Goal: Task Accomplishment & Management: Manage account settings

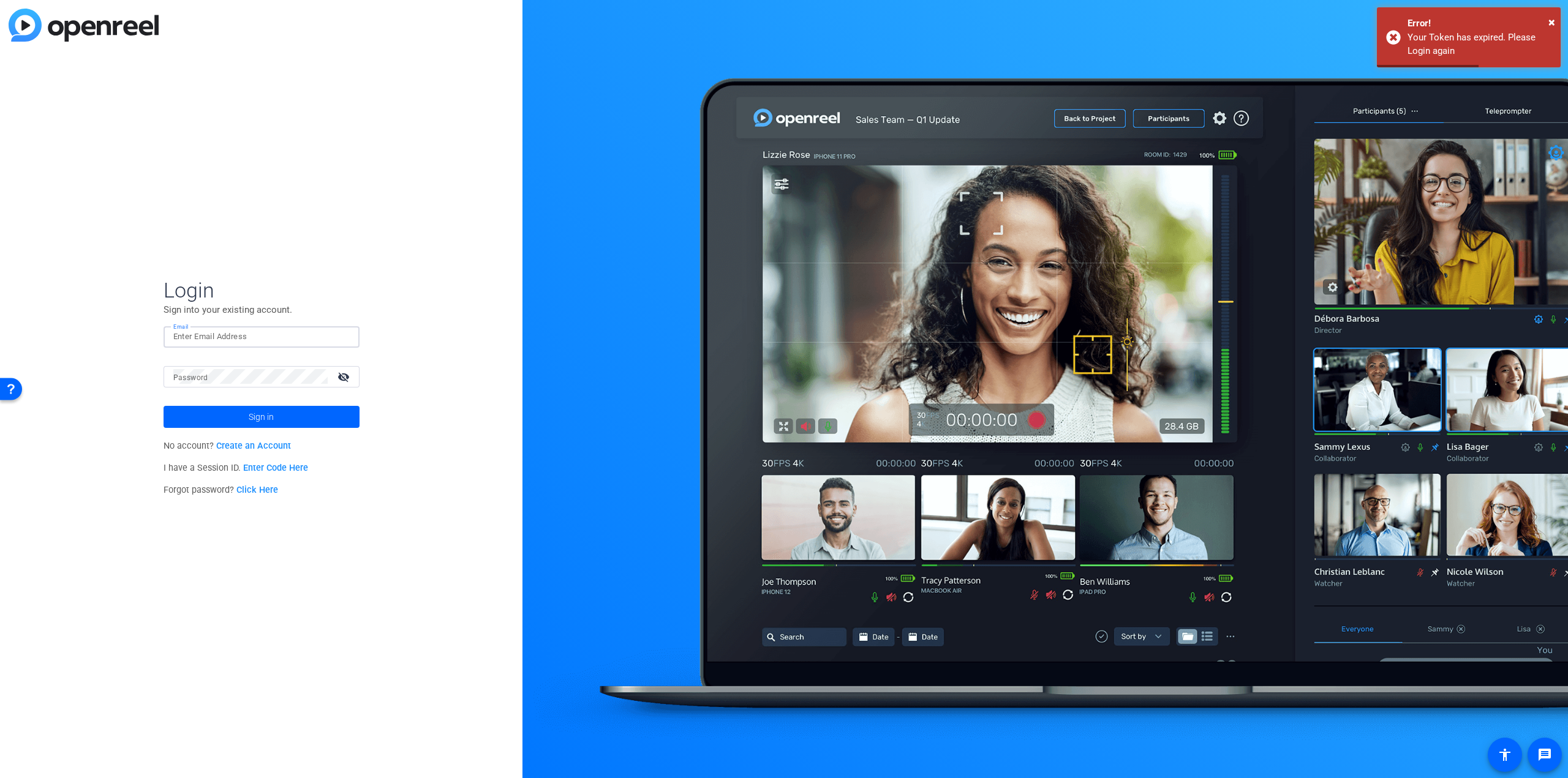
click at [232, 332] on input "Email" at bounding box center [261, 337] width 177 height 15
type input "brnwils@amazon.com"
click at [164, 406] on button "Sign in" at bounding box center [262, 417] width 196 height 22
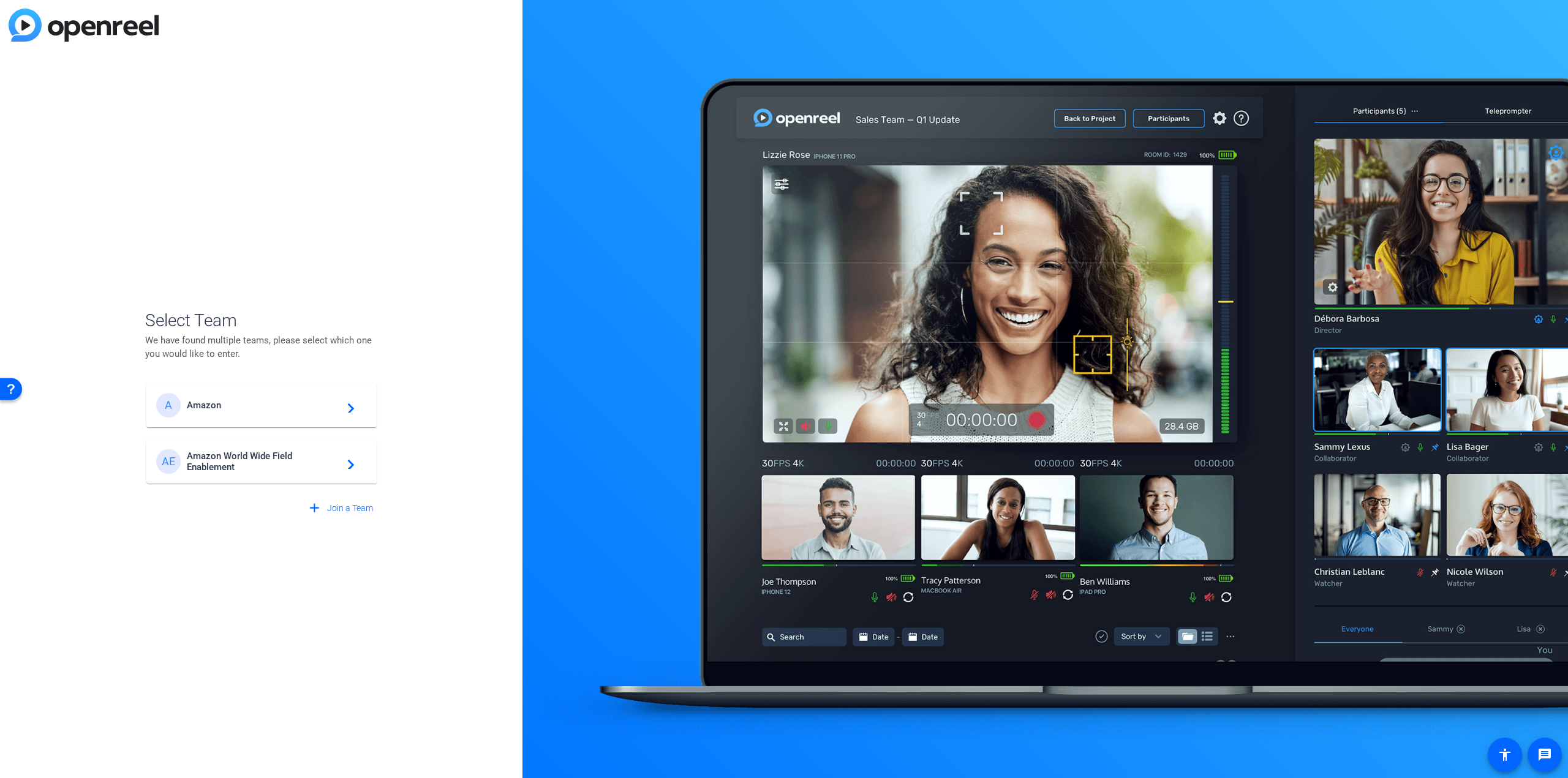
click at [268, 463] on span "Amazon World Wide Field Enablement" at bounding box center [263, 462] width 153 height 22
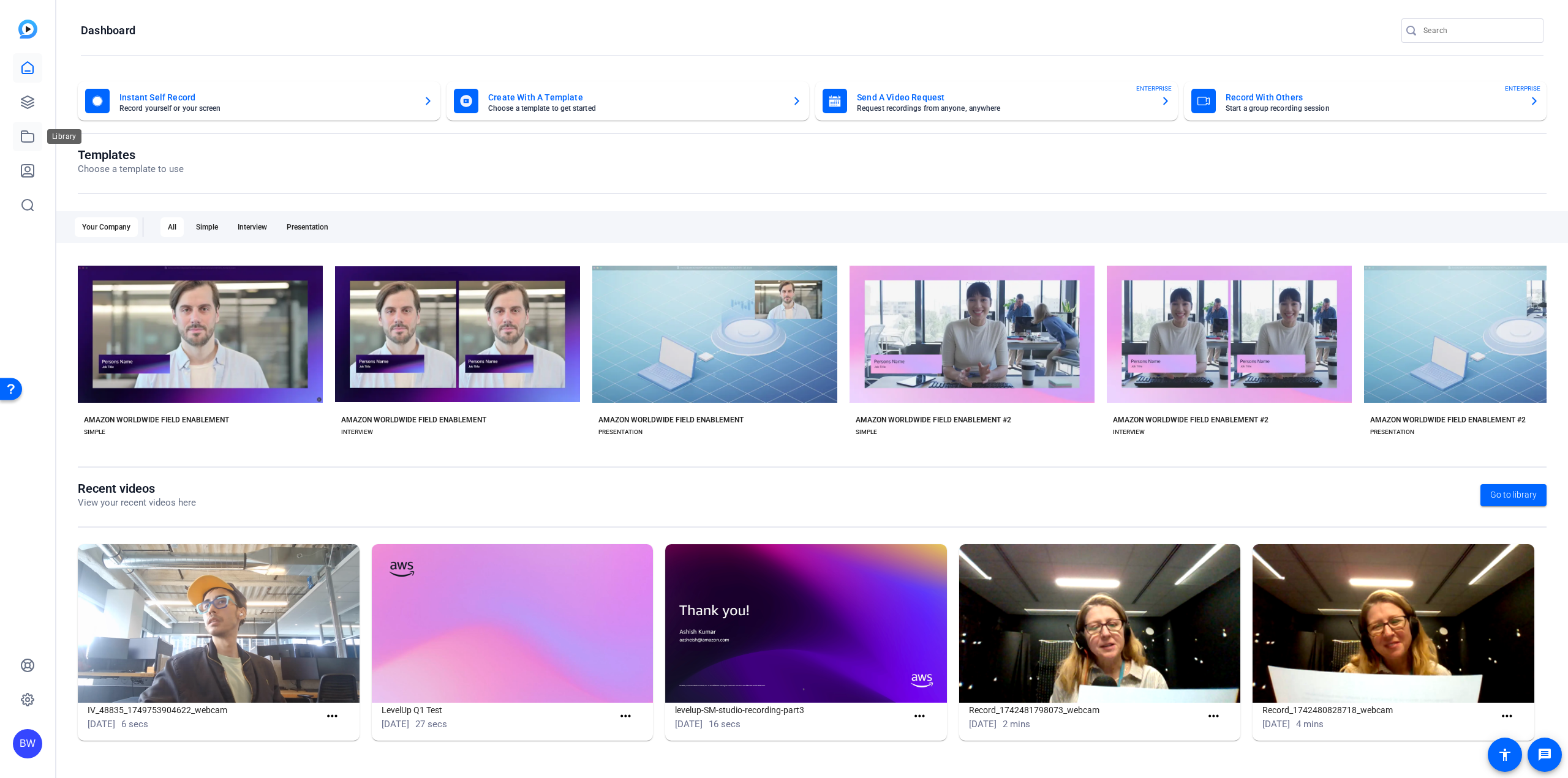
click at [33, 141] on icon at bounding box center [27, 136] width 15 height 15
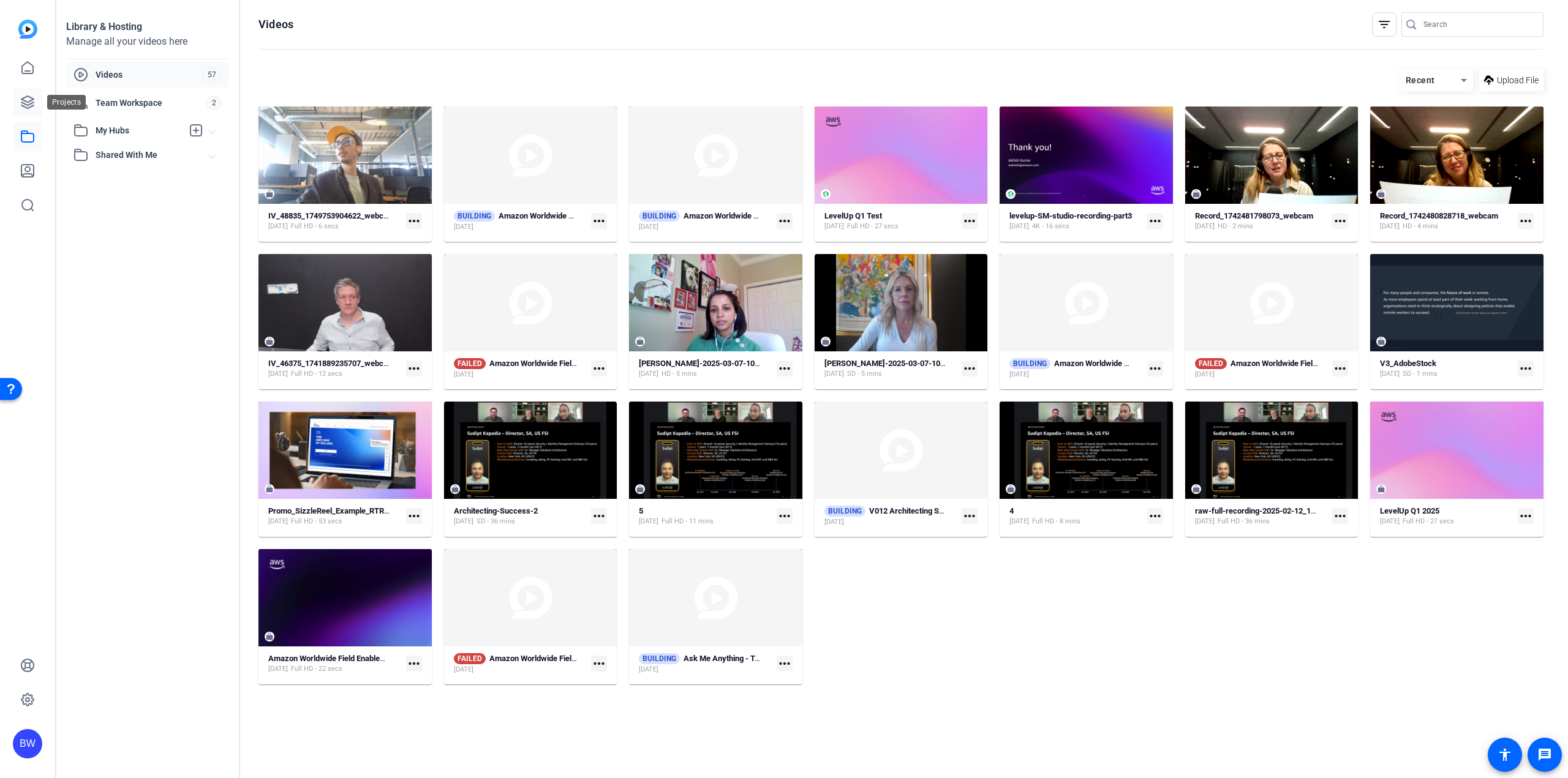
click at [33, 106] on icon at bounding box center [28, 102] width 12 height 12
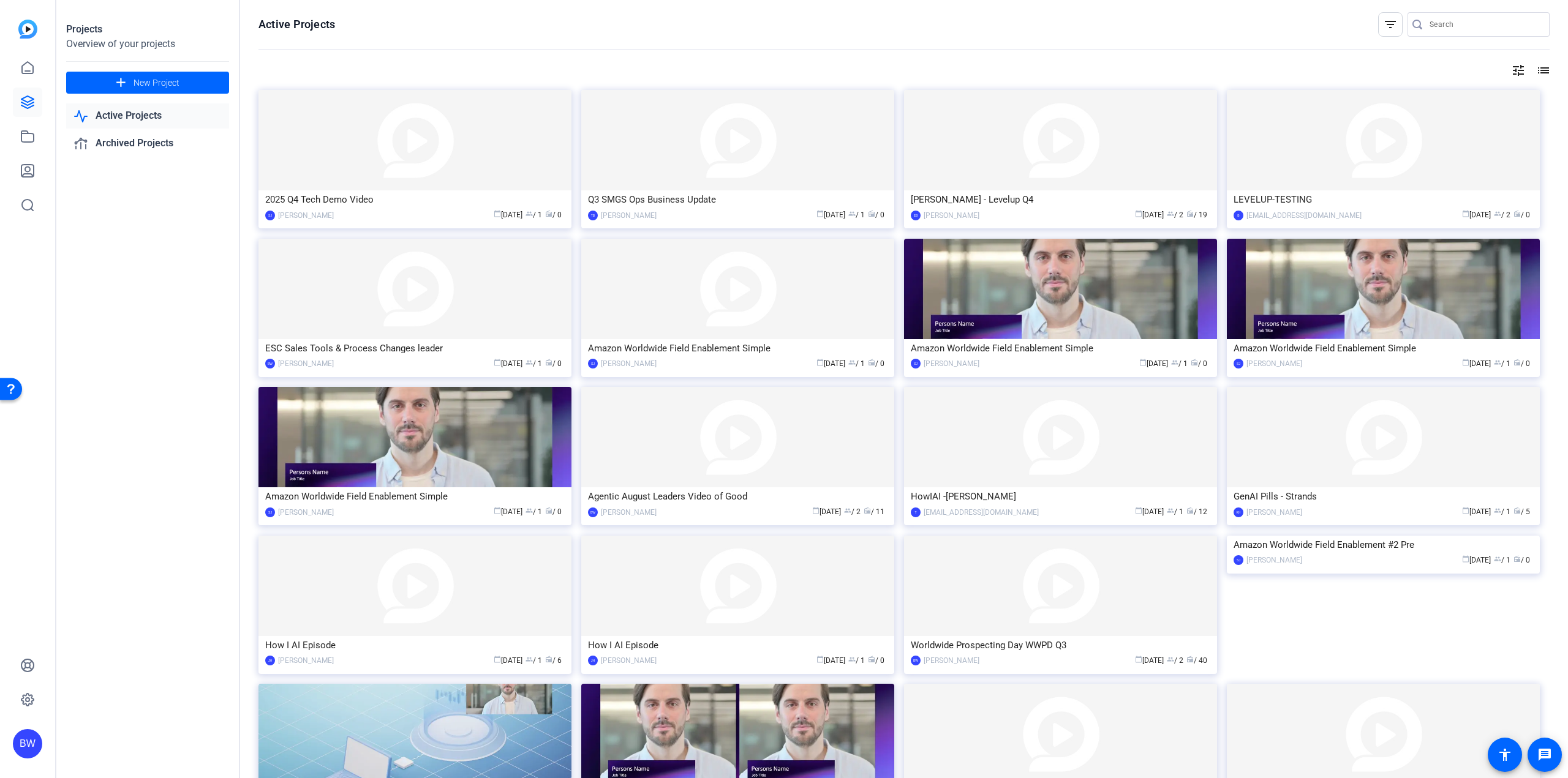
click at [977, 313] on img at bounding box center [1060, 288] width 313 height 101
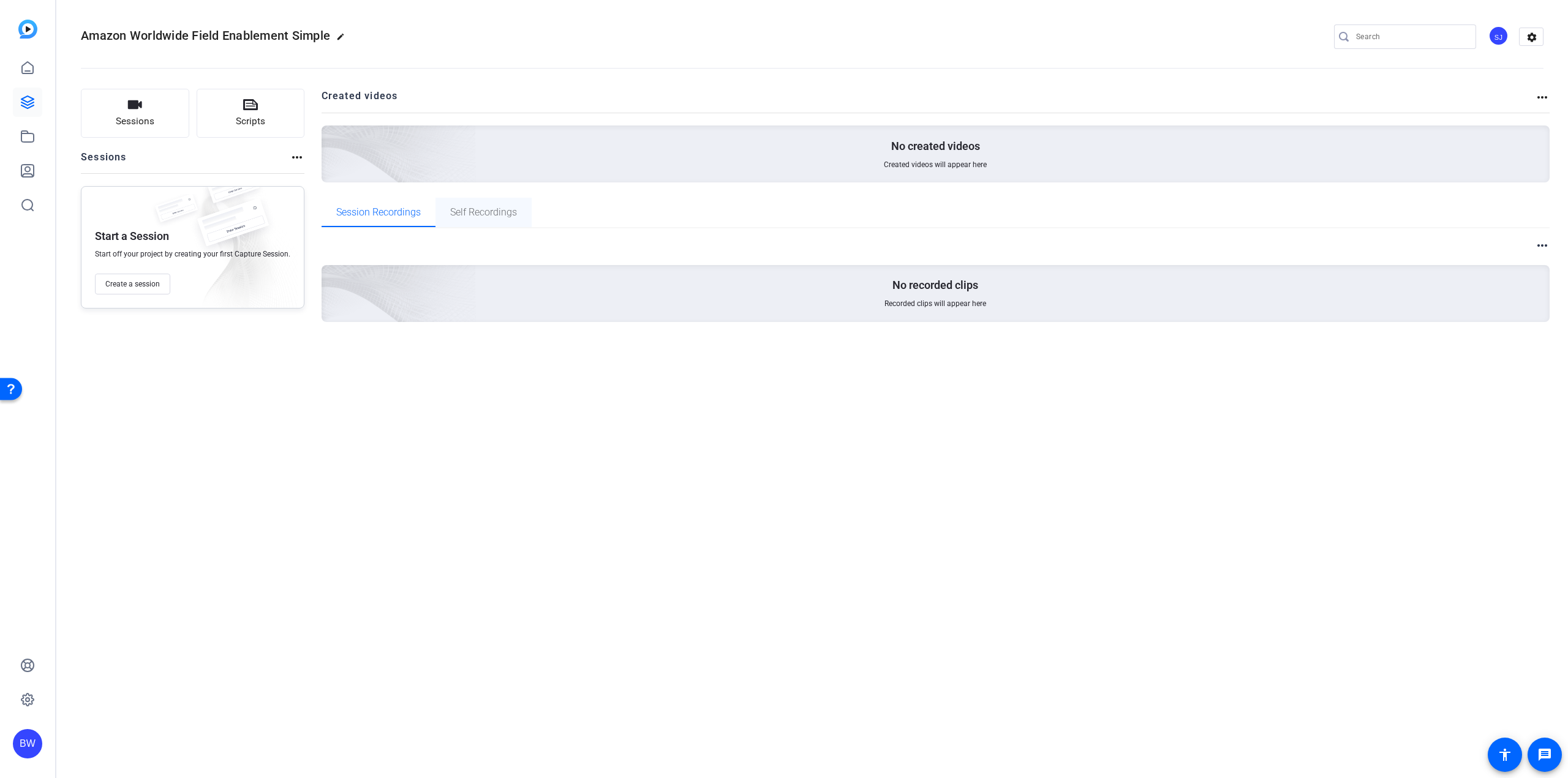
click at [489, 215] on span "Self Recordings" at bounding box center [484, 212] width 67 height 9
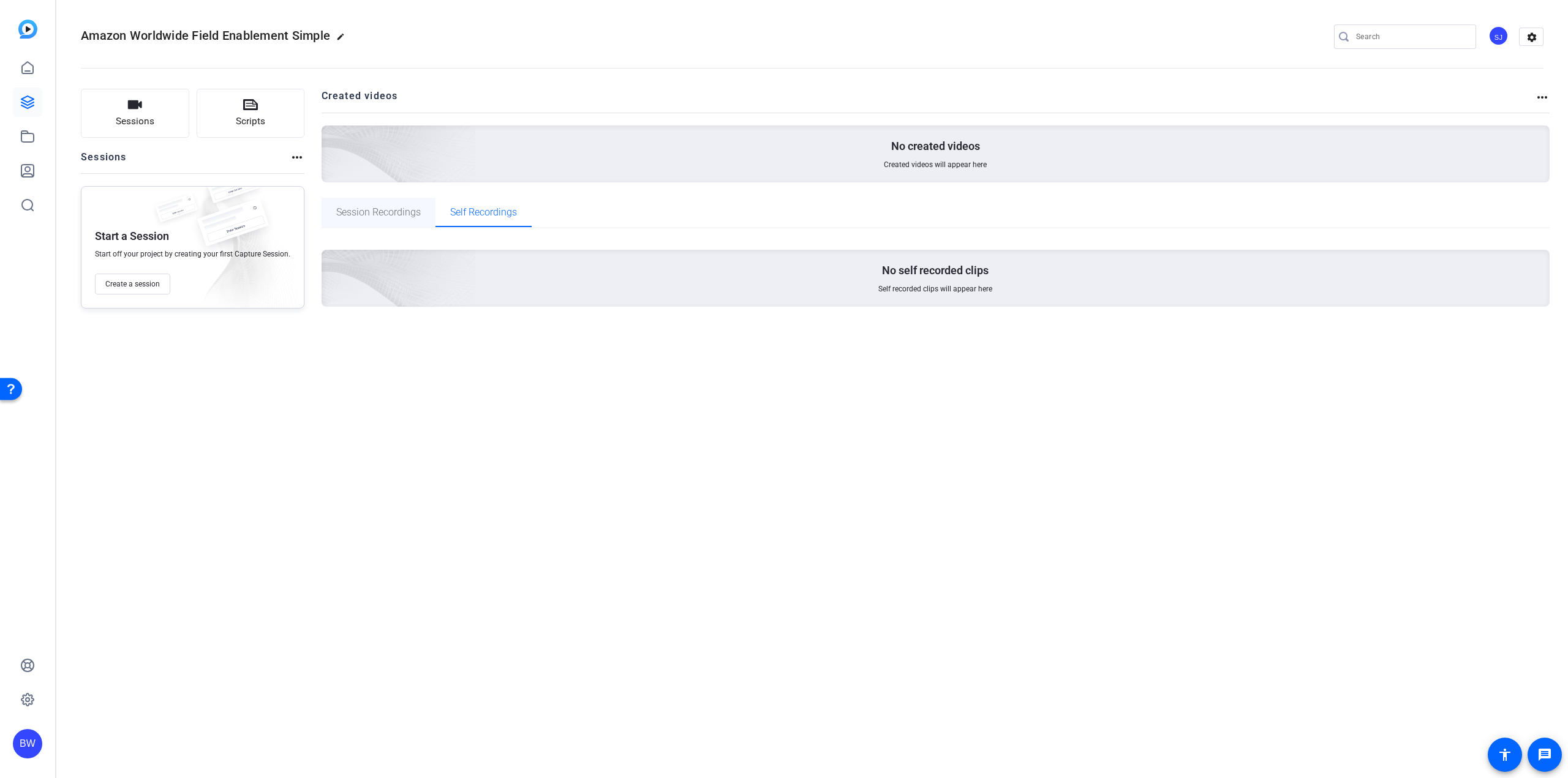
click at [376, 219] on span "Session Recordings" at bounding box center [379, 213] width 84 height 29
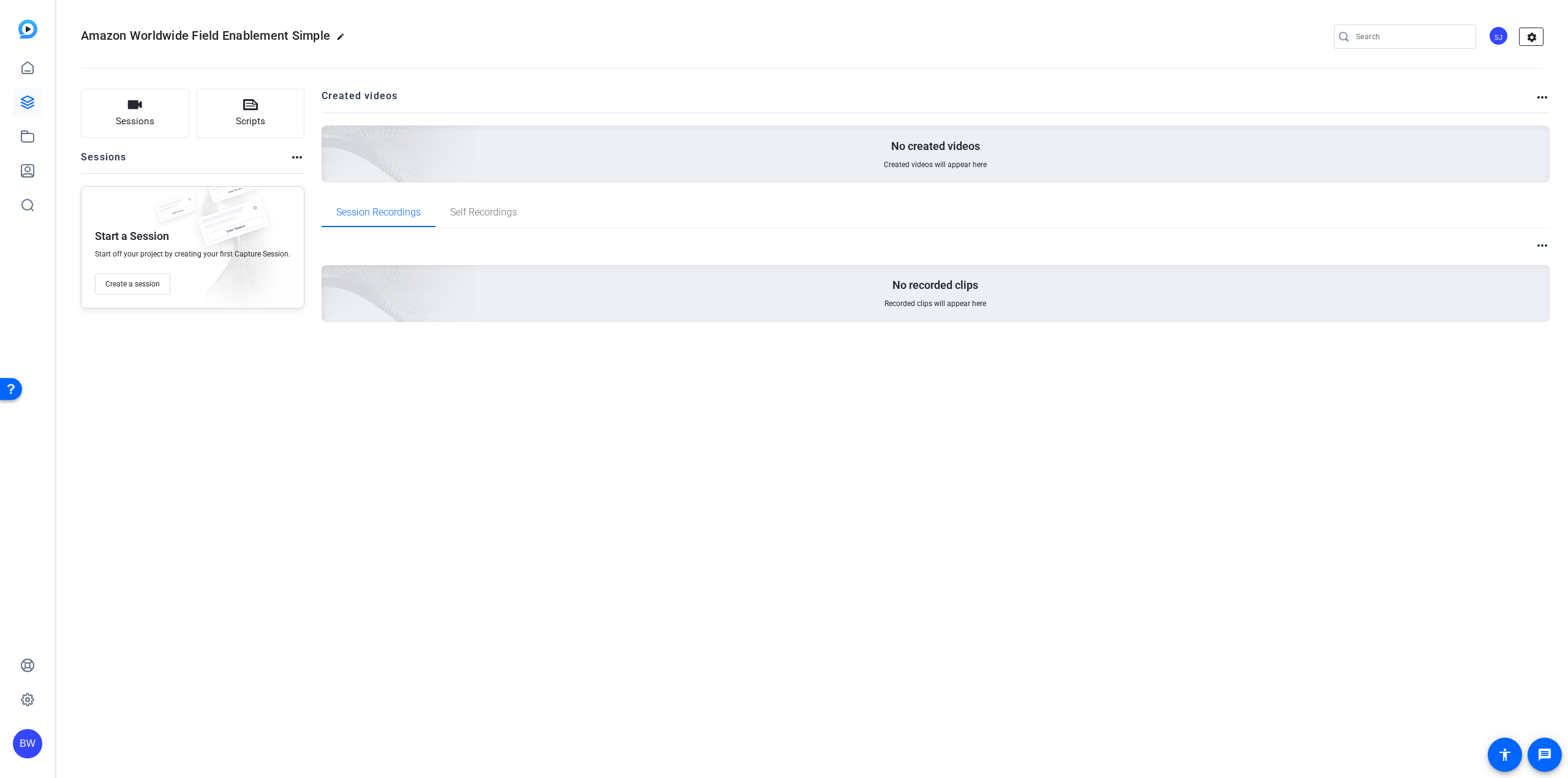
click at [1537, 41] on mat-icon "settings" at bounding box center [1532, 37] width 24 height 18
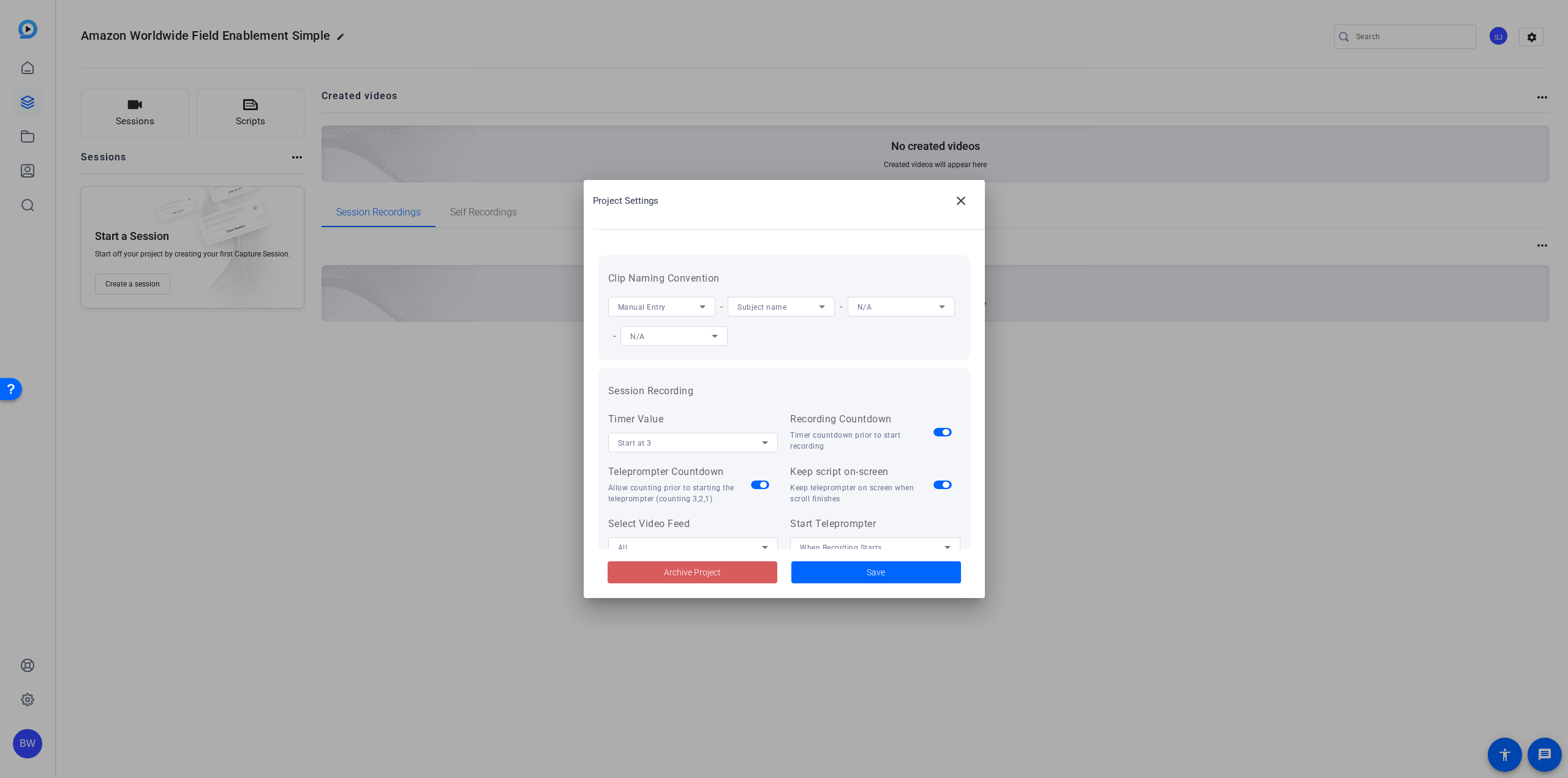
click at [719, 572] on span "Archive Project" at bounding box center [692, 572] width 57 height 13
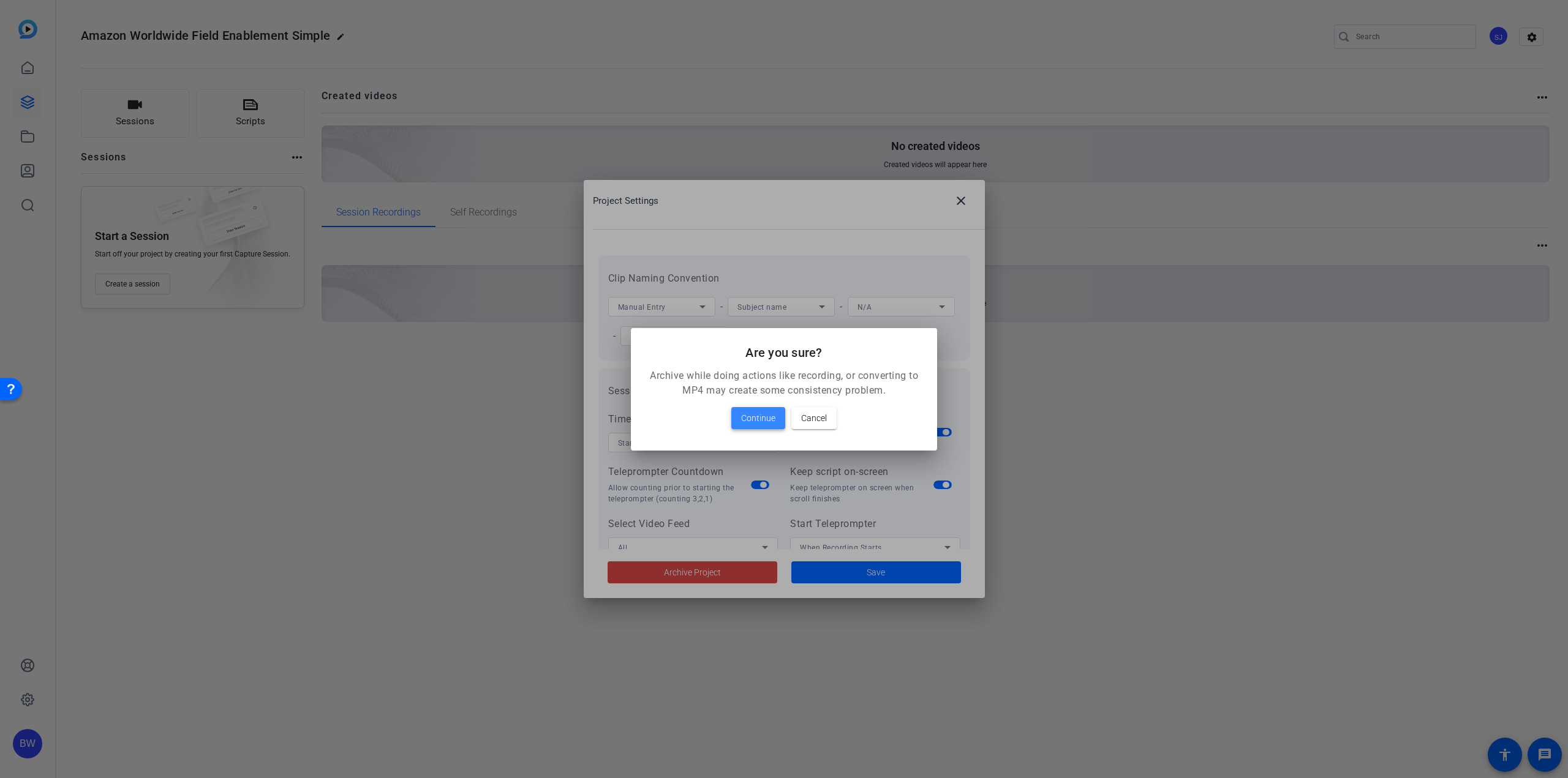
click at [773, 421] on span "Continue" at bounding box center [759, 417] width 34 height 15
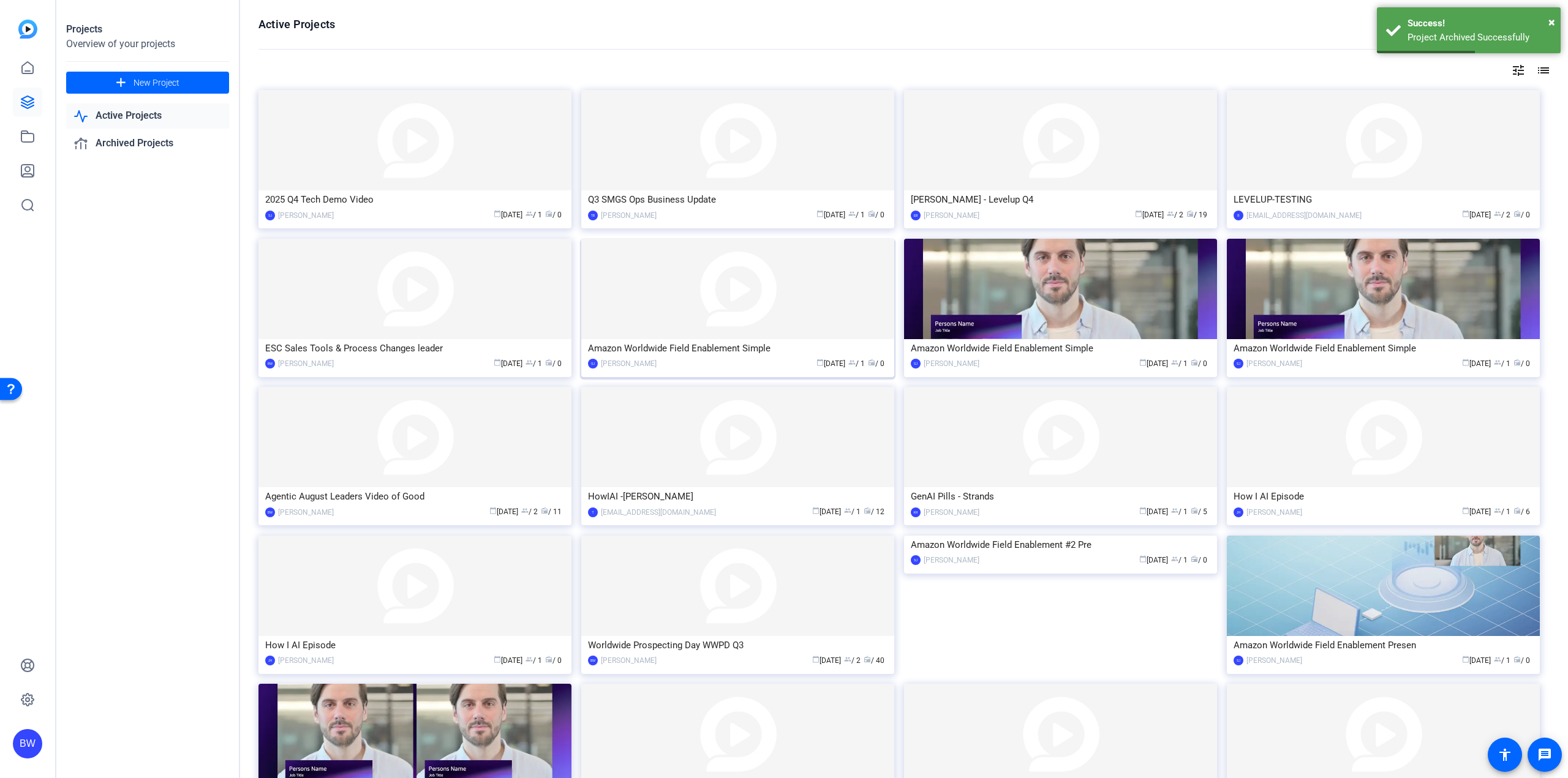
click at [766, 292] on img at bounding box center [737, 288] width 313 height 101
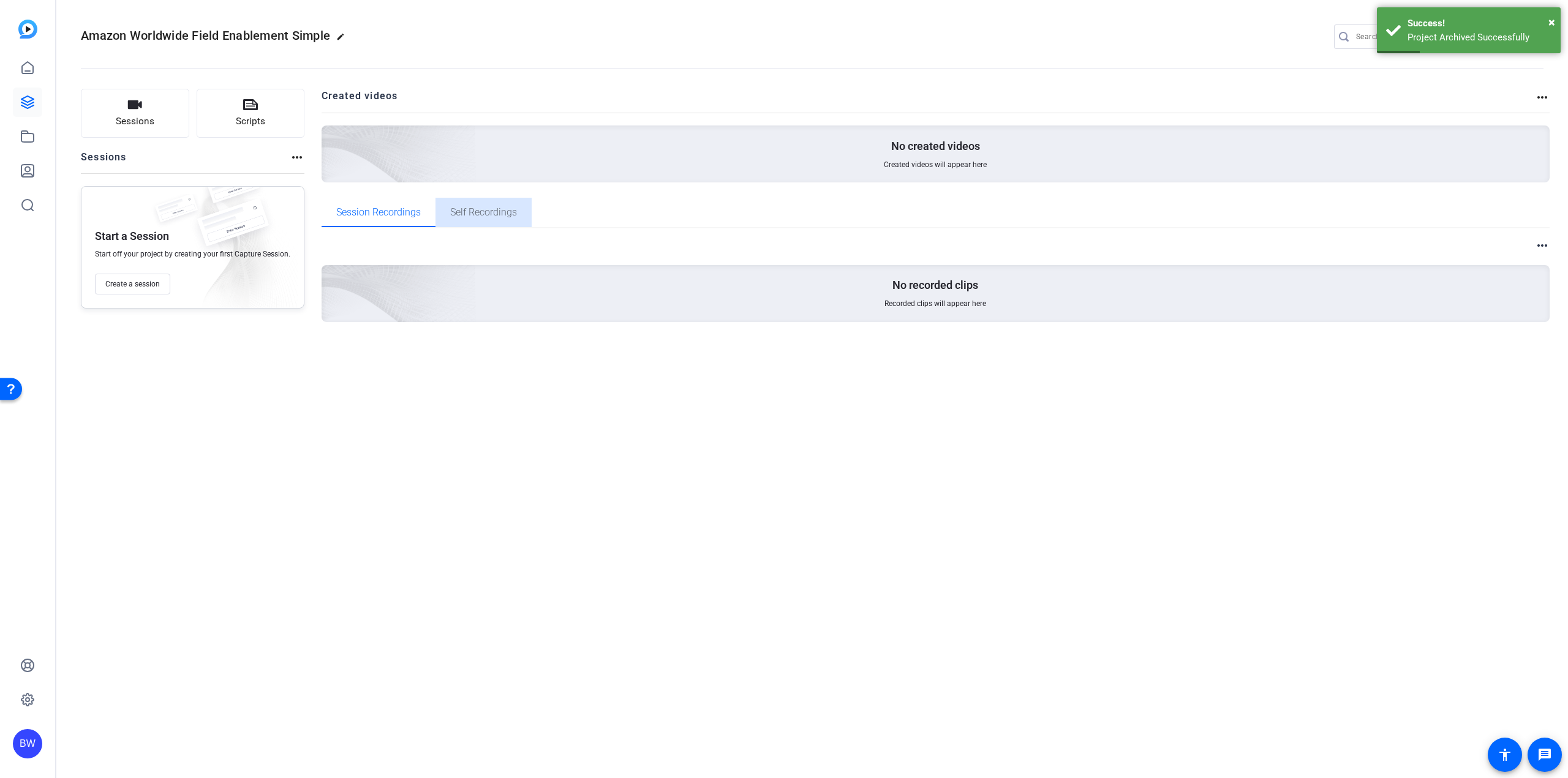
click at [476, 213] on span "Self Recordings" at bounding box center [484, 212] width 67 height 9
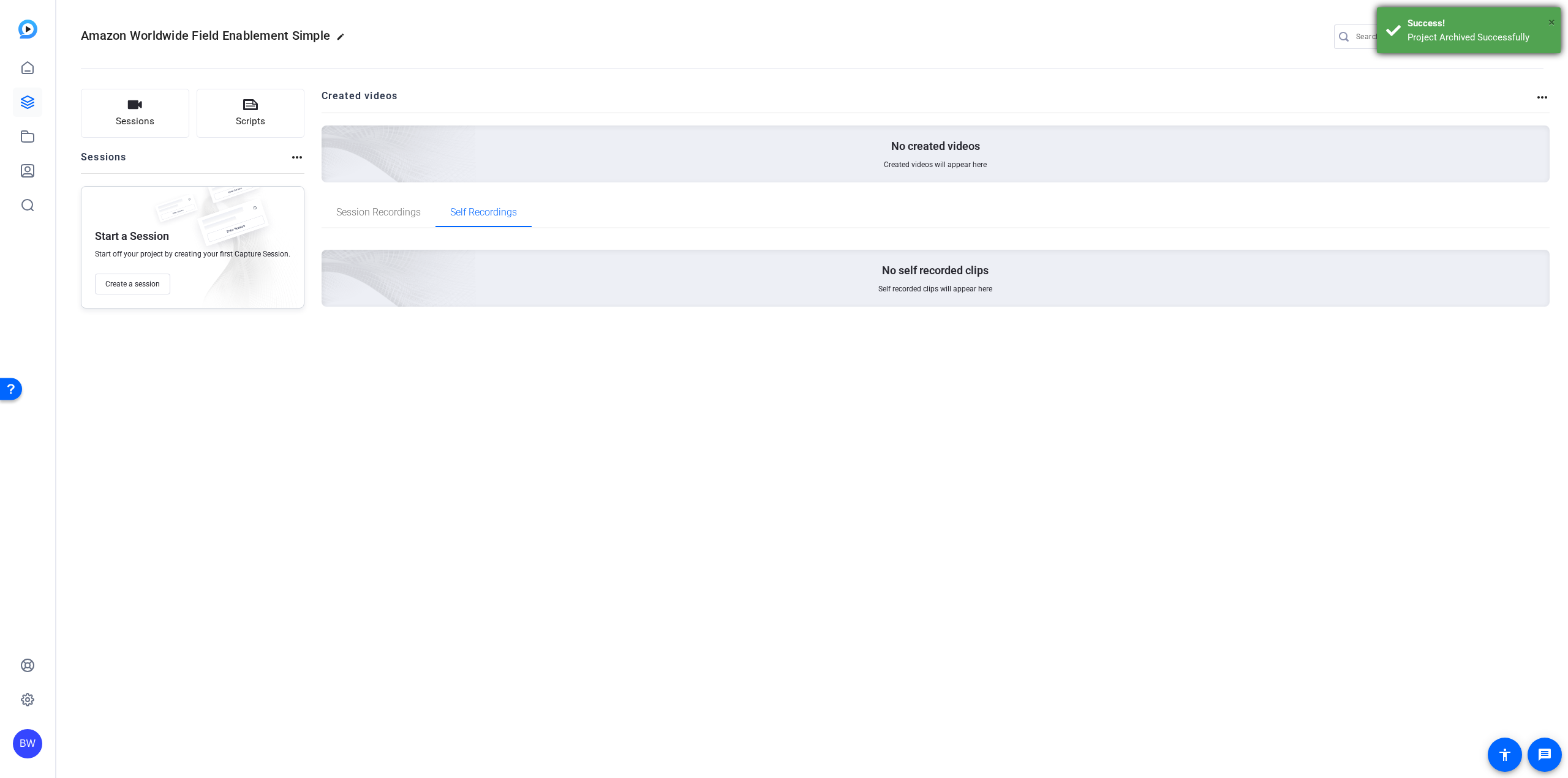
click at [1553, 19] on span "×" at bounding box center [1552, 22] width 7 height 15
drag, startPoint x: 1535, startPoint y: 34, endPoint x: 1530, endPoint y: 46, distance: 13.0
click at [1536, 34] on mat-icon "settings" at bounding box center [1532, 37] width 24 height 18
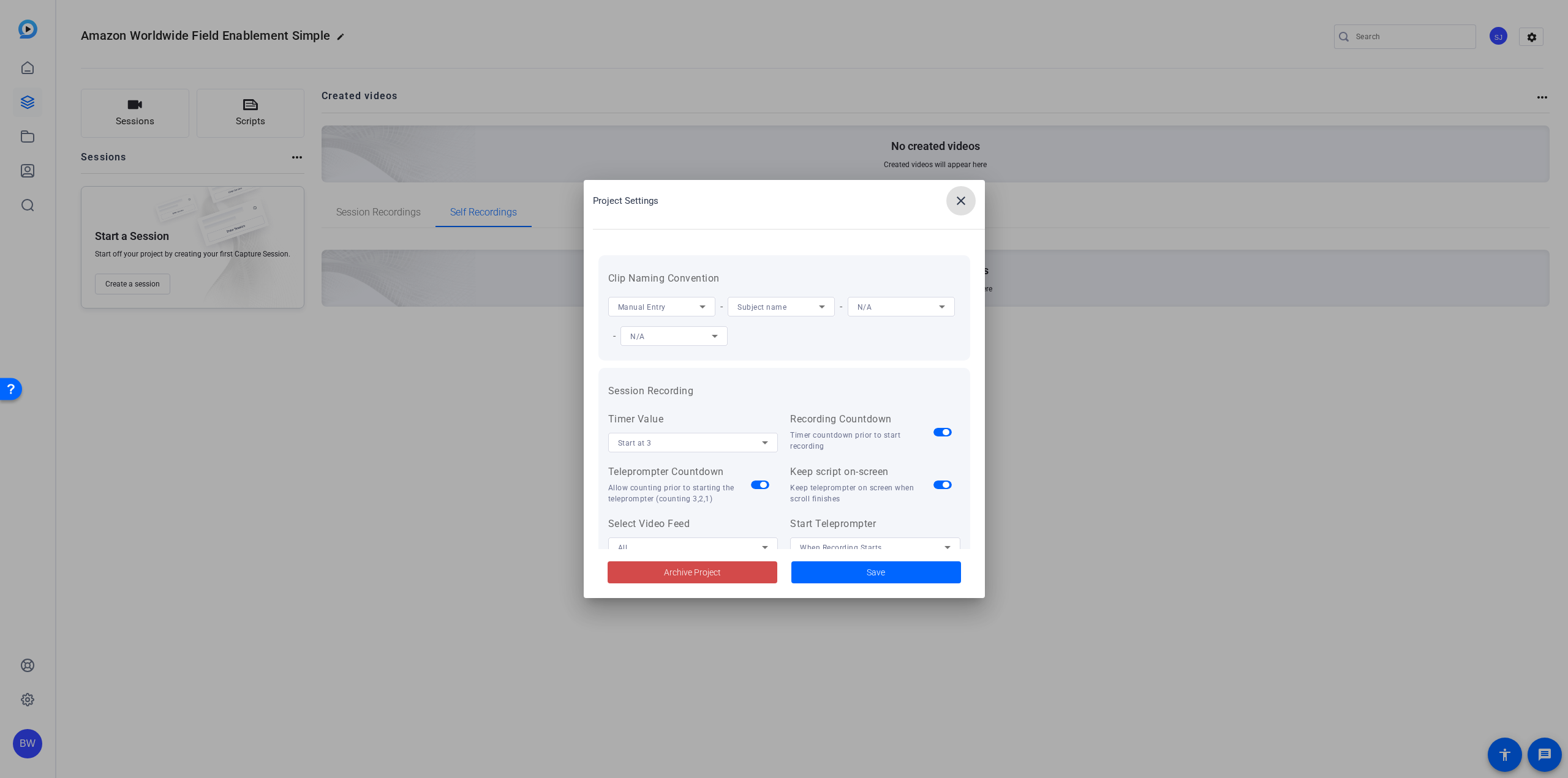
click at [747, 576] on span at bounding box center [692, 572] width 170 height 29
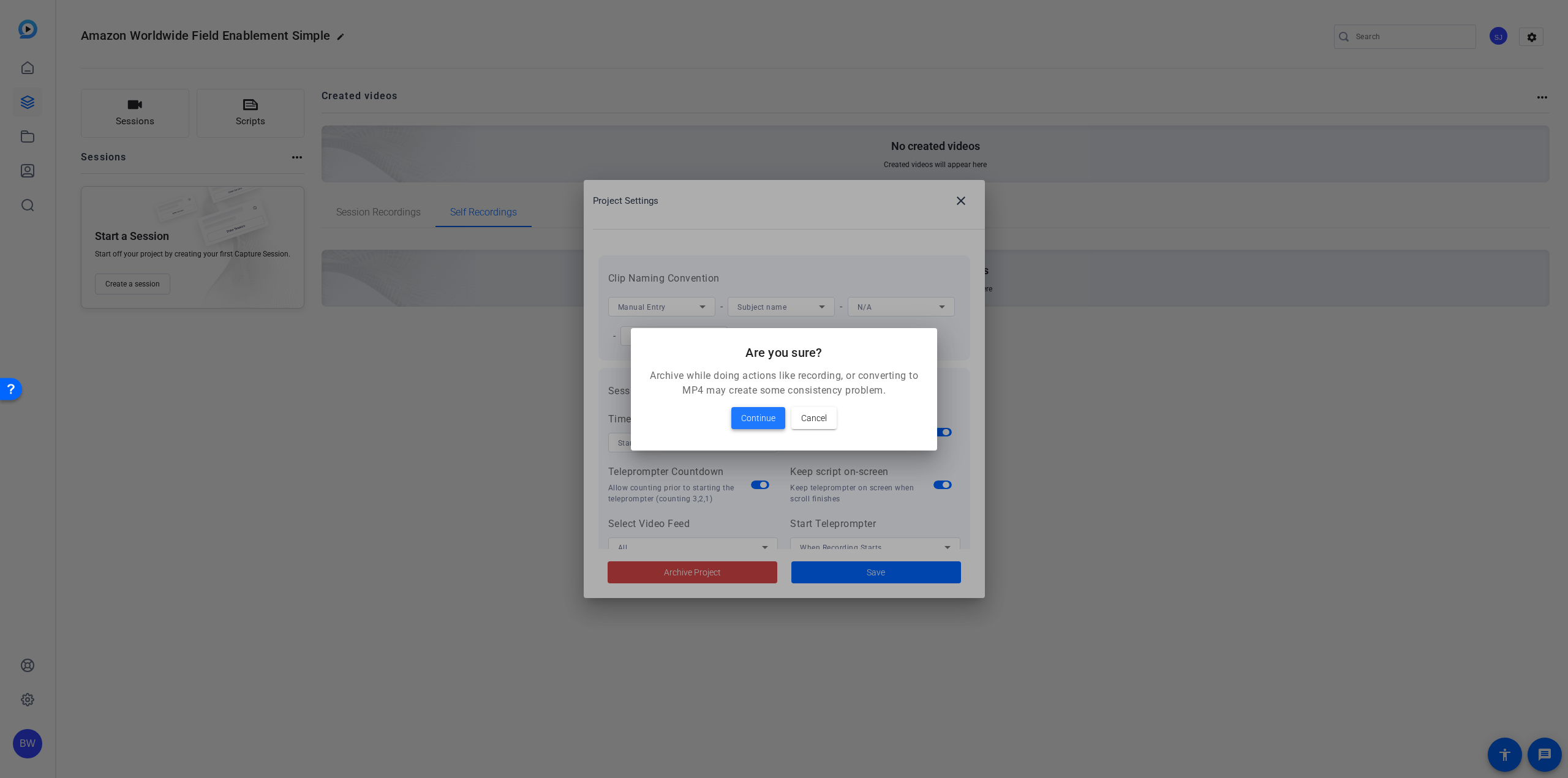
click at [755, 412] on span "Continue" at bounding box center [759, 417] width 34 height 15
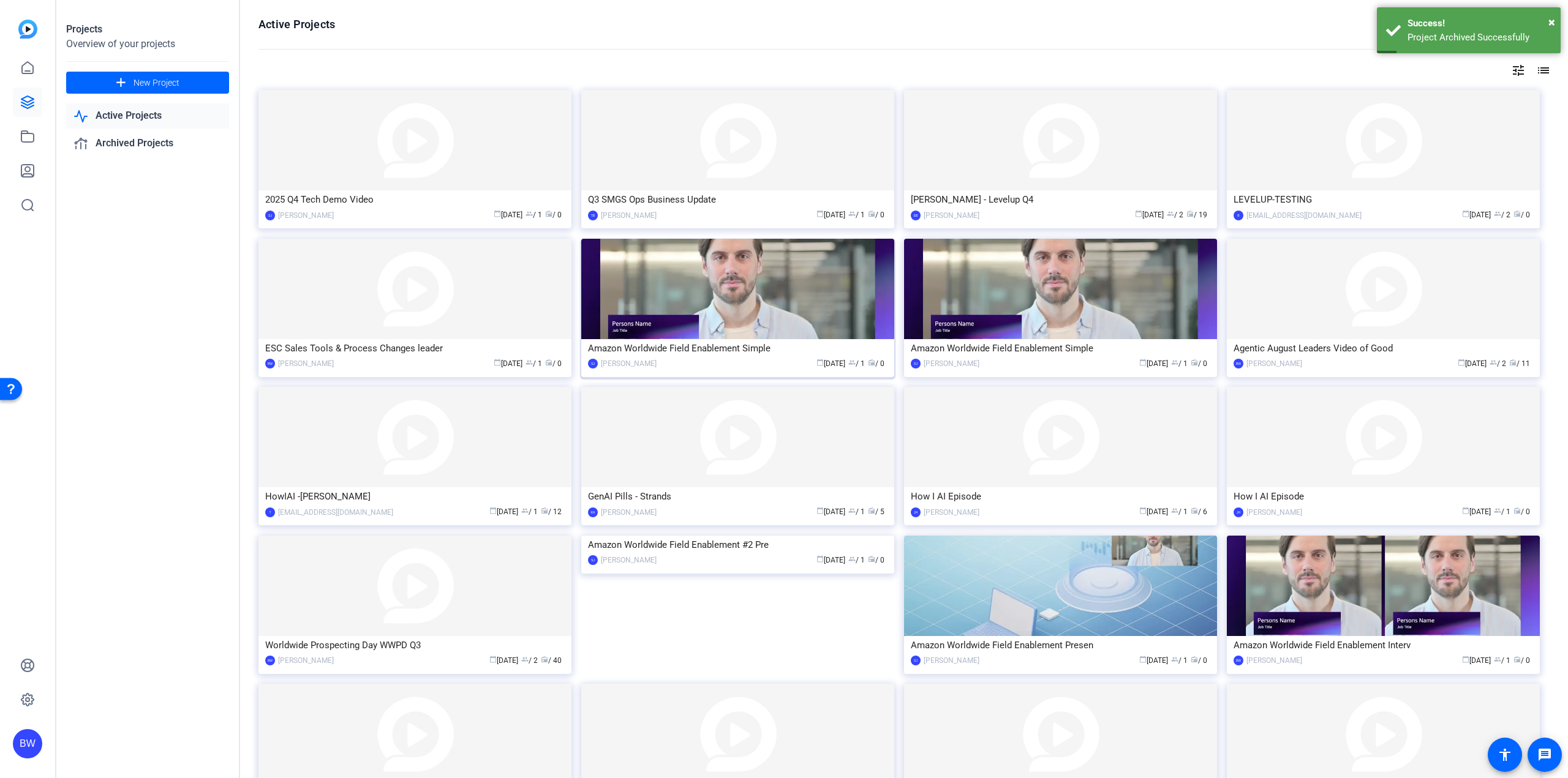
click at [792, 321] on img at bounding box center [737, 288] width 313 height 101
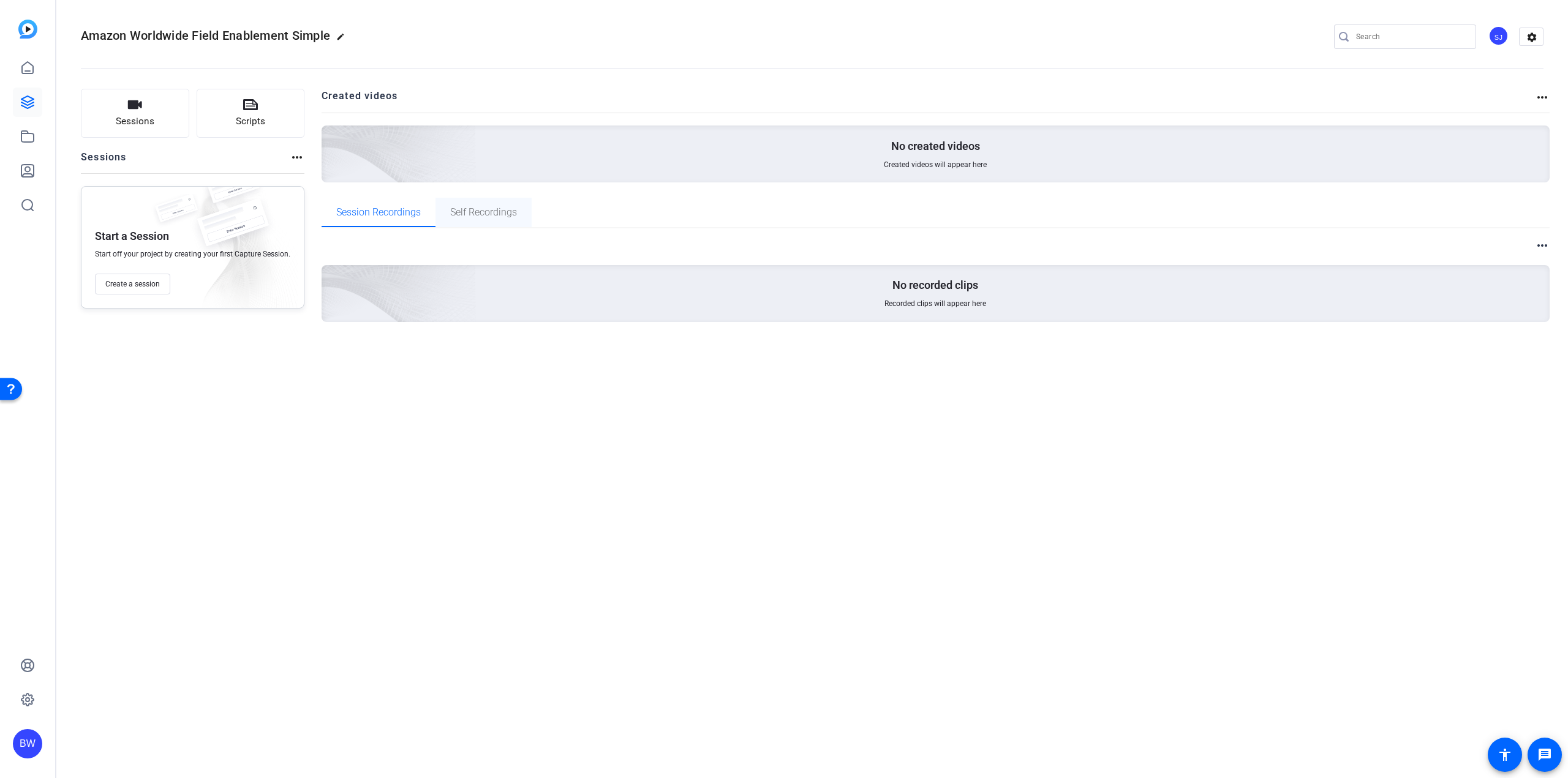
click at [493, 213] on span "Self Recordings" at bounding box center [484, 212] width 67 height 9
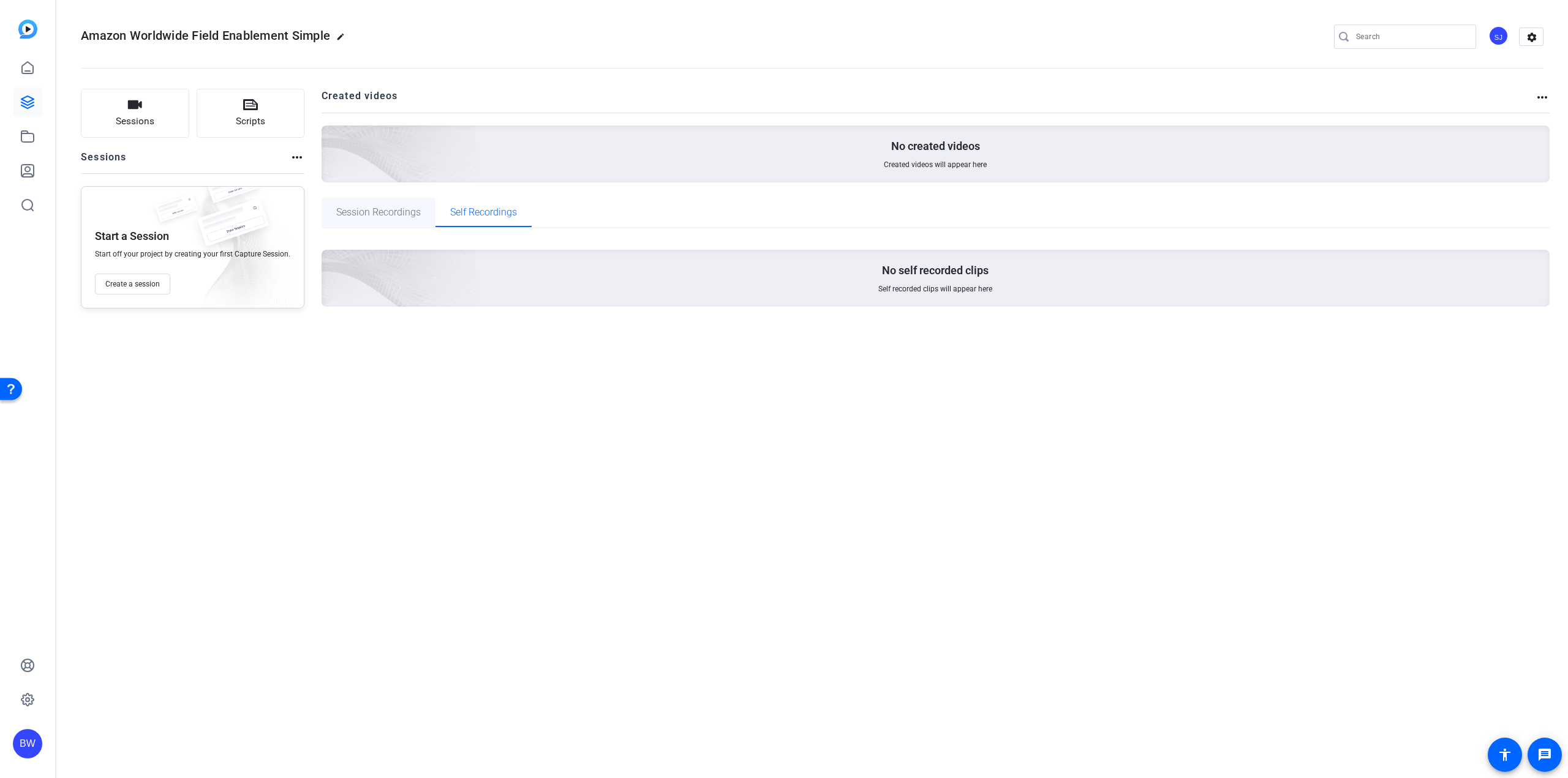
click at [411, 216] on span "Session Recordings" at bounding box center [379, 212] width 84 height 9
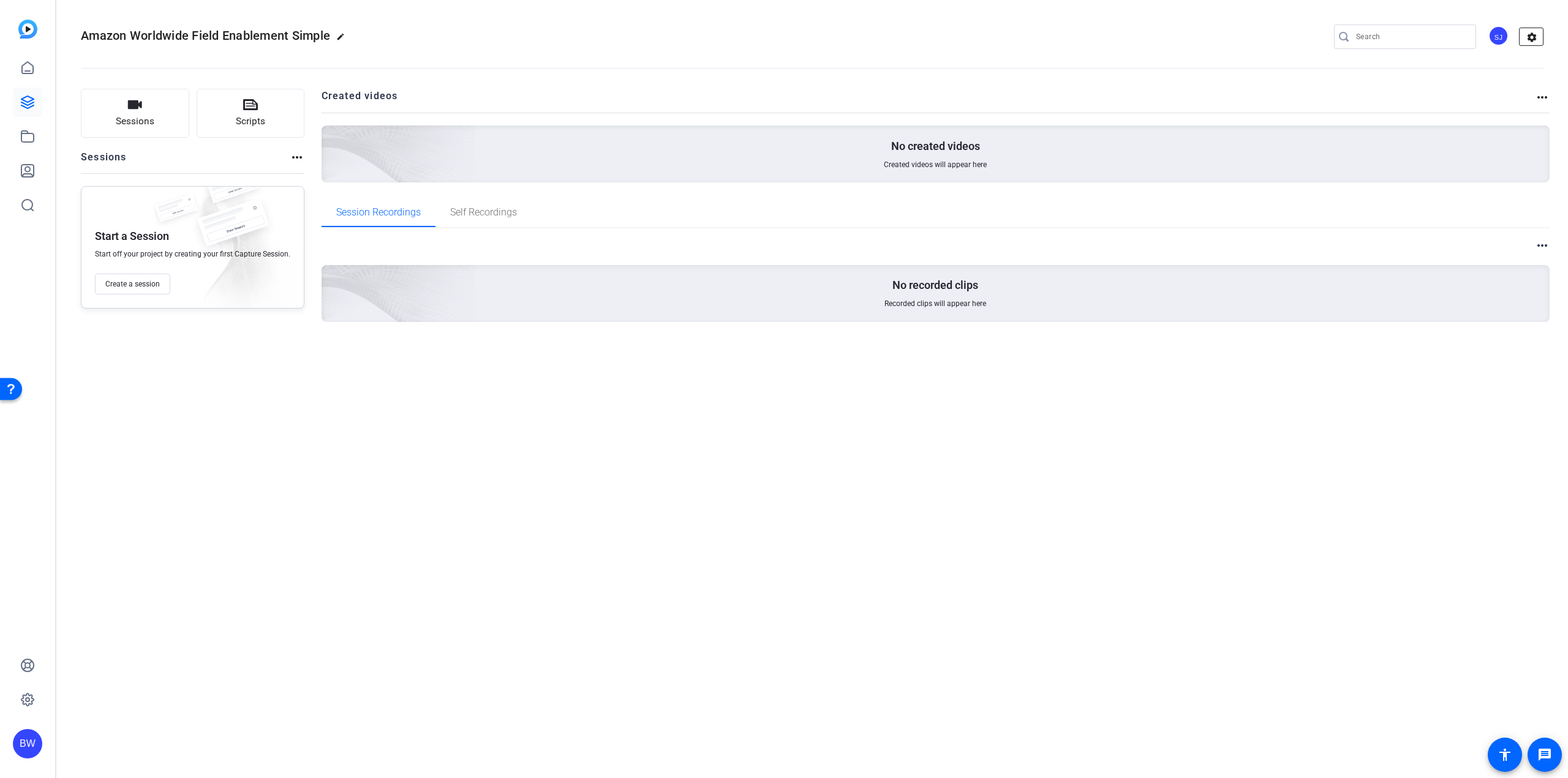
click at [1535, 38] on mat-icon "settings" at bounding box center [1532, 37] width 24 height 18
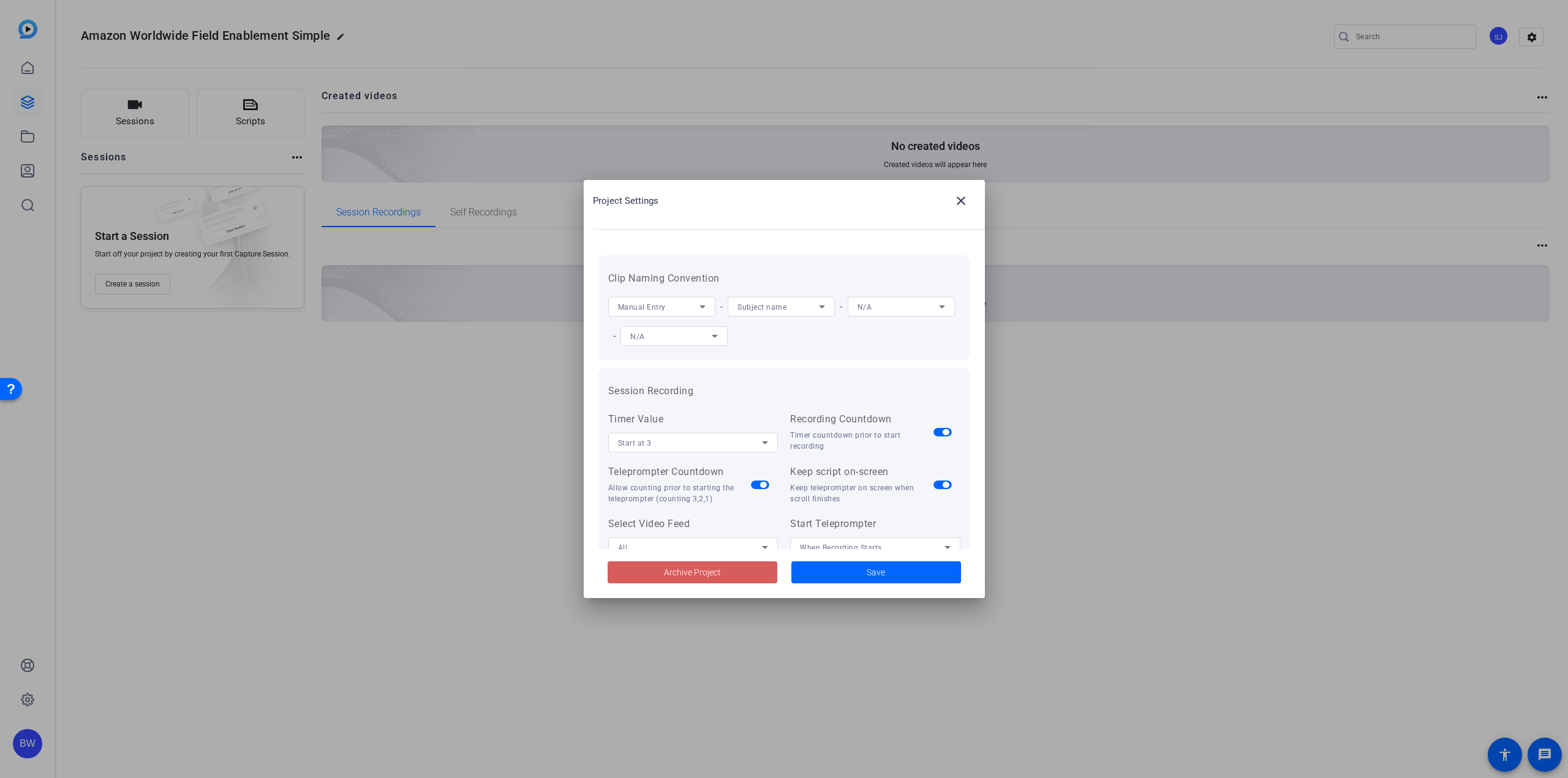
click at [737, 580] on span at bounding box center [692, 572] width 170 height 29
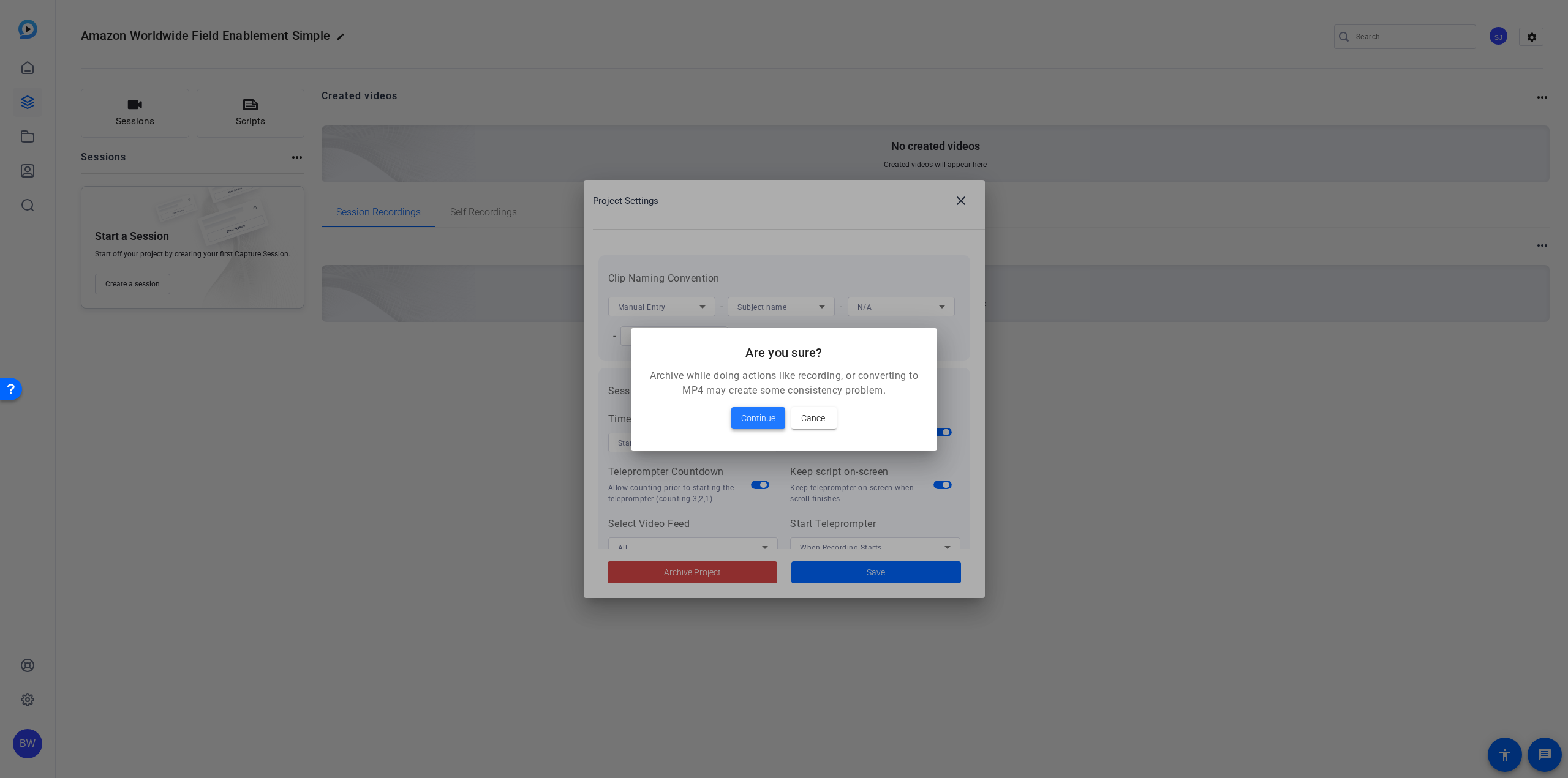
click at [769, 417] on span "Continue" at bounding box center [759, 417] width 34 height 15
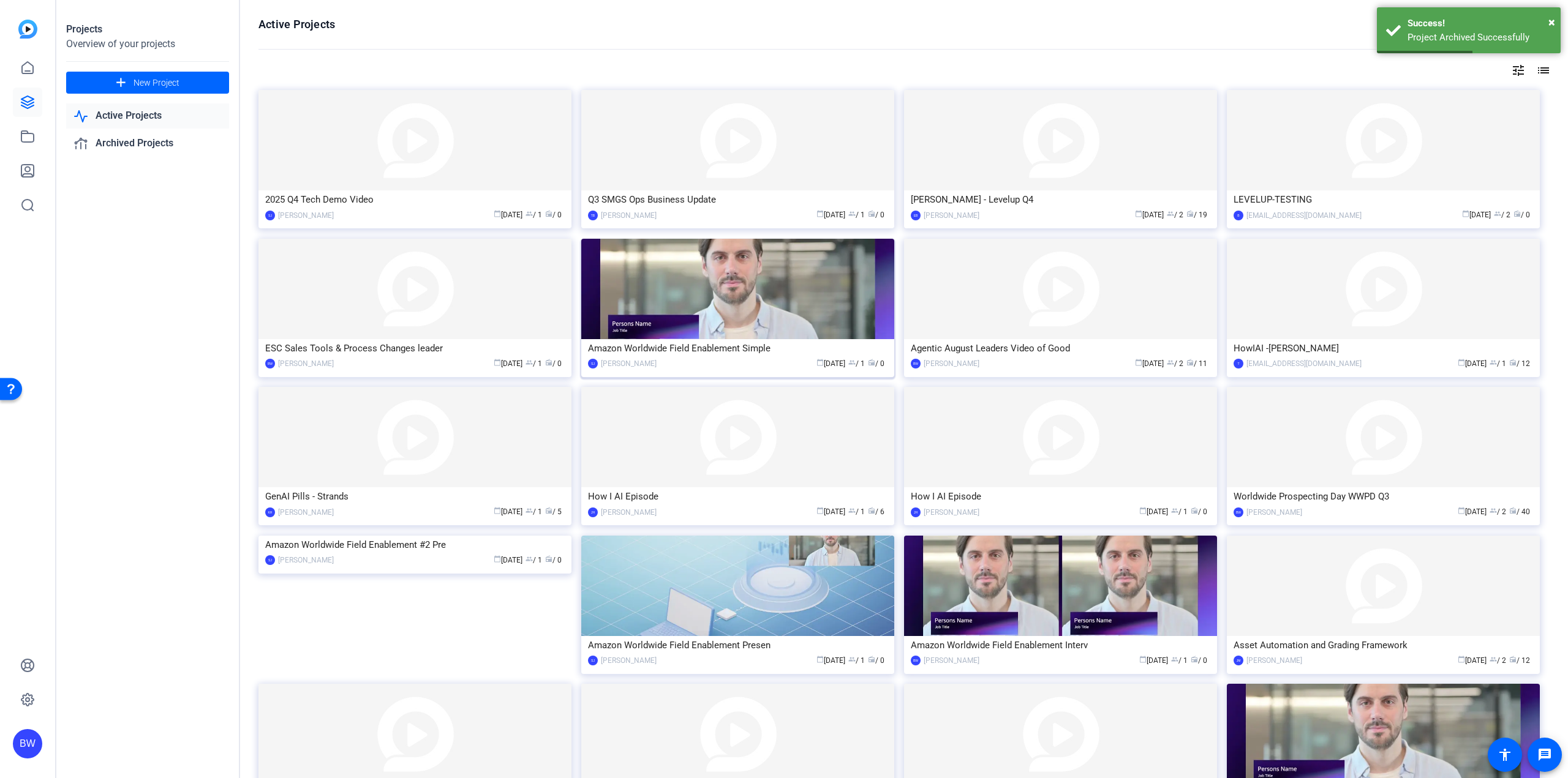
click at [695, 320] on img at bounding box center [737, 288] width 313 height 101
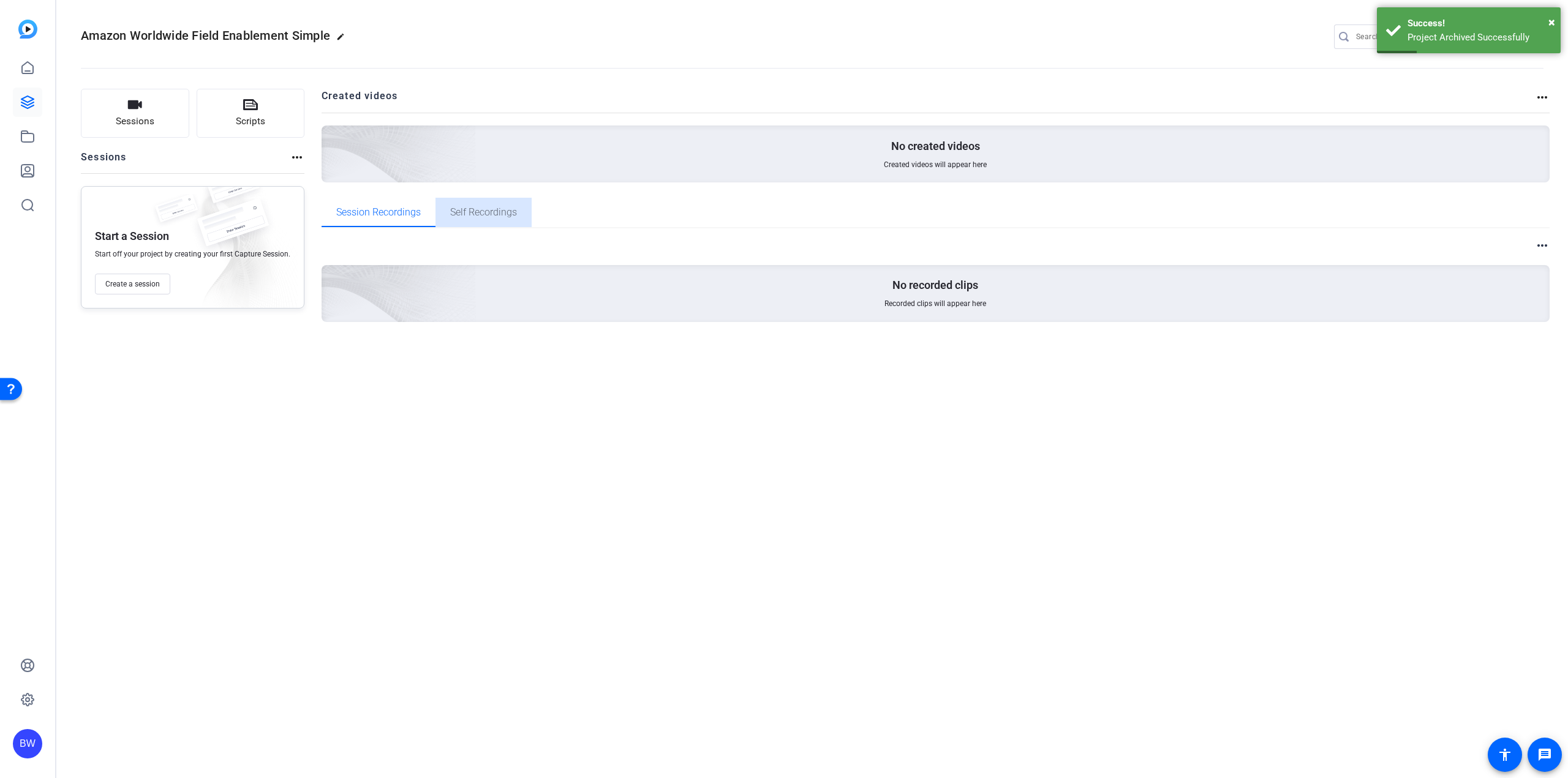
click at [495, 213] on span "Self Recordings" at bounding box center [484, 212] width 67 height 9
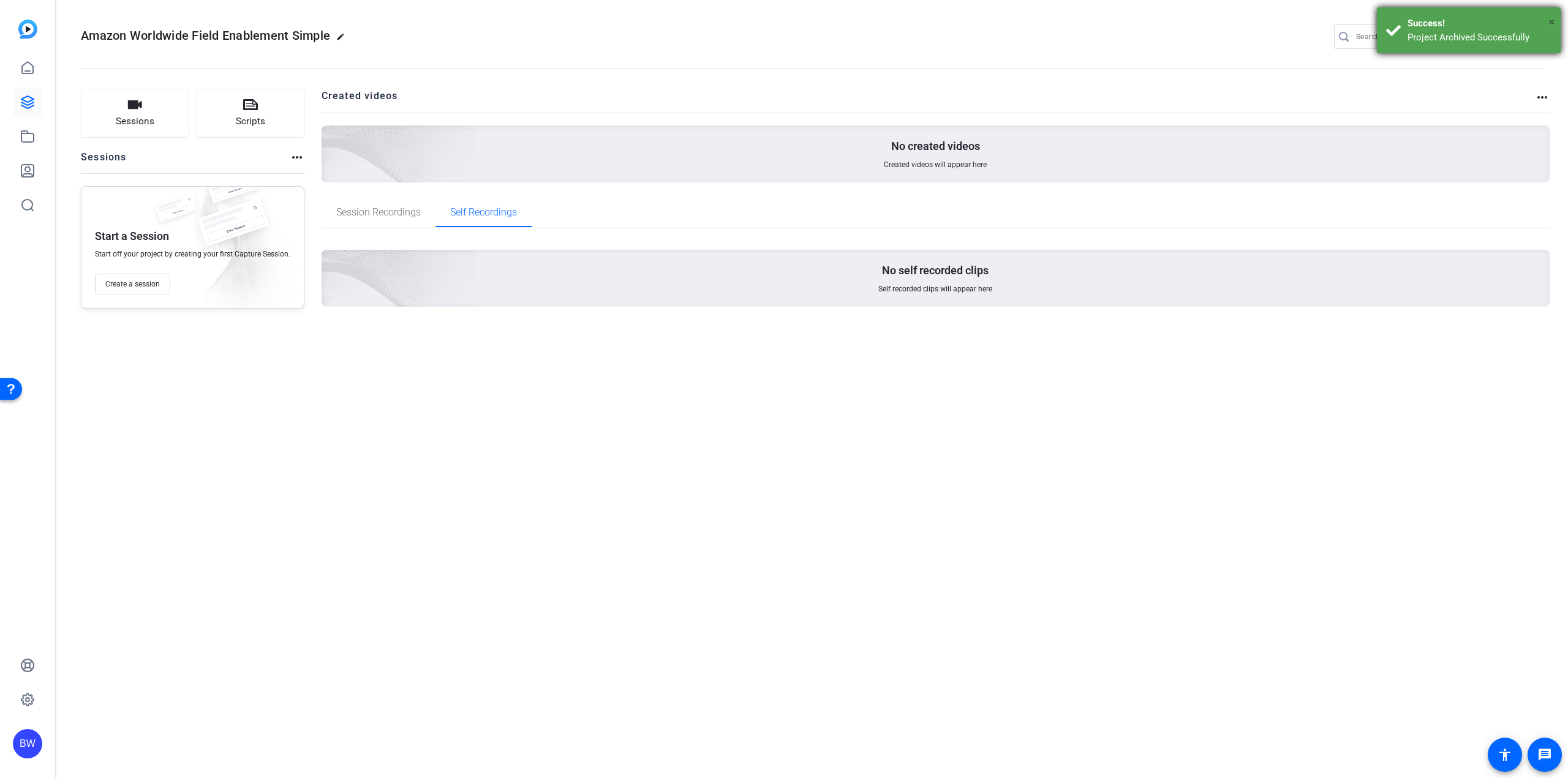
click at [1552, 23] on span "×" at bounding box center [1552, 22] width 7 height 15
click at [1533, 35] on mat-icon "settings" at bounding box center [1532, 37] width 24 height 18
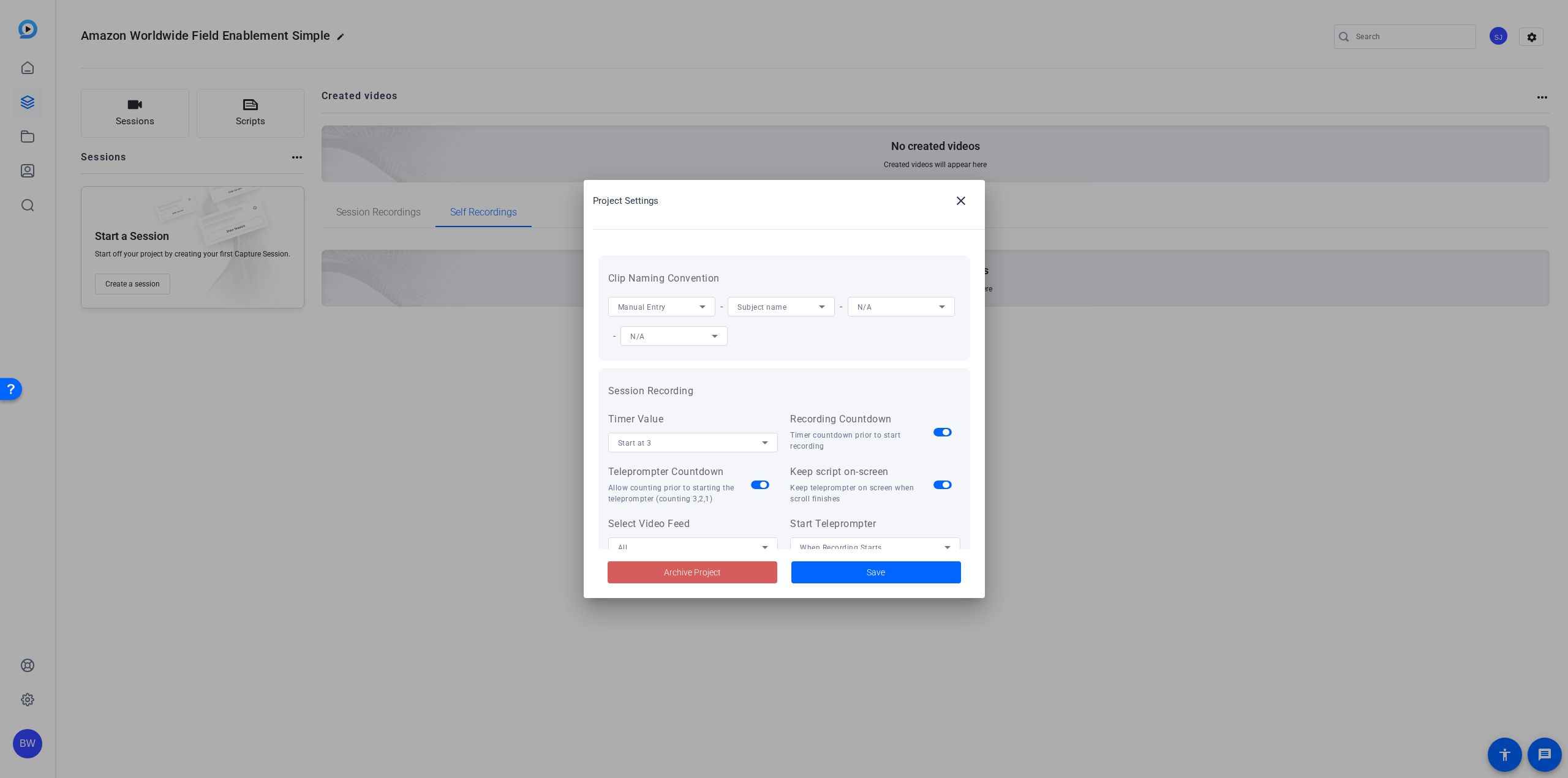
click at [718, 581] on span at bounding box center [692, 572] width 170 height 29
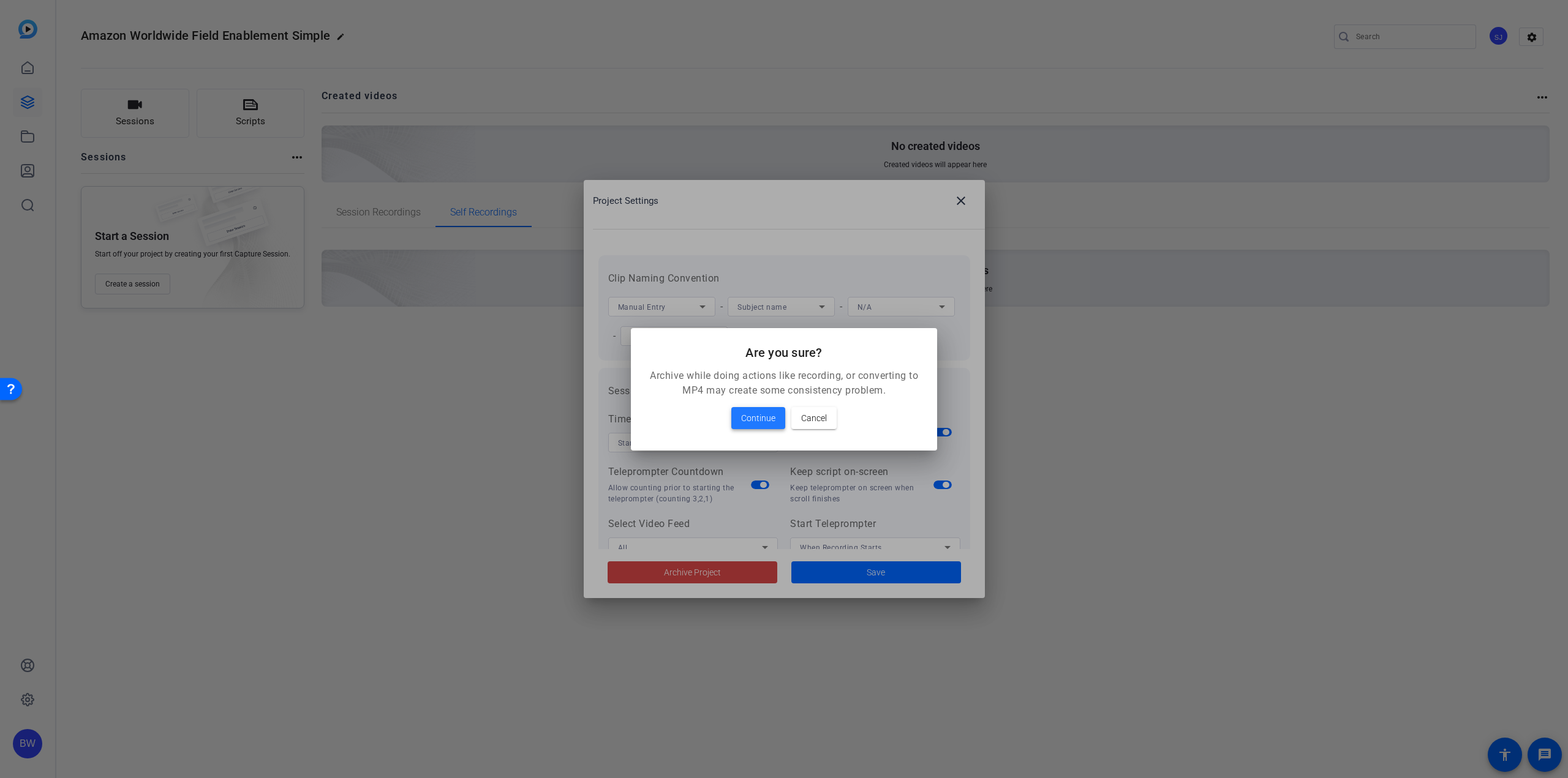
click at [758, 418] on span "Continue" at bounding box center [759, 417] width 34 height 15
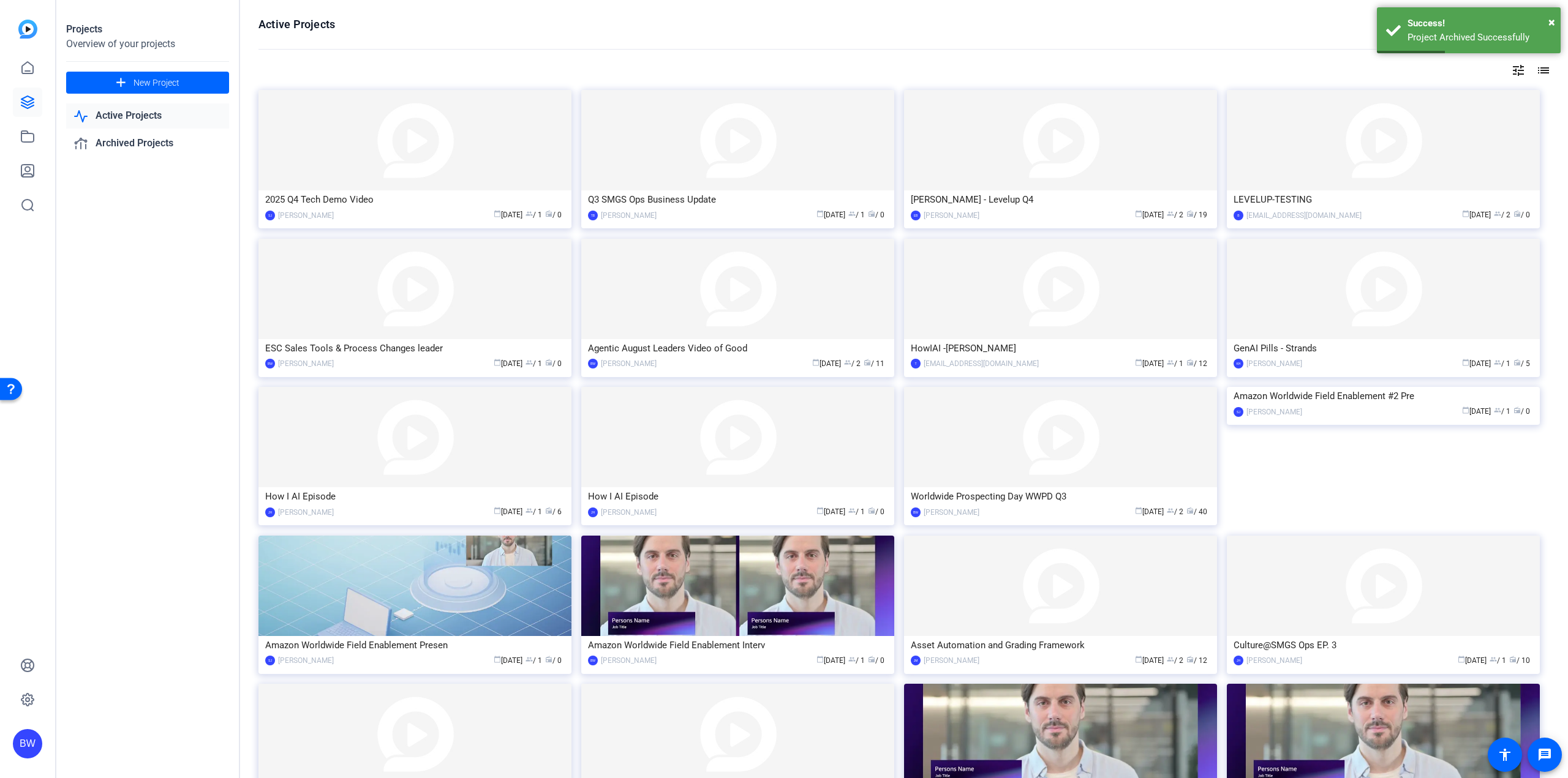
click at [638, 133] on img at bounding box center [737, 140] width 313 height 101
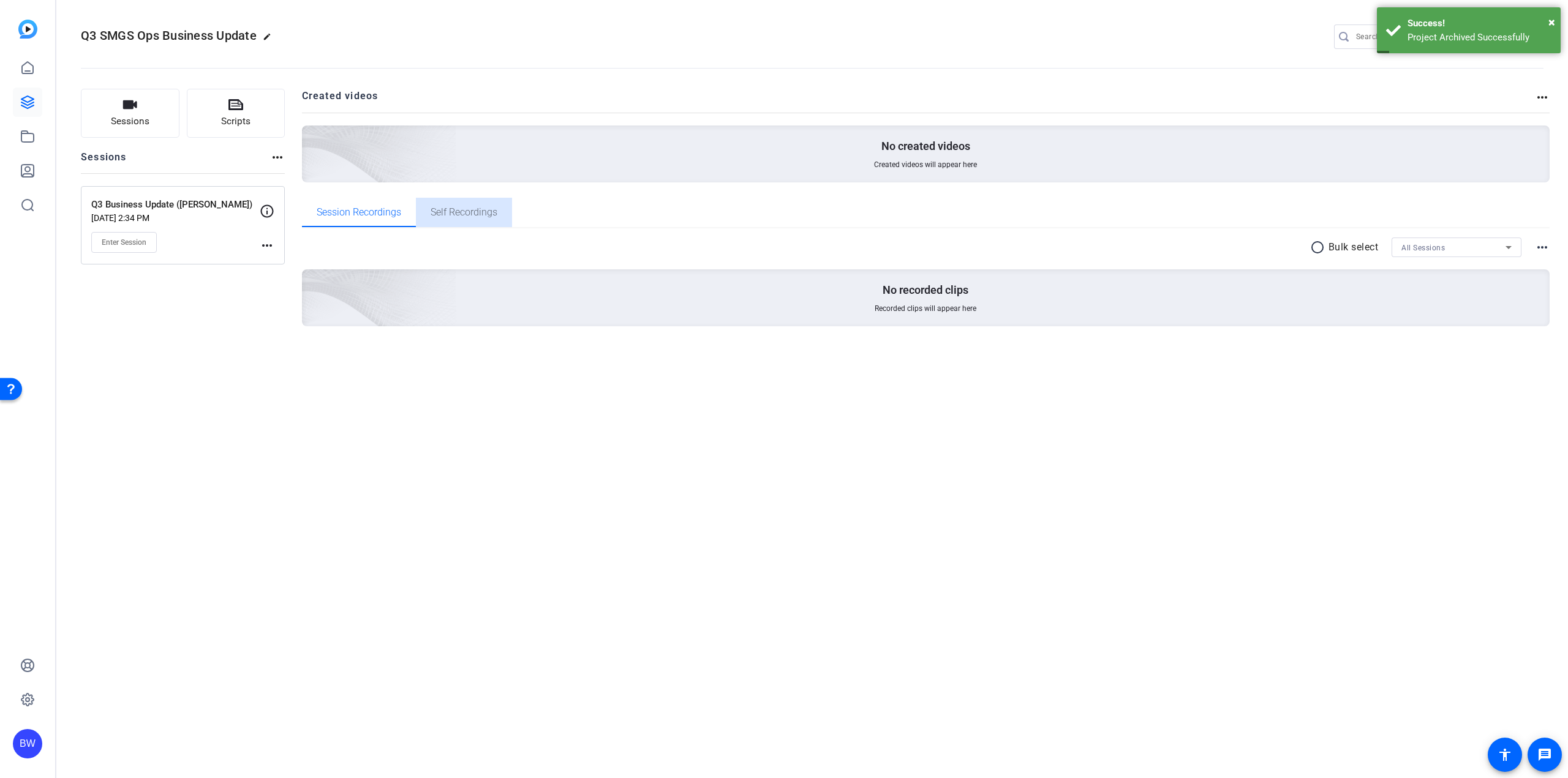
click at [436, 218] on span "Self Recordings" at bounding box center [464, 212] width 67 height 9
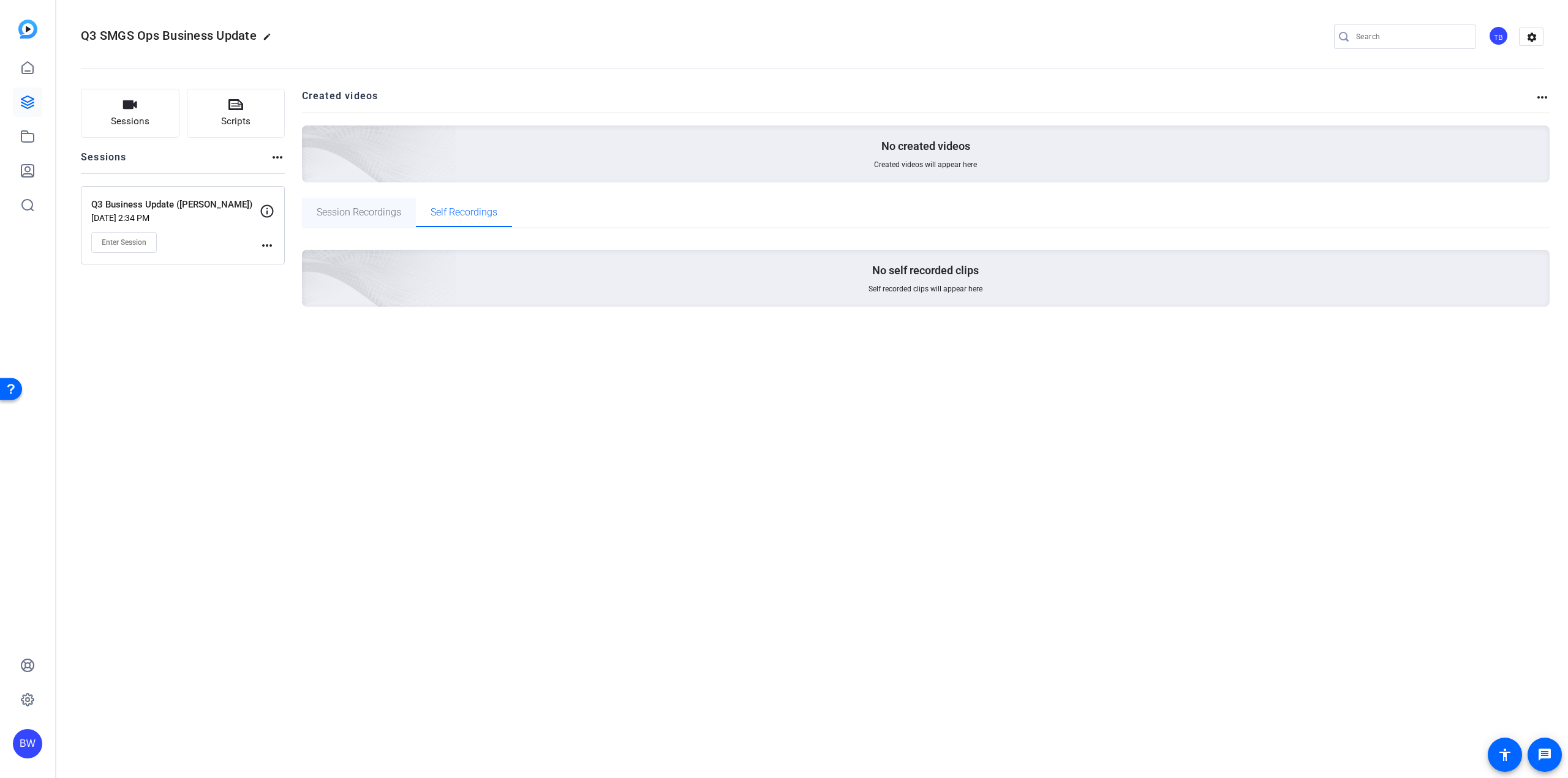
click at [360, 225] on span "Session Recordings" at bounding box center [359, 213] width 84 height 29
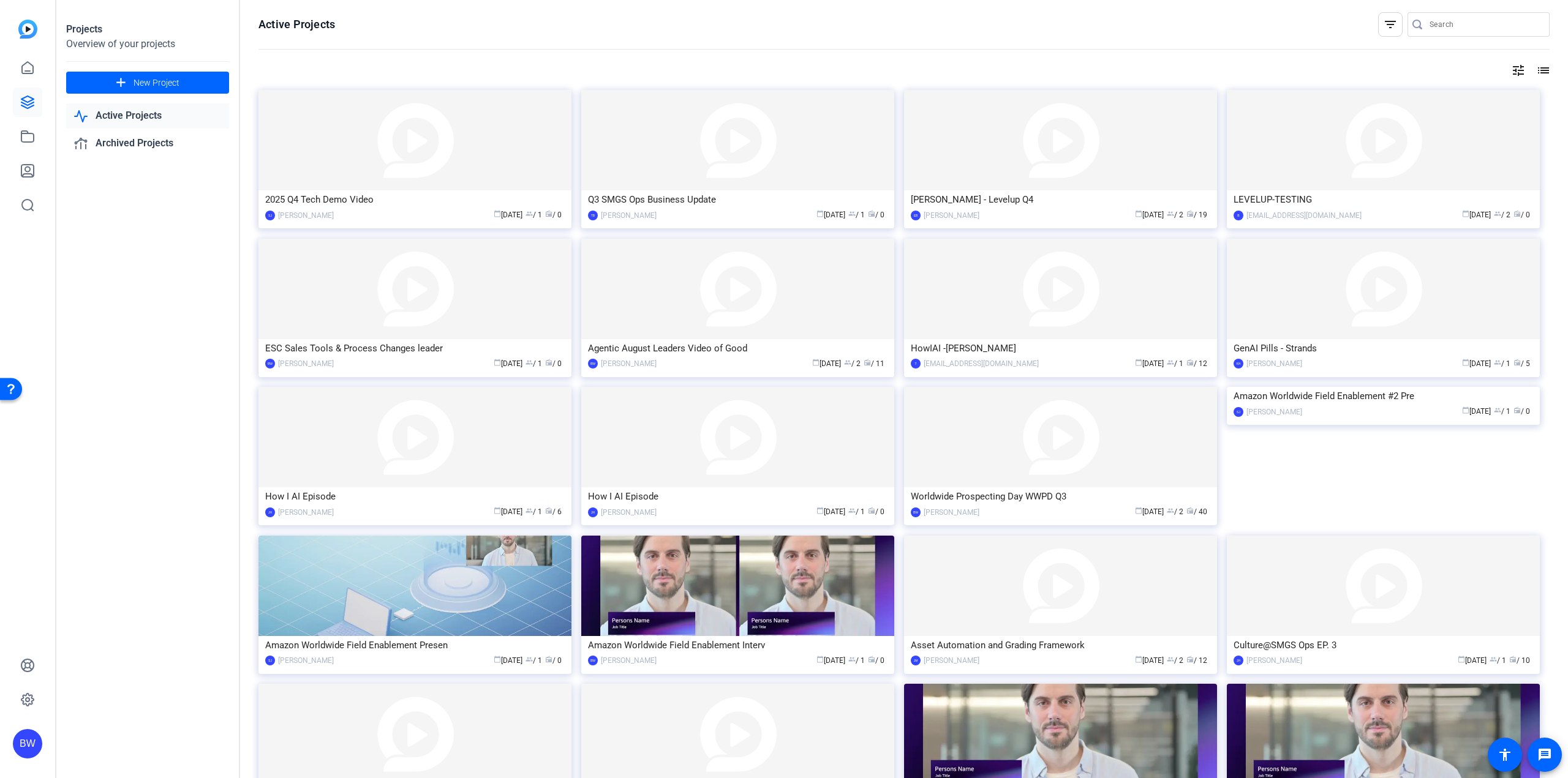
click at [1026, 199] on div "[PERSON_NAME] - Levelup Q4" at bounding box center [1061, 199] width 300 height 18
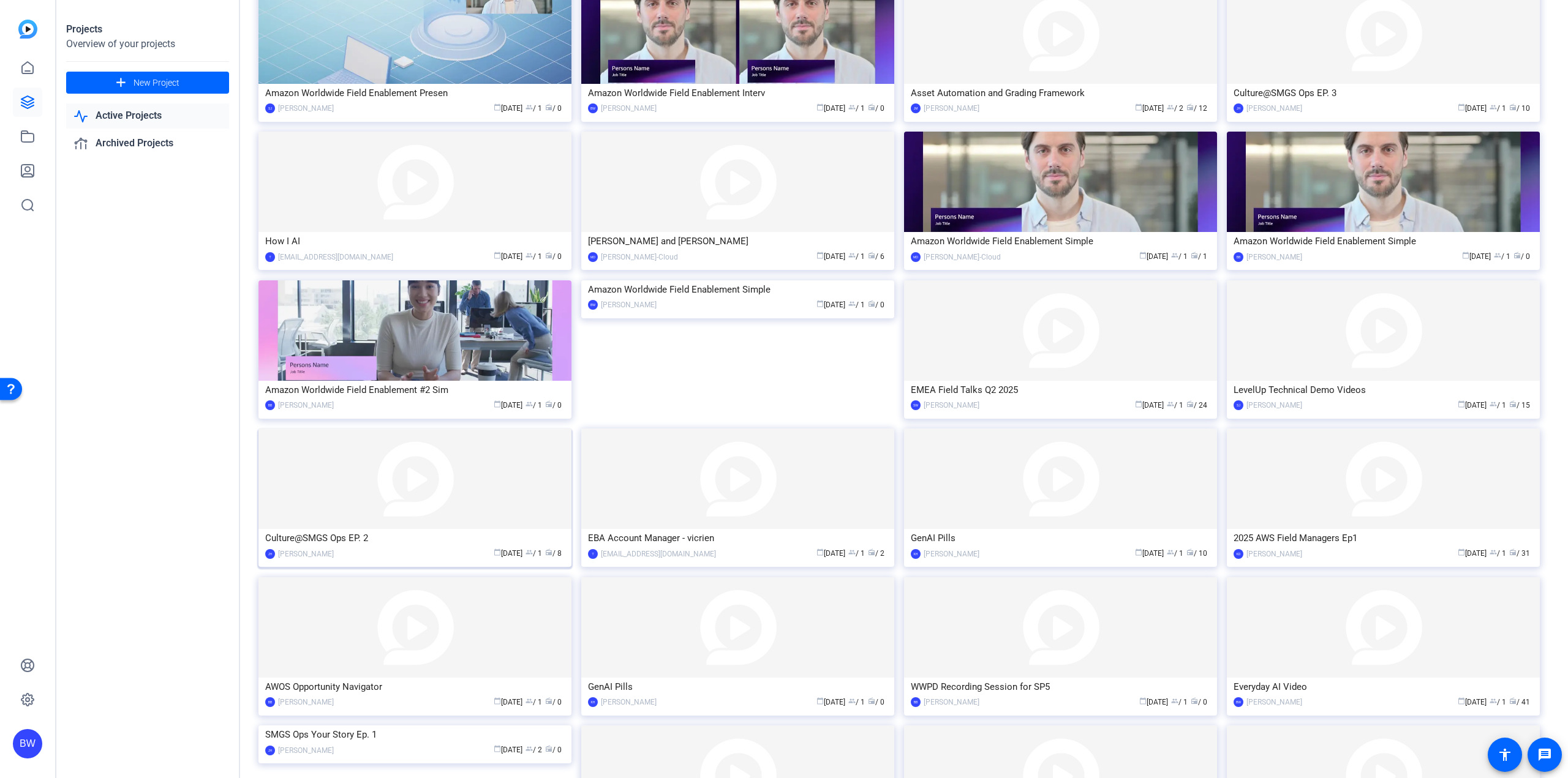
scroll to position [479, 0]
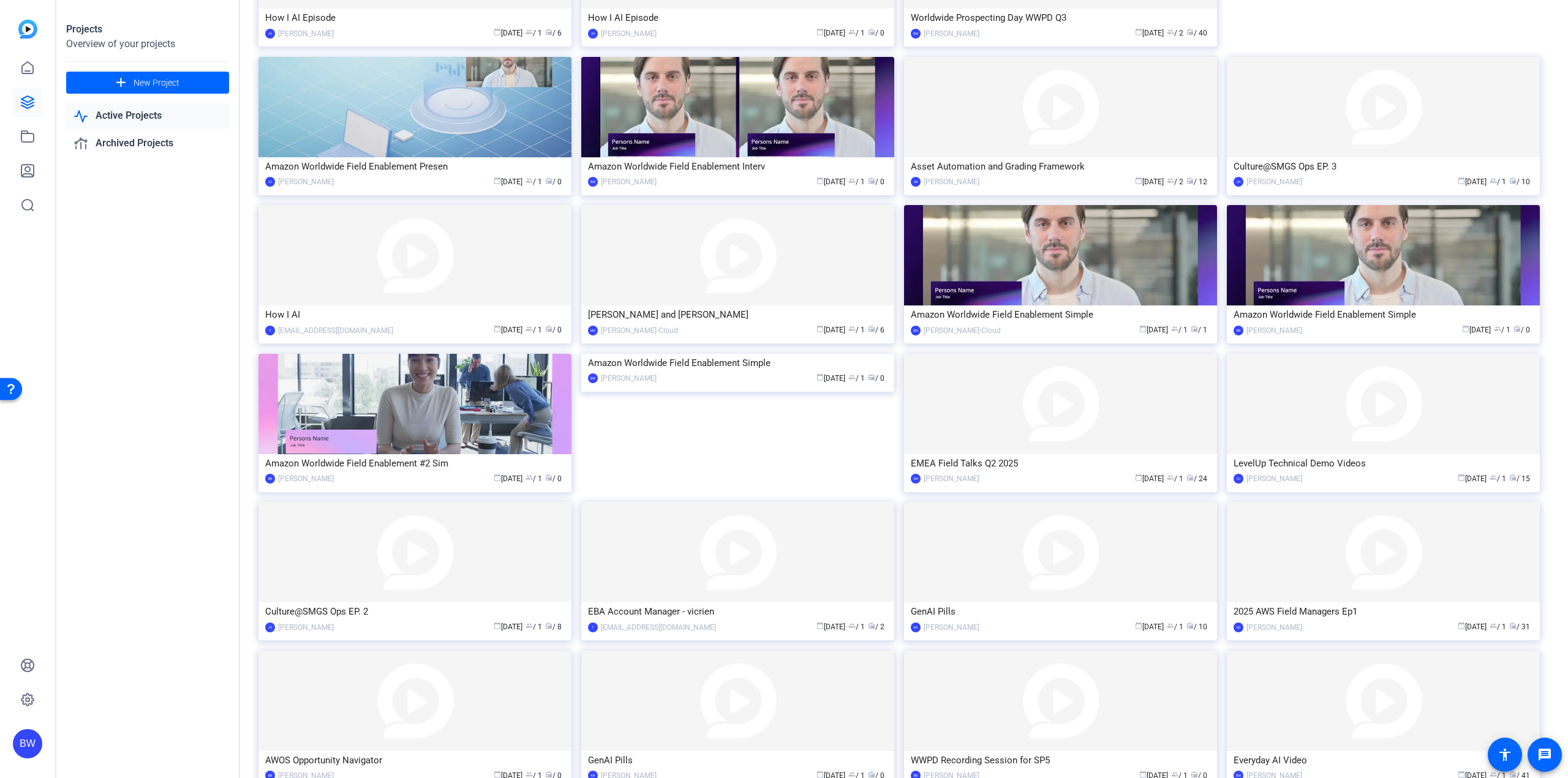
click at [1014, 282] on img at bounding box center [1060, 255] width 313 height 101
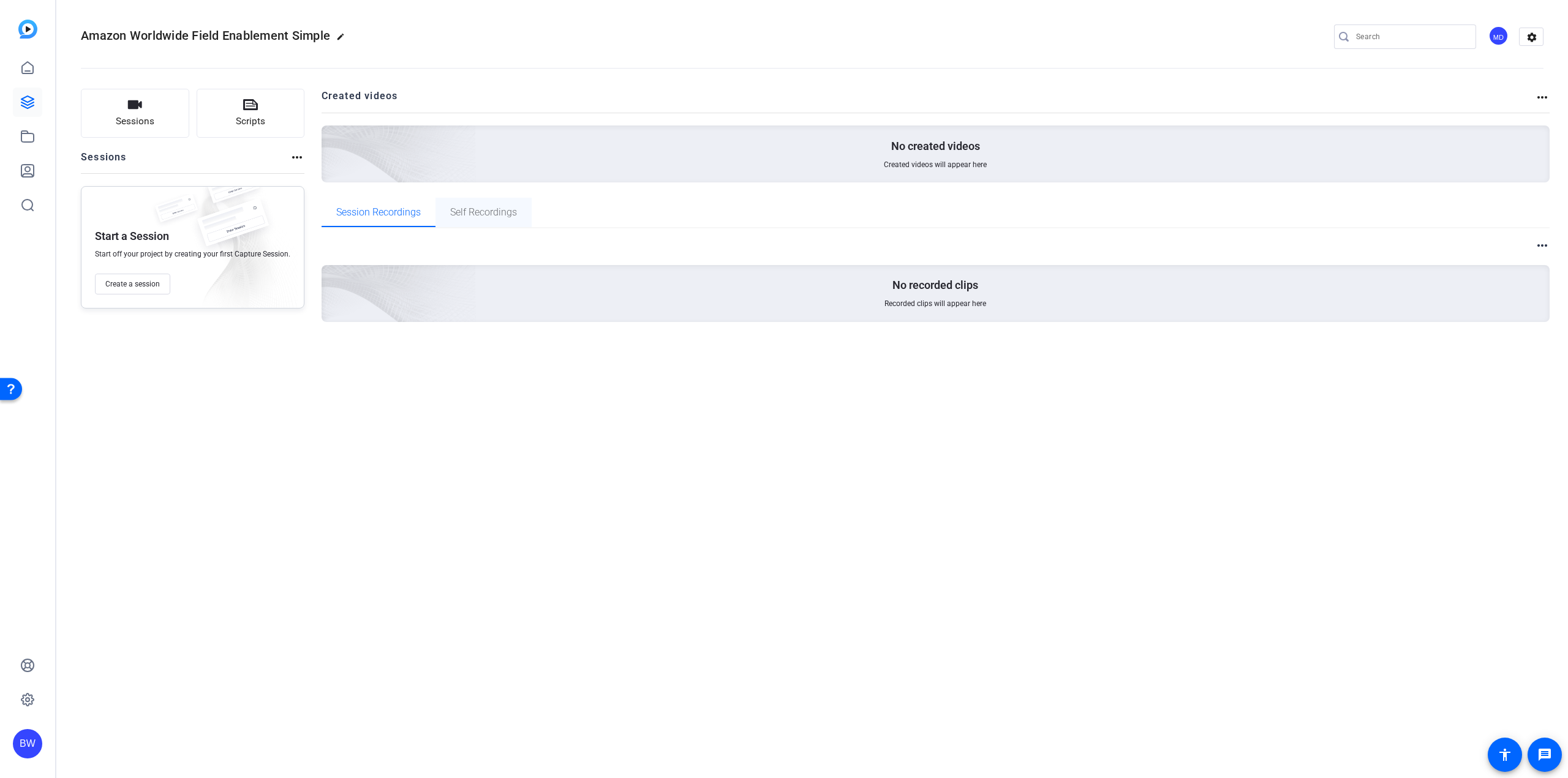
click at [470, 215] on span "Self Recordings" at bounding box center [484, 212] width 67 height 9
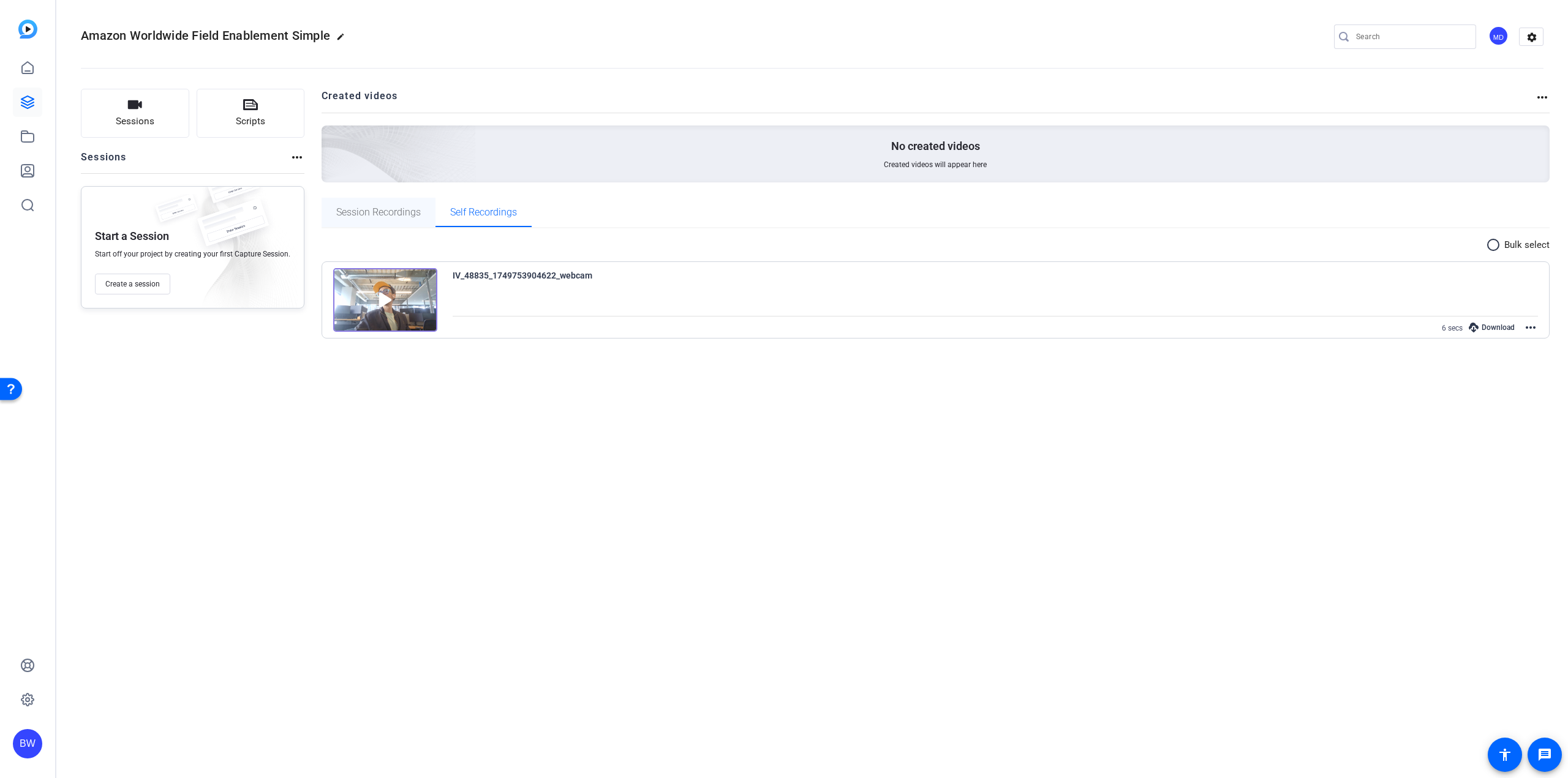
click at [362, 215] on span "Session Recordings" at bounding box center [379, 212] width 84 height 9
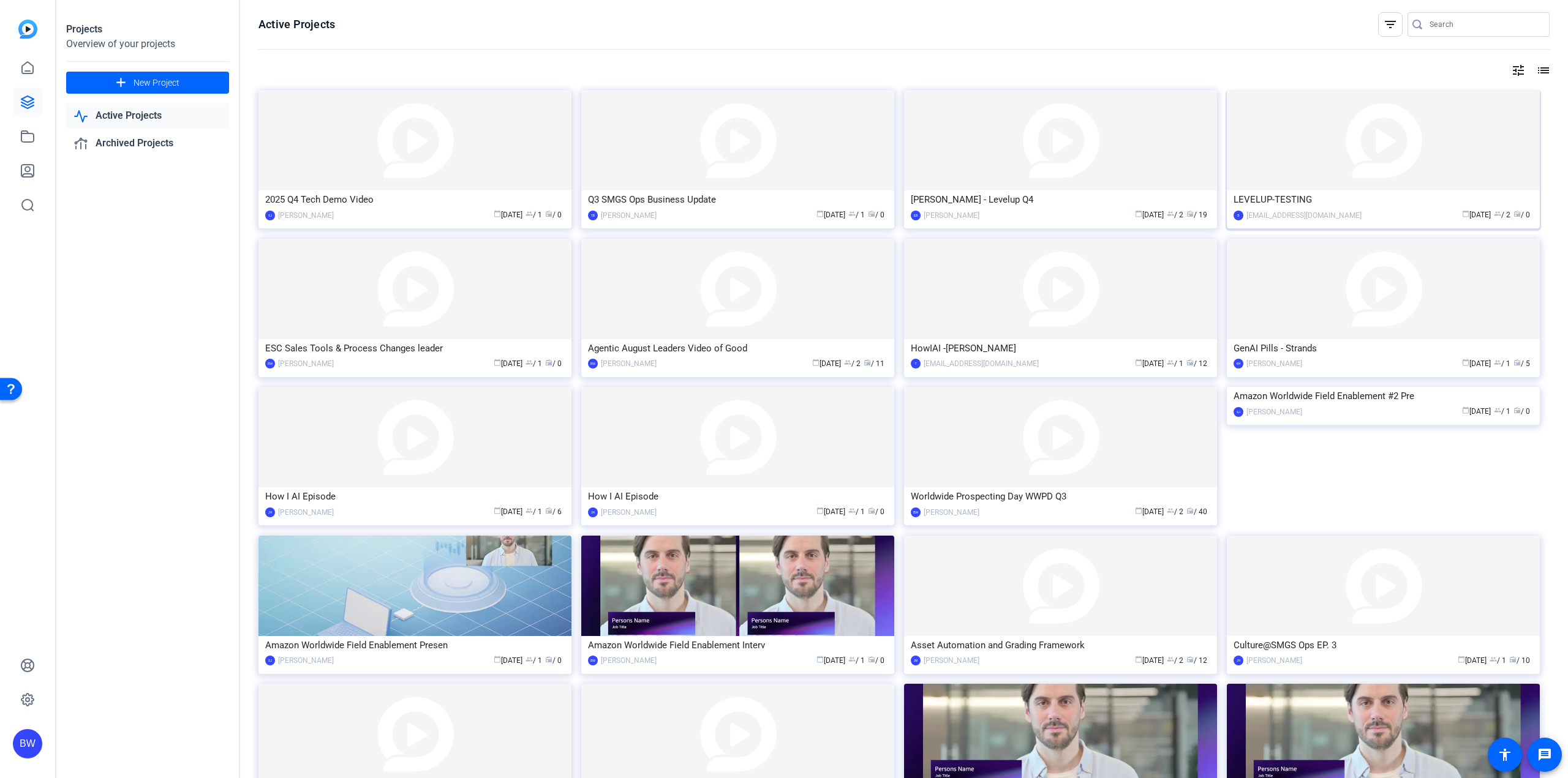
click at [1361, 177] on img at bounding box center [1383, 140] width 313 height 101
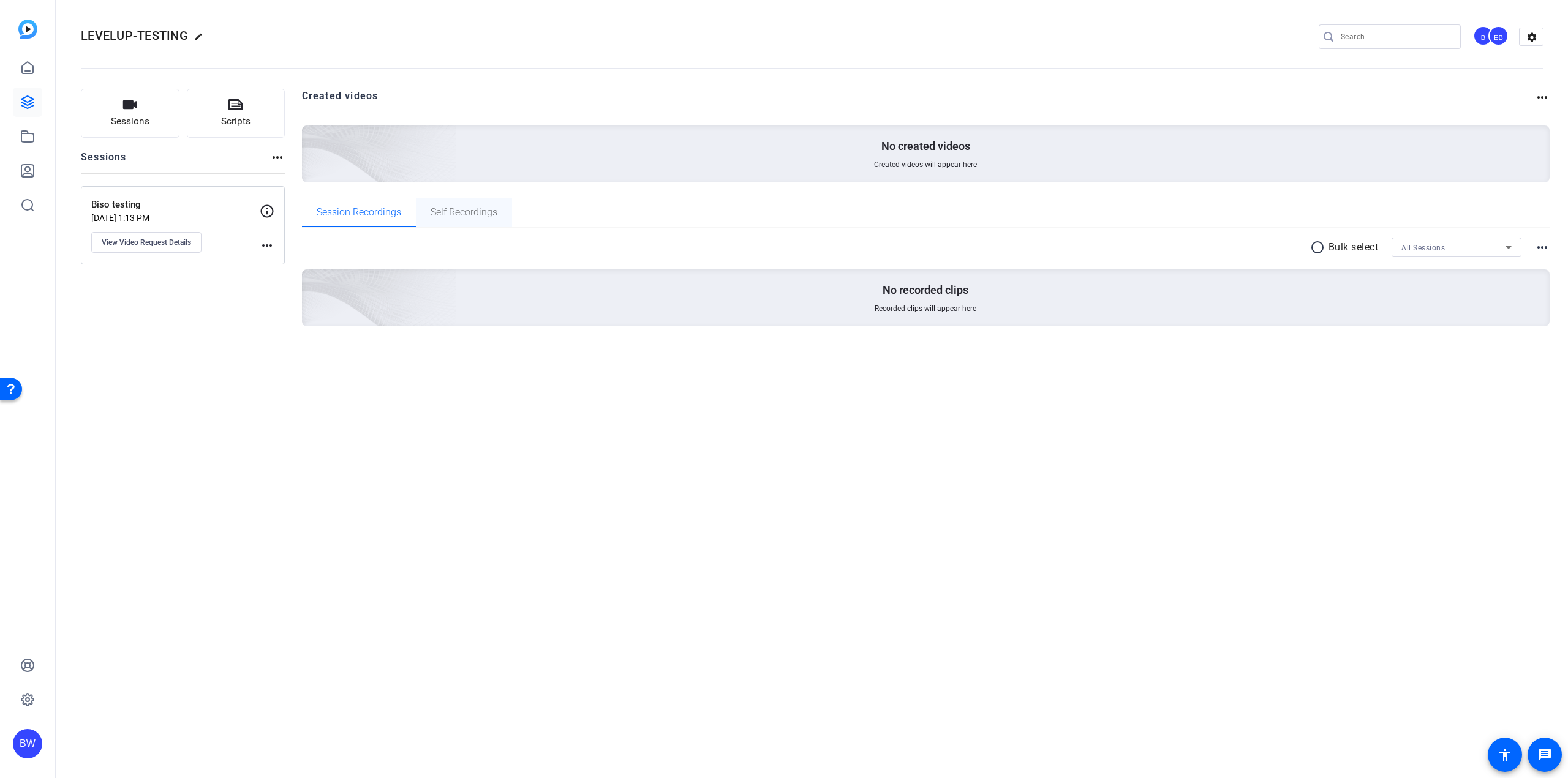
click at [468, 206] on span "Self Recordings" at bounding box center [464, 213] width 67 height 29
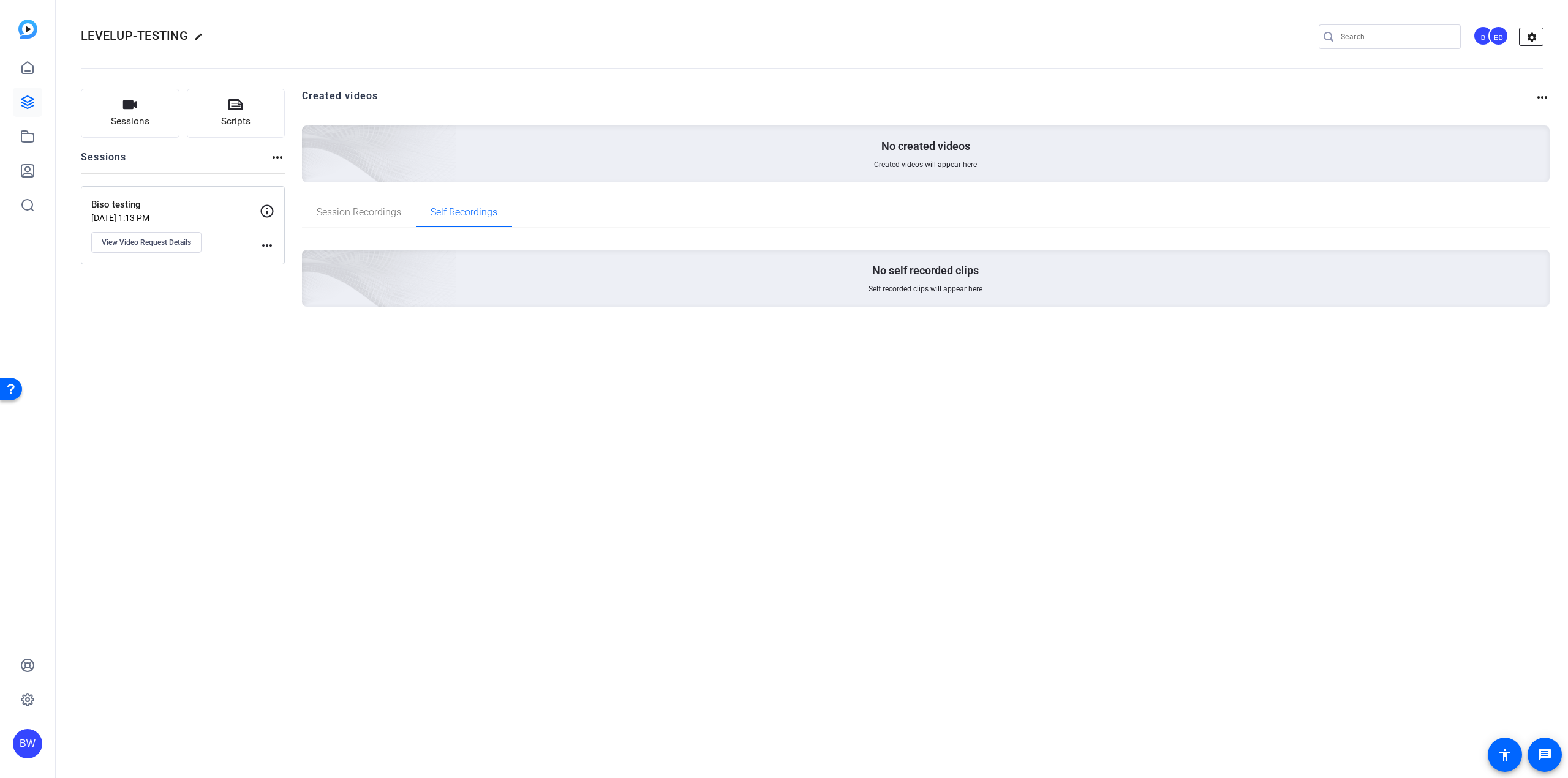
click at [1533, 40] on mat-icon "settings" at bounding box center [1532, 37] width 24 height 18
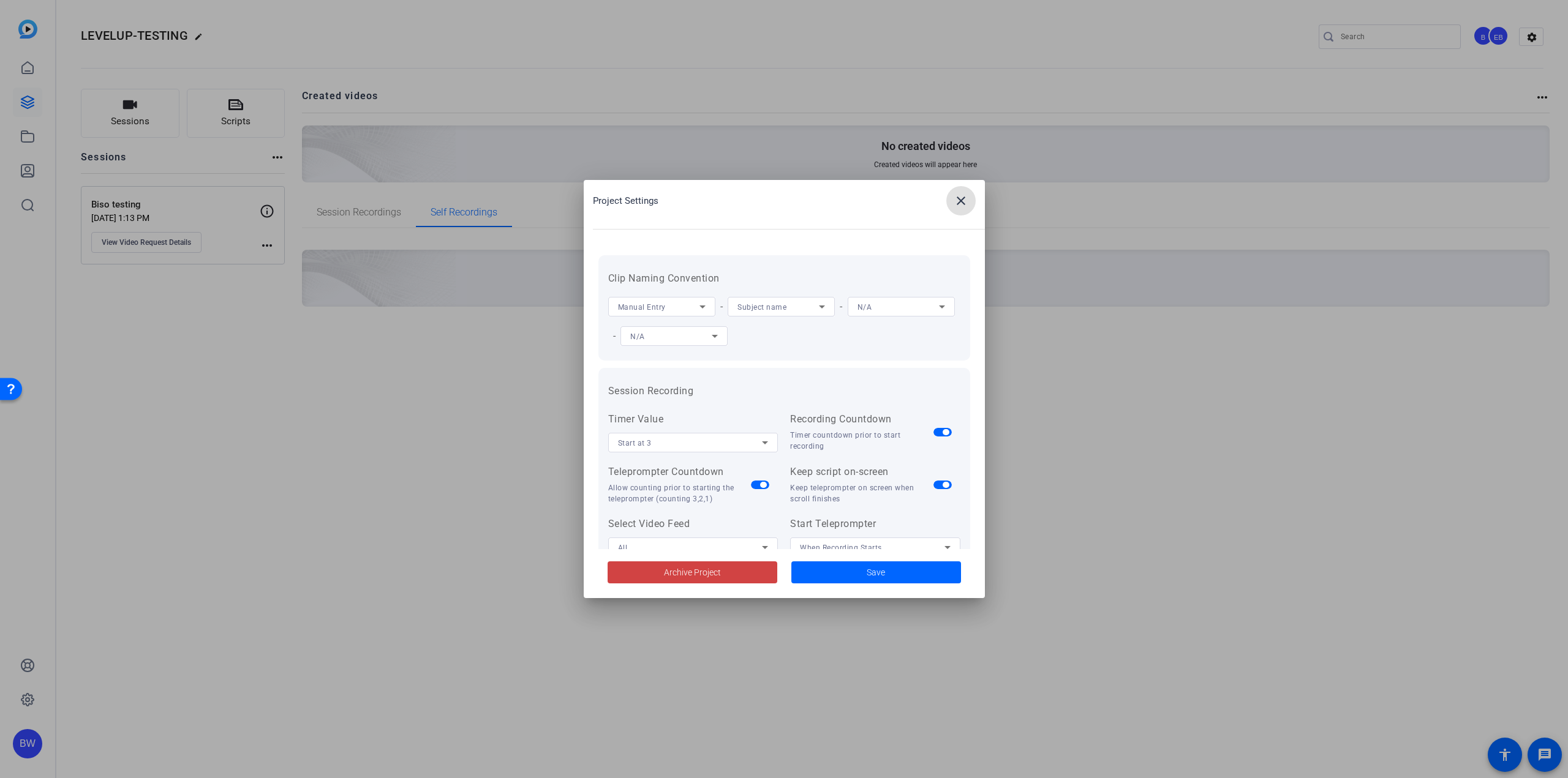
click at [958, 202] on mat-icon "close" at bounding box center [961, 201] width 15 height 15
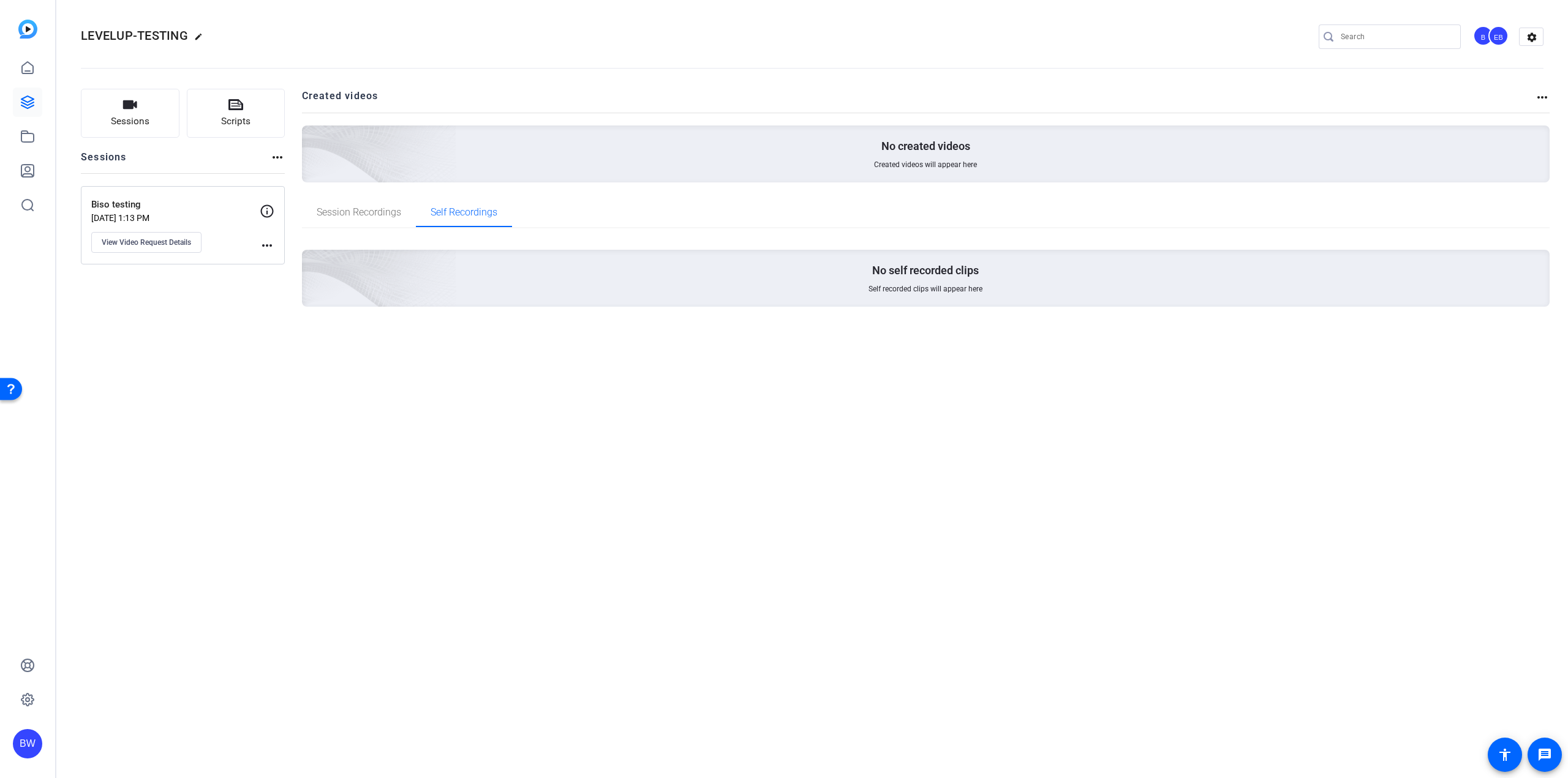
click at [1481, 40] on div "B" at bounding box center [1483, 35] width 20 height 20
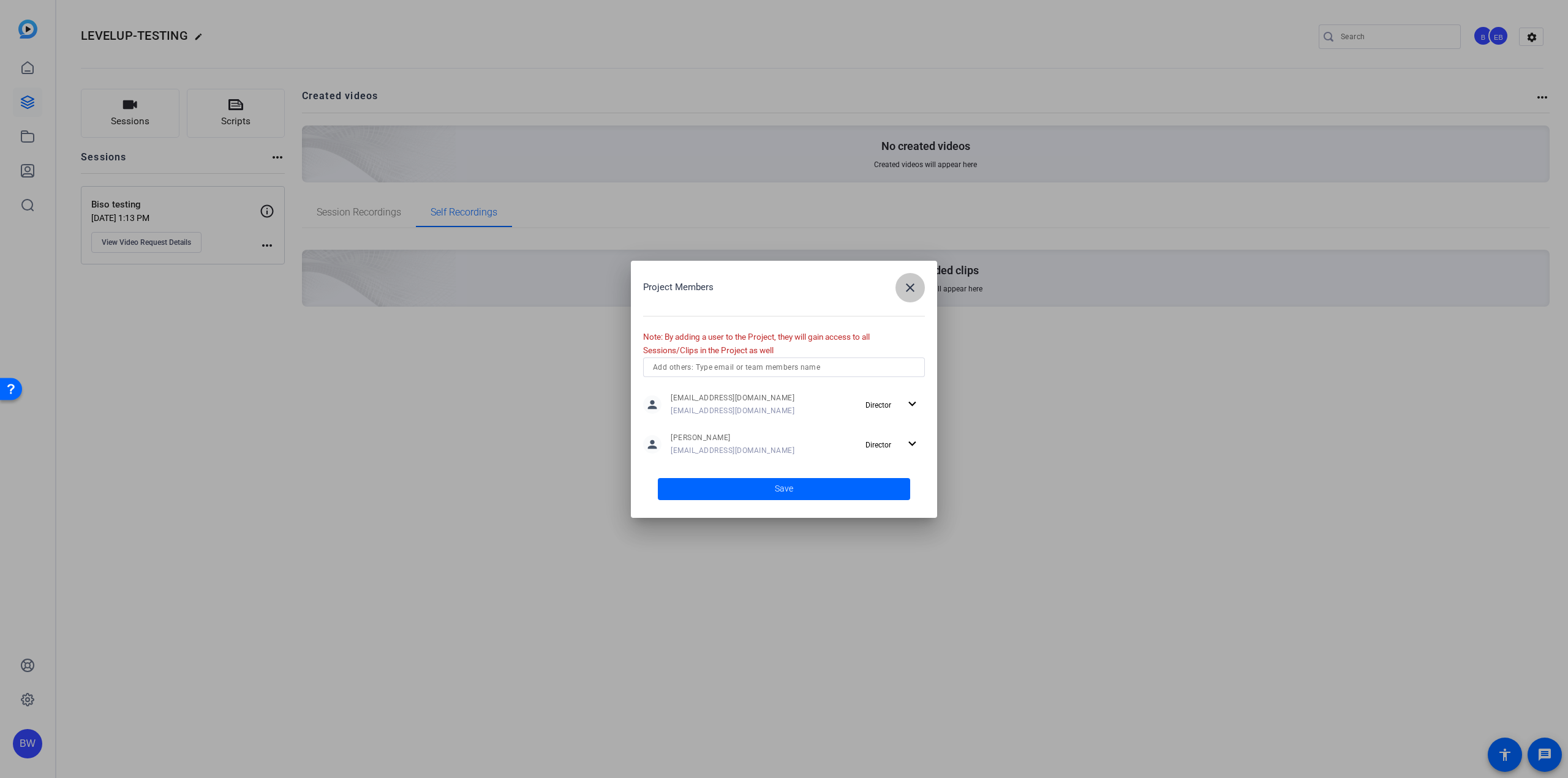
click at [907, 289] on mat-icon "close" at bounding box center [910, 287] width 15 height 15
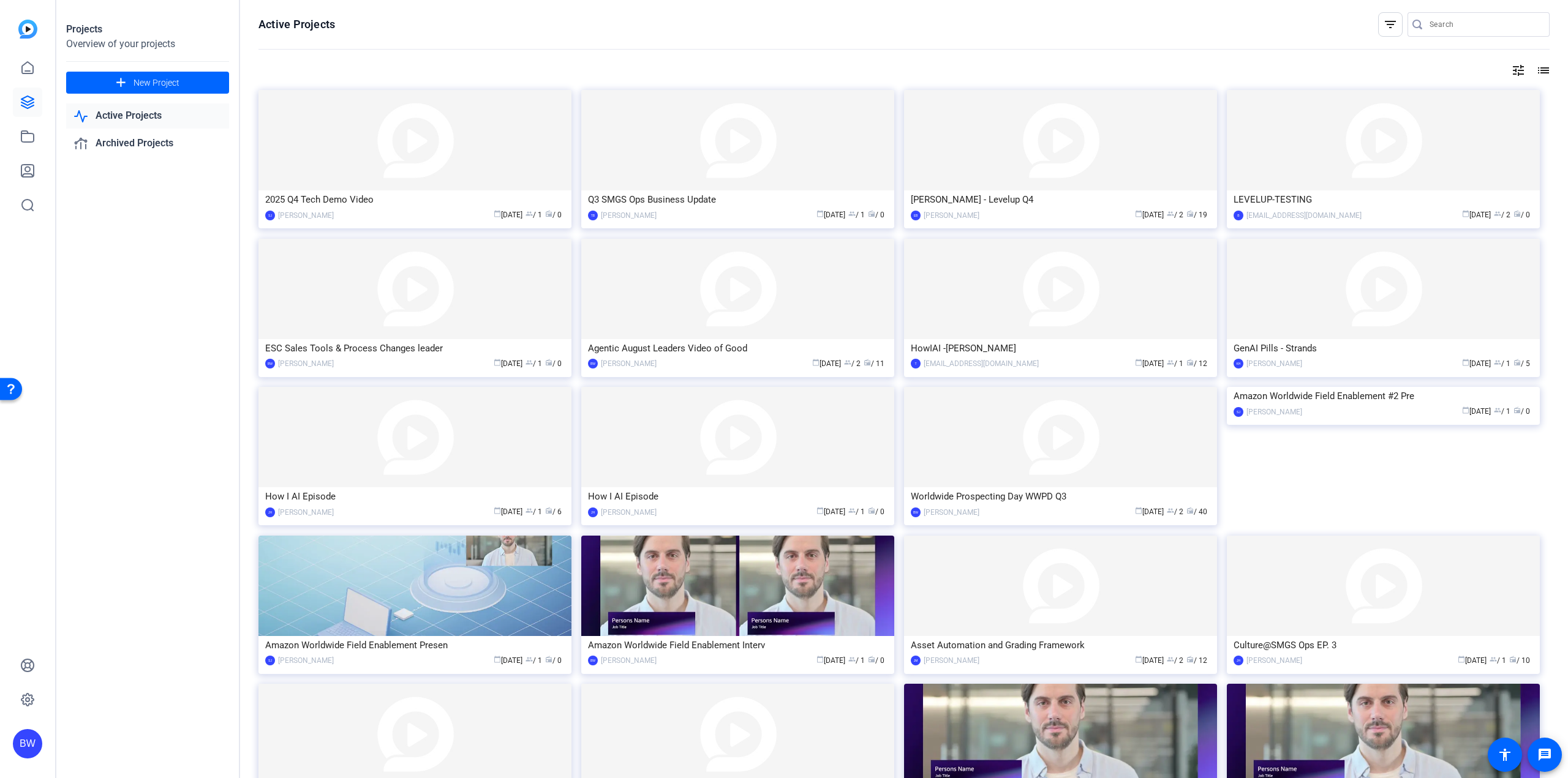
click at [1516, 69] on mat-icon "tune" at bounding box center [1518, 70] width 15 height 15
click at [1500, 91] on icon at bounding box center [1500, 95] width 15 height 15
click at [1478, 131] on mat-option "Oldest First" at bounding box center [1448, 135] width 130 height 18
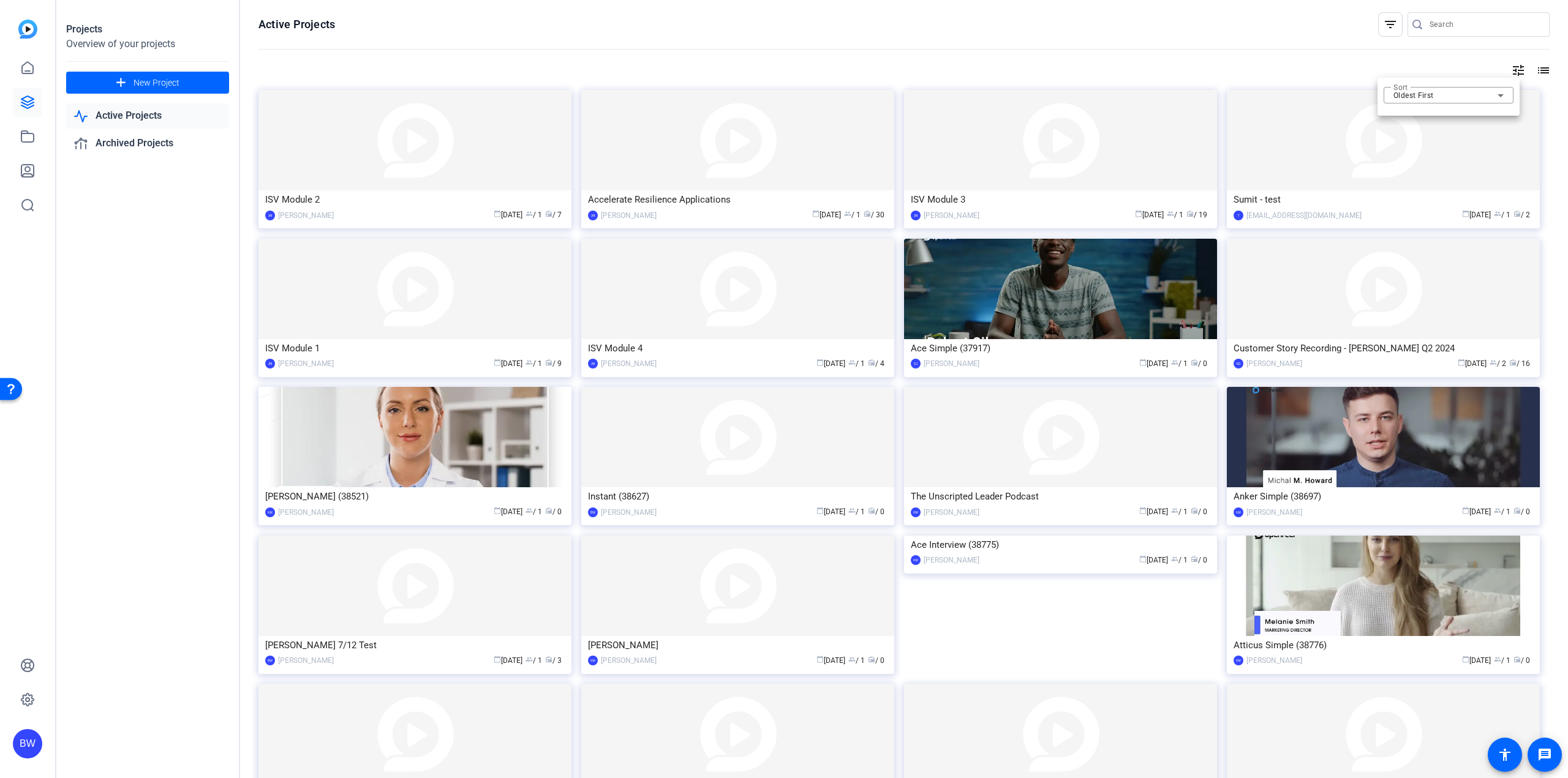
click at [353, 143] on div at bounding box center [784, 389] width 1568 height 778
click at [384, 134] on img at bounding box center [414, 140] width 313 height 101
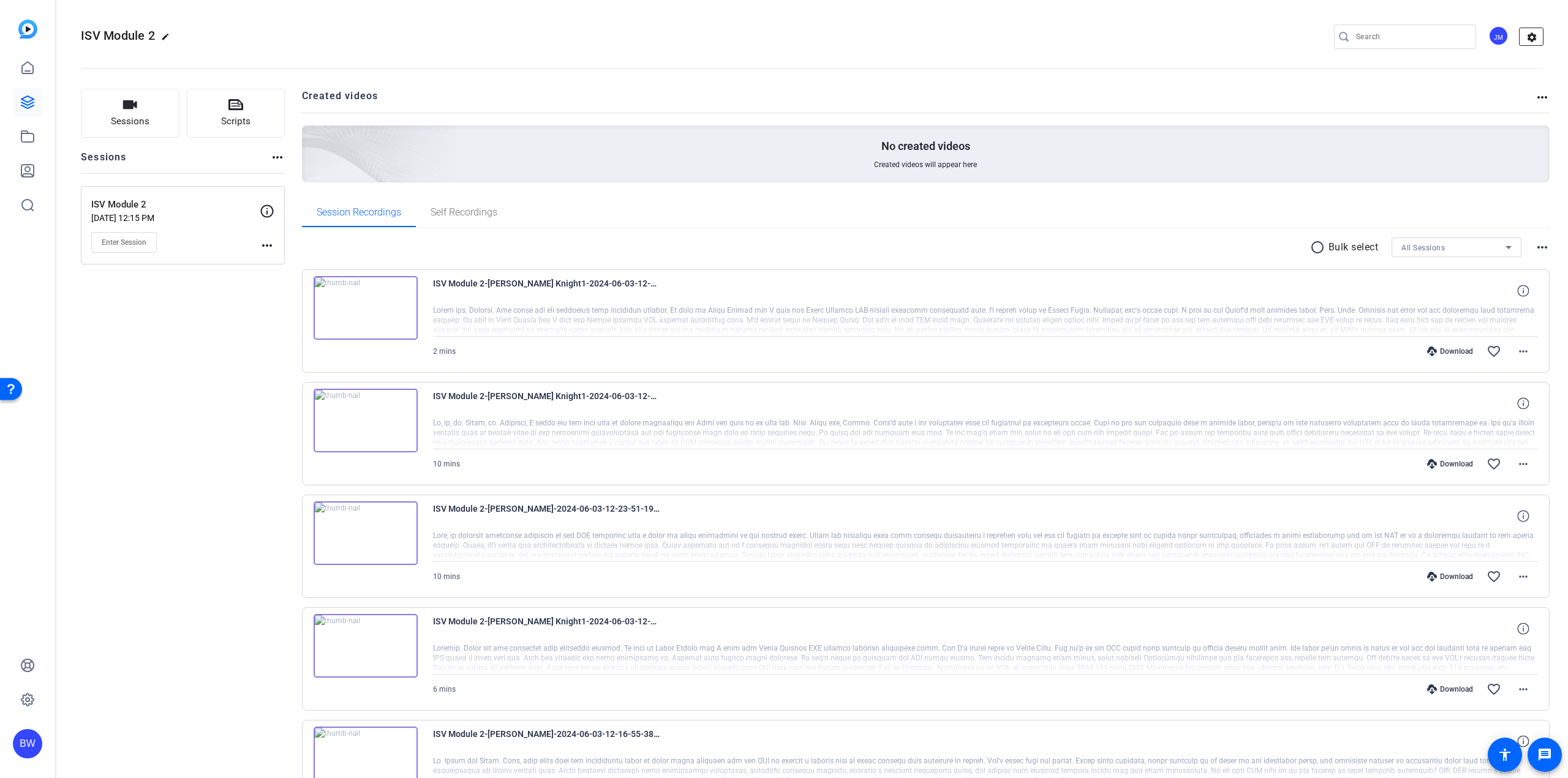
click at [1528, 40] on mat-icon "settings" at bounding box center [1532, 37] width 24 height 18
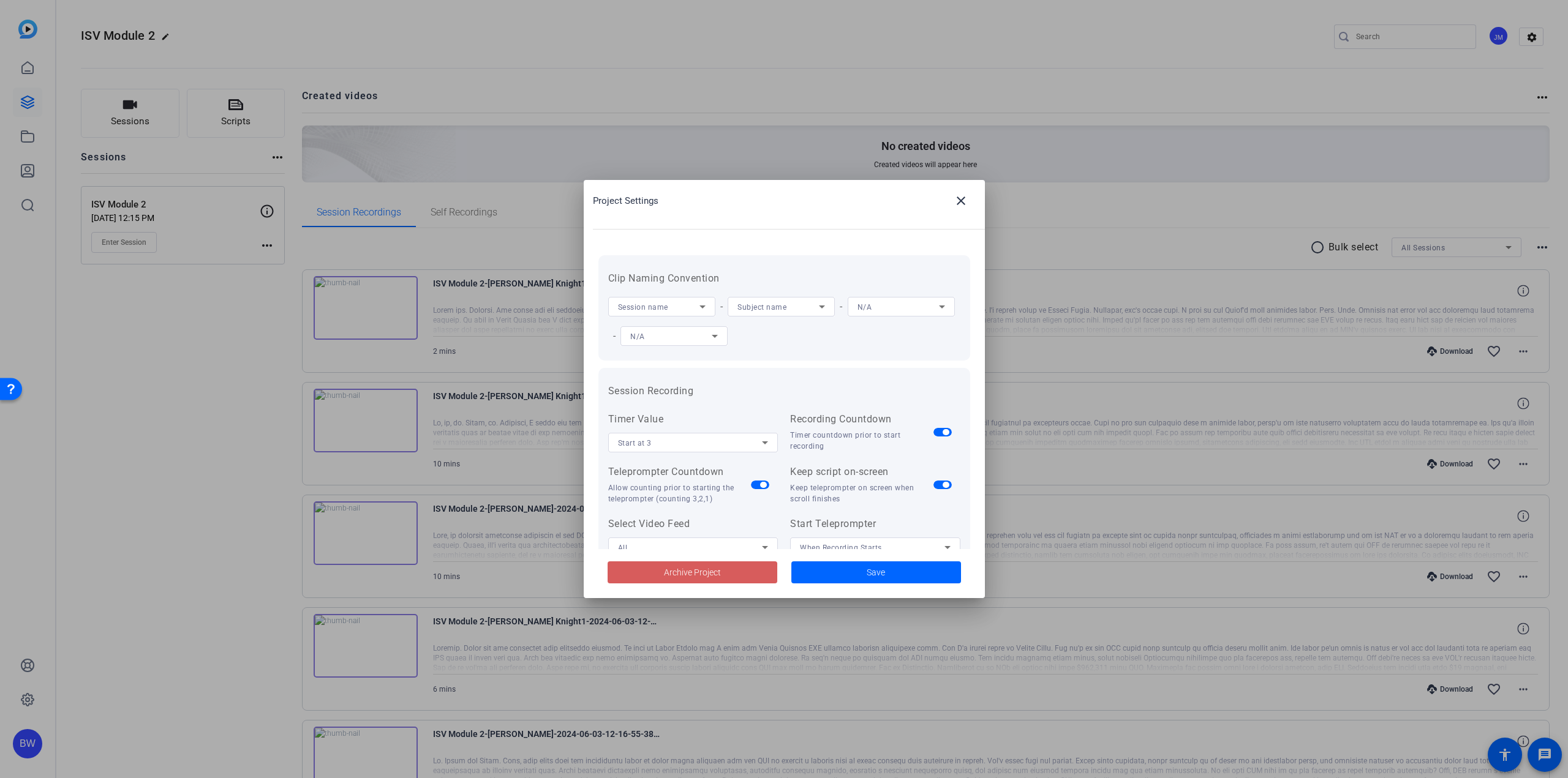
click at [678, 580] on span at bounding box center [692, 572] width 170 height 29
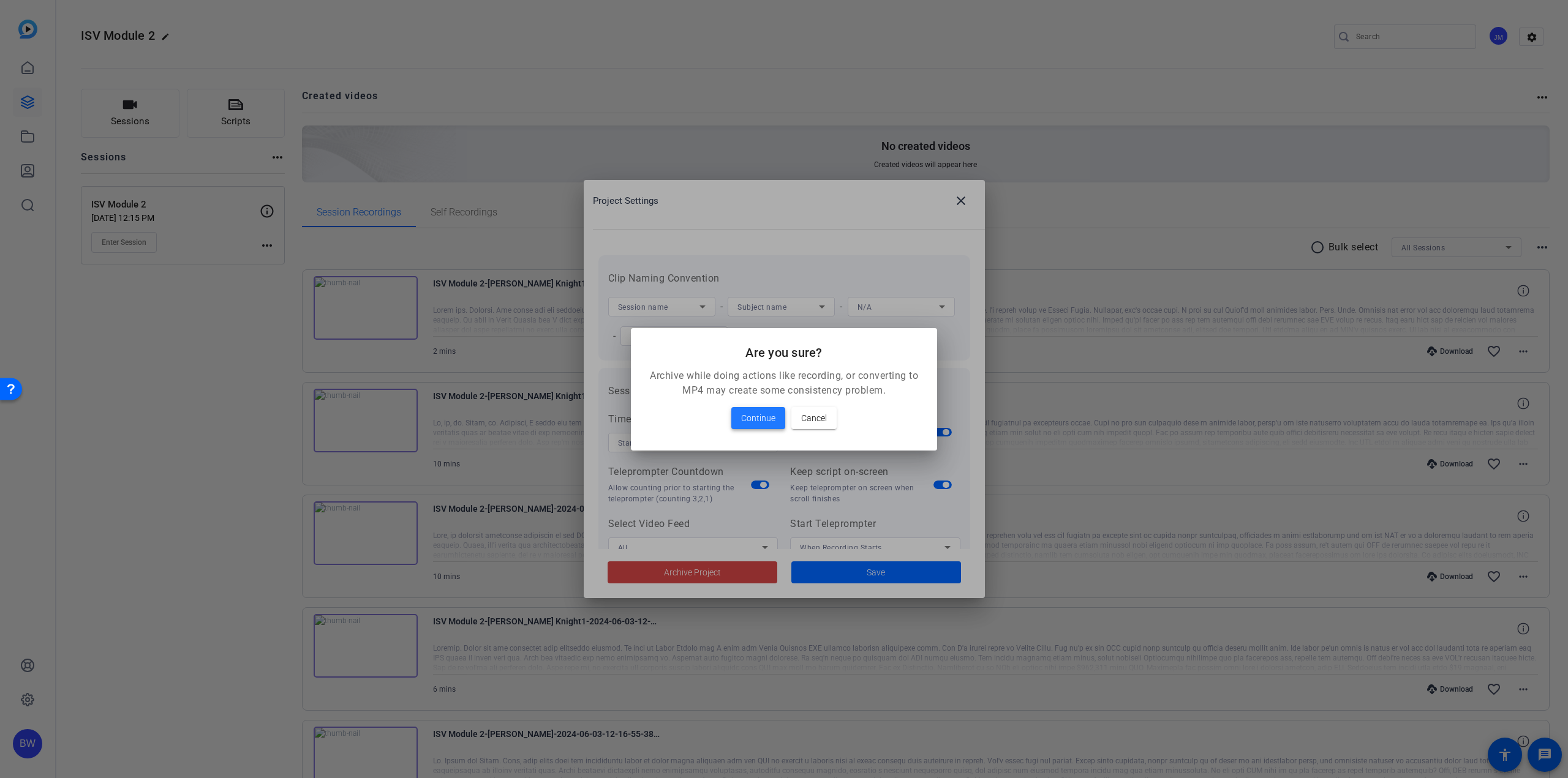
click at [760, 419] on span "Continue" at bounding box center [759, 417] width 34 height 15
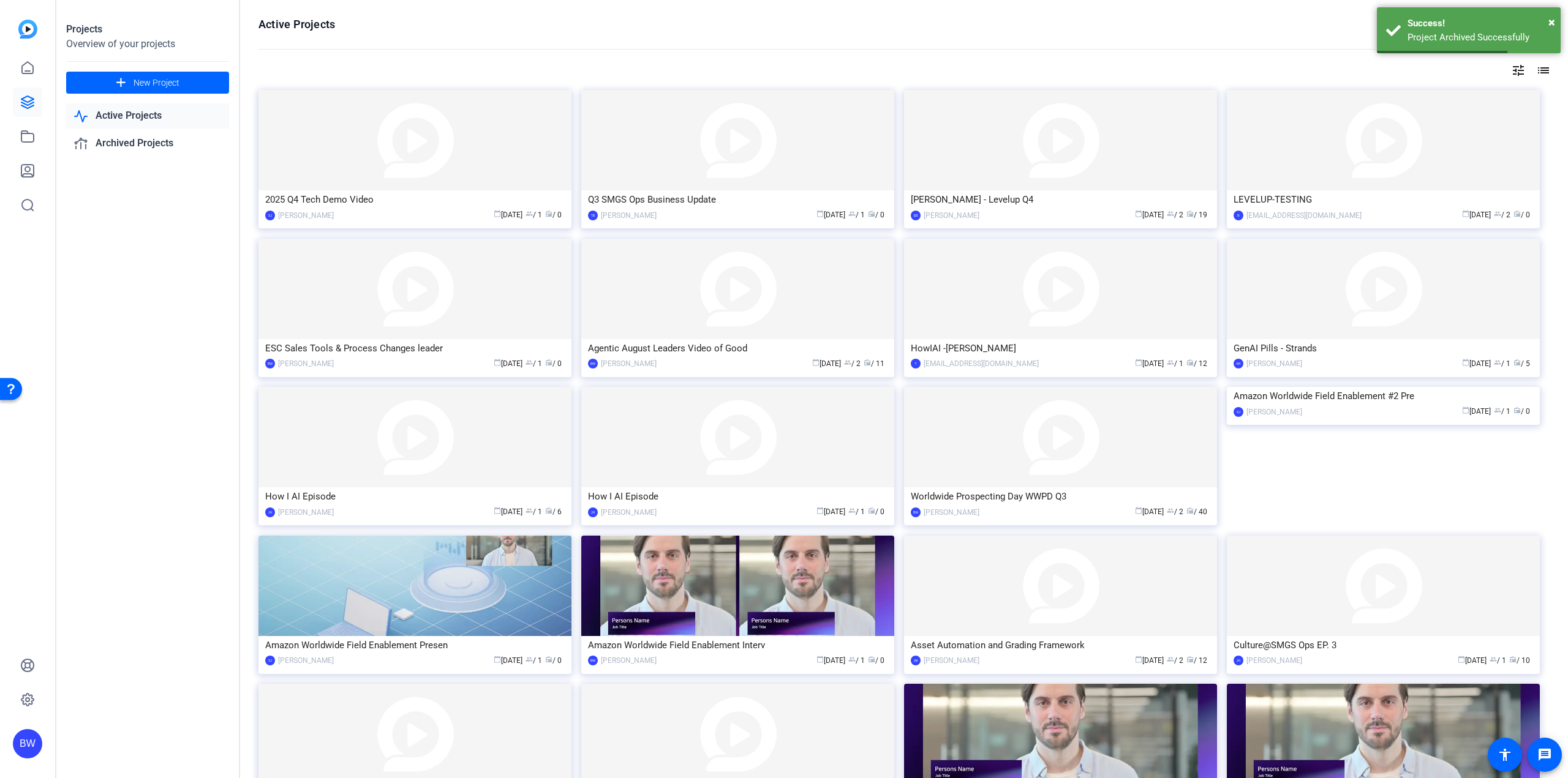
click at [1514, 71] on mat-icon "tune" at bounding box center [1518, 70] width 15 height 15
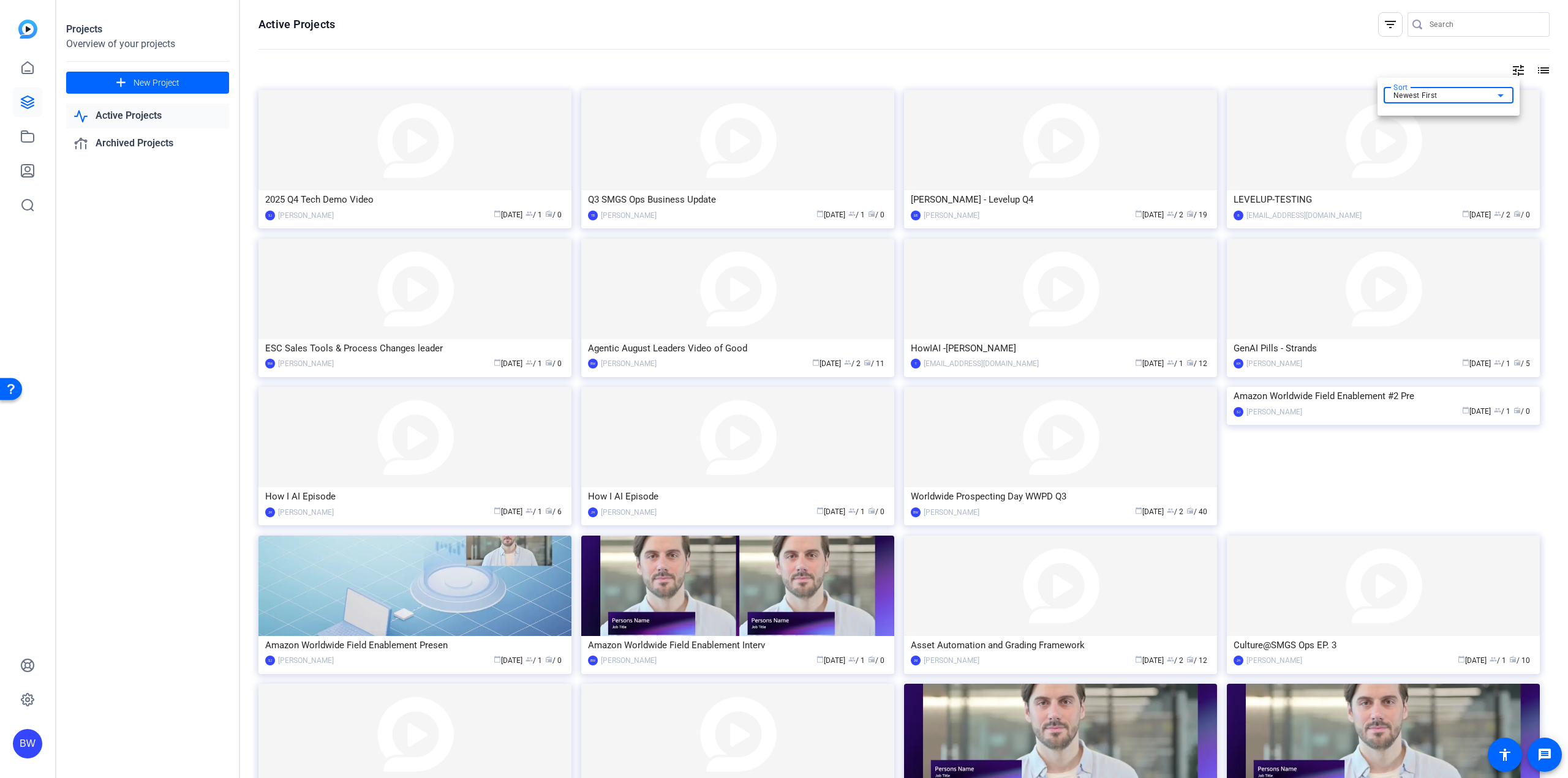
click at [1484, 96] on div "Newest First" at bounding box center [1445, 95] width 104 height 15
click at [1454, 134] on mat-option "Oldest First" at bounding box center [1448, 135] width 130 height 18
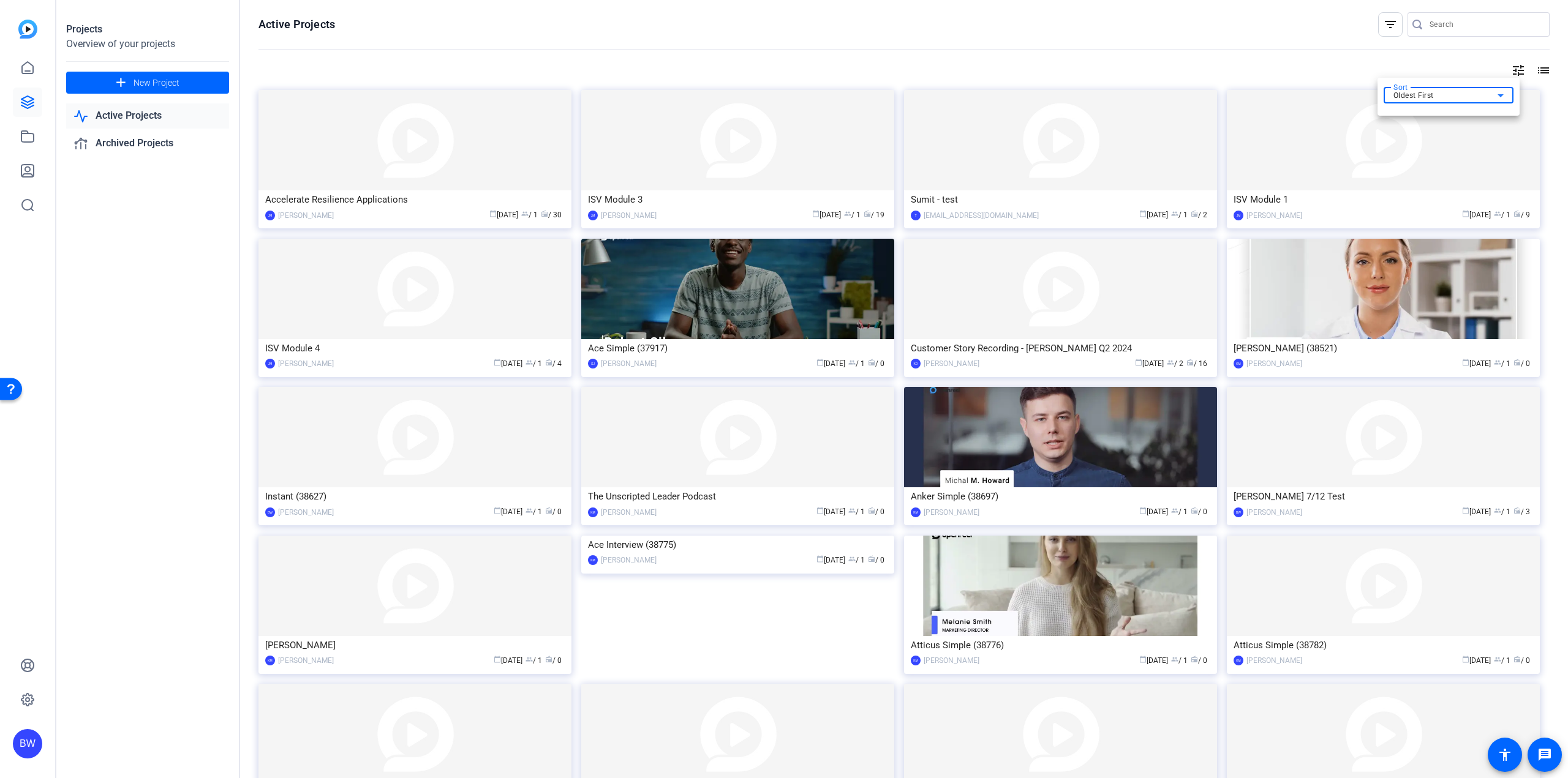
click at [357, 198] on div at bounding box center [784, 389] width 1568 height 778
click at [363, 204] on div "Accelerate Resilience Applications" at bounding box center [415, 199] width 300 height 18
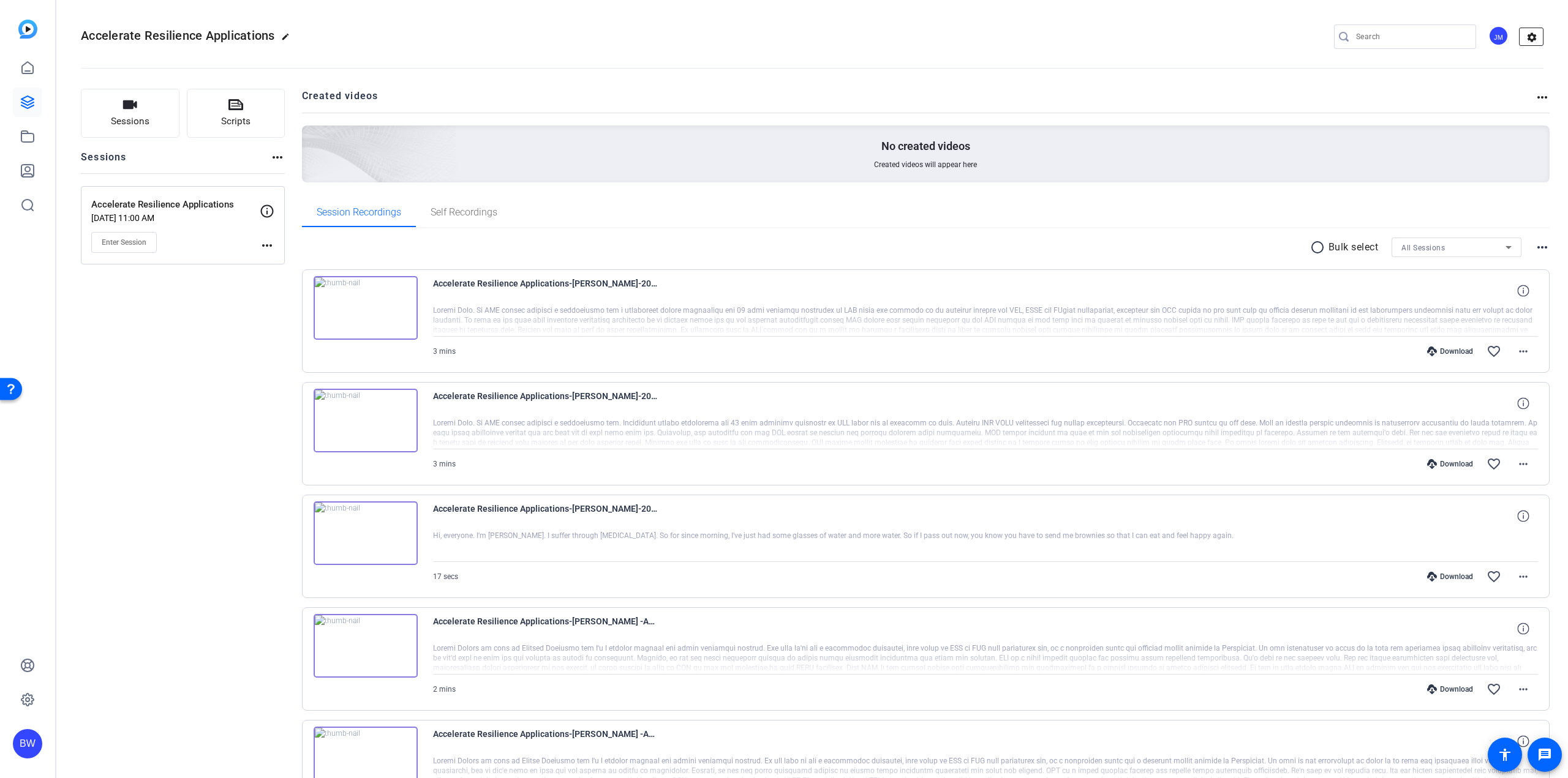
click at [1528, 35] on mat-icon "settings" at bounding box center [1532, 37] width 24 height 18
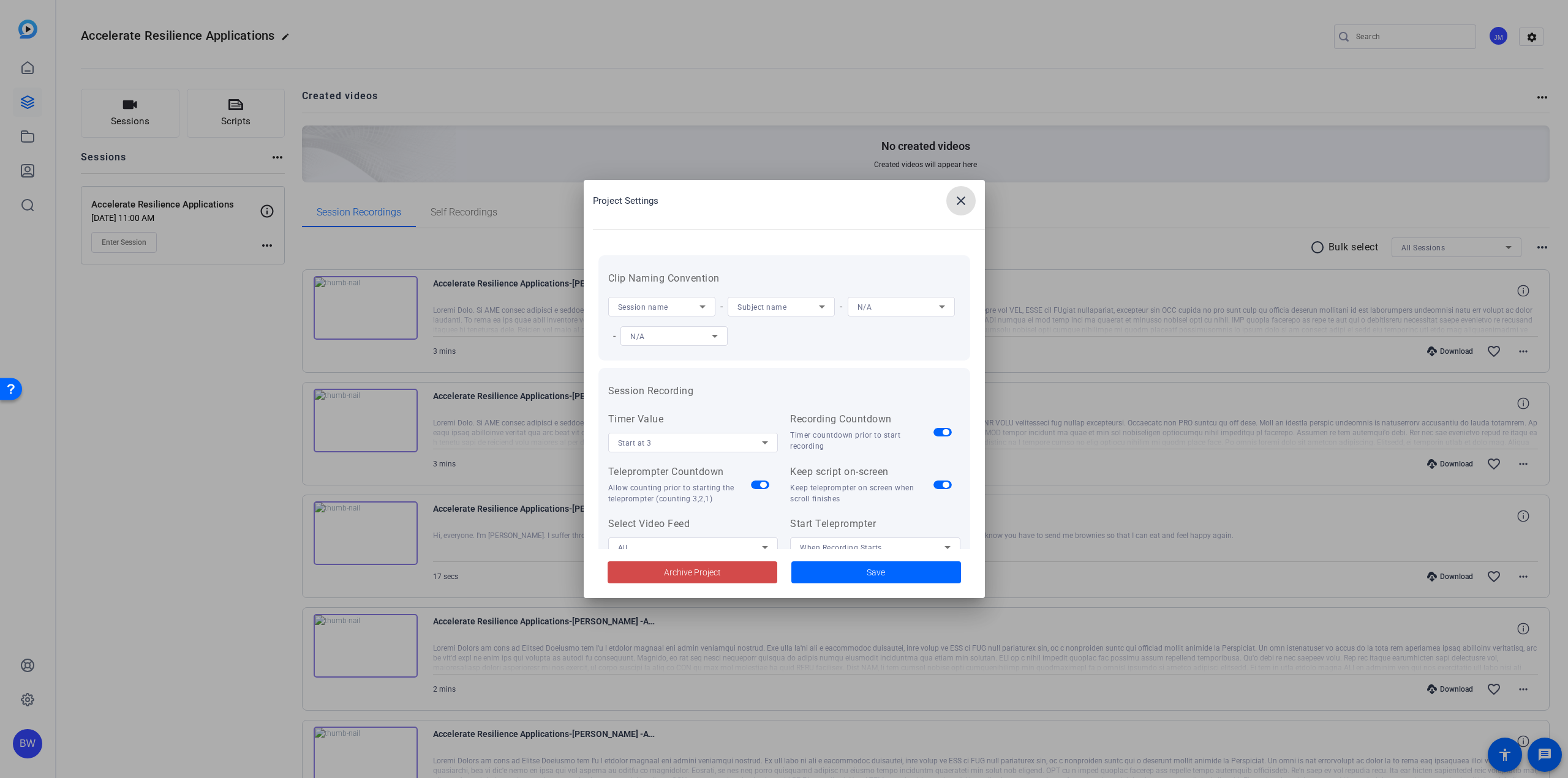
click at [667, 578] on span "Archive Project" at bounding box center [692, 572] width 57 height 13
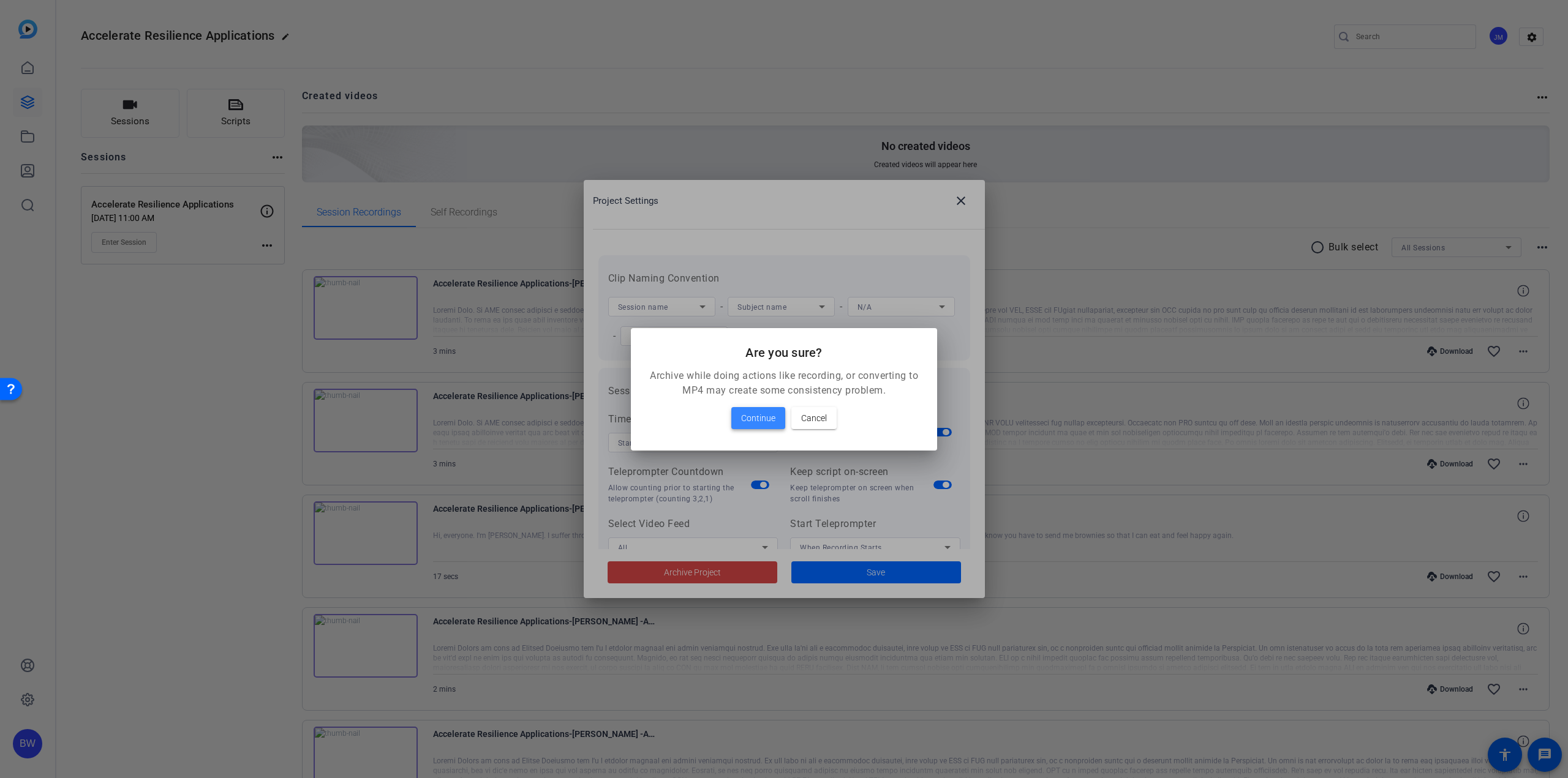
click at [759, 415] on span "Continue" at bounding box center [759, 417] width 34 height 15
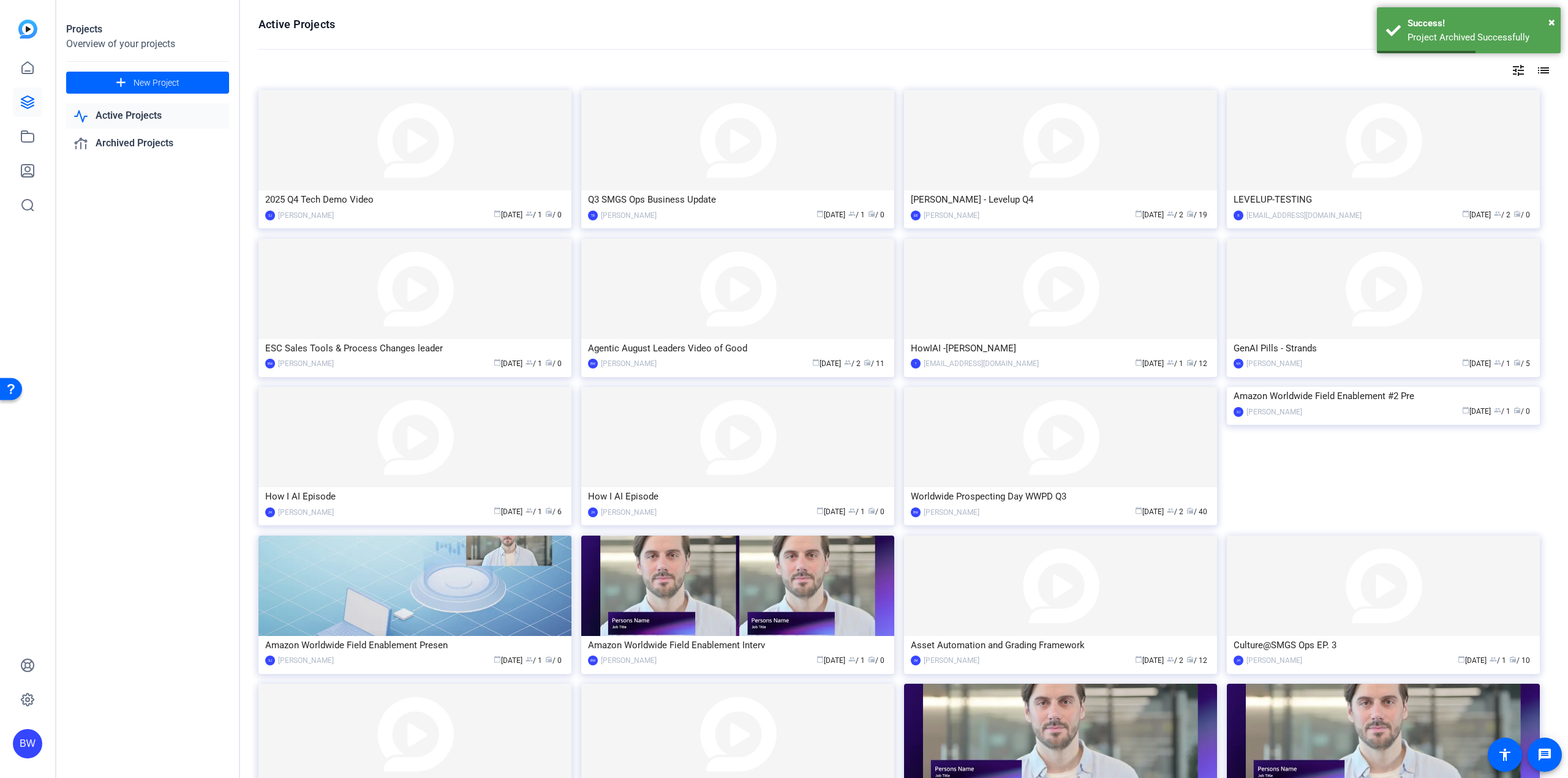
click at [1511, 71] on mat-icon "tune" at bounding box center [1518, 70] width 15 height 15
click at [1482, 99] on div "Newest First" at bounding box center [1445, 95] width 104 height 15
click at [1452, 133] on mat-option "Oldest First" at bounding box center [1448, 135] width 130 height 18
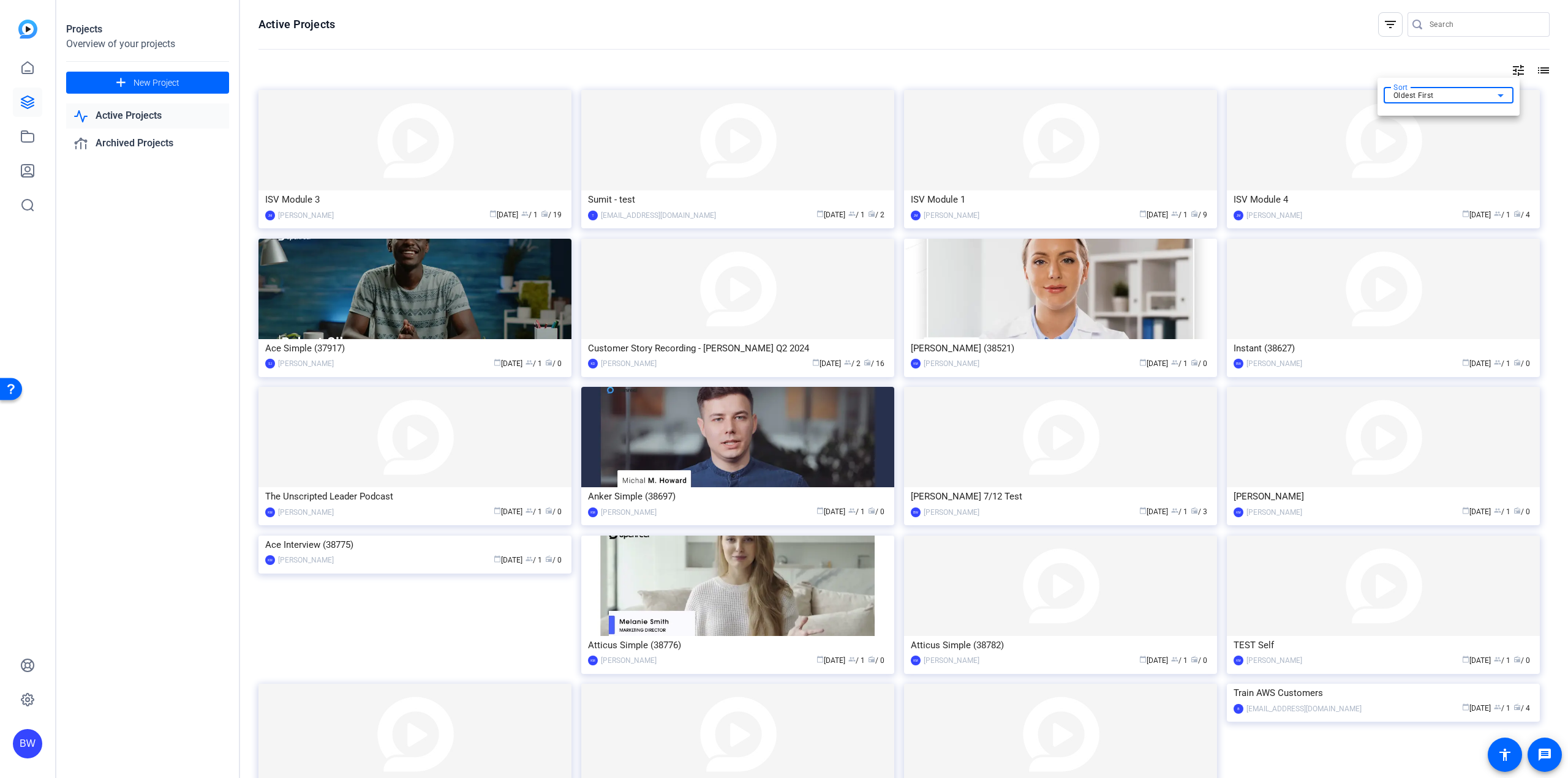
click at [418, 175] on div at bounding box center [784, 389] width 1568 height 778
click at [406, 190] on div "ISV Module 3" at bounding box center [415, 199] width 300 height 18
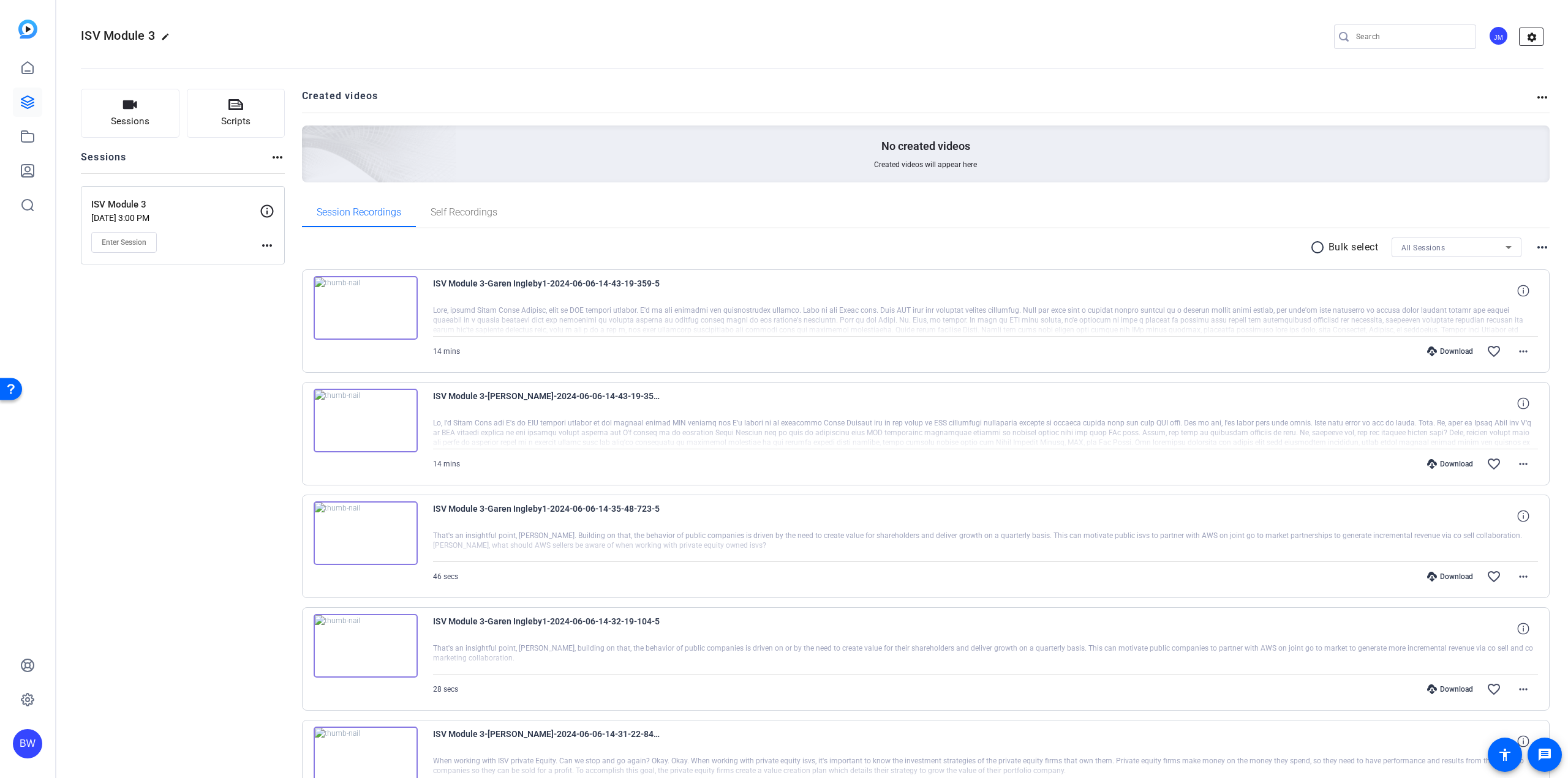
click at [1528, 34] on mat-icon "settings" at bounding box center [1532, 37] width 24 height 18
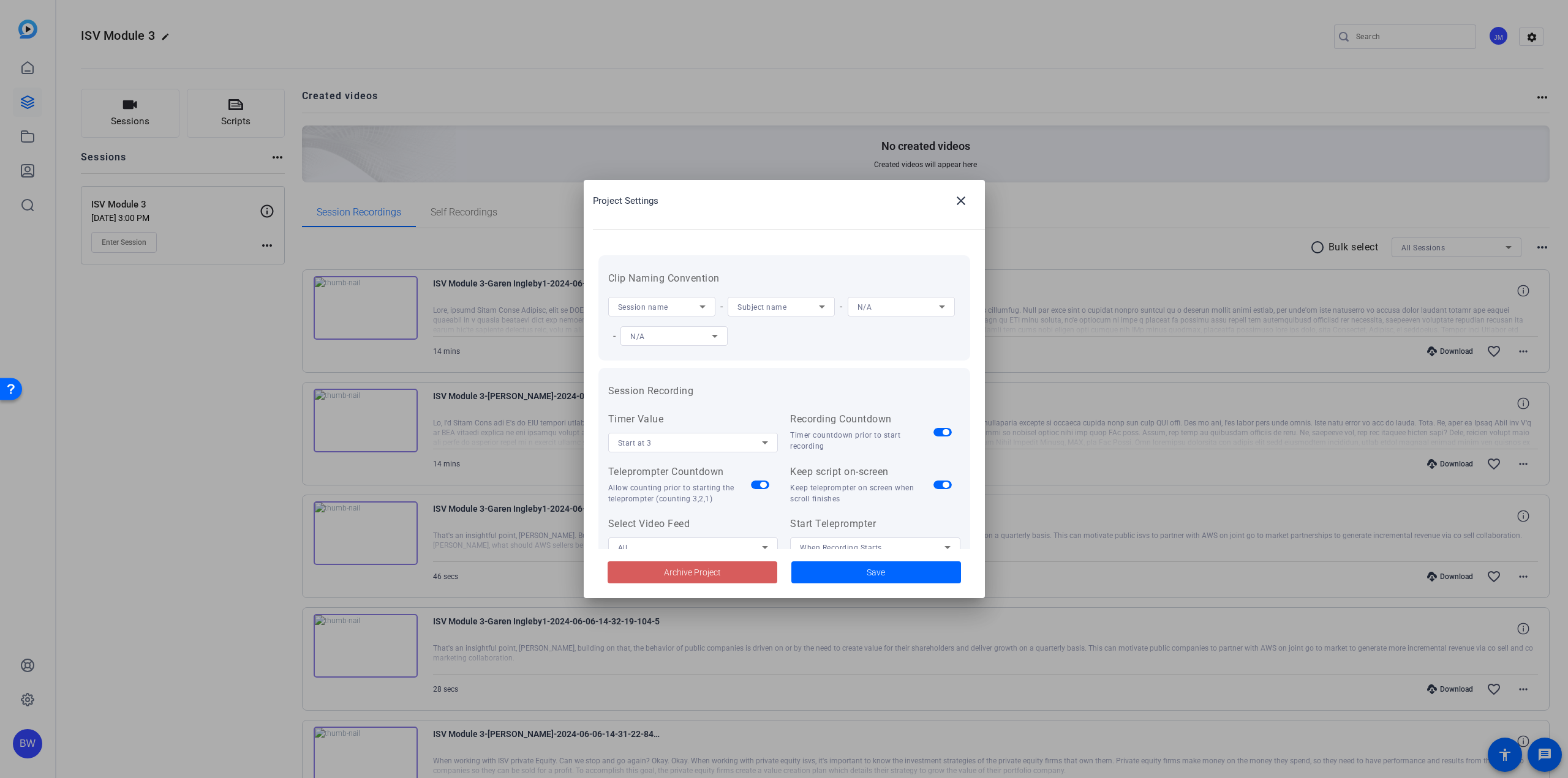
click at [683, 573] on span "Archive Project" at bounding box center [692, 572] width 57 height 13
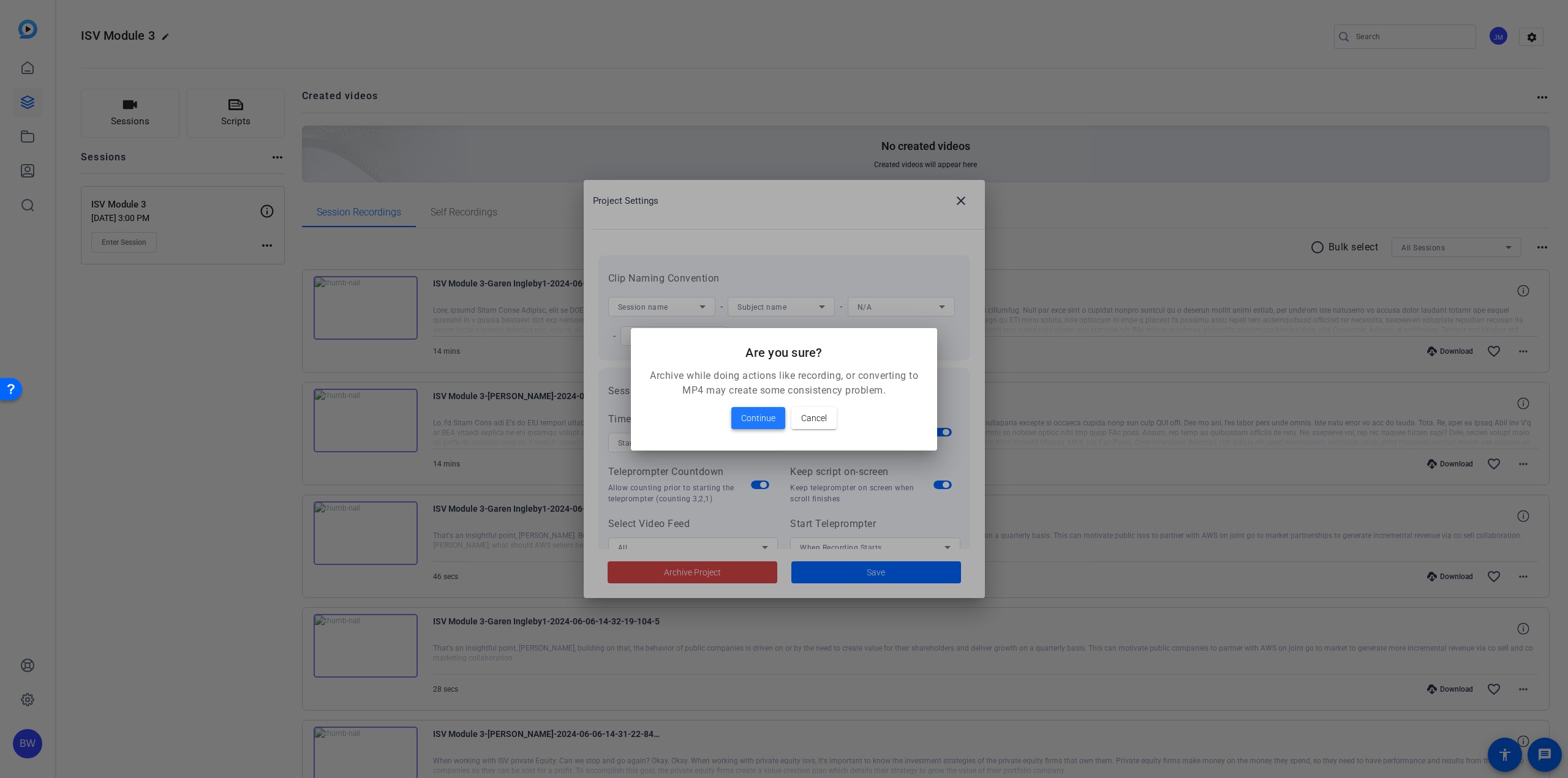
click at [768, 423] on span "Continue" at bounding box center [759, 417] width 34 height 15
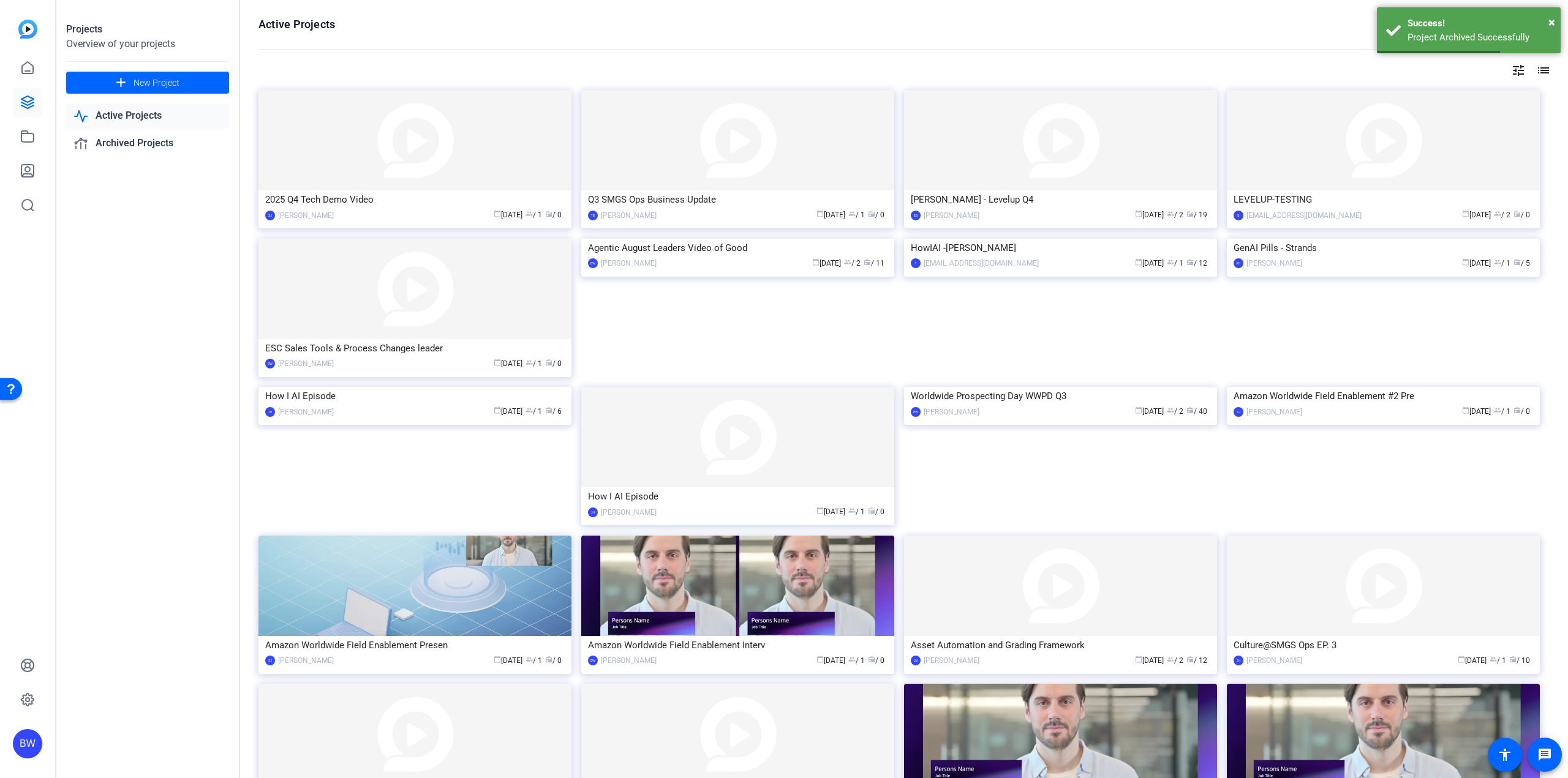
click at [1511, 69] on mat-icon "tune" at bounding box center [1518, 70] width 15 height 15
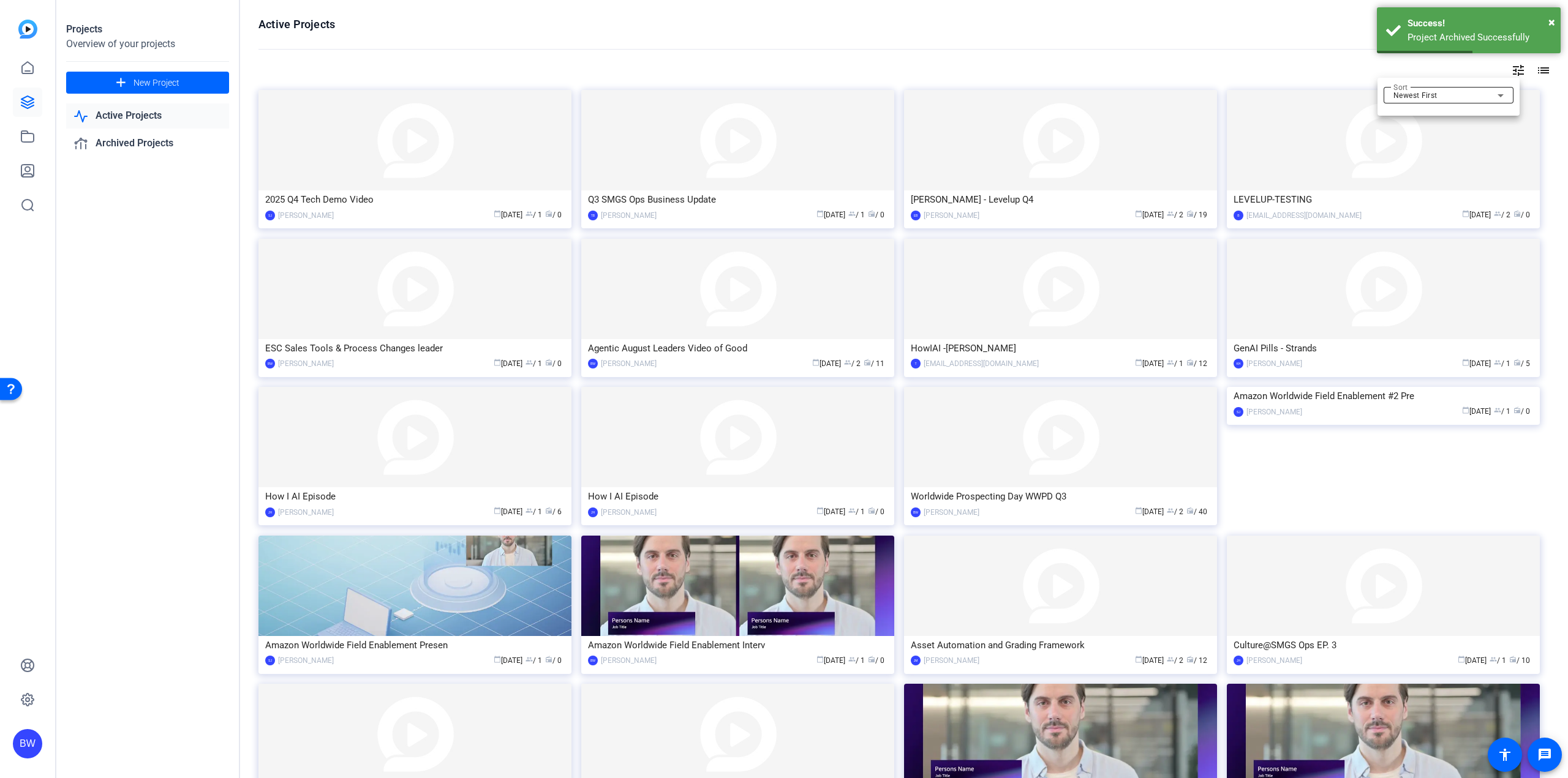
click at [1478, 101] on div "Newest First" at bounding box center [1445, 95] width 104 height 15
click at [1450, 133] on mat-option "Oldest First" at bounding box center [1448, 135] width 130 height 18
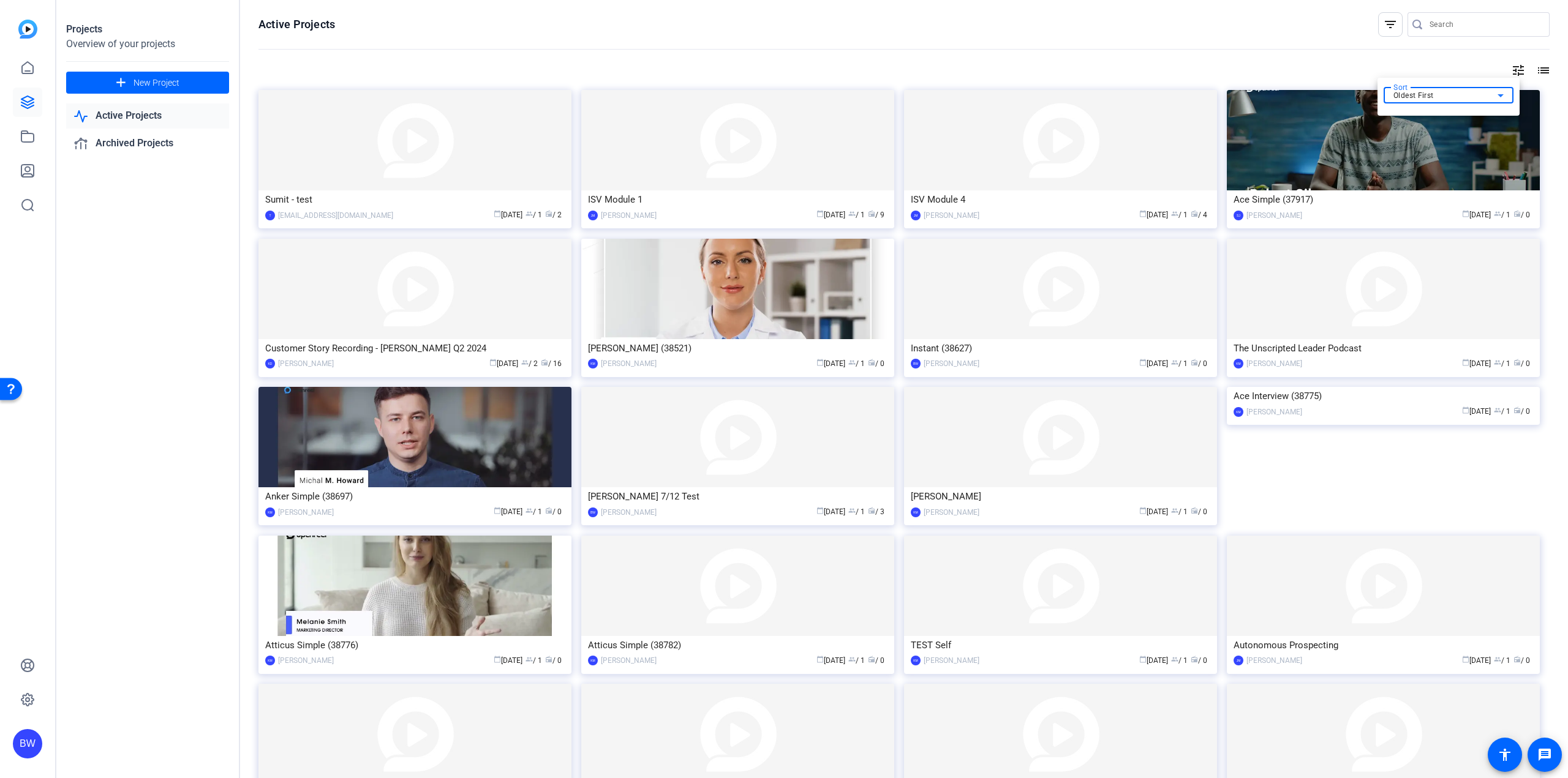
click at [372, 171] on div at bounding box center [784, 389] width 1568 height 778
click at [370, 183] on img at bounding box center [414, 140] width 313 height 101
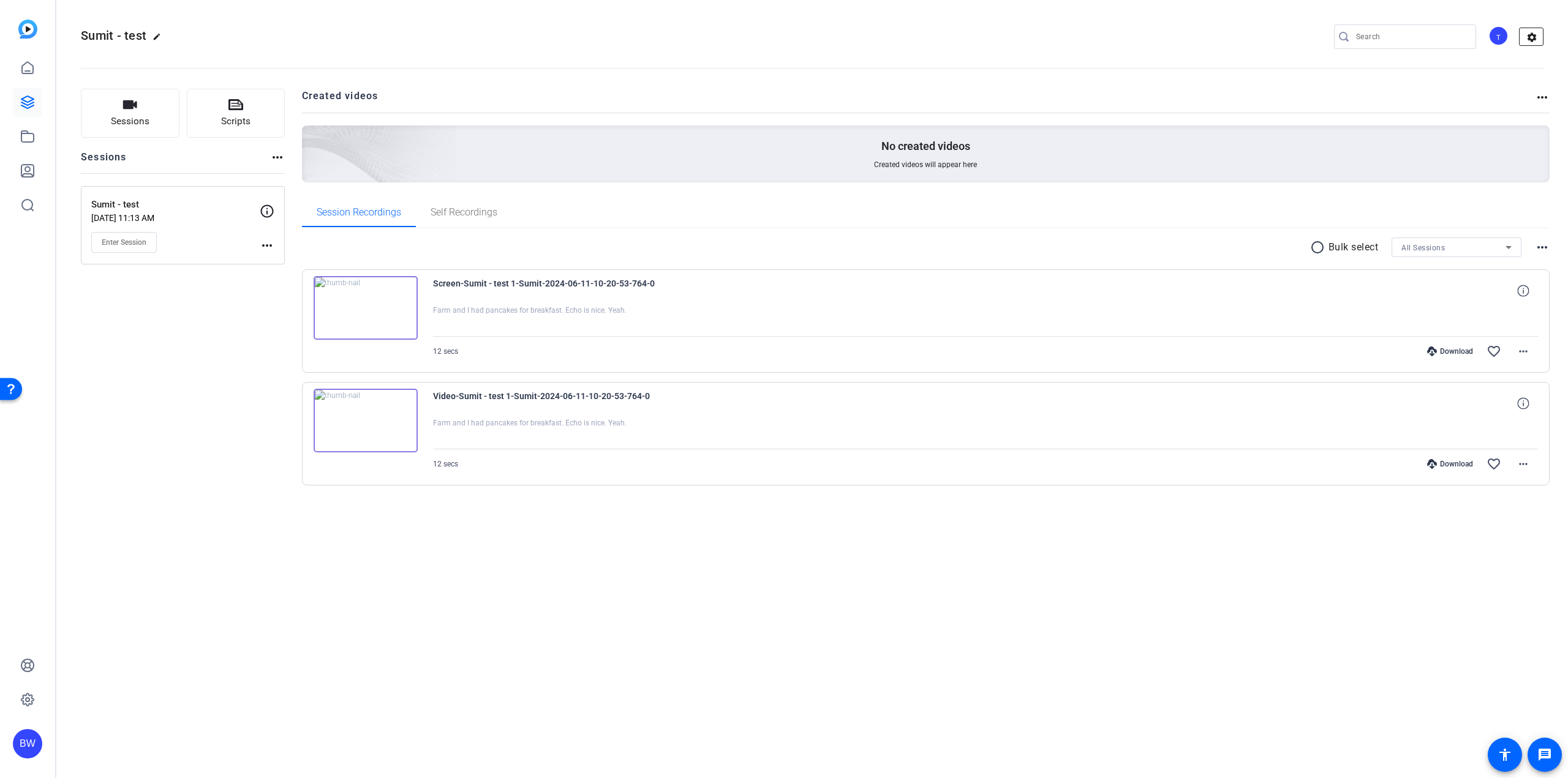
click at [1526, 36] on mat-icon "settings" at bounding box center [1532, 37] width 24 height 18
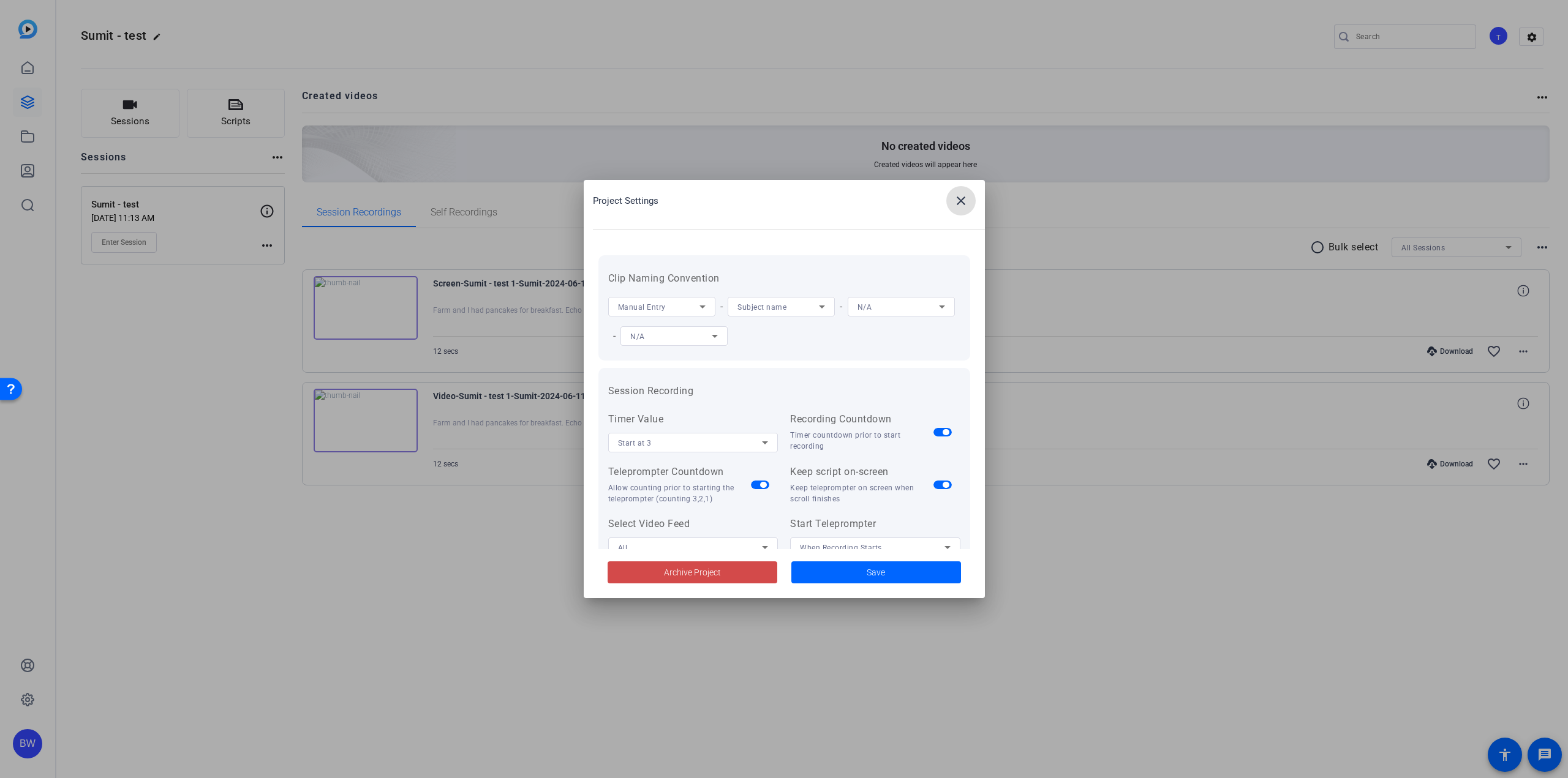
click at [697, 570] on span "Archive Project" at bounding box center [692, 572] width 57 height 13
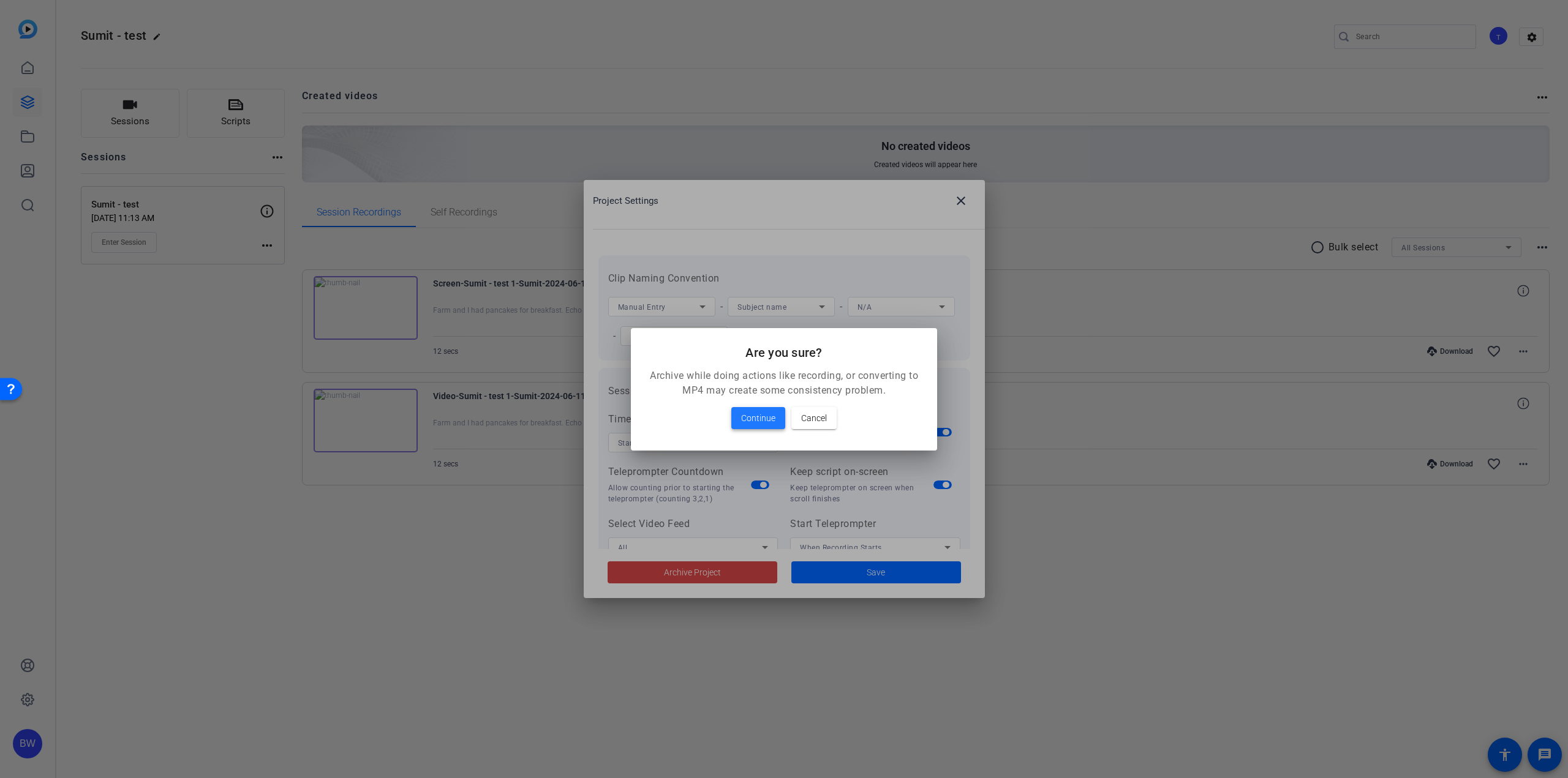
click at [767, 421] on span "Continue" at bounding box center [759, 417] width 34 height 15
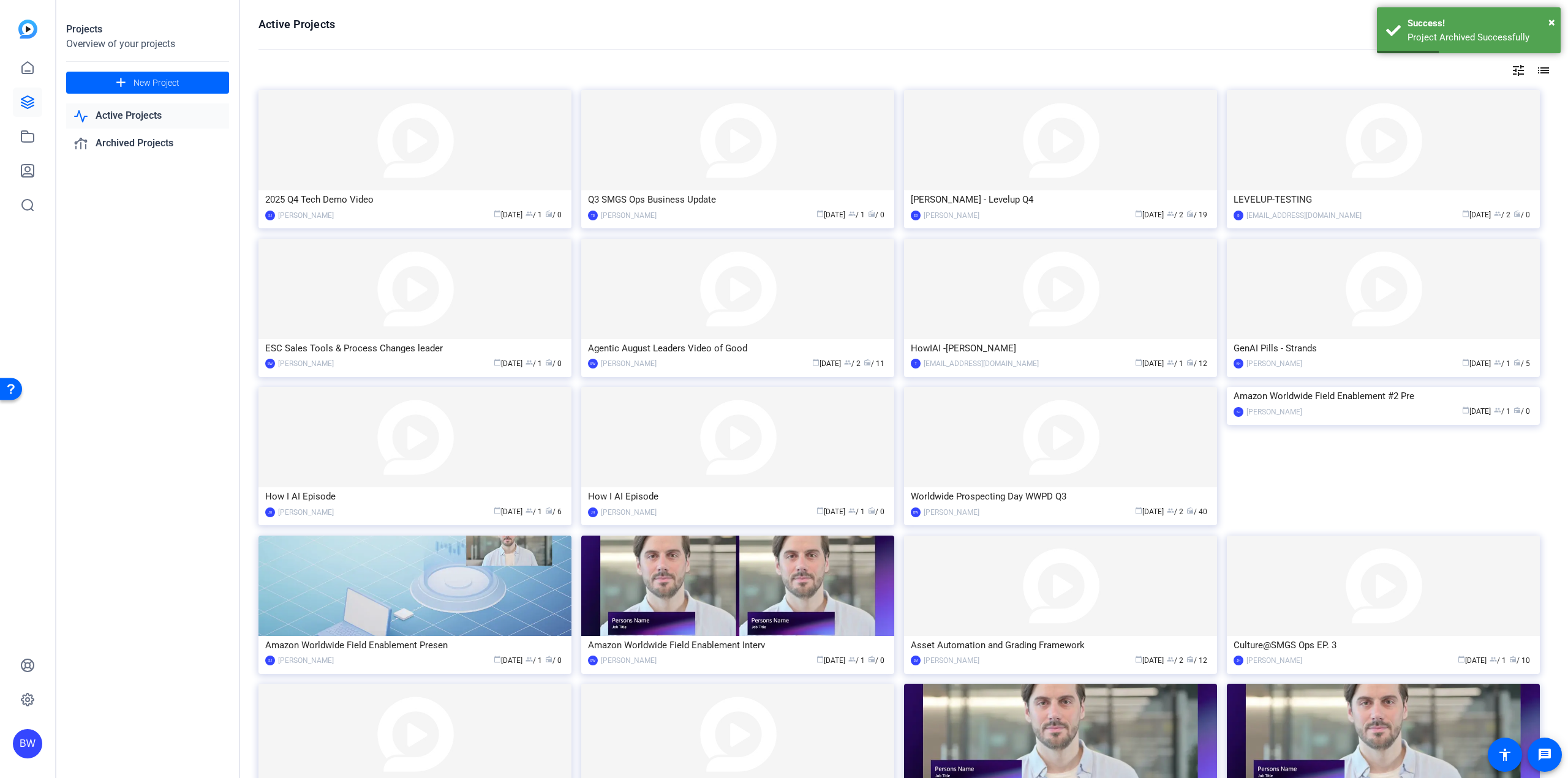
click at [1512, 65] on mat-icon "tune" at bounding box center [1518, 70] width 15 height 15
click at [1461, 96] on div "Newest First" at bounding box center [1445, 95] width 104 height 15
click at [1444, 130] on mat-option "Oldest First" at bounding box center [1448, 135] width 130 height 18
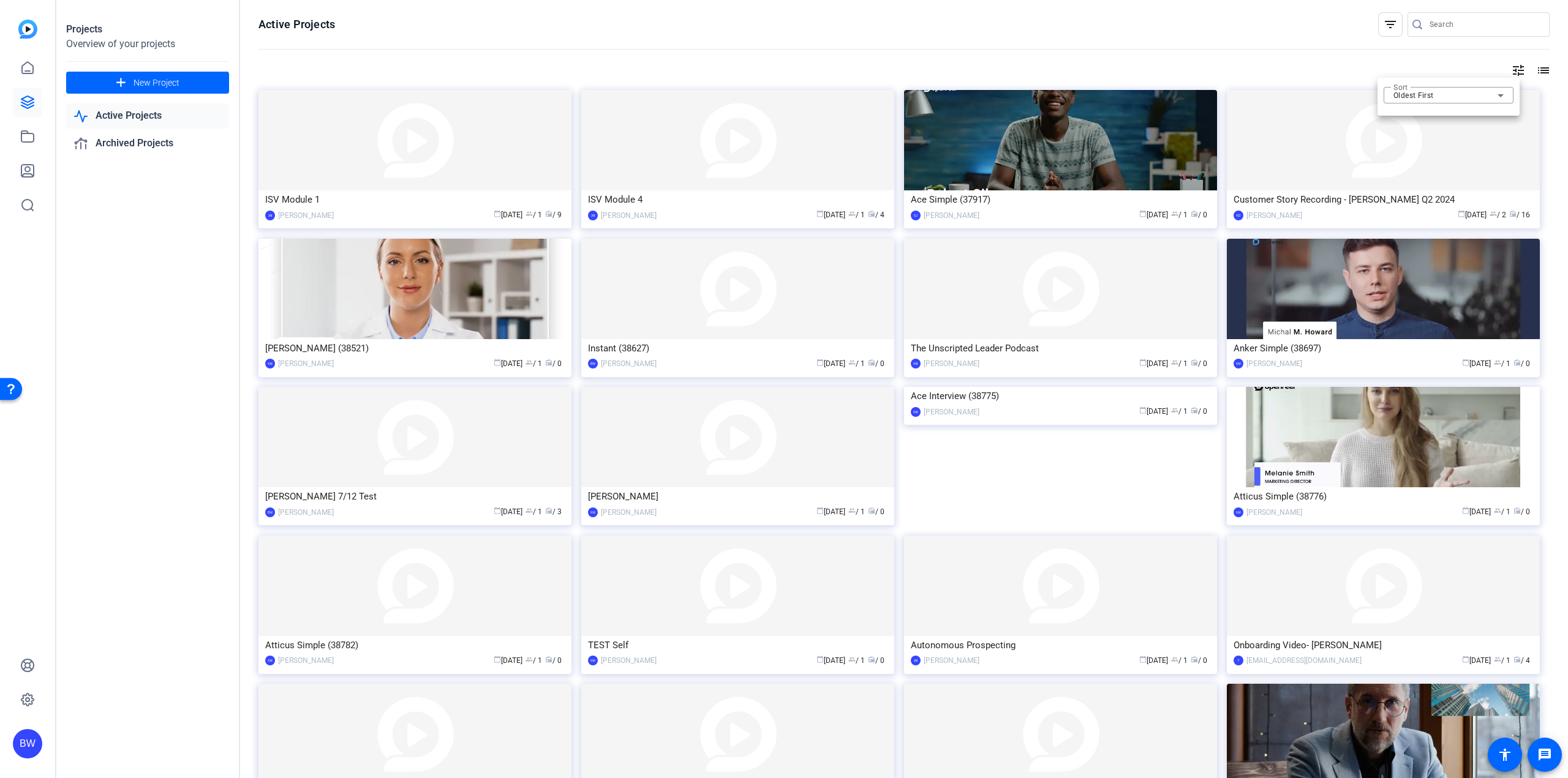
click at [402, 148] on div at bounding box center [784, 389] width 1568 height 778
click at [392, 172] on img at bounding box center [414, 140] width 313 height 101
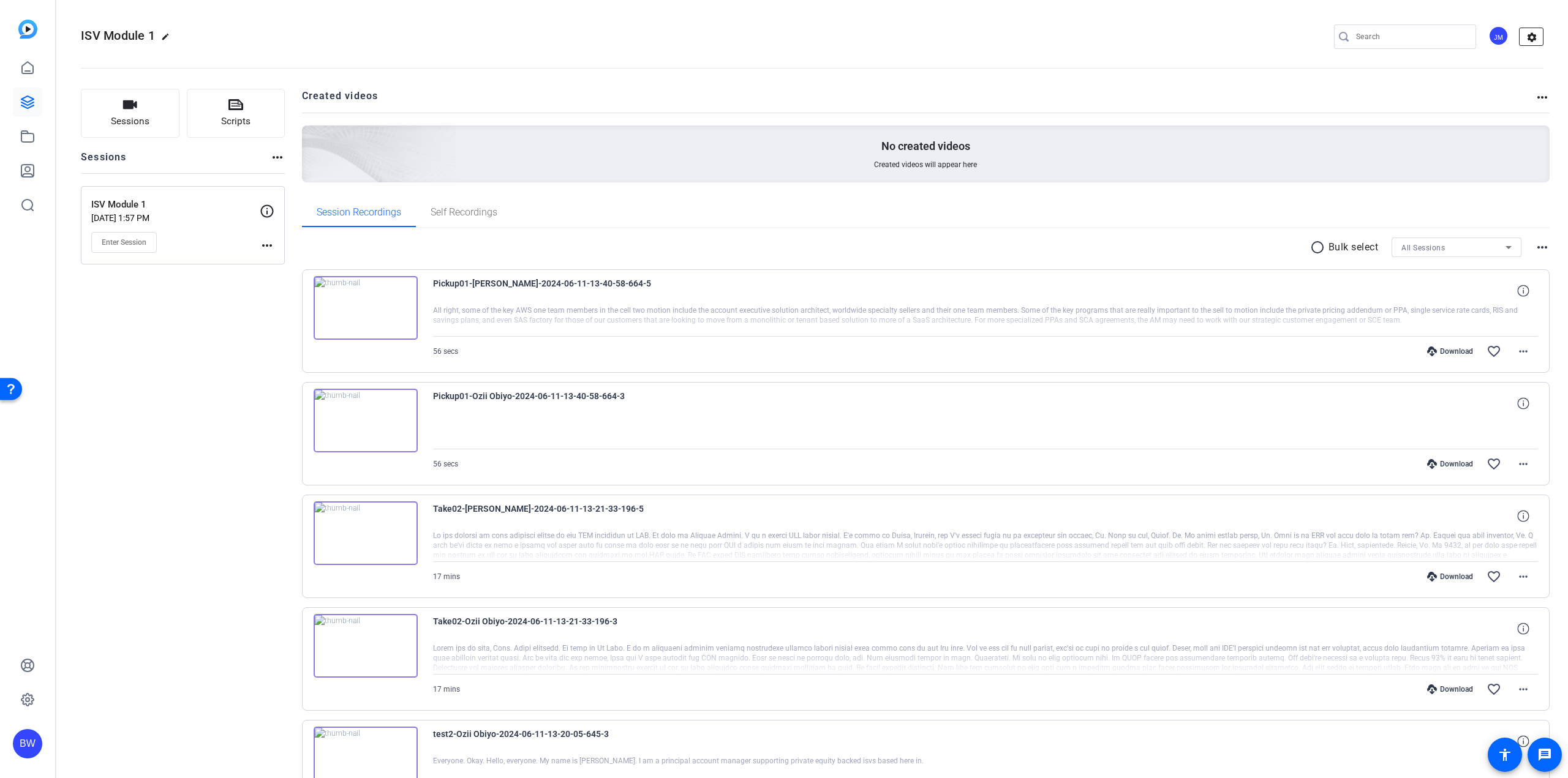
drag, startPoint x: 1526, startPoint y: 35, endPoint x: 1522, endPoint y: 41, distance: 7.2
click at [1526, 36] on mat-icon "settings" at bounding box center [1532, 37] width 24 height 18
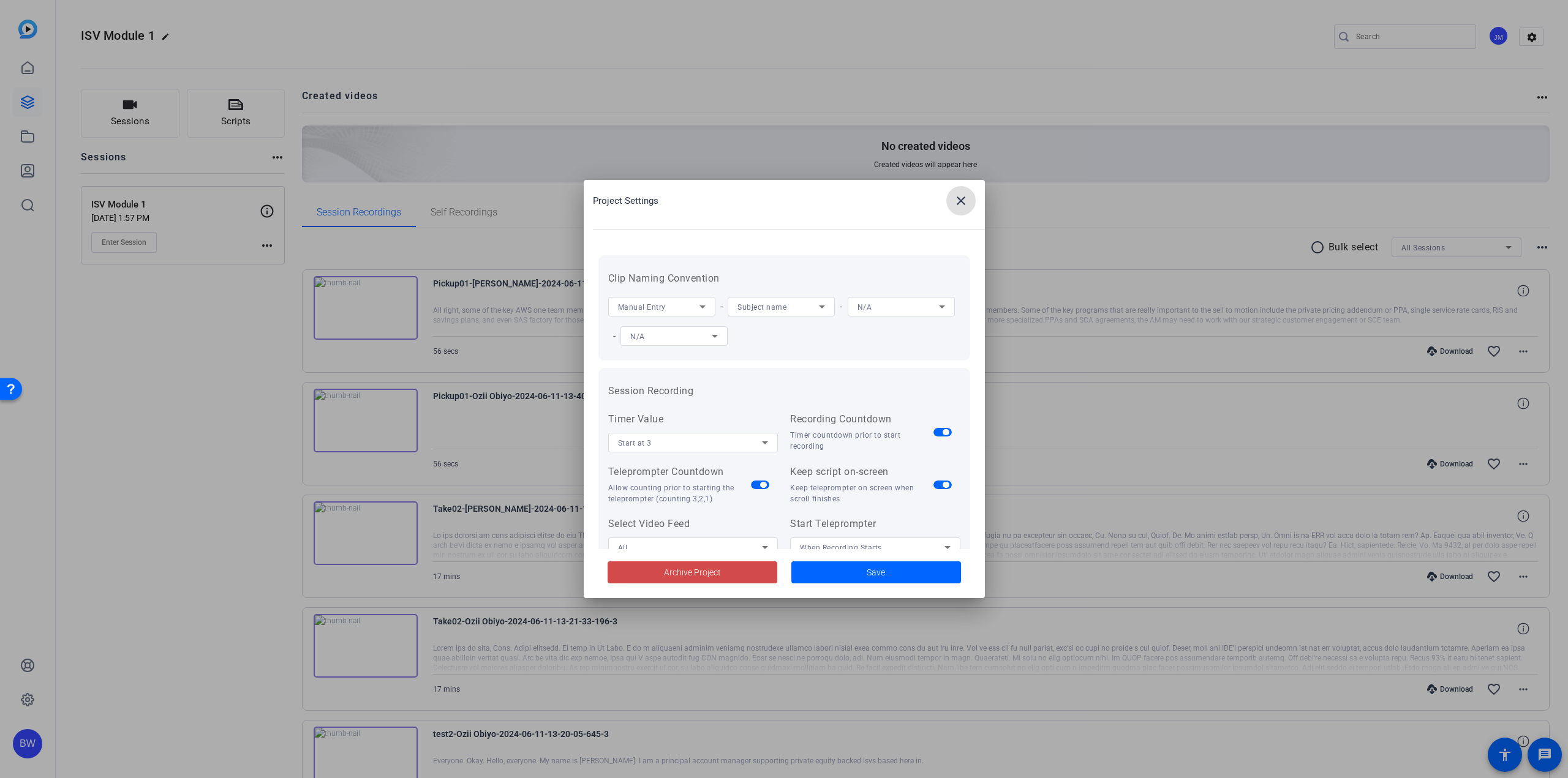
click at [740, 572] on span at bounding box center [692, 572] width 170 height 29
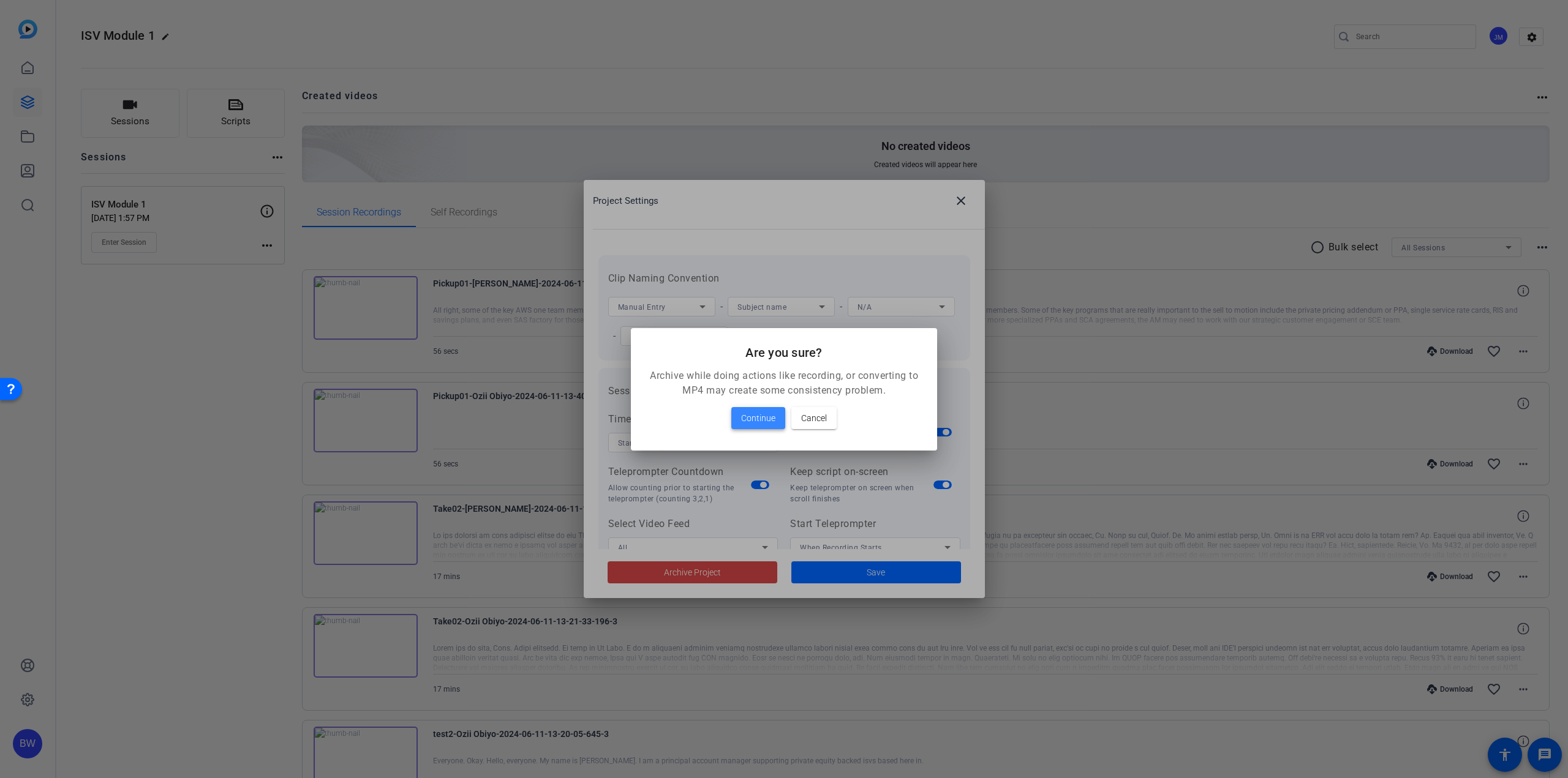
click at [751, 418] on span "Continue" at bounding box center [759, 417] width 34 height 15
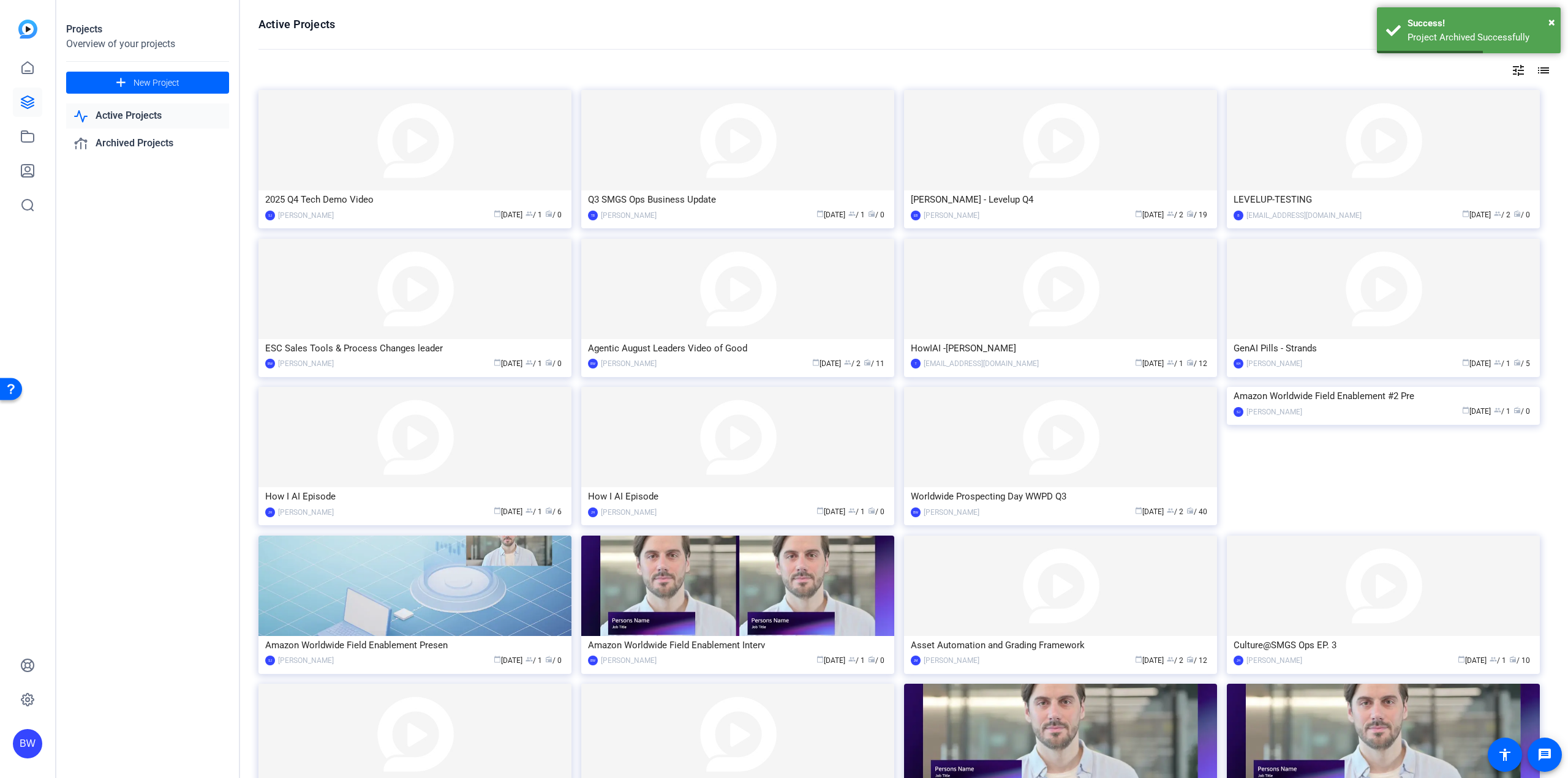
click at [1511, 69] on mat-icon "tune" at bounding box center [1518, 70] width 15 height 15
click at [1484, 96] on div "Newest First" at bounding box center [1445, 95] width 104 height 15
click at [1453, 131] on mat-option "Oldest First" at bounding box center [1448, 135] width 130 height 18
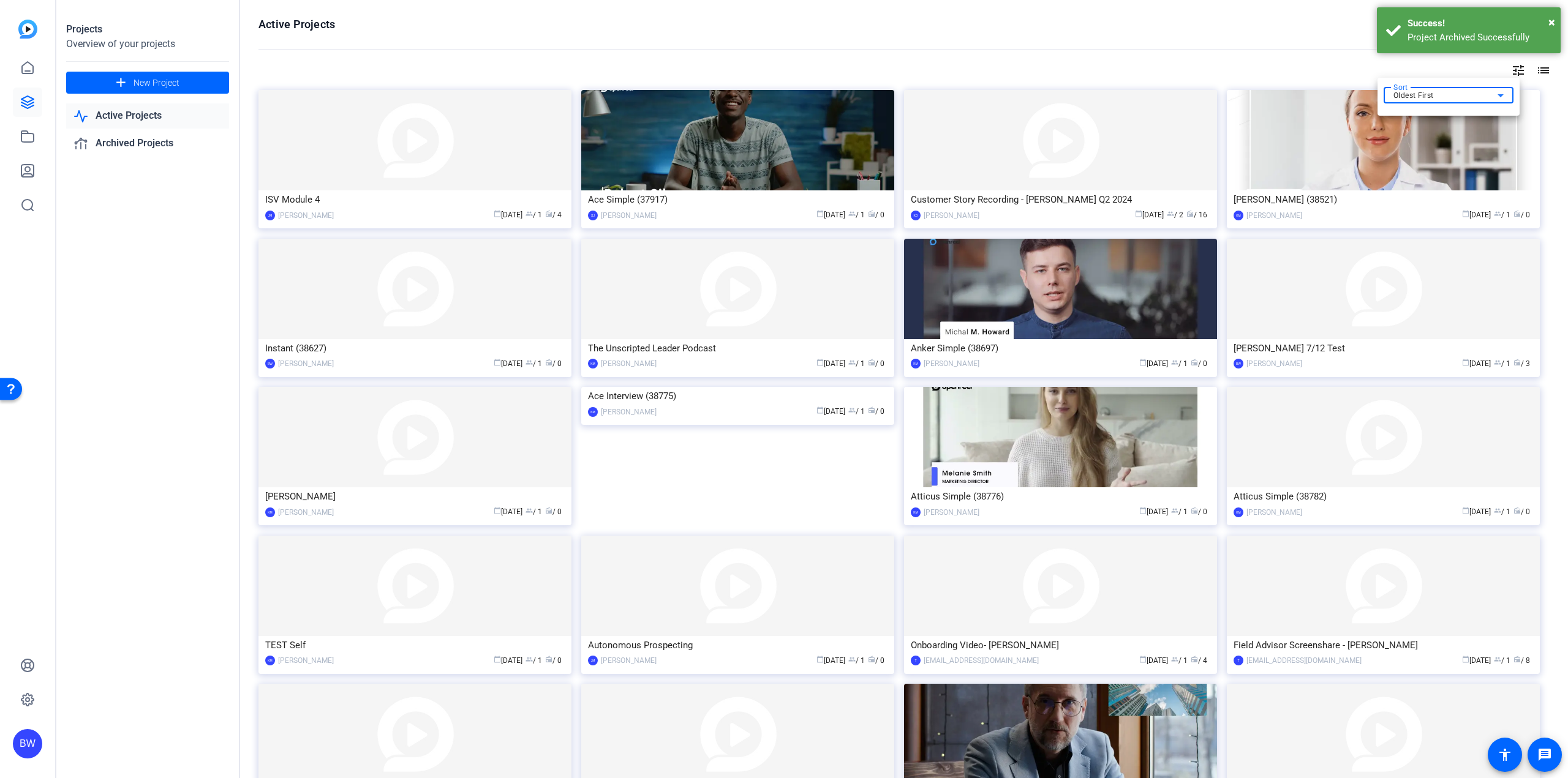
click at [414, 158] on div at bounding box center [784, 389] width 1568 height 778
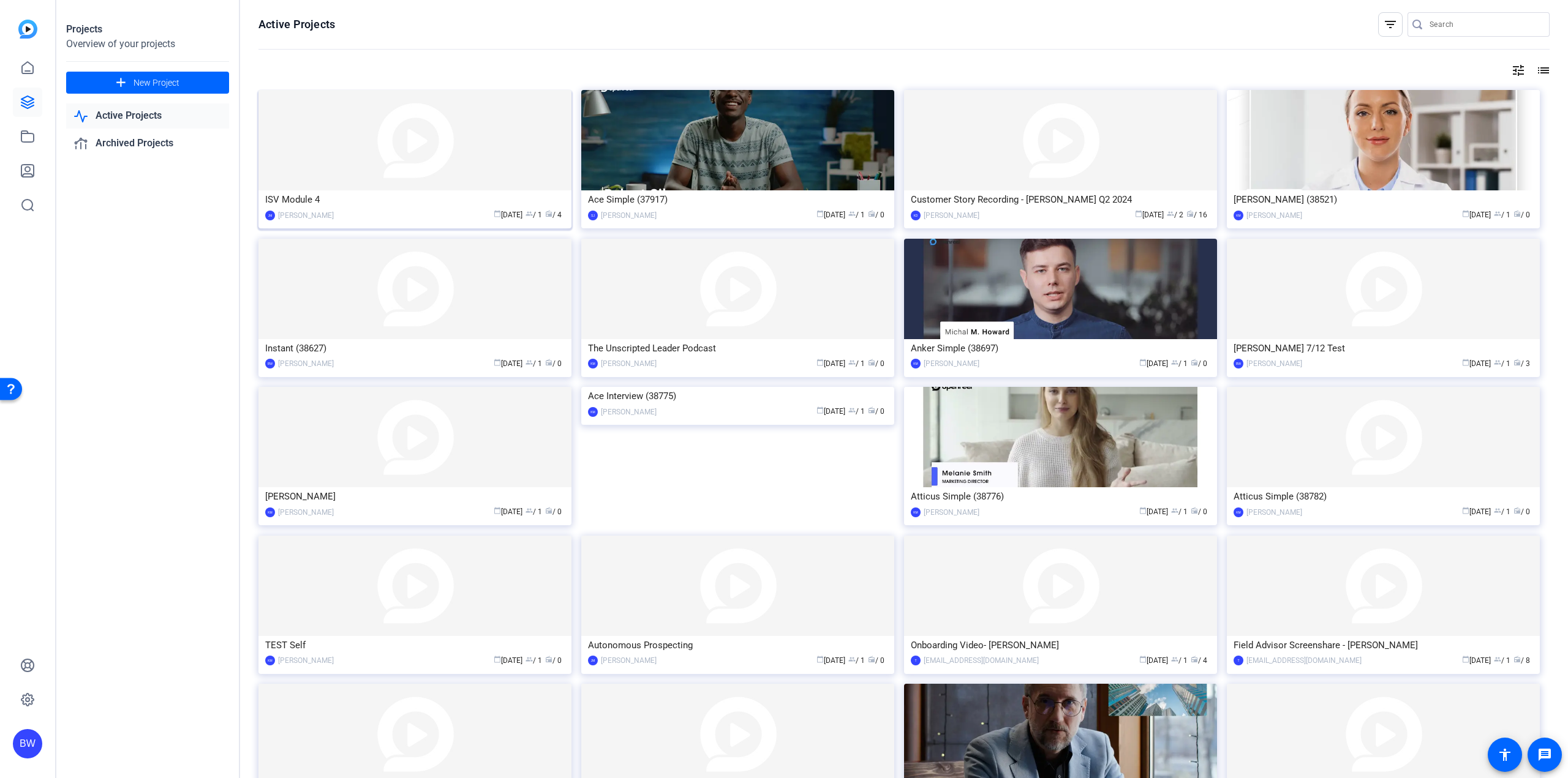
click at [376, 179] on img at bounding box center [414, 140] width 313 height 101
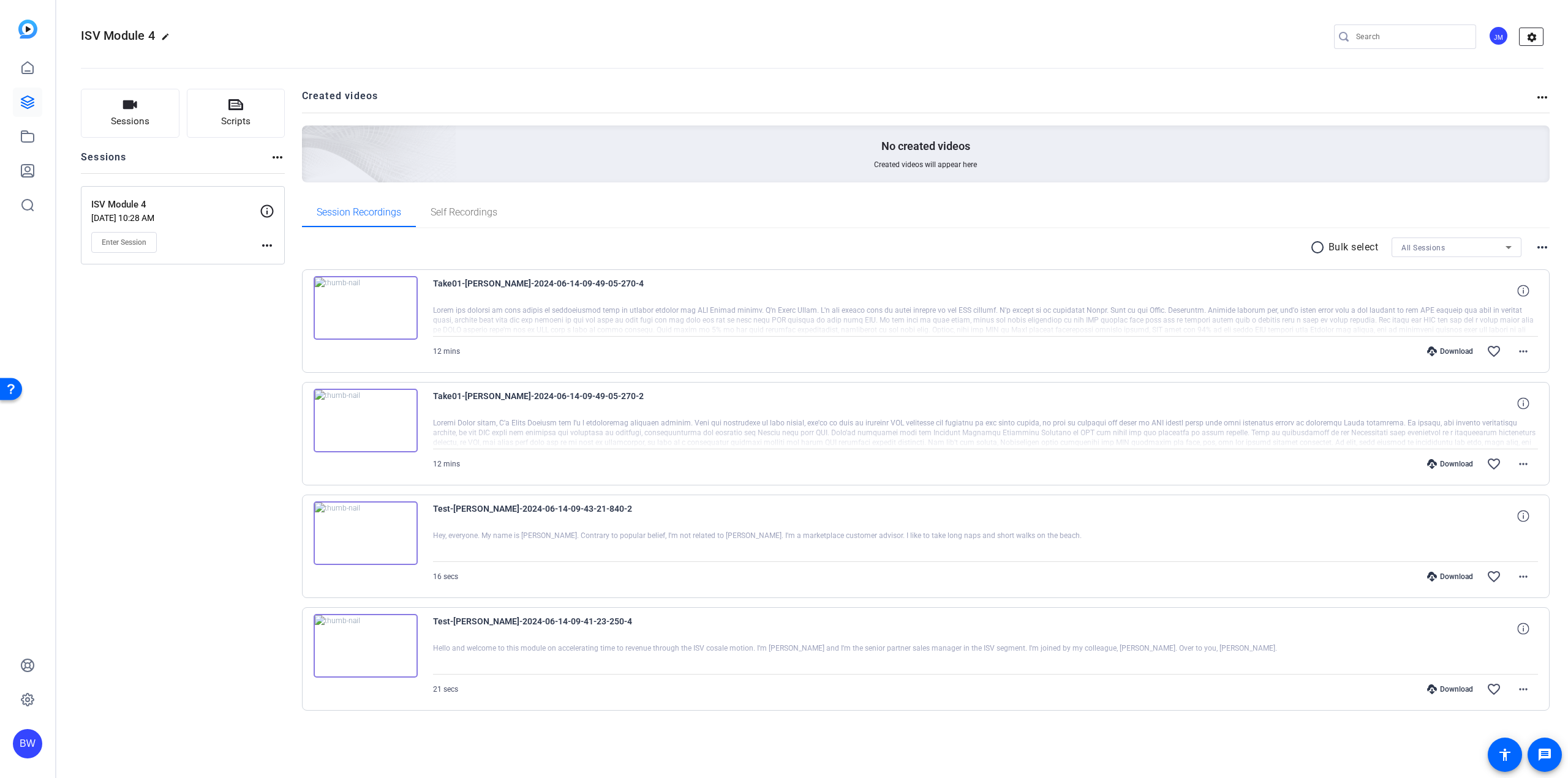
click at [1529, 39] on mat-icon "settings" at bounding box center [1532, 37] width 24 height 18
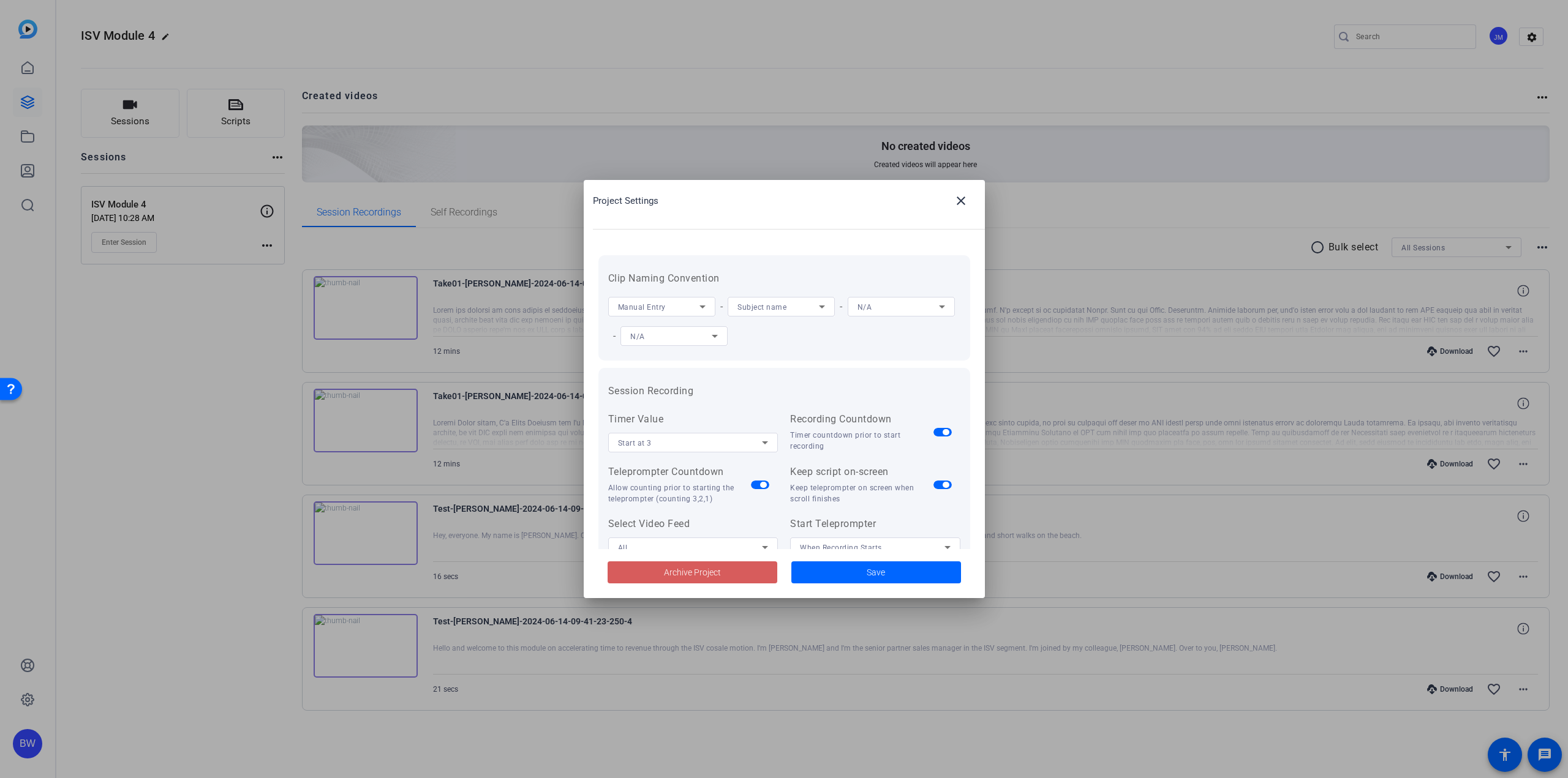
click at [715, 571] on span "Archive Project" at bounding box center [692, 572] width 57 height 13
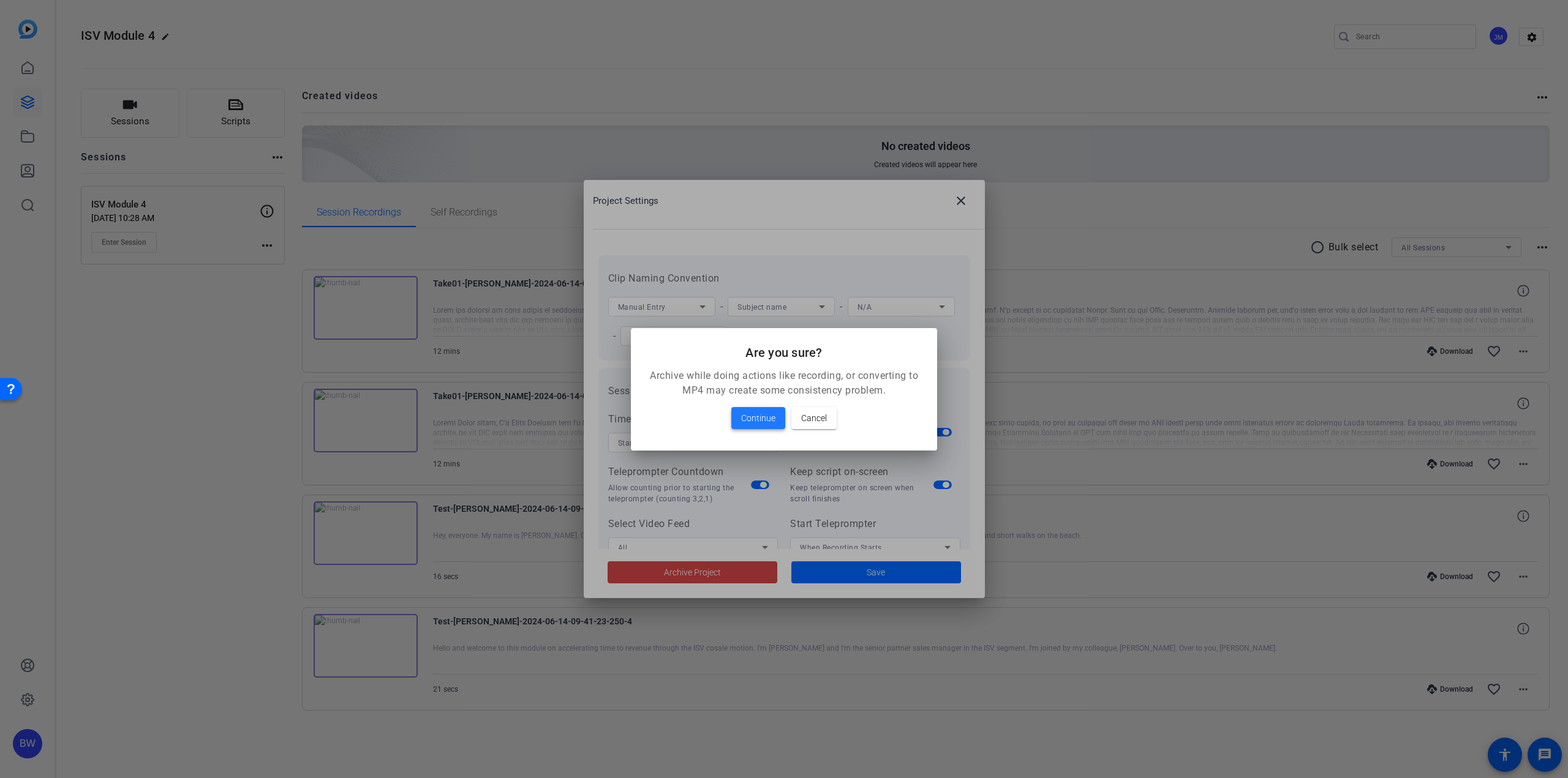
click at [754, 416] on span "Continue" at bounding box center [759, 417] width 34 height 15
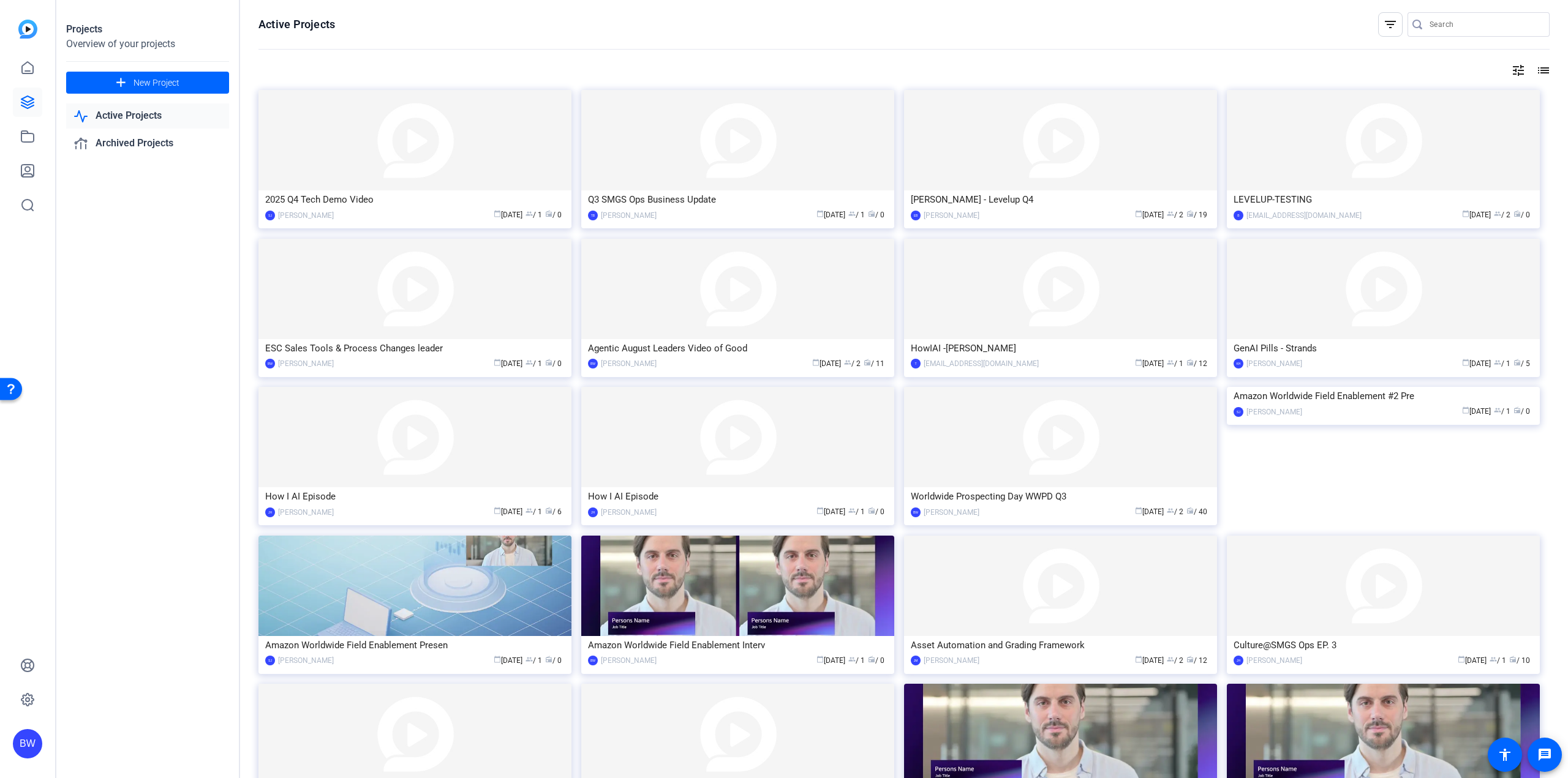
click at [1254, 36] on openreel-page-title "Active Projects filter_list" at bounding box center [903, 24] width 1291 height 24
click at [1514, 71] on mat-icon "tune" at bounding box center [1518, 70] width 15 height 15
click at [1415, 99] on span "Newest First" at bounding box center [1415, 96] width 44 height 9
click at [1408, 135] on span "Oldest First" at bounding box center [1416, 135] width 46 height 15
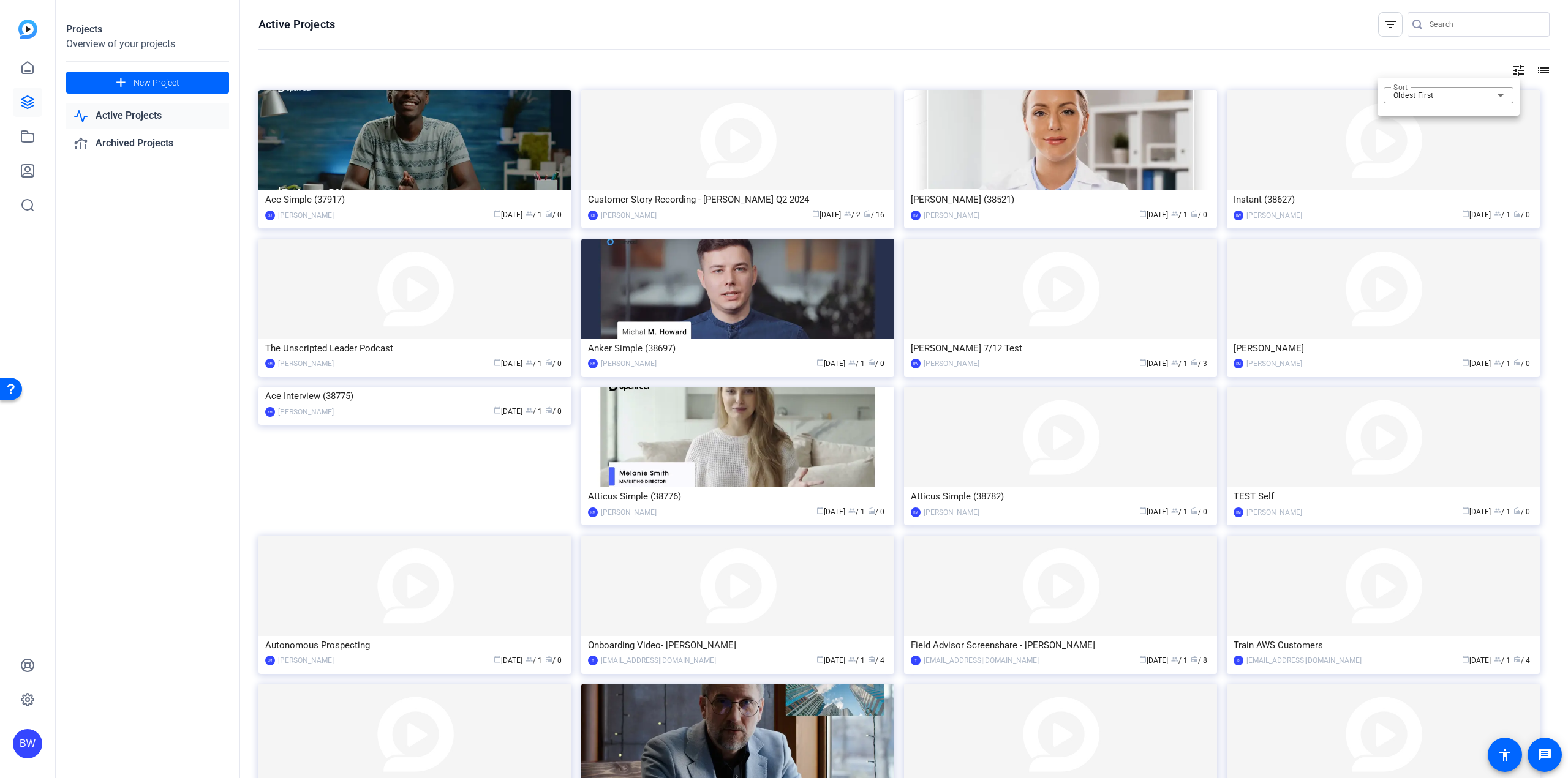
click at [409, 158] on div at bounding box center [784, 389] width 1568 height 778
click at [390, 171] on img at bounding box center [414, 140] width 313 height 101
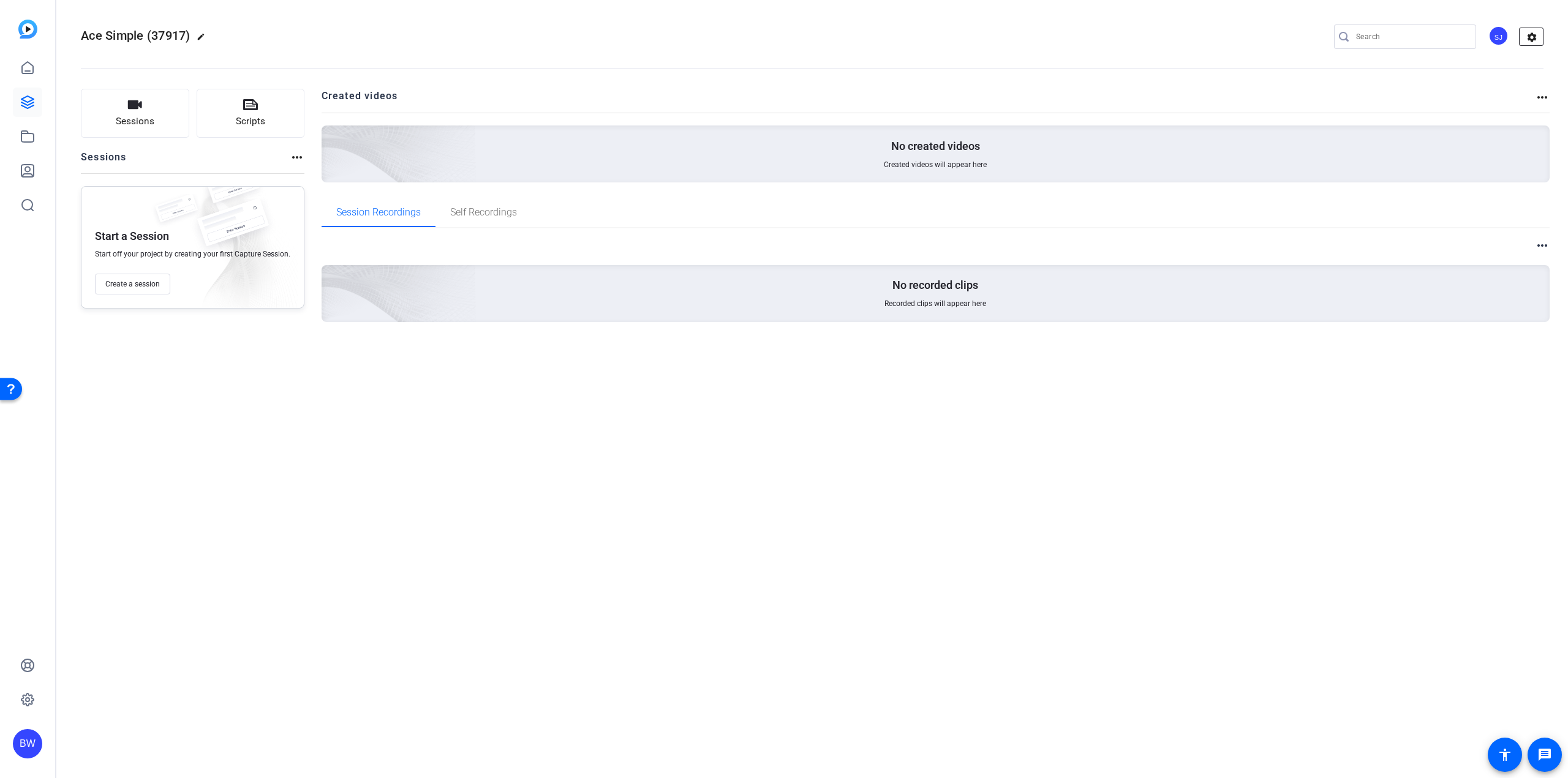
click at [1529, 37] on mat-icon "settings" at bounding box center [1532, 37] width 24 height 18
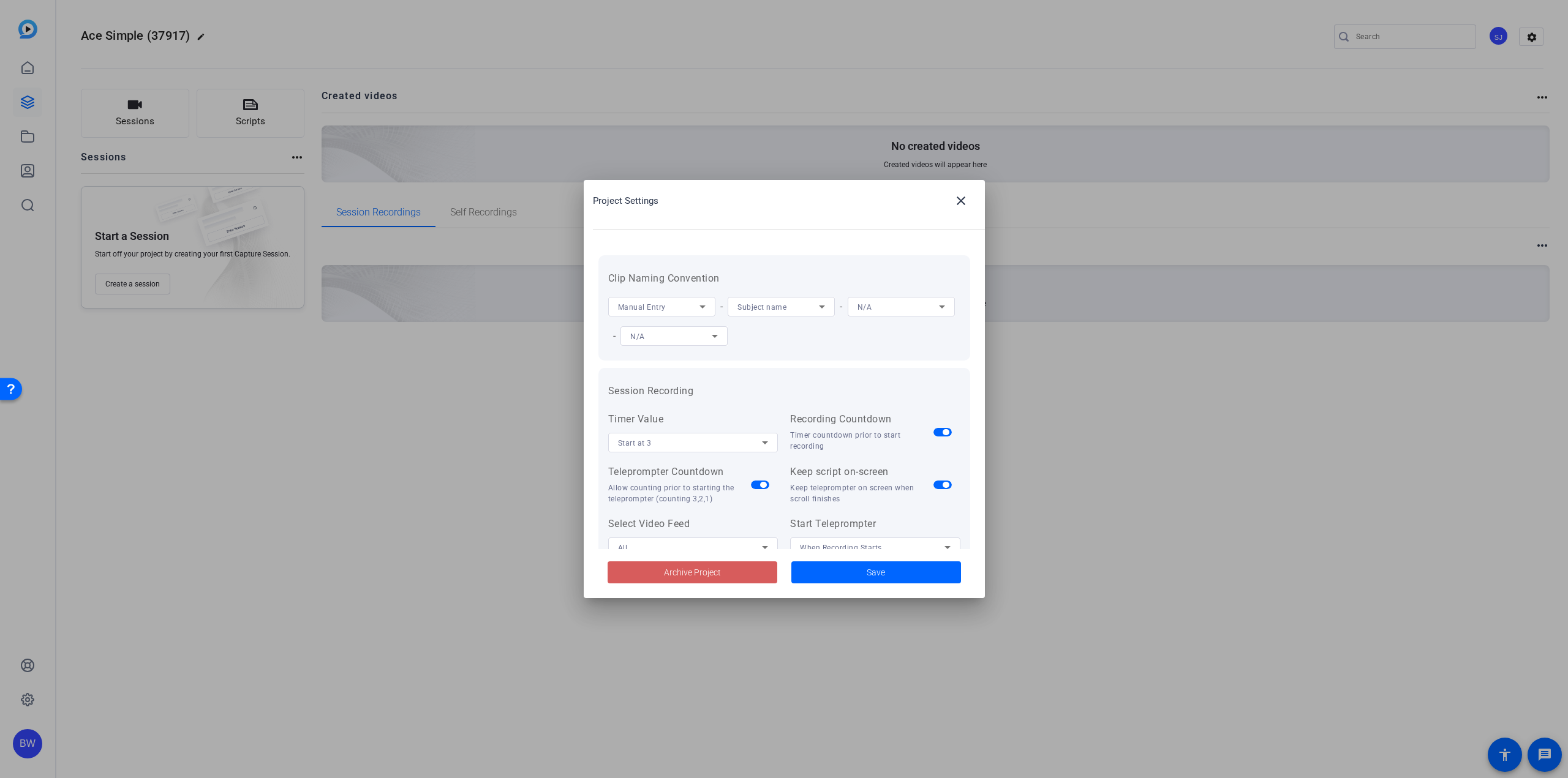
click at [718, 577] on span "Archive Project" at bounding box center [692, 572] width 57 height 13
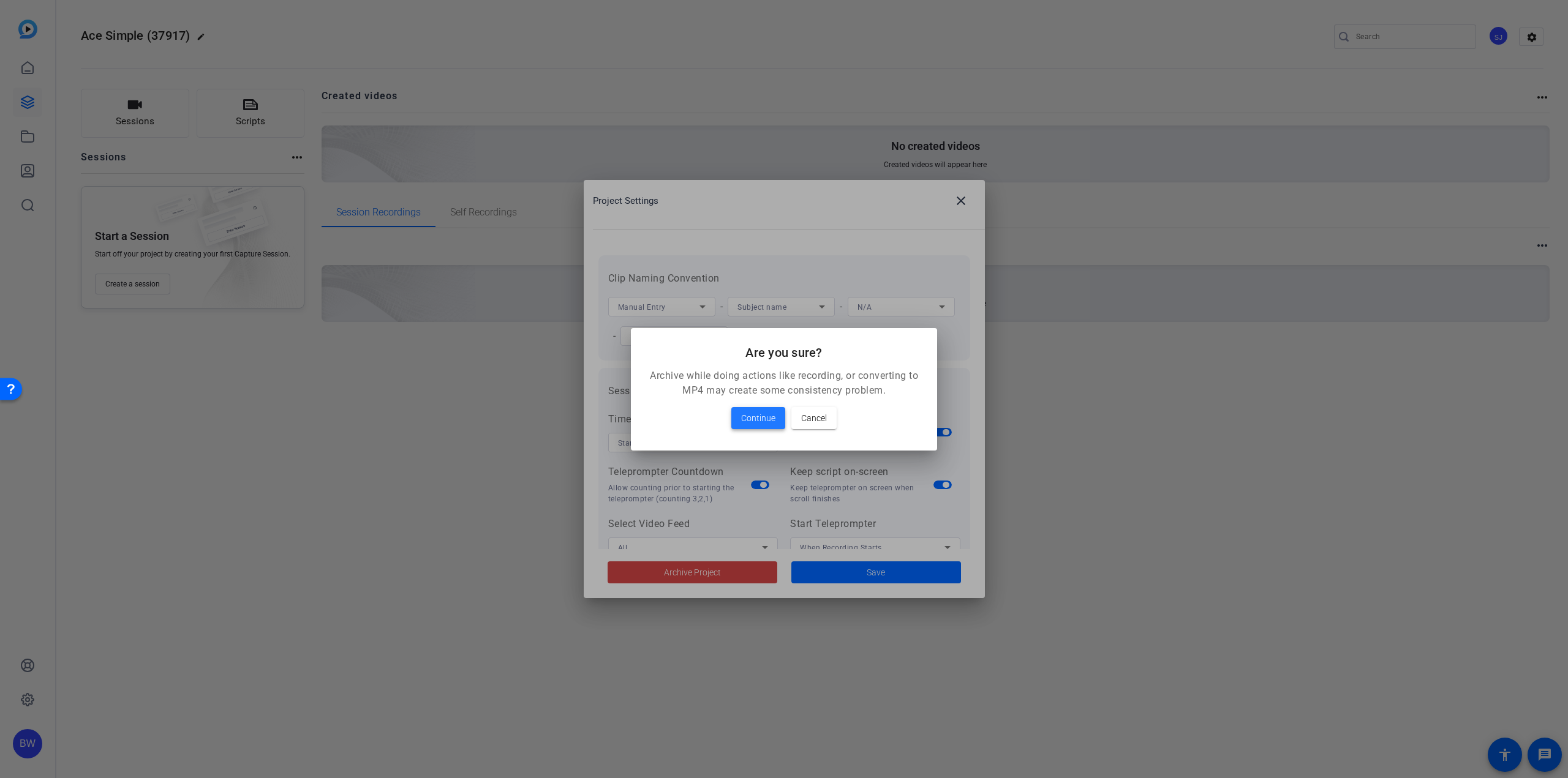
click at [755, 419] on span "Continue" at bounding box center [759, 417] width 34 height 15
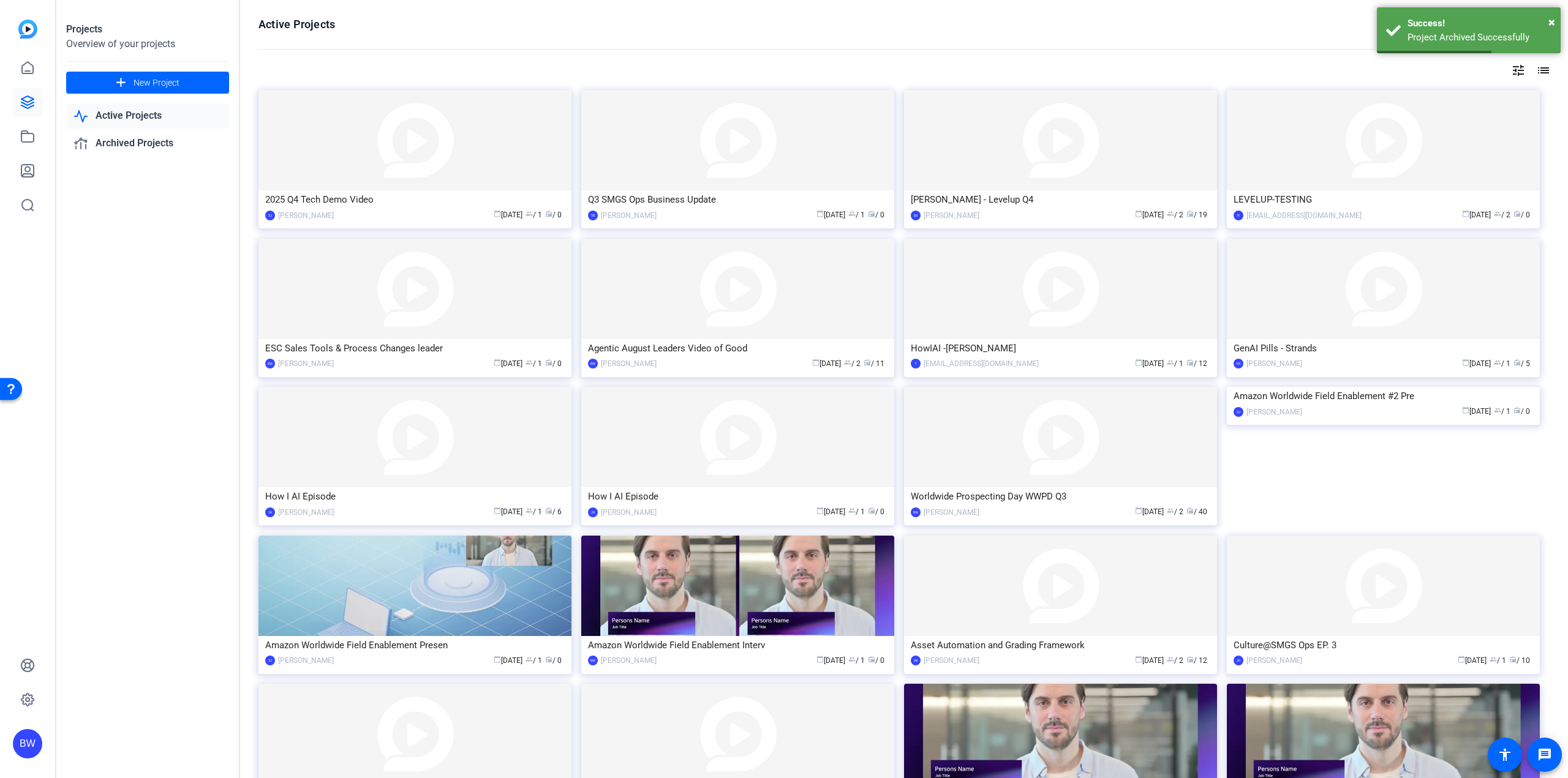
click at [1511, 69] on mat-icon "tune" at bounding box center [1518, 70] width 15 height 15
click at [1480, 94] on div "Newest First" at bounding box center [1445, 95] width 104 height 15
click at [1432, 130] on span "Oldest First" at bounding box center [1416, 135] width 46 height 15
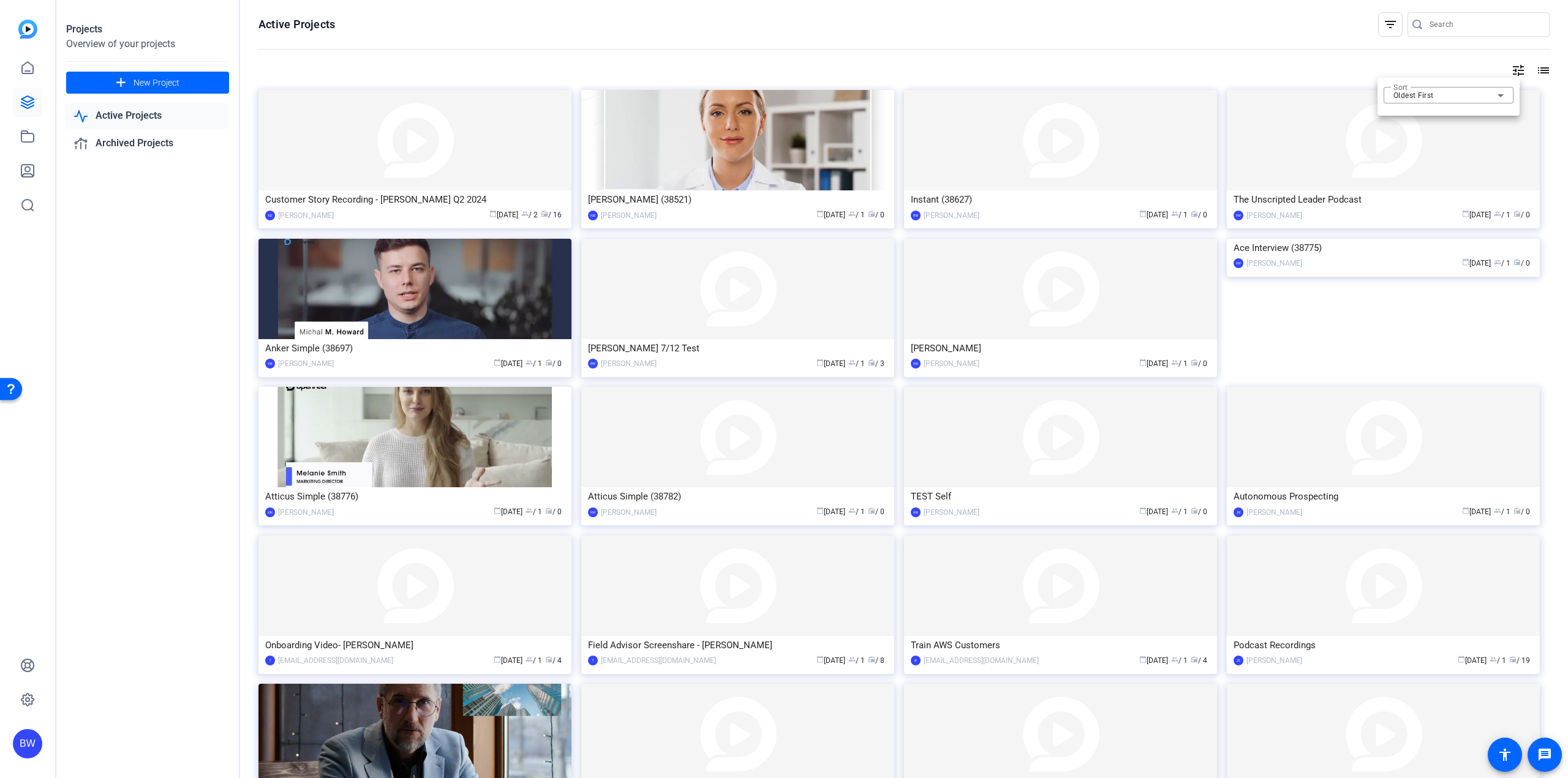
click at [394, 151] on div at bounding box center [784, 389] width 1568 height 778
click at [394, 154] on img at bounding box center [414, 140] width 313 height 101
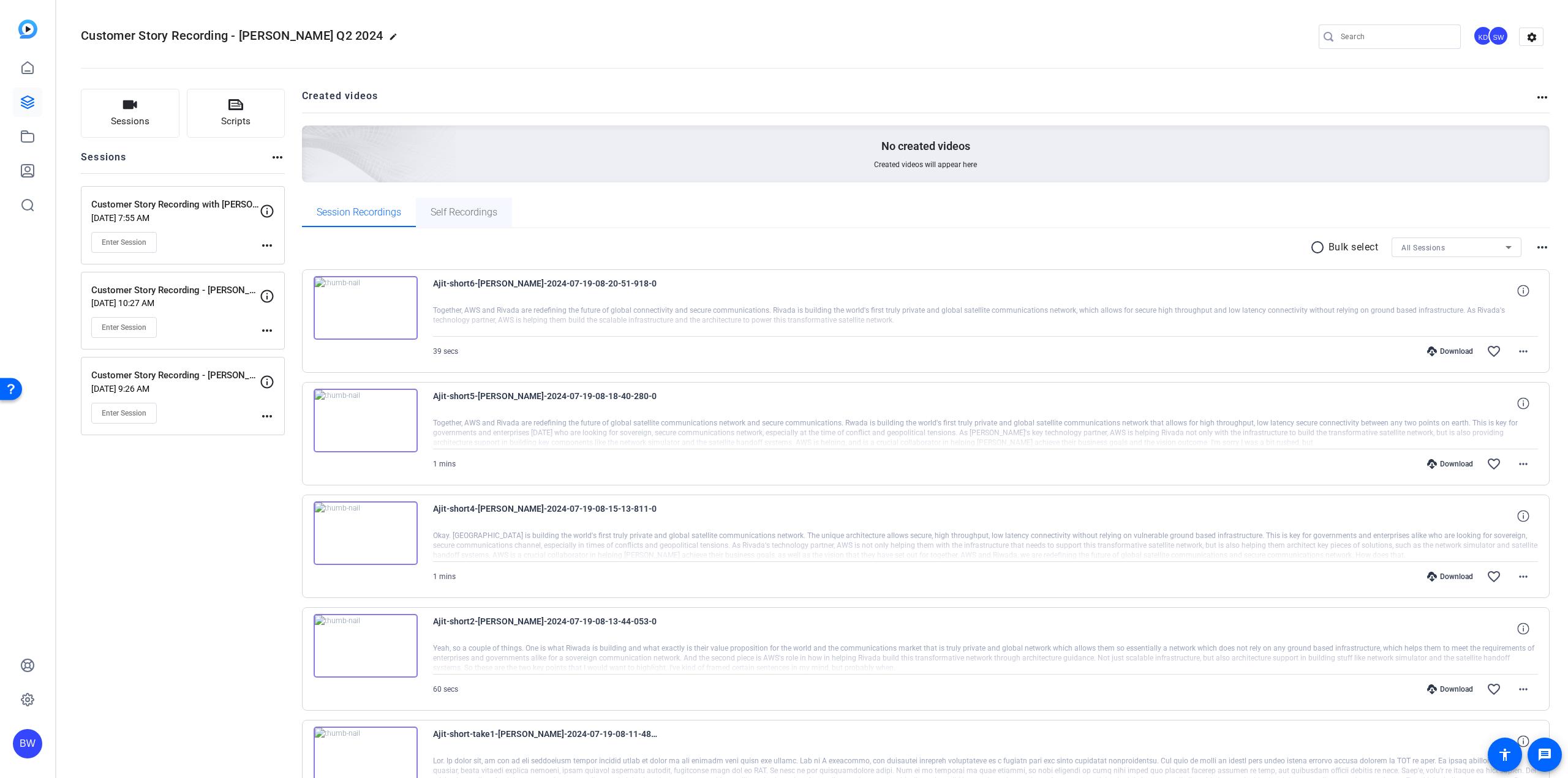
click at [431, 213] on span "Self Recordings" at bounding box center [464, 212] width 67 height 9
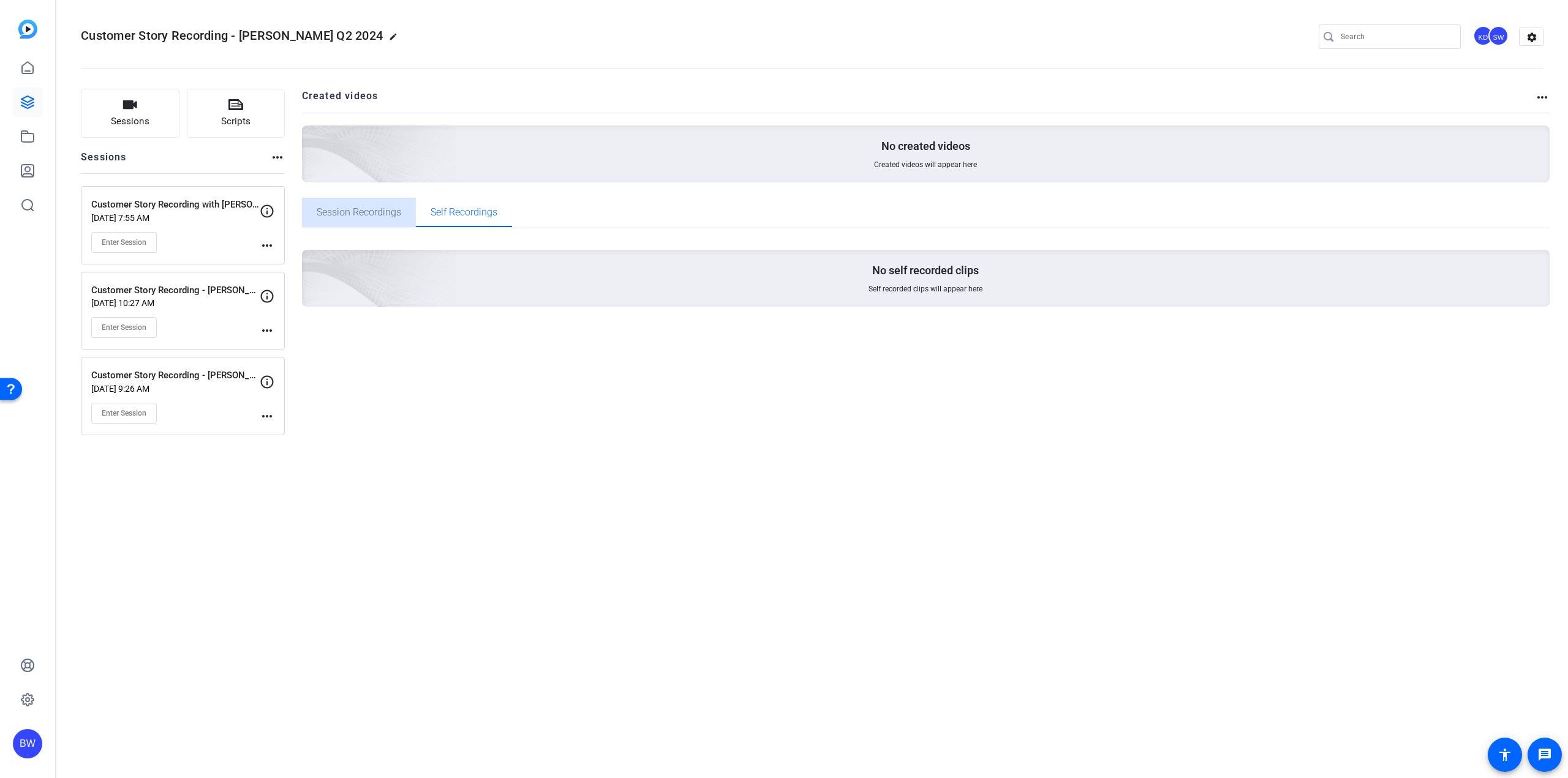
click at [355, 219] on span "Session Recordings" at bounding box center [359, 213] width 84 height 29
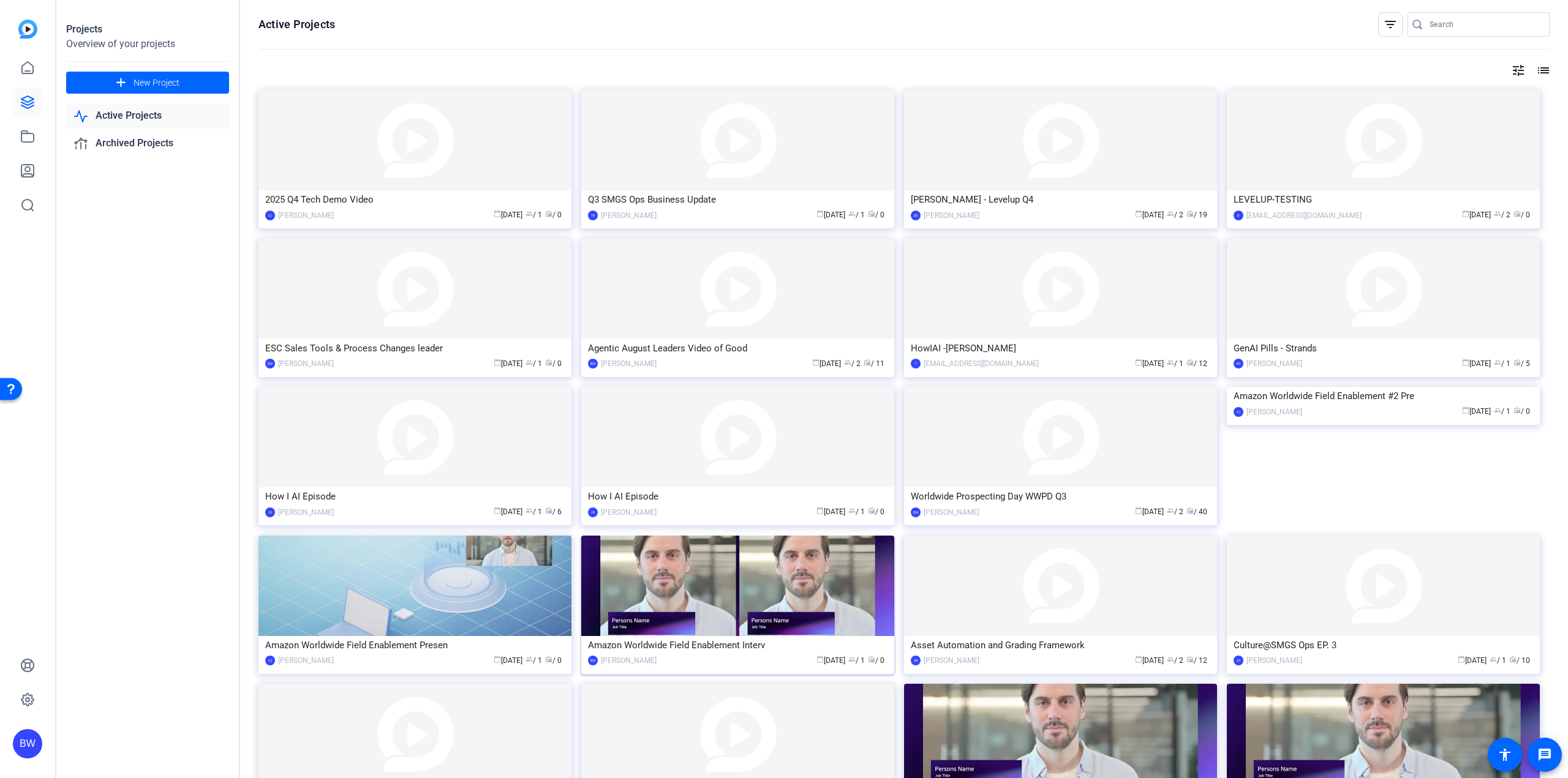
click at [747, 589] on img at bounding box center [737, 585] width 313 height 101
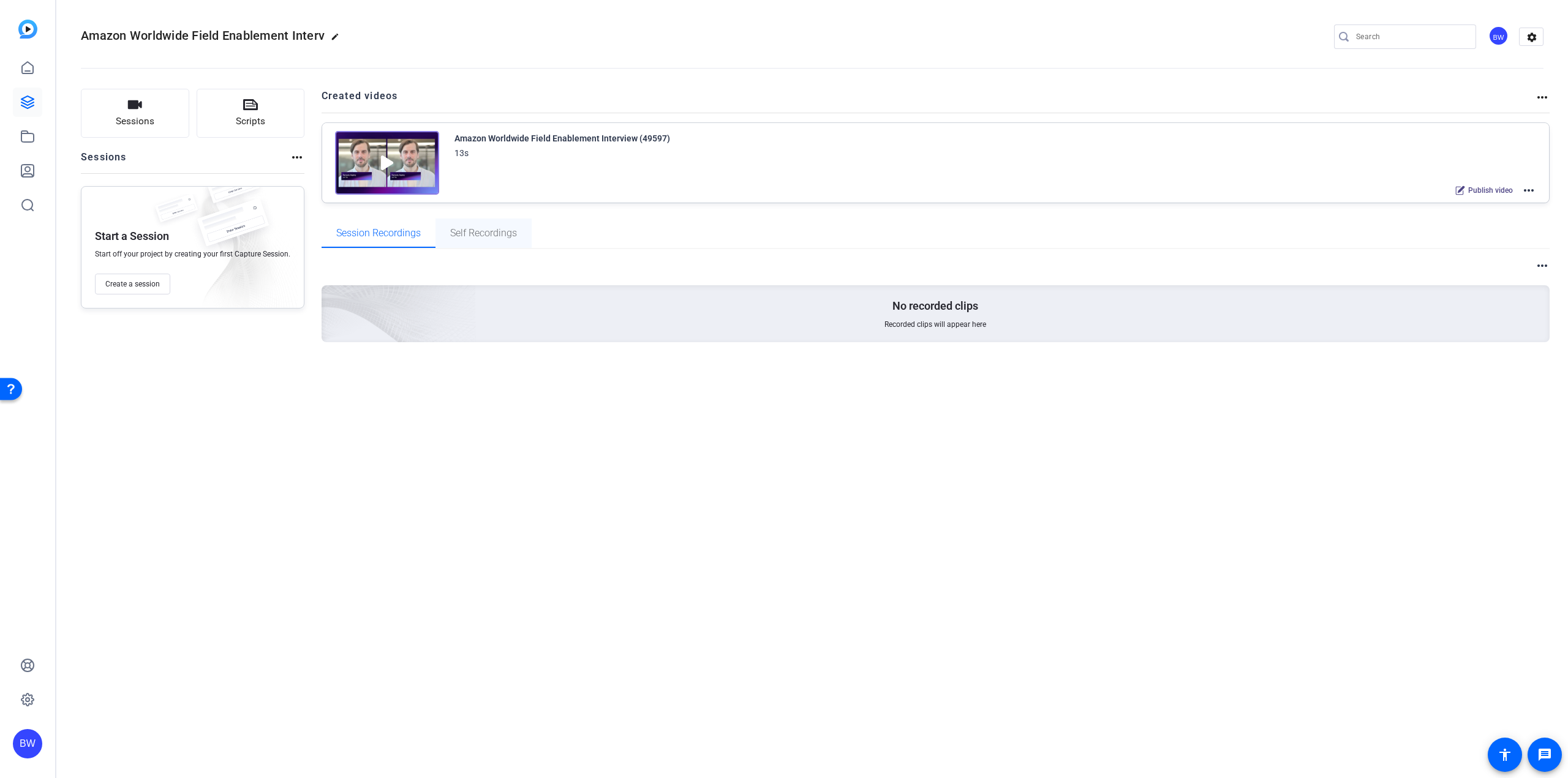
click at [455, 236] on span "Self Recordings" at bounding box center [484, 232] width 67 height 9
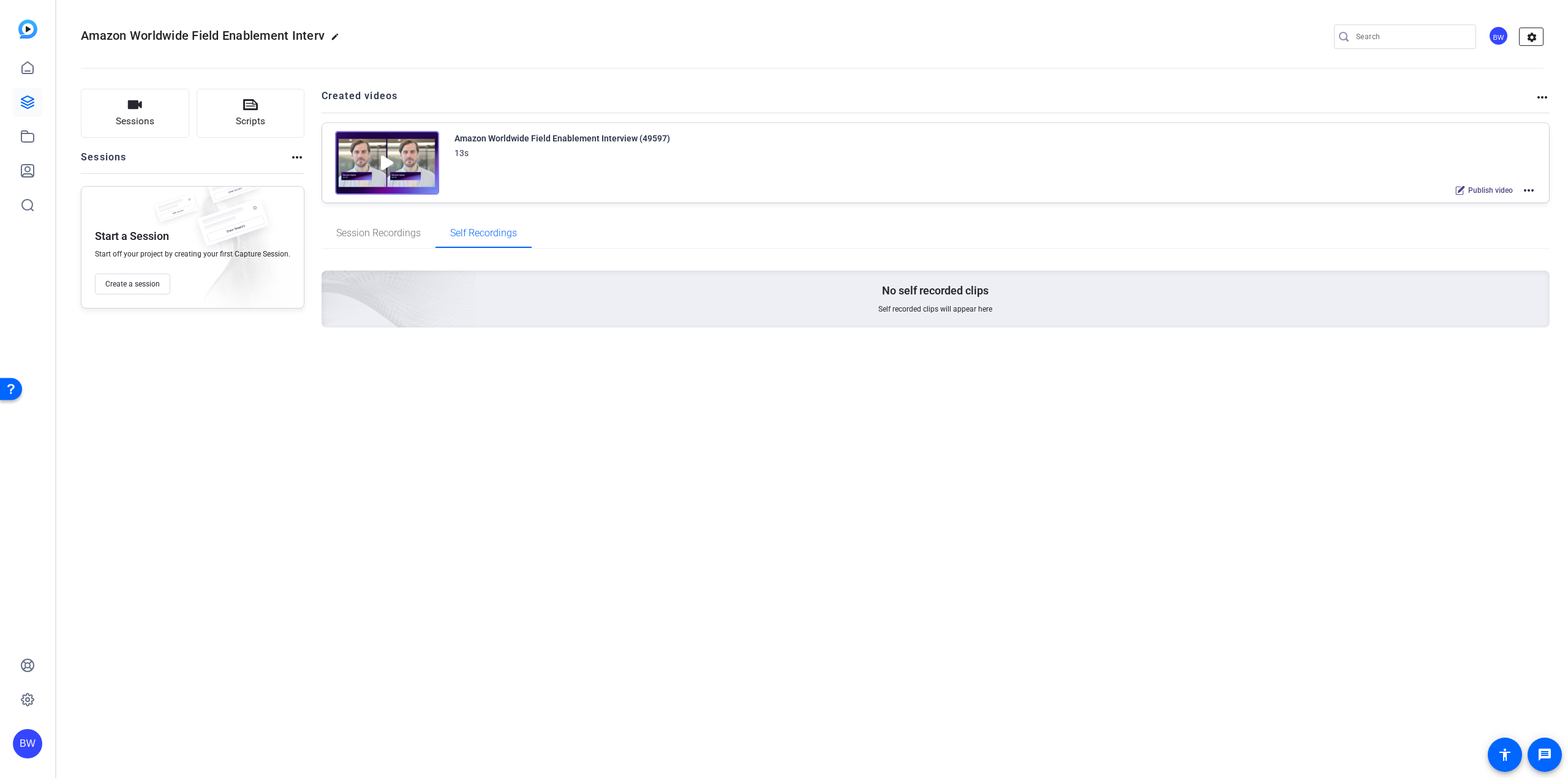
click at [1531, 41] on mat-icon "settings" at bounding box center [1532, 37] width 24 height 18
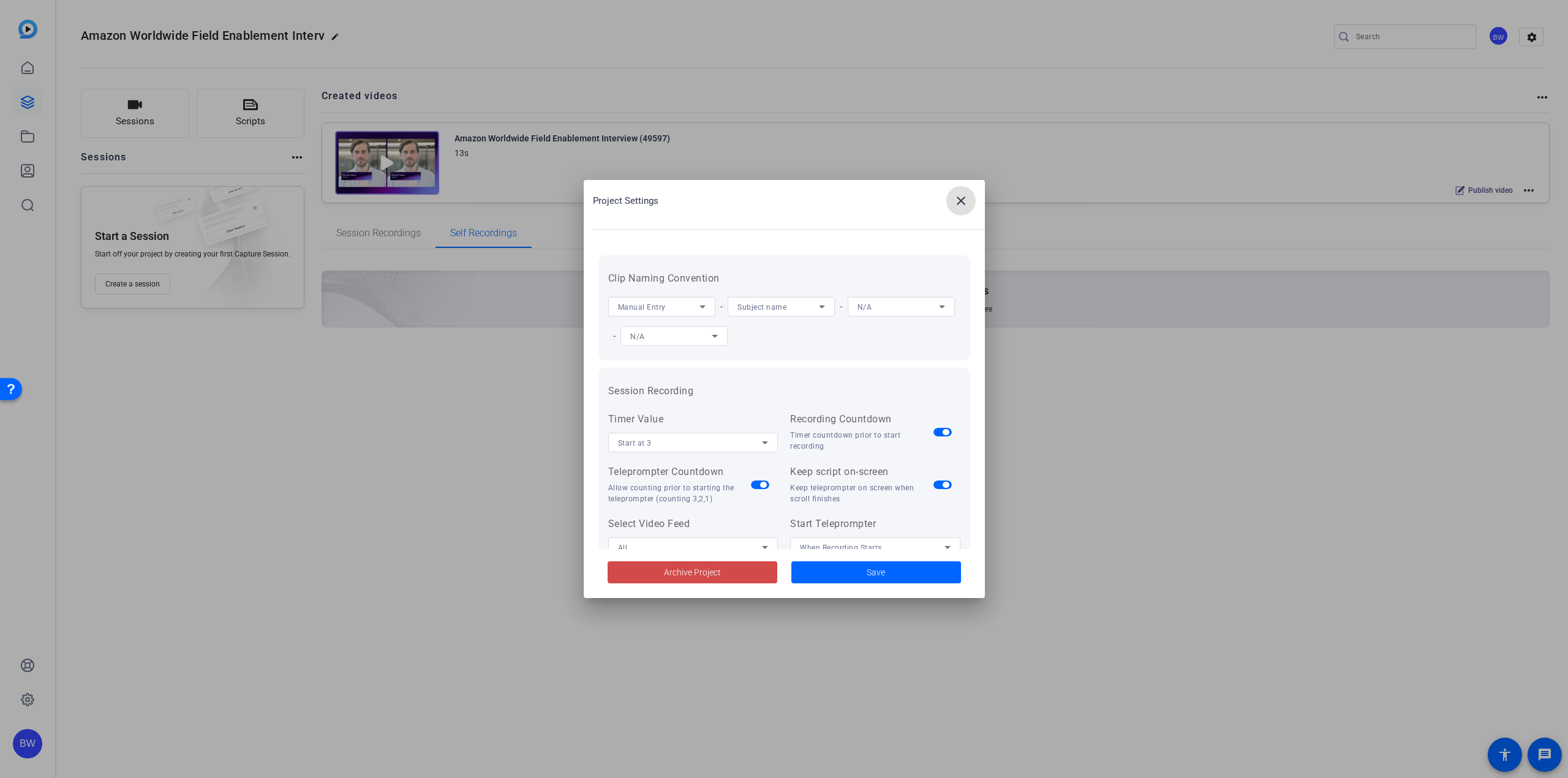
click at [741, 571] on span at bounding box center [692, 572] width 170 height 29
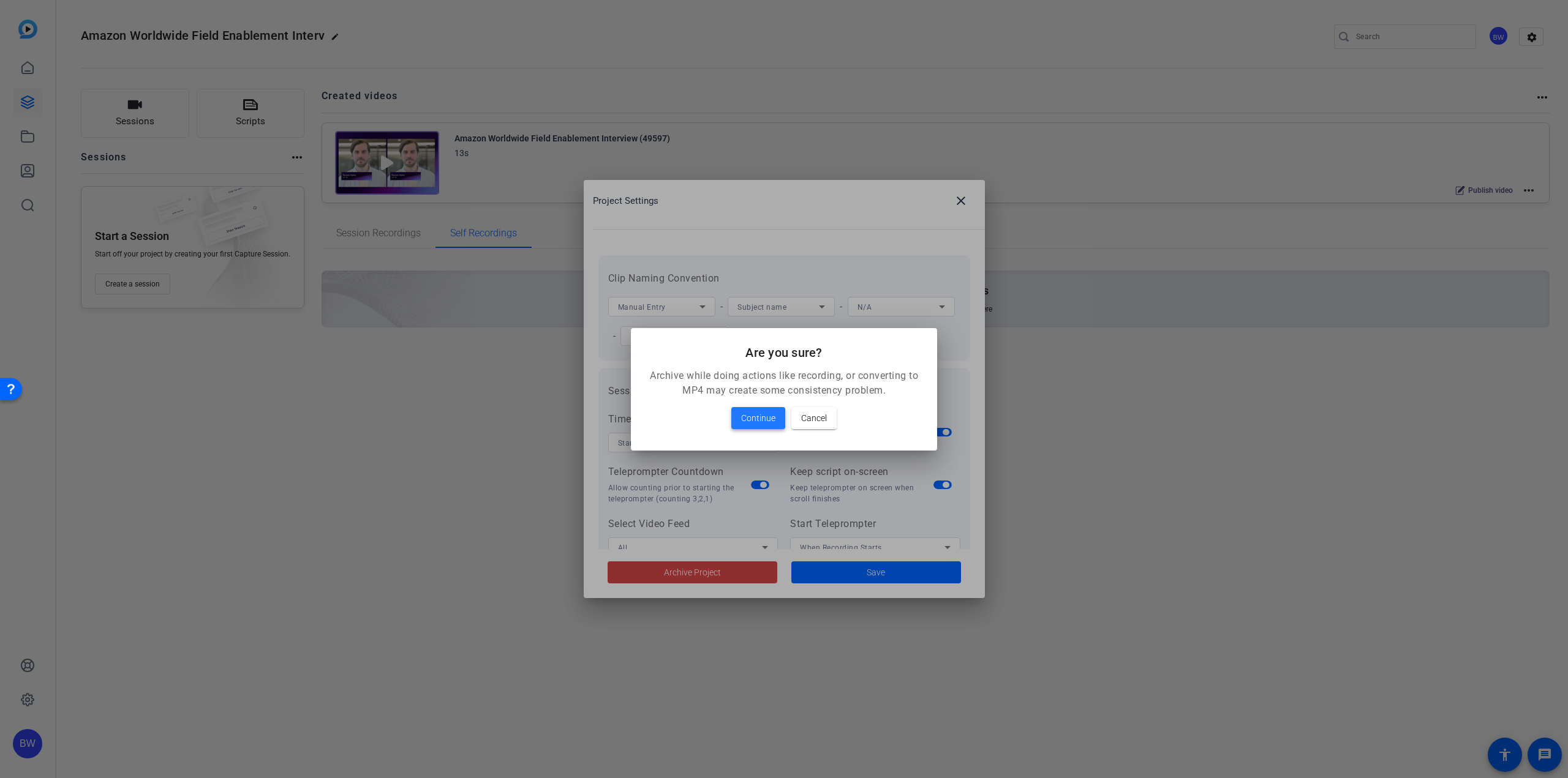
click at [760, 420] on span "Continue" at bounding box center [759, 417] width 34 height 15
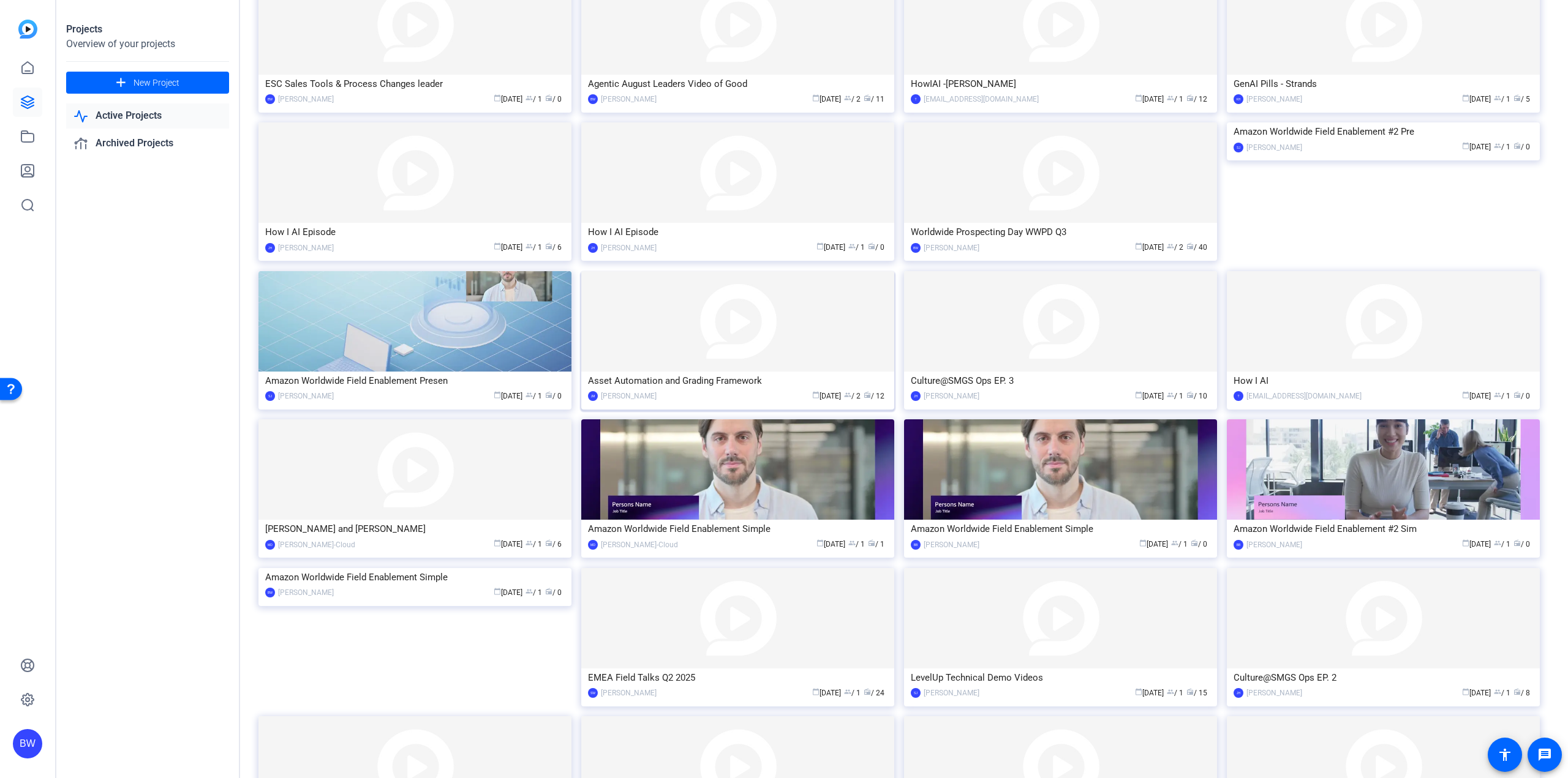
scroll to position [325, 0]
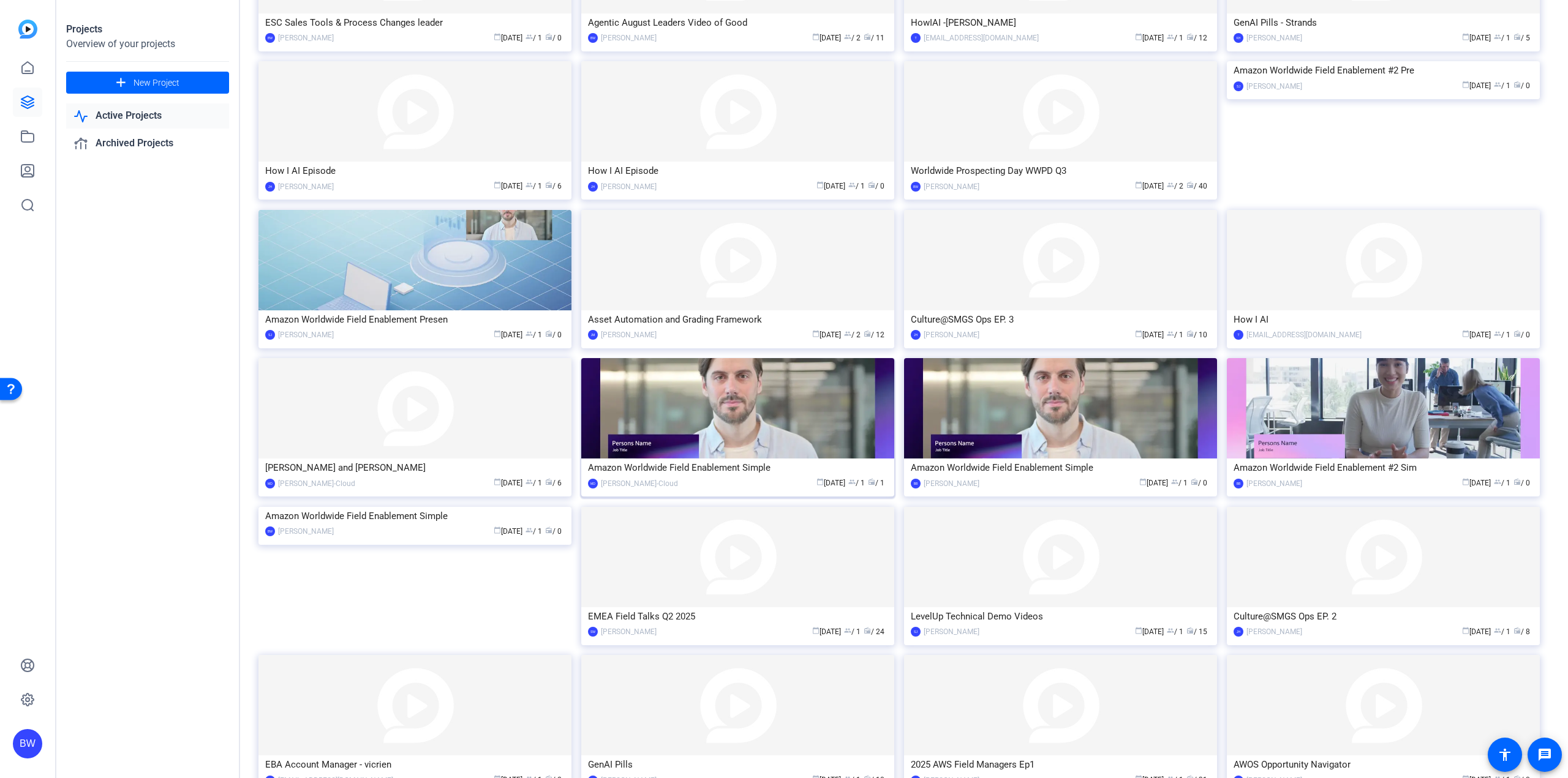
click at [838, 387] on img at bounding box center [737, 408] width 313 height 101
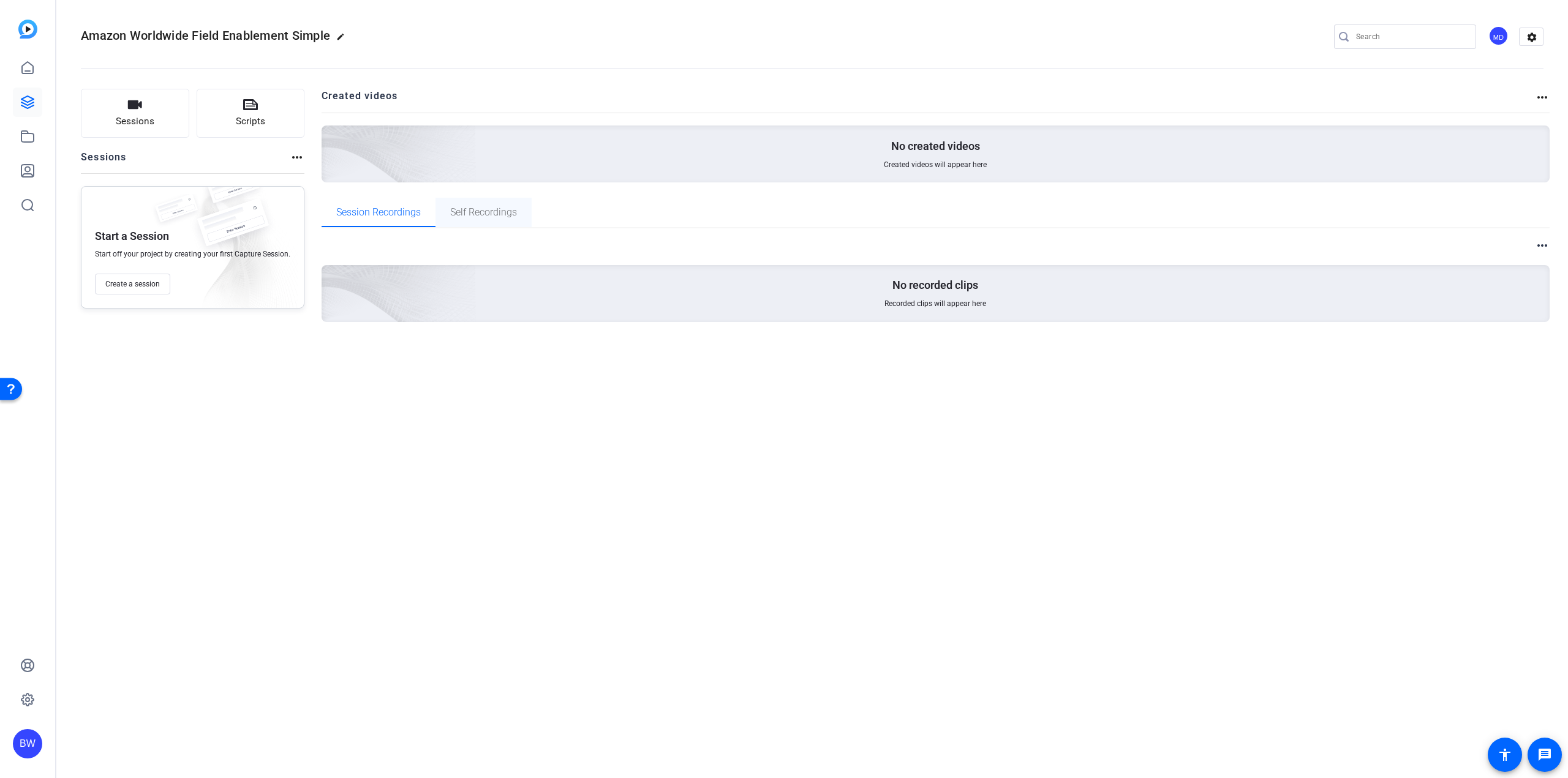
click at [468, 207] on span "Self Recordings" at bounding box center [484, 213] width 67 height 29
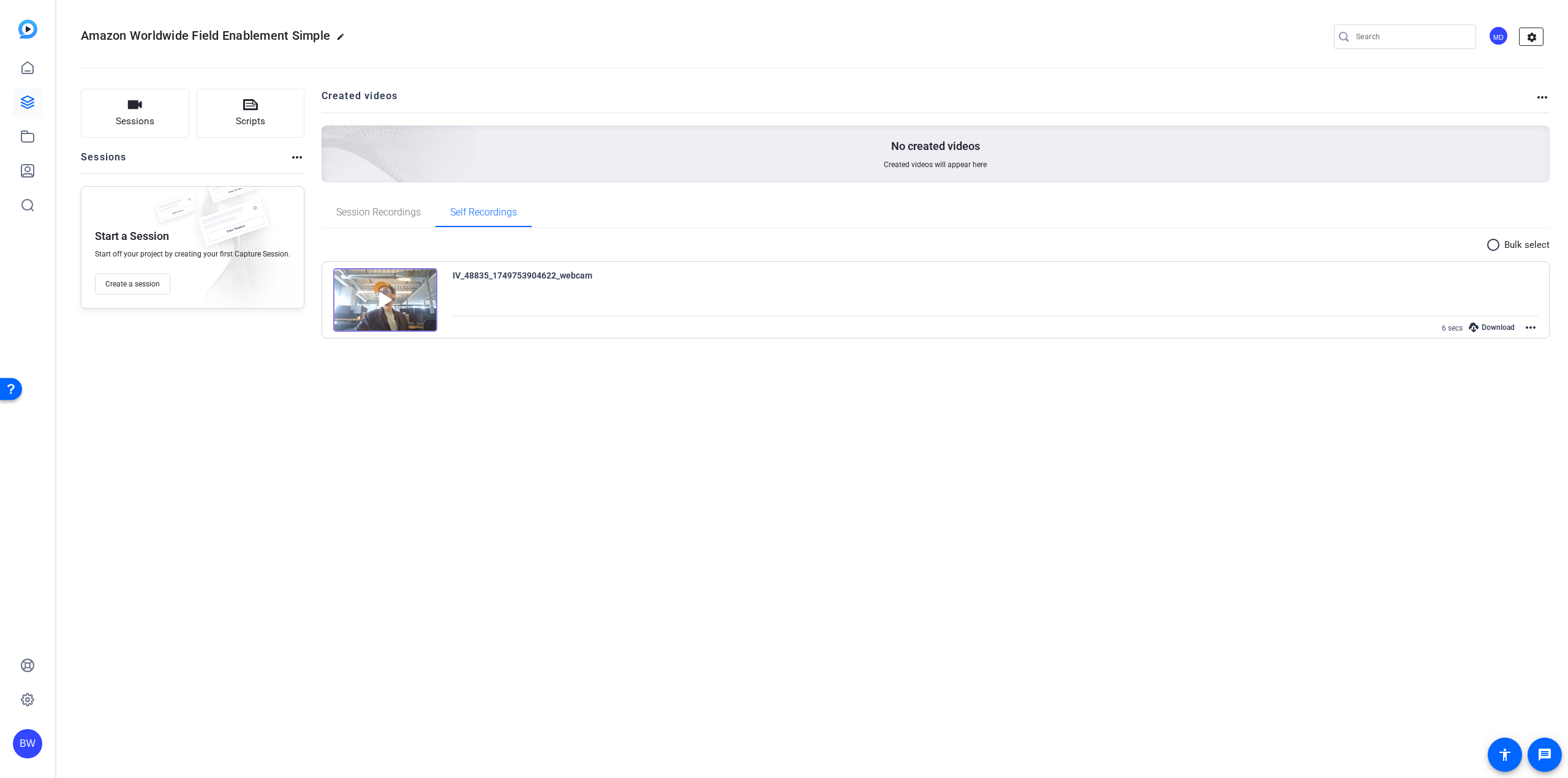
click at [1532, 38] on mat-icon "settings" at bounding box center [1532, 37] width 24 height 18
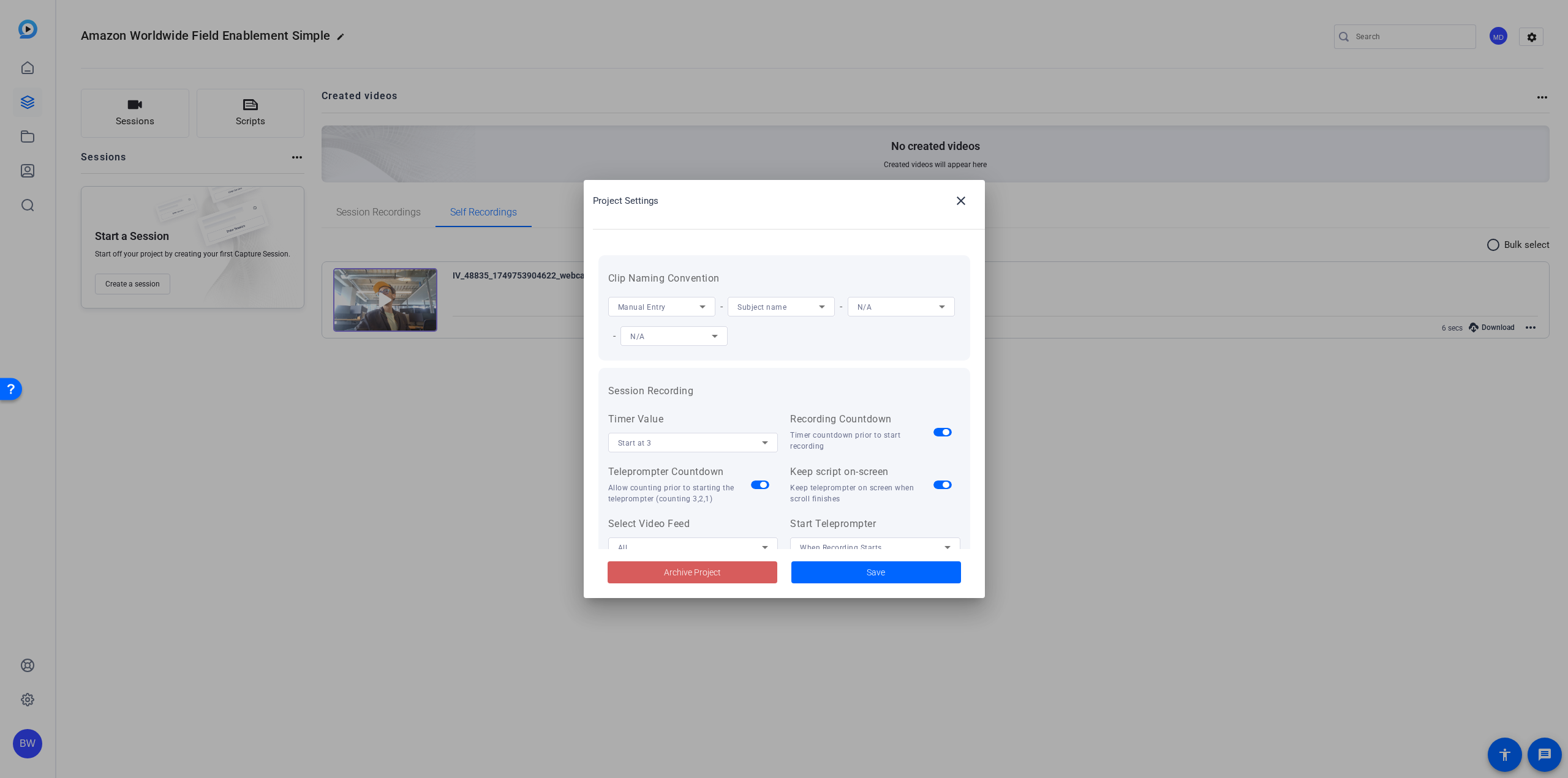
click at [713, 578] on span "Archive Project" at bounding box center [692, 572] width 57 height 13
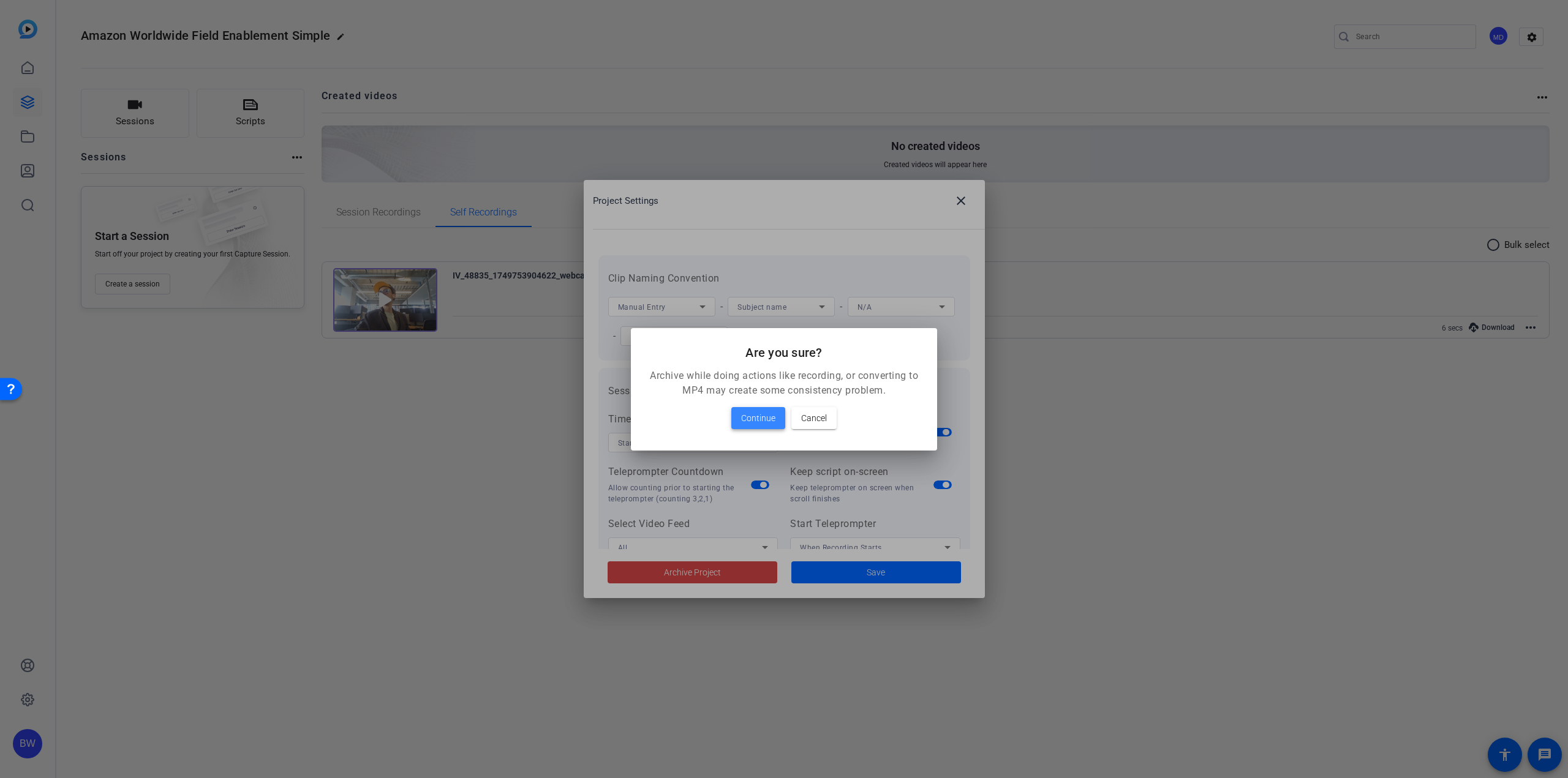
click at [760, 427] on span at bounding box center [758, 418] width 54 height 29
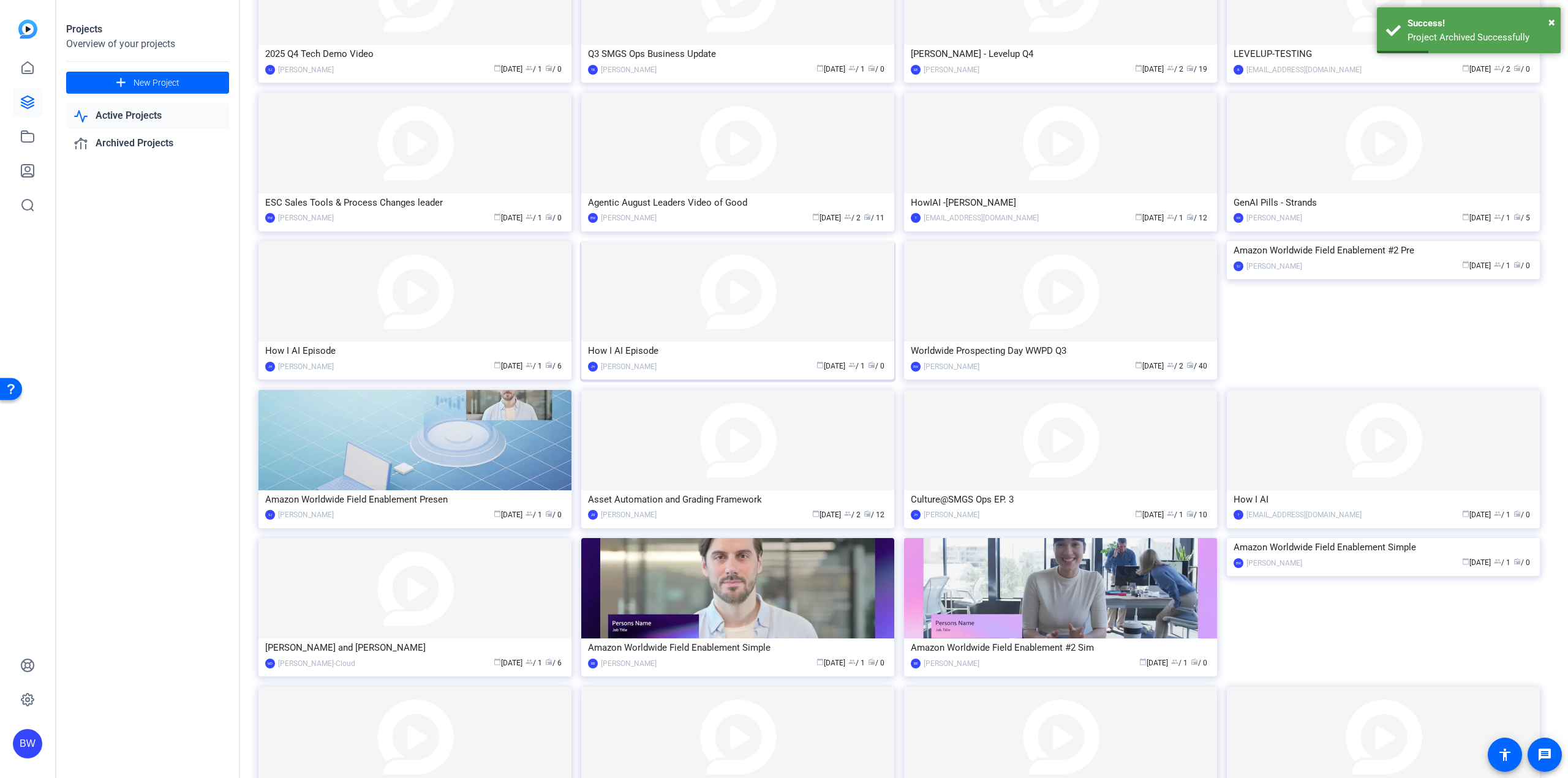
scroll to position [245, 0]
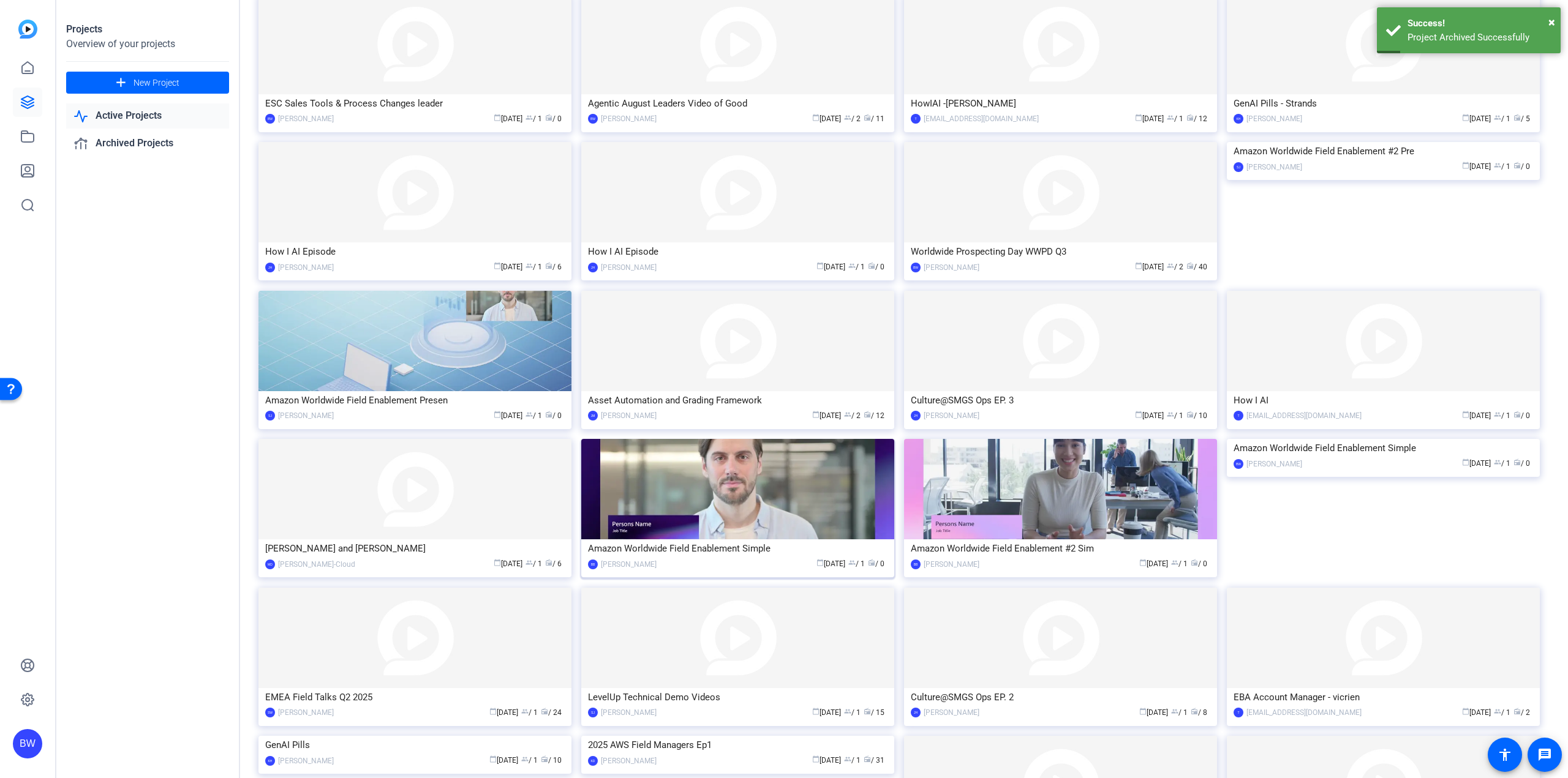
click at [765, 497] on img at bounding box center [737, 489] width 313 height 101
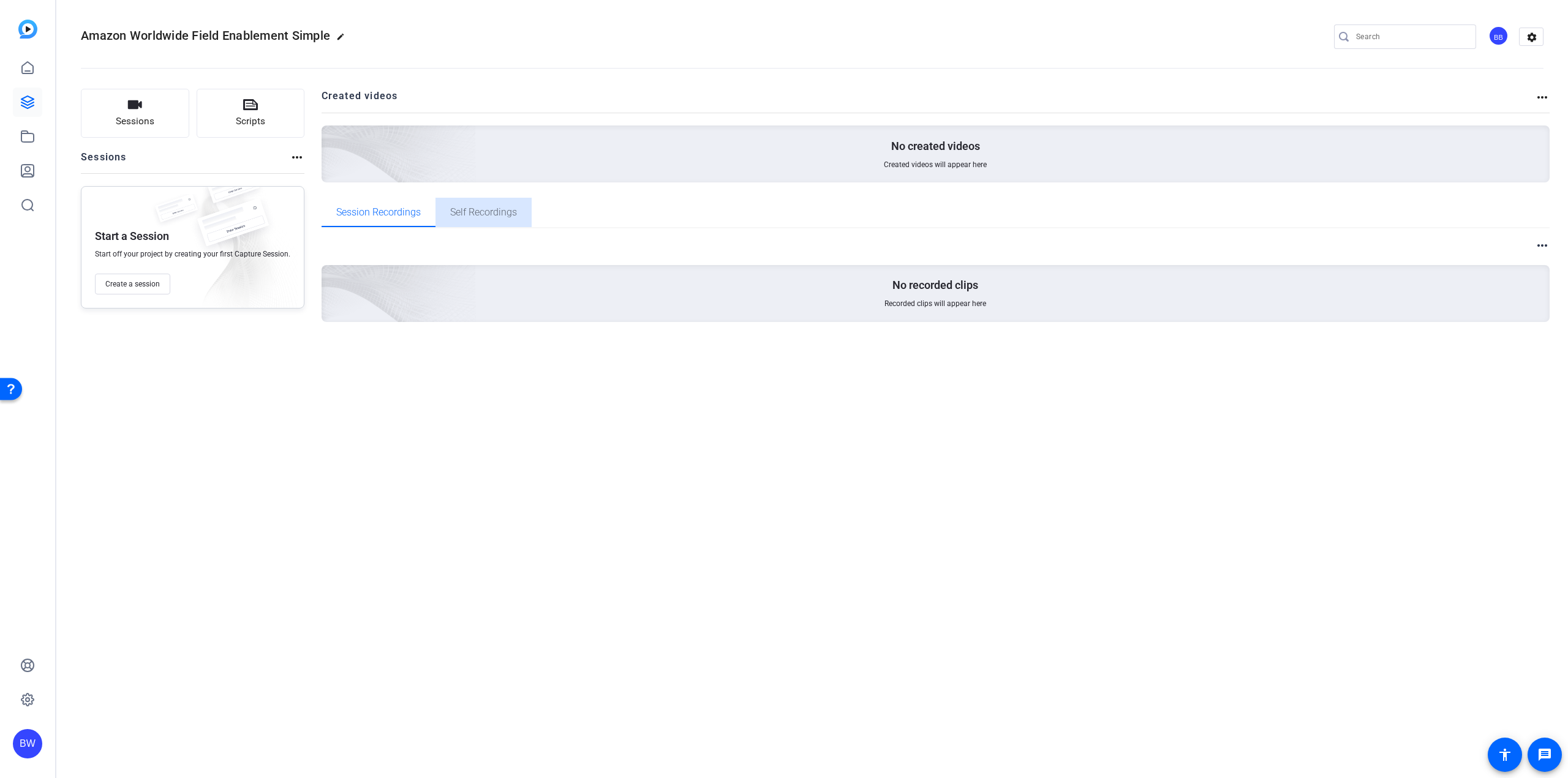
click at [476, 216] on span "Self Recordings" at bounding box center [484, 212] width 67 height 9
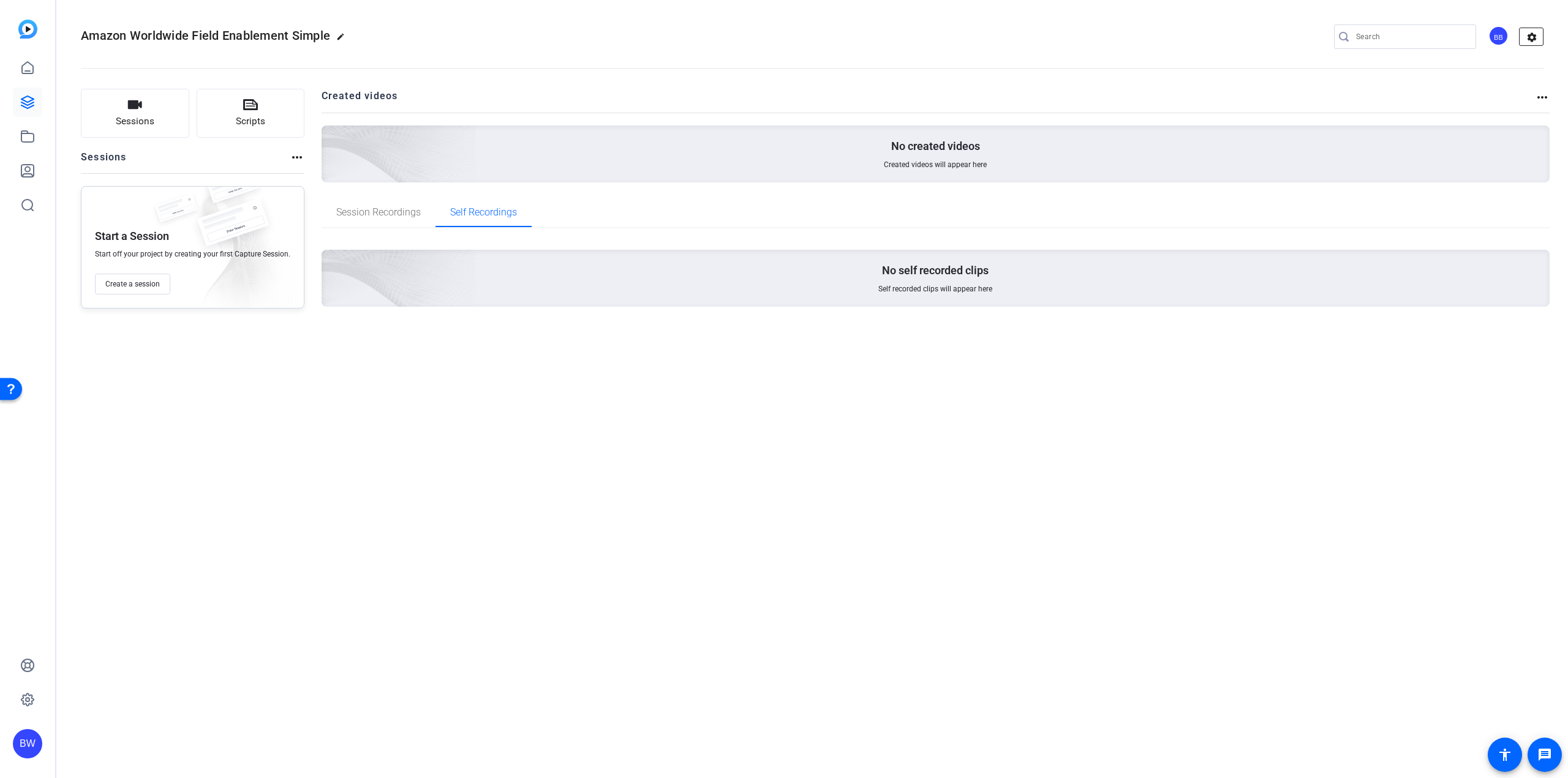
click at [1528, 33] on mat-icon "settings" at bounding box center [1532, 37] width 24 height 18
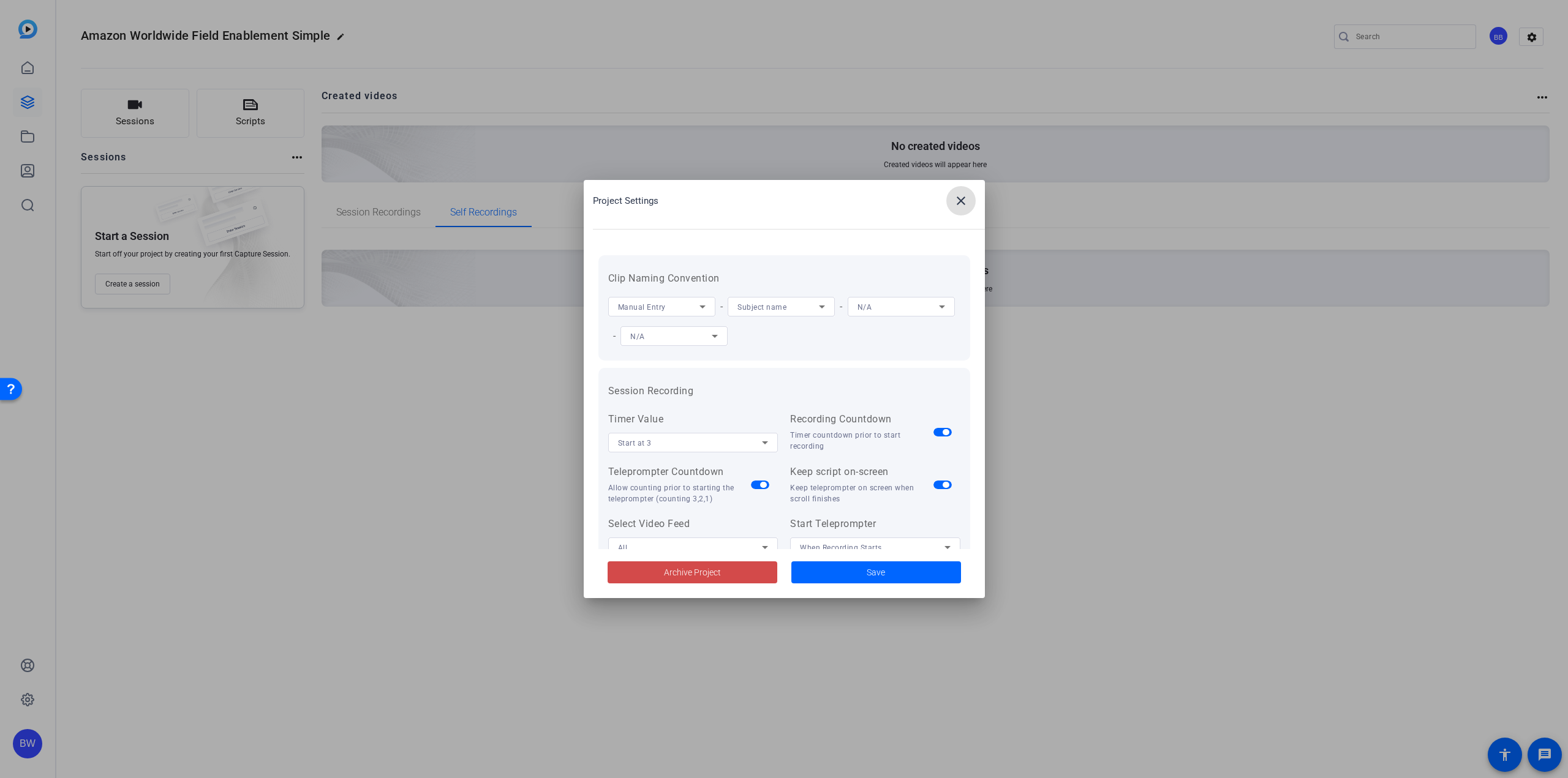
click at [739, 578] on span at bounding box center [692, 572] width 170 height 29
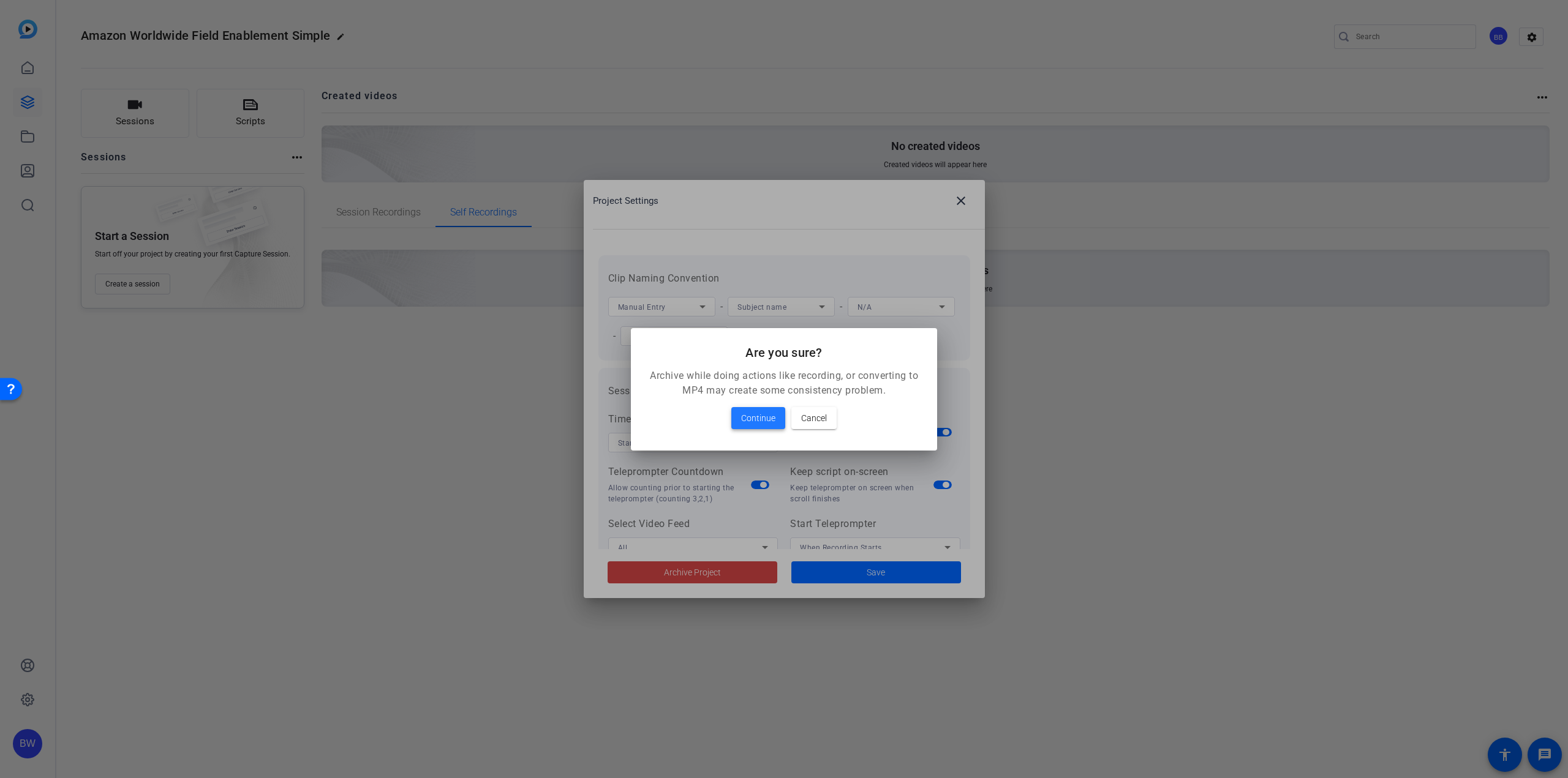
click at [740, 423] on span at bounding box center [758, 418] width 54 height 29
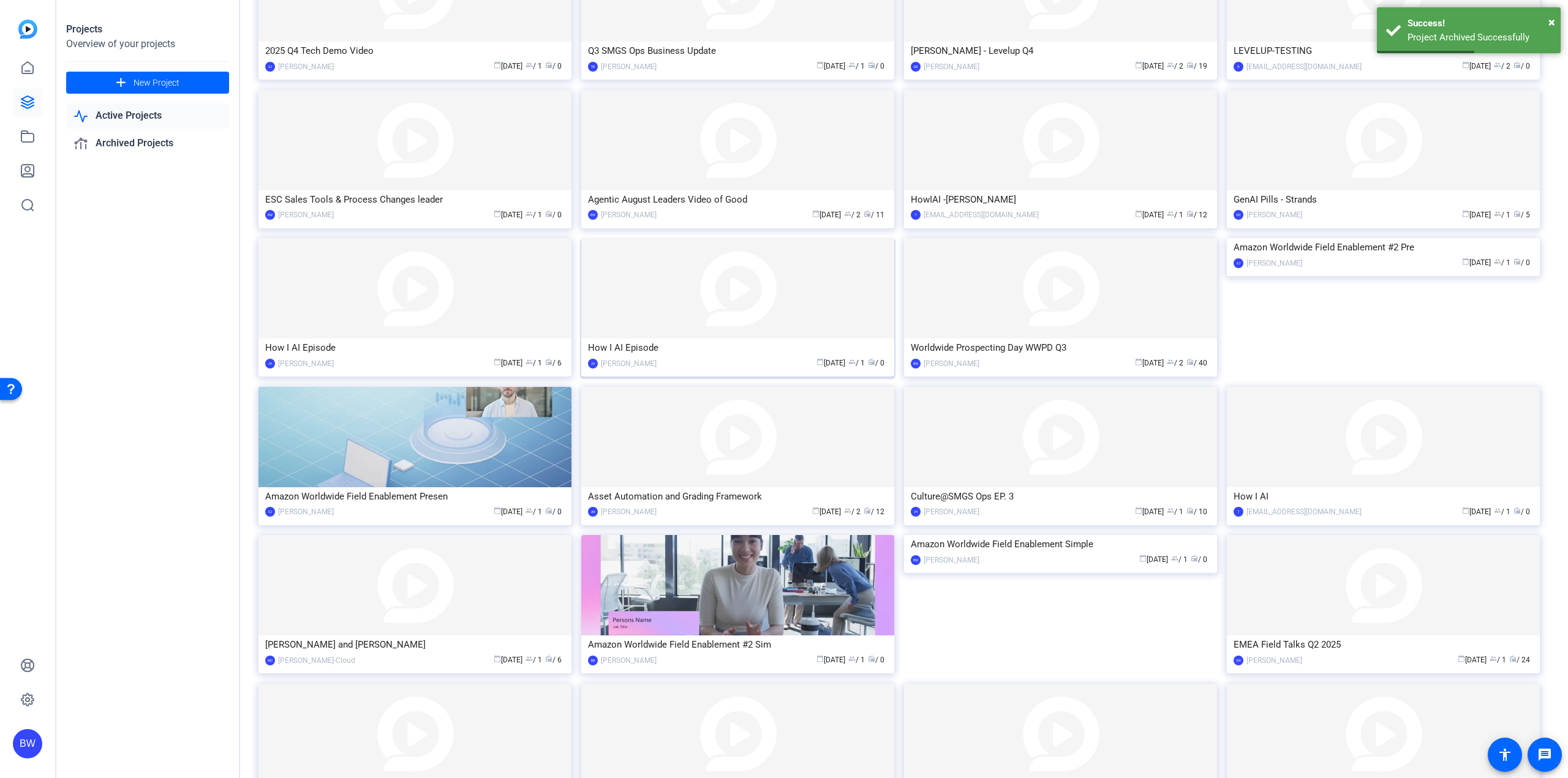
scroll to position [183, 0]
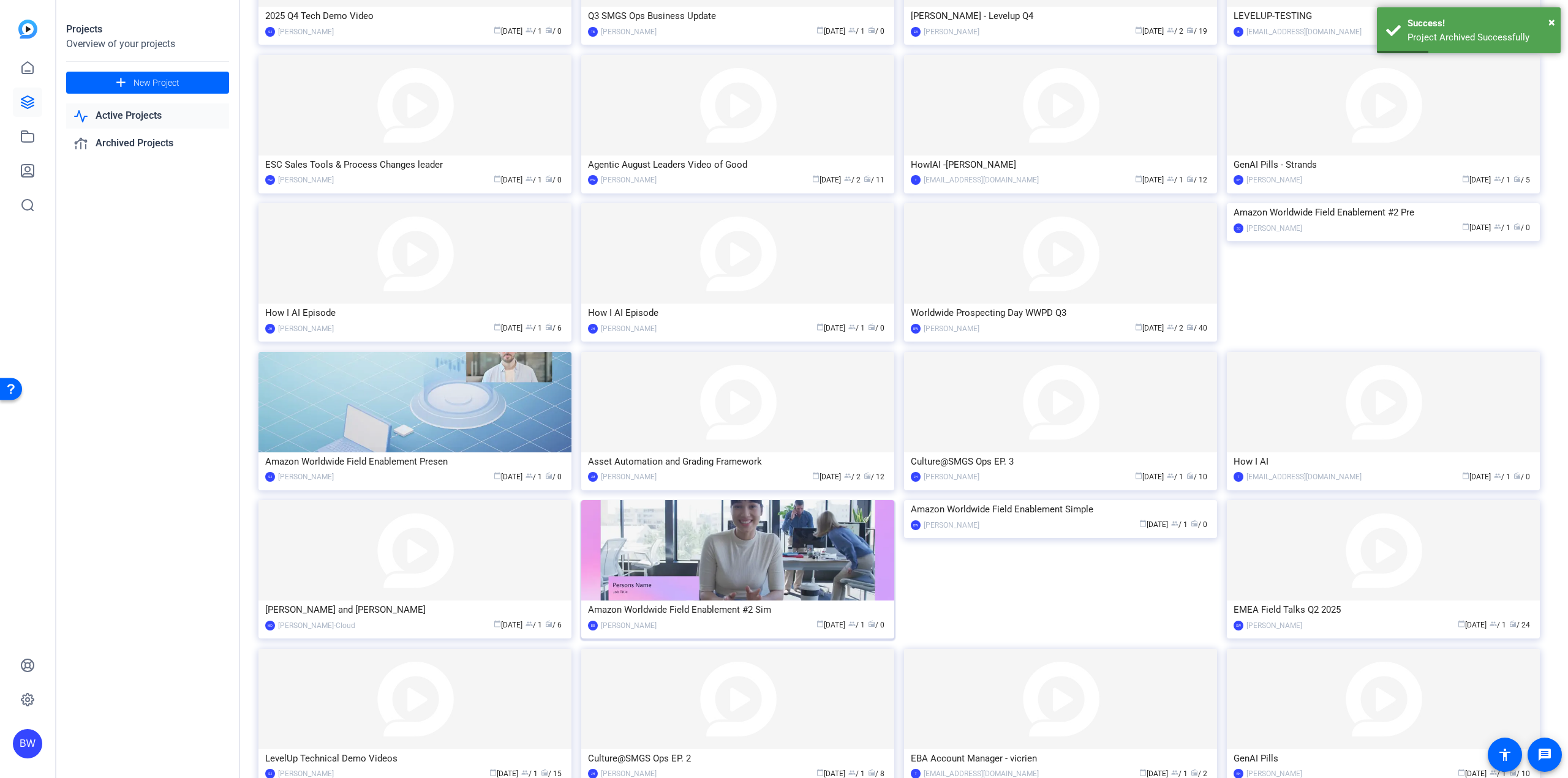
click at [708, 546] on img at bounding box center [737, 550] width 313 height 101
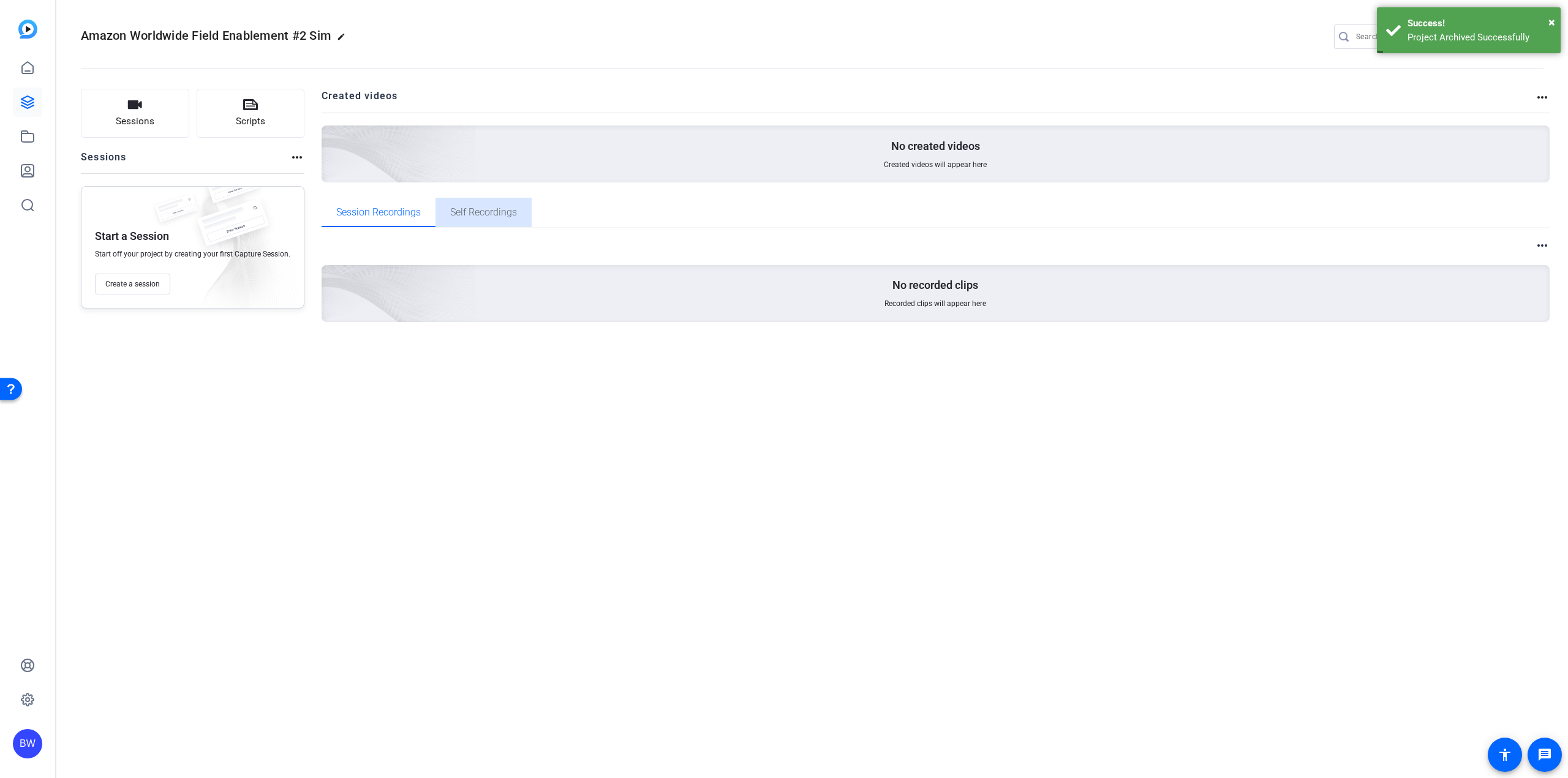
click at [476, 217] on span "Self Recordings" at bounding box center [484, 212] width 67 height 9
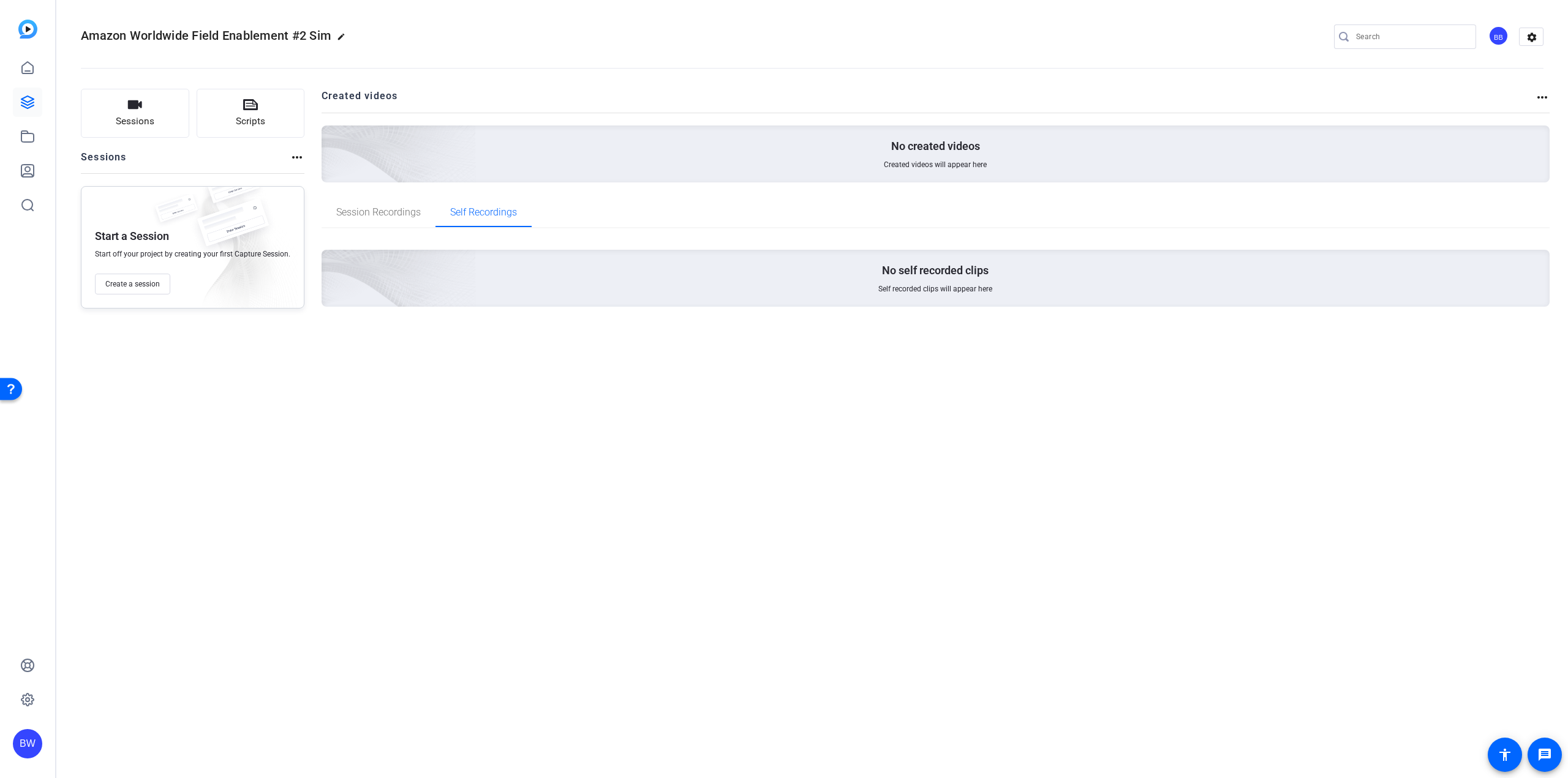
drag, startPoint x: 1540, startPoint y: 38, endPoint x: 1534, endPoint y: 50, distance: 13.4
click at [1540, 39] on mat-icon "settings" at bounding box center [1532, 37] width 24 height 18
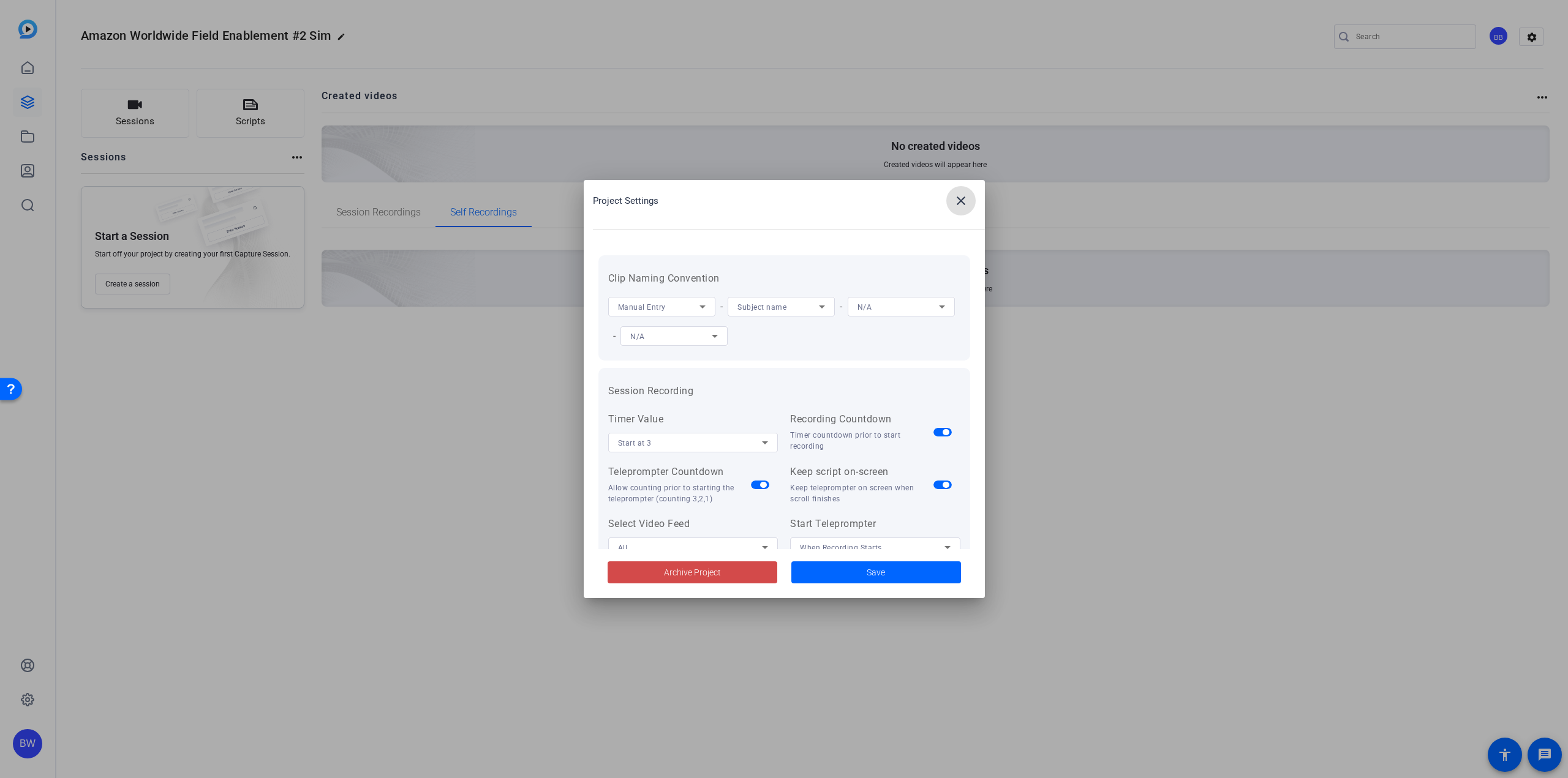
click at [758, 572] on span at bounding box center [692, 572] width 170 height 29
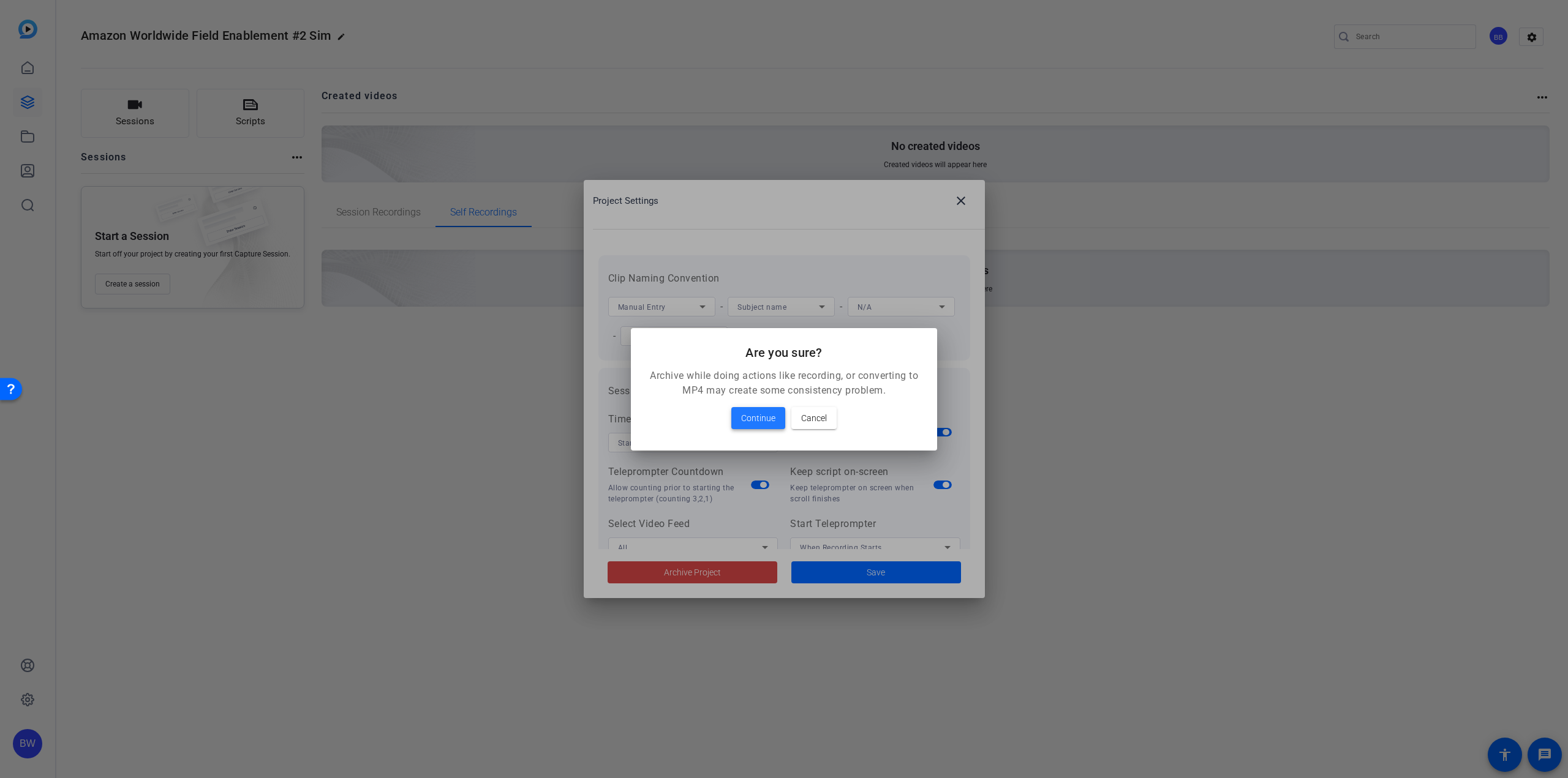
click at [772, 412] on span "Continue" at bounding box center [759, 417] width 34 height 15
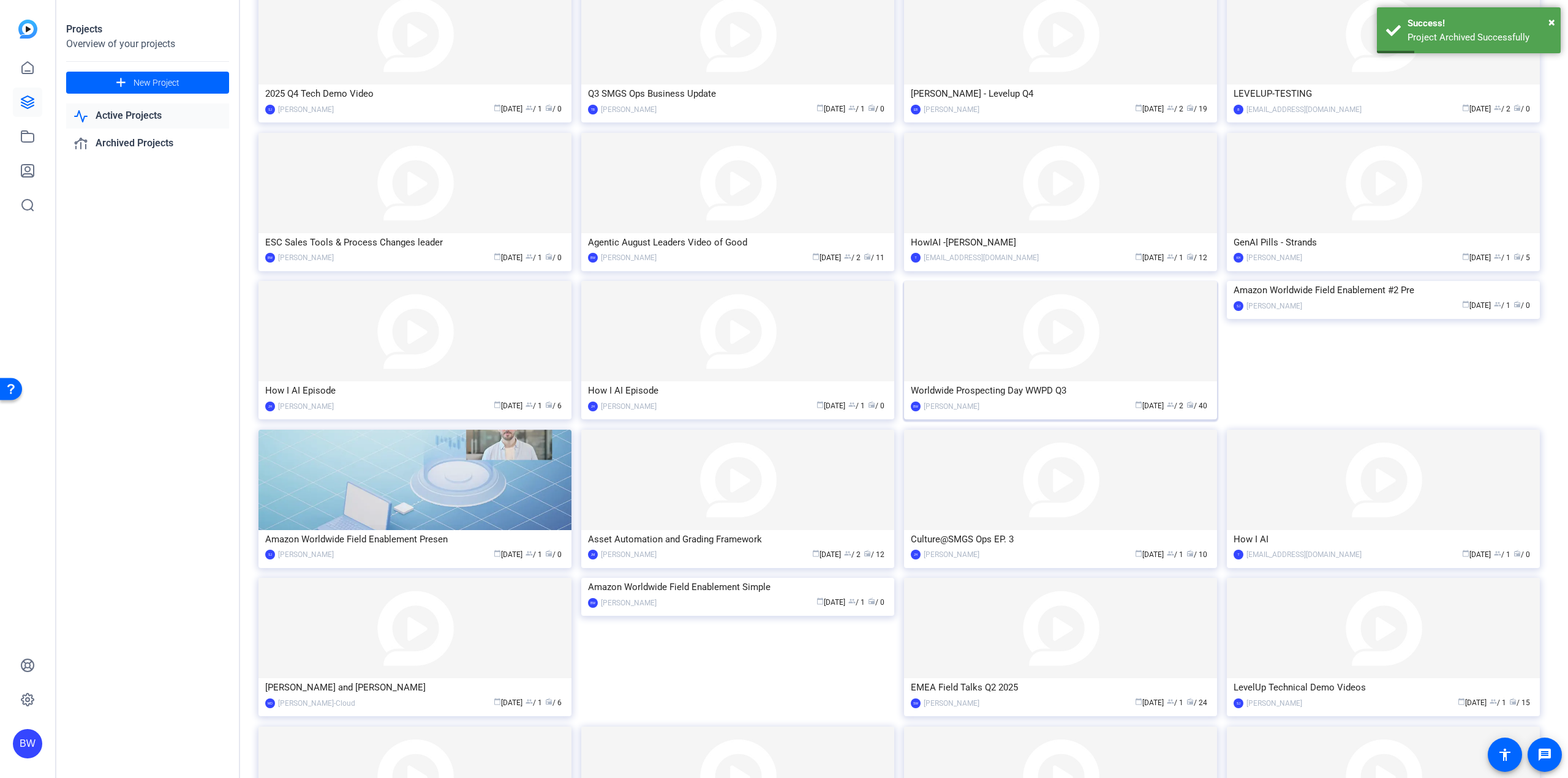
scroll to position [122, 0]
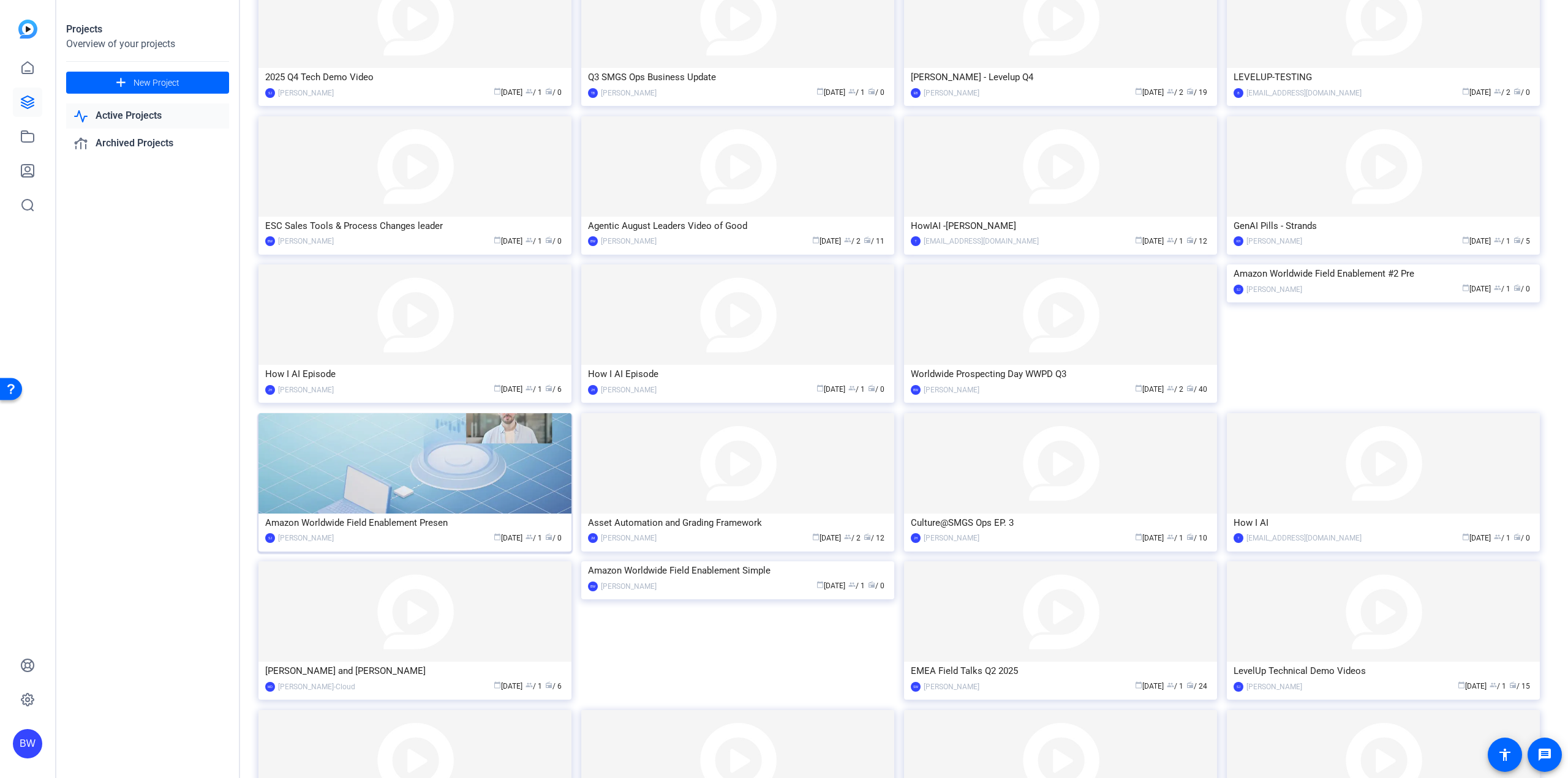
click at [430, 497] on img at bounding box center [414, 463] width 313 height 101
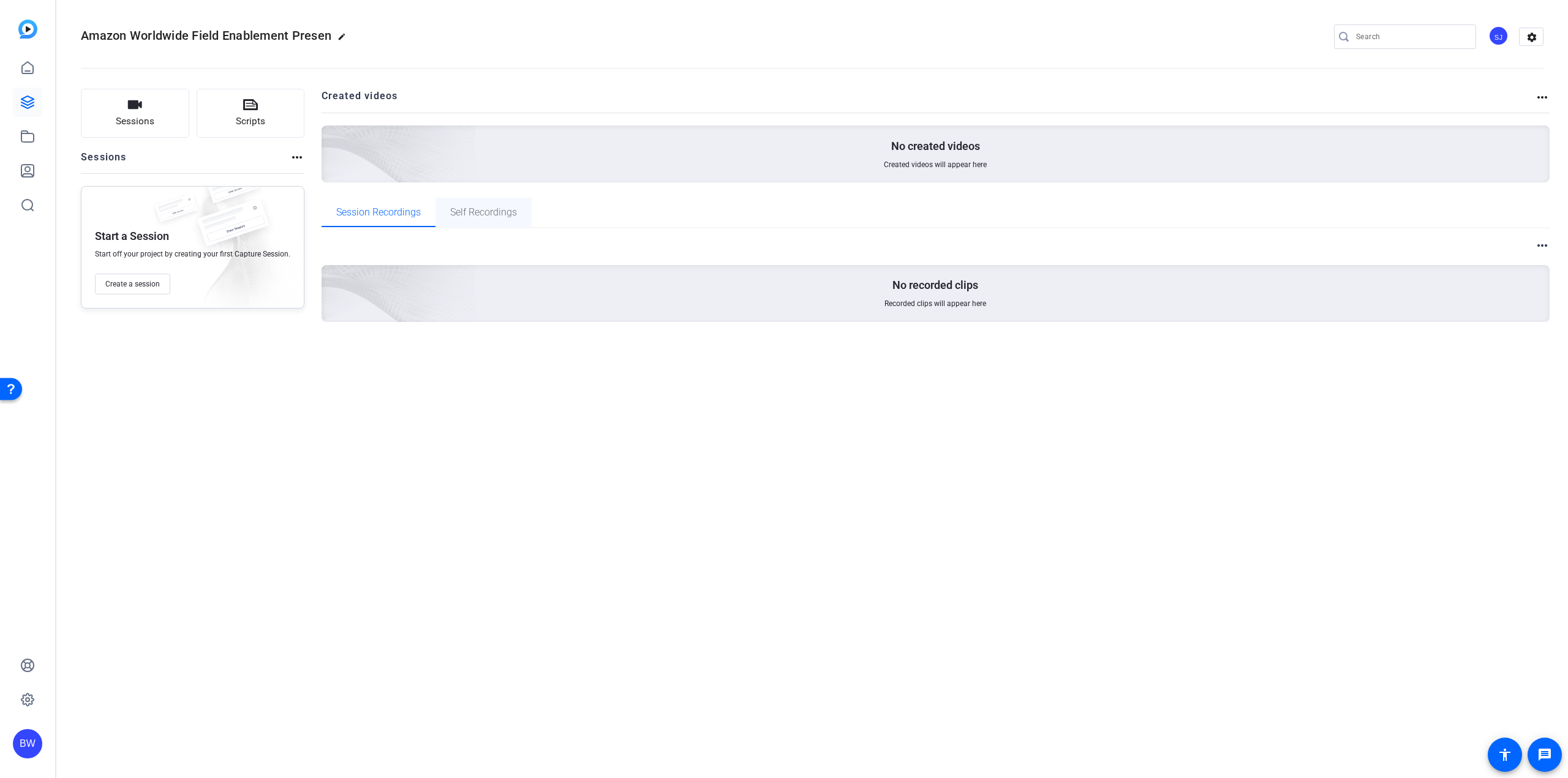
click at [469, 212] on span "Self Recordings" at bounding box center [484, 212] width 67 height 9
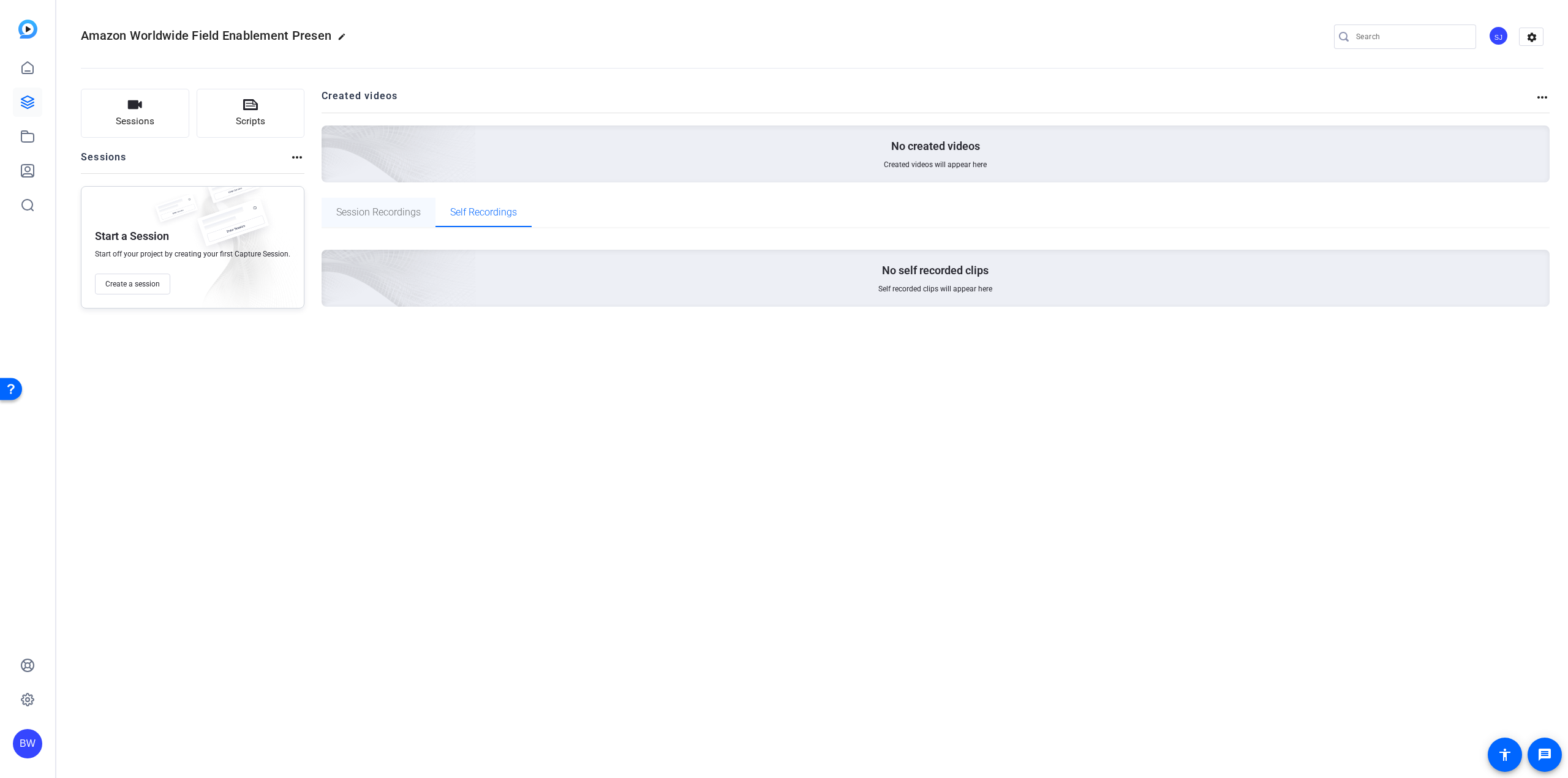
click at [398, 217] on span "Session Recordings" at bounding box center [379, 212] width 84 height 9
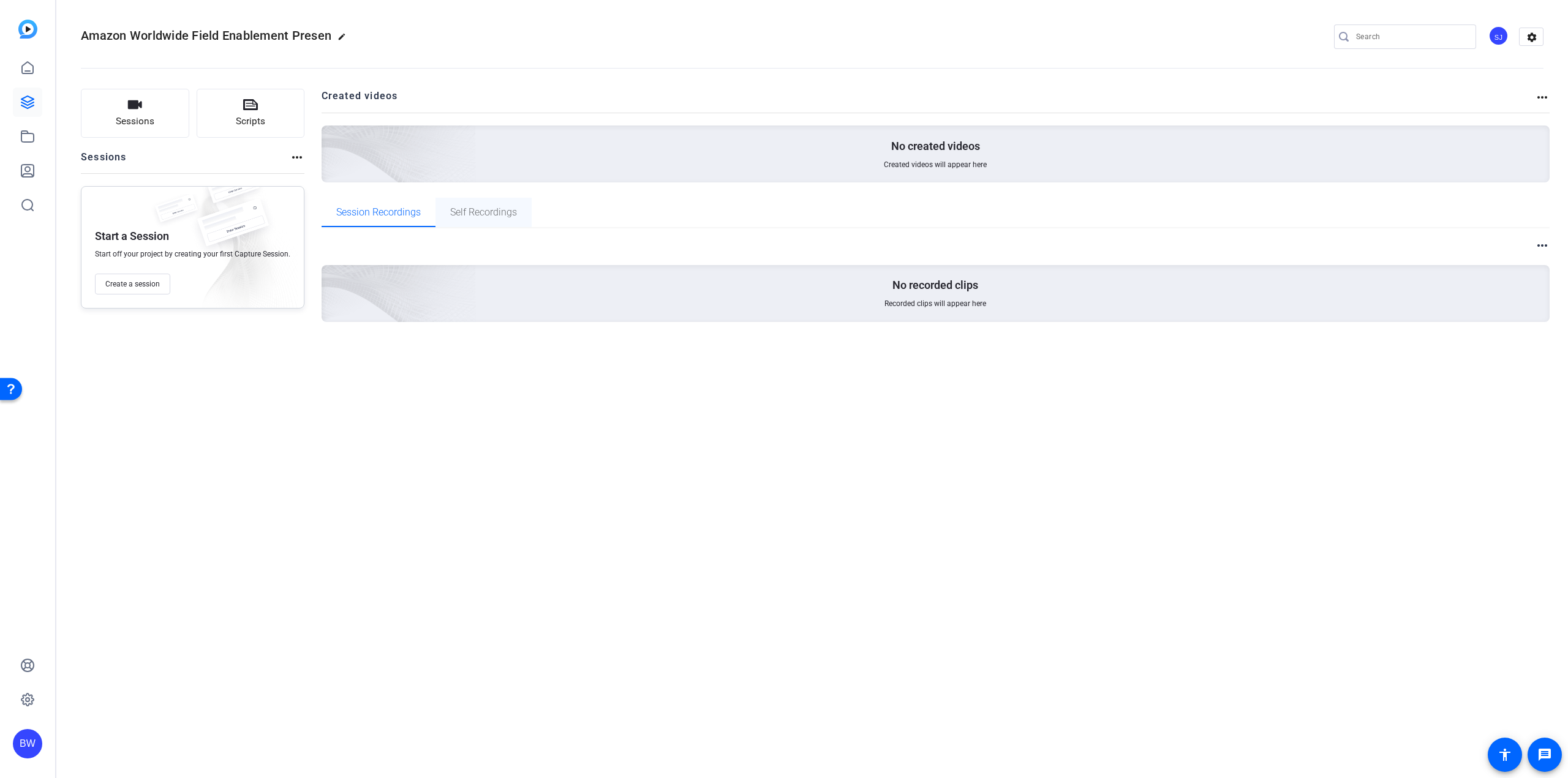
click at [480, 209] on span "Self Recordings" at bounding box center [484, 212] width 67 height 9
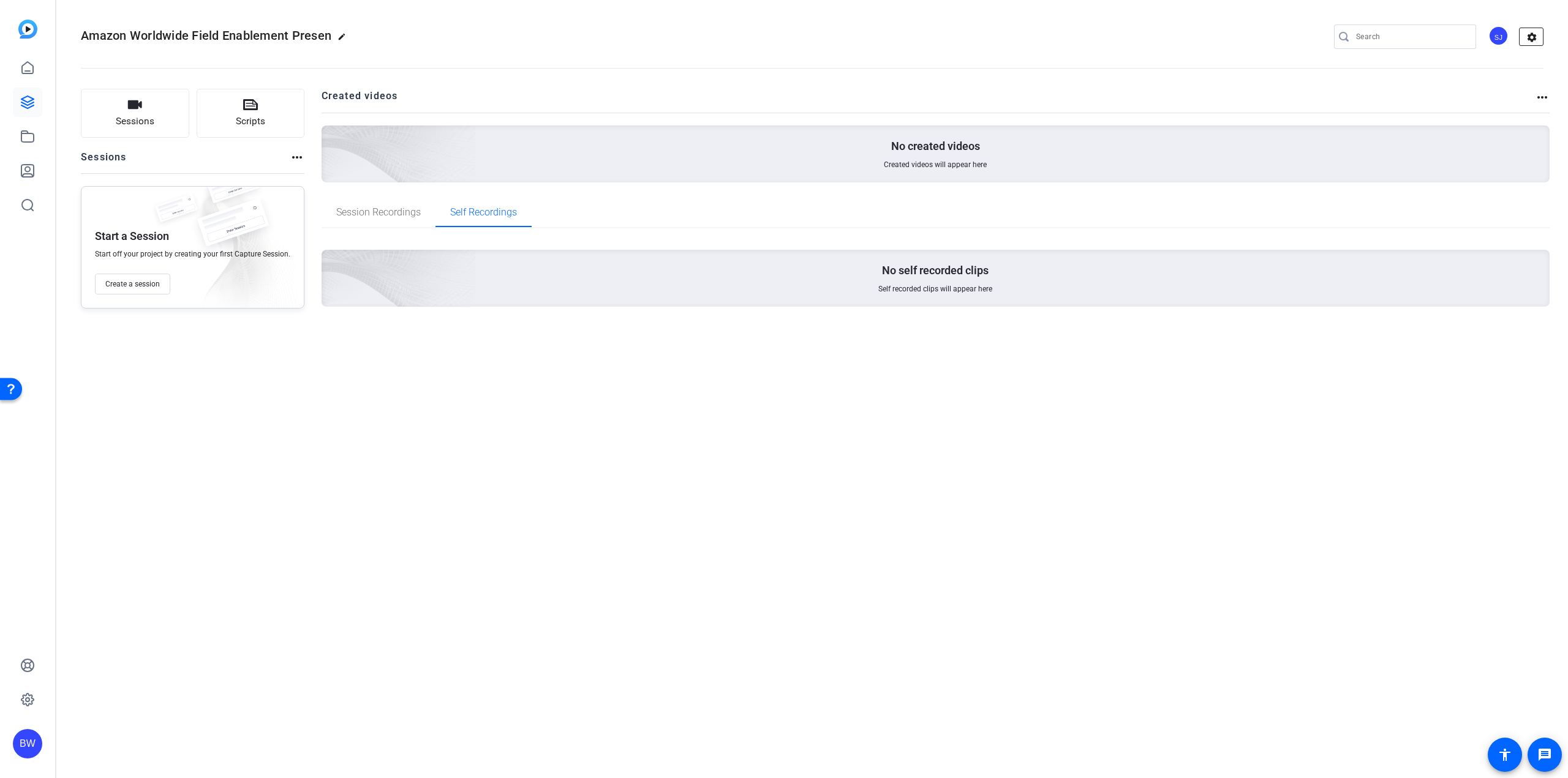
click at [1531, 39] on mat-icon "settings" at bounding box center [1532, 37] width 24 height 18
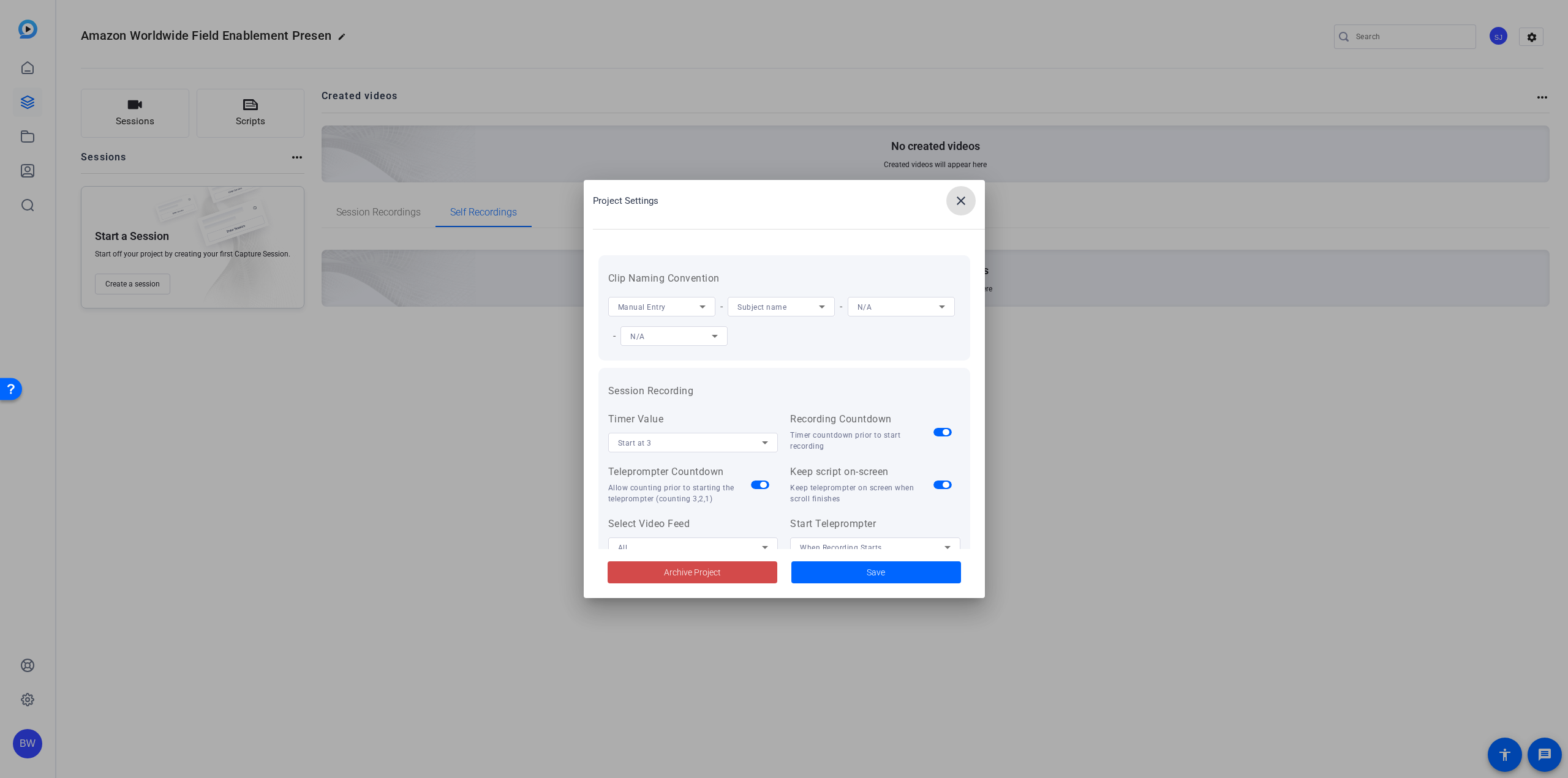
click at [648, 573] on span at bounding box center [692, 572] width 170 height 29
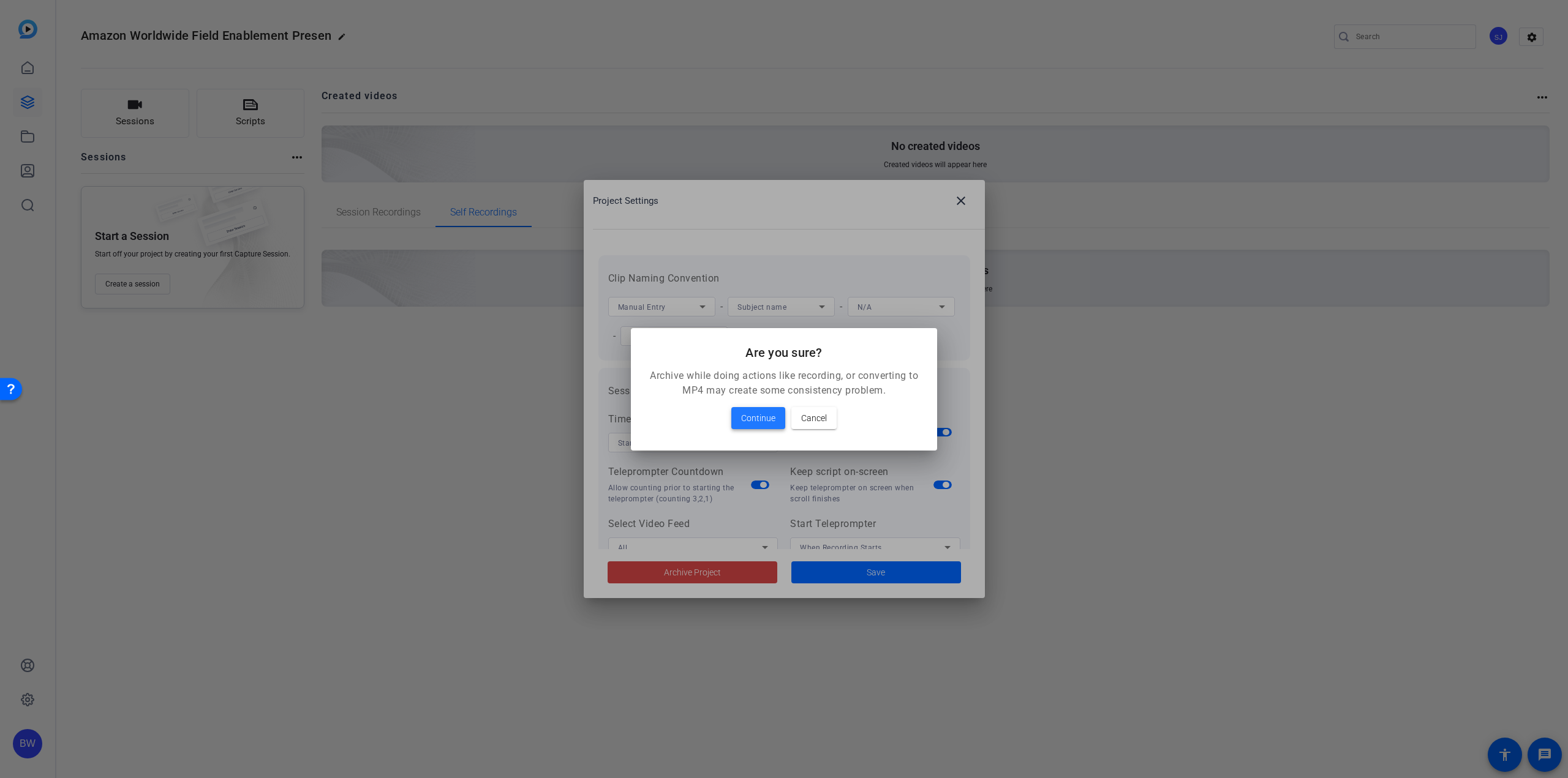
click at [763, 419] on span "Continue" at bounding box center [759, 417] width 34 height 15
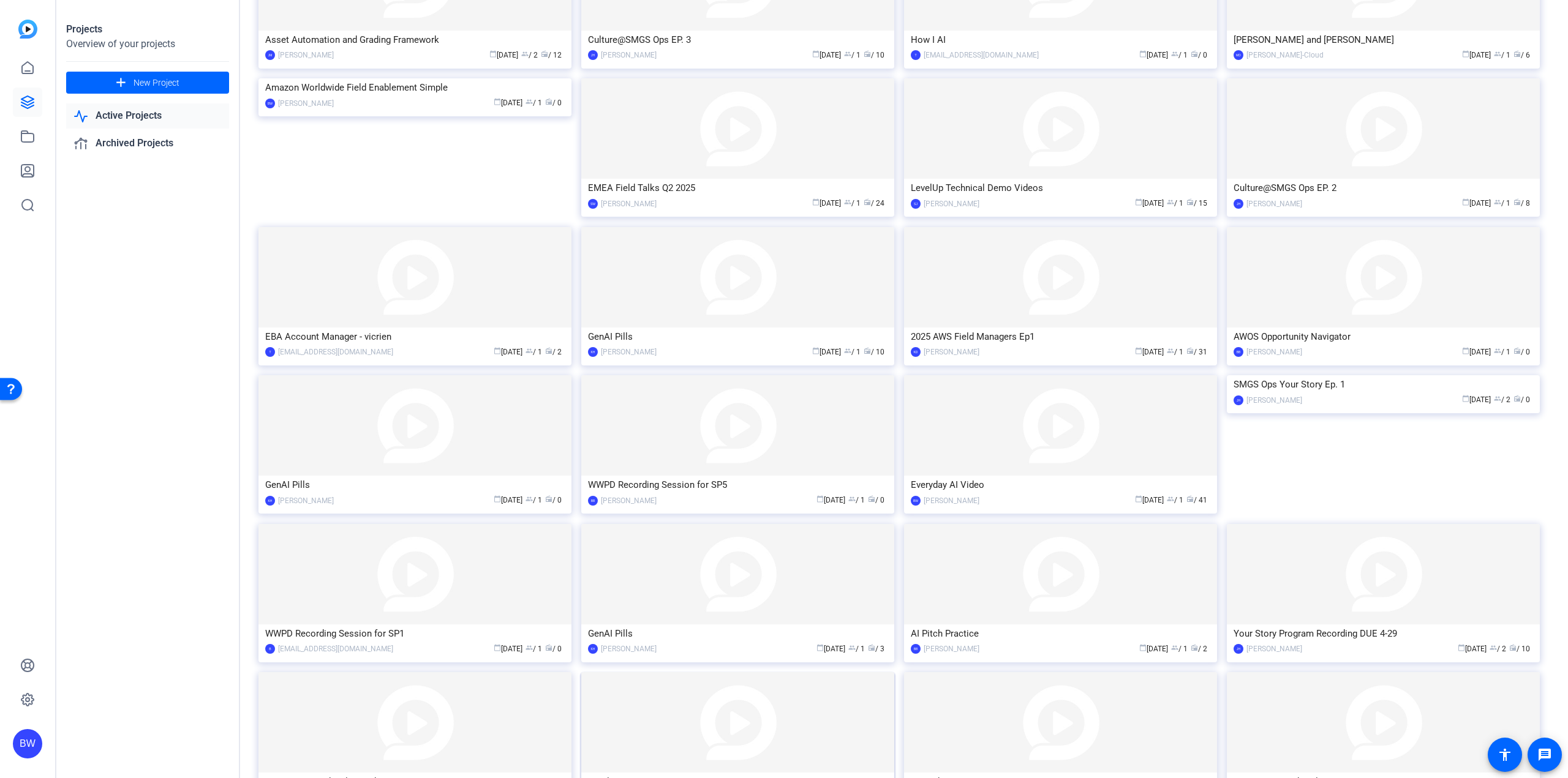
scroll to position [877, 0]
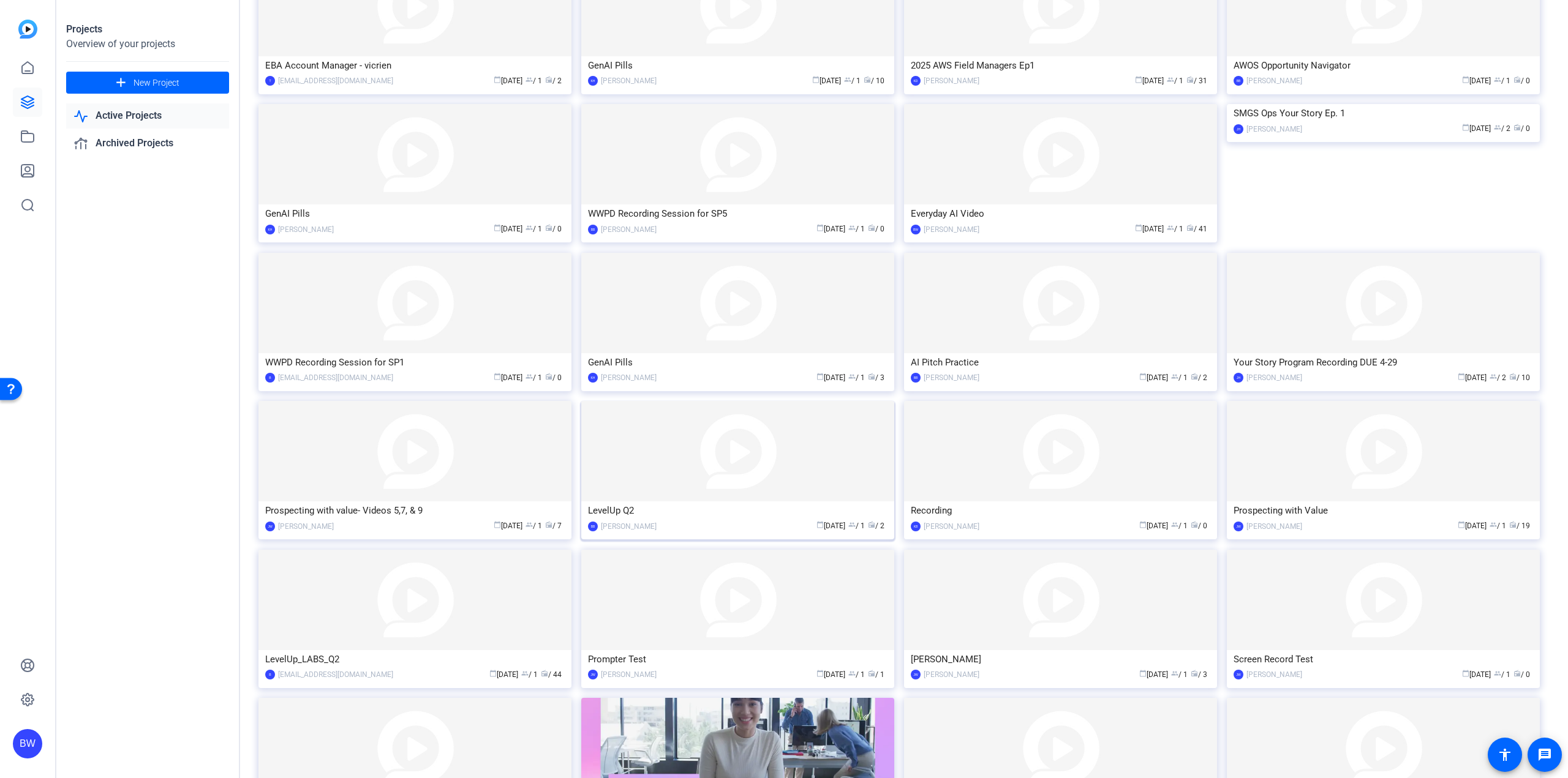
click at [698, 476] on img at bounding box center [737, 451] width 313 height 101
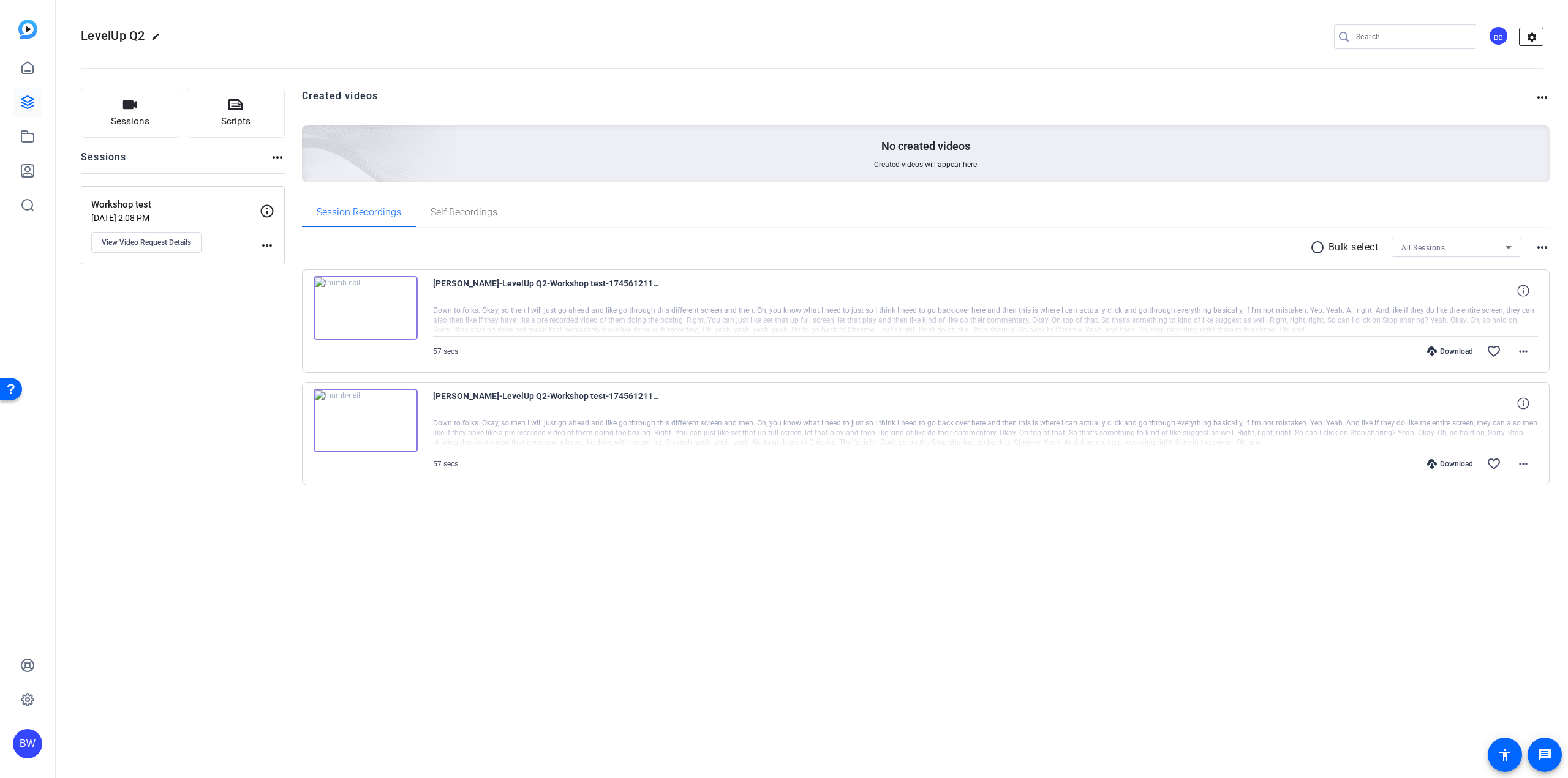
click at [1533, 41] on mat-icon "settings" at bounding box center [1532, 37] width 24 height 18
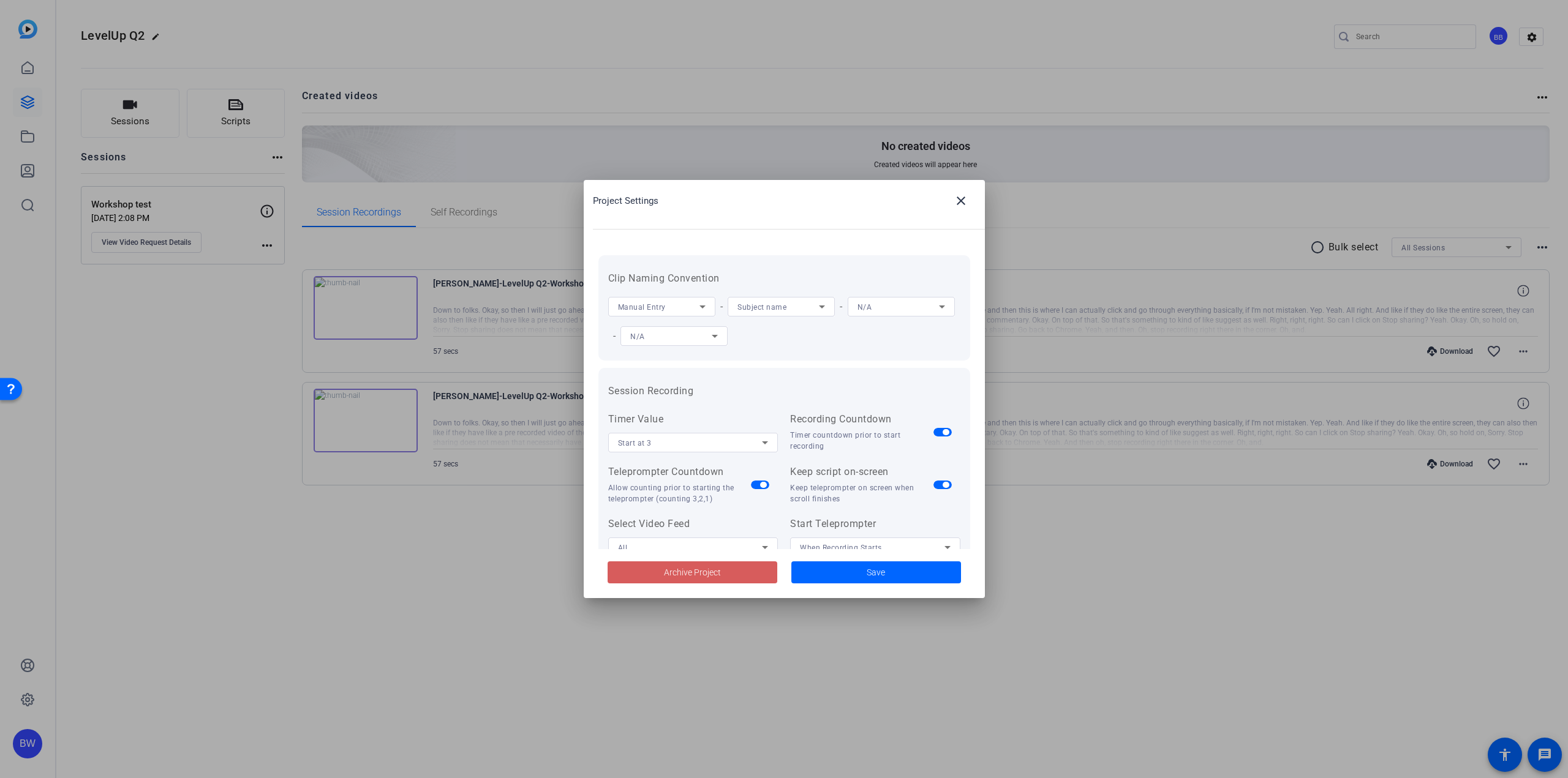
click at [660, 569] on span at bounding box center [692, 572] width 170 height 29
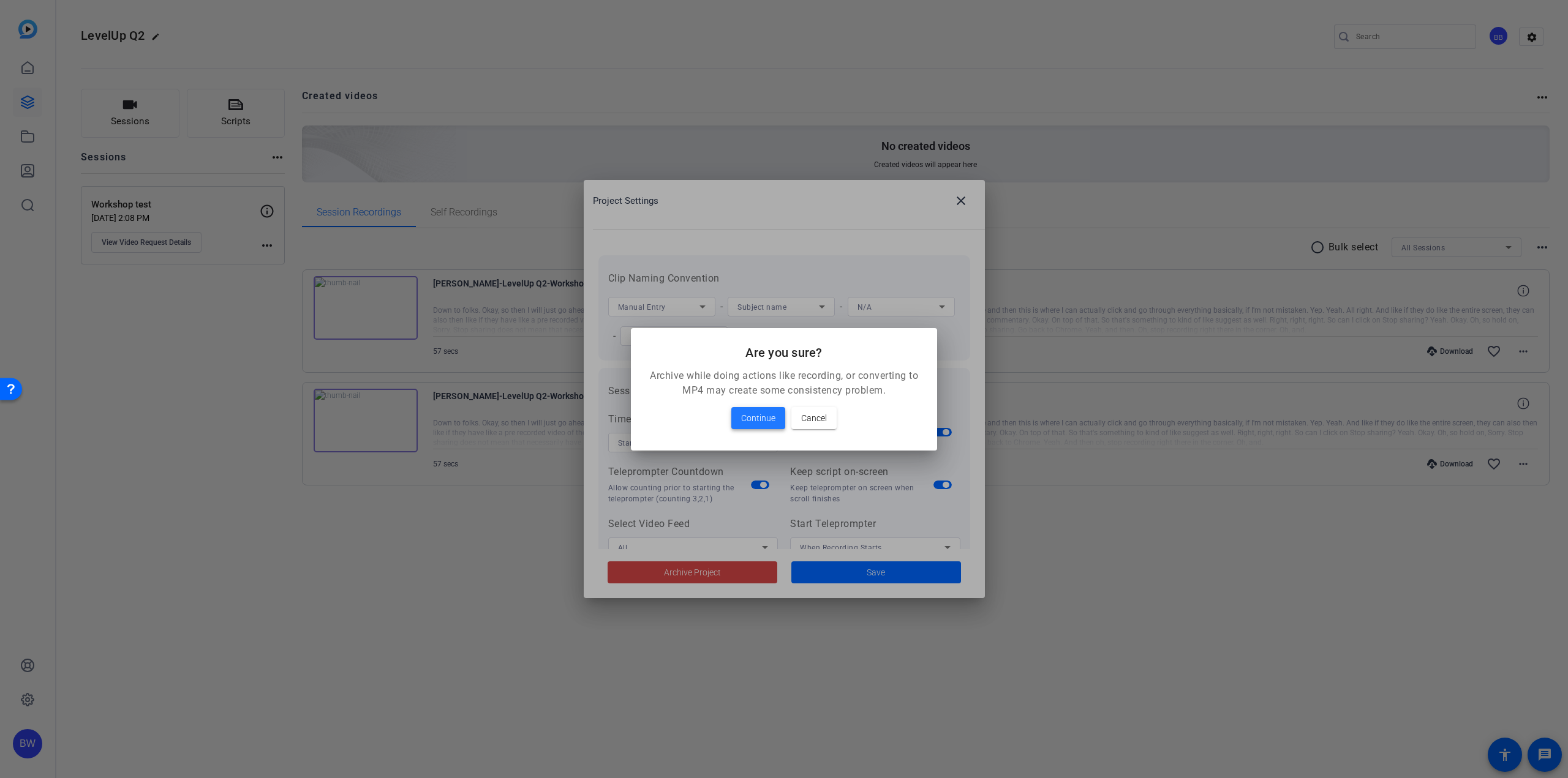
click at [750, 421] on span "Continue" at bounding box center [759, 417] width 34 height 15
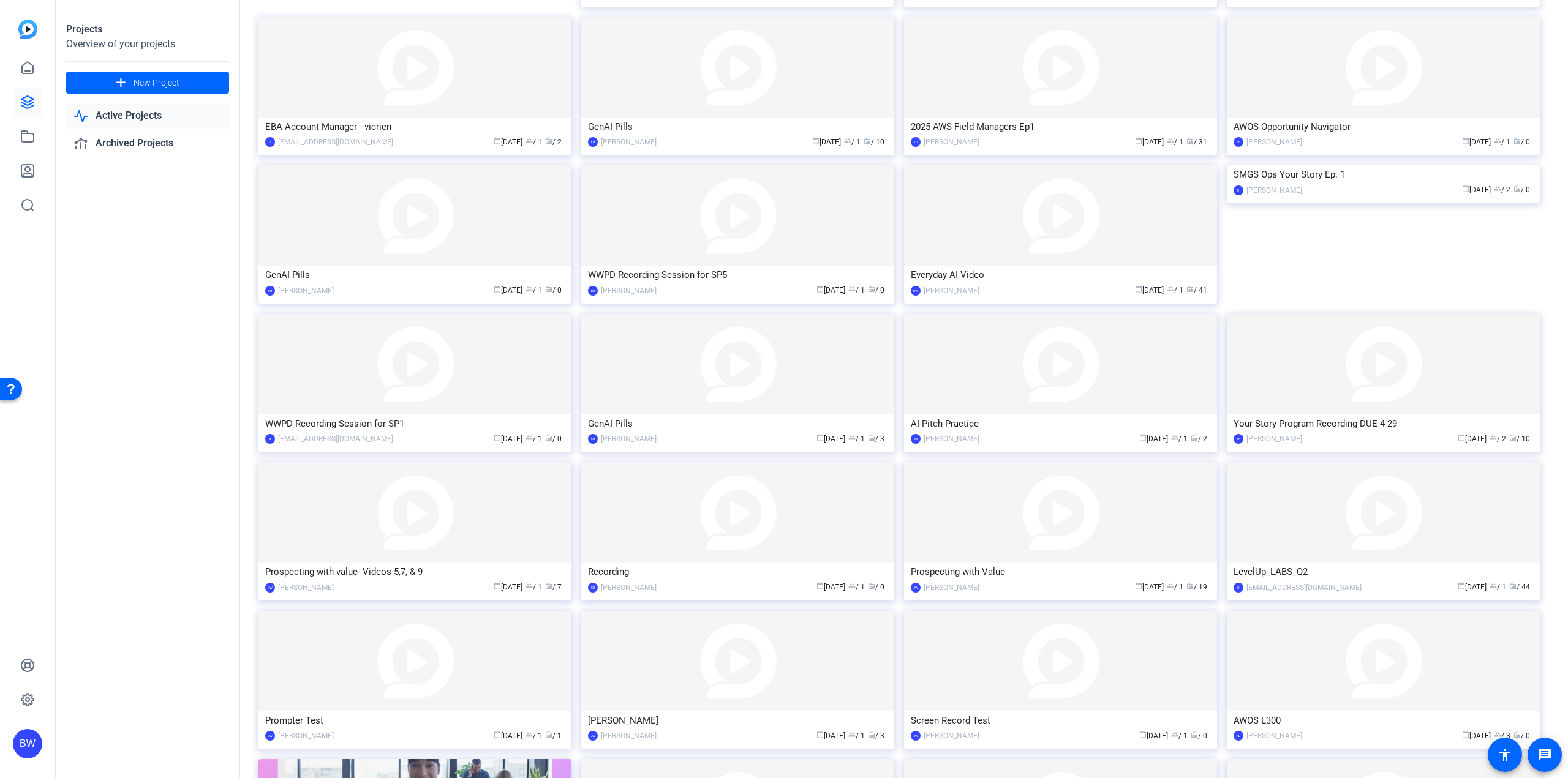
scroll to position [1155, 0]
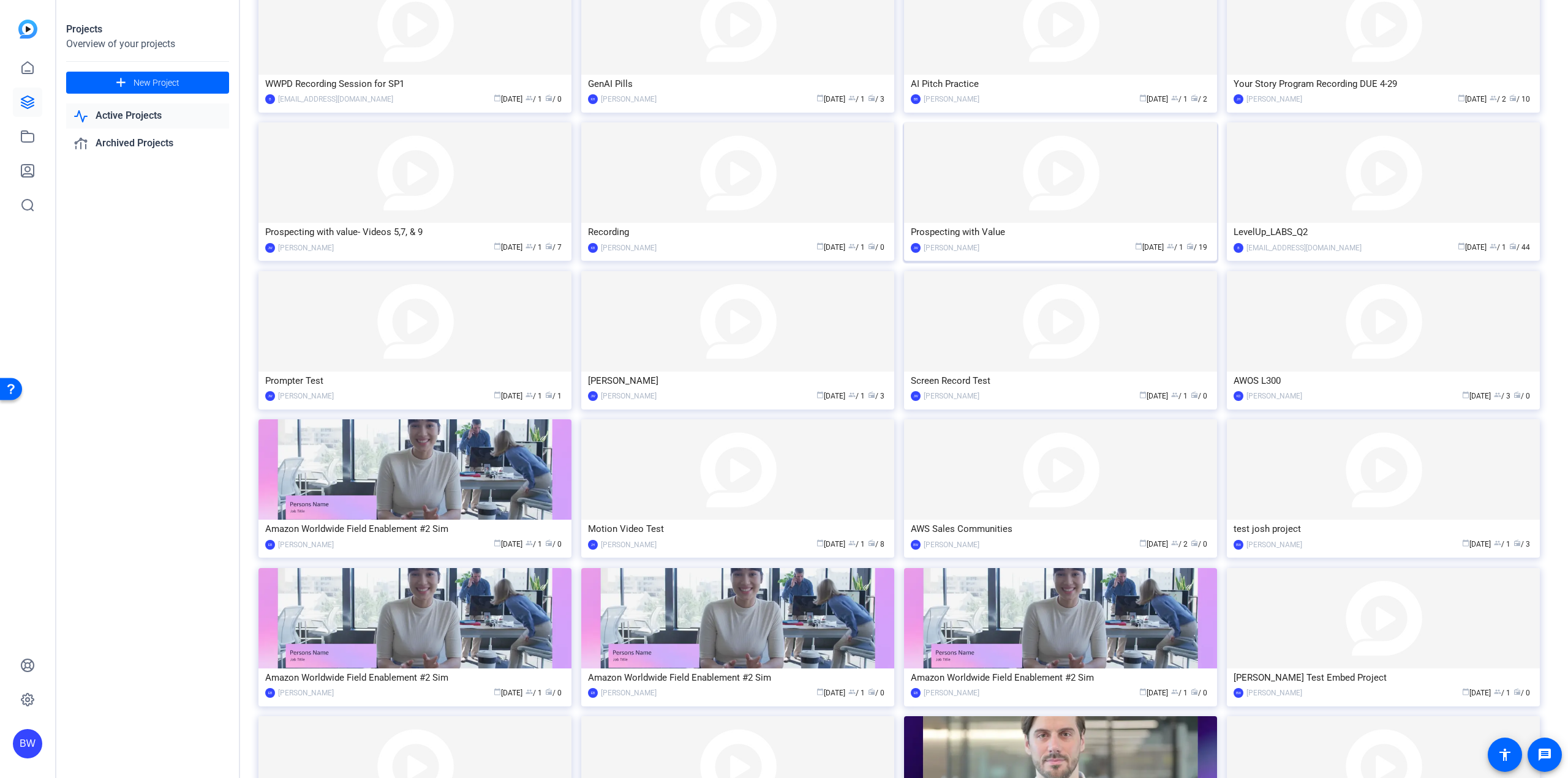
click at [1033, 182] on img at bounding box center [1060, 172] width 313 height 101
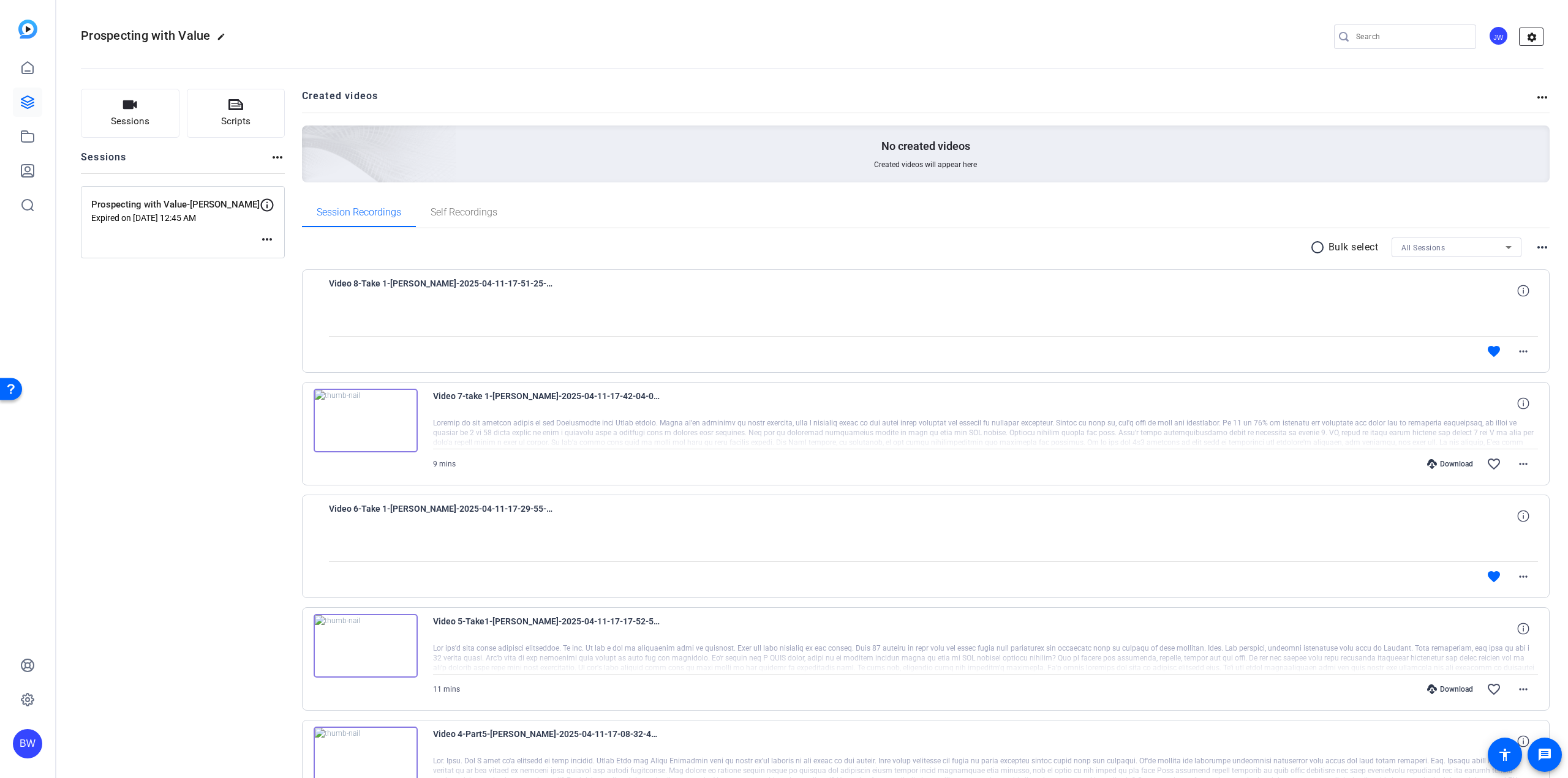
click at [1527, 35] on mat-icon "settings" at bounding box center [1532, 37] width 24 height 18
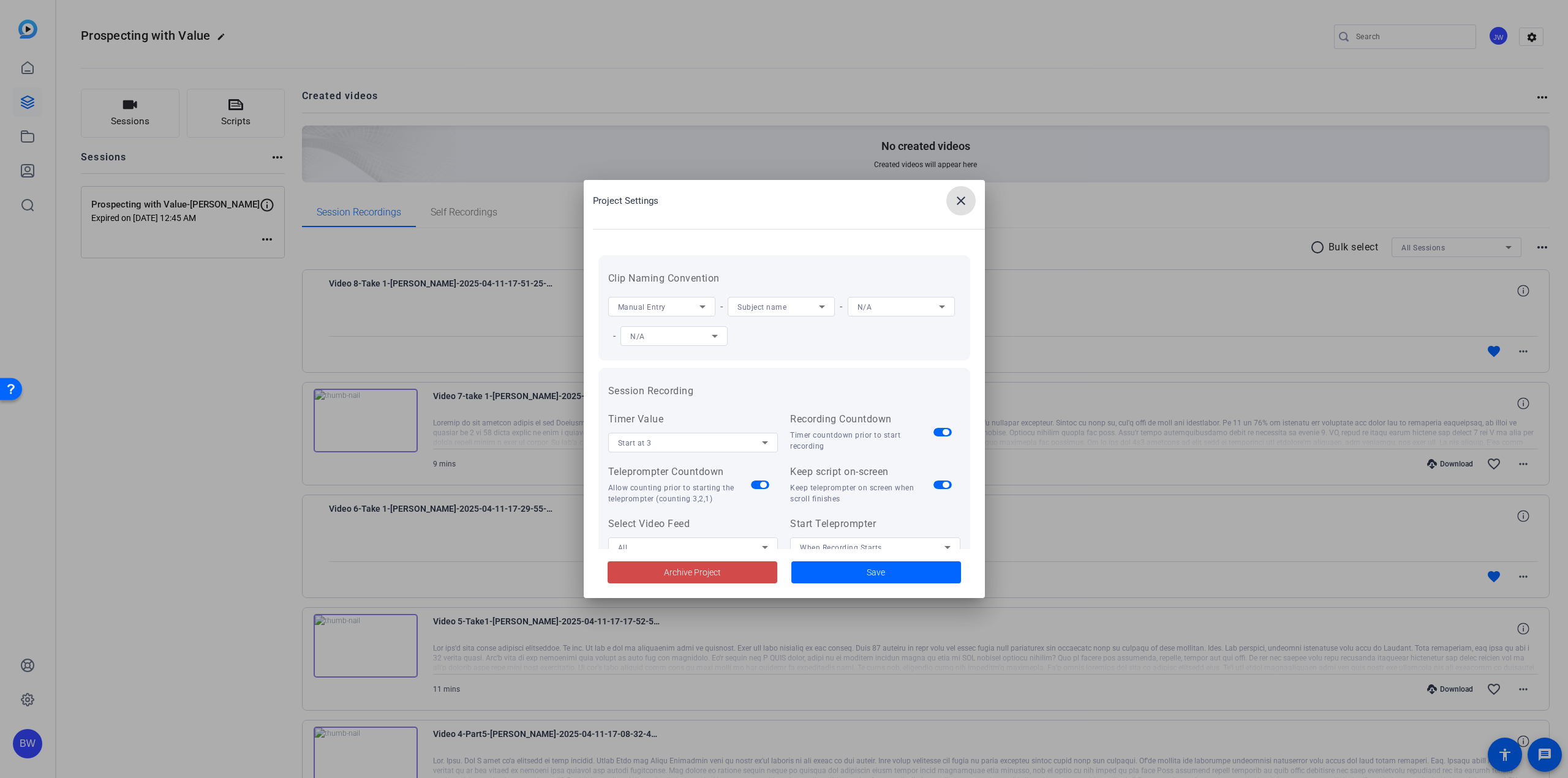
click at [629, 571] on span at bounding box center [692, 572] width 170 height 29
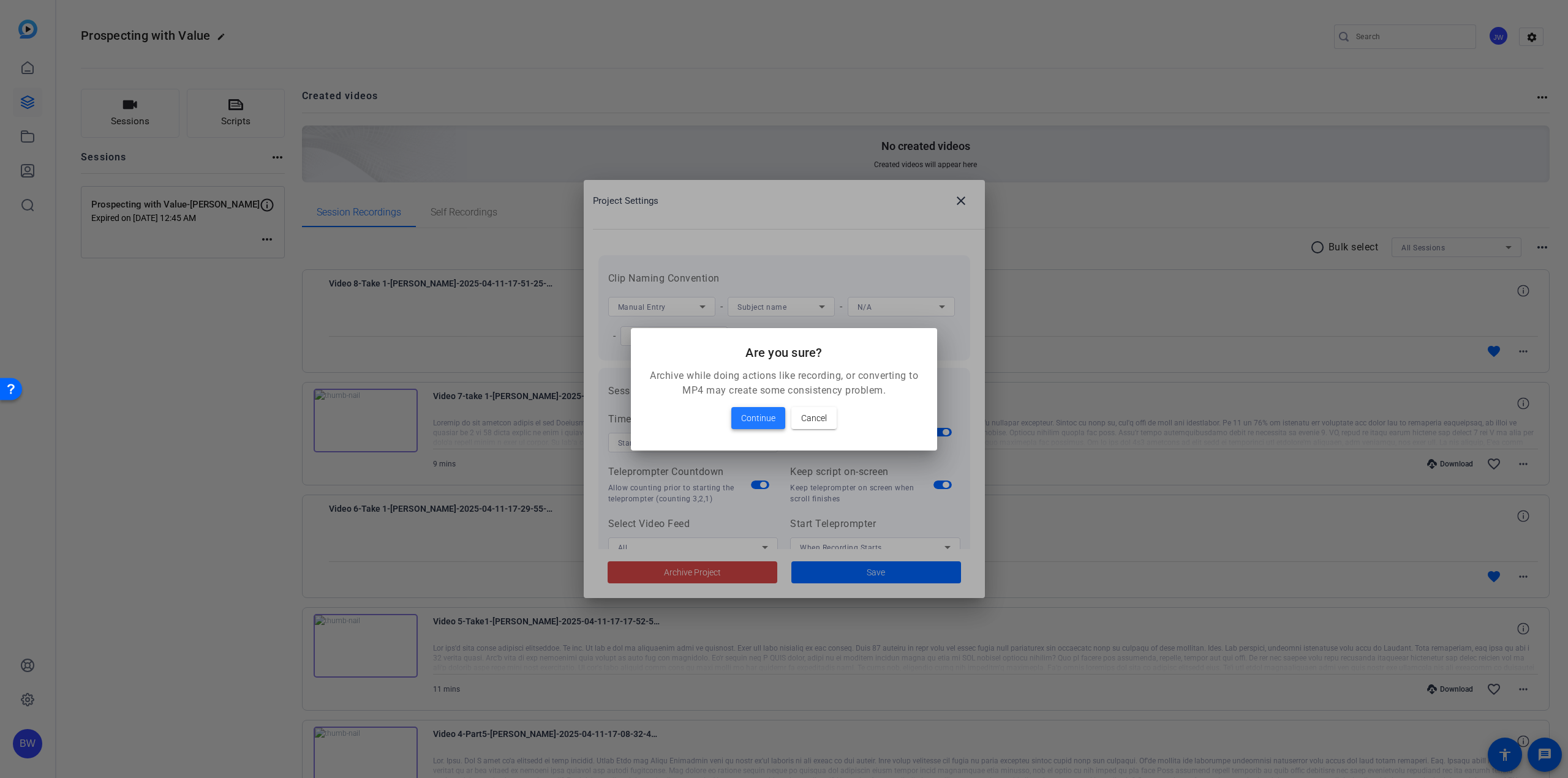
click at [758, 425] on span "Continue" at bounding box center [759, 417] width 34 height 15
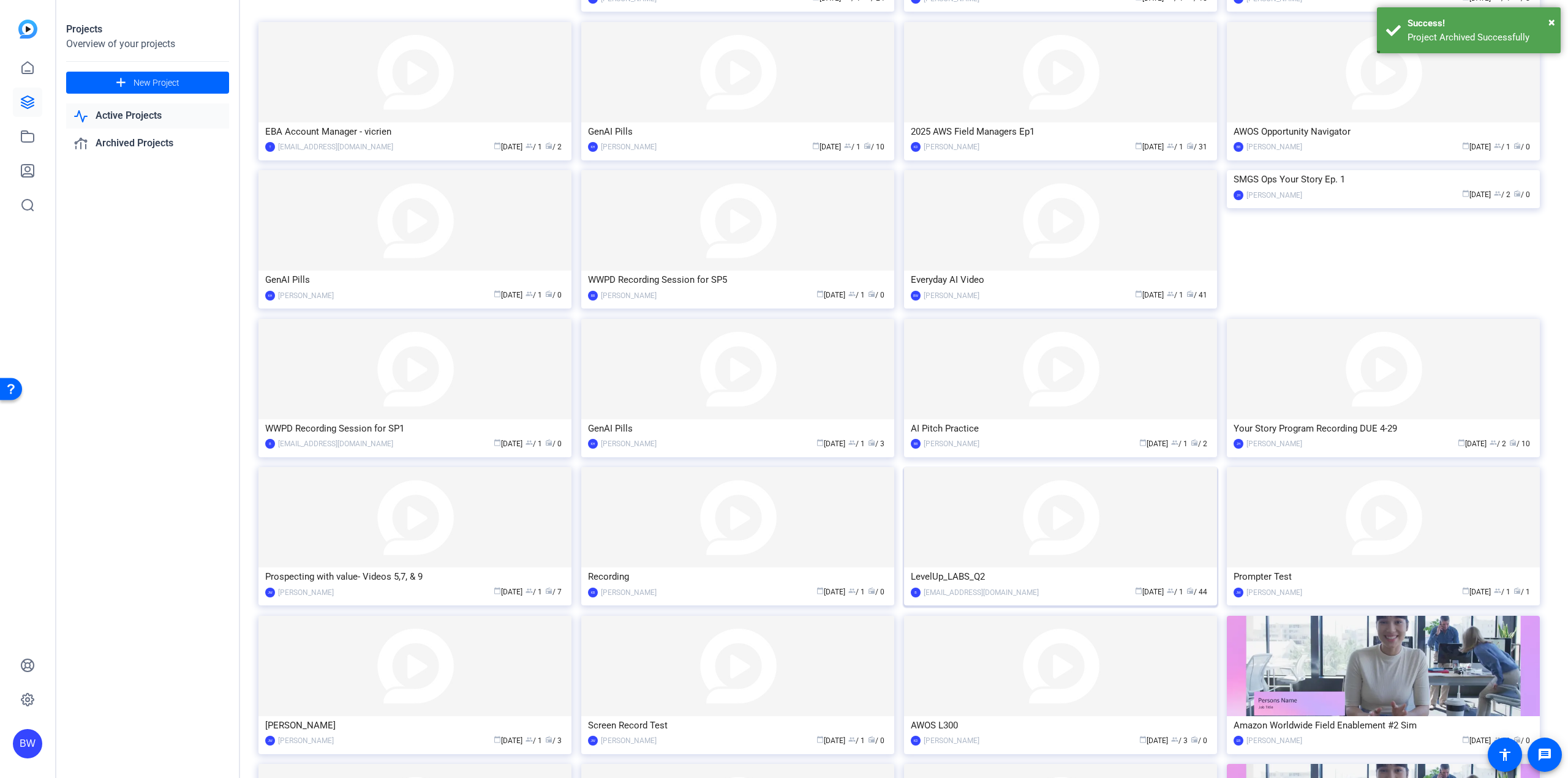
scroll to position [815, 0]
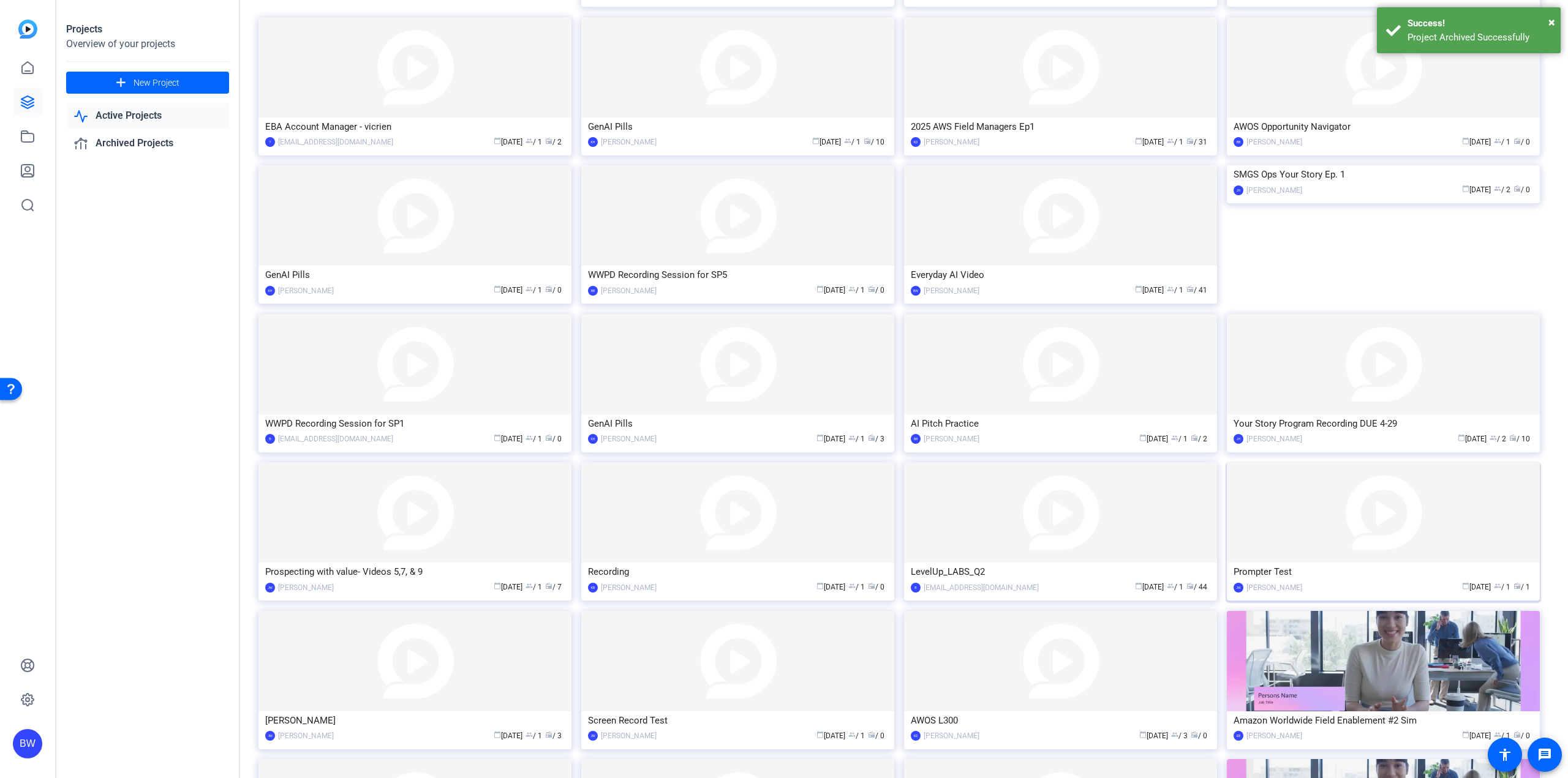
click at [1354, 531] on img at bounding box center [1383, 512] width 313 height 101
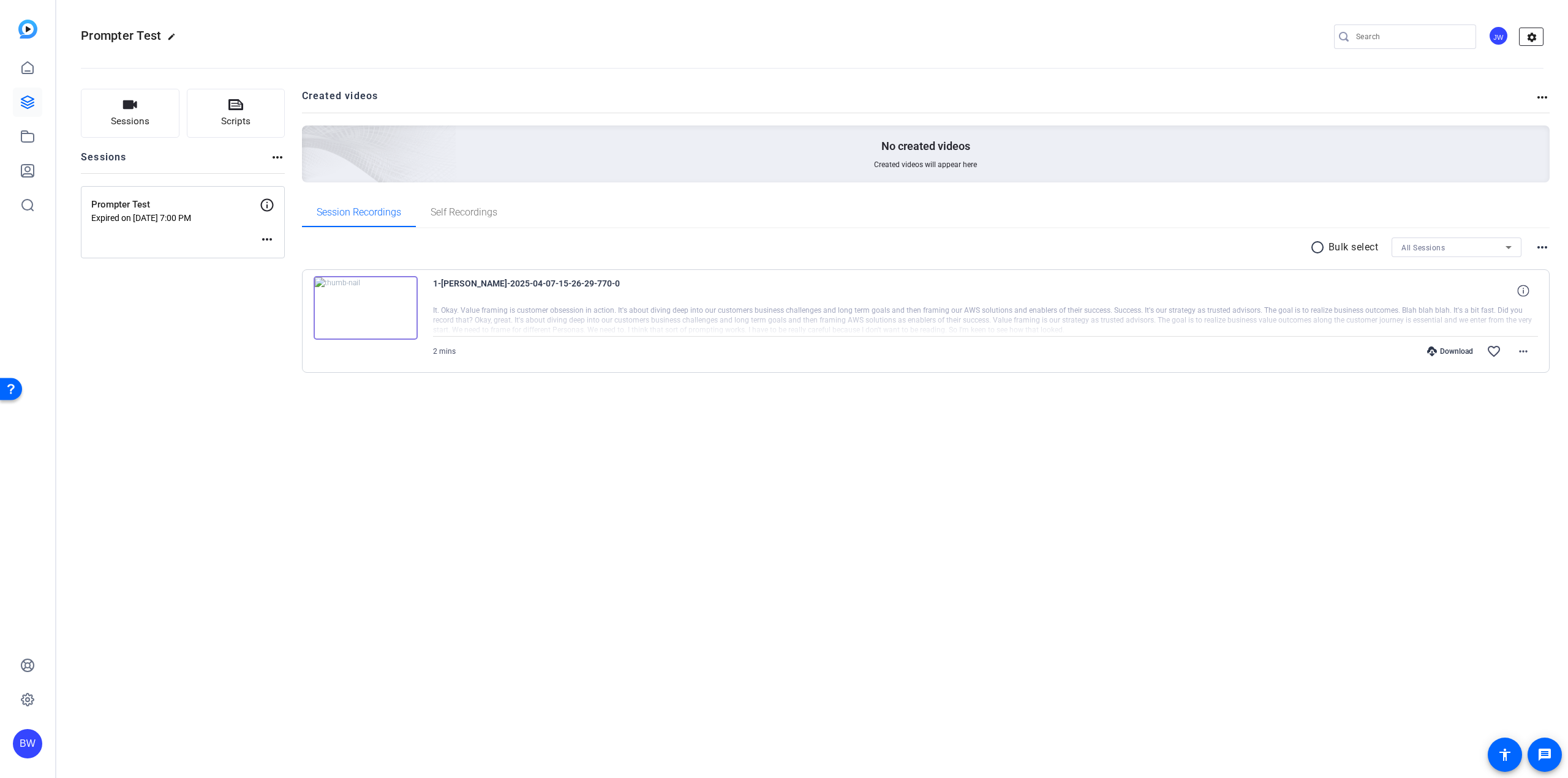
click at [1527, 40] on mat-icon "settings" at bounding box center [1532, 37] width 24 height 18
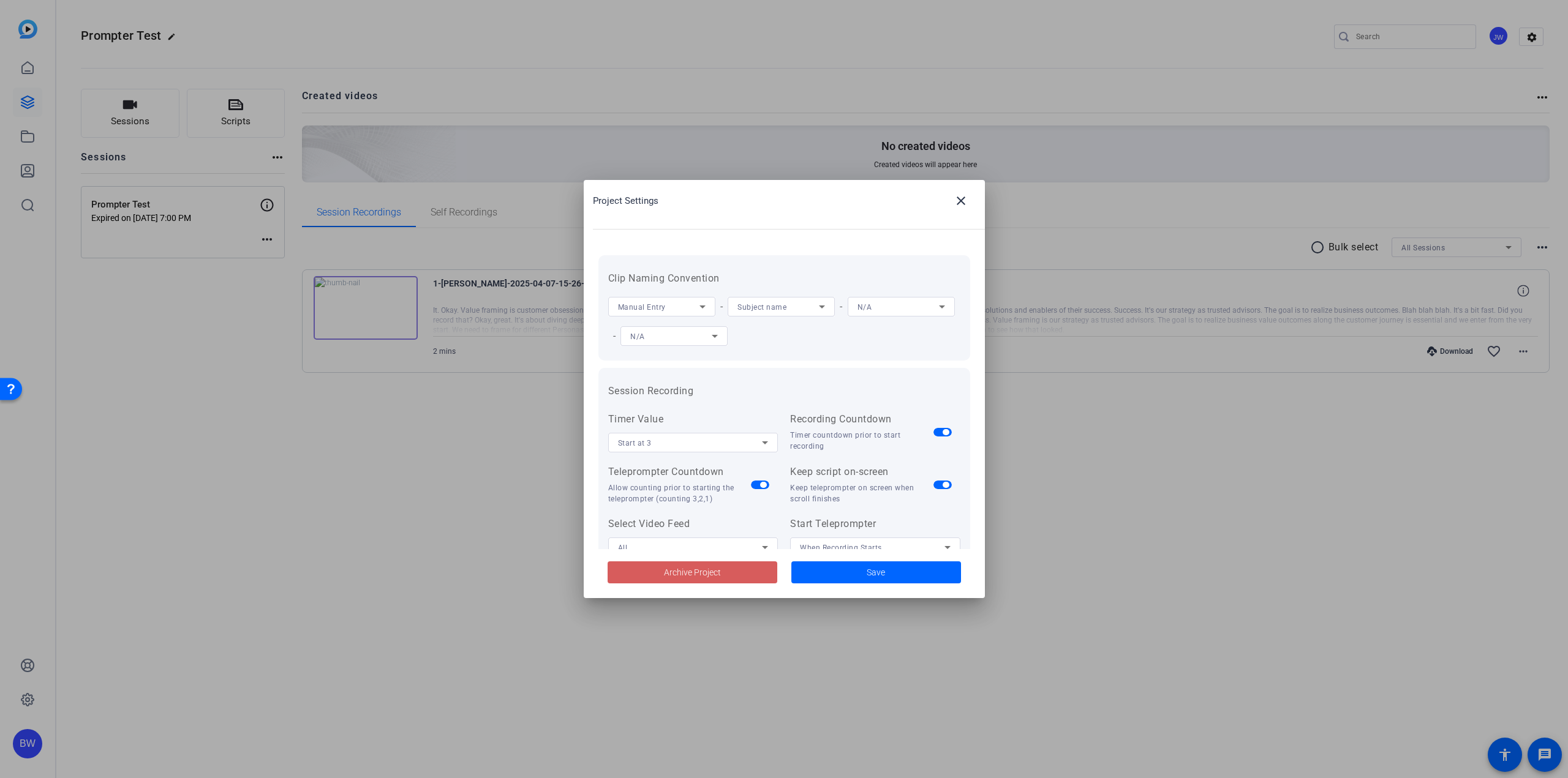
click at [680, 577] on span "Archive Project" at bounding box center [692, 572] width 57 height 13
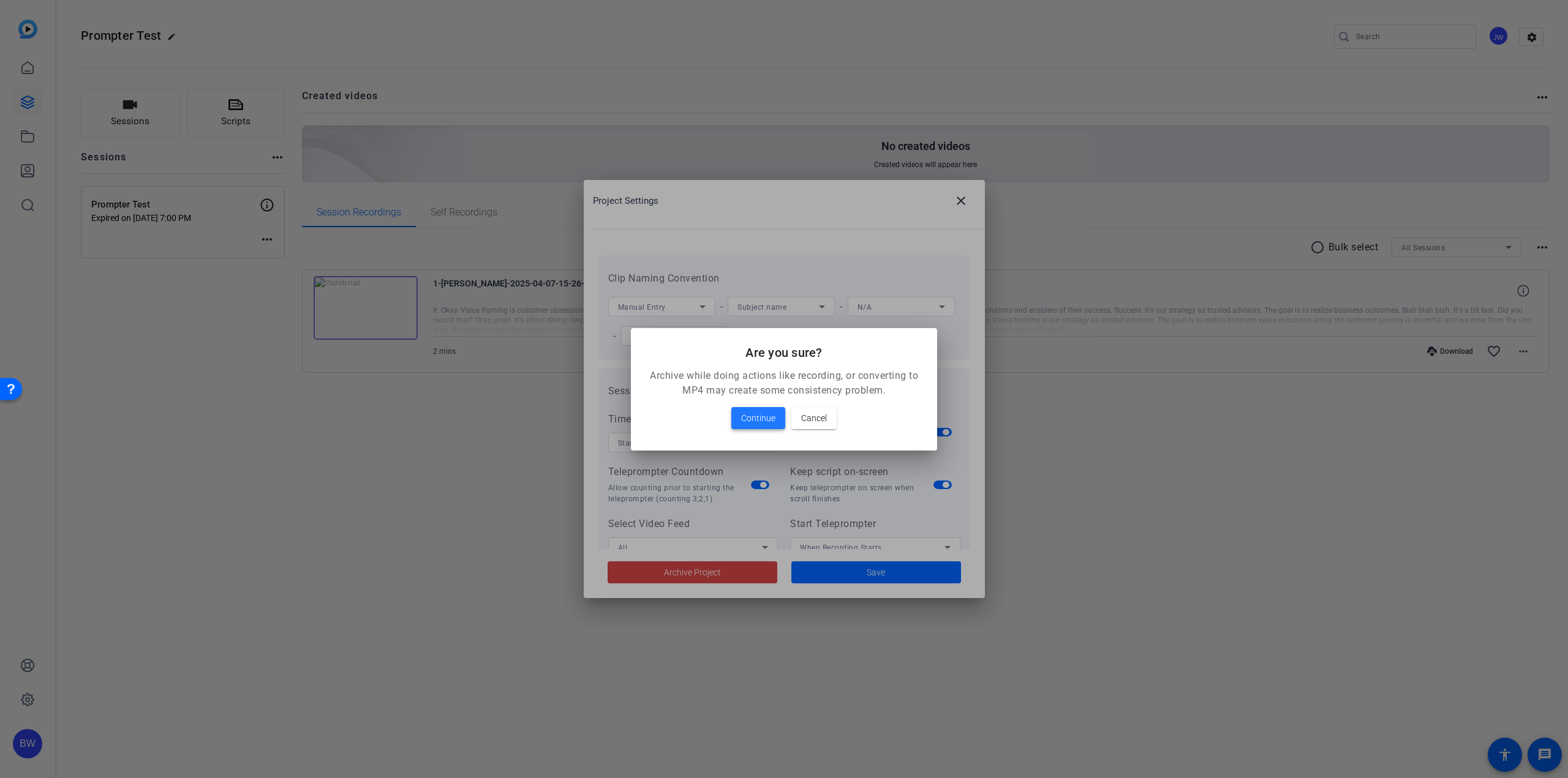
click at [763, 414] on span "Continue" at bounding box center [759, 417] width 34 height 15
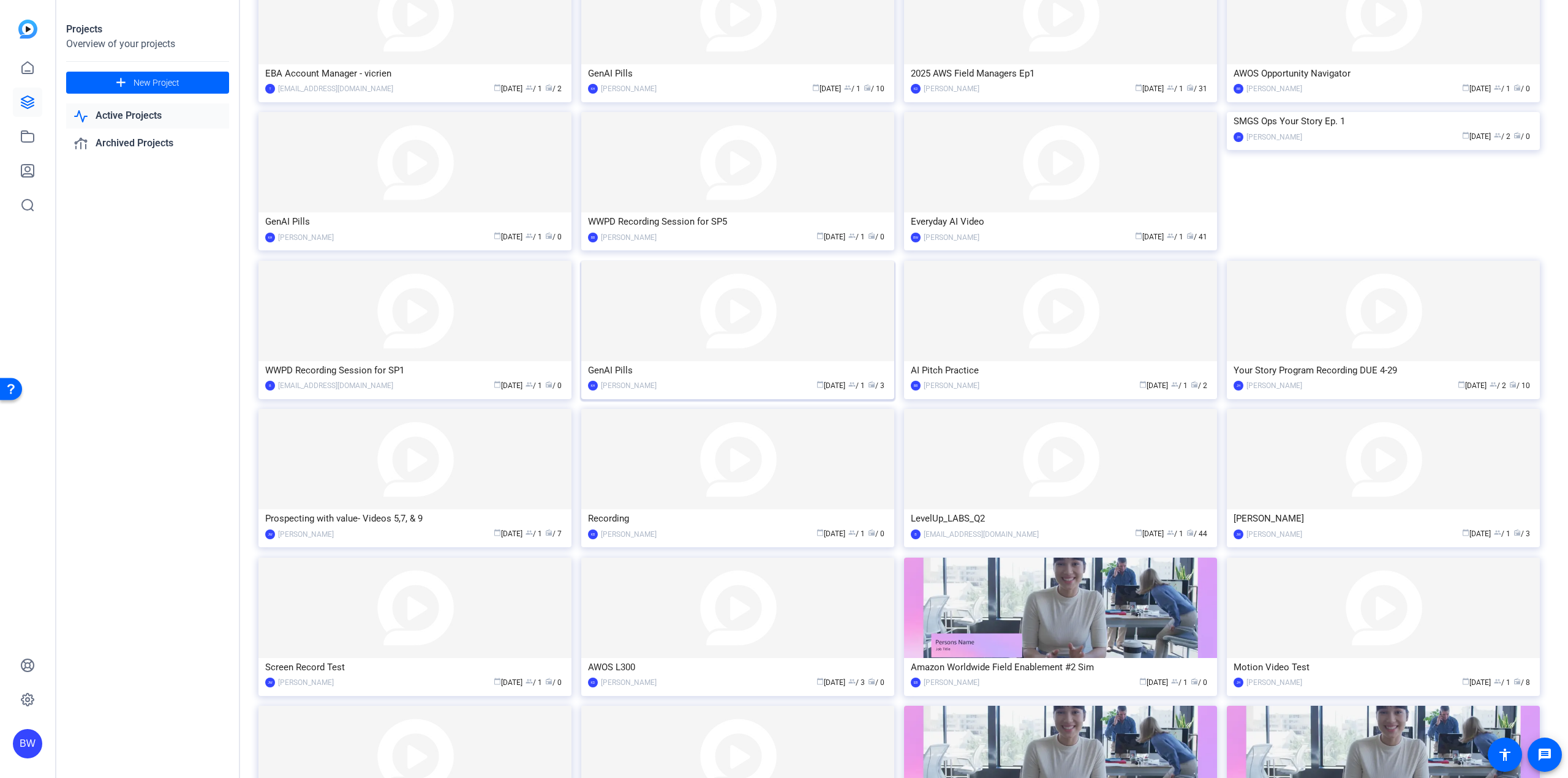
scroll to position [877, 0]
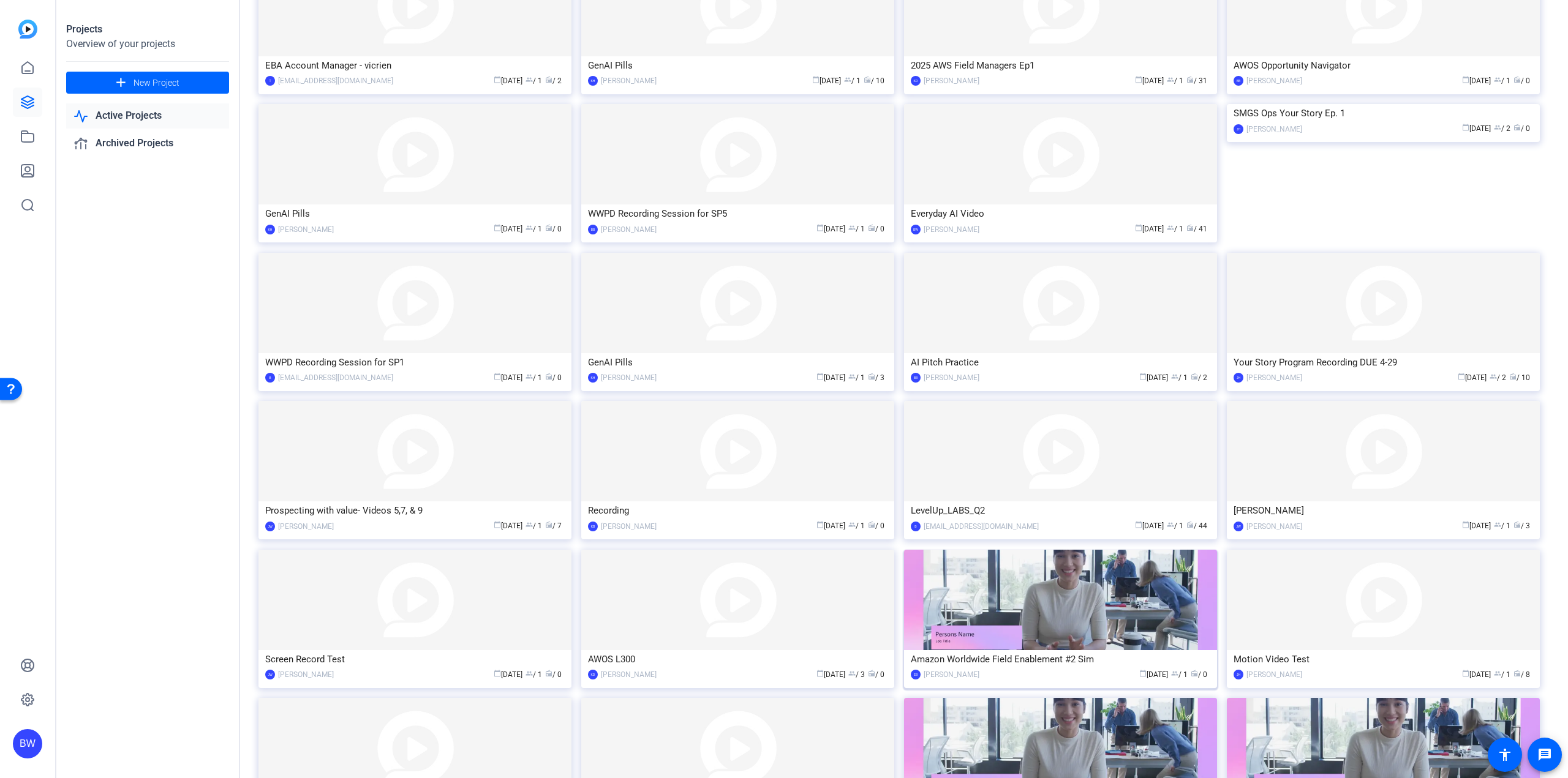
click at [1011, 577] on img at bounding box center [1060, 600] width 313 height 101
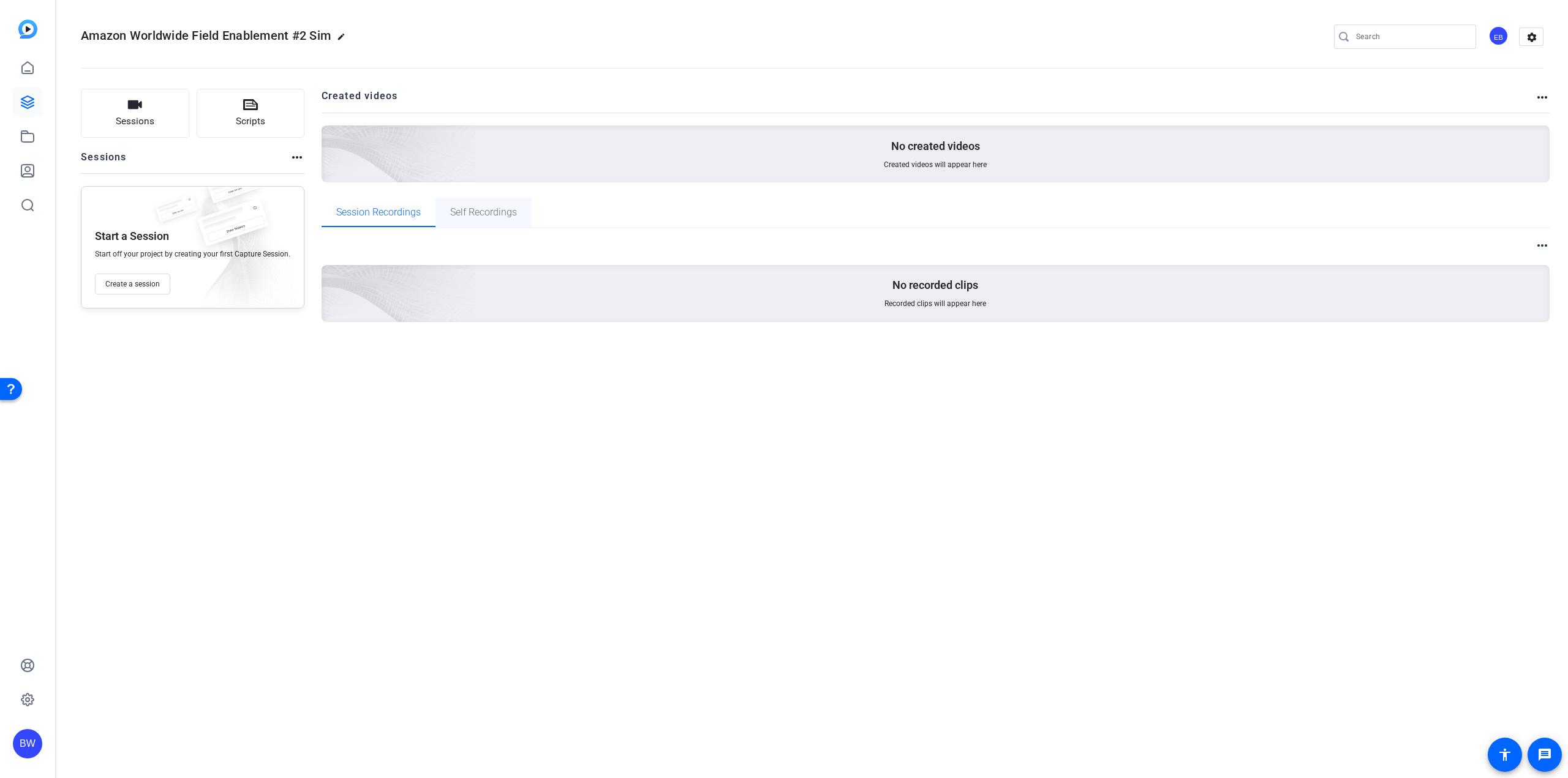
click at [474, 219] on span "Self Recordings" at bounding box center [484, 213] width 67 height 29
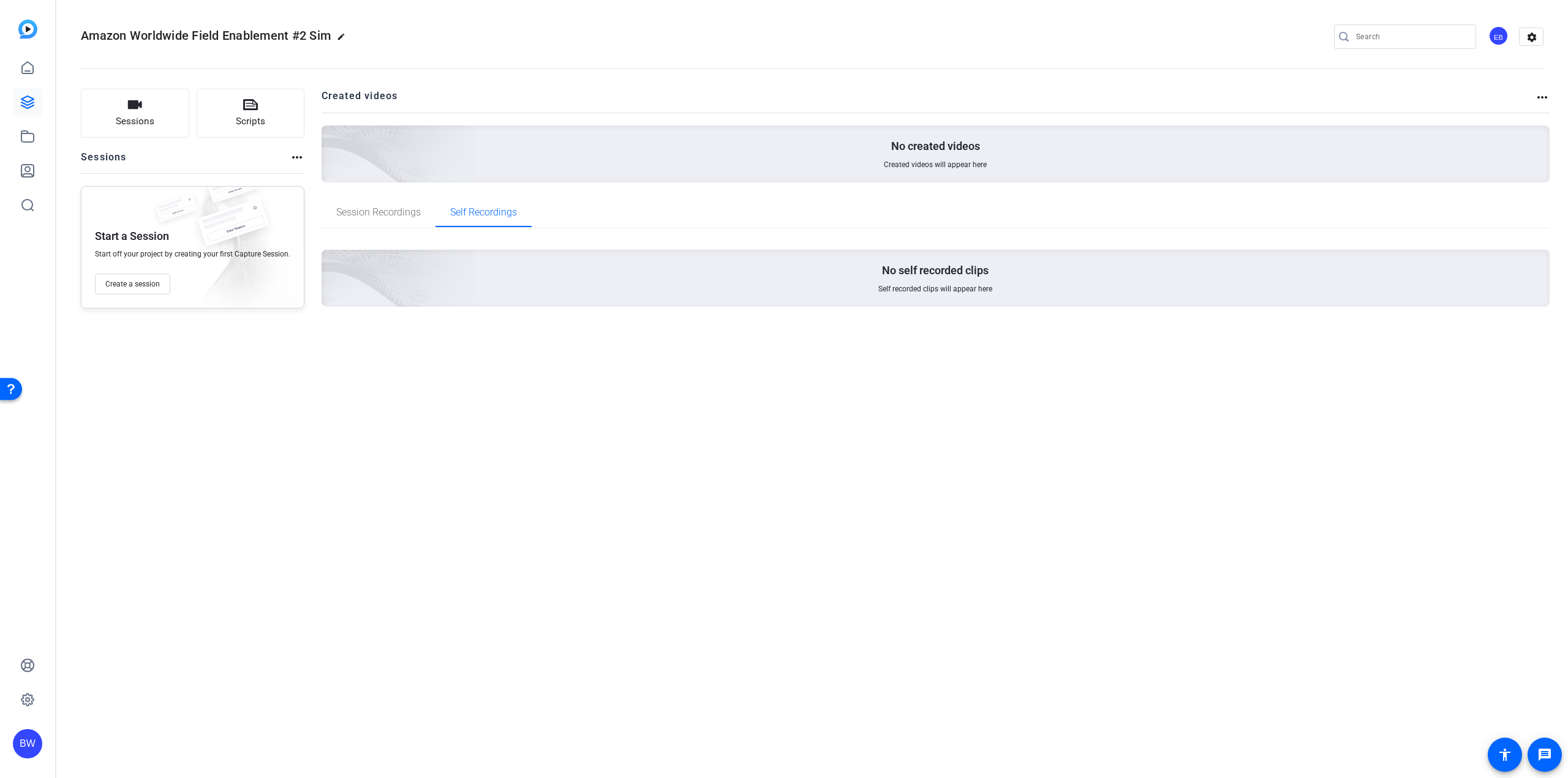
drag, startPoint x: 1529, startPoint y: 38, endPoint x: 1515, endPoint y: 68, distance: 33.1
click at [1530, 38] on mat-icon "settings" at bounding box center [1532, 37] width 24 height 18
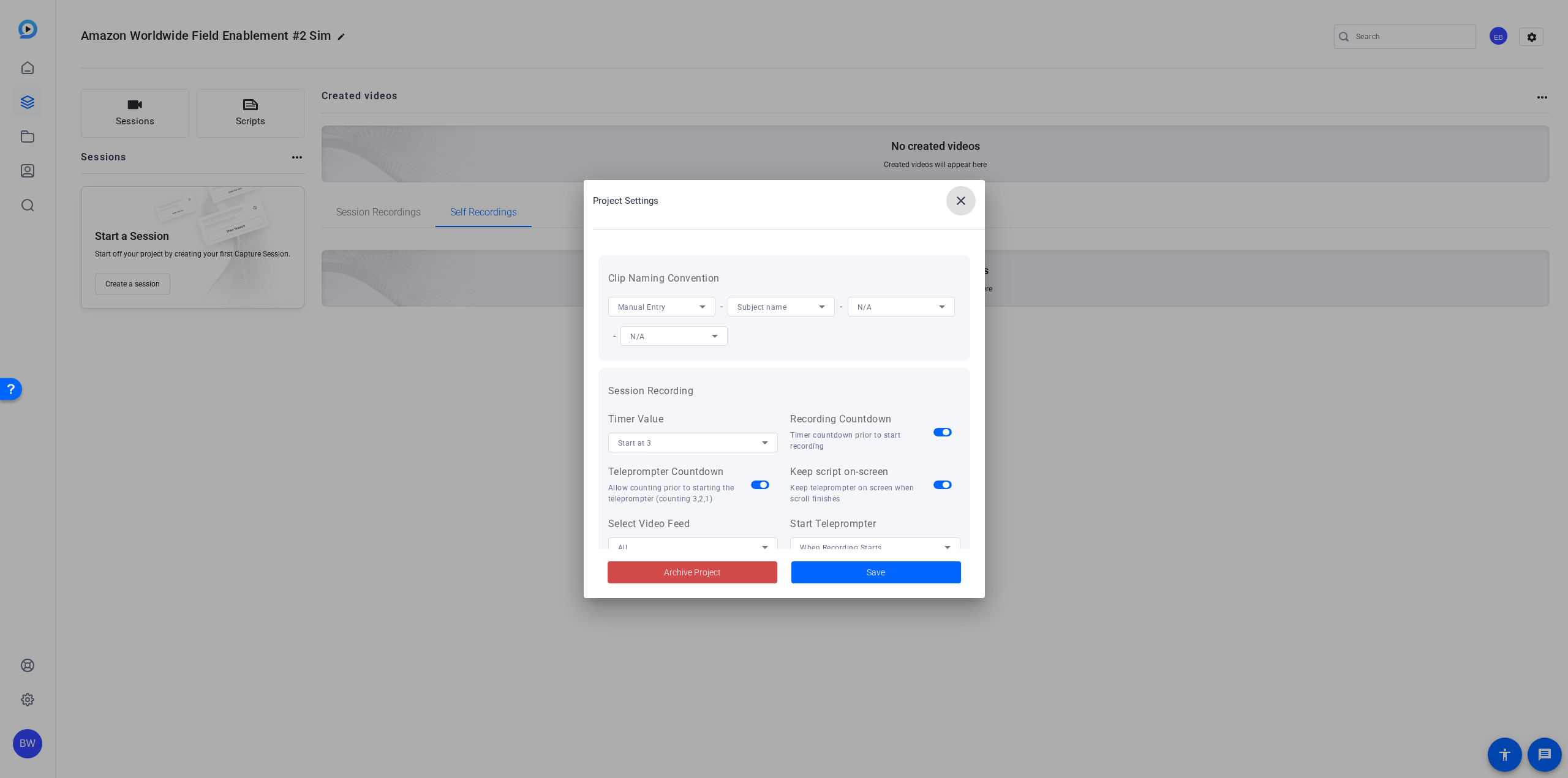
click at [684, 570] on span "Archive Project" at bounding box center [692, 572] width 57 height 13
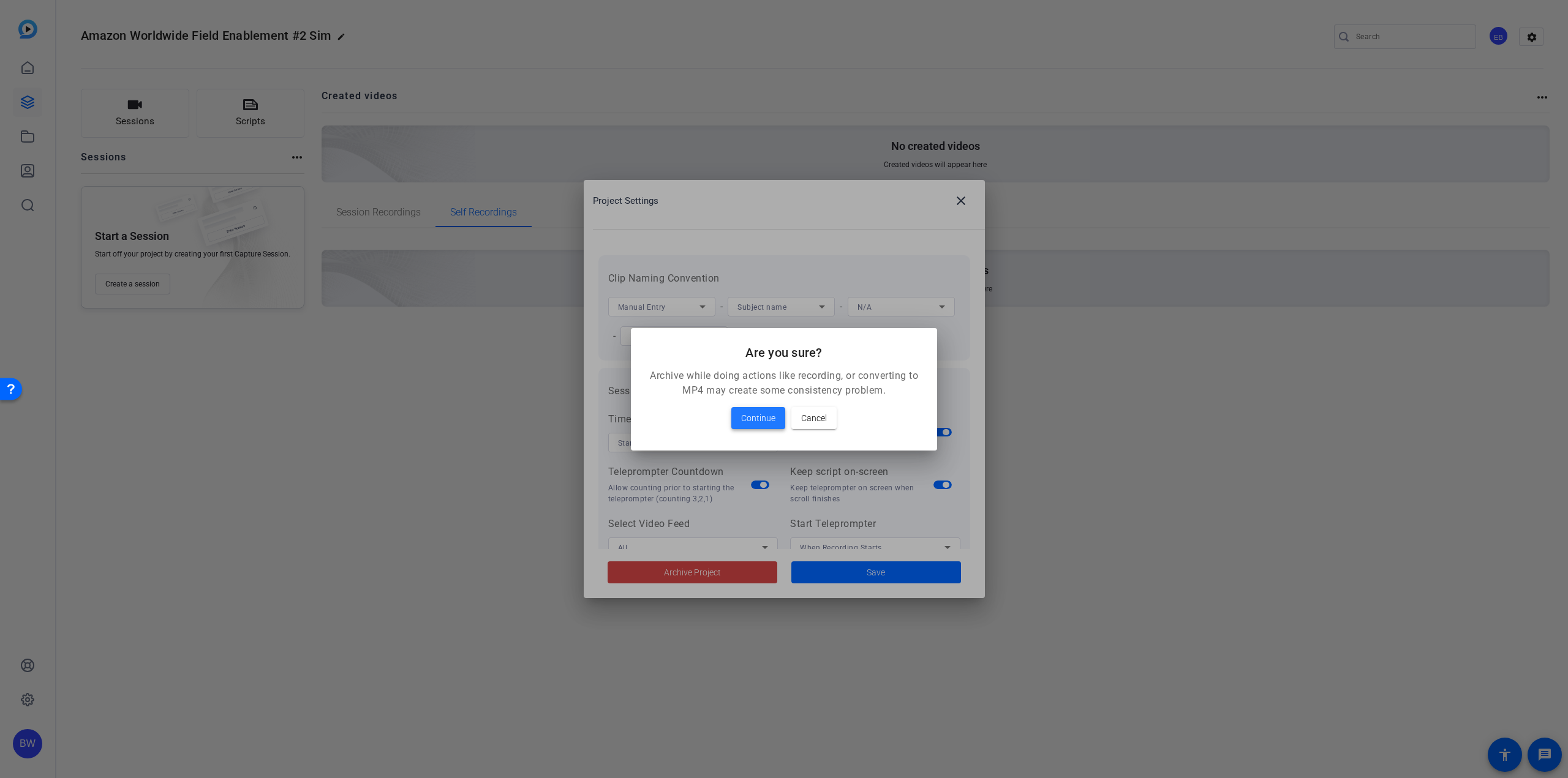
click at [757, 417] on span "Continue" at bounding box center [759, 417] width 34 height 15
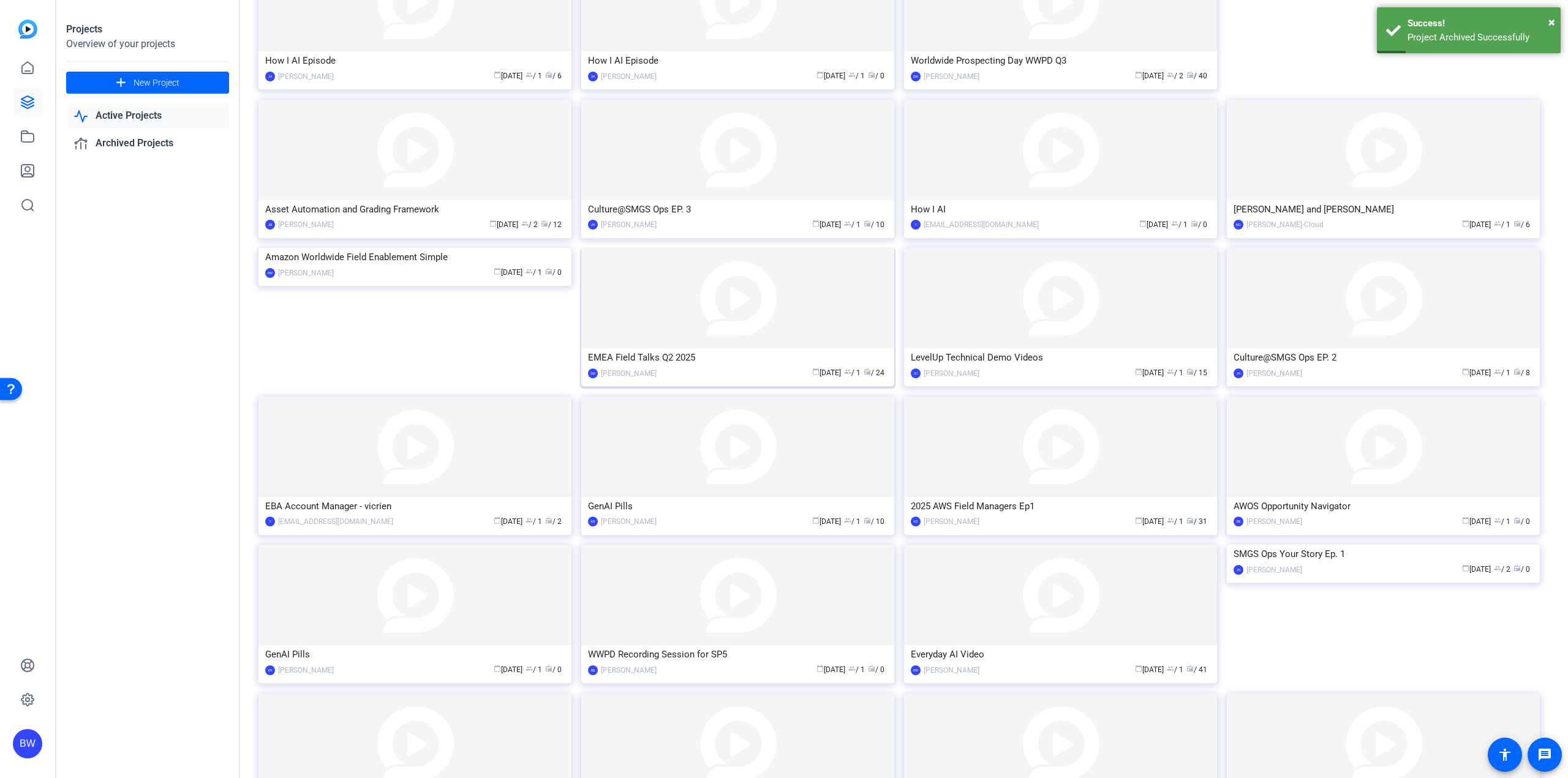
scroll to position [663, 0]
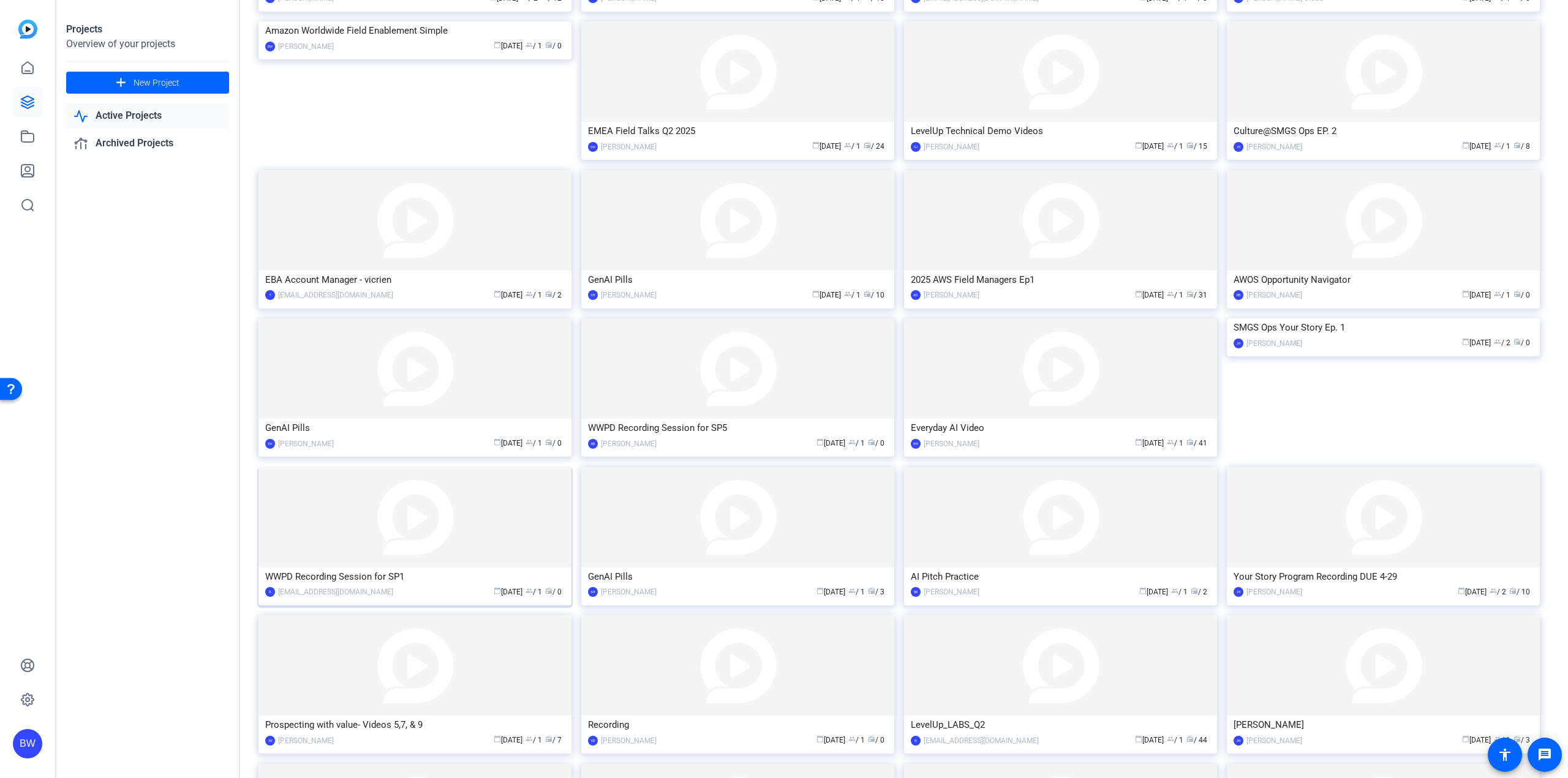
click at [476, 527] on img at bounding box center [414, 517] width 313 height 101
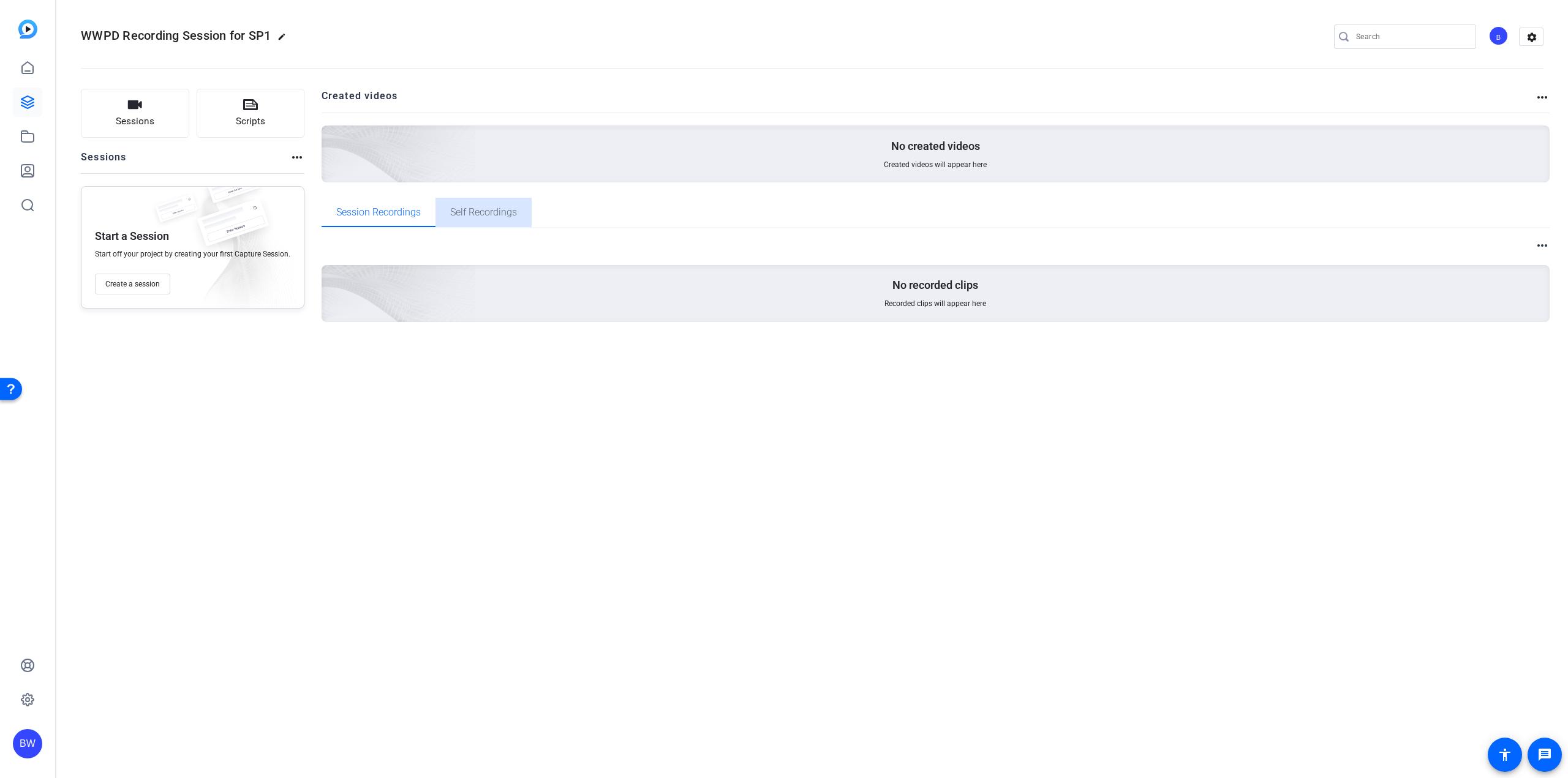
click at [475, 218] on span "Self Recordings" at bounding box center [484, 212] width 67 height 9
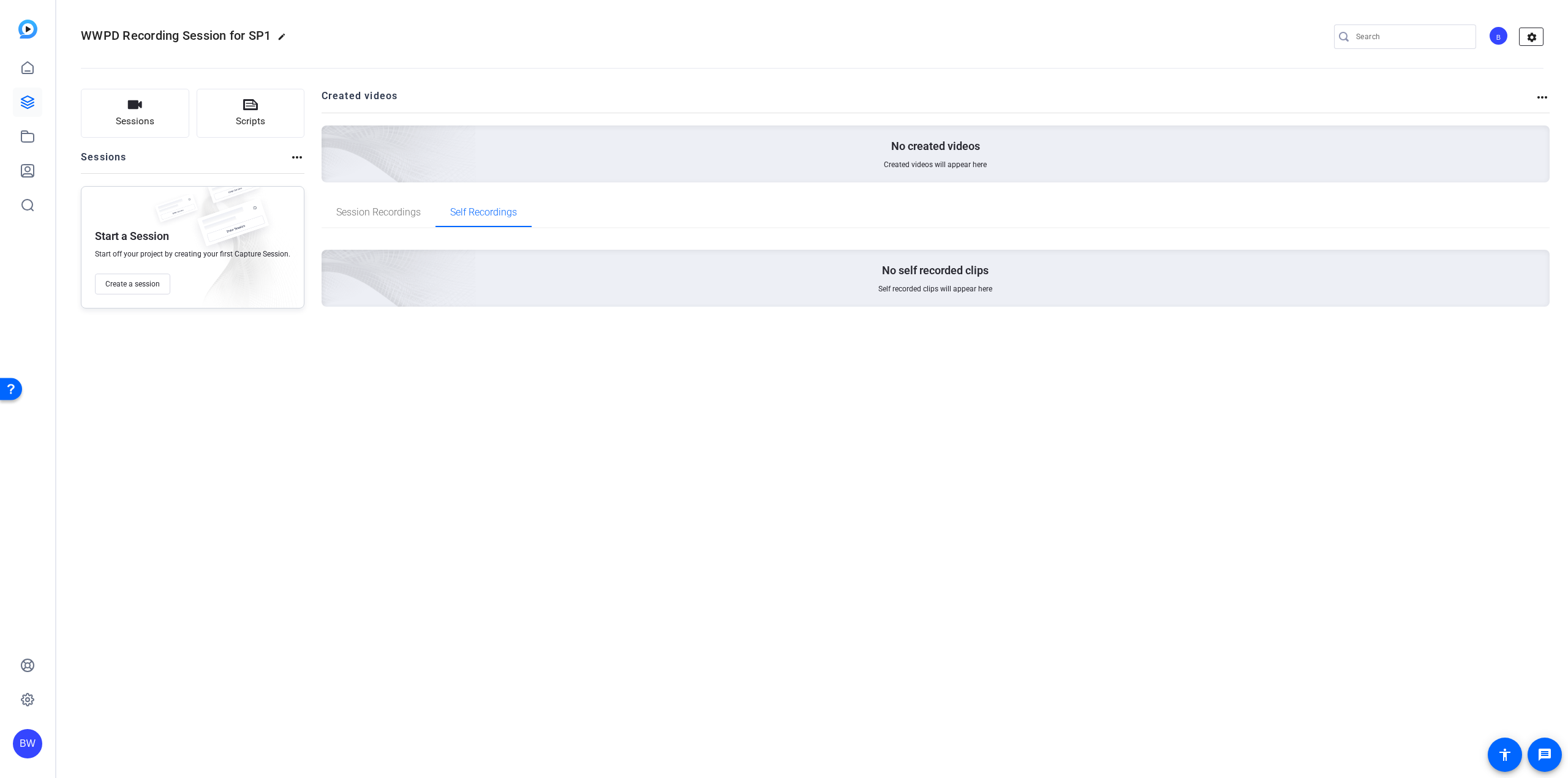
click at [1530, 43] on mat-icon "settings" at bounding box center [1532, 37] width 24 height 18
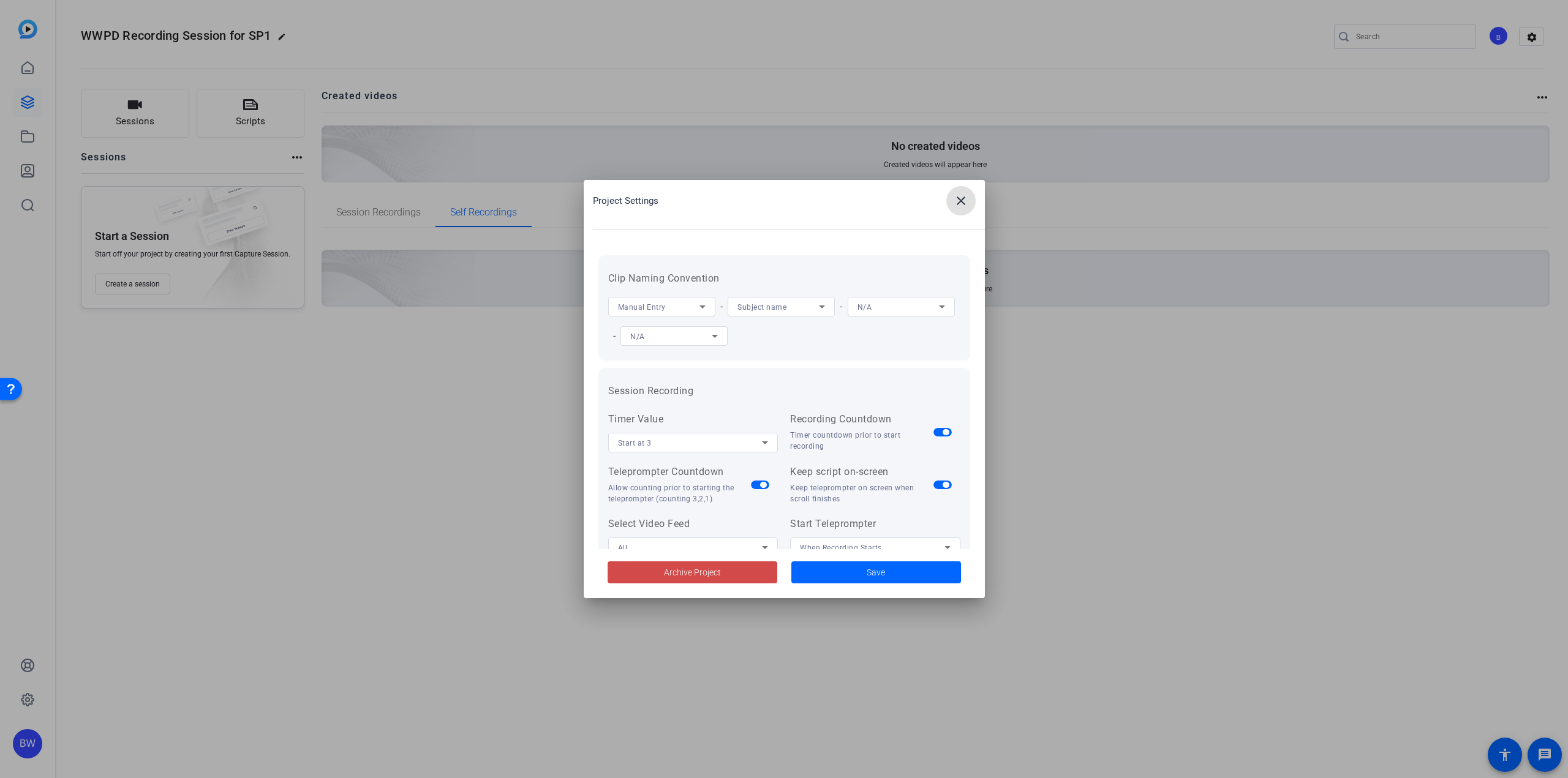
click at [690, 569] on span "Archive Project" at bounding box center [692, 572] width 57 height 13
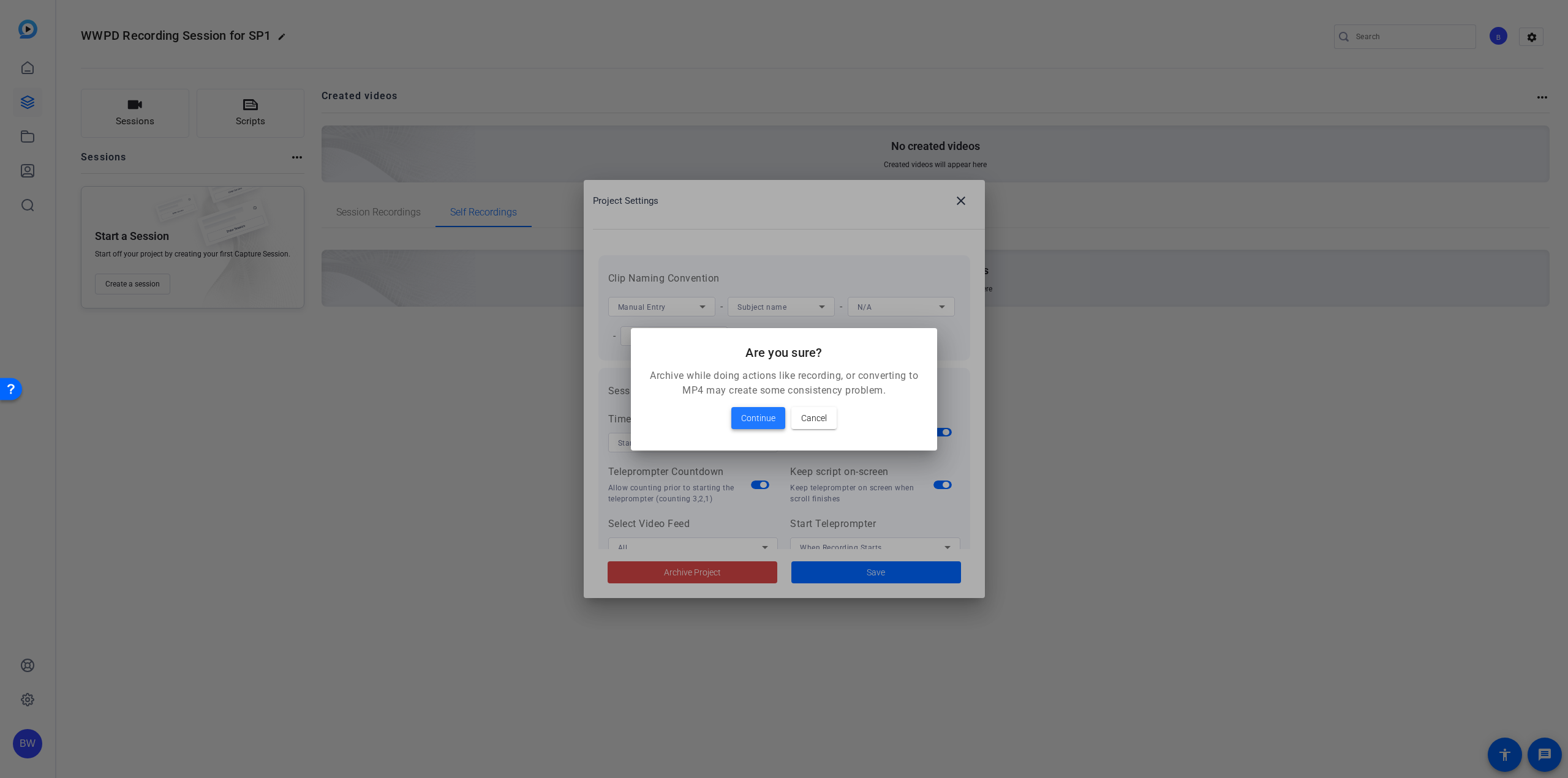
click at [762, 424] on span "Continue" at bounding box center [759, 417] width 34 height 15
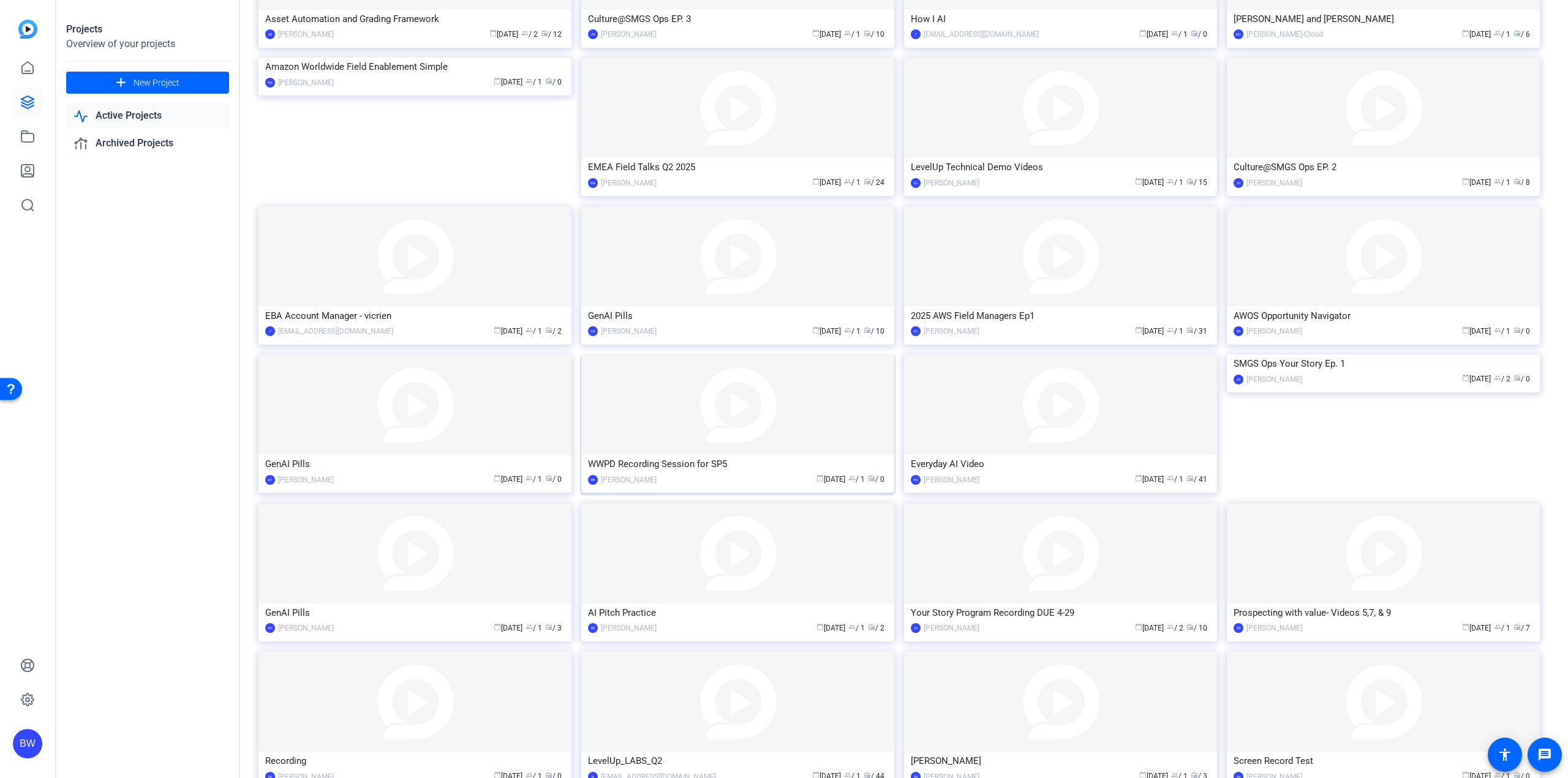
scroll to position [632, 0]
click at [687, 533] on img at bounding box center [737, 547] width 313 height 101
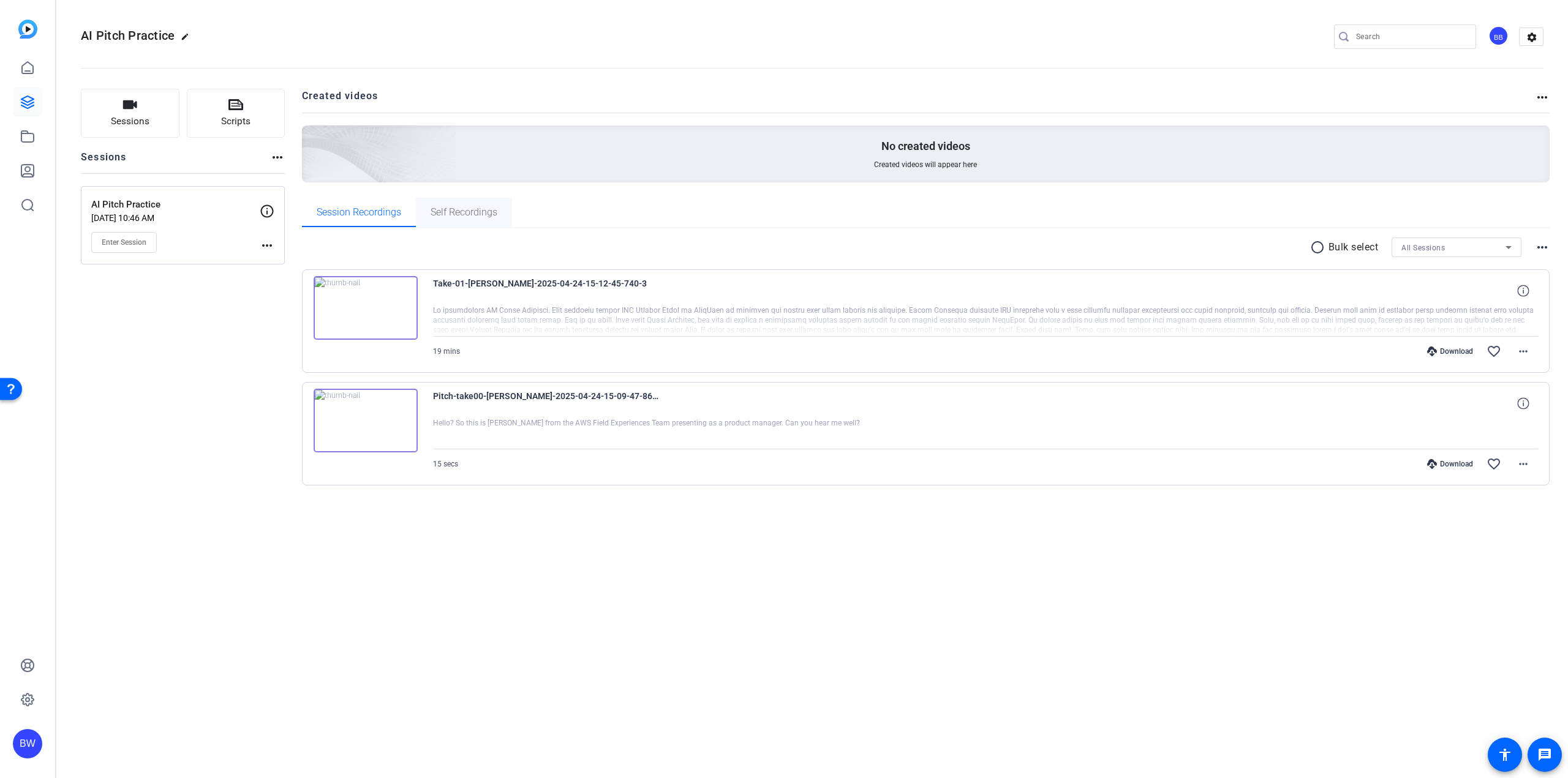
drag, startPoint x: 445, startPoint y: 205, endPoint x: 463, endPoint y: 205, distance: 18.0
click at [445, 205] on span "Self Recordings" at bounding box center [464, 213] width 67 height 29
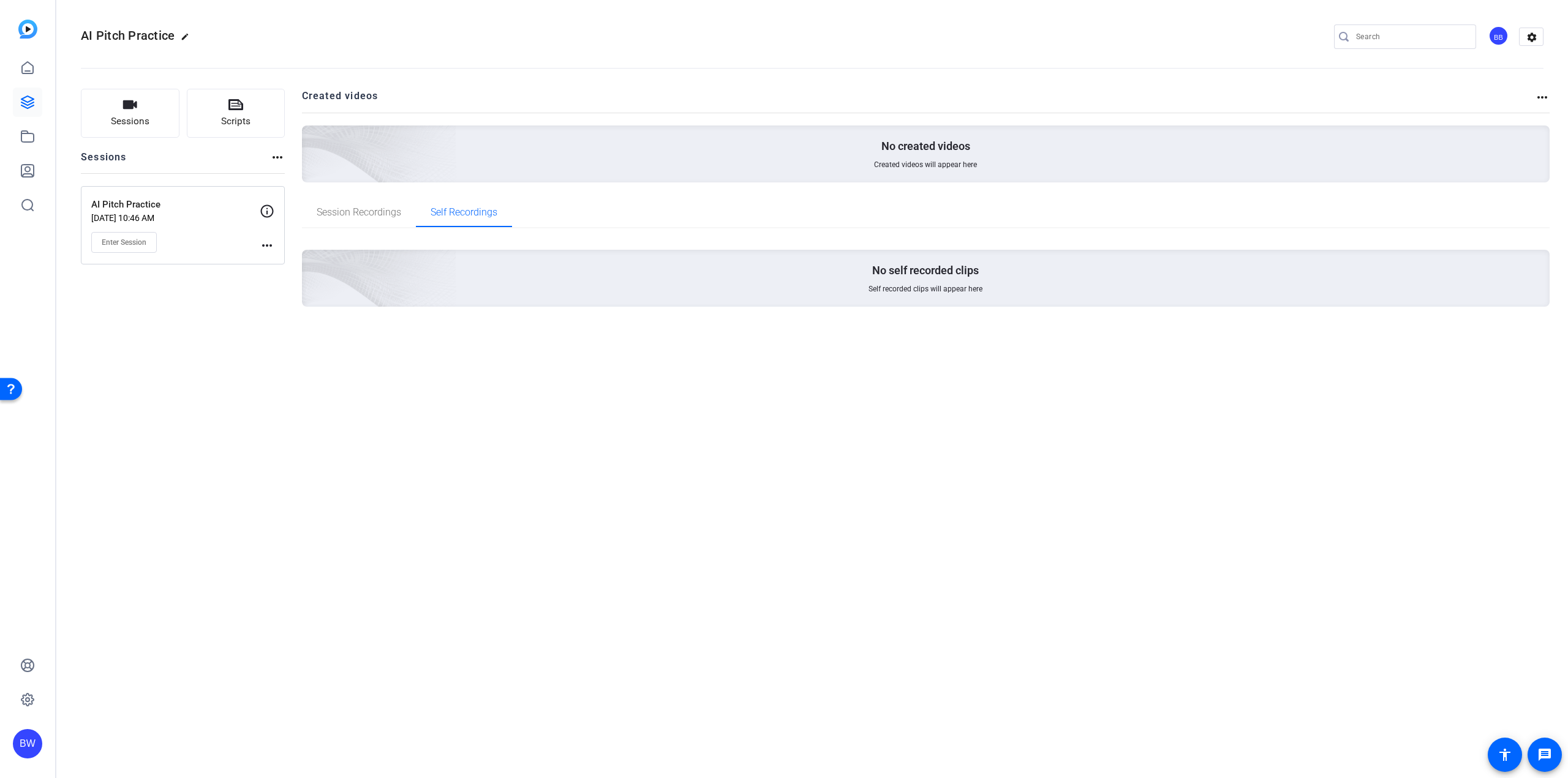
click at [1526, 47] on openreel-divider-bar at bounding box center [812, 64] width 1463 height 37
click at [1531, 40] on mat-icon "settings" at bounding box center [1532, 37] width 24 height 18
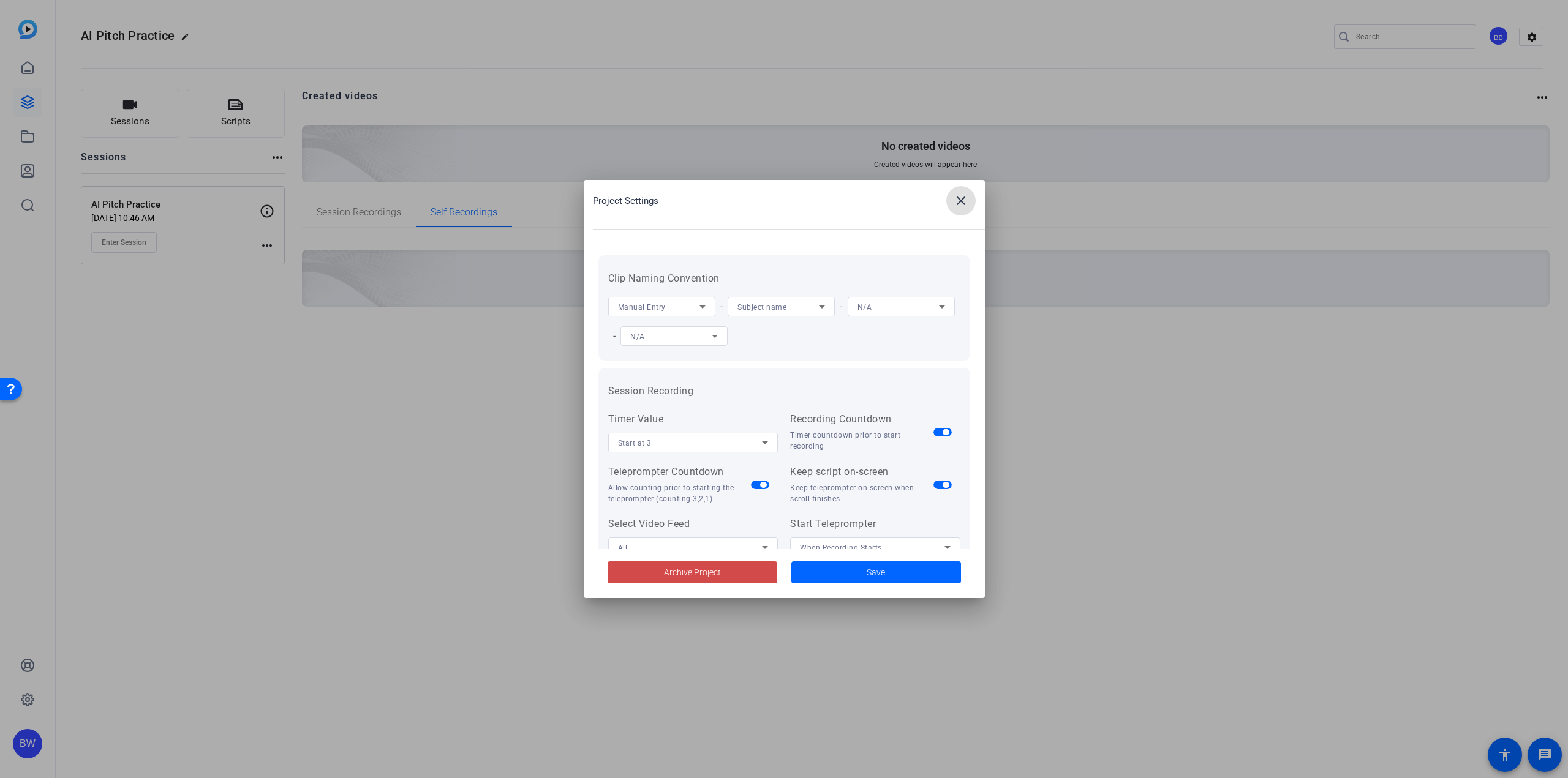
click at [734, 577] on span at bounding box center [692, 572] width 170 height 29
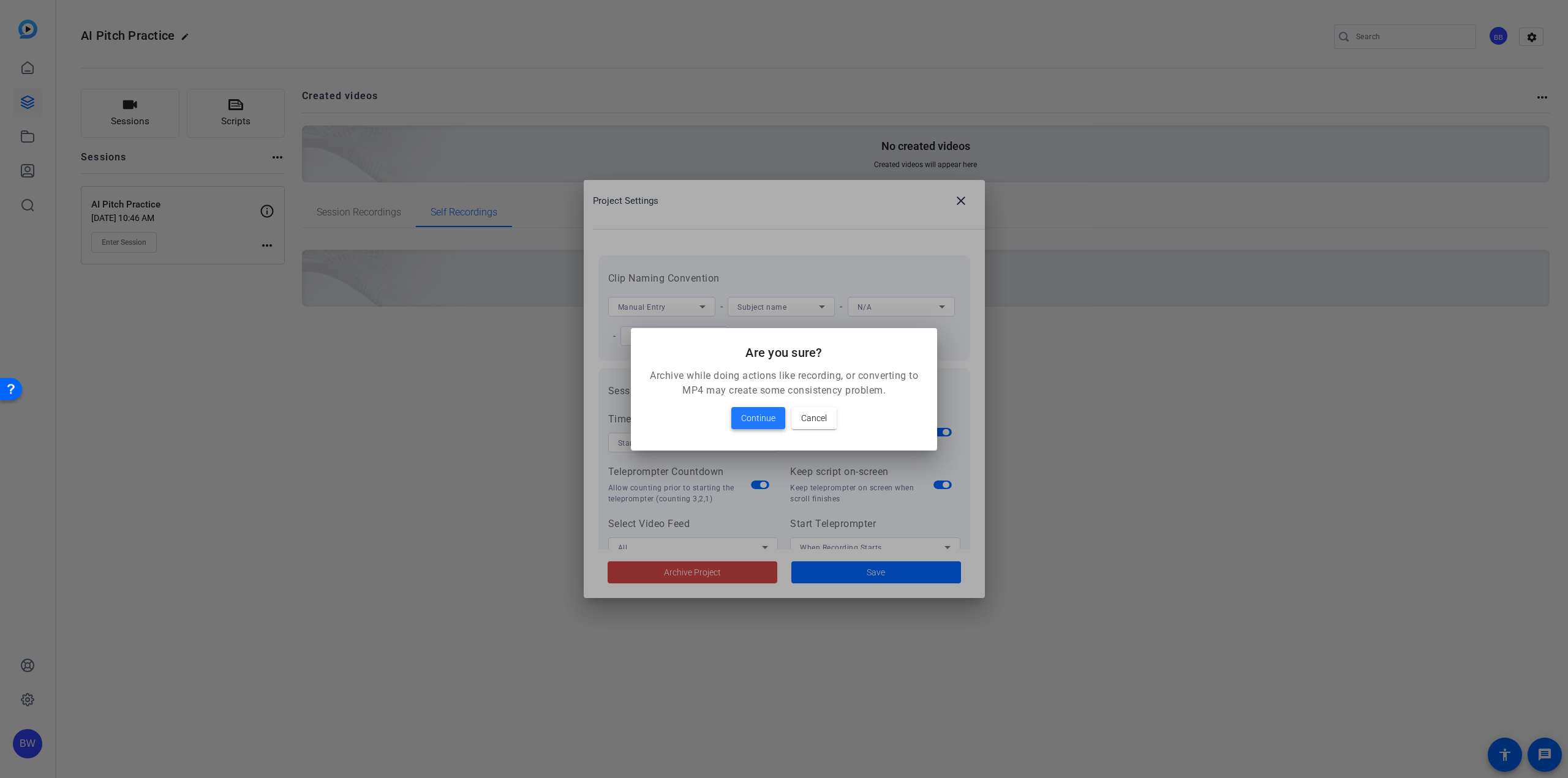
click at [763, 417] on span "Continue" at bounding box center [759, 417] width 34 height 15
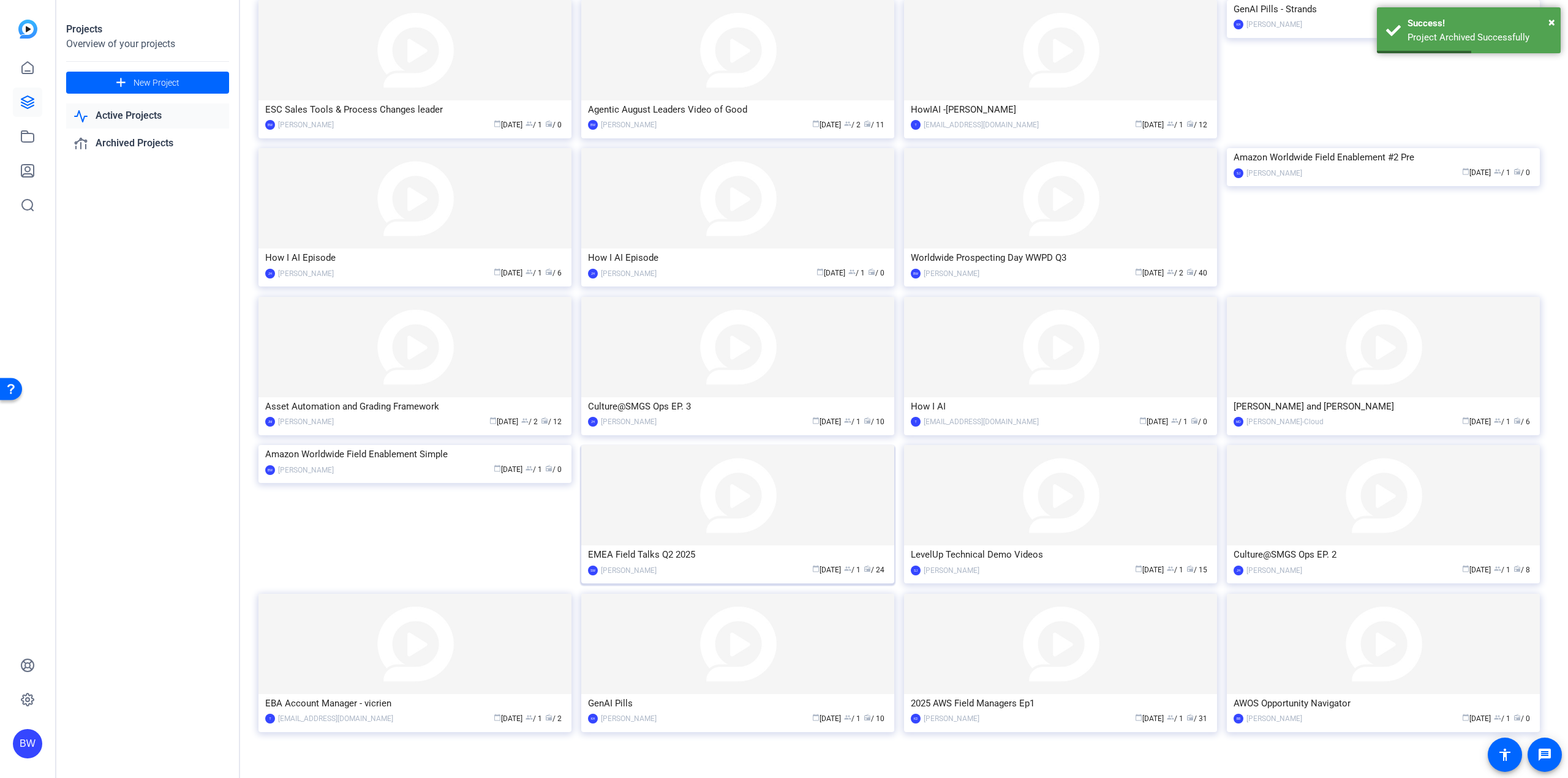
scroll to position [264, 0]
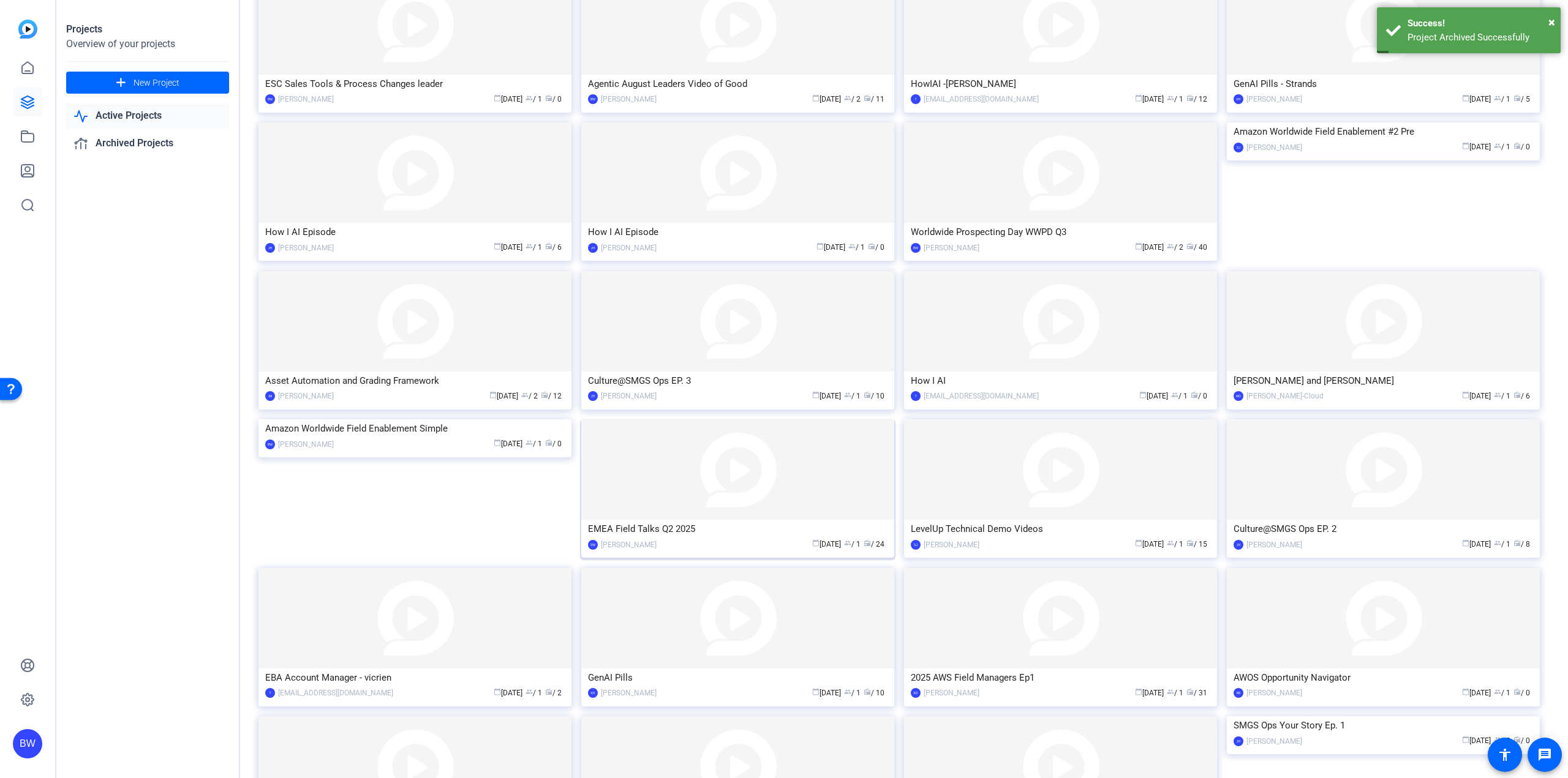
click at [799, 473] on img at bounding box center [737, 469] width 313 height 101
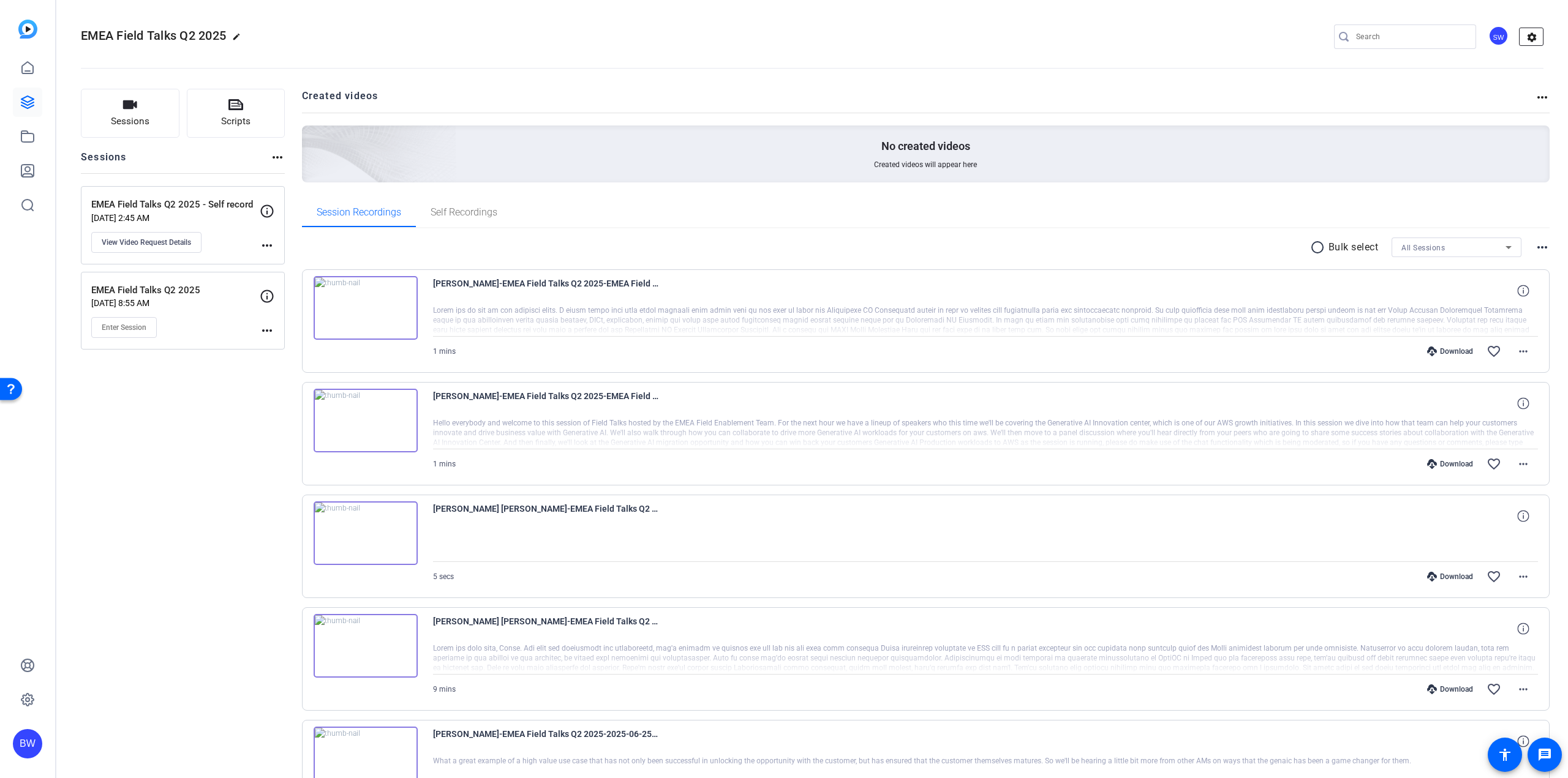
click at [1527, 37] on mat-icon "settings" at bounding box center [1532, 37] width 24 height 18
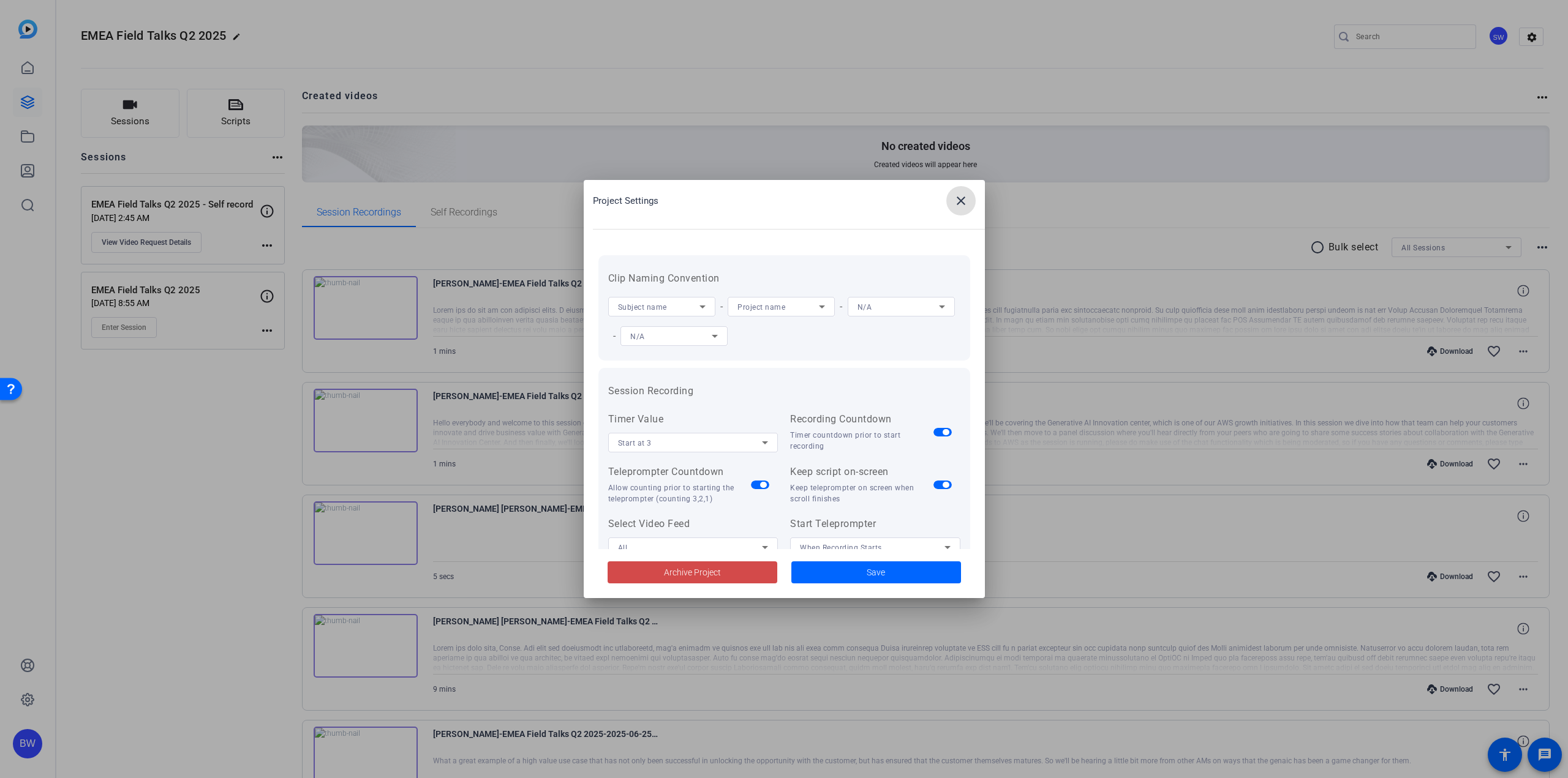
click at [684, 579] on span at bounding box center [692, 572] width 170 height 29
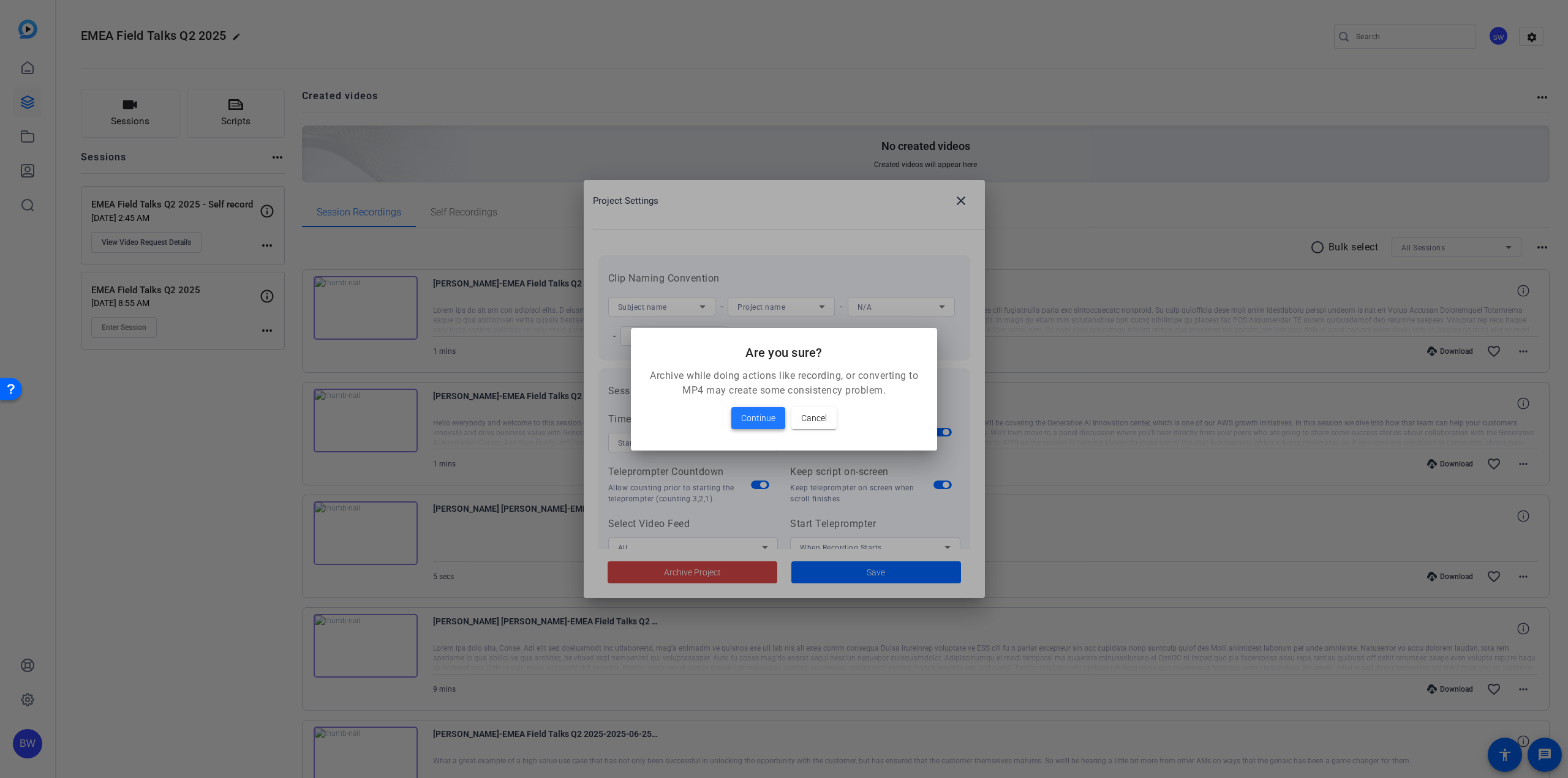
click at [746, 419] on span "Continue" at bounding box center [759, 417] width 34 height 15
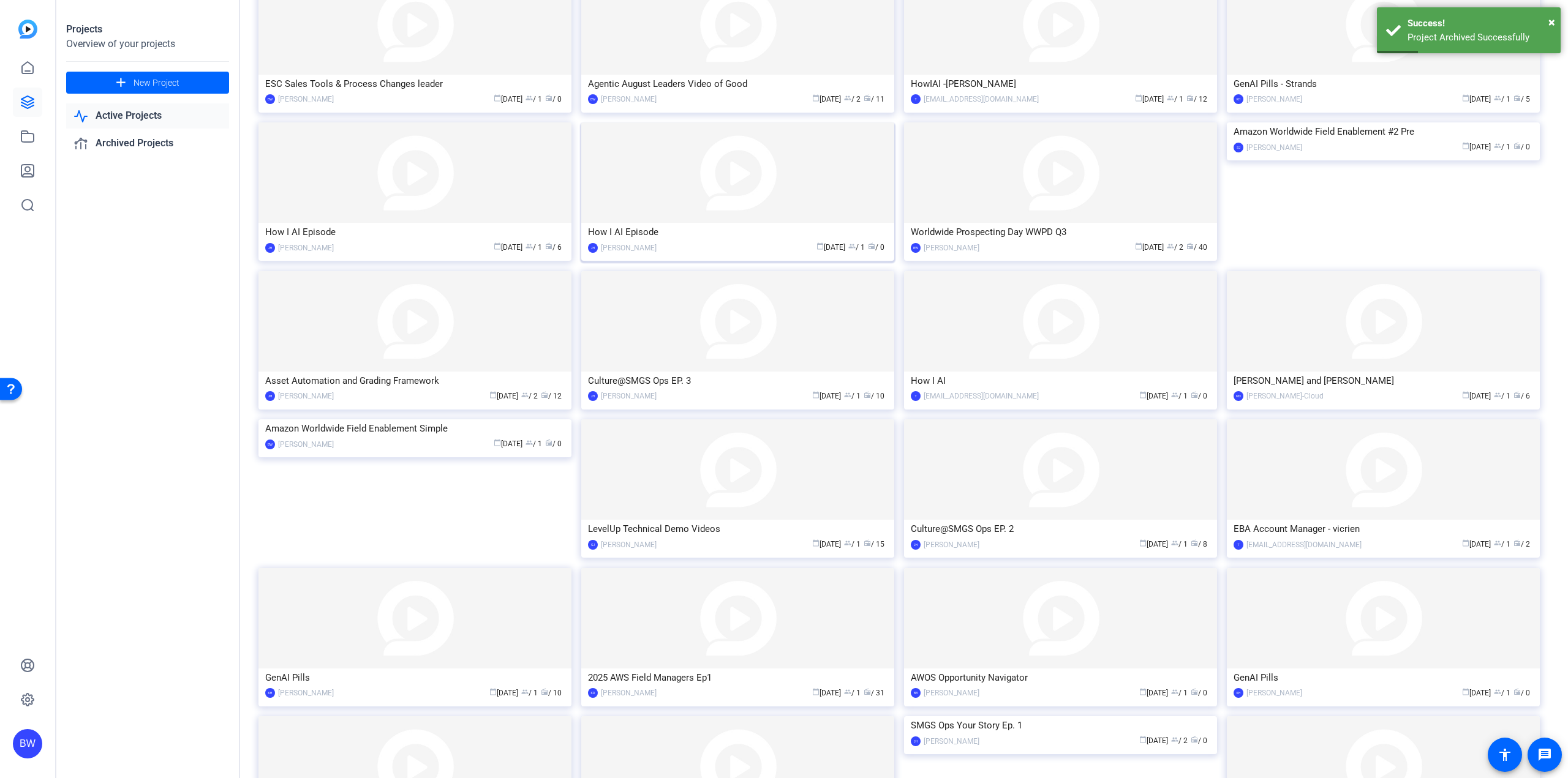
scroll to position [448, 0]
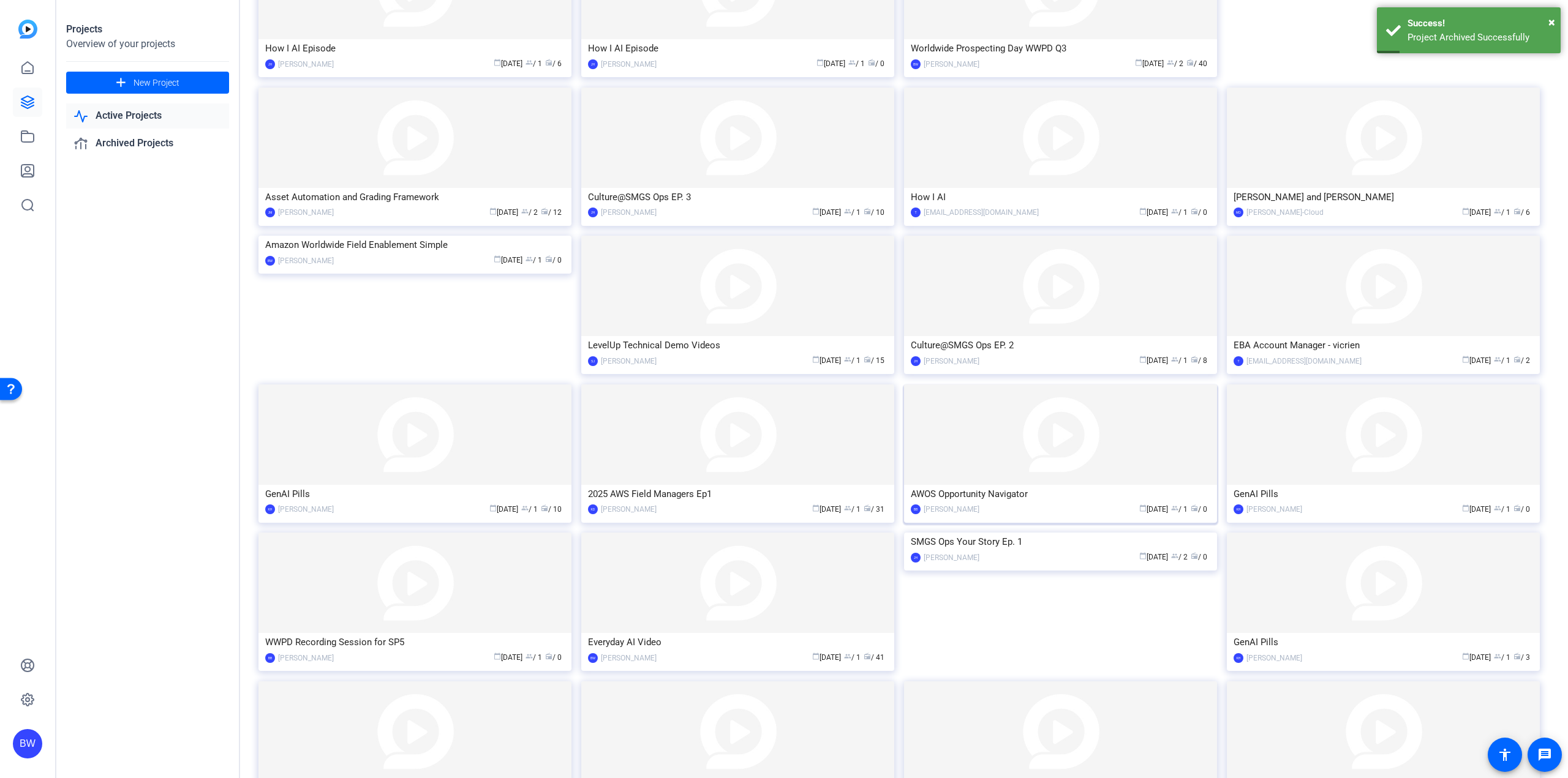
click at [1057, 448] on img at bounding box center [1060, 435] width 313 height 101
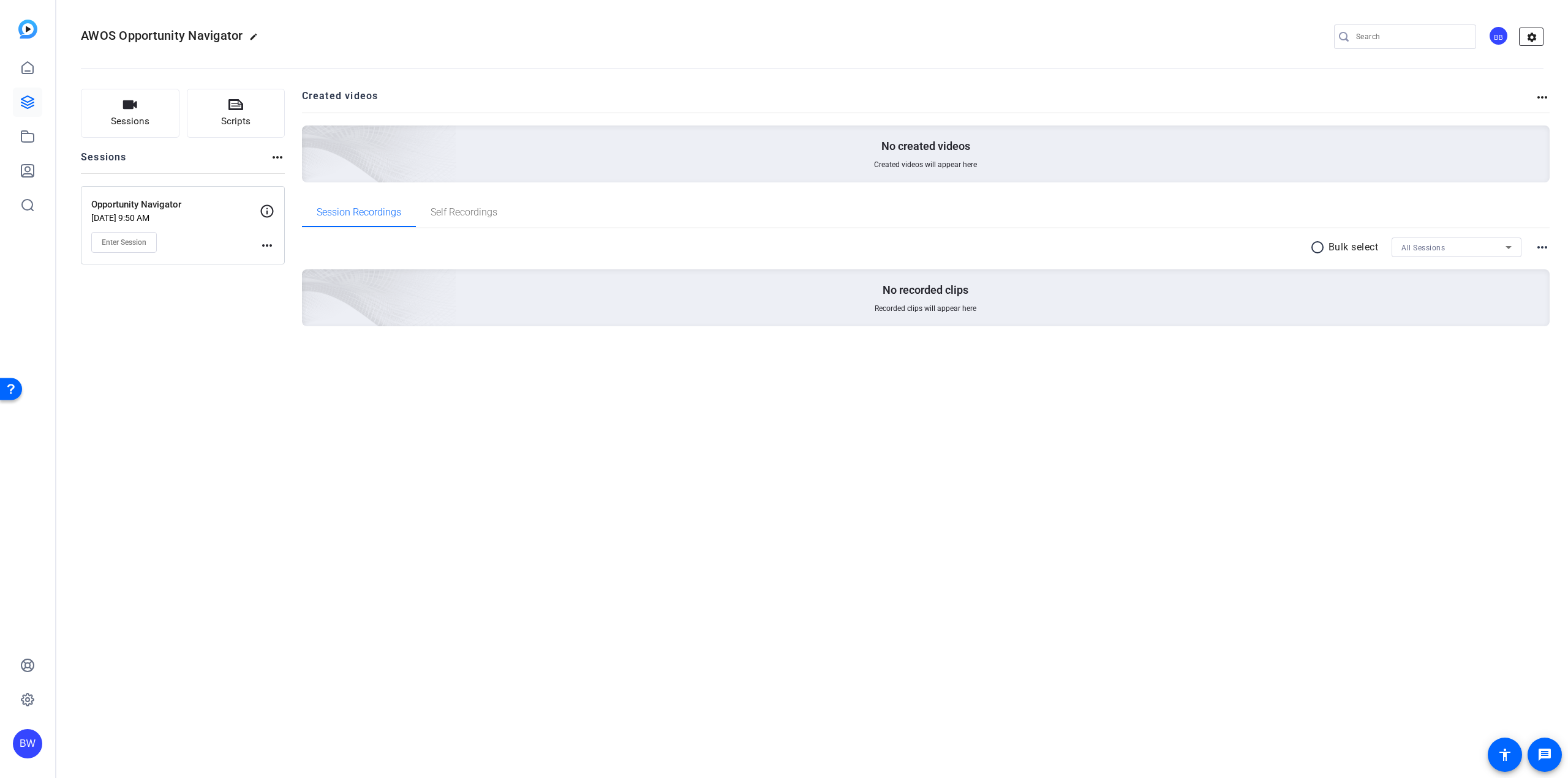
click at [1536, 40] on mat-icon "settings" at bounding box center [1532, 37] width 24 height 18
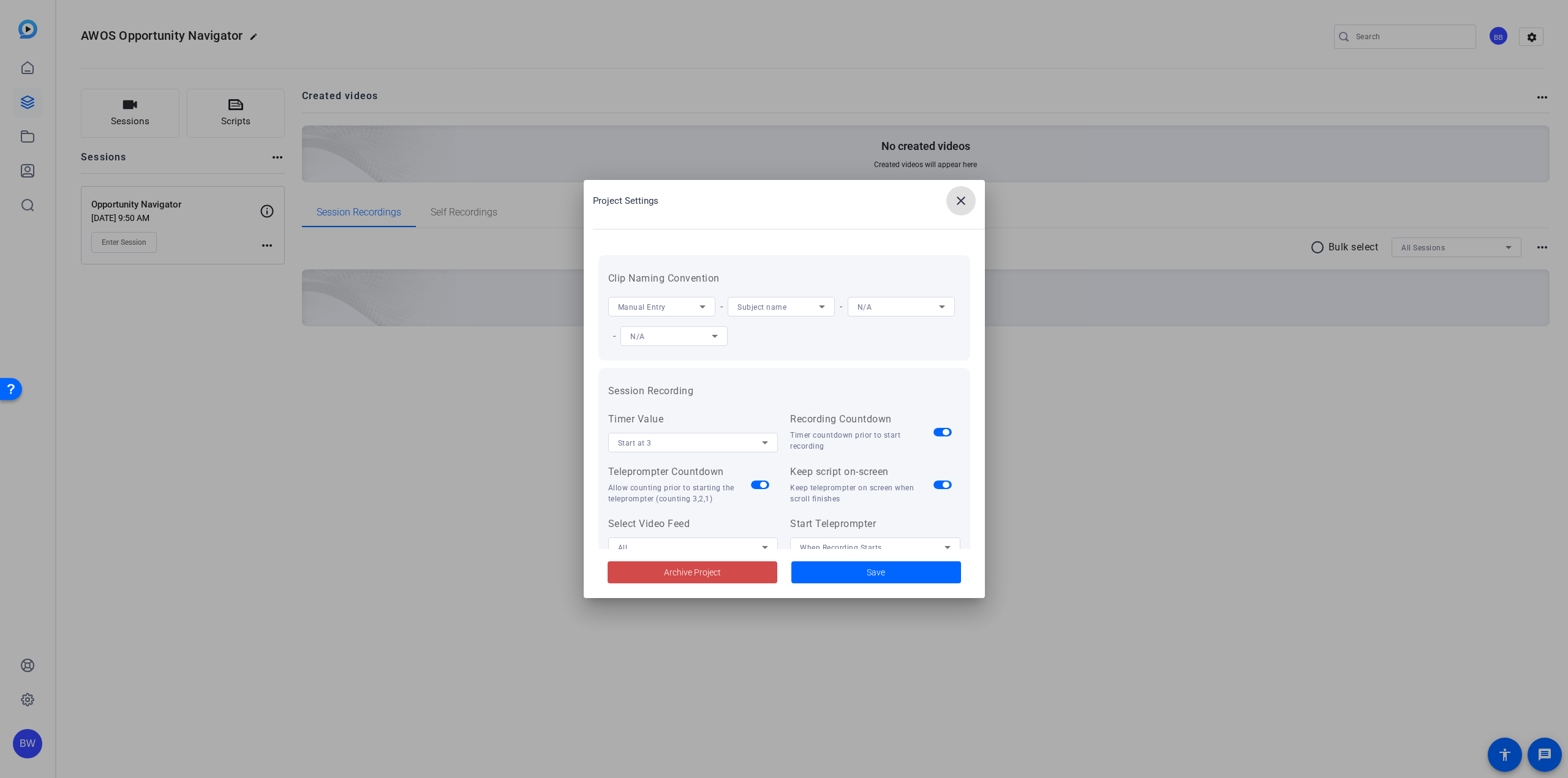
click at [666, 568] on span "Archive Project" at bounding box center [692, 572] width 57 height 13
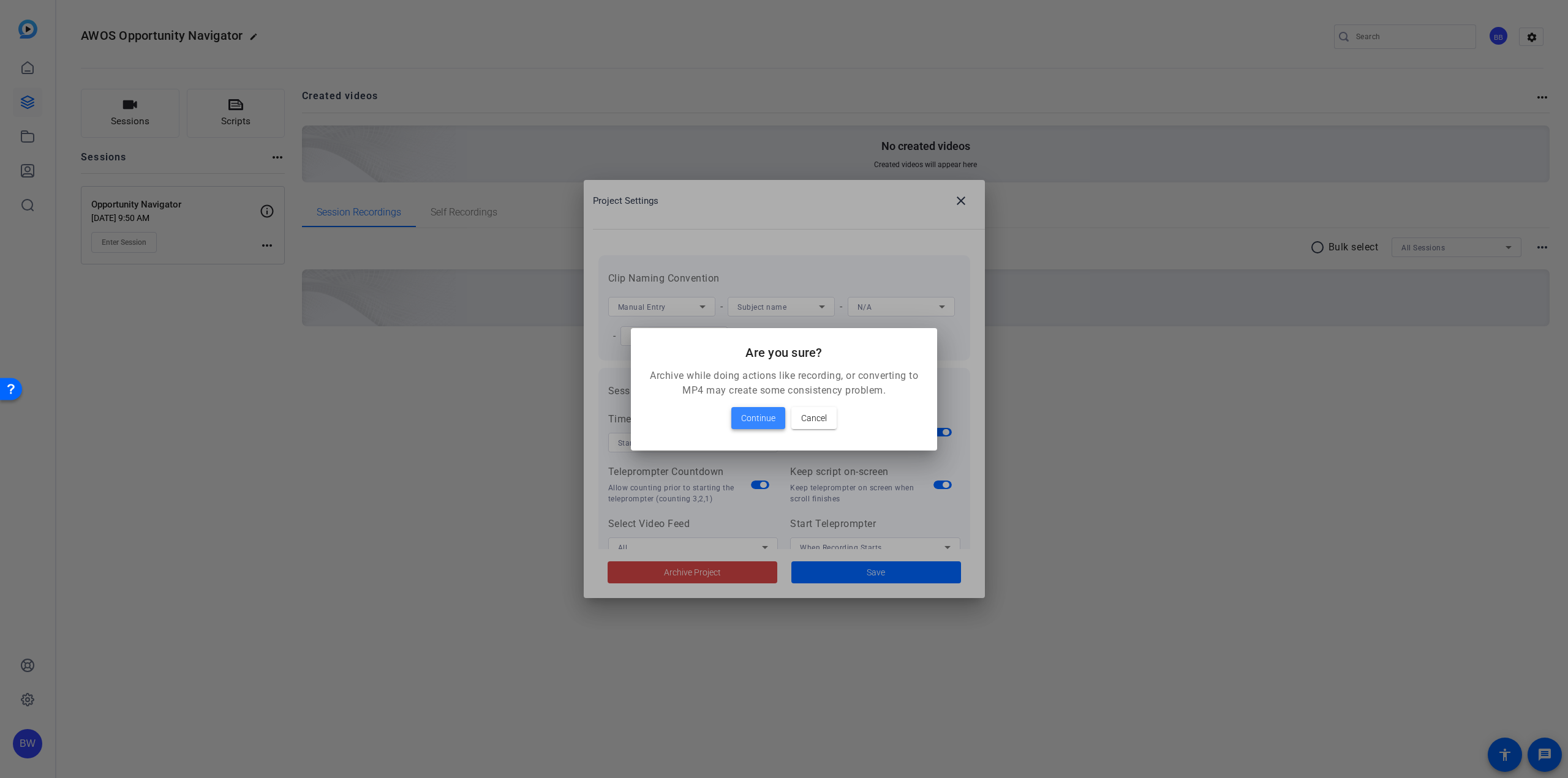
click at [769, 411] on span "Continue" at bounding box center [759, 417] width 34 height 15
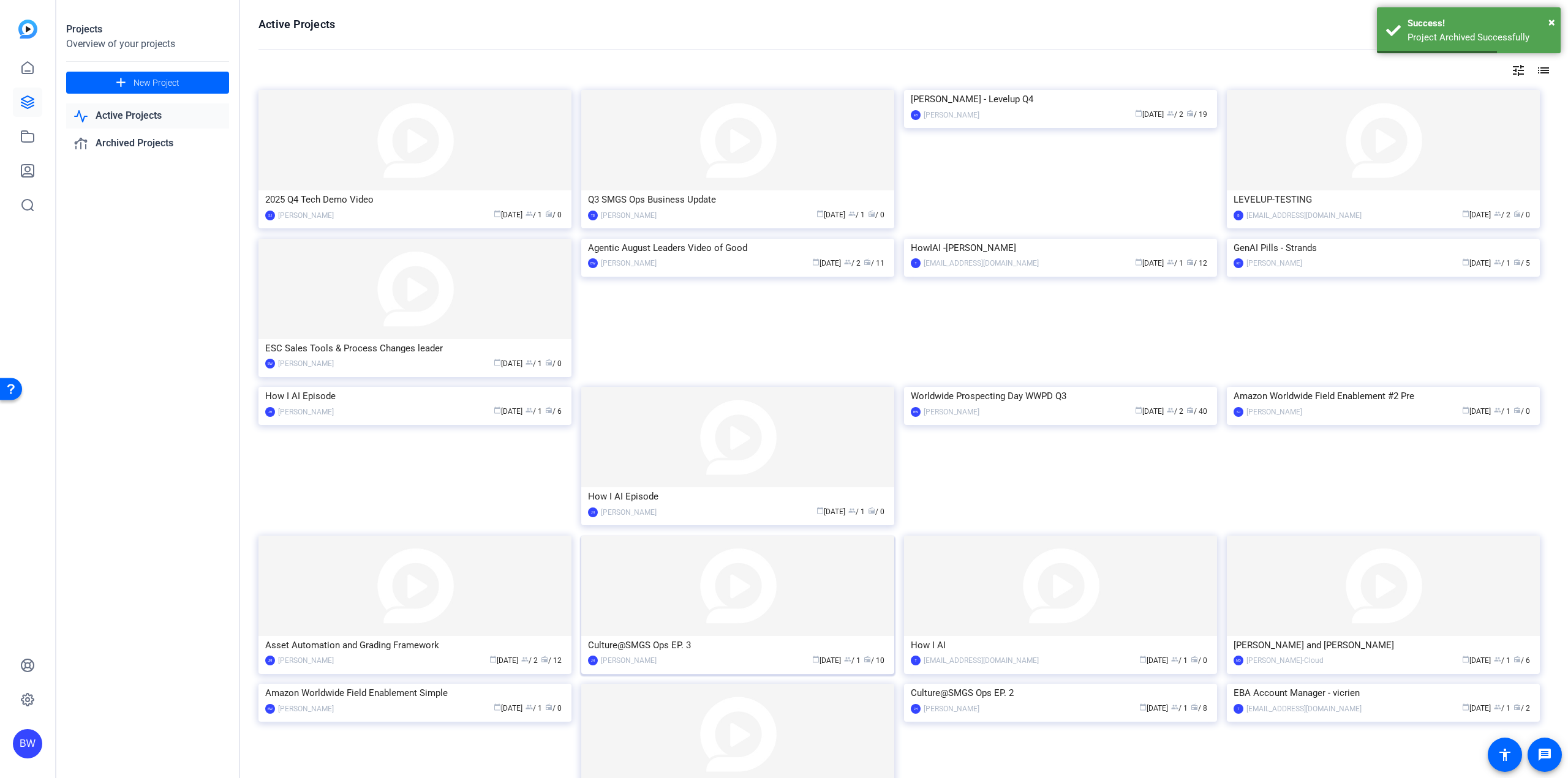
scroll to position [264, 0]
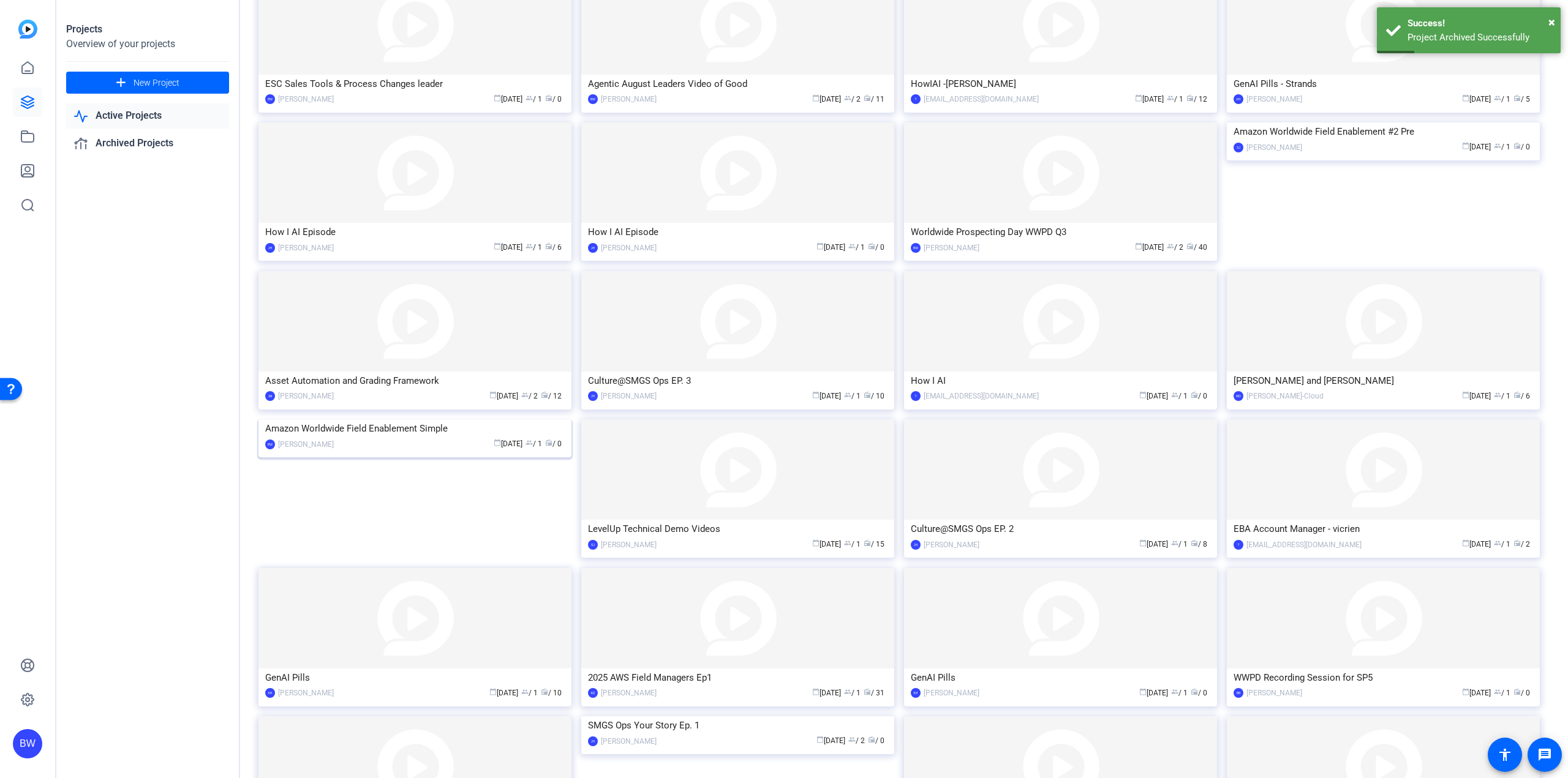
click at [513, 419] on img at bounding box center [414, 419] width 313 height 0
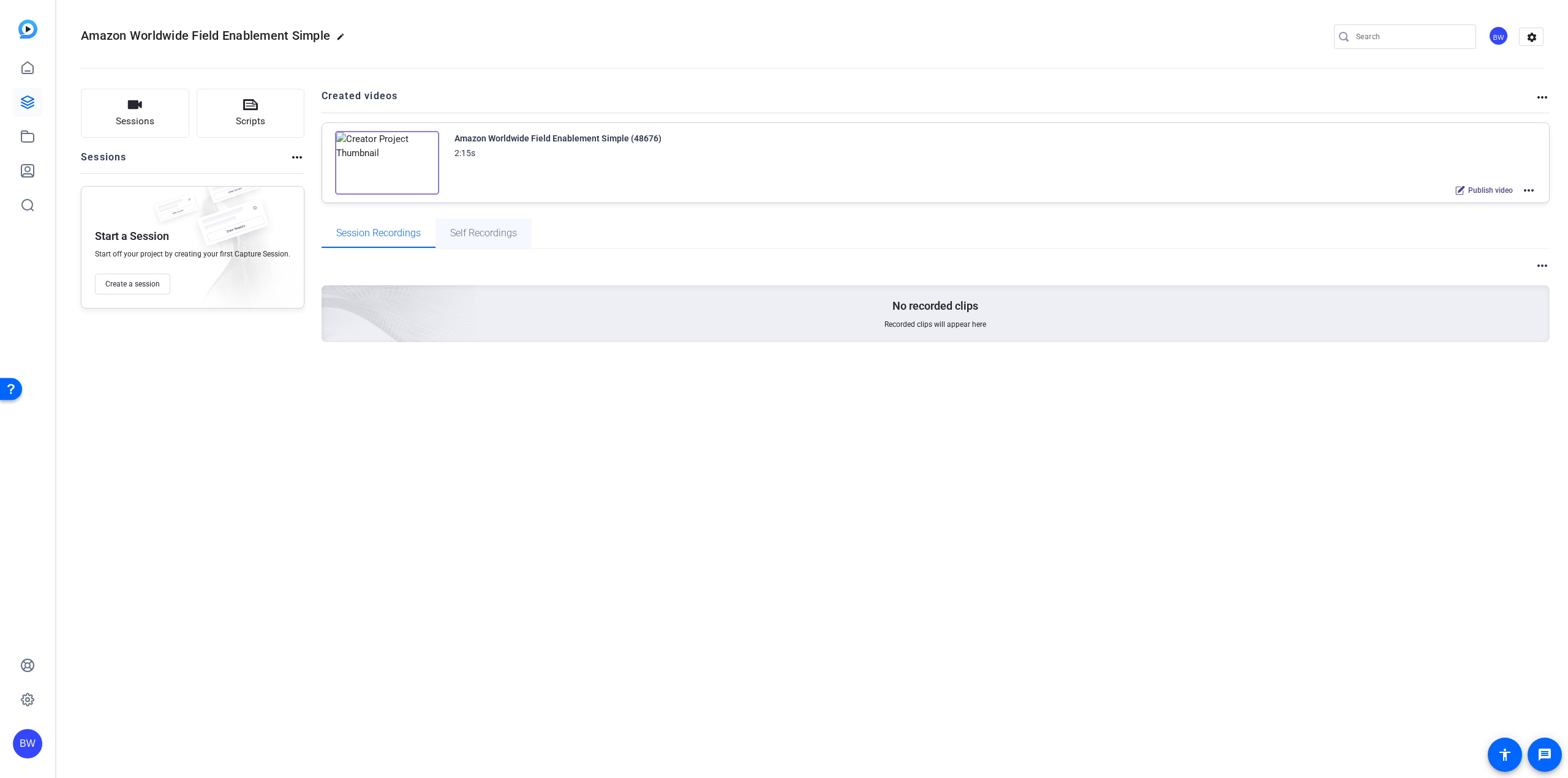
click at [481, 238] on span "Self Recordings" at bounding box center [484, 232] width 67 height 9
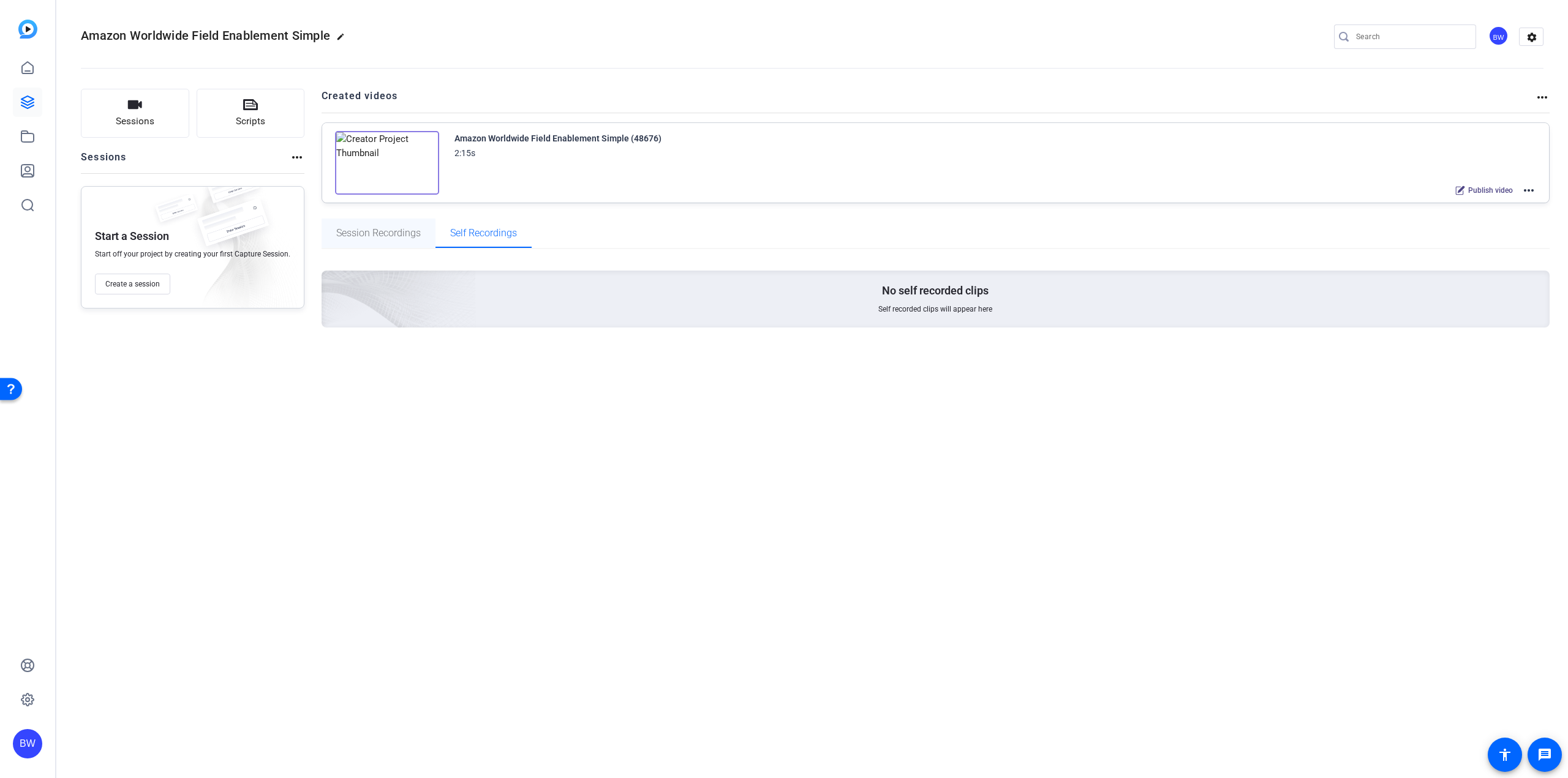
click at [394, 237] on span "Session Recordings" at bounding box center [379, 232] width 84 height 9
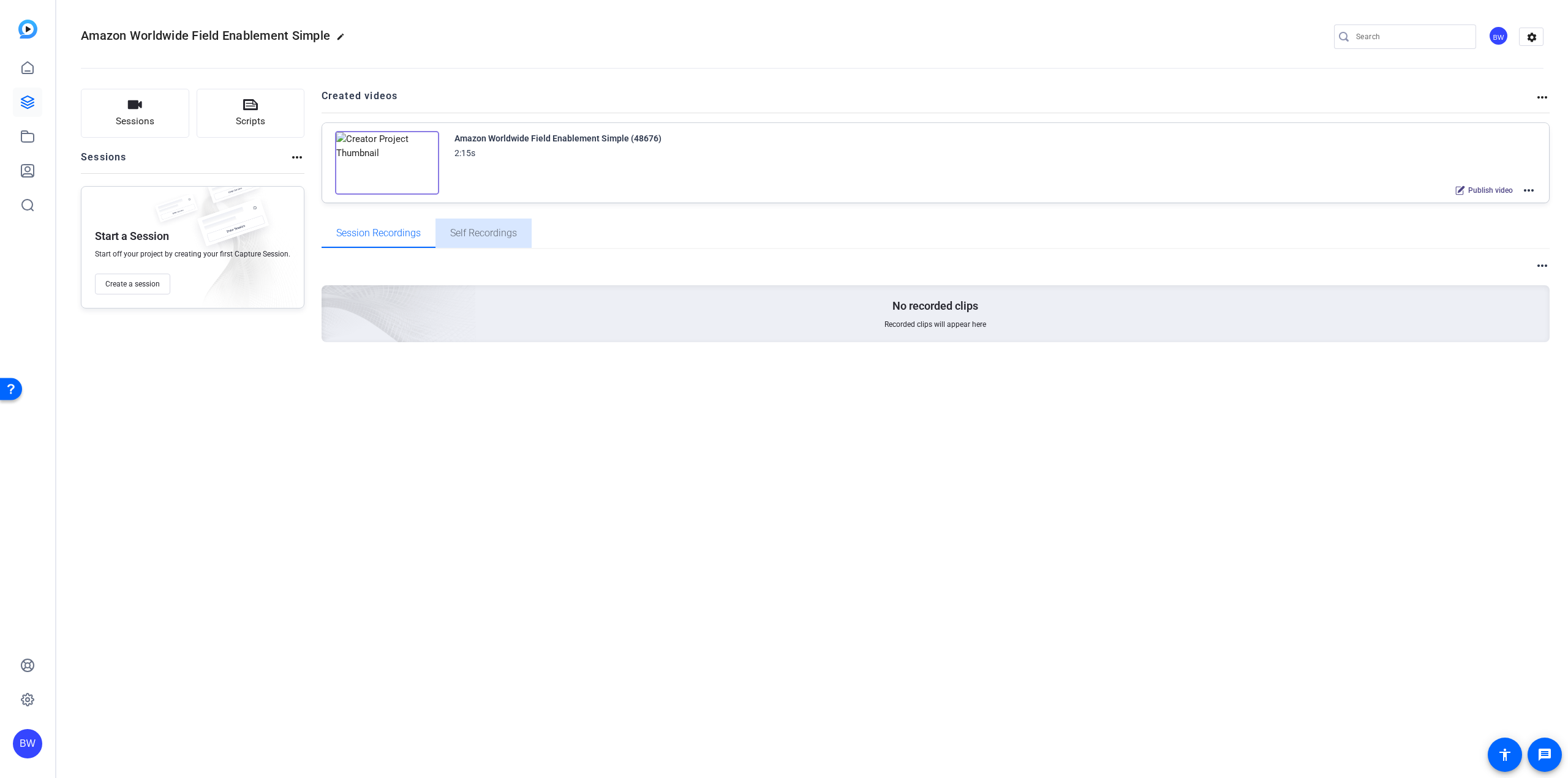
click at [475, 234] on span "Self Recordings" at bounding box center [484, 232] width 67 height 9
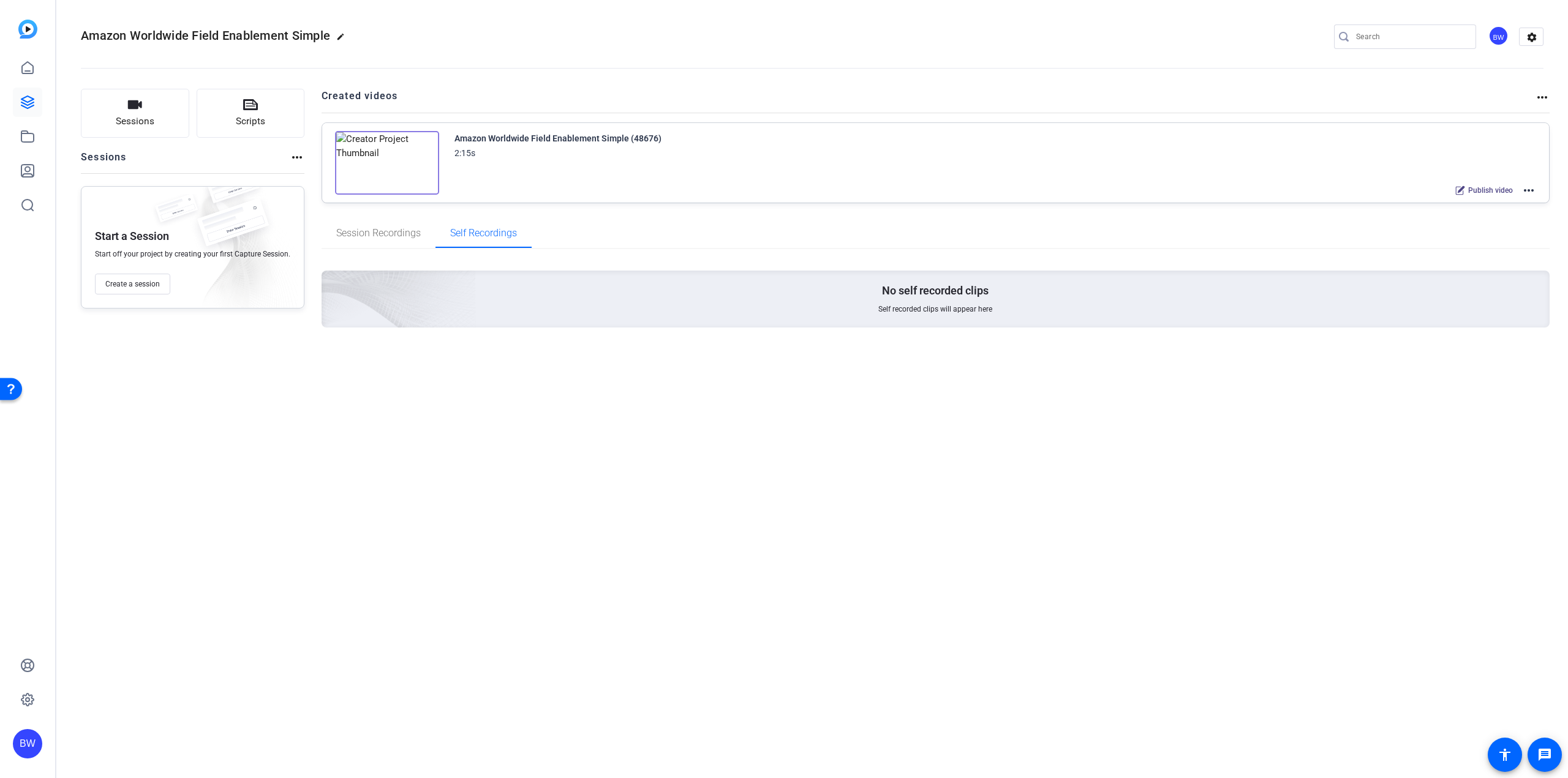
click at [1532, 191] on mat-icon "more_horiz" at bounding box center [1528, 190] width 15 height 15
click at [1478, 96] on div at bounding box center [784, 389] width 1568 height 778
click at [1534, 37] on mat-icon "settings" at bounding box center [1532, 37] width 24 height 18
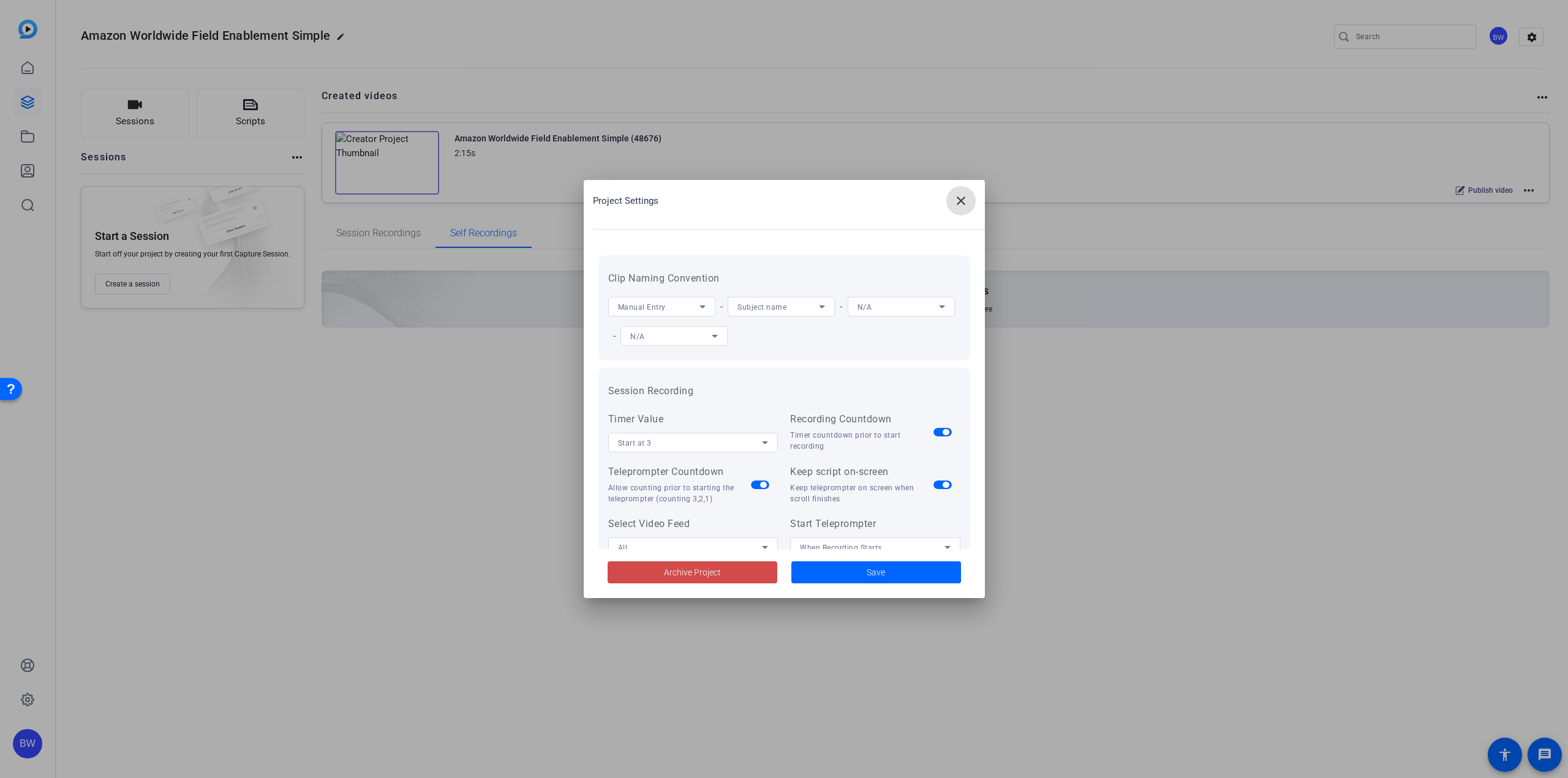
click at [705, 565] on span at bounding box center [692, 572] width 170 height 29
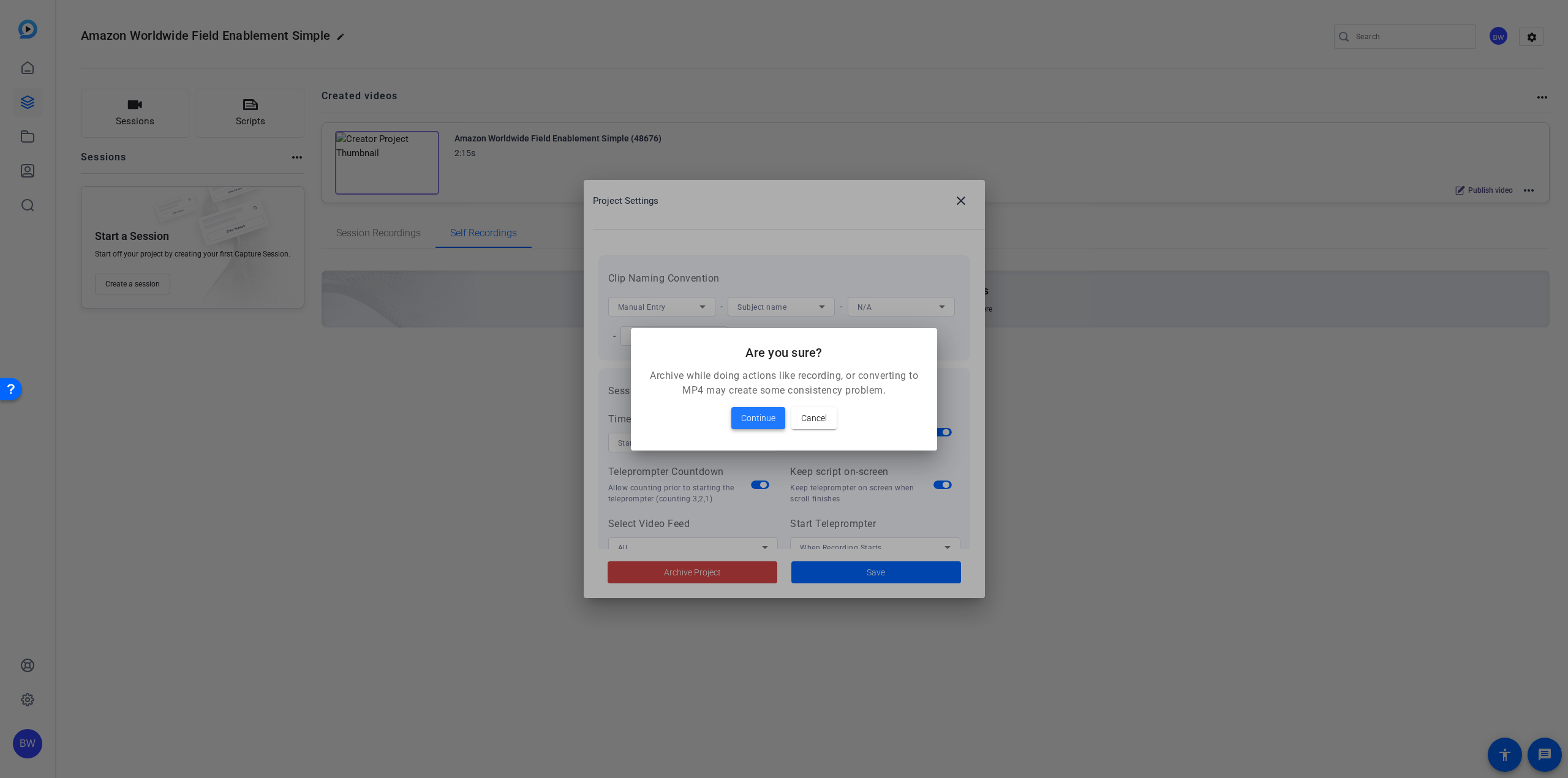
click at [759, 421] on span "Continue" at bounding box center [759, 417] width 34 height 15
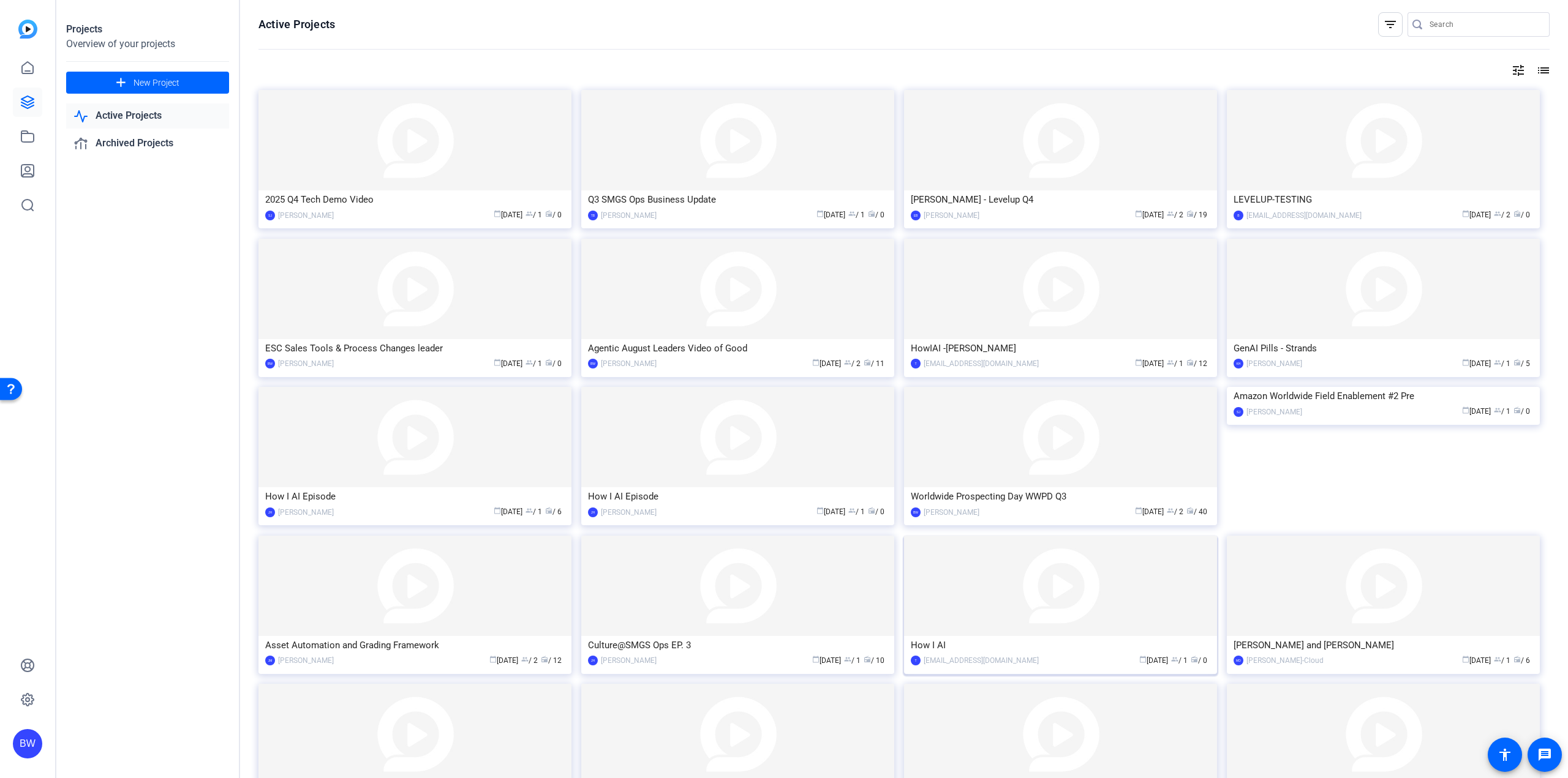
click at [994, 571] on img at bounding box center [1060, 585] width 313 height 101
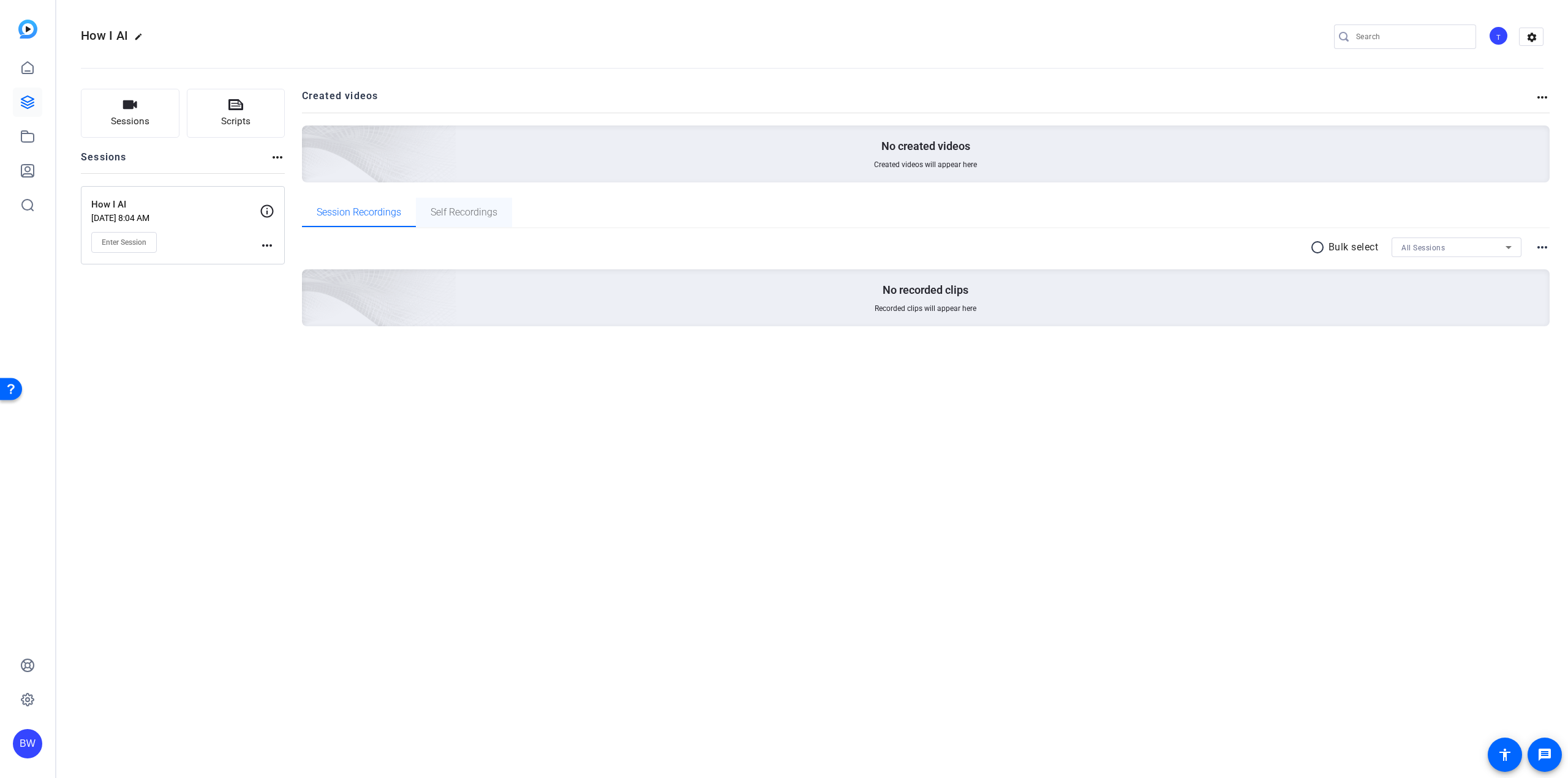
click at [470, 213] on span "Self Recordings" at bounding box center [464, 212] width 67 height 9
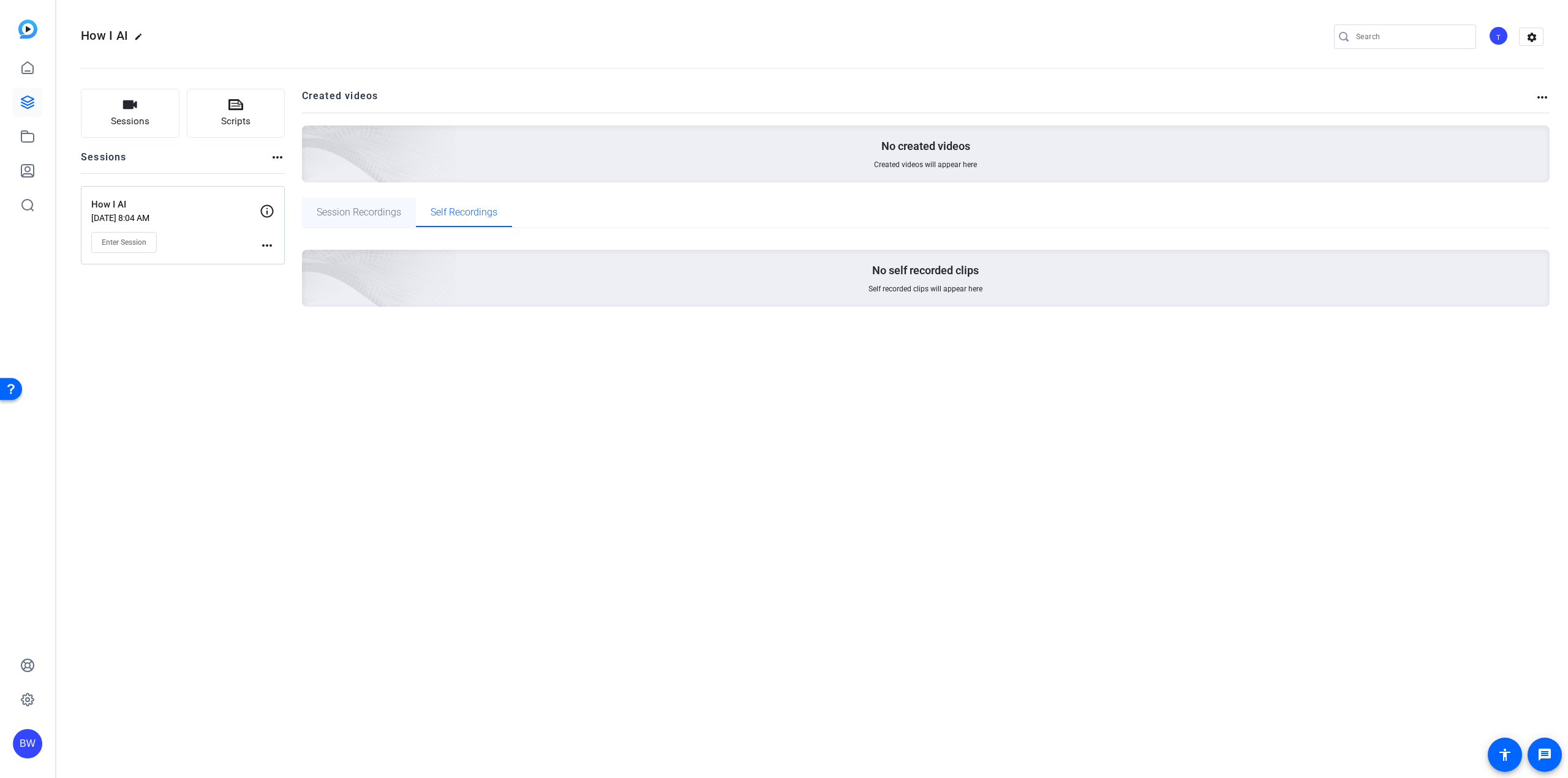
click at [372, 215] on span "Session Recordings" at bounding box center [359, 212] width 84 height 9
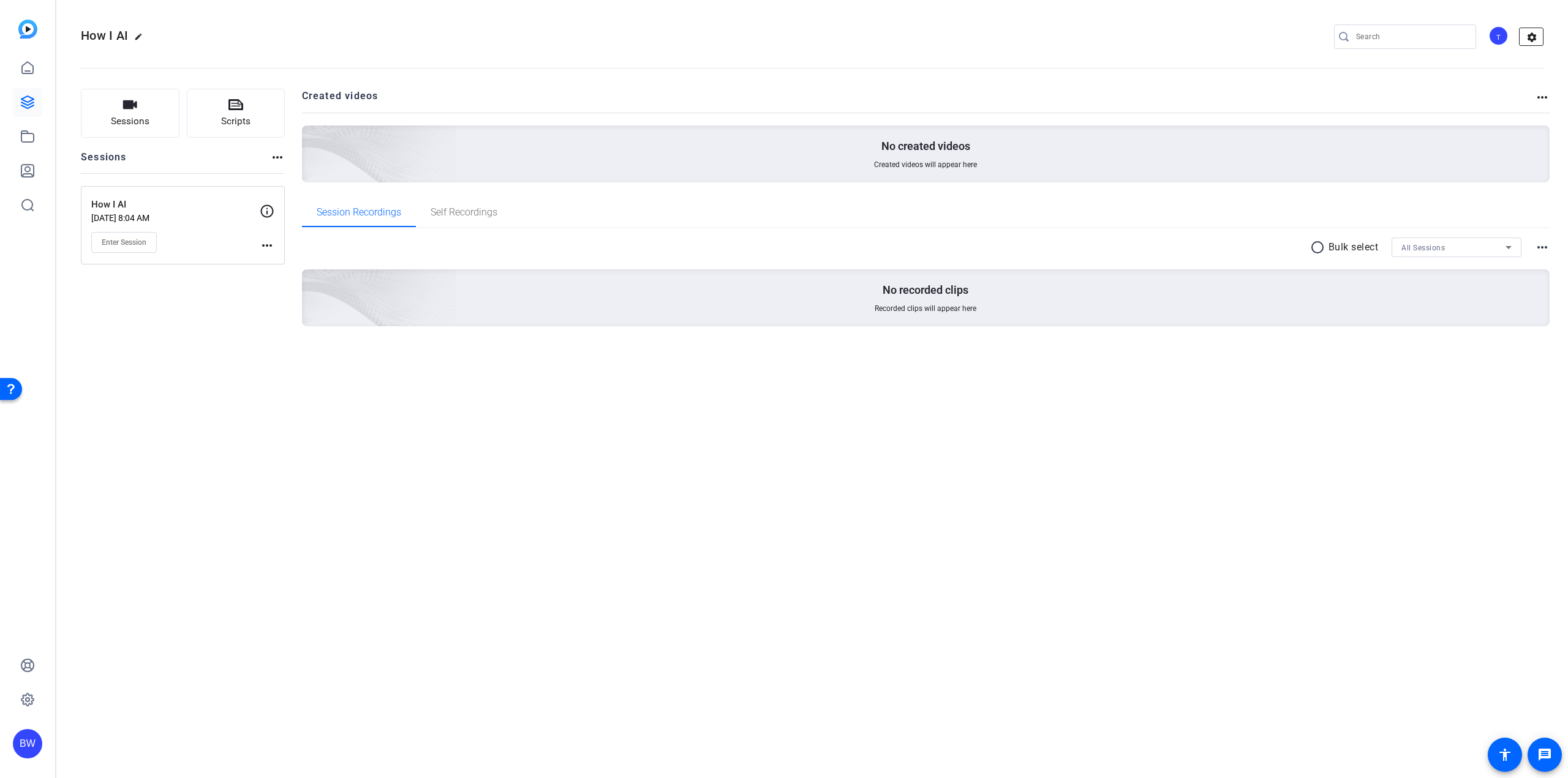
click at [1533, 40] on mat-icon "settings" at bounding box center [1532, 37] width 24 height 18
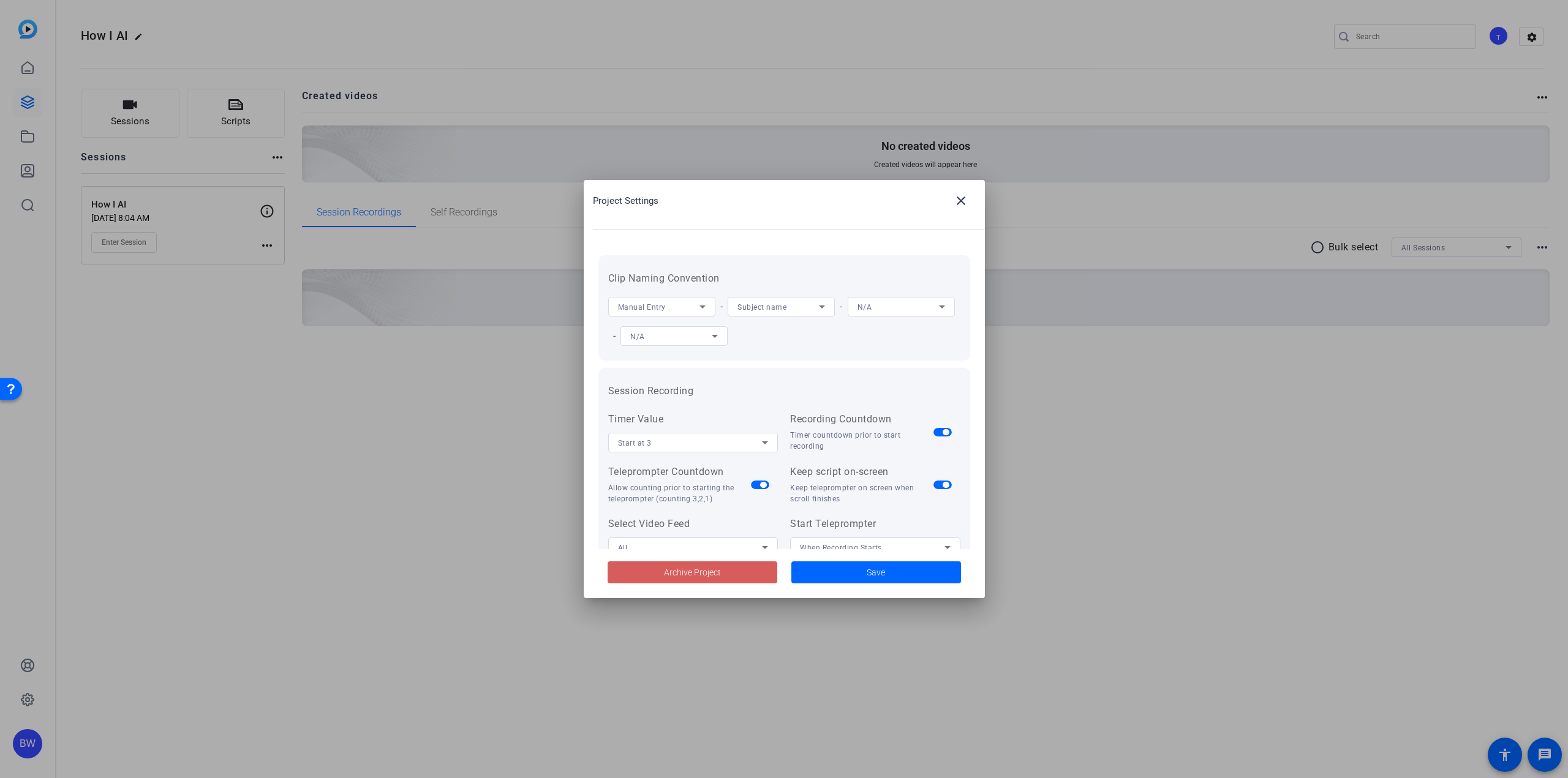
click at [709, 571] on span "Archive Project" at bounding box center [692, 572] width 57 height 13
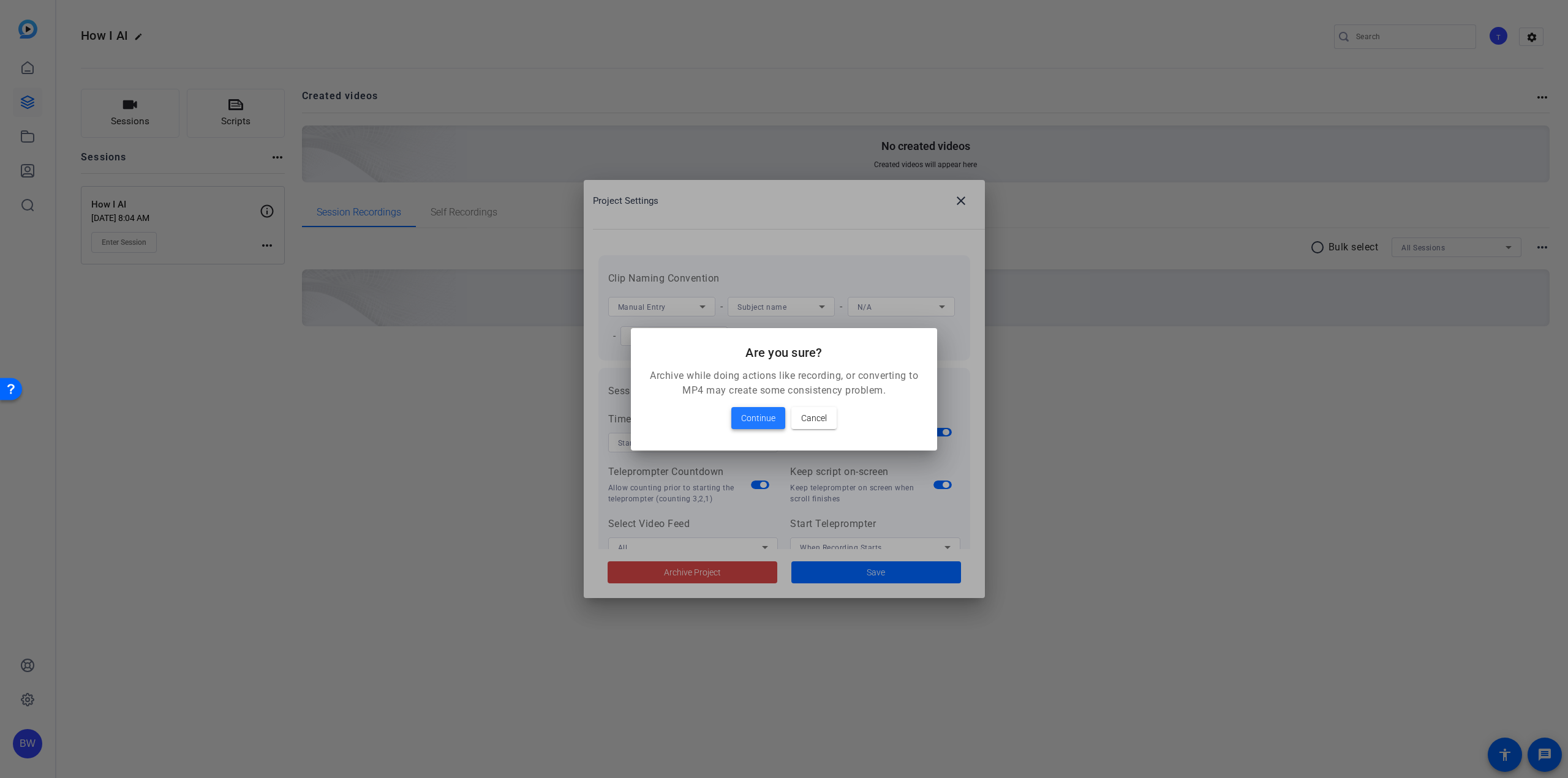
click at [772, 419] on span "Continue" at bounding box center [759, 417] width 34 height 15
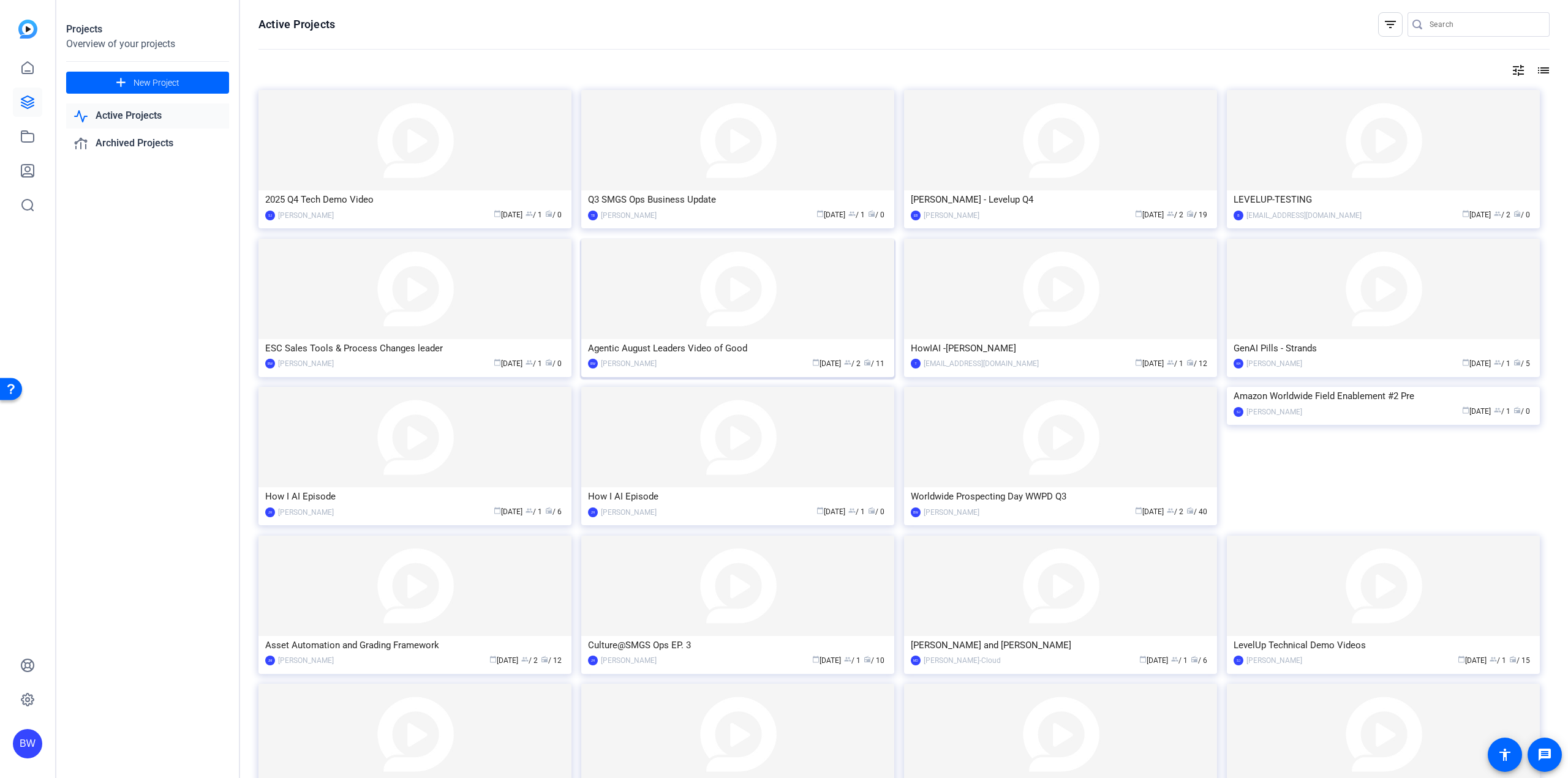
click at [754, 308] on img at bounding box center [737, 288] width 313 height 101
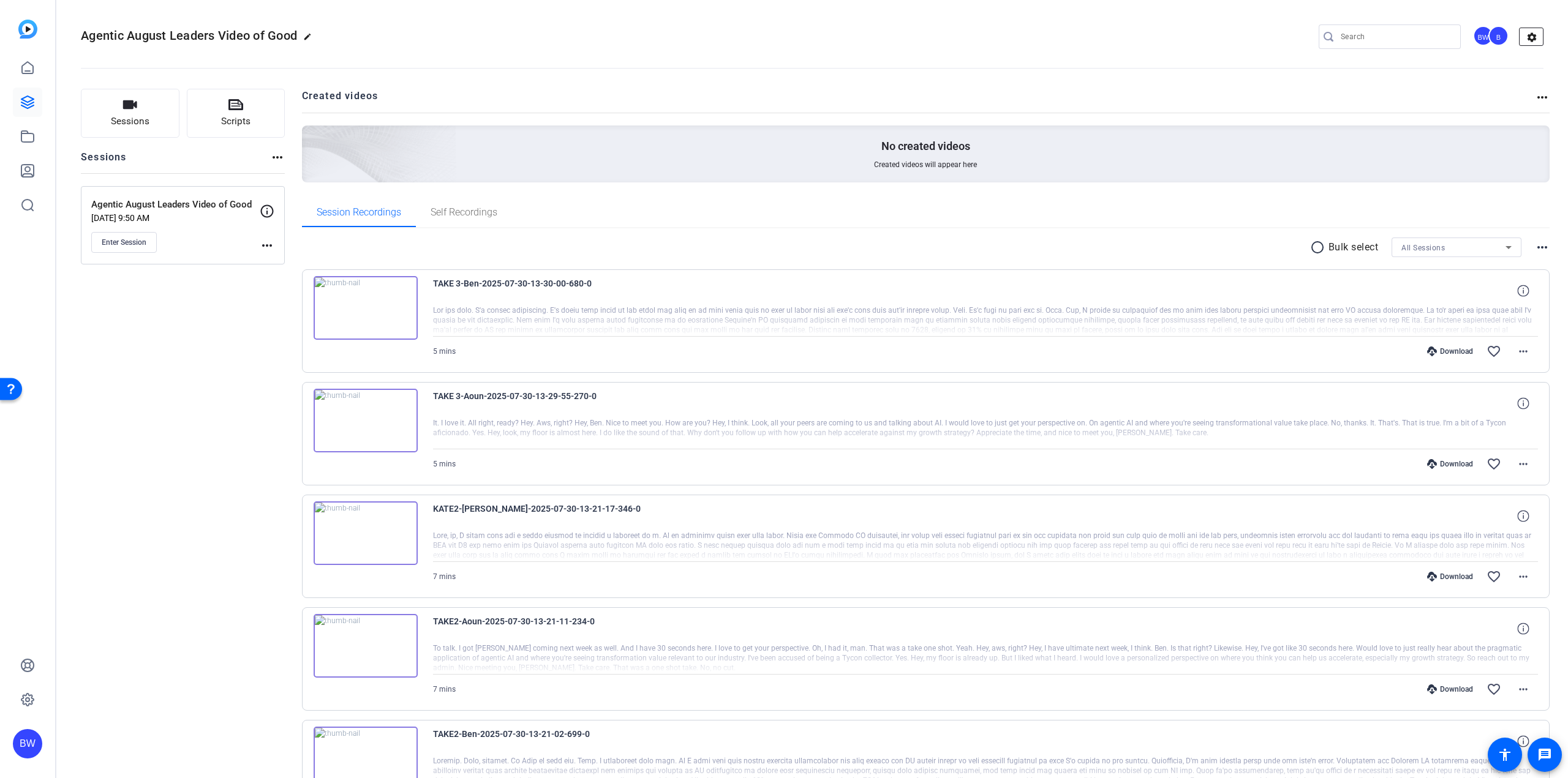
click at [1524, 41] on mat-icon "settings" at bounding box center [1532, 37] width 24 height 18
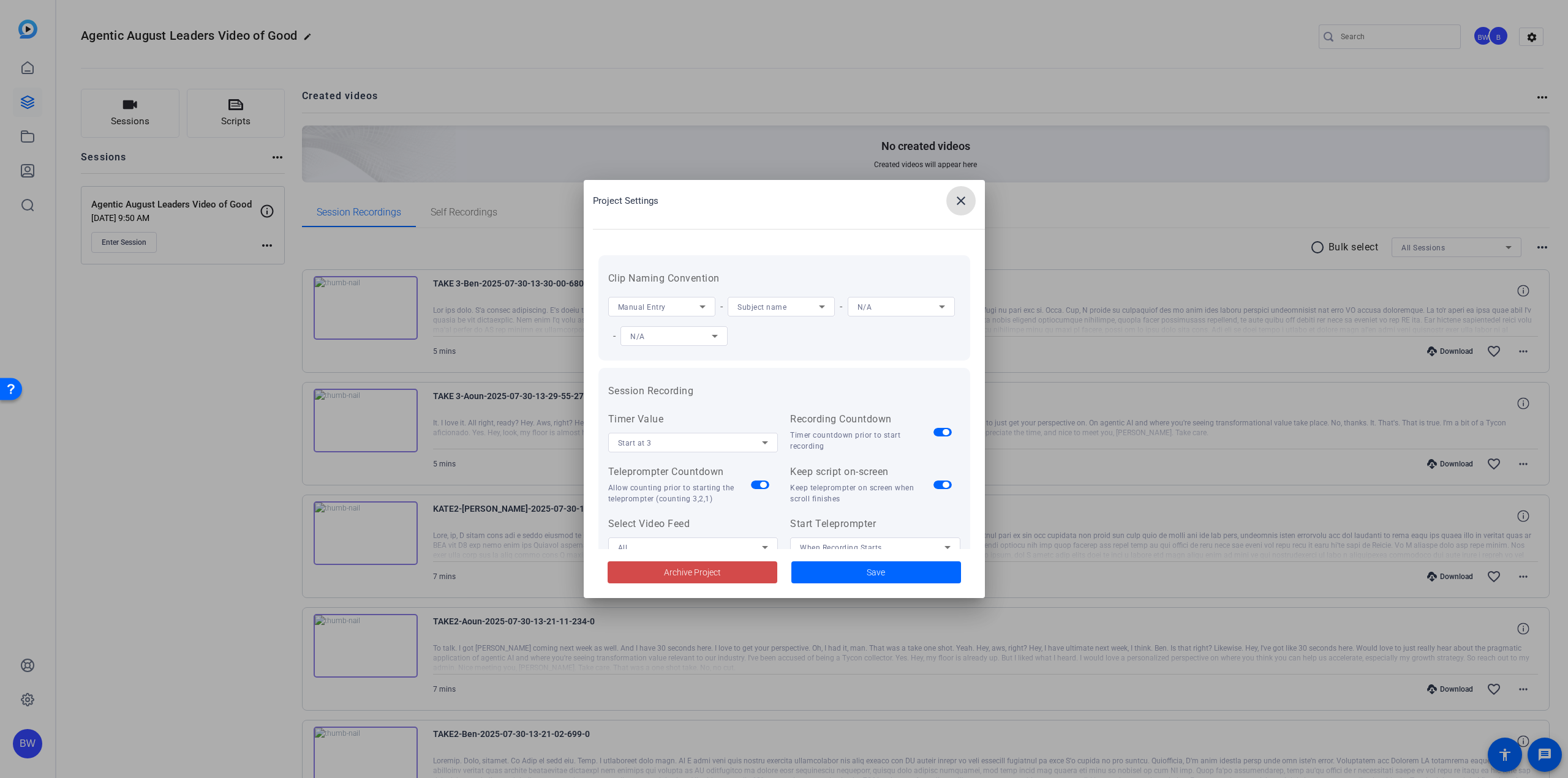
click at [744, 572] on span at bounding box center [692, 572] width 170 height 29
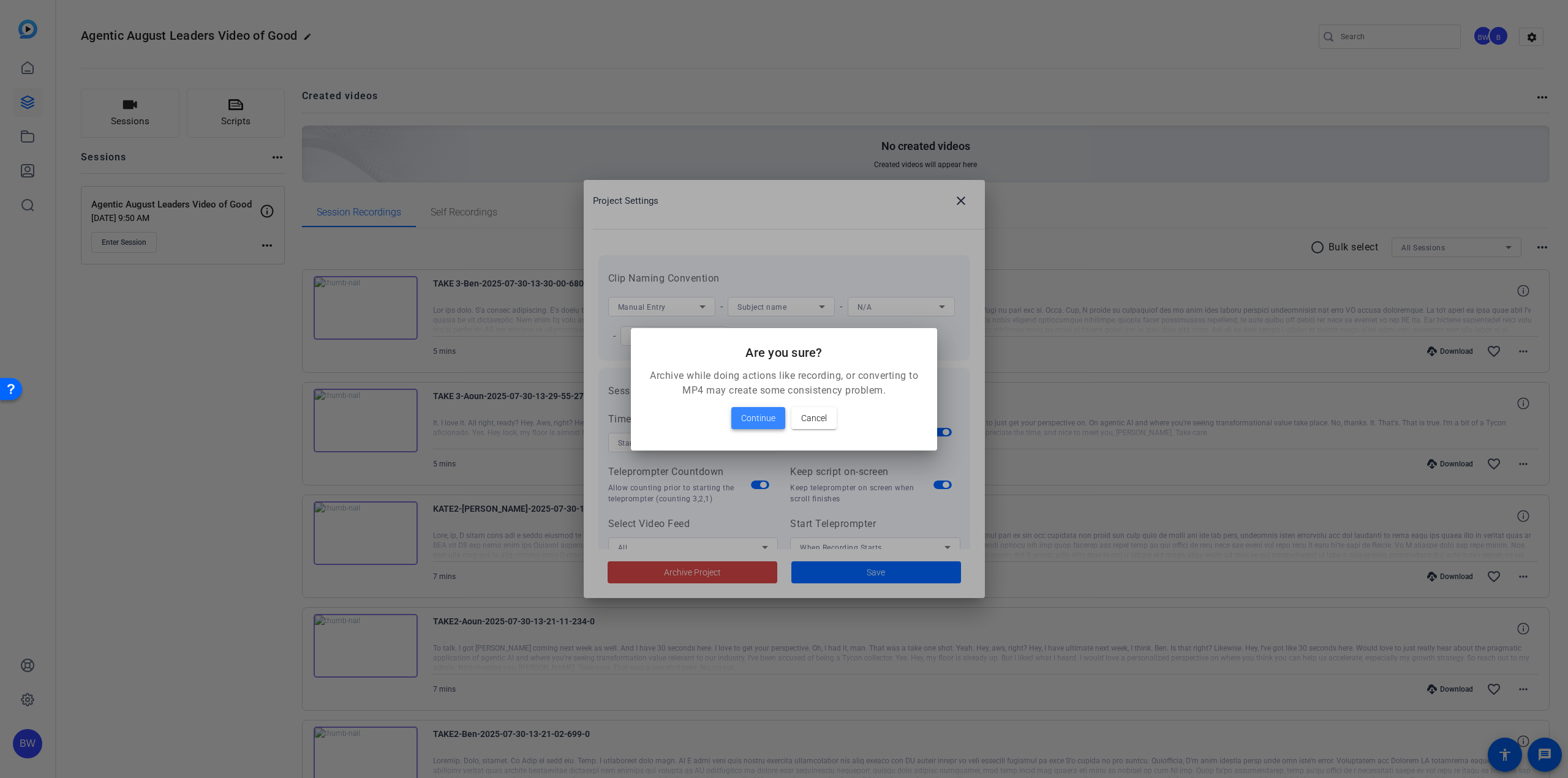
click at [765, 415] on span "Continue" at bounding box center [759, 417] width 34 height 15
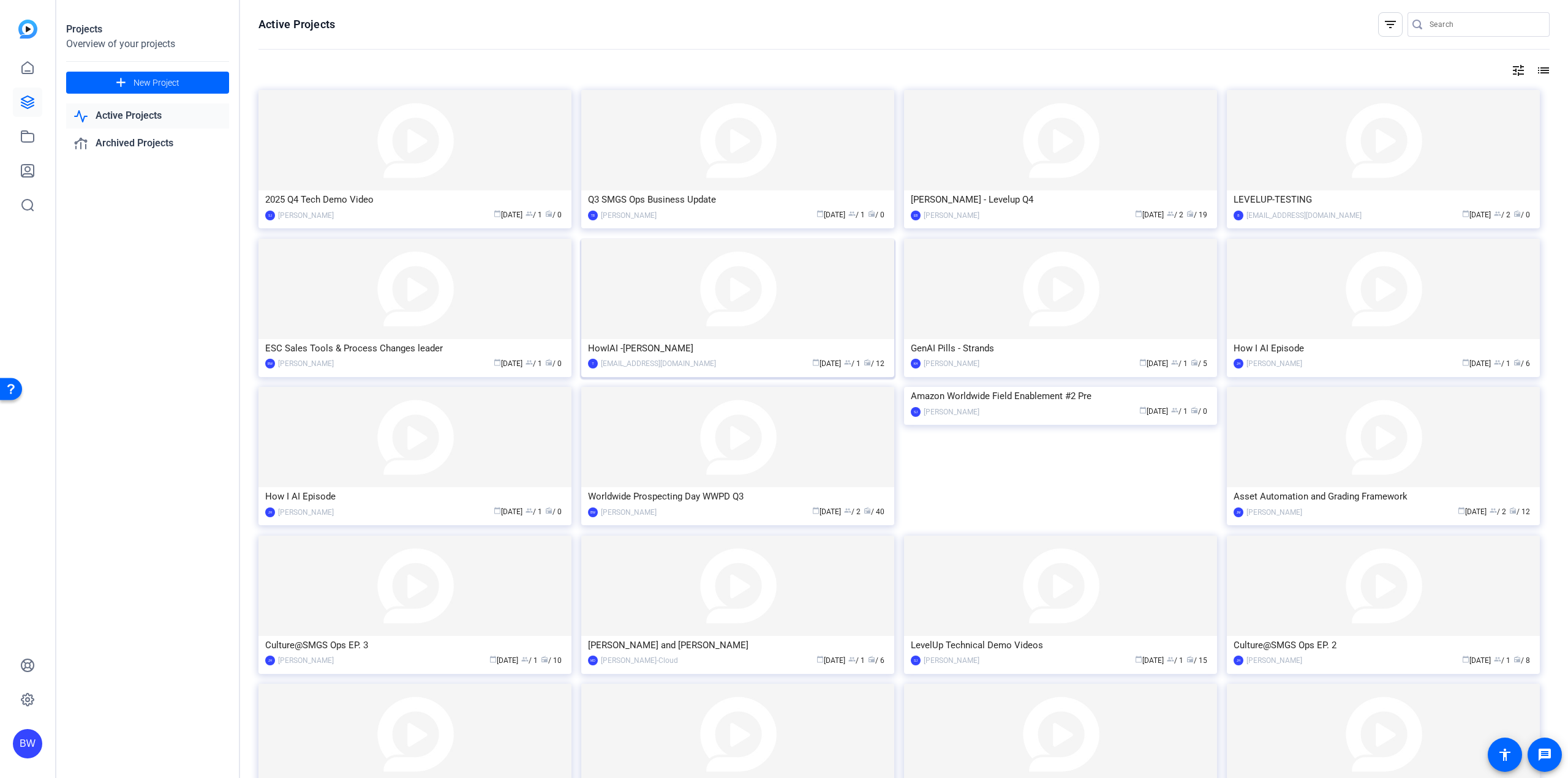
click at [750, 324] on img at bounding box center [737, 288] width 313 height 101
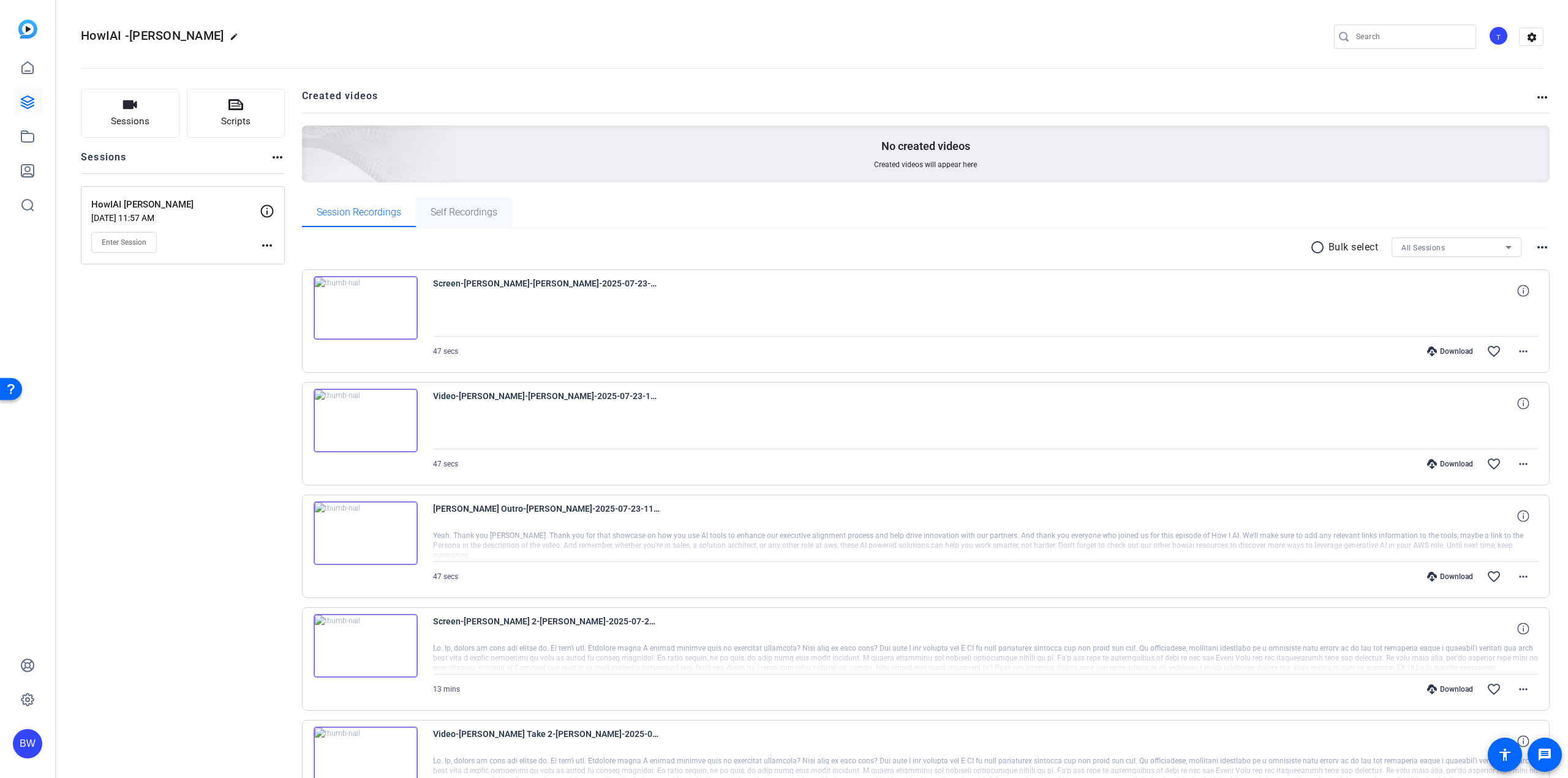
click at [466, 217] on span "Self Recordings" at bounding box center [464, 212] width 67 height 9
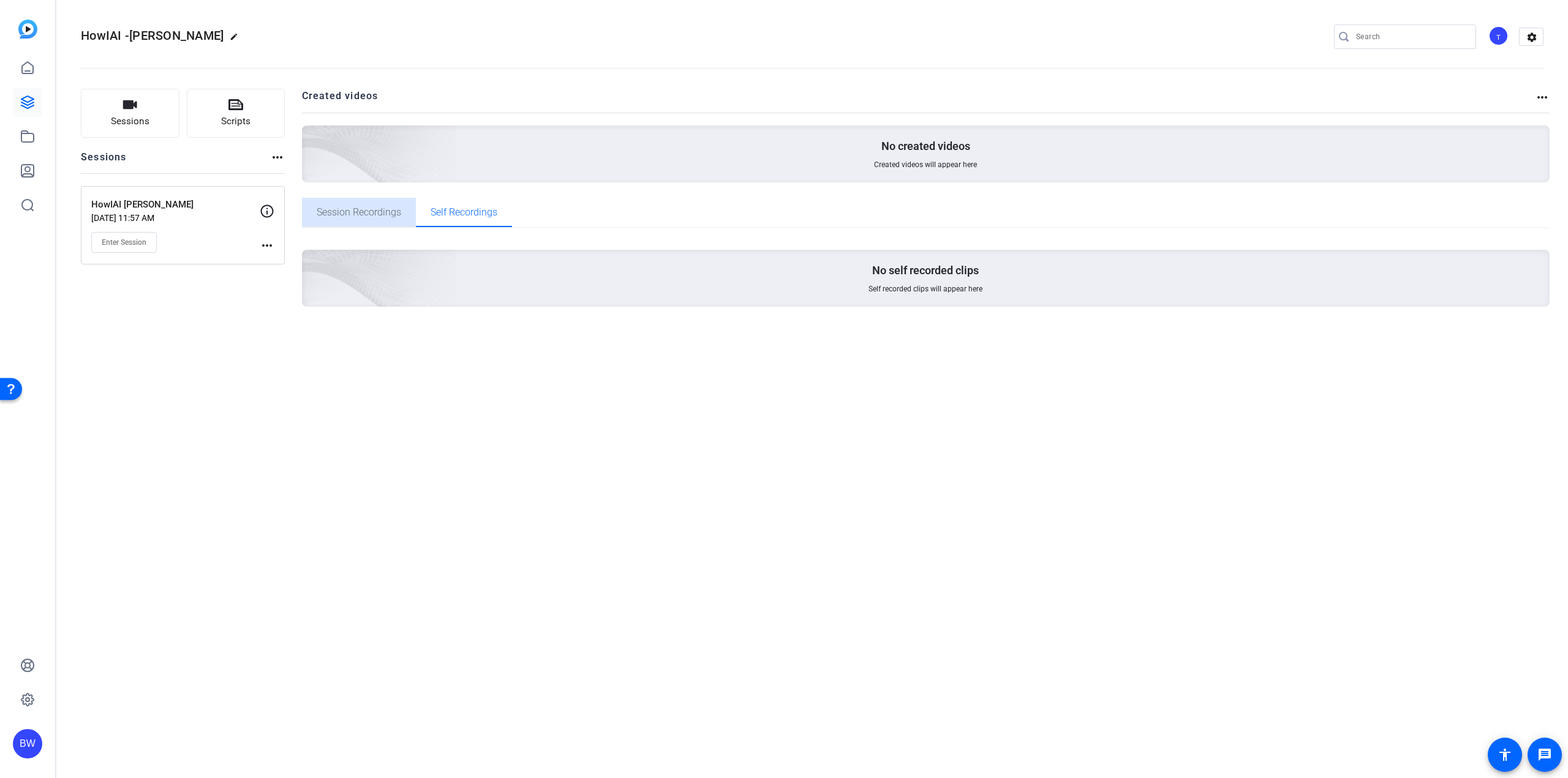
click at [388, 222] on span "Session Recordings" at bounding box center [359, 213] width 84 height 29
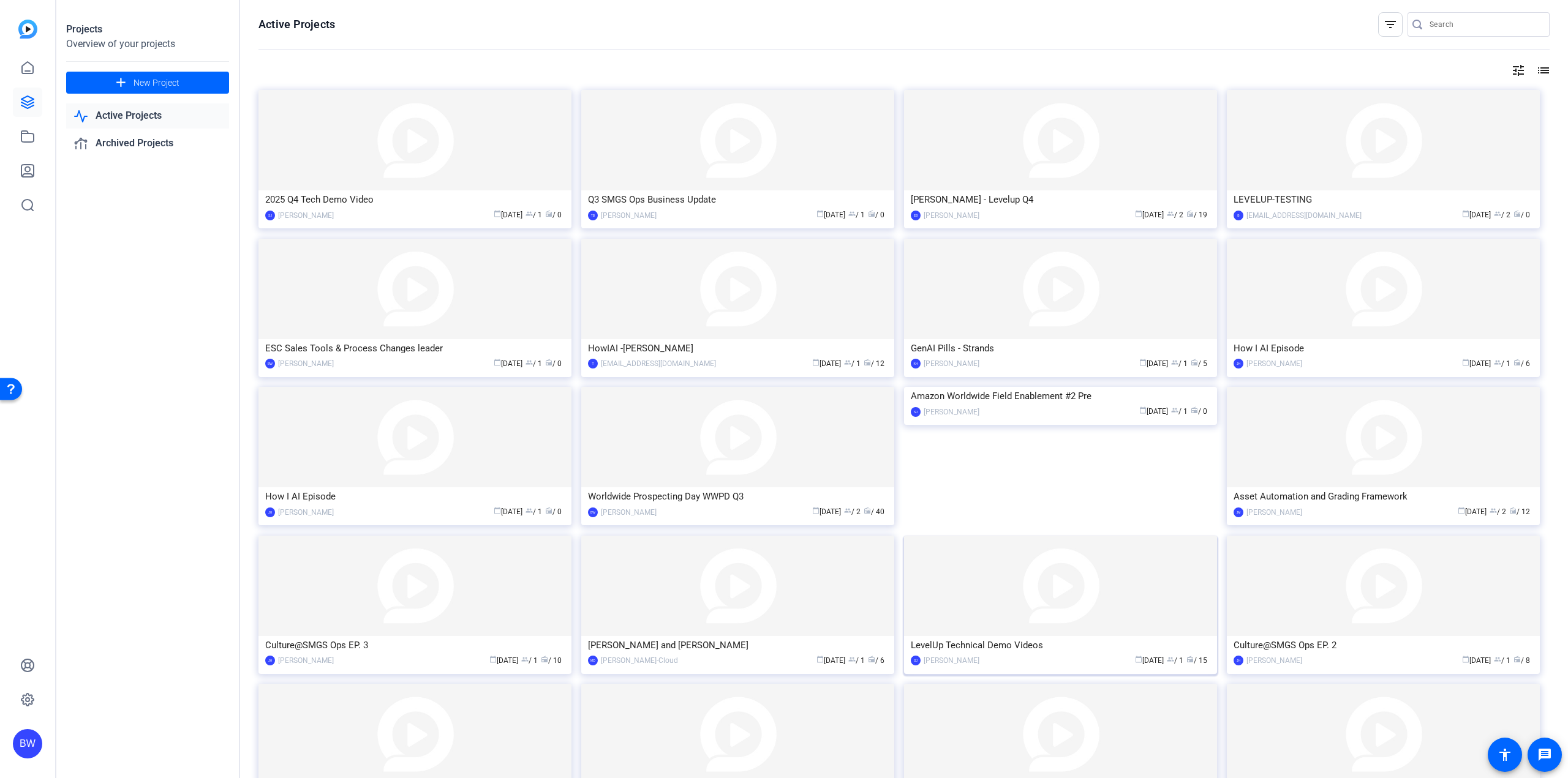
click at [990, 627] on img at bounding box center [1060, 585] width 313 height 101
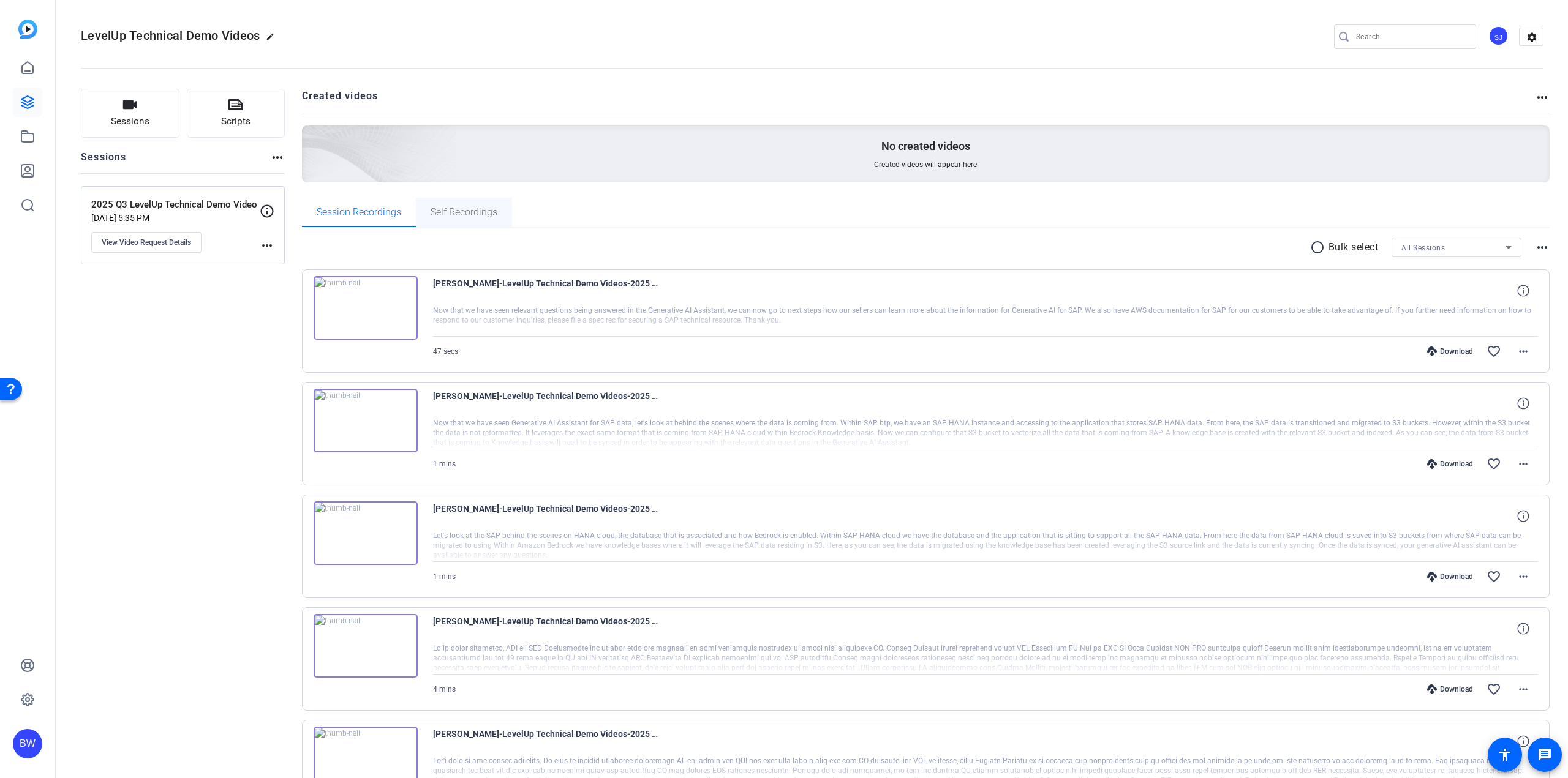
click at [460, 208] on span "Self Recordings" at bounding box center [464, 212] width 67 height 9
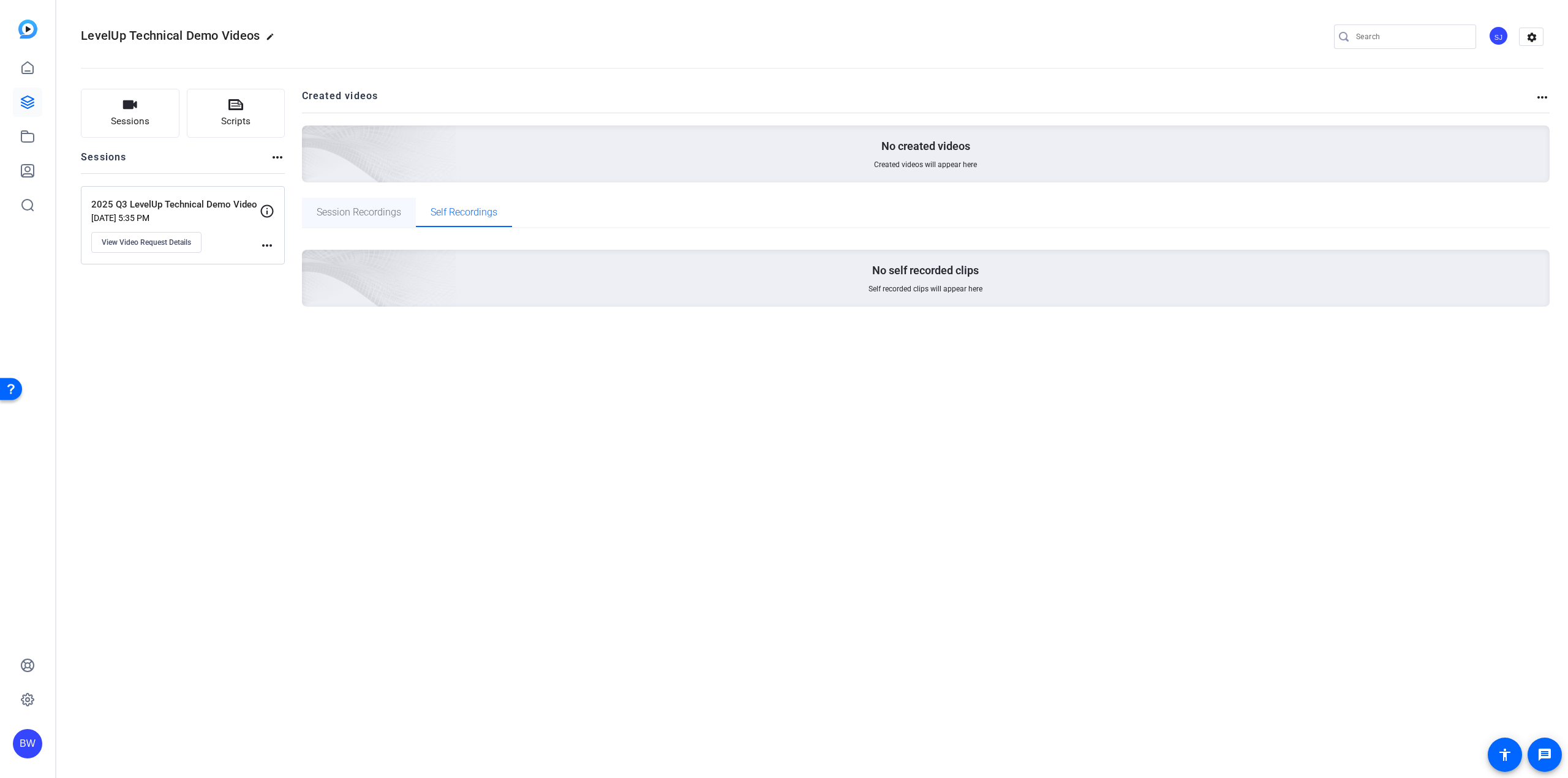
click at [345, 210] on span "Session Recordings" at bounding box center [359, 212] width 84 height 9
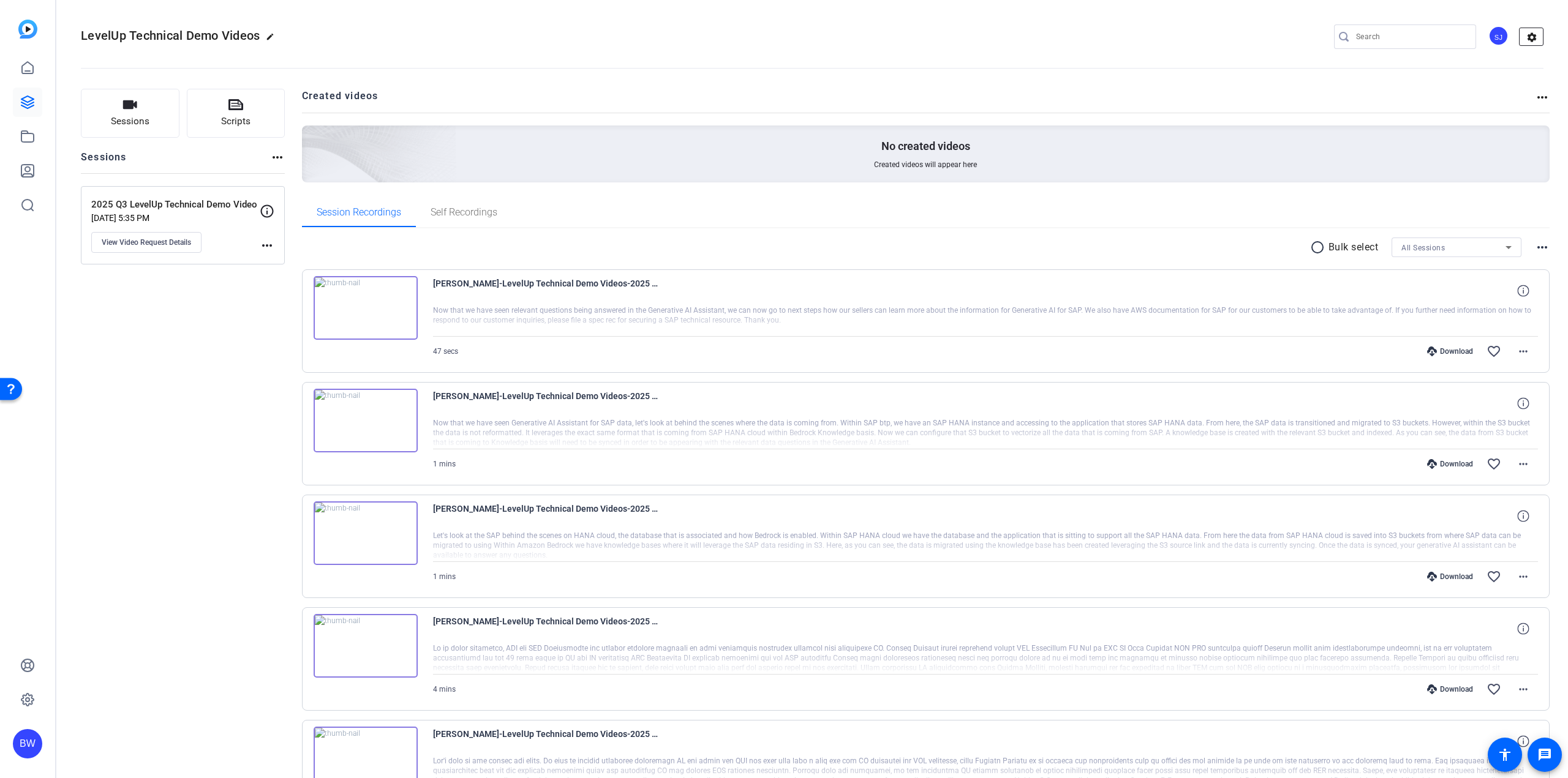
click at [1528, 42] on mat-icon "settings" at bounding box center [1532, 37] width 24 height 18
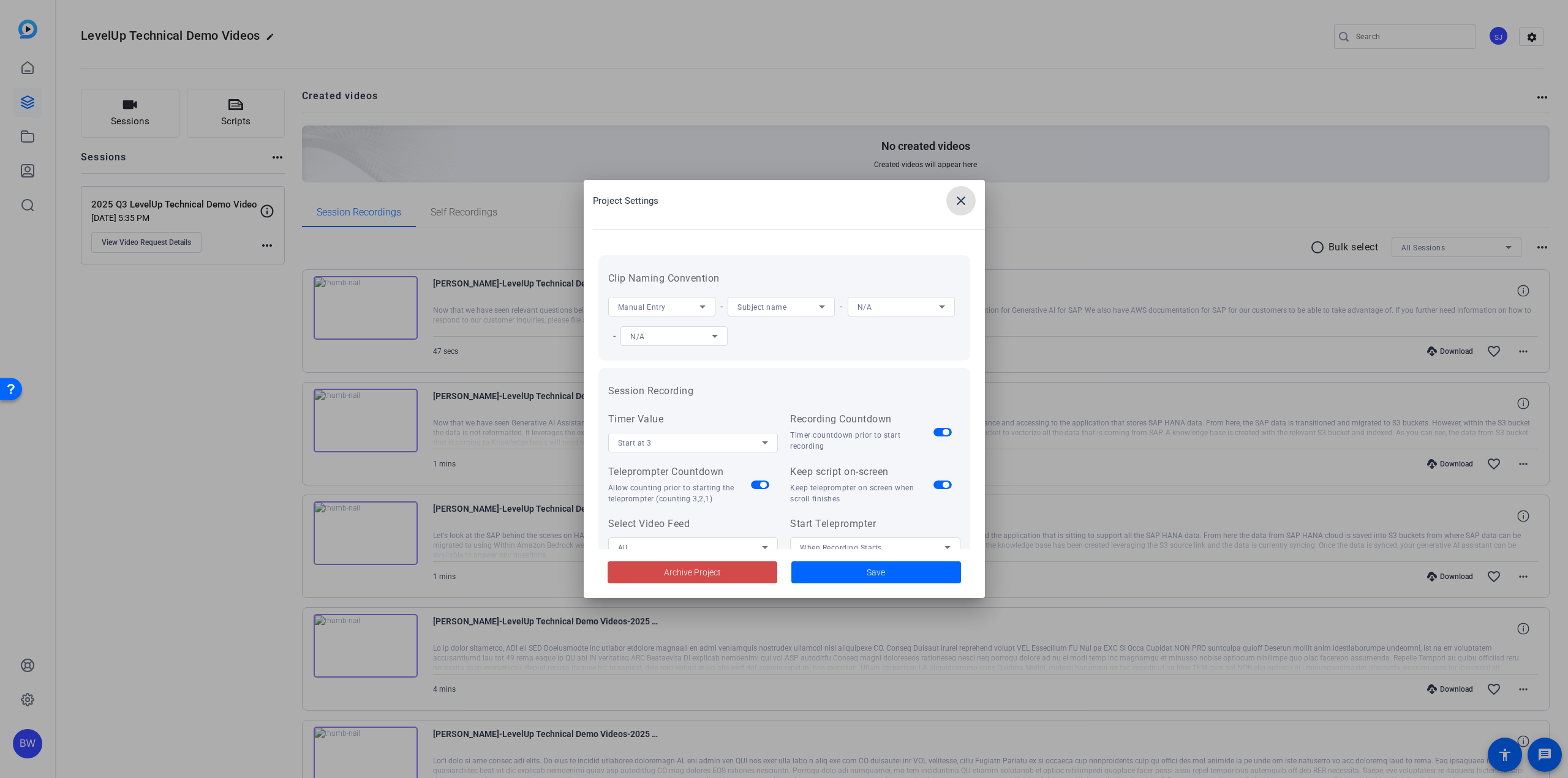
click at [639, 566] on span at bounding box center [692, 572] width 170 height 29
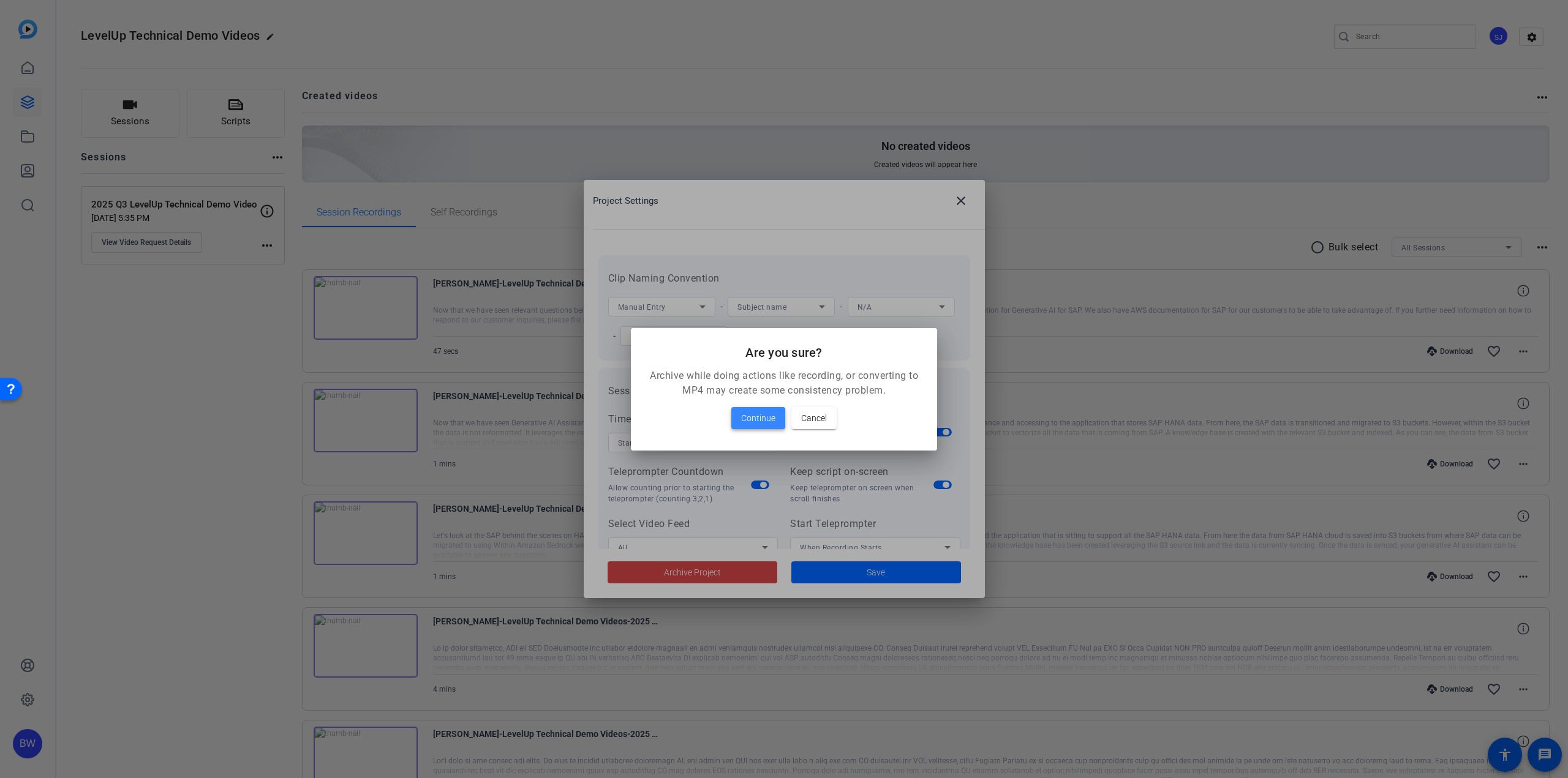
click at [759, 424] on span "Continue" at bounding box center [759, 417] width 34 height 15
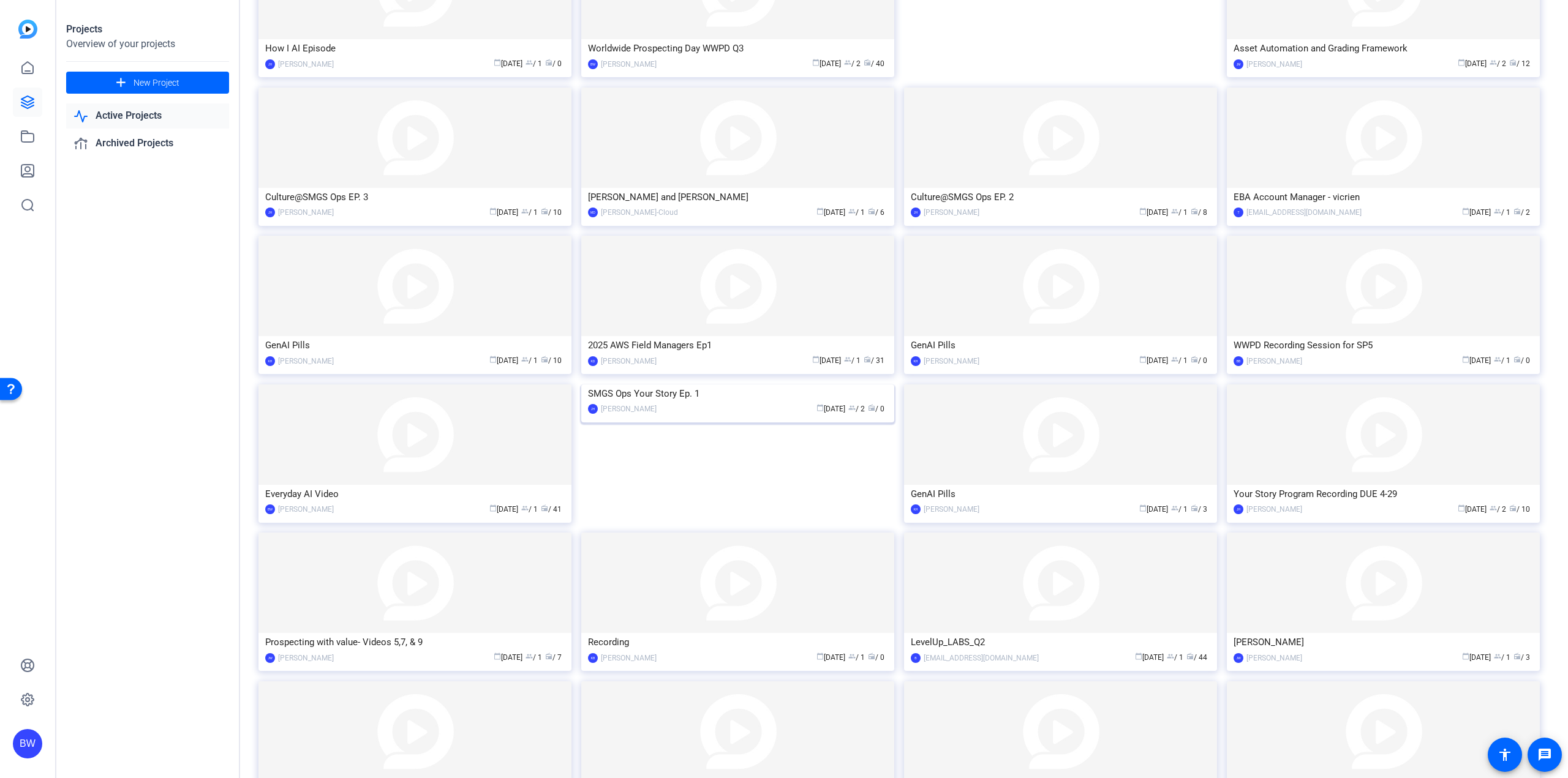
scroll to position [509, 0]
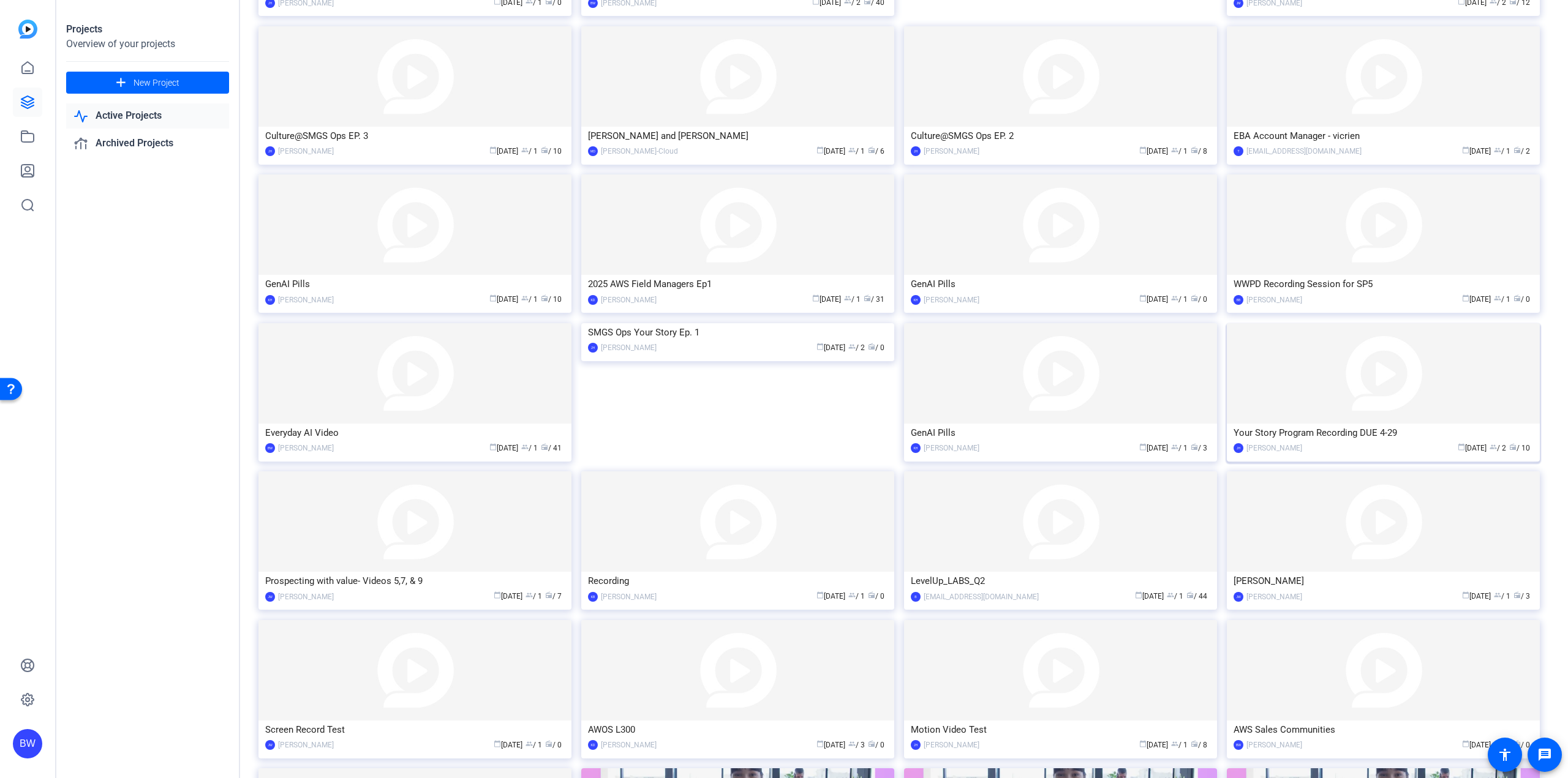
click at [1320, 395] on img at bounding box center [1383, 374] width 313 height 101
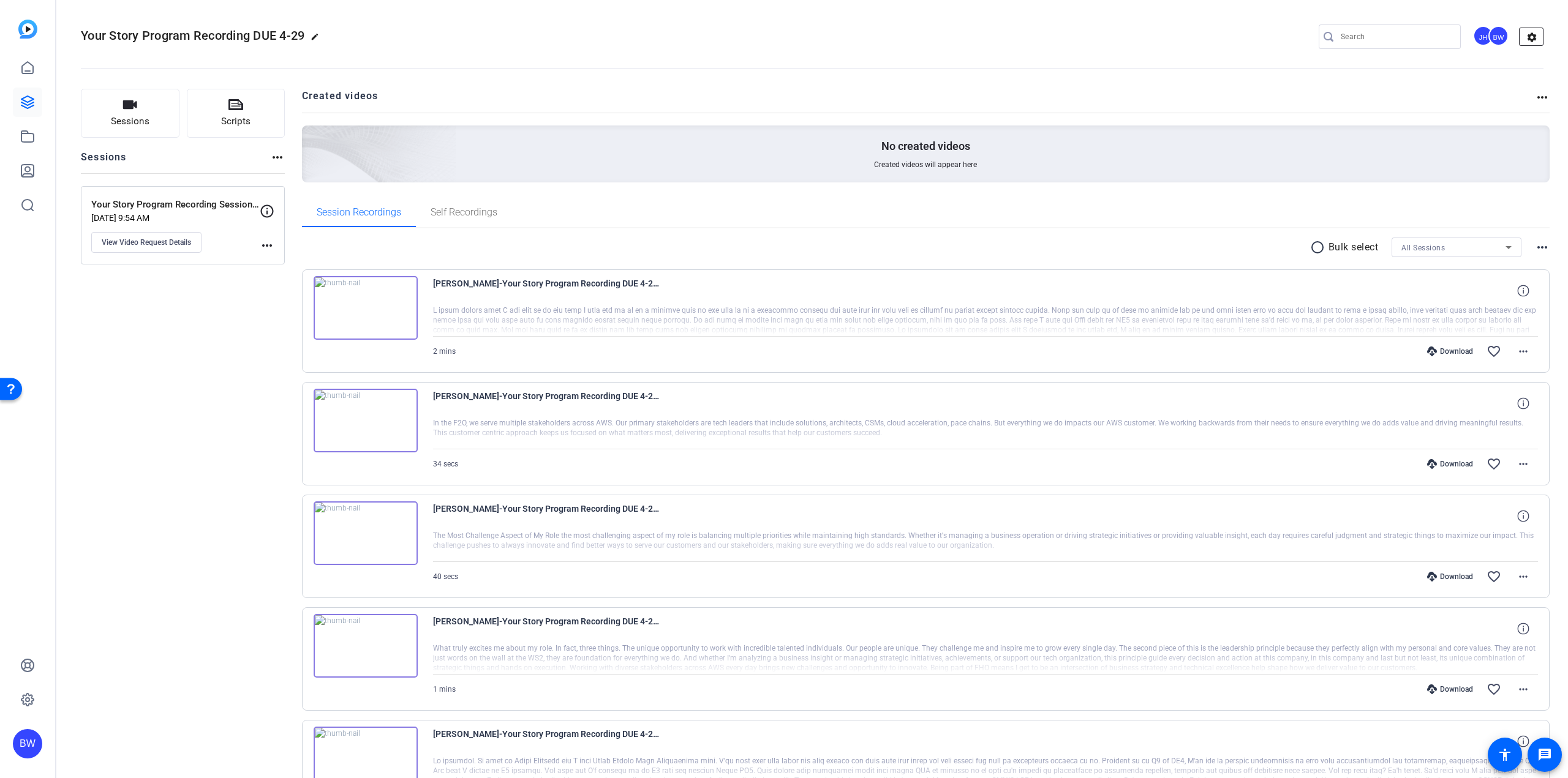
click at [1523, 39] on mat-icon "settings" at bounding box center [1532, 37] width 24 height 18
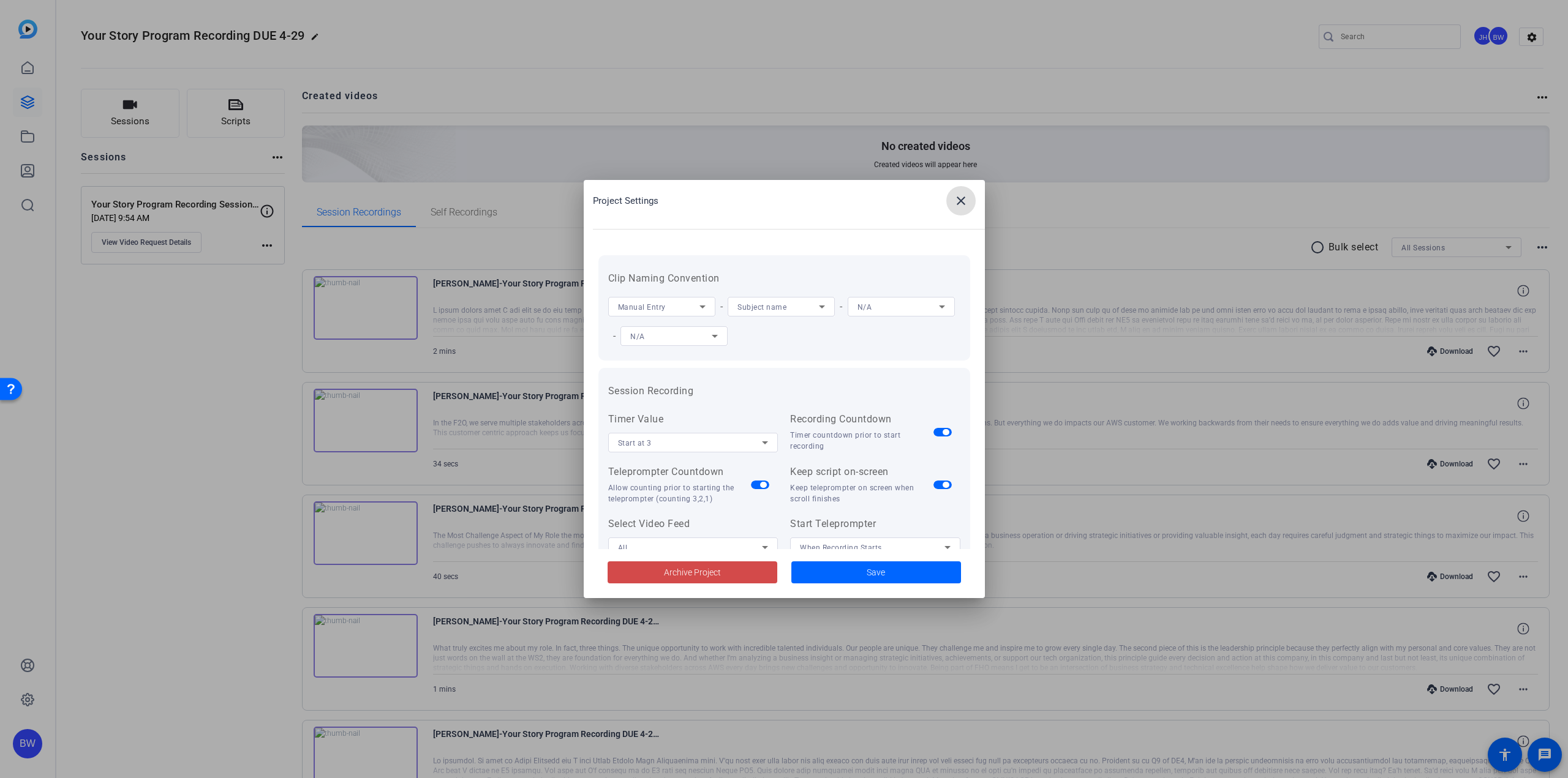
click at [704, 570] on span "Archive Project" at bounding box center [692, 572] width 57 height 13
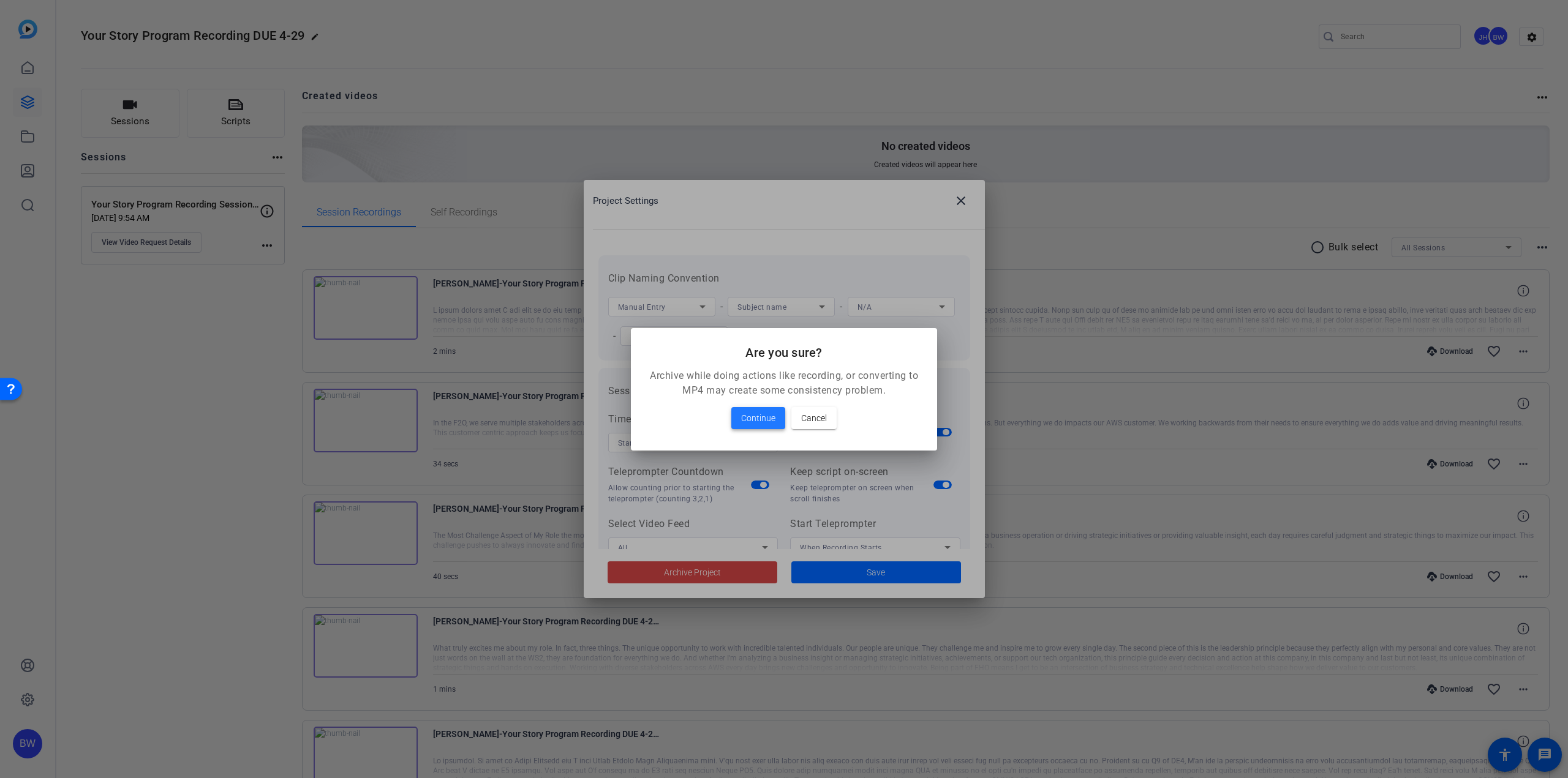
click at [761, 410] on span at bounding box center [758, 418] width 54 height 29
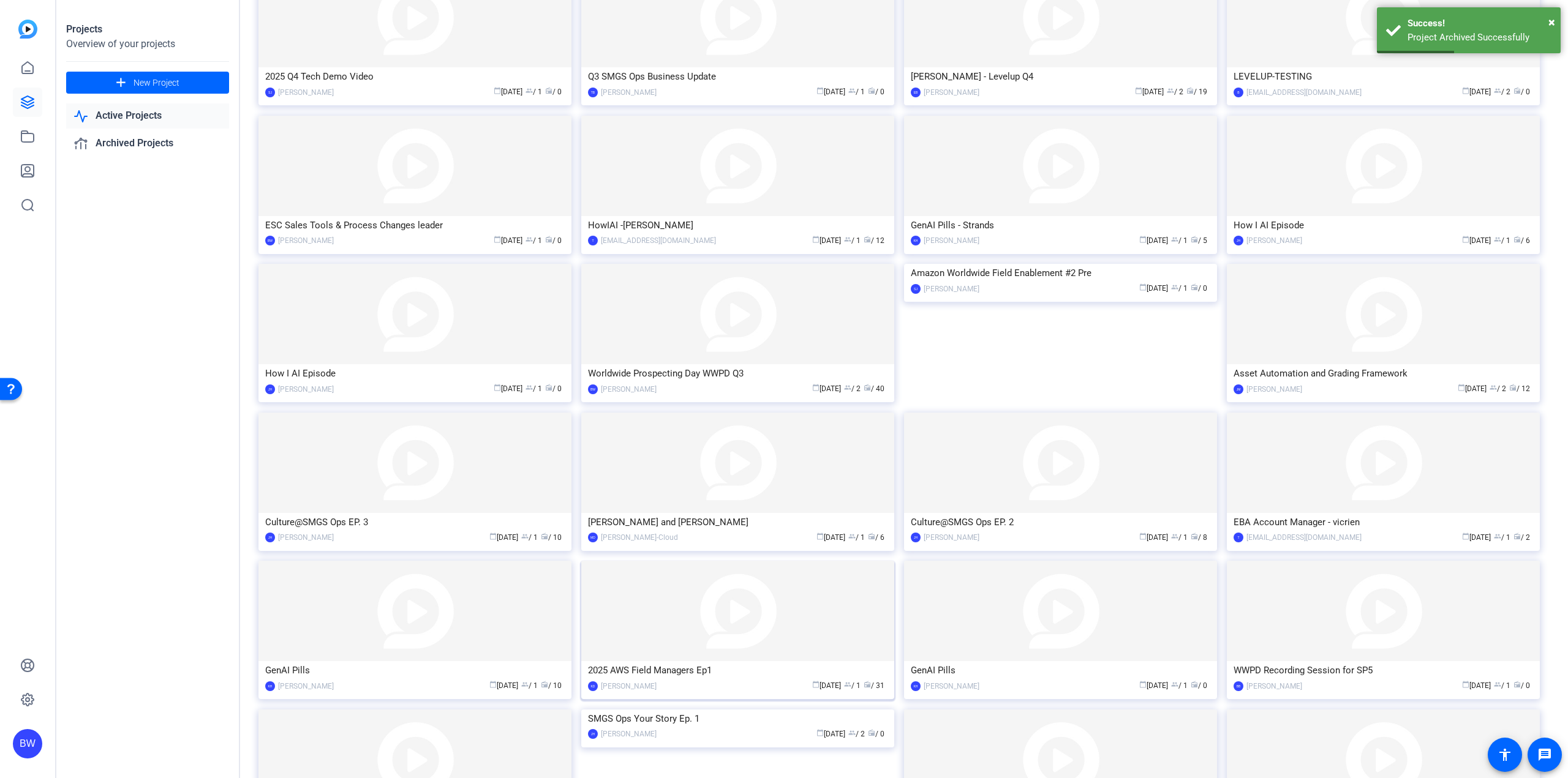
scroll to position [264, 0]
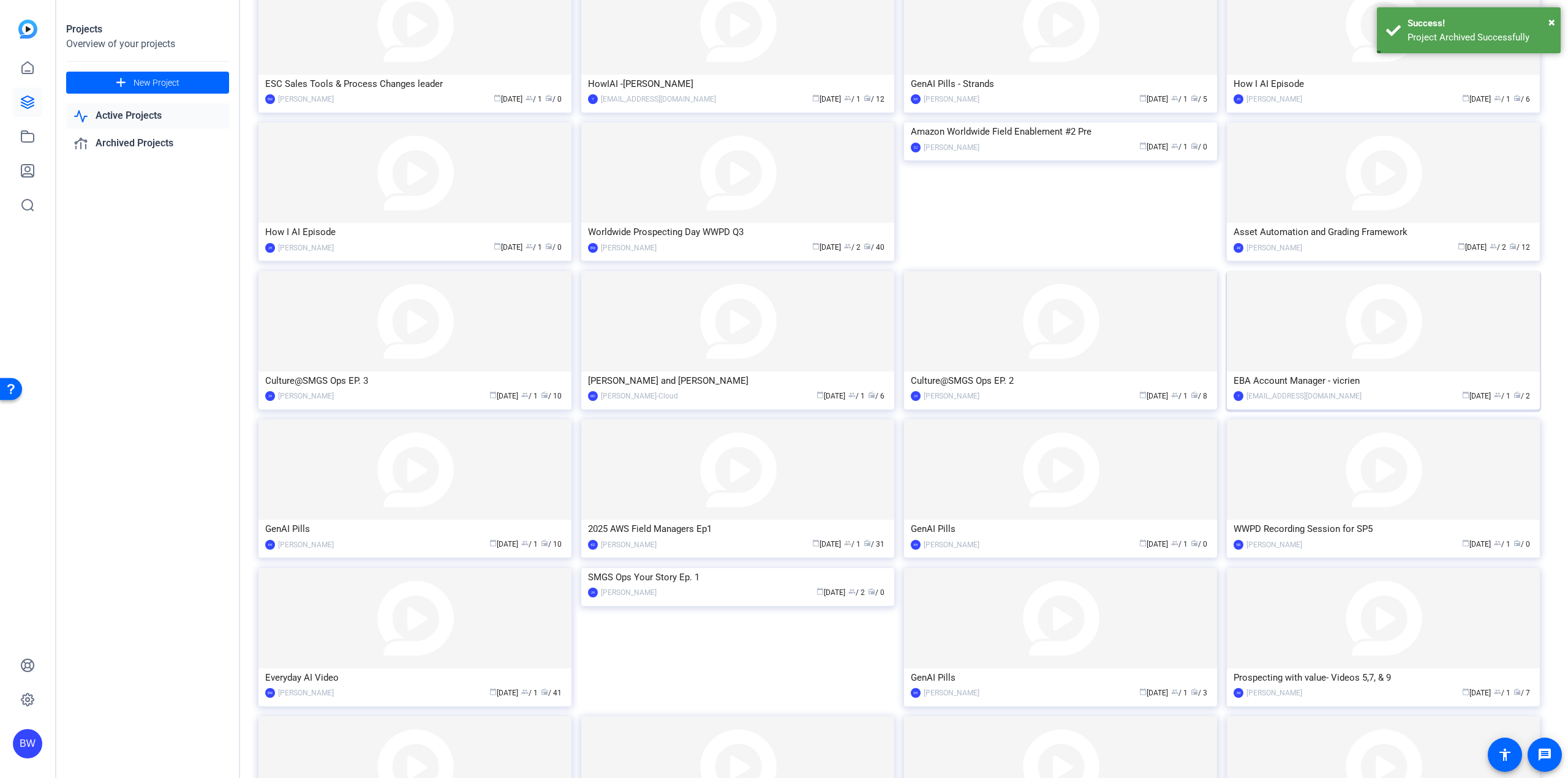
click at [1393, 305] on img at bounding box center [1383, 321] width 313 height 101
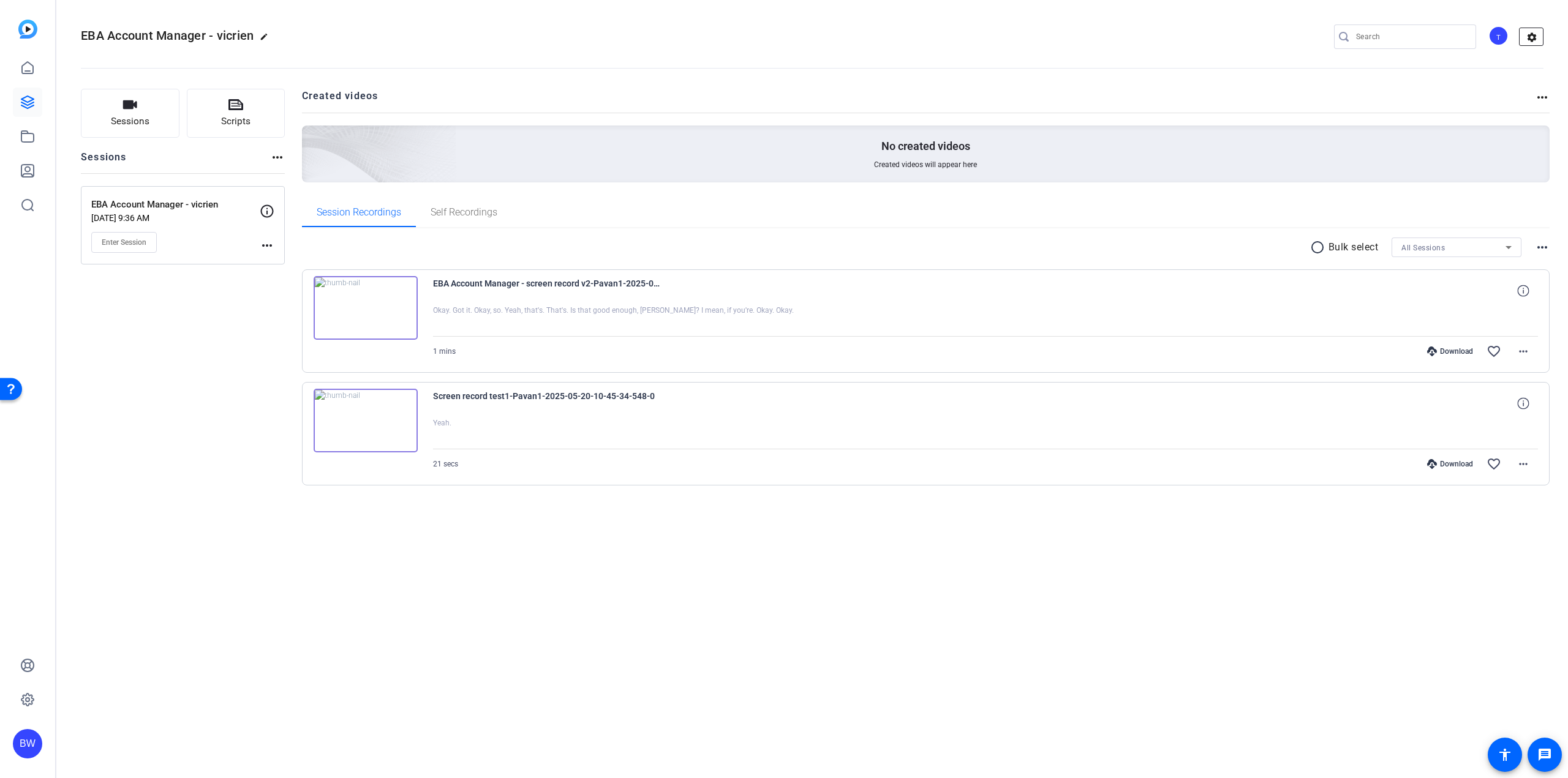
click at [1527, 37] on mat-icon "settings" at bounding box center [1532, 37] width 24 height 18
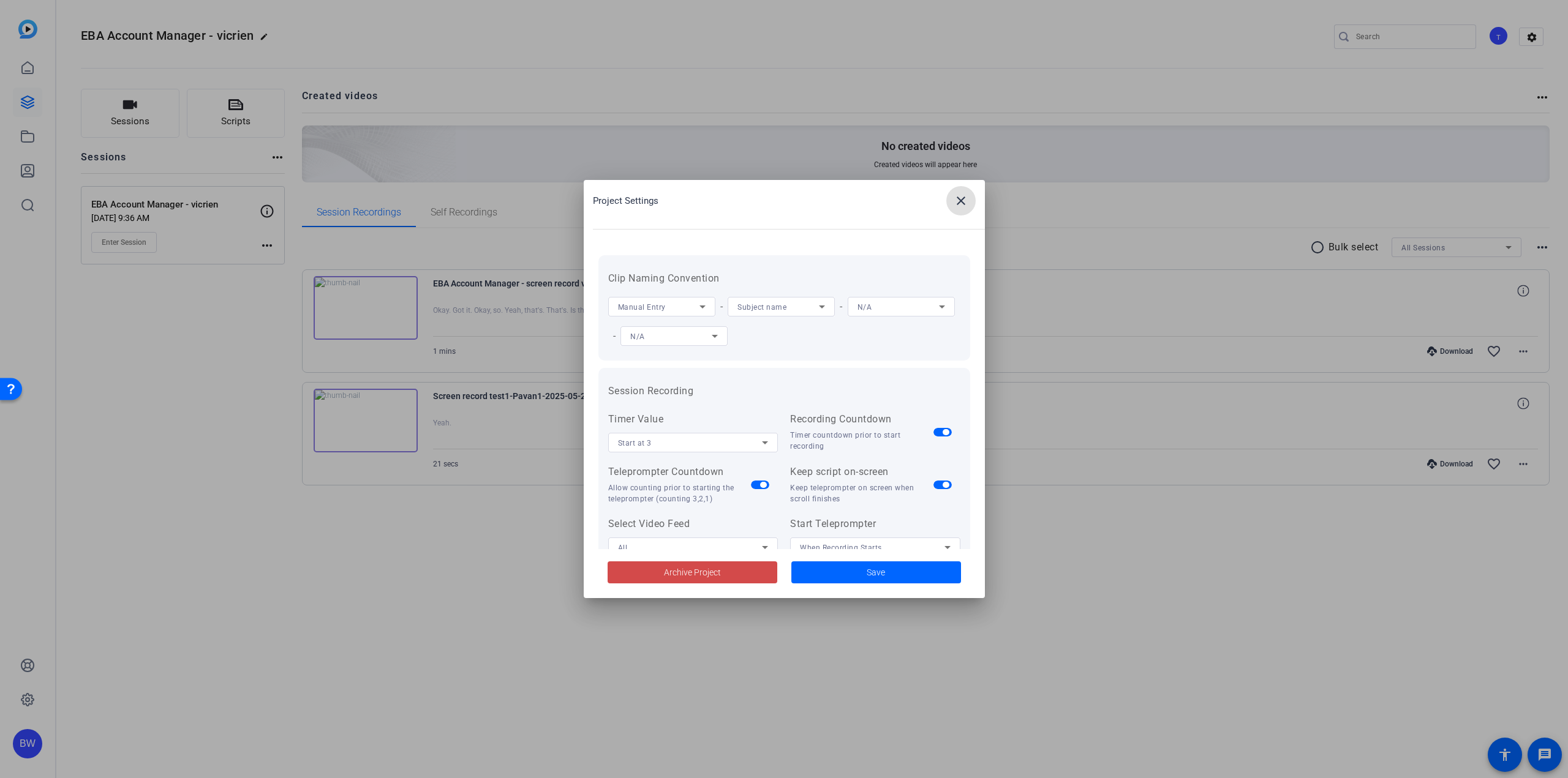
click at [706, 578] on button "Archive Project" at bounding box center [692, 572] width 170 height 22
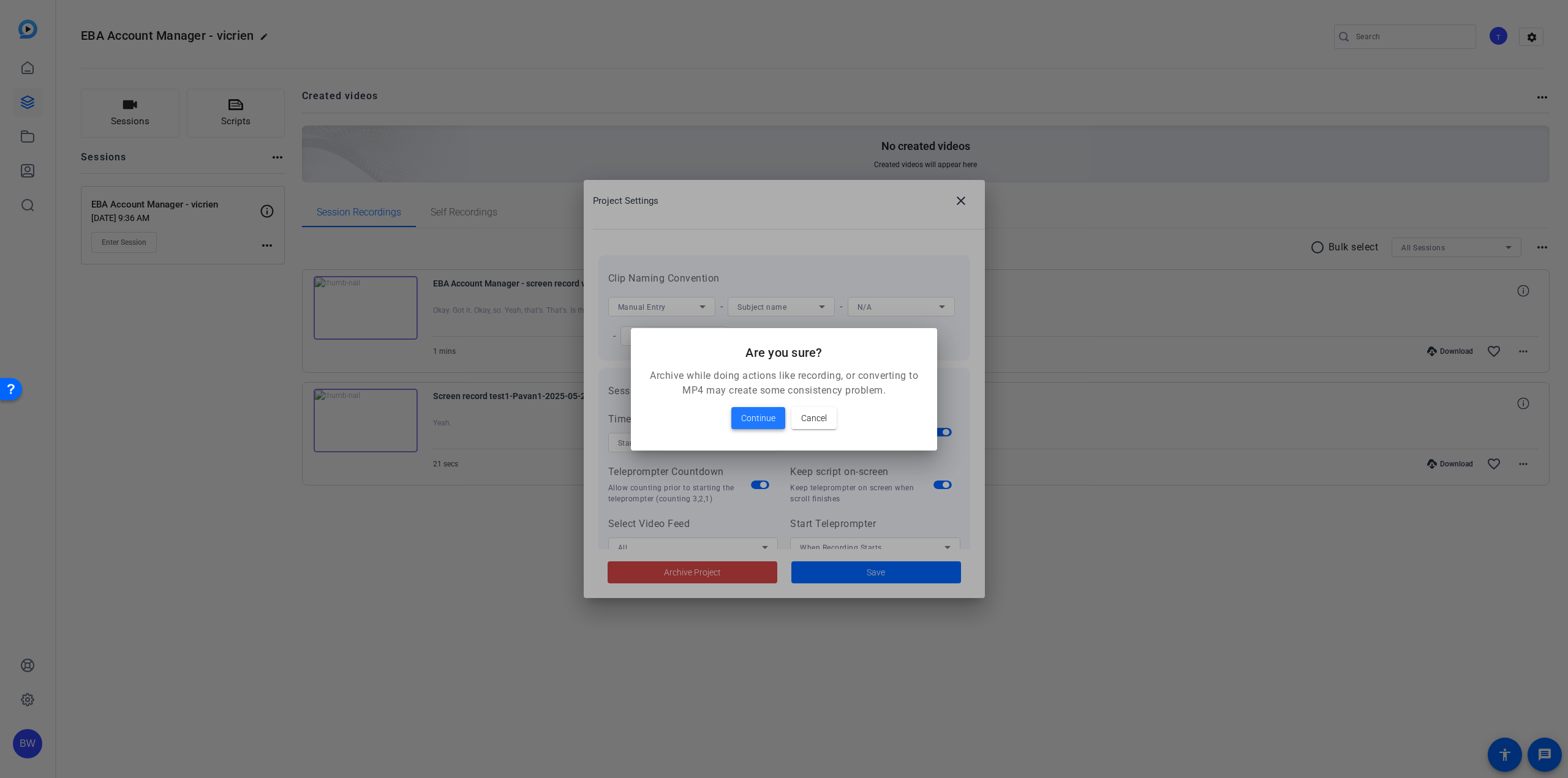
click at [770, 412] on span "Continue" at bounding box center [759, 417] width 34 height 15
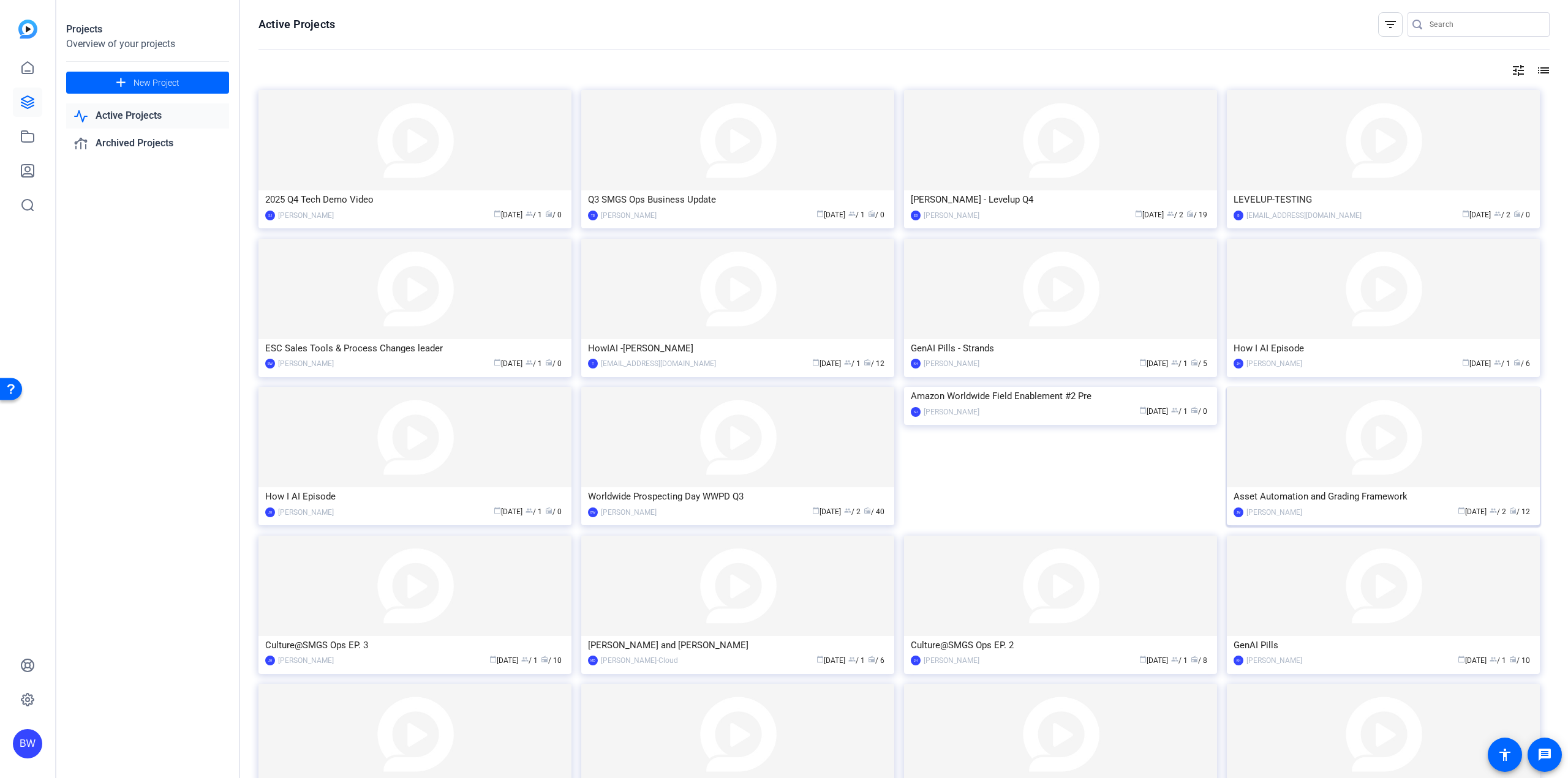
click at [1344, 461] on img at bounding box center [1383, 437] width 313 height 101
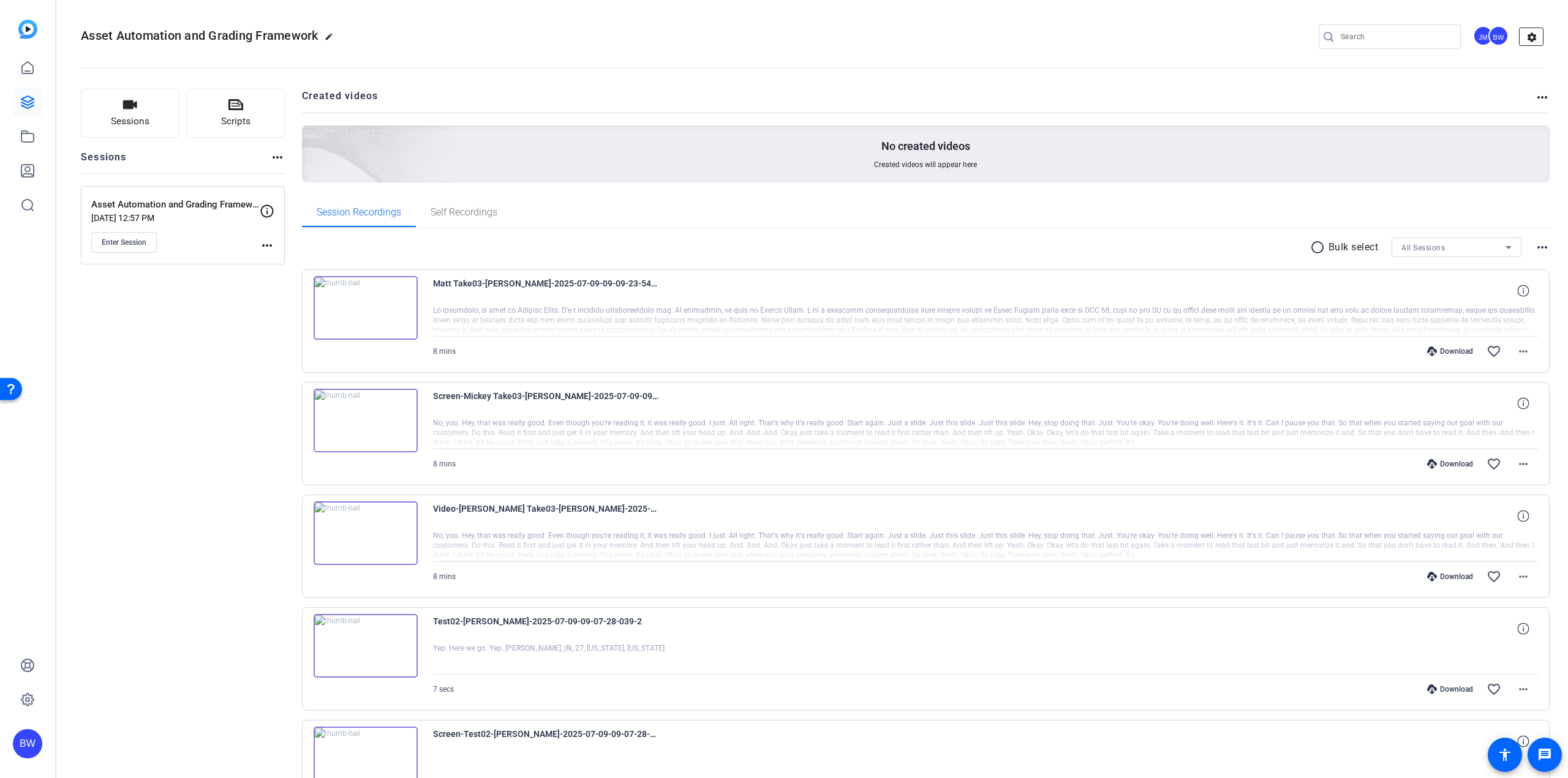
click at [1525, 44] on mat-icon "settings" at bounding box center [1532, 37] width 24 height 18
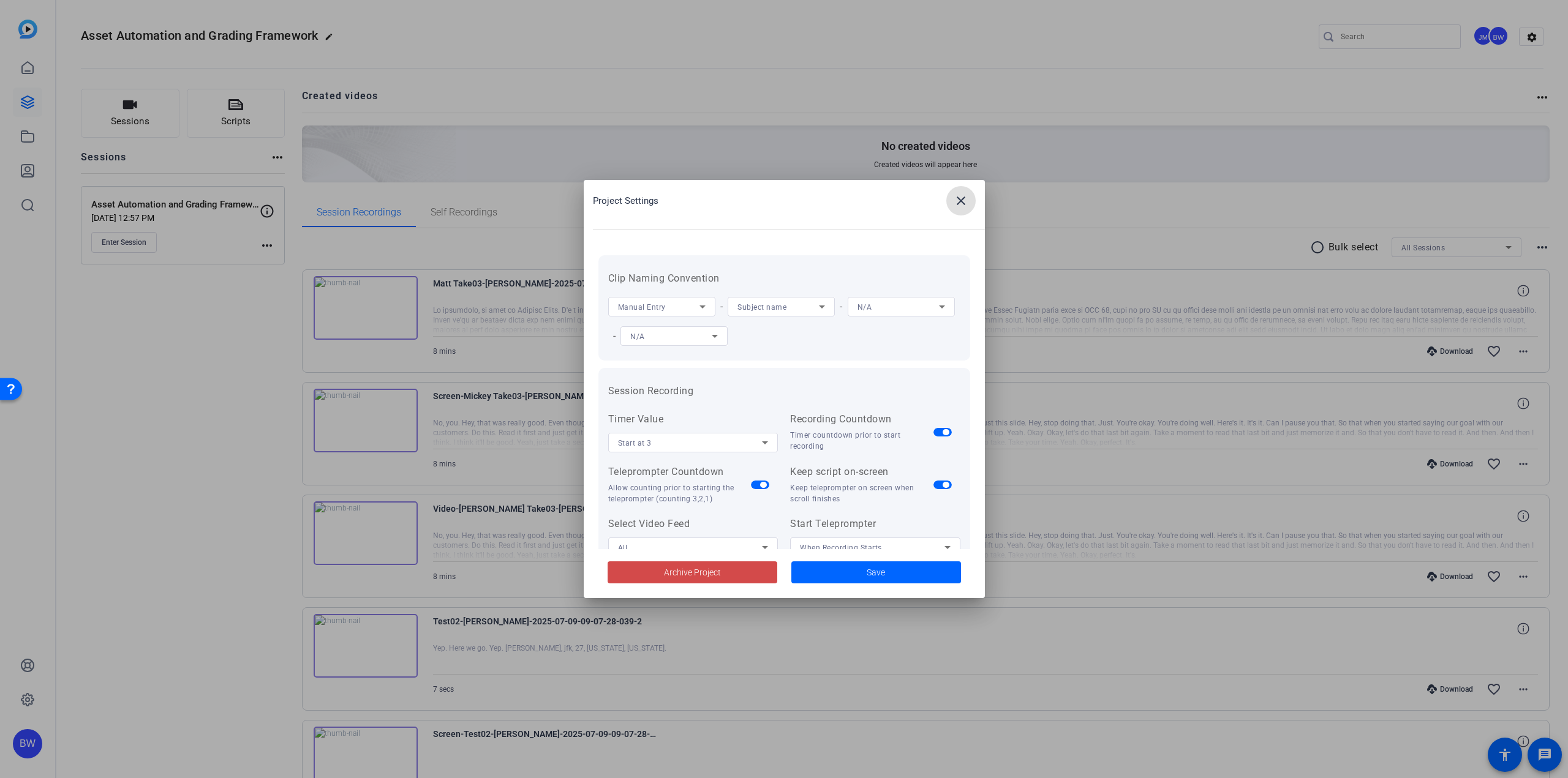
click at [703, 574] on span "Archive Project" at bounding box center [692, 572] width 57 height 13
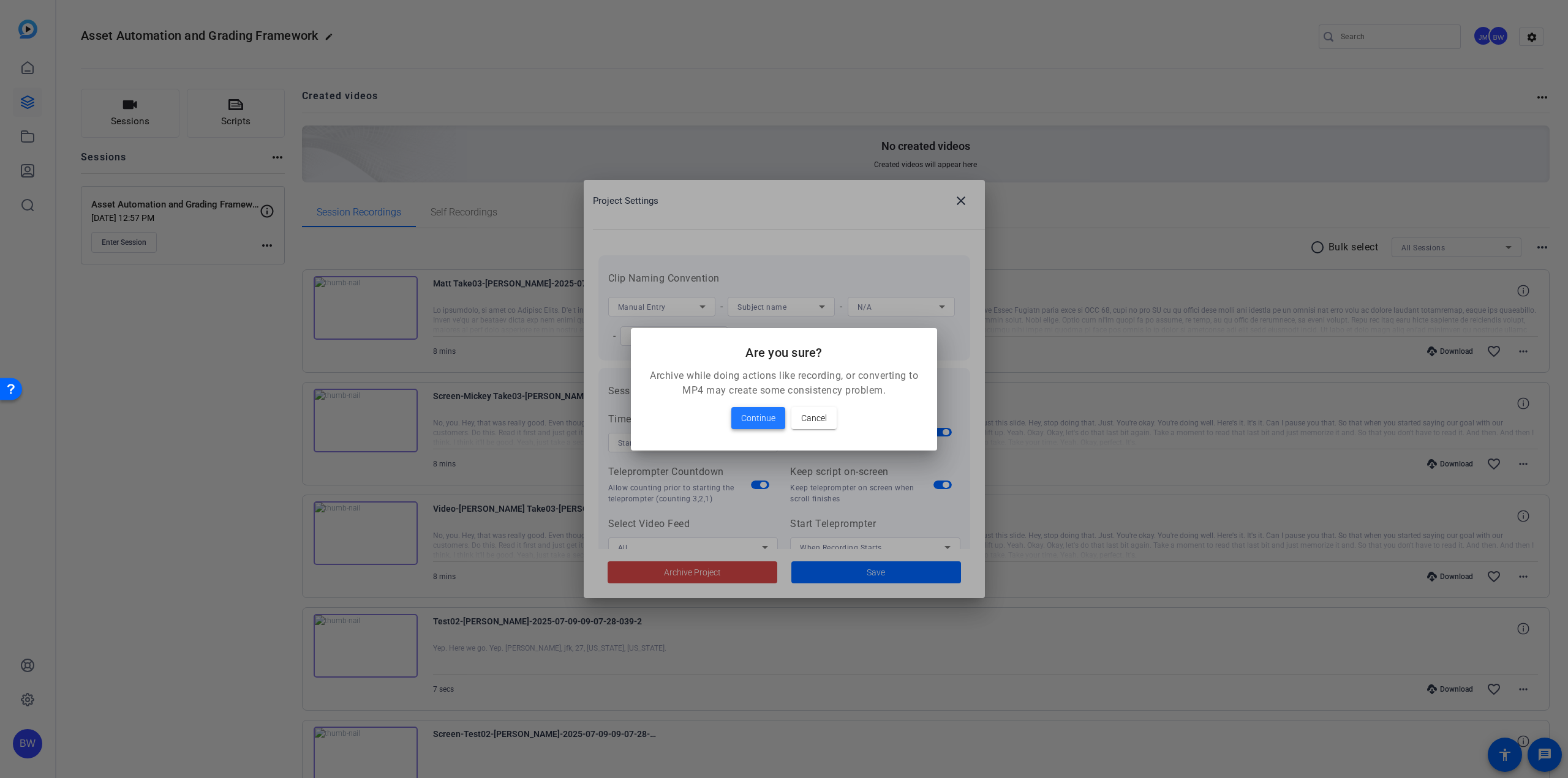
click at [772, 420] on span "Continue" at bounding box center [759, 417] width 34 height 15
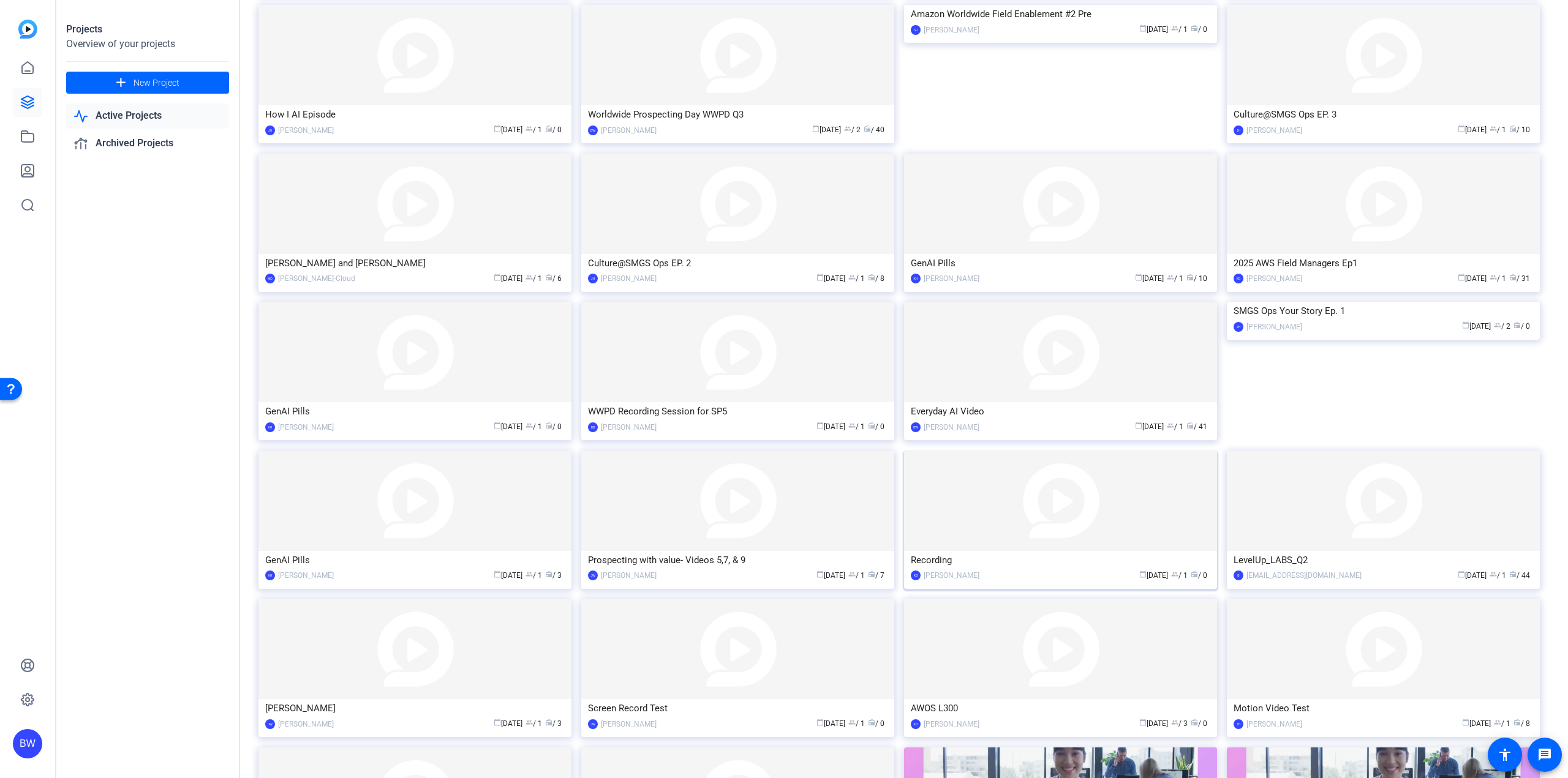
scroll to position [387, 0]
click at [1073, 516] on img at bounding box center [1060, 496] width 313 height 101
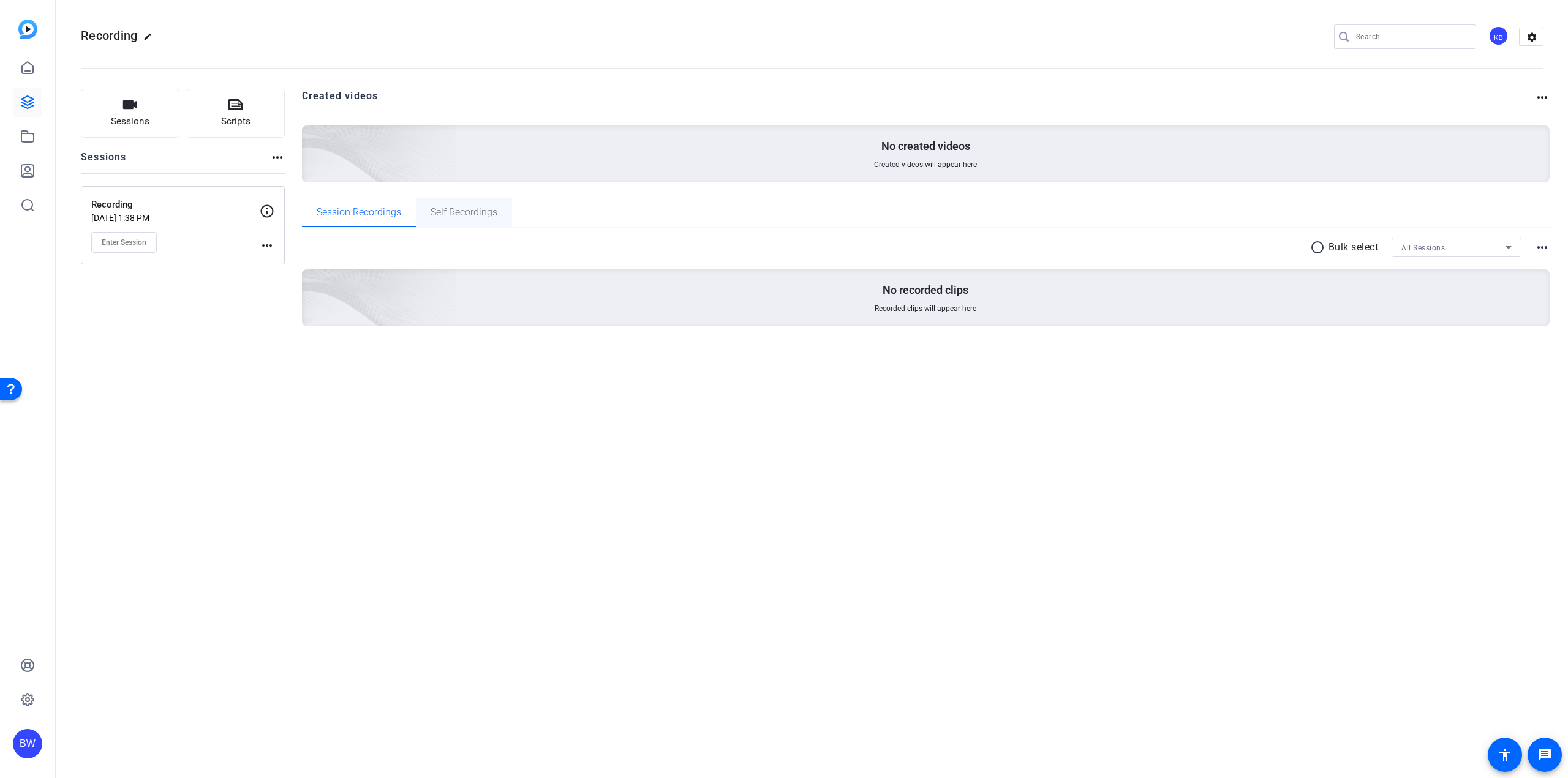
click at [493, 222] on span "Self Recordings" at bounding box center [464, 213] width 67 height 29
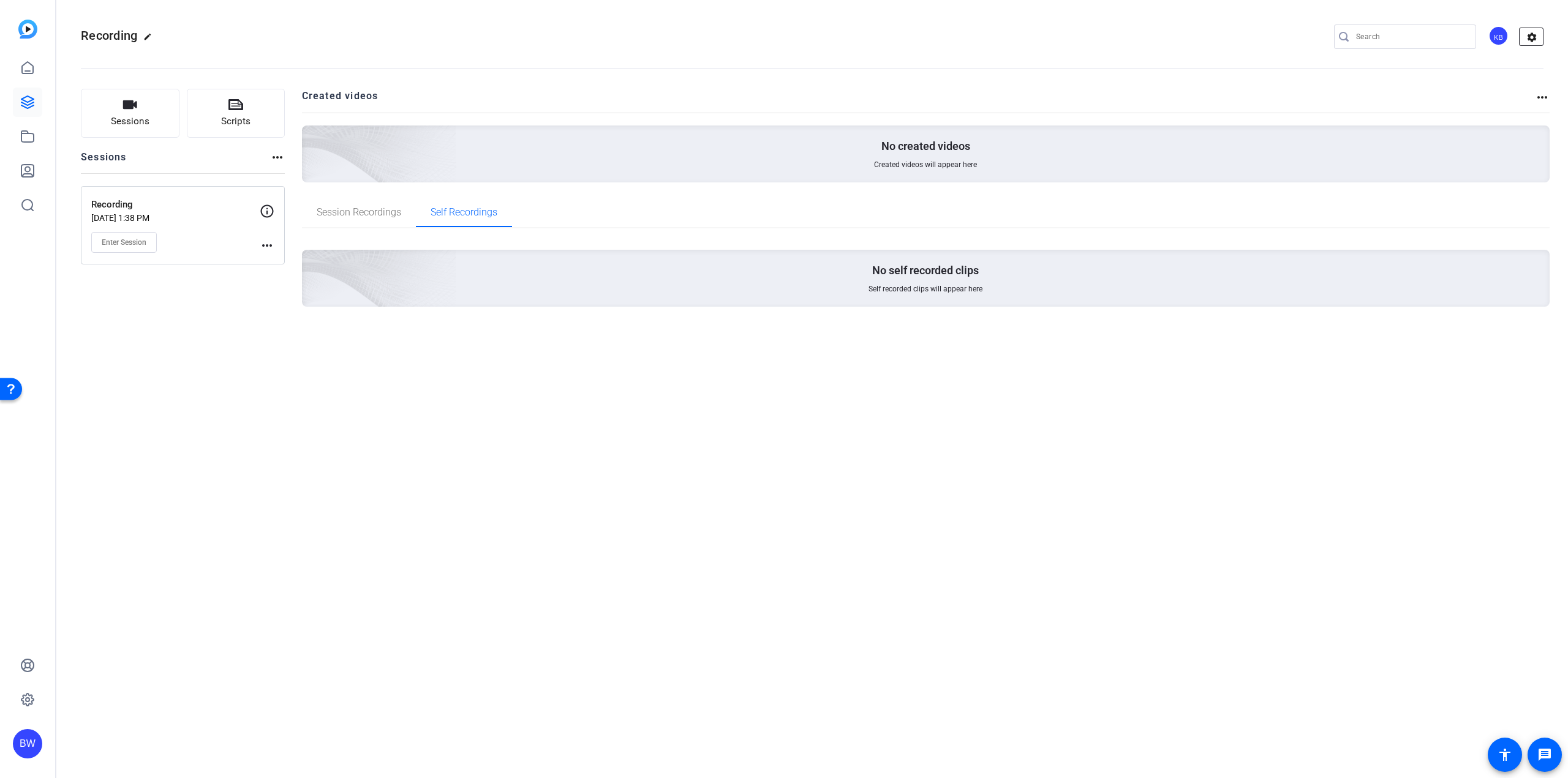
click at [1533, 42] on mat-icon "settings" at bounding box center [1532, 37] width 24 height 18
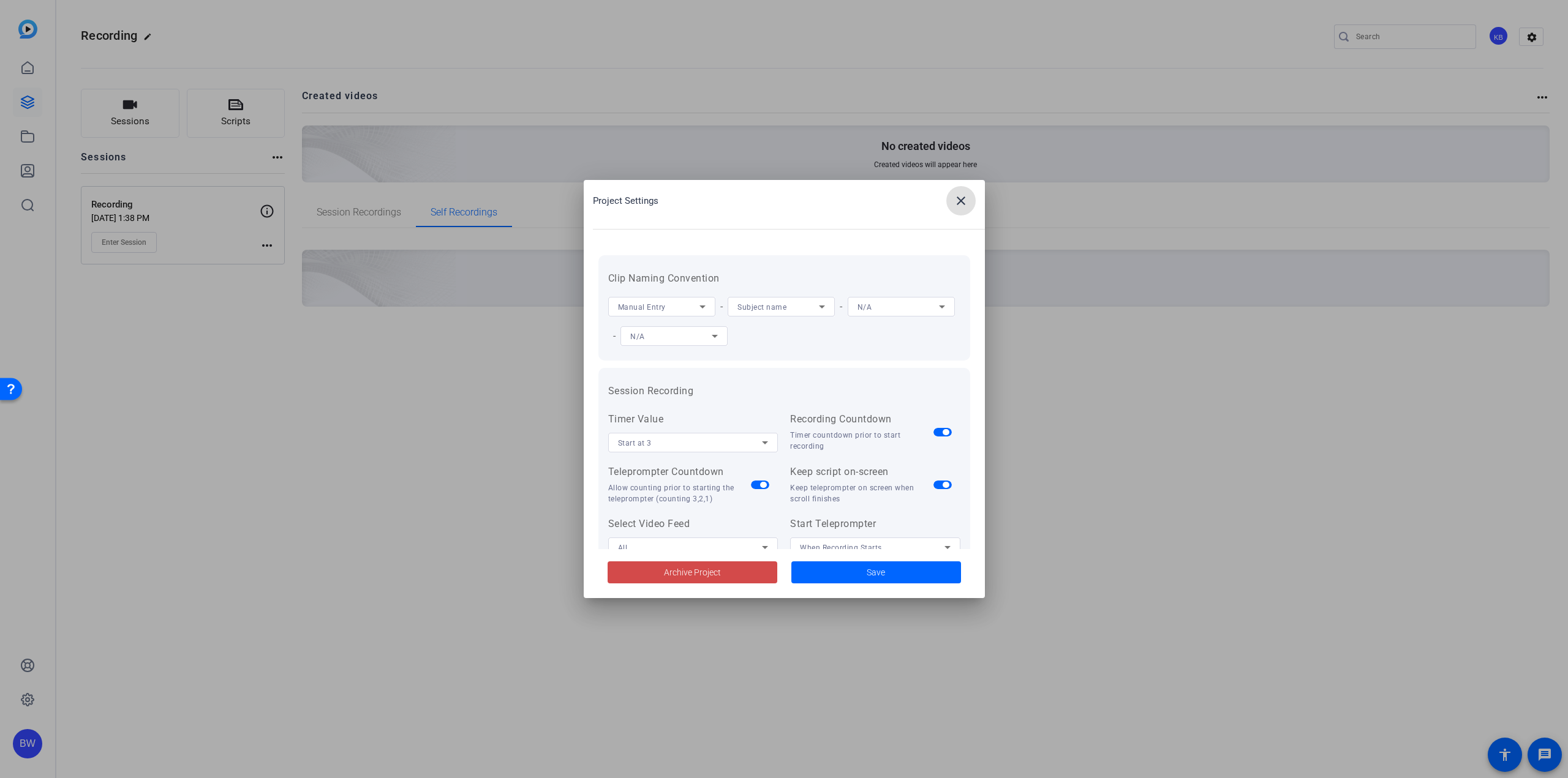
click at [672, 576] on span "Archive Project" at bounding box center [692, 572] width 57 height 13
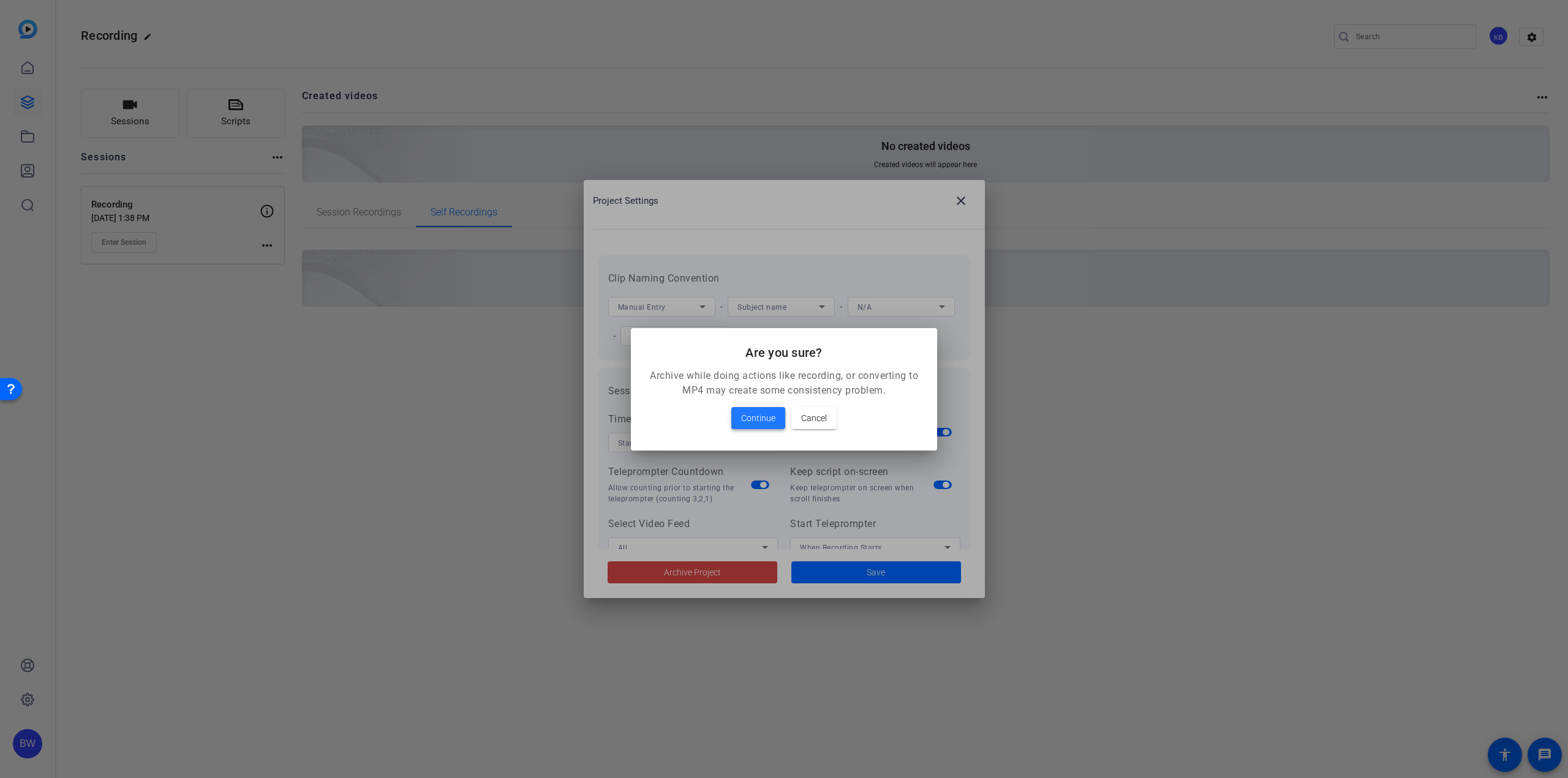
click at [756, 421] on span "Continue" at bounding box center [759, 417] width 34 height 15
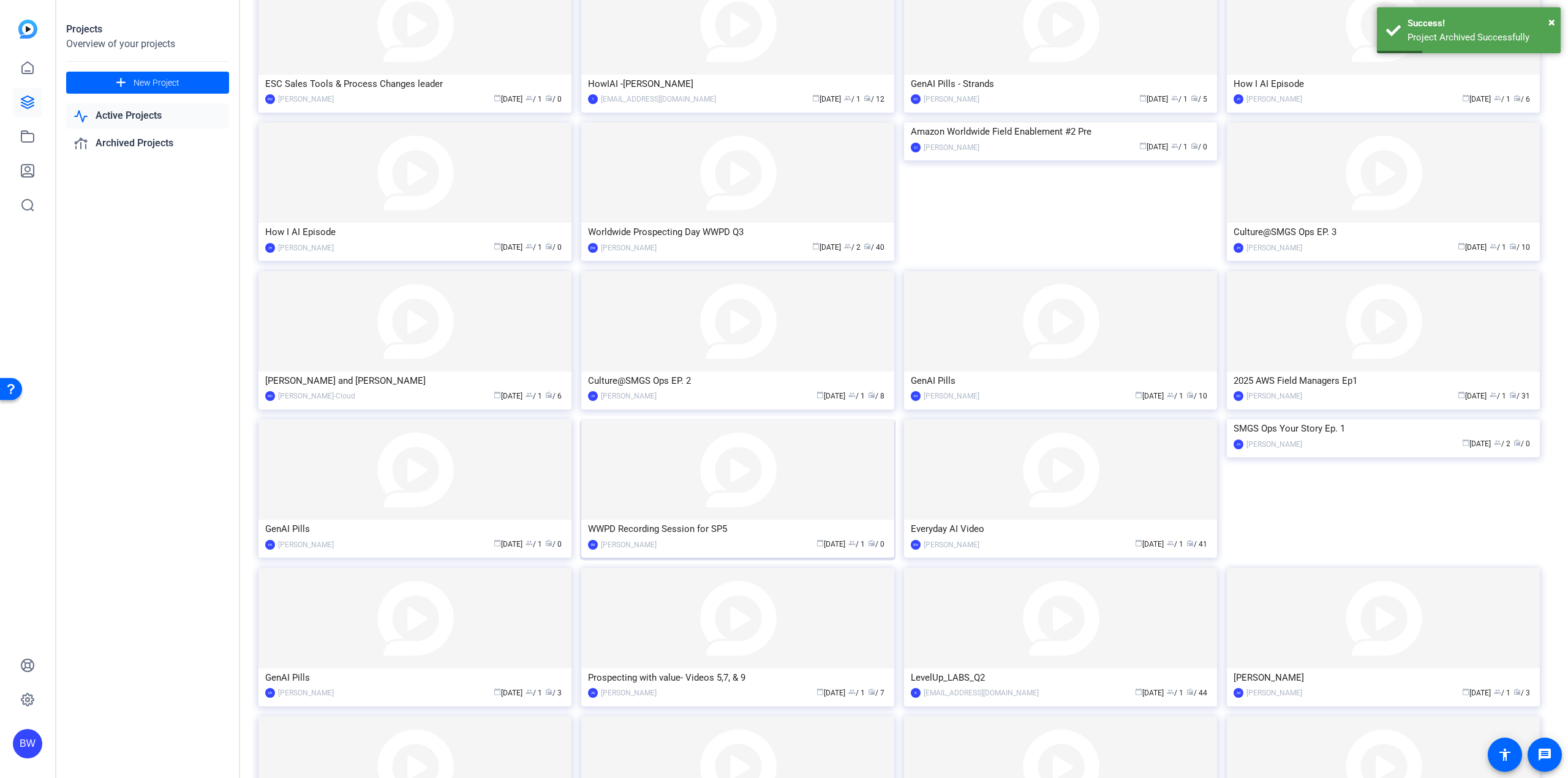
scroll to position [509, 0]
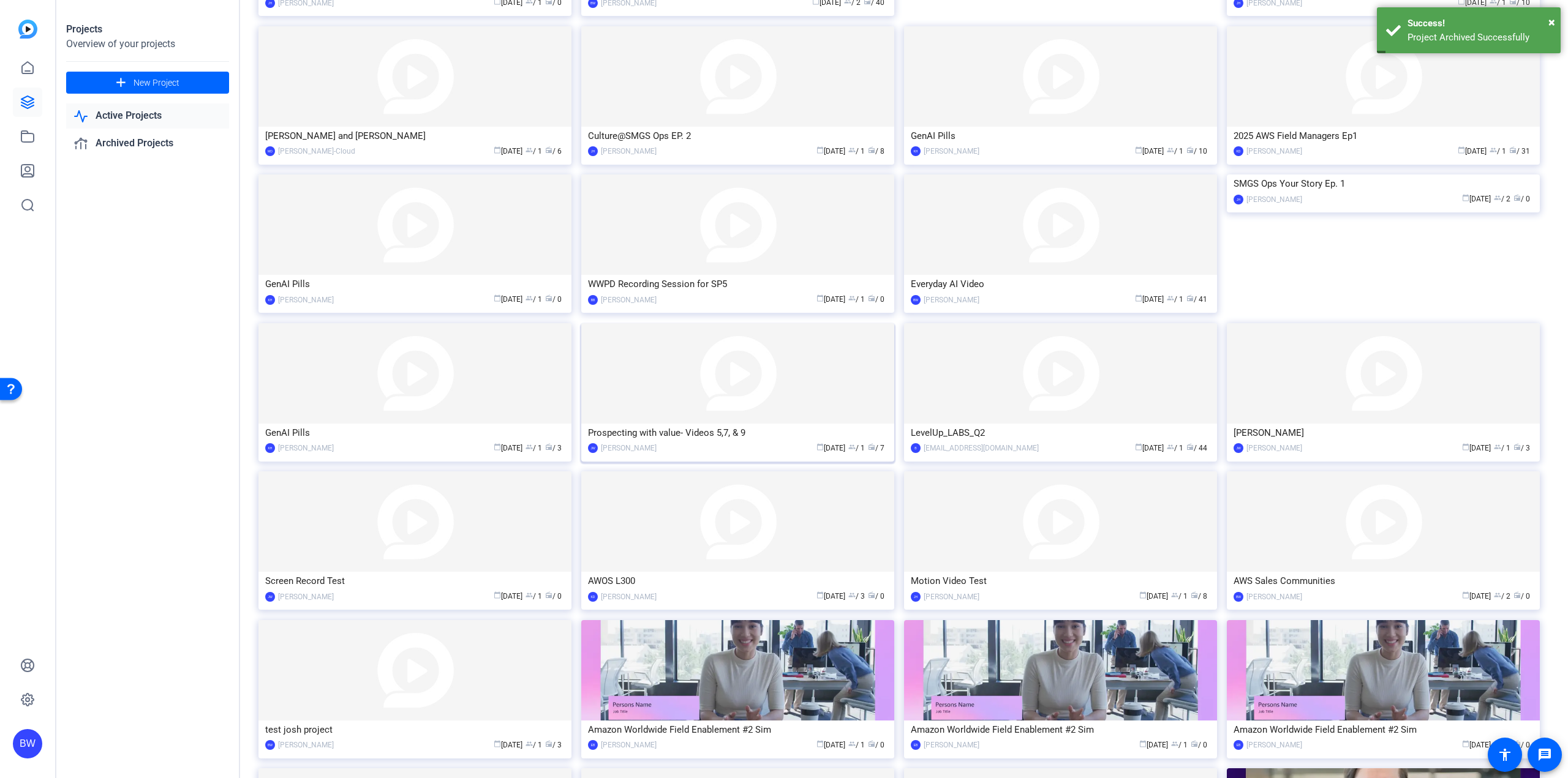
click at [759, 378] on img at bounding box center [737, 374] width 313 height 101
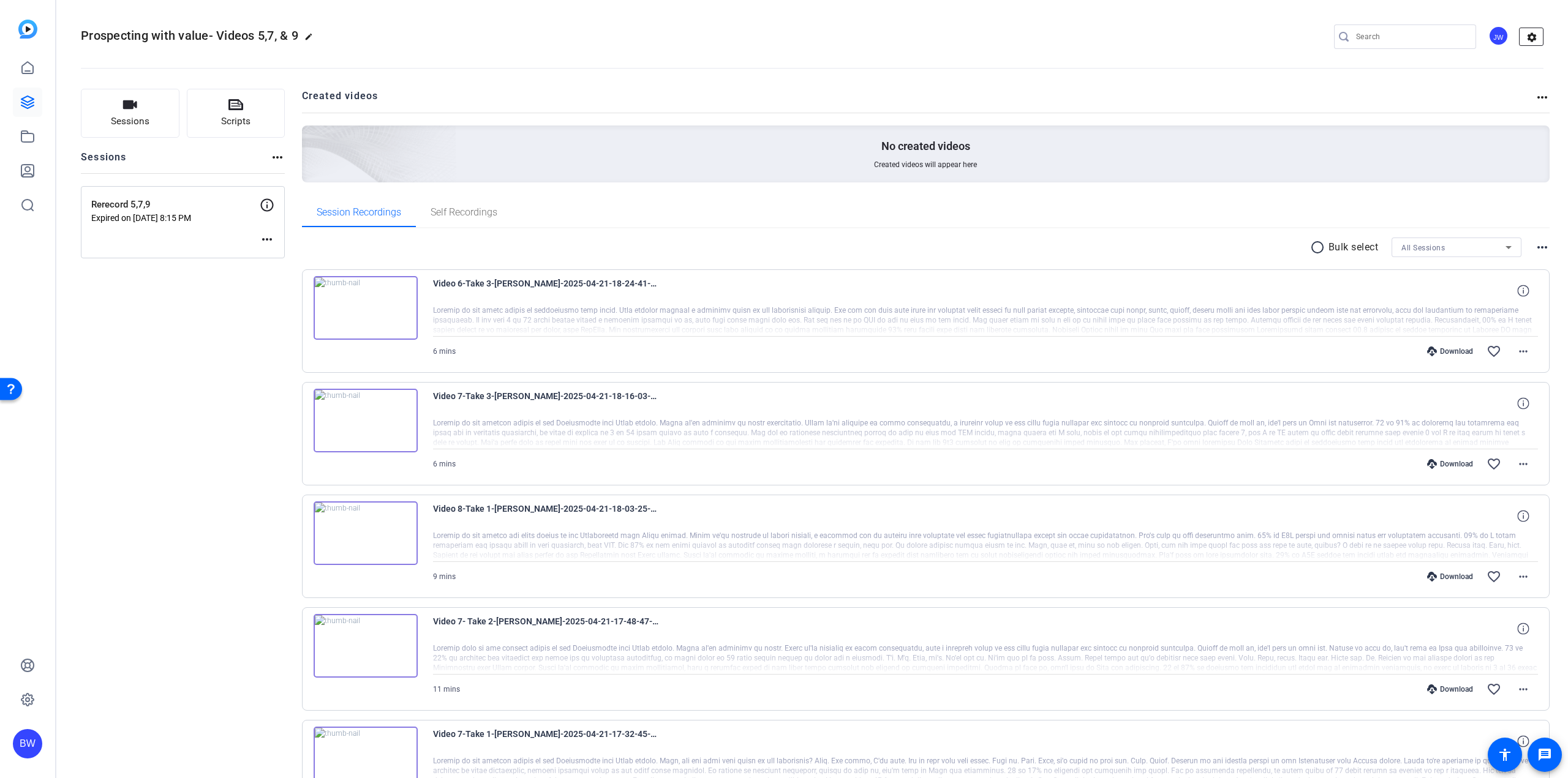
click at [1529, 38] on mat-icon "settings" at bounding box center [1532, 37] width 24 height 18
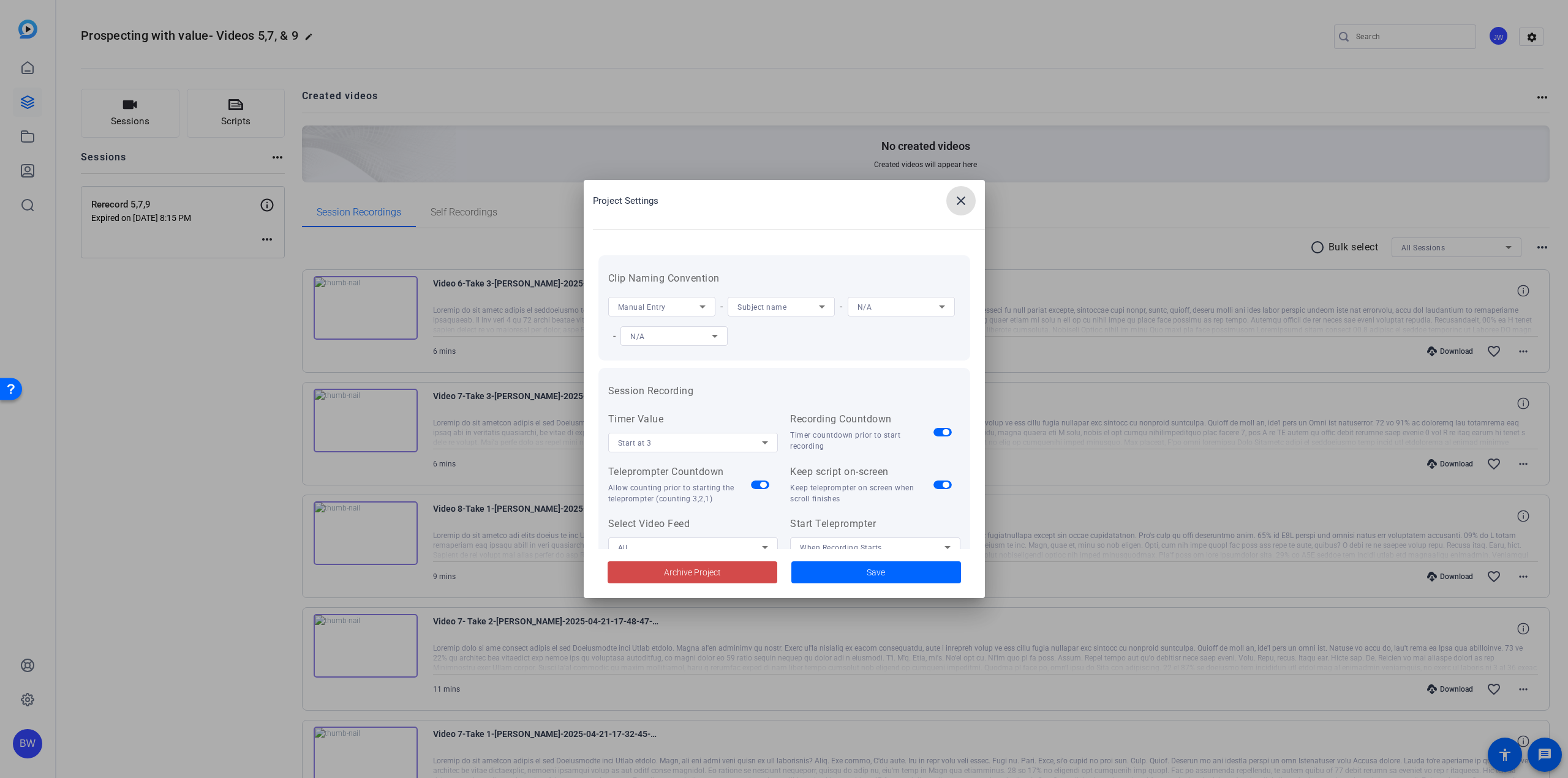
click at [661, 573] on span at bounding box center [692, 572] width 170 height 29
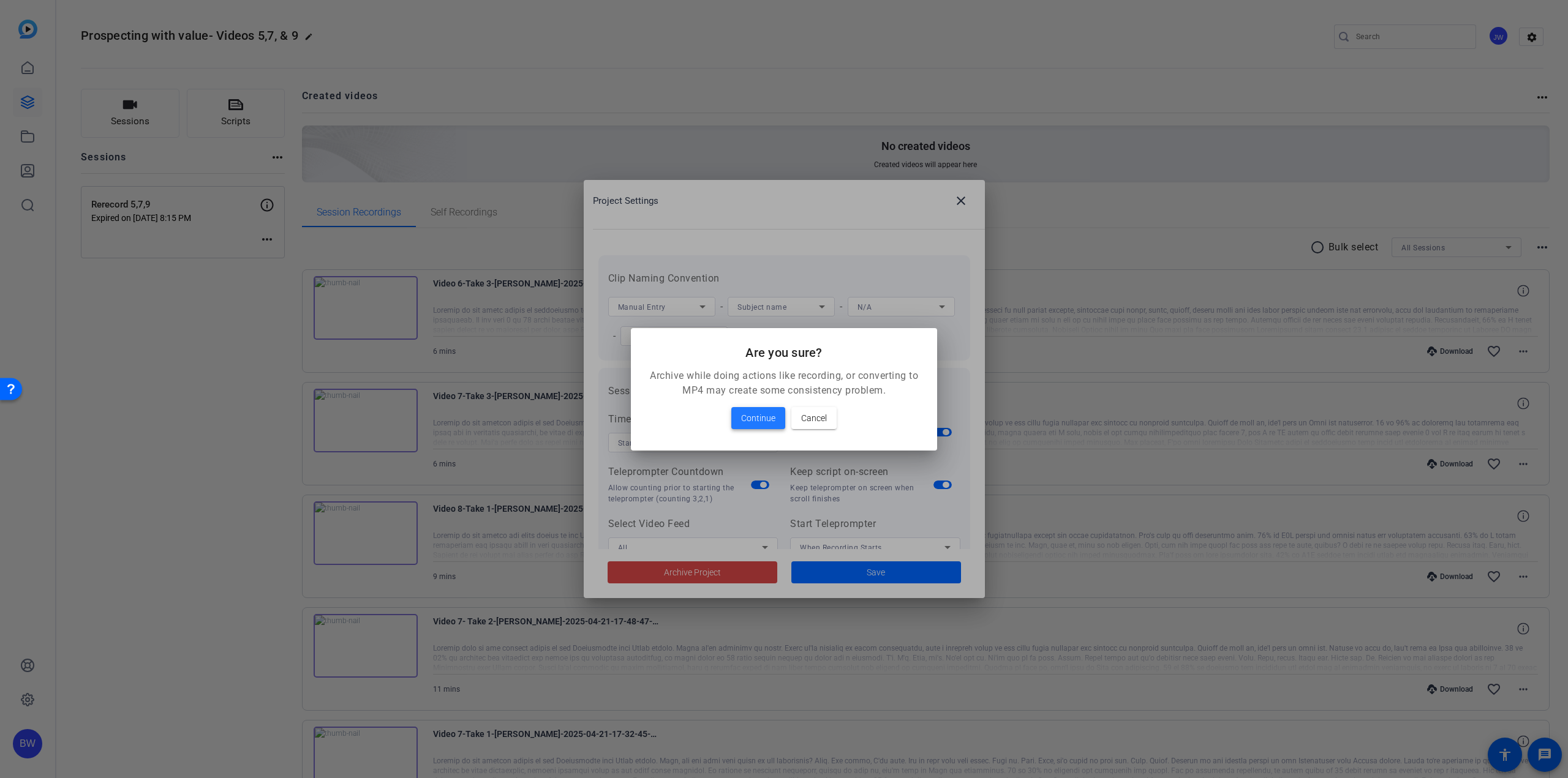
click at [759, 422] on span "Continue" at bounding box center [759, 417] width 34 height 15
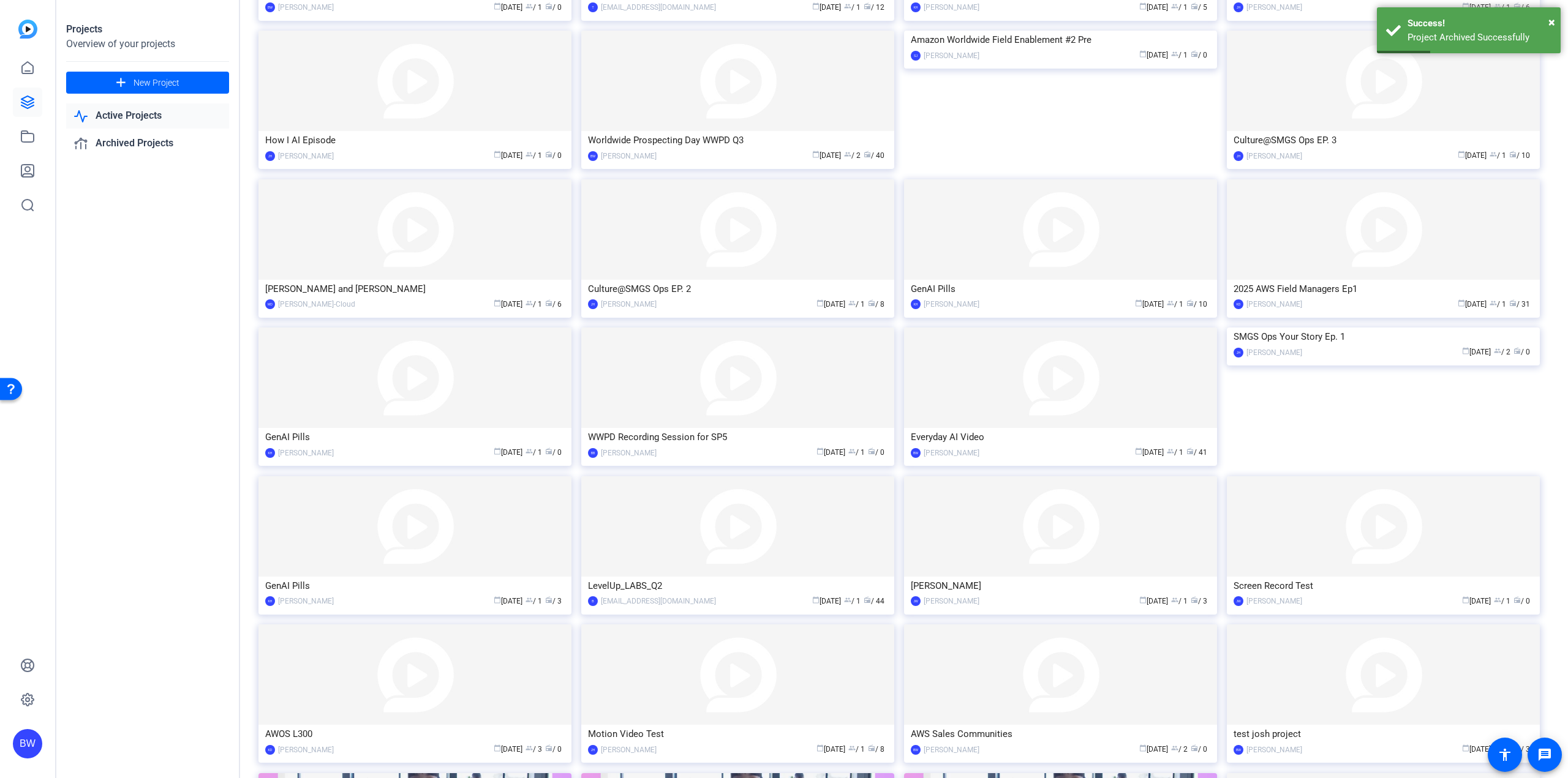
scroll to position [663, 0]
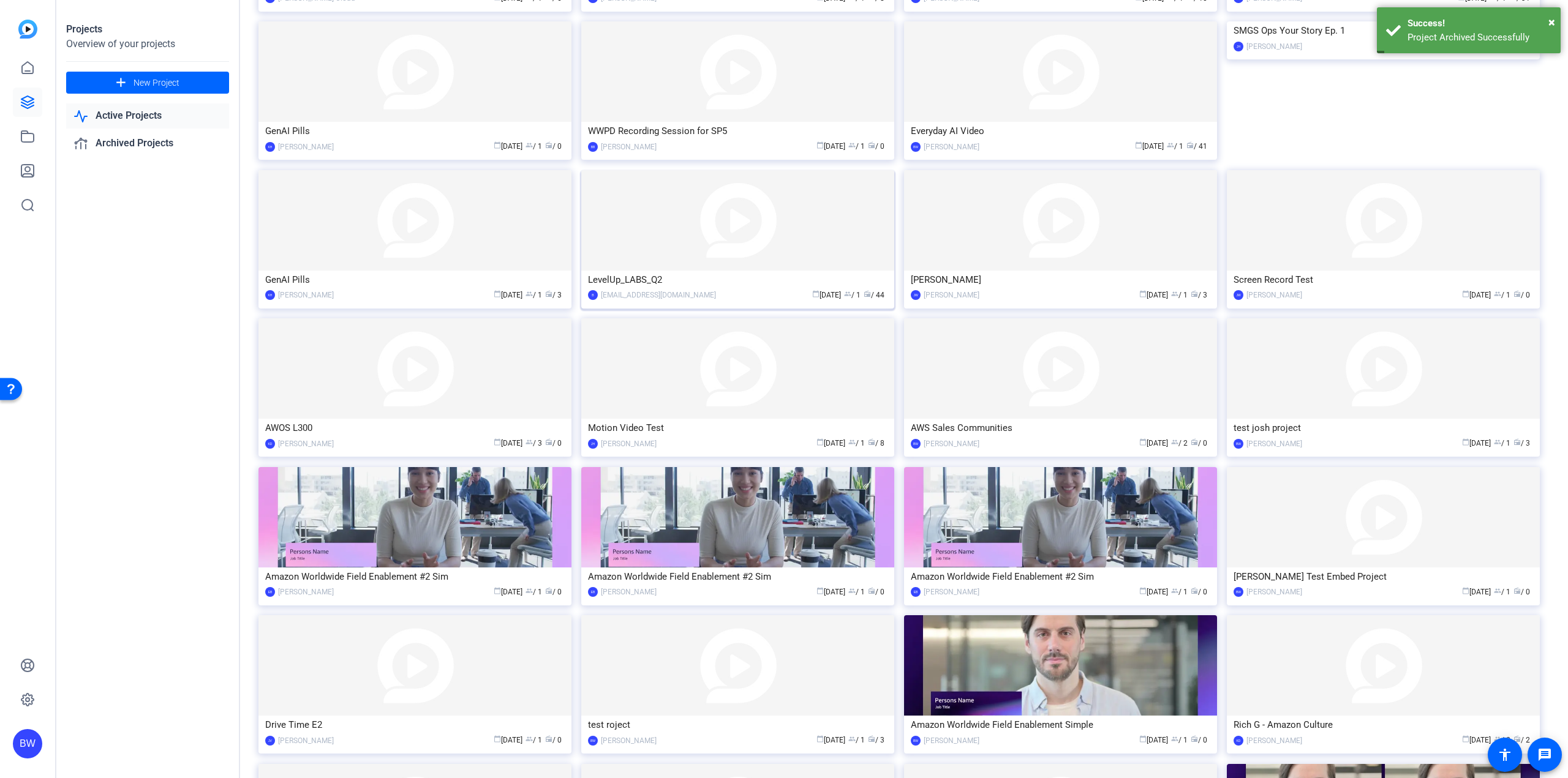
click at [768, 214] on img at bounding box center [737, 220] width 313 height 101
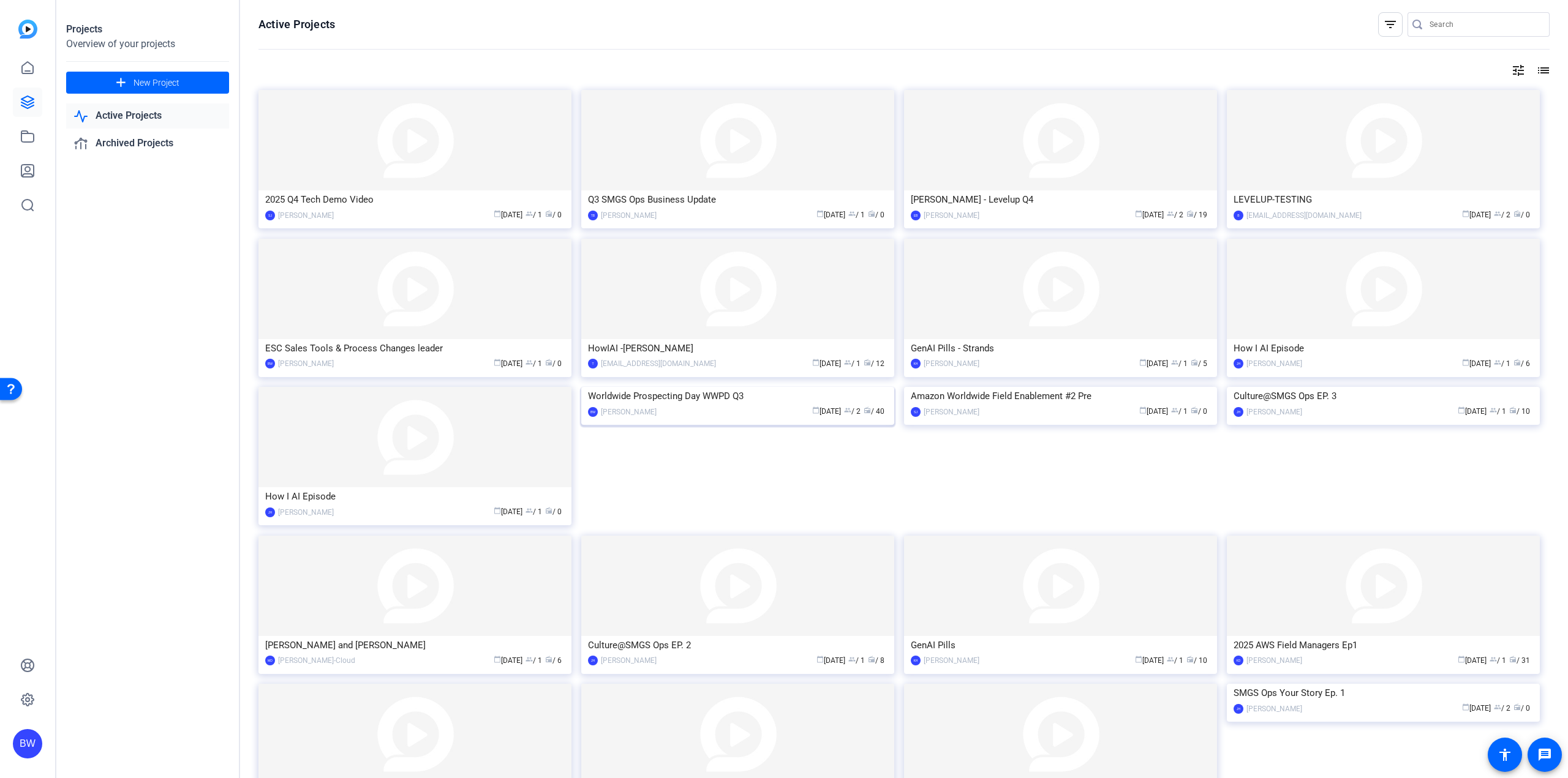
scroll to position [264, 0]
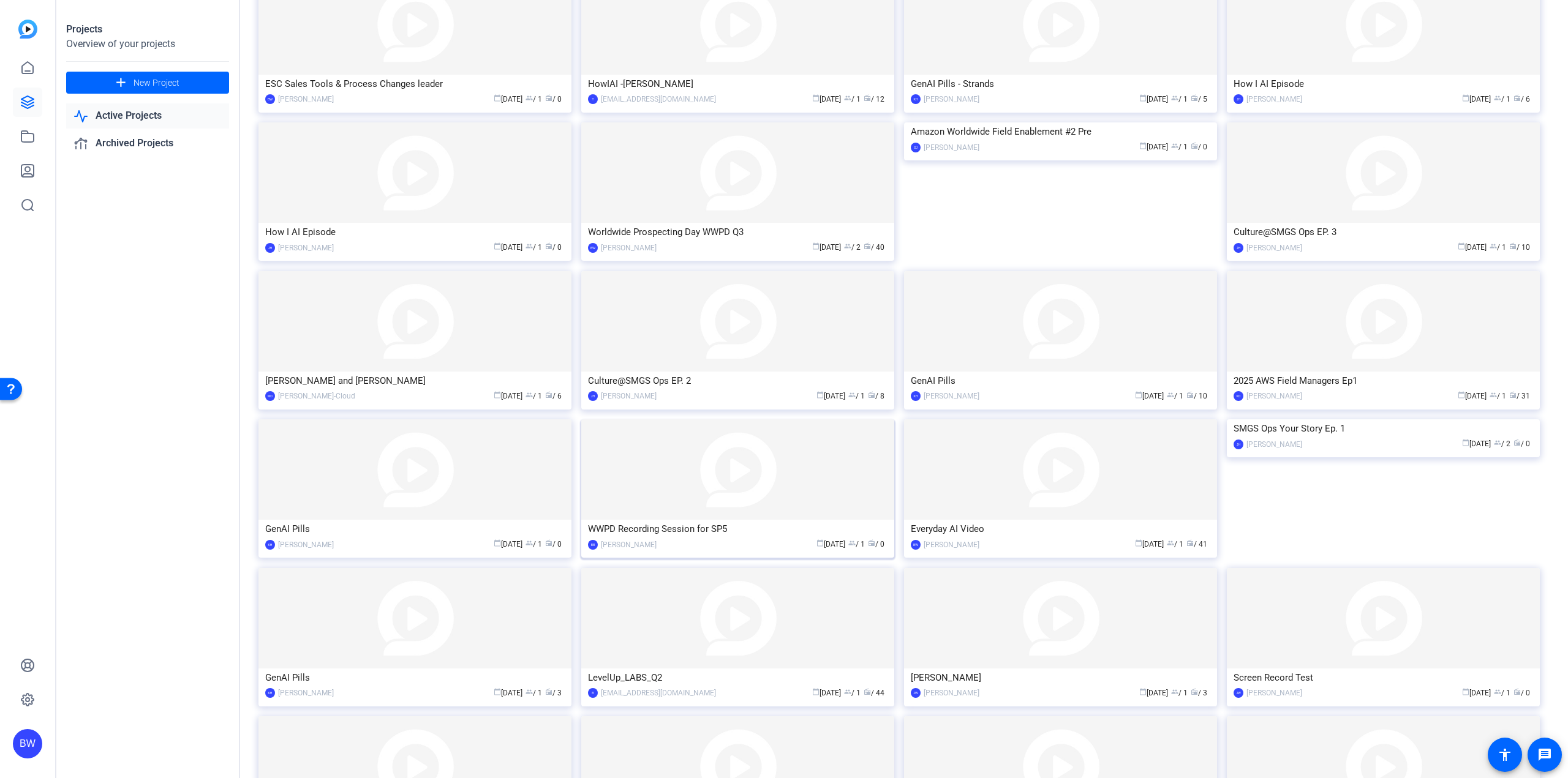
click at [676, 474] on img at bounding box center [737, 469] width 313 height 101
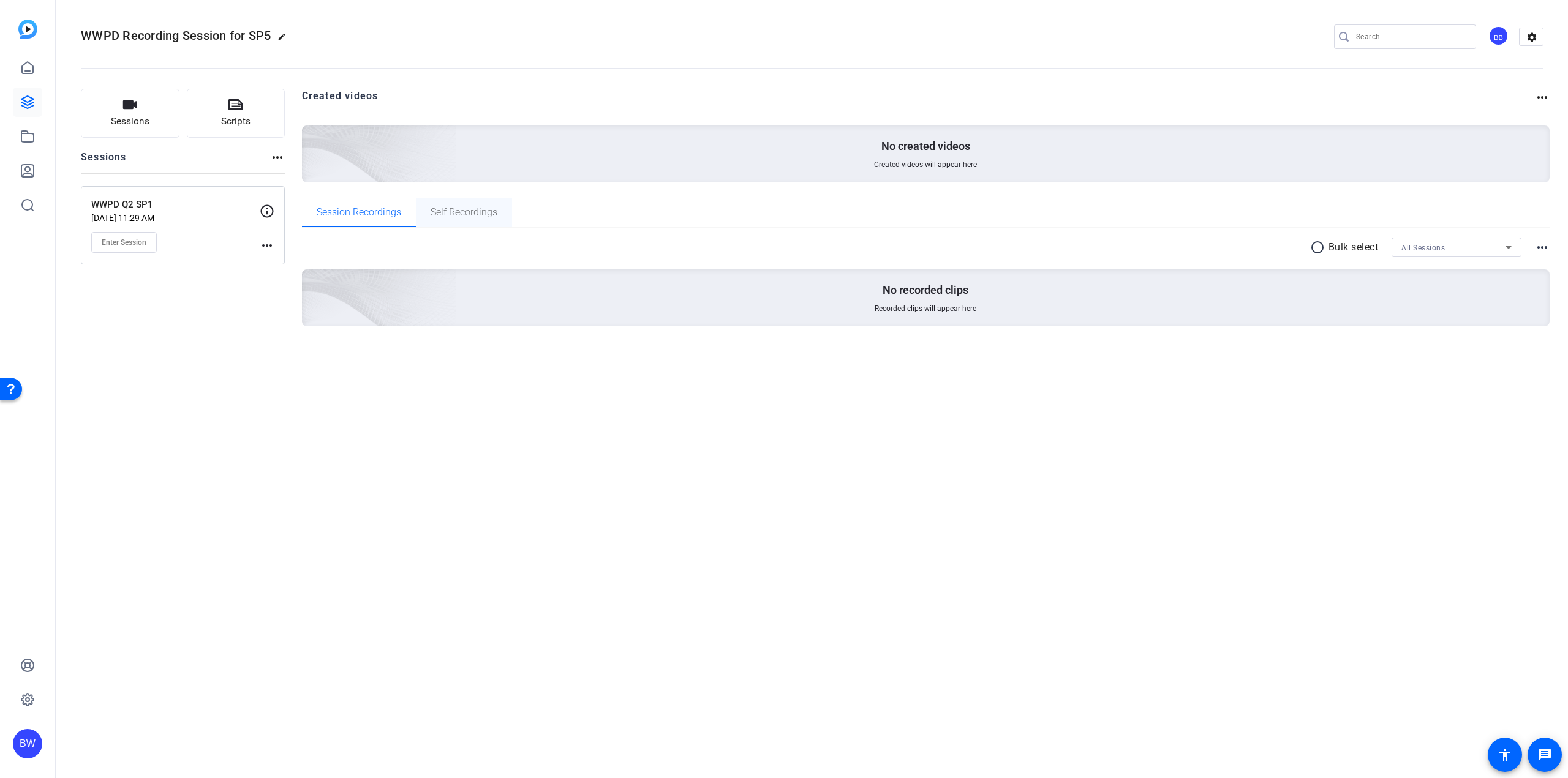
click at [480, 215] on span "Self Recordings" at bounding box center [464, 212] width 67 height 9
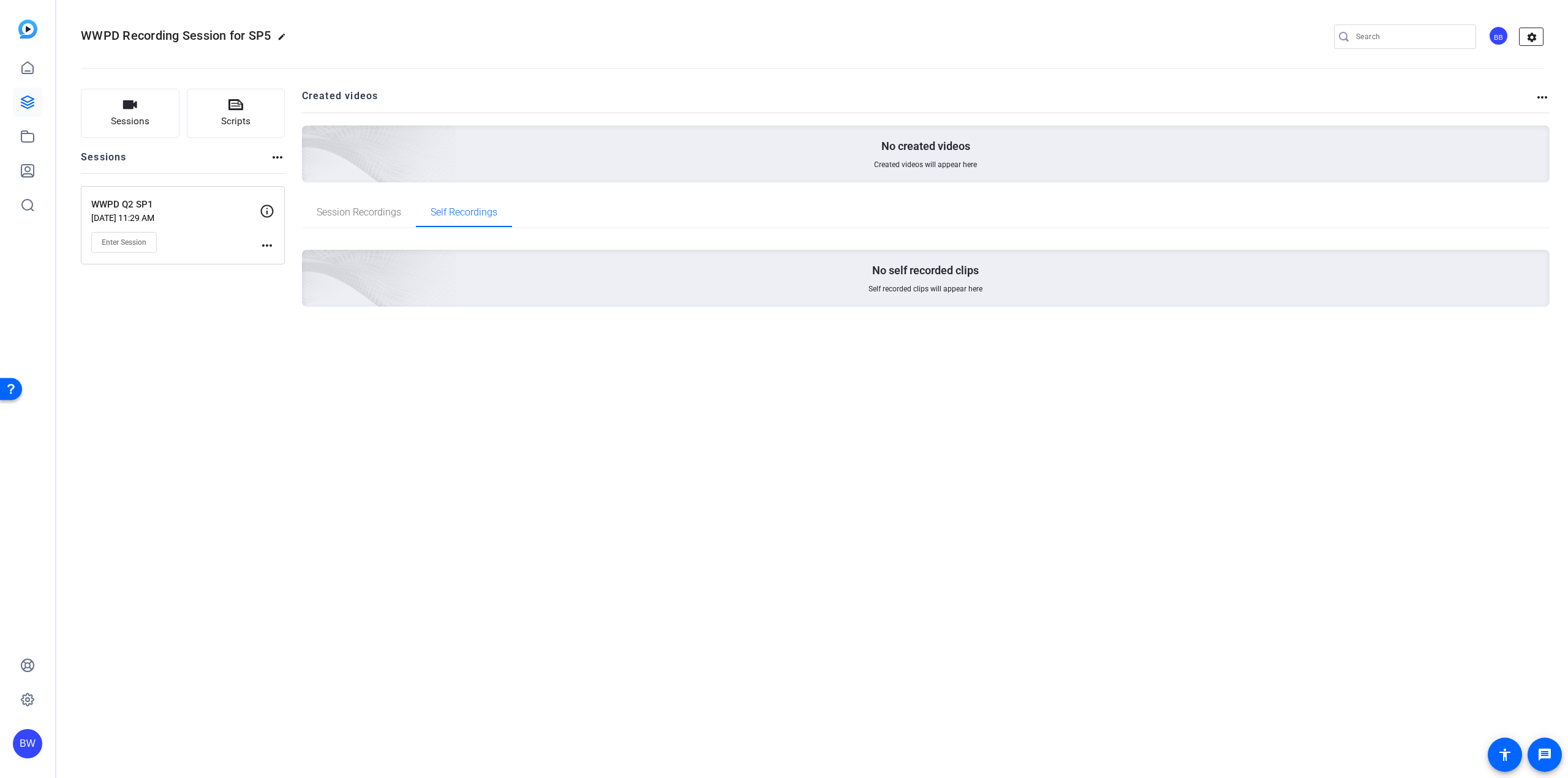
click at [1528, 34] on mat-icon "settings" at bounding box center [1532, 37] width 24 height 18
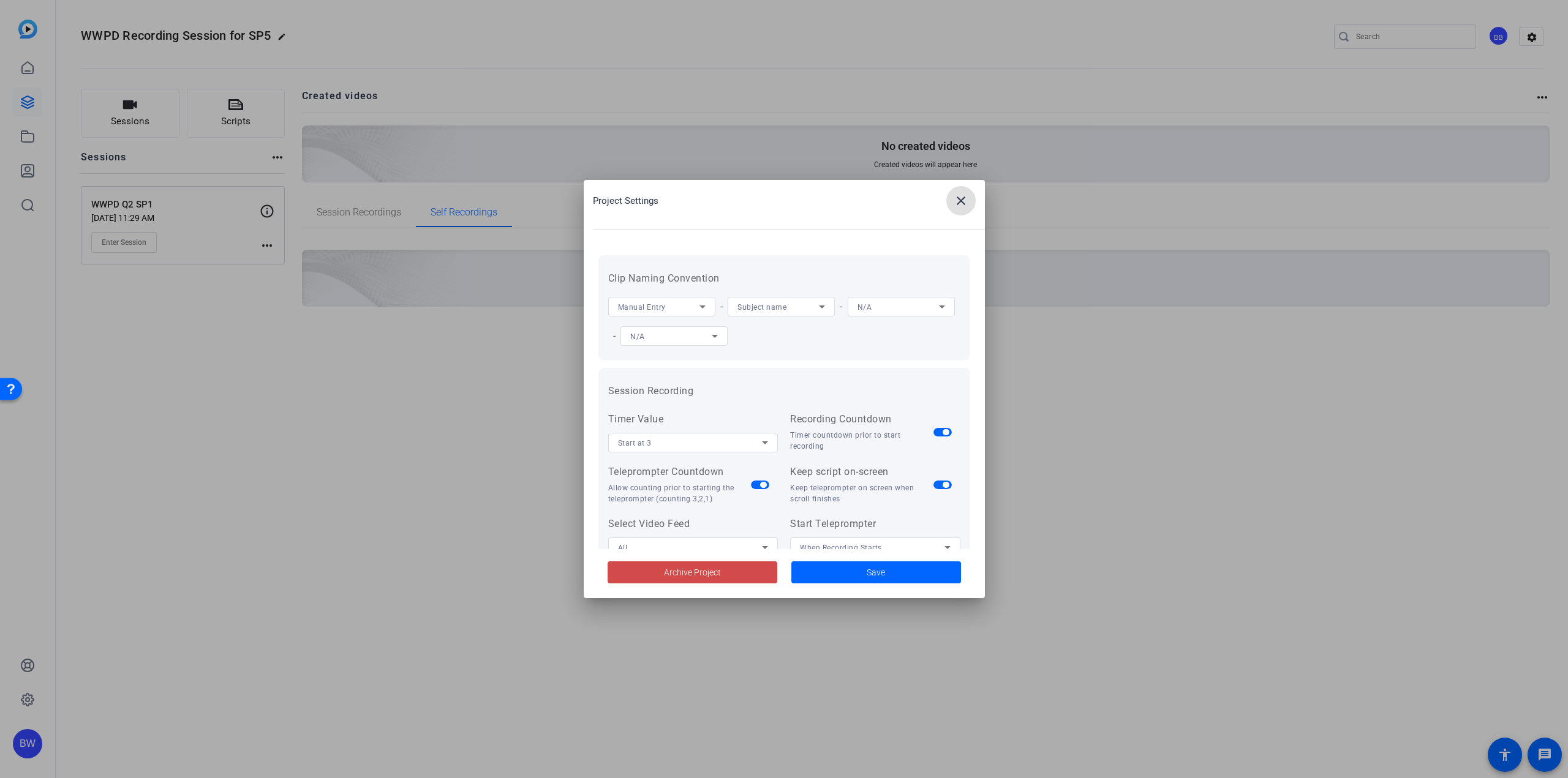
click at [708, 571] on span "Archive Project" at bounding box center [692, 572] width 57 height 13
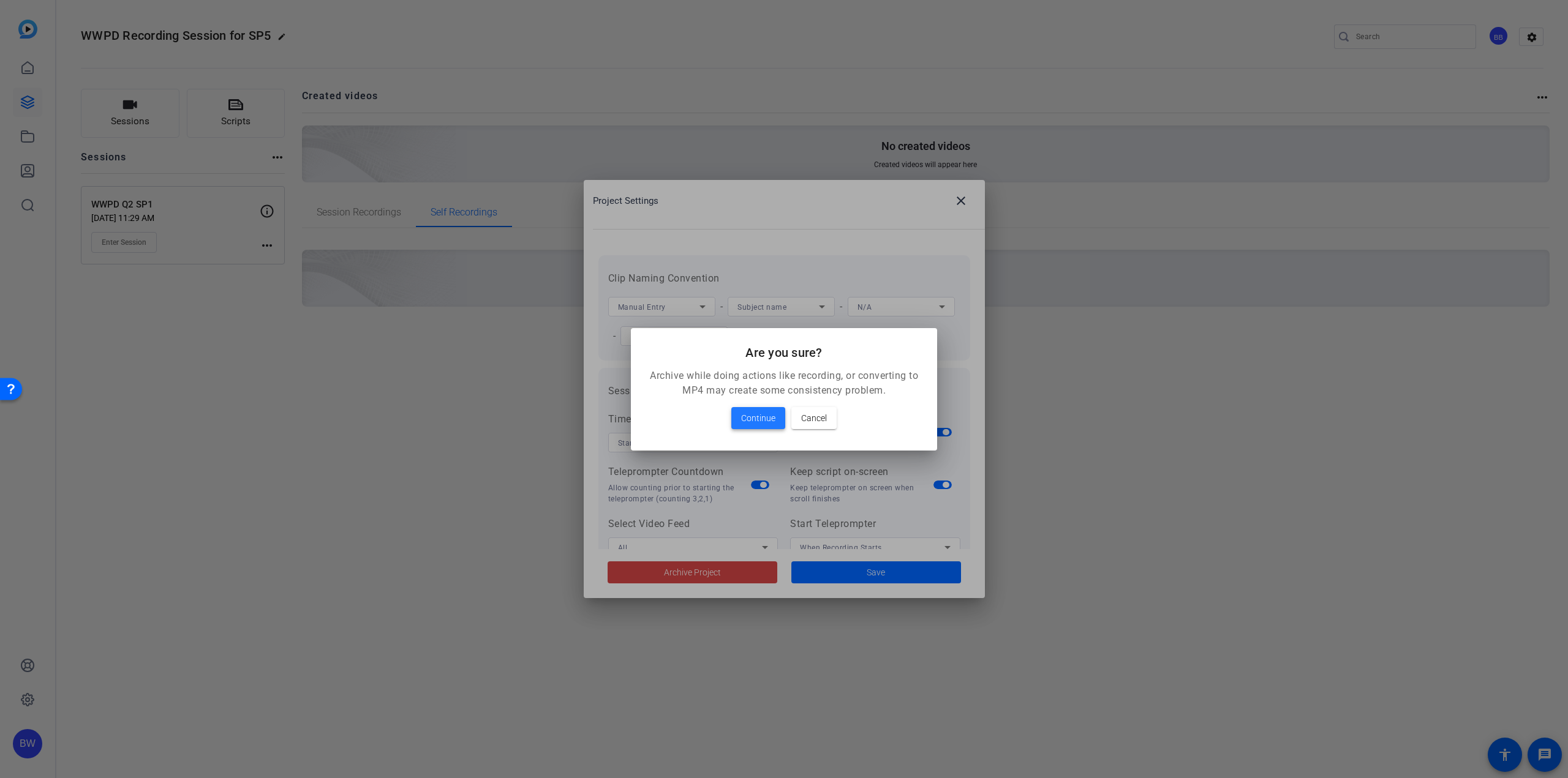
click at [749, 413] on span "Continue" at bounding box center [759, 417] width 34 height 15
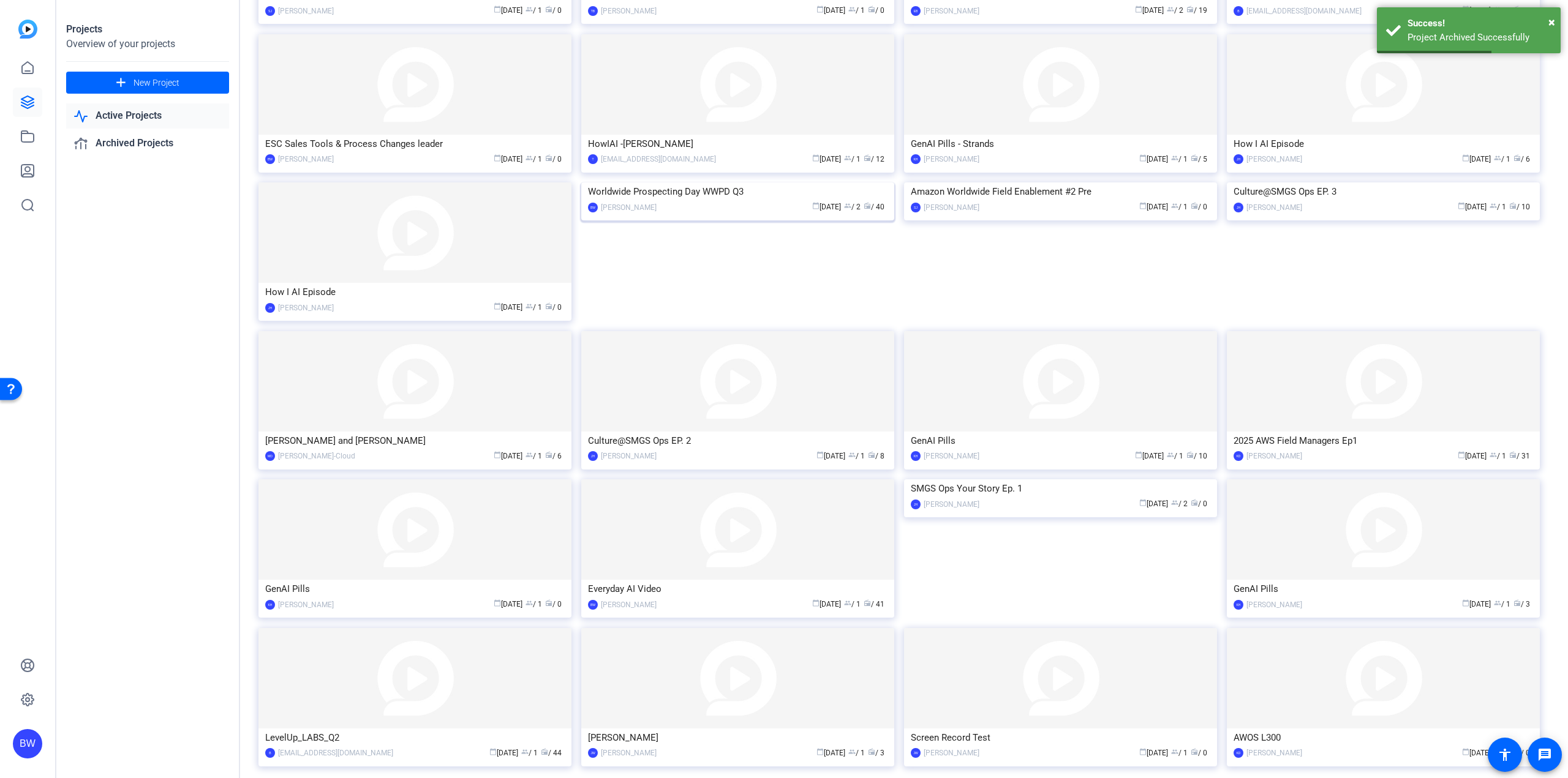
scroll to position [264, 0]
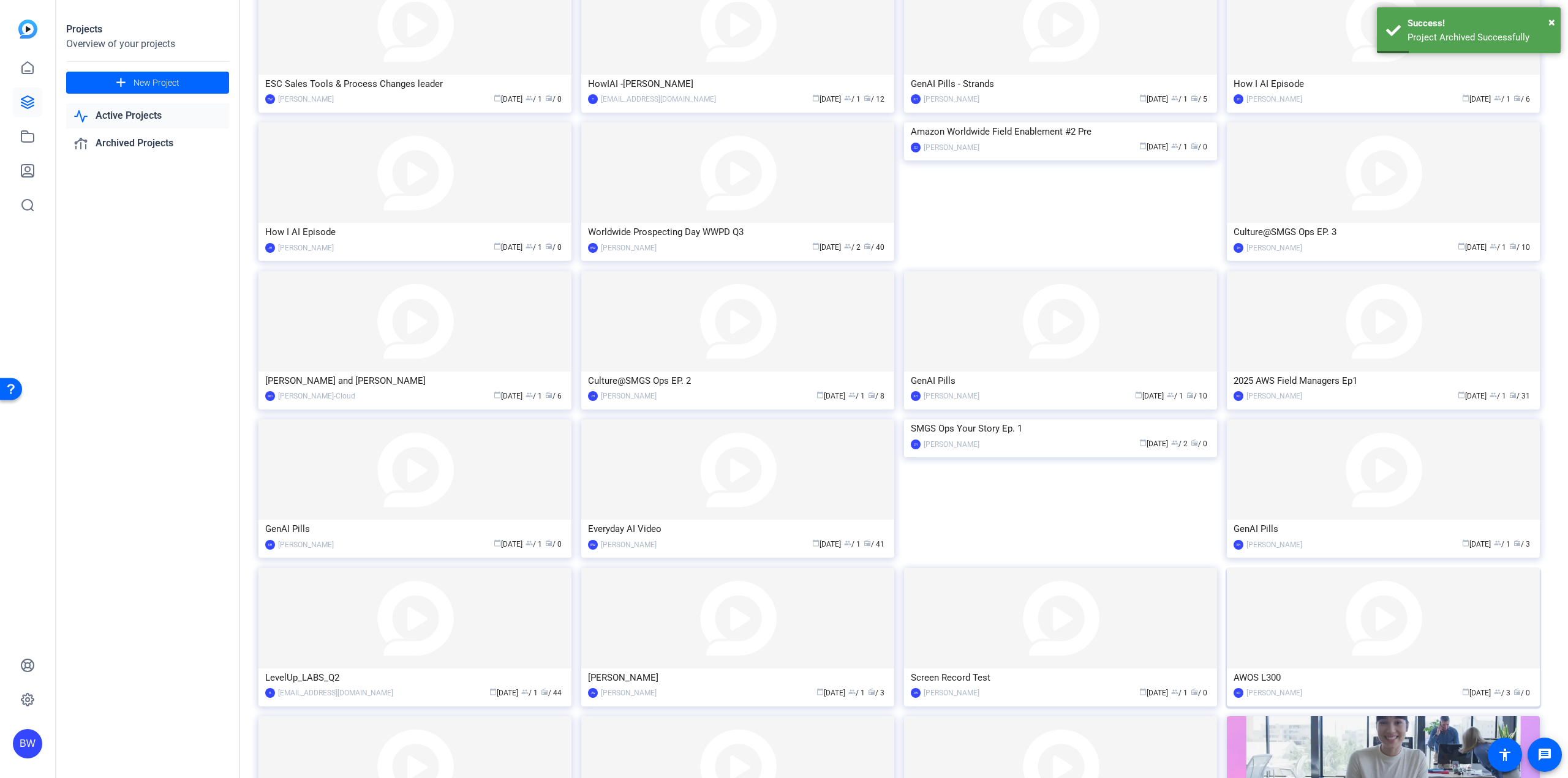
click at [1384, 608] on img at bounding box center [1383, 618] width 313 height 101
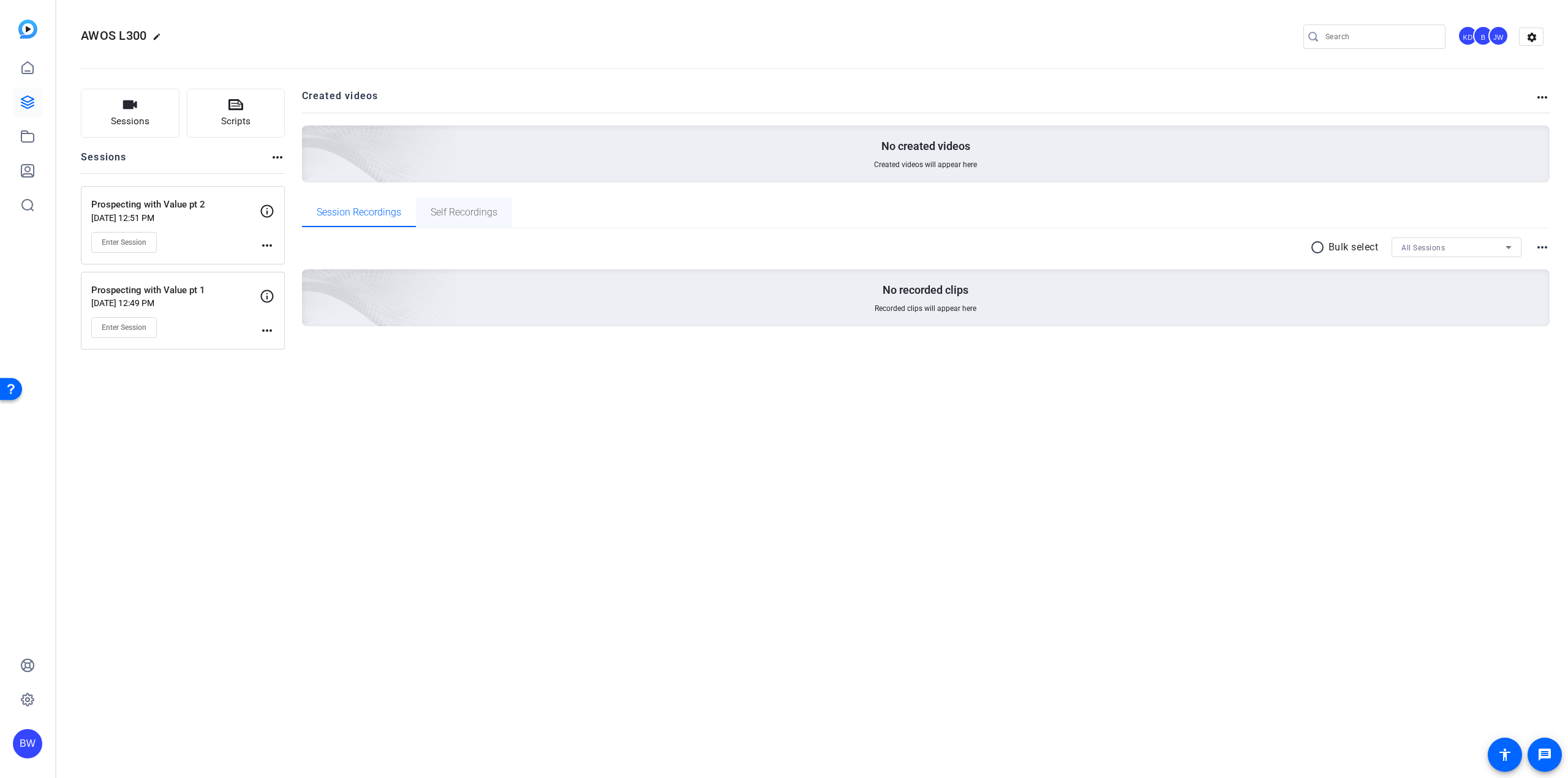
click at [462, 206] on span "Self Recordings" at bounding box center [464, 213] width 67 height 29
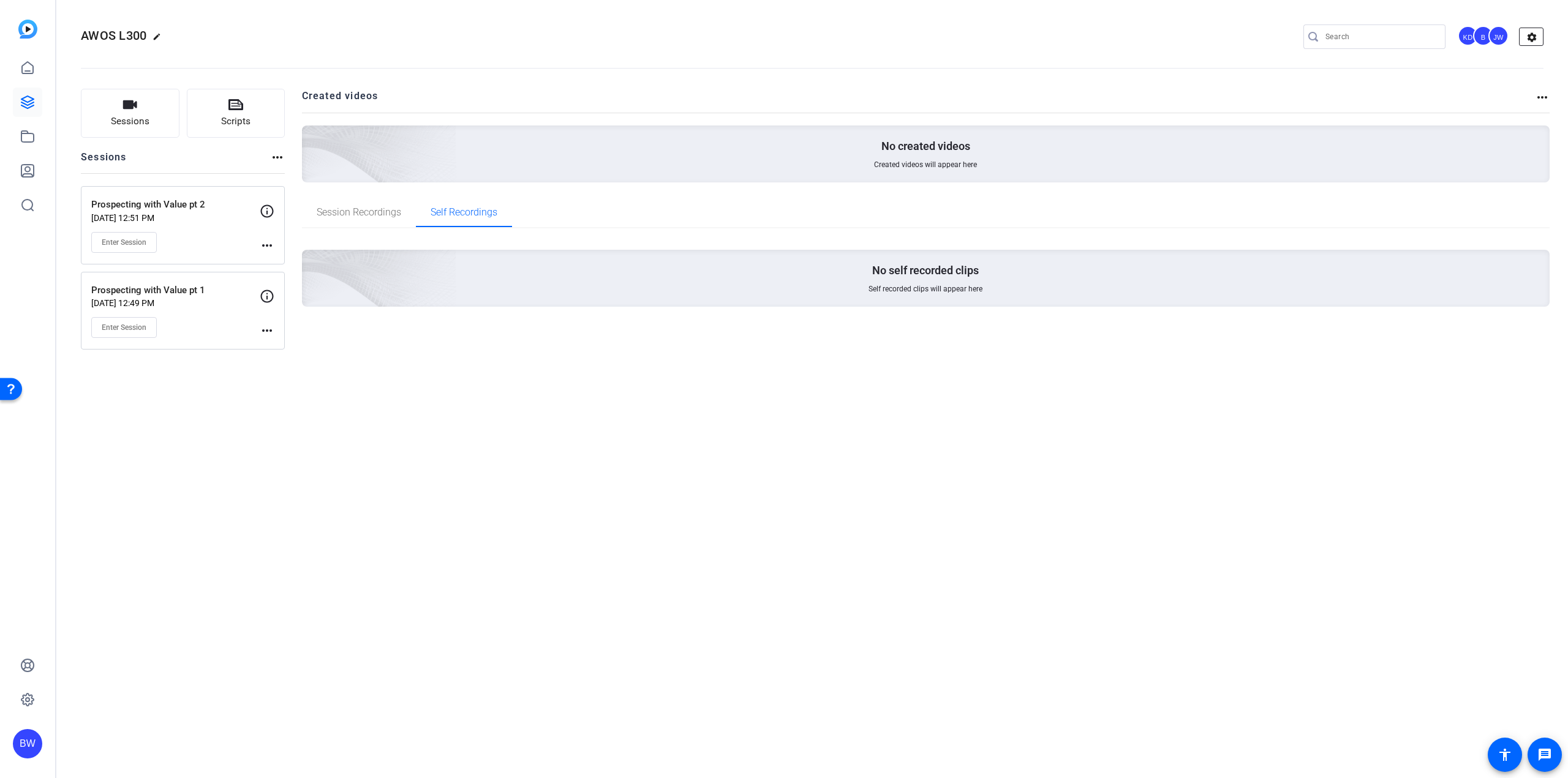
click at [1534, 40] on mat-icon "settings" at bounding box center [1532, 37] width 24 height 18
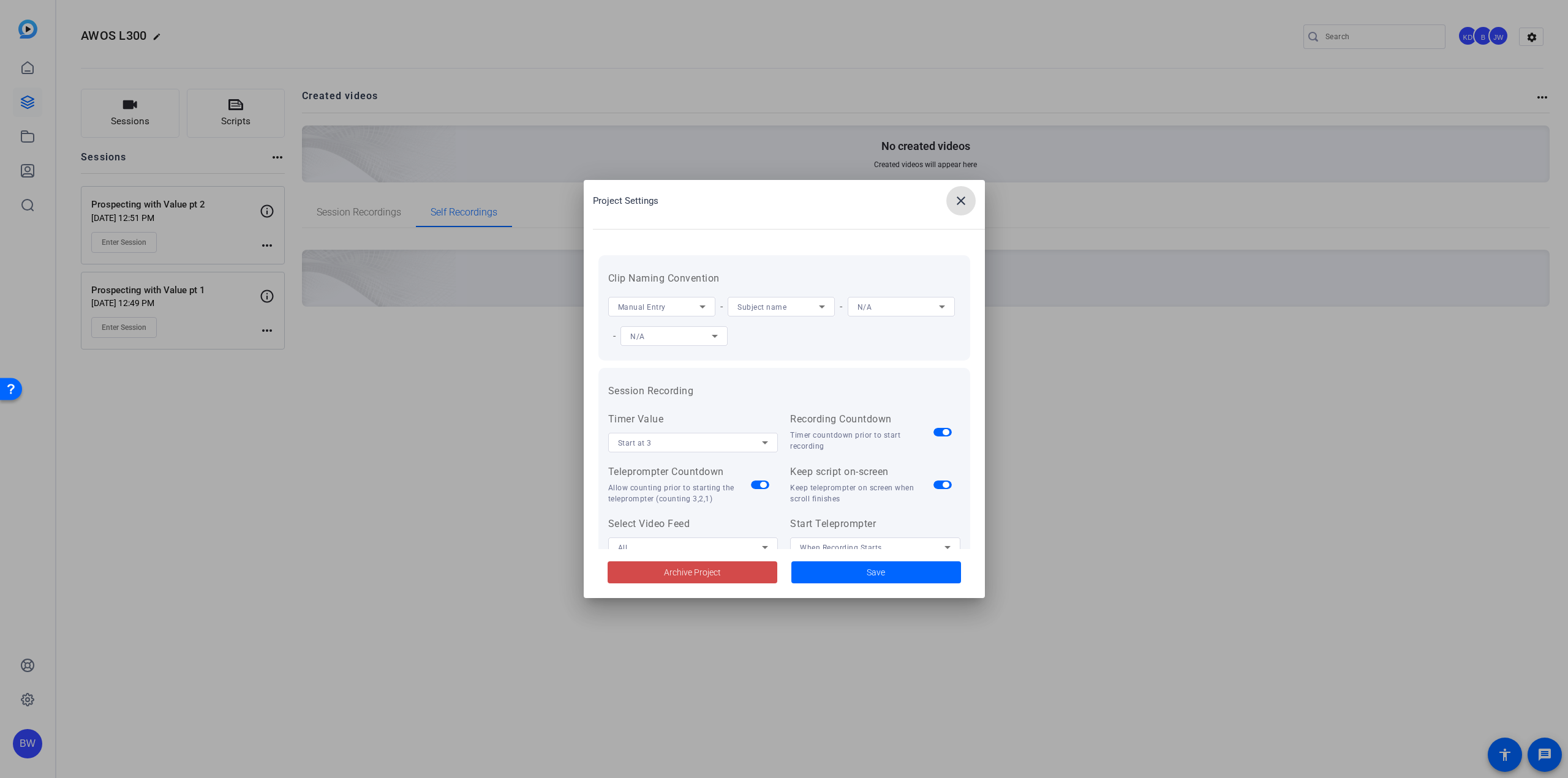
click at [716, 578] on span "Archive Project" at bounding box center [692, 572] width 57 height 13
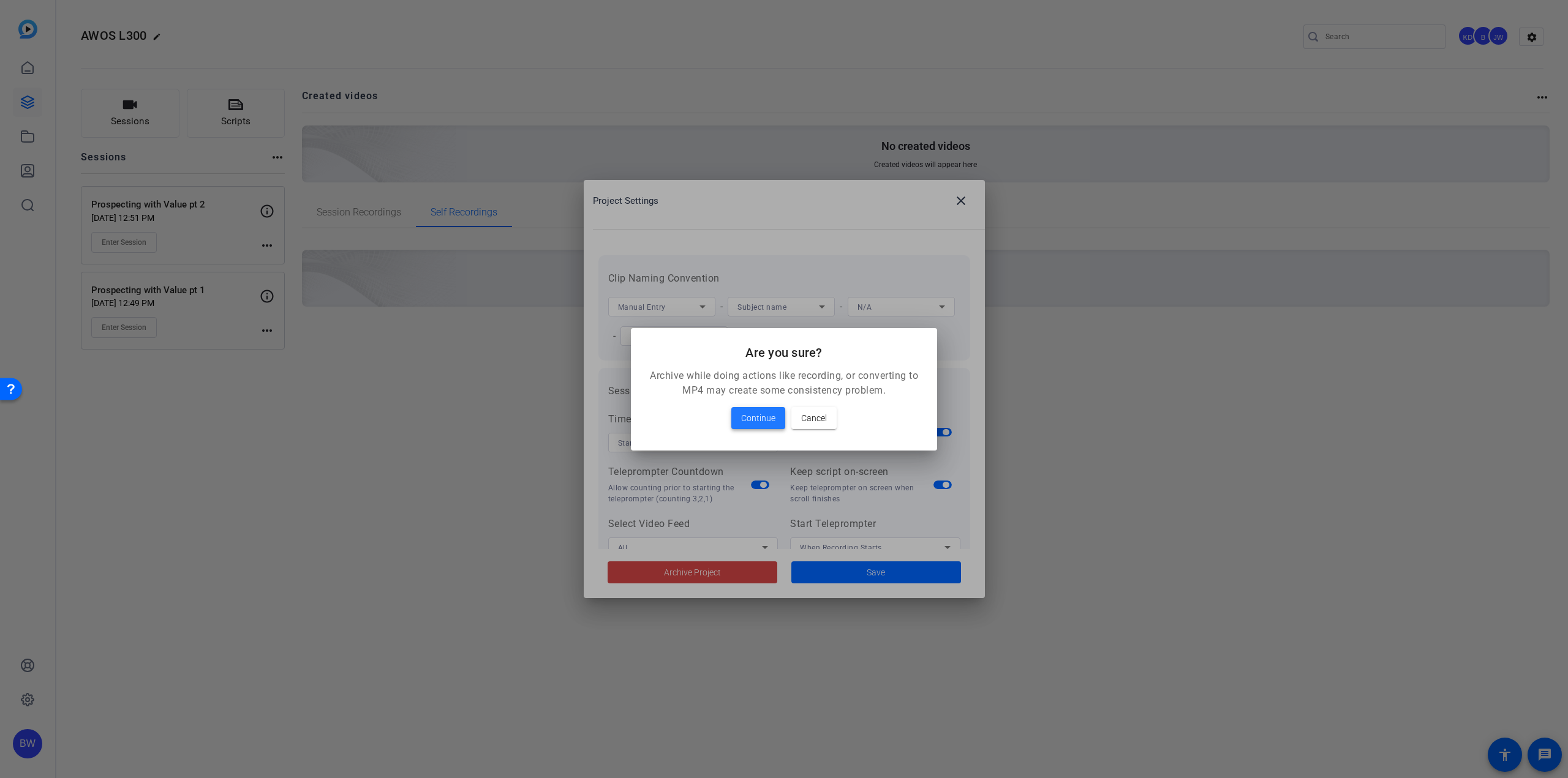
click at [748, 416] on span "Continue" at bounding box center [759, 417] width 34 height 15
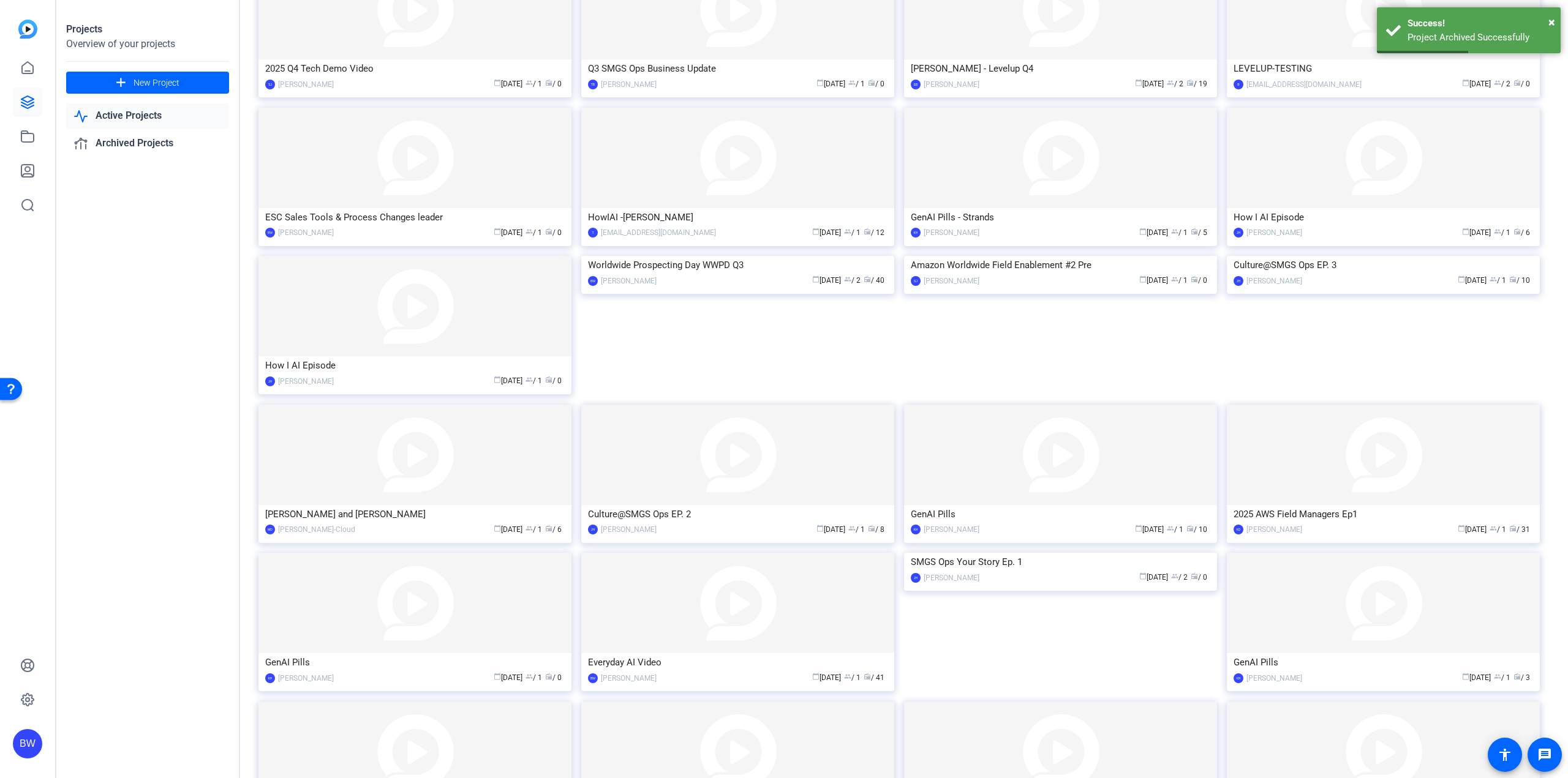
scroll to position [183, 0]
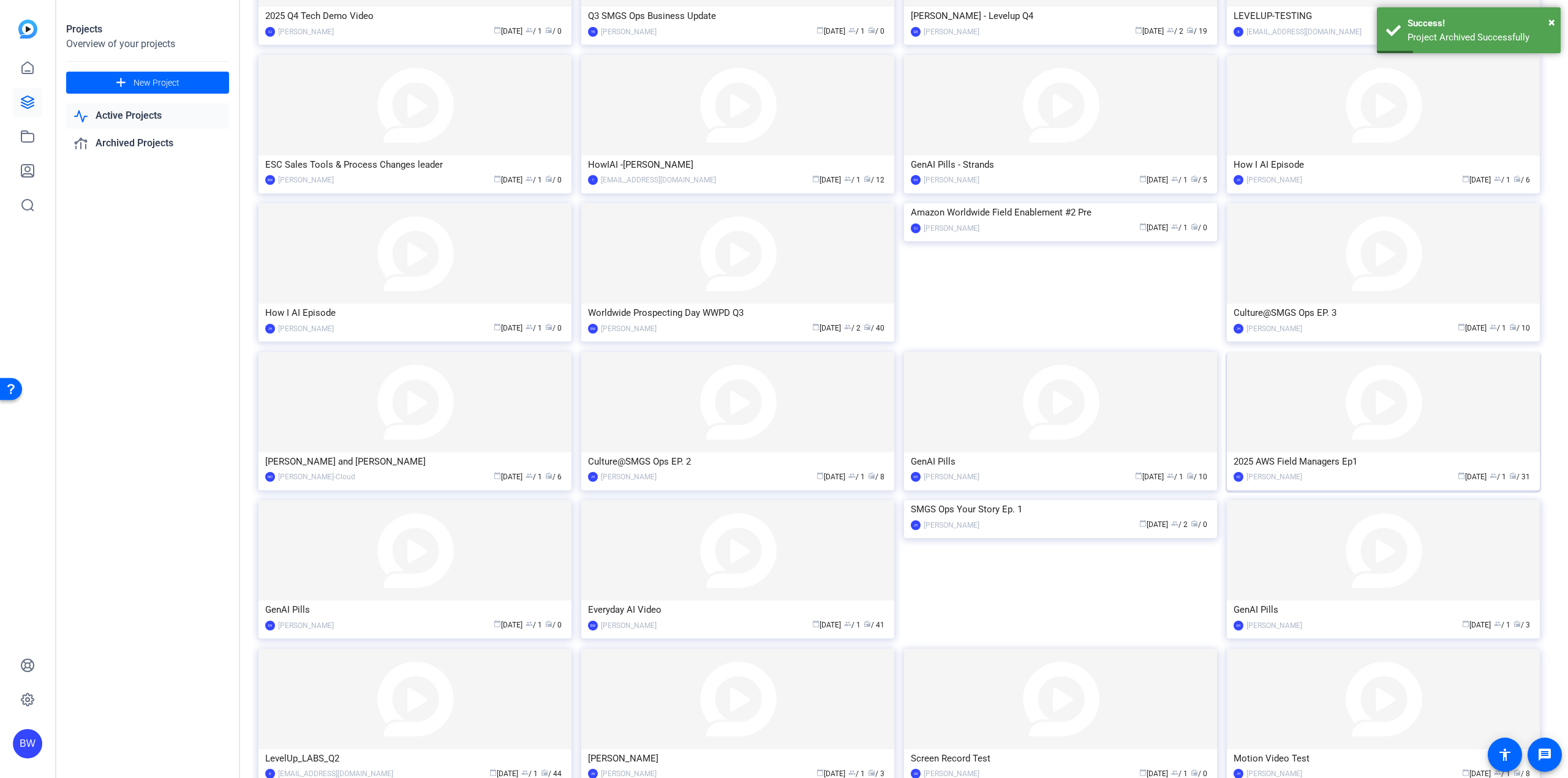
click at [1339, 428] on img at bounding box center [1383, 402] width 313 height 101
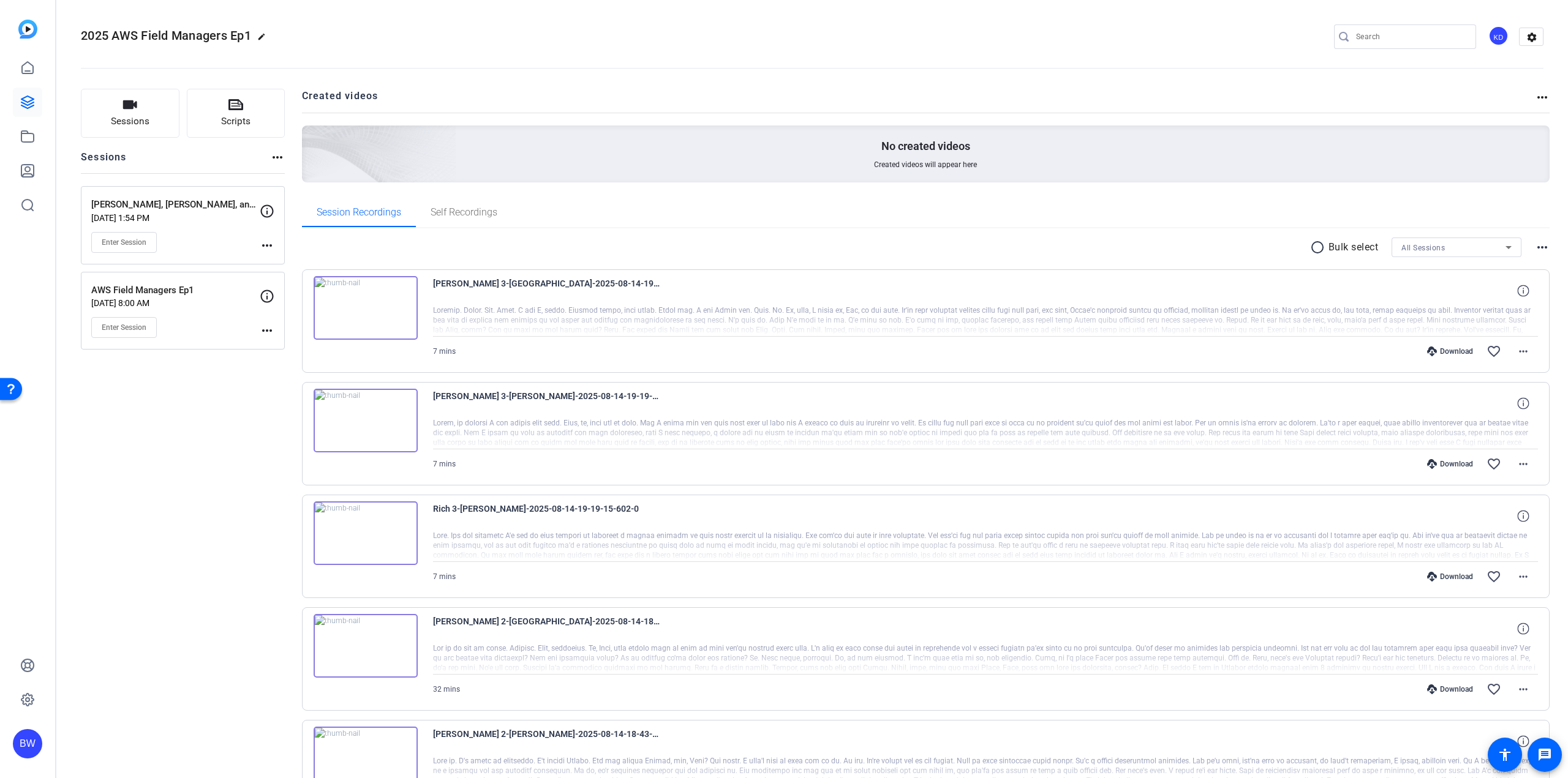
click at [466, 180] on div "No created videos Created videos will appear here" at bounding box center [927, 154] width 1249 height 57
click at [543, 281] on span "[PERSON_NAME] 3-[GEOGRAPHIC_DATA]-2025-08-14-19-19-15-602-2" at bounding box center [546, 291] width 226 height 29
click at [392, 295] on img at bounding box center [365, 308] width 104 height 64
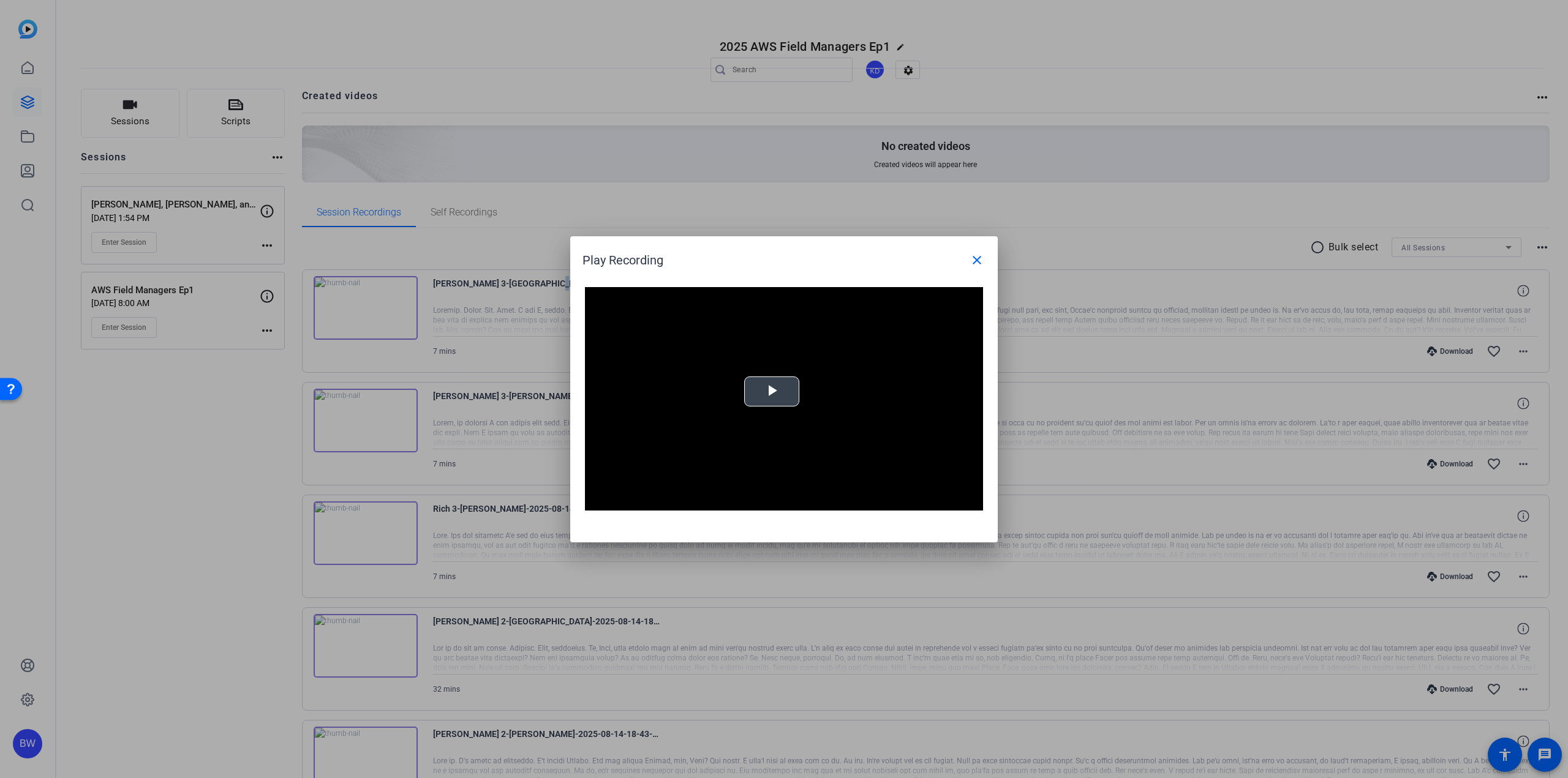
click at [727, 419] on video "Video Player" at bounding box center [784, 399] width 398 height 224
click at [972, 502] on span "Video Player" at bounding box center [970, 502] width 24 height 0
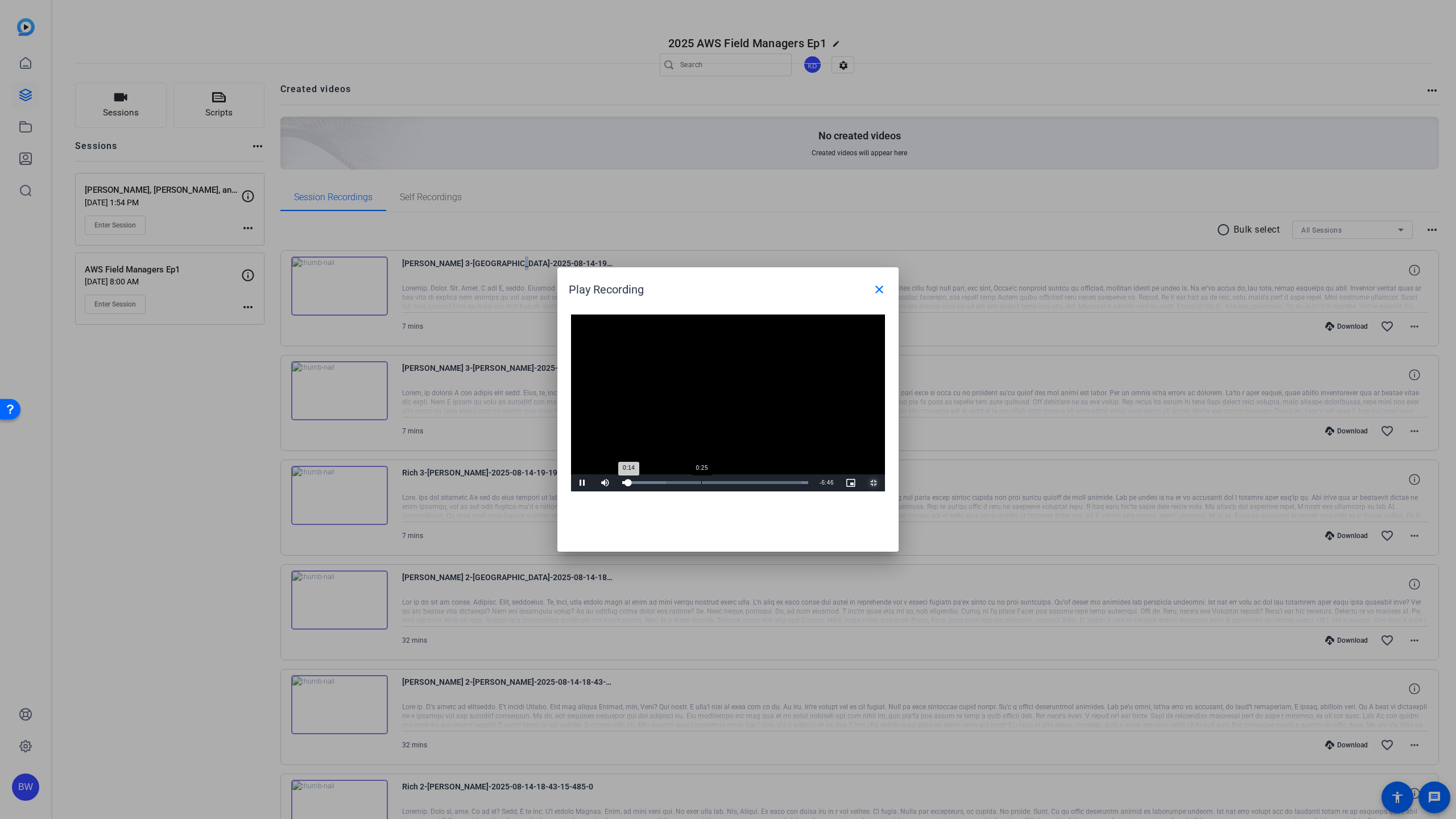
click at [616, 492] on div "Loaded : 100.00% 0:25 0:14" at bounding box center [715, 482] width 197 height 17
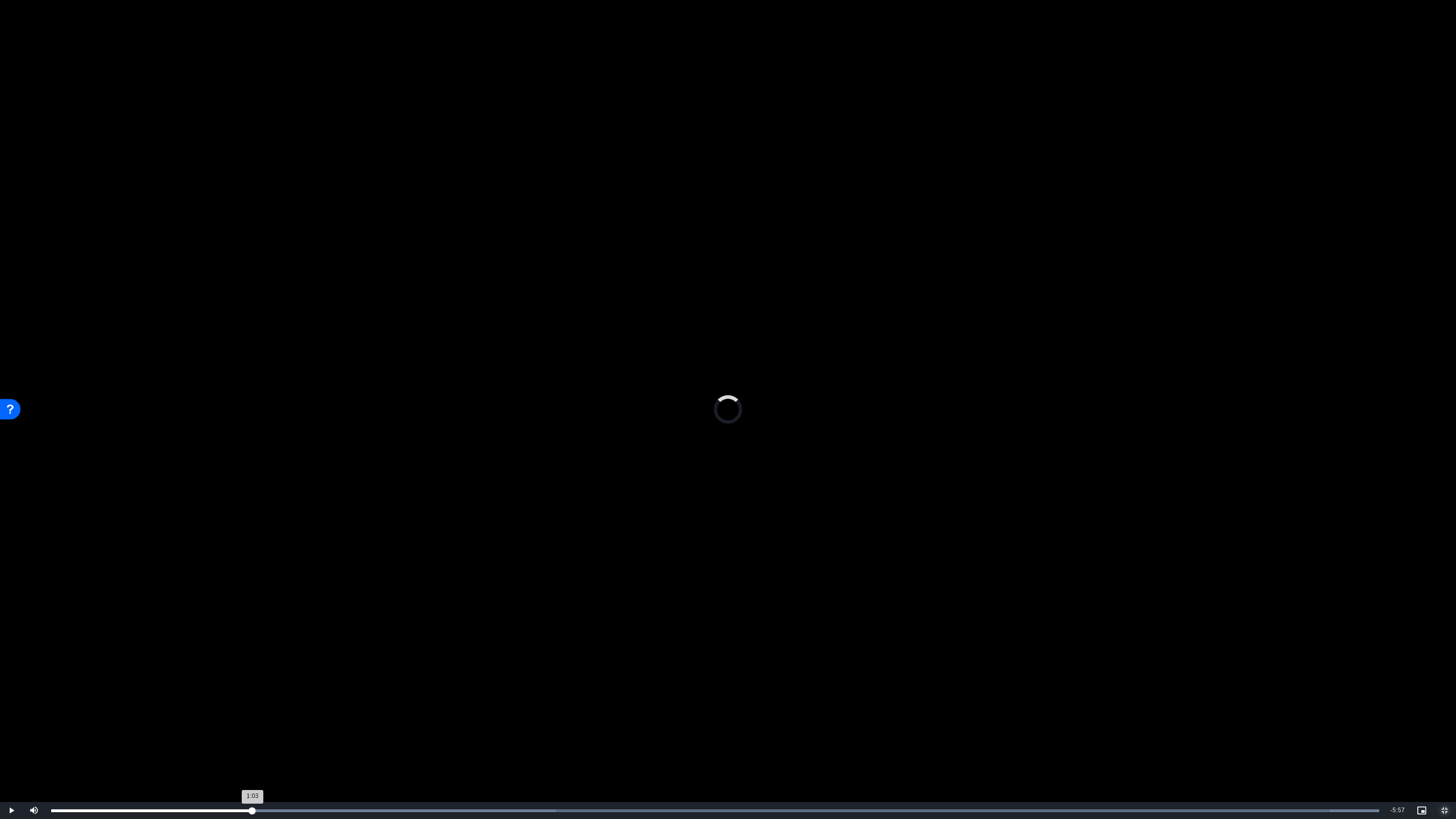
click at [253, 722] on div "Loaded : 100.00% 1:03 1:03" at bounding box center [715, 810] width 1339 height 17
click at [433, 722] on div "Loaded : 100.00% 2:01 1:05" at bounding box center [715, 810] width 1339 height 17
click at [807, 722] on div "Loaded : 100.00% 3:59 3:59" at bounding box center [715, 811] width 1328 height 3
click at [1442, 722] on span "Video Player" at bounding box center [1445, 811] width 22 height 0
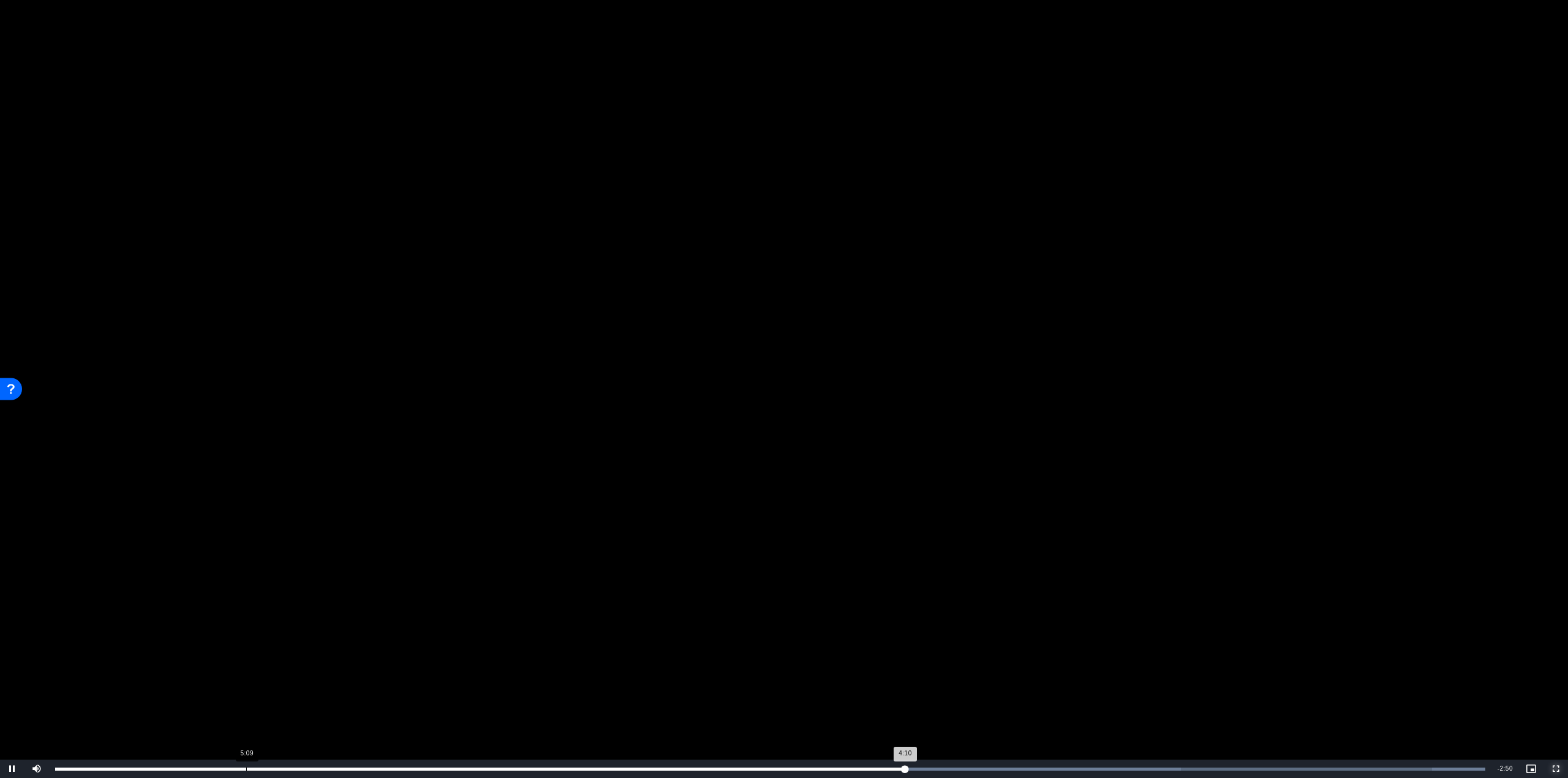
click at [831, 768] on div "Loaded : 100.00% 5:09 4:10" at bounding box center [770, 769] width 1430 height 3
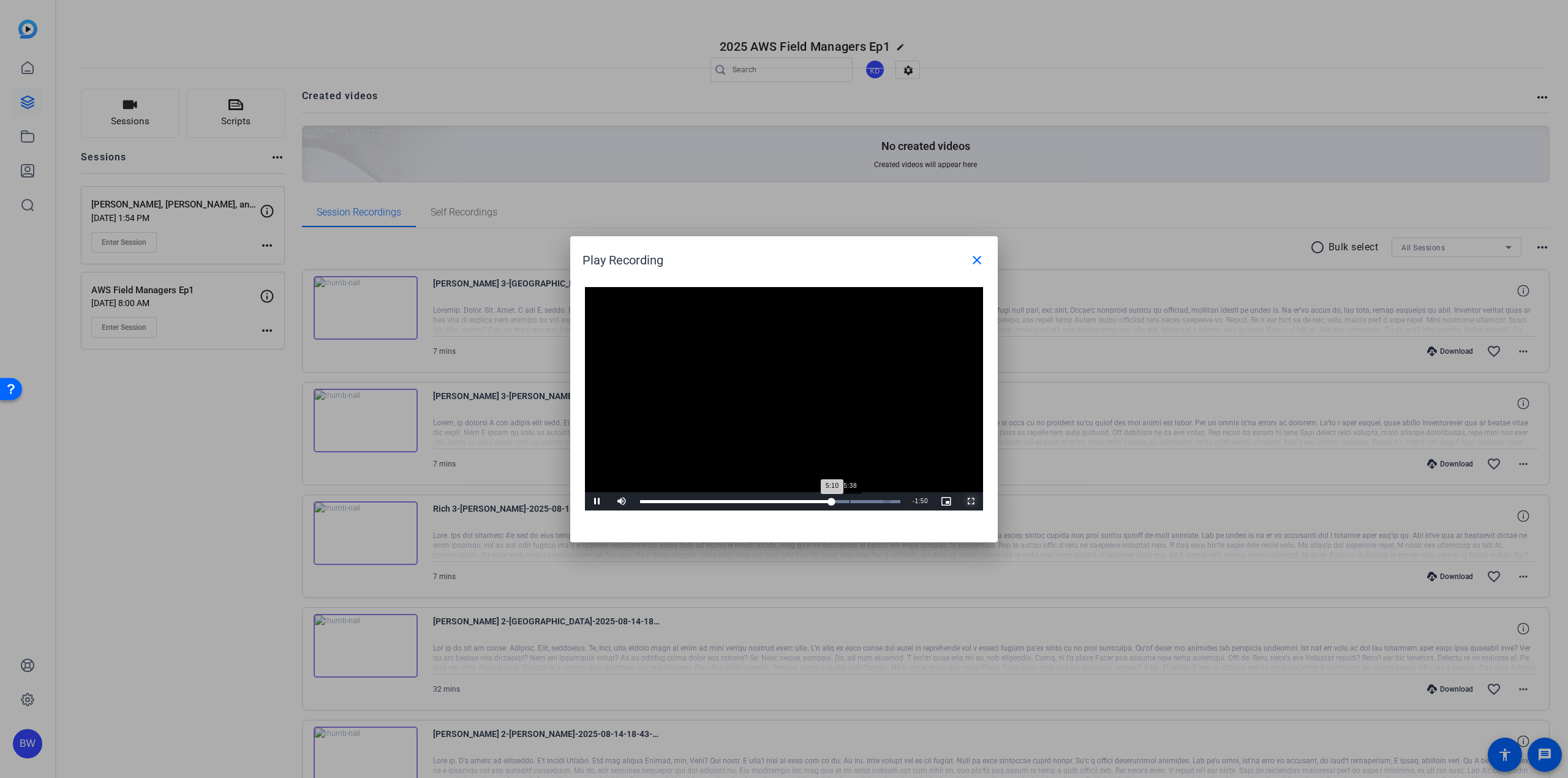
click at [850, 502] on div "5:38" at bounding box center [850, 502] width 1 height 3
click at [871, 502] on div "6:14" at bounding box center [871, 502] width 1 height 3
click at [888, 502] on div "Loaded : 100.00% 6:40 6:14" at bounding box center [770, 502] width 260 height 3
click at [982, 257] on mat-icon "close" at bounding box center [976, 260] width 15 height 15
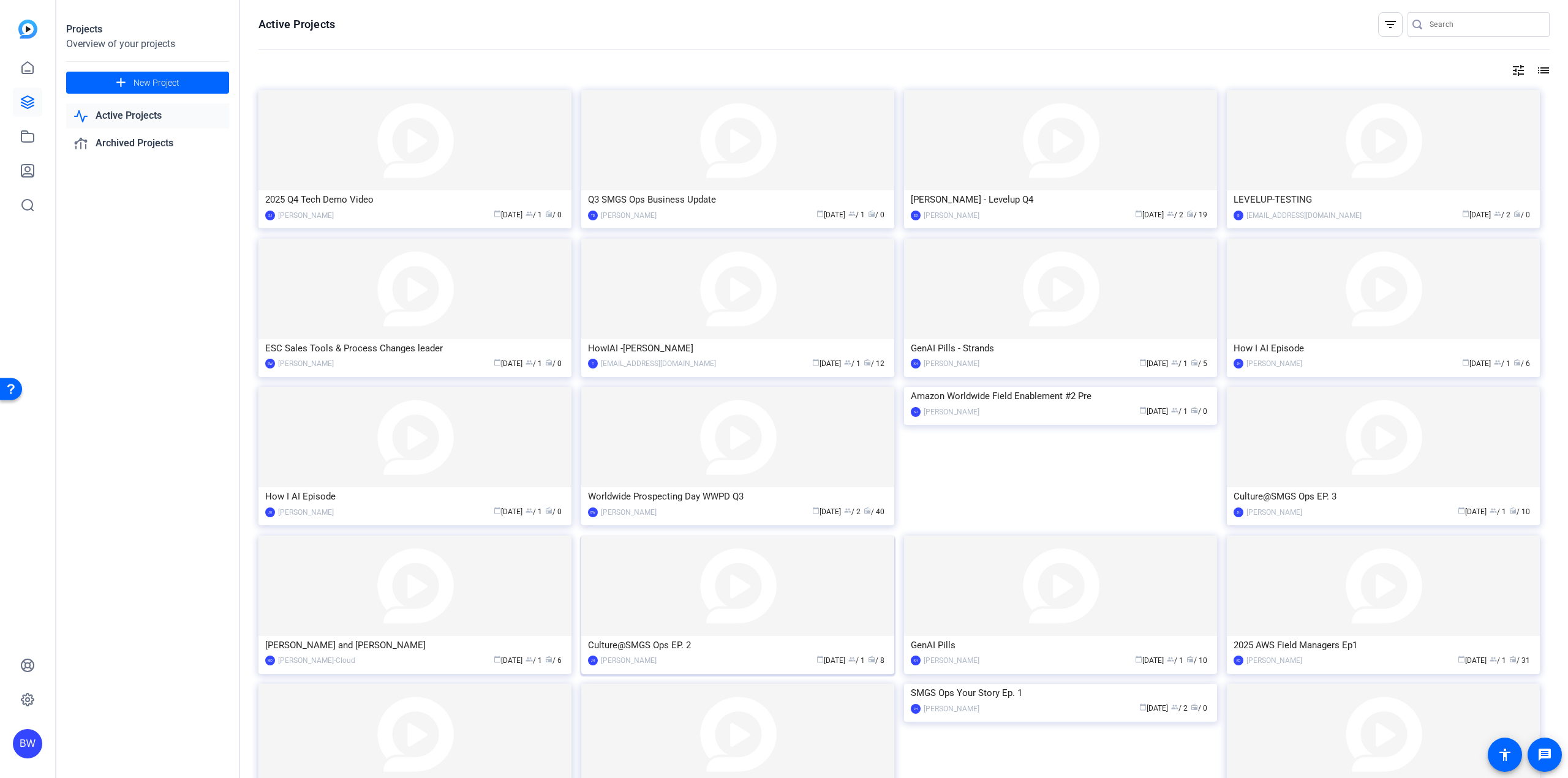
click at [725, 563] on img at bounding box center [737, 585] width 313 height 101
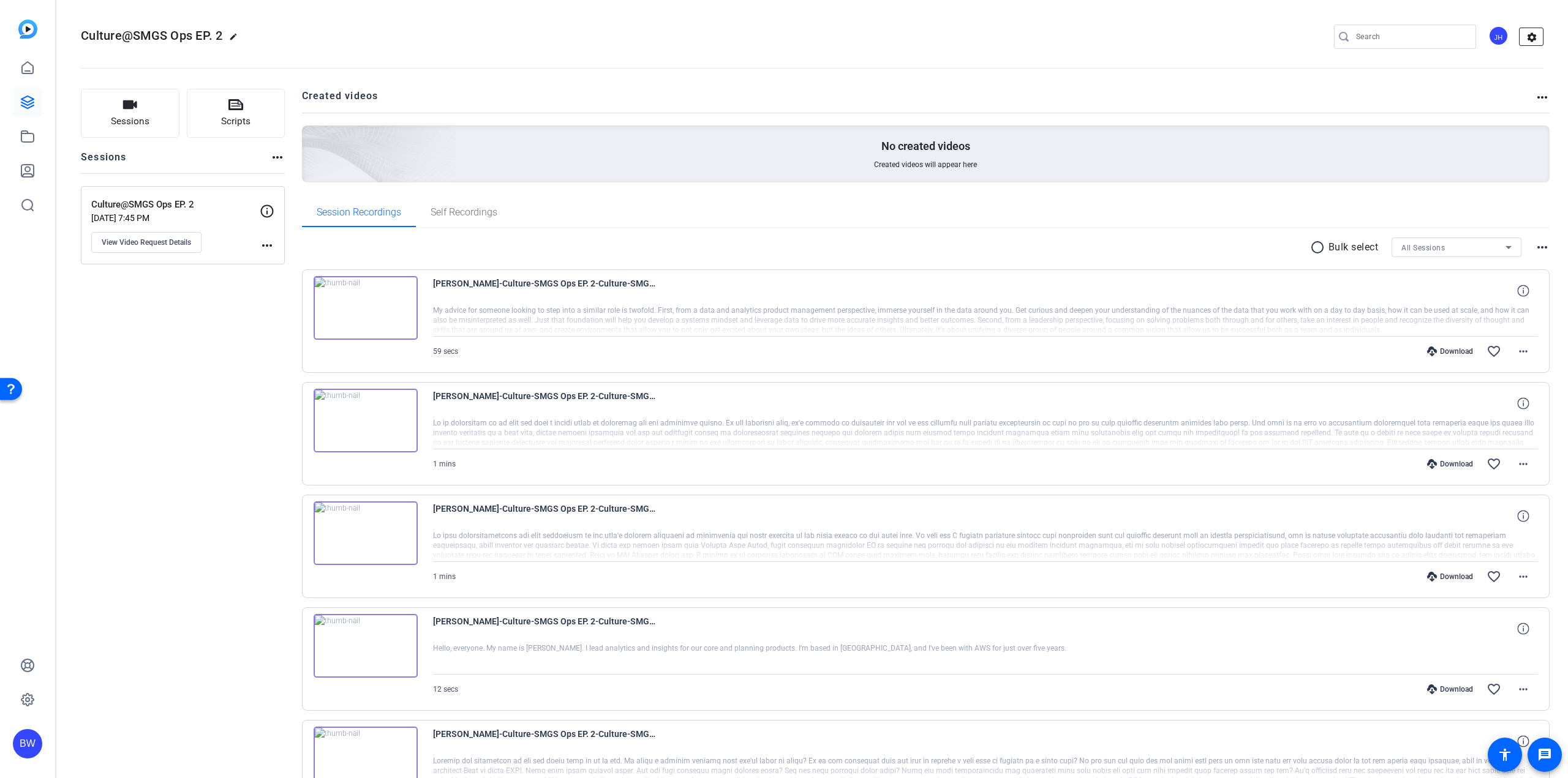
click at [1527, 35] on mat-icon "settings" at bounding box center [1532, 37] width 24 height 18
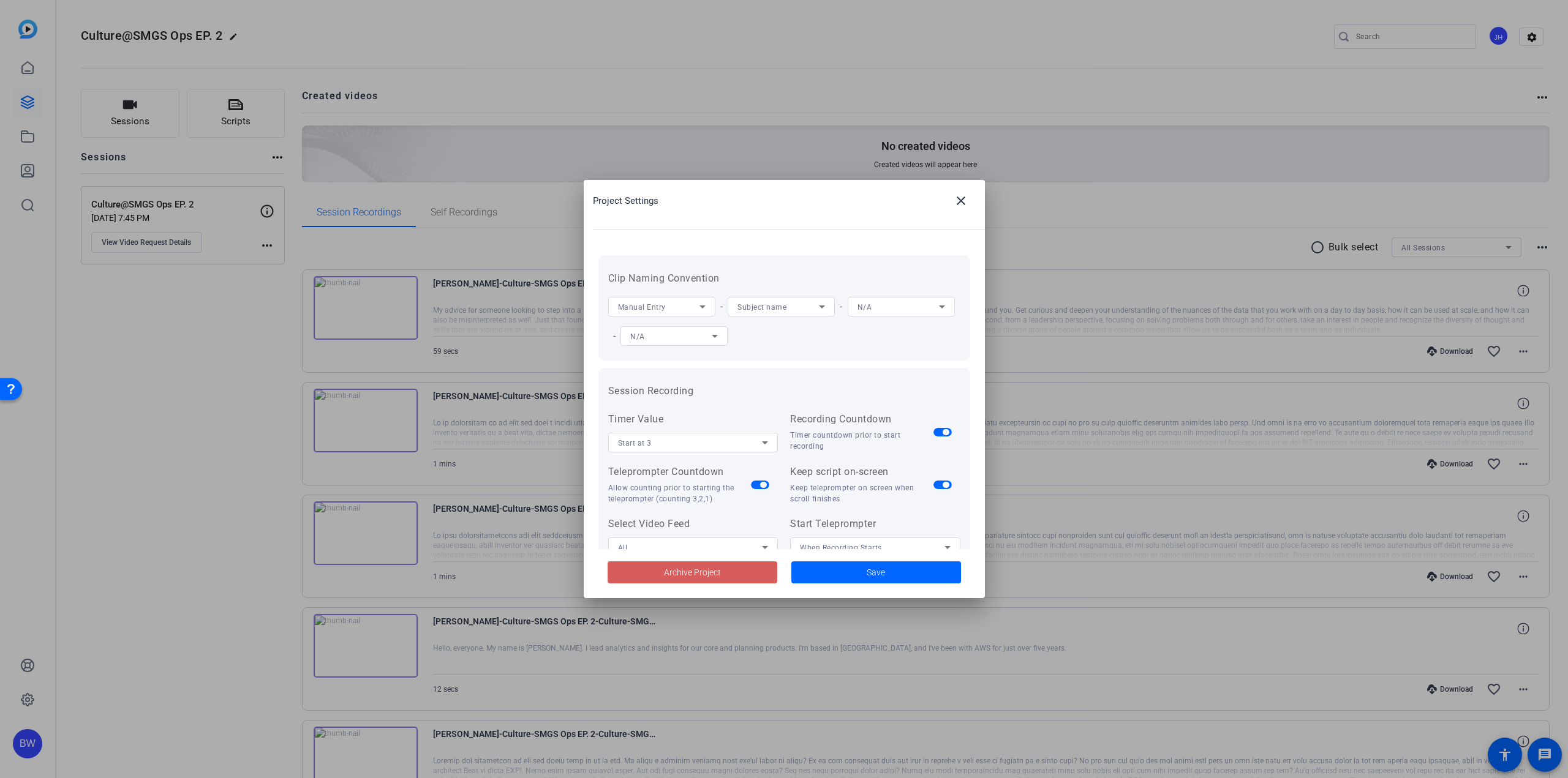
click at [697, 577] on span "Archive Project" at bounding box center [692, 572] width 57 height 13
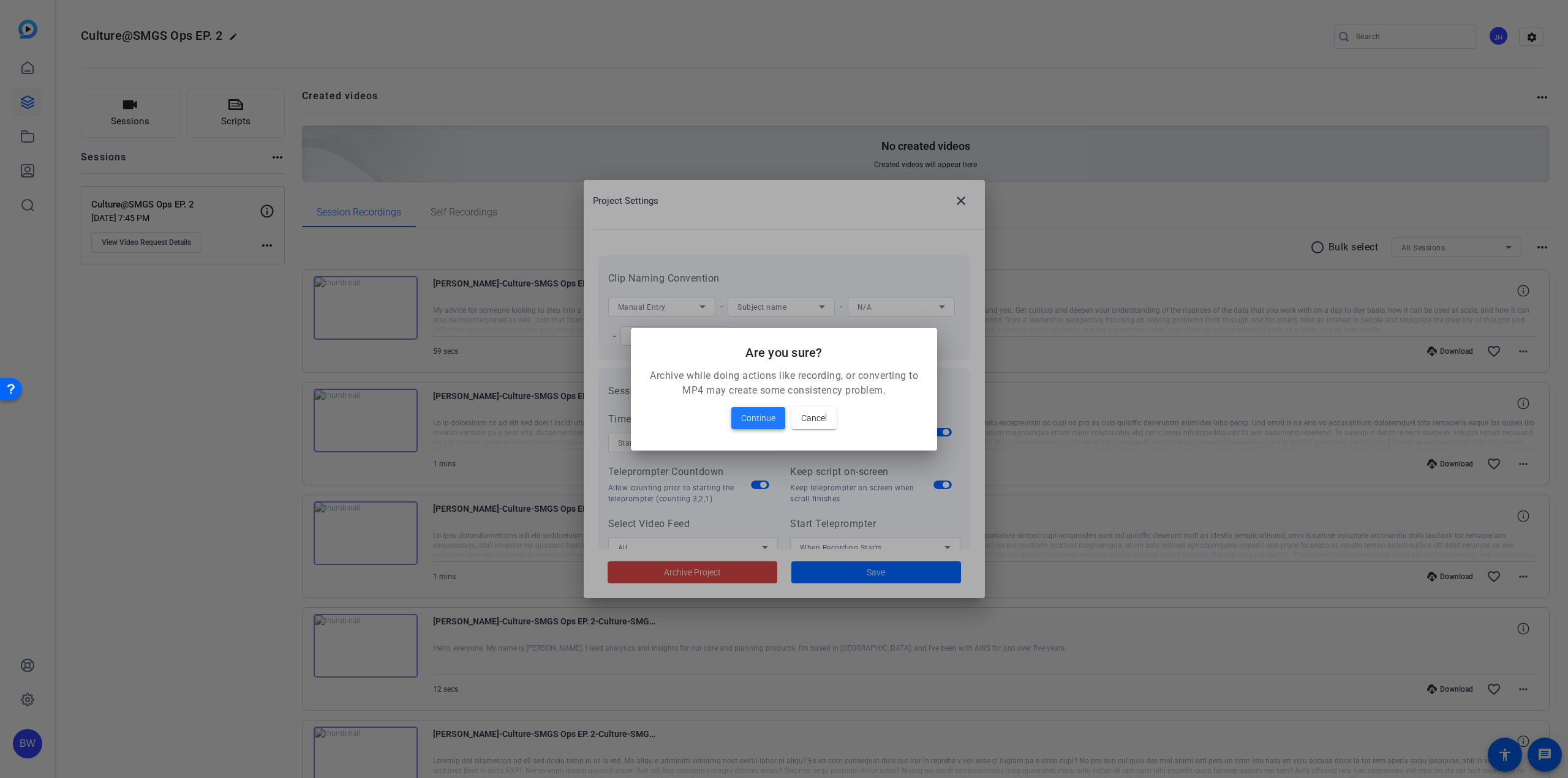
click at [768, 421] on span "Continue" at bounding box center [759, 417] width 34 height 15
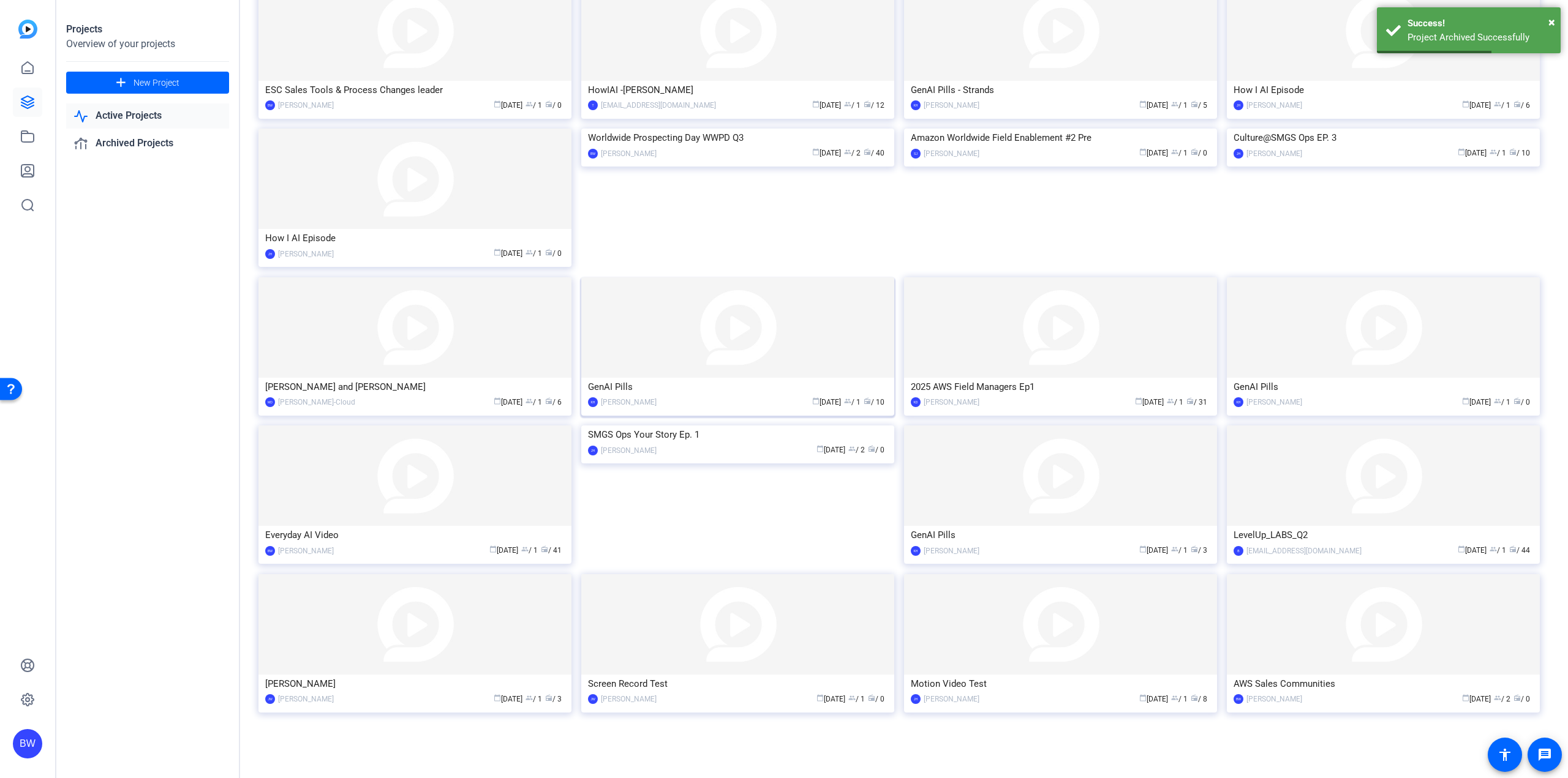
scroll to position [264, 0]
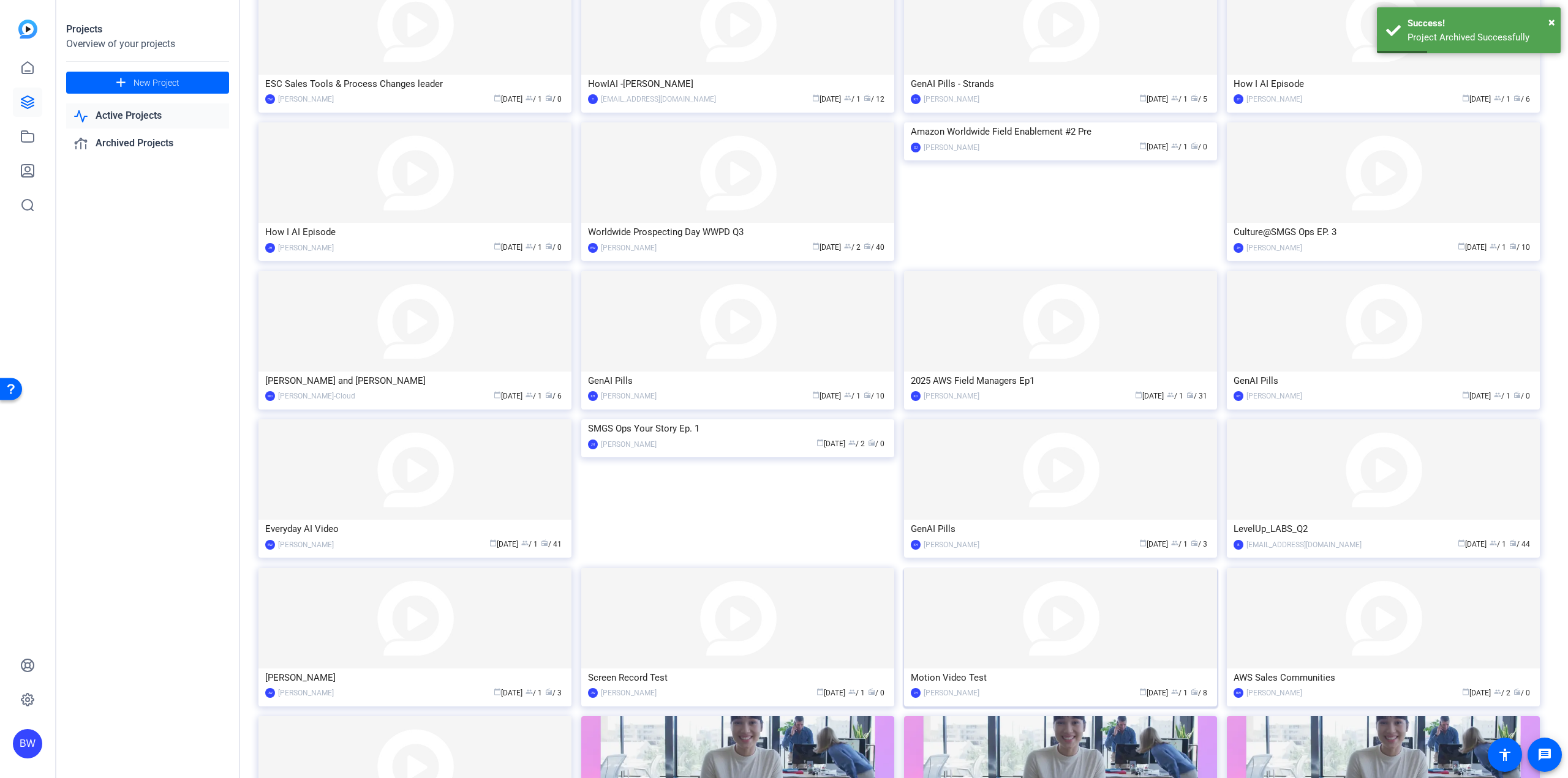
click at [1045, 591] on img at bounding box center [1060, 618] width 313 height 101
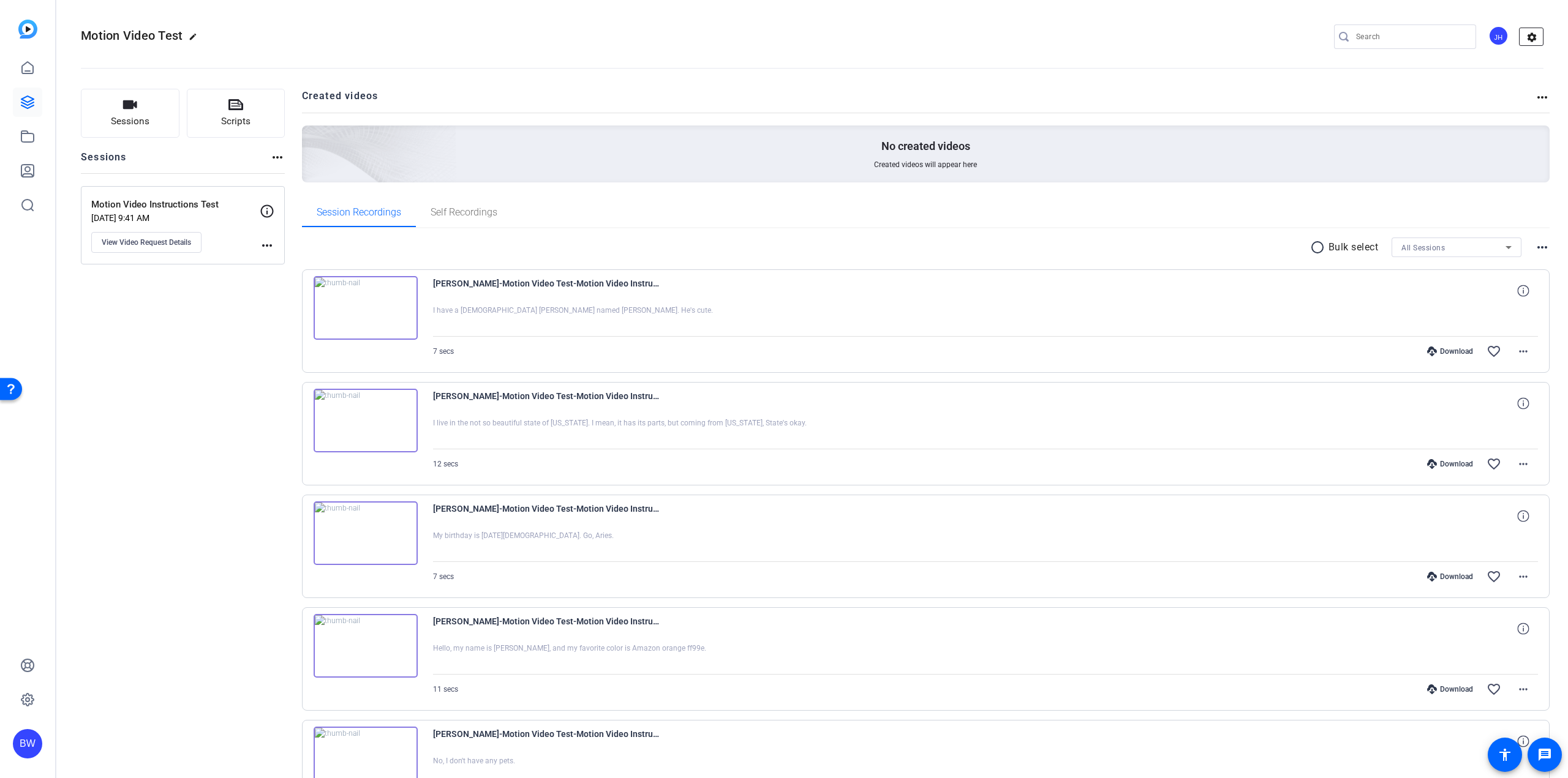
click at [1523, 40] on mat-icon "settings" at bounding box center [1532, 37] width 24 height 18
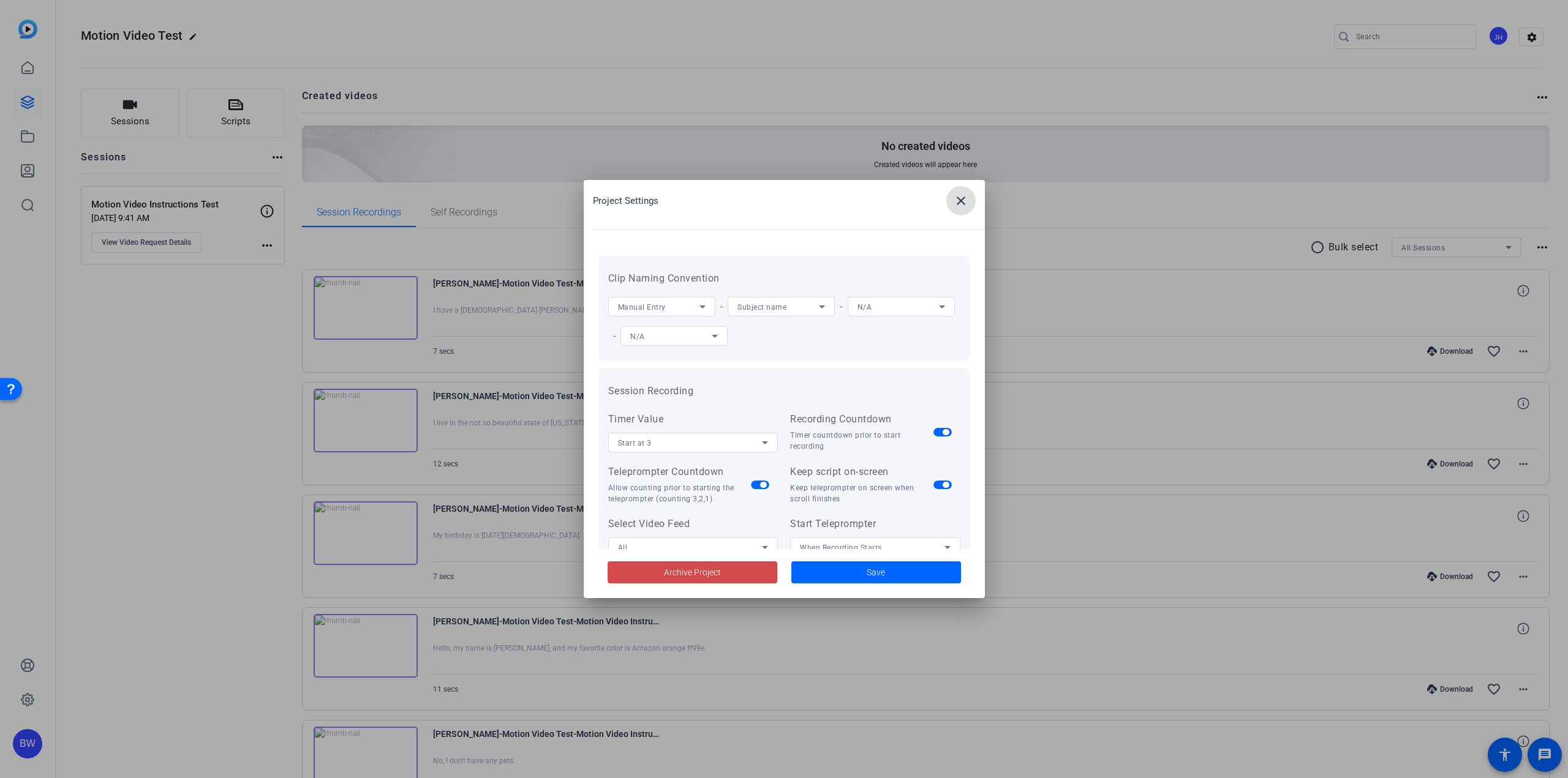
click at [738, 575] on span at bounding box center [692, 572] width 170 height 29
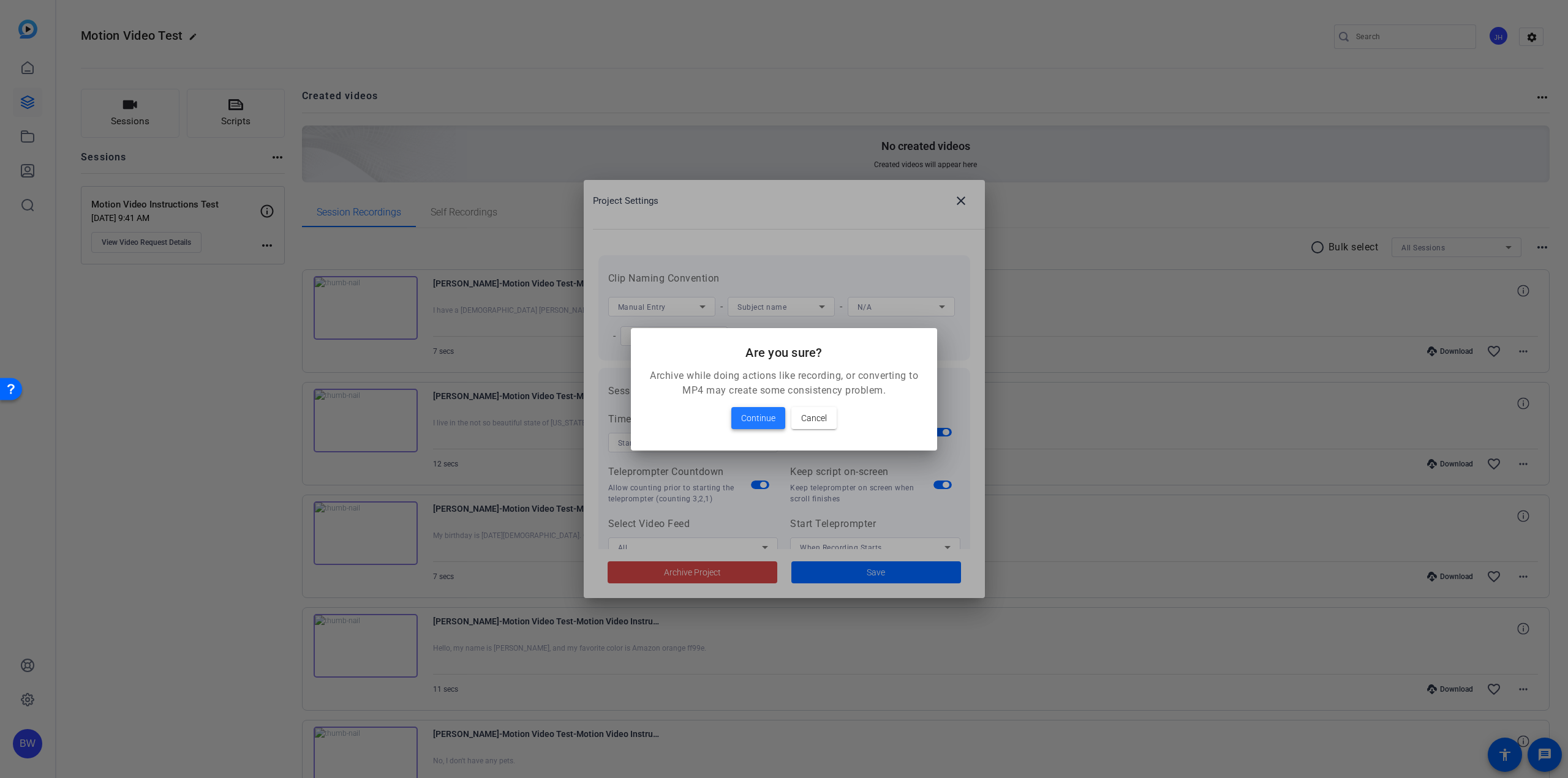
click at [754, 413] on span "Continue" at bounding box center [759, 417] width 34 height 15
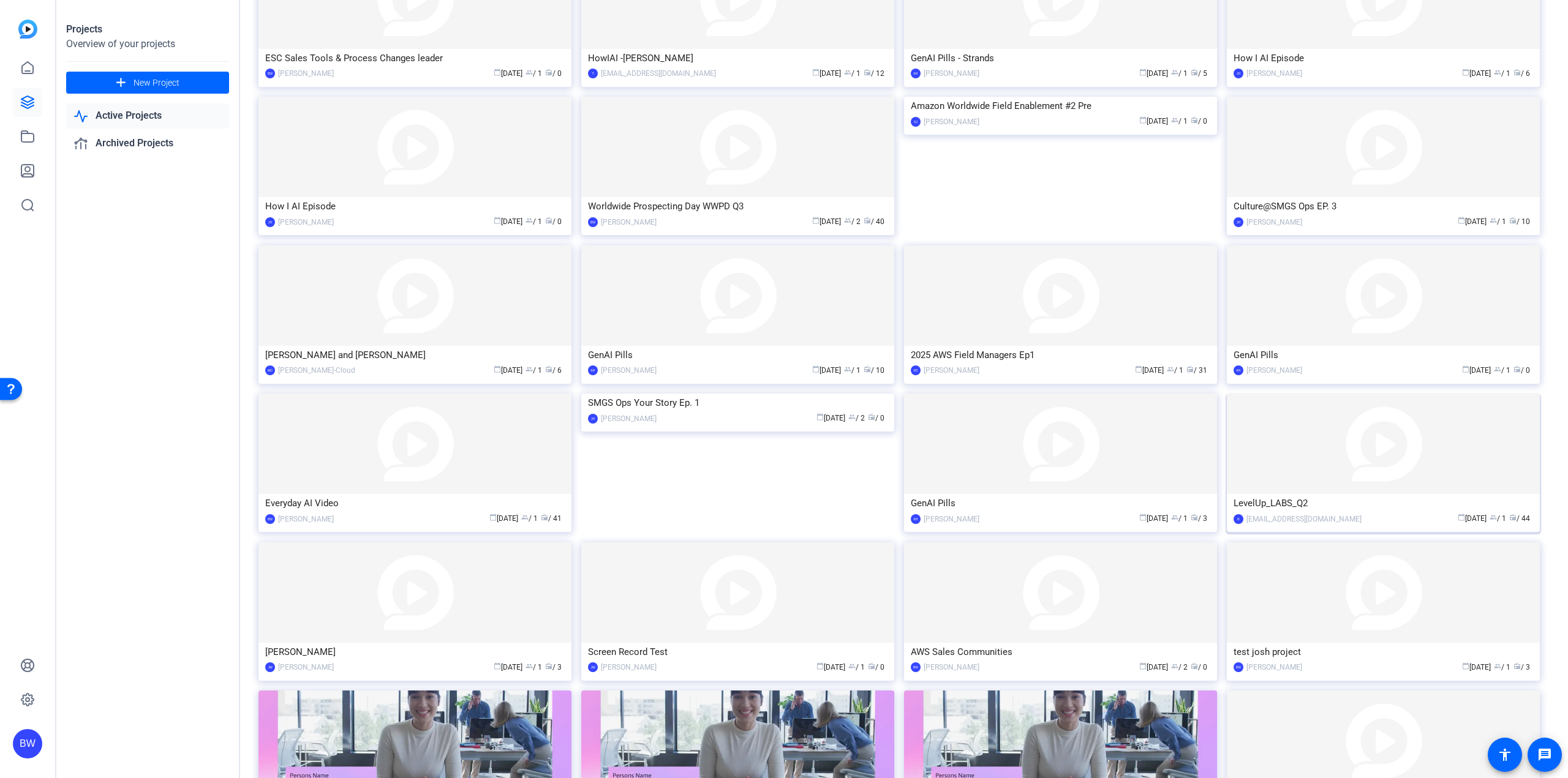
scroll to position [367, 0]
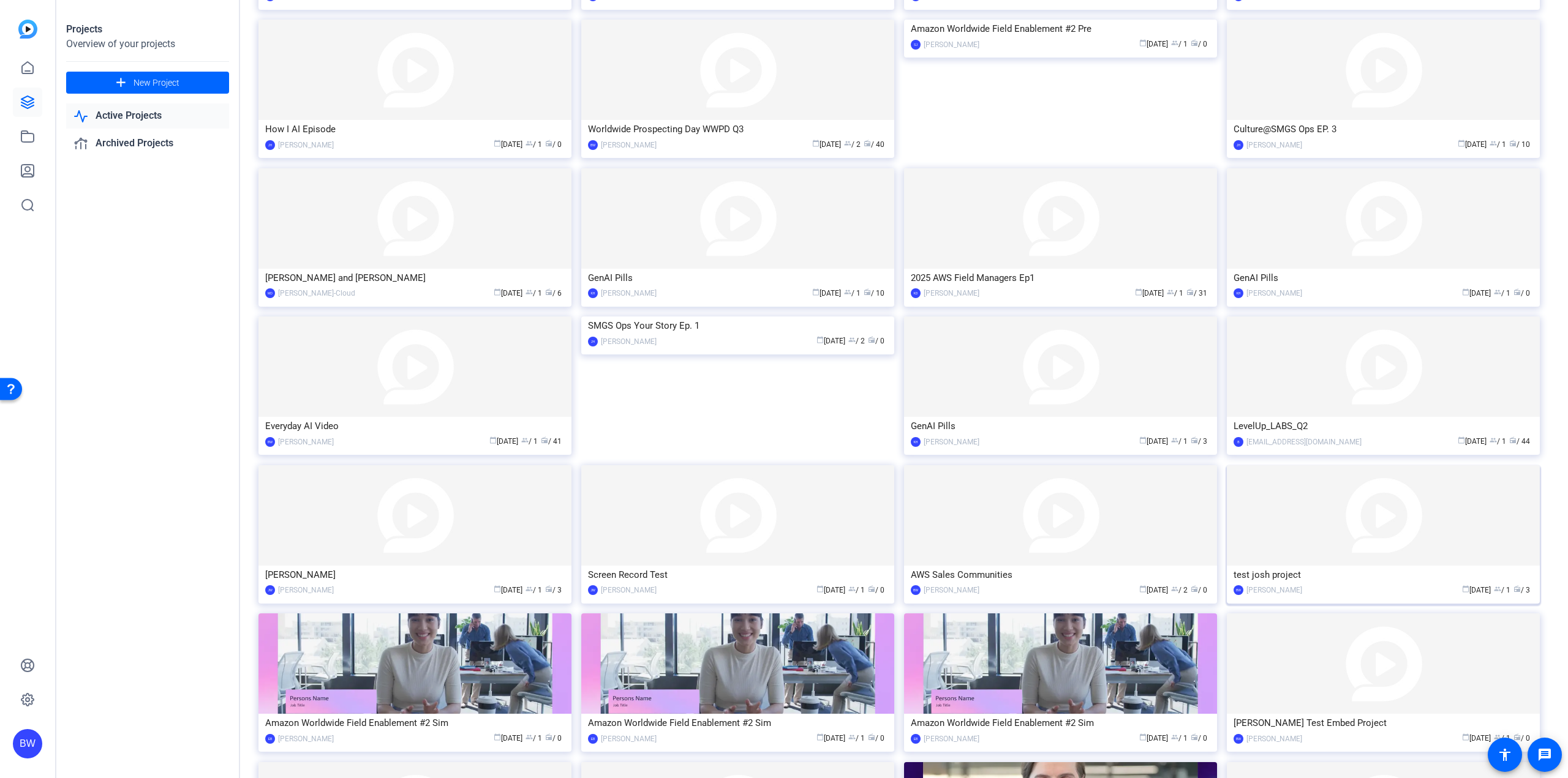
click at [1266, 547] on img at bounding box center [1383, 516] width 313 height 101
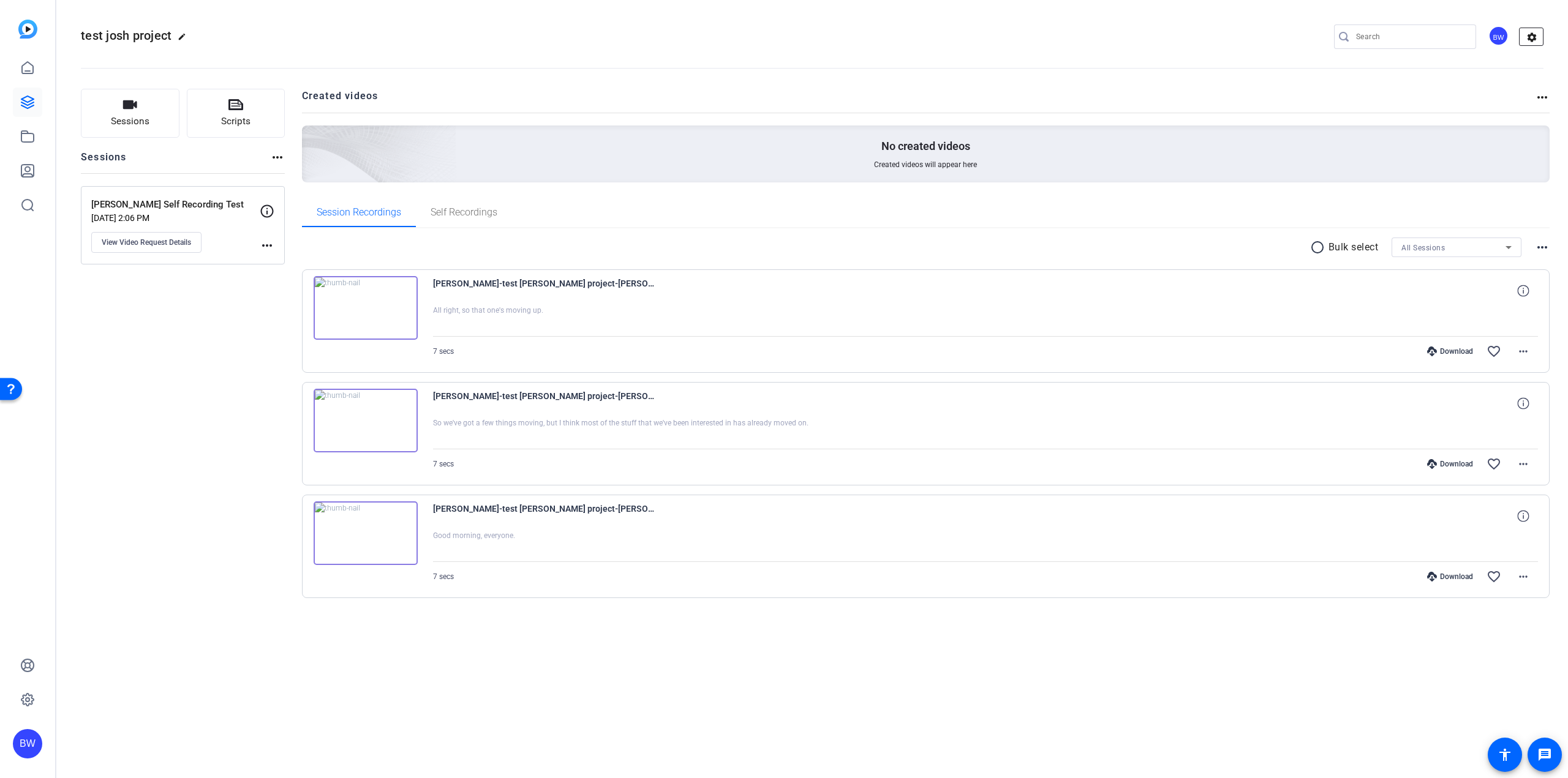
click at [1528, 40] on mat-icon "settings" at bounding box center [1532, 37] width 24 height 18
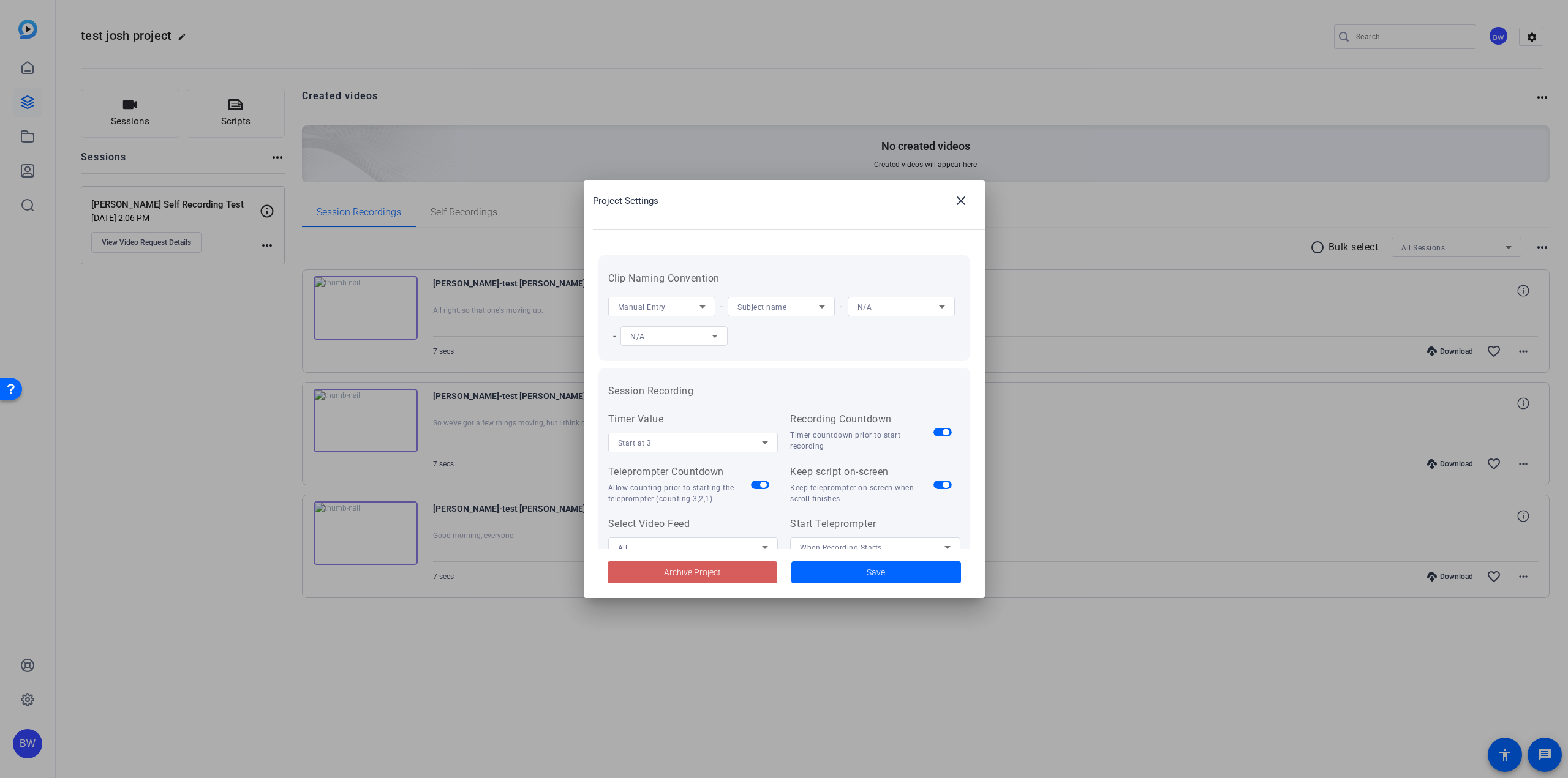
click at [751, 574] on span at bounding box center [692, 572] width 170 height 29
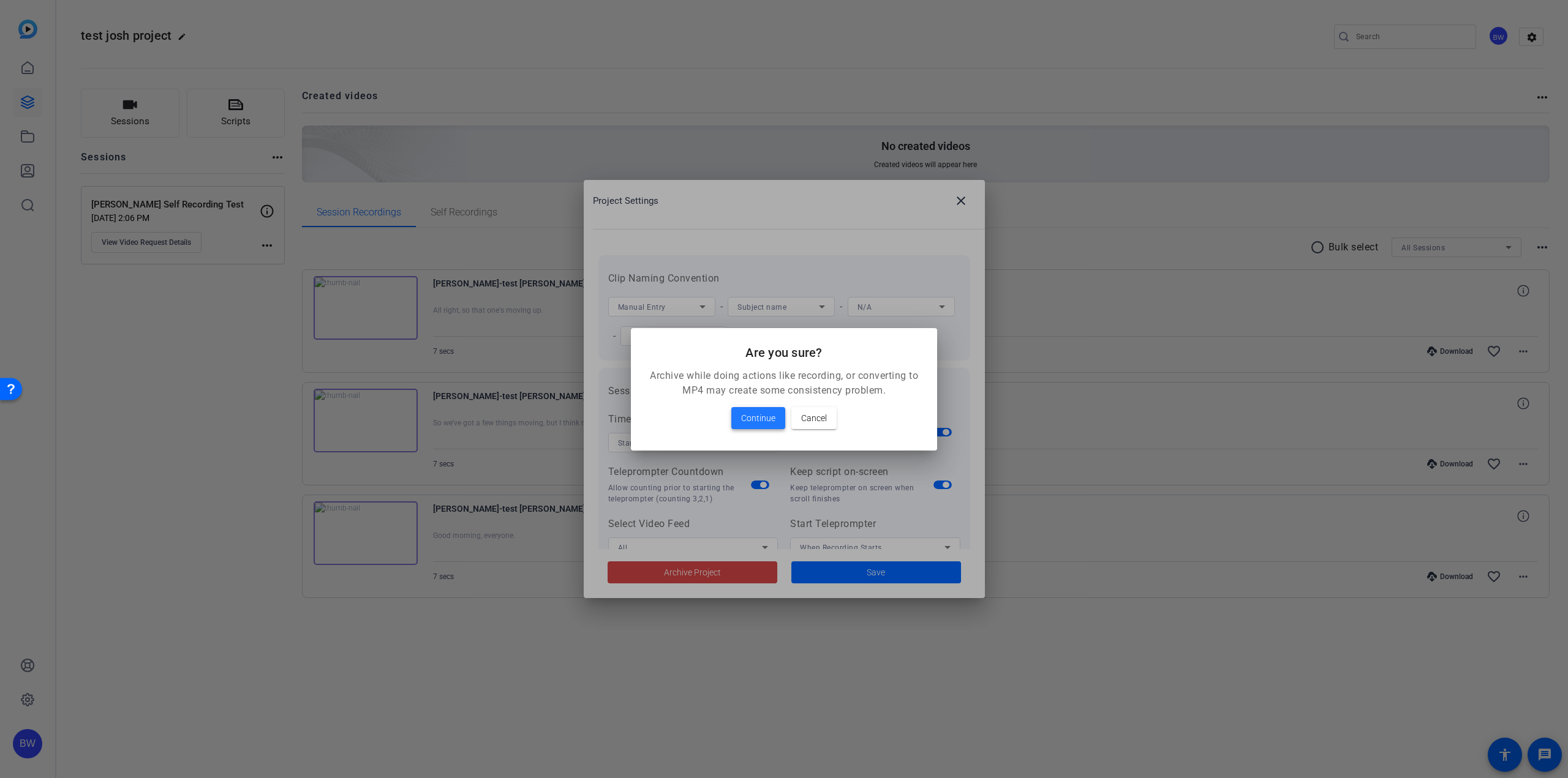
click at [737, 417] on span at bounding box center [758, 418] width 54 height 29
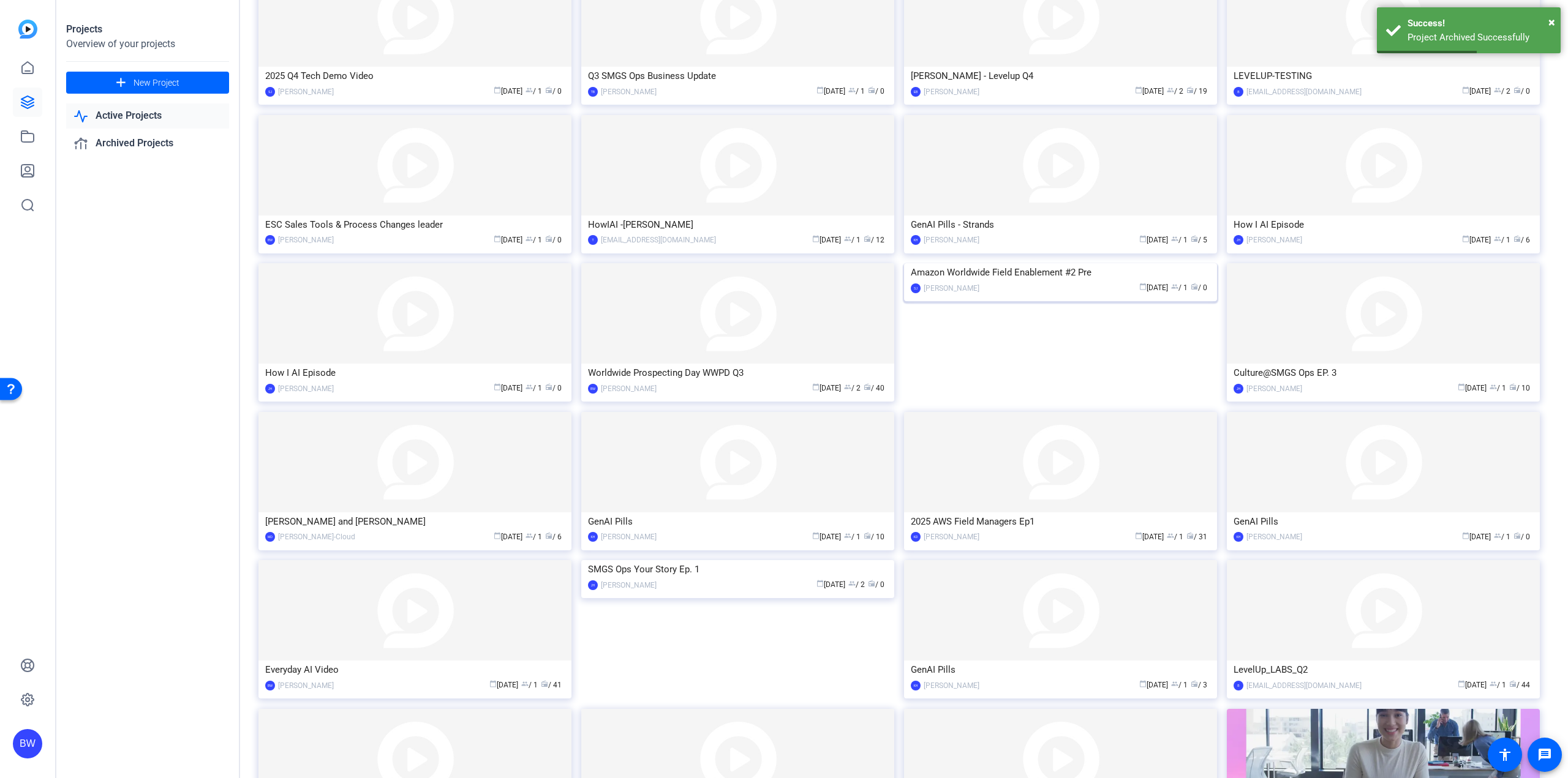
scroll to position [264, 0]
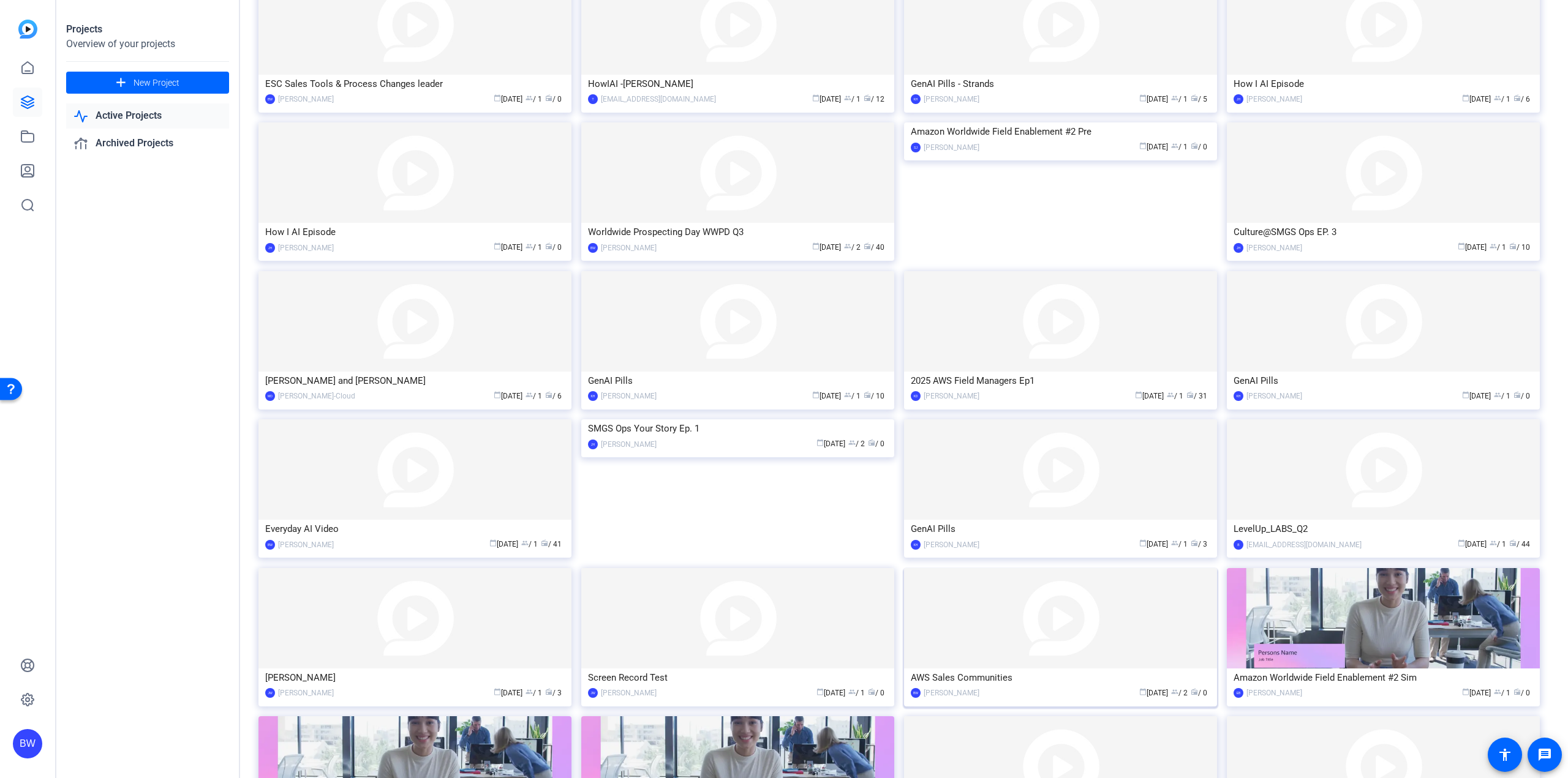
click at [951, 605] on img at bounding box center [1060, 618] width 313 height 101
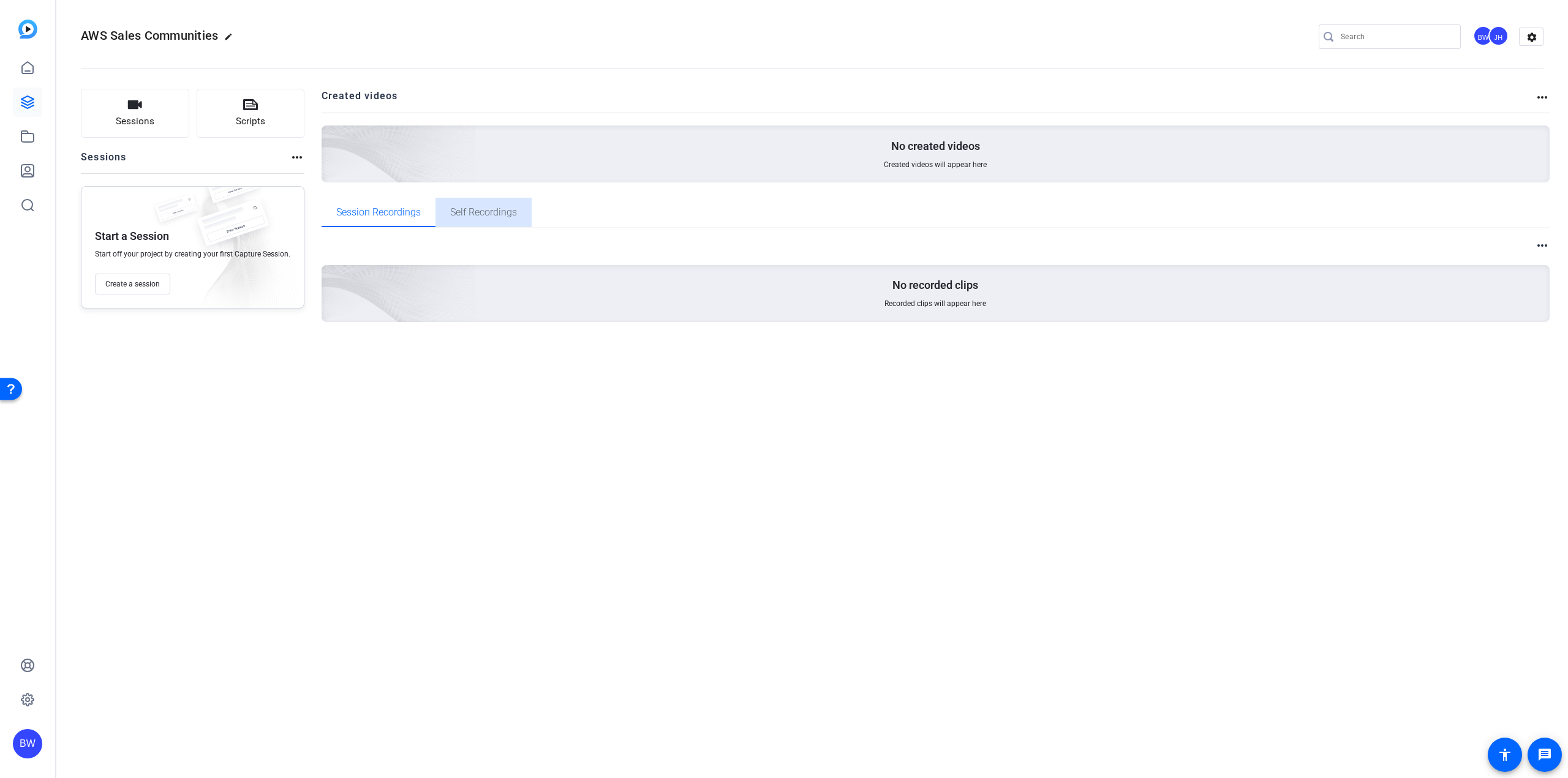
click at [466, 207] on span "Self Recordings" at bounding box center [484, 212] width 67 height 9
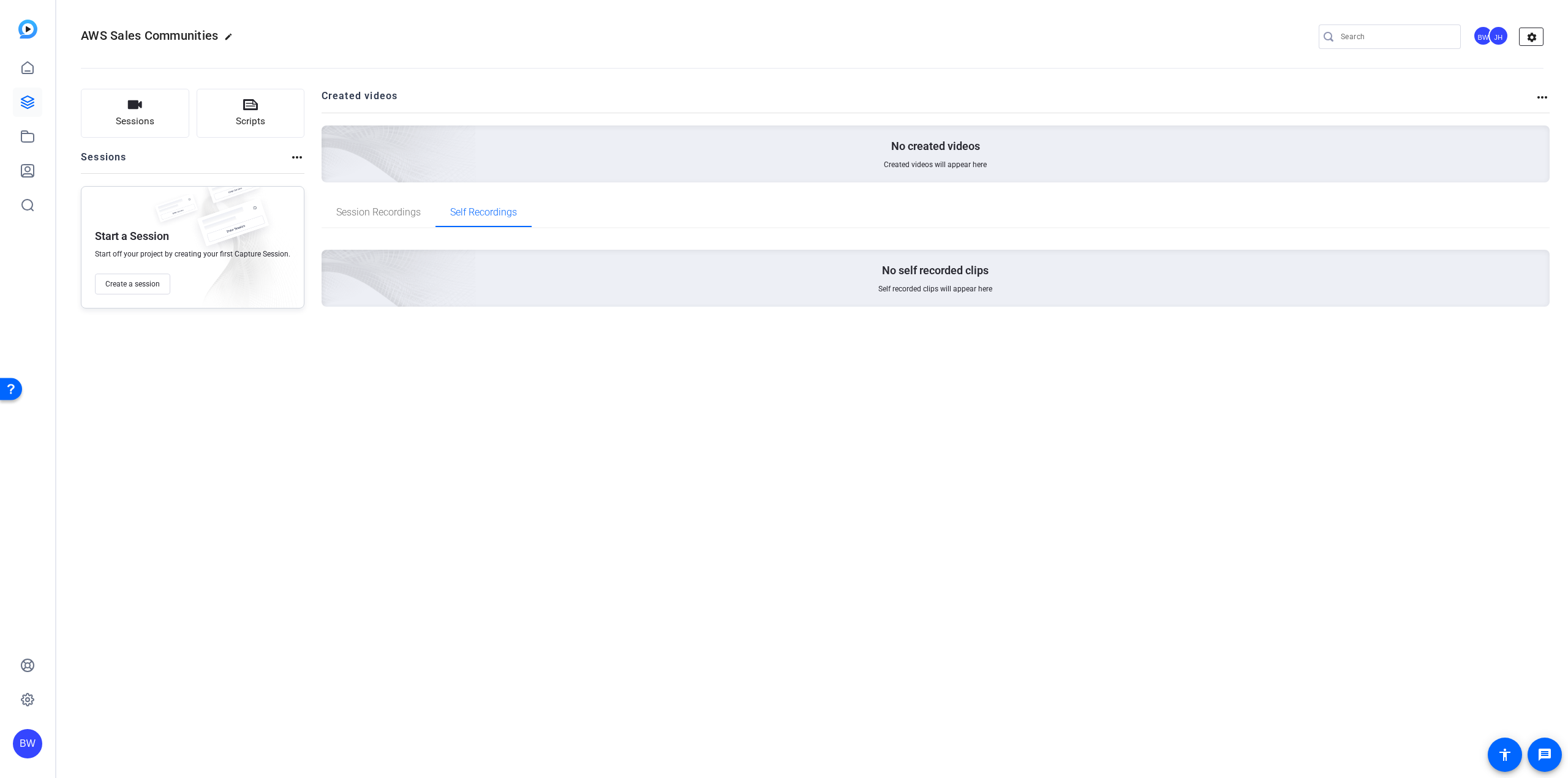
click at [1534, 36] on mat-icon "settings" at bounding box center [1532, 37] width 24 height 18
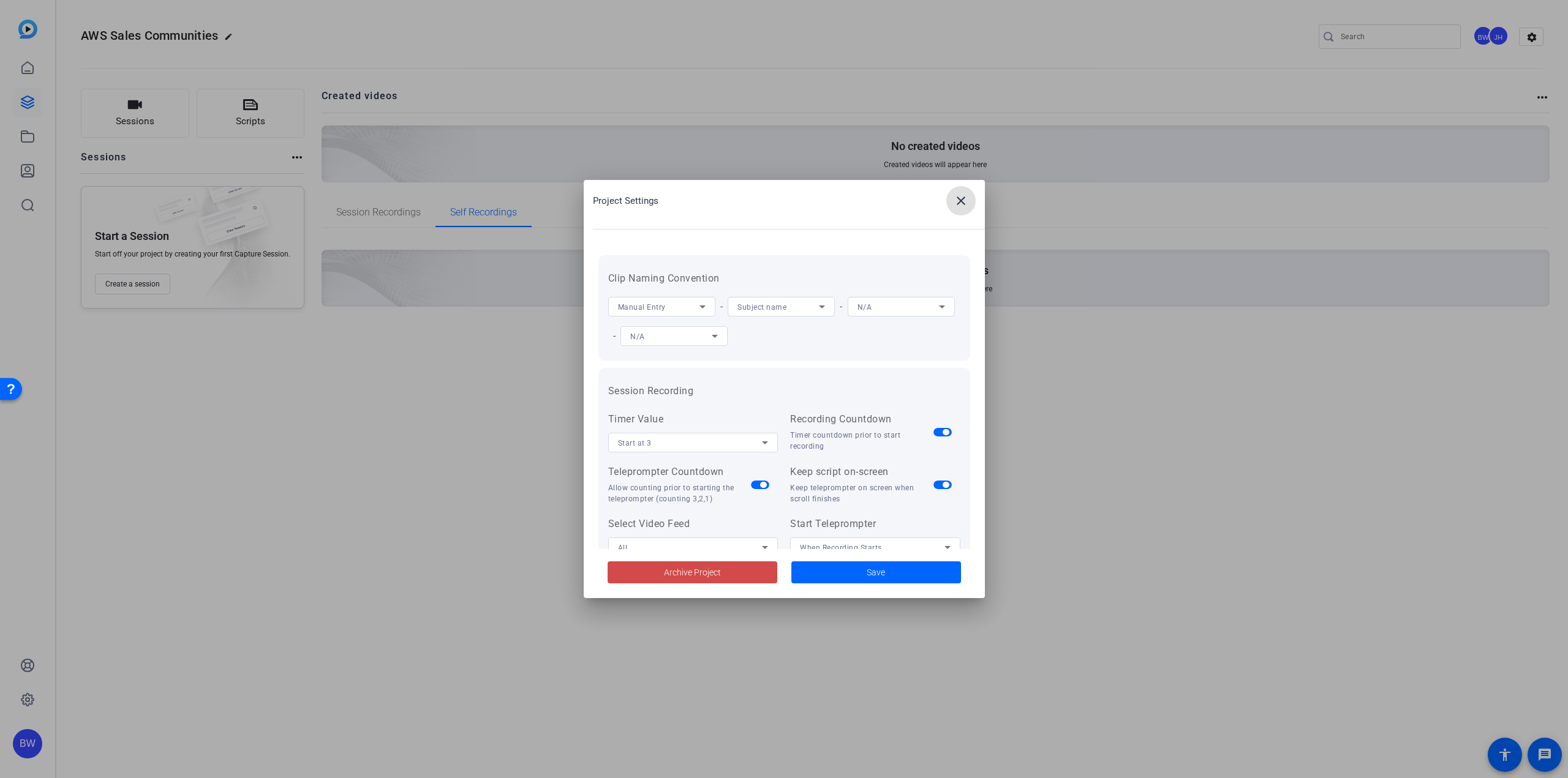
click at [715, 567] on span "Archive Project" at bounding box center [692, 572] width 57 height 13
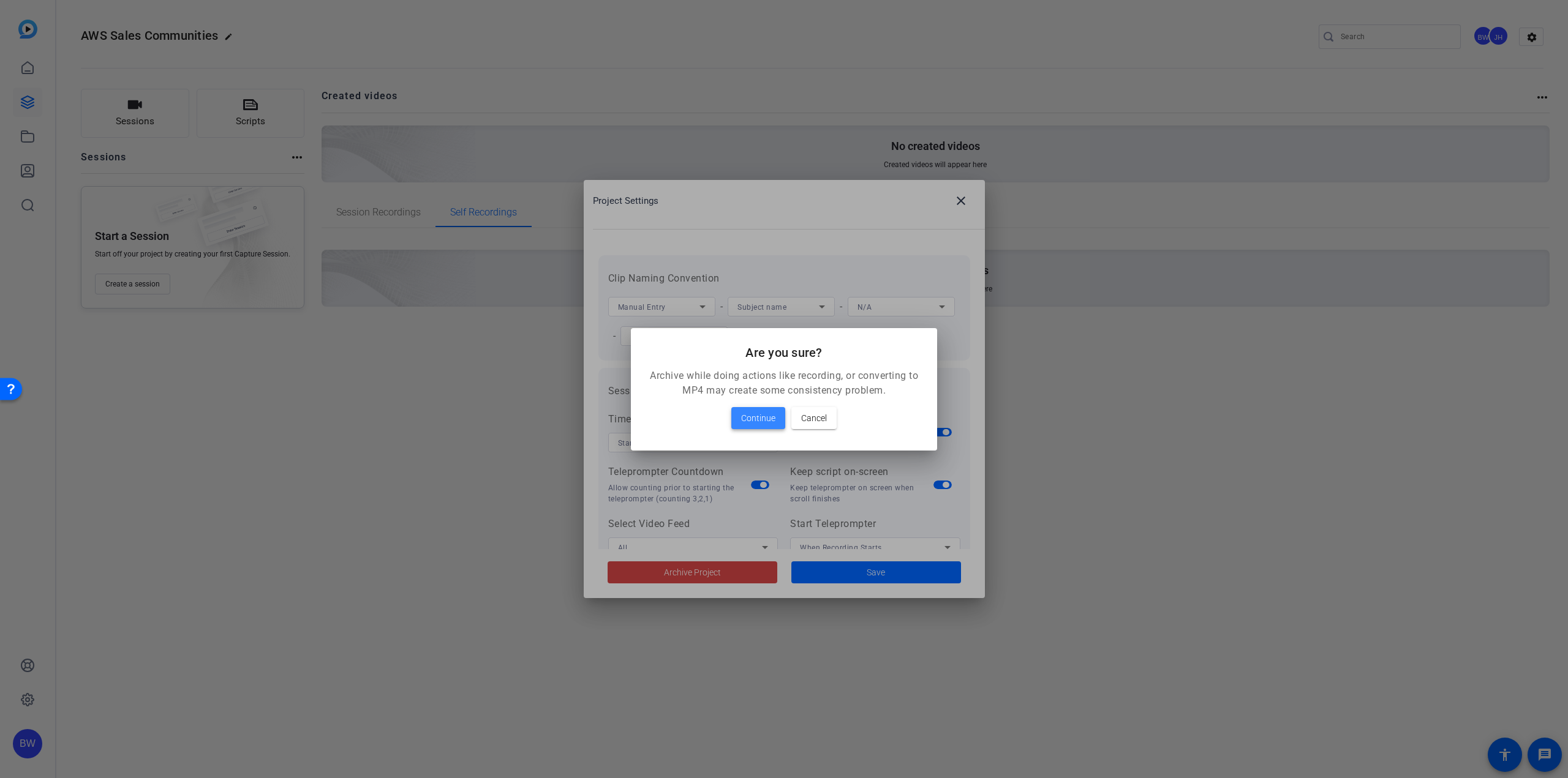
click at [773, 421] on span "Continue" at bounding box center [759, 417] width 34 height 15
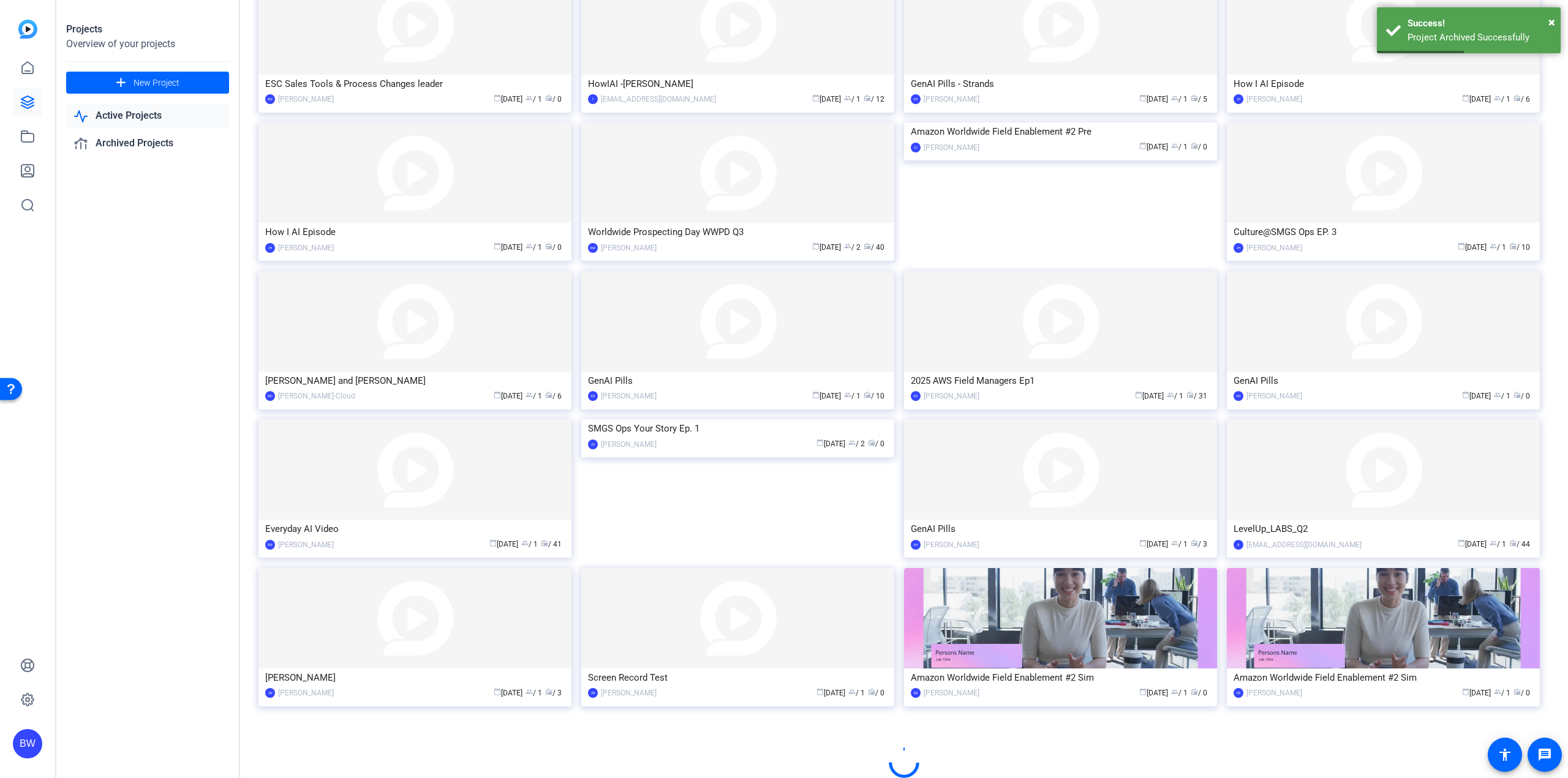
scroll to position [295, 0]
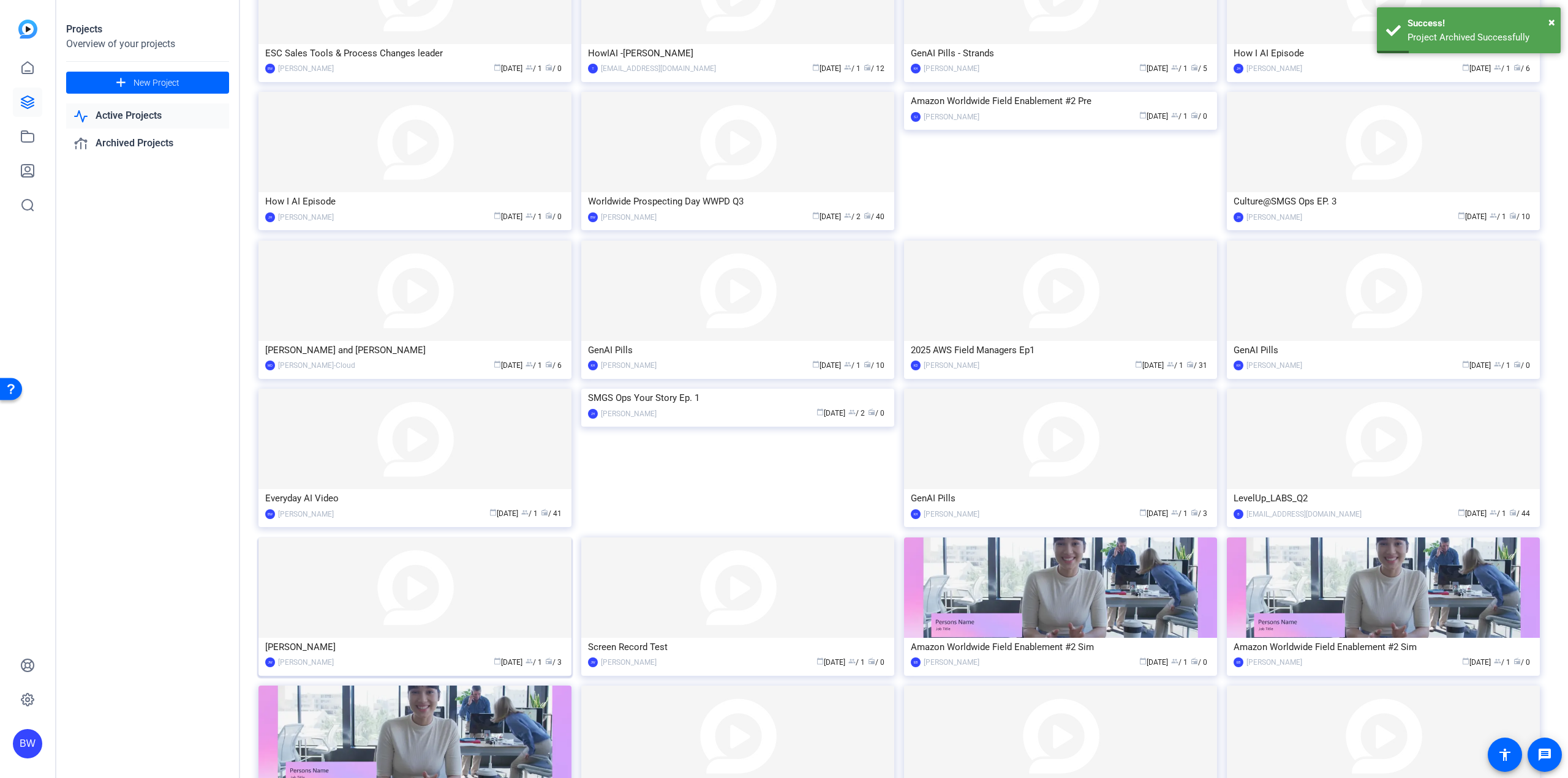
click at [428, 603] on img at bounding box center [414, 588] width 313 height 101
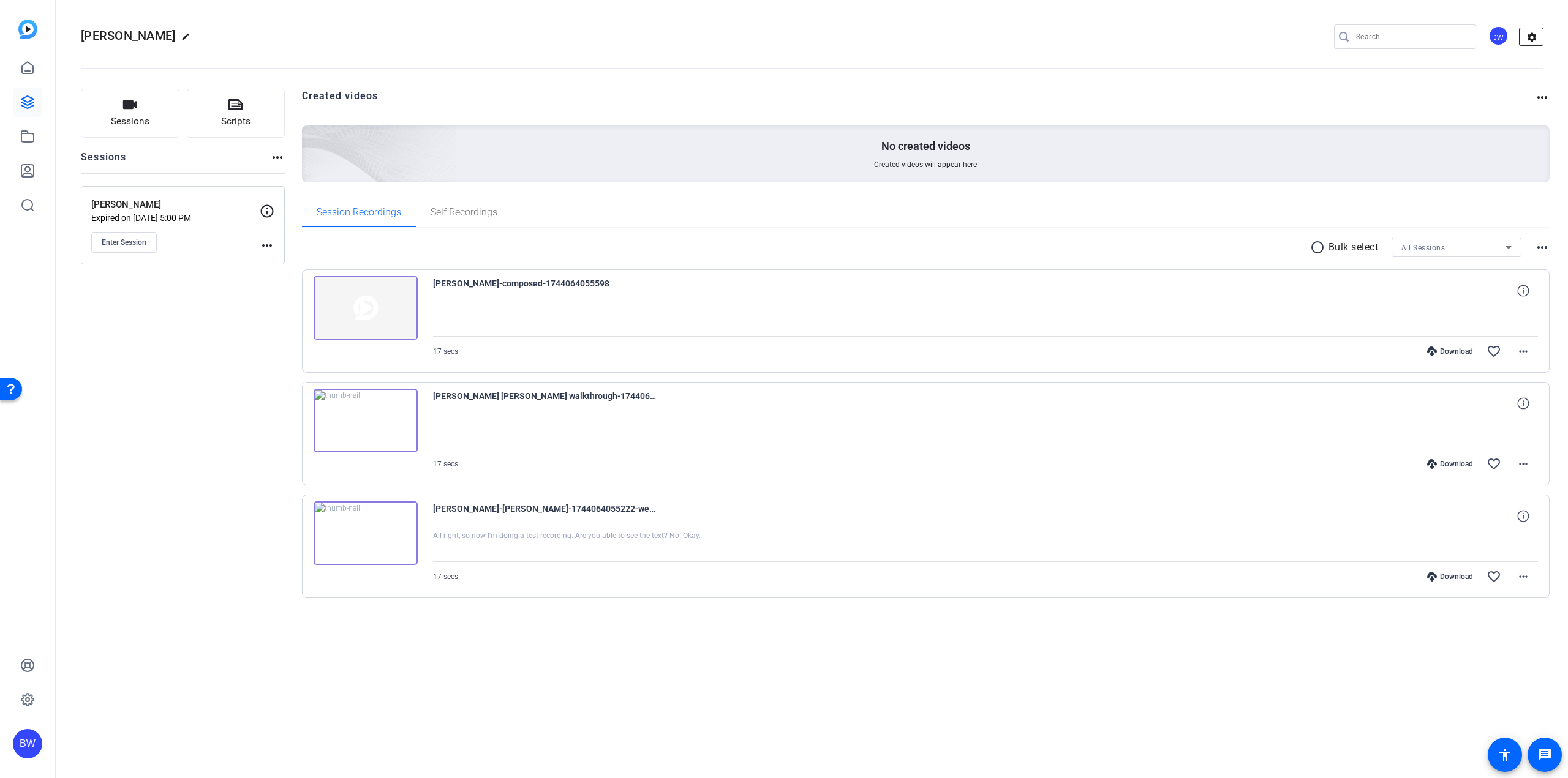
click at [1537, 41] on mat-icon "settings" at bounding box center [1532, 37] width 24 height 18
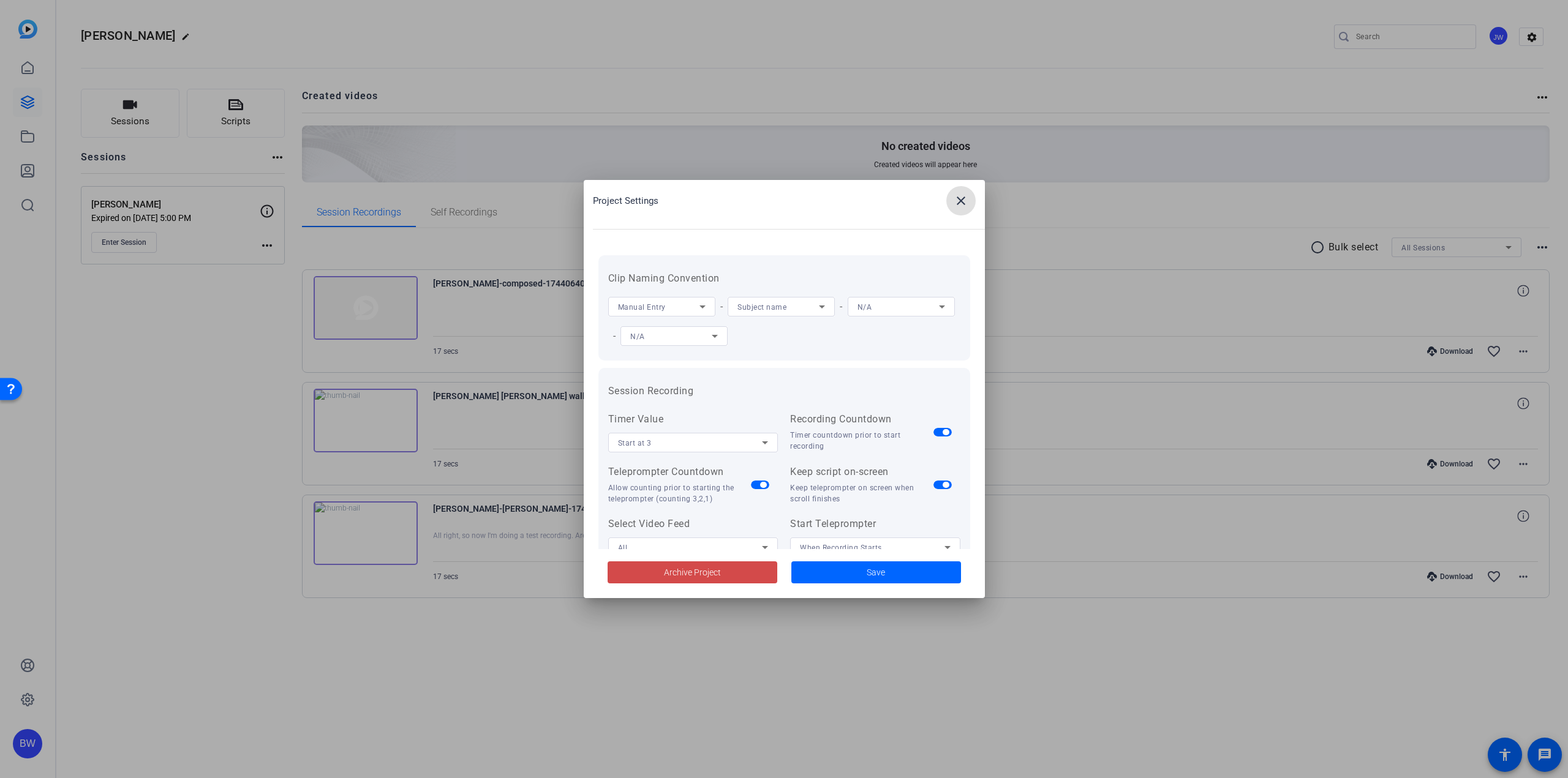
click at [685, 571] on span "Archive Project" at bounding box center [692, 572] width 57 height 13
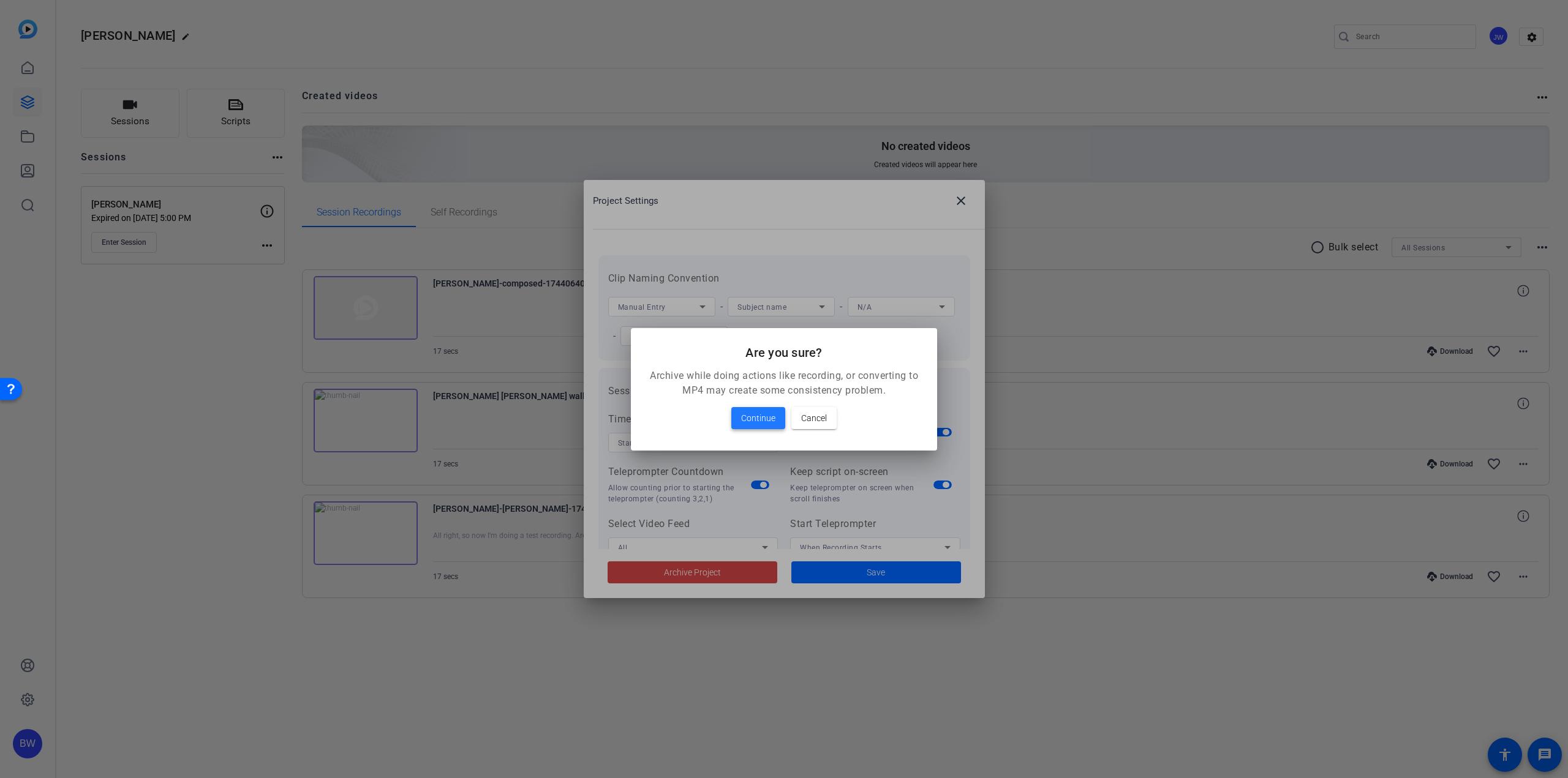
click at [746, 417] on span "Continue" at bounding box center [759, 417] width 34 height 15
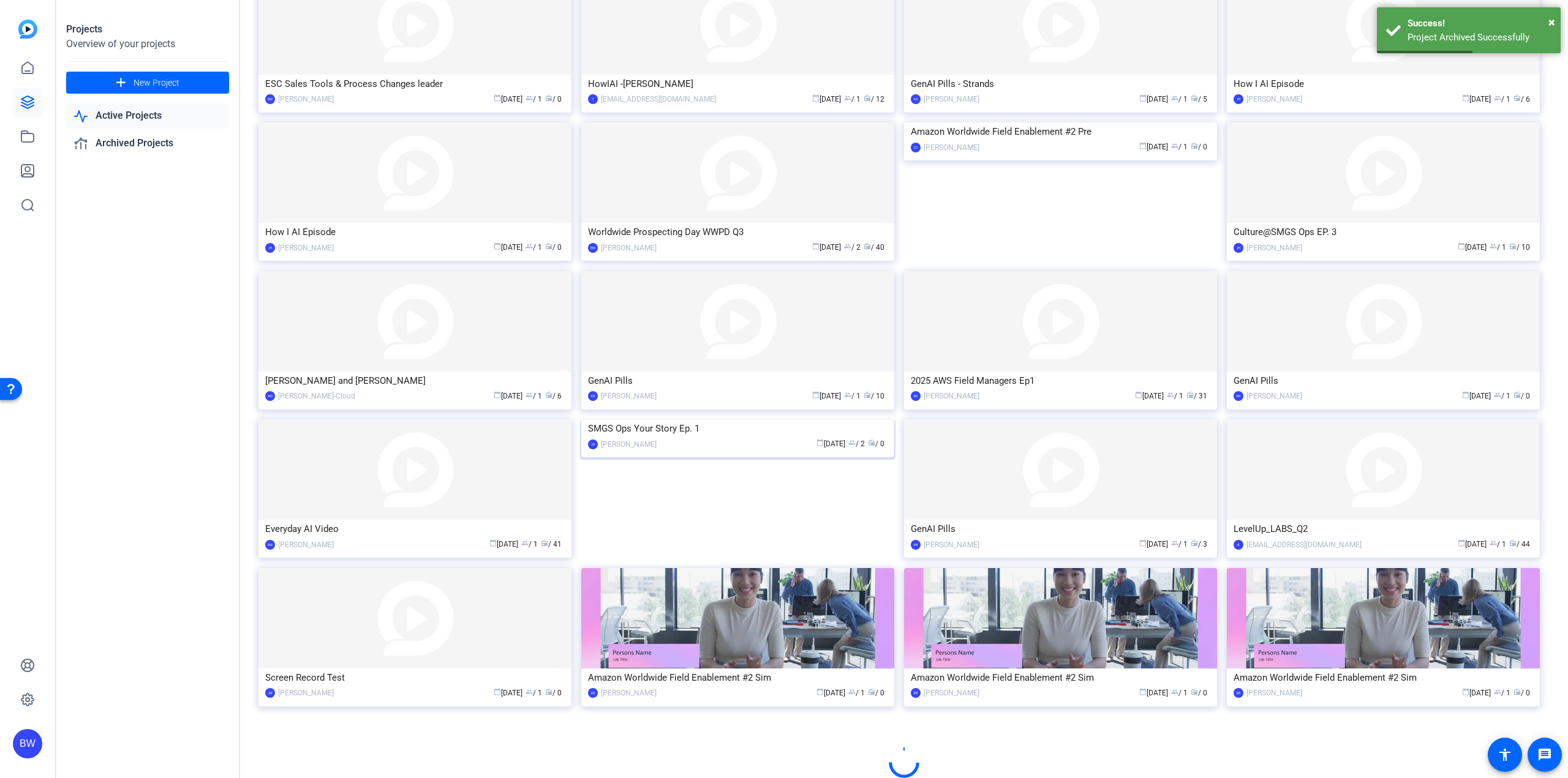
scroll to position [295, 0]
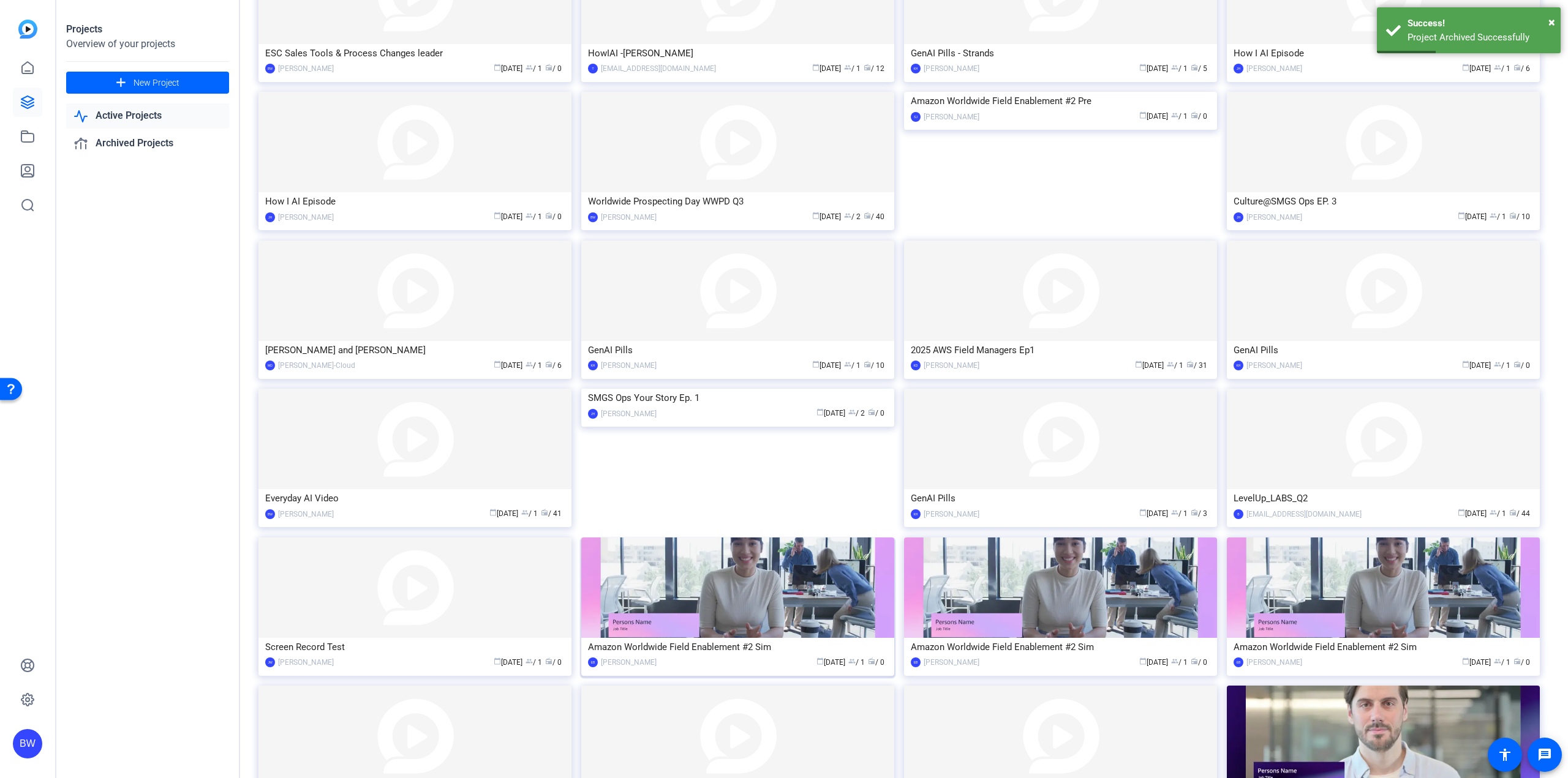
click at [751, 580] on img at bounding box center [737, 588] width 313 height 101
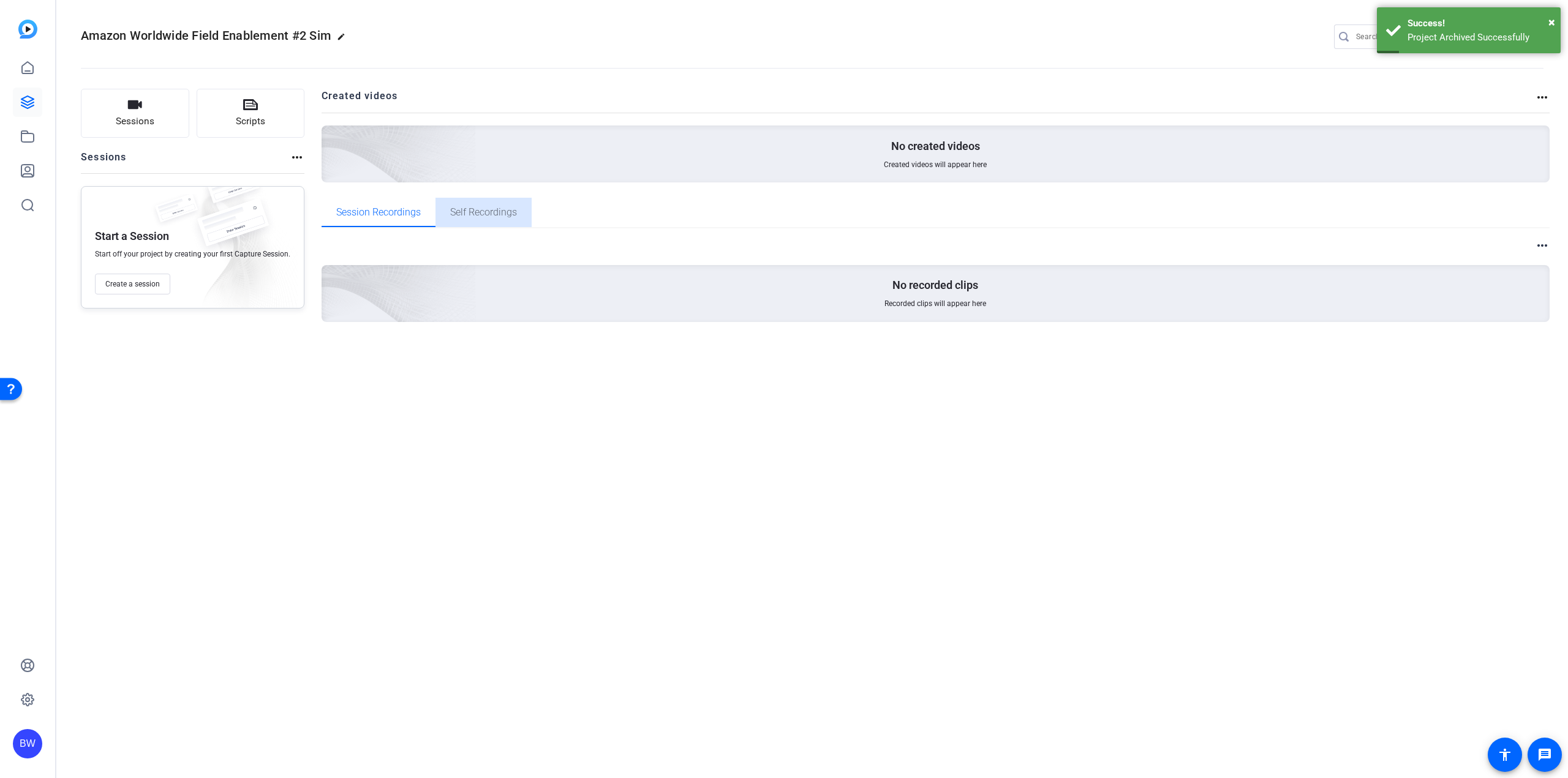
drag, startPoint x: 482, startPoint y: 215, endPoint x: 518, endPoint y: 212, distance: 36.1
click at [486, 214] on span "Self Recordings" at bounding box center [484, 212] width 67 height 9
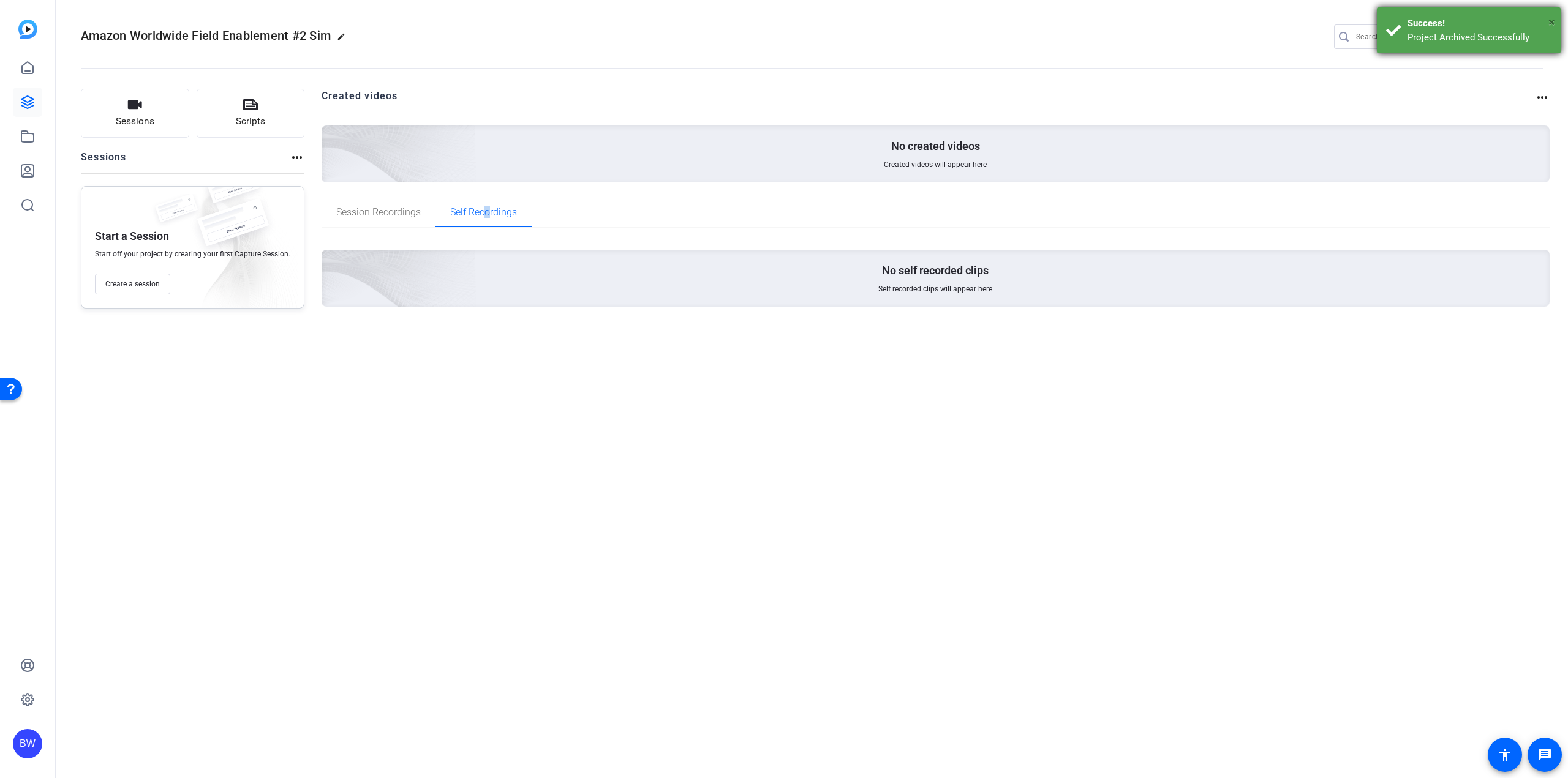
click at [1550, 24] on span "×" at bounding box center [1552, 22] width 7 height 15
click at [1534, 34] on mat-icon "settings" at bounding box center [1532, 37] width 24 height 18
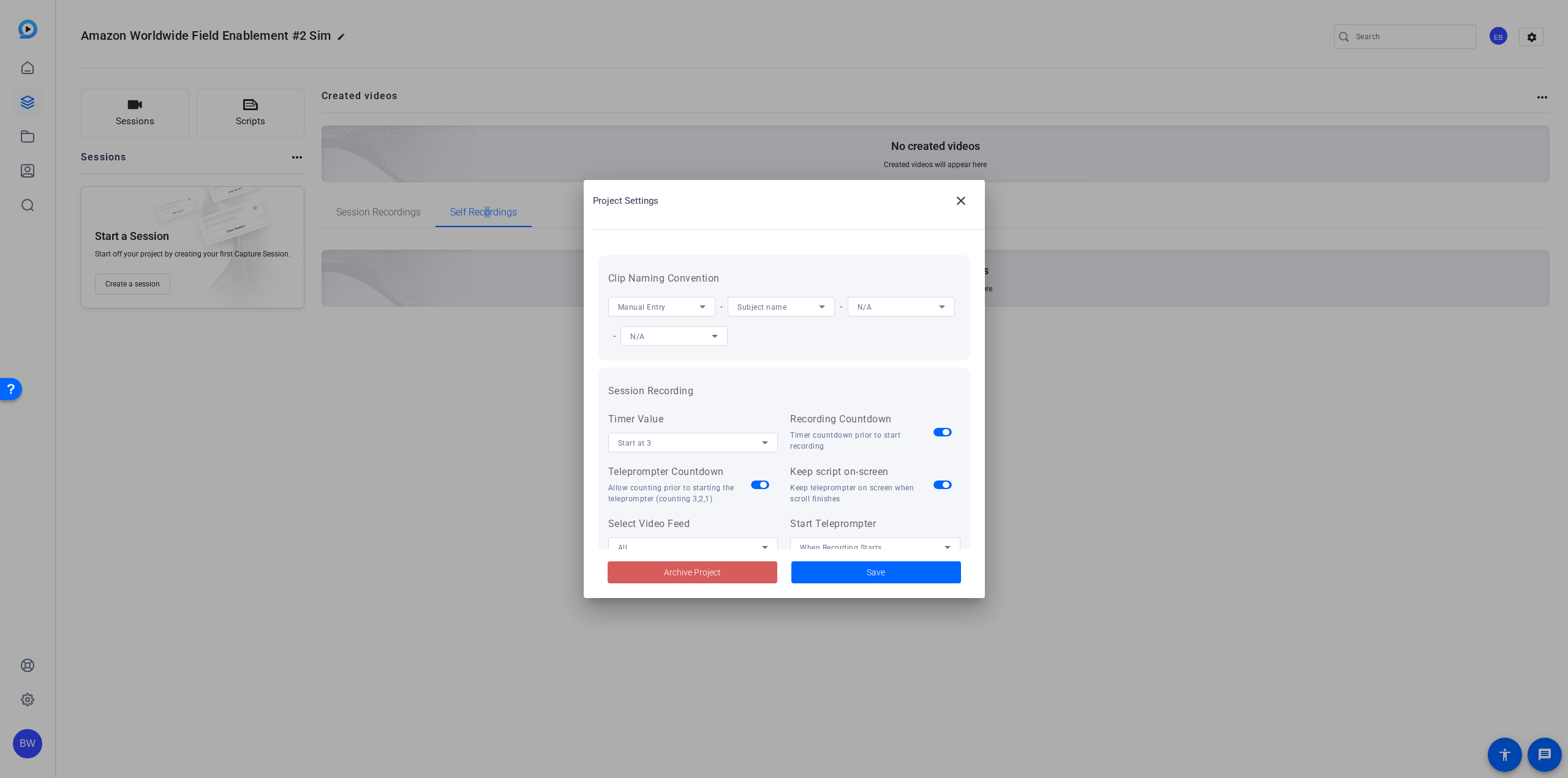
click at [675, 567] on span "Archive Project" at bounding box center [692, 572] width 57 height 13
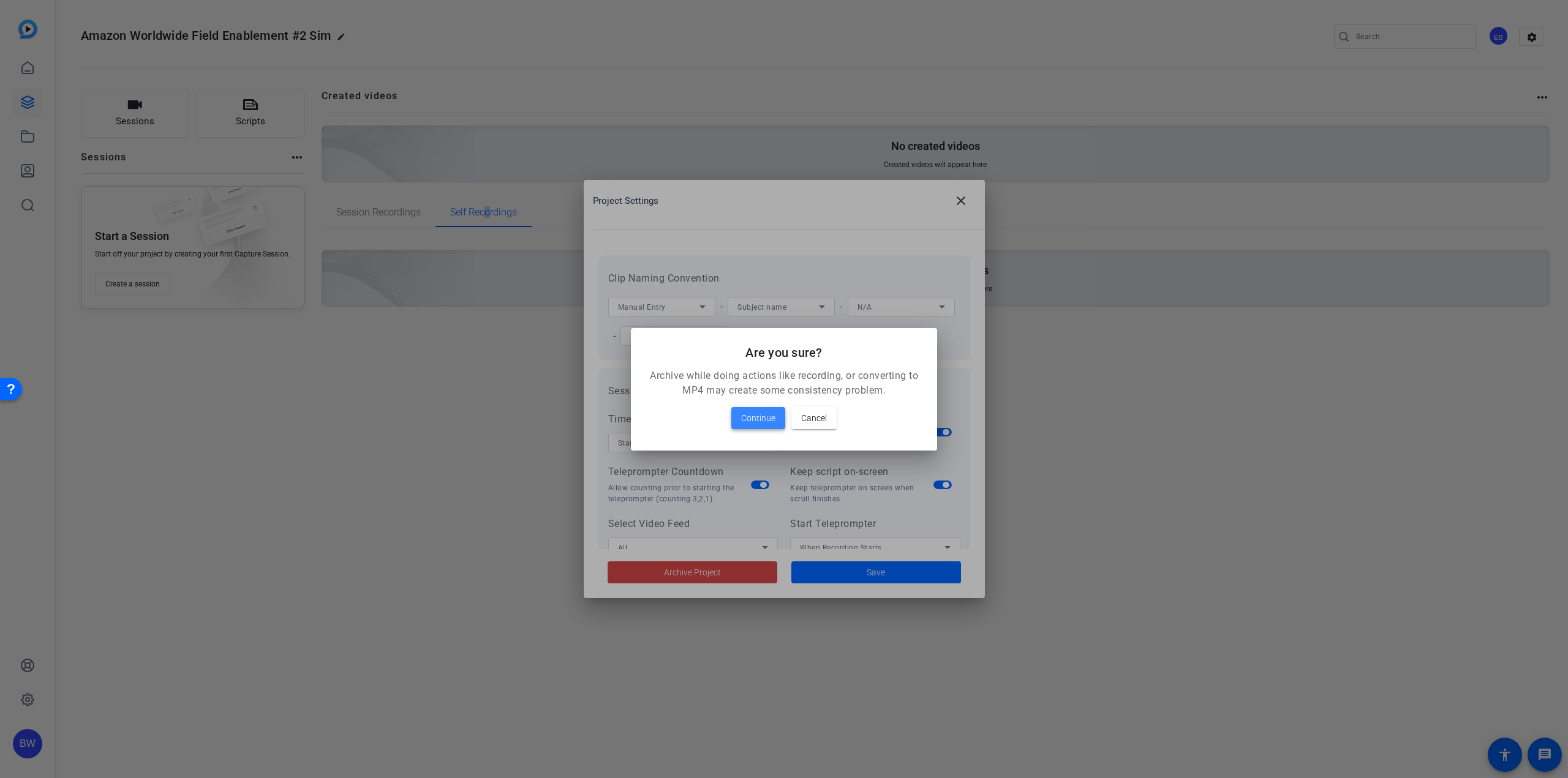
click at [757, 415] on span "Continue" at bounding box center [759, 417] width 34 height 15
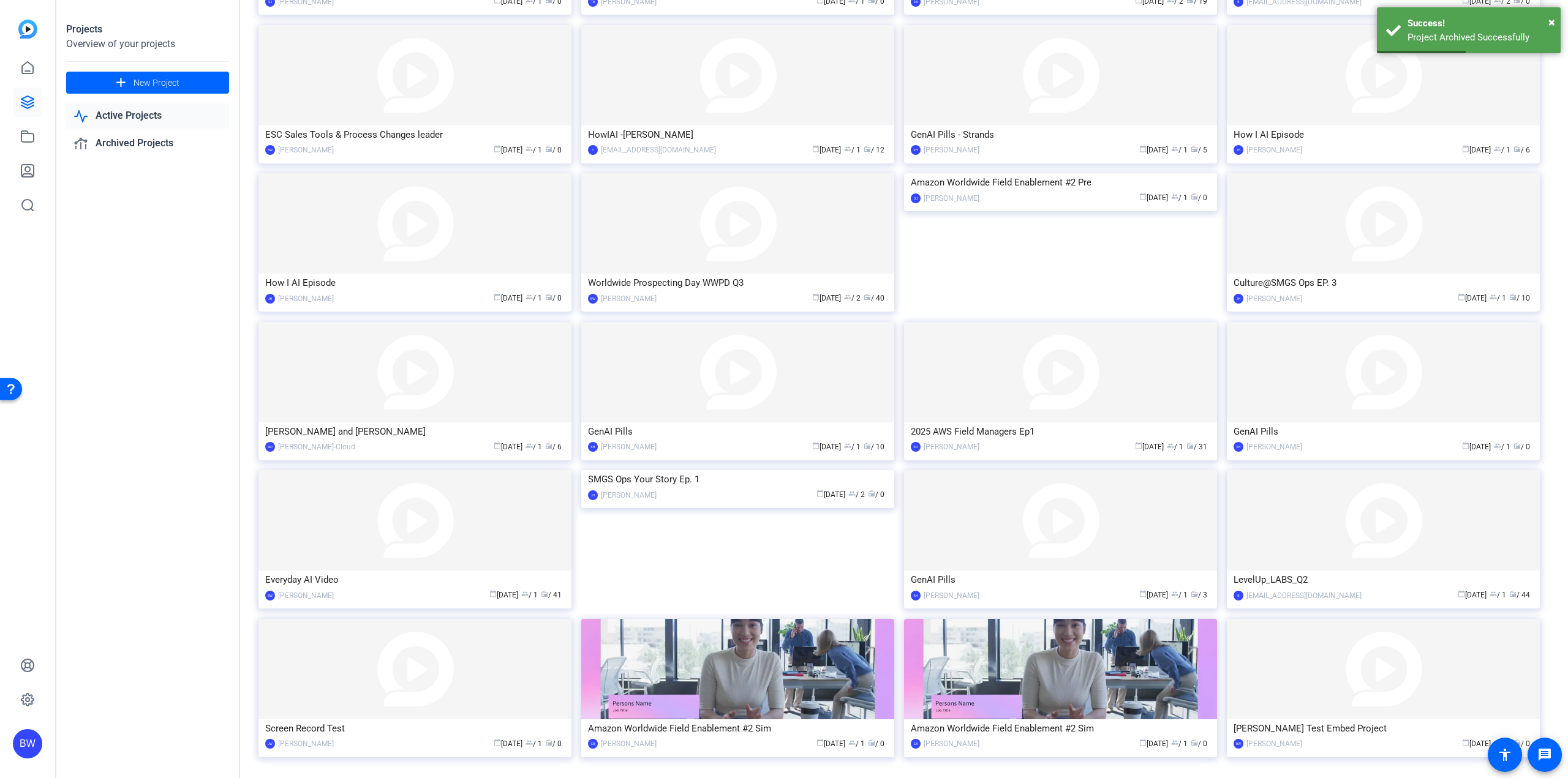
scroll to position [264, 0]
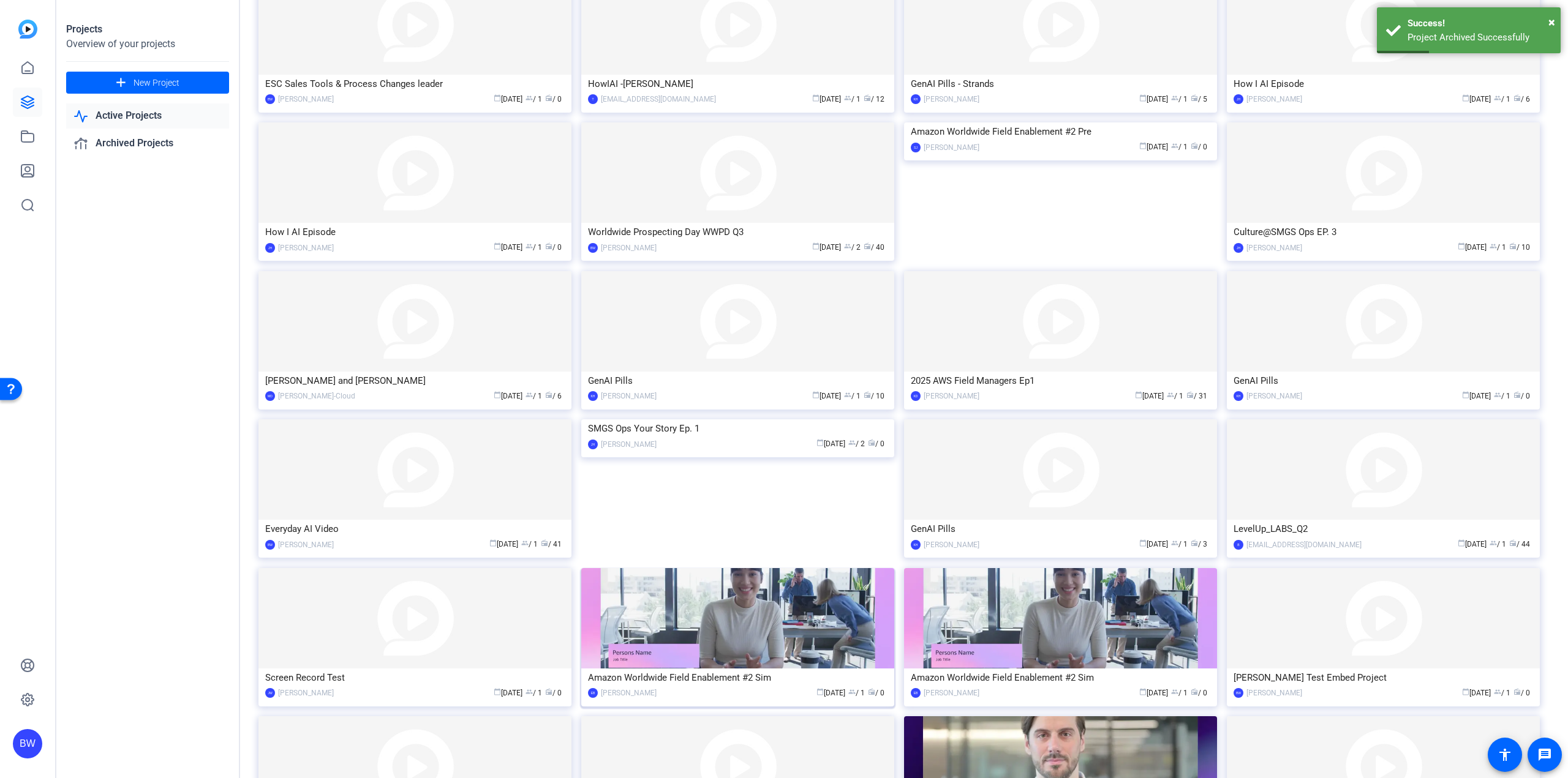
click at [782, 618] on img at bounding box center [737, 618] width 313 height 101
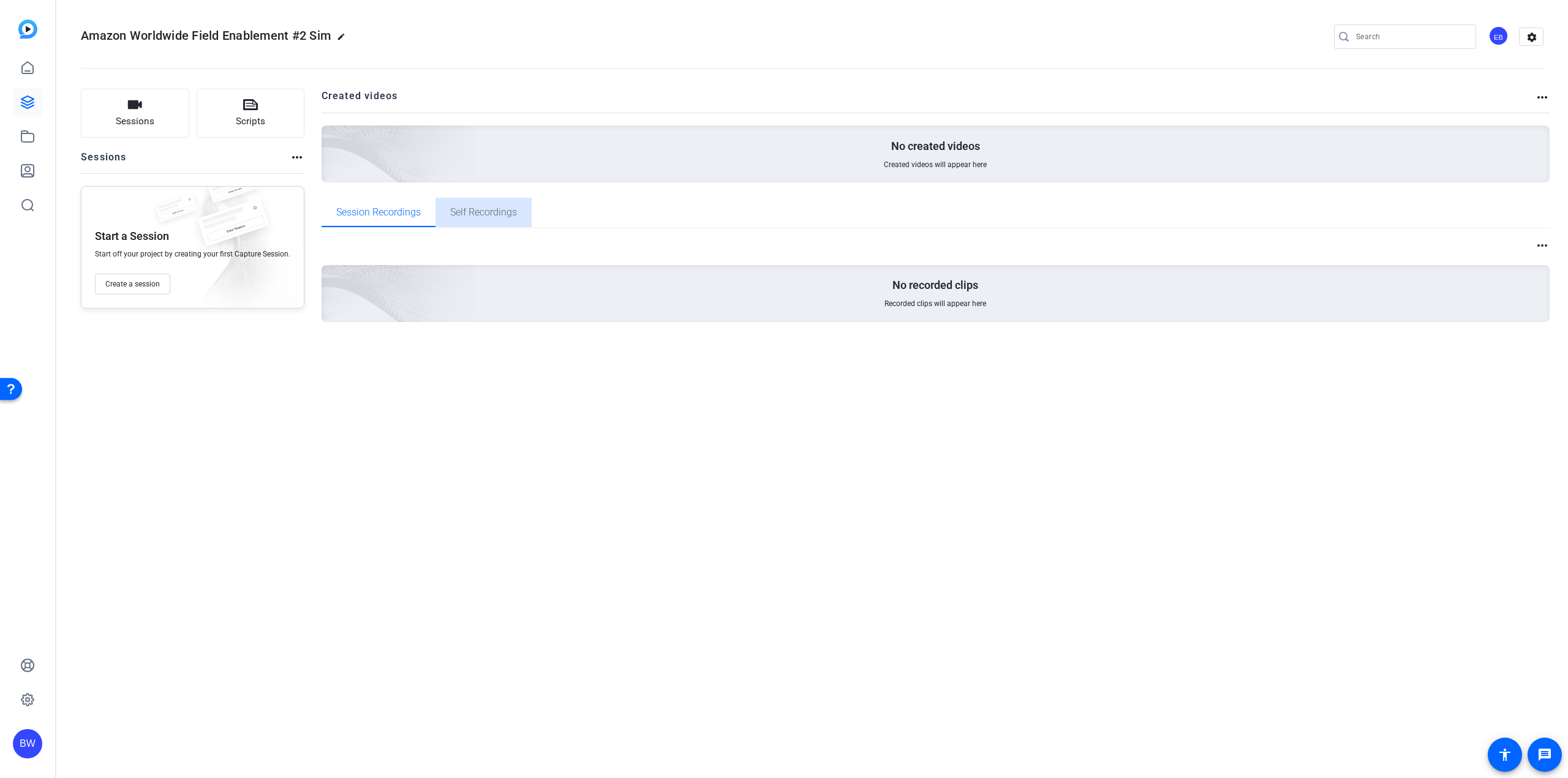
click at [477, 220] on span "Self Recordings" at bounding box center [484, 213] width 67 height 29
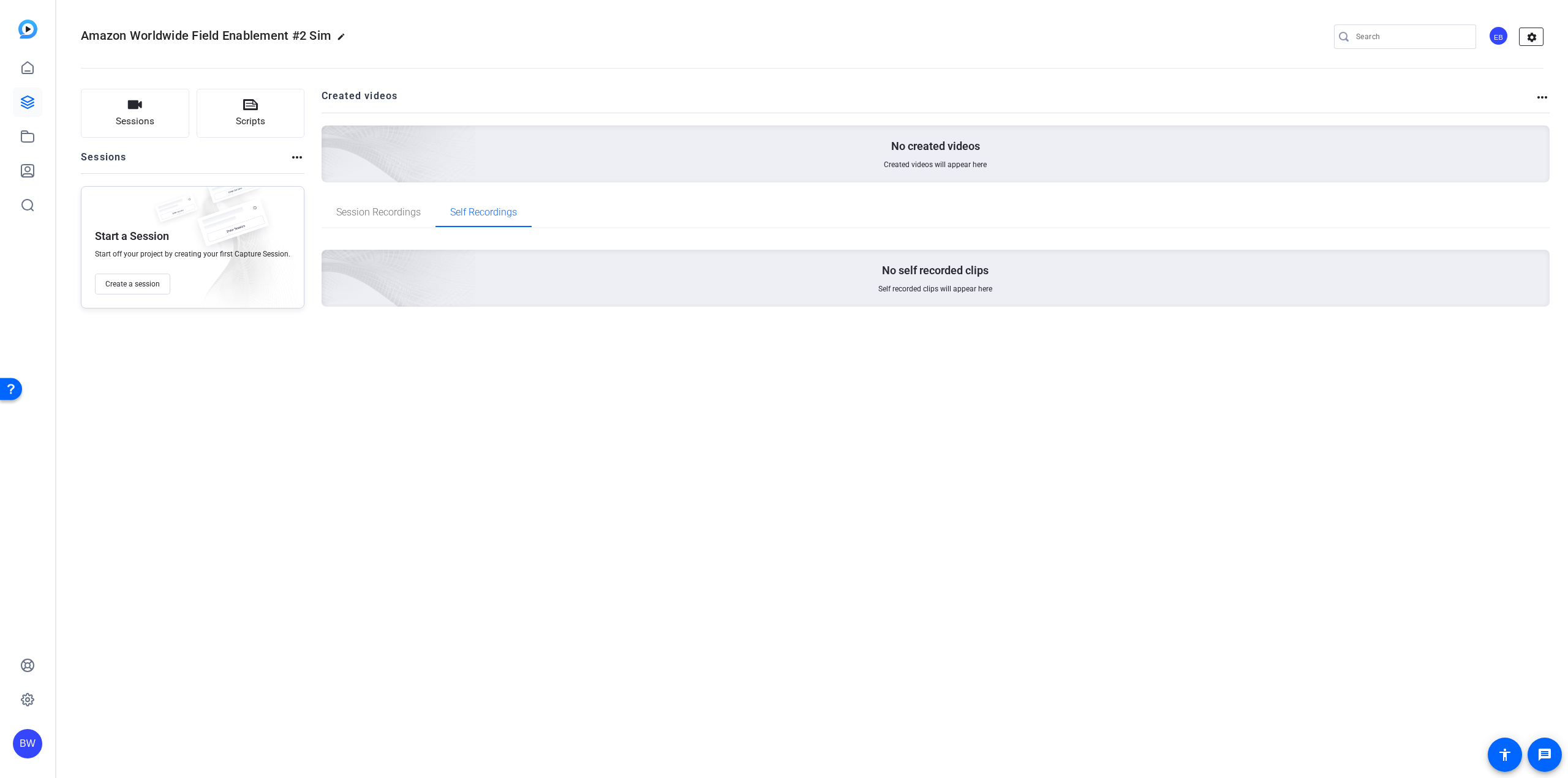
click at [1543, 34] on mat-icon "settings" at bounding box center [1532, 37] width 24 height 18
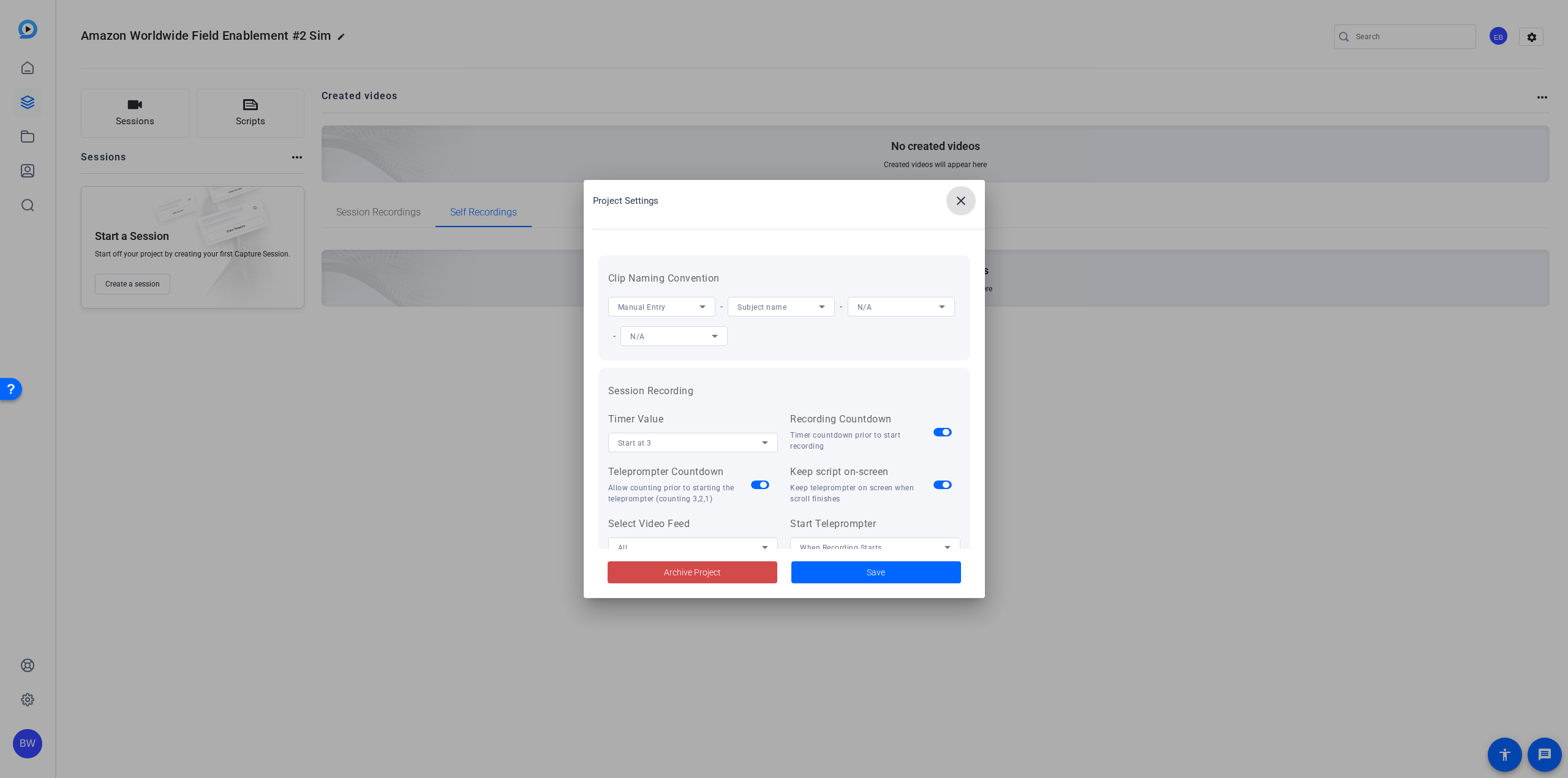
click at [748, 571] on span at bounding box center [692, 572] width 170 height 29
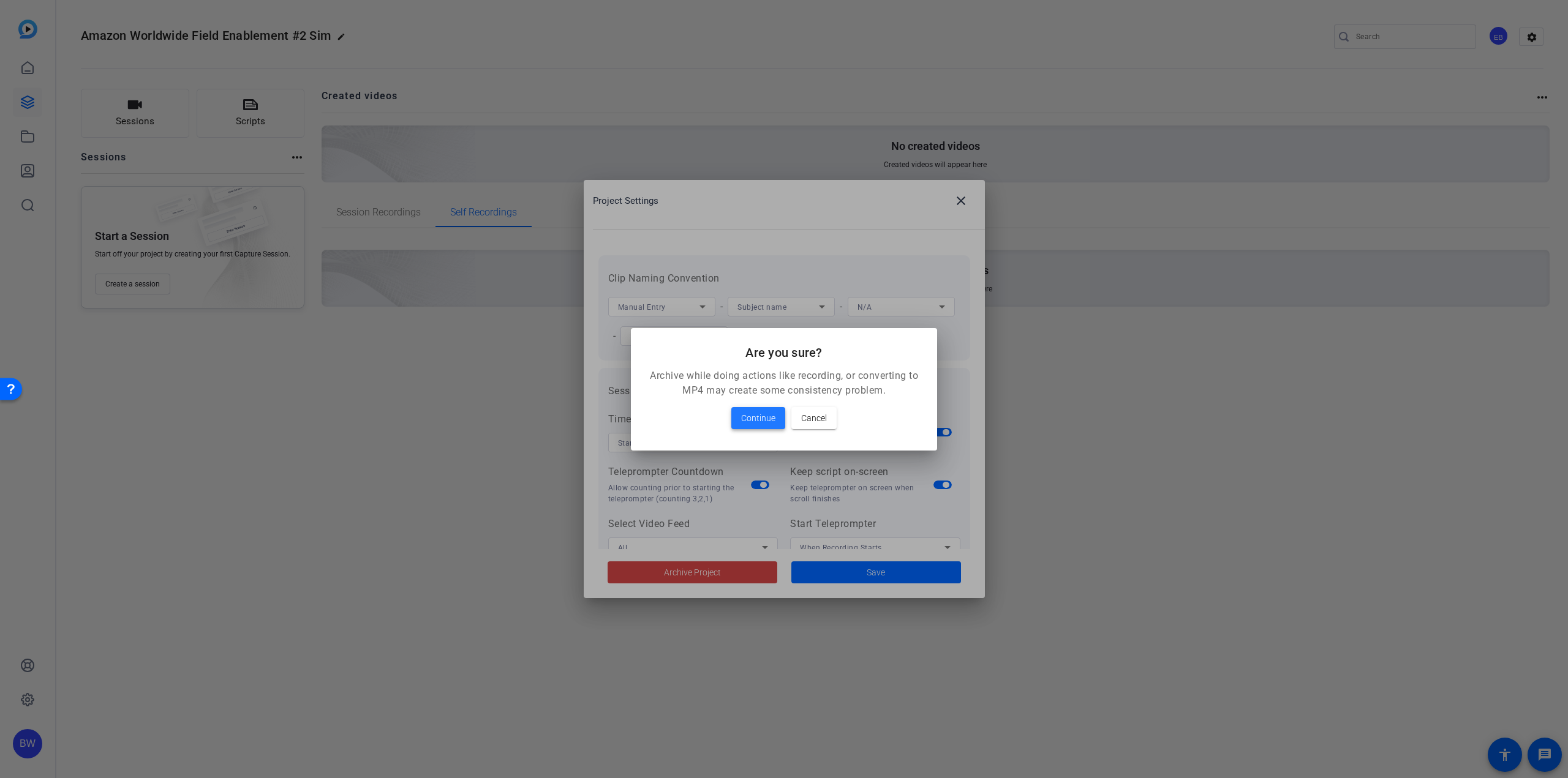
click at [773, 429] on span at bounding box center [758, 418] width 54 height 29
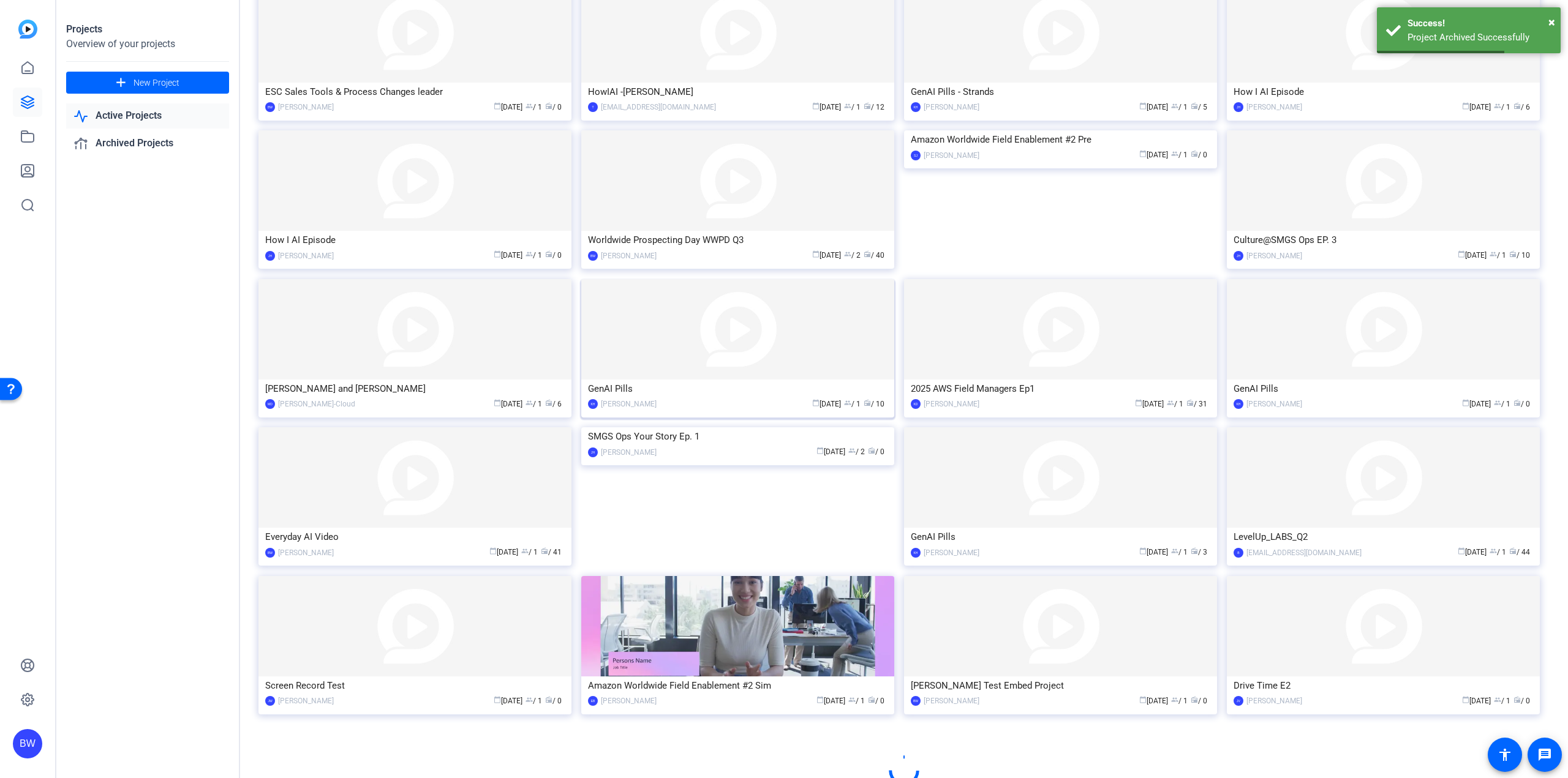
scroll to position [264, 0]
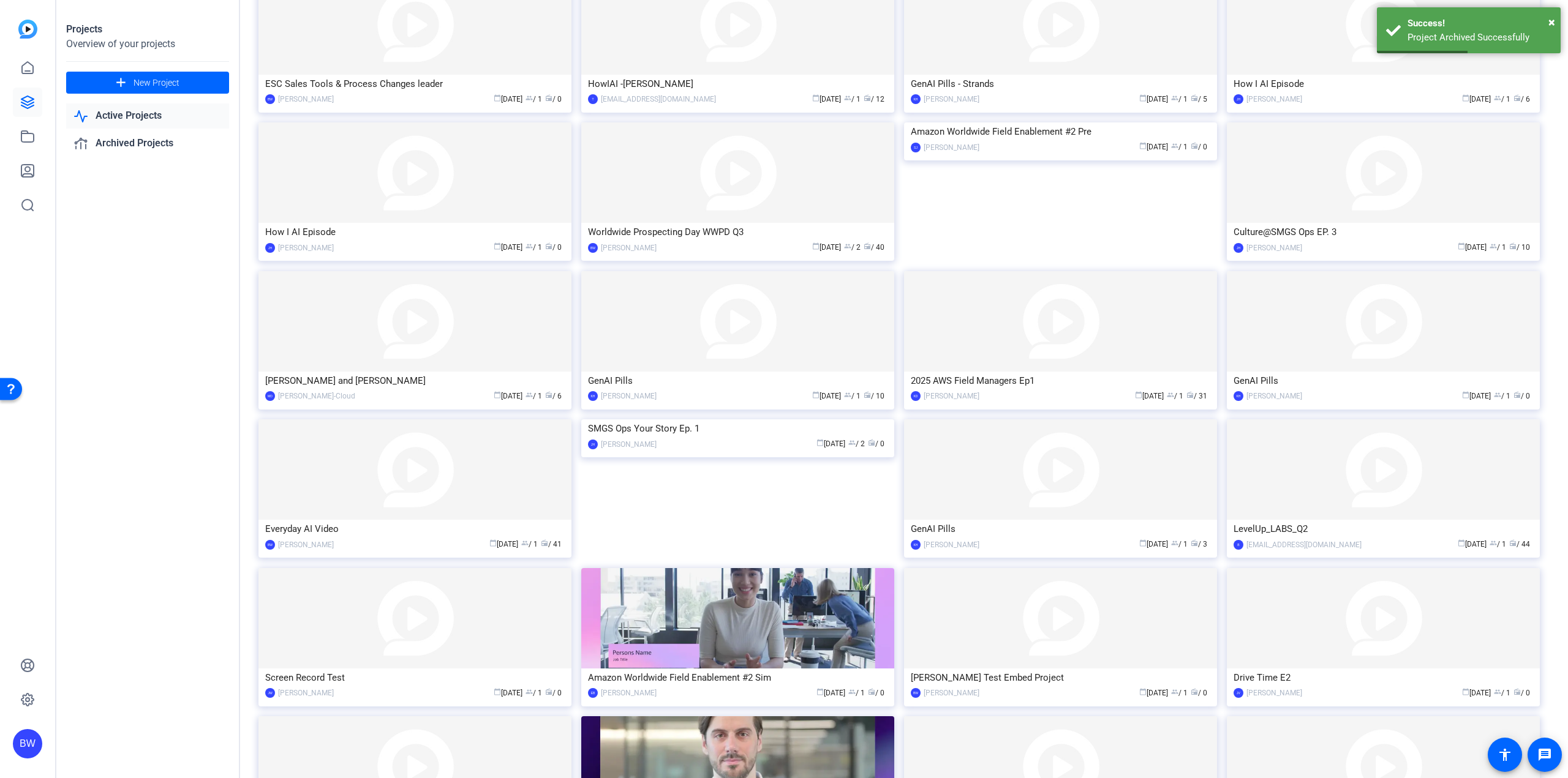
click at [730, 600] on img at bounding box center [737, 618] width 313 height 101
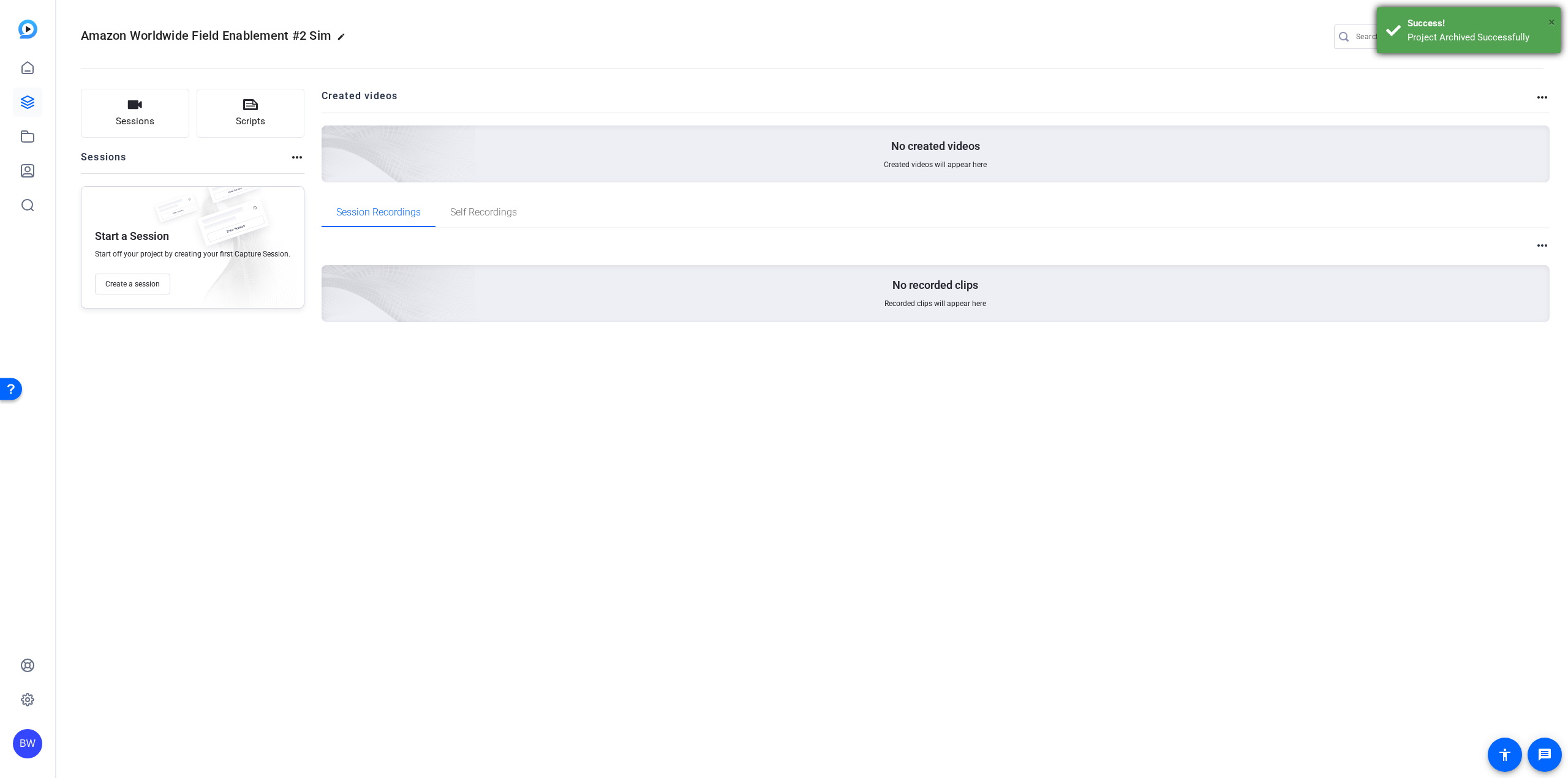
click at [1550, 21] on span "×" at bounding box center [1552, 22] width 7 height 15
click at [1531, 37] on mat-icon "settings" at bounding box center [1532, 37] width 24 height 18
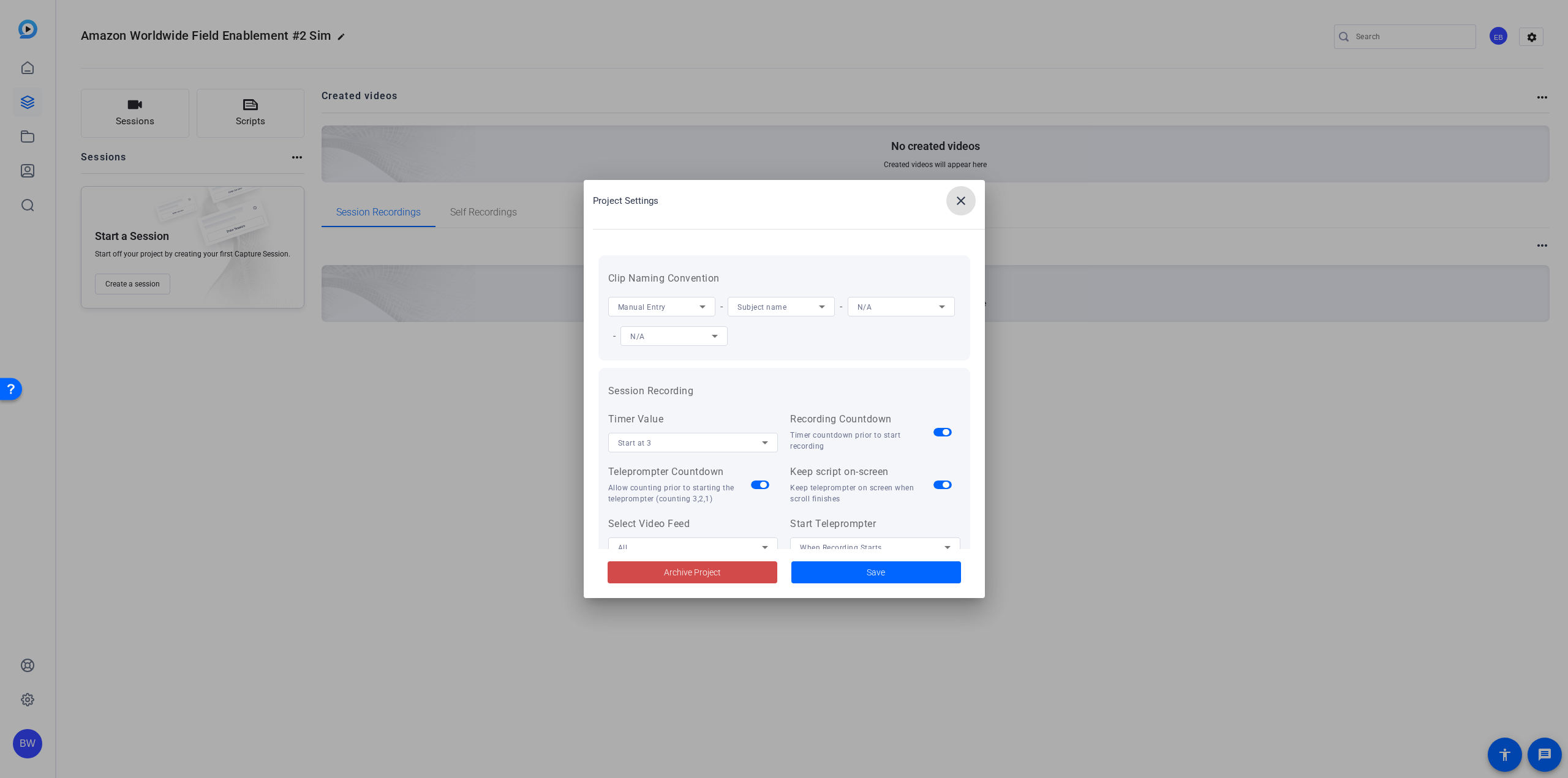
click at [714, 580] on span at bounding box center [692, 572] width 170 height 29
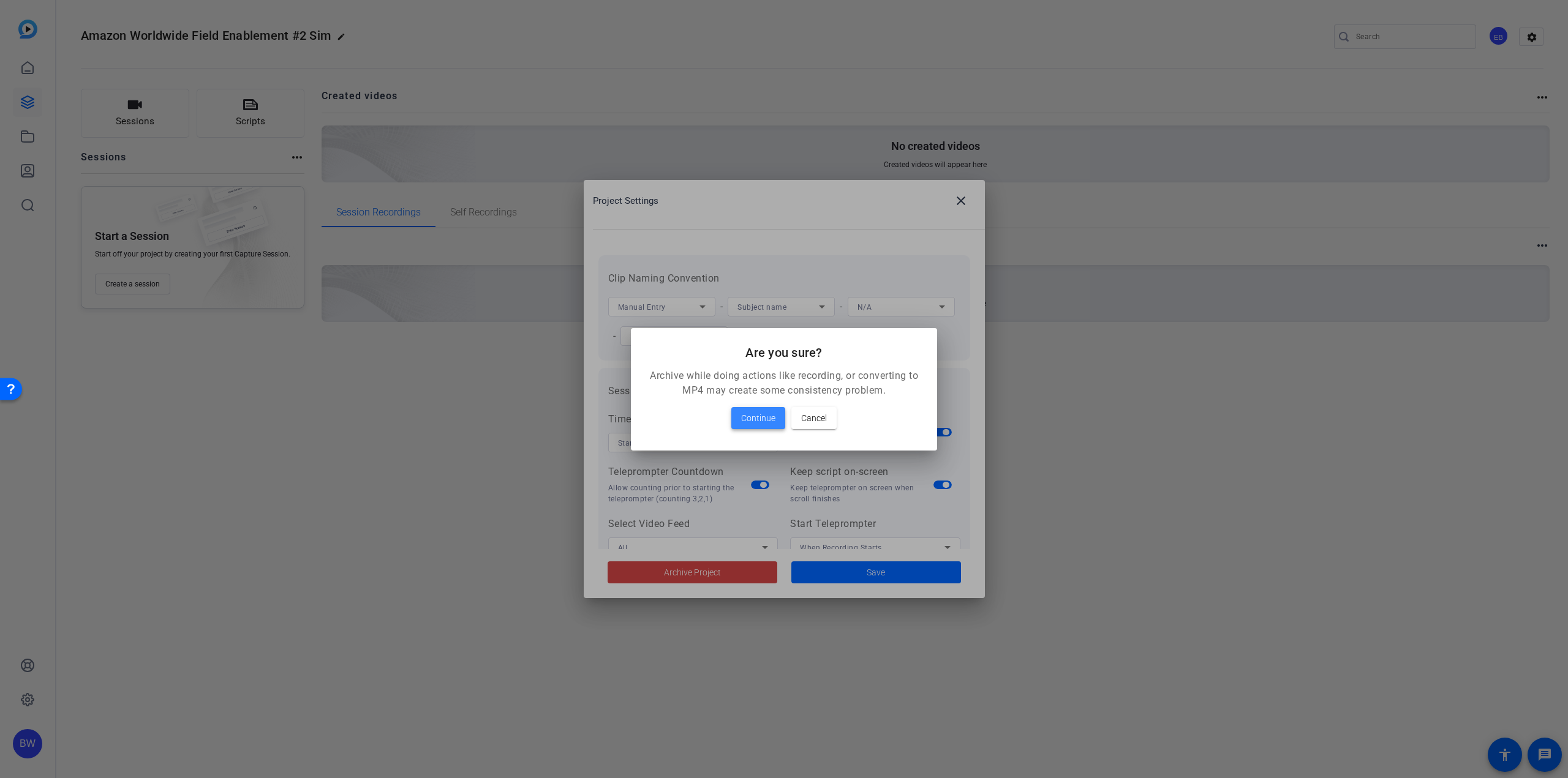
click at [757, 415] on span "Continue" at bounding box center [759, 417] width 34 height 15
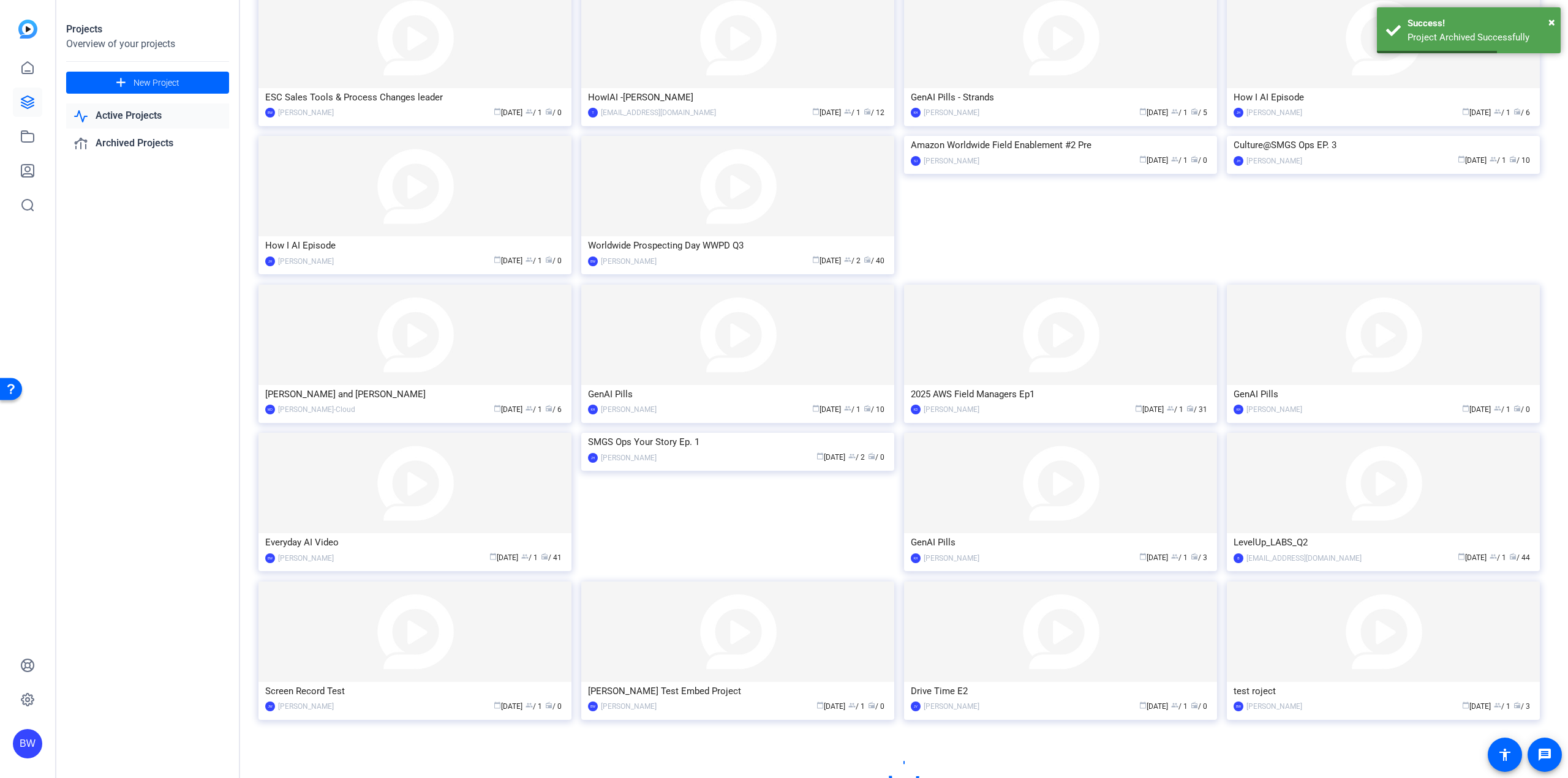
scroll to position [264, 0]
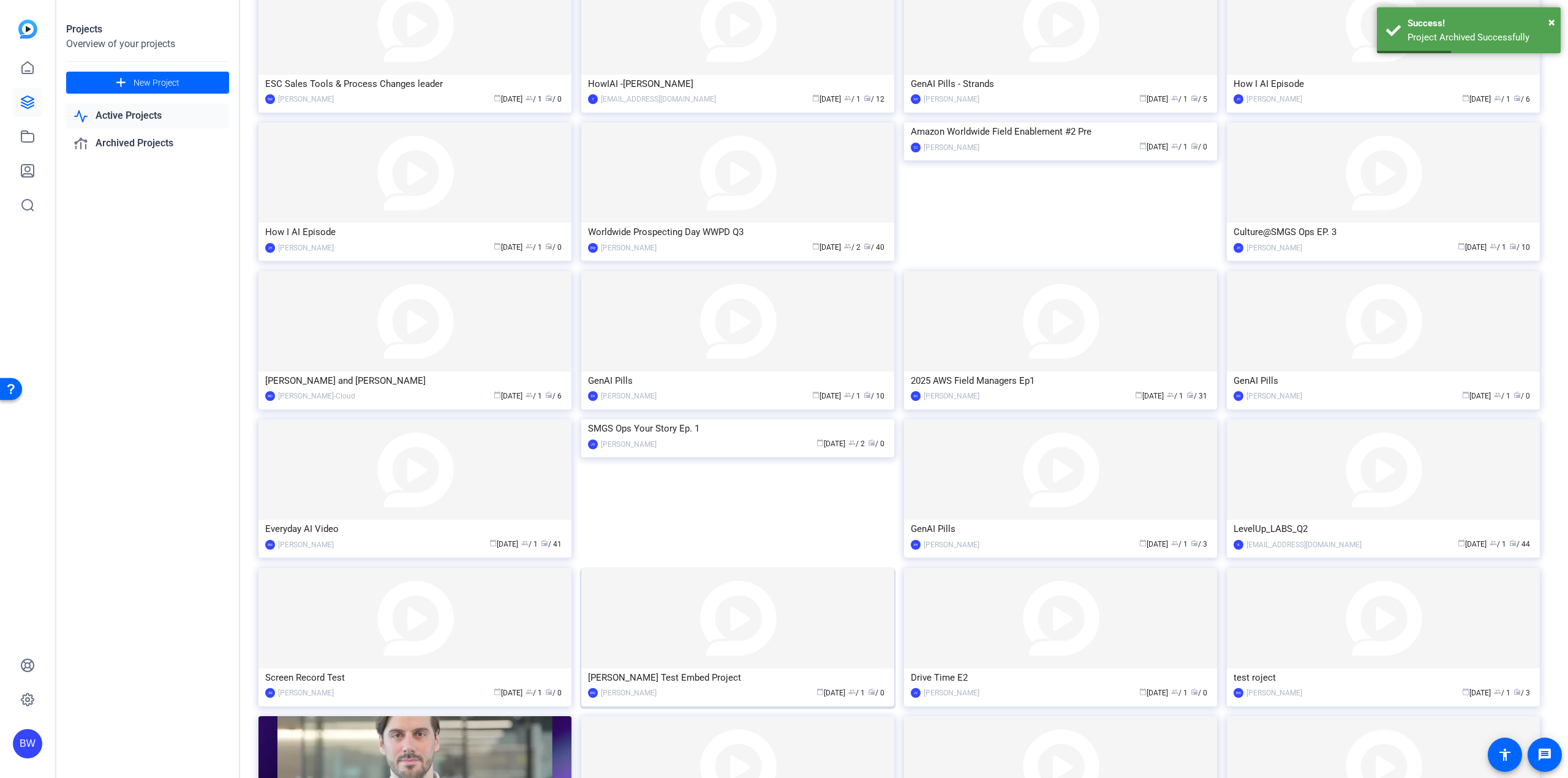
click at [722, 586] on img at bounding box center [737, 618] width 313 height 101
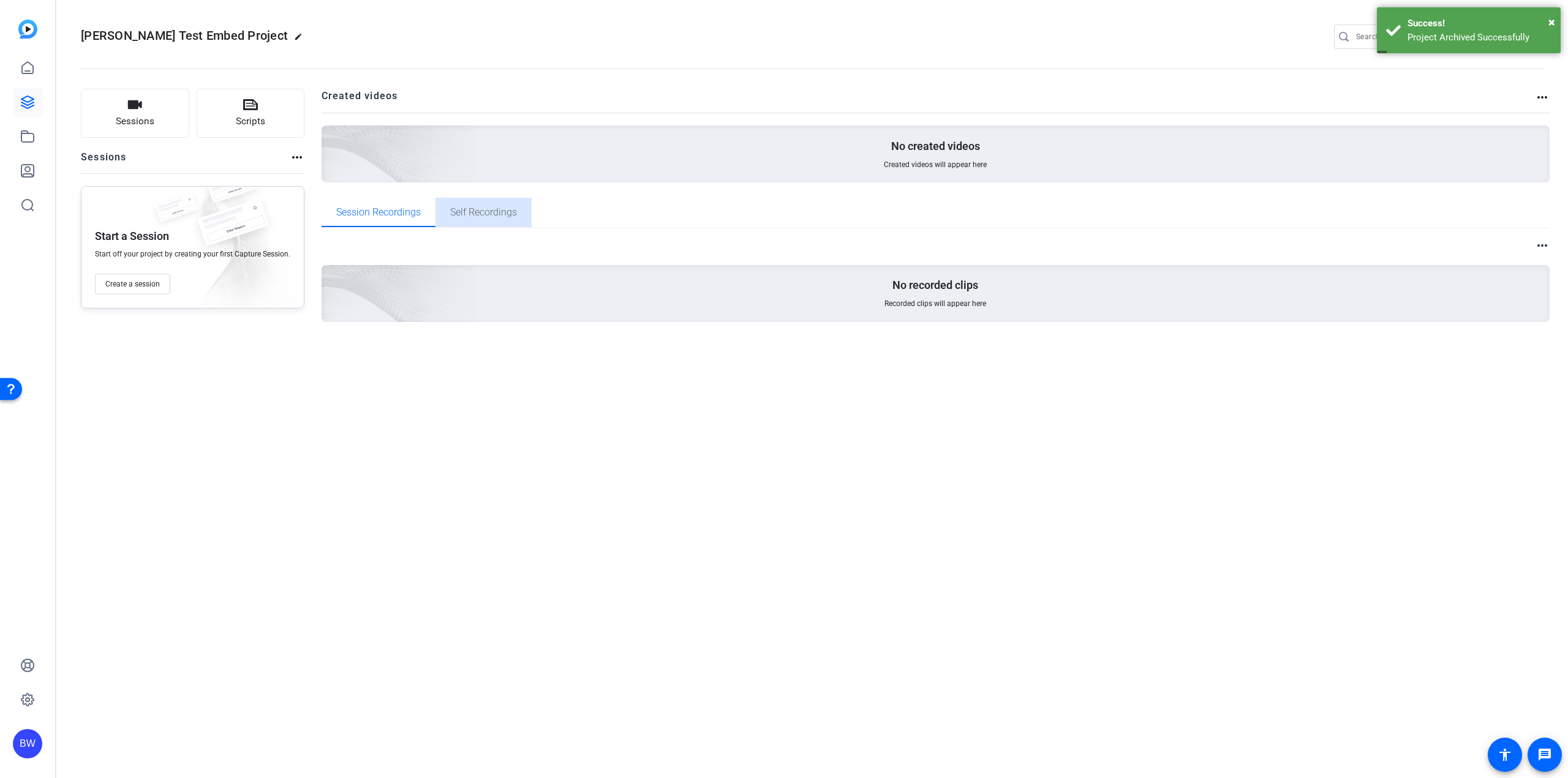
click at [480, 219] on span "Self Recordings" at bounding box center [484, 213] width 67 height 29
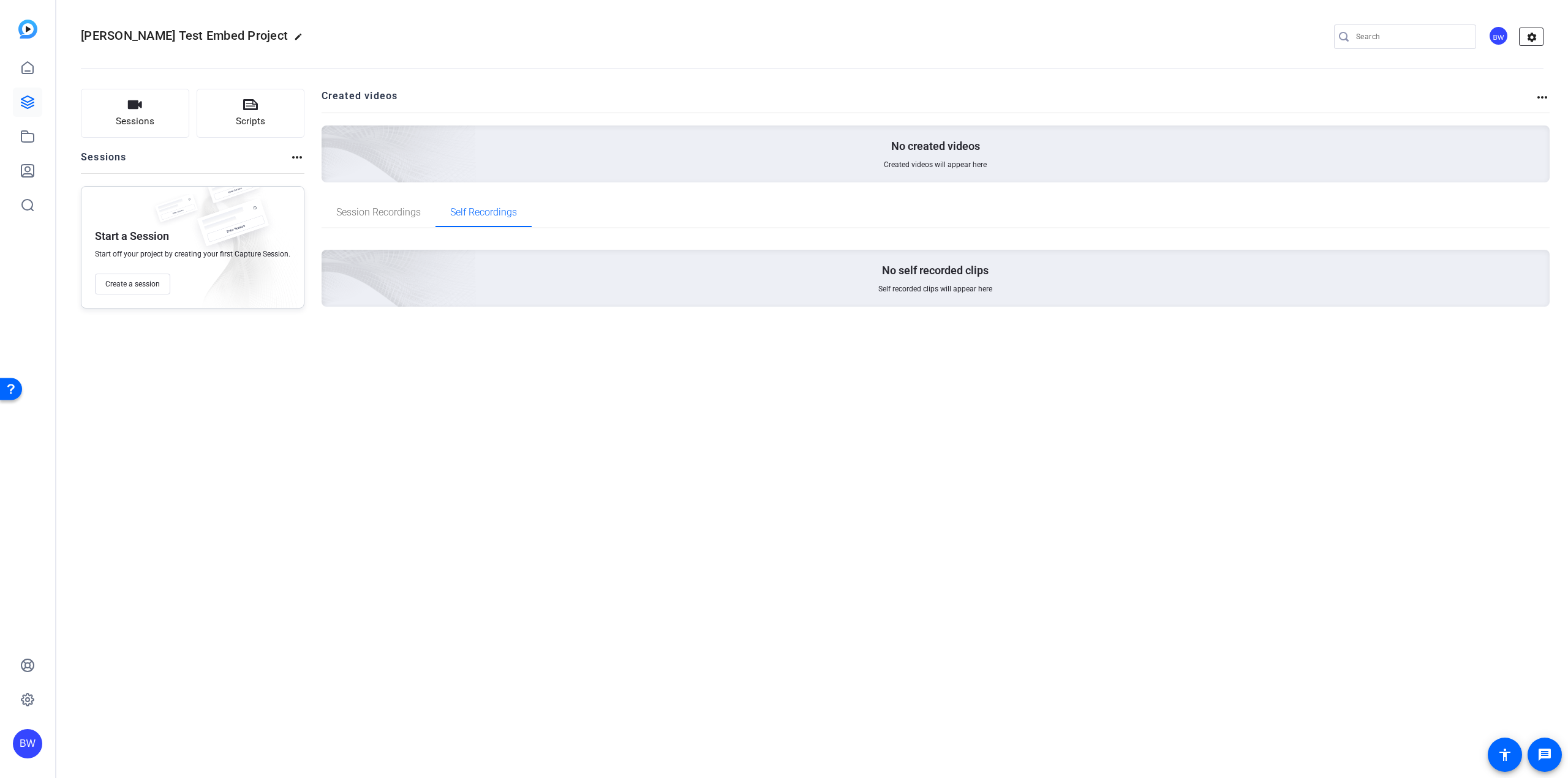
click at [1534, 34] on mat-icon "settings" at bounding box center [1532, 37] width 24 height 18
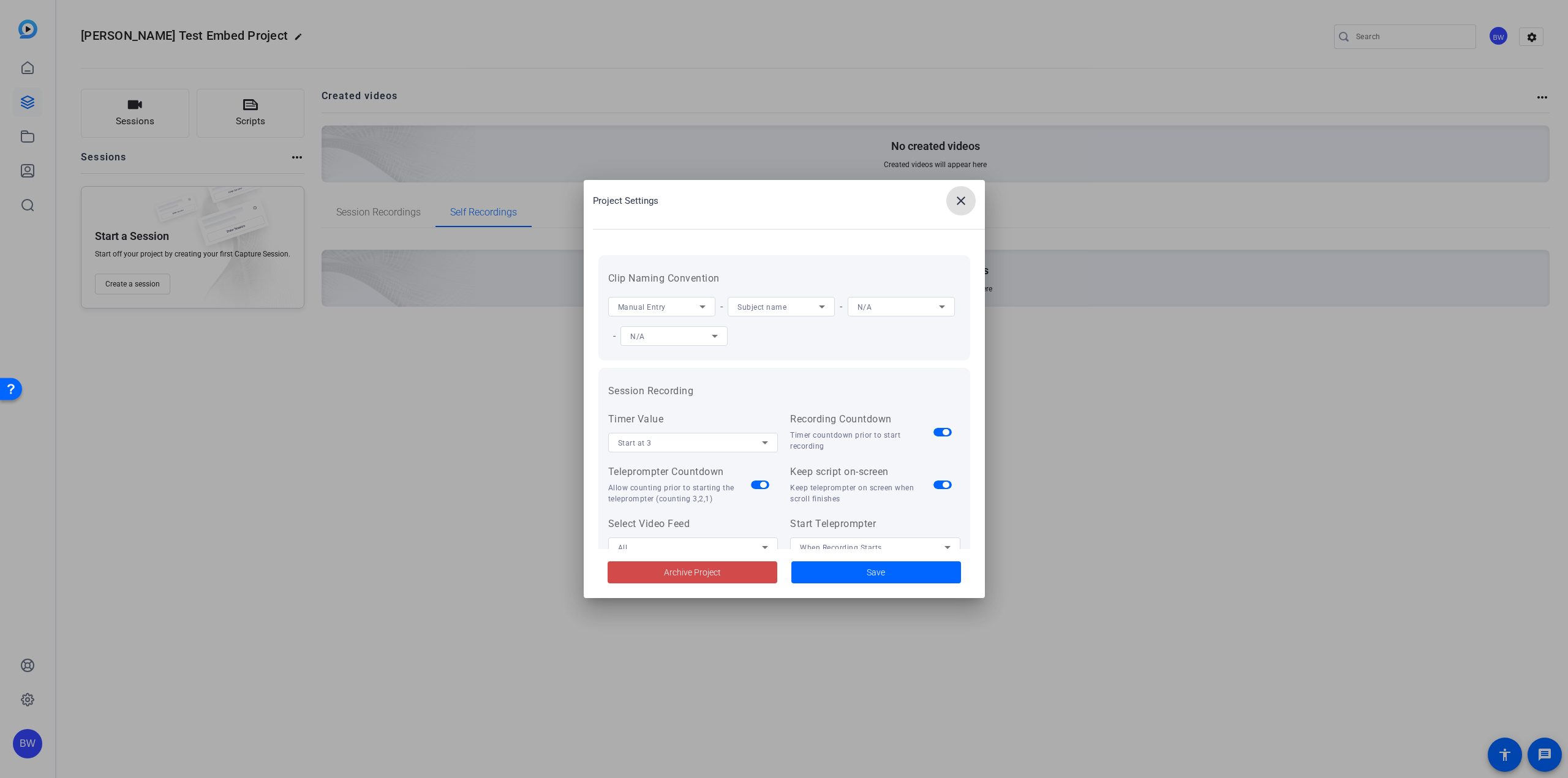
click at [746, 567] on span at bounding box center [692, 572] width 170 height 29
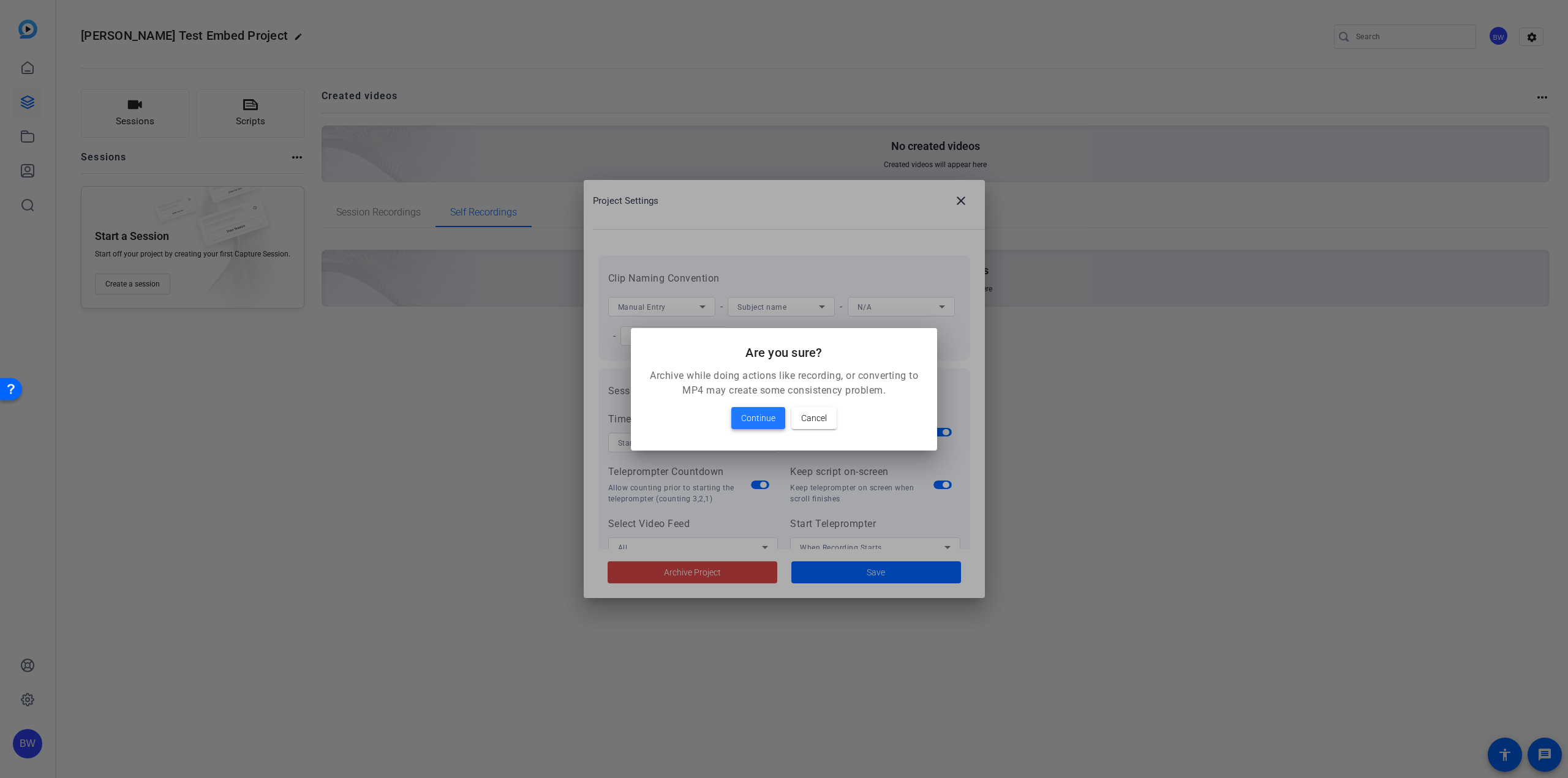
click at [774, 419] on span "Continue" at bounding box center [759, 417] width 34 height 15
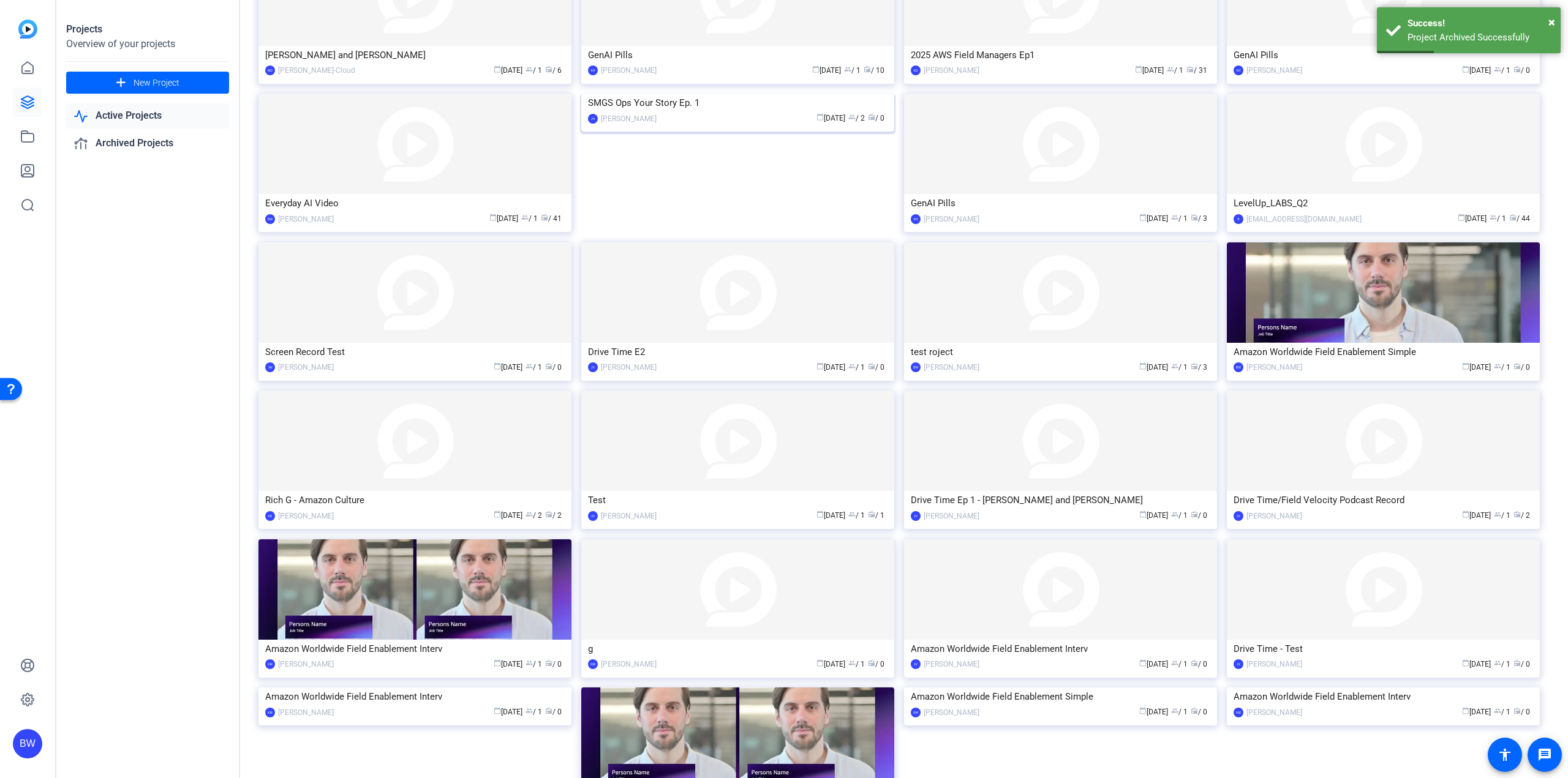
scroll to position [632, 0]
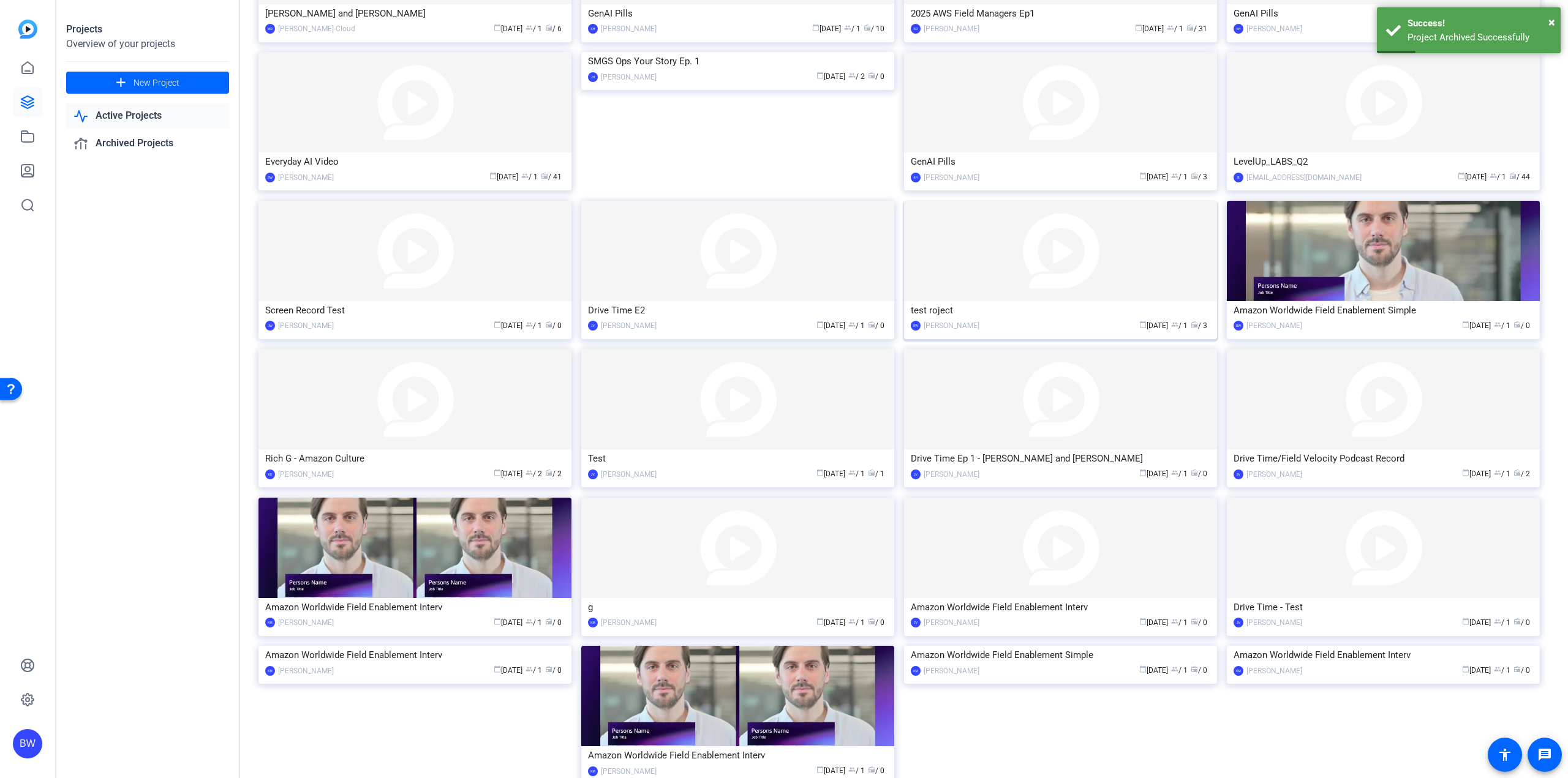
click at [1057, 260] on img at bounding box center [1060, 250] width 313 height 101
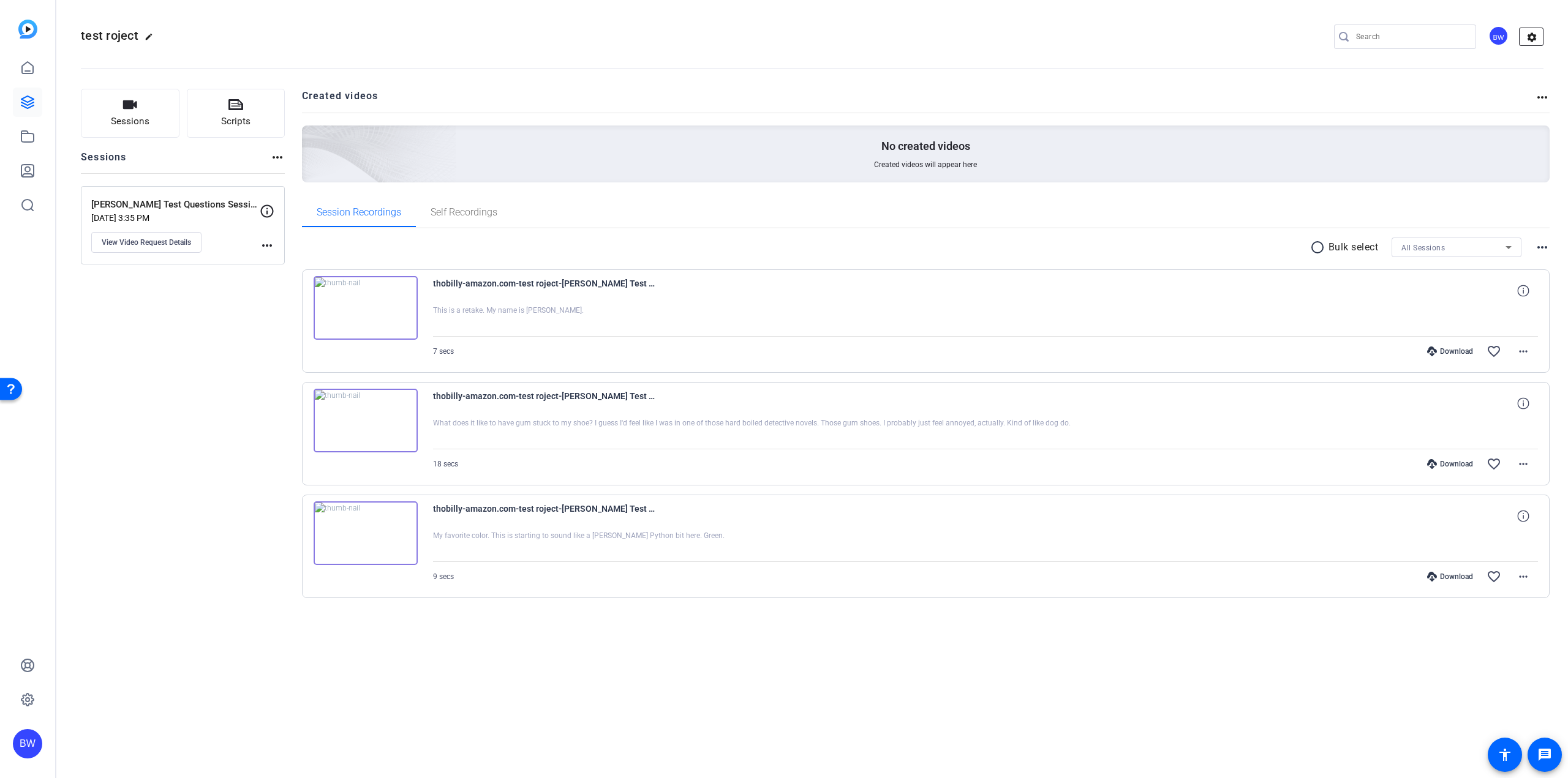
click at [1536, 35] on mat-icon "settings" at bounding box center [1532, 37] width 24 height 18
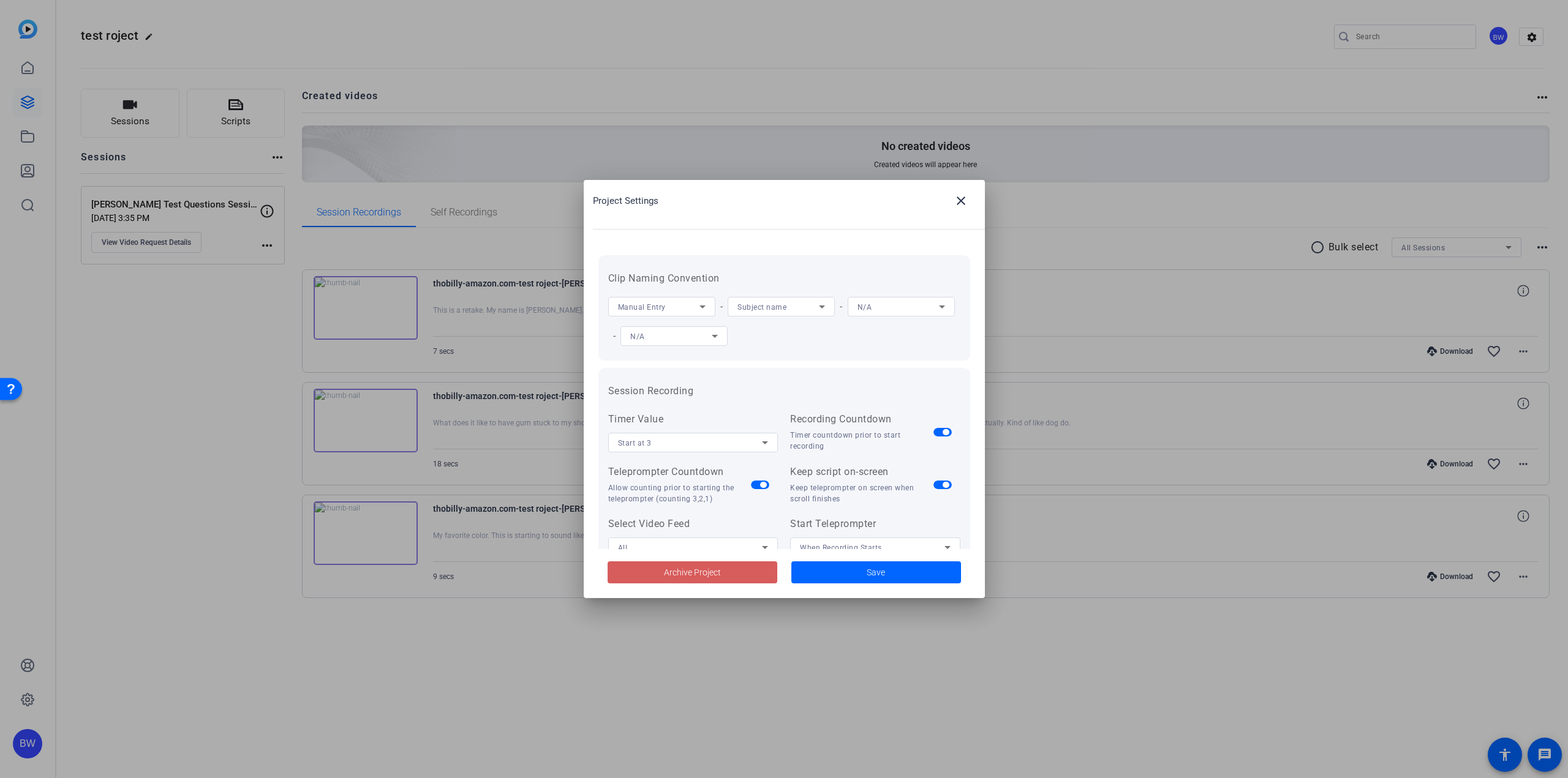
click at [714, 576] on span "Archive Project" at bounding box center [692, 572] width 57 height 13
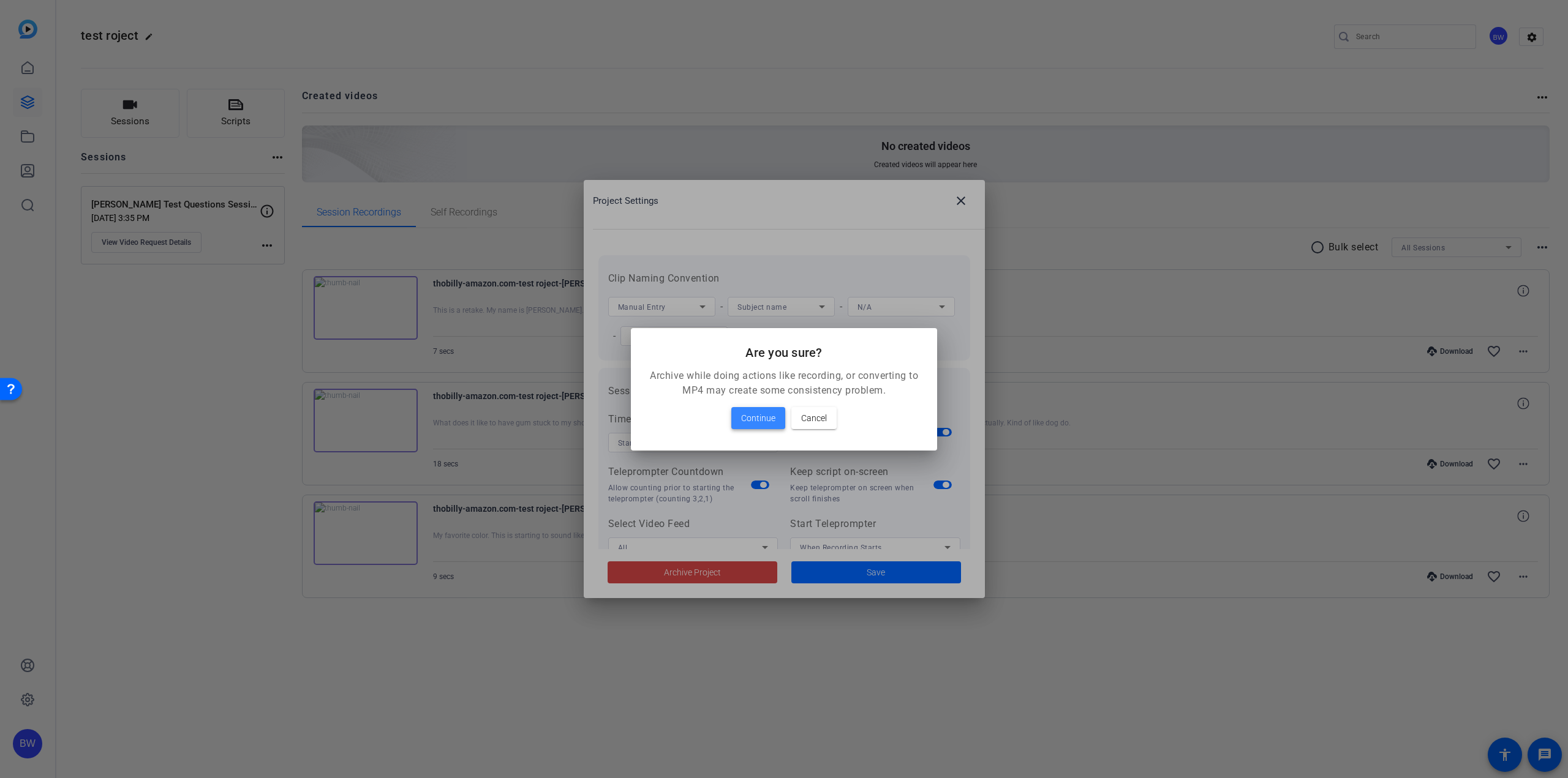
click at [753, 413] on span "Continue" at bounding box center [759, 417] width 34 height 15
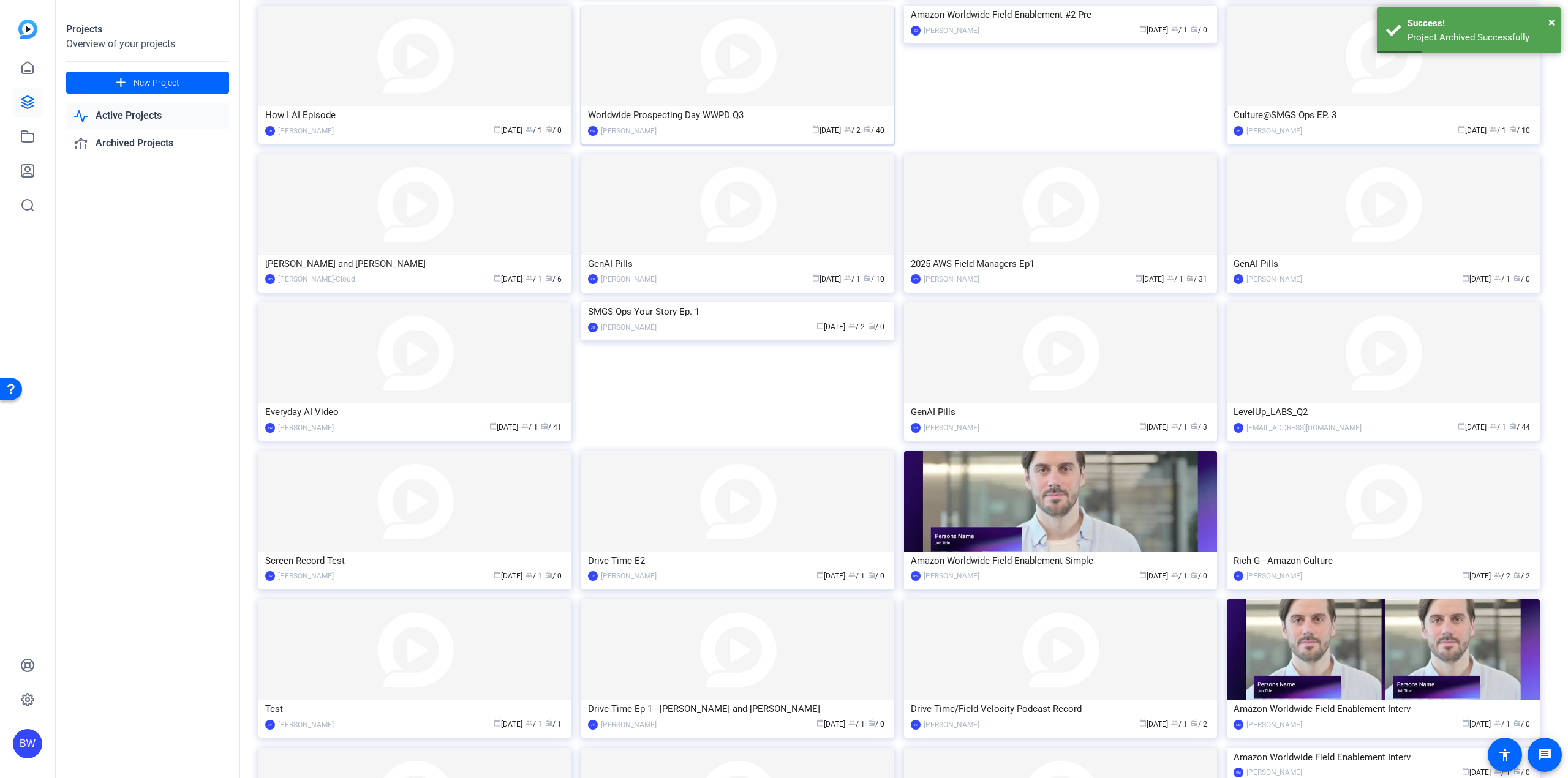
scroll to position [387, 0]
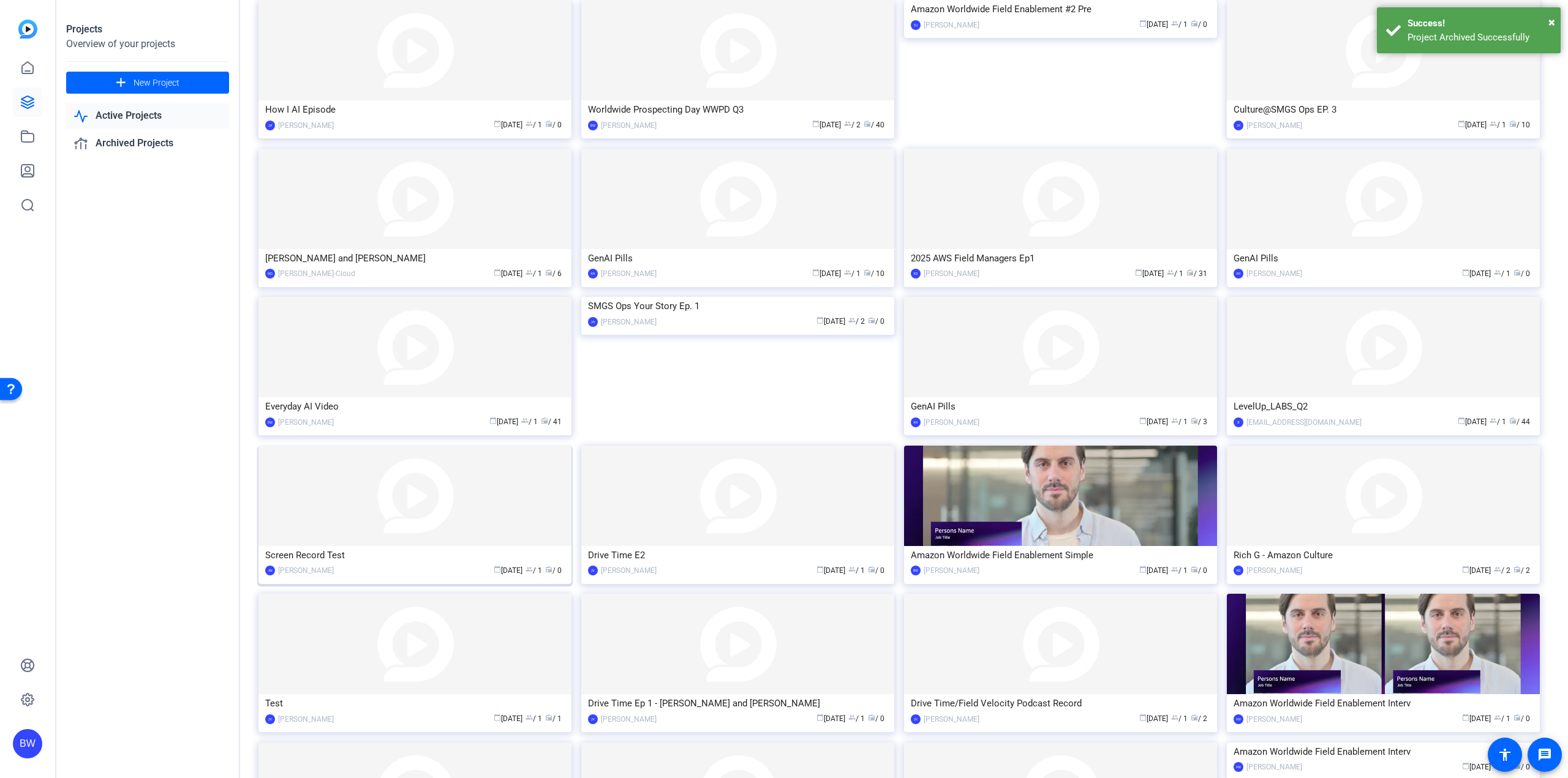
click at [451, 510] on img at bounding box center [414, 496] width 313 height 101
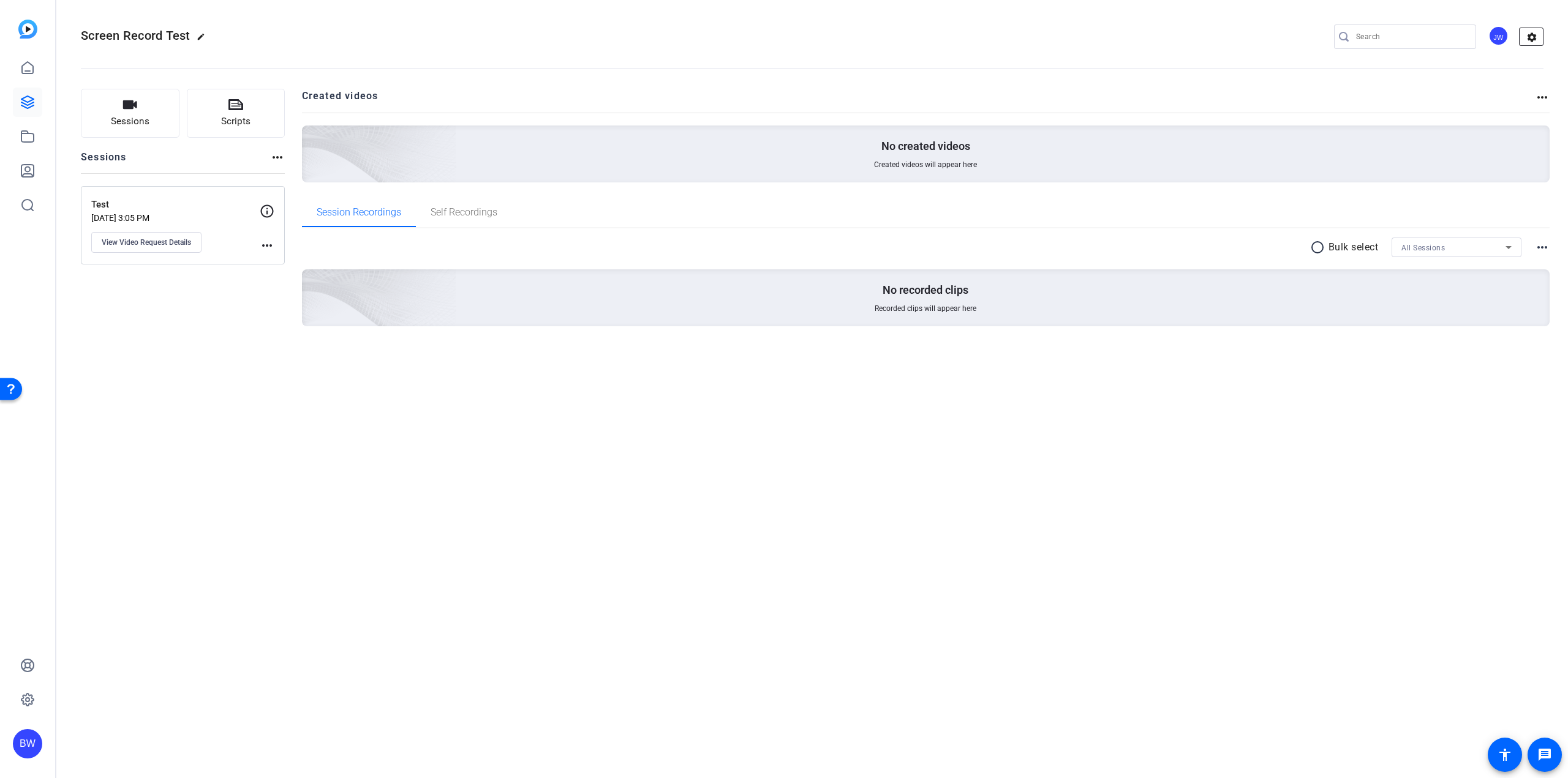
click at [1524, 35] on mat-icon "settings" at bounding box center [1532, 37] width 24 height 18
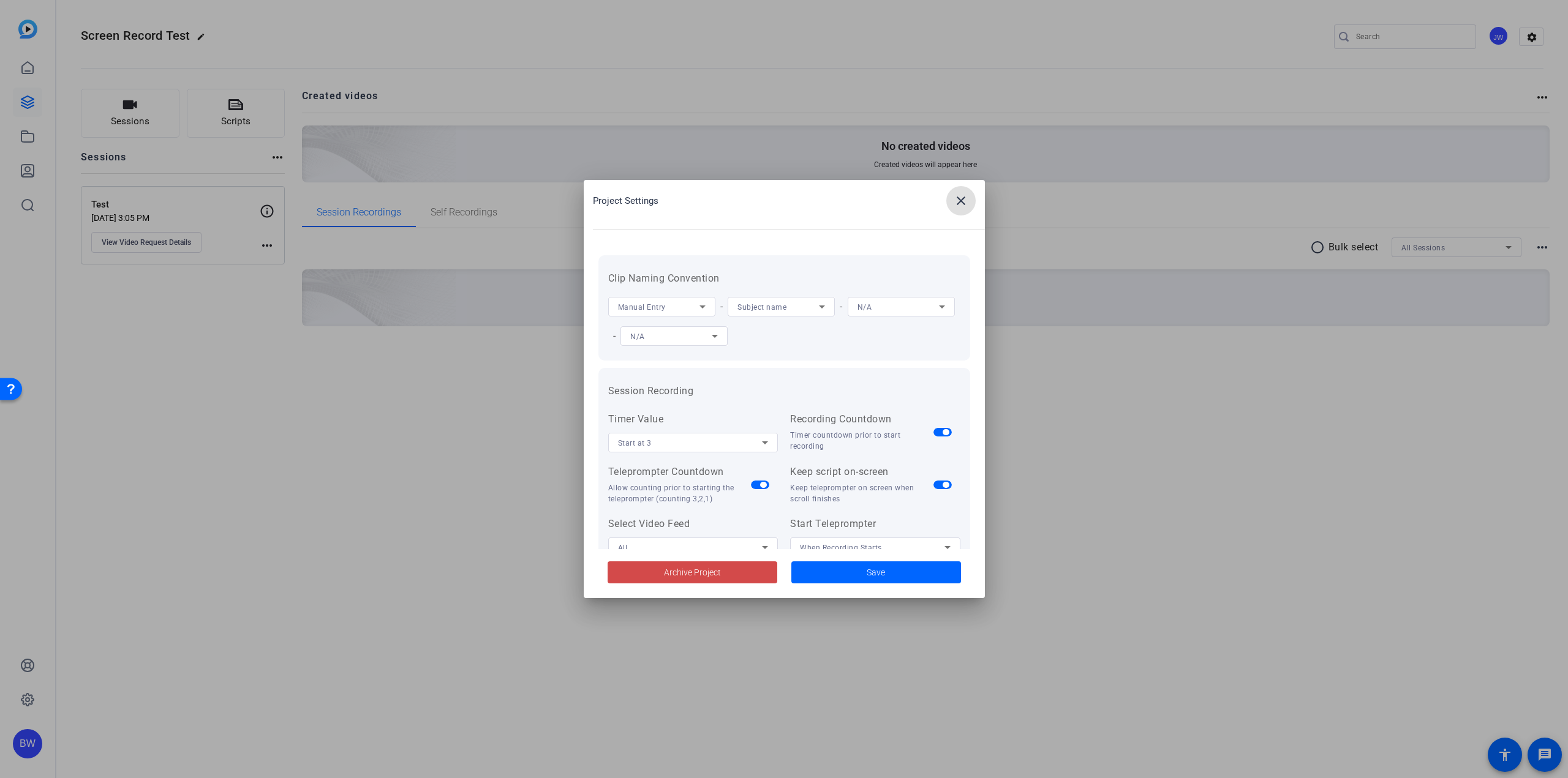
click at [710, 567] on span "Archive Project" at bounding box center [692, 572] width 57 height 13
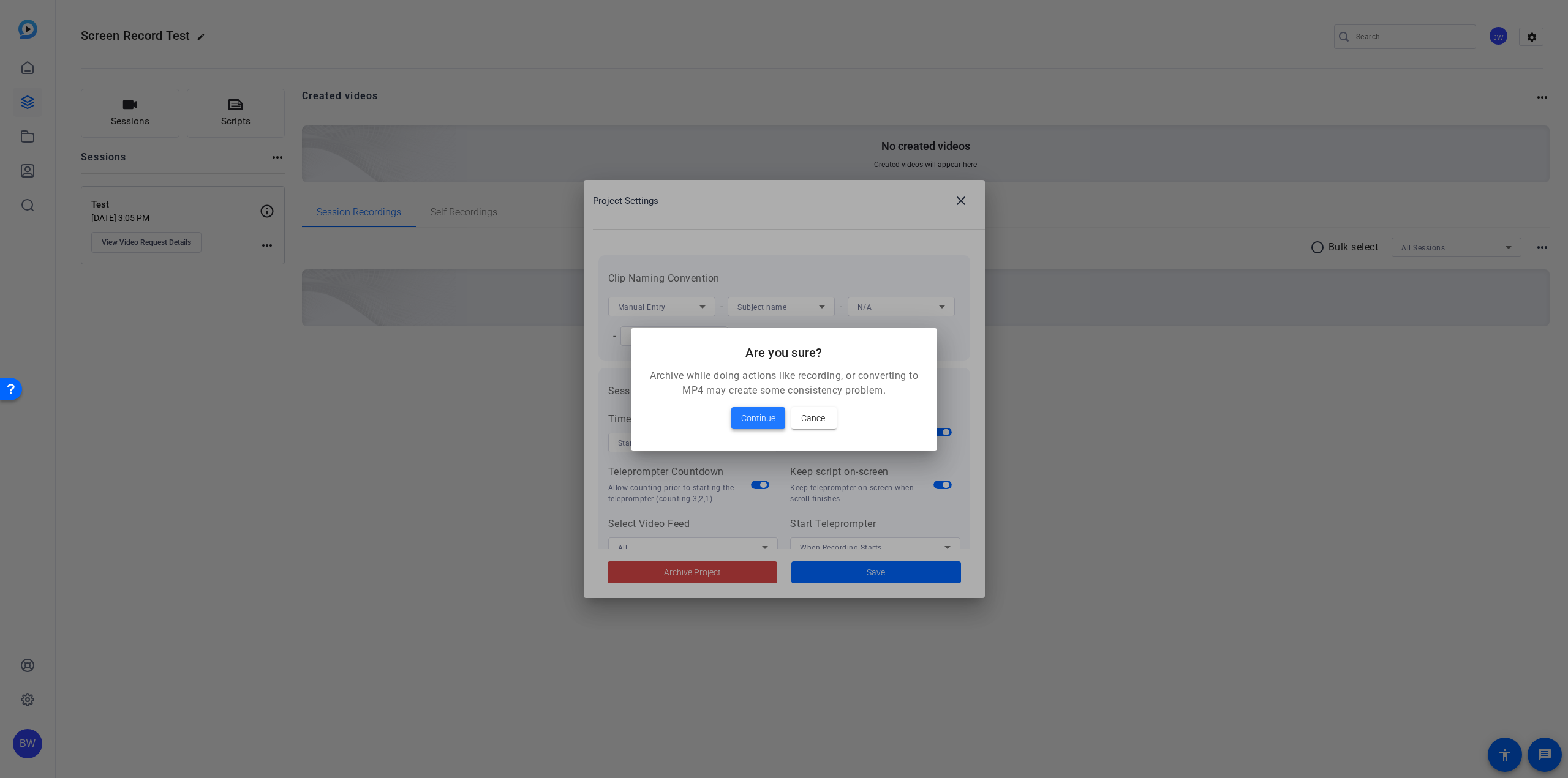
click at [762, 419] on span "Continue" at bounding box center [759, 417] width 34 height 15
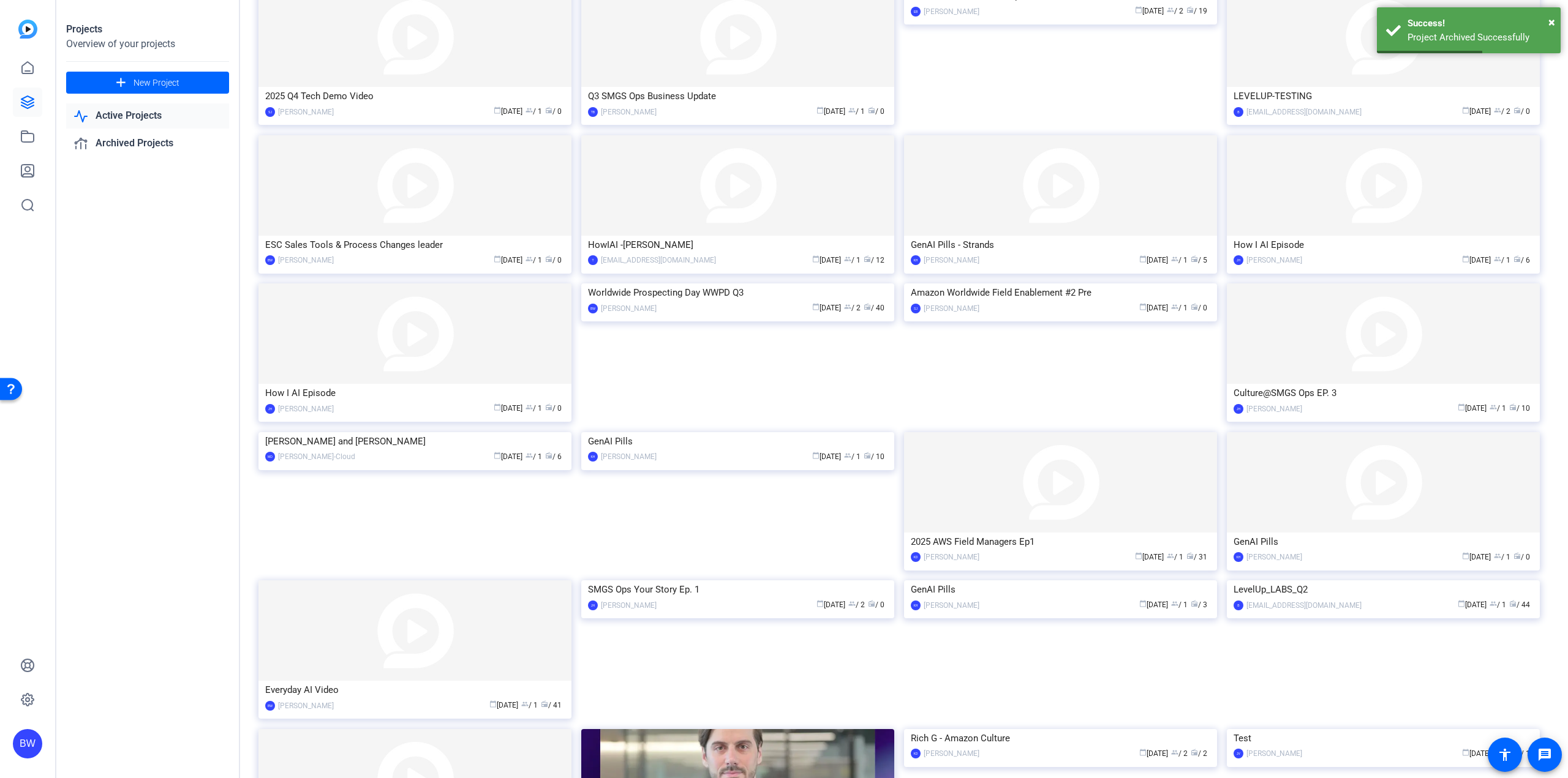
scroll to position [264, 0]
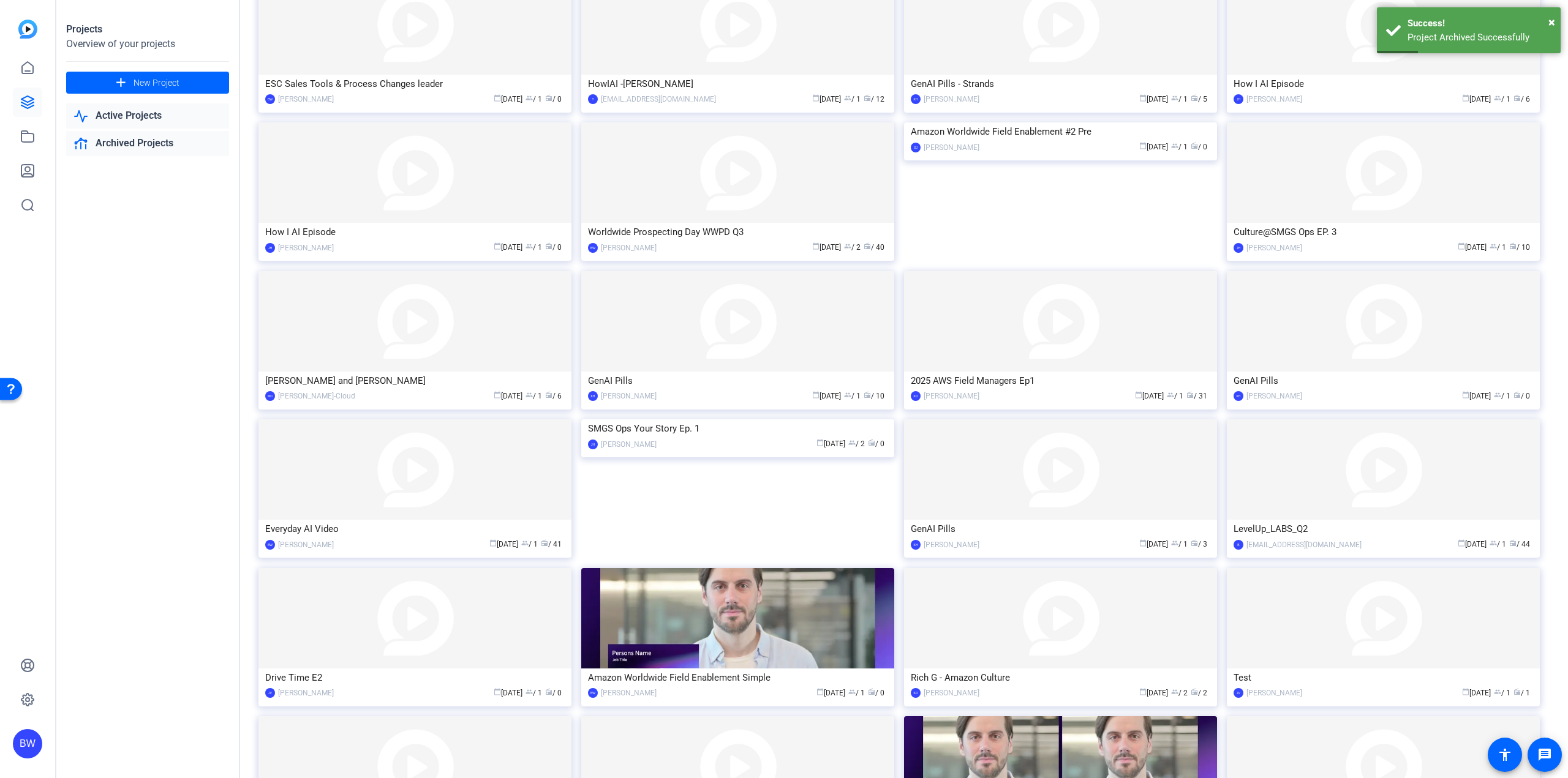
click at [143, 142] on link "Archived Projects" at bounding box center [147, 143] width 163 height 25
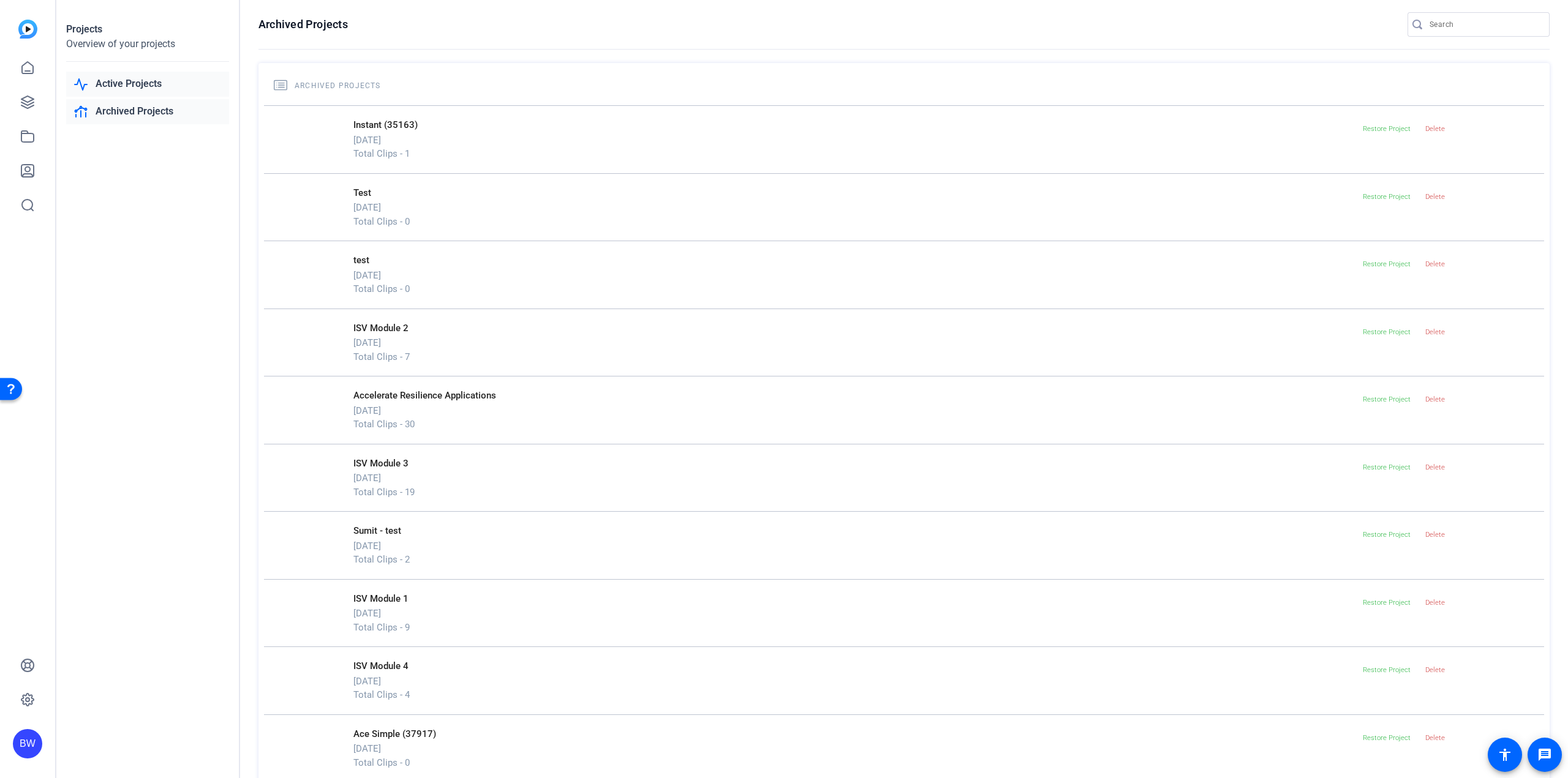
click at [122, 82] on link "Active Projects" at bounding box center [147, 83] width 163 height 25
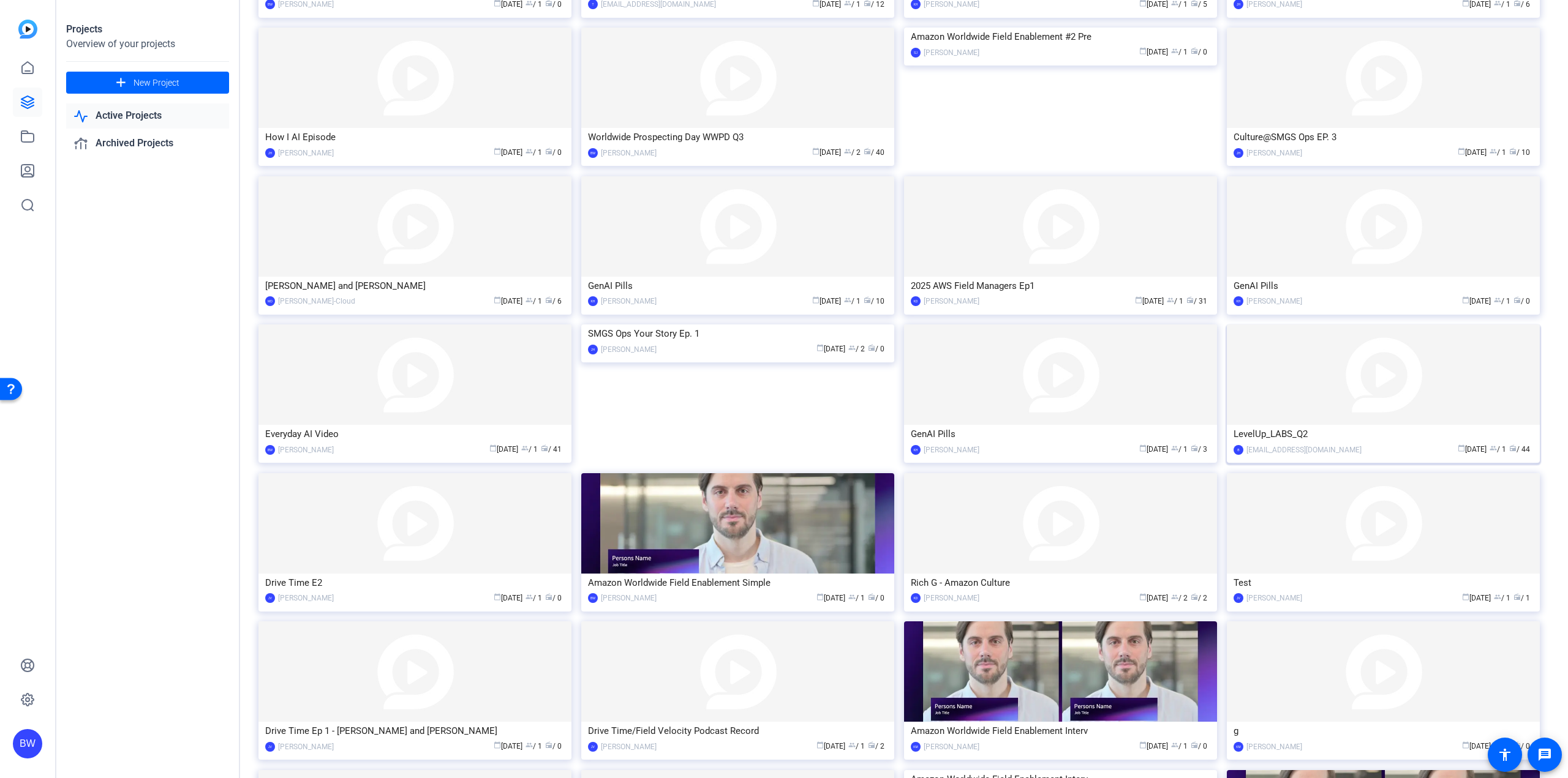
scroll to position [509, 0]
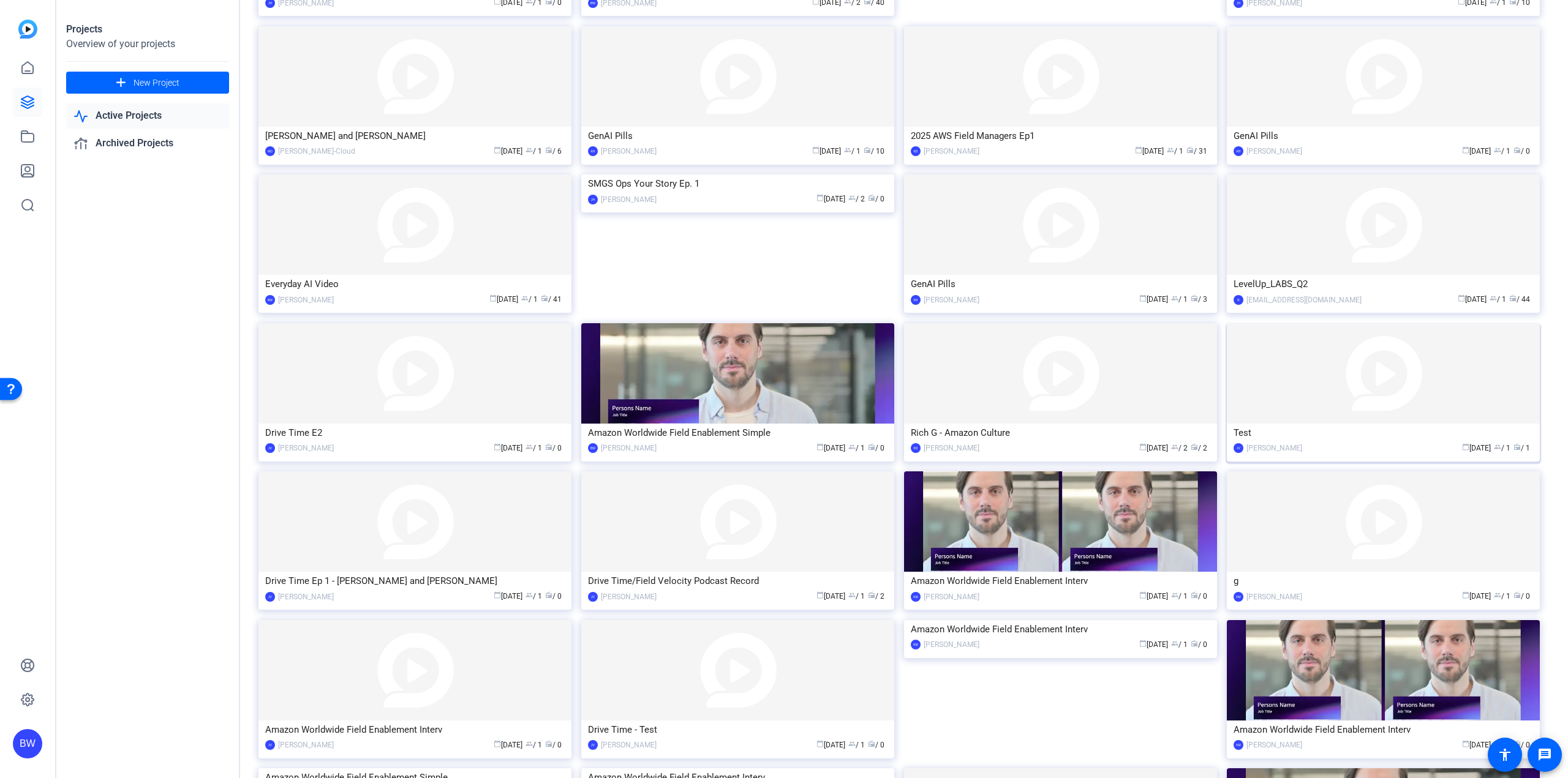
click at [1347, 403] on img at bounding box center [1383, 374] width 313 height 101
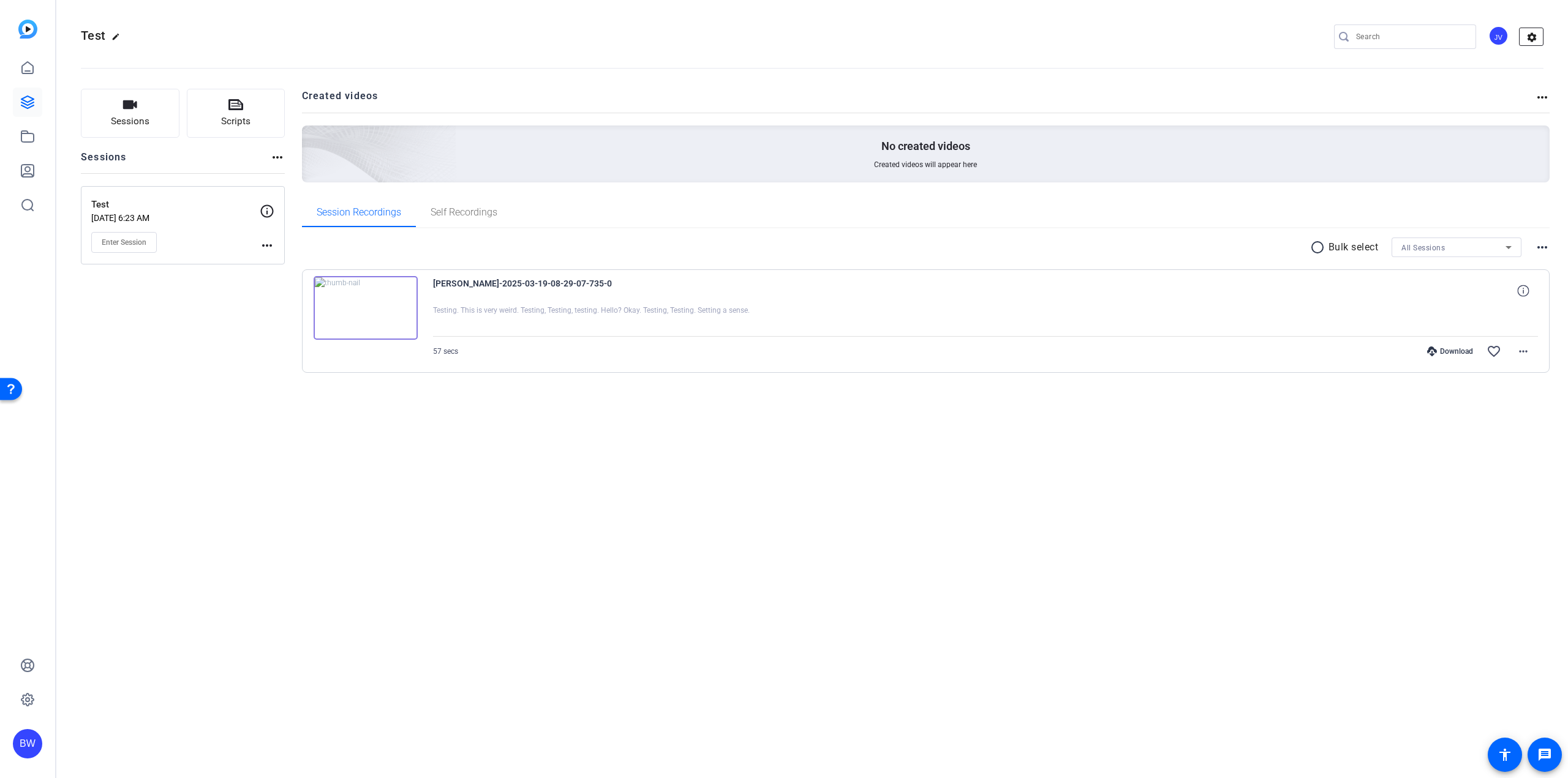
click at [1529, 41] on mat-icon "settings" at bounding box center [1532, 37] width 24 height 18
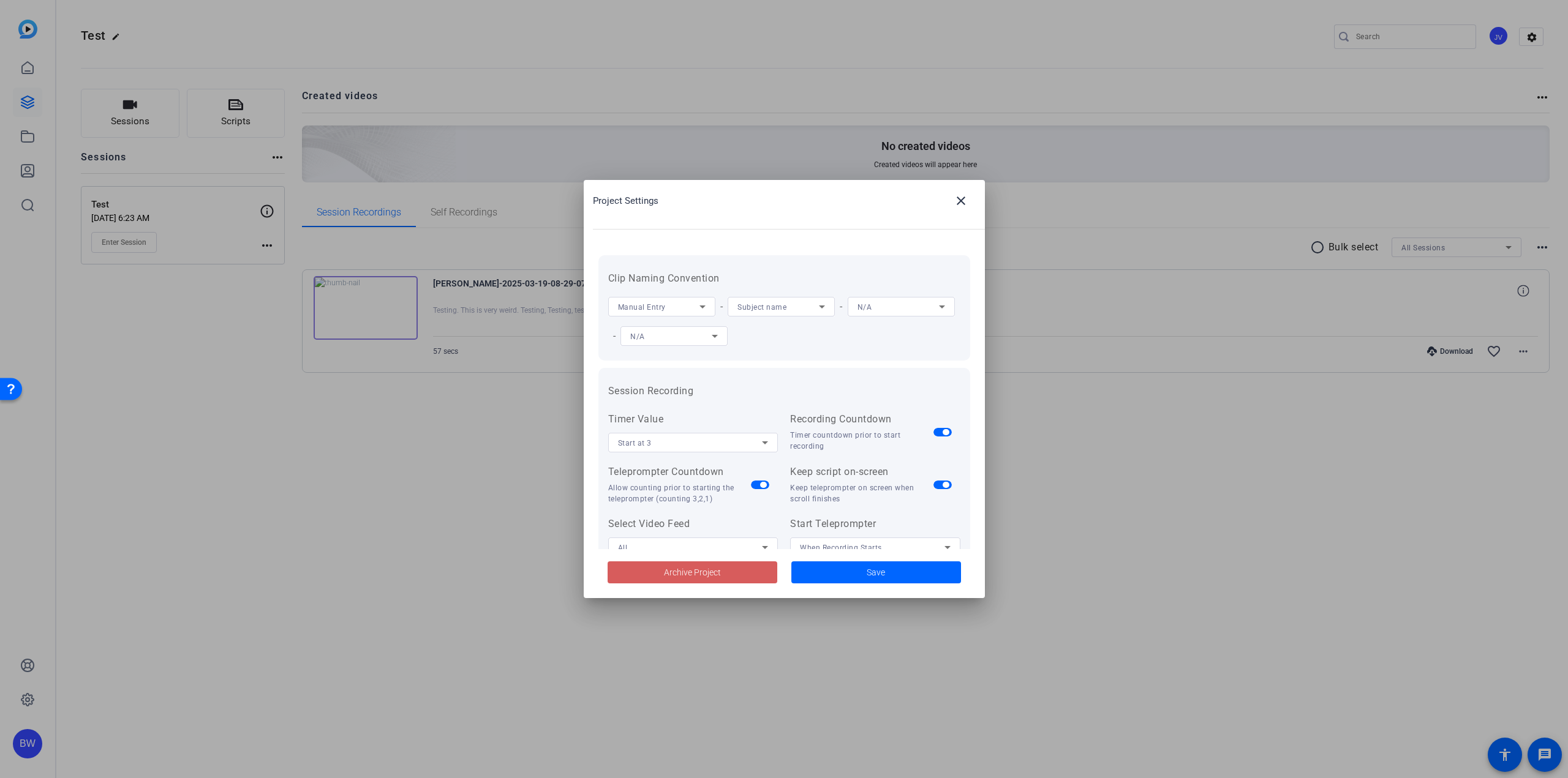
click at [672, 567] on span "Archive Project" at bounding box center [692, 572] width 57 height 13
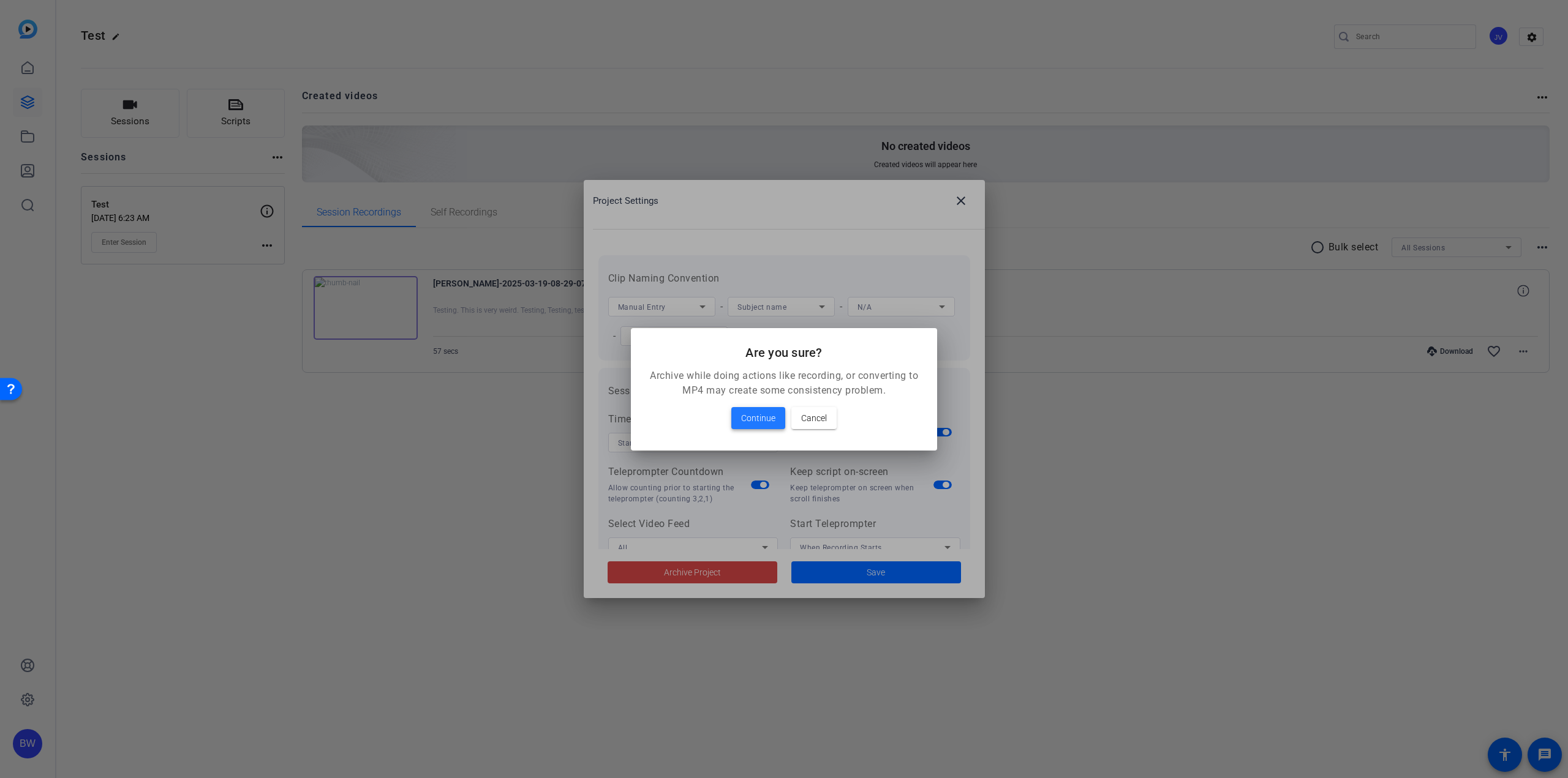
click at [765, 418] on span "Continue" at bounding box center [759, 417] width 34 height 15
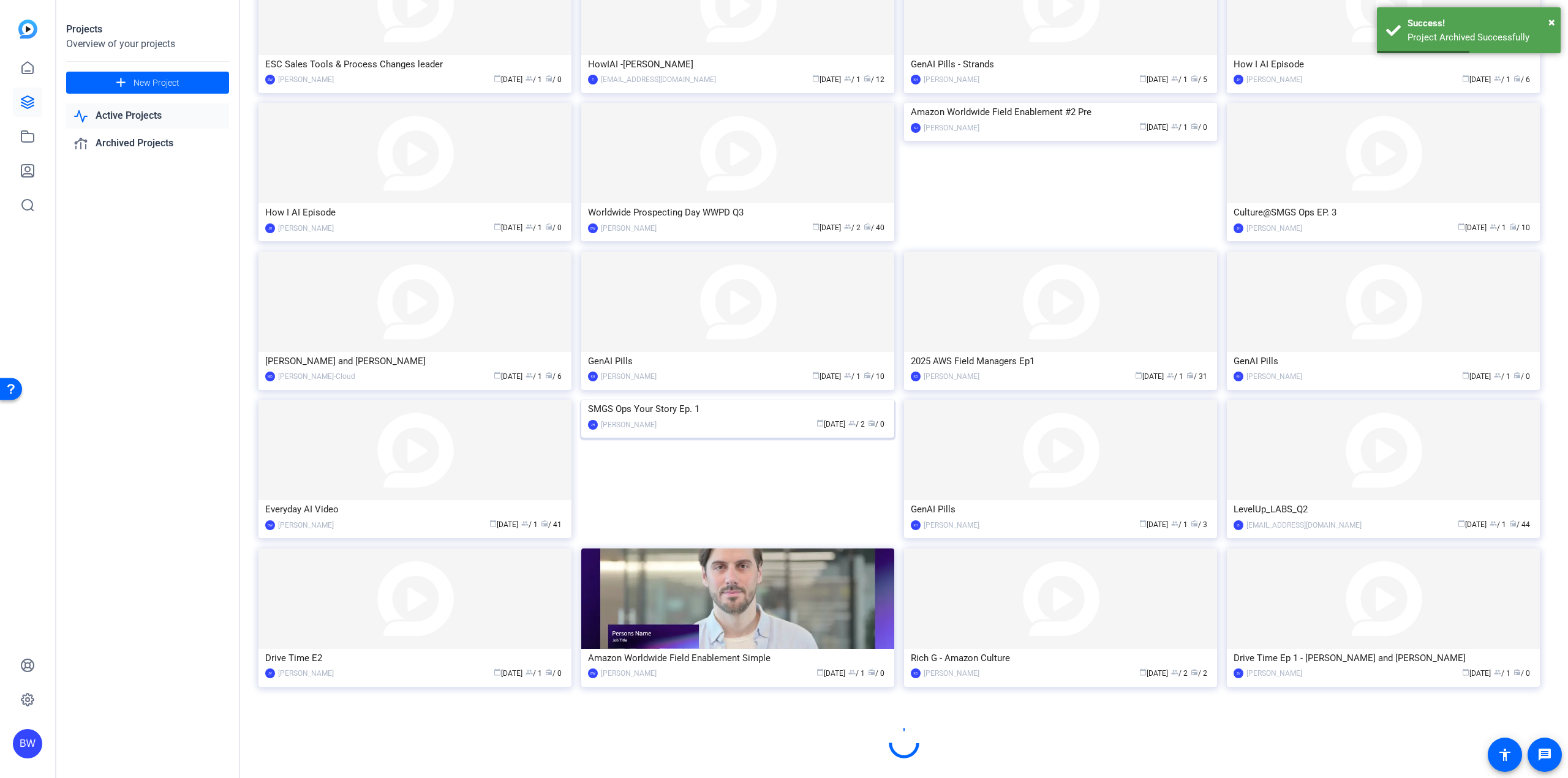
scroll to position [295, 0]
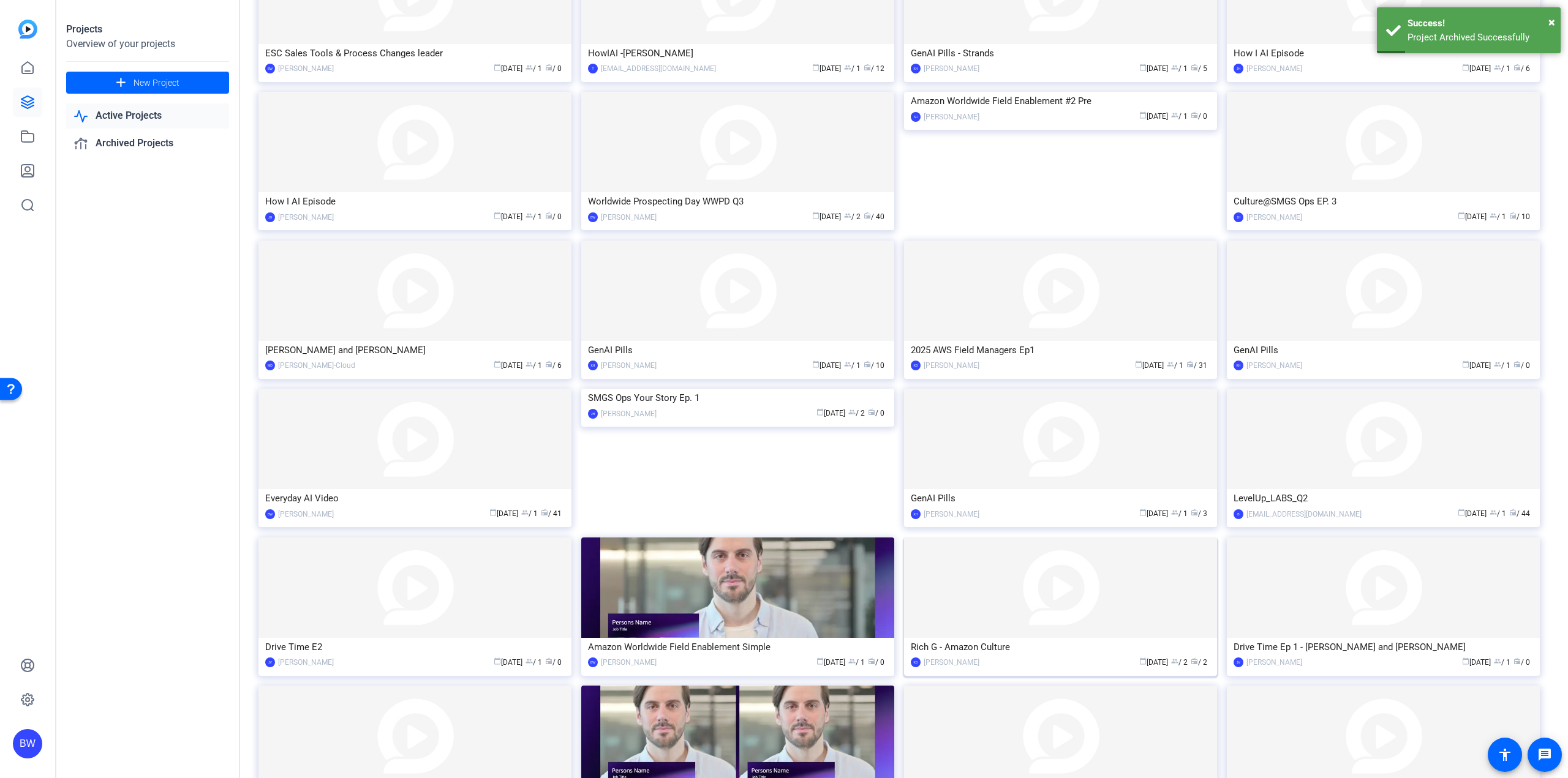
click at [1020, 613] on img at bounding box center [1060, 588] width 313 height 101
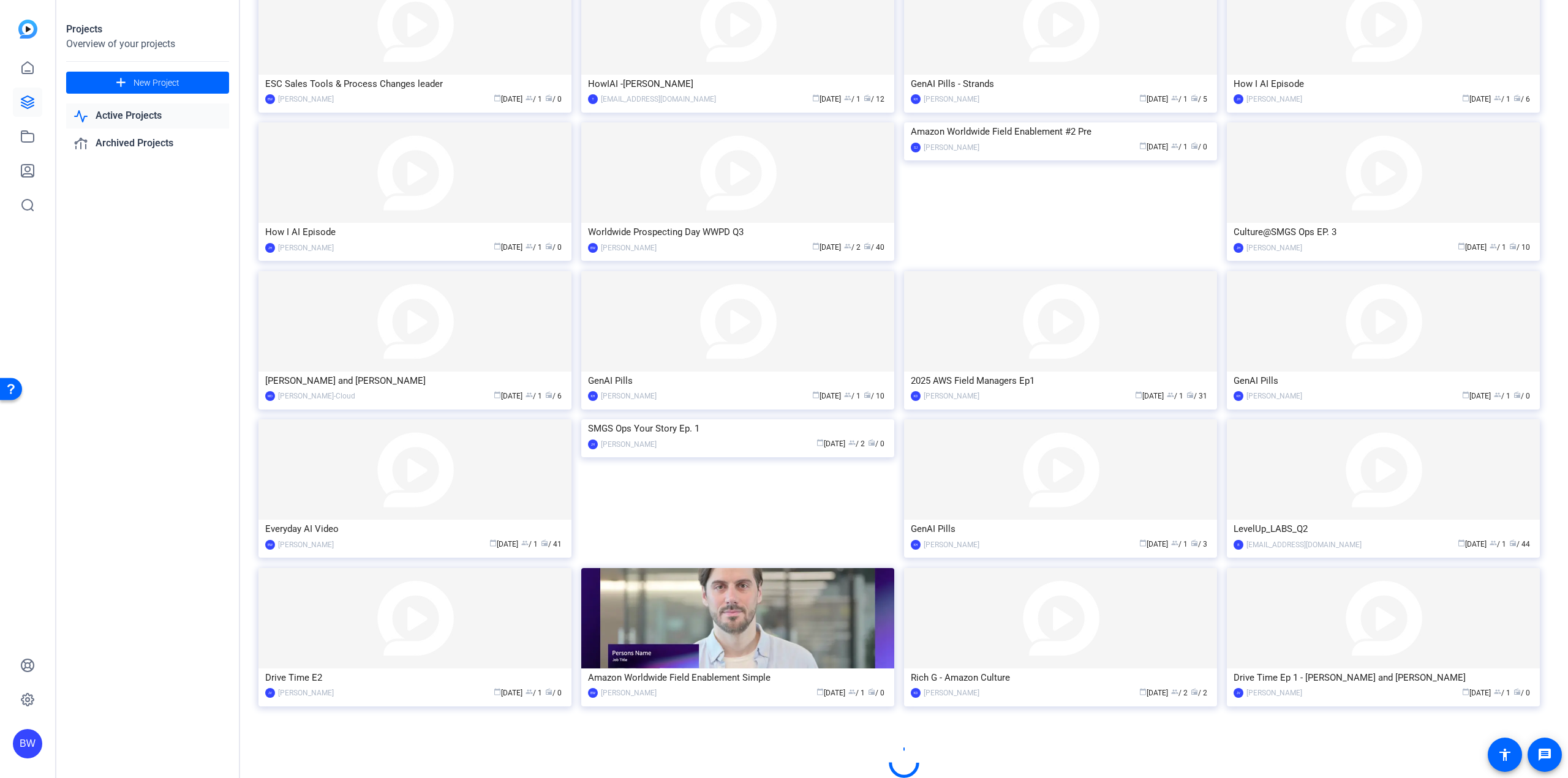
scroll to position [295, 0]
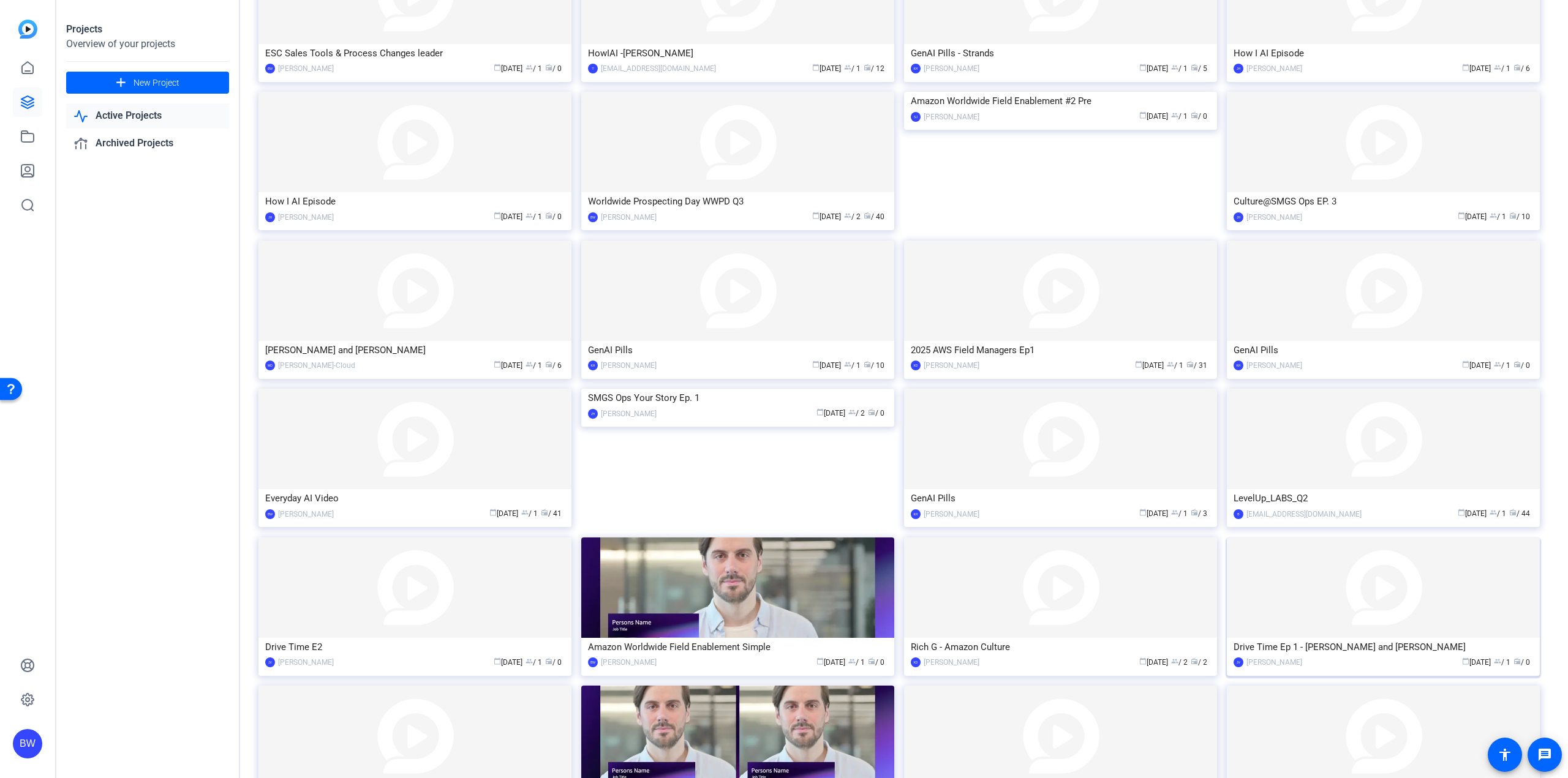
click at [1288, 598] on img at bounding box center [1383, 588] width 313 height 101
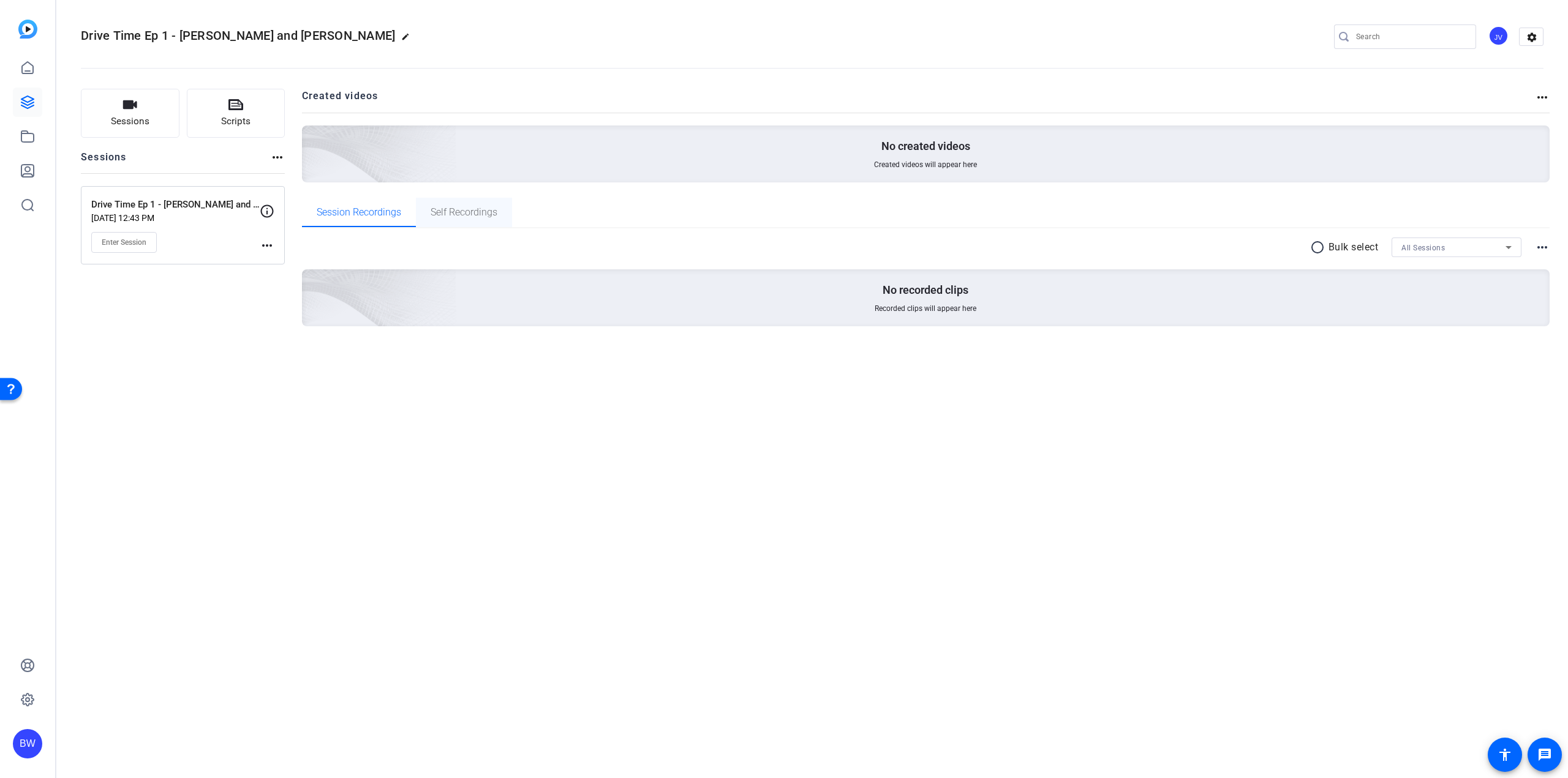
click at [452, 203] on span "Self Recordings" at bounding box center [464, 213] width 67 height 29
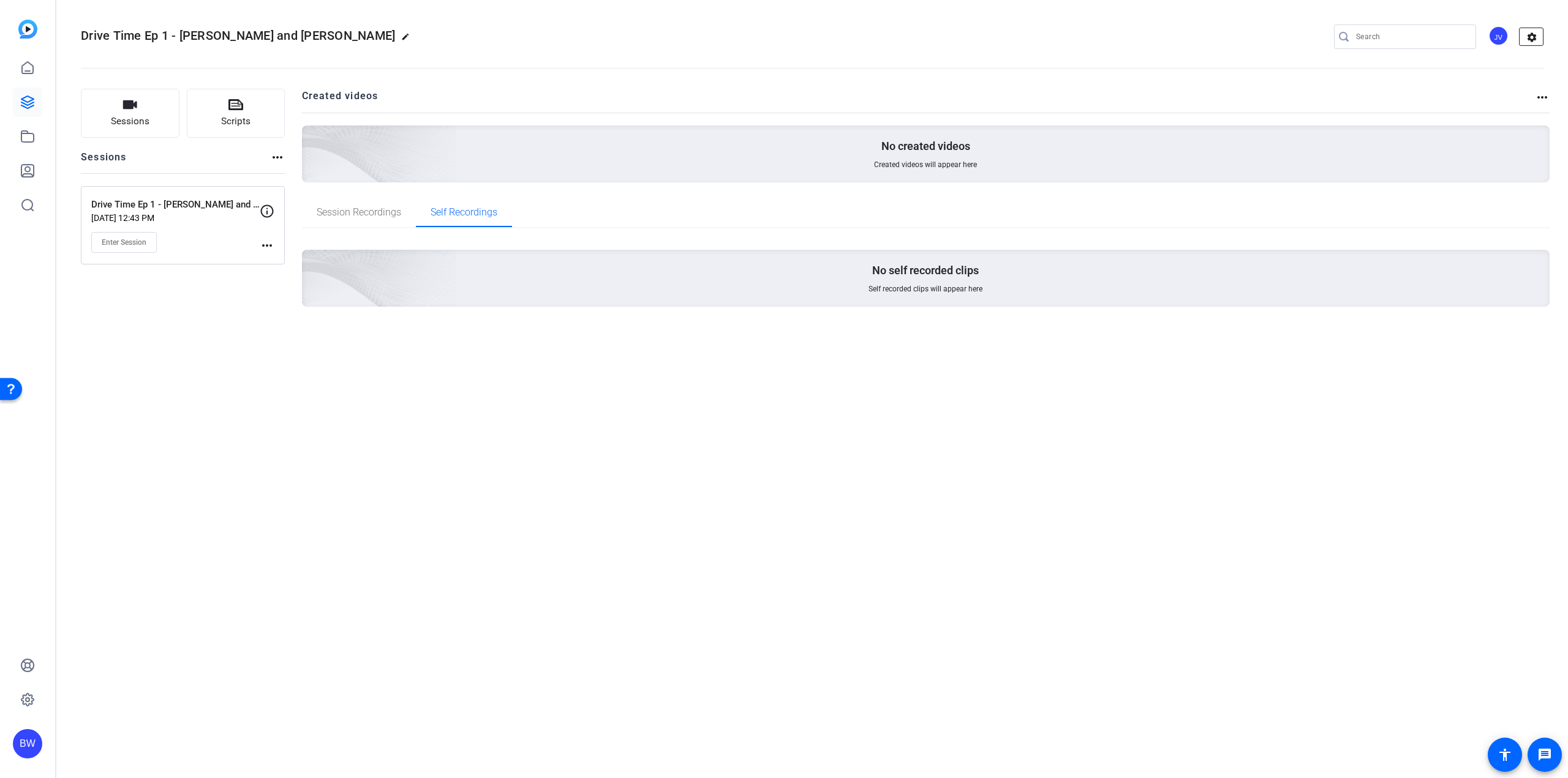
click at [1535, 34] on mat-icon "settings" at bounding box center [1532, 37] width 24 height 18
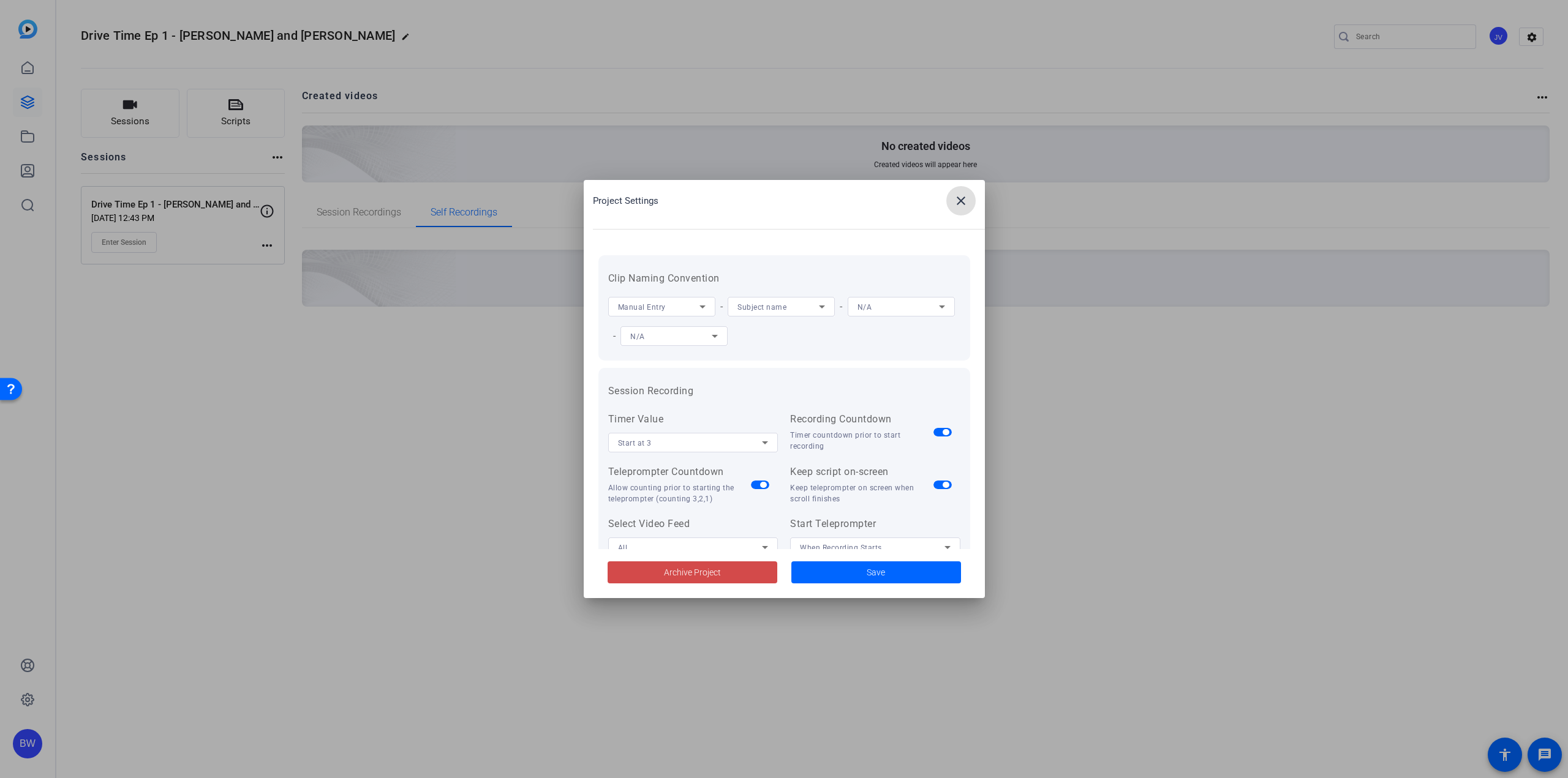
click at [721, 569] on span at bounding box center [692, 572] width 170 height 29
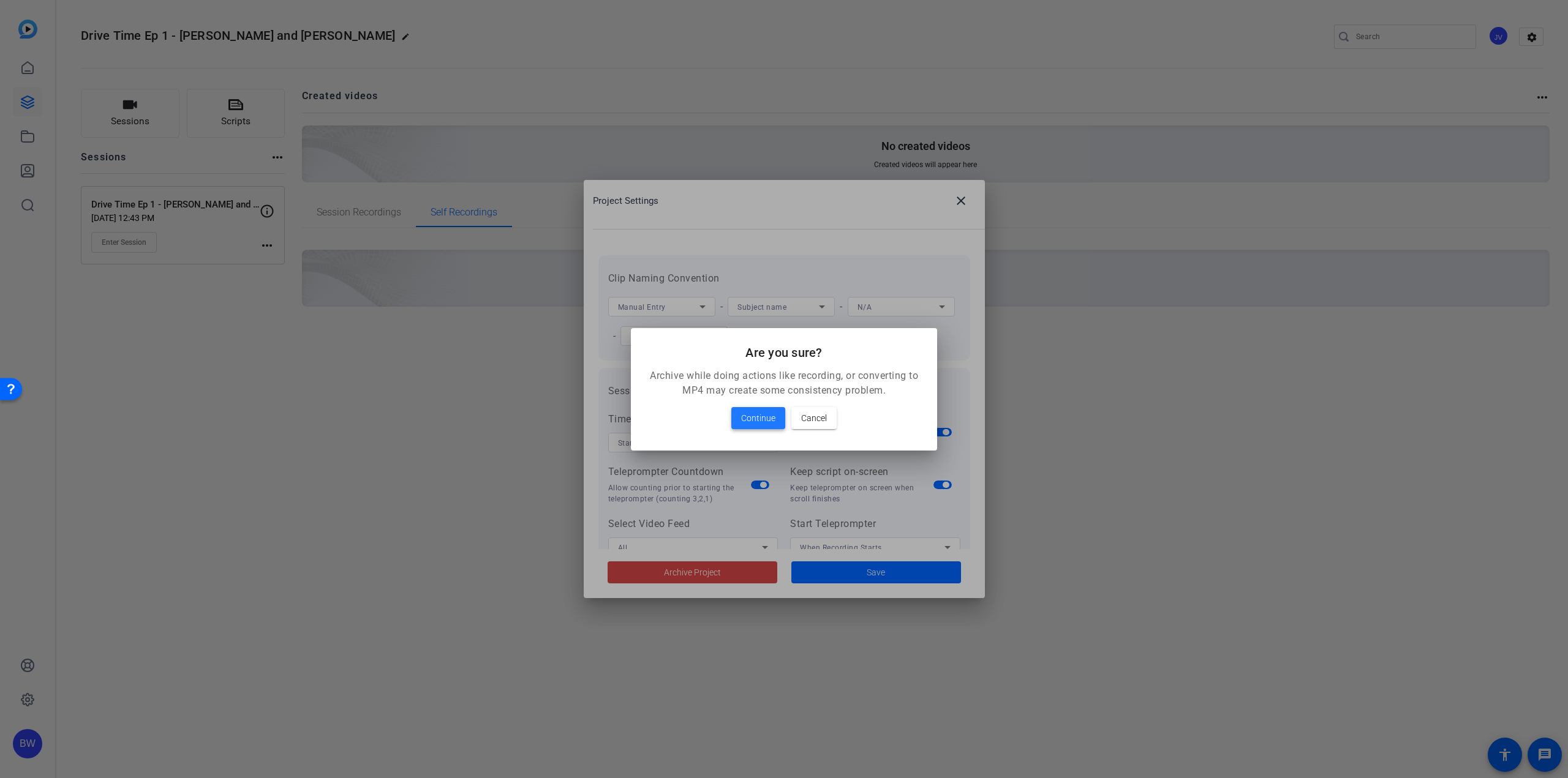
click at [758, 427] on span at bounding box center [758, 418] width 54 height 29
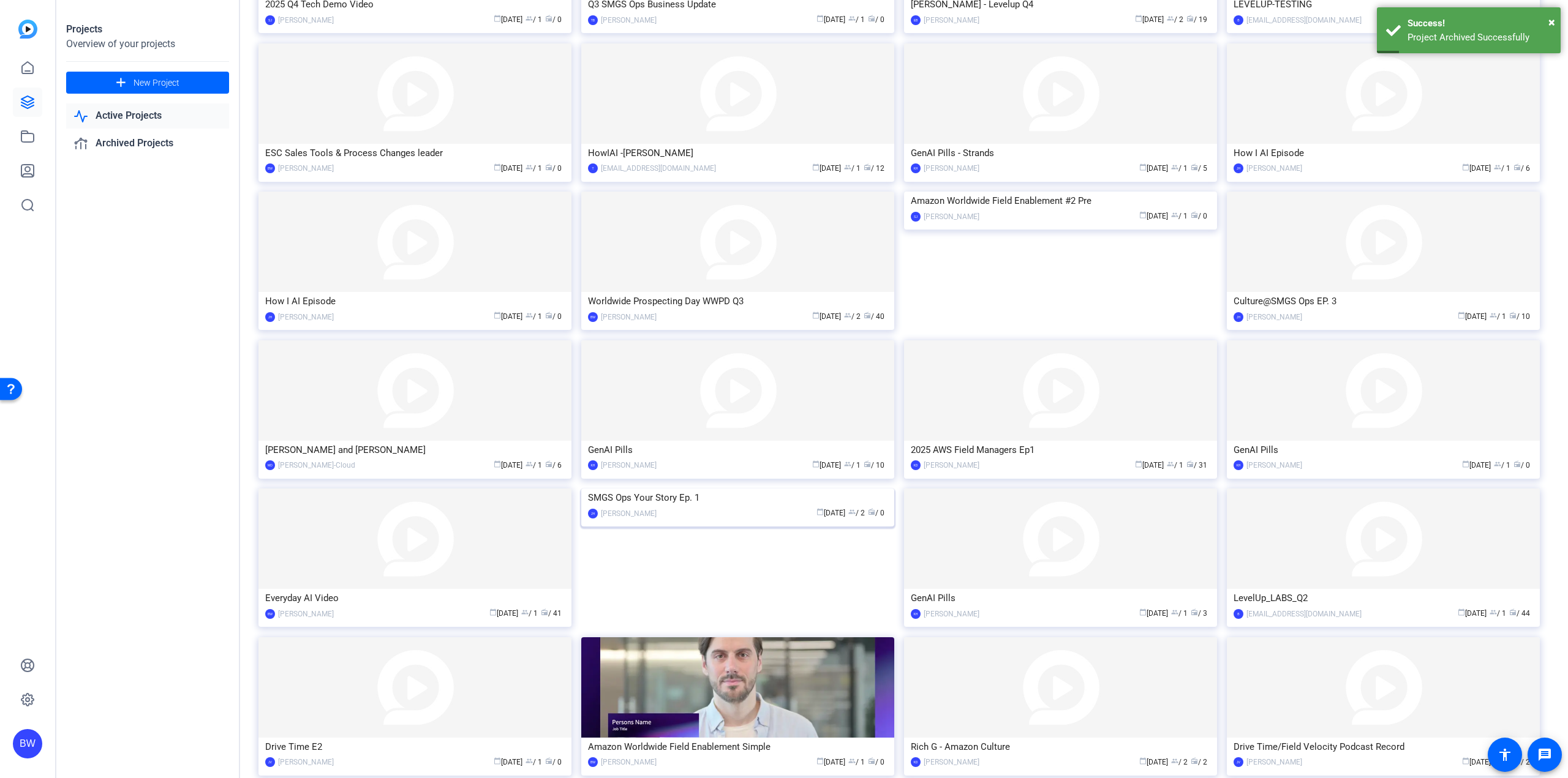
scroll to position [264, 0]
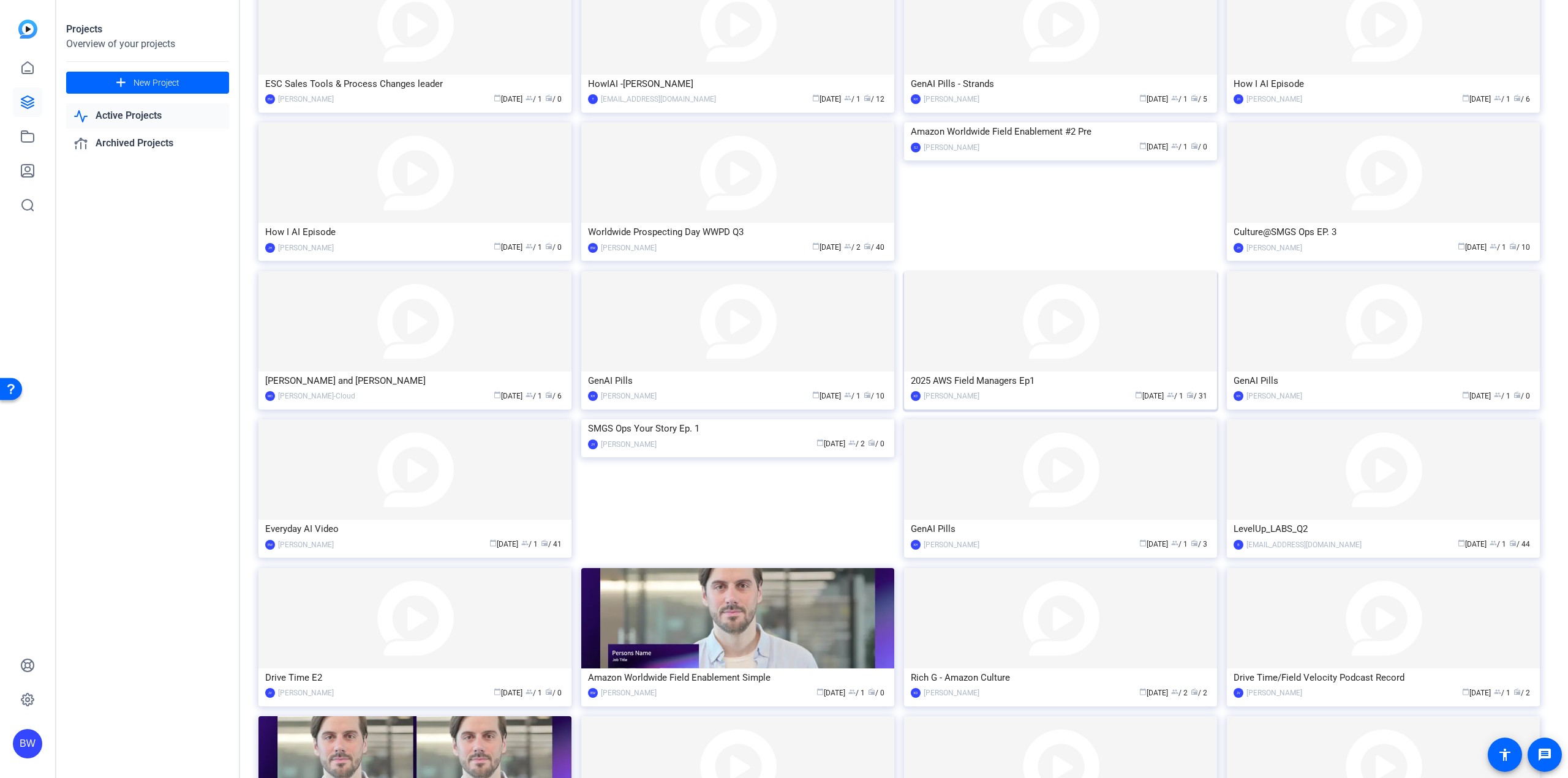
click at [989, 337] on img at bounding box center [1060, 321] width 313 height 101
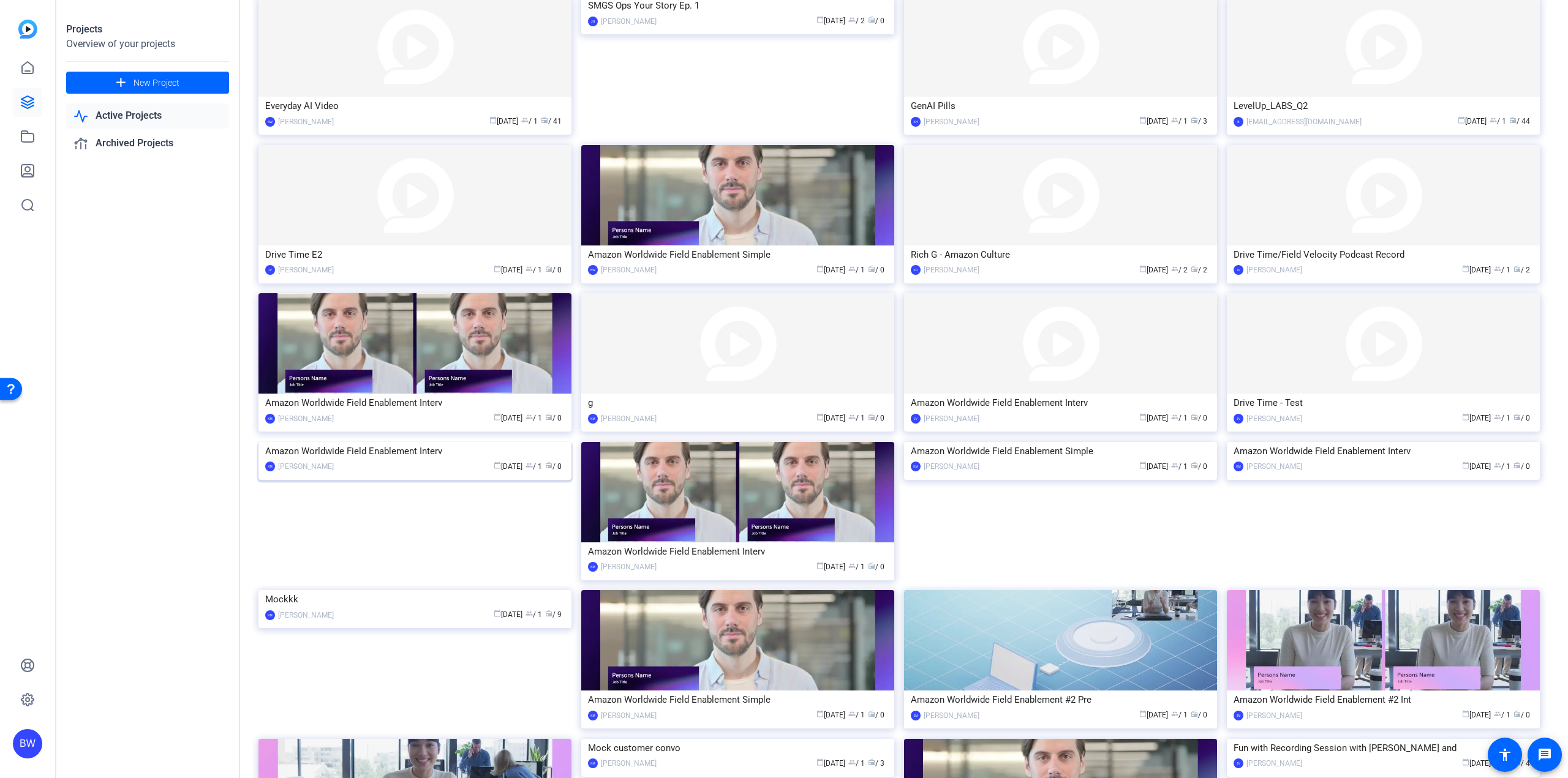
scroll to position [693, 0]
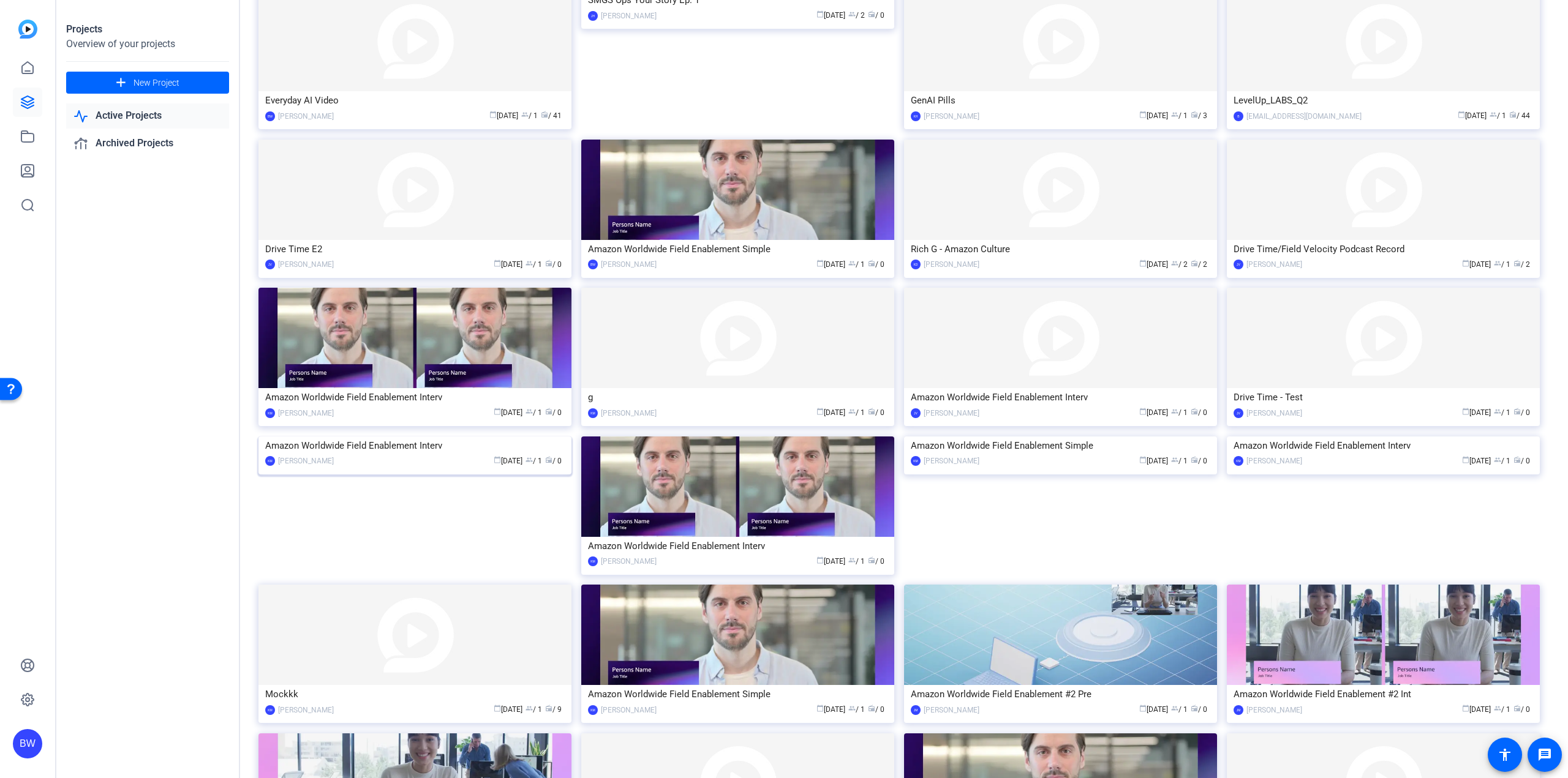
click at [407, 436] on img at bounding box center [414, 436] width 313 height 0
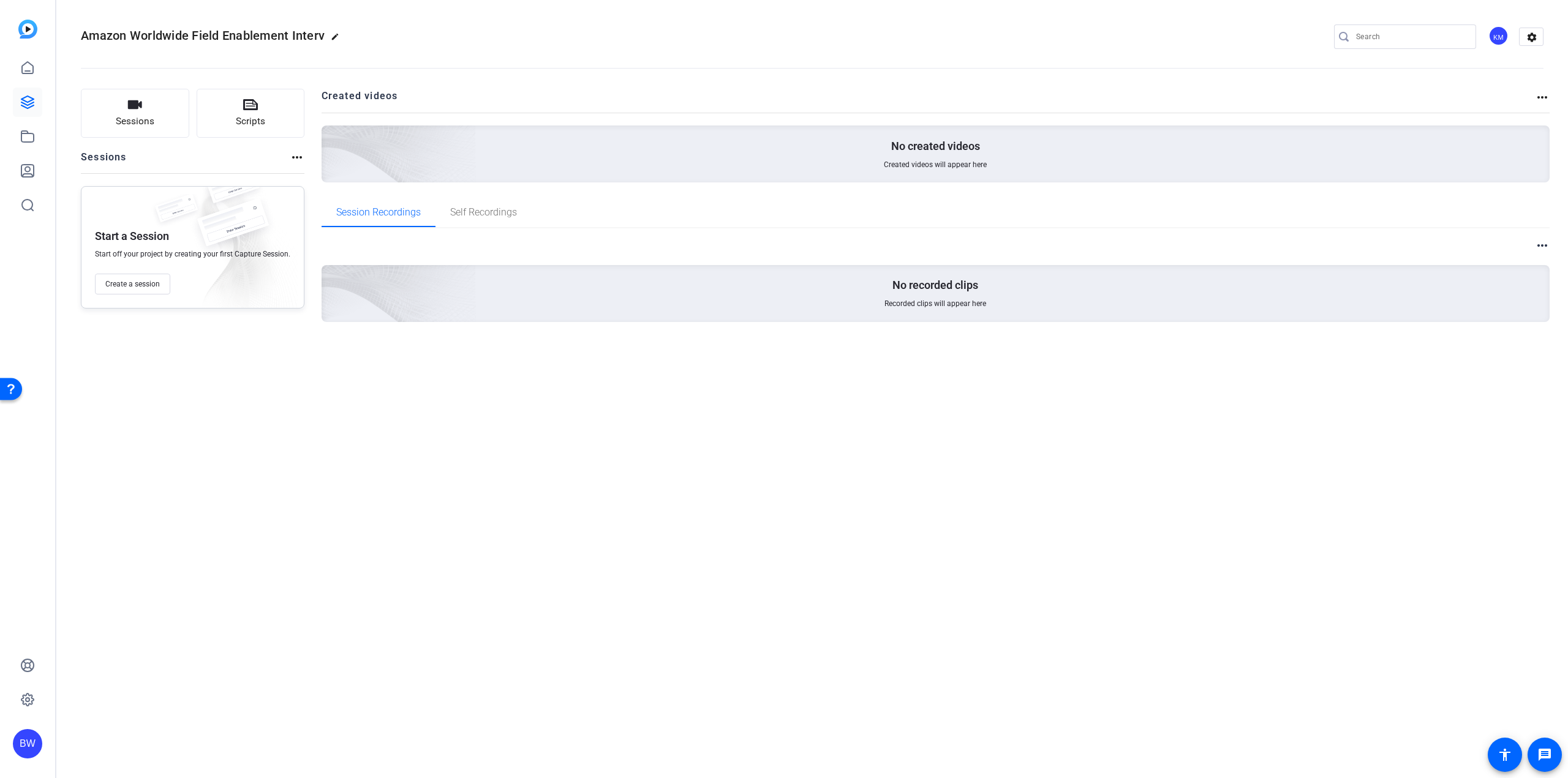
click at [440, 228] on div "Session Recordings Self Recordings" at bounding box center [935, 213] width 1229 height 31
click at [463, 218] on span "Self Recordings" at bounding box center [484, 213] width 67 height 29
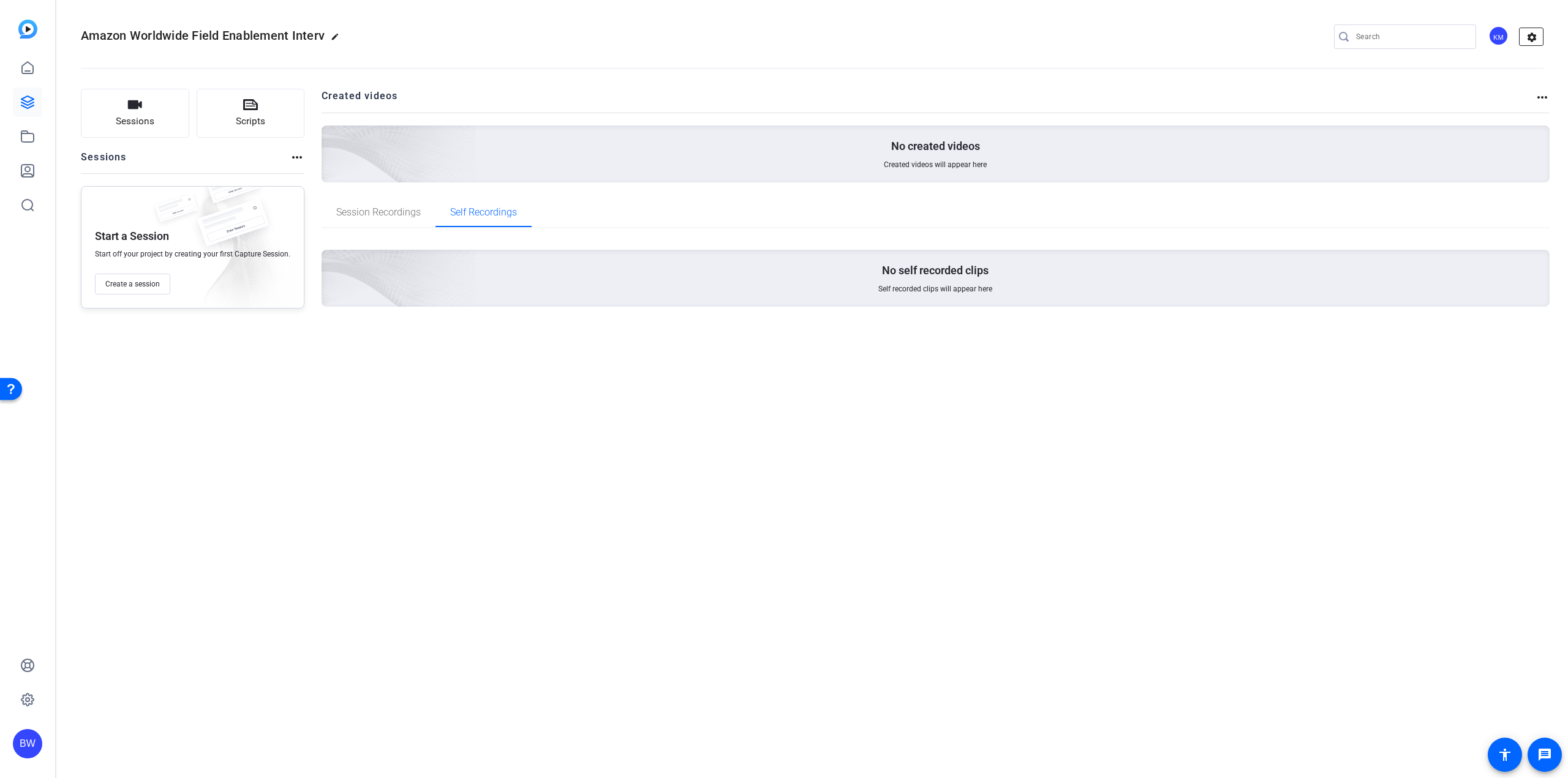
click at [1533, 44] on mat-icon "settings" at bounding box center [1532, 37] width 24 height 18
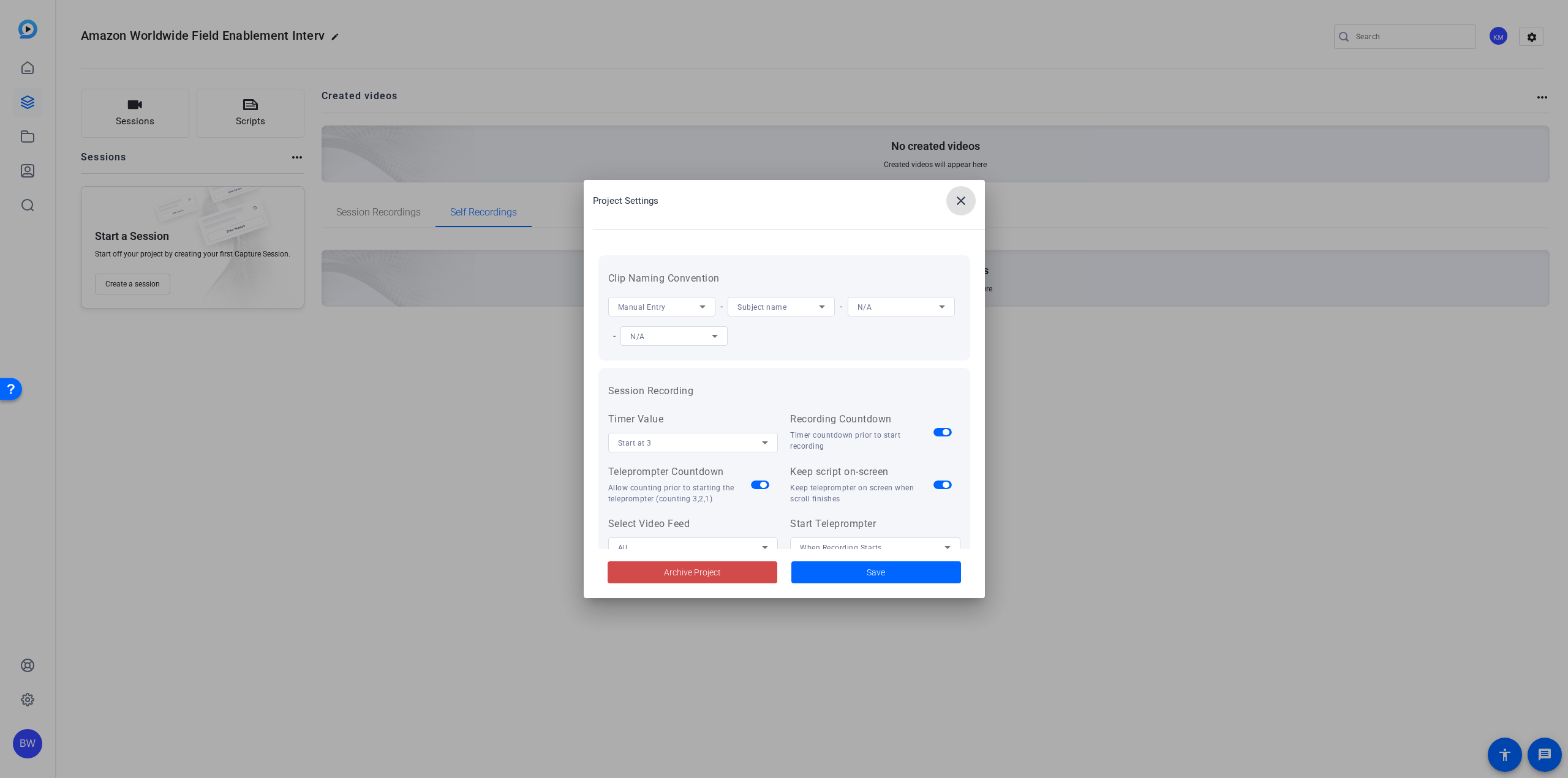
click at [742, 565] on span at bounding box center [692, 572] width 170 height 29
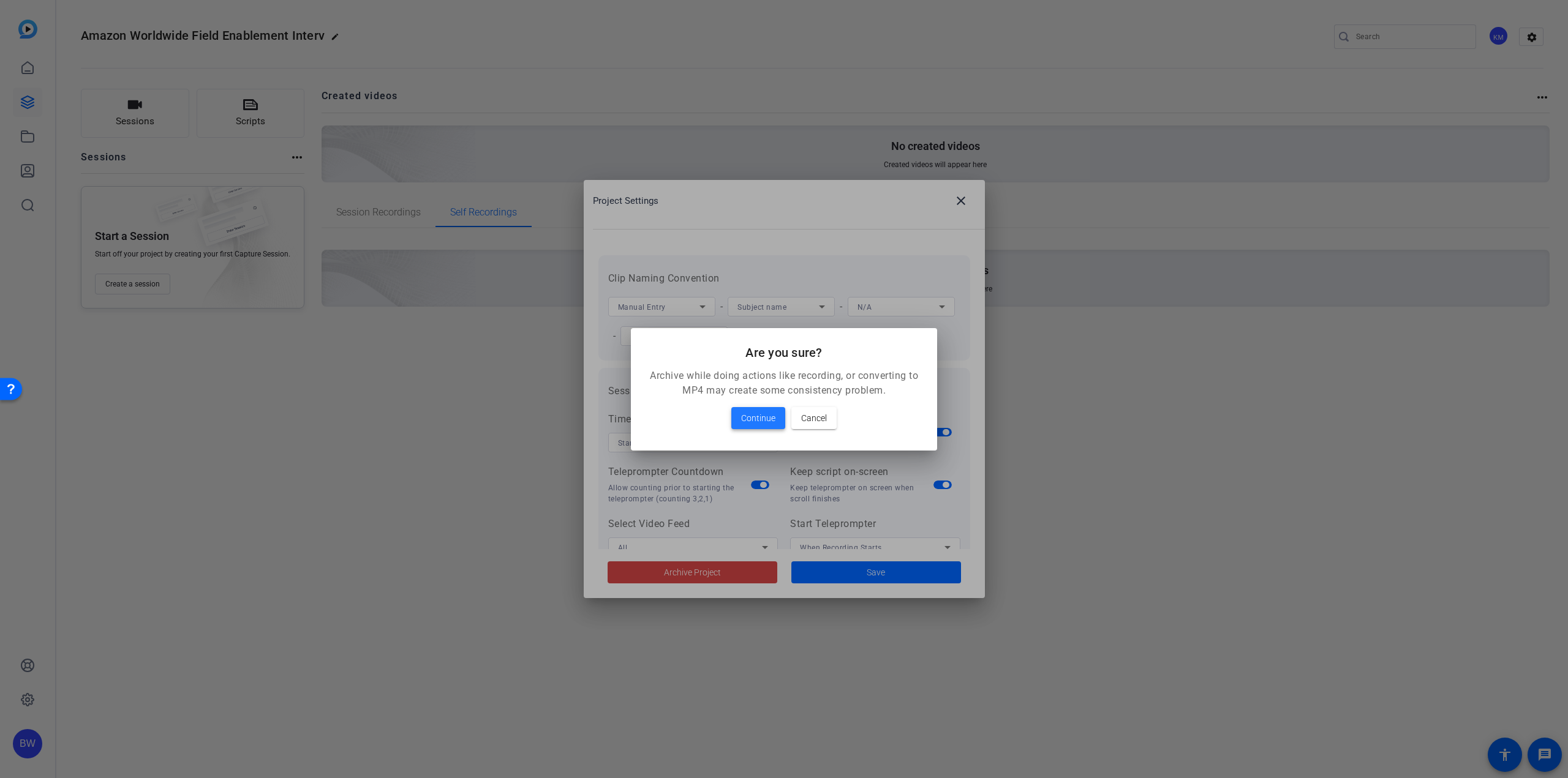
click at [765, 411] on span "Continue" at bounding box center [759, 417] width 34 height 15
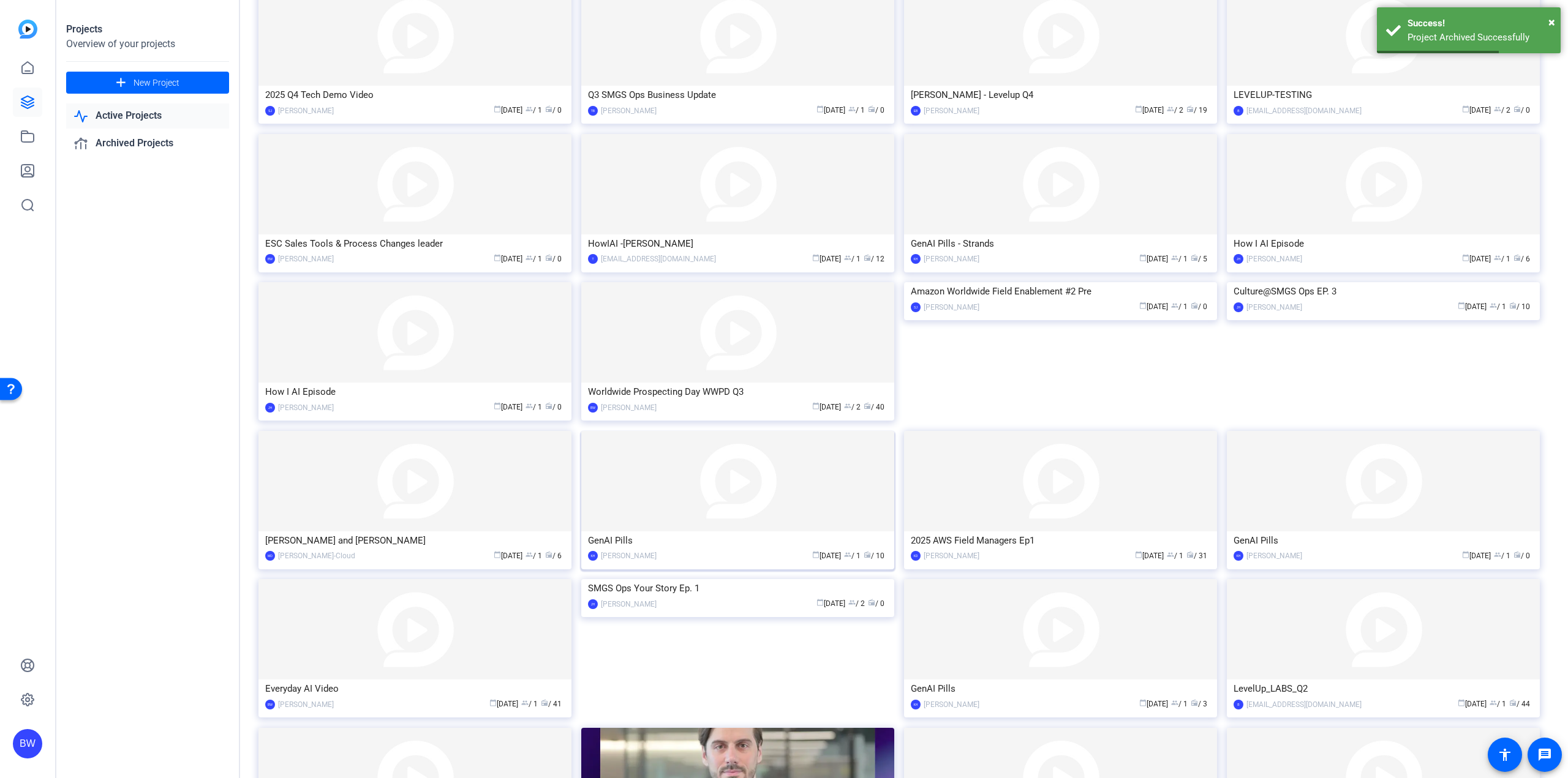
scroll to position [264, 0]
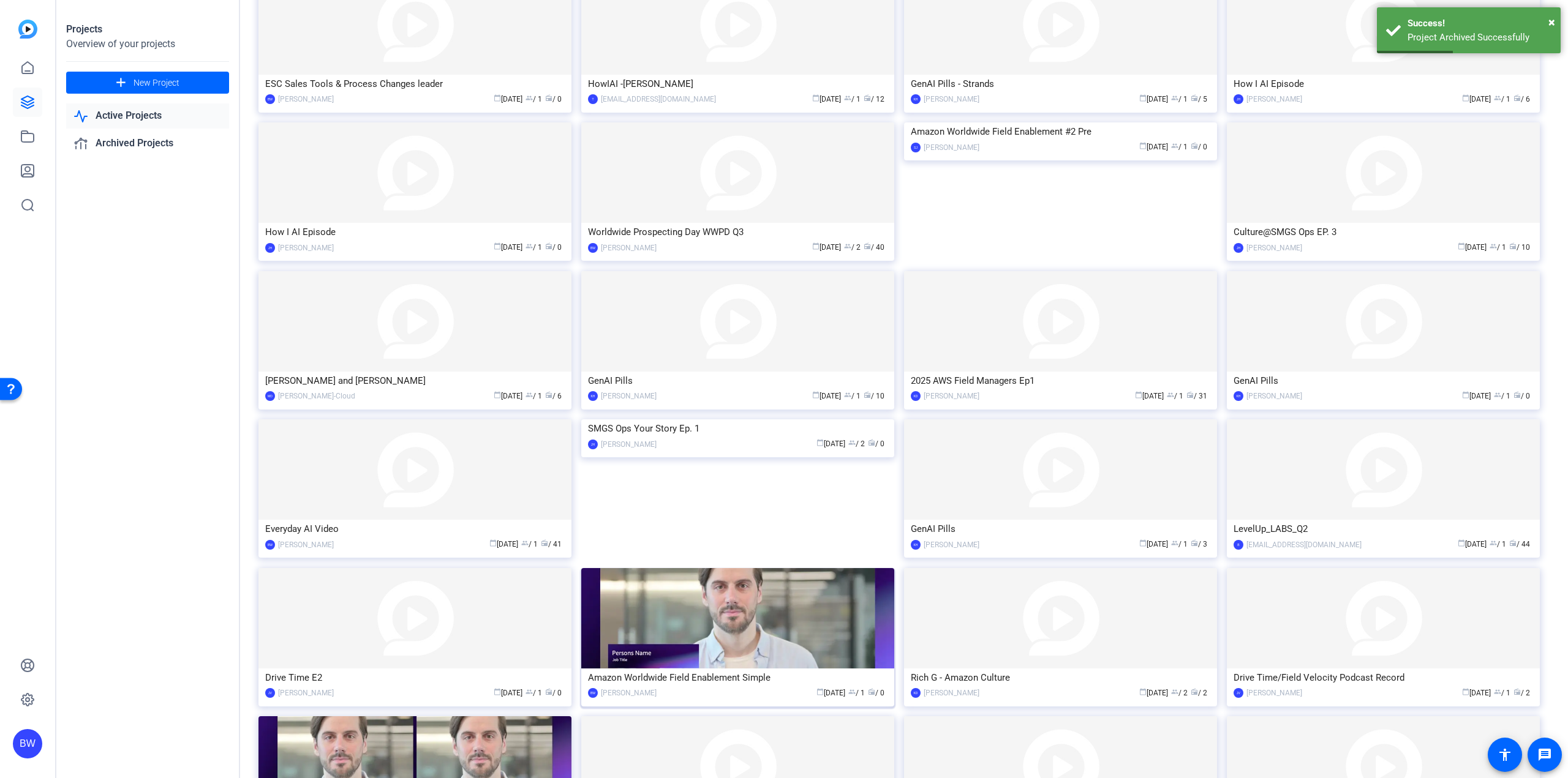
click at [731, 645] on img at bounding box center [737, 618] width 313 height 101
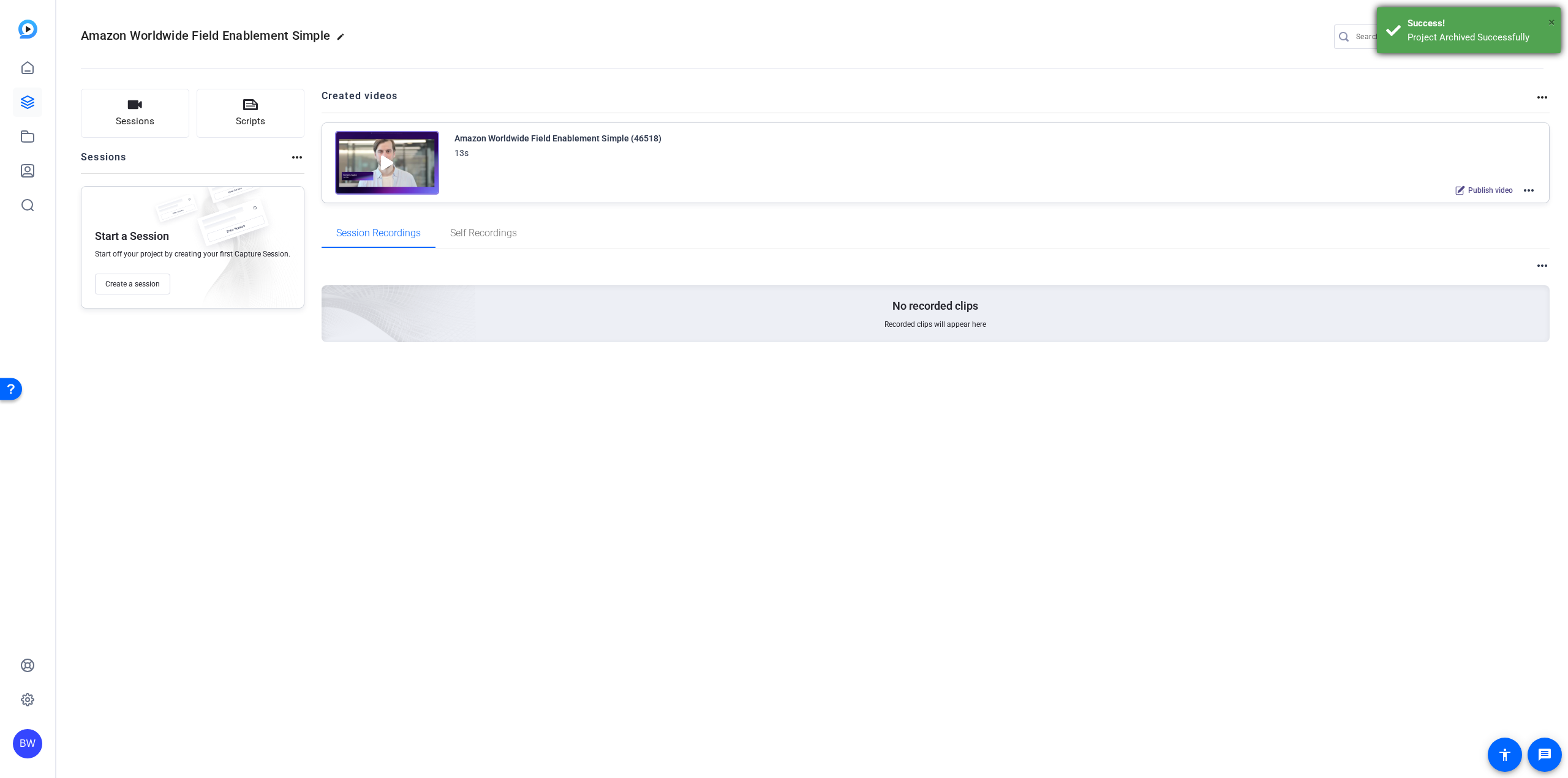
click at [1550, 24] on span "×" at bounding box center [1552, 22] width 7 height 15
click at [1534, 37] on mat-icon "settings" at bounding box center [1532, 37] width 24 height 18
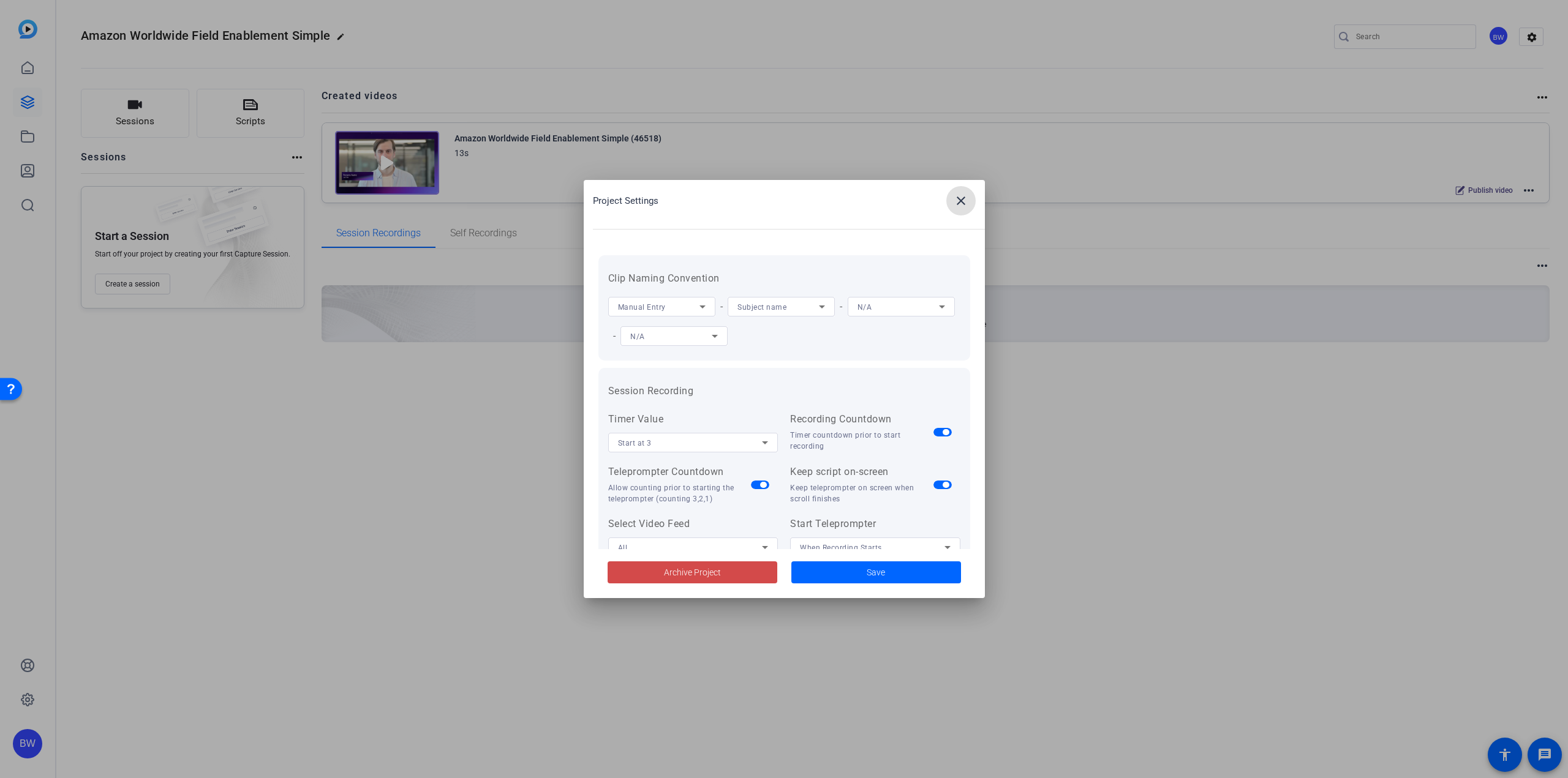
click at [659, 571] on span at bounding box center [692, 572] width 170 height 29
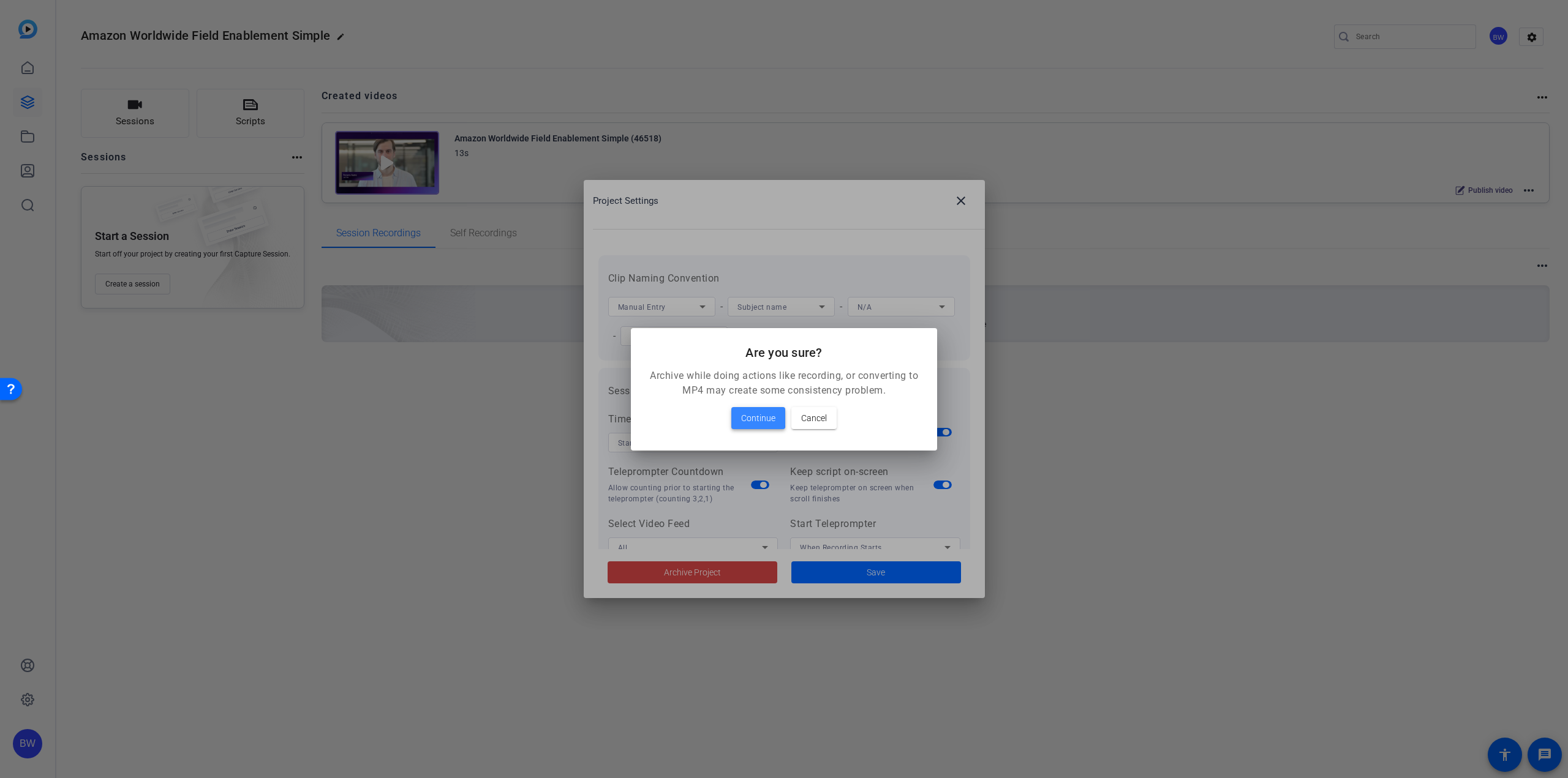
click at [742, 415] on span "Continue" at bounding box center [759, 417] width 34 height 15
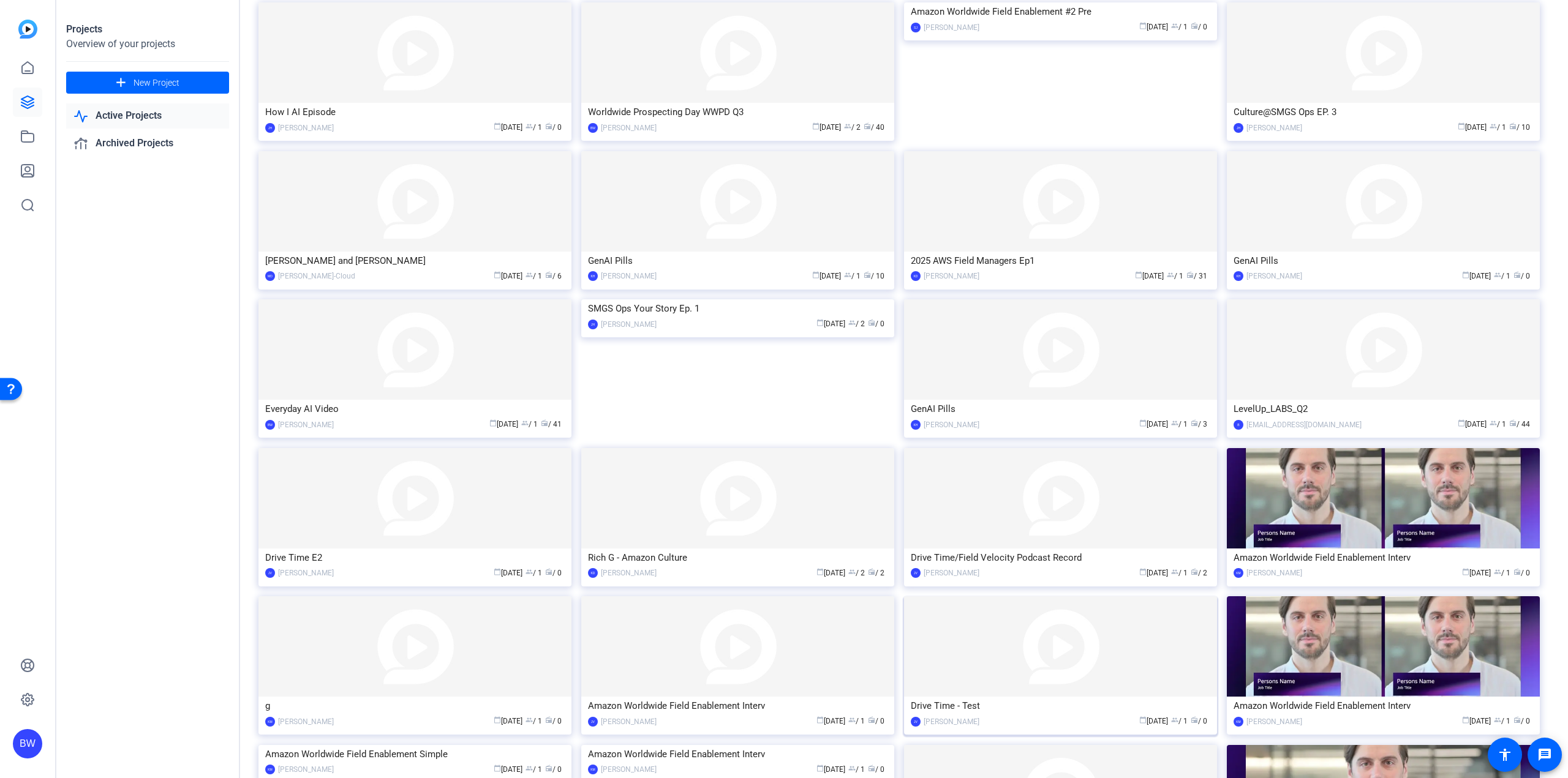
scroll to position [387, 0]
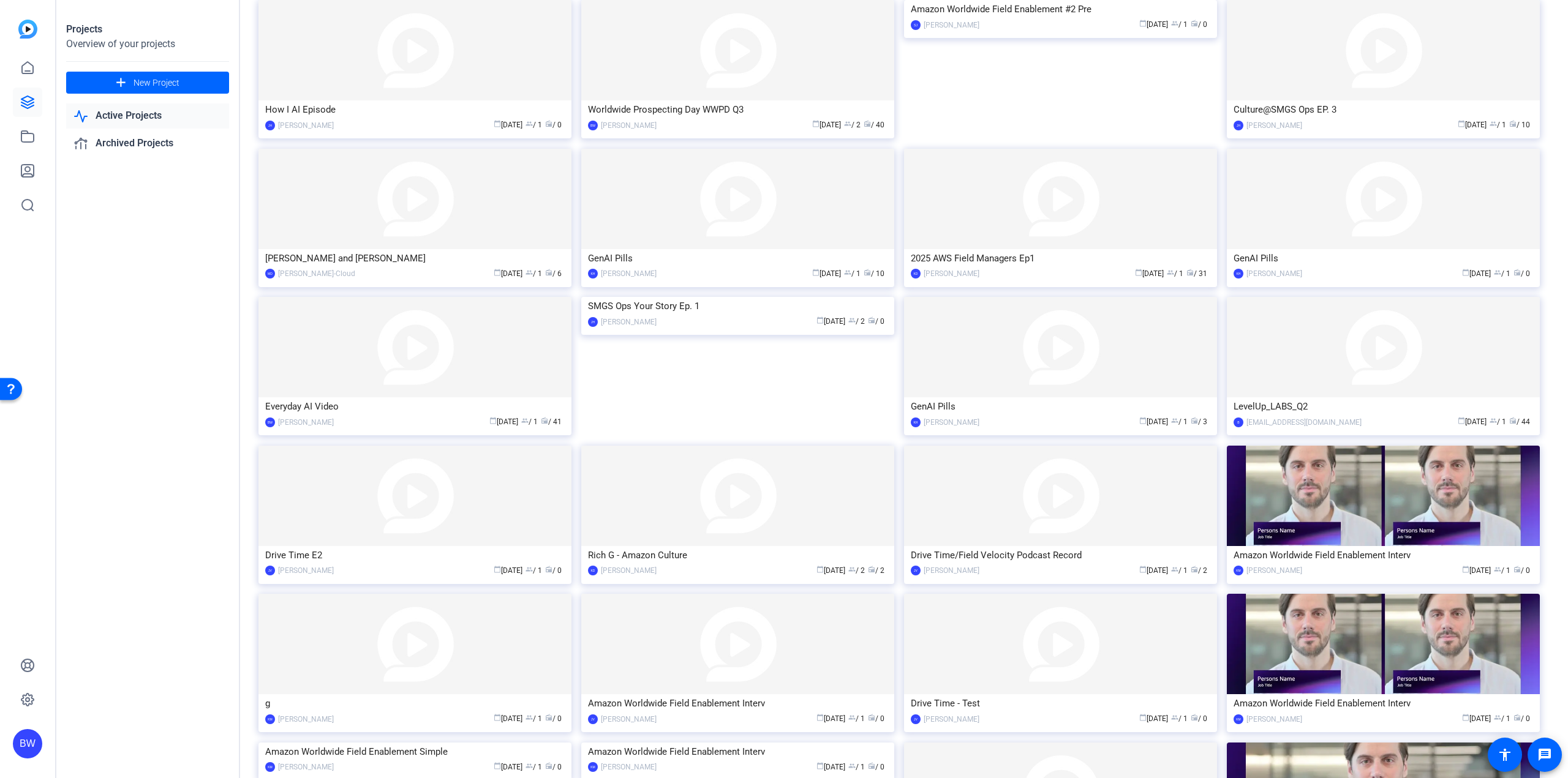
click at [1393, 514] on img at bounding box center [1383, 496] width 313 height 101
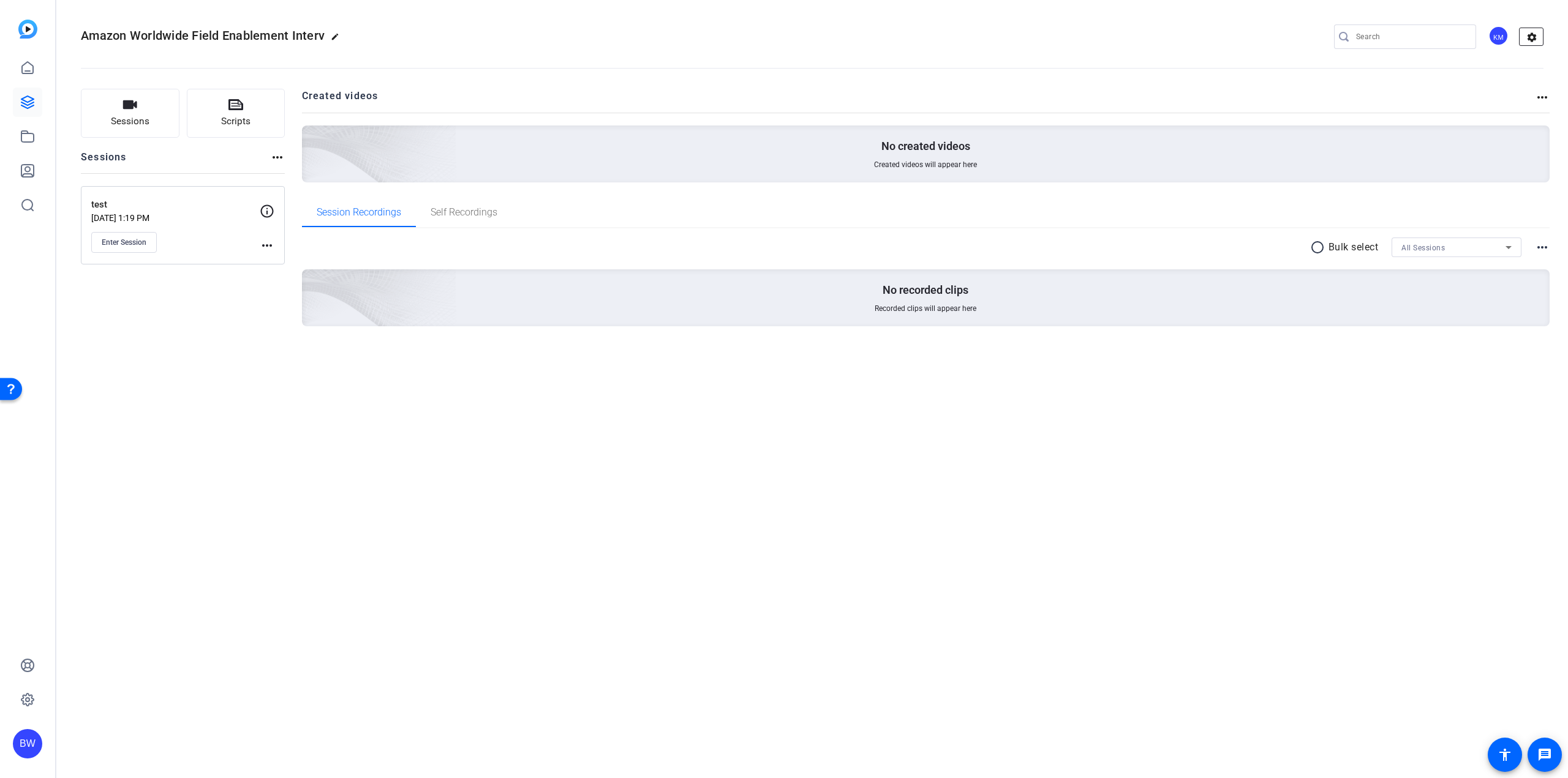
click at [1537, 38] on mat-icon "settings" at bounding box center [1532, 37] width 24 height 18
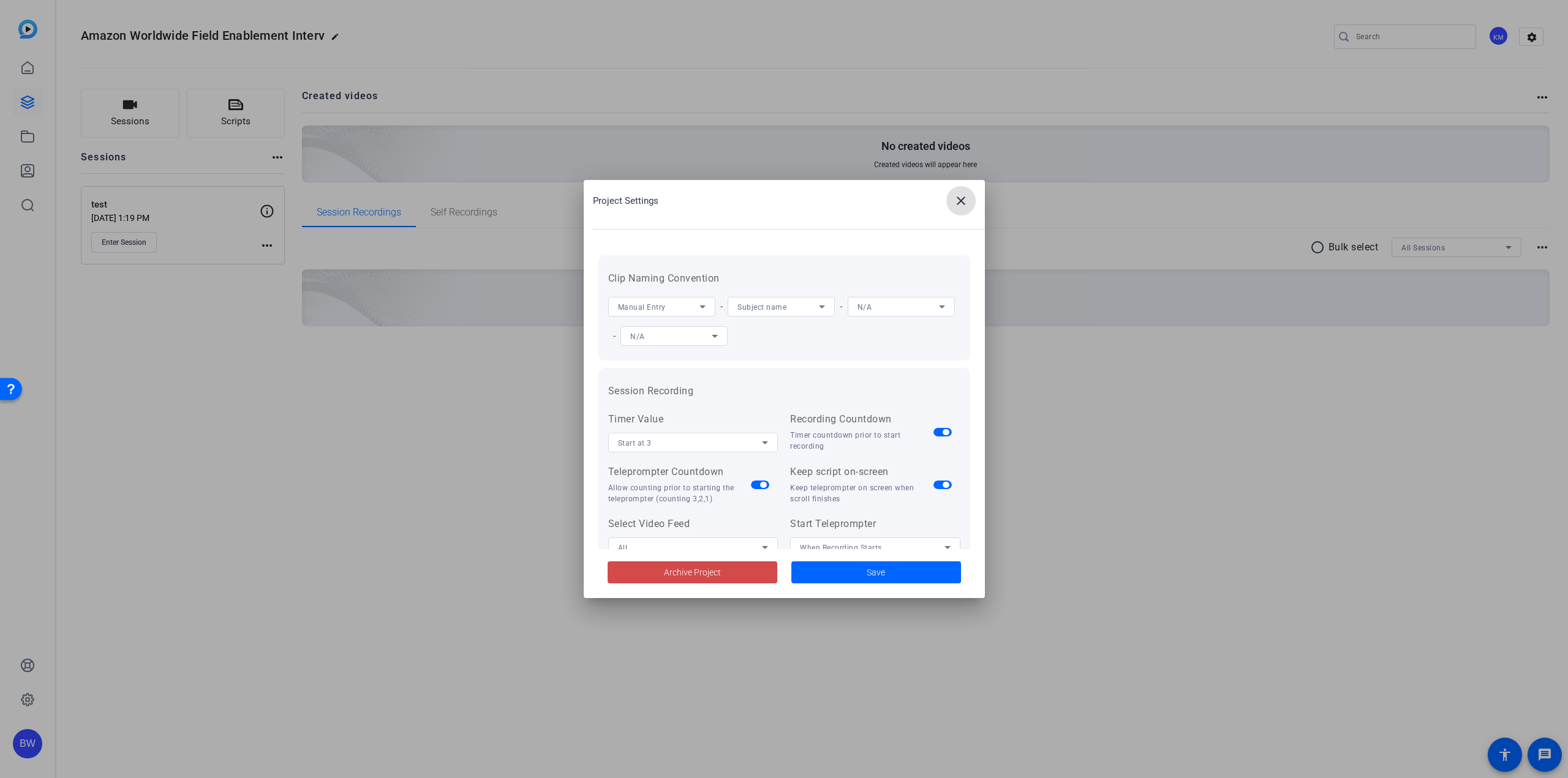
click at [687, 573] on span "Archive Project" at bounding box center [692, 572] width 57 height 13
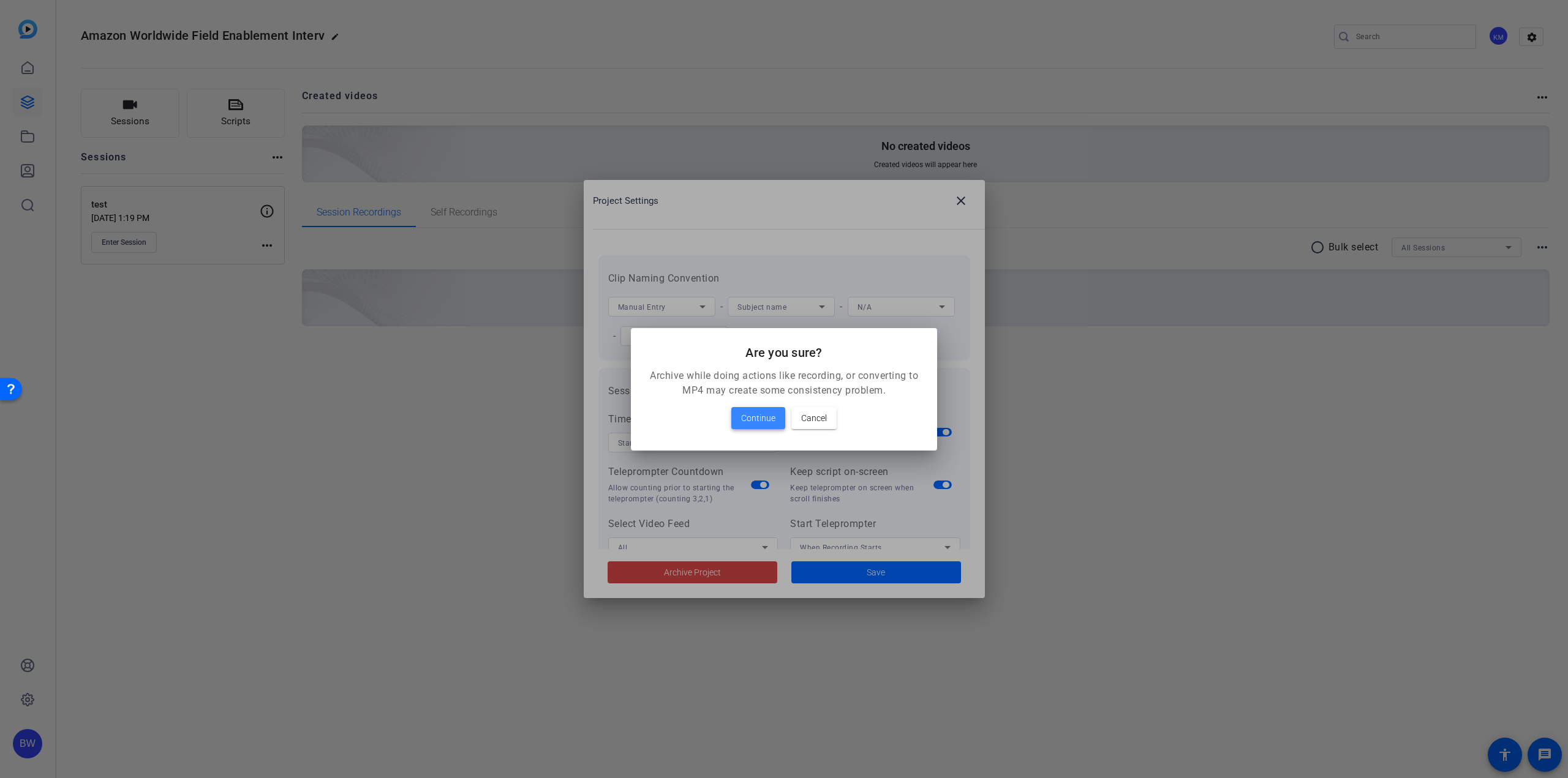
click at [755, 414] on span "Continue" at bounding box center [759, 417] width 34 height 15
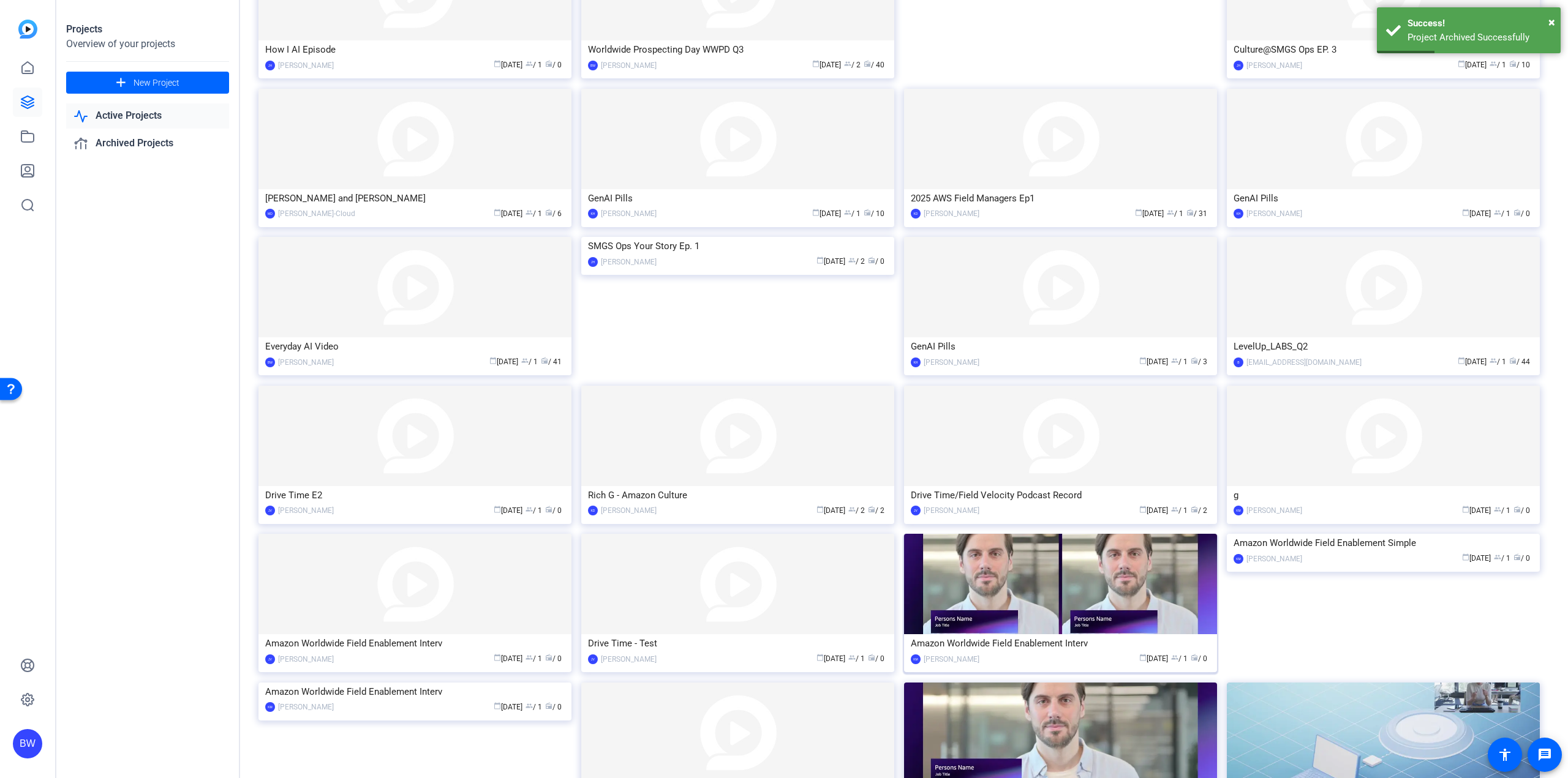
scroll to position [509, 0]
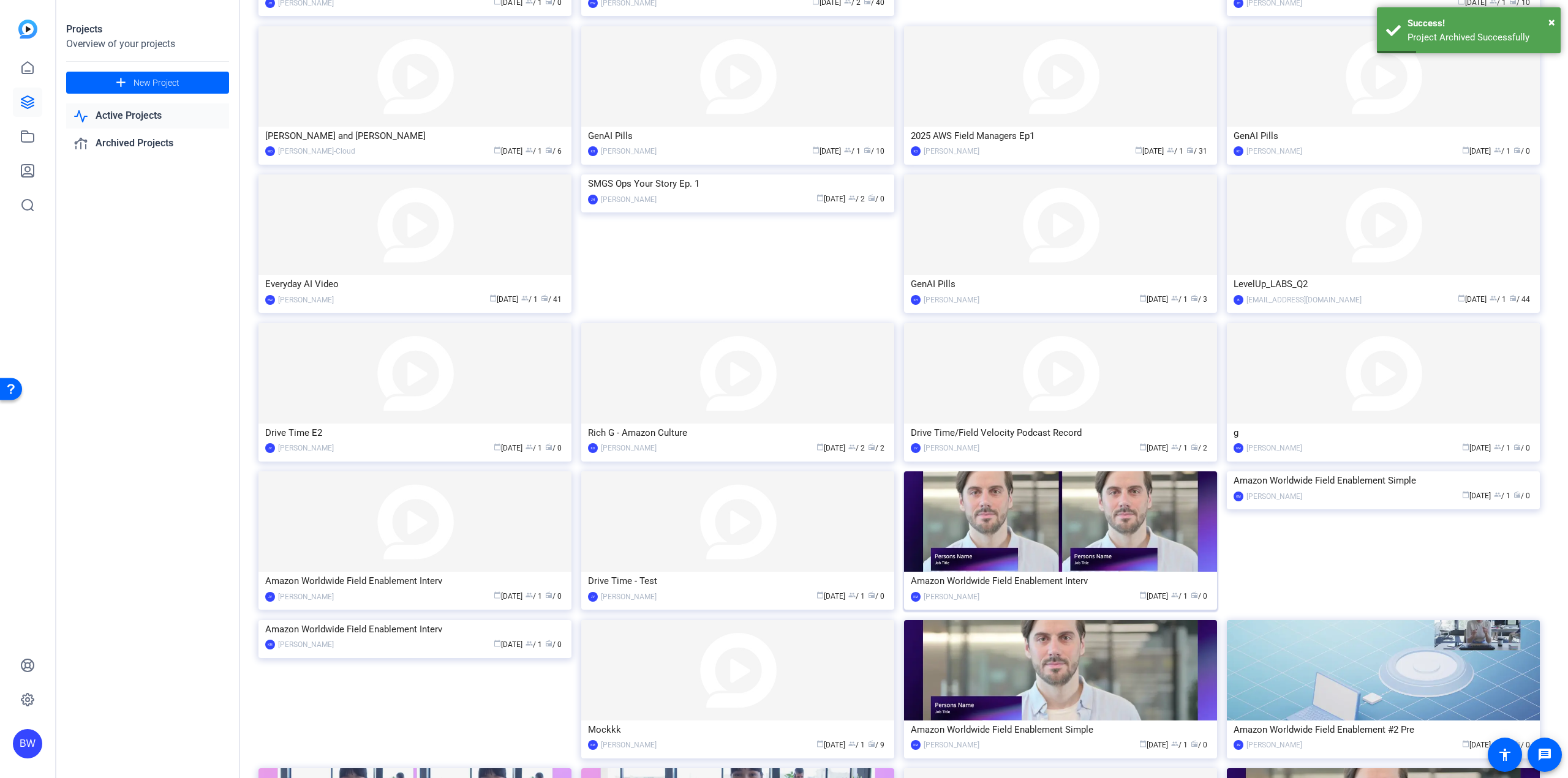
click at [1077, 564] on img at bounding box center [1060, 522] width 313 height 101
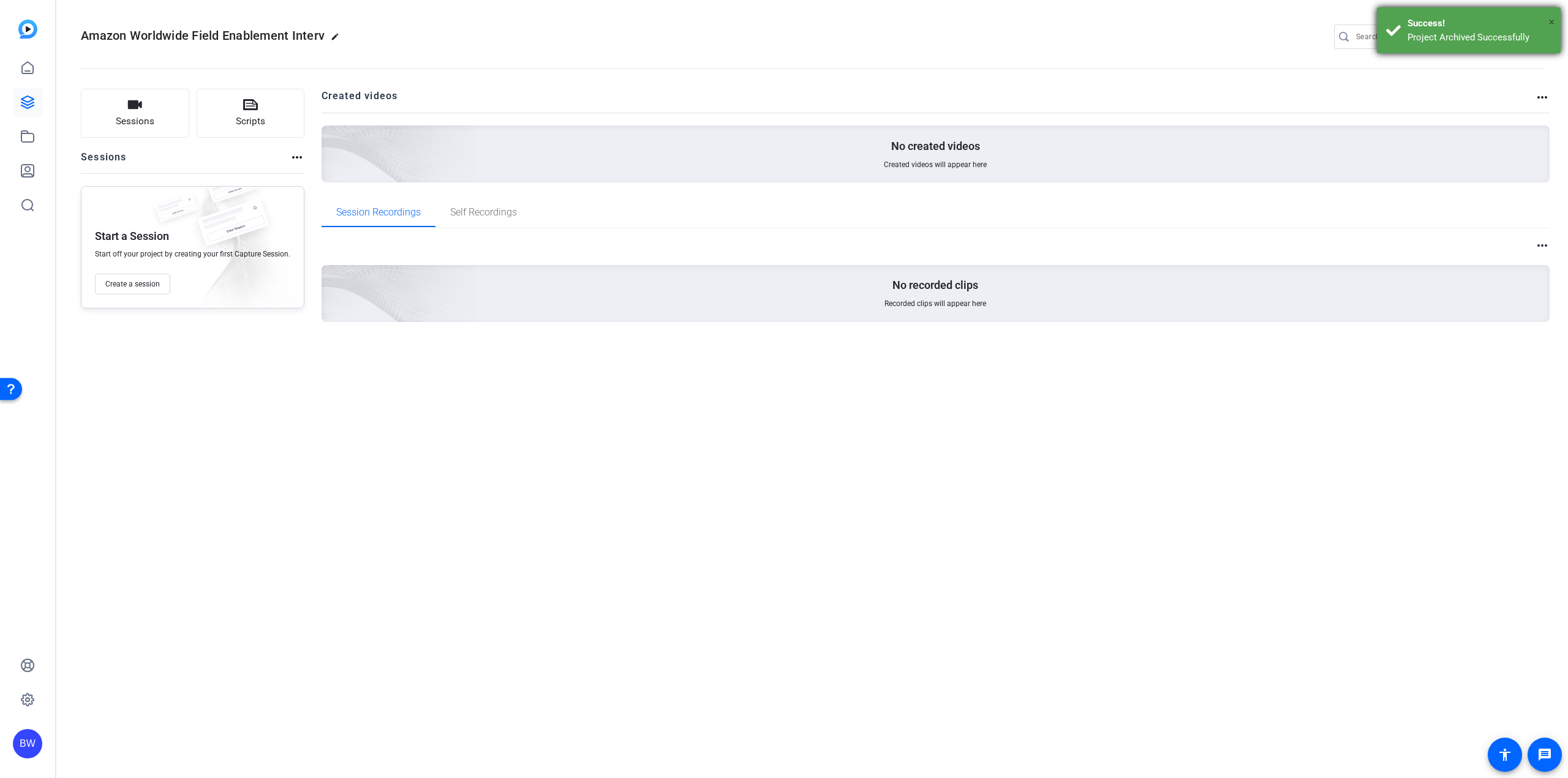
click at [1548, 19] on span "×" at bounding box center [1552, 22] width 7 height 15
click at [1530, 35] on mat-icon "settings" at bounding box center [1532, 37] width 24 height 18
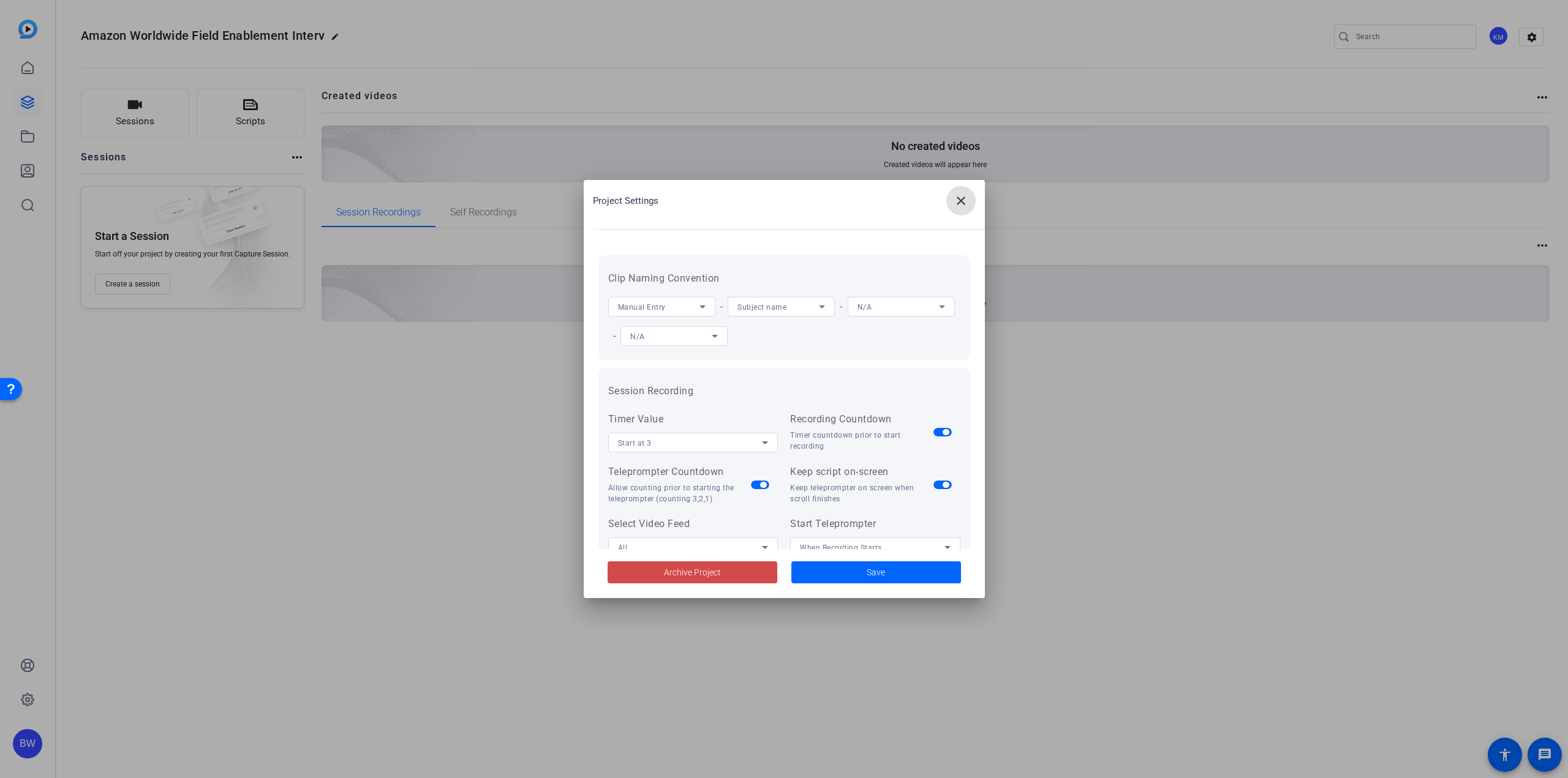
click at [687, 571] on span "Archive Project" at bounding box center [692, 572] width 57 height 13
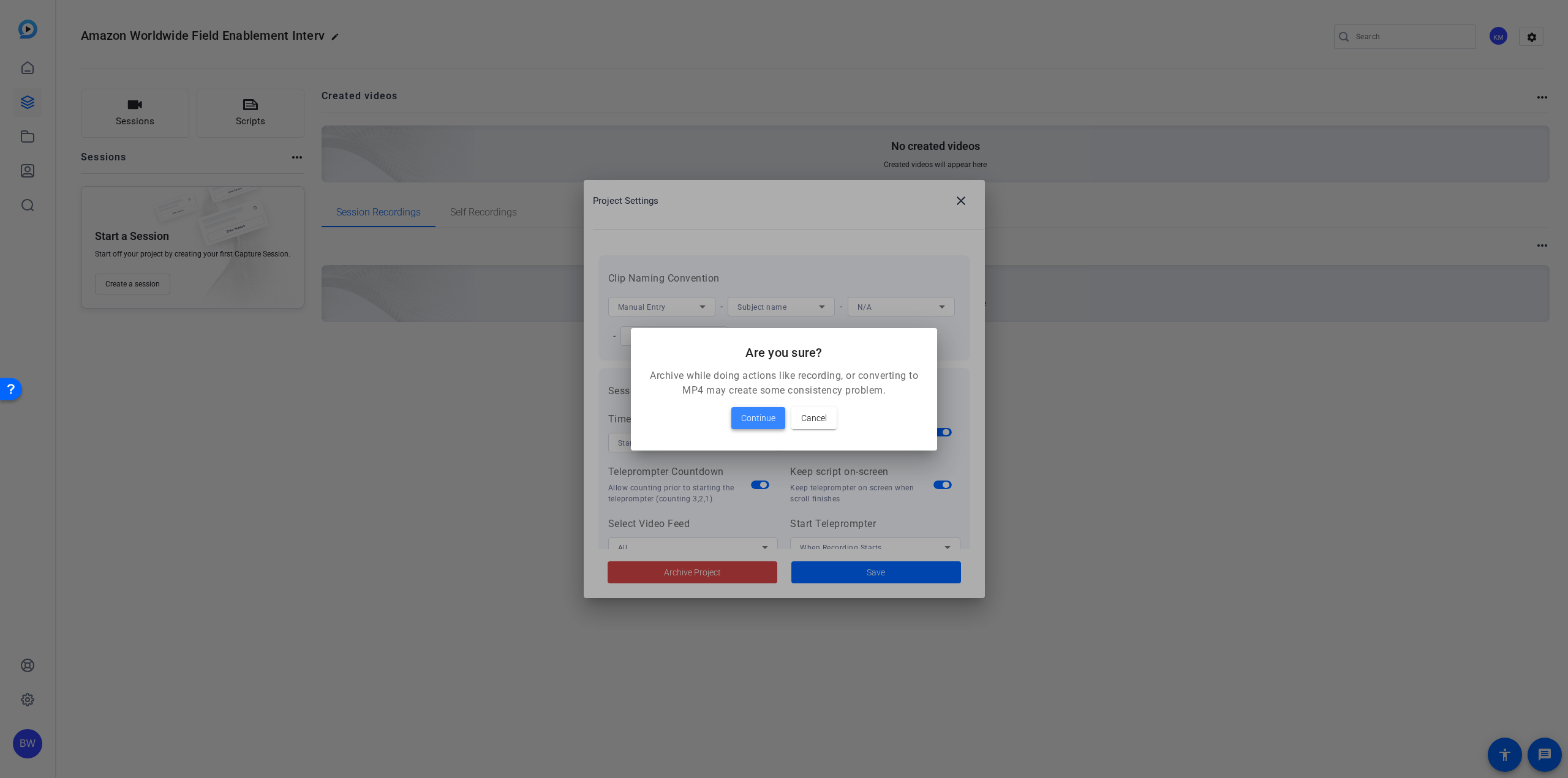
click at [765, 405] on span at bounding box center [758, 418] width 54 height 29
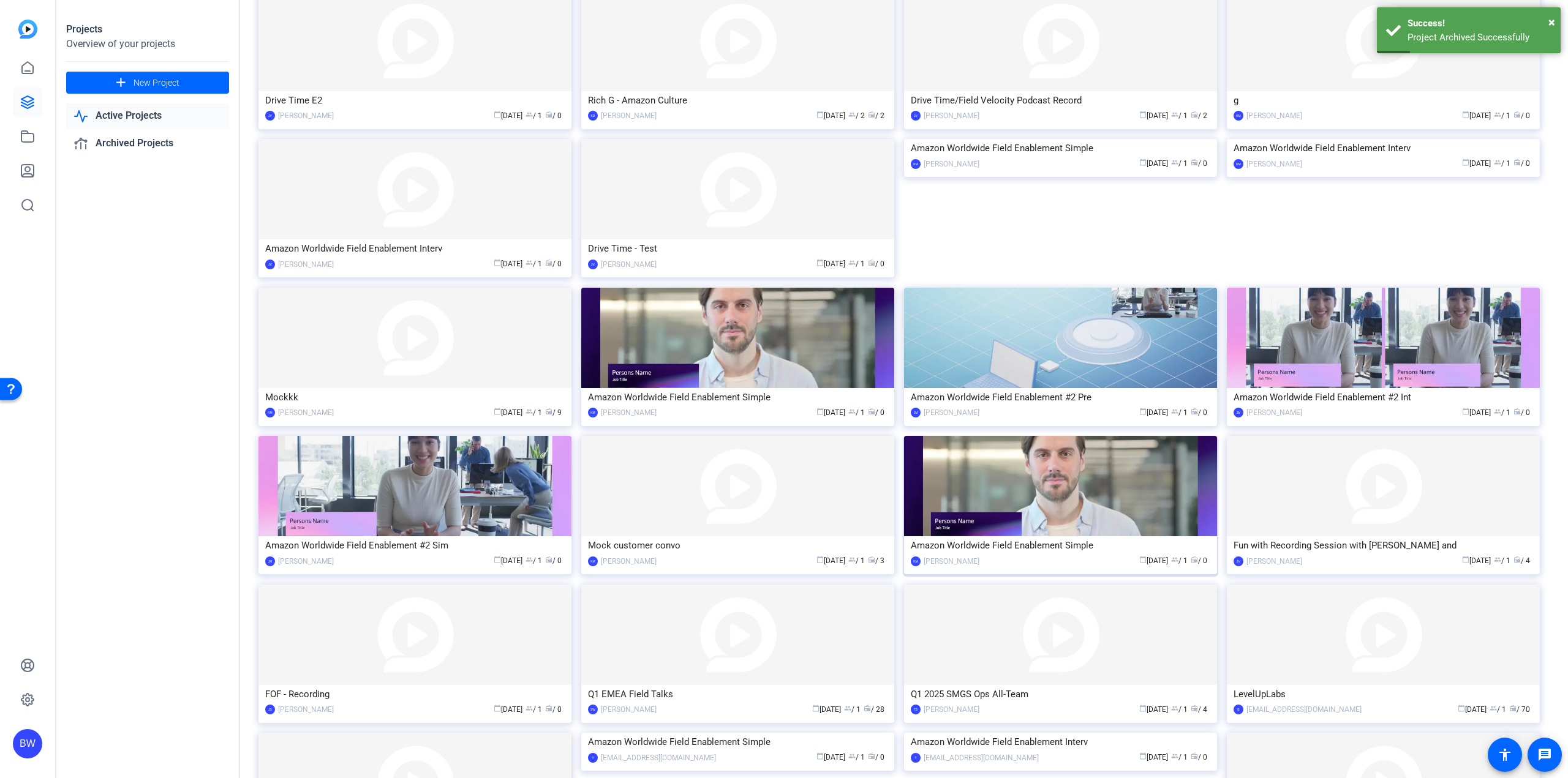
scroll to position [846, 0]
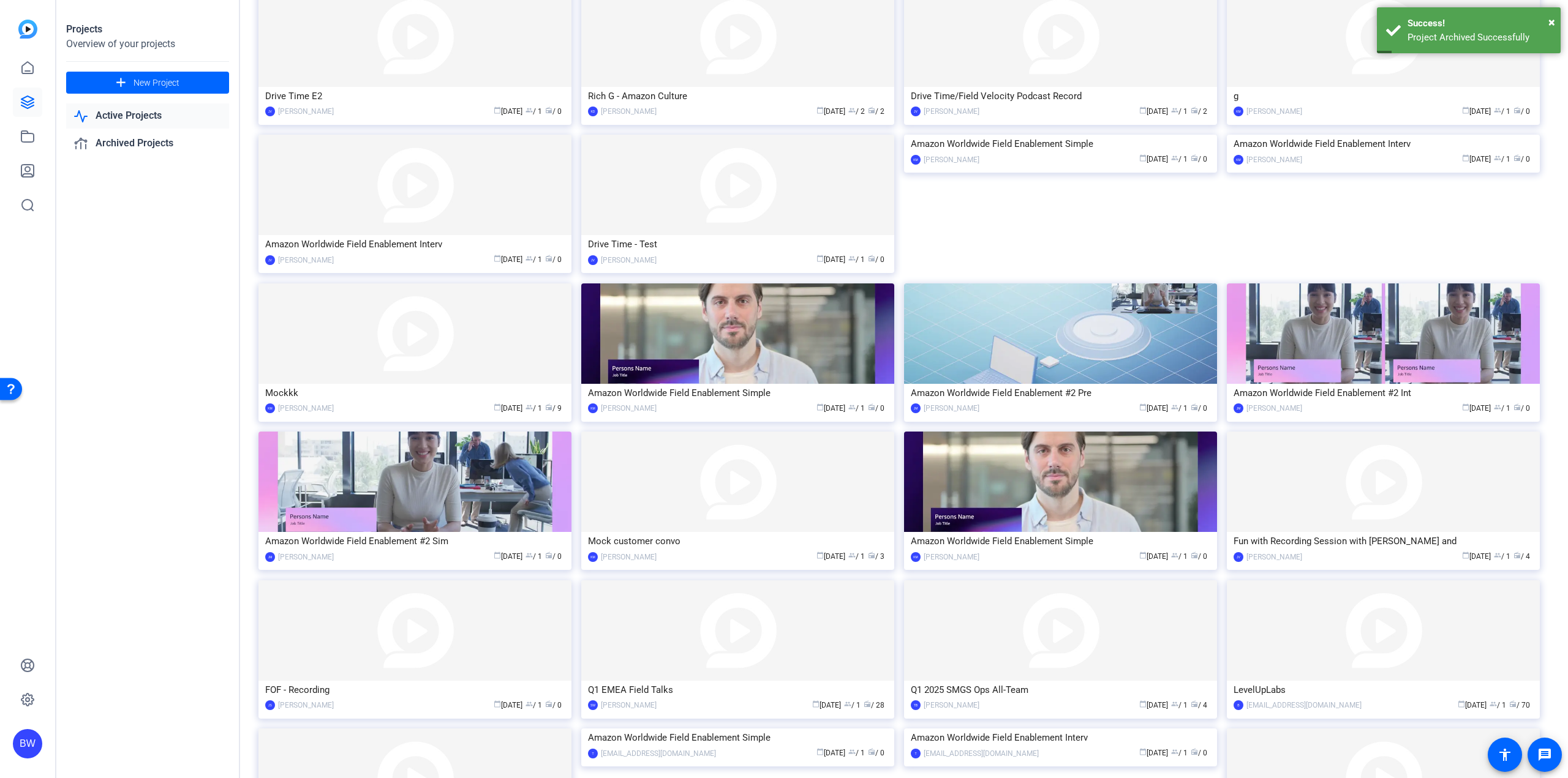
click at [1005, 134] on img at bounding box center [1060, 134] width 313 height 0
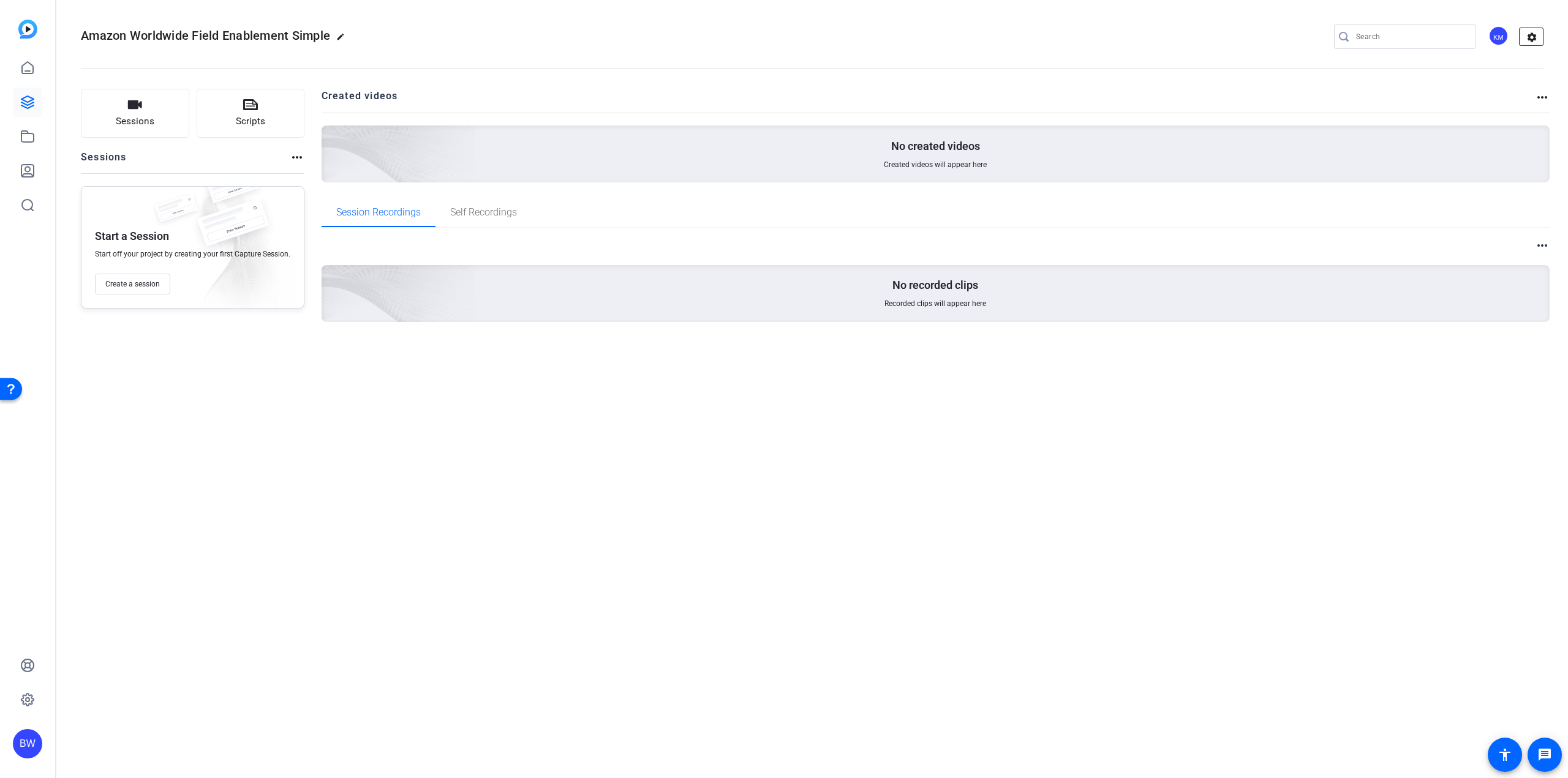
click at [1537, 33] on mat-icon "settings" at bounding box center [1532, 37] width 24 height 18
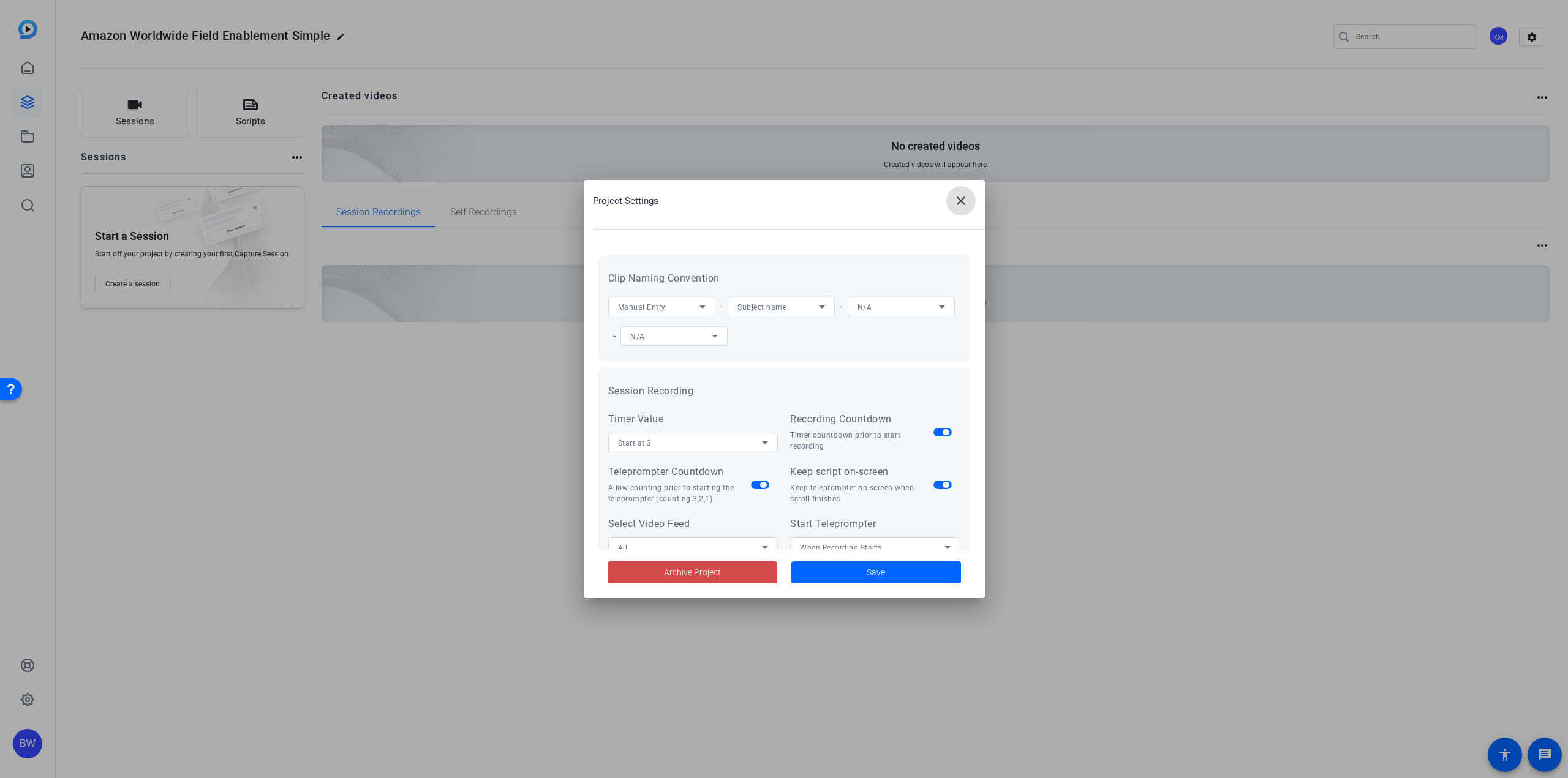
click at [732, 565] on span at bounding box center [692, 572] width 170 height 29
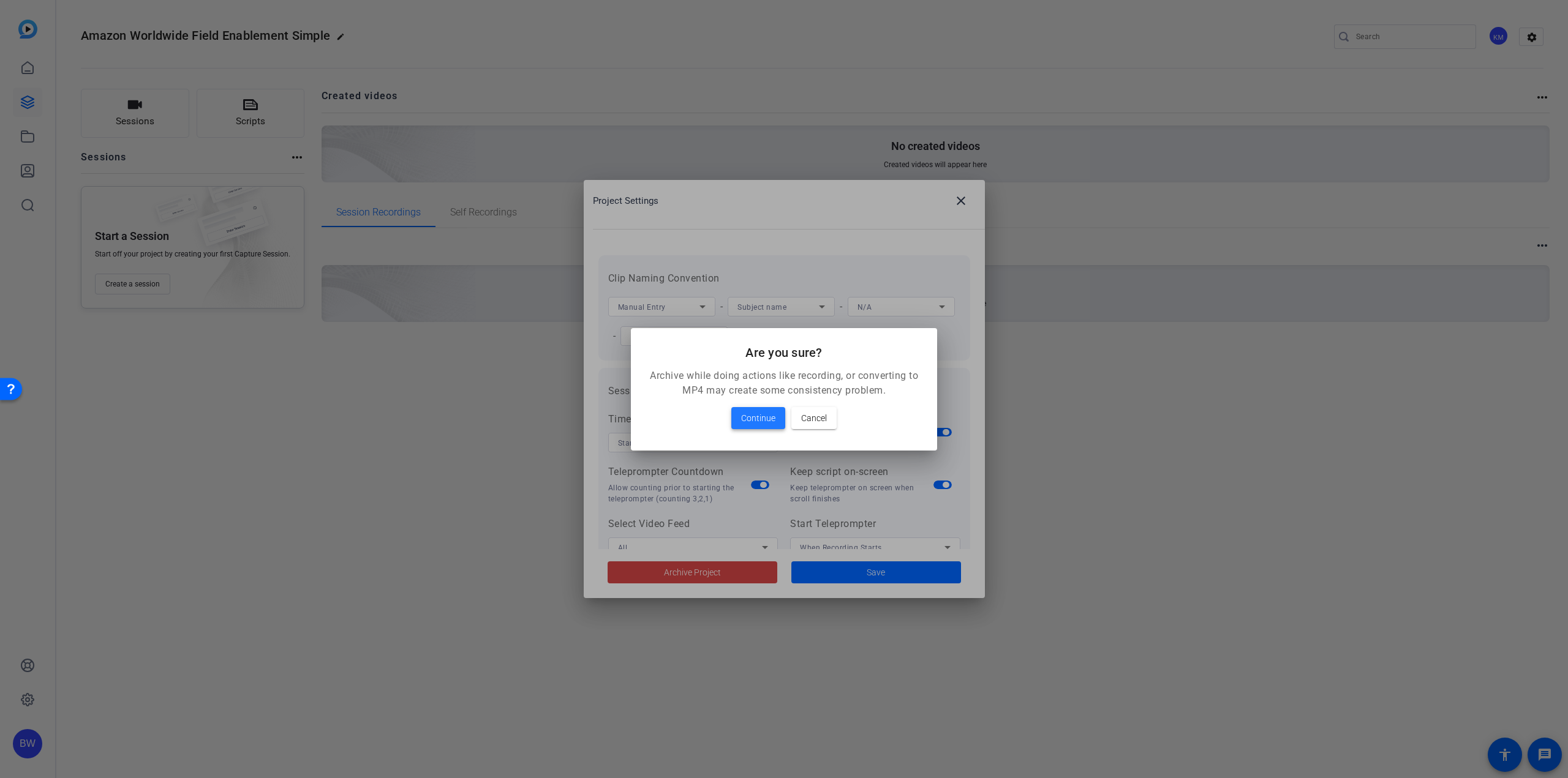
click at [766, 419] on span "Continue" at bounding box center [759, 417] width 34 height 15
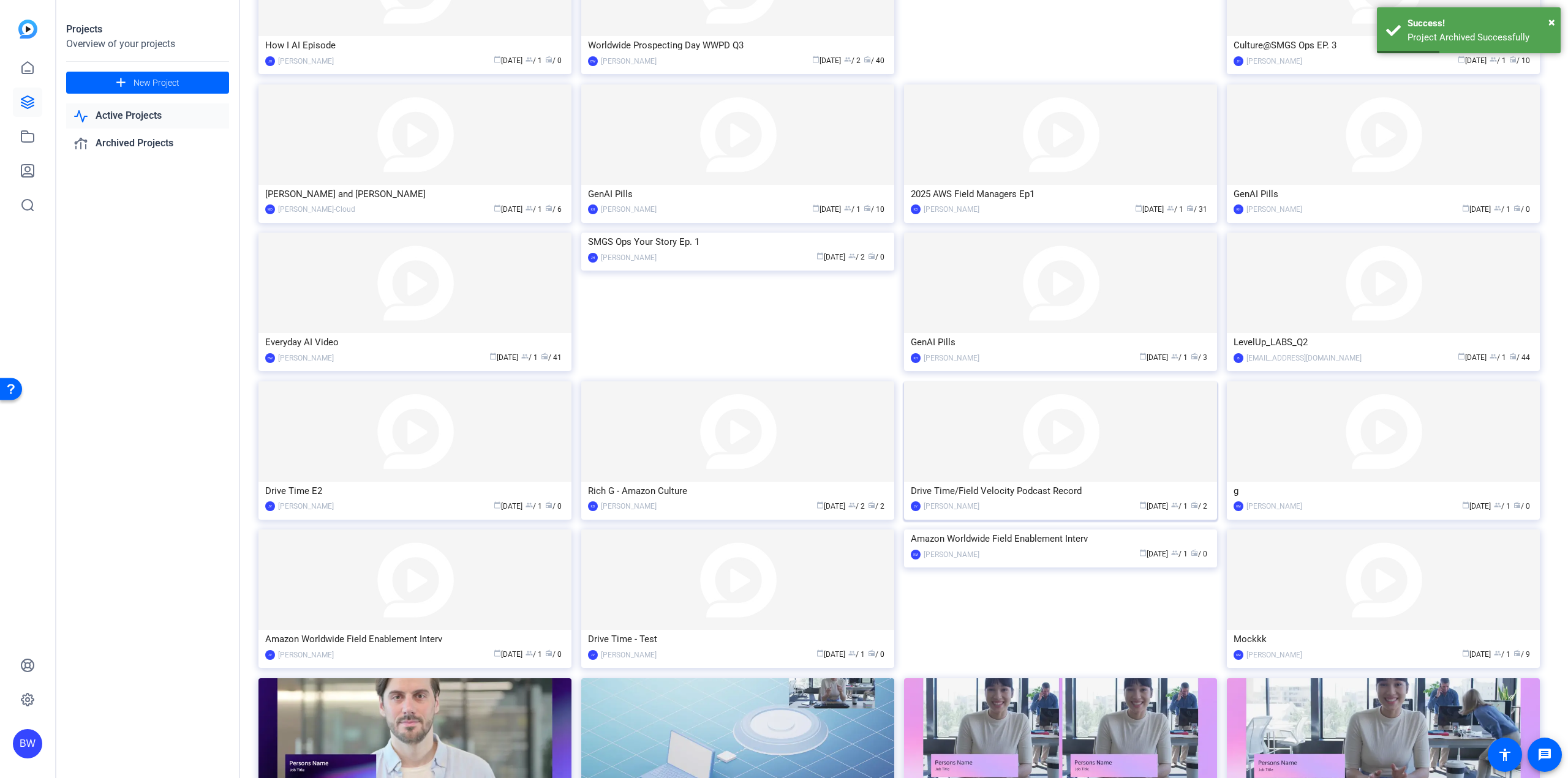
scroll to position [479, 0]
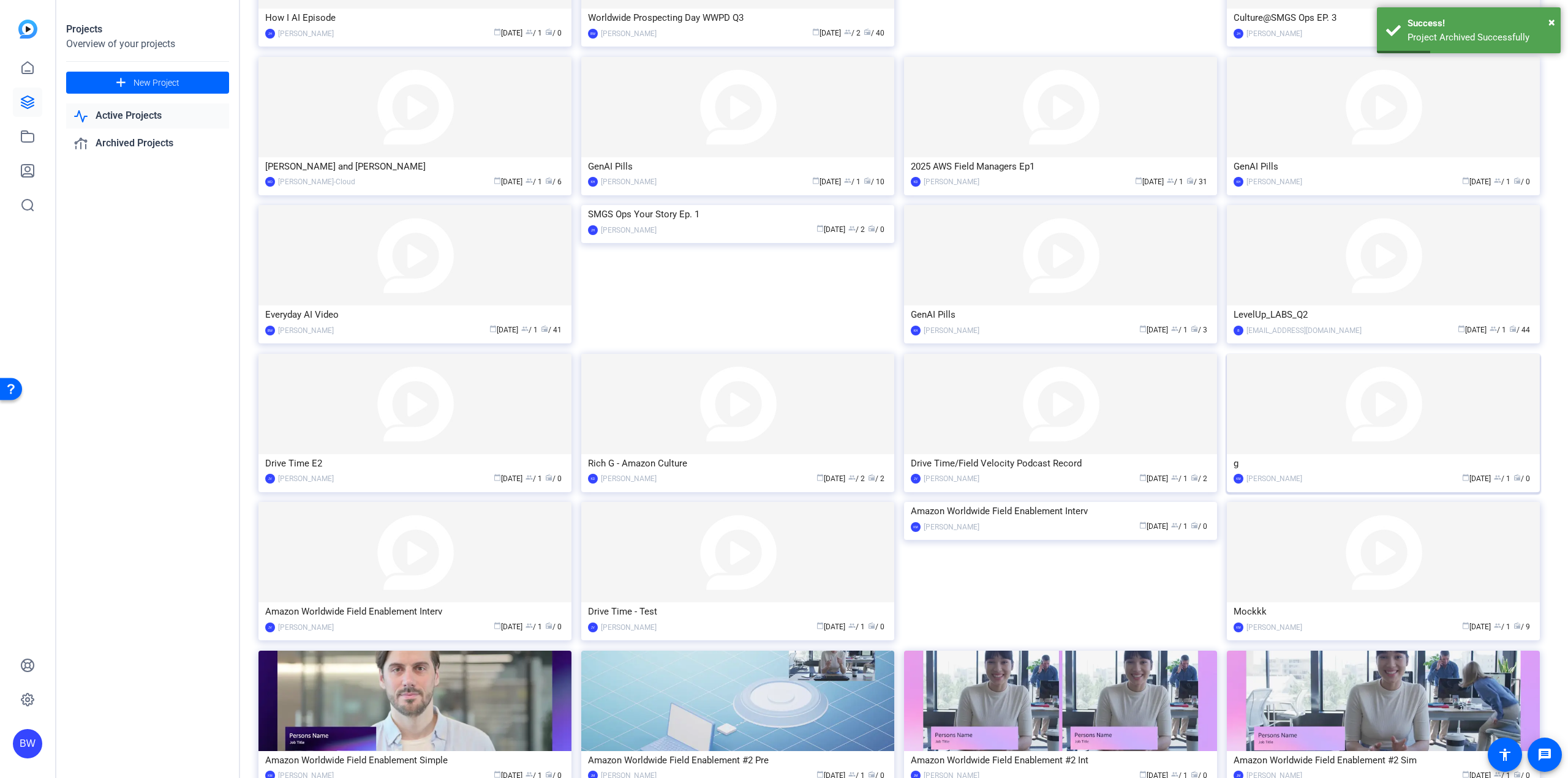
click at [1312, 392] on img at bounding box center [1383, 404] width 313 height 101
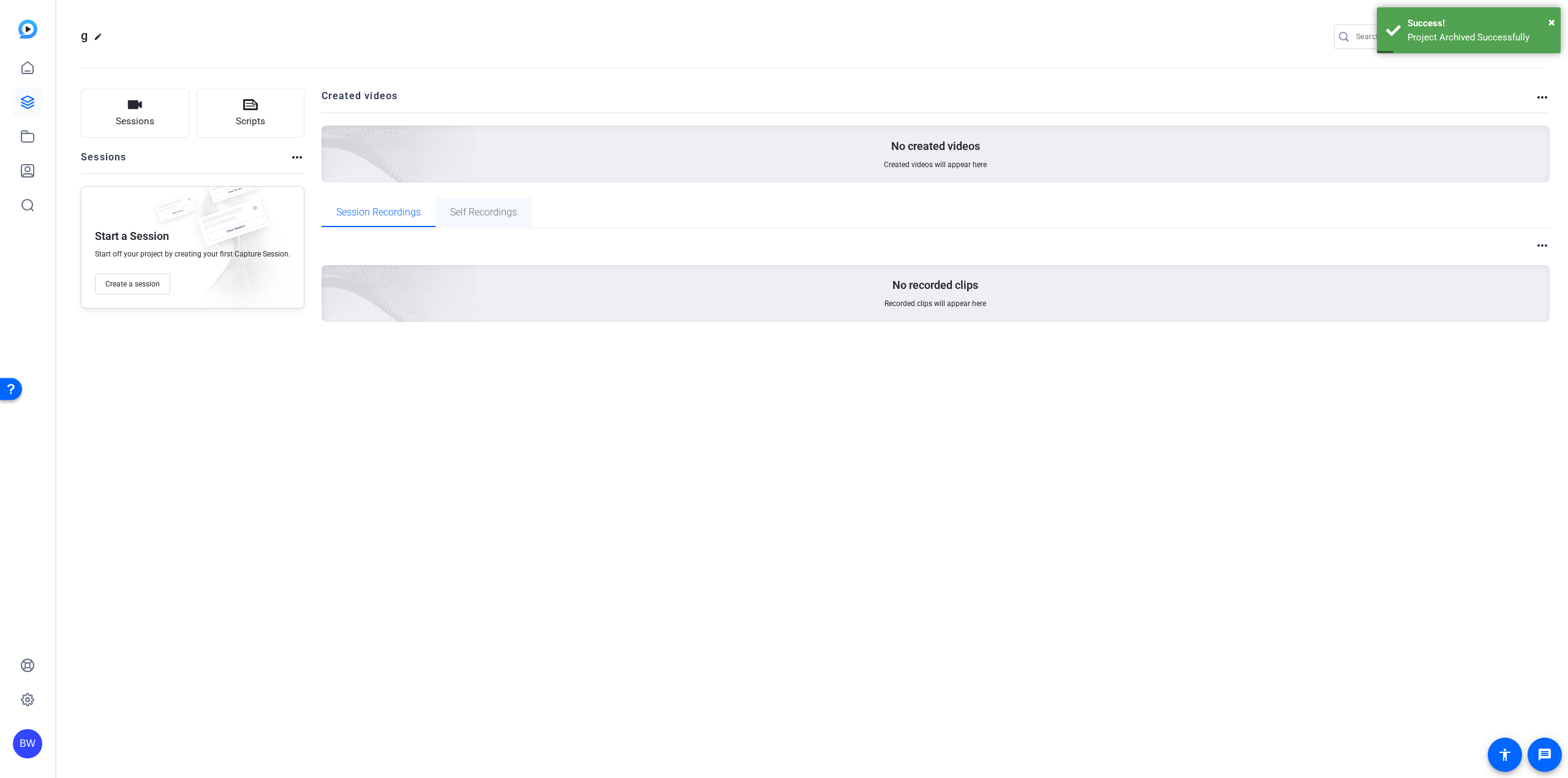
click at [483, 205] on span "Self Recordings" at bounding box center [484, 213] width 67 height 29
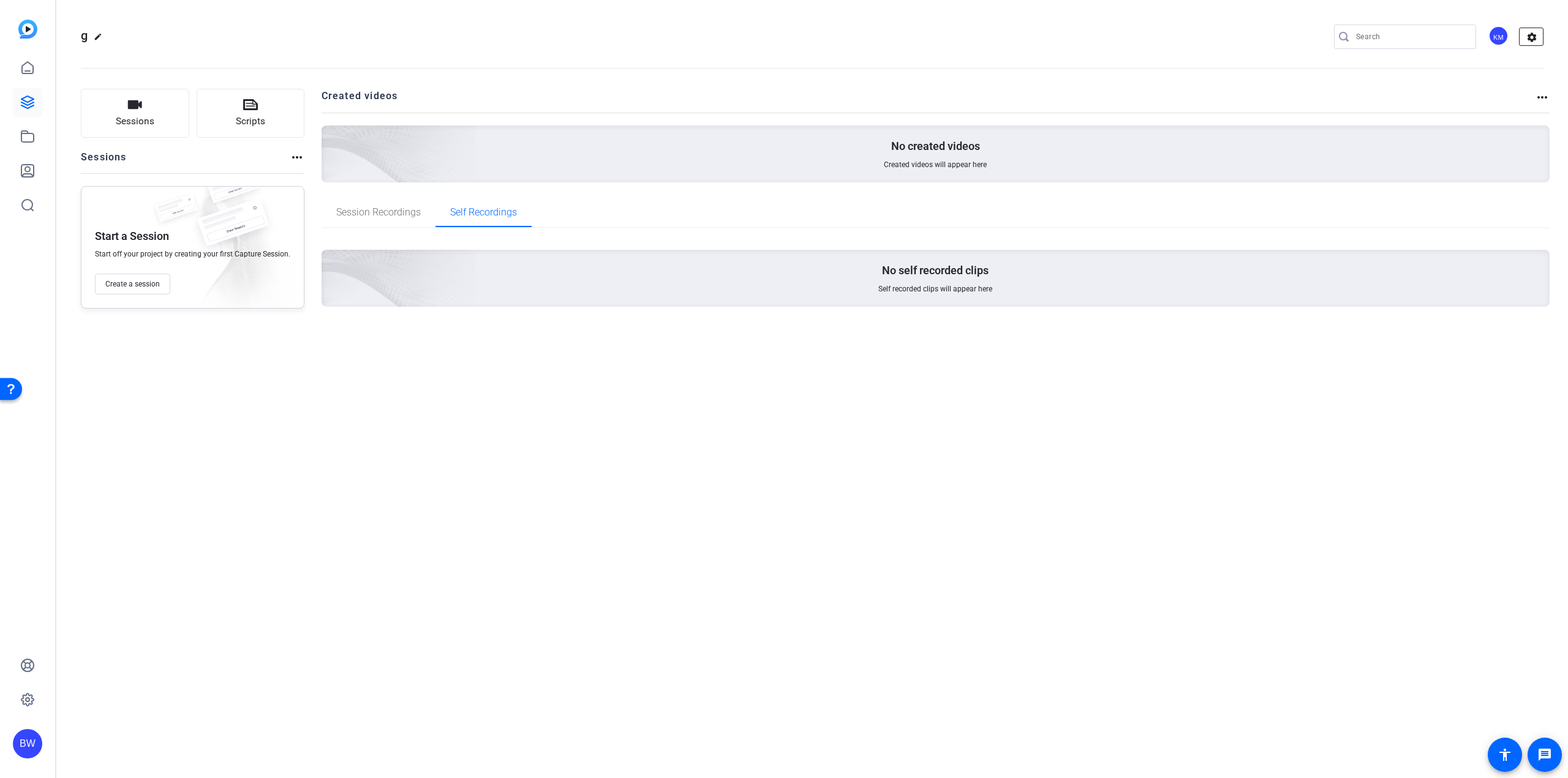
click at [1537, 39] on mat-icon "settings" at bounding box center [1532, 37] width 24 height 18
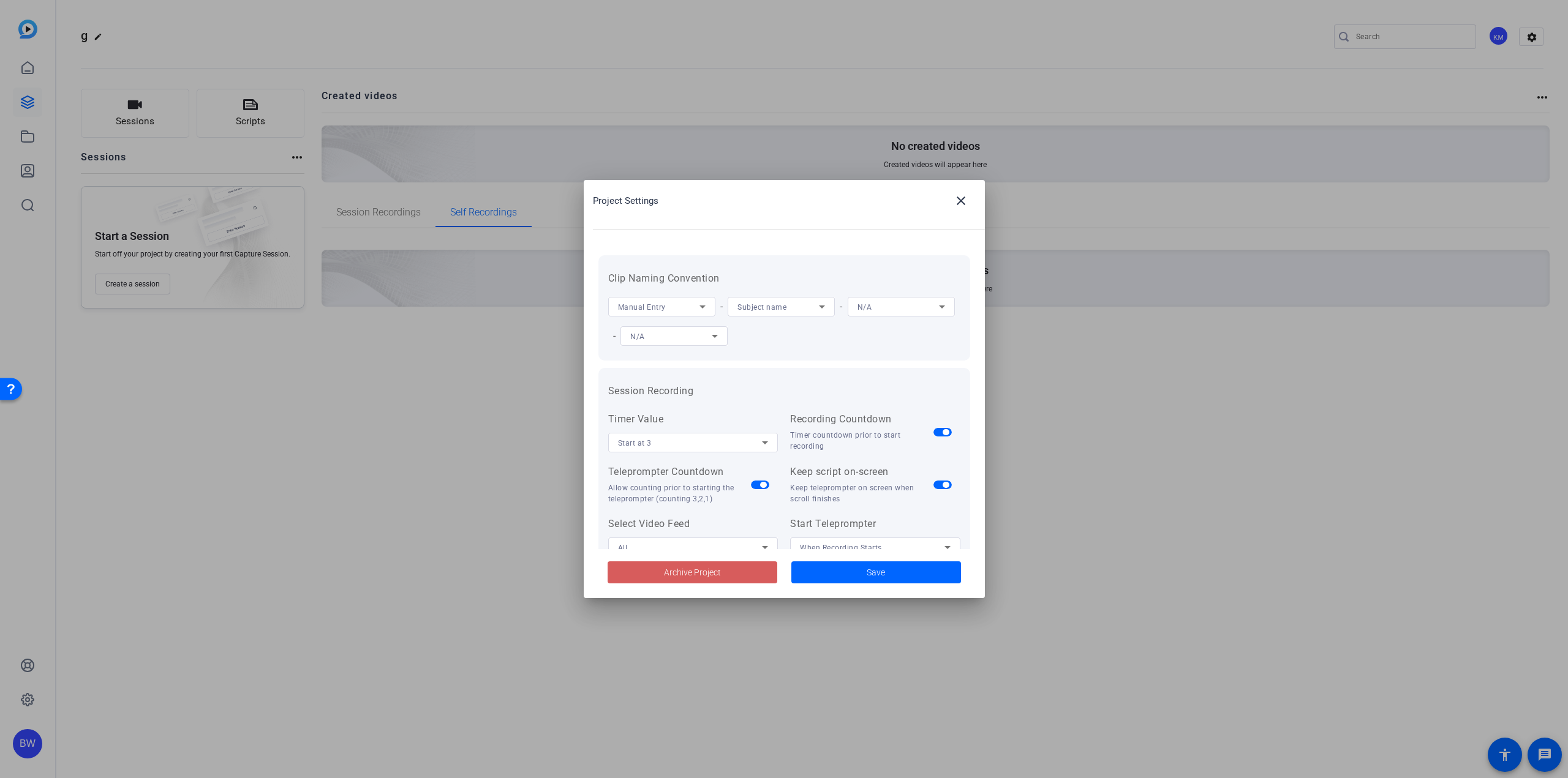
click at [717, 570] on span "Archive Project" at bounding box center [692, 572] width 57 height 13
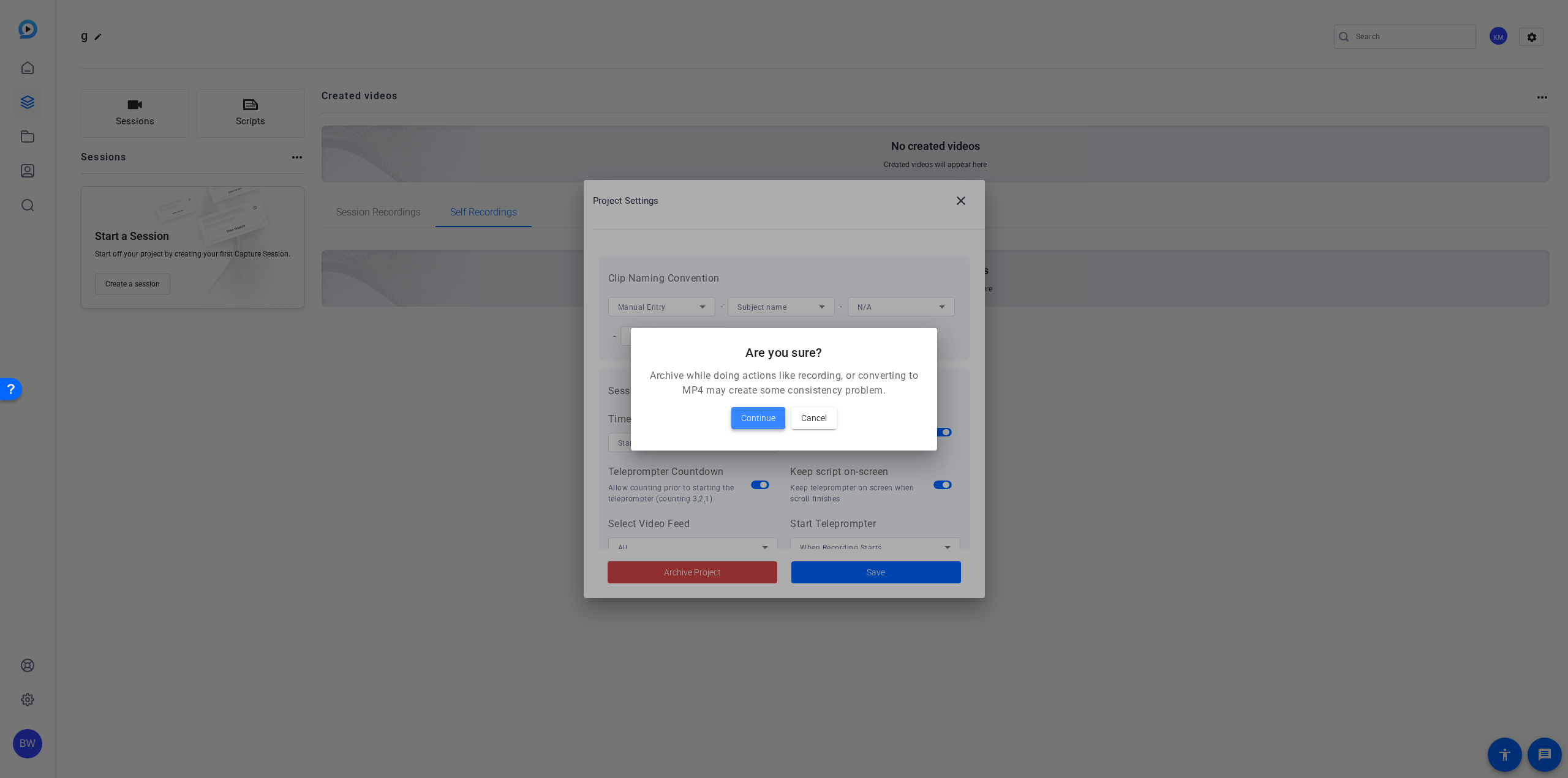
click at [751, 423] on span "Continue" at bounding box center [759, 417] width 34 height 15
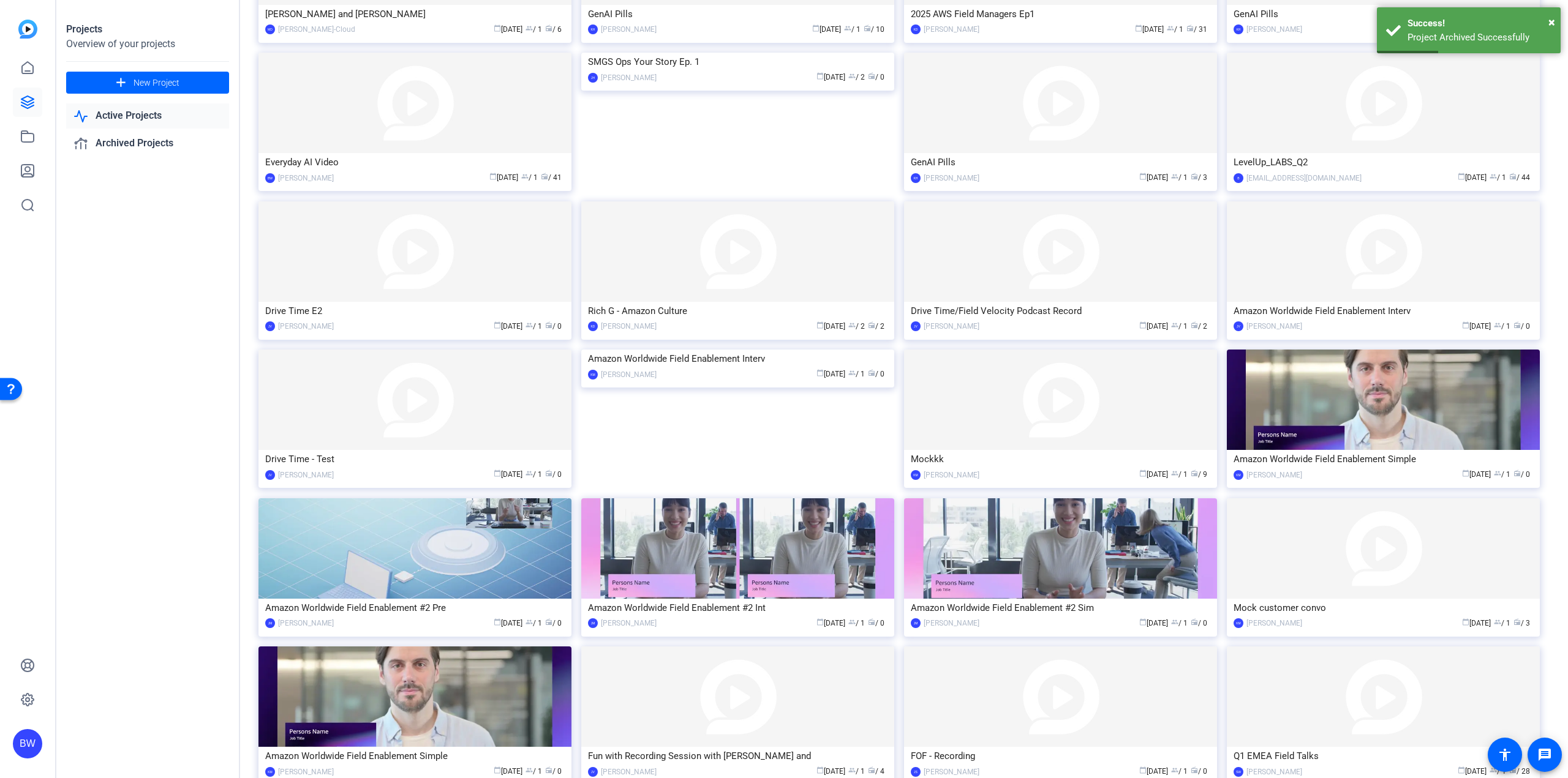
scroll to position [632, 0]
click at [449, 365] on img at bounding box center [414, 398] width 313 height 101
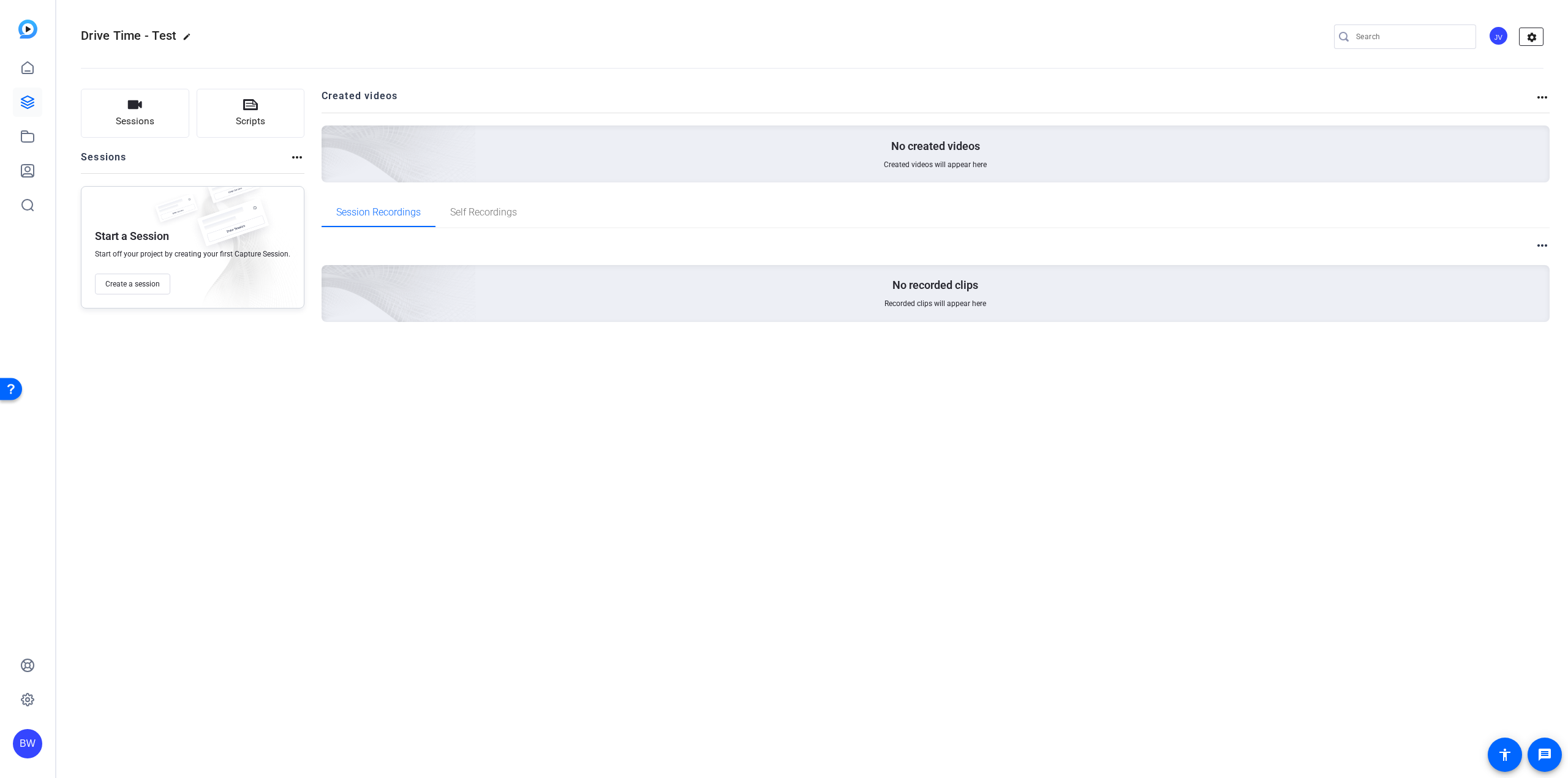
click at [1538, 36] on mat-icon "settings" at bounding box center [1532, 37] width 24 height 18
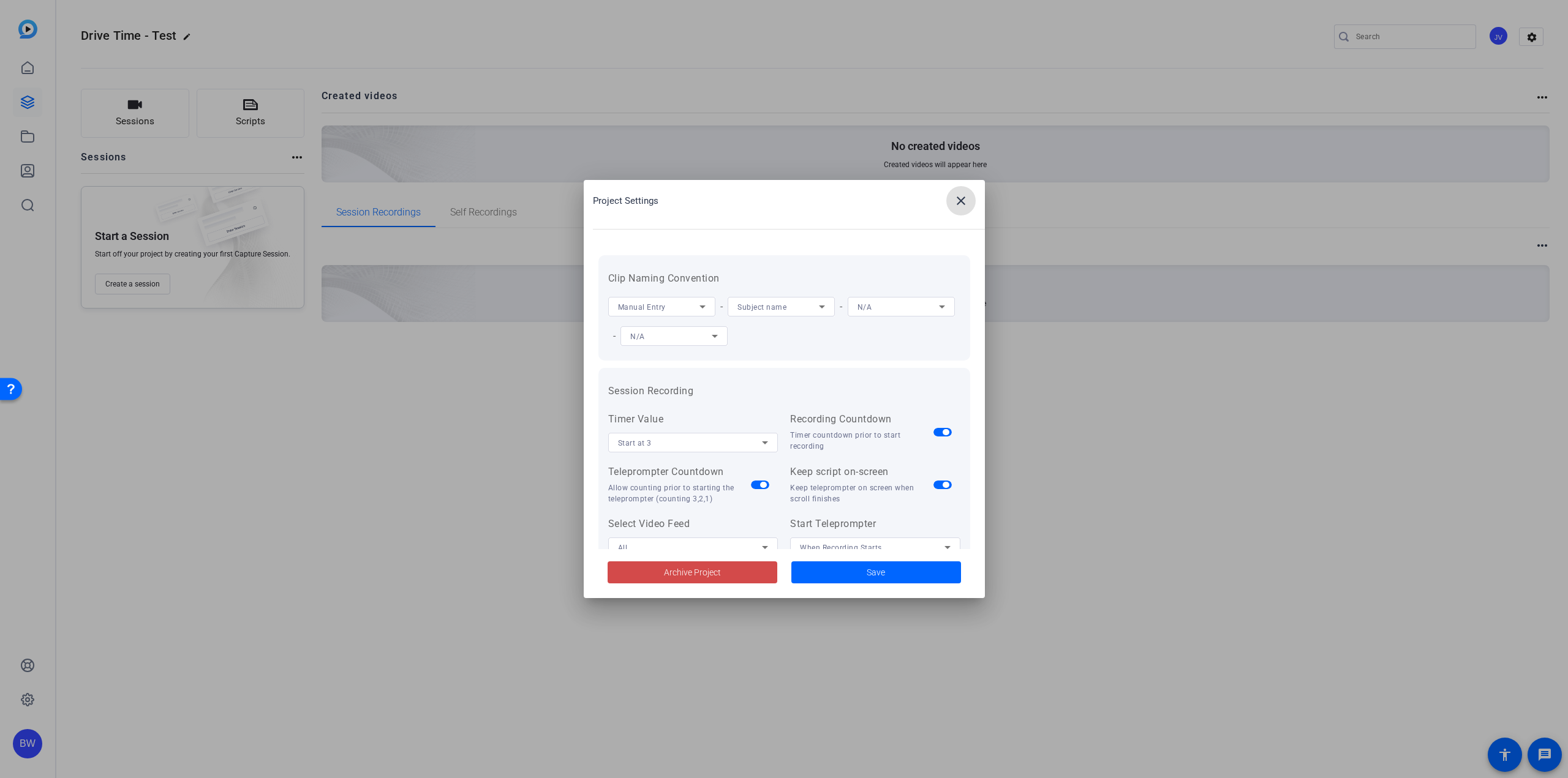
click at [701, 574] on span "Archive Project" at bounding box center [692, 572] width 57 height 13
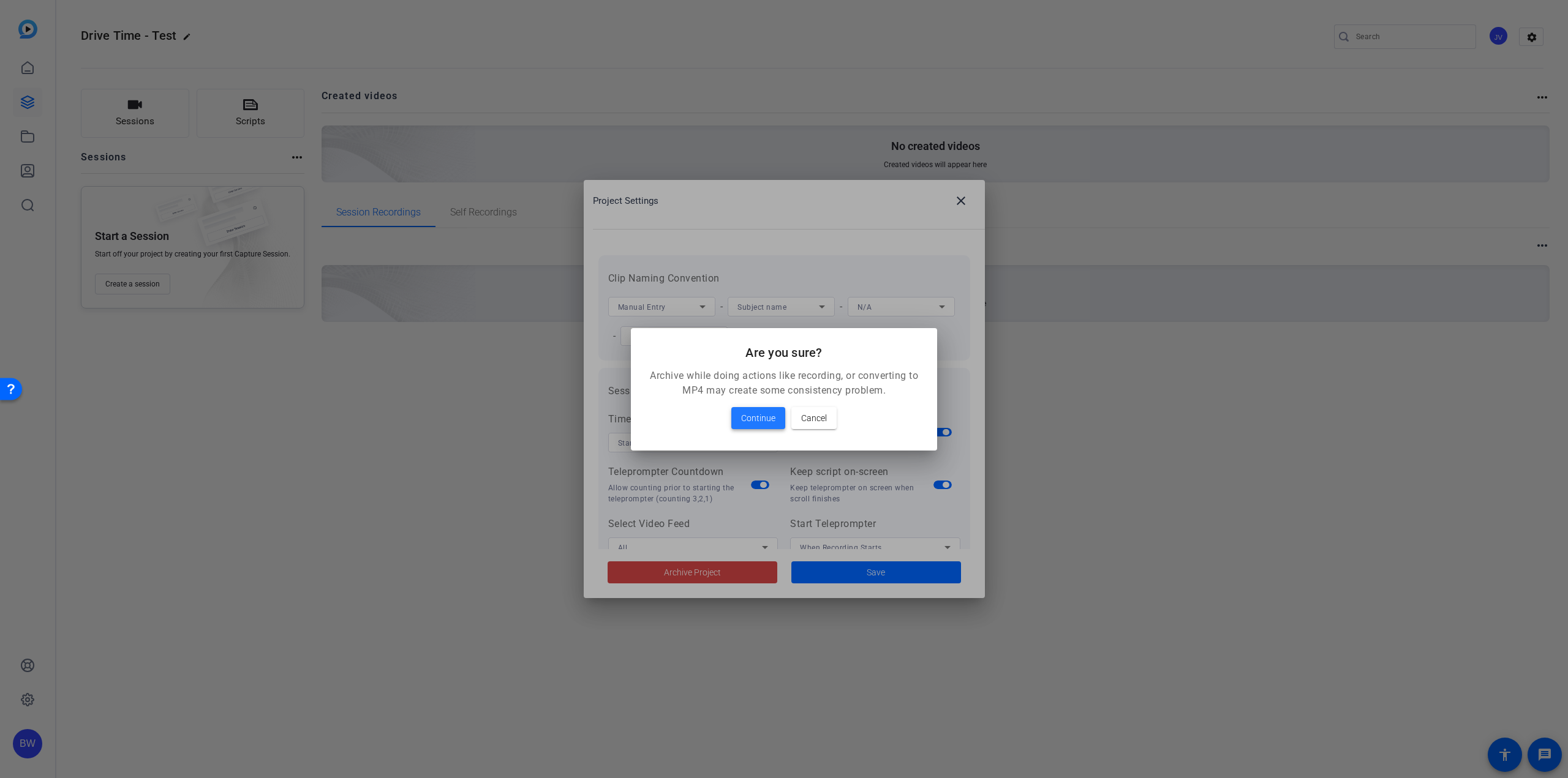
click at [754, 422] on span "Continue" at bounding box center [759, 417] width 34 height 15
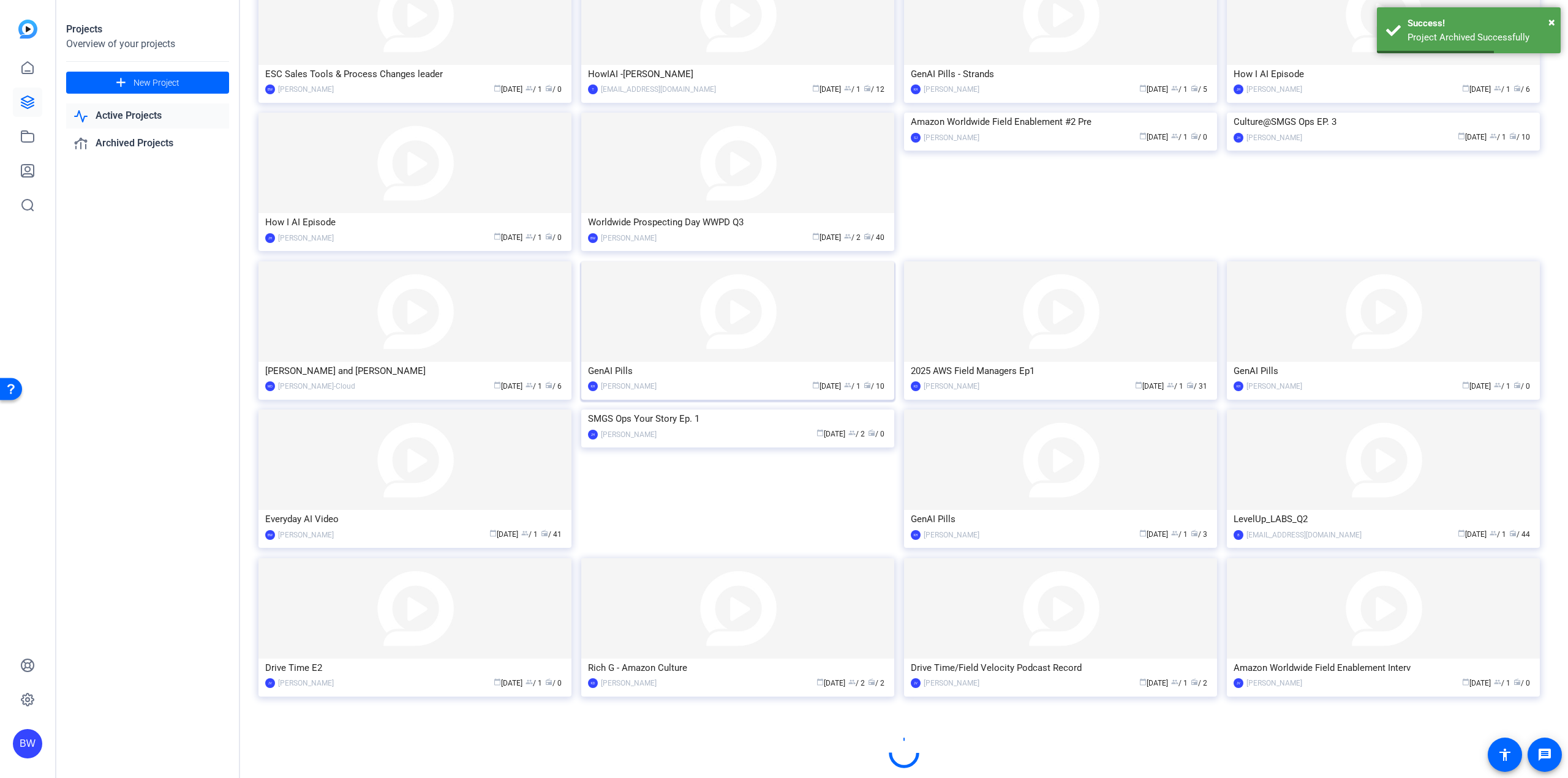
scroll to position [295, 0]
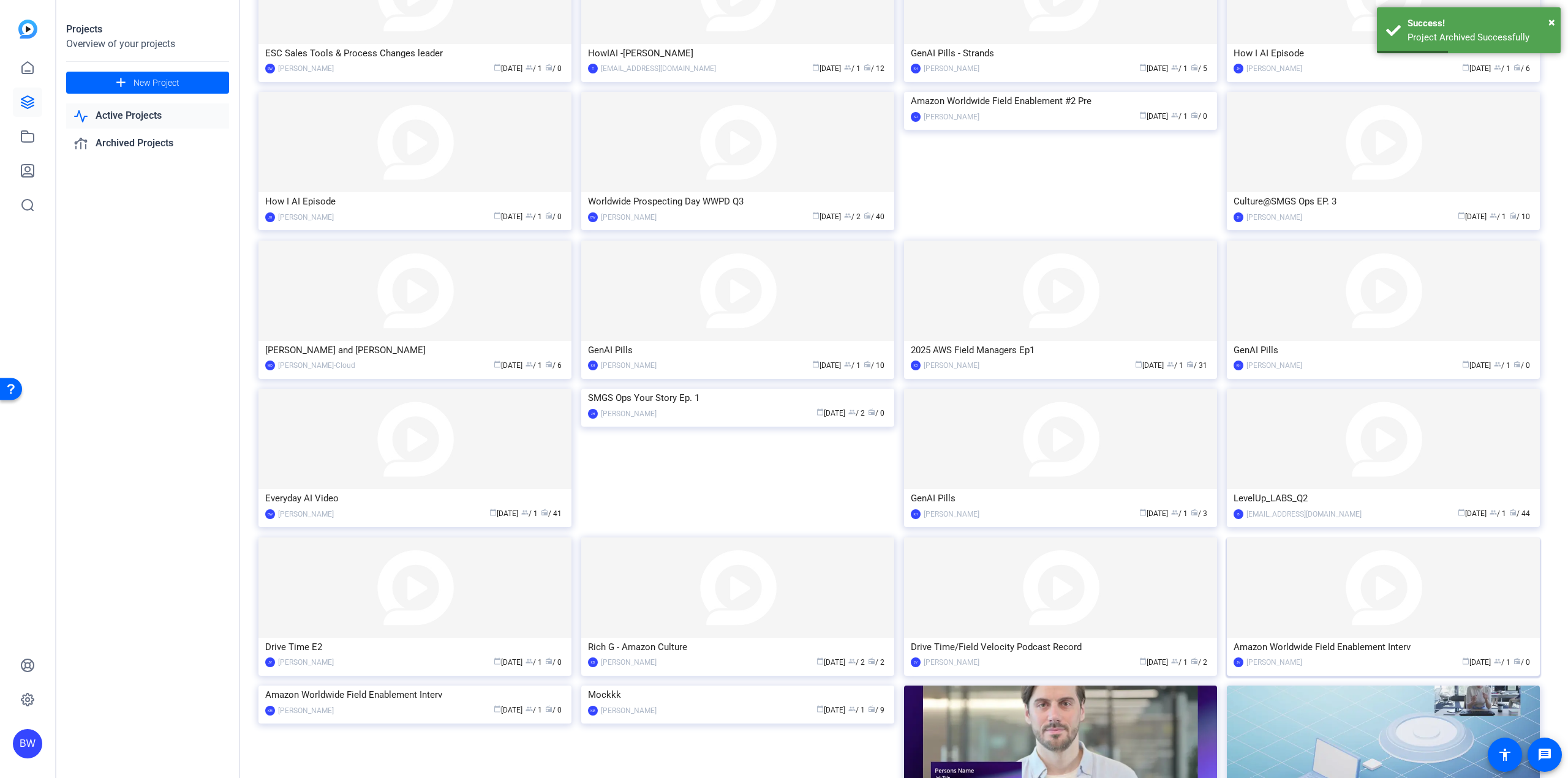
click at [1344, 610] on img at bounding box center [1383, 588] width 313 height 101
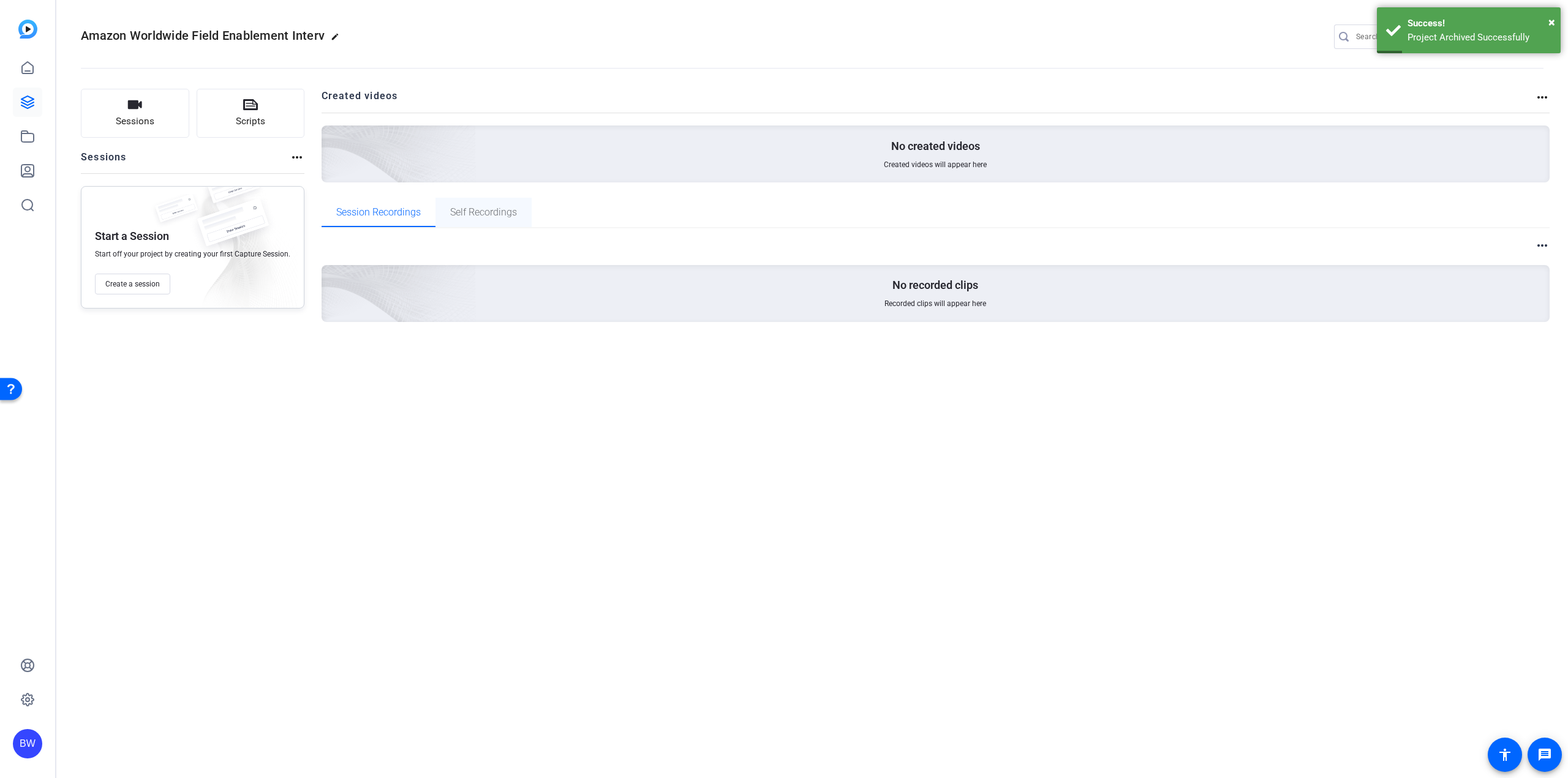
click at [479, 215] on span "Self Recordings" at bounding box center [484, 212] width 67 height 9
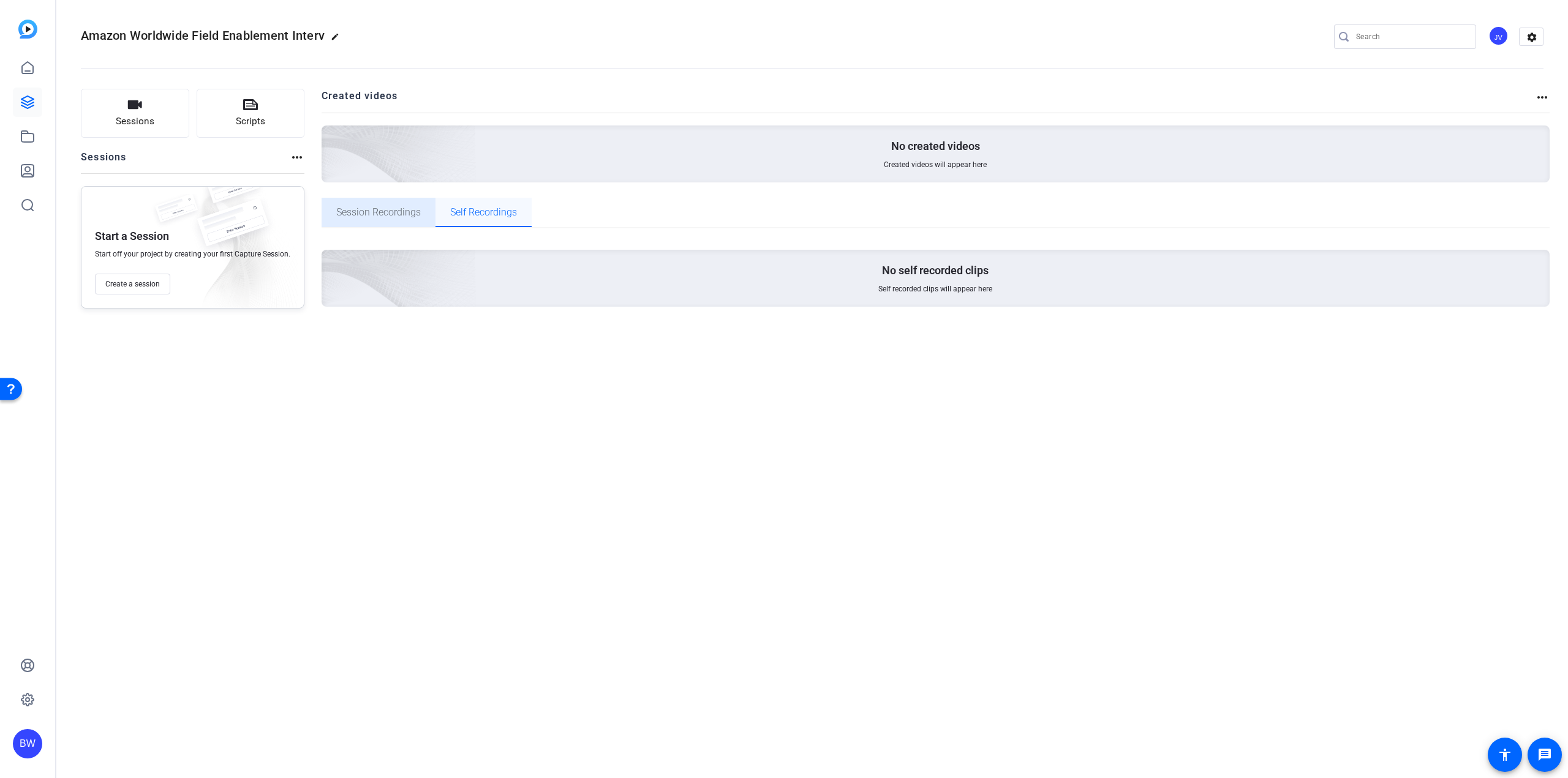
drag, startPoint x: 375, startPoint y: 222, endPoint x: 525, endPoint y: 214, distance: 150.2
click at [376, 222] on span "Session Recordings" at bounding box center [379, 213] width 84 height 29
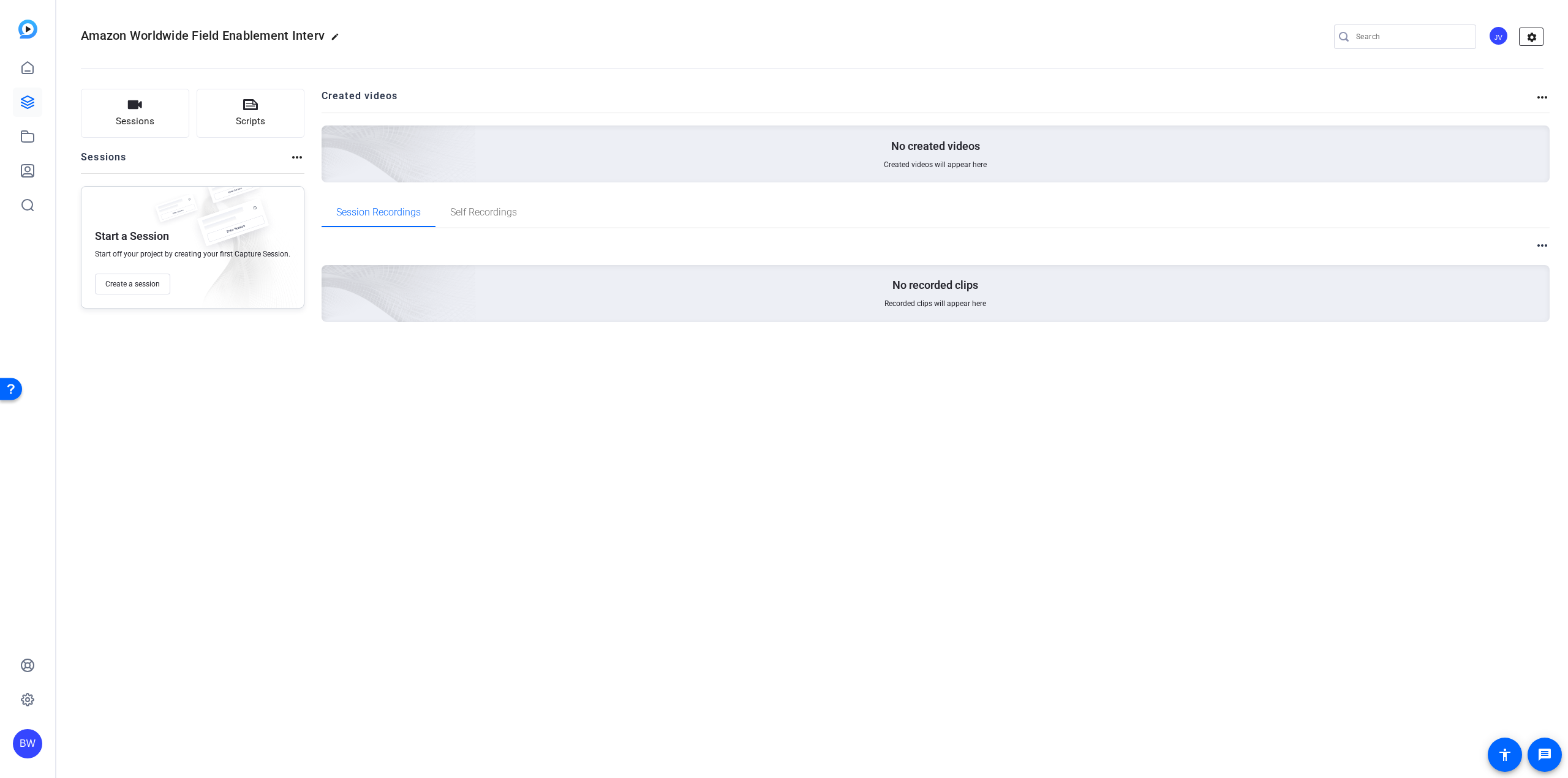
click at [1534, 36] on mat-icon "settings" at bounding box center [1532, 37] width 24 height 18
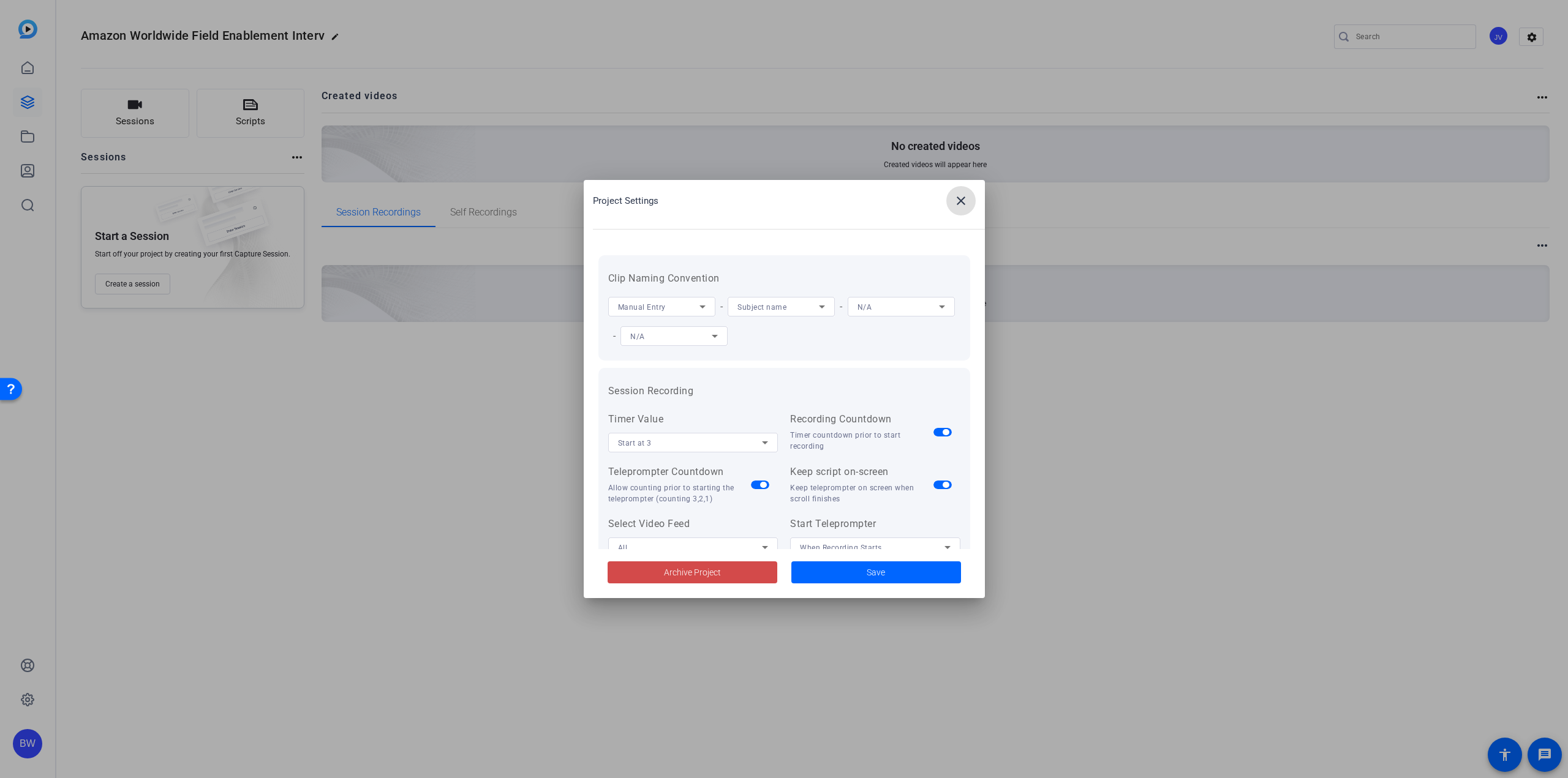
click at [709, 572] on span "Archive Project" at bounding box center [692, 572] width 57 height 13
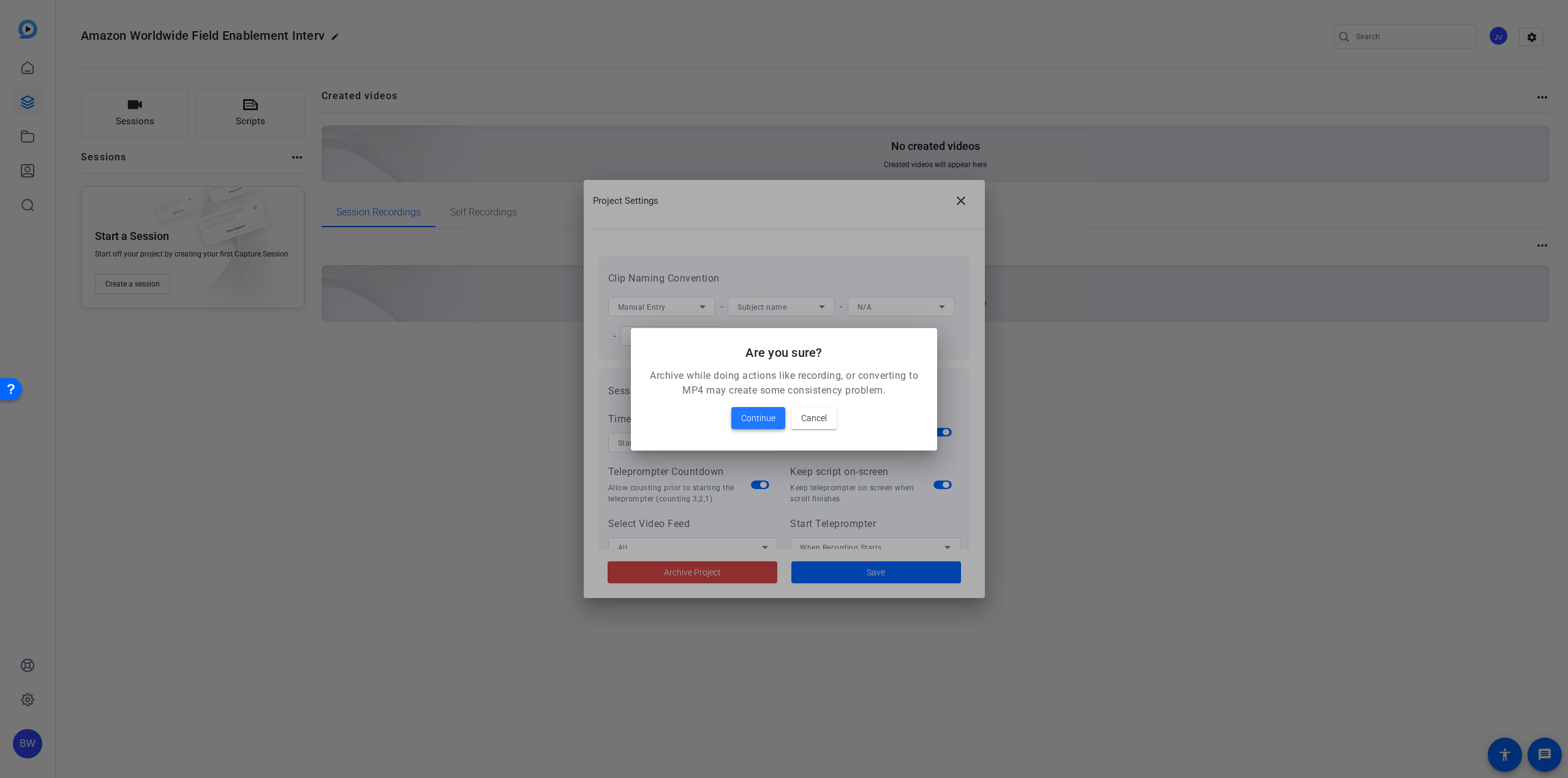
click at [763, 416] on span "Continue" at bounding box center [759, 417] width 34 height 15
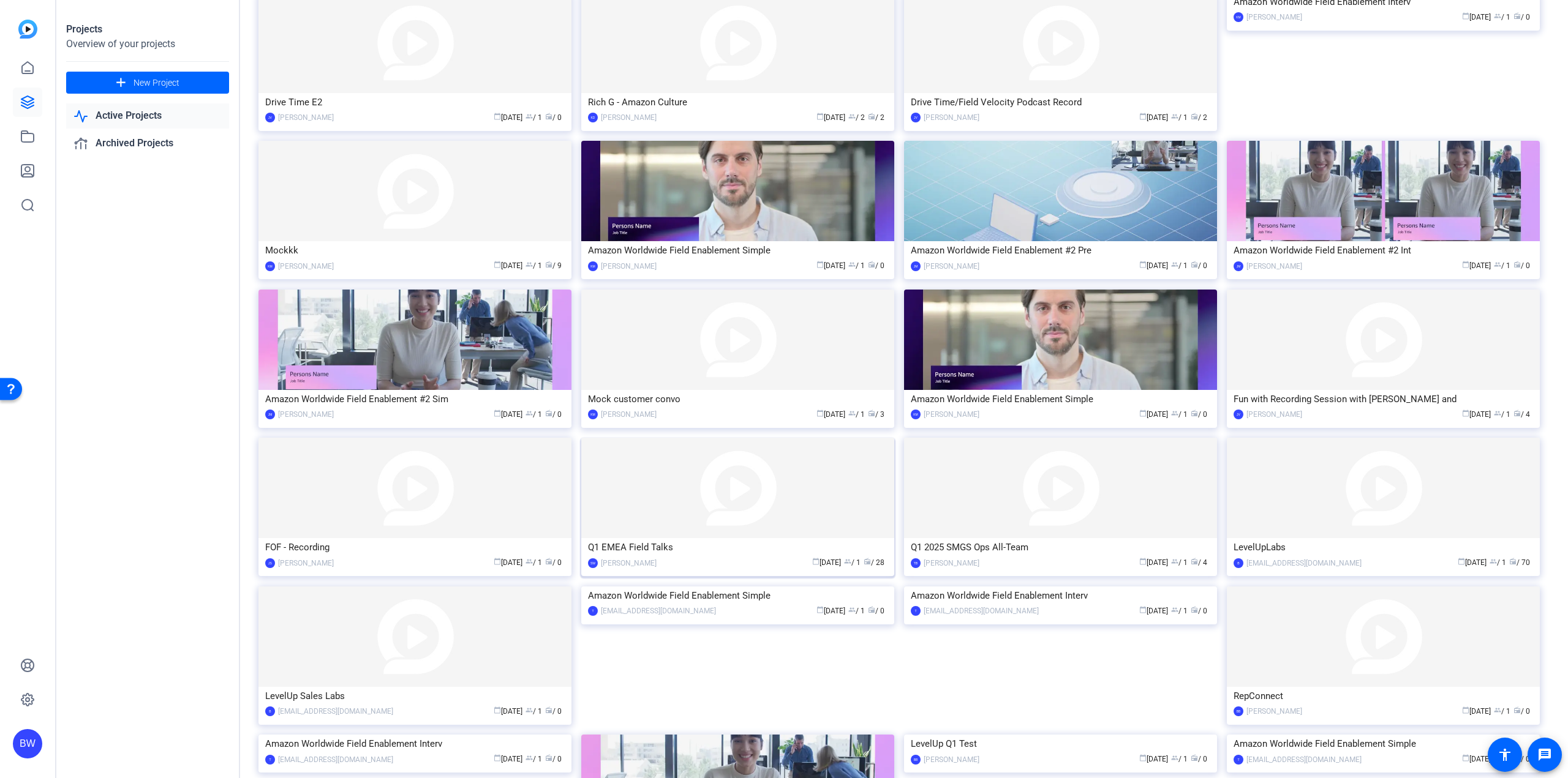
scroll to position [999, 0]
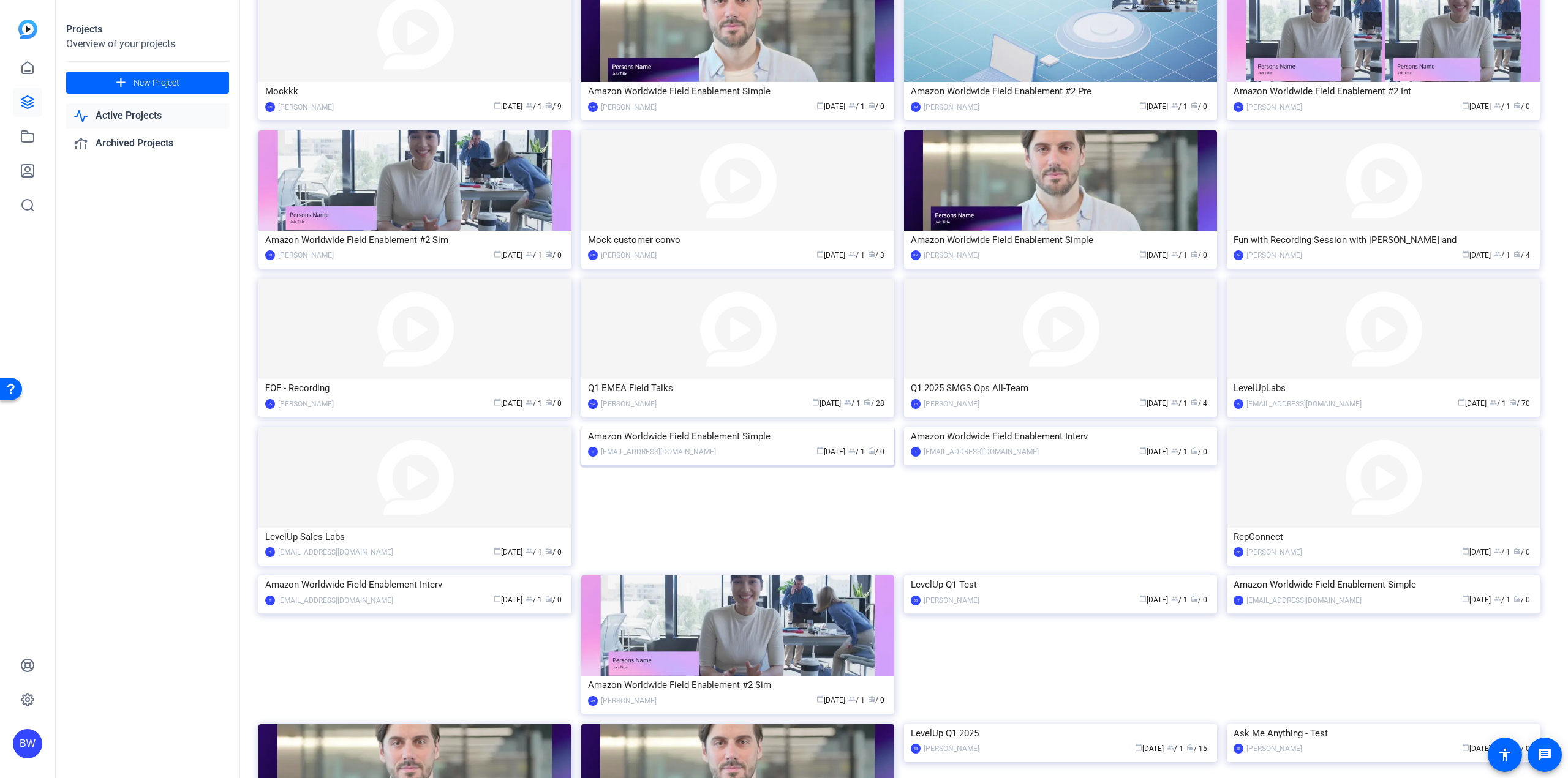
click at [802, 428] on img at bounding box center [737, 428] width 313 height 0
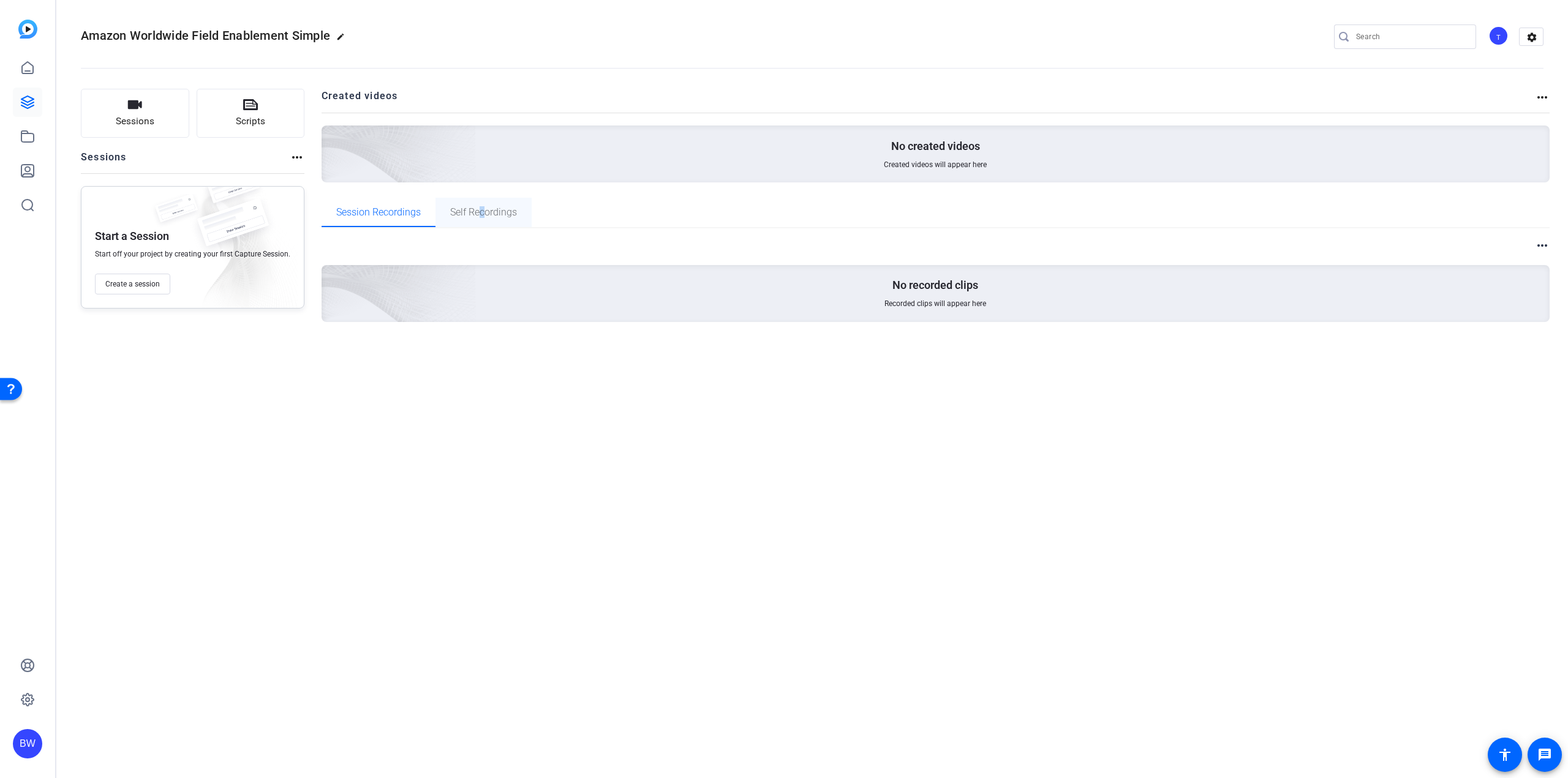
click at [480, 224] on span "Self Recordings" at bounding box center [484, 213] width 67 height 29
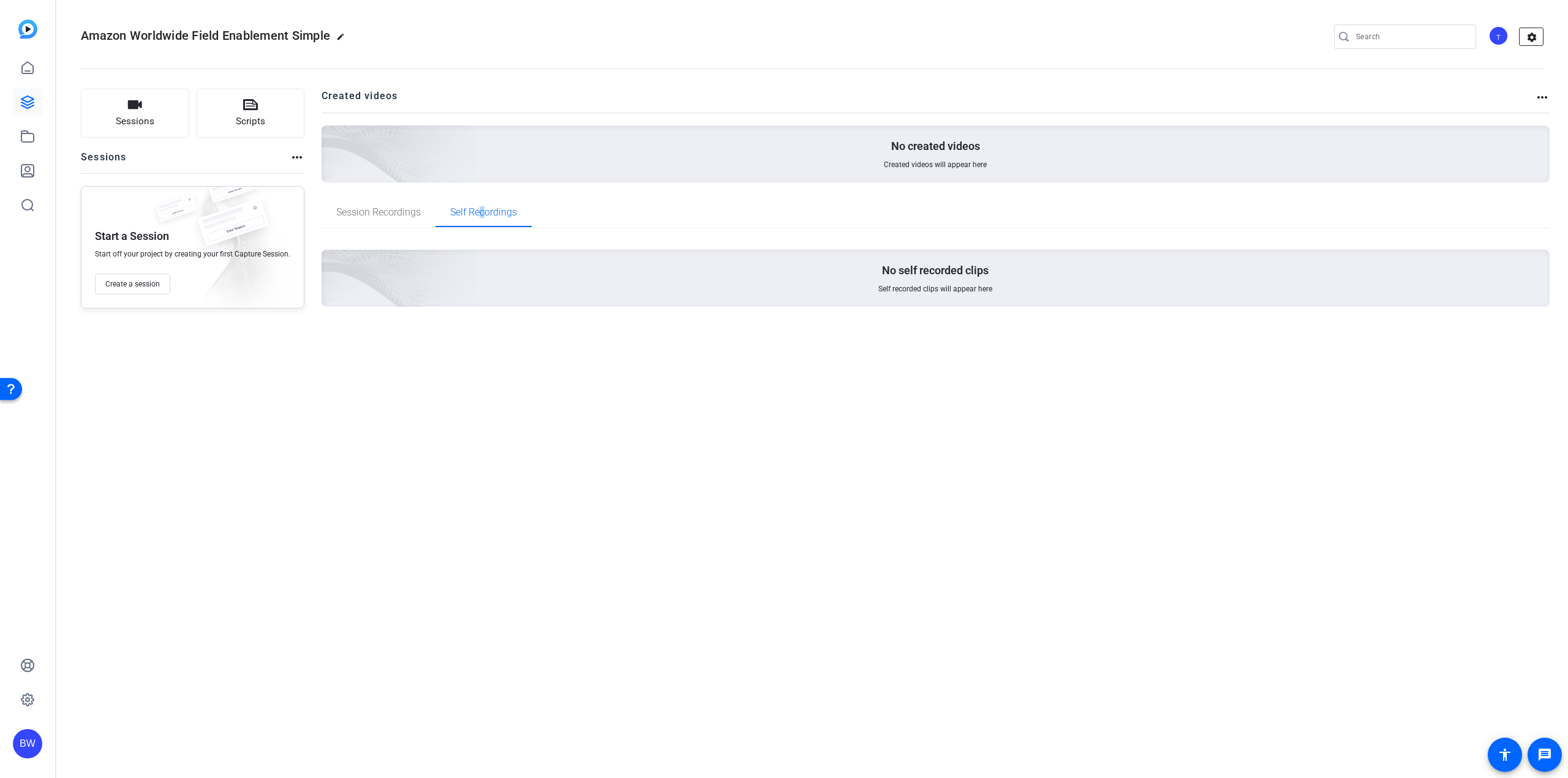
click at [1540, 35] on mat-icon "settings" at bounding box center [1532, 37] width 24 height 18
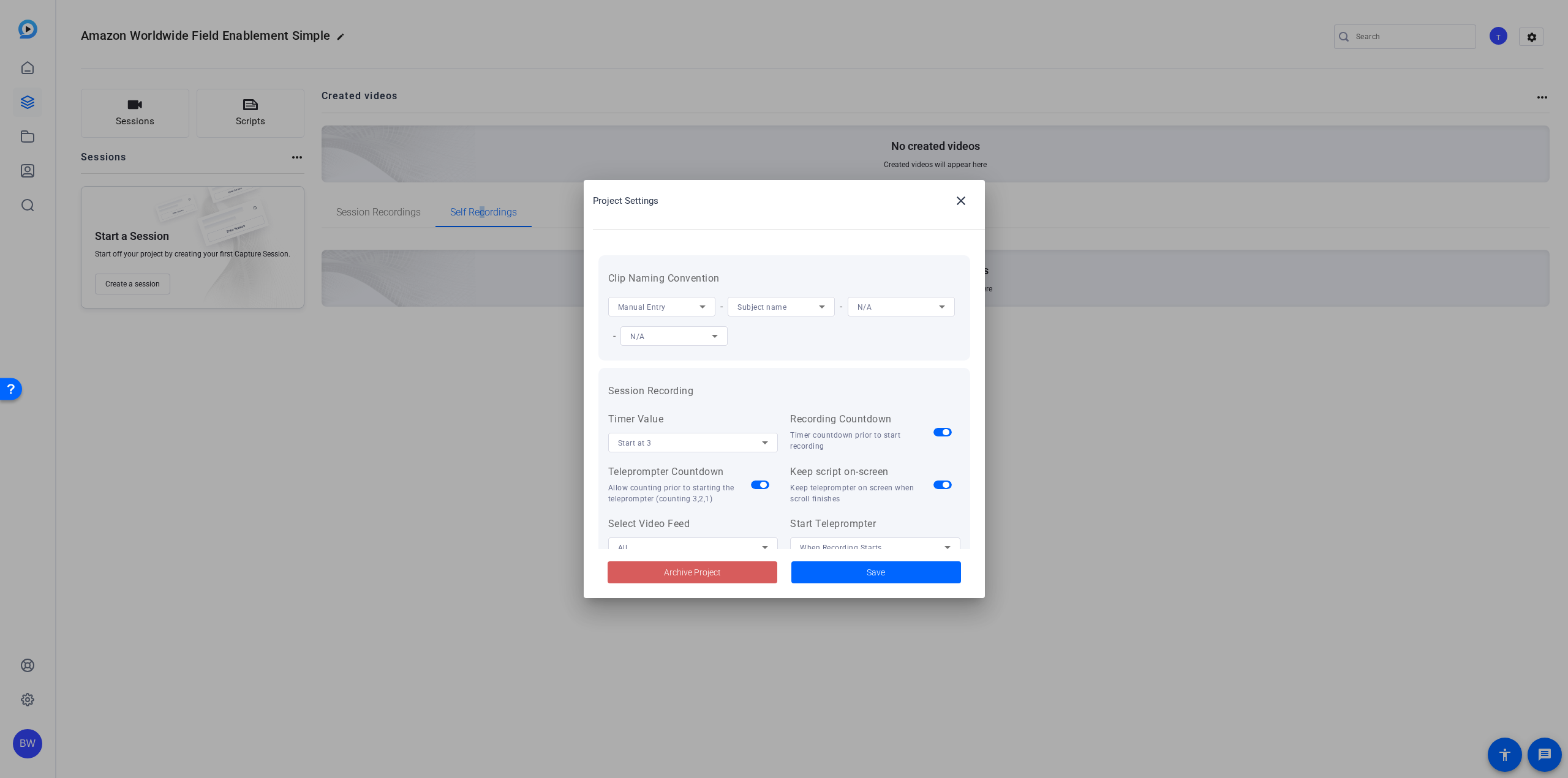
click at [664, 572] on button "Archive Project" at bounding box center [692, 572] width 170 height 22
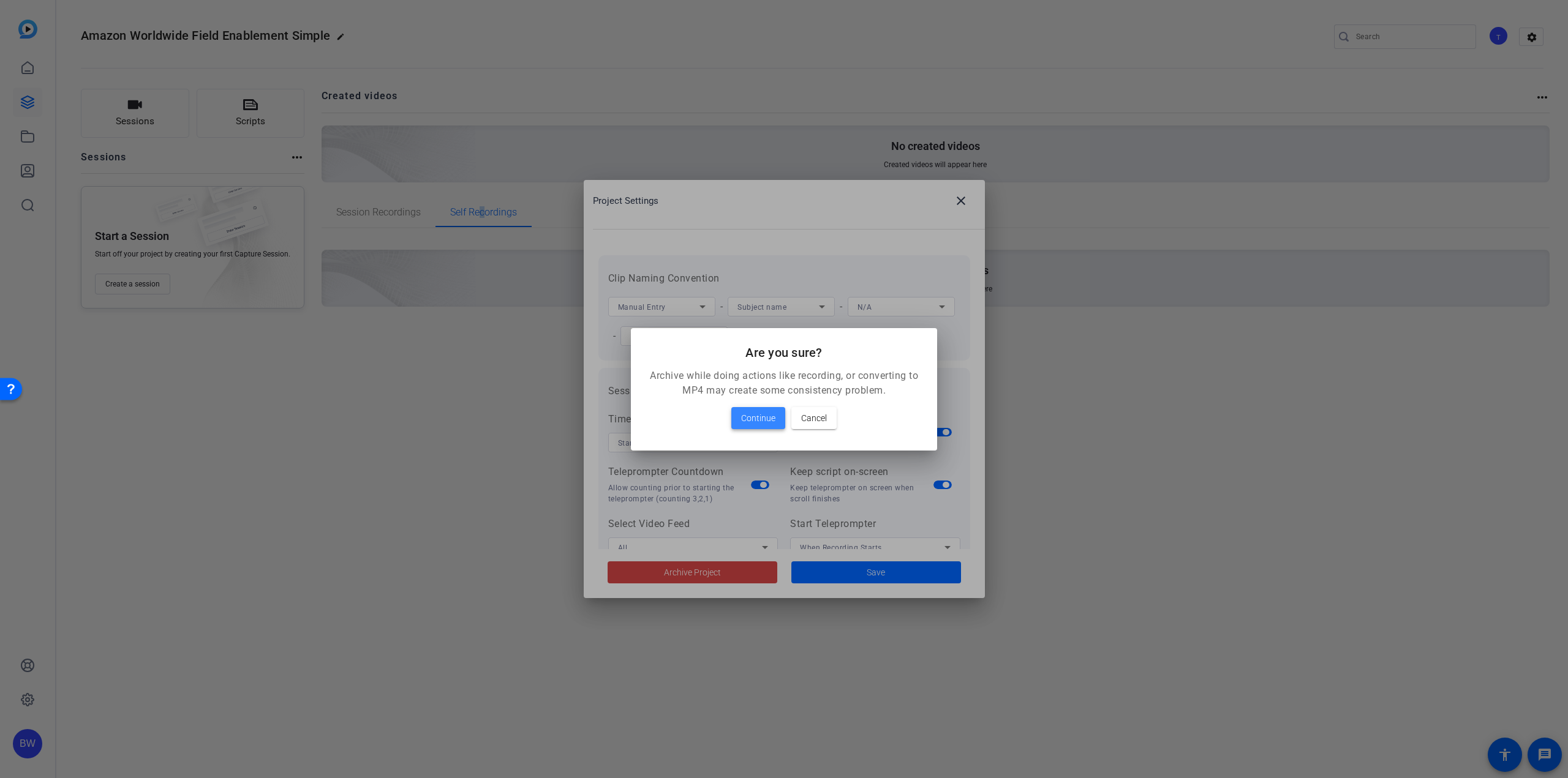
click at [772, 415] on span "Continue" at bounding box center [759, 417] width 34 height 15
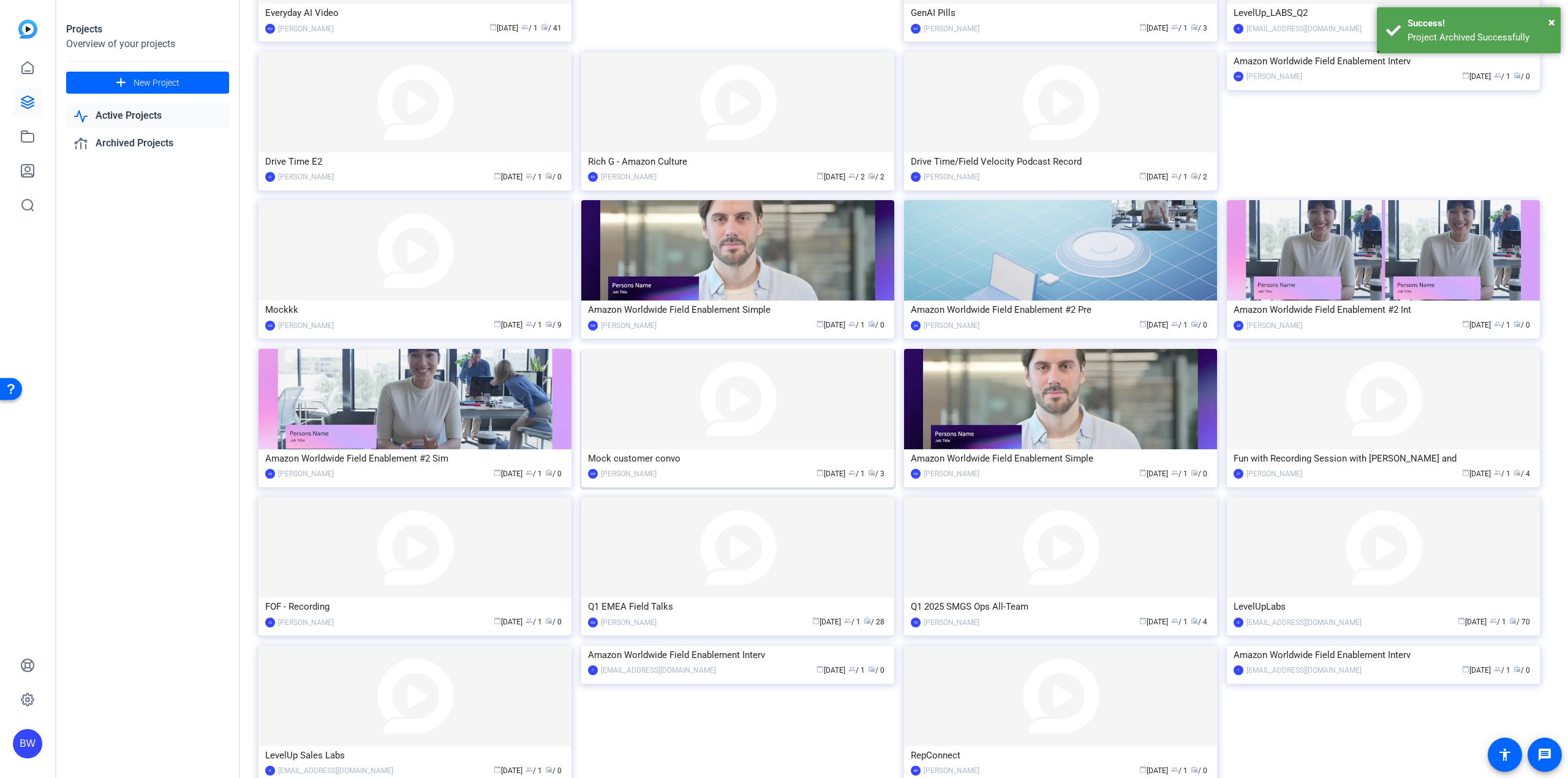
scroll to position [785, 0]
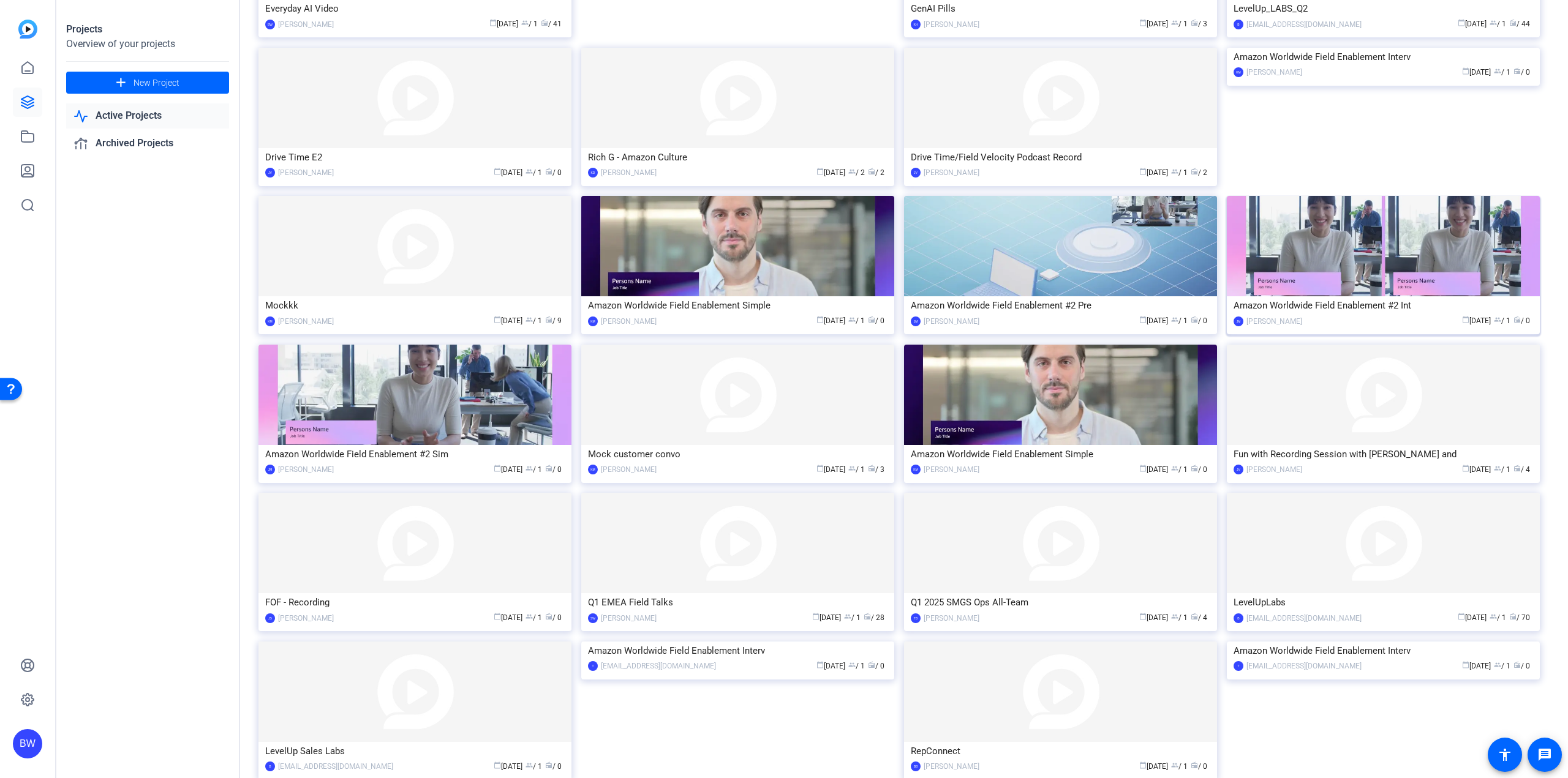
click at [1339, 239] on img at bounding box center [1383, 246] width 313 height 101
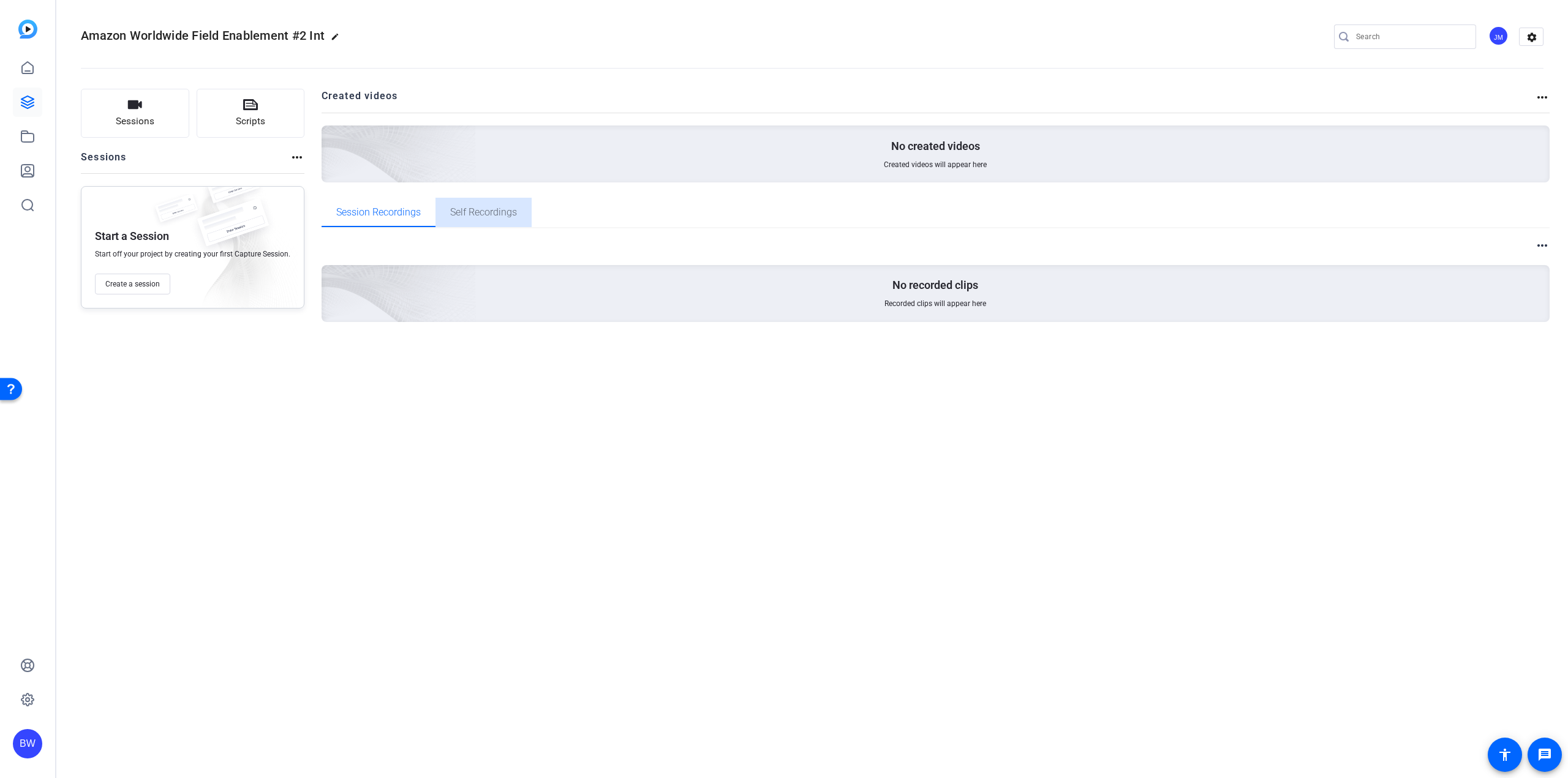
click at [475, 205] on span "Self Recordings" at bounding box center [484, 213] width 67 height 29
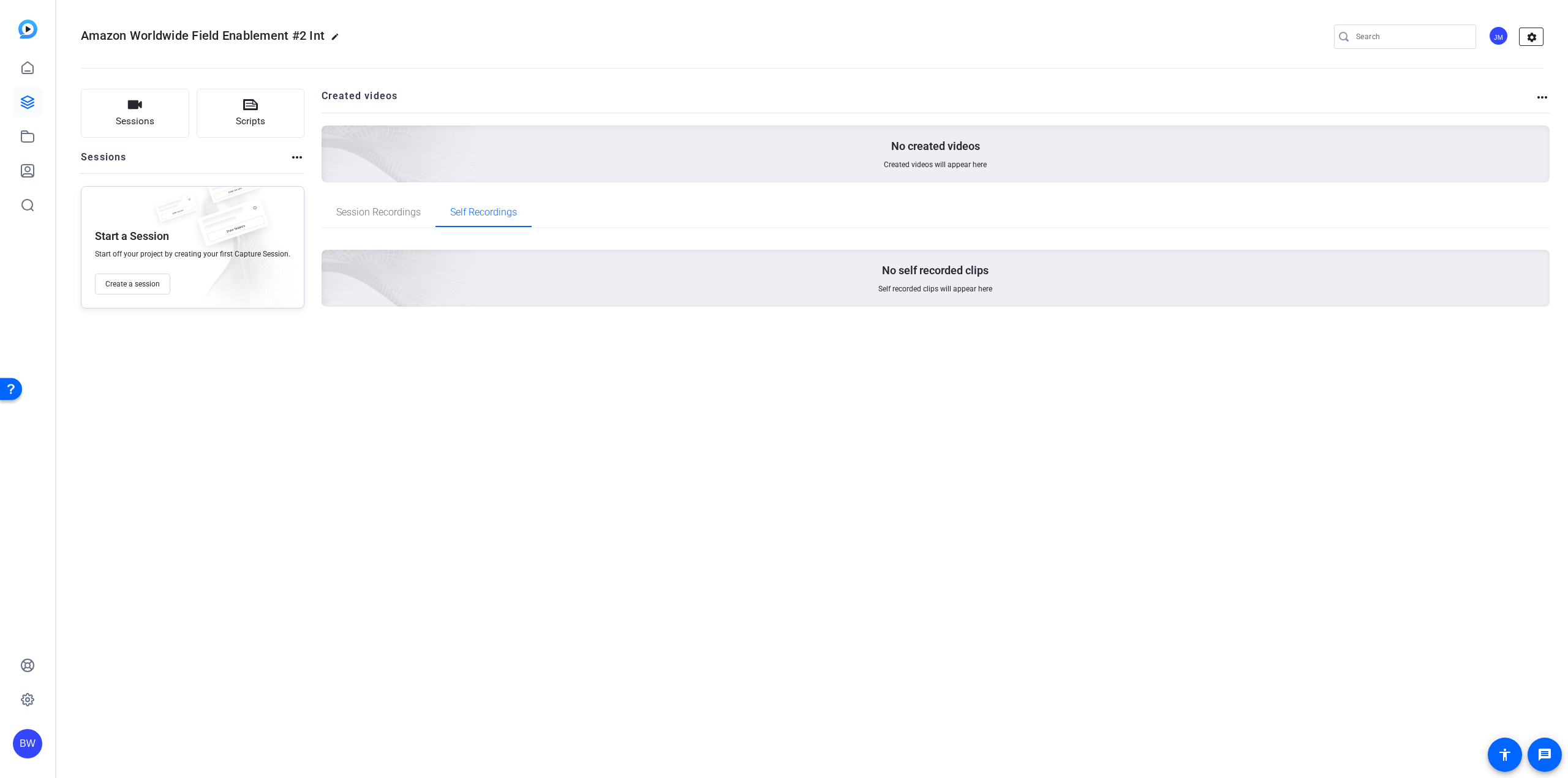
click at [1535, 33] on mat-icon "settings" at bounding box center [1532, 37] width 24 height 18
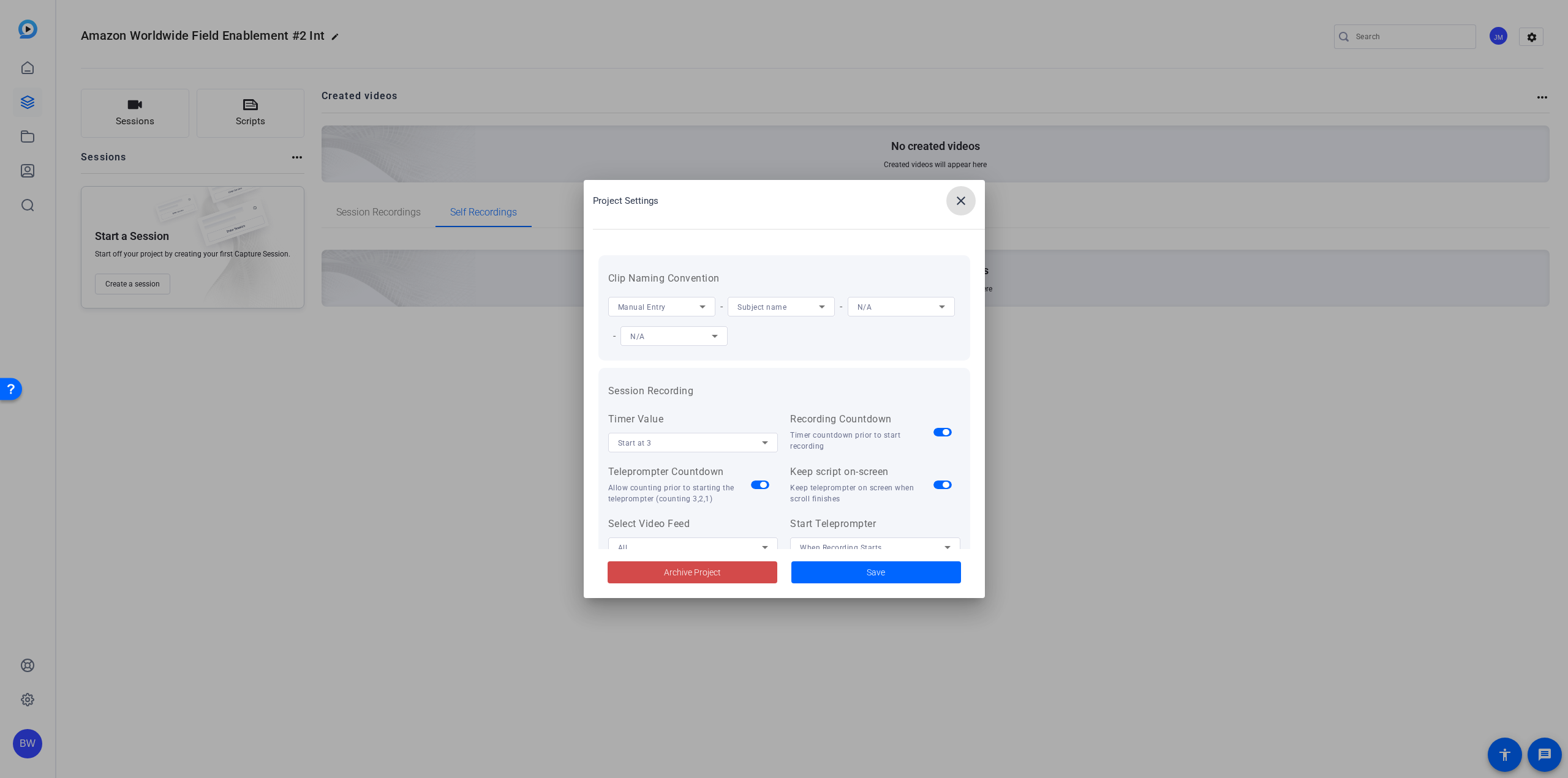
click at [741, 572] on span at bounding box center [692, 572] width 170 height 29
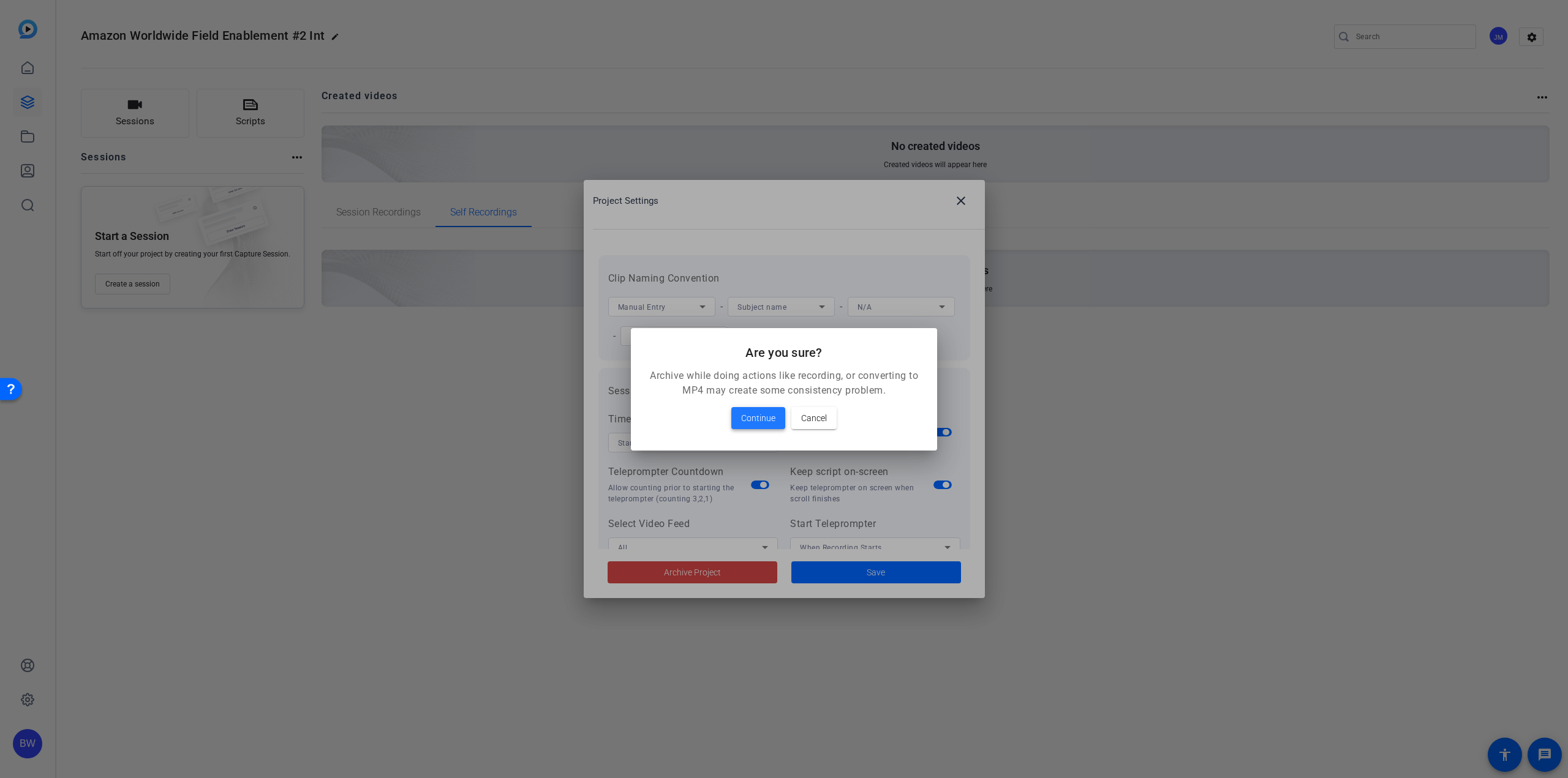
click at [753, 424] on span "Continue" at bounding box center [759, 417] width 34 height 15
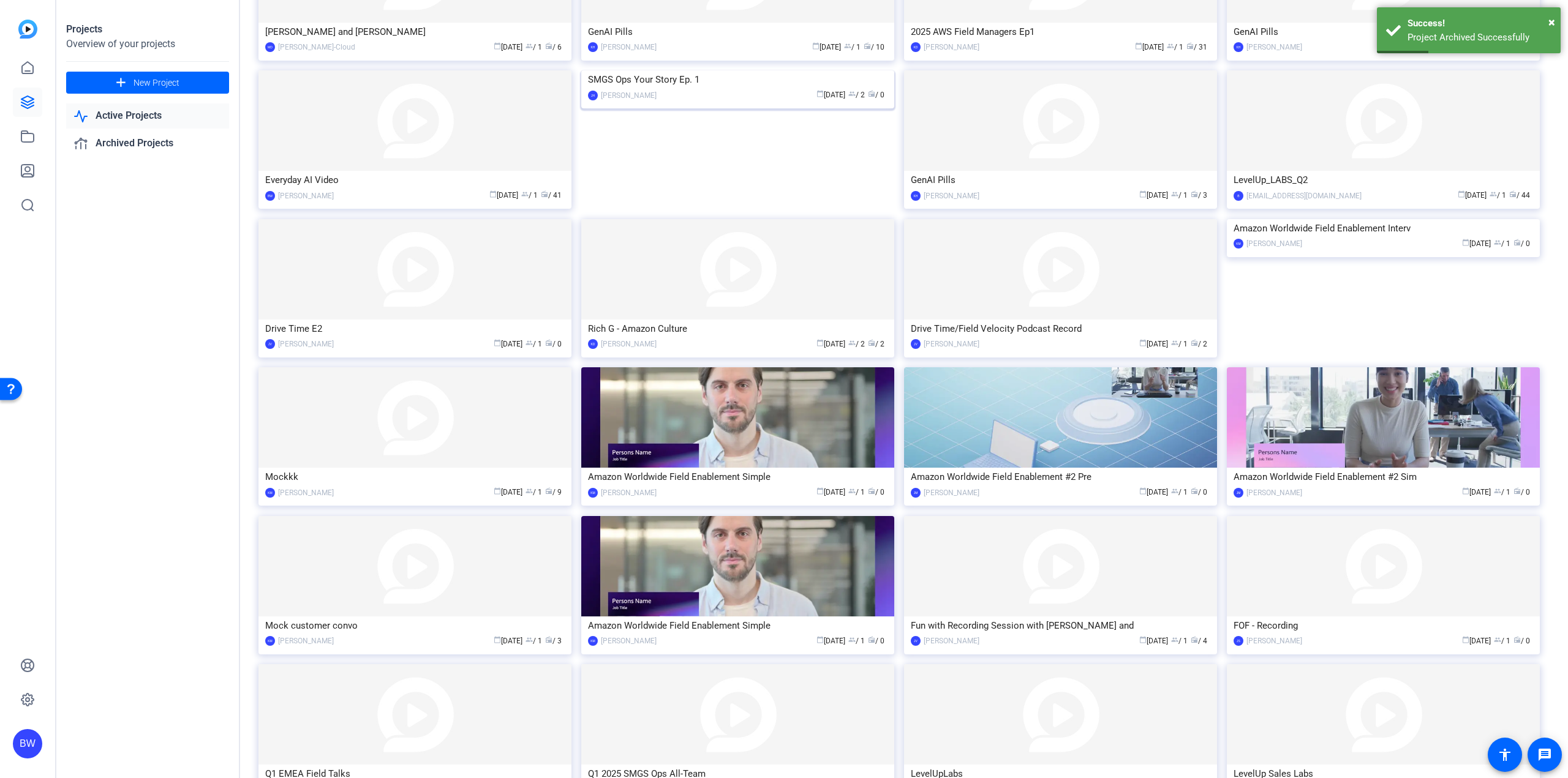
scroll to position [663, 0]
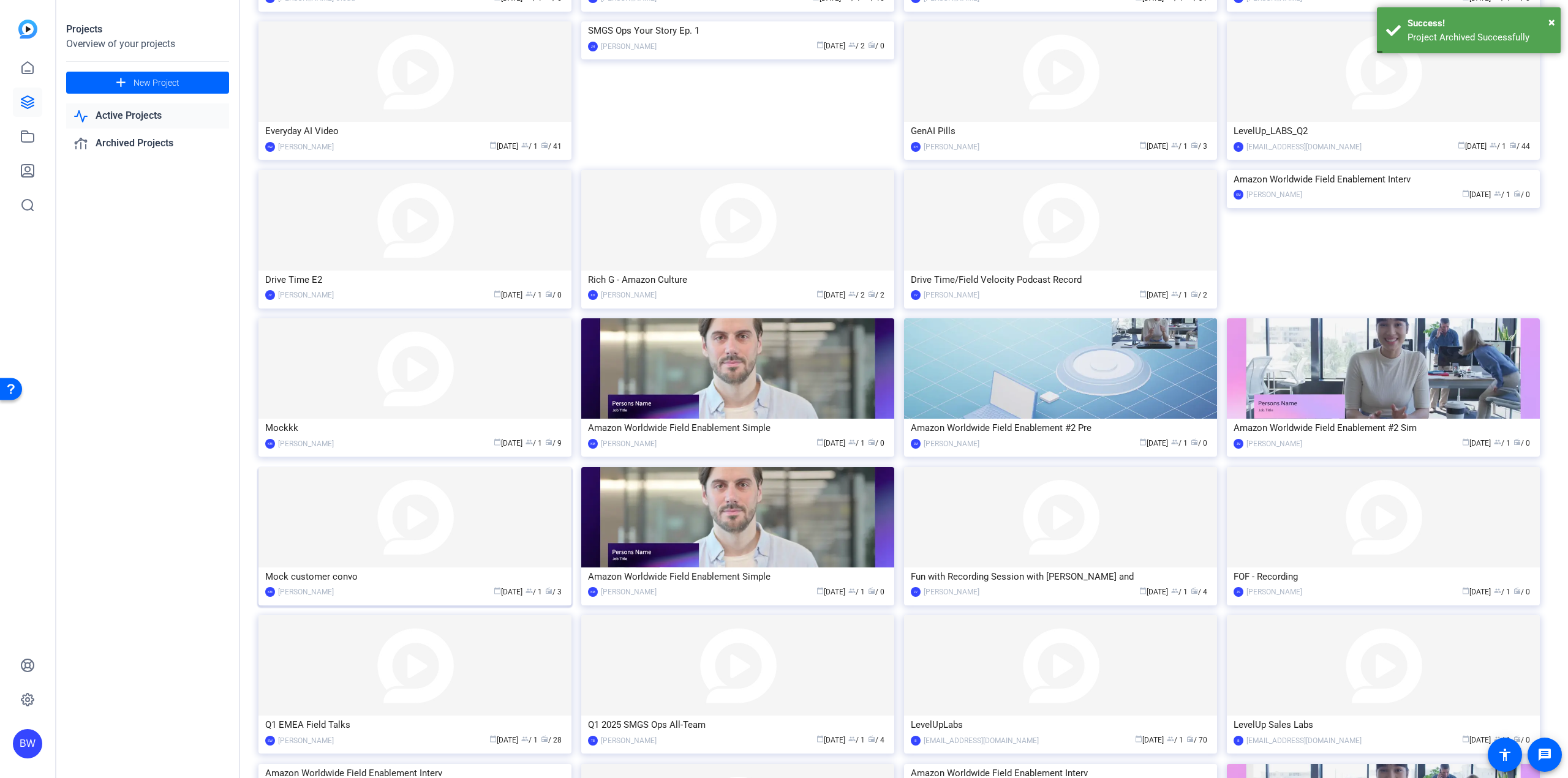
click at [398, 492] on img at bounding box center [414, 517] width 313 height 101
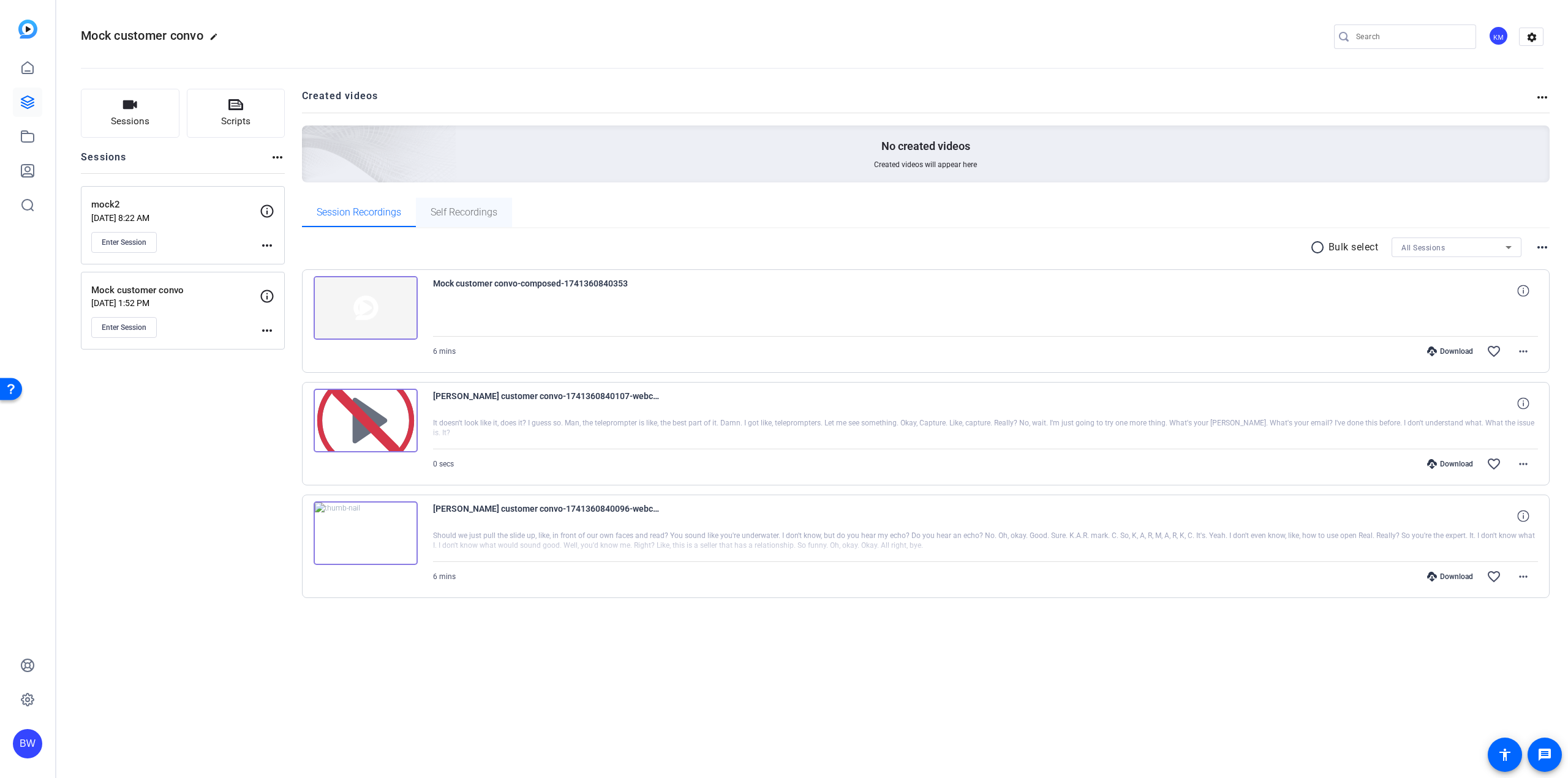
click at [459, 209] on span "Self Recordings" at bounding box center [464, 212] width 67 height 9
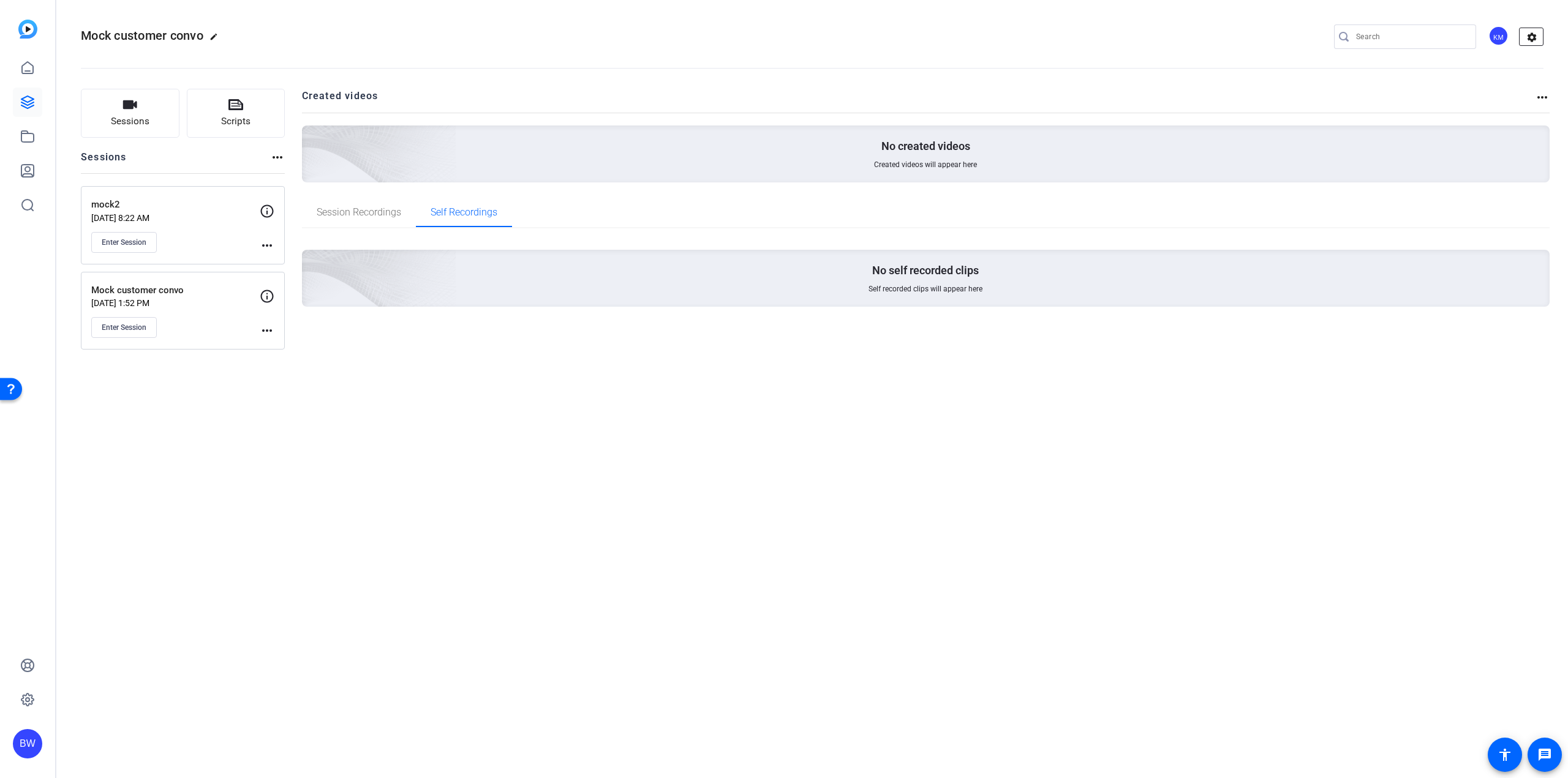
click at [1533, 35] on mat-icon "settings" at bounding box center [1532, 37] width 24 height 18
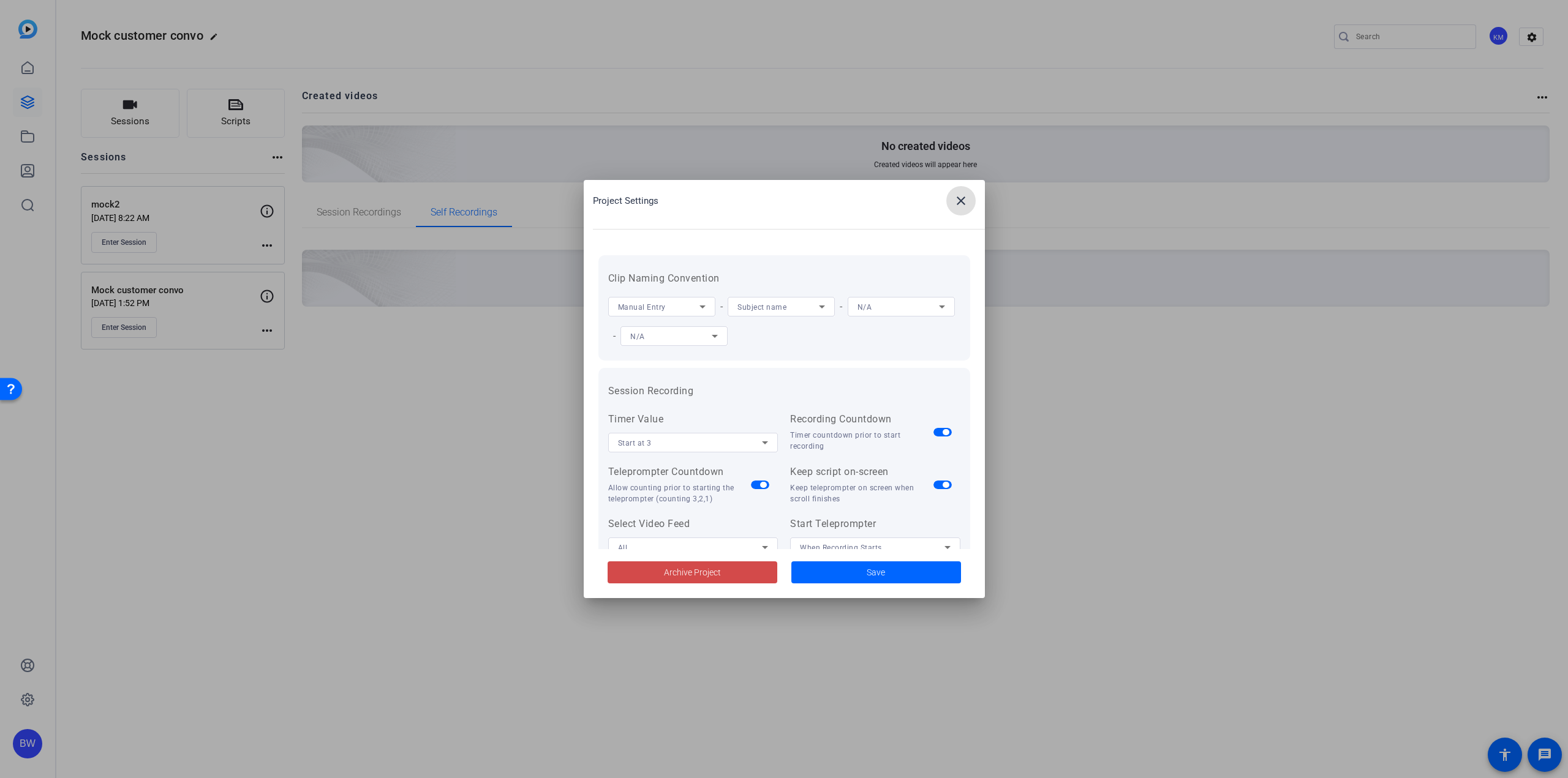
click at [728, 574] on span at bounding box center [692, 572] width 170 height 29
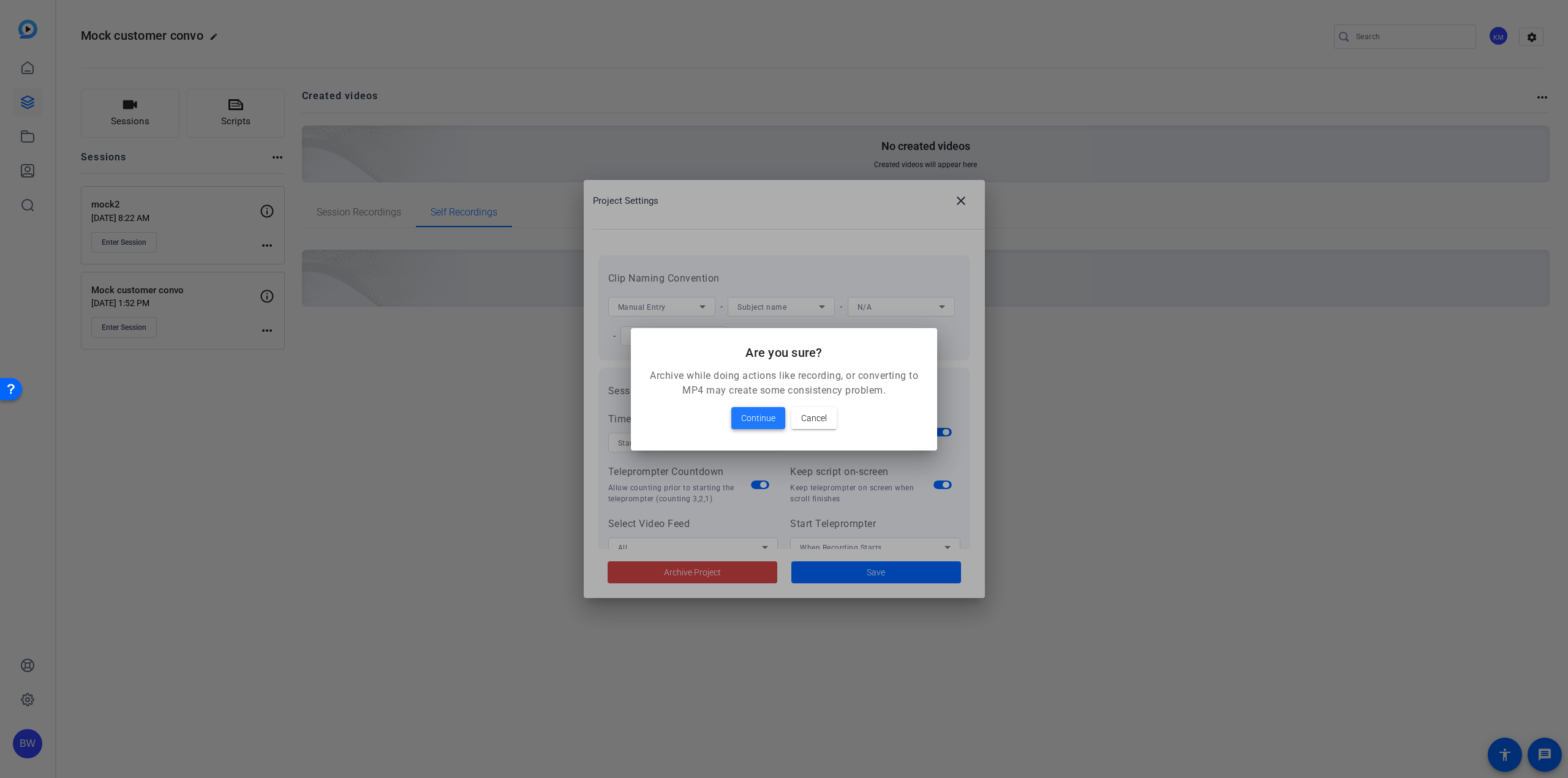
click at [761, 417] on span "Continue" at bounding box center [759, 417] width 34 height 15
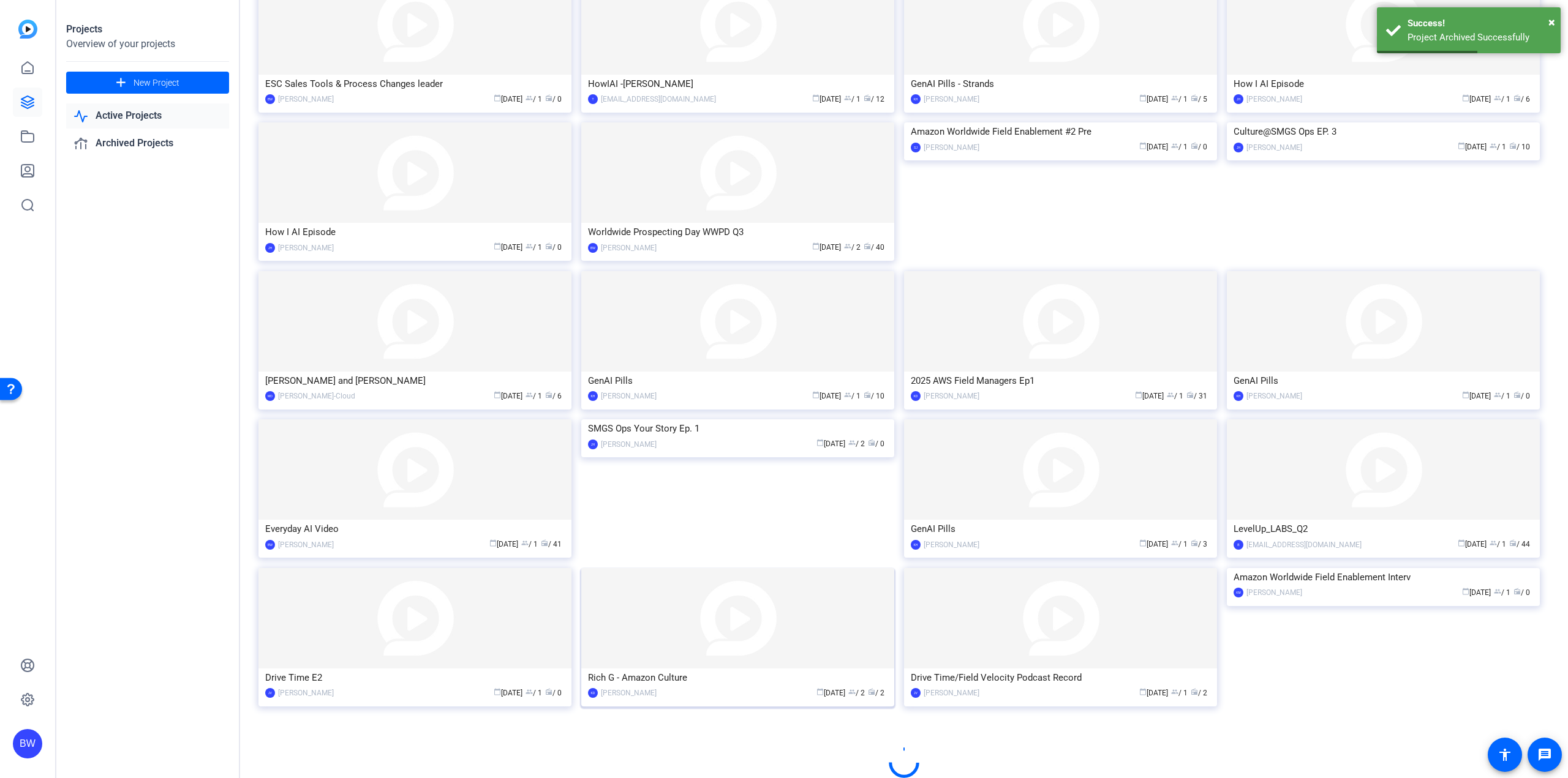
scroll to position [295, 0]
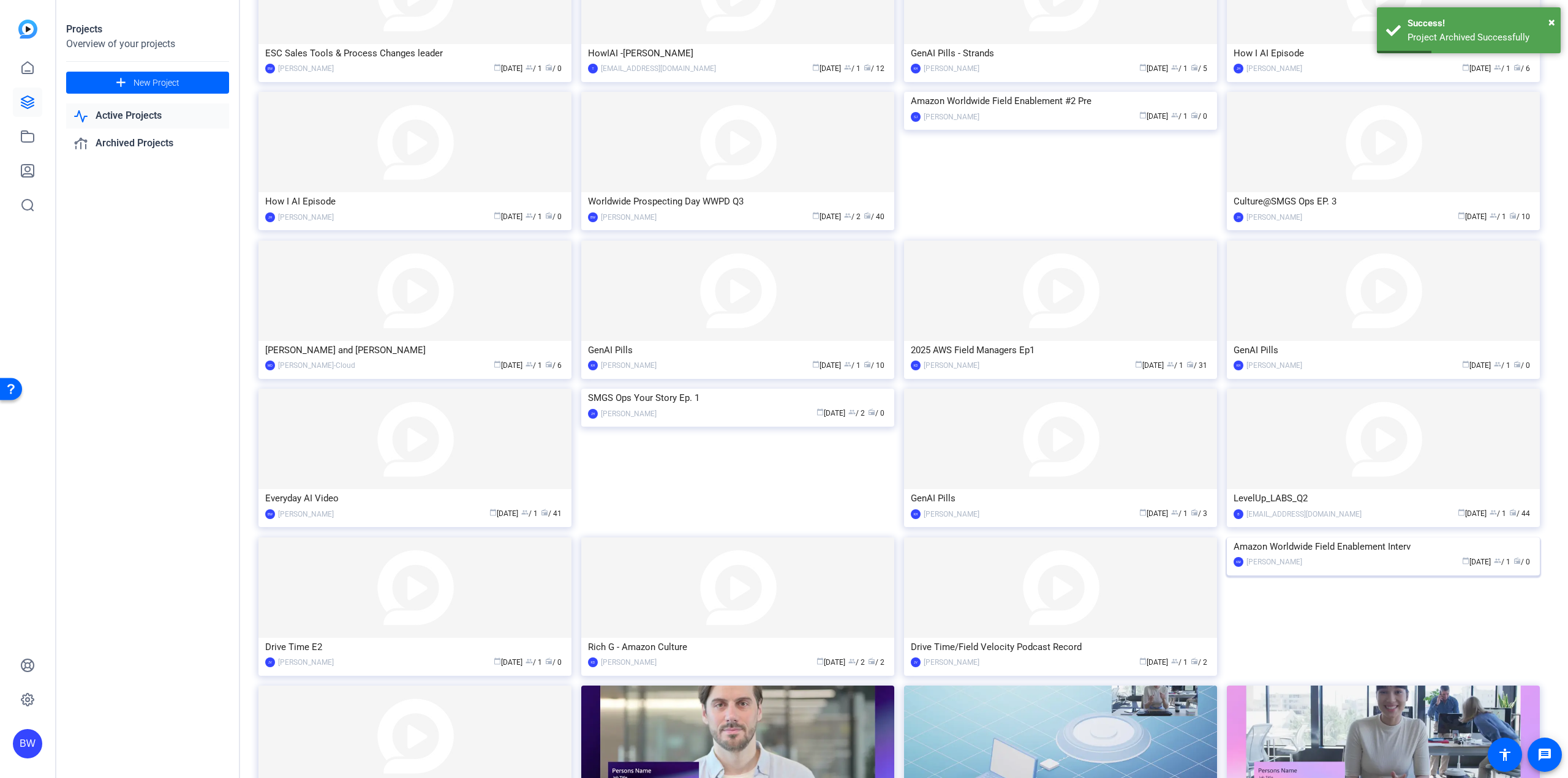
click at [1355, 538] on img at bounding box center [1383, 538] width 313 height 0
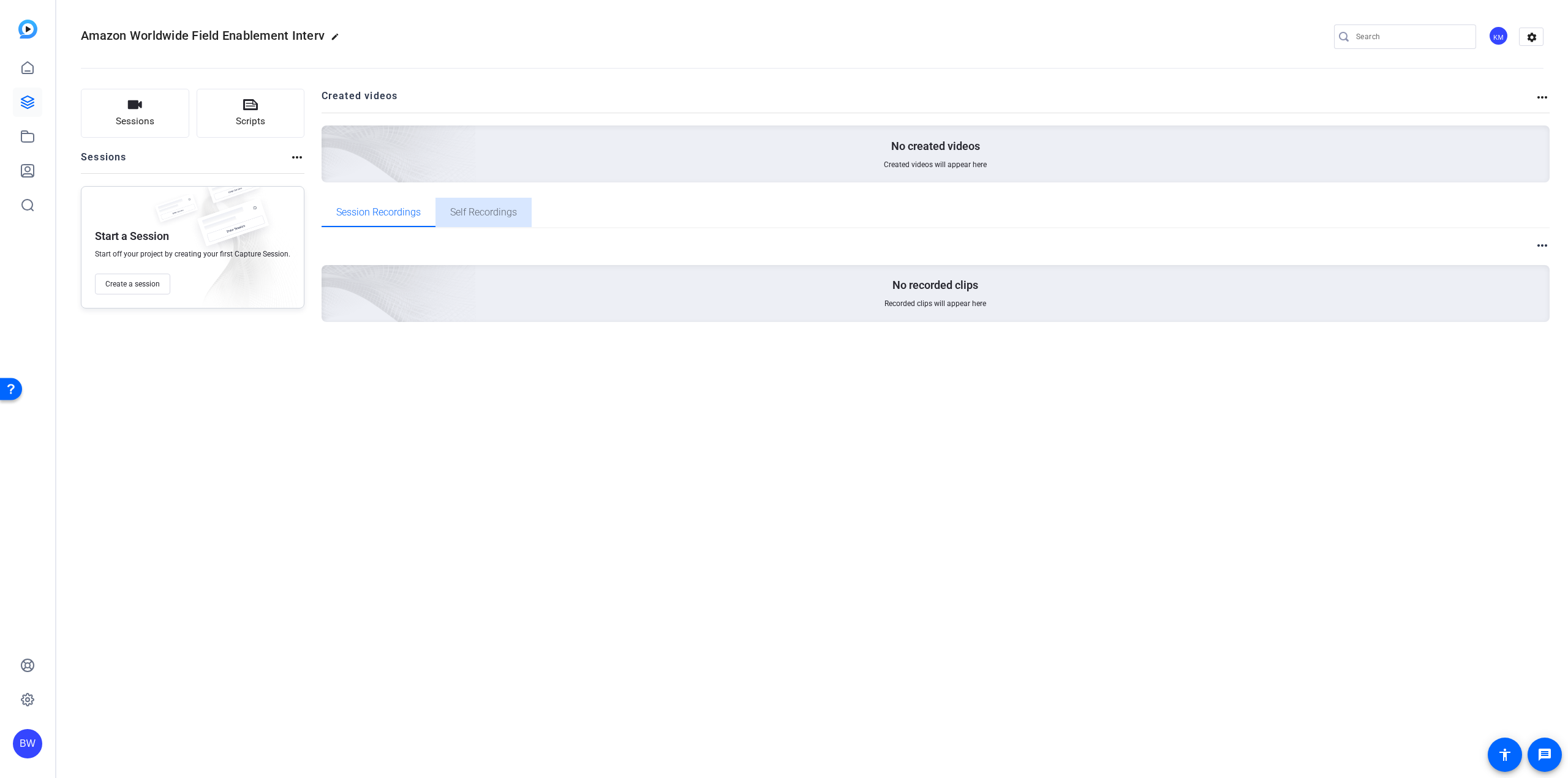
click at [457, 211] on span "Self Recordings" at bounding box center [484, 212] width 67 height 9
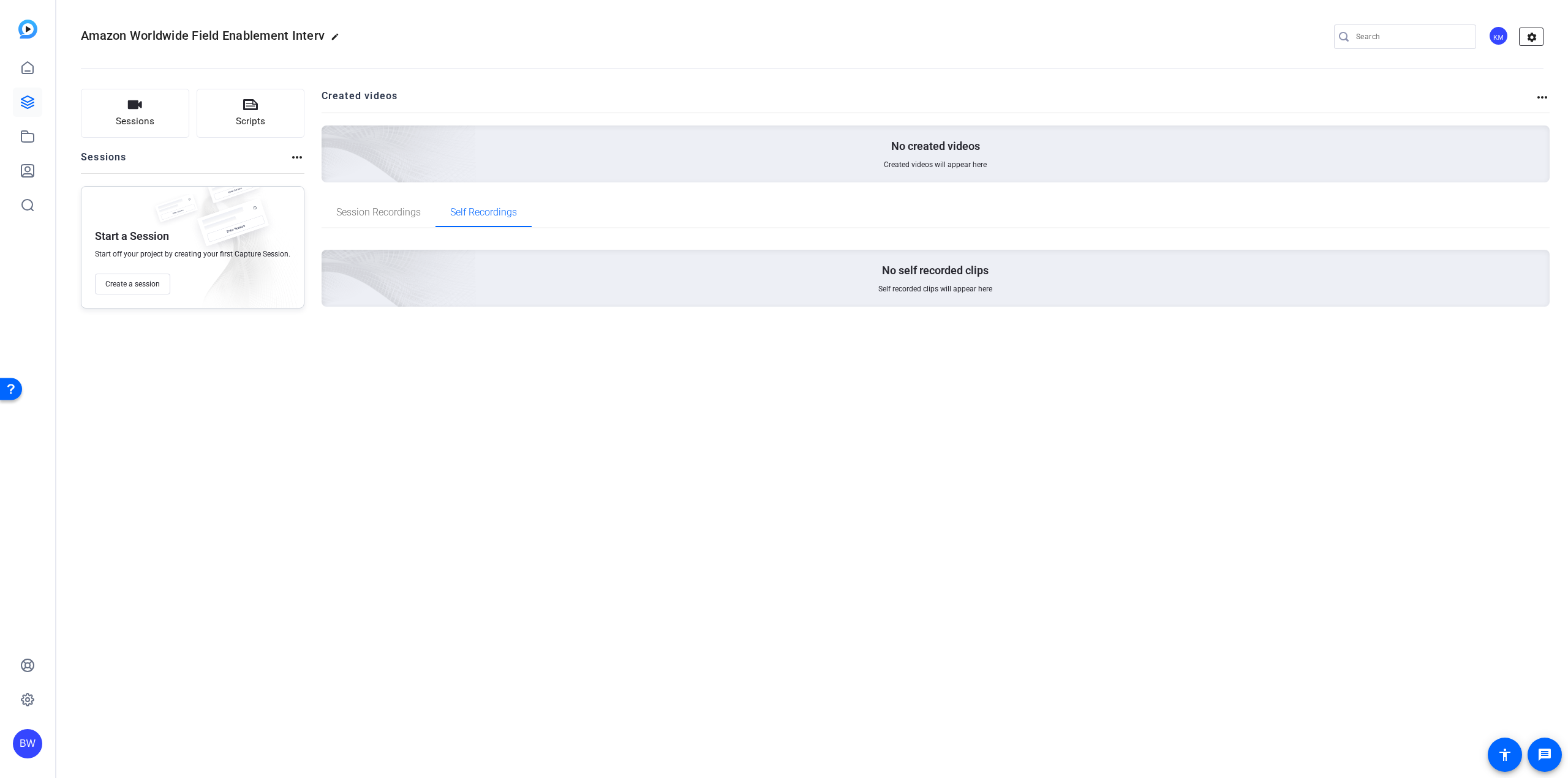
click at [1534, 31] on mat-icon "settings" at bounding box center [1532, 37] width 24 height 18
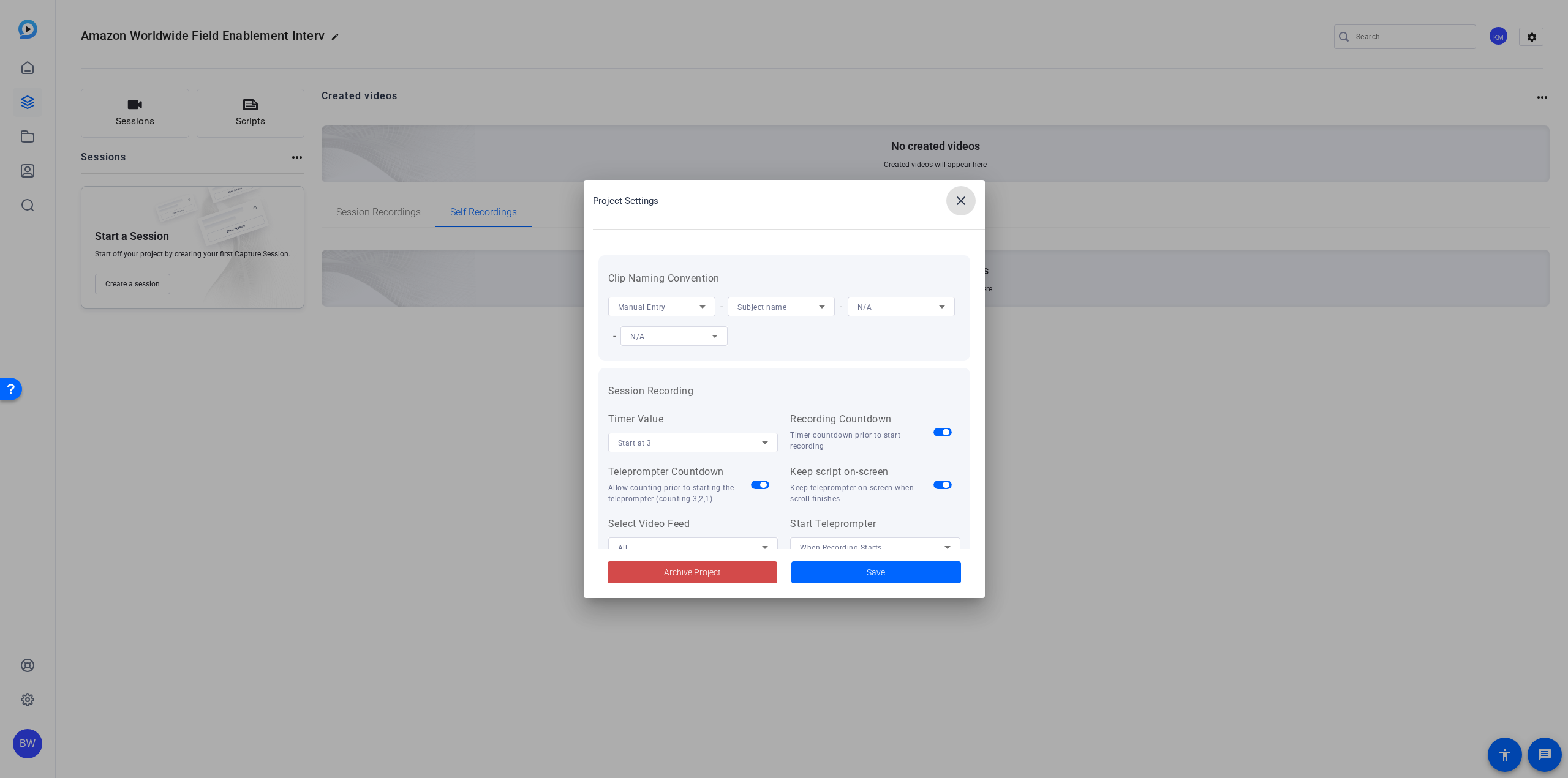
click at [731, 584] on span at bounding box center [692, 572] width 170 height 29
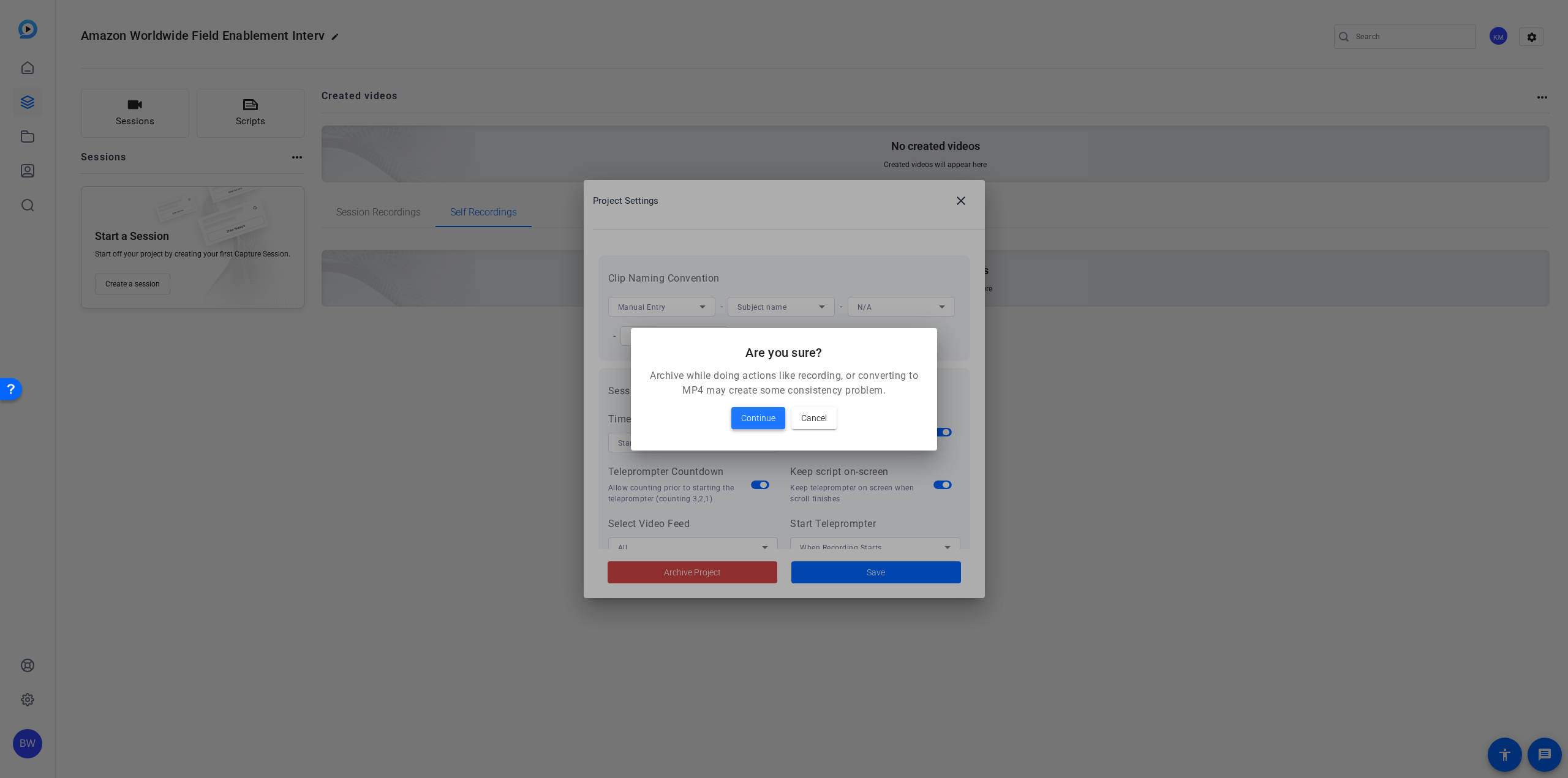
click at [760, 409] on span at bounding box center [758, 418] width 54 height 29
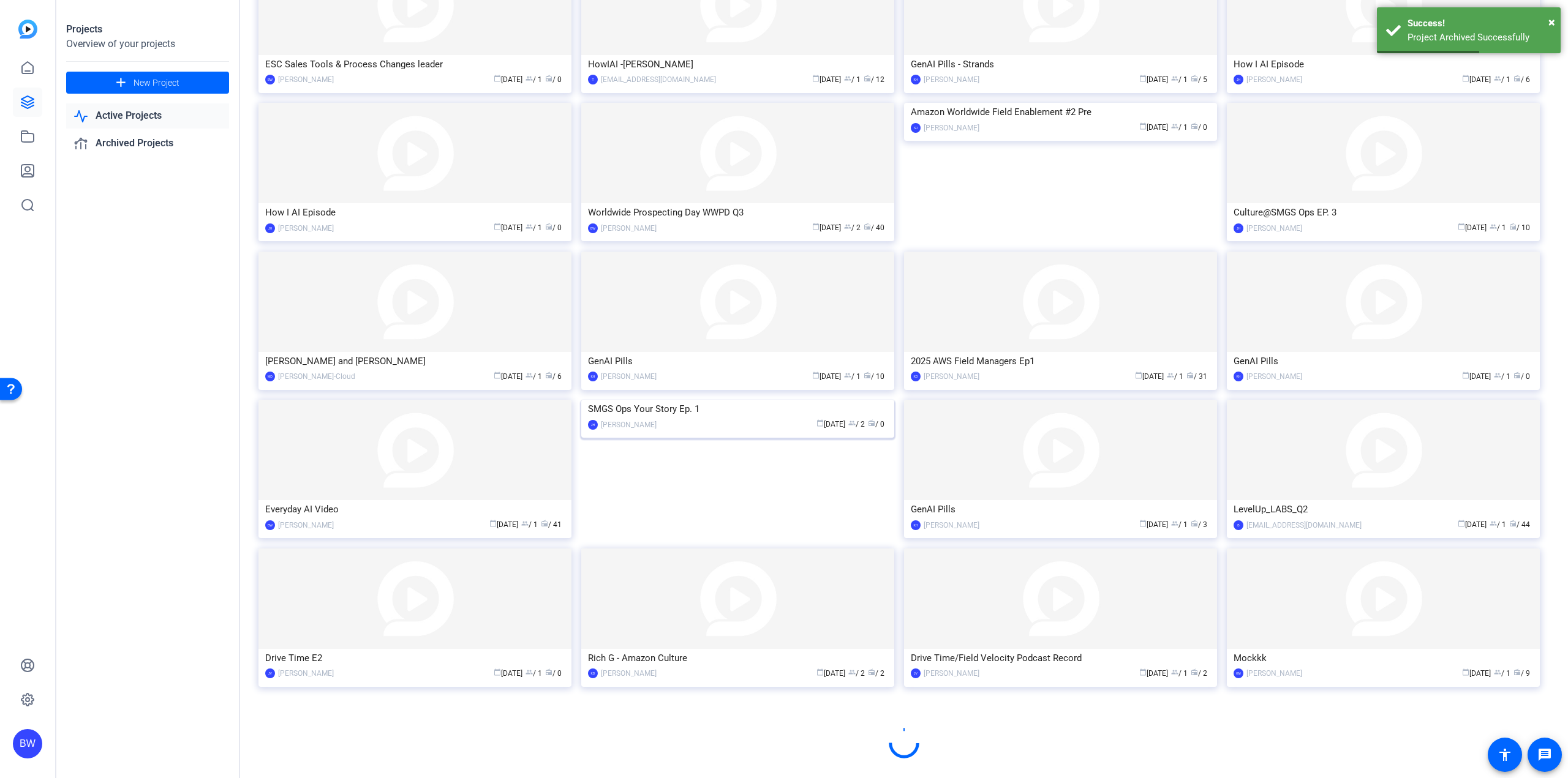
scroll to position [295, 0]
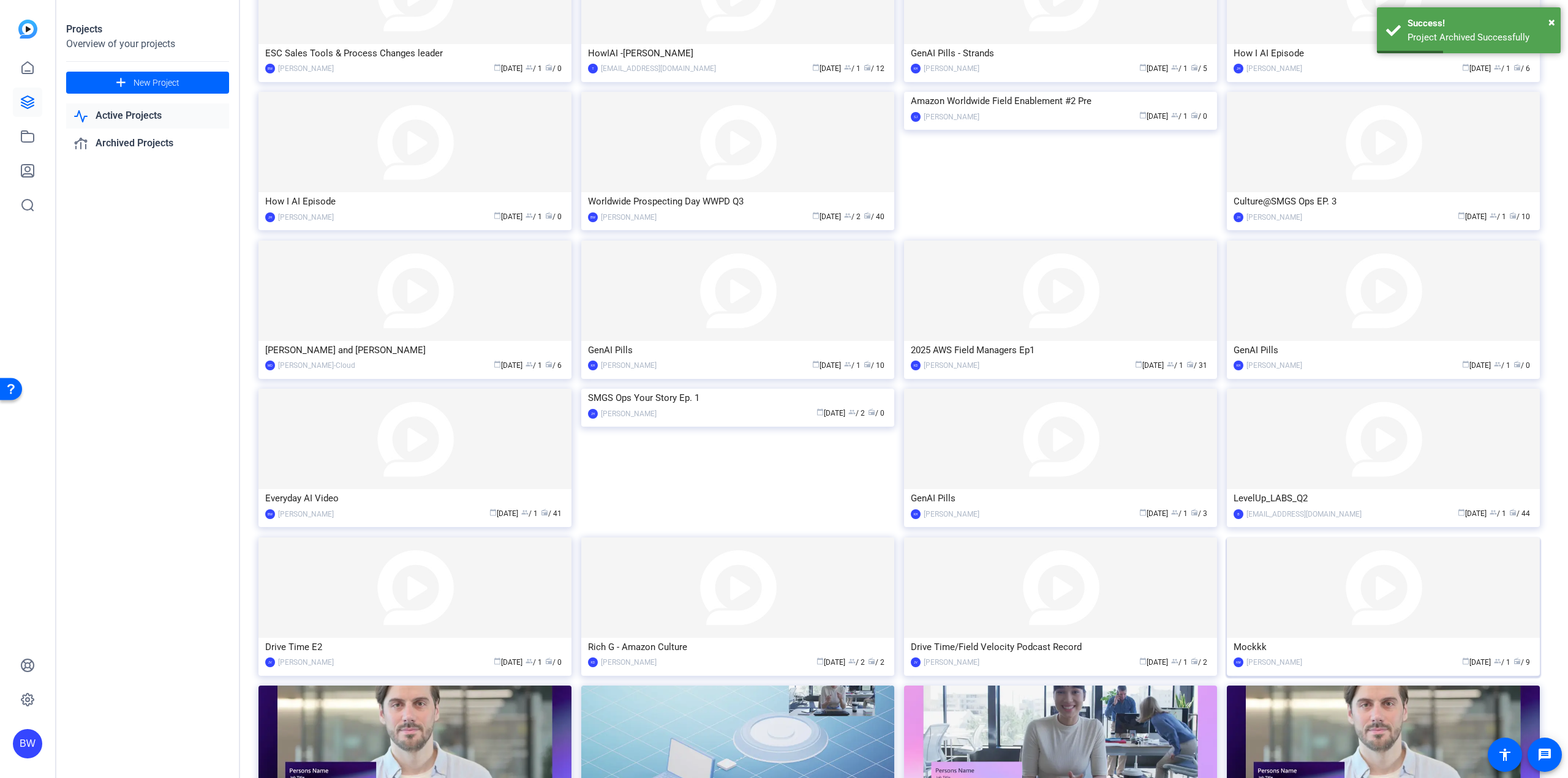
click at [1287, 560] on img at bounding box center [1383, 588] width 313 height 101
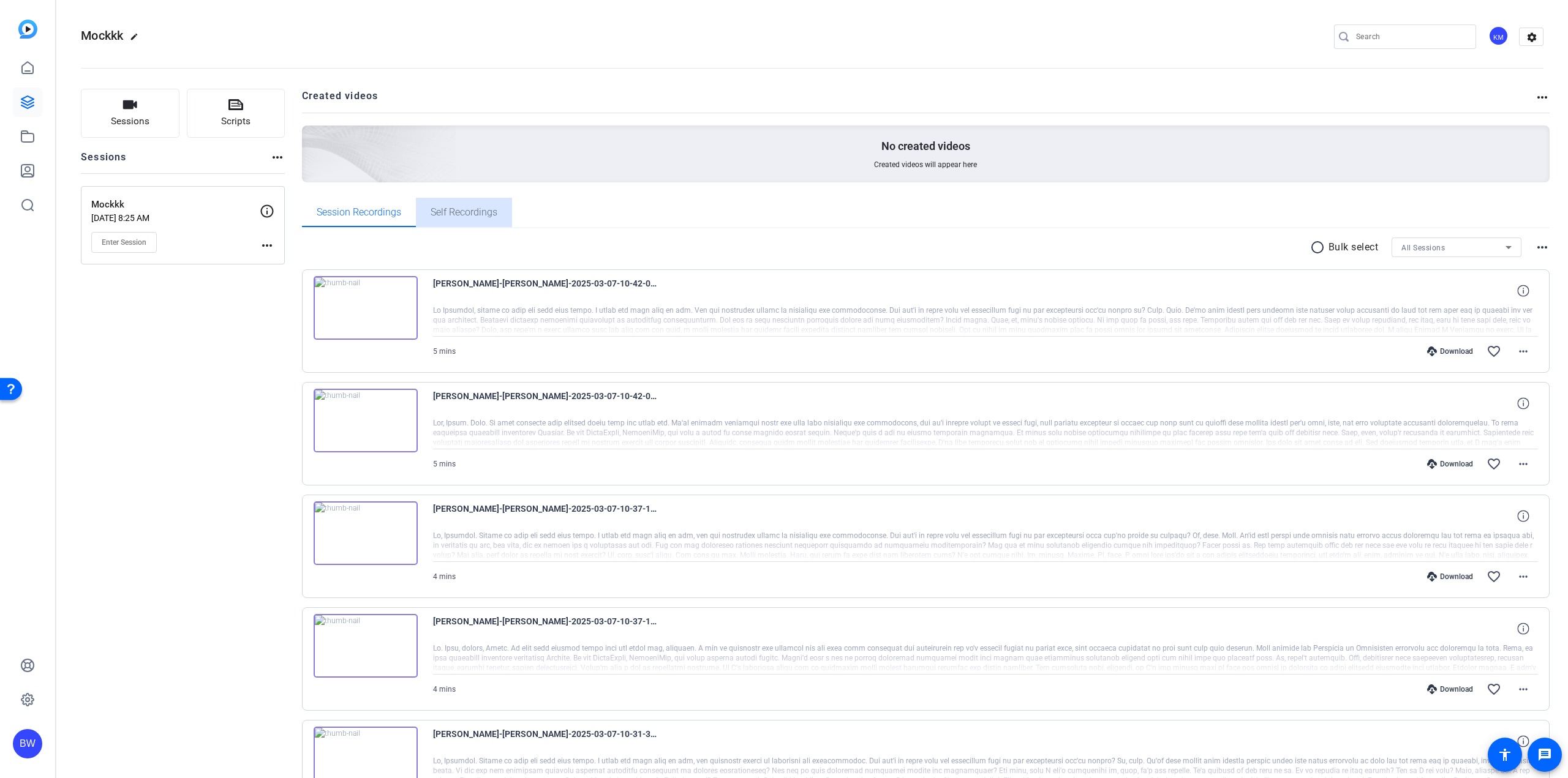
click at [458, 222] on span "Self Recordings" at bounding box center [464, 213] width 67 height 29
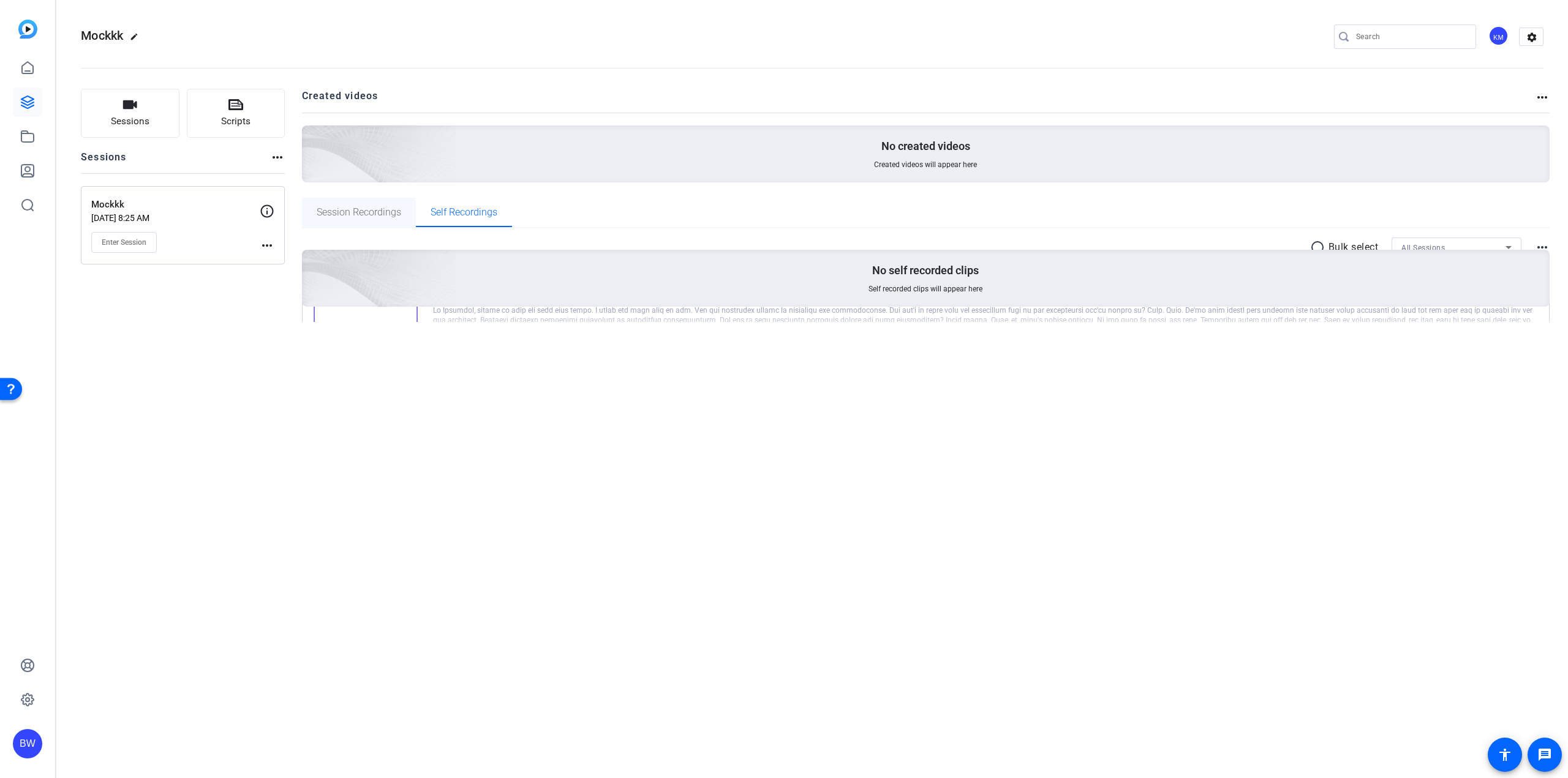
drag, startPoint x: 363, startPoint y: 221, endPoint x: 406, endPoint y: 219, distance: 43.0
click at [364, 221] on span "Session Recordings" at bounding box center [359, 213] width 84 height 29
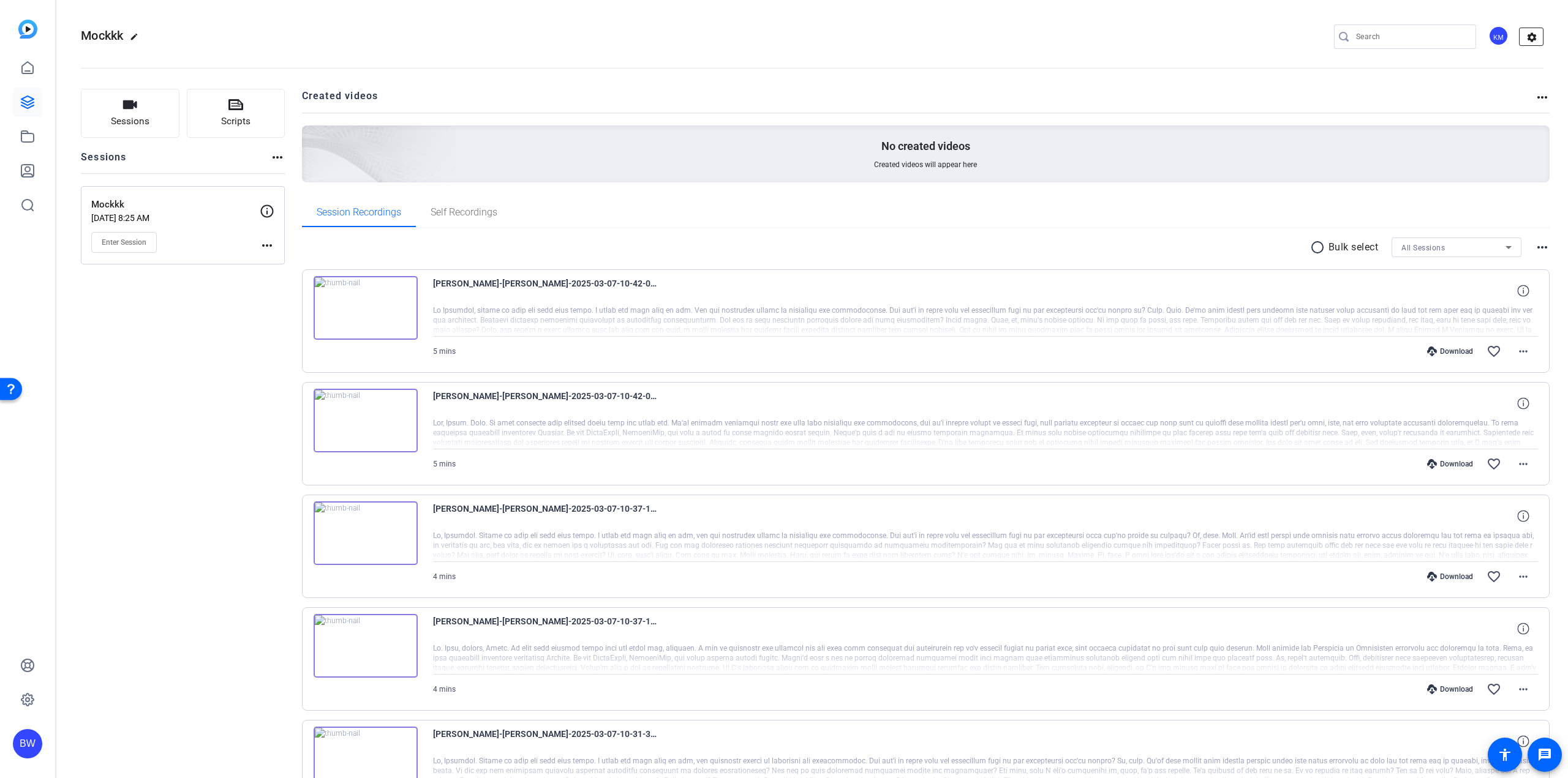
click at [1528, 38] on mat-icon "settings" at bounding box center [1532, 37] width 24 height 18
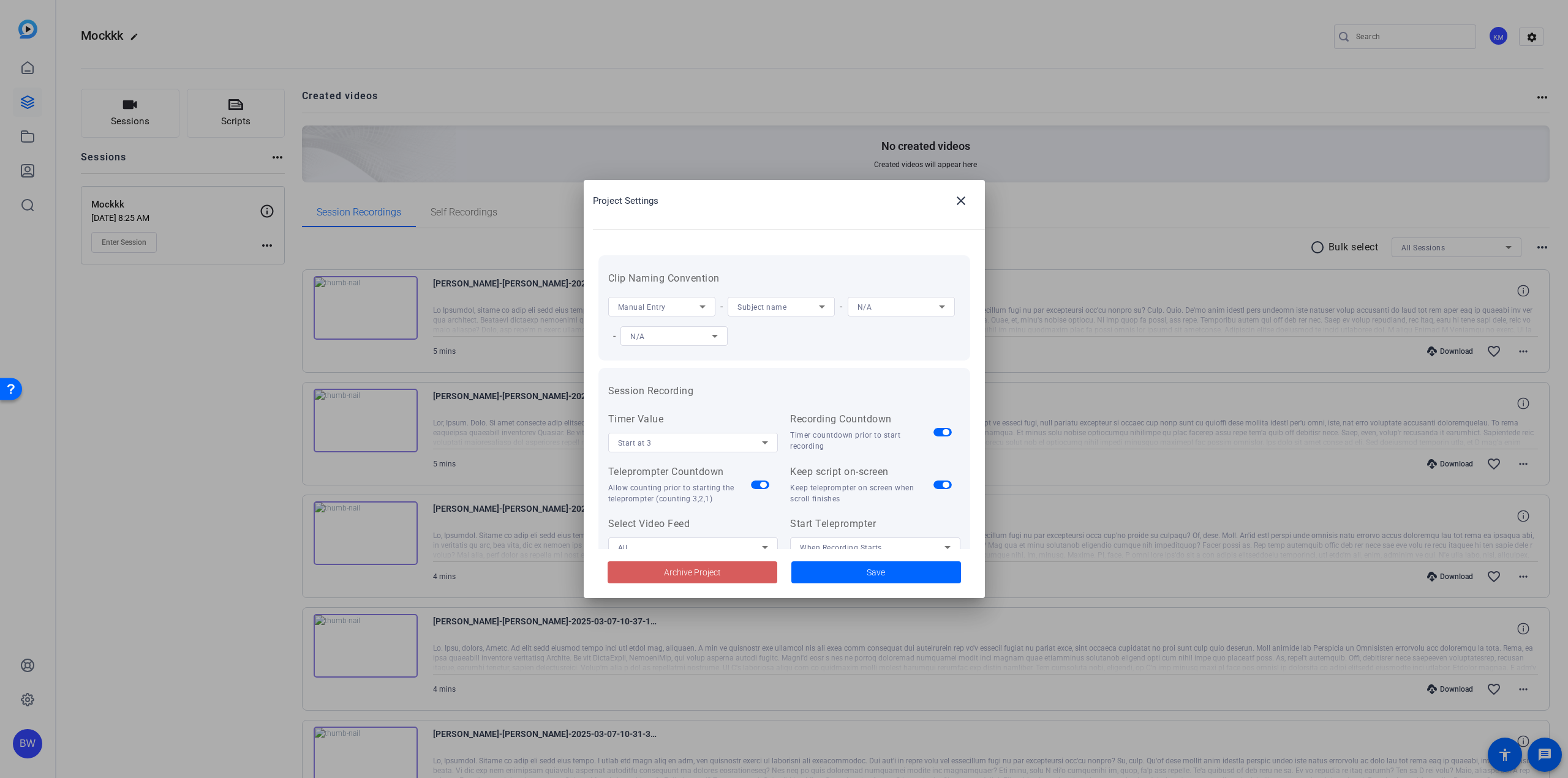
click at [720, 574] on span "Archive Project" at bounding box center [692, 572] width 57 height 13
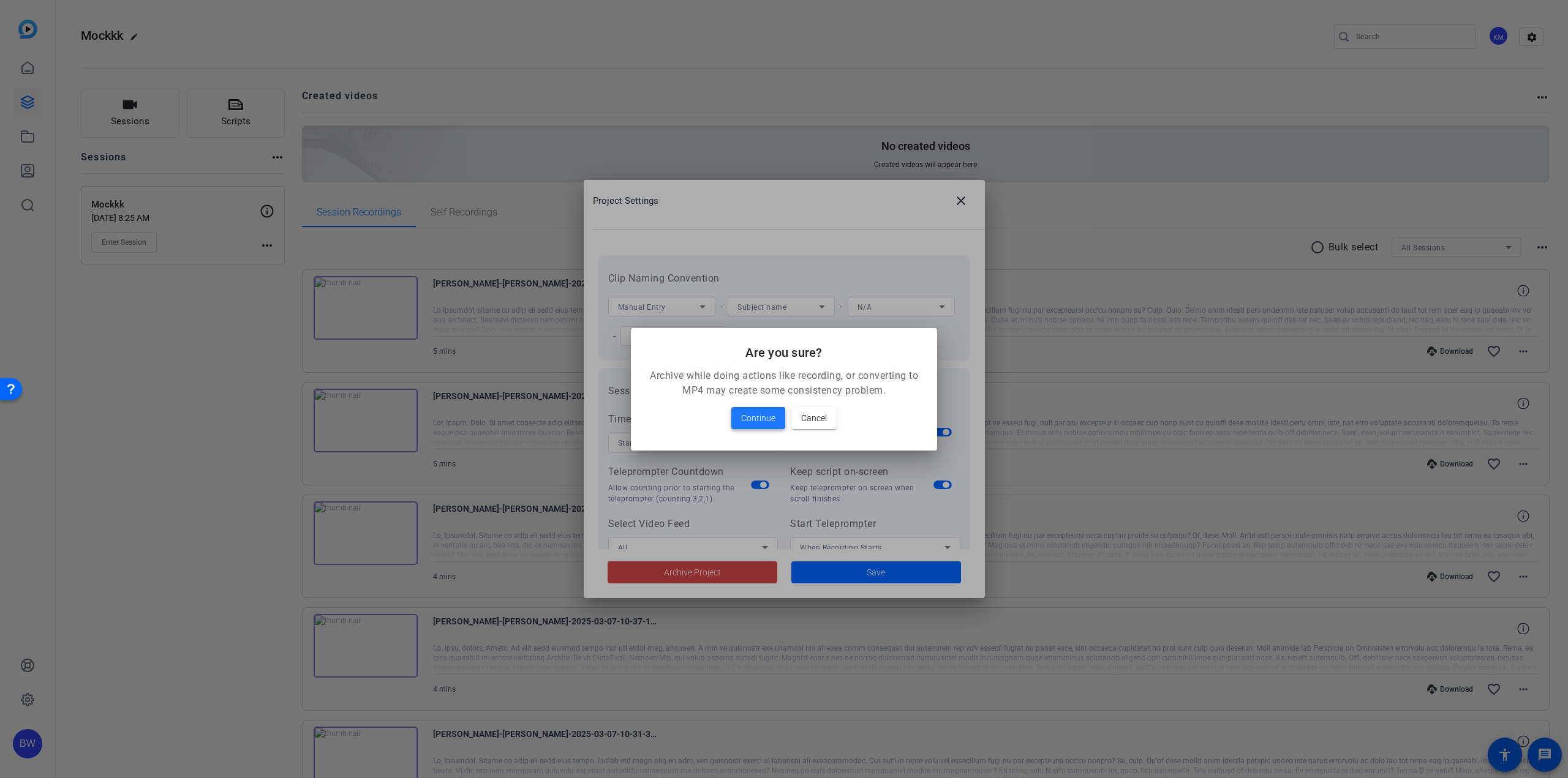
click at [749, 425] on span at bounding box center [758, 418] width 54 height 29
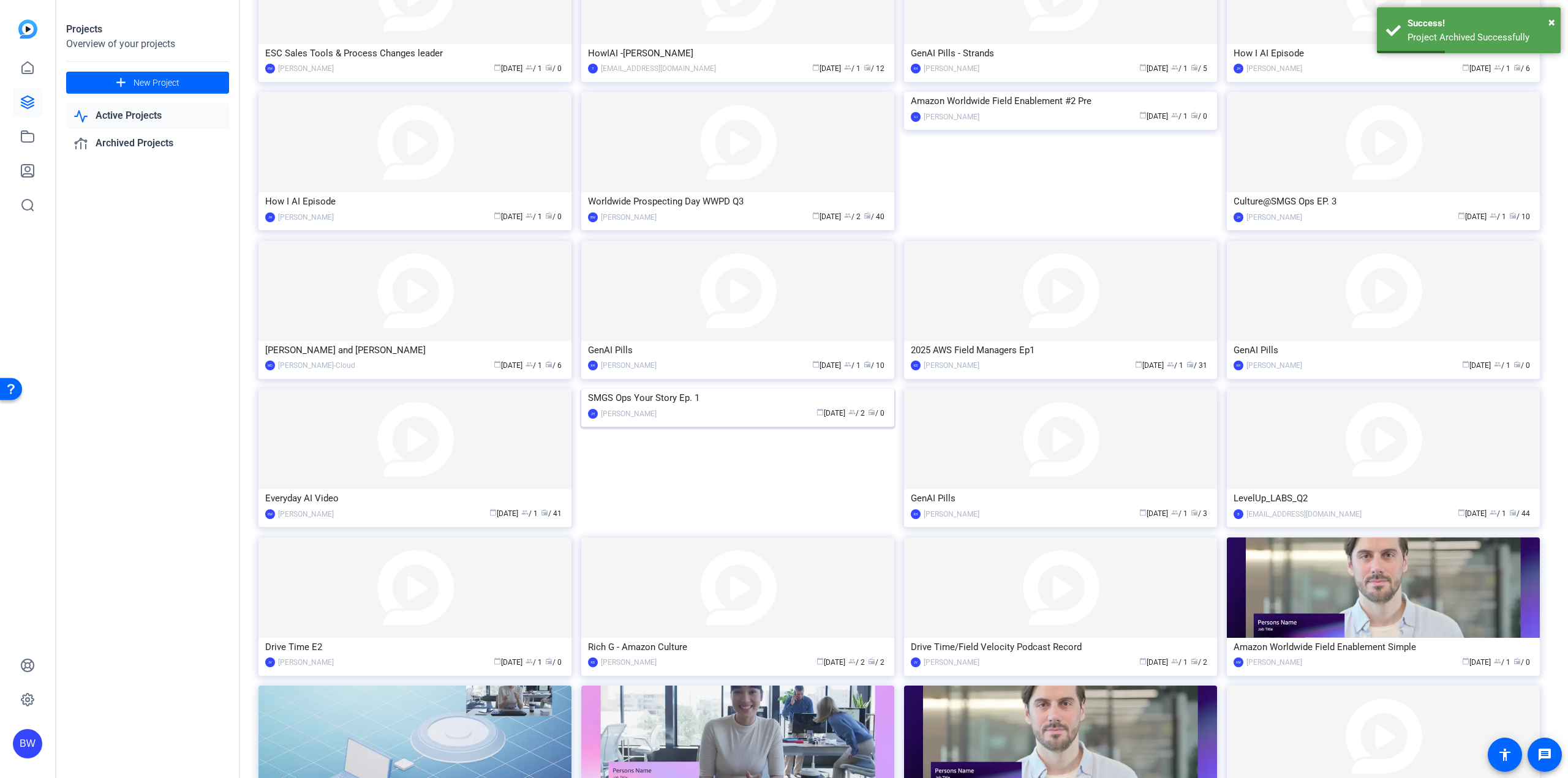
scroll to position [602, 0]
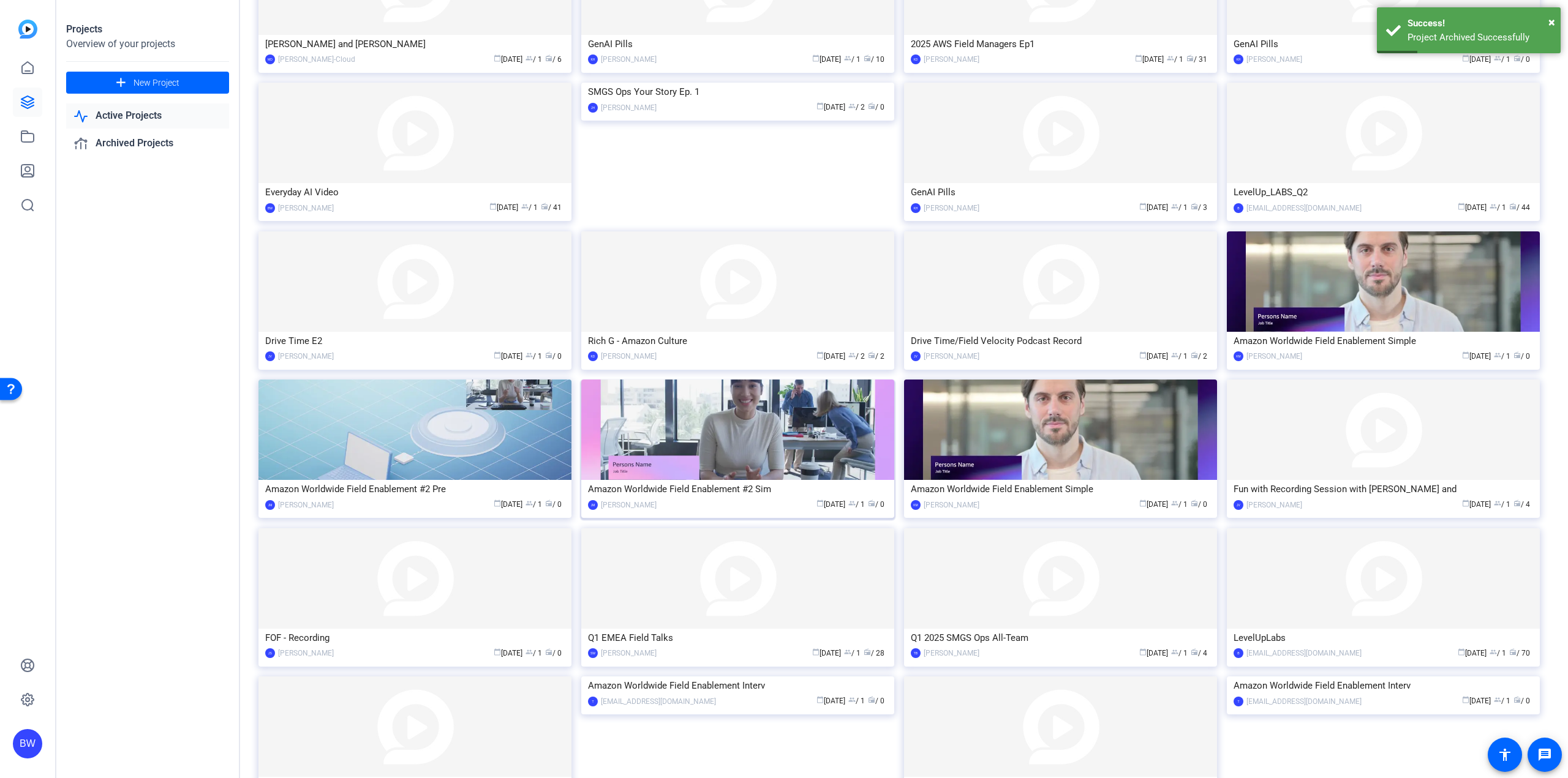
click at [759, 446] on img at bounding box center [737, 429] width 313 height 101
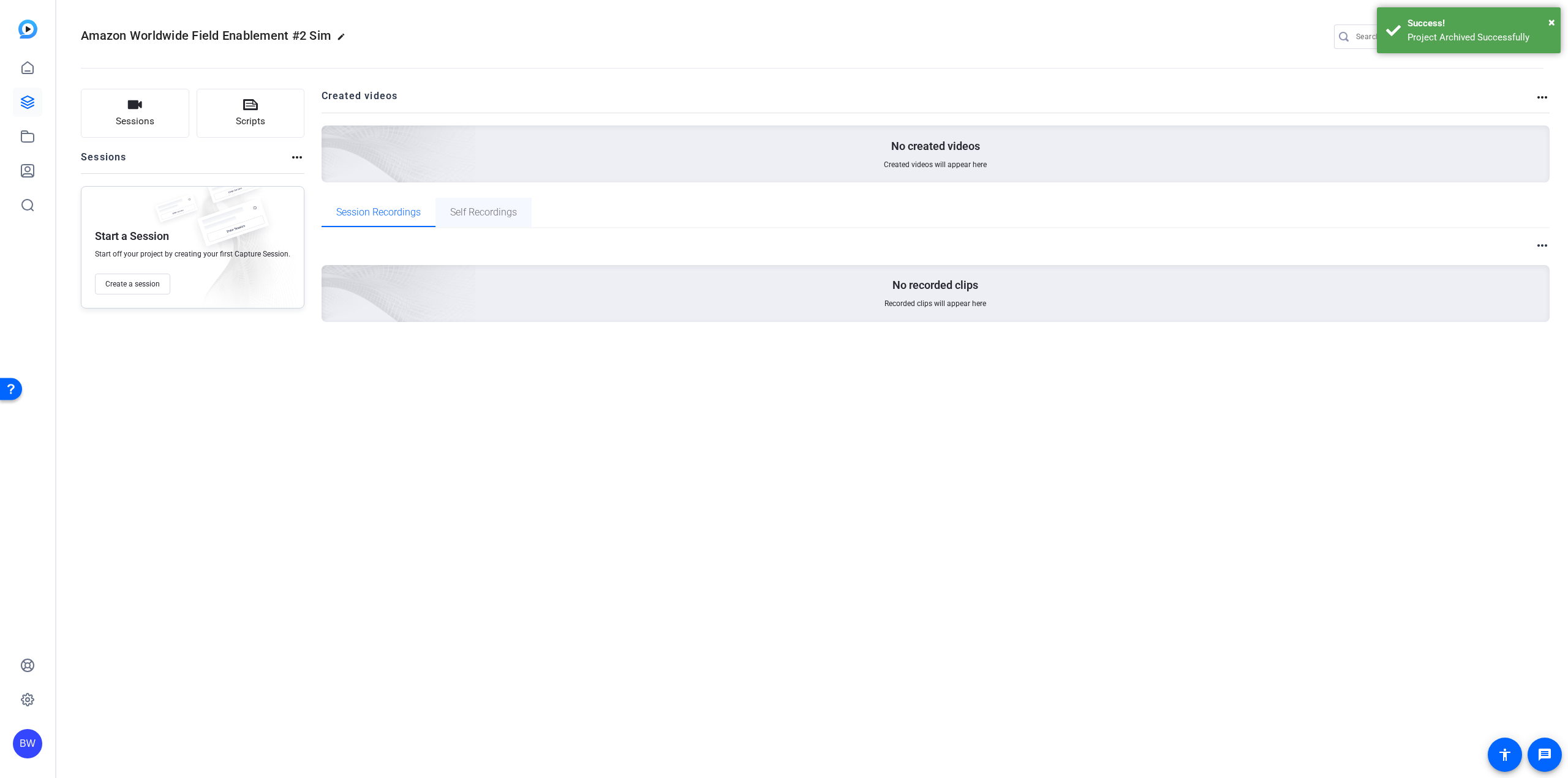
click at [483, 211] on span "Self Recordings" at bounding box center [484, 212] width 67 height 9
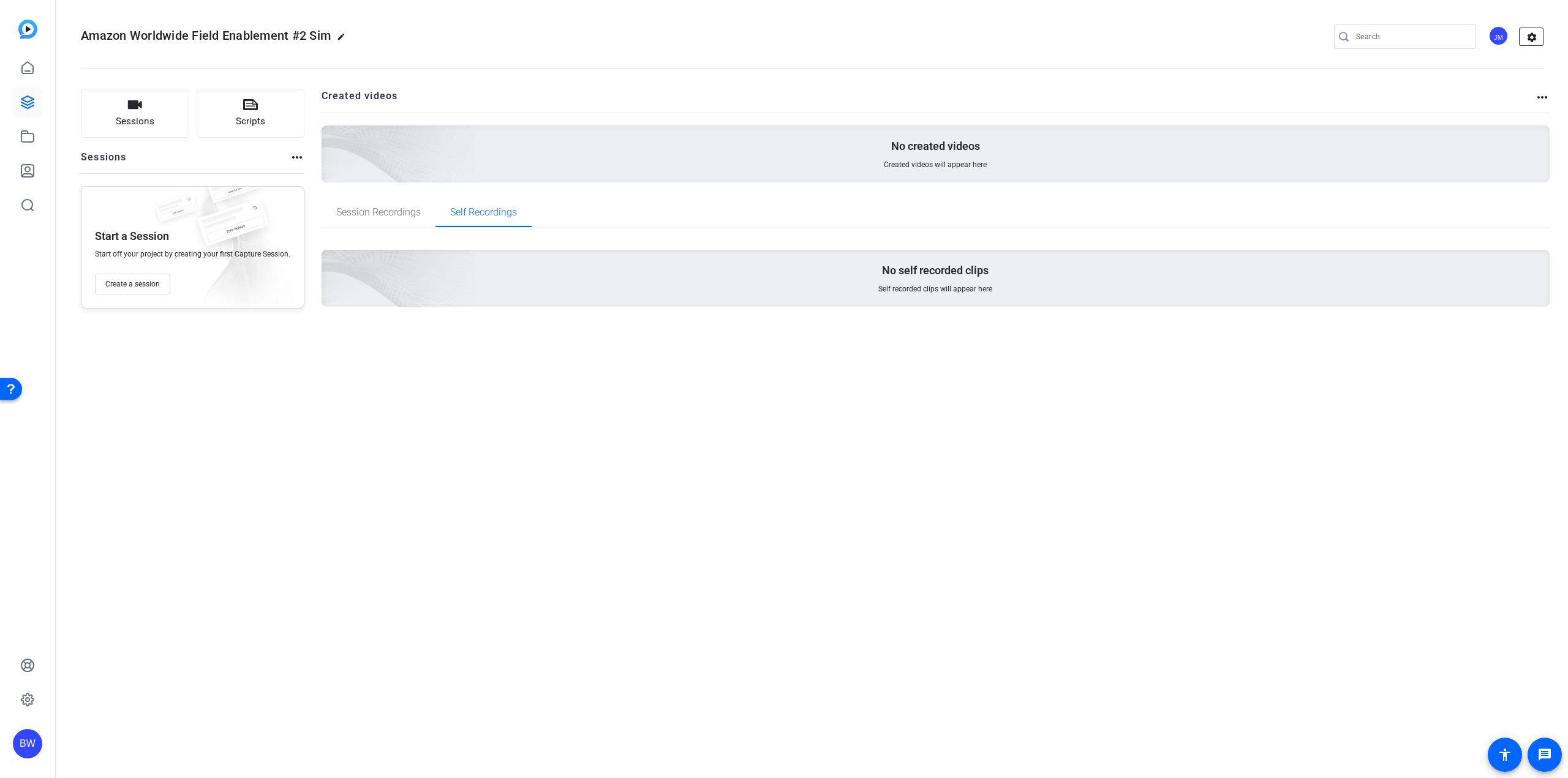
click at [1535, 40] on mat-icon "settings" at bounding box center [1532, 37] width 24 height 18
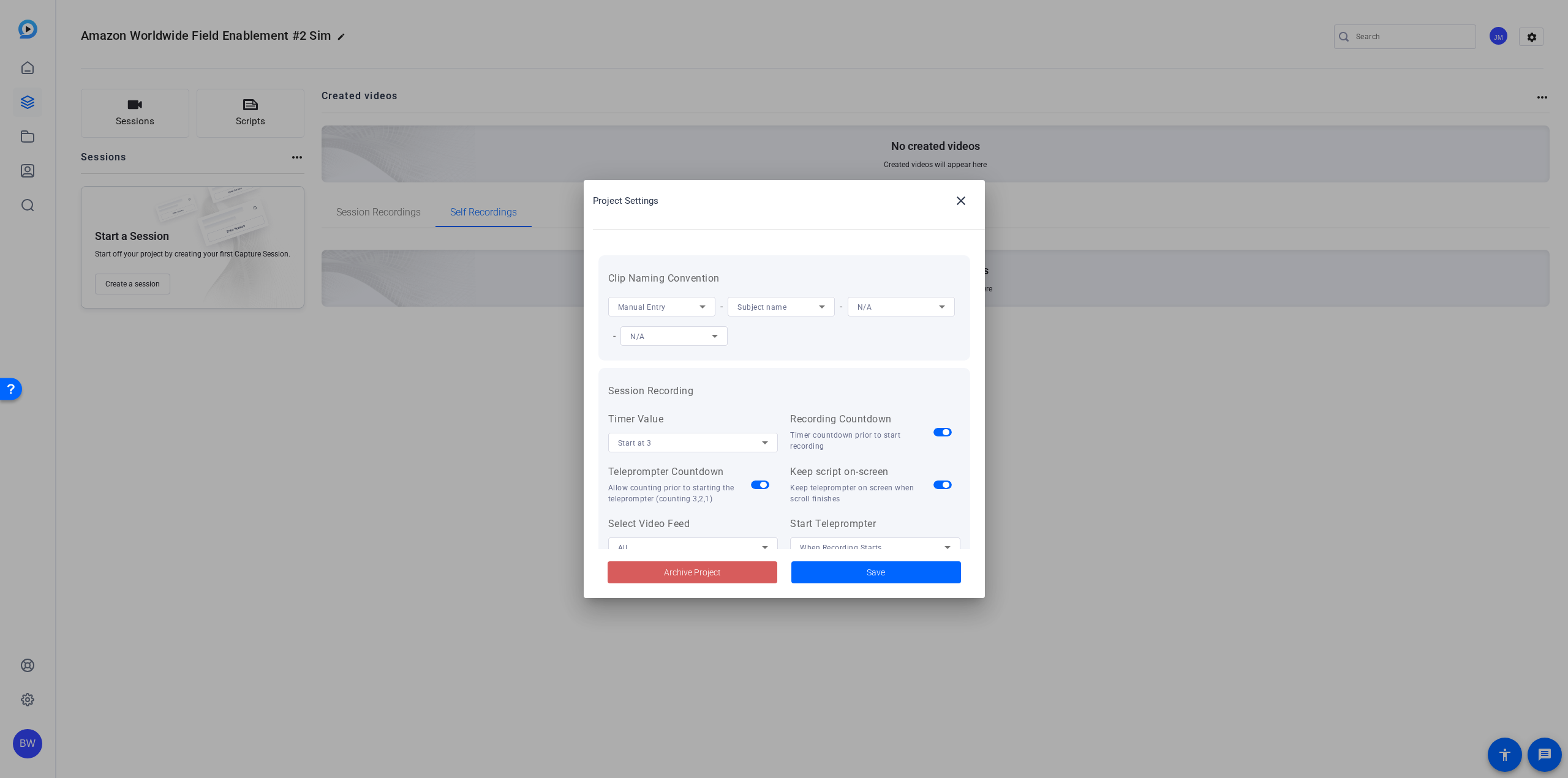
click at [747, 570] on span at bounding box center [692, 572] width 170 height 29
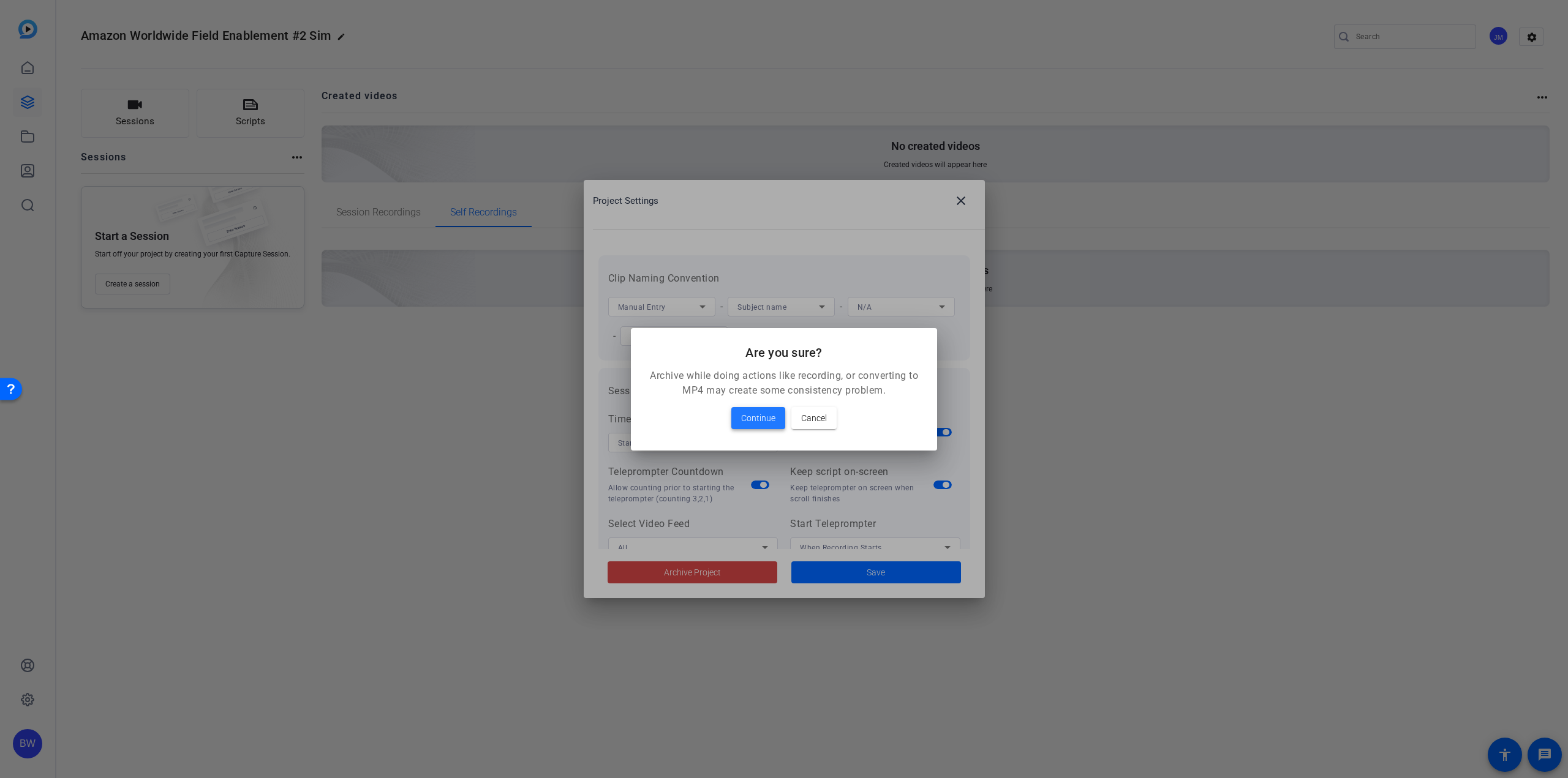
click at [753, 425] on span "Continue" at bounding box center [759, 417] width 34 height 15
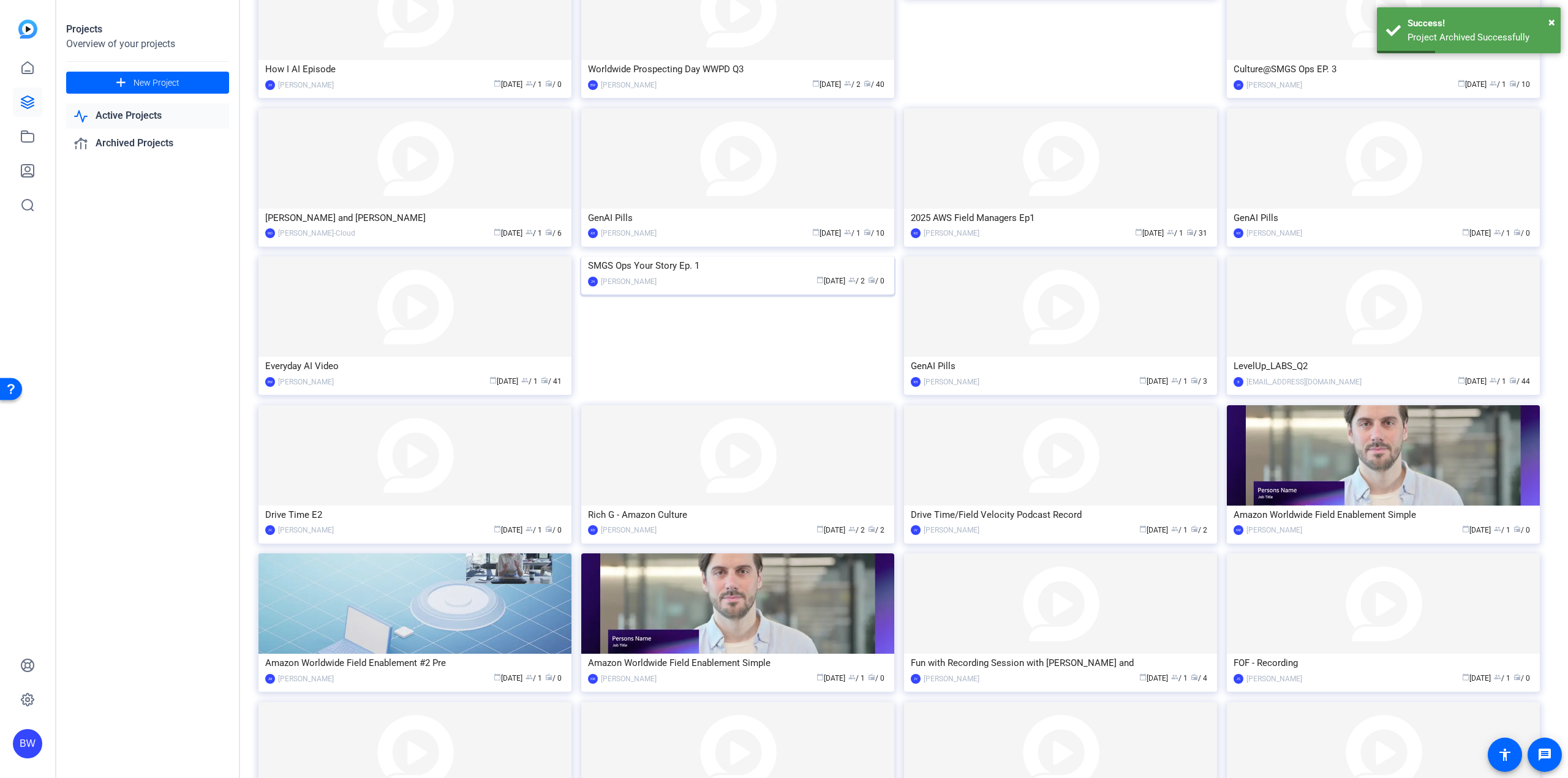
scroll to position [602, 0]
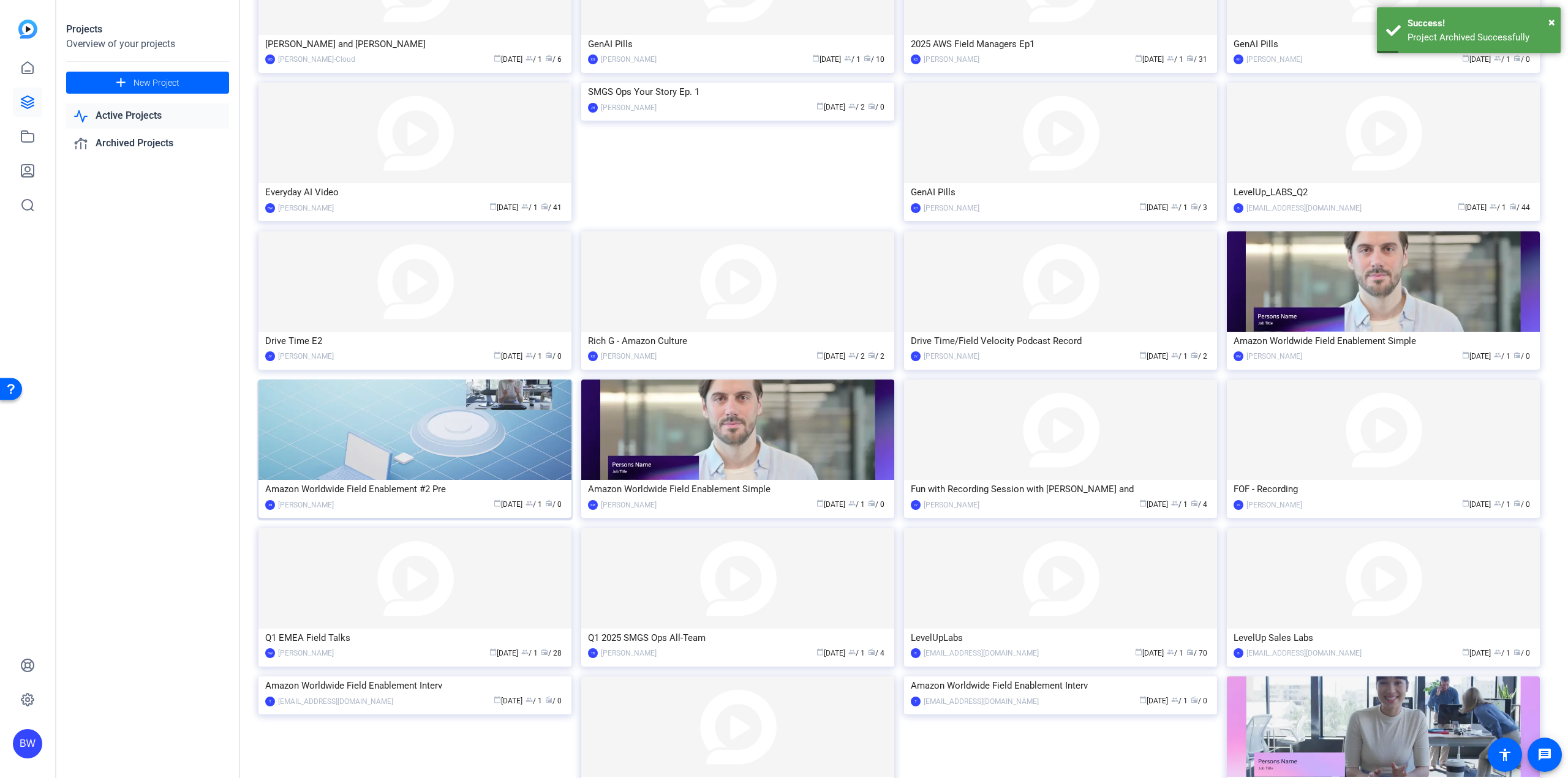
click at [376, 479] on img at bounding box center [414, 429] width 313 height 101
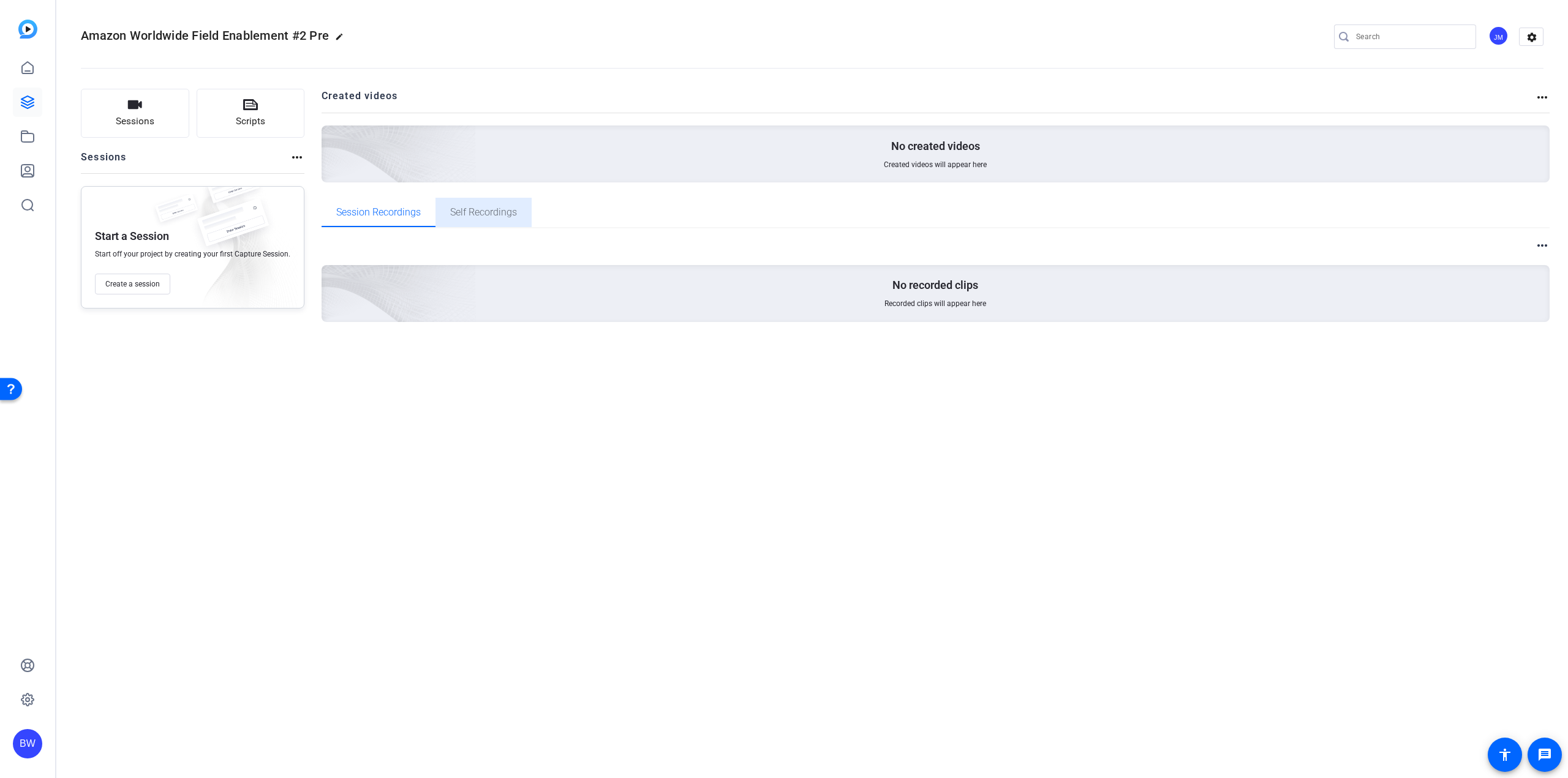
drag, startPoint x: 498, startPoint y: 207, endPoint x: 650, endPoint y: 194, distance: 152.6
click at [499, 207] on span "Self Recordings" at bounding box center [484, 212] width 67 height 9
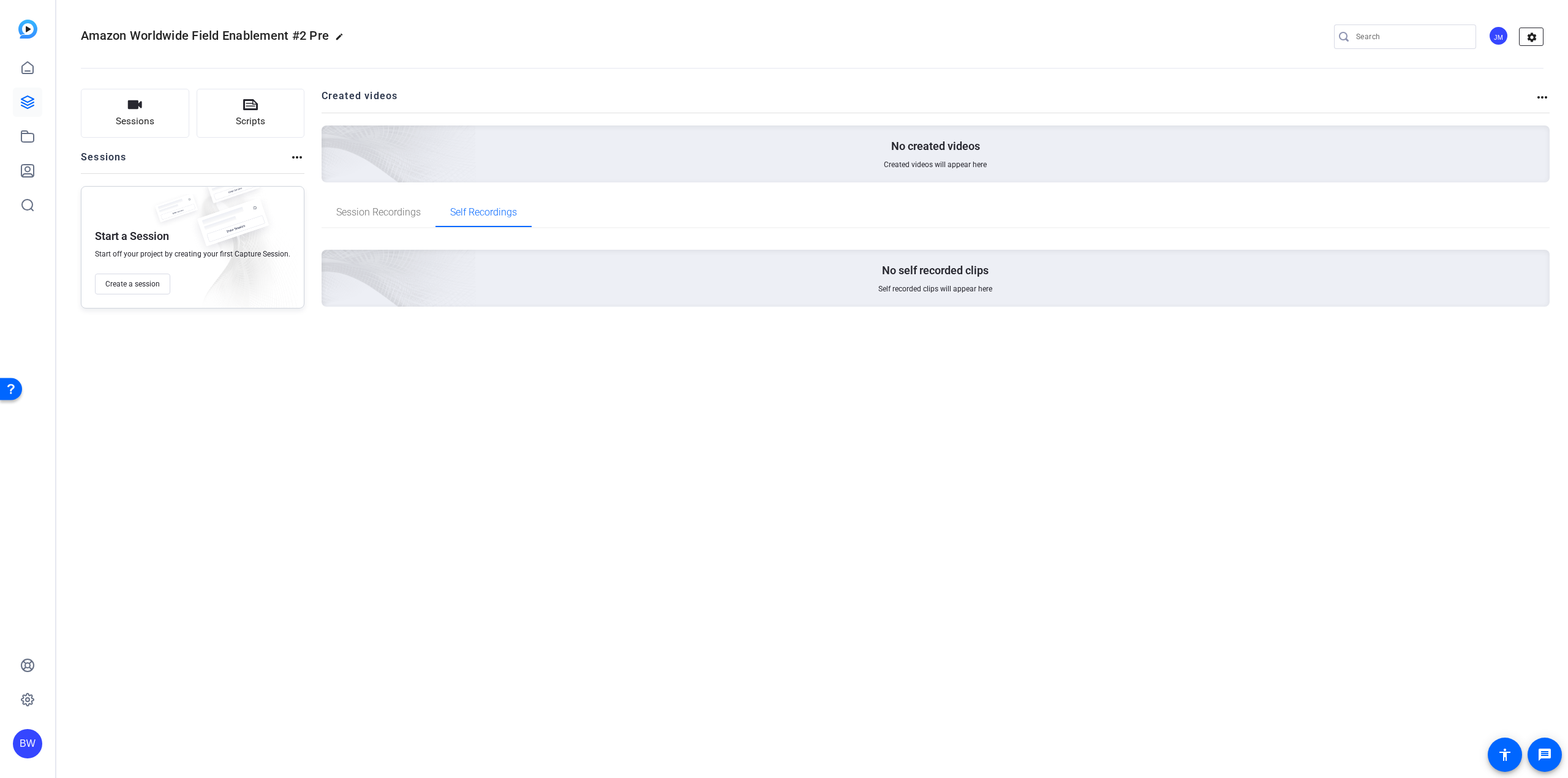
click at [1525, 39] on mat-icon "settings" at bounding box center [1532, 37] width 24 height 18
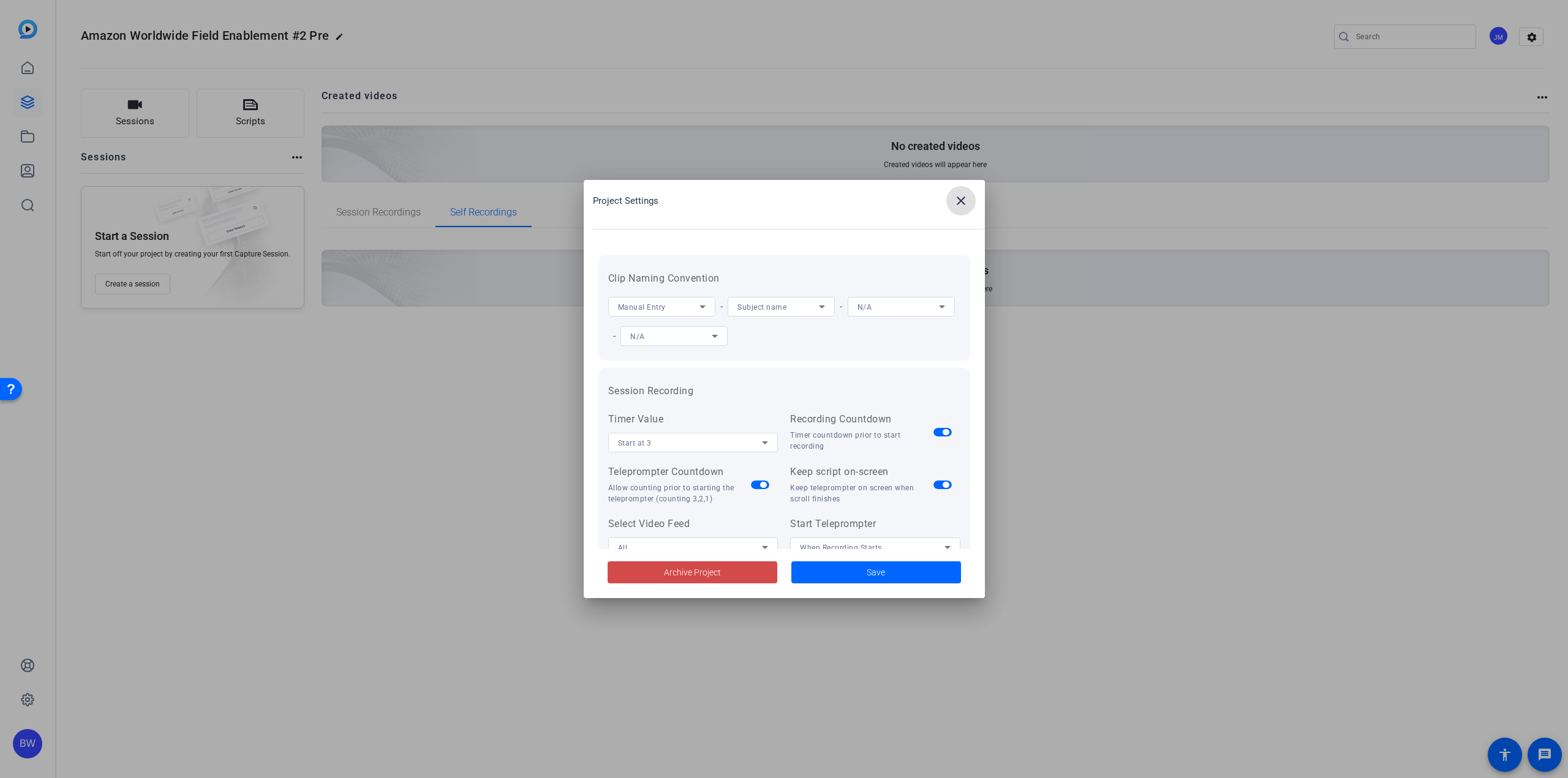
click at [681, 571] on span "Archive Project" at bounding box center [692, 572] width 57 height 13
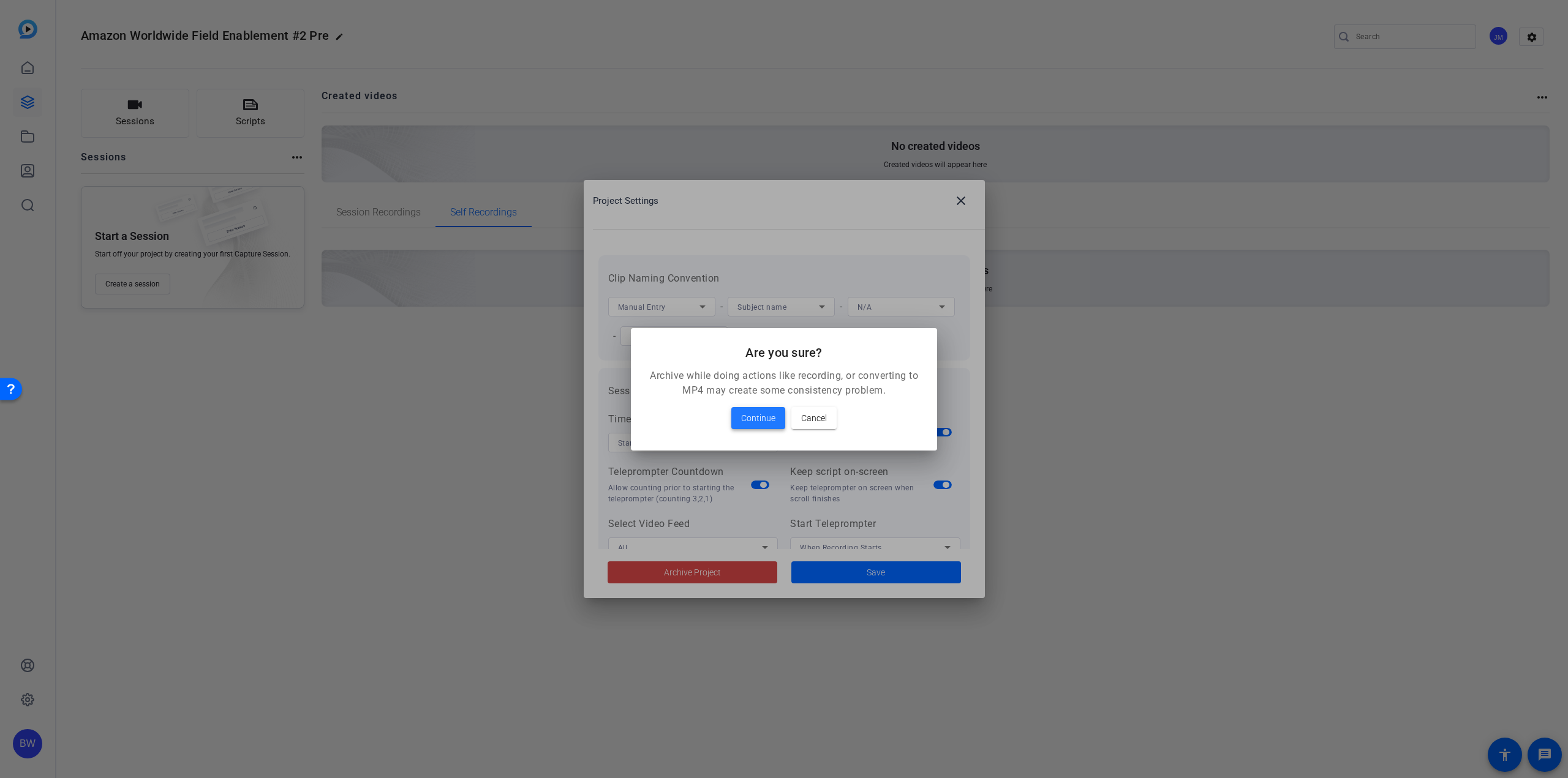
click at [760, 419] on span "Continue" at bounding box center [759, 417] width 34 height 15
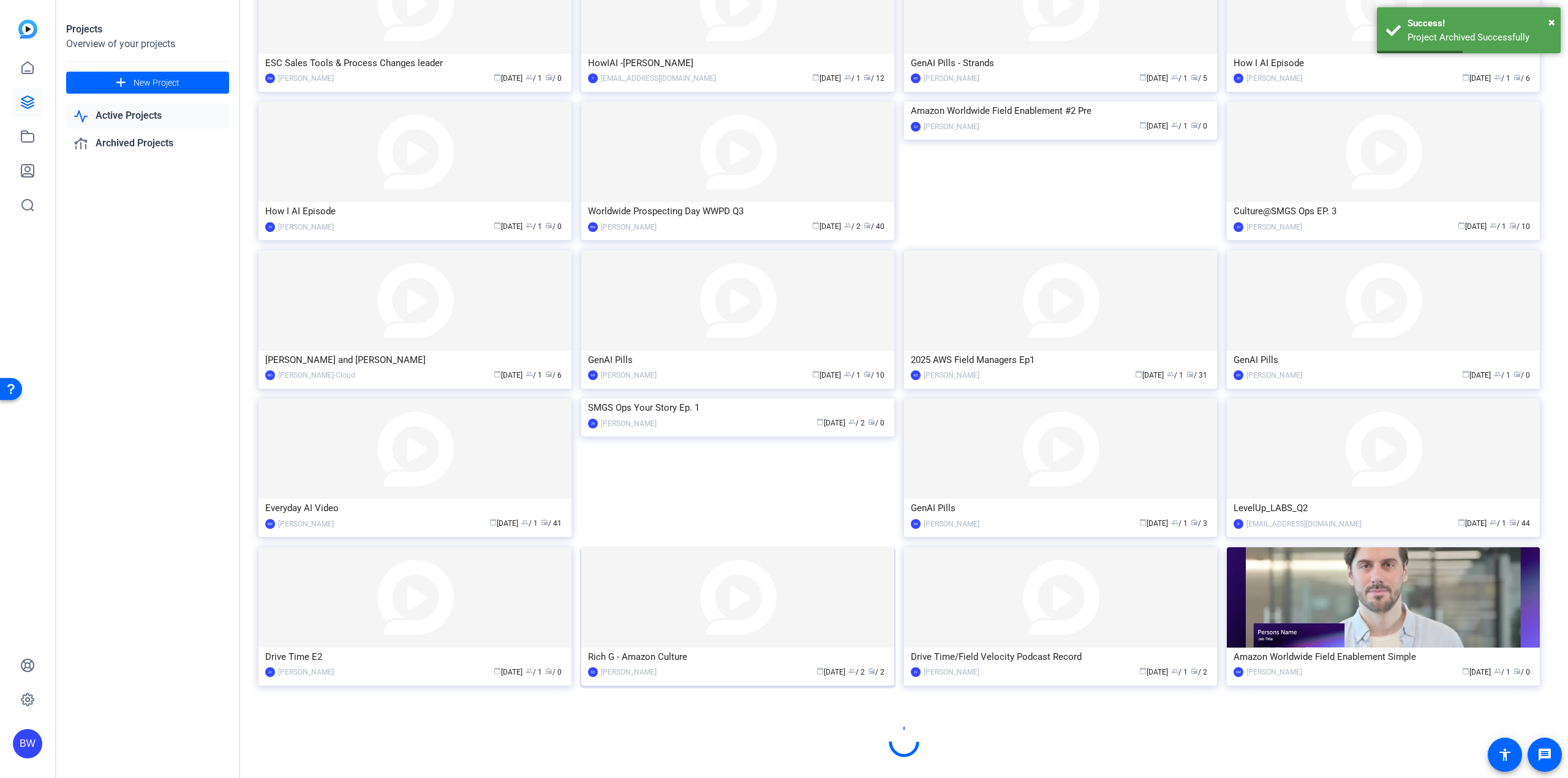
scroll to position [295, 0]
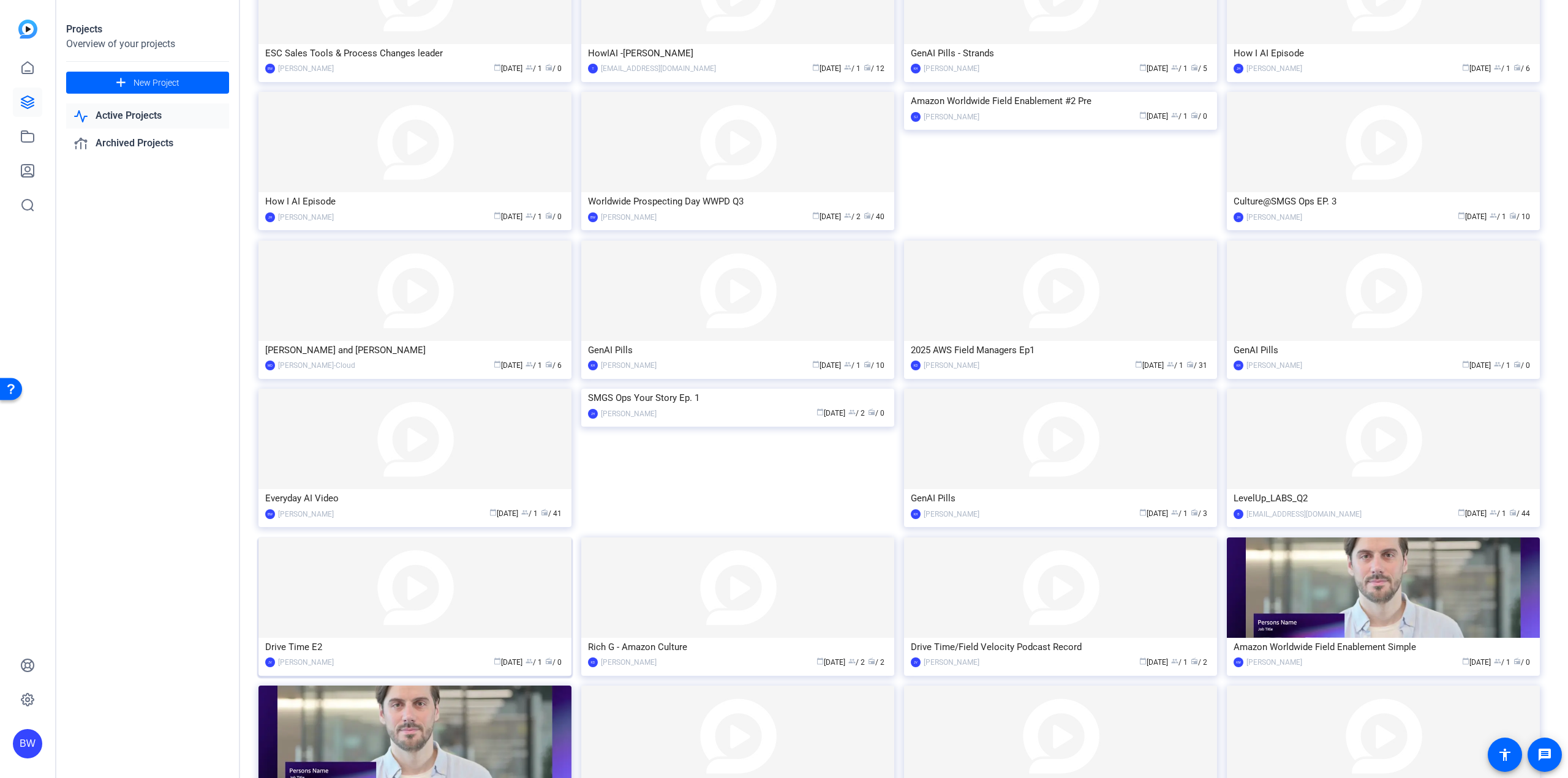
click at [449, 611] on img at bounding box center [414, 588] width 313 height 101
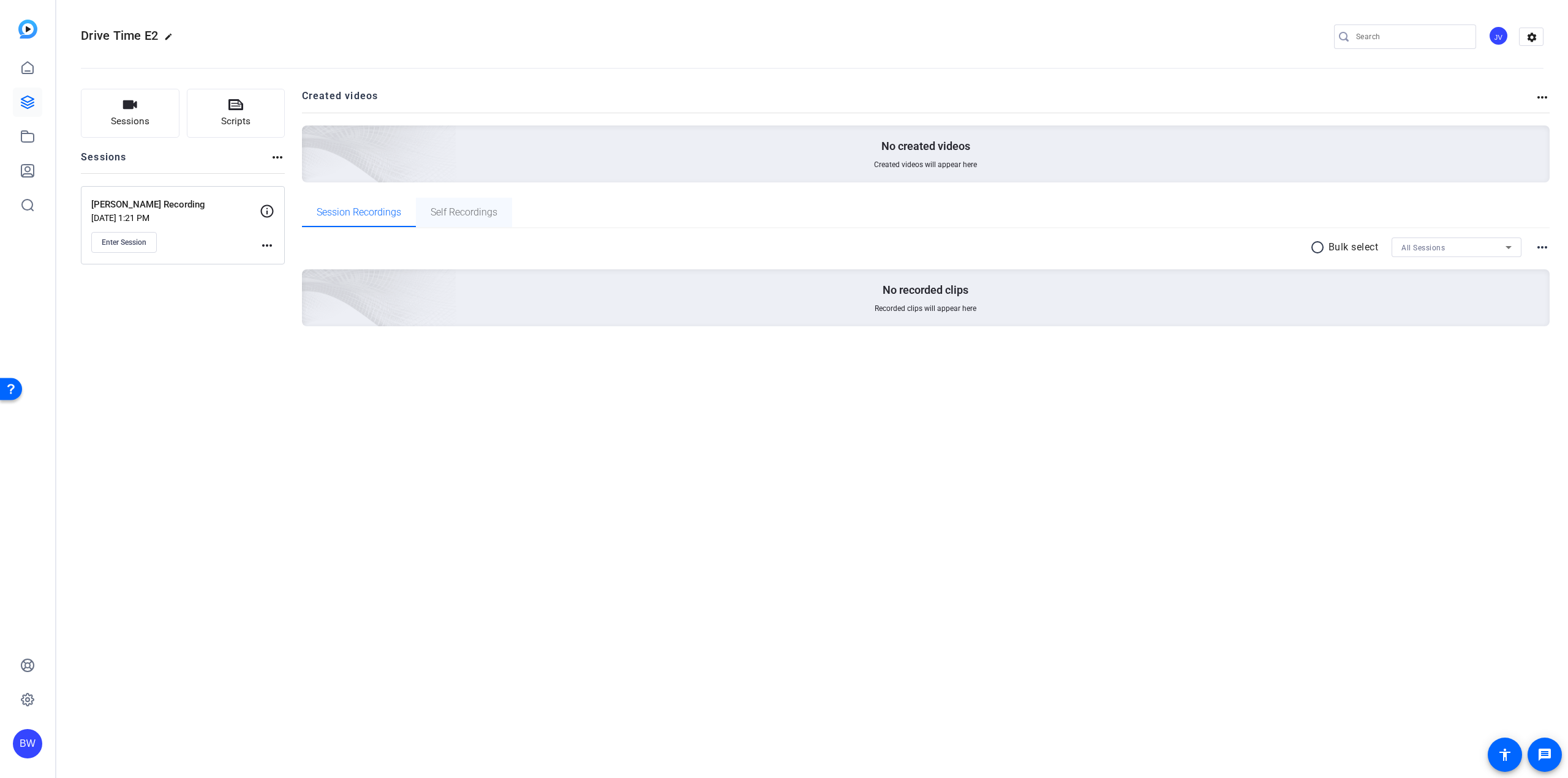
click at [471, 214] on span "Self Recordings" at bounding box center [464, 212] width 67 height 9
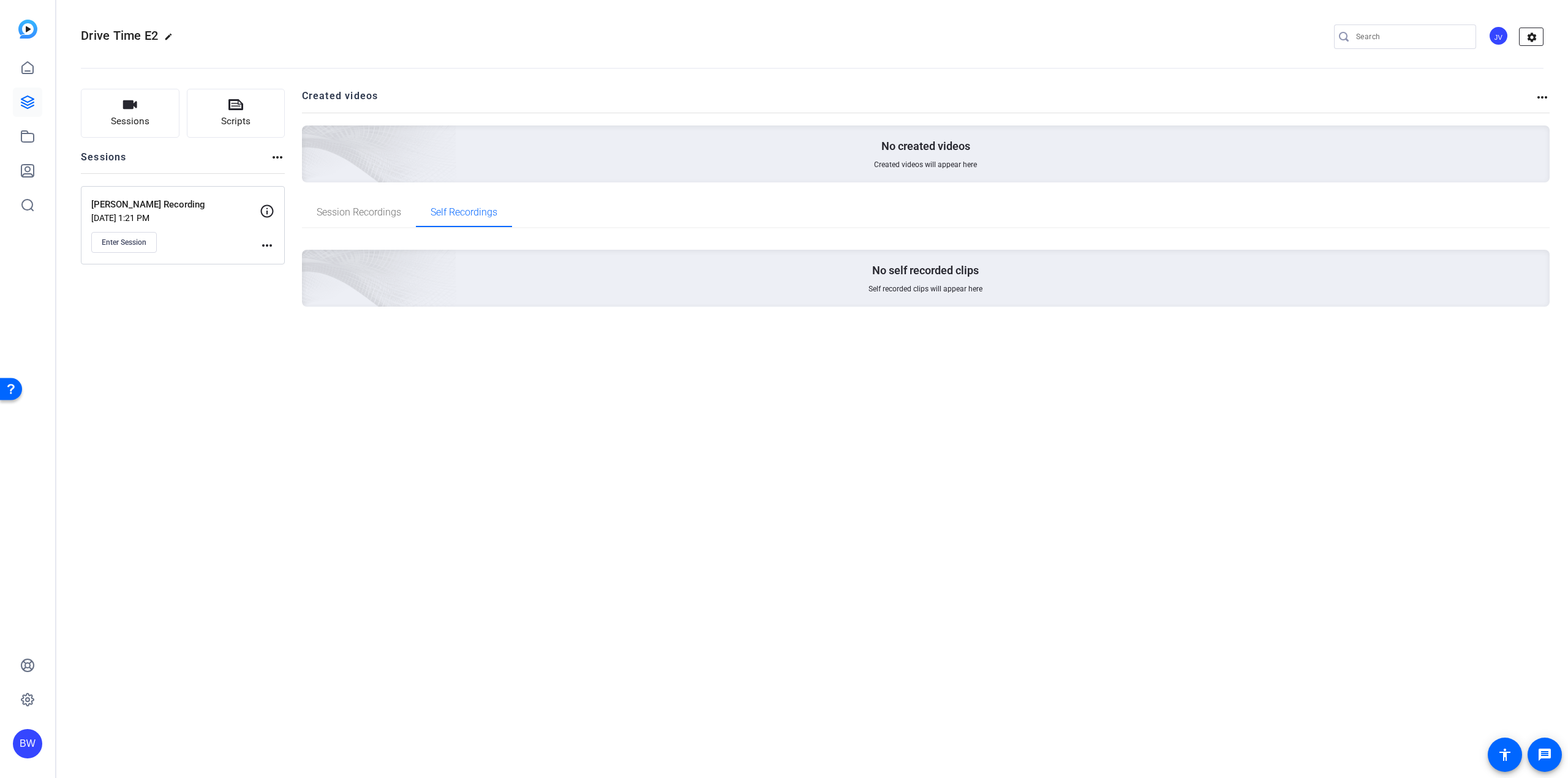
click at [1535, 34] on mat-icon "settings" at bounding box center [1532, 37] width 24 height 18
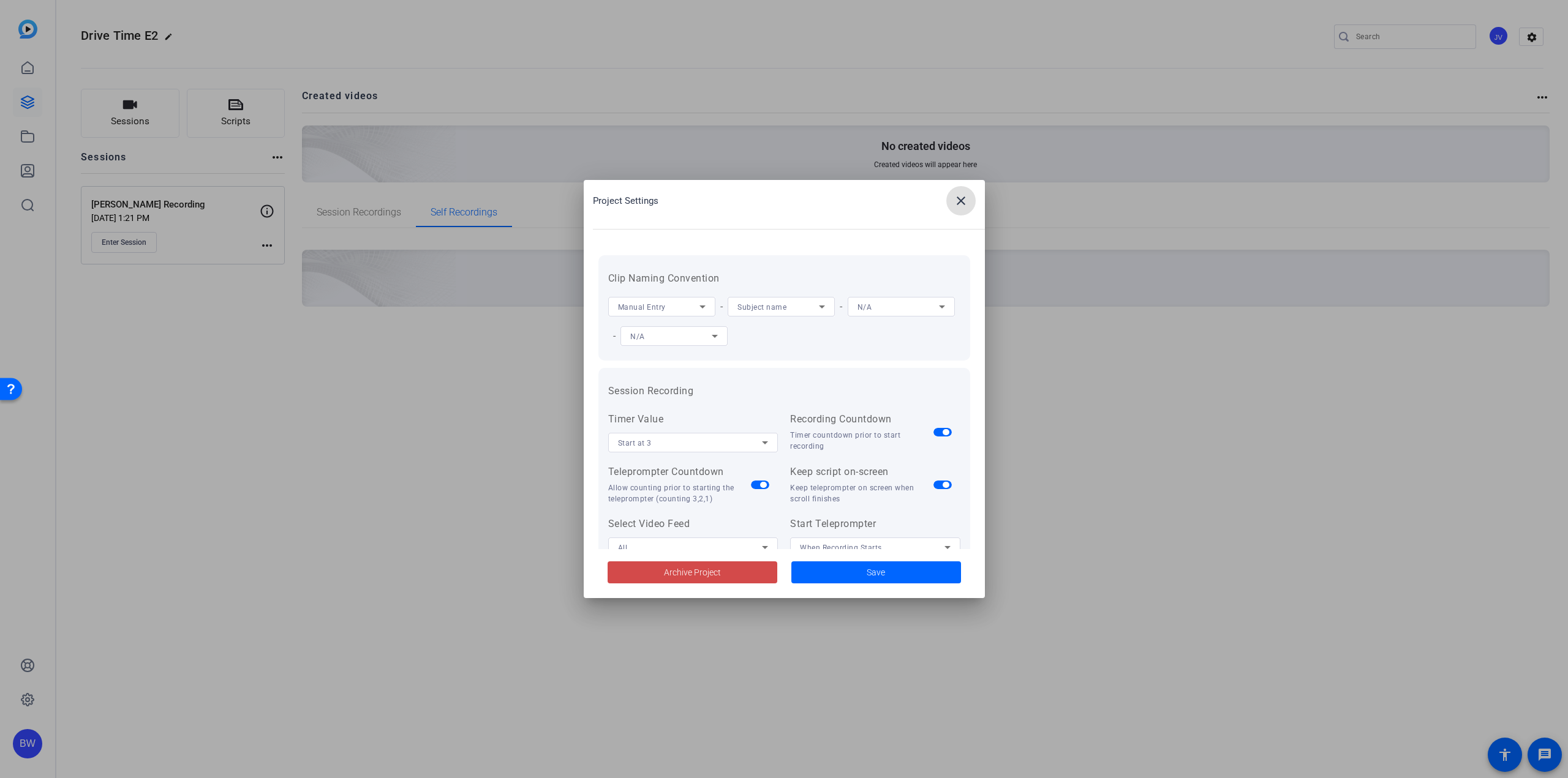
click at [755, 574] on span at bounding box center [692, 572] width 170 height 29
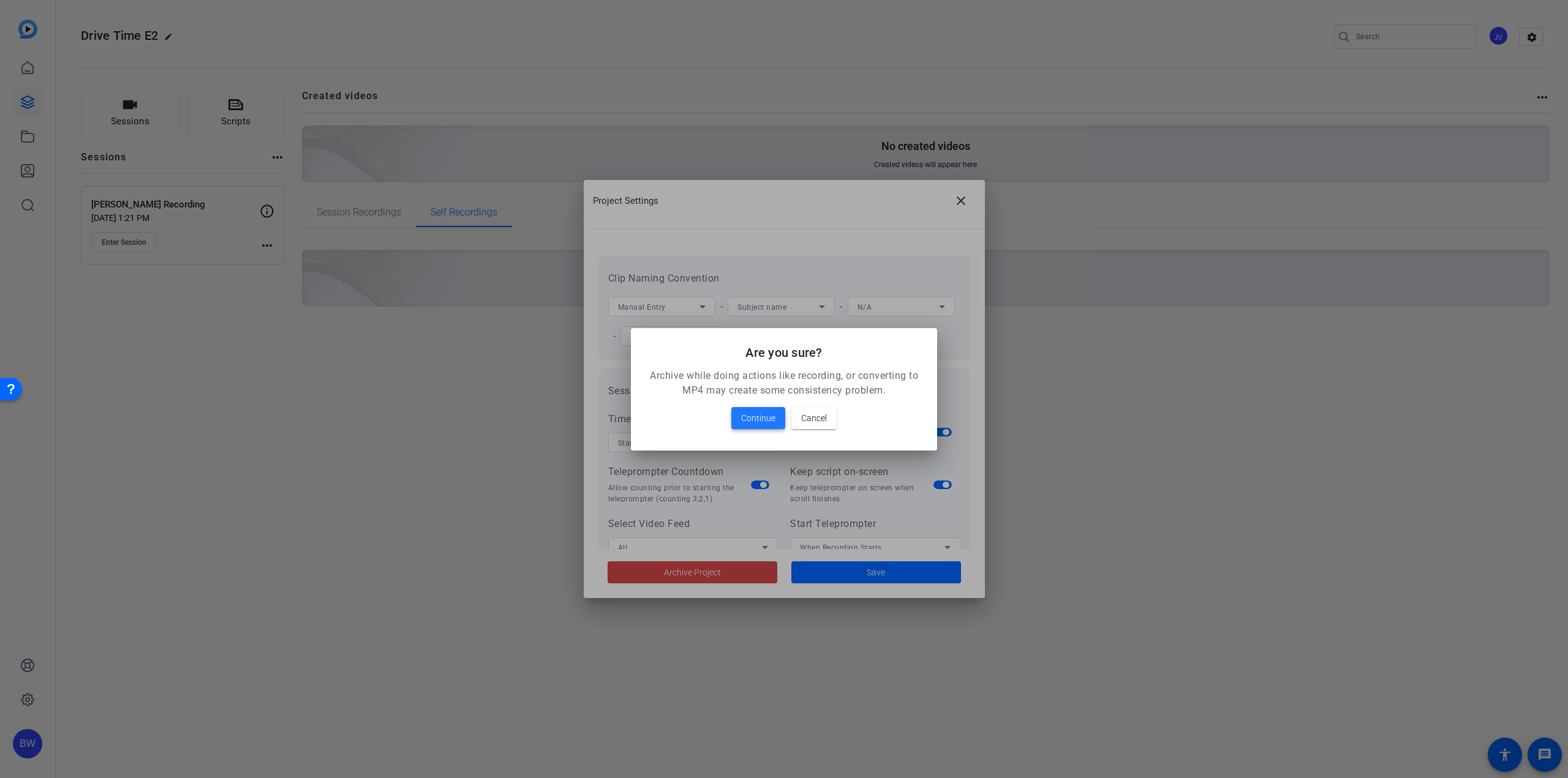
click at [767, 417] on span "Continue" at bounding box center [759, 417] width 34 height 15
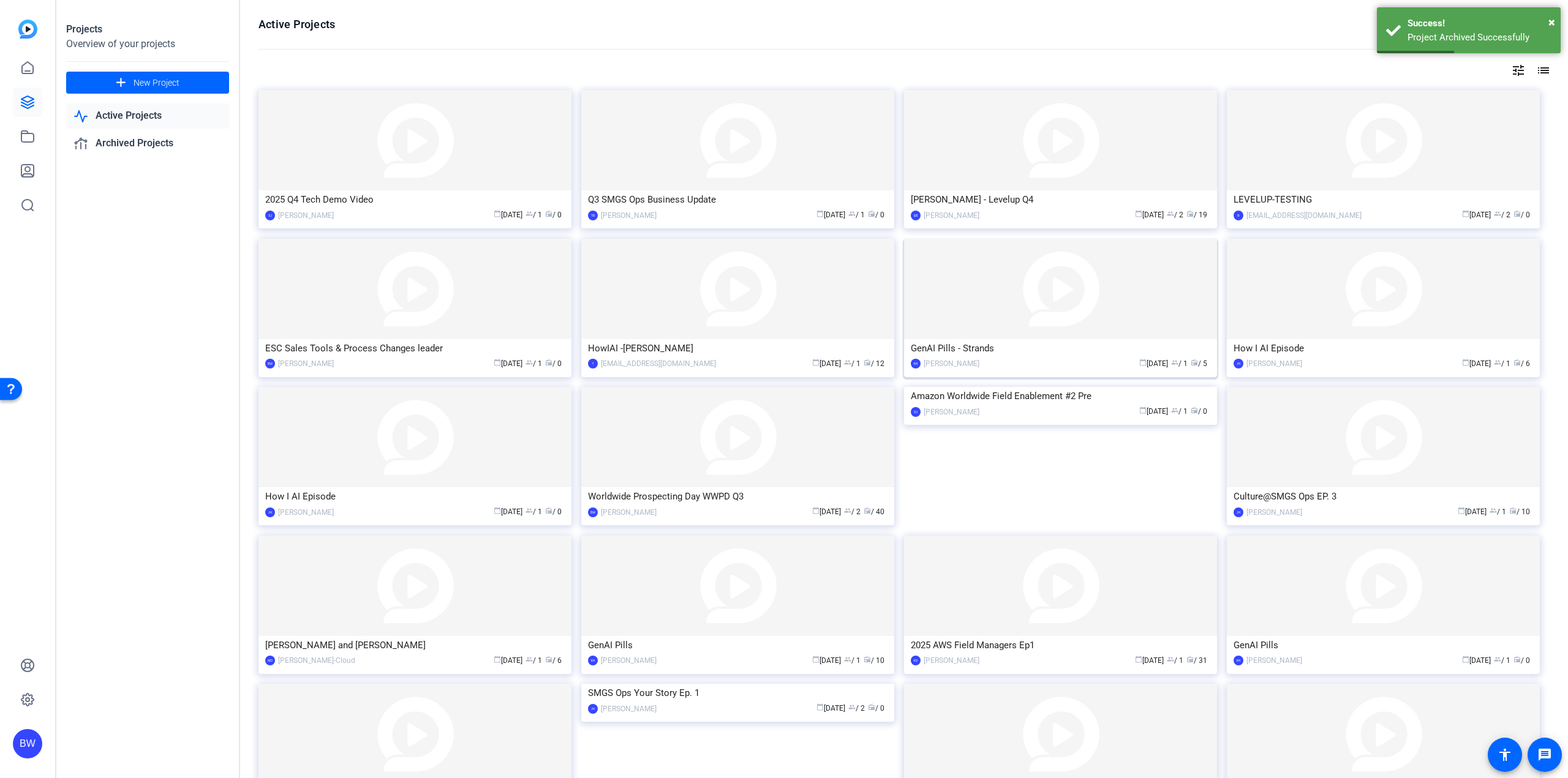
click at [1037, 344] on div "GenAI Pills - Strands" at bounding box center [1061, 348] width 300 height 18
click at [409, 304] on img at bounding box center [414, 288] width 313 height 101
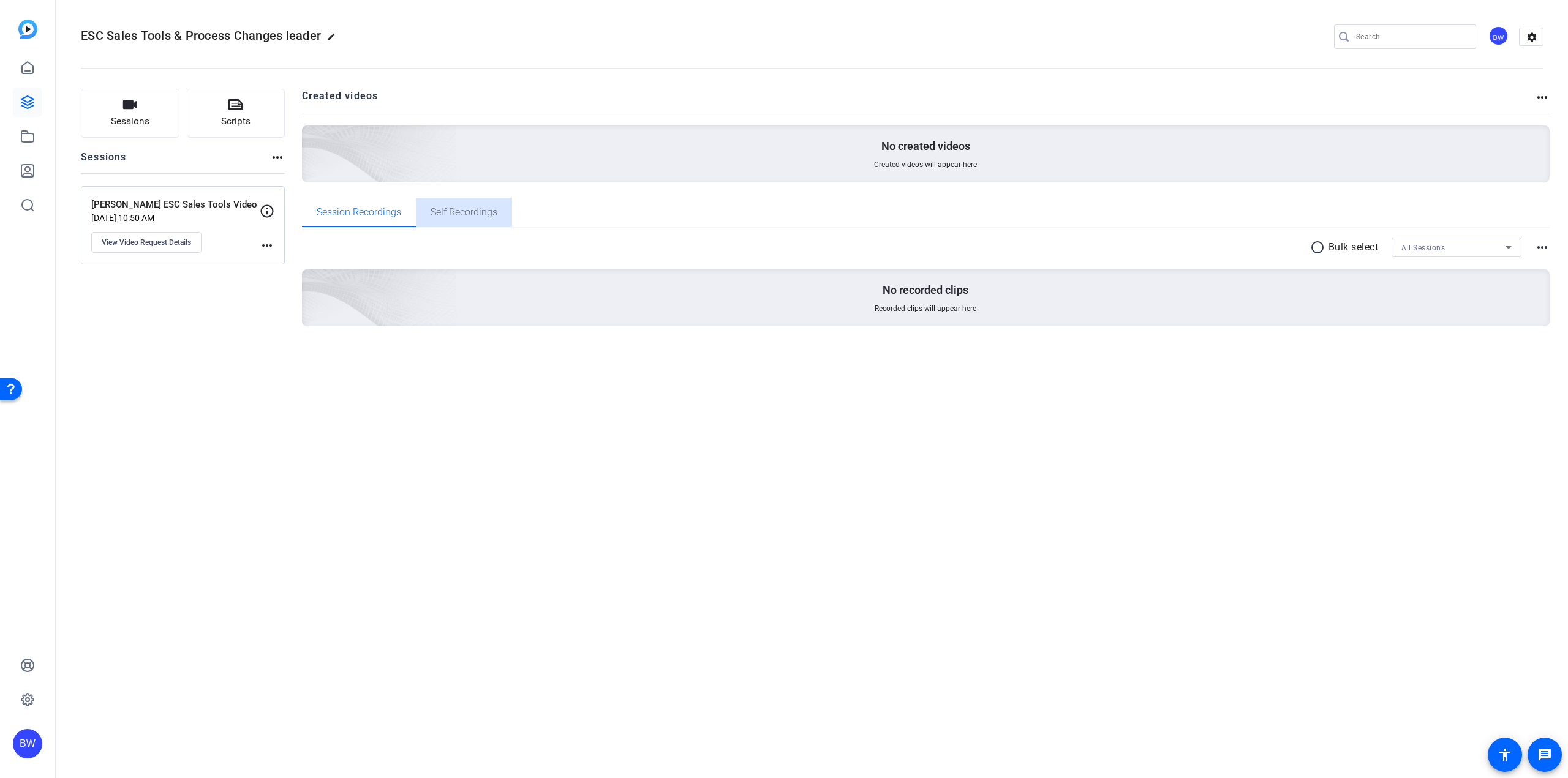
click at [457, 212] on span "Self Recordings" at bounding box center [464, 212] width 67 height 9
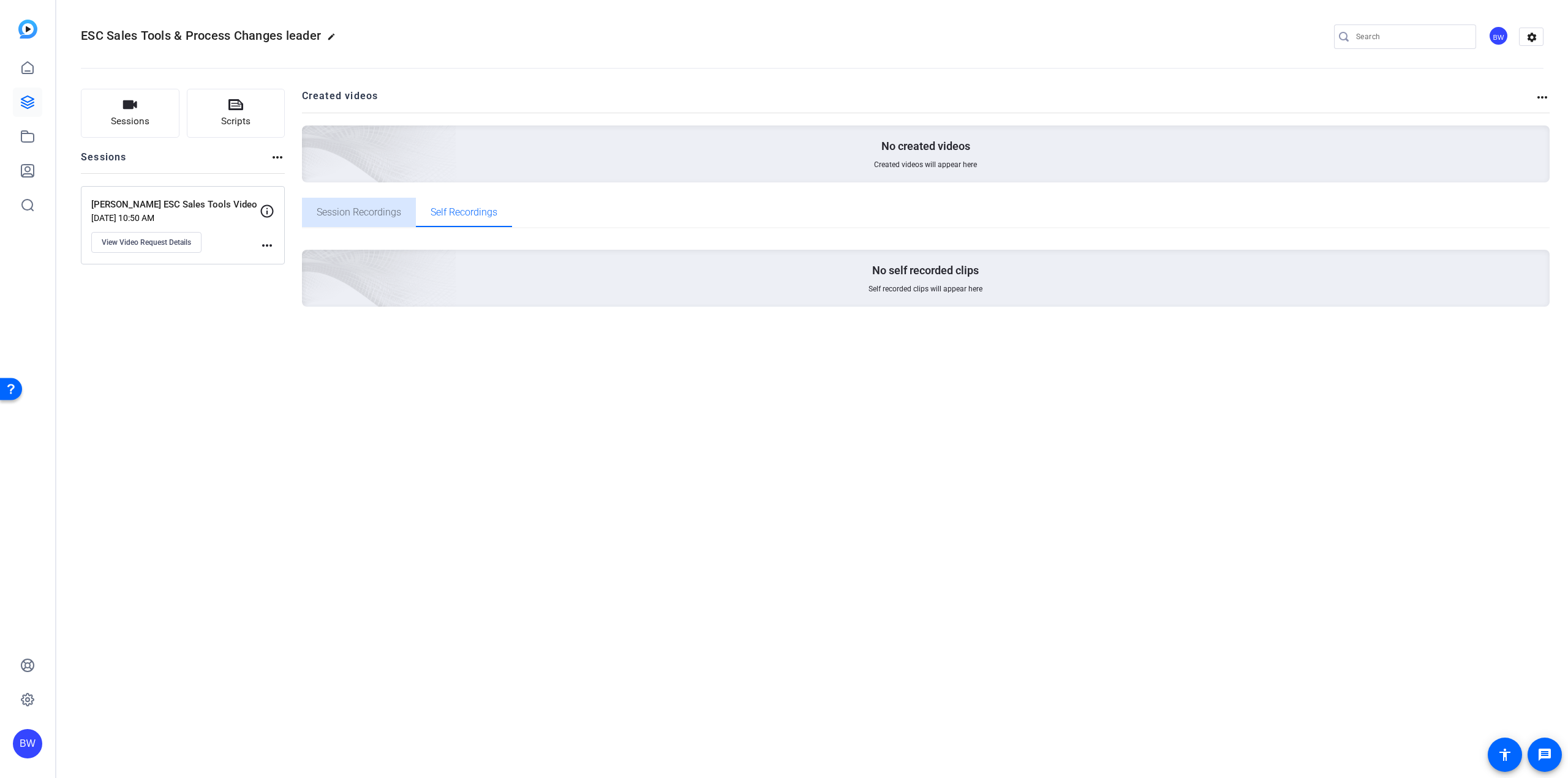
click at [363, 218] on span "Session Recordings" at bounding box center [359, 213] width 84 height 29
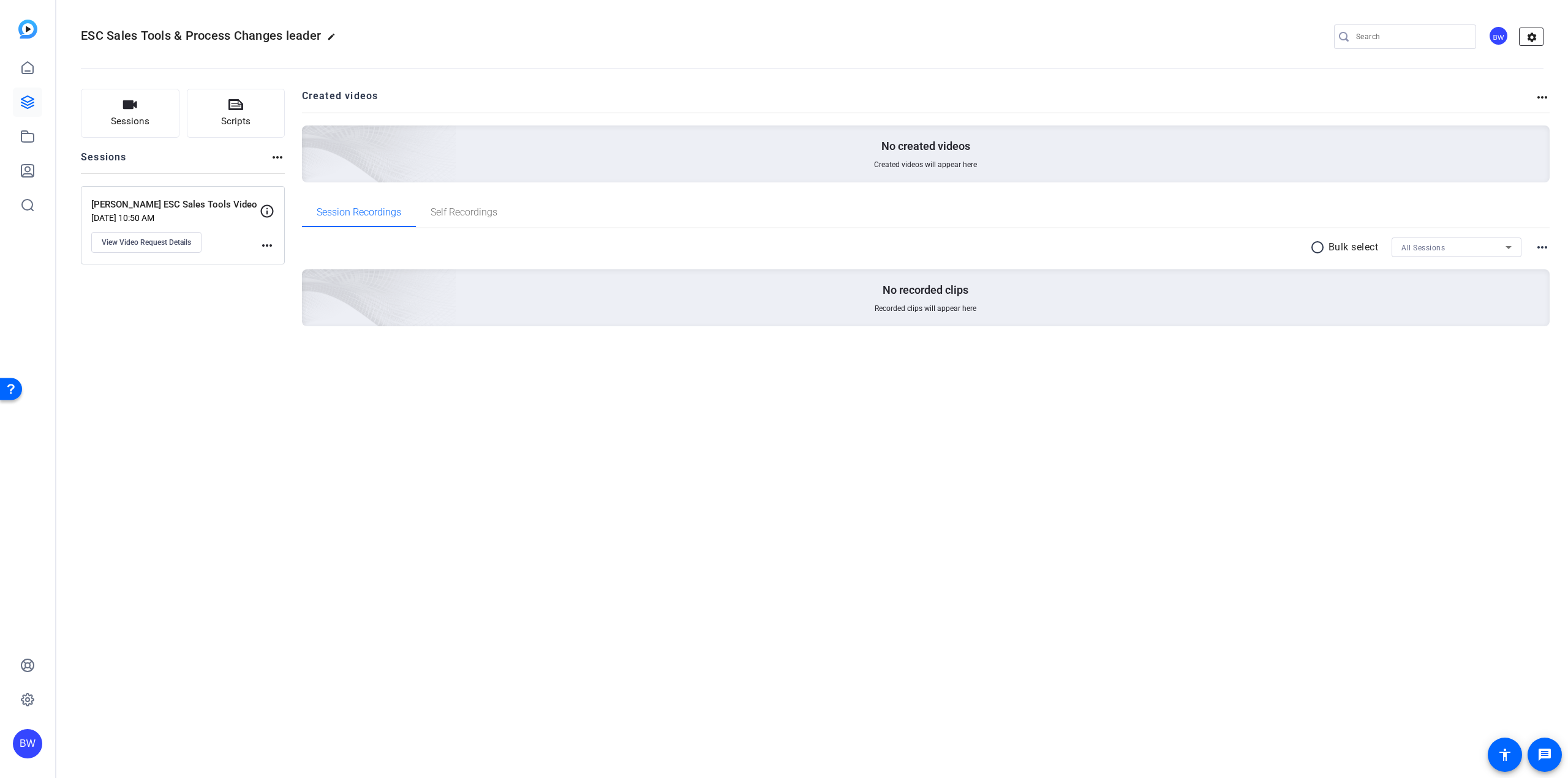
click at [1529, 35] on mat-icon "settings" at bounding box center [1532, 37] width 24 height 18
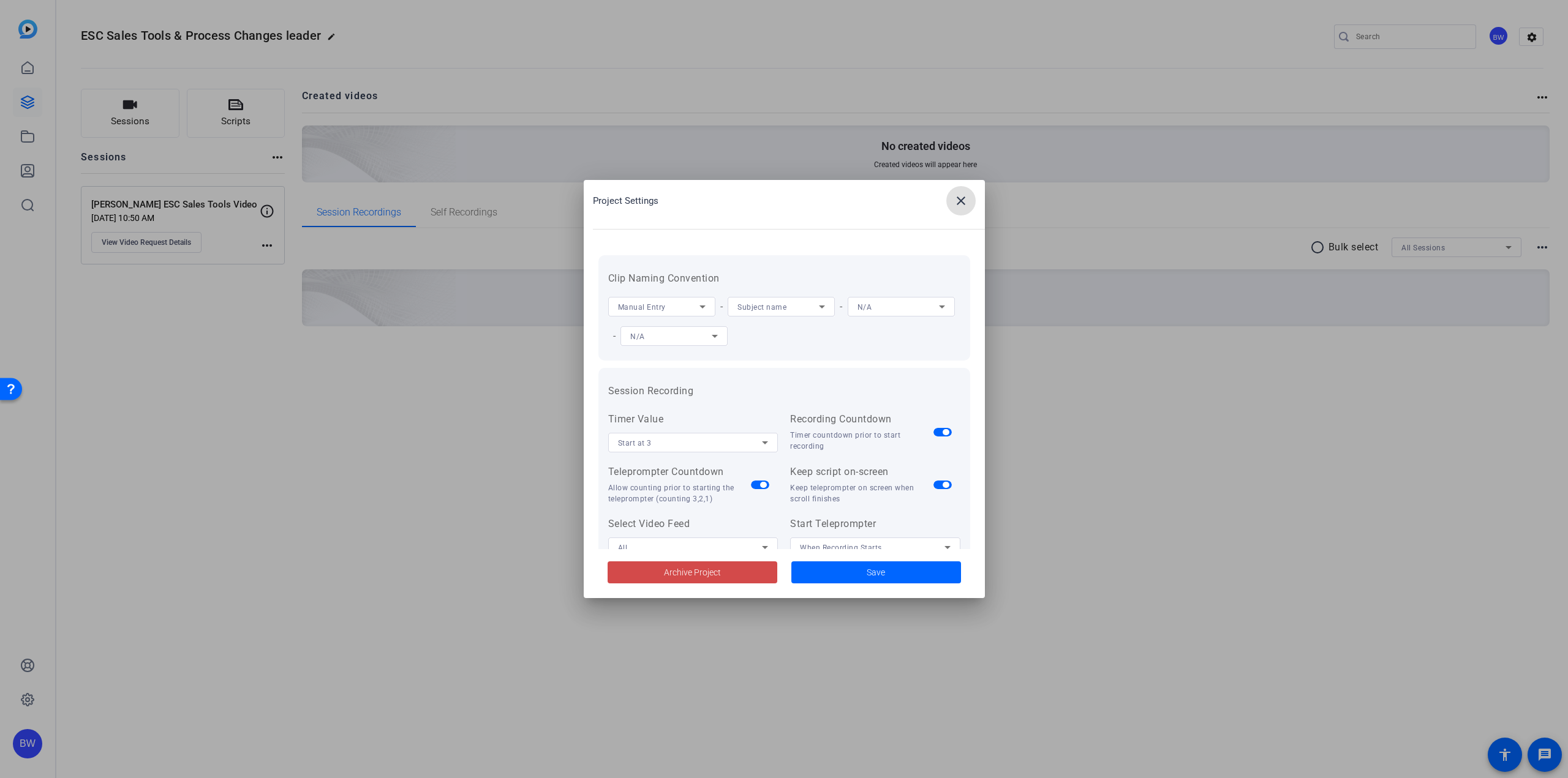
click at [697, 576] on span "Archive Project" at bounding box center [692, 572] width 57 height 13
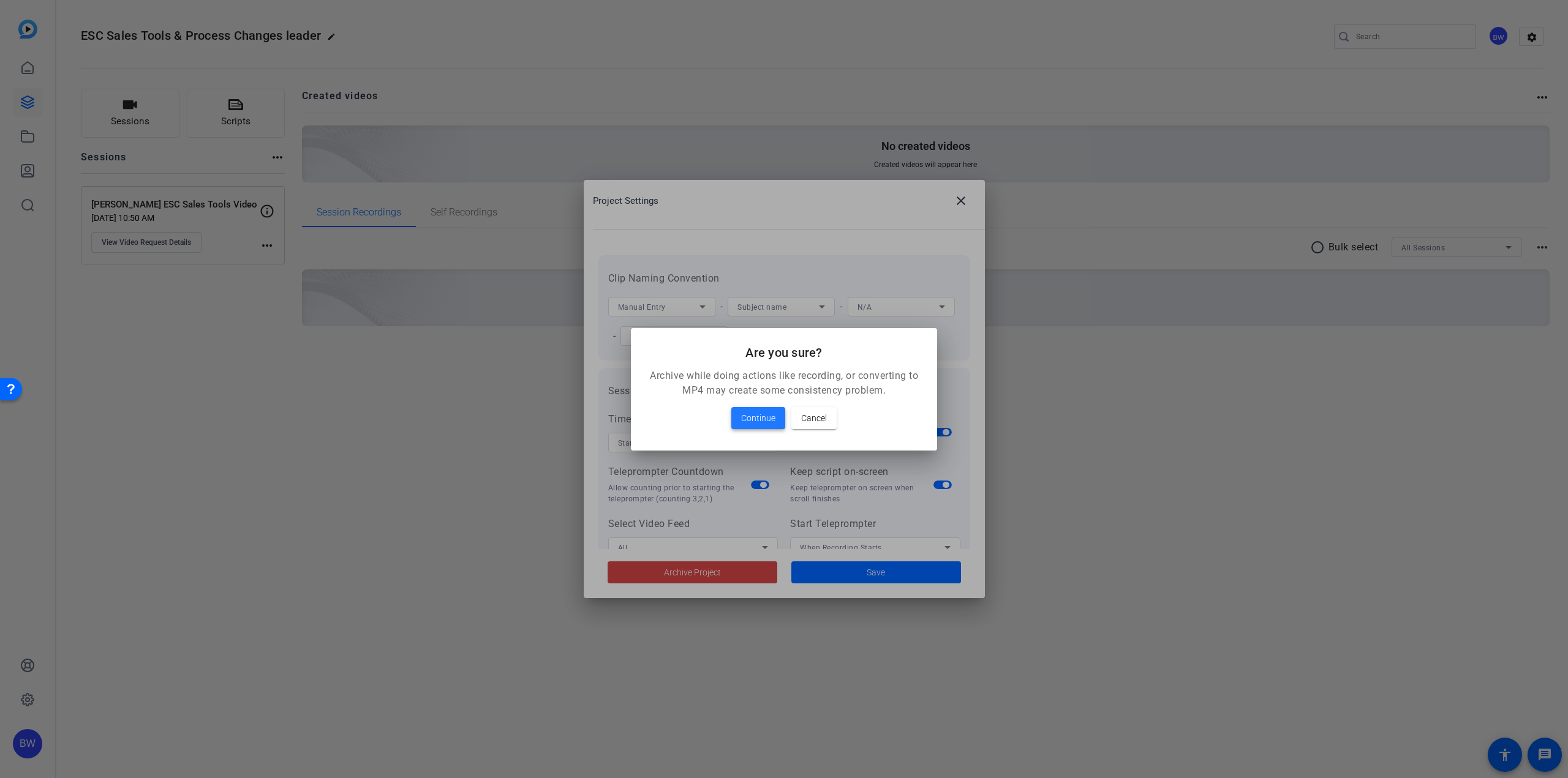
click at [772, 412] on span "Continue" at bounding box center [759, 417] width 34 height 15
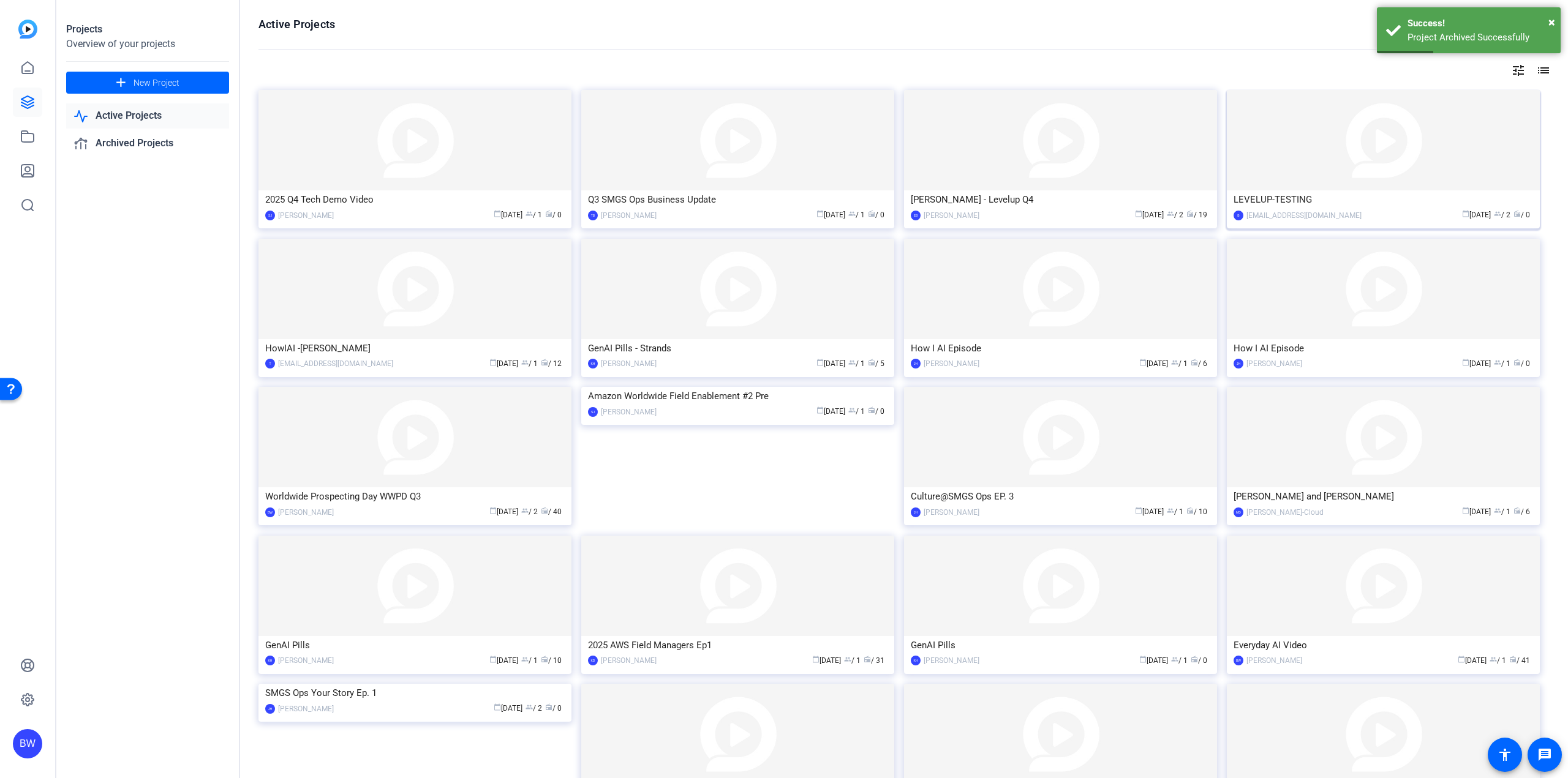
click at [1290, 149] on img at bounding box center [1383, 140] width 313 height 101
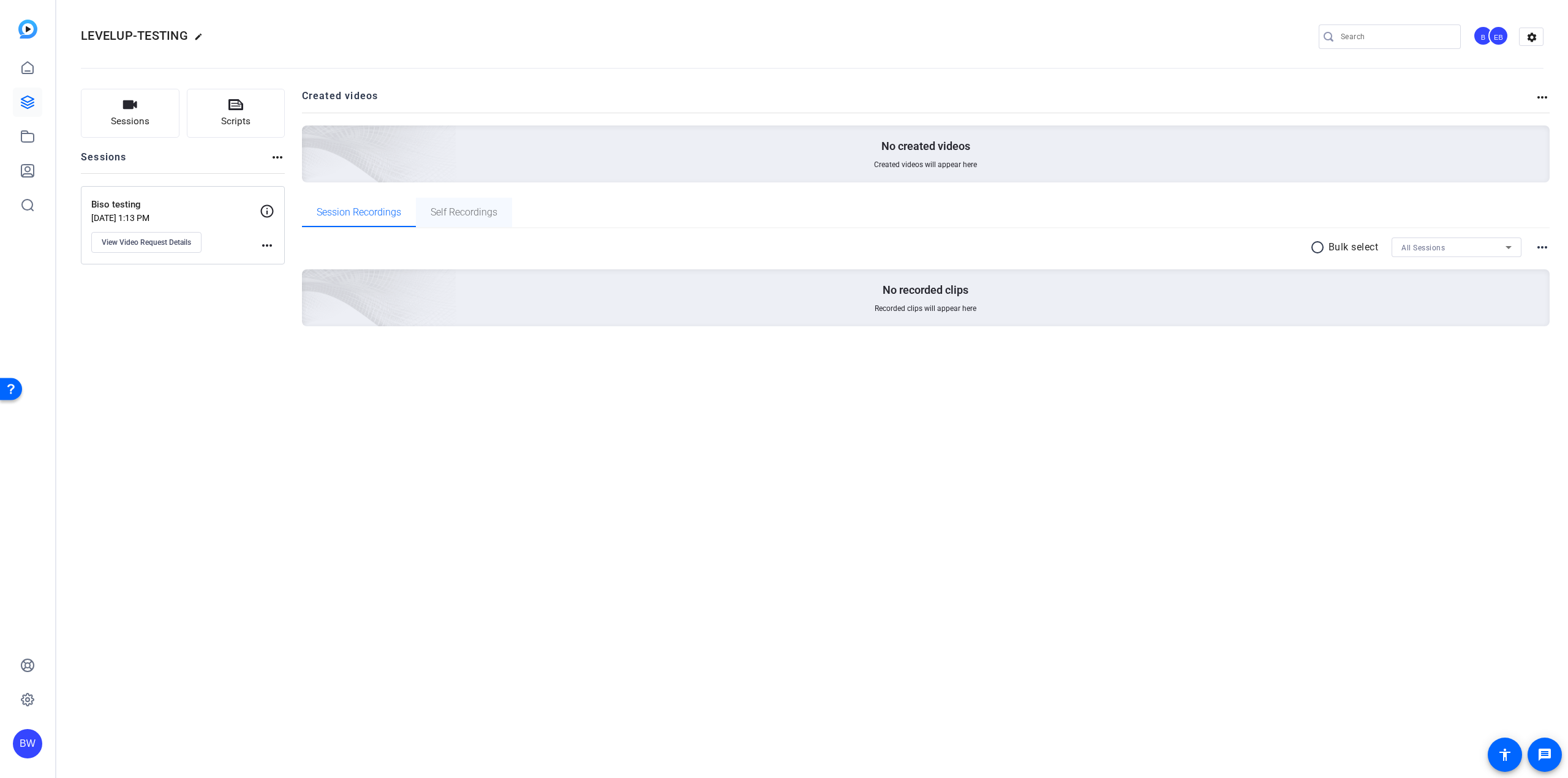
click at [474, 224] on span "Self Recordings" at bounding box center [464, 213] width 67 height 29
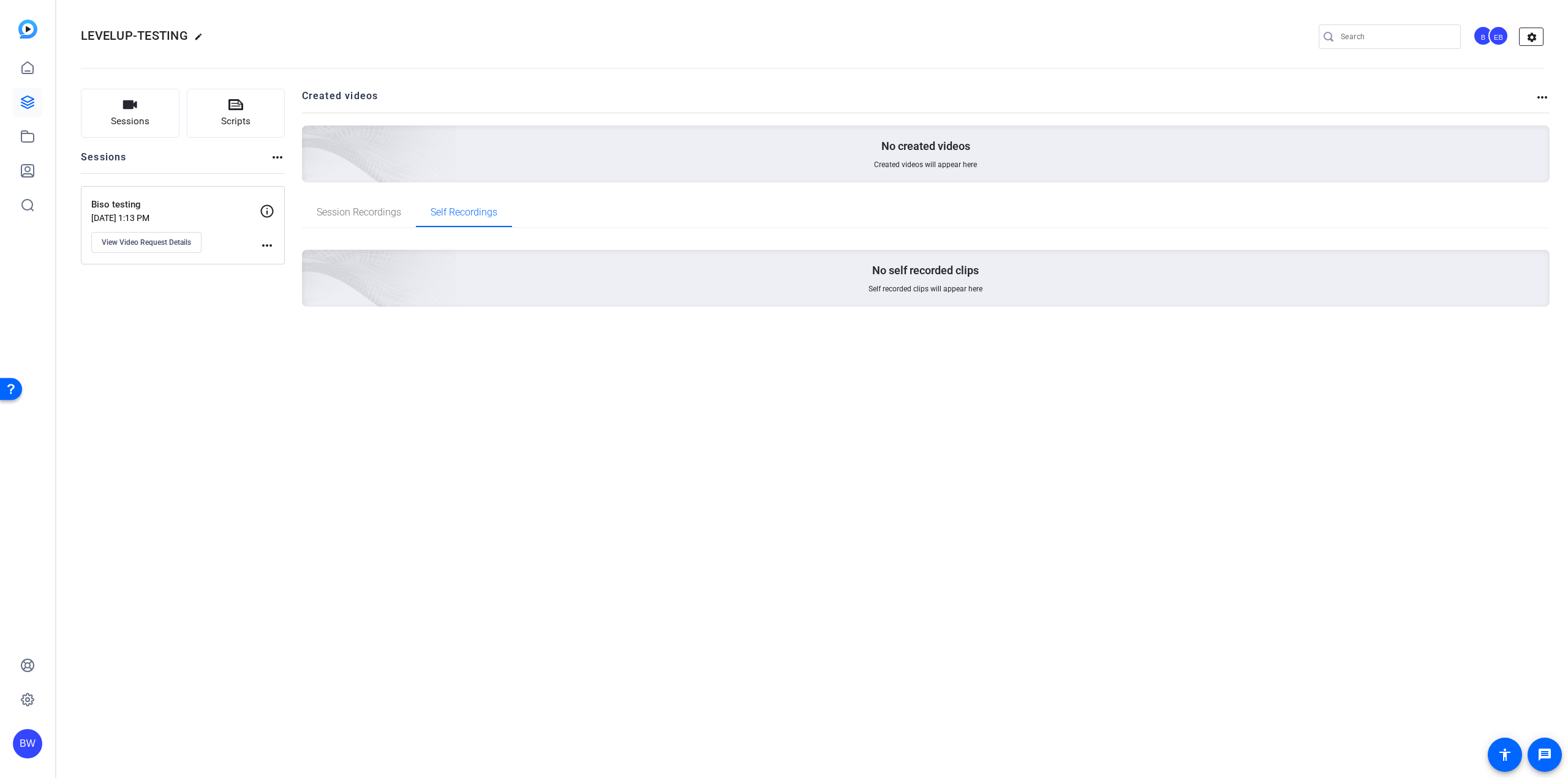
click at [1530, 33] on mat-icon "settings" at bounding box center [1532, 37] width 24 height 18
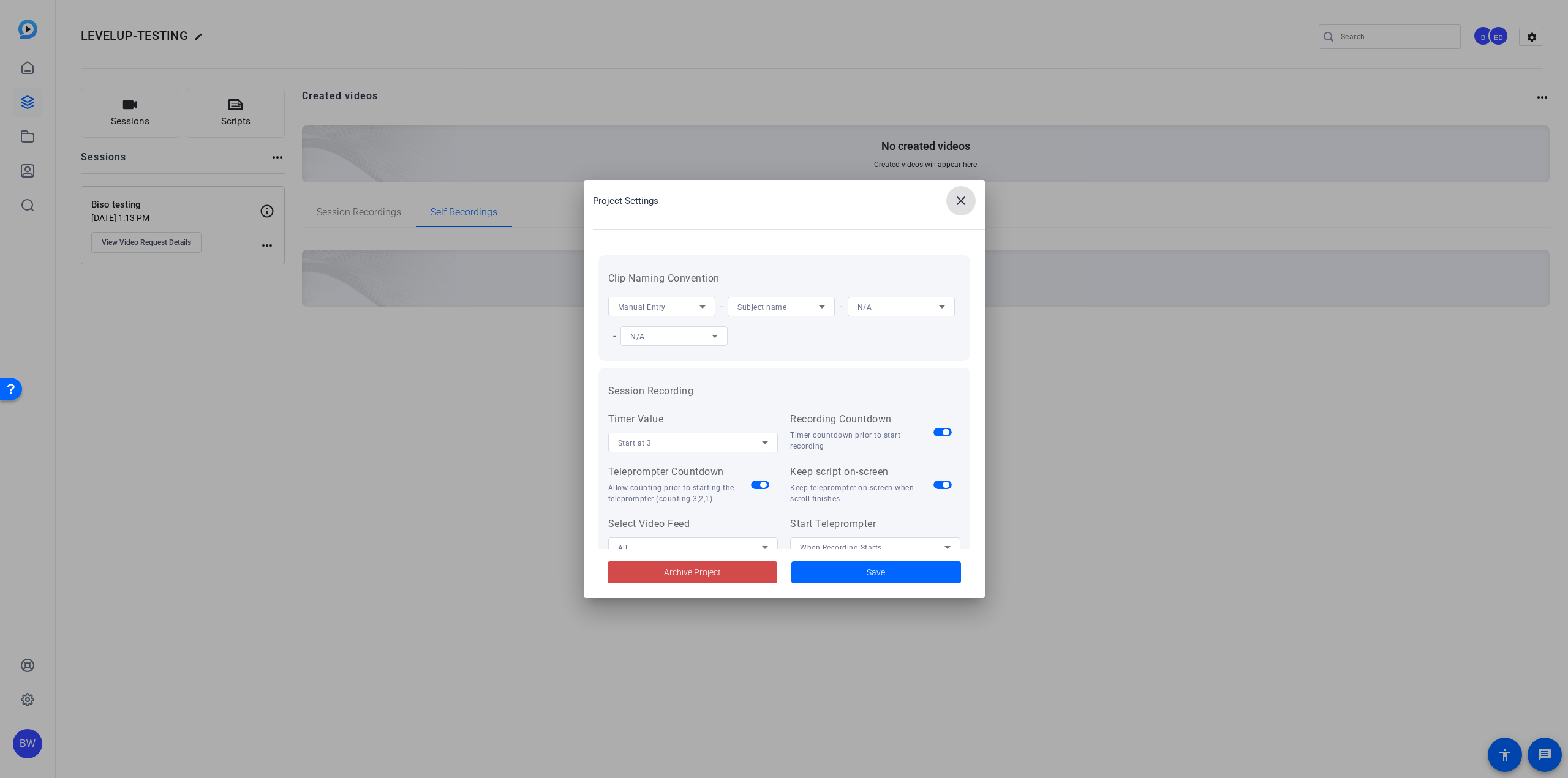
click at [710, 572] on span "Archive Project" at bounding box center [692, 572] width 57 height 13
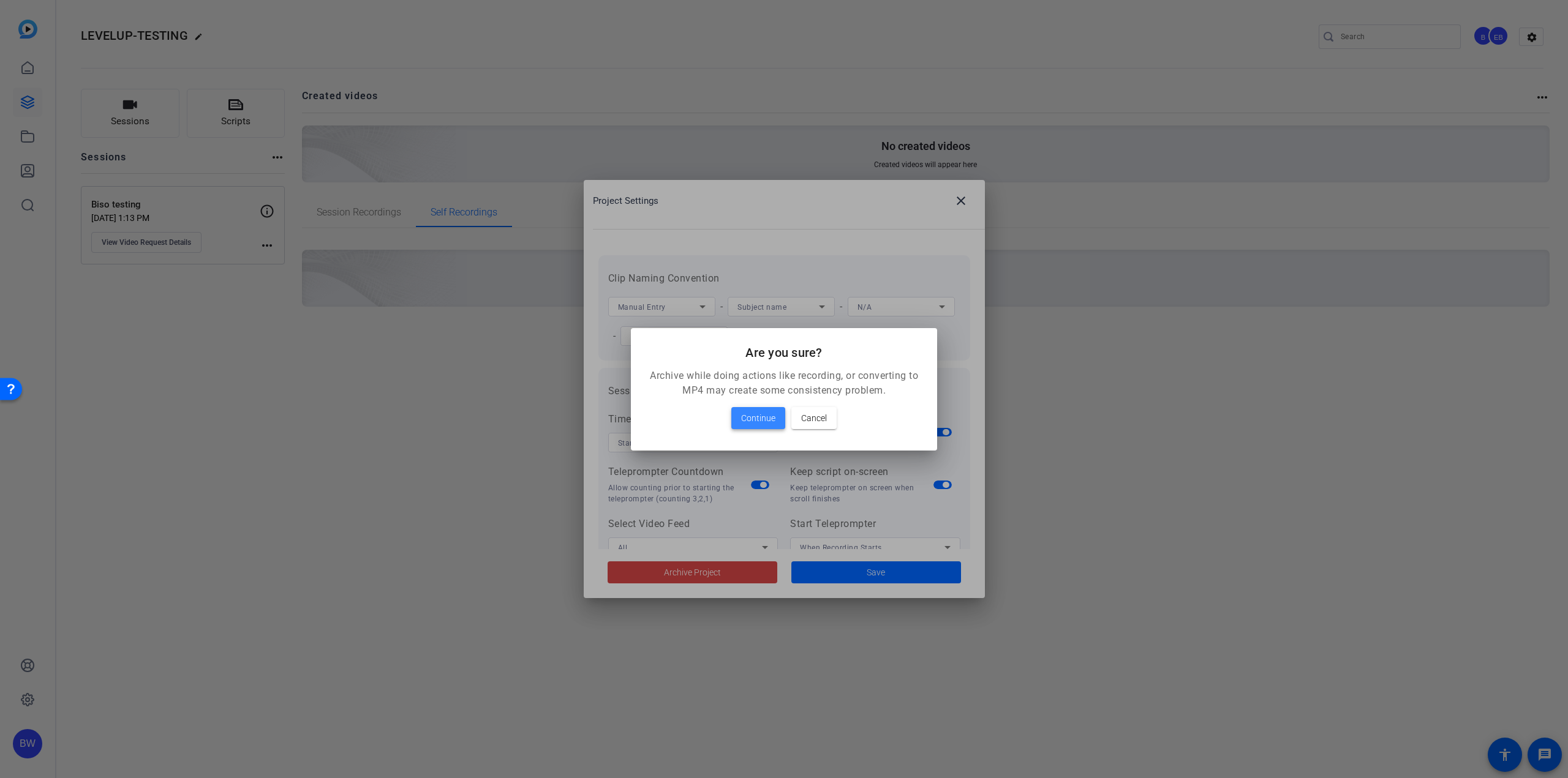
click at [766, 412] on span "Continue" at bounding box center [759, 417] width 34 height 15
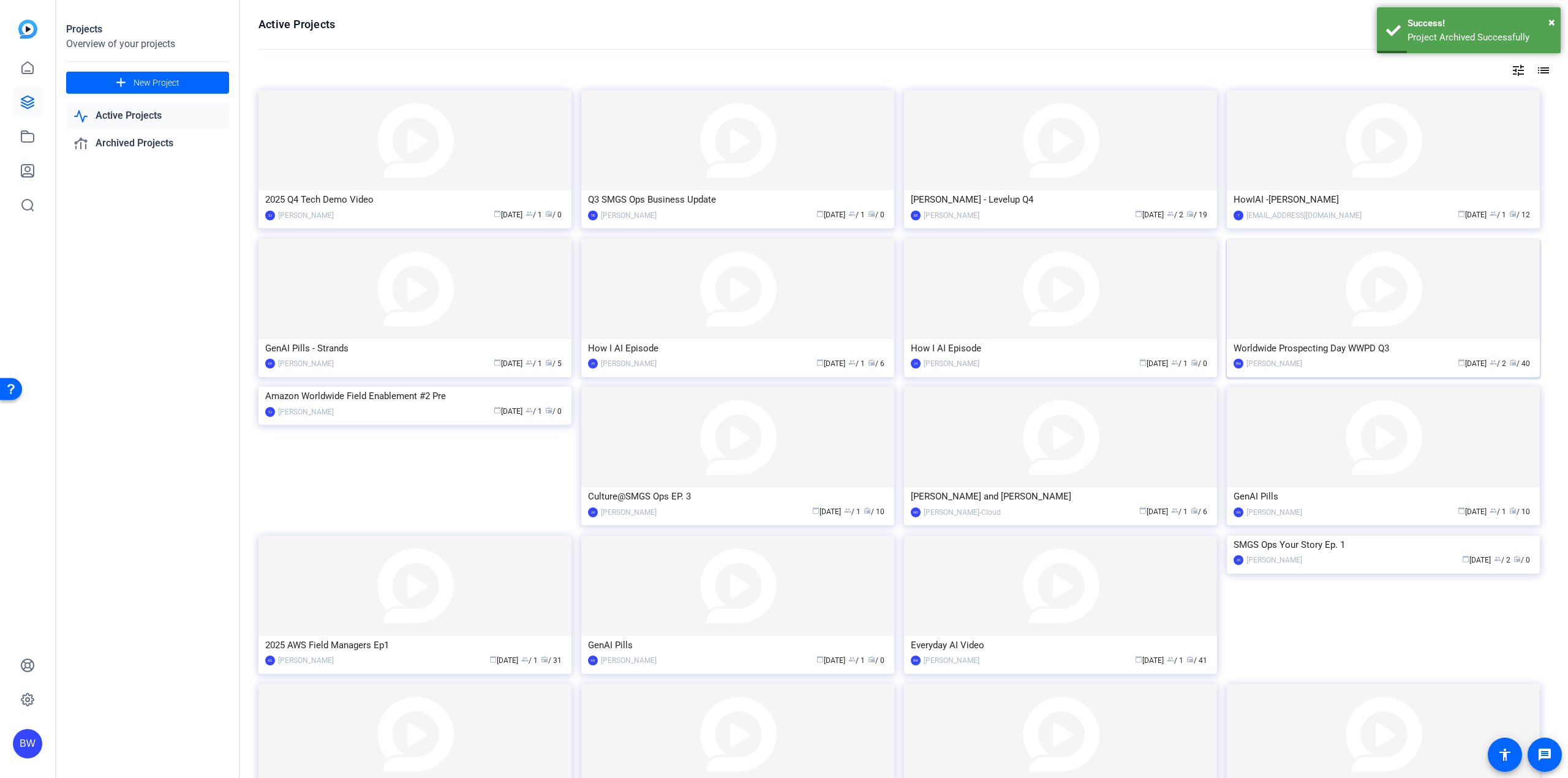
click at [1348, 341] on div "Worldwide Prospecting Day WWPD Q3" at bounding box center [1384, 348] width 300 height 18
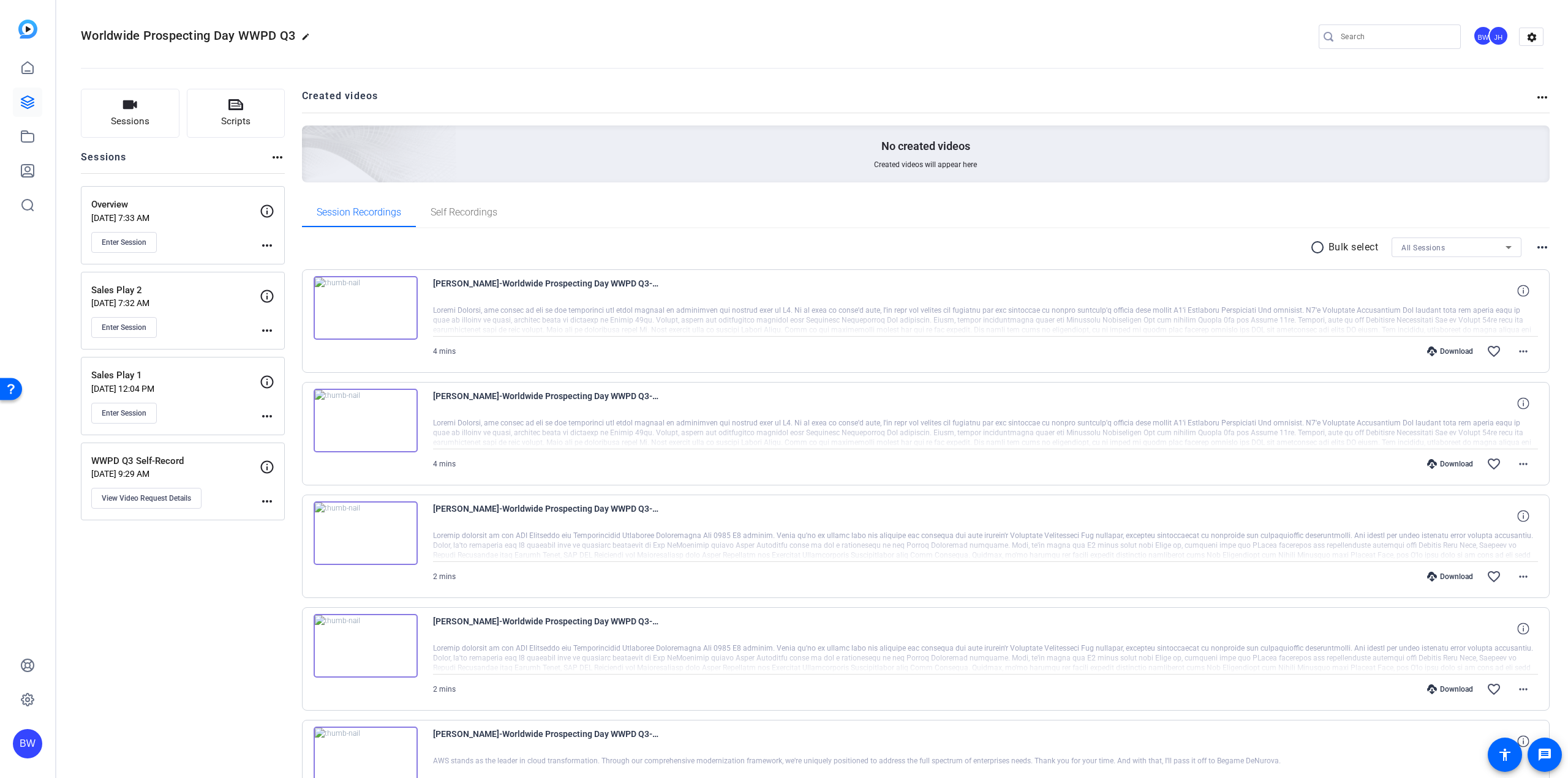
click at [270, 287] on div "Sales Play 2 Jul 24, 2025 @ 7:32 AM Enter Session more_horiz" at bounding box center [183, 311] width 204 height 78
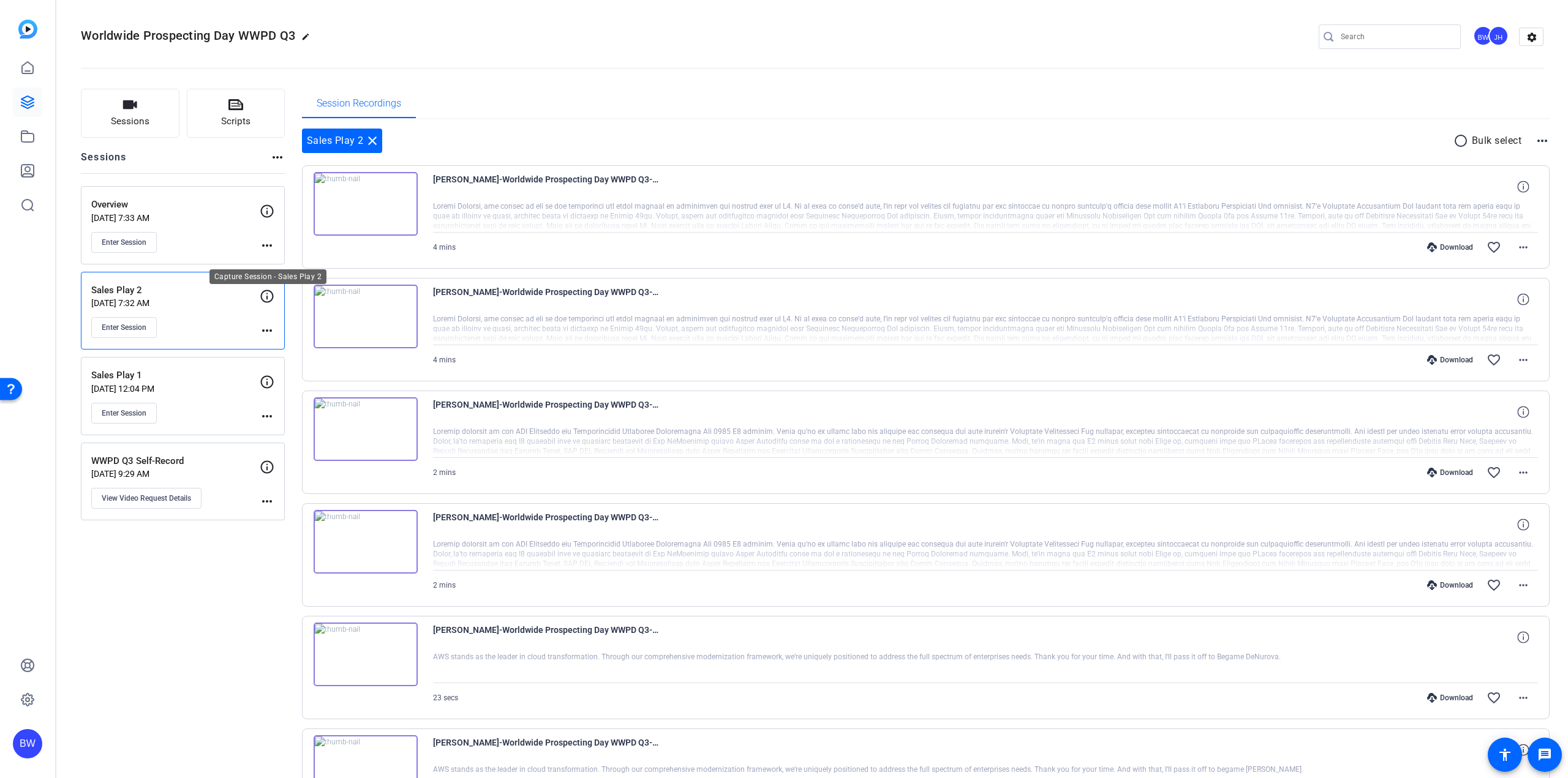
click at [270, 293] on icon at bounding box center [267, 296] width 15 height 15
click at [267, 329] on mat-icon "more_horiz" at bounding box center [267, 330] width 15 height 15
drag, startPoint x: 239, startPoint y: 325, endPoint x: 243, endPoint y: 332, distance: 8.1
click at [239, 324] on div at bounding box center [784, 389] width 1568 height 778
click at [266, 420] on mat-icon "more_horiz" at bounding box center [267, 416] width 15 height 15
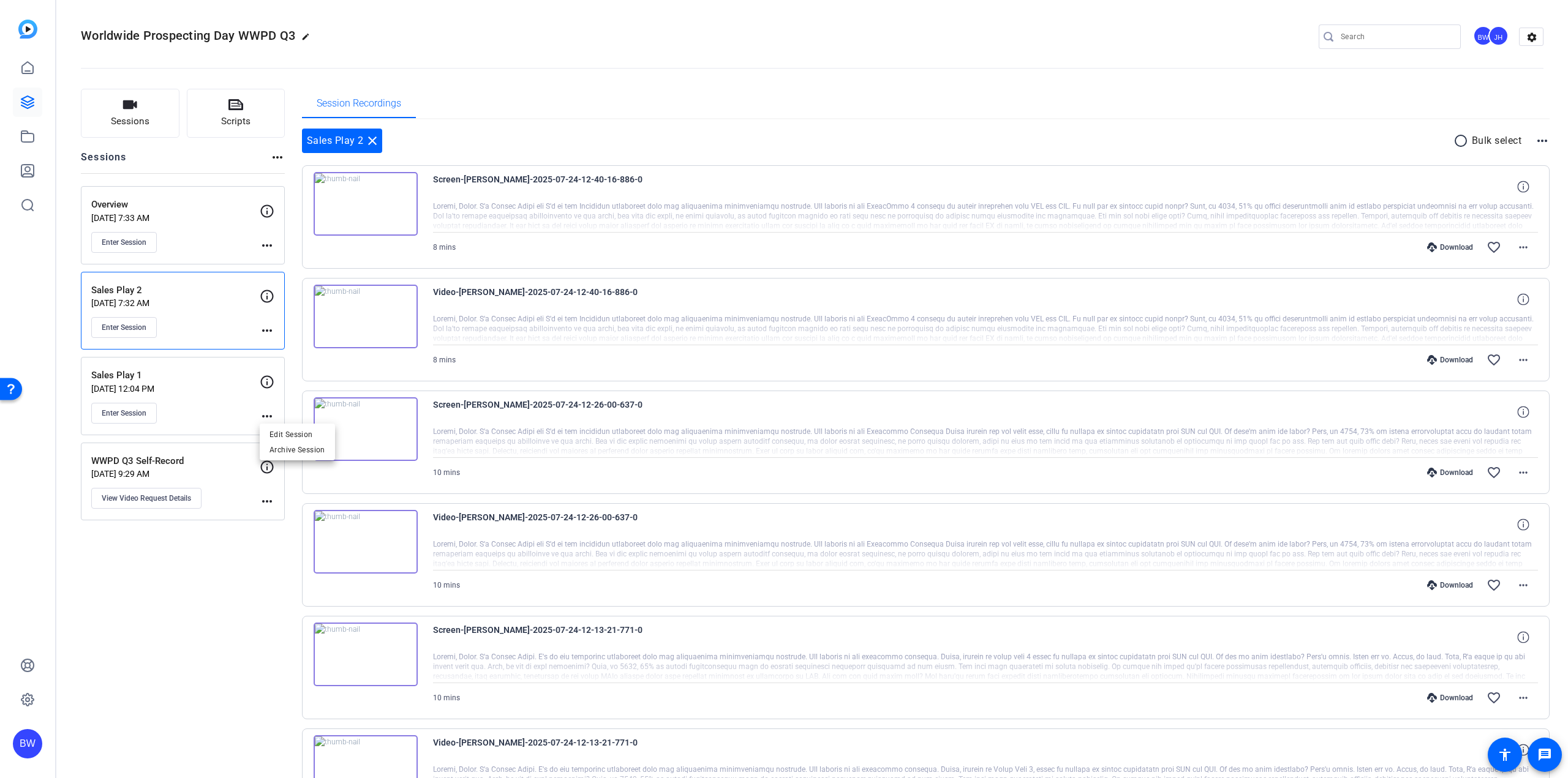
click at [269, 372] on div at bounding box center [784, 389] width 1568 height 778
click at [269, 376] on icon at bounding box center [267, 381] width 13 height 13
click at [1527, 32] on mat-icon "settings" at bounding box center [1532, 37] width 24 height 18
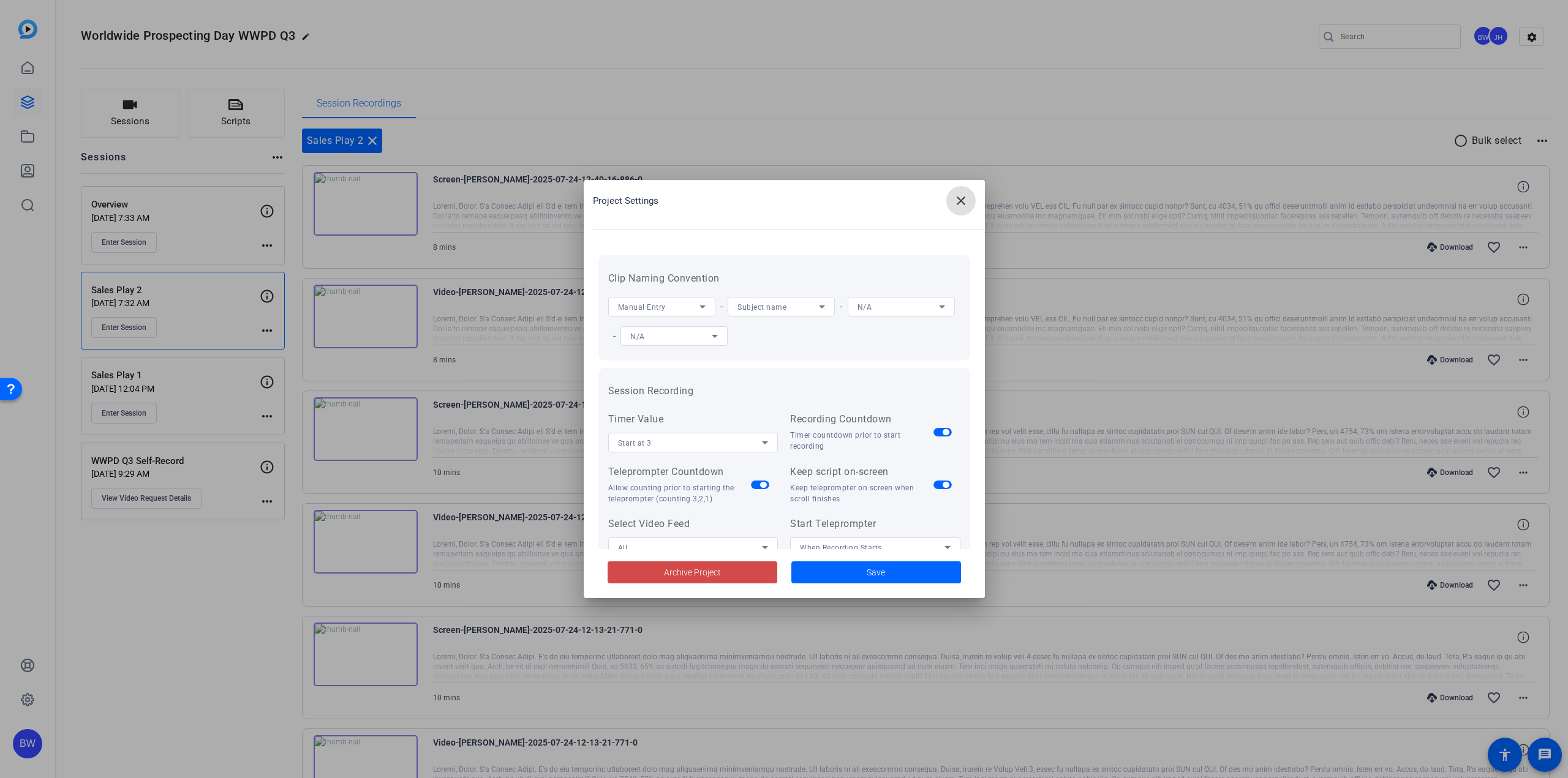
click at [693, 573] on span "Archive Project" at bounding box center [692, 572] width 57 height 13
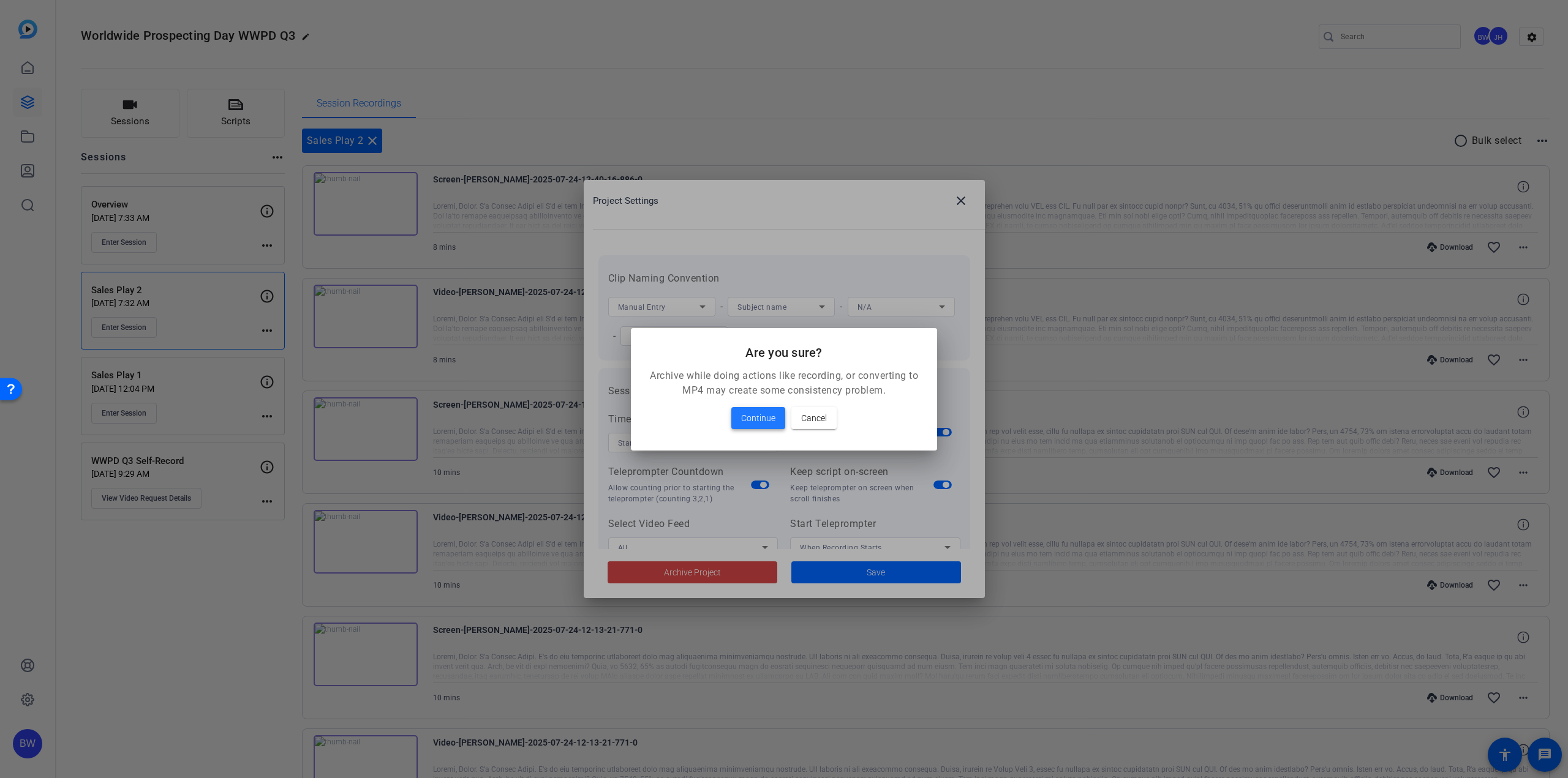
click at [758, 420] on span "Continue" at bounding box center [759, 417] width 34 height 15
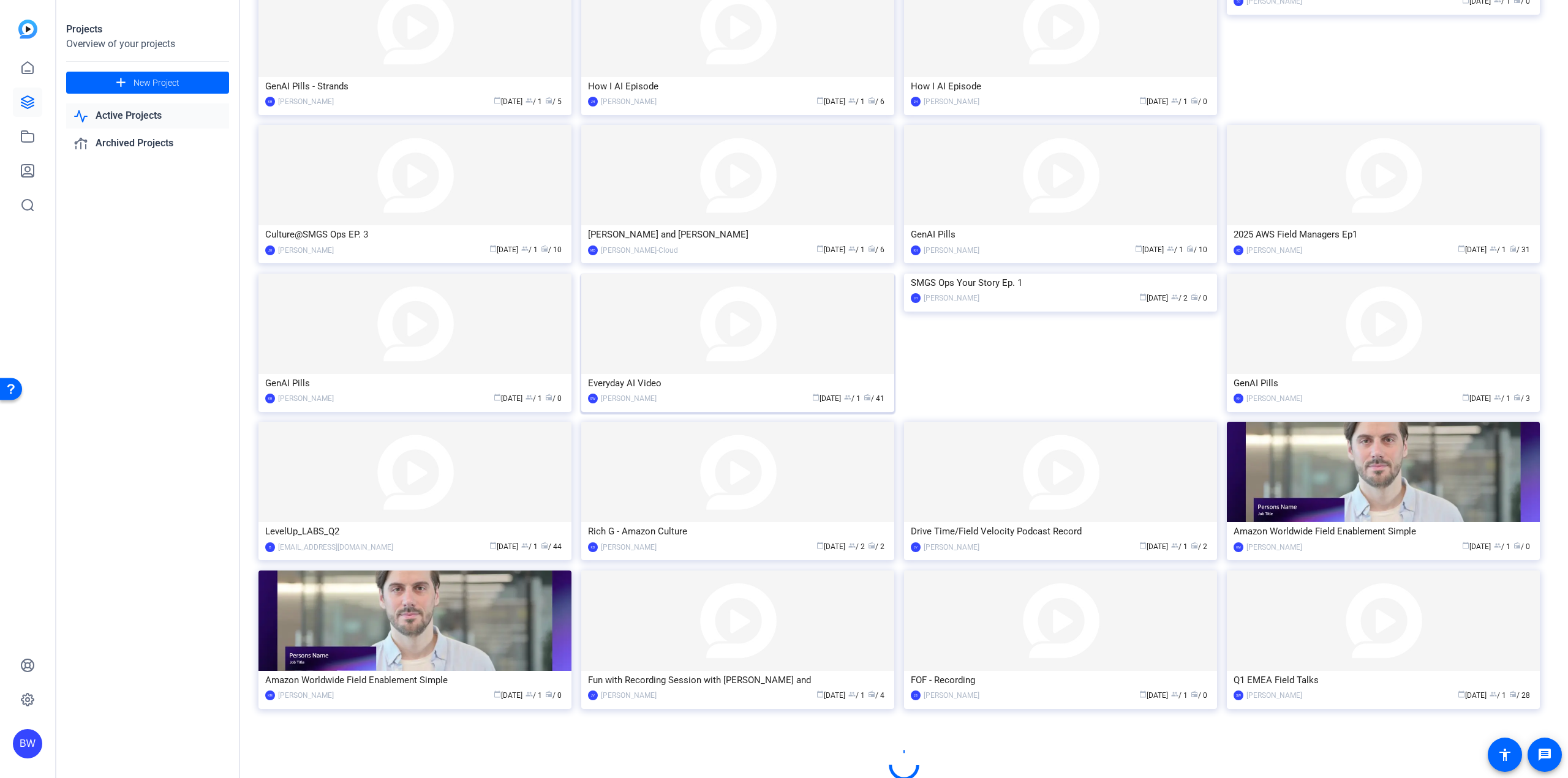
scroll to position [264, 0]
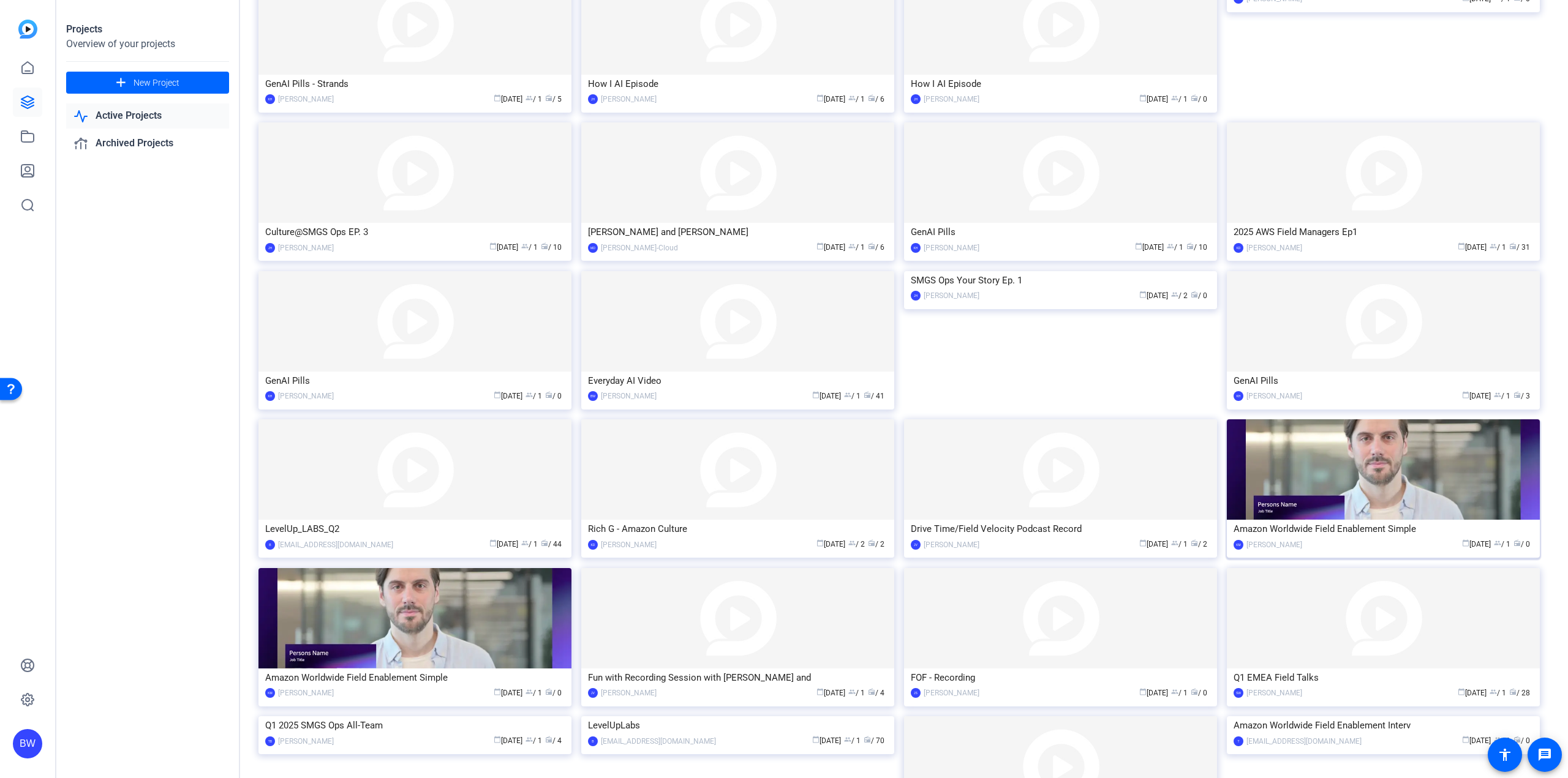
click at [1348, 469] on img at bounding box center [1383, 469] width 313 height 101
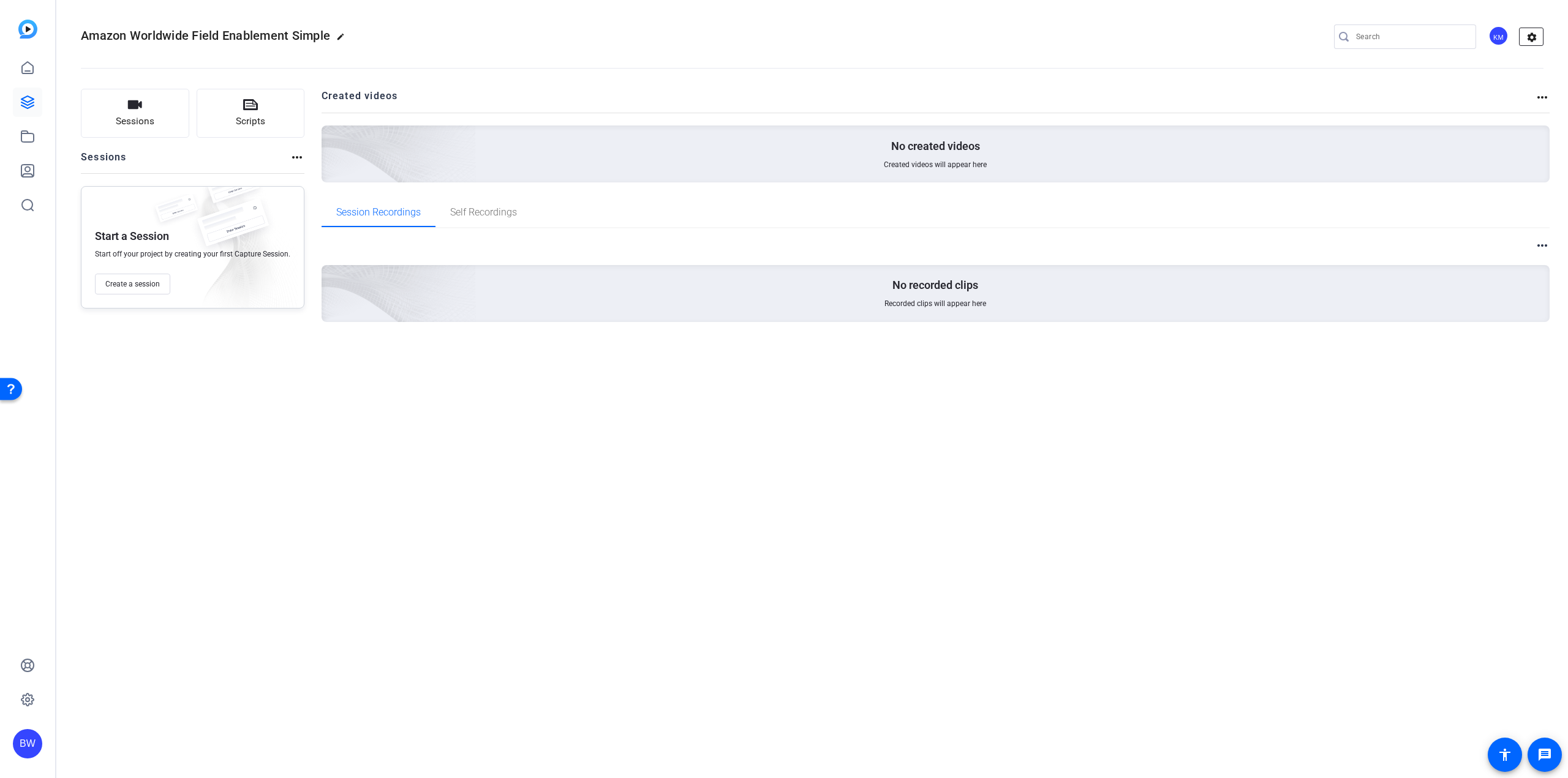
click at [1531, 39] on mat-icon "settings" at bounding box center [1532, 37] width 24 height 18
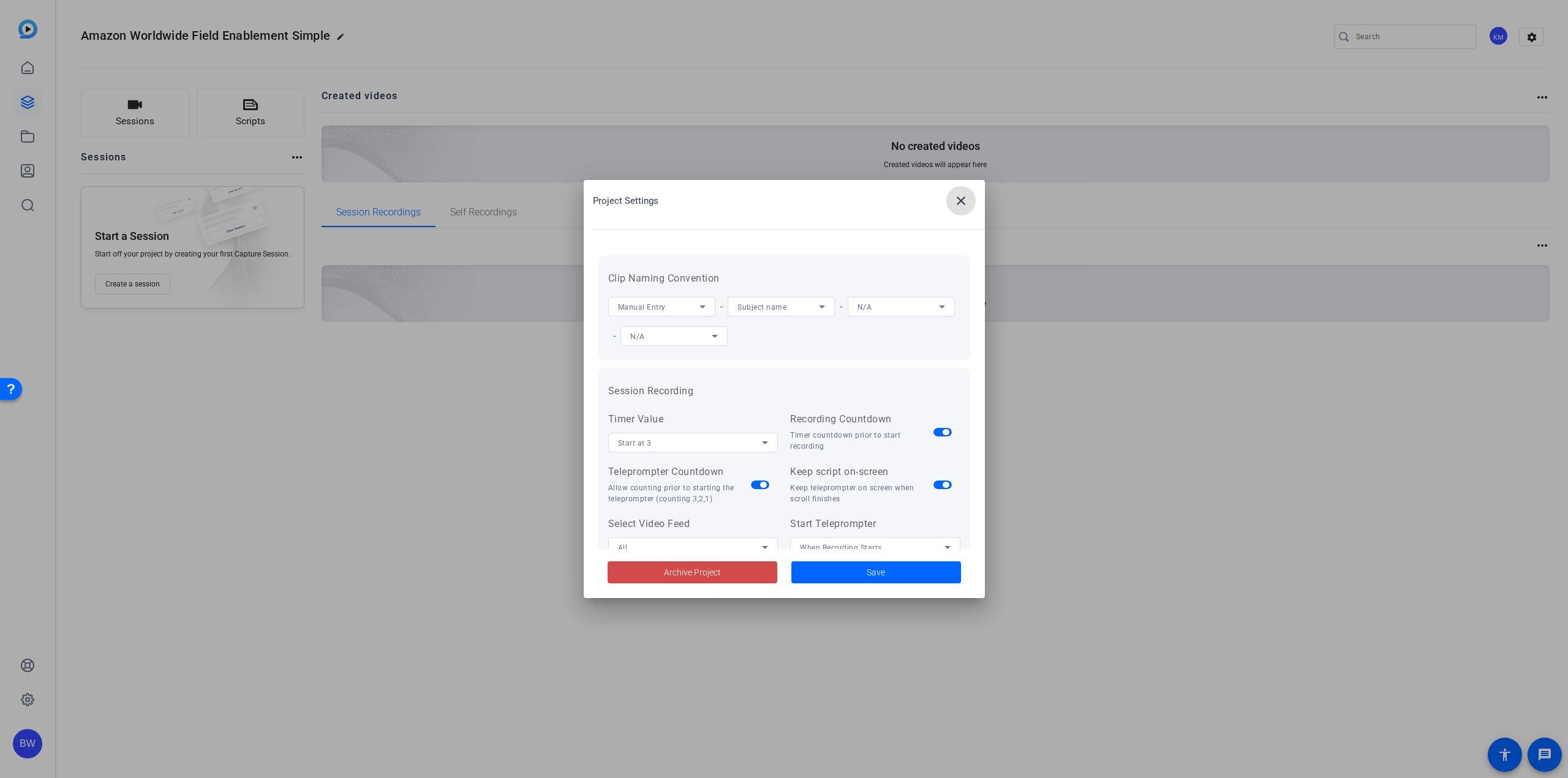
click at [676, 571] on span "Archive Project" at bounding box center [692, 572] width 57 height 13
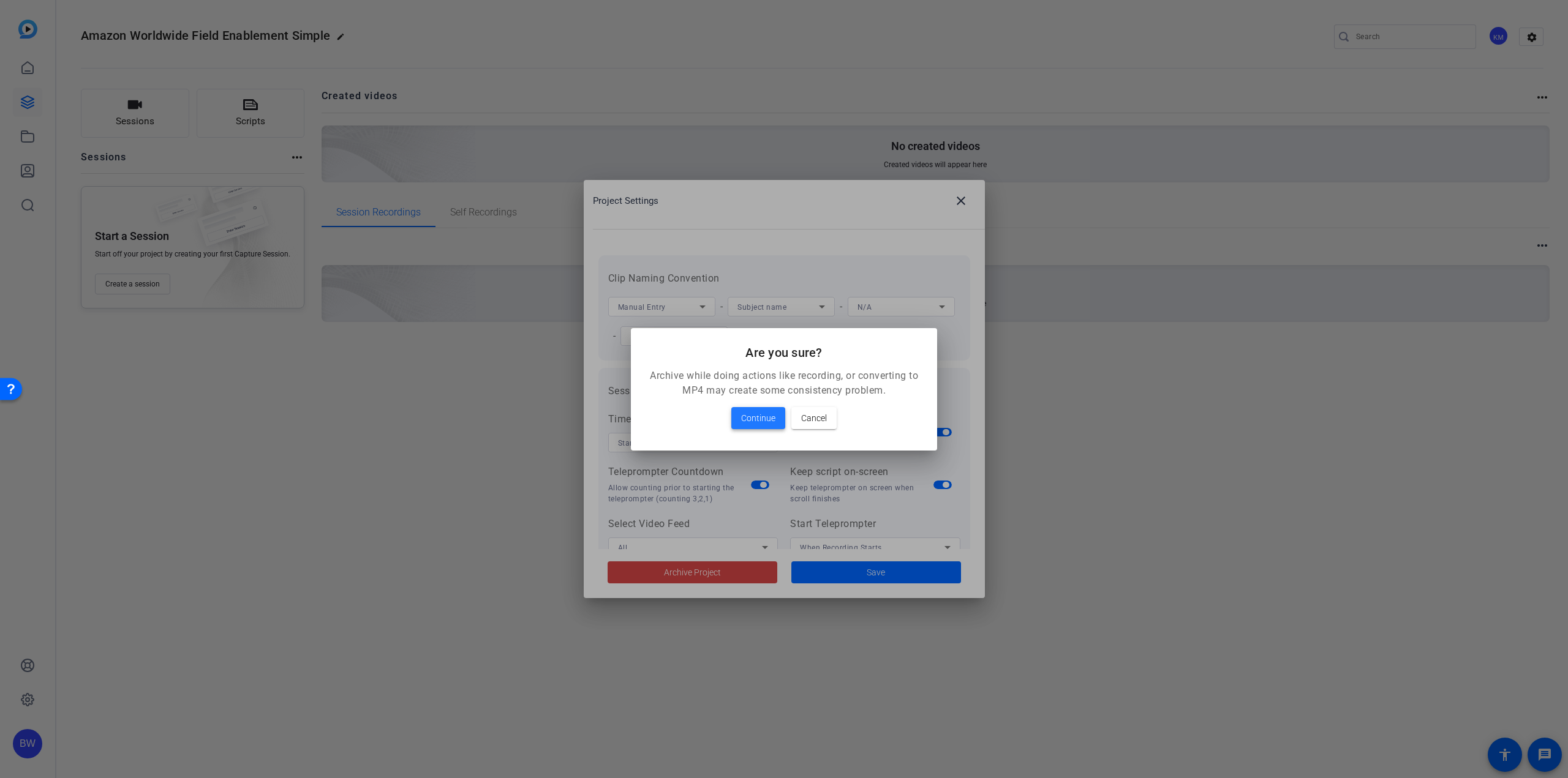
click at [756, 415] on span "Continue" at bounding box center [759, 417] width 34 height 15
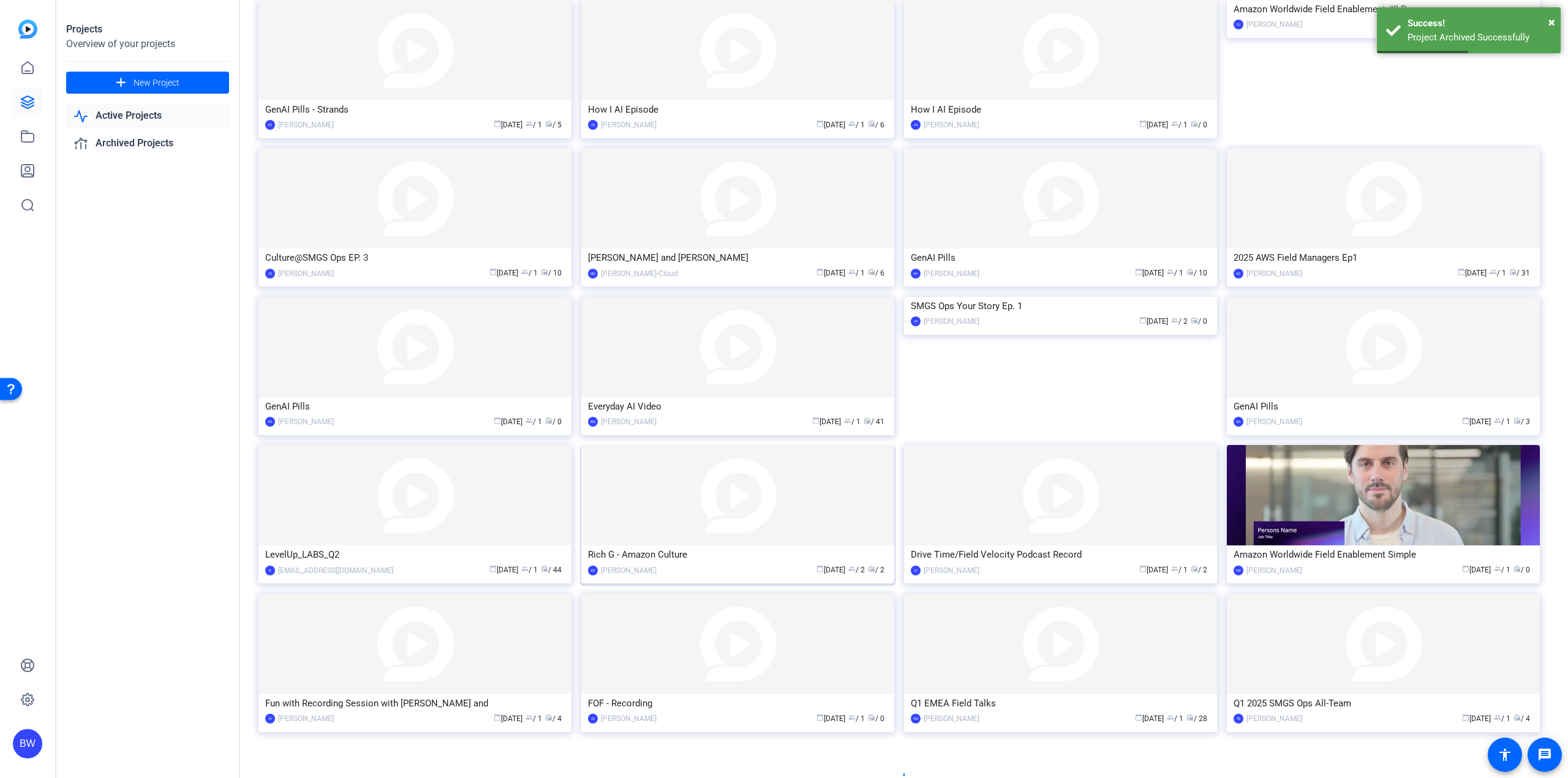
scroll to position [264, 0]
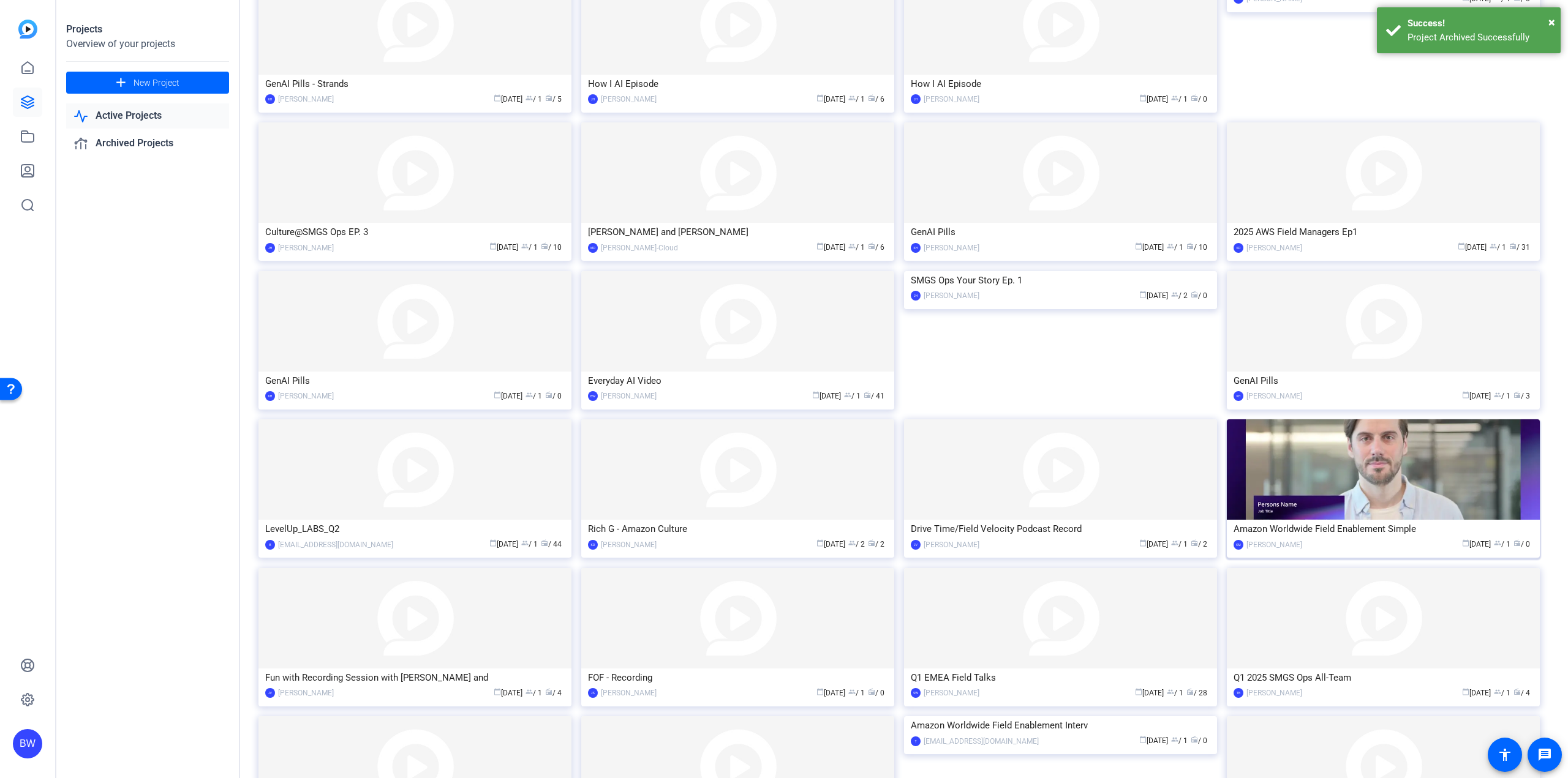
click at [1287, 520] on div "Amazon Worldwide Field Enablement Simple" at bounding box center [1384, 528] width 300 height 18
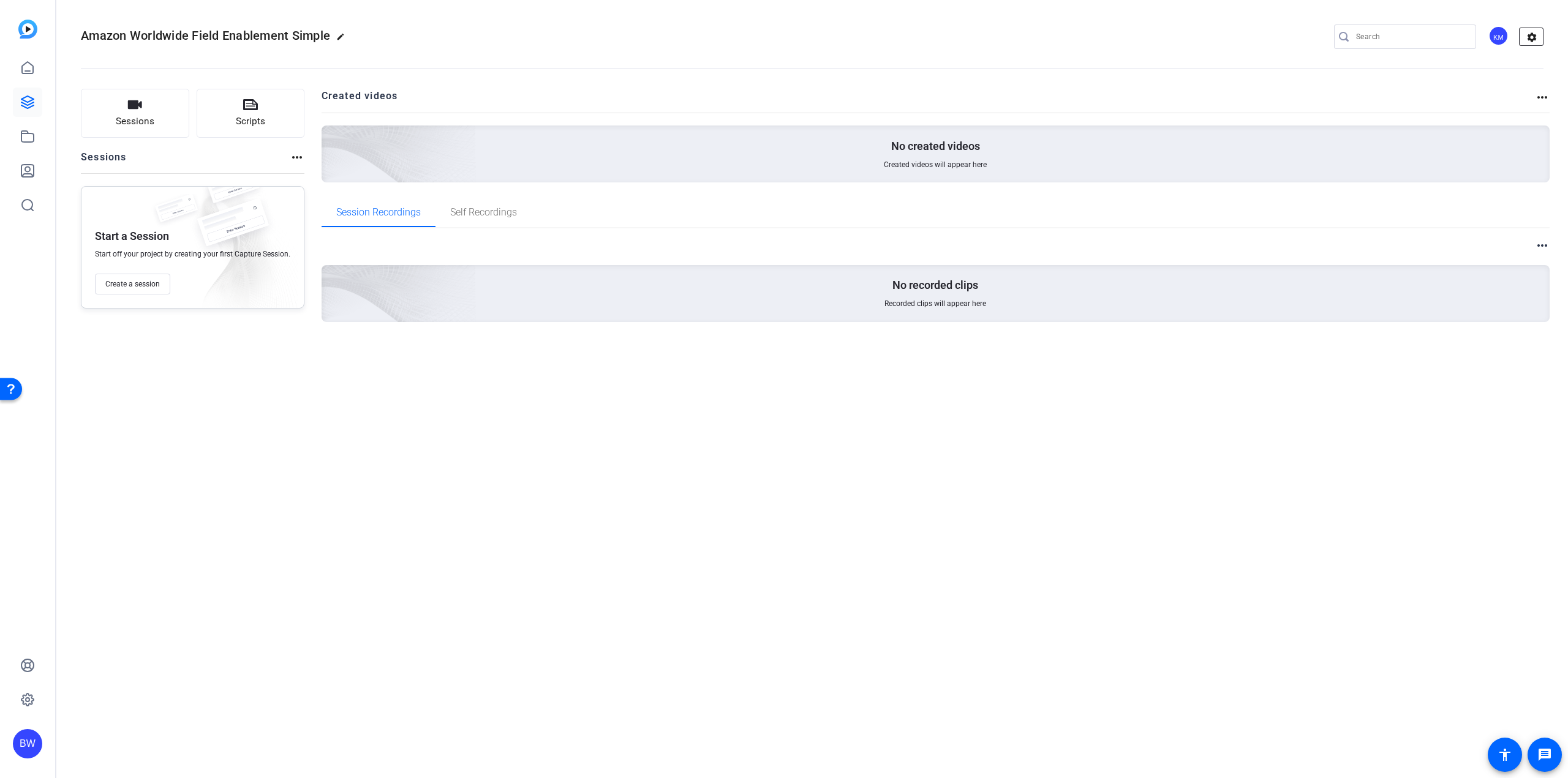
click at [1531, 30] on mat-icon "settings" at bounding box center [1532, 37] width 24 height 18
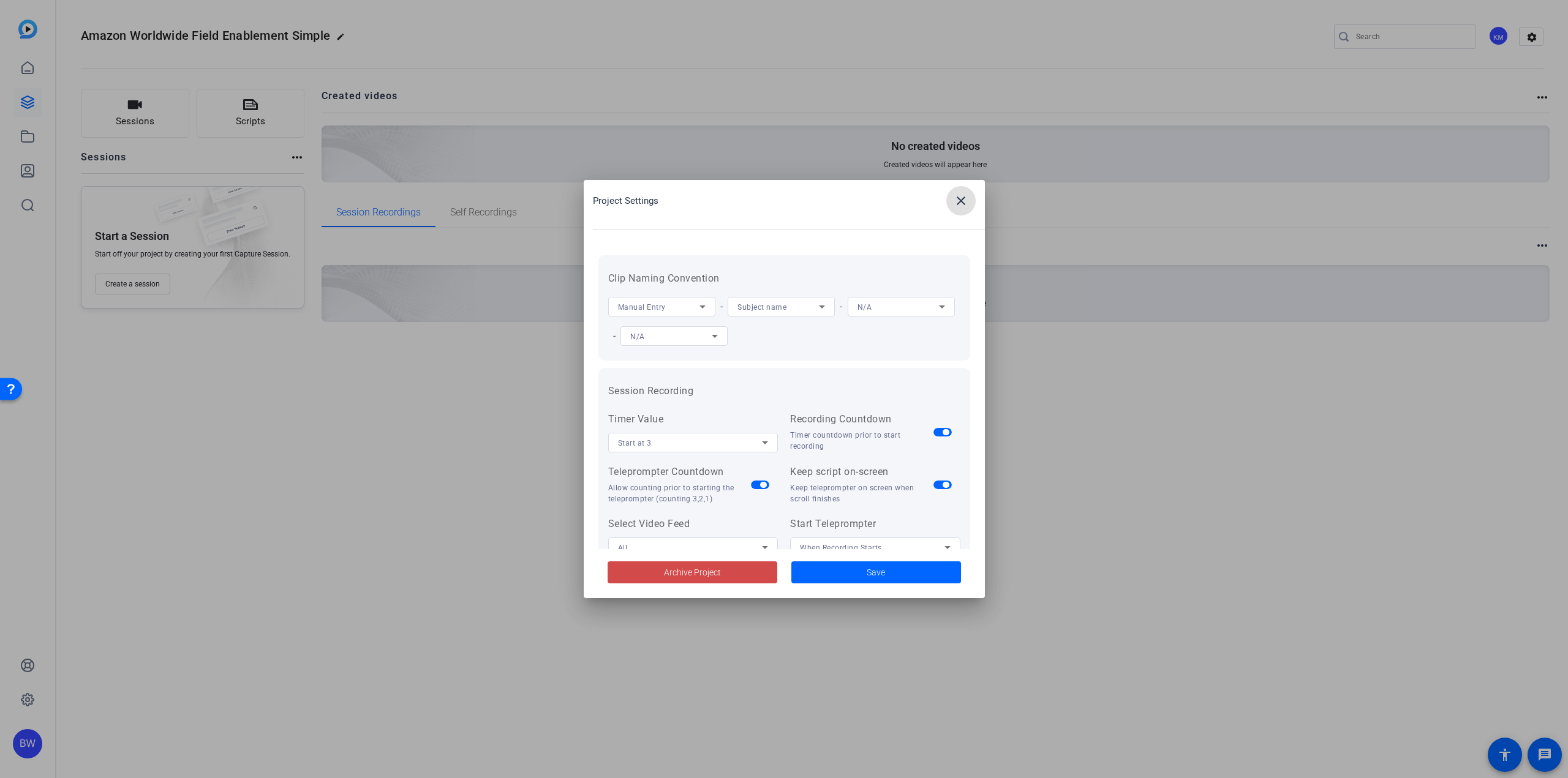
click at [689, 567] on span "Archive Project" at bounding box center [692, 572] width 57 height 13
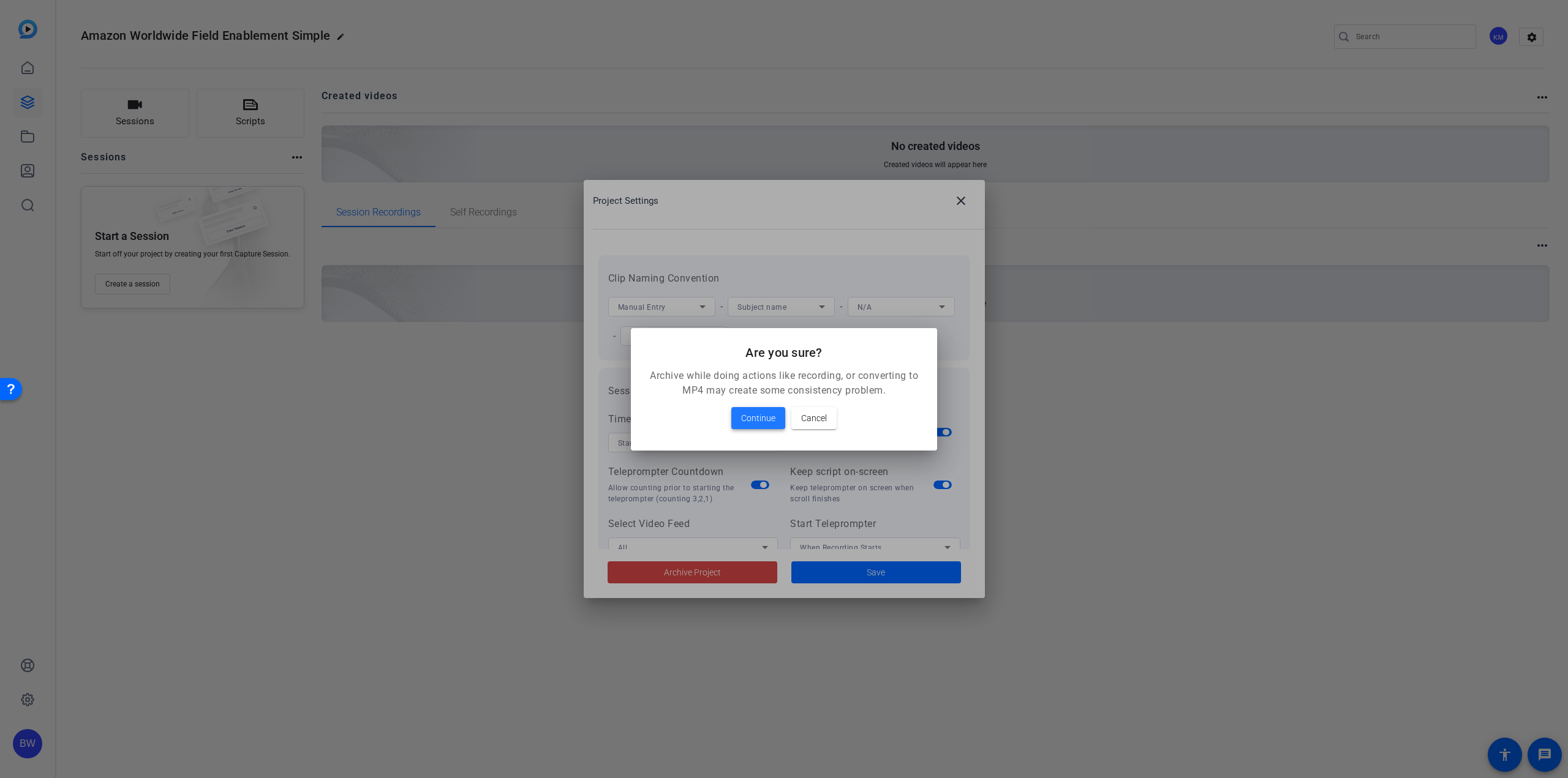
click at [767, 419] on span "Continue" at bounding box center [759, 417] width 34 height 15
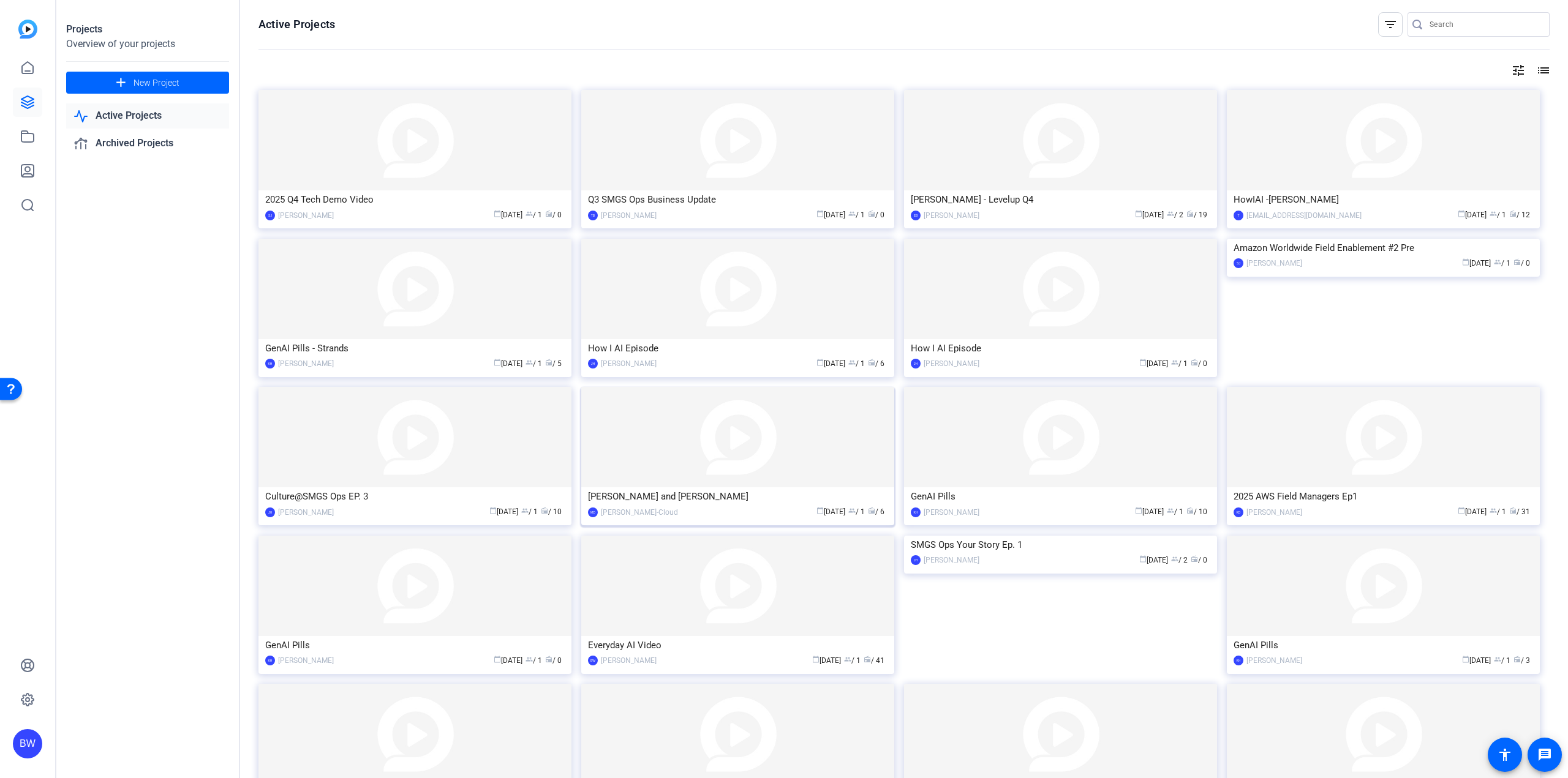
click at [765, 463] on img at bounding box center [737, 437] width 313 height 101
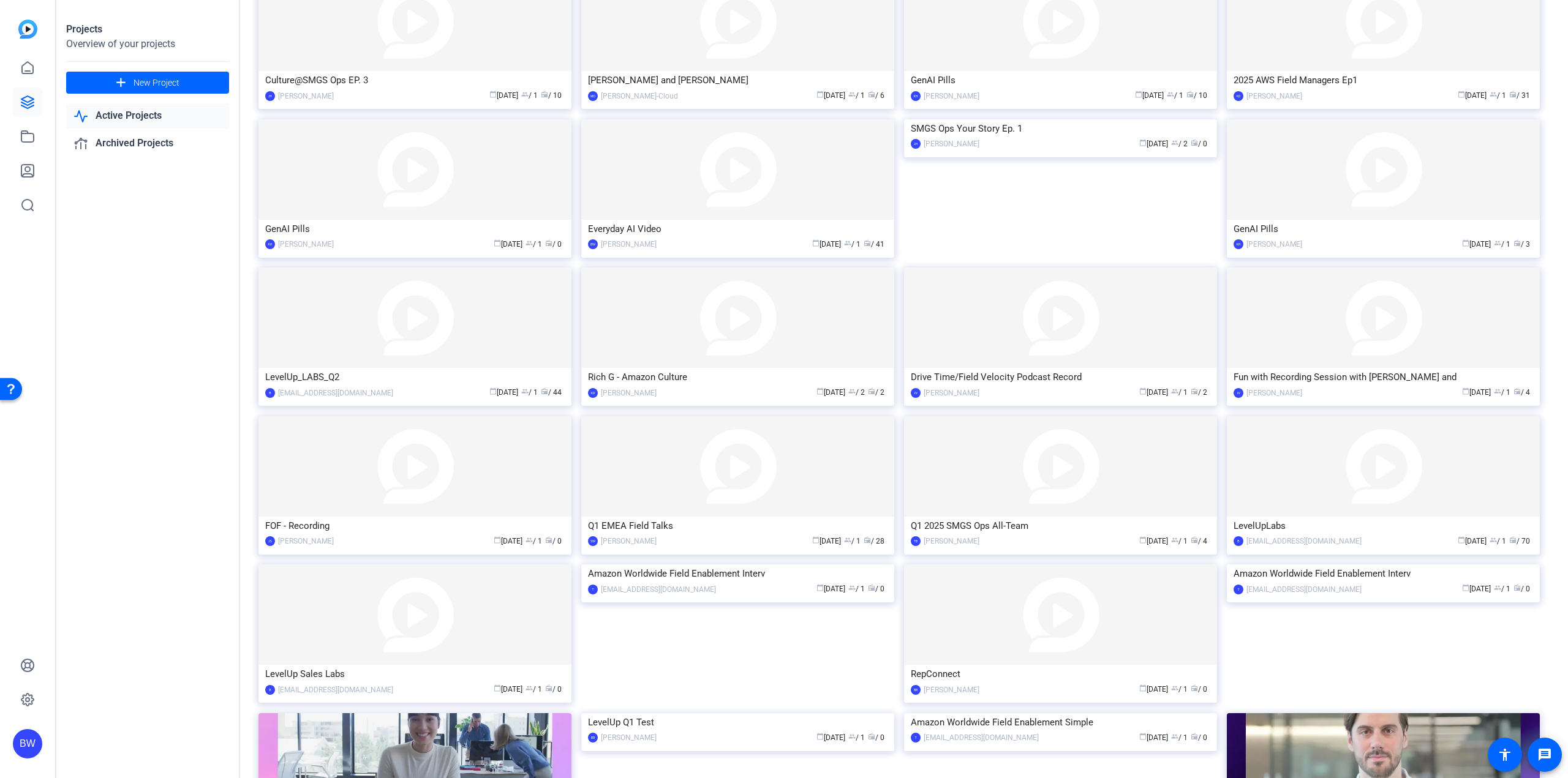
scroll to position [487, 0]
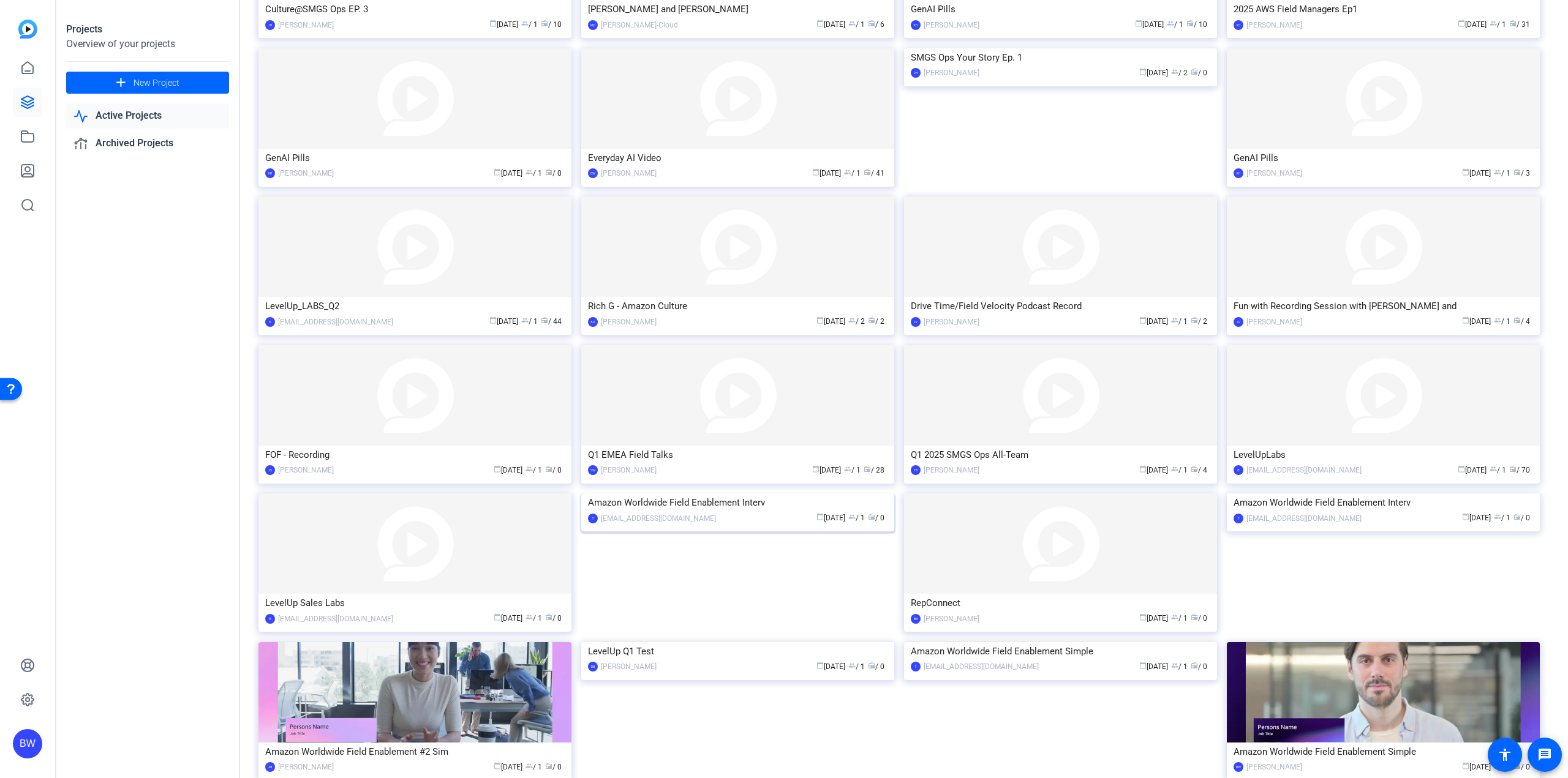
click at [697, 493] on img at bounding box center [737, 493] width 313 height 0
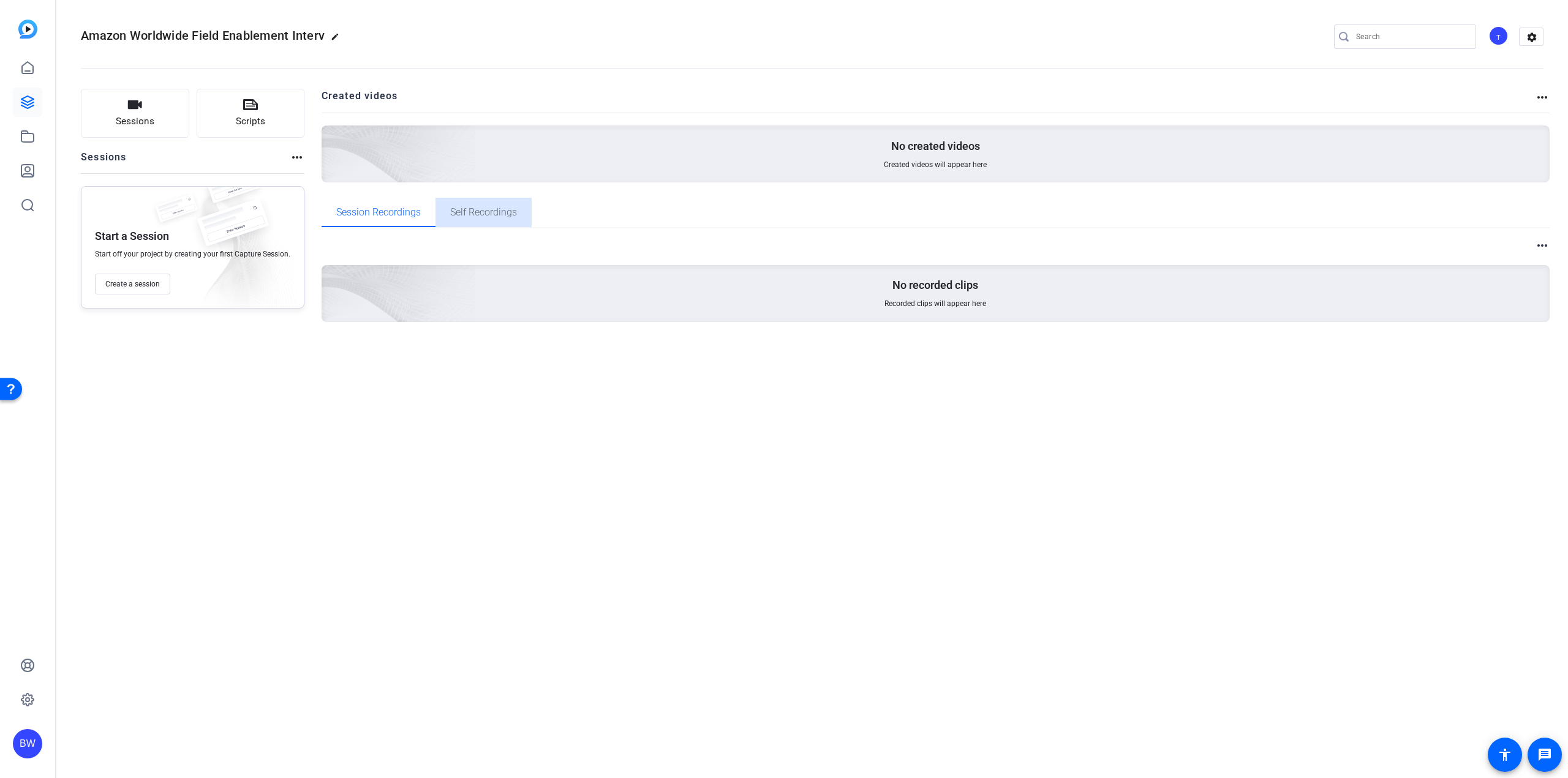
drag, startPoint x: 462, startPoint y: 213, endPoint x: 504, endPoint y: 209, distance: 42.2
click at [462, 213] on span "Self Recordings" at bounding box center [484, 212] width 67 height 9
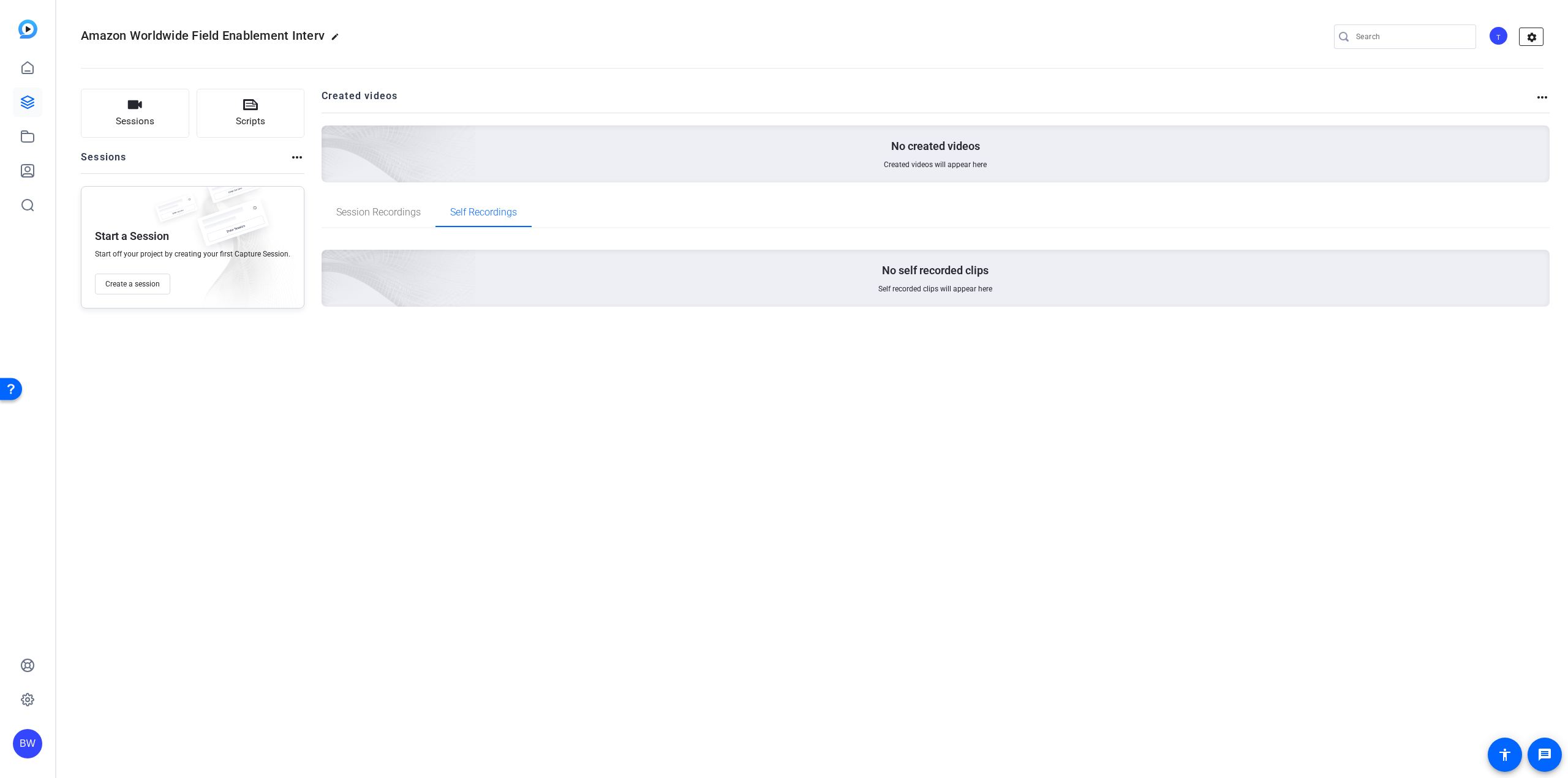
click at [1531, 40] on mat-icon "settings" at bounding box center [1532, 37] width 24 height 18
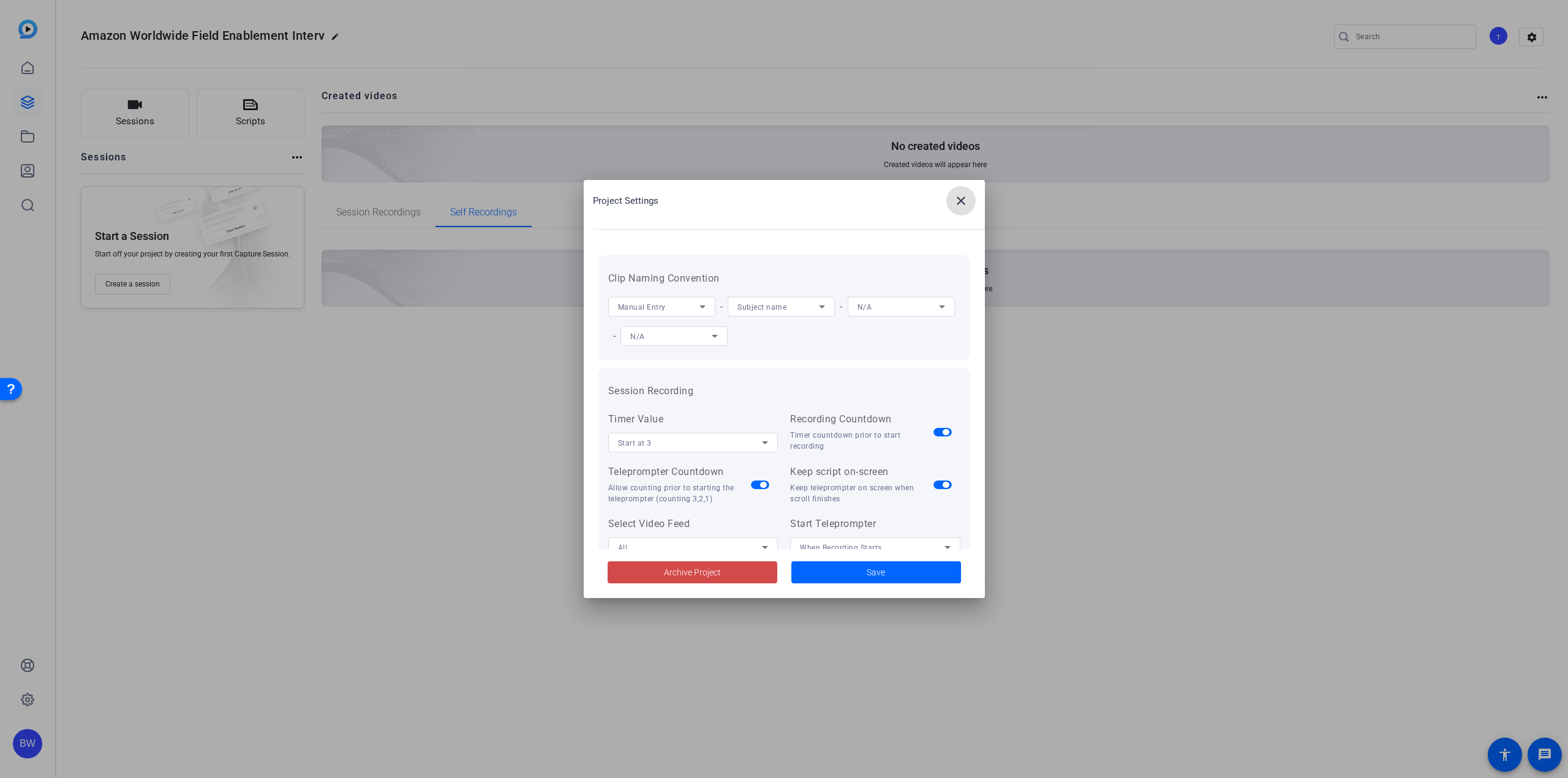
click at [756, 567] on span at bounding box center [692, 572] width 170 height 29
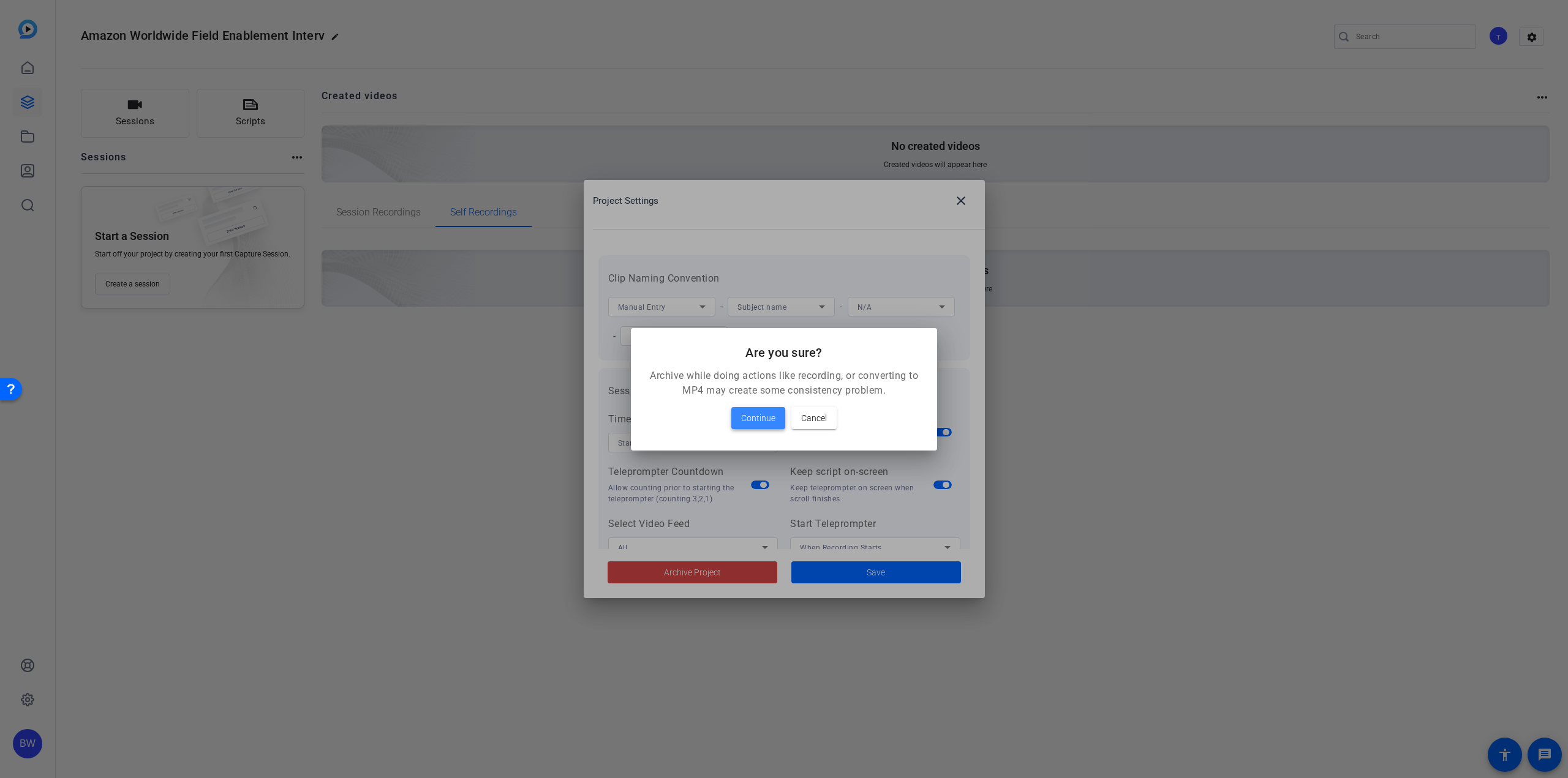
click at [768, 411] on span "Continue" at bounding box center [759, 417] width 34 height 15
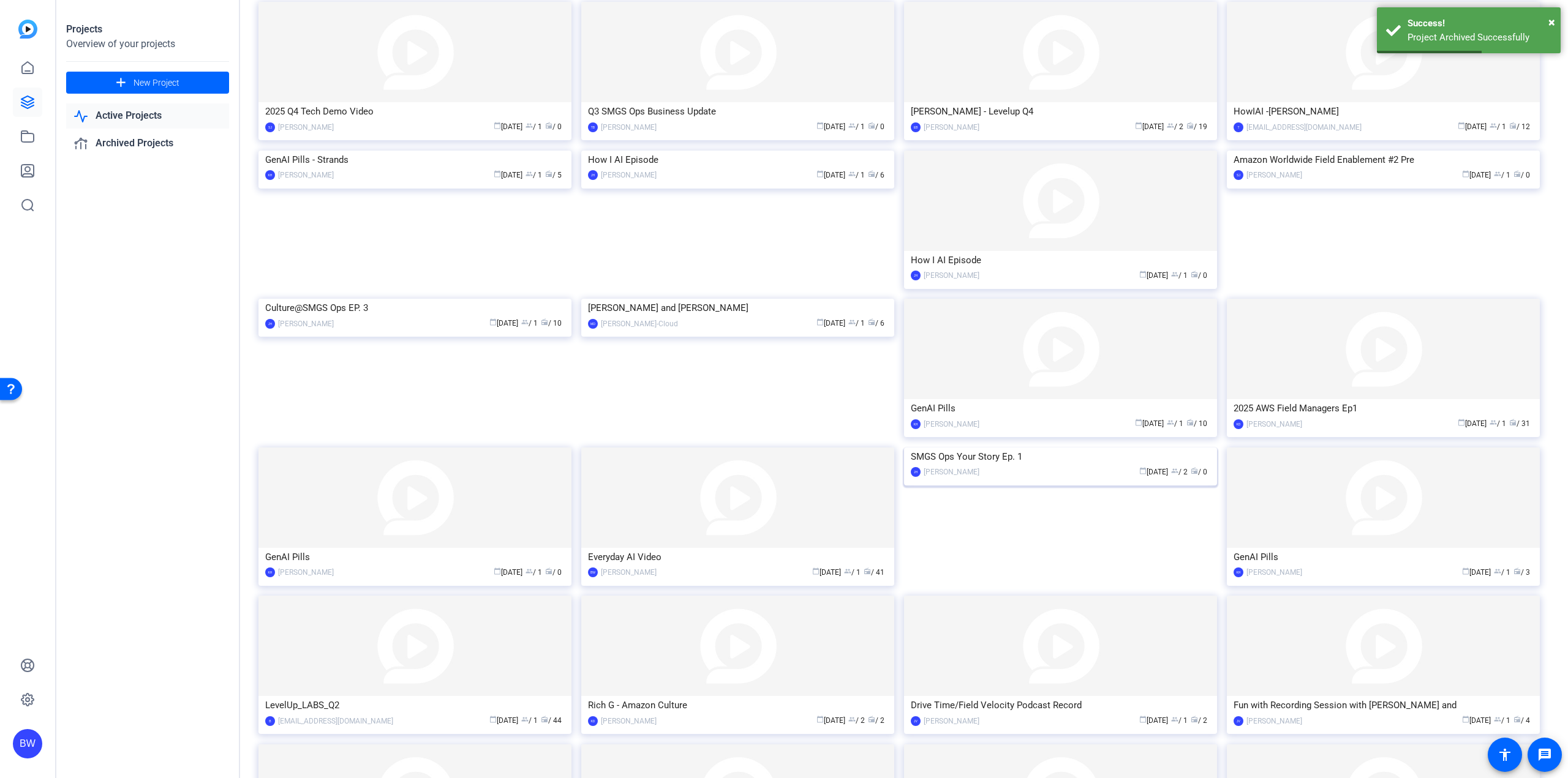
scroll to position [264, 0]
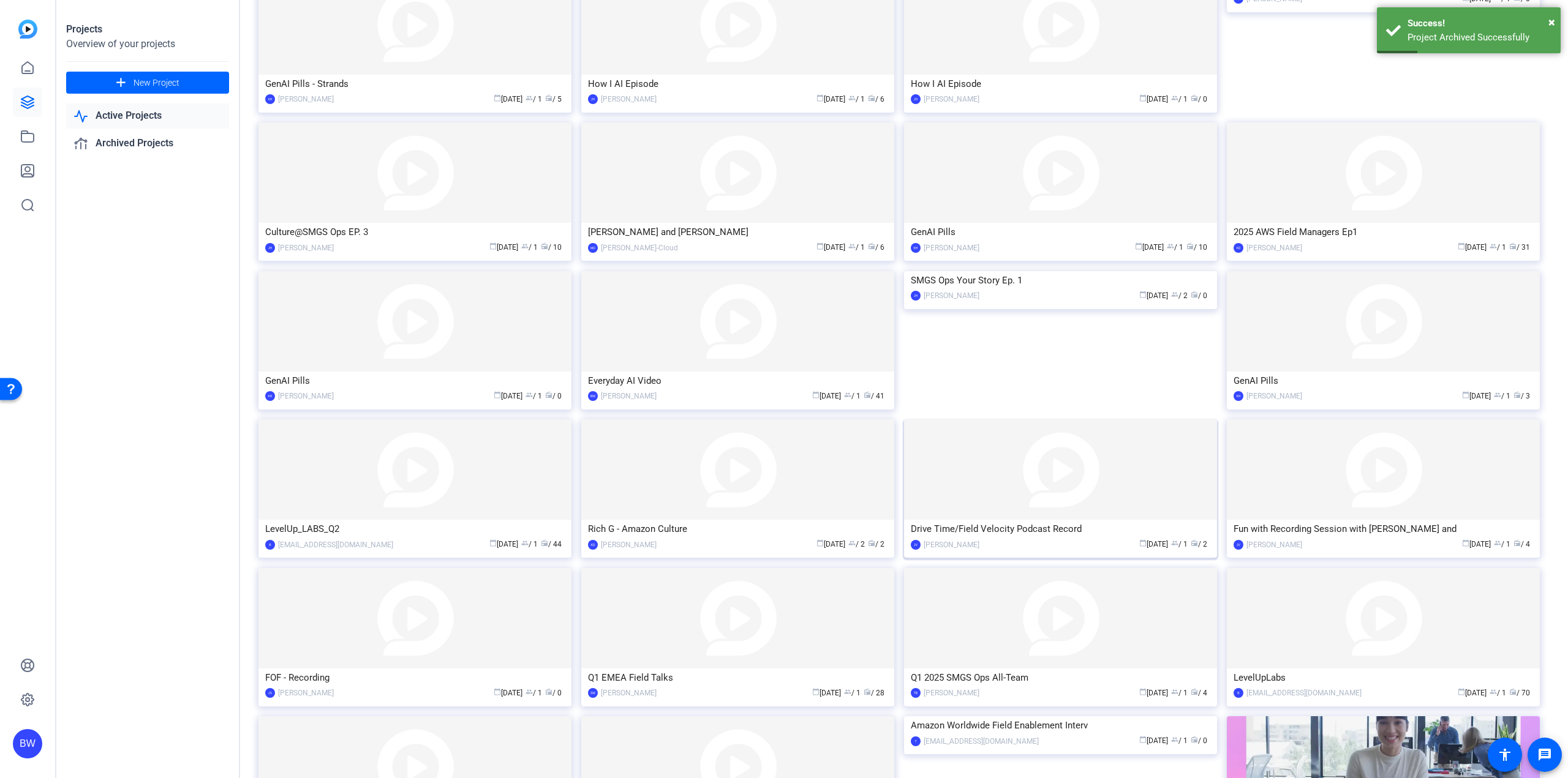
click at [1053, 453] on img at bounding box center [1060, 469] width 313 height 101
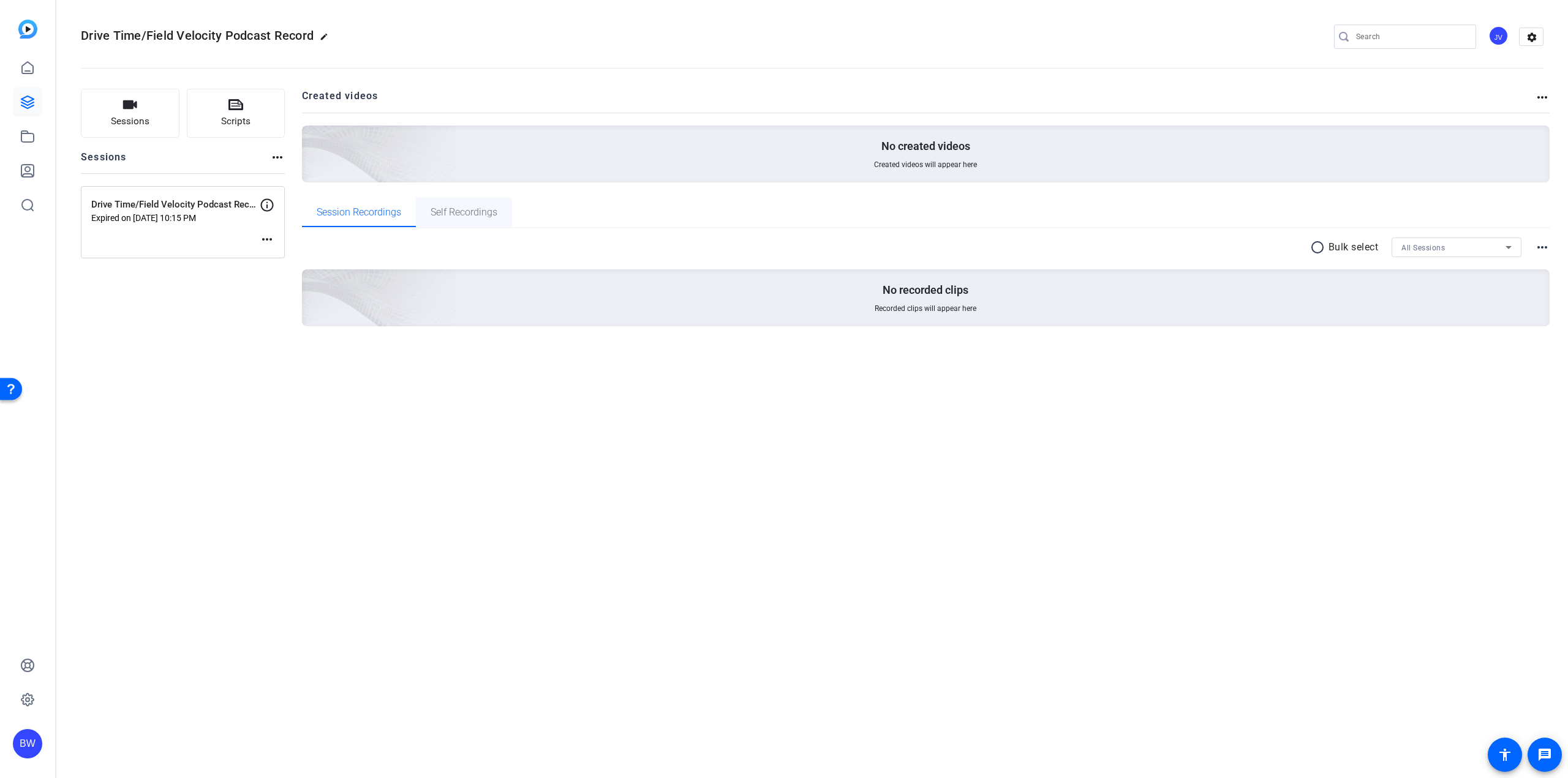
click at [483, 212] on span "Self Recordings" at bounding box center [464, 212] width 67 height 9
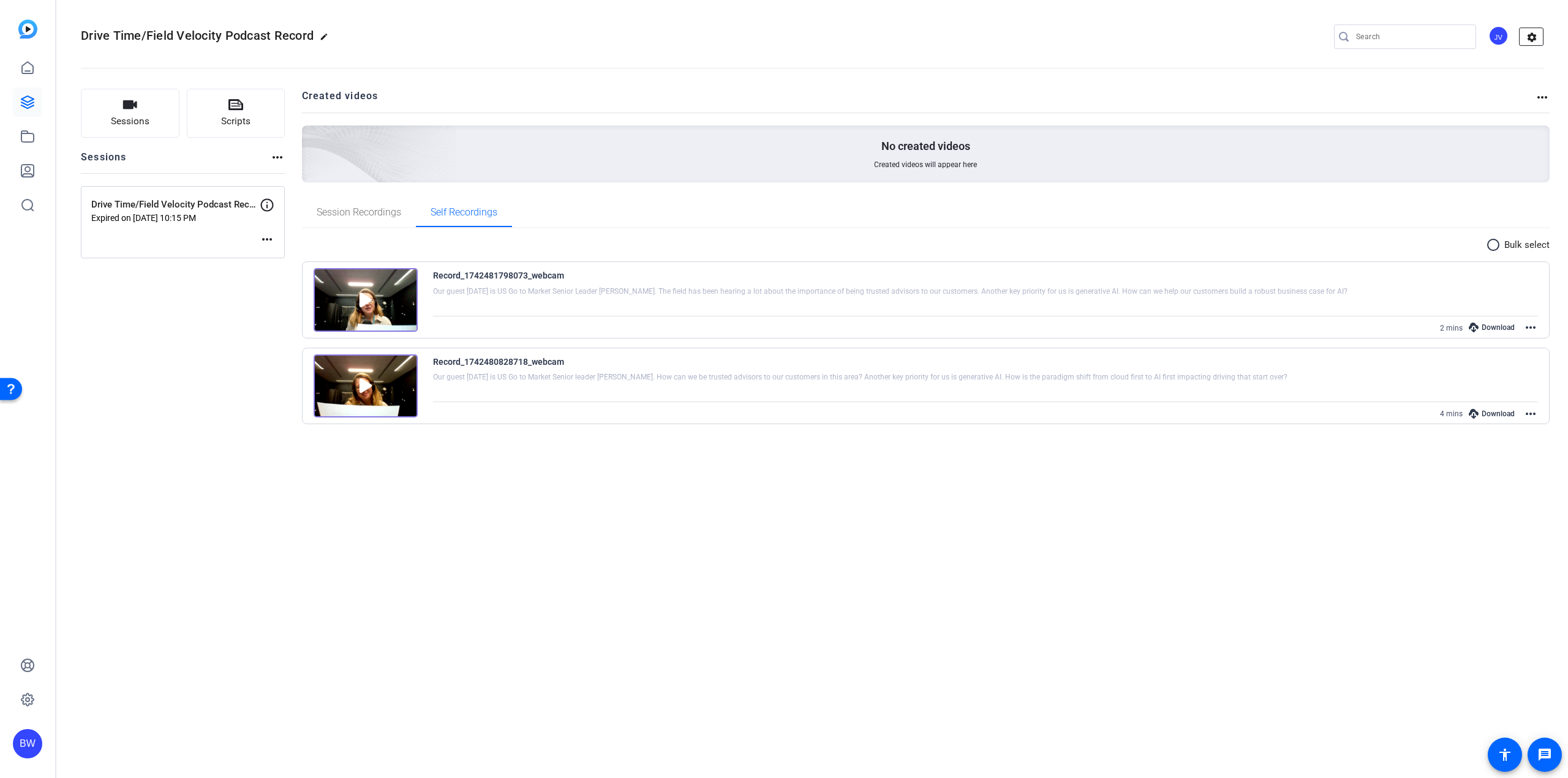
click at [1537, 35] on mat-icon "settings" at bounding box center [1532, 37] width 24 height 18
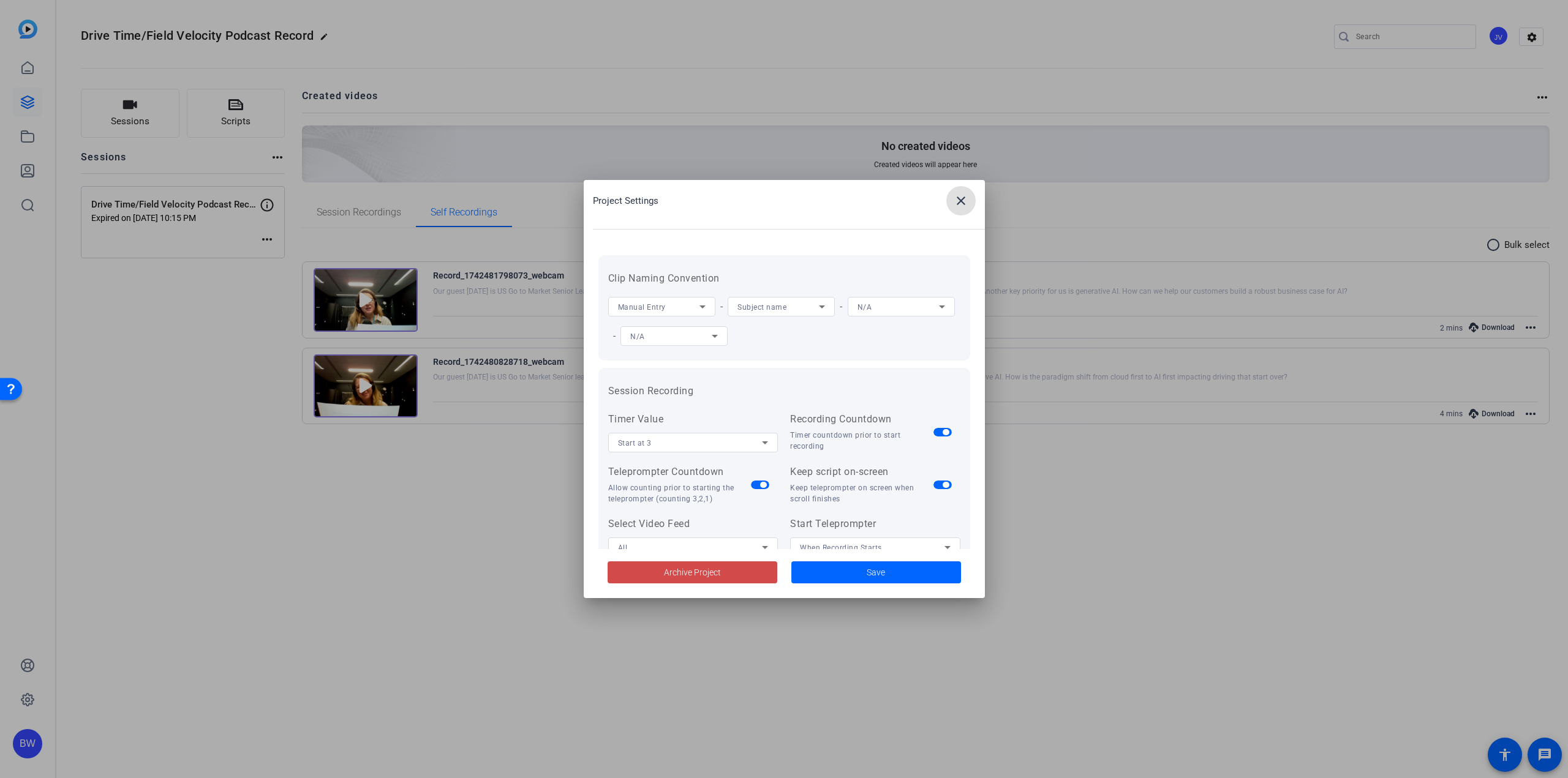
click at [716, 571] on span "Archive Project" at bounding box center [692, 572] width 57 height 13
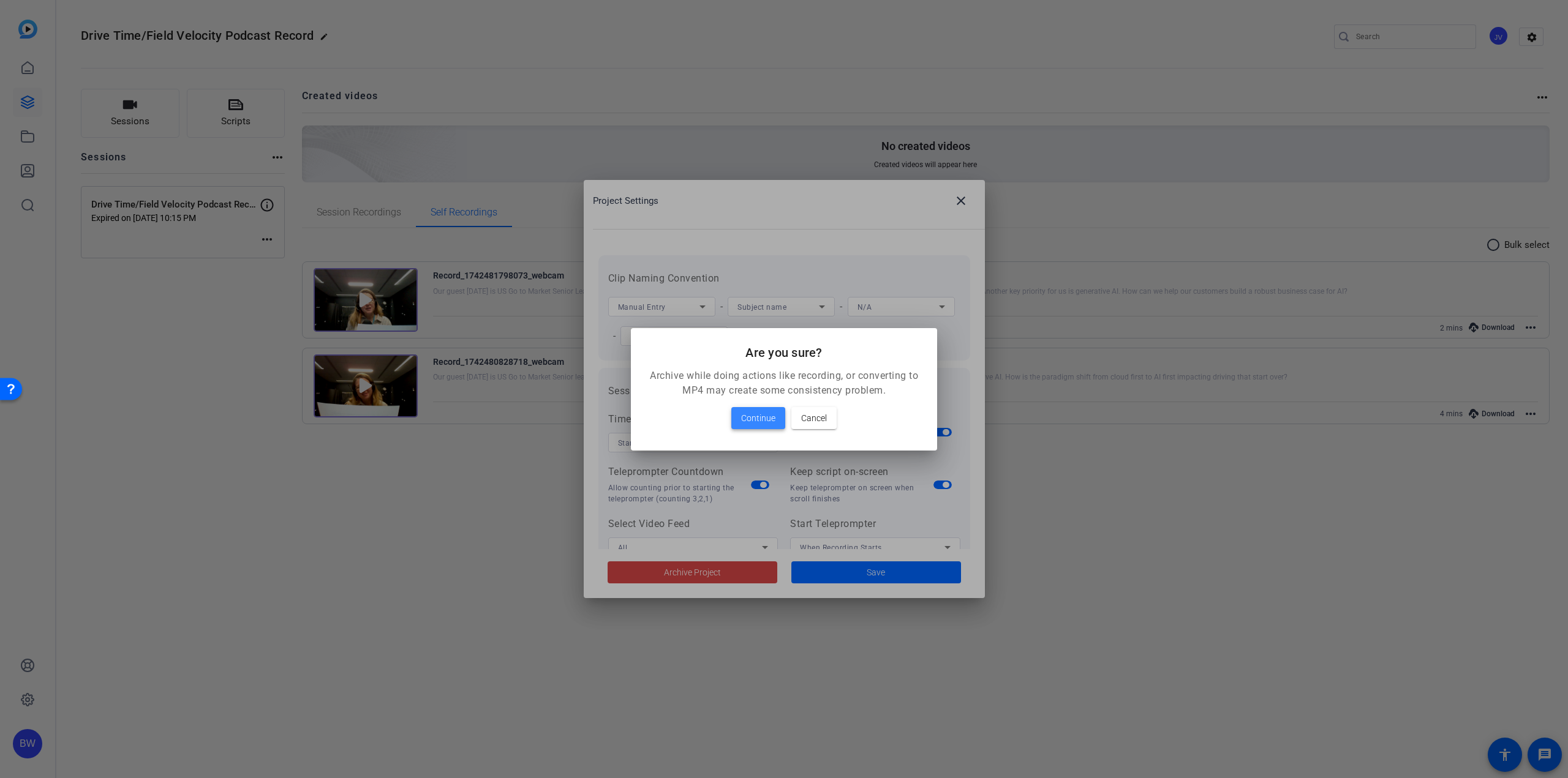
click at [759, 423] on span "Continue" at bounding box center [759, 417] width 34 height 15
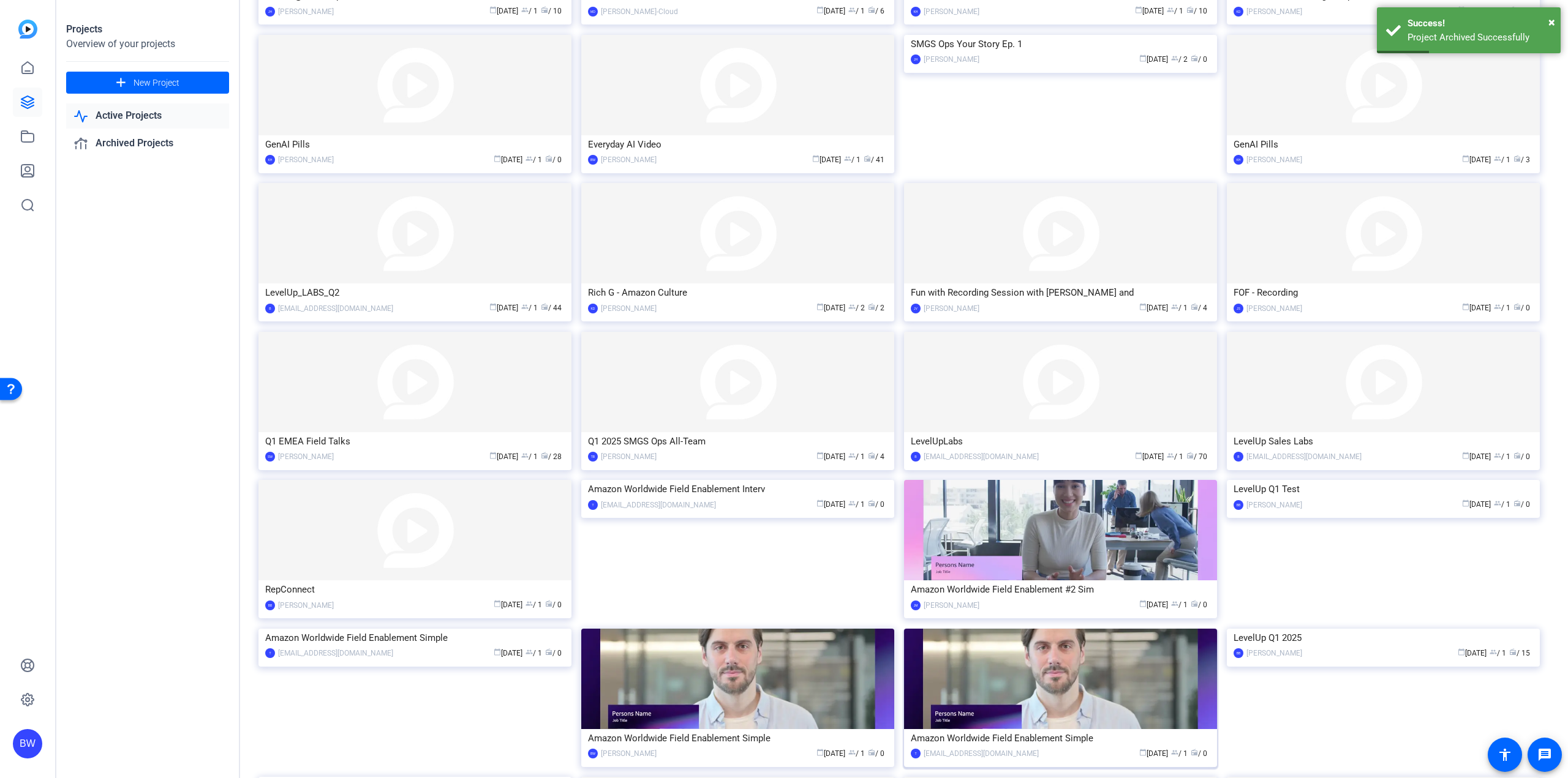
scroll to position [794, 0]
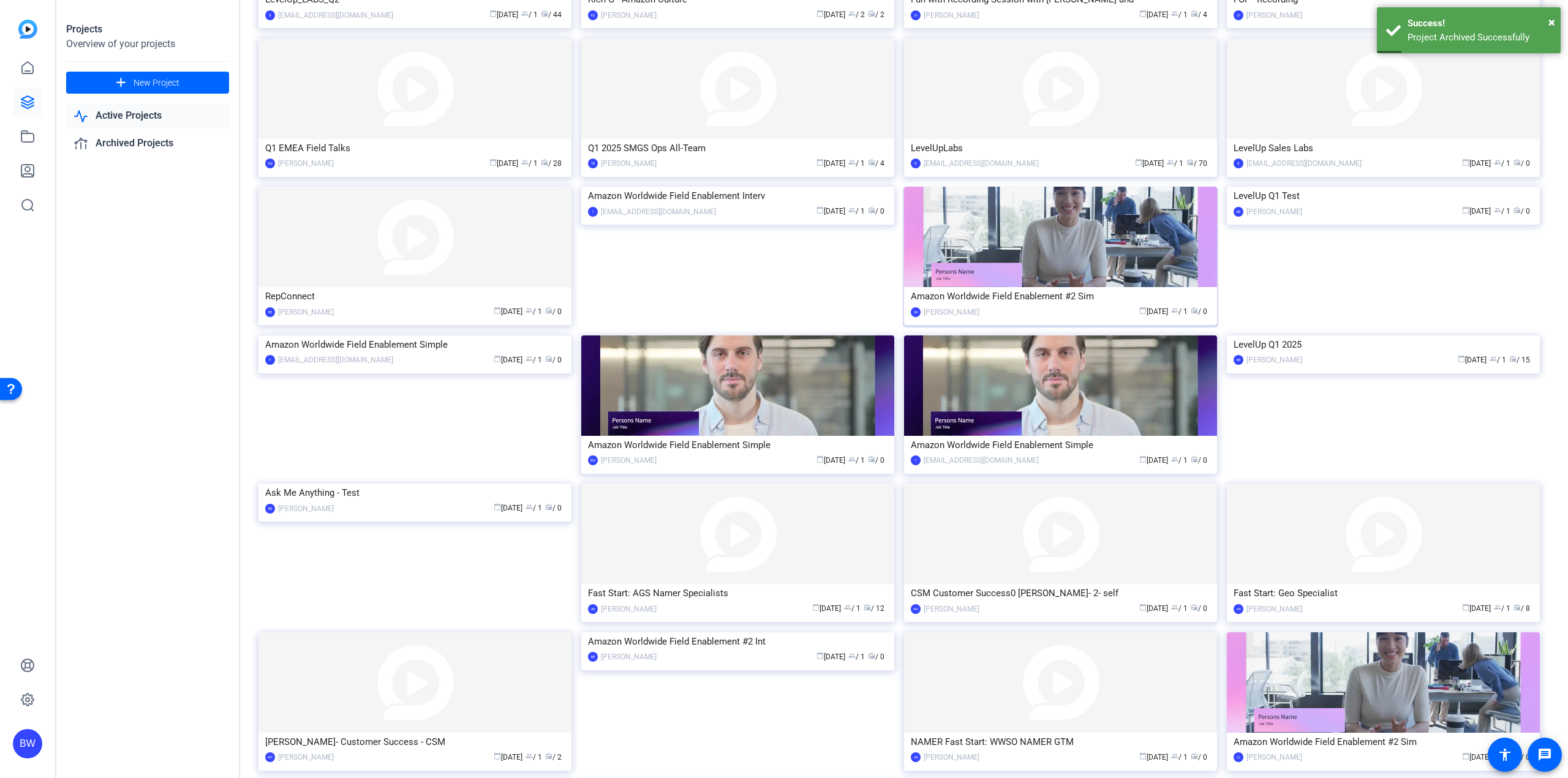
click at [1061, 264] on img at bounding box center [1060, 237] width 313 height 101
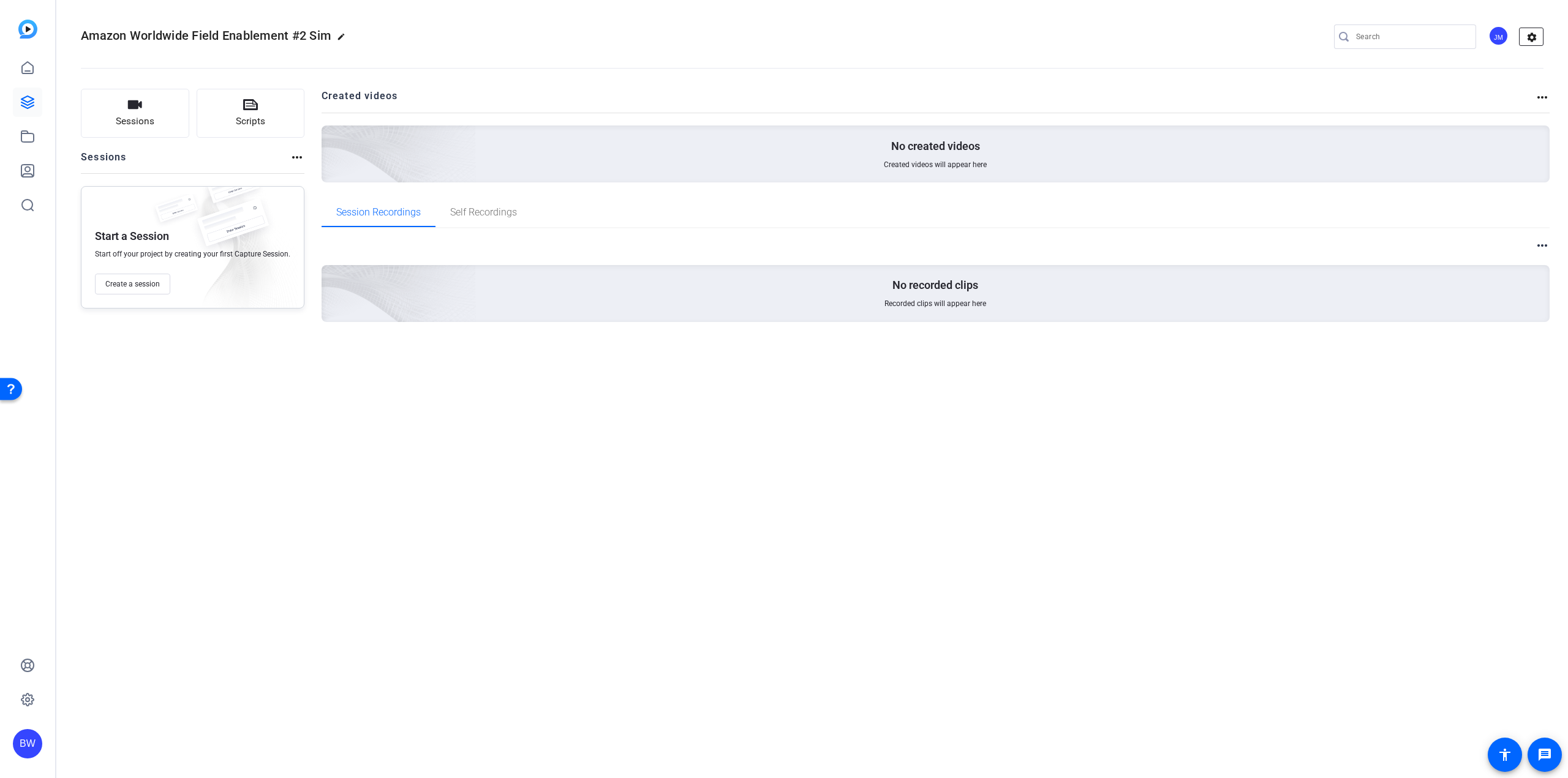
click at [1535, 37] on mat-icon "settings" at bounding box center [1532, 37] width 24 height 18
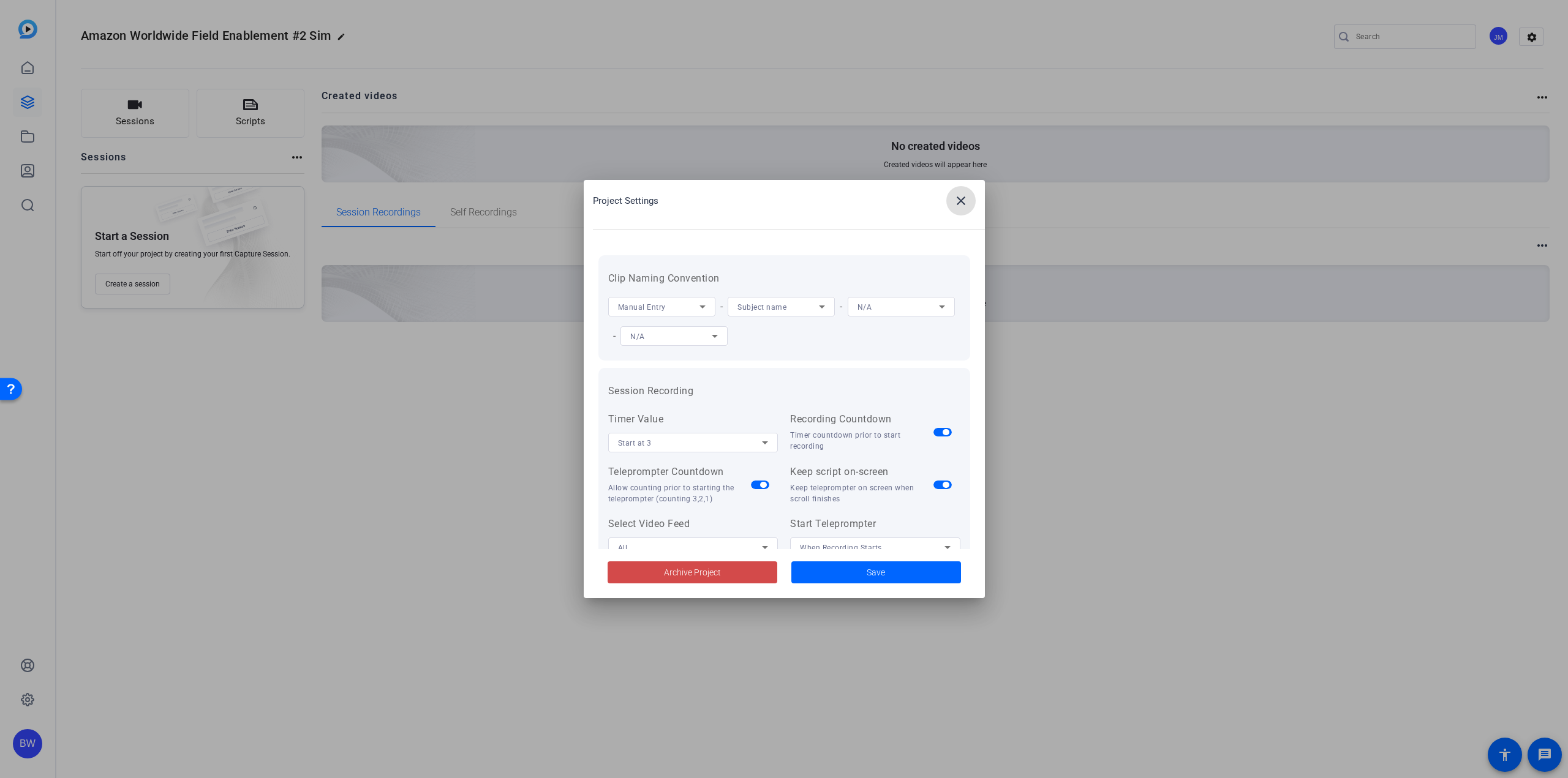
click at [706, 569] on span "Archive Project" at bounding box center [692, 572] width 57 height 13
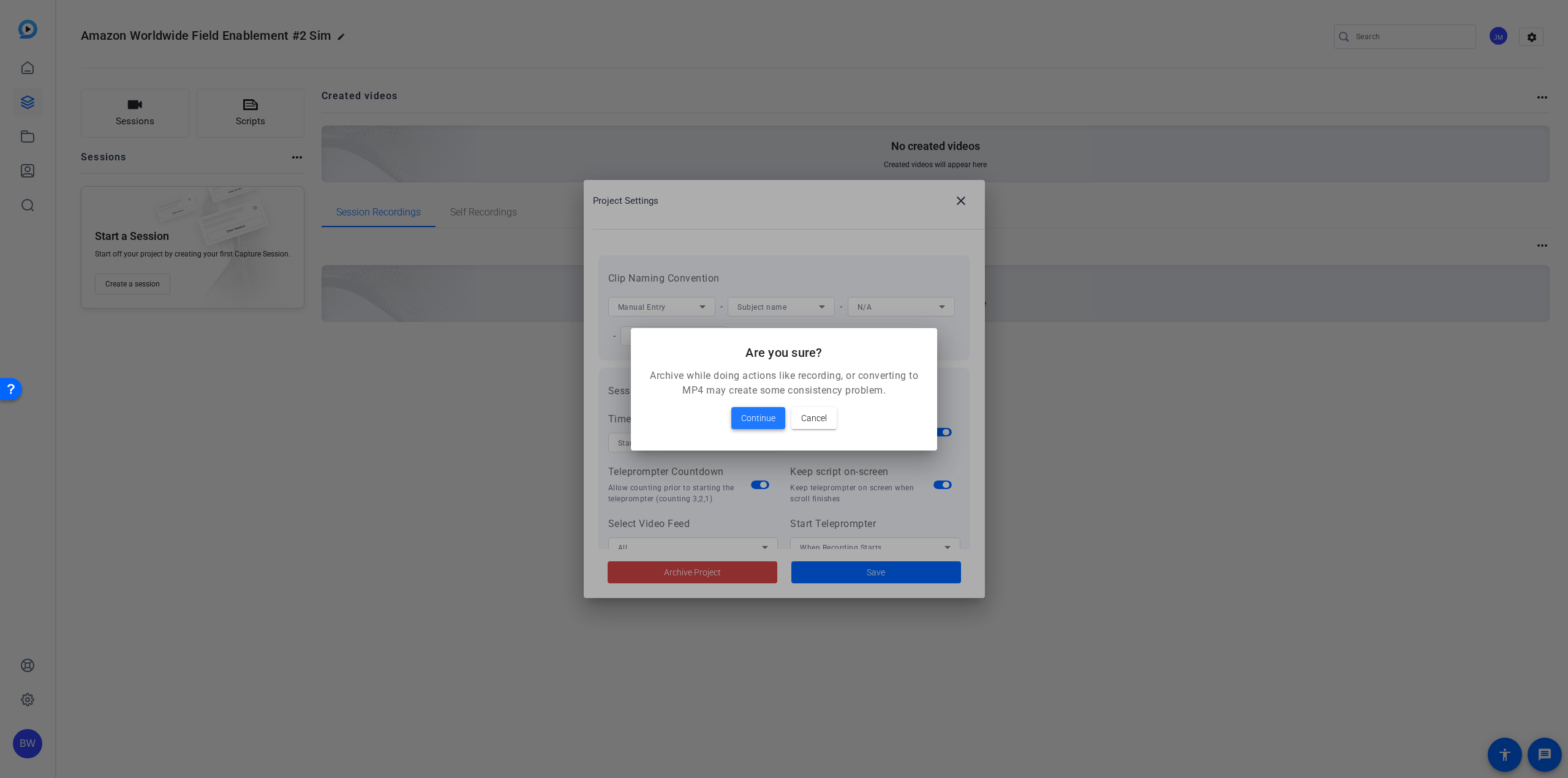
click at [752, 417] on span "Continue" at bounding box center [759, 417] width 34 height 15
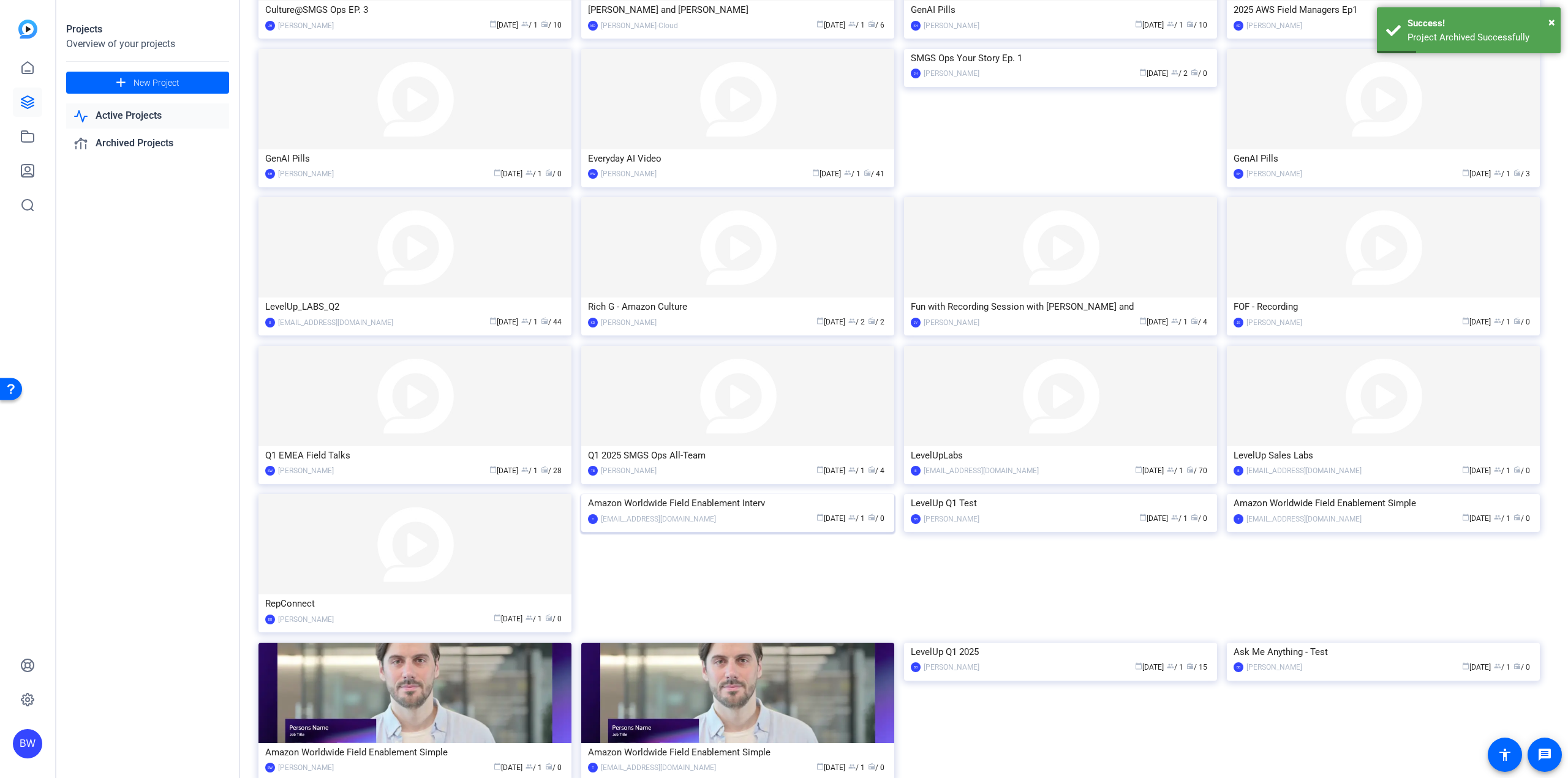
scroll to position [487, 0]
click at [795, 493] on img at bounding box center [737, 493] width 313 height 0
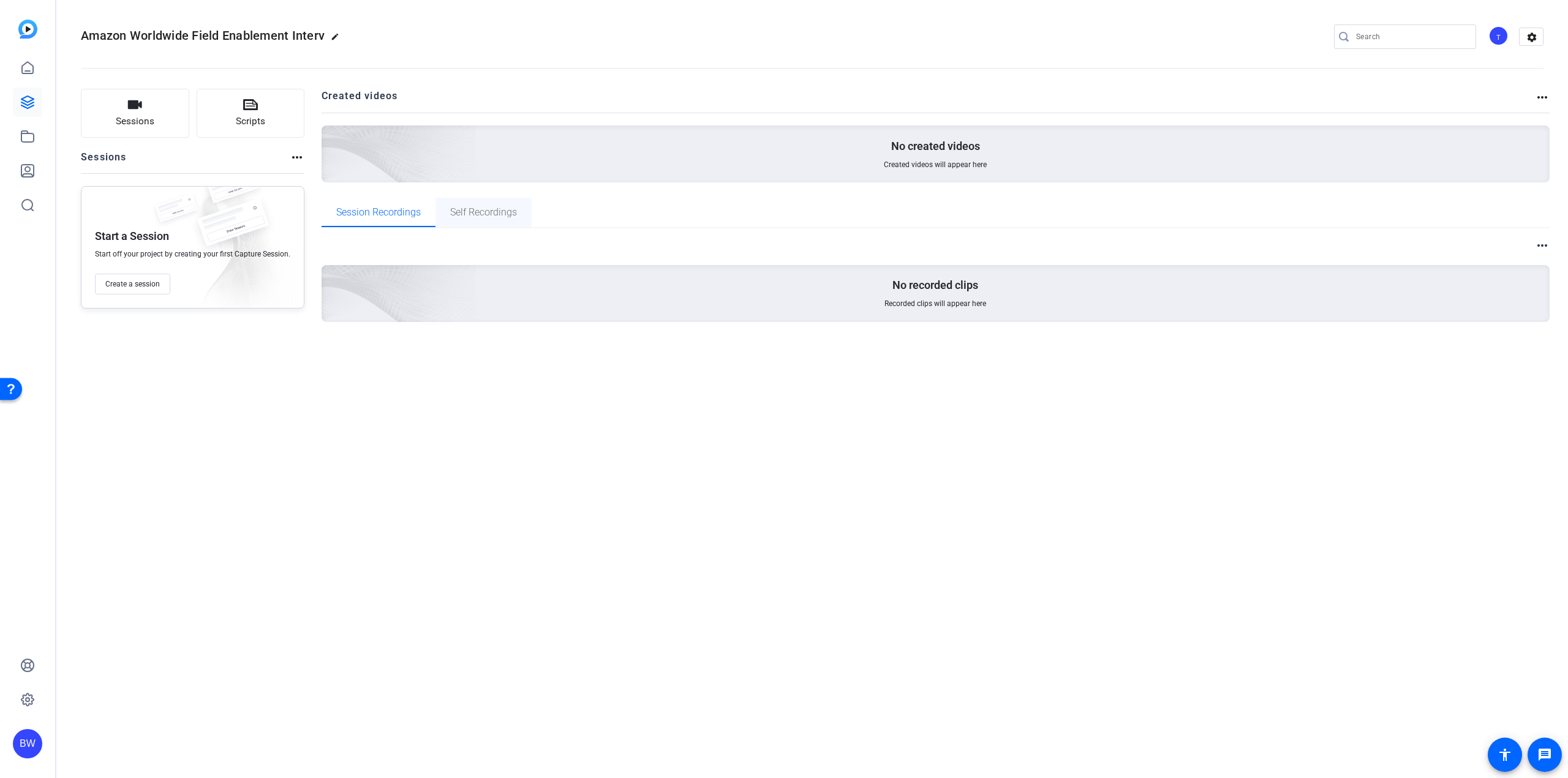
click at [490, 216] on span "Self Recordings" at bounding box center [484, 212] width 67 height 9
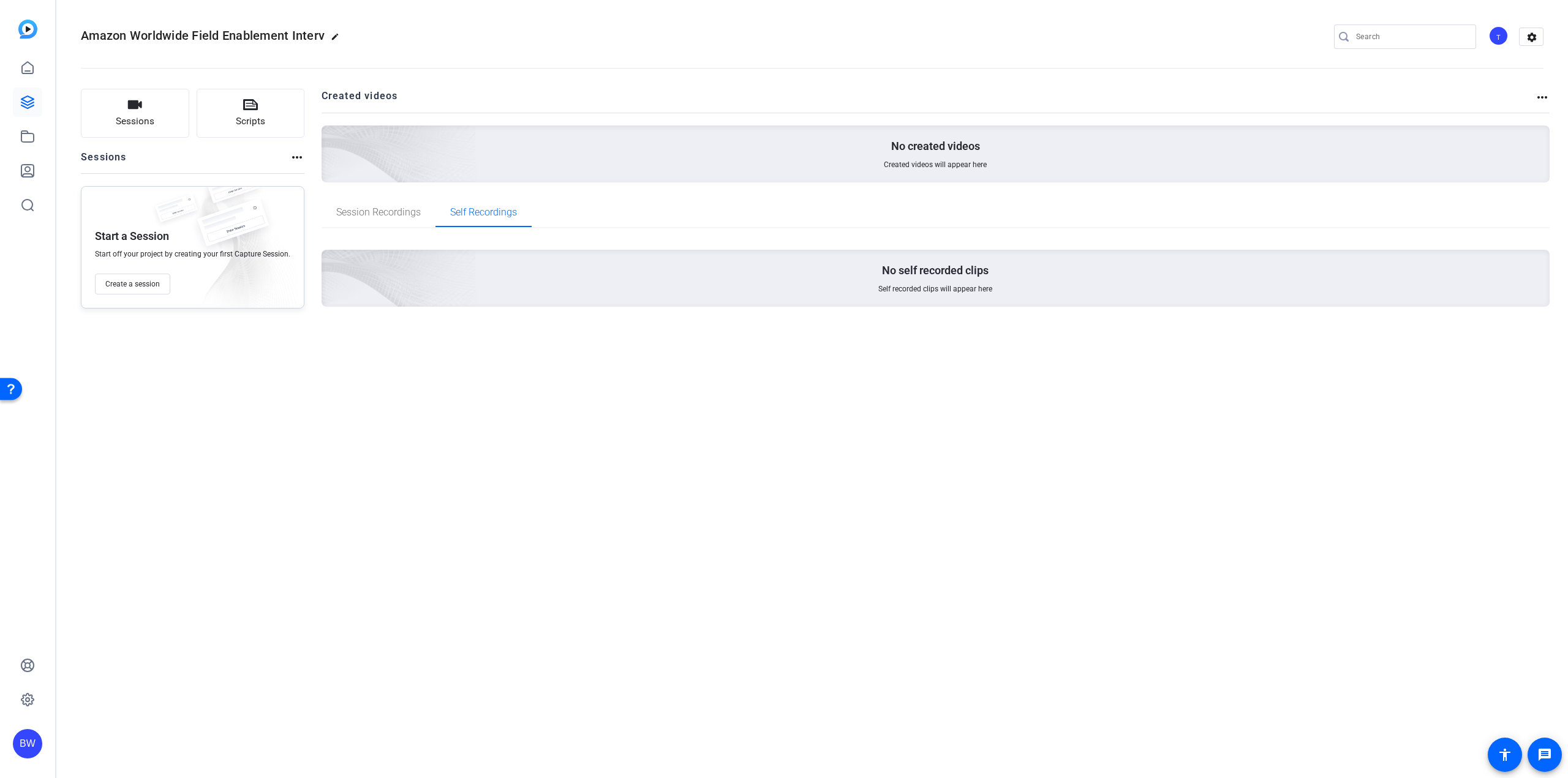
drag, startPoint x: 1531, startPoint y: 33, endPoint x: 1520, endPoint y: 56, distance: 25.5
click at [1531, 34] on mat-icon "settings" at bounding box center [1532, 37] width 24 height 18
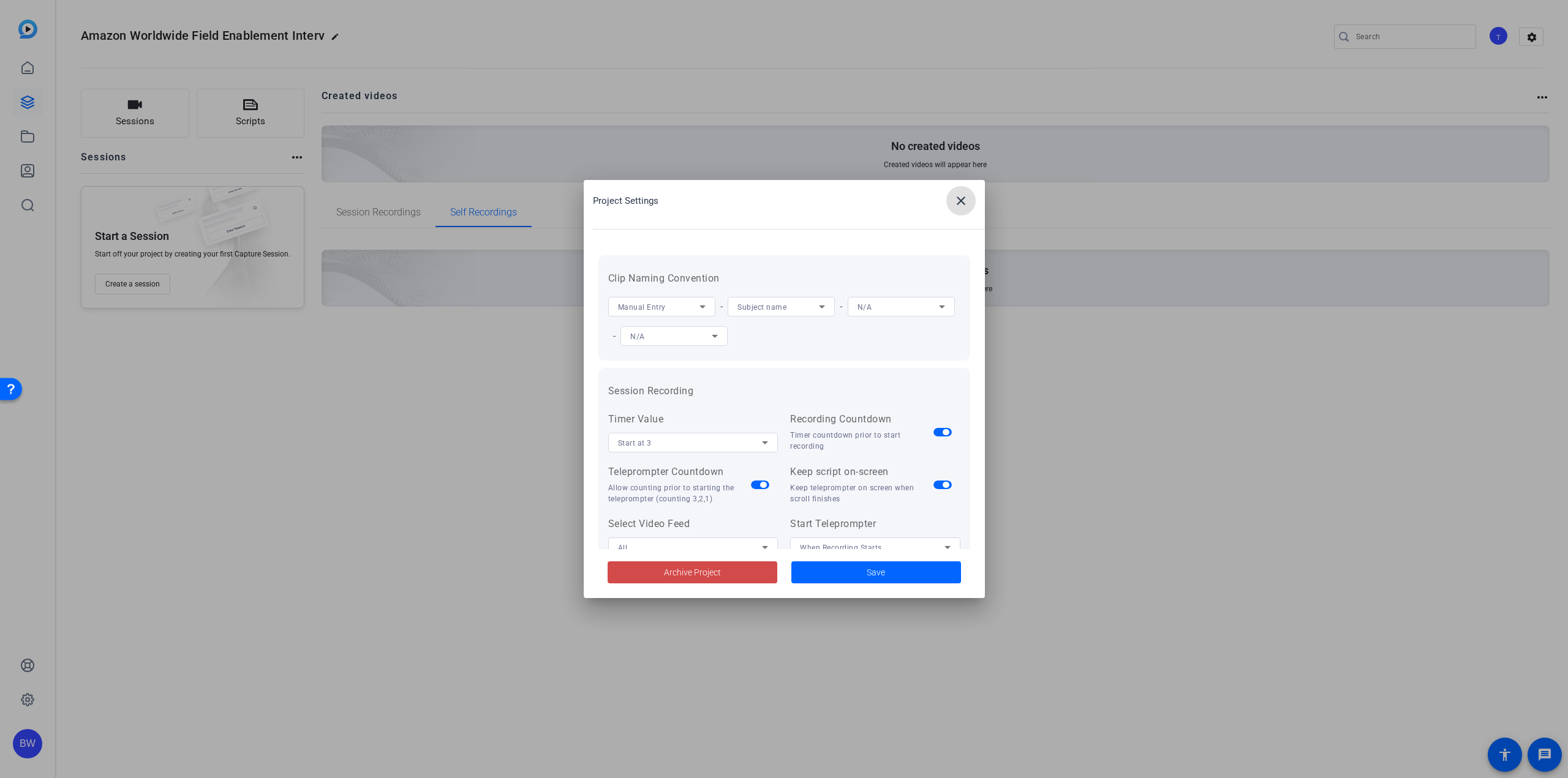
click at [695, 563] on span at bounding box center [692, 572] width 170 height 29
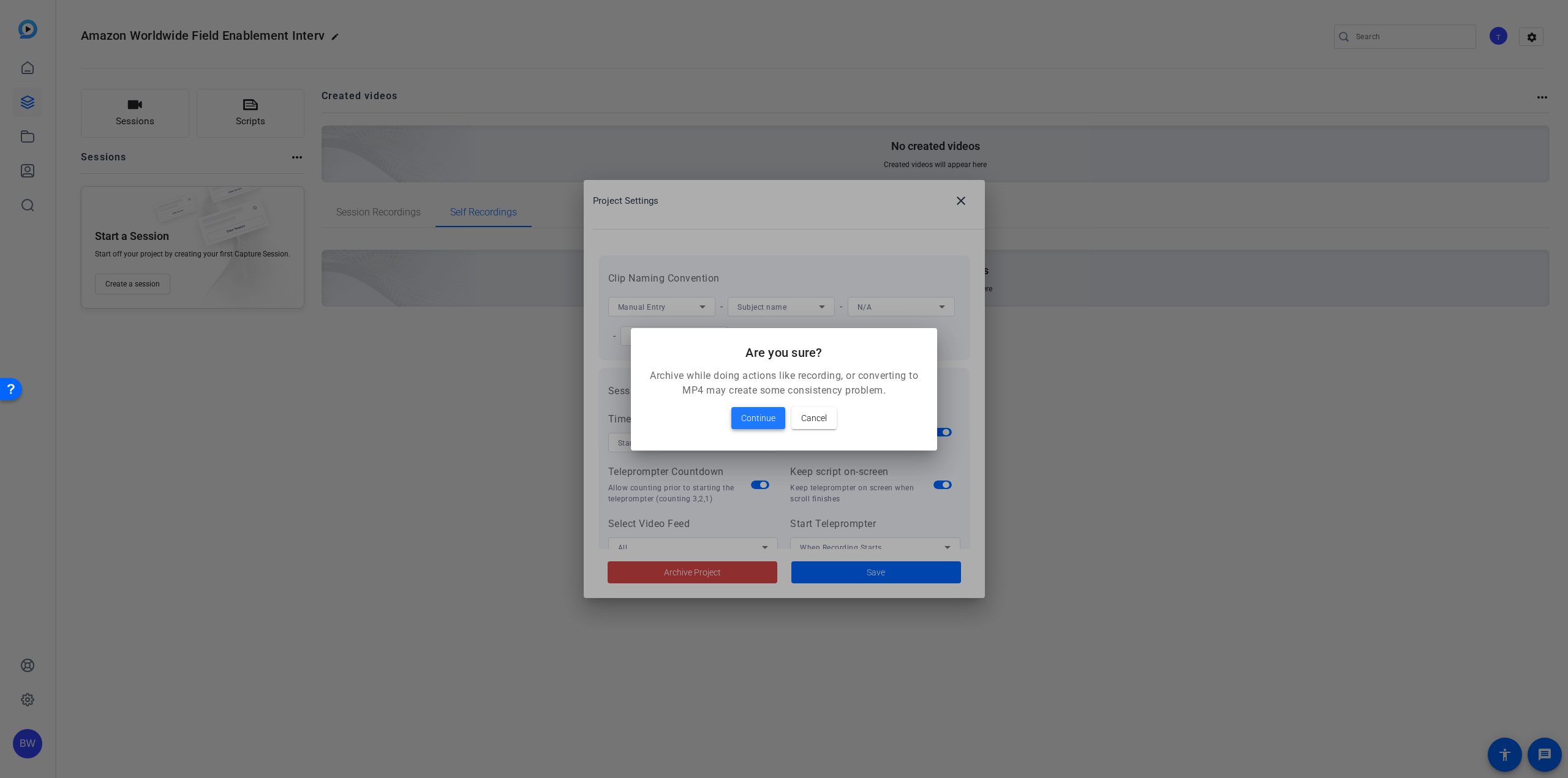
click at [750, 418] on span "Continue" at bounding box center [759, 417] width 34 height 15
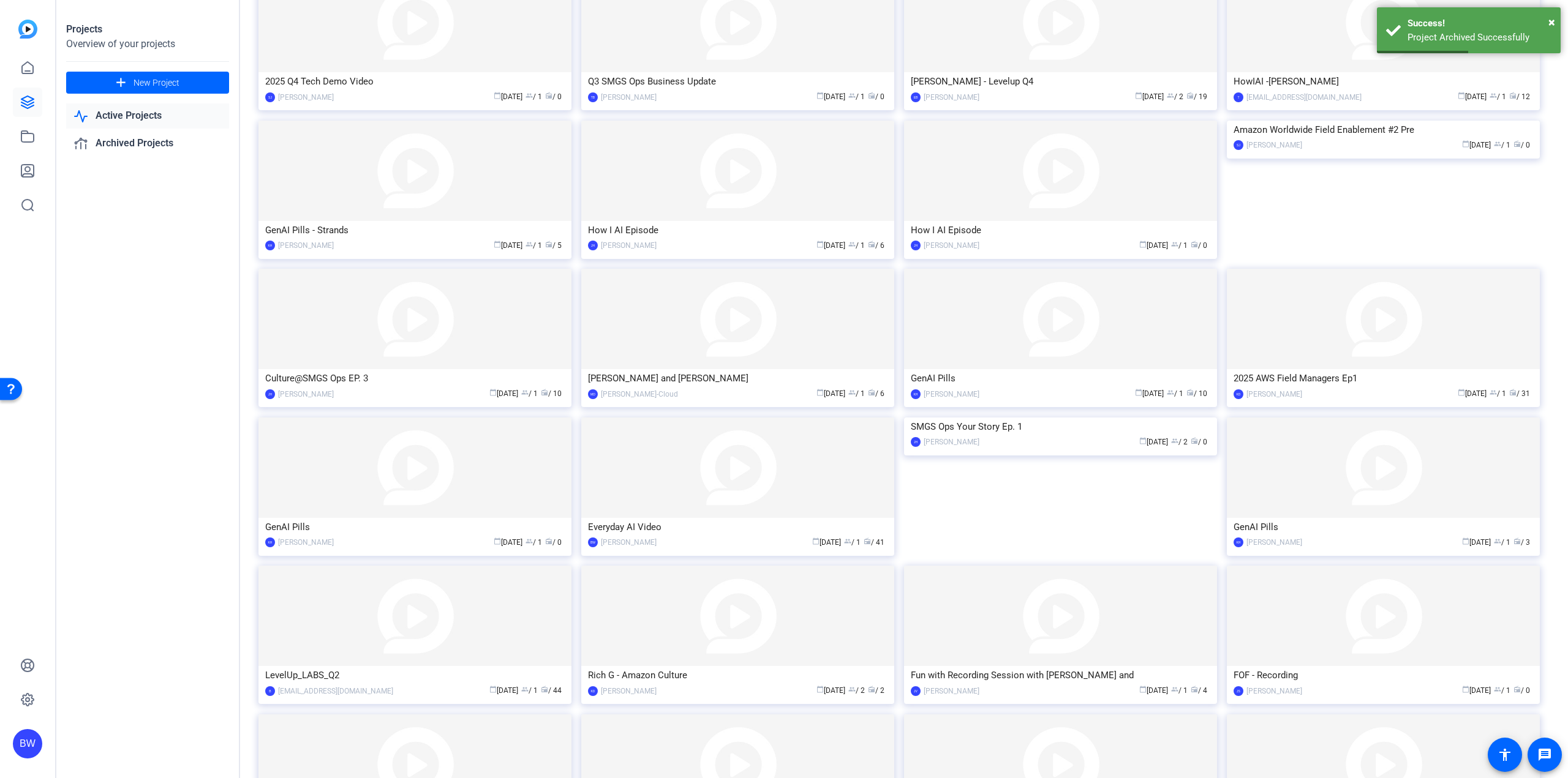
scroll to position [264, 0]
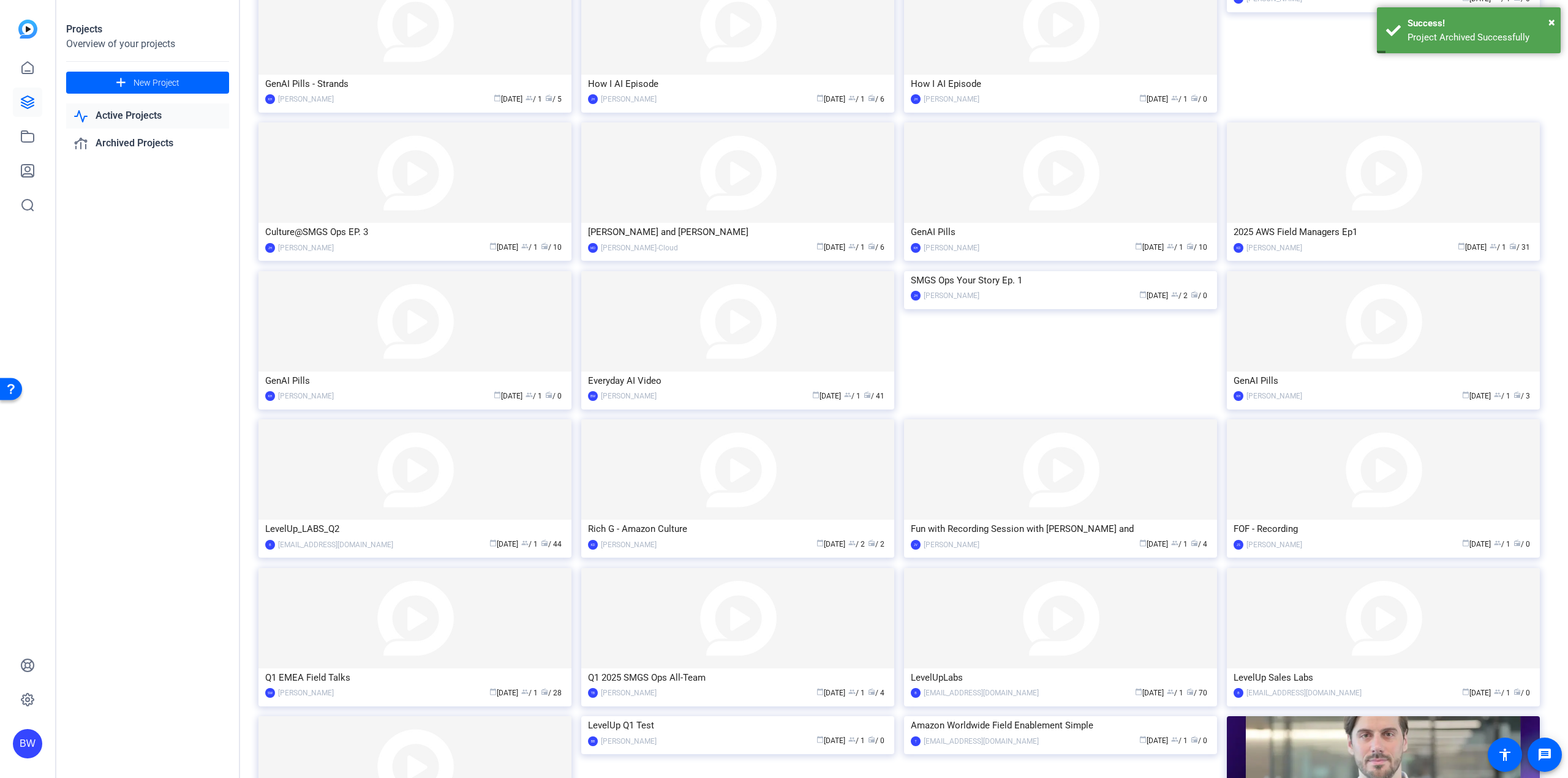
click at [1341, 503] on img at bounding box center [1383, 469] width 313 height 101
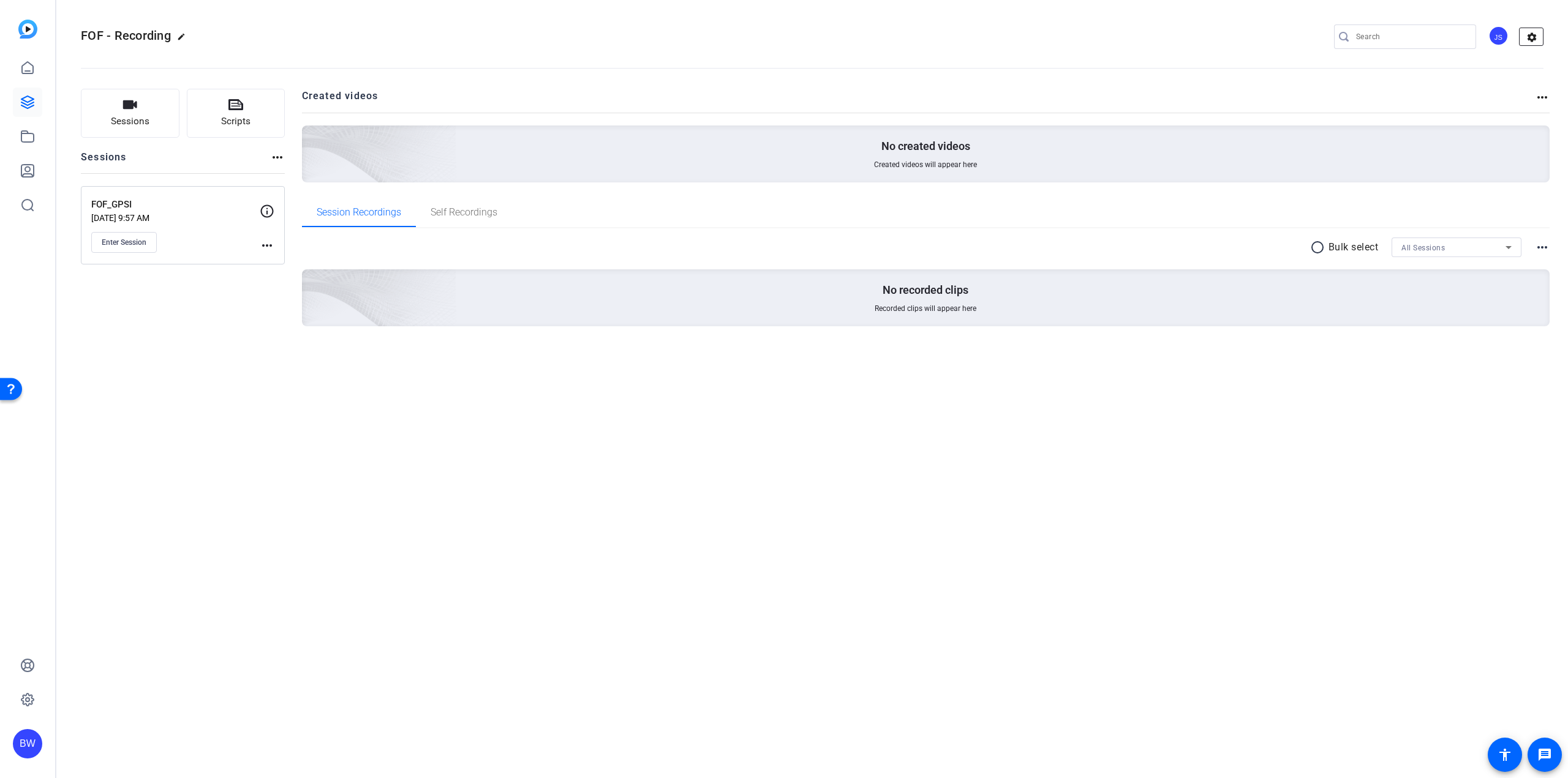
click at [1535, 30] on mat-icon "settings" at bounding box center [1532, 37] width 24 height 18
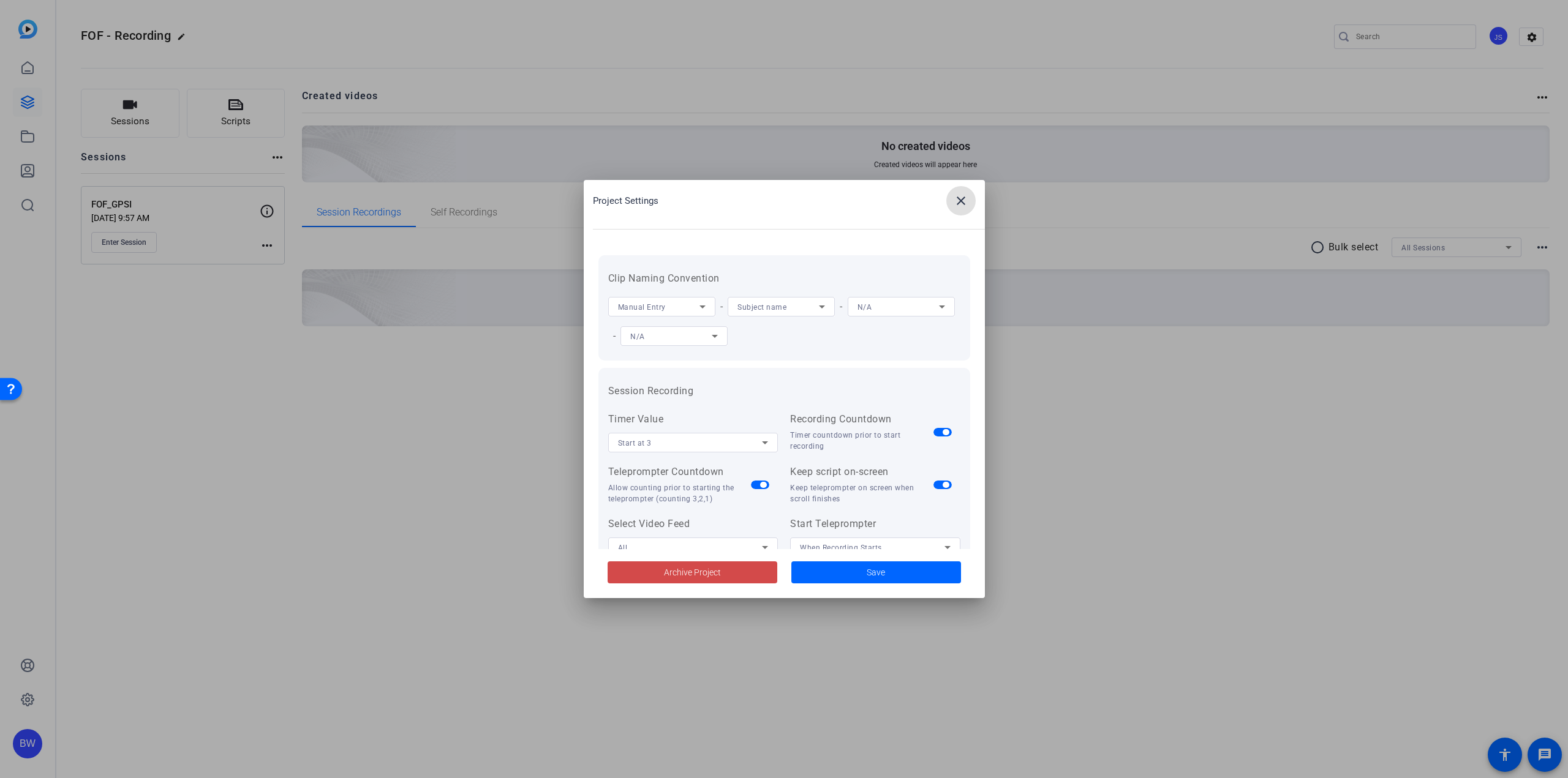
click at [661, 567] on span at bounding box center [692, 572] width 170 height 29
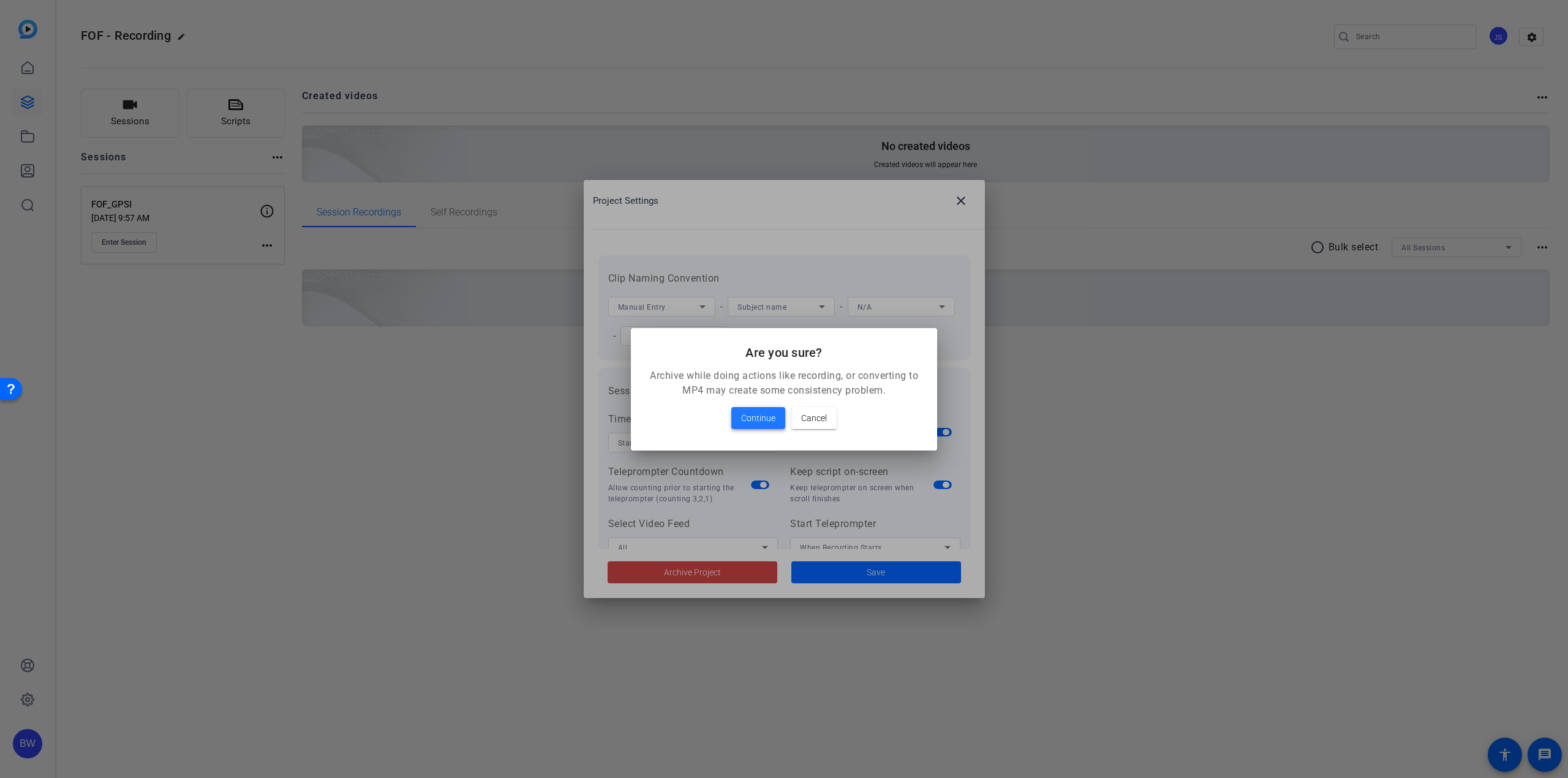
click at [747, 418] on span "Continue" at bounding box center [759, 417] width 34 height 15
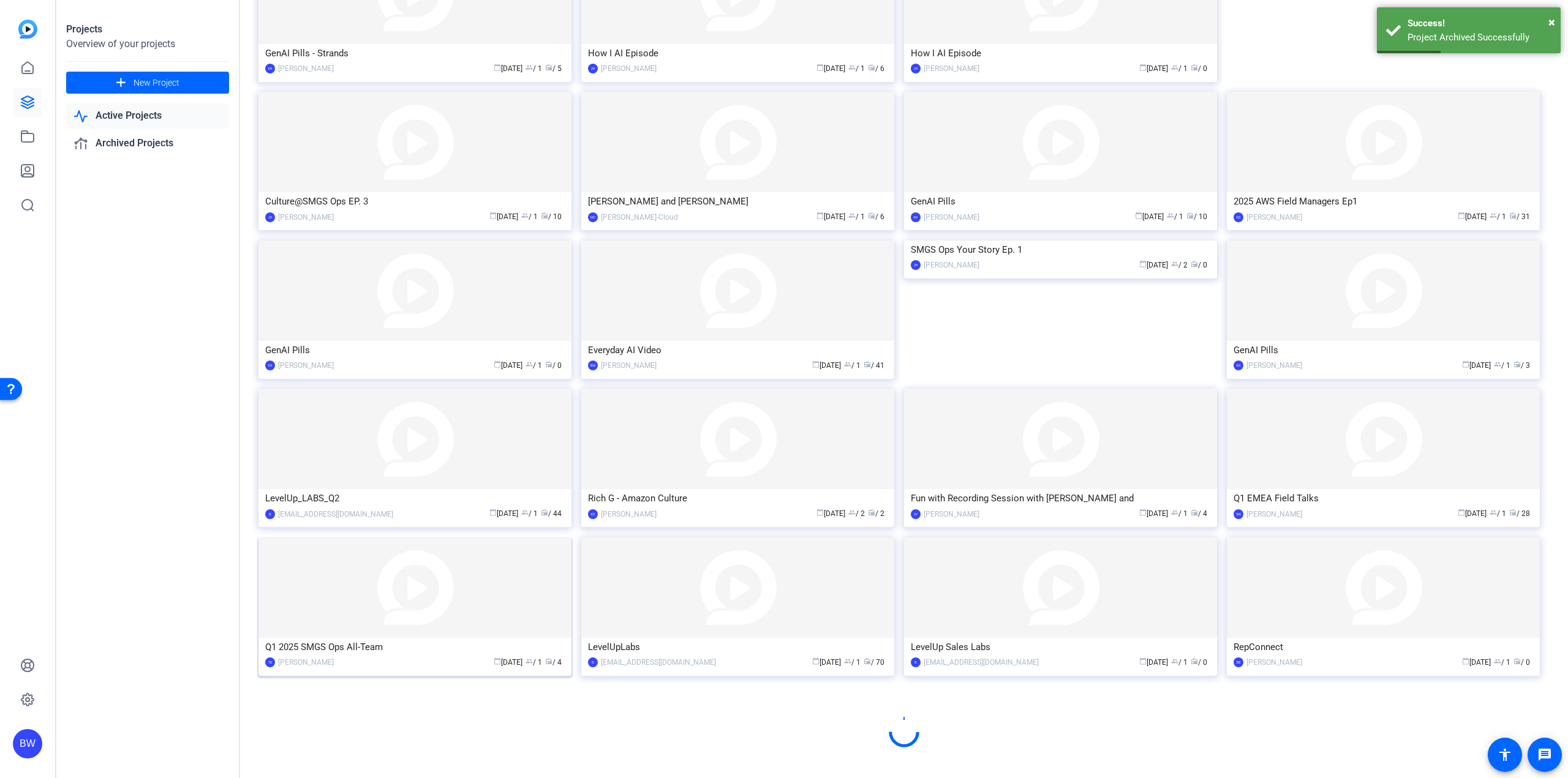
scroll to position [376, 0]
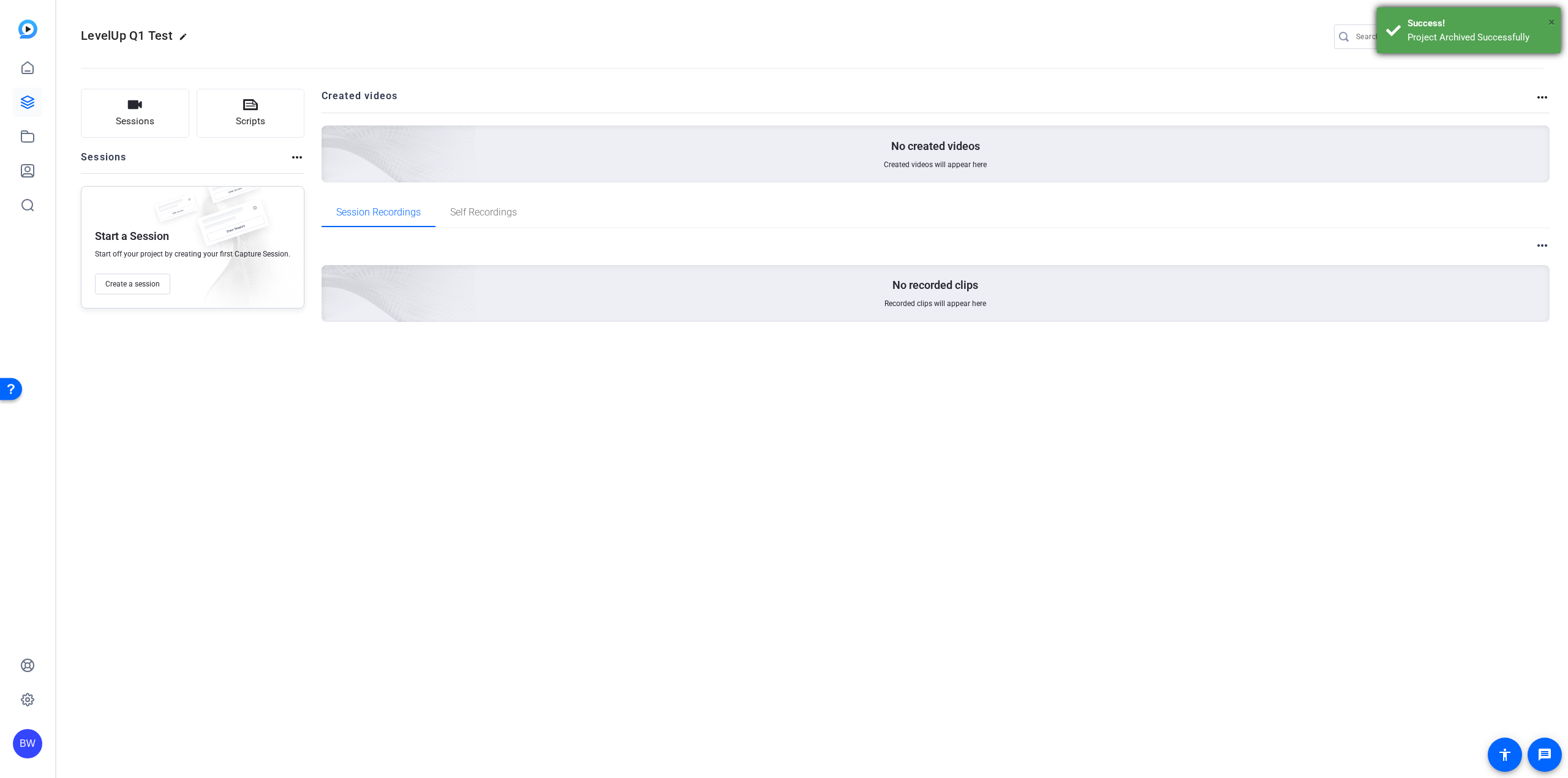
click at [1552, 20] on span "×" at bounding box center [1552, 22] width 7 height 15
click at [1536, 34] on mat-icon "settings" at bounding box center [1532, 37] width 24 height 18
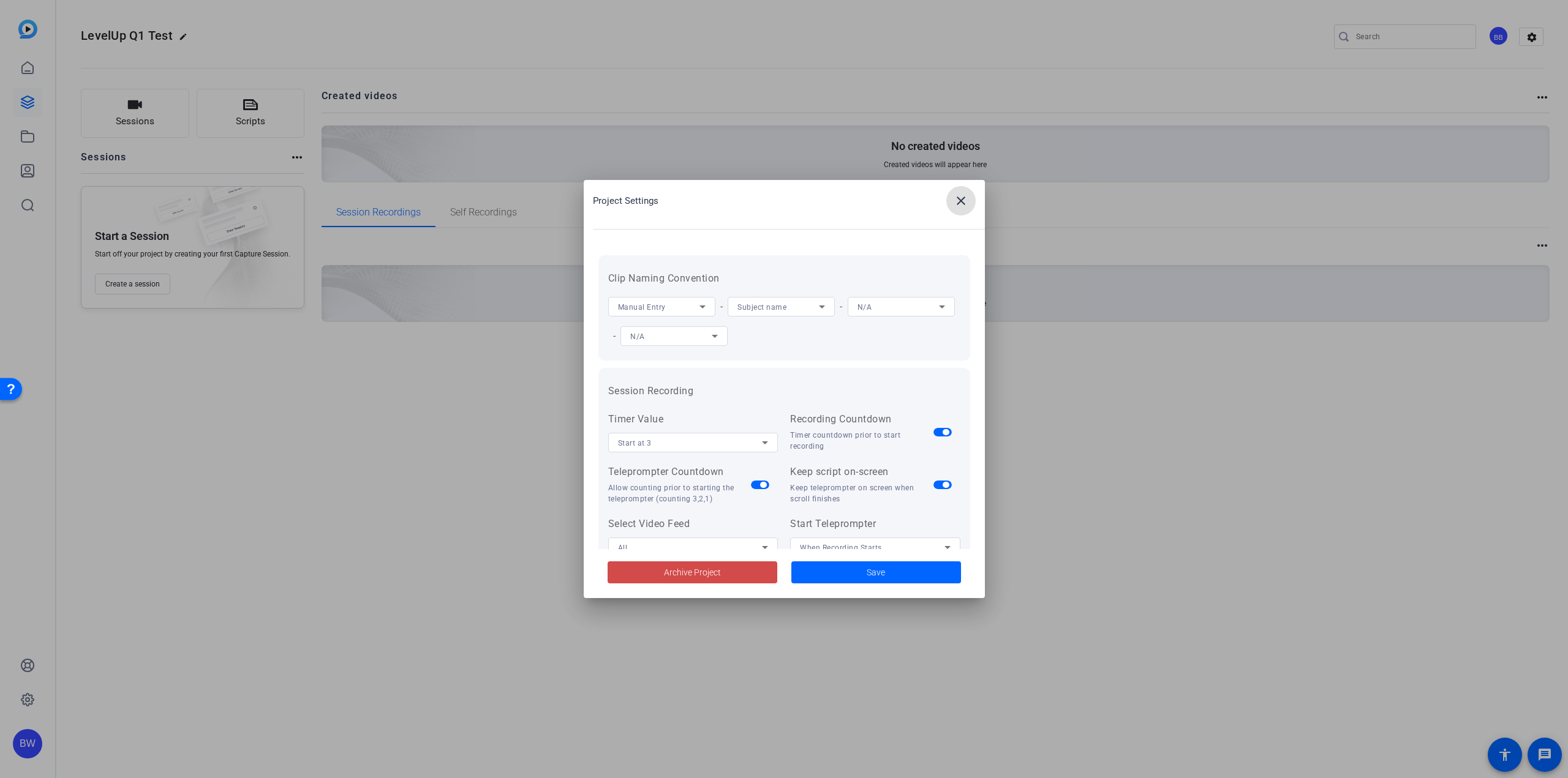
click at [697, 575] on span "Archive Project" at bounding box center [692, 572] width 57 height 13
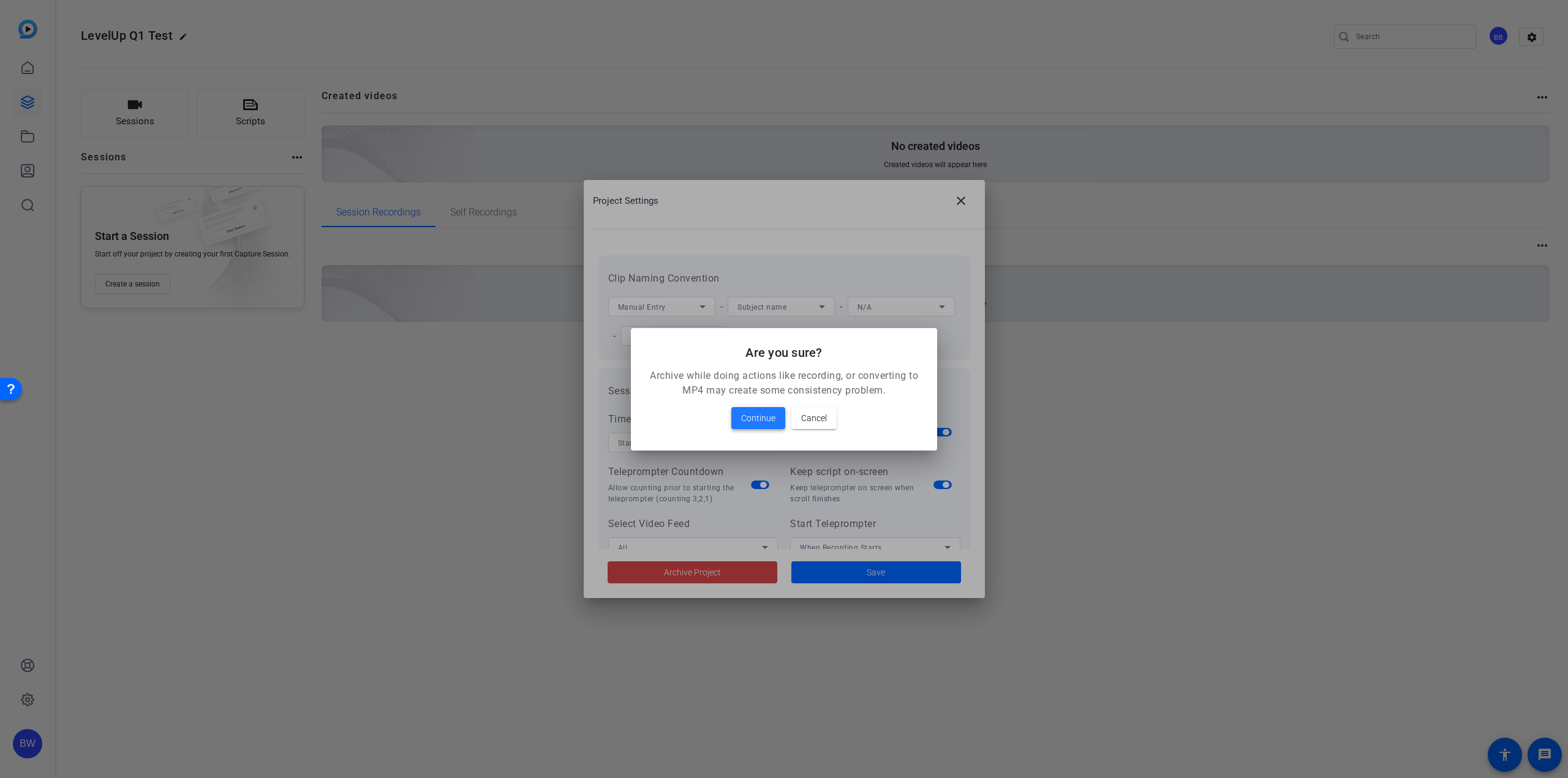
click at [734, 419] on span at bounding box center [758, 418] width 54 height 29
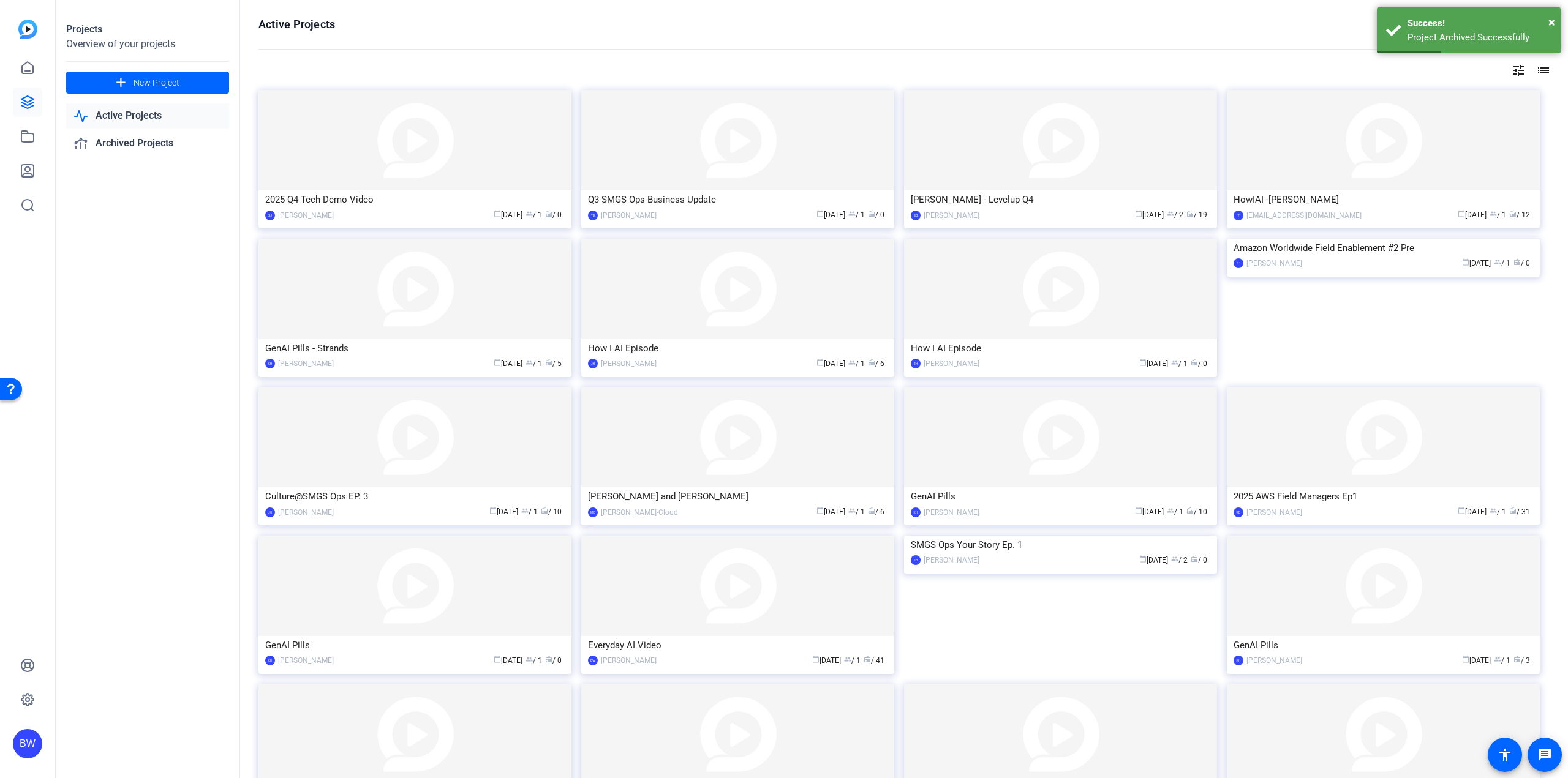
click at [1544, 64] on div "Active Projects filter_list tune list 2025 Q4 Tech Demo Video SJ Sumit Jadhav c…" at bounding box center [904, 389] width 1328 height 778
click at [1541, 70] on mat-icon "list" at bounding box center [1542, 70] width 15 height 15
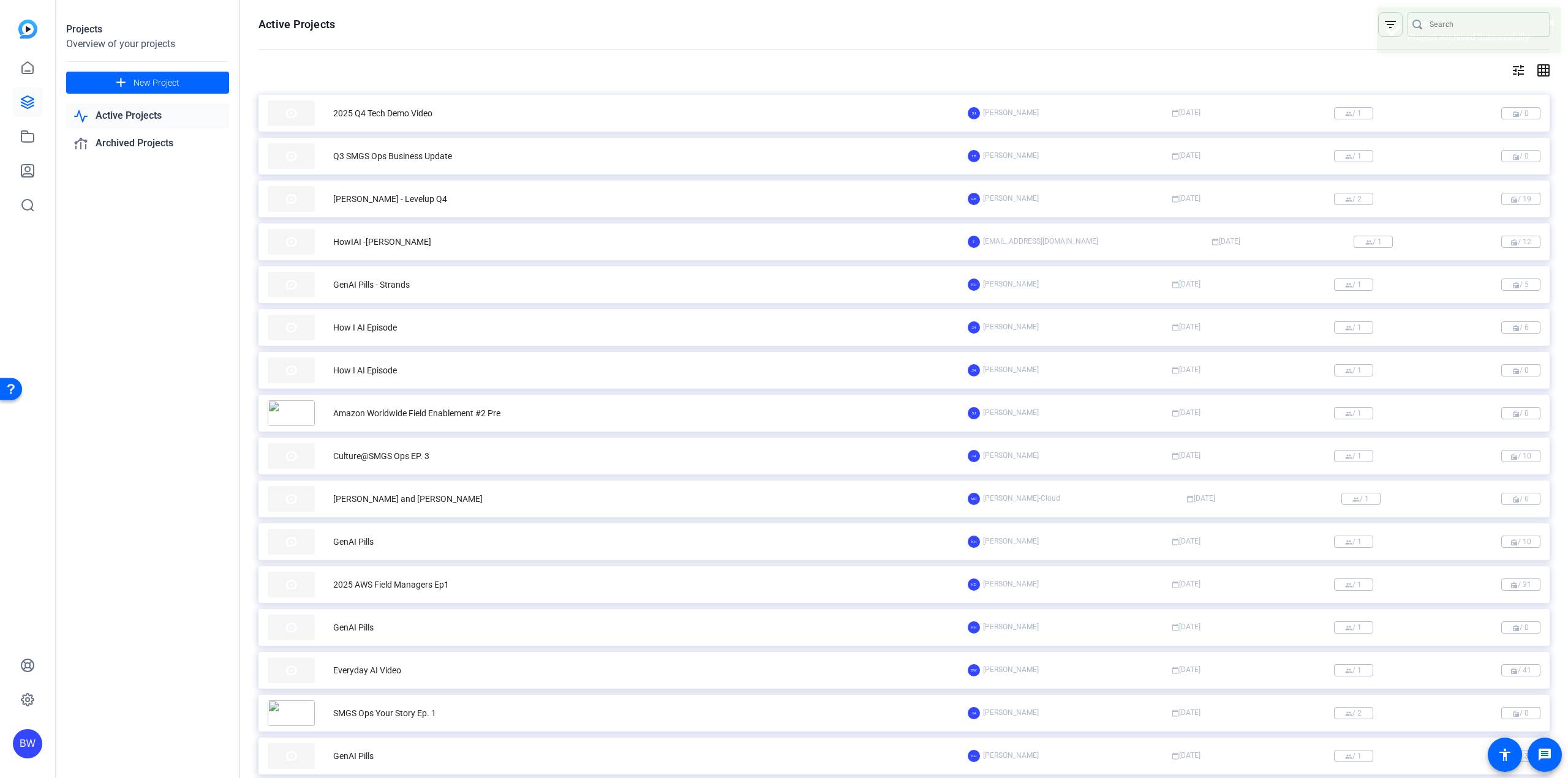
click at [1541, 70] on mat-icon "grid_on" at bounding box center [1542, 70] width 15 height 15
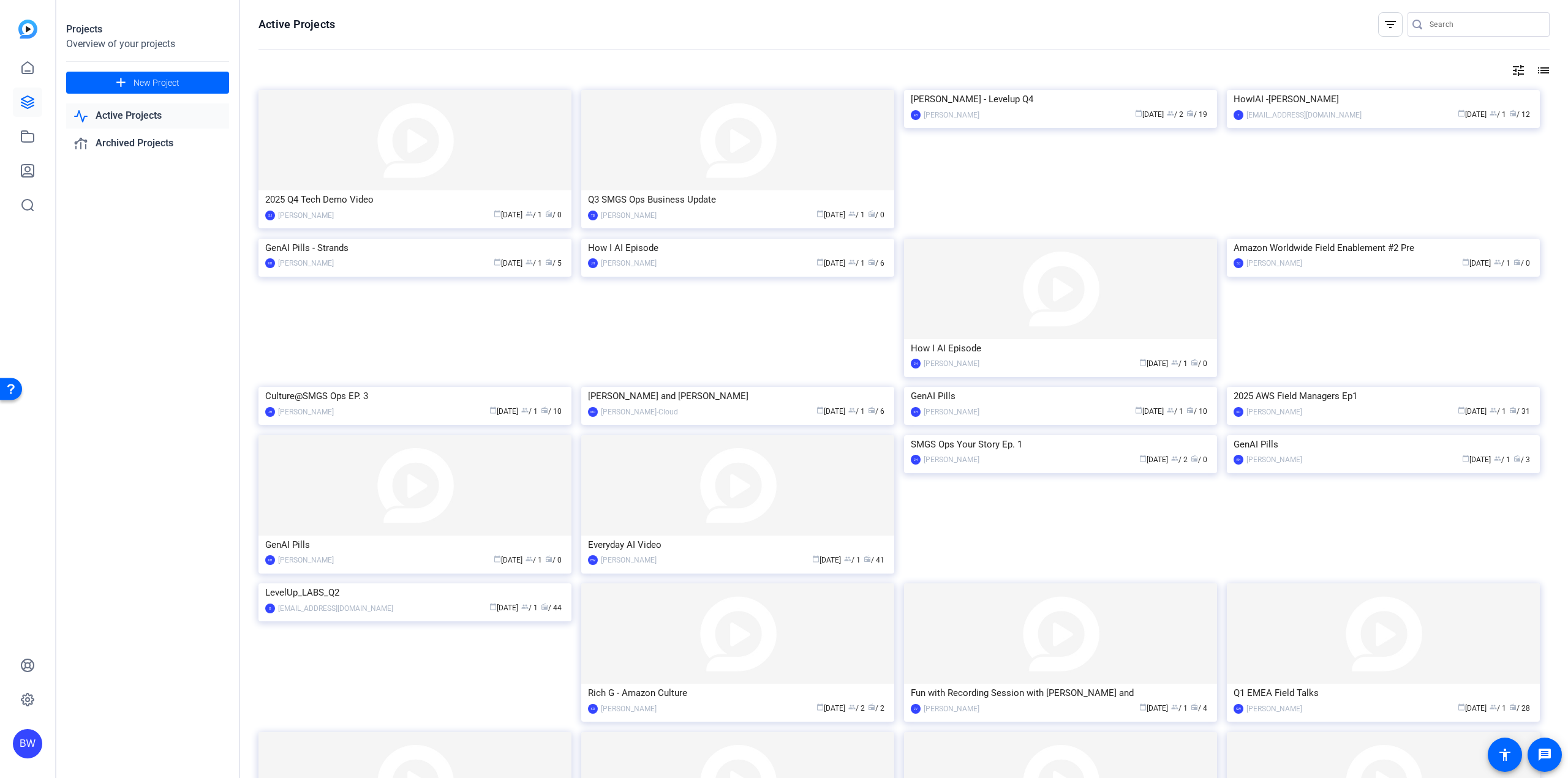
click at [1518, 69] on mat-icon "tune" at bounding box center [1518, 70] width 15 height 15
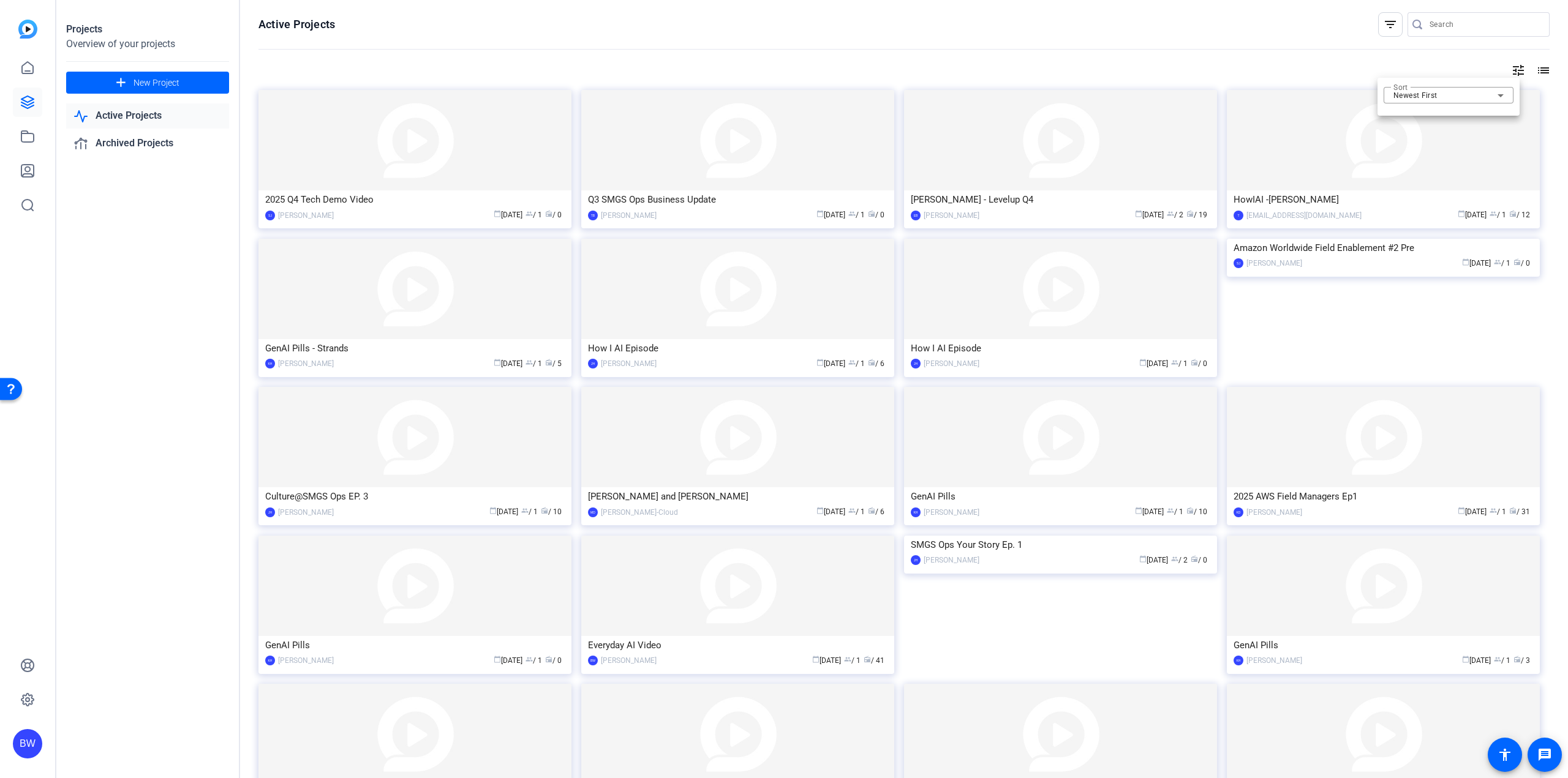
click at [1518, 68] on div at bounding box center [784, 389] width 1568 height 778
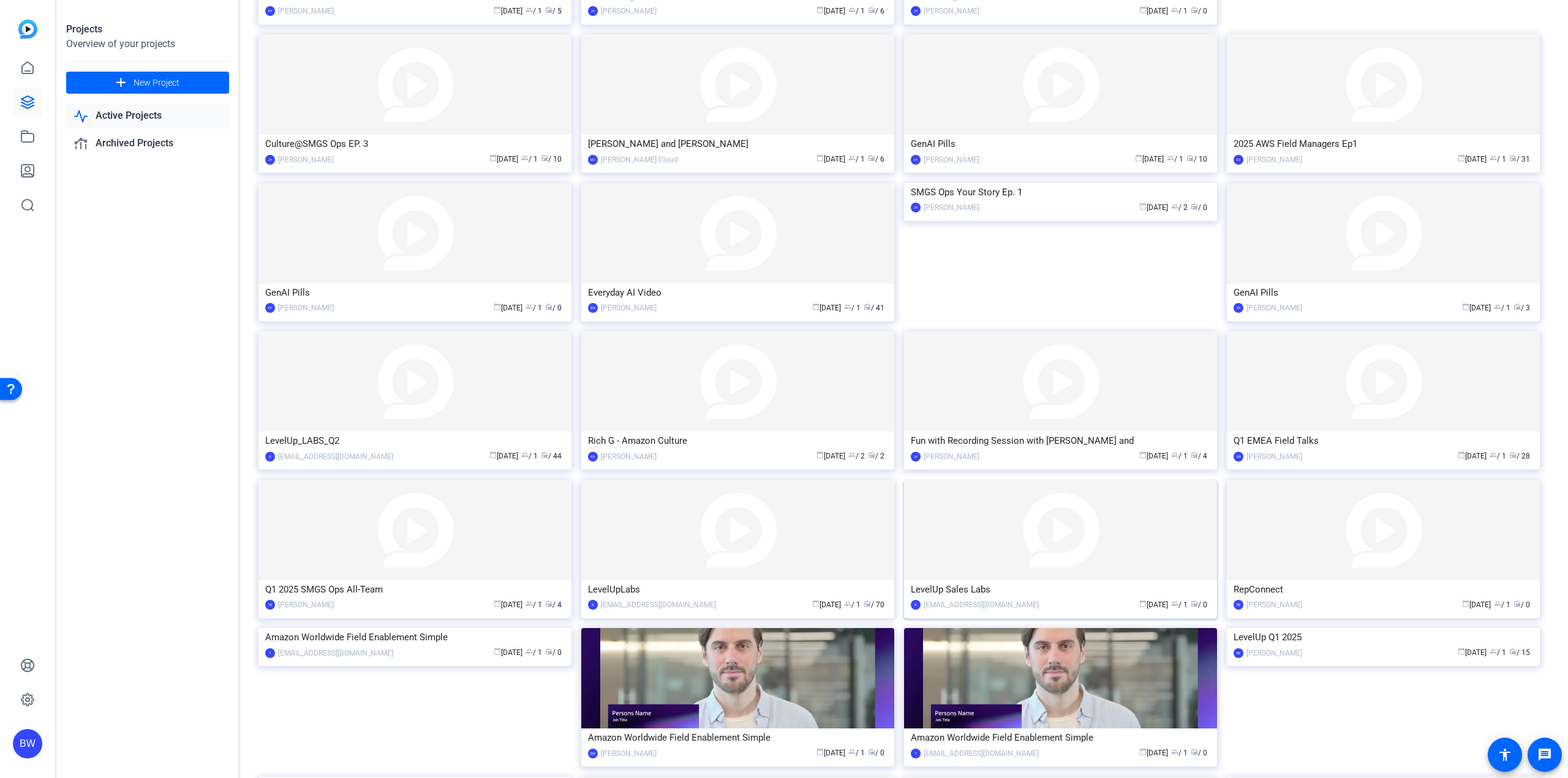
scroll to position [429, 0]
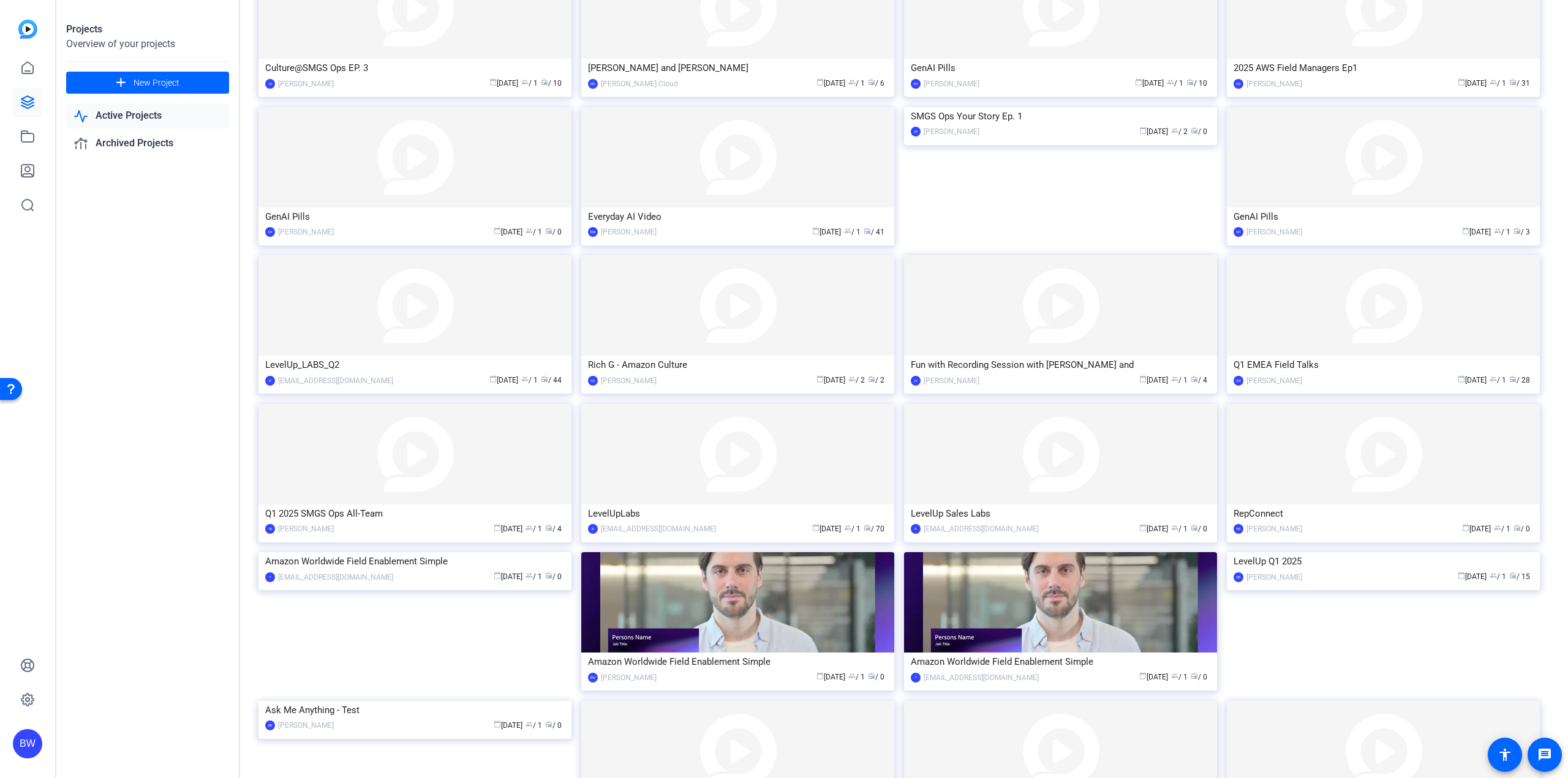
click at [1336, 553] on img at bounding box center [1383, 553] width 313 height 0
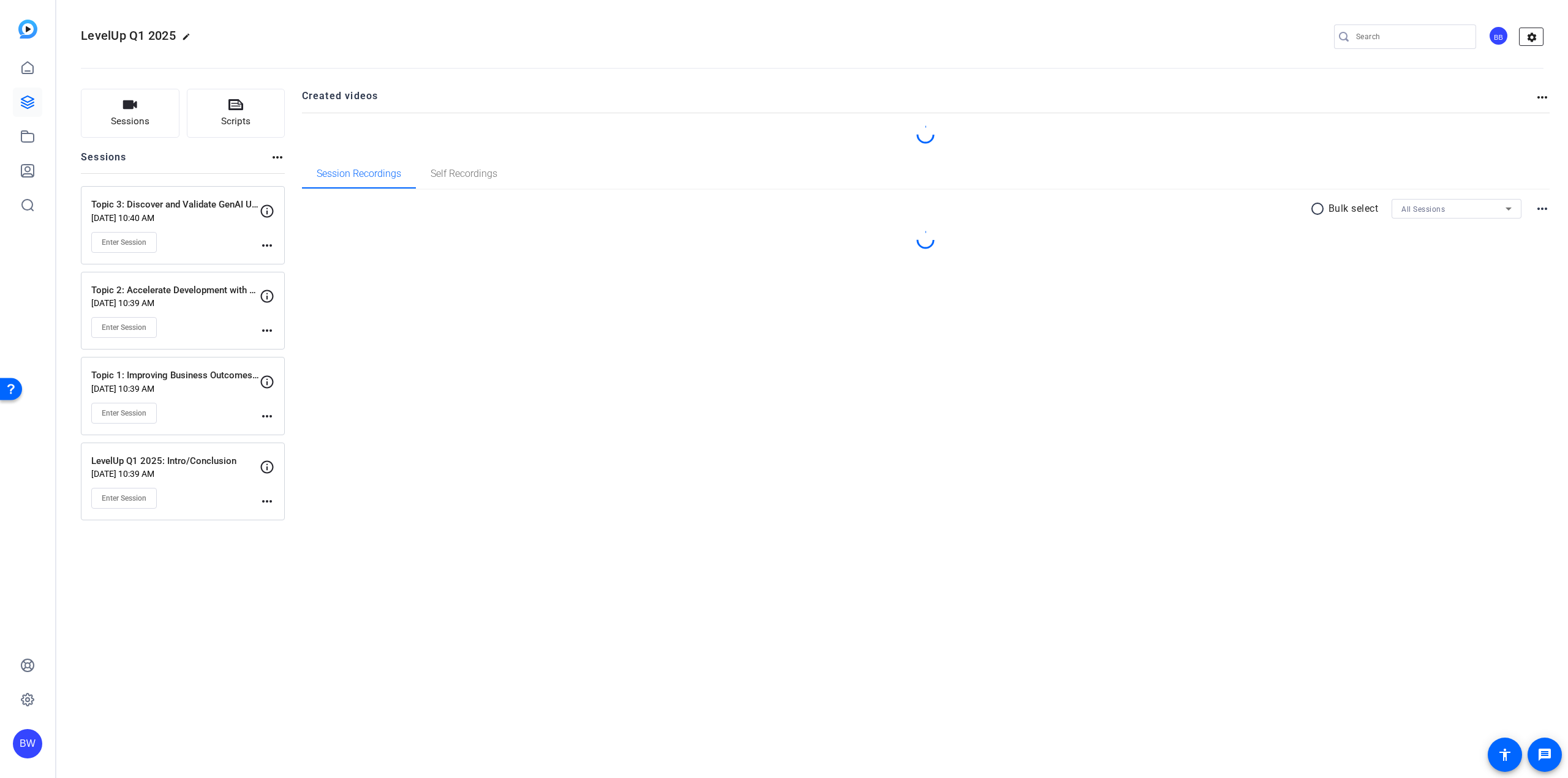
click at [1533, 34] on mat-icon "settings" at bounding box center [1532, 37] width 24 height 18
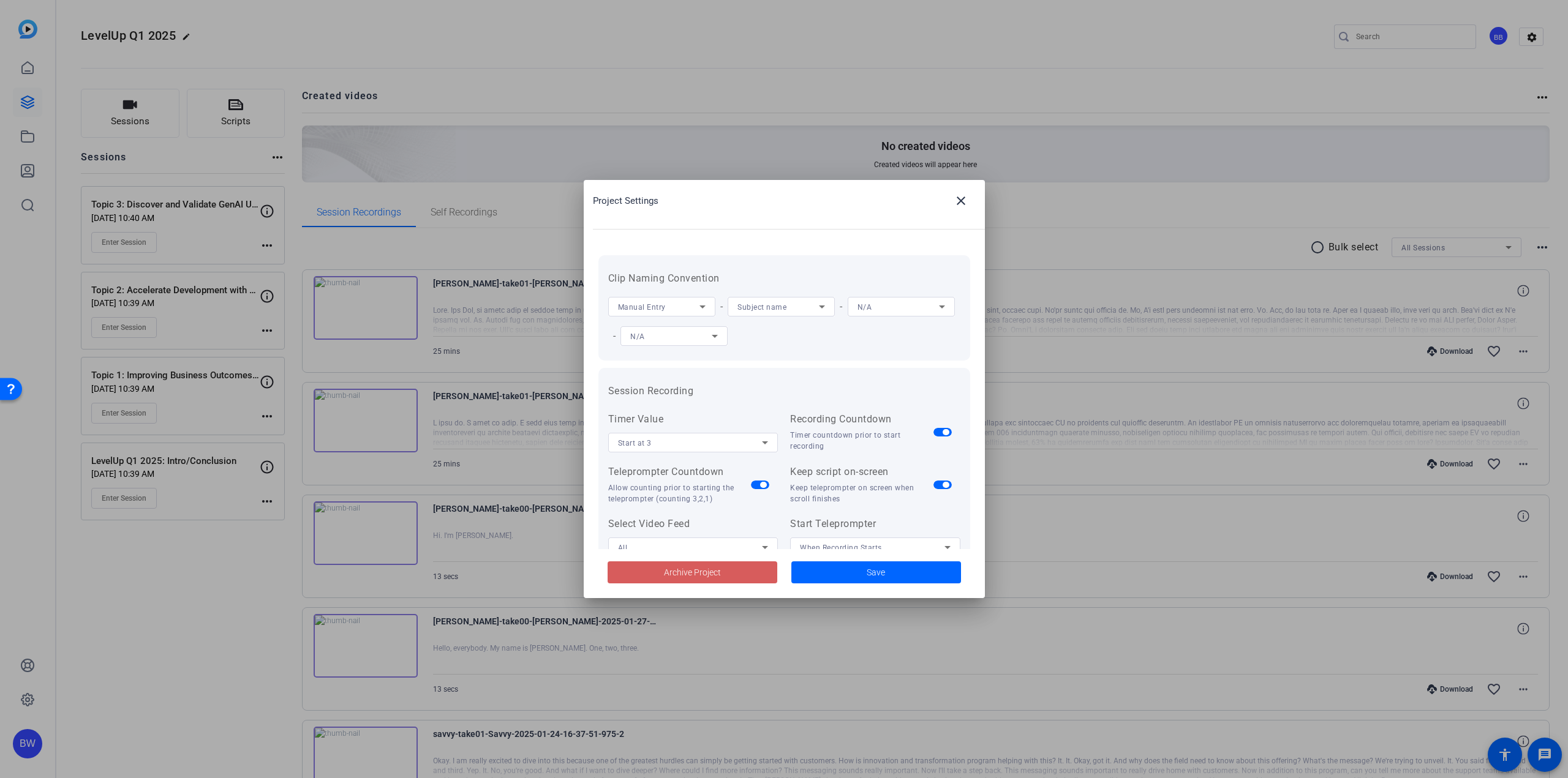
click at [640, 570] on span at bounding box center [692, 572] width 170 height 29
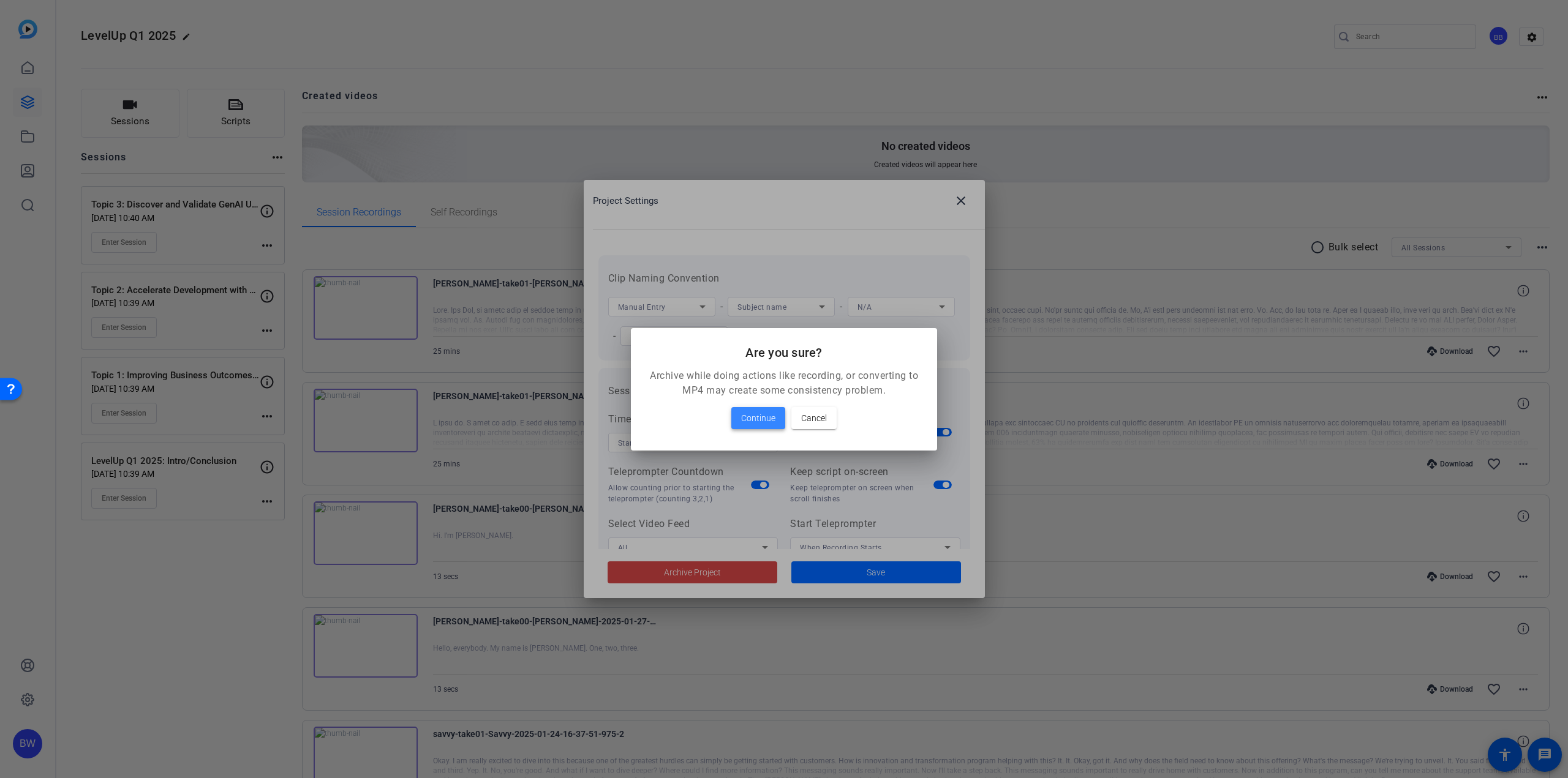
click at [757, 423] on span "Continue" at bounding box center [759, 417] width 34 height 15
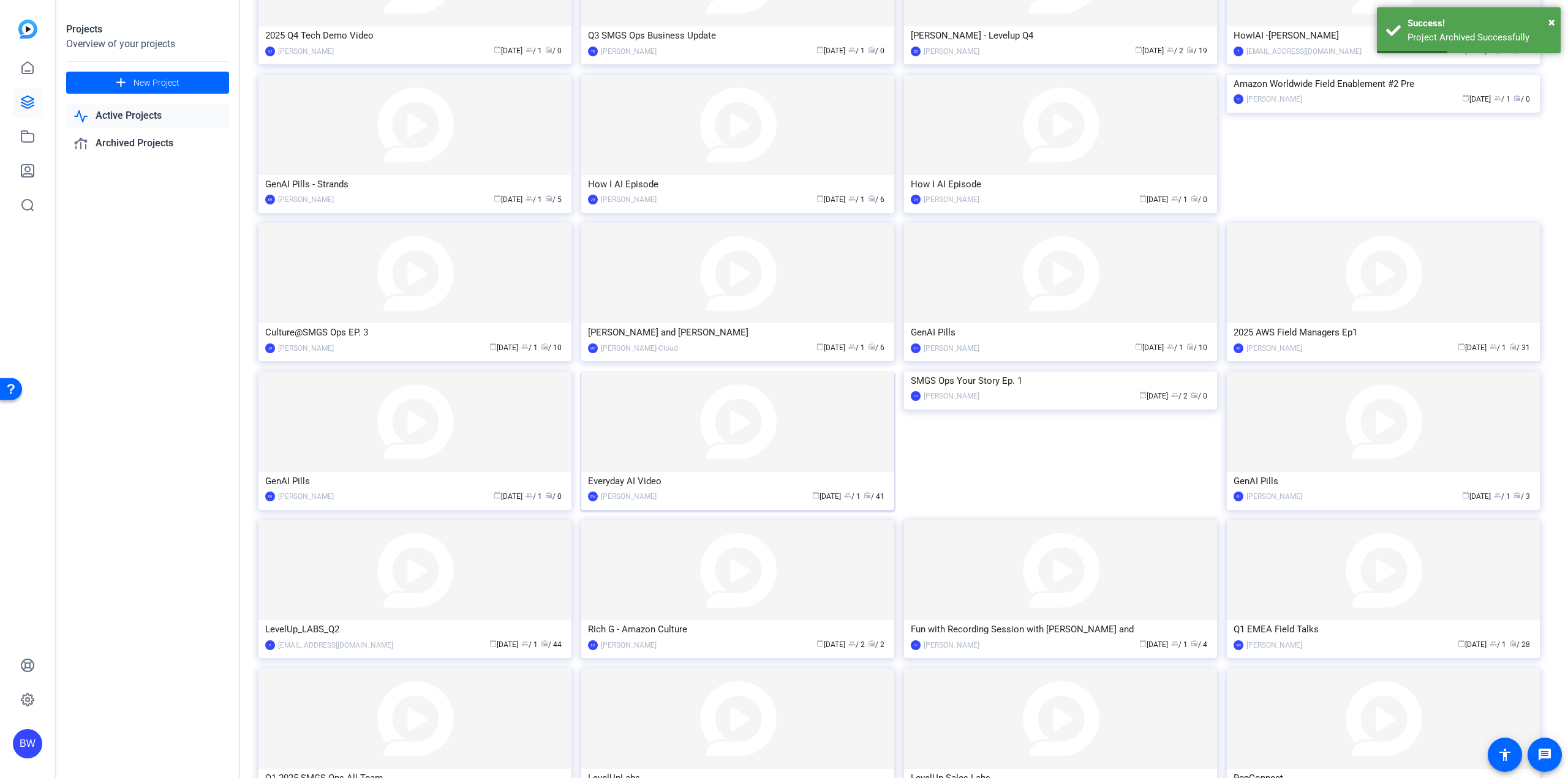
scroll to position [225, 0]
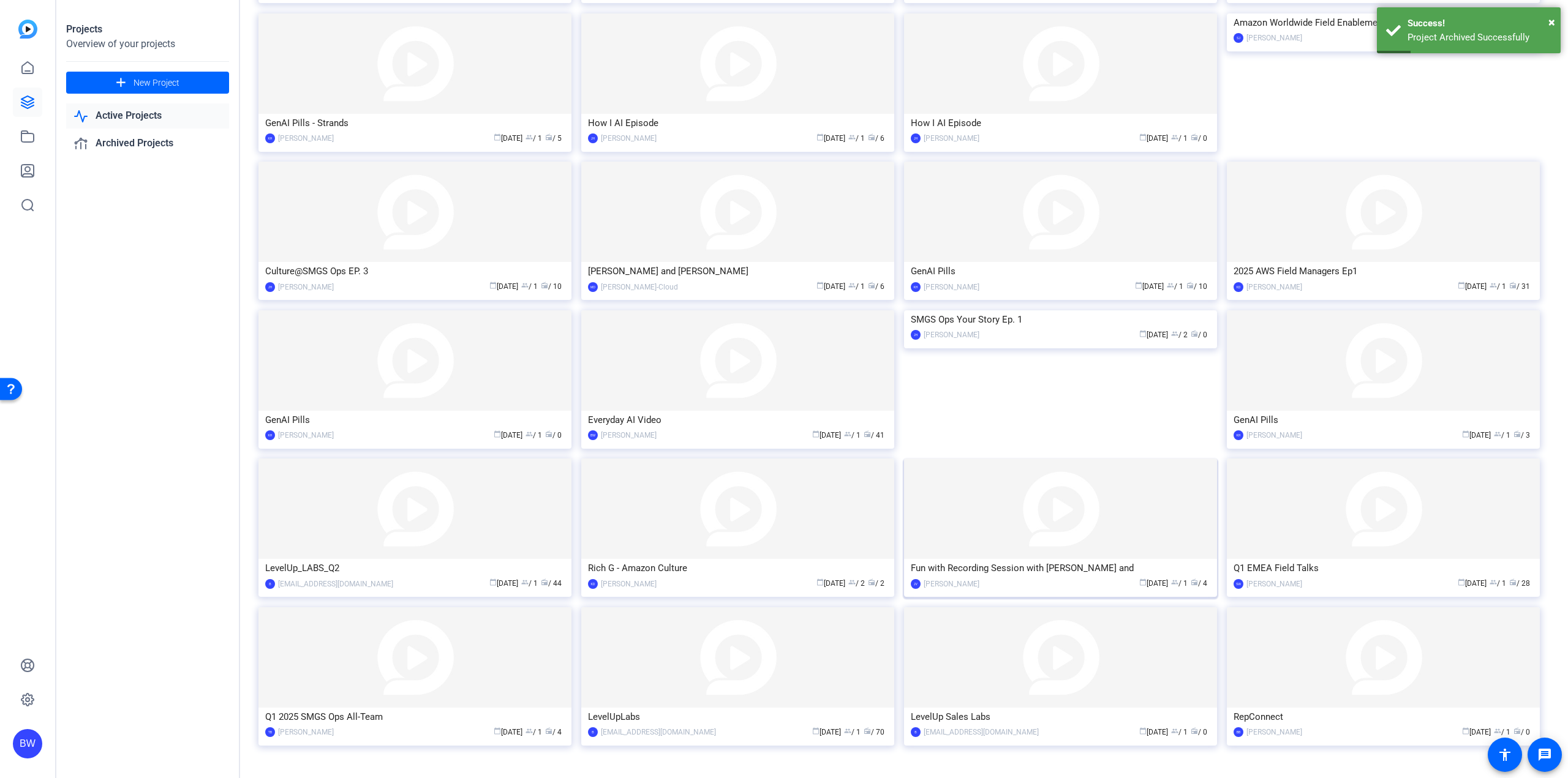
click at [1007, 521] on img at bounding box center [1060, 509] width 313 height 101
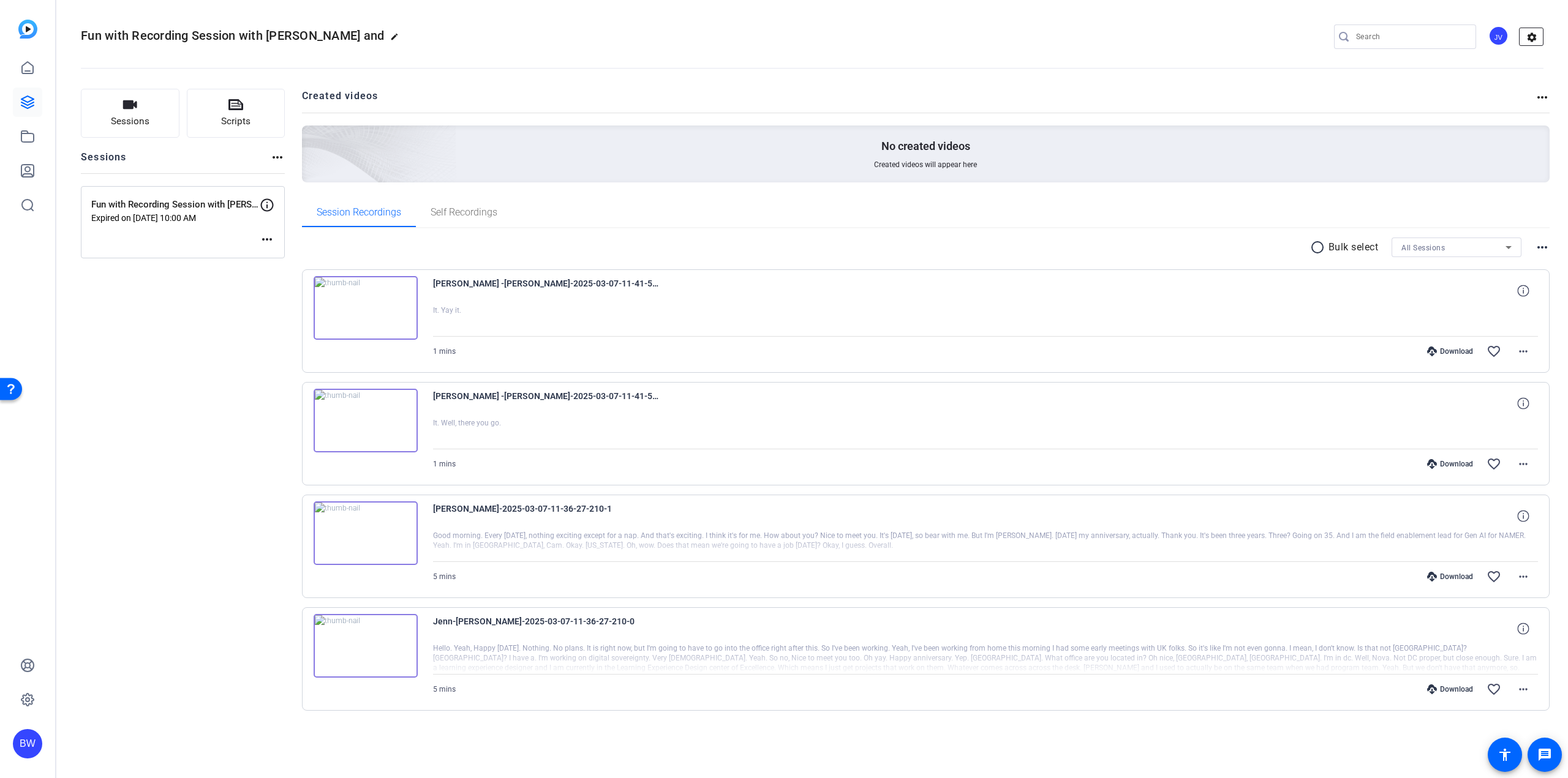
click at [1534, 42] on mat-icon "settings" at bounding box center [1532, 37] width 24 height 18
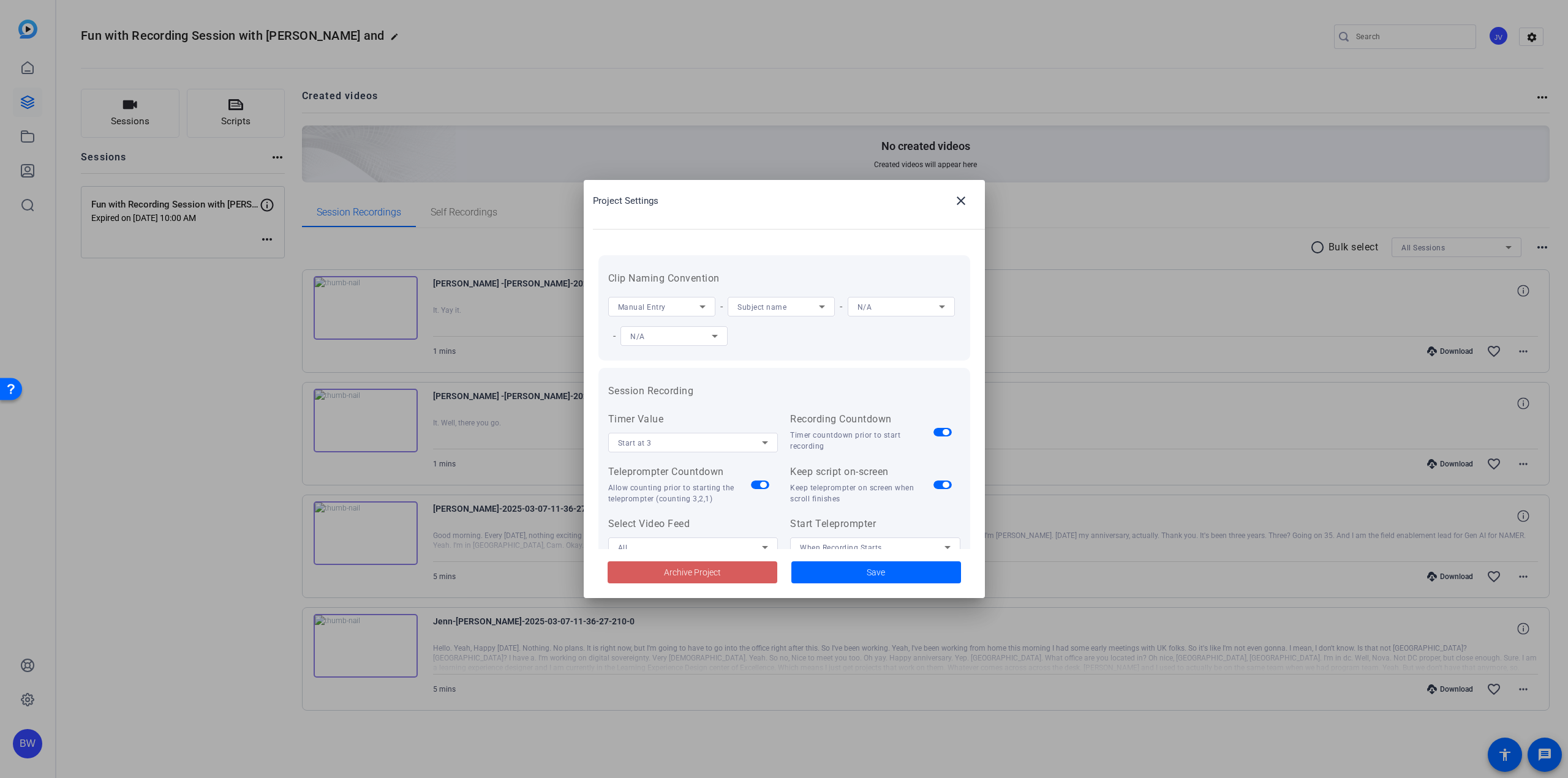
click at [728, 574] on span at bounding box center [692, 572] width 170 height 29
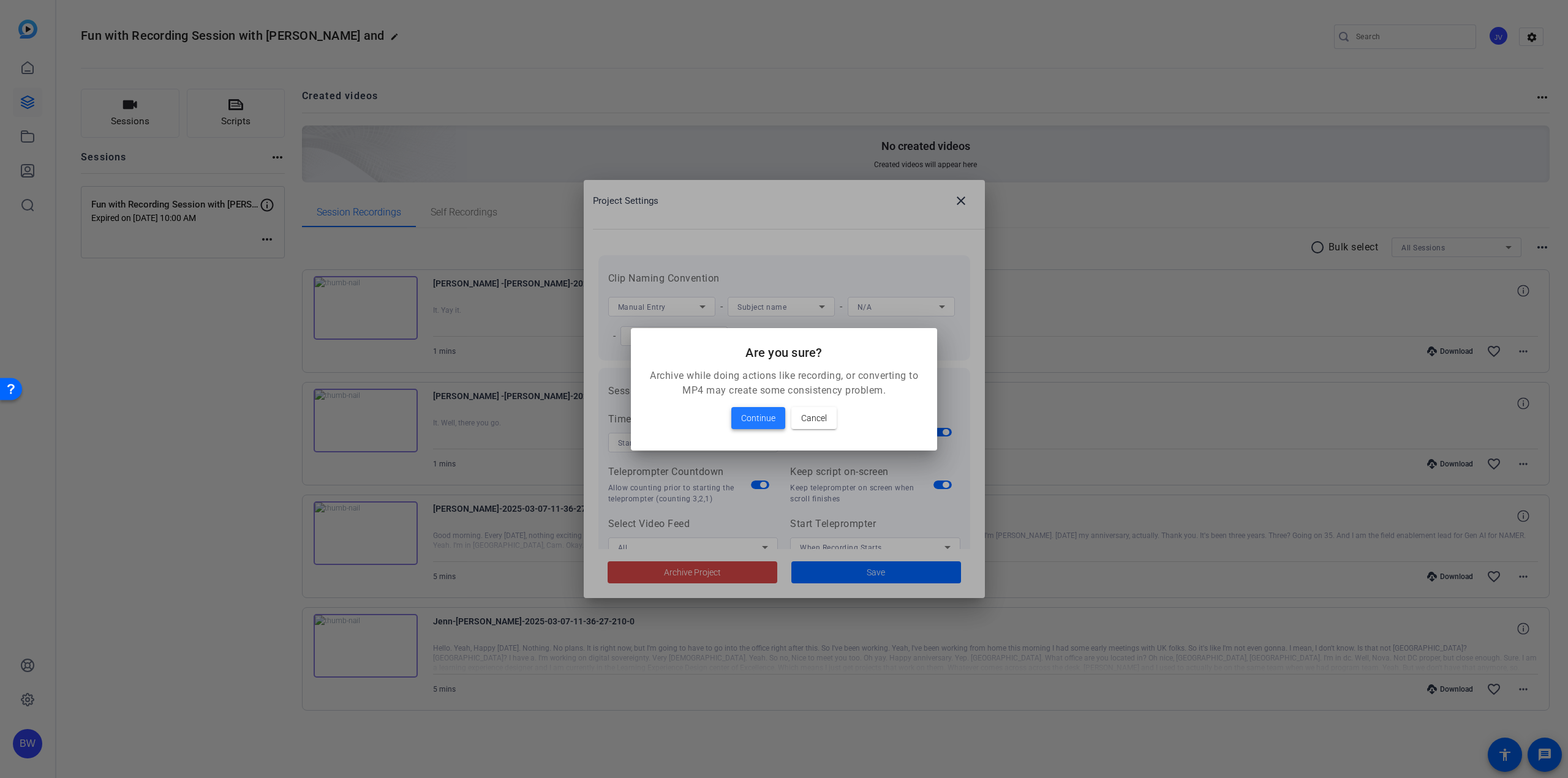
click at [772, 417] on span "Continue" at bounding box center [759, 417] width 34 height 15
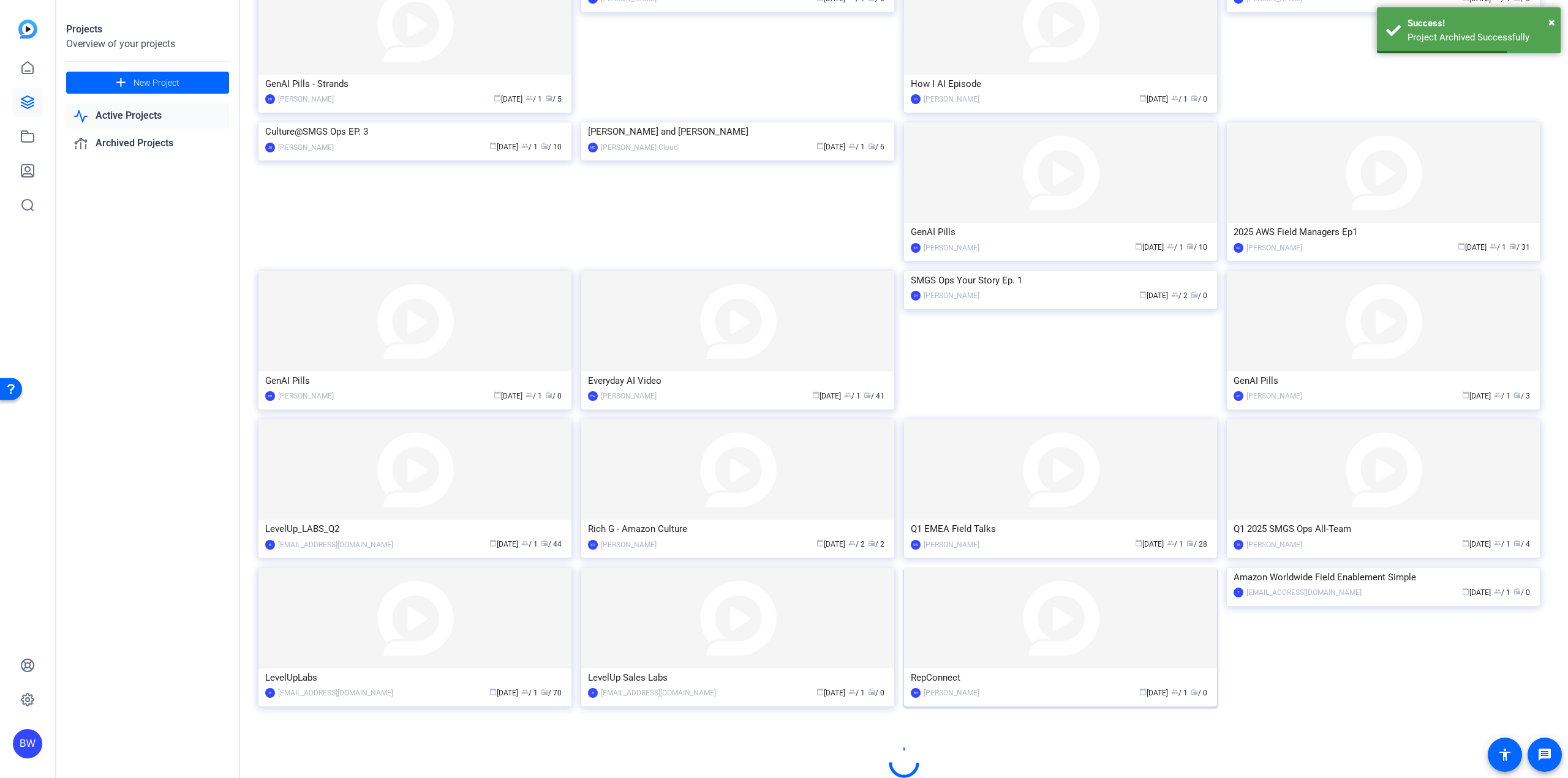
scroll to position [295, 0]
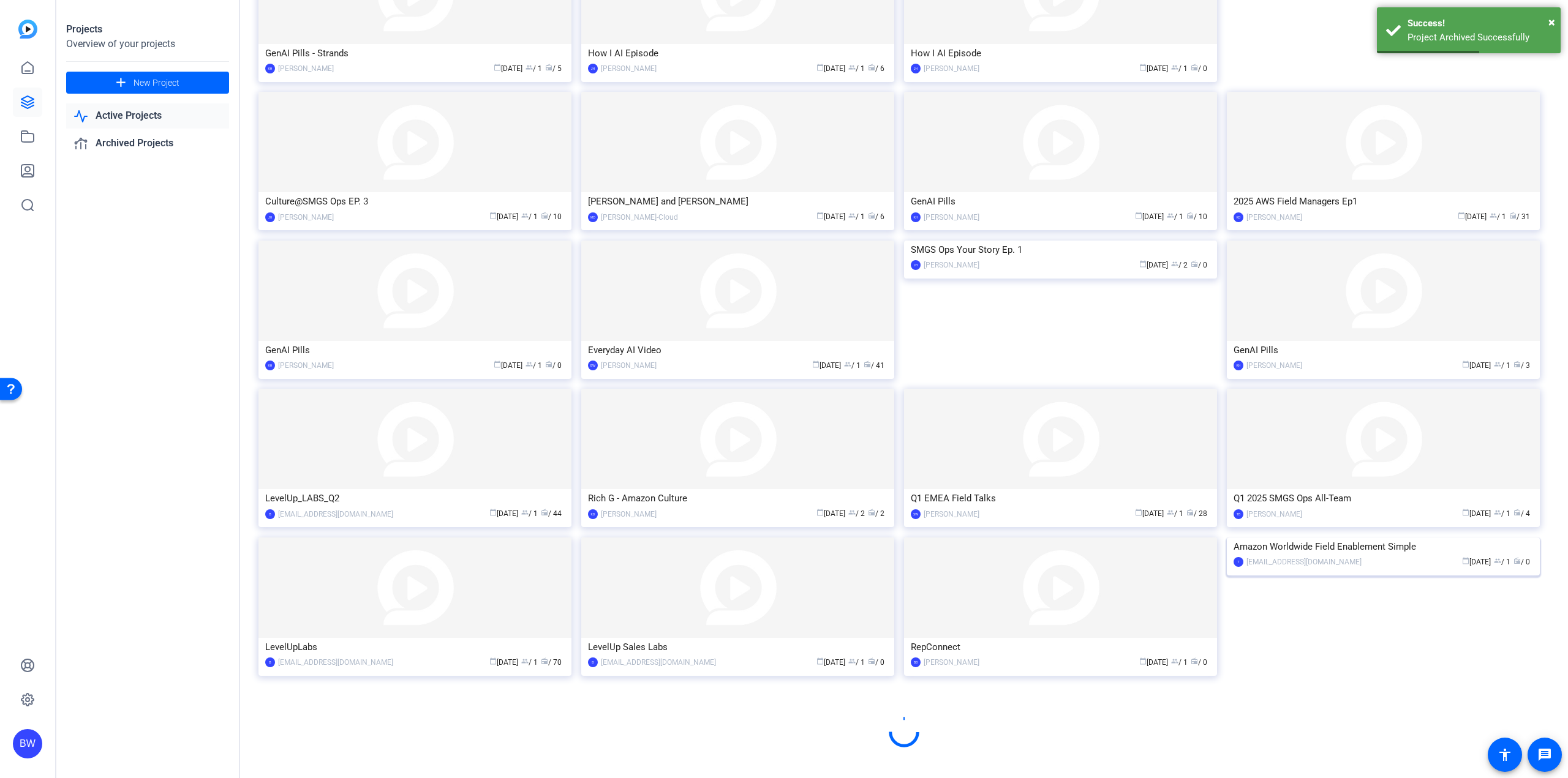
click at [1408, 538] on img at bounding box center [1383, 538] width 313 height 0
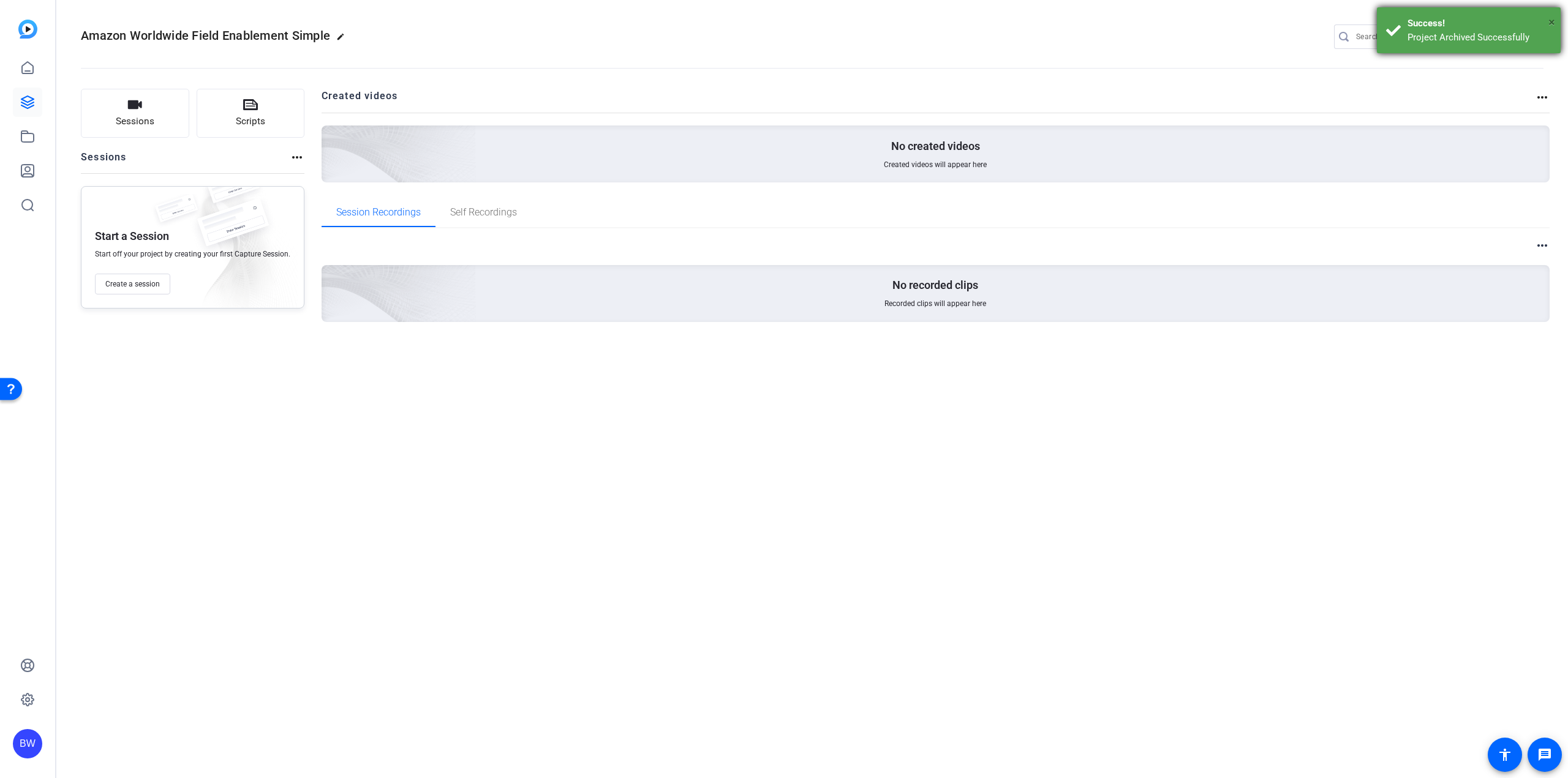
click at [1553, 22] on span "×" at bounding box center [1552, 22] width 7 height 15
click at [1530, 41] on mat-icon "settings" at bounding box center [1532, 37] width 24 height 18
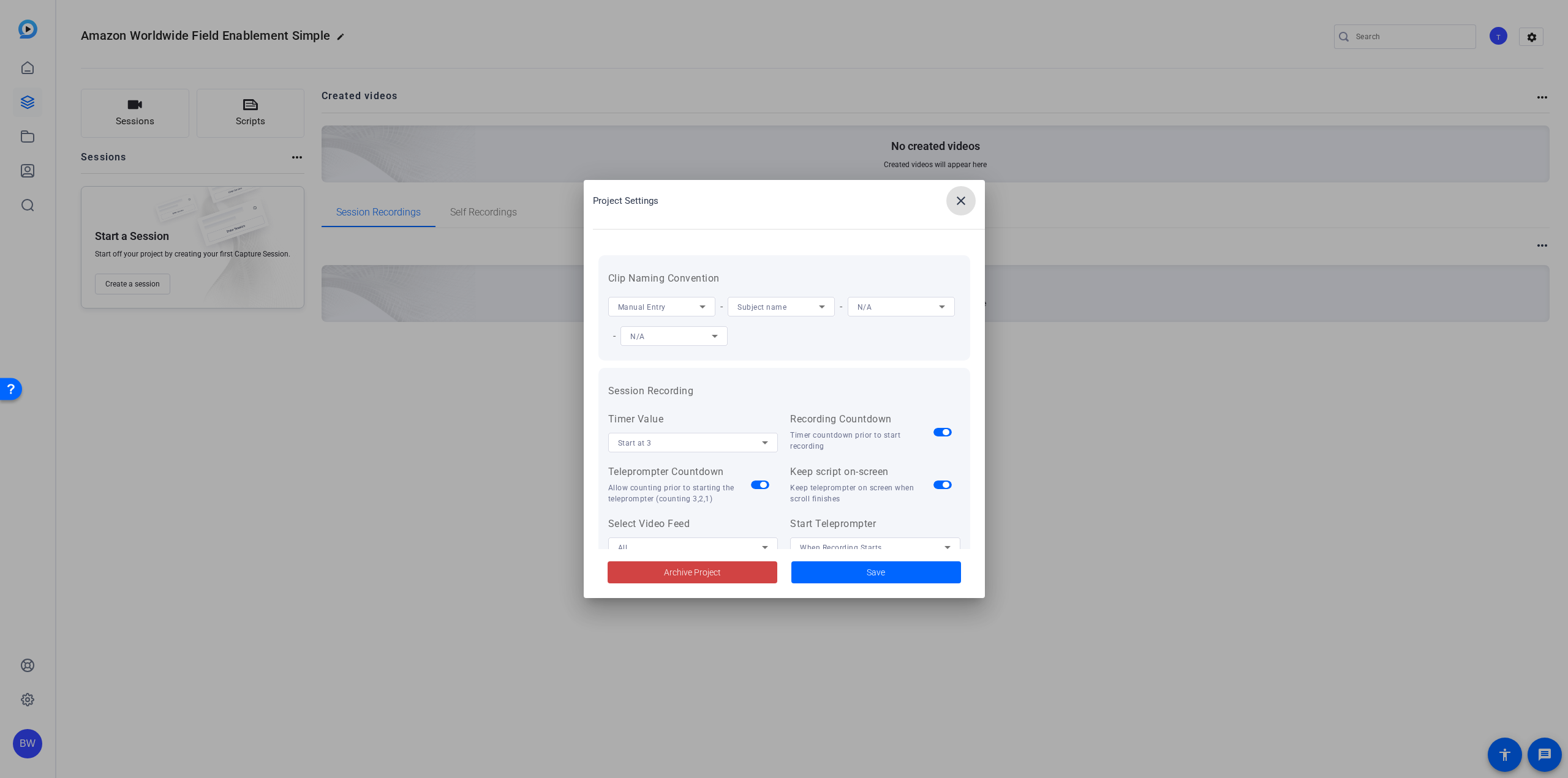
click at [965, 198] on mat-icon "close" at bounding box center [961, 201] width 15 height 15
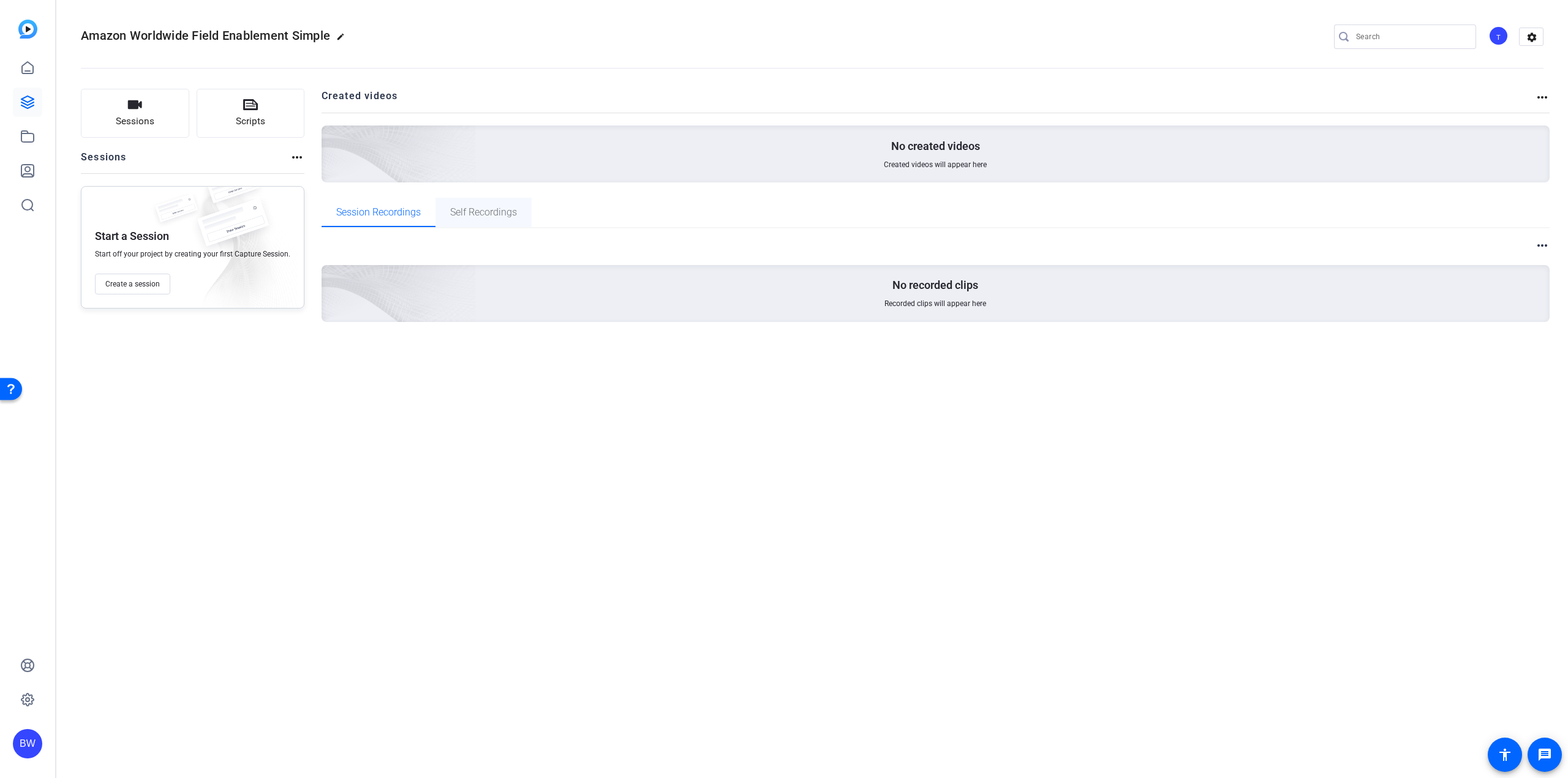
click at [506, 213] on span "Self Recordings" at bounding box center [484, 212] width 67 height 9
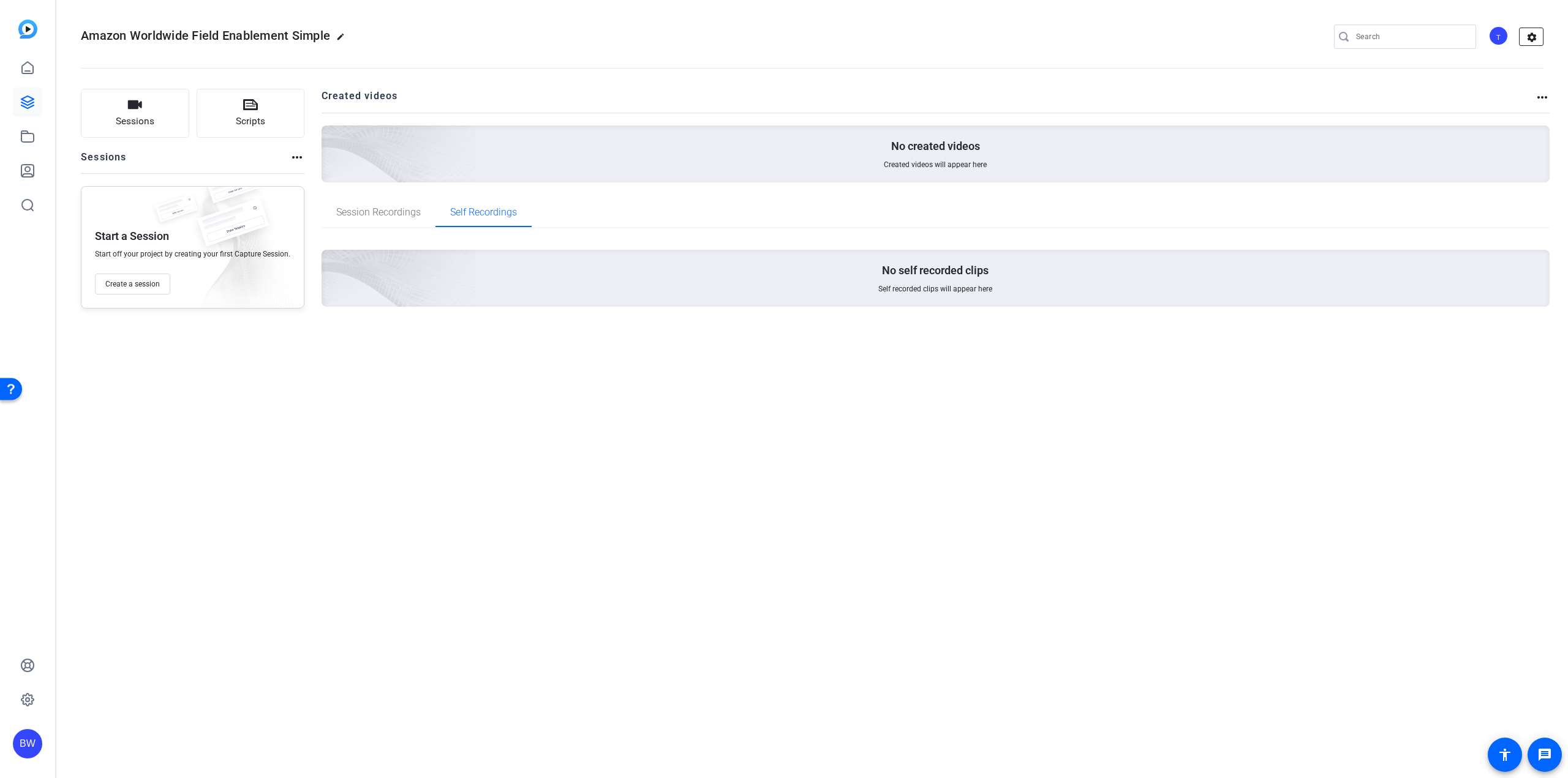
click at [1533, 34] on mat-icon "settings" at bounding box center [1532, 37] width 24 height 18
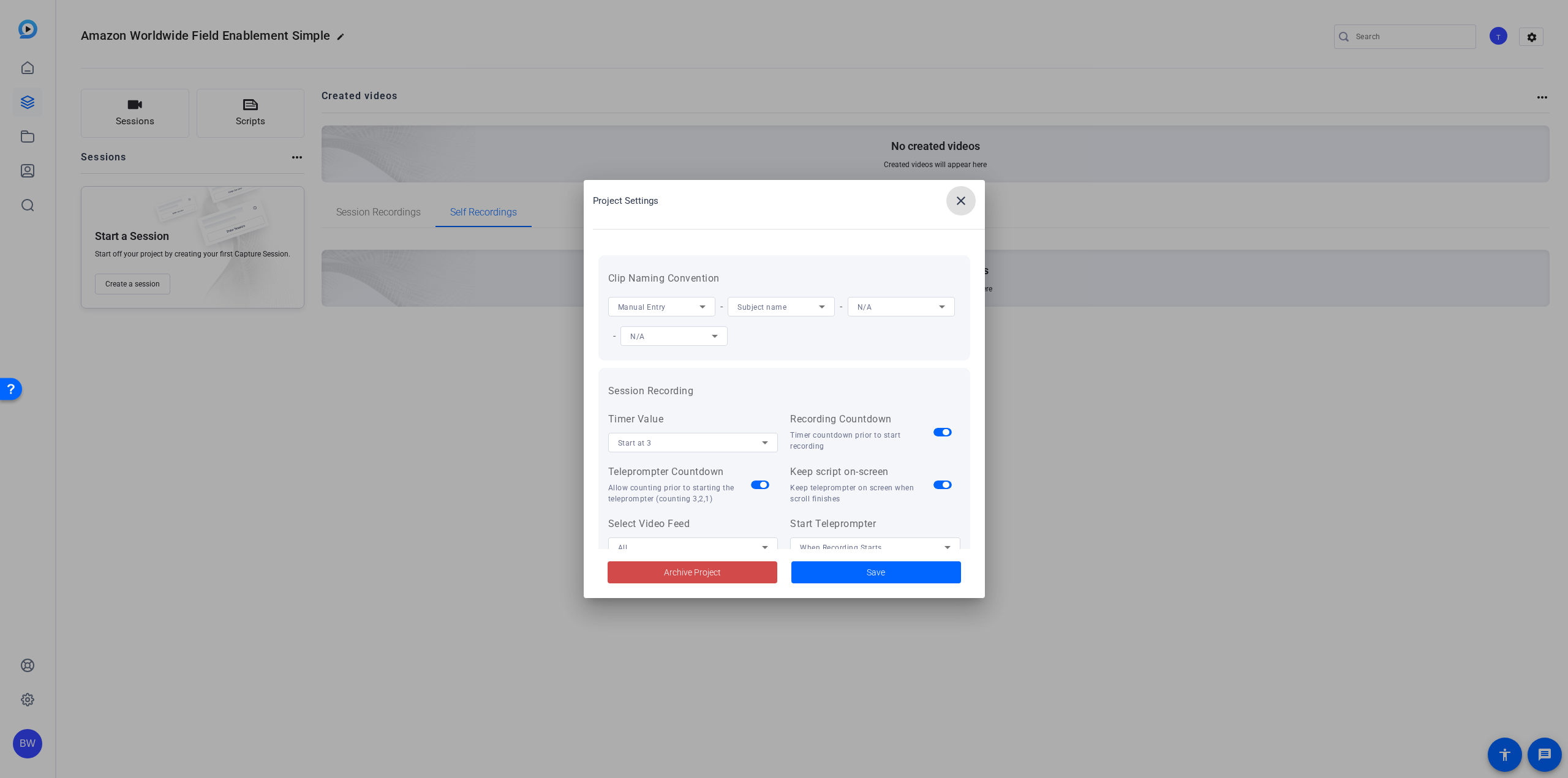
click at [655, 572] on span at bounding box center [692, 572] width 170 height 29
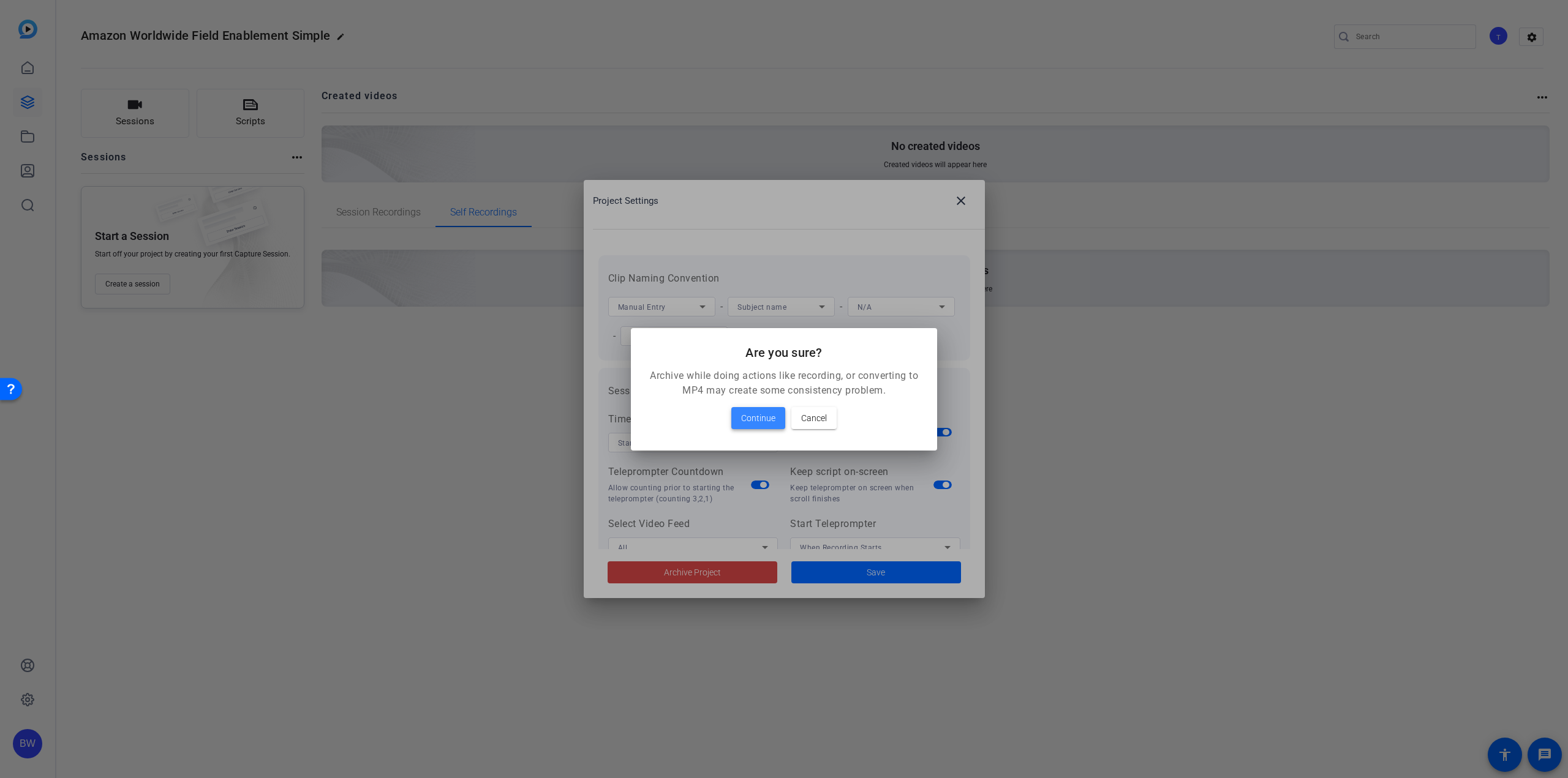
click at [765, 419] on span "Continue" at bounding box center [759, 417] width 34 height 15
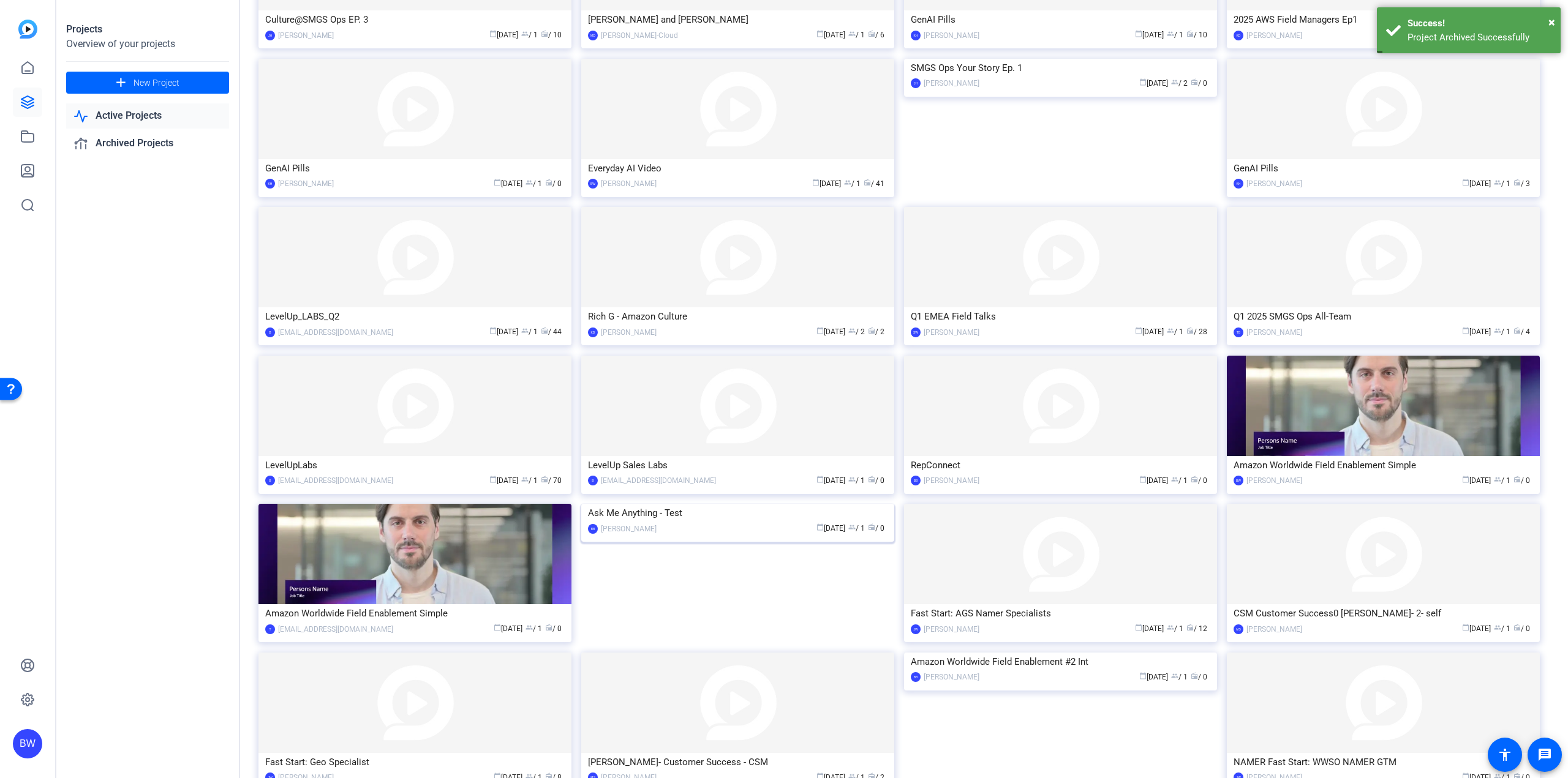
scroll to position [479, 0]
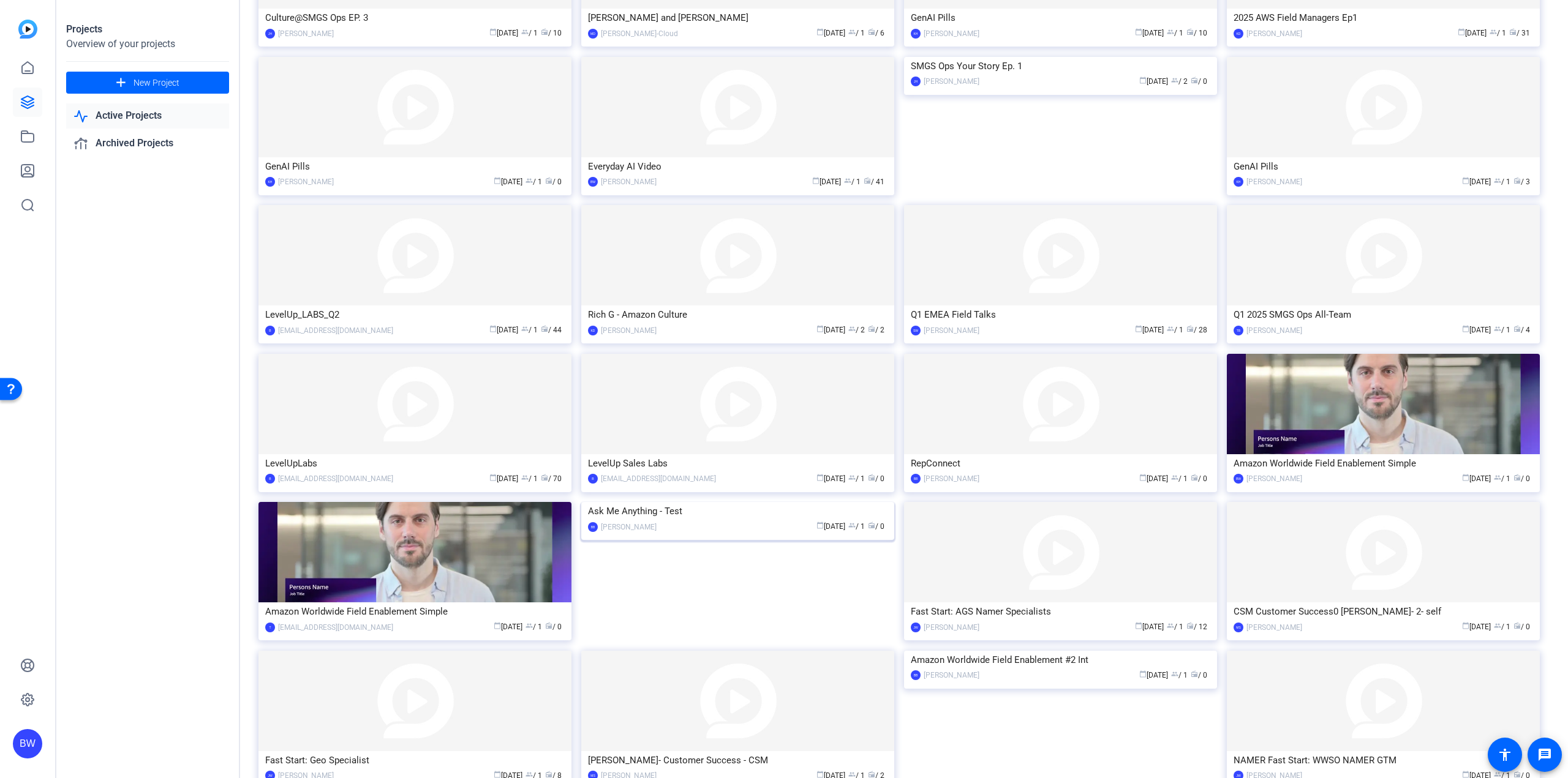
click at [760, 502] on img at bounding box center [737, 502] width 313 height 0
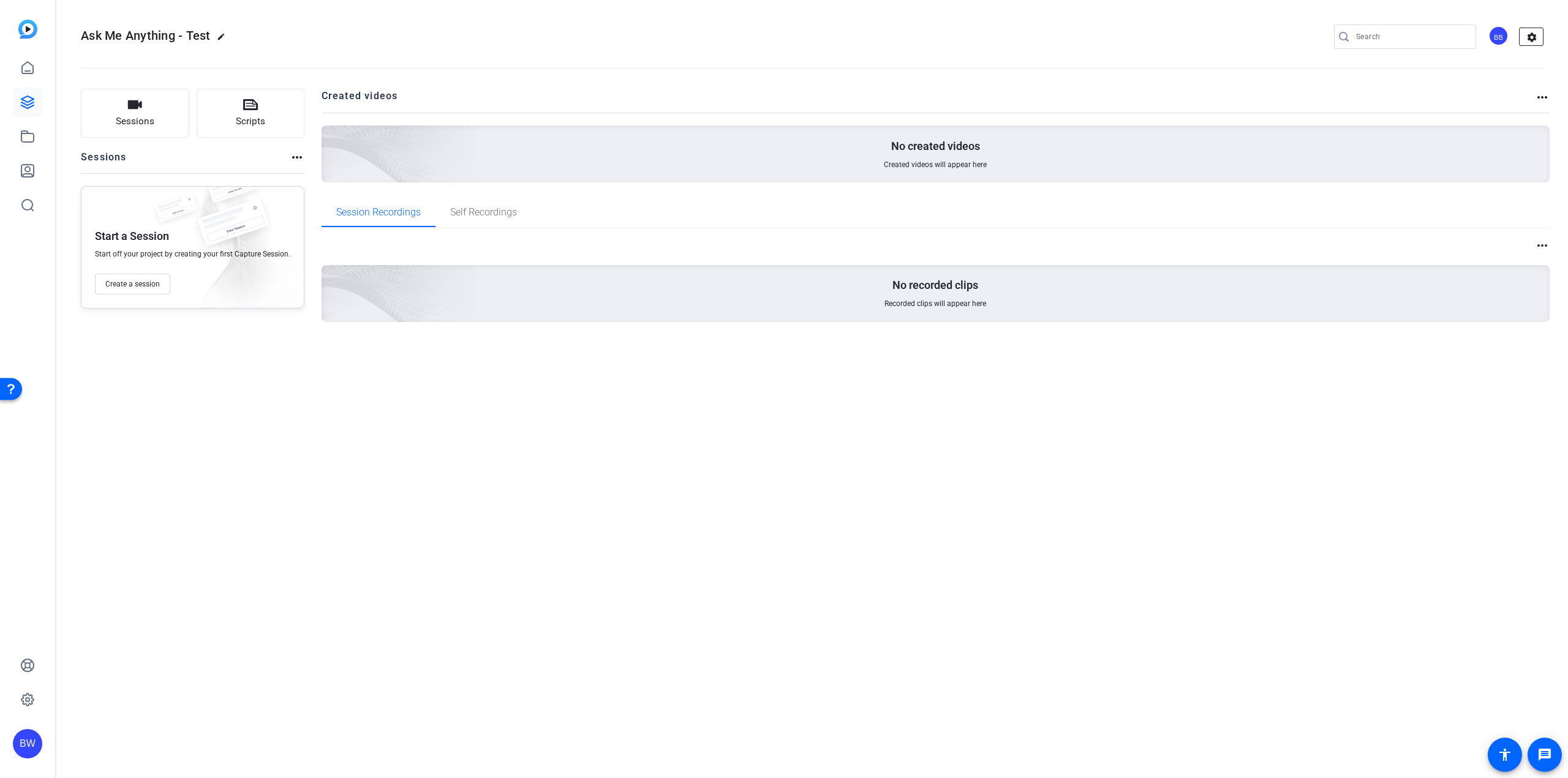
click at [1534, 33] on mat-icon "settings" at bounding box center [1532, 37] width 24 height 18
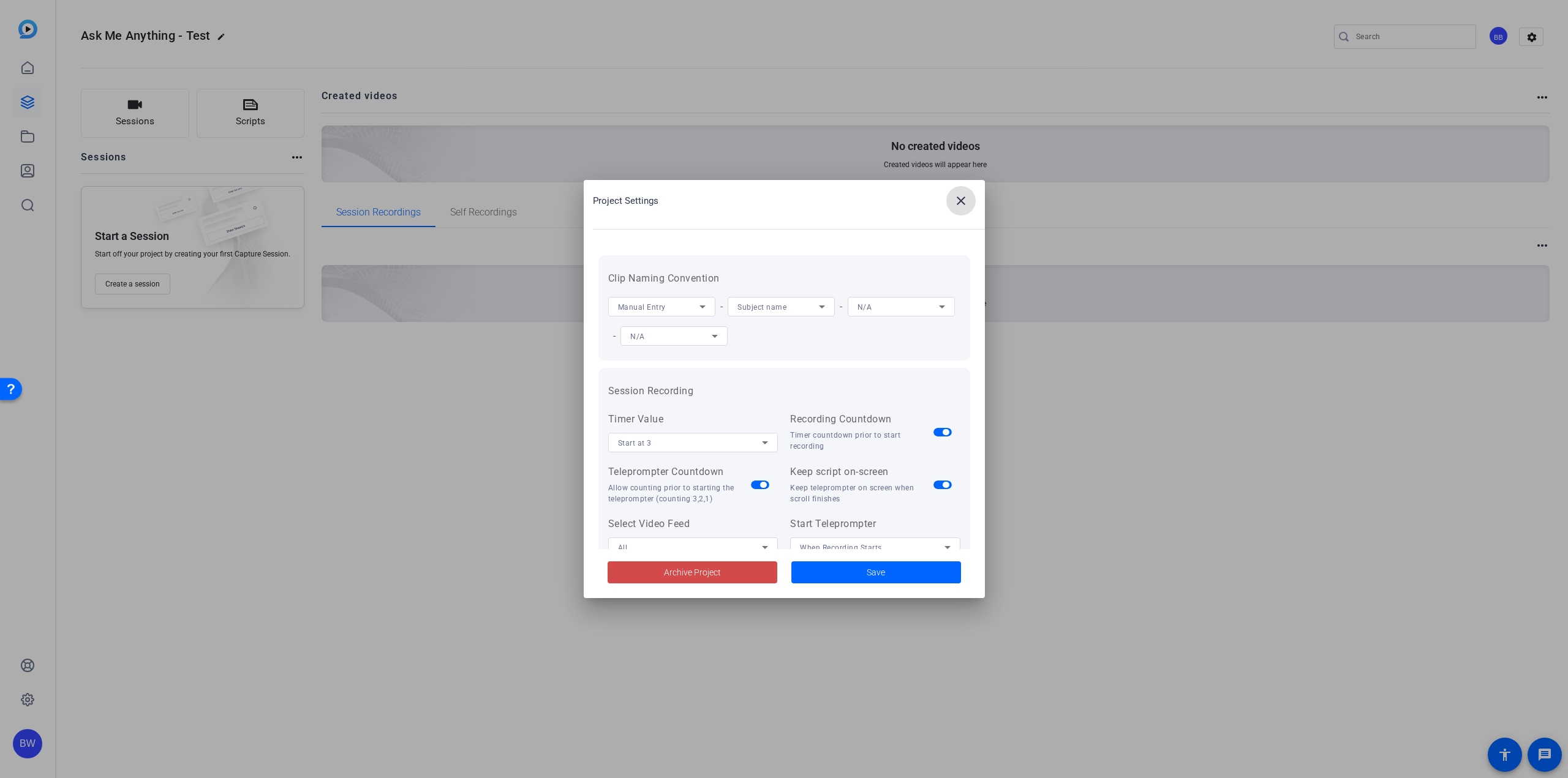
click at [727, 578] on span at bounding box center [692, 572] width 170 height 29
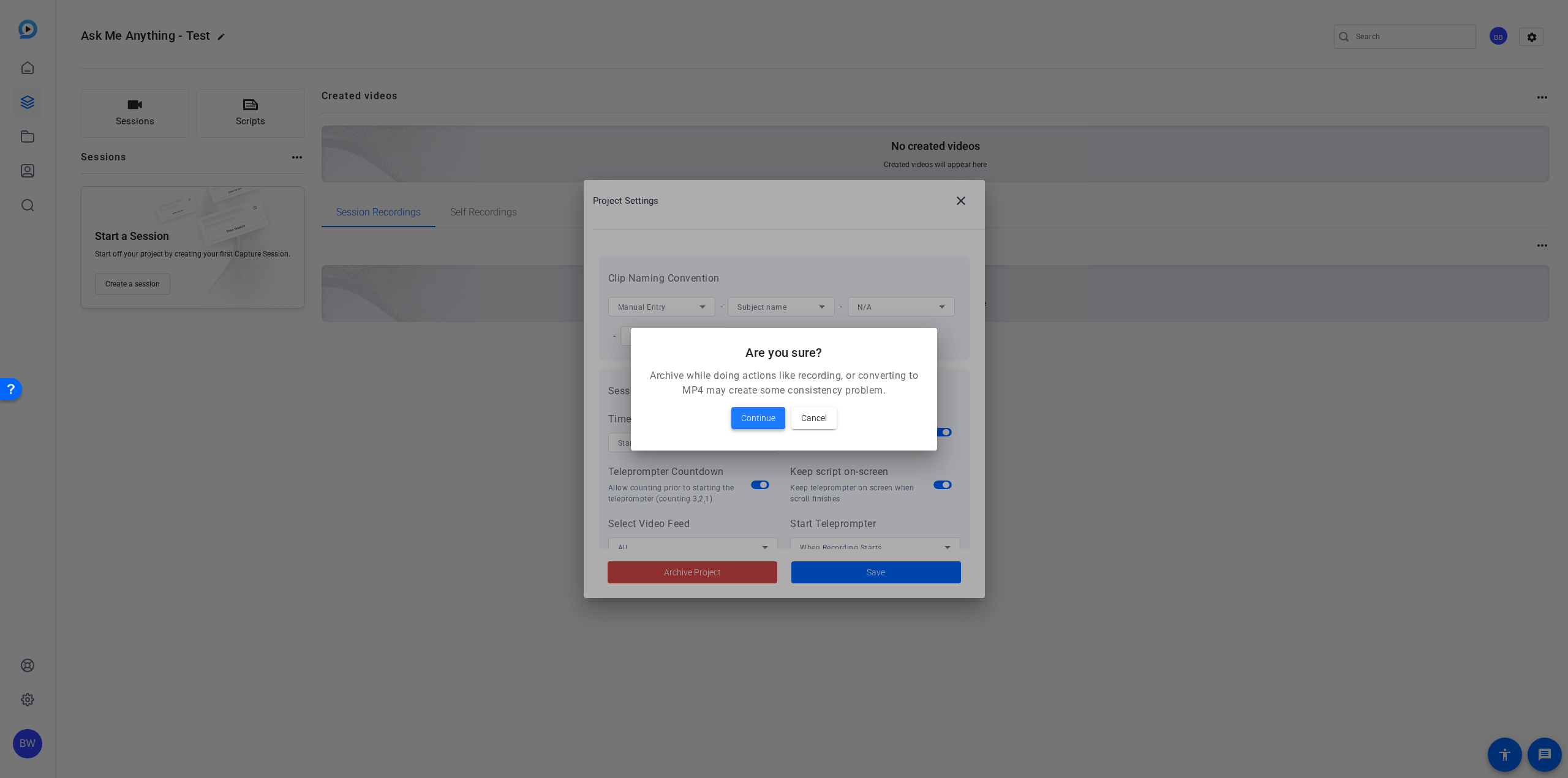
click at [765, 420] on span "Continue" at bounding box center [759, 417] width 34 height 15
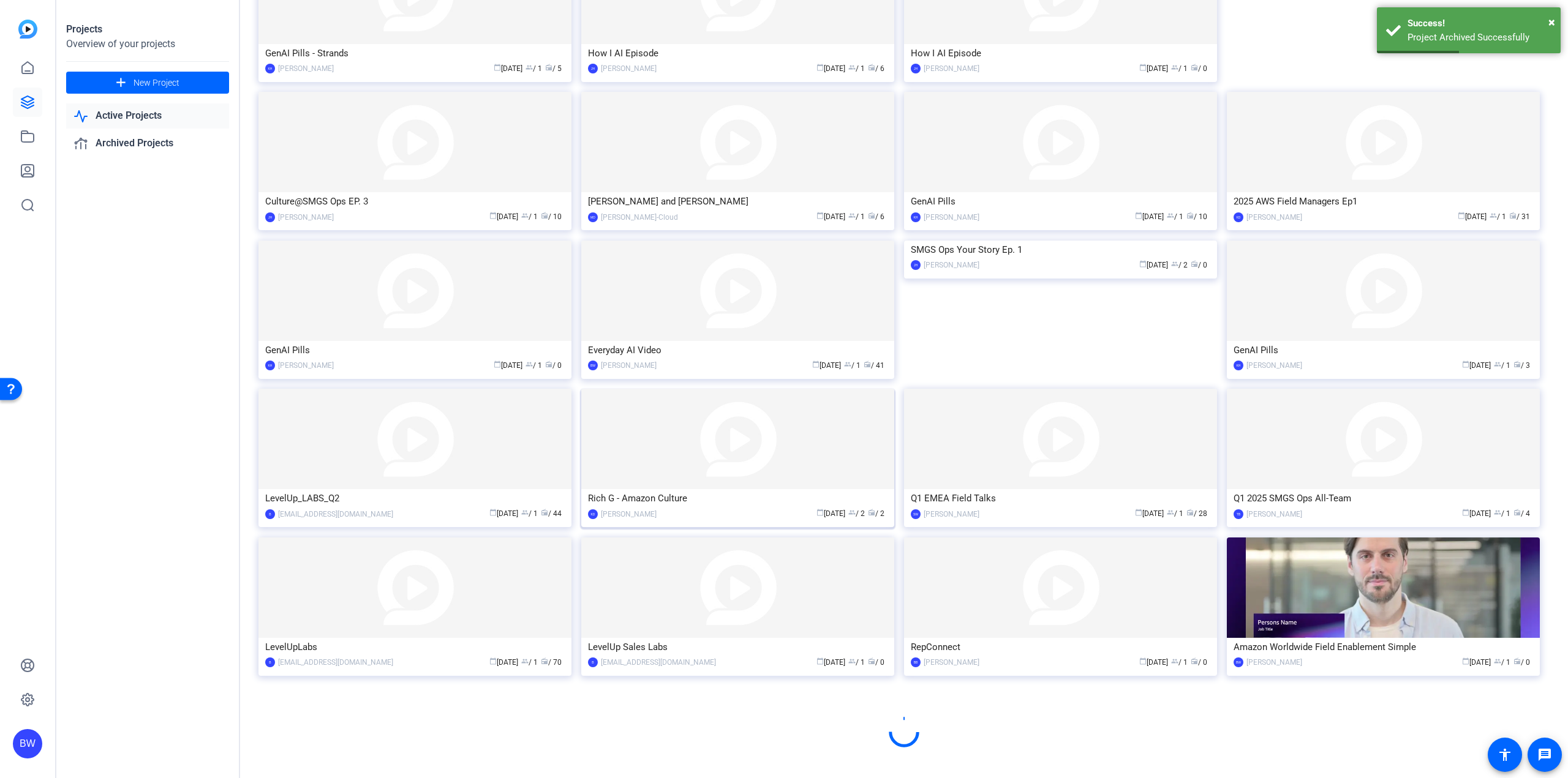
scroll to position [365, 0]
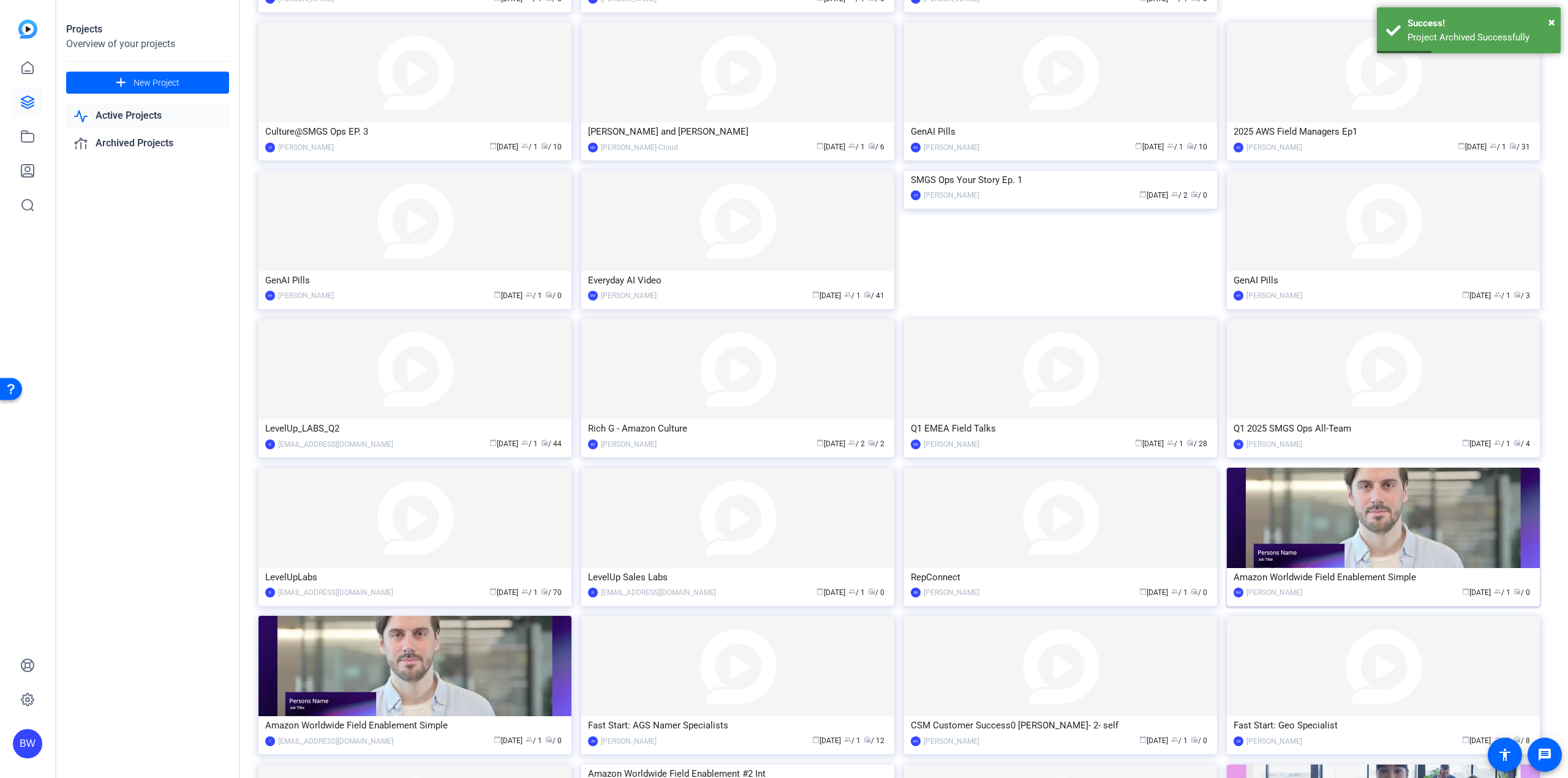
click at [1284, 505] on img at bounding box center [1383, 517] width 313 height 101
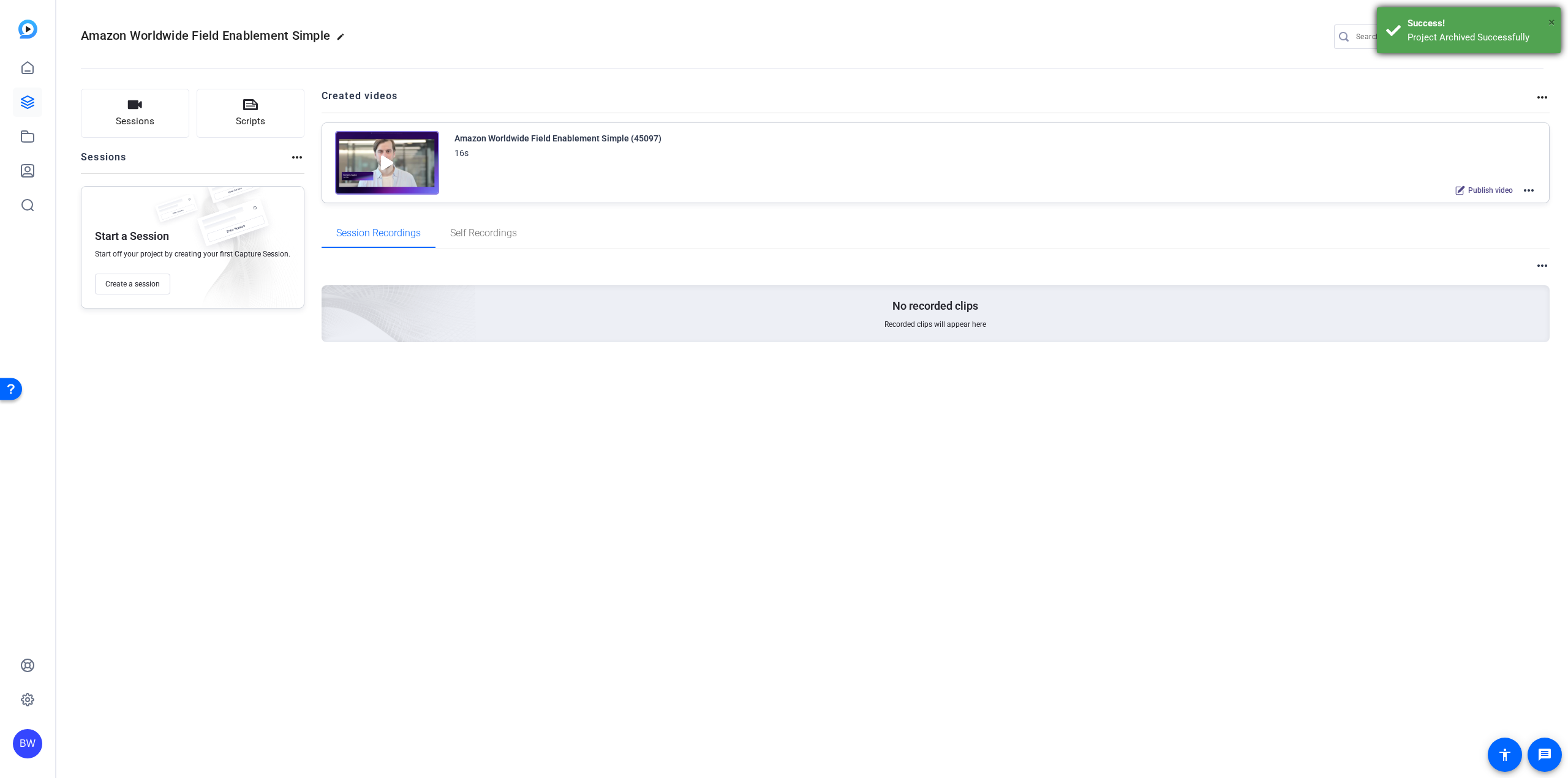
click at [1551, 22] on span "×" at bounding box center [1552, 22] width 7 height 15
click at [1534, 34] on mat-icon "settings" at bounding box center [1532, 37] width 24 height 18
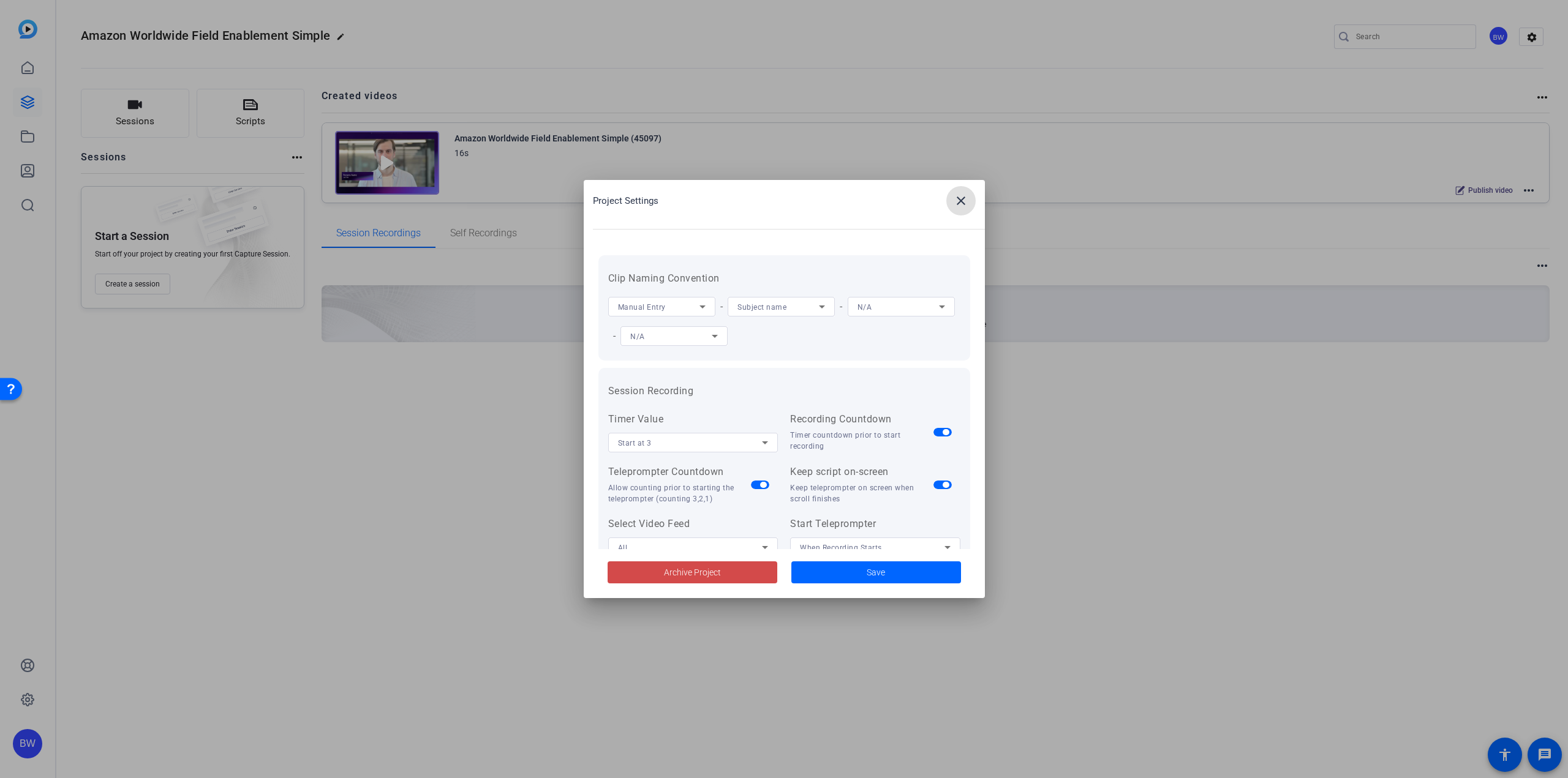
click at [729, 568] on span at bounding box center [692, 572] width 170 height 29
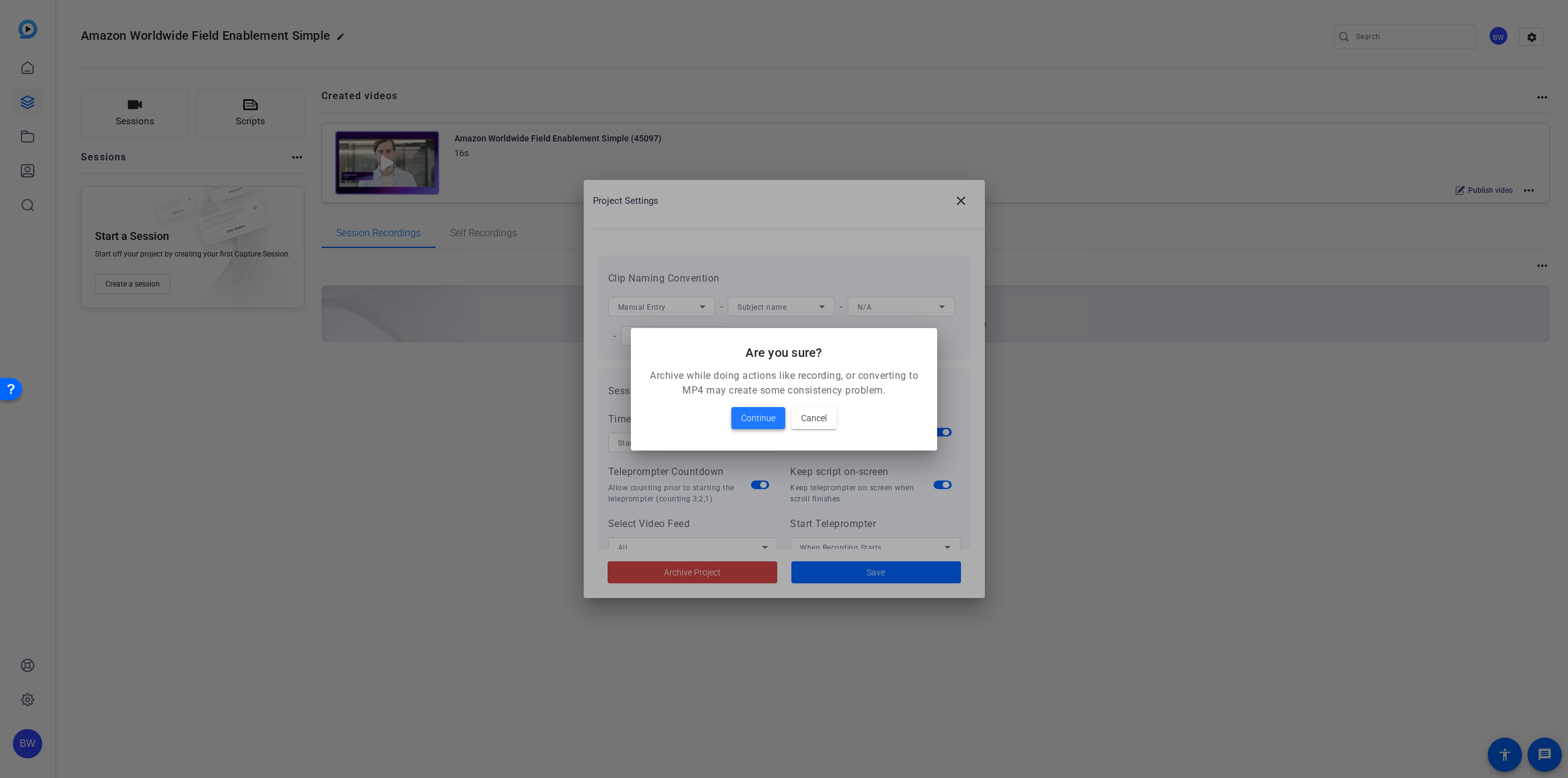
click at [760, 412] on span "Continue" at bounding box center [759, 417] width 34 height 15
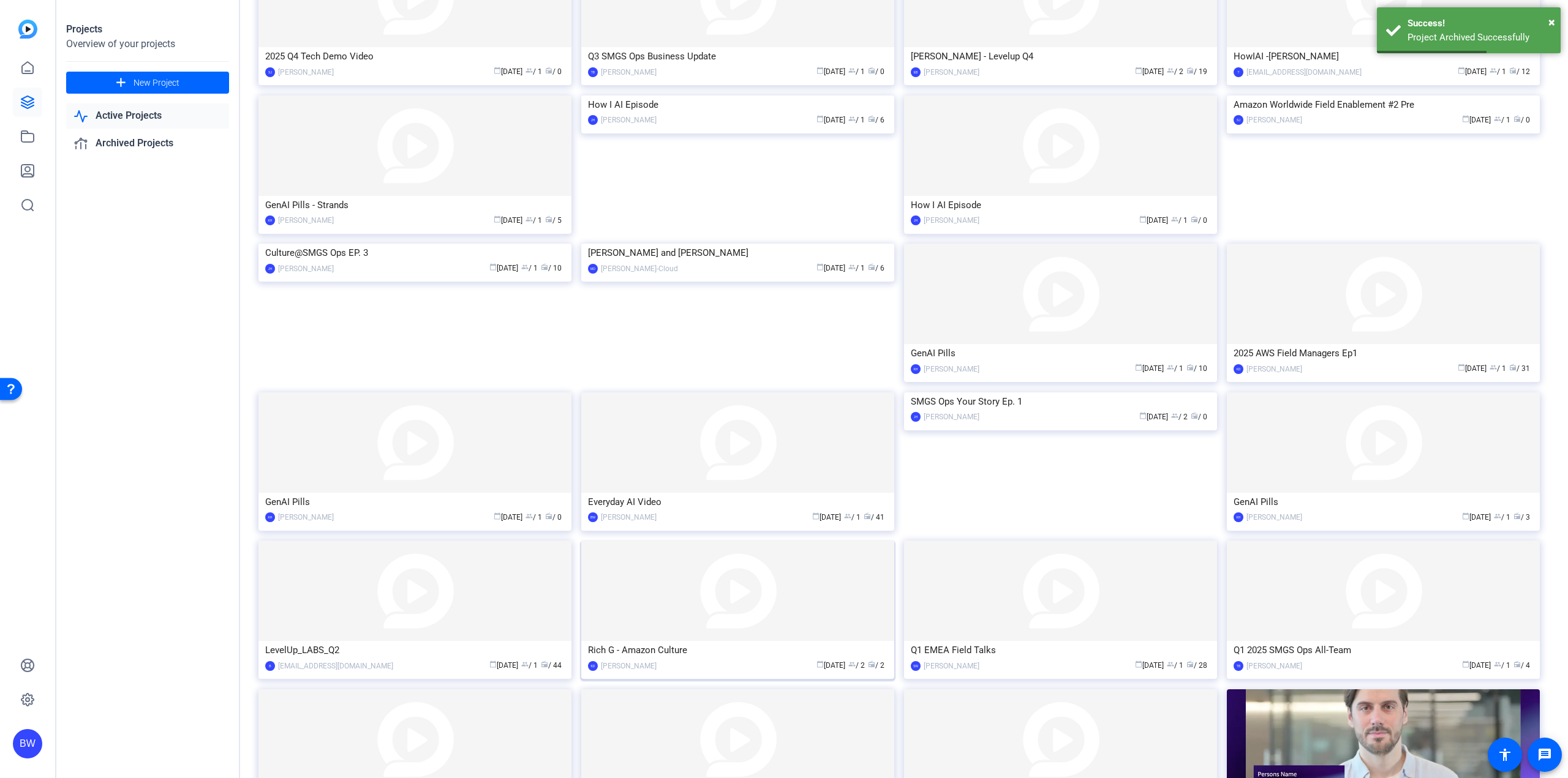
scroll to position [264, 0]
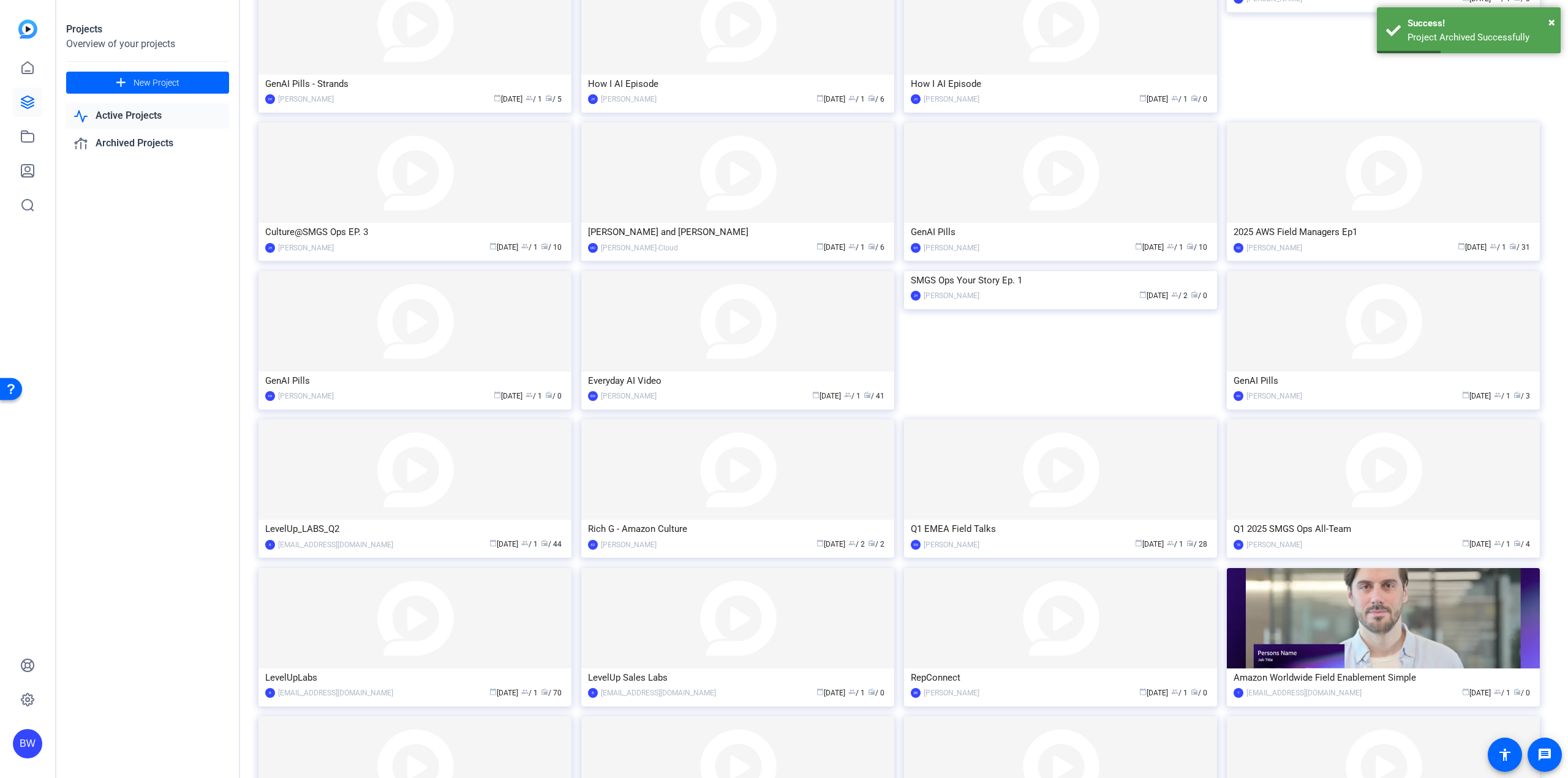
click at [1410, 476] on img at bounding box center [1383, 469] width 313 height 101
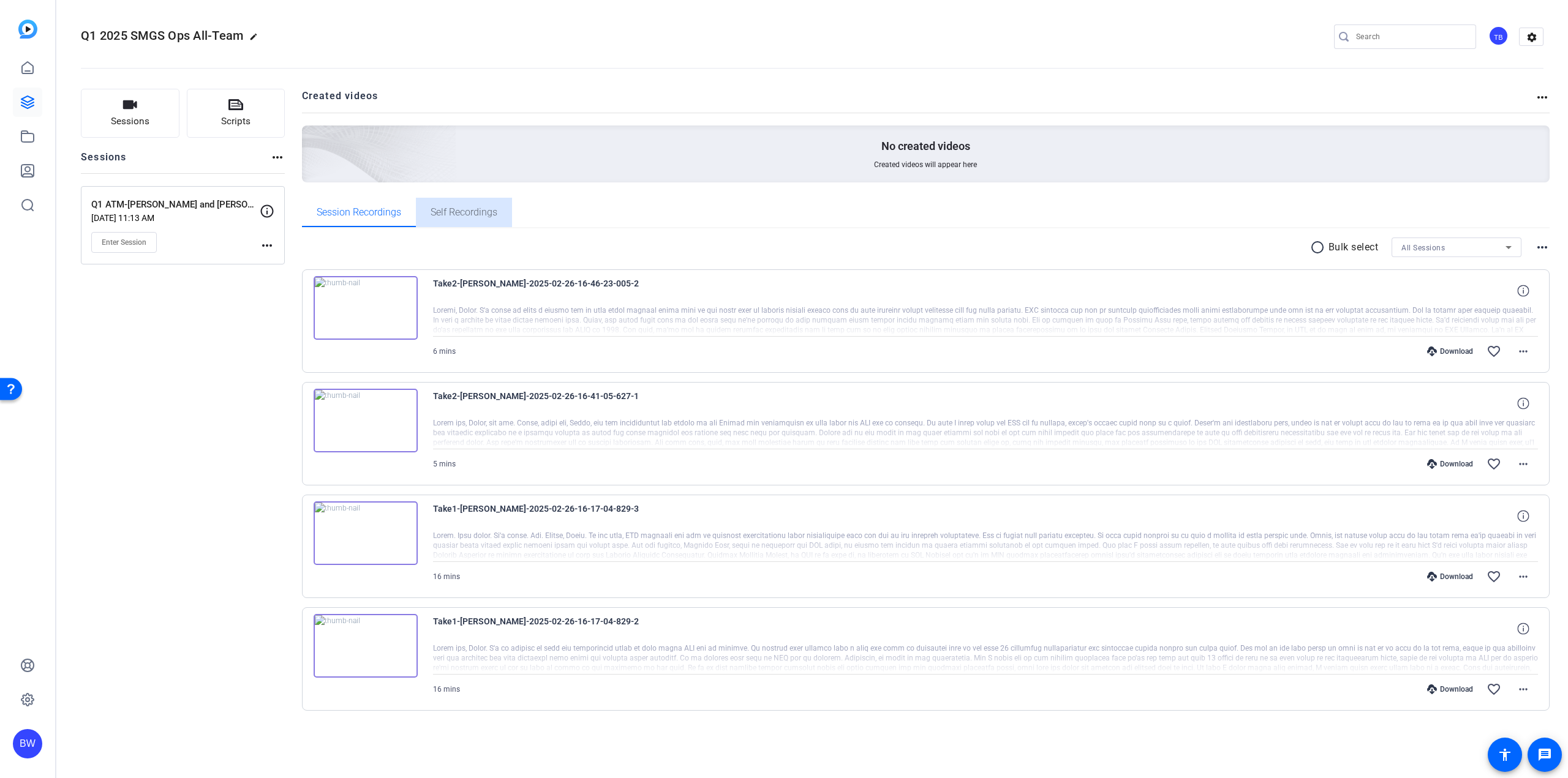
click at [457, 218] on span "Self Recordings" at bounding box center [464, 213] width 67 height 29
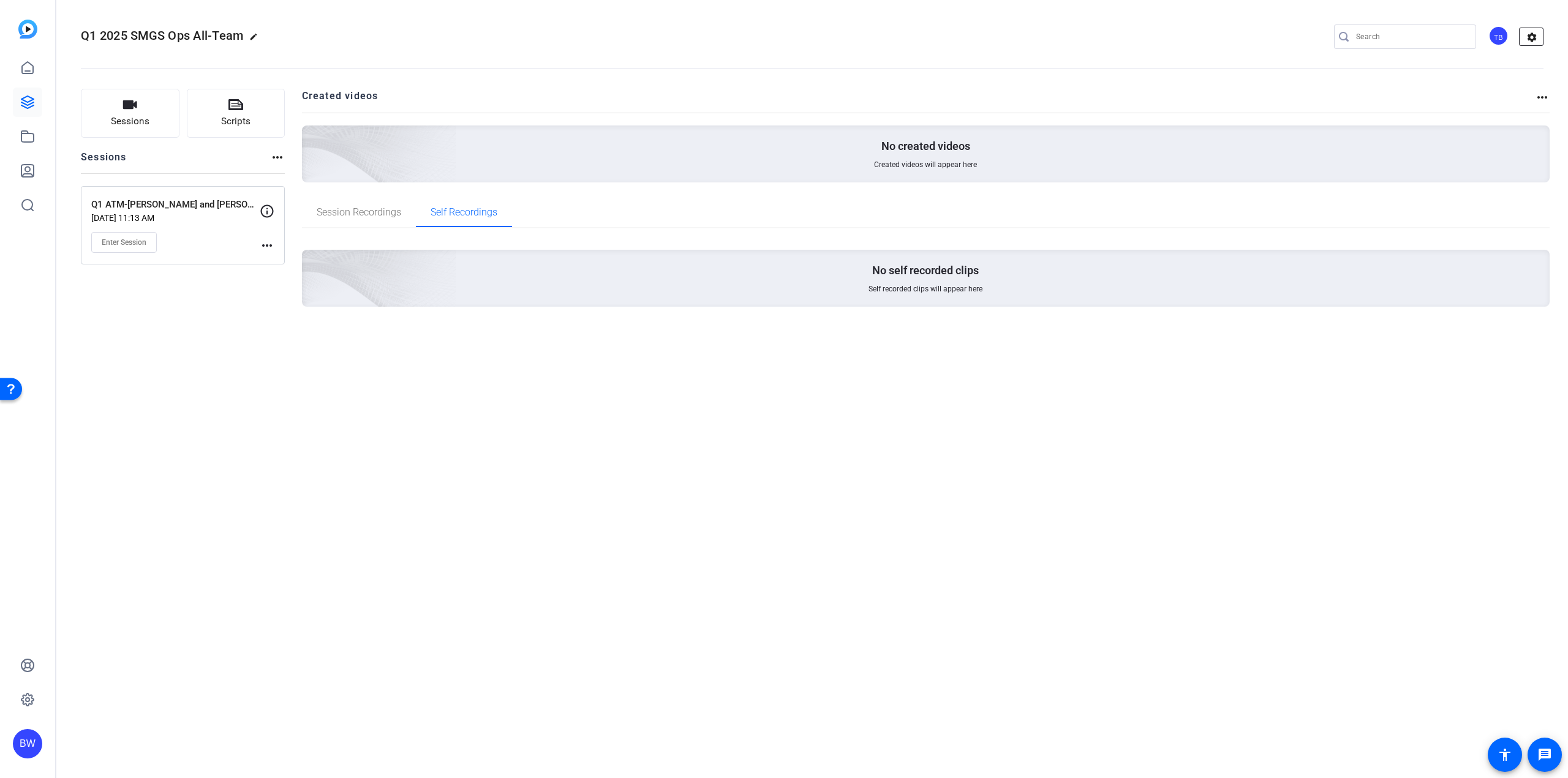
click at [1526, 34] on mat-icon "settings" at bounding box center [1532, 37] width 24 height 18
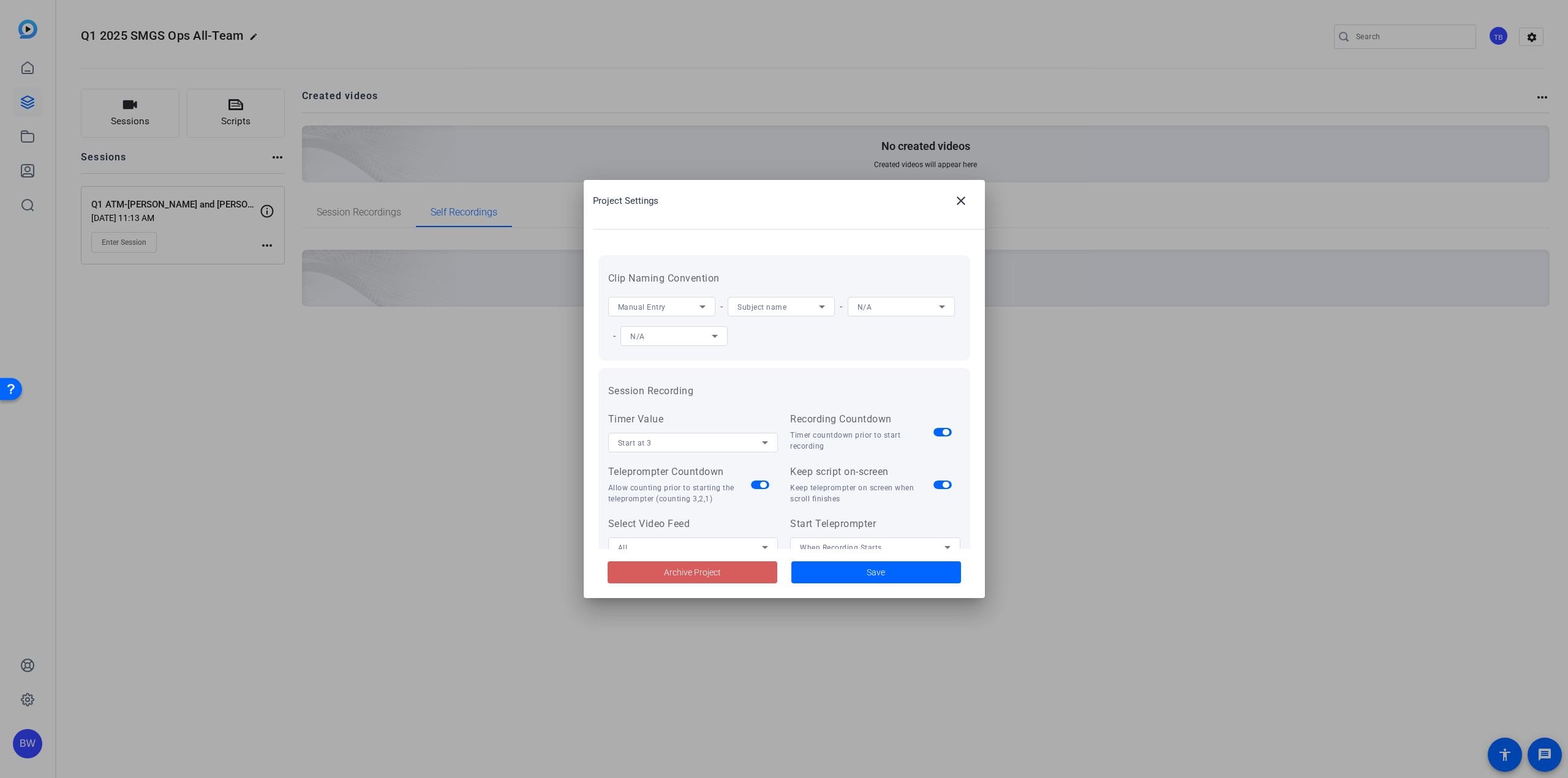
click at [728, 570] on span at bounding box center [692, 572] width 170 height 29
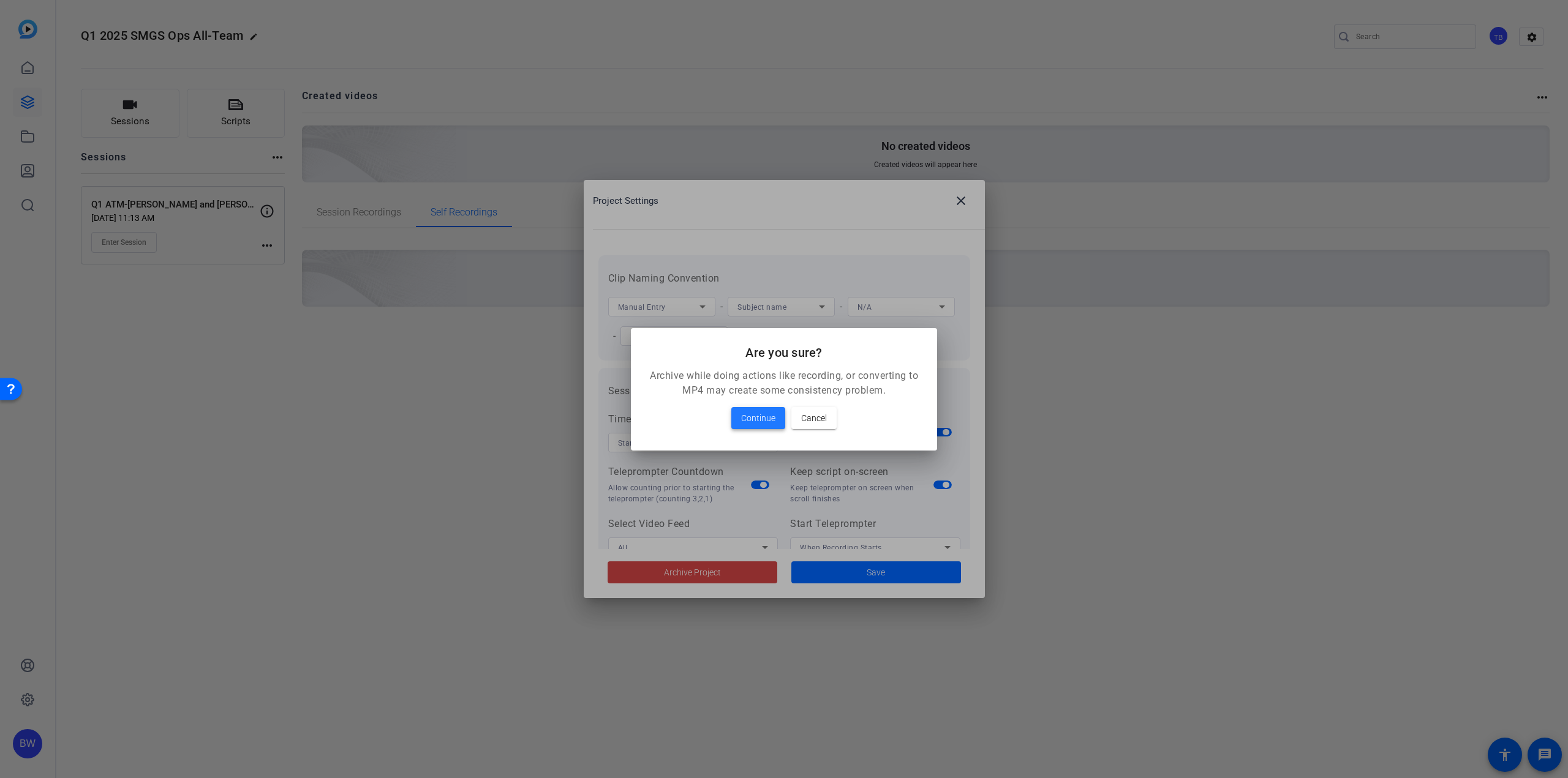
click at [763, 407] on span at bounding box center [758, 418] width 54 height 29
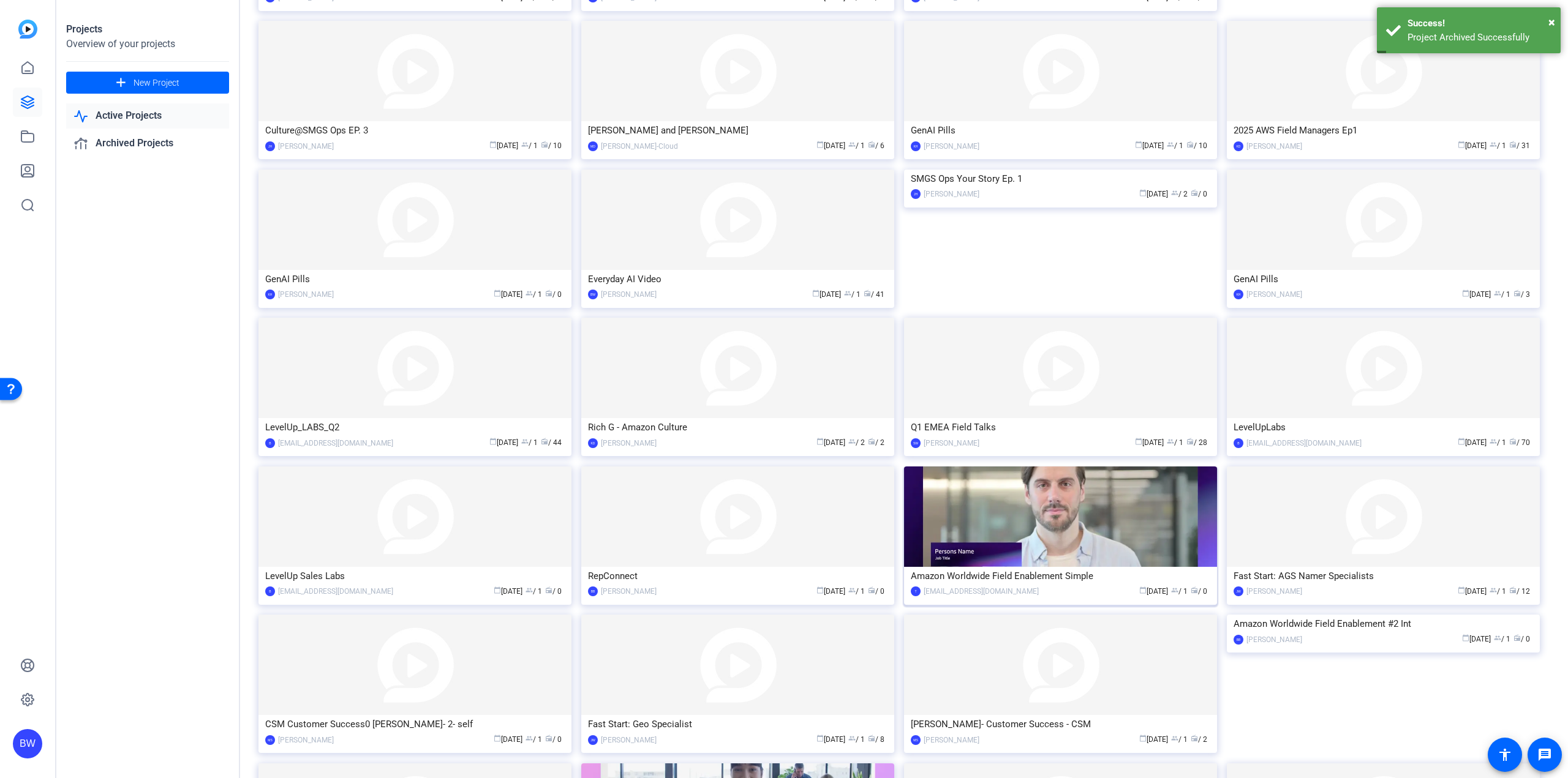
scroll to position [367, 0]
click at [760, 517] on img at bounding box center [737, 516] width 313 height 101
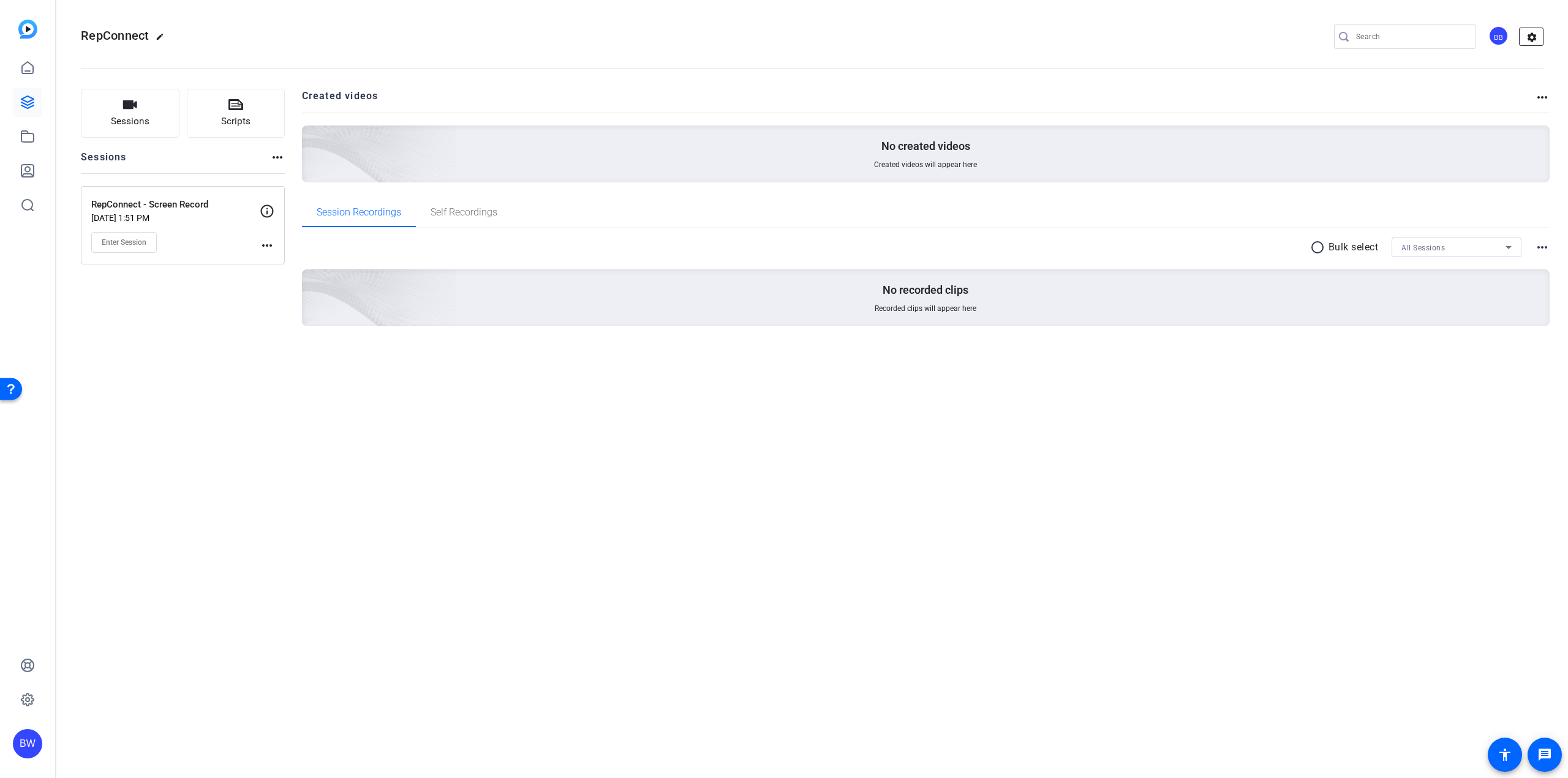
click at [1533, 40] on mat-icon "settings" at bounding box center [1532, 37] width 24 height 18
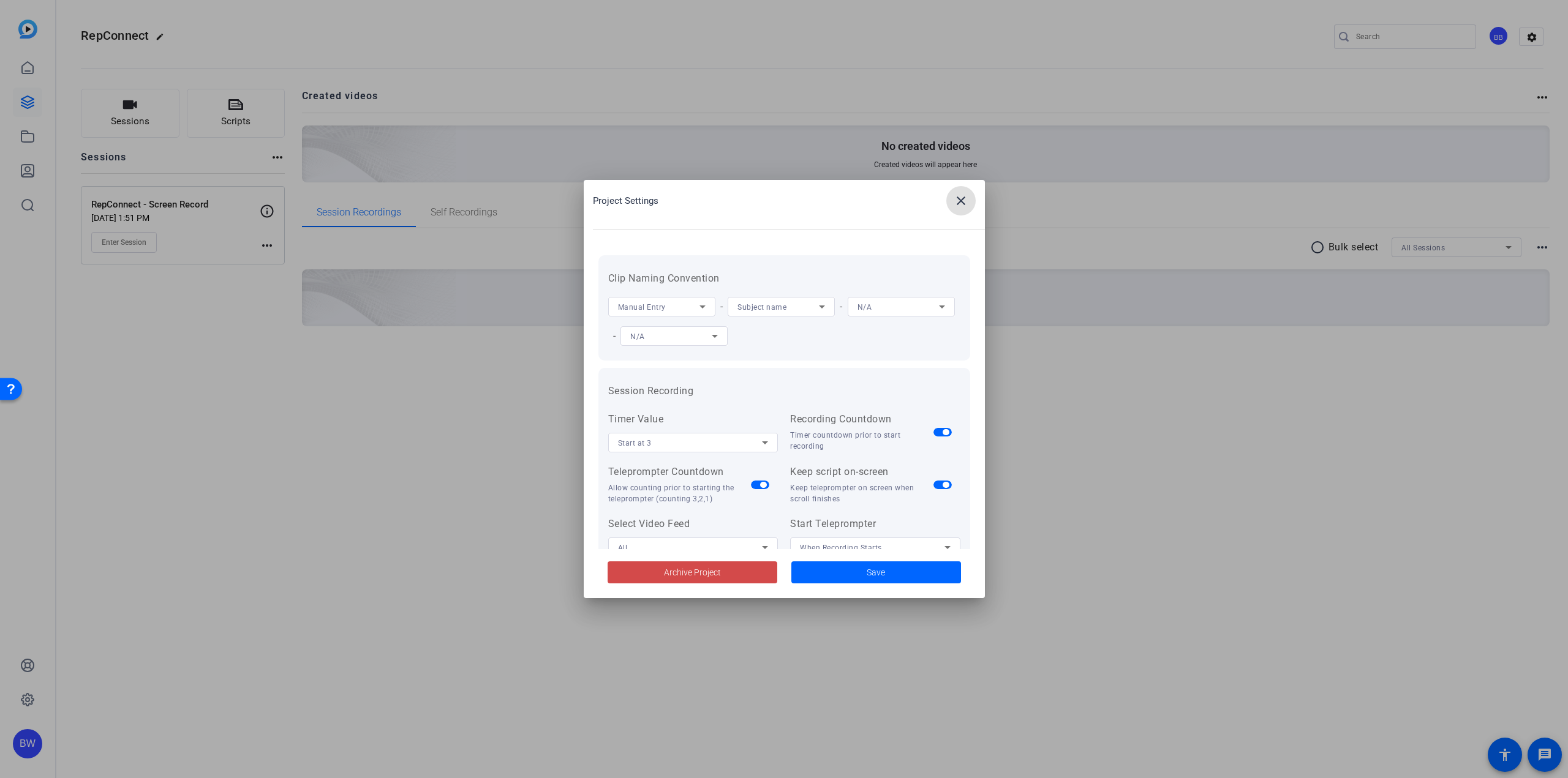
click at [679, 574] on span "Archive Project" at bounding box center [692, 572] width 57 height 13
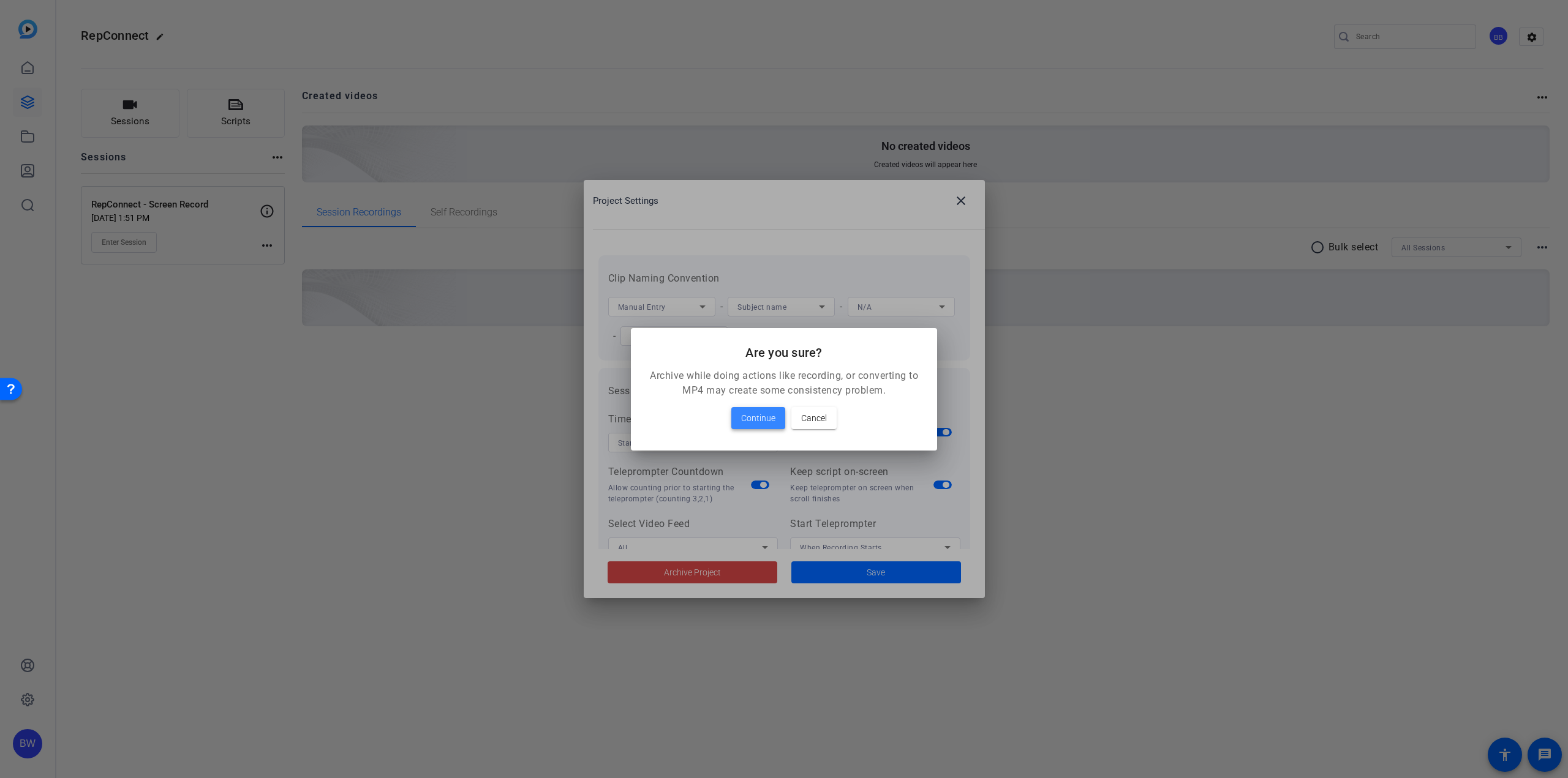
click at [751, 417] on span "Continue" at bounding box center [759, 417] width 34 height 15
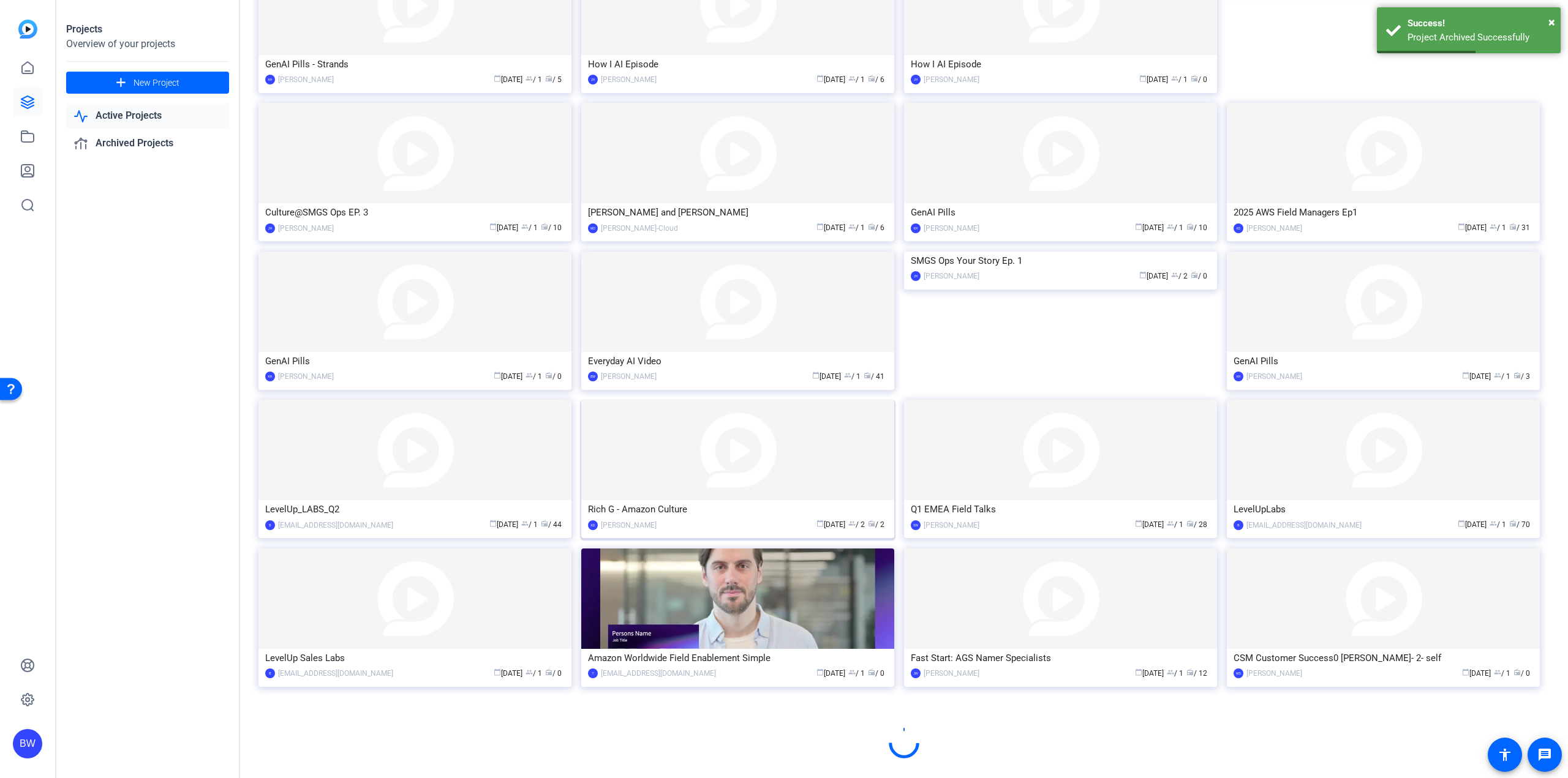
scroll to position [295, 0]
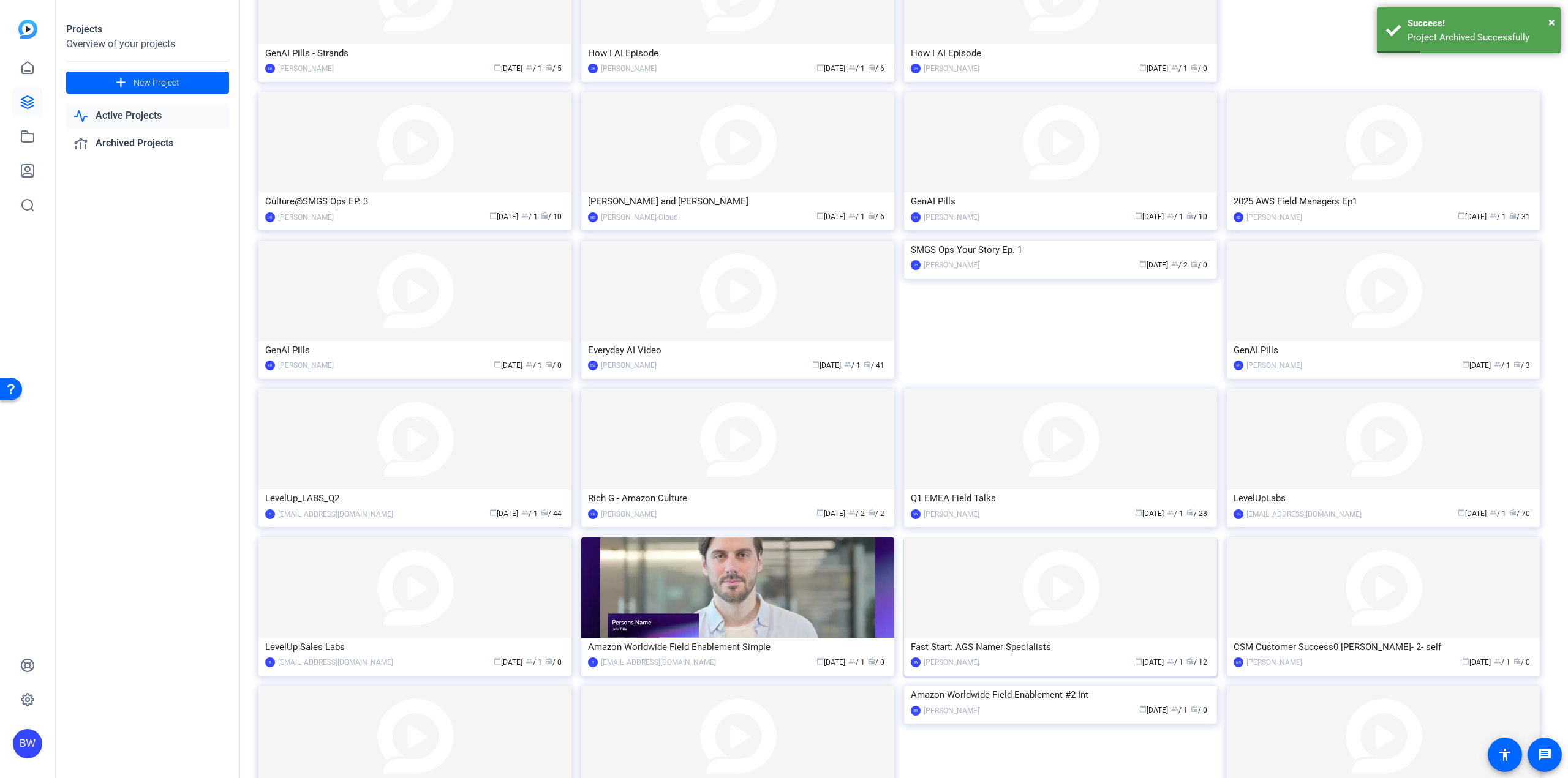
click at [1043, 586] on img at bounding box center [1060, 588] width 313 height 101
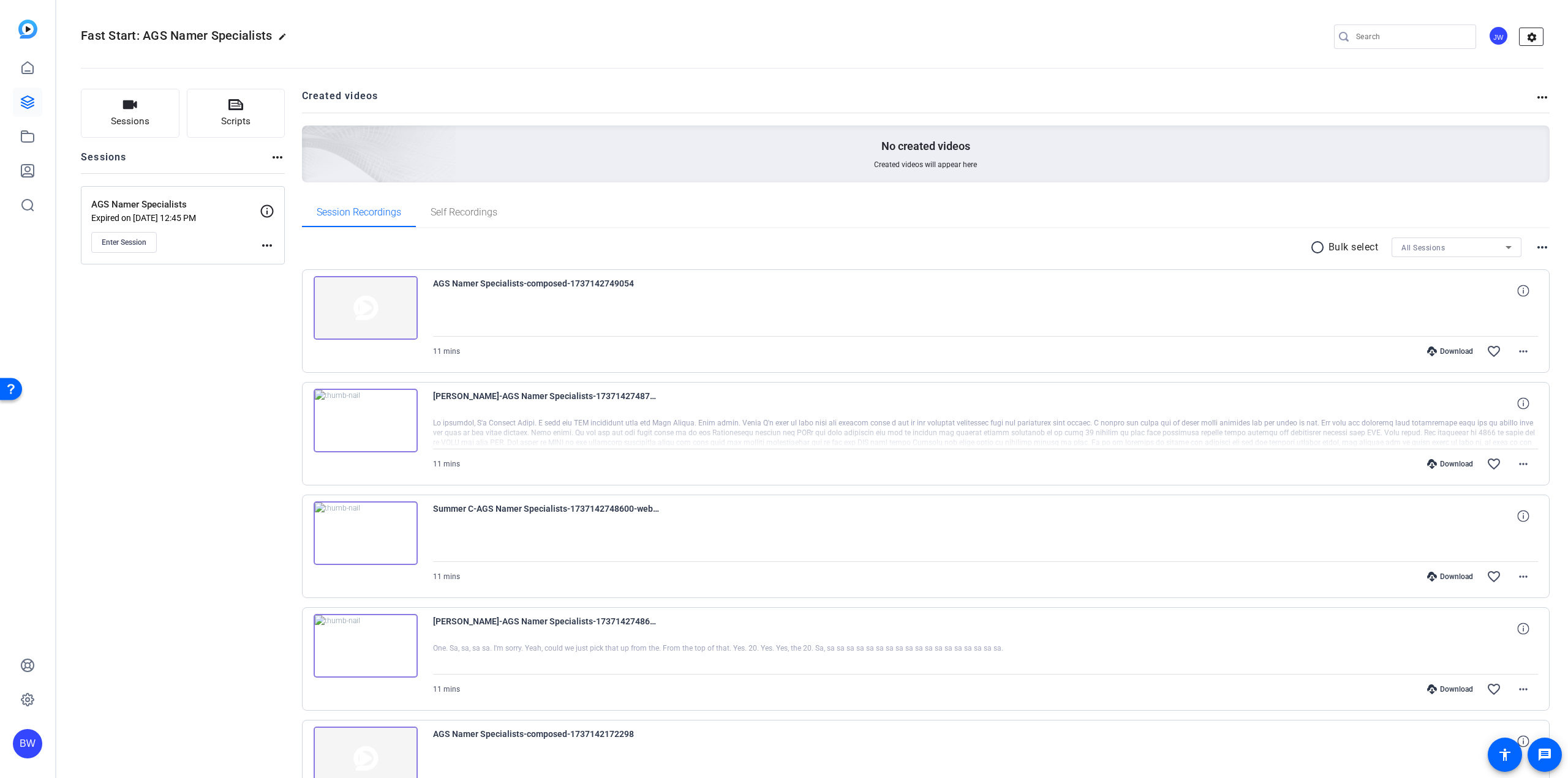
click at [1521, 40] on mat-icon "settings" at bounding box center [1532, 37] width 24 height 18
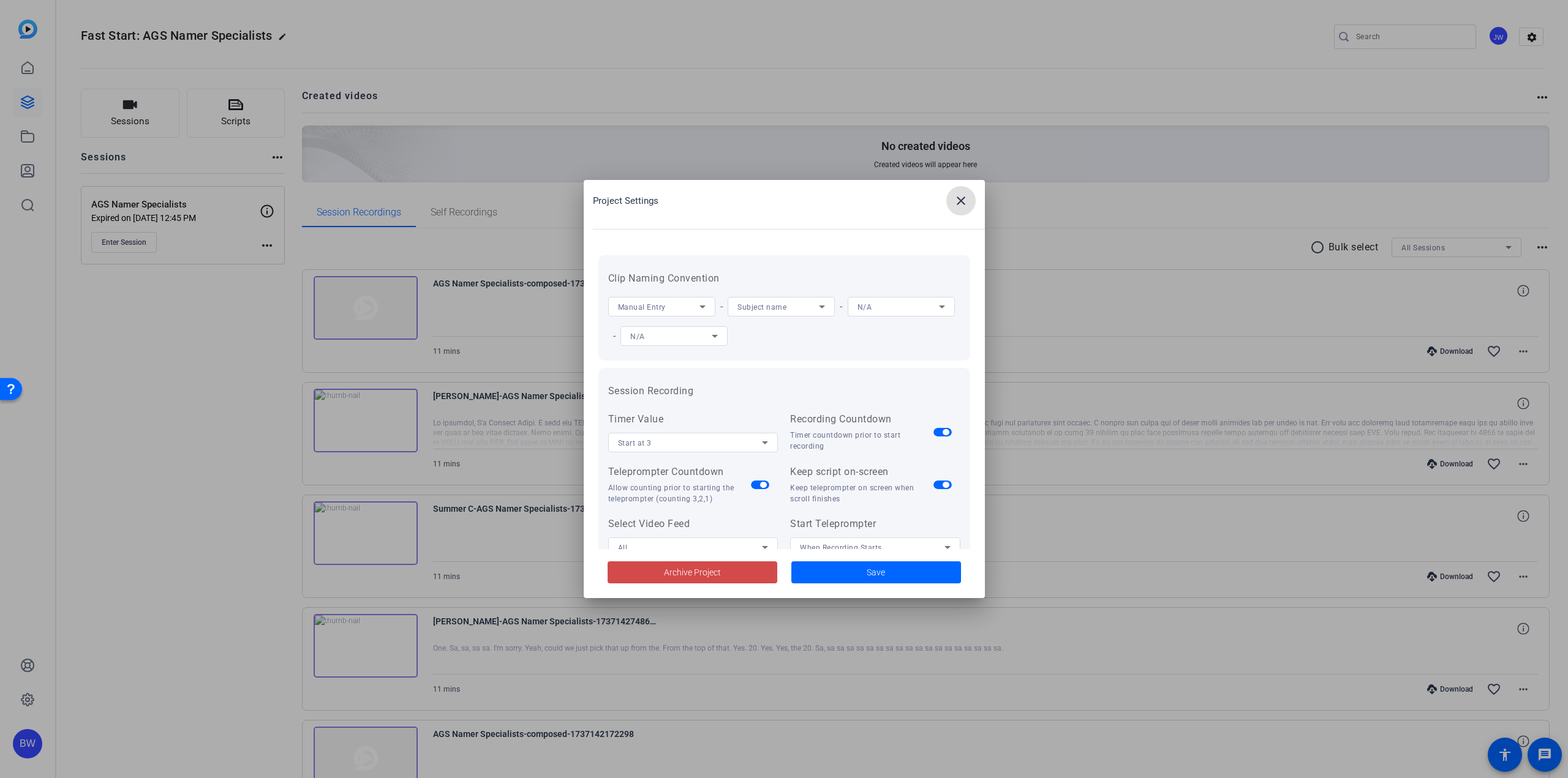
click at [747, 576] on span at bounding box center [692, 572] width 170 height 29
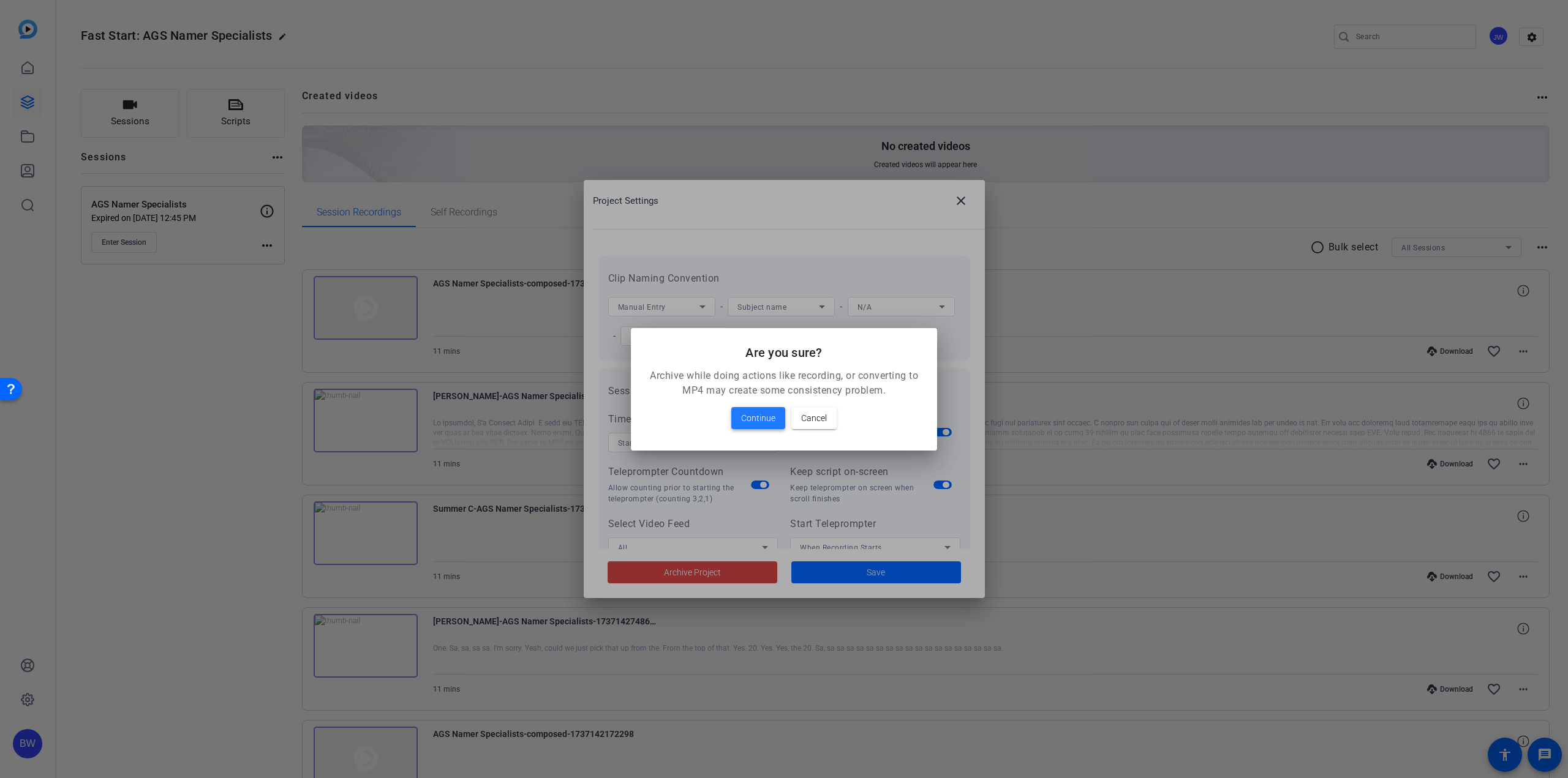
click at [773, 417] on span "Continue" at bounding box center [759, 417] width 34 height 15
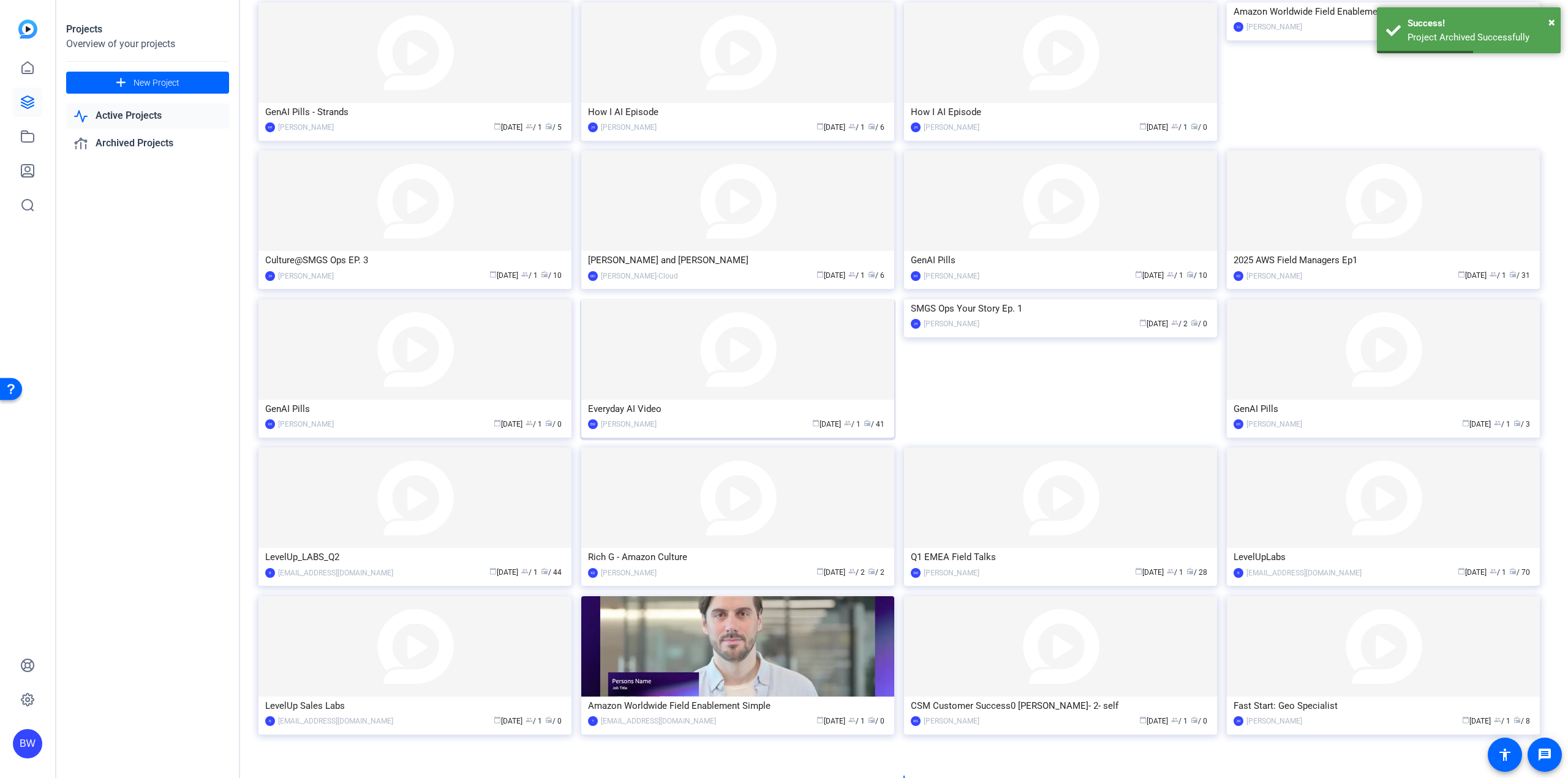
scroll to position [295, 0]
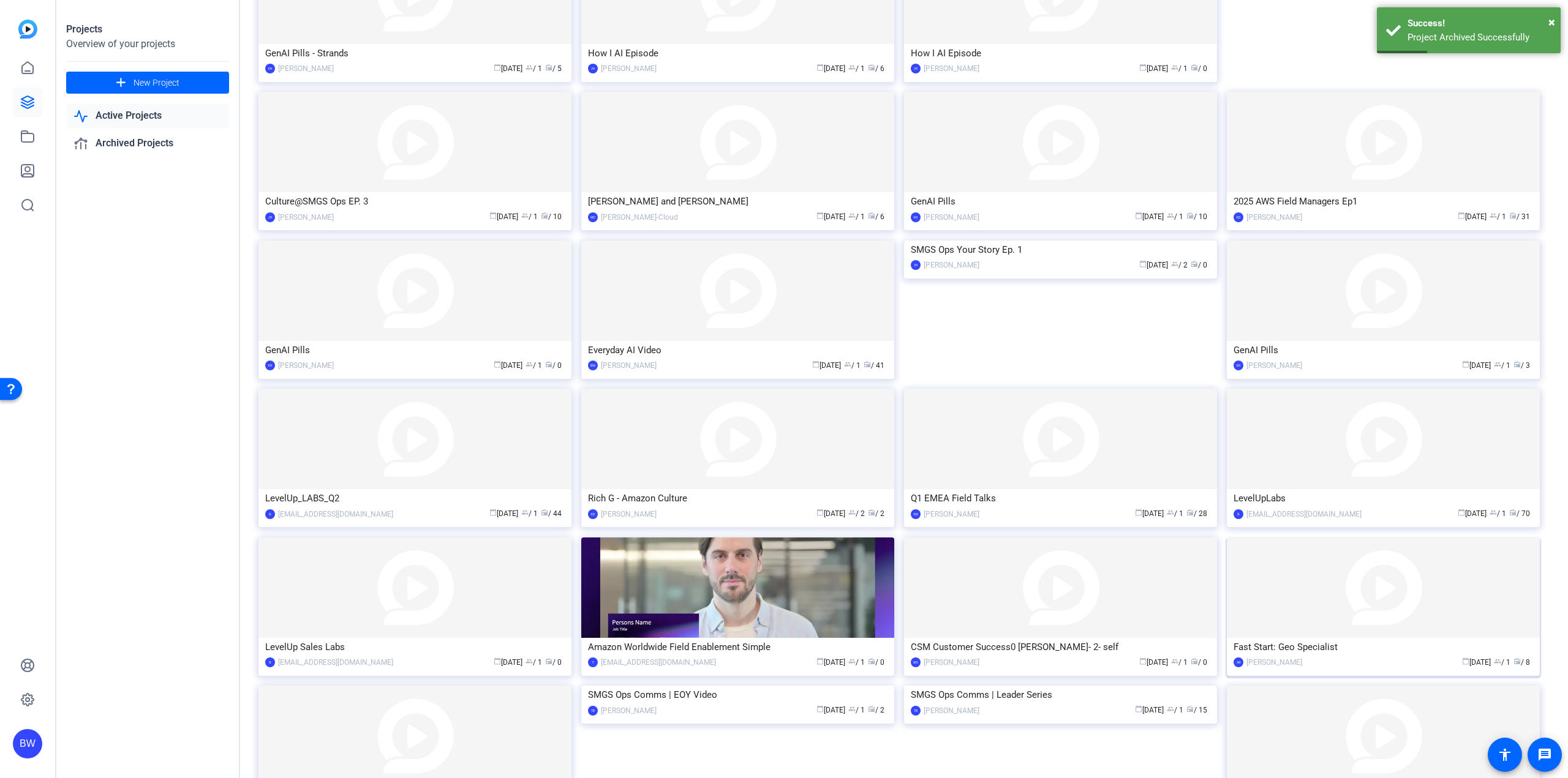
click at [1360, 608] on img at bounding box center [1383, 588] width 313 height 101
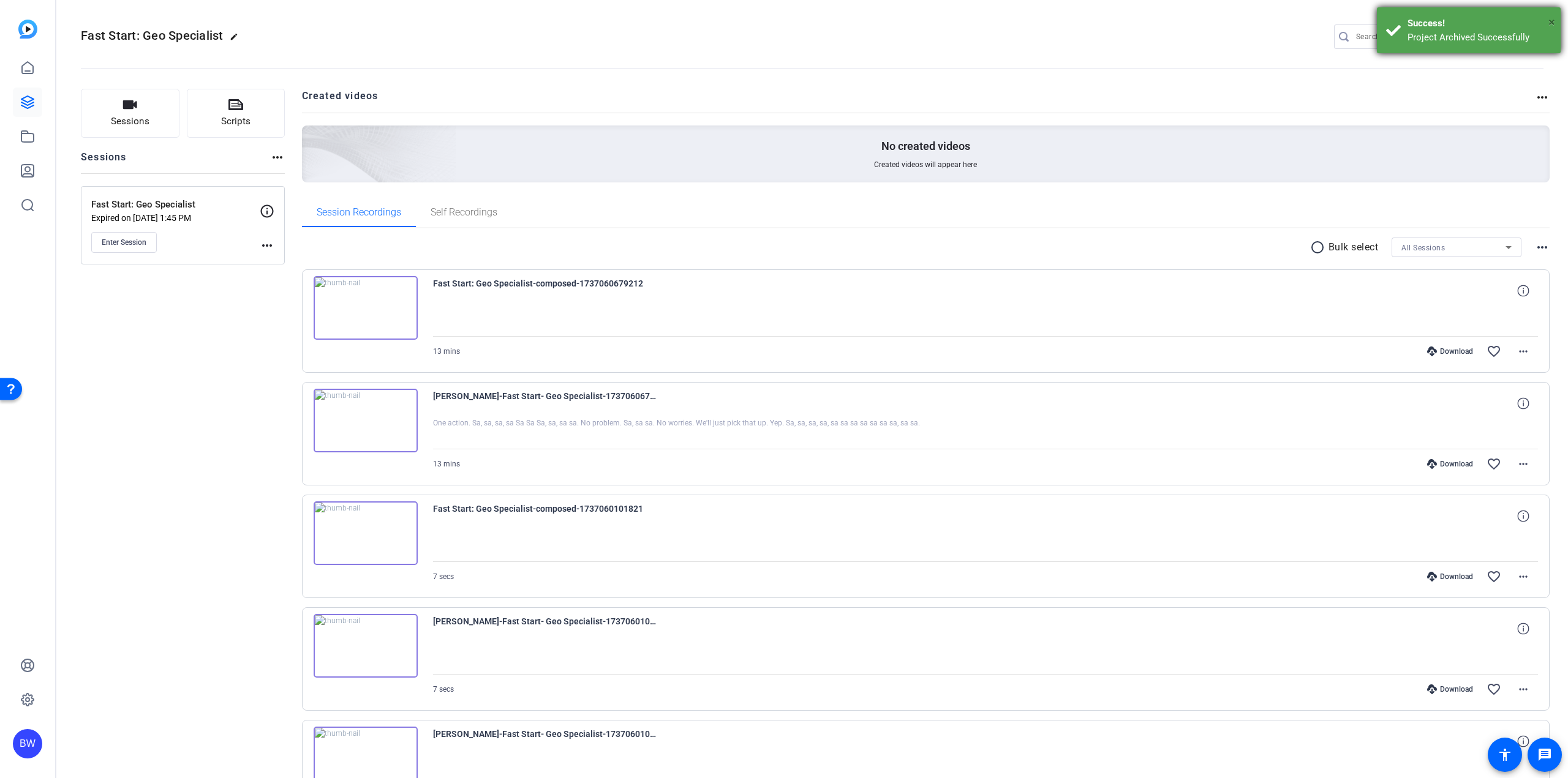
click at [1553, 22] on span "×" at bounding box center [1552, 22] width 7 height 15
click at [1522, 40] on mat-icon "settings" at bounding box center [1532, 37] width 24 height 18
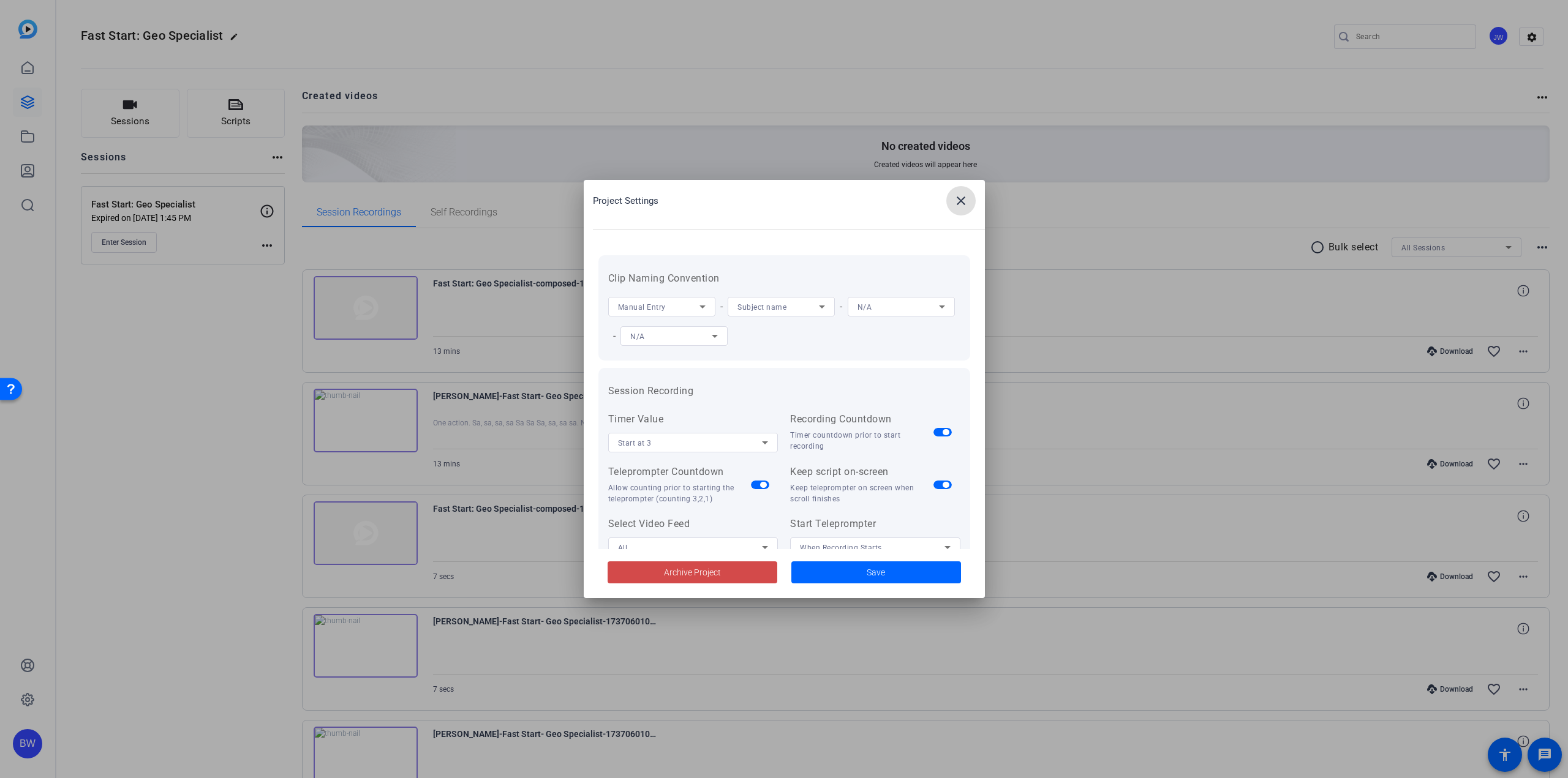
click at [684, 572] on span "Archive Project" at bounding box center [692, 572] width 57 height 13
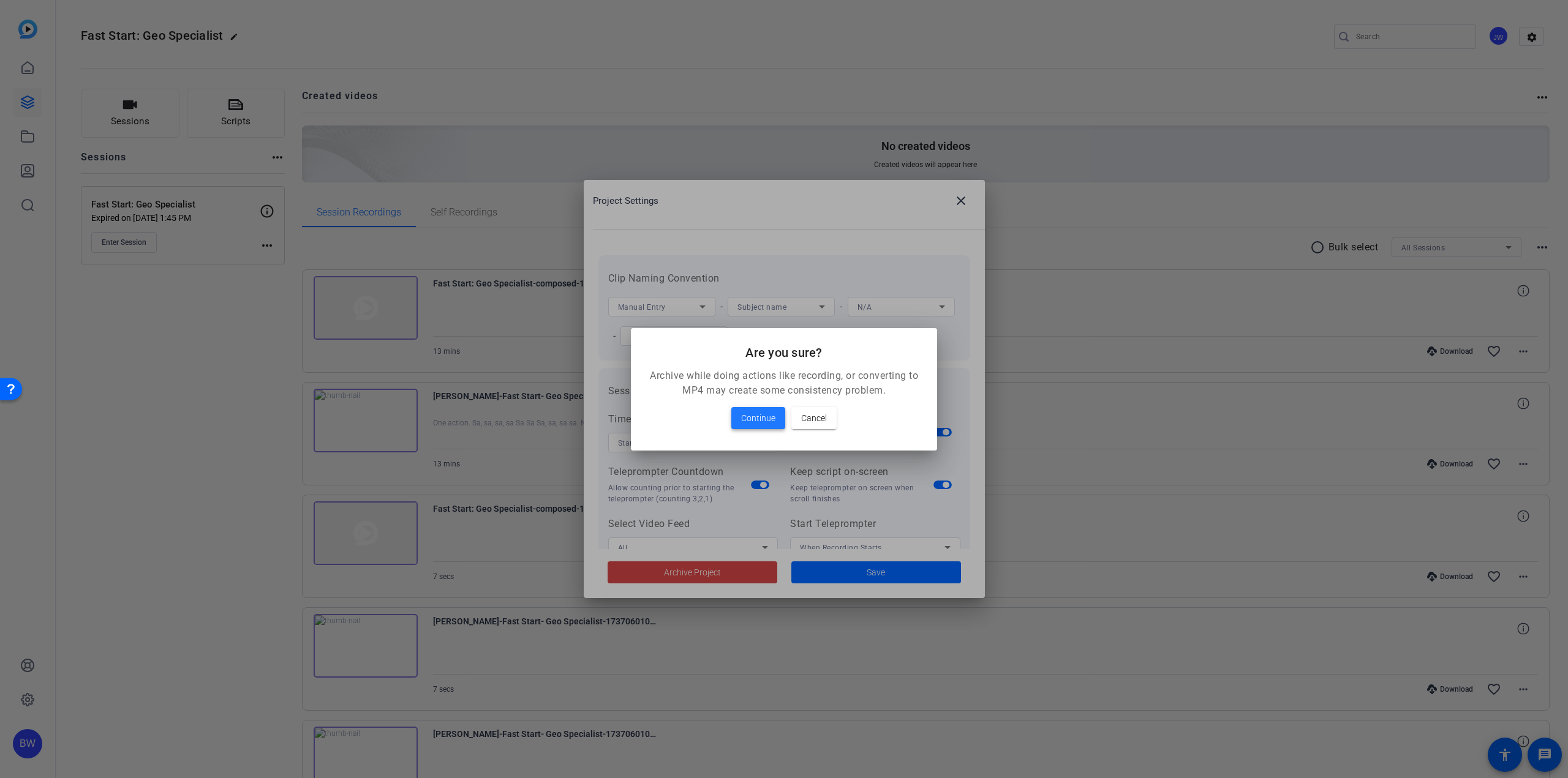
click at [759, 410] on span at bounding box center [758, 418] width 54 height 29
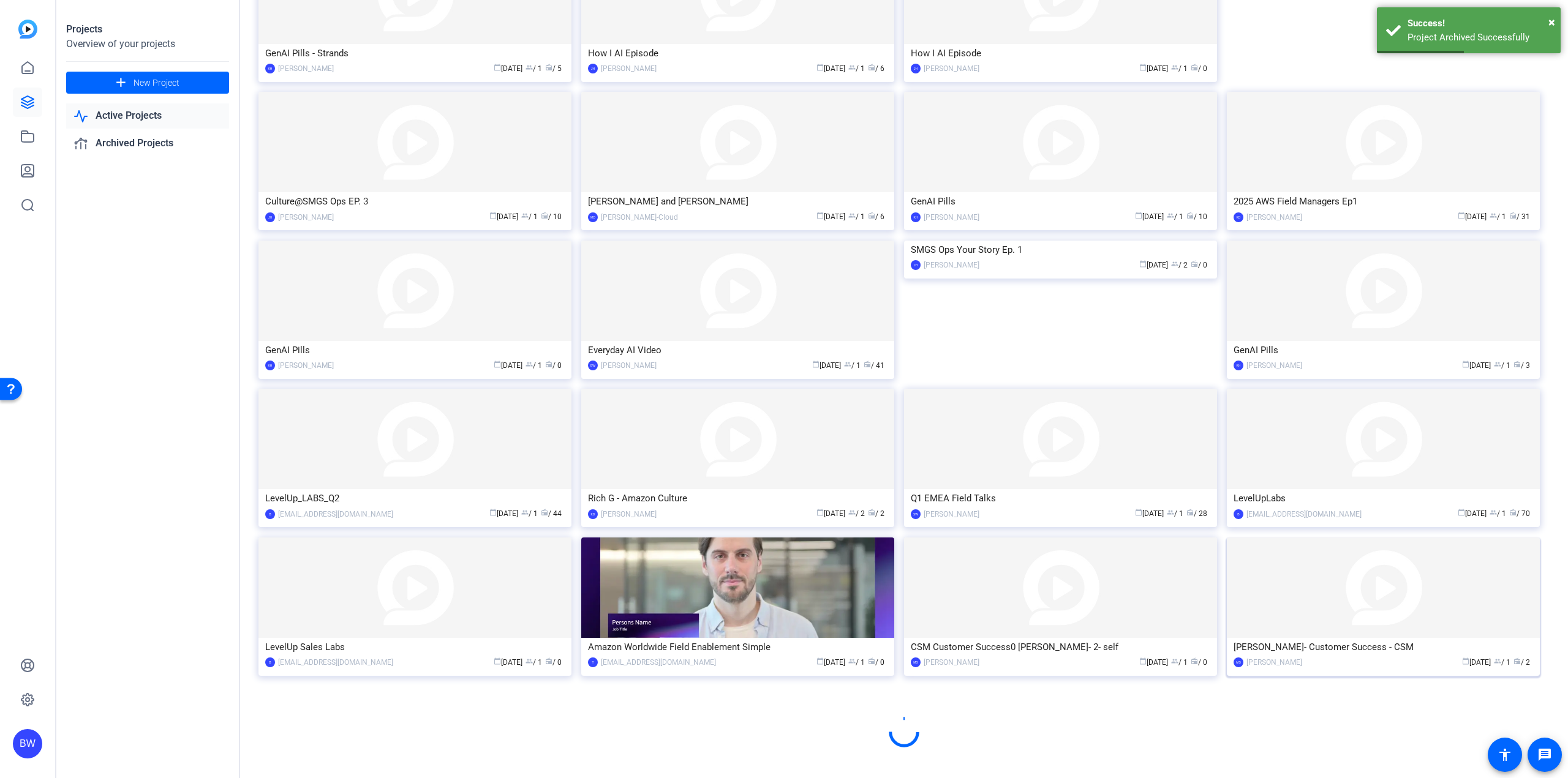
scroll to position [357, 0]
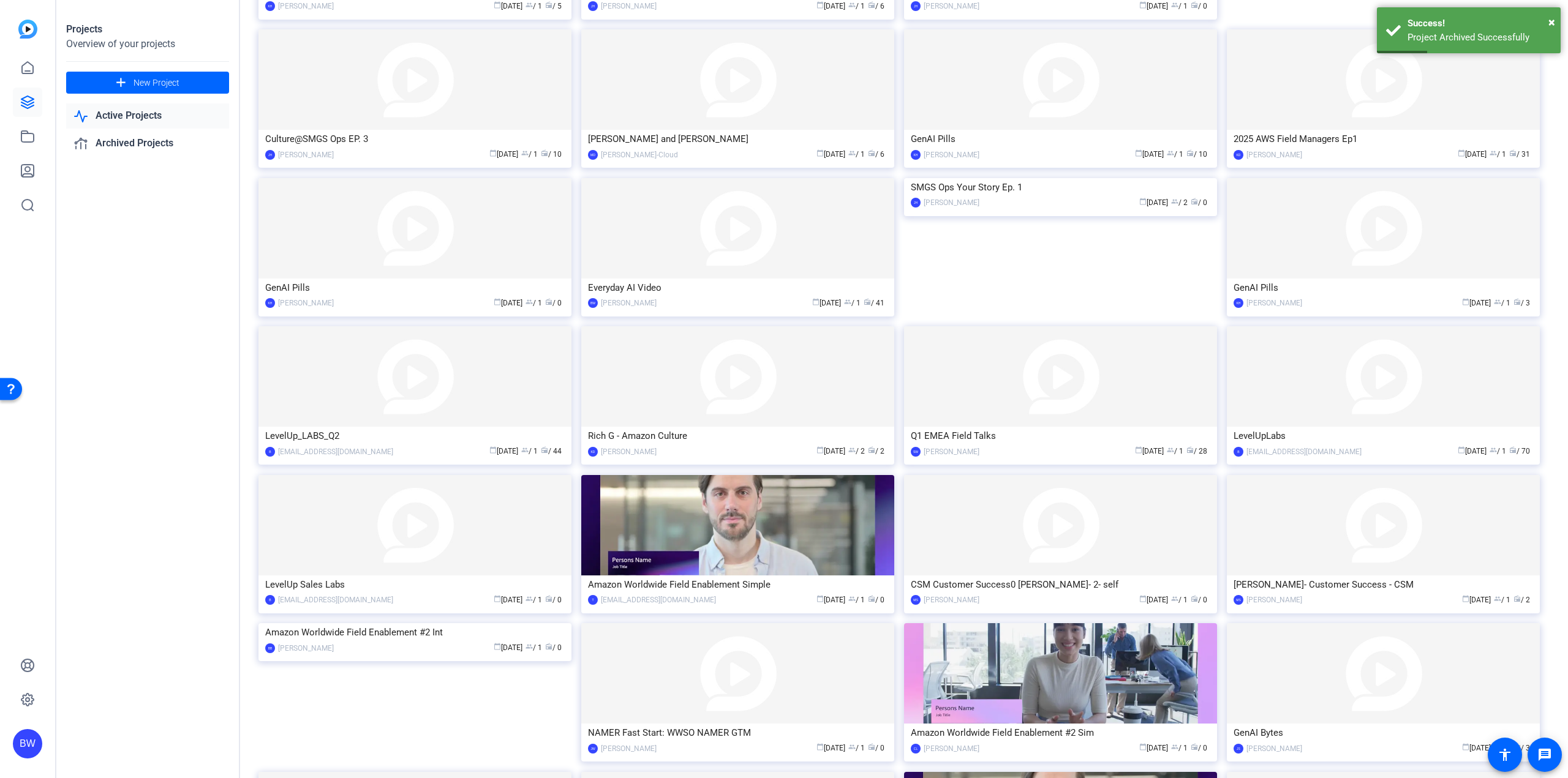
click at [1354, 571] on img at bounding box center [1383, 525] width 313 height 101
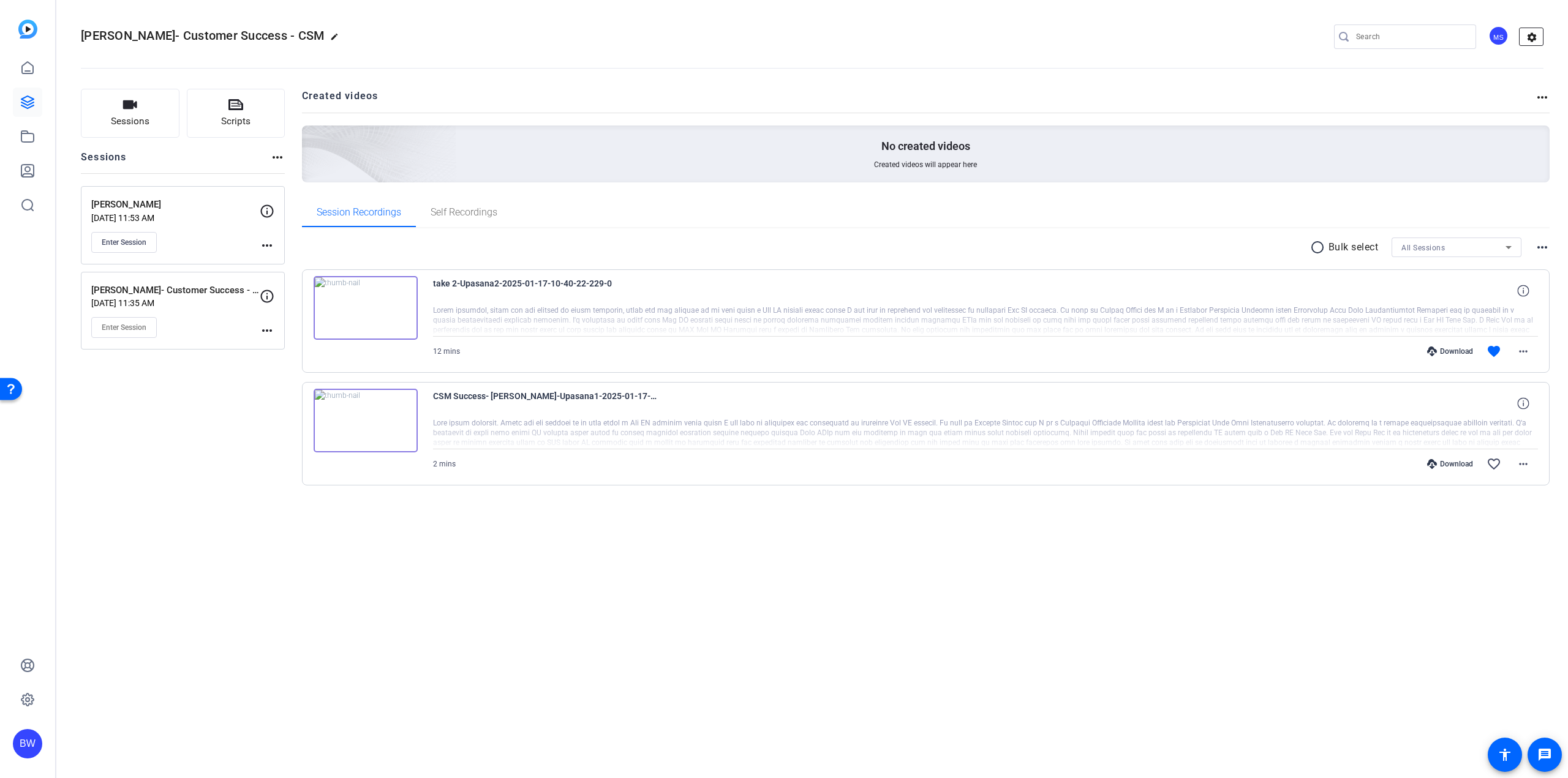
click at [1528, 37] on mat-icon "settings" at bounding box center [1532, 37] width 24 height 18
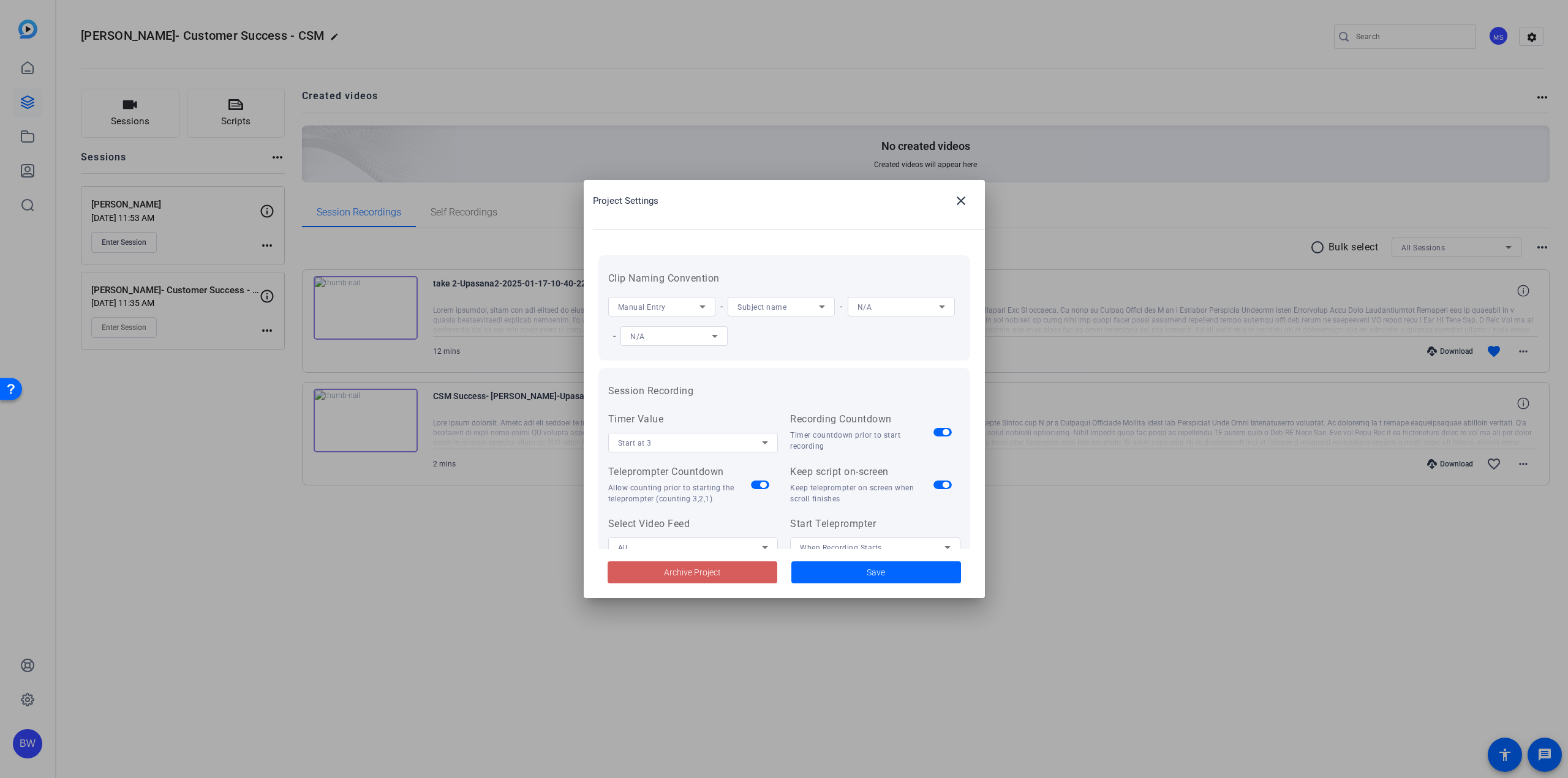
click at [688, 567] on span "Archive Project" at bounding box center [692, 572] width 57 height 13
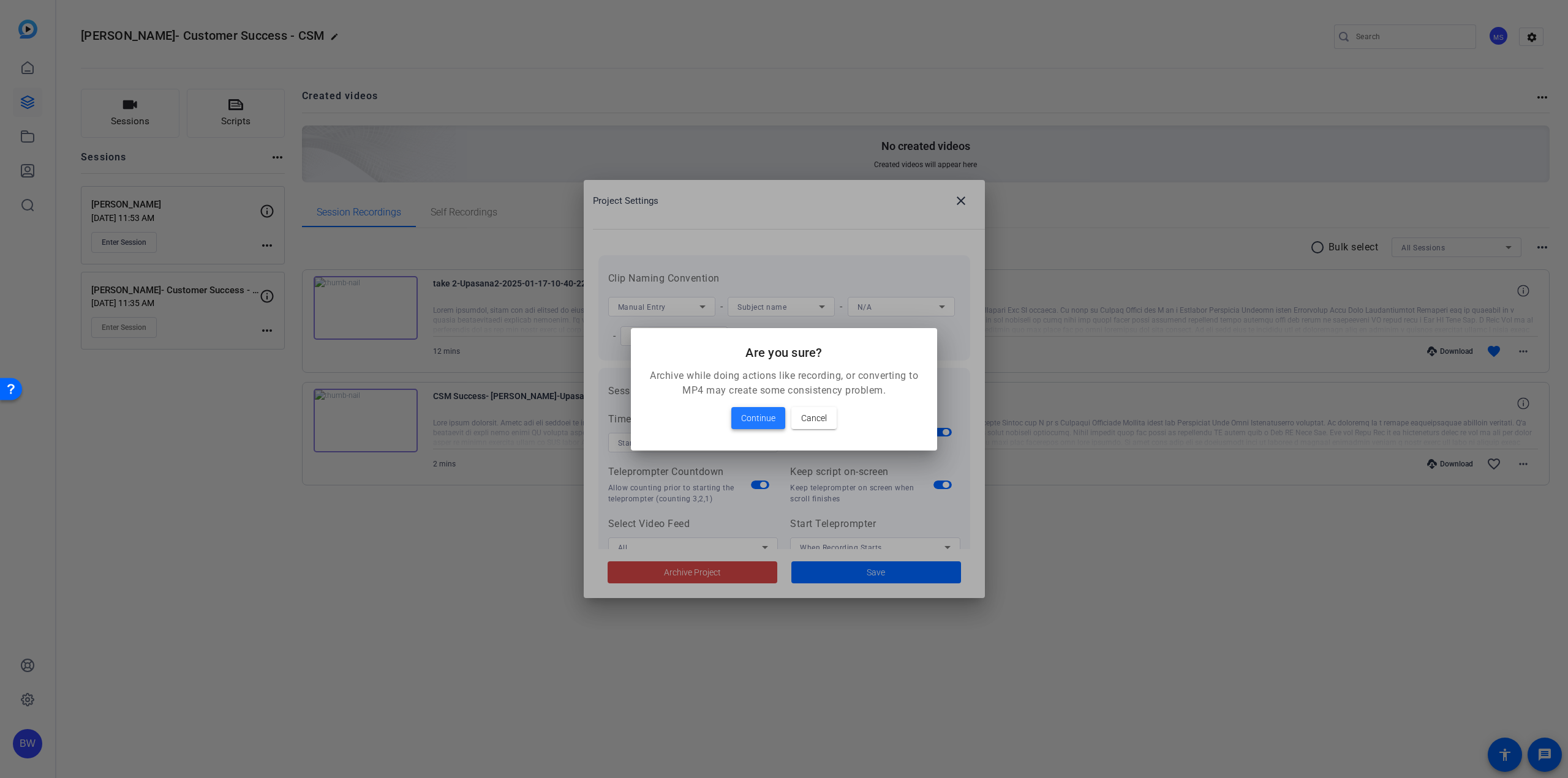
click at [772, 421] on span "Continue" at bounding box center [759, 417] width 34 height 15
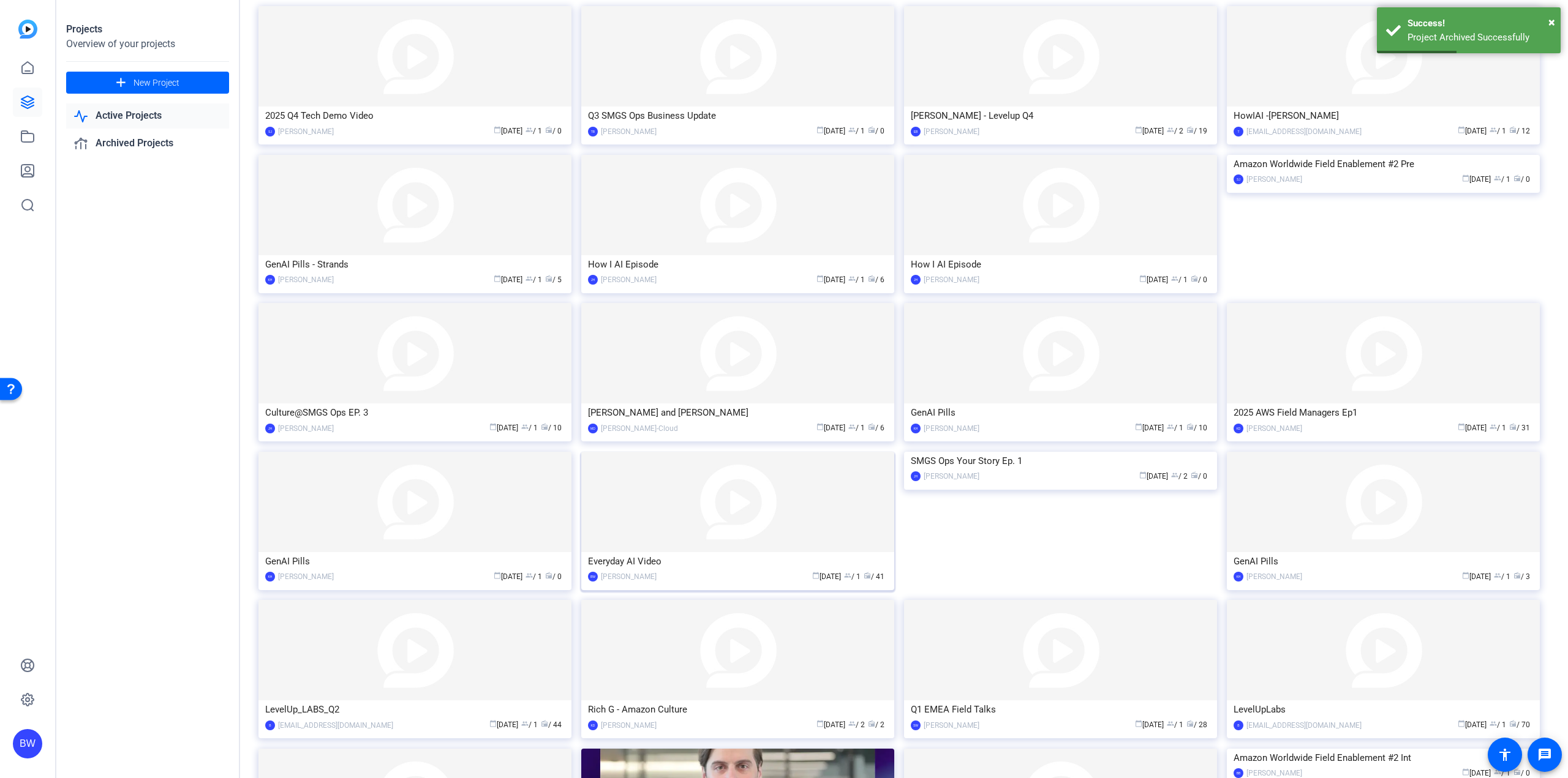
scroll to position [264, 0]
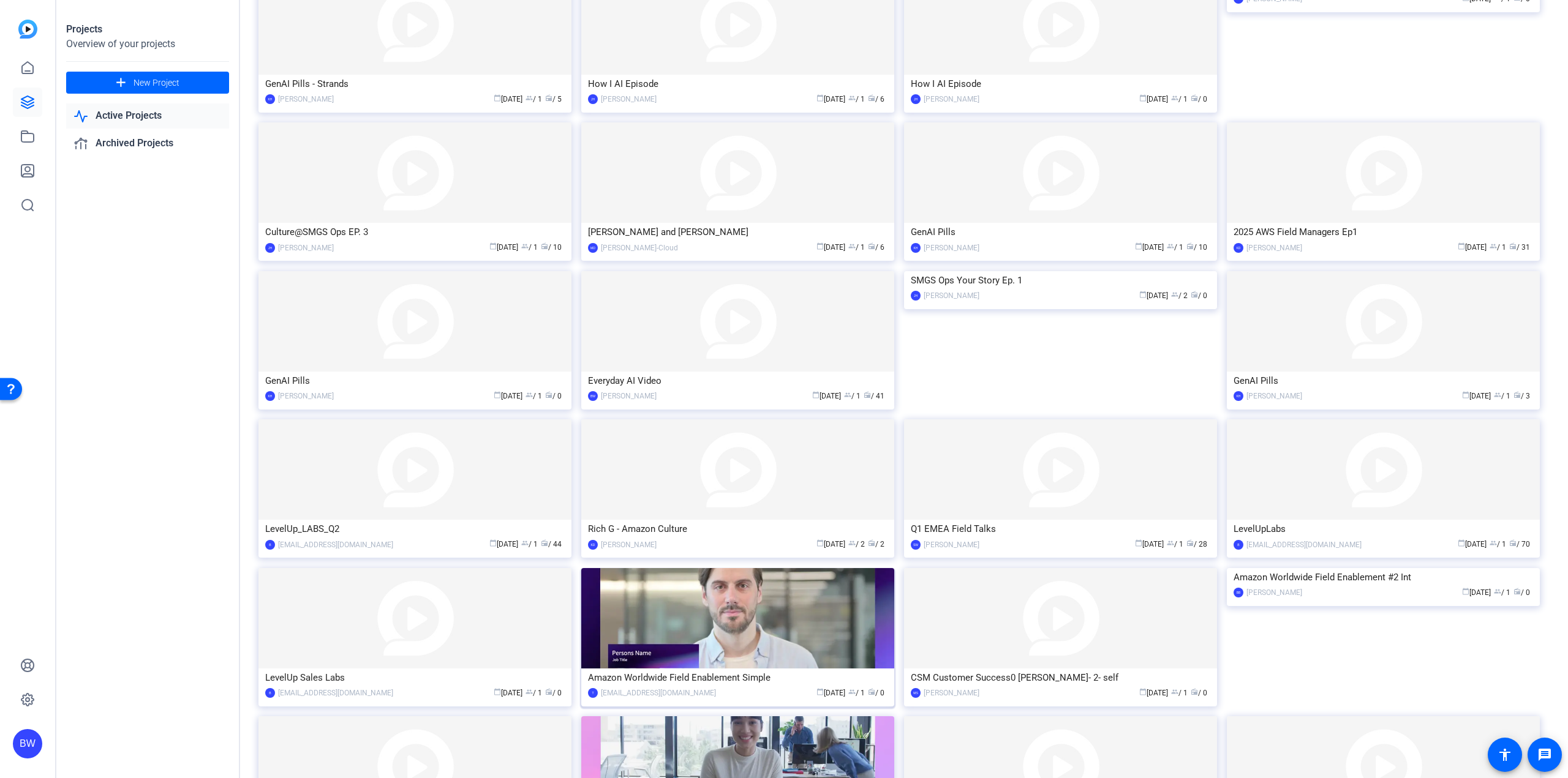
click at [744, 637] on img at bounding box center [737, 618] width 313 height 101
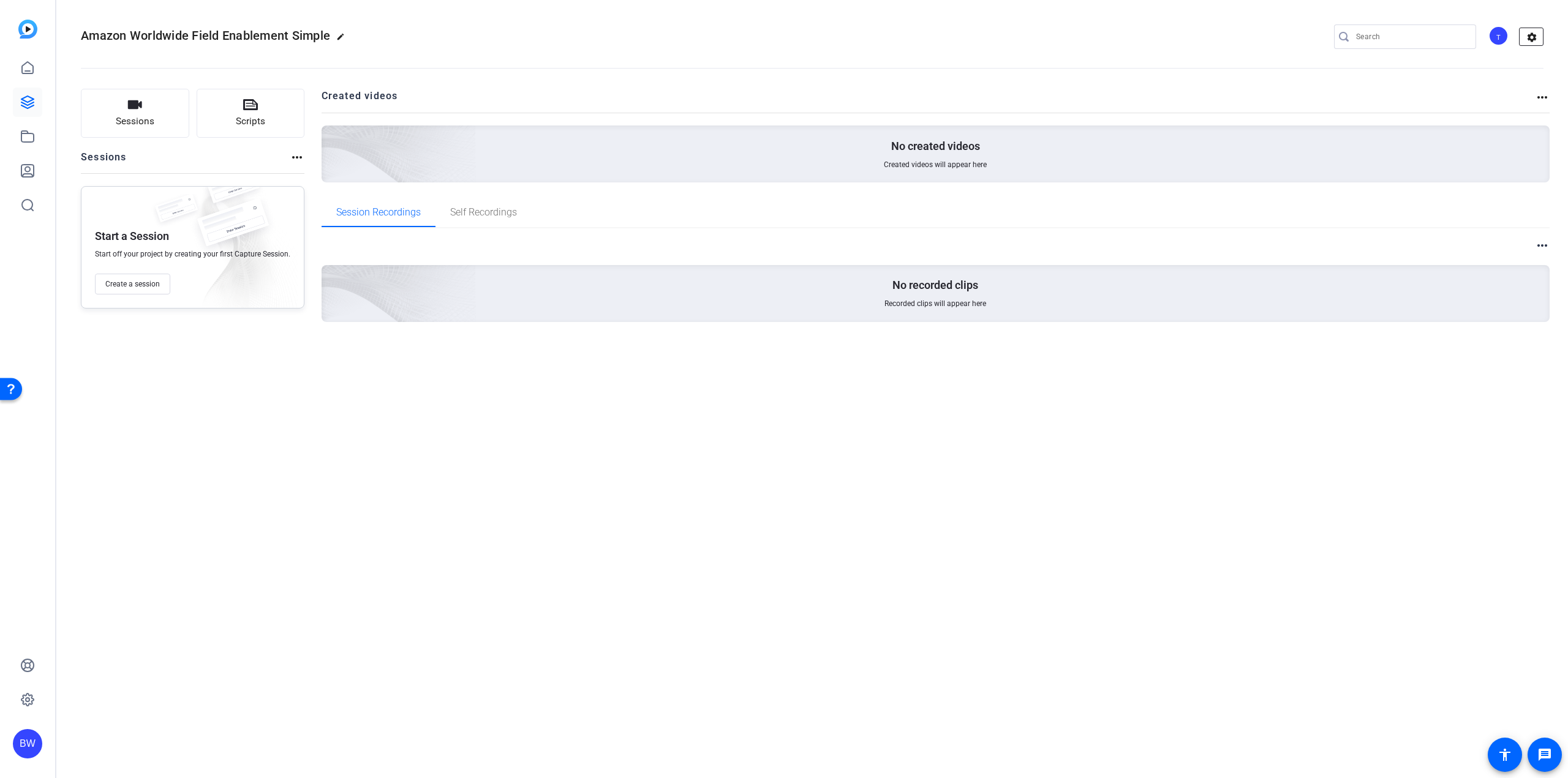
click at [1534, 32] on mat-icon "settings" at bounding box center [1532, 37] width 24 height 18
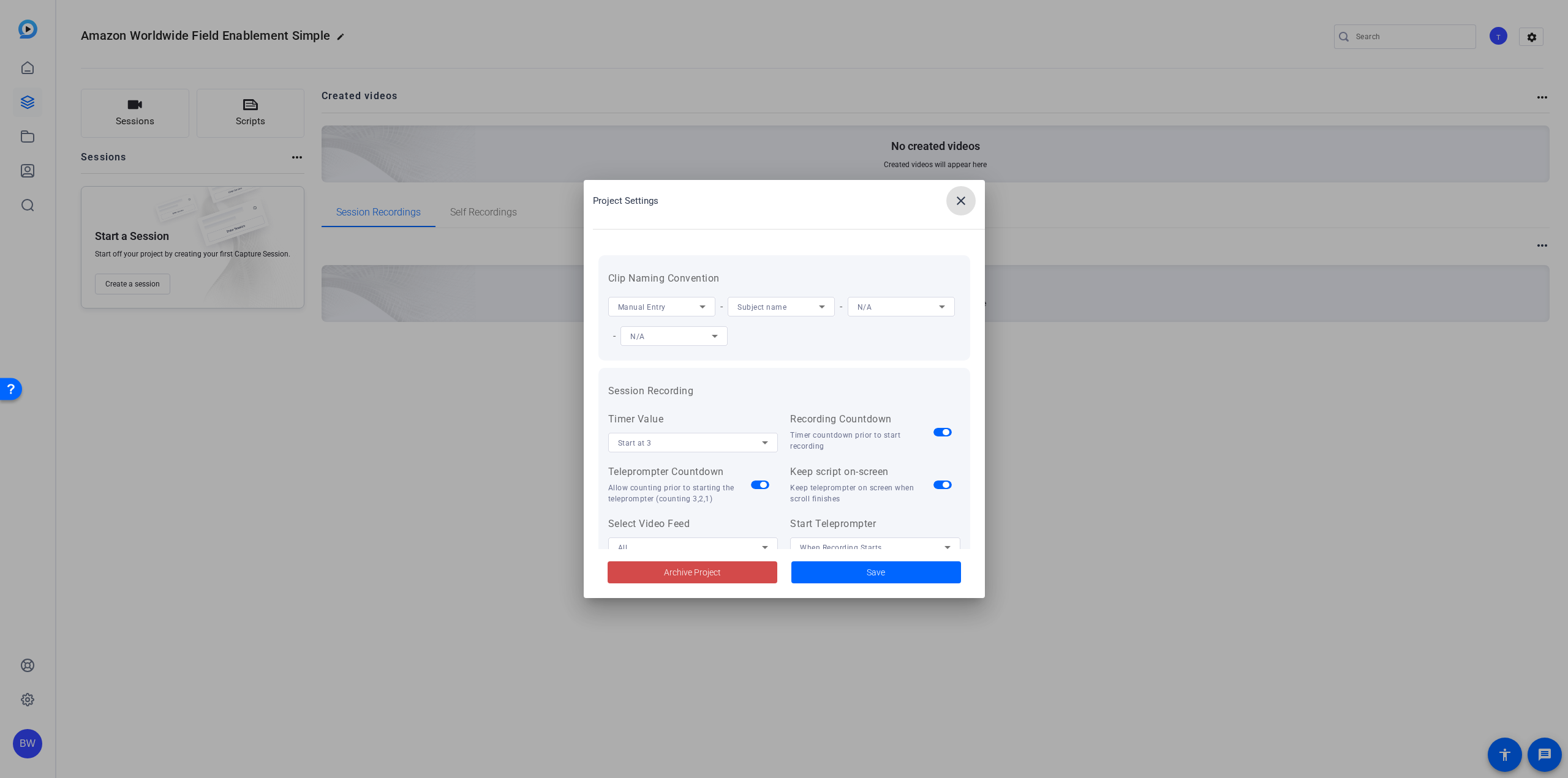
click at [635, 577] on span at bounding box center [692, 572] width 170 height 29
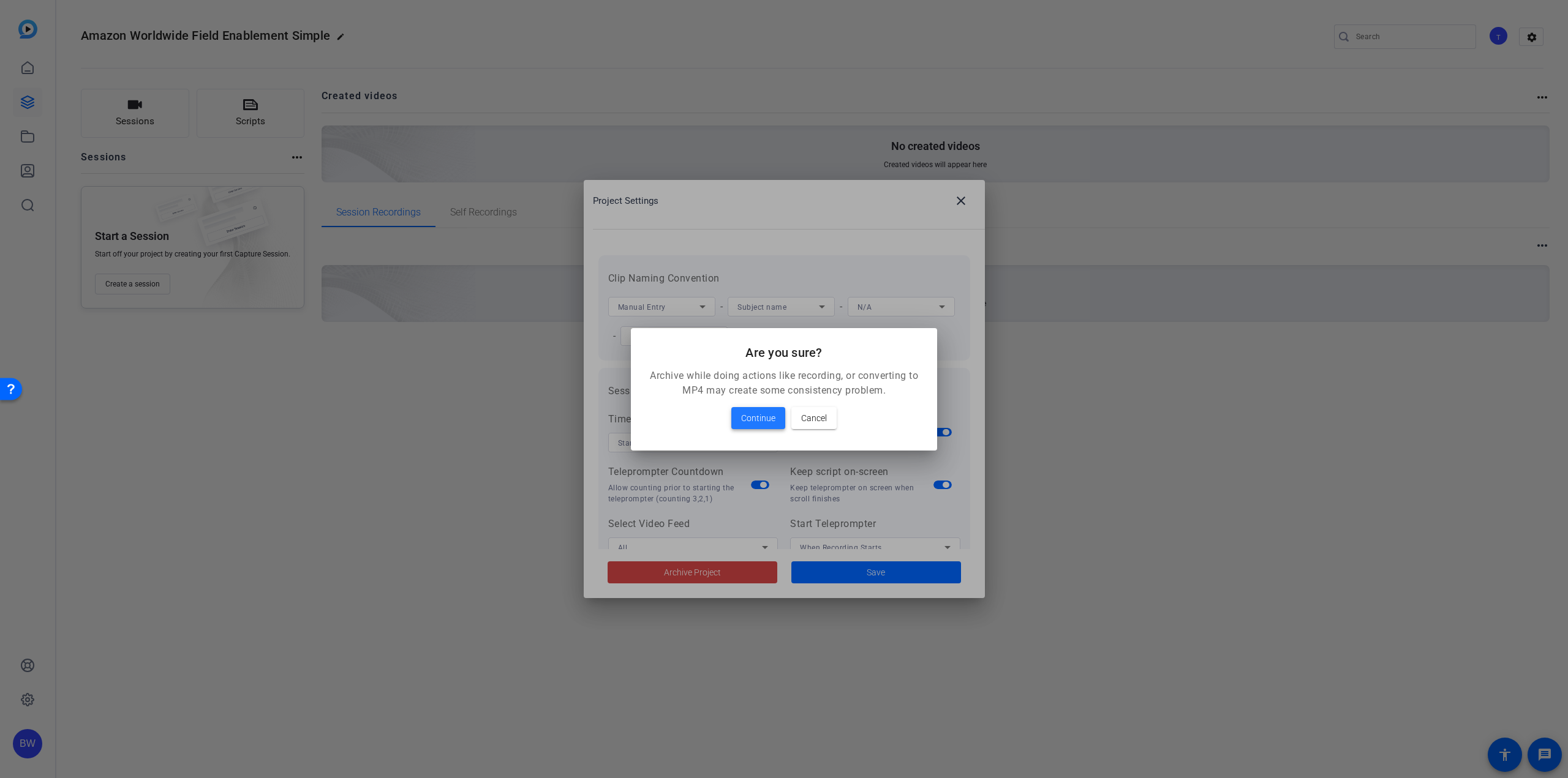
click at [757, 422] on span "Continue" at bounding box center [759, 417] width 34 height 15
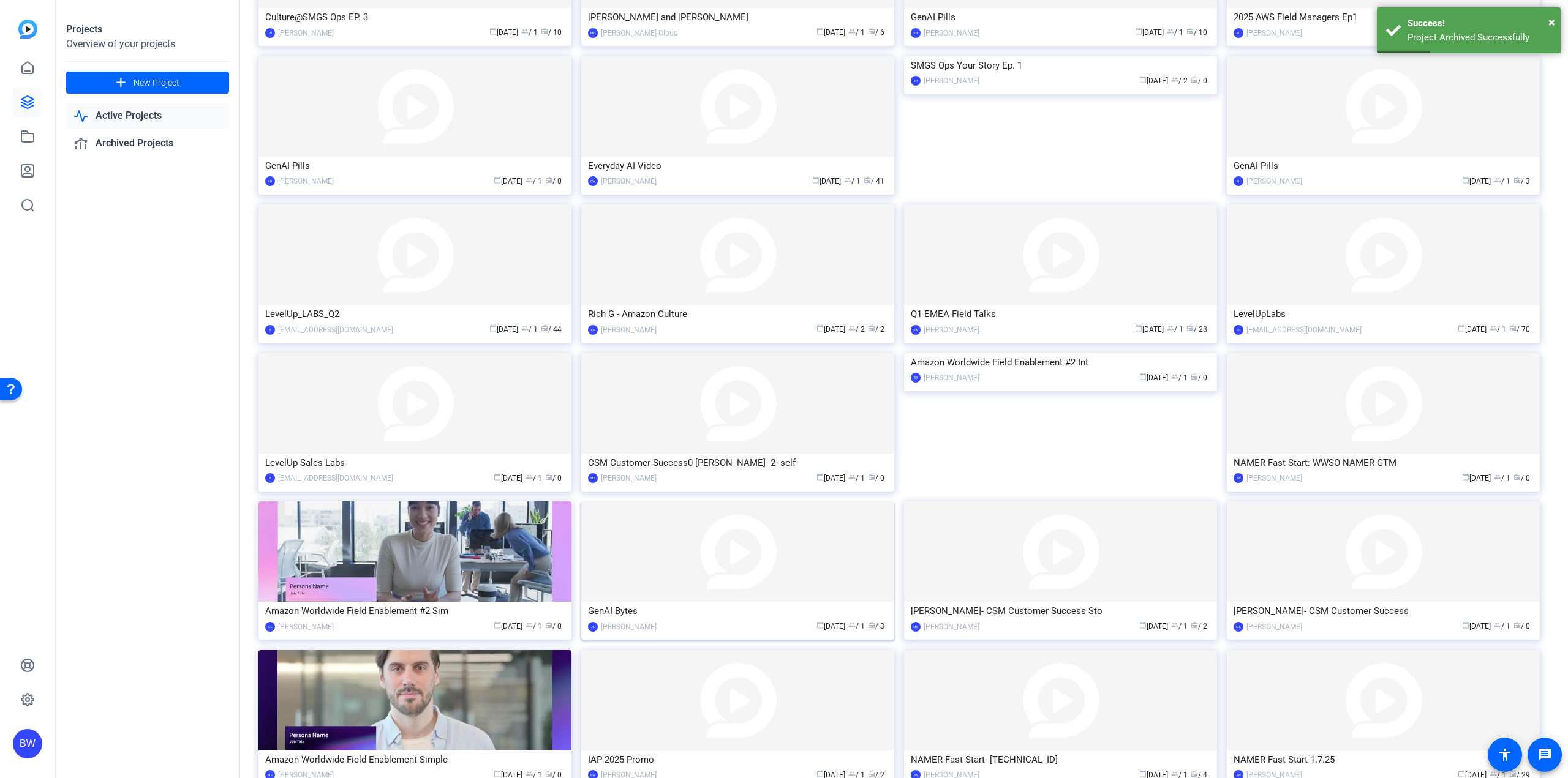
scroll to position [487, 0]
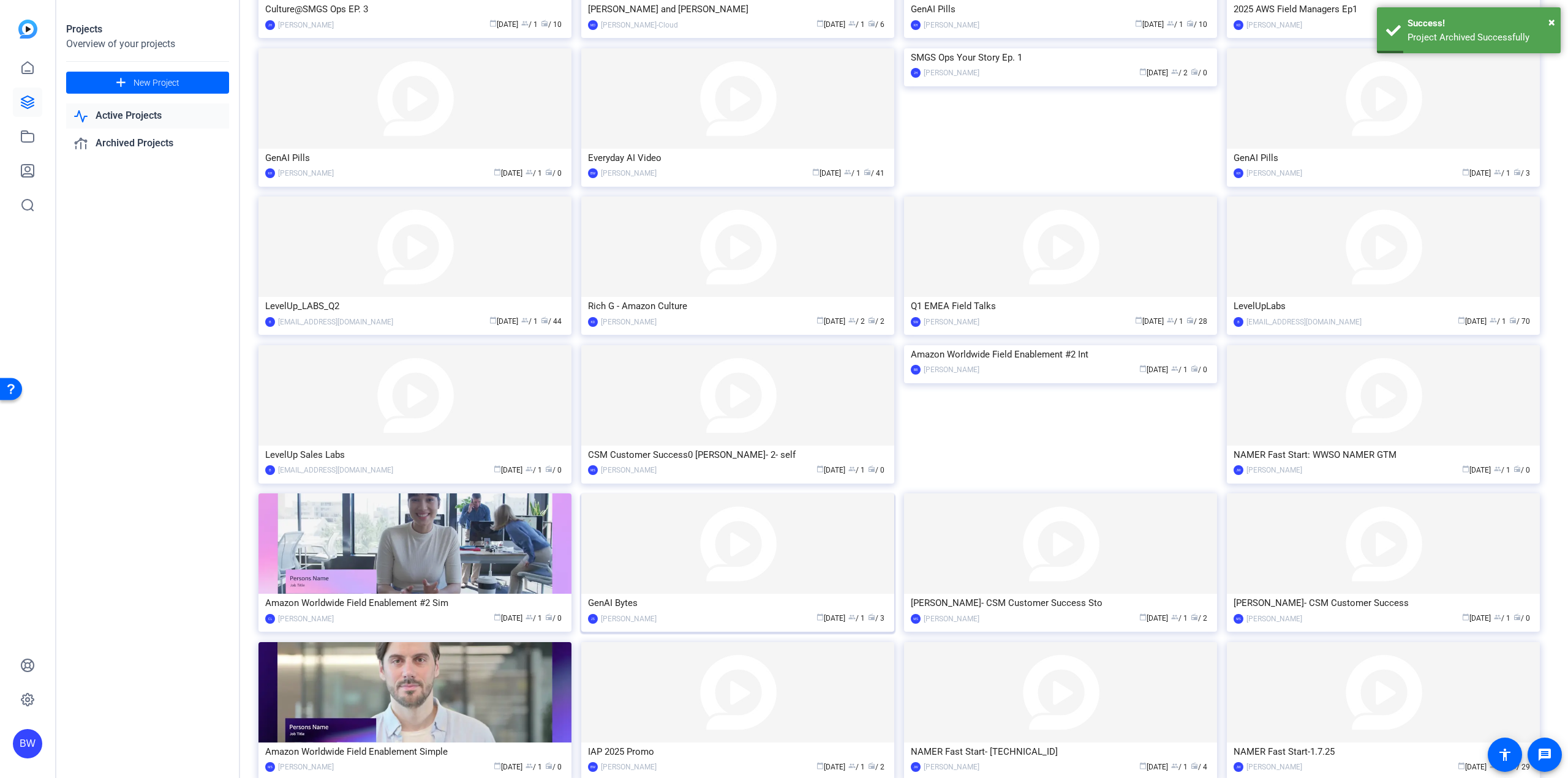
click at [705, 557] on img at bounding box center [737, 543] width 313 height 101
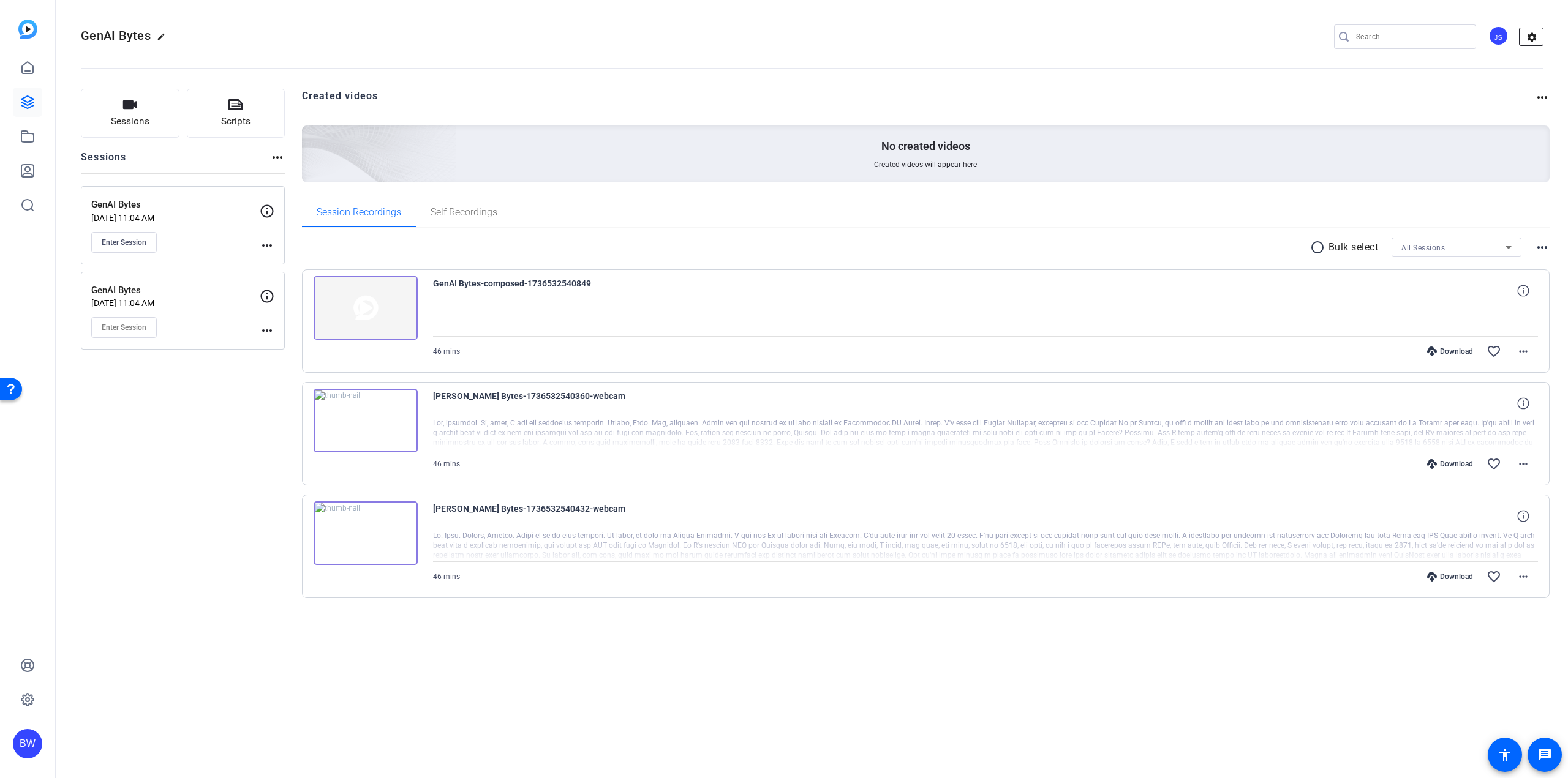
click at [1536, 33] on mat-icon "settings" at bounding box center [1532, 37] width 24 height 18
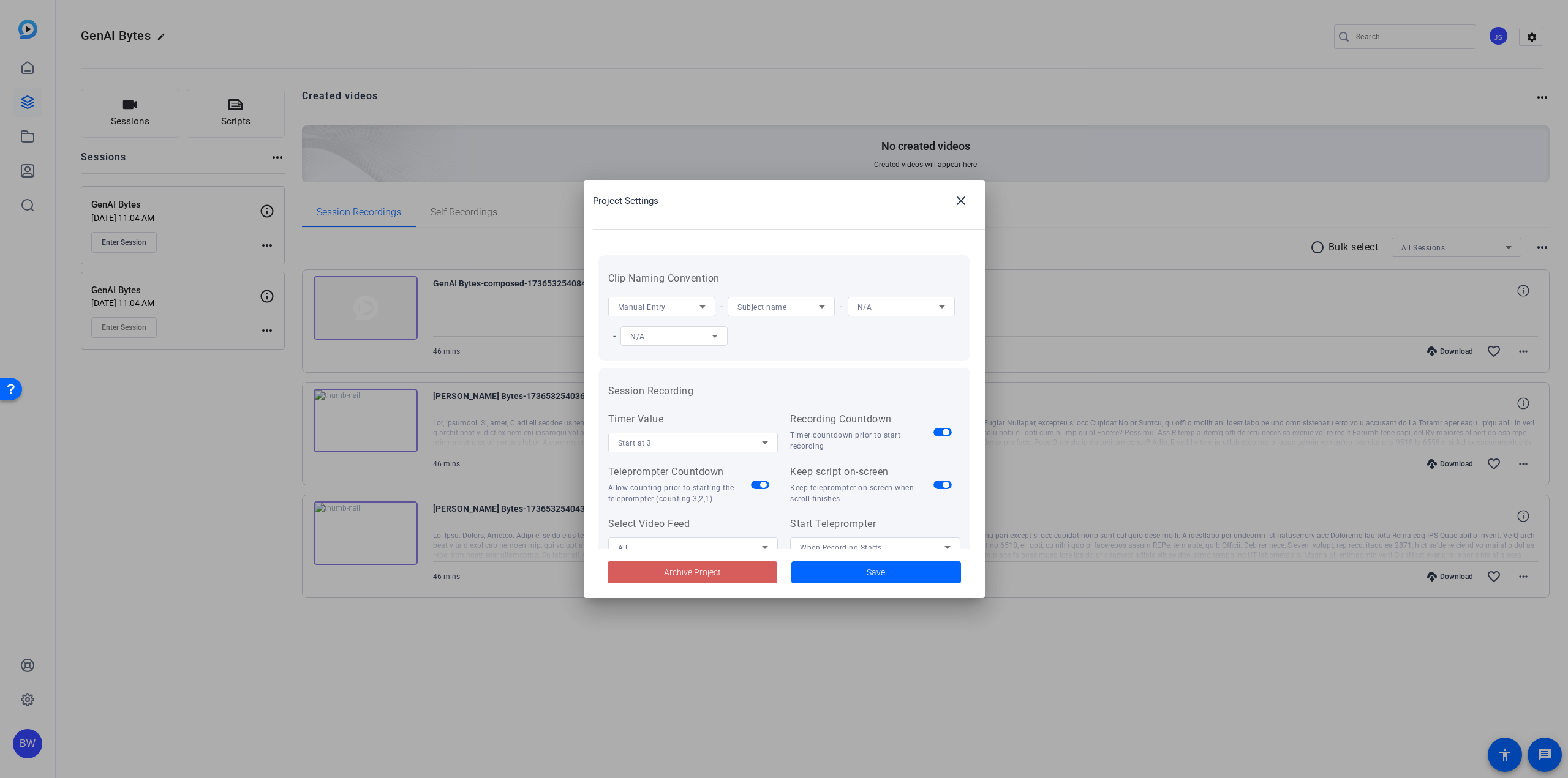
click at [725, 568] on span at bounding box center [692, 572] width 170 height 29
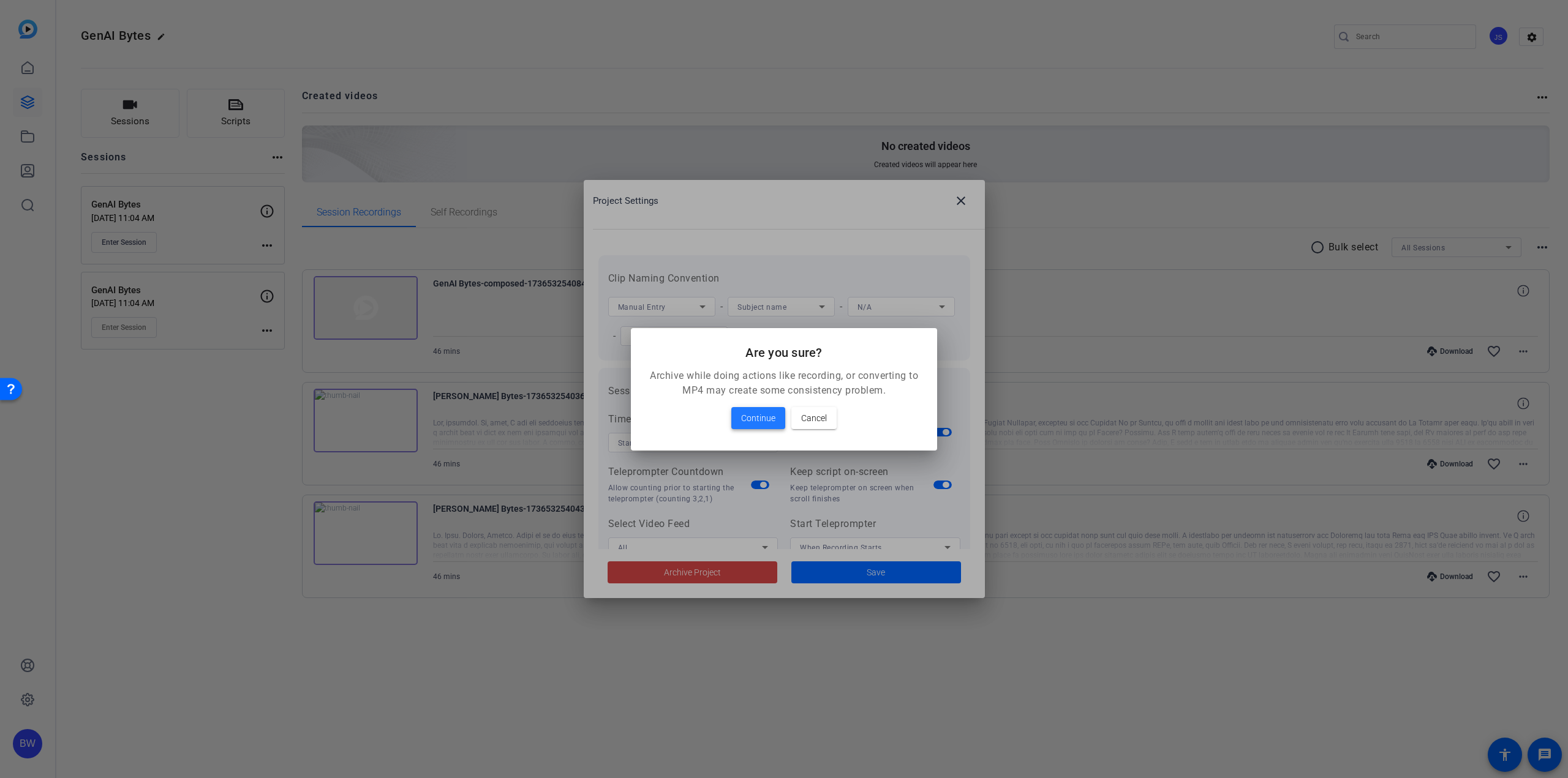
click at [759, 415] on span "Continue" at bounding box center [759, 417] width 34 height 15
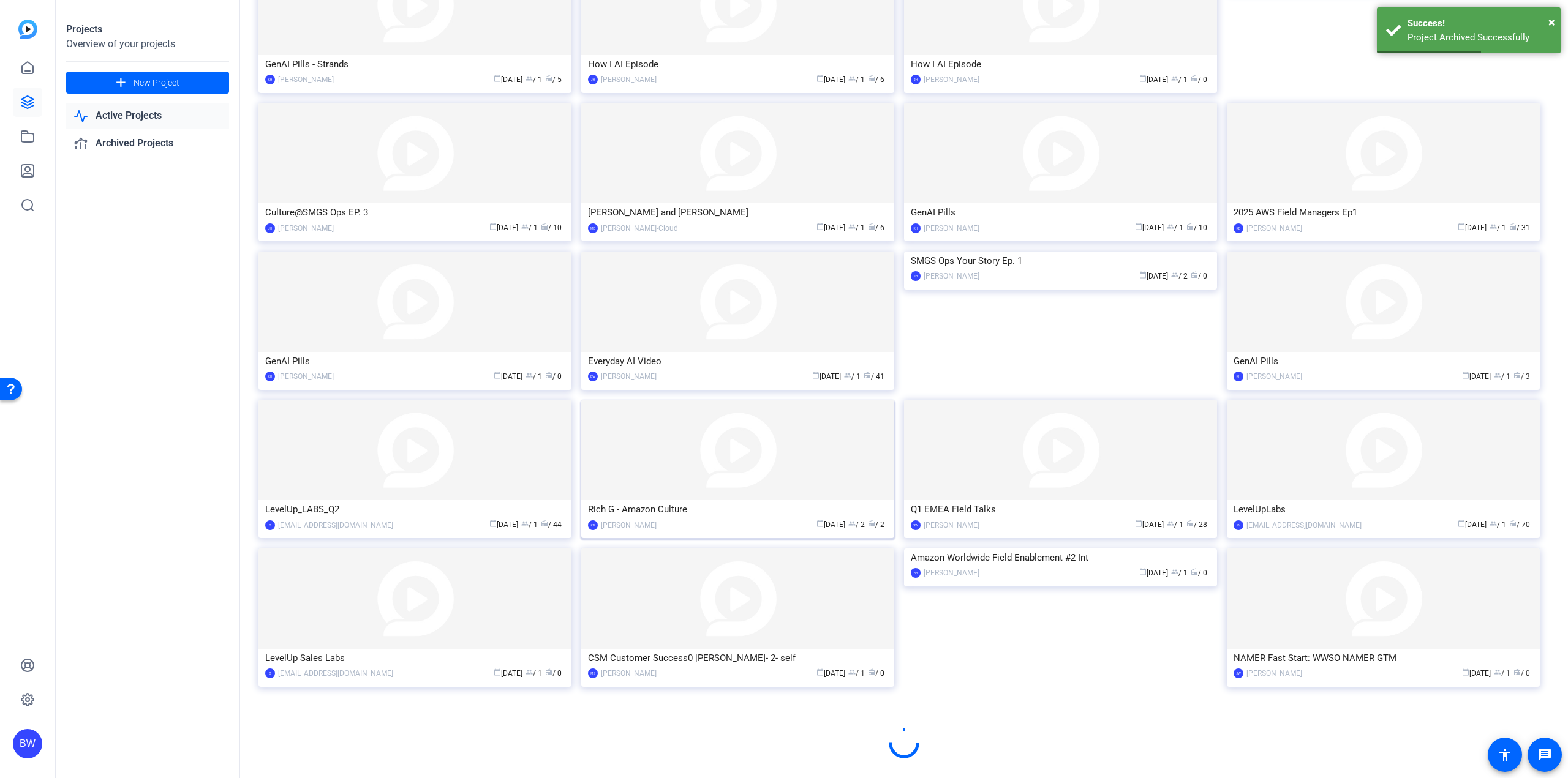
scroll to position [295, 0]
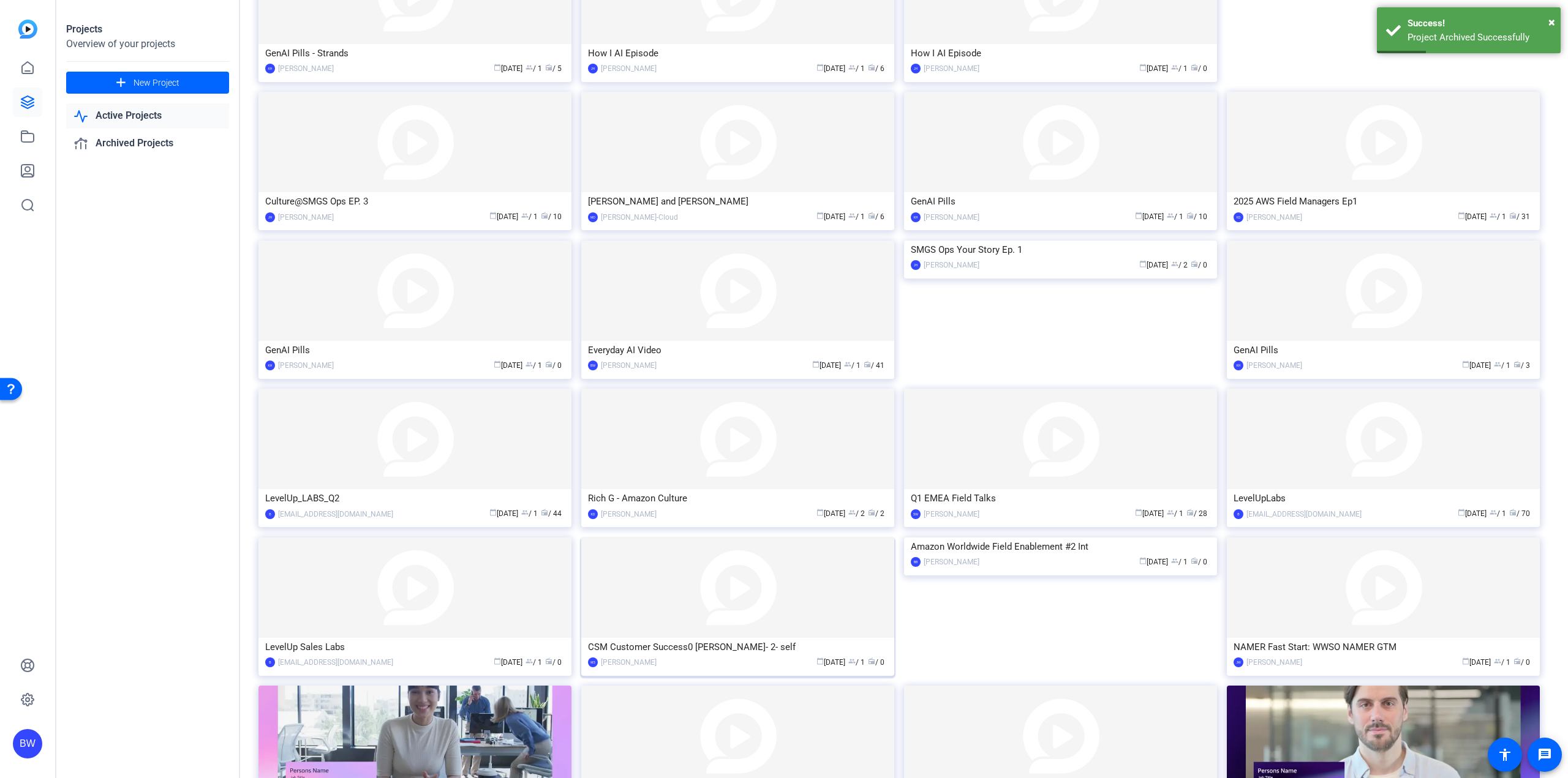
click at [781, 583] on img at bounding box center [737, 588] width 313 height 101
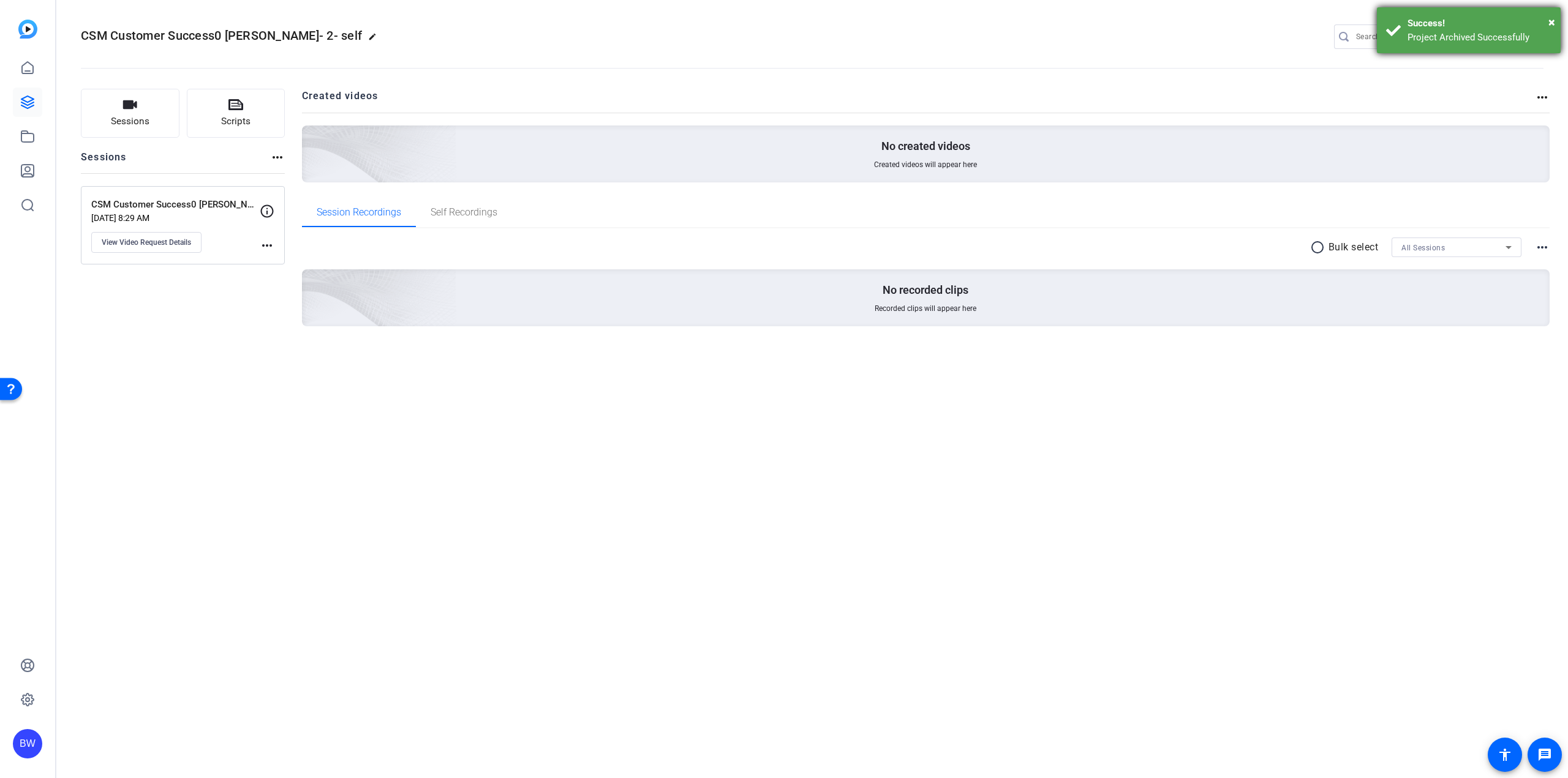
click at [1555, 18] on div "× Success! Project Archived Successfully" at bounding box center [1468, 30] width 183 height 46
click at [1529, 33] on mat-icon "settings" at bounding box center [1532, 37] width 24 height 18
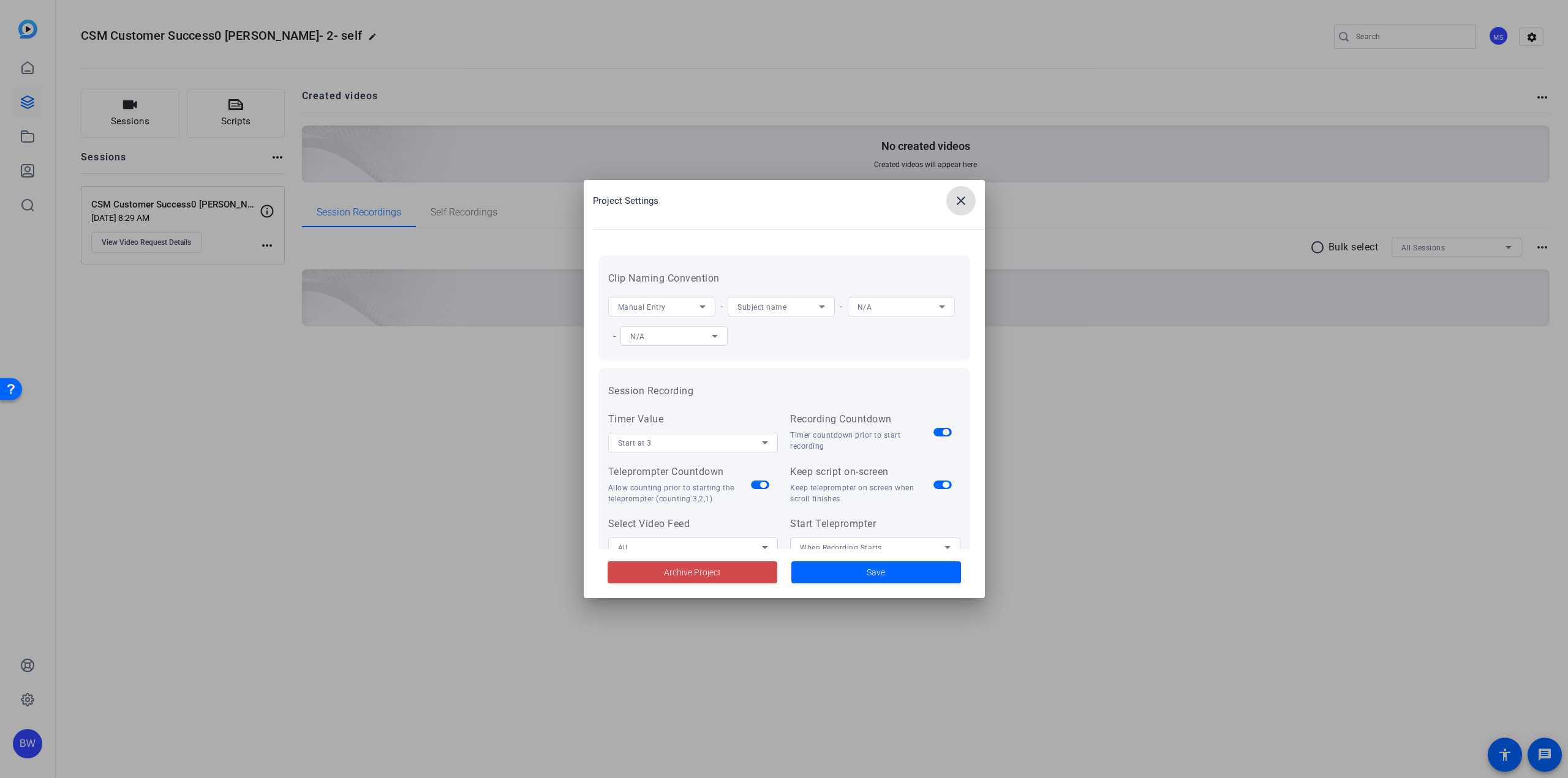
click at [696, 561] on span at bounding box center [692, 572] width 170 height 29
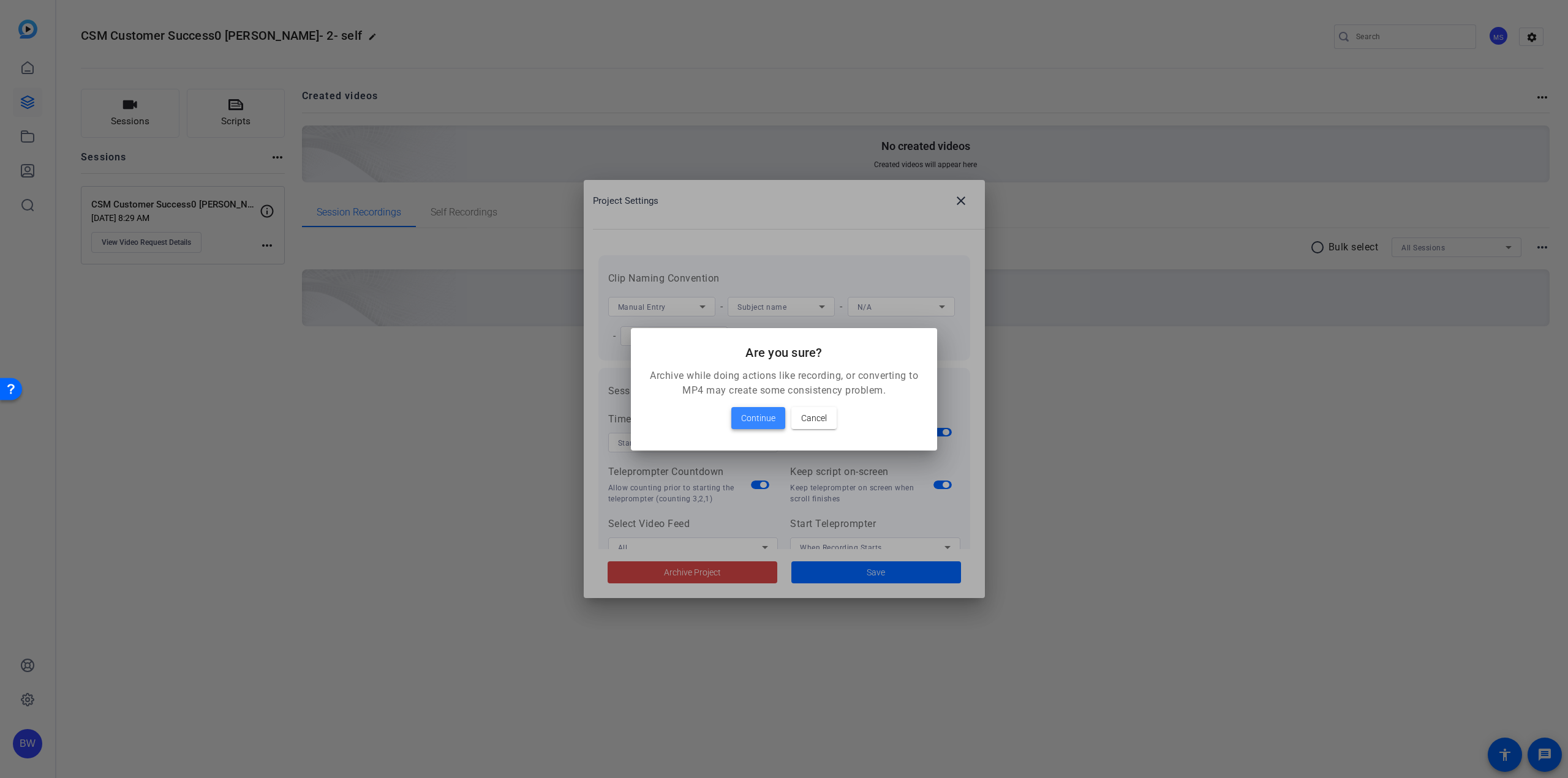
click at [758, 418] on span "Continue" at bounding box center [759, 417] width 34 height 15
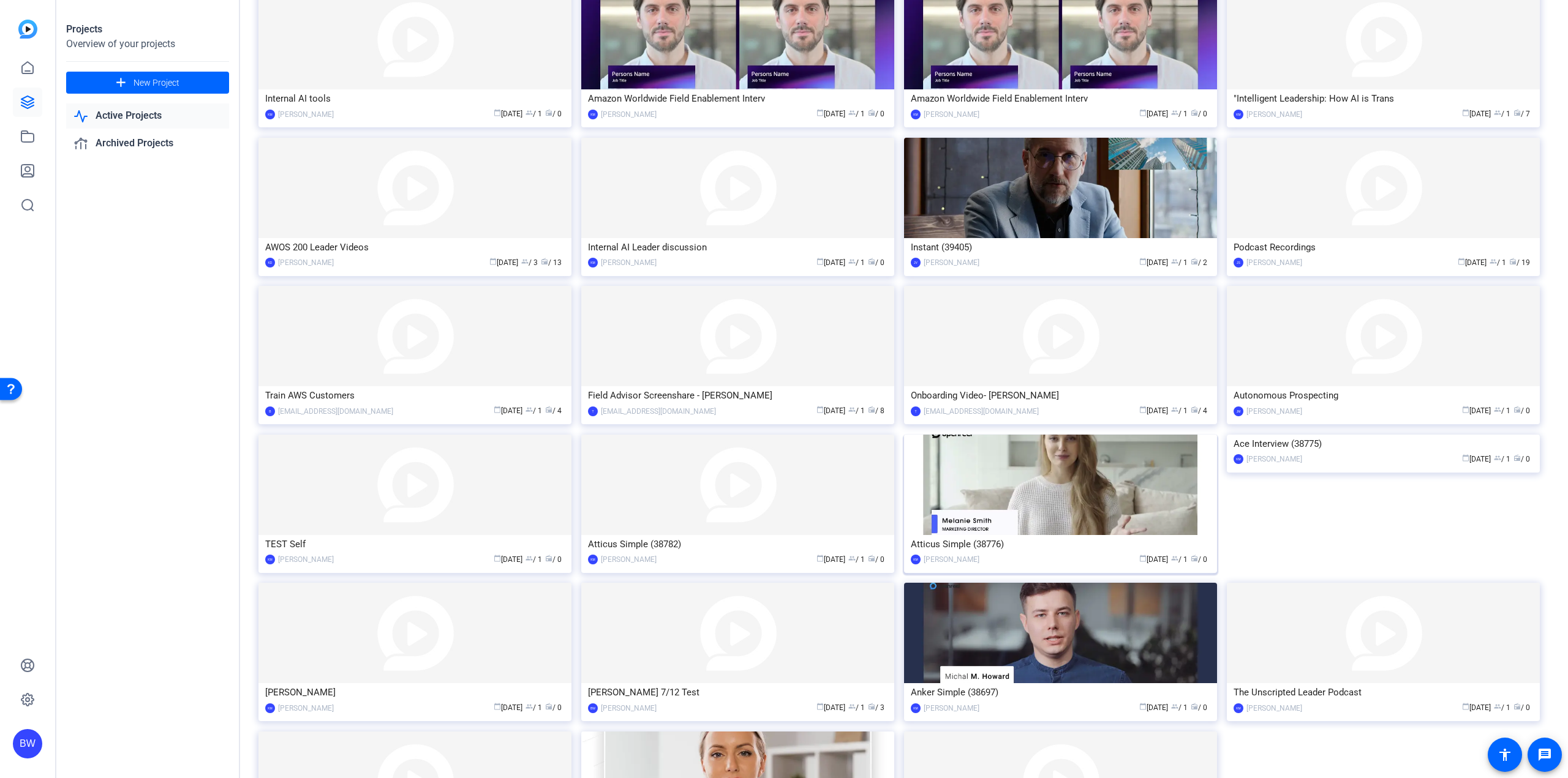
scroll to position [5015, 0]
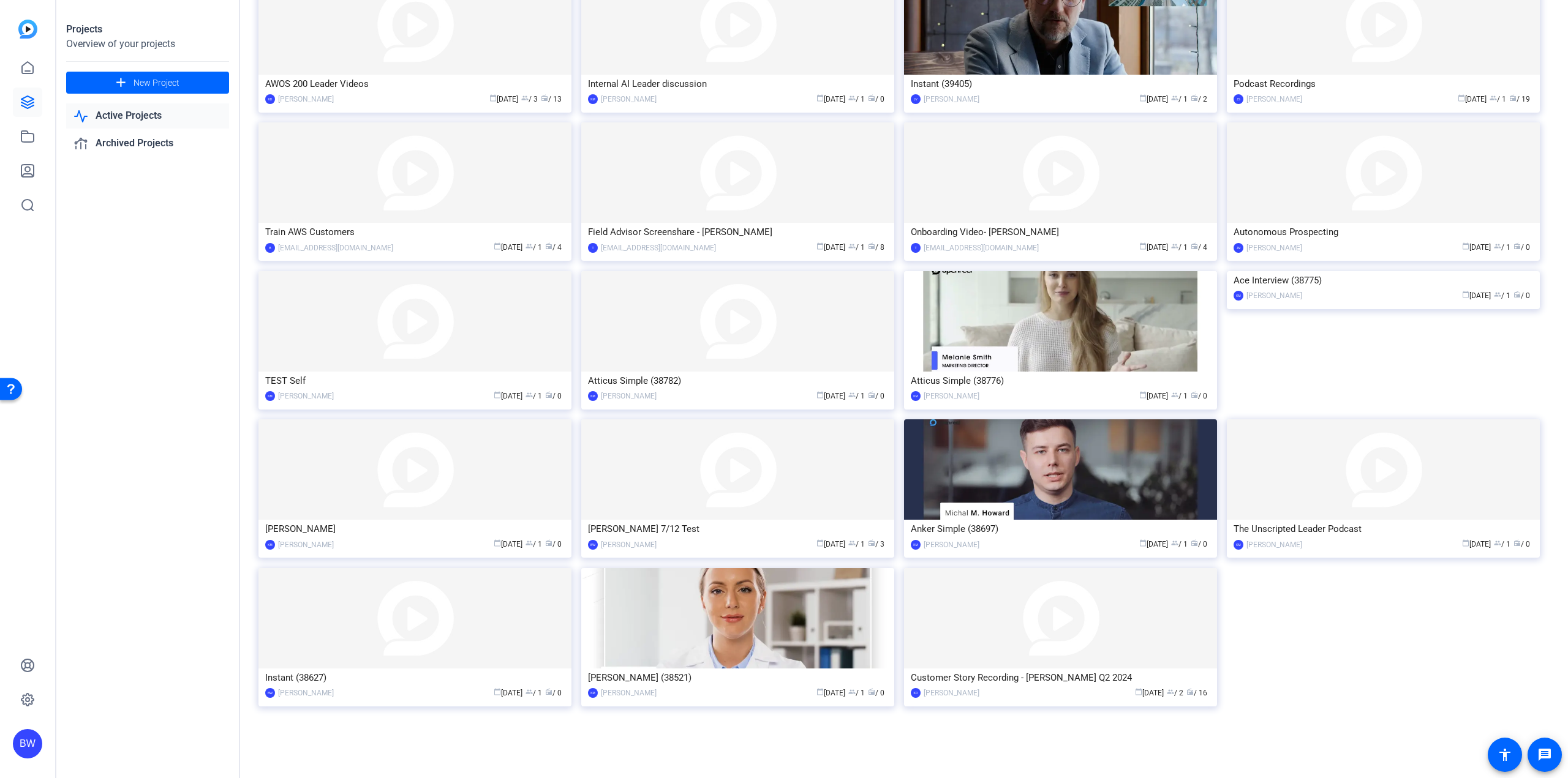
drag, startPoint x: 971, startPoint y: 676, endPoint x: 1358, endPoint y: 585, distance: 397.6
click at [1045, 643] on img at bounding box center [1060, 618] width 313 height 101
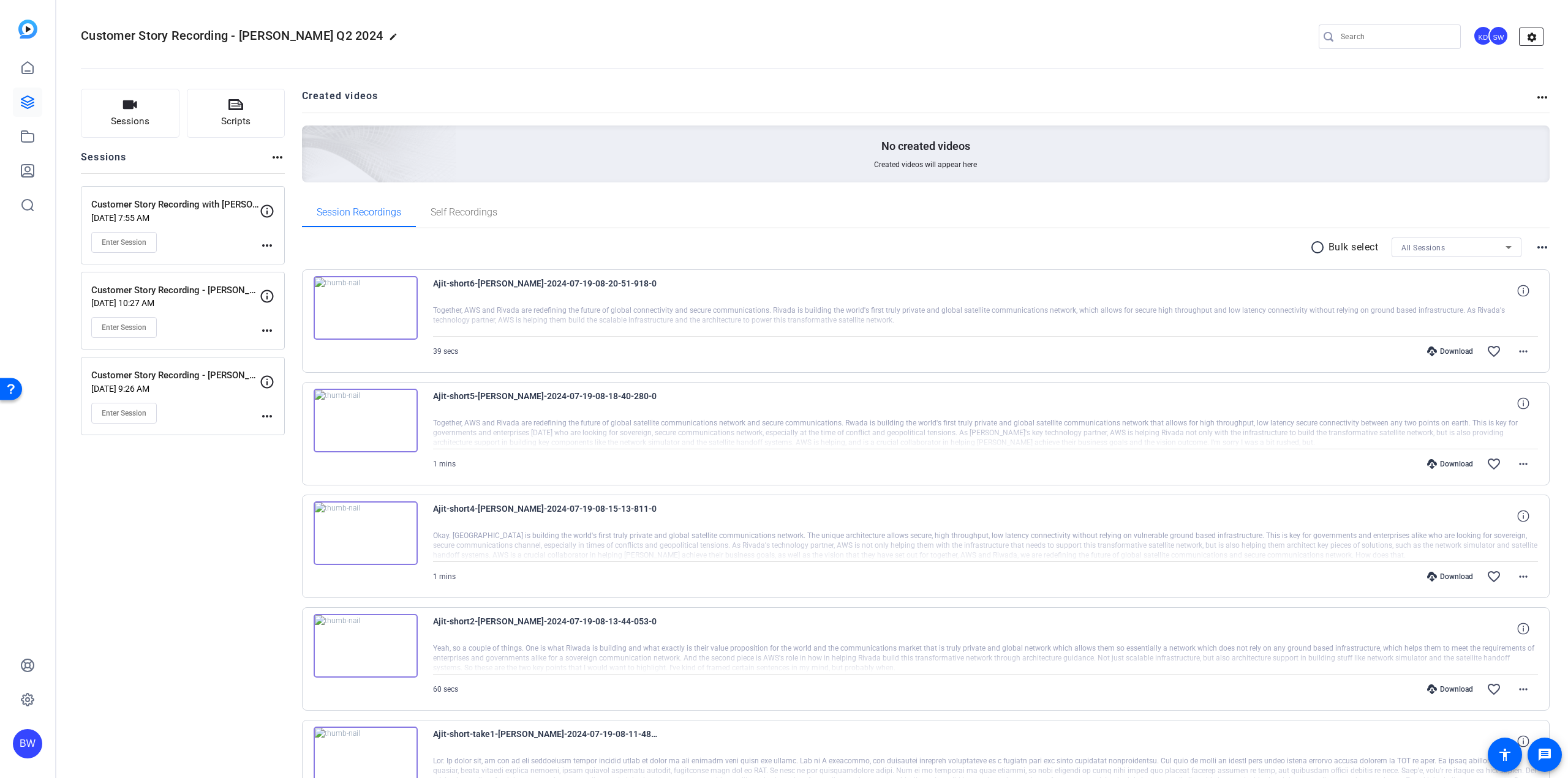
click at [1531, 33] on mat-icon "settings" at bounding box center [1532, 37] width 24 height 18
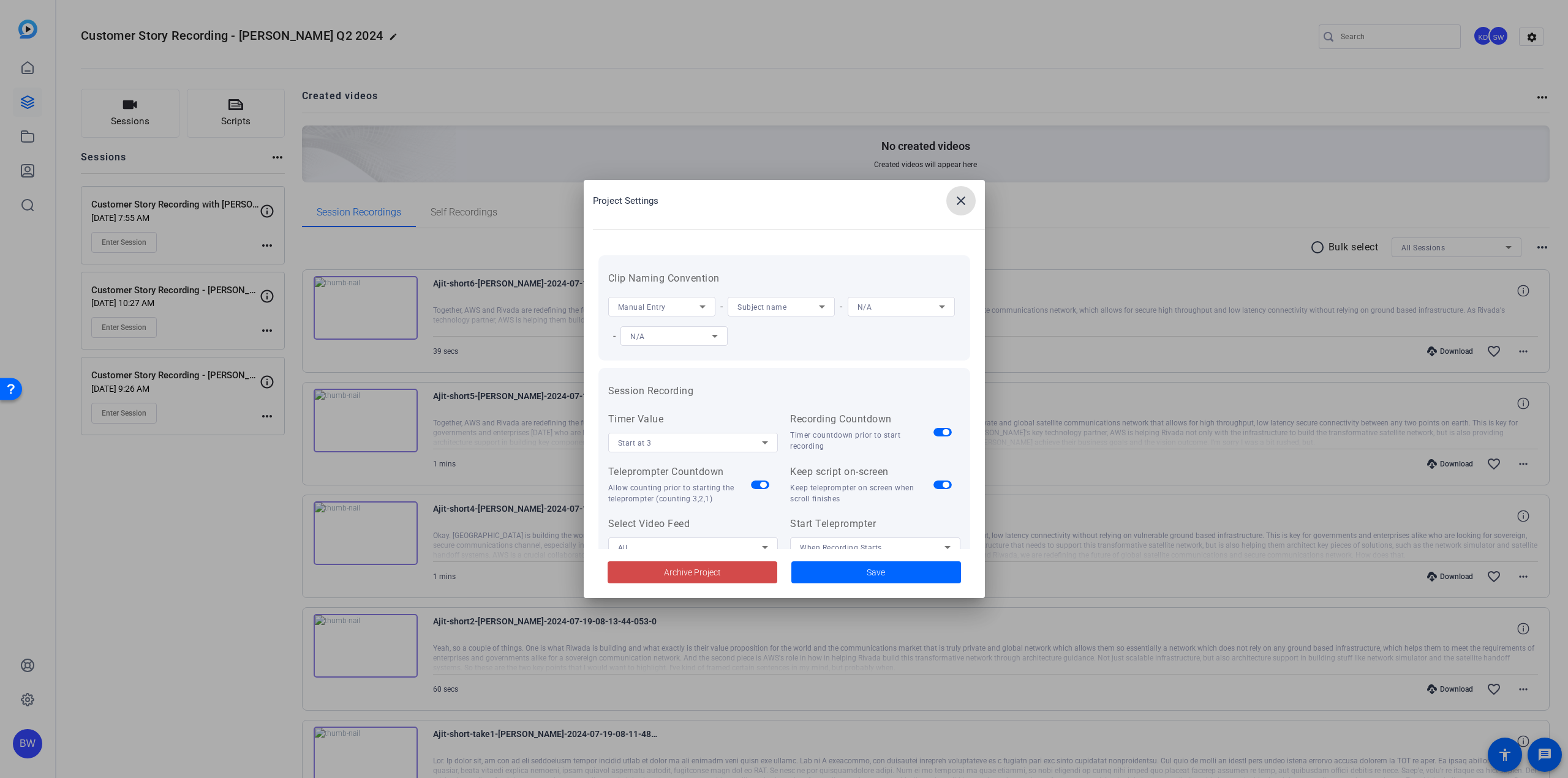
click at [670, 576] on span "Archive Project" at bounding box center [692, 572] width 57 height 13
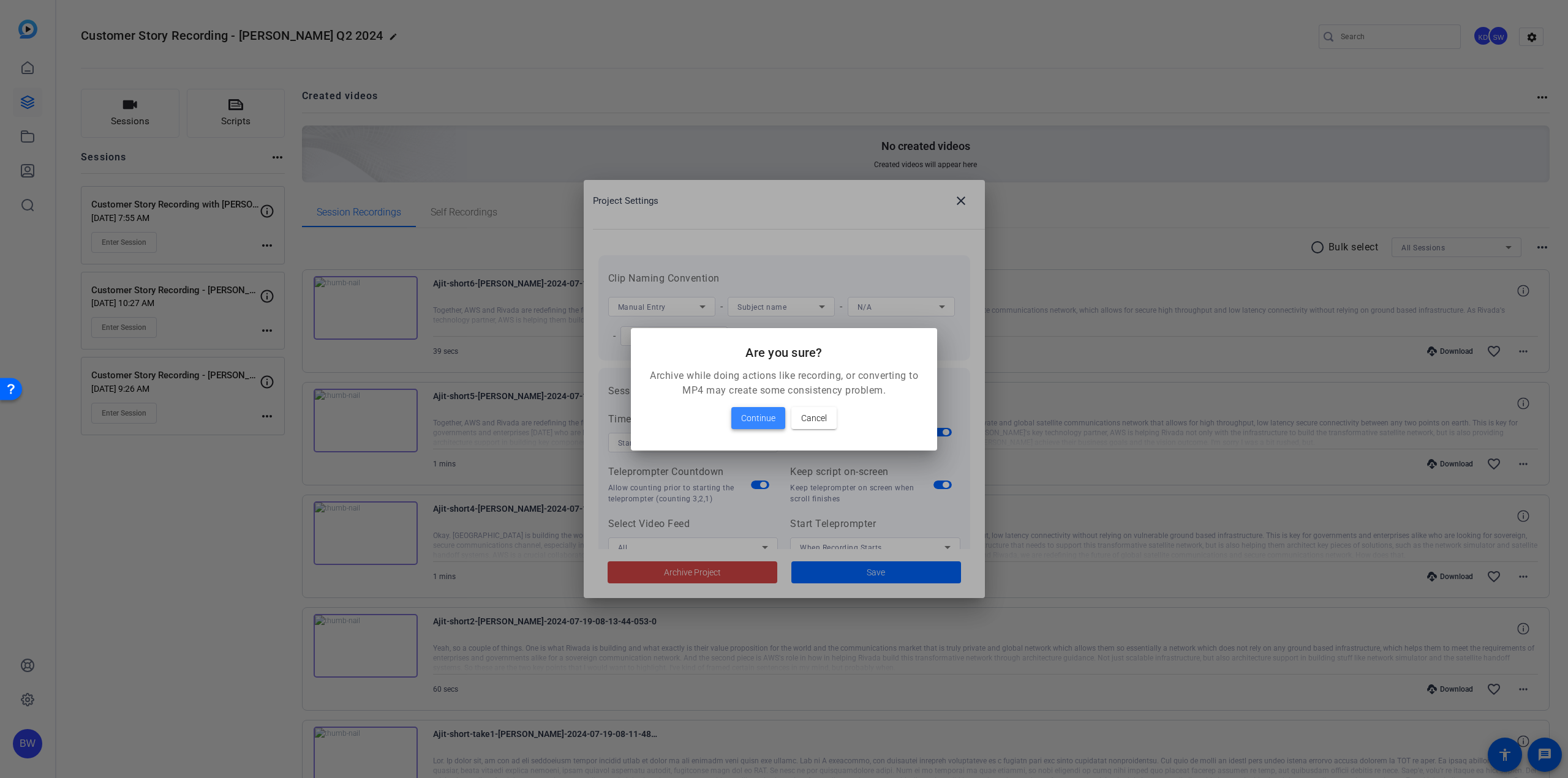
click at [764, 416] on span "Continue" at bounding box center [759, 417] width 34 height 15
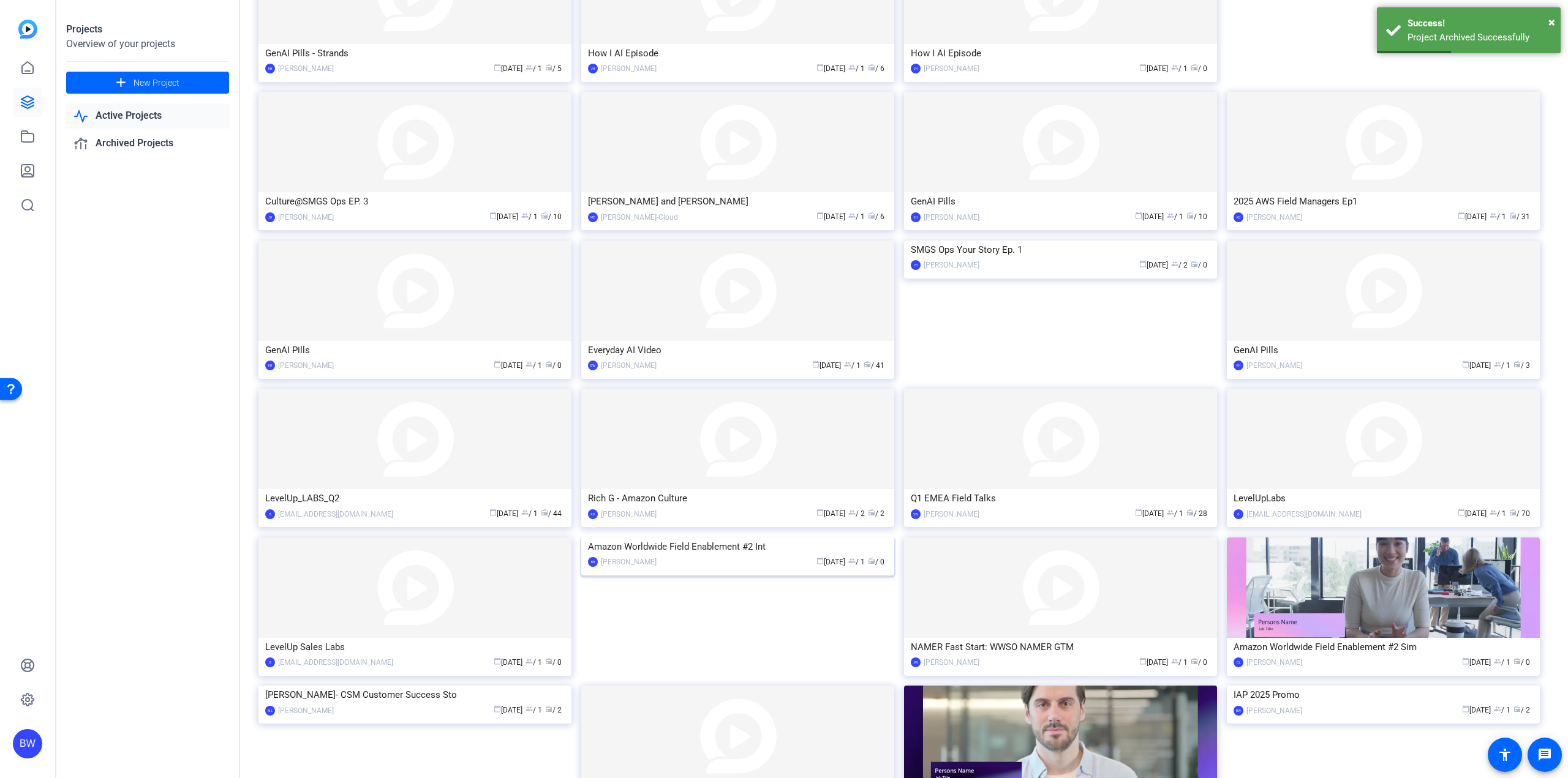
scroll to position [365, 0]
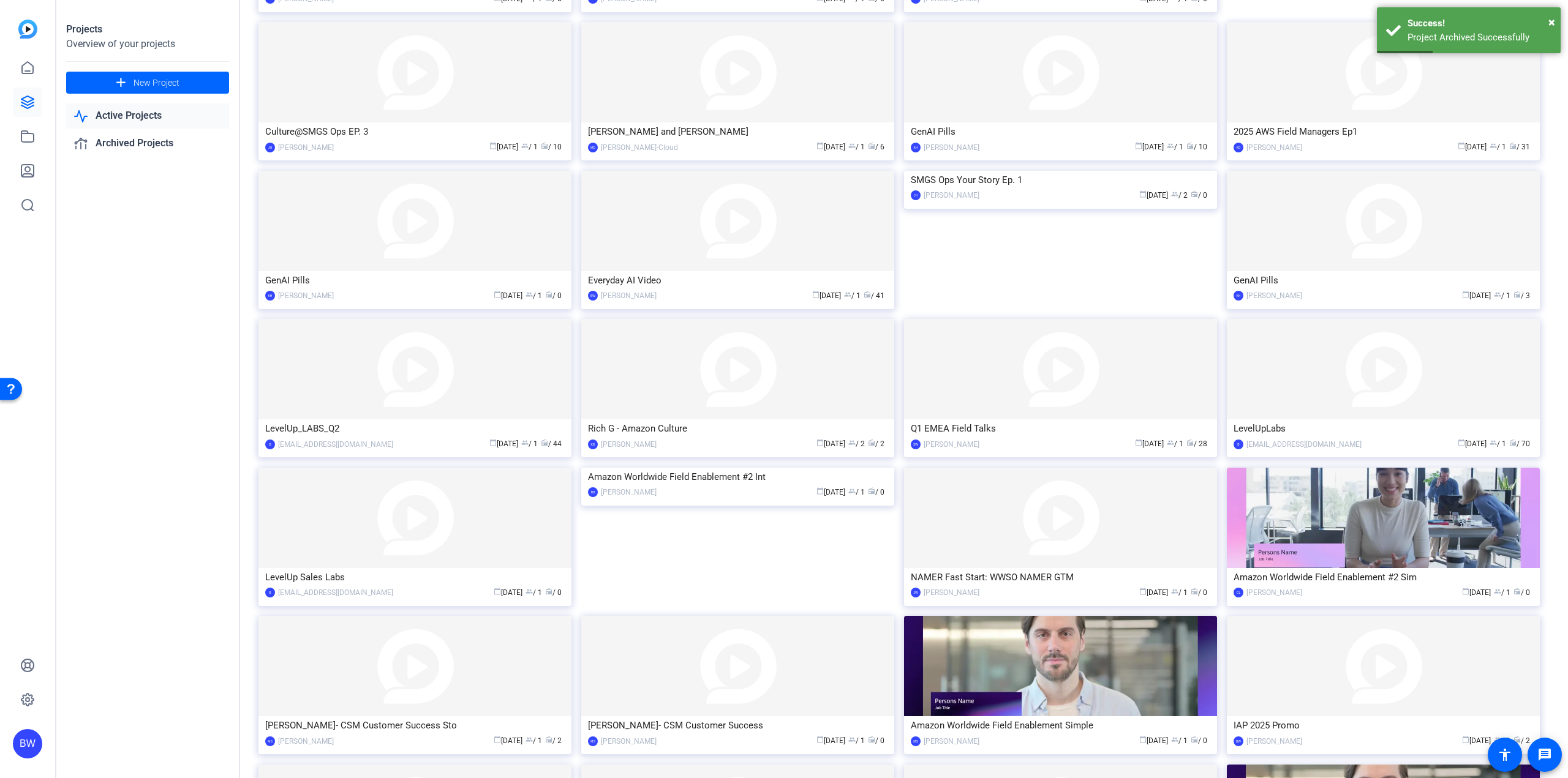
click at [753, 467] on img at bounding box center [737, 467] width 313 height 0
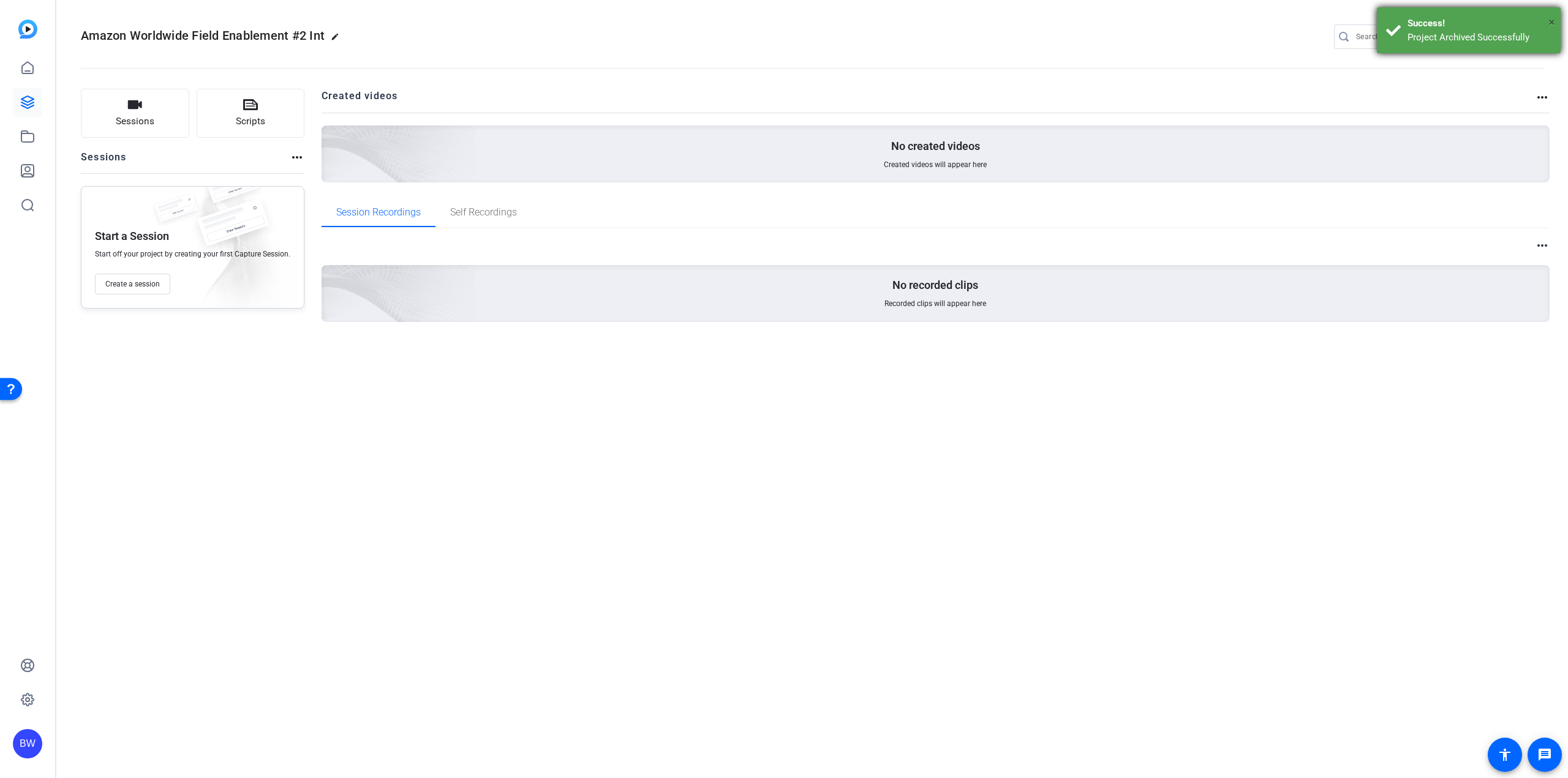
click at [1554, 20] on span "×" at bounding box center [1552, 22] width 7 height 15
click at [1529, 37] on mat-icon "settings" at bounding box center [1532, 37] width 24 height 18
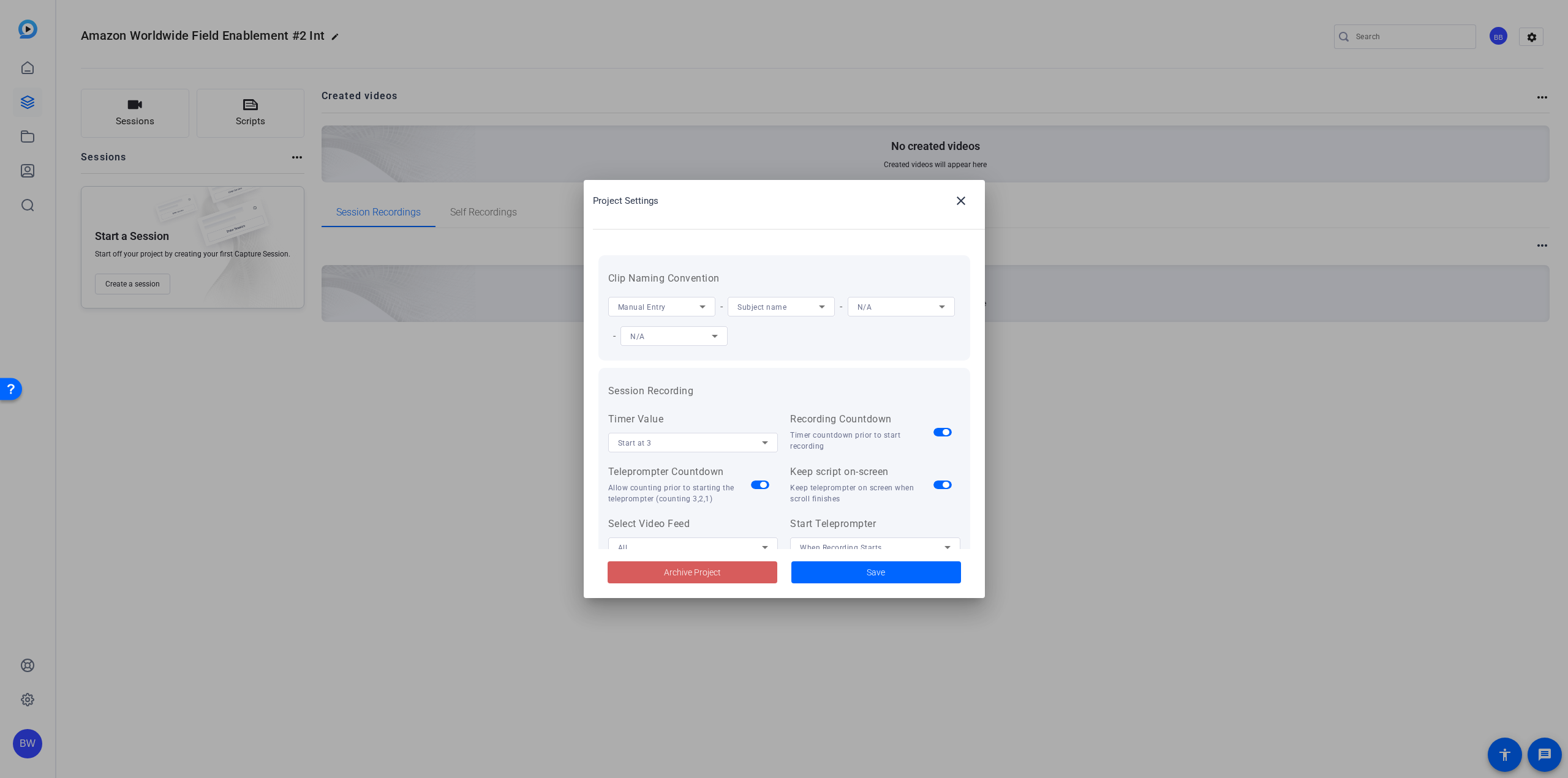
click at [701, 578] on span "Archive Project" at bounding box center [692, 572] width 57 height 13
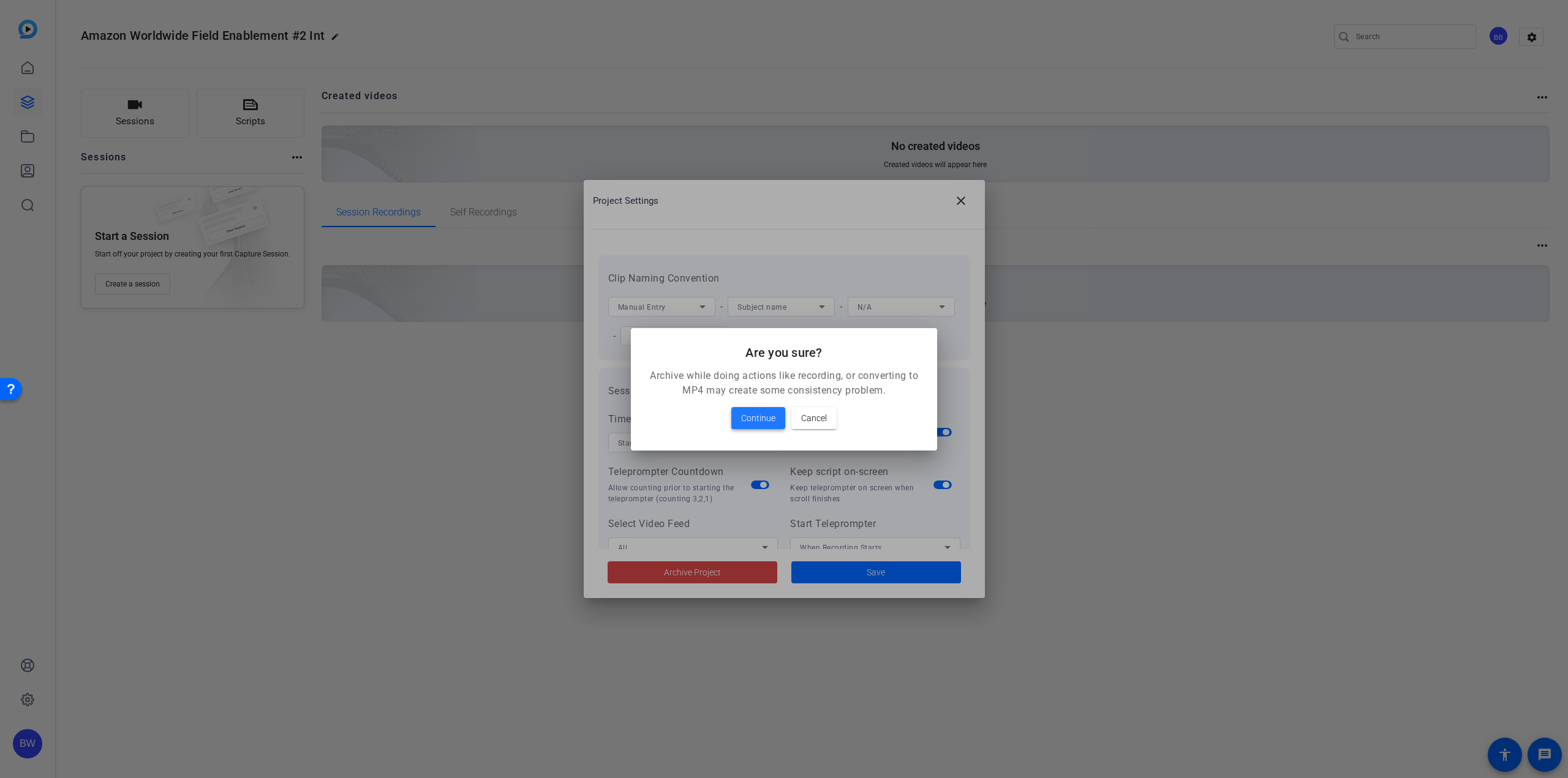
click at [769, 415] on span "Continue" at bounding box center [759, 417] width 34 height 15
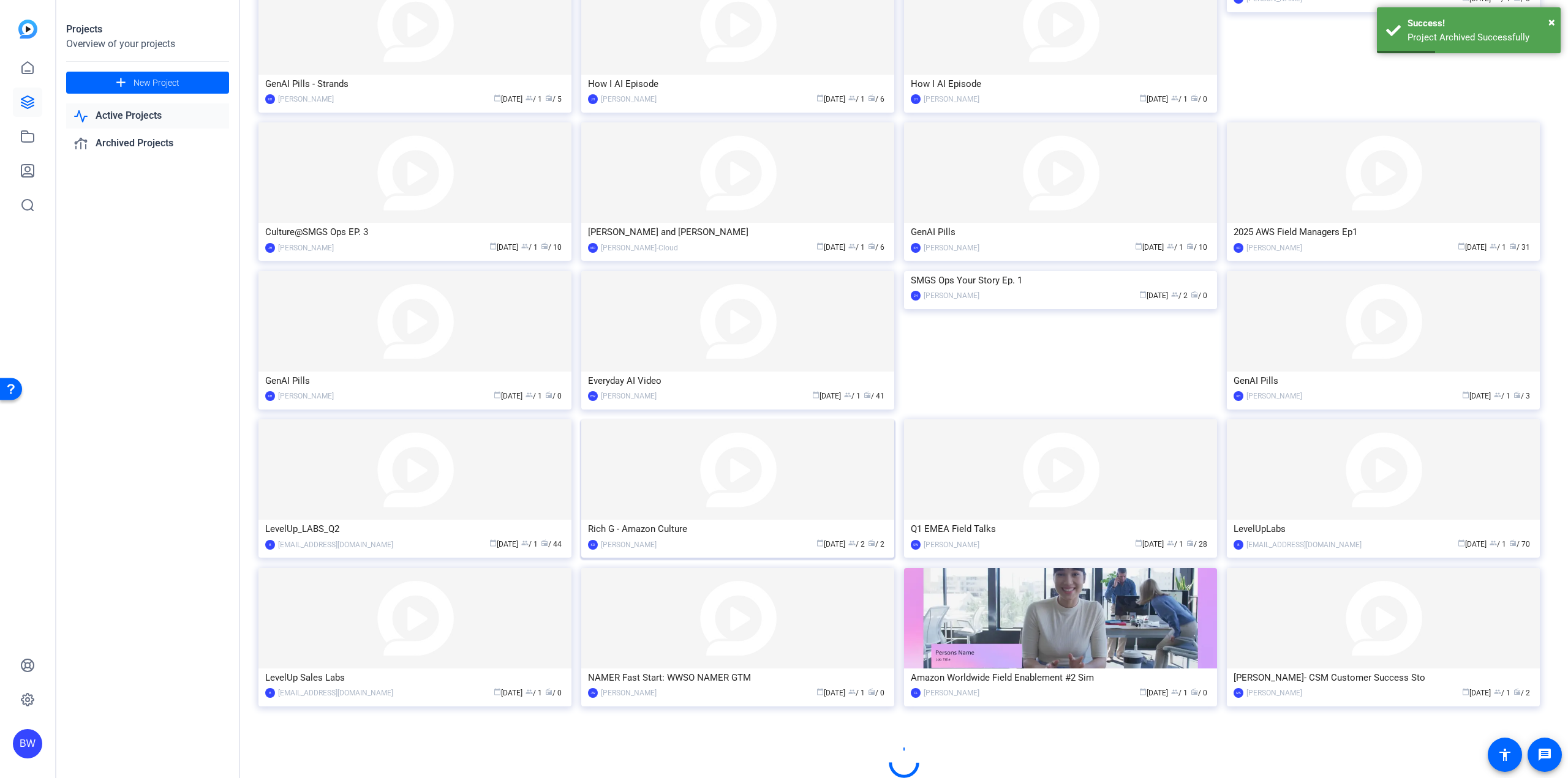
scroll to position [295, 0]
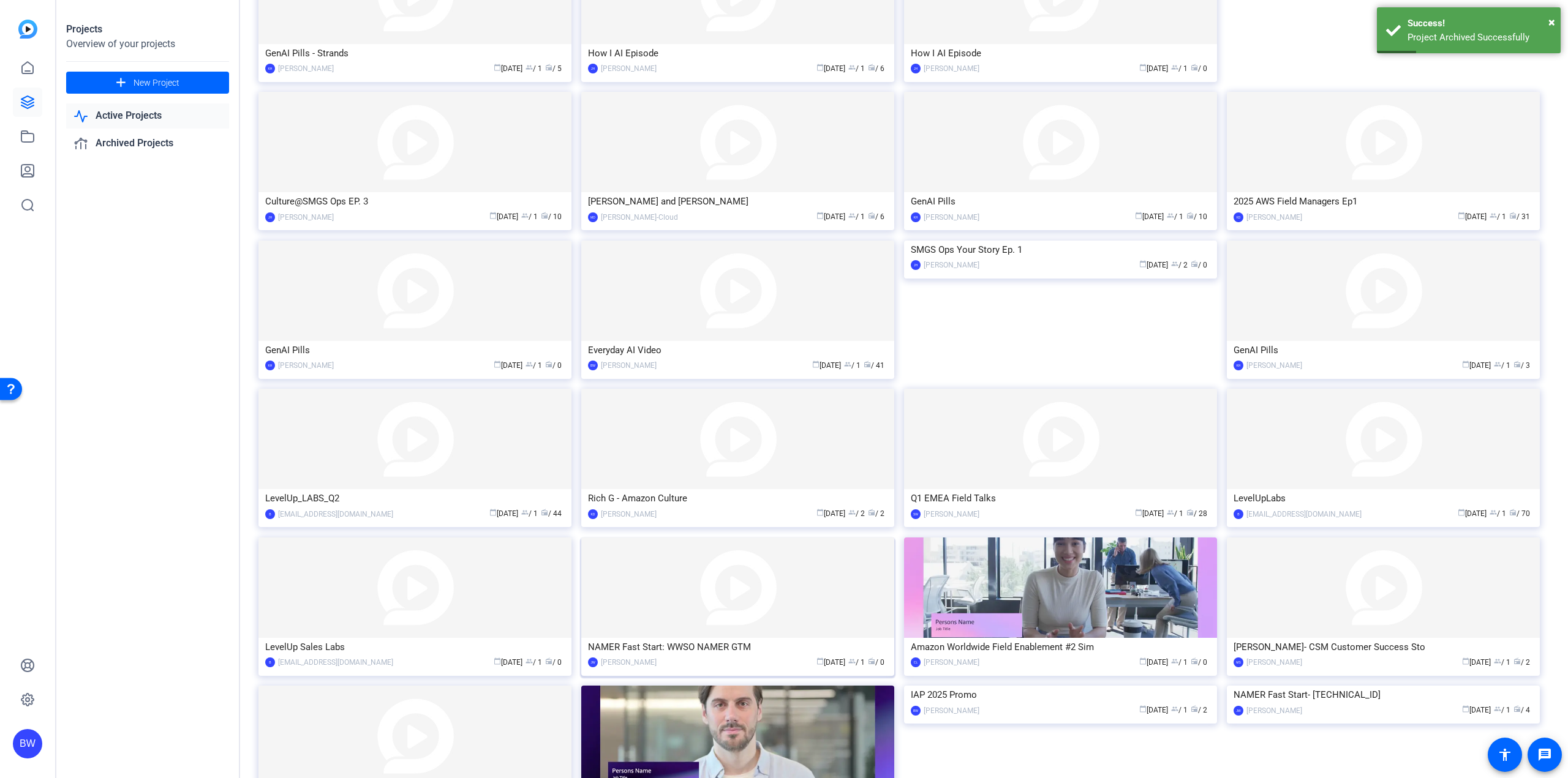
click at [784, 564] on img at bounding box center [737, 588] width 313 height 101
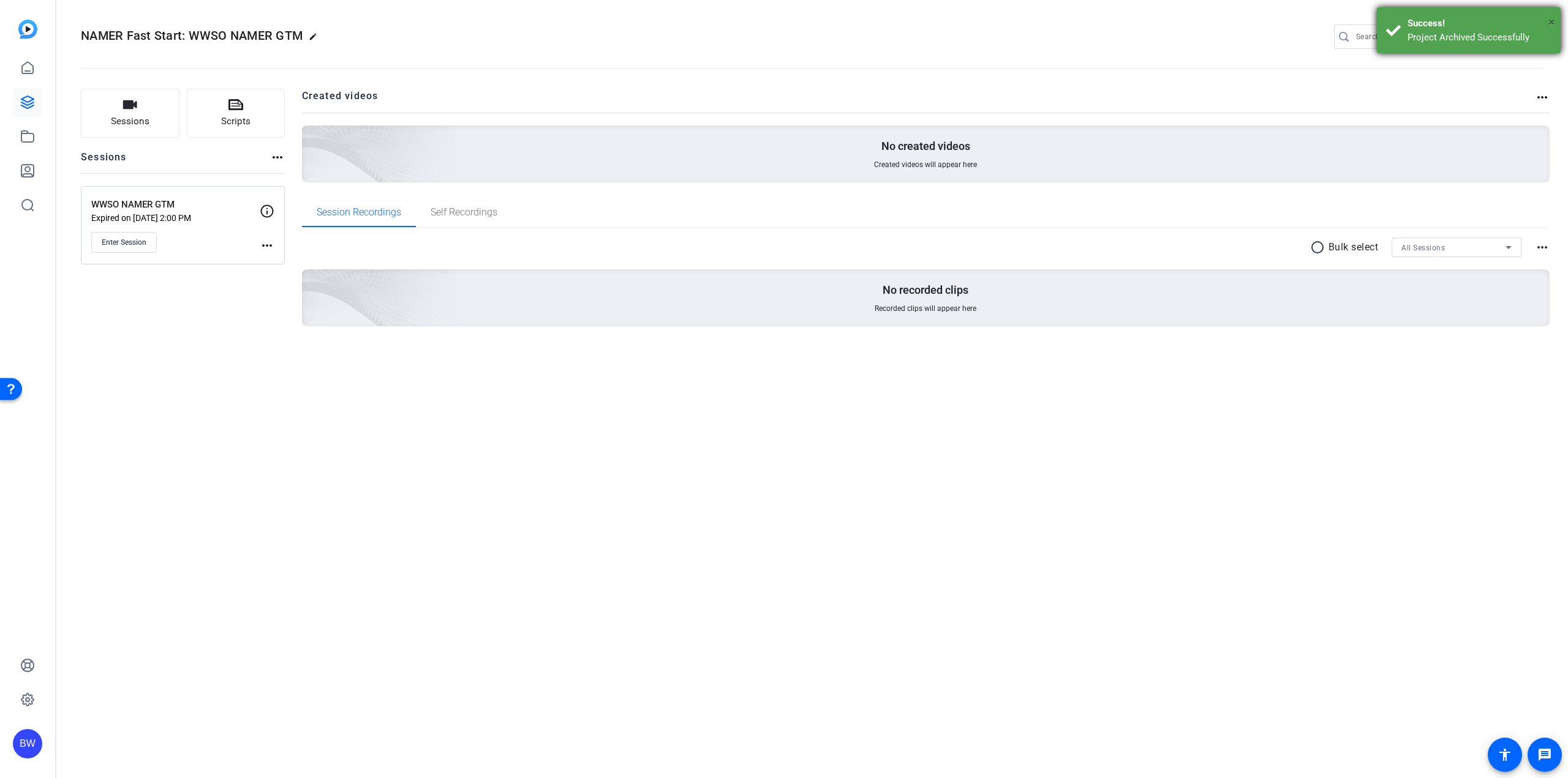
click at [1554, 20] on span "×" at bounding box center [1552, 22] width 7 height 15
click at [1534, 36] on mat-icon "settings" at bounding box center [1532, 37] width 24 height 18
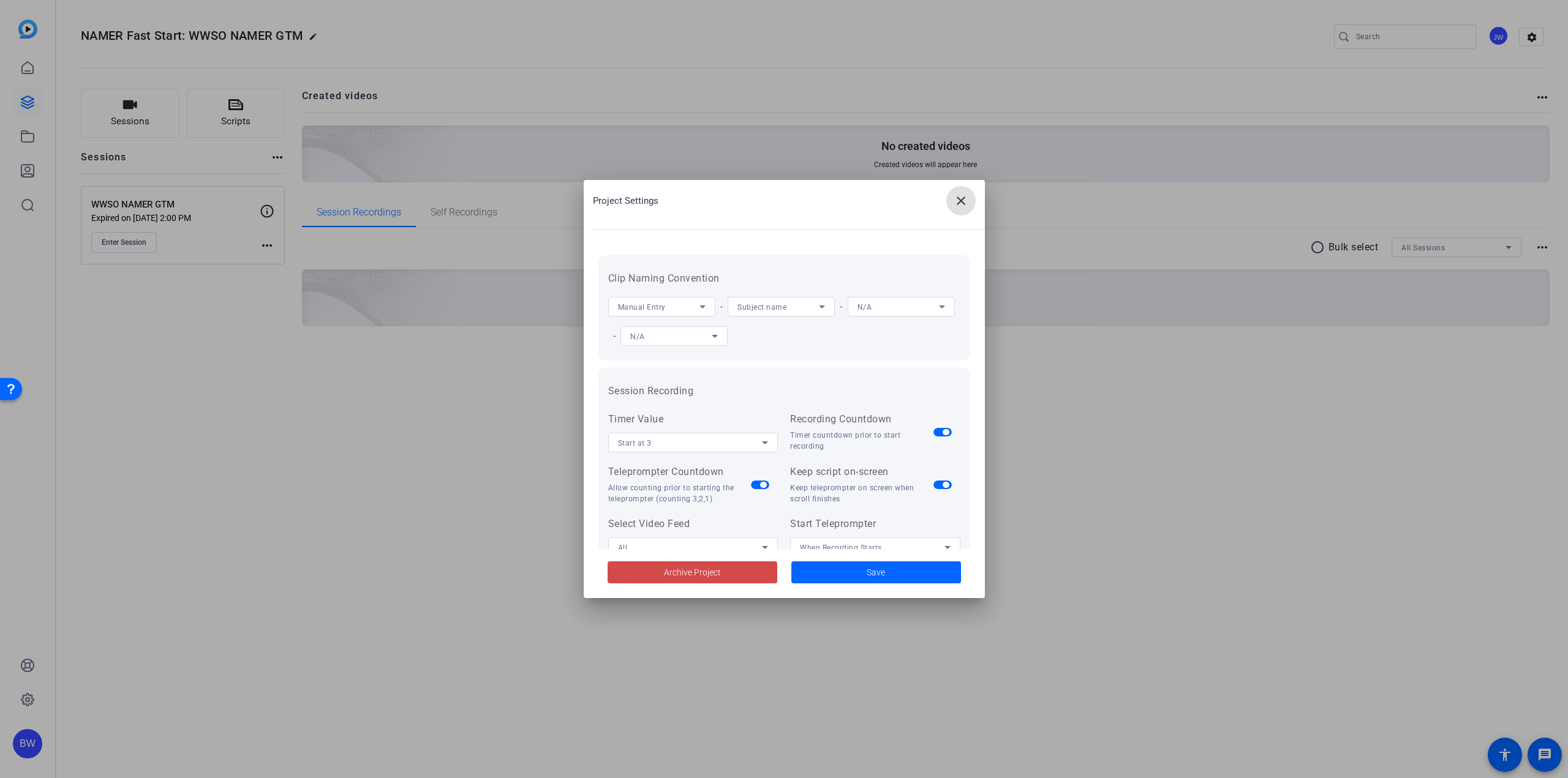
click at [730, 574] on span at bounding box center [692, 572] width 170 height 29
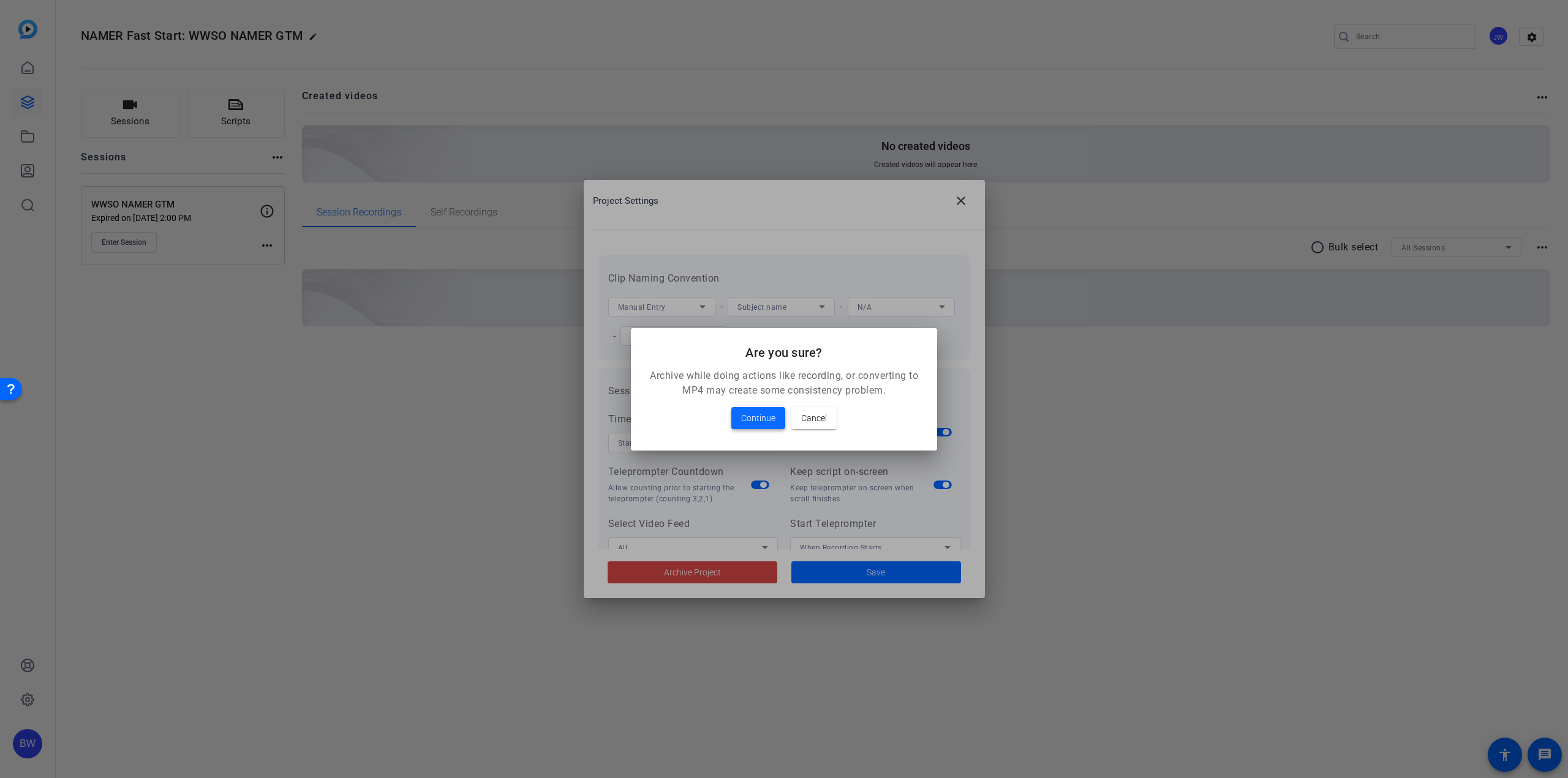
drag, startPoint x: 770, startPoint y: 400, endPoint x: 772, endPoint y: 408, distance: 8.2
click at [770, 400] on mat-dialog-content "Archive while doing actions like recording, or converting to MP4 may create som…" at bounding box center [784, 409] width 307 height 82
click at [772, 411] on button "Continue" at bounding box center [758, 418] width 54 height 22
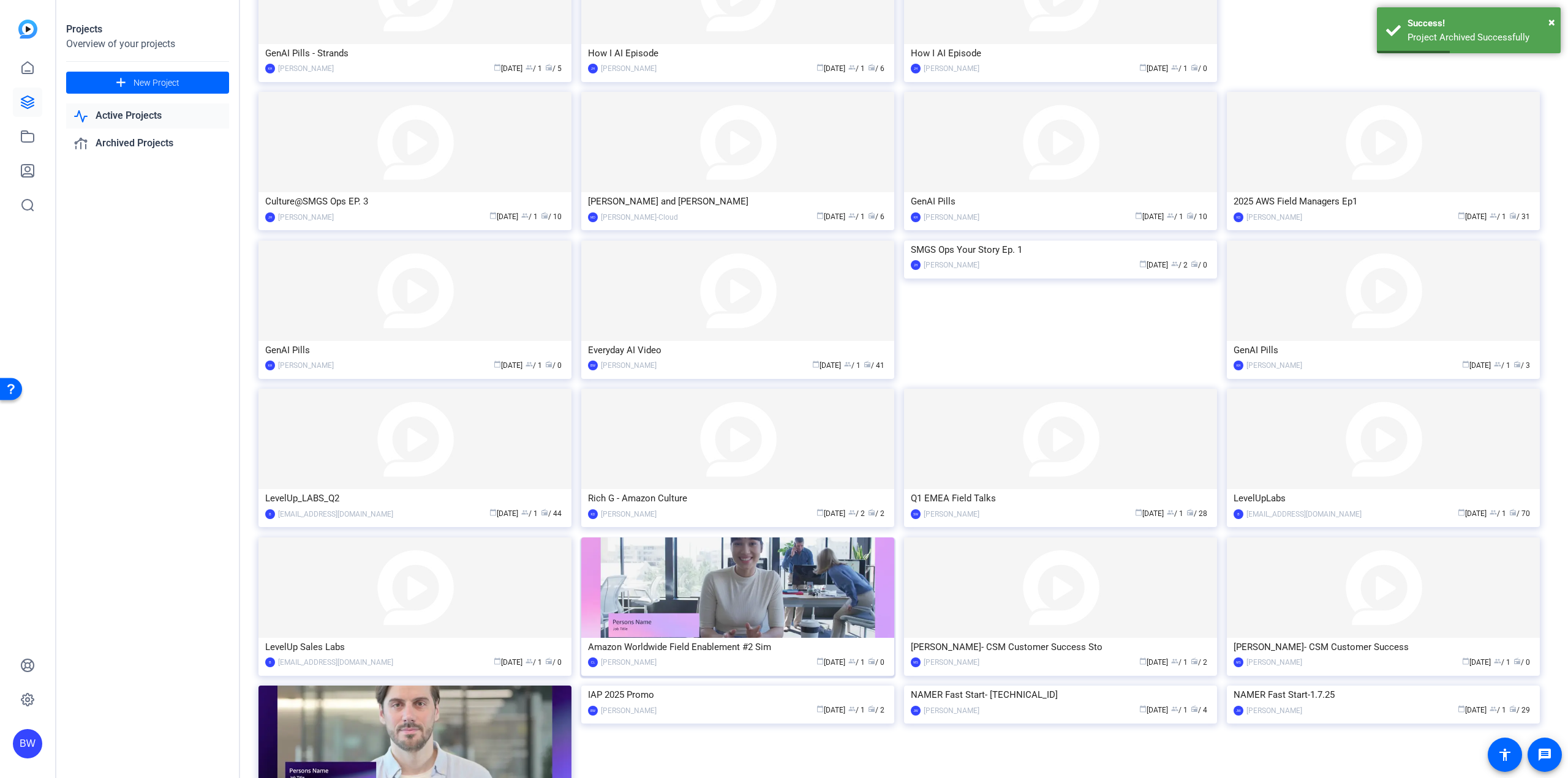
scroll to position [363, 0]
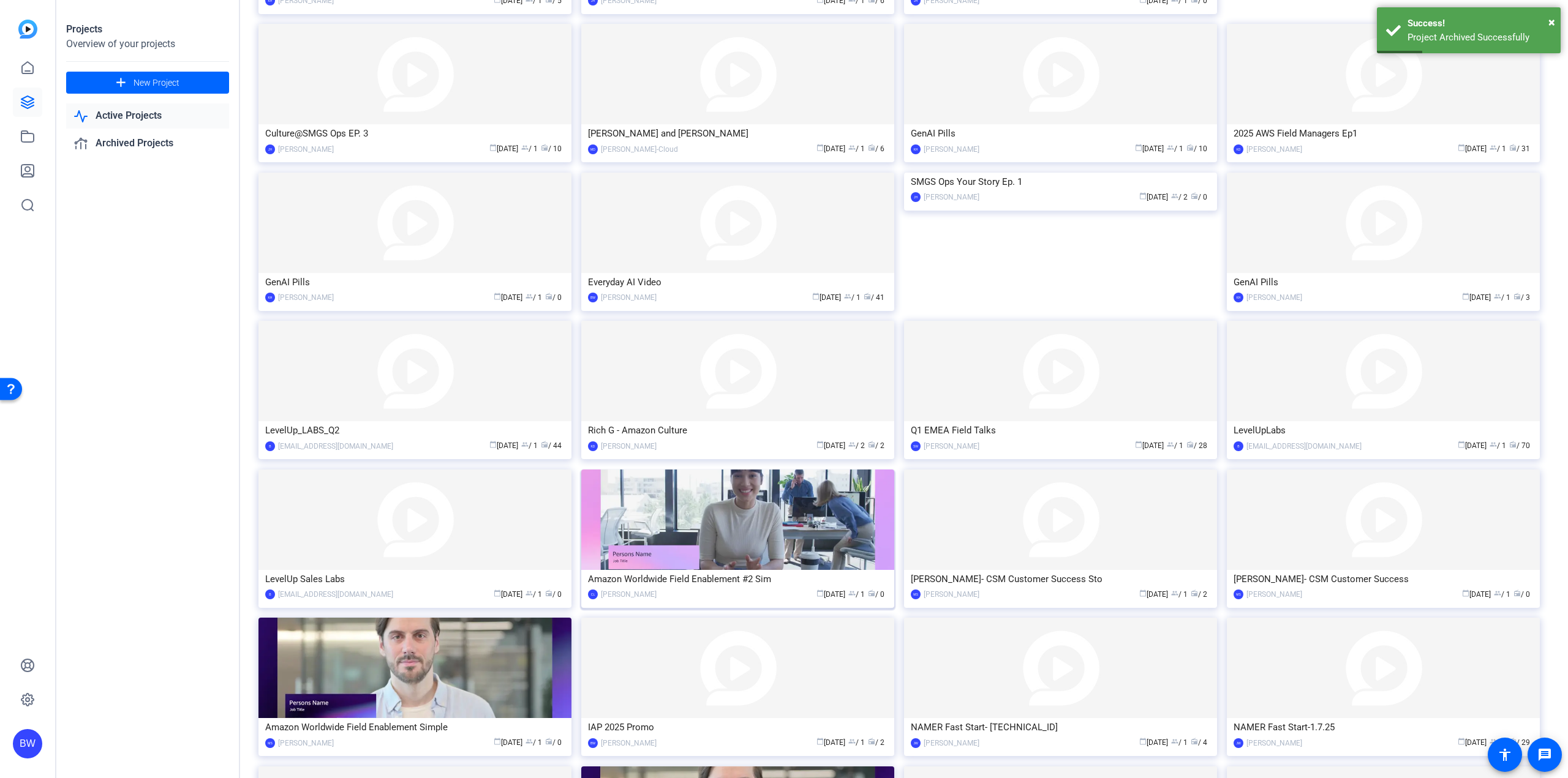
click at [737, 552] on img at bounding box center [737, 520] width 313 height 101
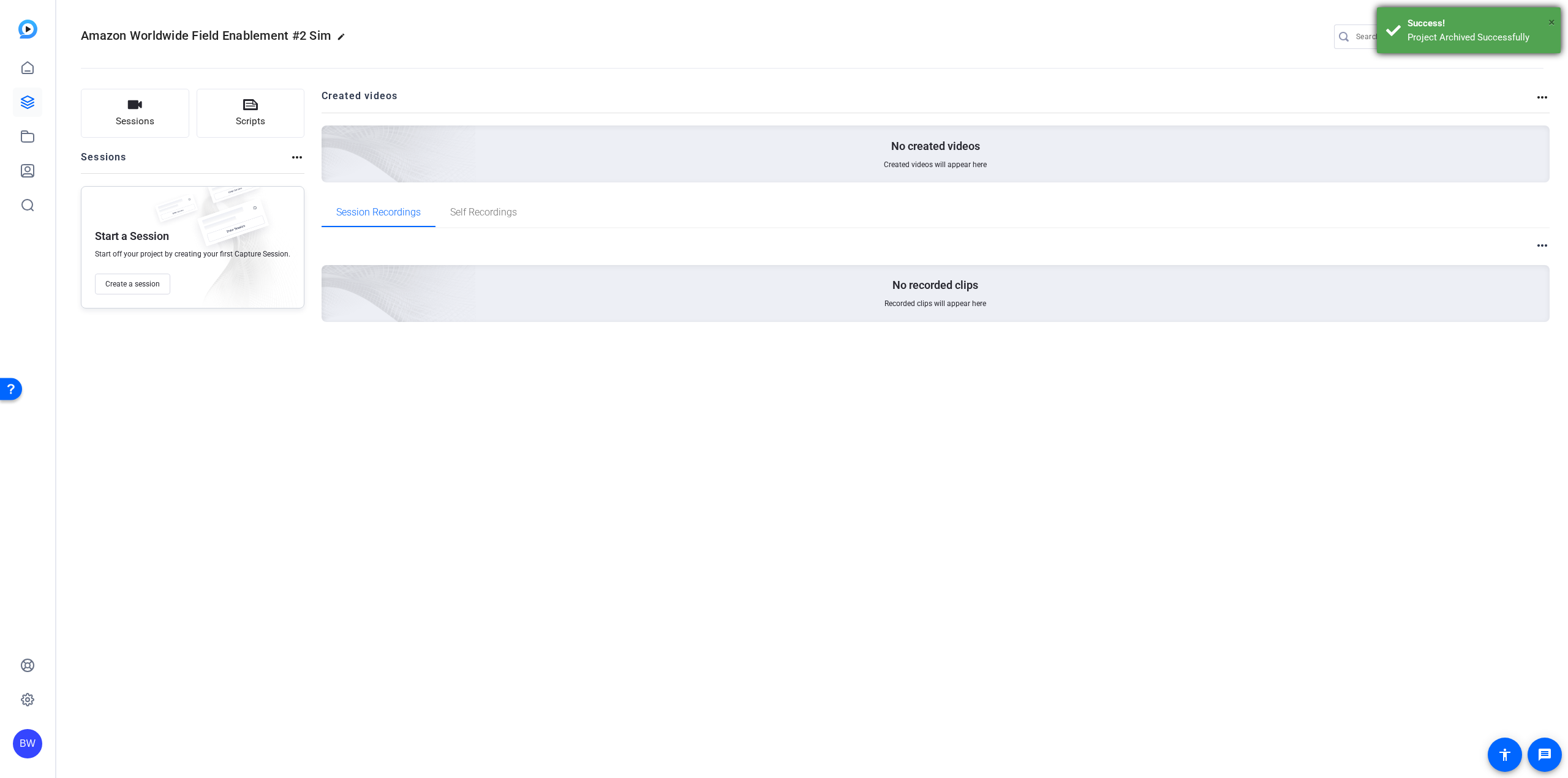
click at [1551, 22] on span "×" at bounding box center [1552, 22] width 7 height 15
click at [1531, 36] on mat-icon "settings" at bounding box center [1532, 37] width 24 height 18
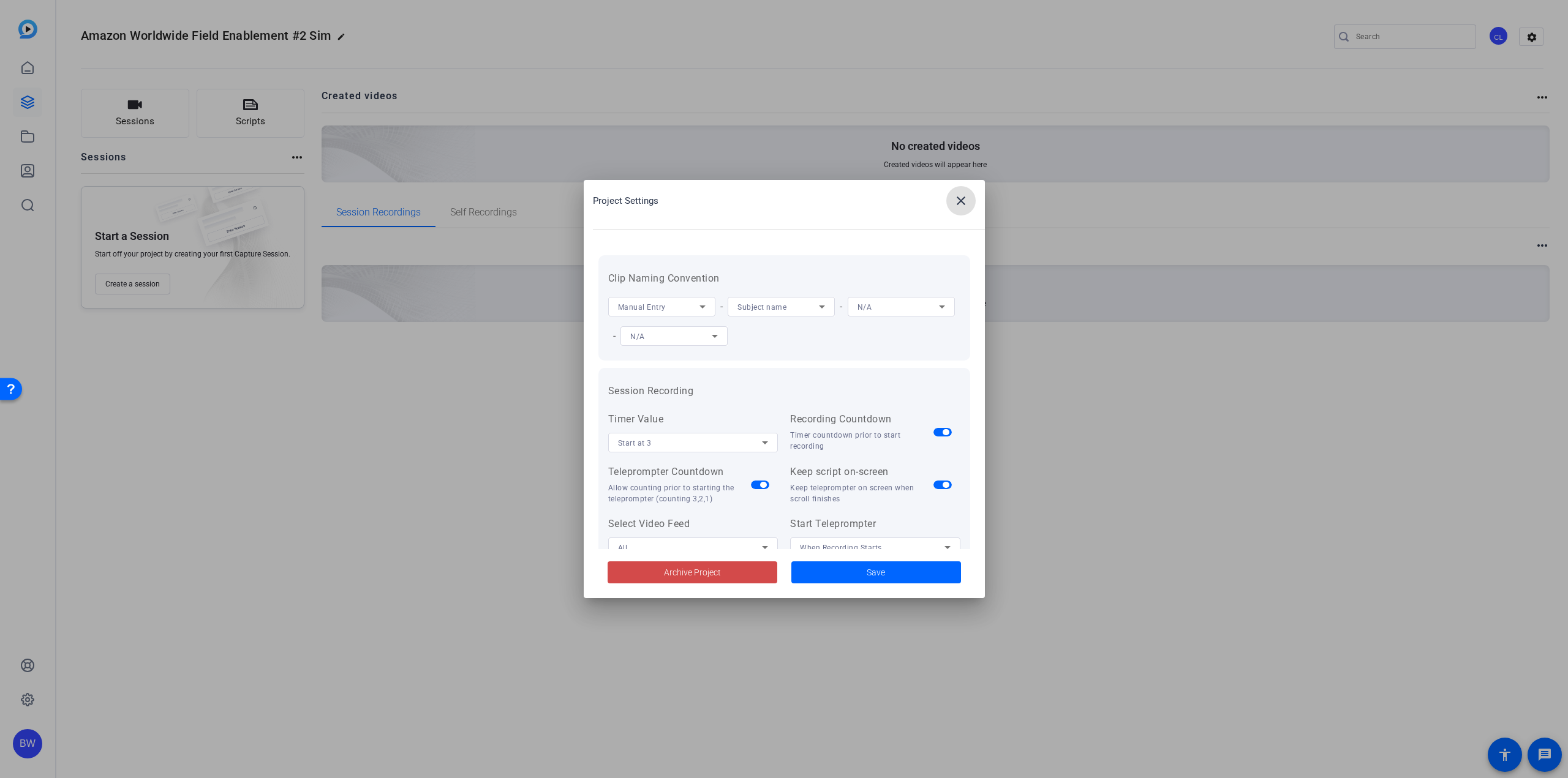
click at [712, 576] on span "Archive Project" at bounding box center [692, 572] width 57 height 13
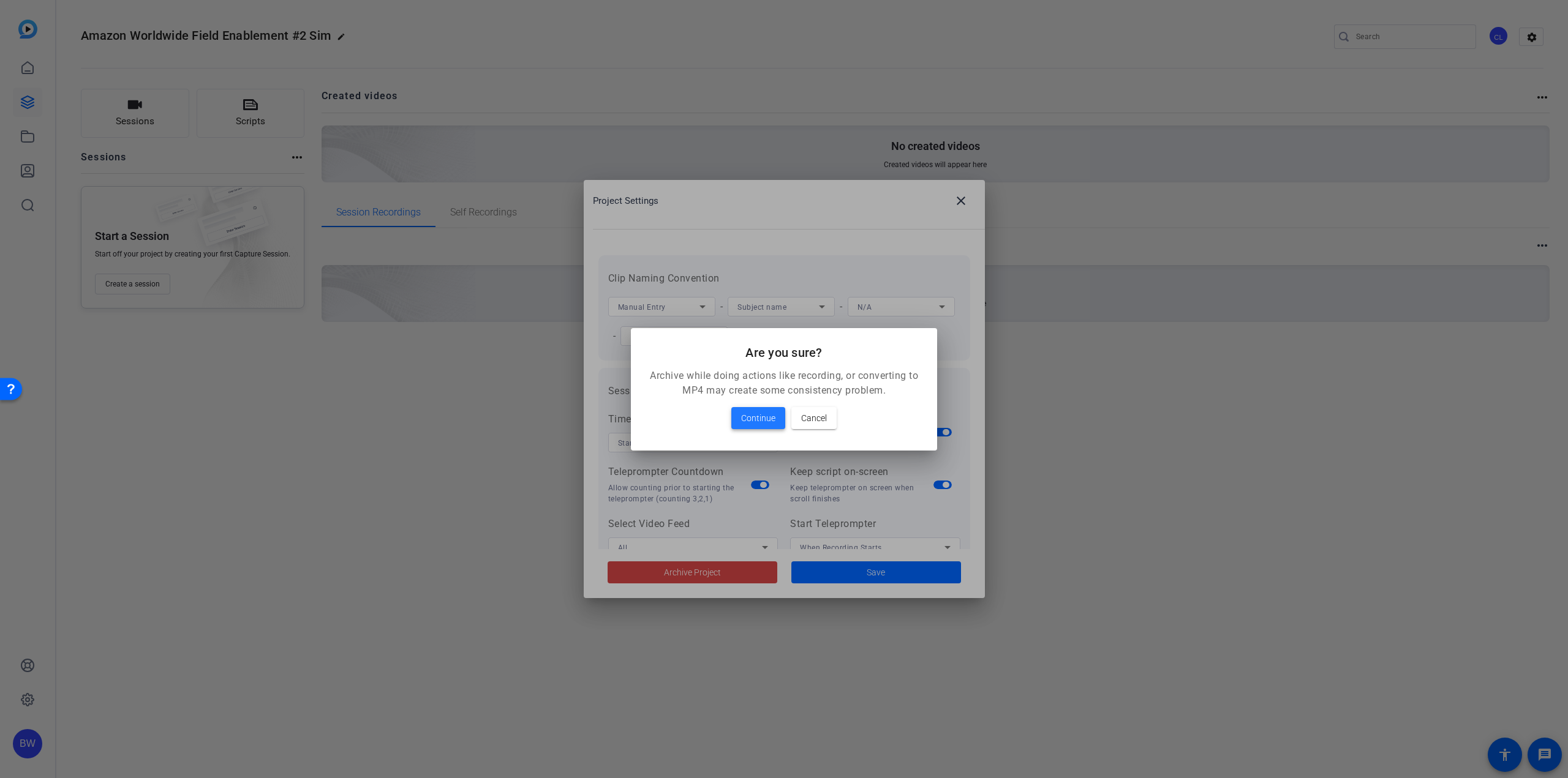
click at [748, 411] on span "Continue" at bounding box center [759, 417] width 34 height 15
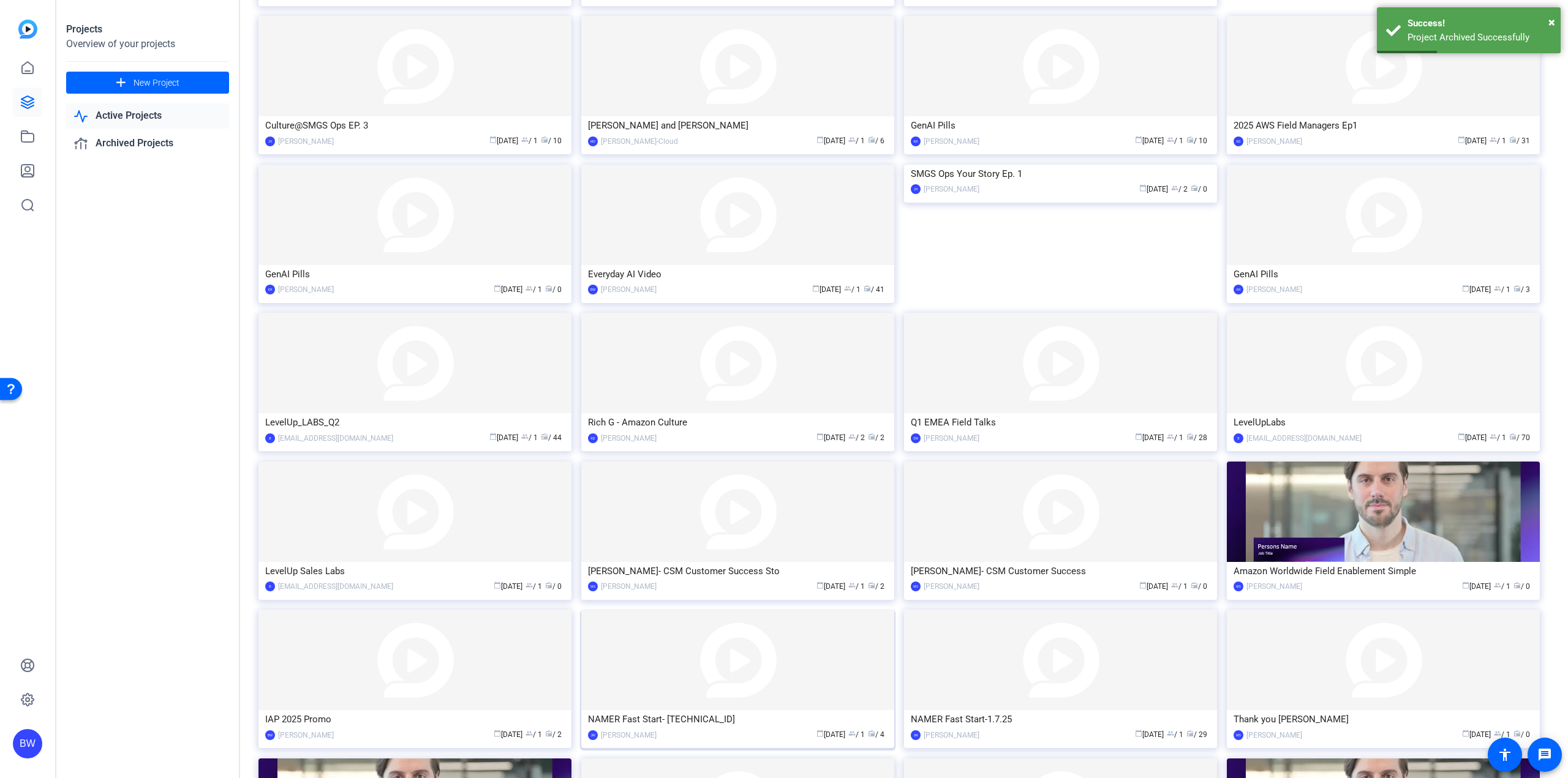
scroll to position [540, 0]
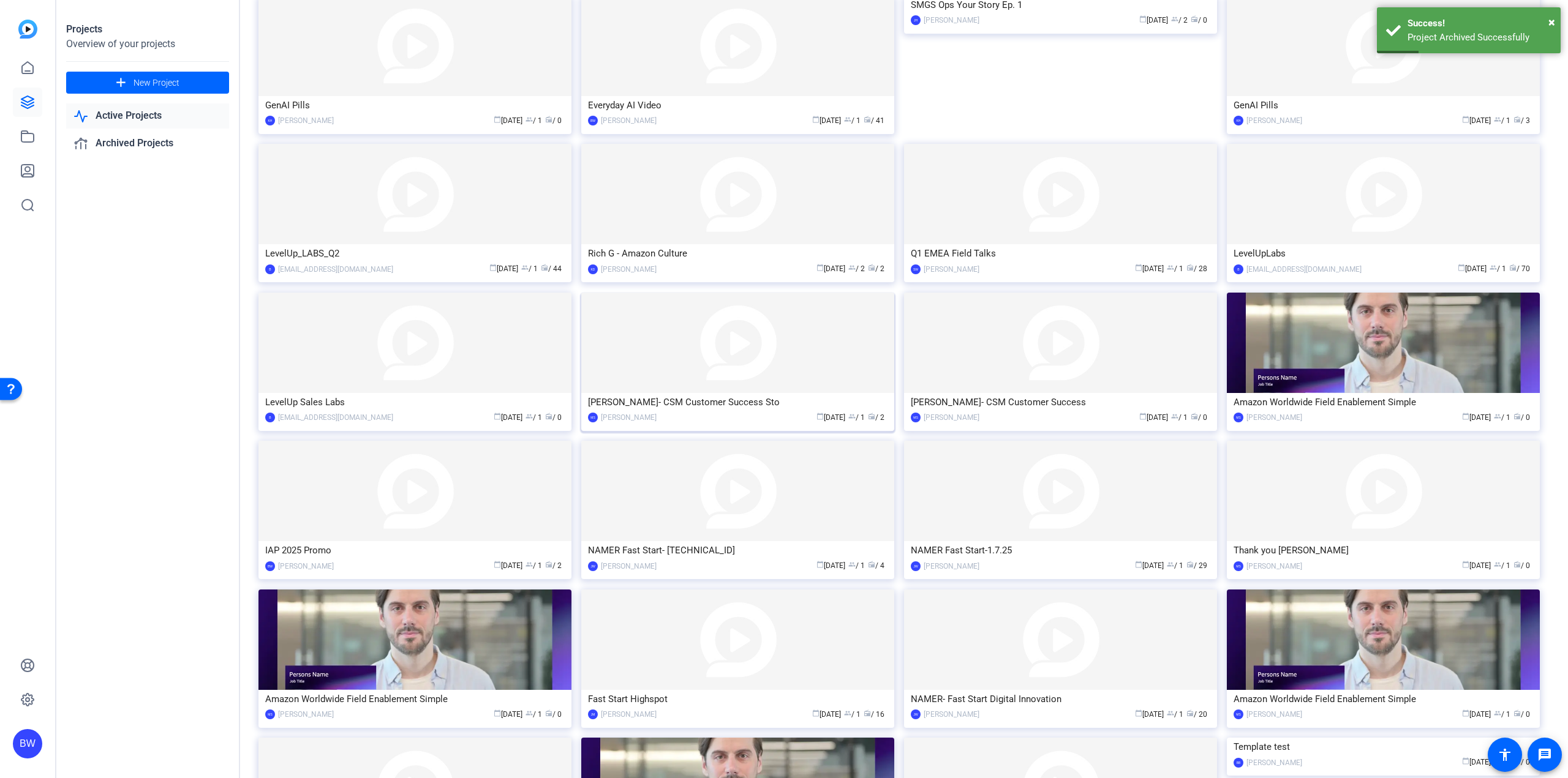
click at [790, 372] on img at bounding box center [737, 343] width 313 height 101
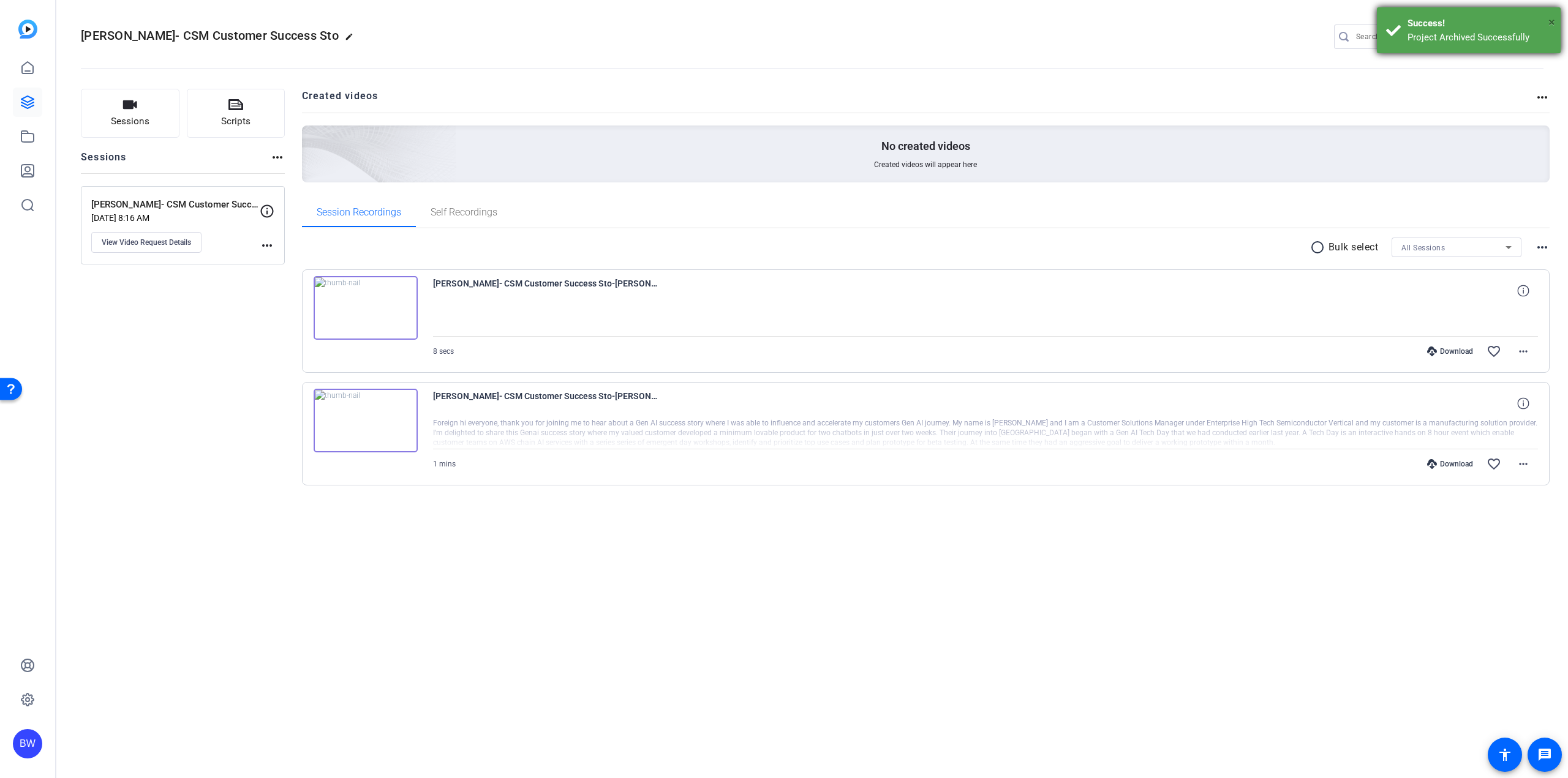
click at [1550, 22] on span "×" at bounding box center [1552, 22] width 7 height 15
click at [1534, 34] on mat-icon "settings" at bounding box center [1532, 37] width 24 height 18
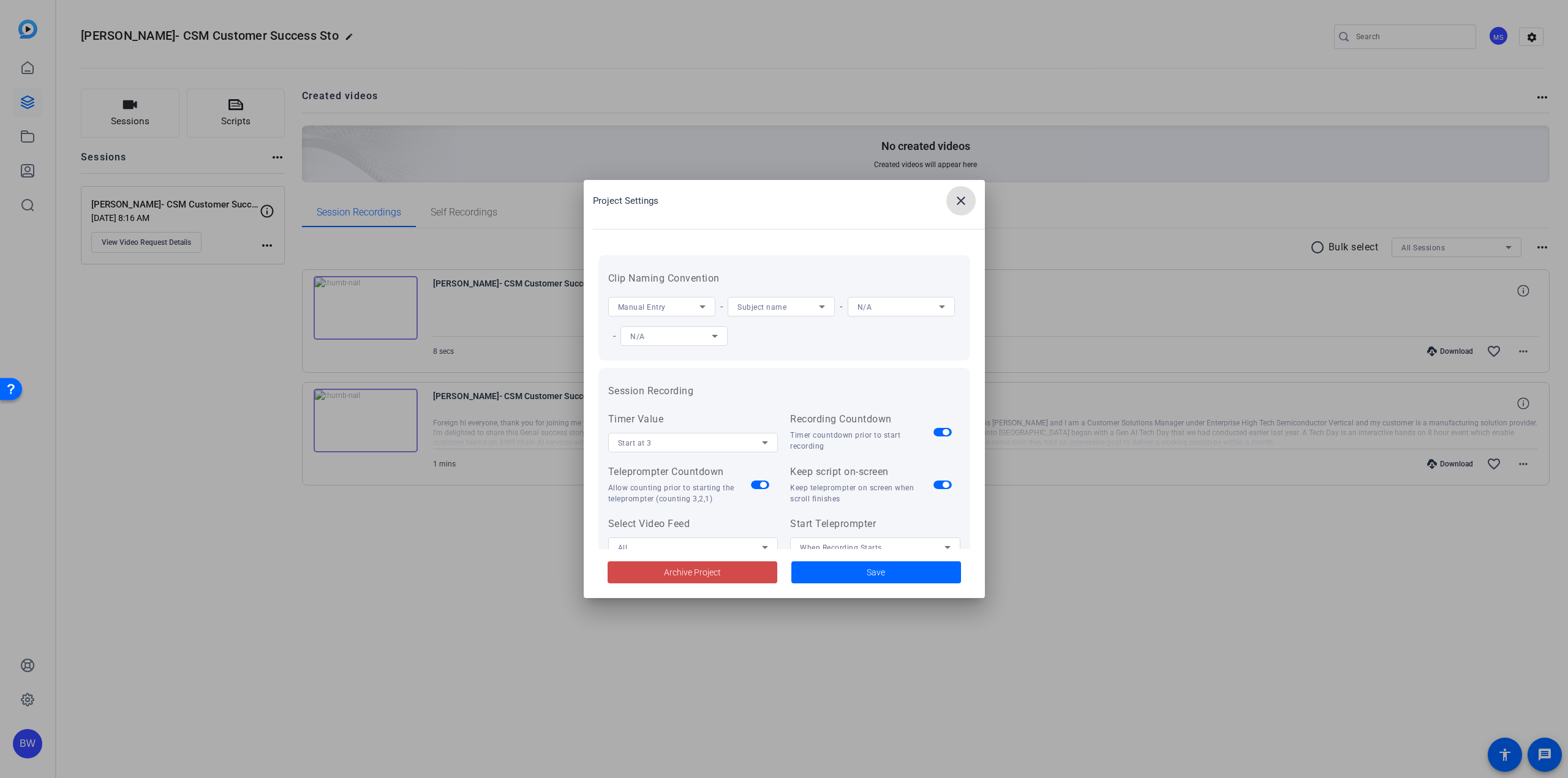
click at [739, 568] on span at bounding box center [692, 572] width 170 height 29
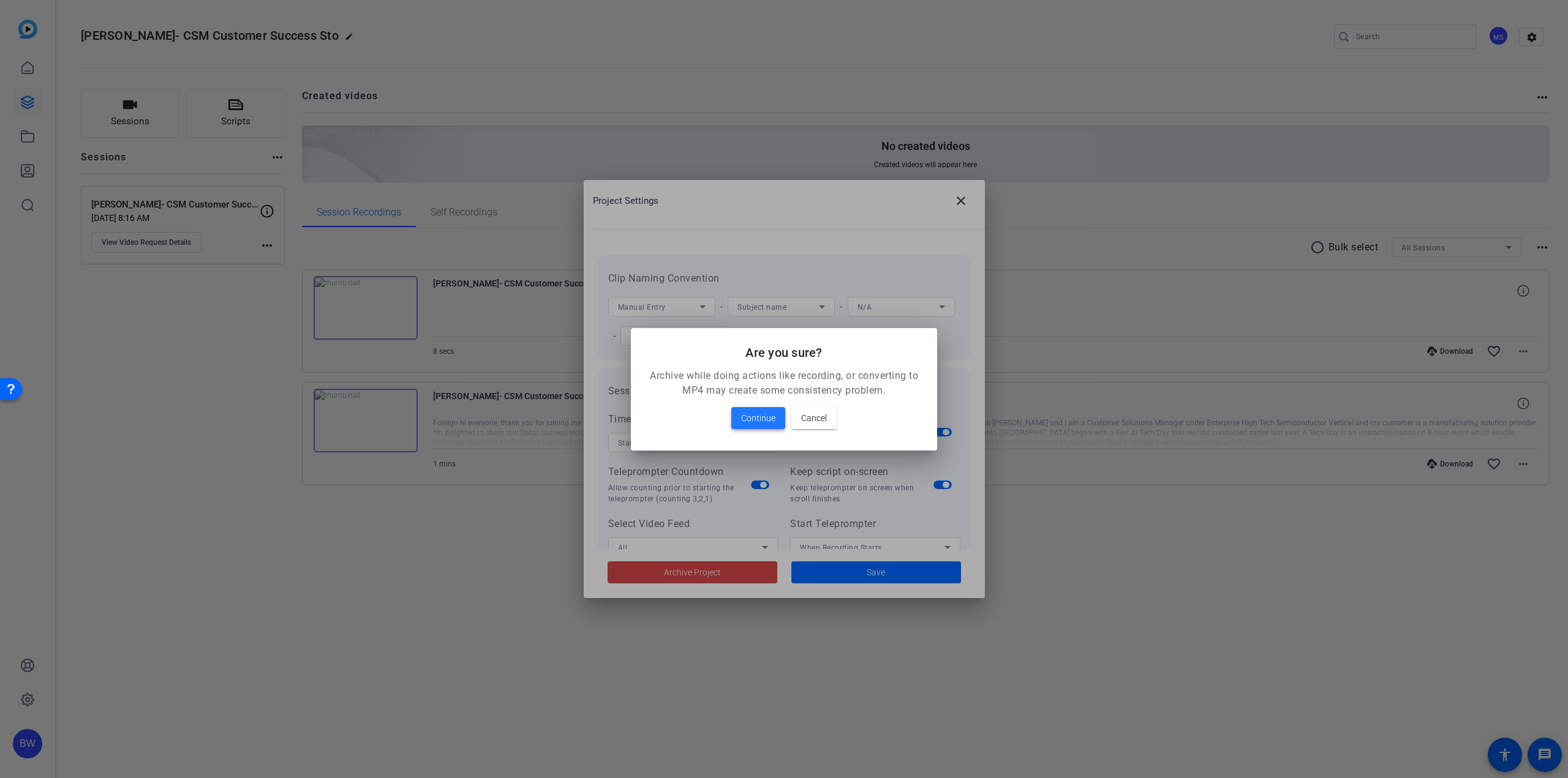
click at [763, 417] on span "Continue" at bounding box center [759, 417] width 34 height 15
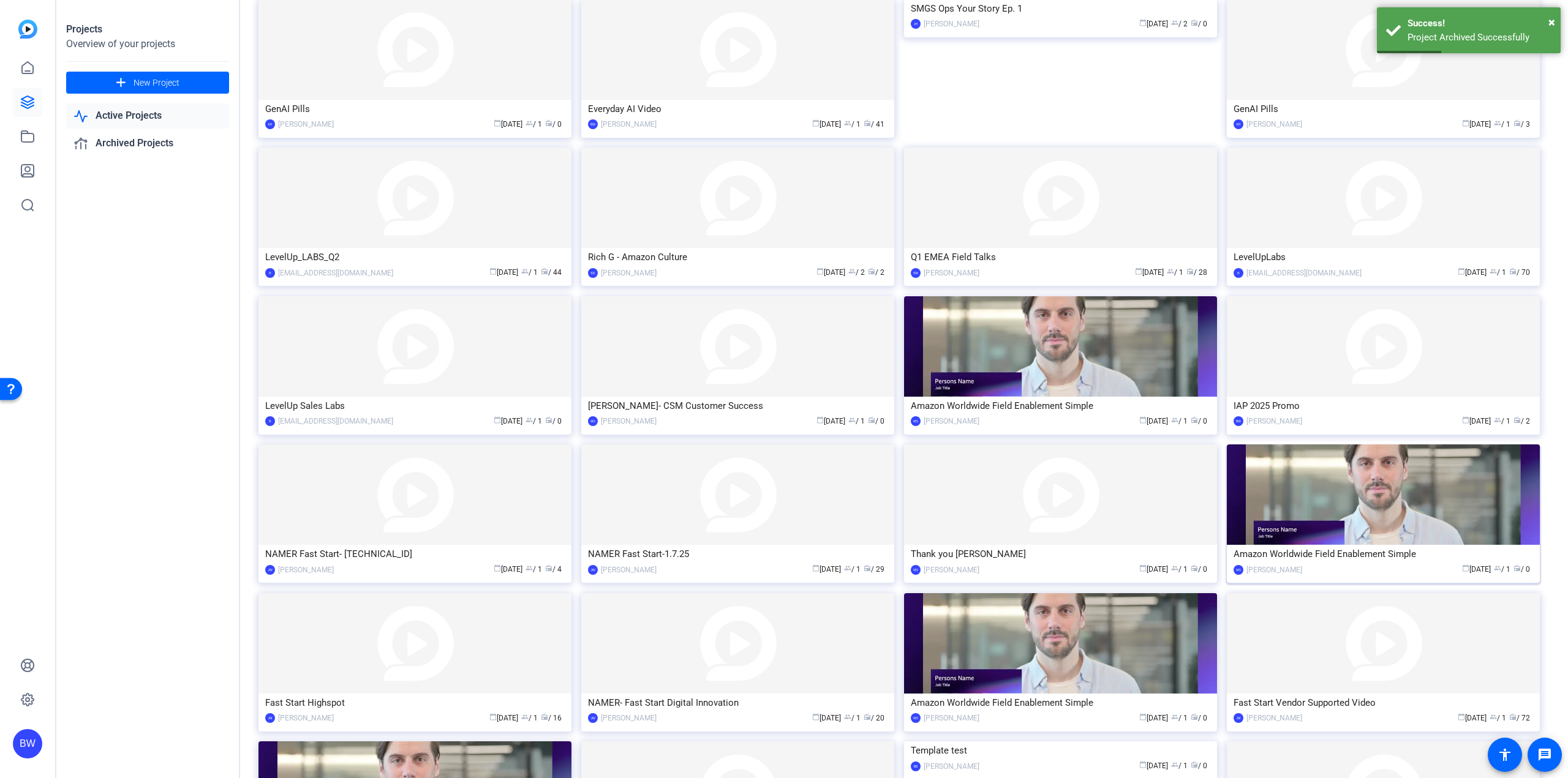
scroll to position [540, 0]
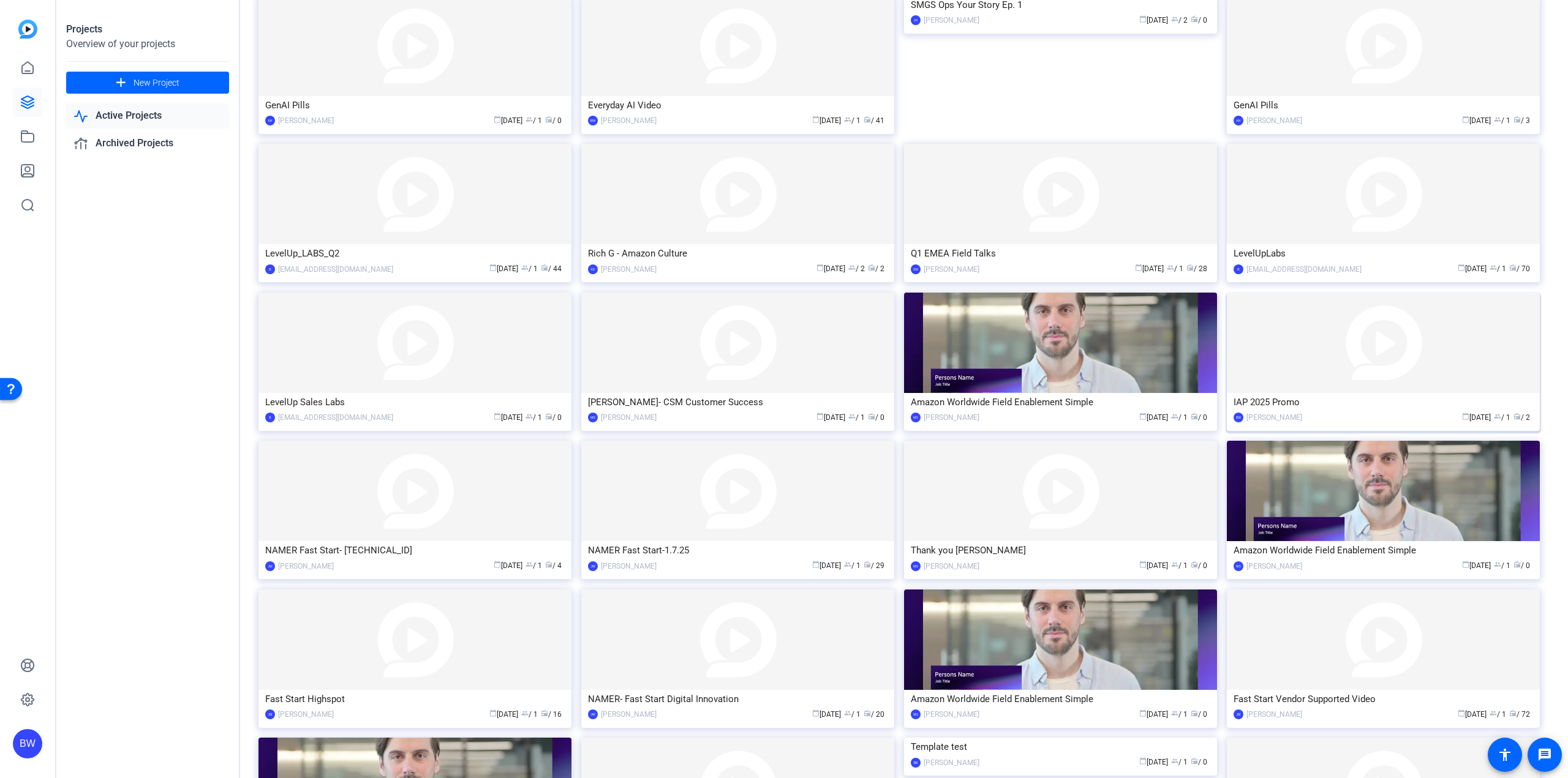
click at [1379, 344] on img at bounding box center [1383, 343] width 313 height 101
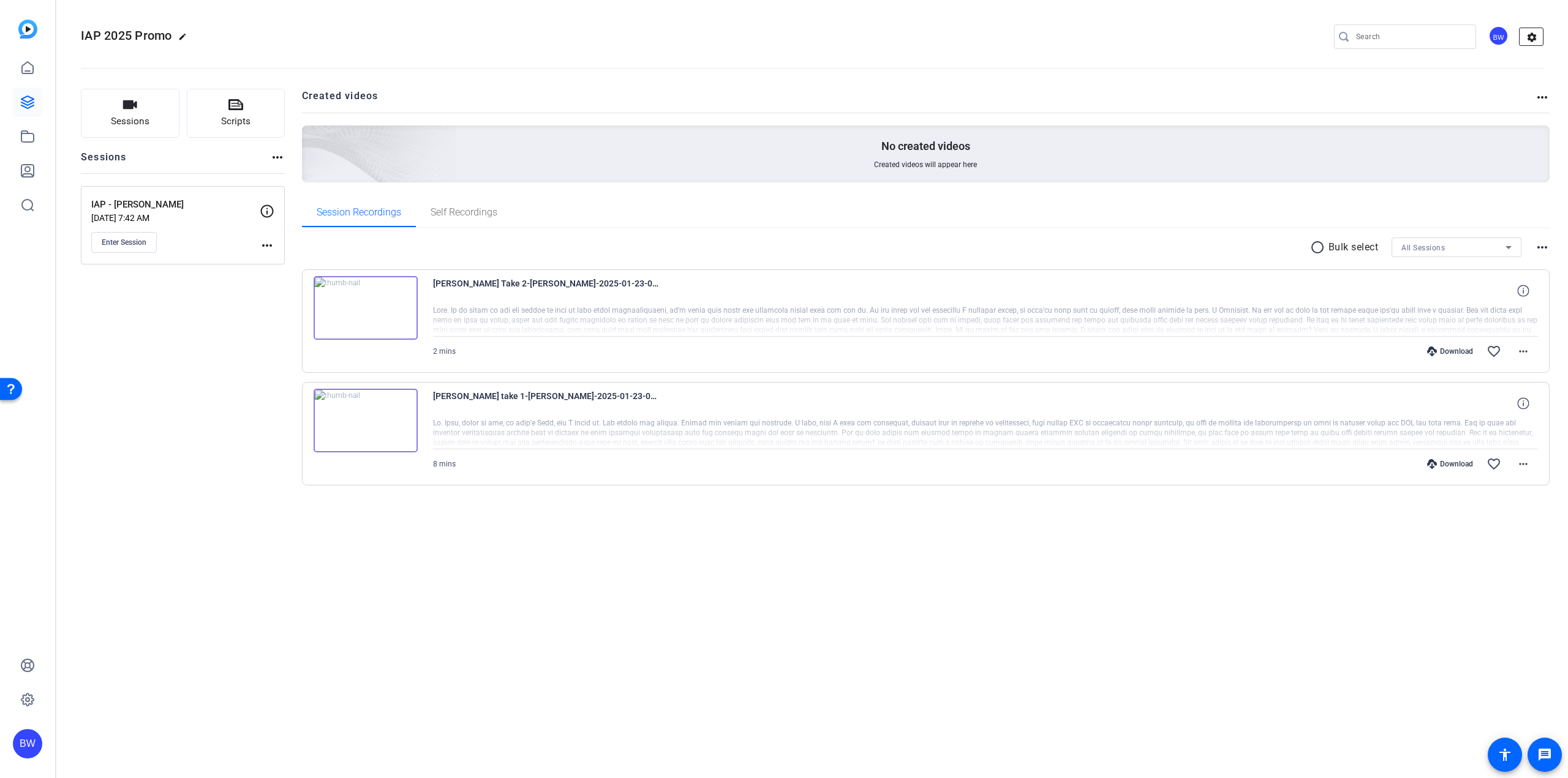
click at [1533, 30] on mat-icon "settings" at bounding box center [1532, 37] width 24 height 18
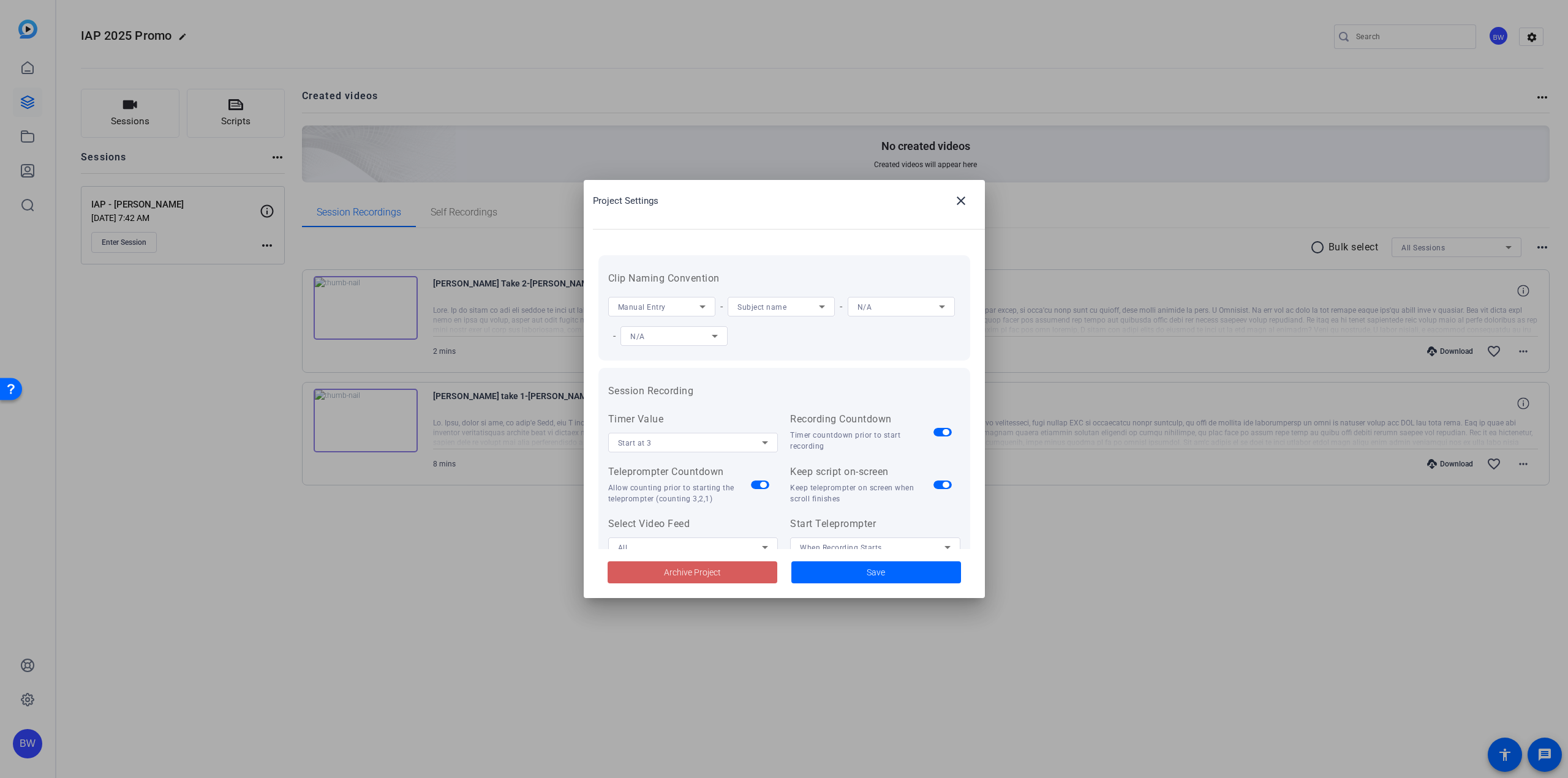
click at [735, 571] on span at bounding box center [692, 572] width 170 height 29
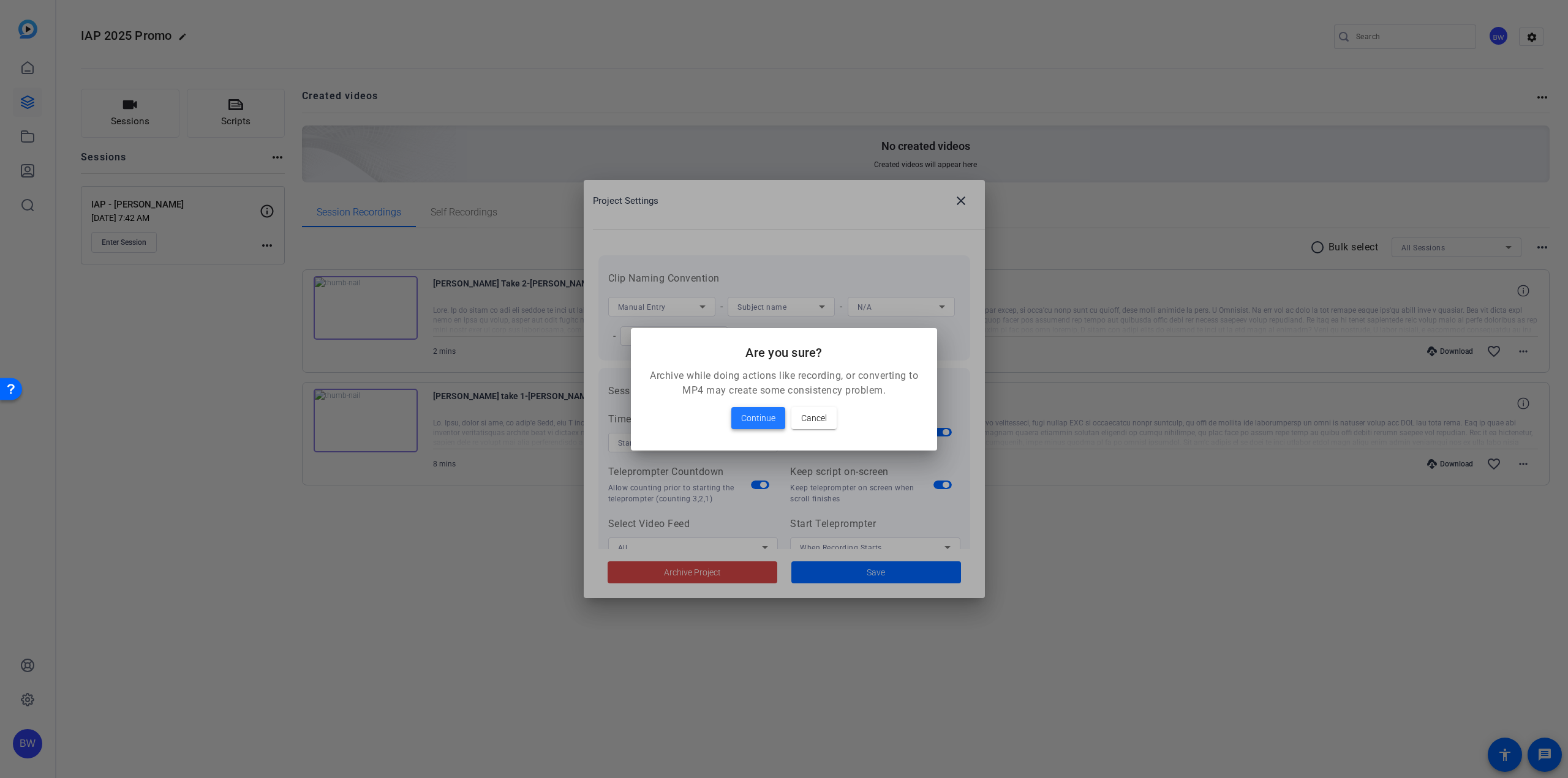
click at [765, 417] on span "Continue" at bounding box center [759, 417] width 34 height 15
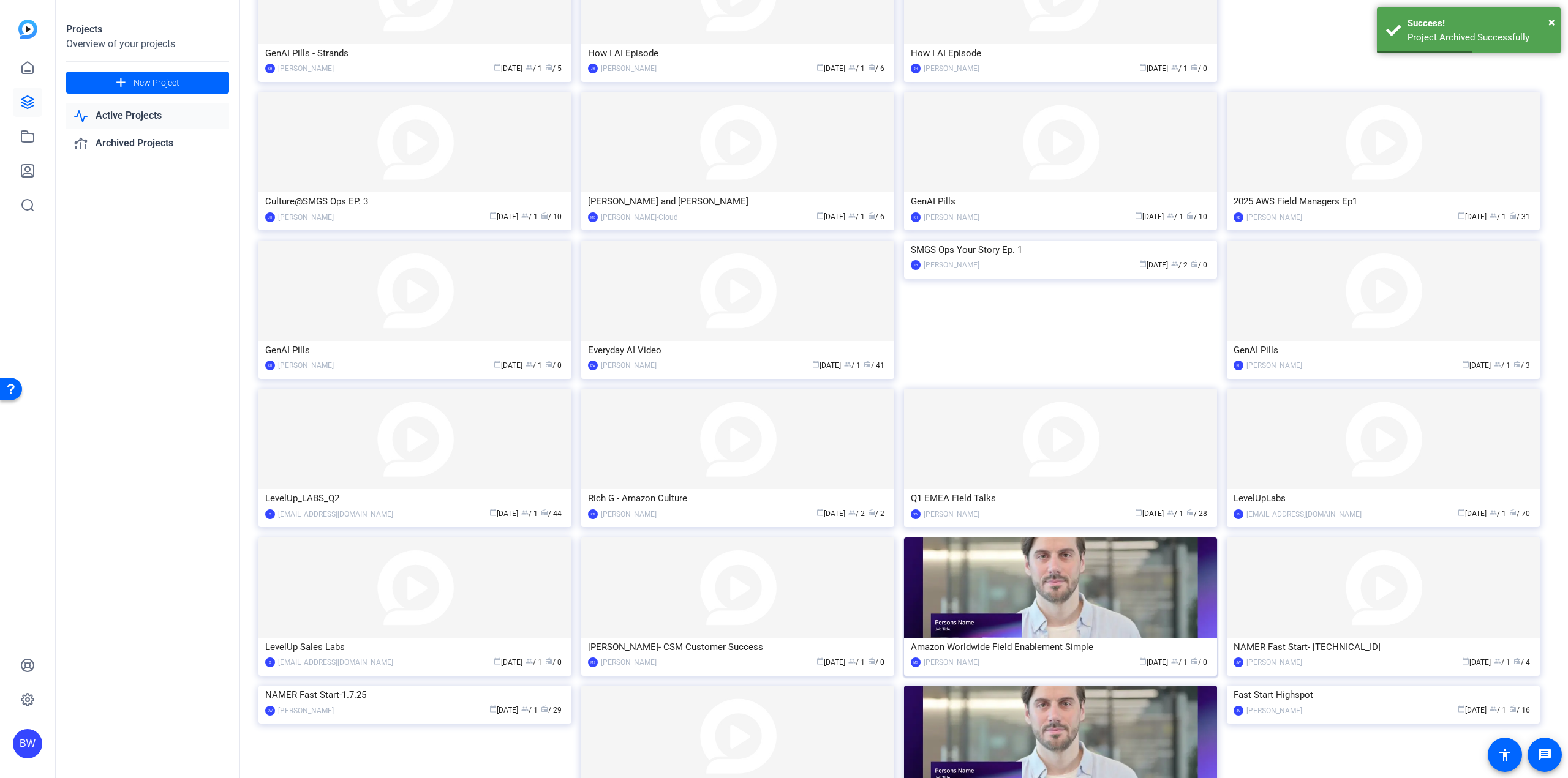
scroll to position [365, 0]
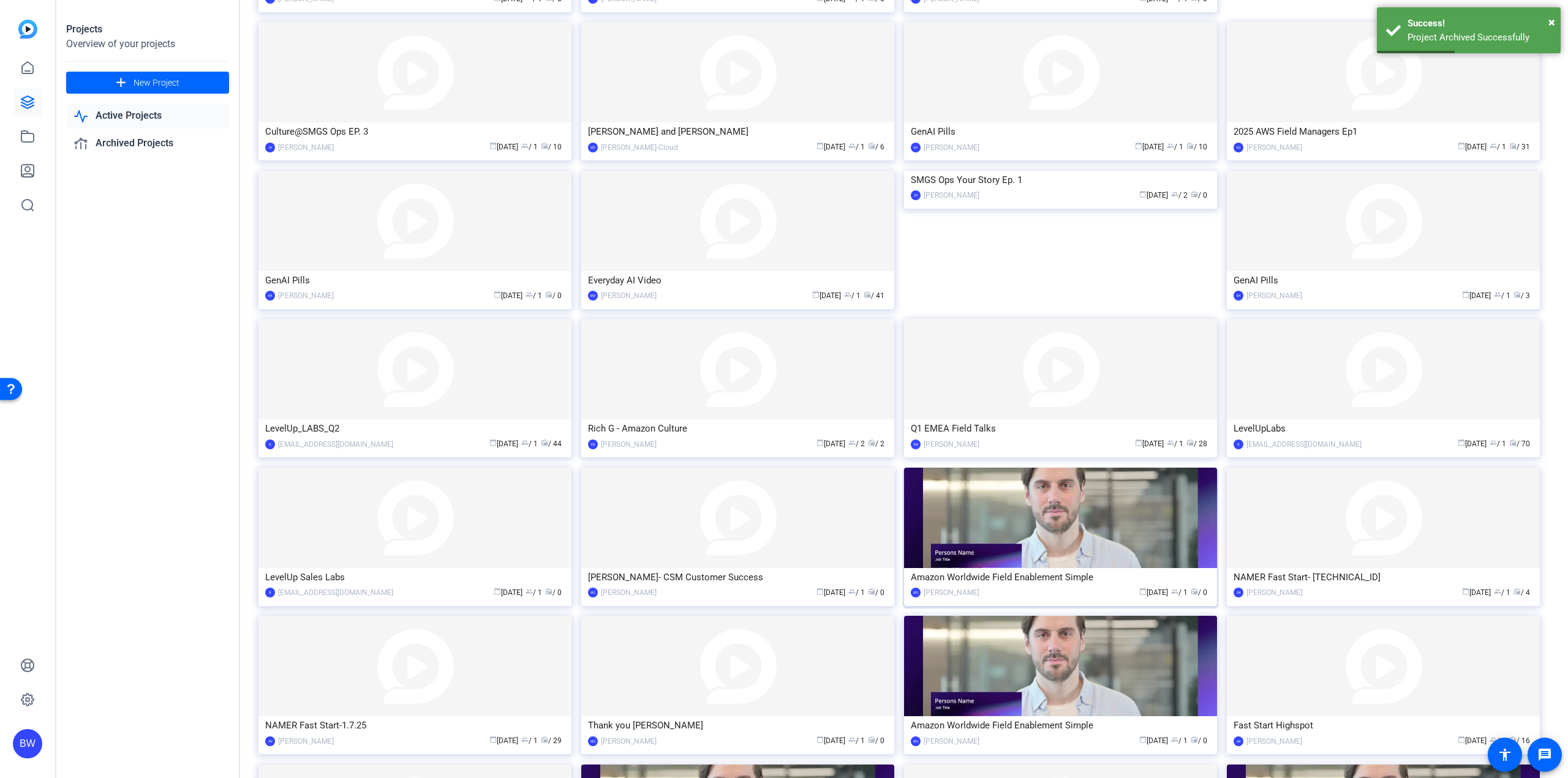
click at [1066, 551] on img at bounding box center [1060, 517] width 313 height 101
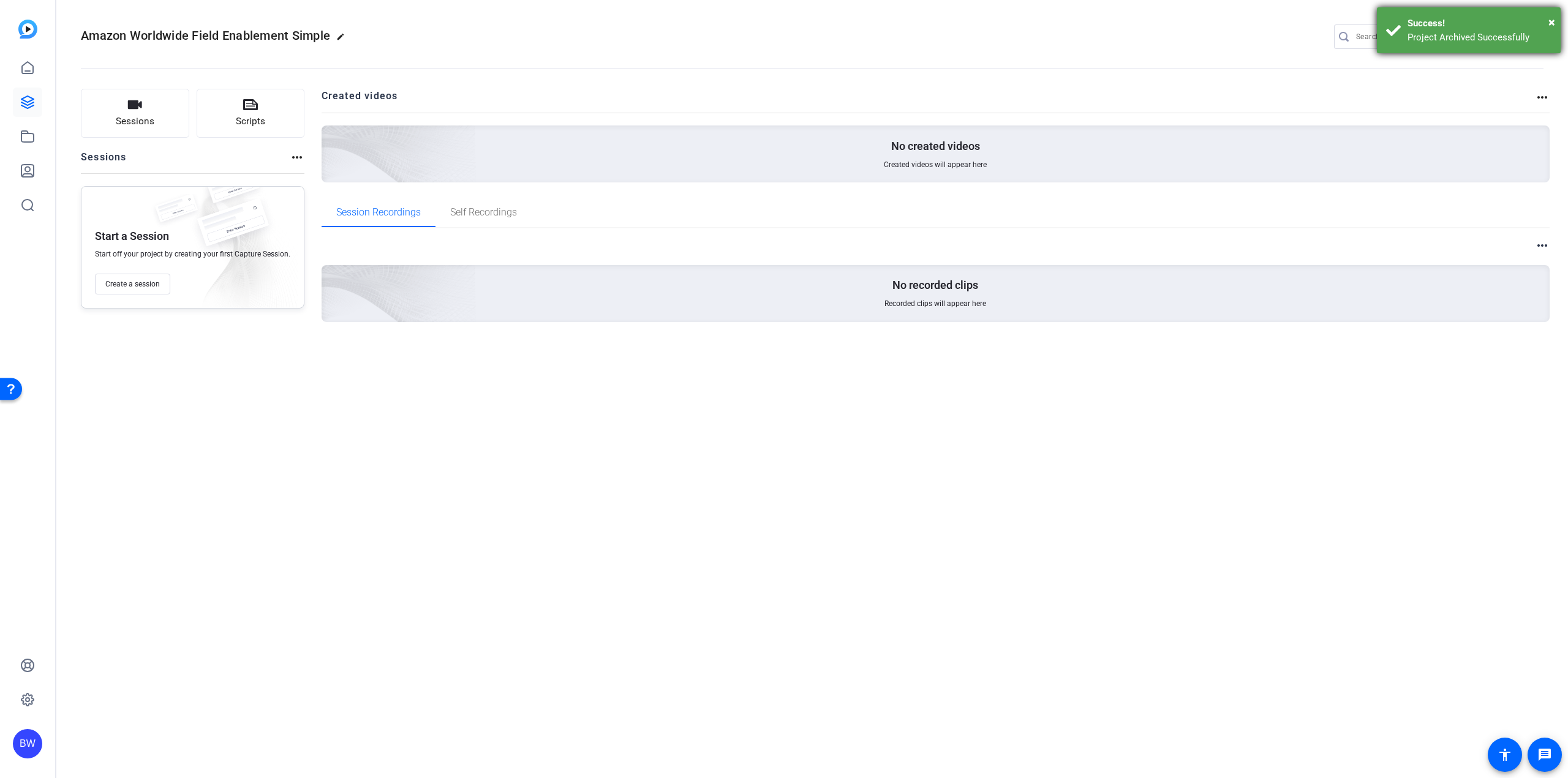
click at [1559, 22] on div "× Success! Project Archived Successfully" at bounding box center [1468, 30] width 183 height 46
click at [1535, 38] on mat-icon "settings" at bounding box center [1532, 37] width 24 height 18
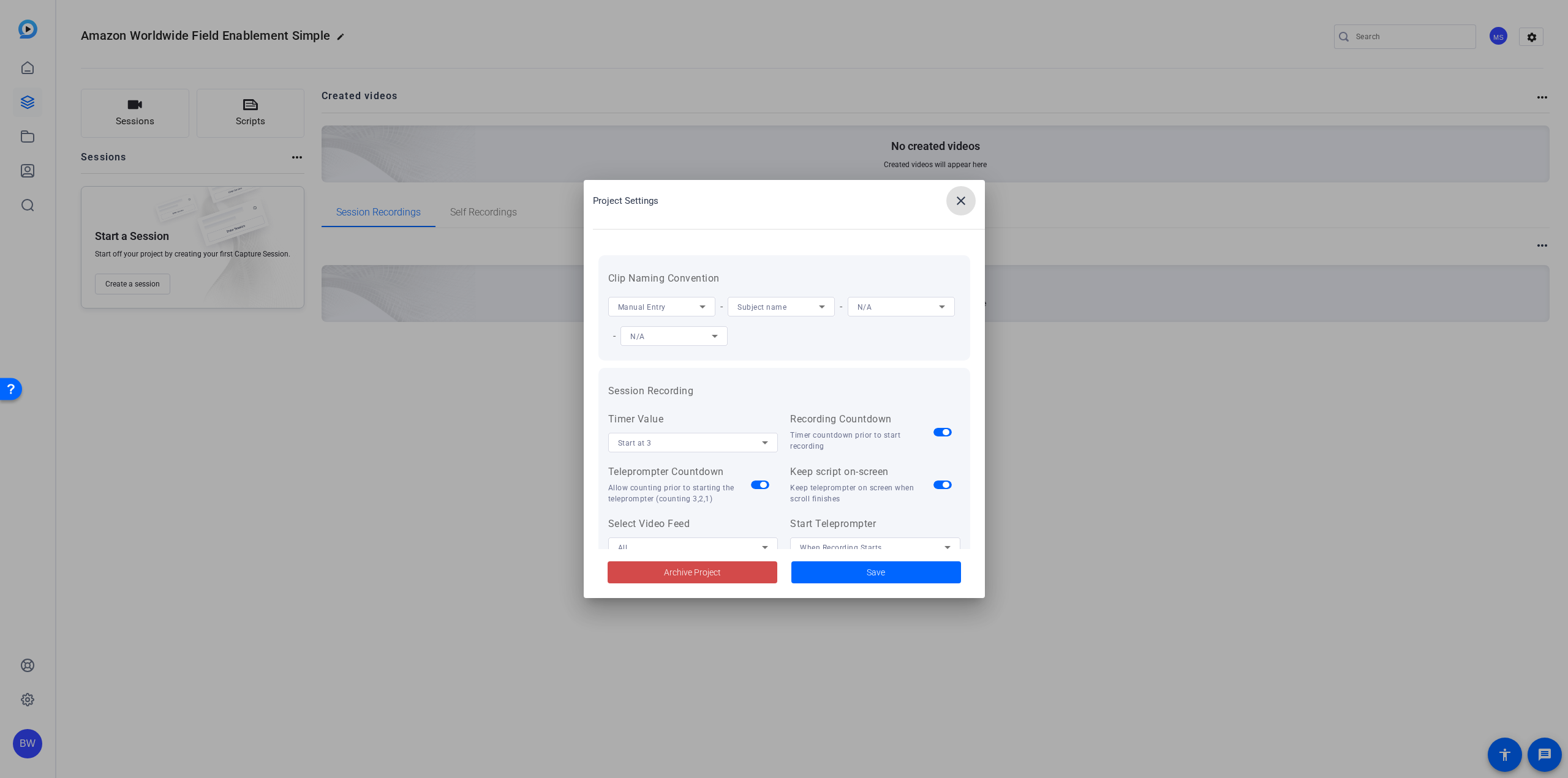
click at [659, 565] on span at bounding box center [692, 572] width 170 height 29
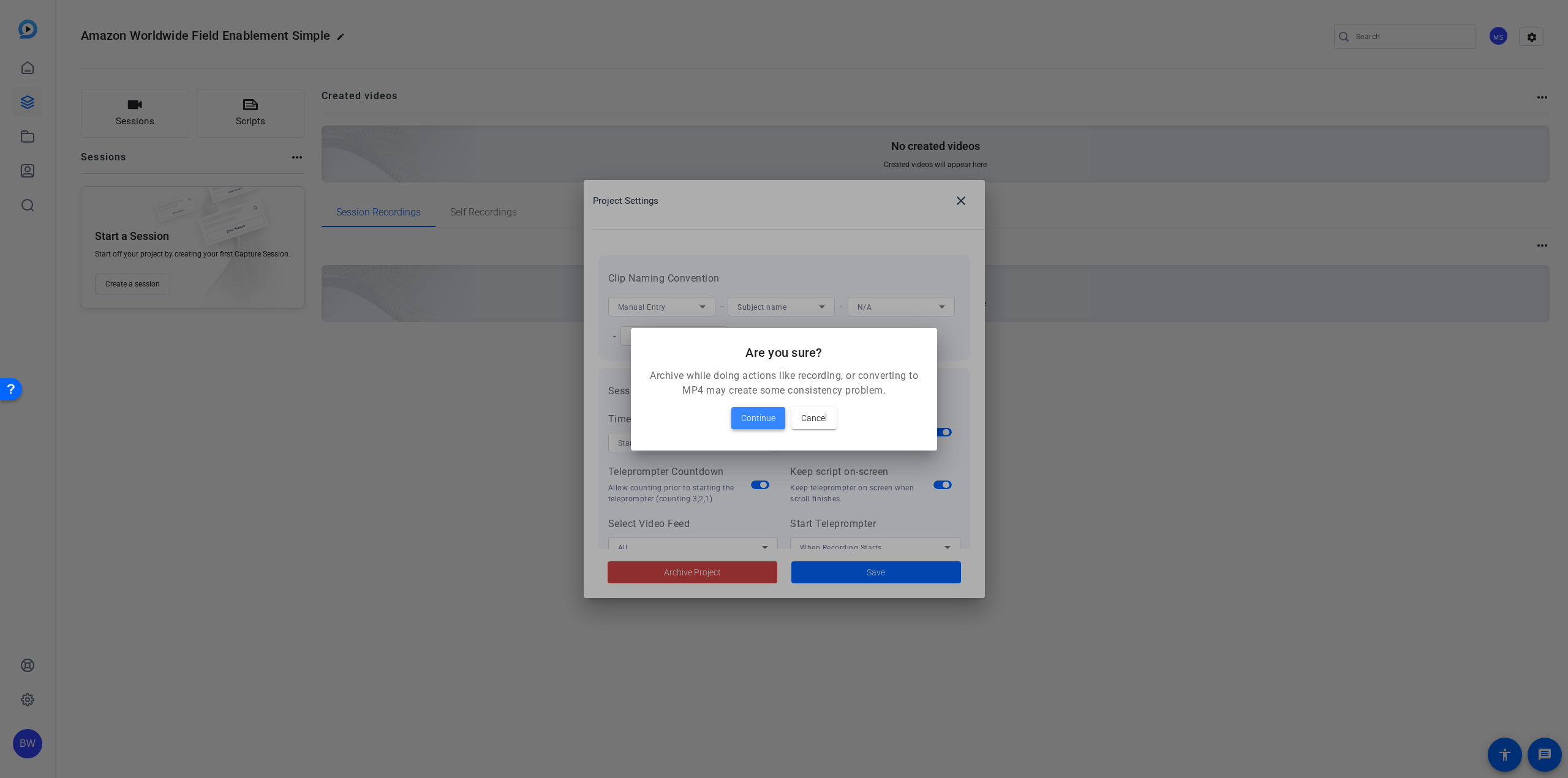
click at [750, 423] on span "Continue" at bounding box center [759, 417] width 34 height 15
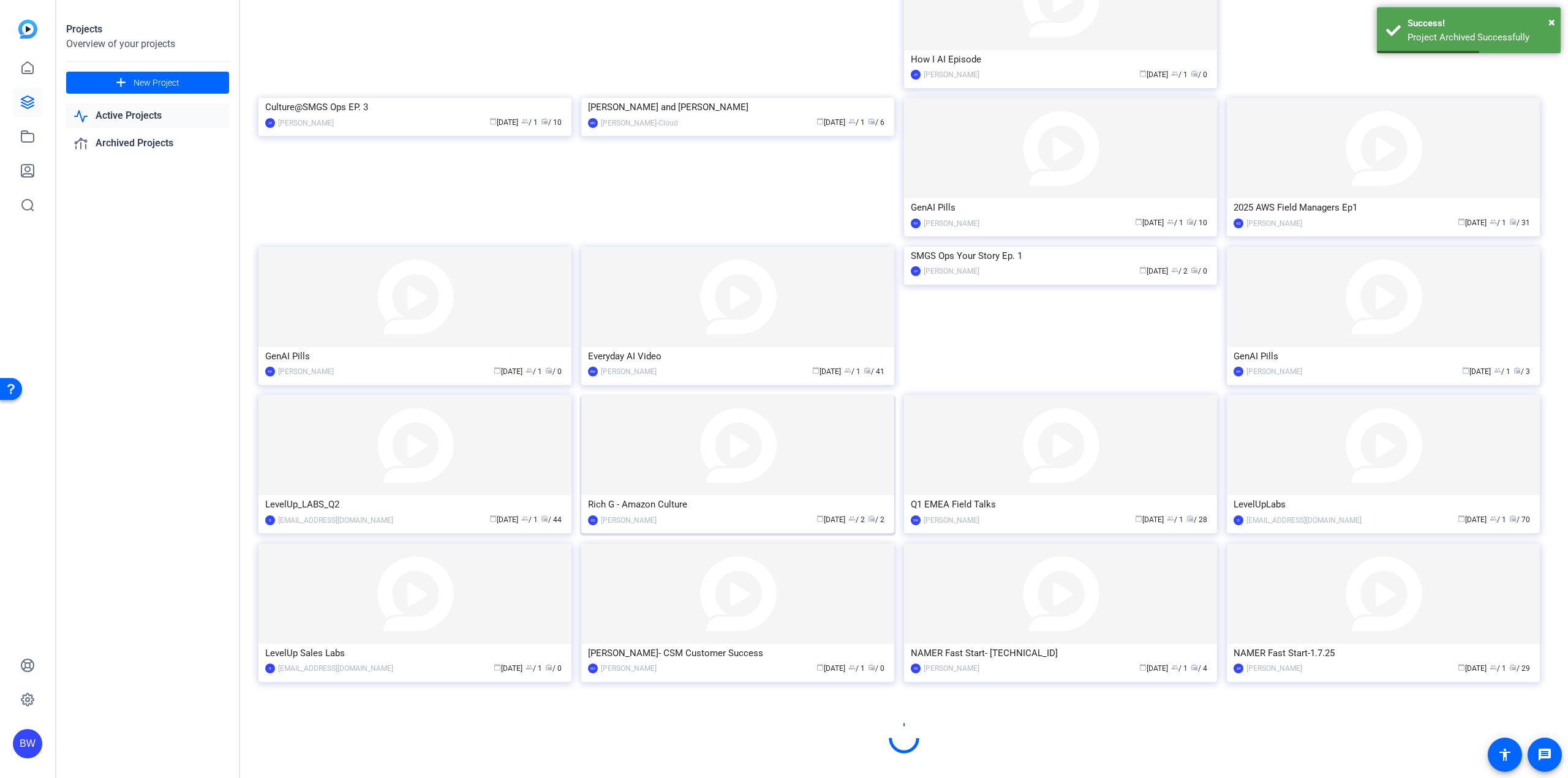
scroll to position [295, 0]
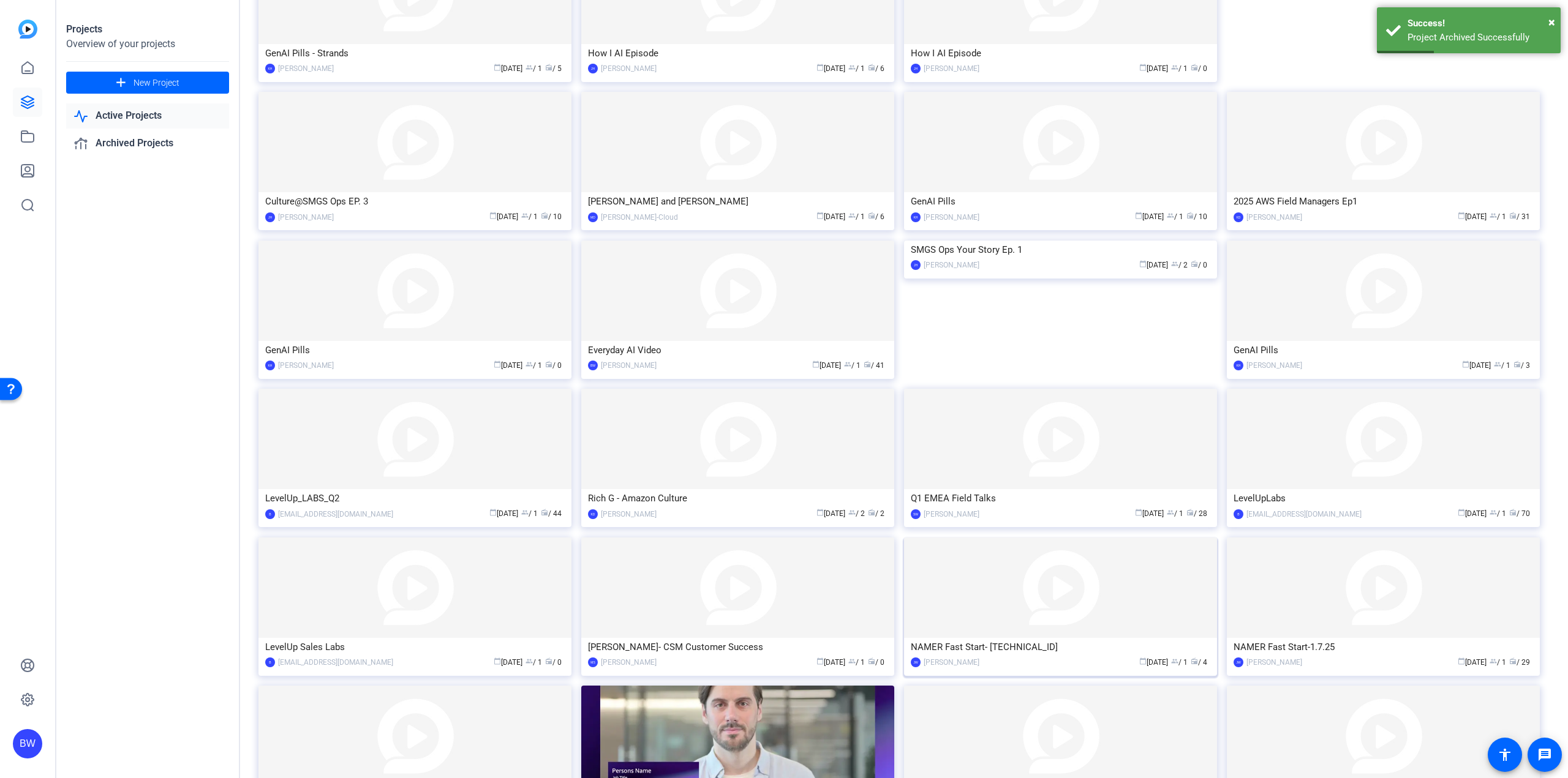
click at [1098, 595] on img at bounding box center [1060, 588] width 313 height 101
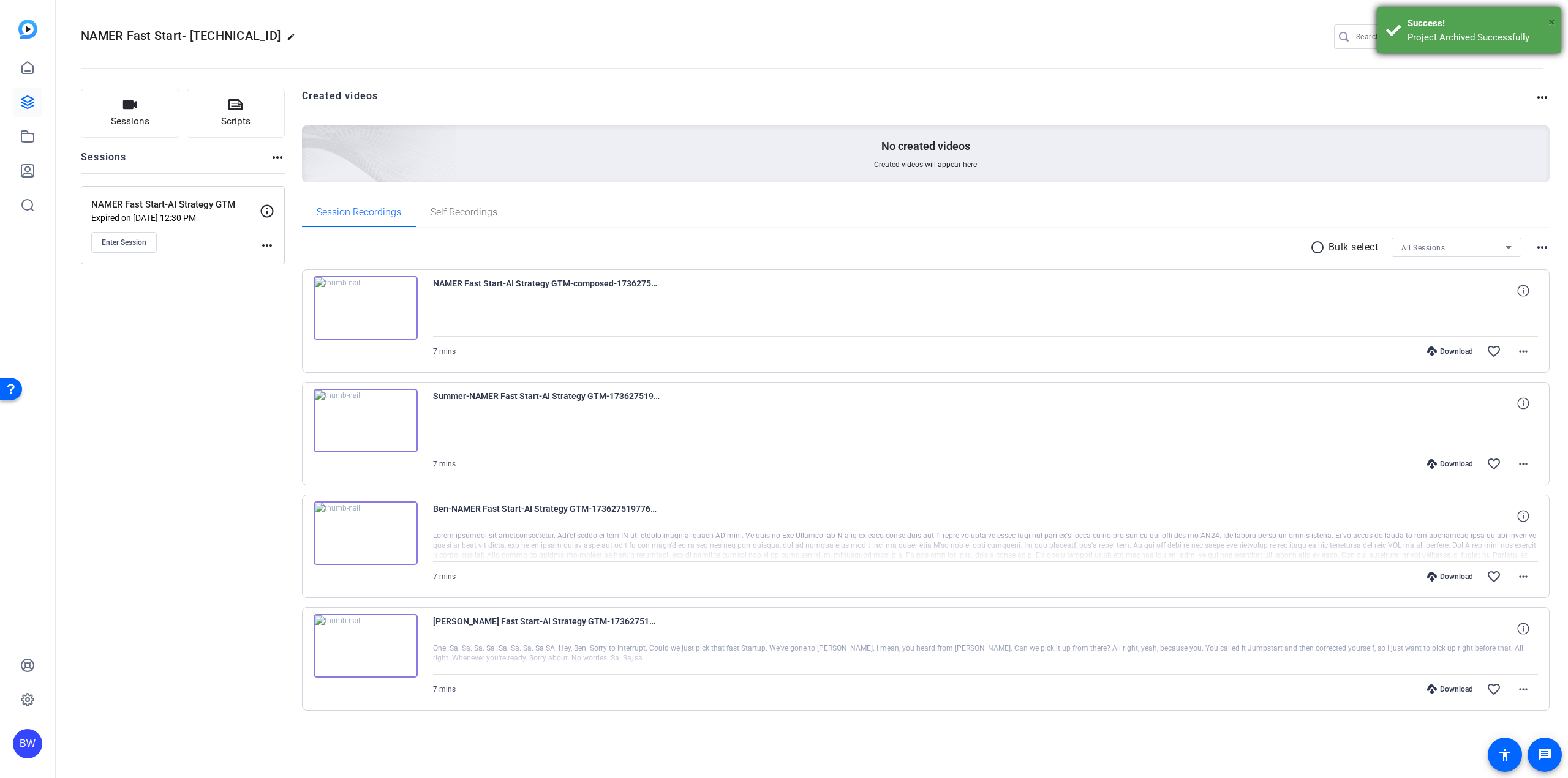
click at [1553, 22] on span "×" at bounding box center [1552, 22] width 7 height 15
click at [1530, 34] on mat-icon "settings" at bounding box center [1532, 37] width 24 height 18
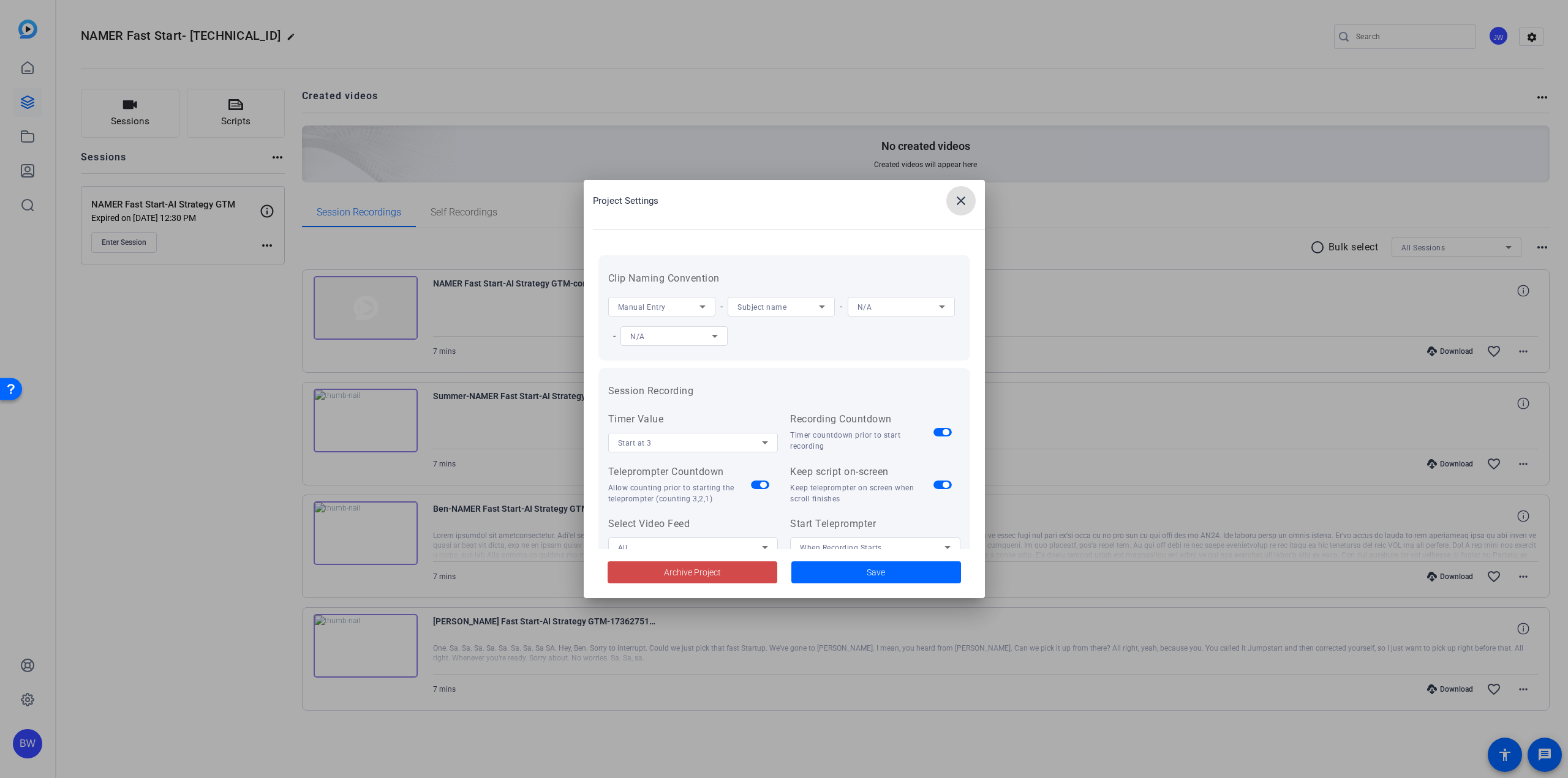
click at [753, 570] on span at bounding box center [692, 572] width 170 height 29
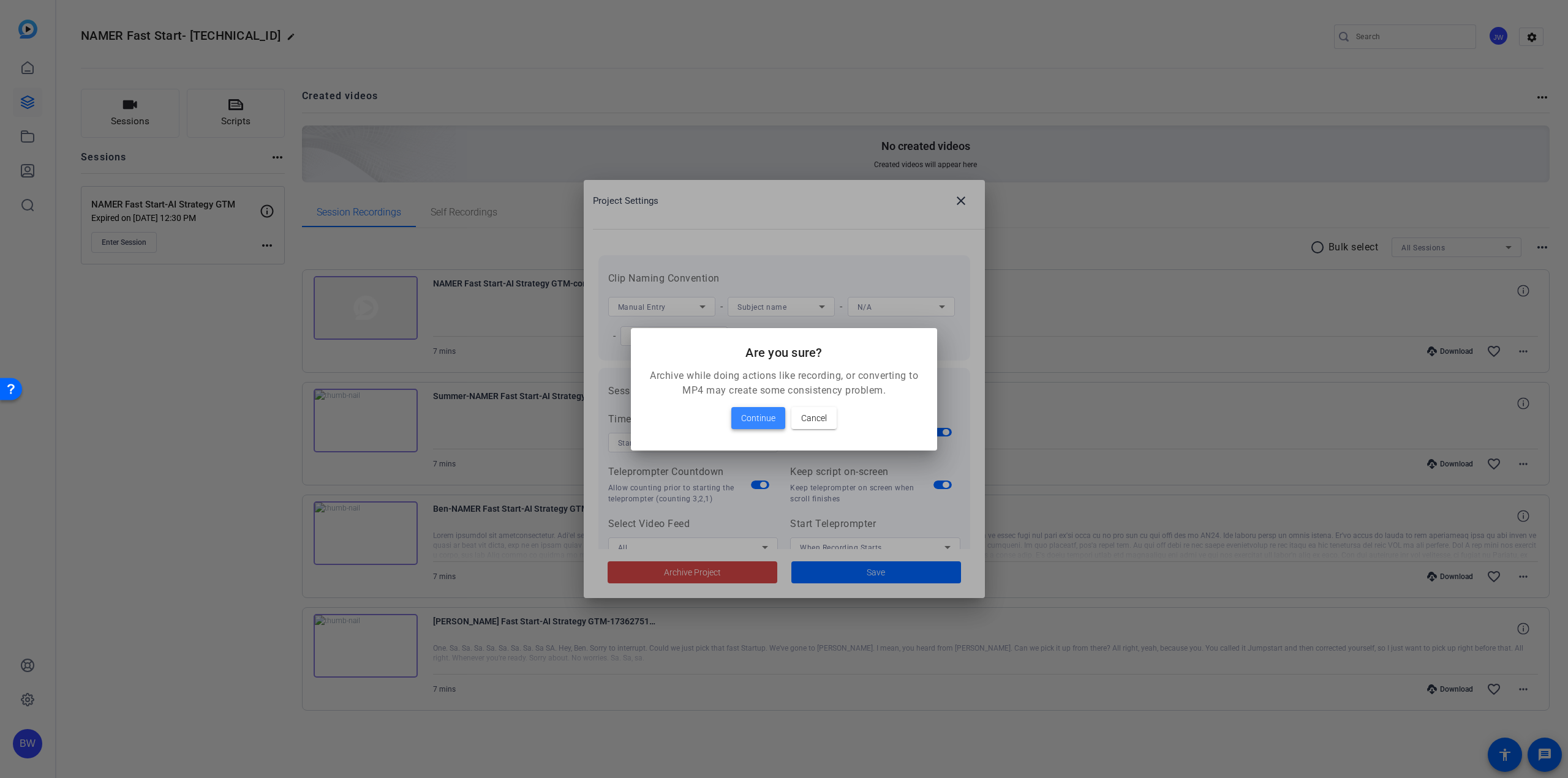
click at [773, 418] on span "Continue" at bounding box center [759, 417] width 34 height 15
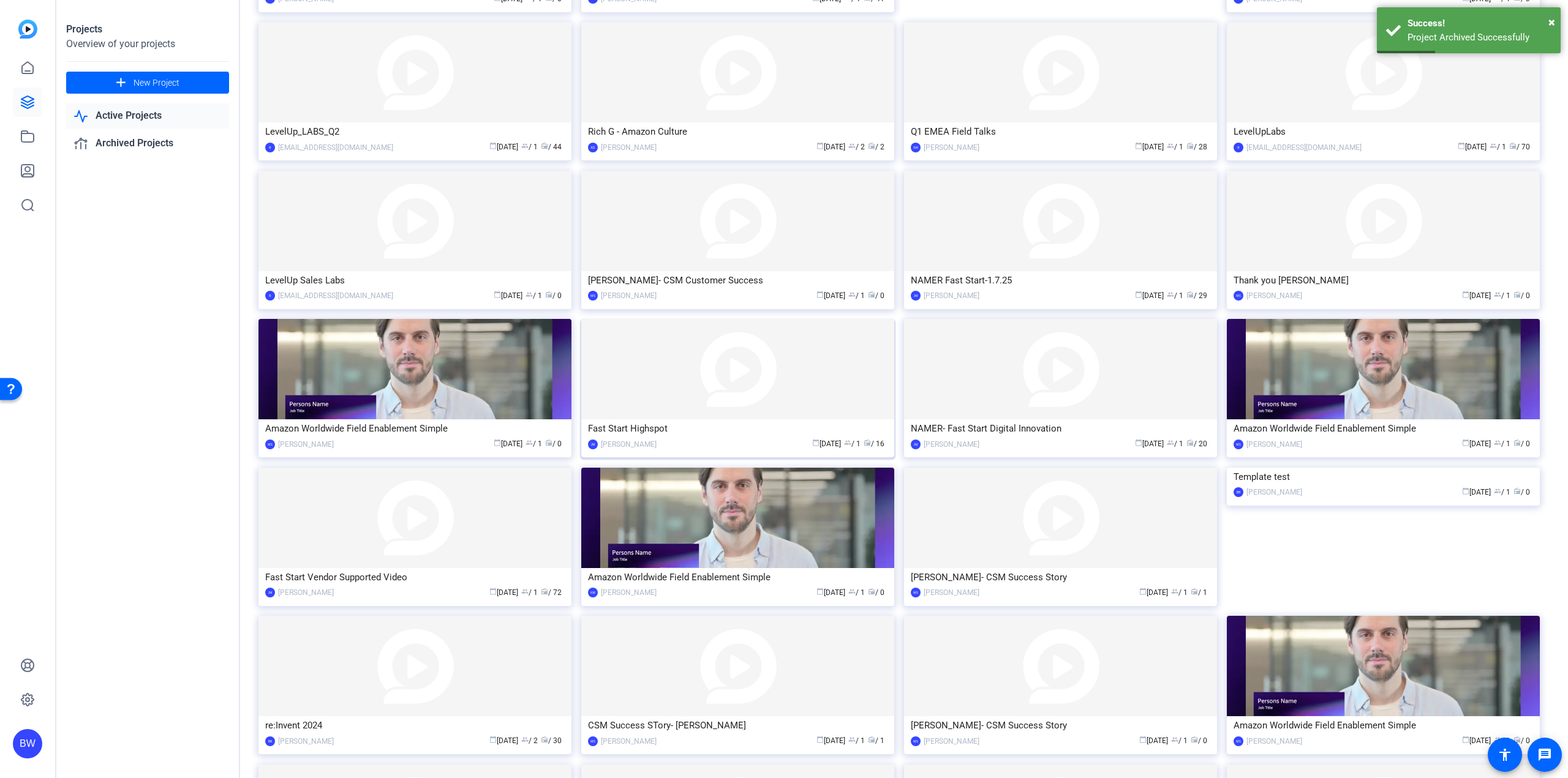
scroll to position [663, 0]
click at [1047, 536] on img at bounding box center [1060, 517] width 313 height 101
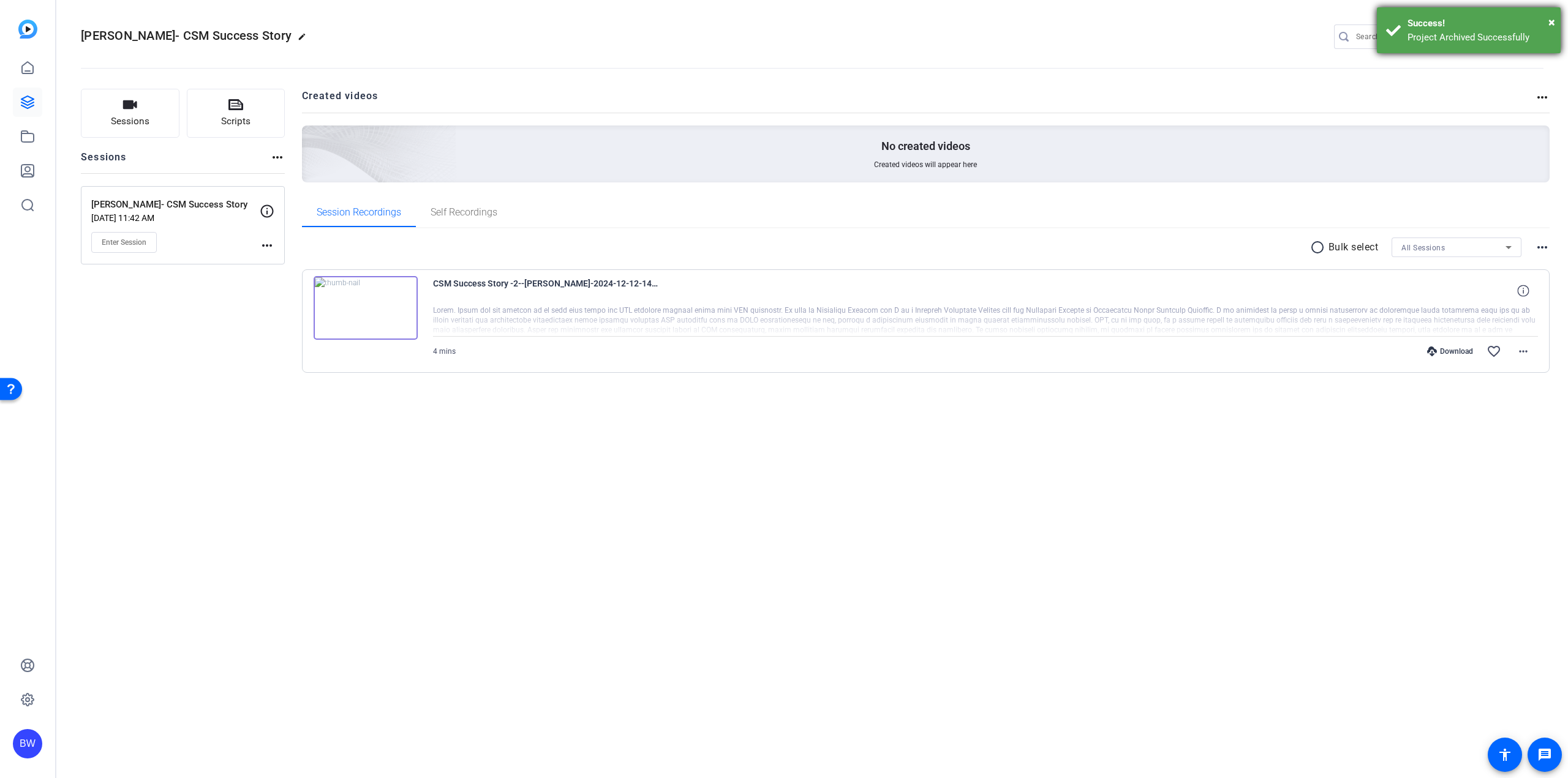
click at [1555, 22] on div "× Success! Project Archived Successfully" at bounding box center [1468, 30] width 183 height 46
click at [1535, 33] on mat-icon "settings" at bounding box center [1532, 37] width 24 height 18
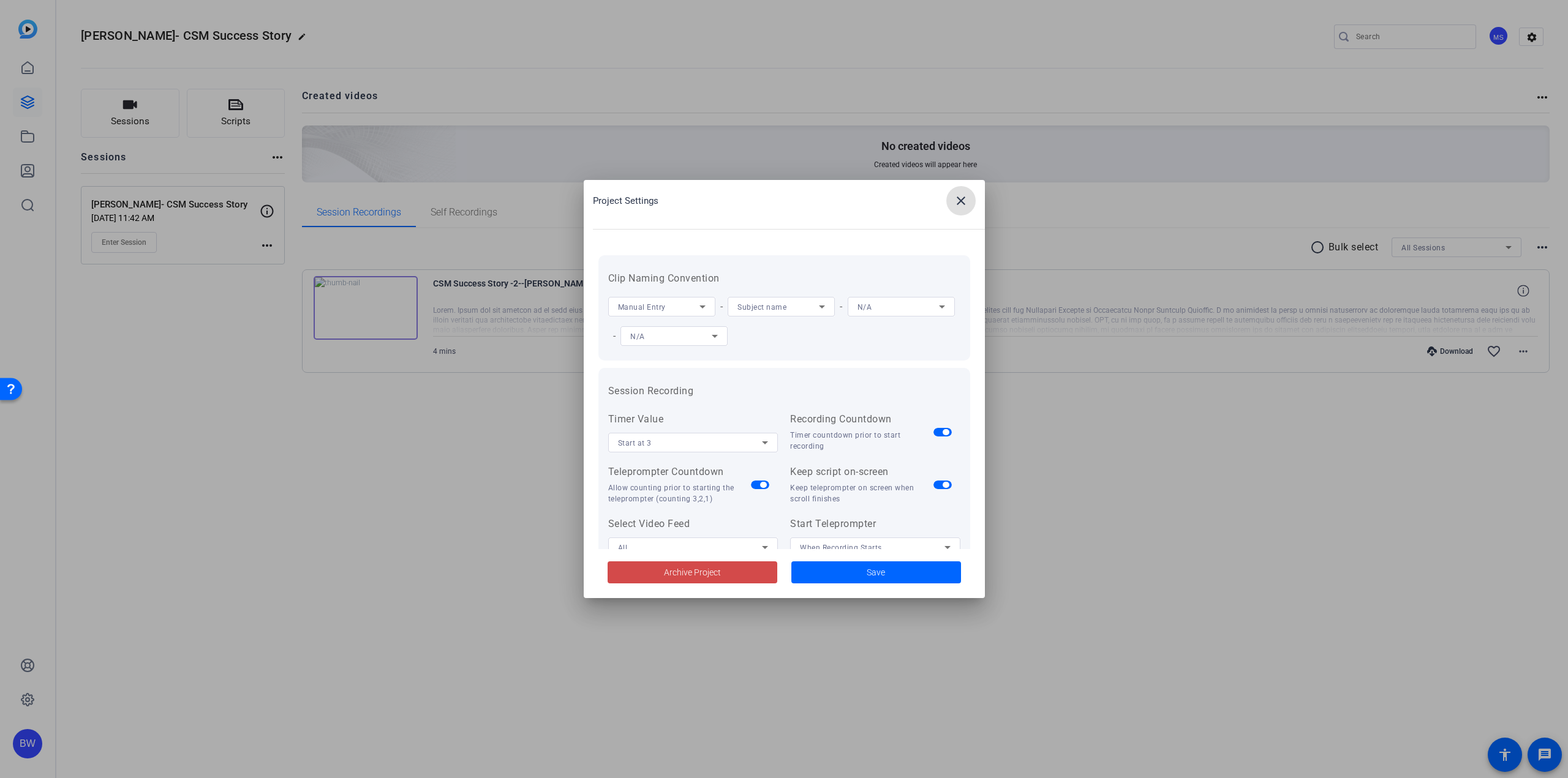
click at [748, 574] on span at bounding box center [692, 572] width 170 height 29
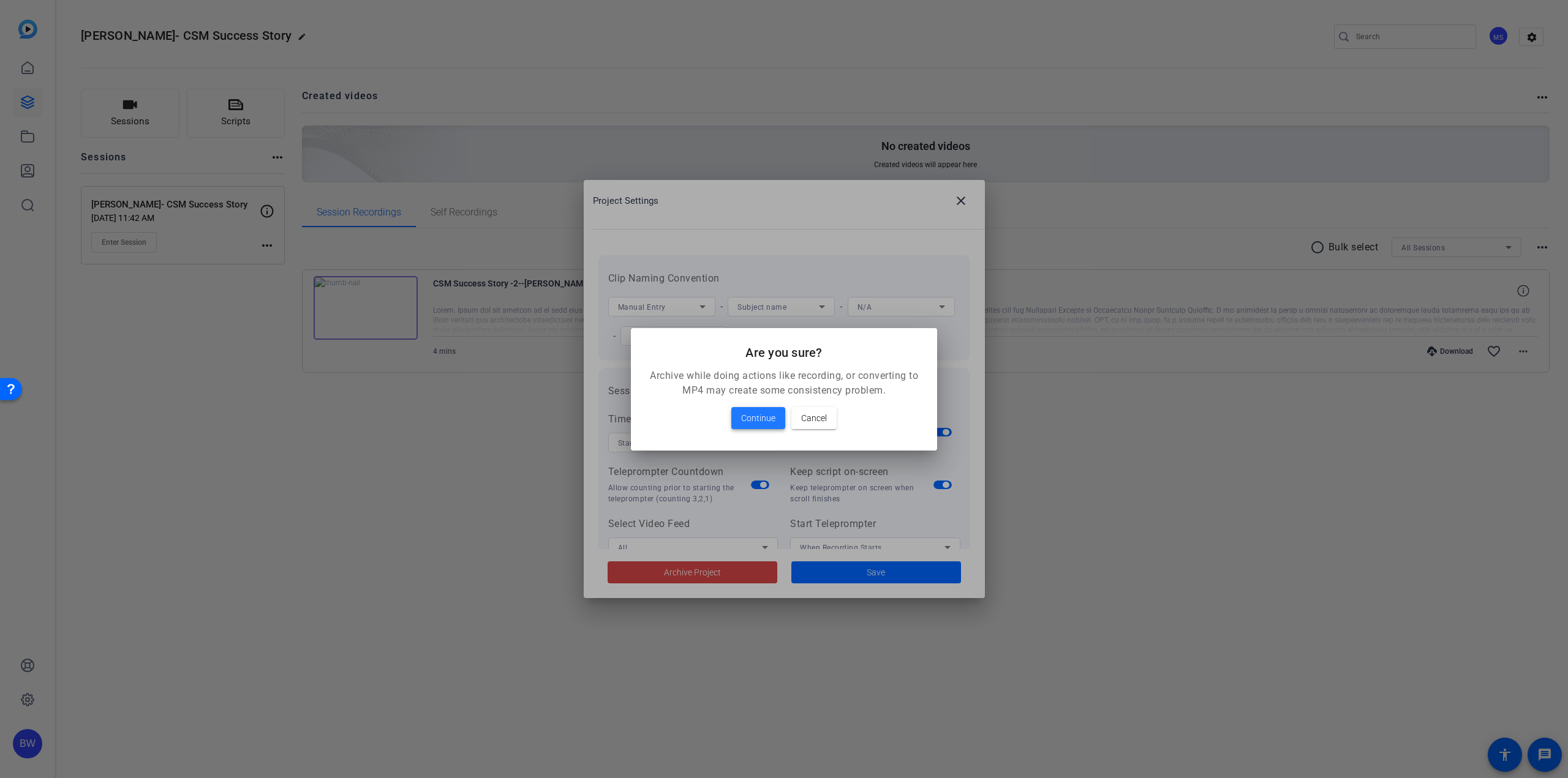
click at [771, 424] on span "Continue" at bounding box center [759, 417] width 34 height 15
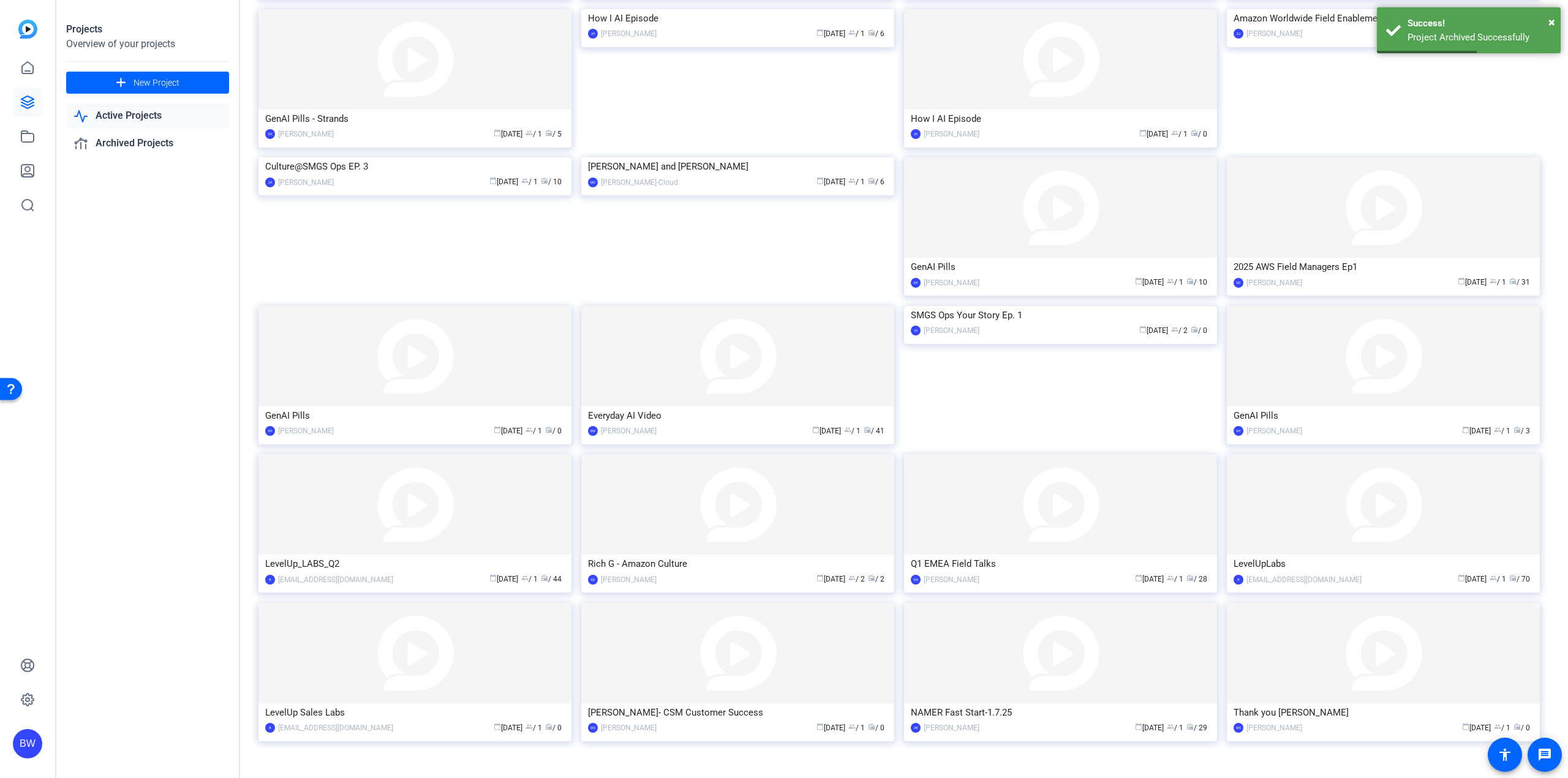
scroll to position [295, 0]
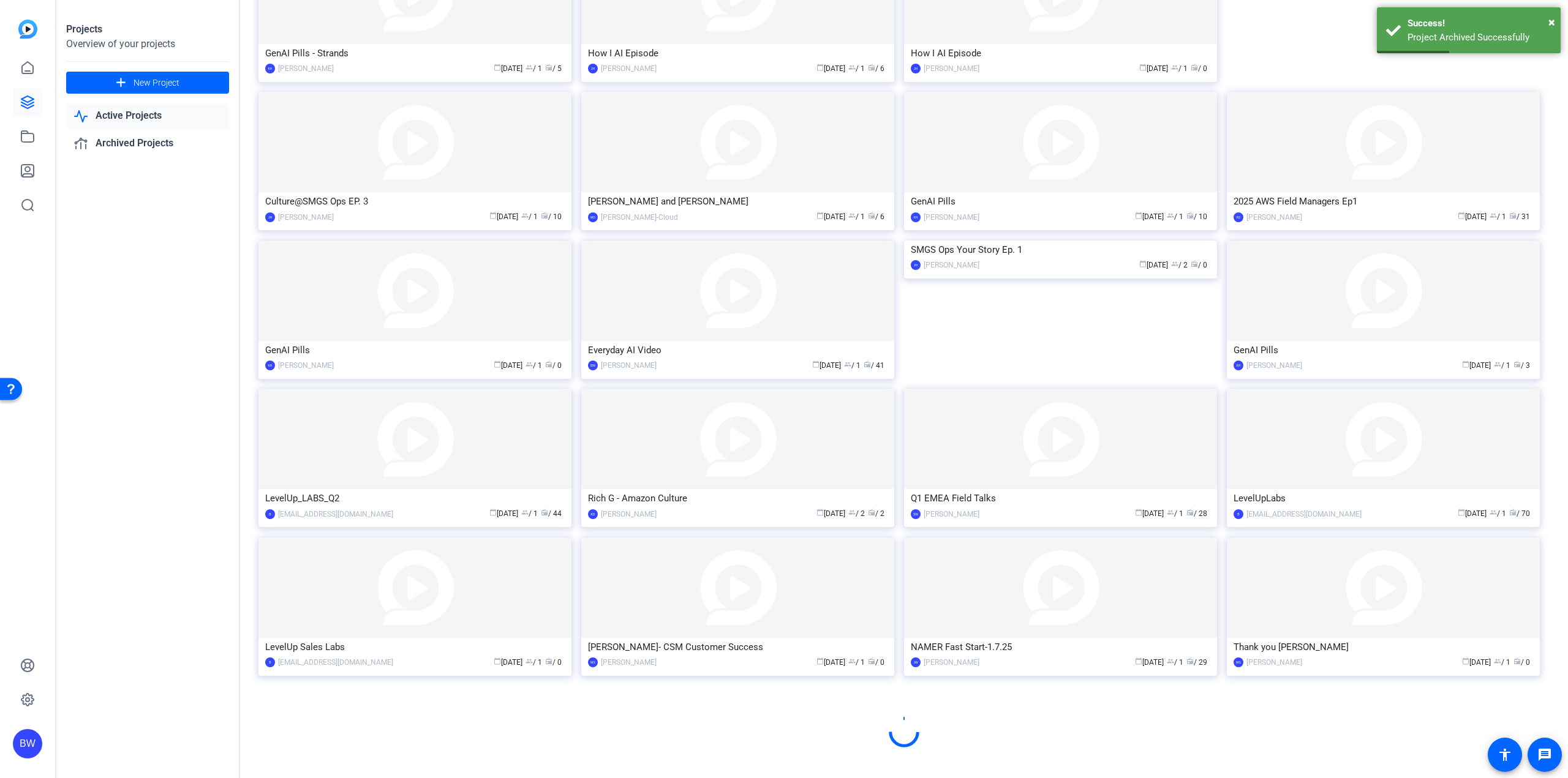
click at [740, 600] on img at bounding box center [737, 588] width 313 height 101
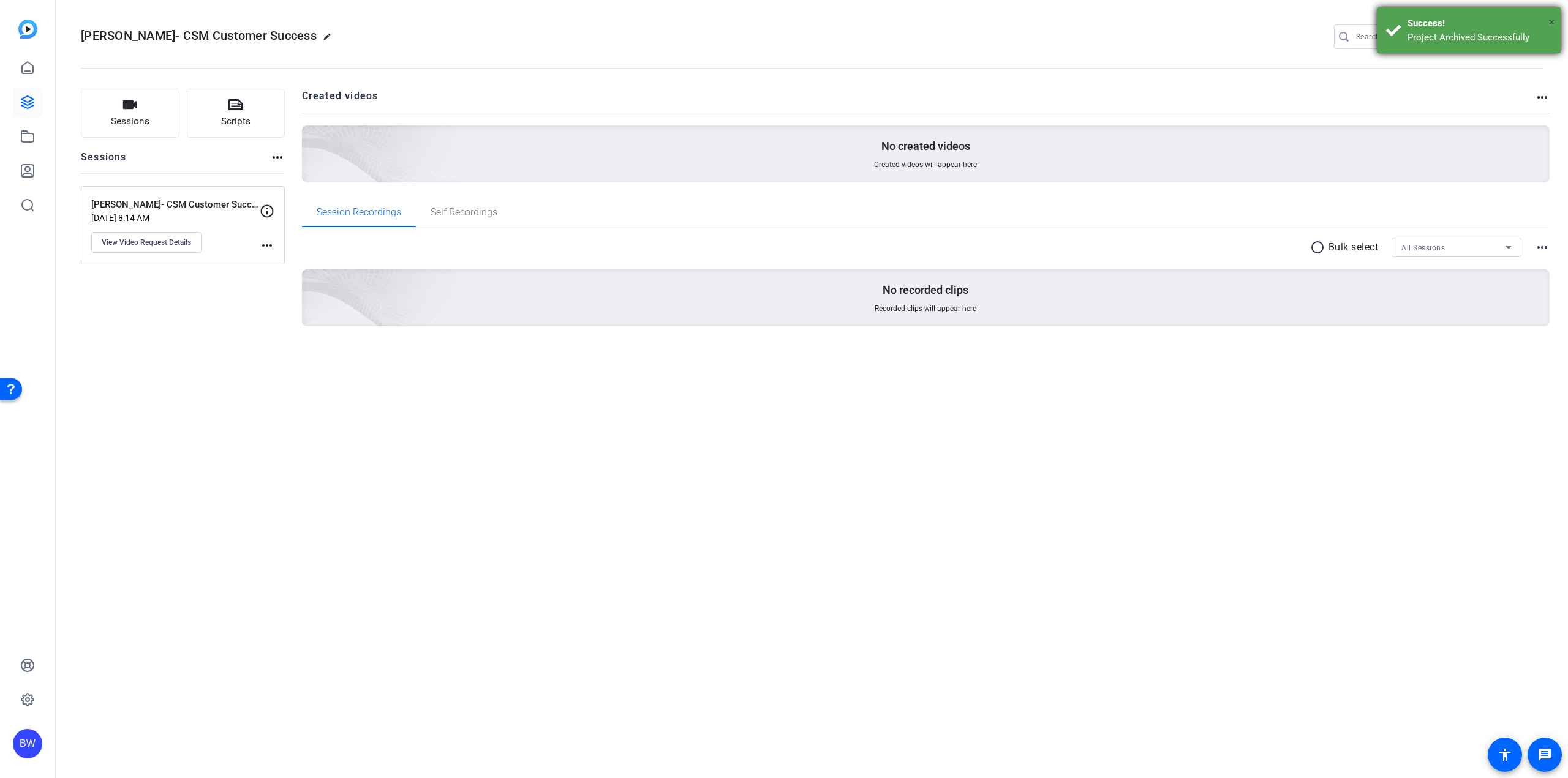
click at [1552, 18] on span "×" at bounding box center [1552, 22] width 7 height 15
click at [1537, 37] on mat-icon "settings" at bounding box center [1532, 37] width 24 height 18
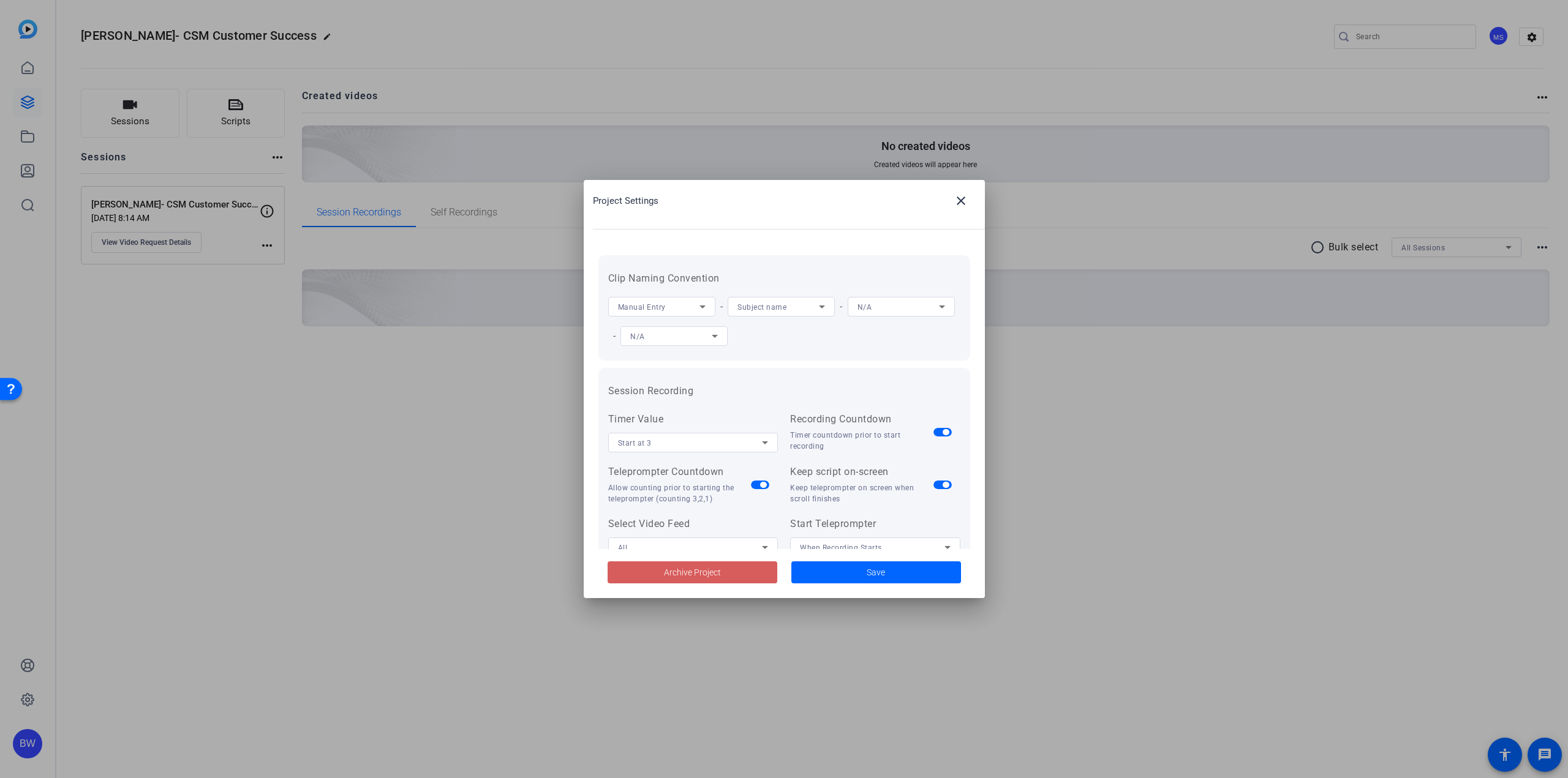
click at [711, 575] on span "Archive Project" at bounding box center [692, 572] width 57 height 13
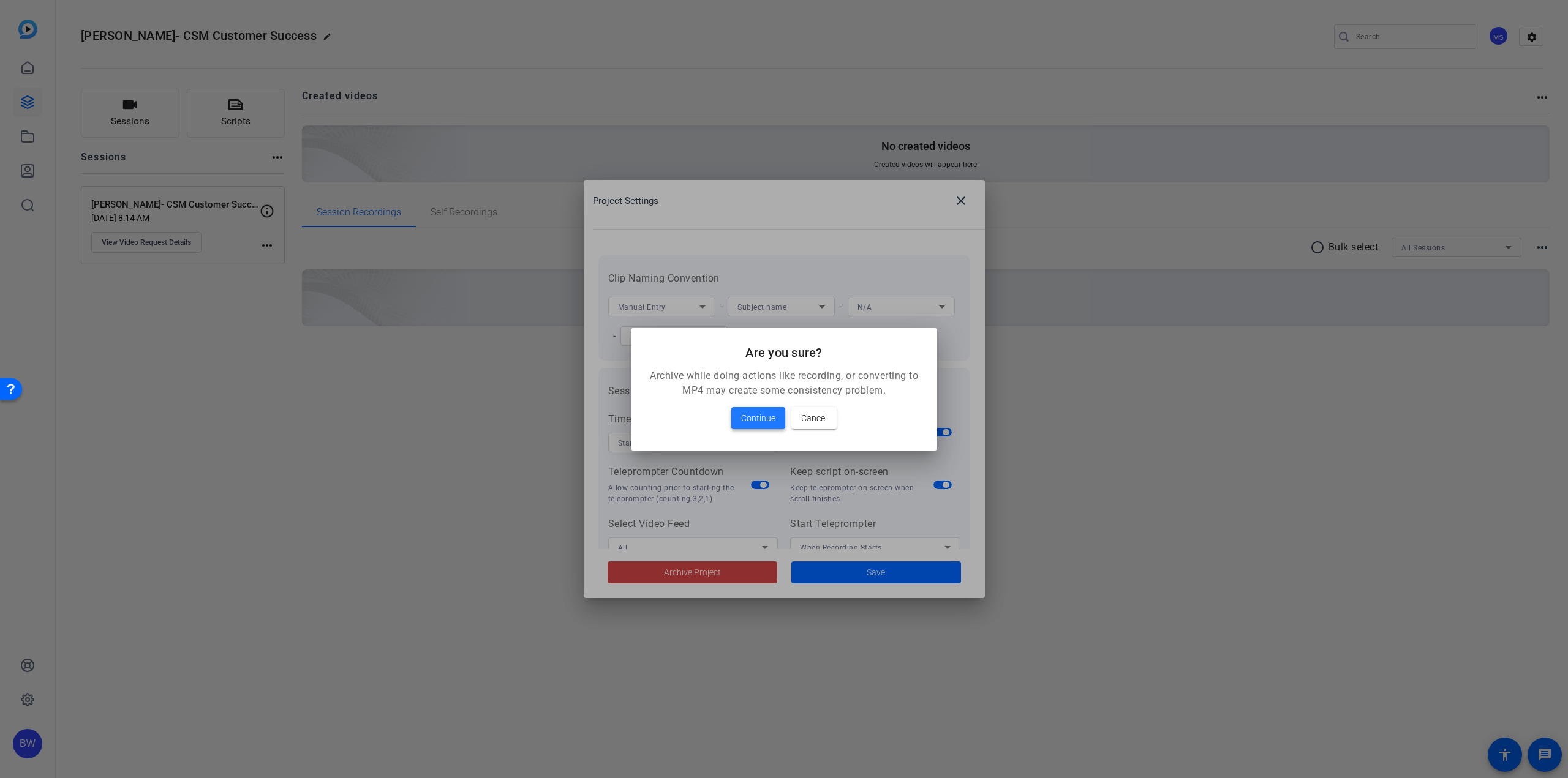
click at [759, 425] on span at bounding box center [758, 418] width 54 height 29
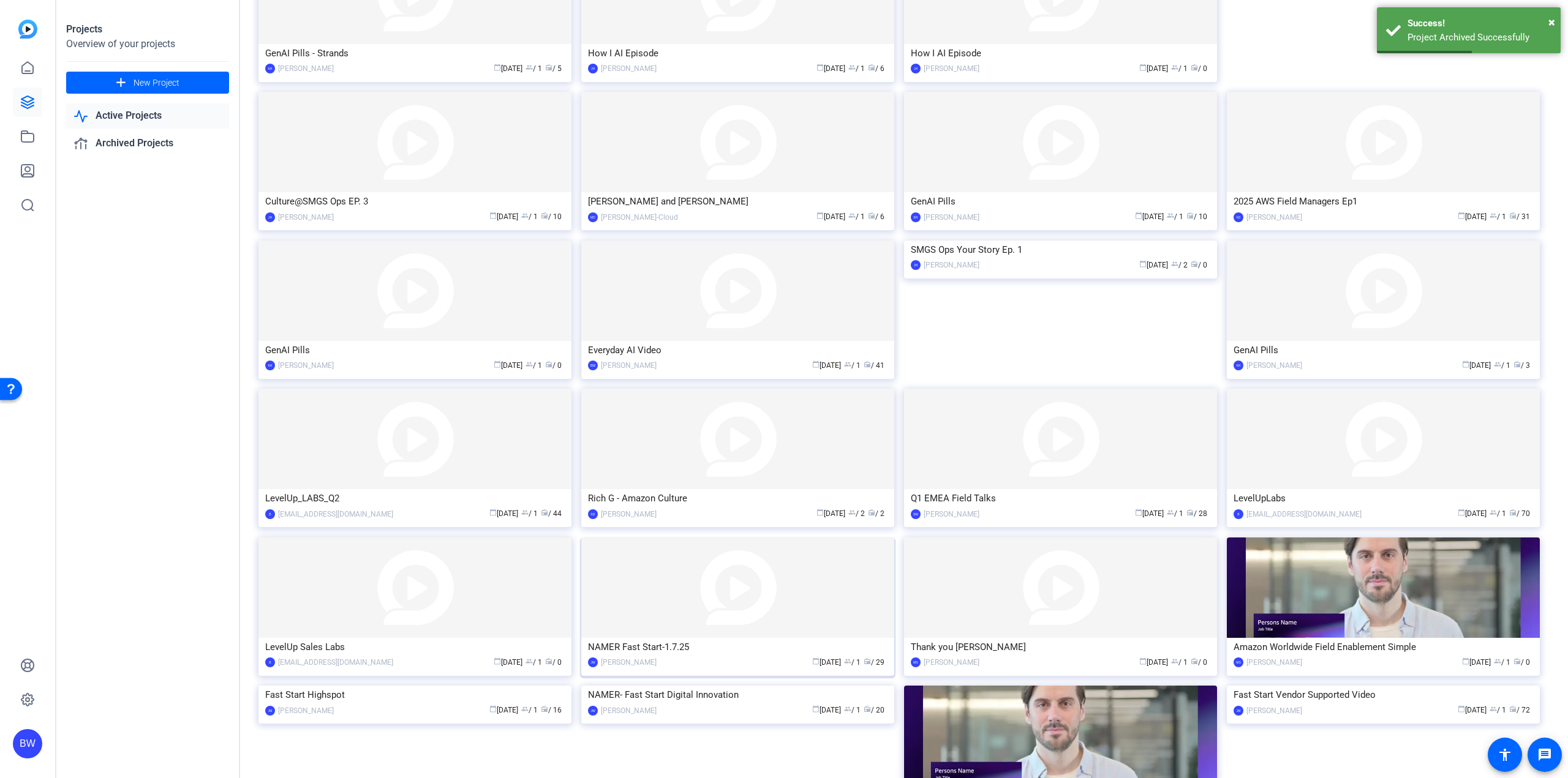
scroll to position [365, 0]
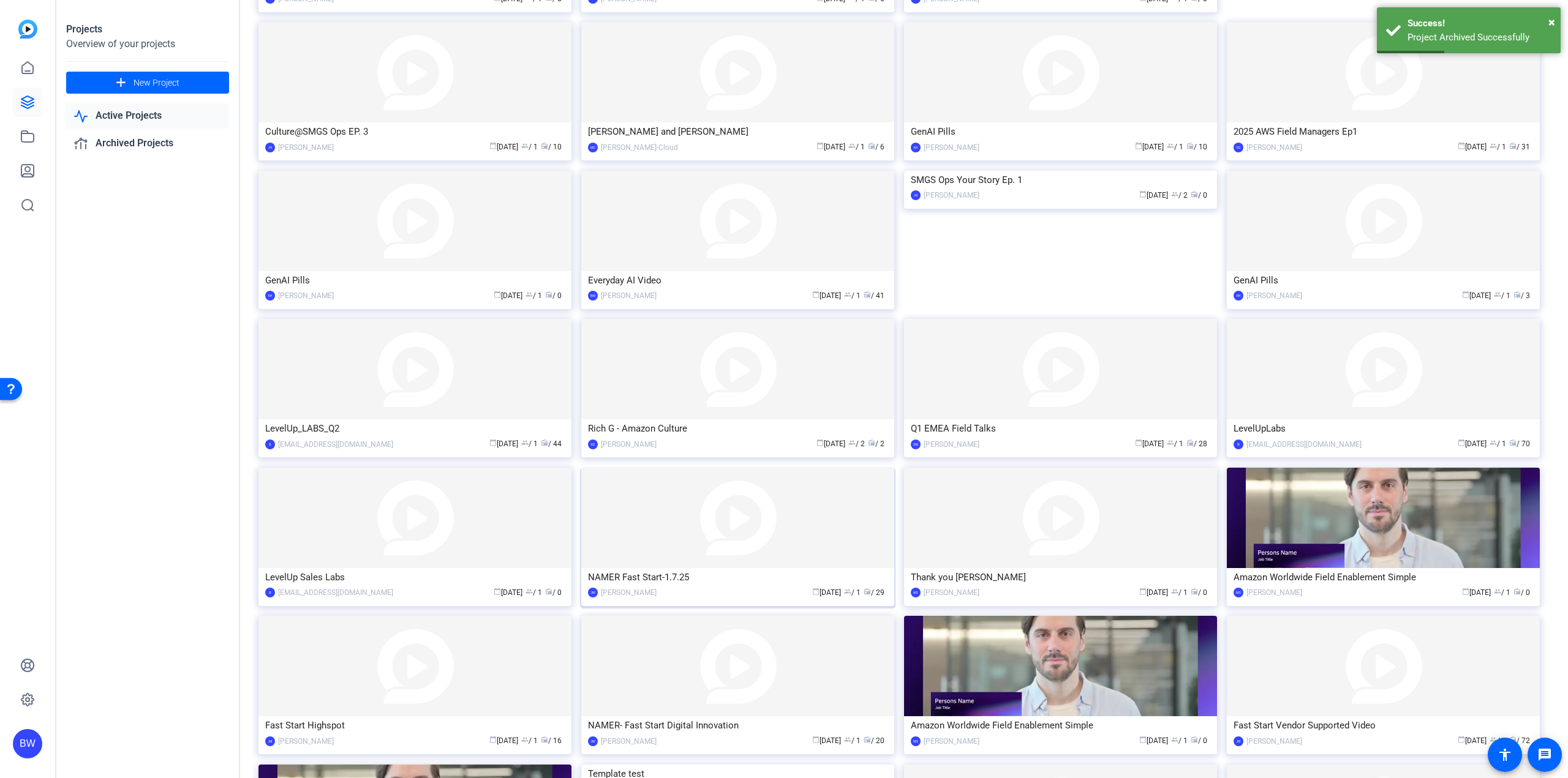
click at [745, 544] on img at bounding box center [737, 517] width 313 height 101
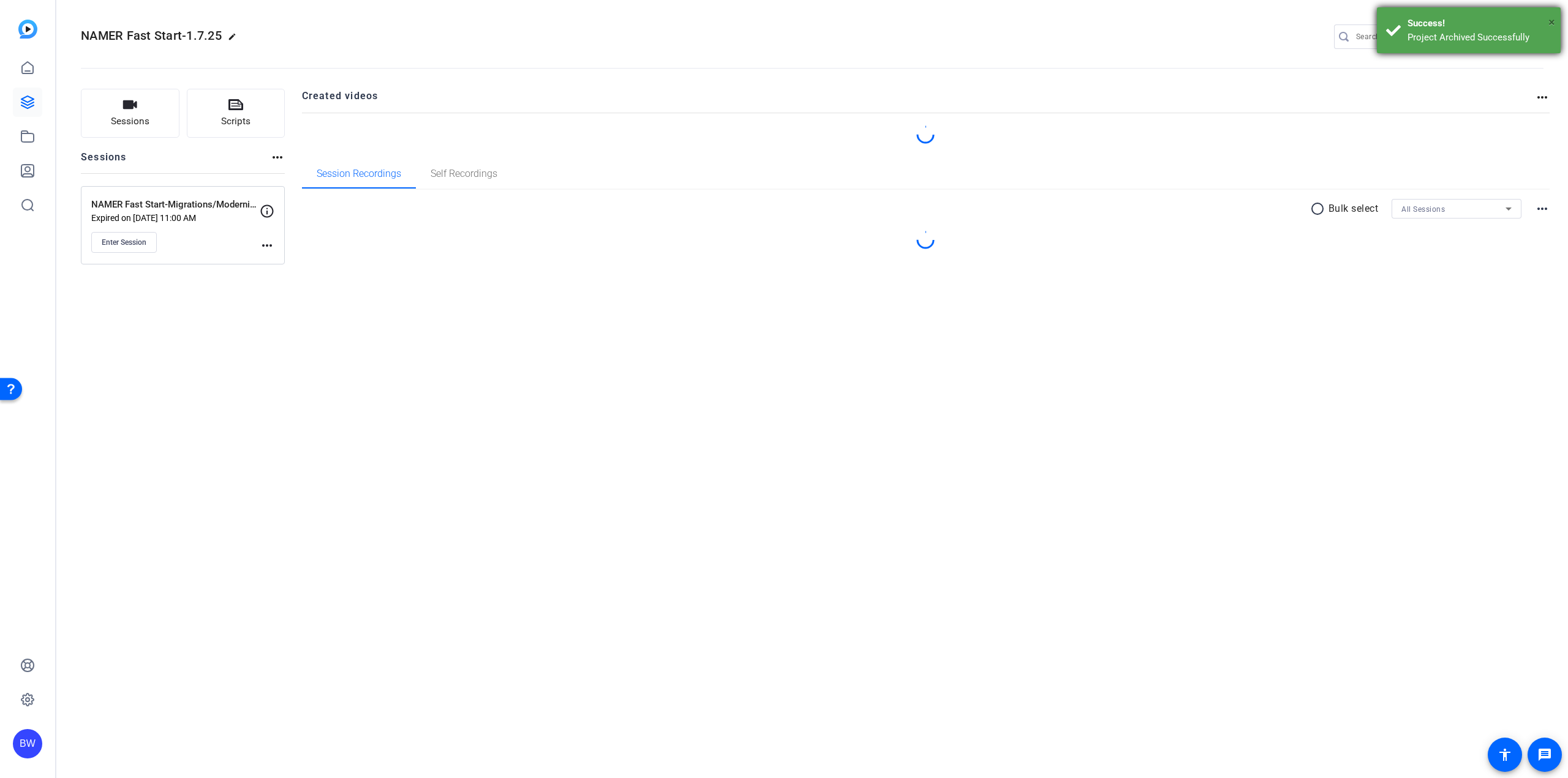
click at [1551, 20] on span "×" at bounding box center [1552, 22] width 7 height 15
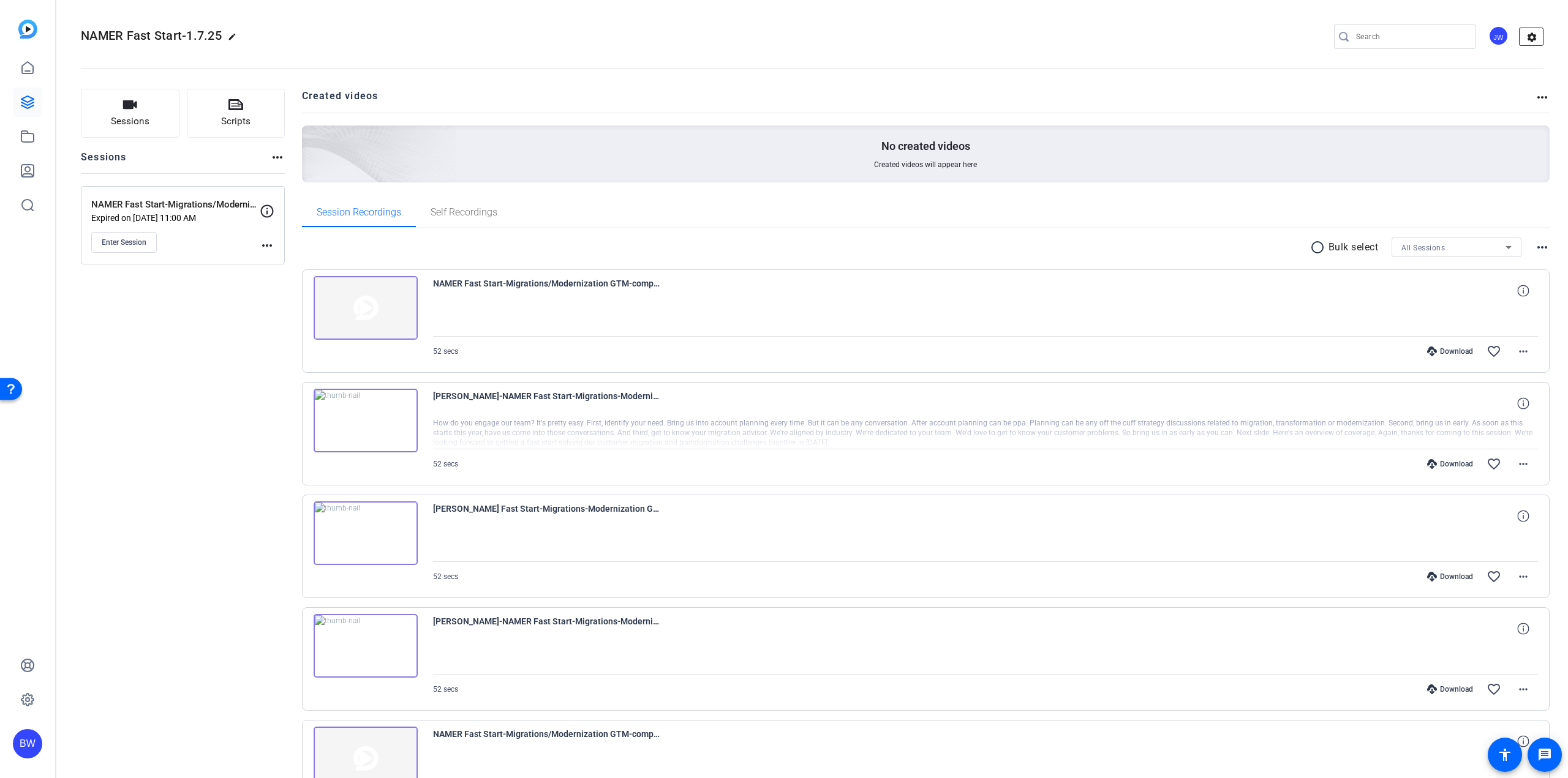
click at [1523, 40] on mat-icon "settings" at bounding box center [1532, 37] width 24 height 18
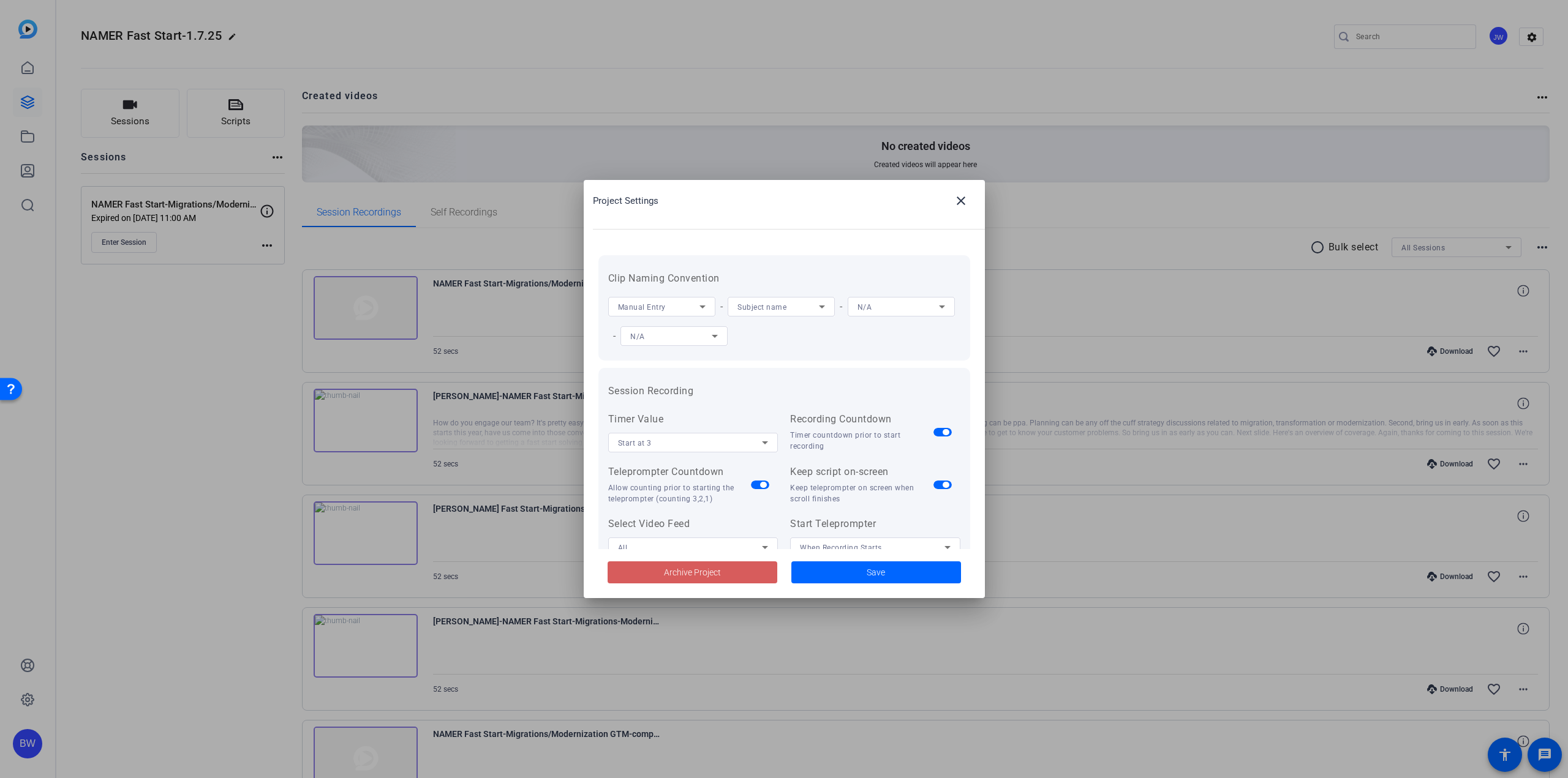
click at [761, 570] on span at bounding box center [692, 572] width 170 height 29
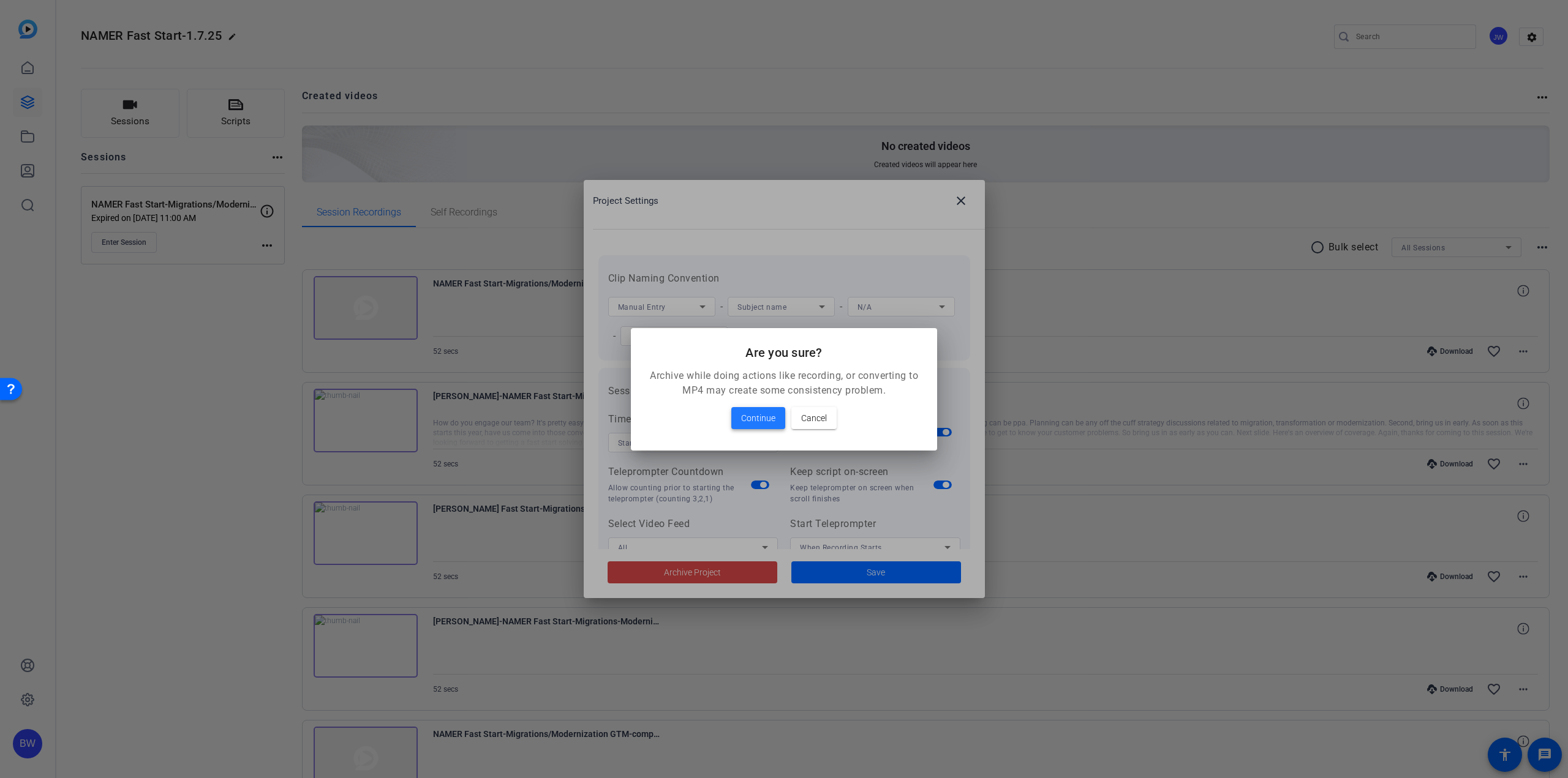
click at [761, 417] on span "Continue" at bounding box center [759, 417] width 34 height 15
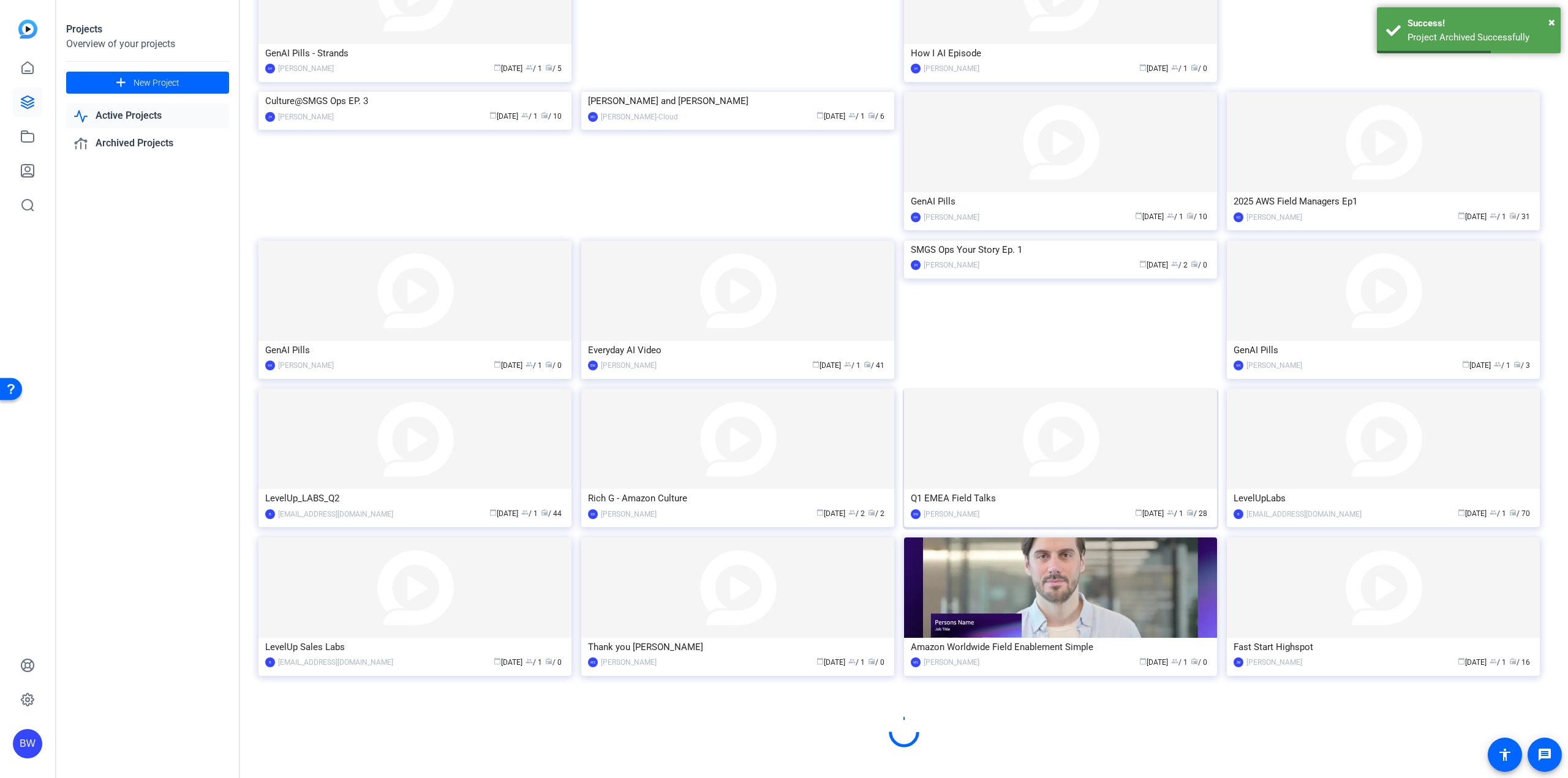
scroll to position [365, 0]
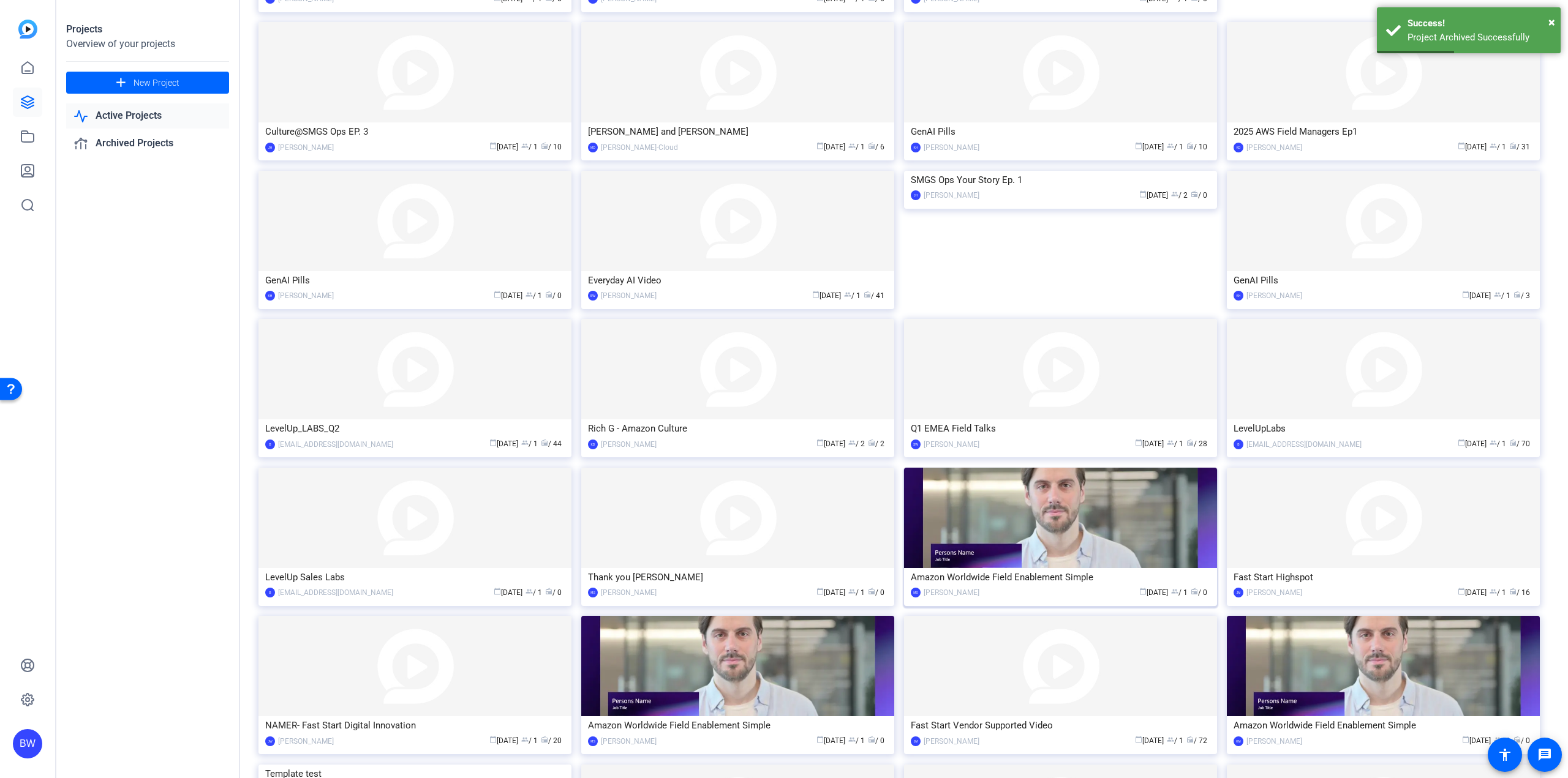
click at [1030, 527] on img at bounding box center [1060, 517] width 313 height 101
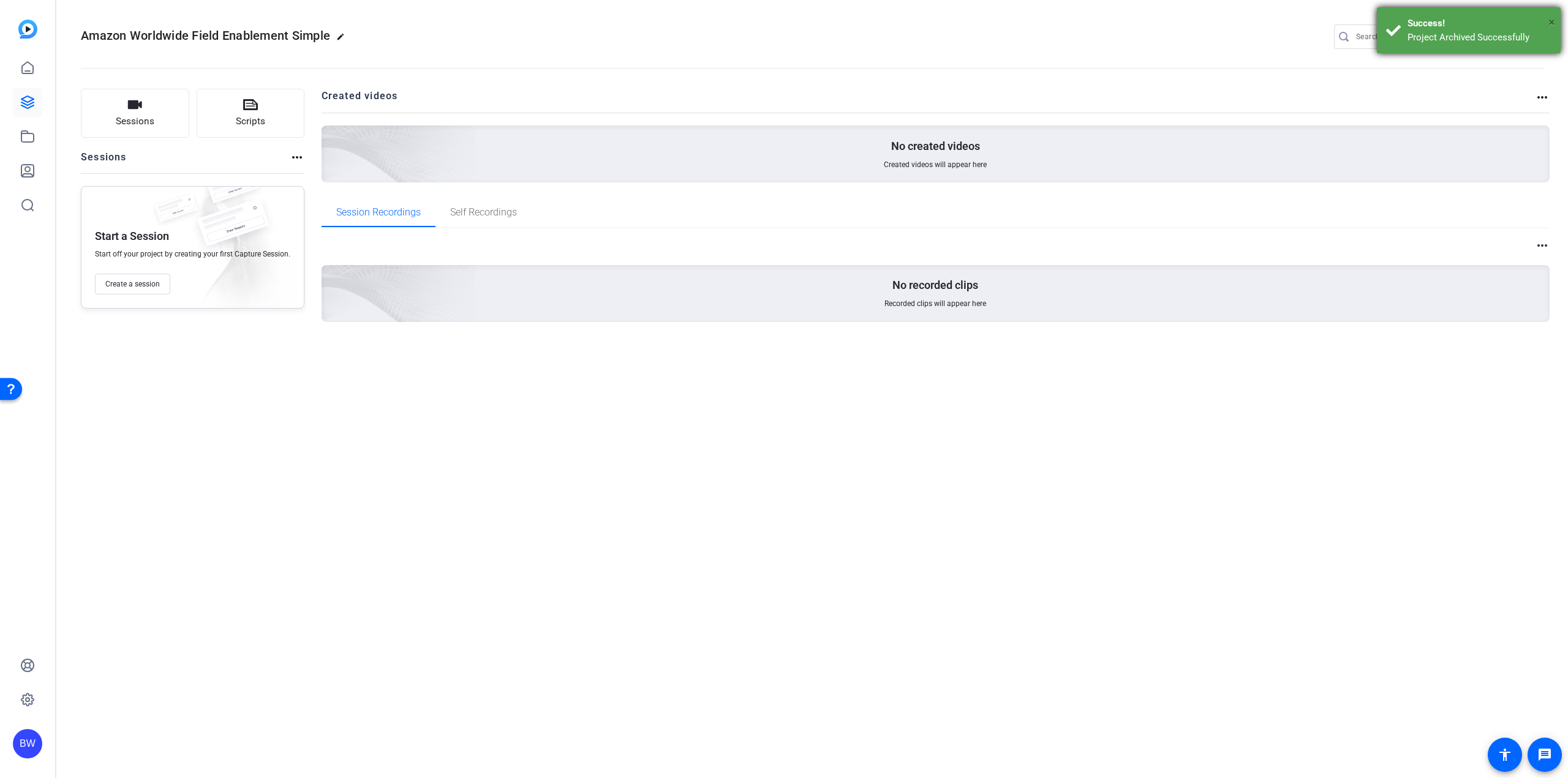
click at [1550, 22] on span "×" at bounding box center [1552, 22] width 7 height 15
click at [1535, 34] on mat-icon "settings" at bounding box center [1532, 37] width 24 height 18
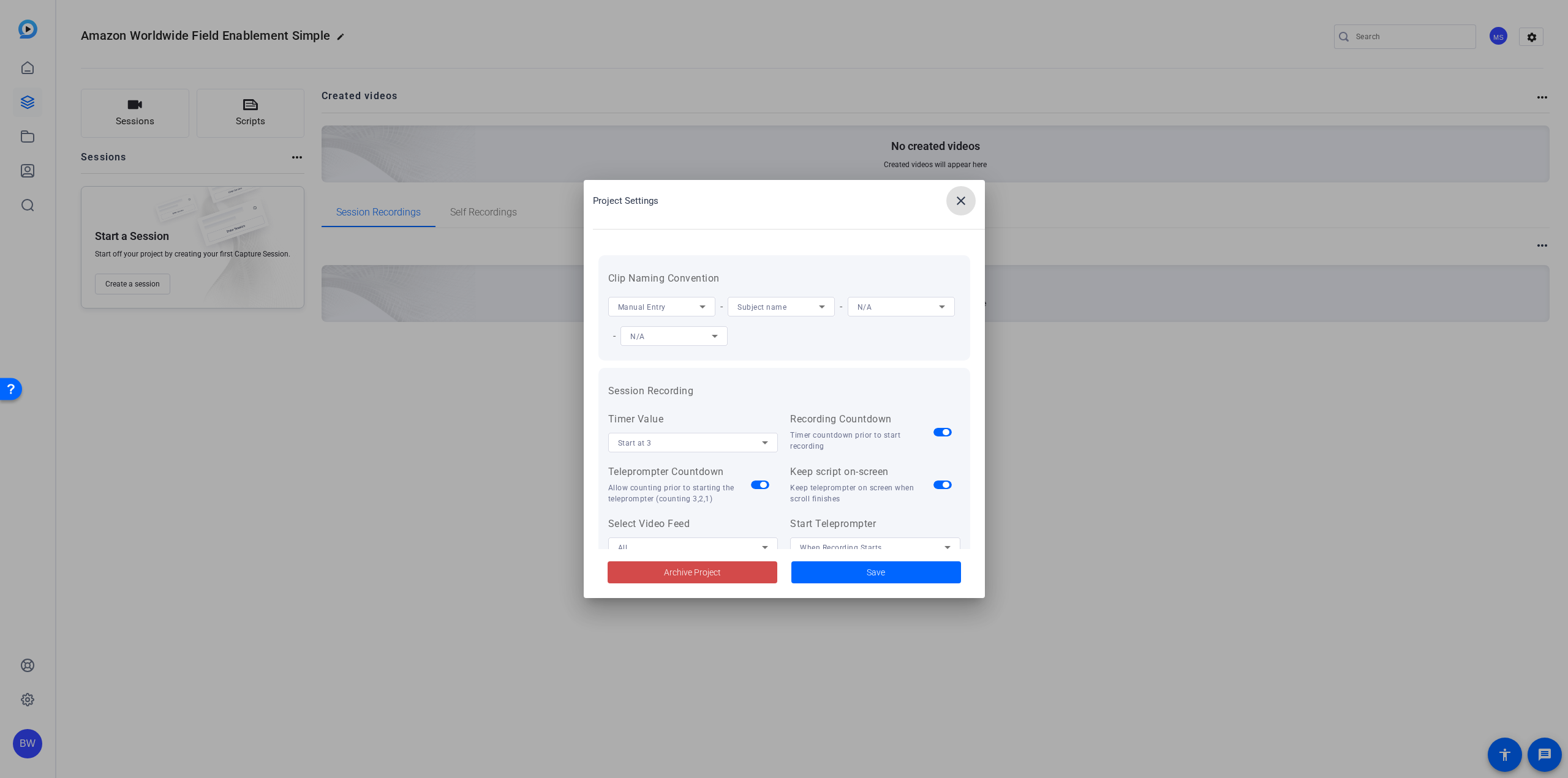
click at [696, 578] on button "Archive Project" at bounding box center [692, 572] width 170 height 22
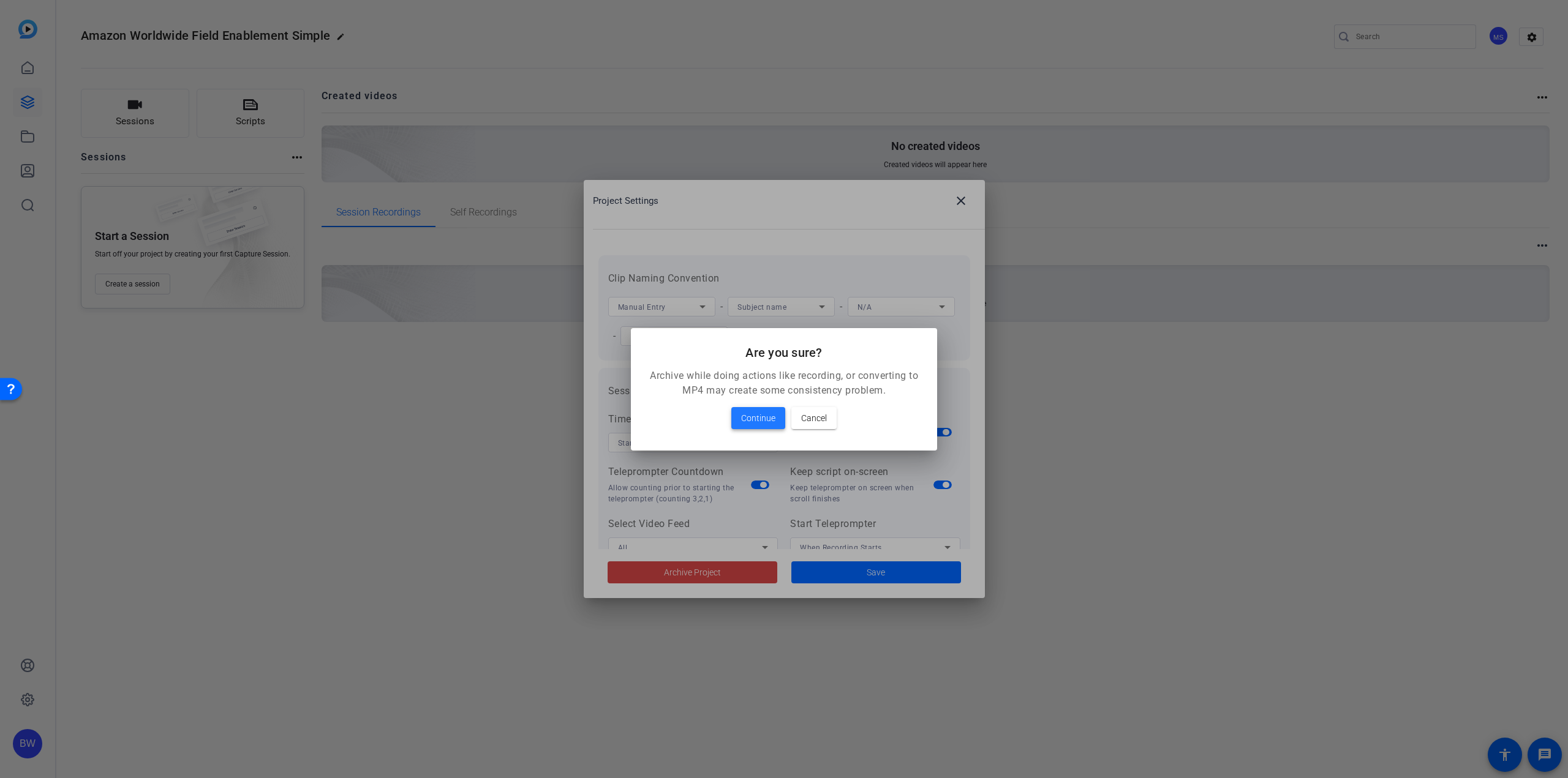
click at [761, 412] on span "Continue" at bounding box center [759, 417] width 34 height 15
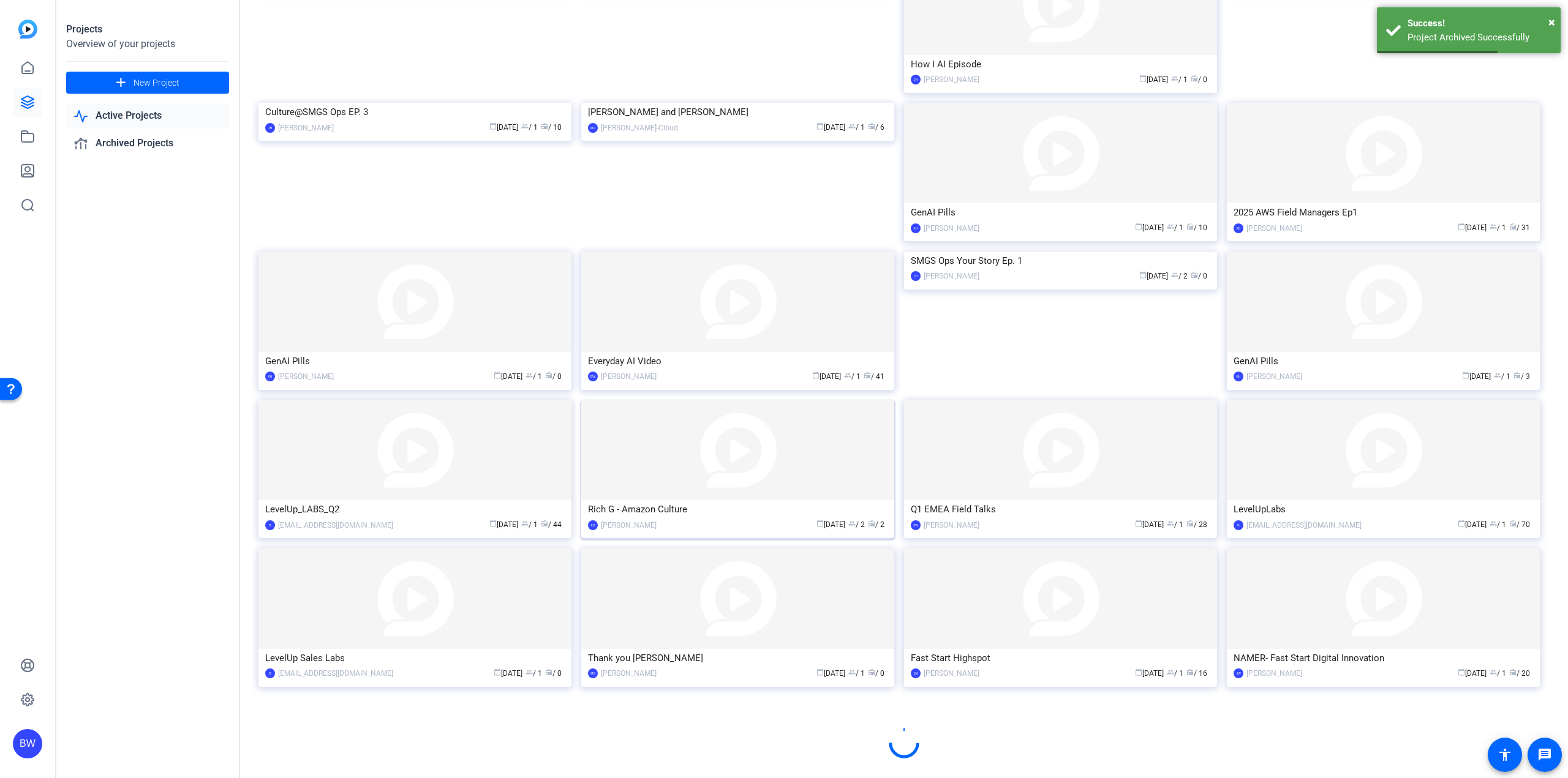
scroll to position [295, 0]
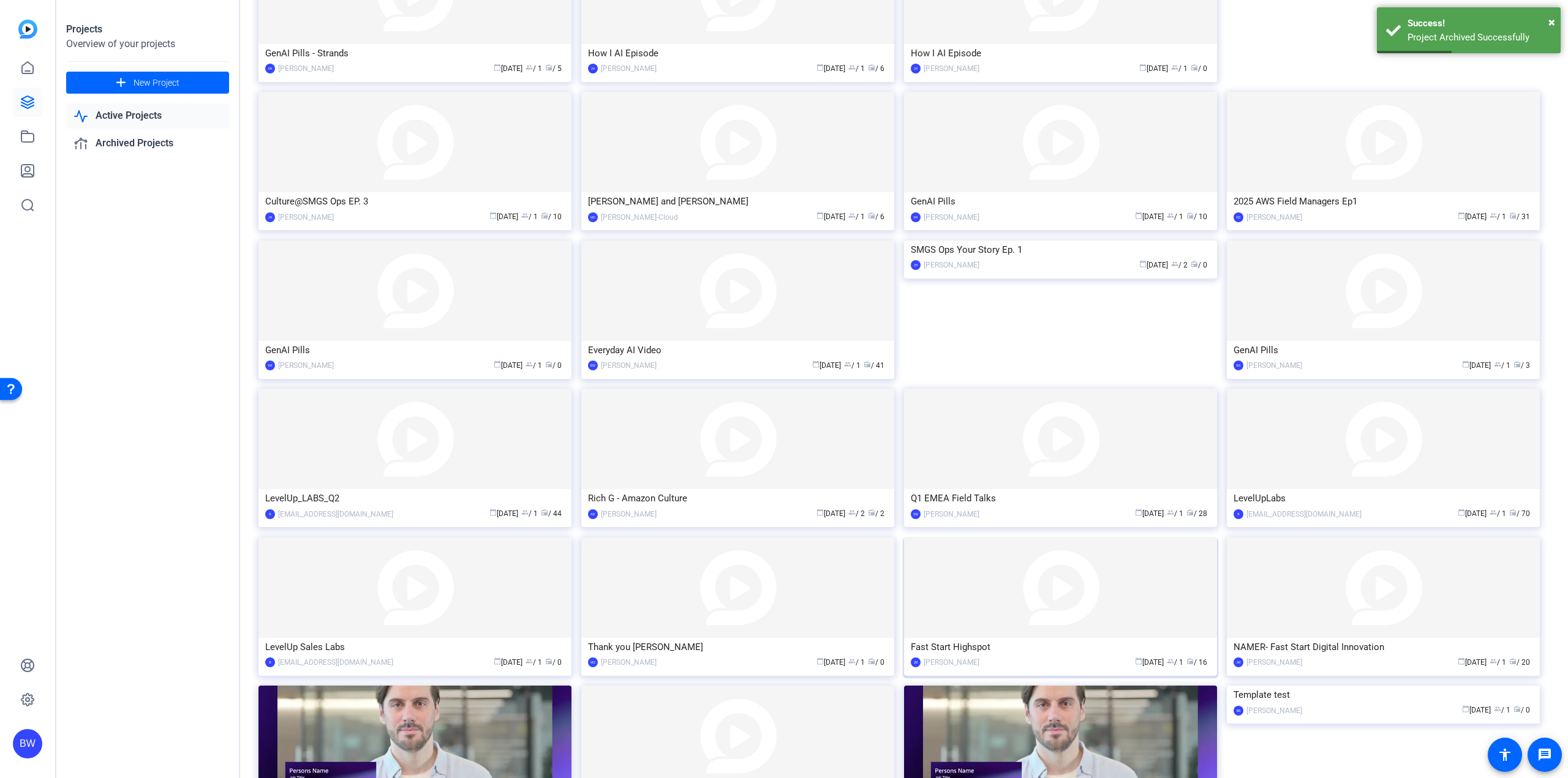
click at [1032, 631] on img at bounding box center [1060, 588] width 313 height 101
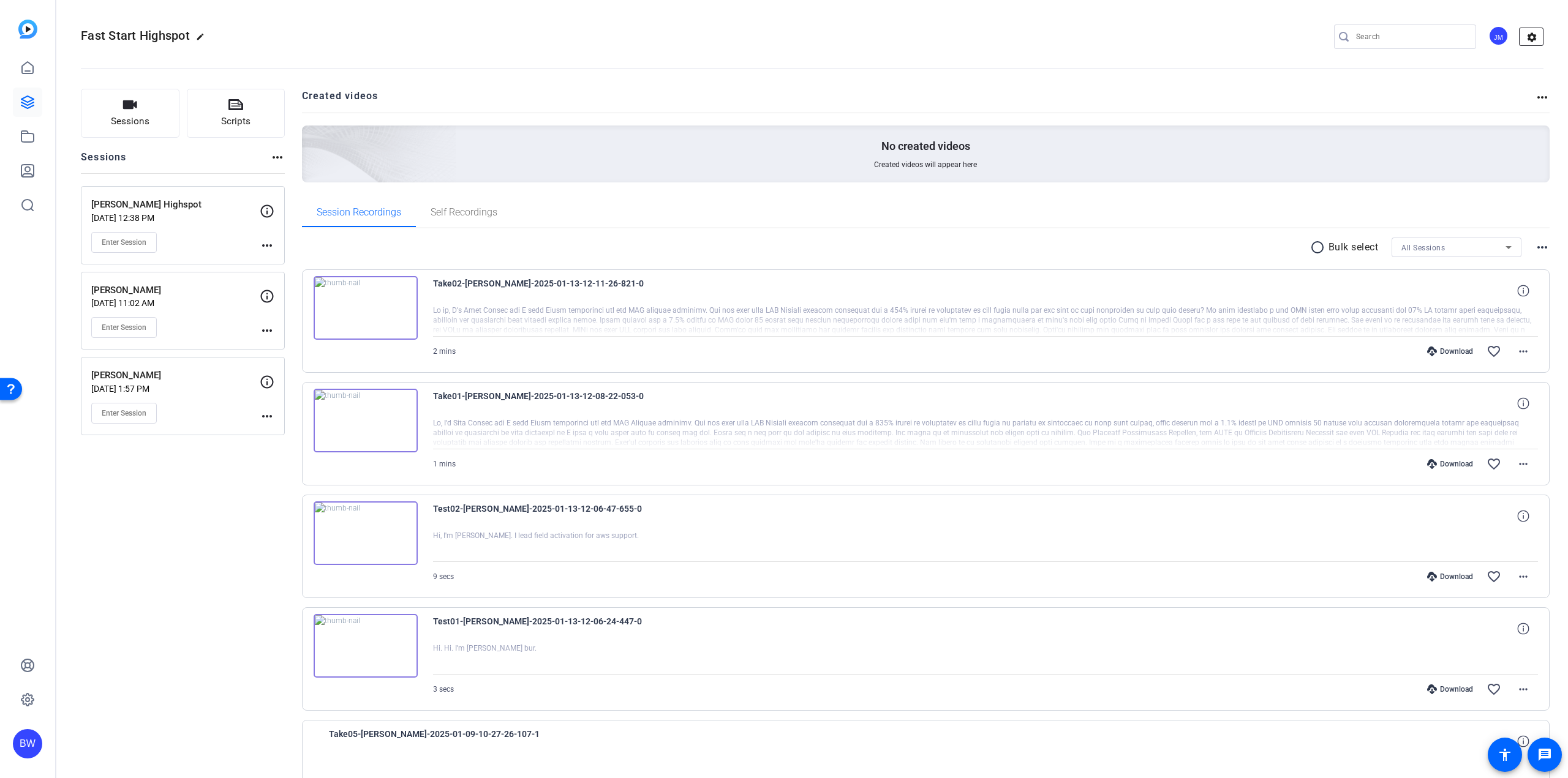
click at [1528, 34] on mat-icon "settings" at bounding box center [1532, 37] width 24 height 18
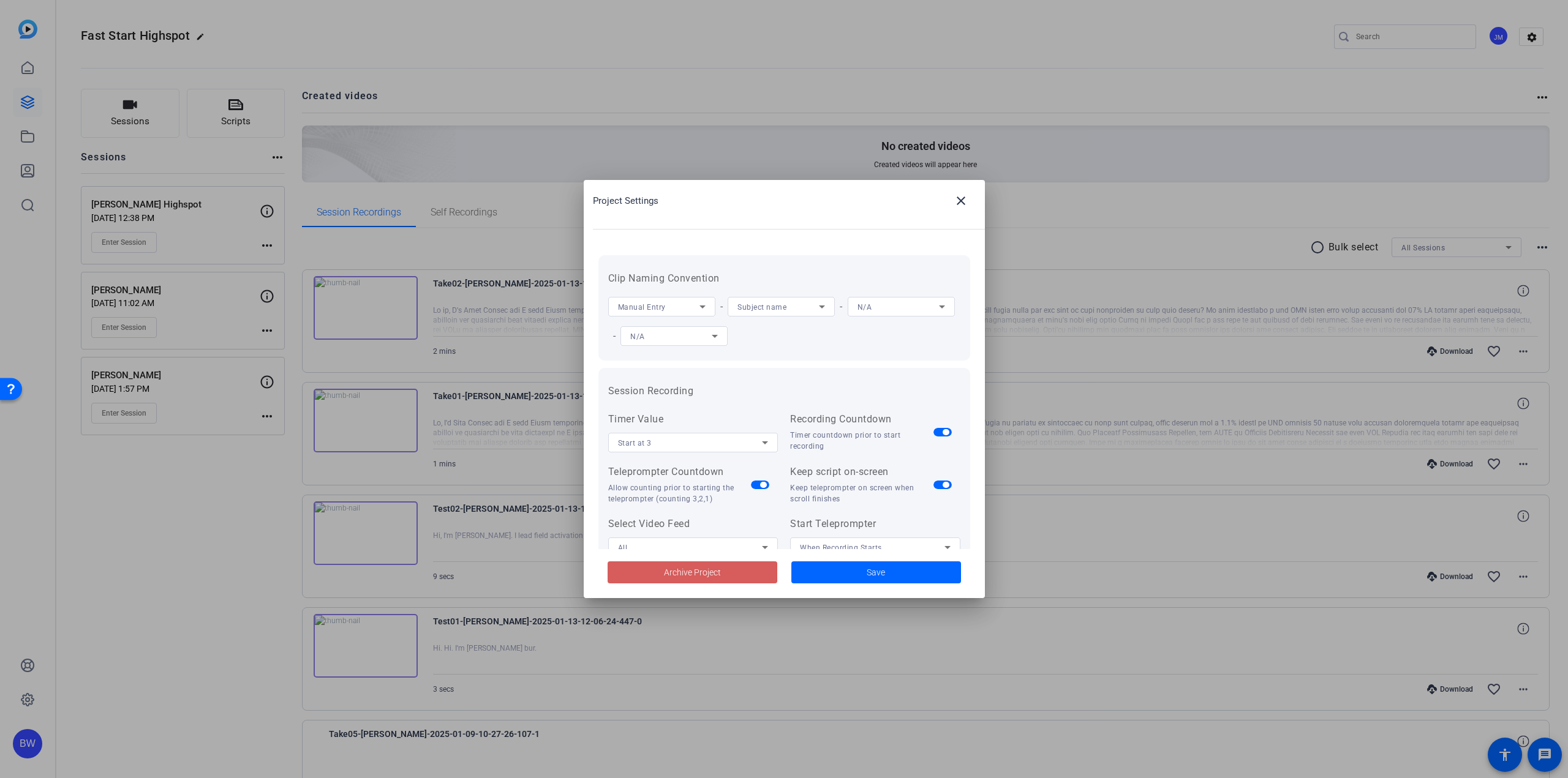
click at [643, 571] on span at bounding box center [692, 572] width 170 height 29
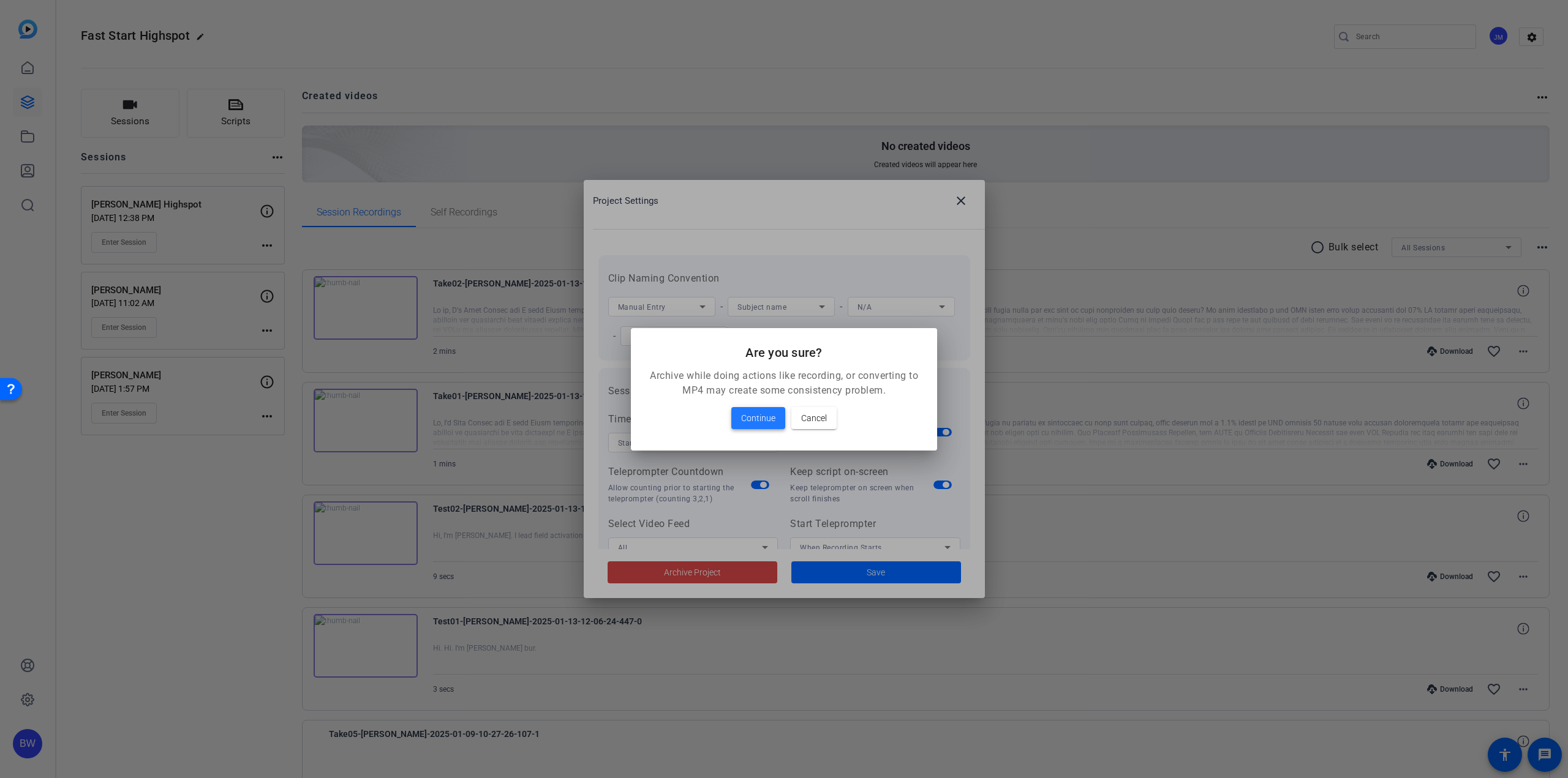
click at [759, 417] on span "Continue" at bounding box center [759, 417] width 34 height 15
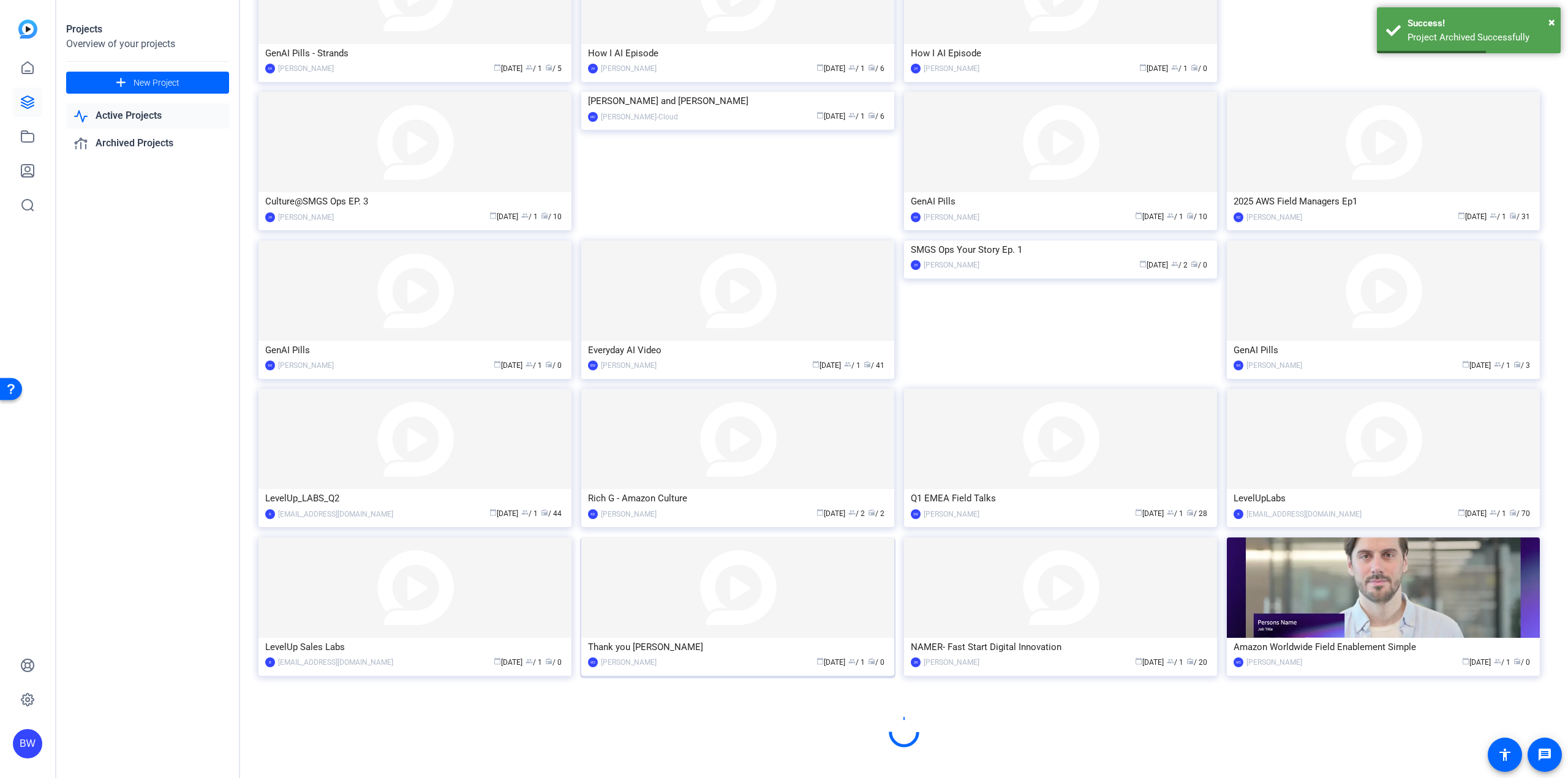
scroll to position [365, 0]
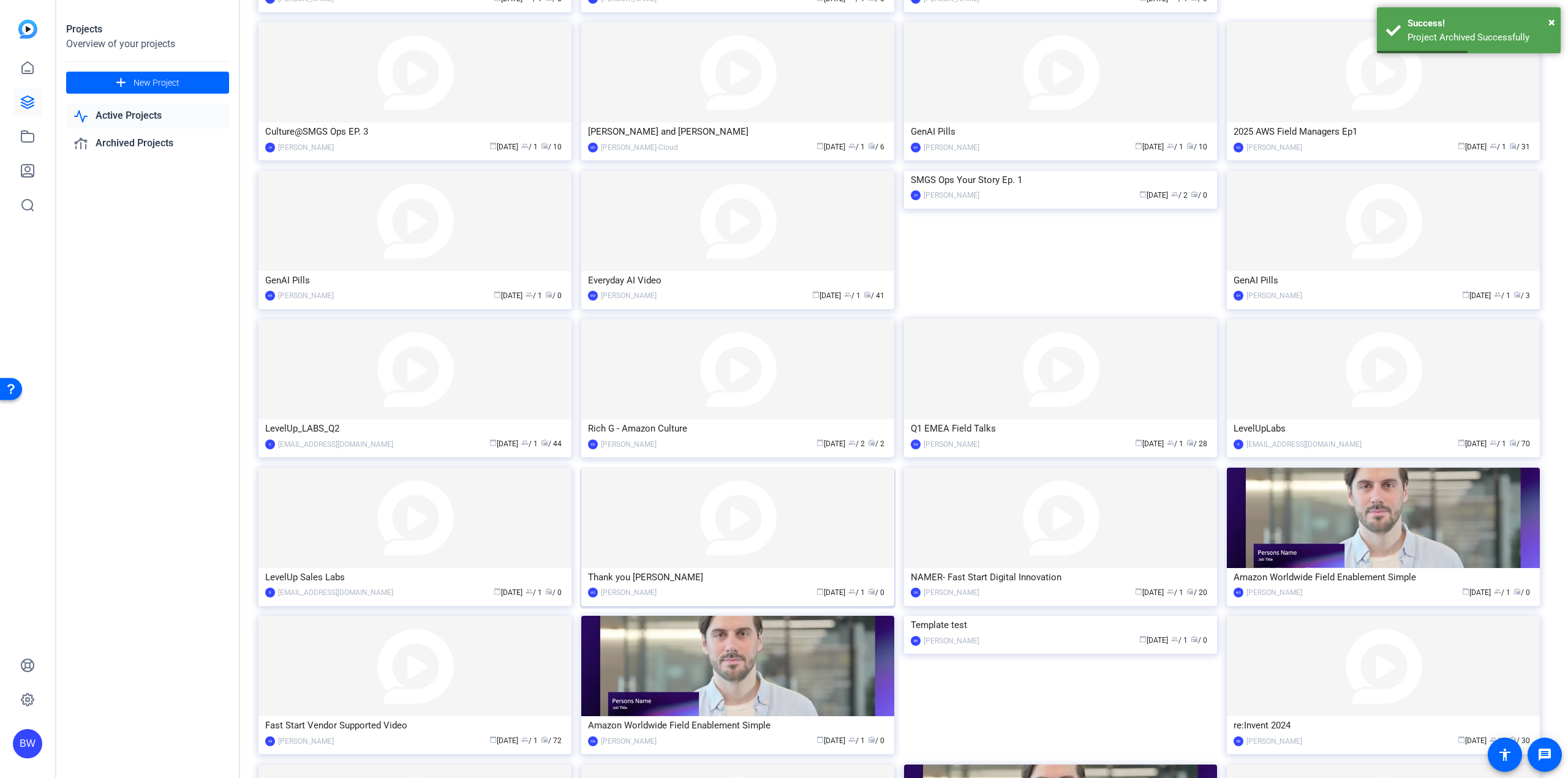
click at [762, 534] on img at bounding box center [737, 517] width 313 height 101
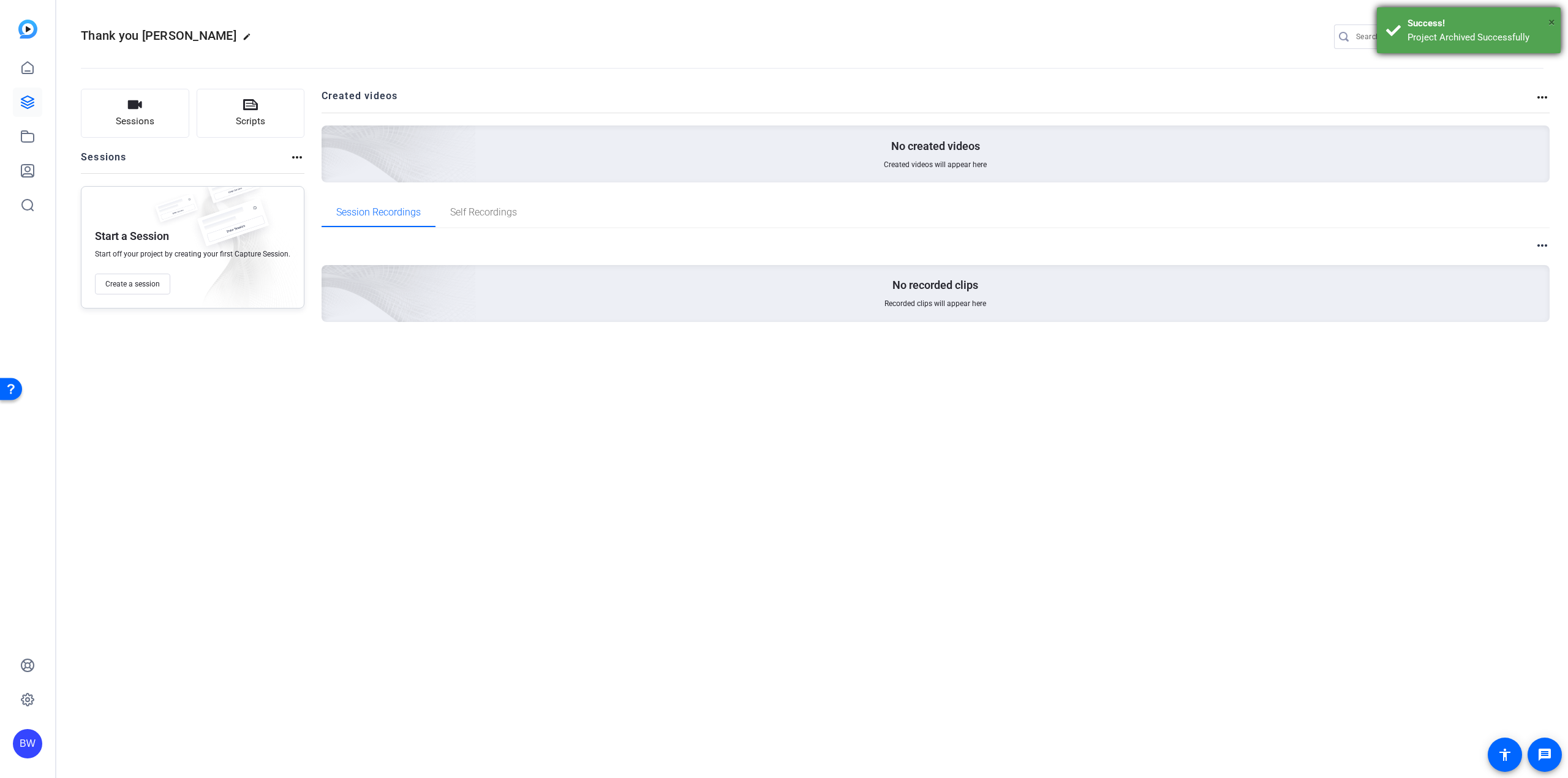
click at [1553, 20] on span "×" at bounding box center [1552, 22] width 7 height 15
click at [1528, 33] on mat-icon "settings" at bounding box center [1532, 37] width 24 height 18
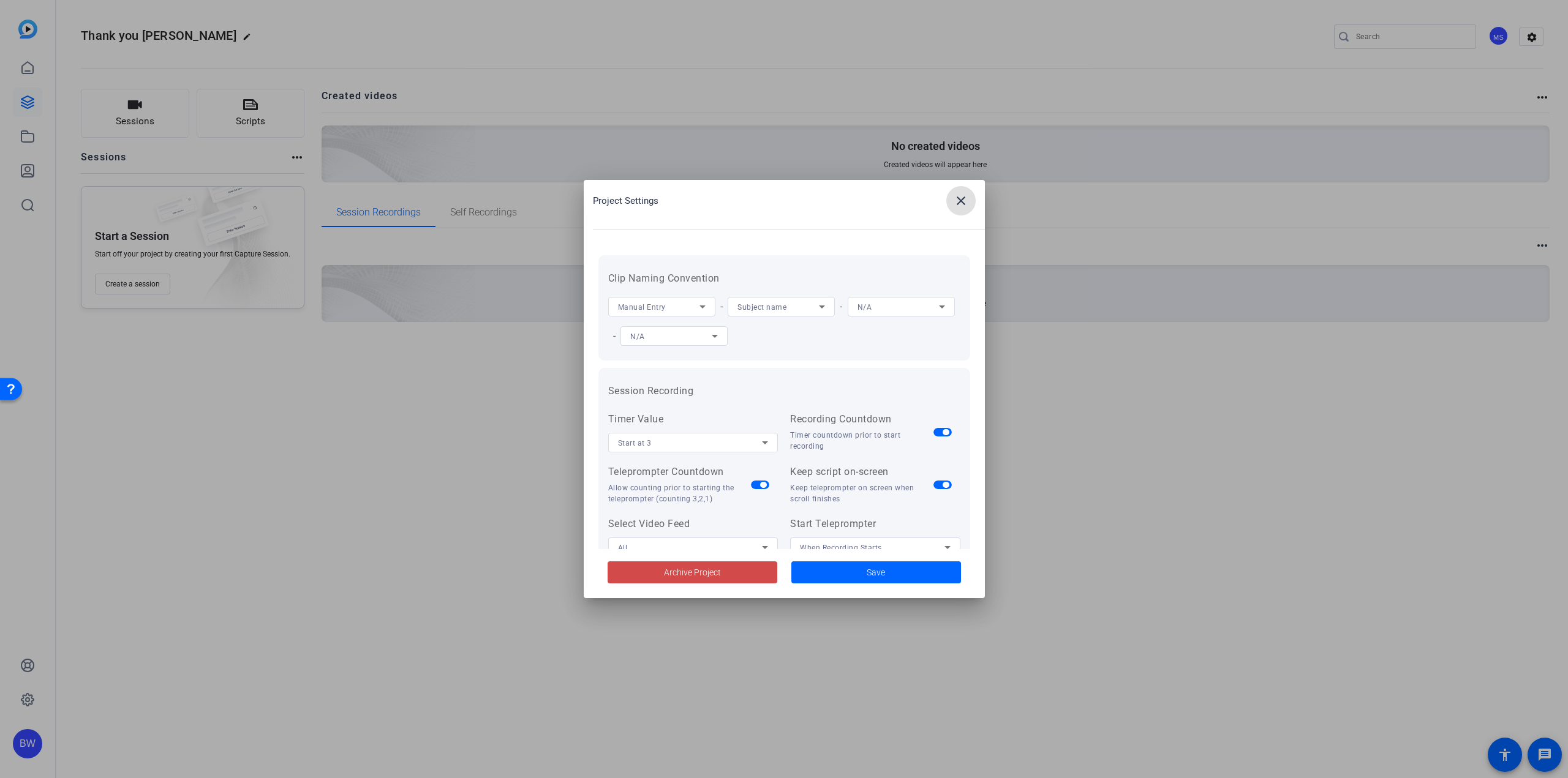
click at [694, 568] on span "Archive Project" at bounding box center [692, 572] width 57 height 13
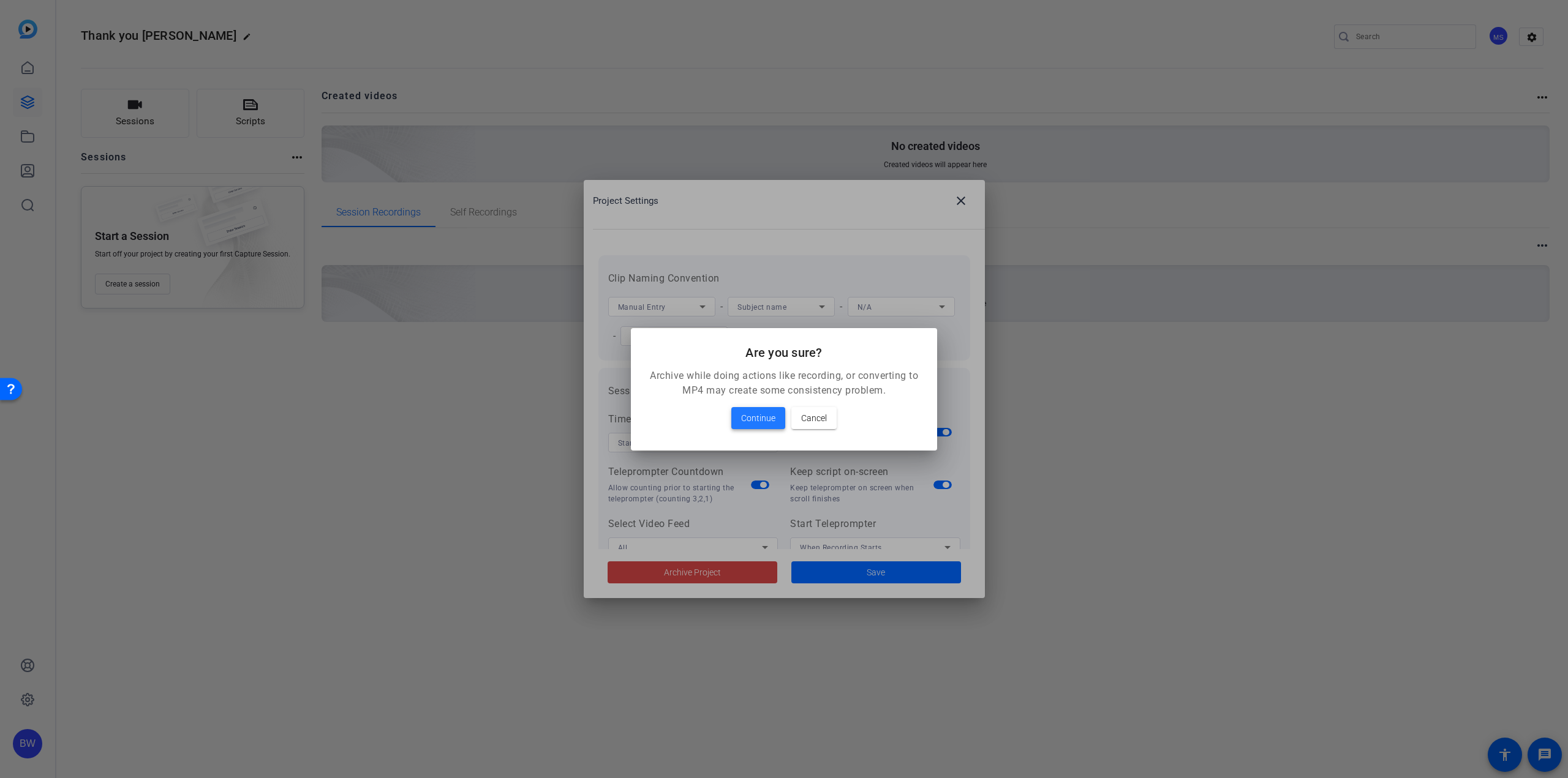
click at [759, 417] on span "Continue" at bounding box center [759, 417] width 34 height 15
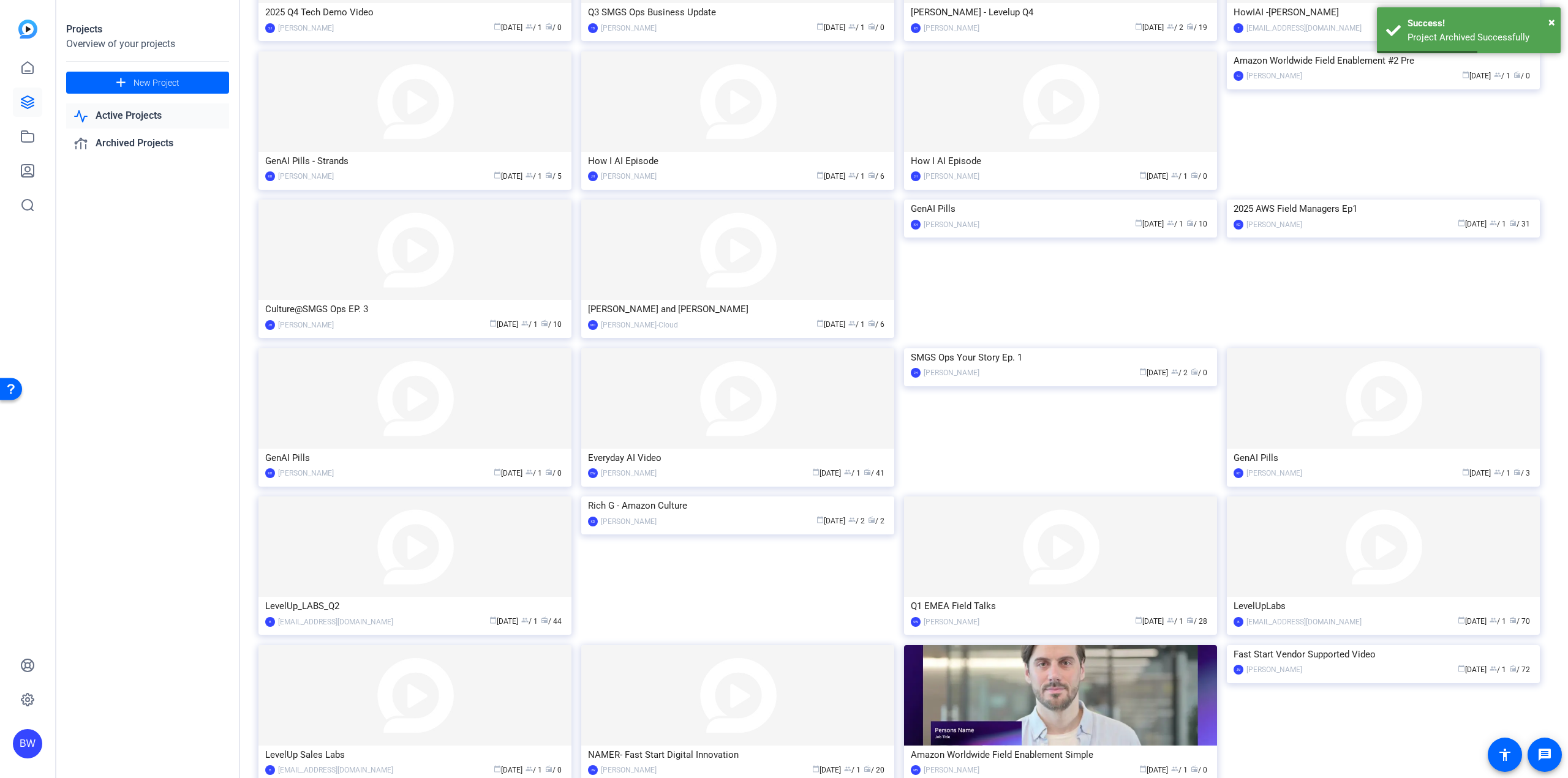
scroll to position [295, 0]
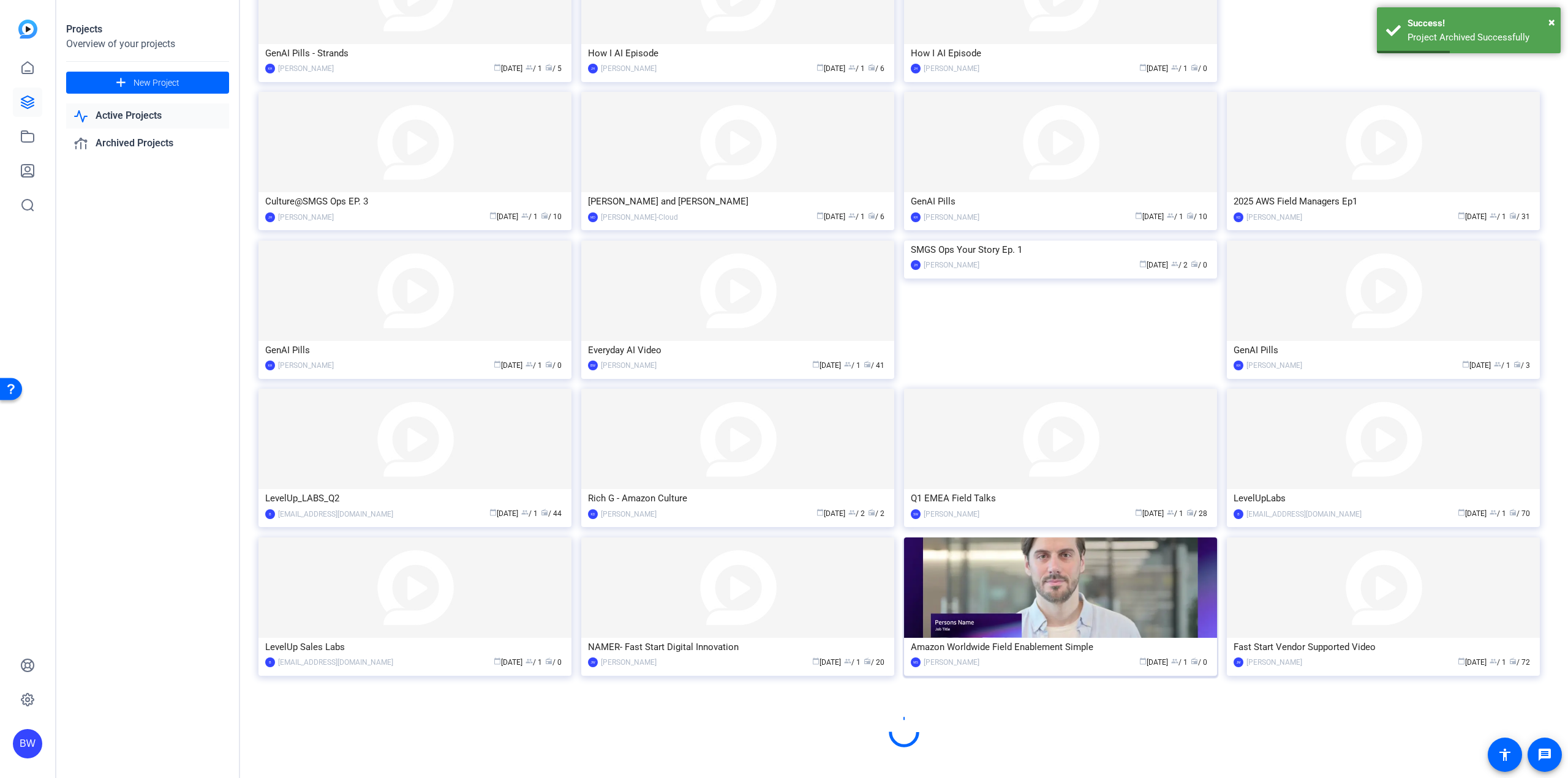
click at [981, 635] on img at bounding box center [1060, 588] width 313 height 101
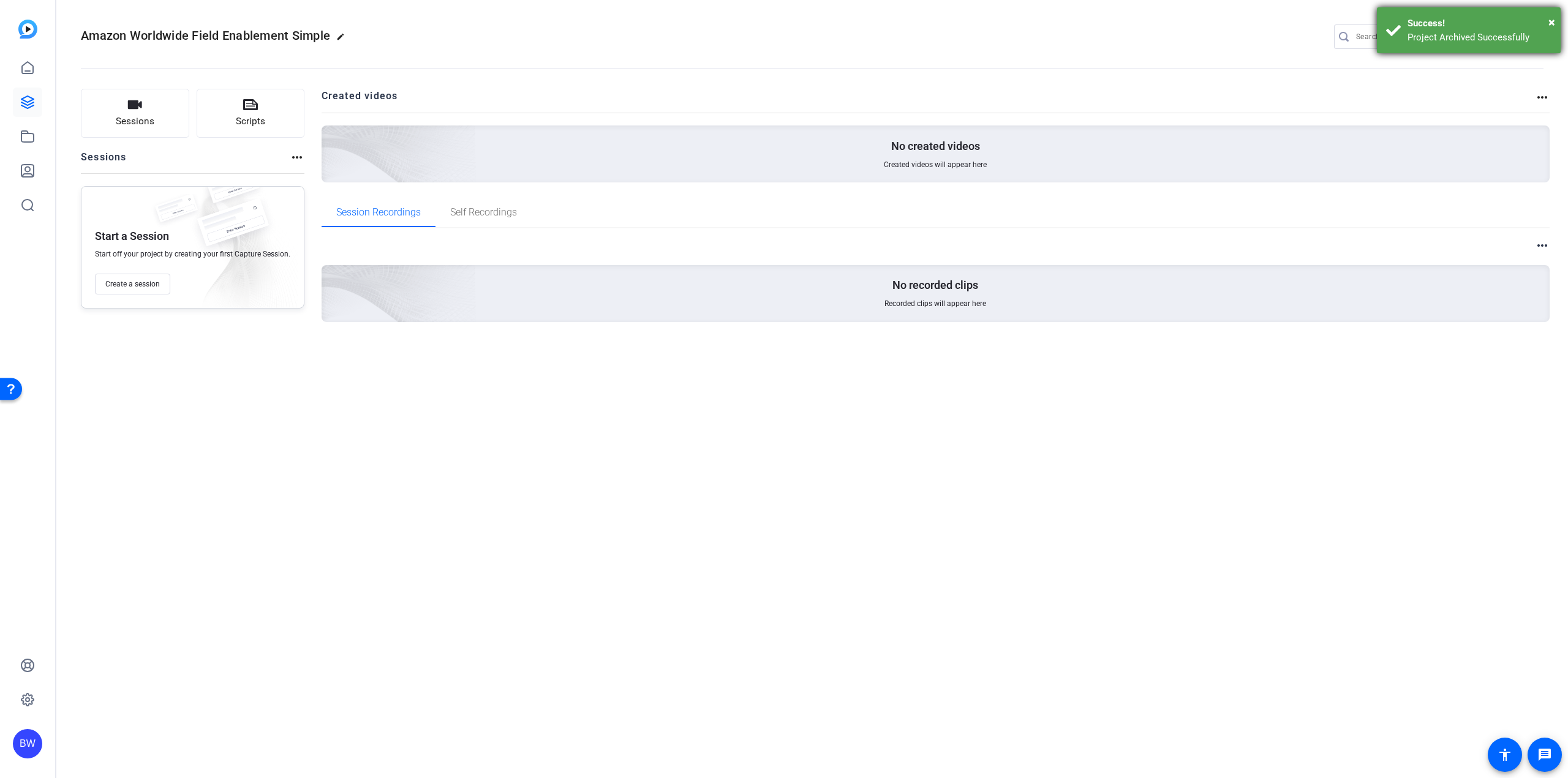
click at [1548, 20] on div "Success!" at bounding box center [1479, 23] width 144 height 14
click at [1534, 34] on mat-icon "settings" at bounding box center [1532, 37] width 24 height 18
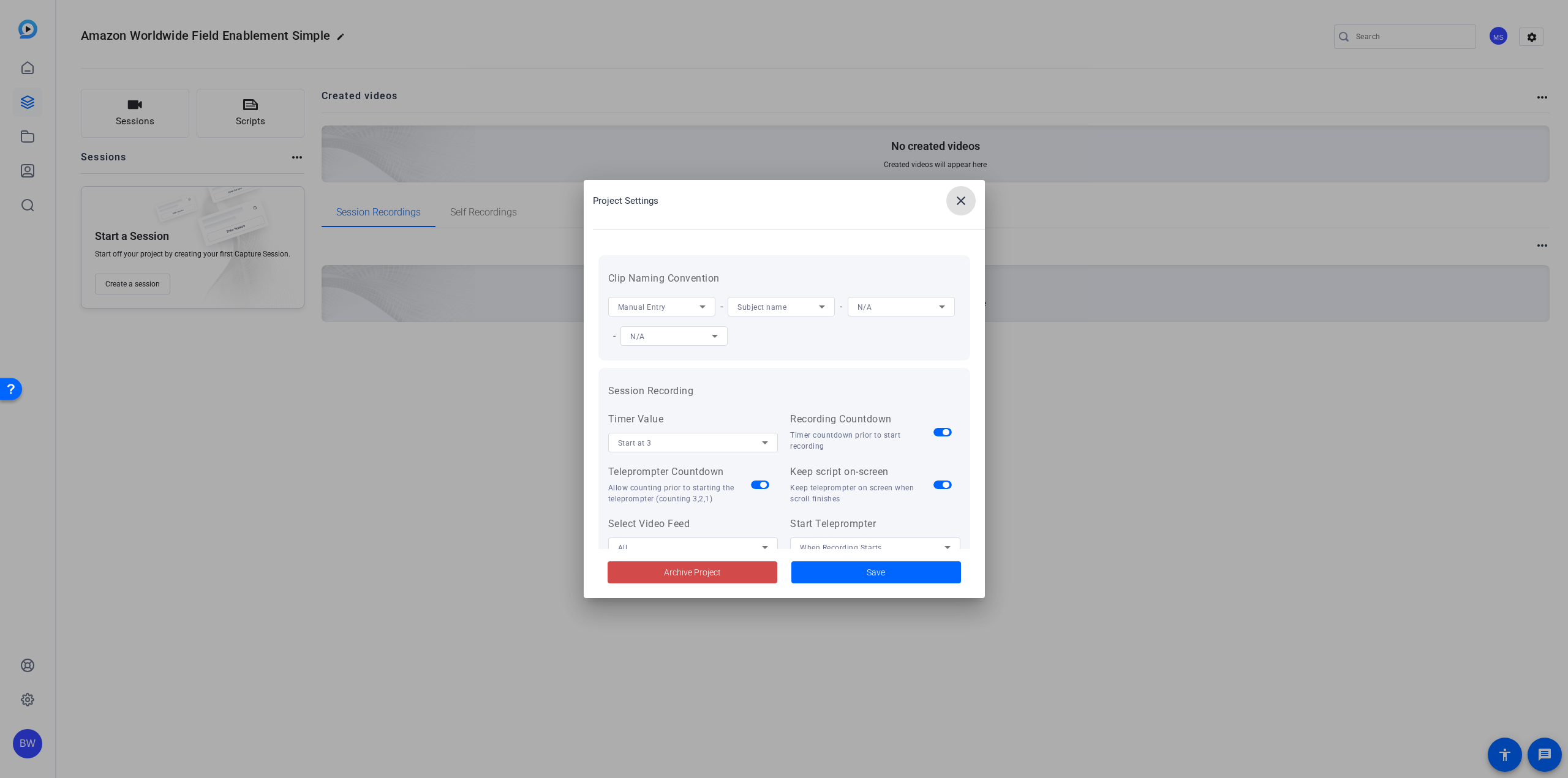
click at [712, 579] on span at bounding box center [692, 572] width 170 height 29
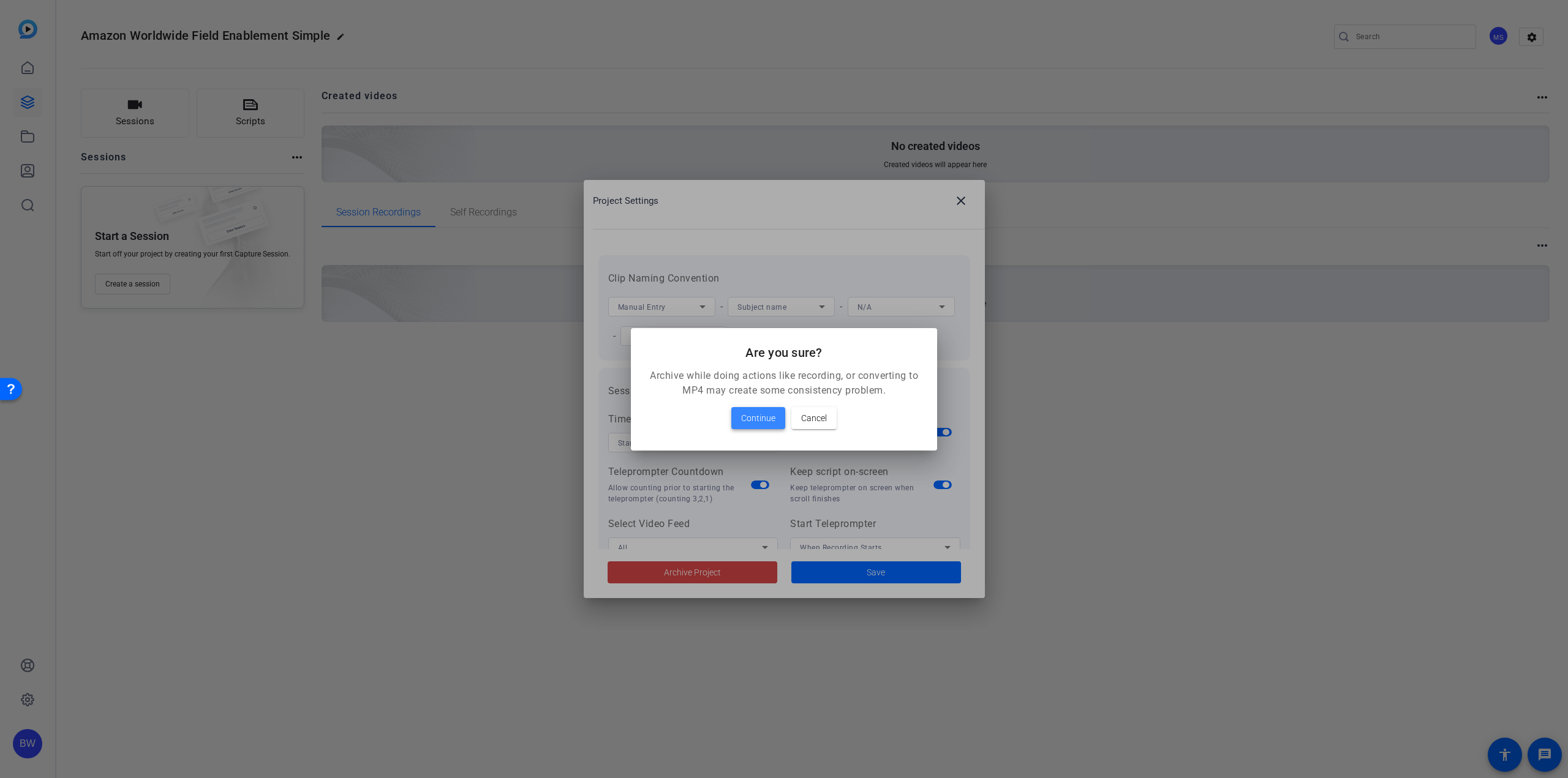
click at [769, 419] on span "Continue" at bounding box center [759, 417] width 34 height 15
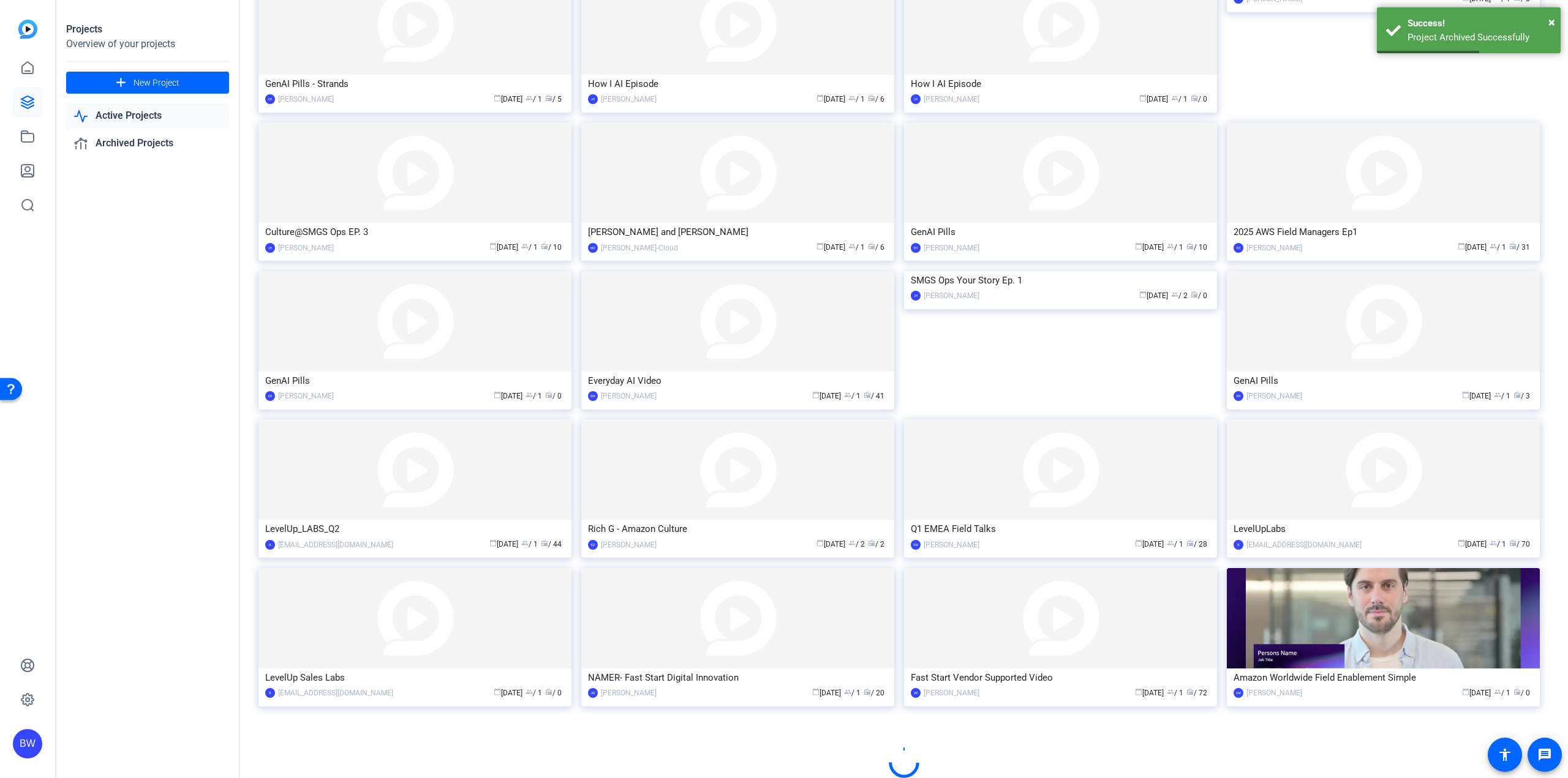
scroll to position [295, 0]
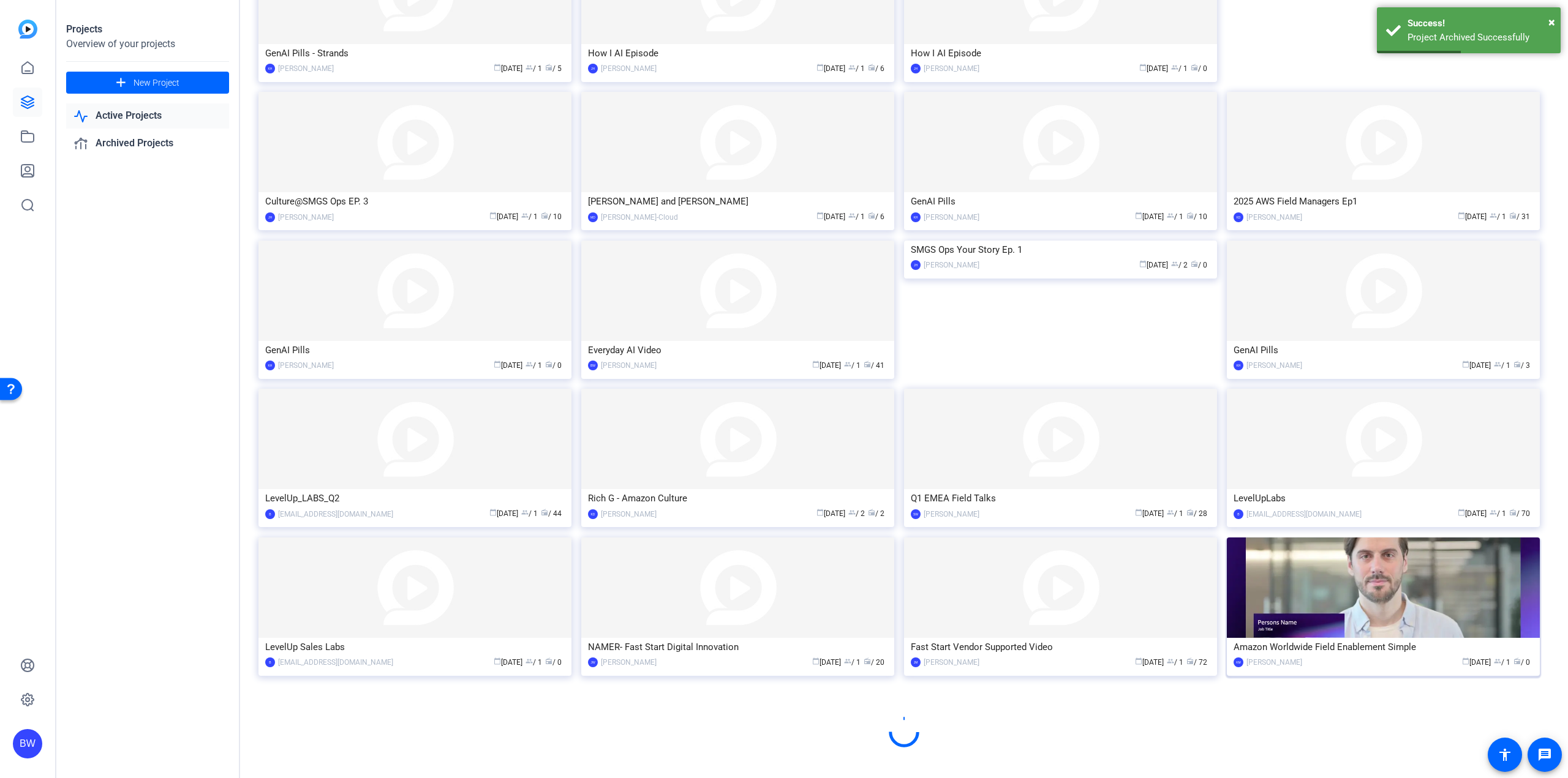
click at [1351, 584] on mat-card "Amazon Worldwide Field Enablement Simple KM Katie Maxson calendar_today Dec 12 …" at bounding box center [1383, 607] width 313 height 139
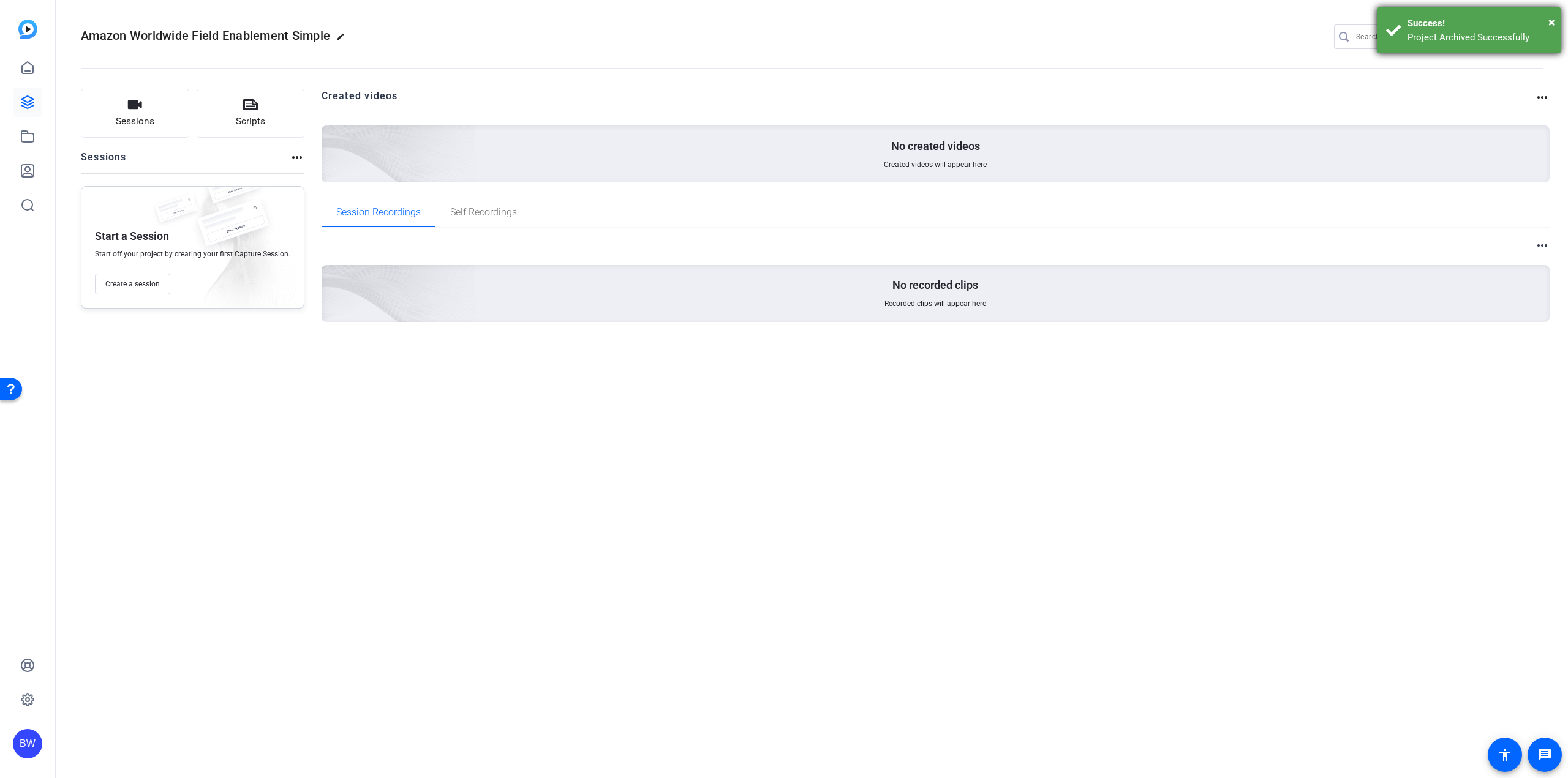
click at [1555, 20] on div "× Success! Project Archived Successfully" at bounding box center [1468, 30] width 183 height 46
click at [1533, 31] on mat-icon "settings" at bounding box center [1532, 37] width 24 height 18
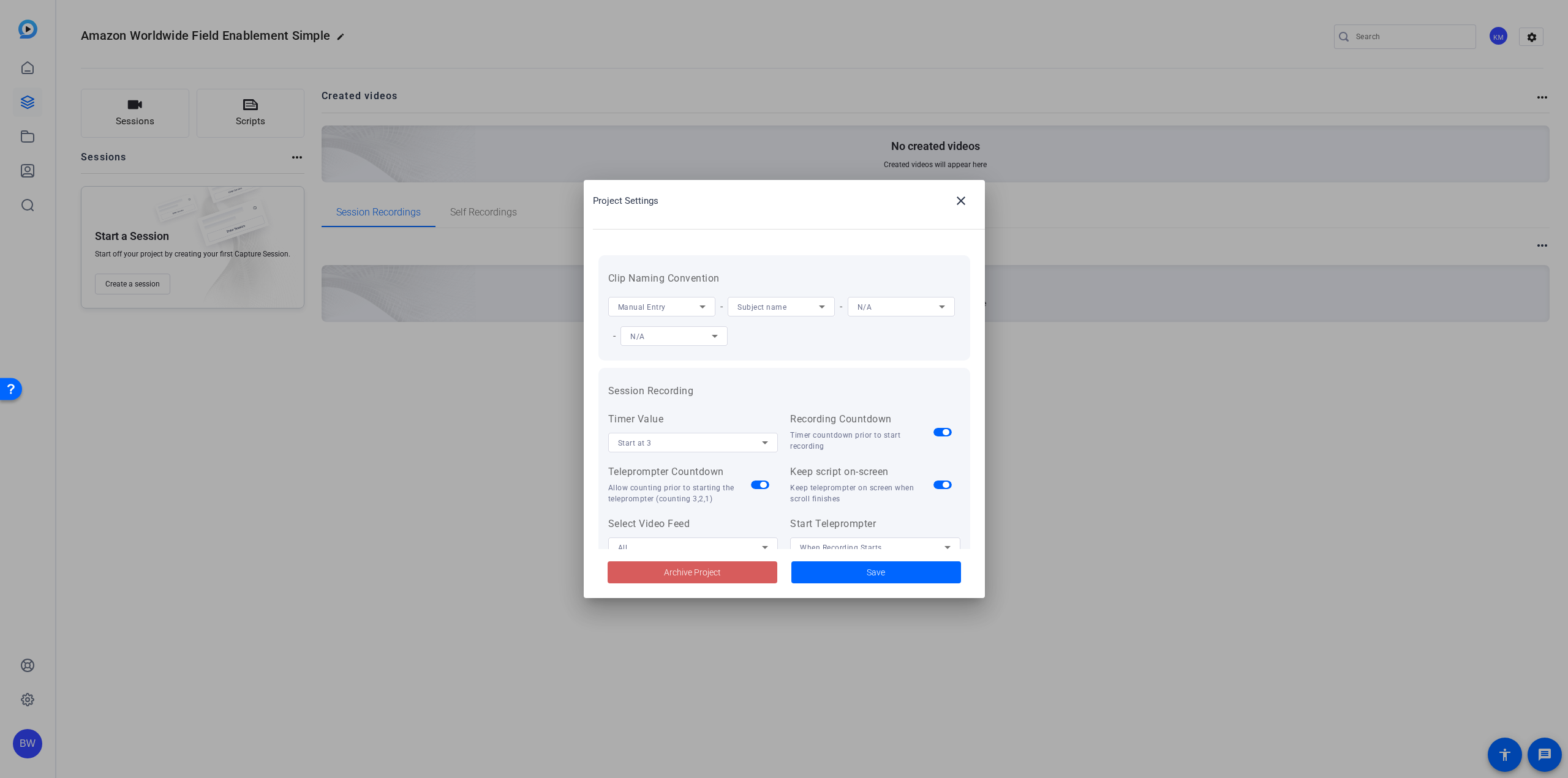
click at [675, 572] on span "Archive Project" at bounding box center [692, 572] width 57 height 13
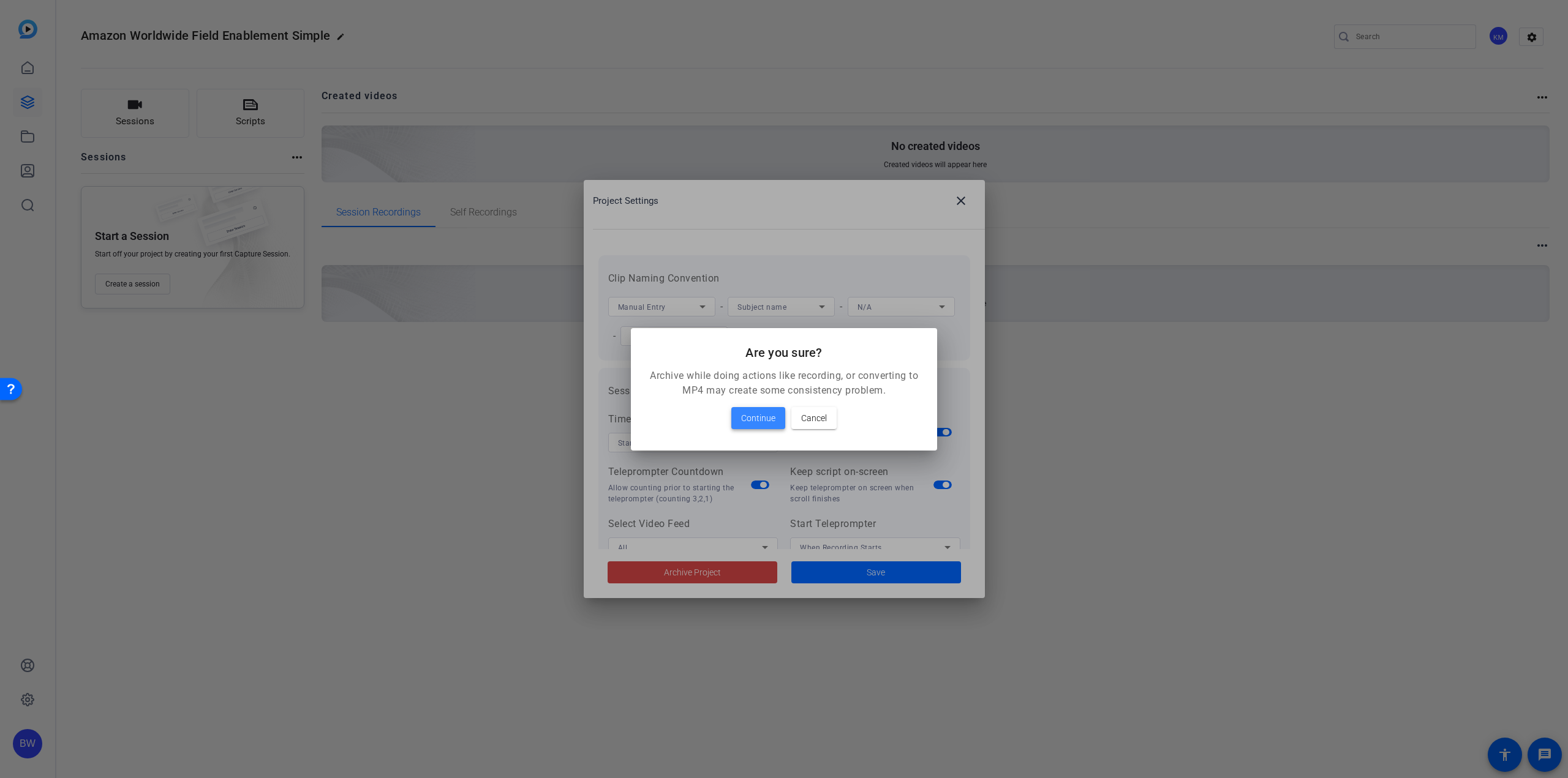
click at [759, 423] on span "Continue" at bounding box center [759, 417] width 34 height 15
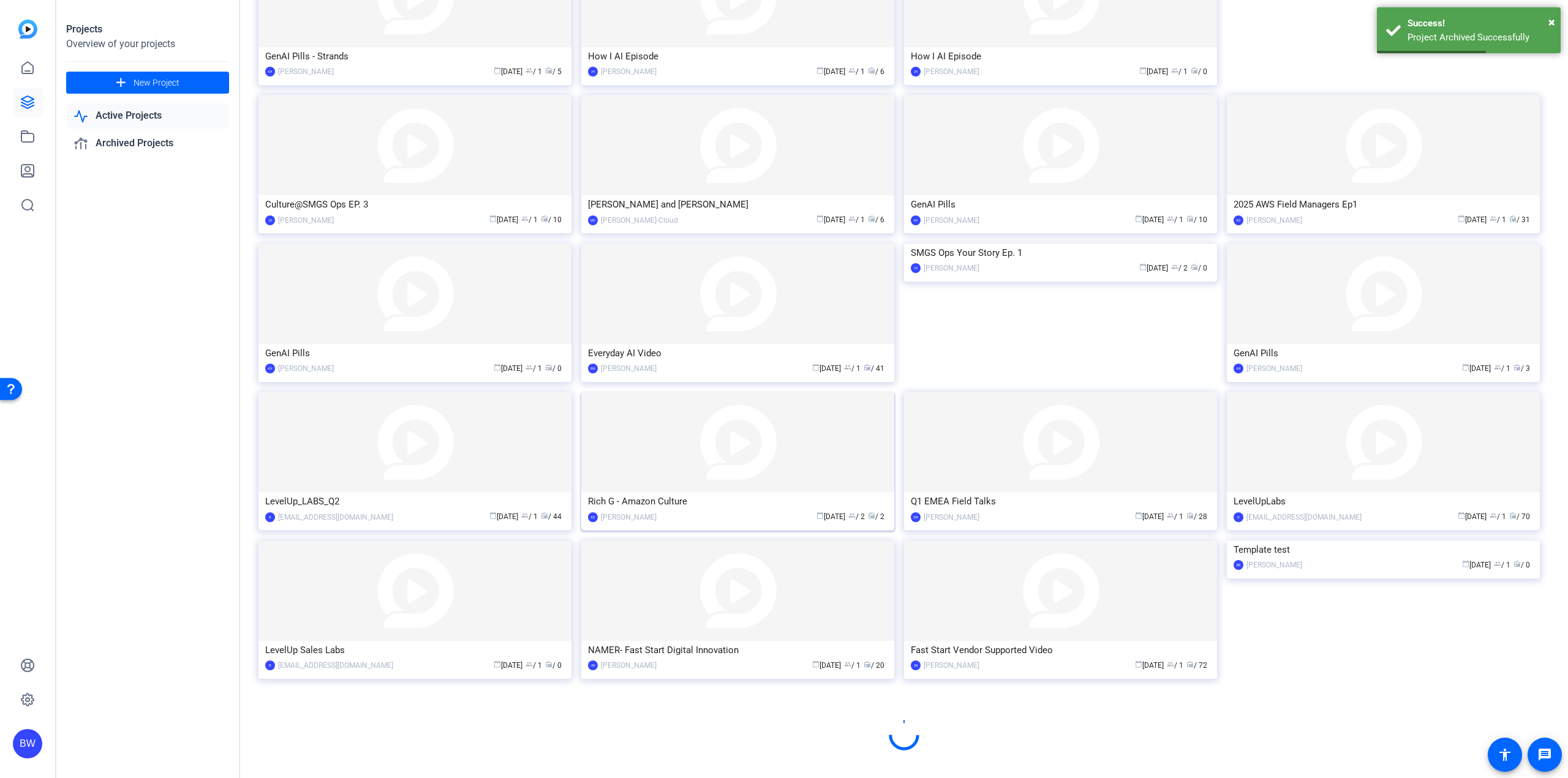
scroll to position [295, 0]
click at [1309, 538] on img at bounding box center [1383, 538] width 313 height 0
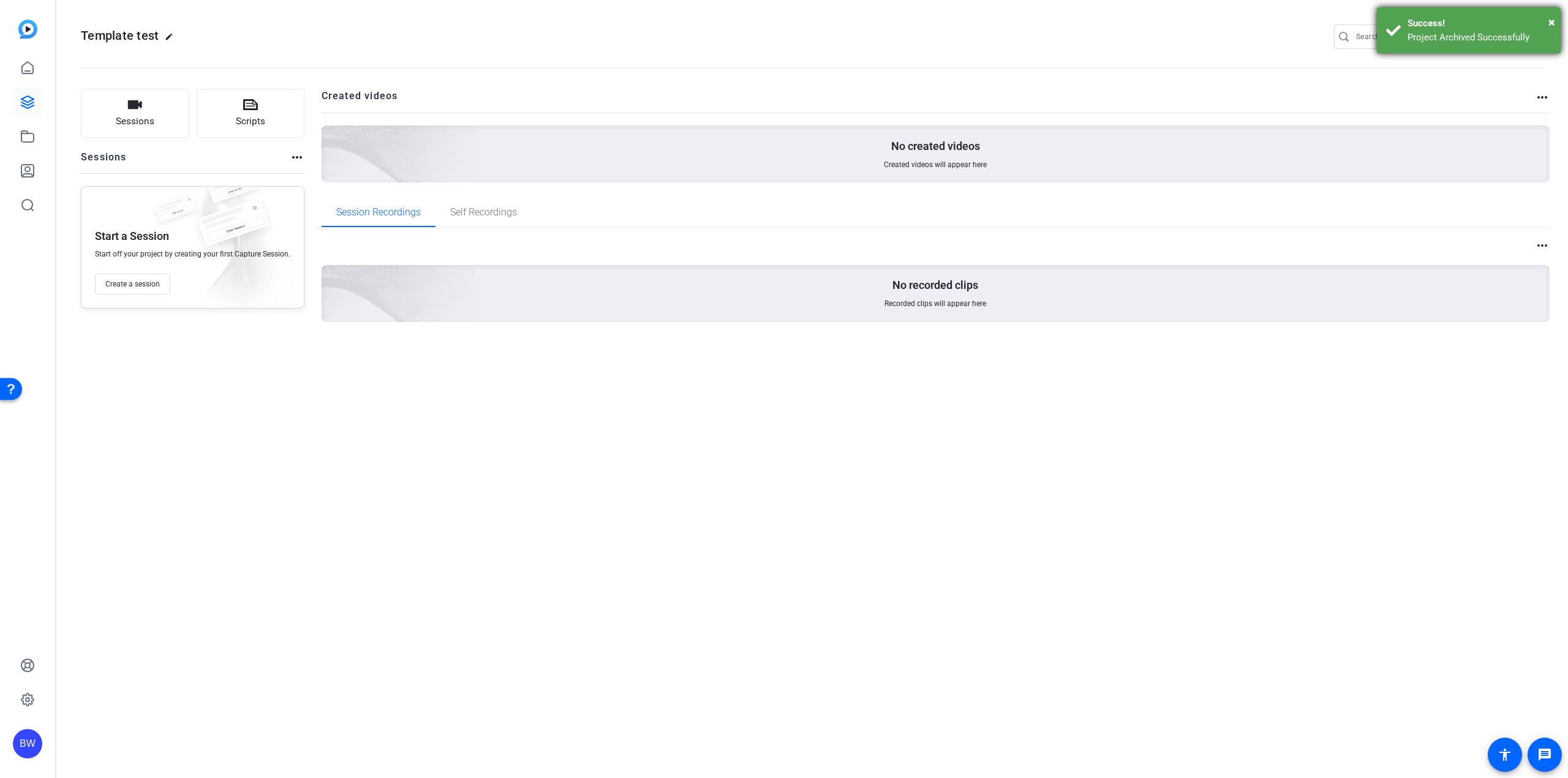
click at [1548, 20] on div "Success!" at bounding box center [1479, 23] width 144 height 14
click at [1532, 37] on mat-icon "settings" at bounding box center [1532, 37] width 24 height 18
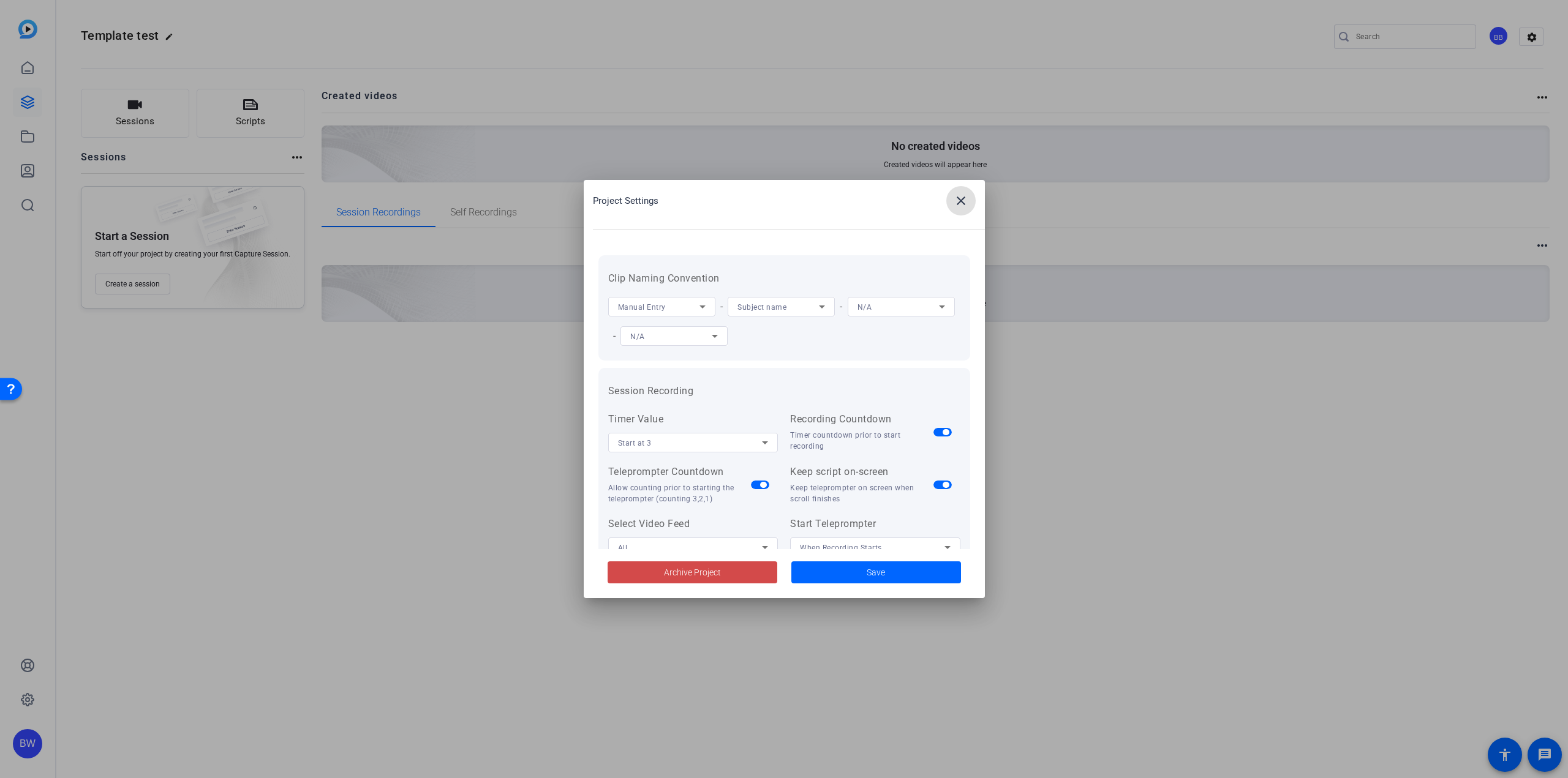
click at [686, 571] on span "Archive Project" at bounding box center [692, 572] width 57 height 13
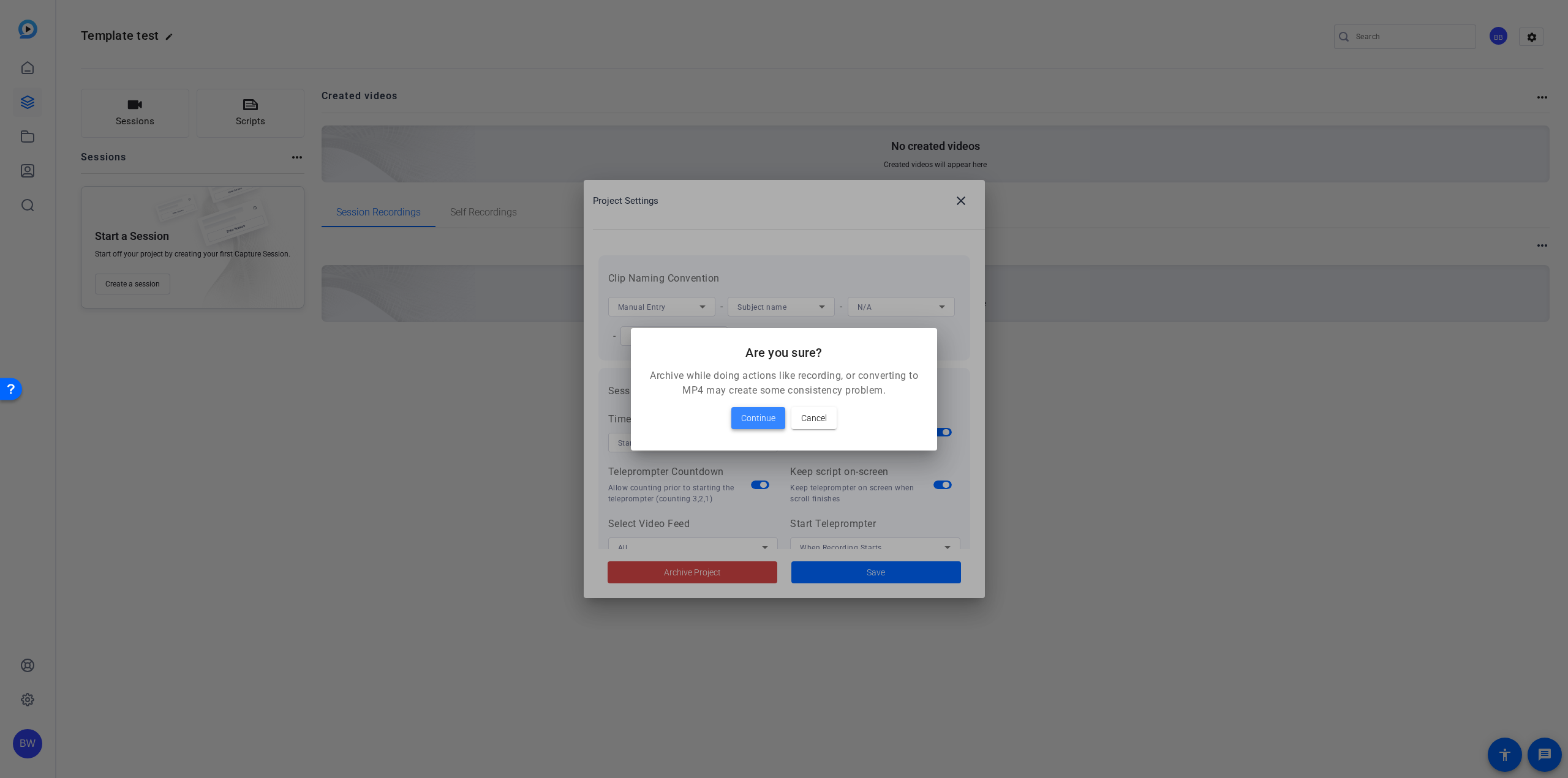
click at [762, 420] on span "Continue" at bounding box center [759, 417] width 34 height 15
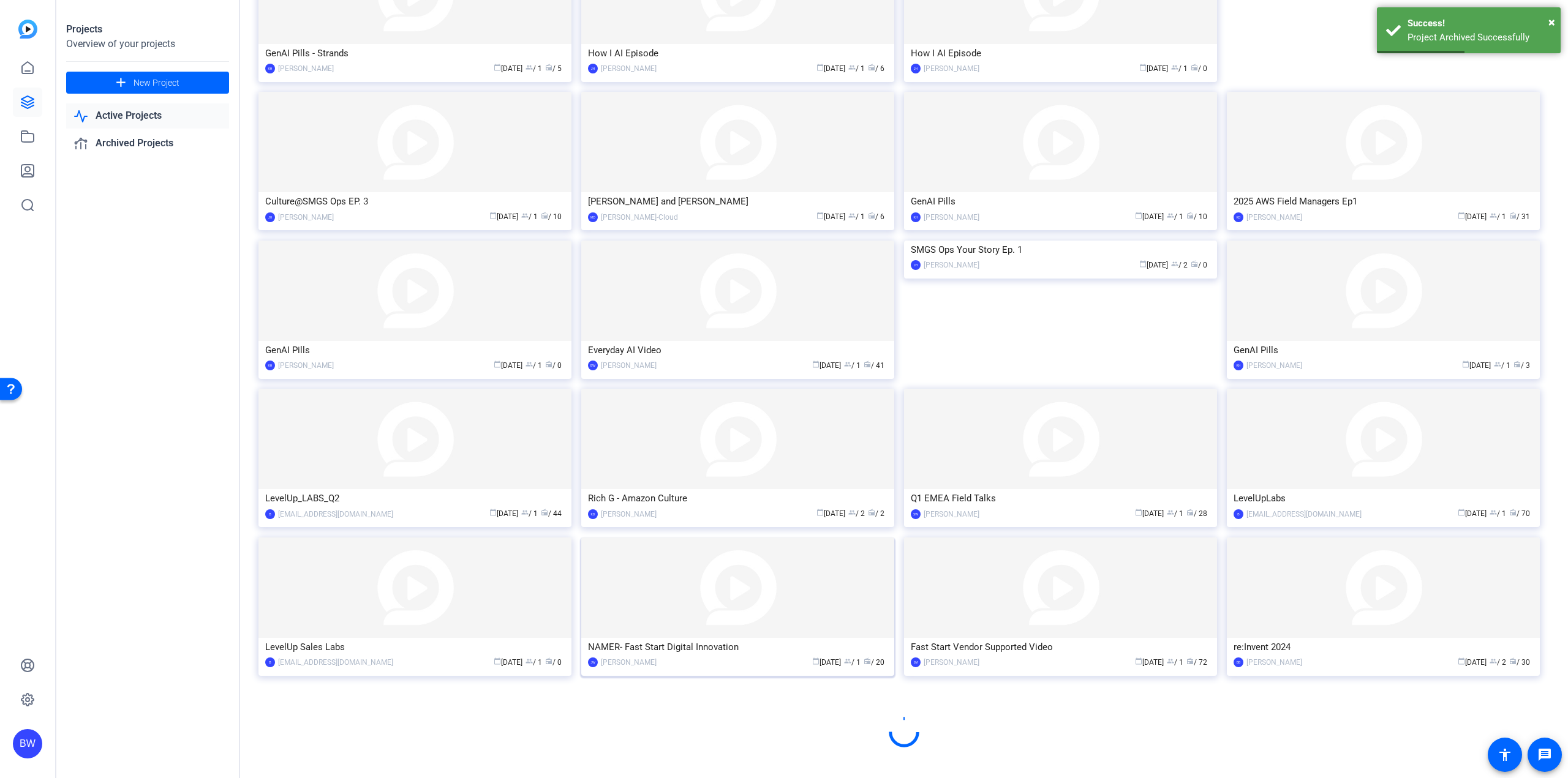
scroll to position [365, 0]
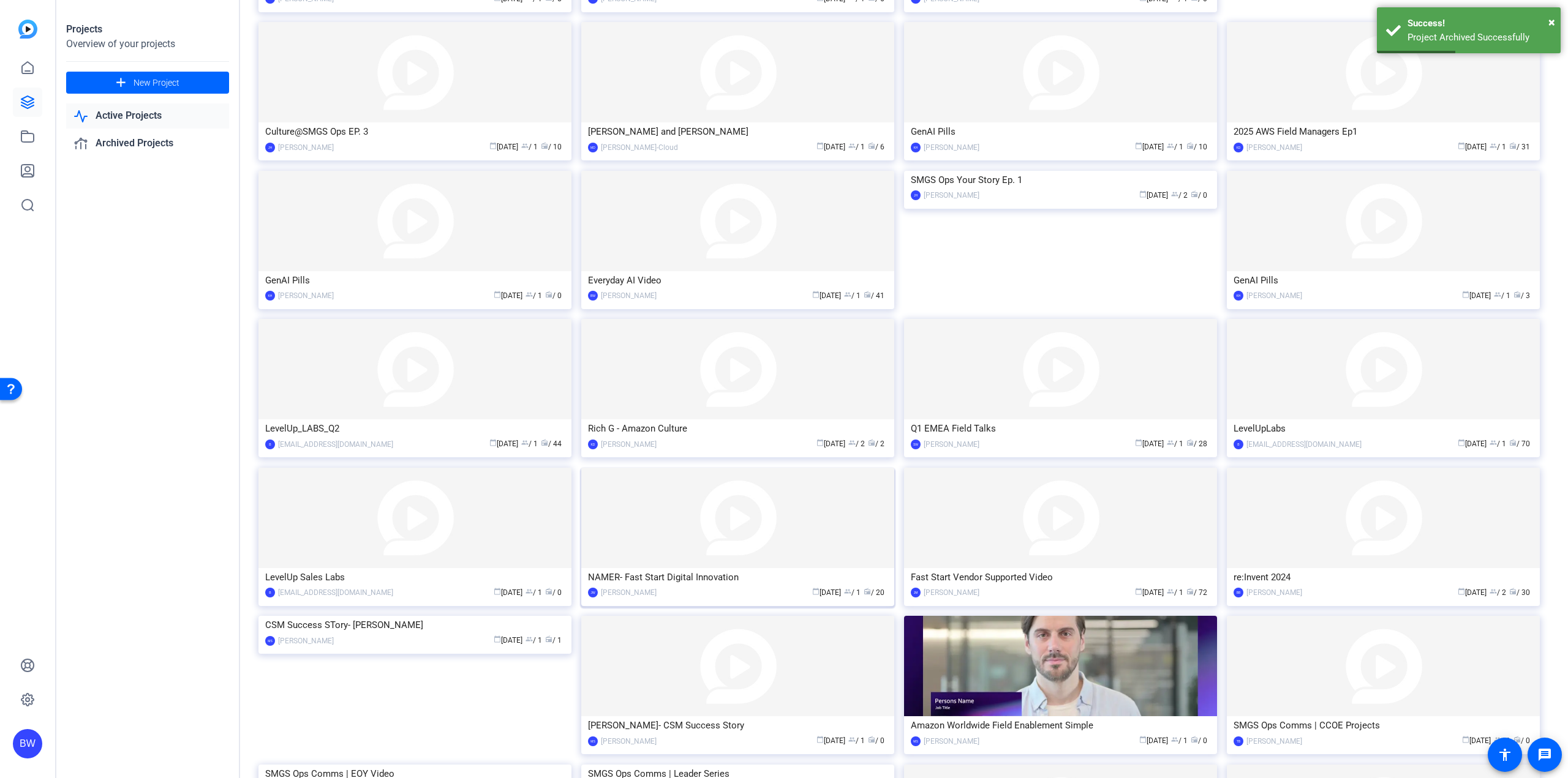
click at [748, 621] on img at bounding box center [737, 666] width 313 height 101
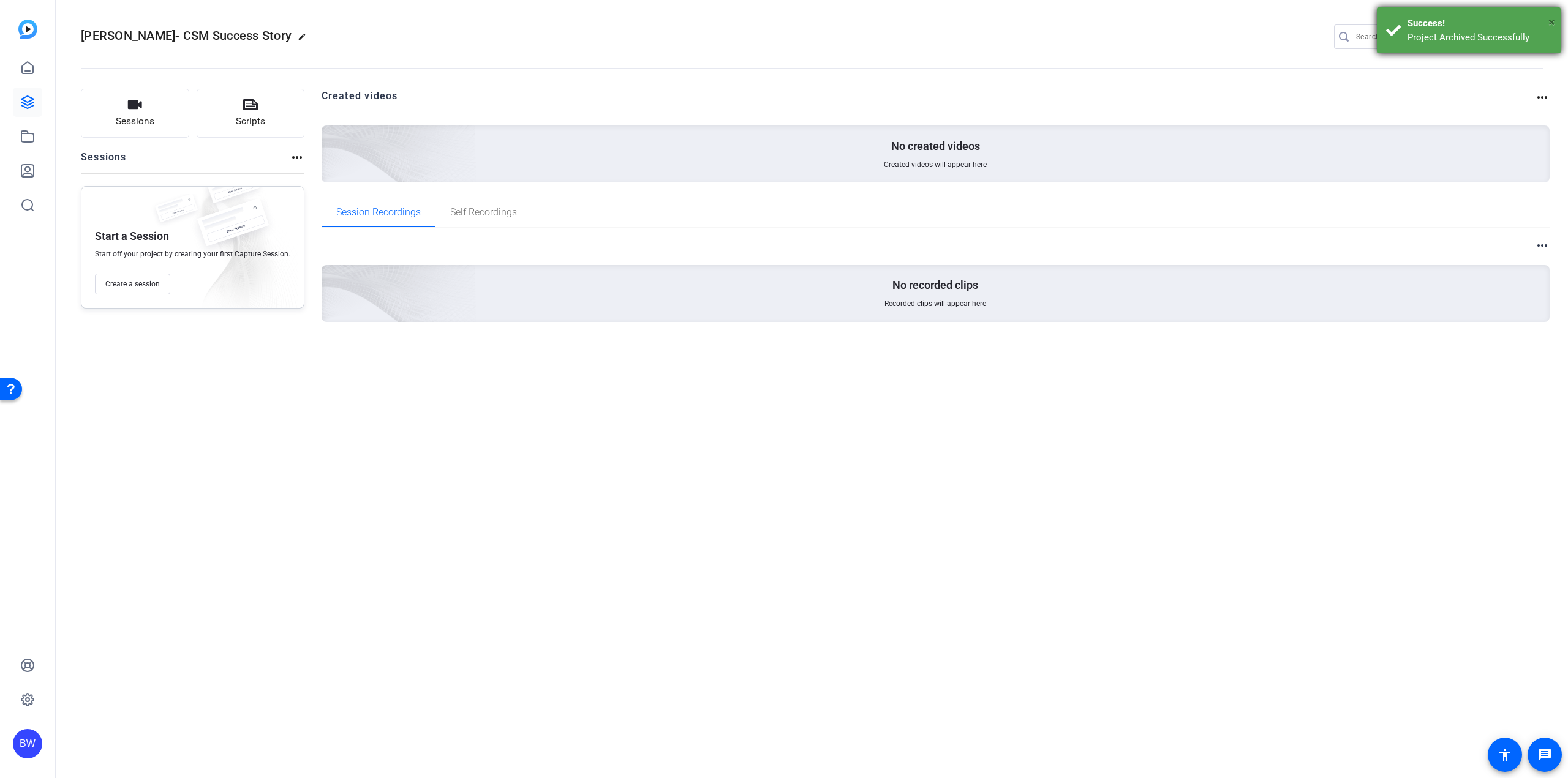
drag, startPoint x: 1550, startPoint y: 15, endPoint x: 1546, endPoint y: 27, distance: 12.6
click at [1550, 16] on span "×" at bounding box center [1552, 22] width 7 height 15
click at [1531, 35] on mat-icon "settings" at bounding box center [1532, 37] width 24 height 18
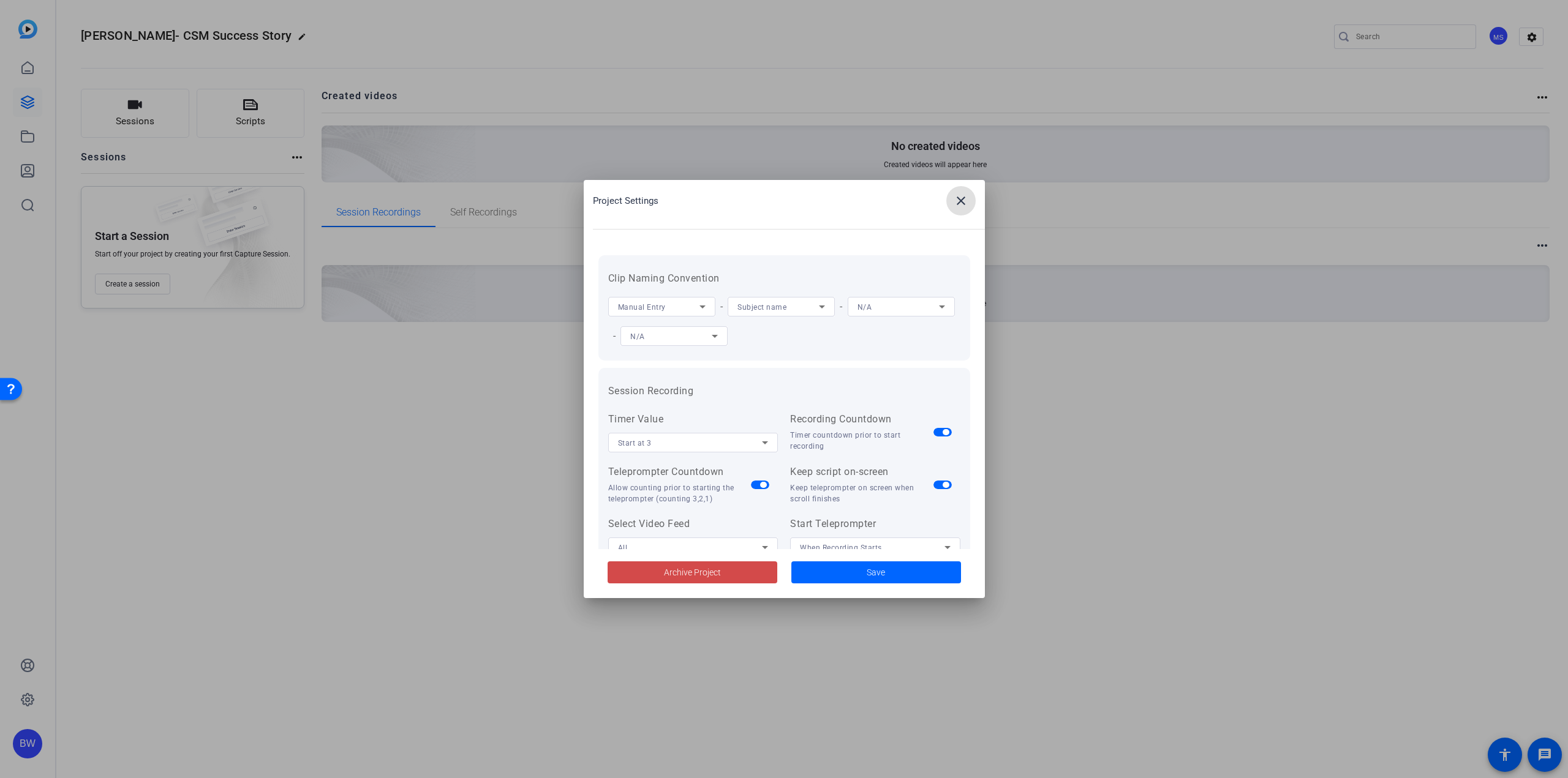
click at [727, 571] on span at bounding box center [692, 572] width 170 height 29
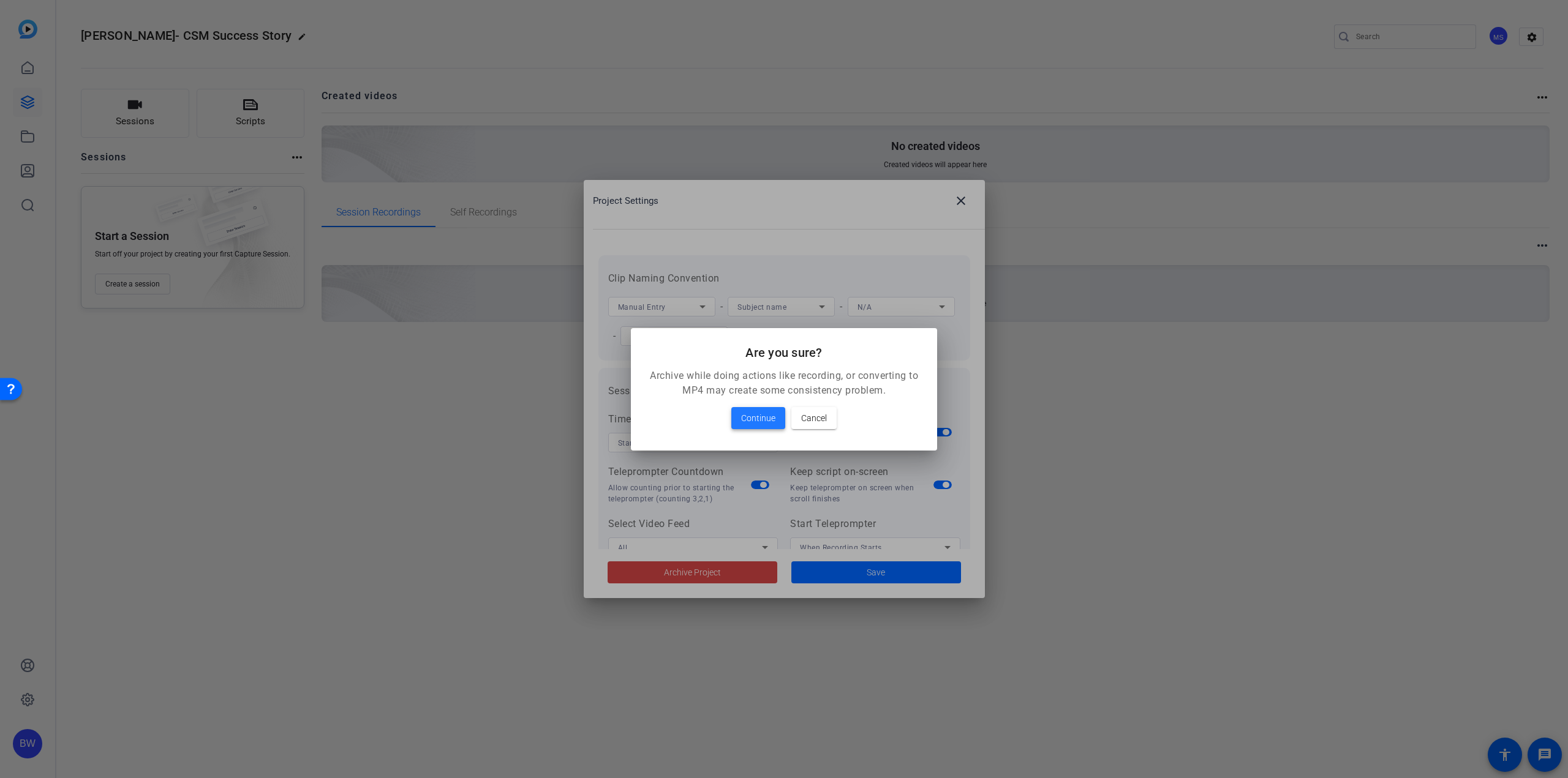
click at [757, 417] on span "Continue" at bounding box center [759, 417] width 34 height 15
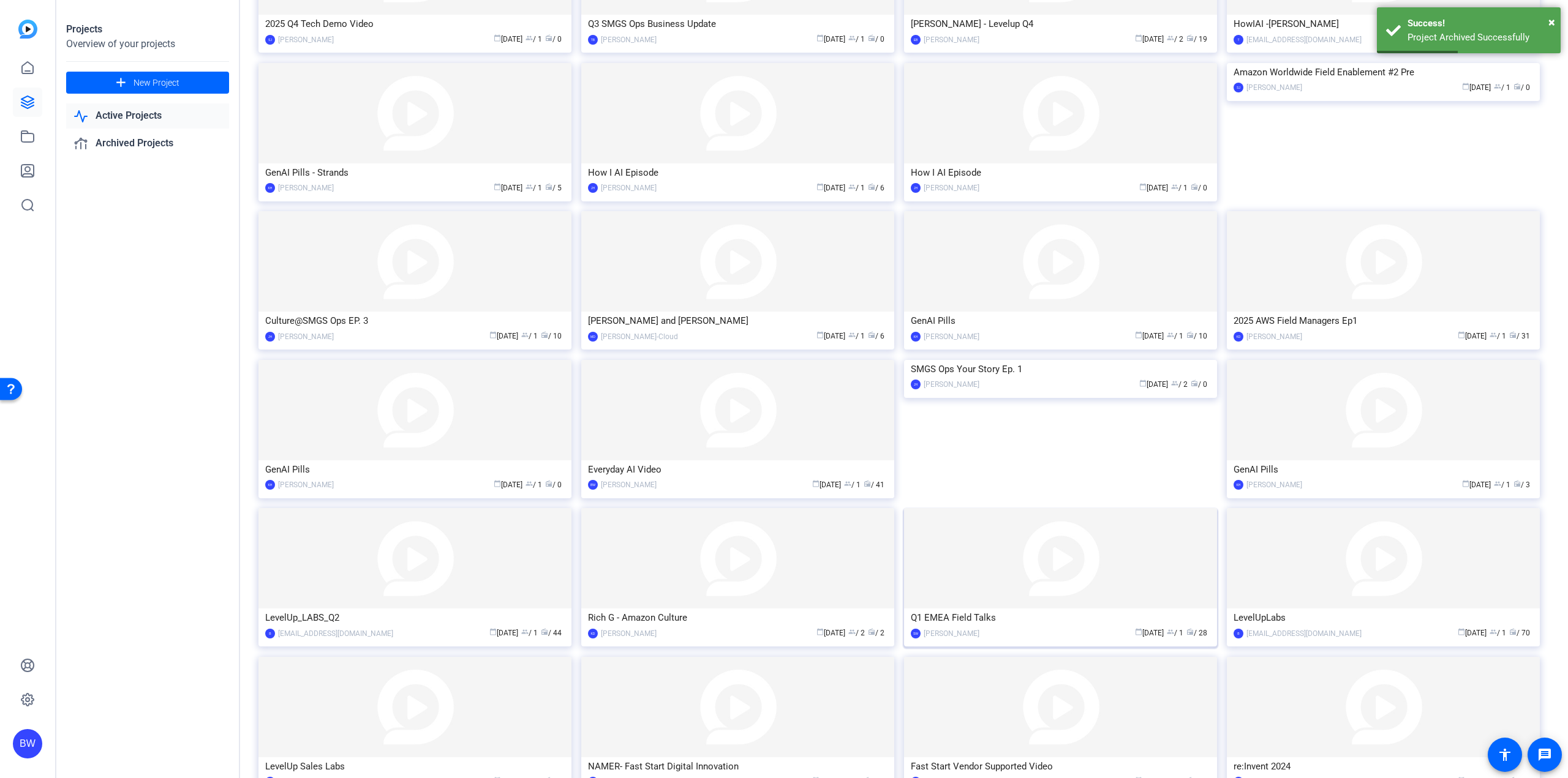
scroll to position [264, 0]
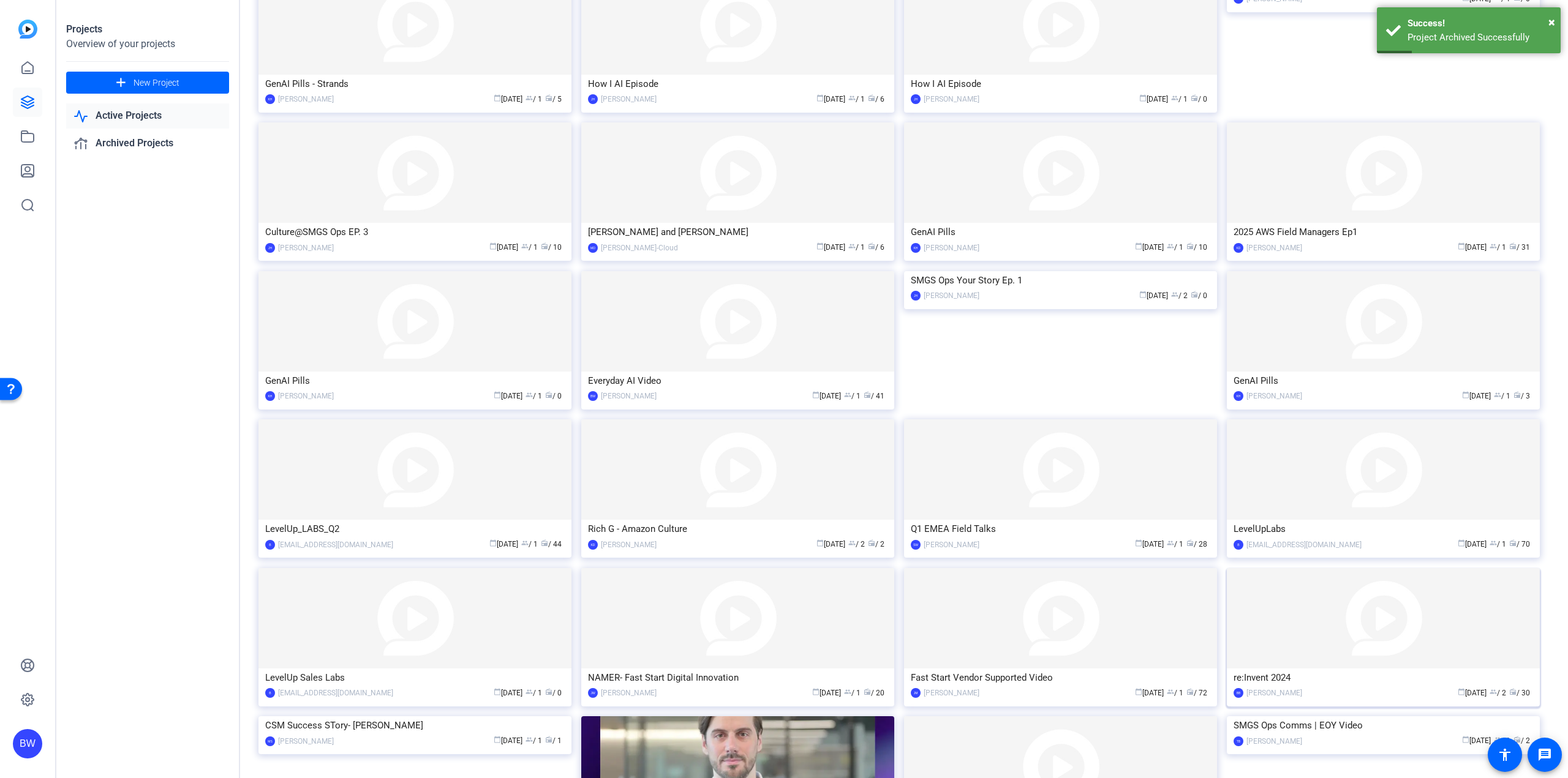
click at [1370, 662] on img at bounding box center [1383, 618] width 313 height 101
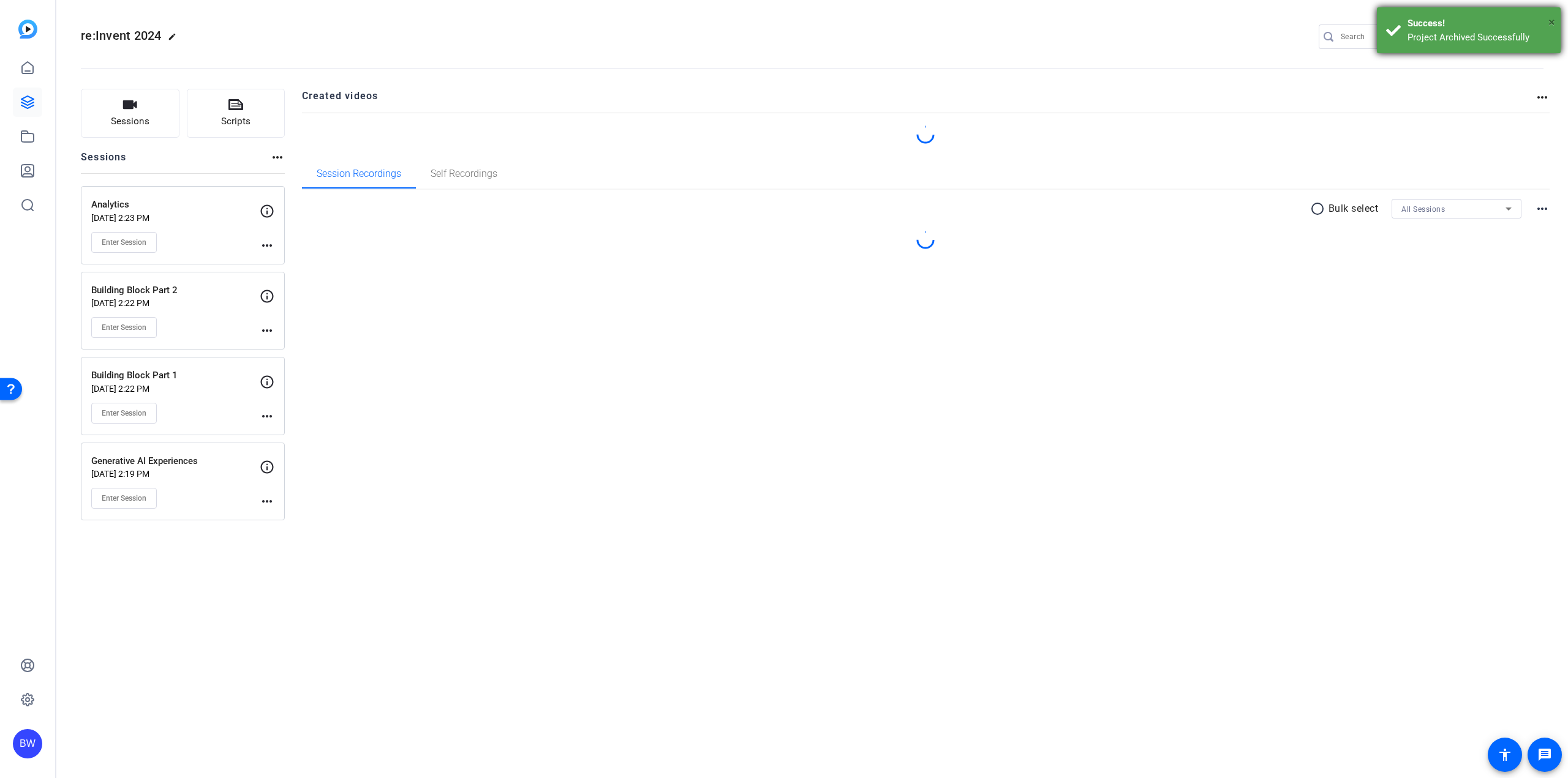
click at [1553, 20] on span "×" at bounding box center [1552, 22] width 7 height 15
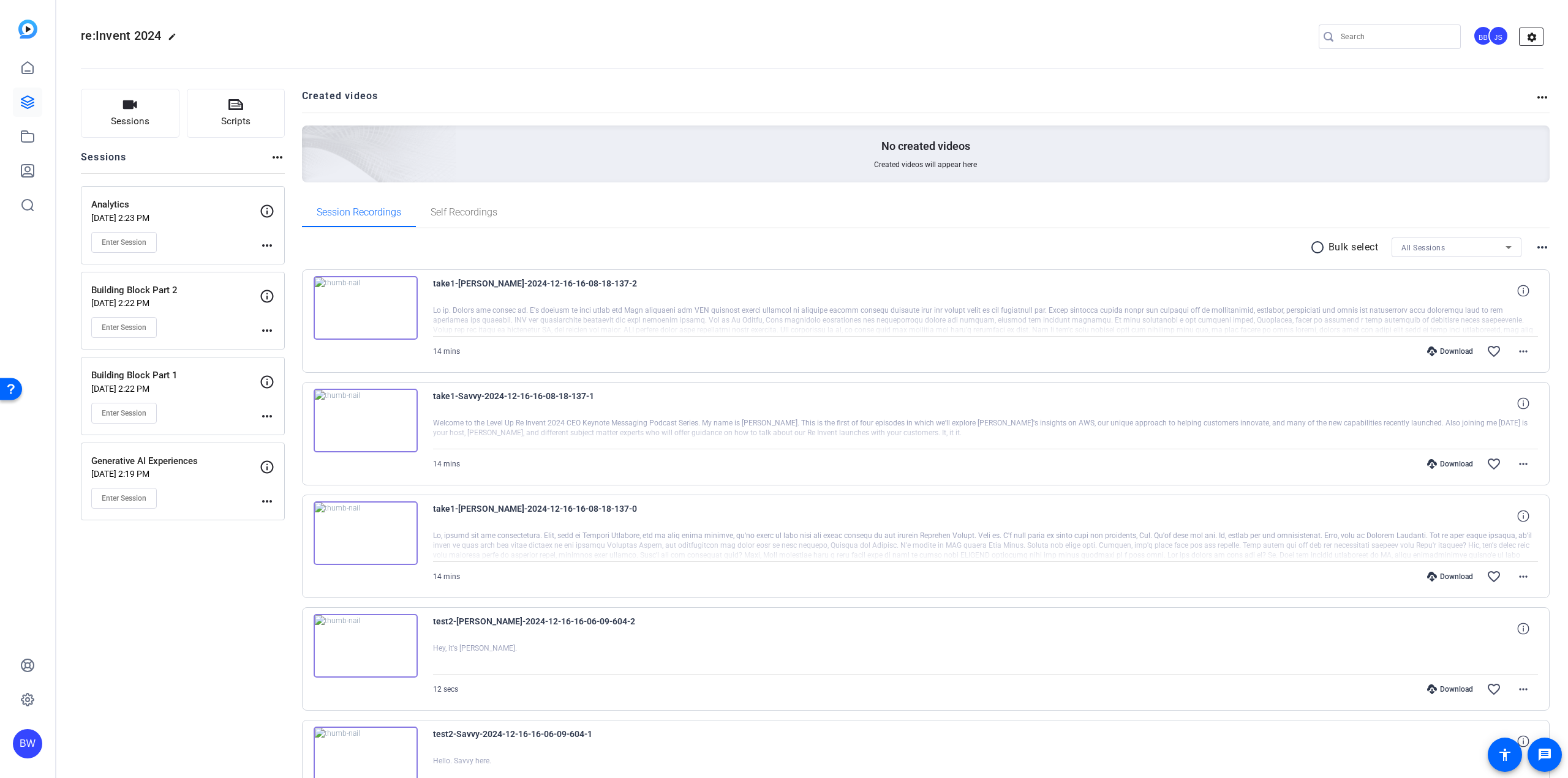
click at [1529, 37] on mat-icon "settings" at bounding box center [1532, 37] width 24 height 18
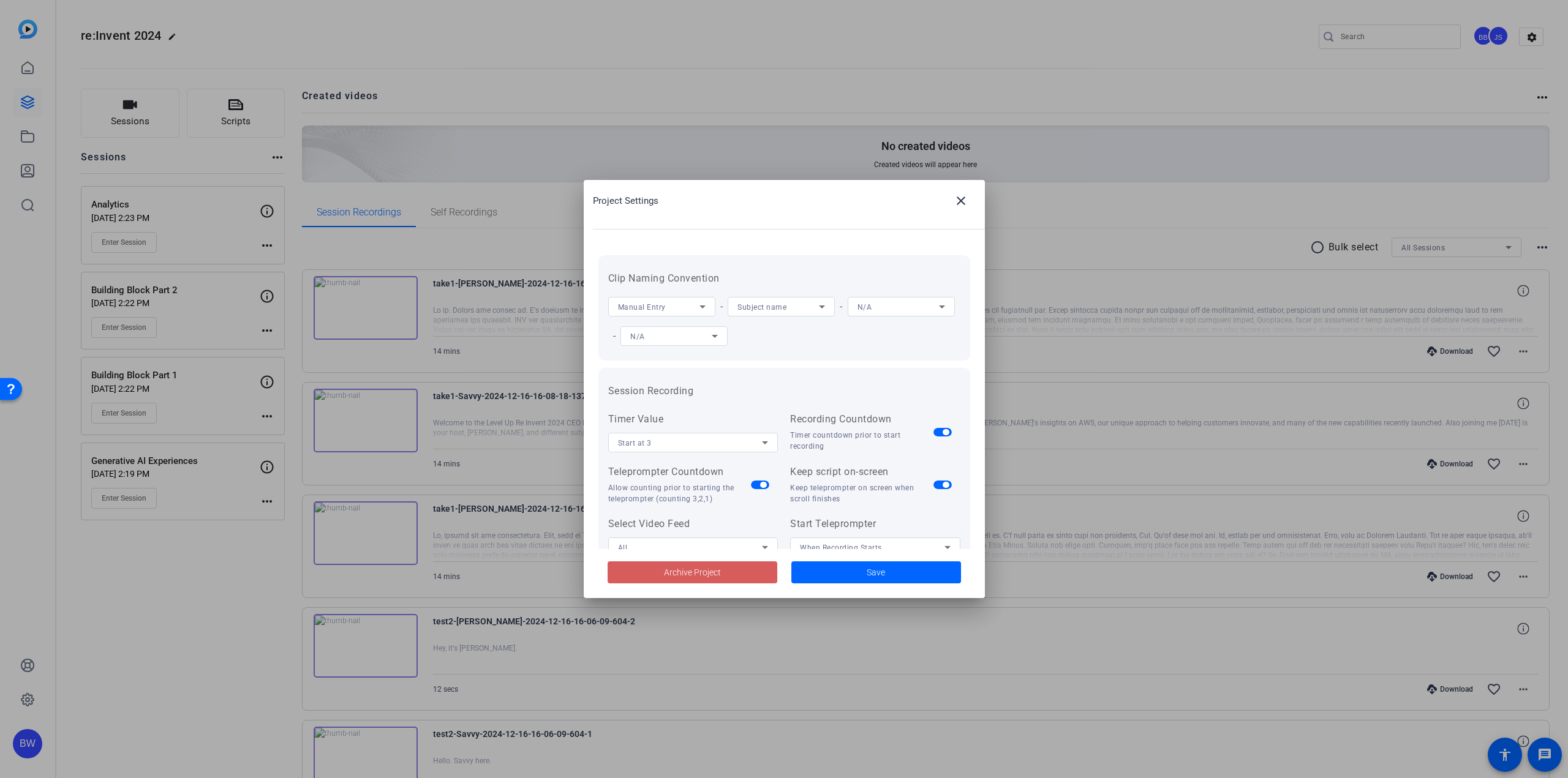
click at [704, 576] on span "Archive Project" at bounding box center [692, 572] width 57 height 13
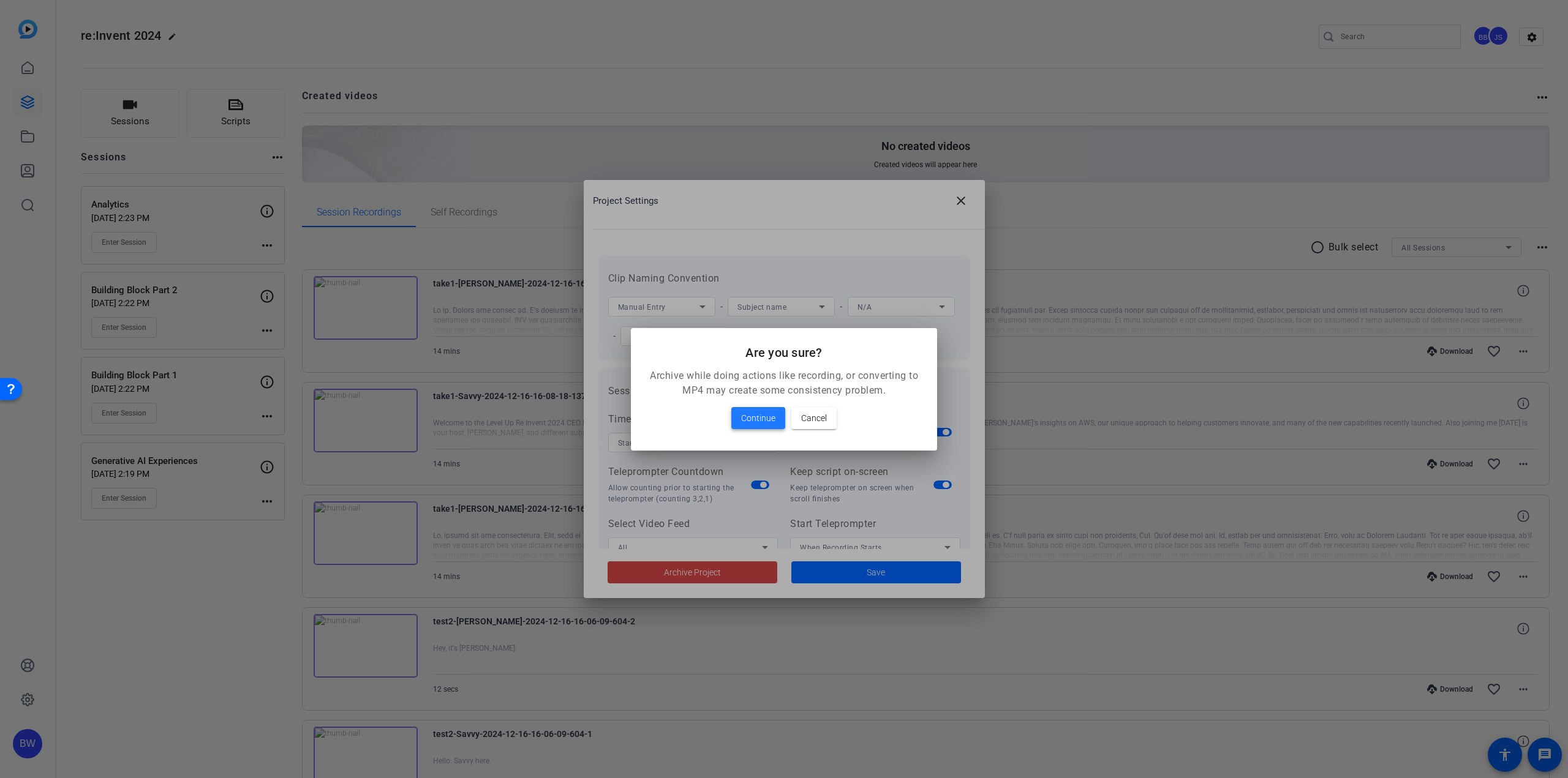
click at [757, 415] on span "Continue" at bounding box center [759, 417] width 34 height 15
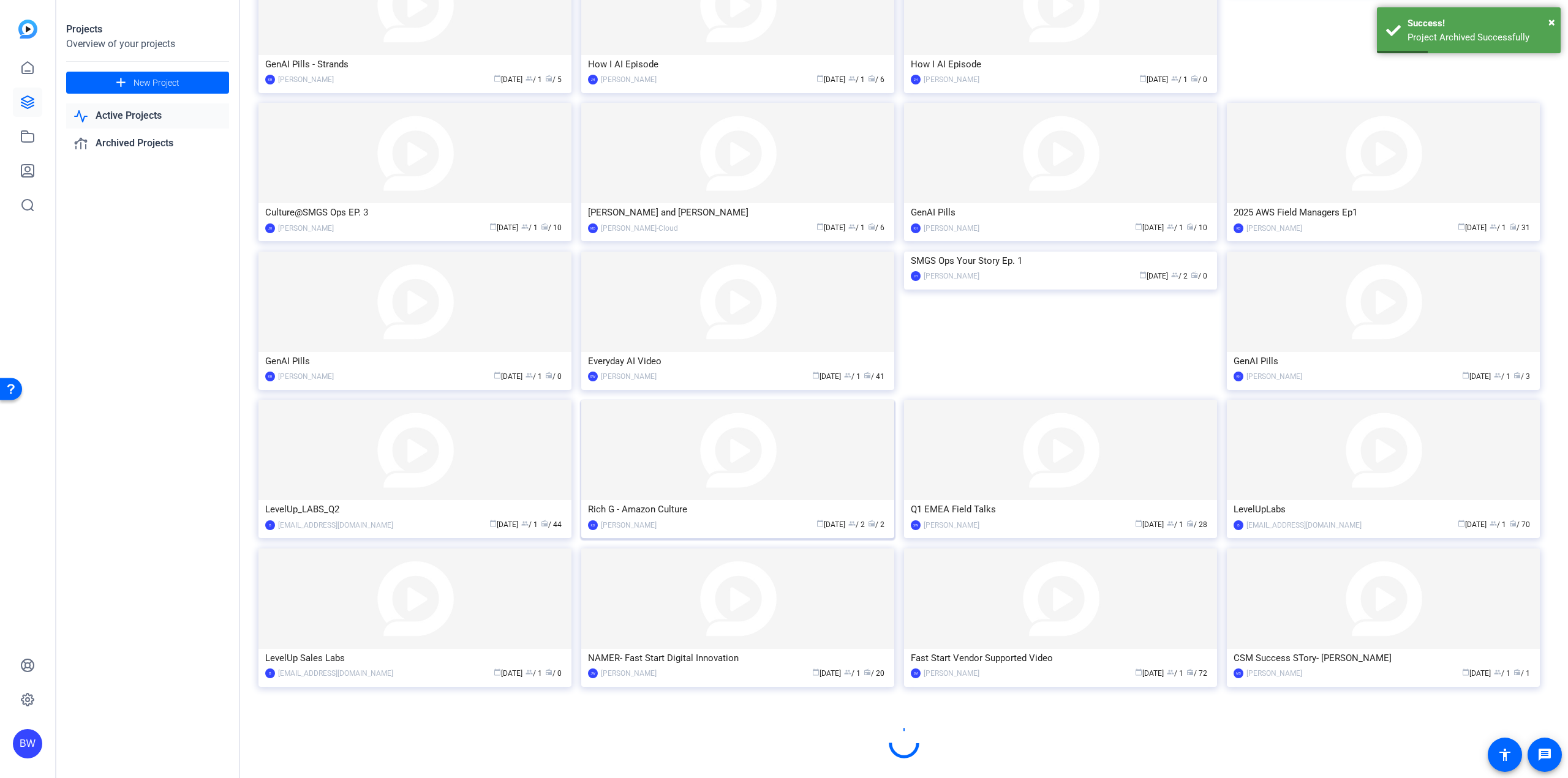
scroll to position [295, 0]
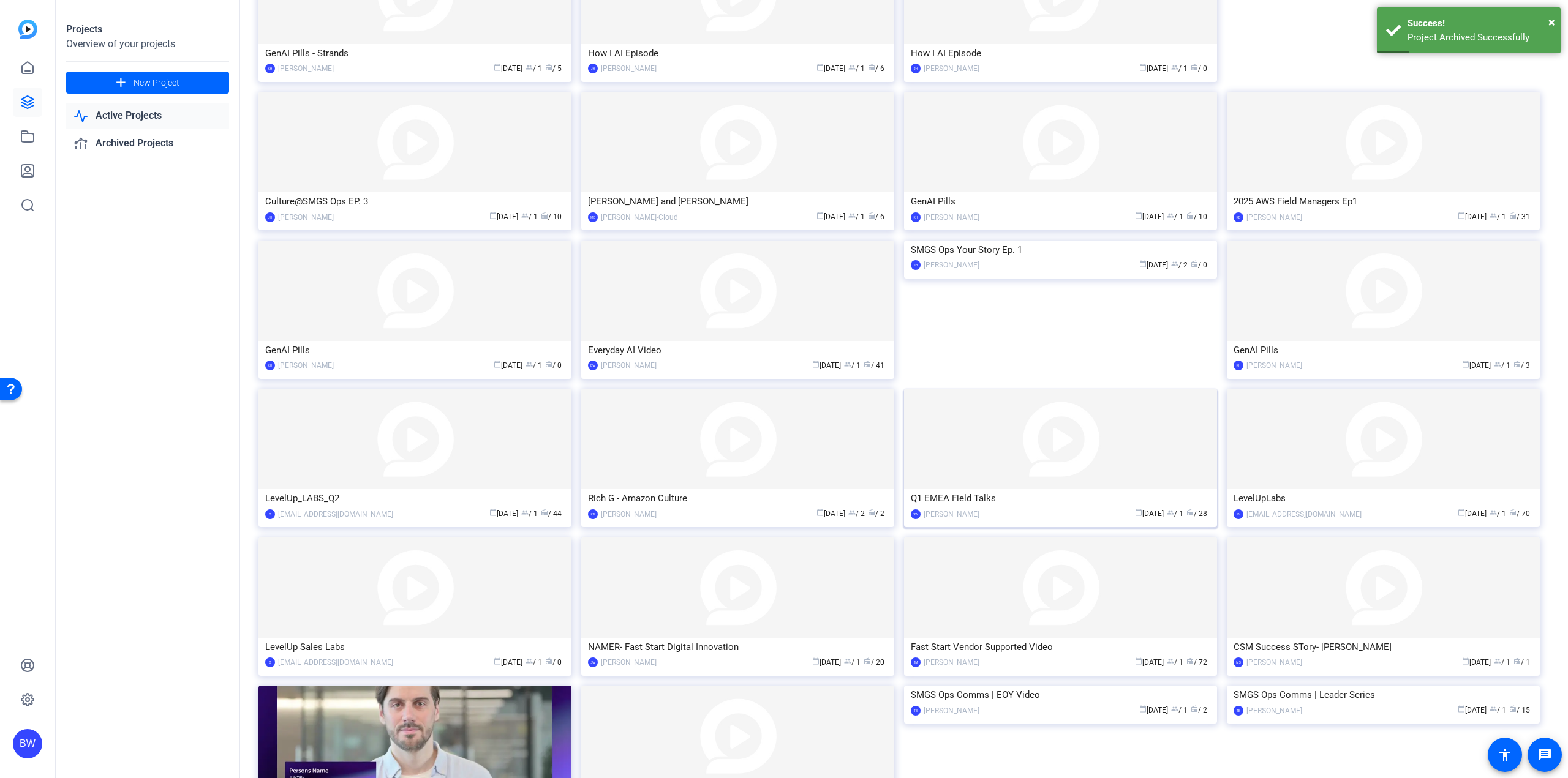
click at [983, 494] on div "Q1 EMEA Field Talks" at bounding box center [1061, 497] width 300 height 18
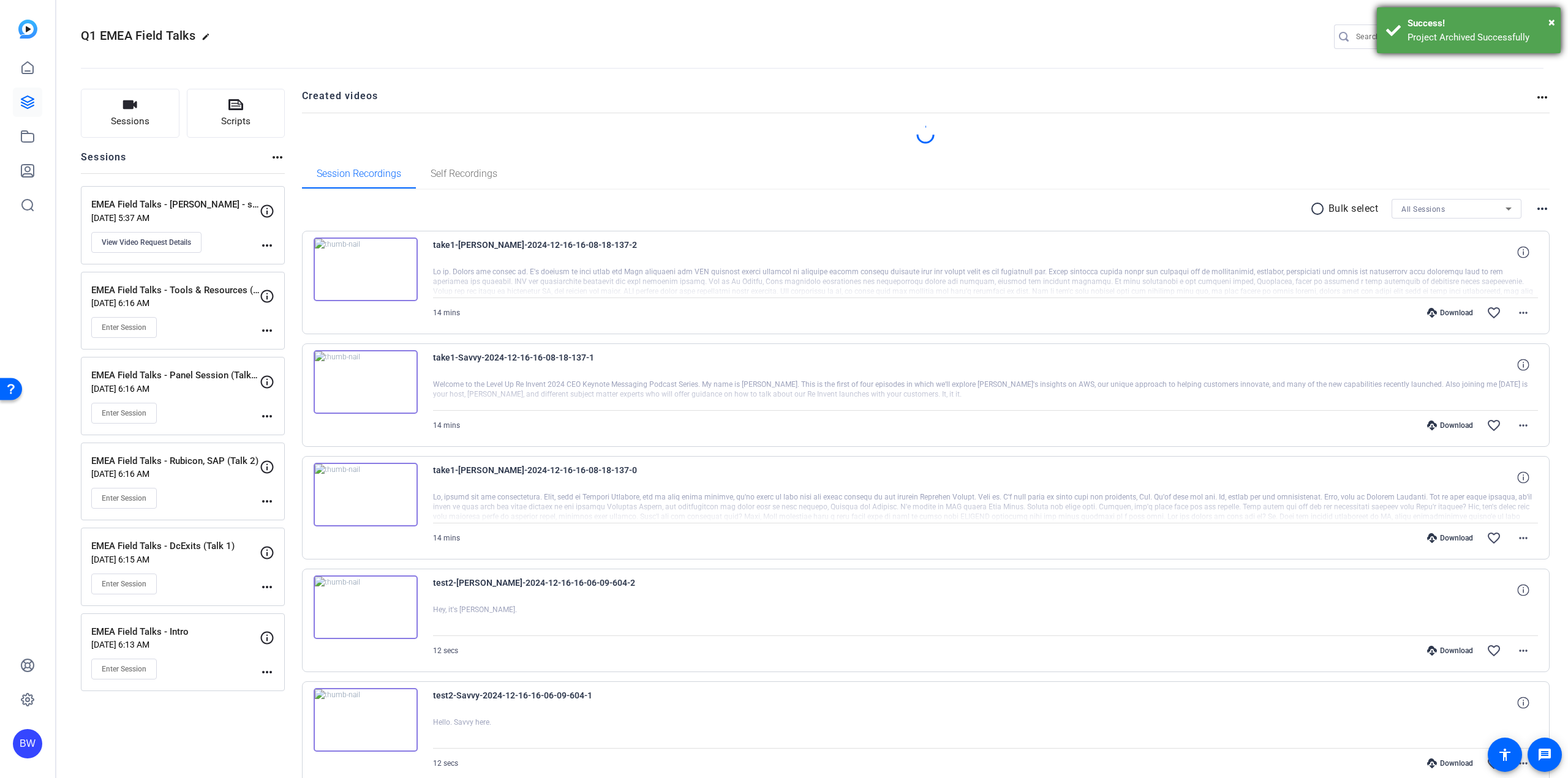
click at [1555, 20] on div "× Success! Project Archived Successfully" at bounding box center [1468, 30] width 183 height 46
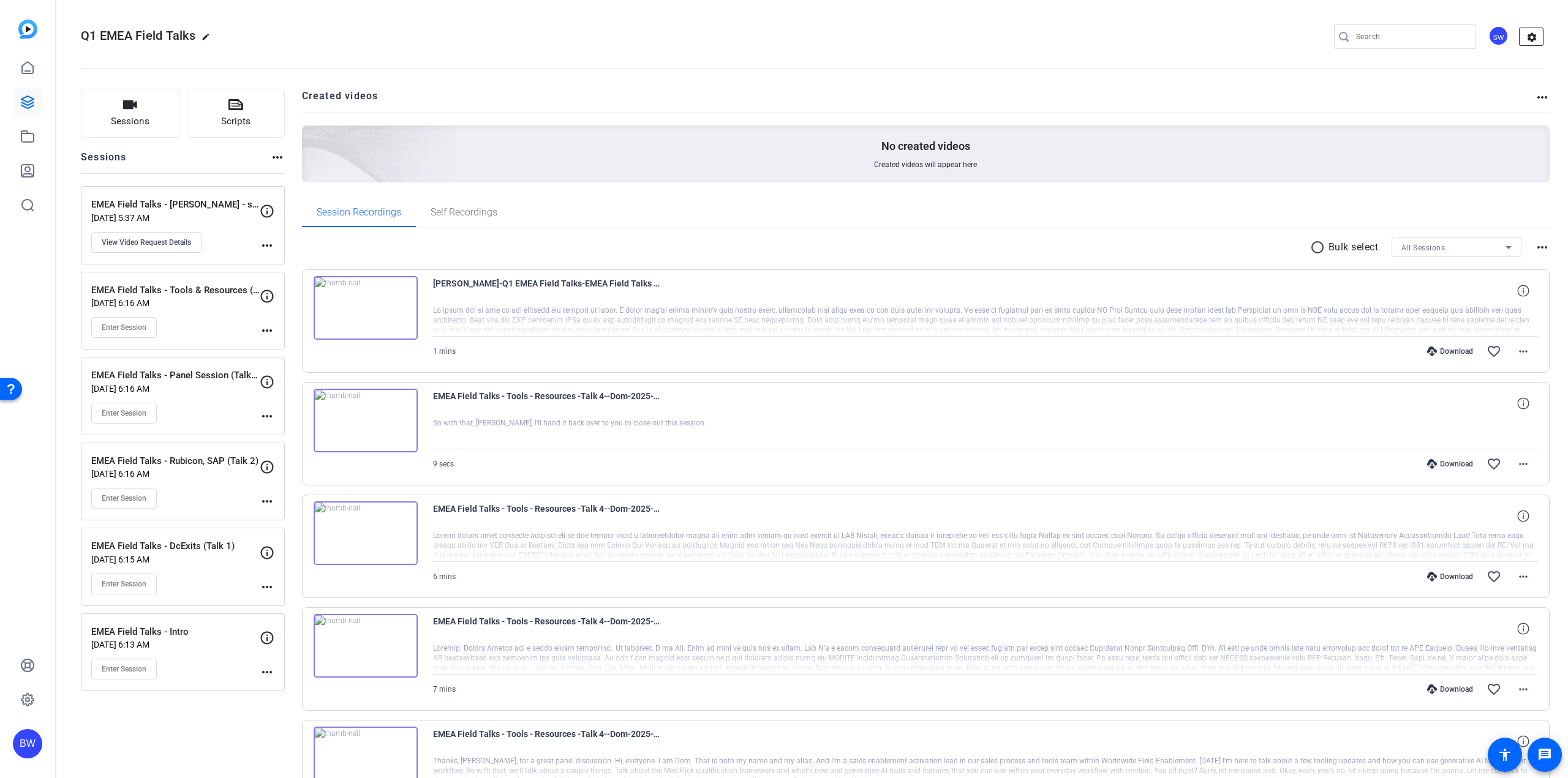
click at [1525, 39] on mat-icon "settings" at bounding box center [1532, 37] width 24 height 18
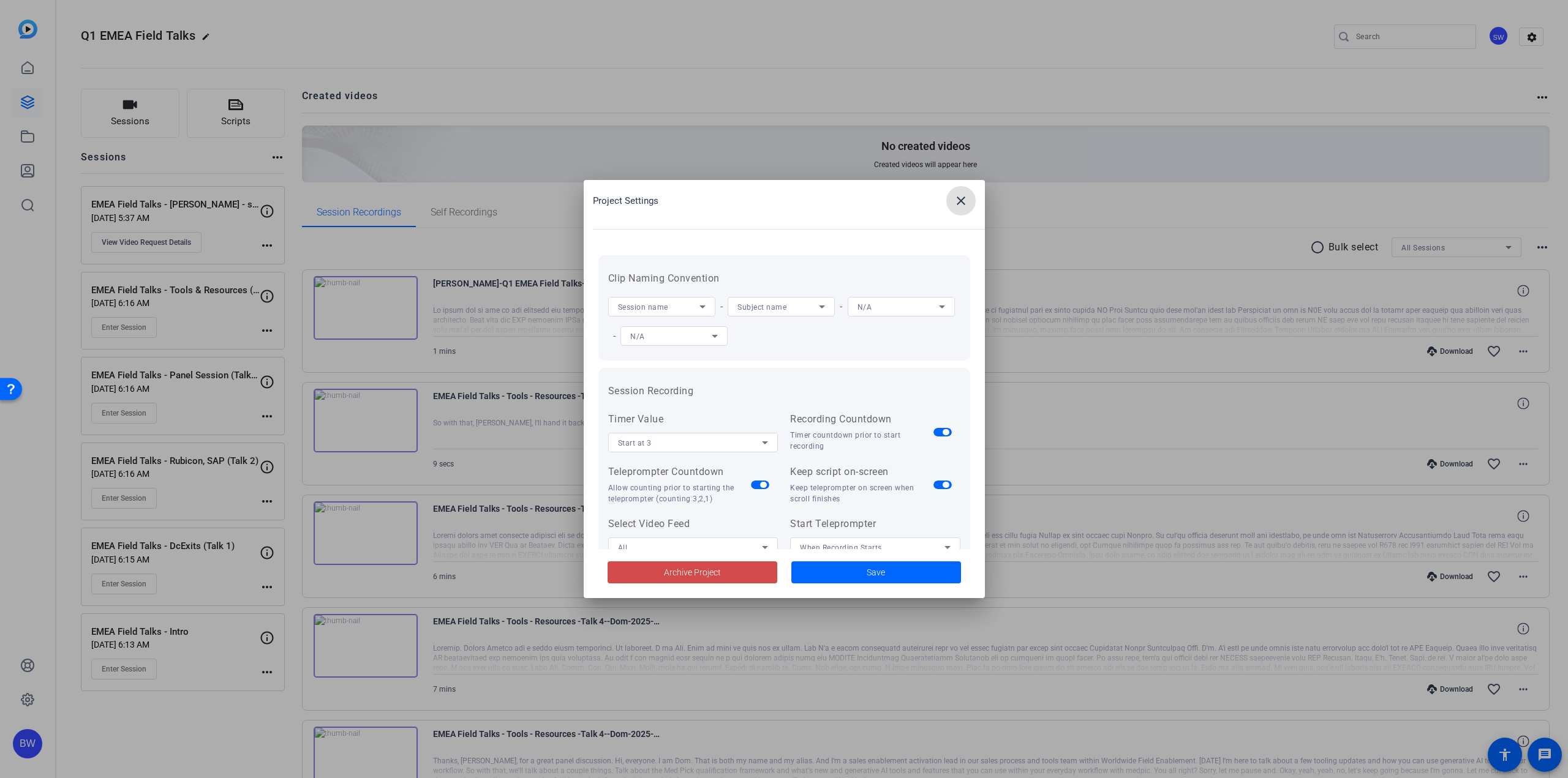
click at [727, 574] on span at bounding box center [692, 572] width 170 height 29
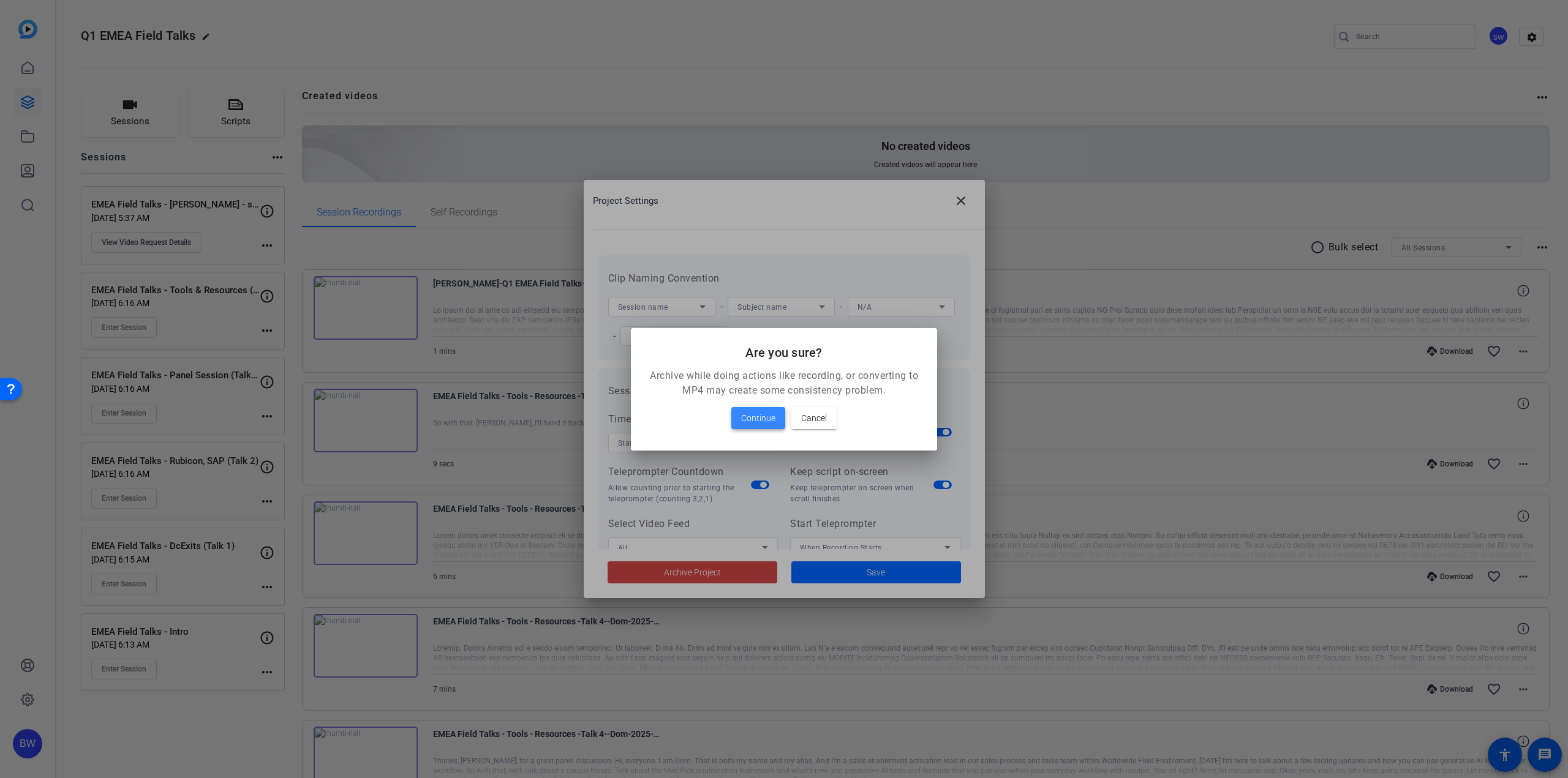
click at [774, 415] on span "Continue" at bounding box center [759, 417] width 34 height 15
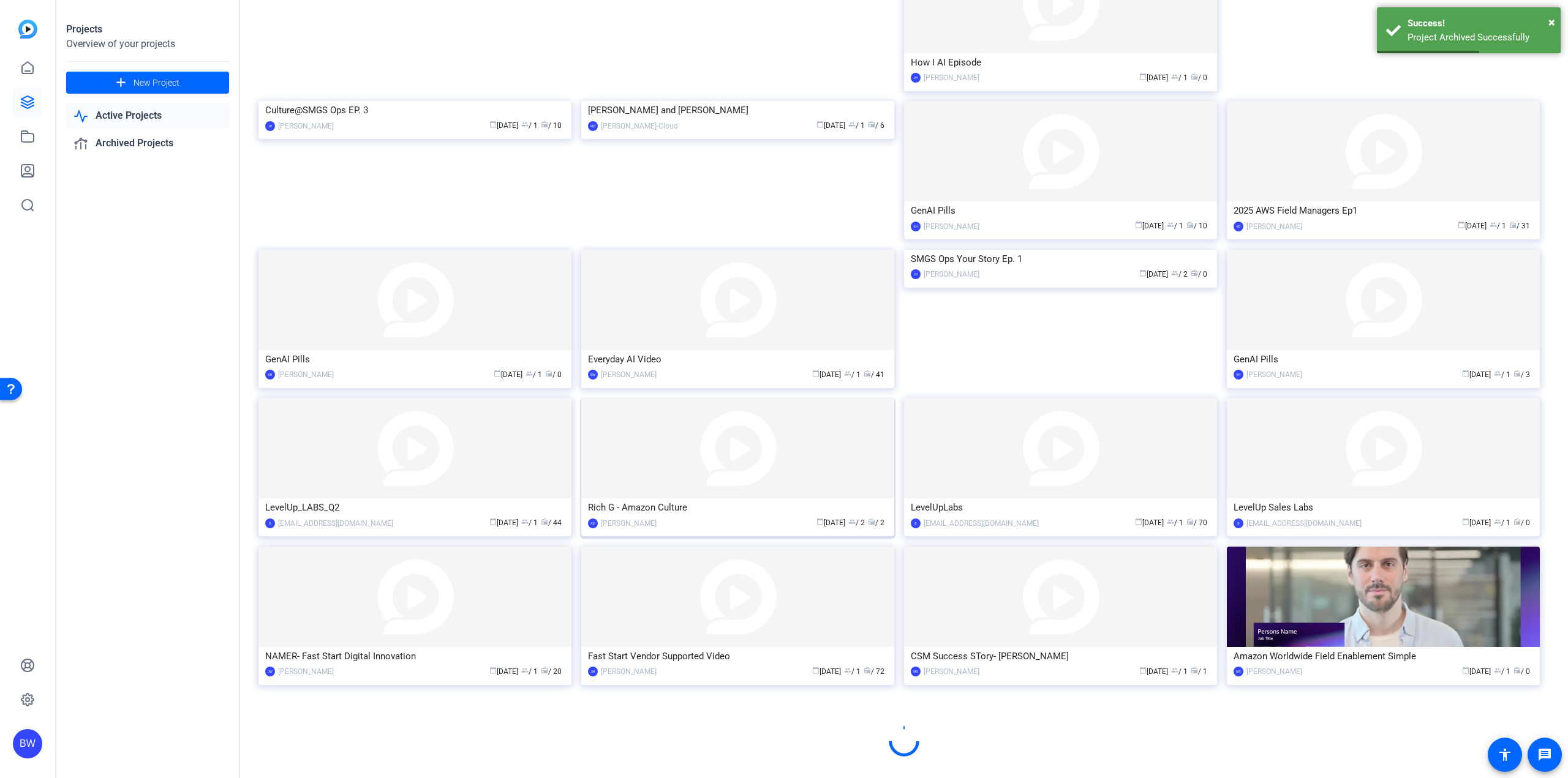
scroll to position [295, 0]
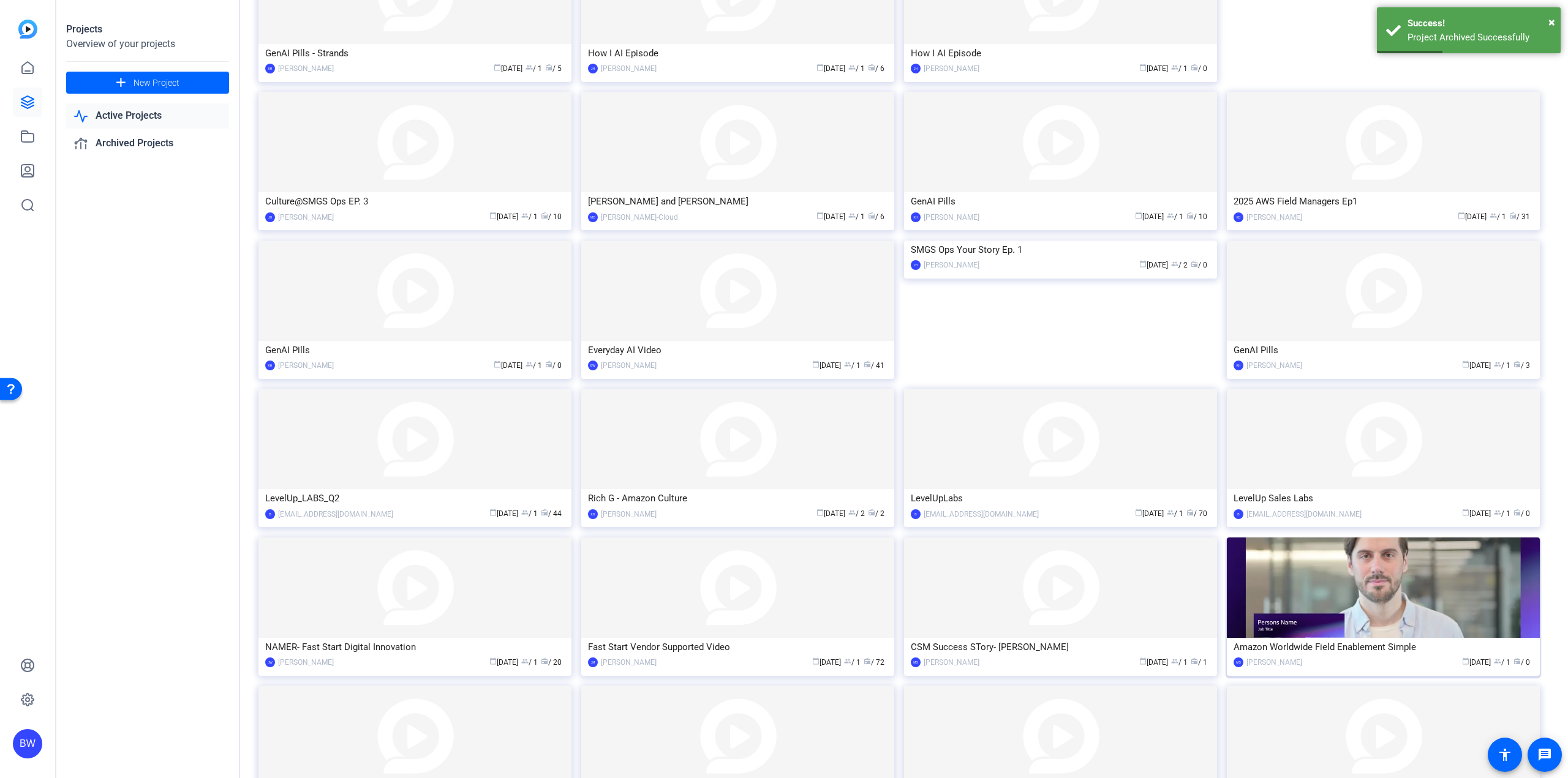
click at [1328, 629] on img at bounding box center [1383, 588] width 313 height 101
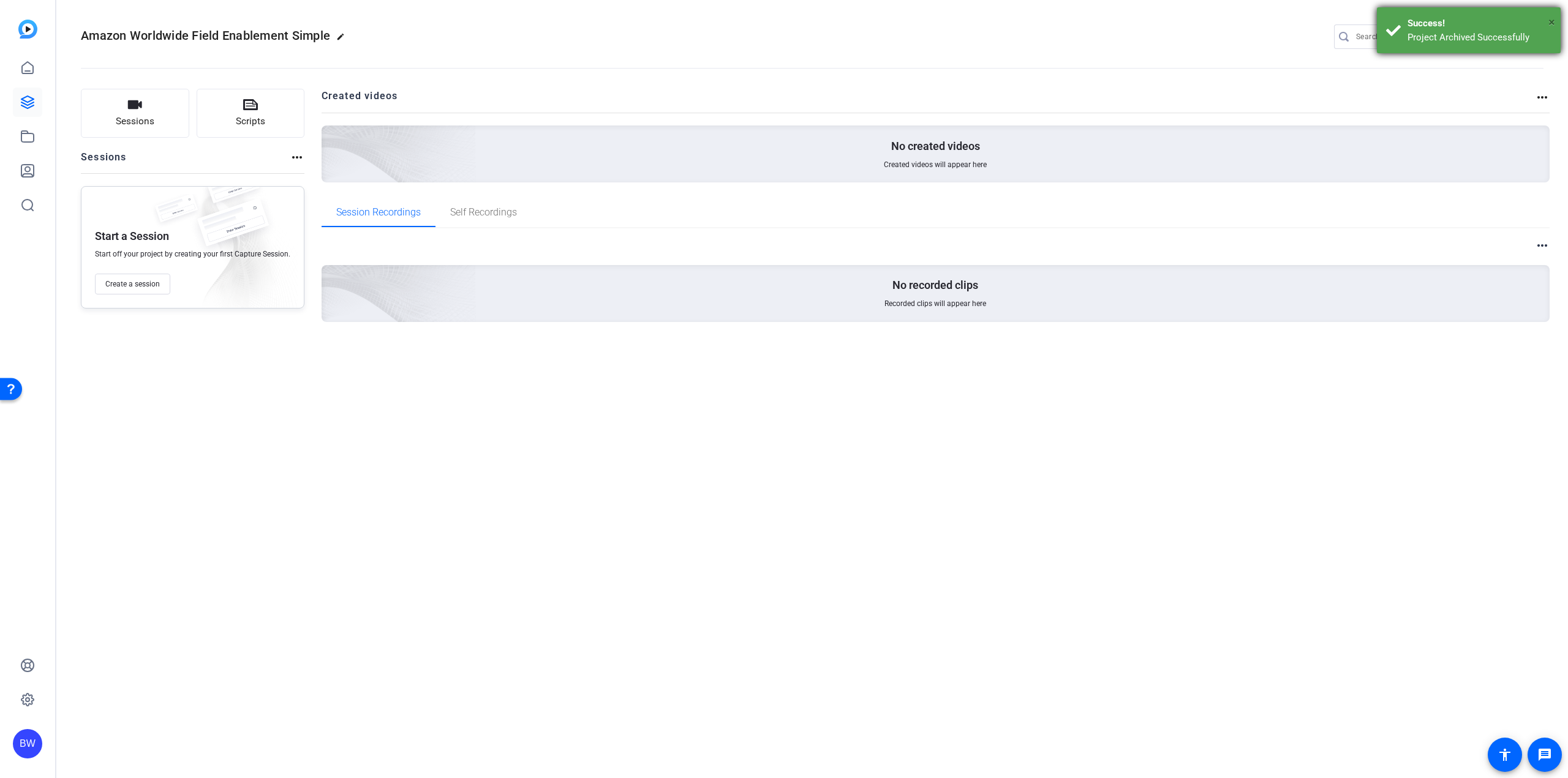
click at [1550, 22] on span "×" at bounding box center [1552, 22] width 7 height 15
click at [1535, 32] on mat-icon "settings" at bounding box center [1532, 37] width 24 height 18
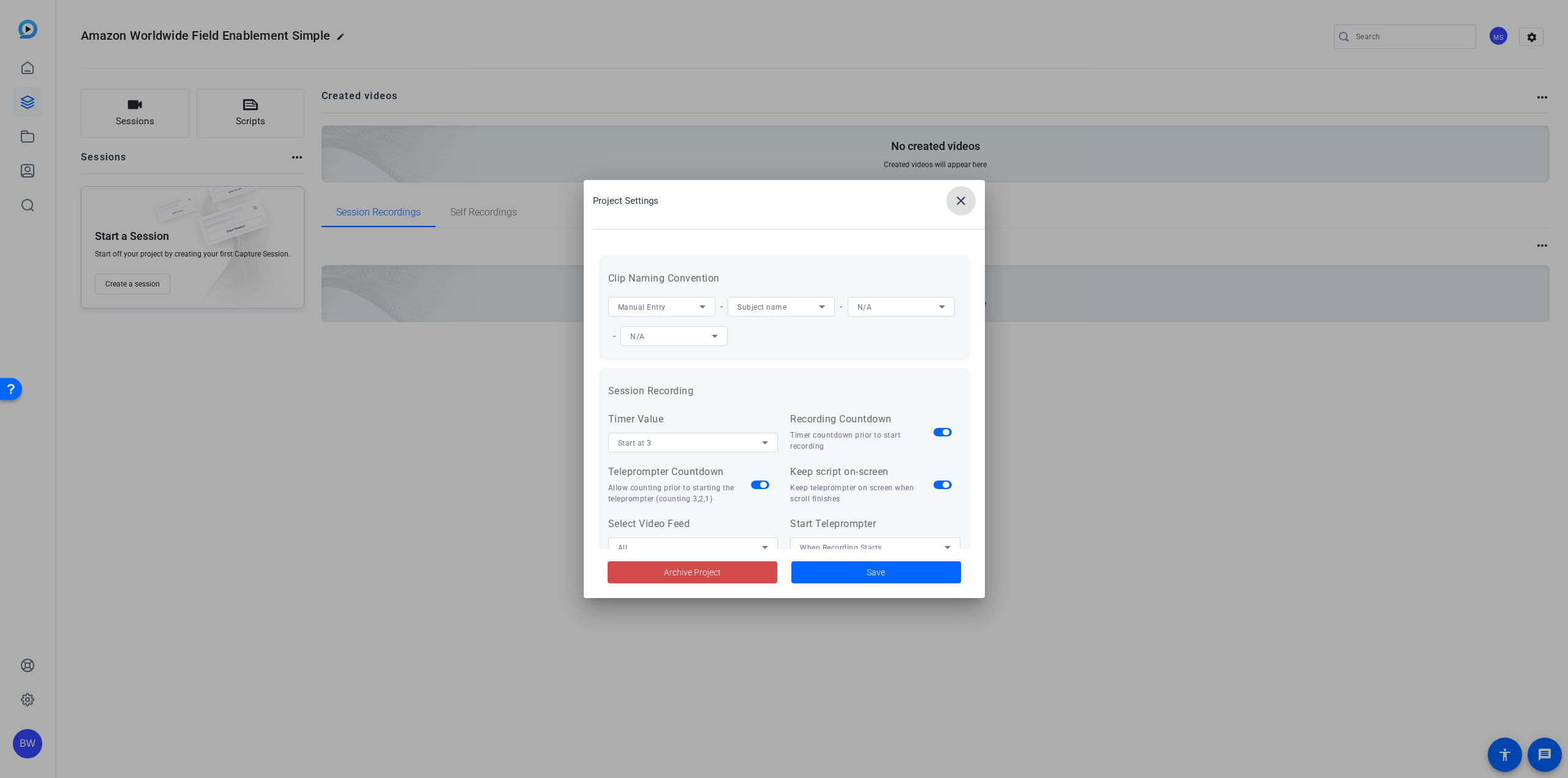
click at [755, 567] on span at bounding box center [692, 572] width 170 height 29
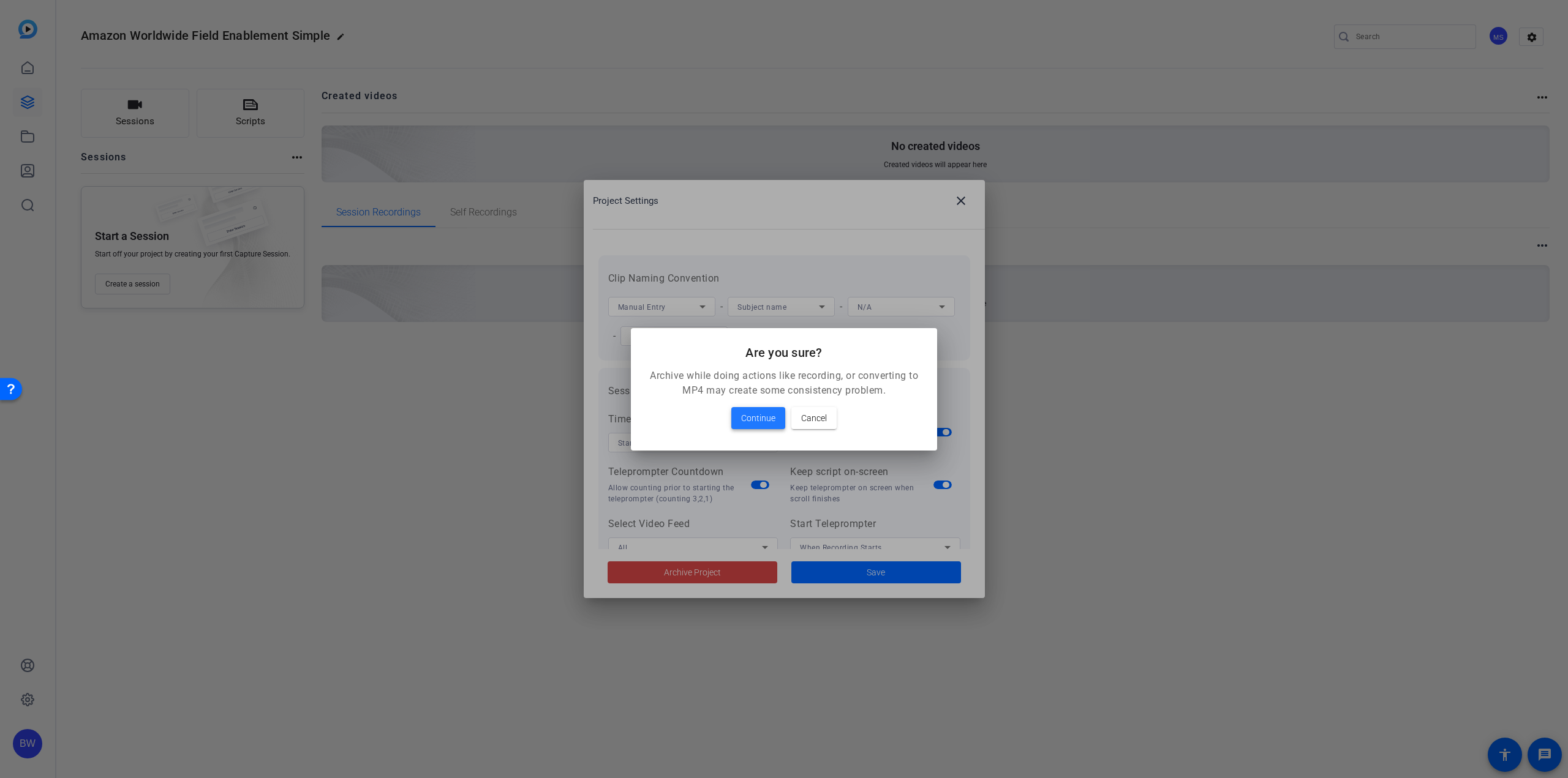
click at [758, 413] on span "Continue" at bounding box center [759, 417] width 34 height 15
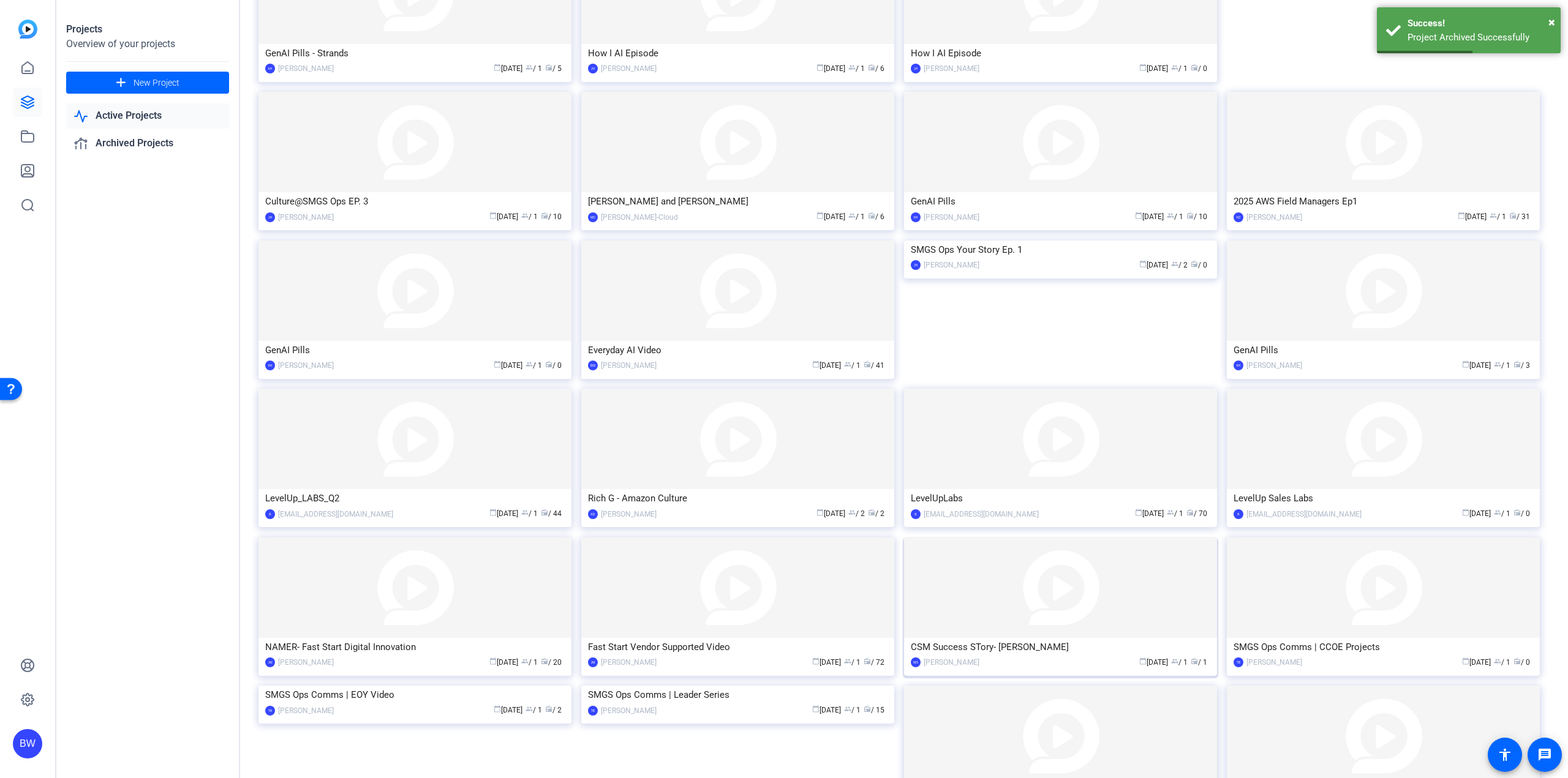
scroll to position [365, 0]
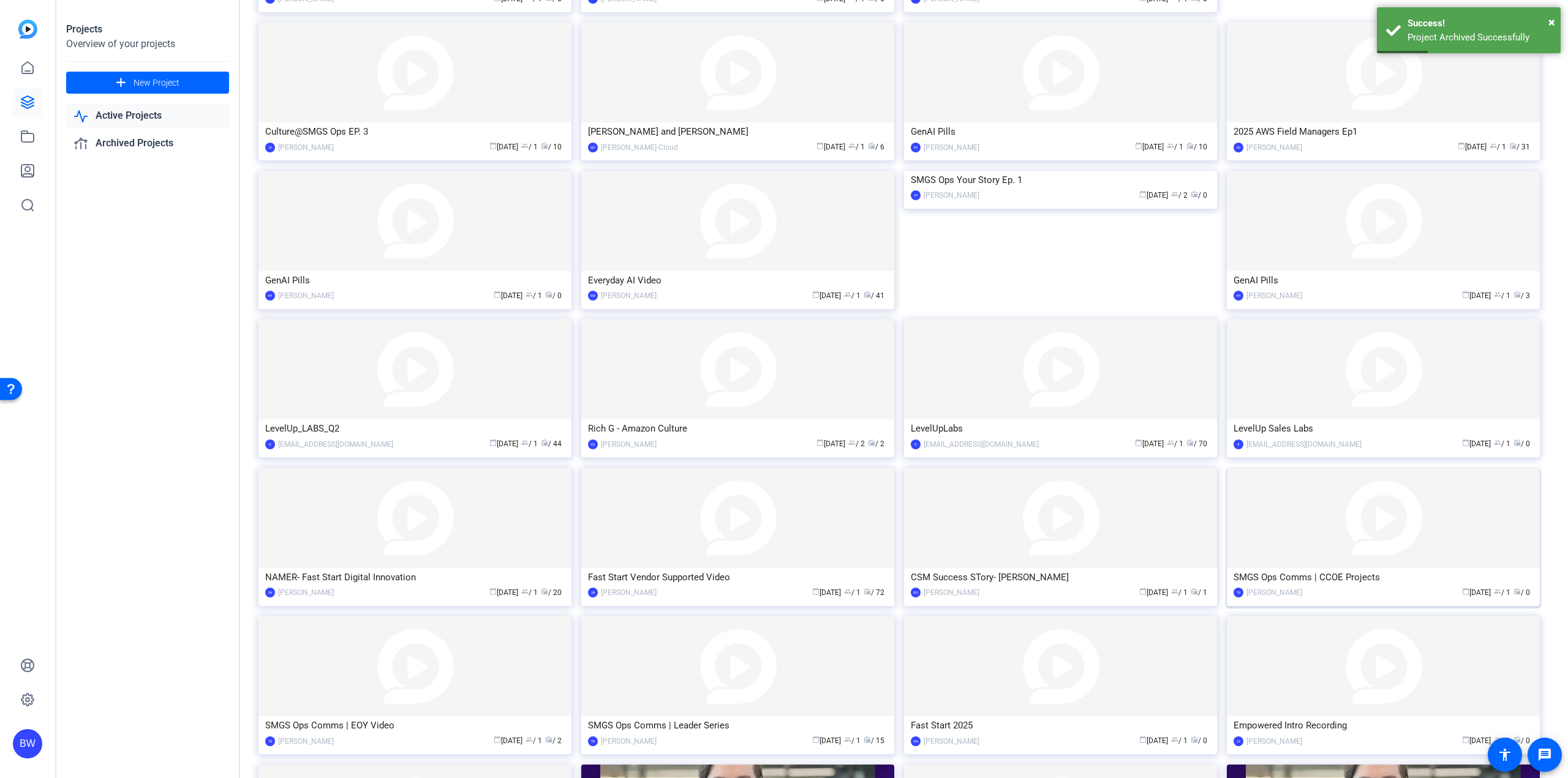
click at [1367, 546] on img at bounding box center [1383, 517] width 313 height 101
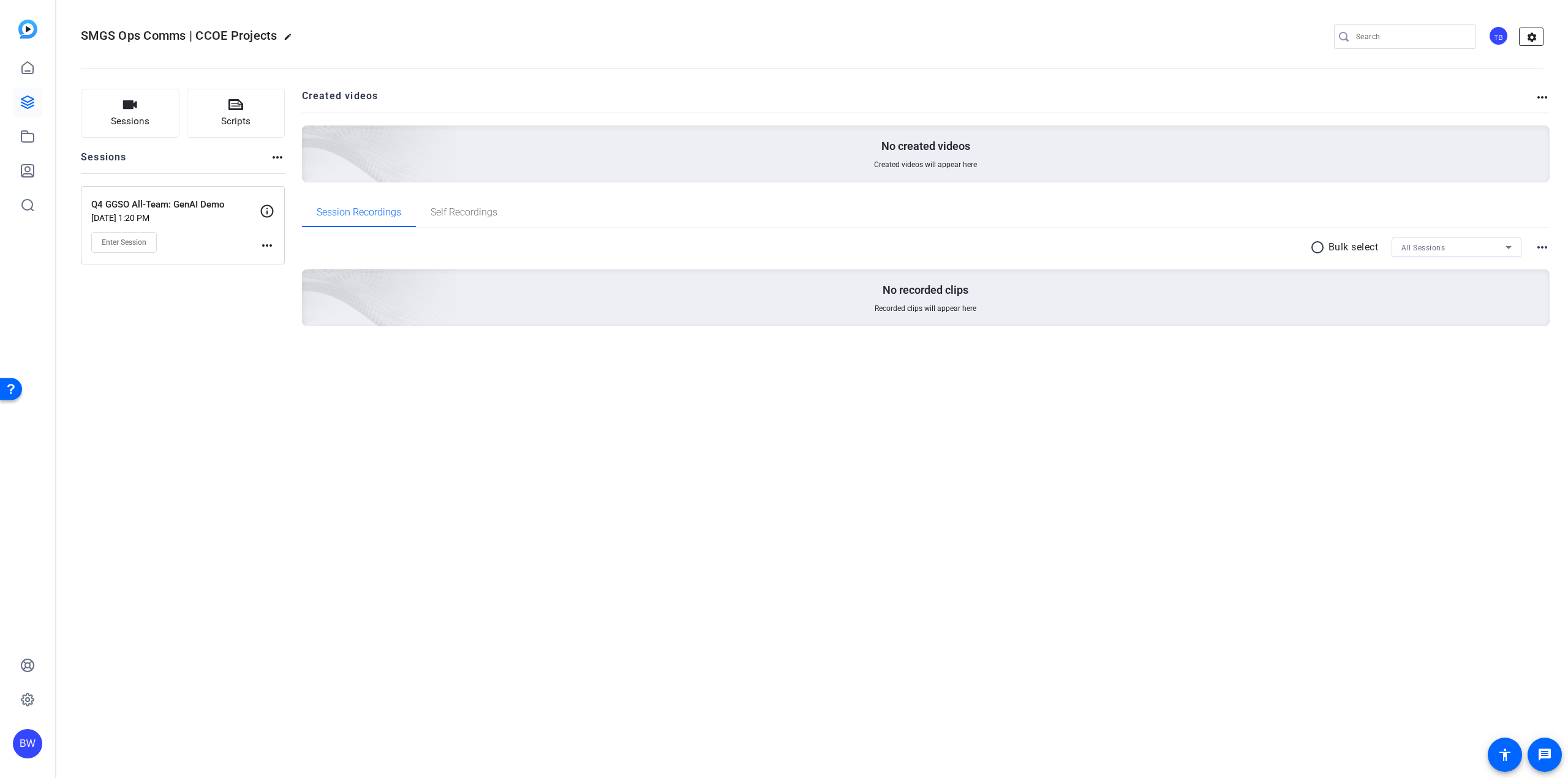
click at [1539, 34] on mat-icon "settings" at bounding box center [1532, 37] width 24 height 18
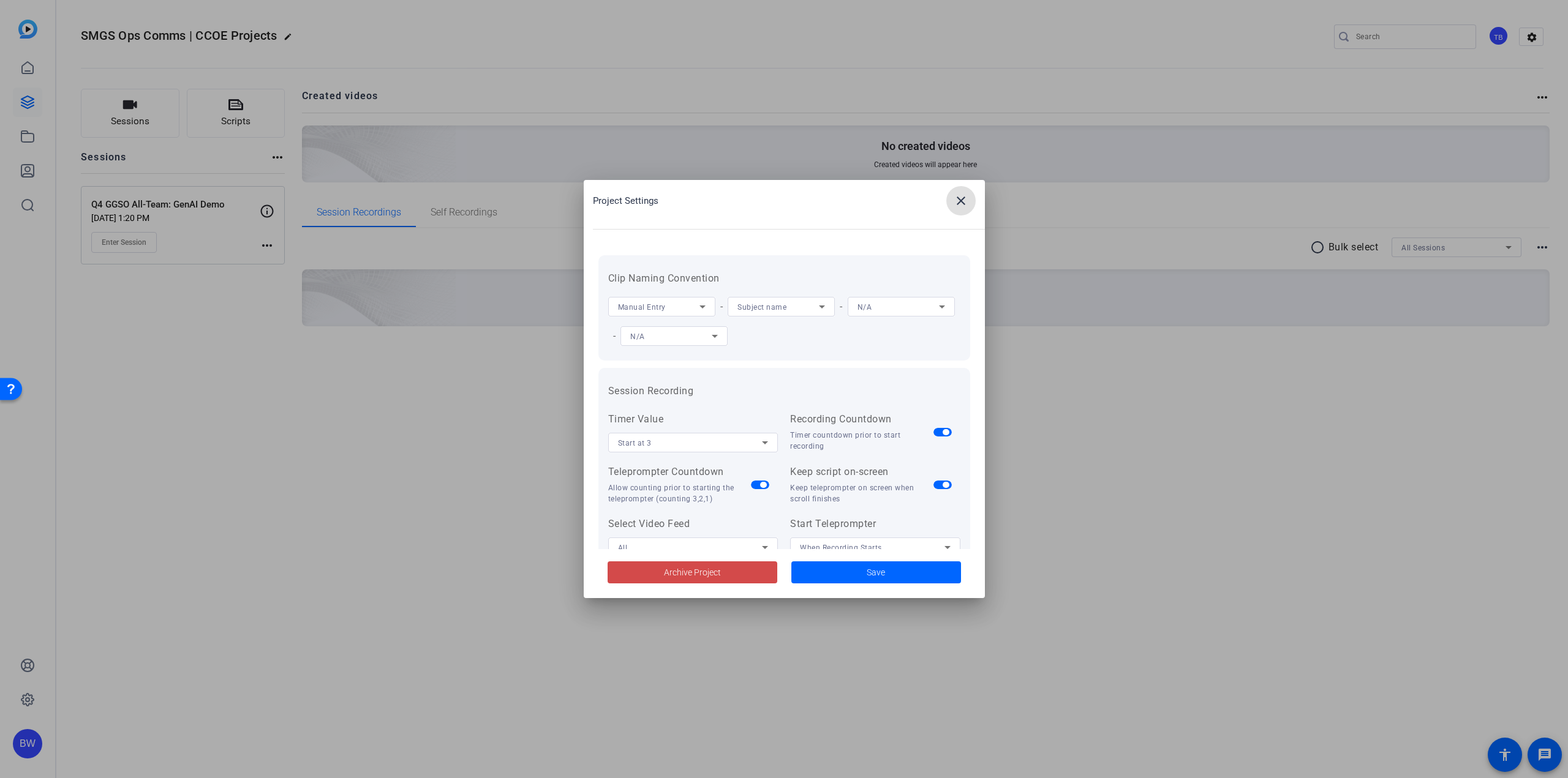
click at [740, 574] on span at bounding box center [692, 572] width 170 height 29
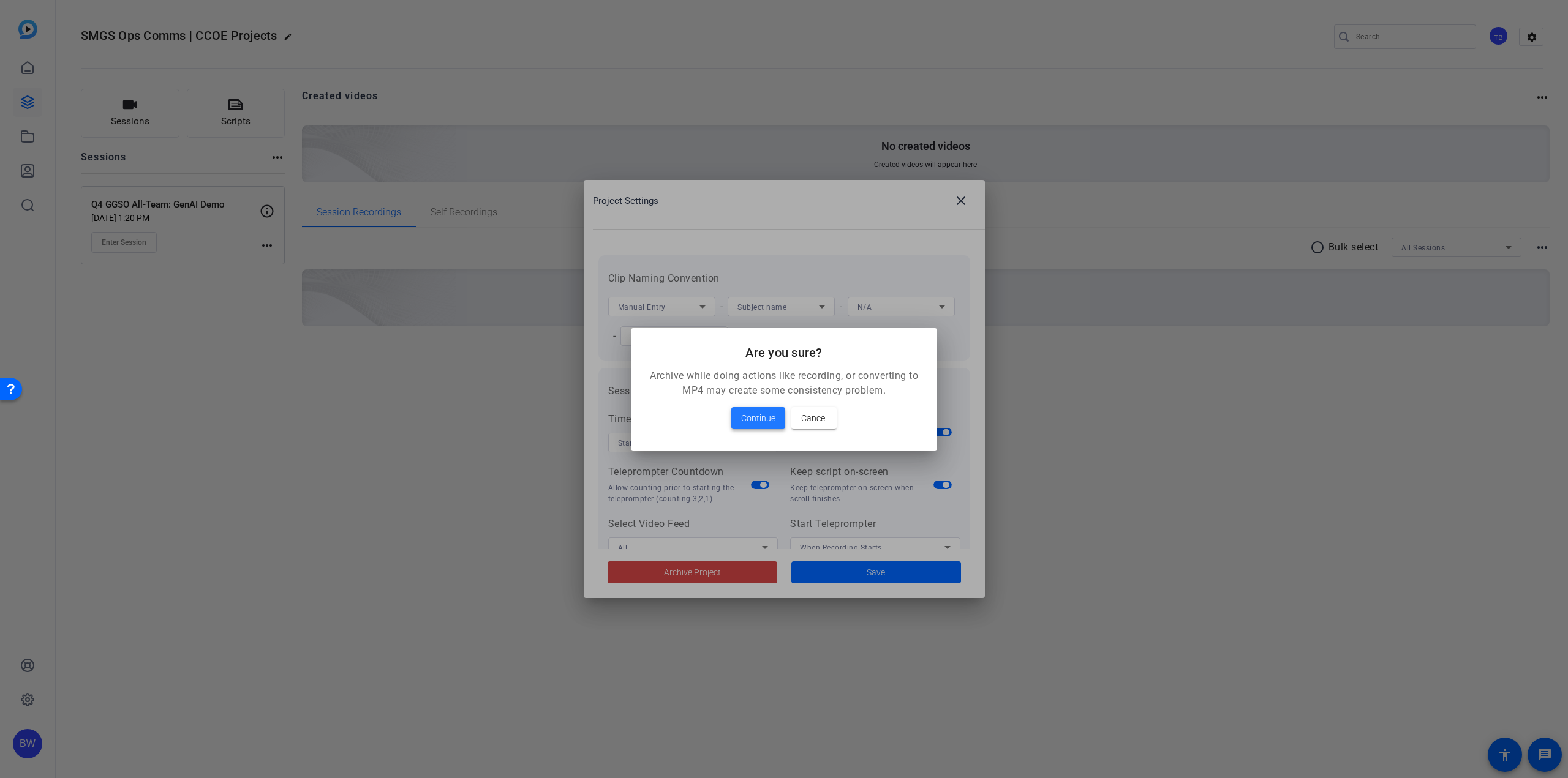
click at [763, 415] on span "Continue" at bounding box center [759, 417] width 34 height 15
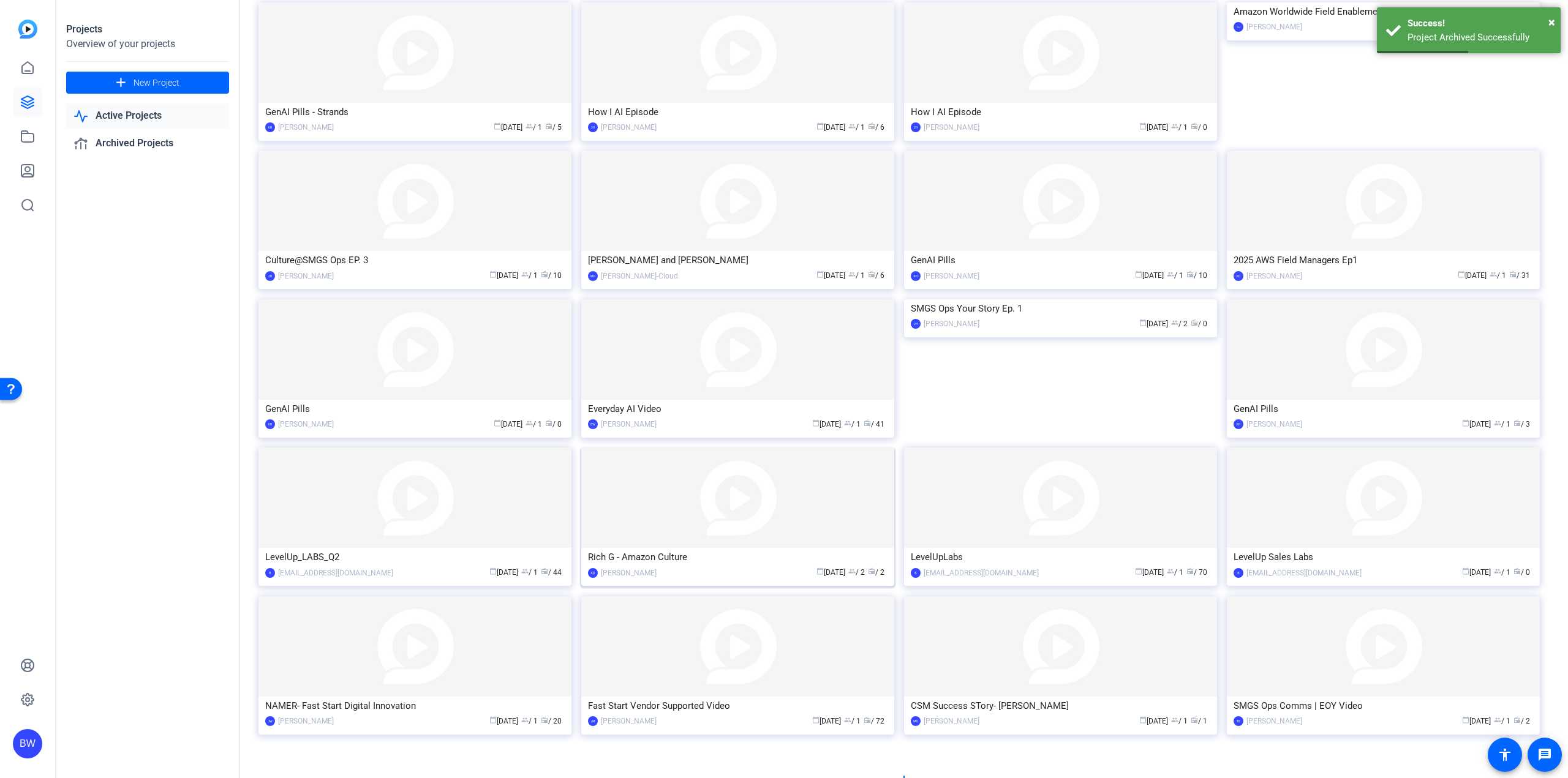
scroll to position [295, 0]
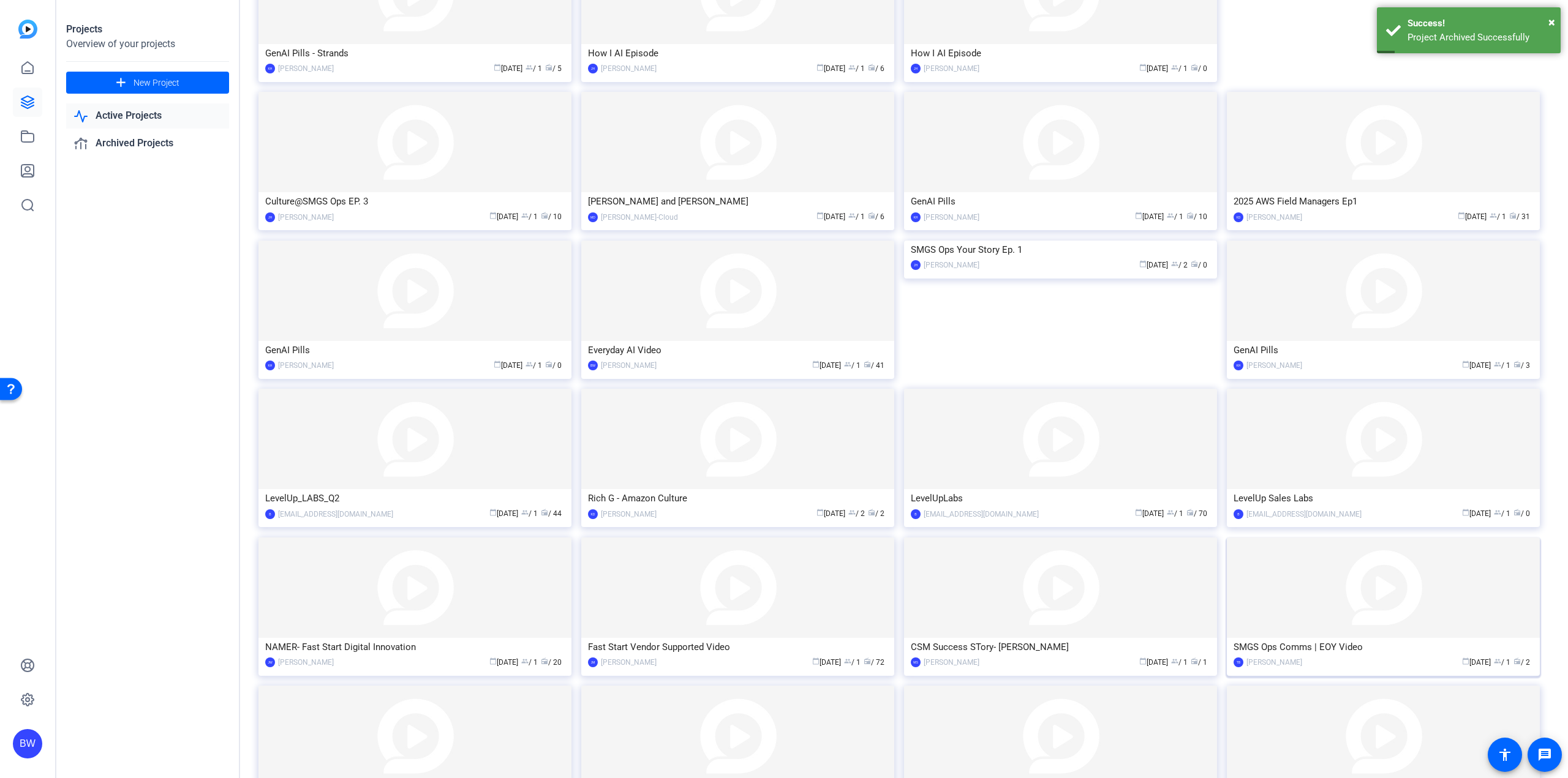
click at [1304, 614] on img at bounding box center [1383, 588] width 313 height 101
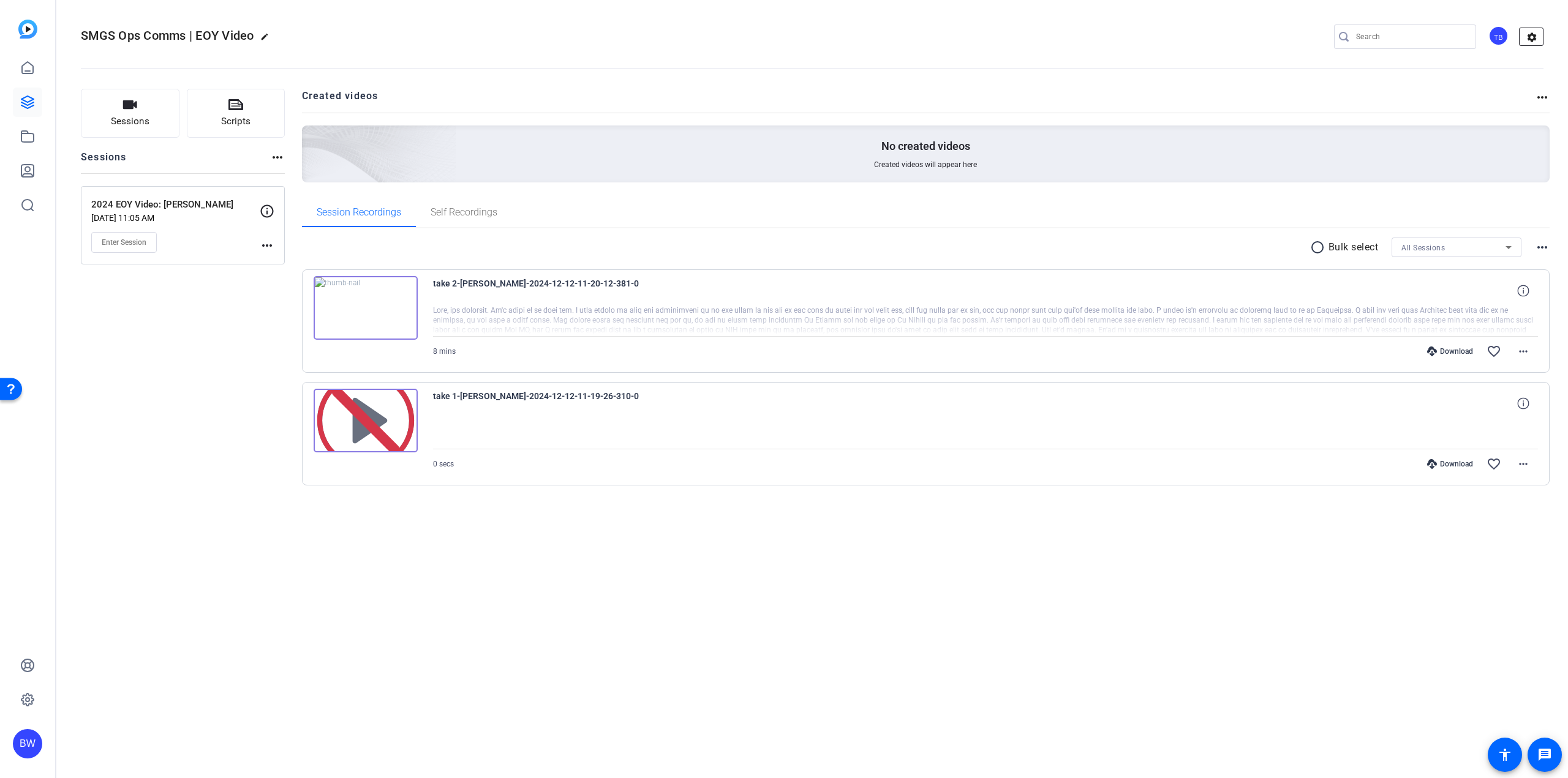
click at [1536, 34] on mat-icon "settings" at bounding box center [1532, 37] width 24 height 18
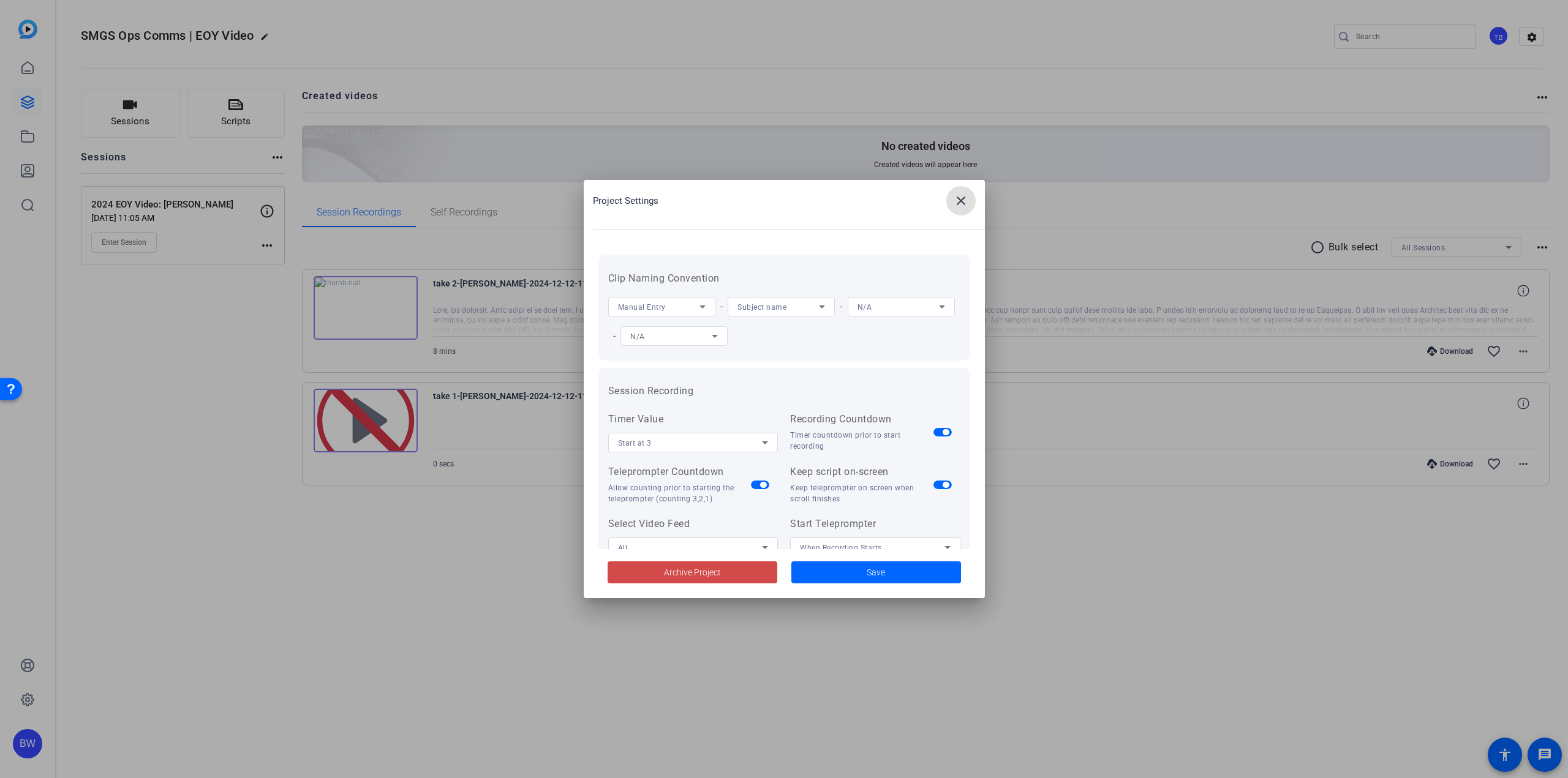
click at [673, 568] on span "Archive Project" at bounding box center [692, 572] width 57 height 13
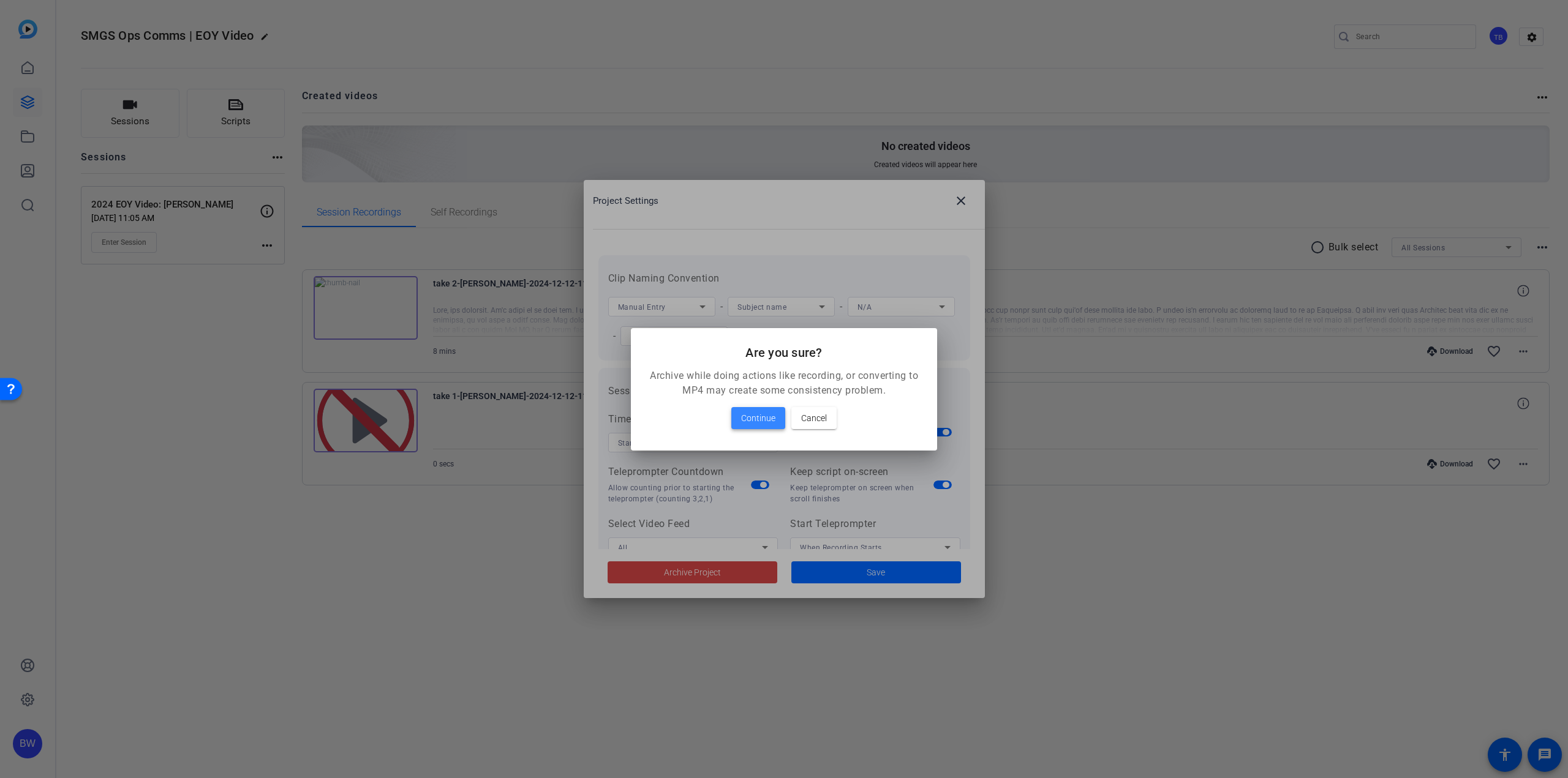
click at [754, 419] on span "Continue" at bounding box center [759, 417] width 34 height 15
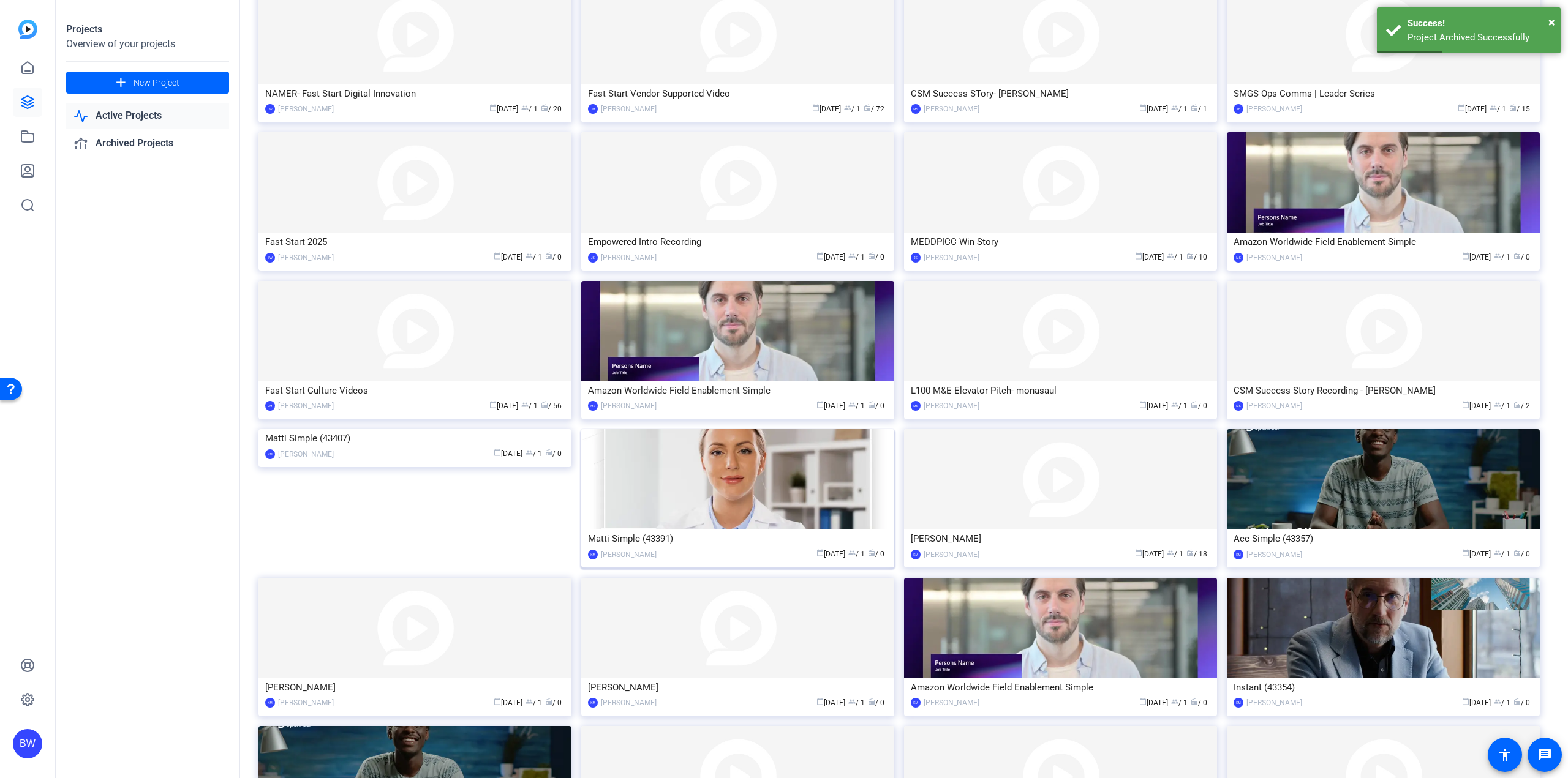
scroll to position [855, 0]
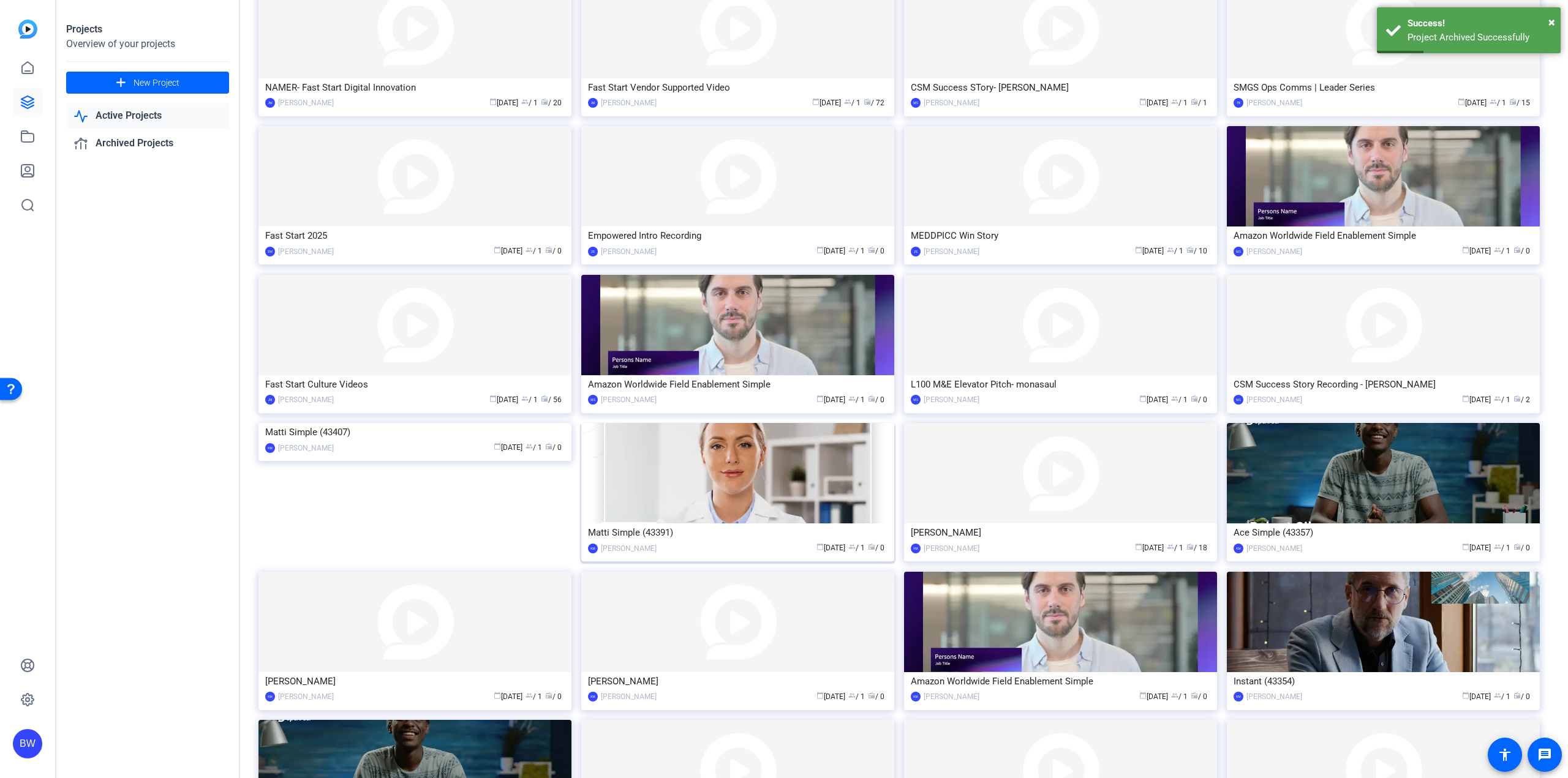
click at [758, 509] on img at bounding box center [737, 473] width 313 height 101
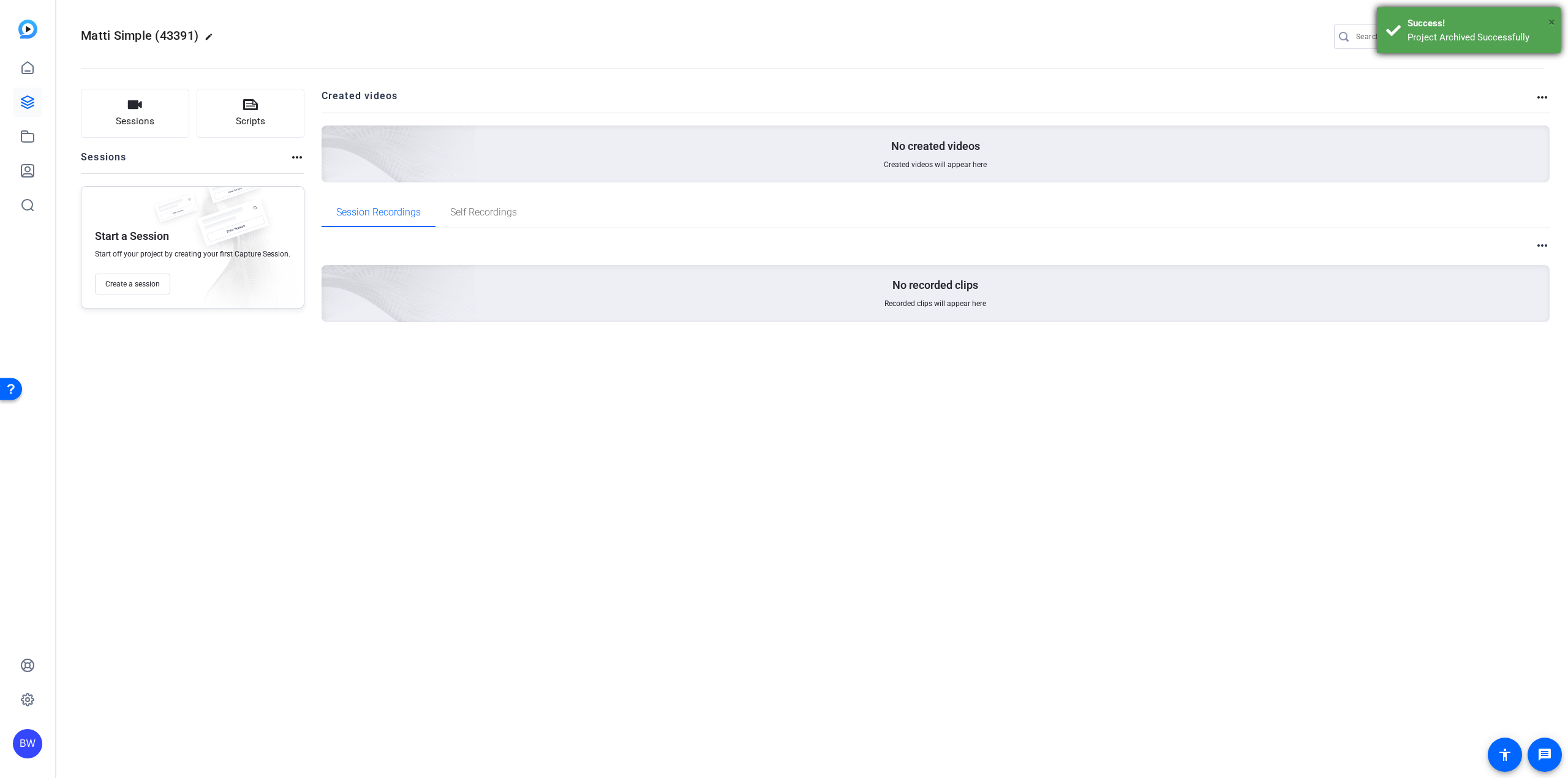
click at [1554, 22] on span "×" at bounding box center [1552, 22] width 7 height 15
click at [1534, 30] on mat-icon "settings" at bounding box center [1532, 37] width 24 height 18
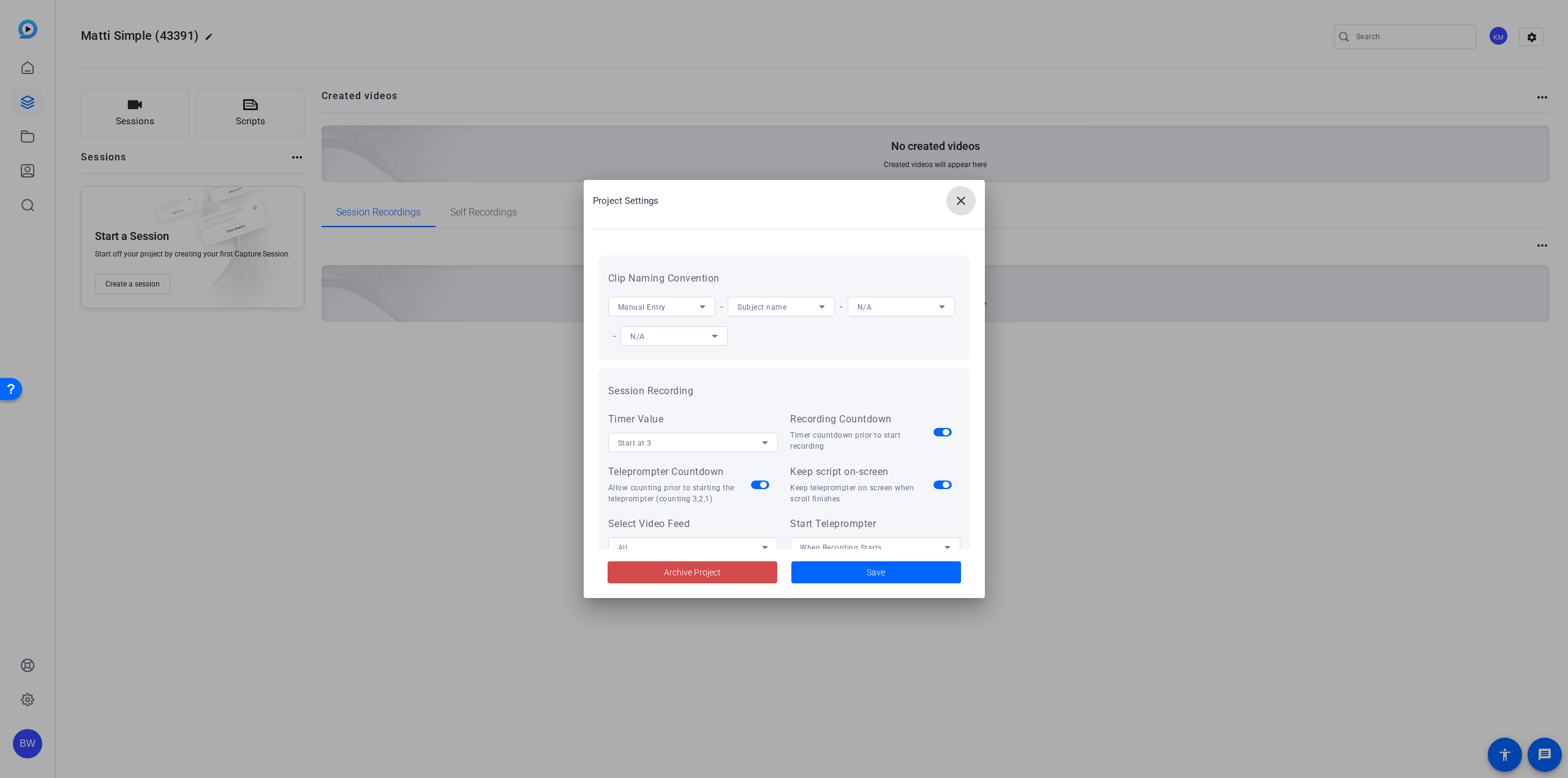
click at [734, 572] on span at bounding box center [692, 572] width 170 height 29
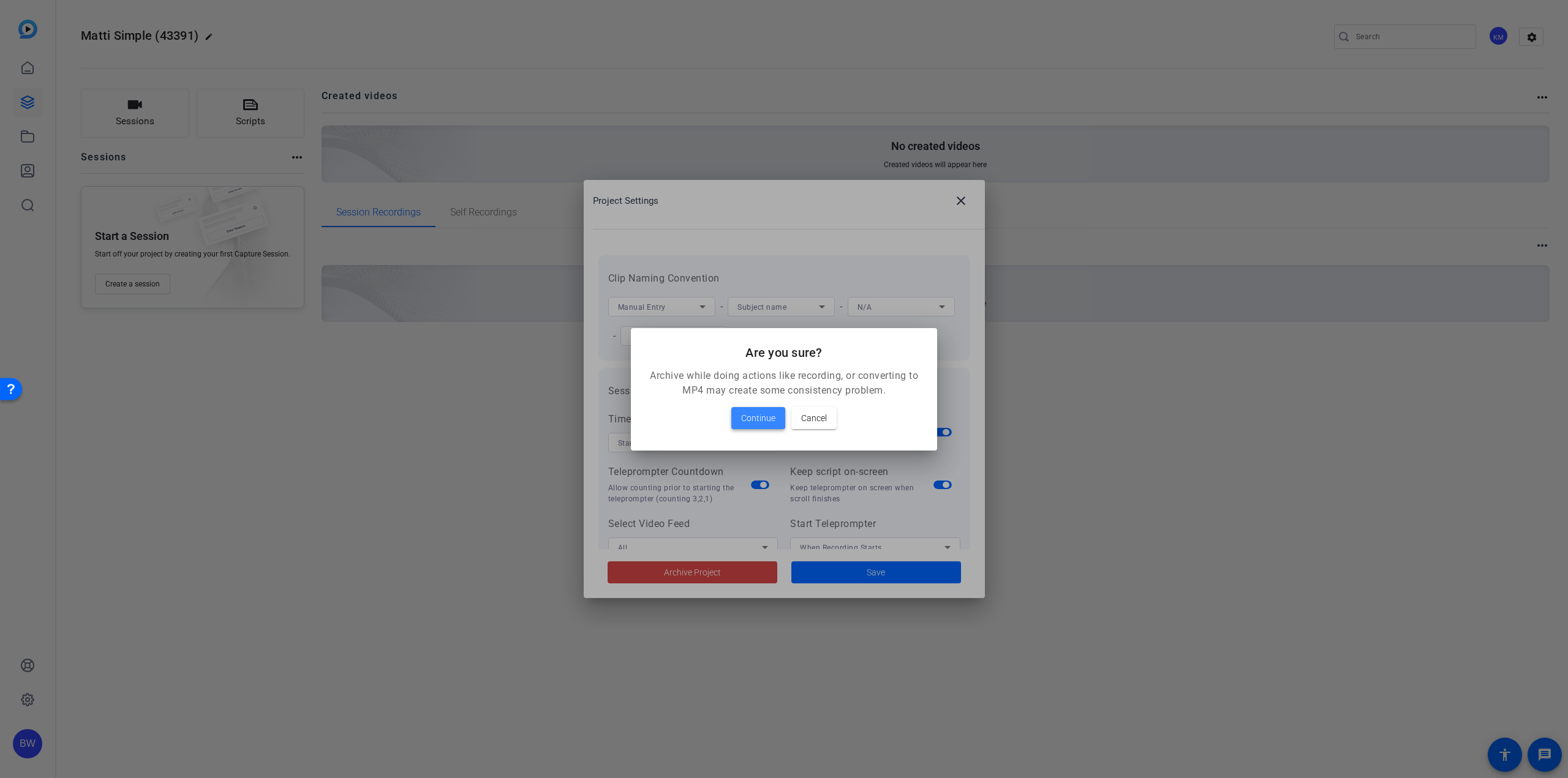
click at [759, 405] on span at bounding box center [758, 418] width 54 height 29
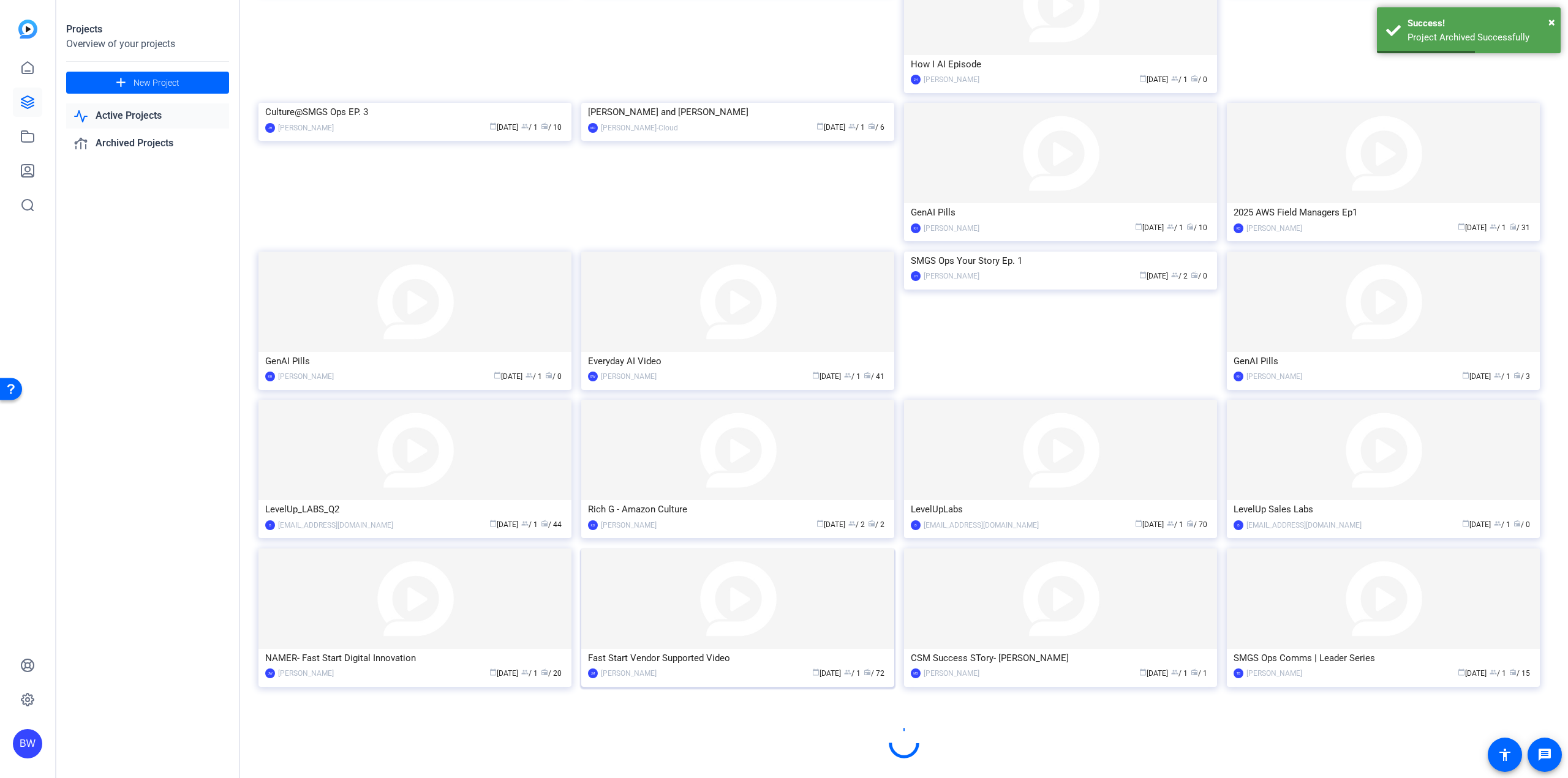
scroll to position [295, 0]
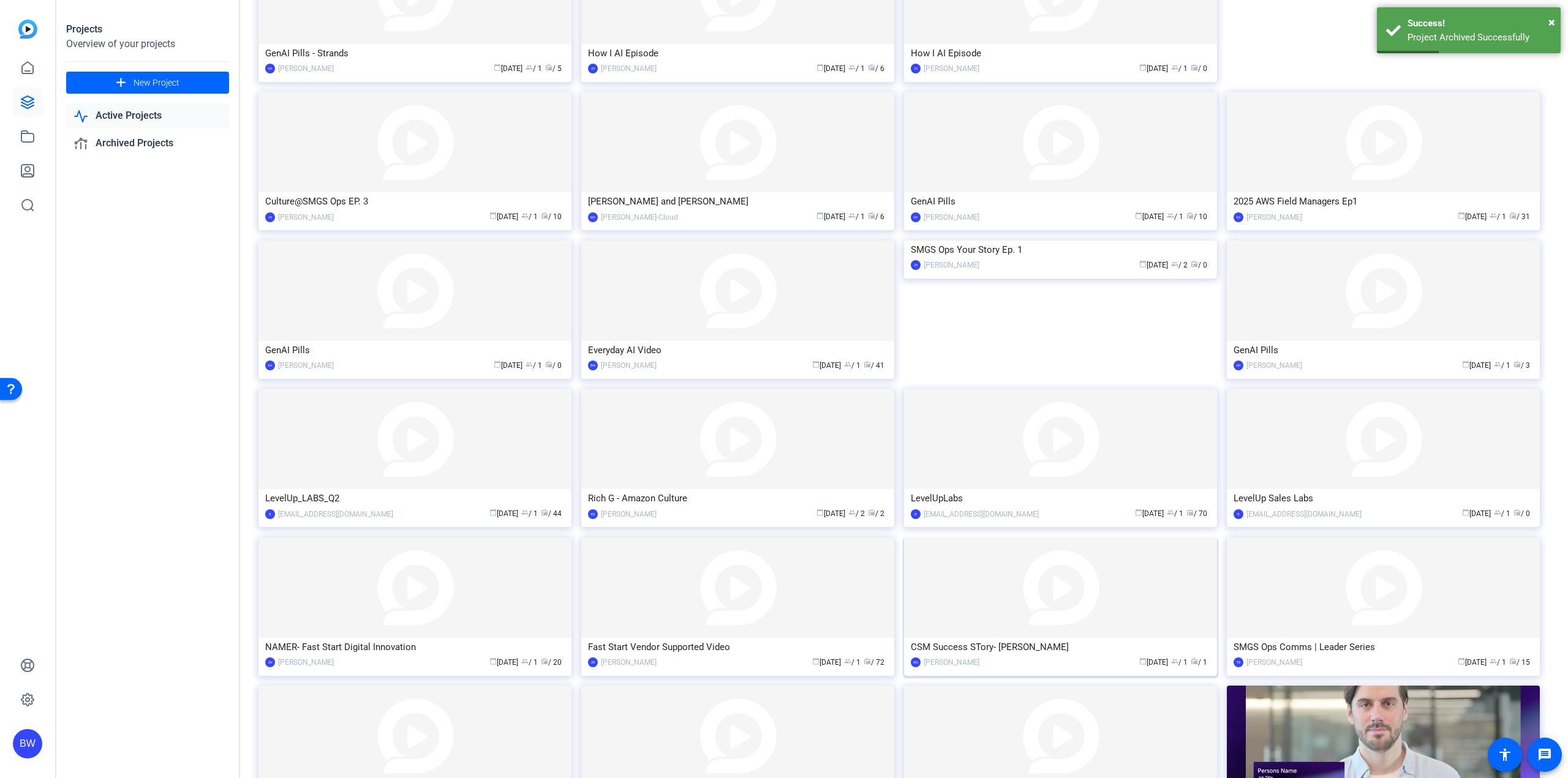
click at [1041, 632] on img at bounding box center [1060, 588] width 313 height 101
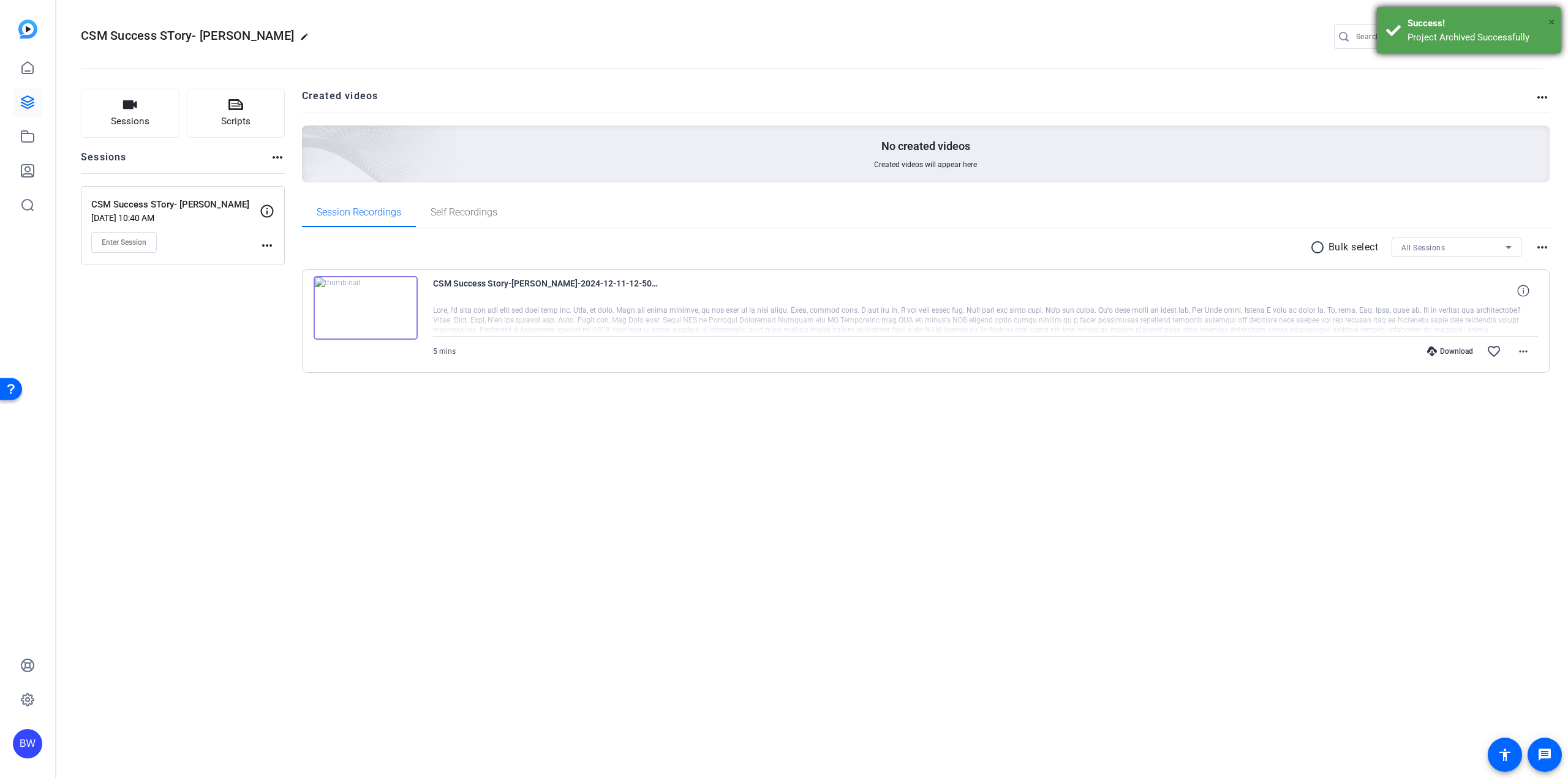
click at [1550, 16] on span "×" at bounding box center [1552, 22] width 7 height 15
click at [1531, 33] on mat-icon "settings" at bounding box center [1532, 37] width 24 height 18
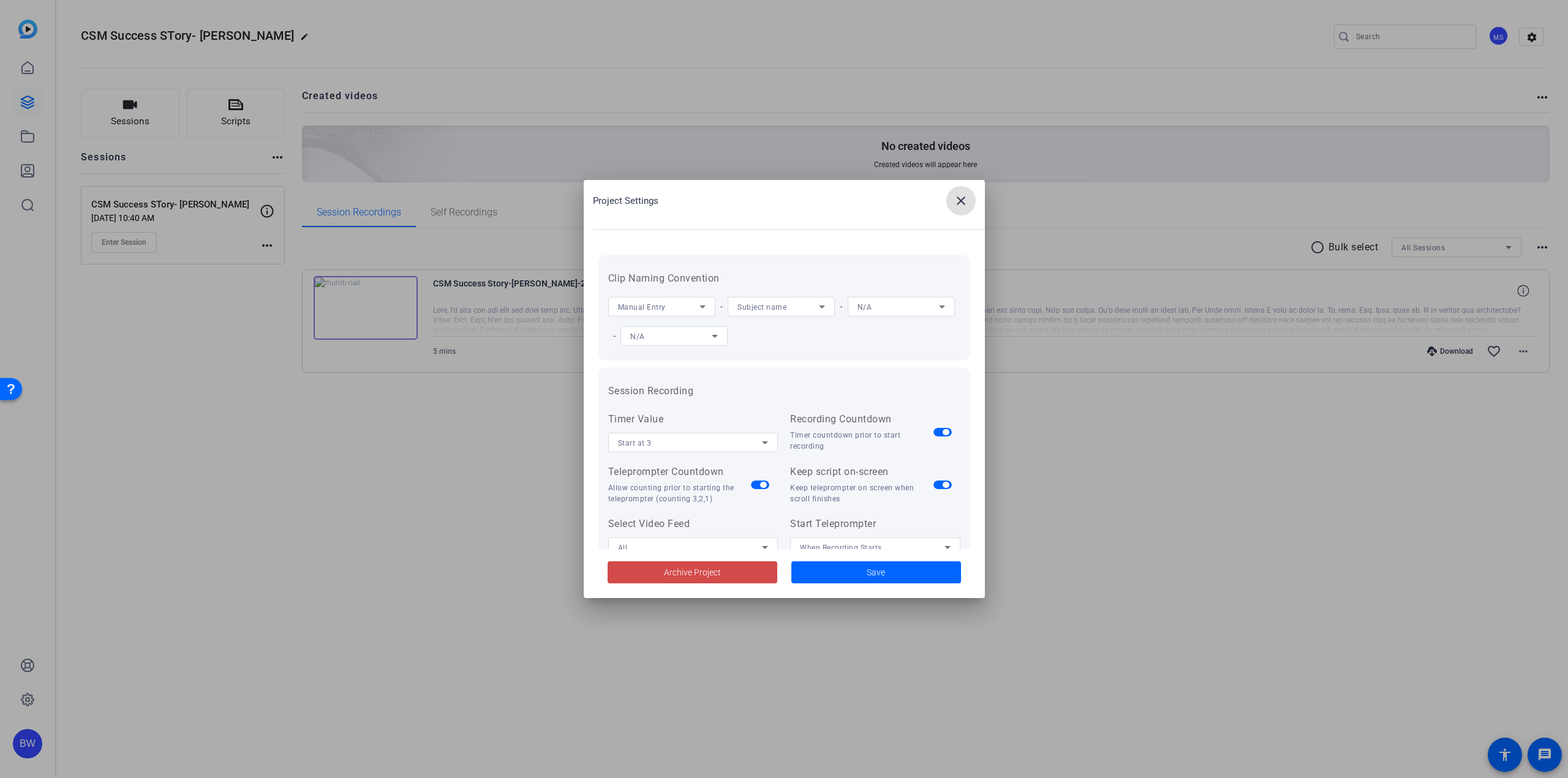
click at [737, 563] on span at bounding box center [692, 572] width 170 height 29
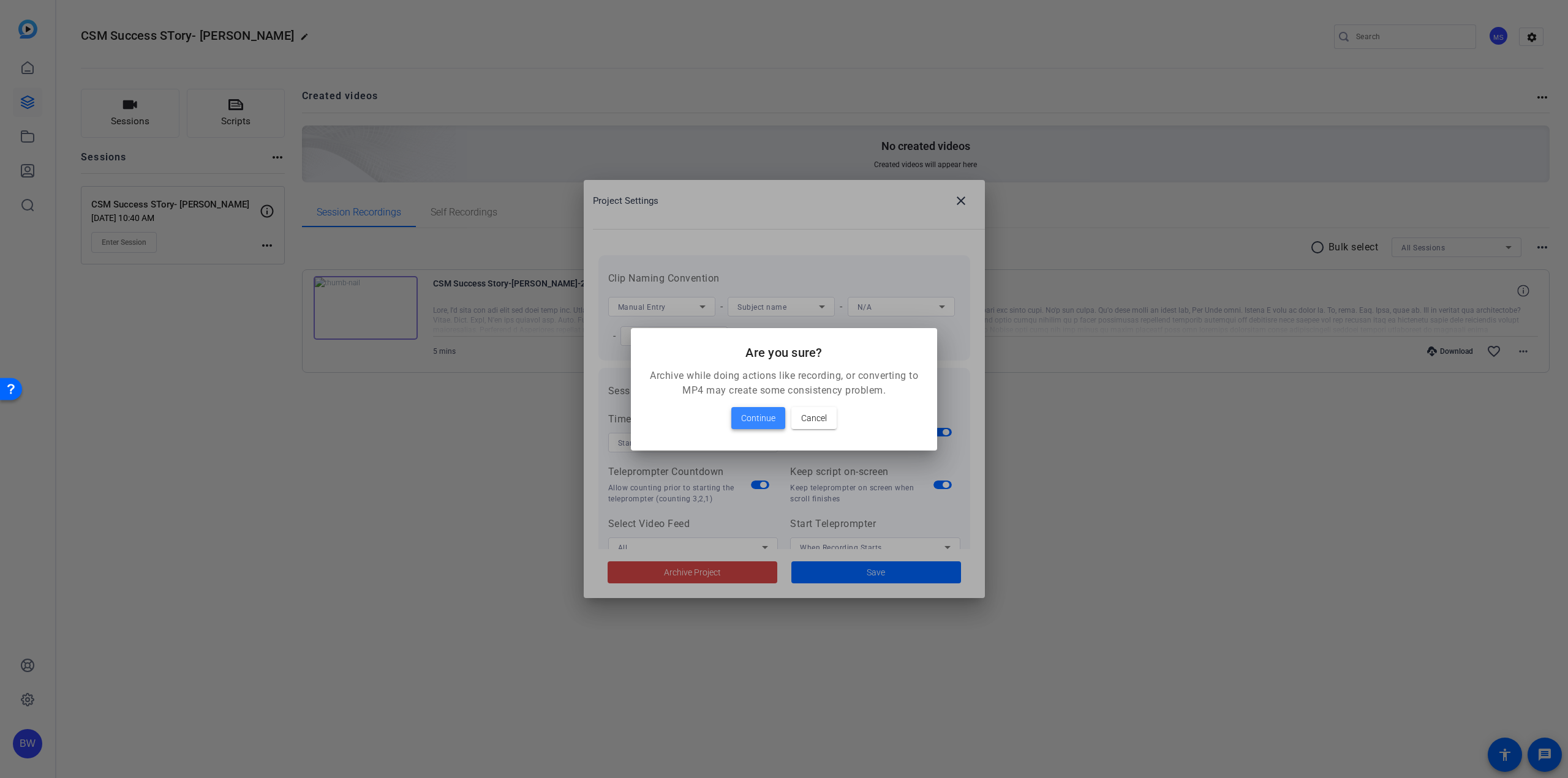
click at [767, 413] on span "Continue" at bounding box center [759, 417] width 34 height 15
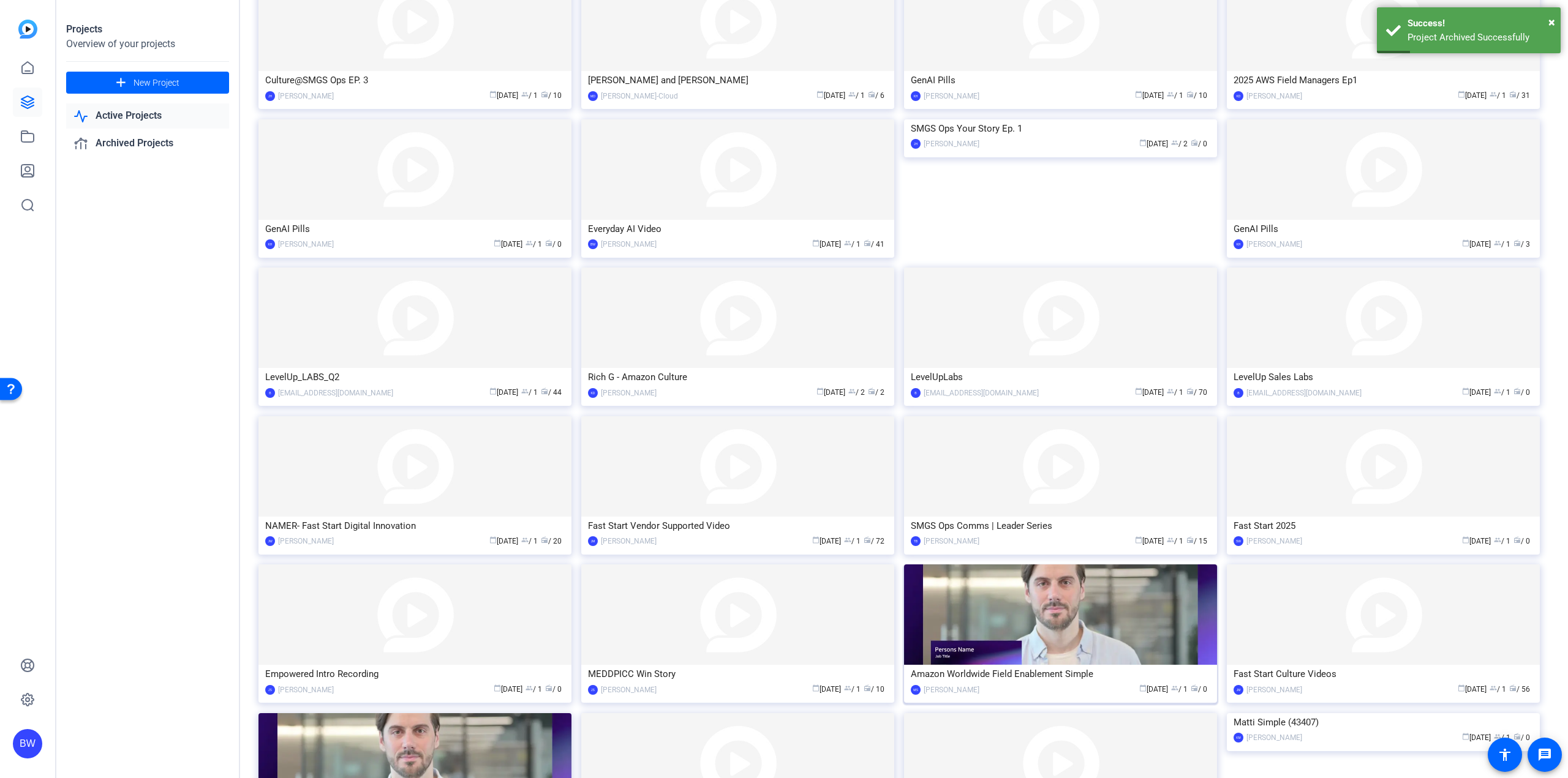
scroll to position [487, 0]
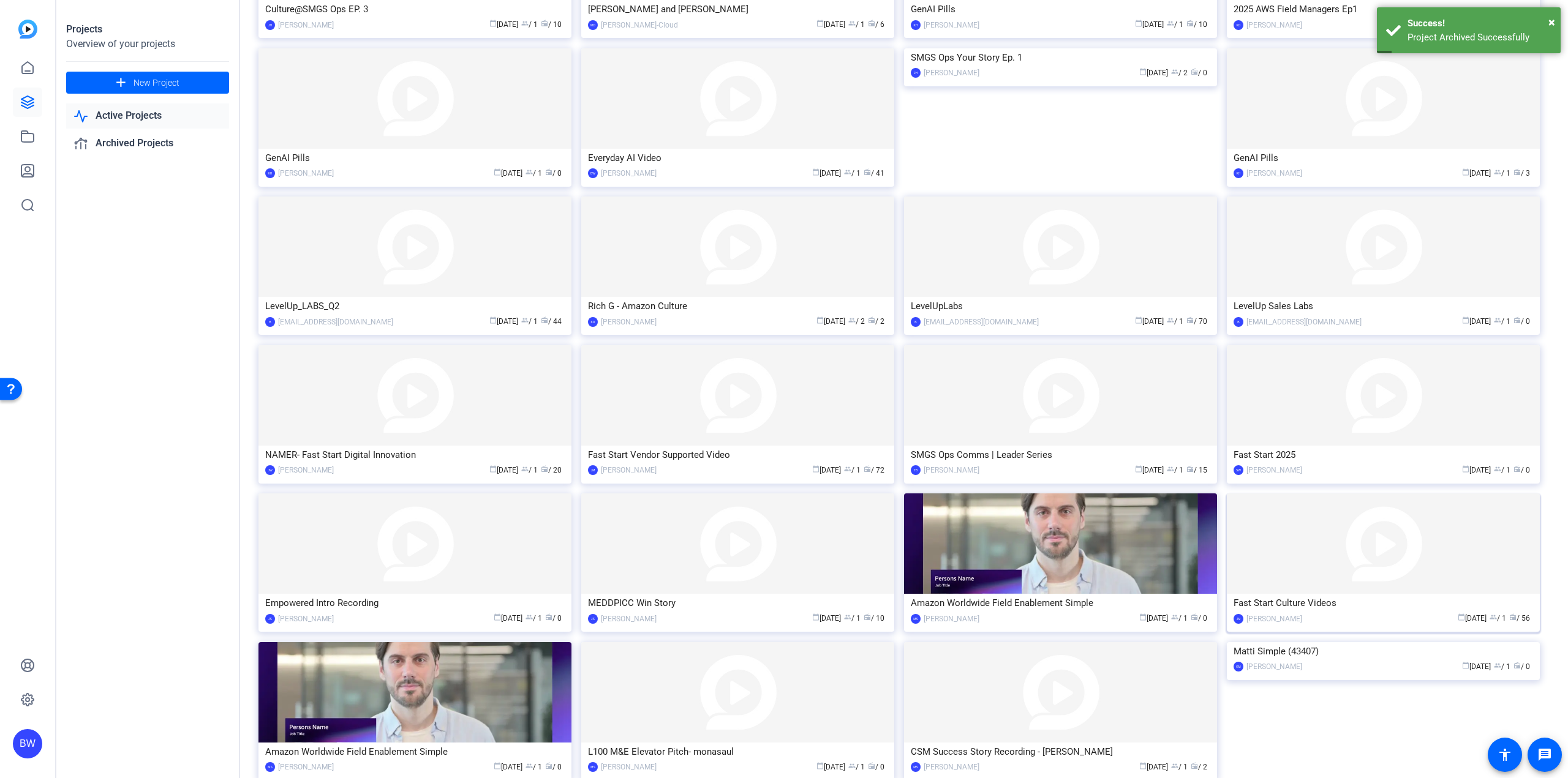
click at [1267, 570] on img at bounding box center [1383, 543] width 313 height 101
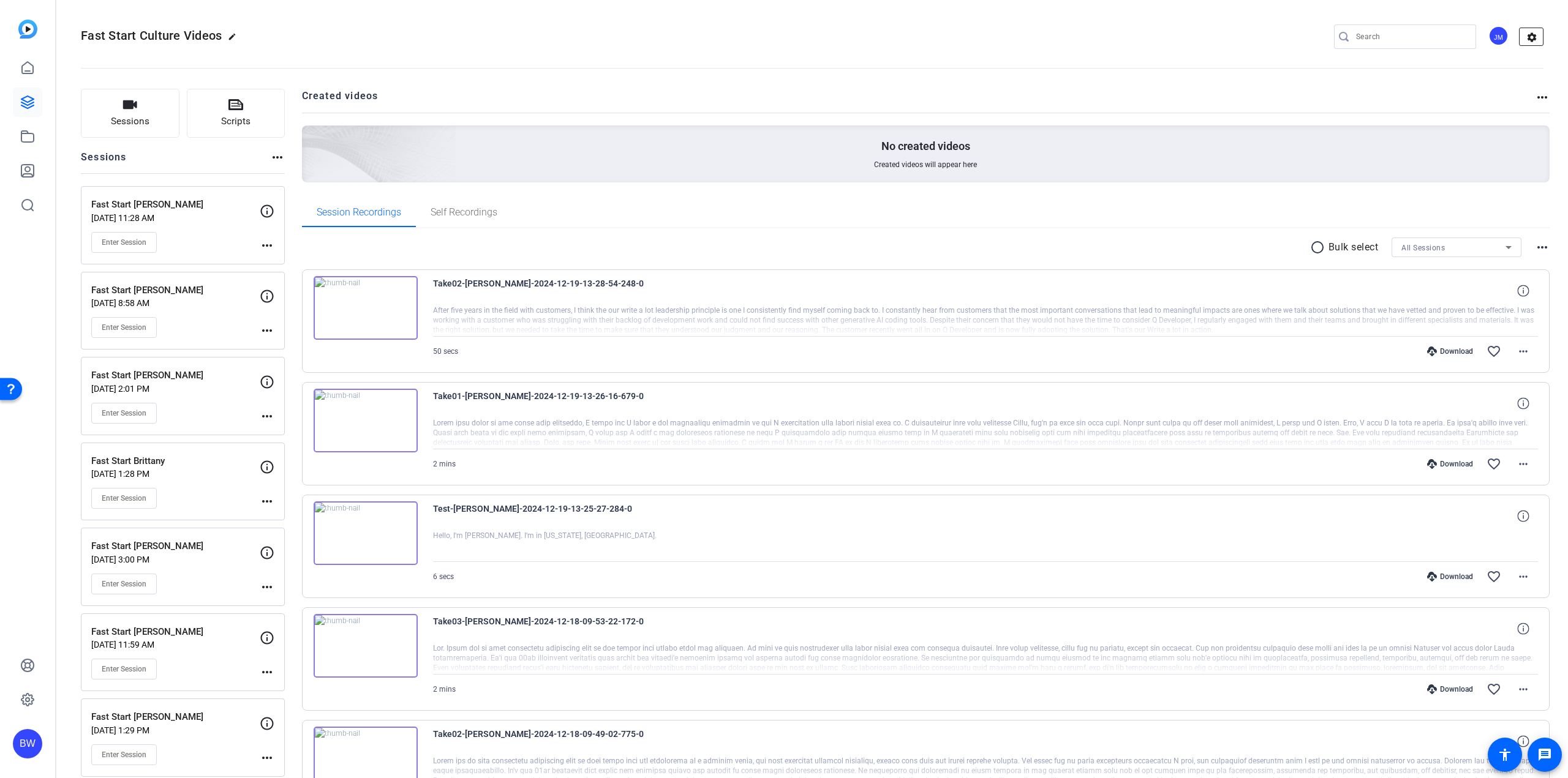
click at [1528, 33] on mat-icon "settings" at bounding box center [1532, 37] width 24 height 18
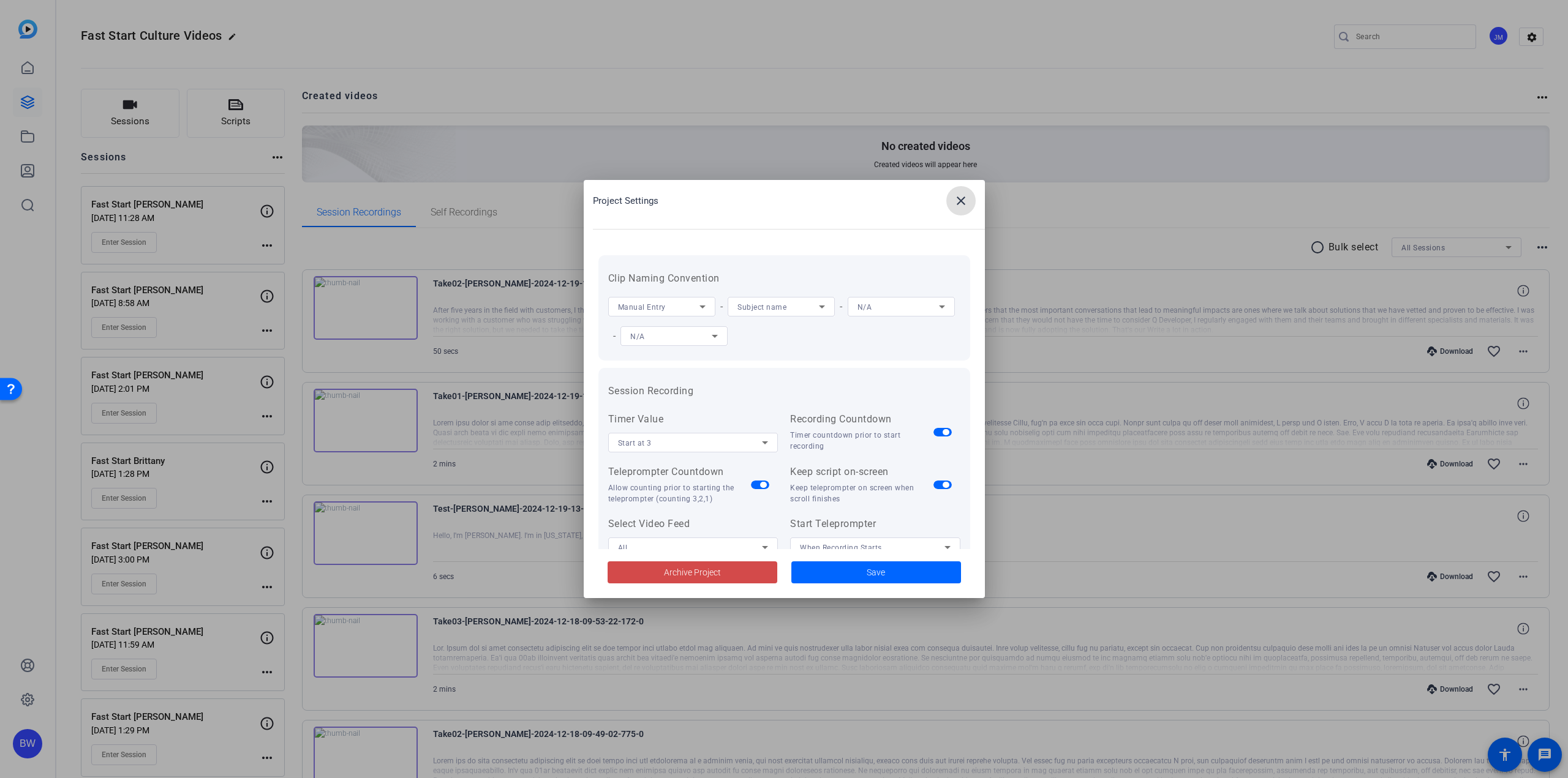
click at [685, 577] on span "Archive Project" at bounding box center [692, 572] width 57 height 13
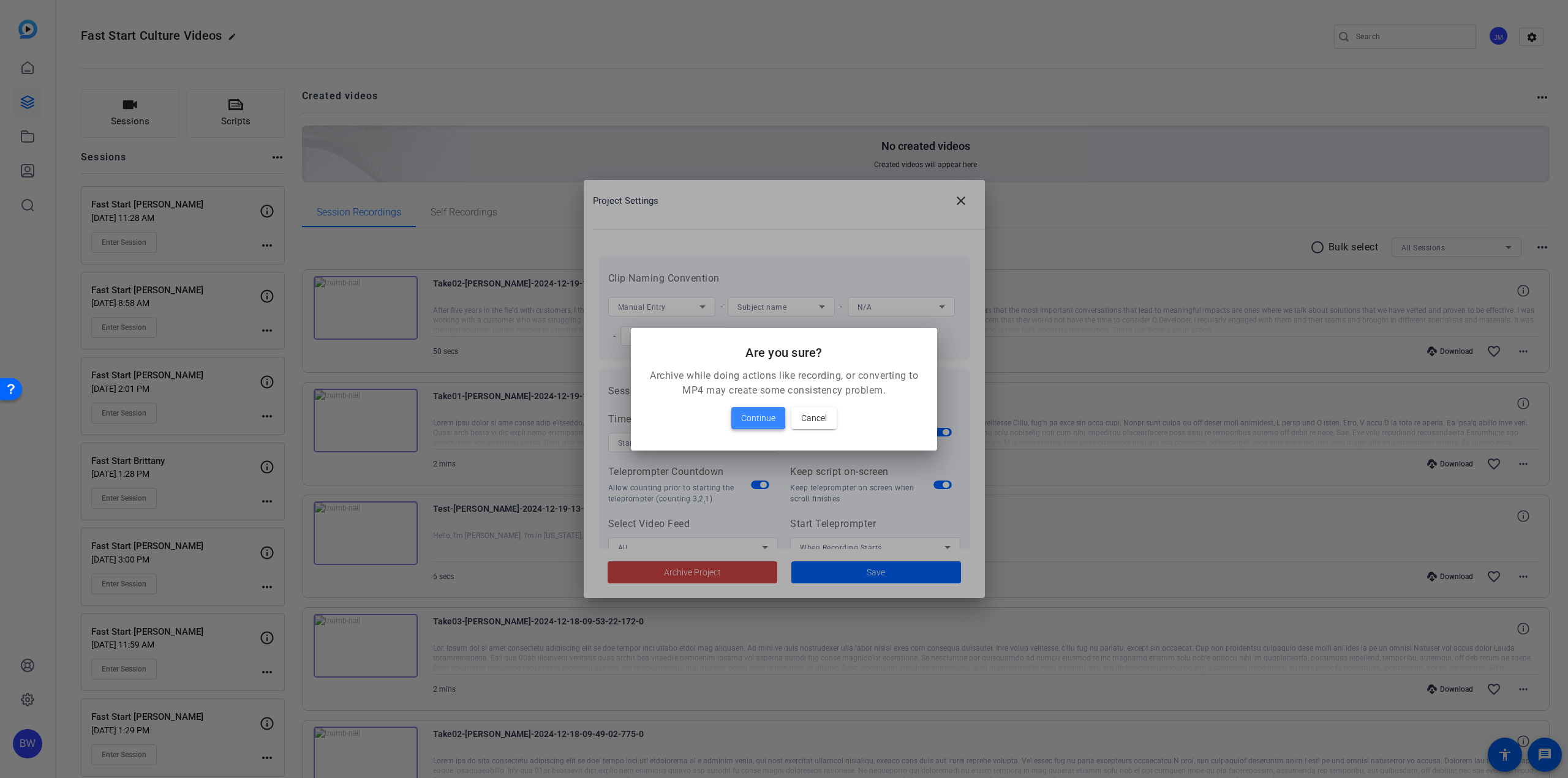
click at [775, 412] on span "Continue" at bounding box center [759, 417] width 34 height 15
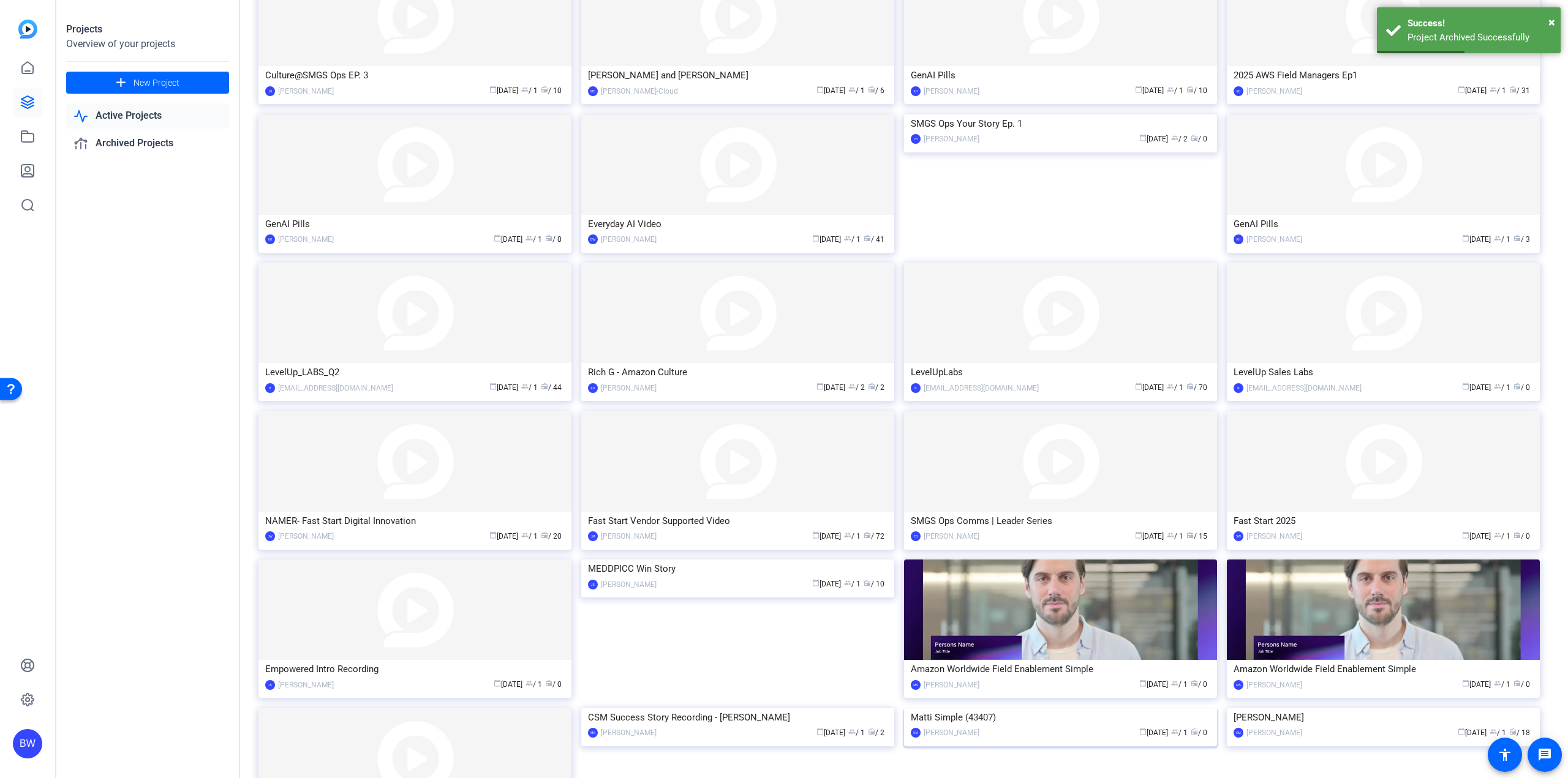
scroll to position [663, 0]
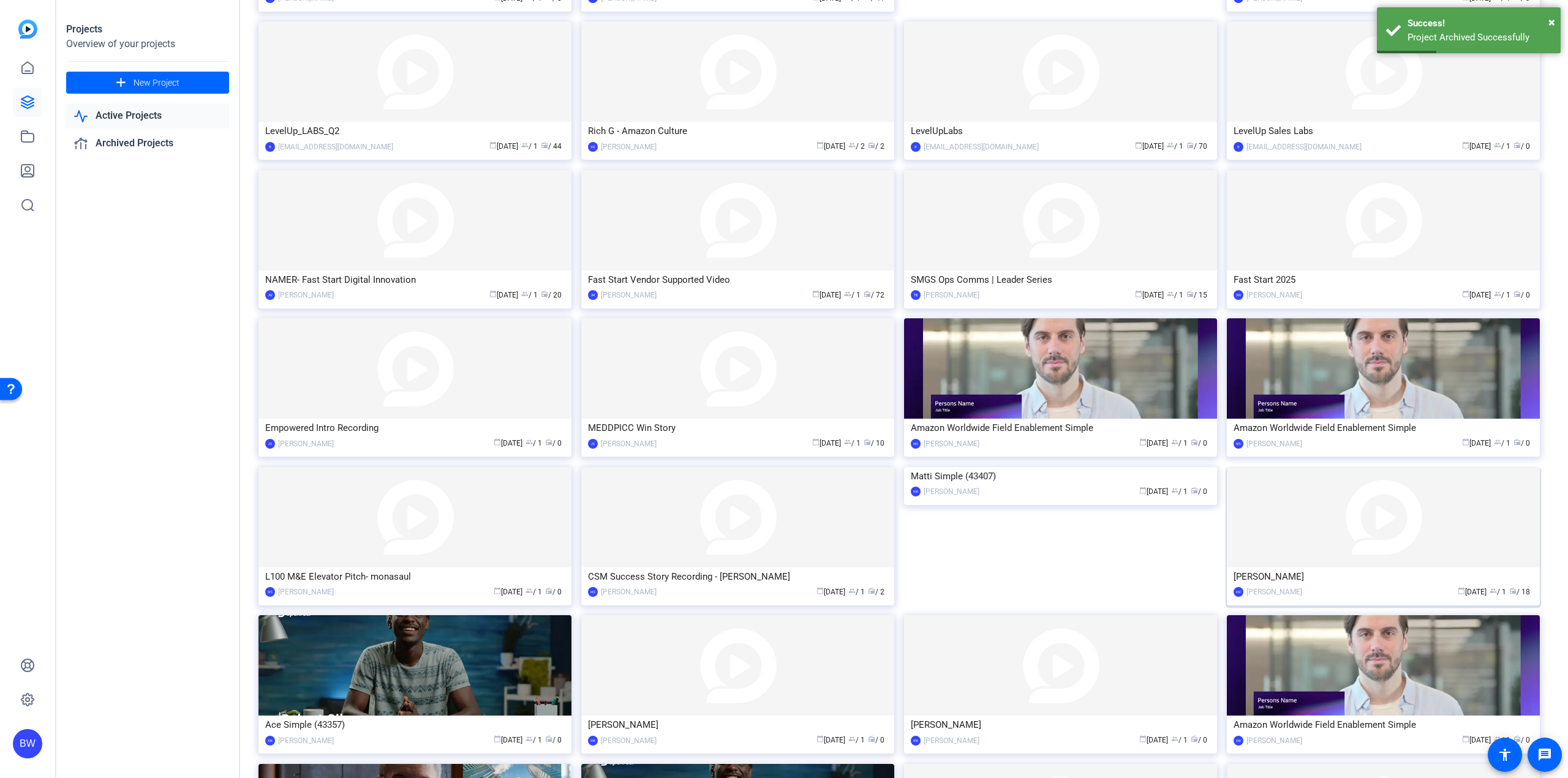
click at [1276, 553] on img at bounding box center [1383, 517] width 313 height 101
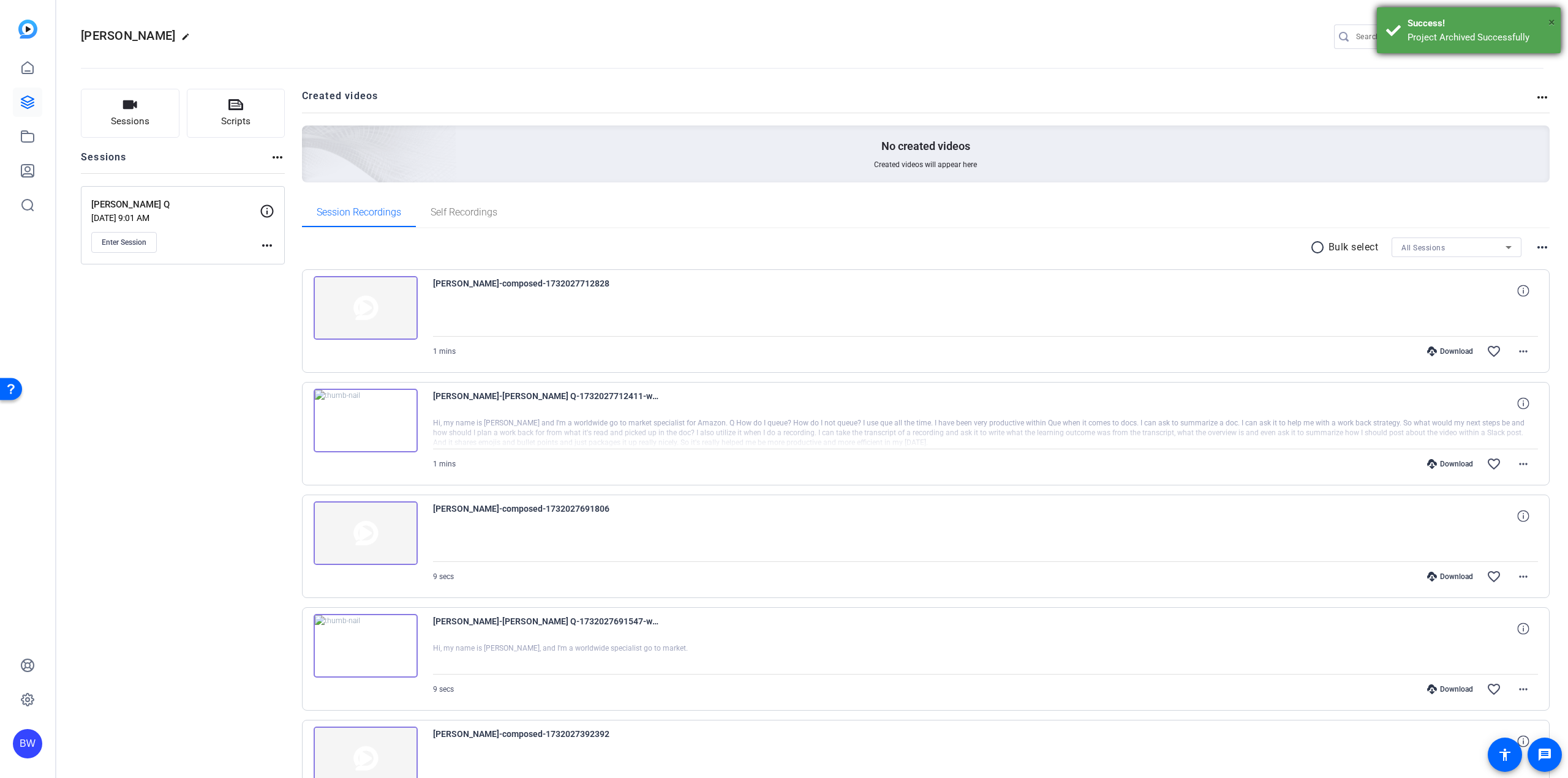
click at [1550, 18] on span "×" at bounding box center [1552, 22] width 7 height 15
click at [1522, 34] on mat-icon "settings" at bounding box center [1532, 37] width 24 height 18
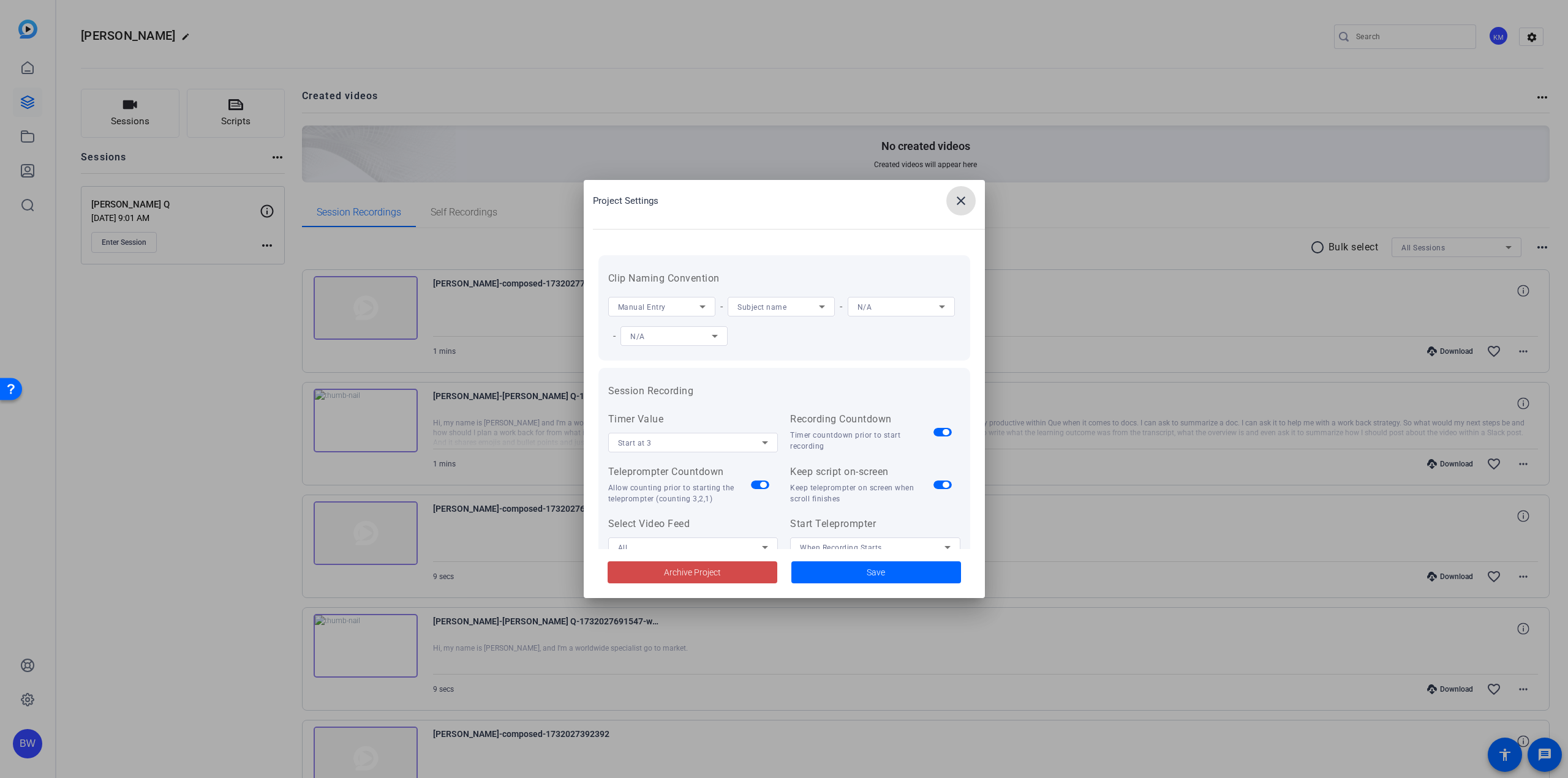
click at [733, 584] on span at bounding box center [692, 572] width 170 height 29
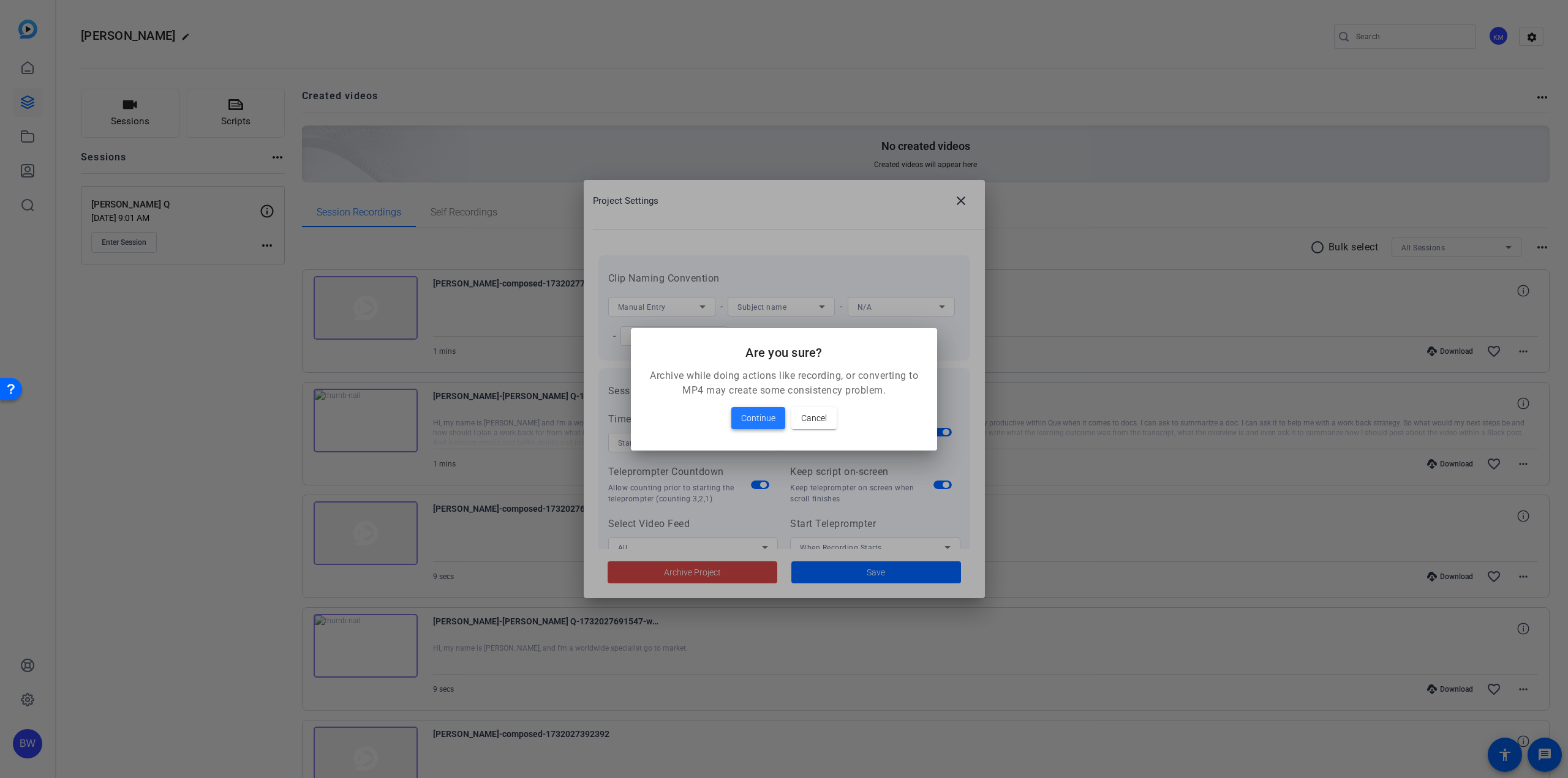
click at [766, 424] on button "Continue" at bounding box center [758, 418] width 54 height 22
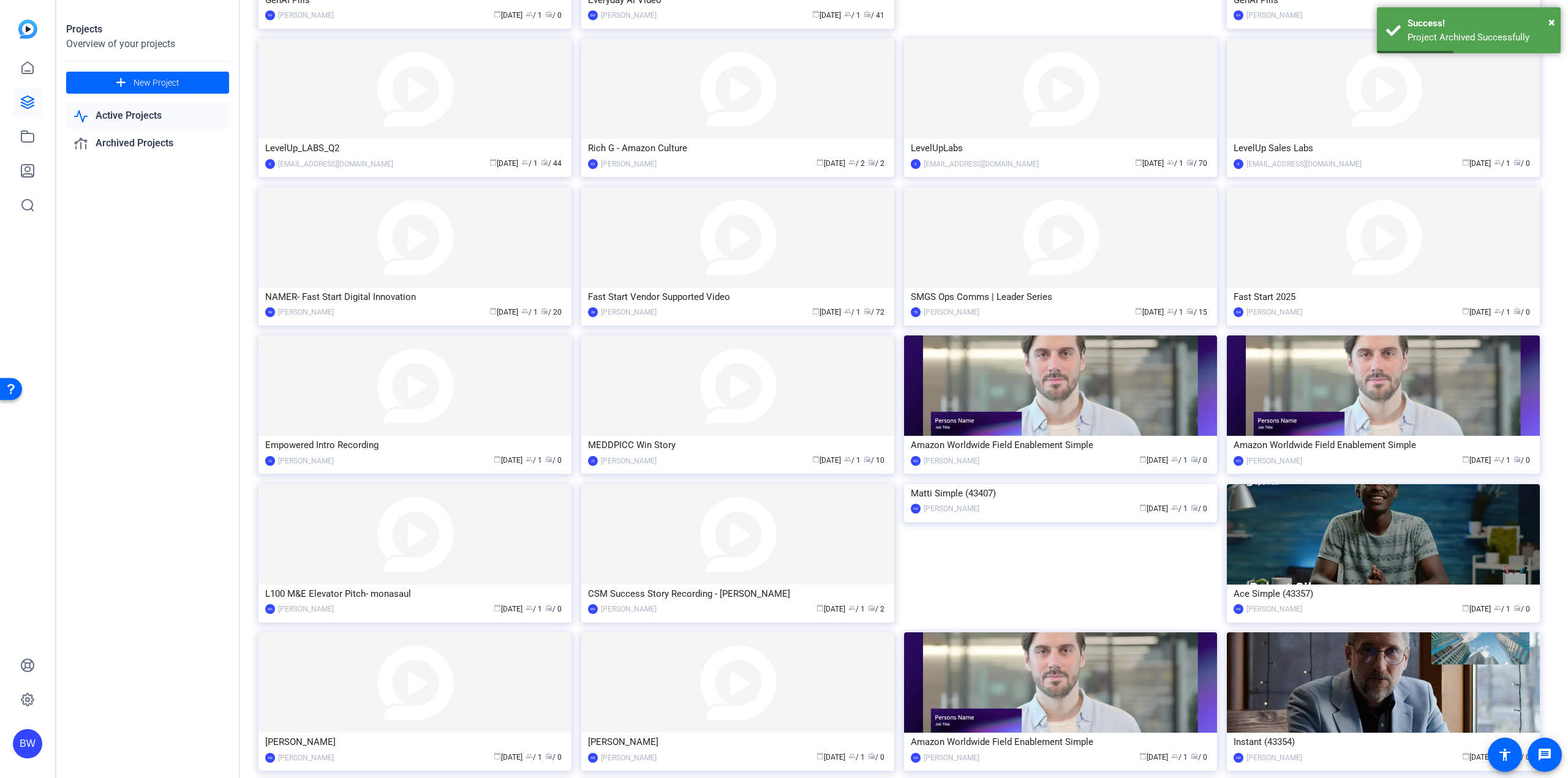
scroll to position [724, 0]
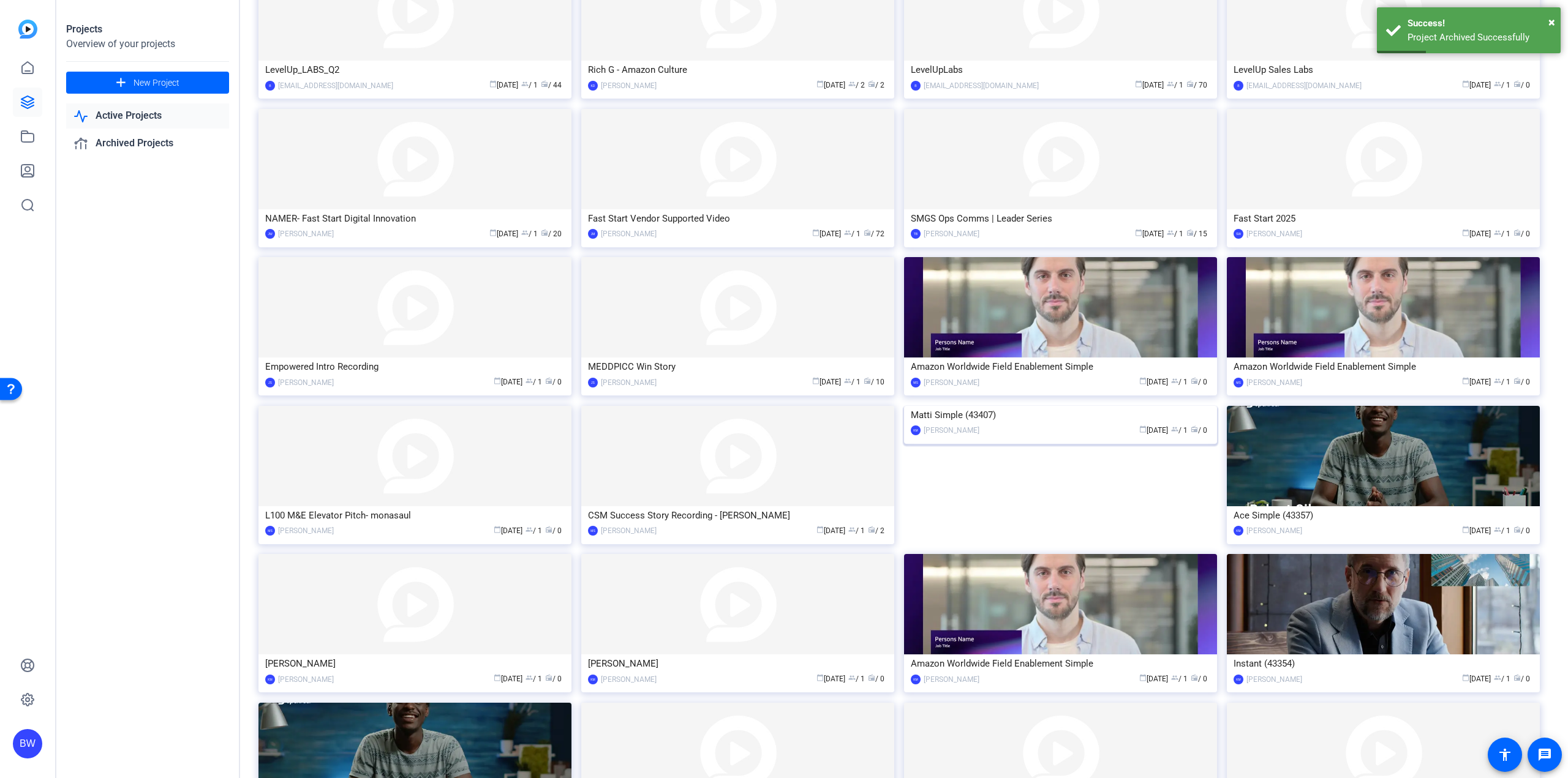
click at [945, 406] on img at bounding box center [1060, 406] width 313 height 0
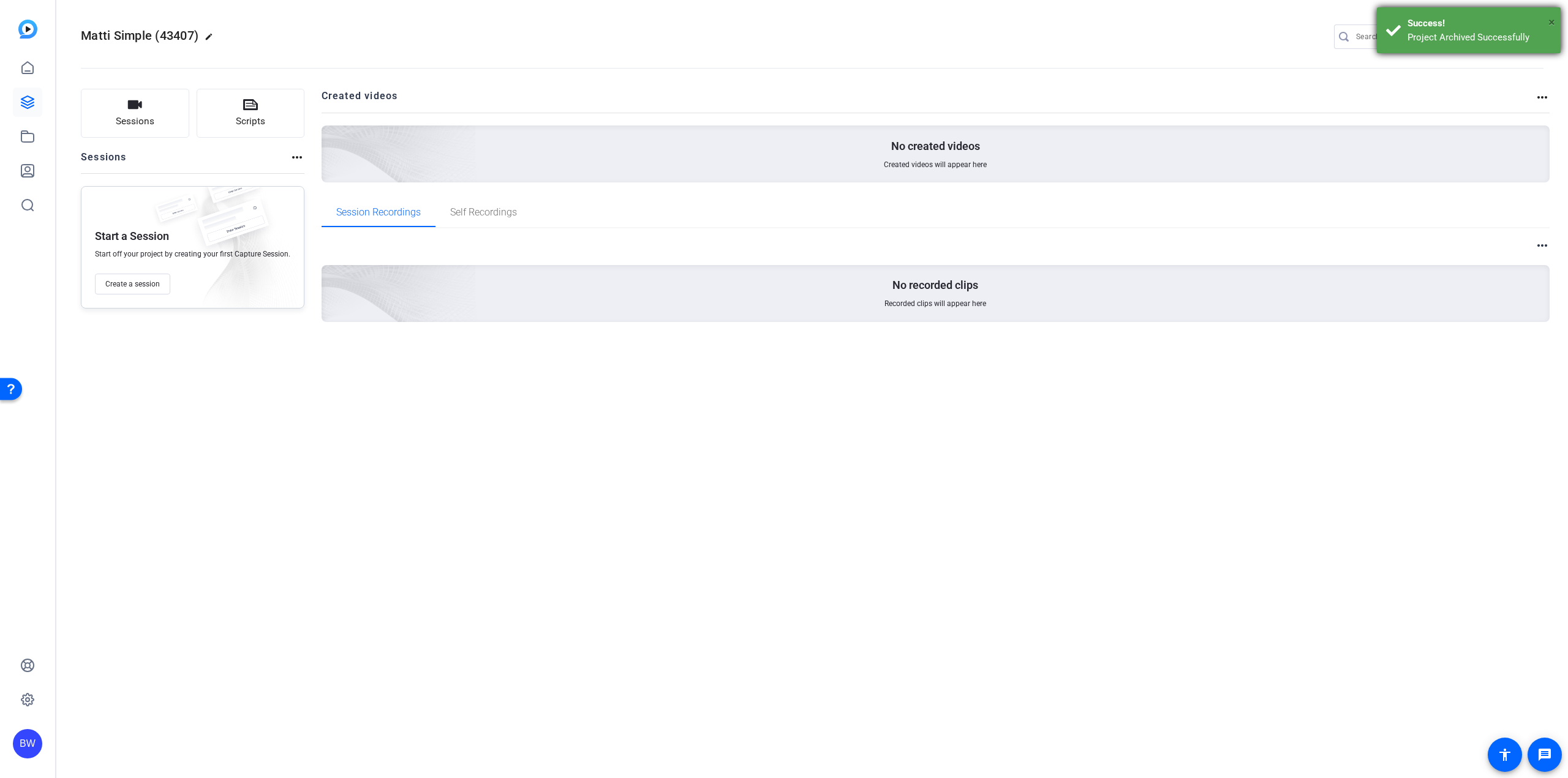
click at [1552, 19] on span "×" at bounding box center [1552, 22] width 7 height 15
click at [1526, 33] on mat-icon "settings" at bounding box center [1532, 37] width 24 height 18
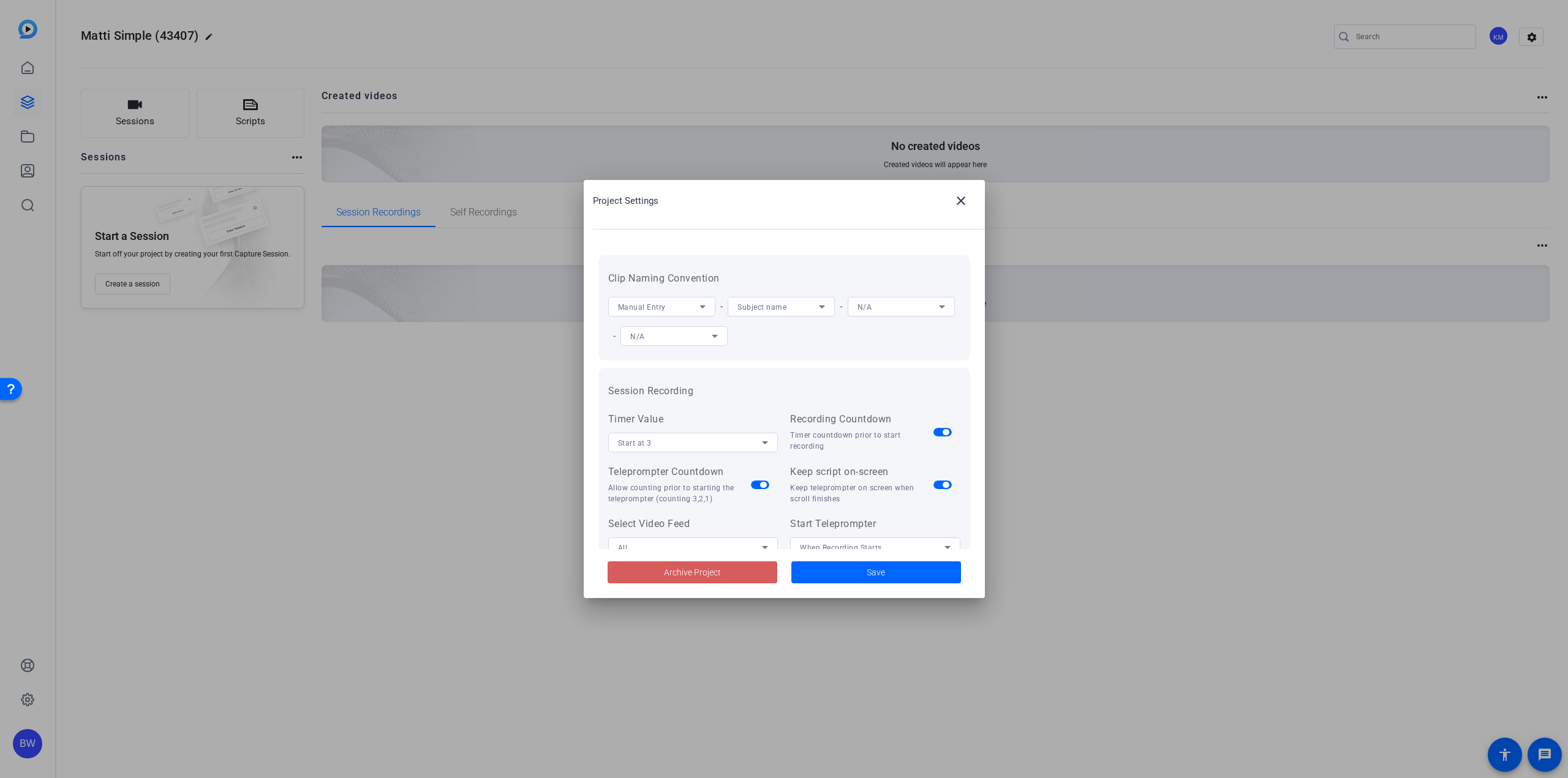
click at [720, 568] on span "Archive Project" at bounding box center [692, 572] width 57 height 13
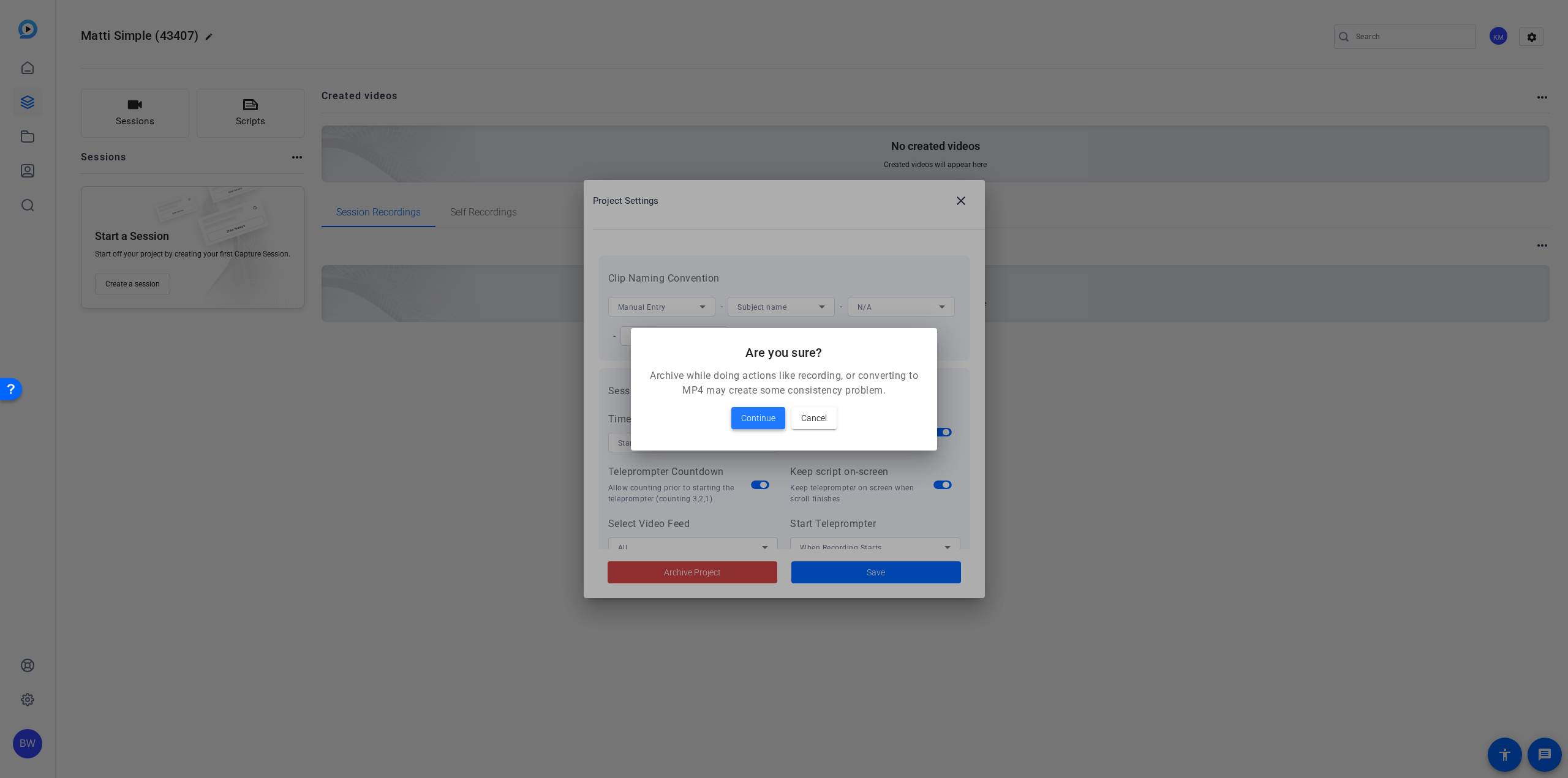
click at [755, 414] on span "Continue" at bounding box center [759, 417] width 34 height 15
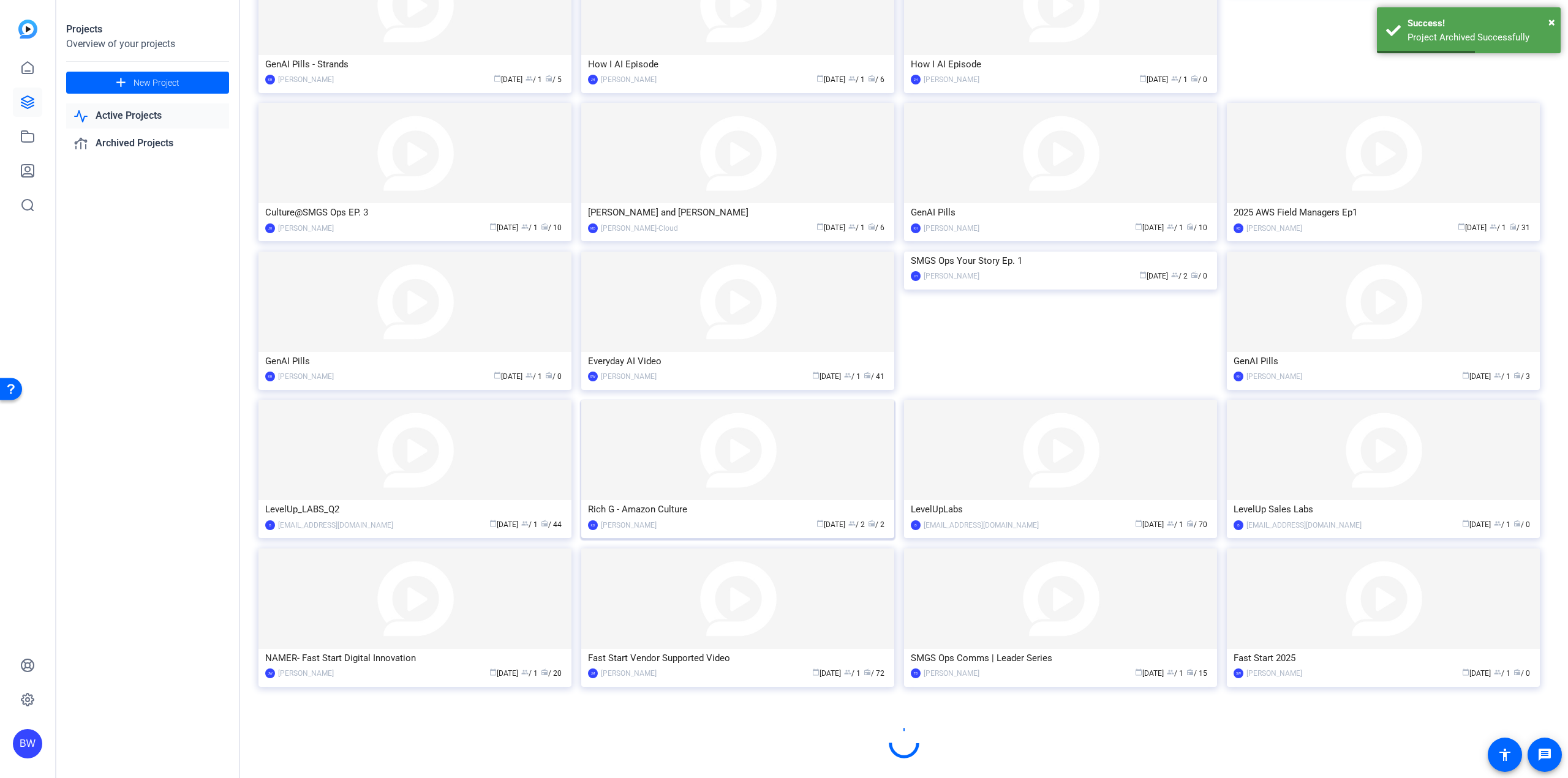
scroll to position [295, 0]
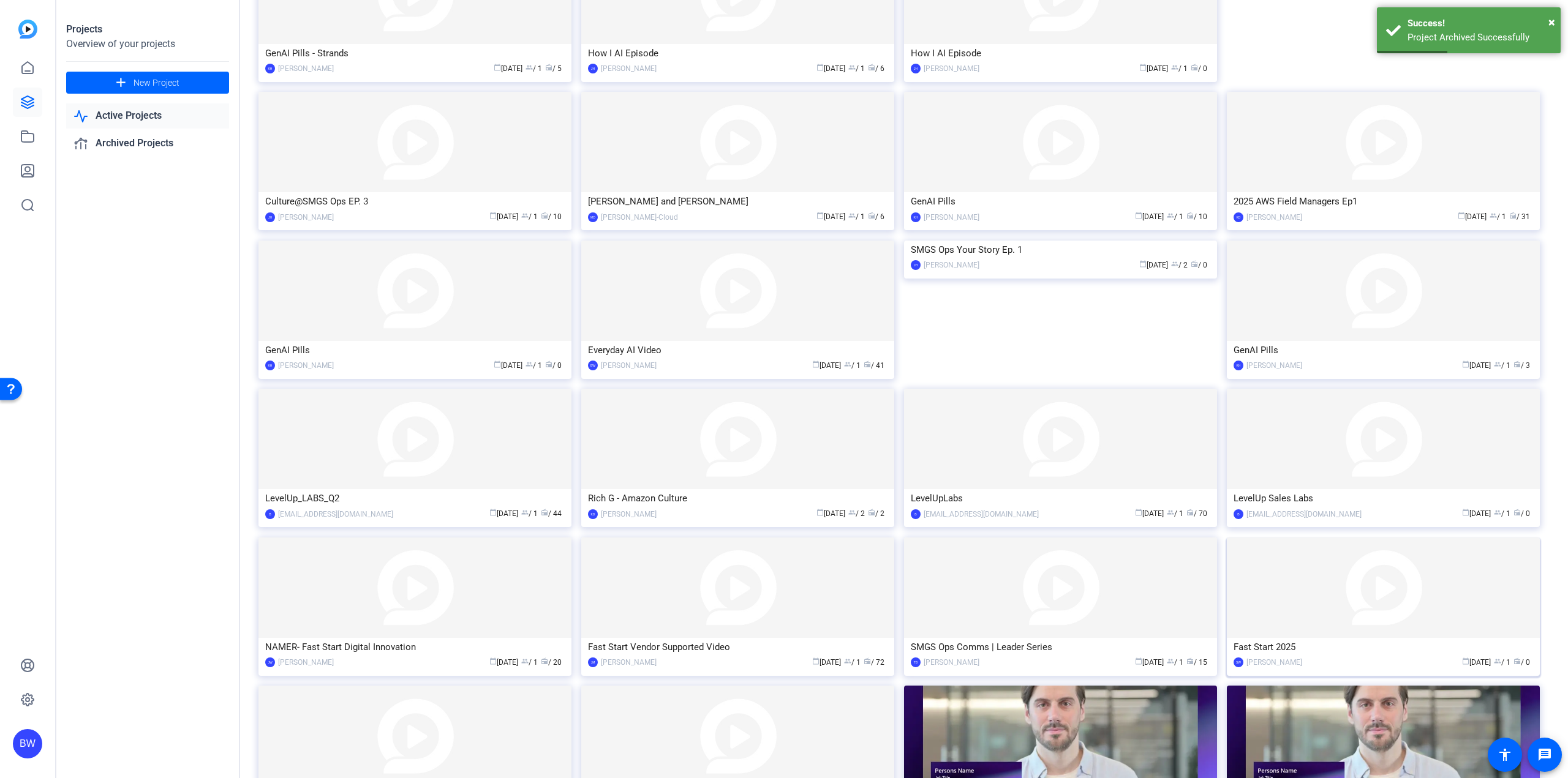
click at [1283, 610] on img at bounding box center [1383, 588] width 313 height 101
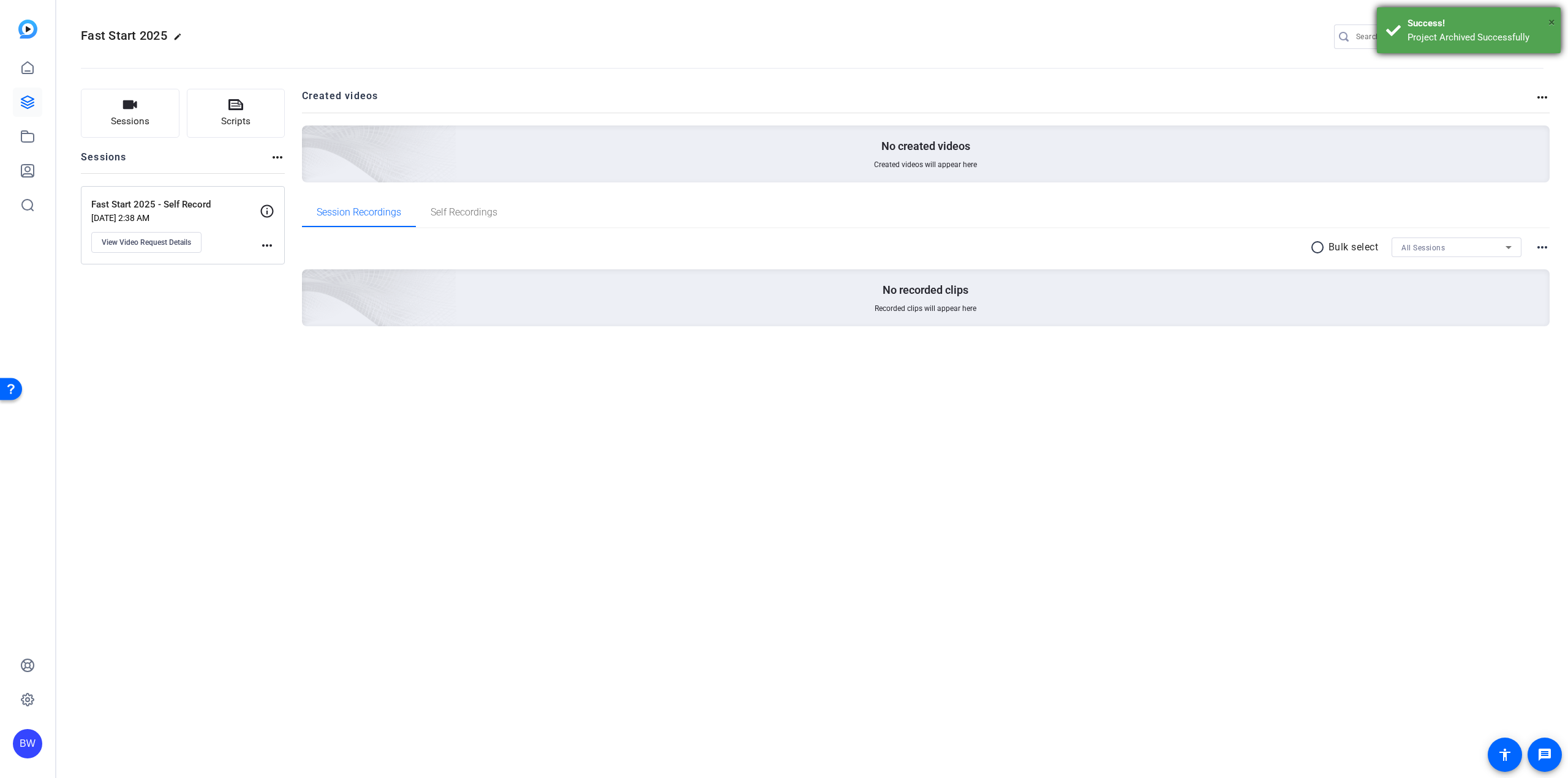
click at [1554, 22] on span "×" at bounding box center [1552, 22] width 7 height 15
click at [1534, 33] on mat-icon "settings" at bounding box center [1532, 37] width 24 height 18
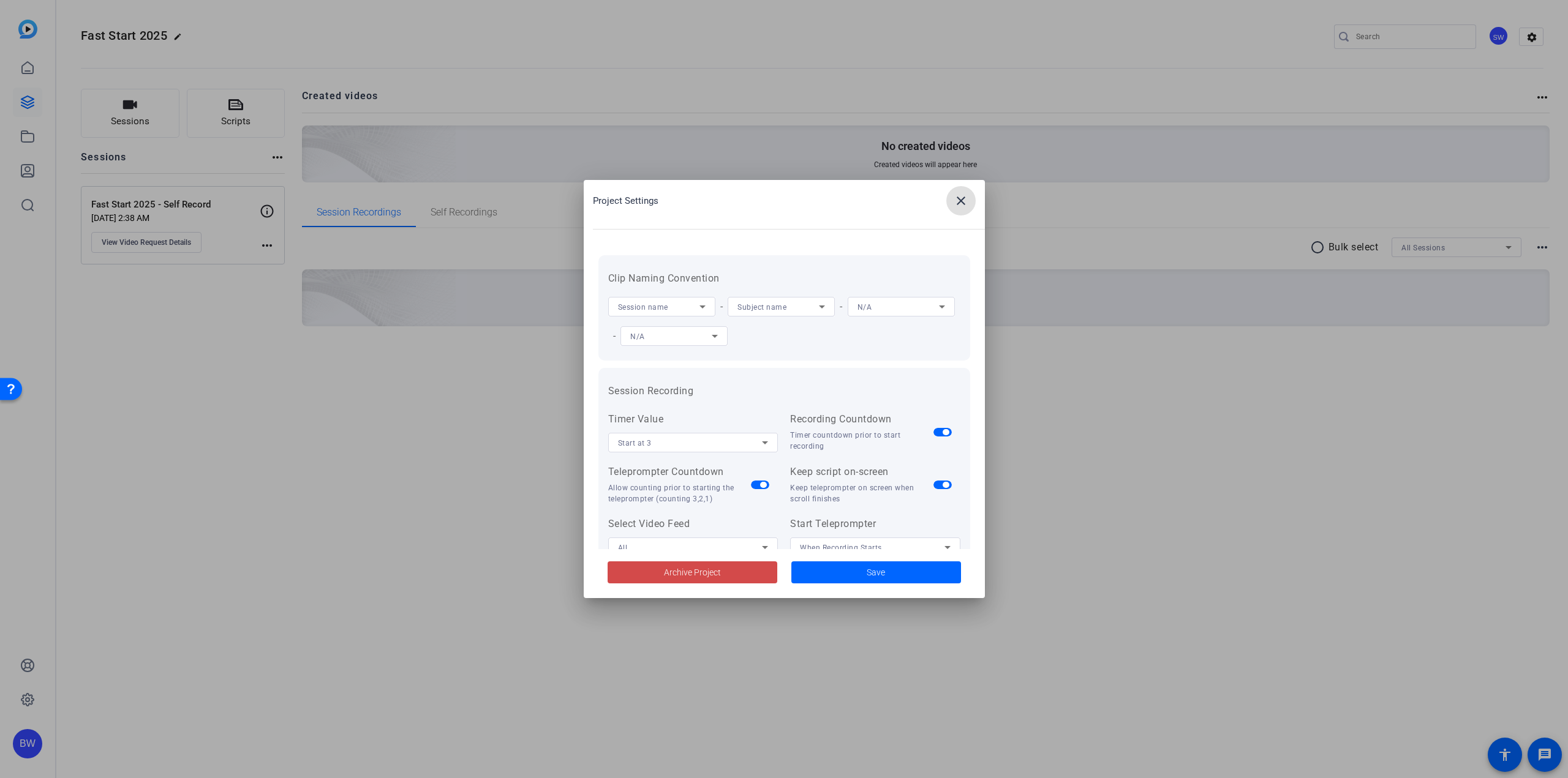
click at [637, 579] on span at bounding box center [692, 572] width 170 height 29
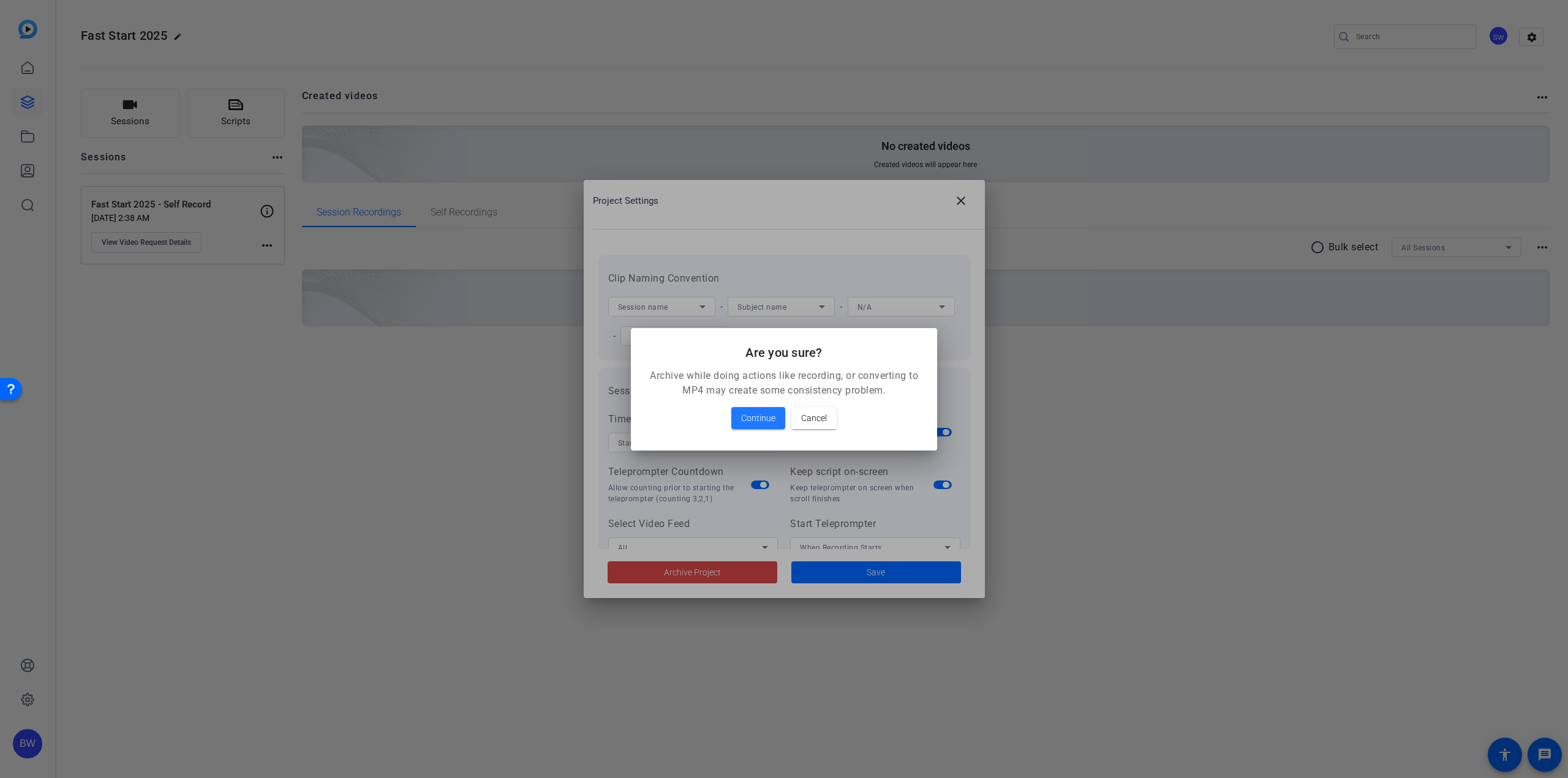
click at [764, 396] on p "Archive while doing actions like recording, or converting to MP4 may create som…" at bounding box center [784, 383] width 277 height 29
click at [758, 412] on span "Continue" at bounding box center [759, 417] width 34 height 15
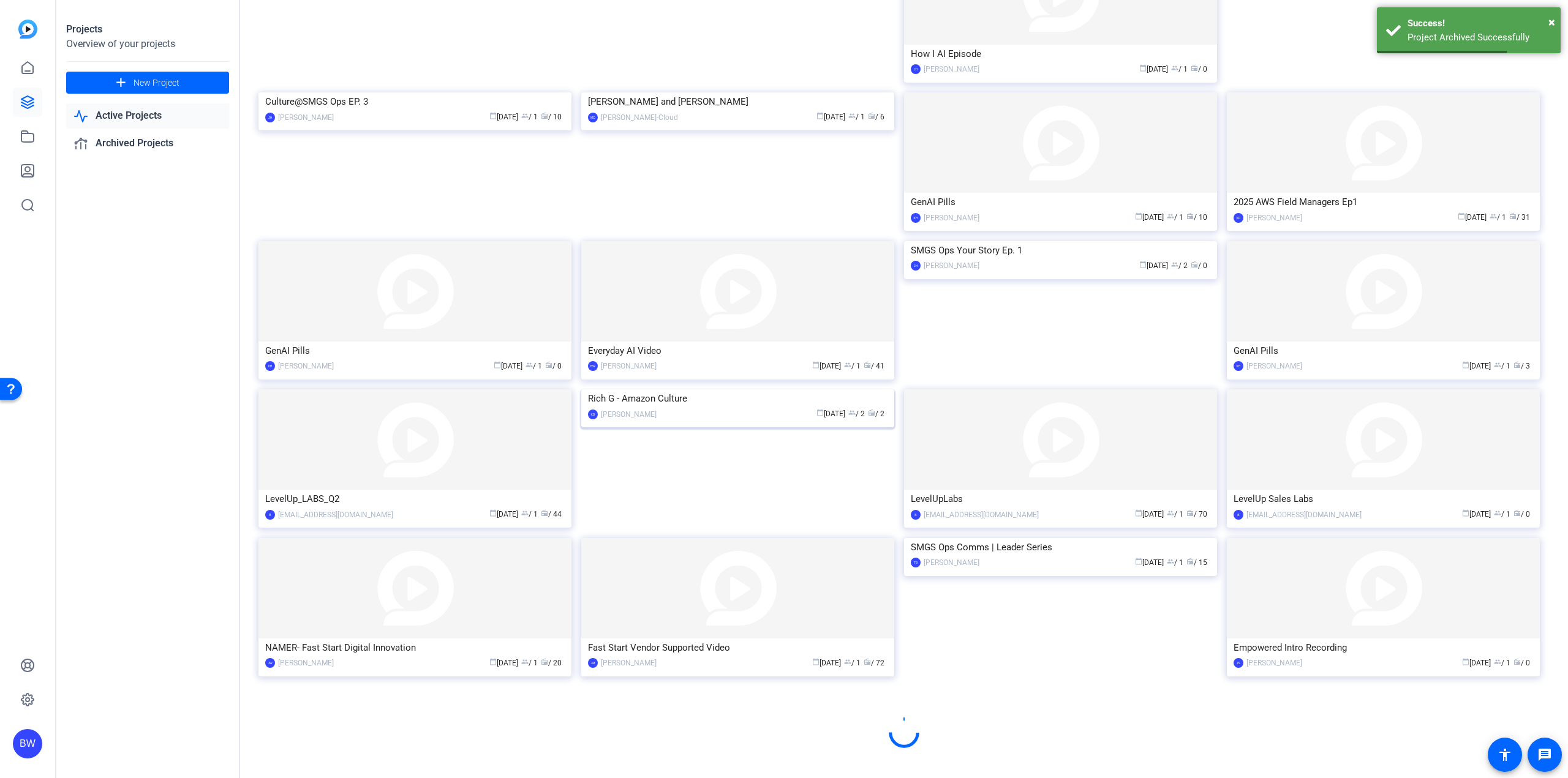
scroll to position [295, 0]
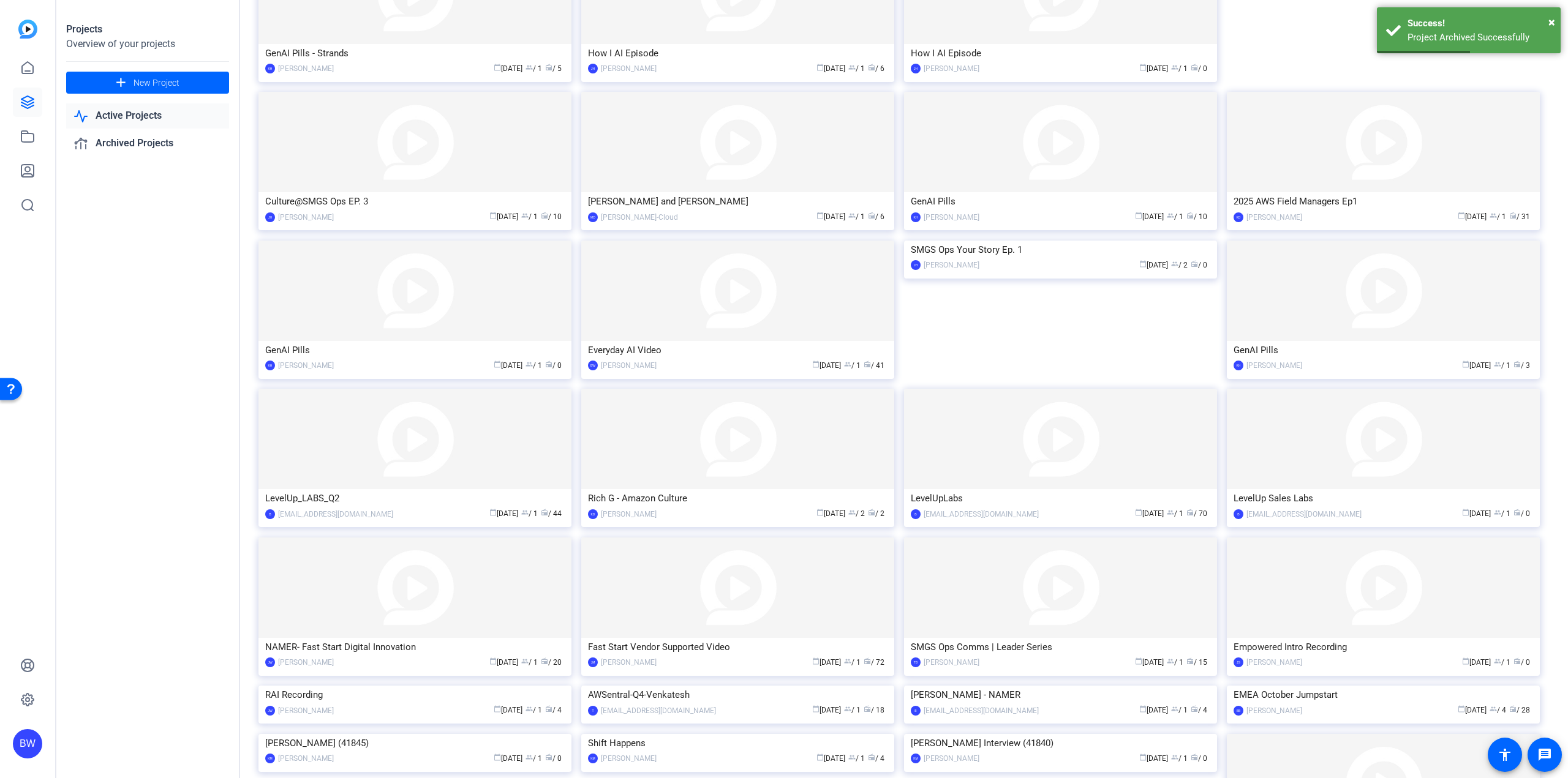
click at [1348, 600] on img at bounding box center [1383, 588] width 313 height 101
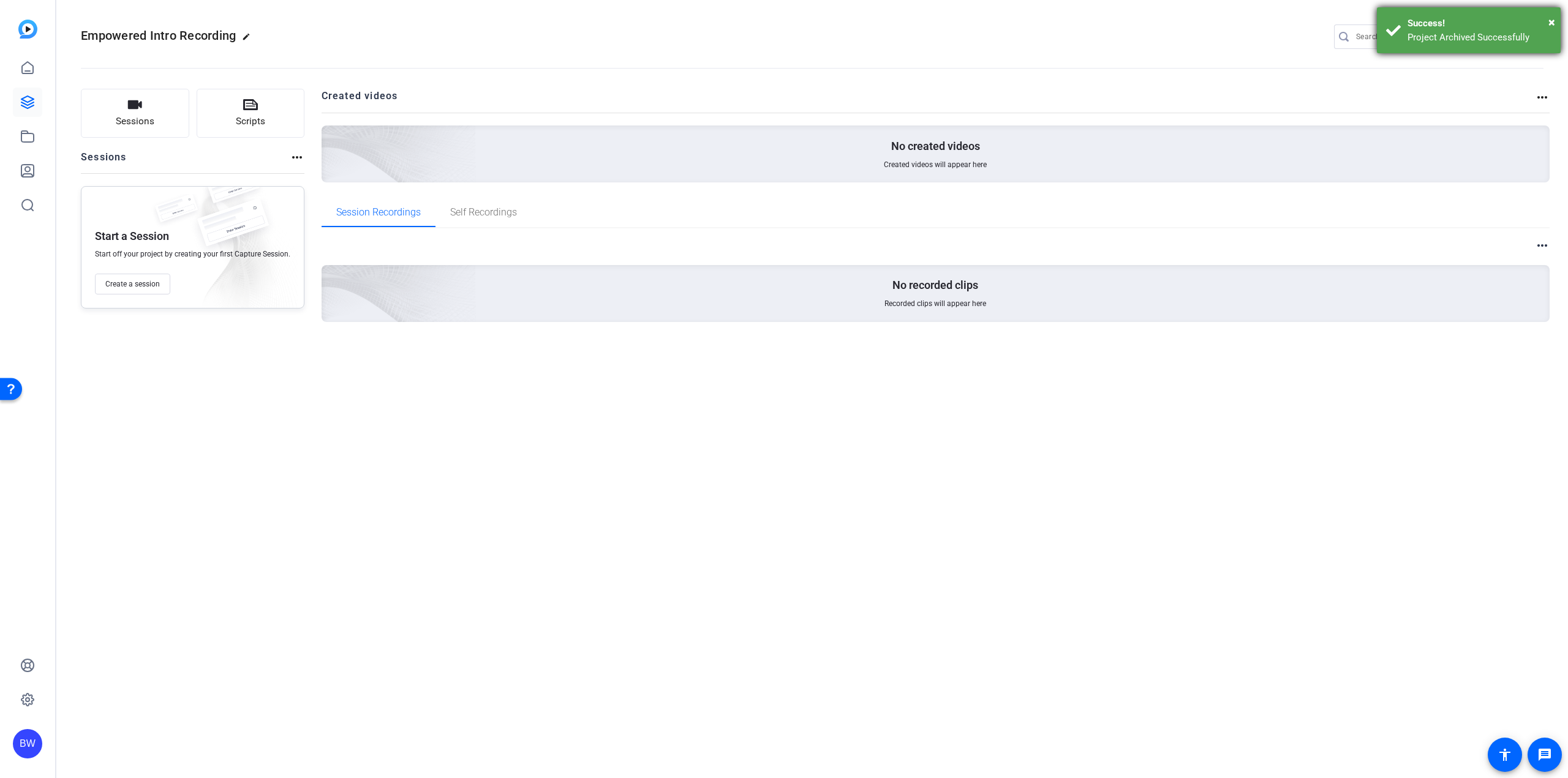
click at [1548, 23] on div "Success!" at bounding box center [1479, 23] width 144 height 14
click at [1523, 42] on mat-icon "settings" at bounding box center [1532, 37] width 24 height 18
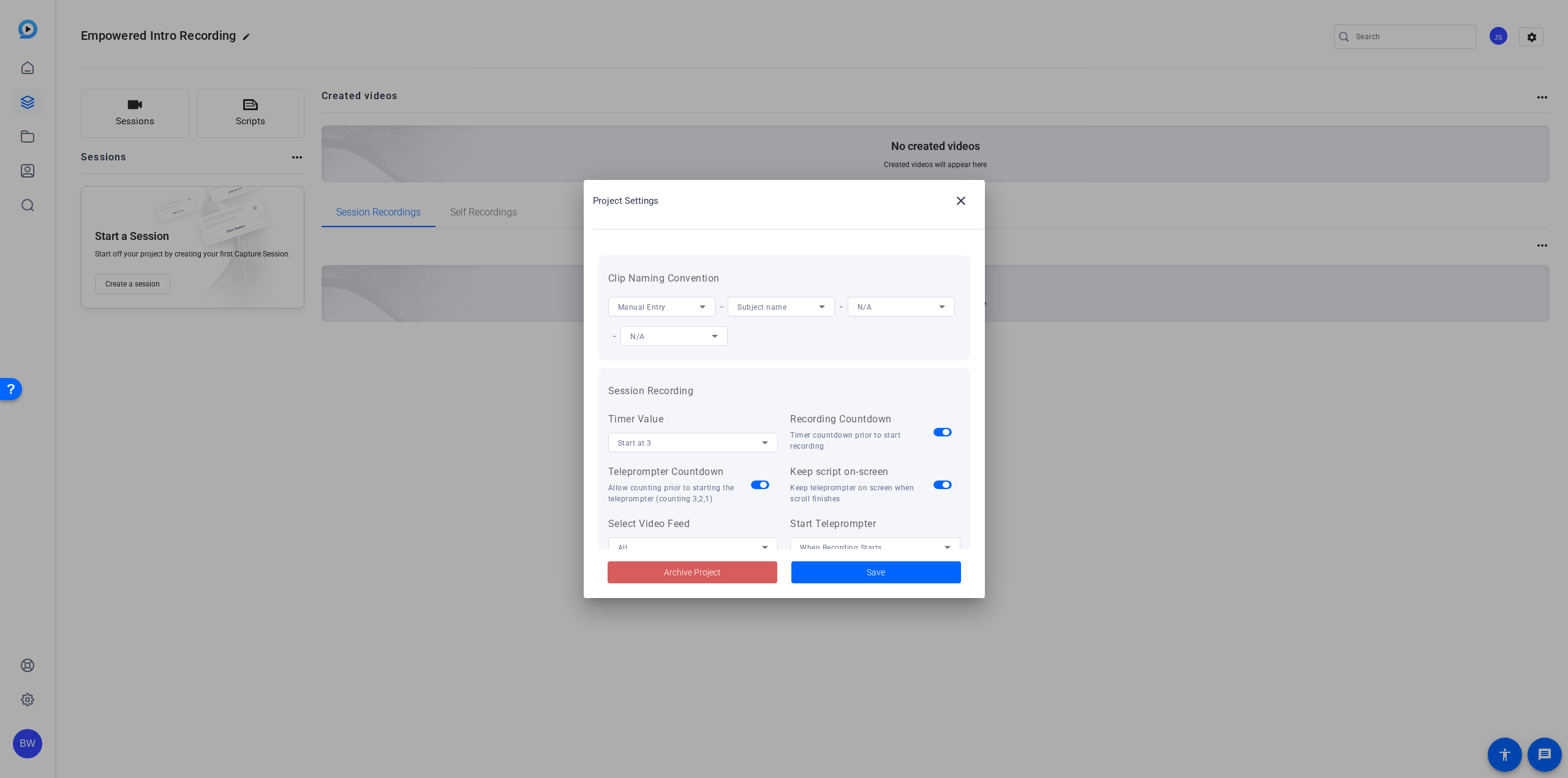
click at [739, 564] on span at bounding box center [692, 572] width 170 height 29
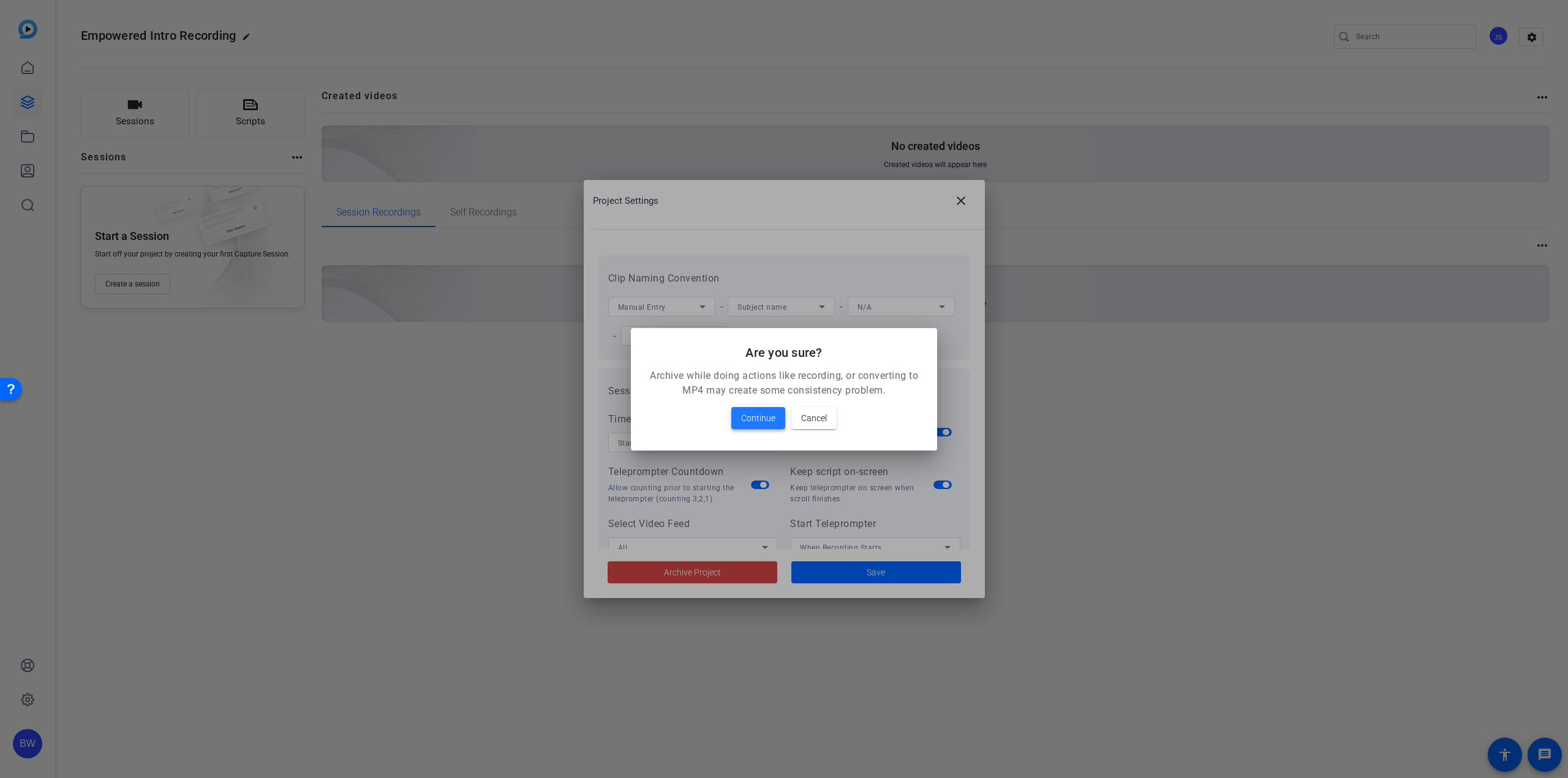
click at [763, 416] on span "Continue" at bounding box center [759, 417] width 34 height 15
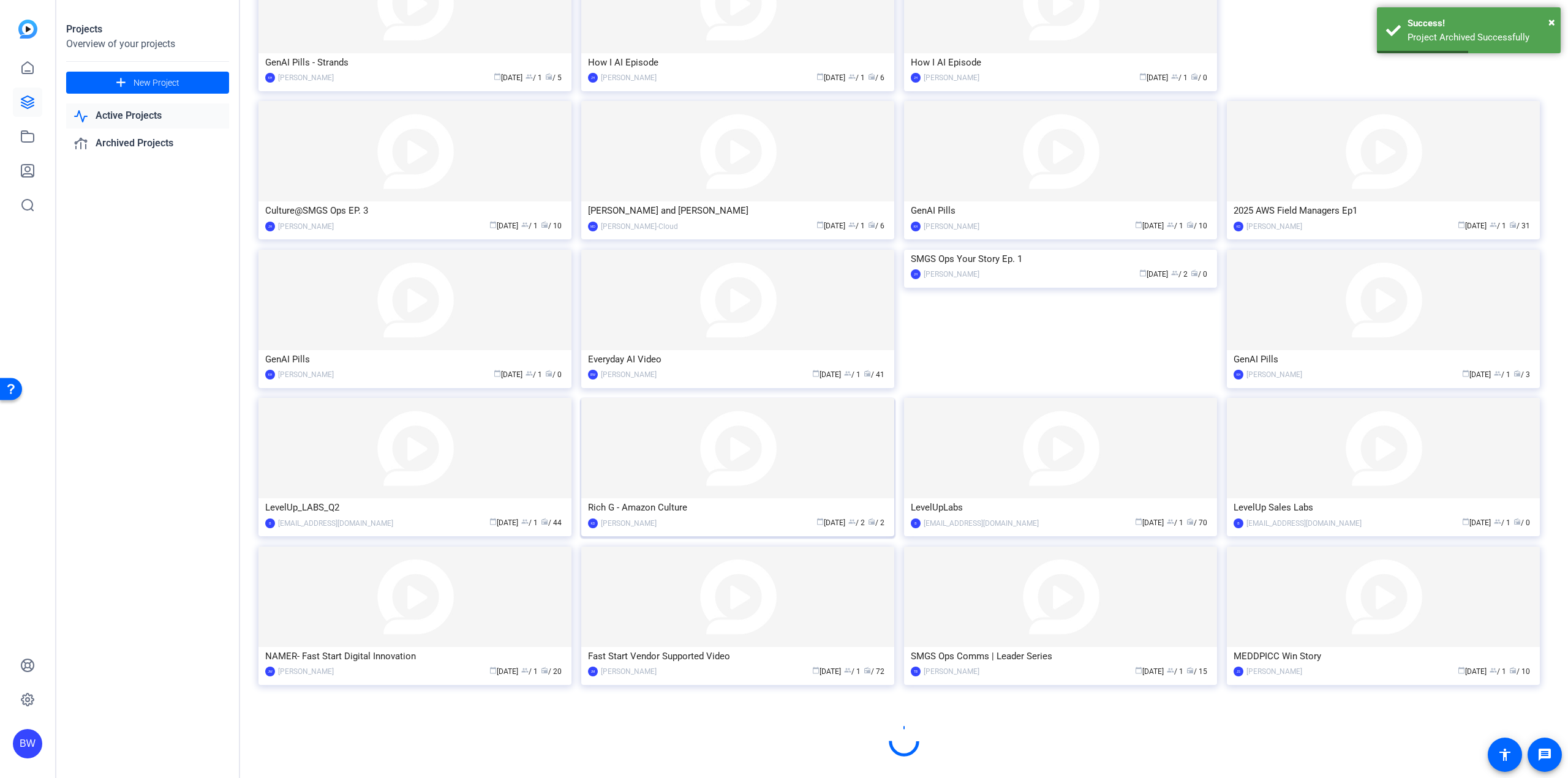
scroll to position [295, 0]
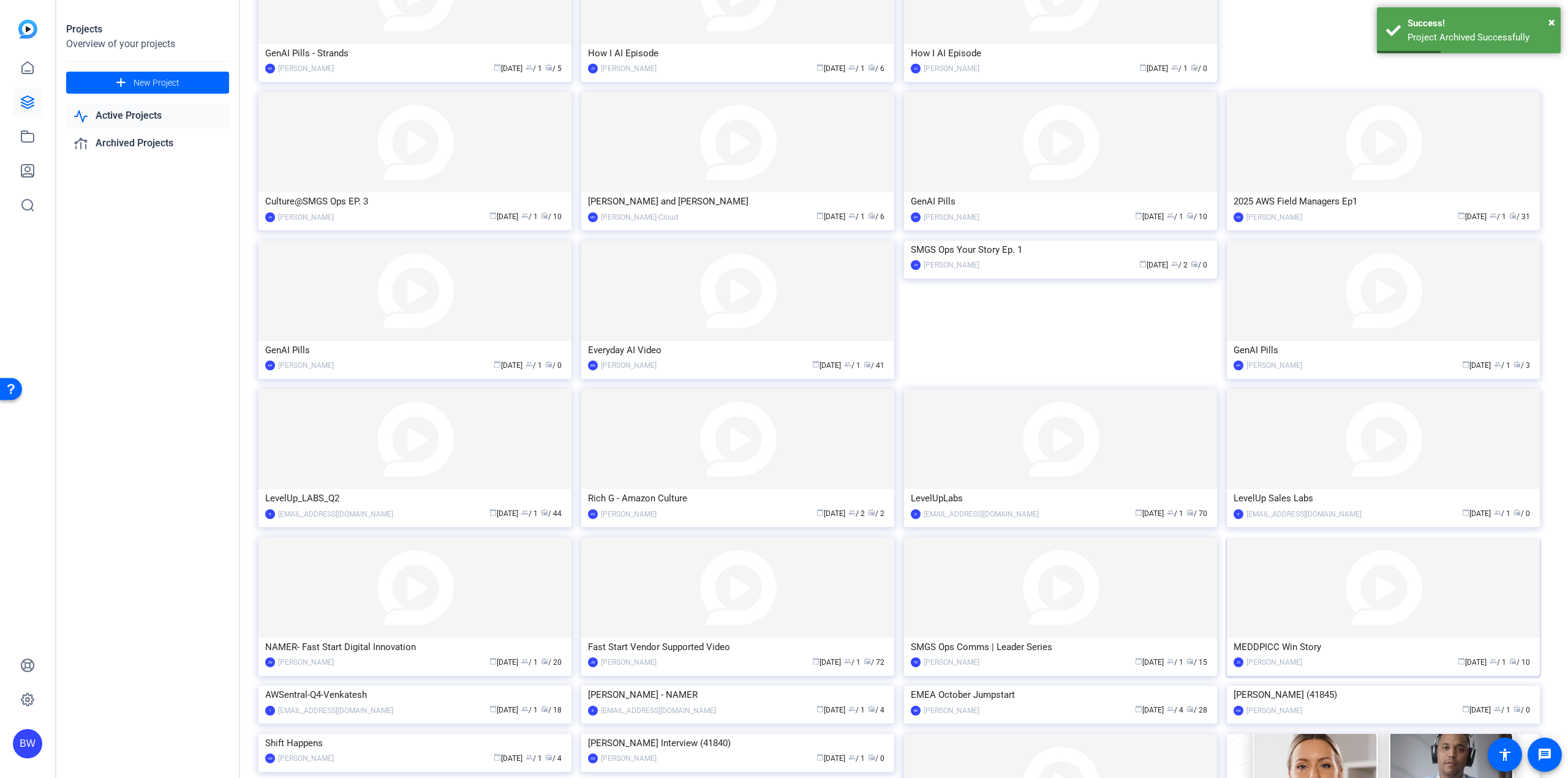
click at [1332, 618] on img at bounding box center [1383, 588] width 313 height 101
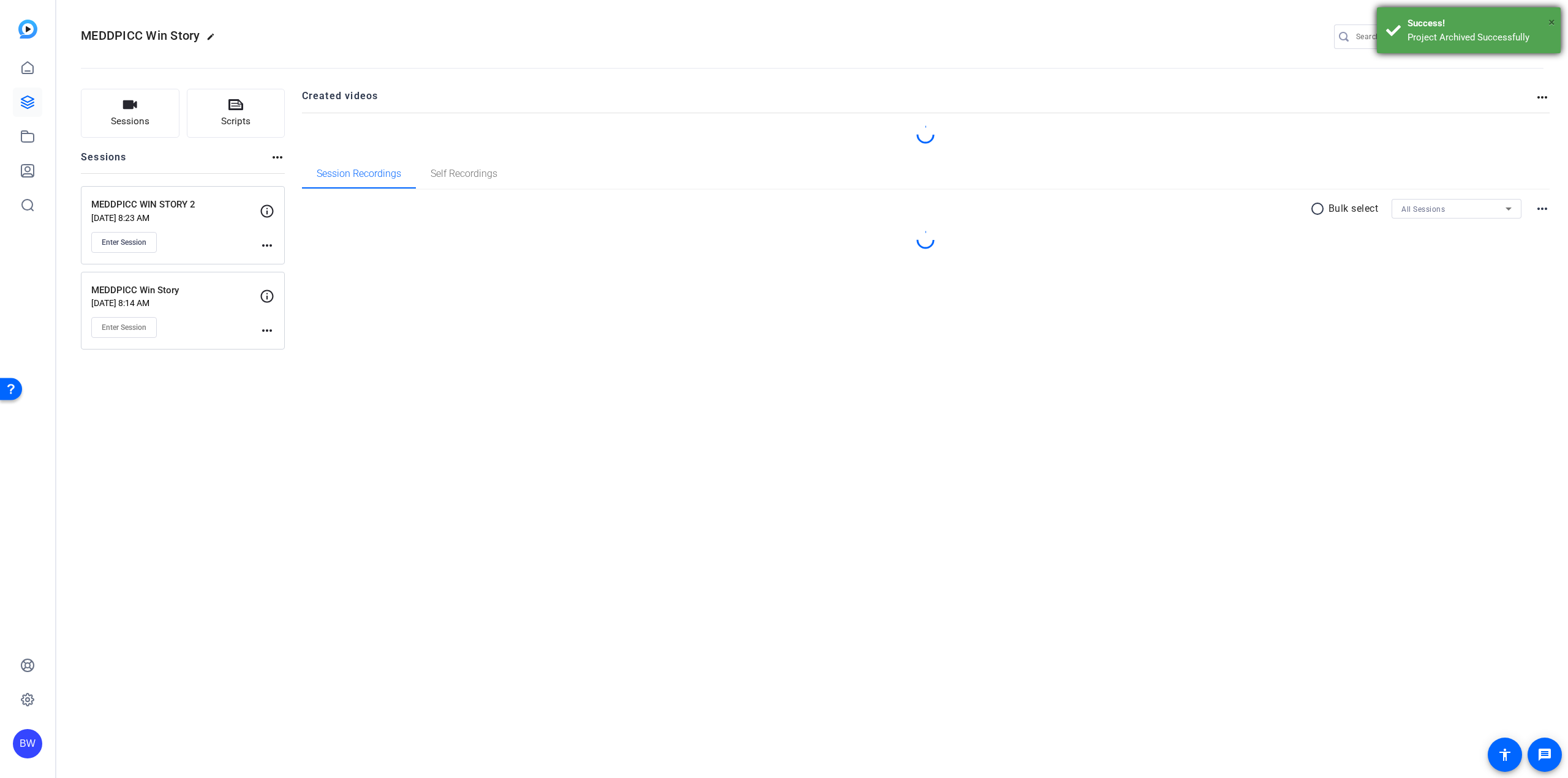
click at [1551, 22] on span "×" at bounding box center [1552, 22] width 7 height 15
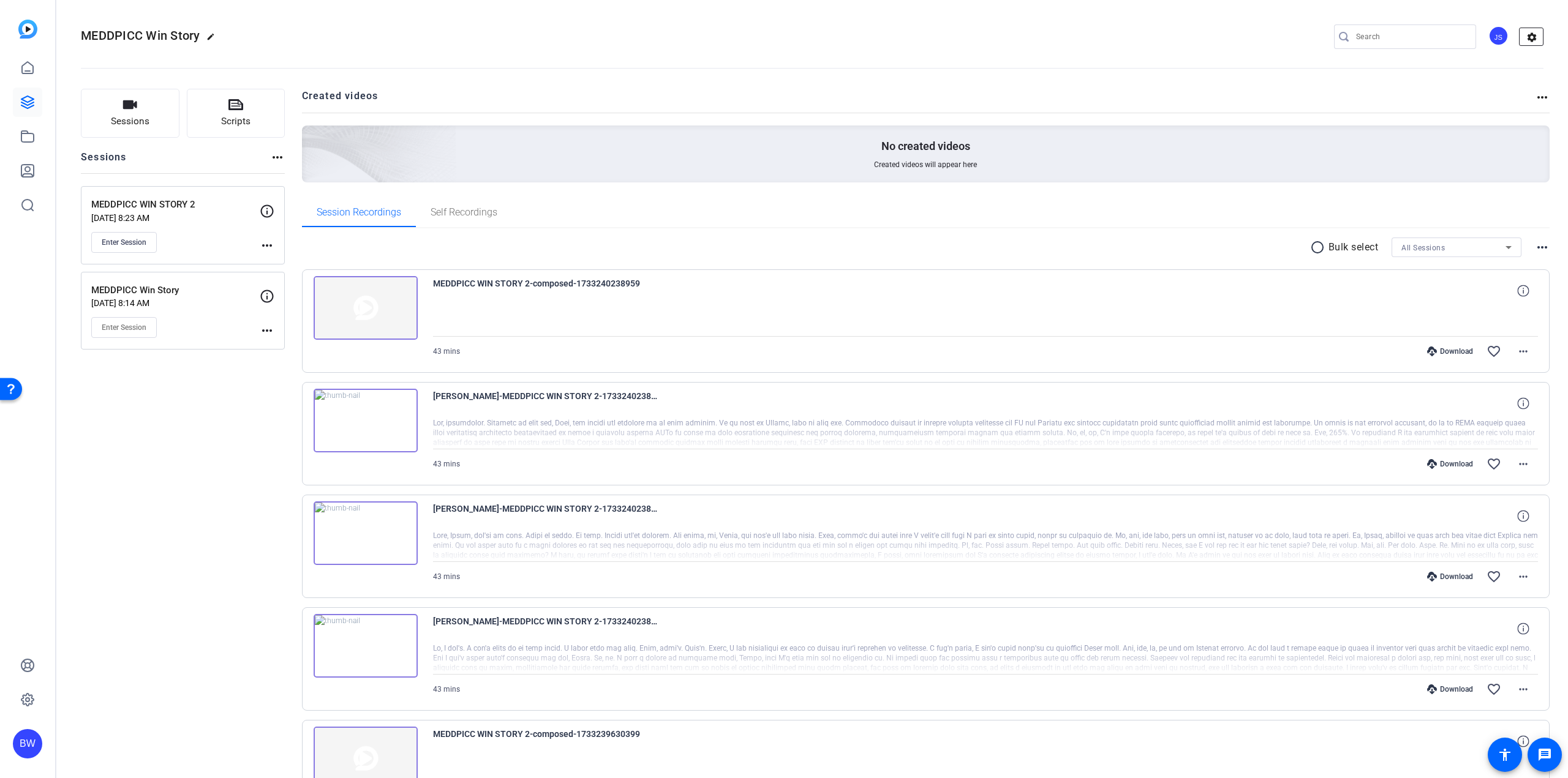
click at [1528, 35] on mat-icon "settings" at bounding box center [1532, 37] width 24 height 18
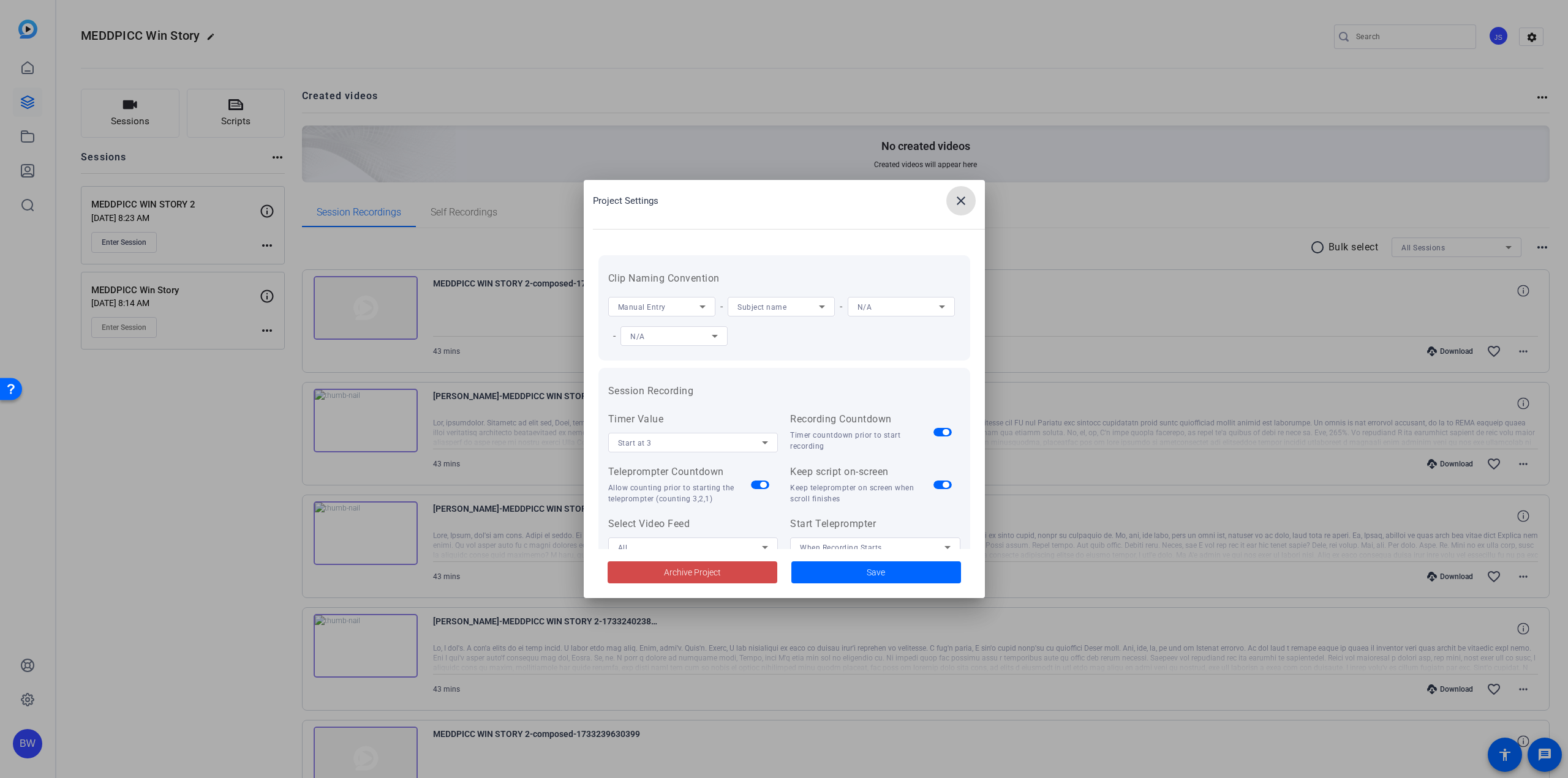
click at [709, 568] on span "Archive Project" at bounding box center [692, 572] width 57 height 13
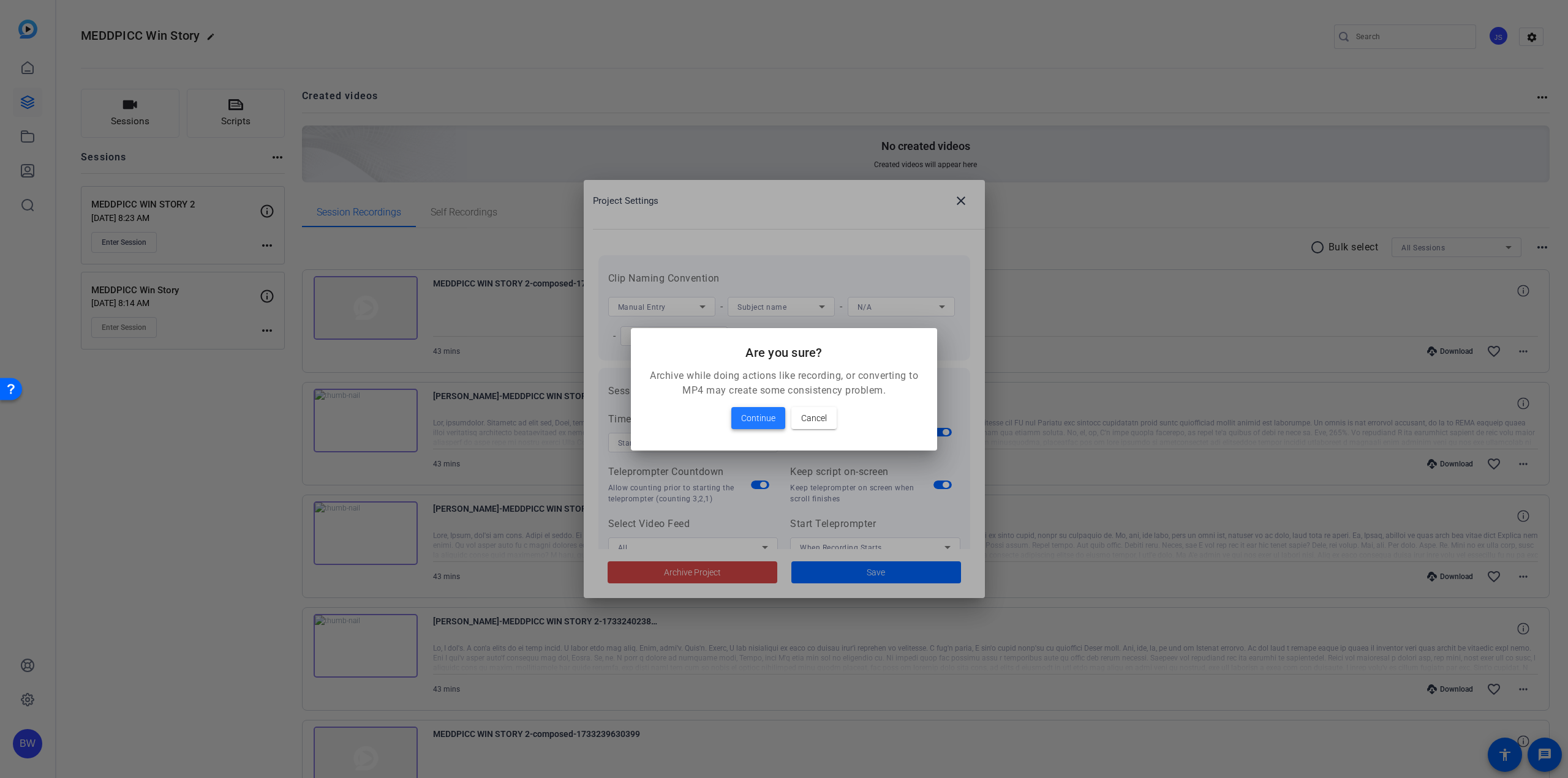
click at [755, 421] on span "Continue" at bounding box center [759, 417] width 34 height 15
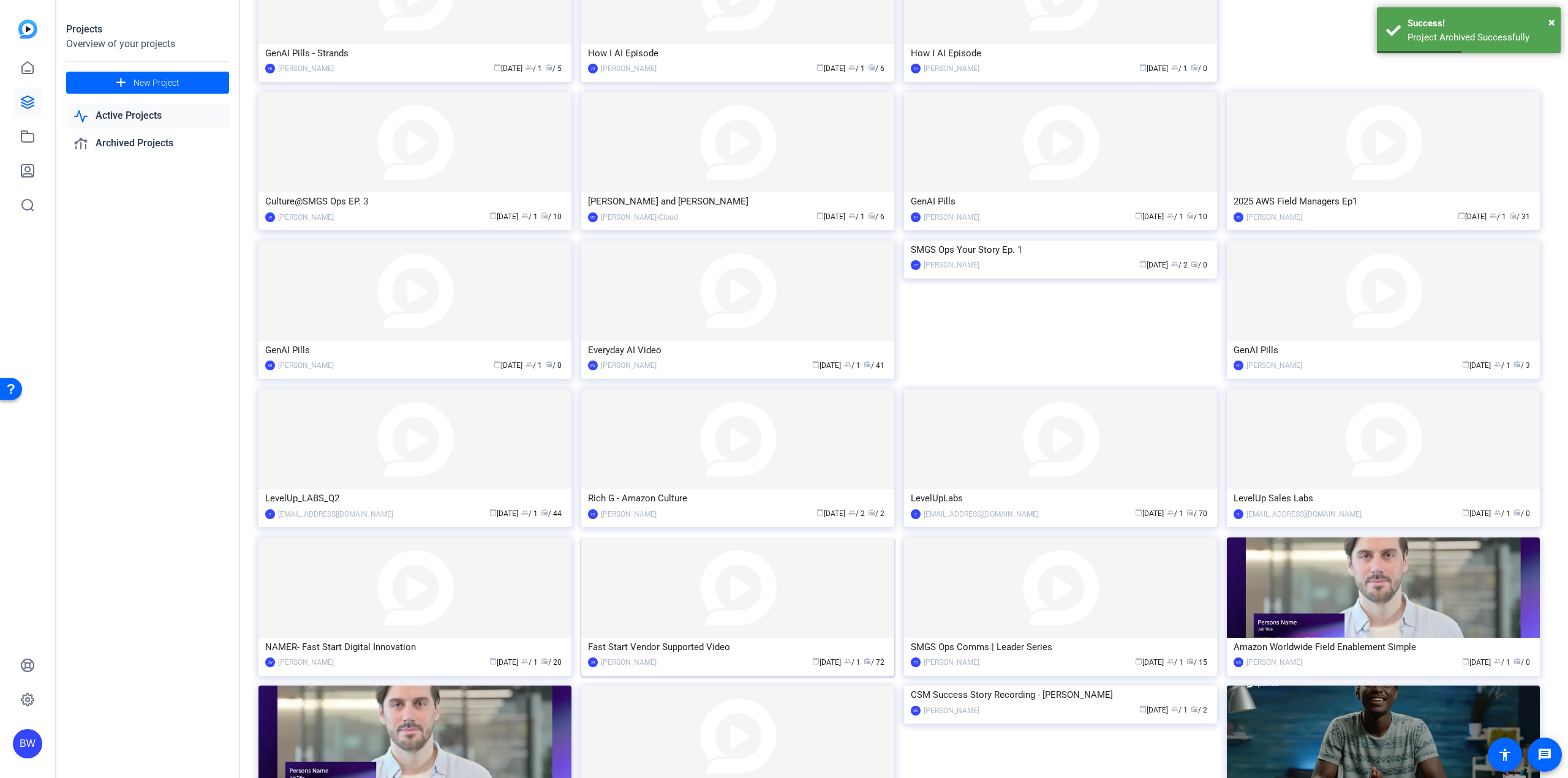
scroll to position [365, 0]
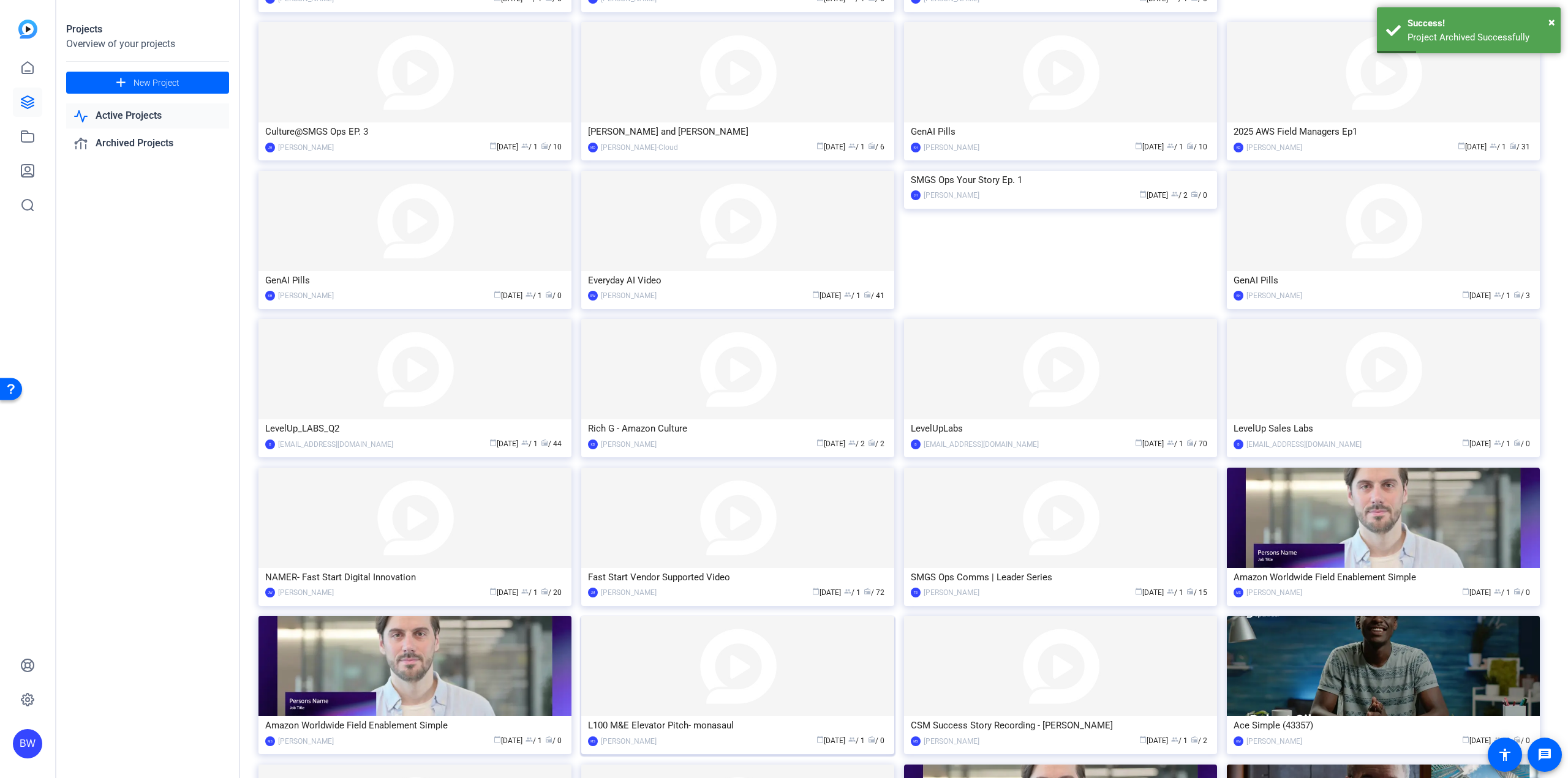
click at [702, 675] on img at bounding box center [737, 666] width 313 height 101
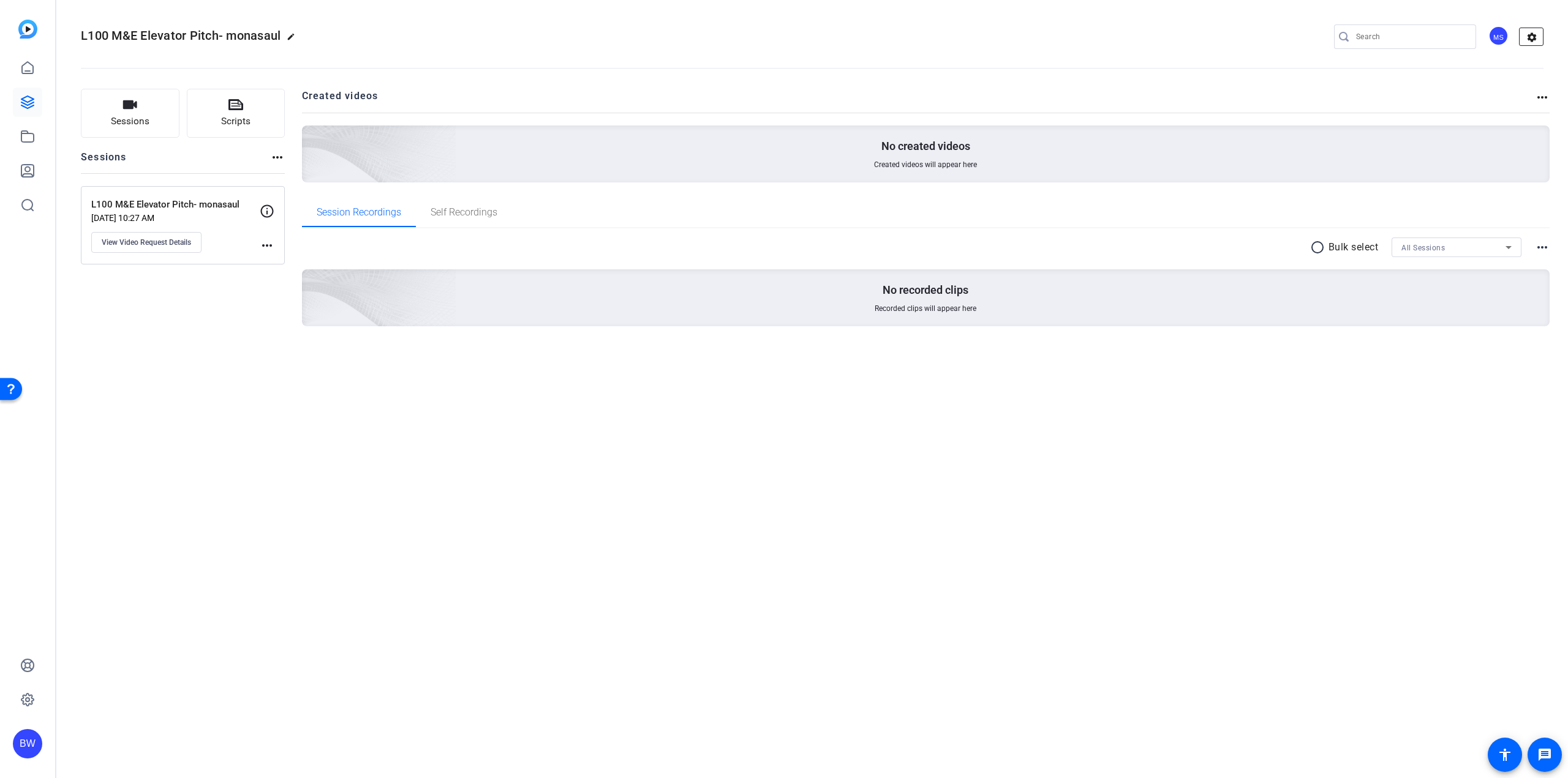
click at [1534, 37] on mat-icon "settings" at bounding box center [1532, 37] width 24 height 18
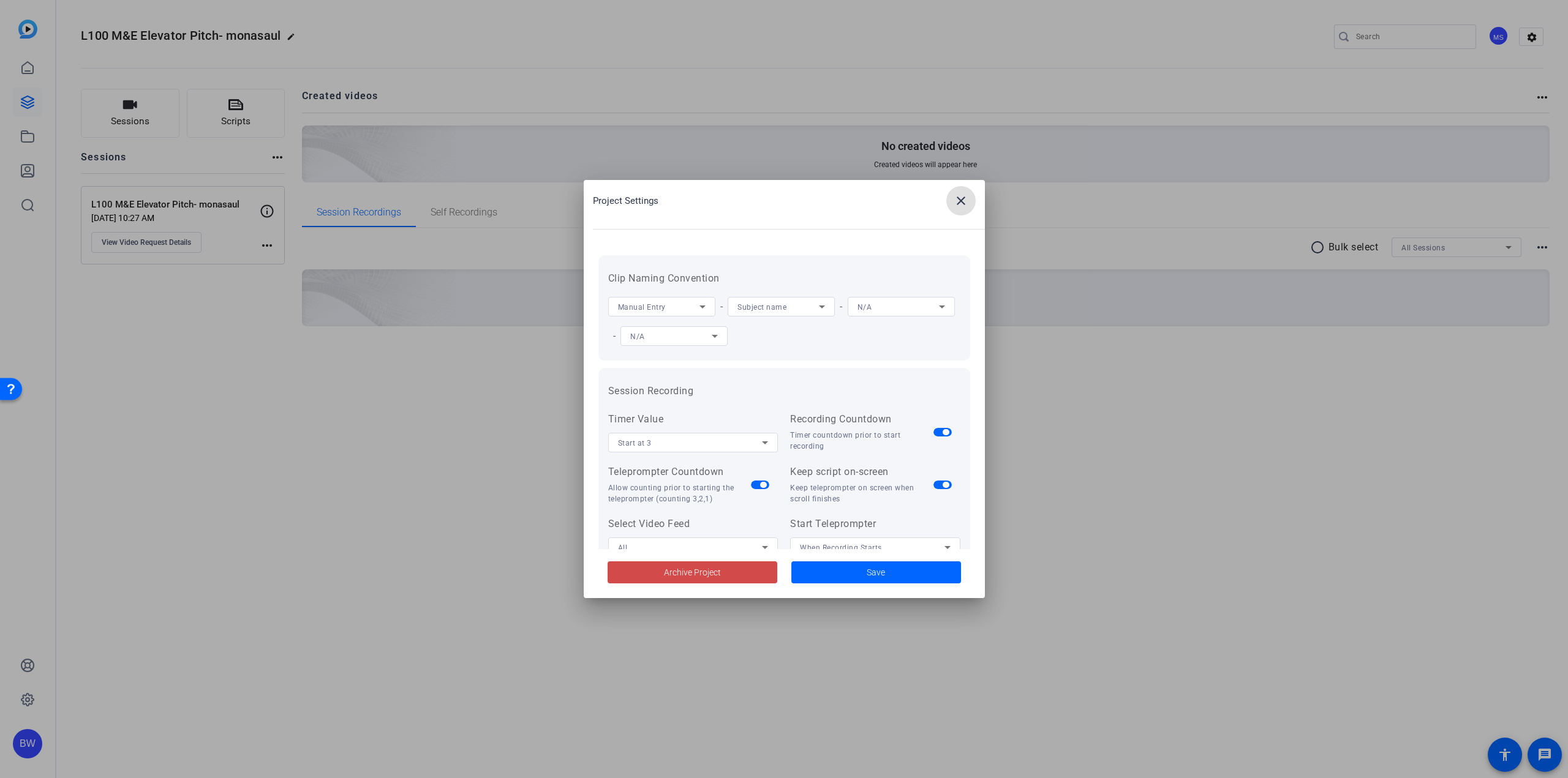
click at [765, 577] on span at bounding box center [692, 572] width 170 height 29
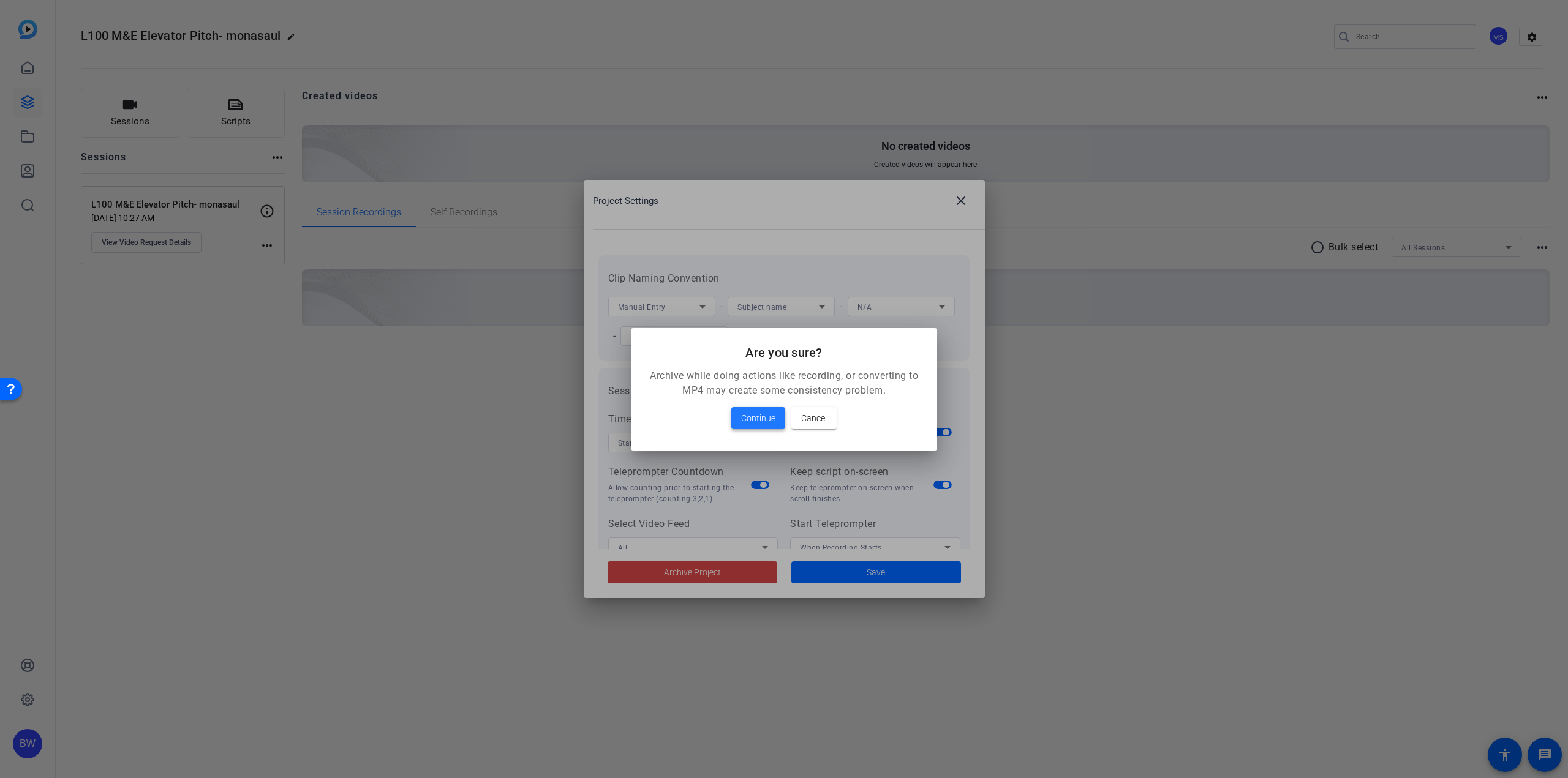
click at [759, 416] on span "Continue" at bounding box center [759, 417] width 34 height 15
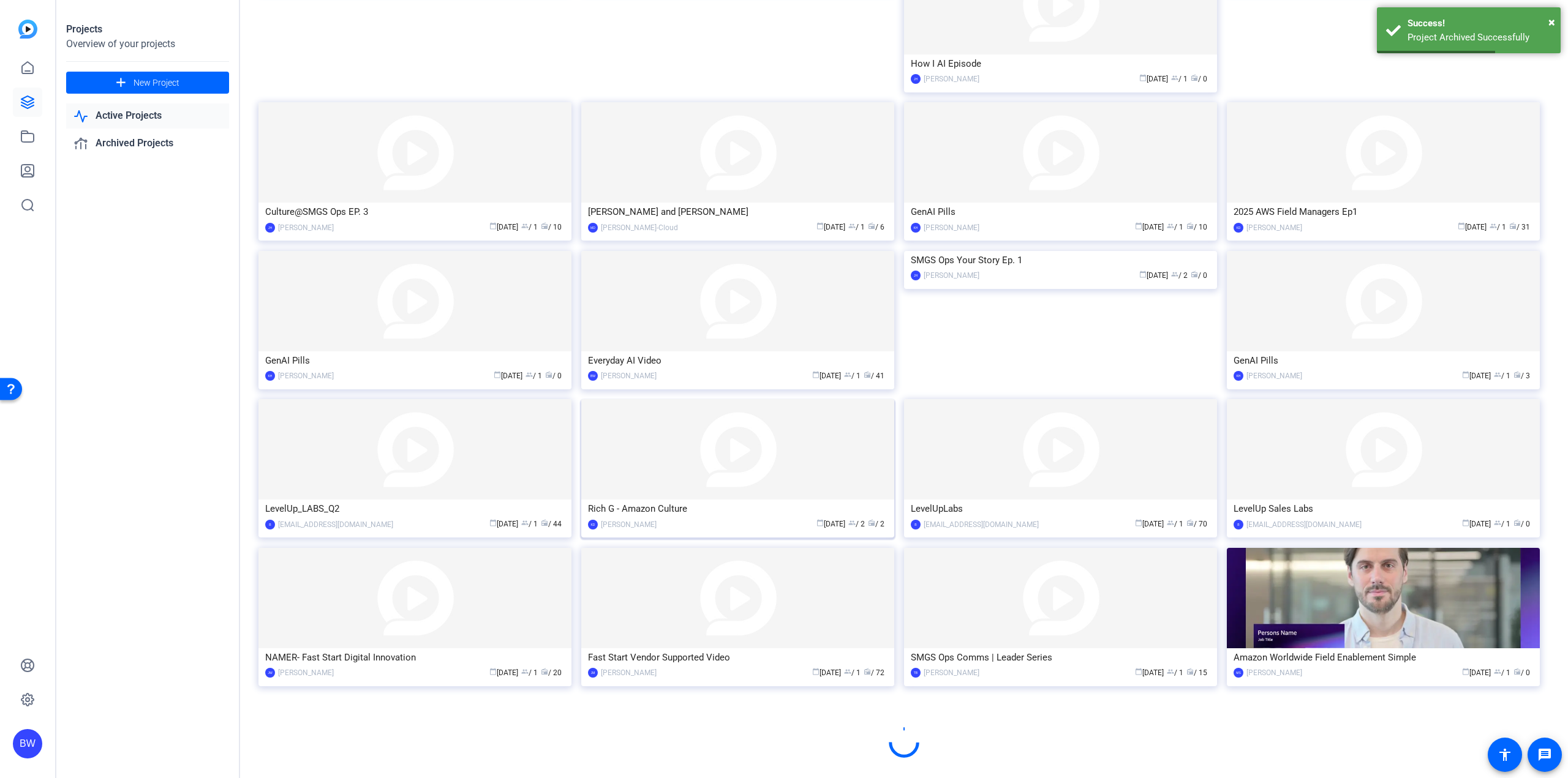
scroll to position [295, 0]
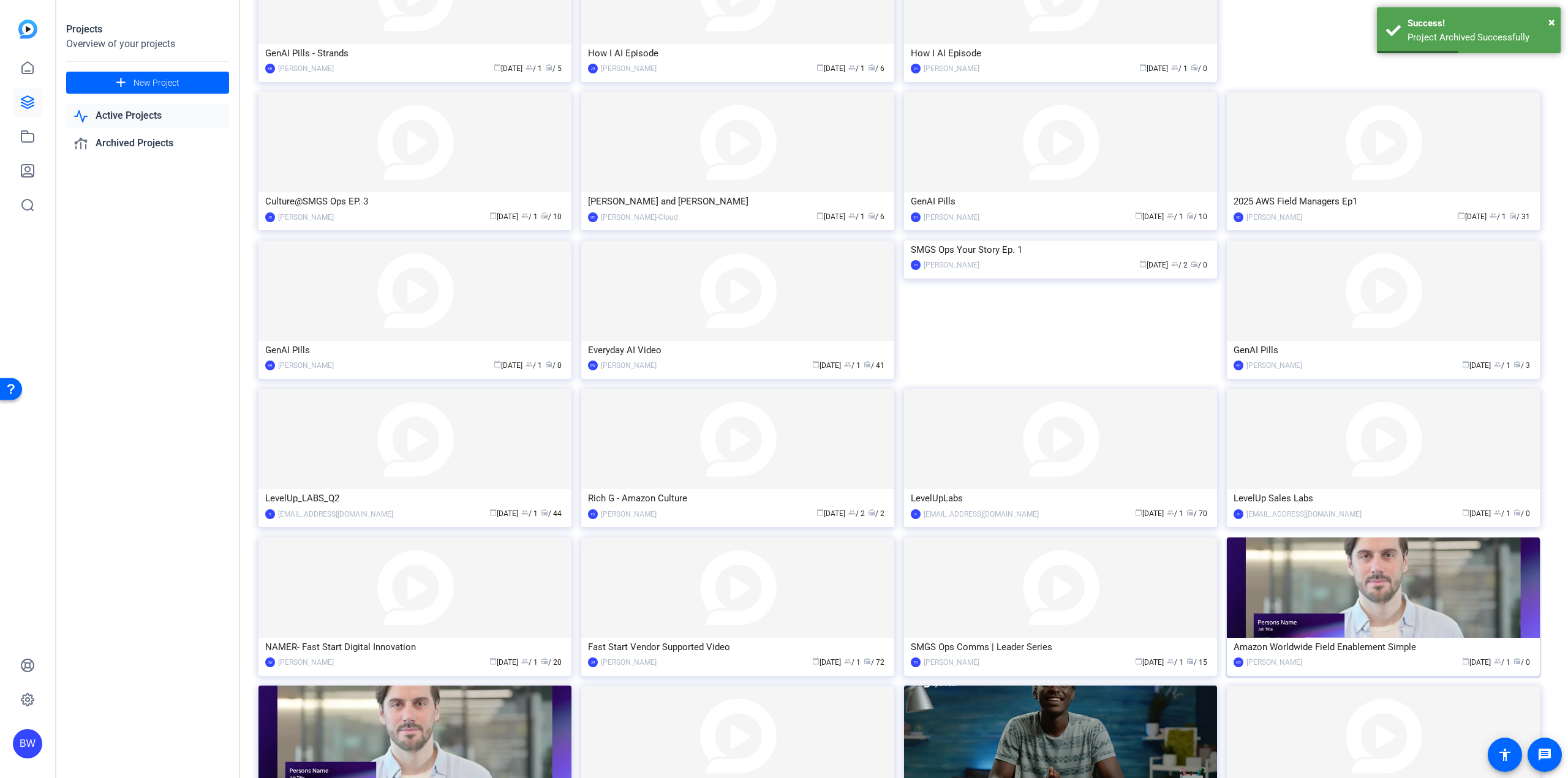
click at [1323, 616] on img at bounding box center [1383, 588] width 313 height 101
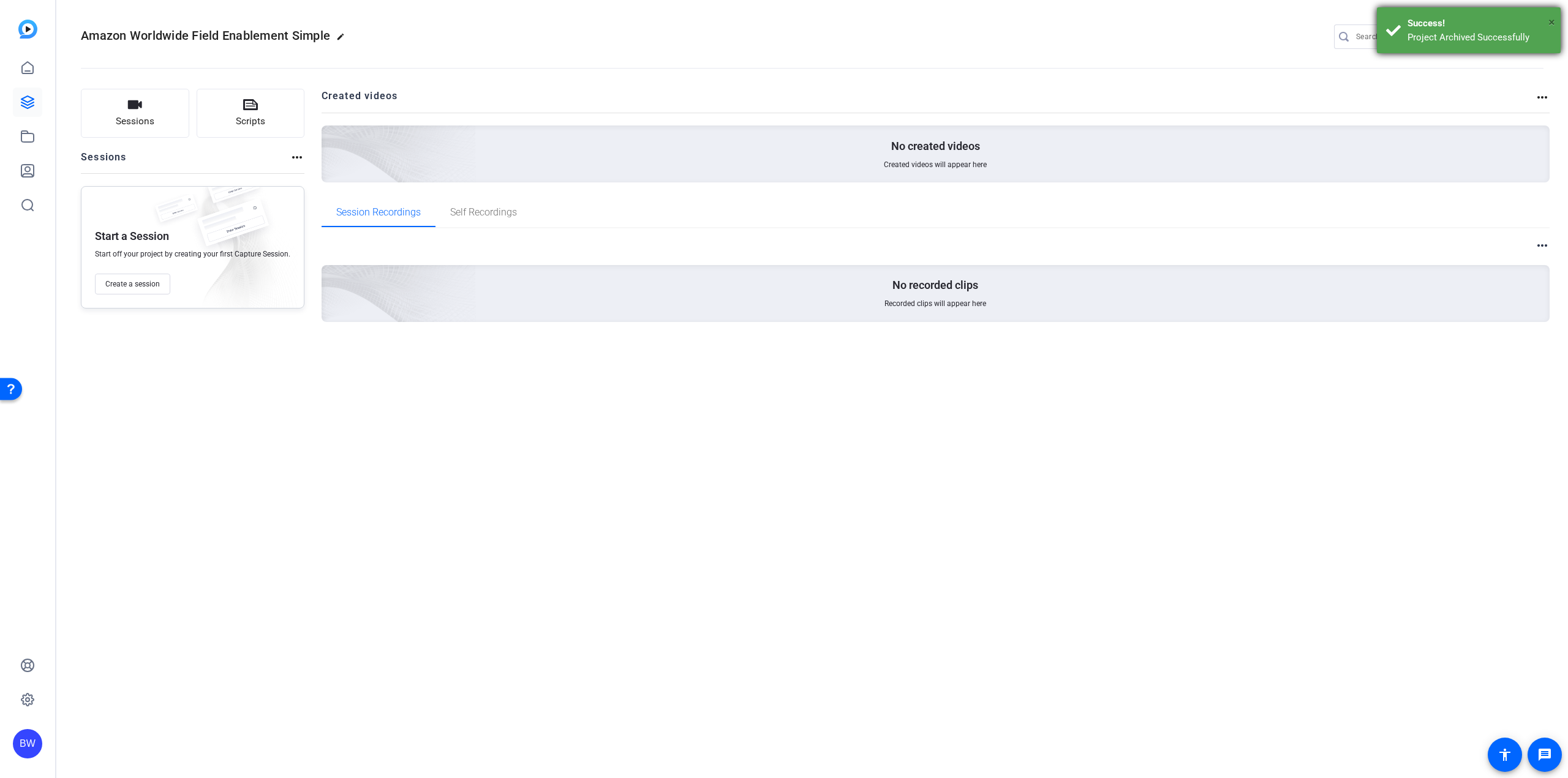
click at [1553, 24] on span "×" at bounding box center [1552, 22] width 7 height 15
click at [1539, 35] on mat-icon "settings" at bounding box center [1532, 37] width 24 height 18
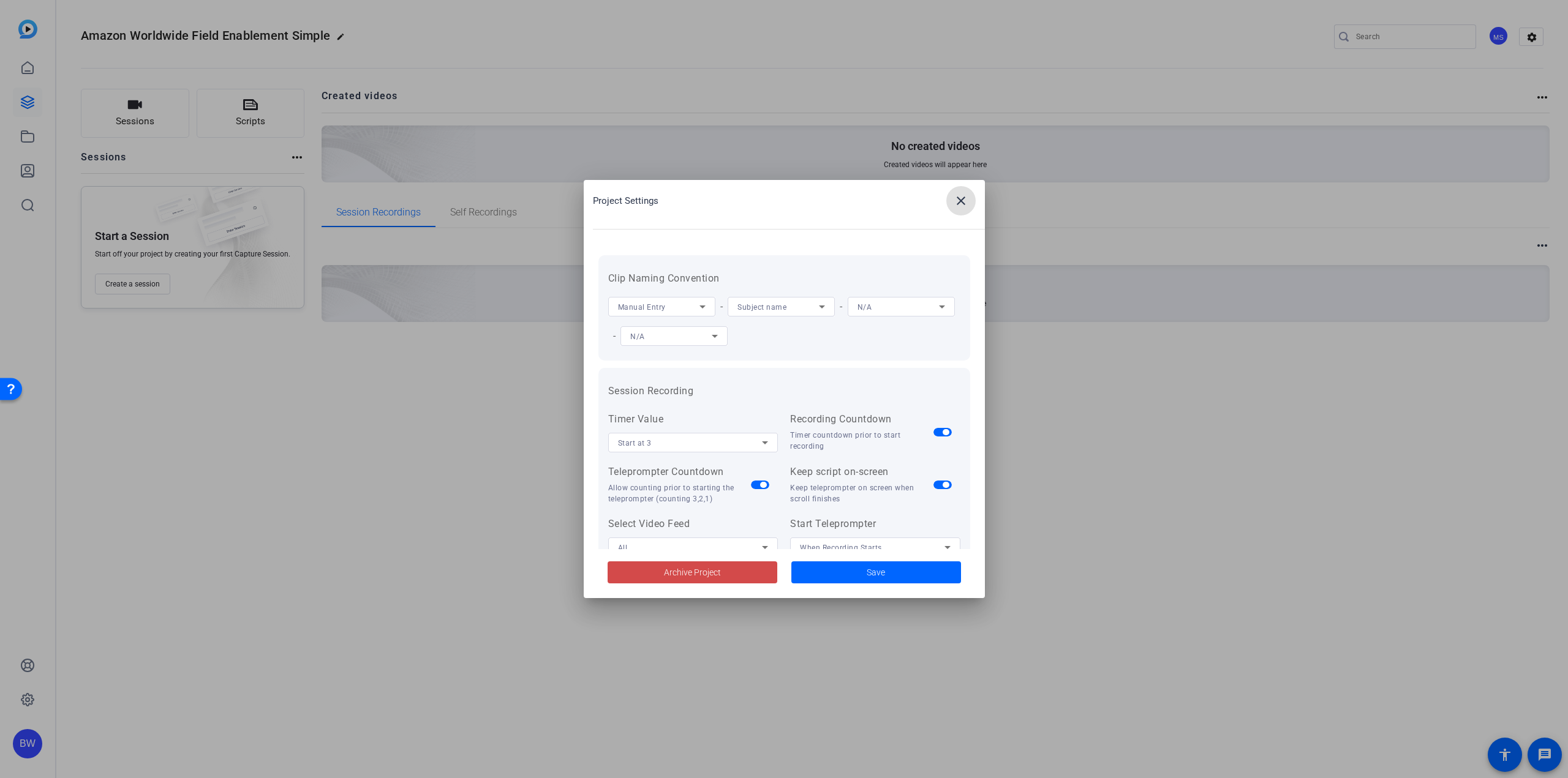
click at [715, 564] on span at bounding box center [692, 572] width 170 height 29
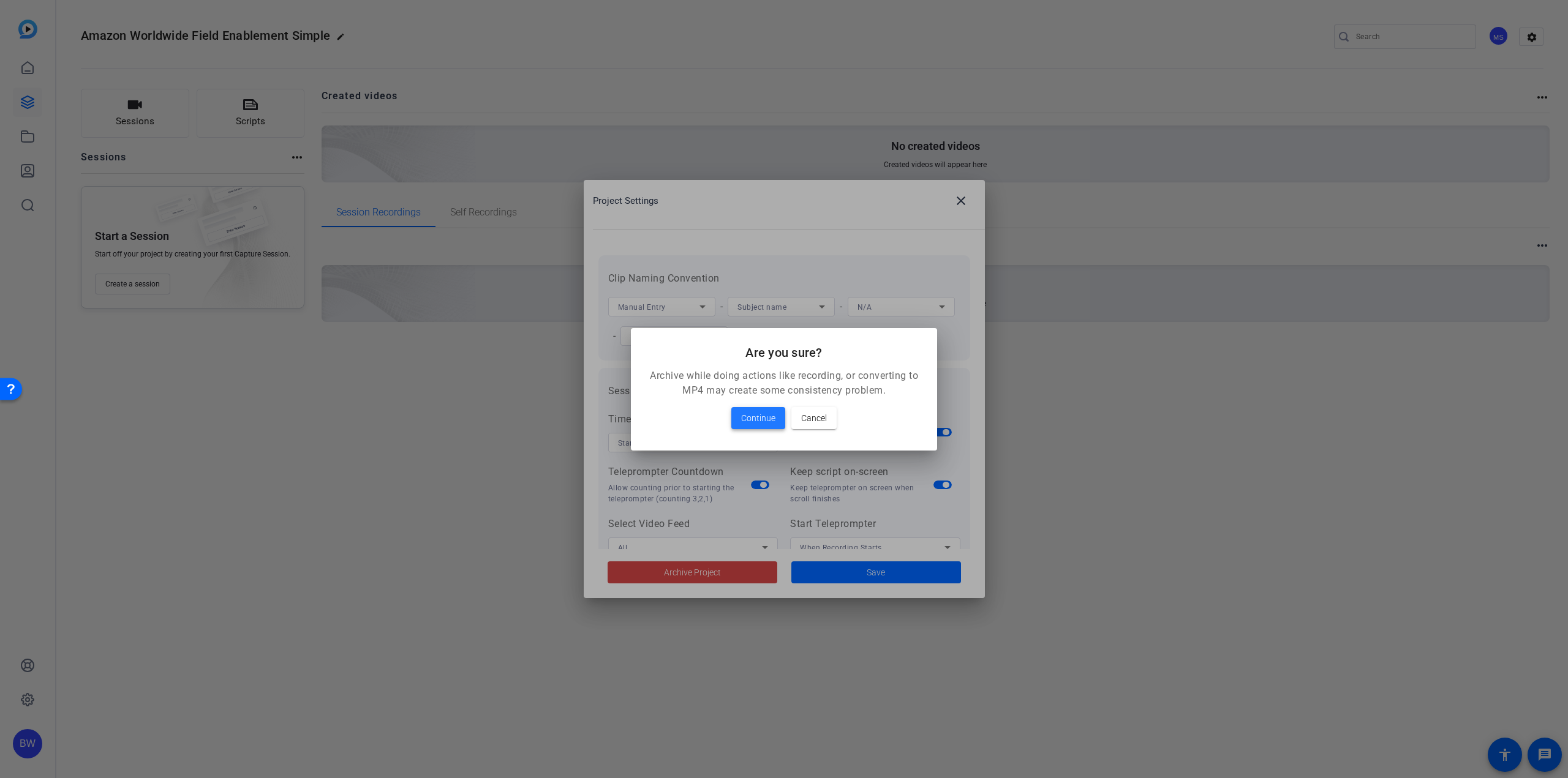
click at [750, 423] on span "Continue" at bounding box center [759, 417] width 34 height 15
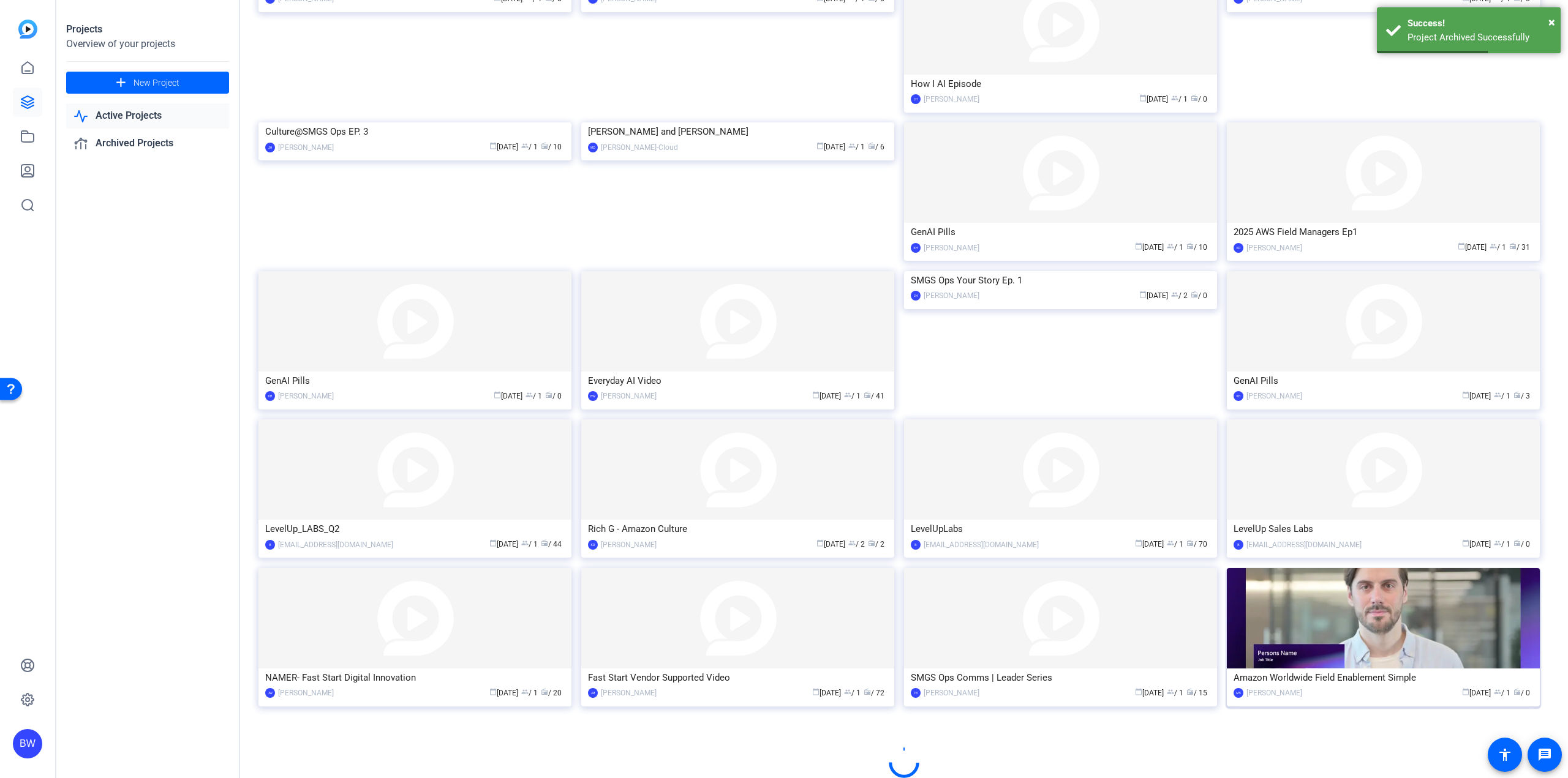
scroll to position [365, 0]
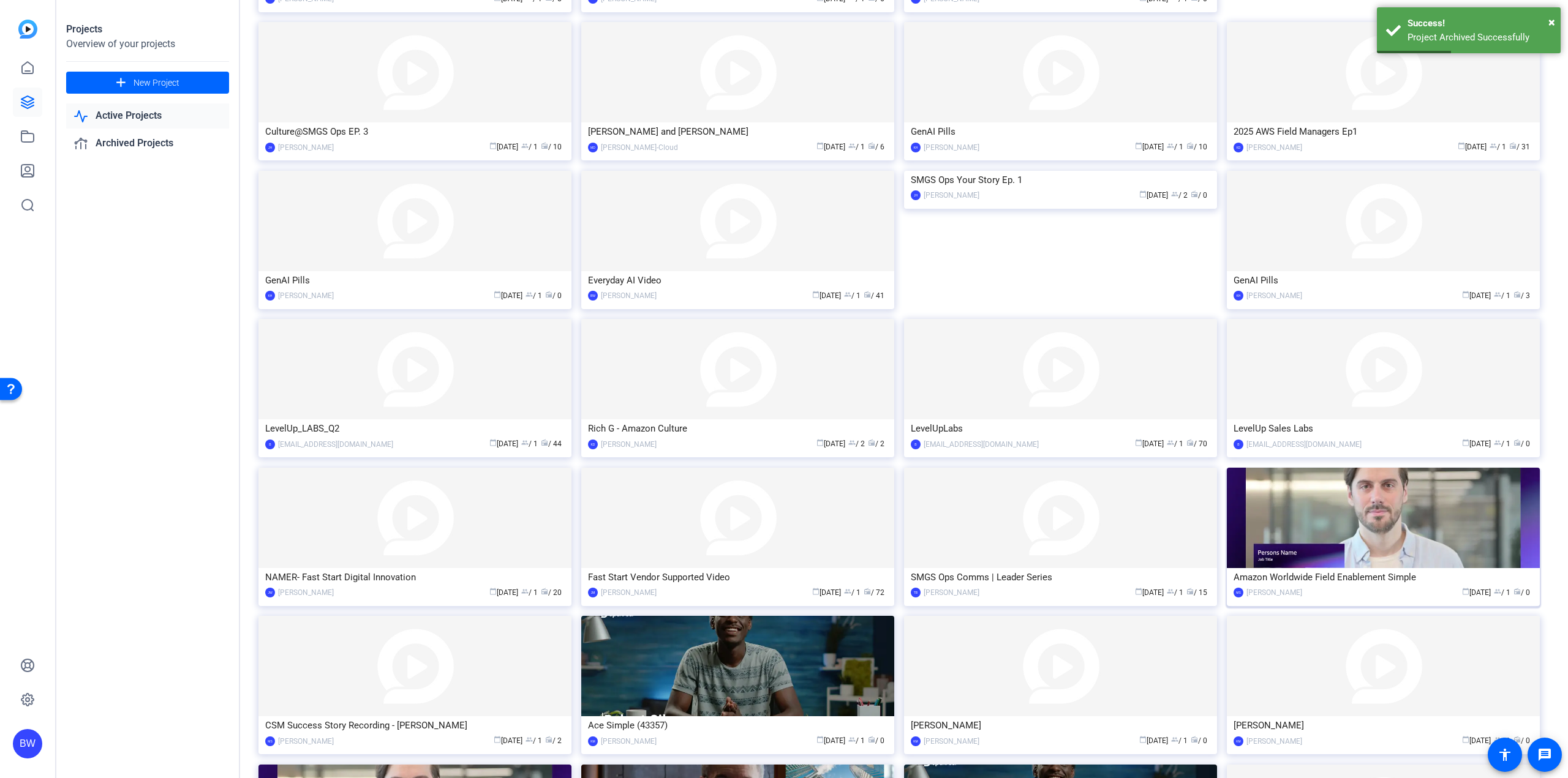
click at [1379, 534] on img at bounding box center [1383, 517] width 313 height 101
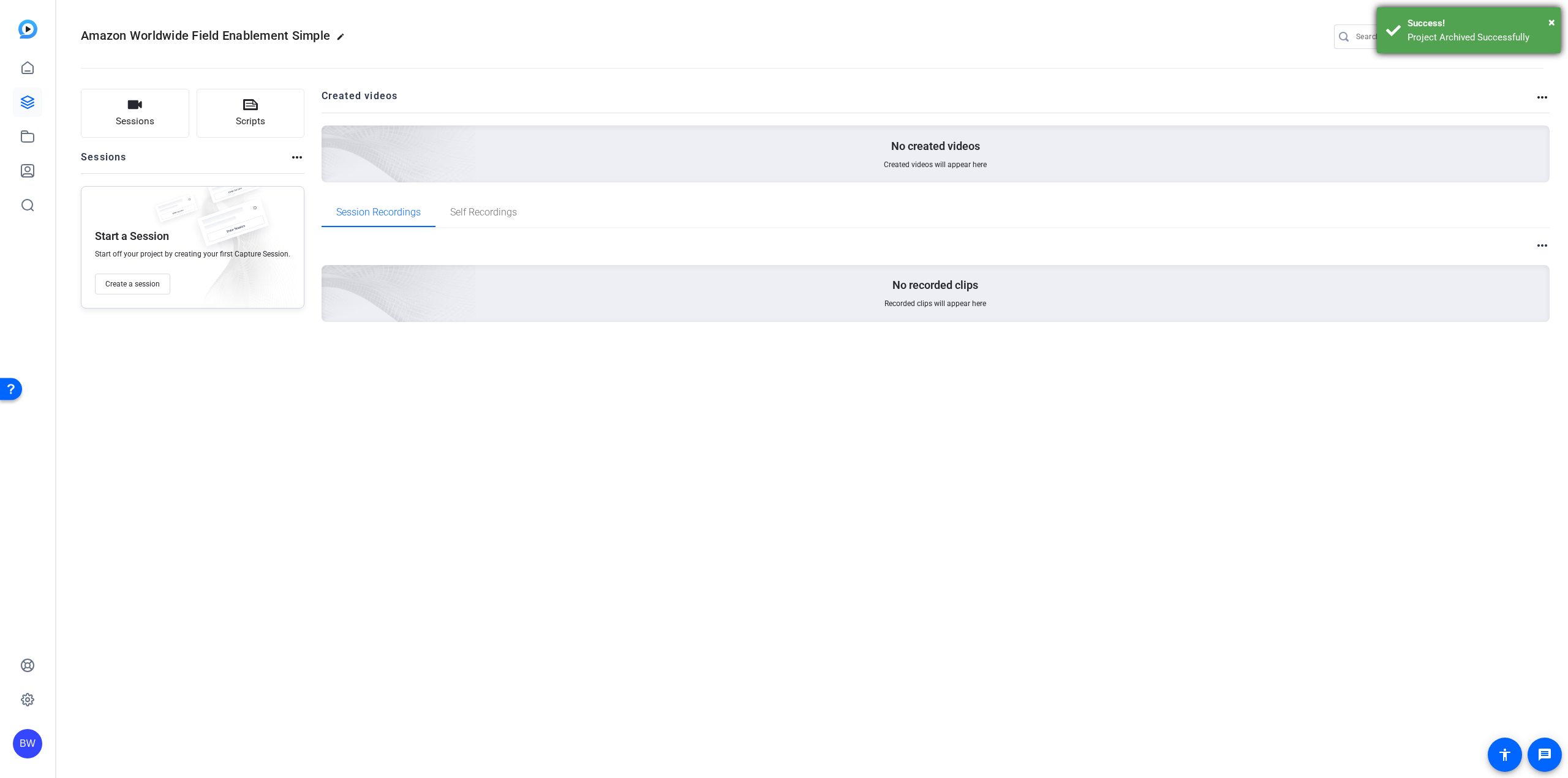
click at [1555, 22] on div "× Success! Project Archived Successfully" at bounding box center [1468, 30] width 183 height 46
click at [1531, 35] on mat-icon "settings" at bounding box center [1532, 37] width 24 height 18
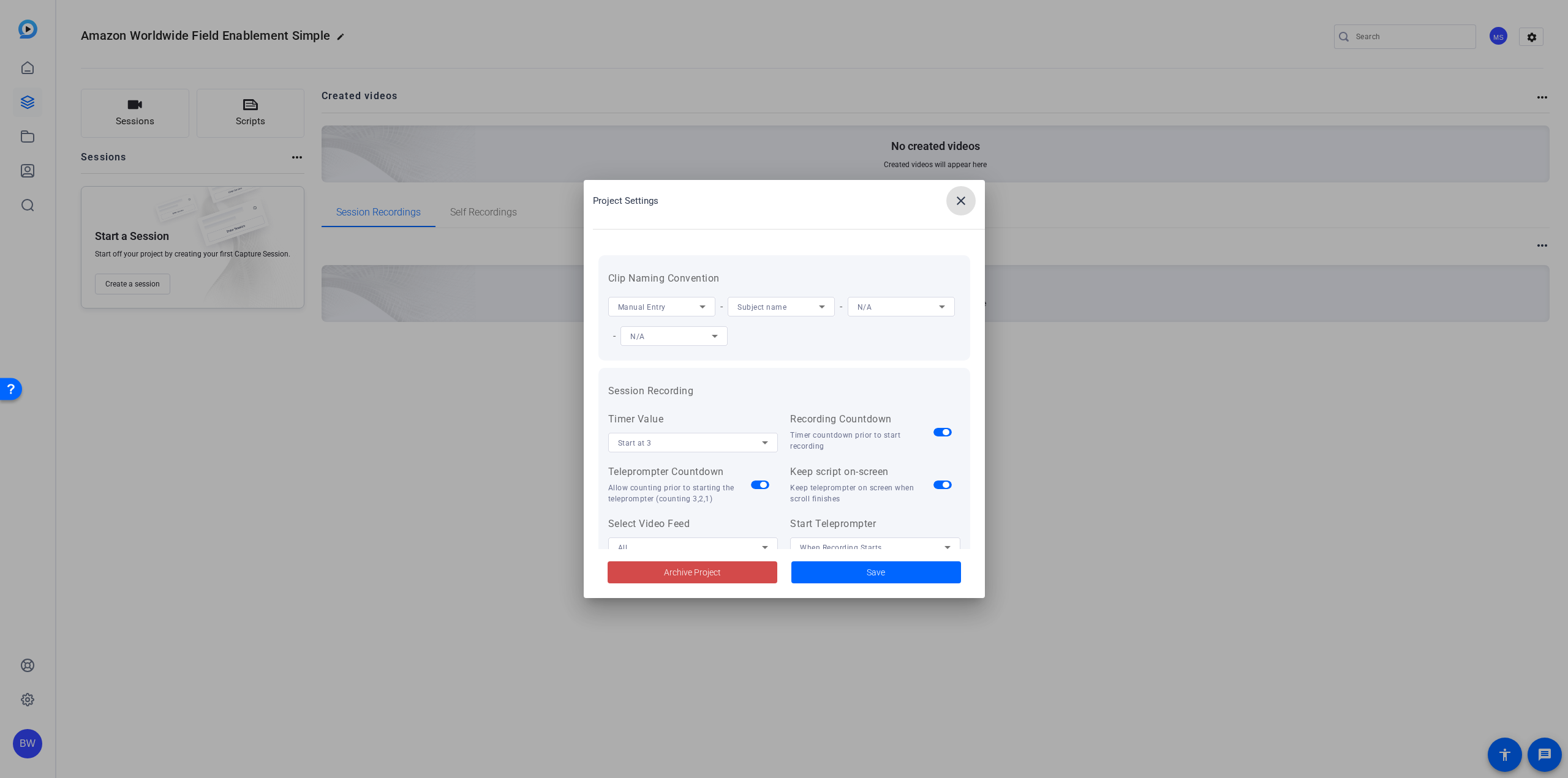
click at [724, 570] on span at bounding box center [692, 572] width 170 height 29
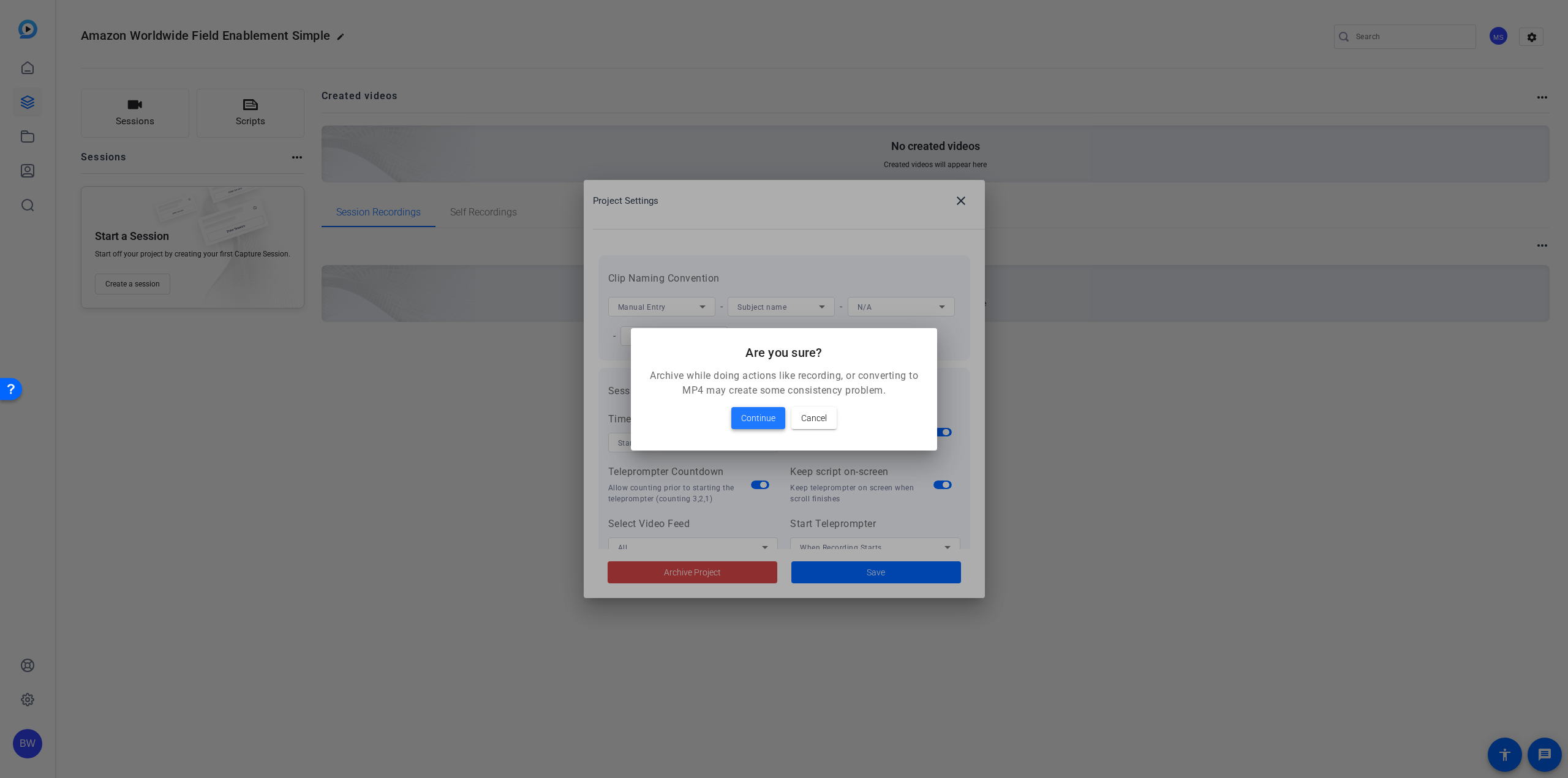
click at [768, 411] on span "Continue" at bounding box center [759, 417] width 34 height 15
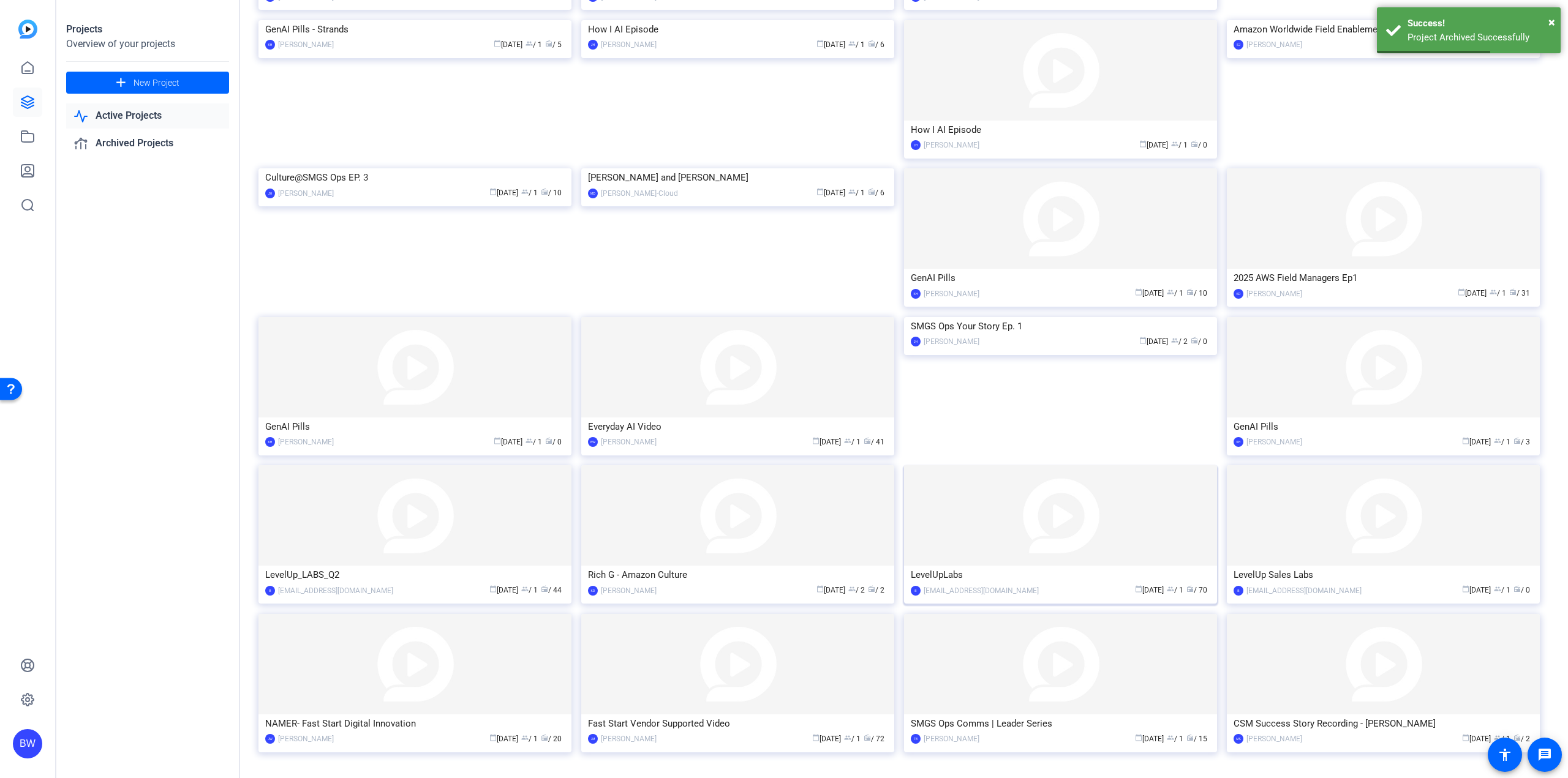
scroll to position [295, 0]
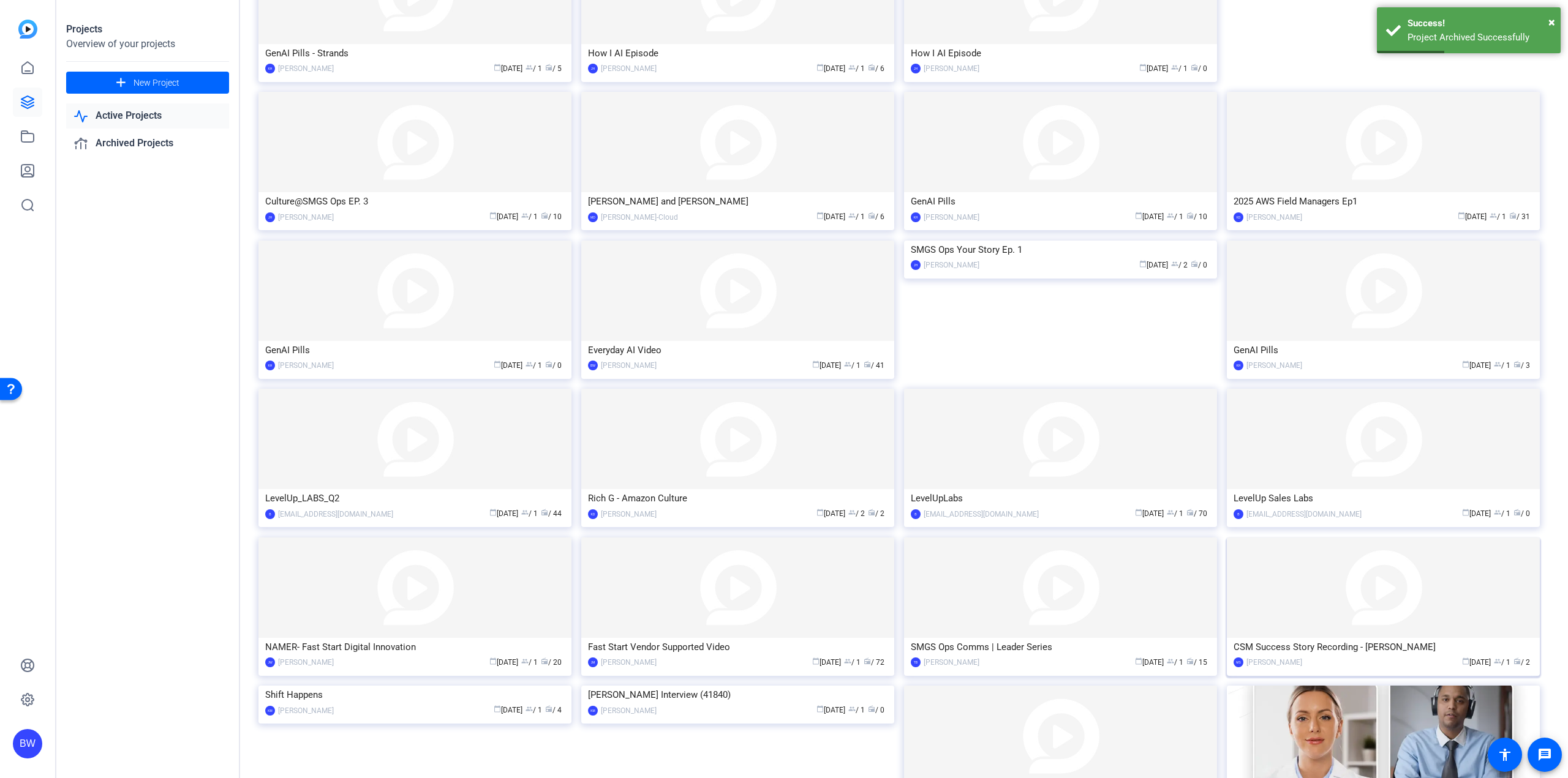
click at [1311, 593] on img at bounding box center [1383, 588] width 313 height 101
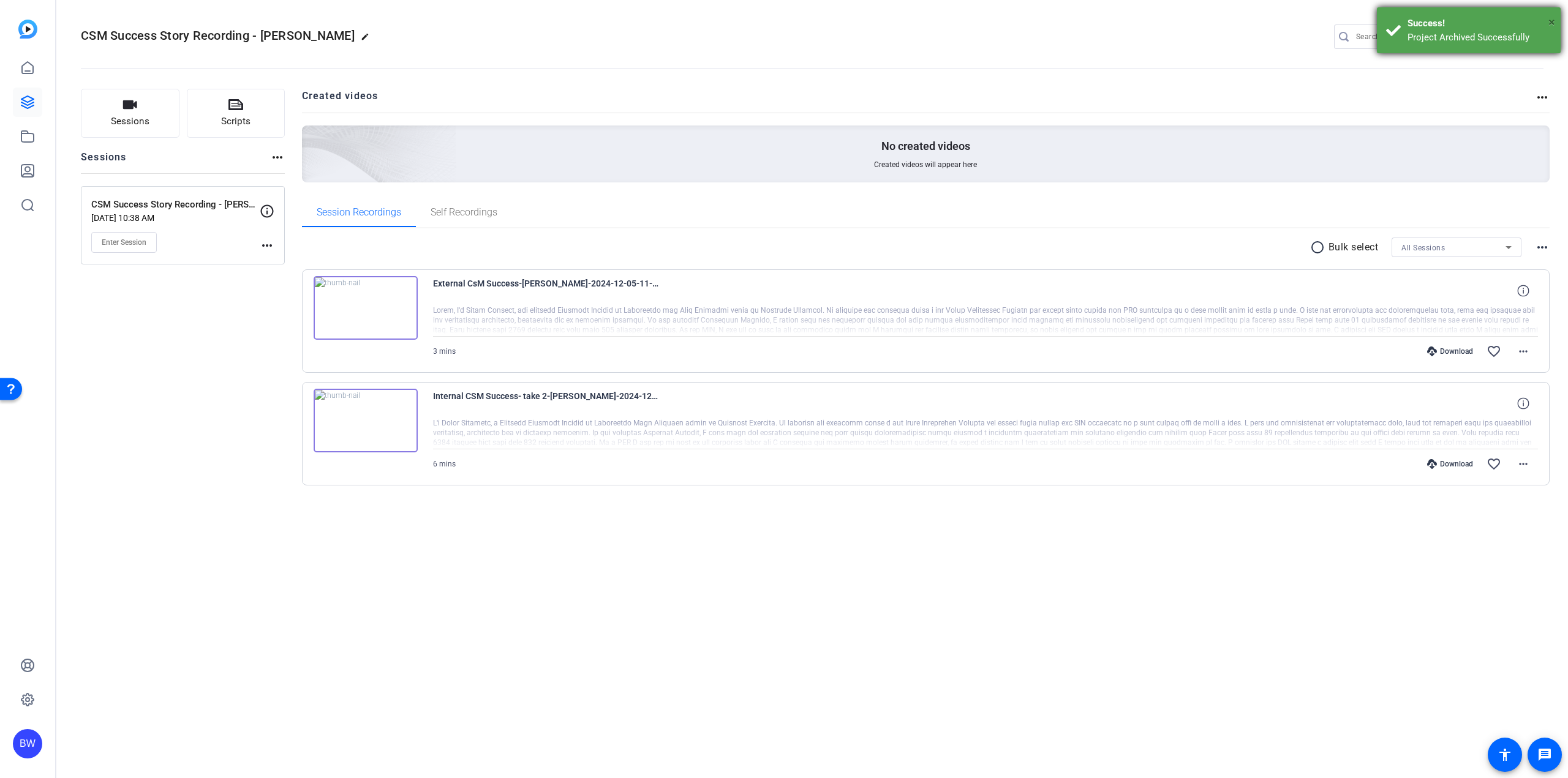
click at [1551, 21] on span "×" at bounding box center [1552, 22] width 7 height 15
click at [1531, 37] on mat-icon "settings" at bounding box center [1532, 37] width 24 height 18
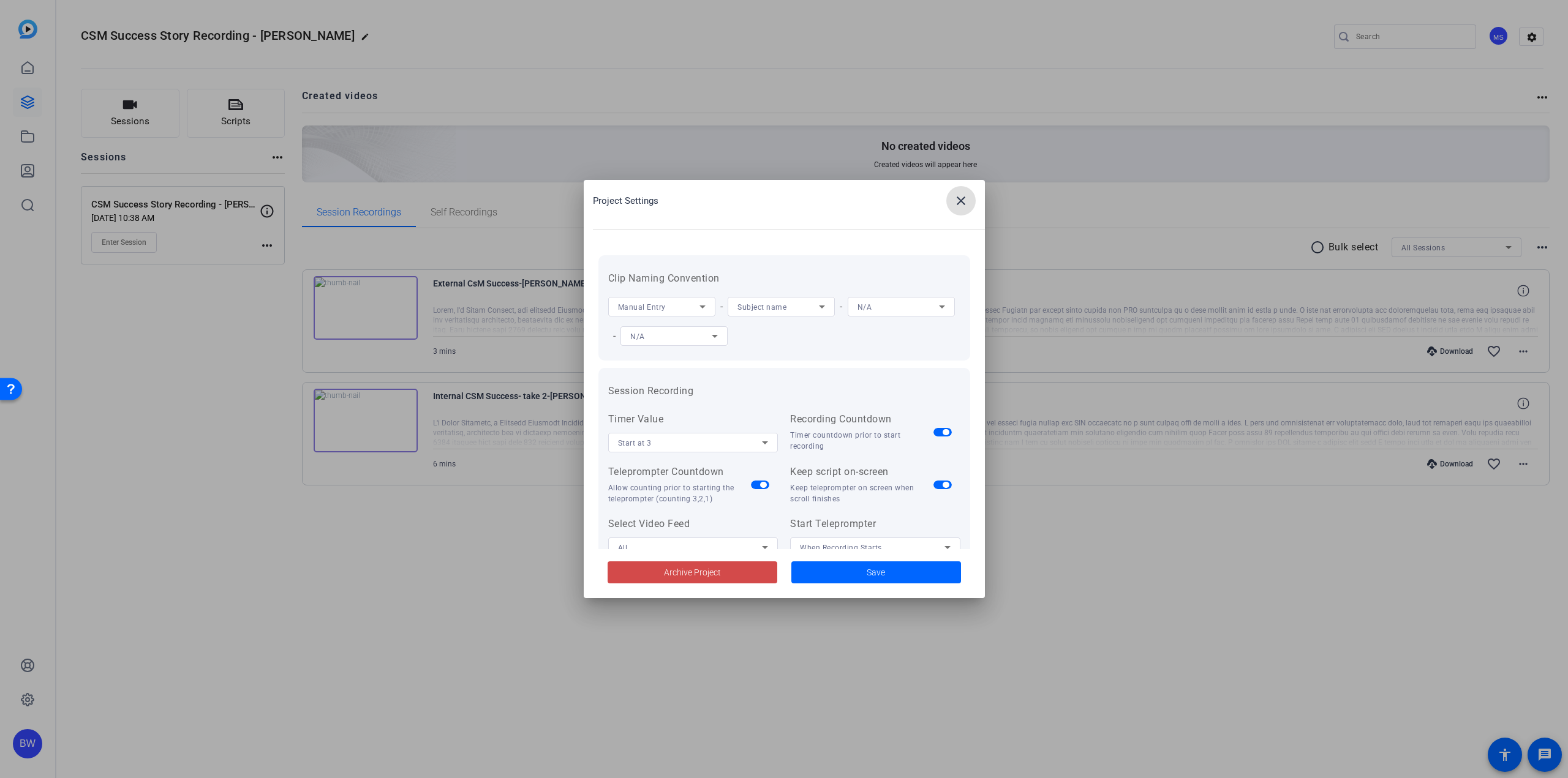
click at [728, 567] on span at bounding box center [692, 572] width 170 height 29
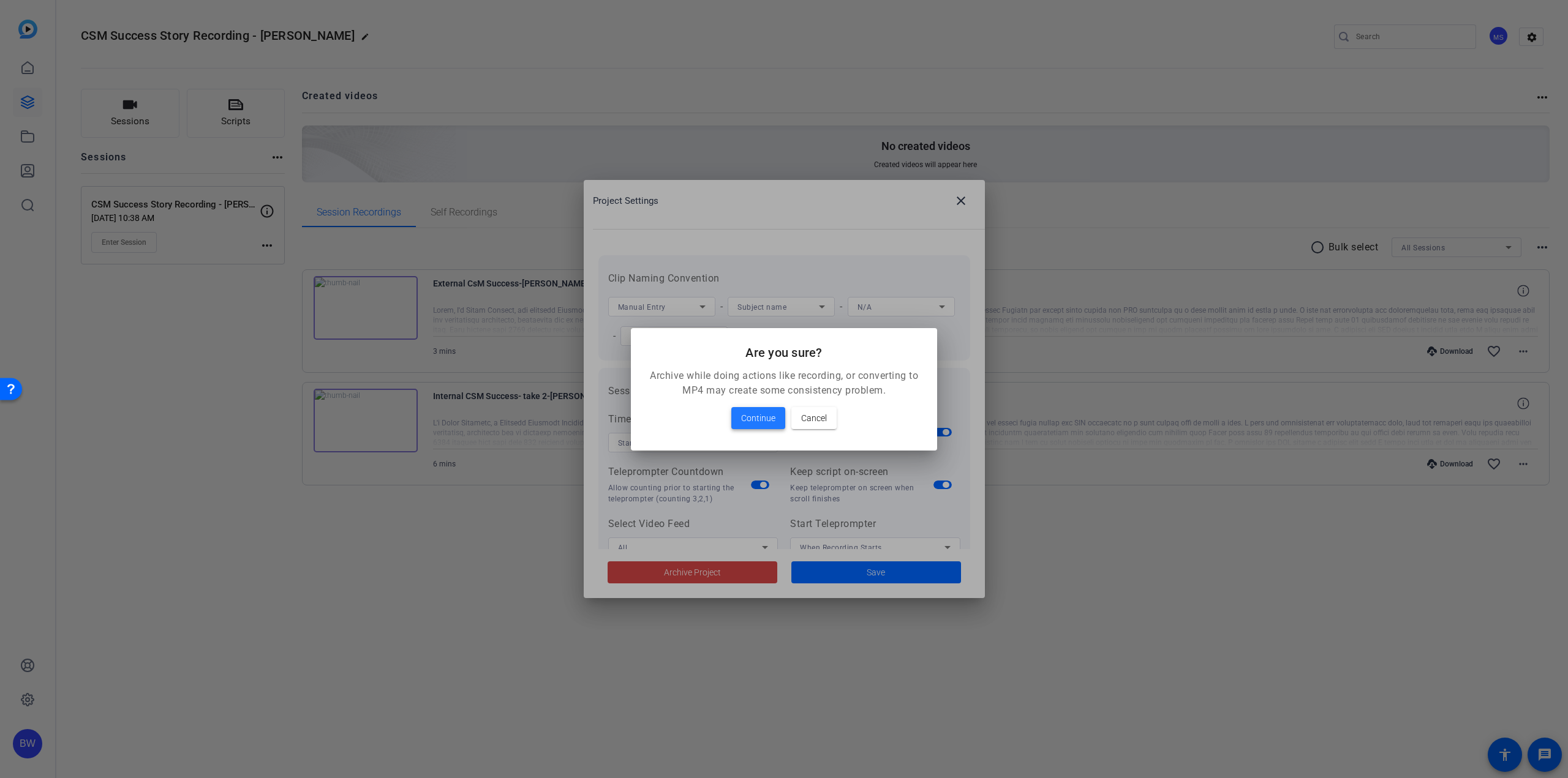
click at [772, 415] on span "Continue" at bounding box center [759, 417] width 34 height 15
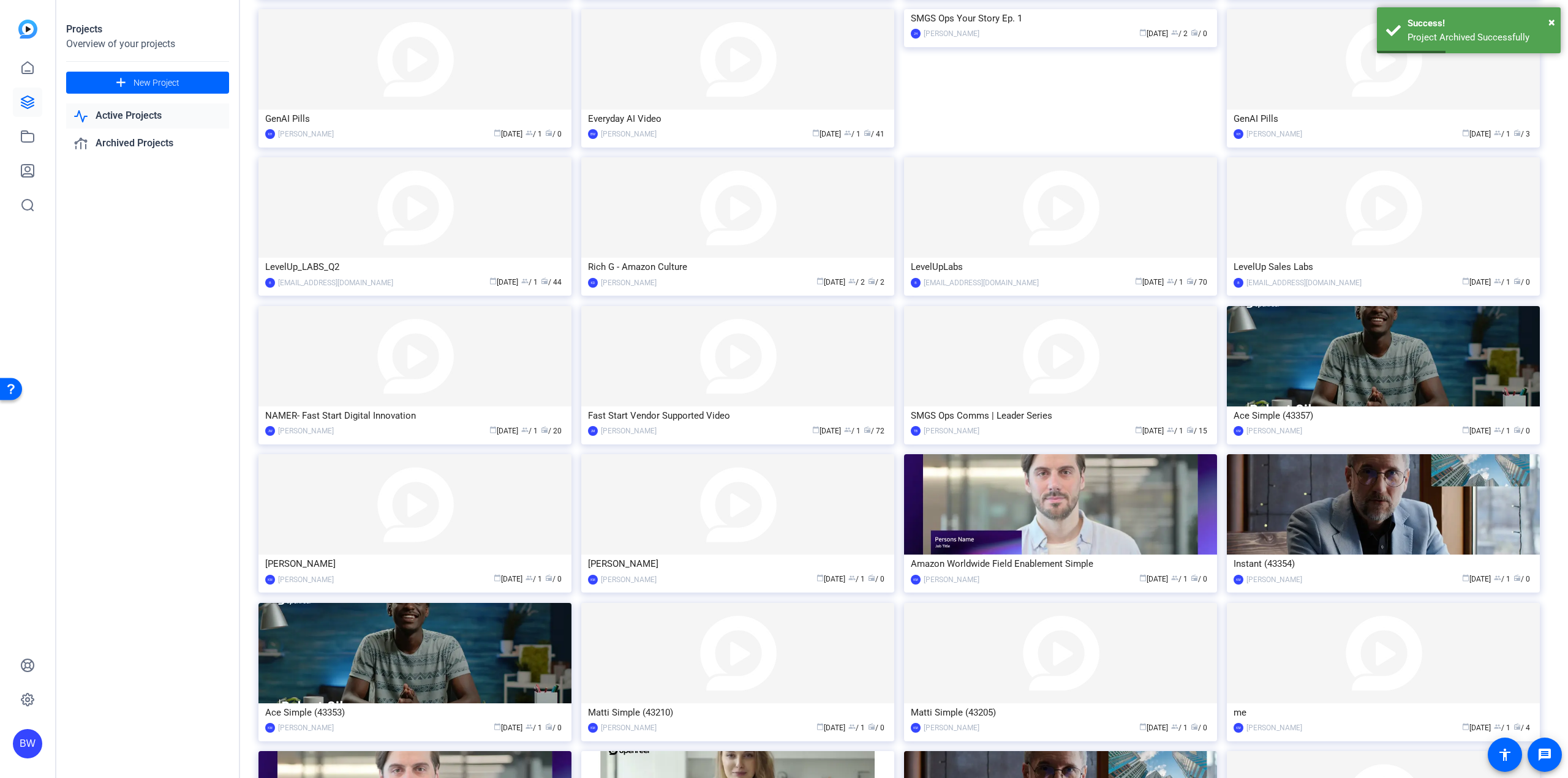
scroll to position [663, 0]
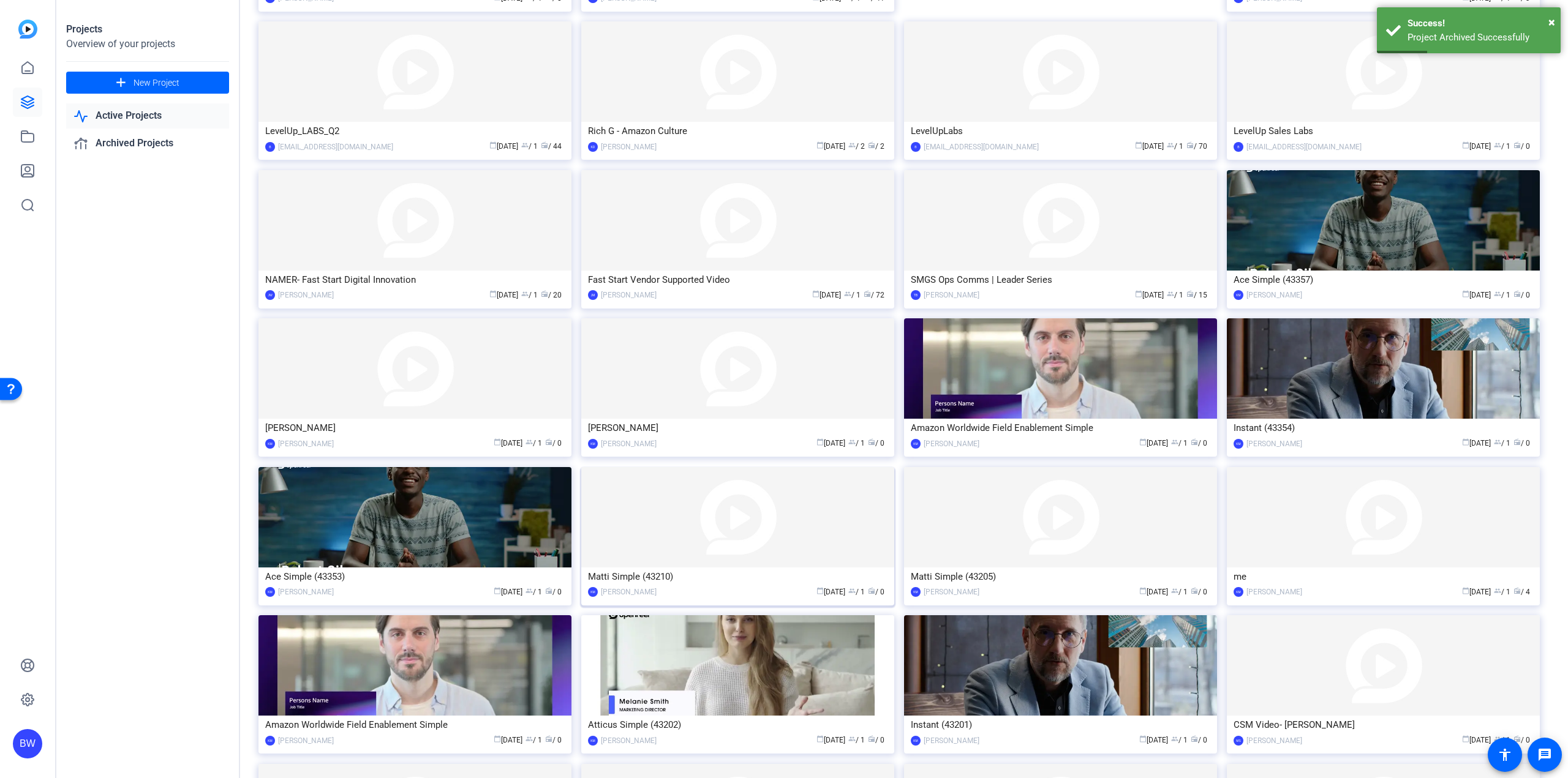
click at [778, 532] on img at bounding box center [737, 517] width 313 height 101
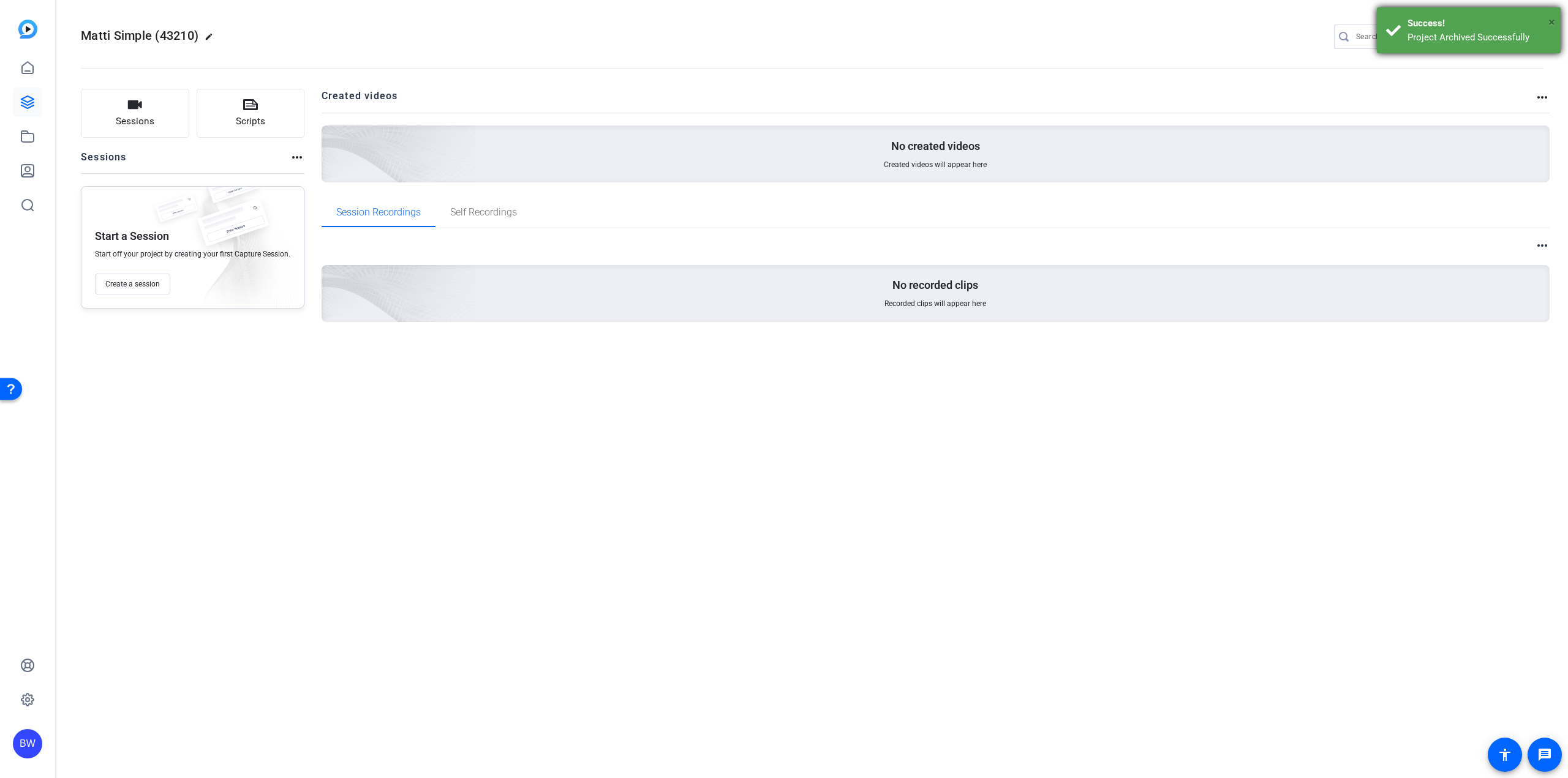
click at [1552, 20] on span "×" at bounding box center [1552, 22] width 7 height 15
click at [1537, 32] on mat-icon "settings" at bounding box center [1532, 37] width 24 height 18
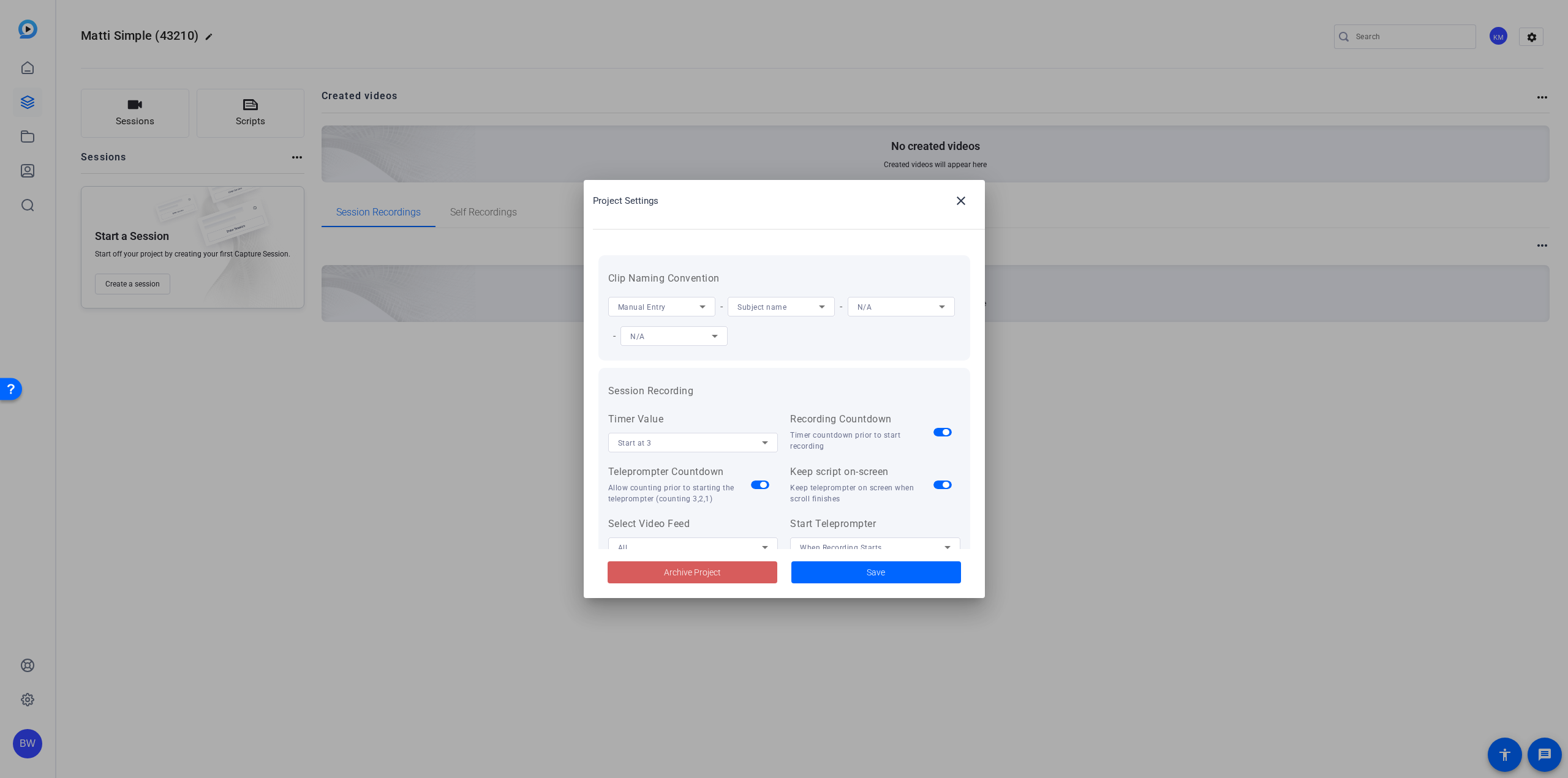
click at [731, 577] on span at bounding box center [692, 572] width 170 height 29
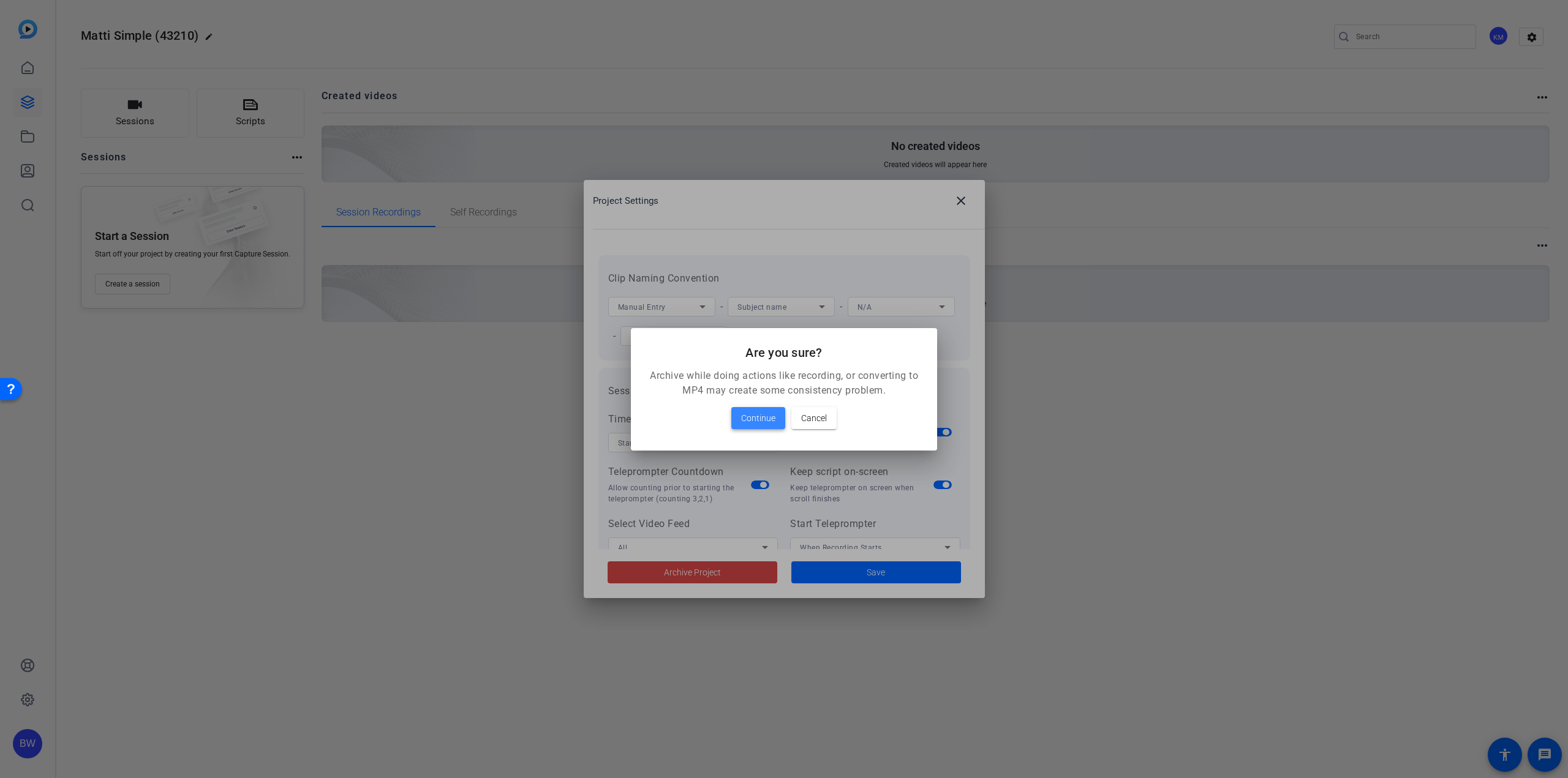
click at [767, 408] on span at bounding box center [758, 418] width 54 height 29
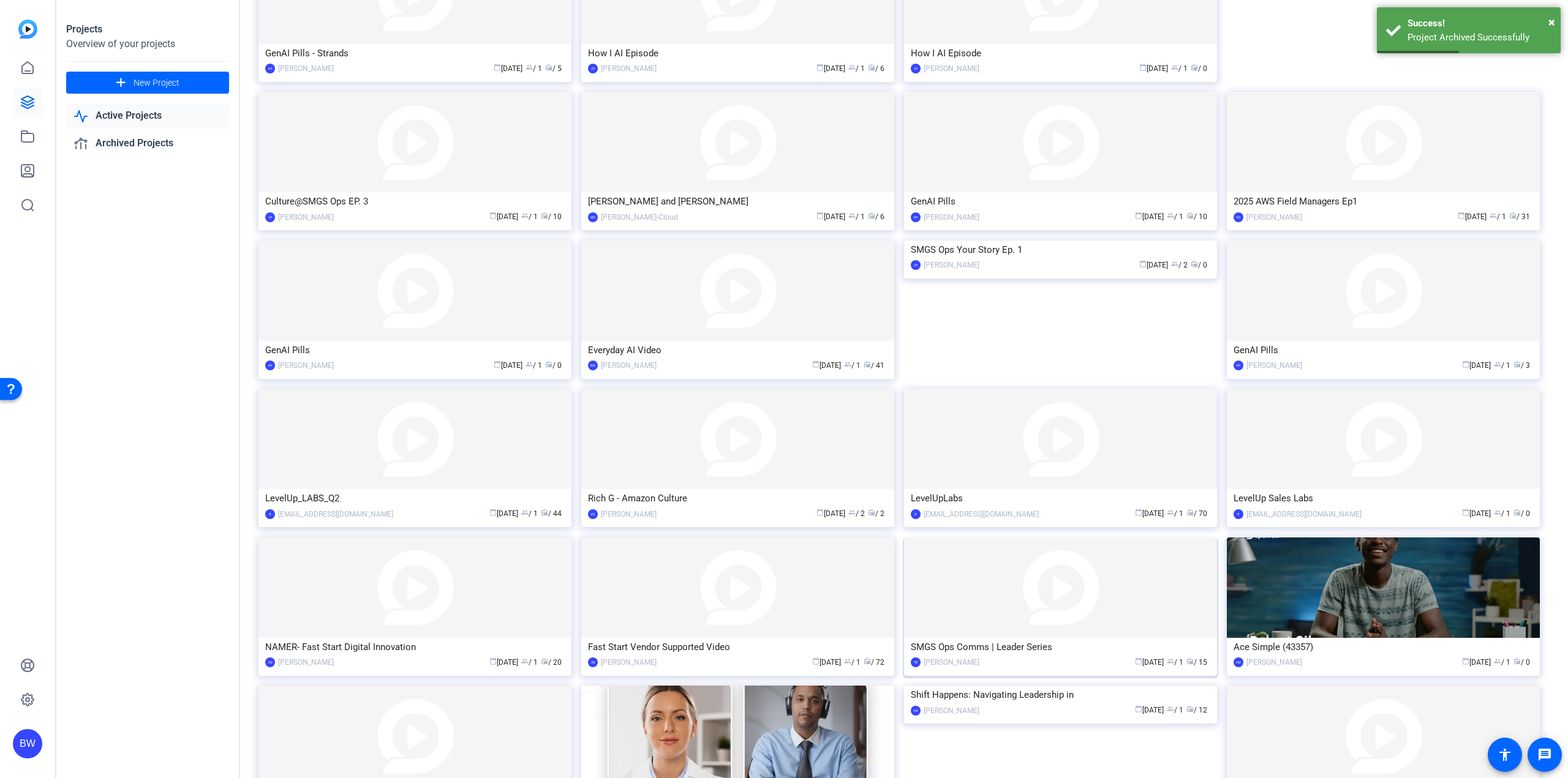
scroll to position [417, 0]
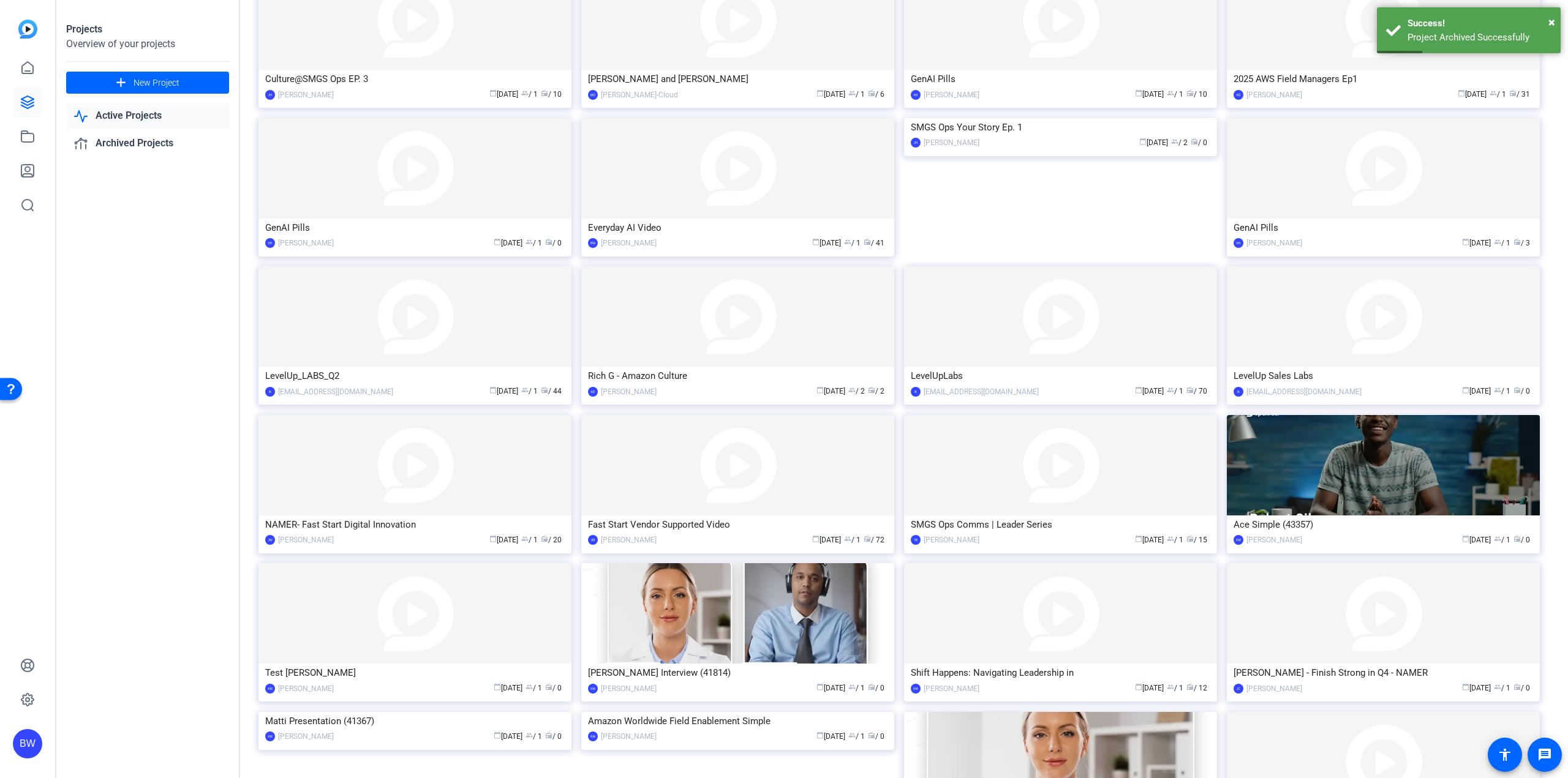
click at [1015, 611] on img at bounding box center [1060, 613] width 313 height 101
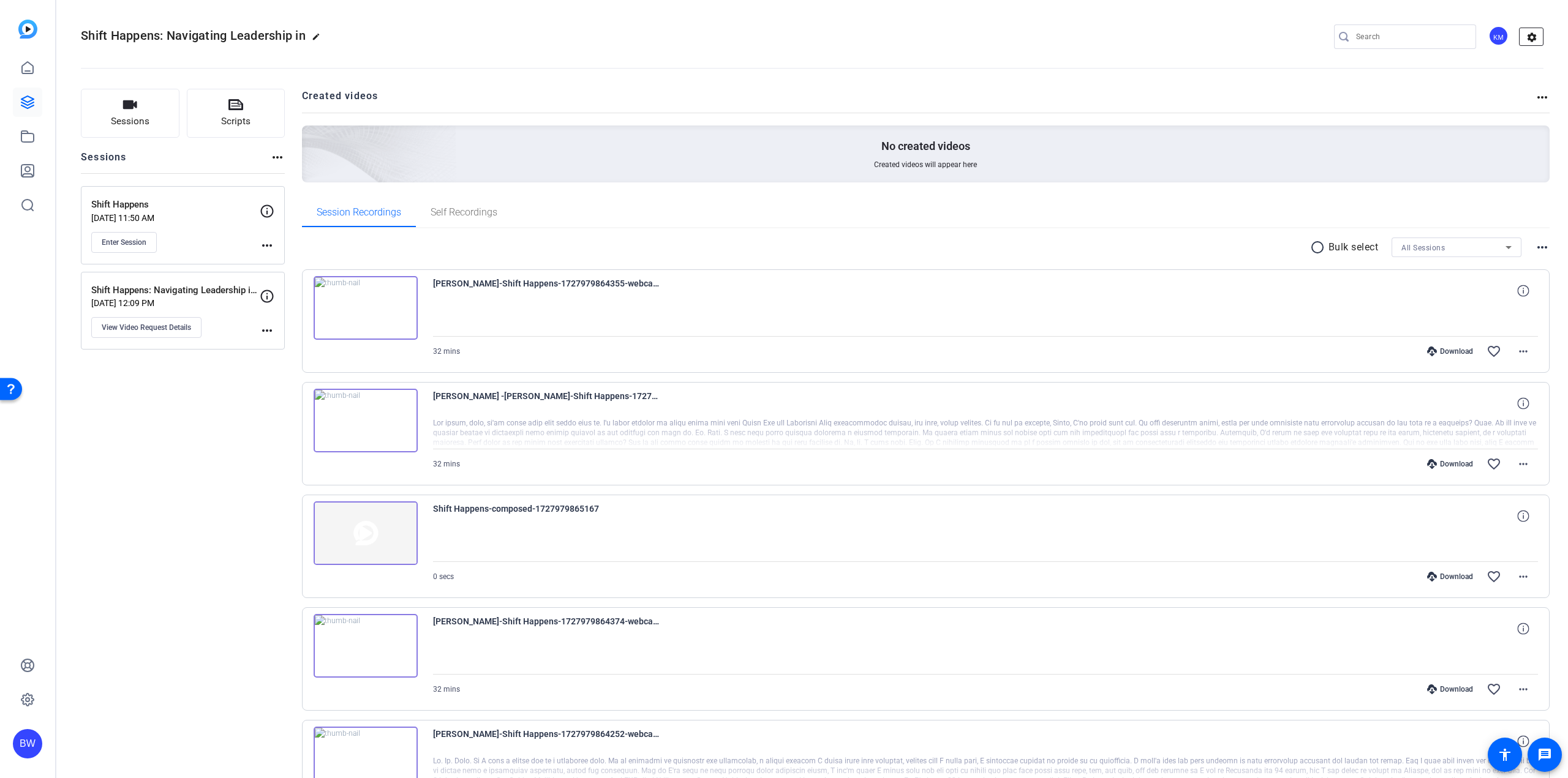
click at [1530, 28] on mat-icon "settings" at bounding box center [1532, 37] width 24 height 18
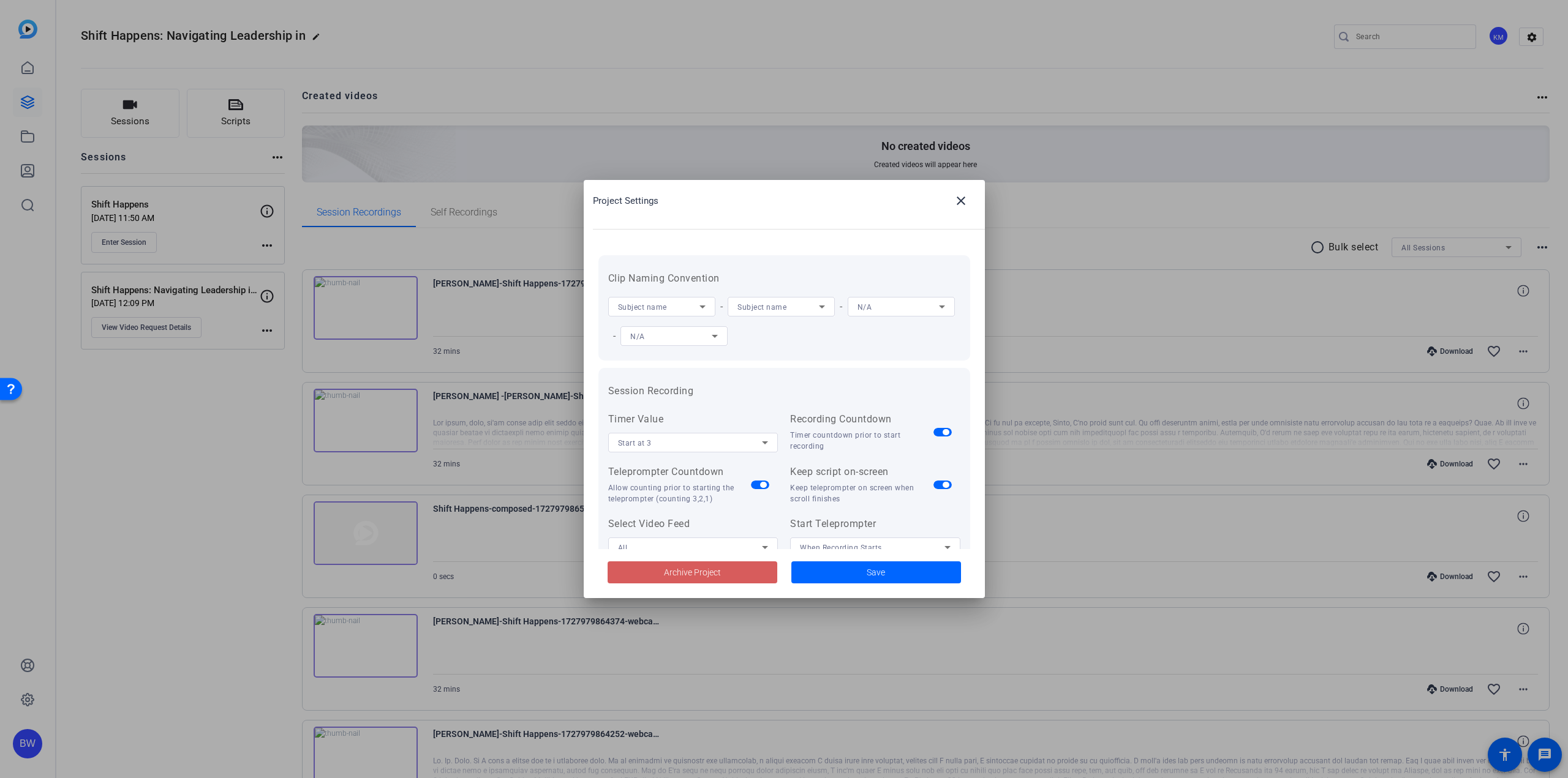
click at [746, 571] on span at bounding box center [692, 572] width 170 height 29
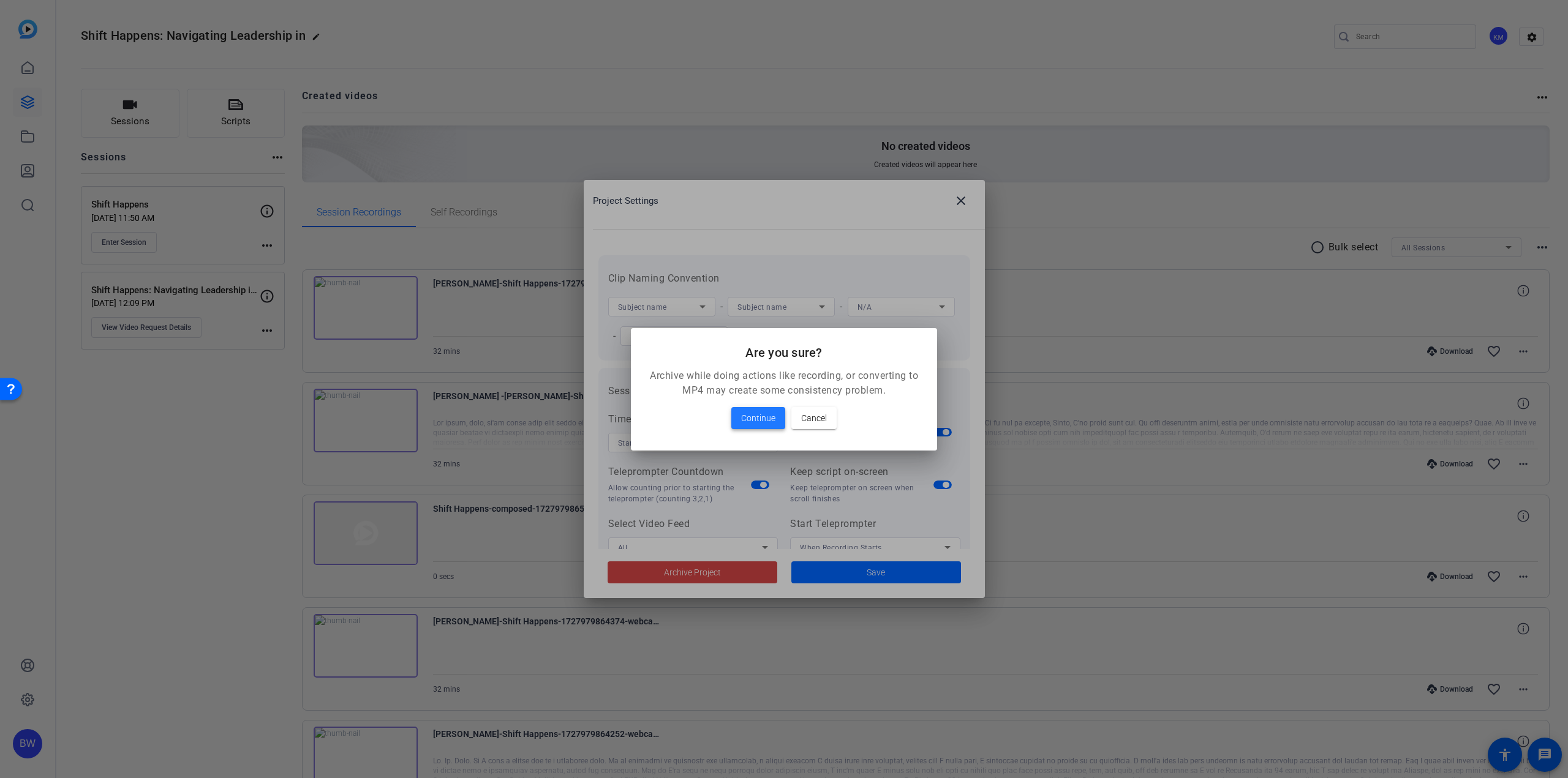
click at [769, 417] on span "Continue" at bounding box center [759, 417] width 34 height 15
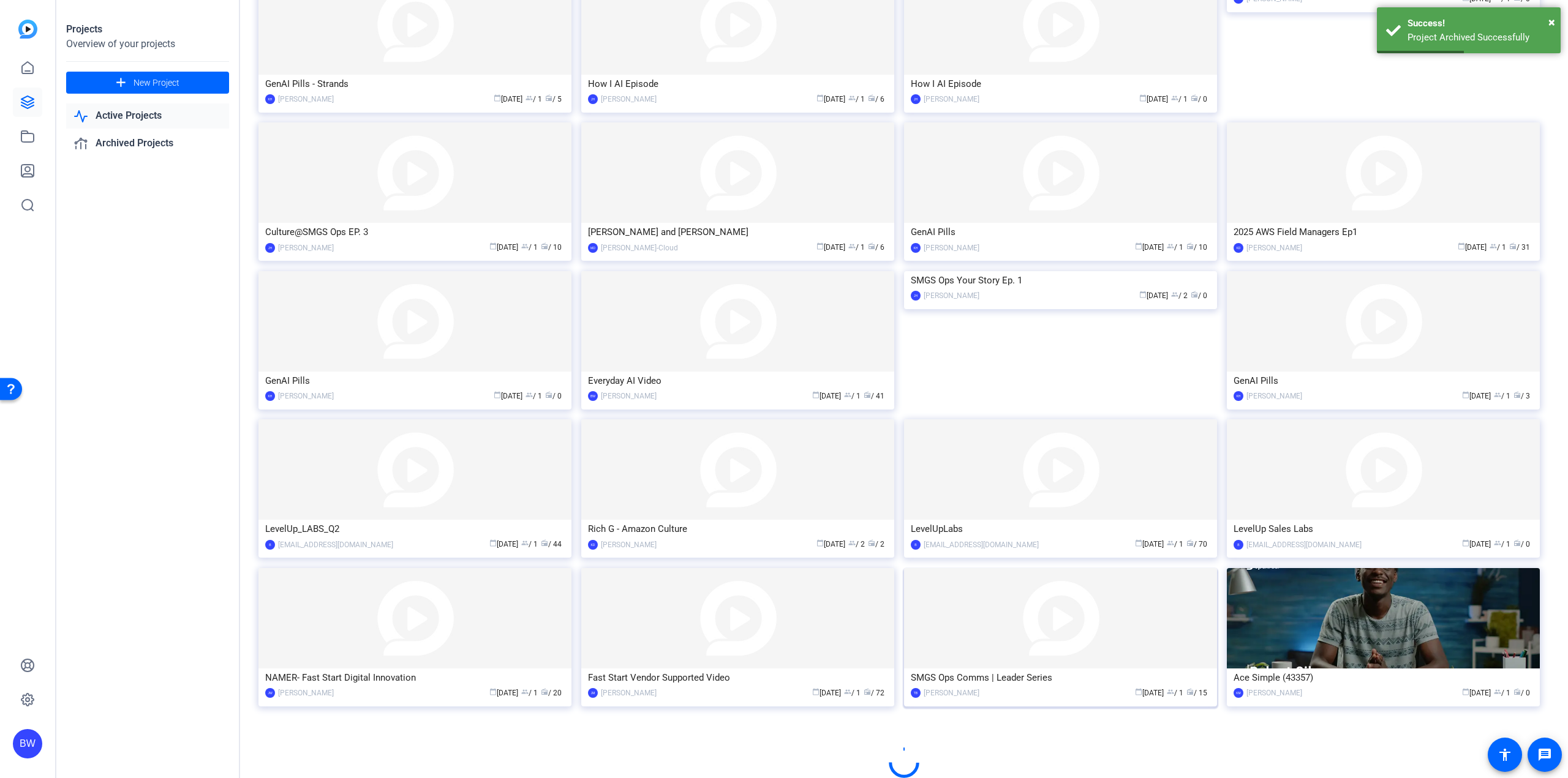
scroll to position [295, 0]
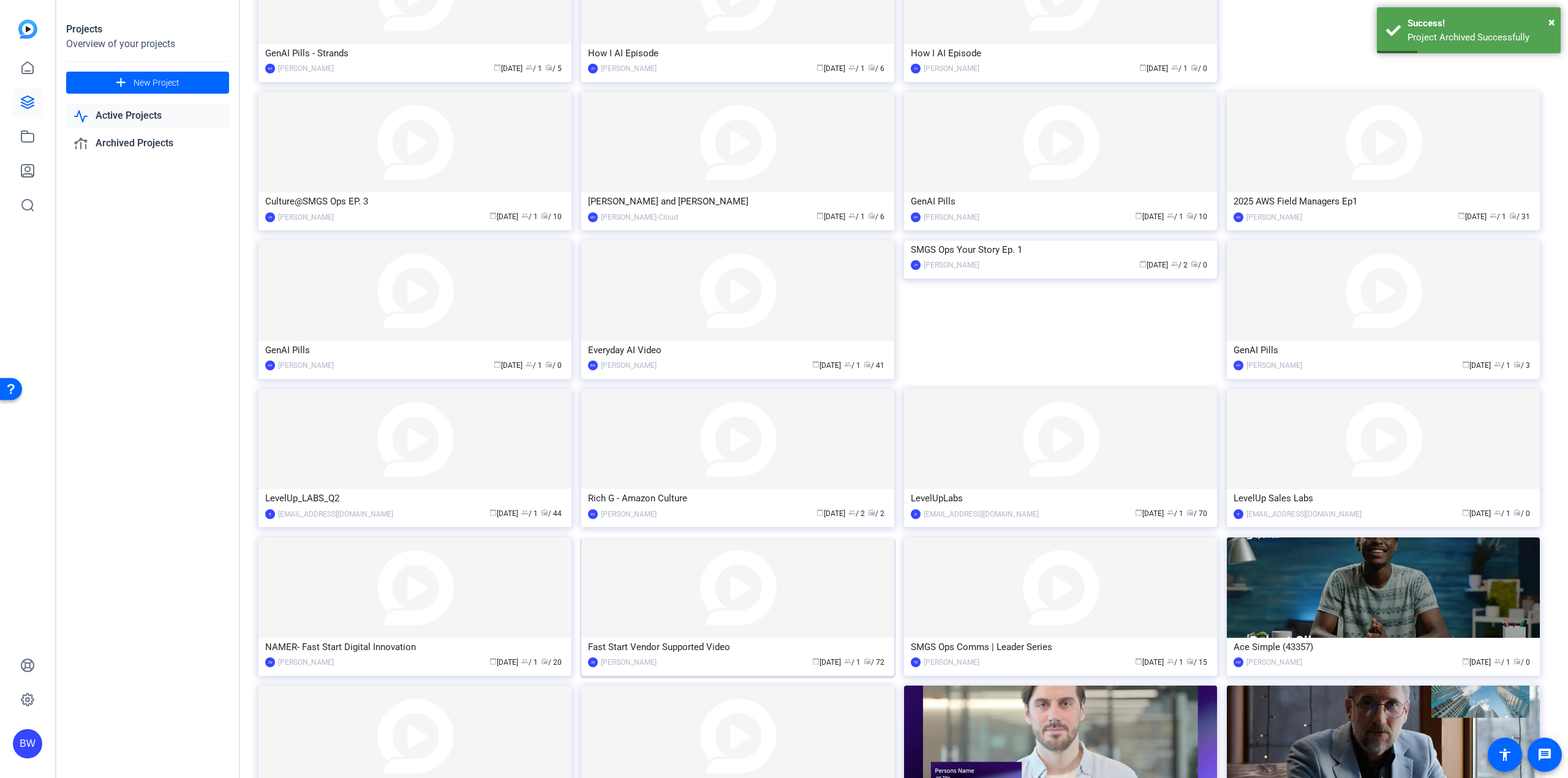
click at [766, 597] on img at bounding box center [737, 588] width 313 height 101
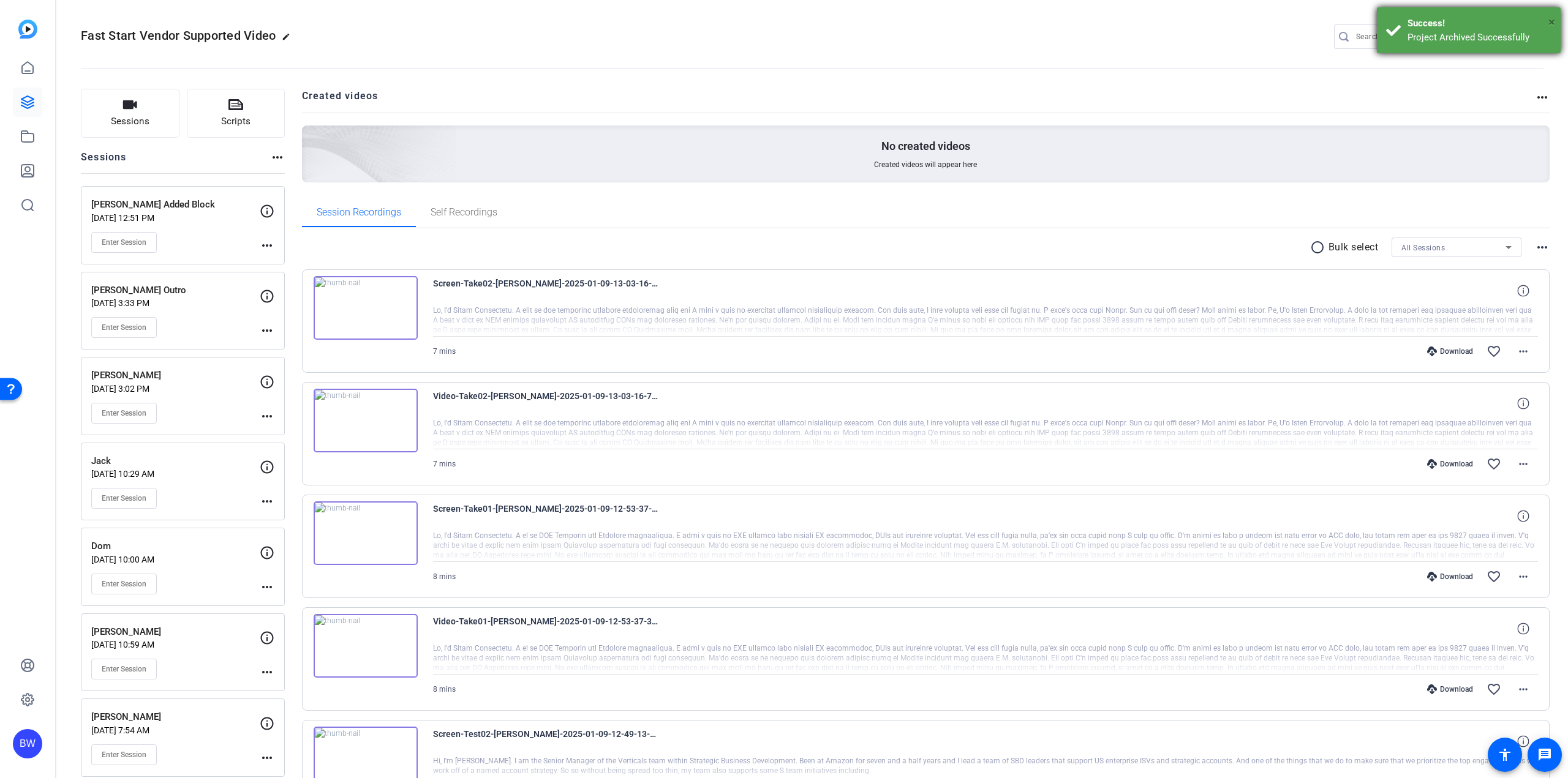
click at [1553, 20] on span "×" at bounding box center [1552, 22] width 7 height 15
click at [1531, 36] on mat-icon "settings" at bounding box center [1532, 37] width 24 height 18
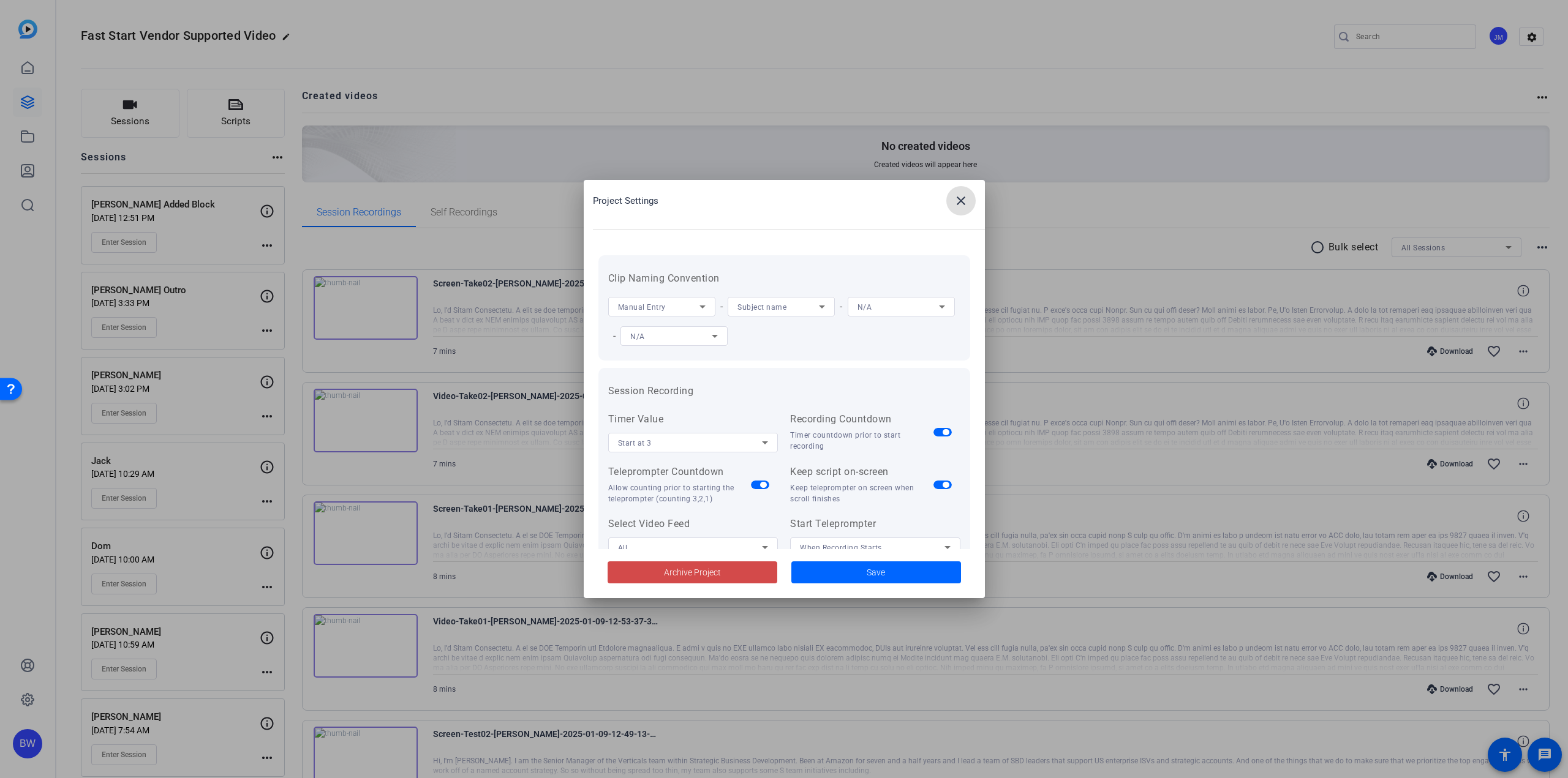
click at [735, 577] on span at bounding box center [692, 572] width 170 height 29
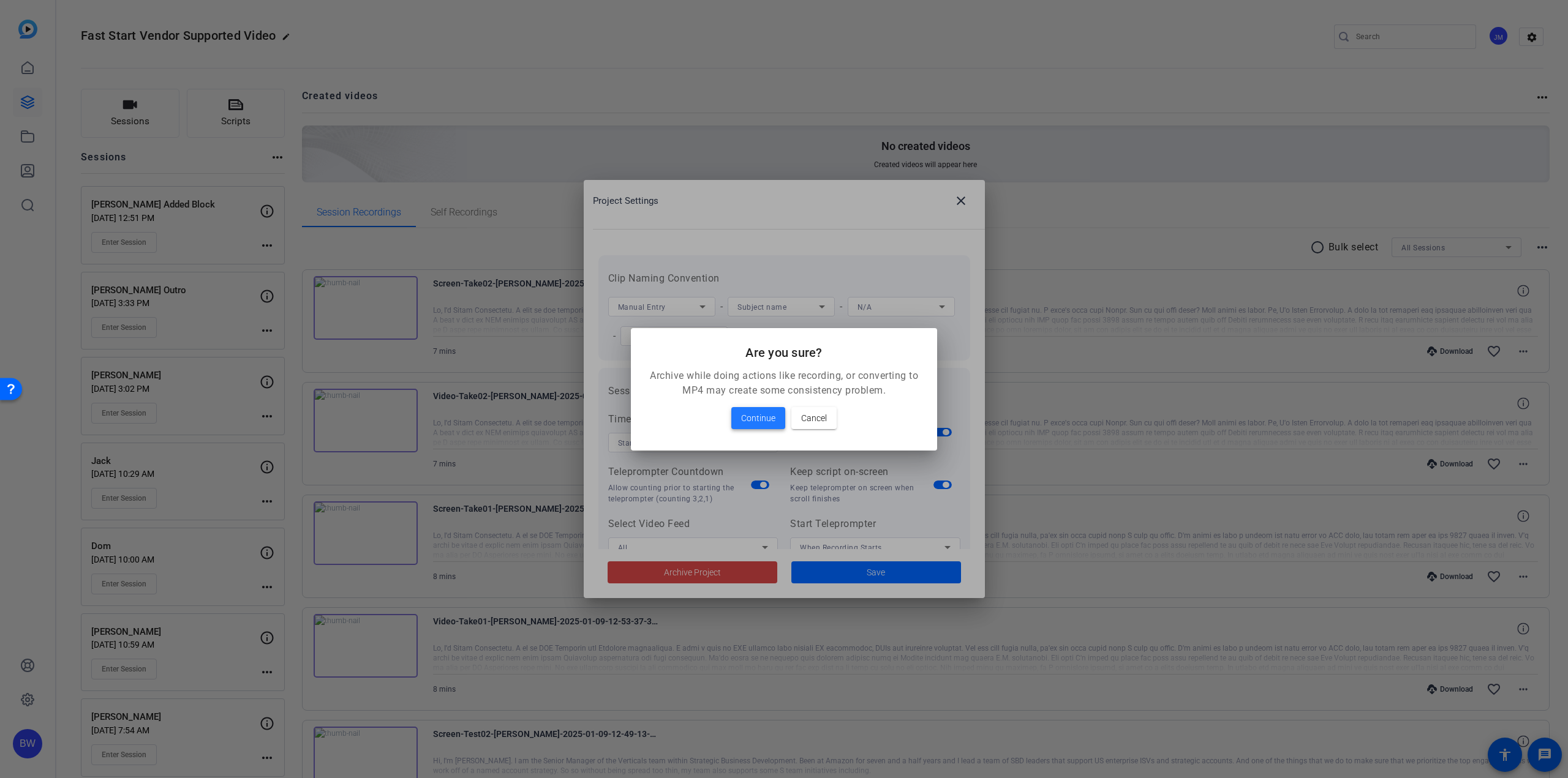
click at [757, 408] on span at bounding box center [758, 418] width 54 height 29
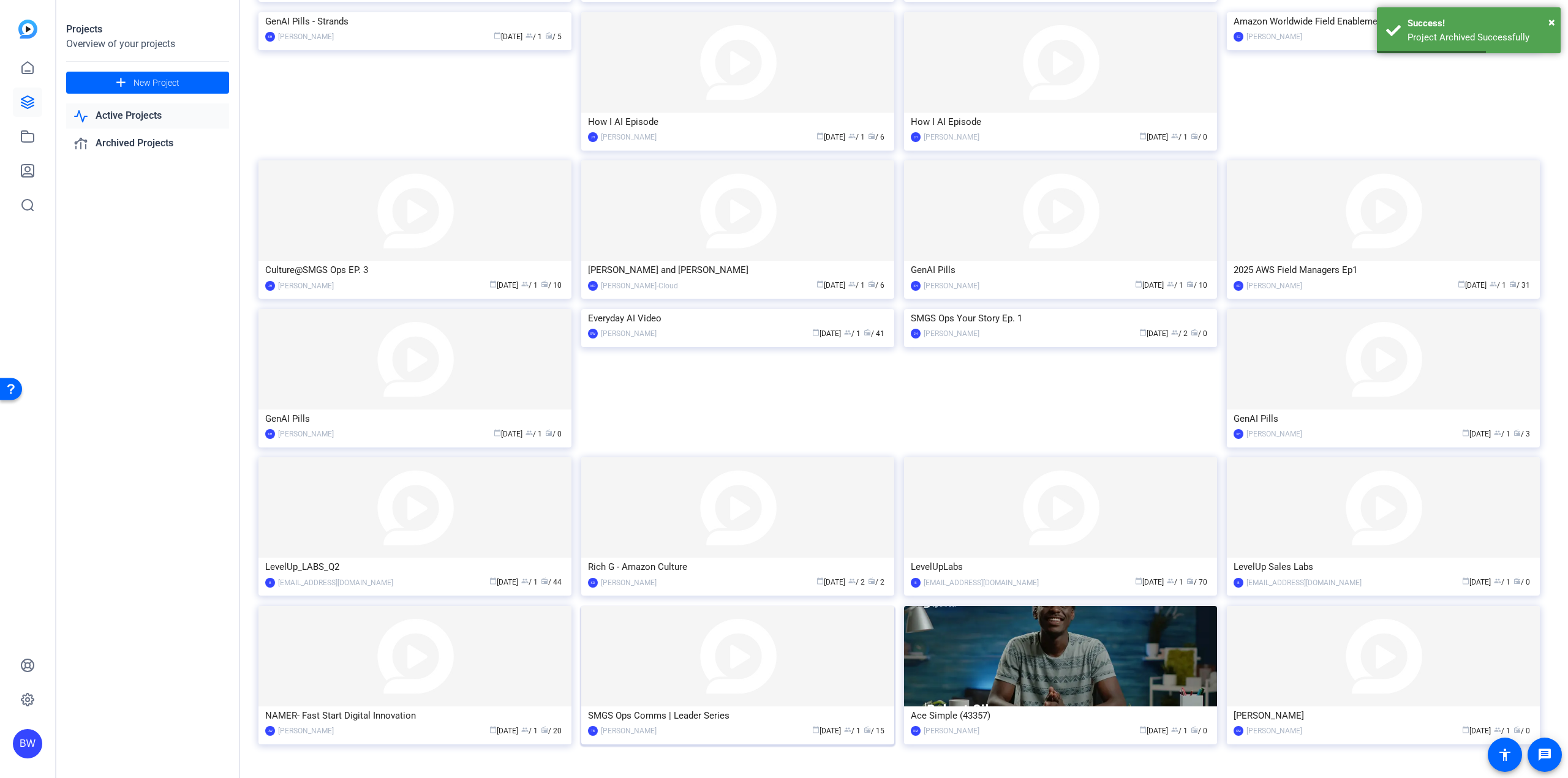
scroll to position [295, 0]
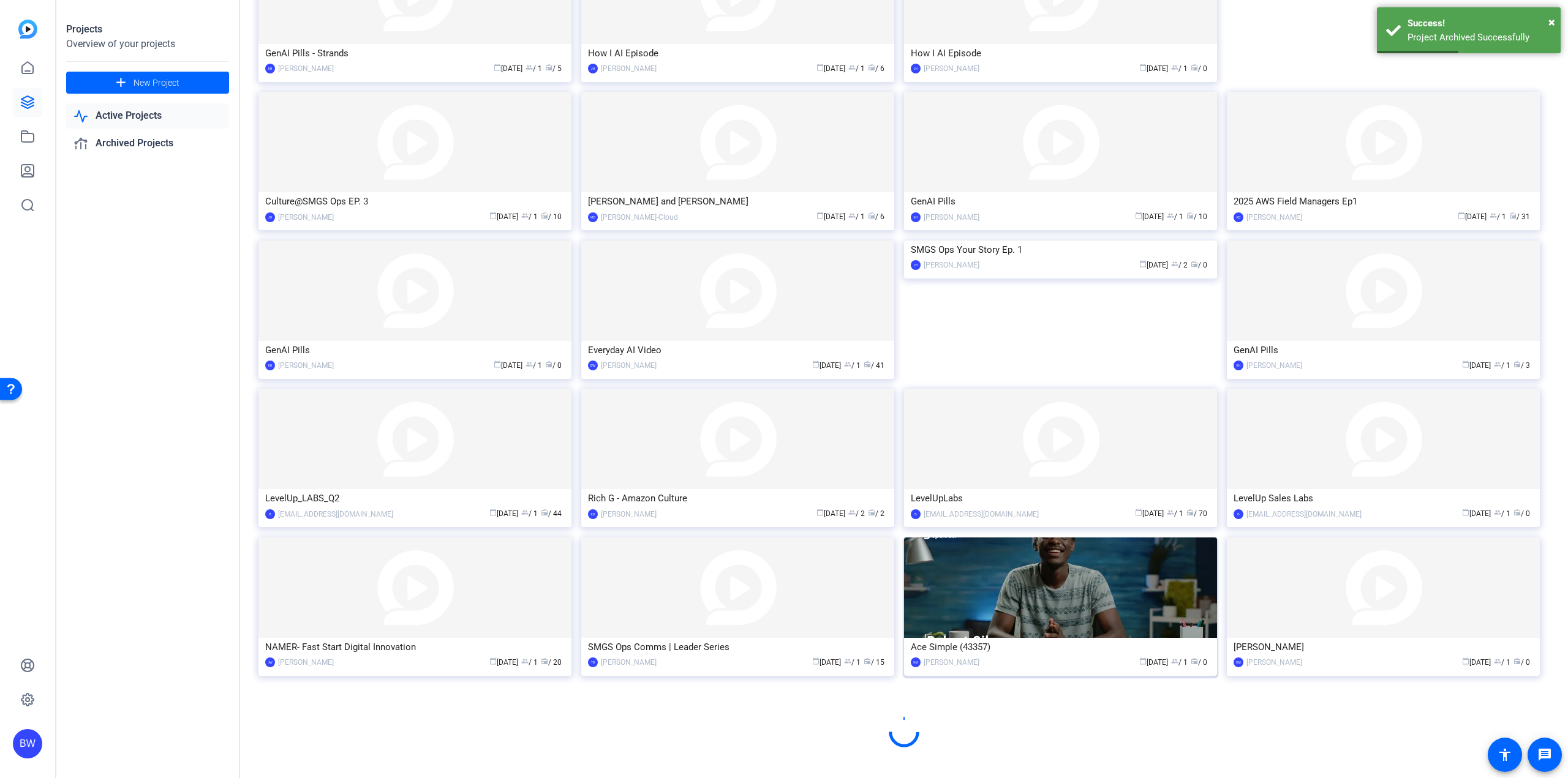
click at [992, 616] on img at bounding box center [1060, 588] width 313 height 101
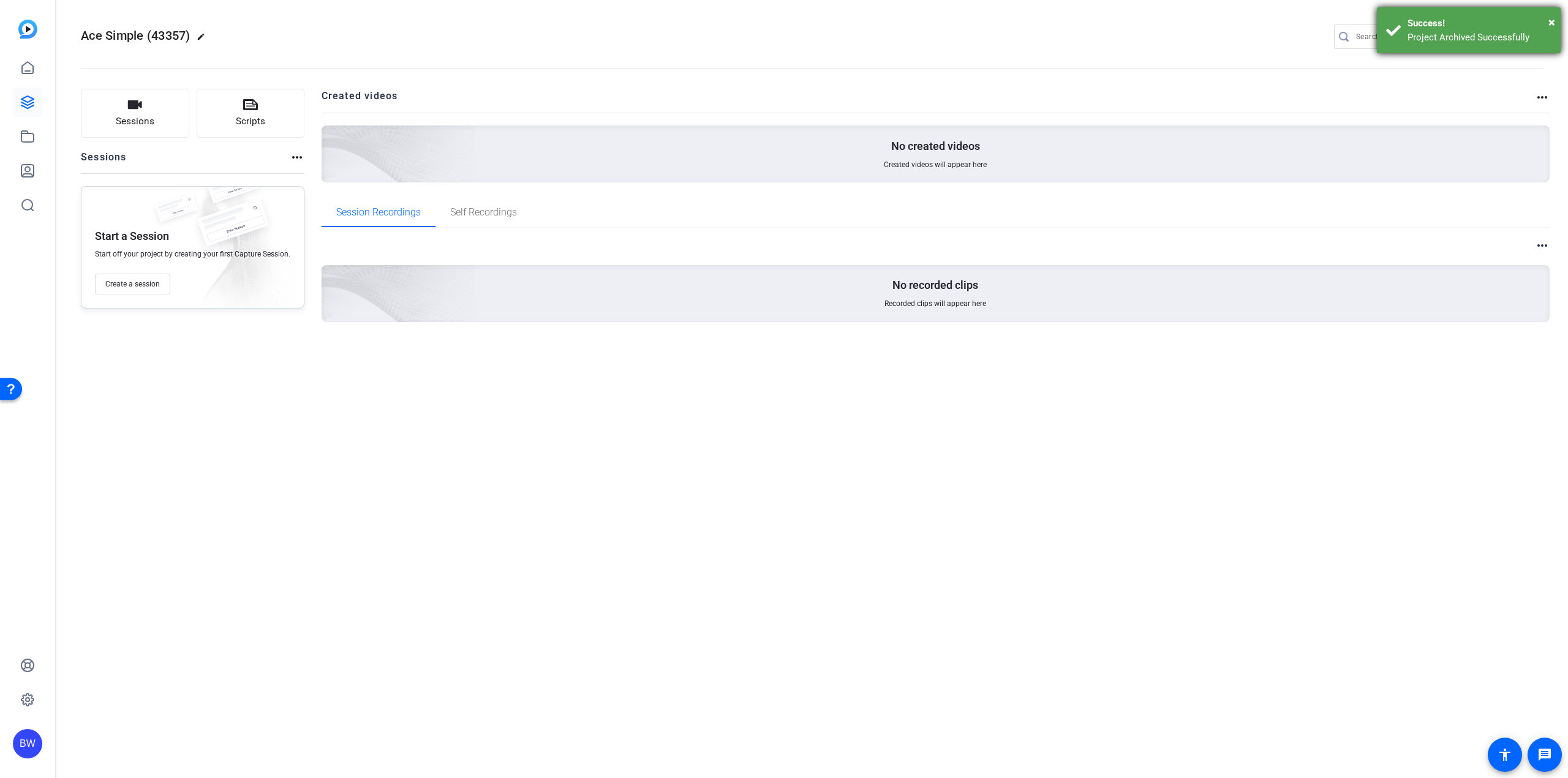
click at [1555, 18] on div "× Success! Project Archived Successfully" at bounding box center [1468, 30] width 183 height 46
click at [1530, 33] on mat-icon "settings" at bounding box center [1532, 37] width 24 height 18
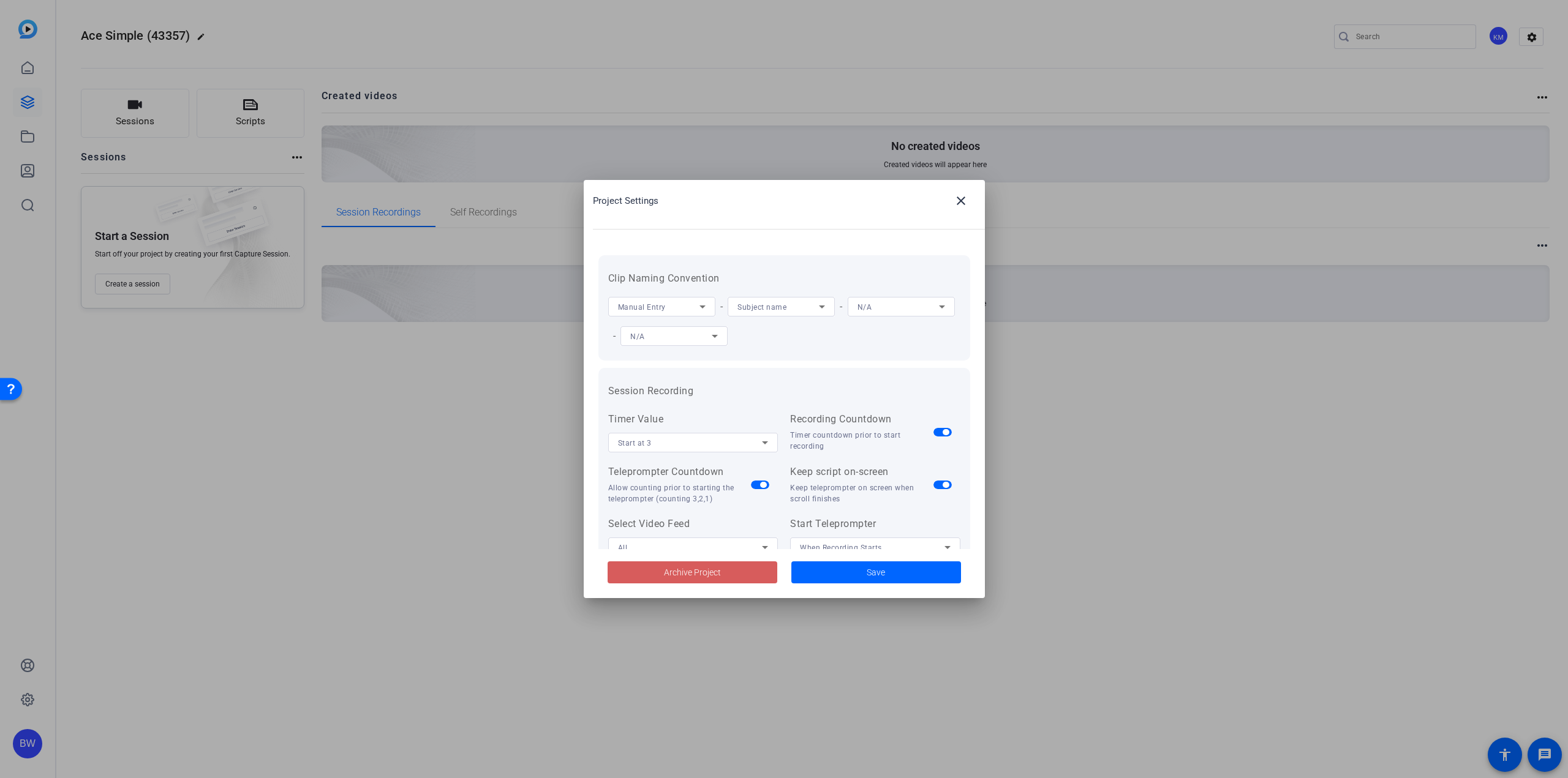
click at [725, 576] on span at bounding box center [692, 572] width 170 height 29
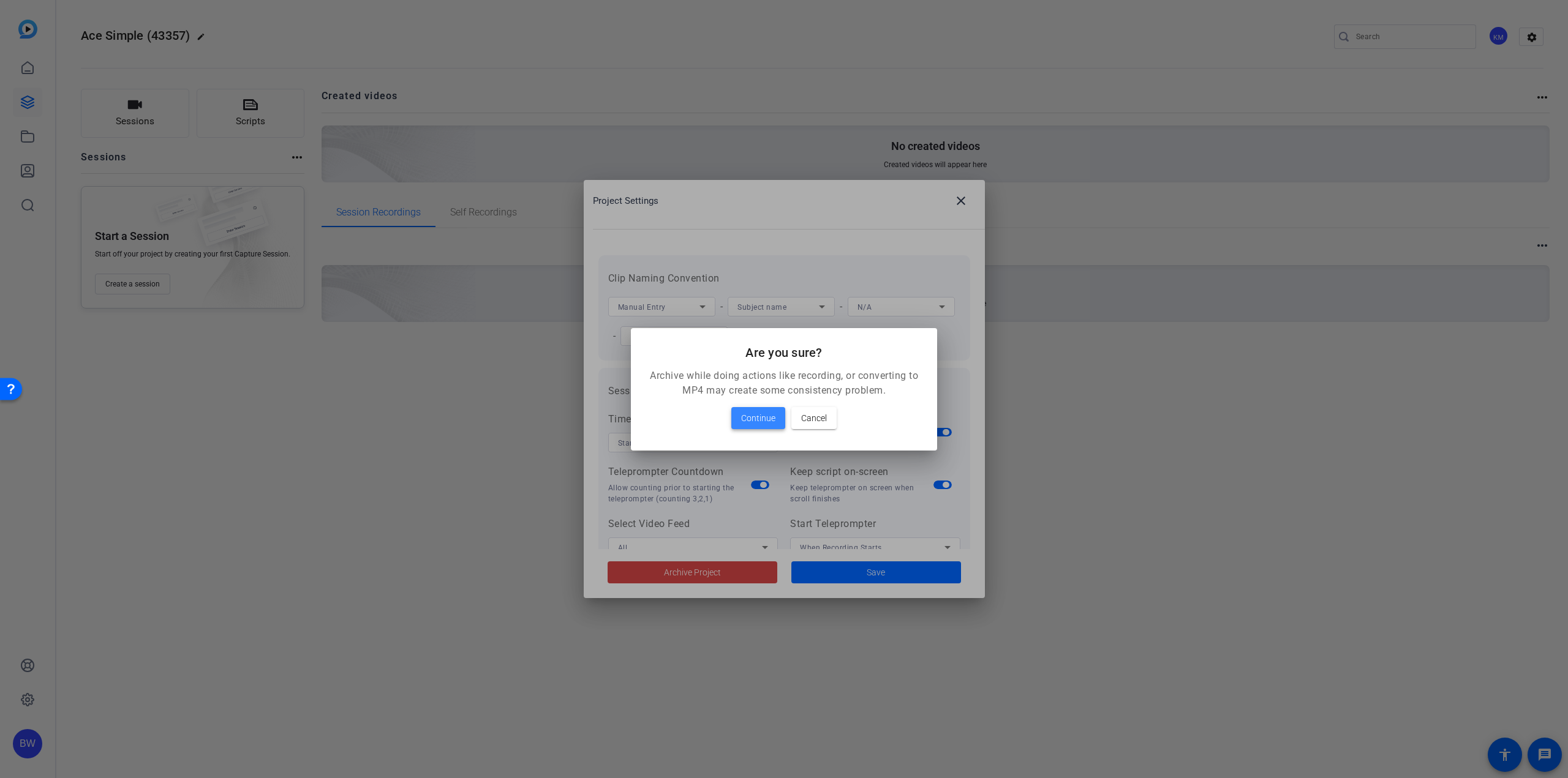
click at [767, 422] on span "Continue" at bounding box center [759, 417] width 34 height 15
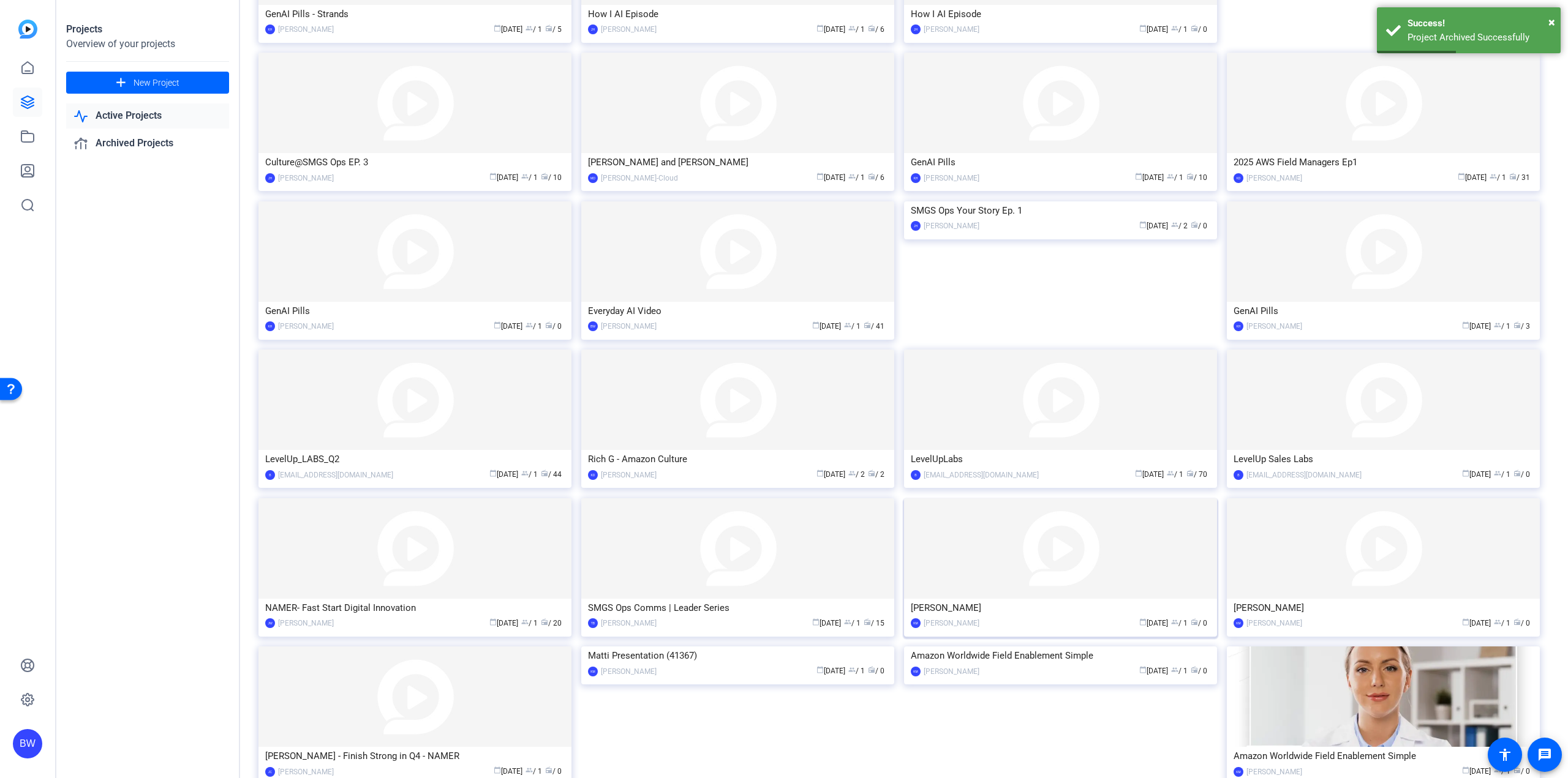
scroll to position [356, 0]
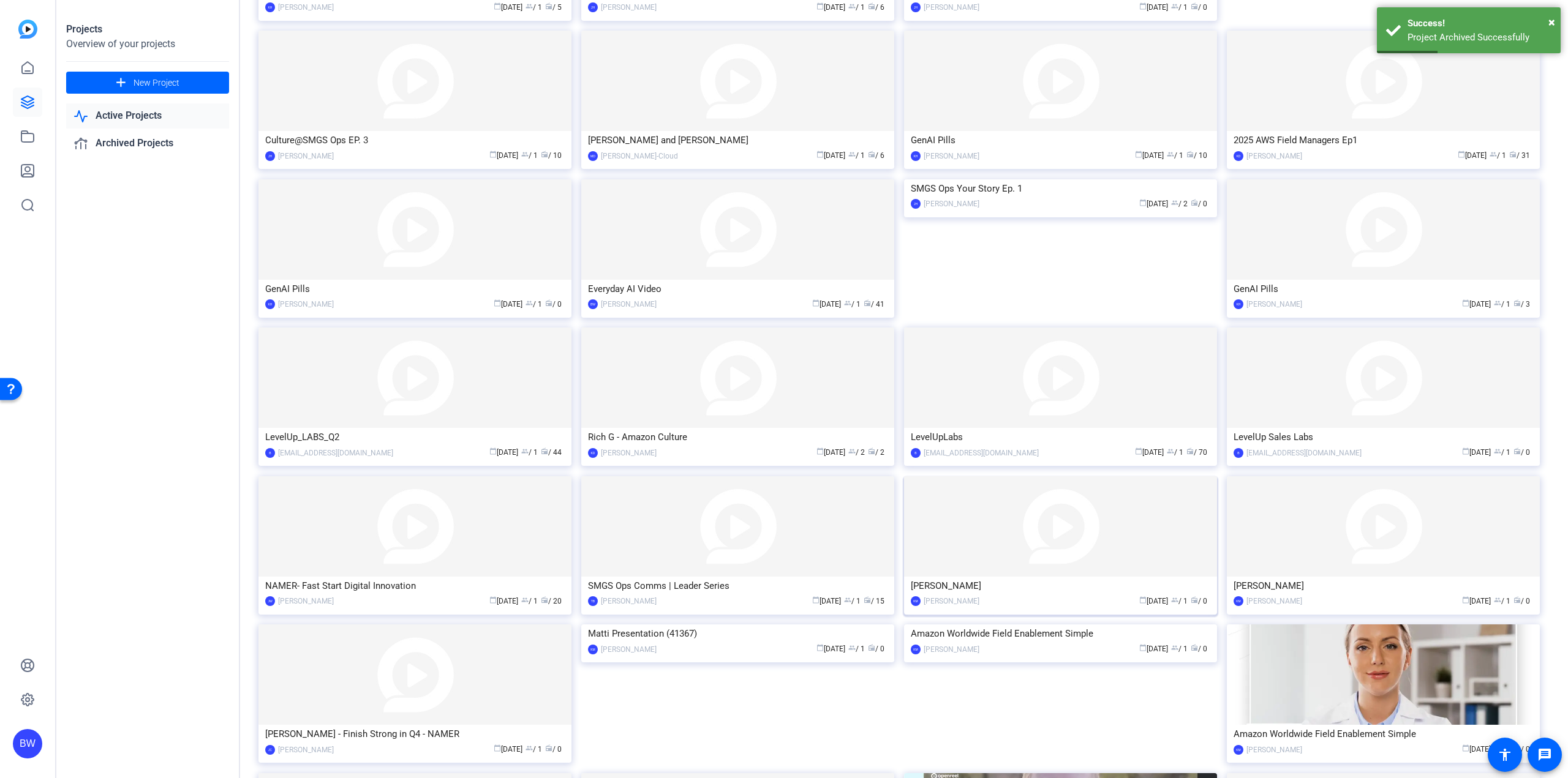
click at [1043, 538] on img at bounding box center [1060, 526] width 313 height 101
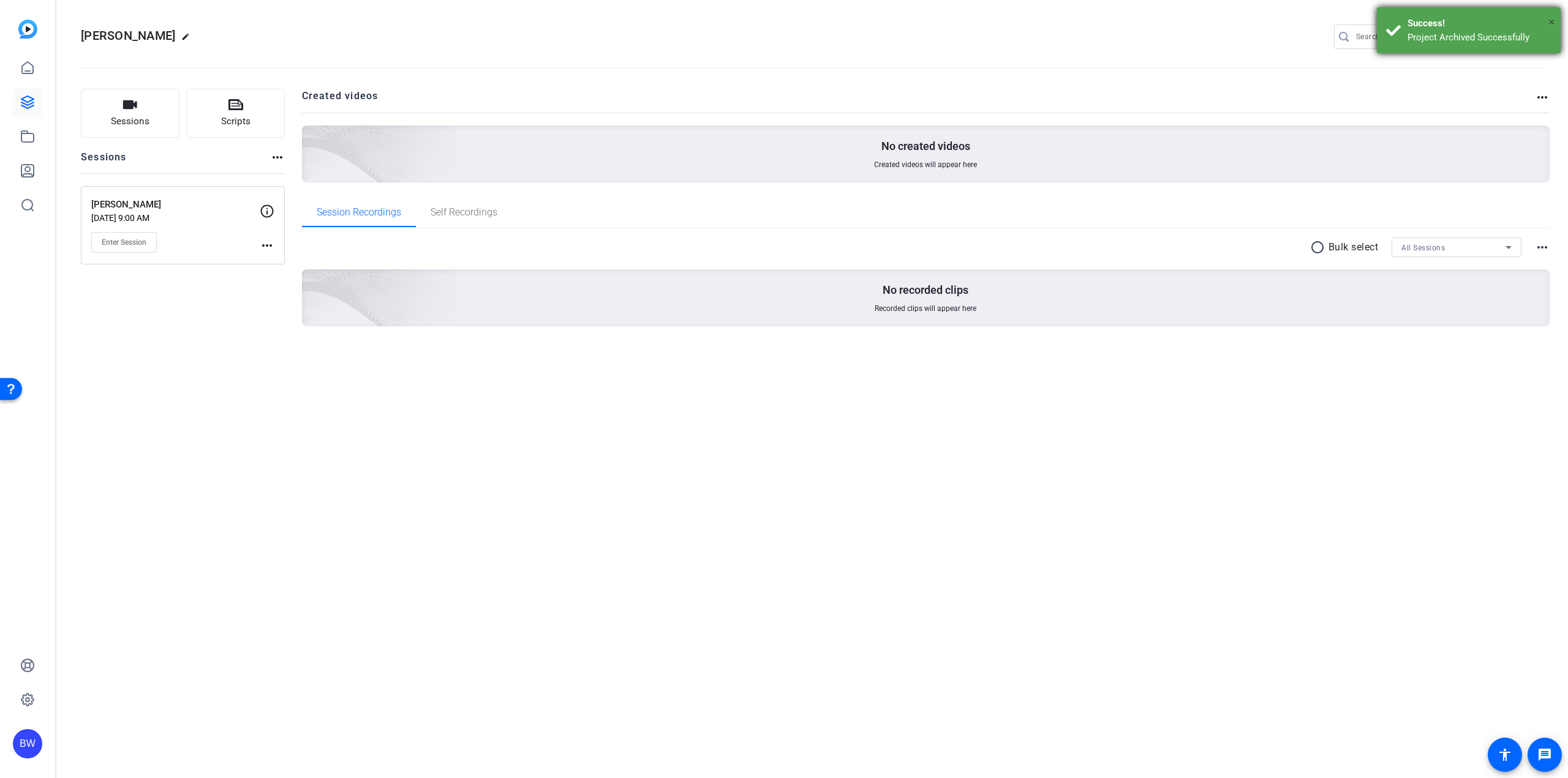
click at [1550, 27] on span "×" at bounding box center [1552, 22] width 7 height 15
click at [1533, 34] on mat-icon "settings" at bounding box center [1532, 37] width 24 height 18
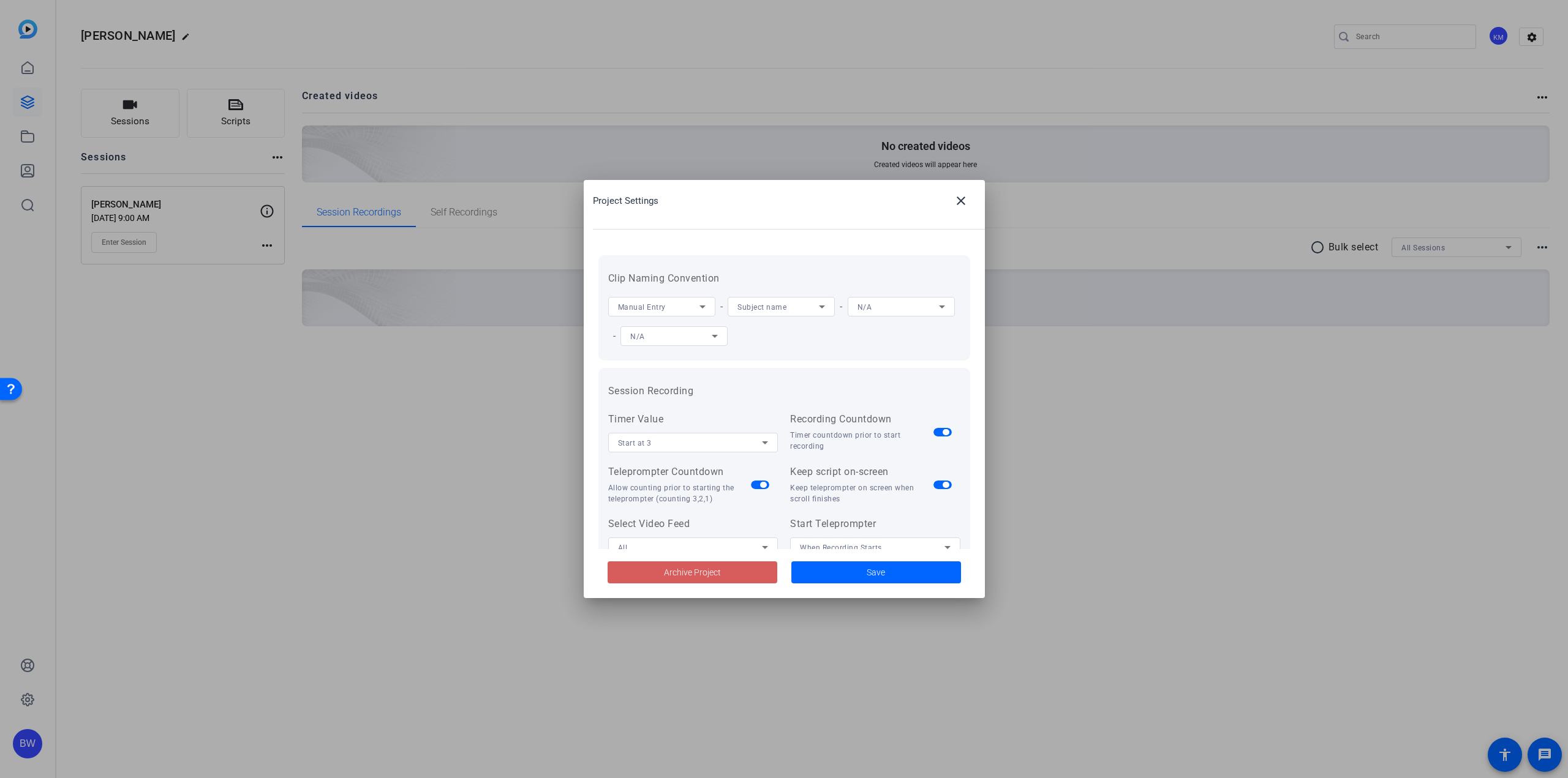
click at [710, 569] on span "Archive Project" at bounding box center [692, 572] width 57 height 13
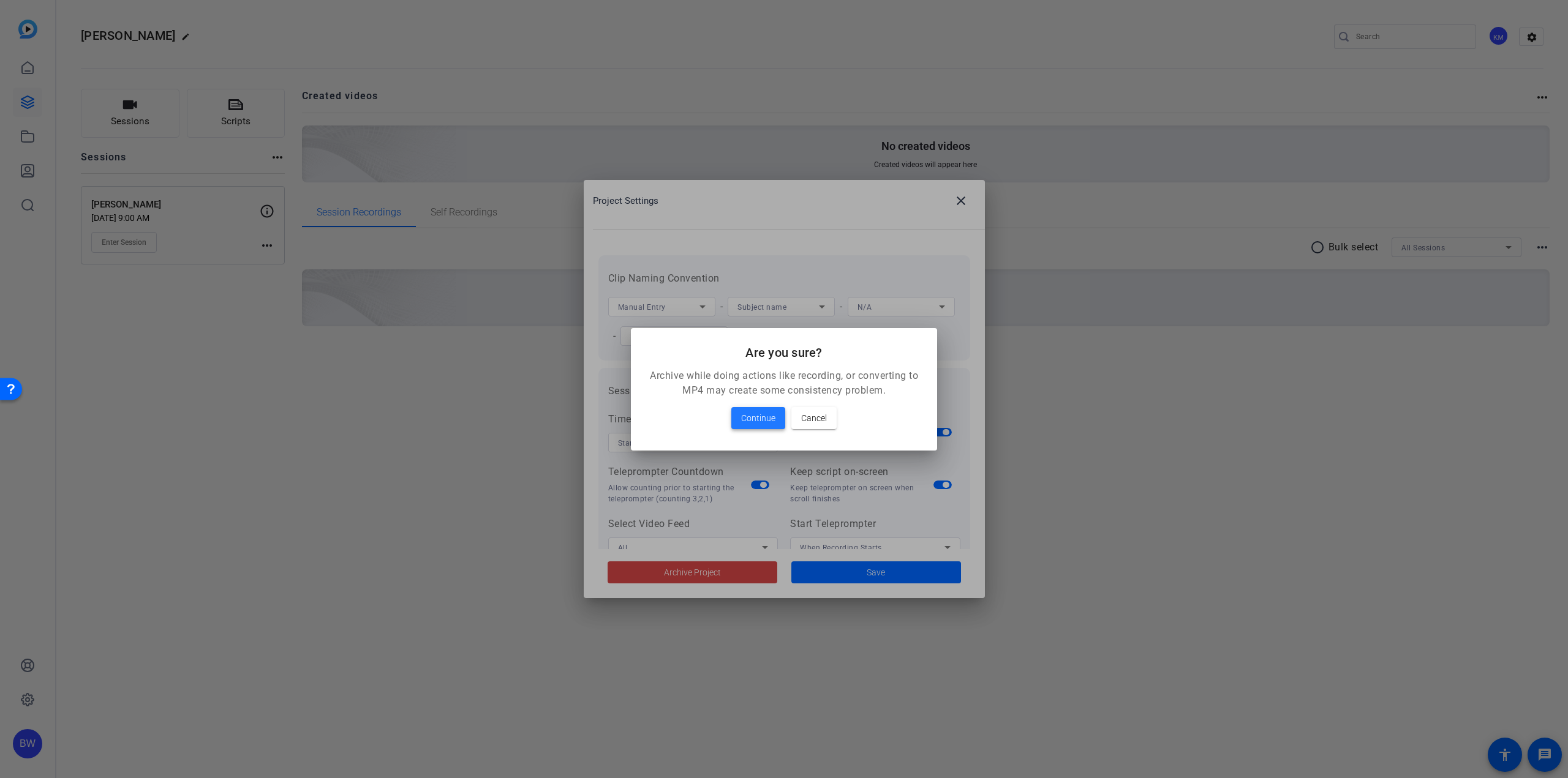
click at [764, 423] on span "Continue" at bounding box center [759, 417] width 34 height 15
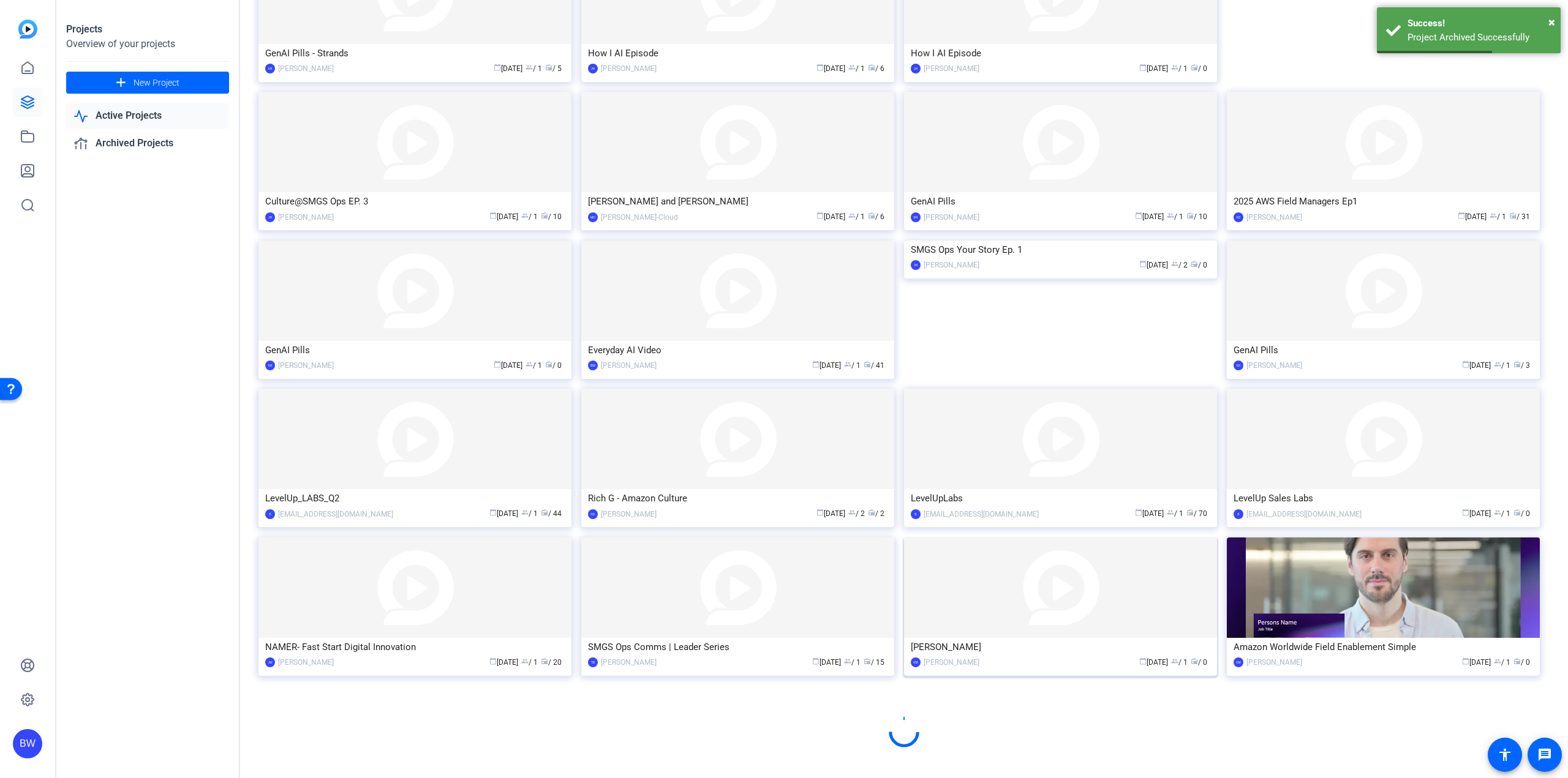
scroll to position [365, 0]
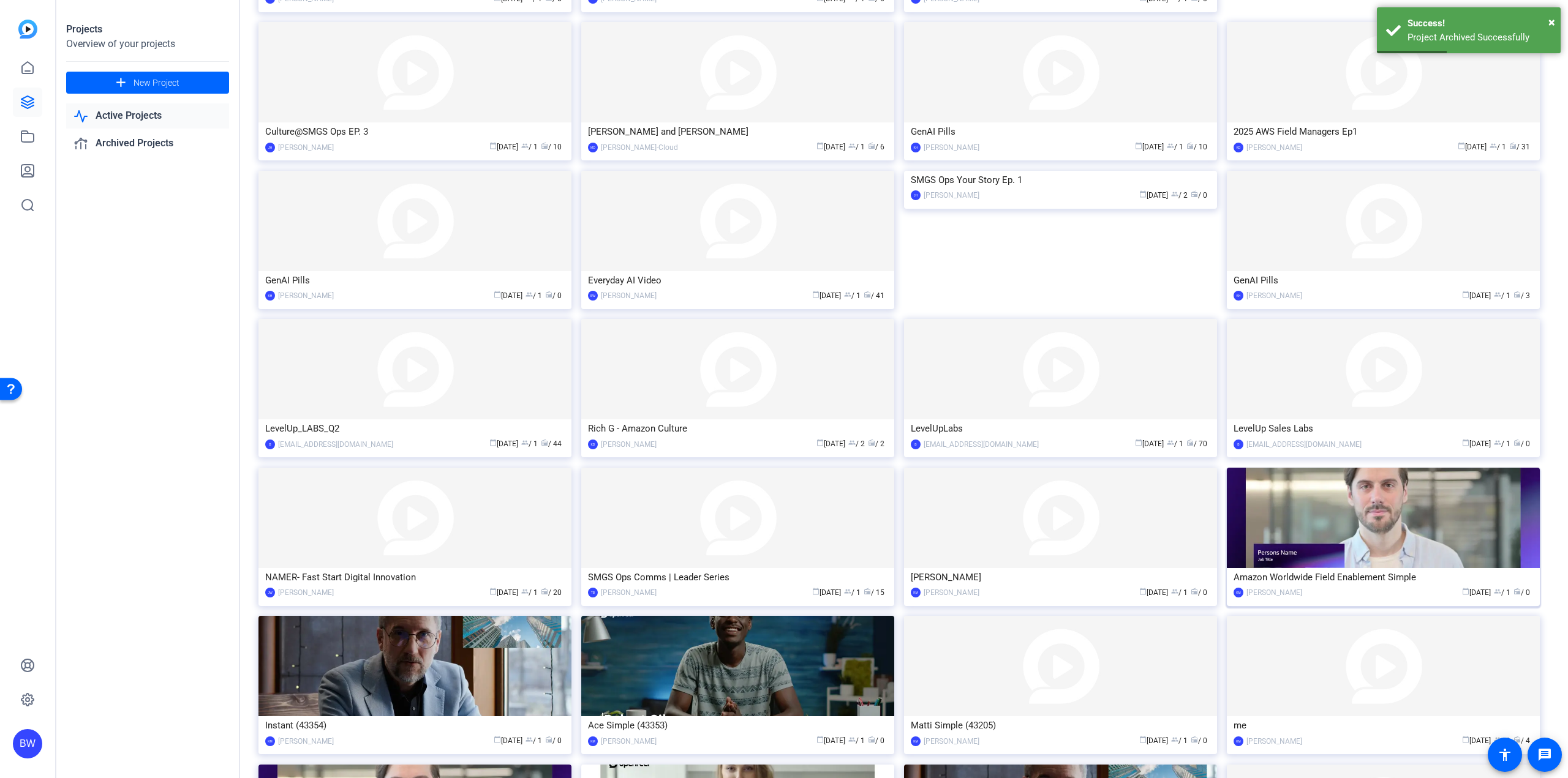
click at [1340, 536] on img at bounding box center [1383, 517] width 313 height 101
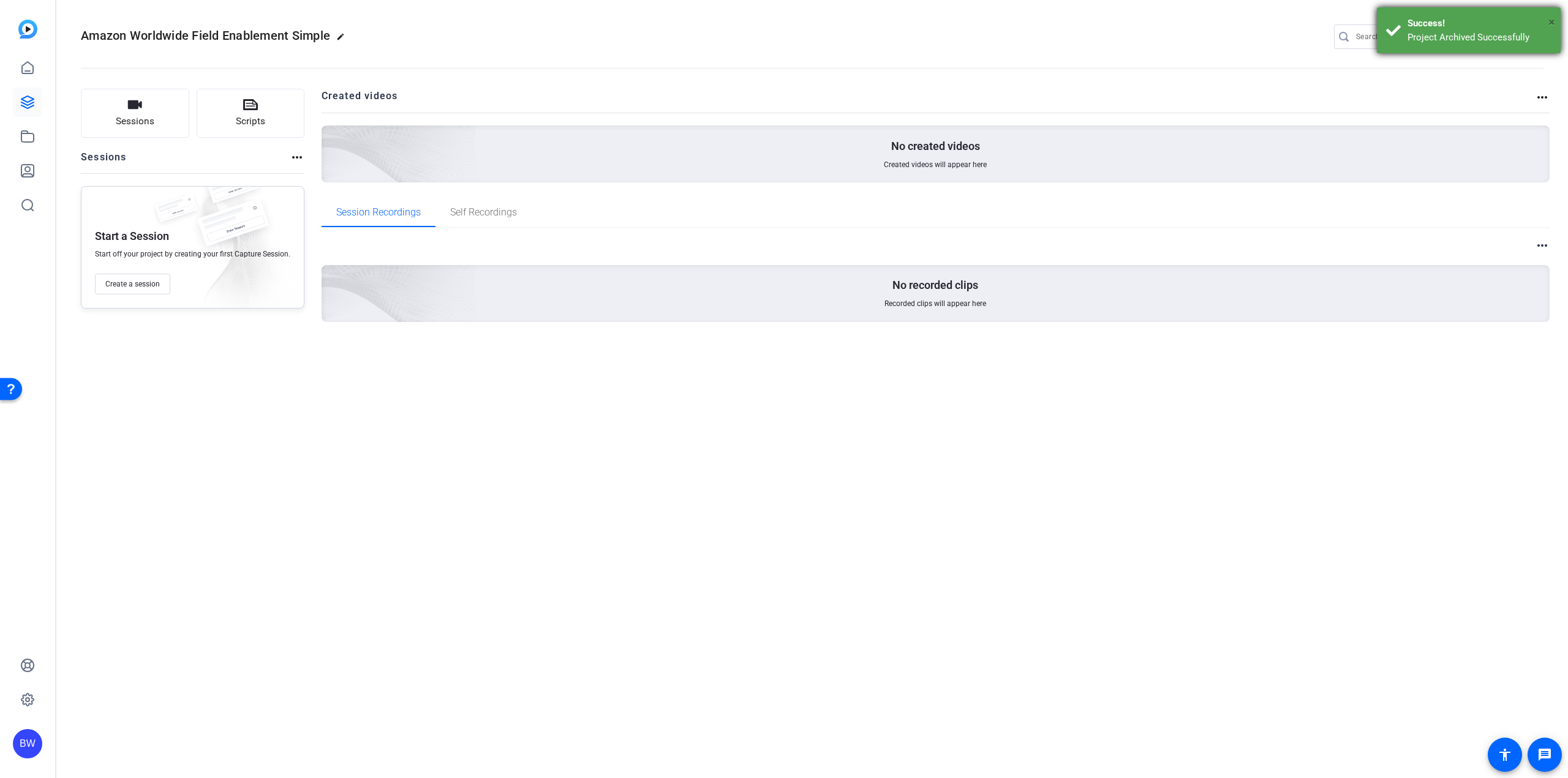
click at [1554, 19] on span "×" at bounding box center [1552, 22] width 7 height 15
click at [1535, 32] on mat-icon "settings" at bounding box center [1532, 37] width 24 height 18
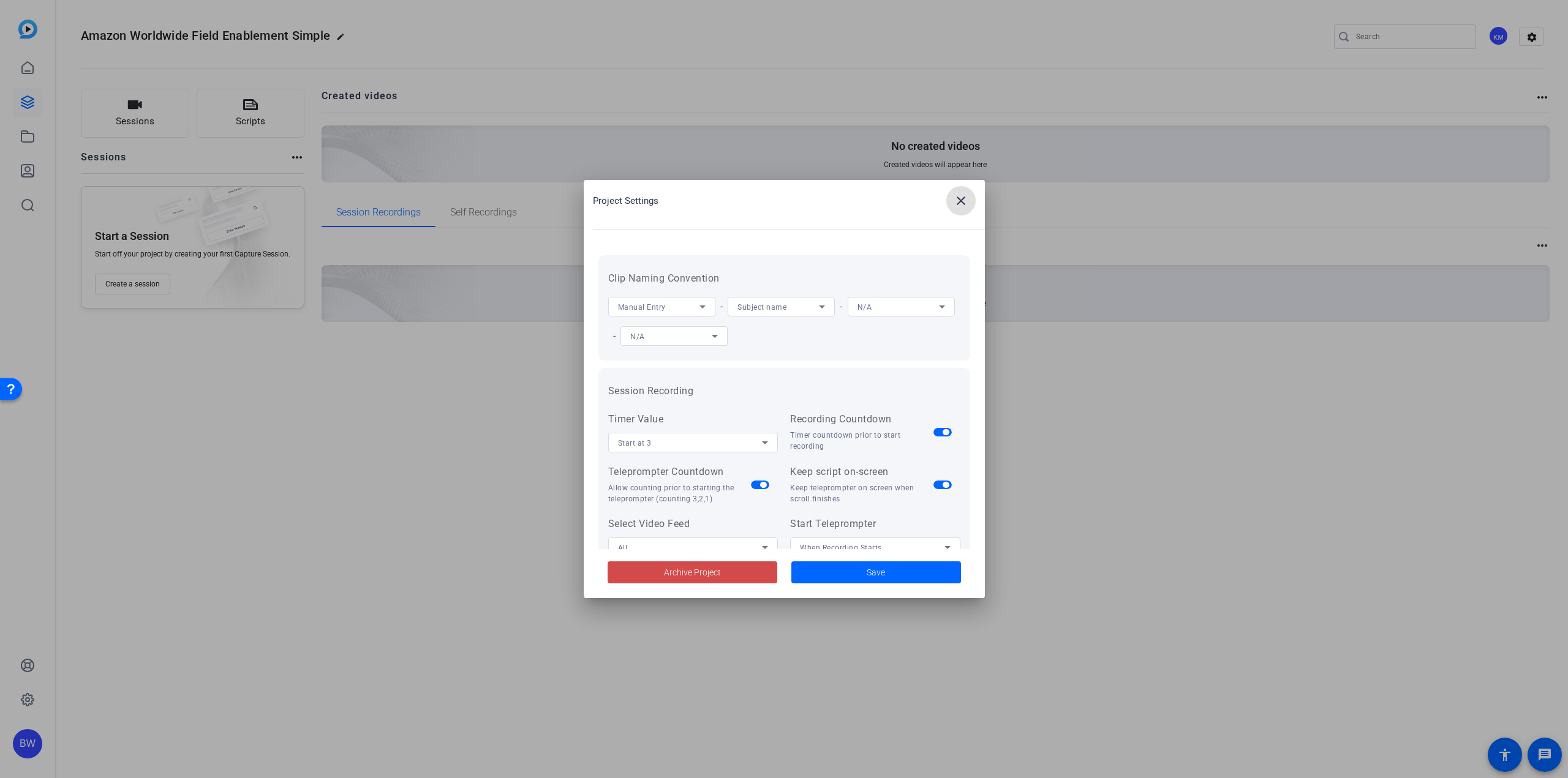
click at [712, 570] on span "Archive Project" at bounding box center [692, 572] width 57 height 13
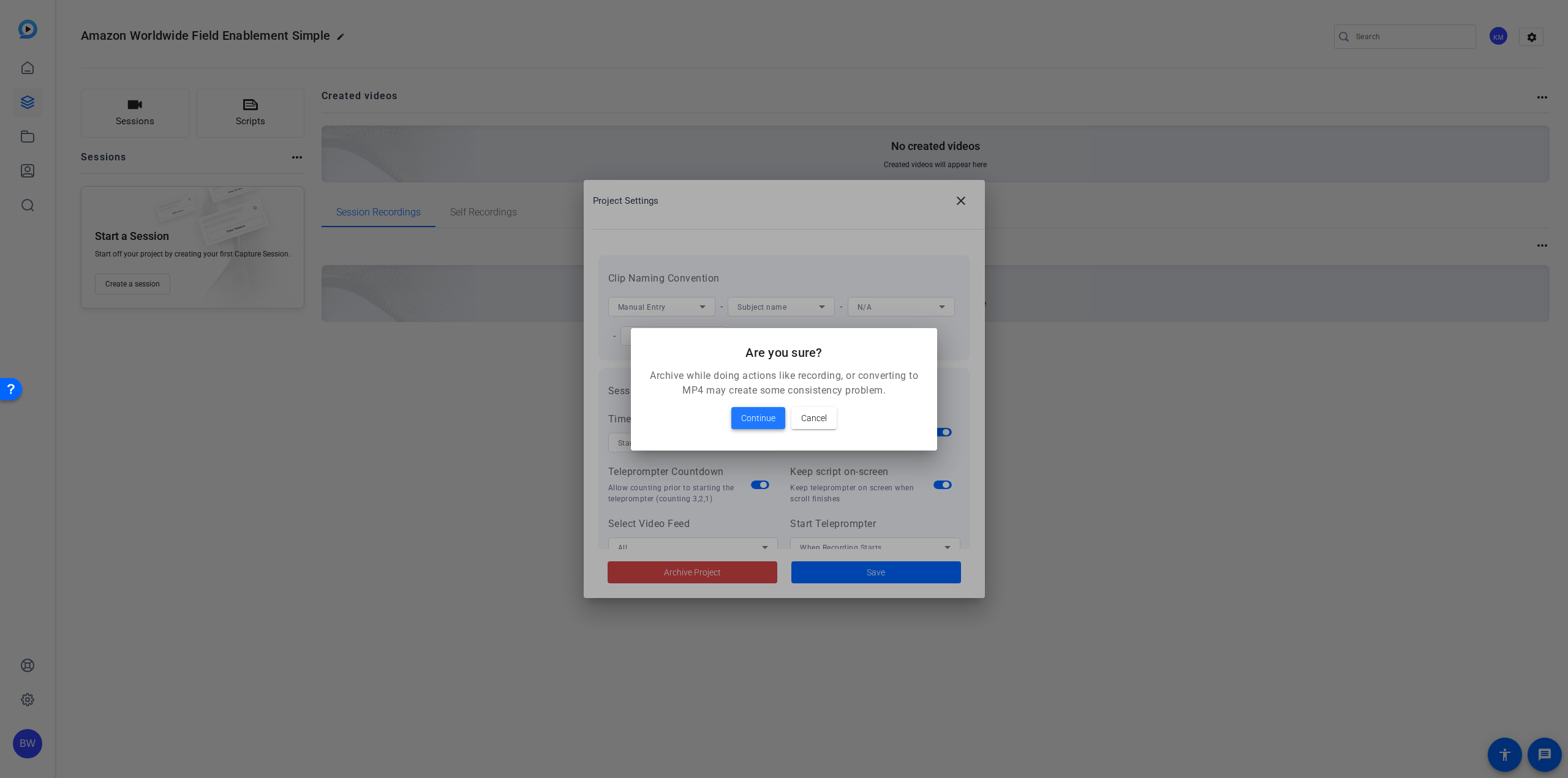
click at [765, 417] on span "Continue" at bounding box center [759, 417] width 34 height 15
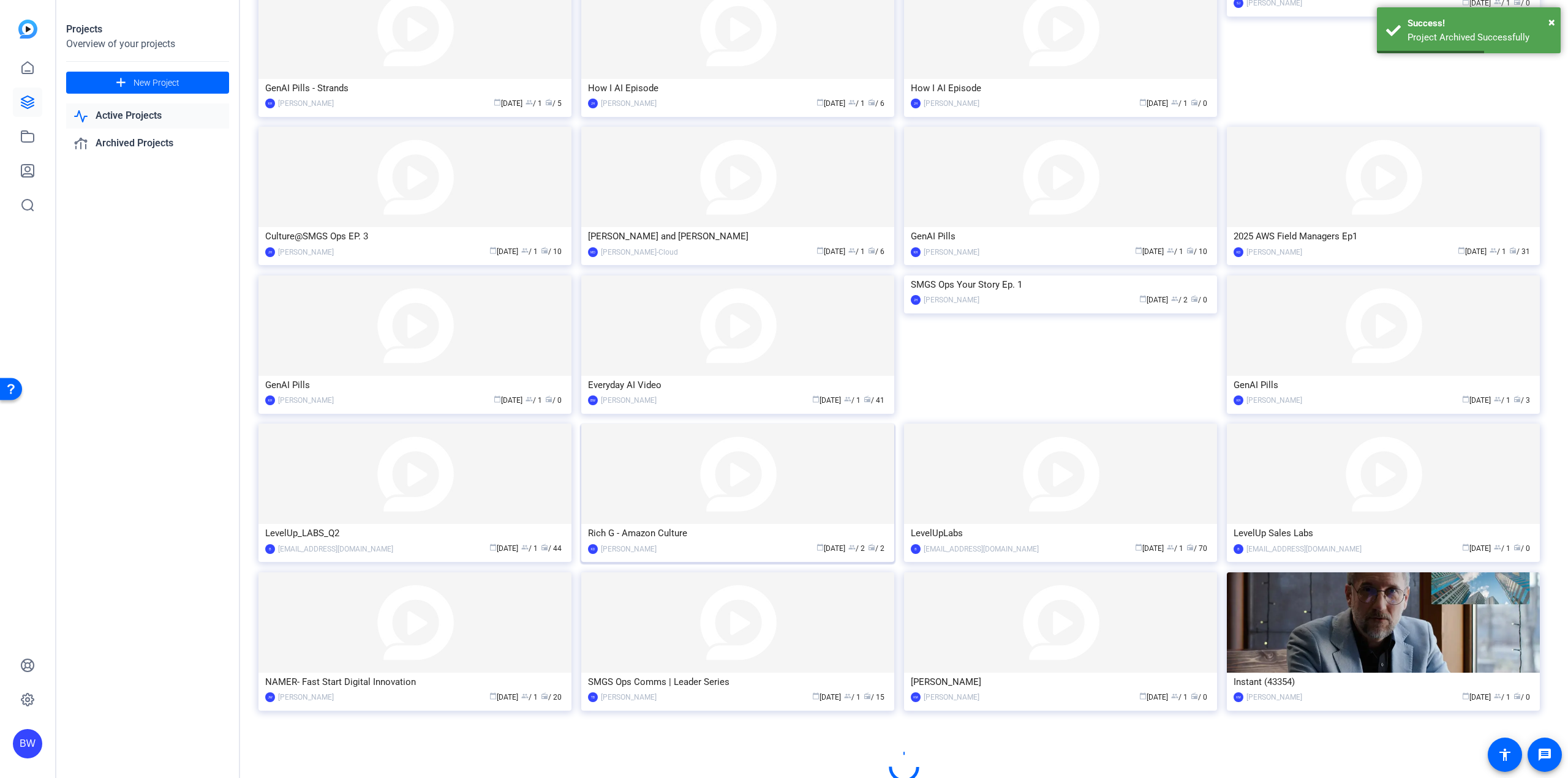
scroll to position [264, 0]
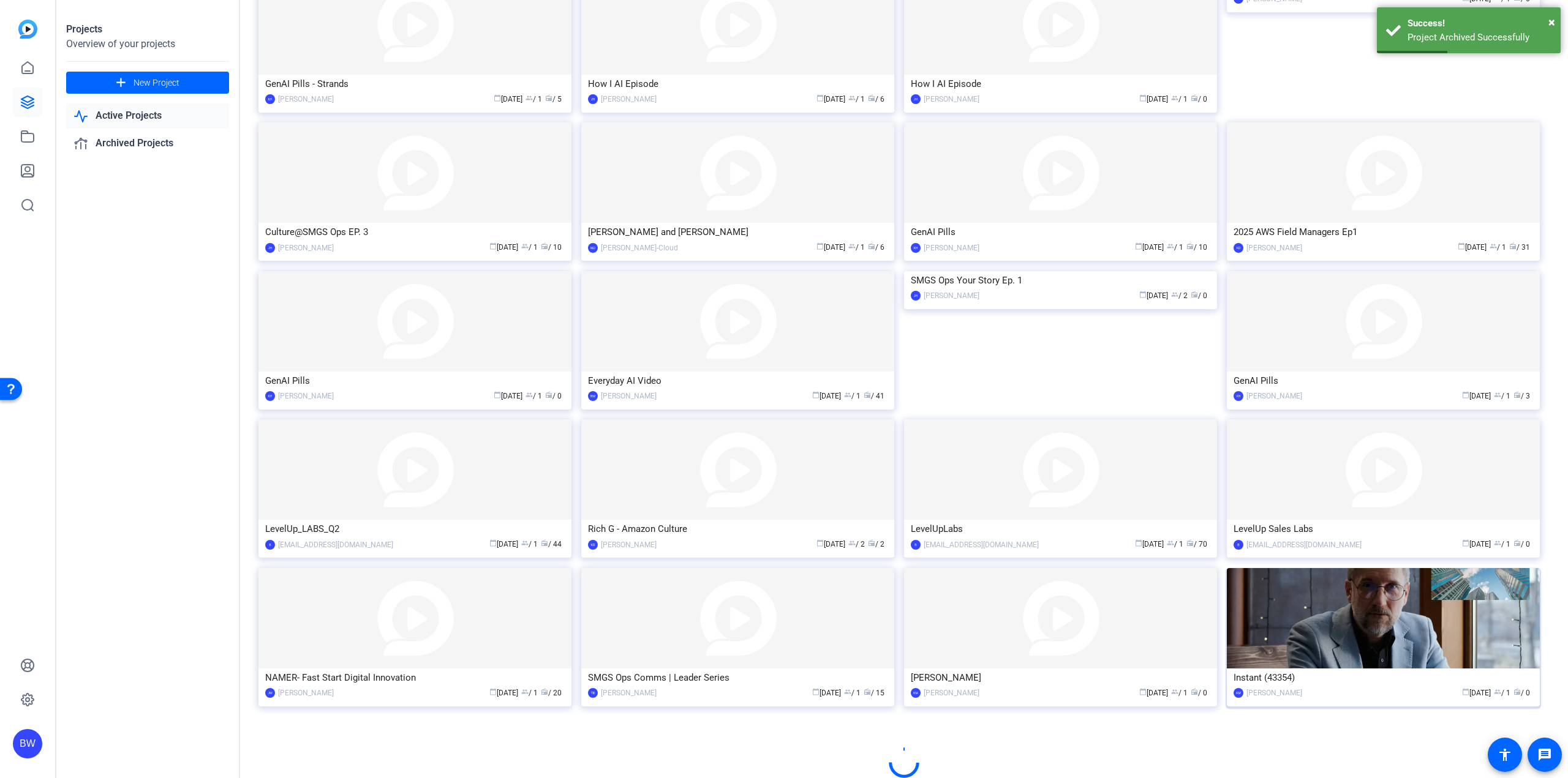
click at [1342, 668] on img at bounding box center [1383, 618] width 313 height 101
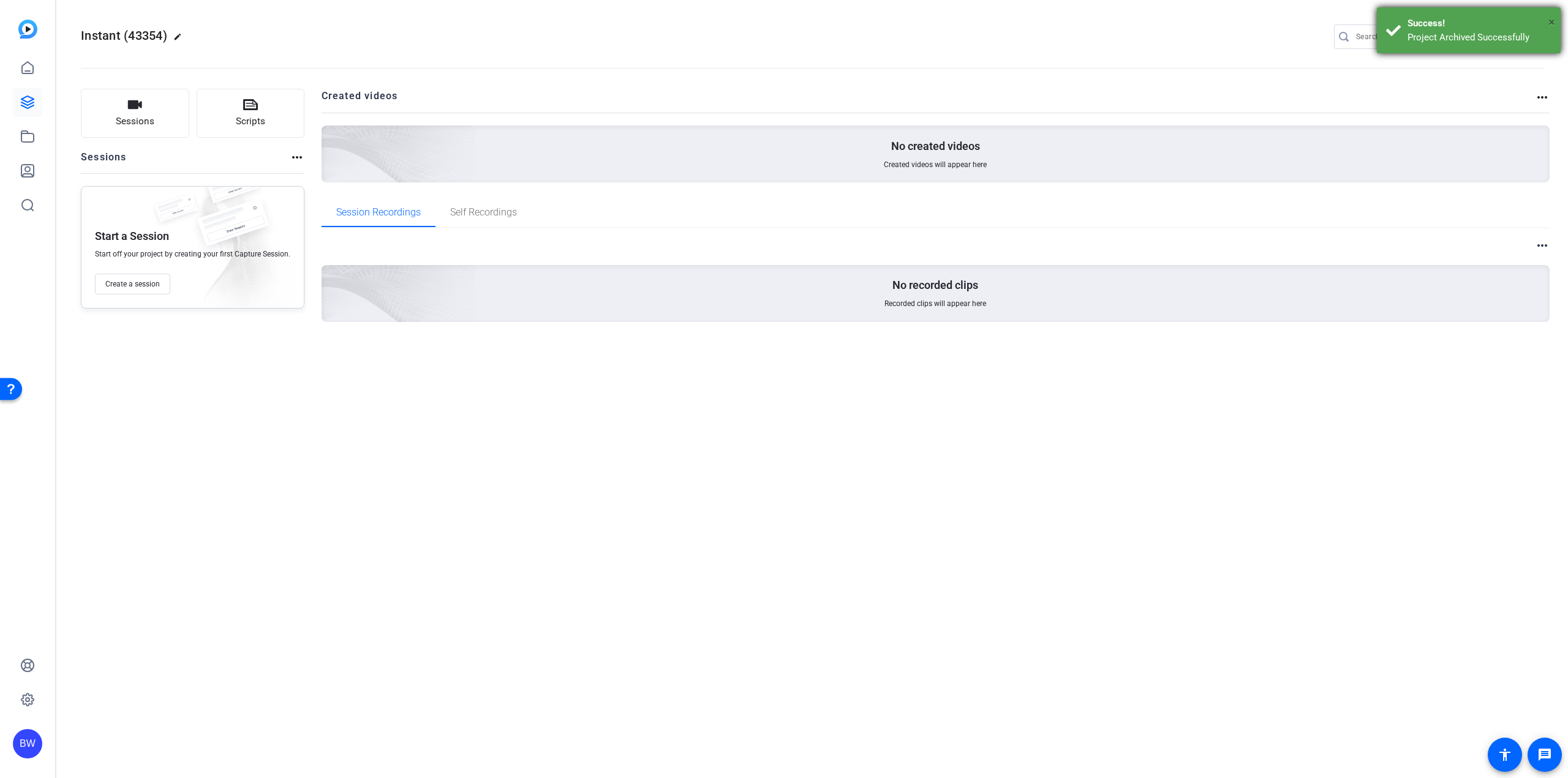
click at [1554, 16] on span "×" at bounding box center [1552, 22] width 7 height 15
drag, startPoint x: 464, startPoint y: 219, endPoint x: 471, endPoint y: 217, distance: 7.3
click at [468, 218] on span "Self Recordings" at bounding box center [484, 213] width 67 height 29
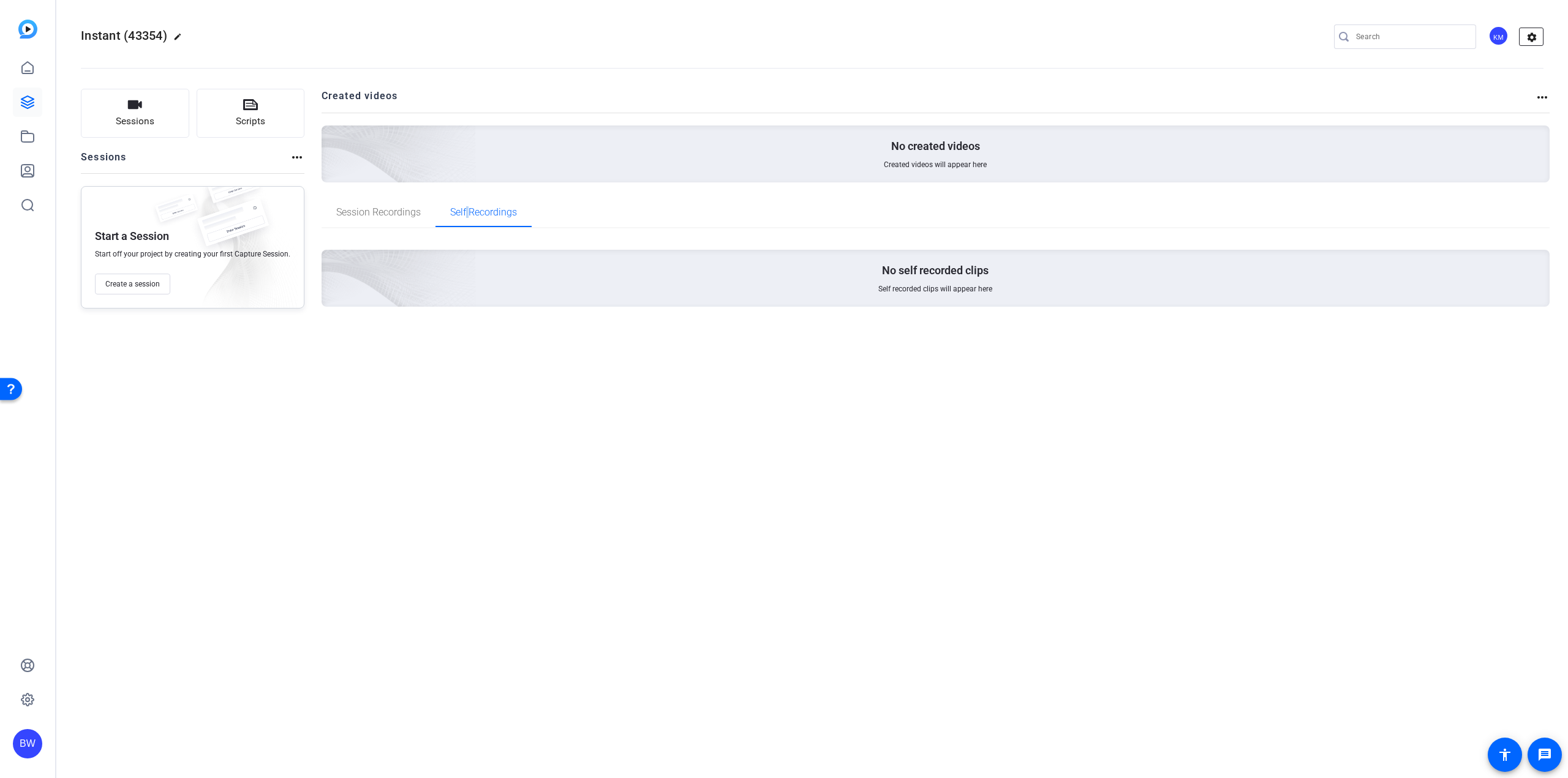
click at [1540, 29] on mat-icon "settings" at bounding box center [1532, 37] width 24 height 18
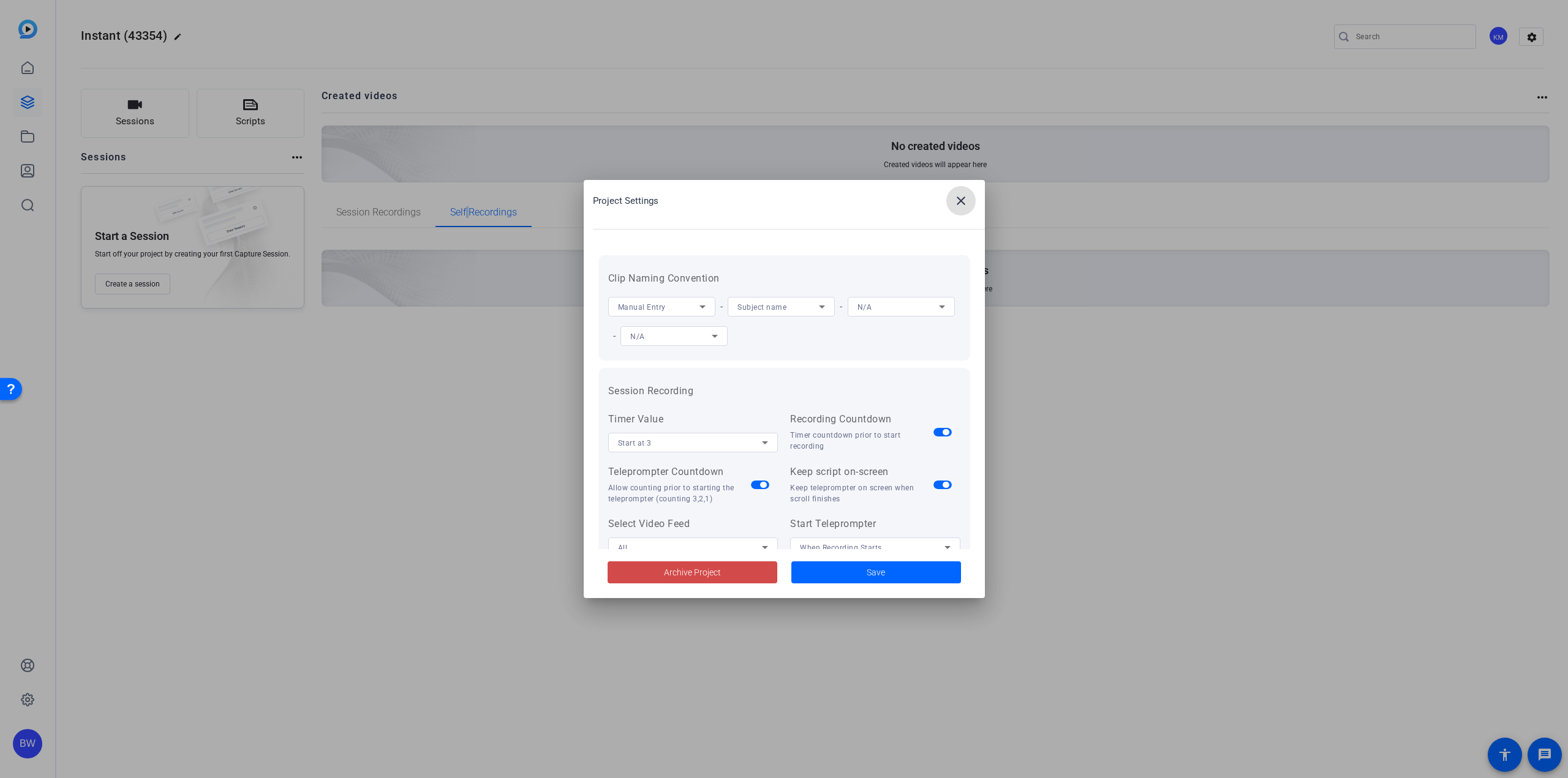
click at [706, 571] on span "Archive Project" at bounding box center [692, 572] width 57 height 13
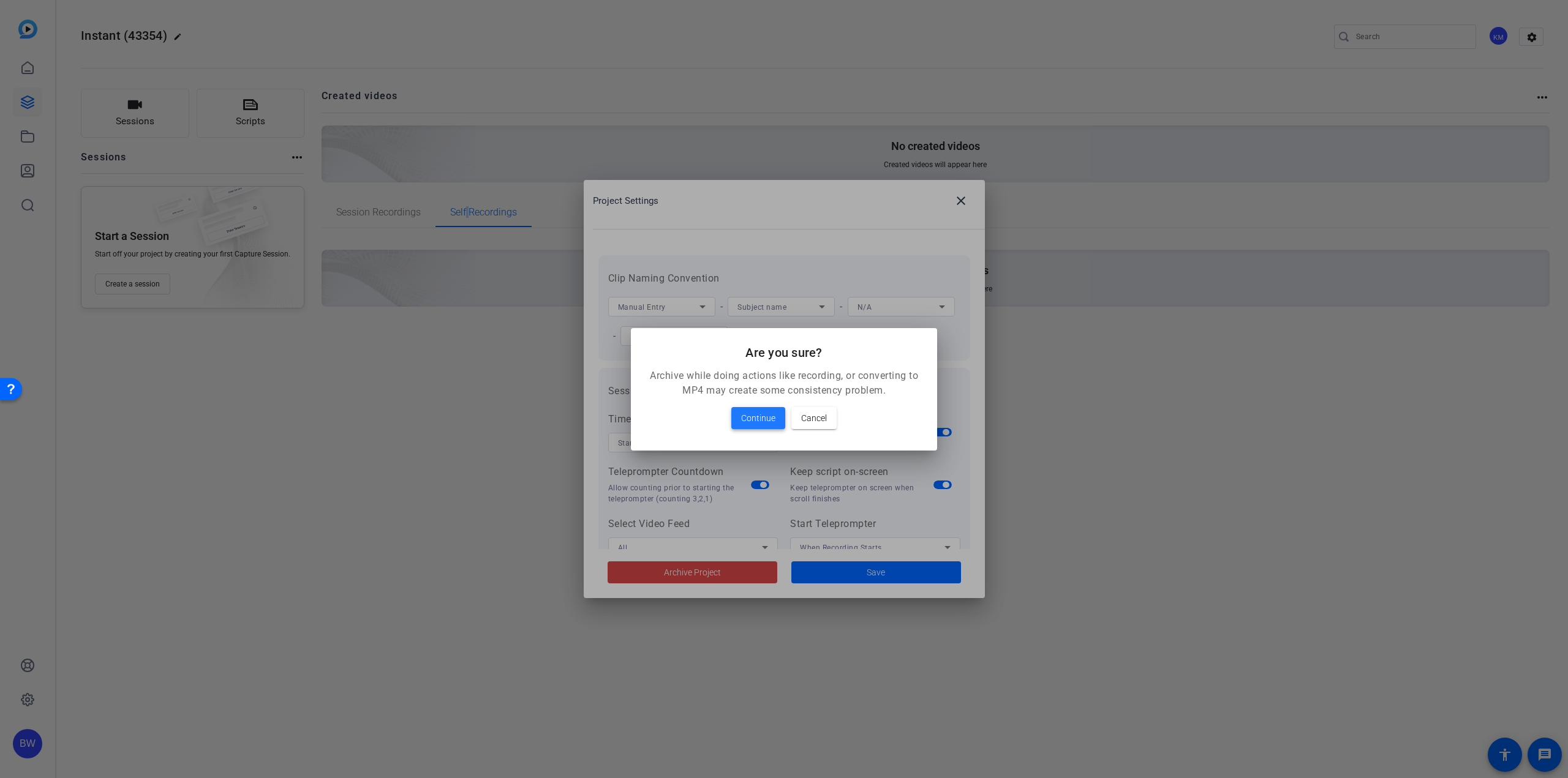
click at [761, 422] on span "Continue" at bounding box center [759, 417] width 34 height 15
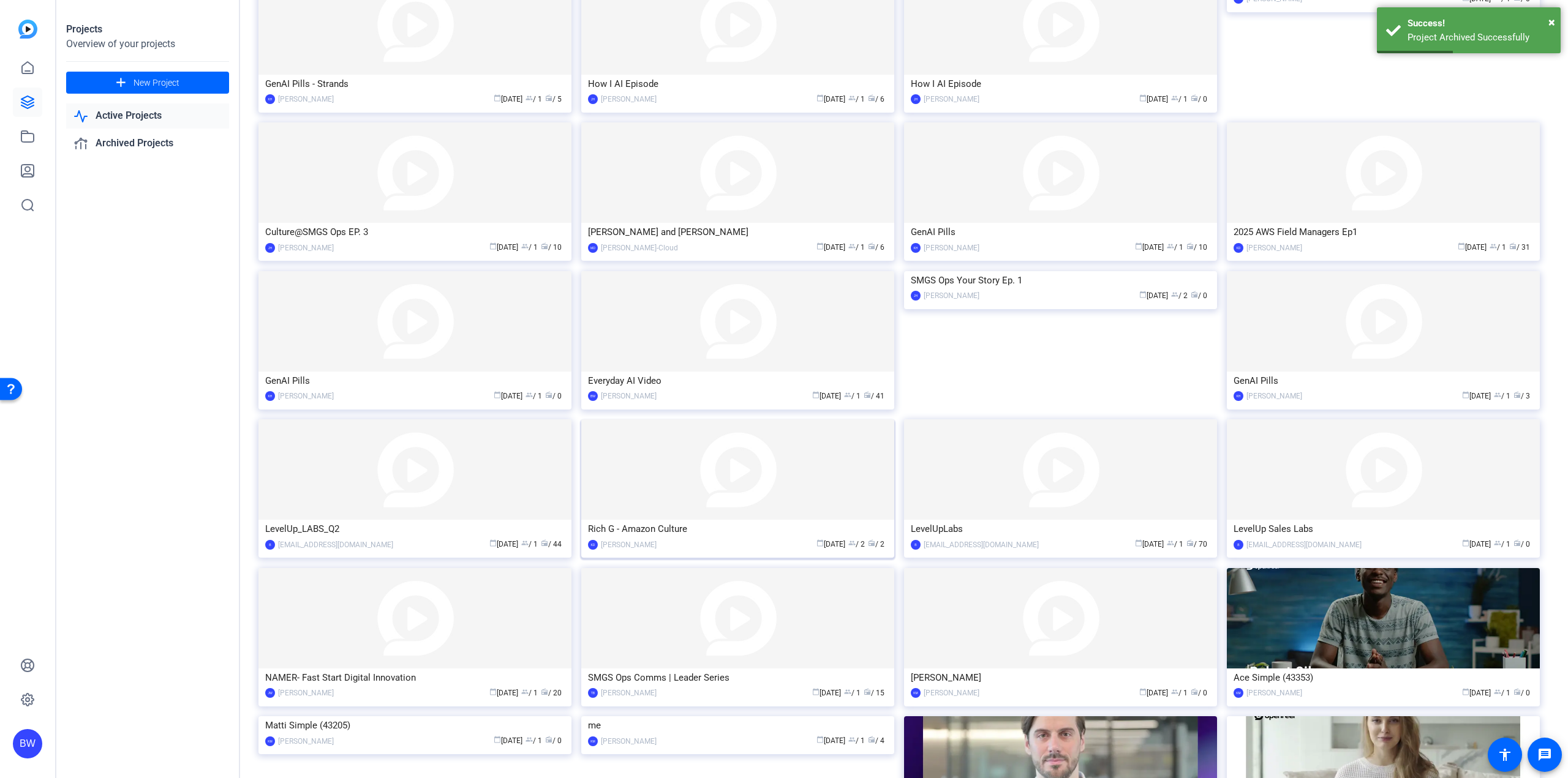
scroll to position [387, 0]
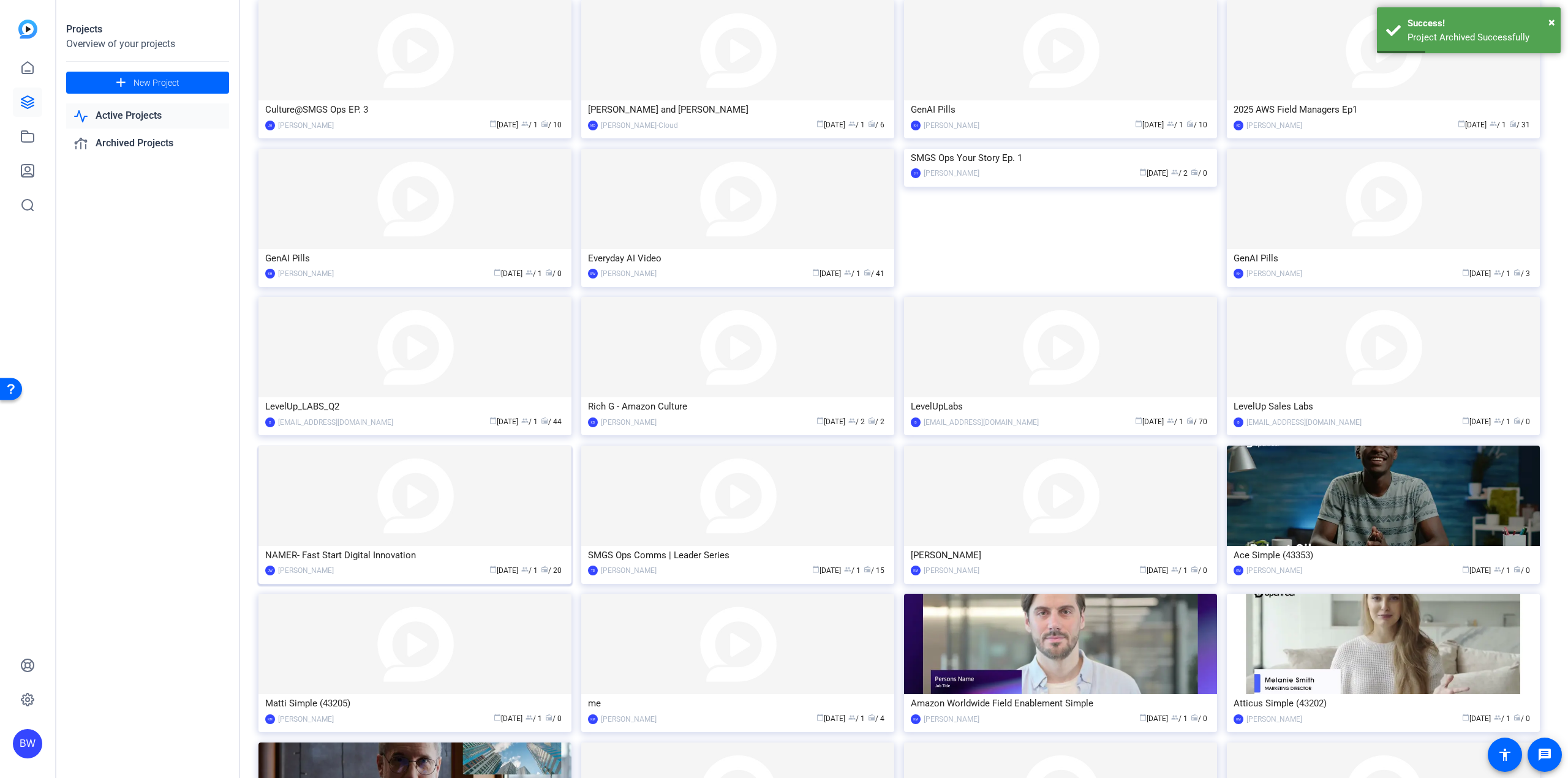
click at [471, 516] on img at bounding box center [414, 496] width 313 height 101
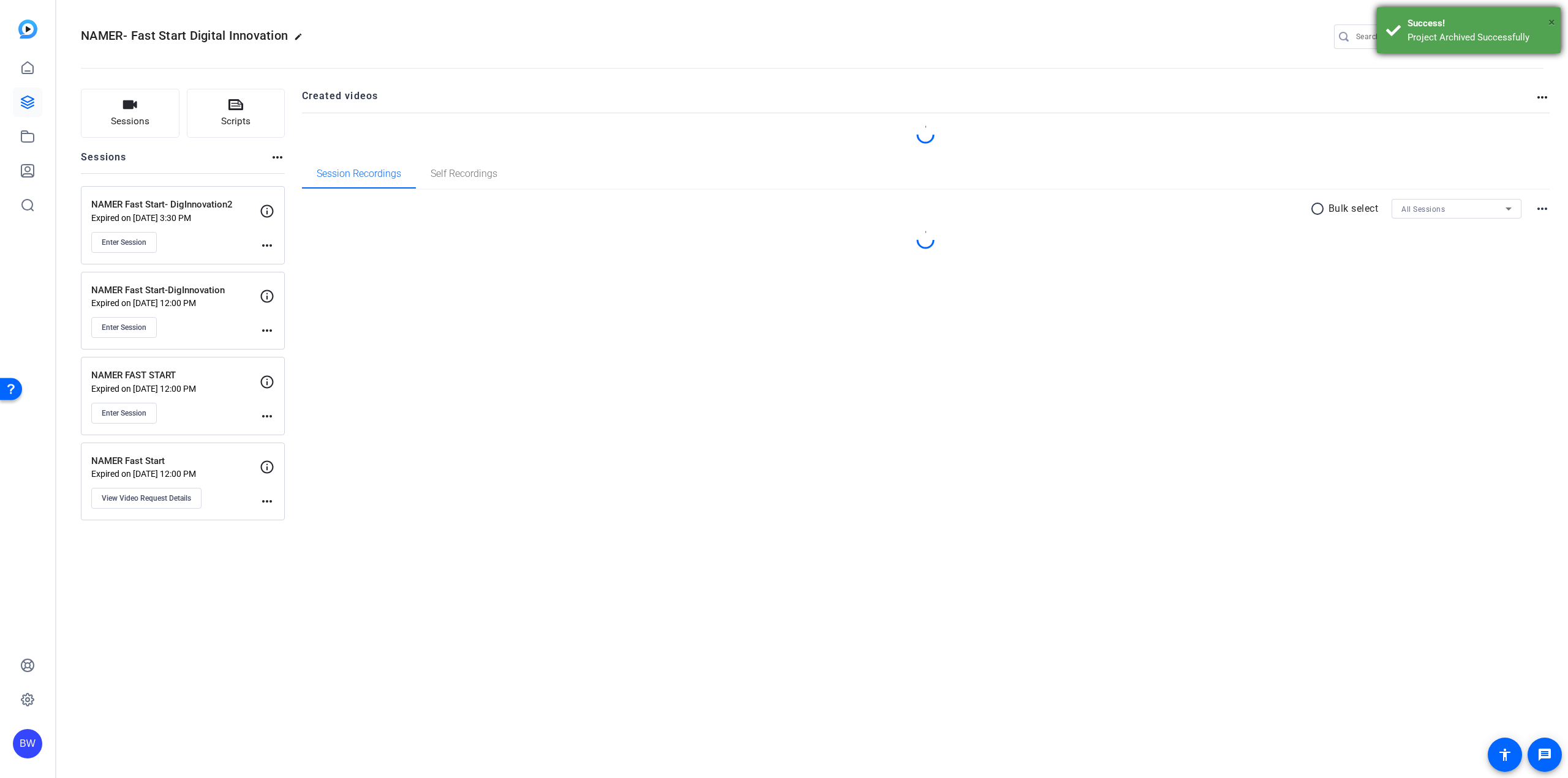
click at [1554, 22] on span "×" at bounding box center [1552, 22] width 7 height 15
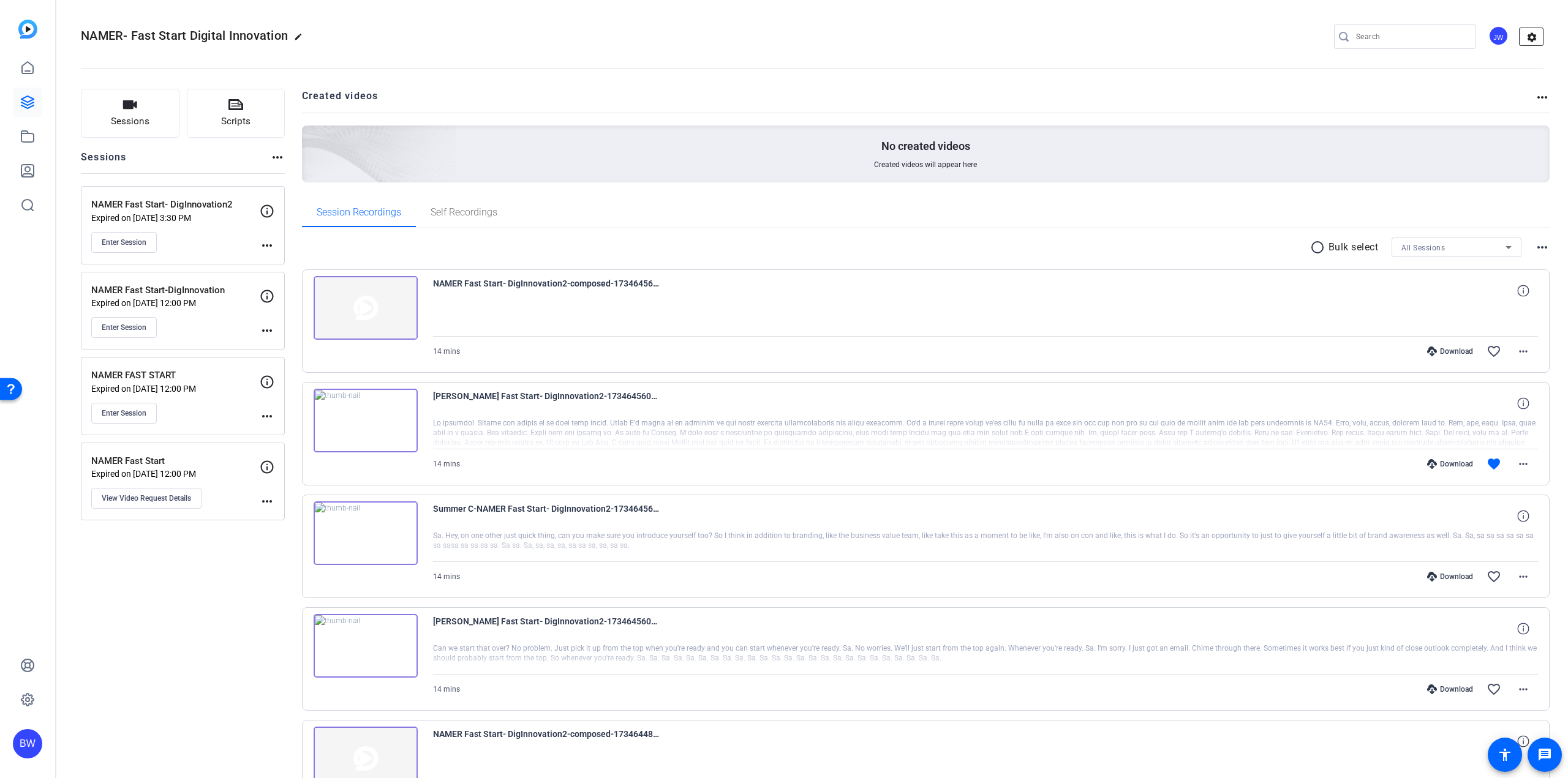
click at [1528, 35] on mat-icon "settings" at bounding box center [1532, 37] width 24 height 18
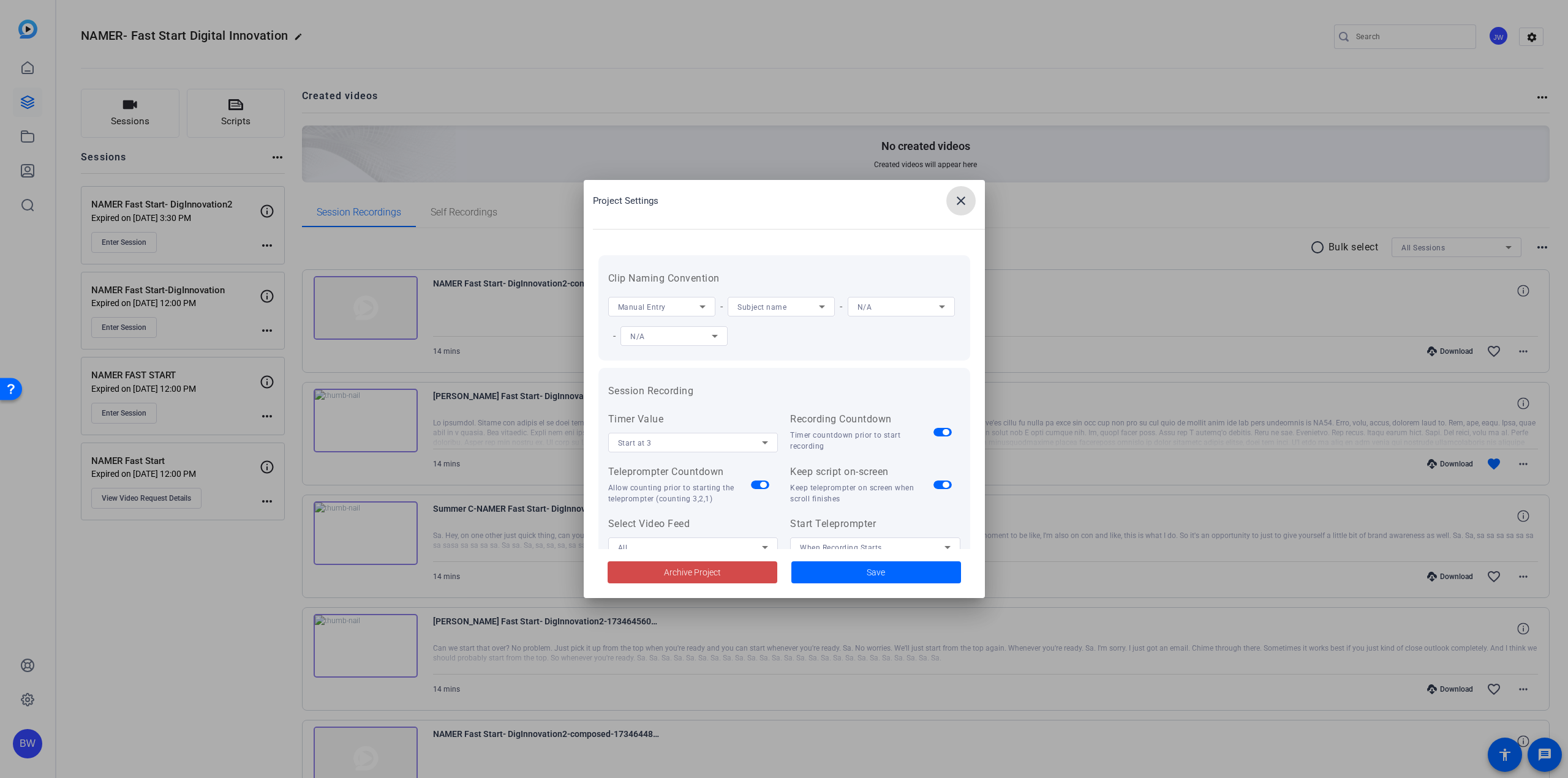
click at [727, 570] on span at bounding box center [692, 572] width 170 height 29
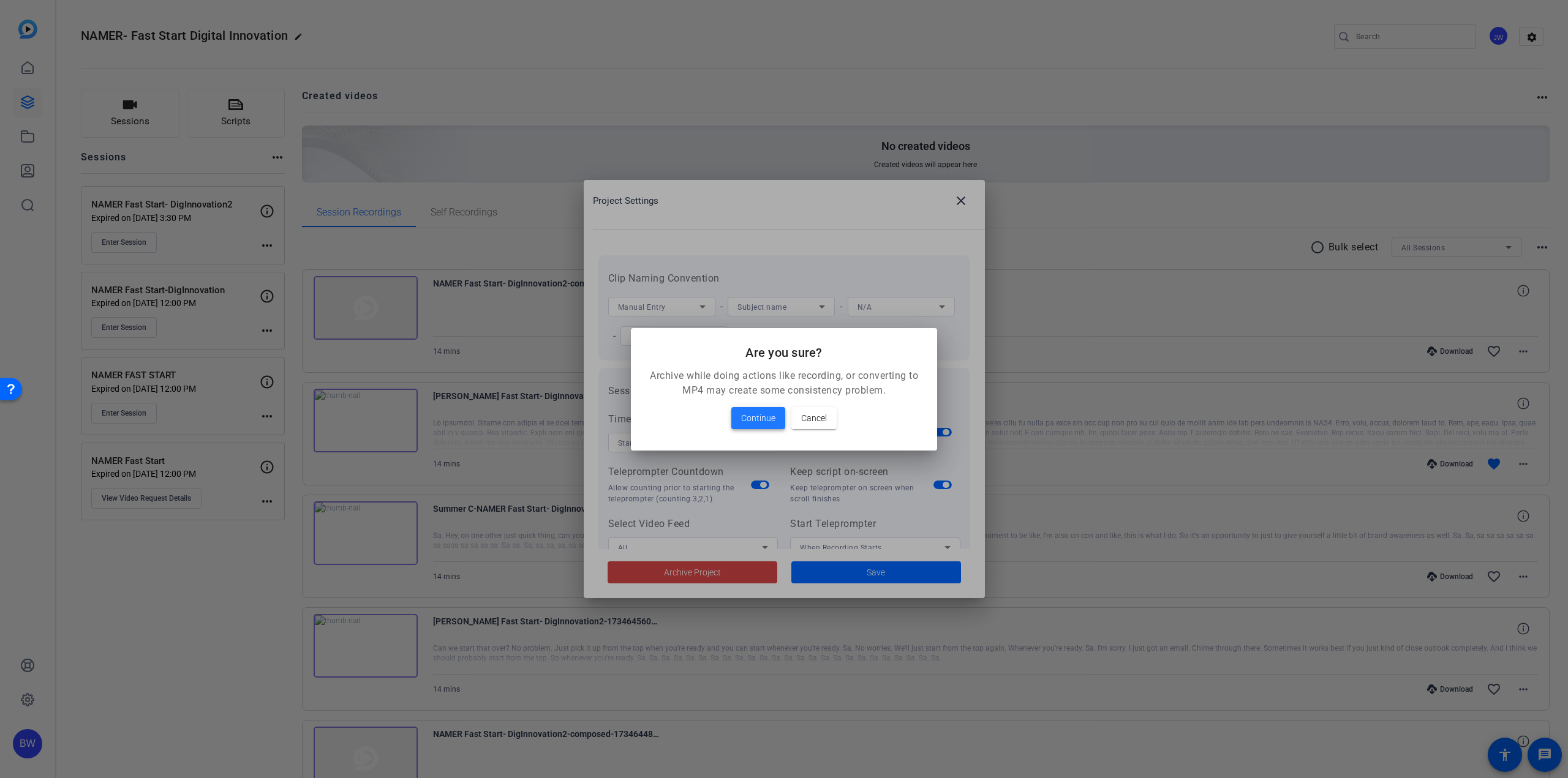
click at [757, 426] on span at bounding box center [758, 418] width 54 height 29
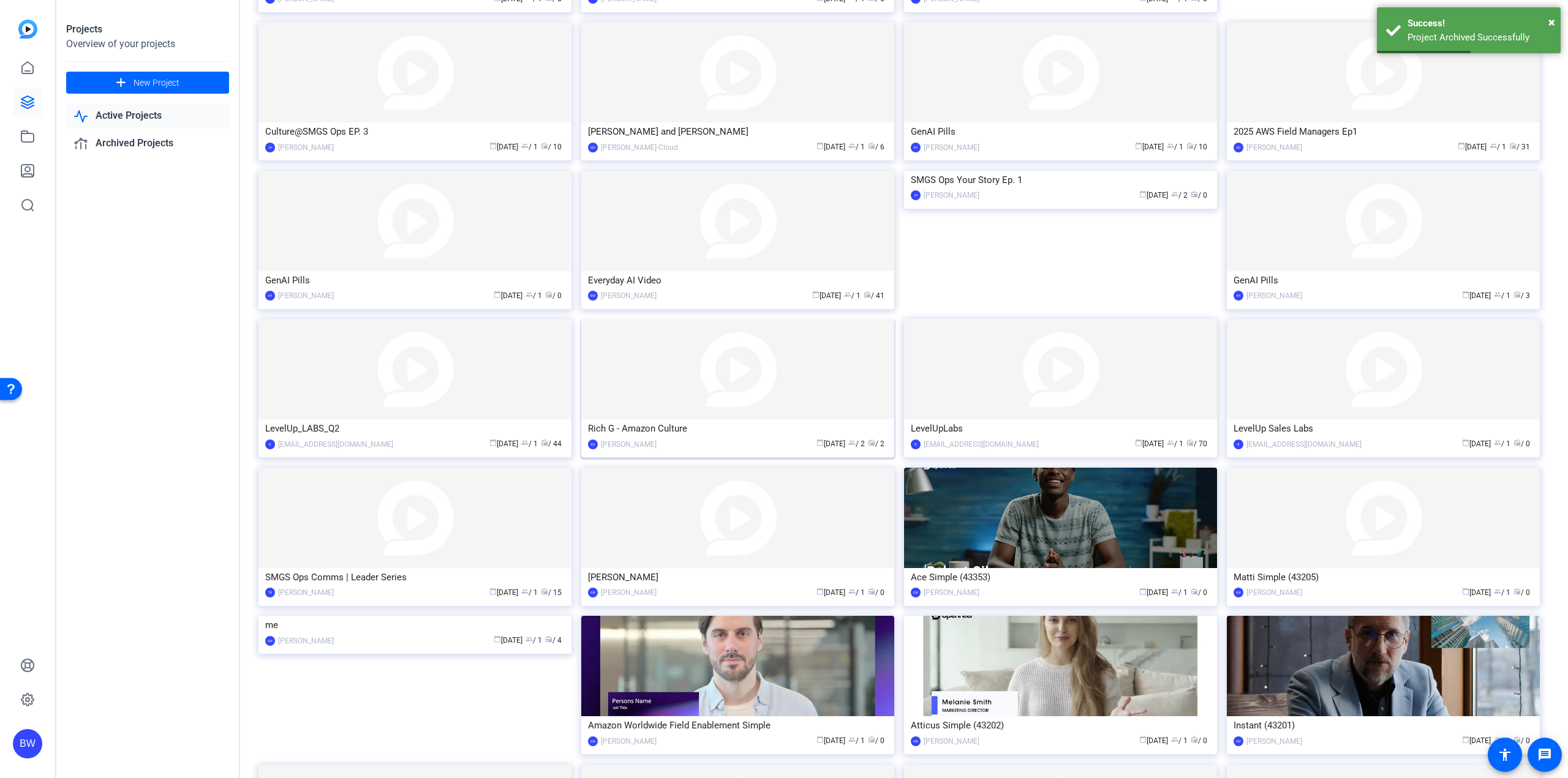
scroll to position [671, 0]
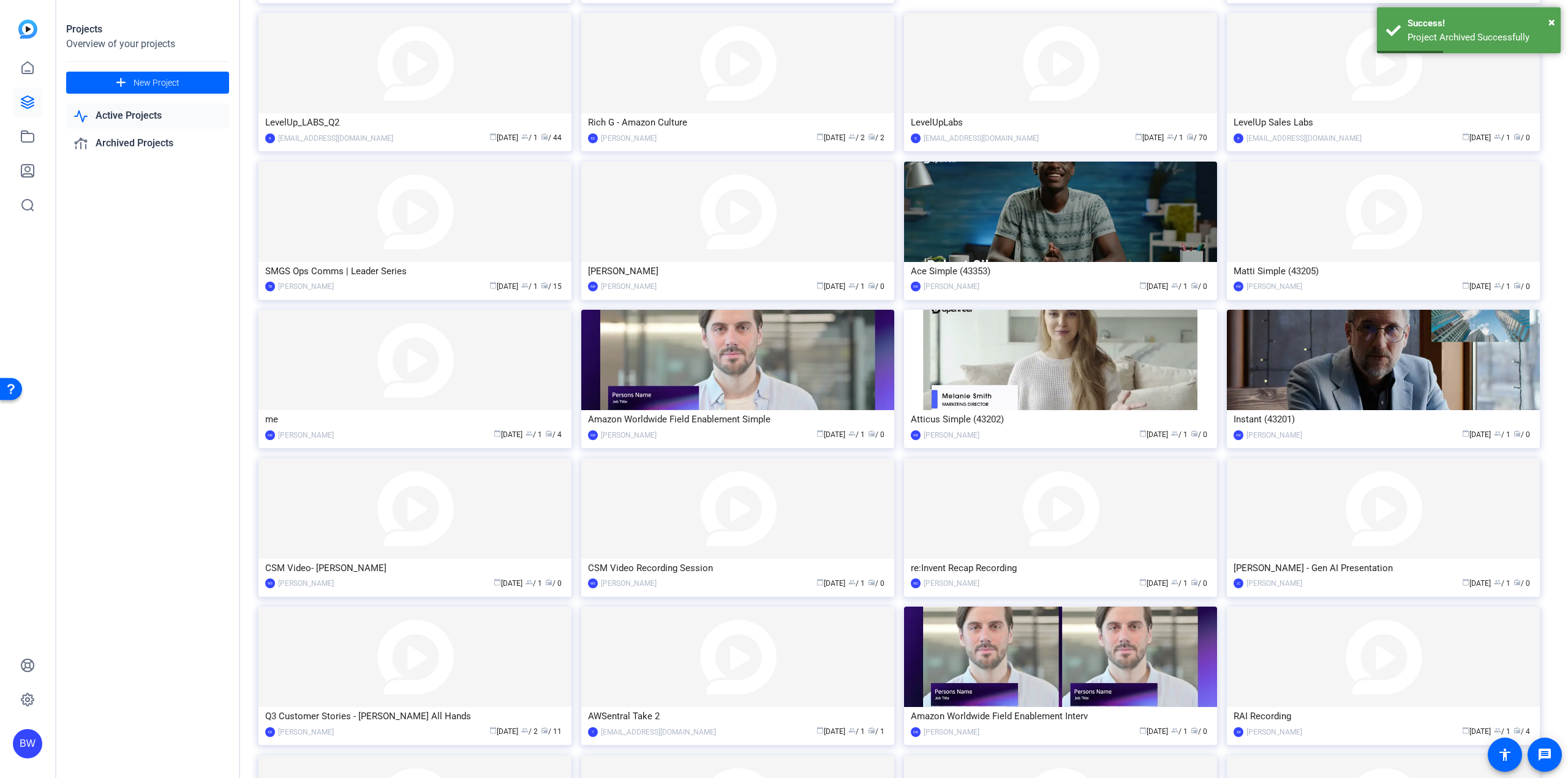
click at [755, 391] on img at bounding box center [737, 360] width 313 height 101
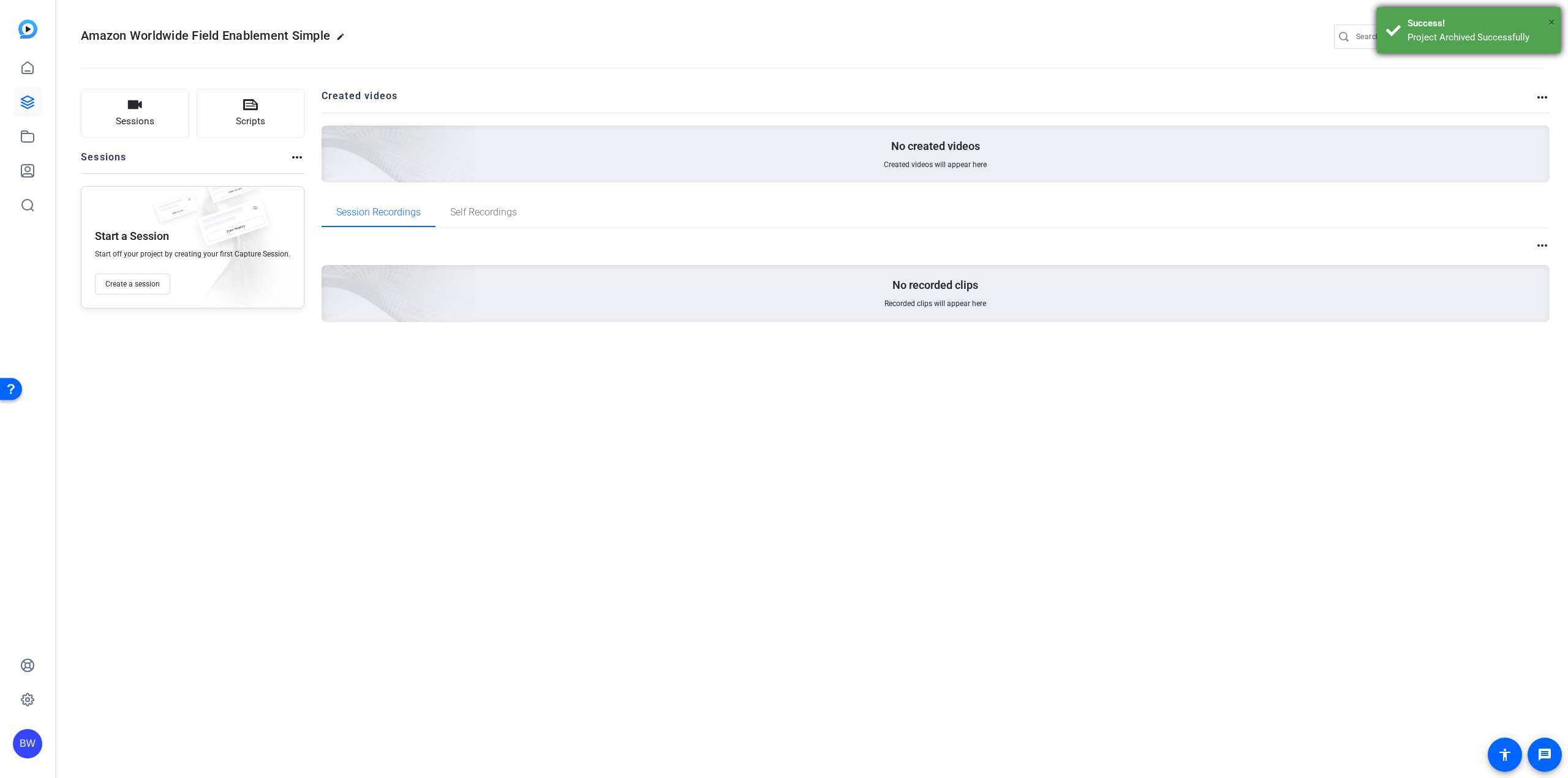
click at [1552, 22] on span "×" at bounding box center [1552, 22] width 7 height 15
click at [1538, 33] on mat-icon "settings" at bounding box center [1532, 37] width 24 height 18
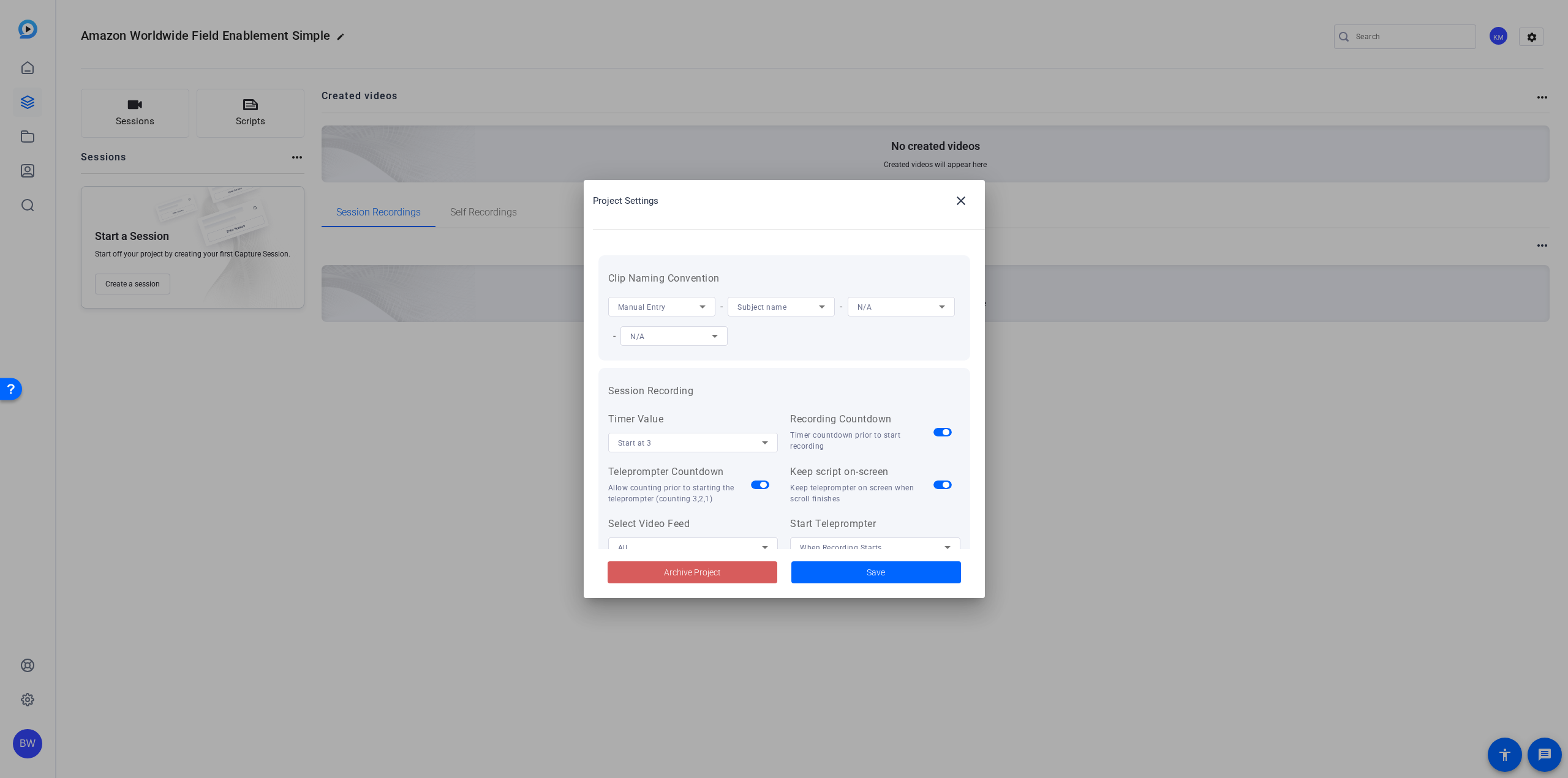
click at [718, 571] on span "Archive Project" at bounding box center [692, 572] width 57 height 13
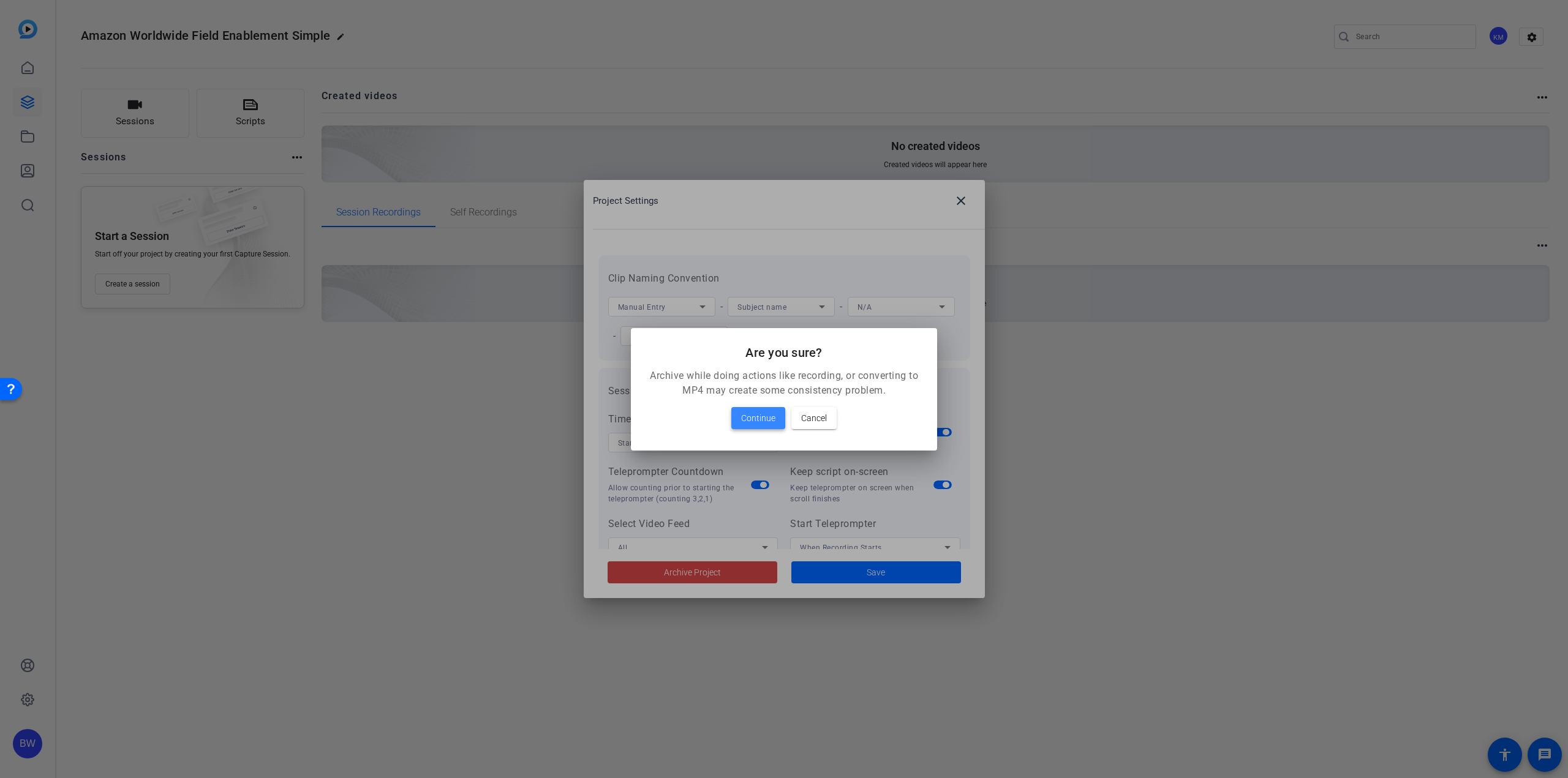
click at [760, 419] on span "Continue" at bounding box center [759, 417] width 34 height 15
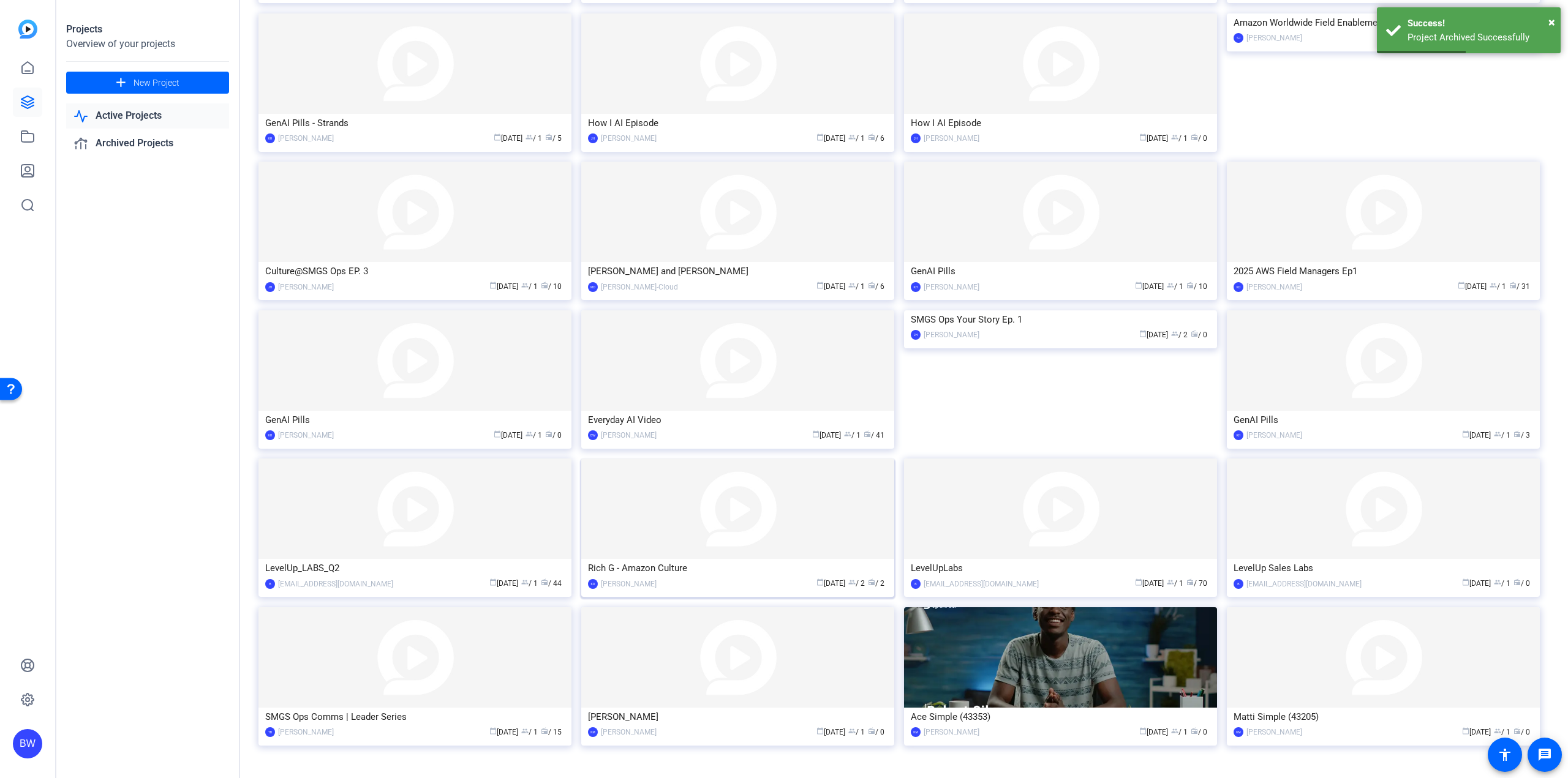
scroll to position [295, 0]
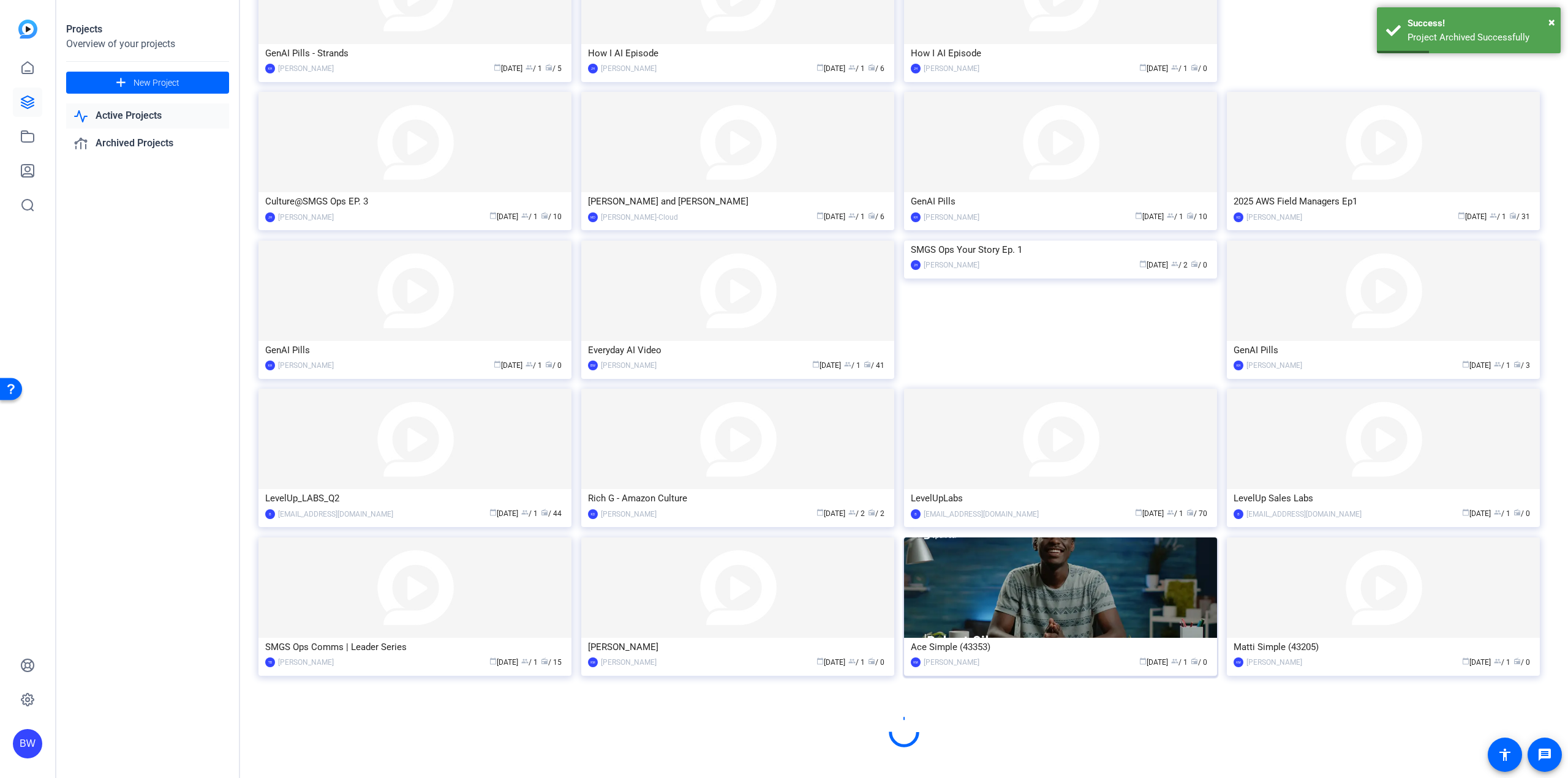
click at [1047, 625] on img at bounding box center [1060, 588] width 313 height 101
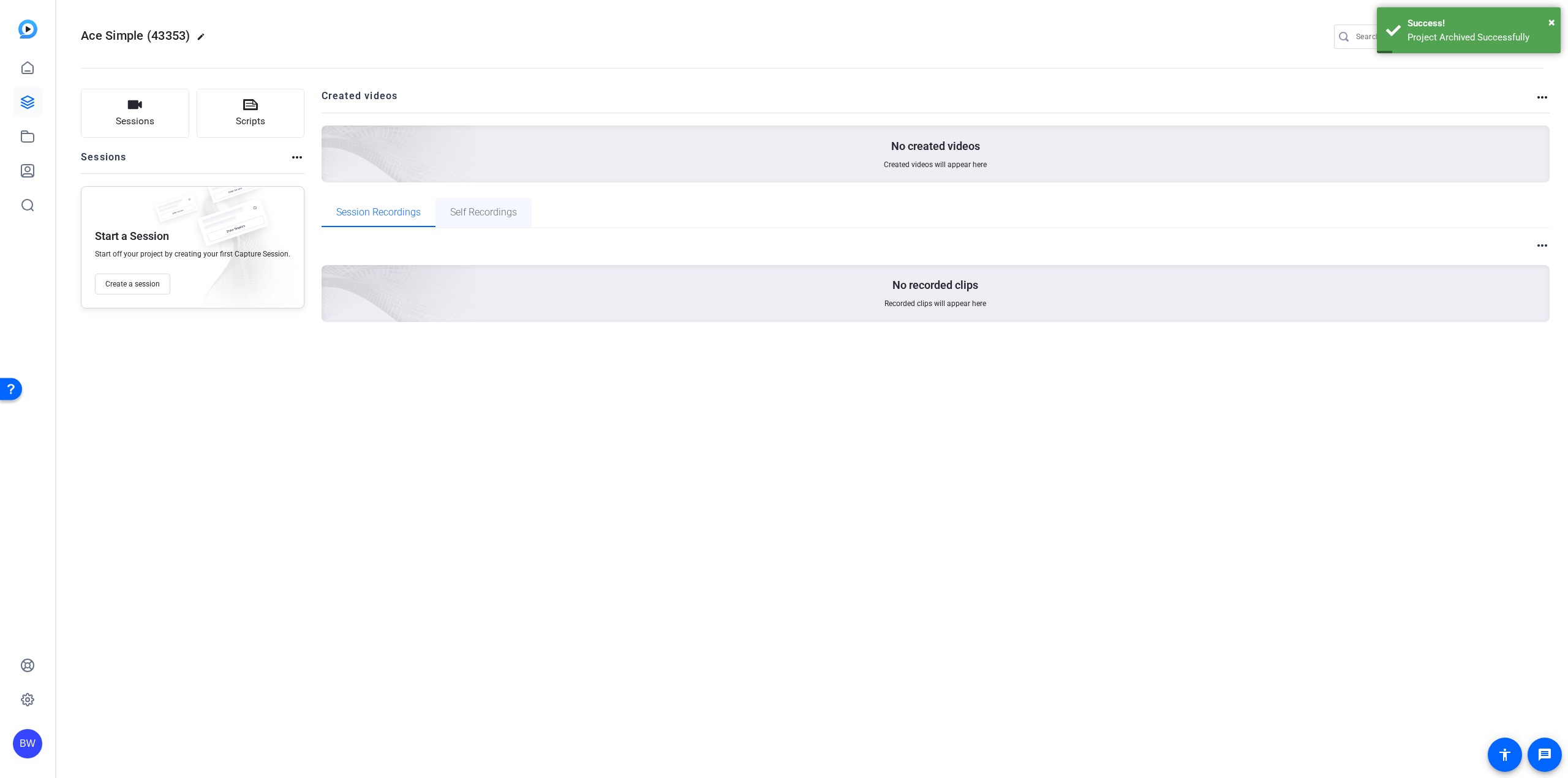
click at [481, 205] on span "Self Recordings" at bounding box center [484, 213] width 67 height 29
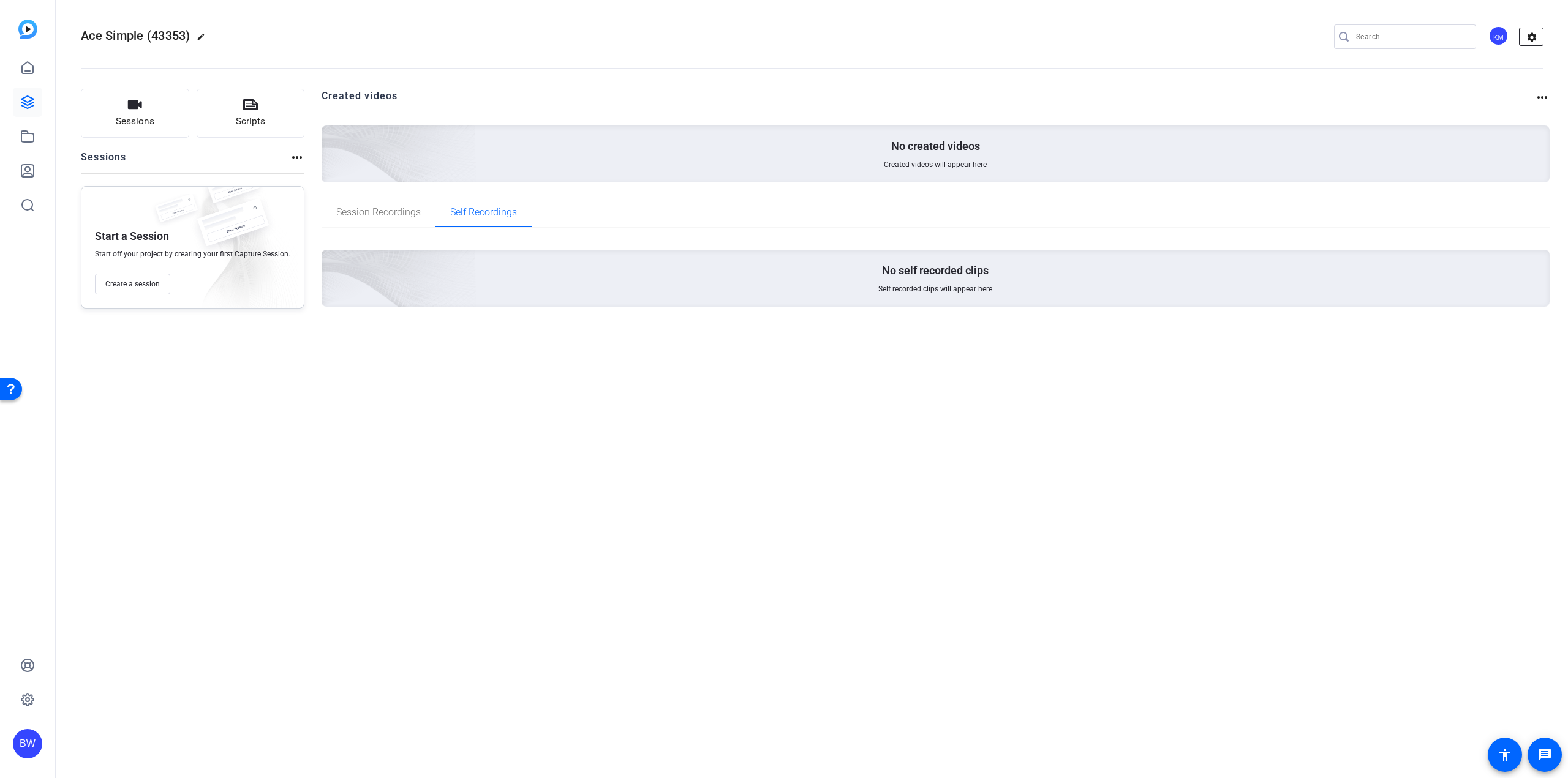
click at [1537, 38] on mat-icon "settings" at bounding box center [1532, 37] width 24 height 18
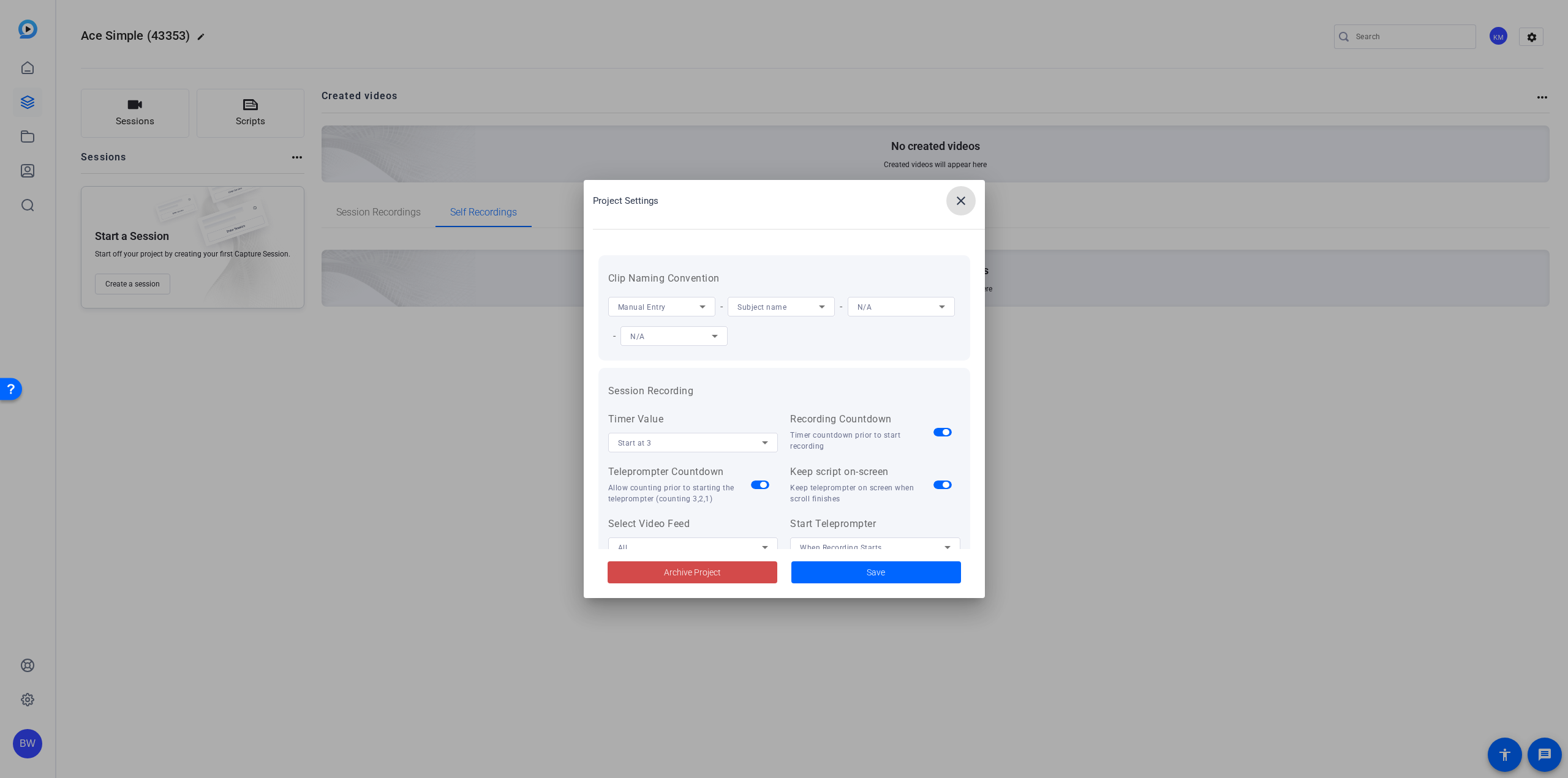
click at [722, 575] on span at bounding box center [692, 572] width 170 height 29
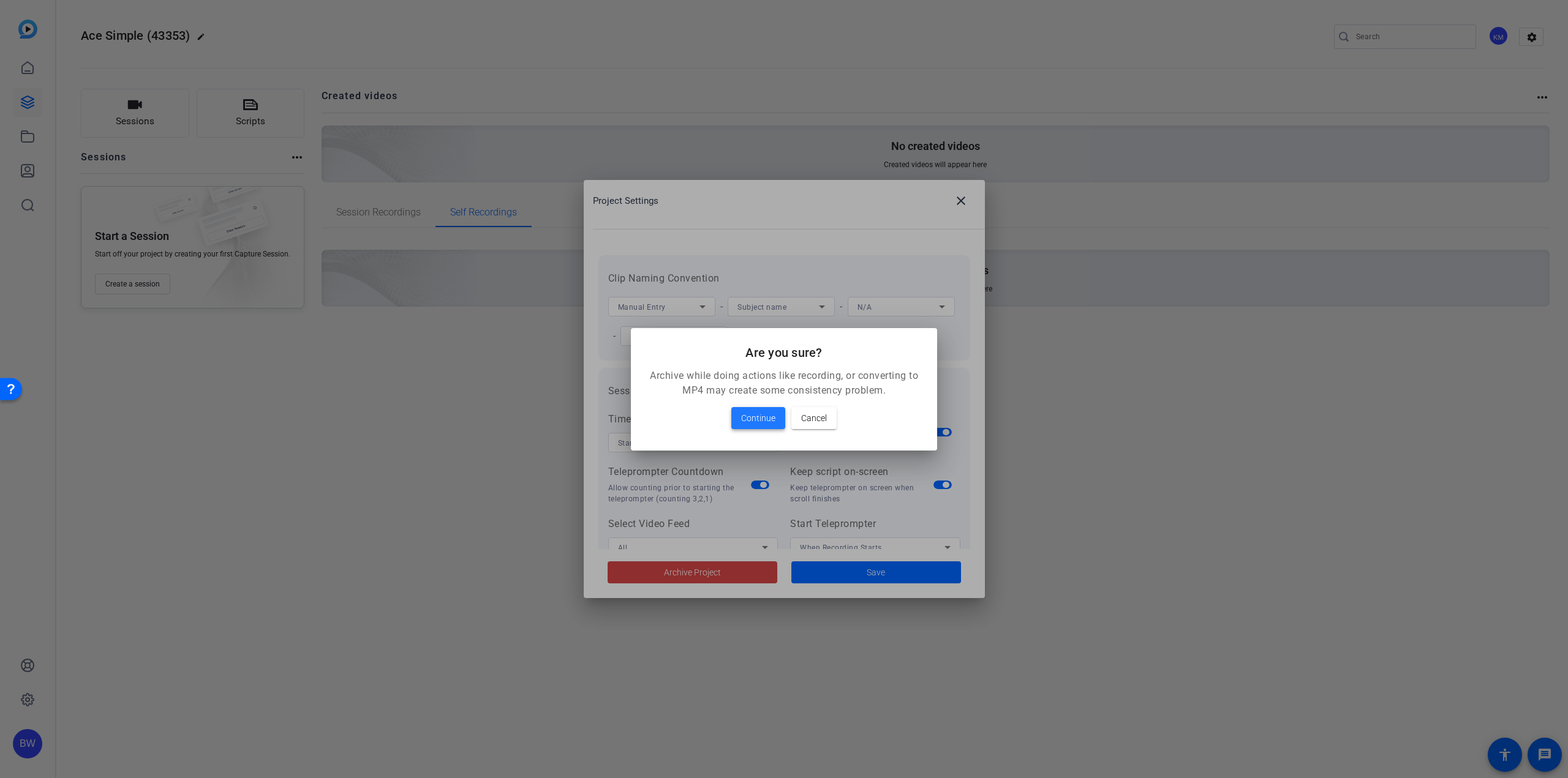
click at [772, 421] on span "Continue" at bounding box center [759, 417] width 34 height 15
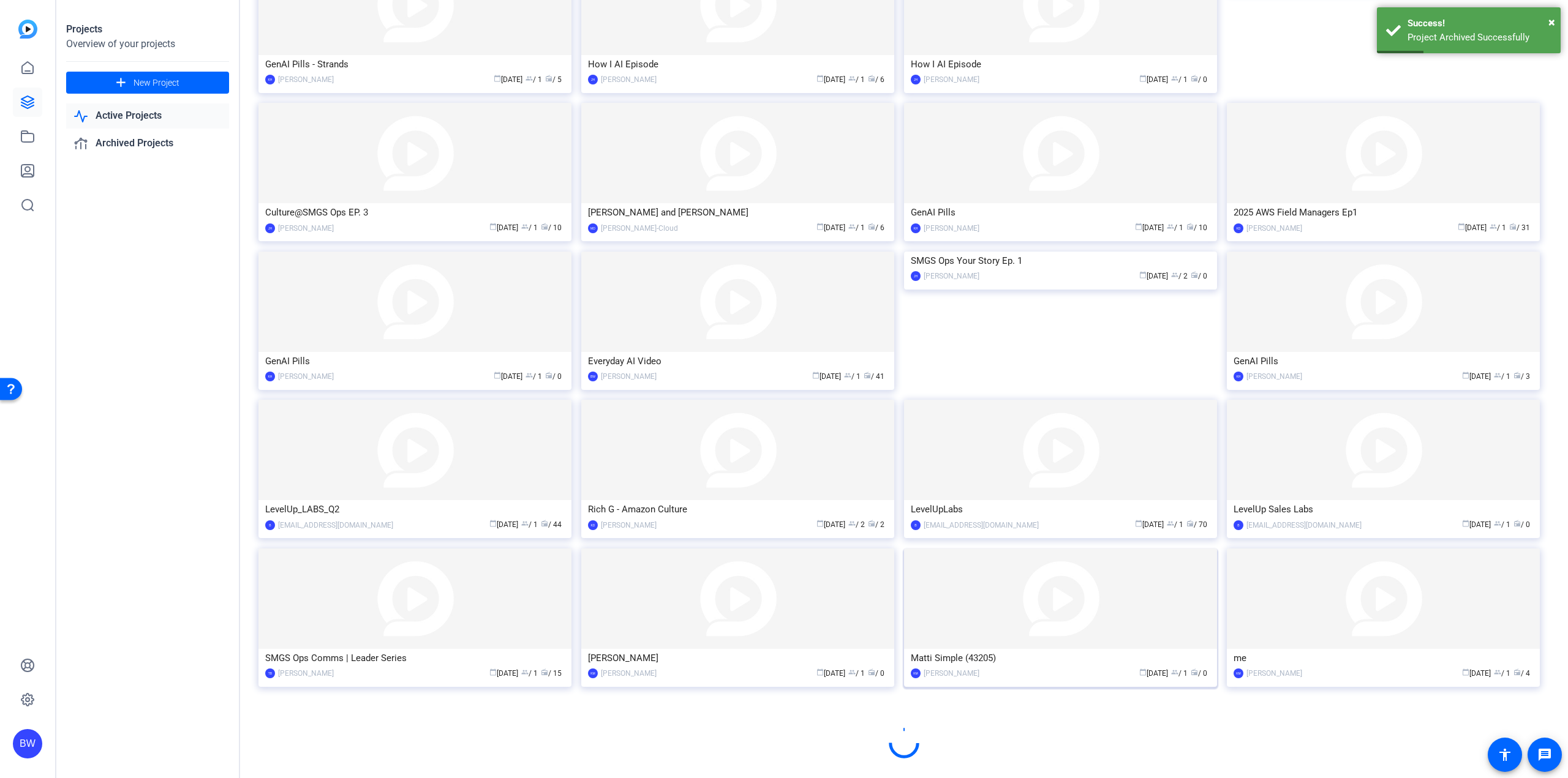
scroll to position [295, 0]
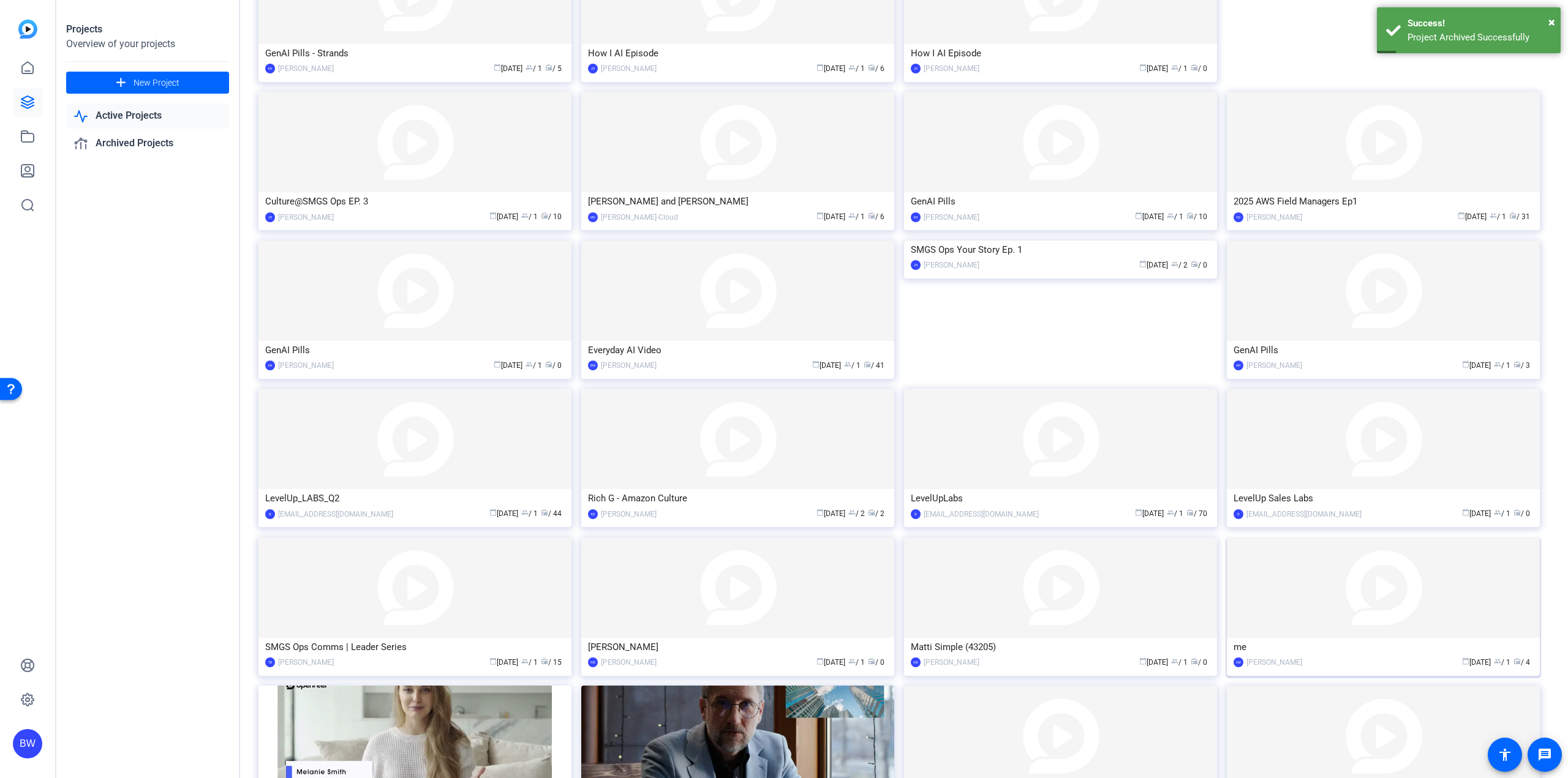
click at [1299, 609] on img at bounding box center [1383, 588] width 313 height 101
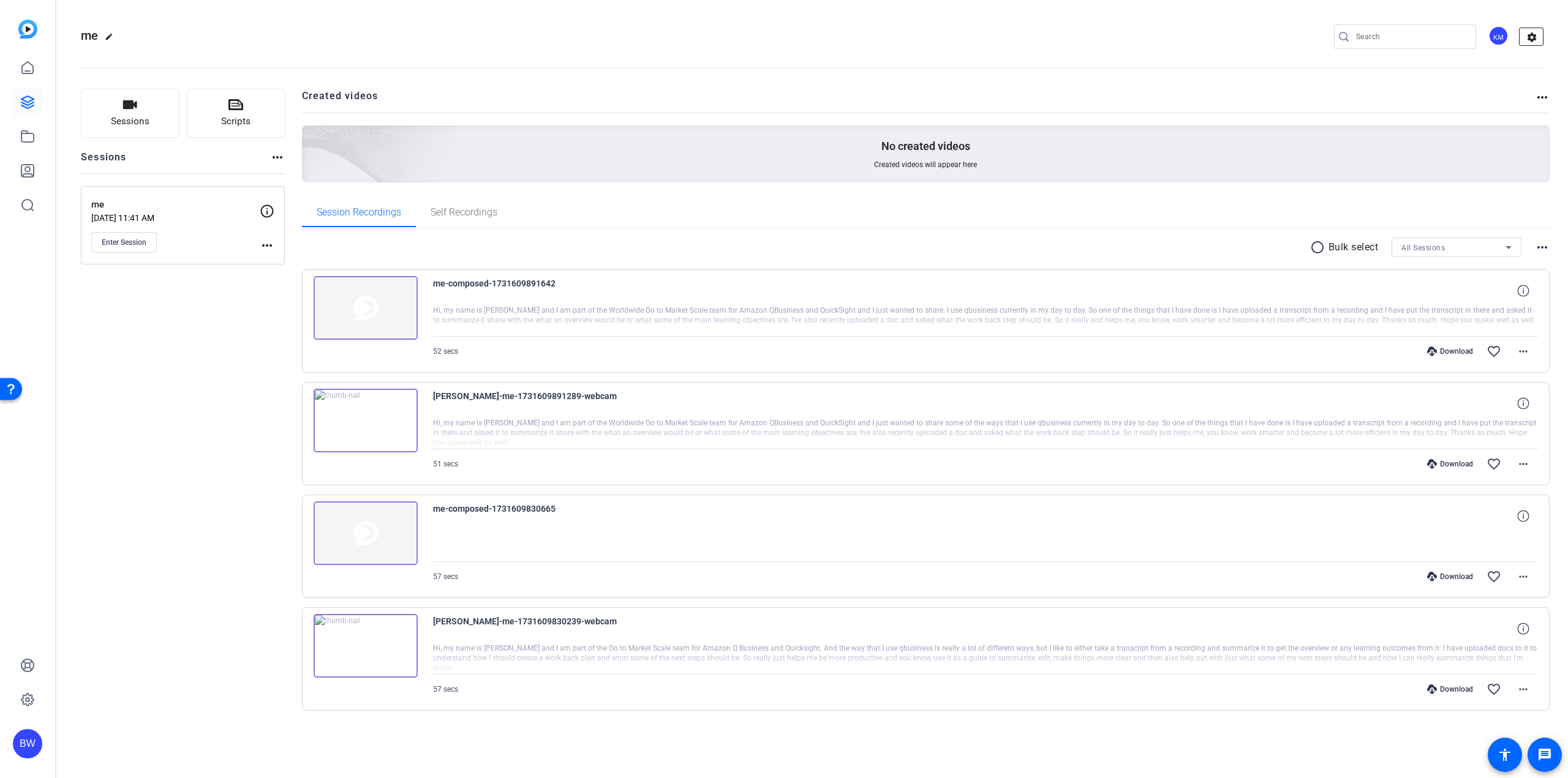
click at [1537, 35] on mat-icon "settings" at bounding box center [1532, 37] width 24 height 18
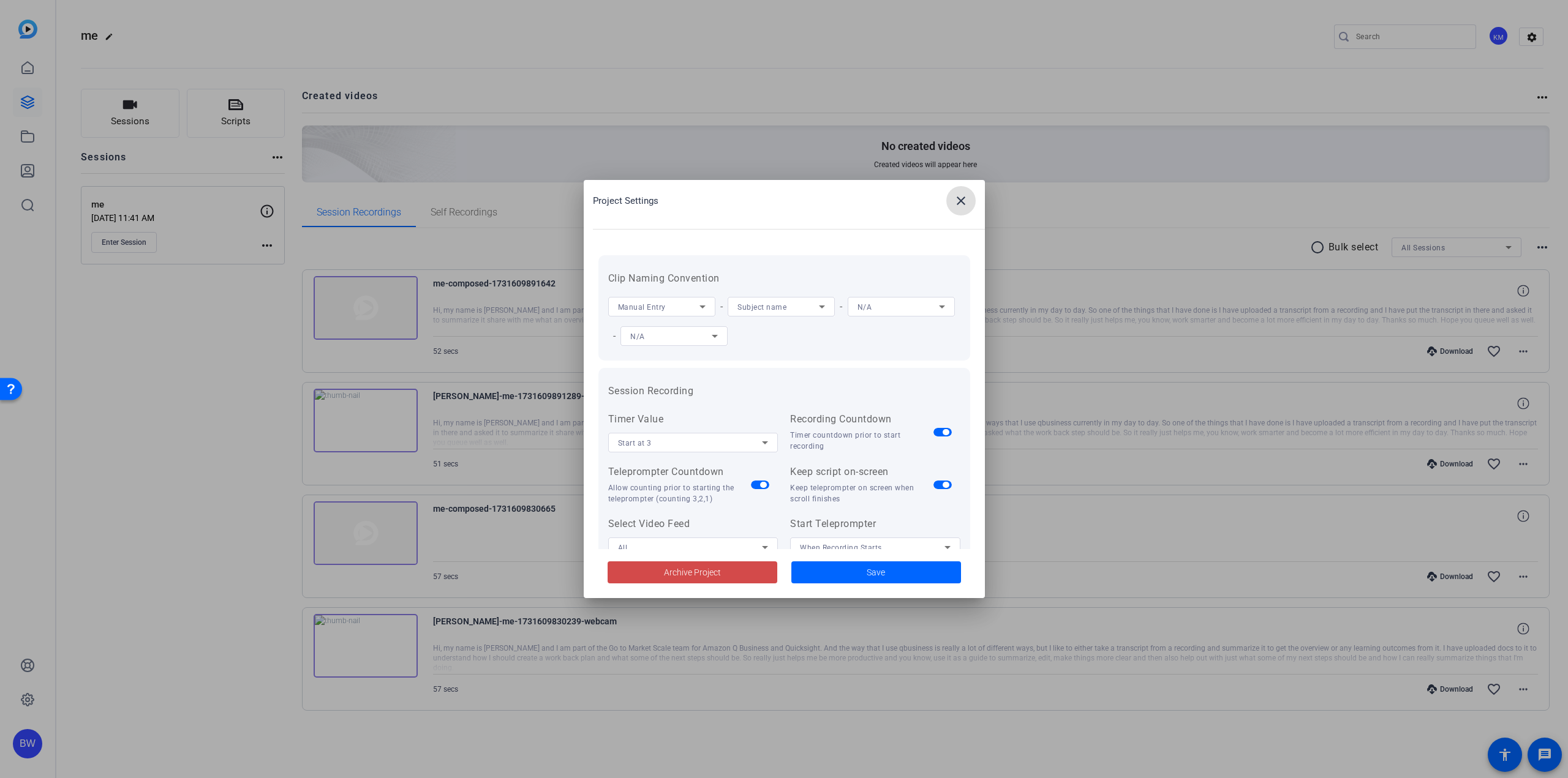
click at [700, 571] on span "Archive Project" at bounding box center [692, 572] width 57 height 13
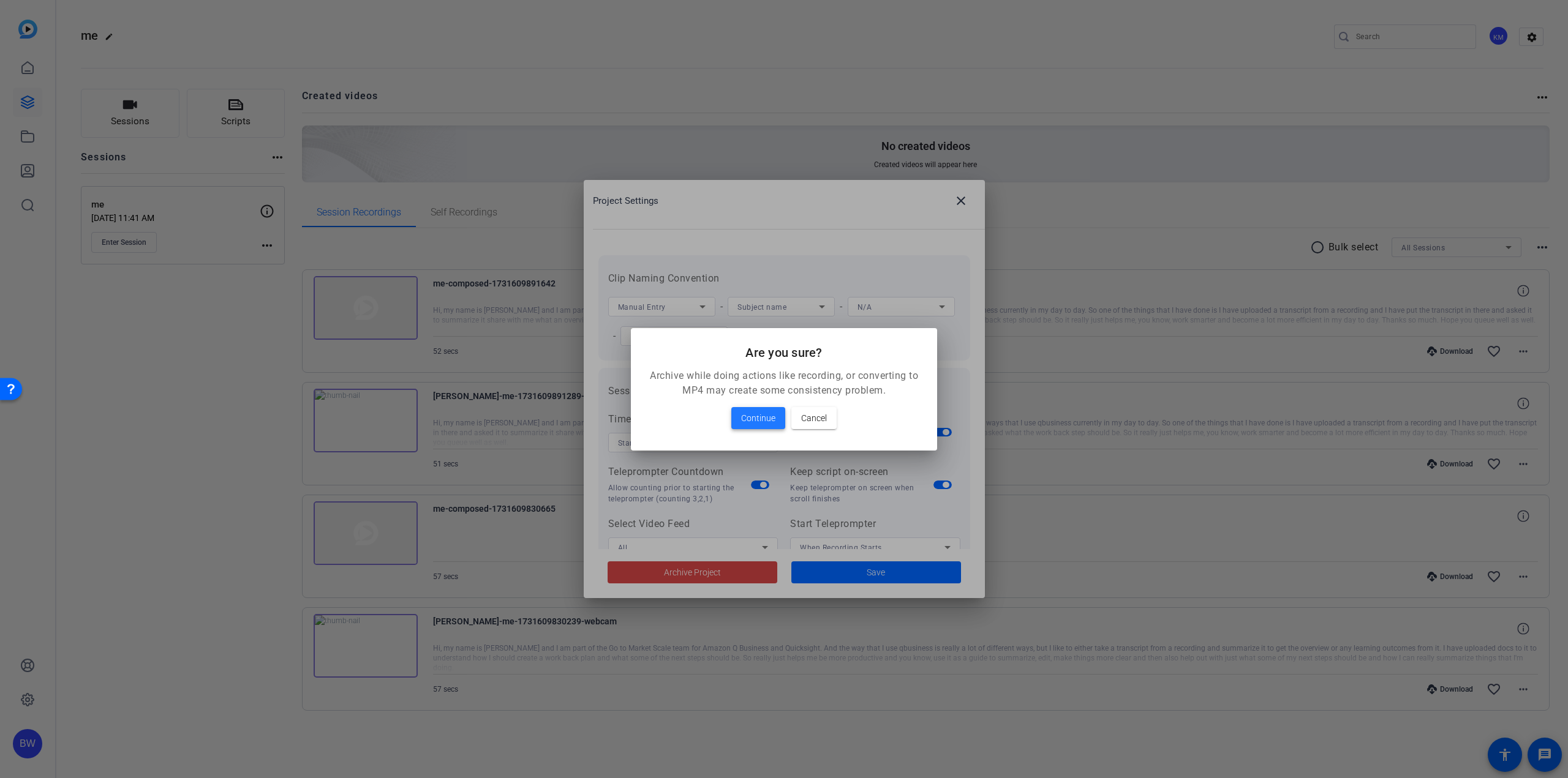
click at [760, 421] on span "Continue" at bounding box center [759, 417] width 34 height 15
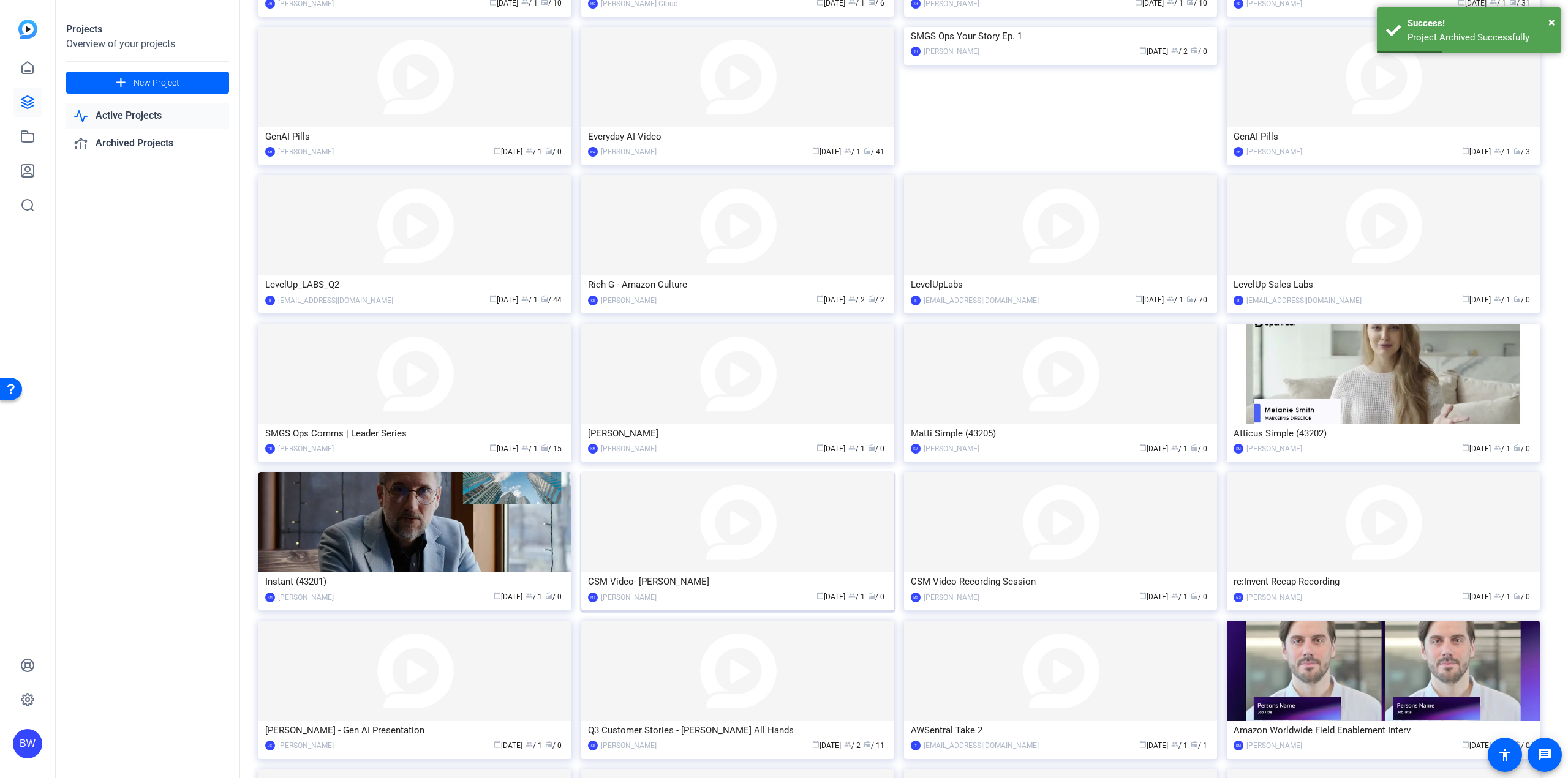
scroll to position [548, 0]
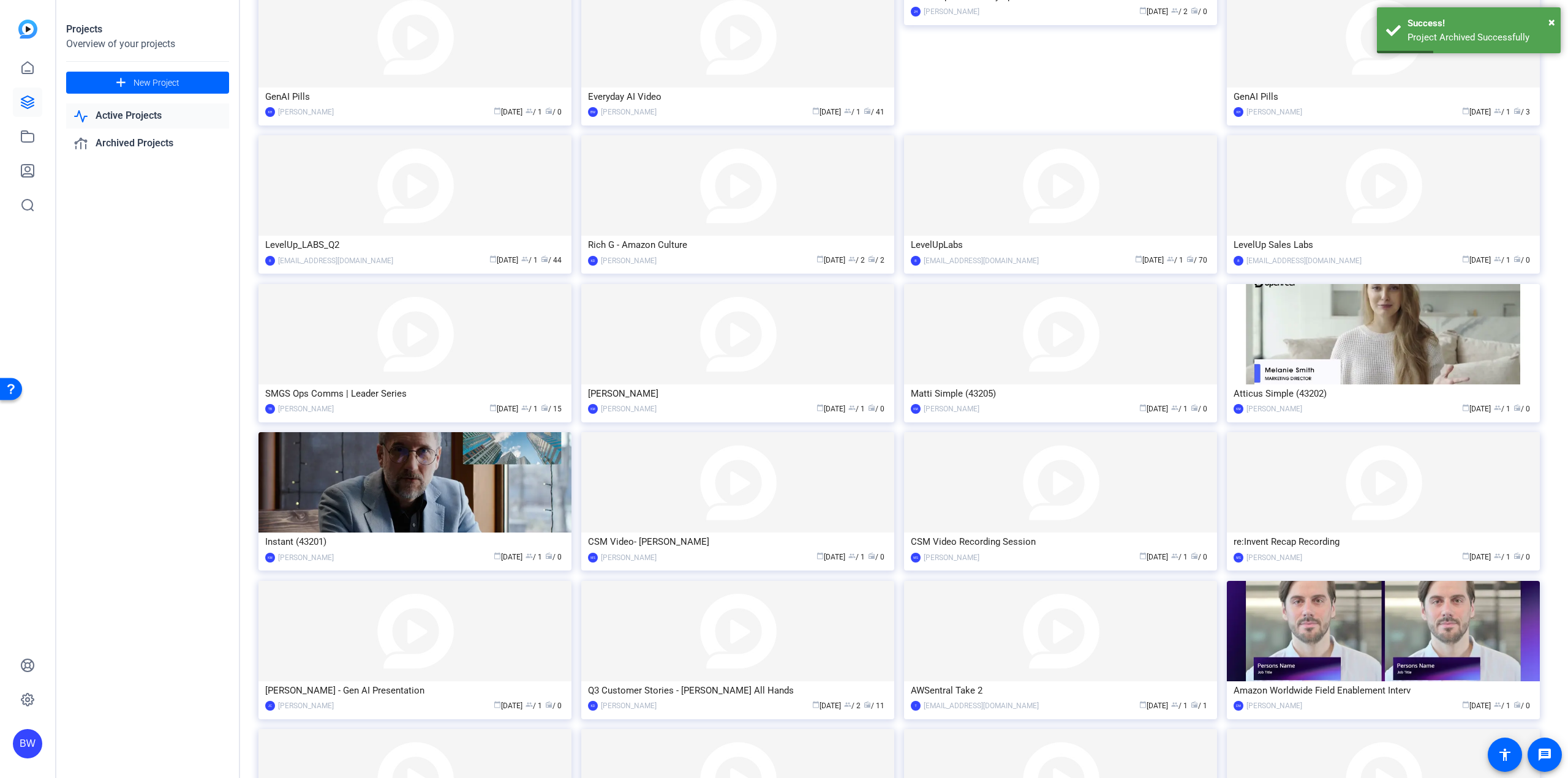
click at [790, 510] on img at bounding box center [737, 482] width 313 height 101
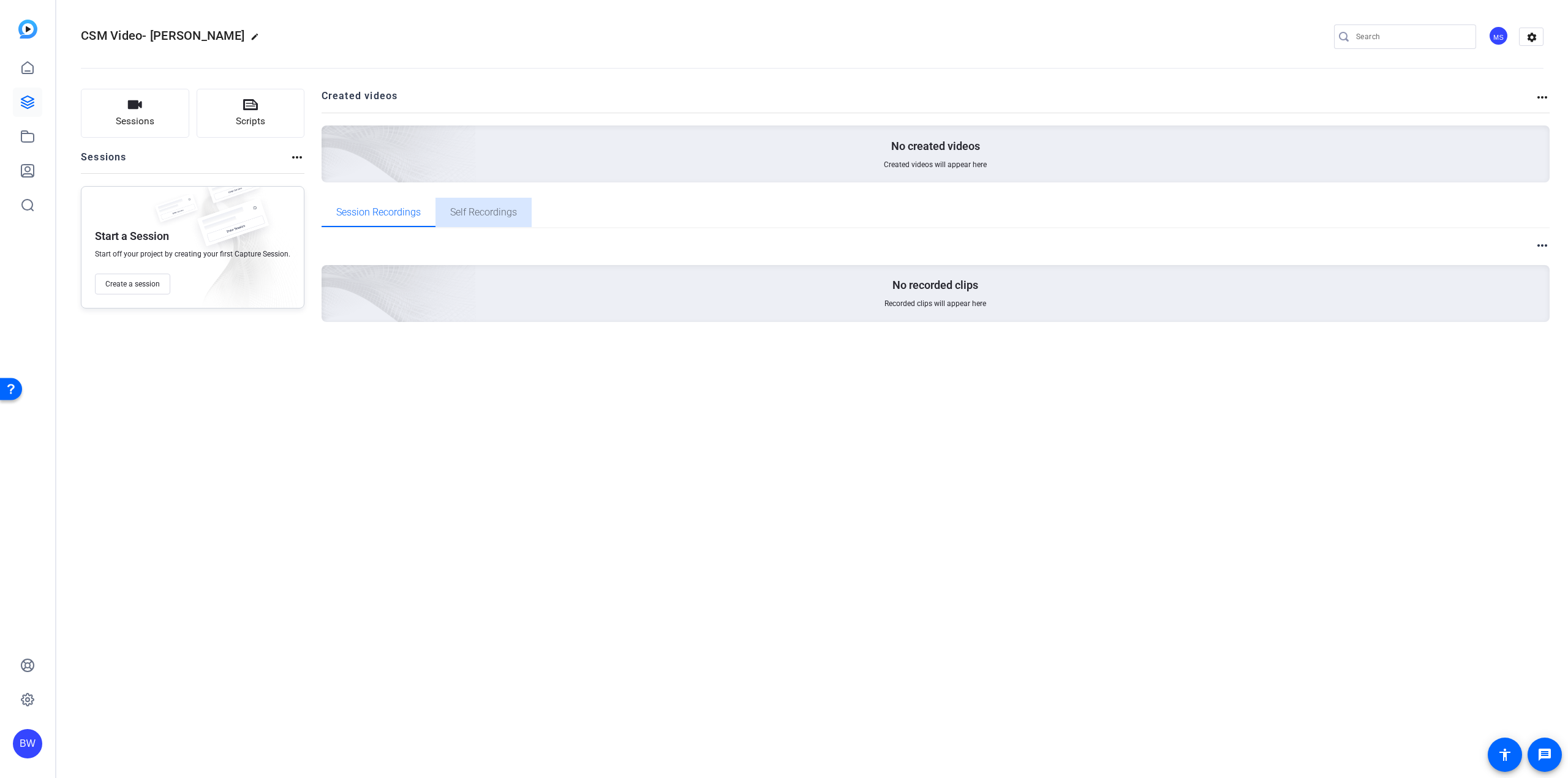
click at [499, 215] on span "Self Recordings" at bounding box center [484, 212] width 67 height 9
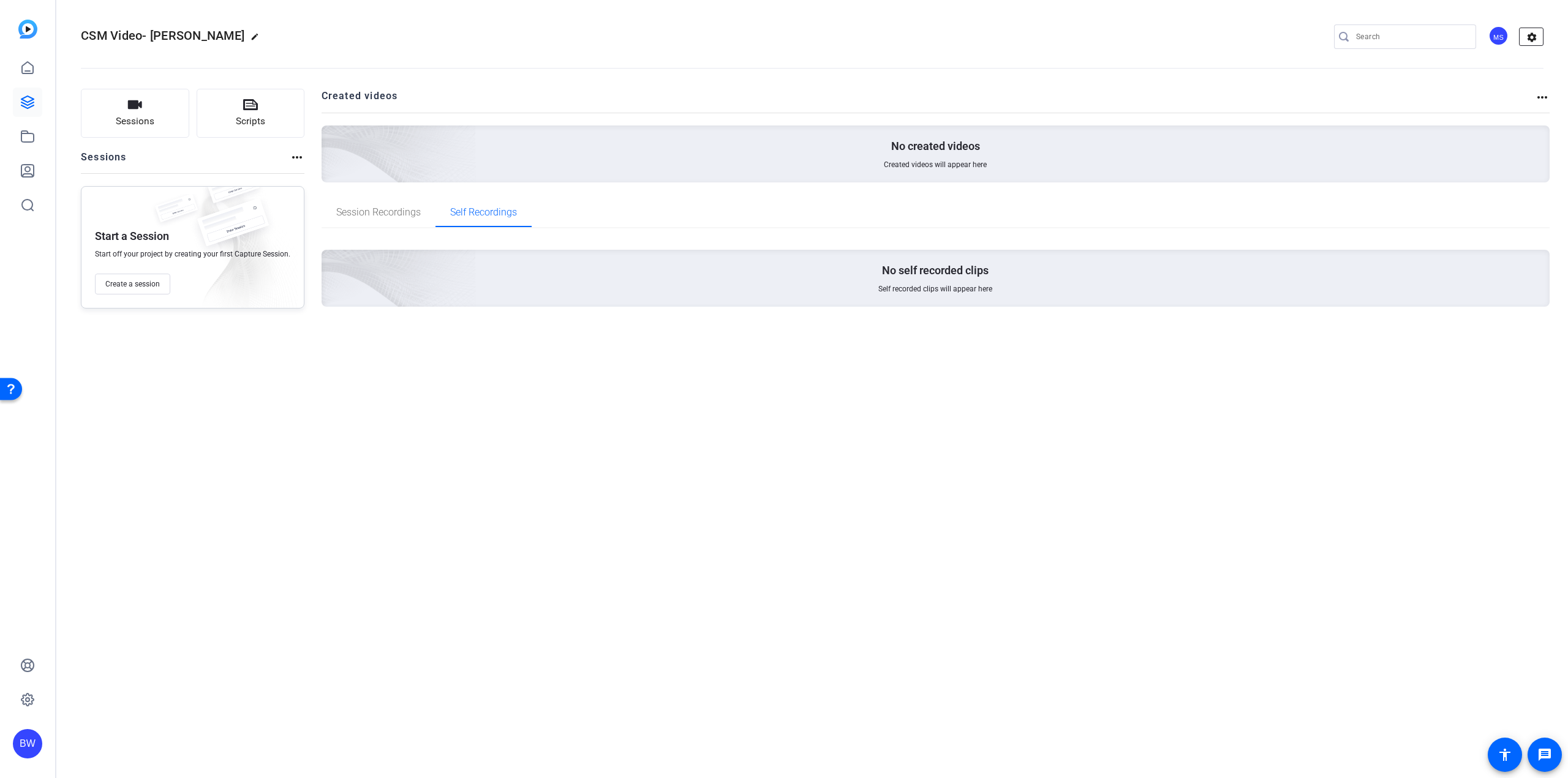
click at [1540, 36] on mat-icon "settings" at bounding box center [1532, 37] width 24 height 18
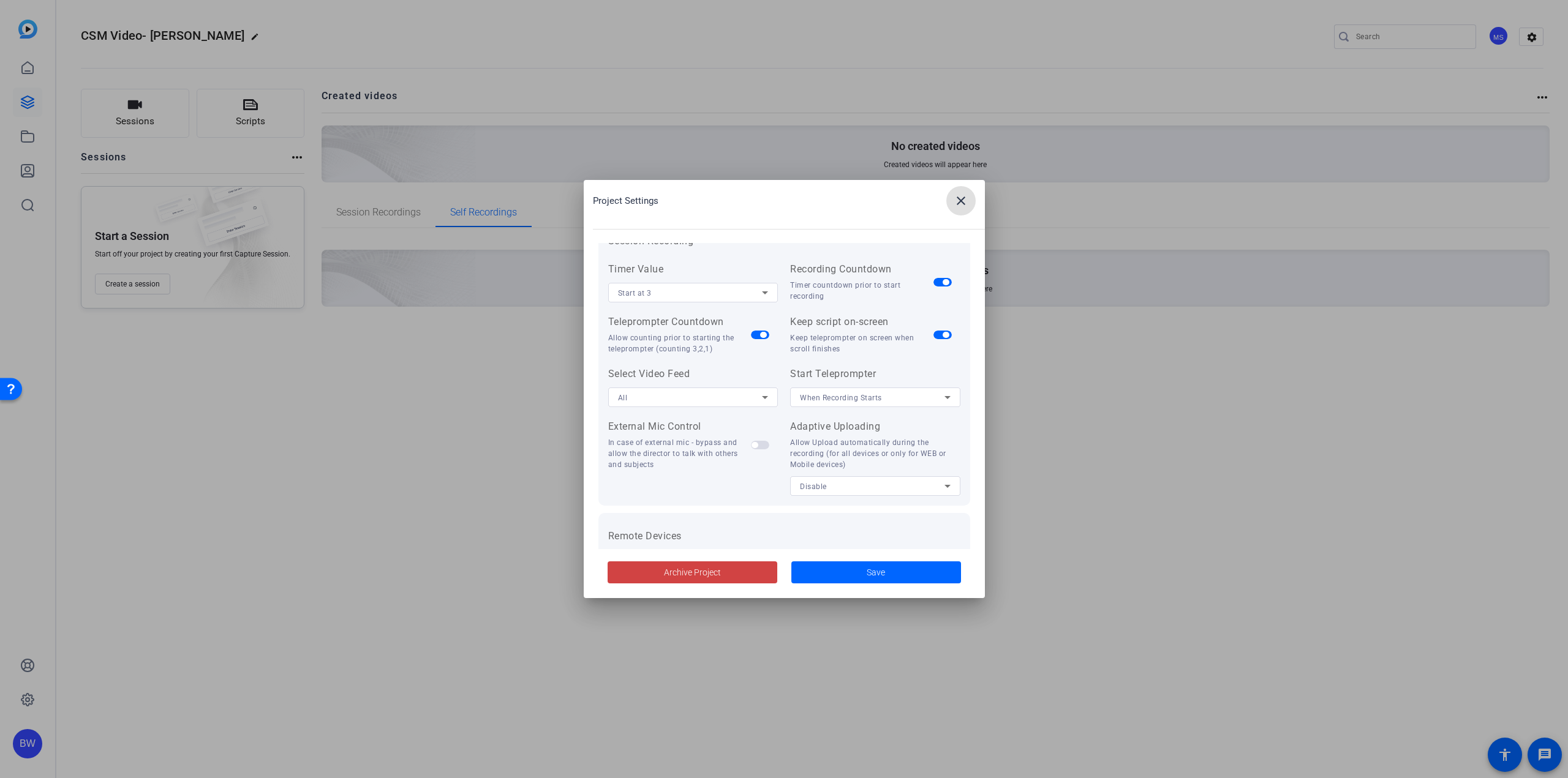
scroll to position [253, 0]
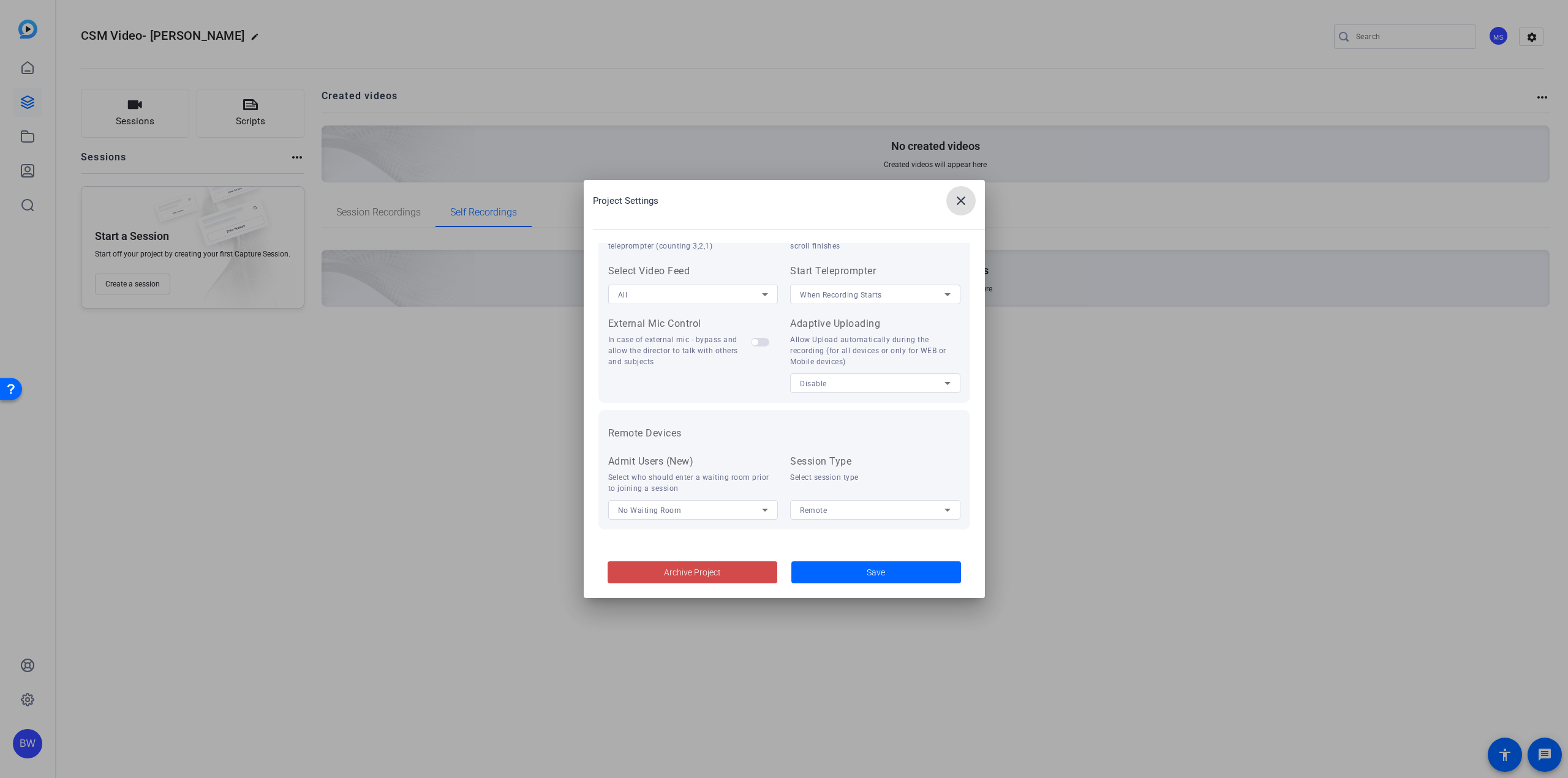
click at [737, 565] on span at bounding box center [692, 572] width 170 height 29
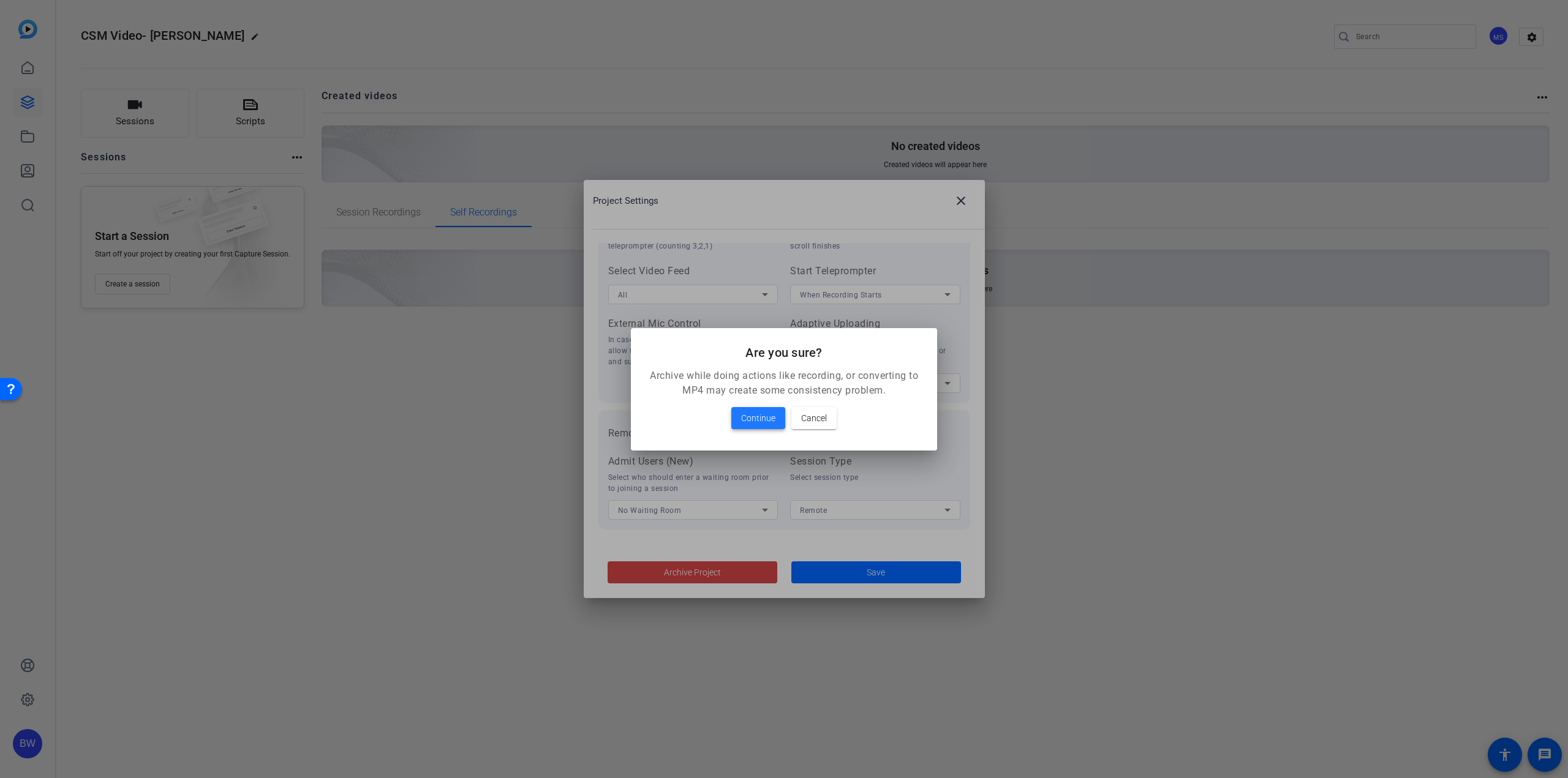
click at [764, 418] on span "Continue" at bounding box center [759, 417] width 34 height 15
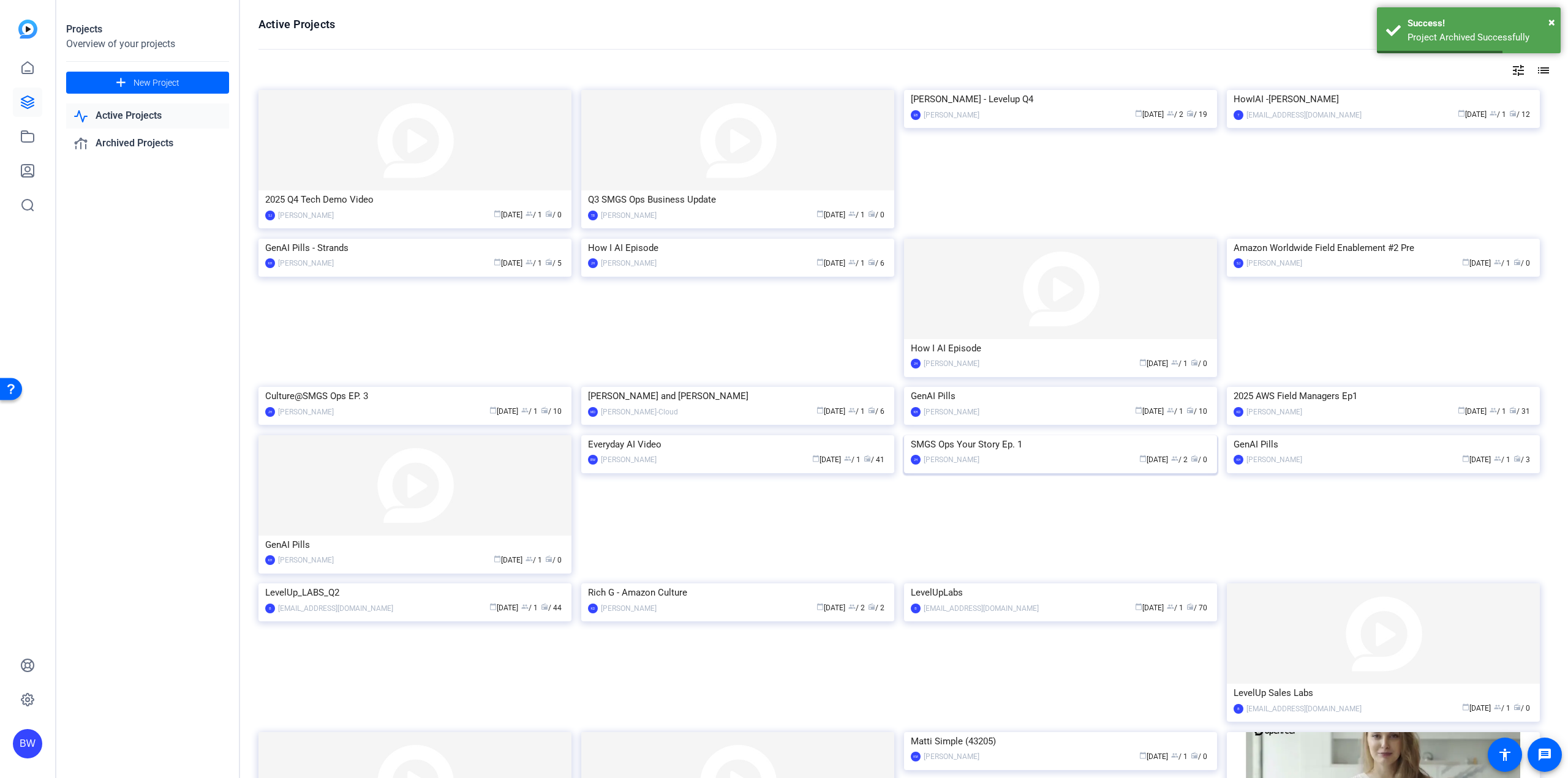
scroll to position [164, 0]
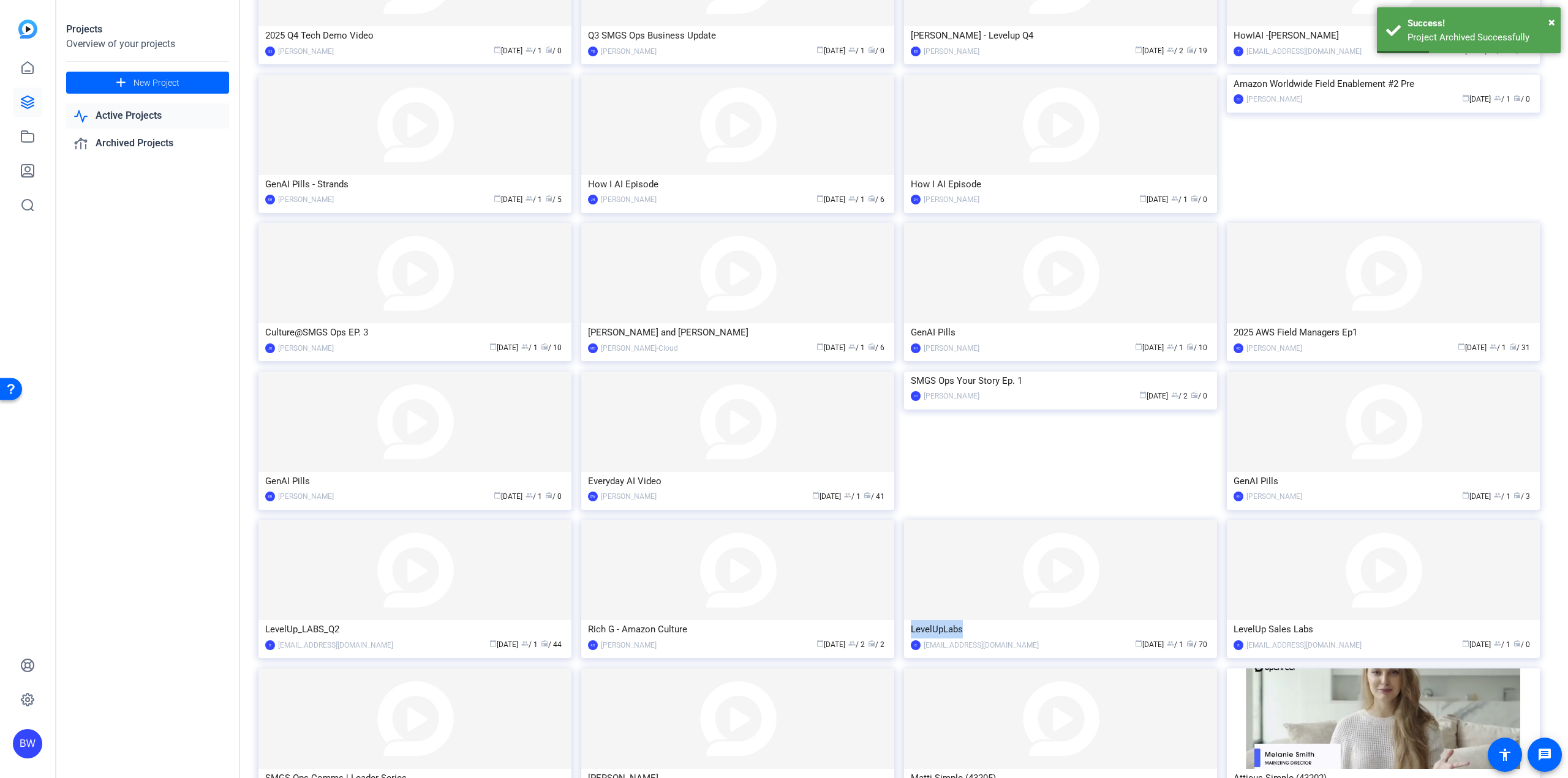
click at [1019, 620] on mat-card "LevelUpLabs B biso@amazon.com calendar_today Feb 13 group / 1 radio / 70" at bounding box center [1060, 589] width 313 height 139
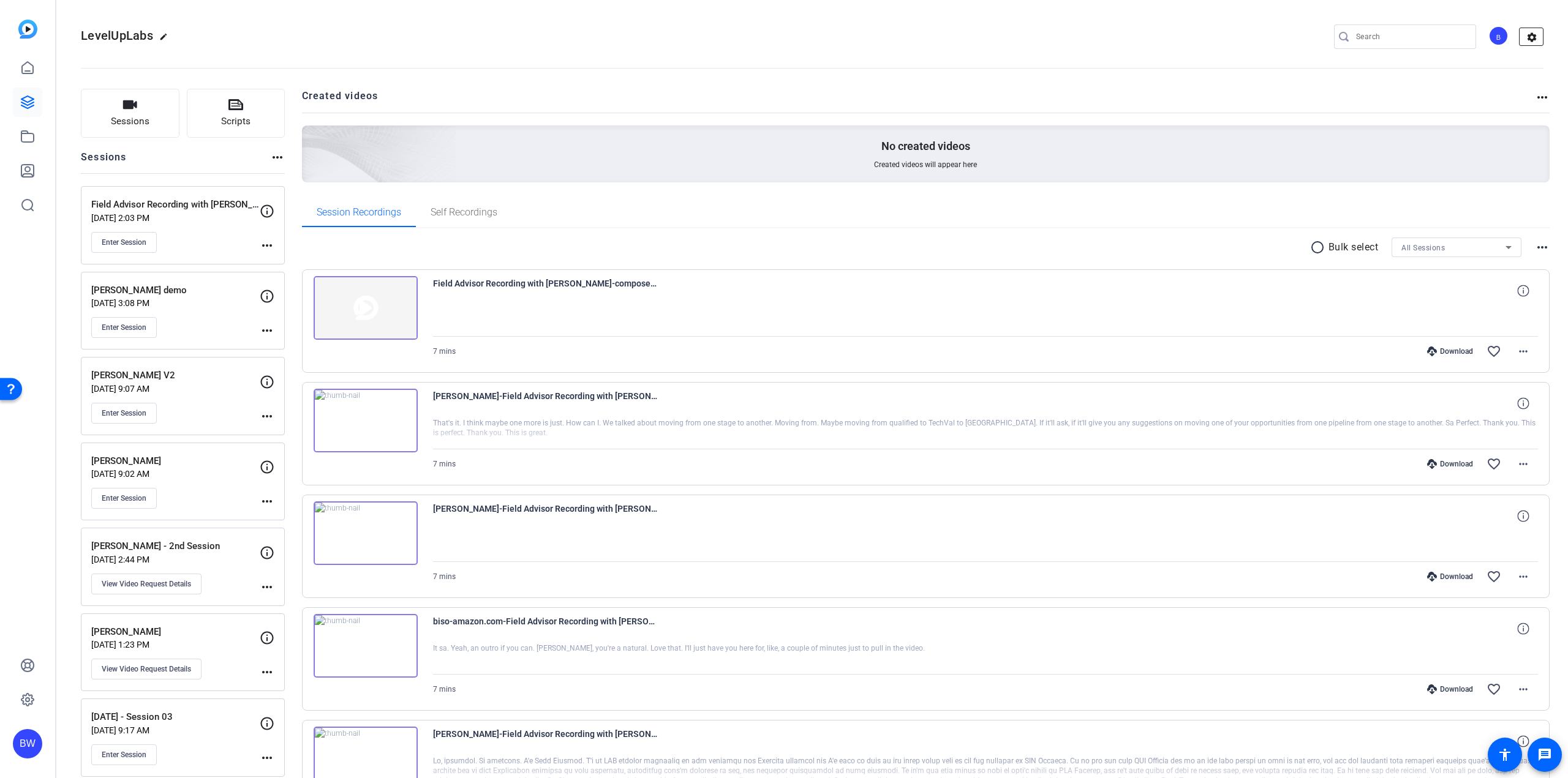
click at [1535, 37] on mat-icon "settings" at bounding box center [1532, 37] width 24 height 18
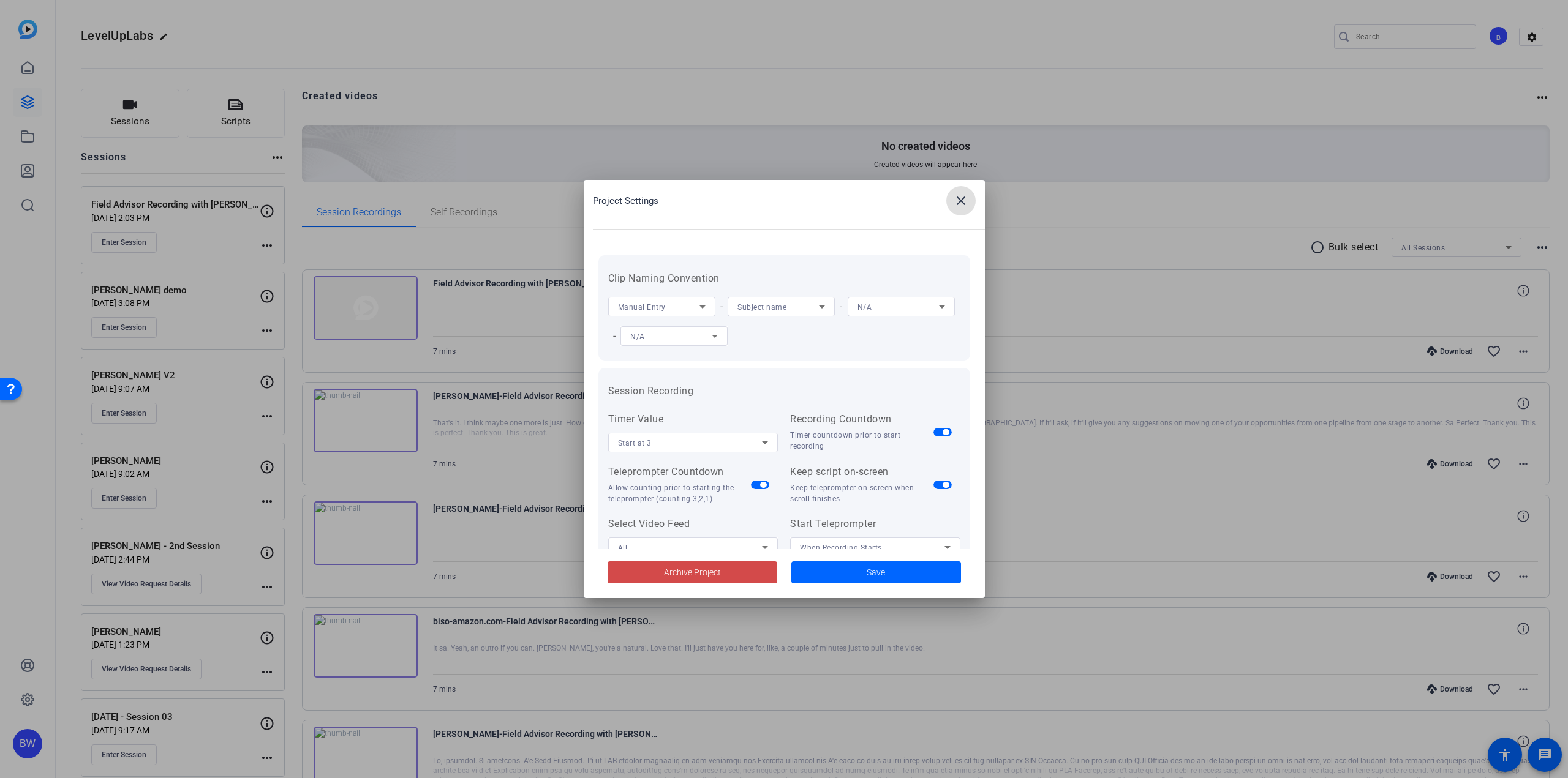
click at [769, 577] on span at bounding box center [692, 572] width 170 height 29
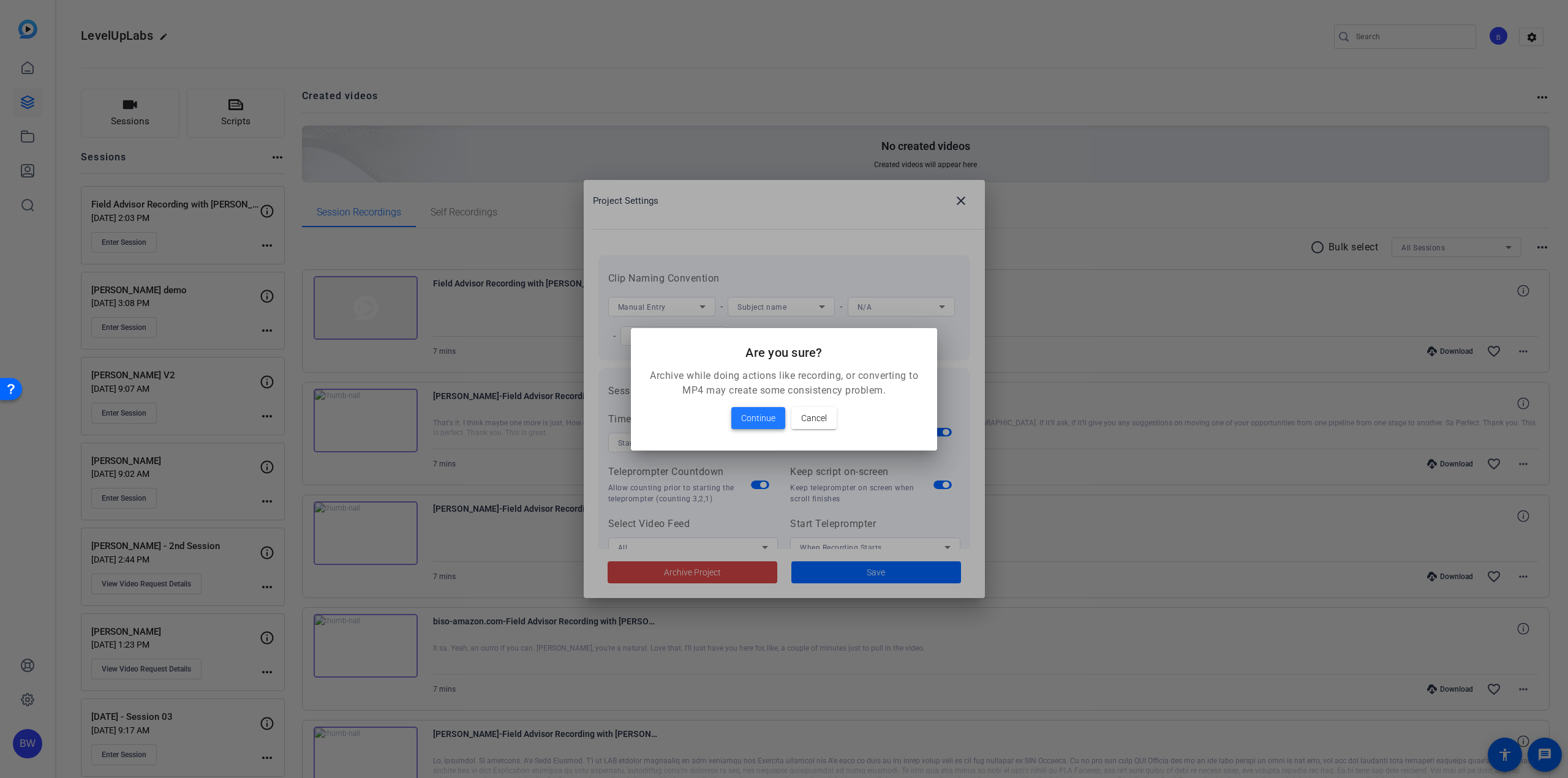
click at [744, 415] on span "Continue" at bounding box center [759, 417] width 34 height 15
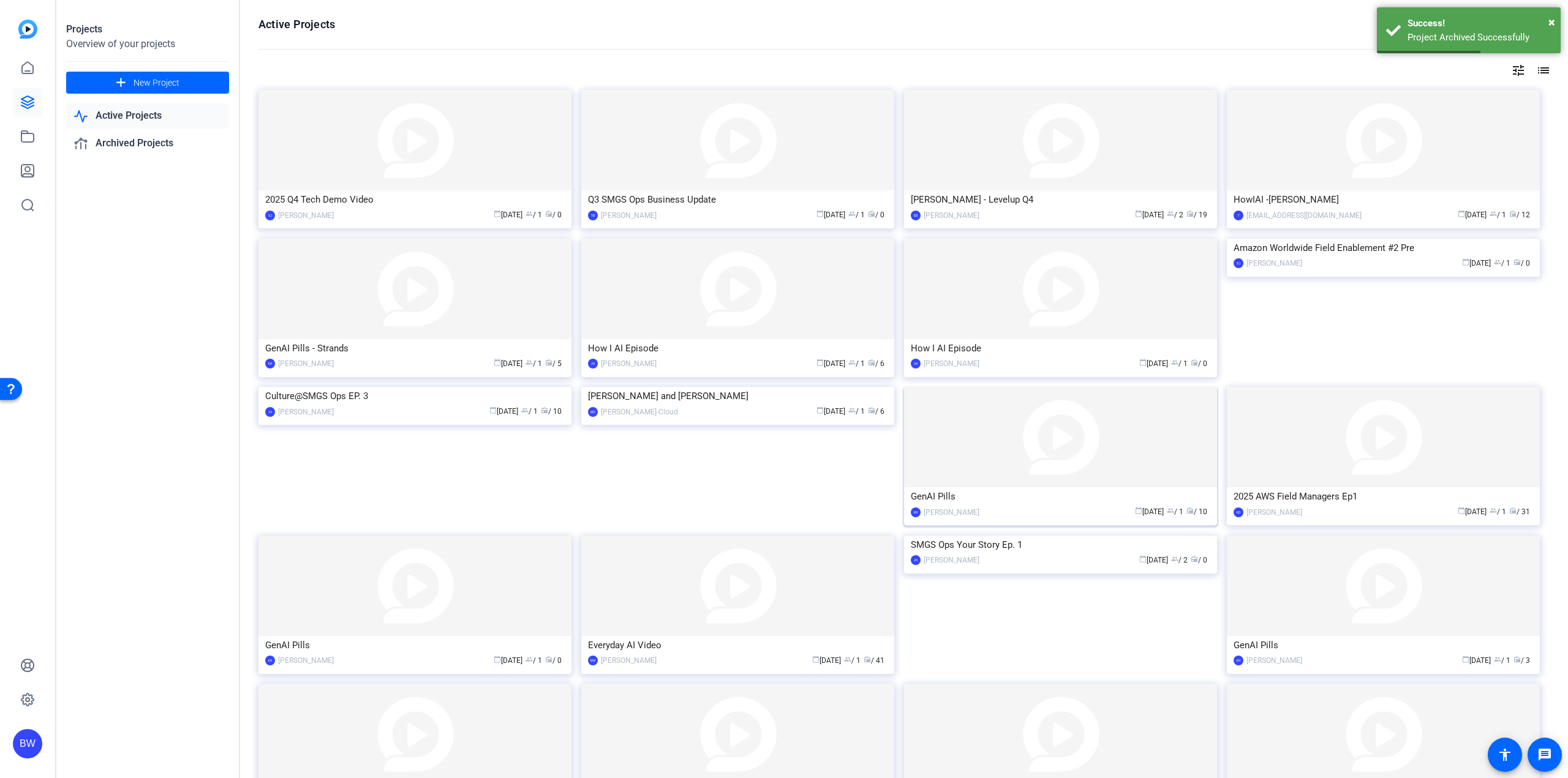
scroll to position [264, 0]
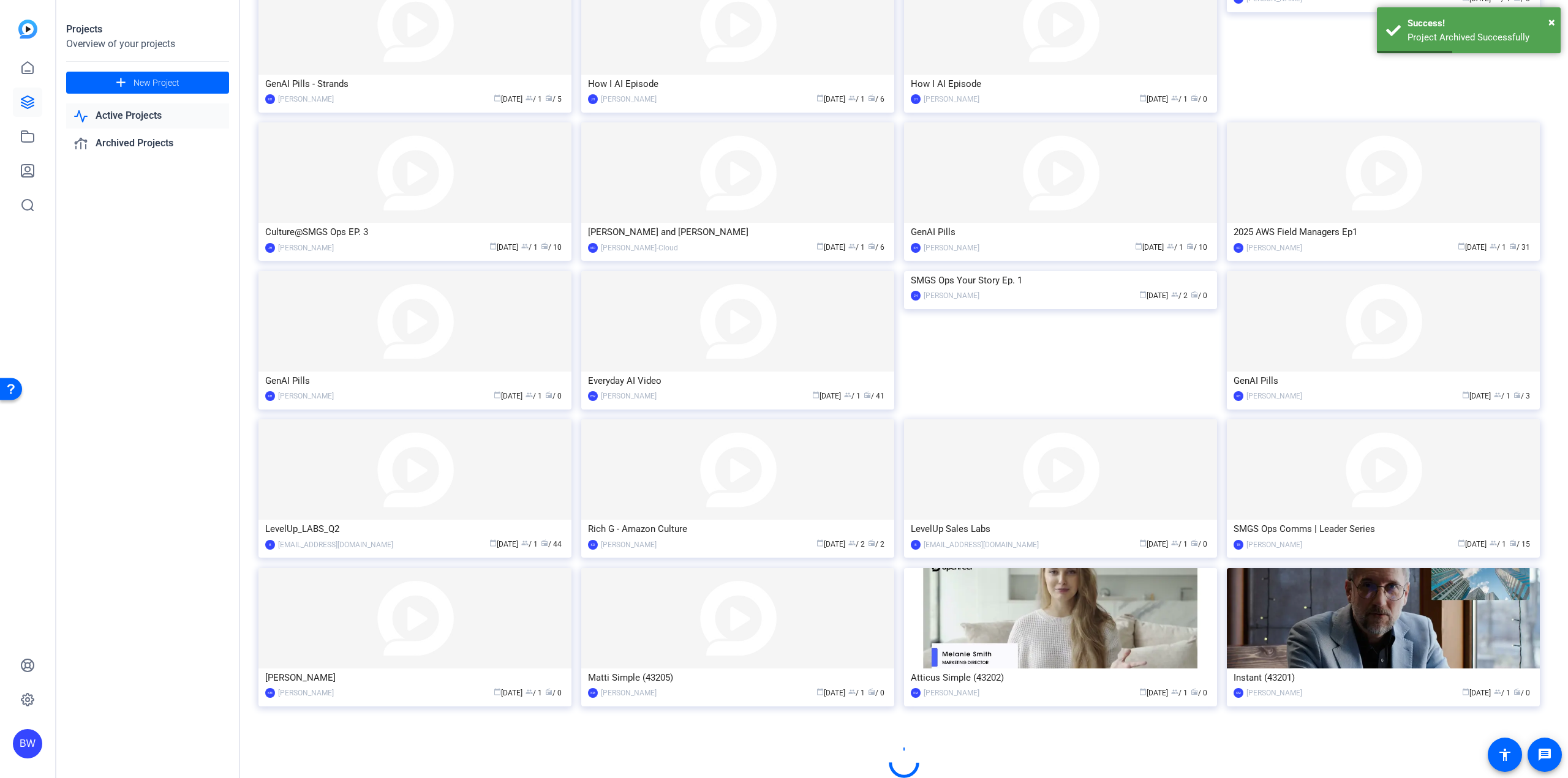
click at [1319, 631] on img at bounding box center [1383, 618] width 313 height 101
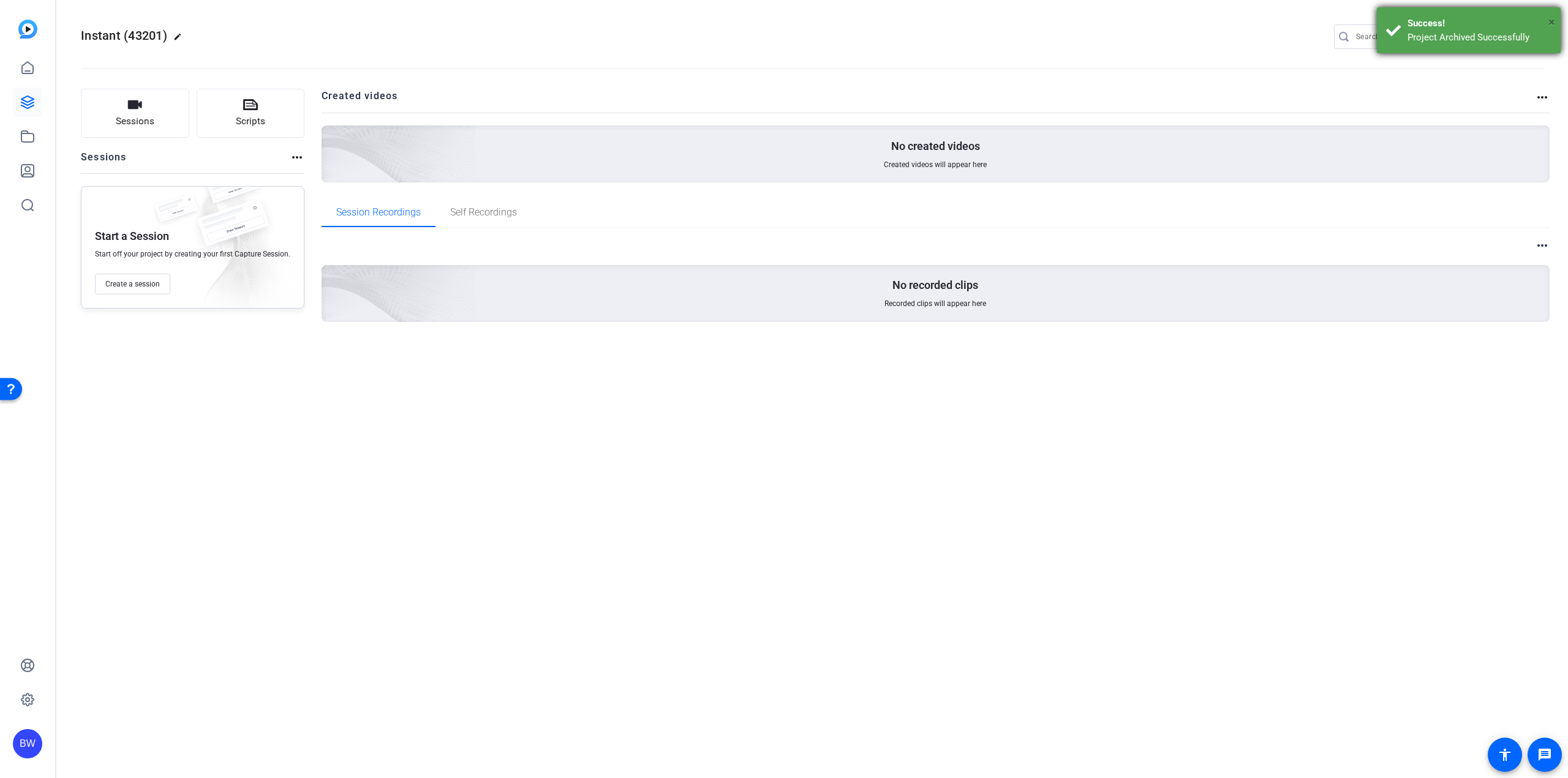
click at [1550, 18] on span "×" at bounding box center [1552, 22] width 7 height 15
click at [1528, 34] on mat-icon "settings" at bounding box center [1532, 37] width 24 height 18
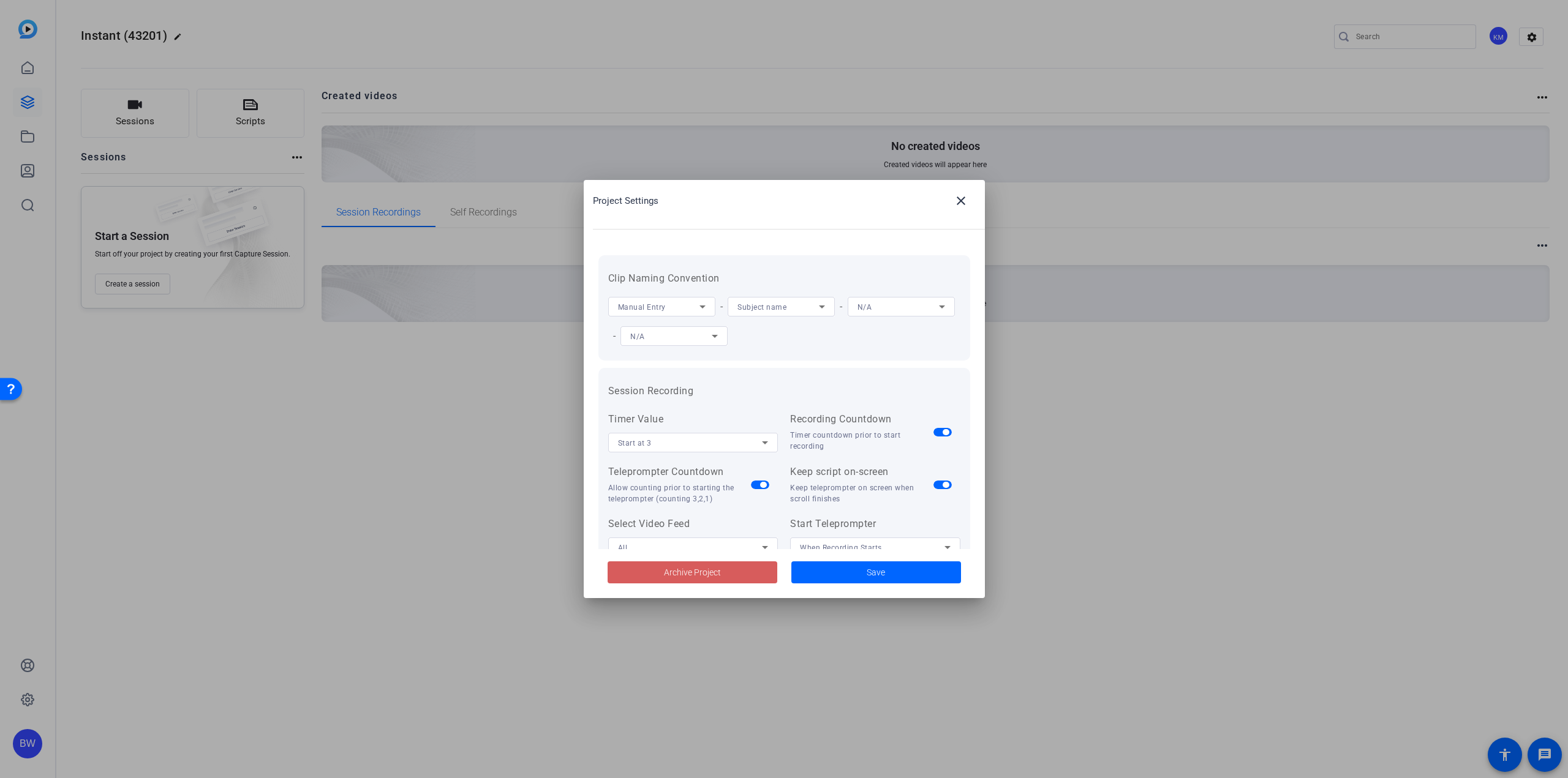
click at [669, 576] on span "Archive Project" at bounding box center [692, 572] width 57 height 13
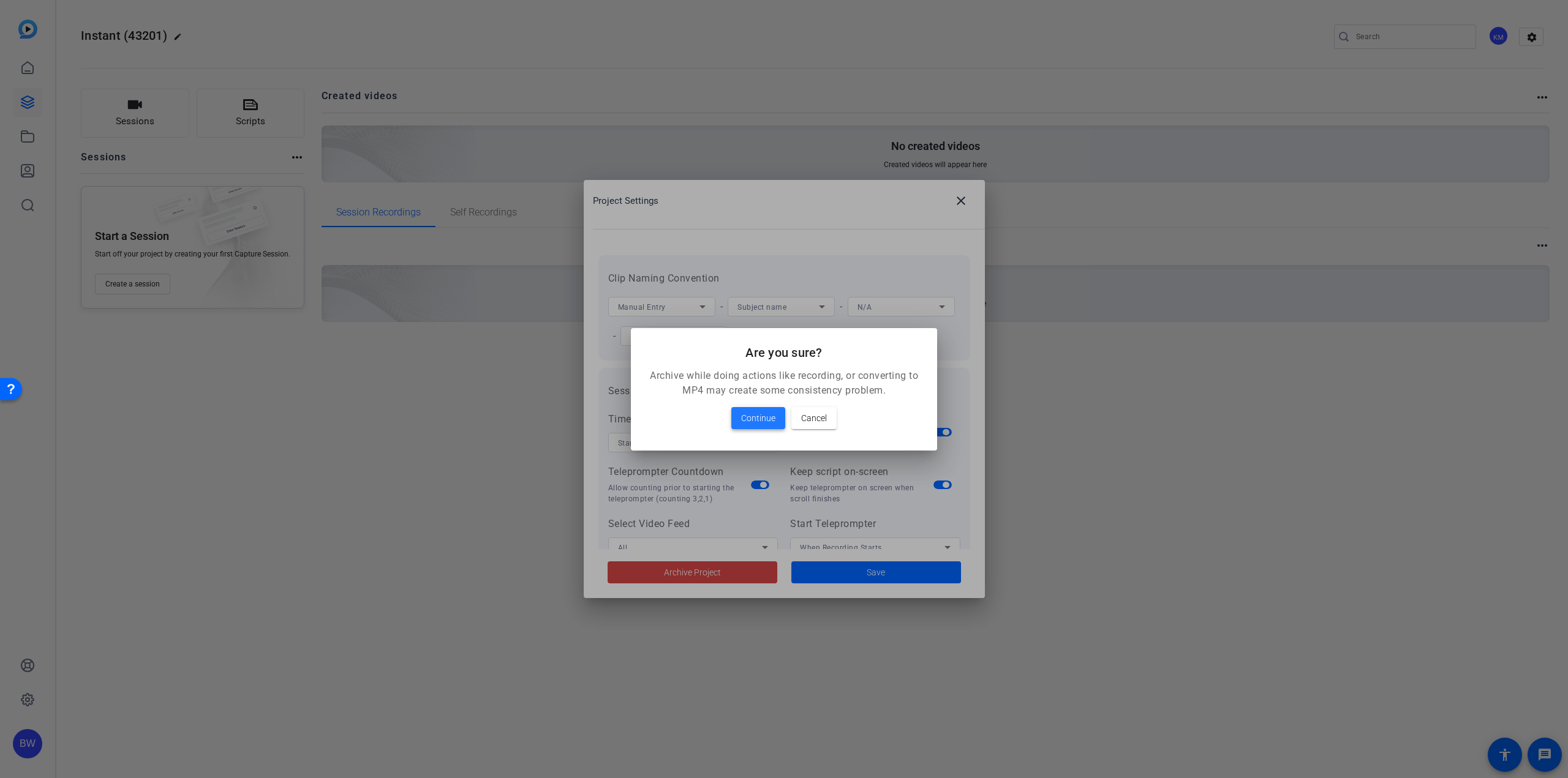
click at [760, 415] on span "Continue" at bounding box center [759, 417] width 34 height 15
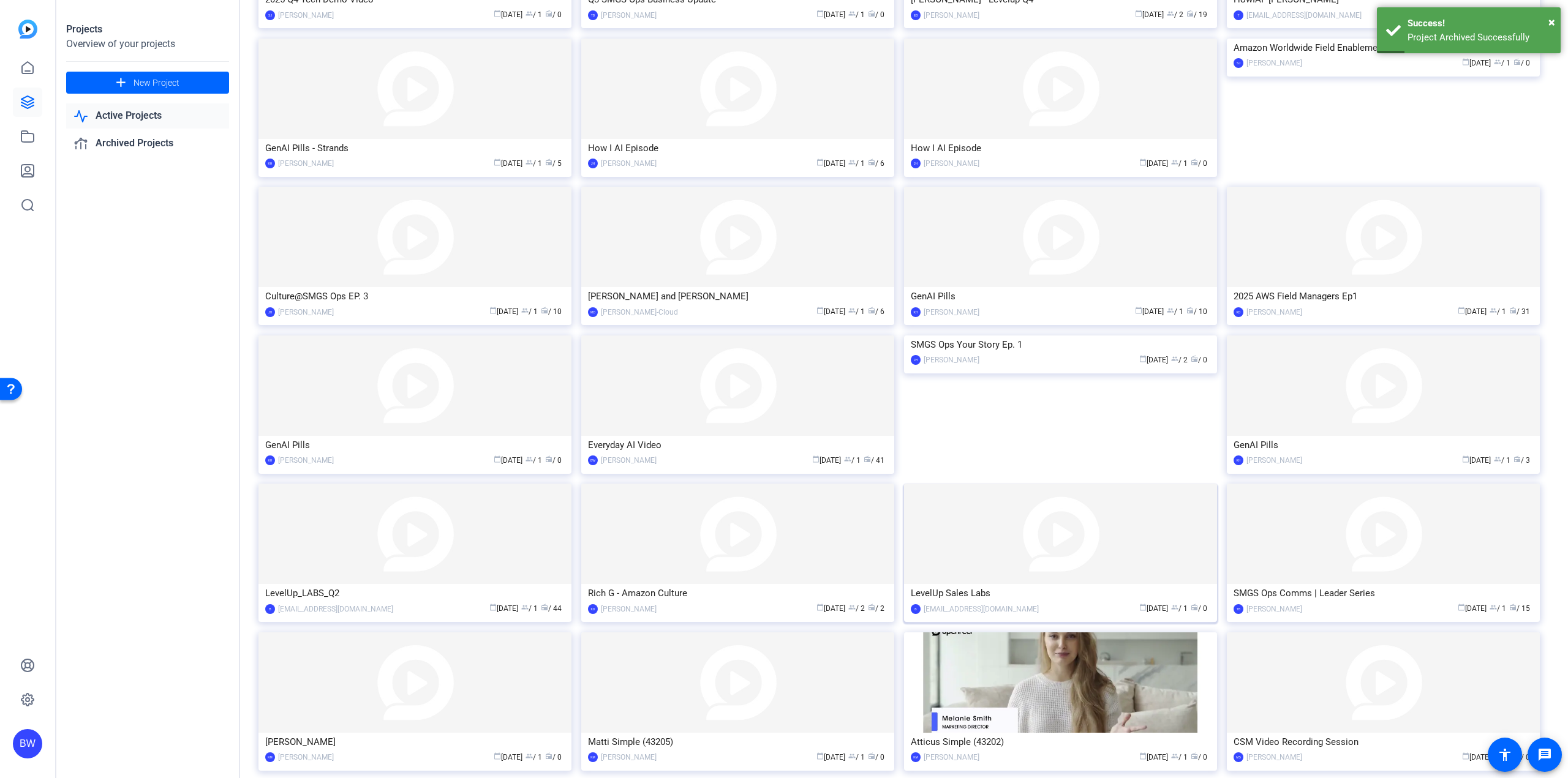
scroll to position [264, 0]
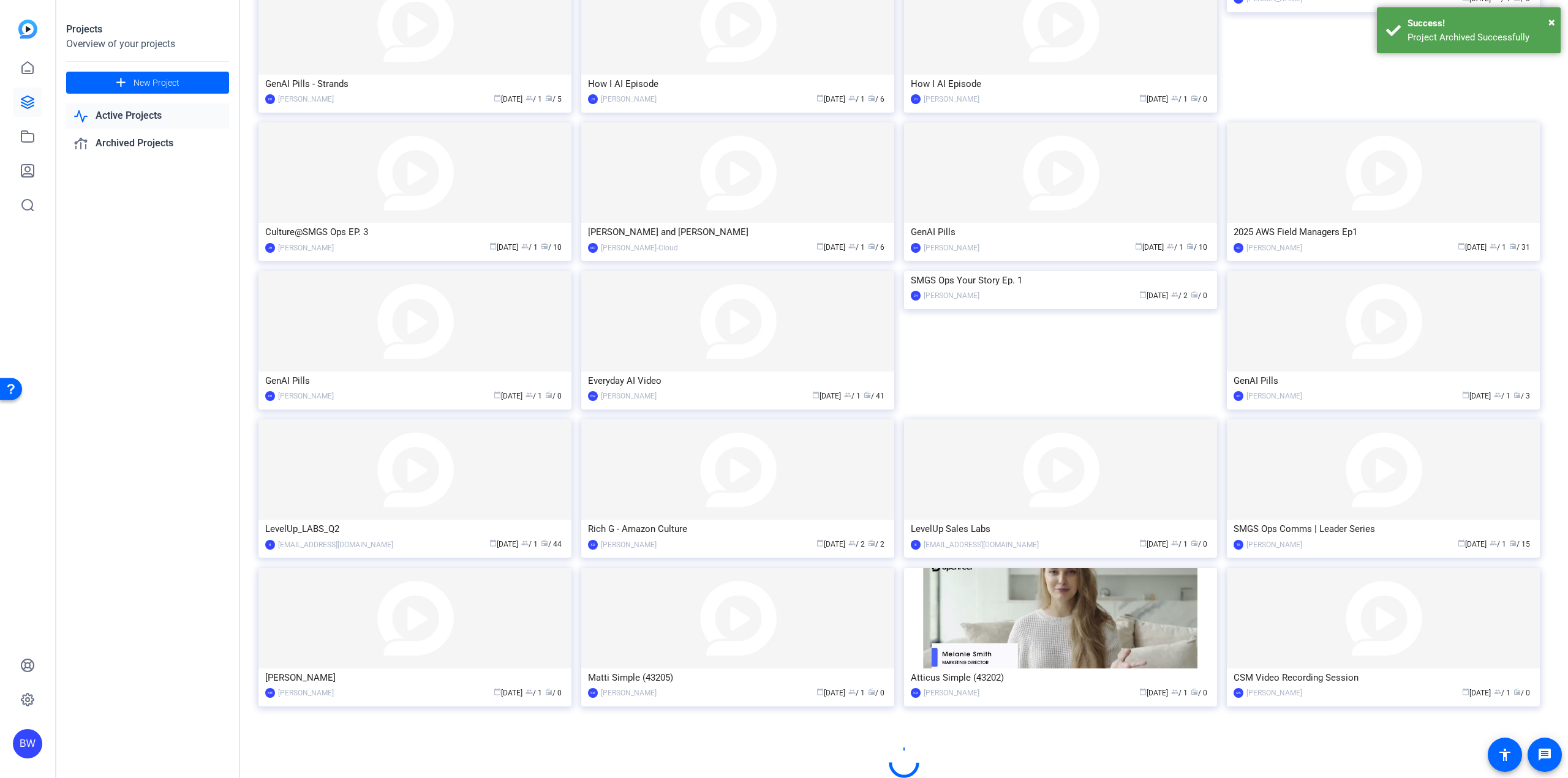
click at [1287, 659] on img at bounding box center [1383, 618] width 313 height 101
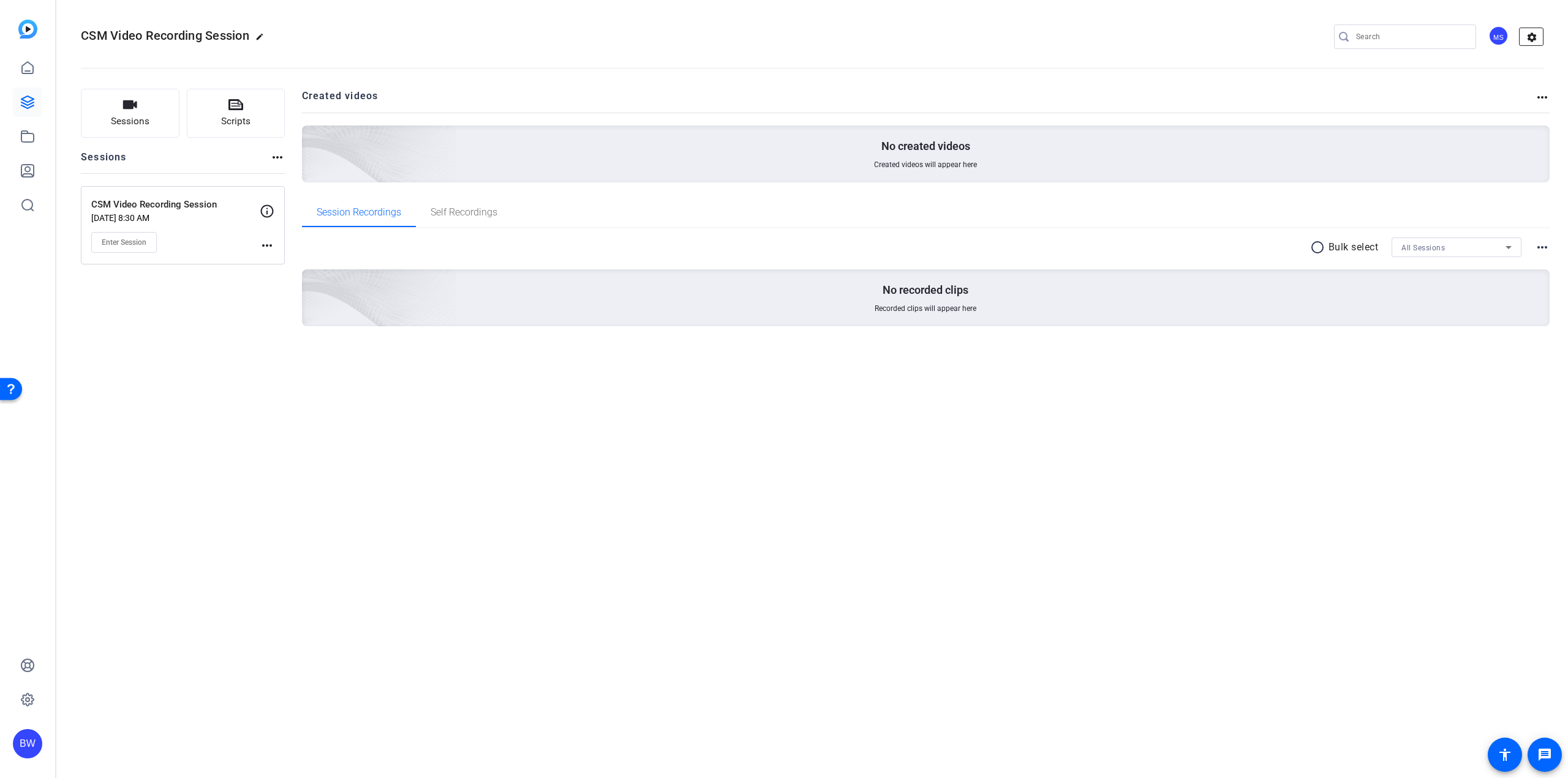
click at [1540, 33] on mat-icon "settings" at bounding box center [1532, 37] width 24 height 18
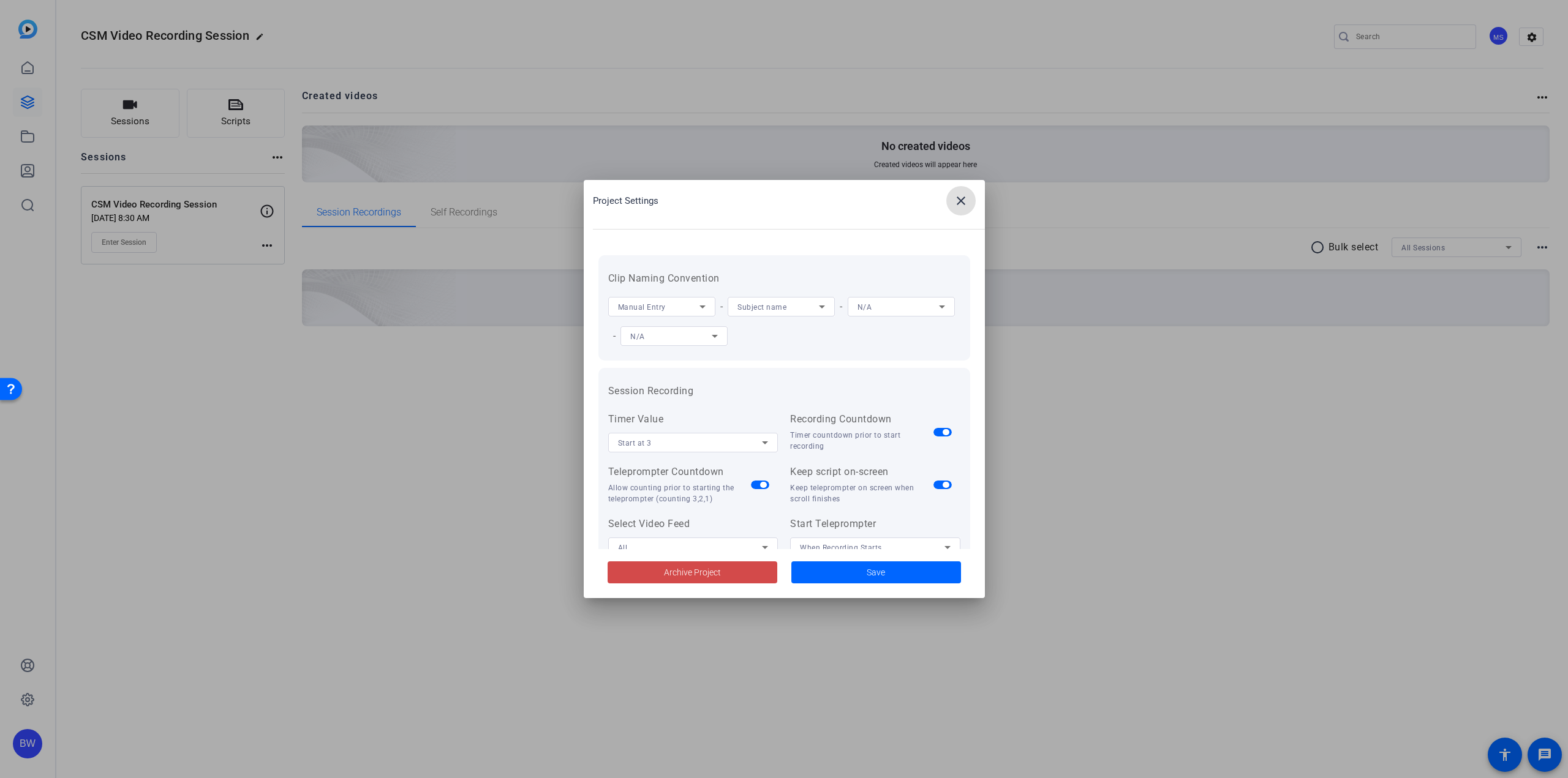
click at [697, 578] on span "Archive Project" at bounding box center [692, 572] width 57 height 13
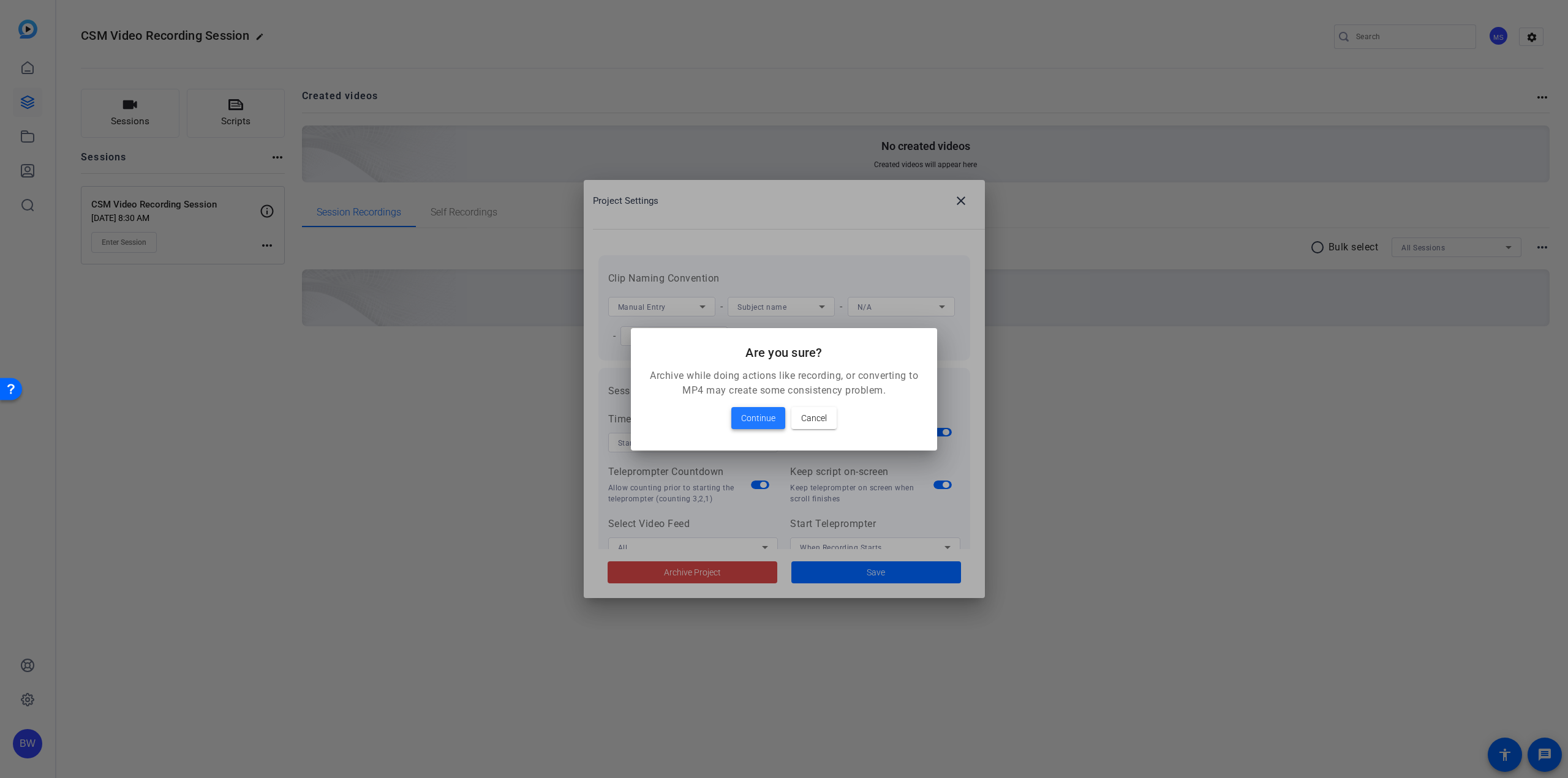
click at [747, 418] on span "Continue" at bounding box center [759, 417] width 34 height 15
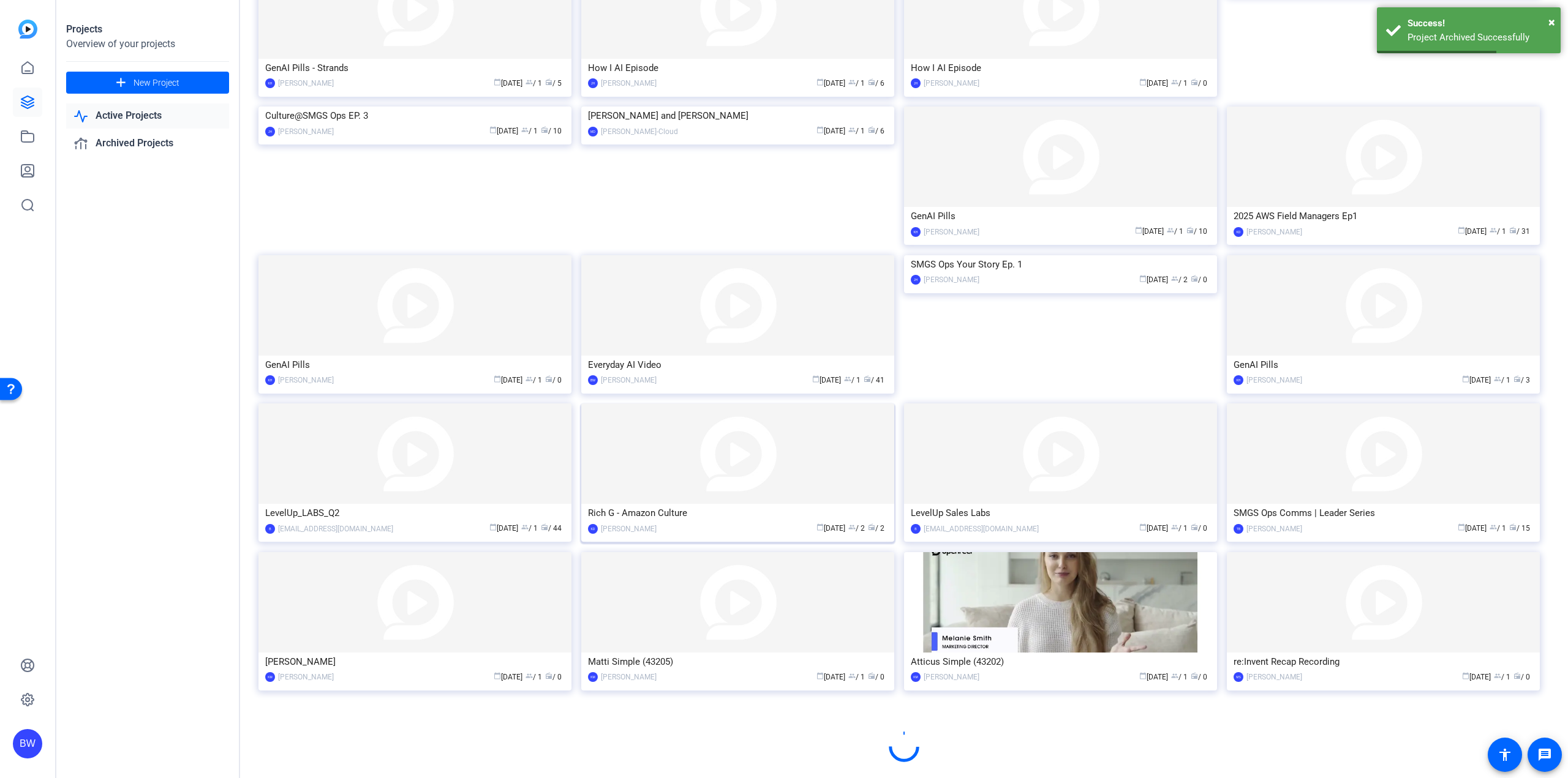
scroll to position [295, 0]
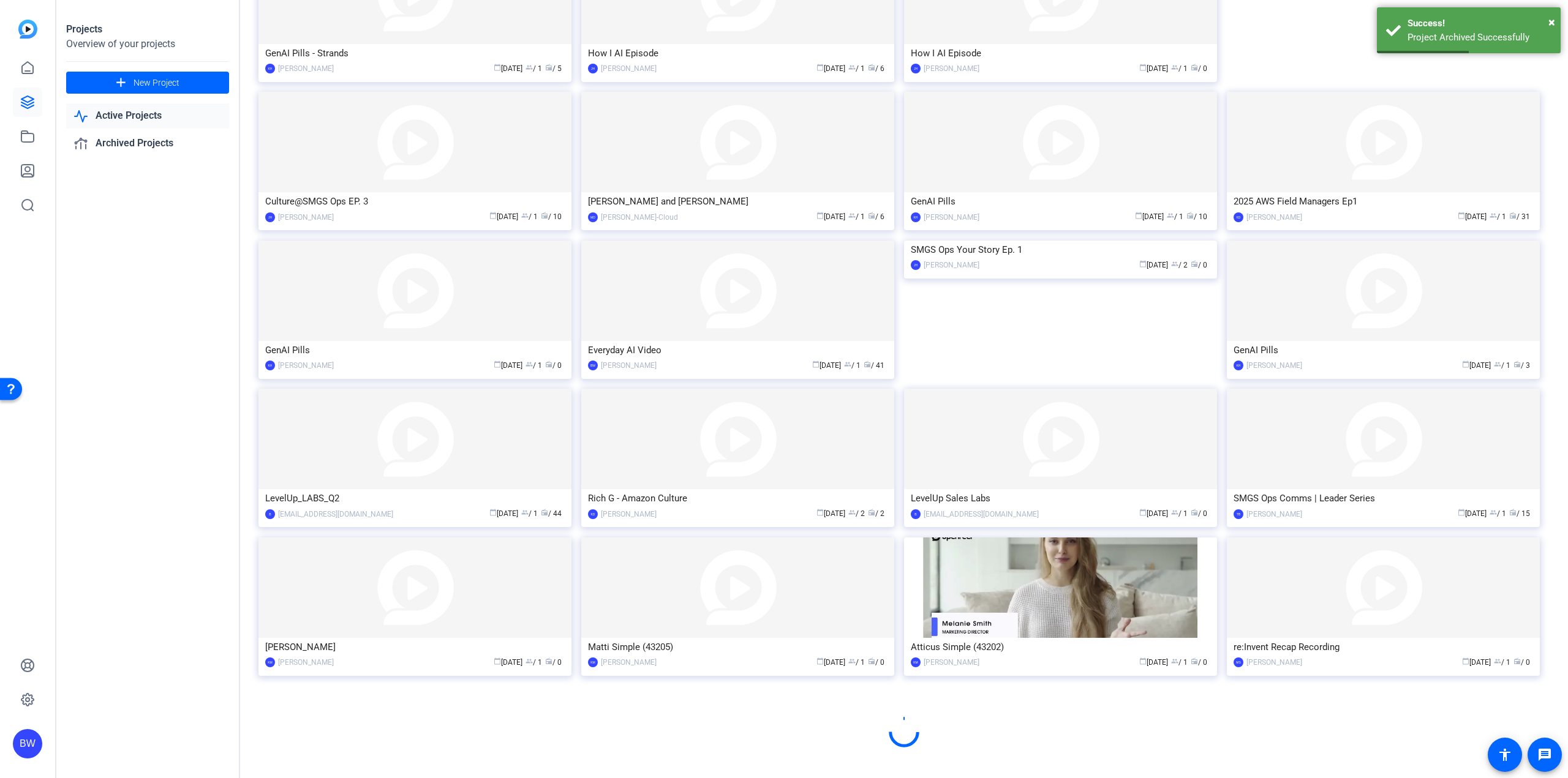
click at [1075, 625] on img at bounding box center [1060, 588] width 313 height 101
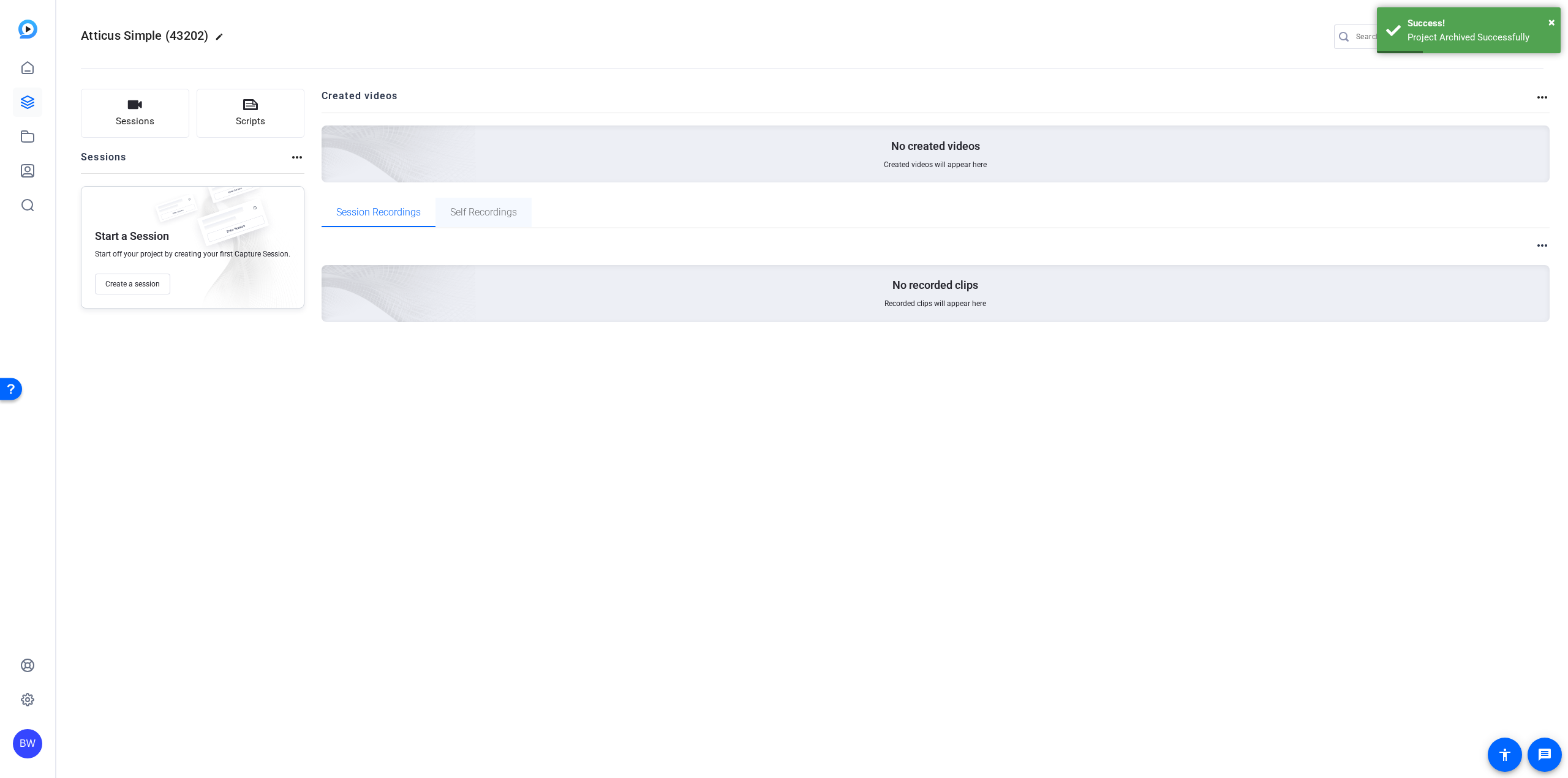
click at [472, 213] on span "Self Recordings" at bounding box center [484, 212] width 67 height 9
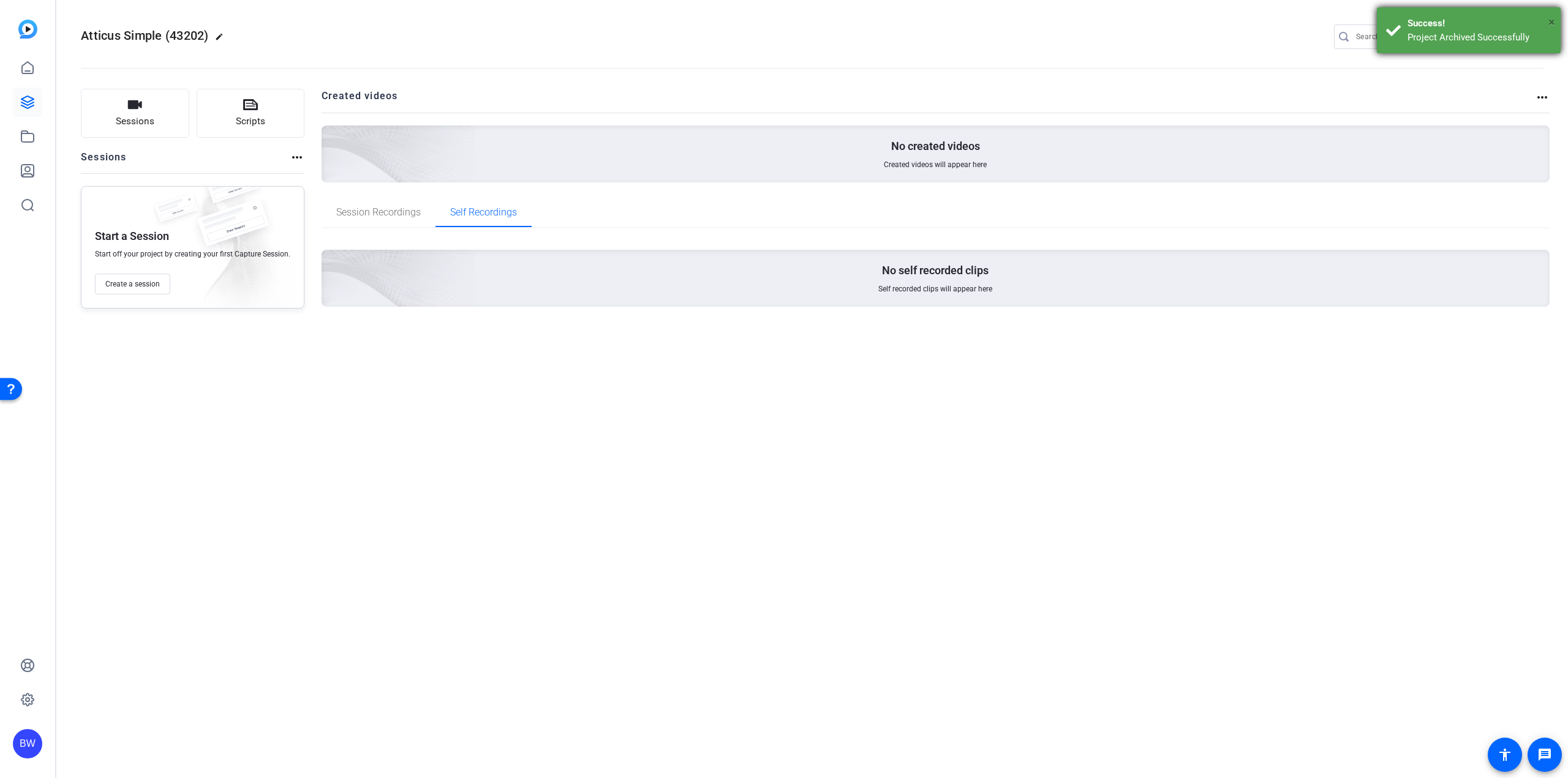
click at [1552, 21] on span "×" at bounding box center [1552, 22] width 7 height 15
click at [1527, 33] on mat-icon "settings" at bounding box center [1532, 37] width 24 height 18
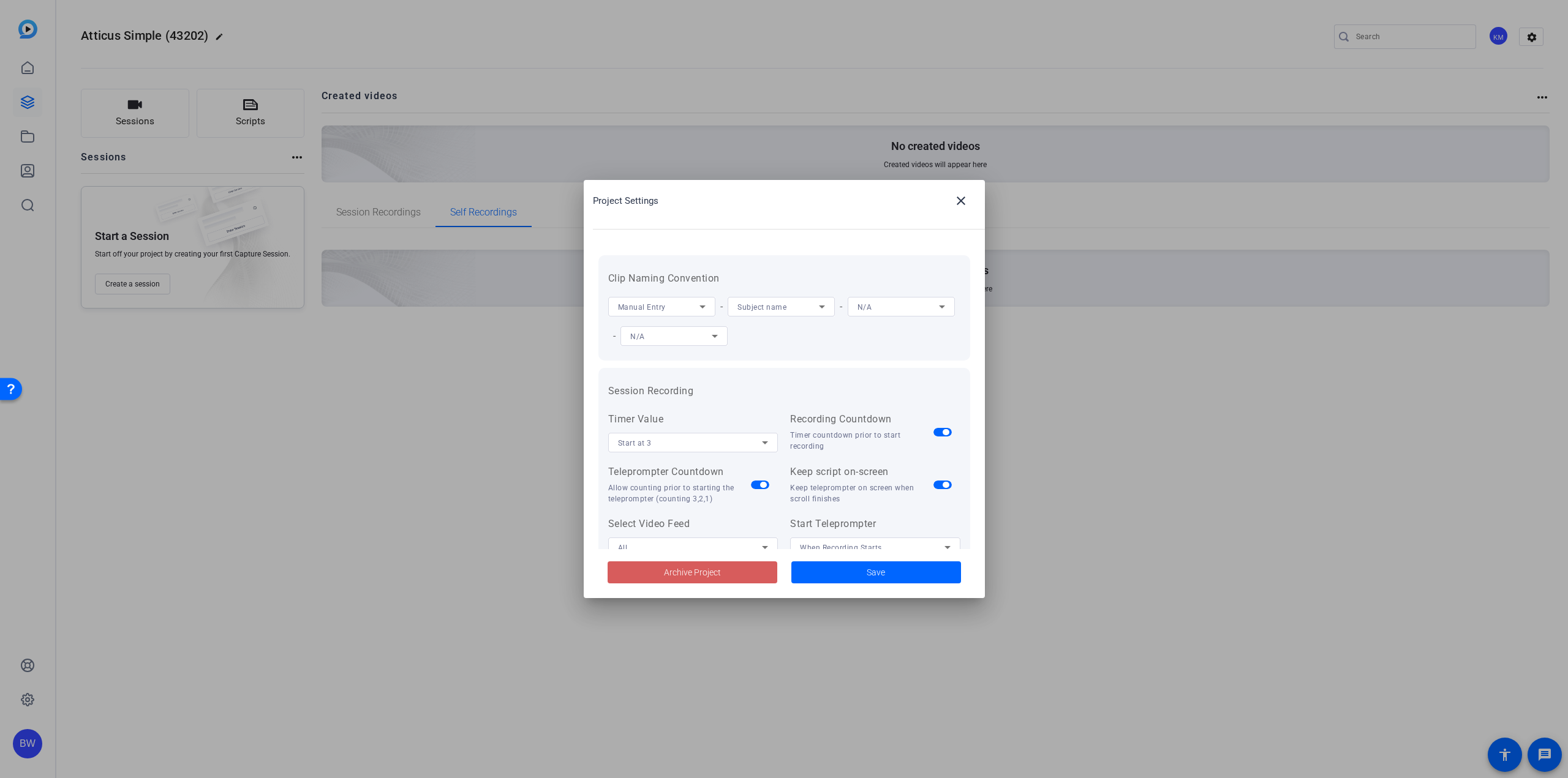
click at [716, 571] on span "Archive Project" at bounding box center [692, 572] width 57 height 13
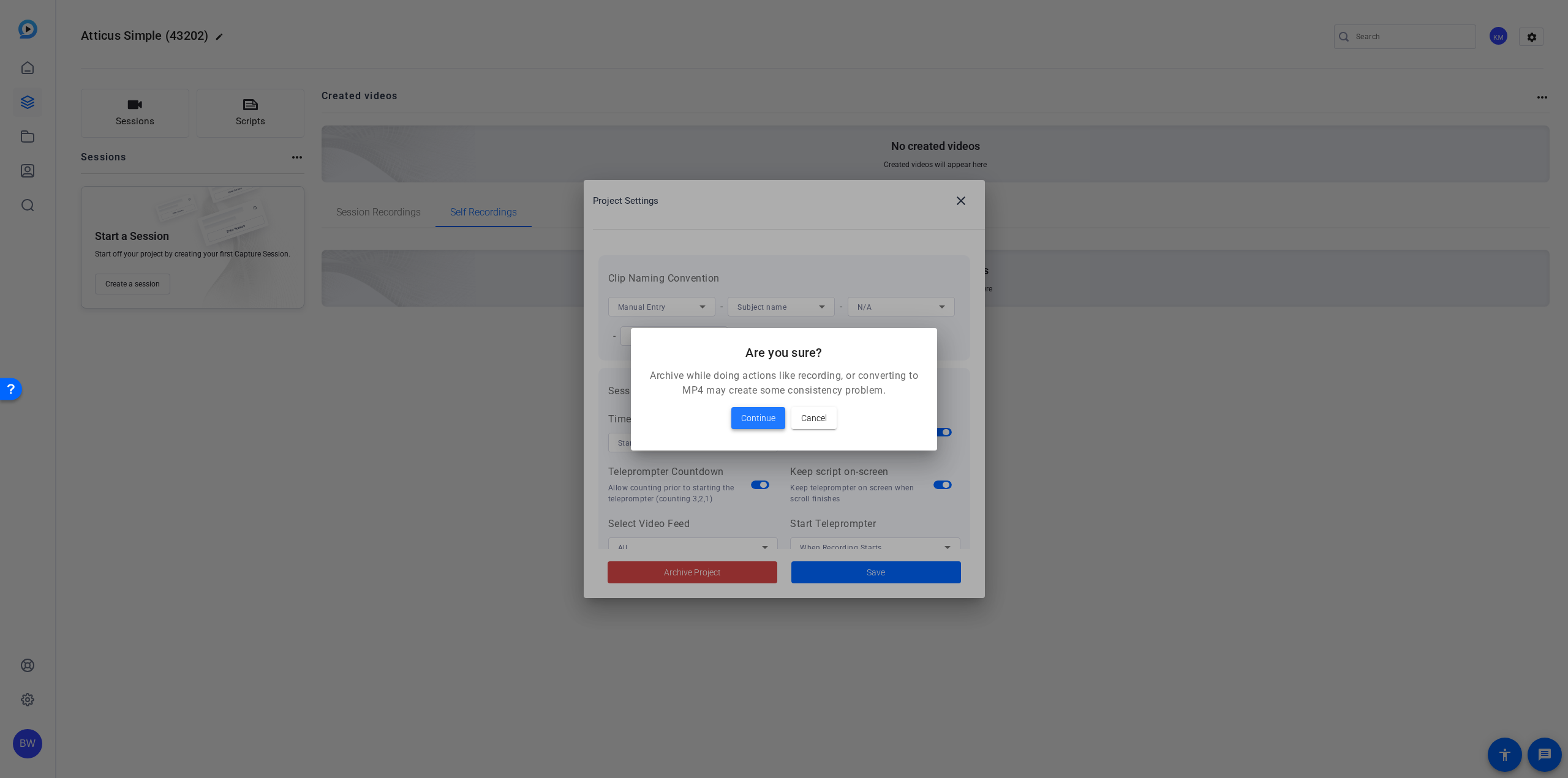
click at [765, 419] on span "Continue" at bounding box center [759, 417] width 34 height 15
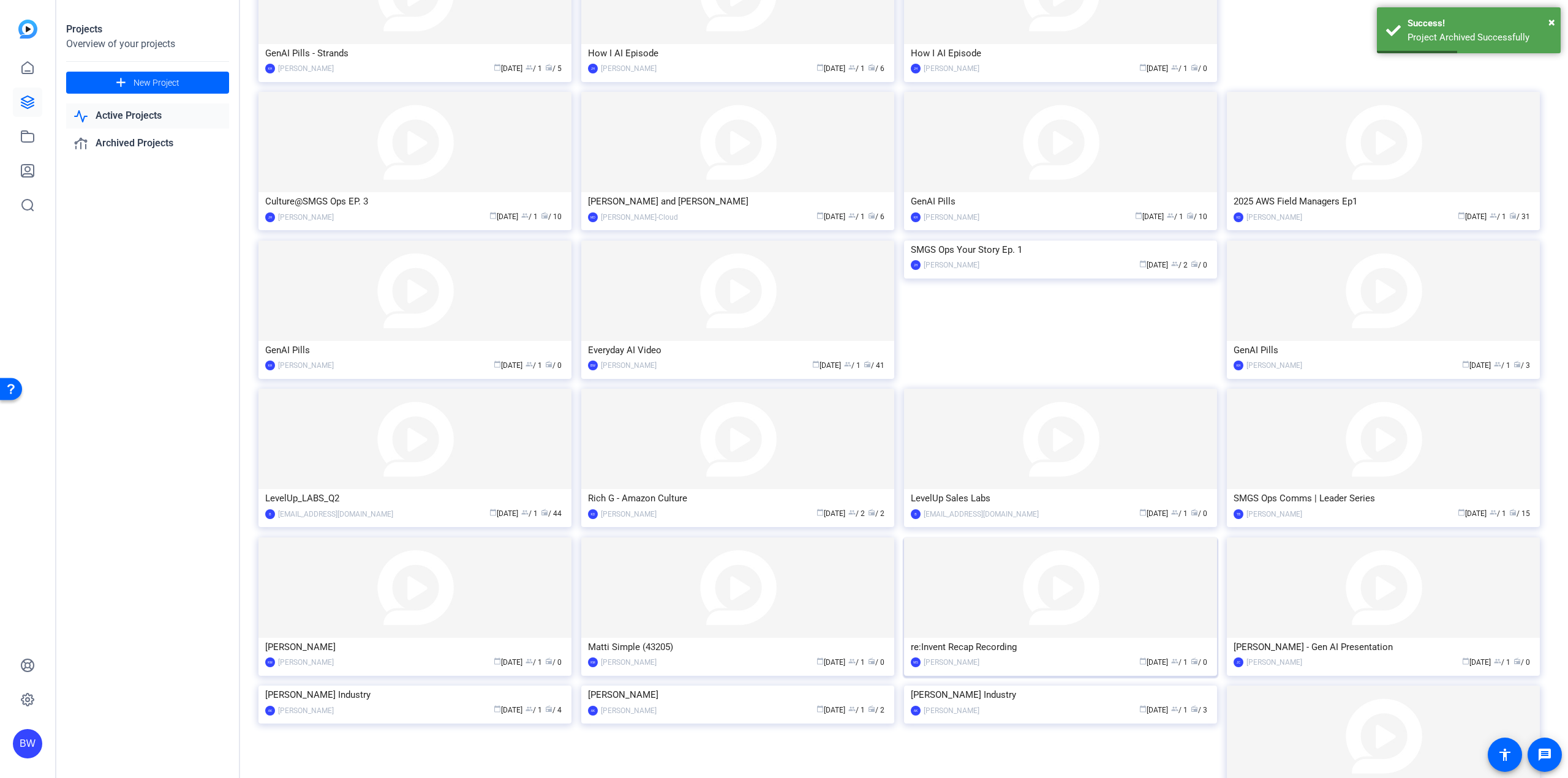
scroll to position [355, 0]
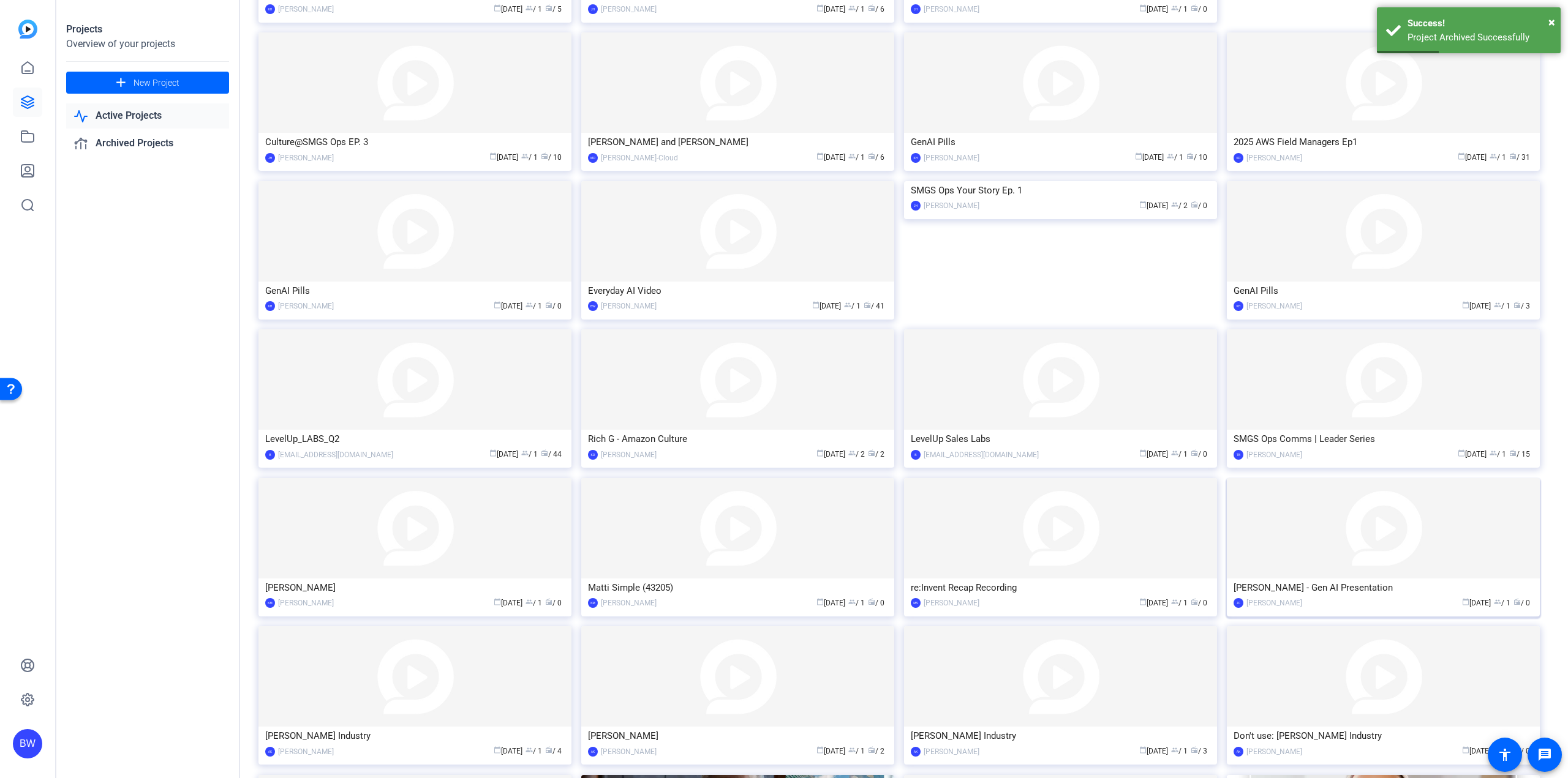
click at [1318, 553] on img at bounding box center [1383, 528] width 313 height 101
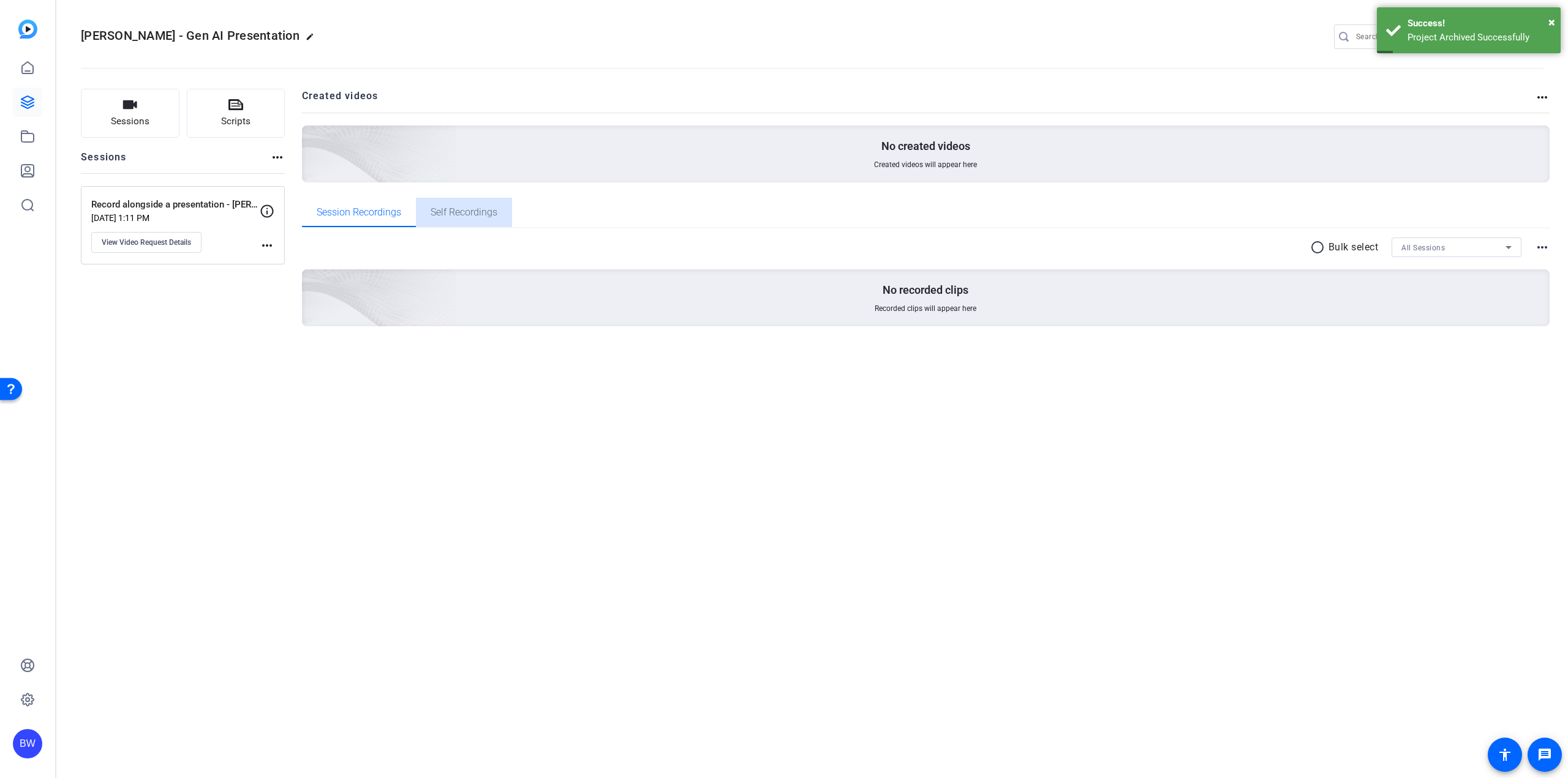
click at [454, 207] on span "Self Recordings" at bounding box center [464, 212] width 67 height 9
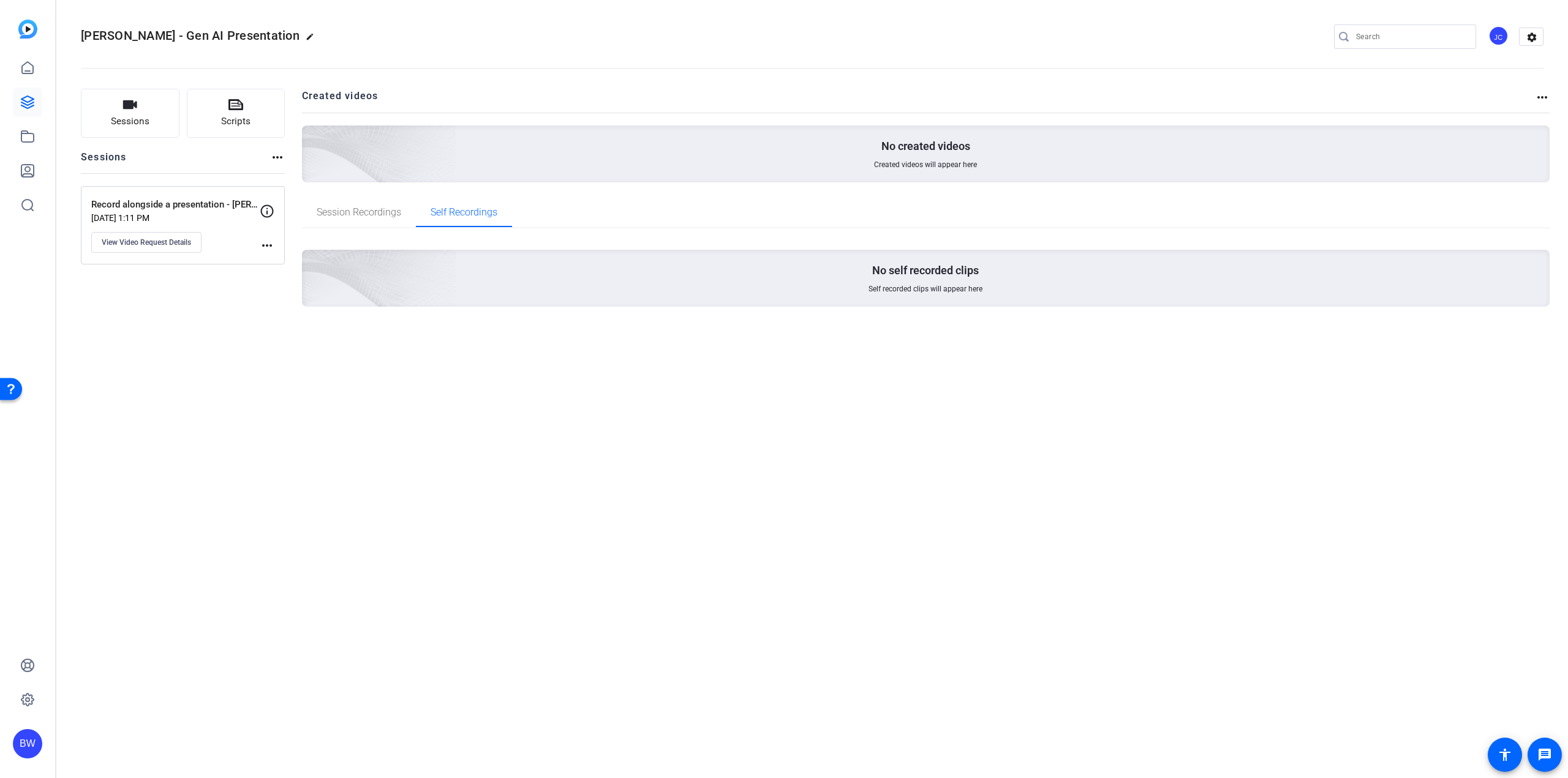
drag, startPoint x: 1537, startPoint y: 40, endPoint x: 1508, endPoint y: 54, distance: 32.2
click at [1537, 40] on mat-icon "settings" at bounding box center [1532, 37] width 24 height 18
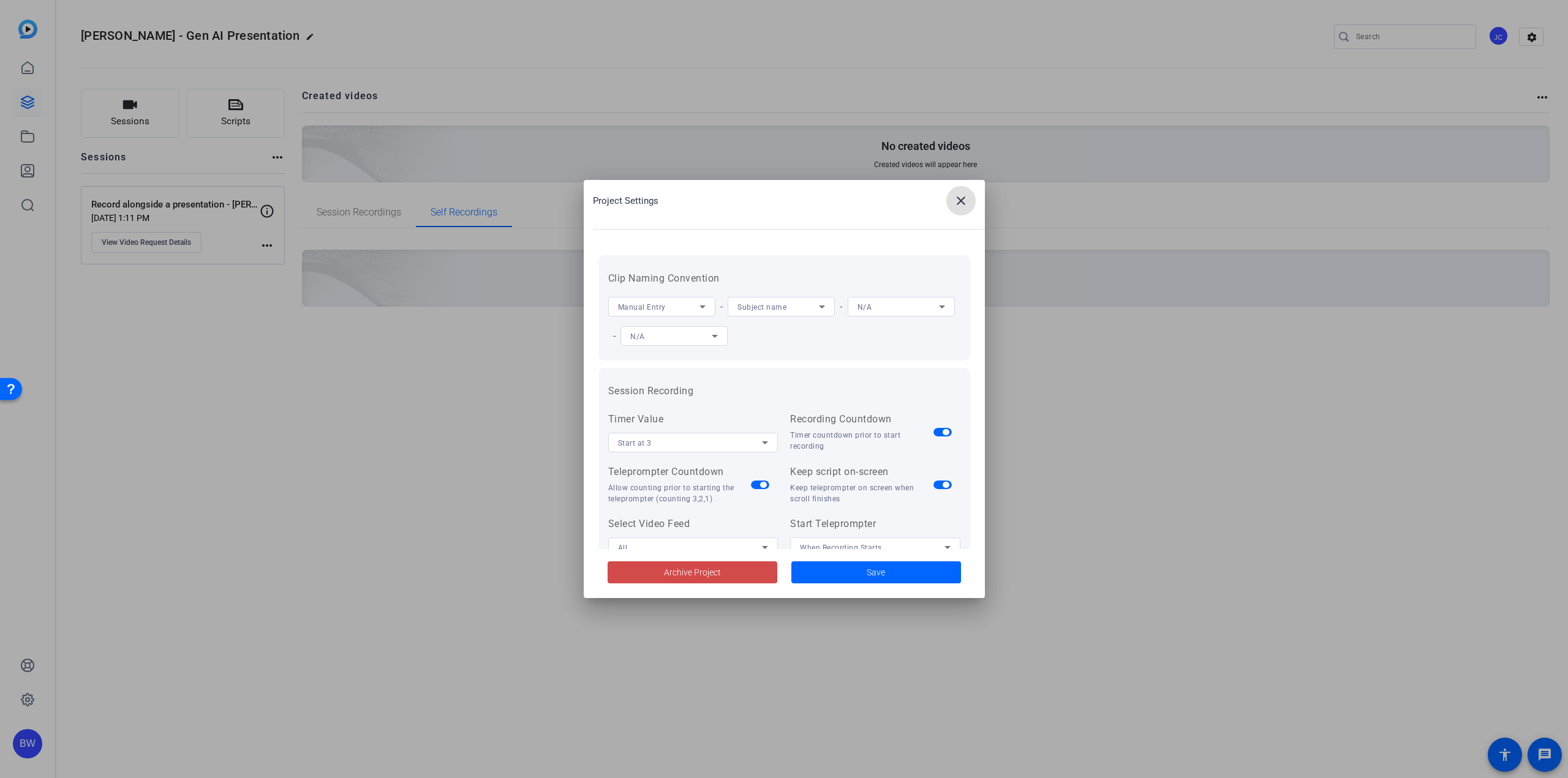
click at [735, 577] on span at bounding box center [692, 572] width 170 height 29
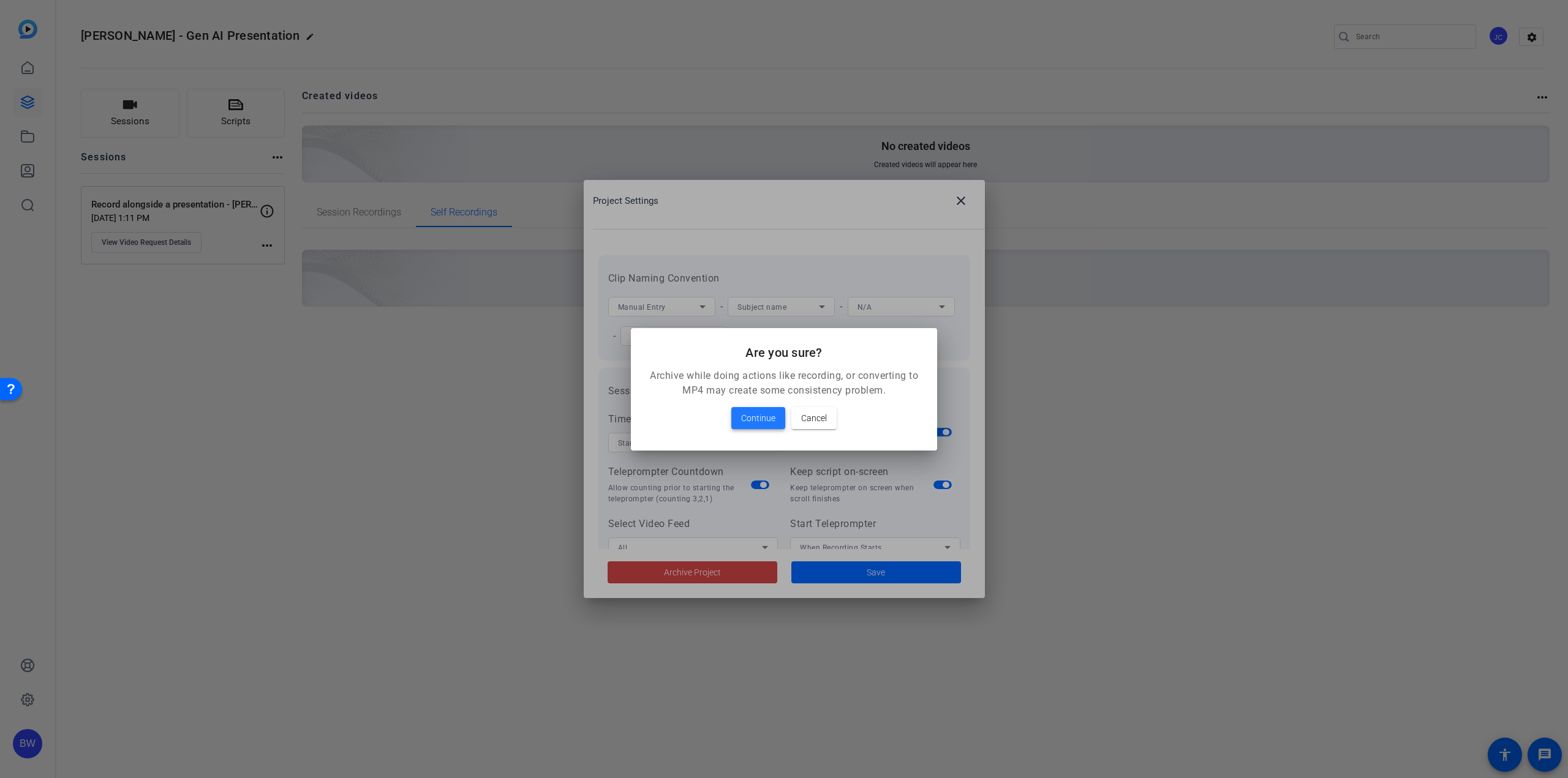
click at [759, 415] on span "Continue" at bounding box center [759, 417] width 34 height 15
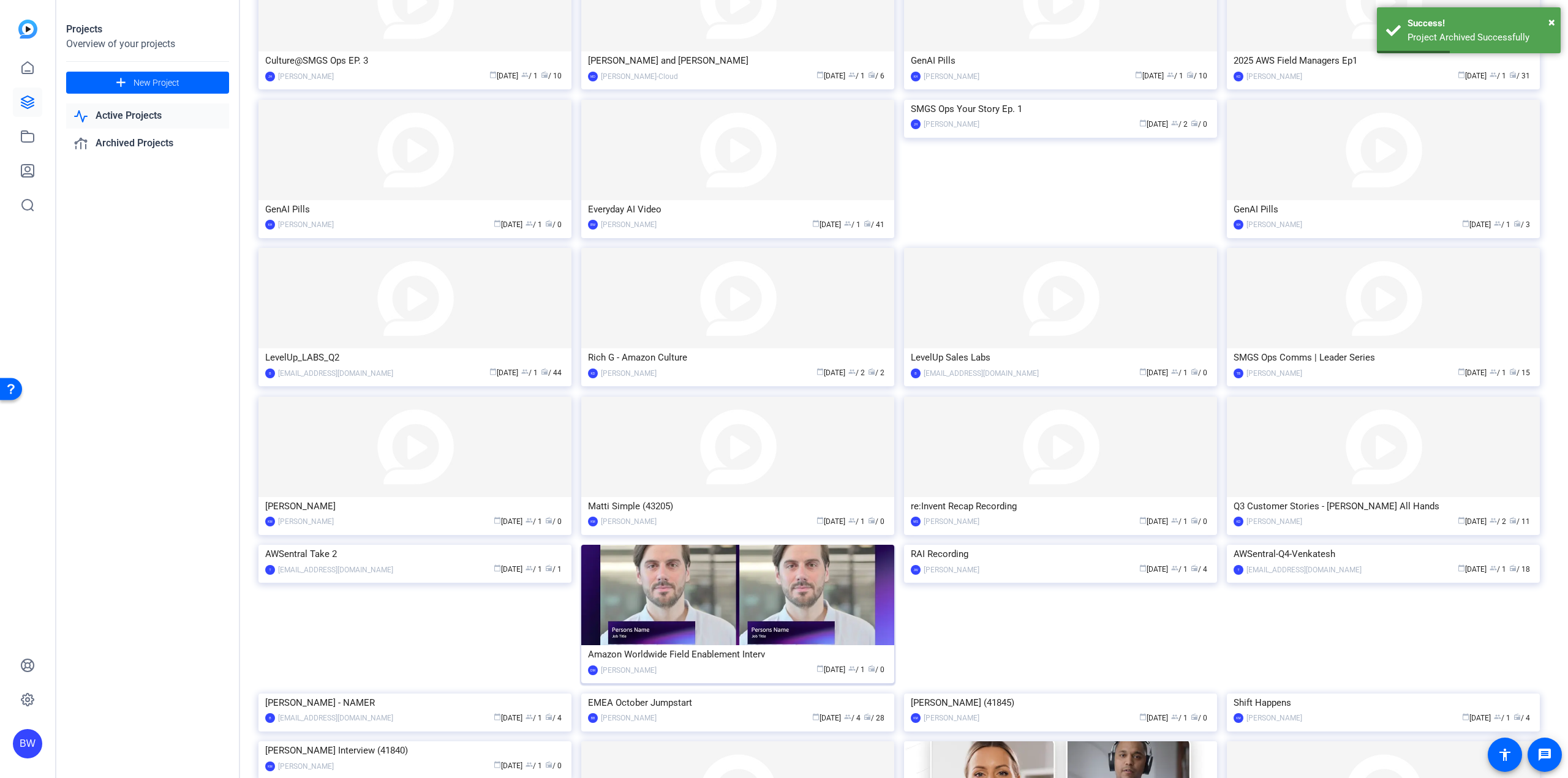
scroll to position [548, 0]
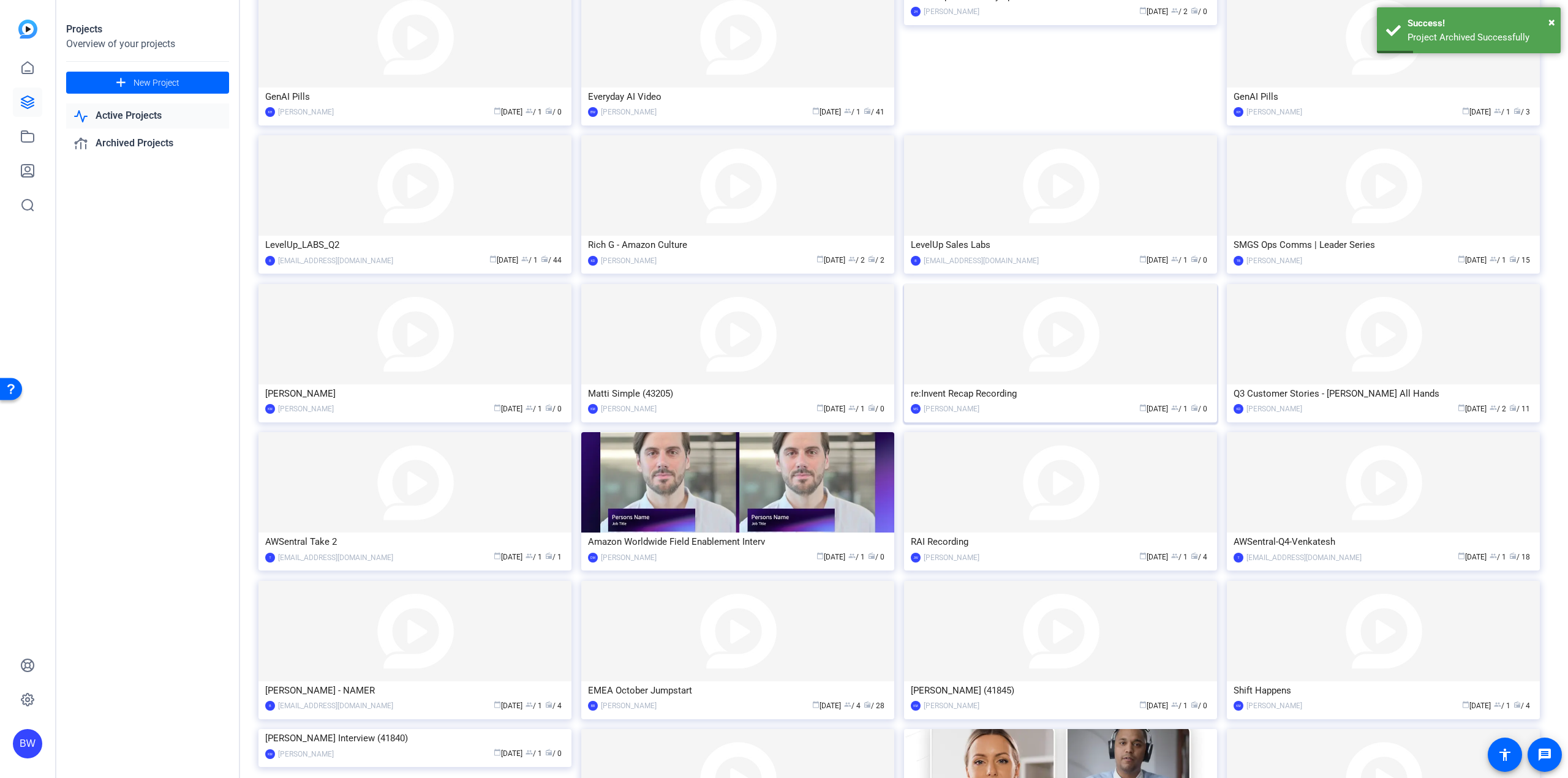
click at [1069, 360] on img at bounding box center [1060, 334] width 313 height 101
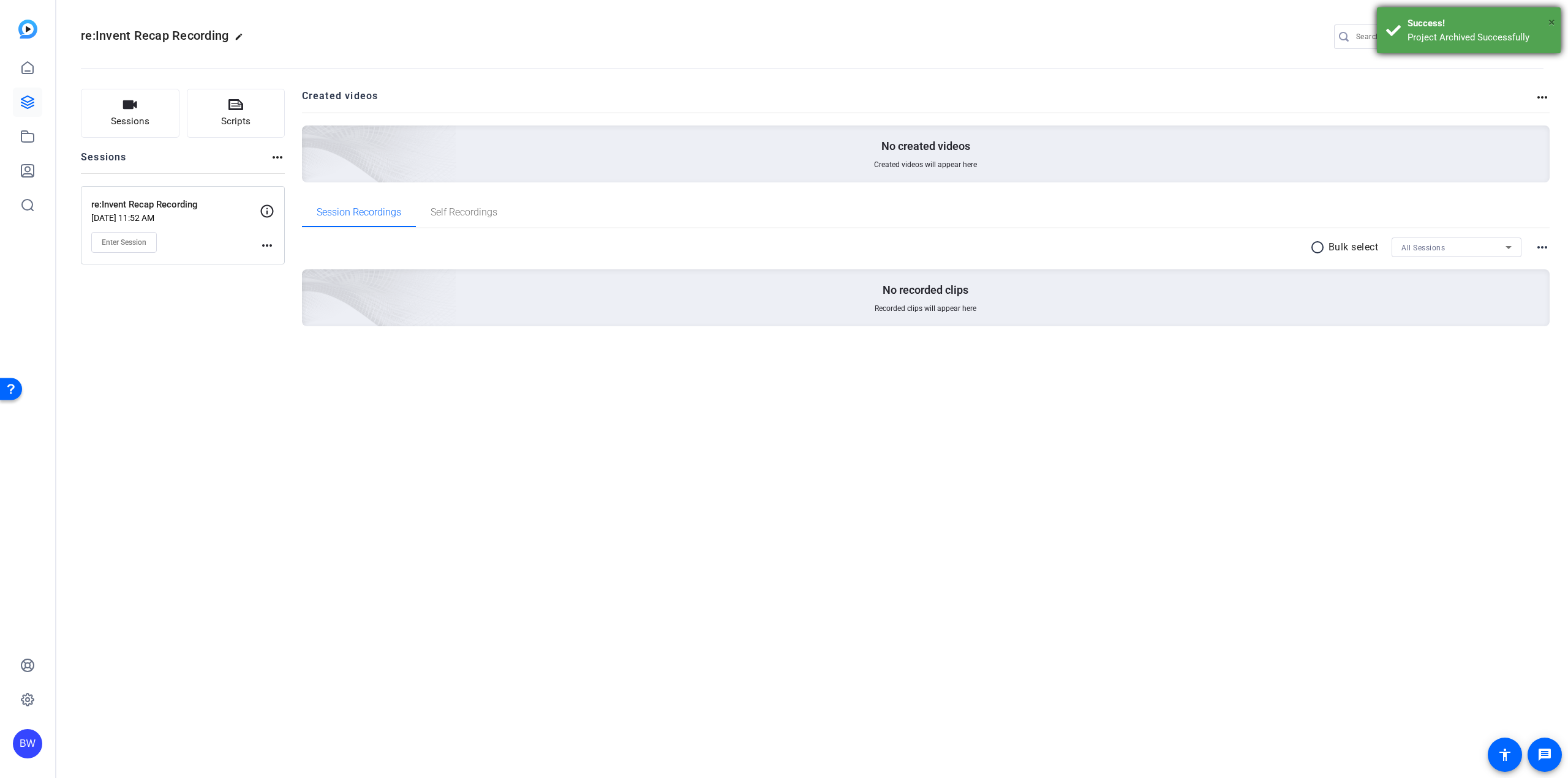
click at [1553, 21] on span "×" at bounding box center [1552, 22] width 7 height 15
click at [1534, 34] on mat-icon "settings" at bounding box center [1532, 37] width 24 height 18
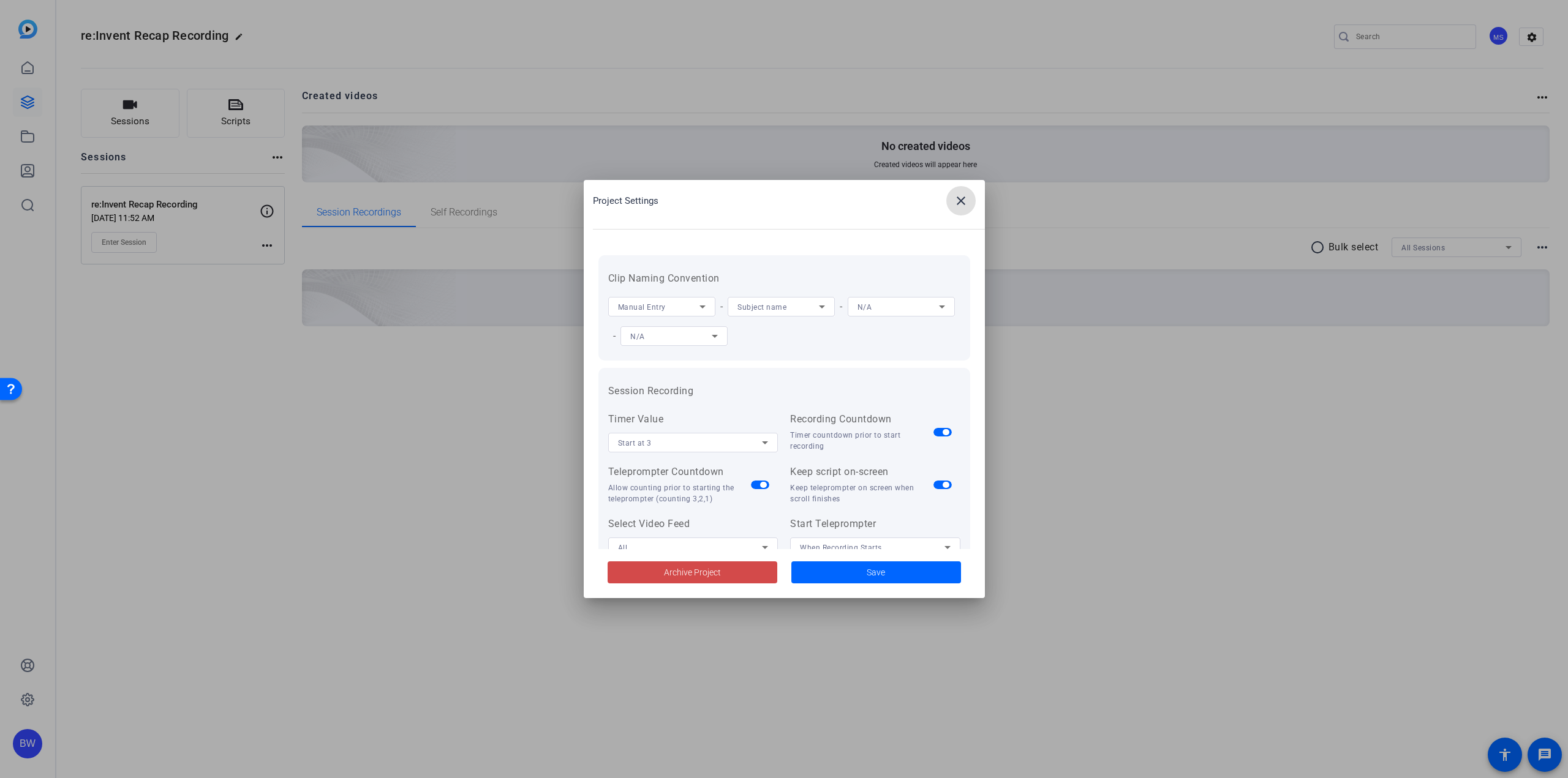
click at [739, 566] on span at bounding box center [692, 572] width 170 height 29
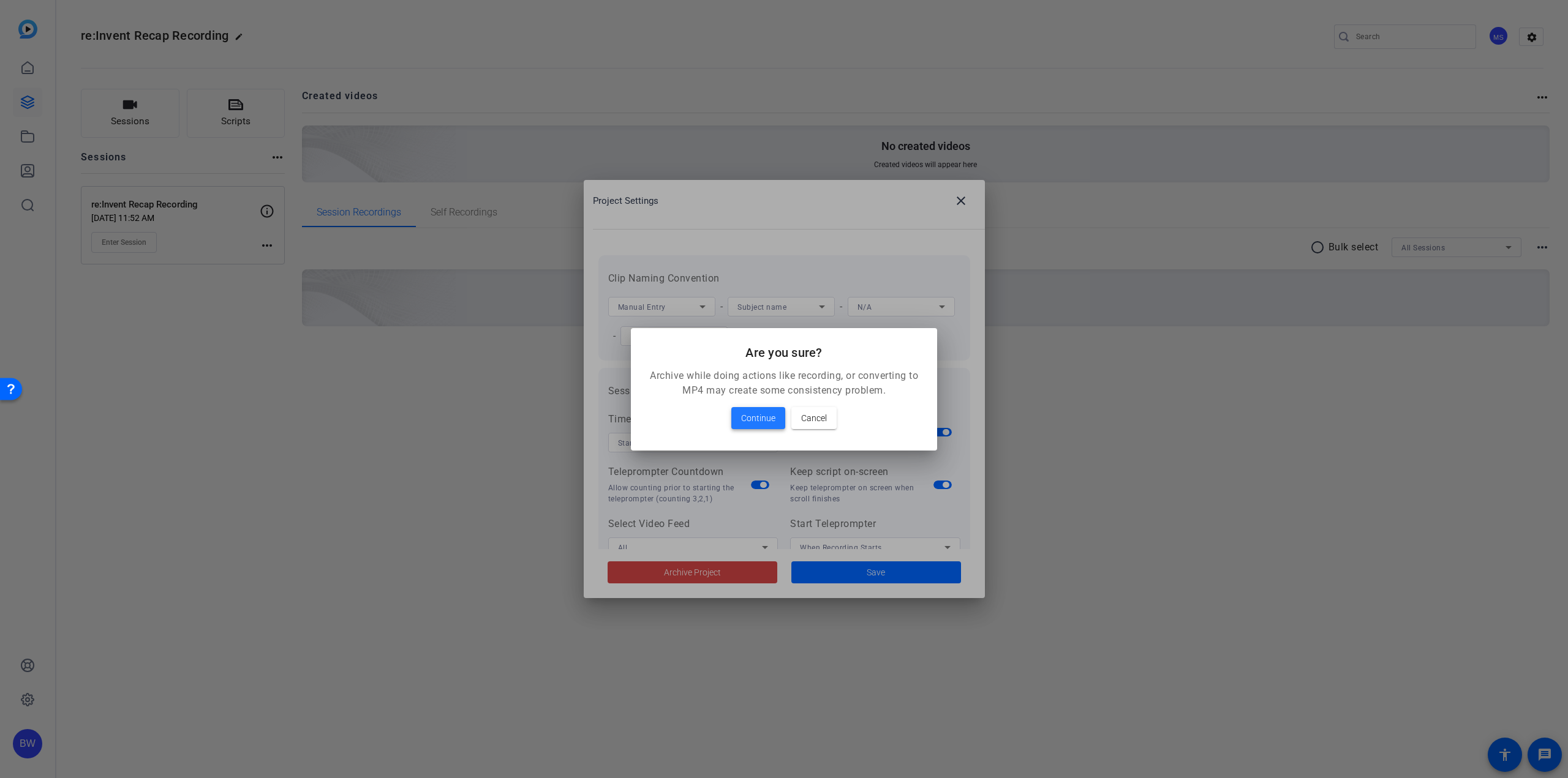
click at [773, 417] on span "Continue" at bounding box center [759, 417] width 34 height 15
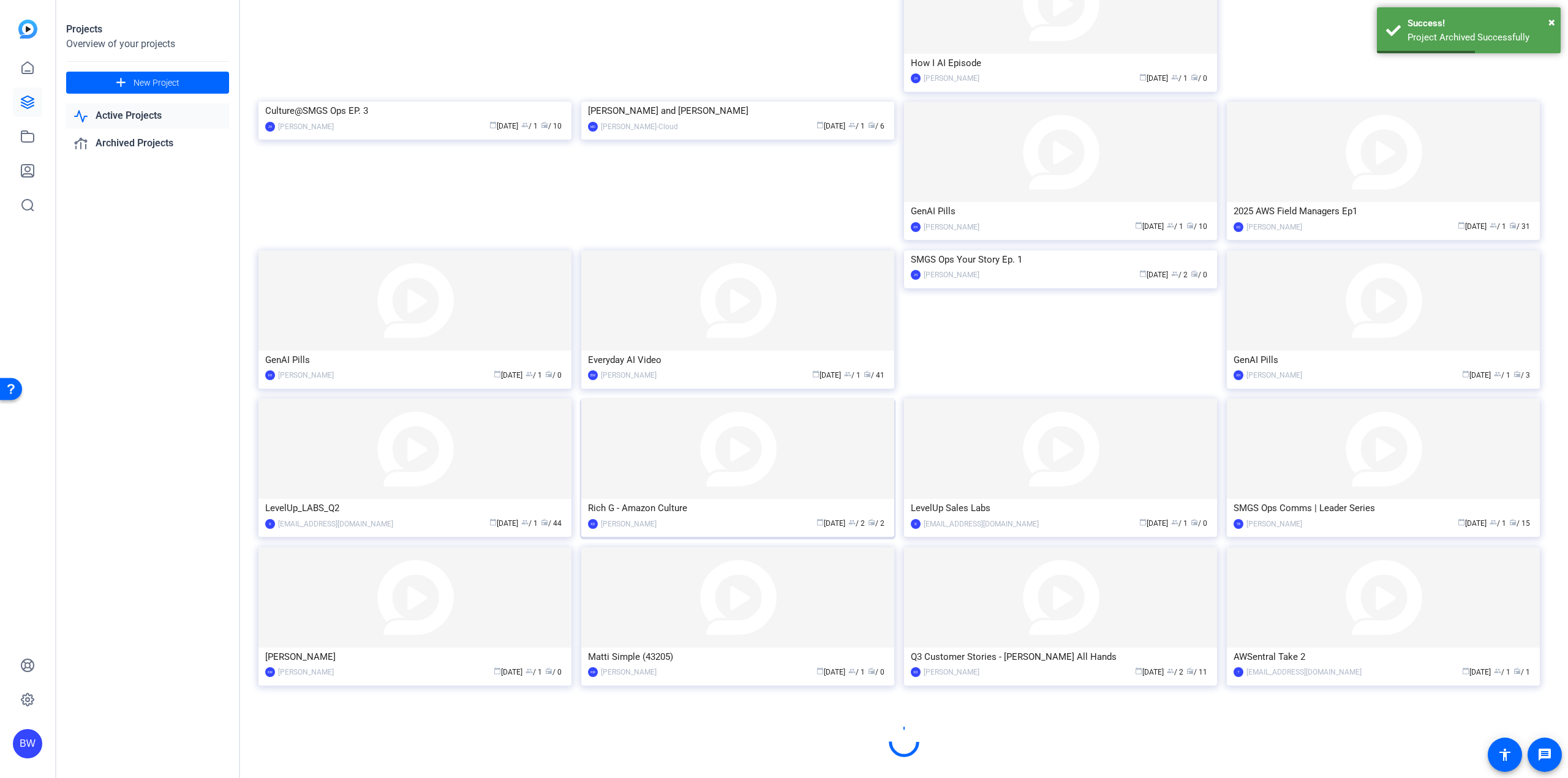
scroll to position [295, 0]
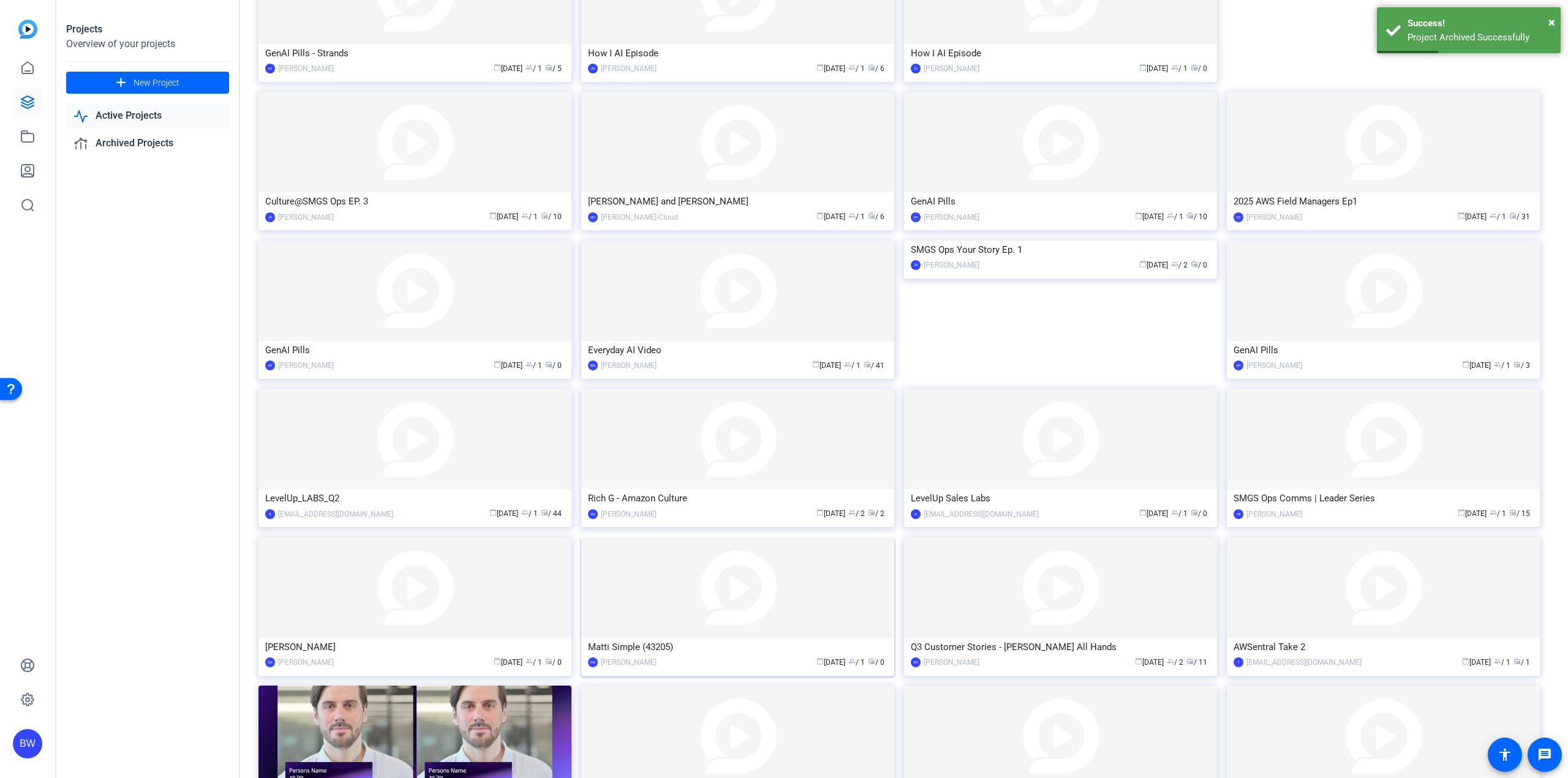
click at [796, 585] on img at bounding box center [737, 588] width 313 height 101
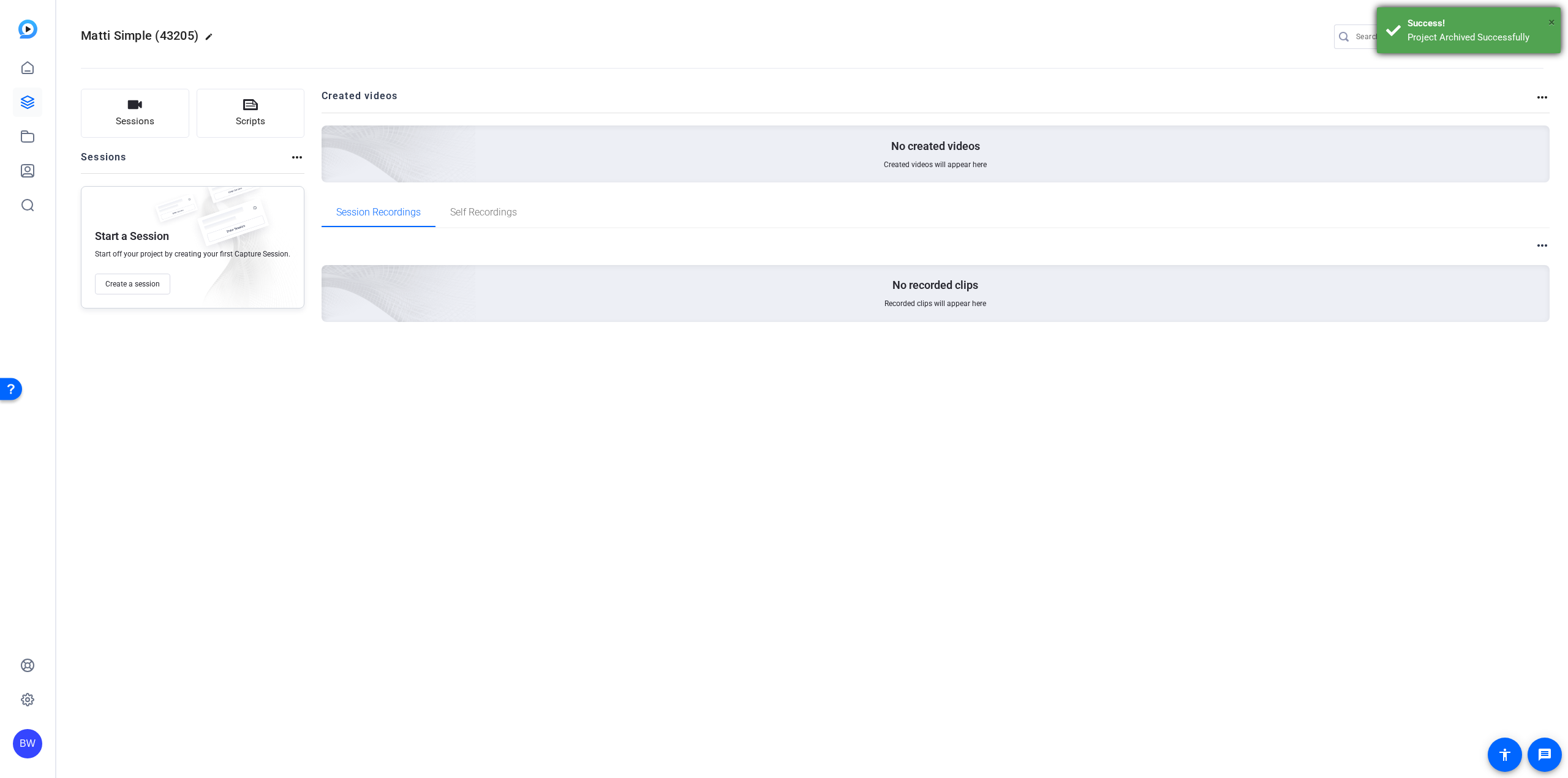
click at [1553, 20] on span "×" at bounding box center [1552, 22] width 7 height 15
click at [1536, 36] on mat-icon "settings" at bounding box center [1532, 37] width 24 height 18
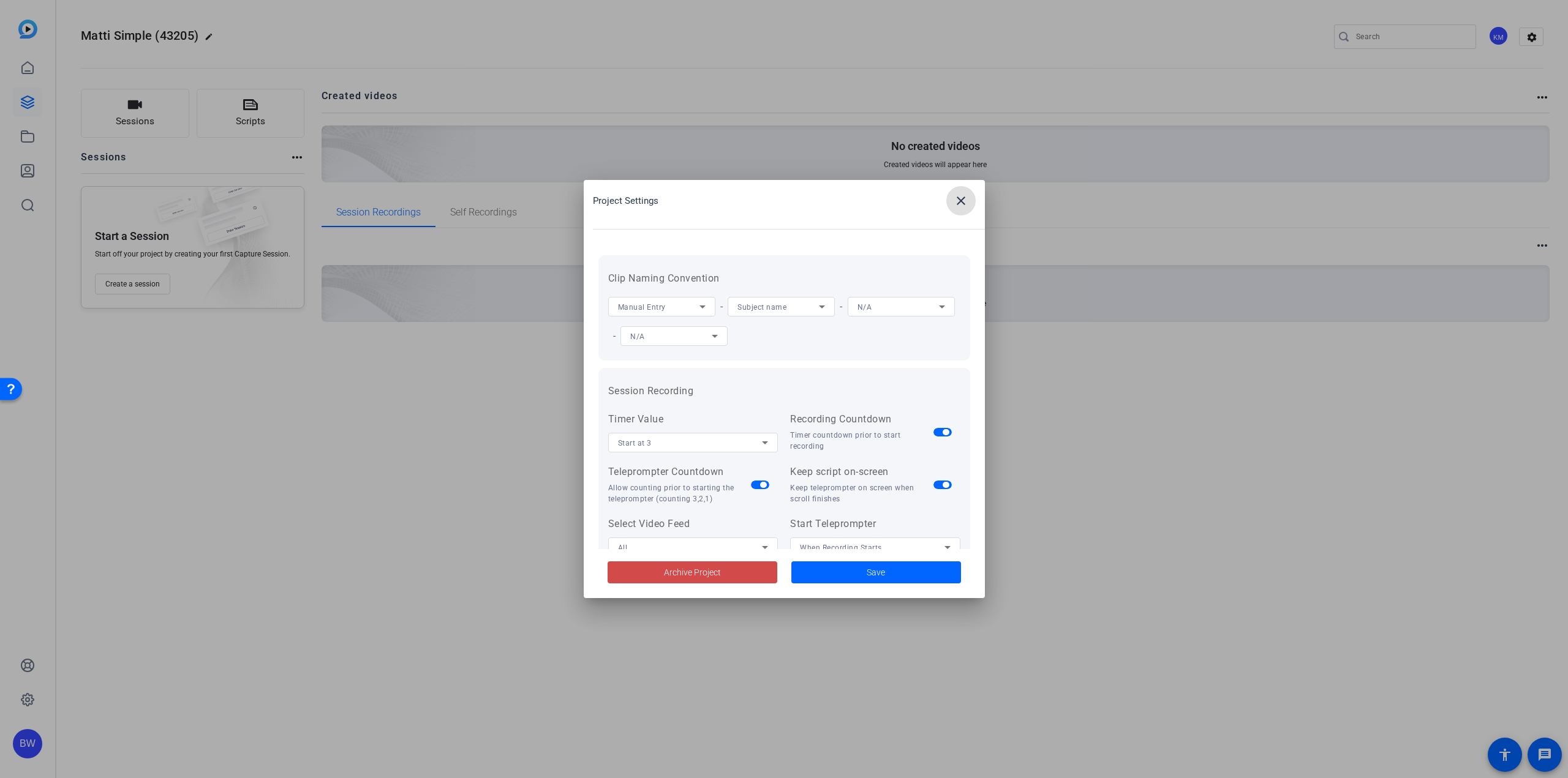
click at [668, 569] on span "Archive Project" at bounding box center [692, 572] width 57 height 13
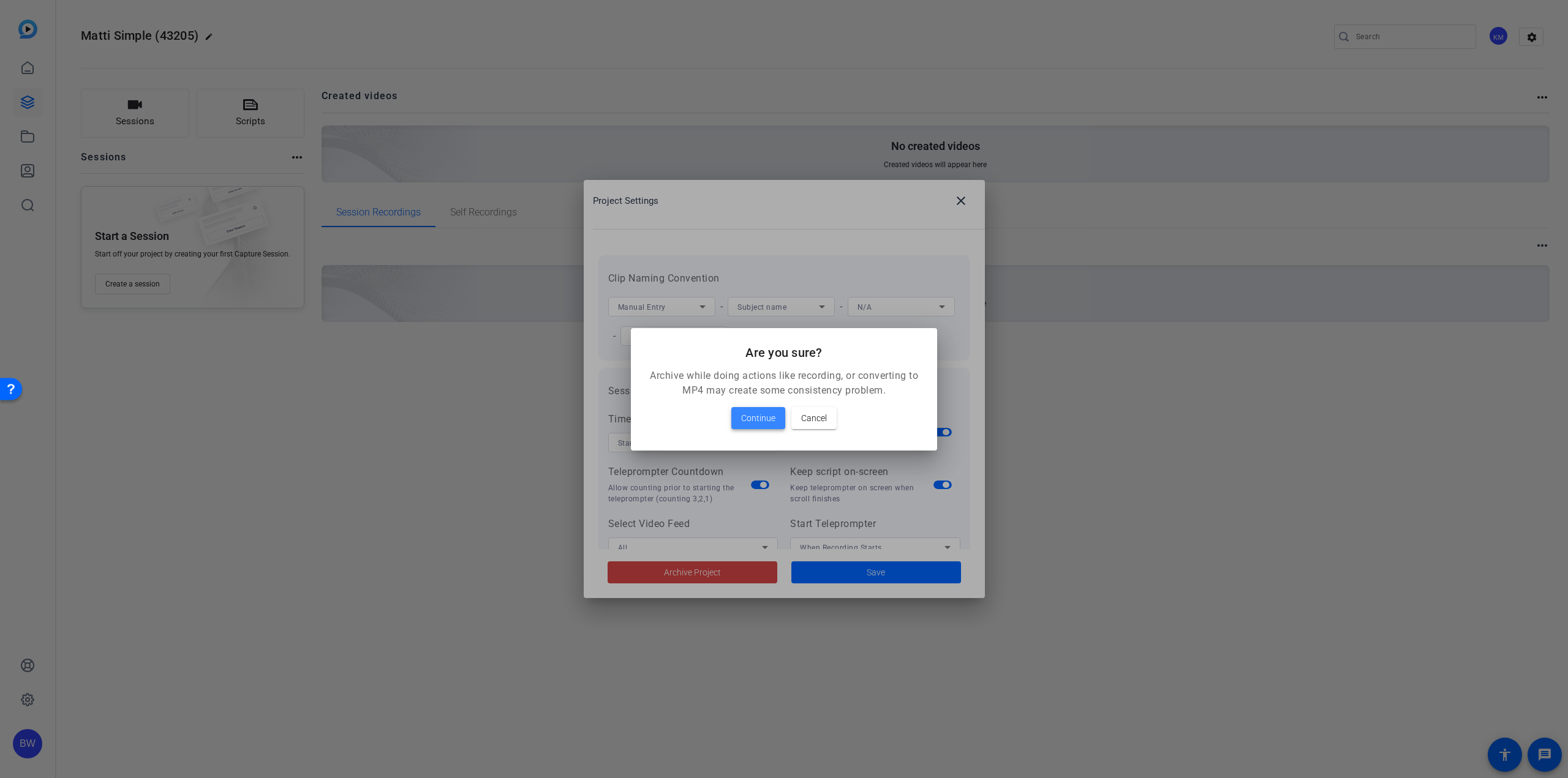
click at [770, 414] on span "Continue" at bounding box center [759, 417] width 34 height 15
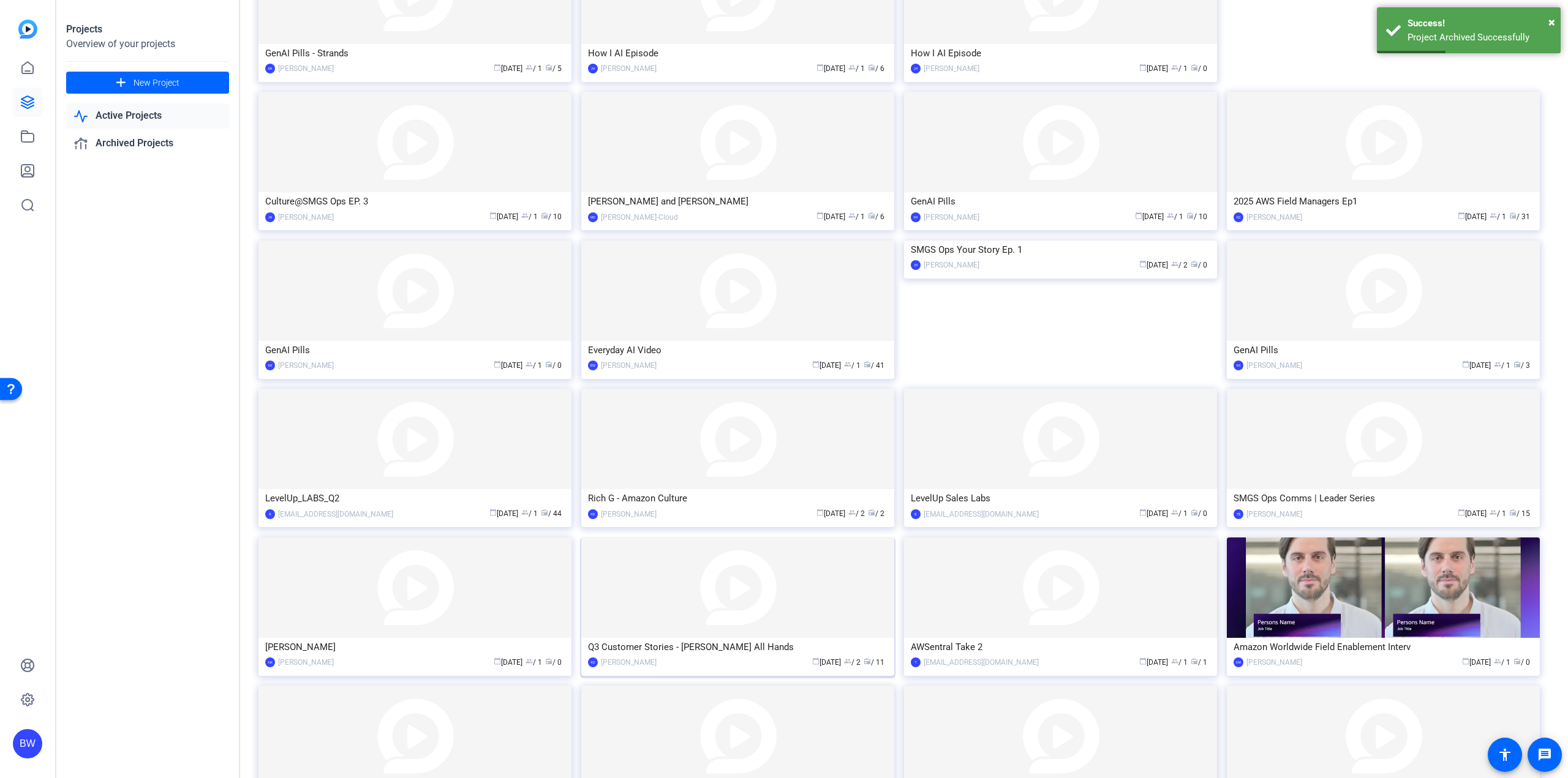
scroll to position [356, 0]
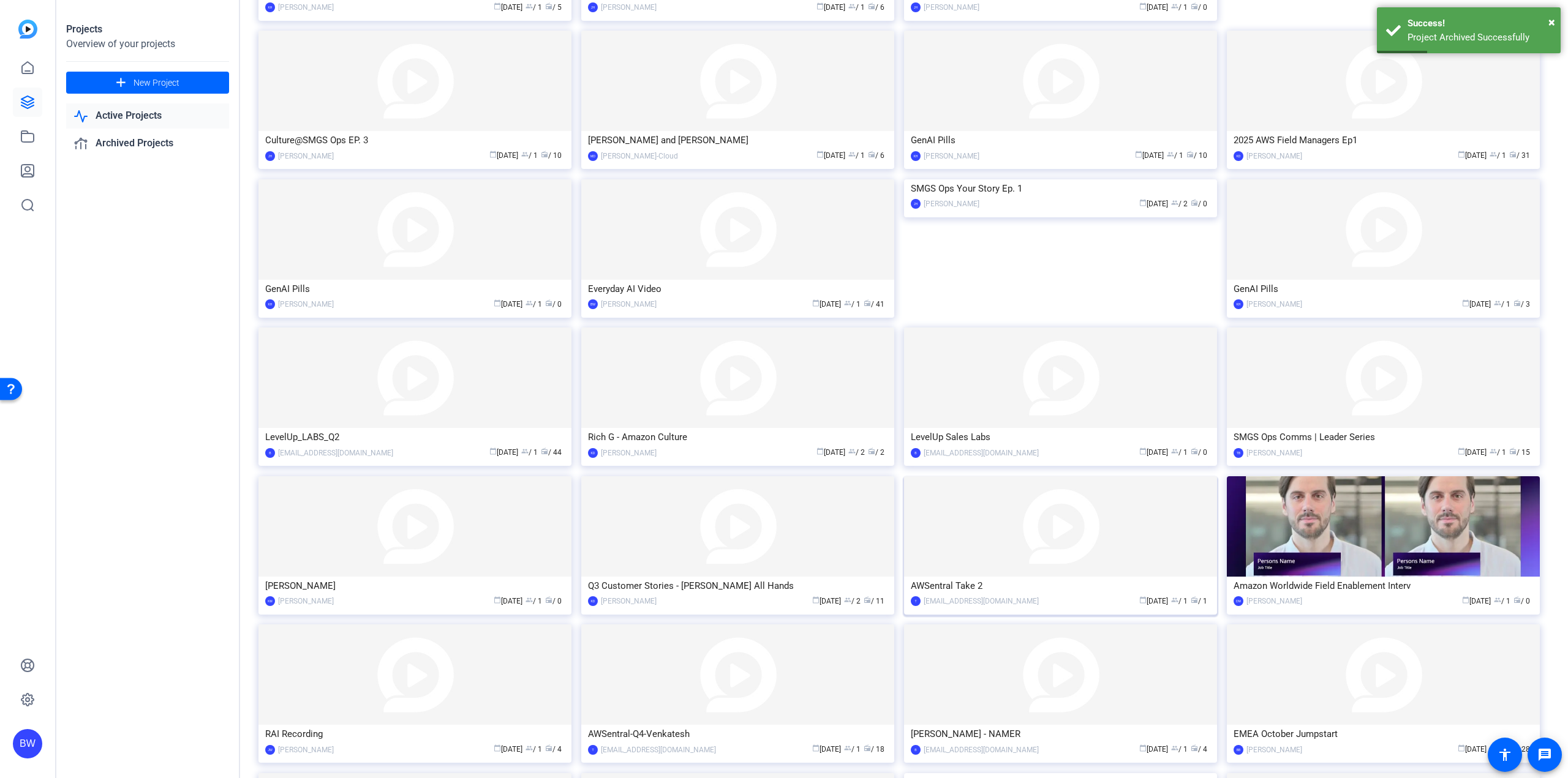
click at [1012, 555] on img at bounding box center [1060, 526] width 313 height 101
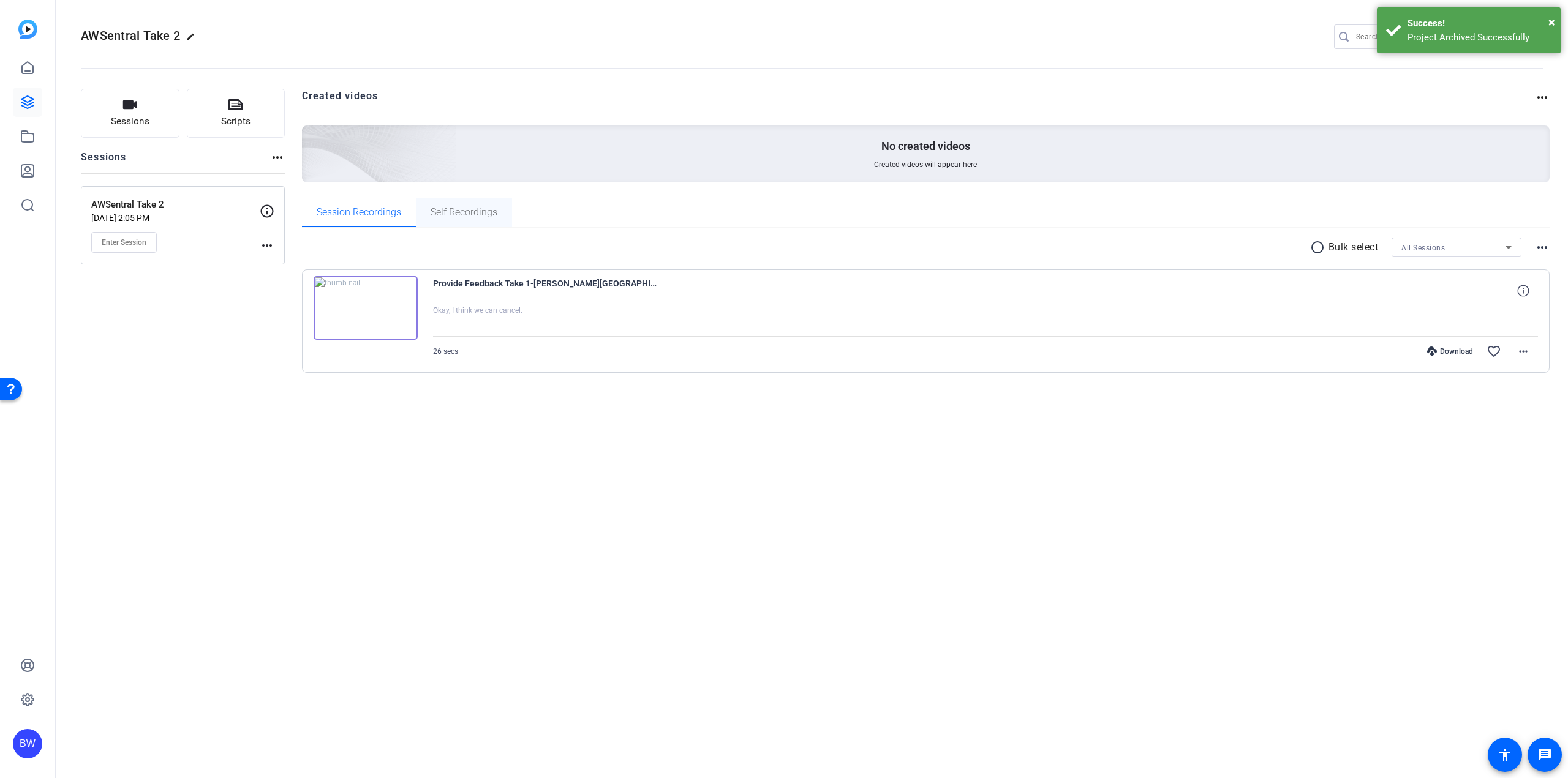
drag, startPoint x: 457, startPoint y: 212, endPoint x: 479, endPoint y: 210, distance: 22.1
click at [460, 213] on span "Self Recordings" at bounding box center [464, 212] width 67 height 9
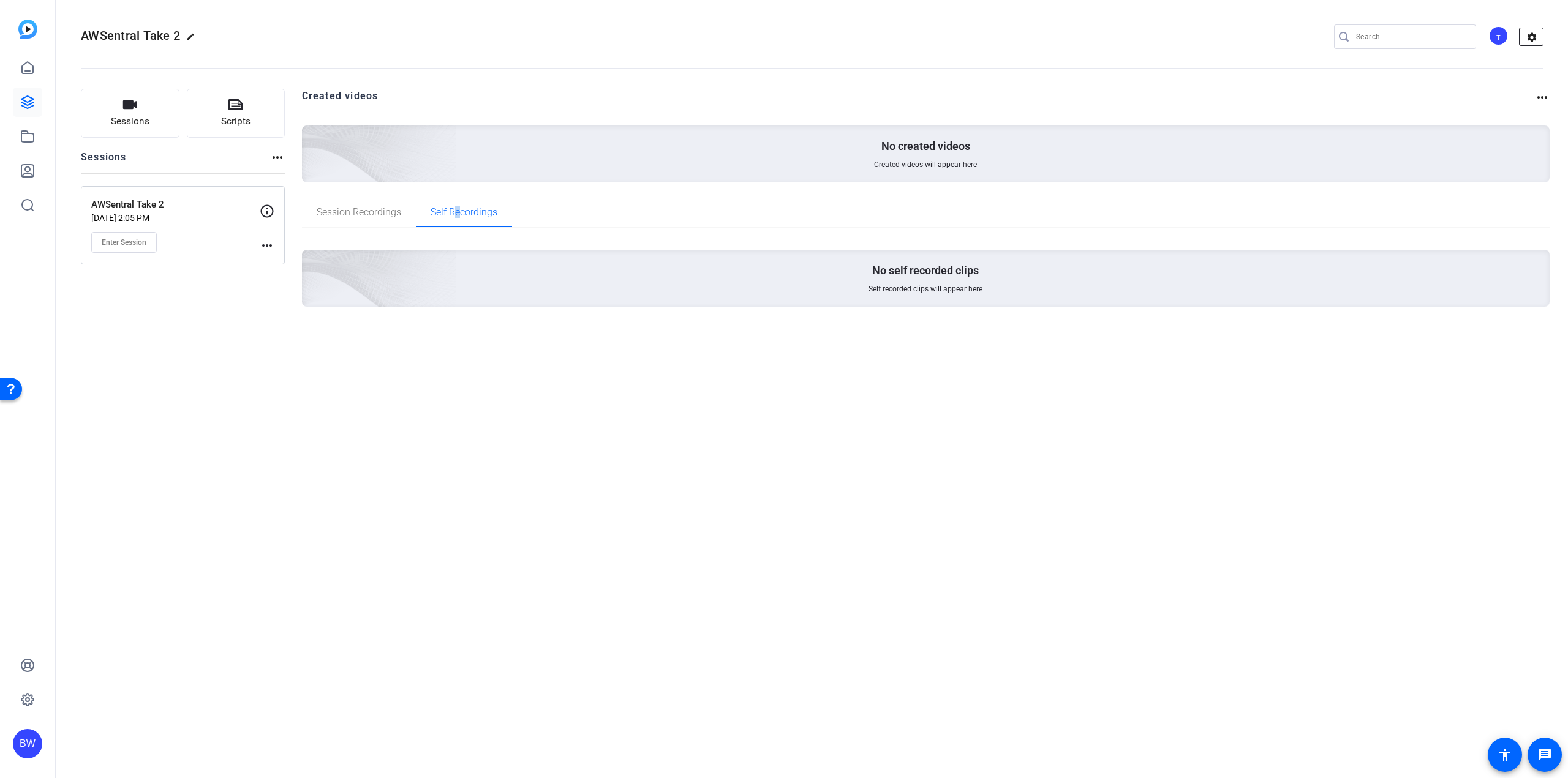
click at [1528, 35] on mat-icon "settings" at bounding box center [1532, 37] width 24 height 18
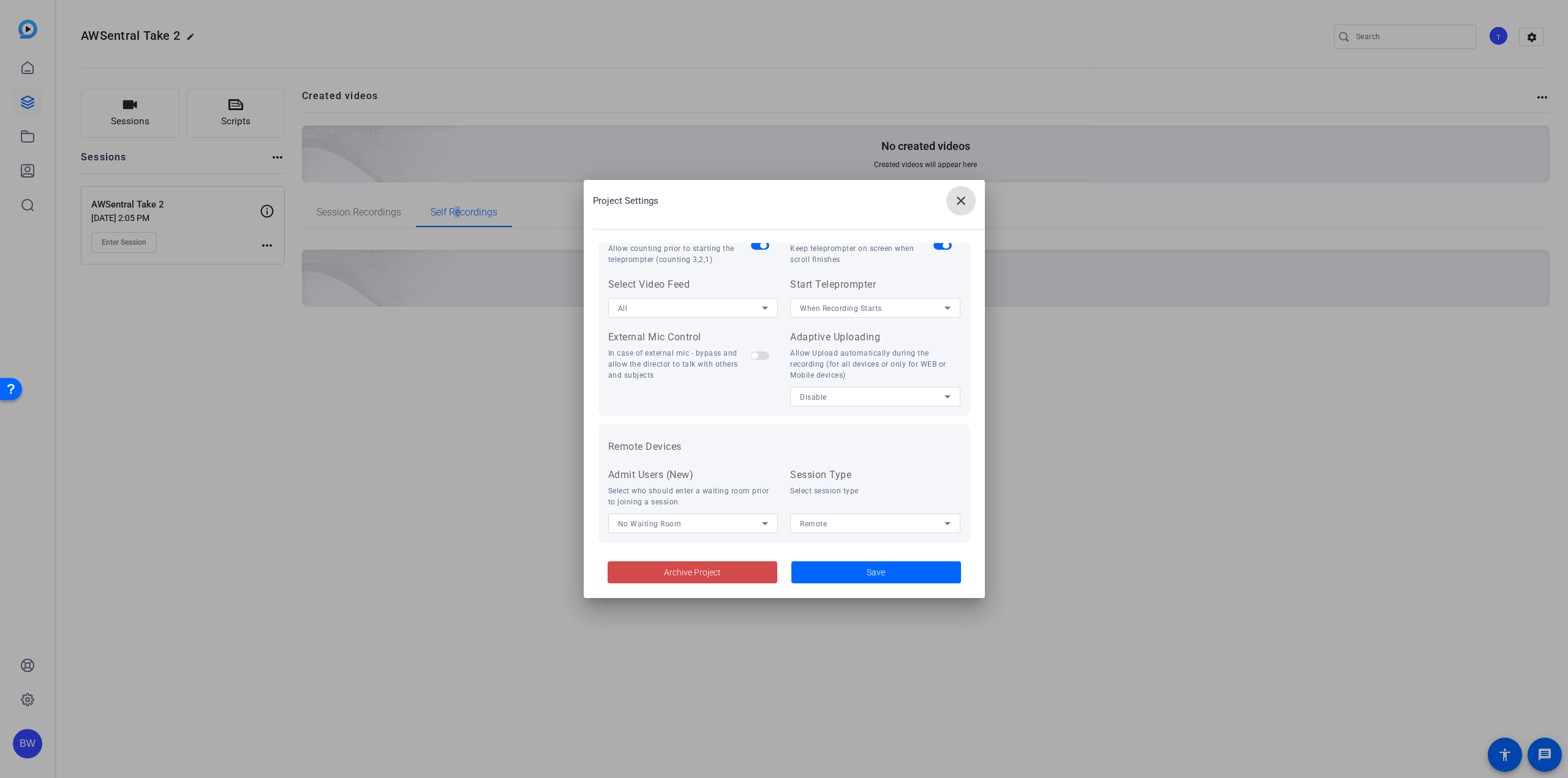
scroll to position [253, 0]
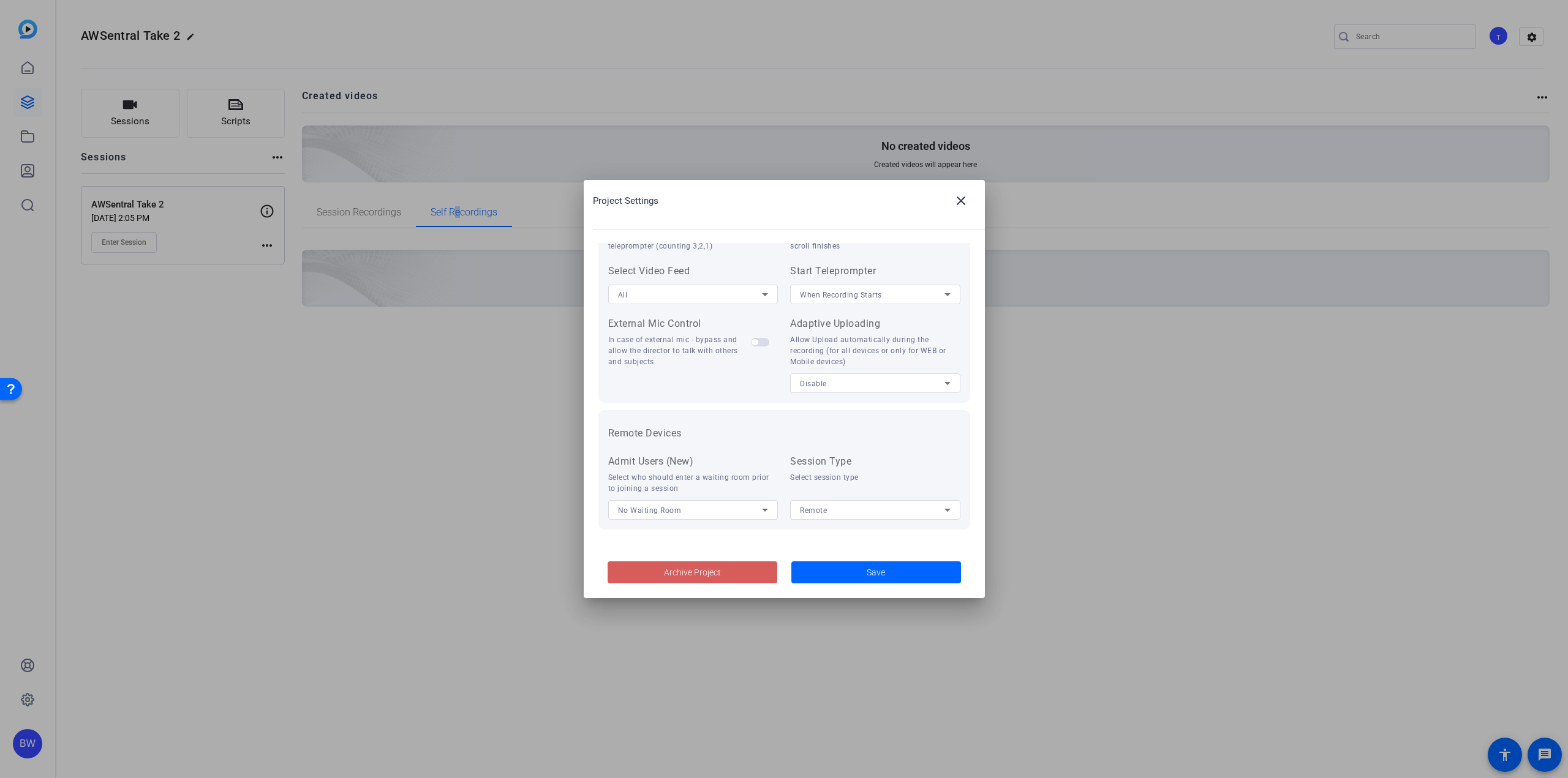
click at [741, 577] on span at bounding box center [692, 572] width 170 height 29
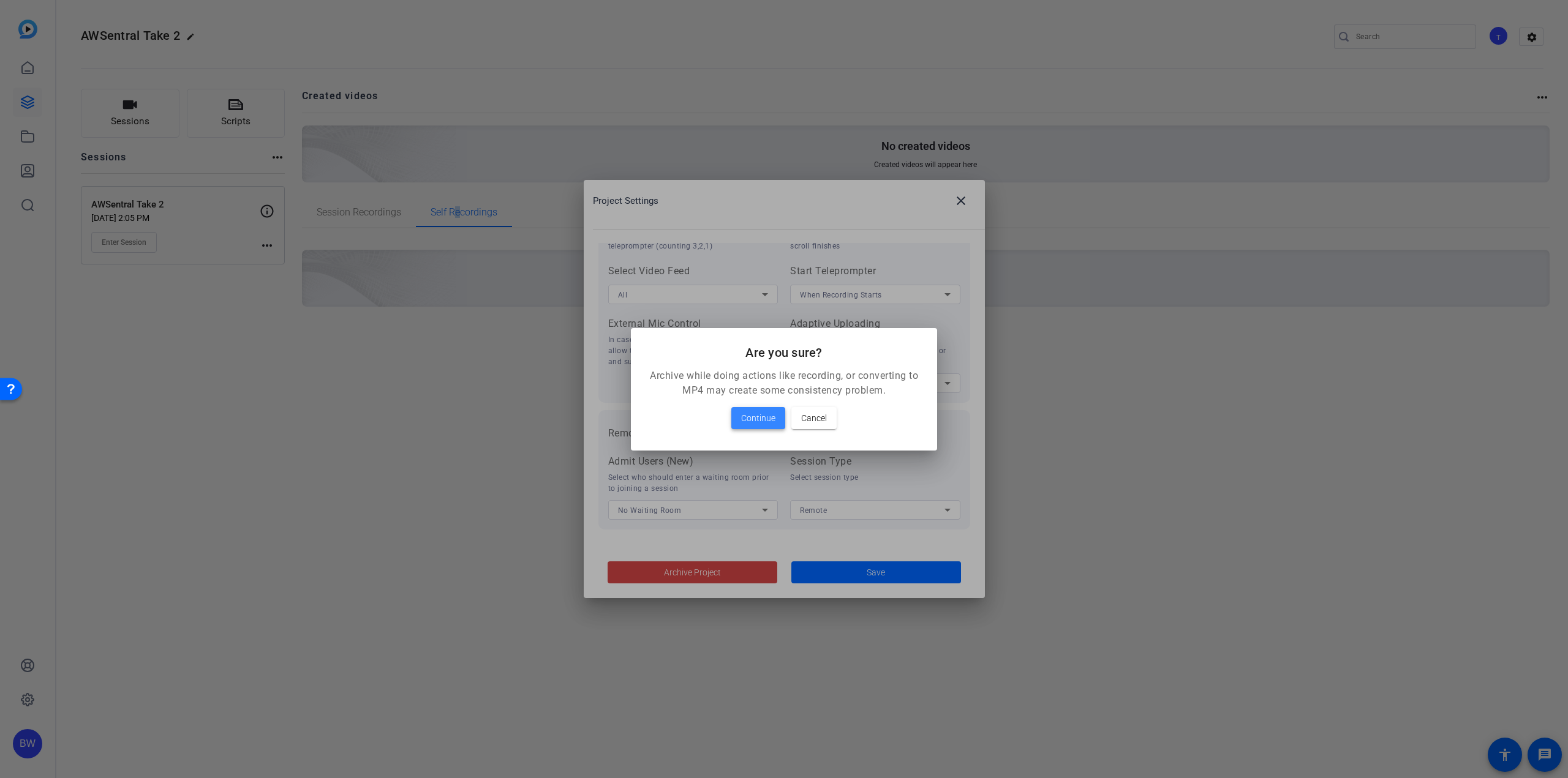
click at [778, 417] on span at bounding box center [758, 418] width 54 height 29
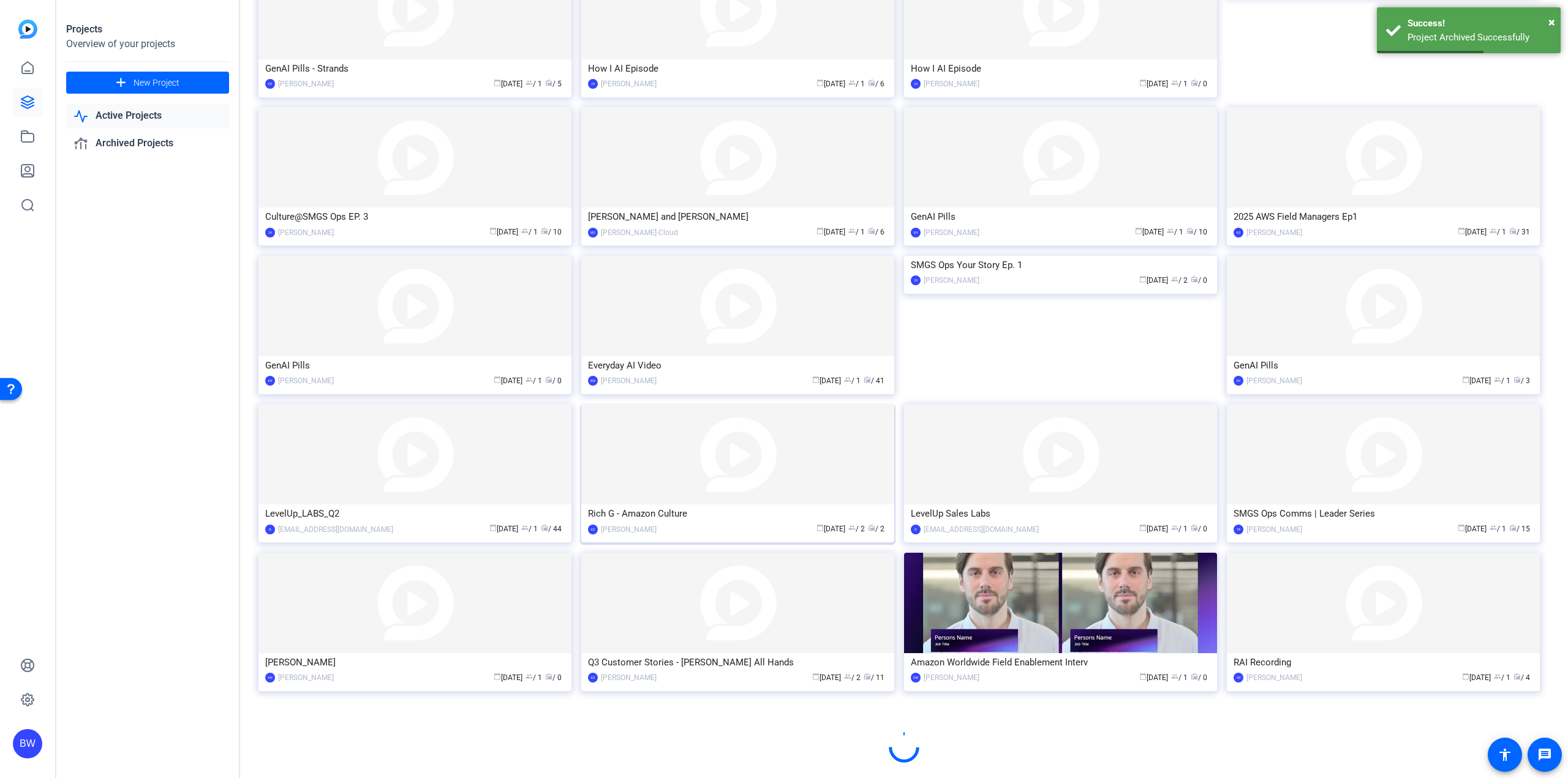
scroll to position [295, 0]
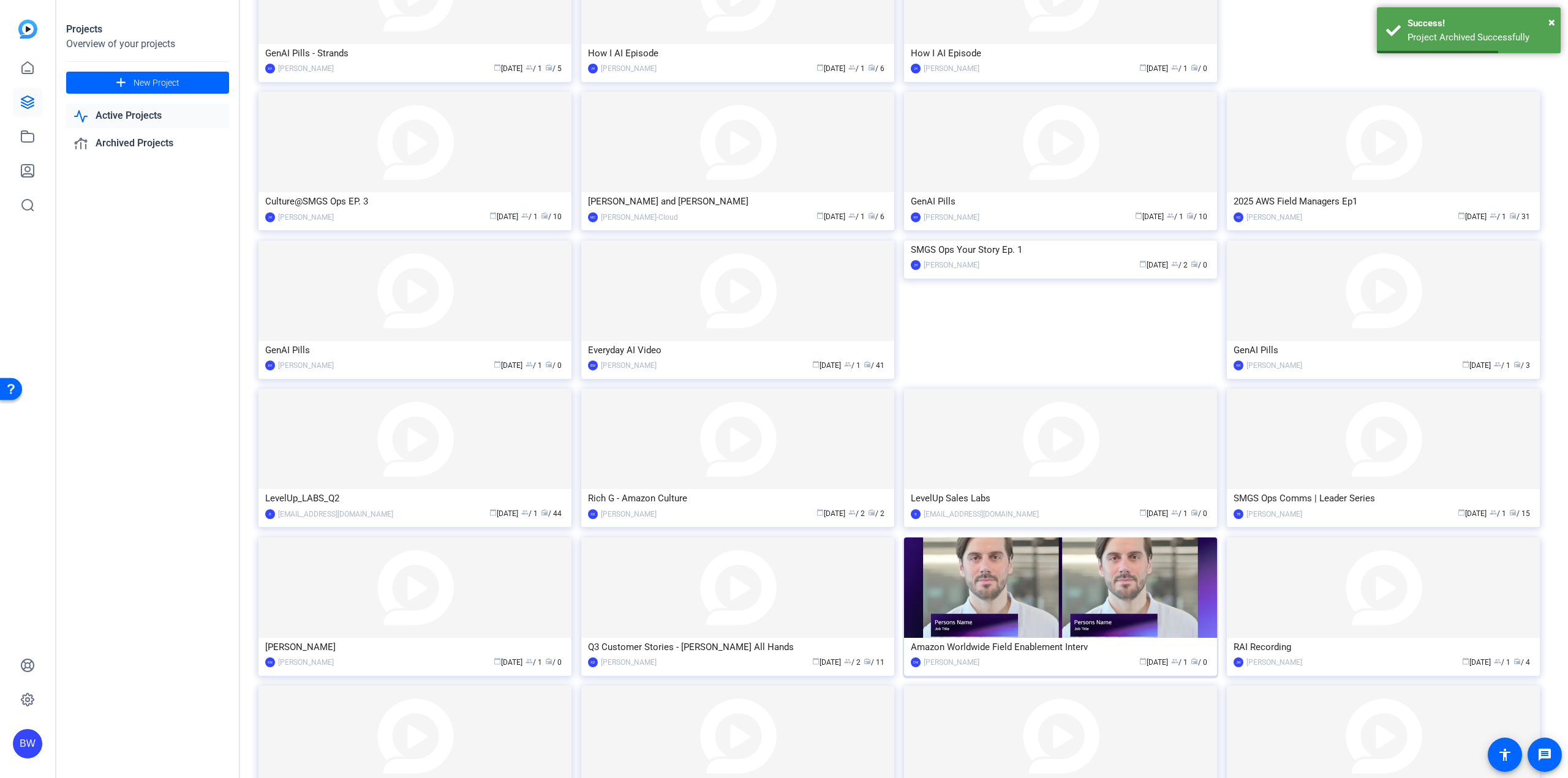
click at [1069, 579] on img at bounding box center [1060, 588] width 313 height 101
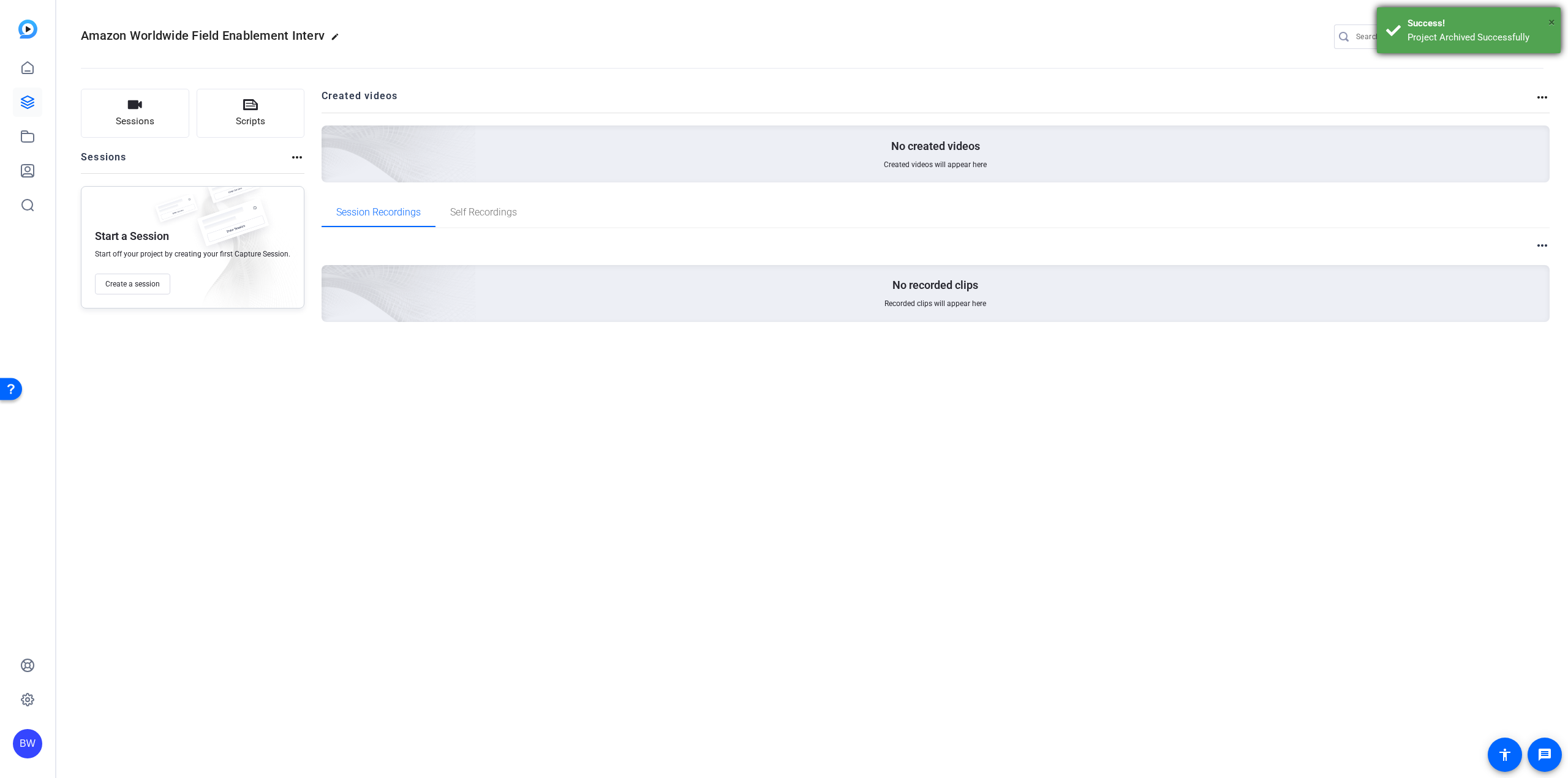
click at [1552, 18] on span "×" at bounding box center [1552, 22] width 7 height 15
click at [1528, 35] on mat-icon "settings" at bounding box center [1532, 37] width 24 height 18
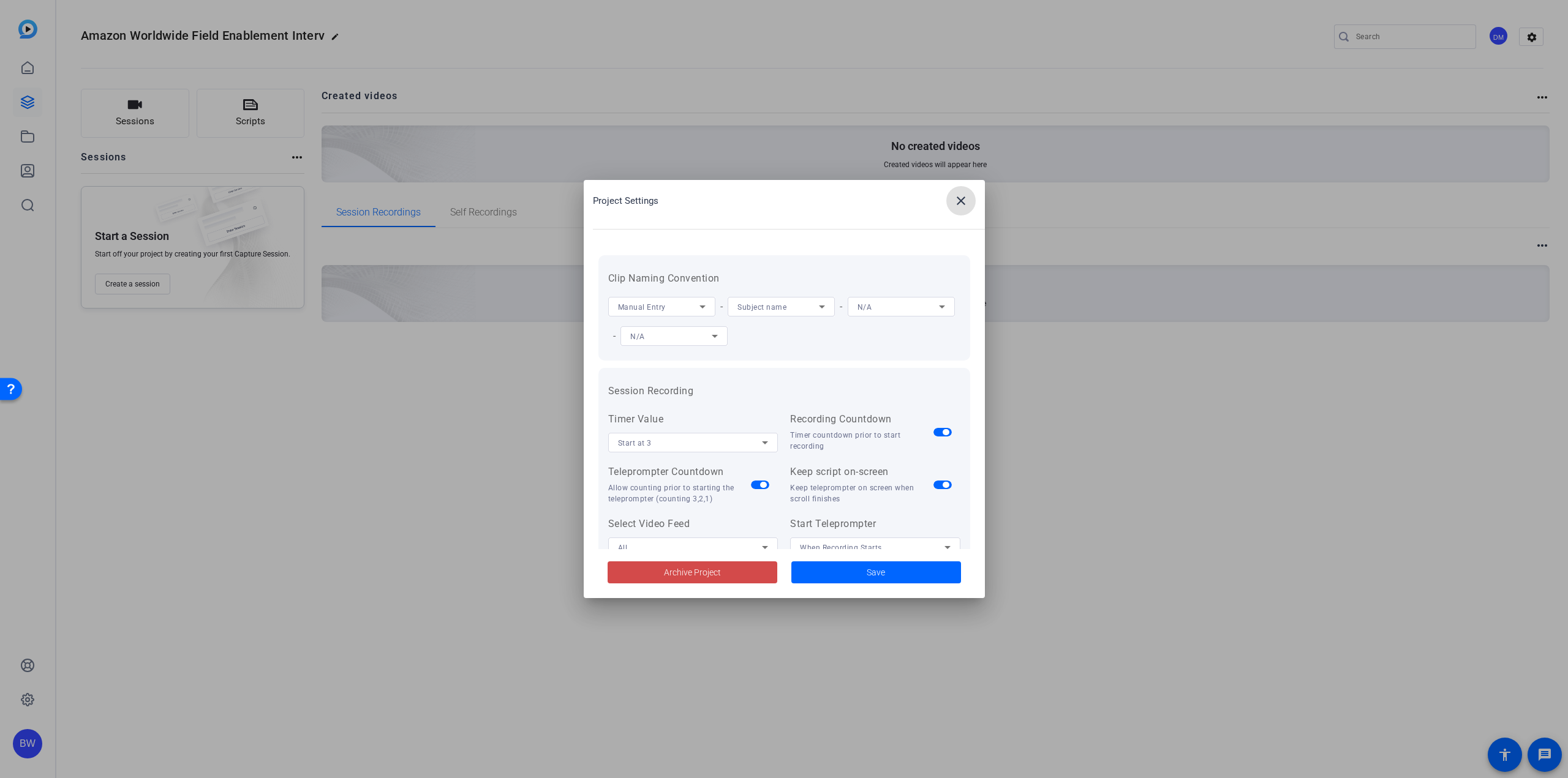
click at [730, 574] on span at bounding box center [692, 572] width 170 height 29
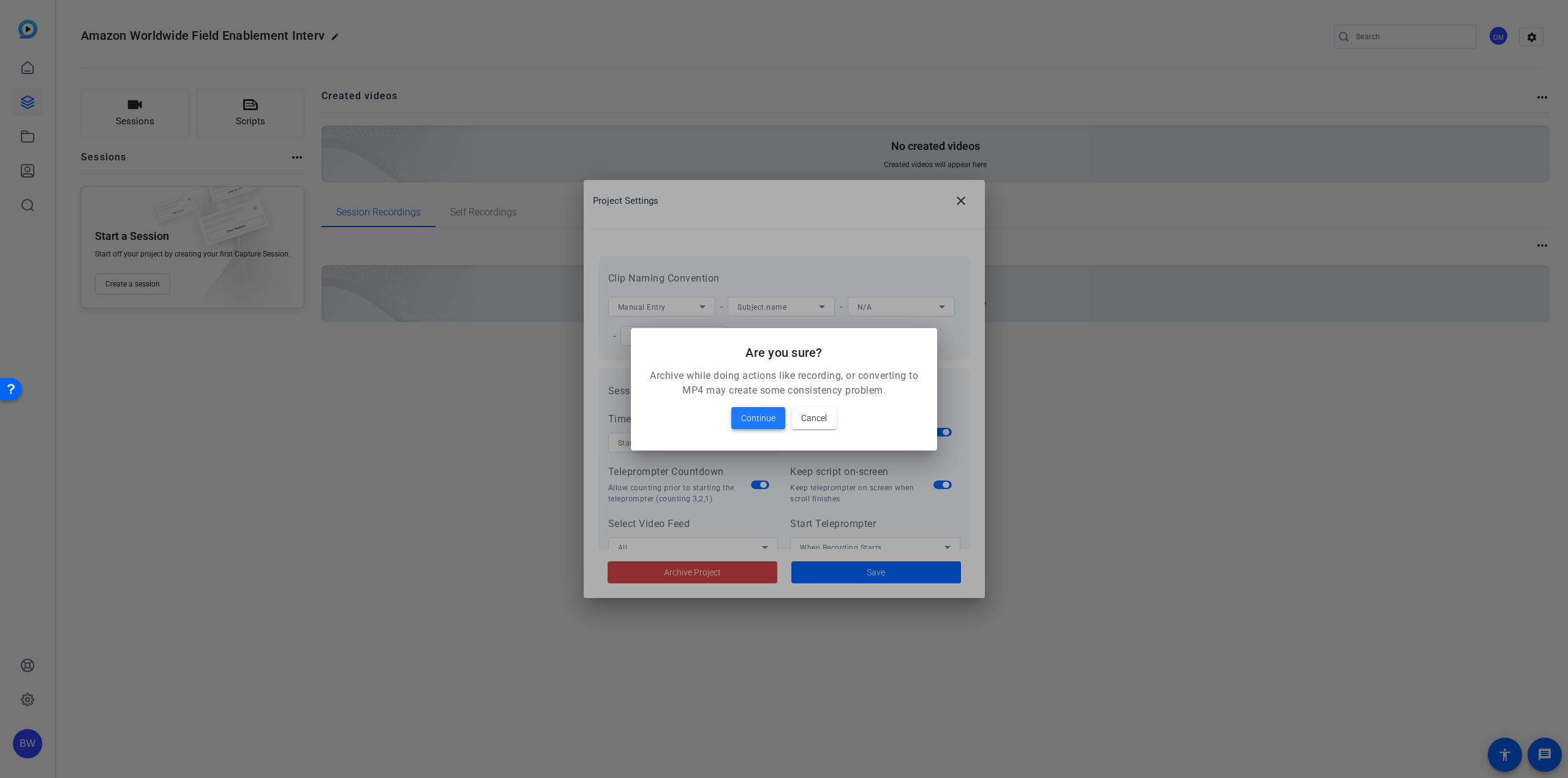
click at [765, 421] on span "Continue" at bounding box center [759, 417] width 34 height 15
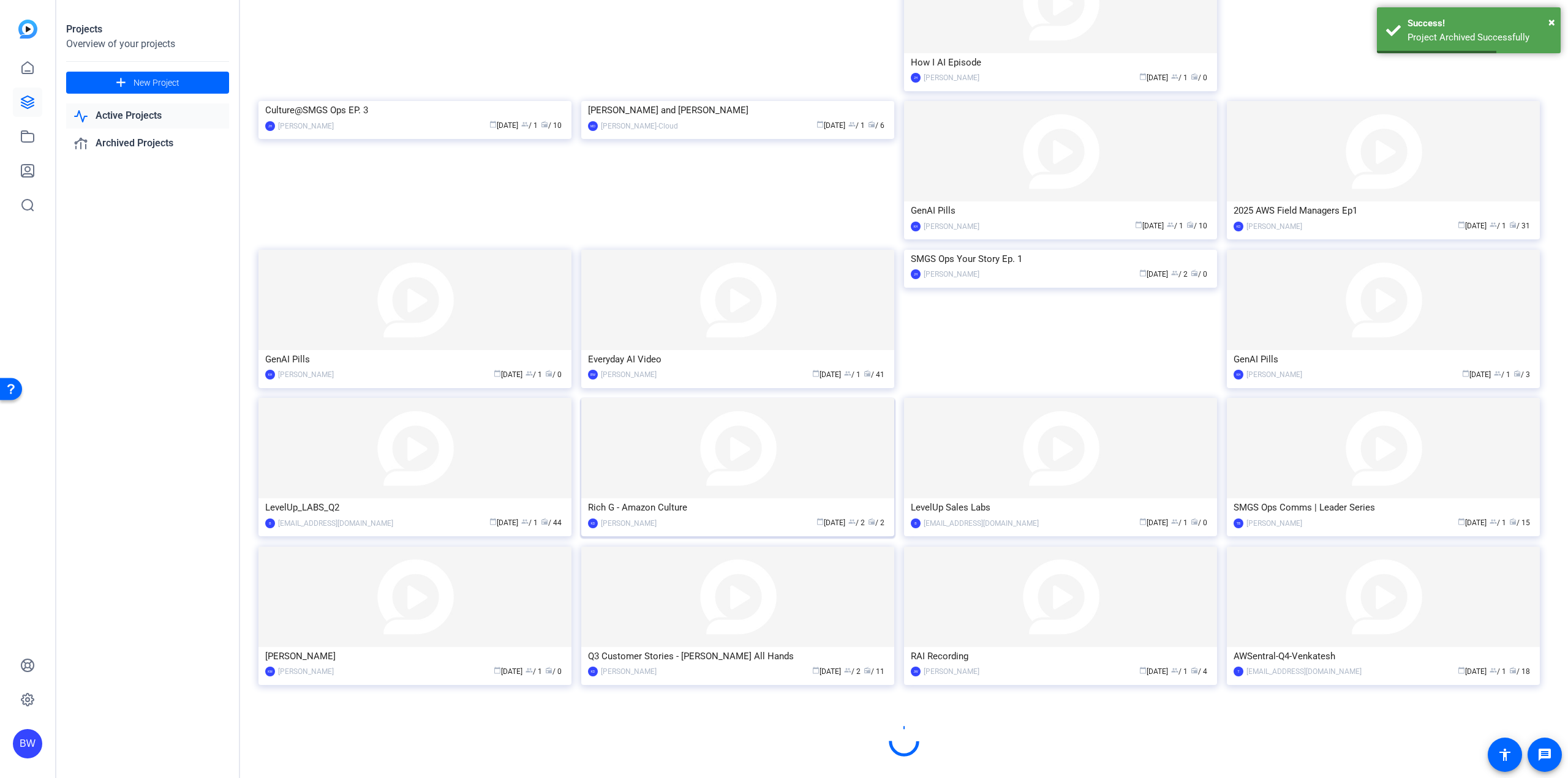
scroll to position [295, 0]
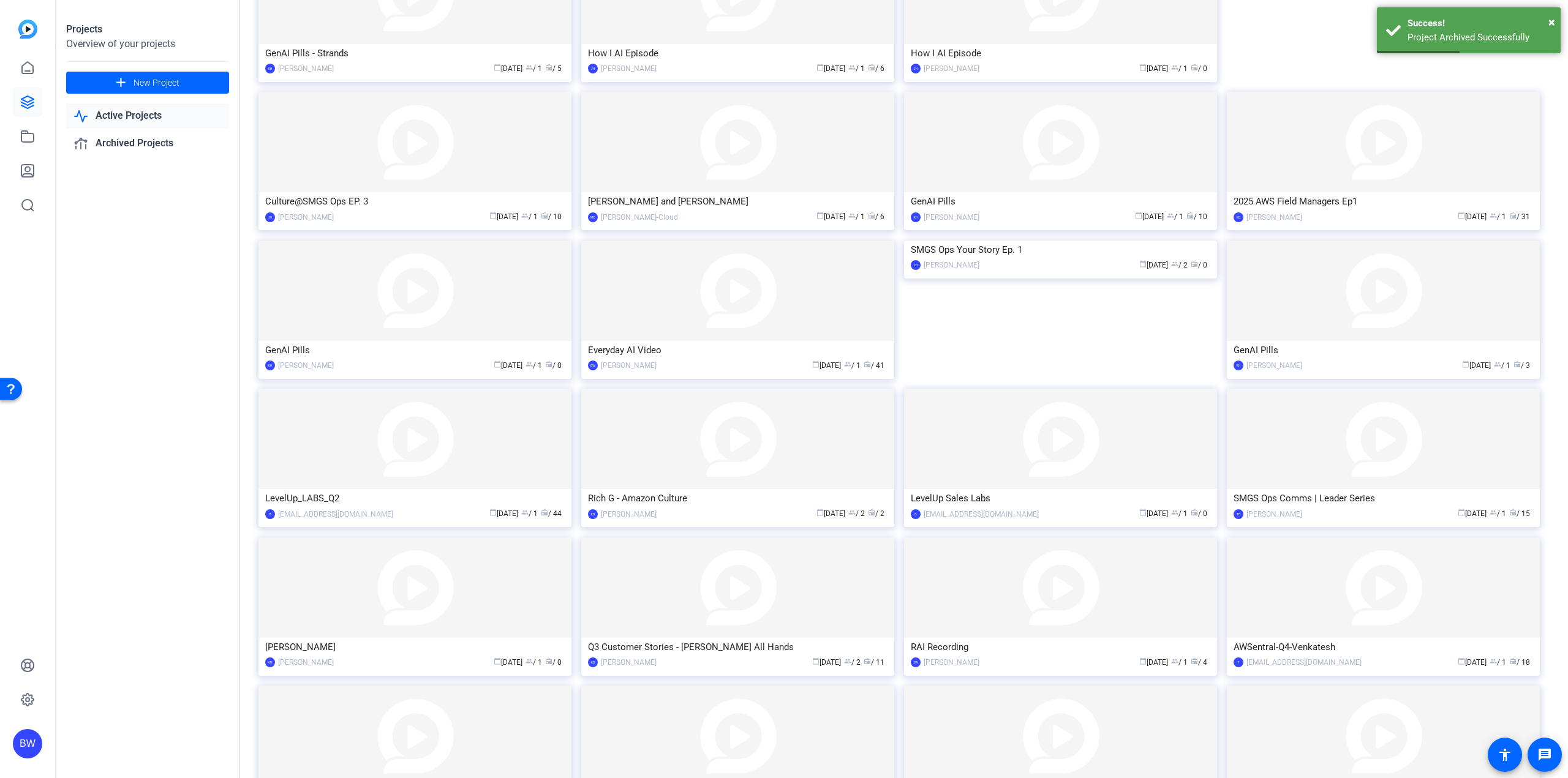
click at [740, 613] on img at bounding box center [737, 588] width 313 height 101
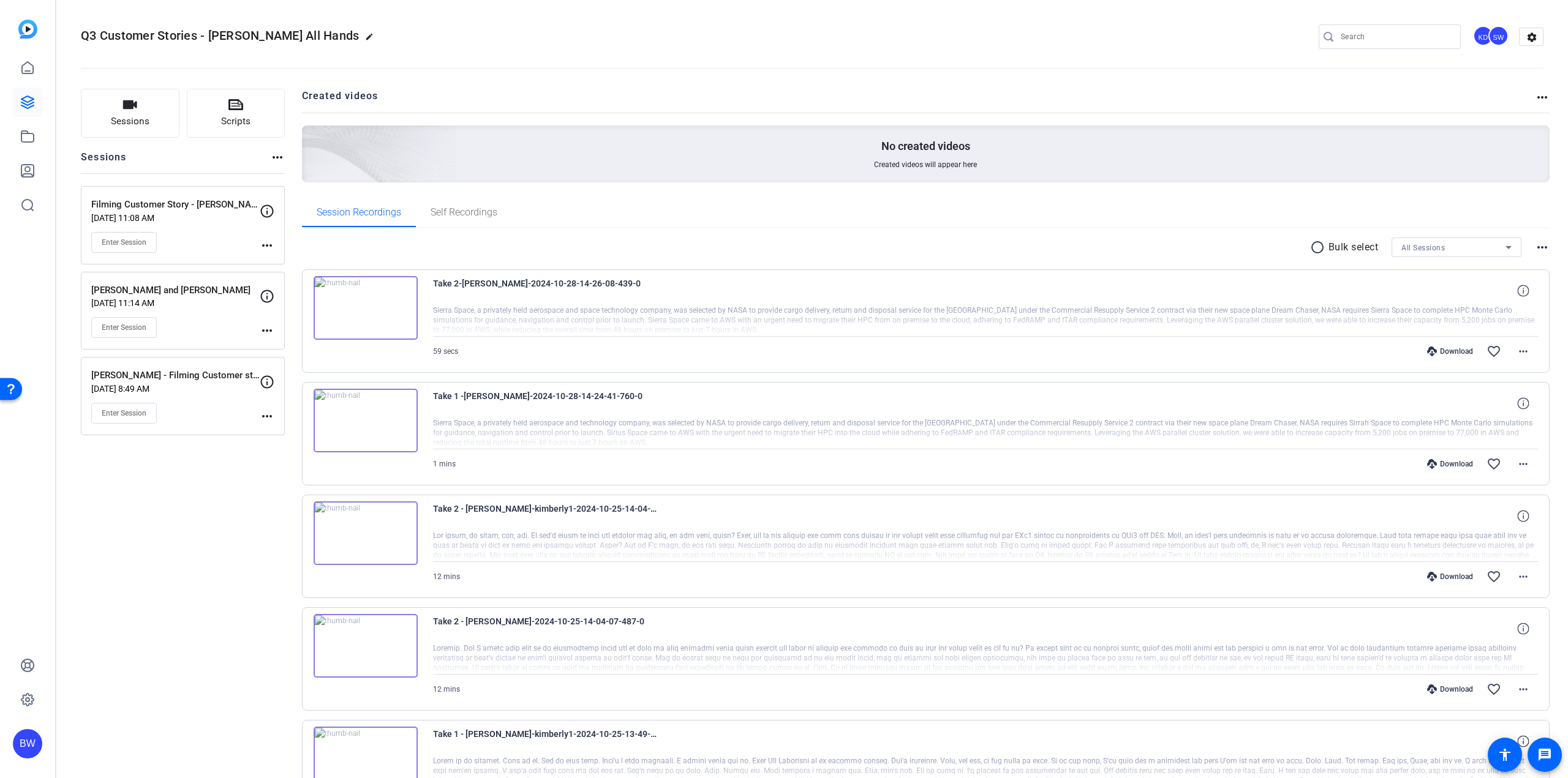
click at [355, 540] on img at bounding box center [365, 534] width 104 height 64
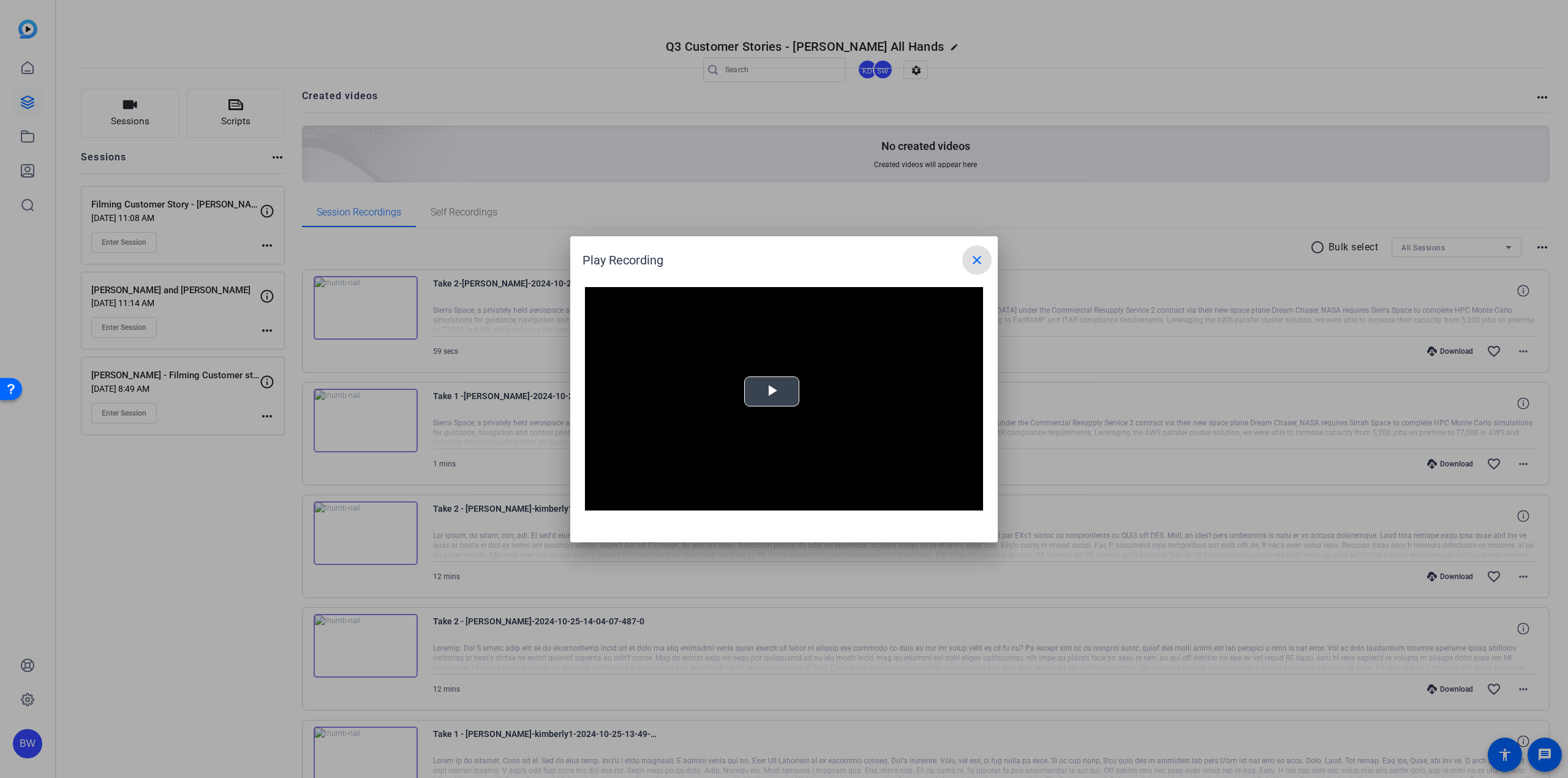
click at [772, 392] on span "Video Player" at bounding box center [772, 392] width 0 height 0
click at [695, 503] on div "02:30" at bounding box center [695, 502] width 1 height 3
click at [825, 498] on div "Loaded : 100.00% 08:18 02:31" at bounding box center [770, 501] width 273 height 18
click at [858, 498] on div "Loaded : 100.00% 09:48 08:19" at bounding box center [770, 501] width 273 height 18
click at [373, 322] on div at bounding box center [784, 389] width 1568 height 778
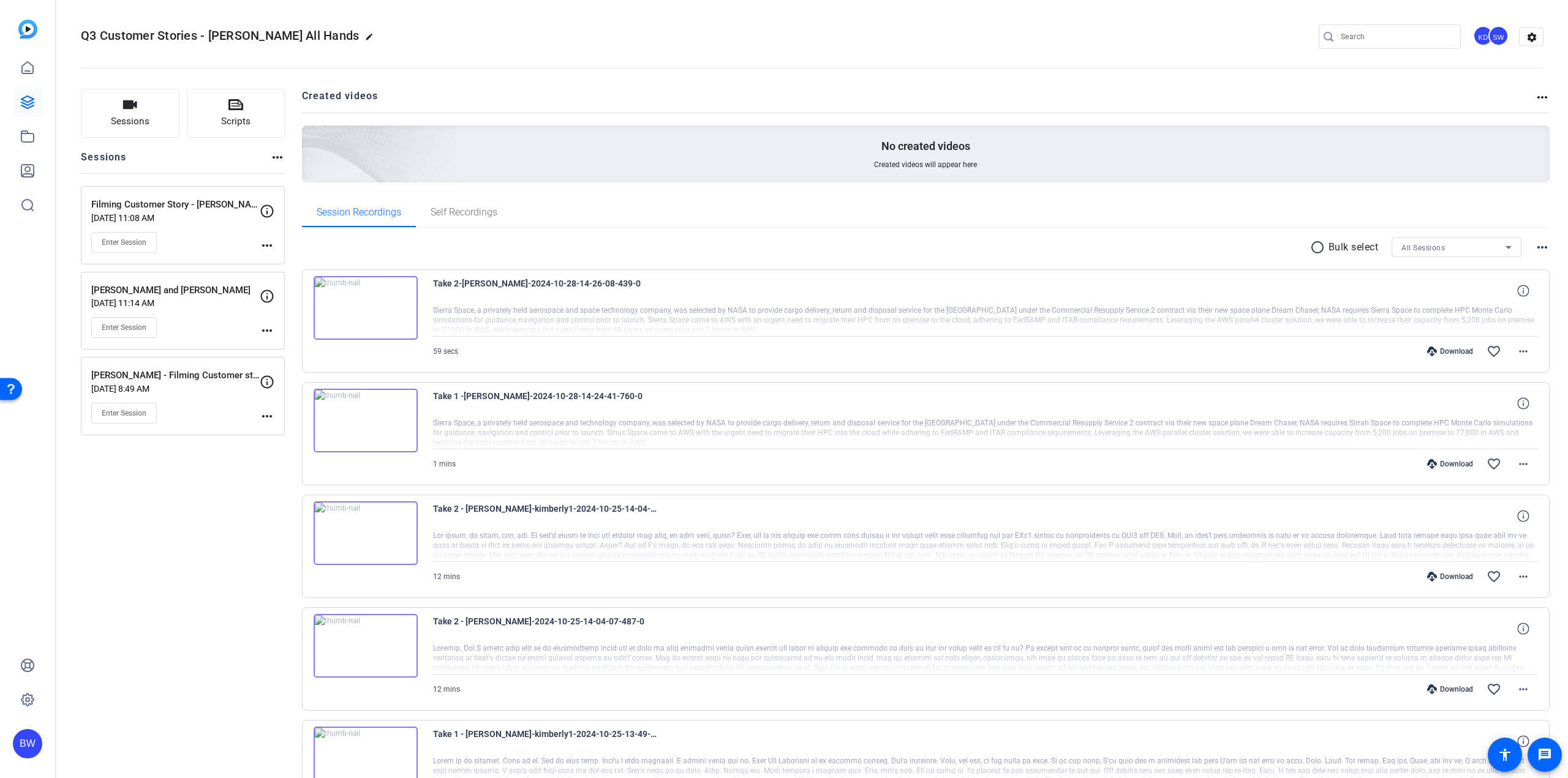
click at [373, 322] on img at bounding box center [365, 308] width 104 height 64
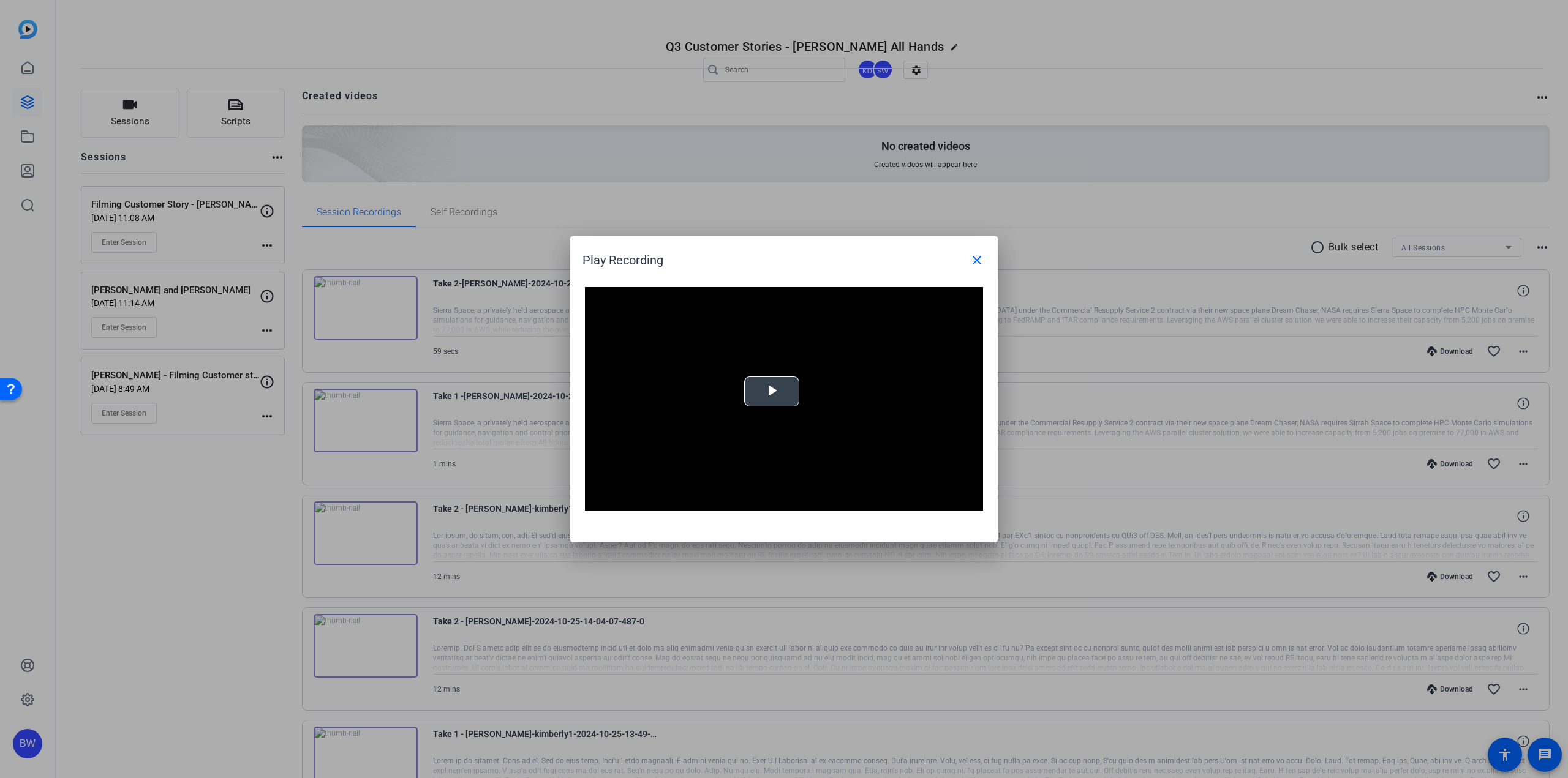
click at [763, 385] on div "Video Player is loading. Play Video Play Mute Current Time 0:00 / Duration 0:59…" at bounding box center [784, 399] width 398 height 224
click at [688, 504] on div "Loaded : 100.00% 0:10 0:10" at bounding box center [770, 501] width 273 height 18
click at [761, 504] on div "Loaded : 100.00% 0:27 0:11" at bounding box center [770, 501] width 273 height 18
click at [814, 507] on div "Loaded : 100.00% 0:38 0:27" at bounding box center [770, 501] width 273 height 18
click at [986, 255] on span at bounding box center [977, 260] width 29 height 29
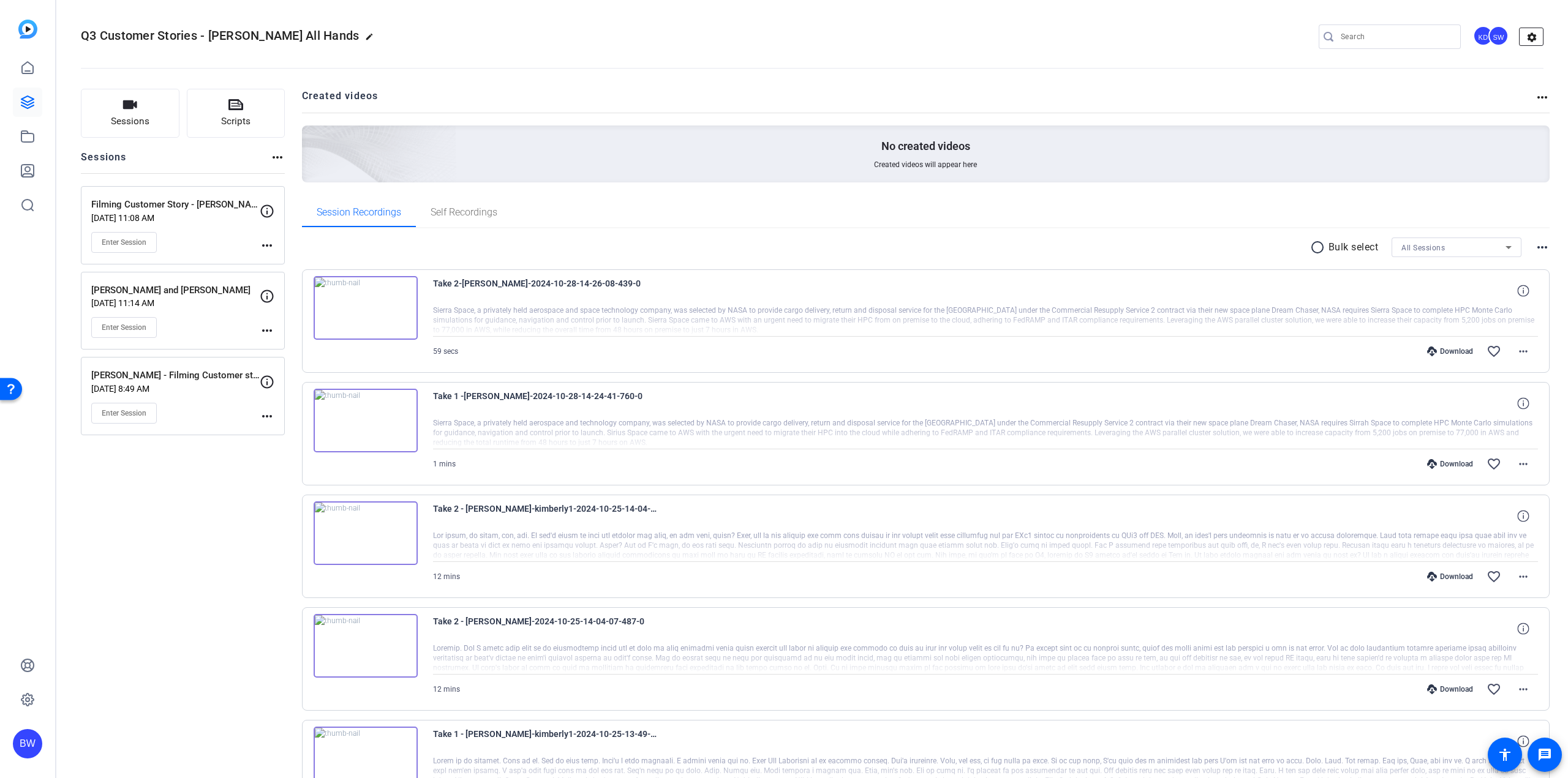
click at [1525, 28] on mat-icon "settings" at bounding box center [1532, 37] width 24 height 18
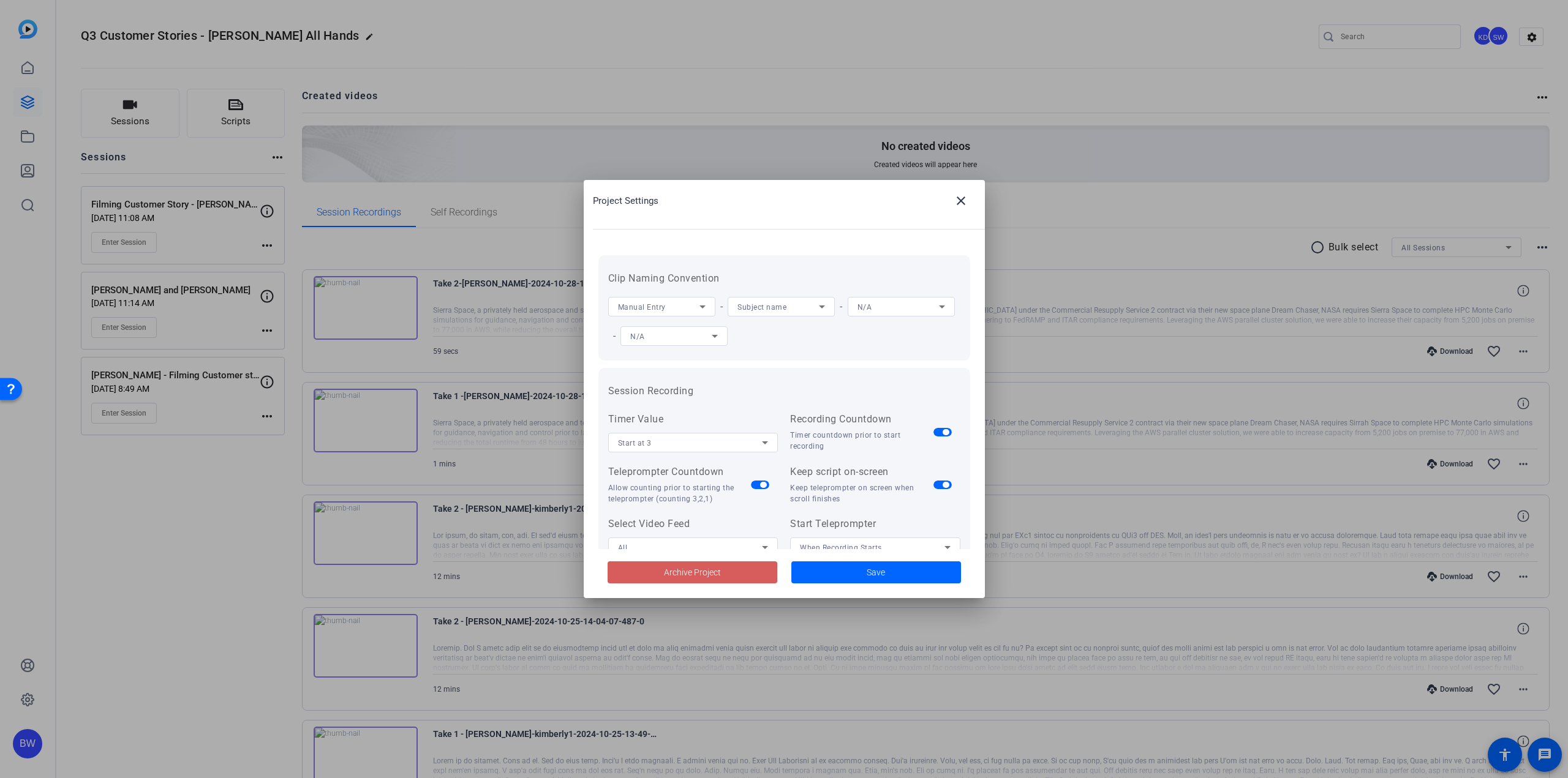
click at [652, 572] on span at bounding box center [692, 572] width 170 height 29
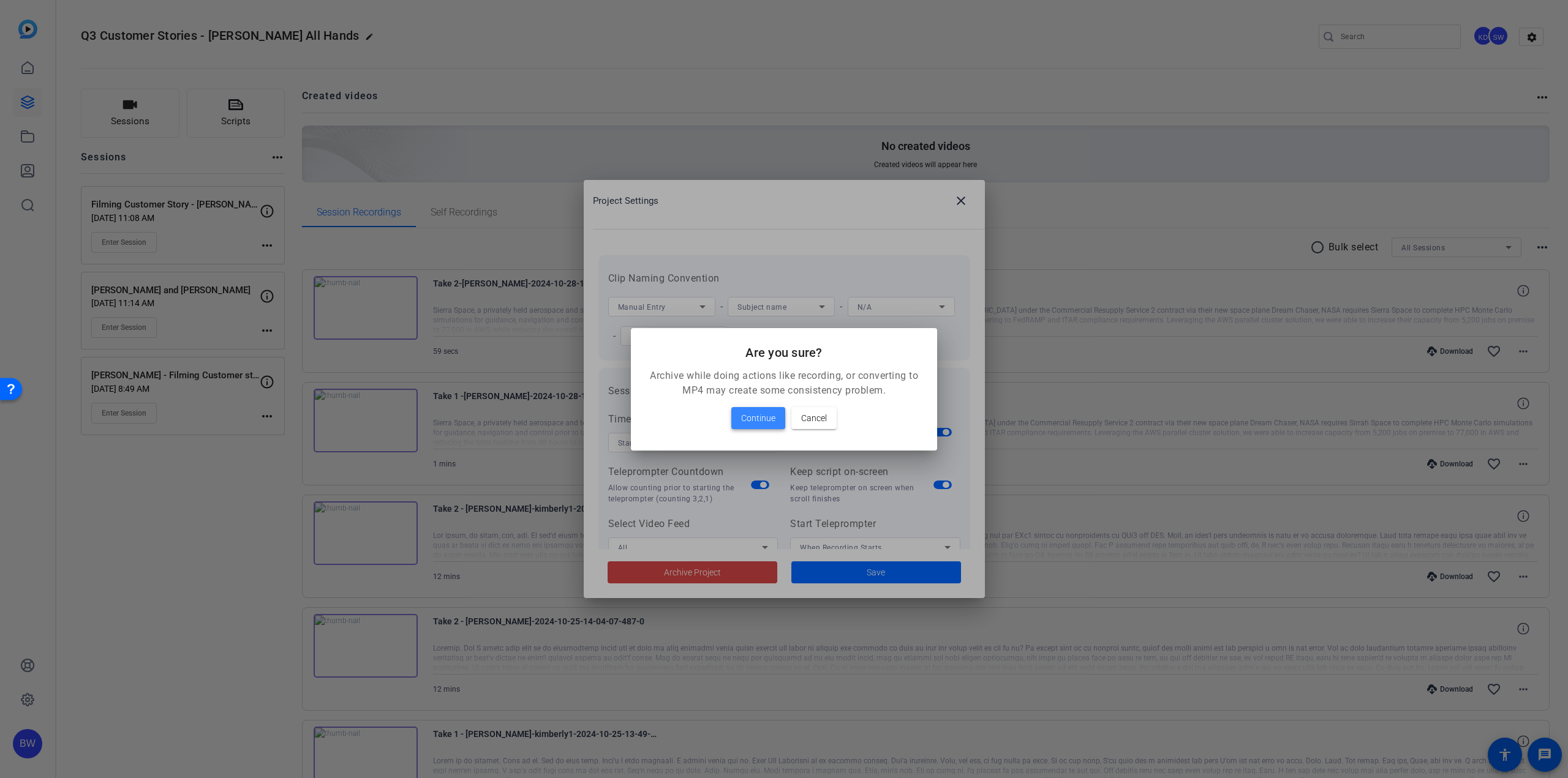
click at [743, 417] on span "Continue" at bounding box center [759, 417] width 34 height 15
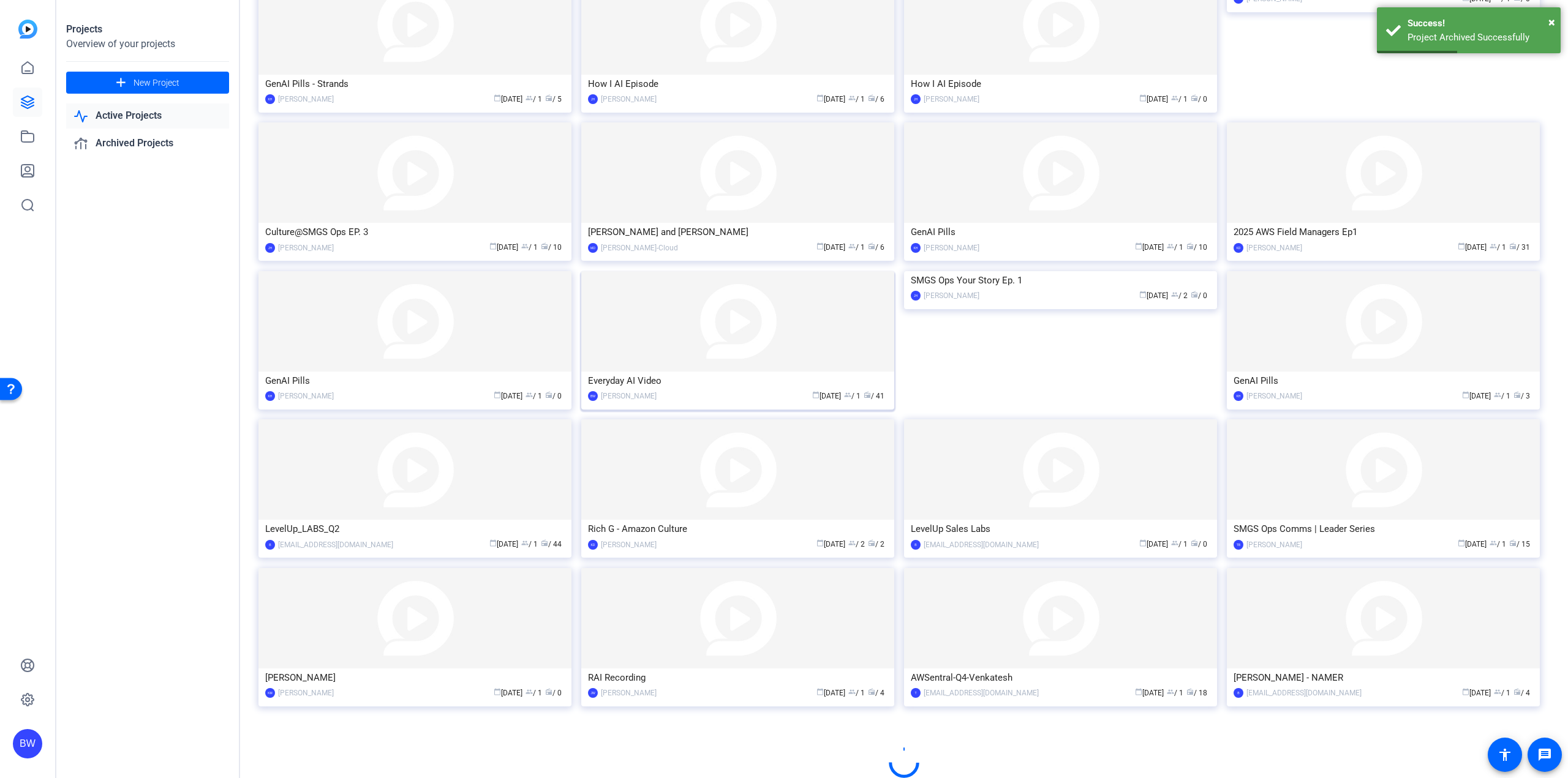
scroll to position [295, 0]
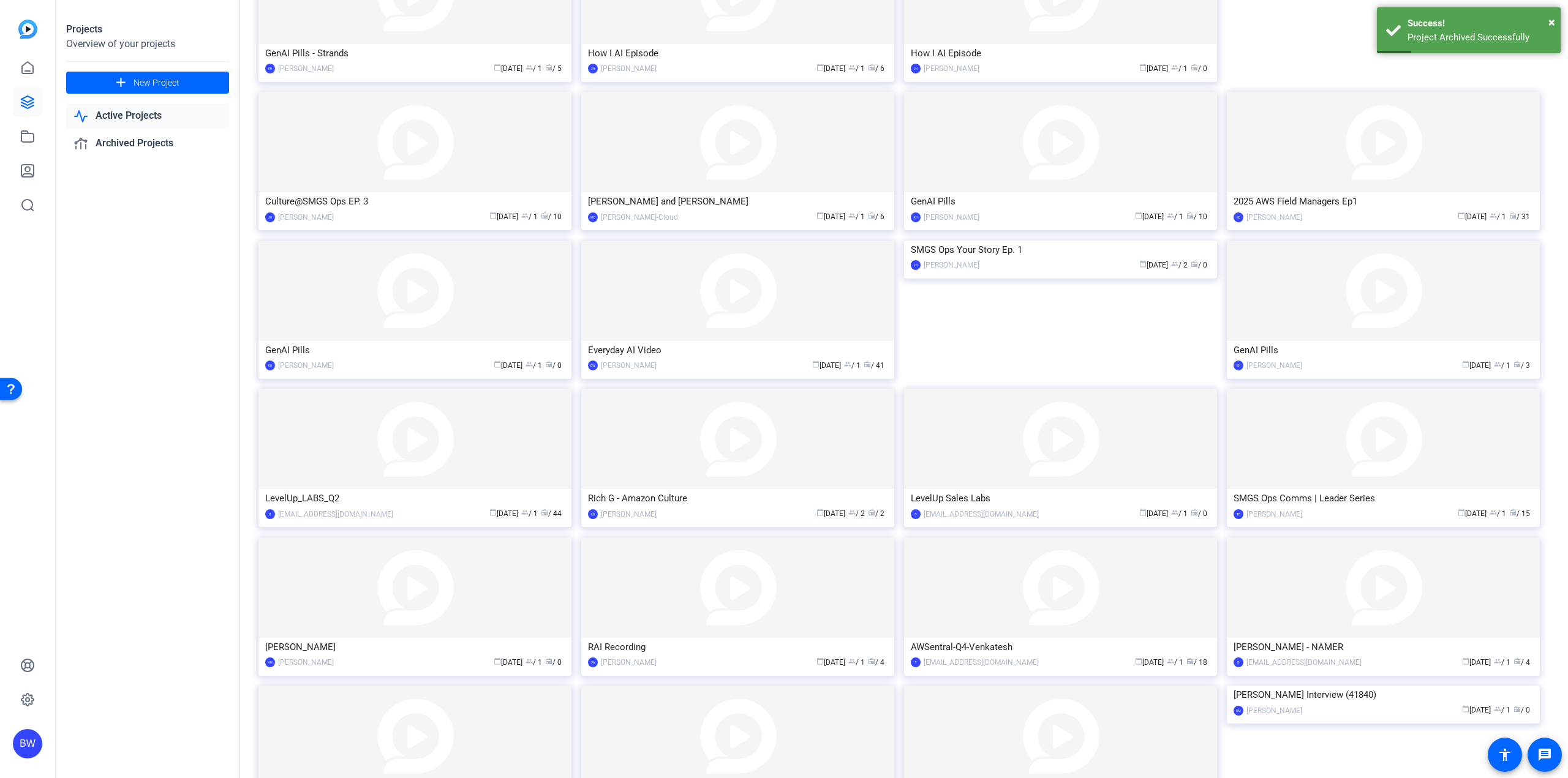
click at [803, 565] on img at bounding box center [737, 588] width 313 height 101
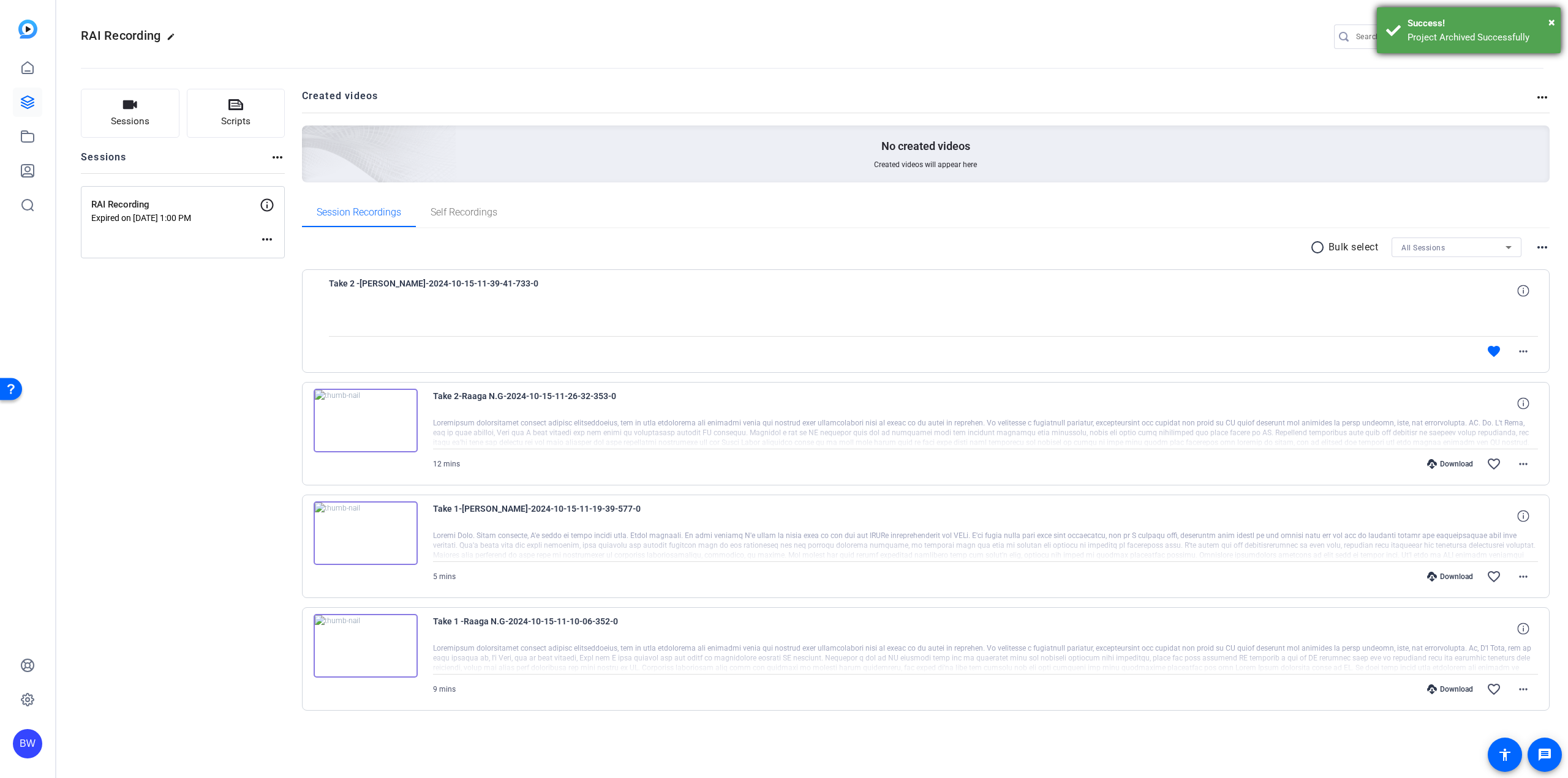
click at [1555, 20] on div "× Success! Project Archived Successfully" at bounding box center [1468, 30] width 183 height 46
click at [1528, 35] on mat-icon "settings" at bounding box center [1532, 37] width 24 height 18
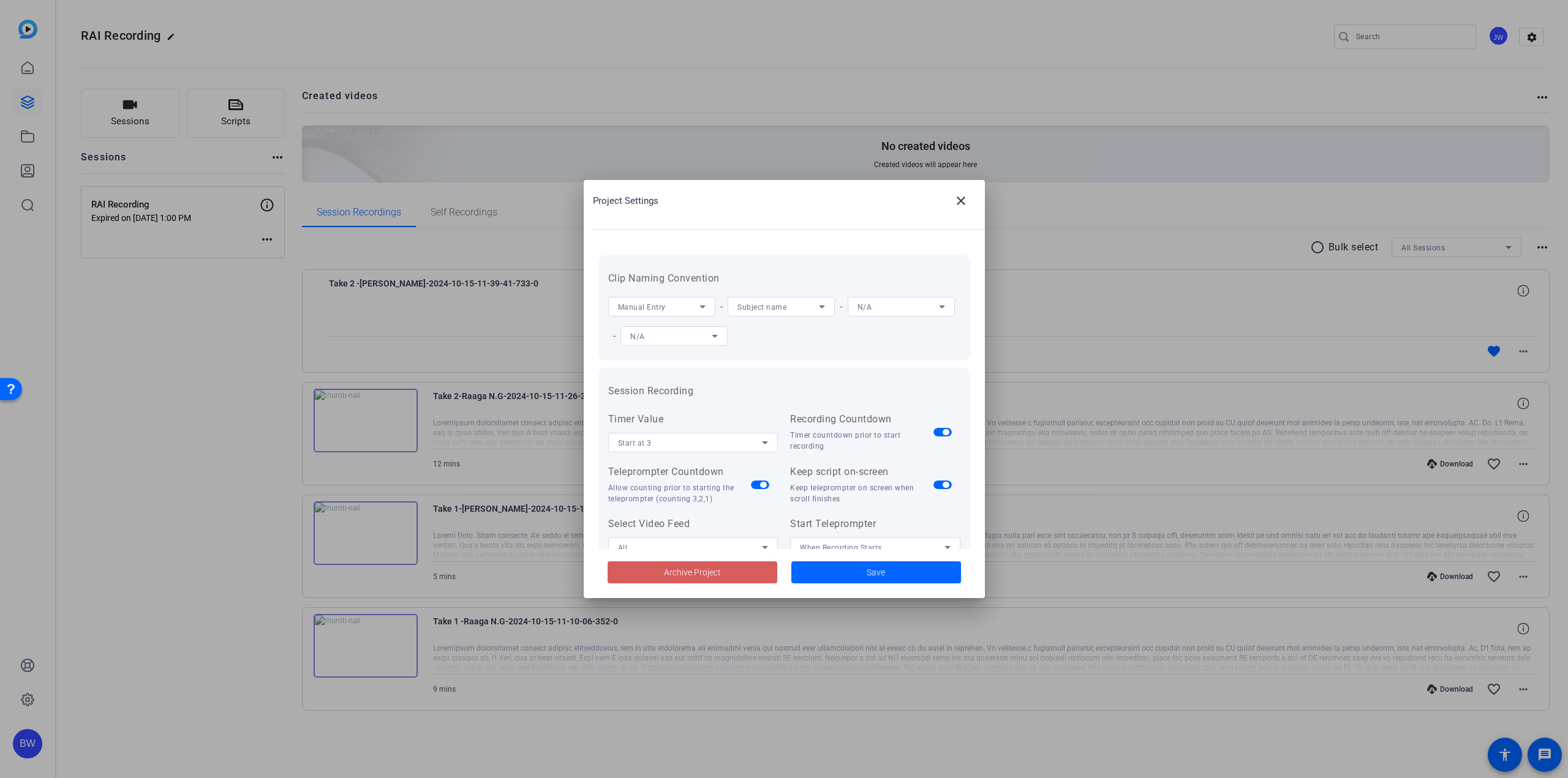
click at [721, 567] on span at bounding box center [692, 572] width 170 height 29
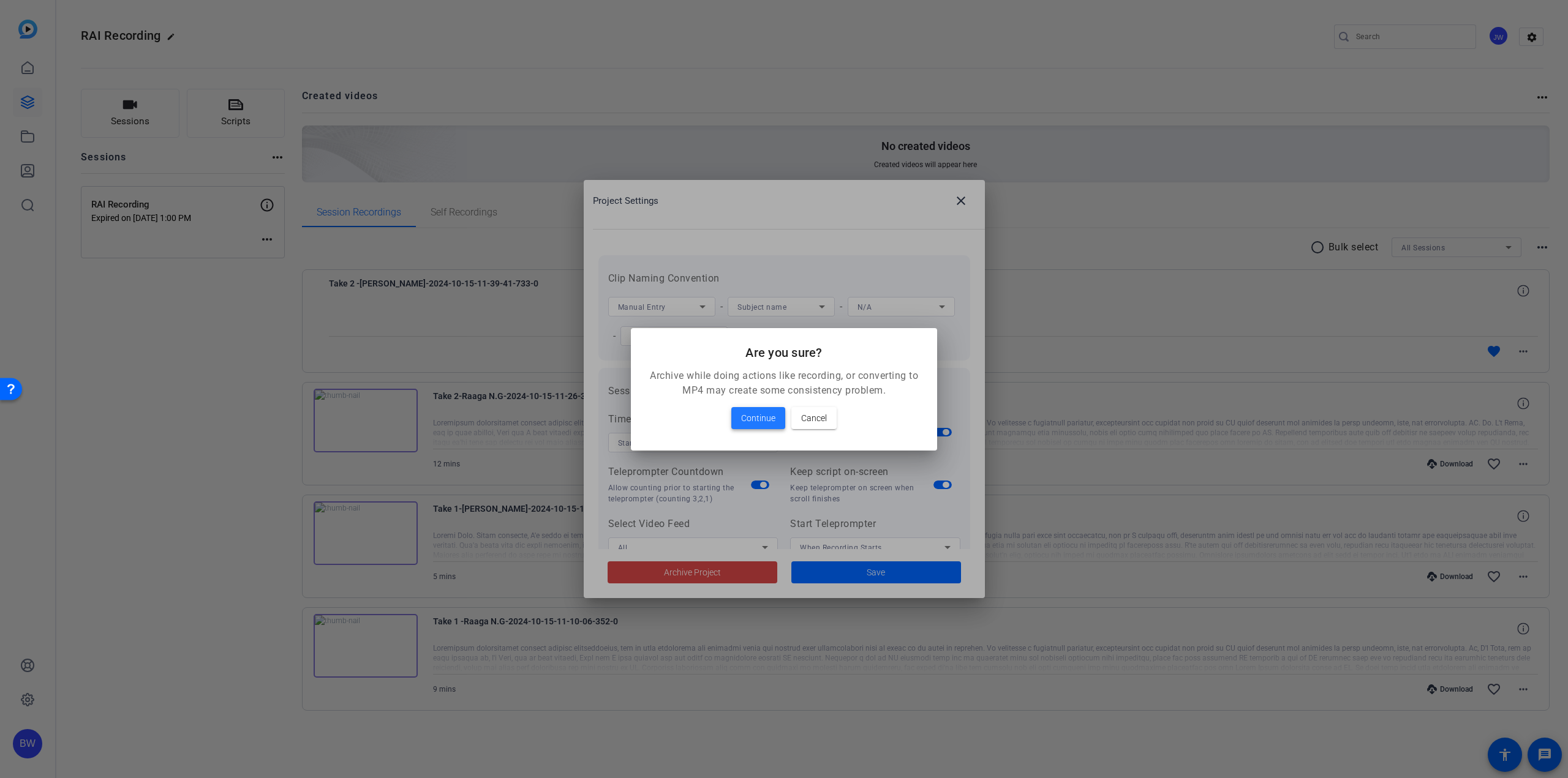
click at [771, 411] on span "Continue" at bounding box center [759, 417] width 34 height 15
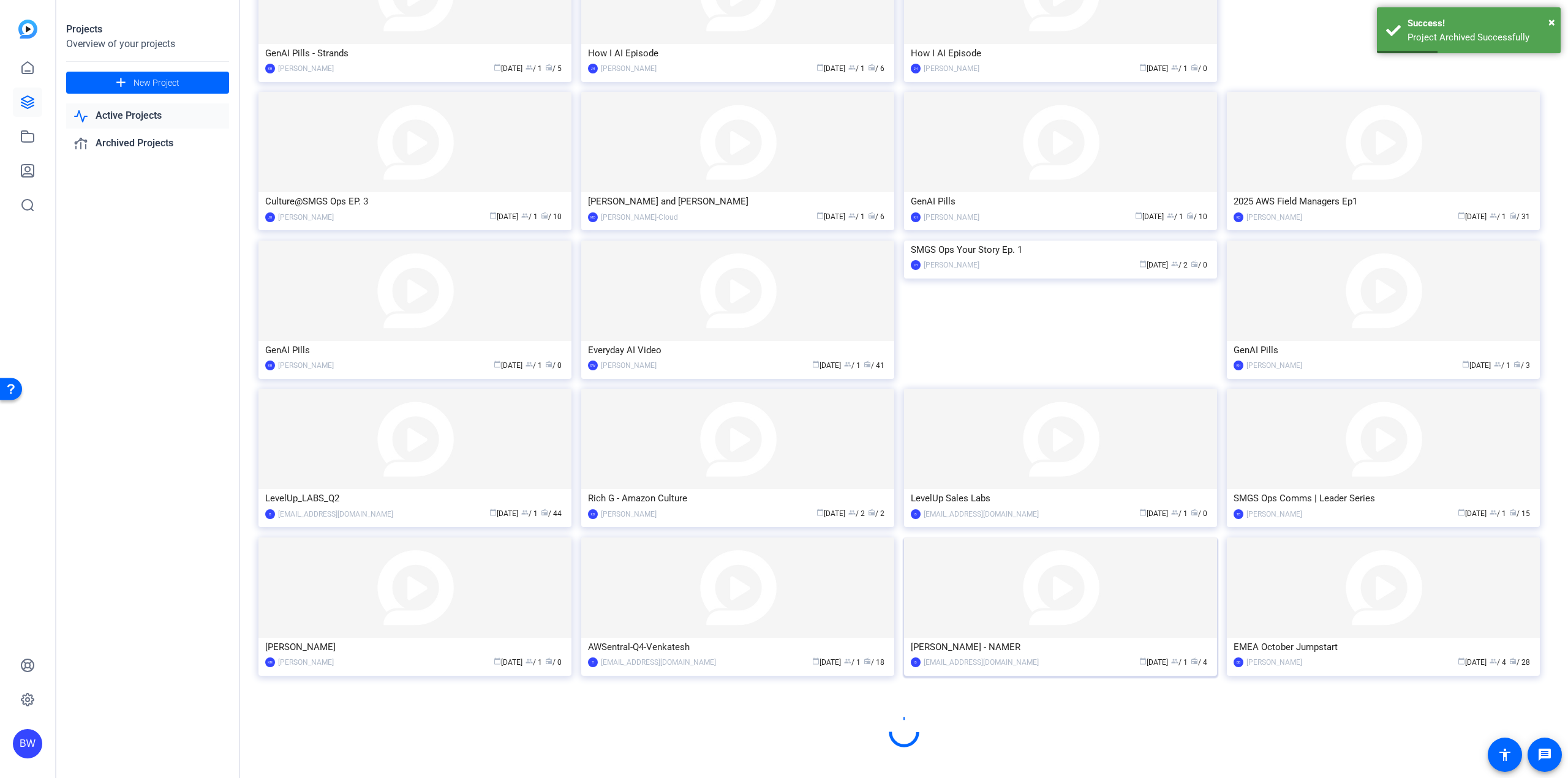
scroll to position [365, 0]
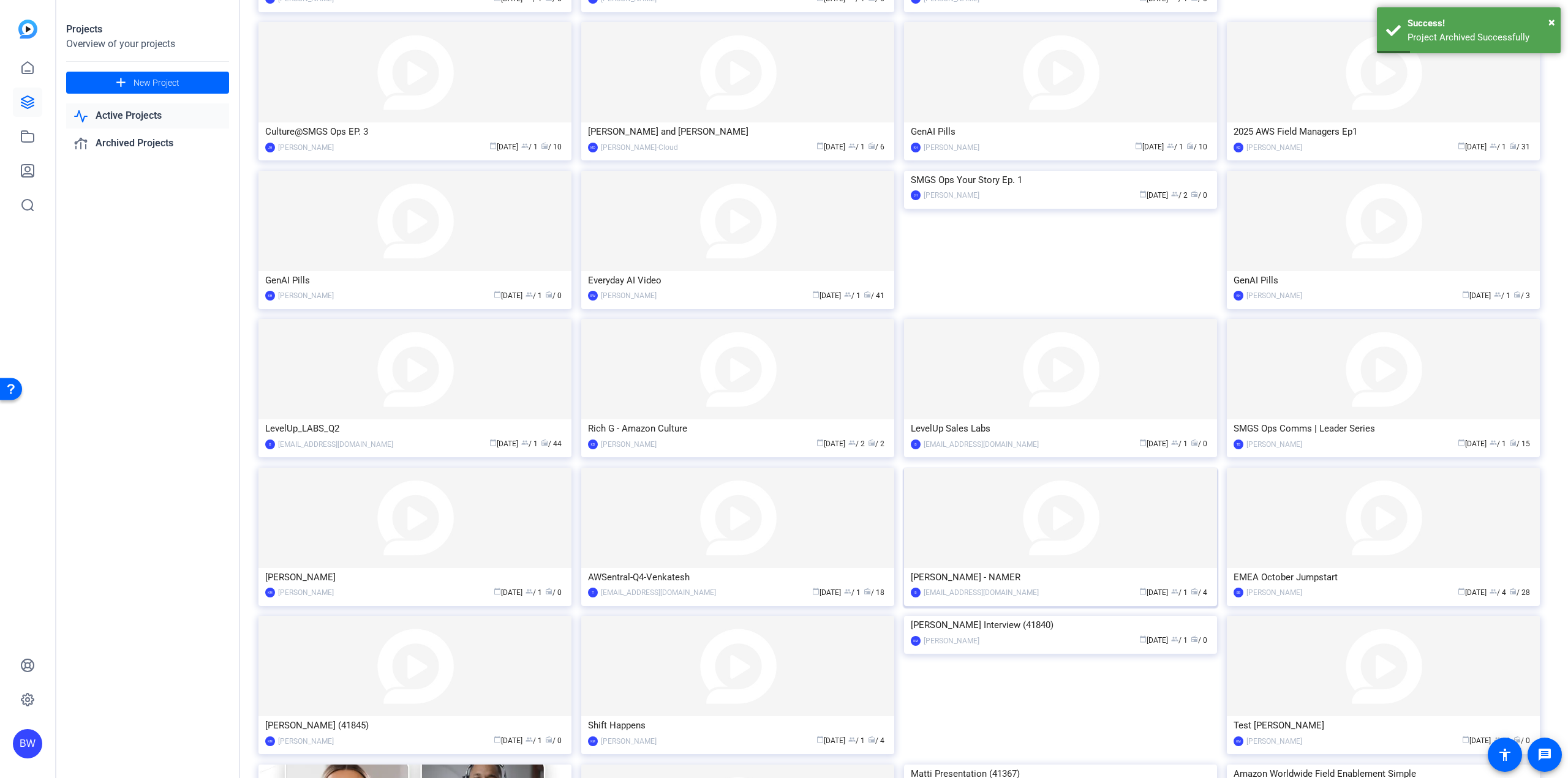
click at [1092, 519] on img at bounding box center [1060, 517] width 313 height 101
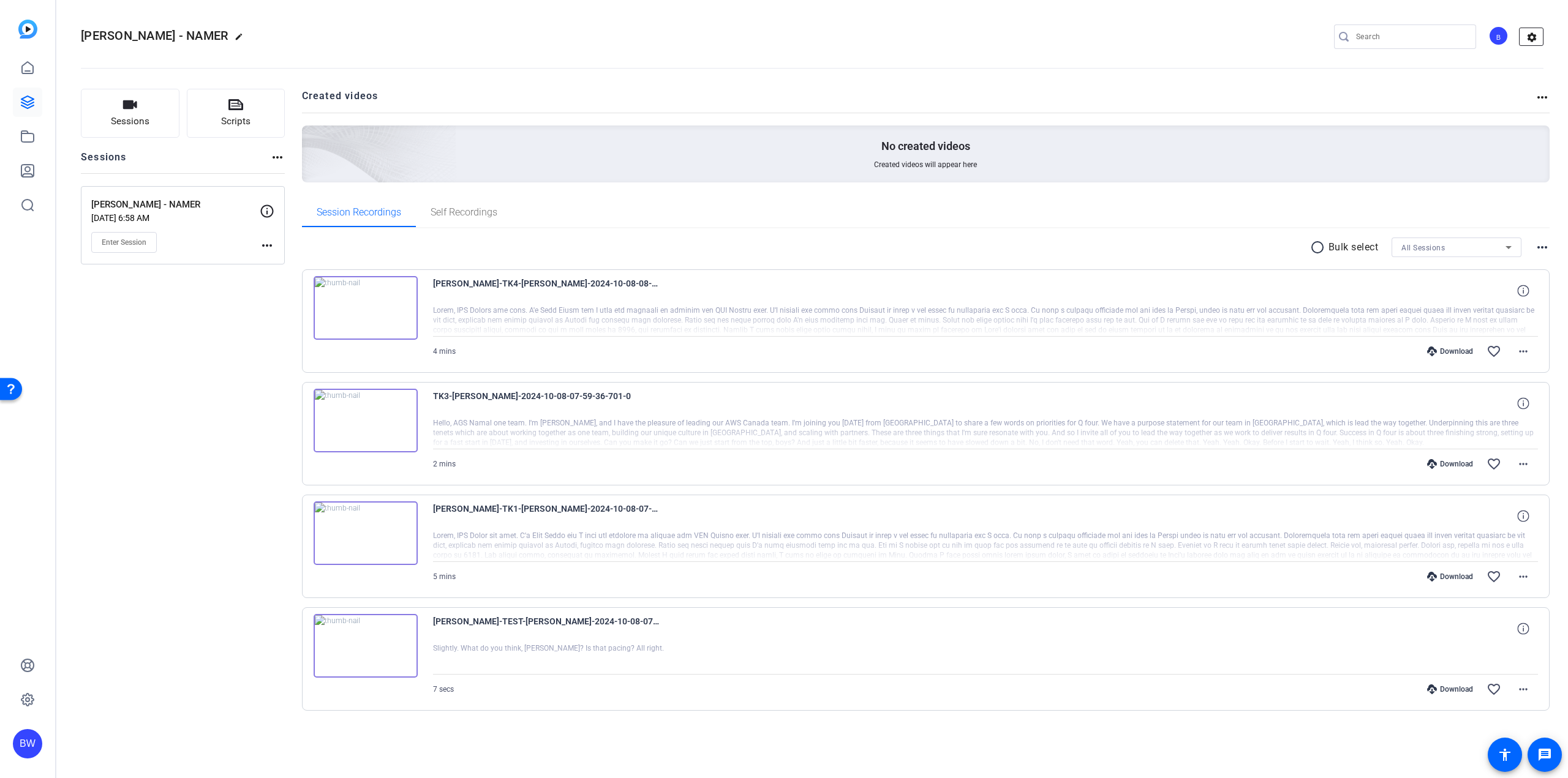
click at [1540, 39] on mat-icon "settings" at bounding box center [1532, 37] width 24 height 18
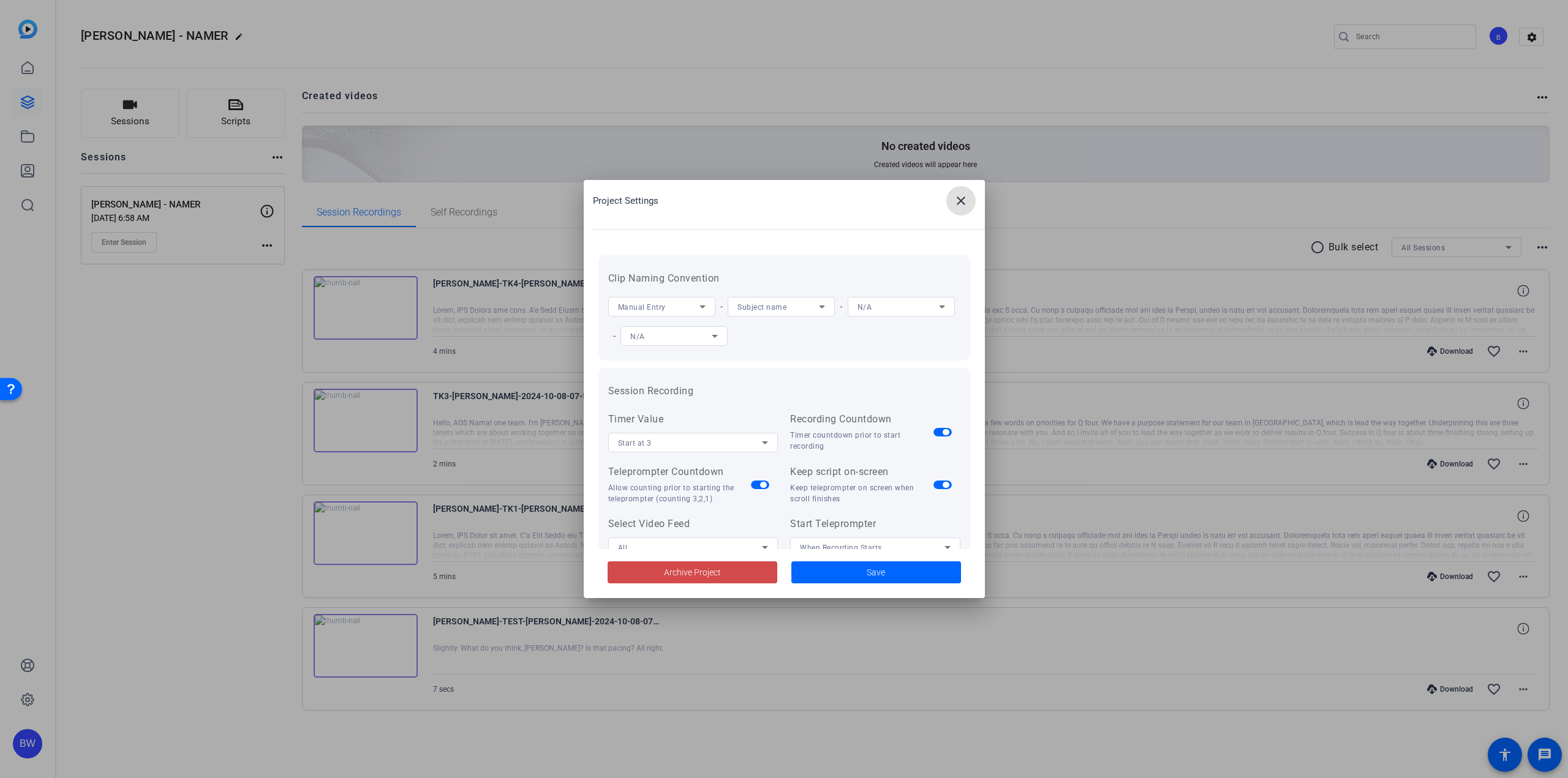
click at [740, 574] on span at bounding box center [692, 572] width 170 height 29
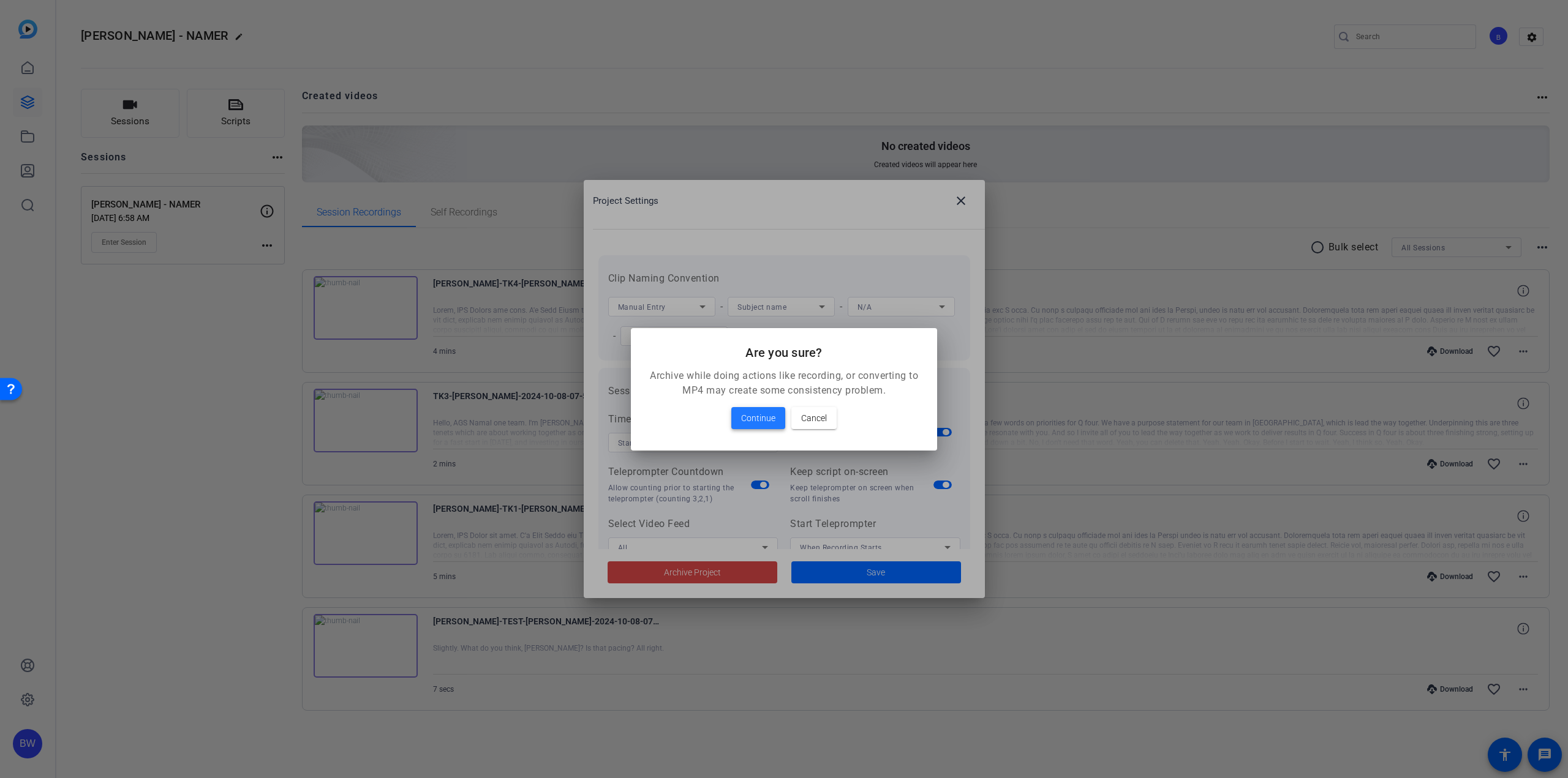
click at [766, 416] on span "Continue" at bounding box center [759, 417] width 34 height 15
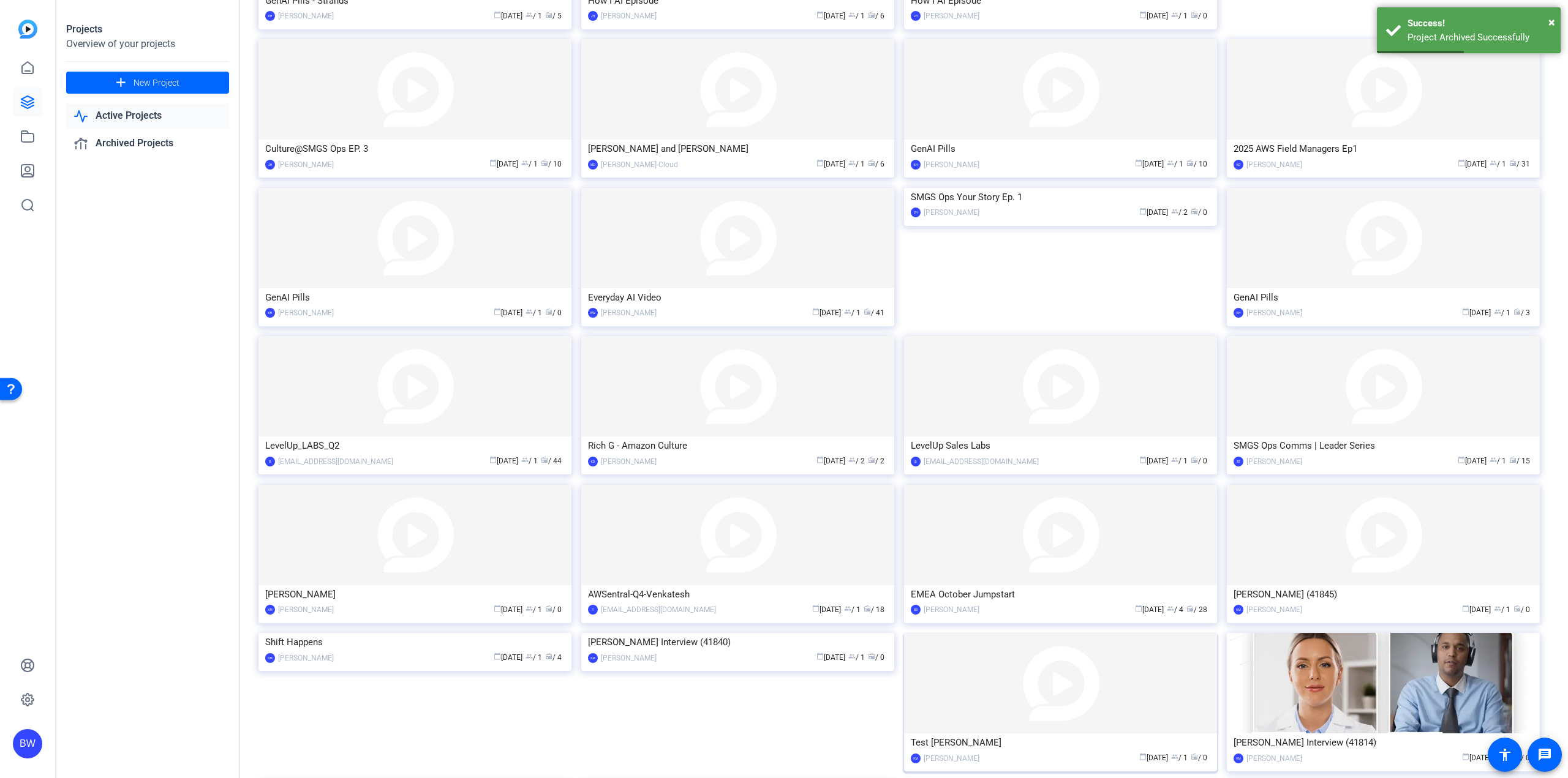
scroll to position [417, 0]
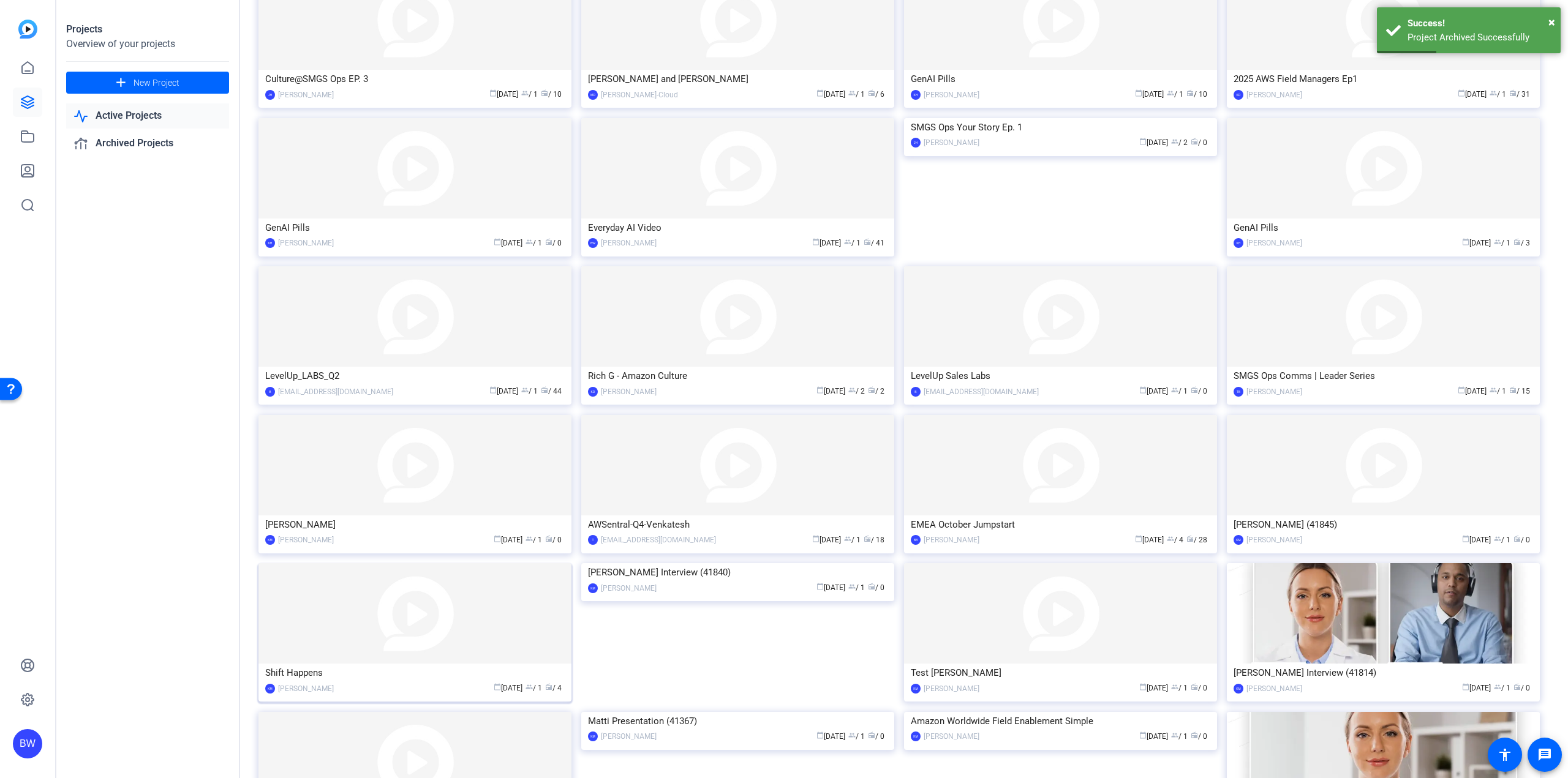
click at [512, 651] on img at bounding box center [414, 613] width 313 height 101
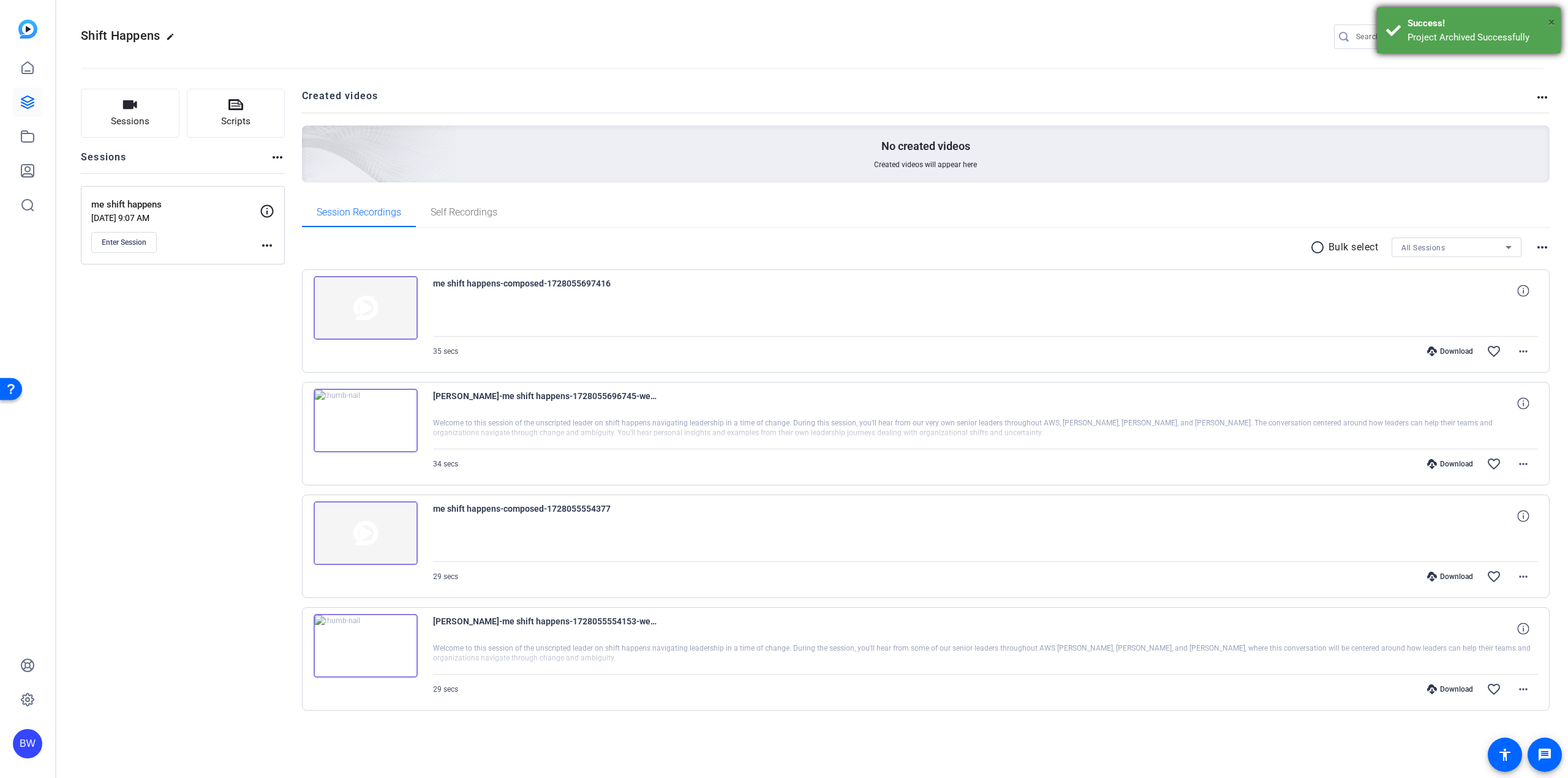
click at [1553, 20] on span "×" at bounding box center [1552, 22] width 7 height 15
click at [1544, 38] on mat-icon "settings" at bounding box center [1532, 37] width 24 height 18
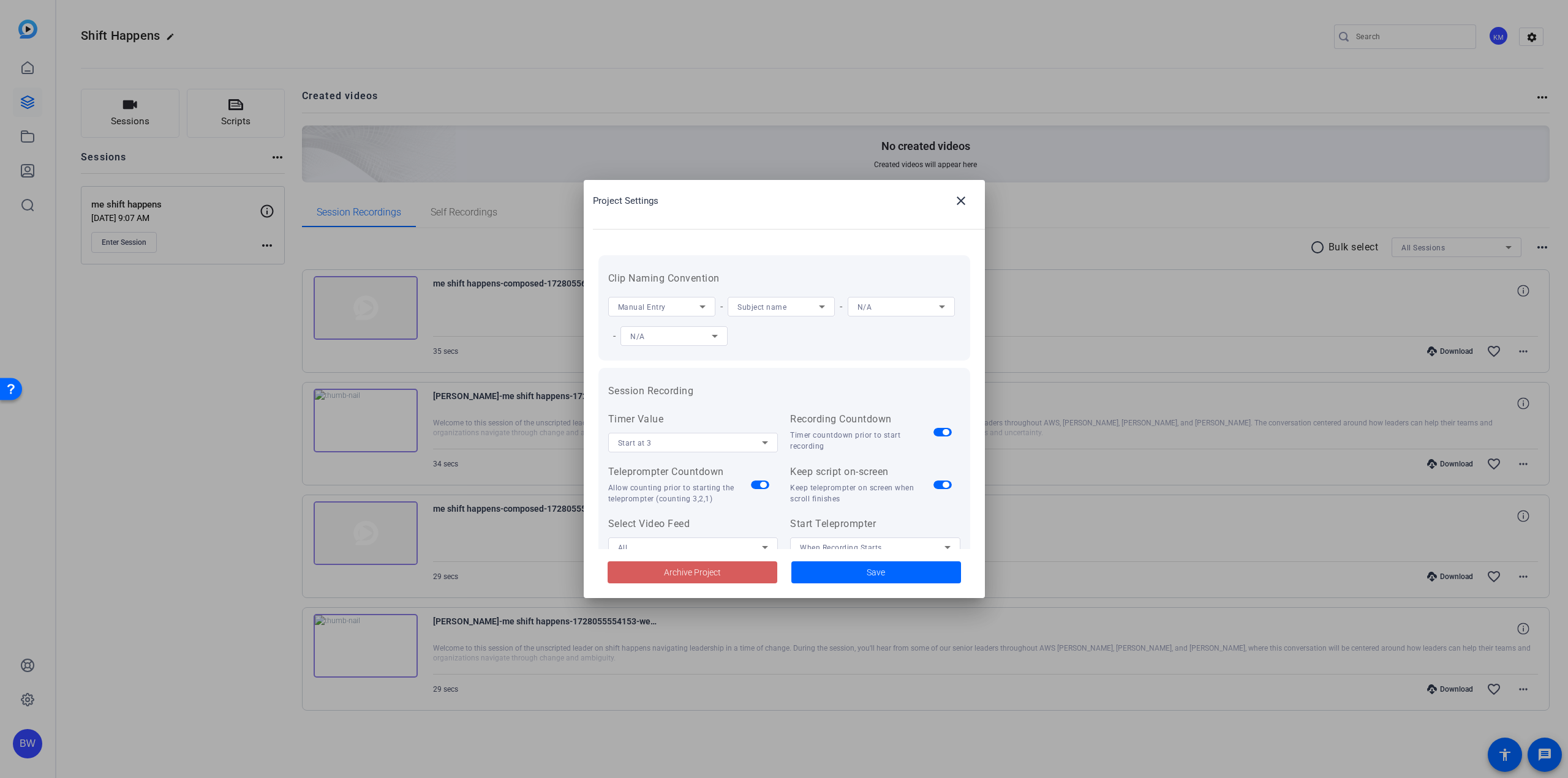
click at [750, 576] on span at bounding box center [692, 572] width 170 height 29
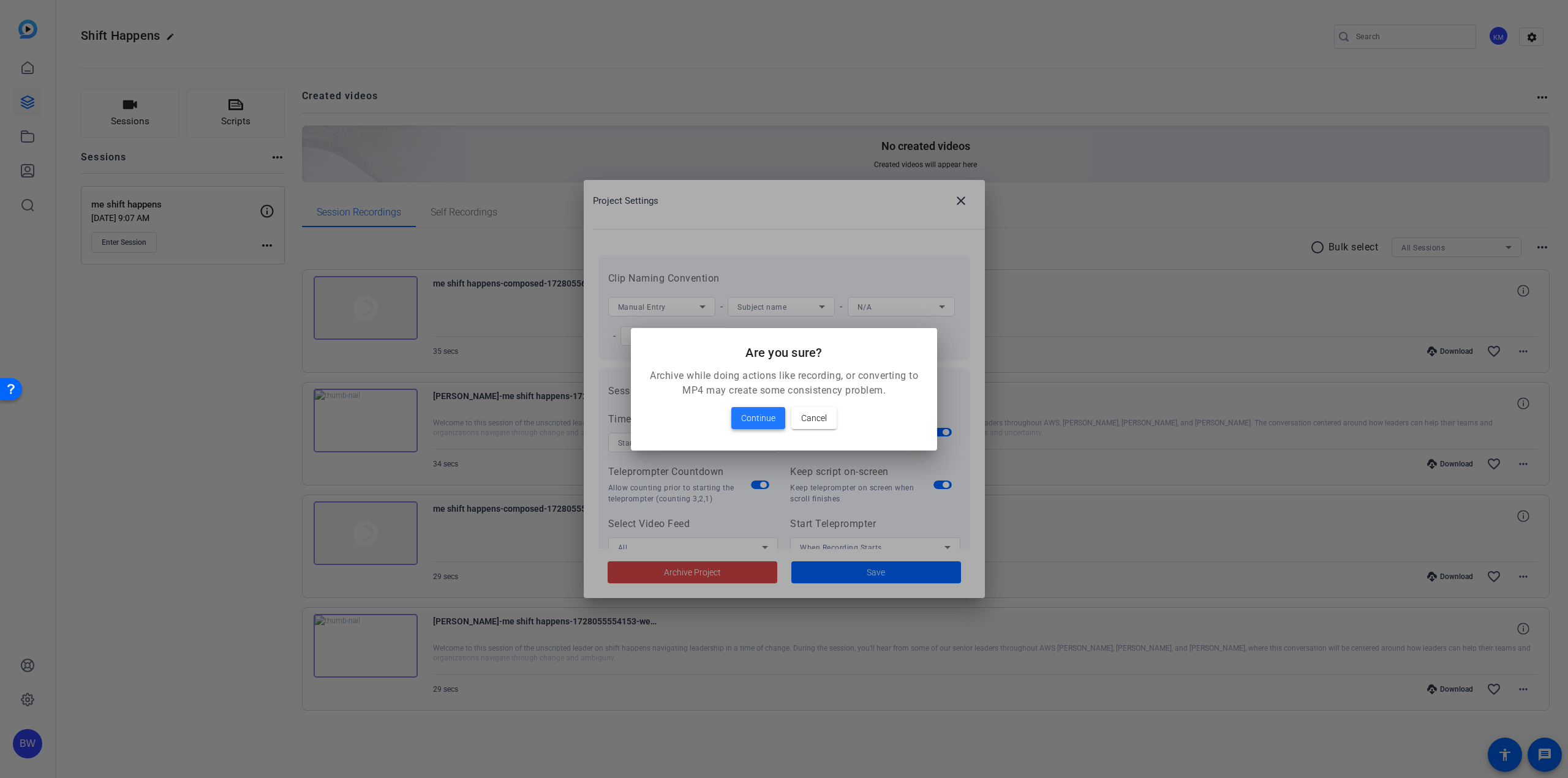
click at [767, 415] on span "Continue" at bounding box center [759, 417] width 34 height 15
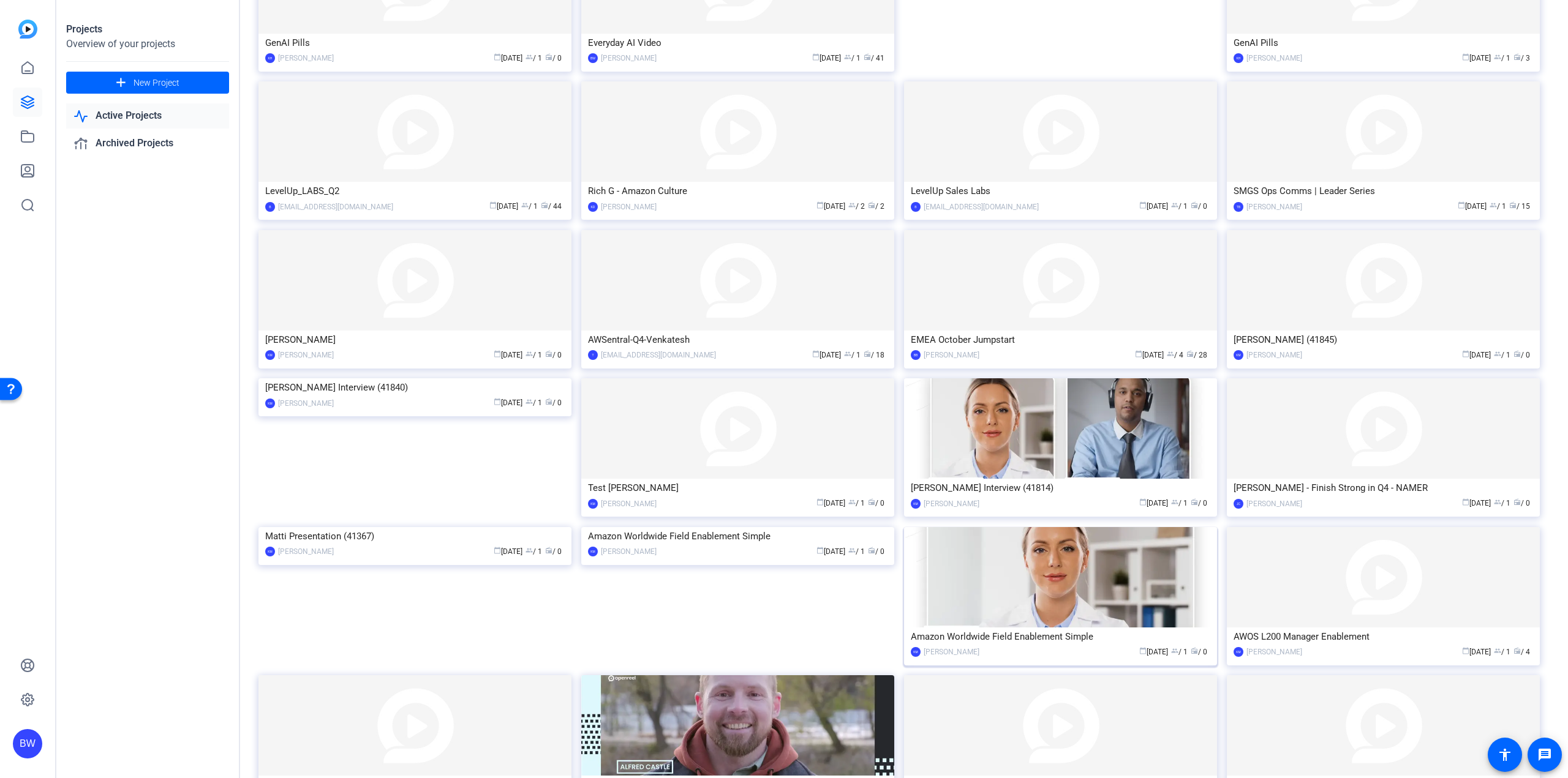
scroll to position [663, 0]
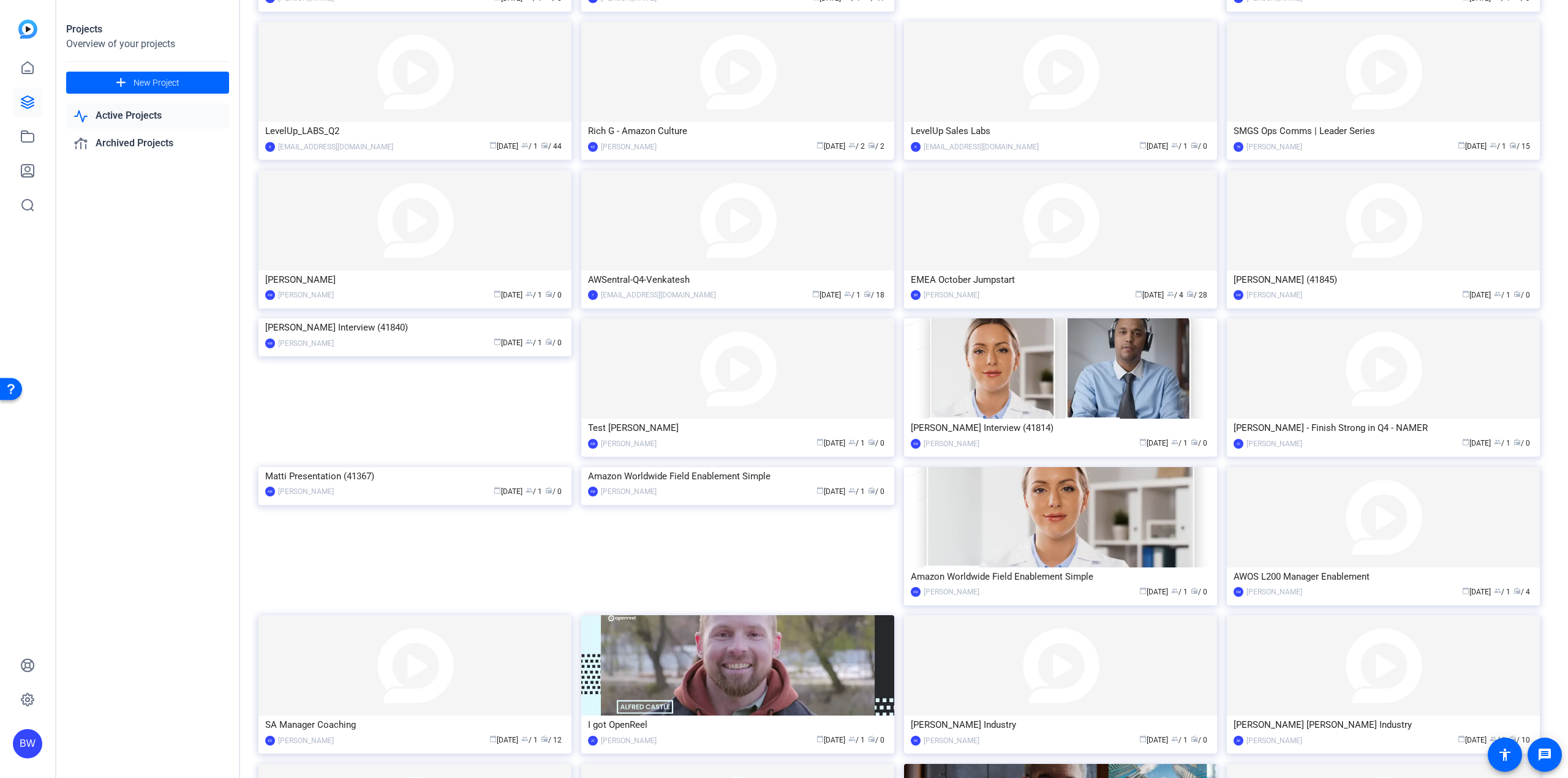
click at [772, 467] on img at bounding box center [737, 467] width 313 height 0
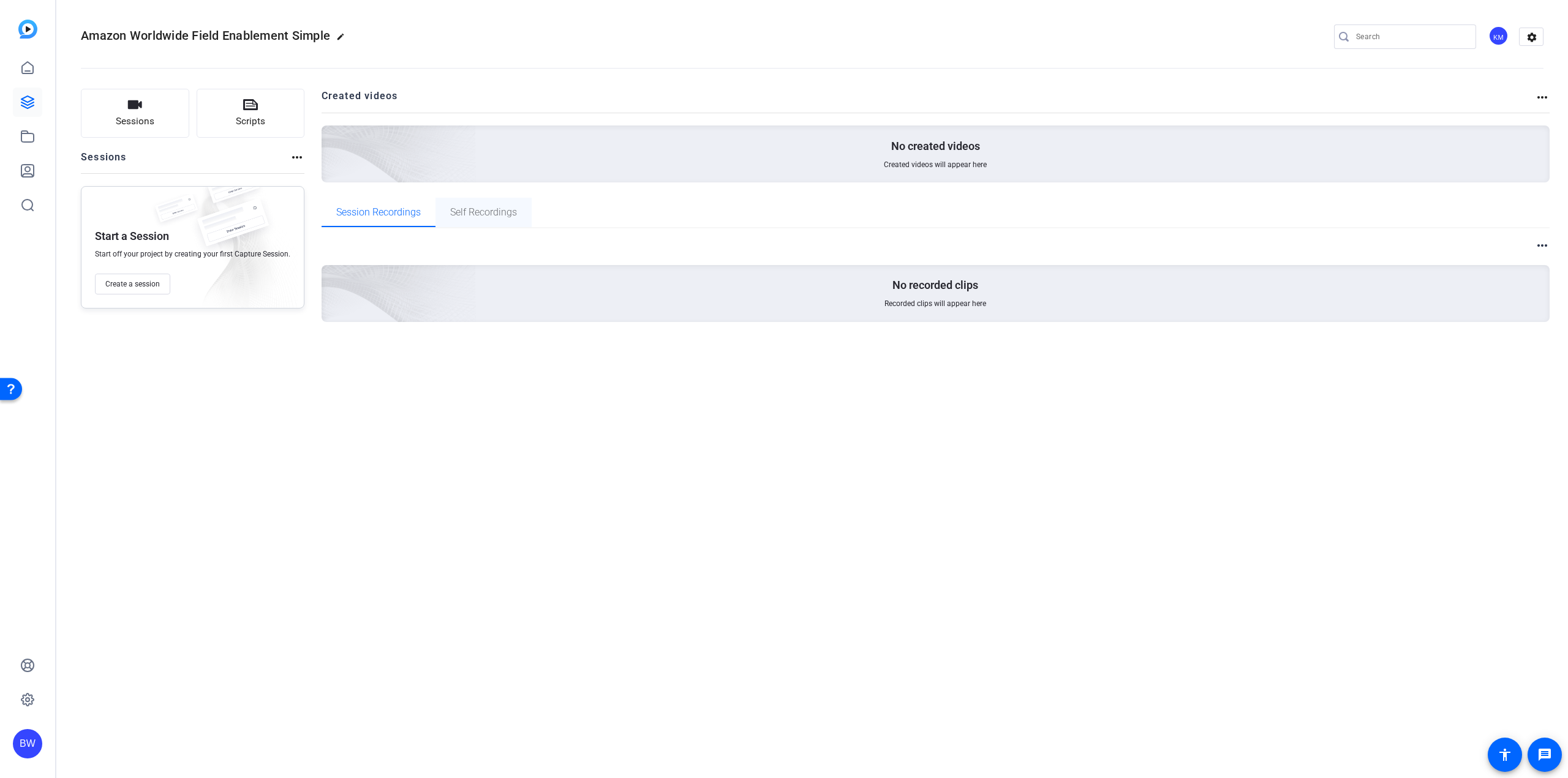
click at [466, 207] on span "Self Recordings" at bounding box center [484, 212] width 67 height 9
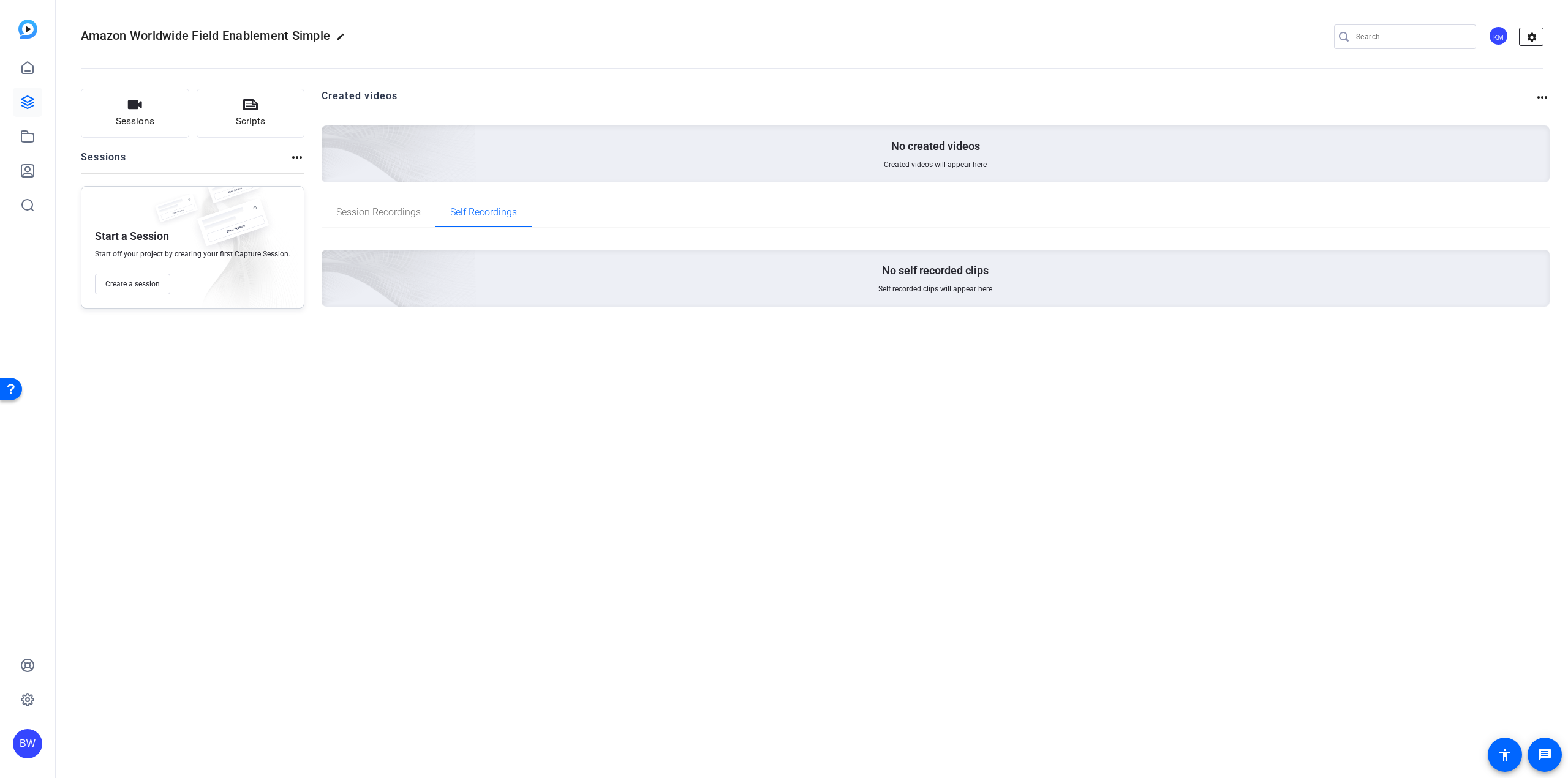
click at [1538, 39] on mat-icon "settings" at bounding box center [1532, 37] width 24 height 18
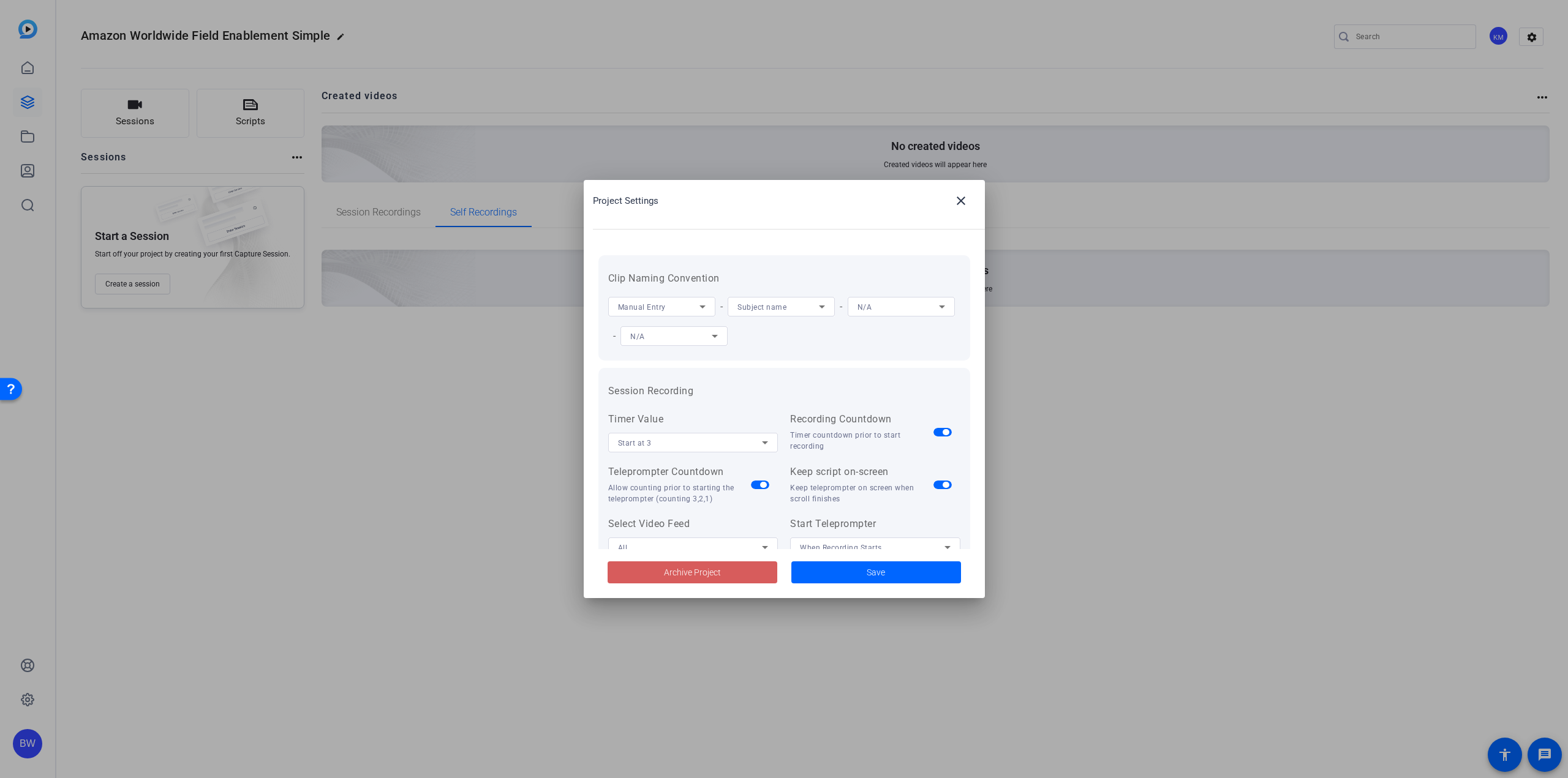
click at [710, 571] on span "Archive Project" at bounding box center [692, 572] width 57 height 13
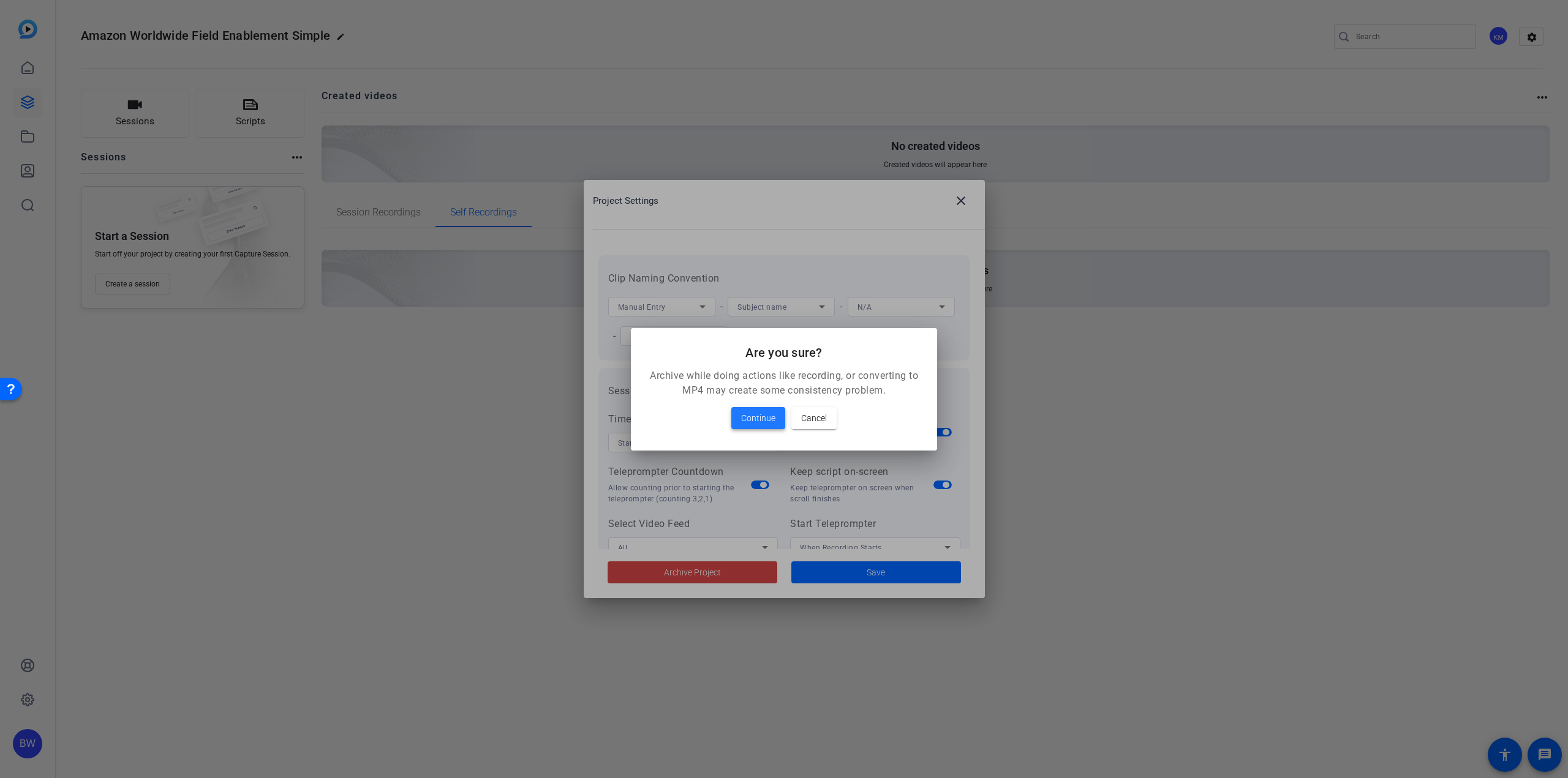
click at [755, 419] on span "Continue" at bounding box center [759, 417] width 34 height 15
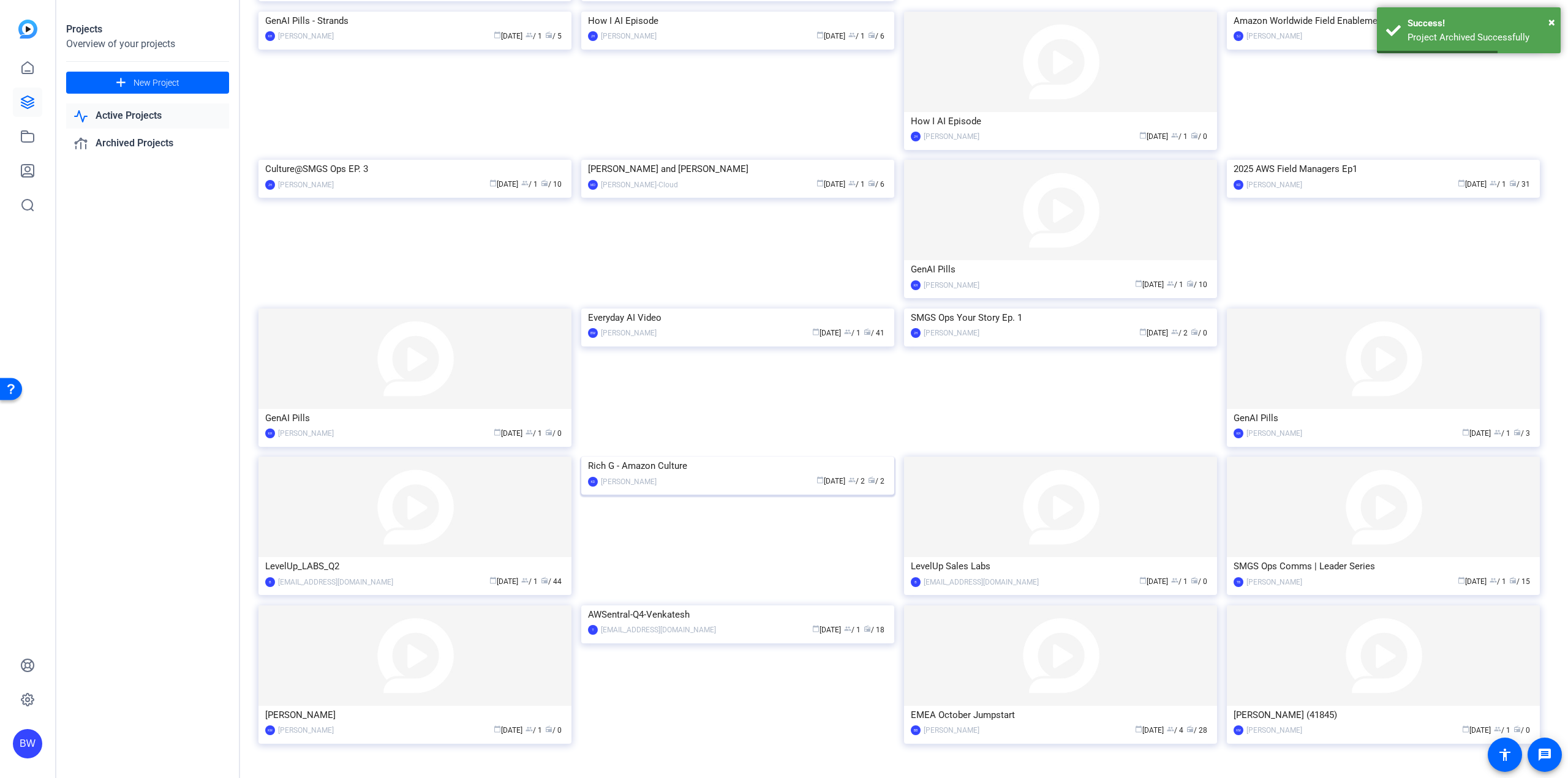
scroll to position [295, 0]
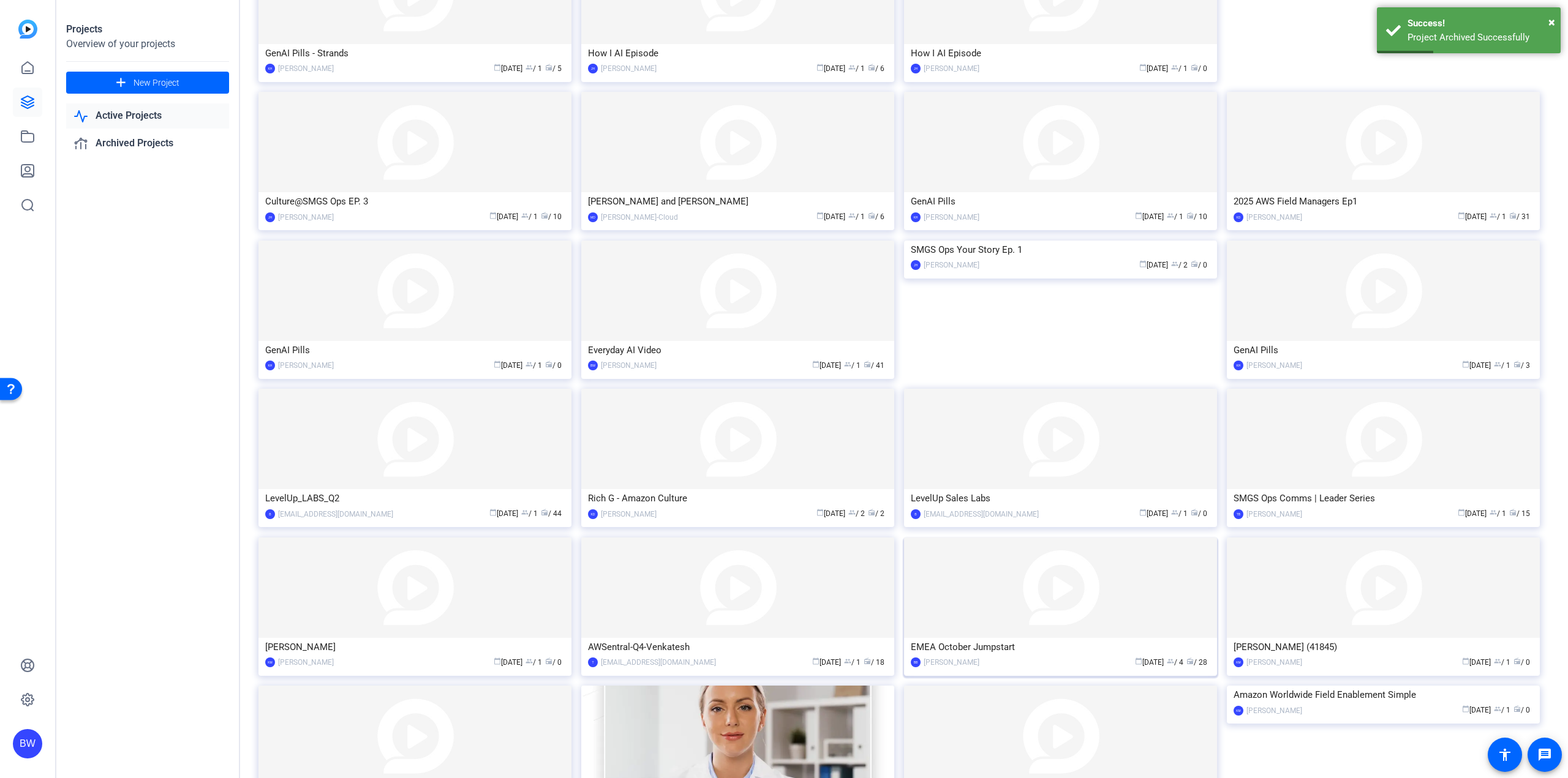
click at [1084, 592] on img at bounding box center [1060, 588] width 313 height 101
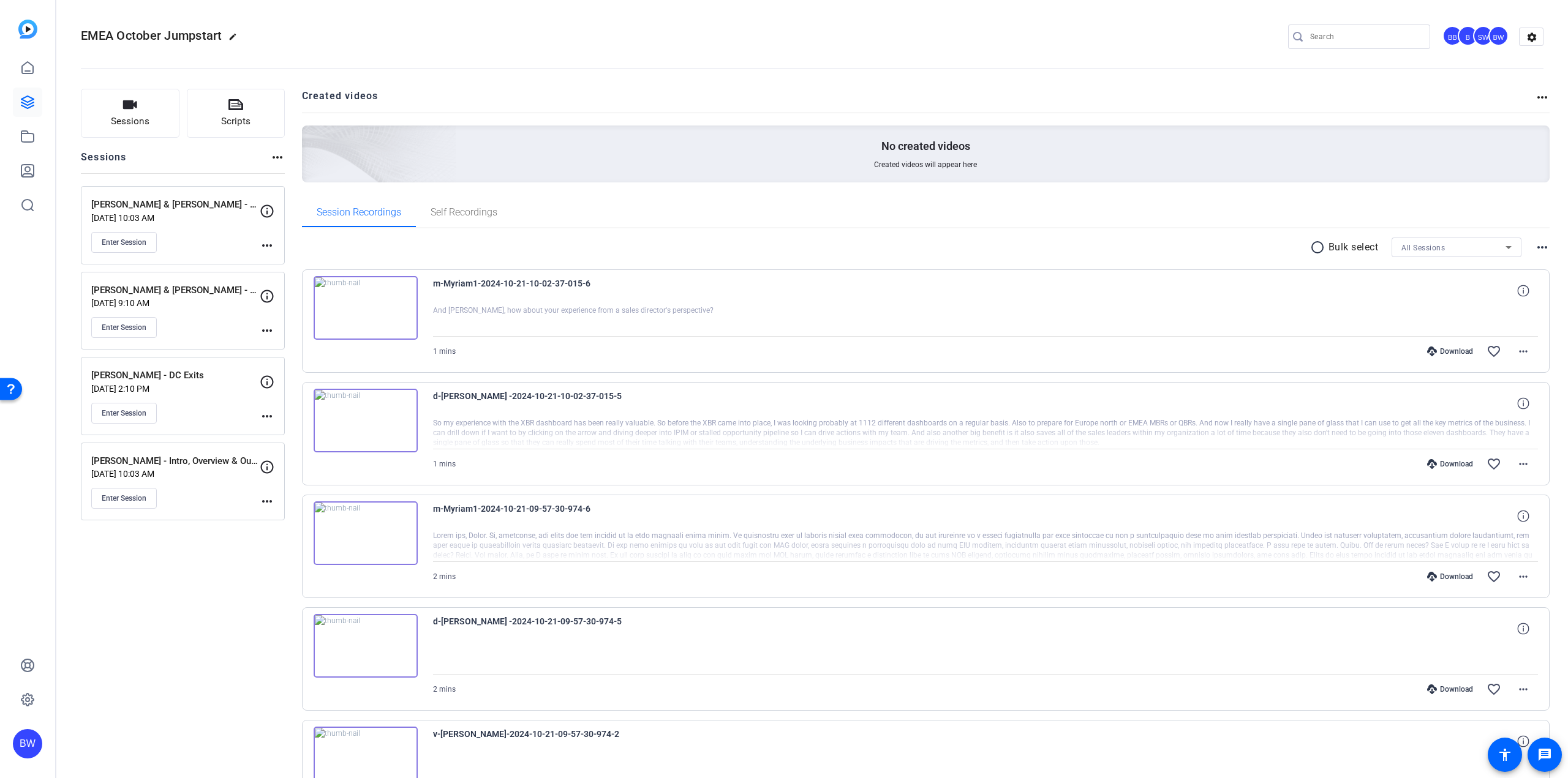
click at [1499, 40] on div "BW" at bounding box center [1498, 35] width 20 height 20
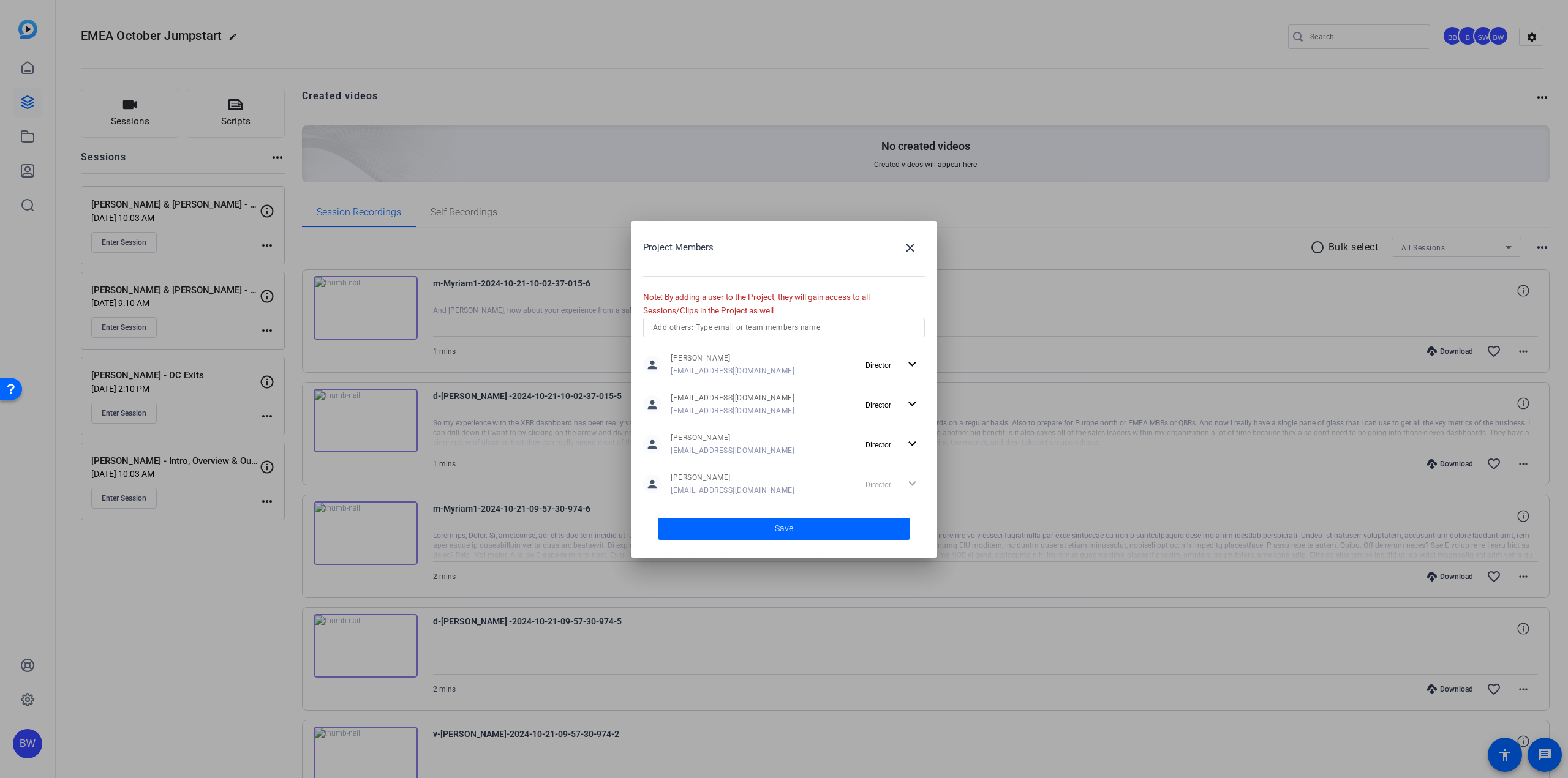
click at [1521, 40] on div at bounding box center [784, 389] width 1568 height 778
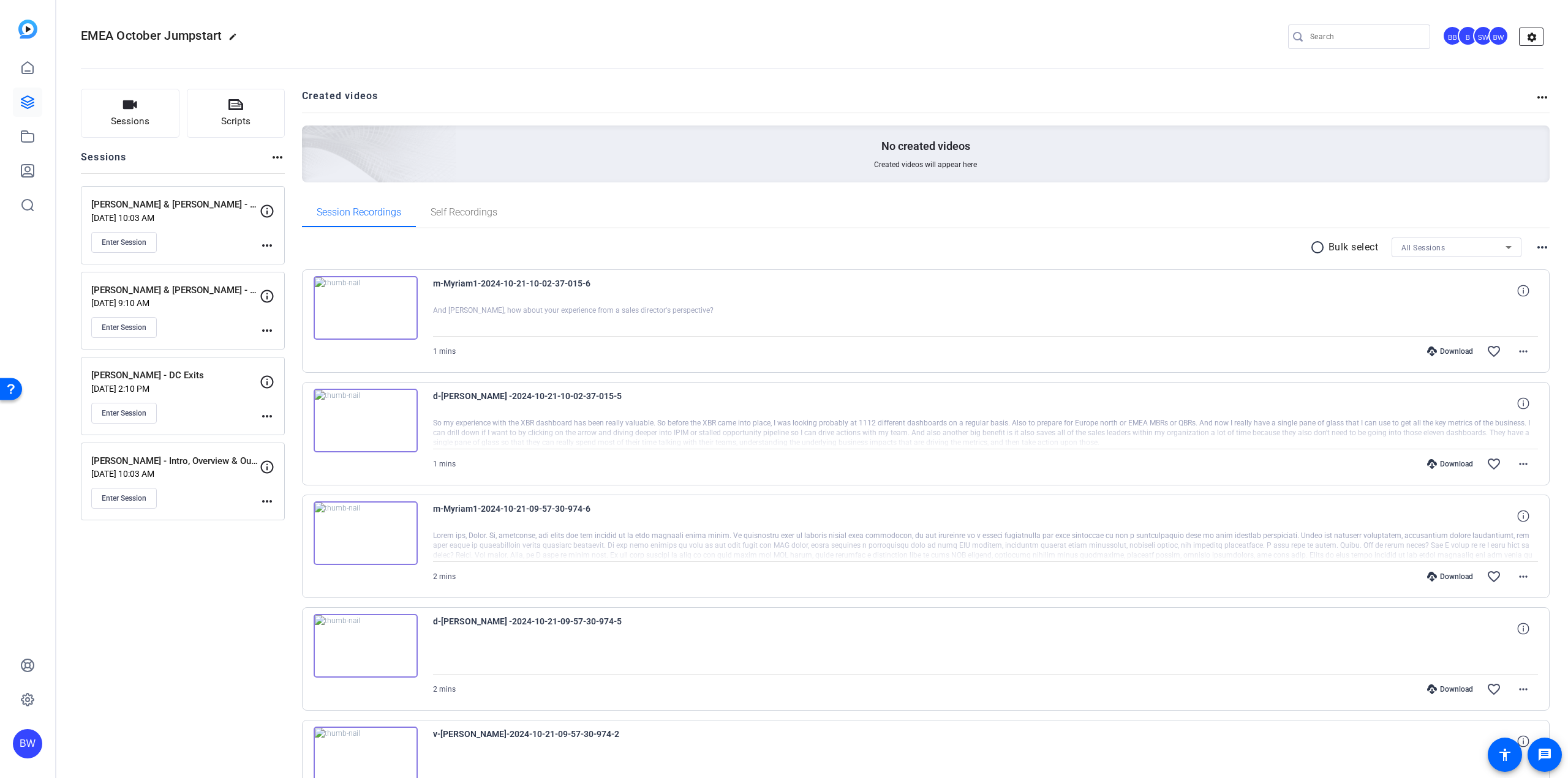
click at [1527, 33] on mat-icon "settings" at bounding box center [1532, 37] width 24 height 18
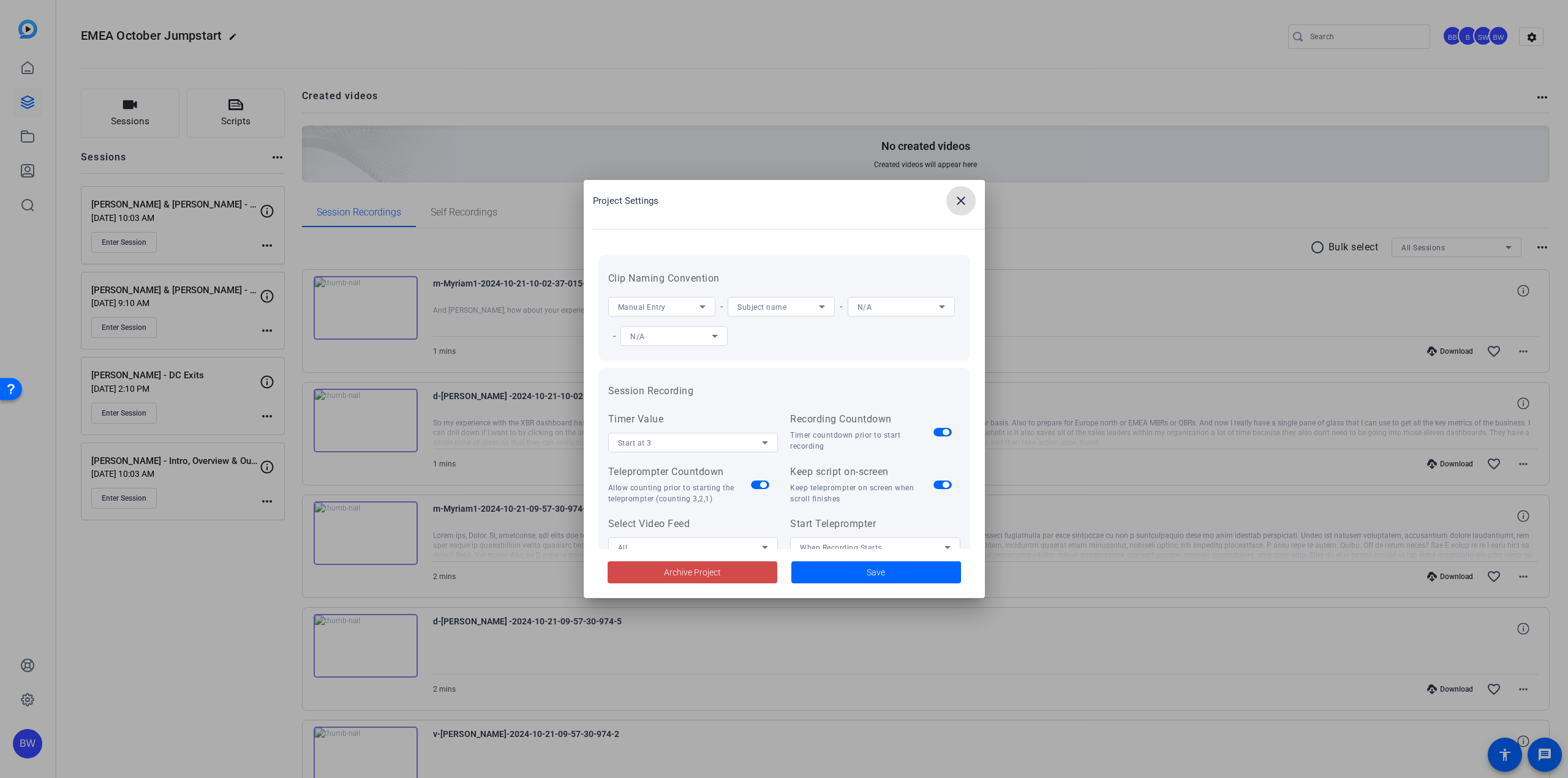
click at [751, 571] on span at bounding box center [692, 572] width 170 height 29
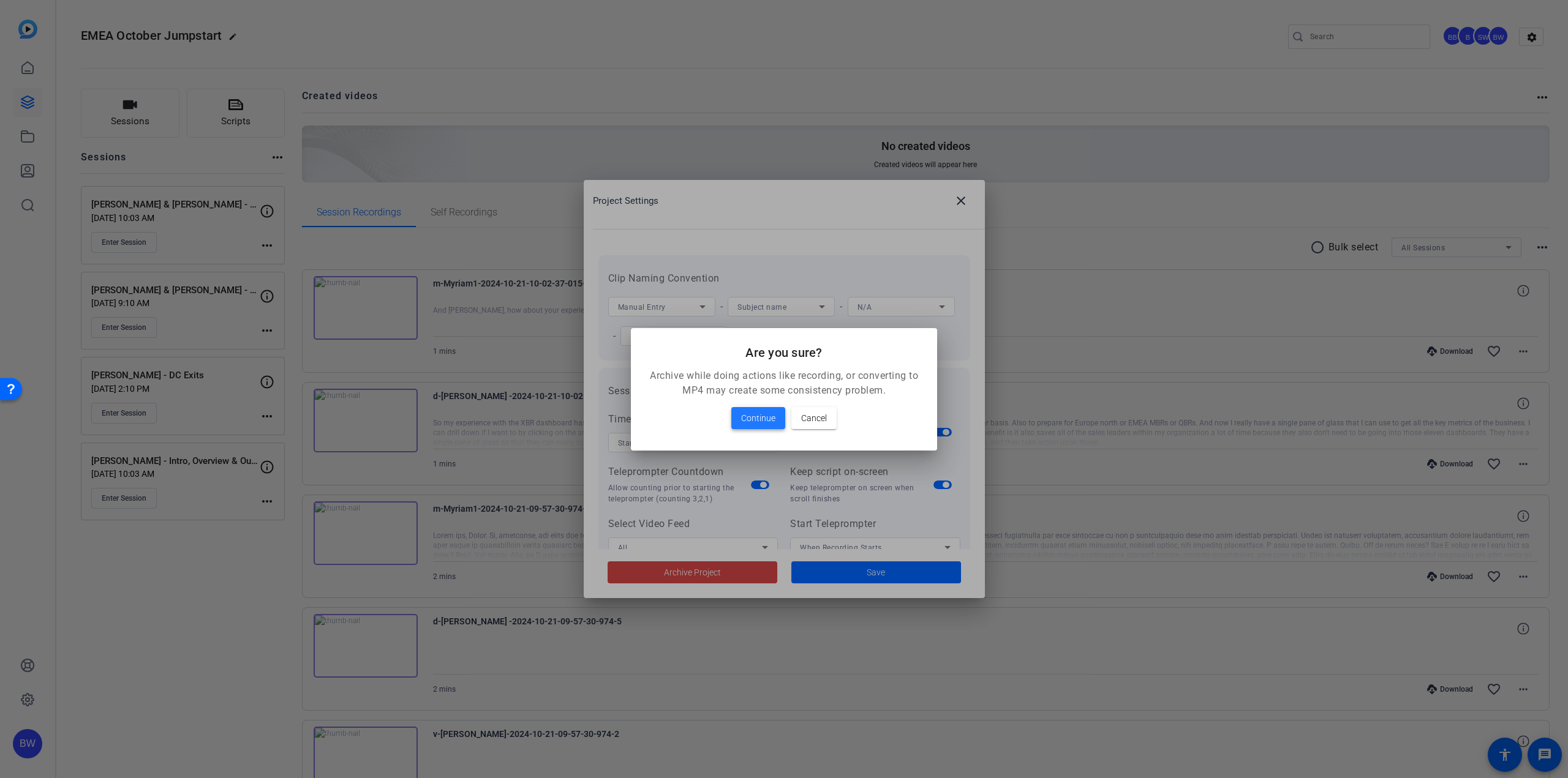
click at [753, 425] on span "Continue" at bounding box center [759, 417] width 34 height 15
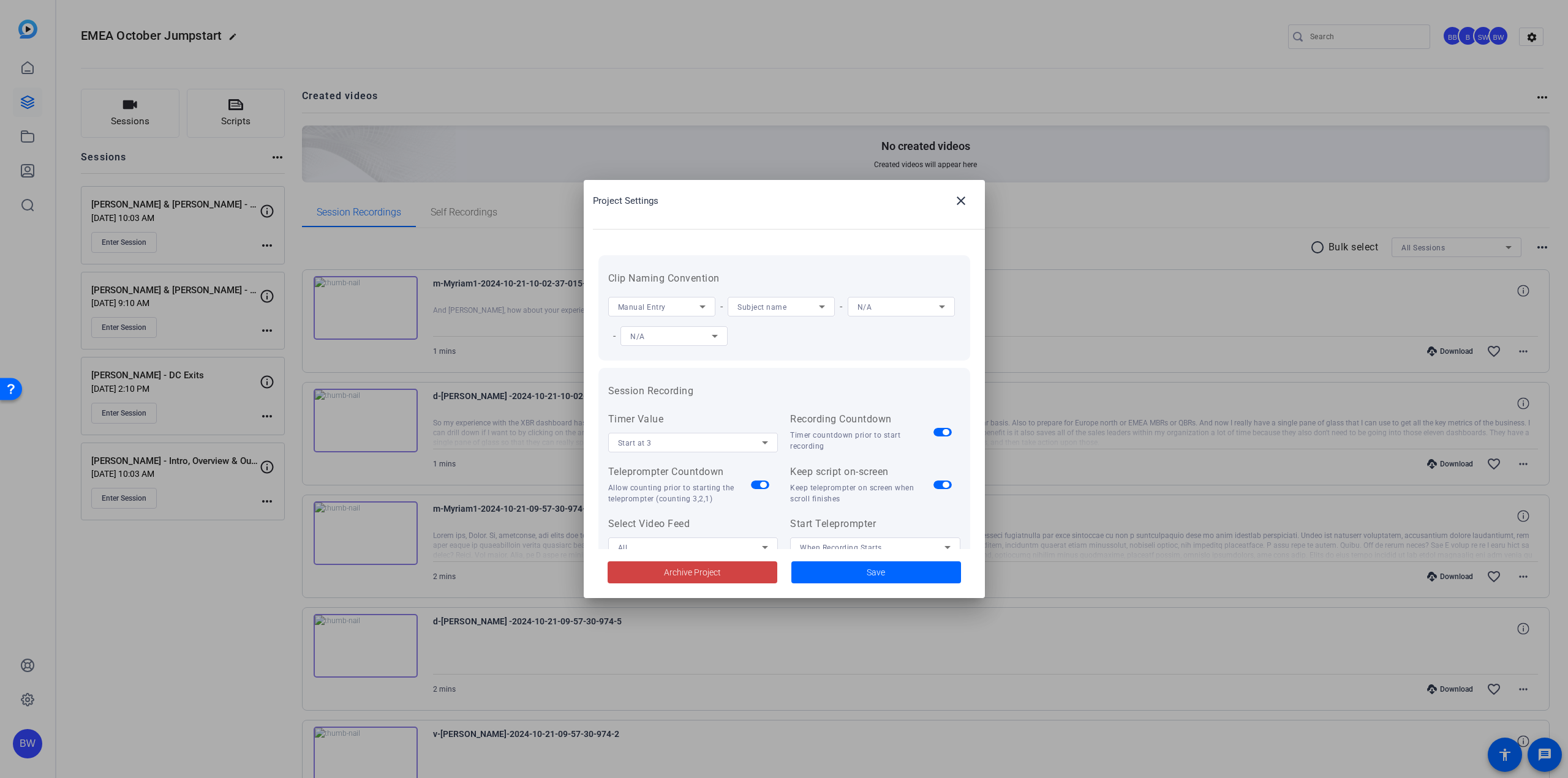
click at [753, 425] on span "Continue" at bounding box center [759, 417] width 34 height 15
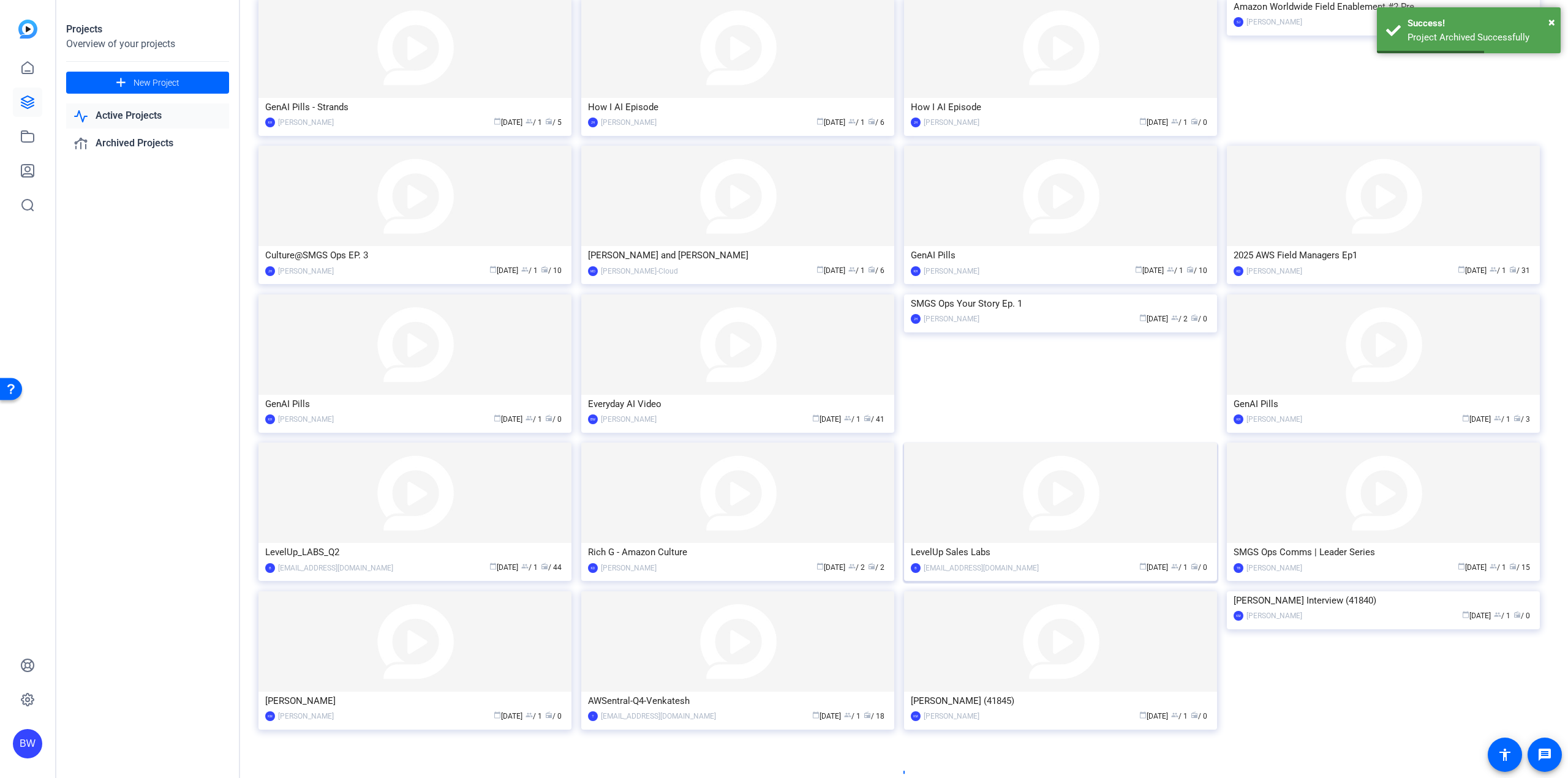
scroll to position [295, 0]
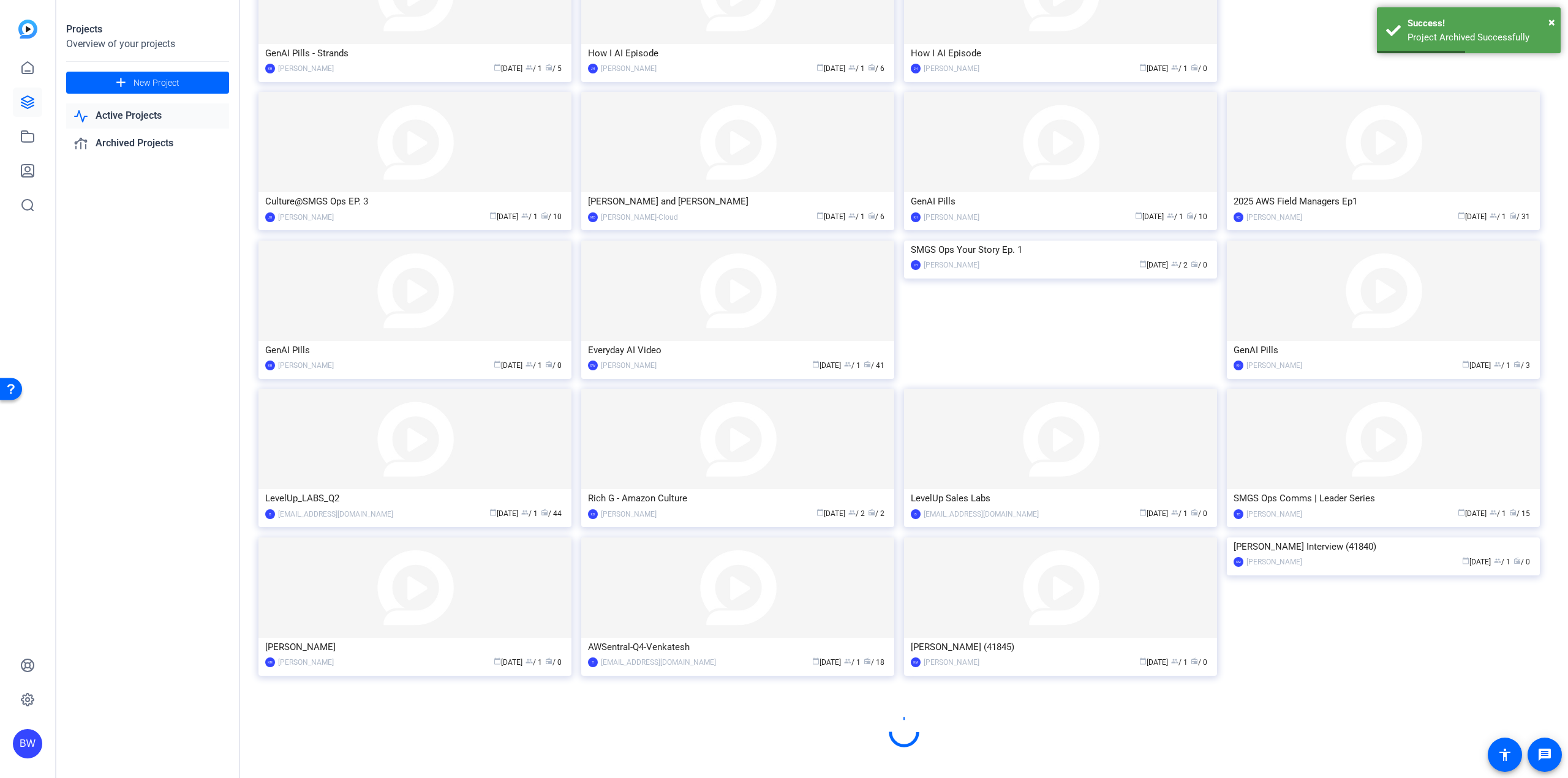
click at [1296, 538] on img at bounding box center [1383, 538] width 313 height 0
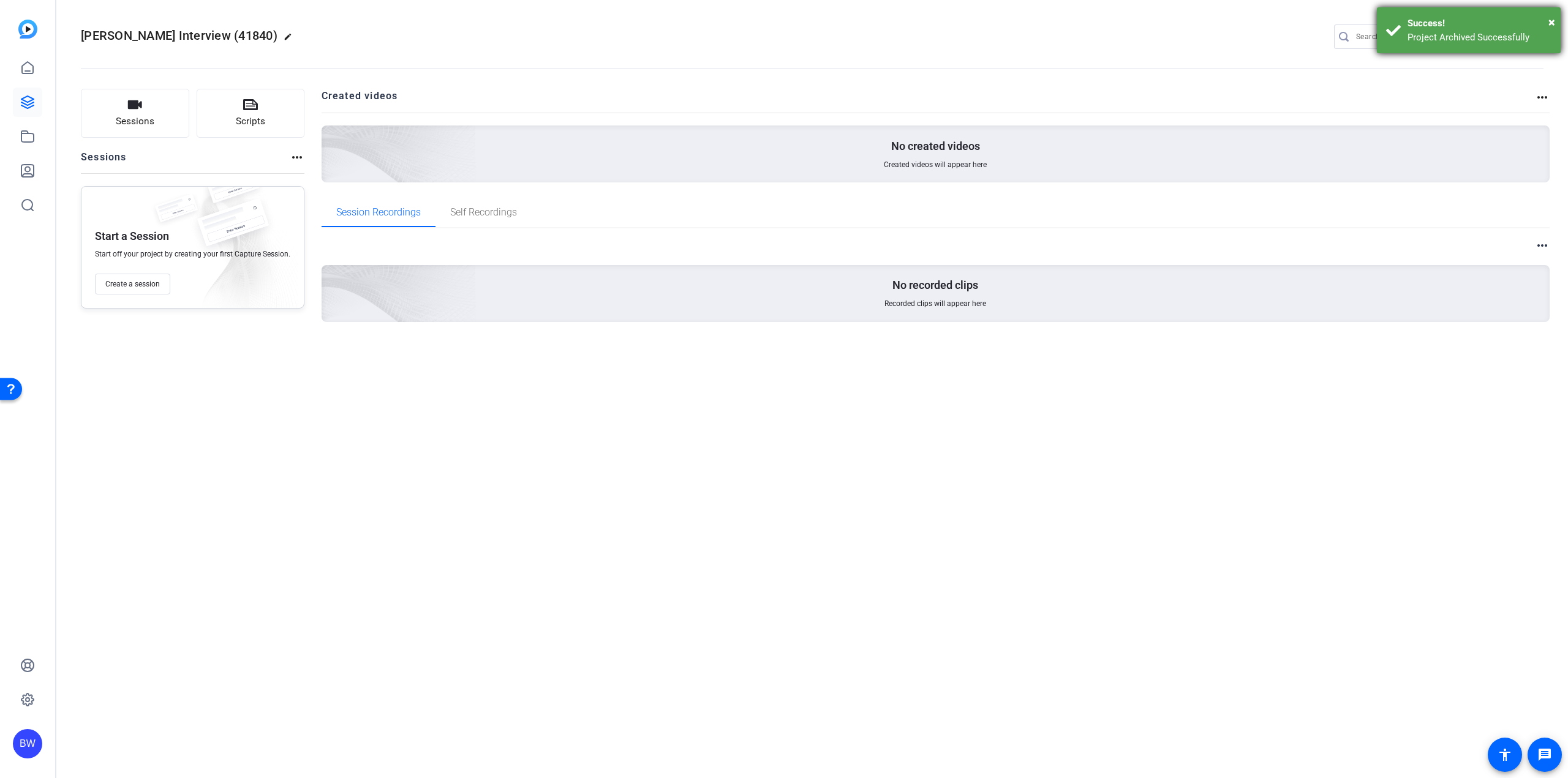
click at [1555, 21] on div "× Success! Project Archived Successfully" at bounding box center [1468, 30] width 183 height 46
click at [1535, 34] on mat-icon "settings" at bounding box center [1532, 37] width 24 height 18
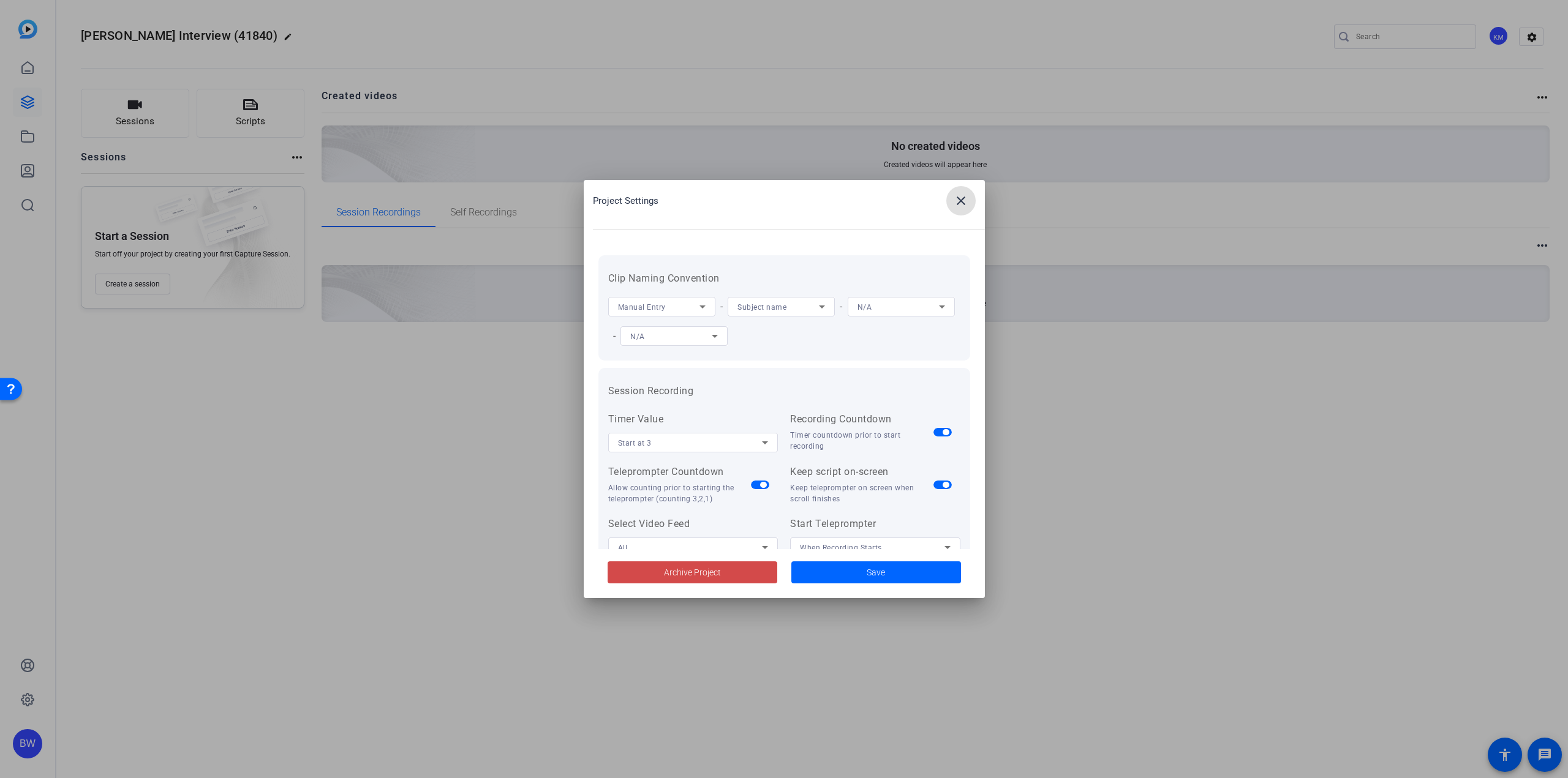
click at [686, 583] on span at bounding box center [692, 572] width 170 height 29
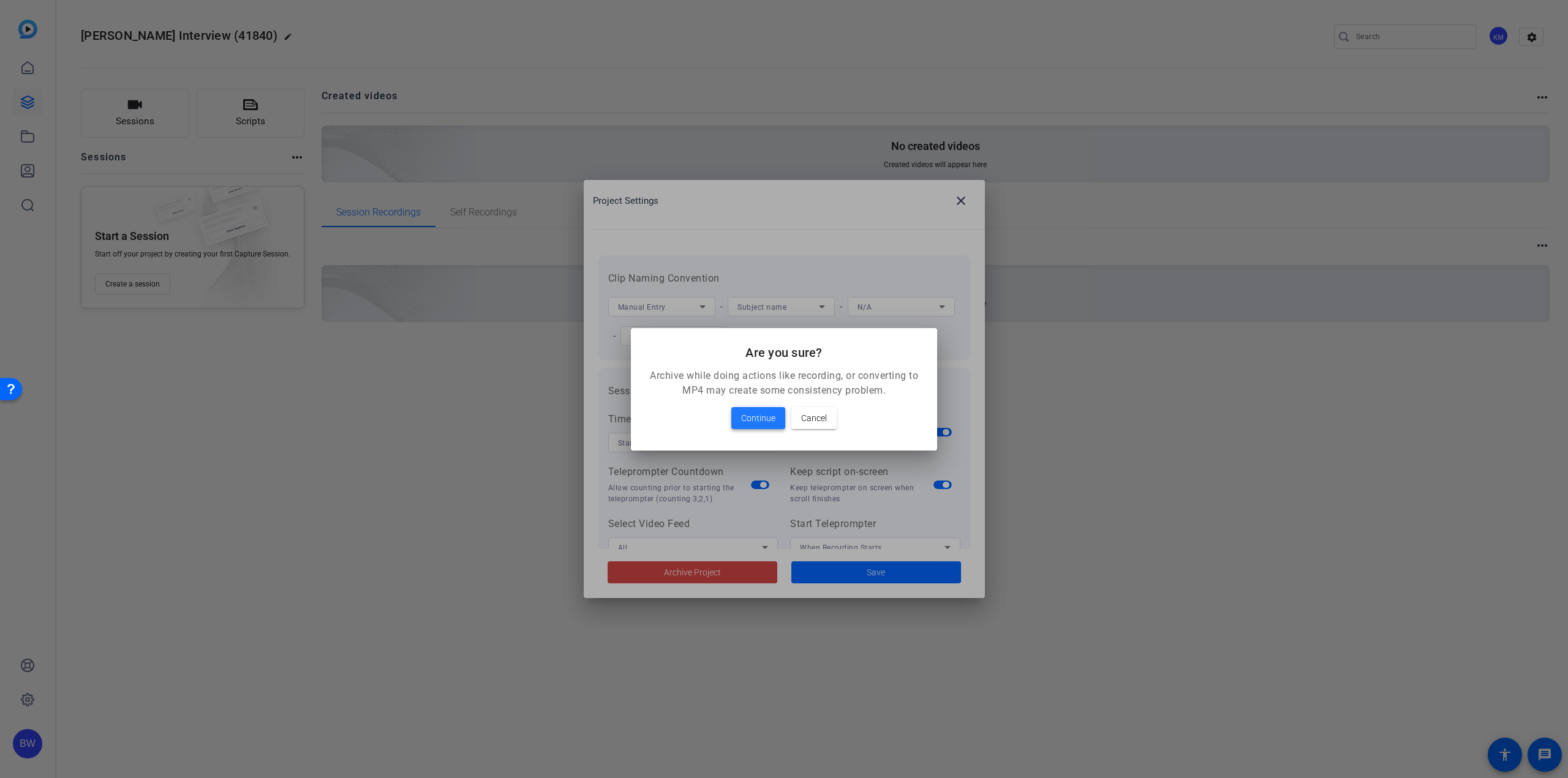
click at [756, 414] on span "Continue" at bounding box center [759, 417] width 34 height 15
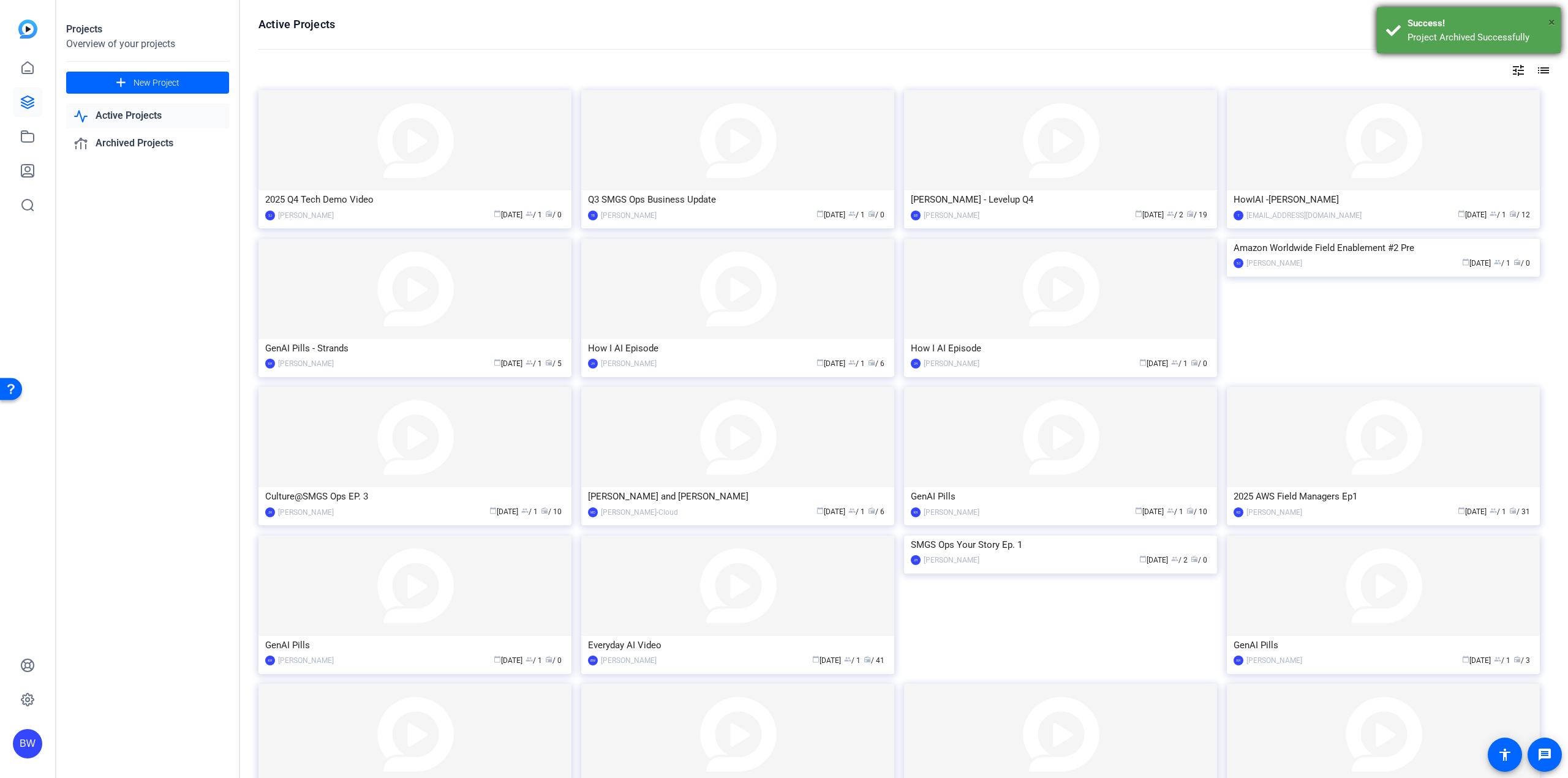
click at [1552, 27] on span "×" at bounding box center [1552, 22] width 7 height 15
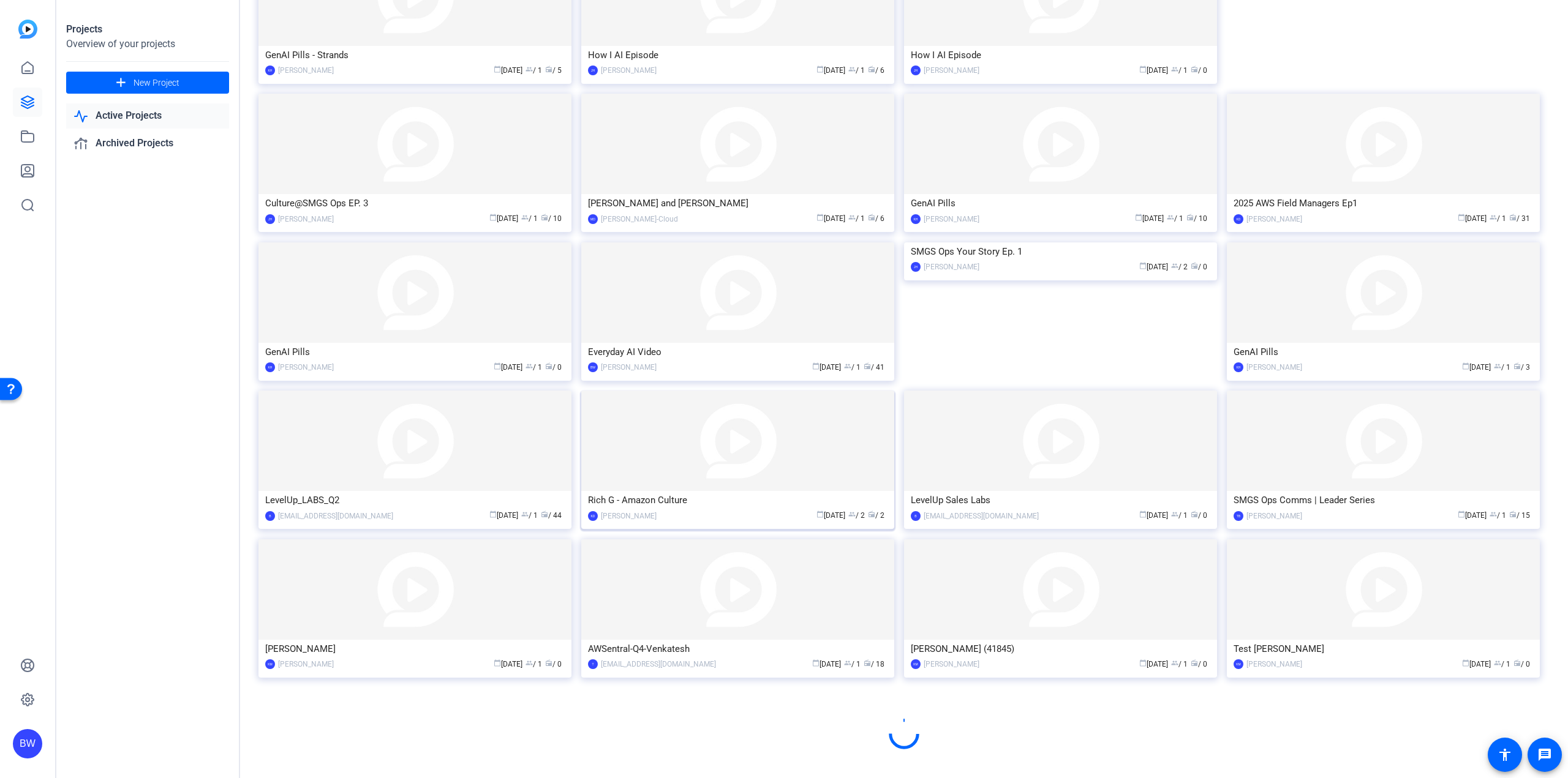
scroll to position [295, 0]
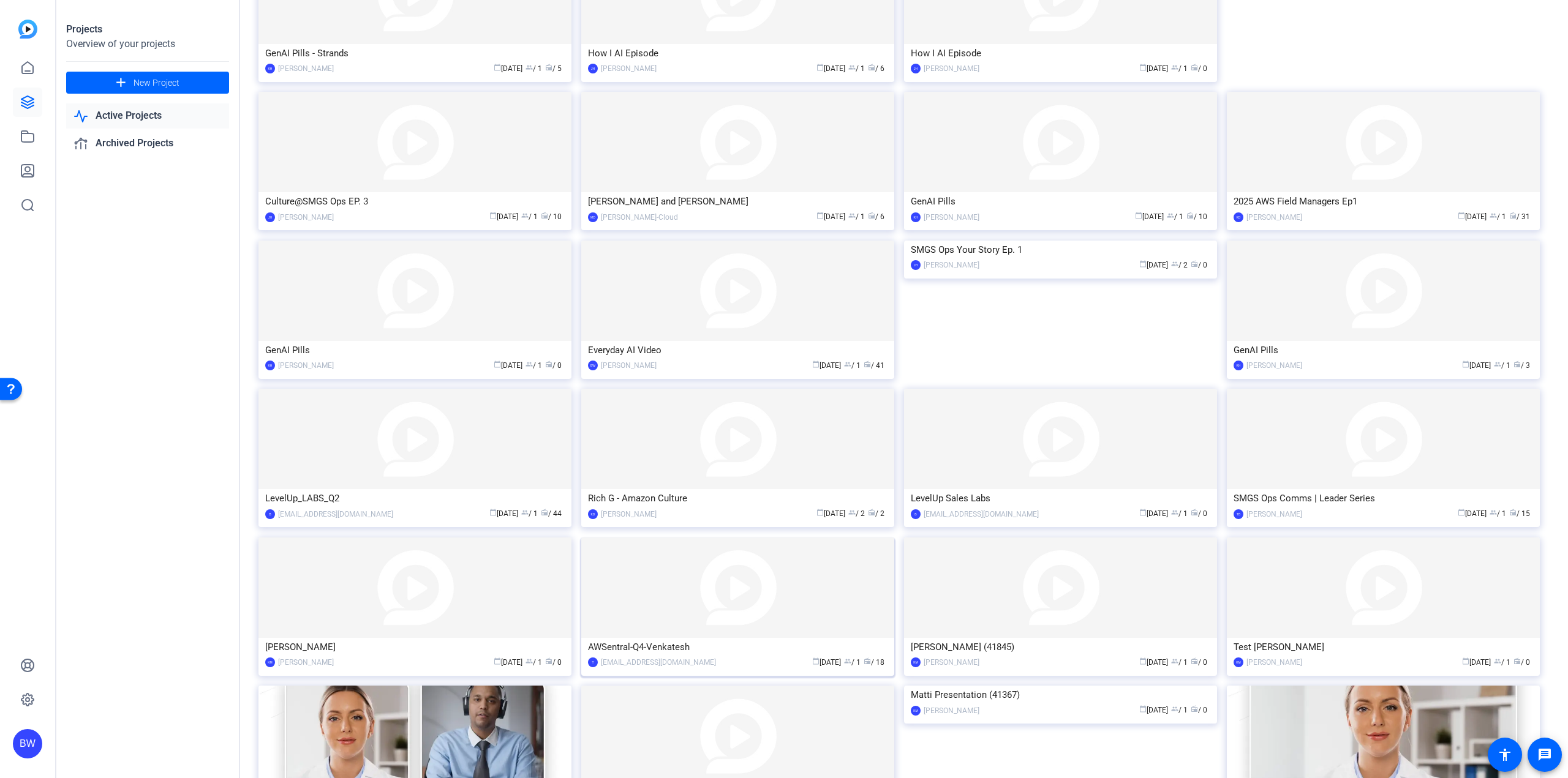
click at [725, 584] on img at bounding box center [737, 588] width 313 height 101
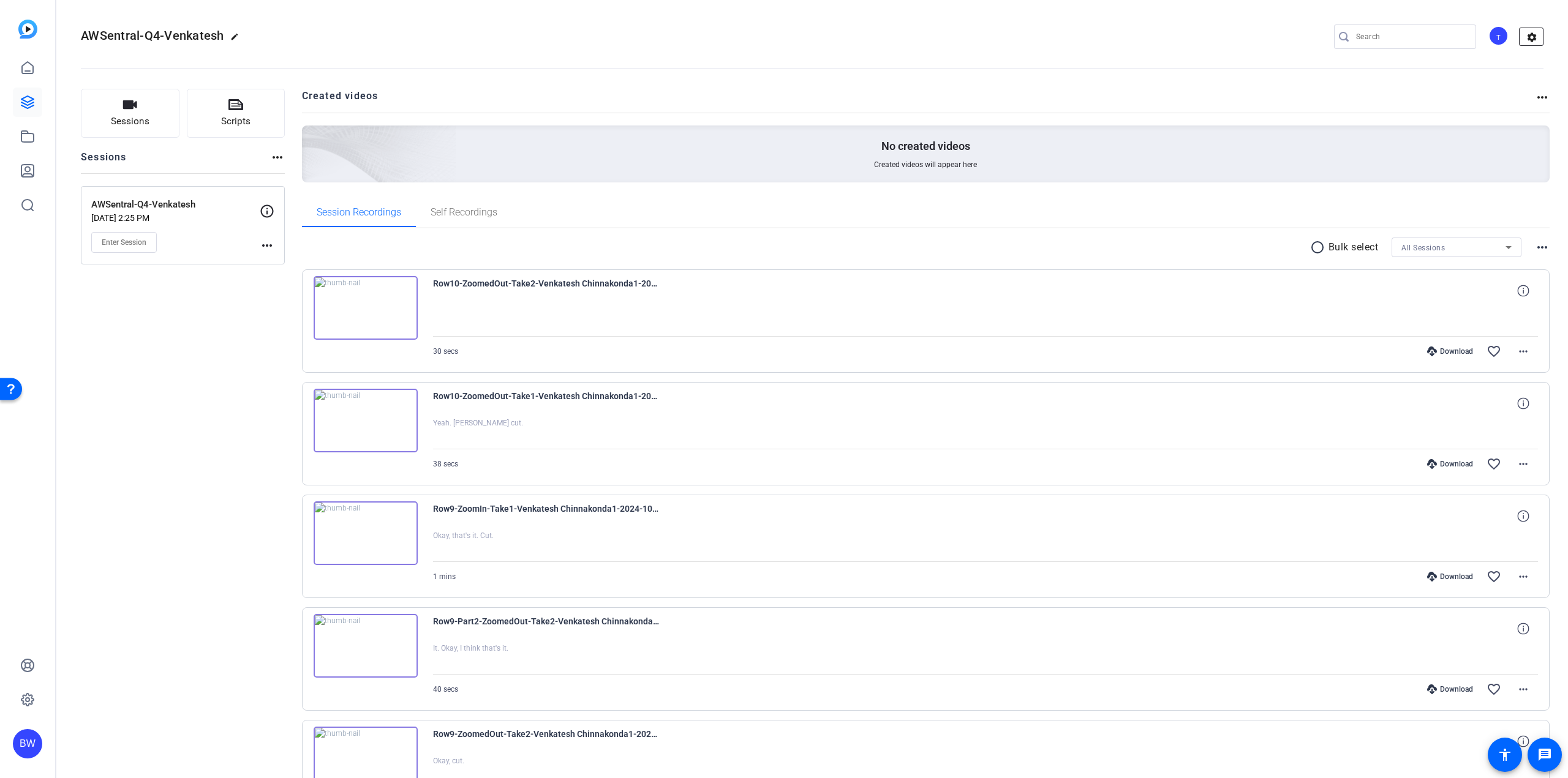
click at [1525, 40] on mat-icon "settings" at bounding box center [1532, 37] width 24 height 18
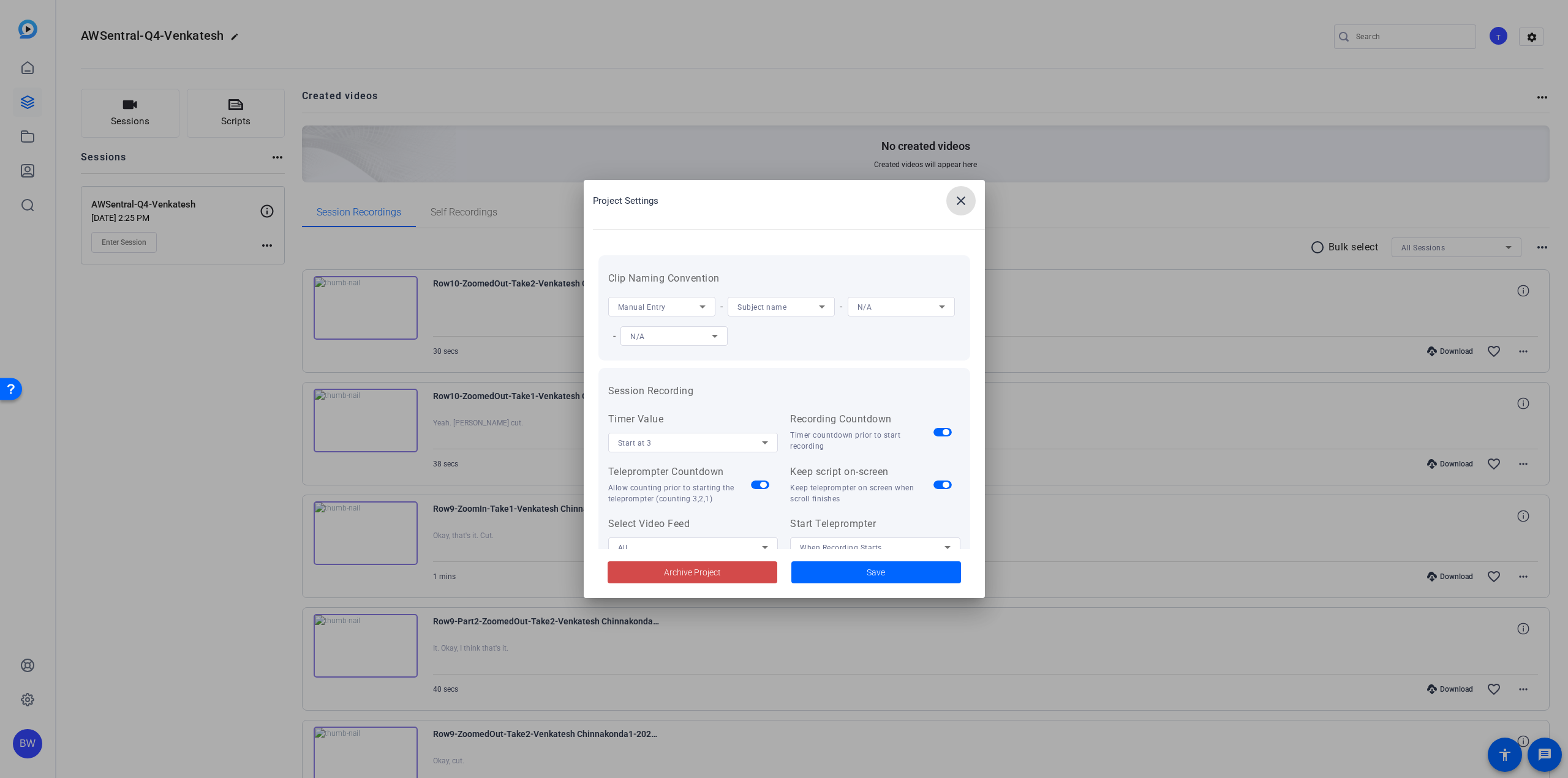
click at [660, 571] on span at bounding box center [692, 572] width 170 height 29
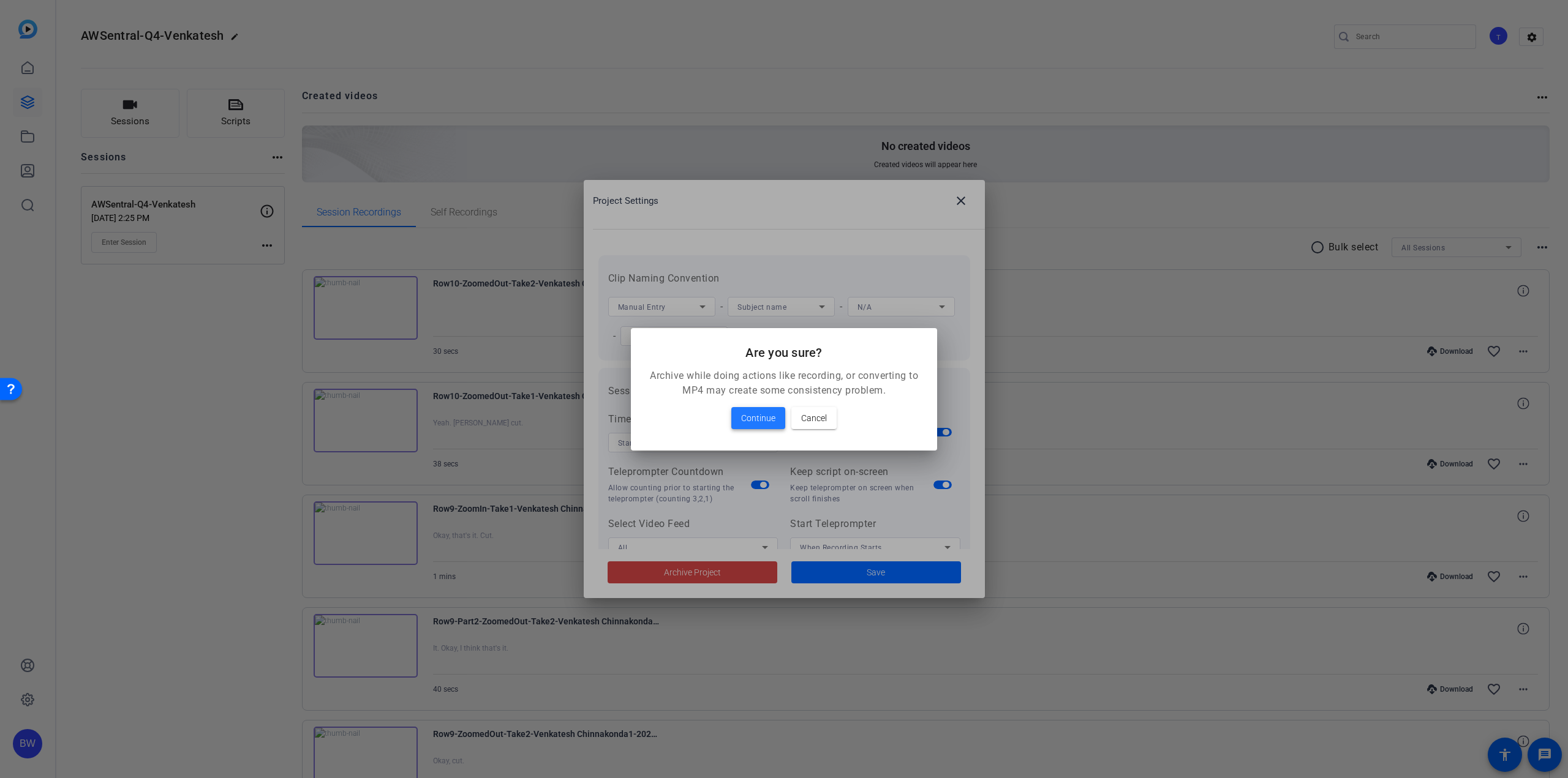
click at [769, 419] on span "Continue" at bounding box center [759, 417] width 34 height 15
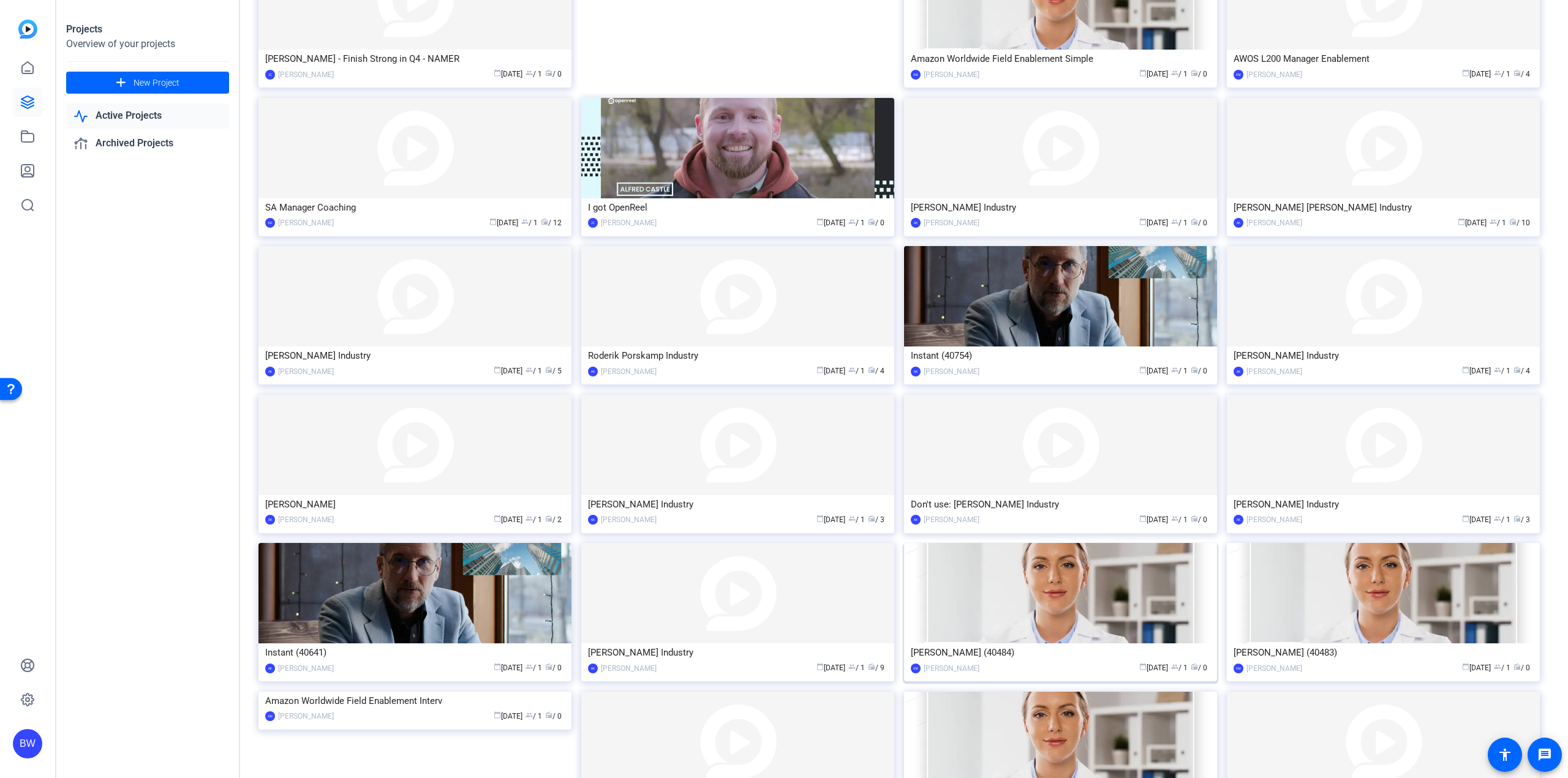
scroll to position [1155, 0]
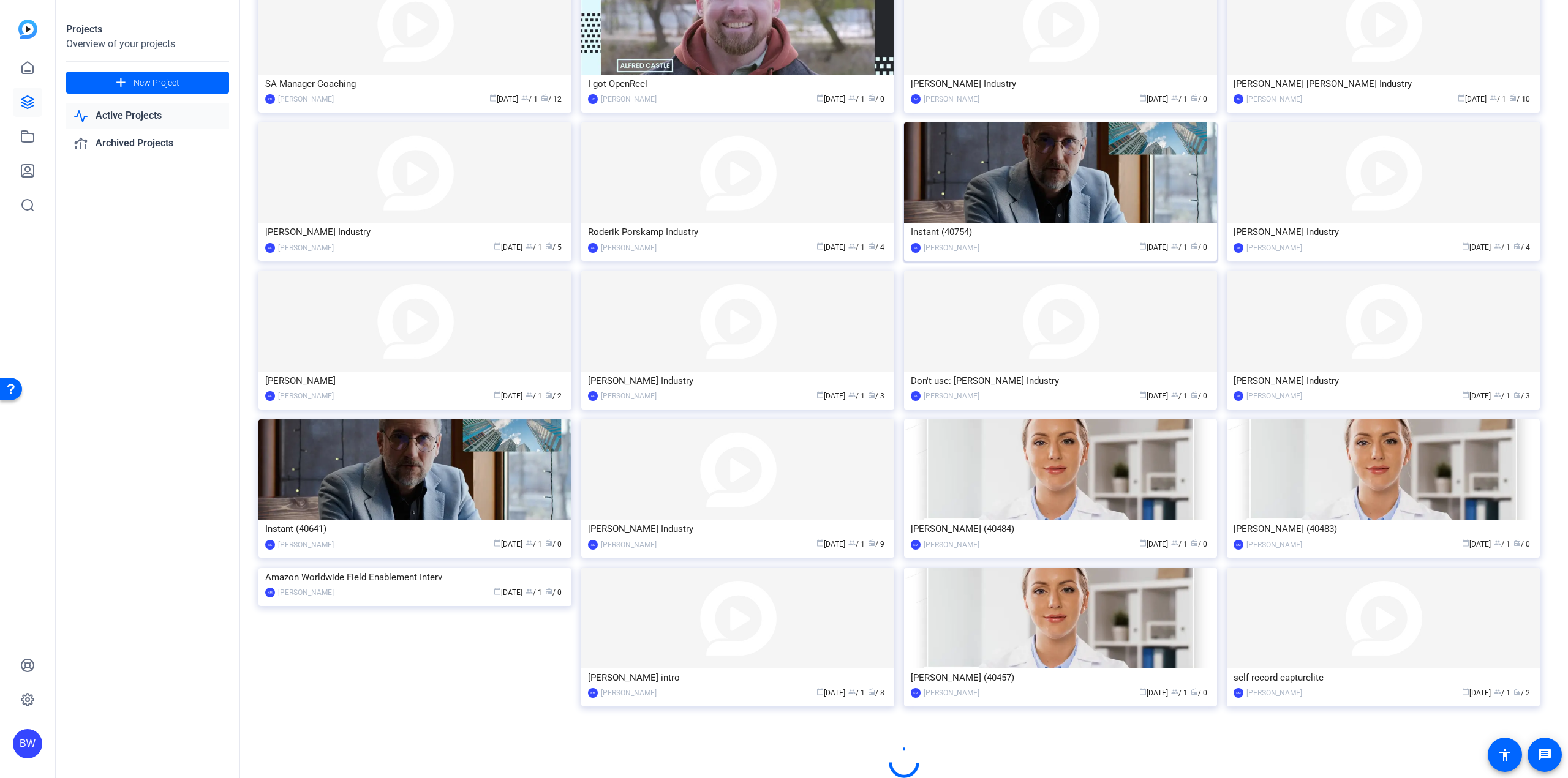
click at [1036, 190] on img at bounding box center [1060, 172] width 313 height 101
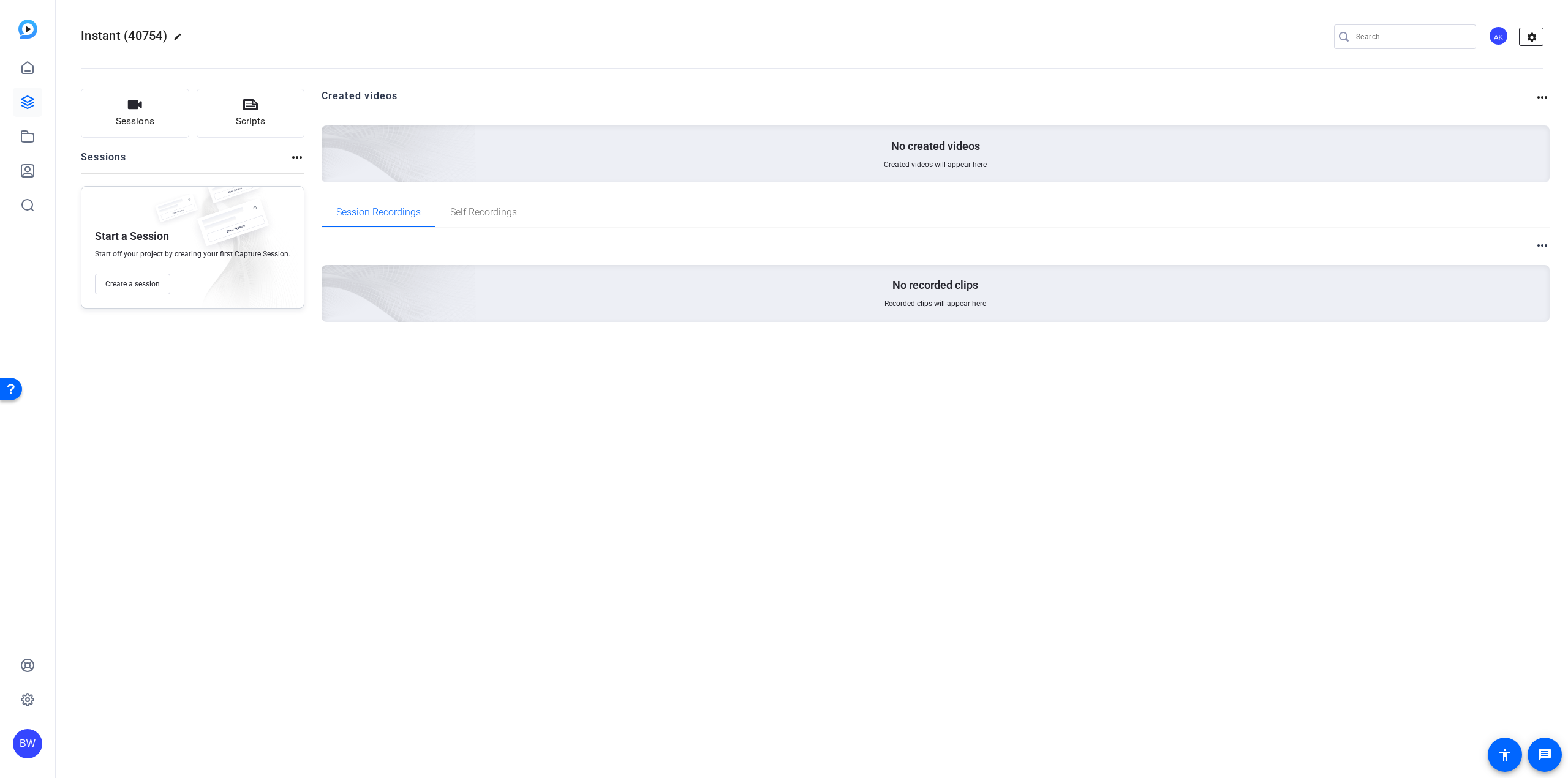
click at [1527, 32] on mat-icon "settings" at bounding box center [1532, 37] width 24 height 18
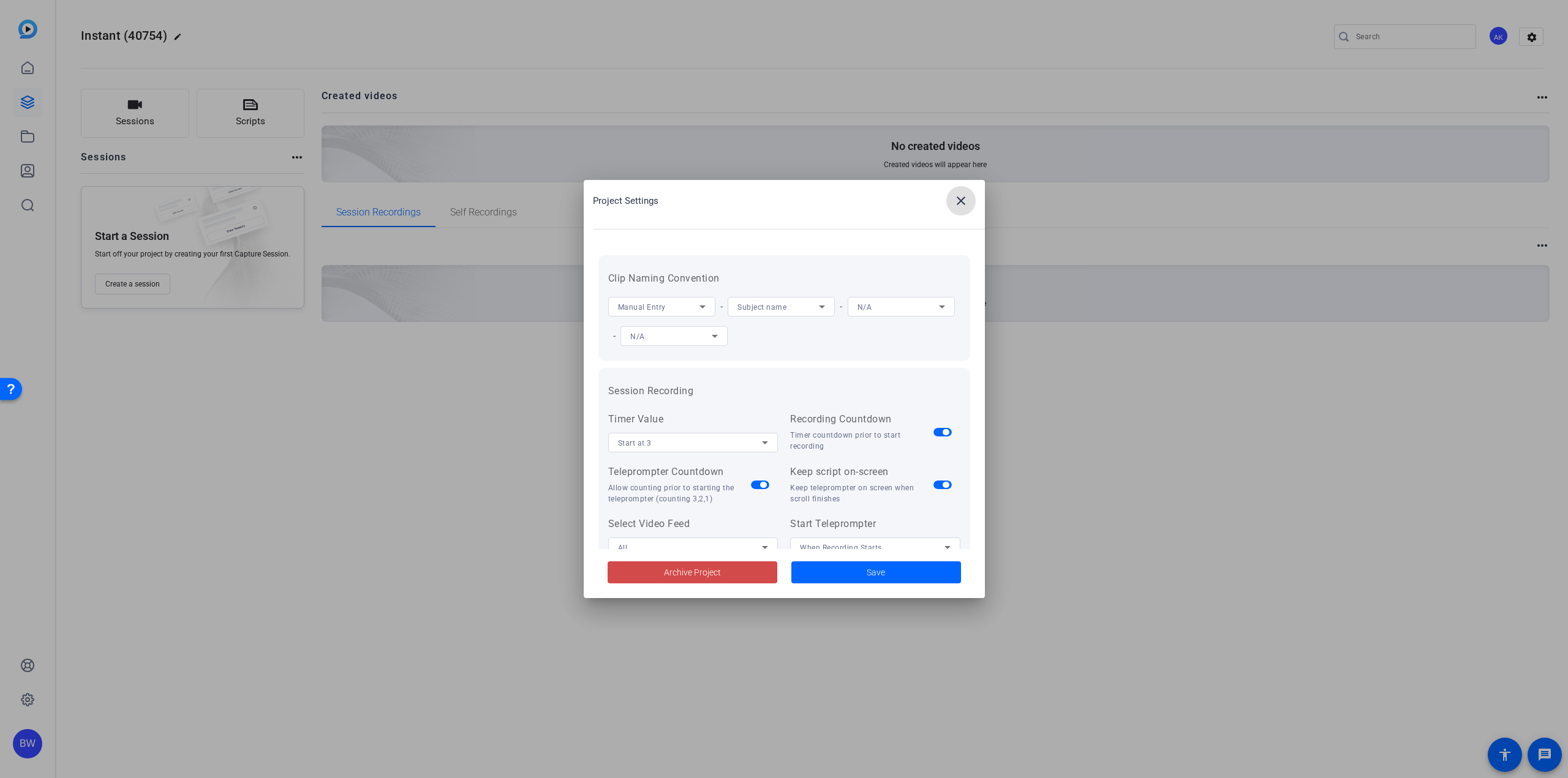
click at [691, 582] on span at bounding box center [692, 572] width 170 height 29
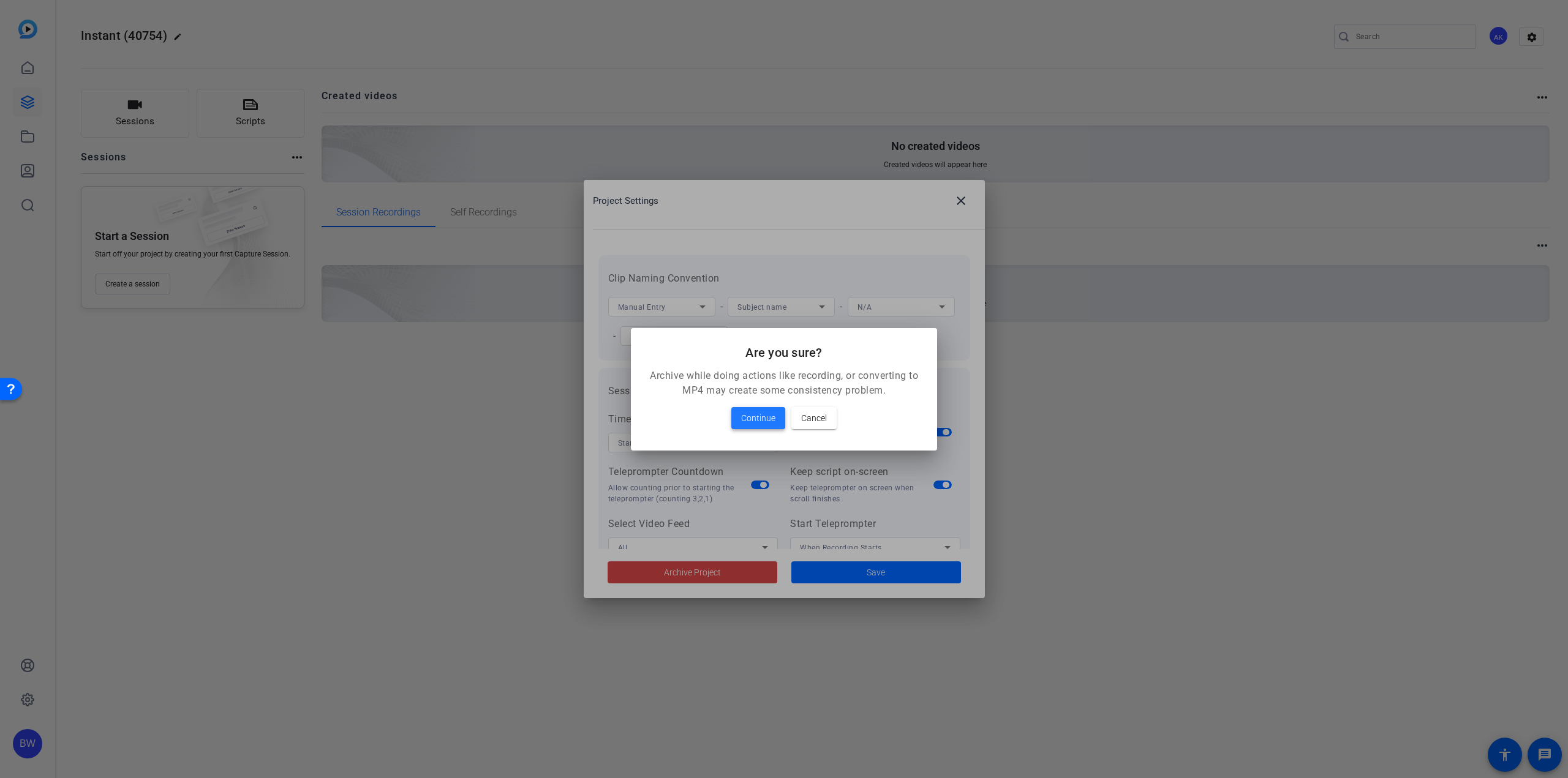
click at [754, 425] on span "Continue" at bounding box center [759, 417] width 34 height 15
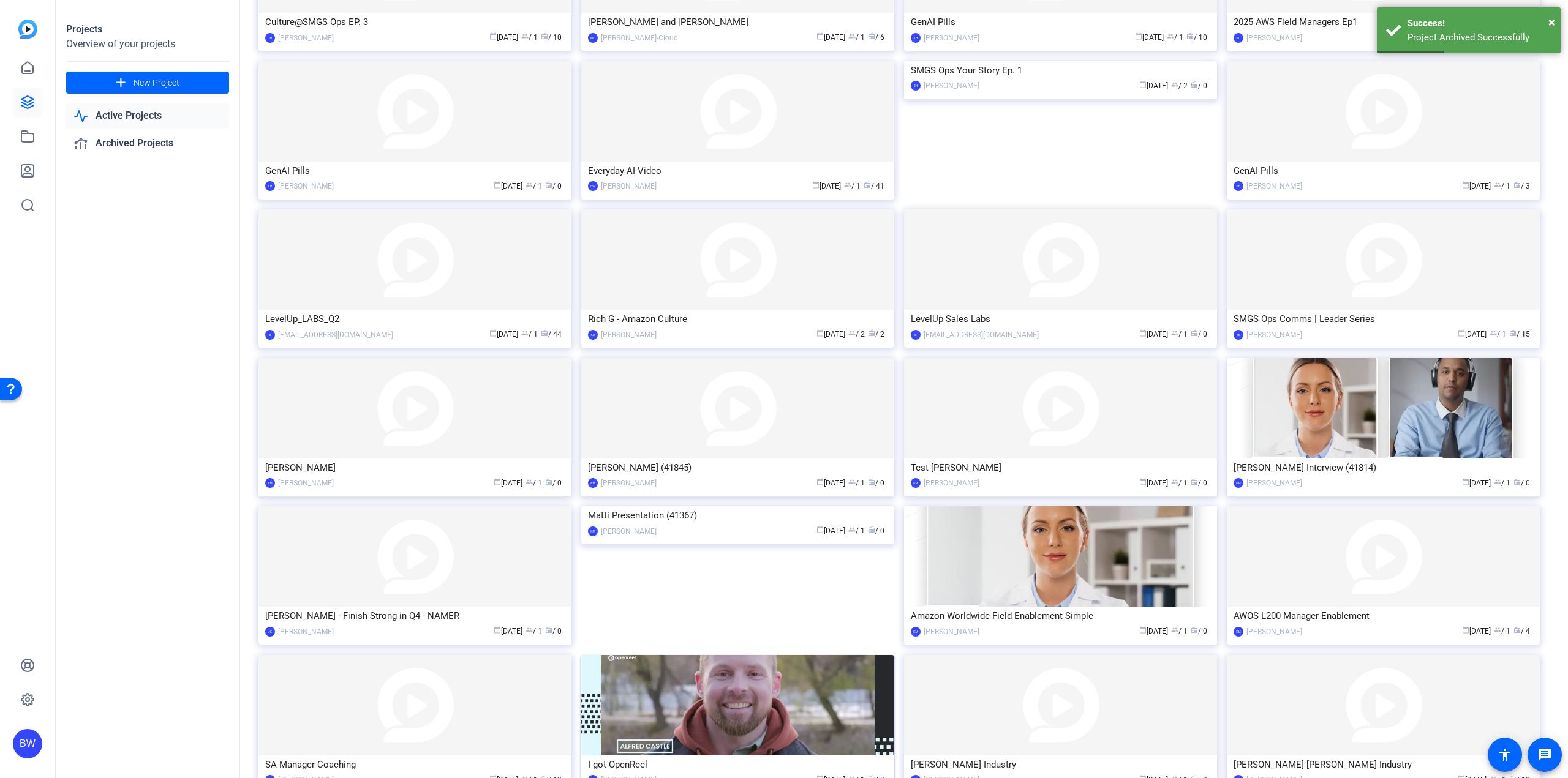
scroll to position [602, 0]
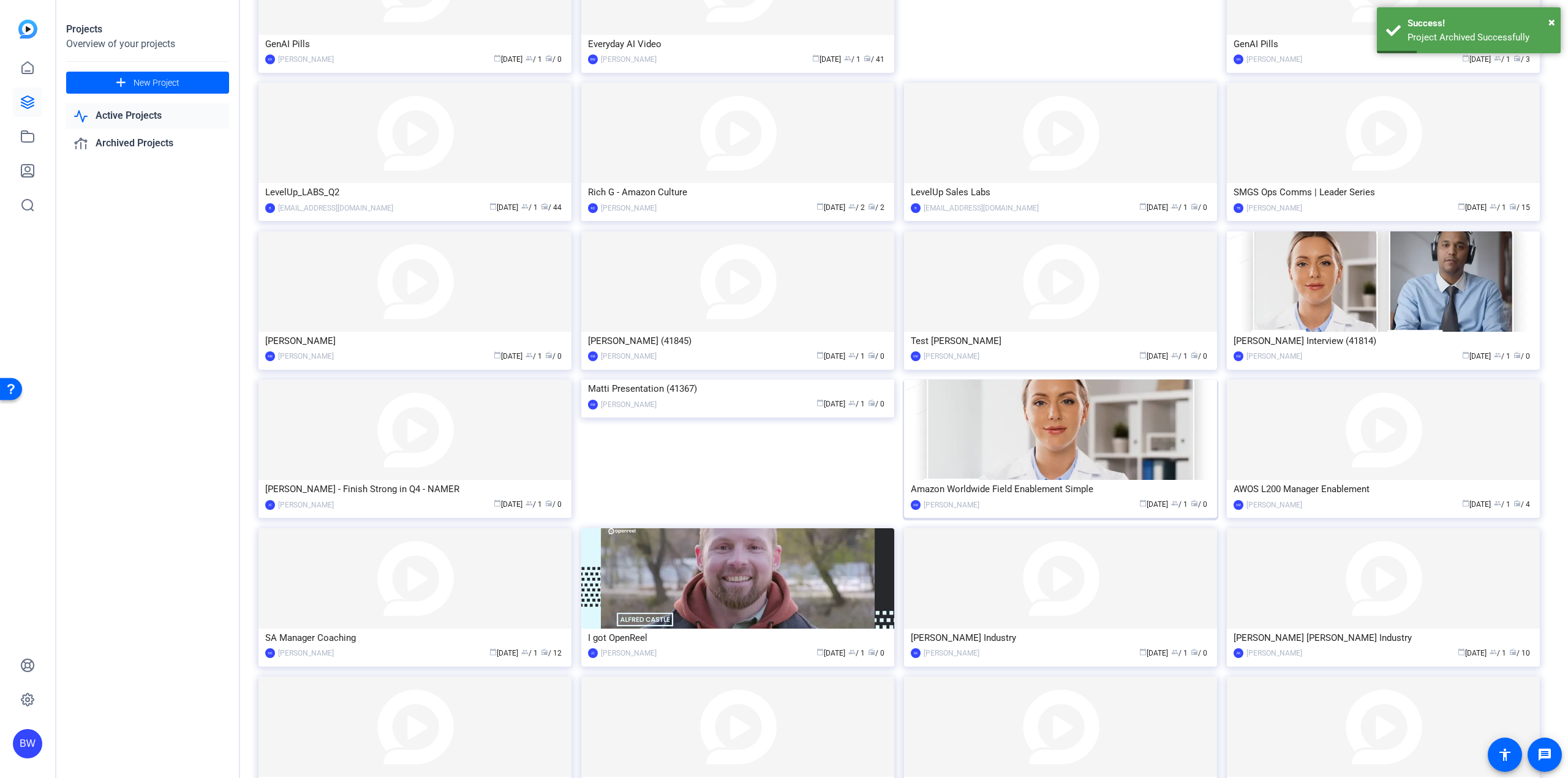
click at [1015, 471] on img at bounding box center [1060, 429] width 313 height 101
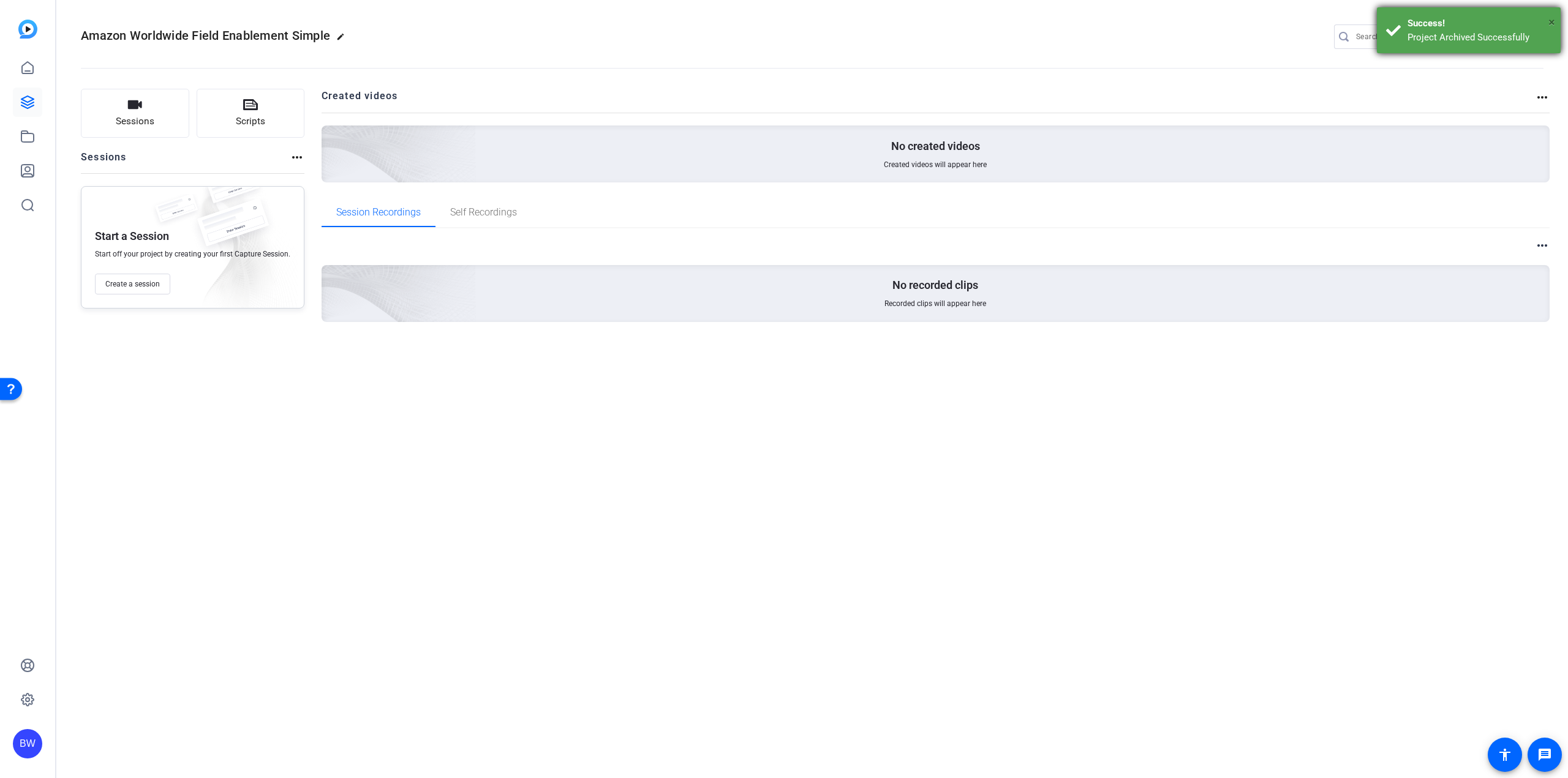
click at [1548, 22] on span "×" at bounding box center [1552, 22] width 7 height 15
click at [1528, 33] on mat-icon "settings" at bounding box center [1532, 37] width 24 height 18
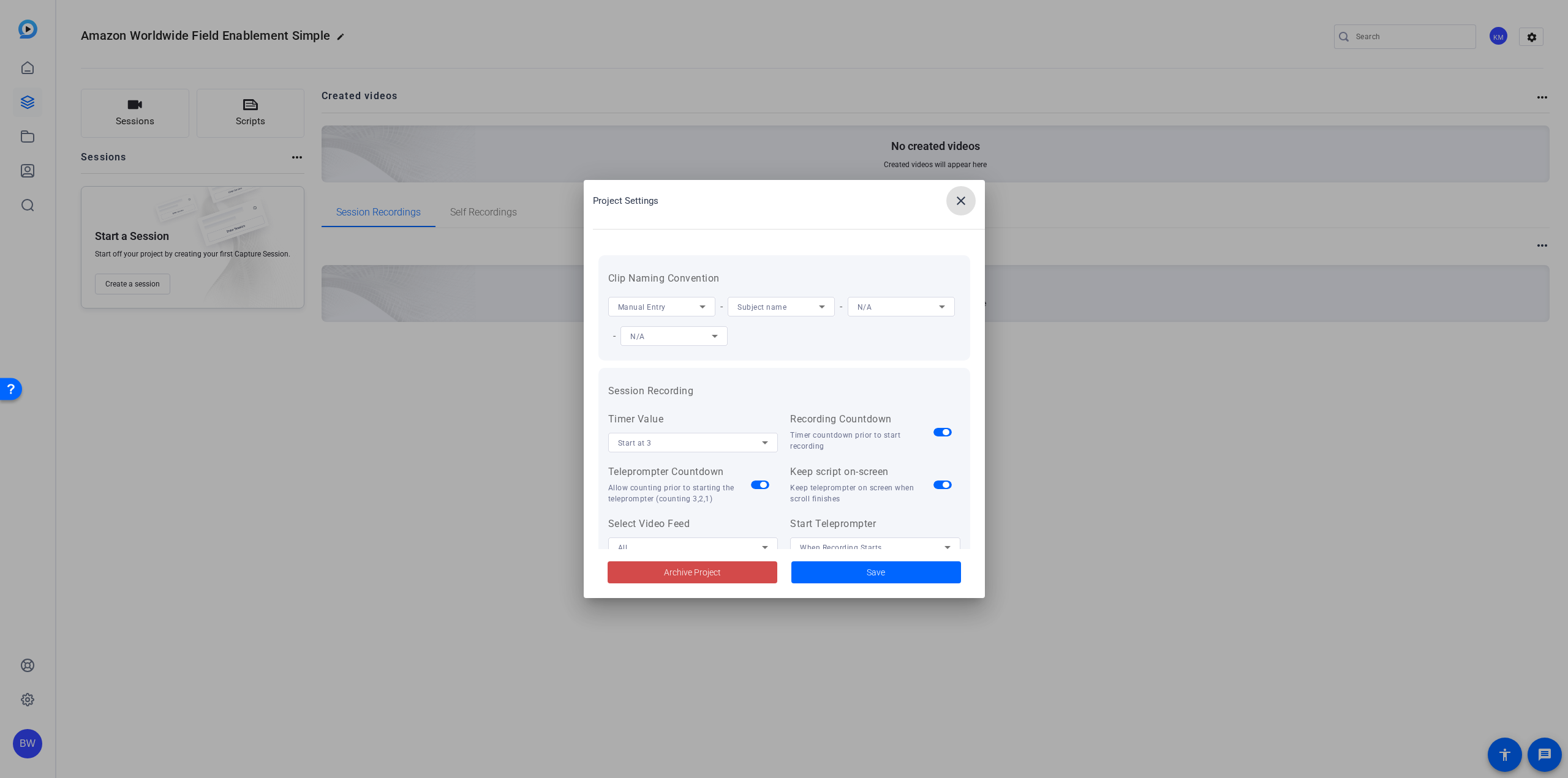
click at [734, 568] on span at bounding box center [692, 572] width 170 height 29
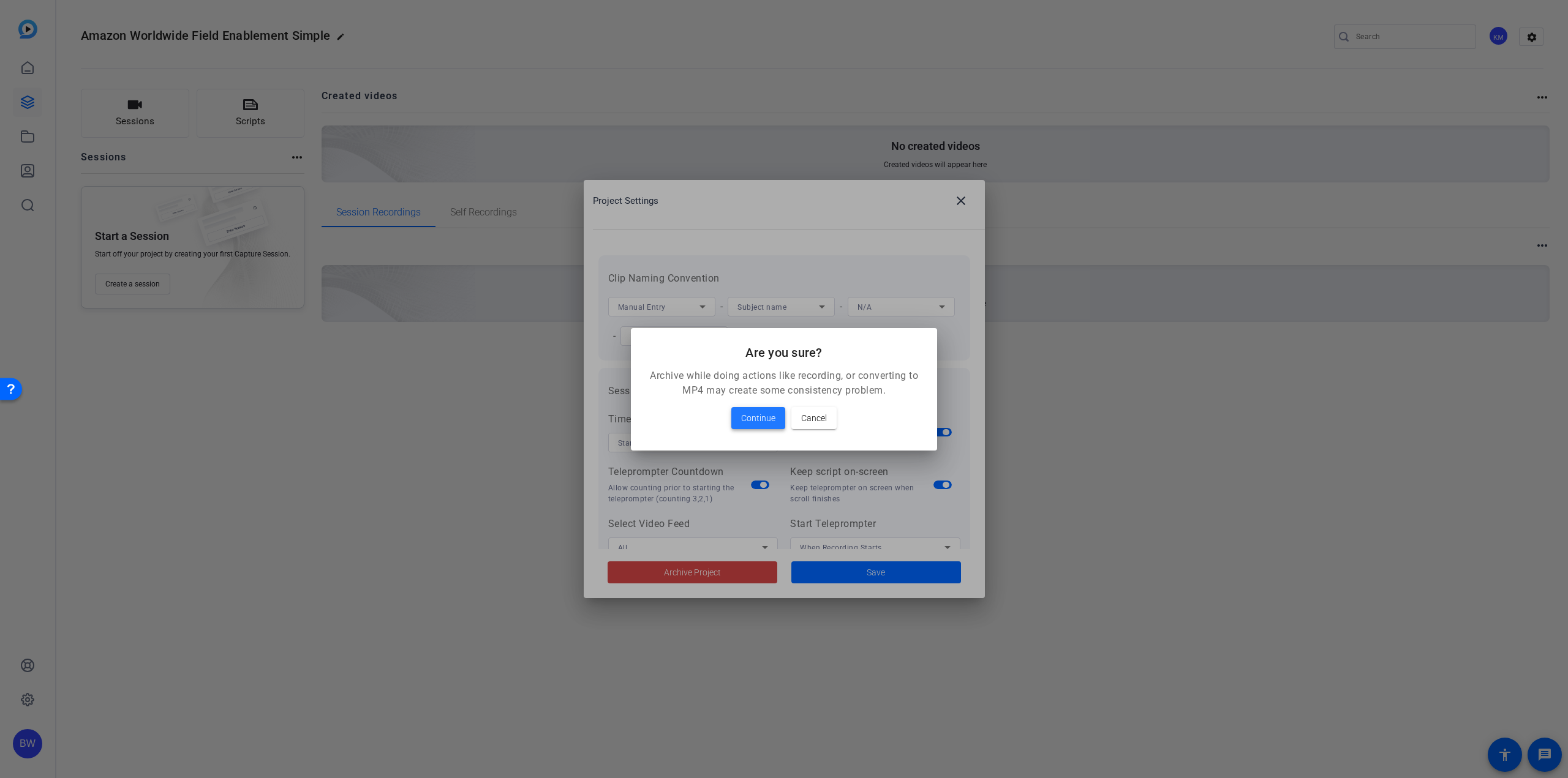
click at [772, 411] on span "Continue" at bounding box center [759, 417] width 34 height 15
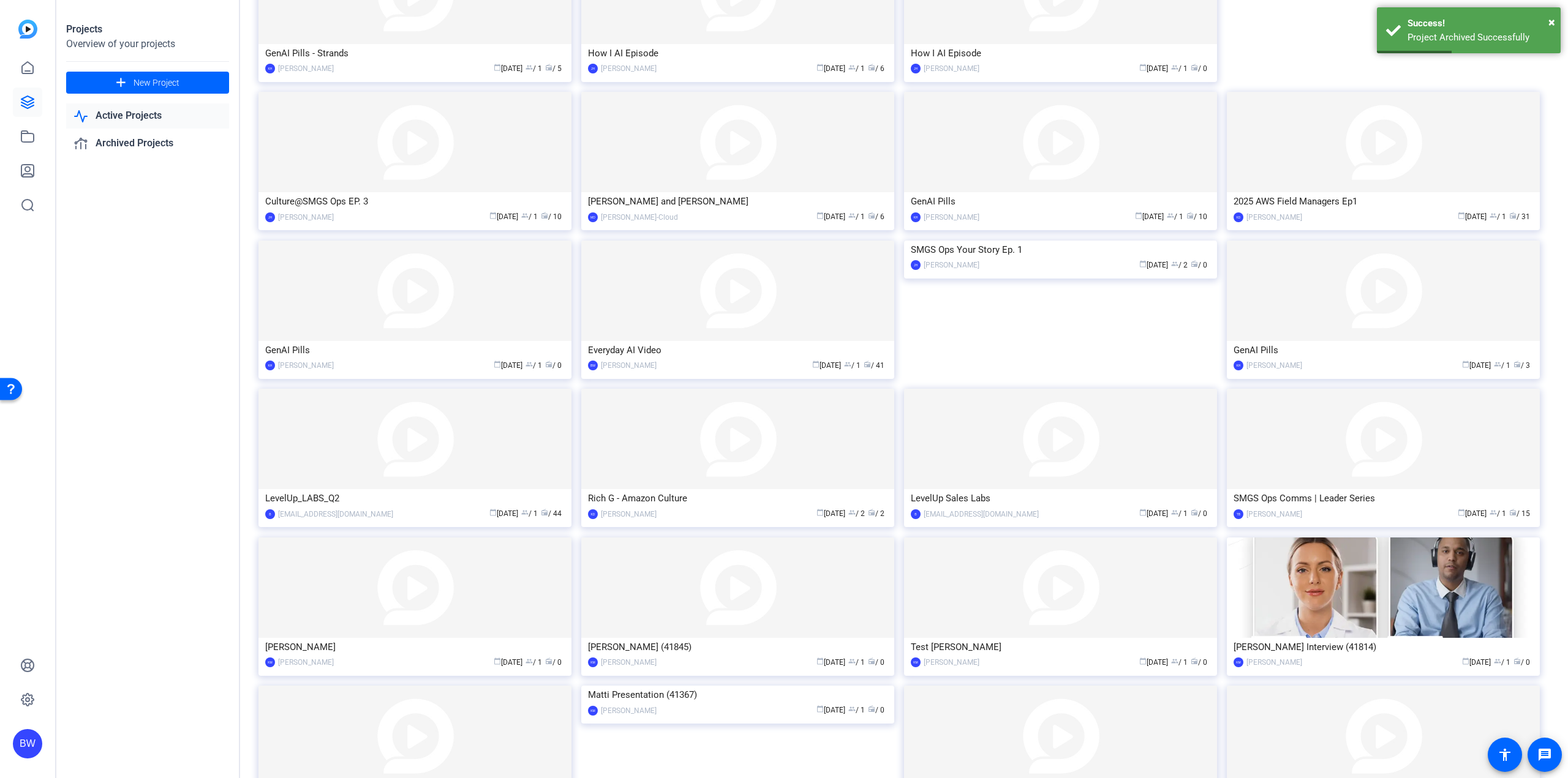
scroll to position [724, 0]
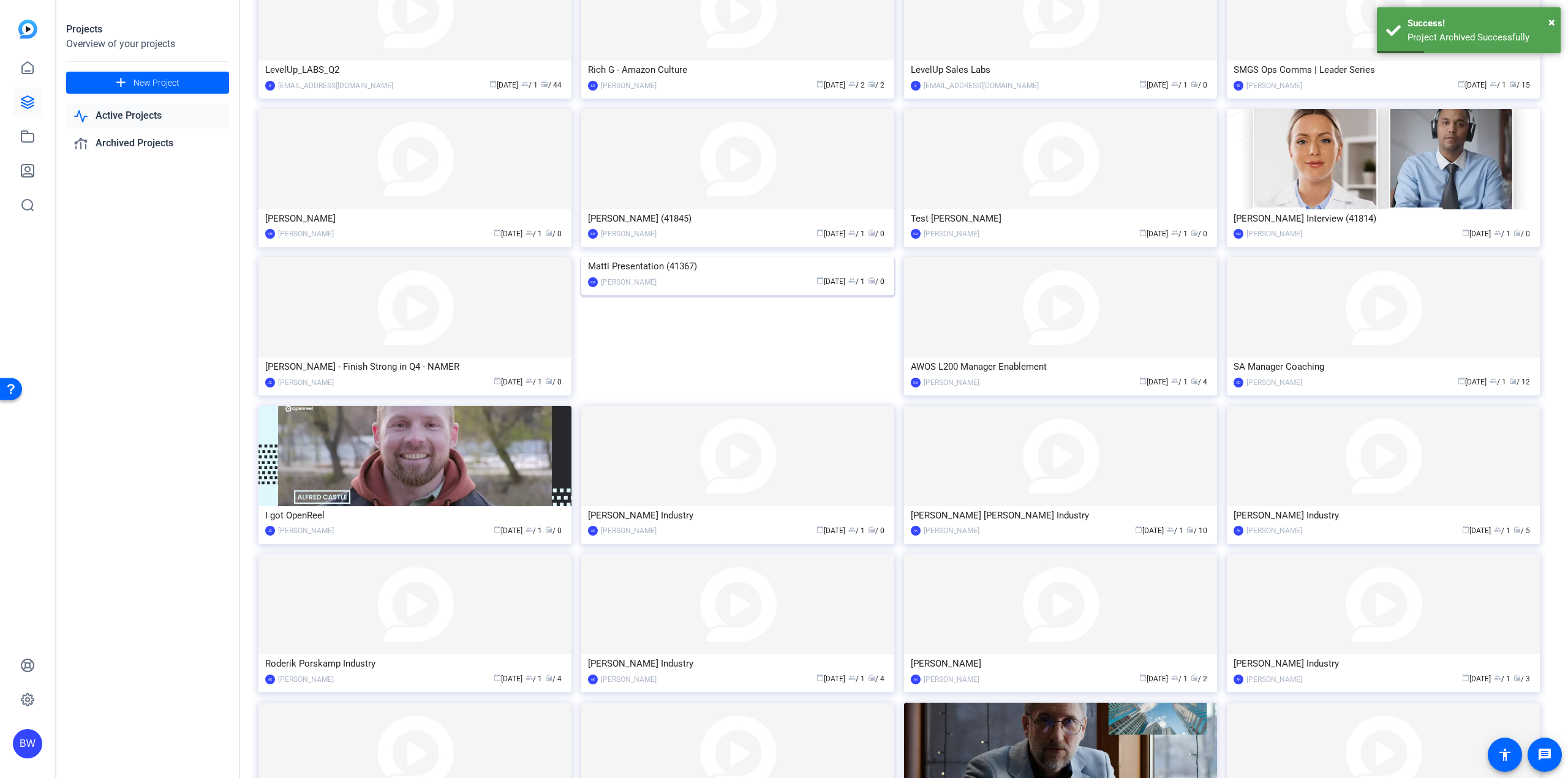
click at [718, 257] on img at bounding box center [737, 257] width 313 height 0
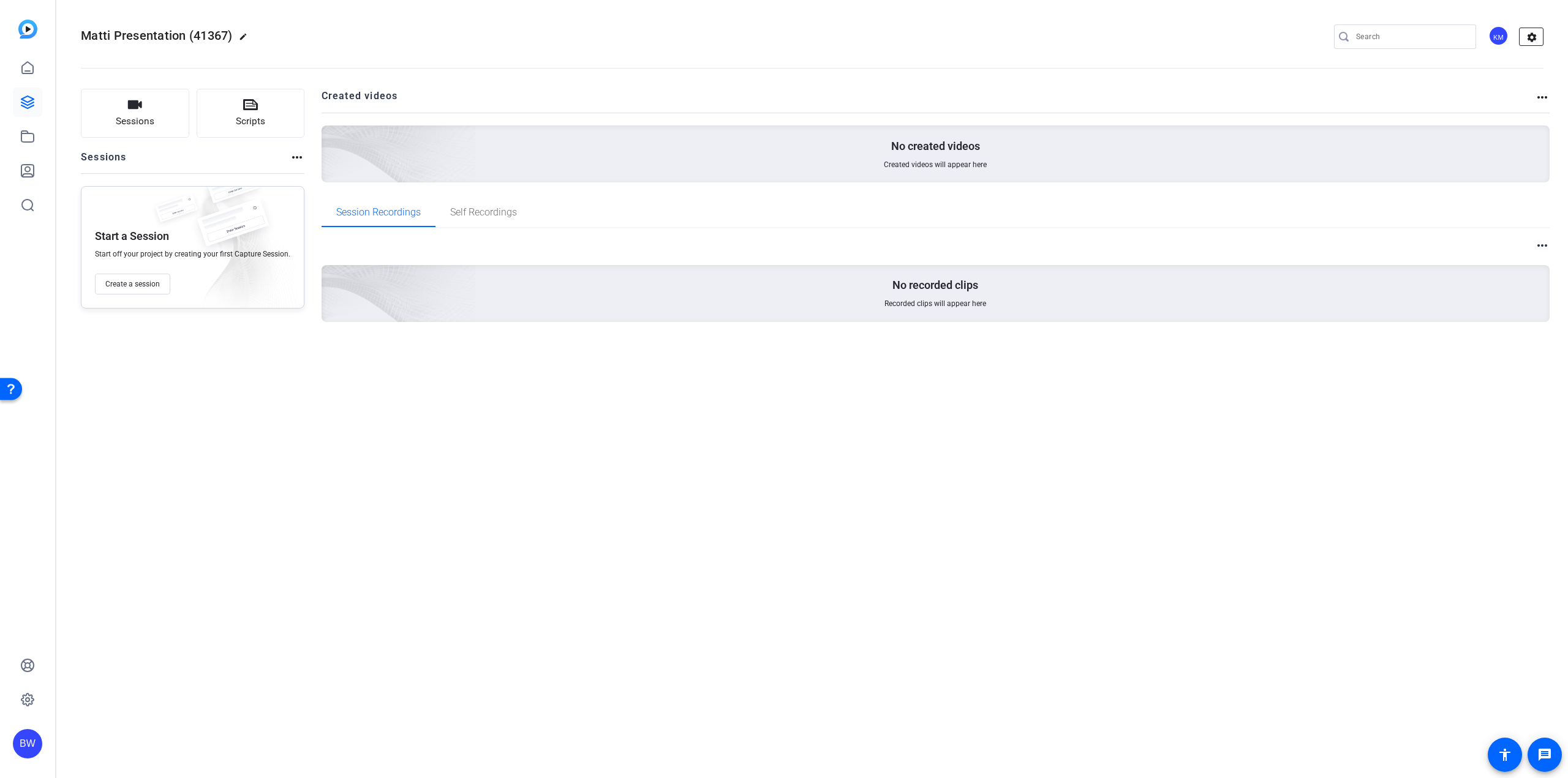
click at [1533, 35] on mat-icon "settings" at bounding box center [1532, 37] width 24 height 18
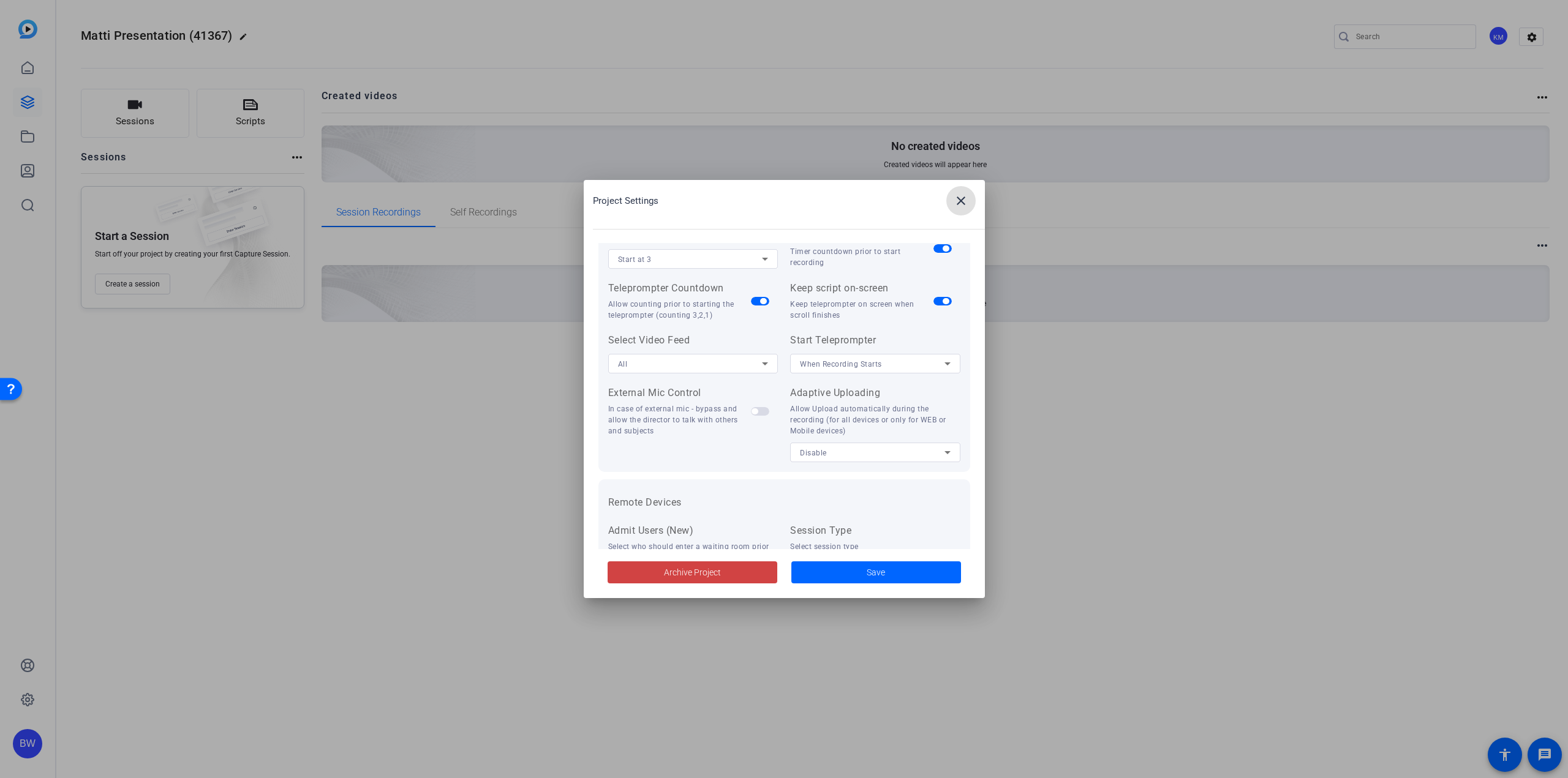
scroll to position [253, 0]
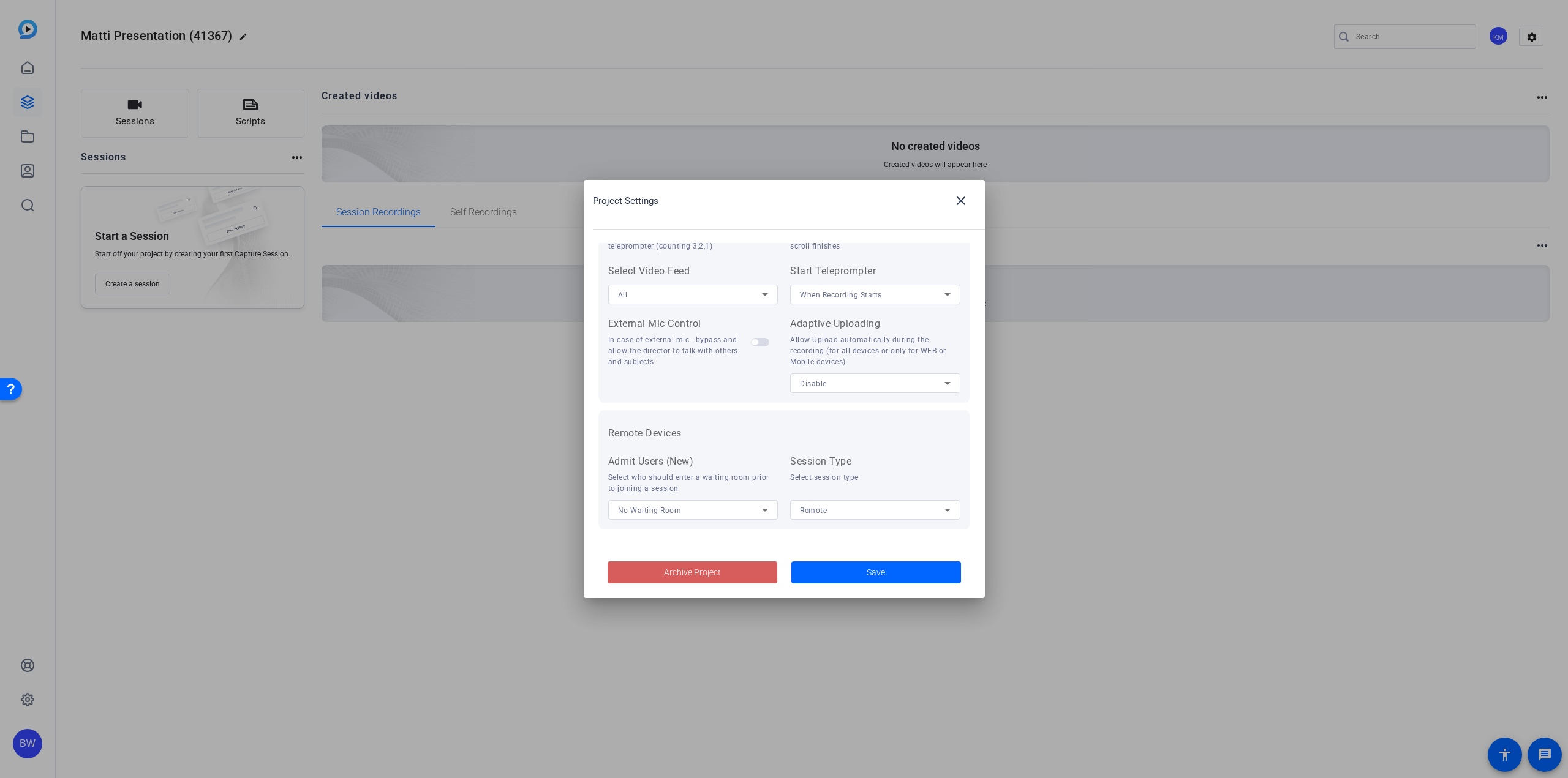
click at [679, 571] on span "Archive Project" at bounding box center [692, 572] width 57 height 13
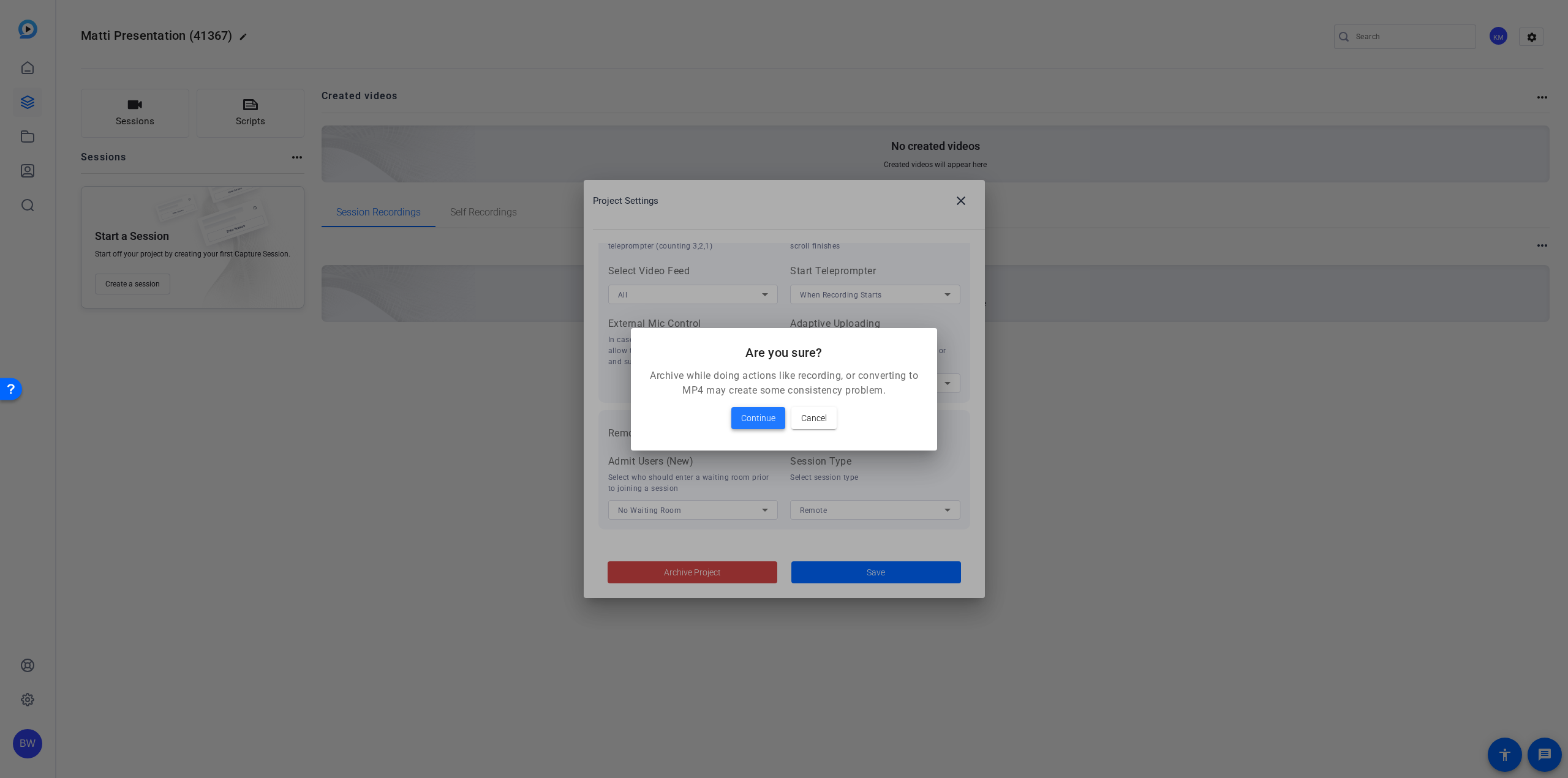
click at [759, 415] on span "Continue" at bounding box center [759, 417] width 34 height 15
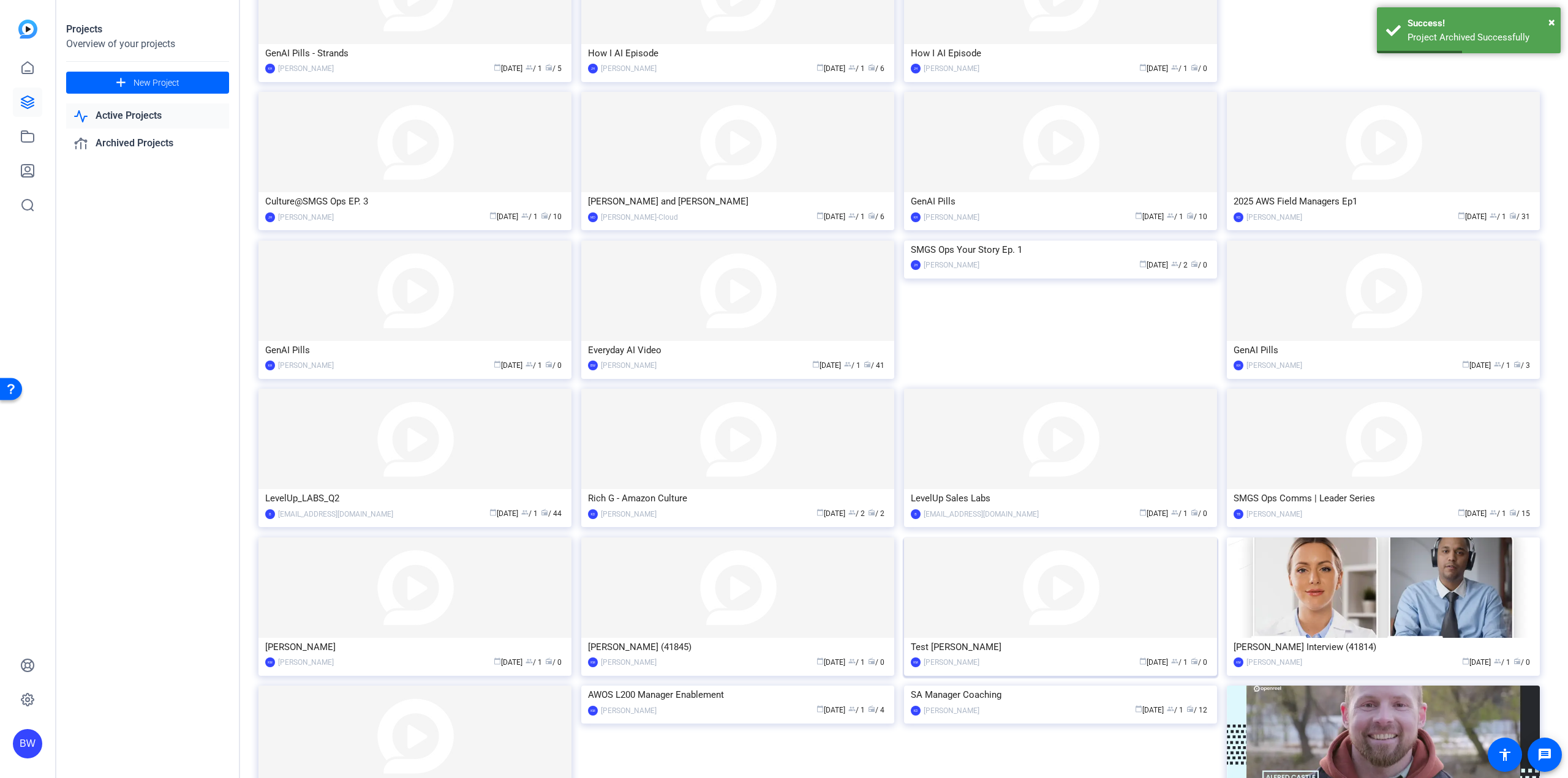
scroll to position [365, 0]
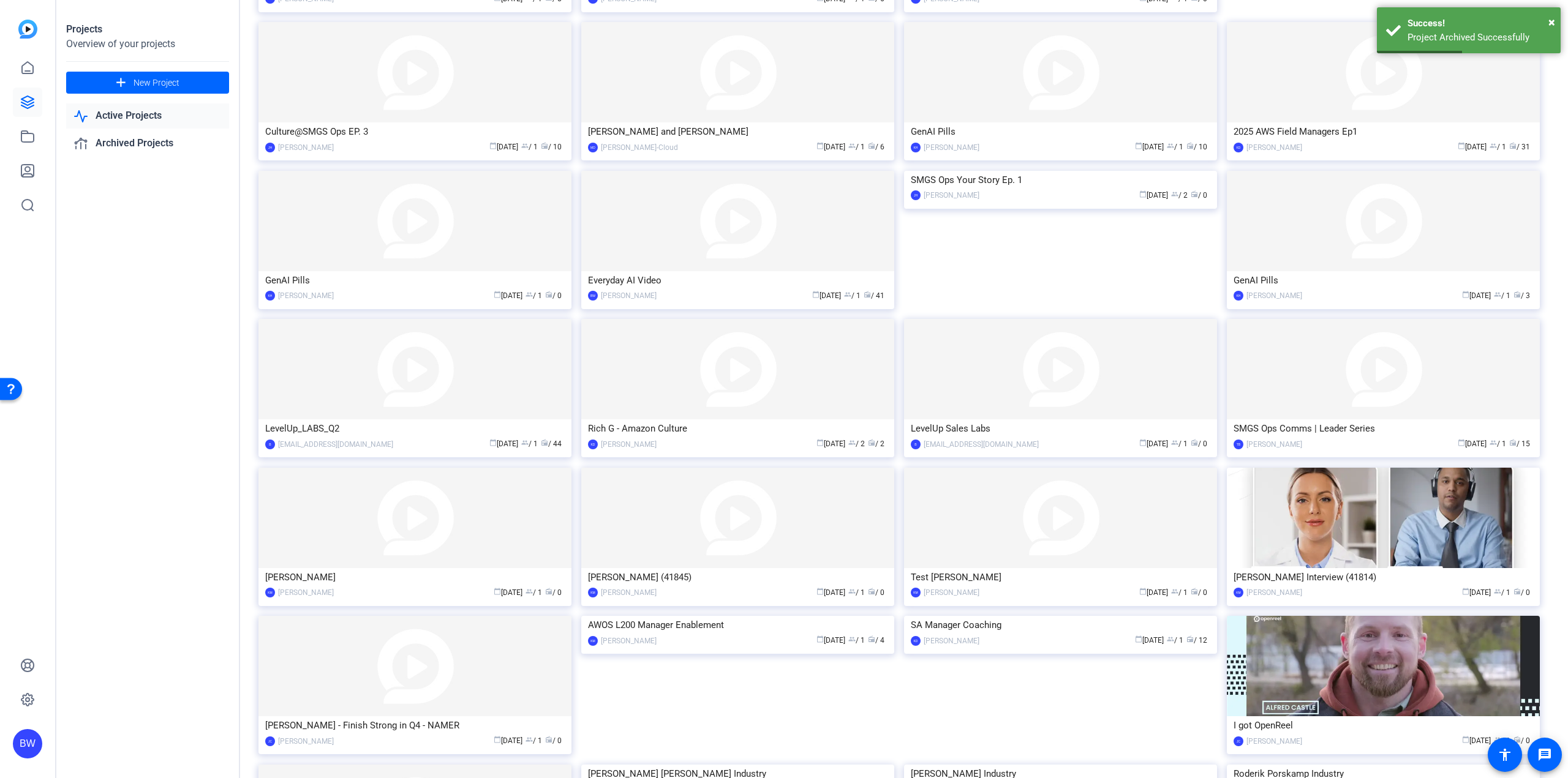
click at [934, 582] on div "Test [PERSON_NAME]" at bounding box center [1061, 577] width 300 height 18
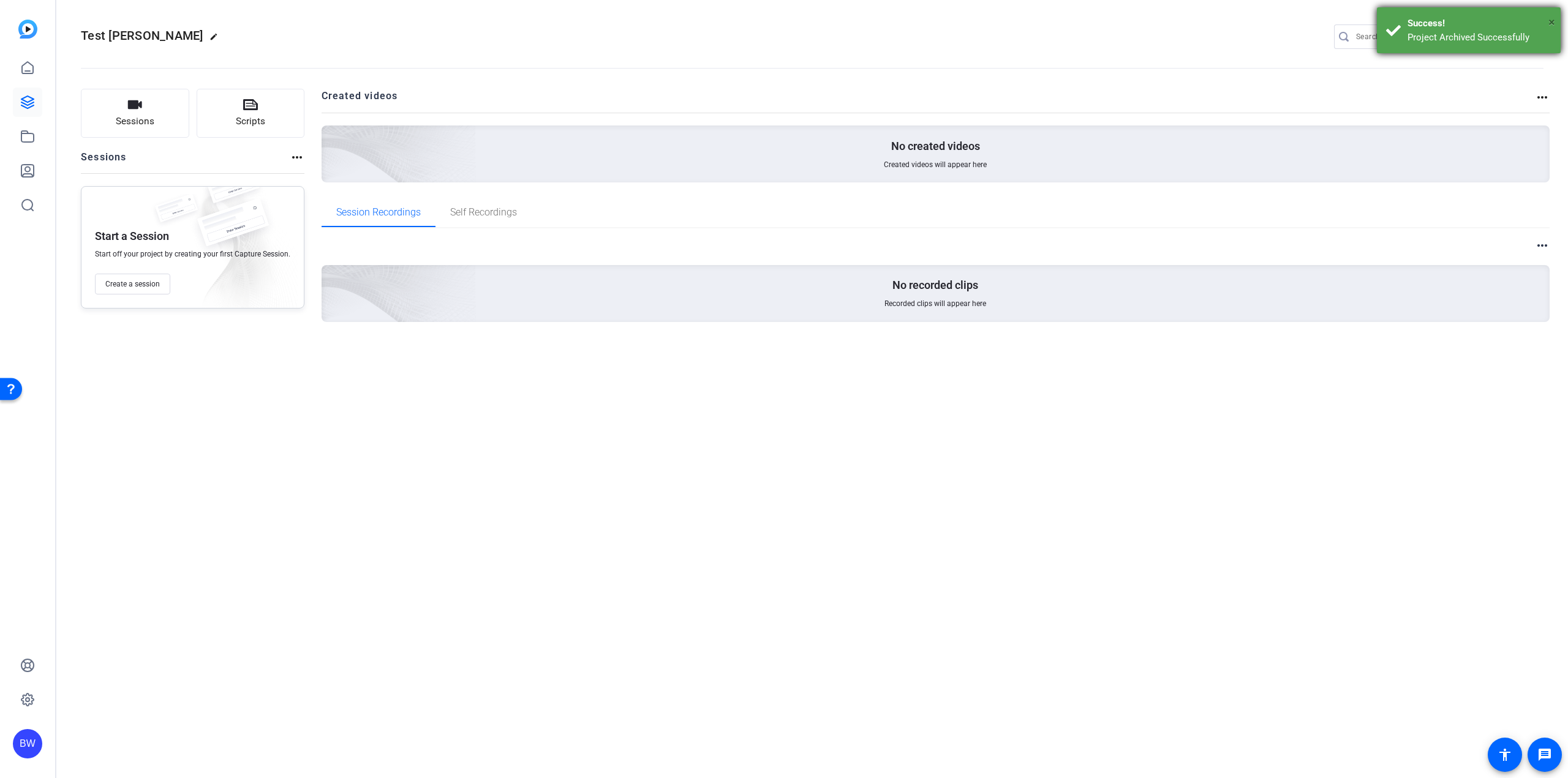
click at [1551, 22] on span "×" at bounding box center [1552, 22] width 7 height 15
click at [1531, 41] on mat-icon "settings" at bounding box center [1532, 37] width 24 height 18
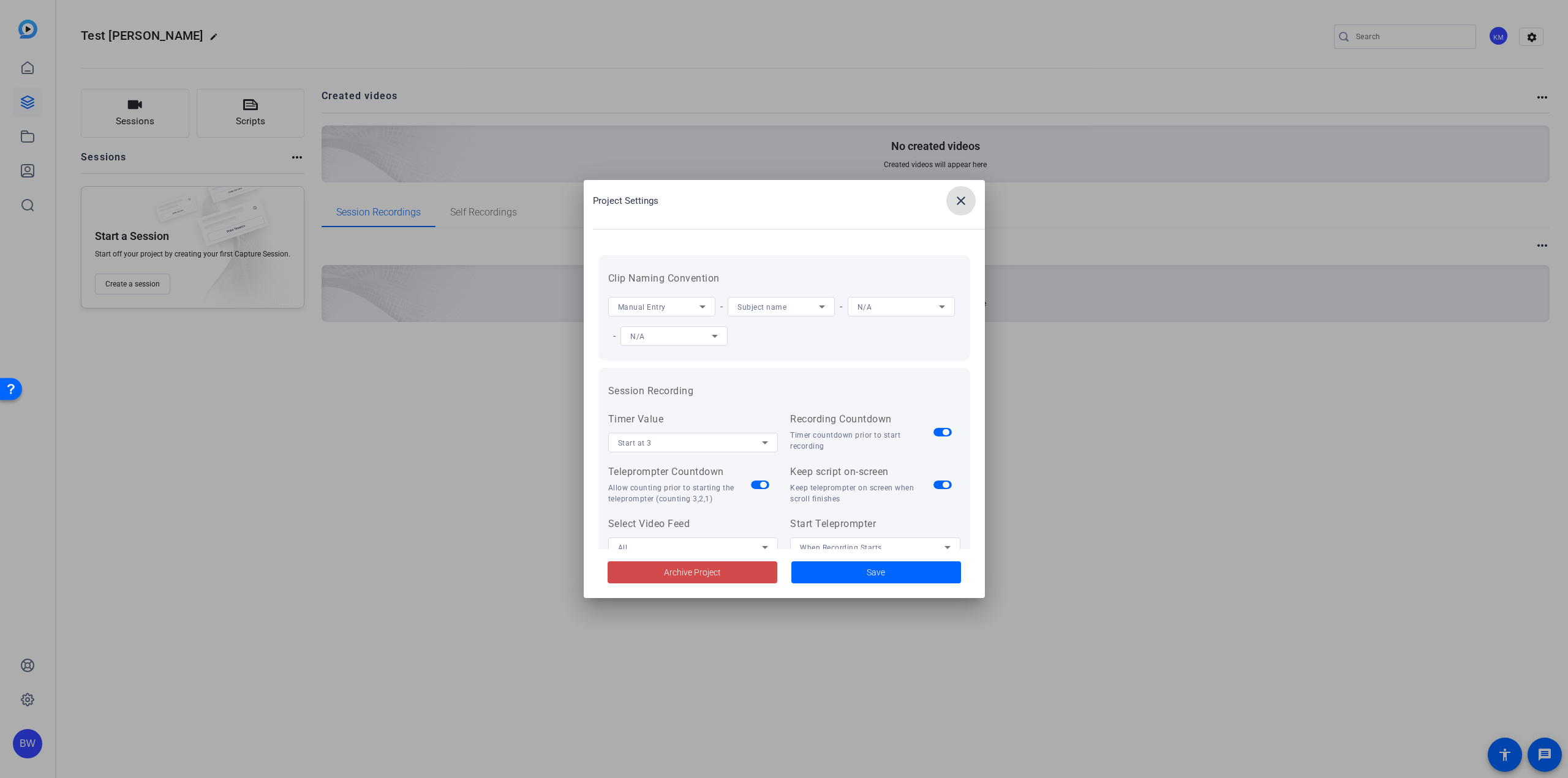
click at [731, 573] on span at bounding box center [692, 572] width 170 height 29
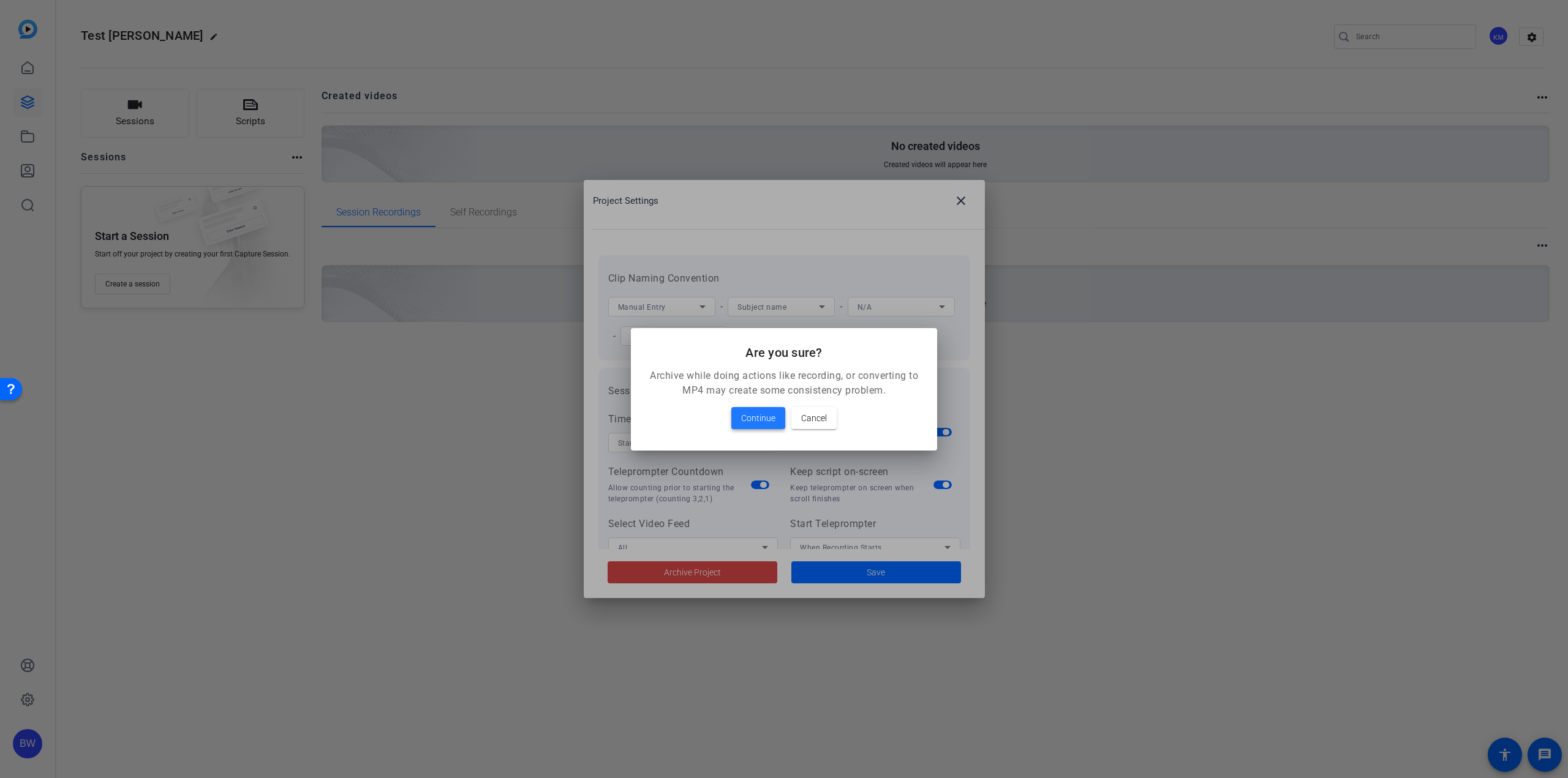
click at [772, 423] on span "Continue" at bounding box center [759, 417] width 34 height 15
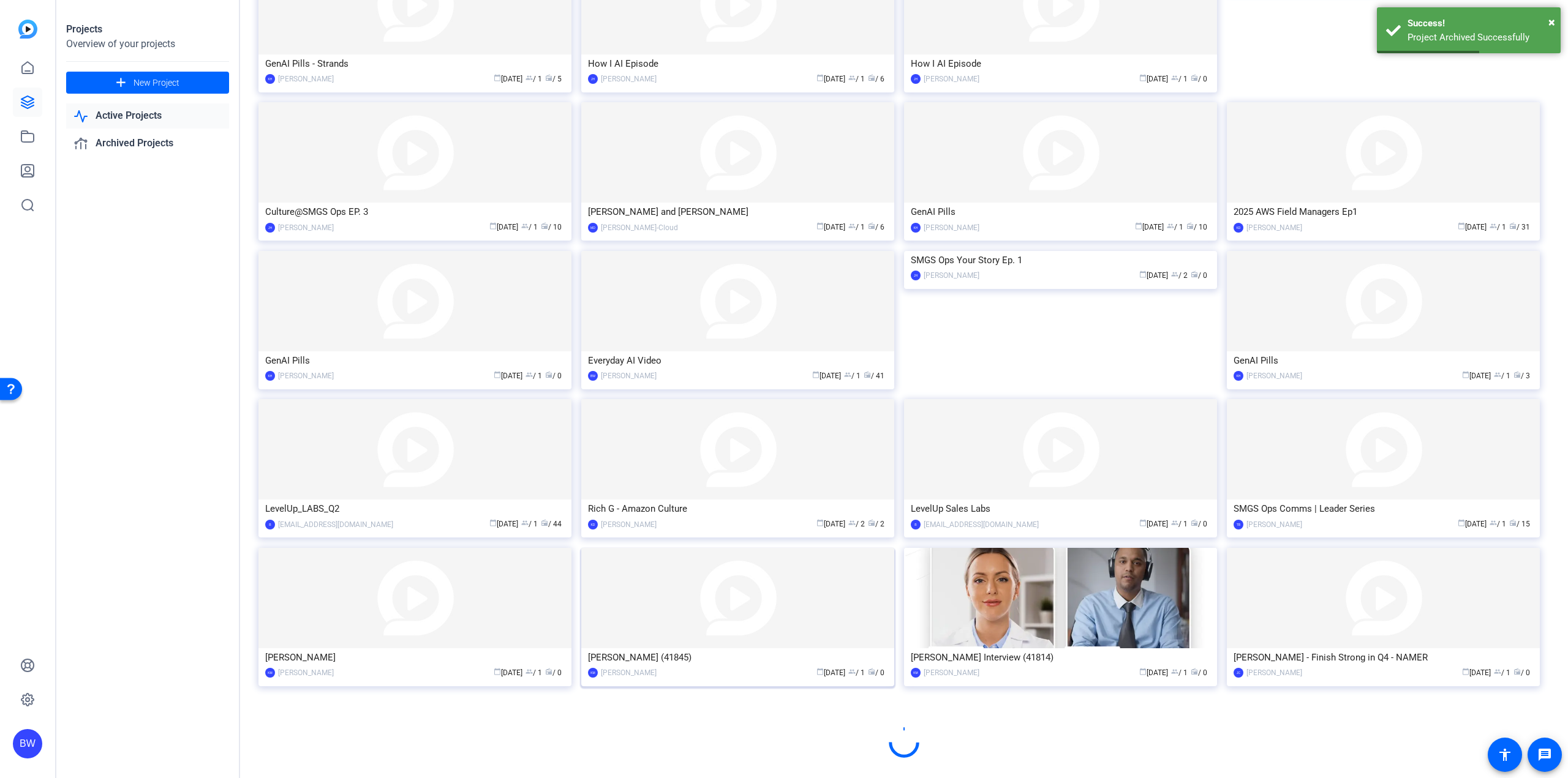
scroll to position [295, 0]
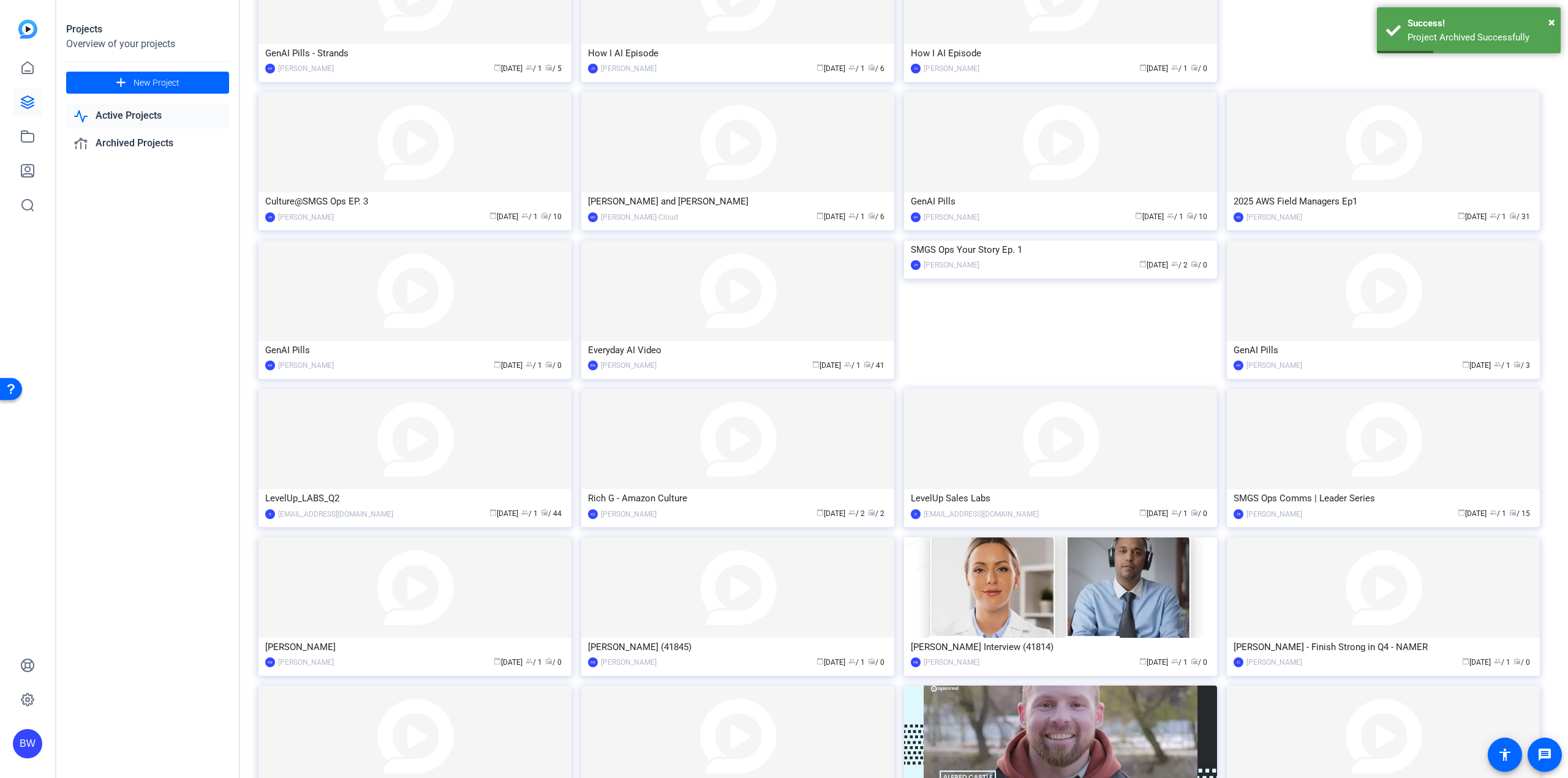
click at [986, 621] on img at bounding box center [1060, 588] width 313 height 101
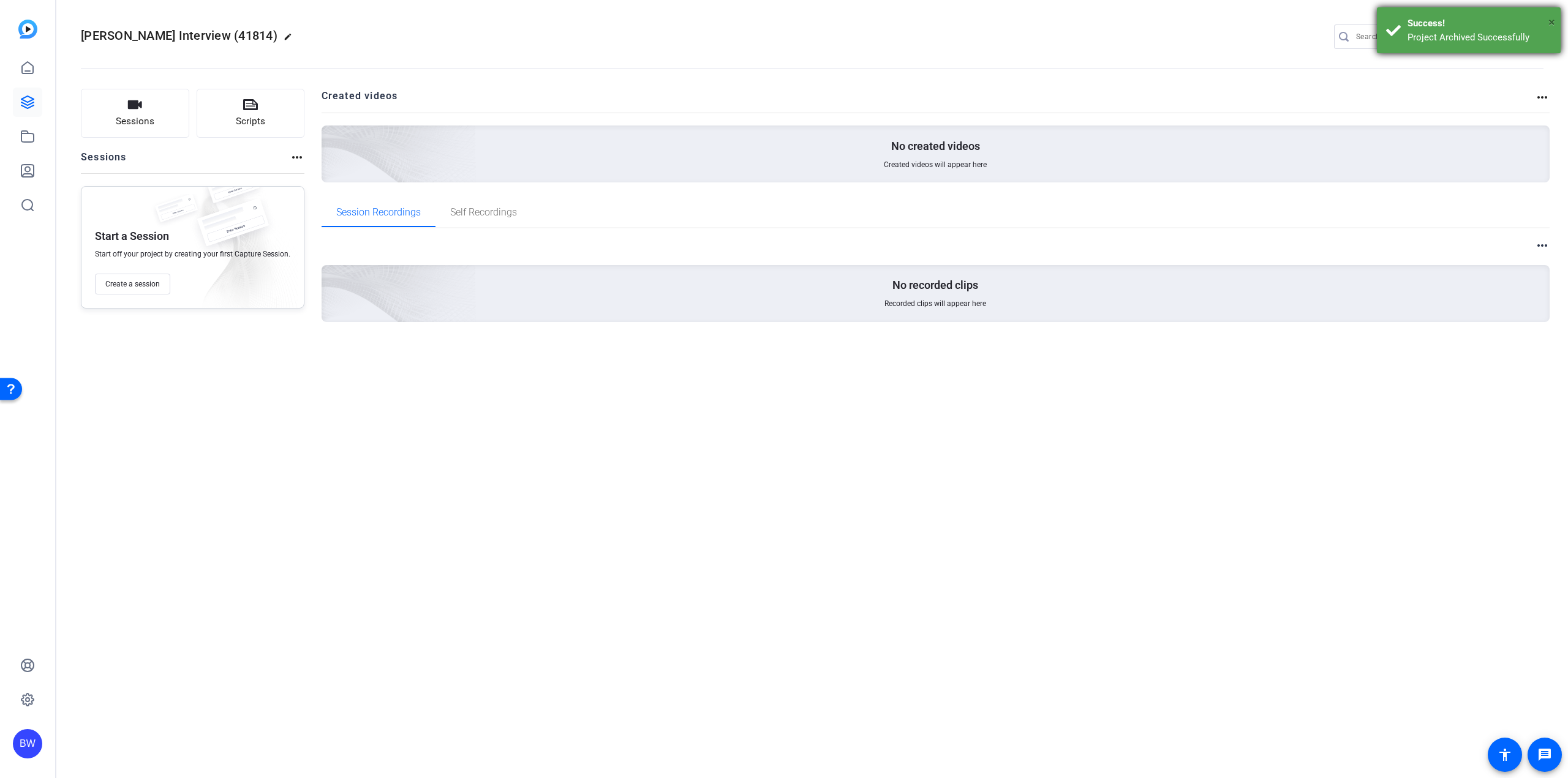
click at [1553, 17] on span "×" at bounding box center [1552, 22] width 7 height 15
click at [1535, 31] on mat-icon "settings" at bounding box center [1532, 37] width 24 height 18
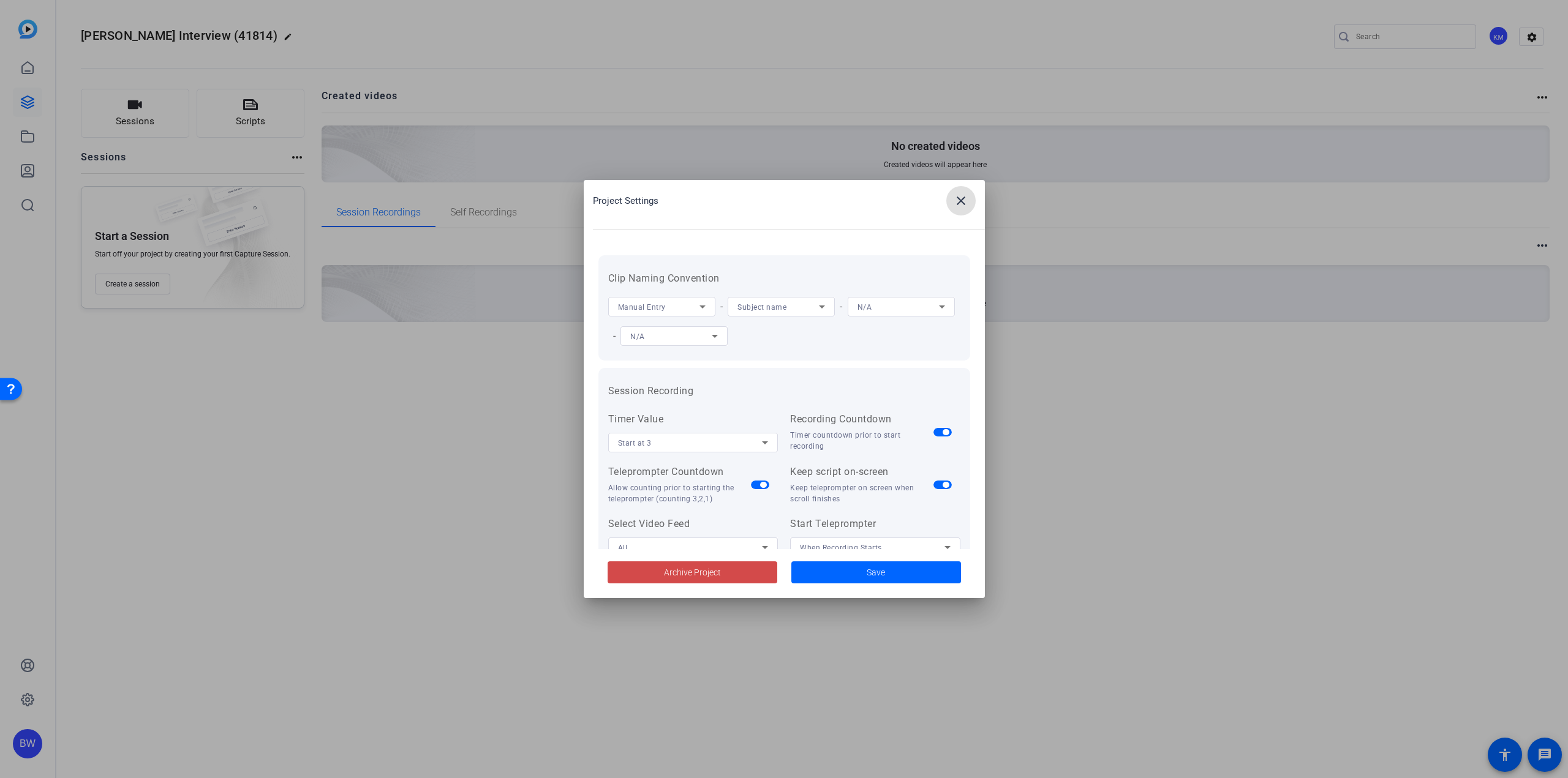
click at [737, 578] on span at bounding box center [692, 572] width 170 height 29
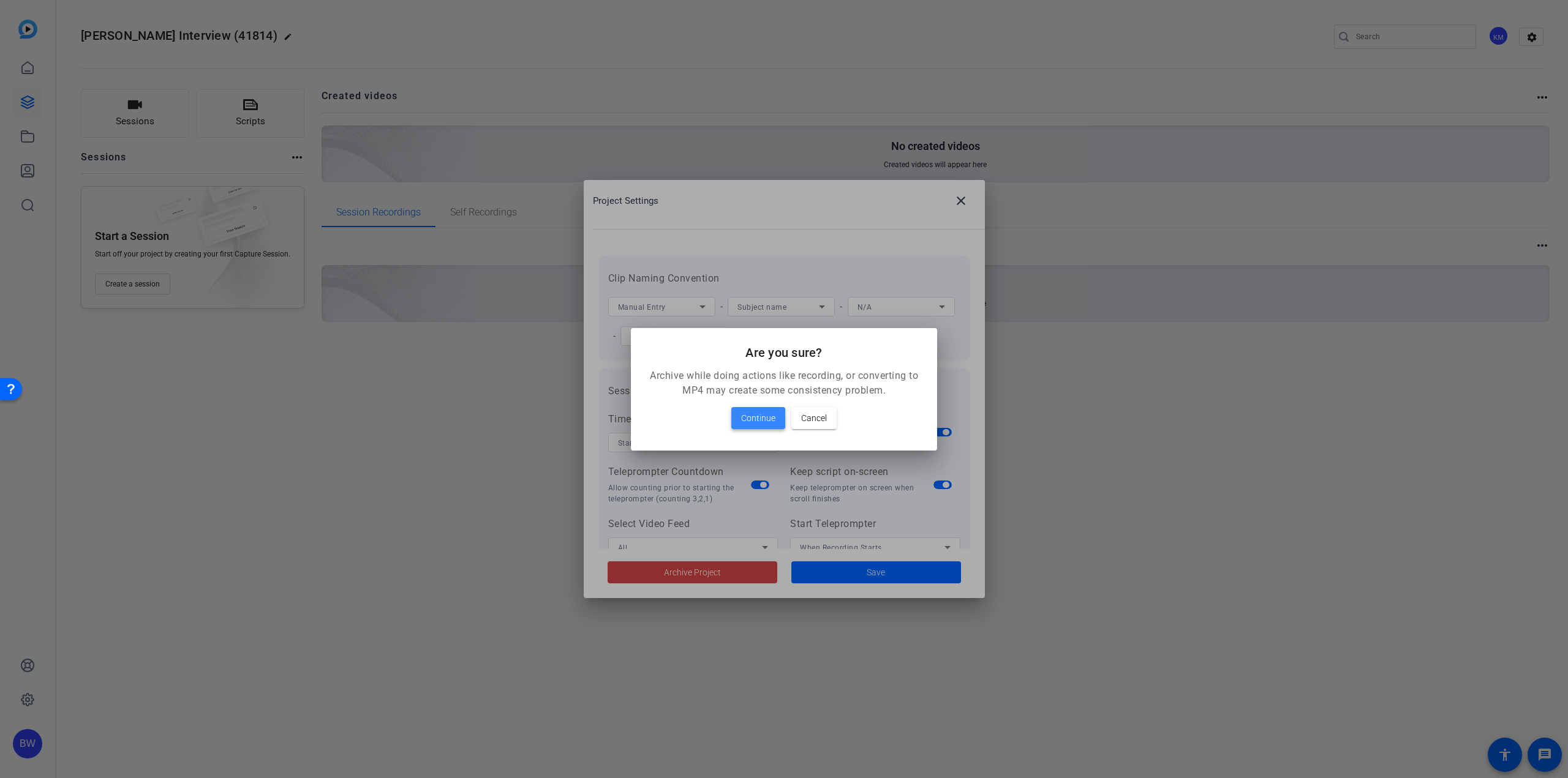
click at [765, 411] on span "Continue" at bounding box center [759, 417] width 34 height 15
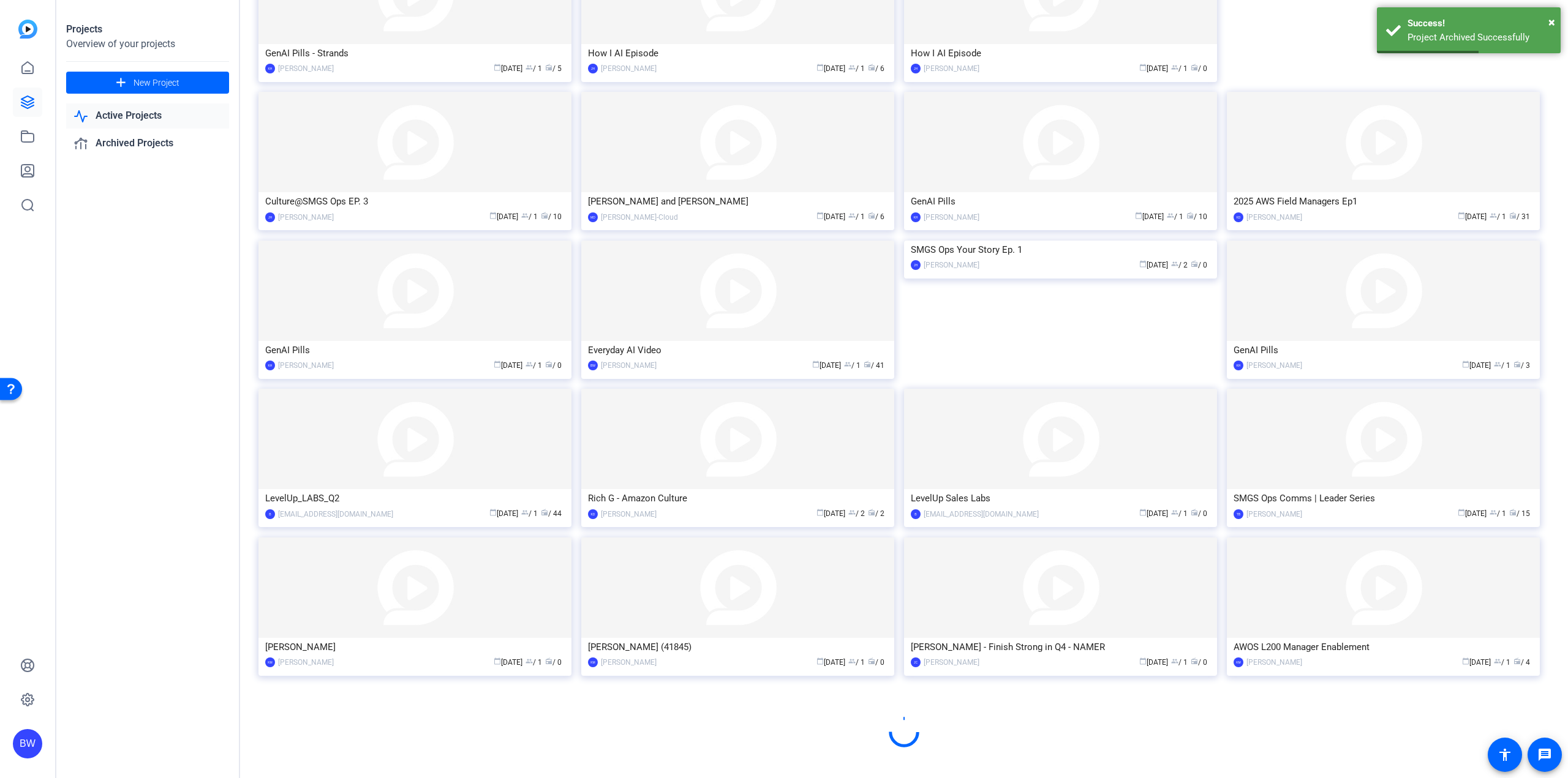
scroll to position [367, 0]
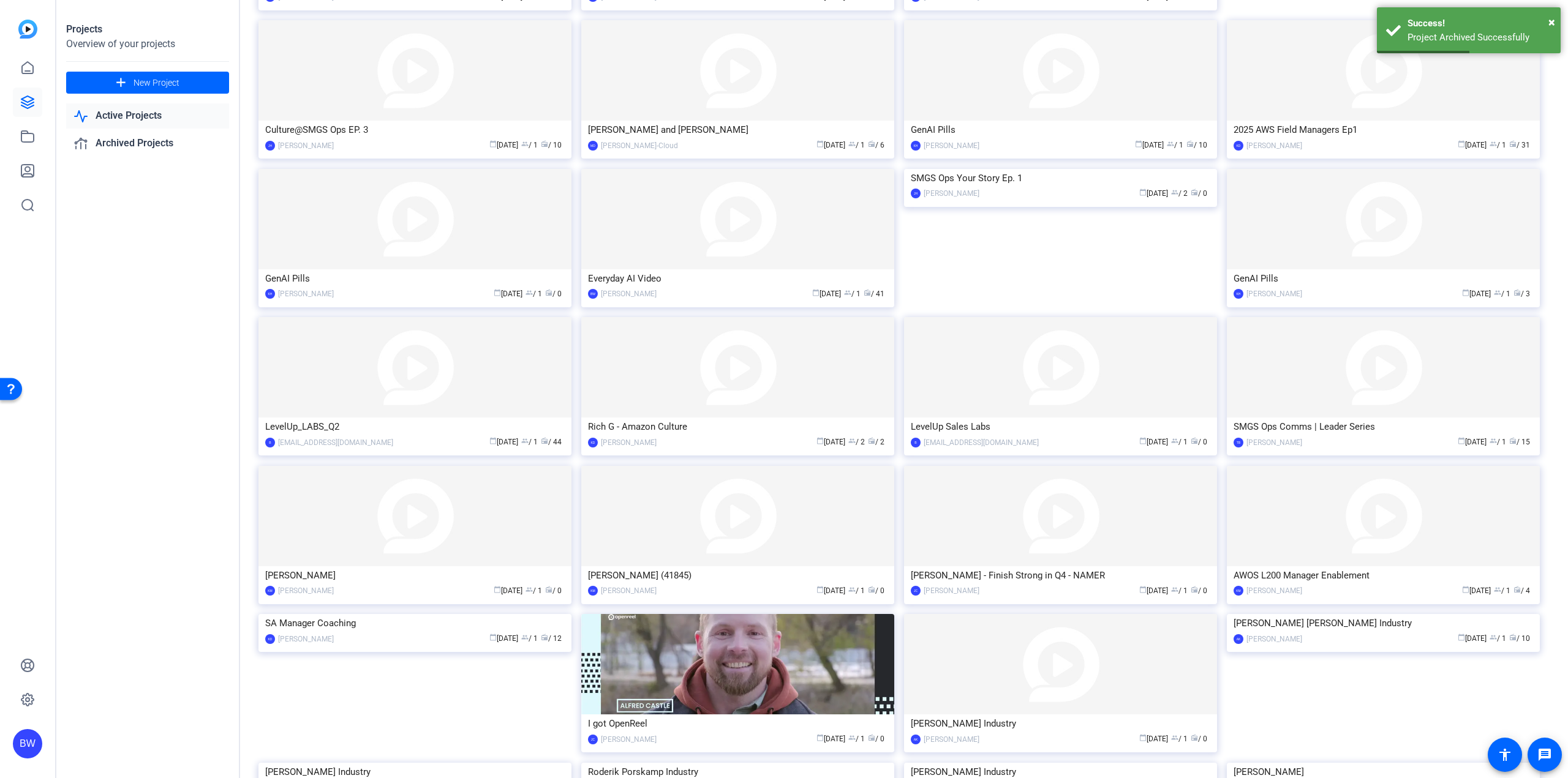
click at [1007, 608] on div "Eric Gales - Finish Strong in Q4 - NAMER JC Joy Callahan calendar_today Oct 02 …" at bounding box center [1065, 540] width 323 height 149
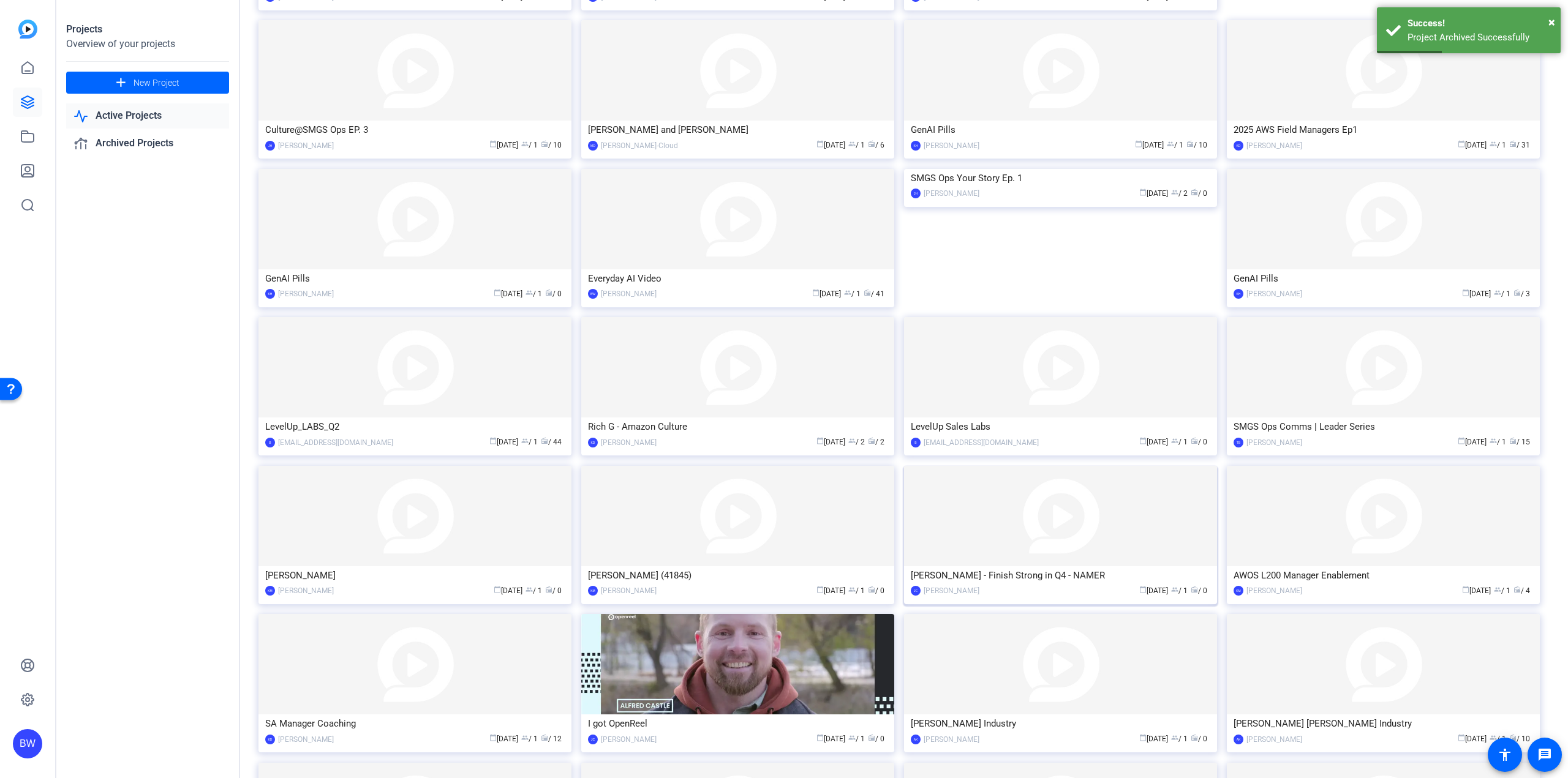
click at [1013, 586] on div "calendar_today Oct 02 group / 1 radio / 0" at bounding box center [1098, 590] width 225 height 13
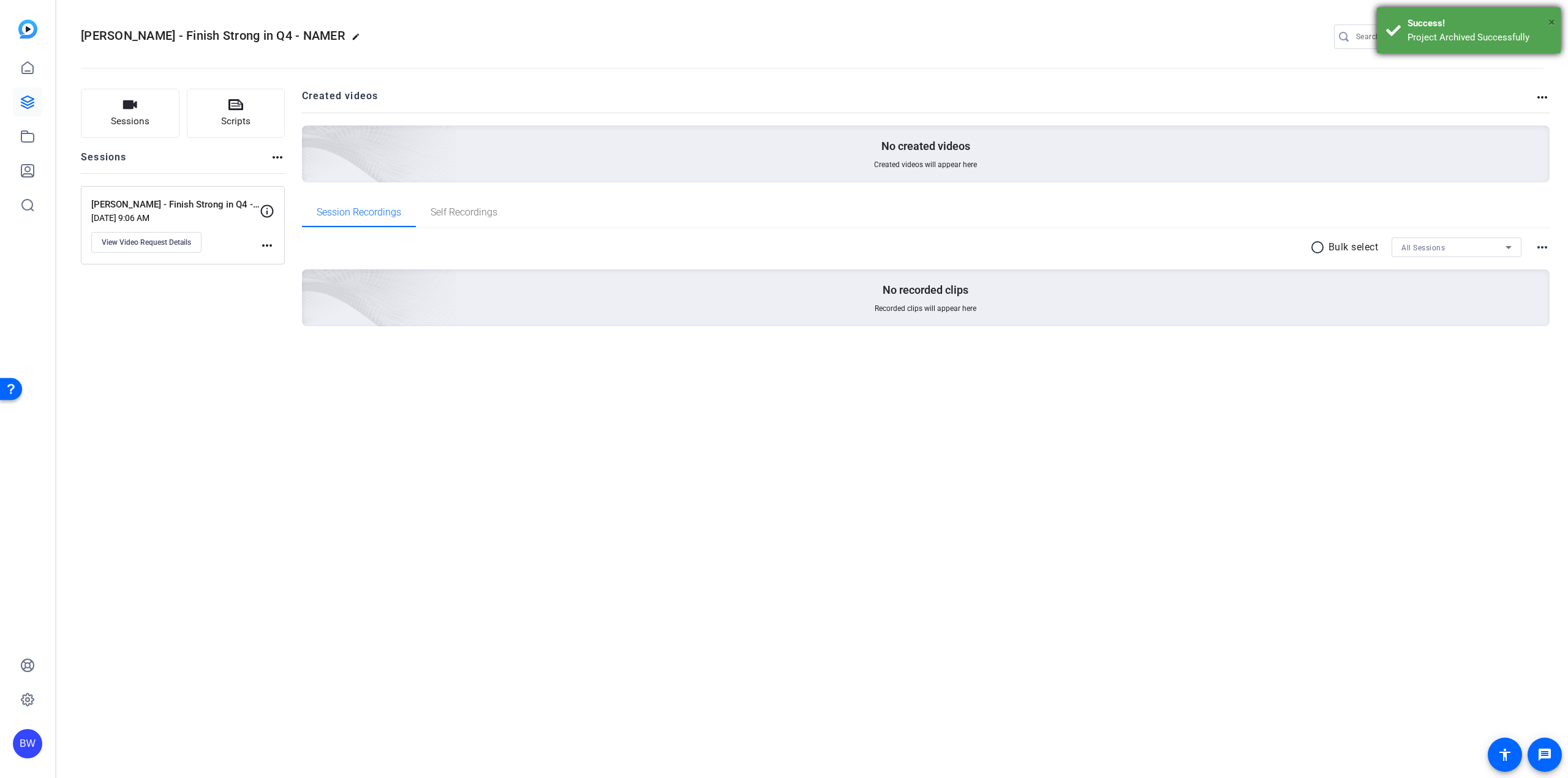
click at [1548, 18] on span "×" at bounding box center [1552, 22] width 7 height 15
click at [1534, 35] on mat-icon "settings" at bounding box center [1532, 37] width 24 height 18
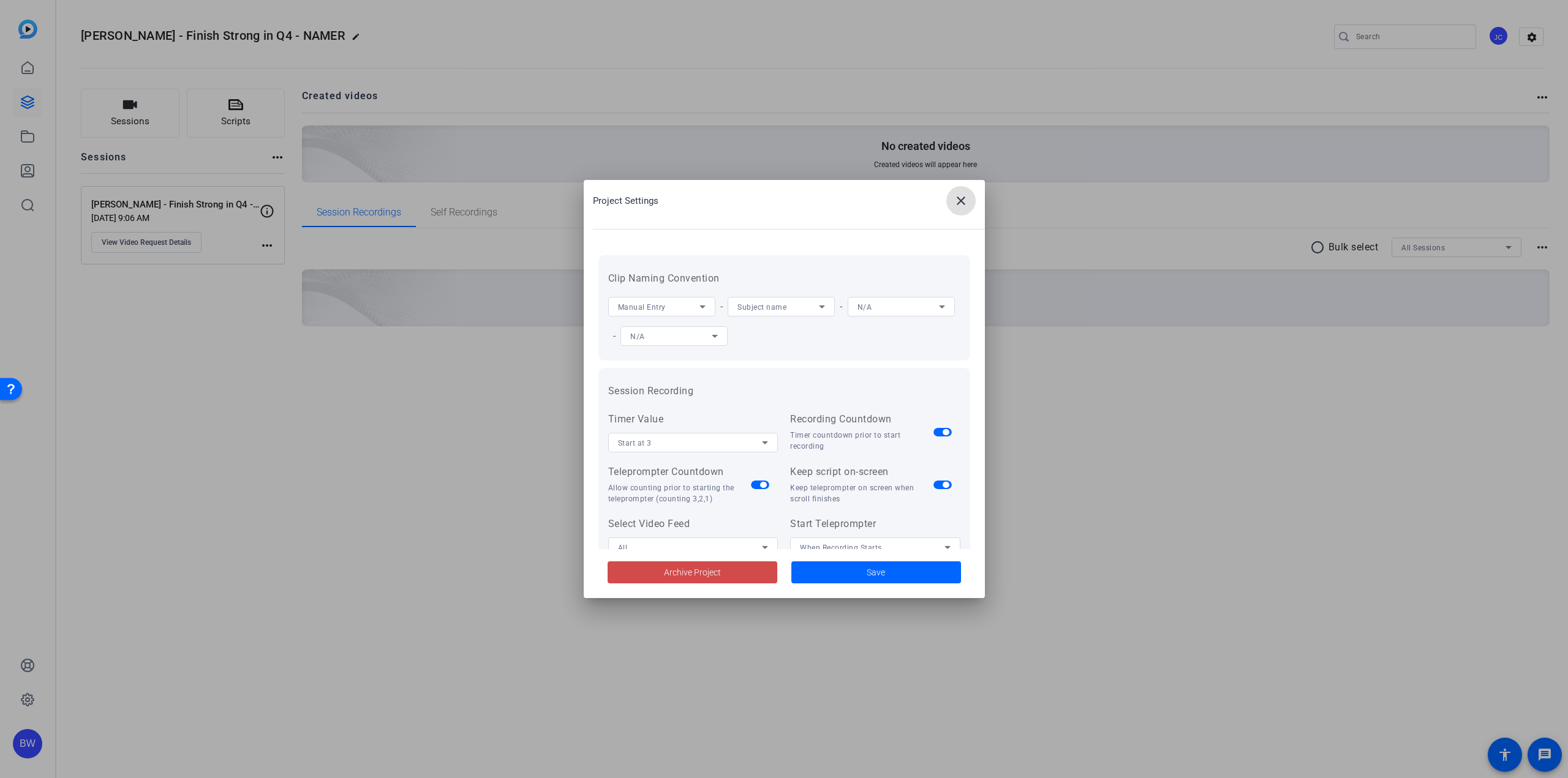
click at [737, 575] on span at bounding box center [692, 572] width 170 height 29
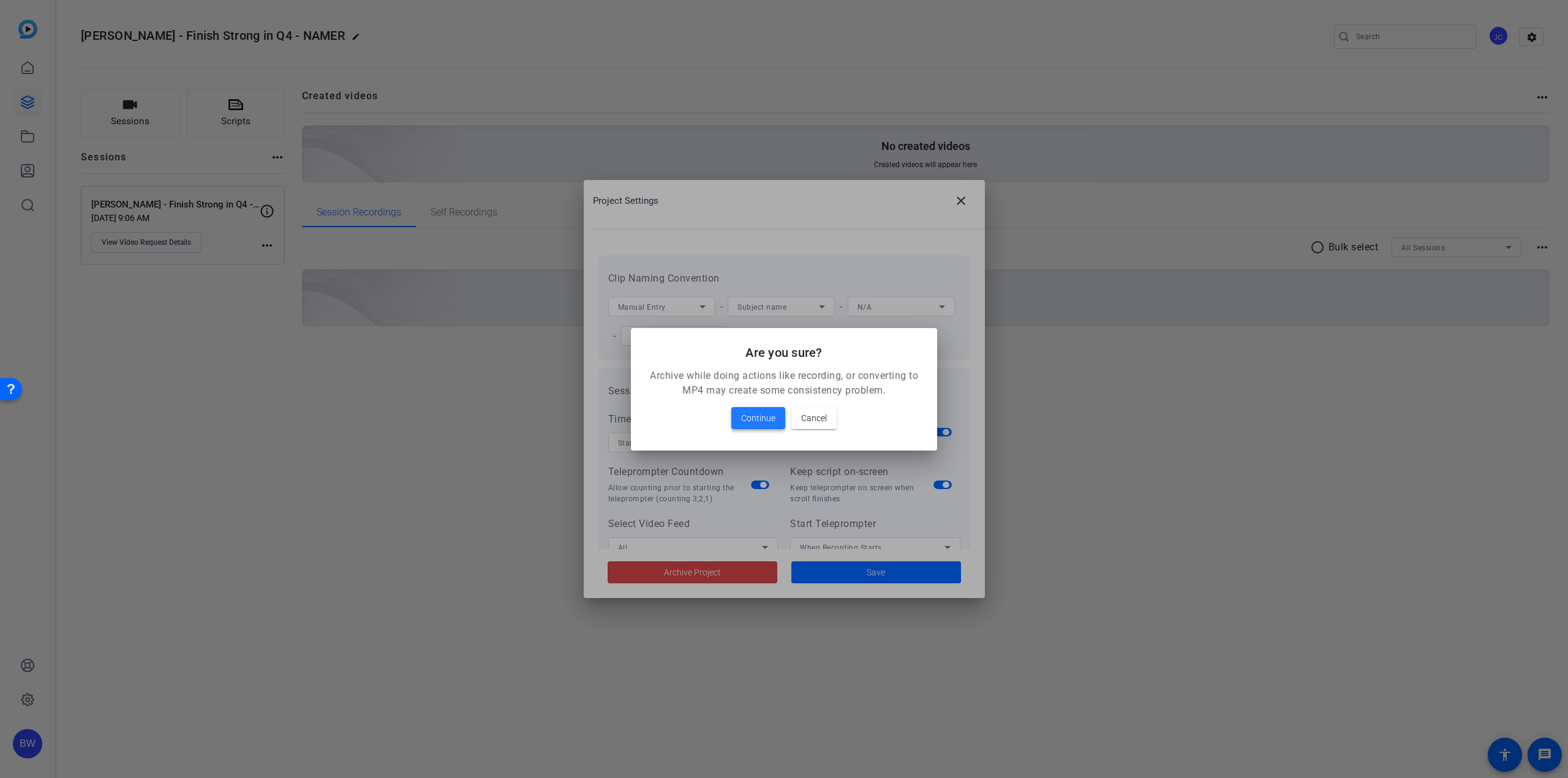
click at [769, 417] on span "Continue" at bounding box center [759, 417] width 34 height 15
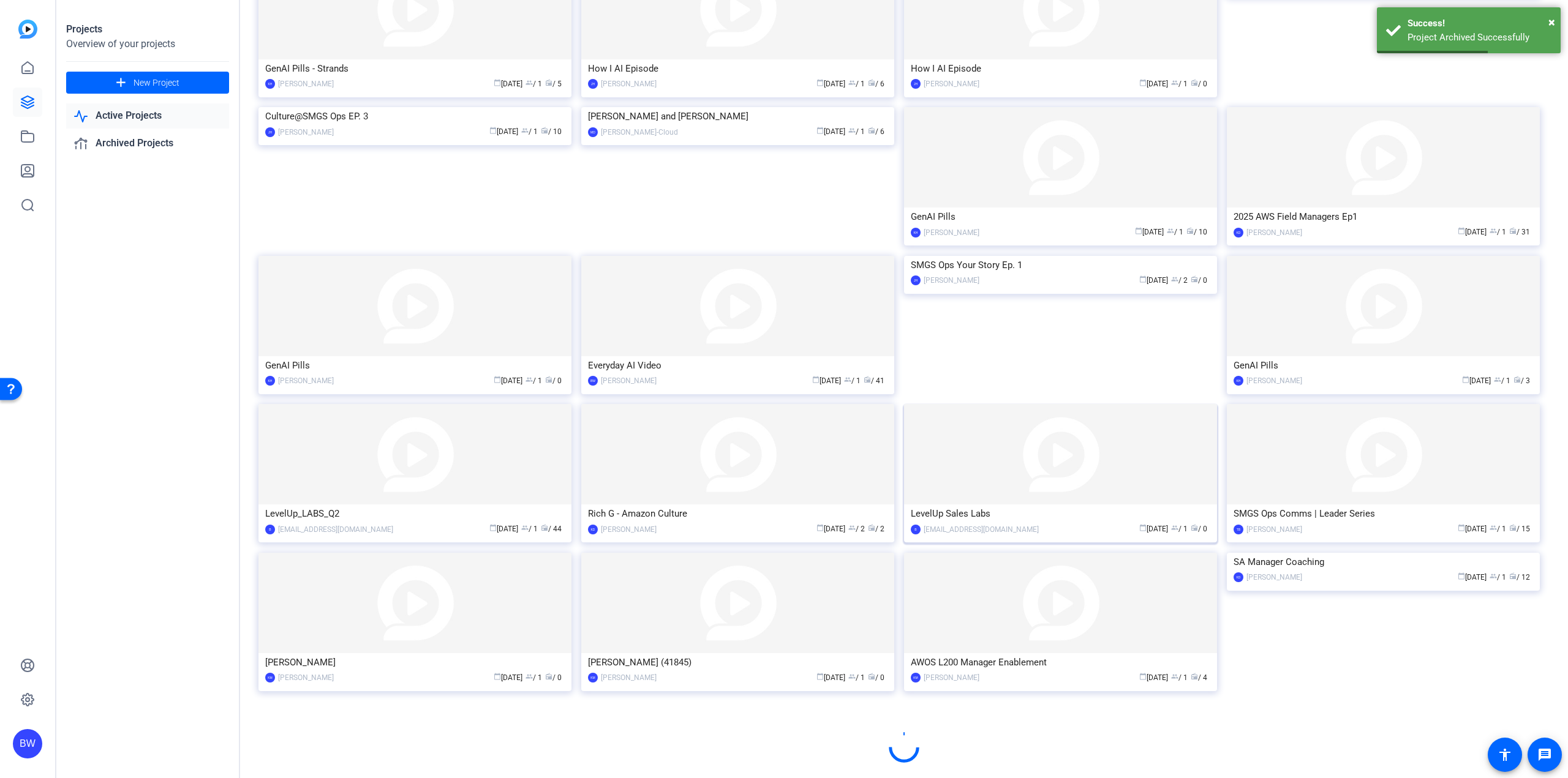
scroll to position [295, 0]
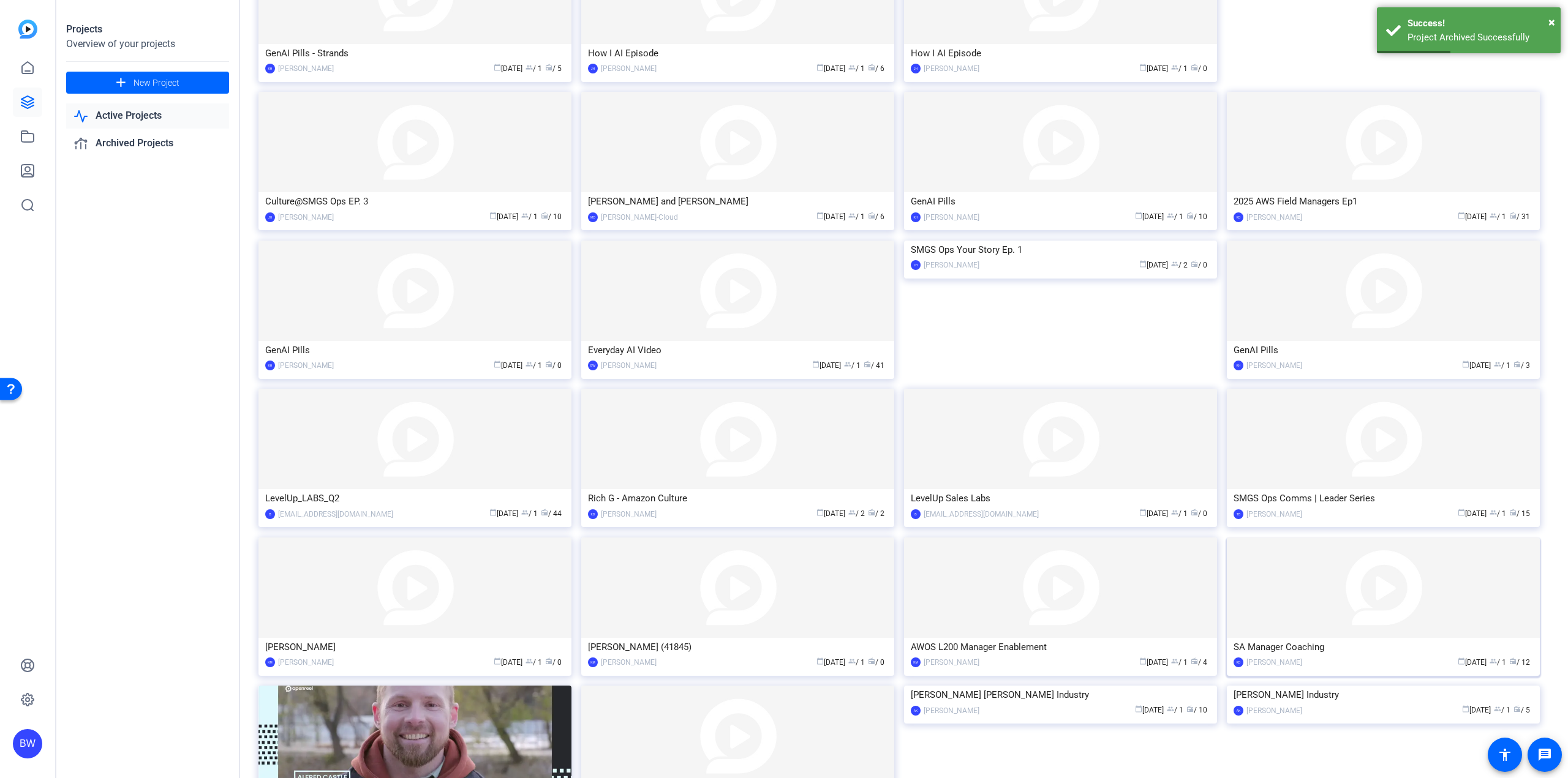
click at [1287, 621] on img at bounding box center [1383, 588] width 313 height 101
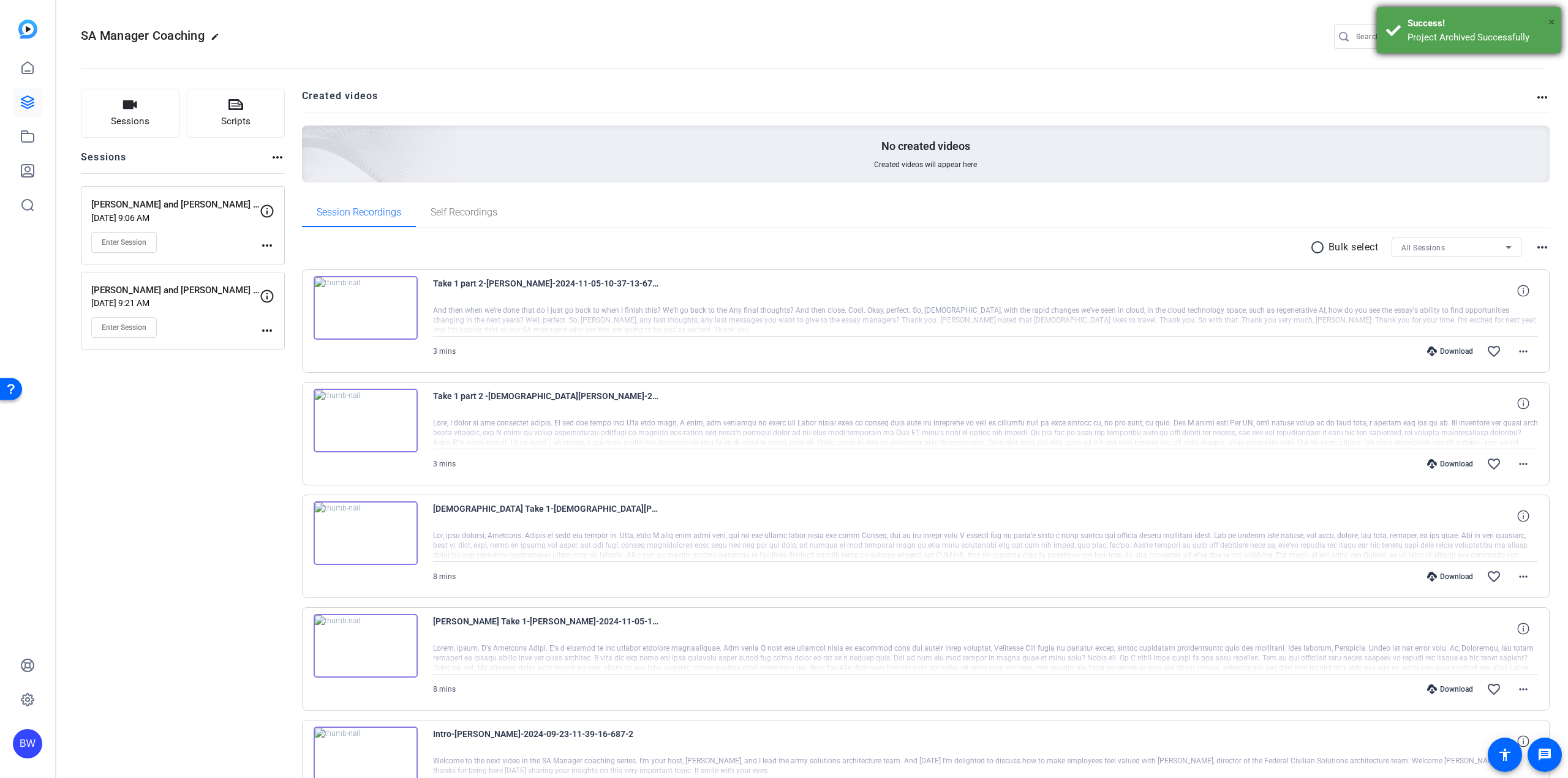
click at [1553, 22] on span "×" at bounding box center [1552, 22] width 7 height 15
click at [1522, 41] on mat-icon "settings" at bounding box center [1532, 37] width 24 height 18
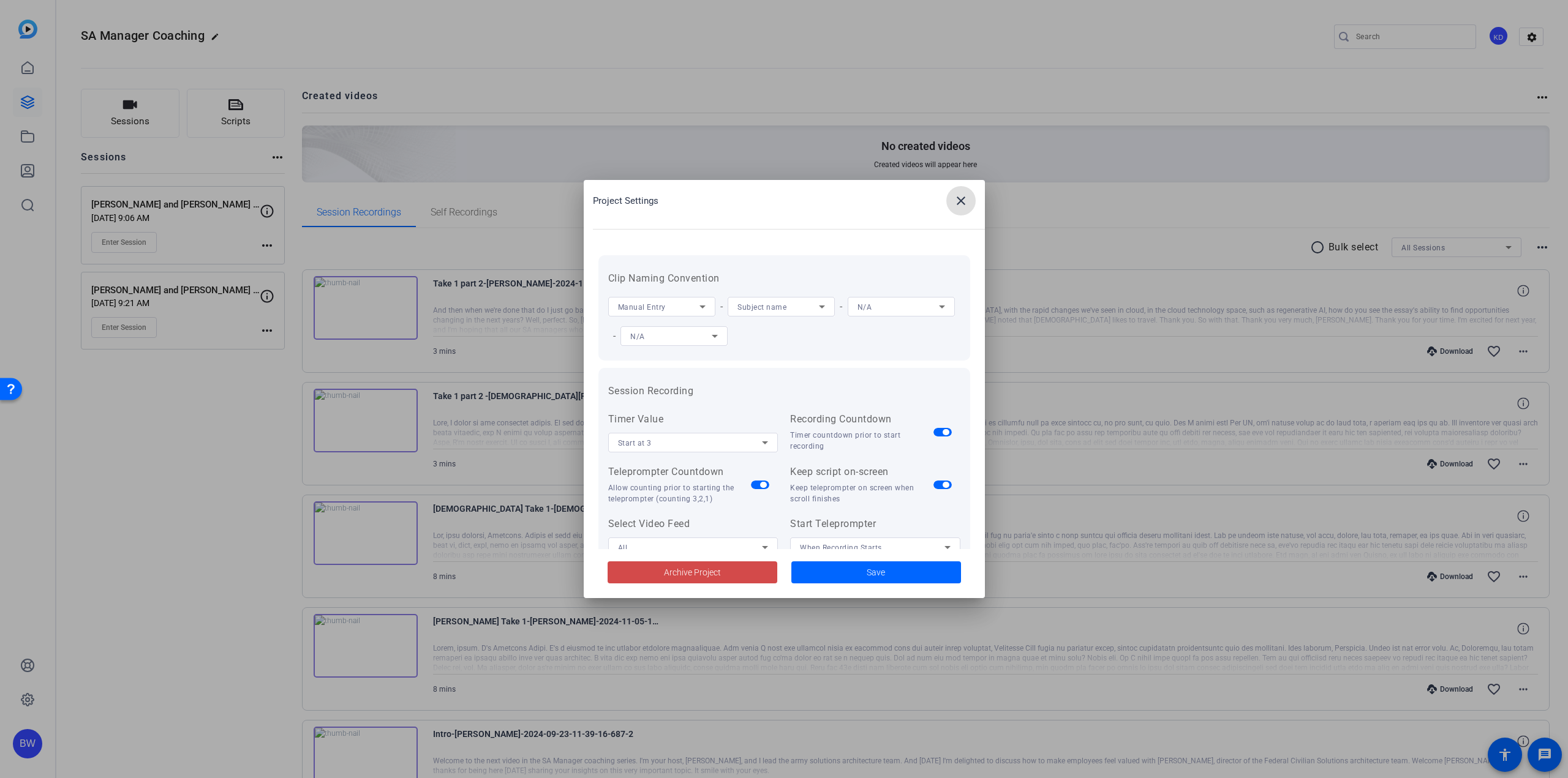
click at [729, 569] on span at bounding box center [692, 572] width 170 height 29
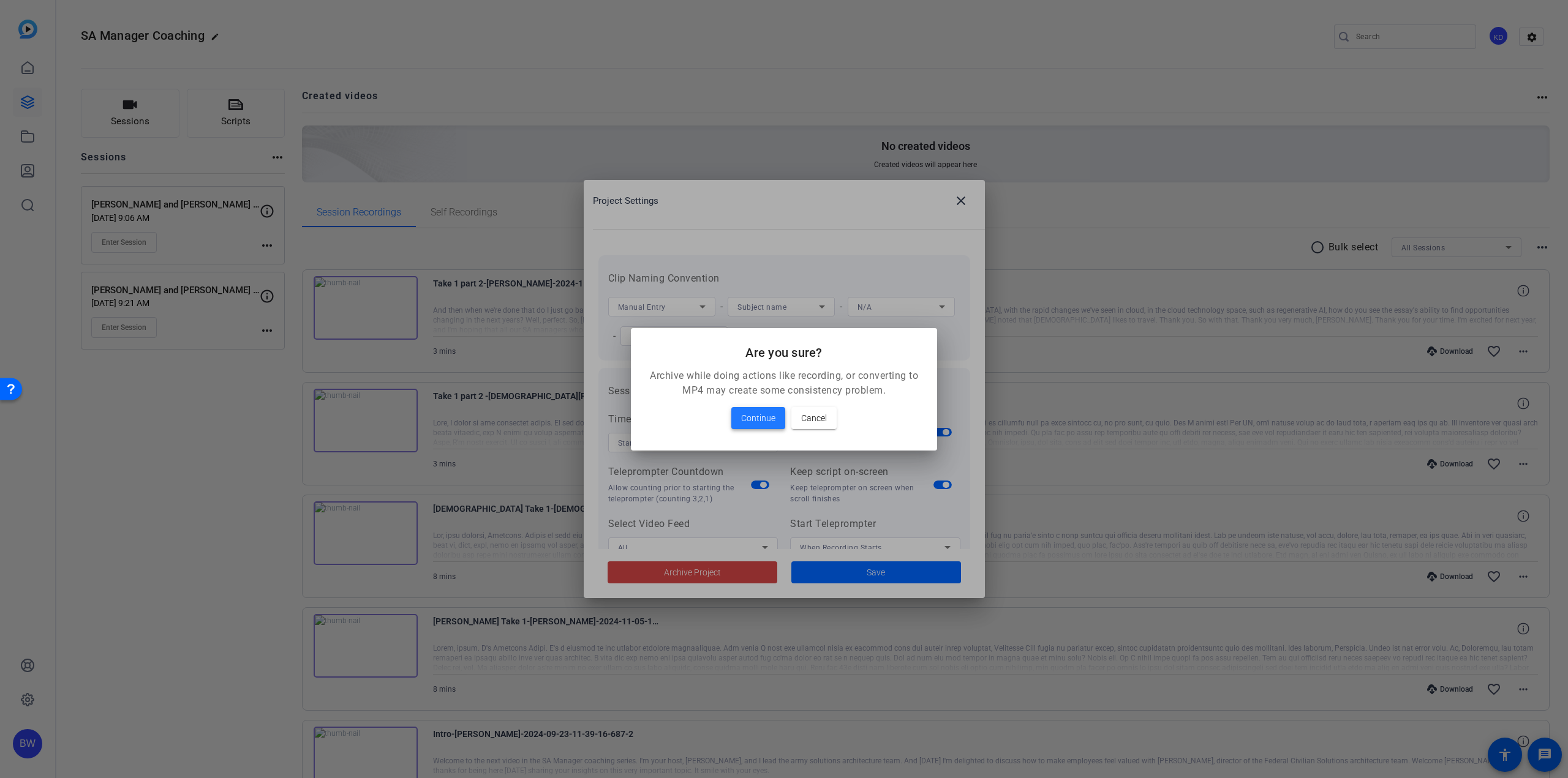
click at [770, 415] on span "Continue" at bounding box center [759, 417] width 34 height 15
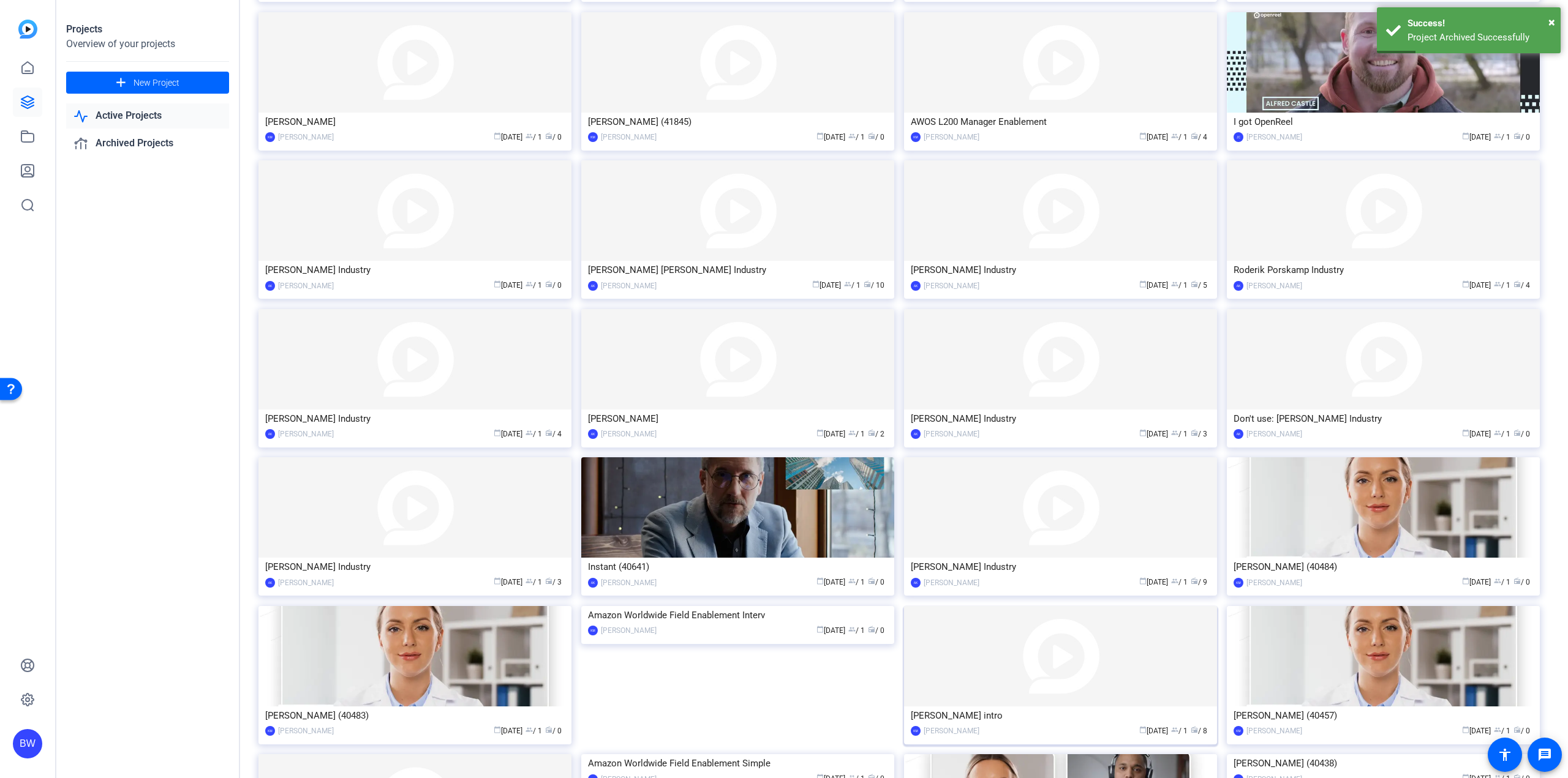
scroll to position [1029, 0]
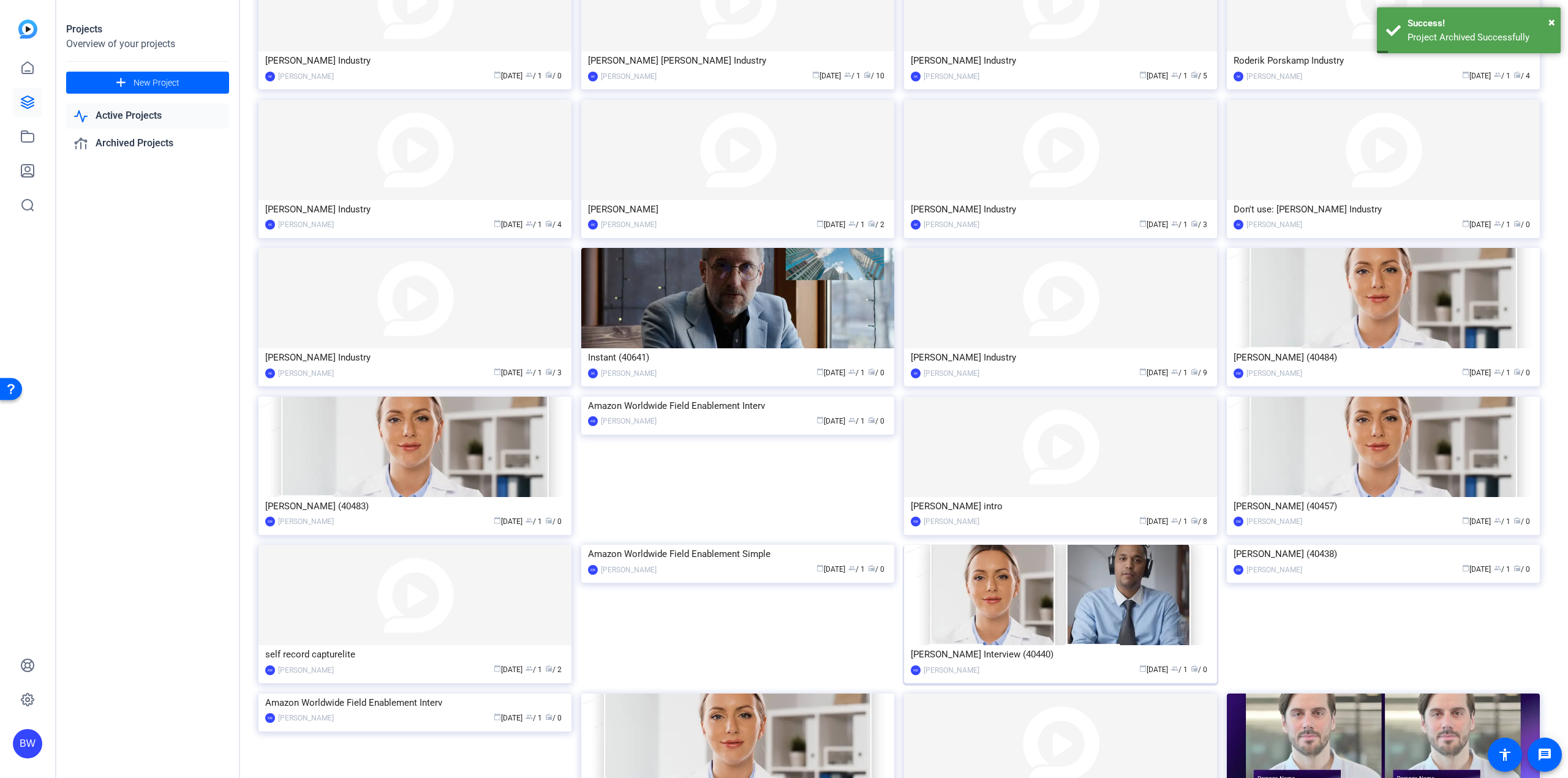
click at [1098, 605] on img at bounding box center [1060, 595] width 313 height 101
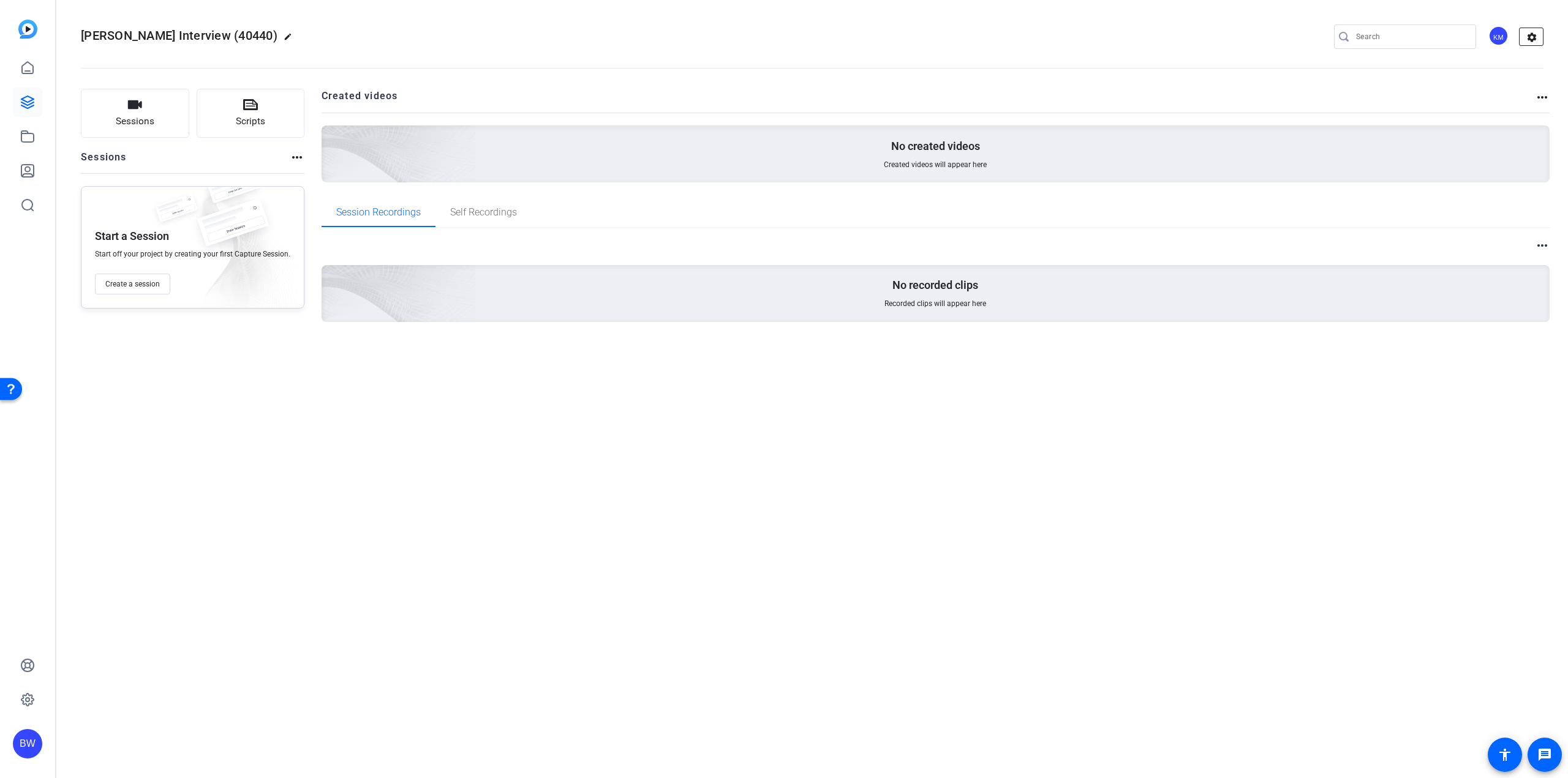
click at [1527, 40] on mat-icon "settings" at bounding box center [1532, 37] width 24 height 18
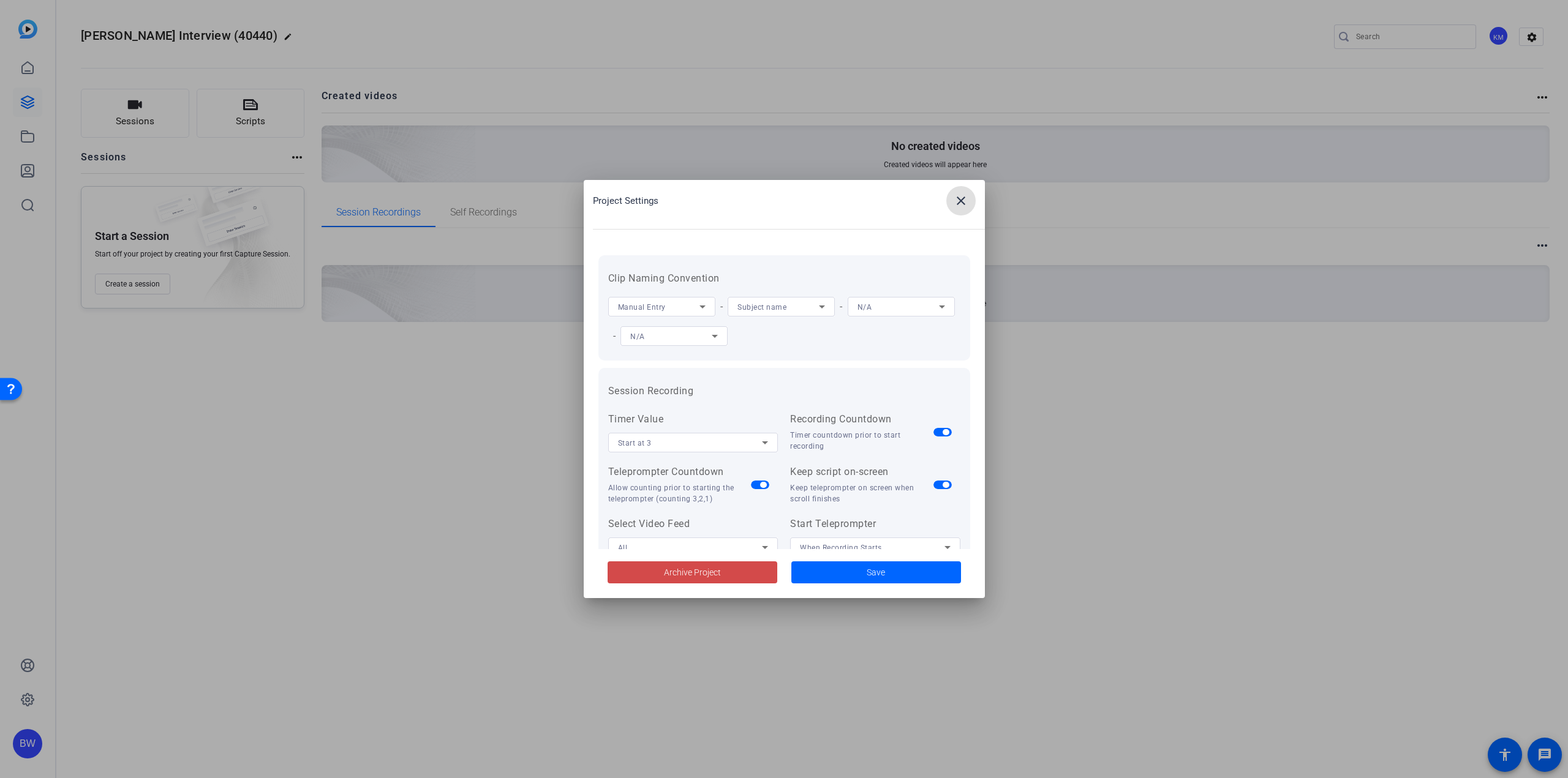
click at [745, 579] on span at bounding box center [692, 572] width 170 height 29
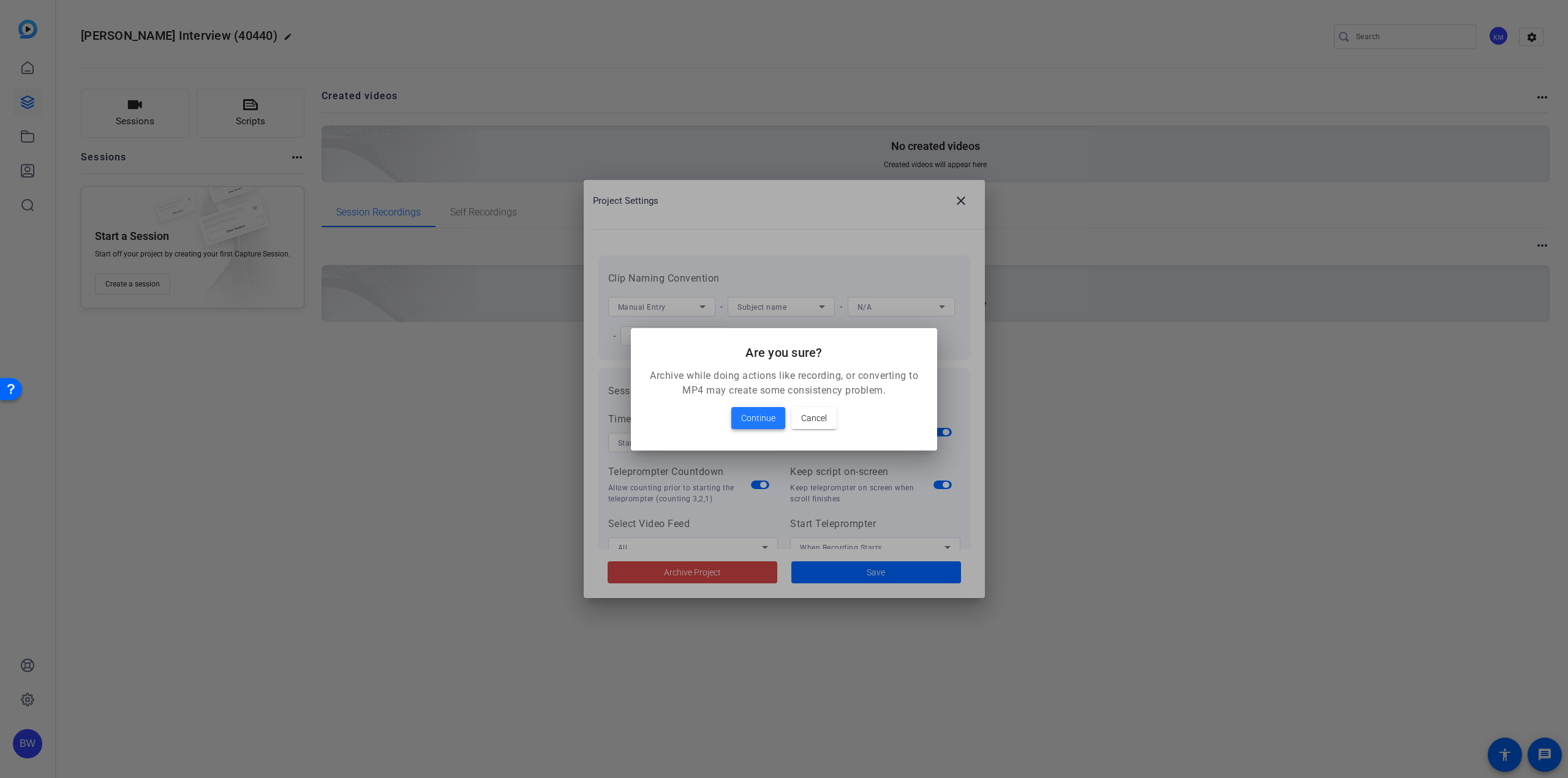
click at [769, 425] on span at bounding box center [758, 418] width 54 height 29
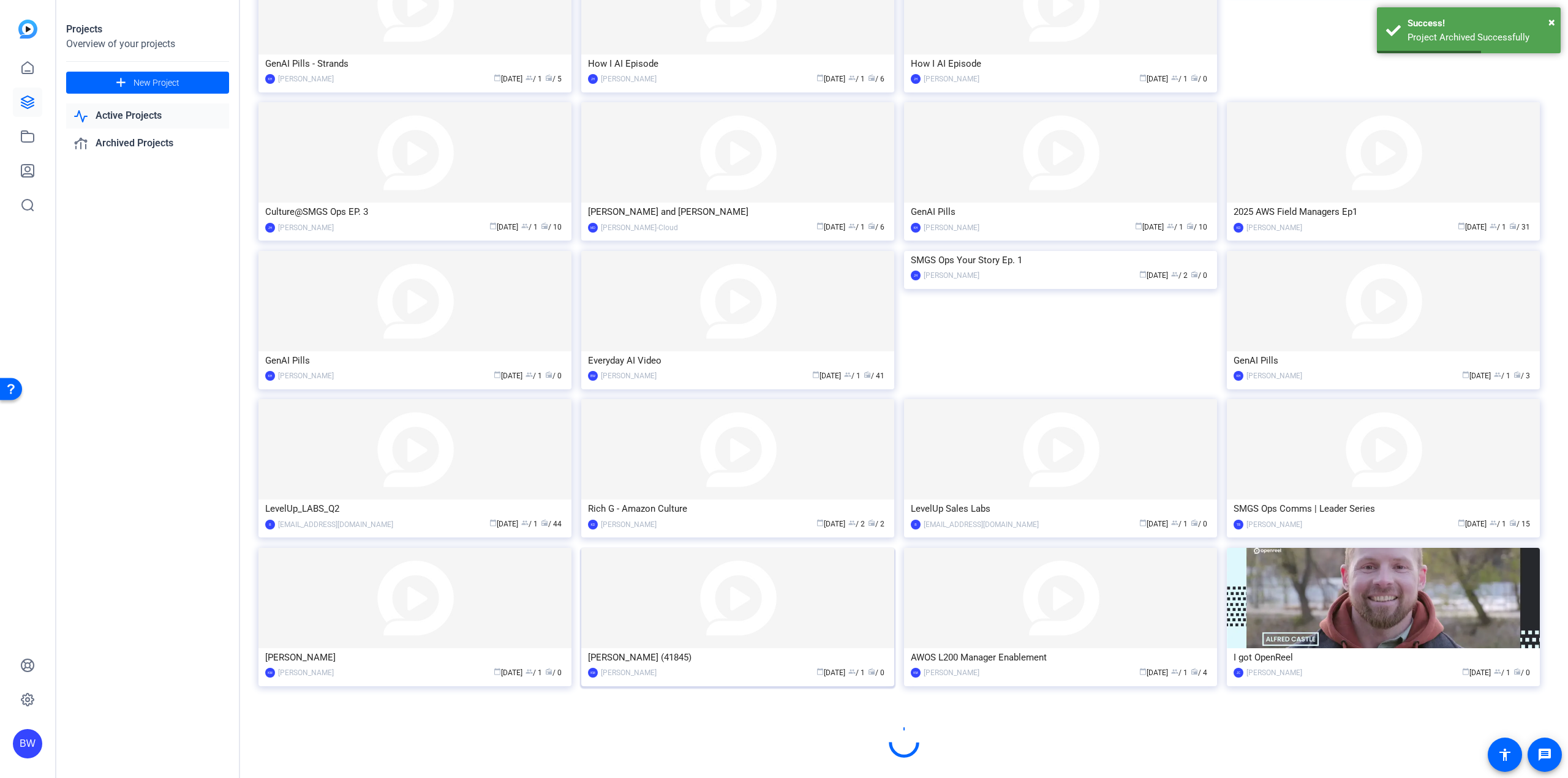
scroll to position [295, 0]
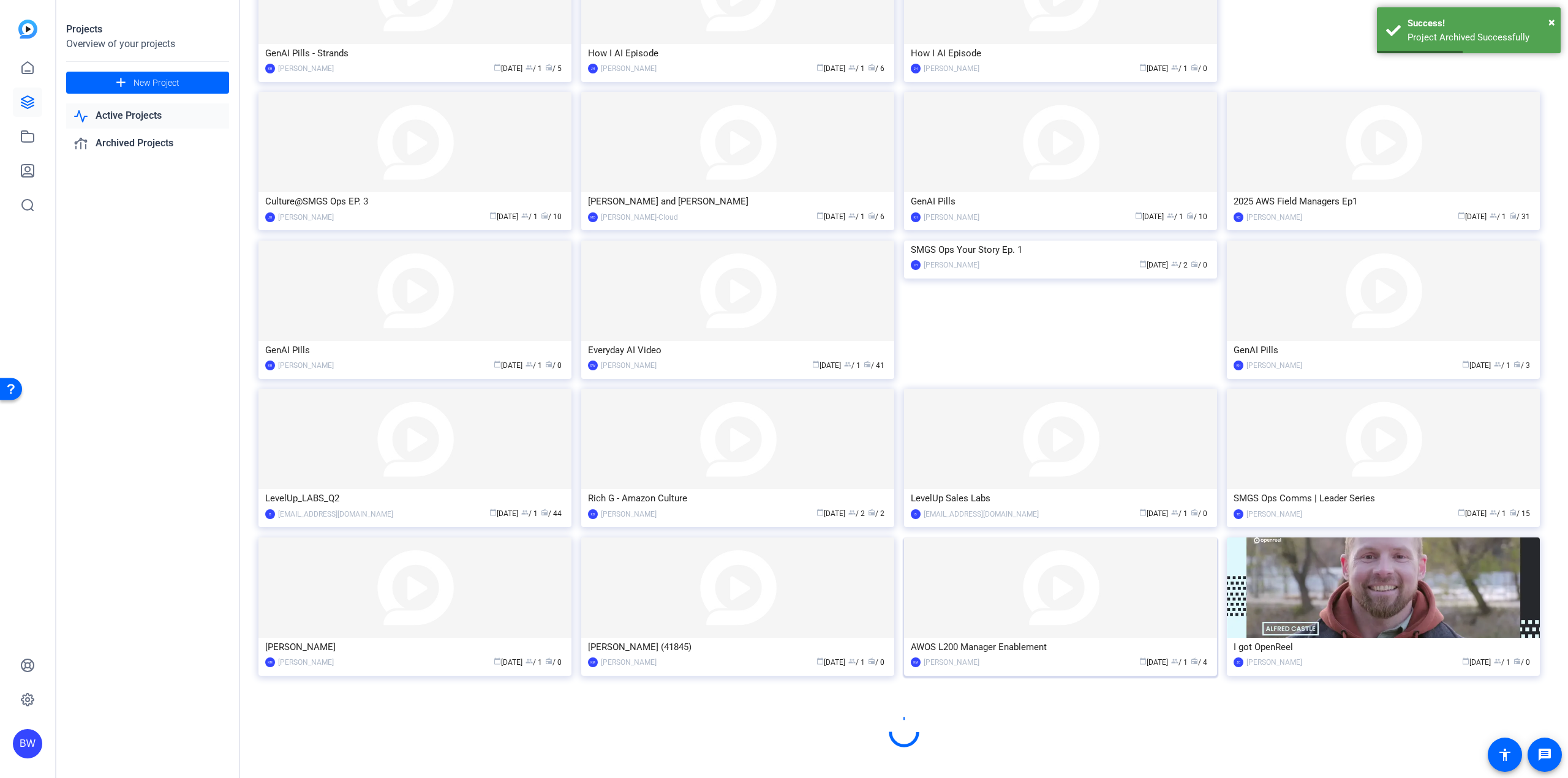
click at [995, 616] on img at bounding box center [1060, 588] width 313 height 101
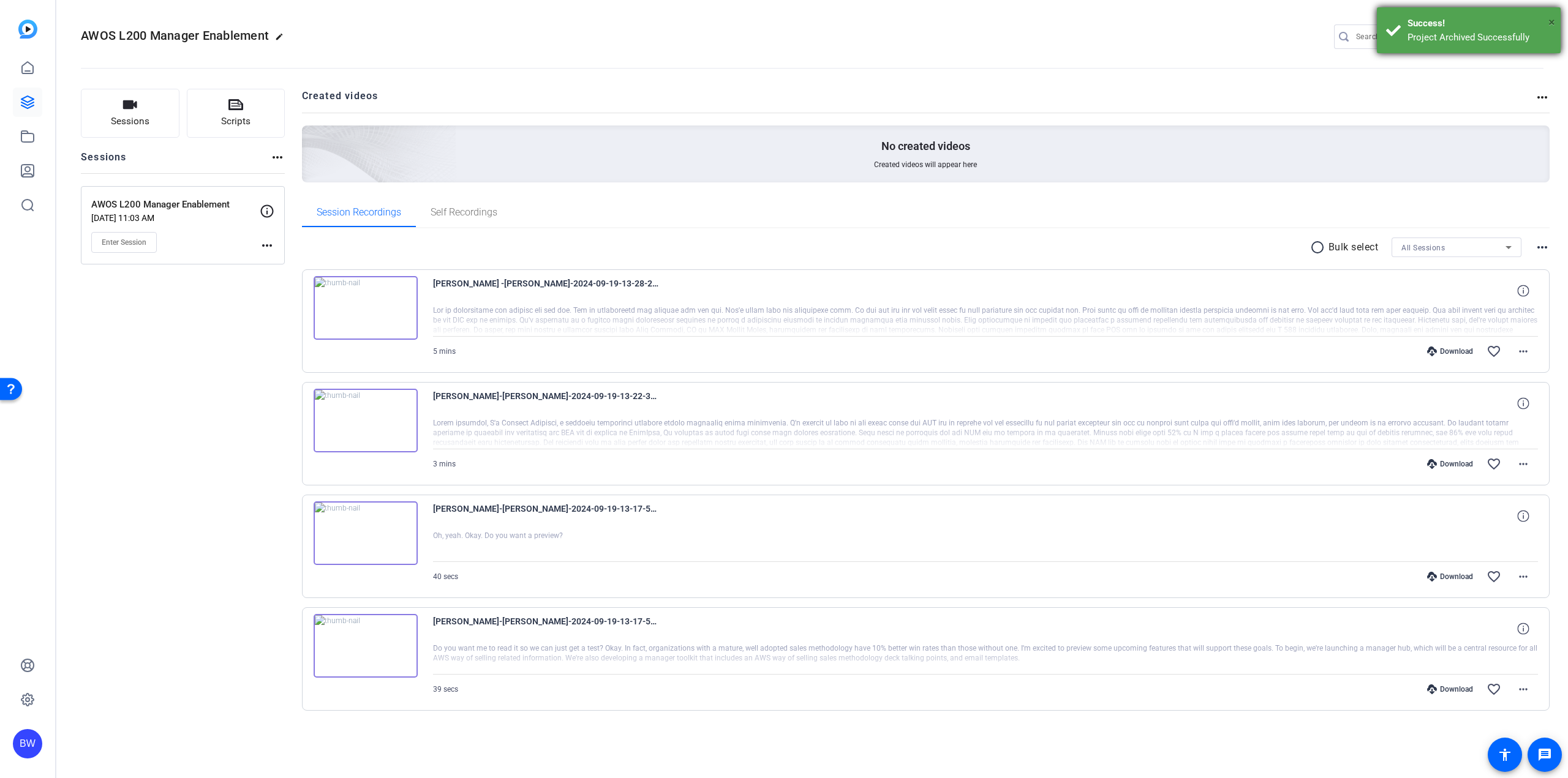
click at [1550, 18] on span "×" at bounding box center [1552, 22] width 7 height 15
click at [1531, 34] on mat-icon "settings" at bounding box center [1532, 37] width 24 height 18
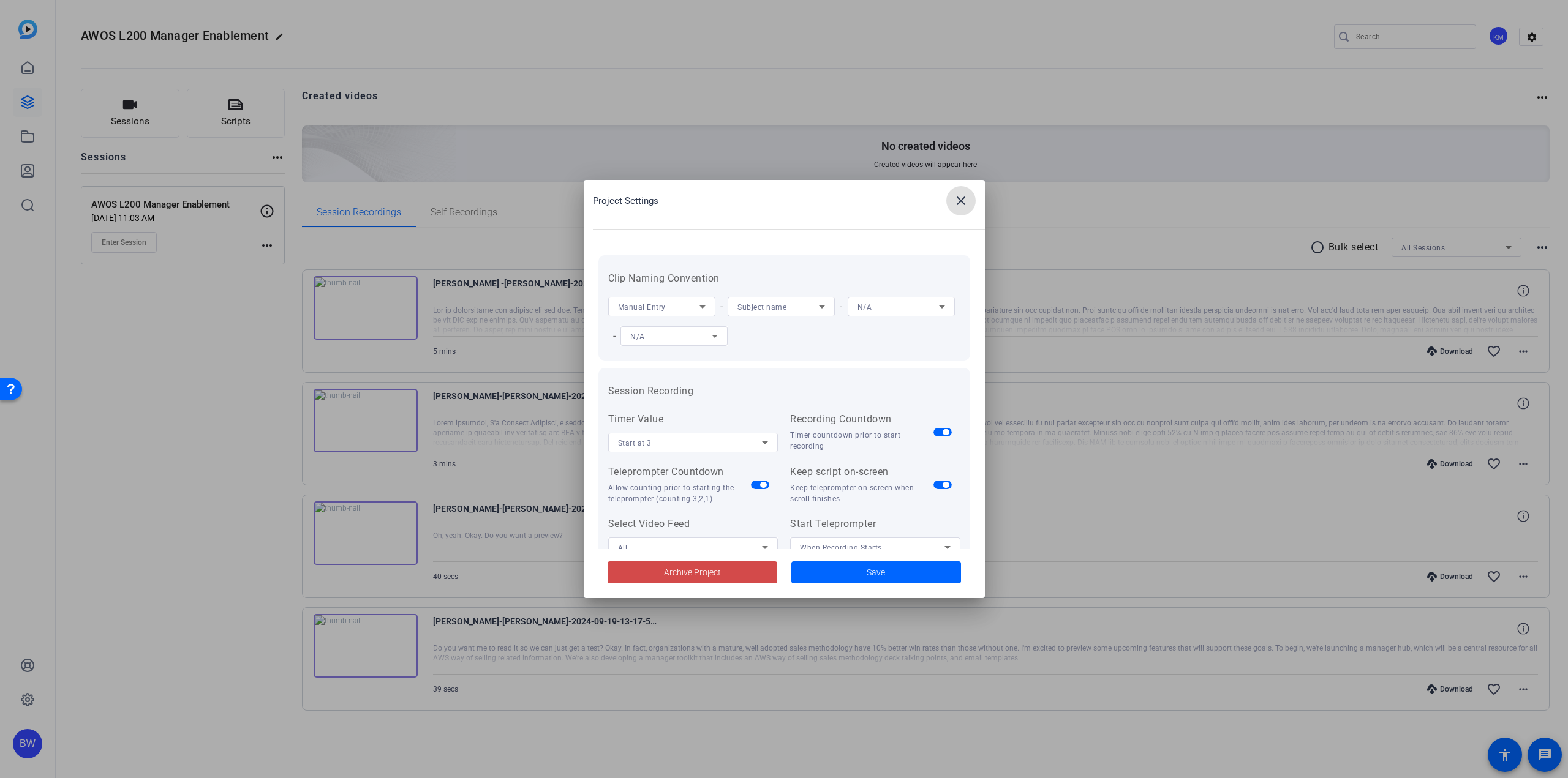
click at [685, 566] on span "Archive Project" at bounding box center [692, 572] width 57 height 13
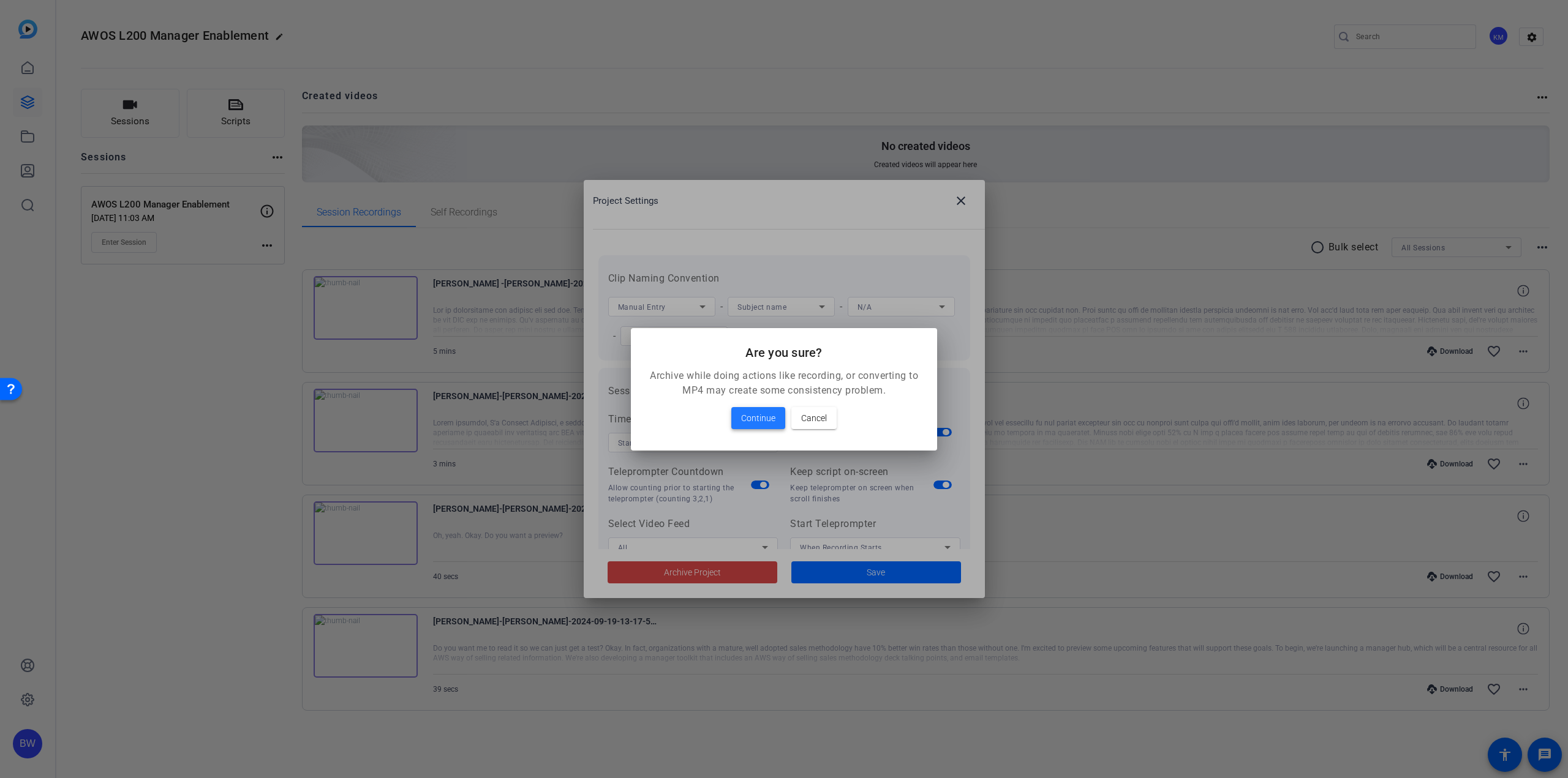
click at [772, 415] on span "Continue" at bounding box center [759, 417] width 34 height 15
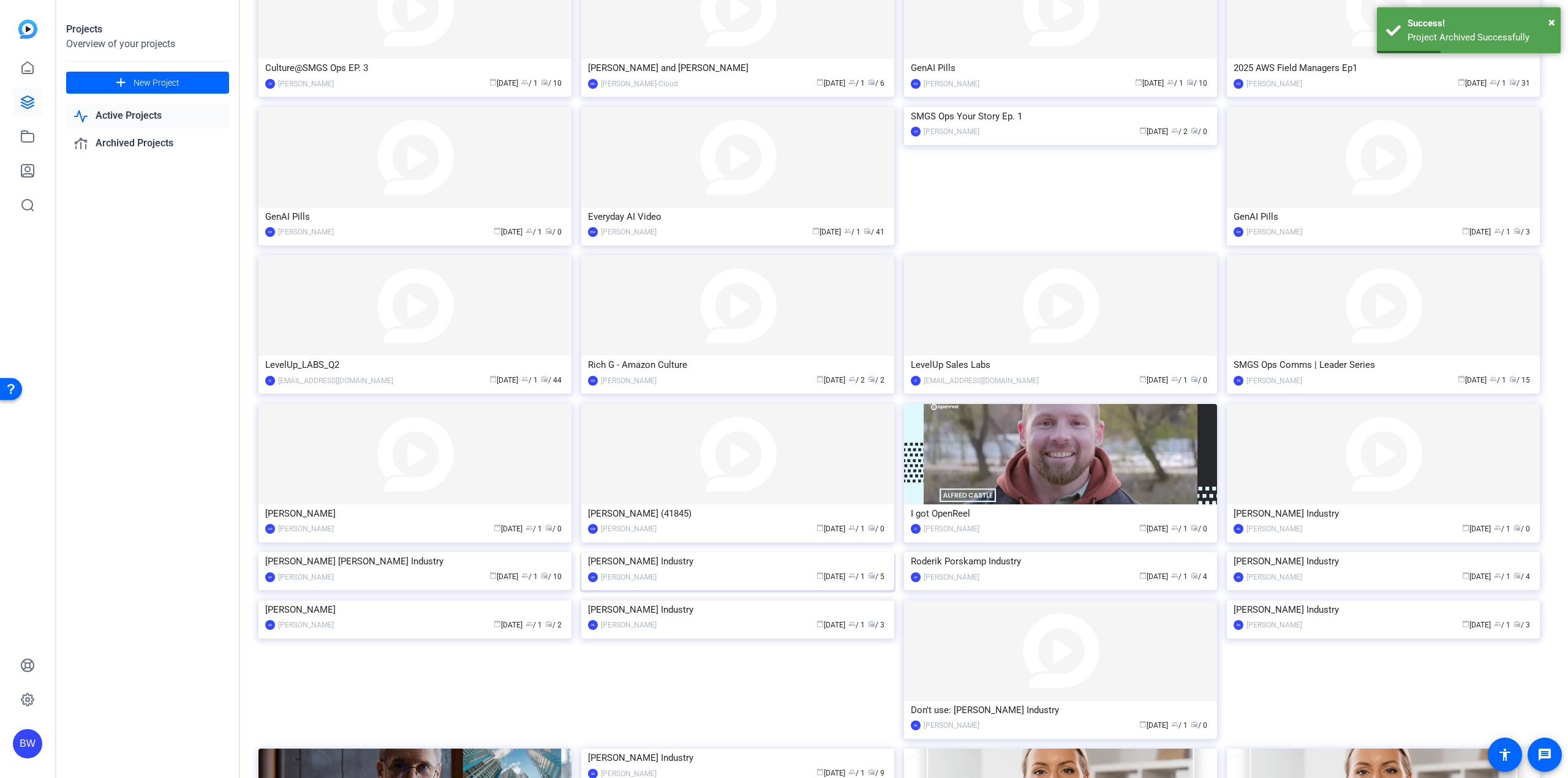
scroll to position [602, 0]
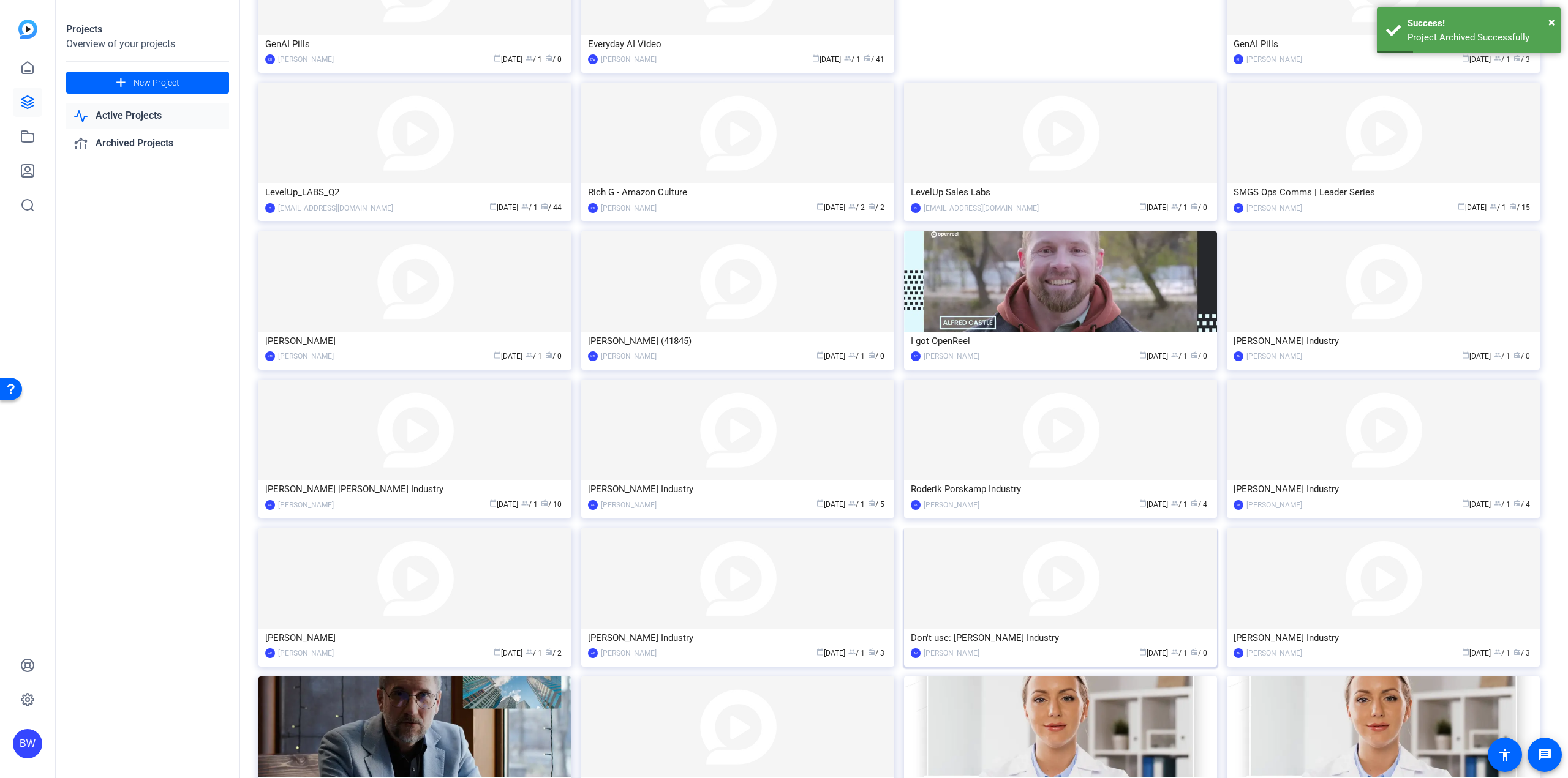
click at [1018, 599] on img at bounding box center [1060, 578] width 313 height 101
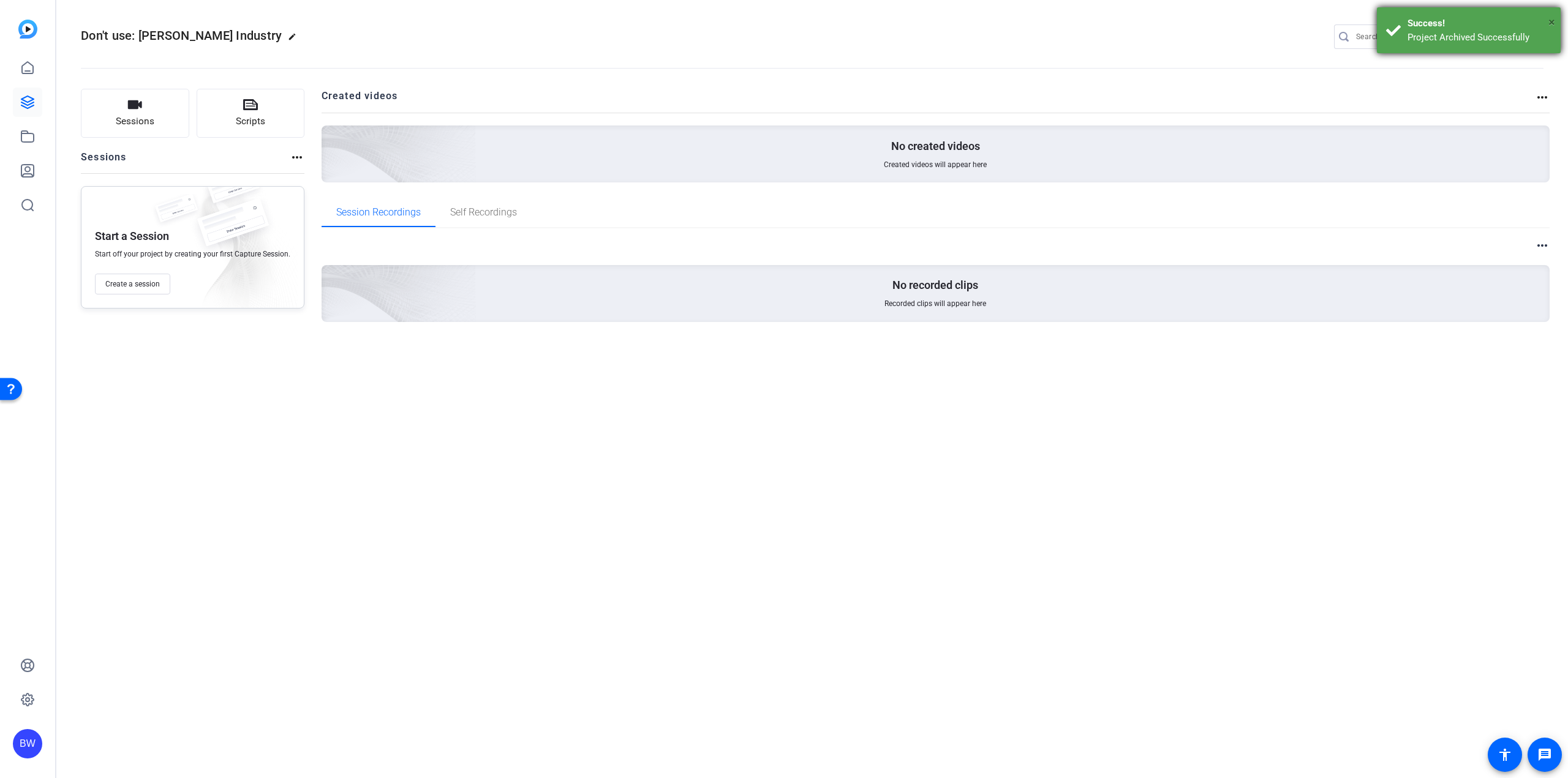
click at [1551, 22] on span "×" at bounding box center [1552, 22] width 7 height 15
click at [1538, 32] on mat-icon "settings" at bounding box center [1532, 37] width 24 height 18
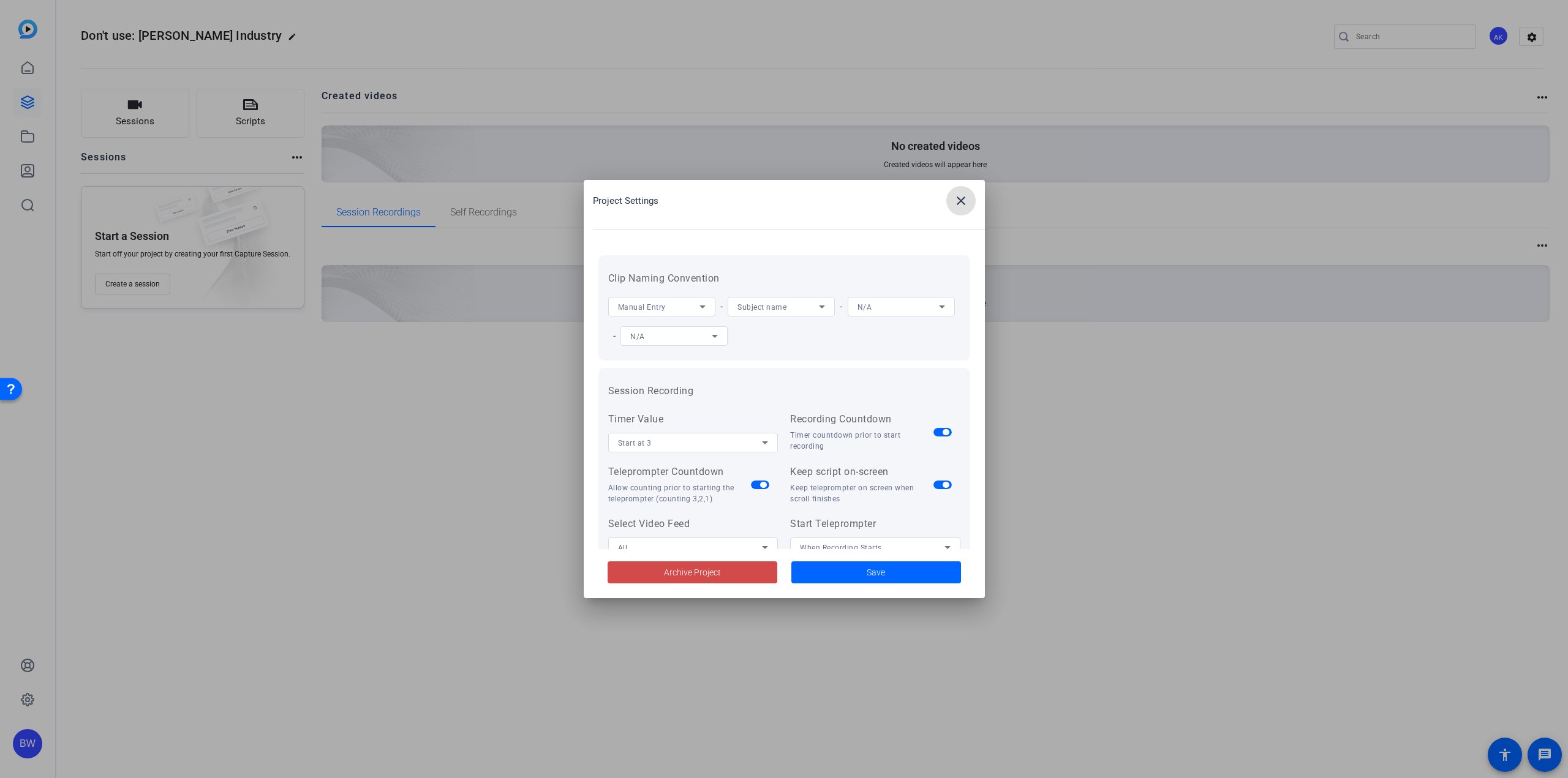
click at [627, 571] on span at bounding box center [692, 572] width 170 height 29
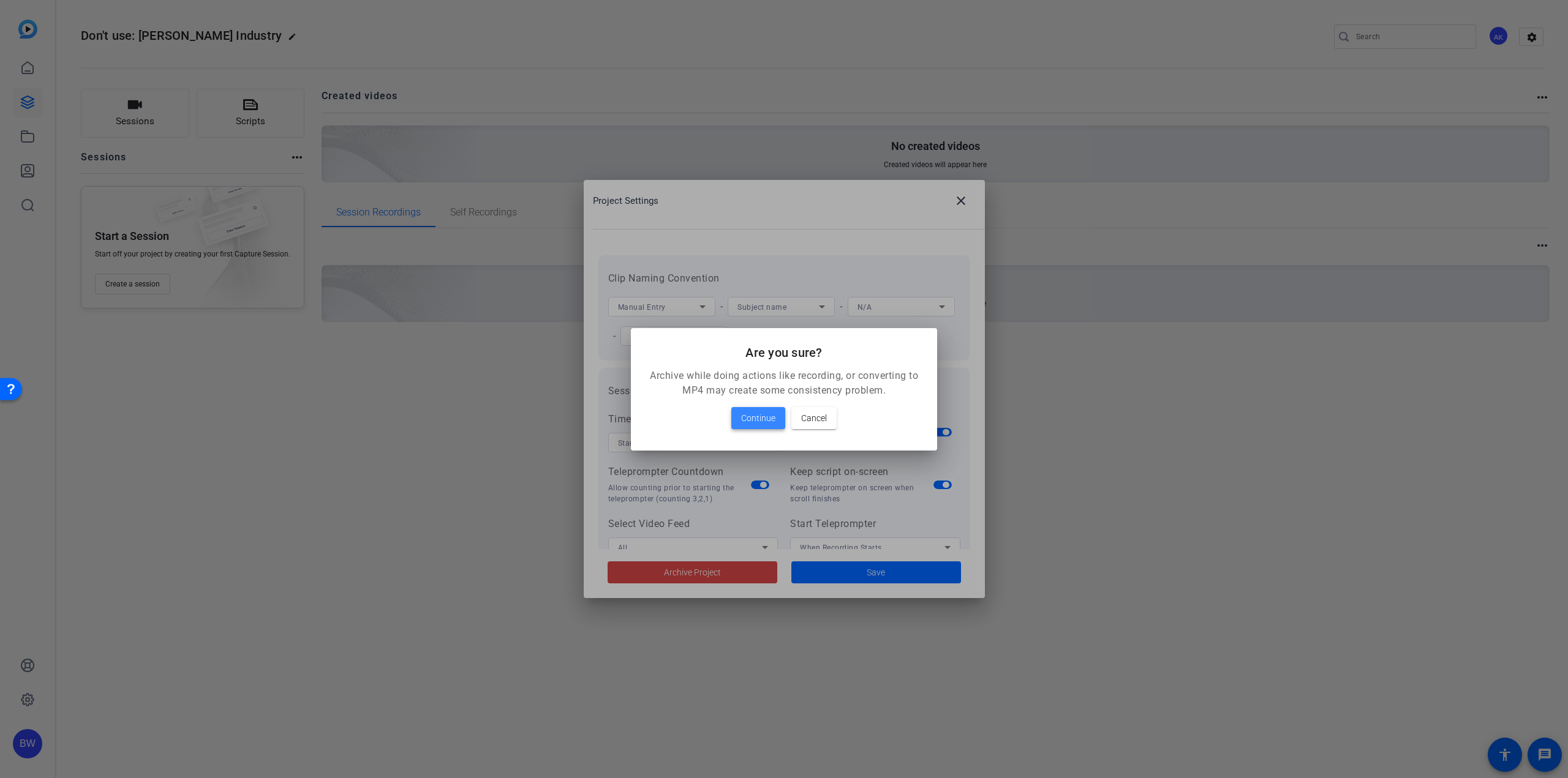
click at [759, 417] on span "Continue" at bounding box center [759, 417] width 34 height 15
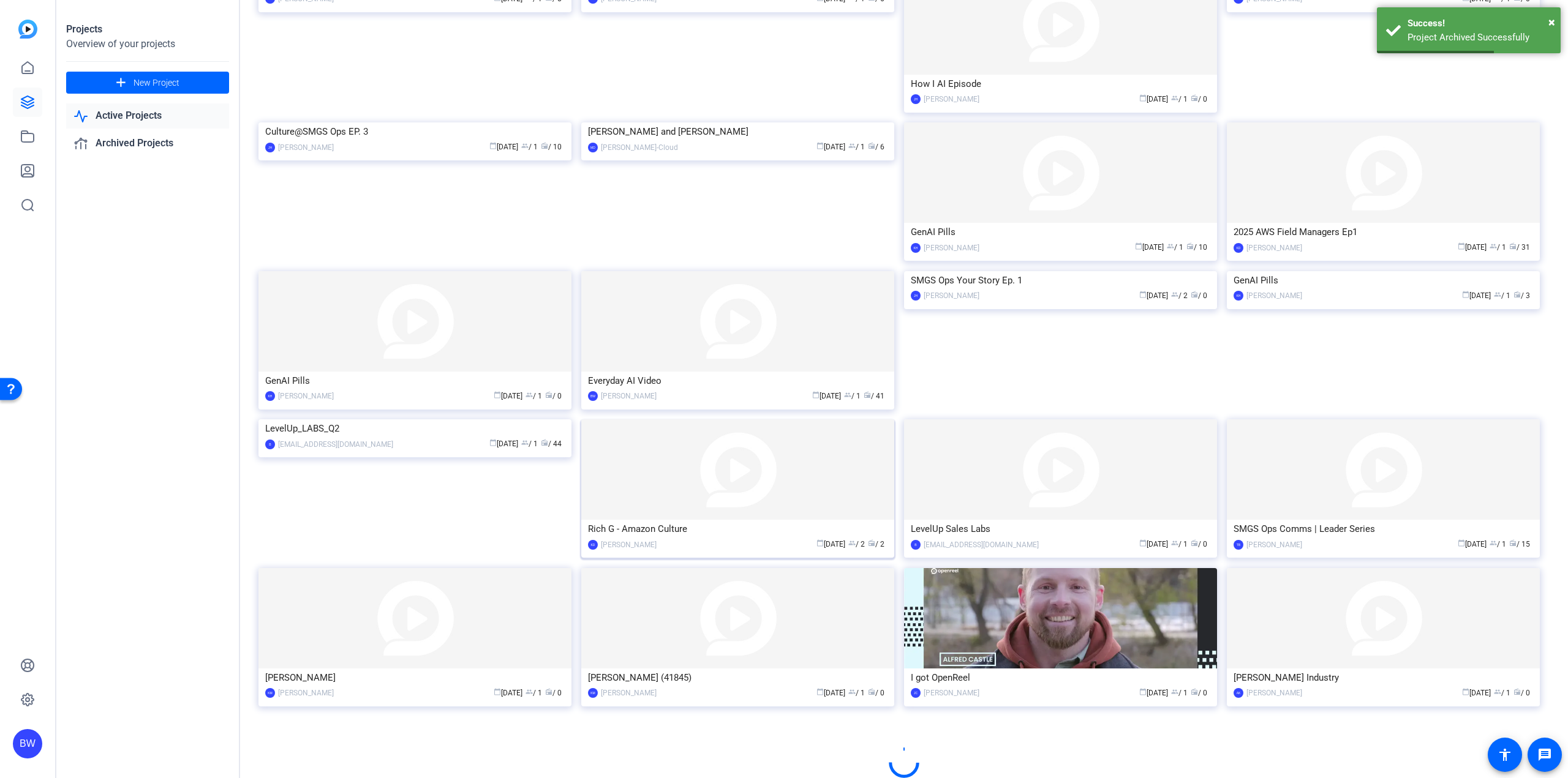
scroll to position [295, 0]
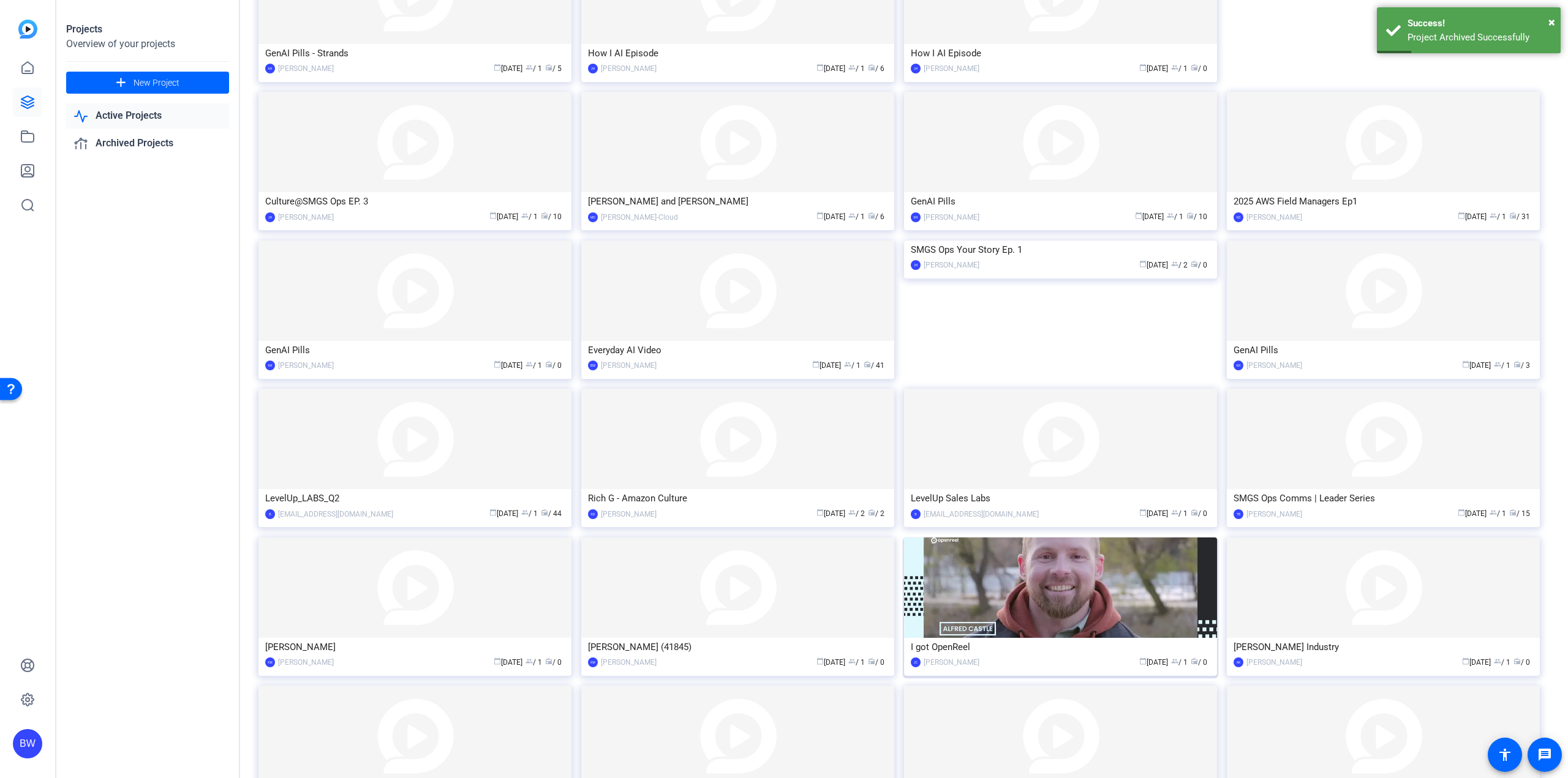
click at [1072, 606] on img at bounding box center [1060, 588] width 313 height 101
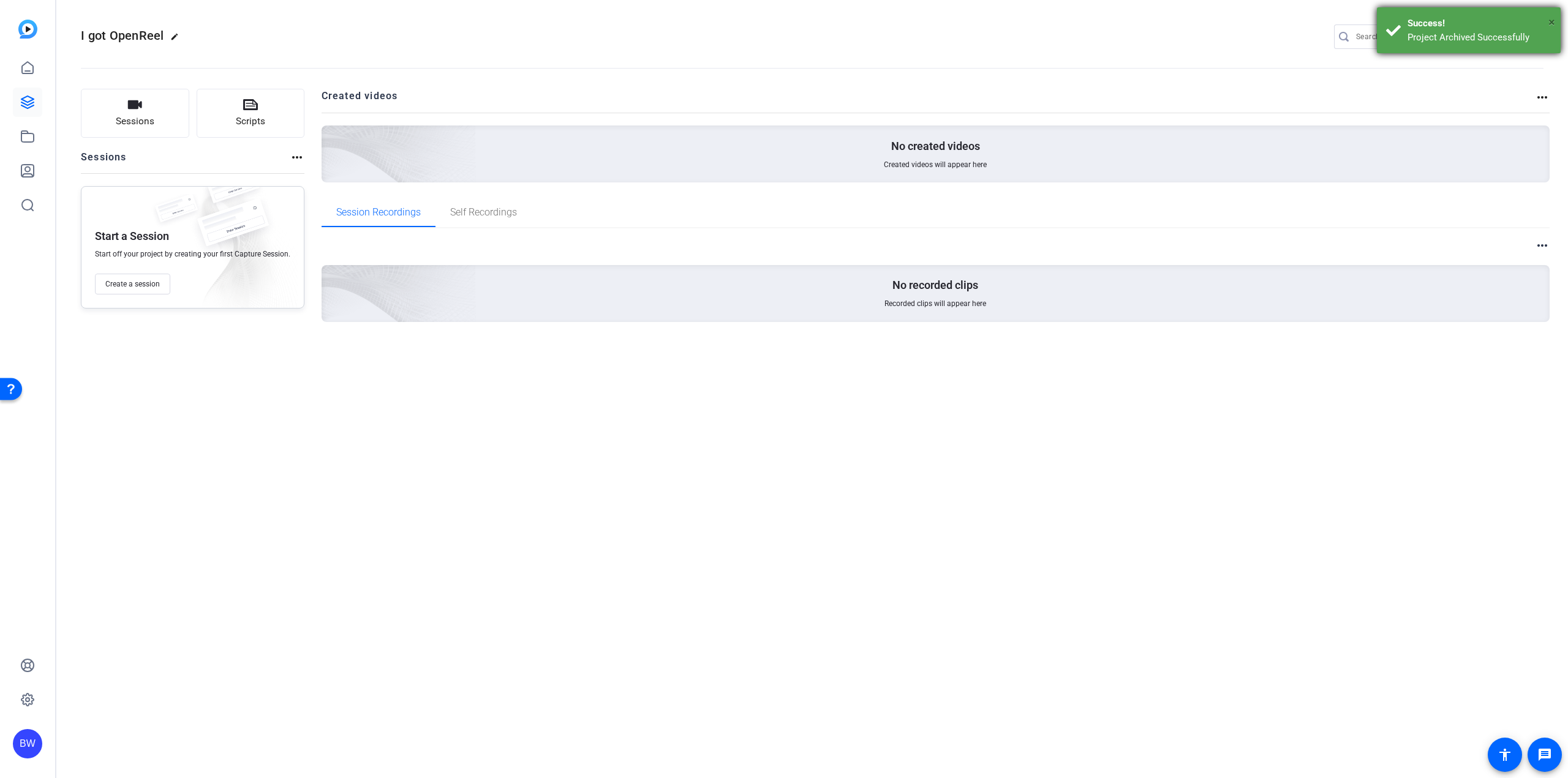
click at [1554, 22] on span "×" at bounding box center [1552, 22] width 7 height 15
click at [1537, 38] on mat-icon "settings" at bounding box center [1532, 37] width 24 height 18
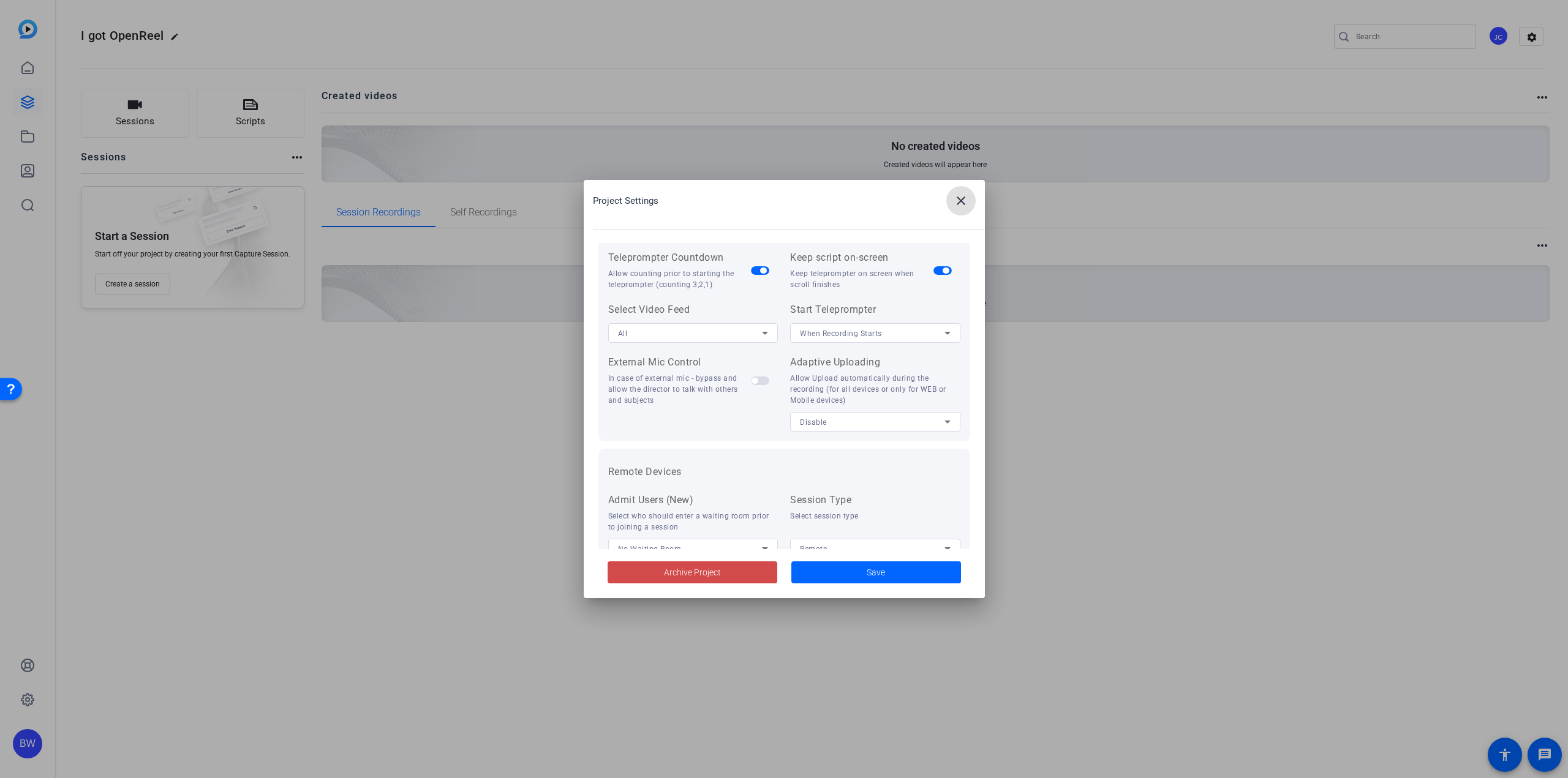
scroll to position [253, 0]
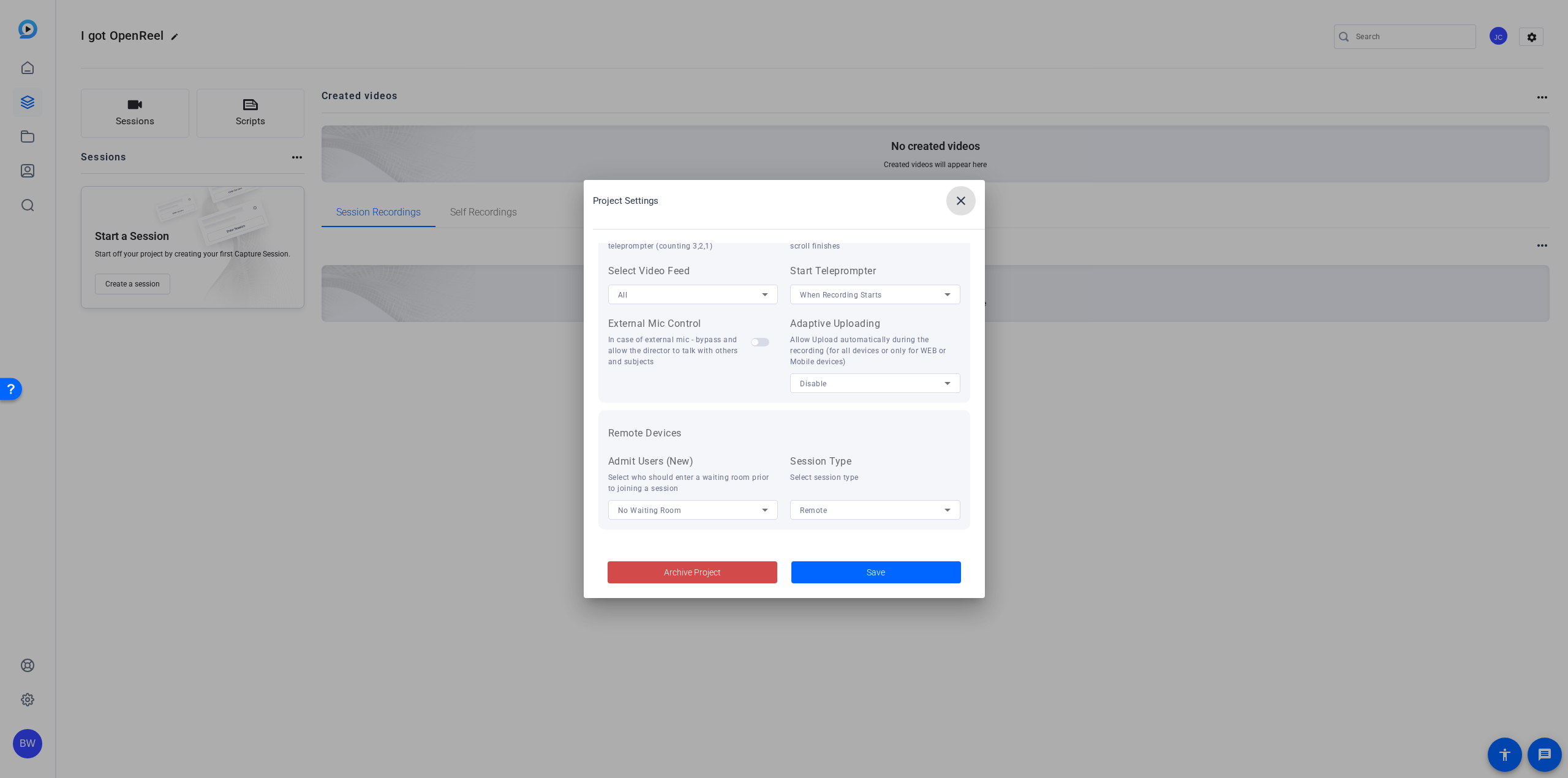
click at [667, 573] on span "Archive Project" at bounding box center [692, 572] width 57 height 13
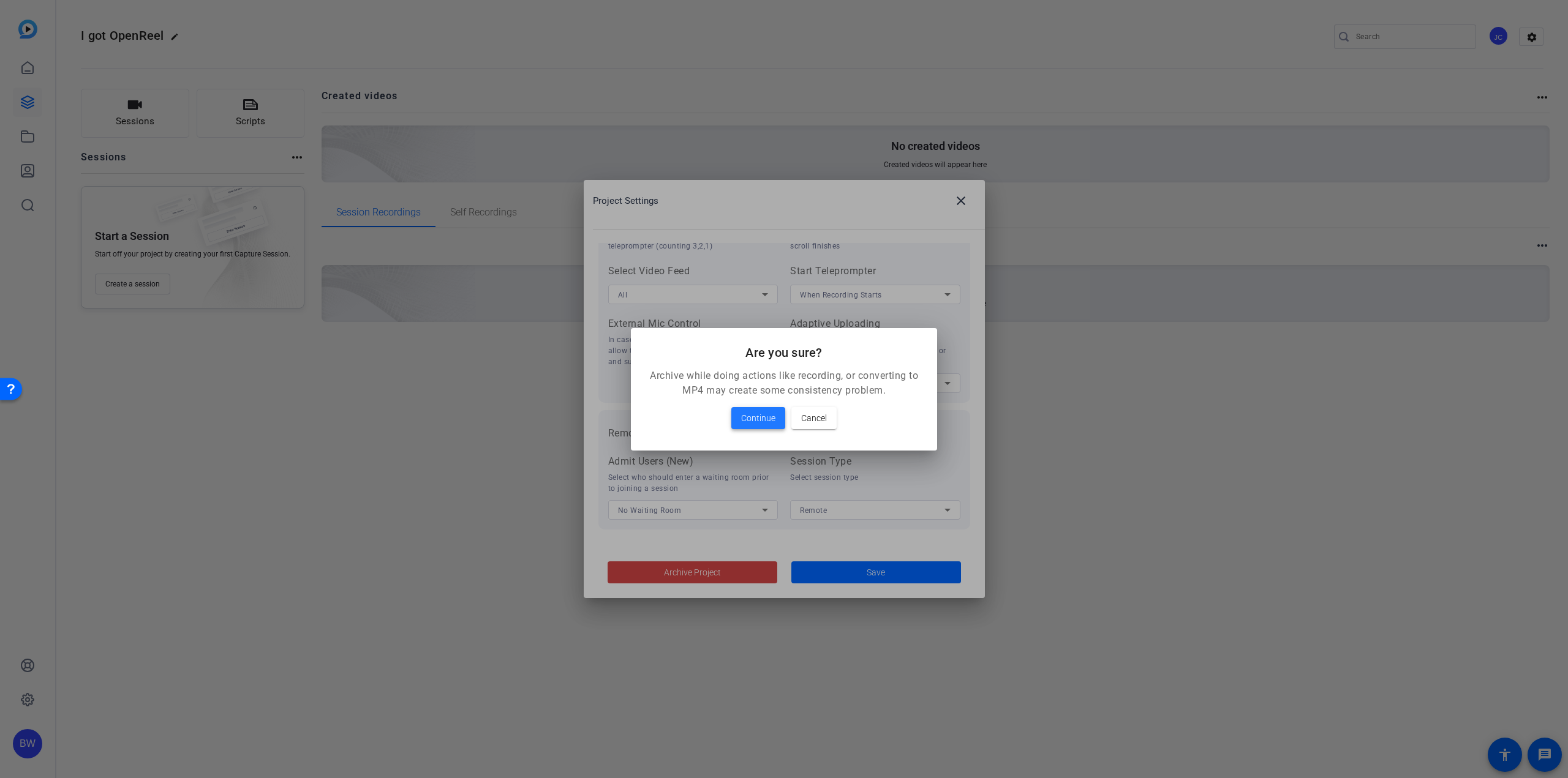
click at [748, 413] on span "Continue" at bounding box center [759, 417] width 34 height 15
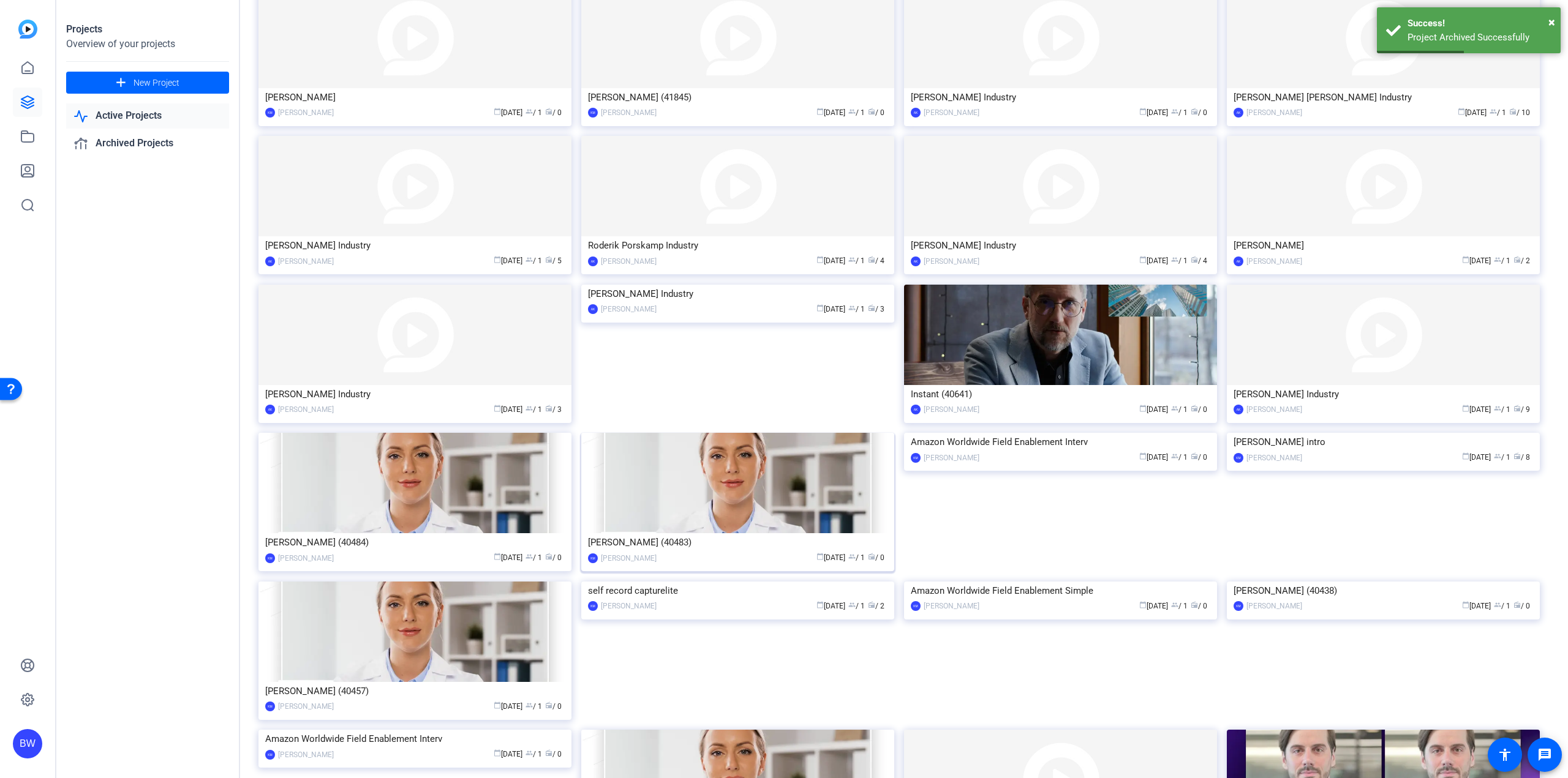
scroll to position [855, 0]
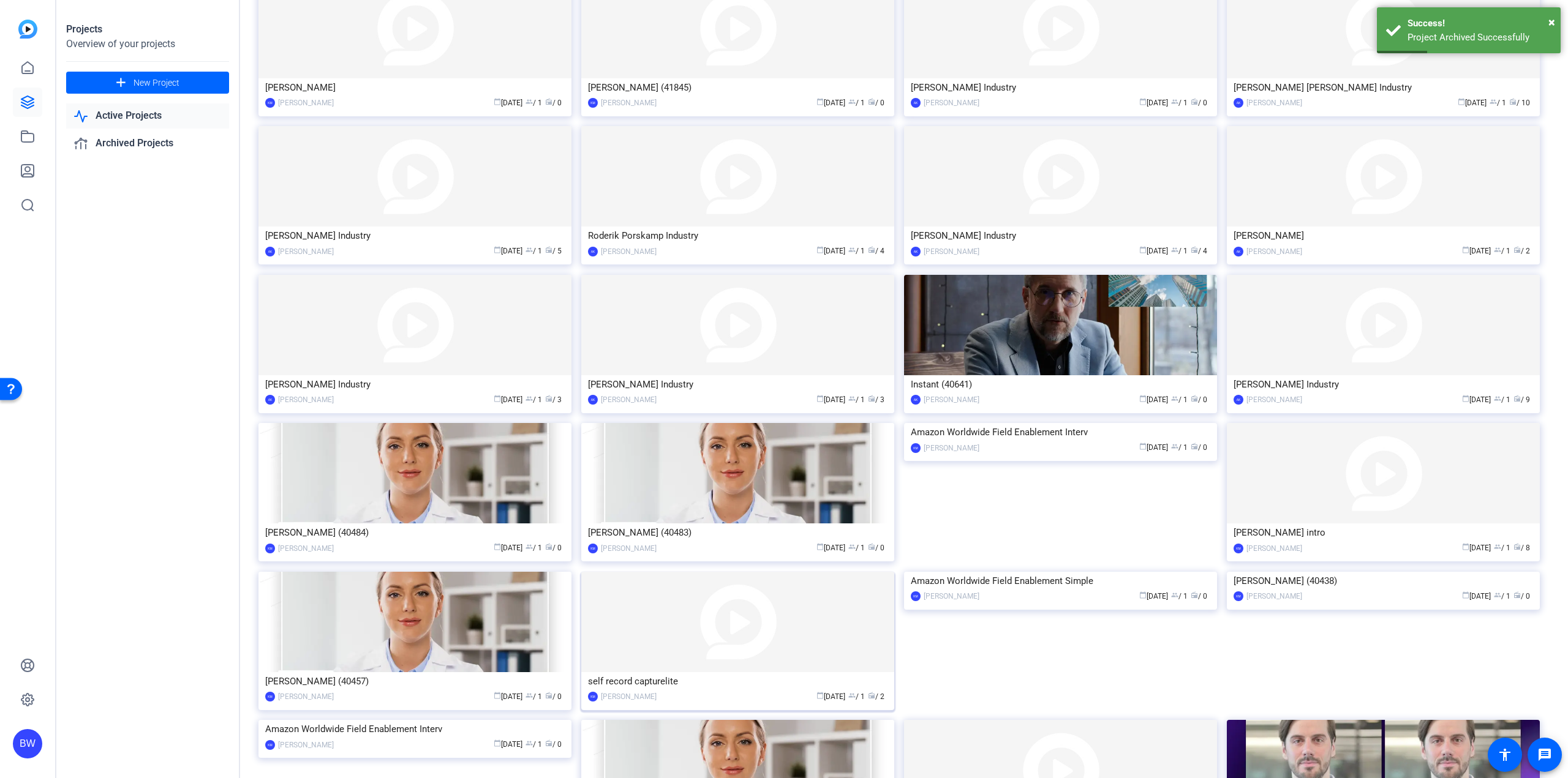
click at [714, 622] on img at bounding box center [737, 621] width 313 height 101
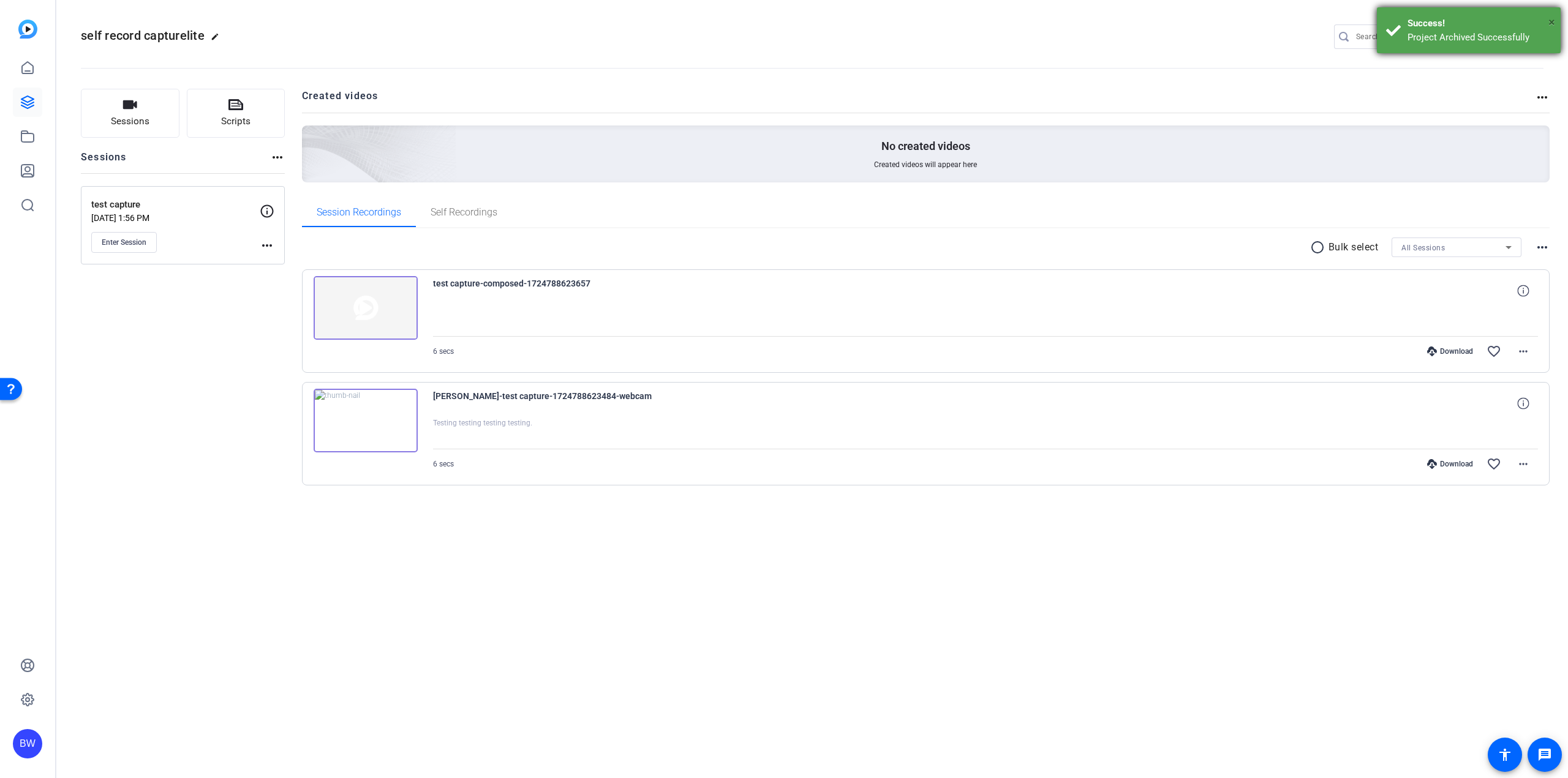
click at [1553, 18] on span "×" at bounding box center [1552, 22] width 7 height 15
click at [1535, 34] on mat-icon "settings" at bounding box center [1532, 37] width 24 height 18
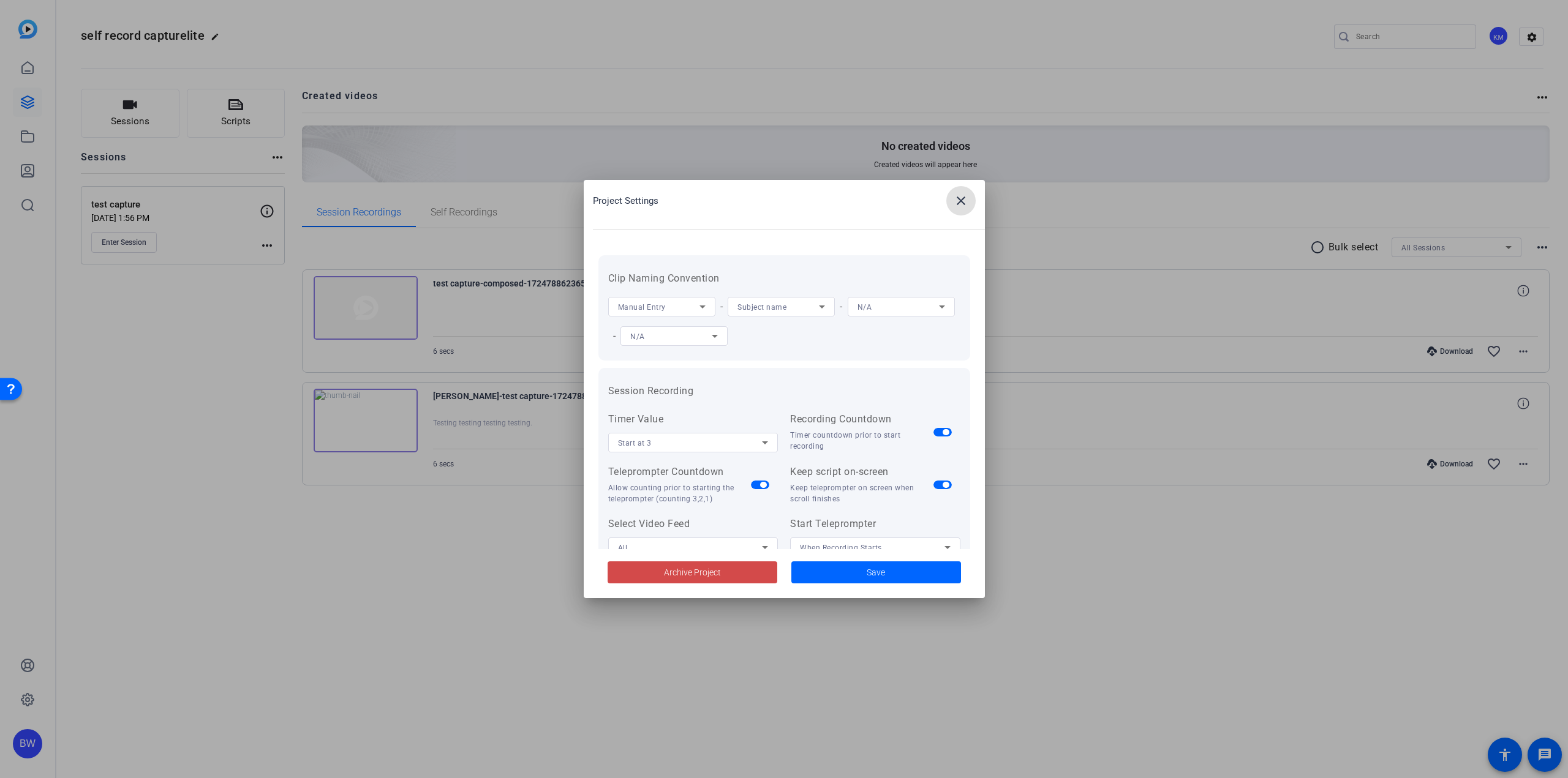
click at [703, 575] on span "Archive Project" at bounding box center [692, 572] width 57 height 13
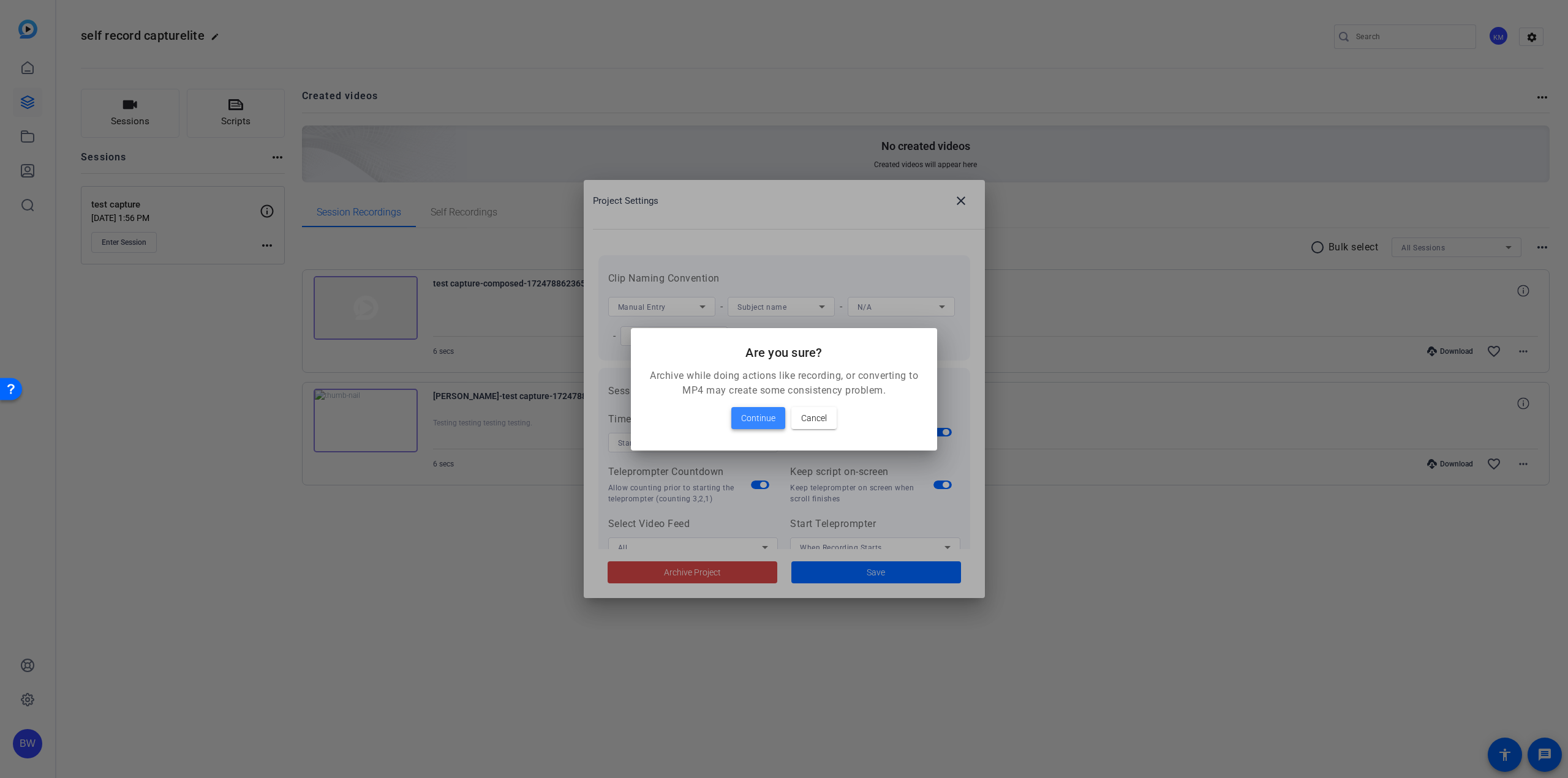
click at [778, 408] on span at bounding box center [758, 418] width 54 height 29
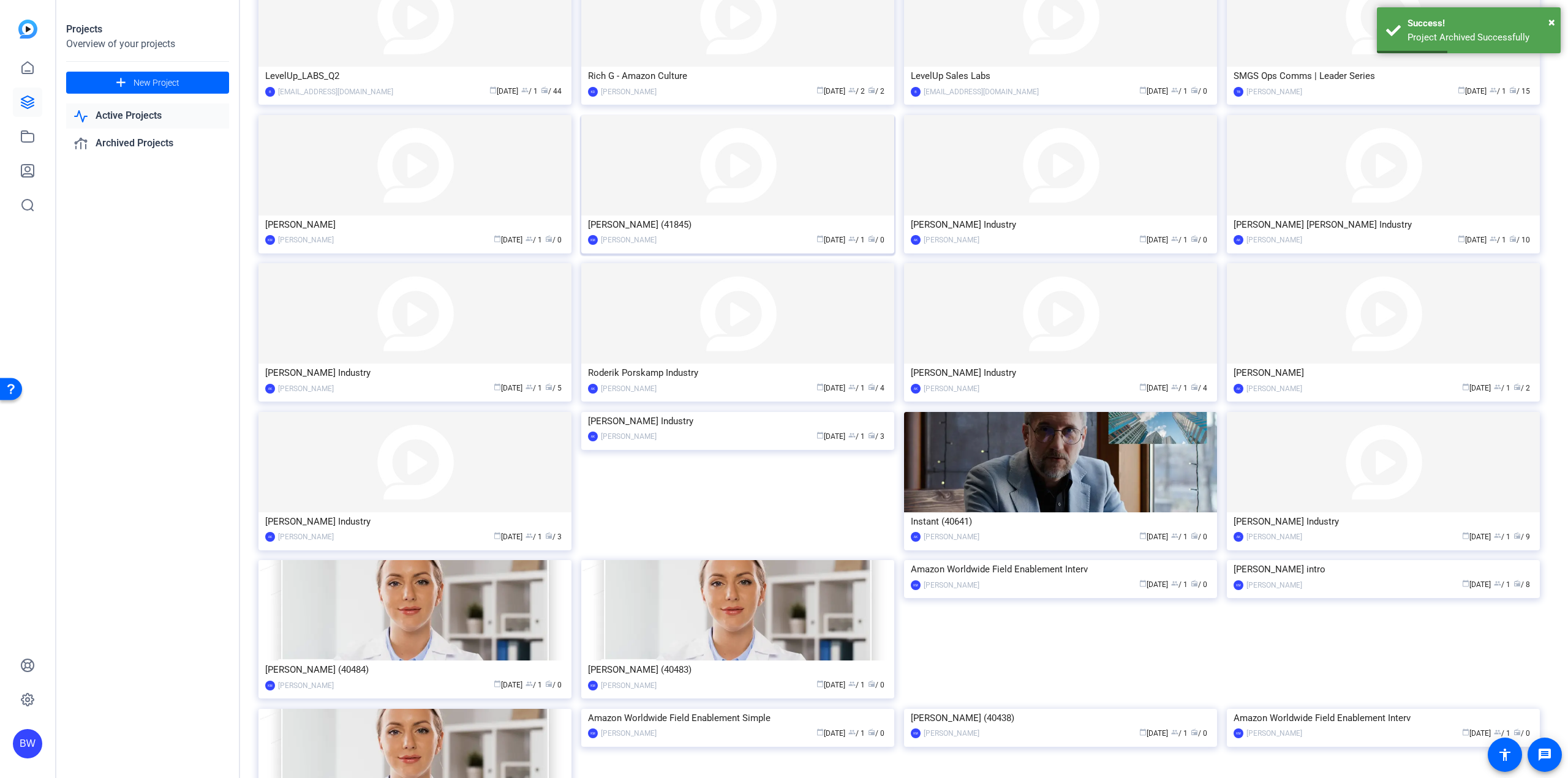
scroll to position [785, 0]
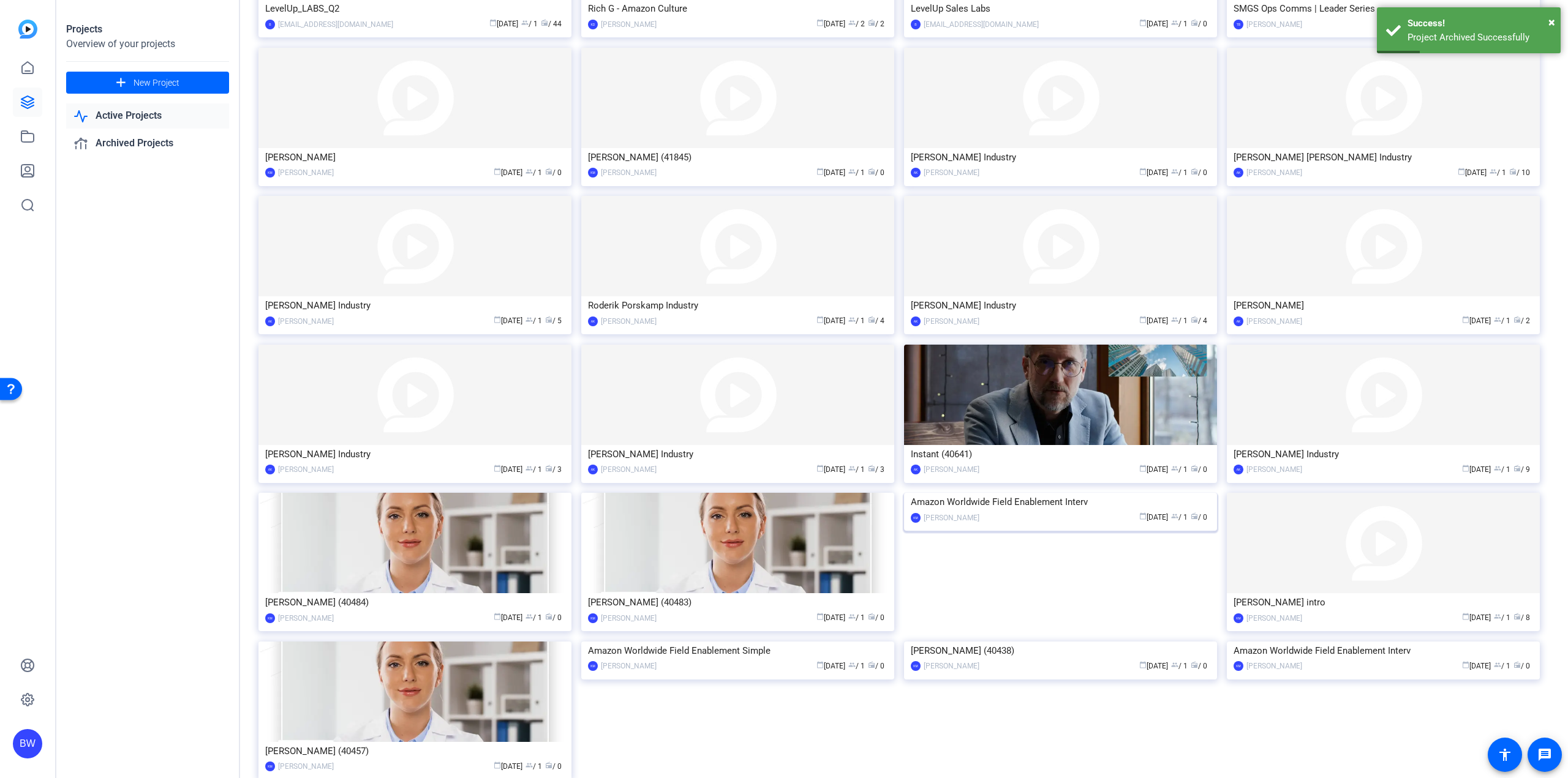
click at [986, 493] on img at bounding box center [1060, 493] width 313 height 0
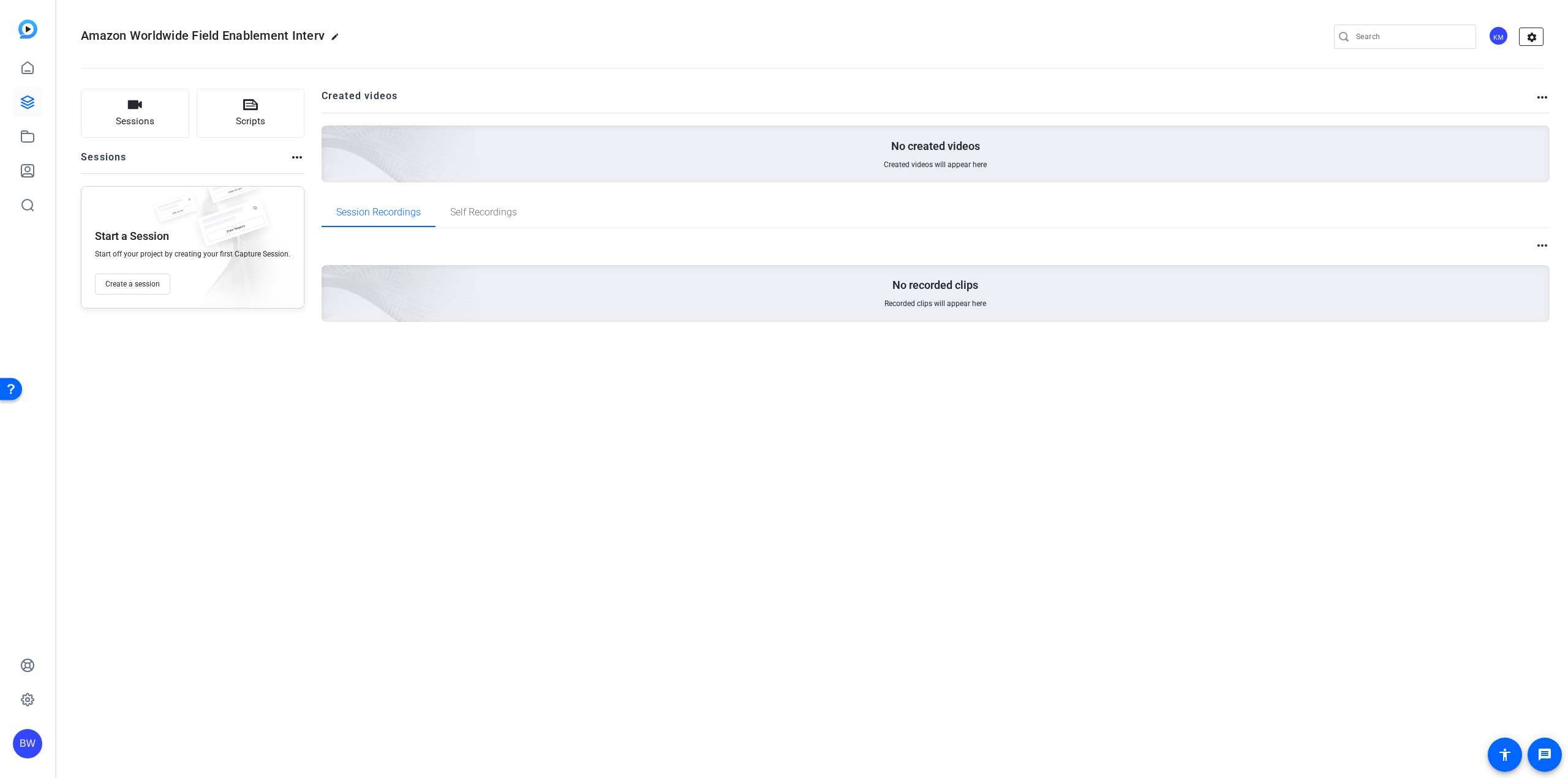
click at [1529, 39] on mat-icon "settings" at bounding box center [1532, 37] width 24 height 18
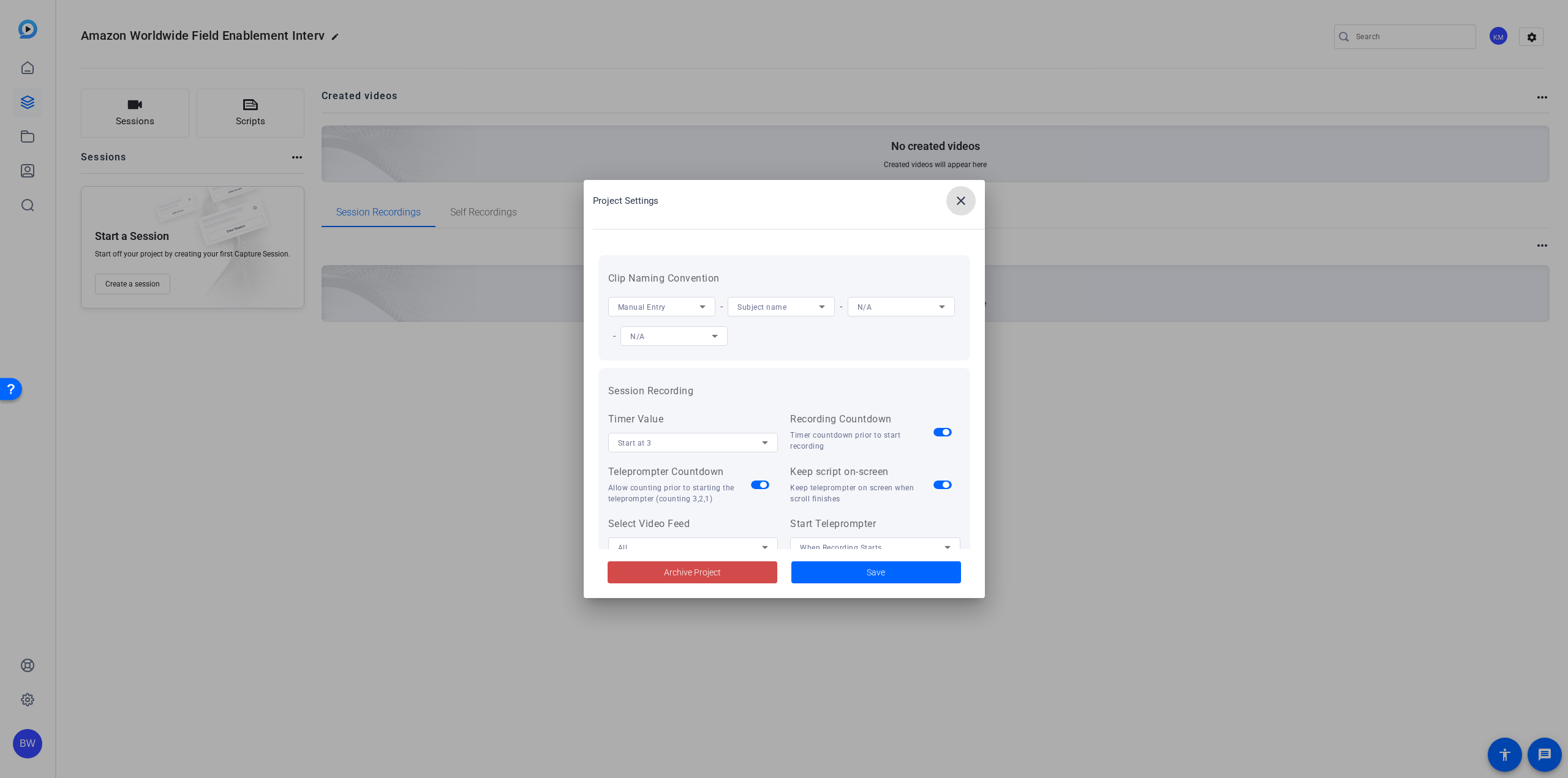
click at [746, 574] on span at bounding box center [692, 572] width 170 height 29
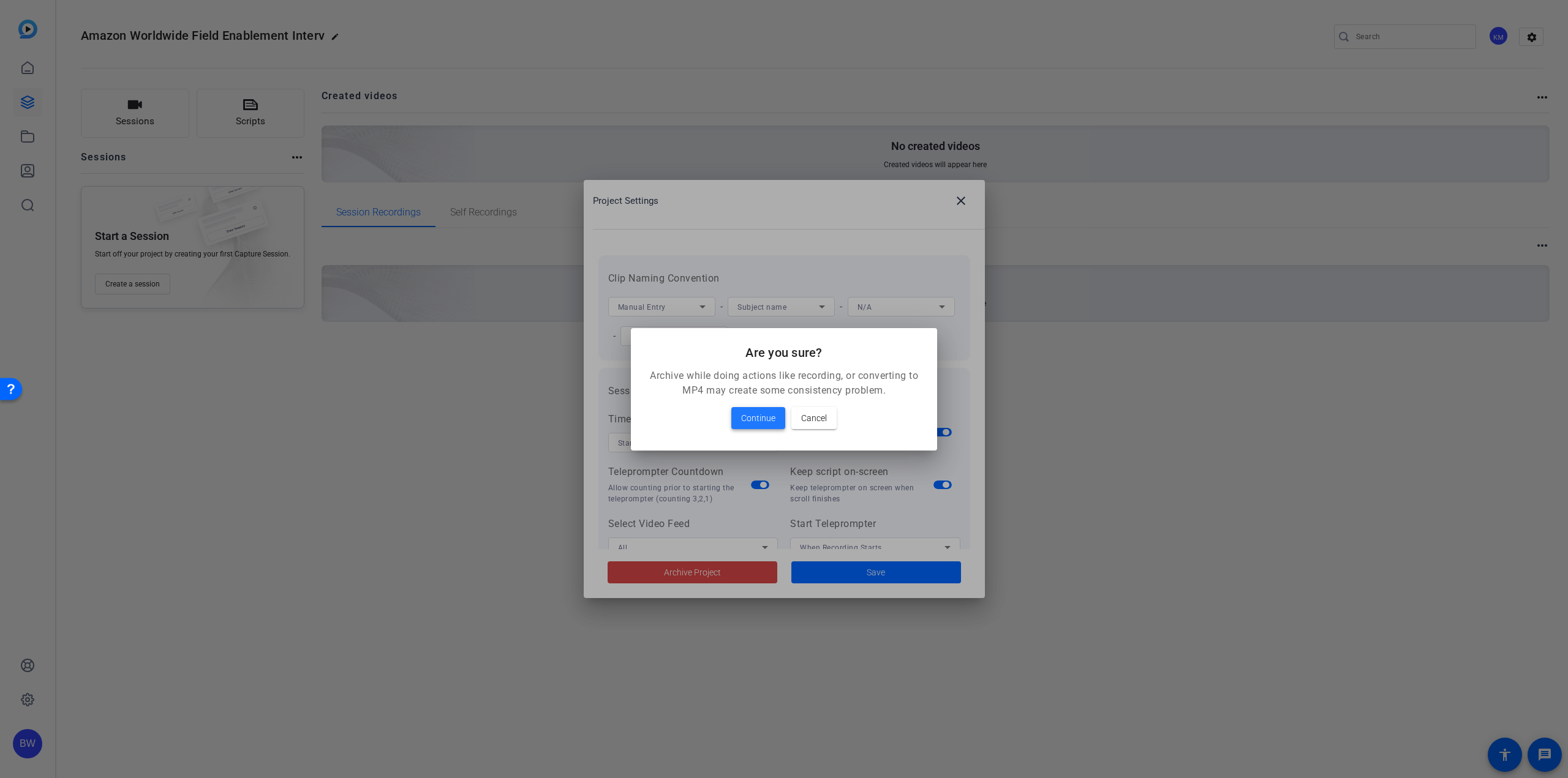
click at [747, 422] on span "Continue" at bounding box center [759, 417] width 34 height 15
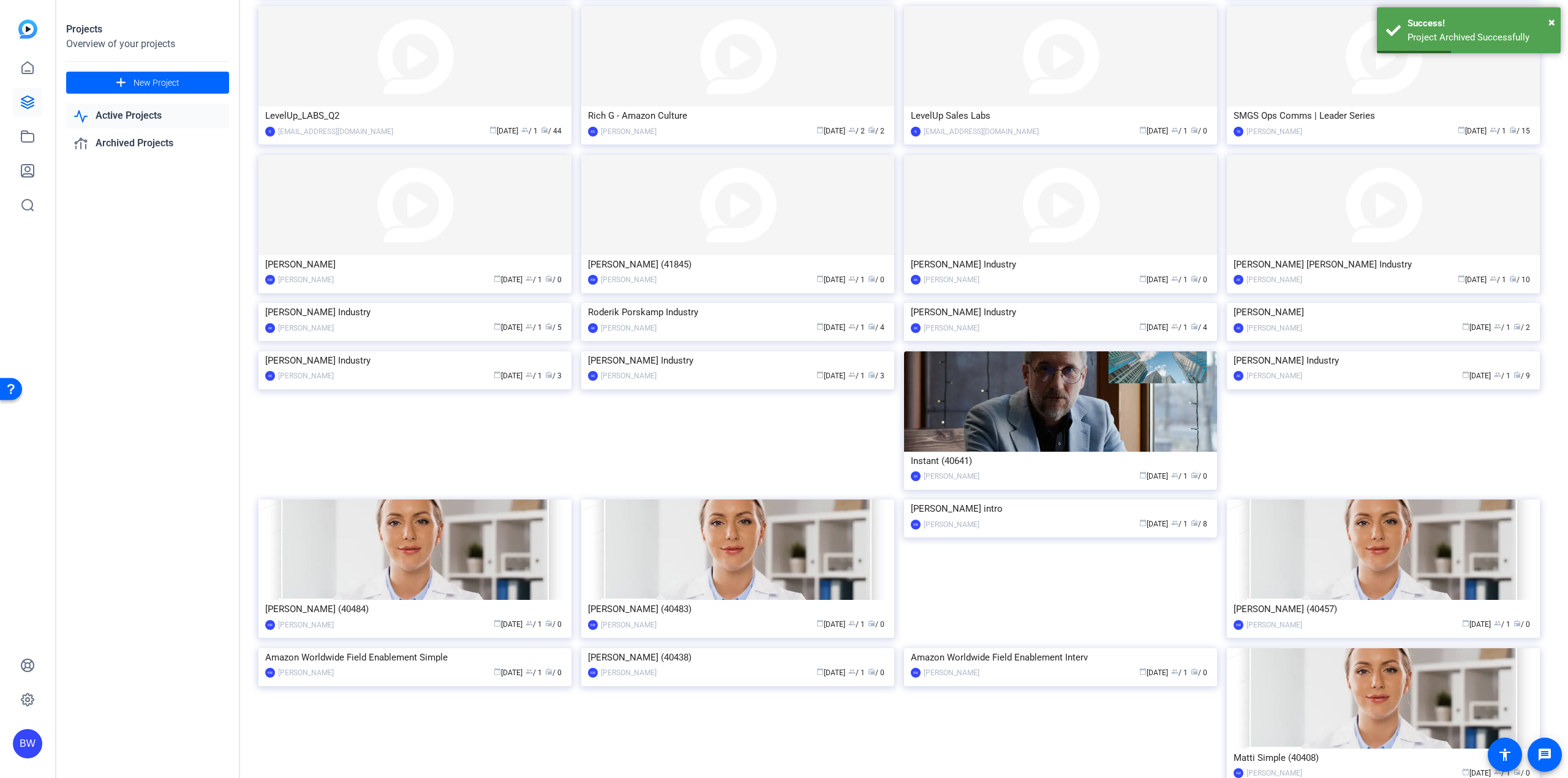
scroll to position [732, 0]
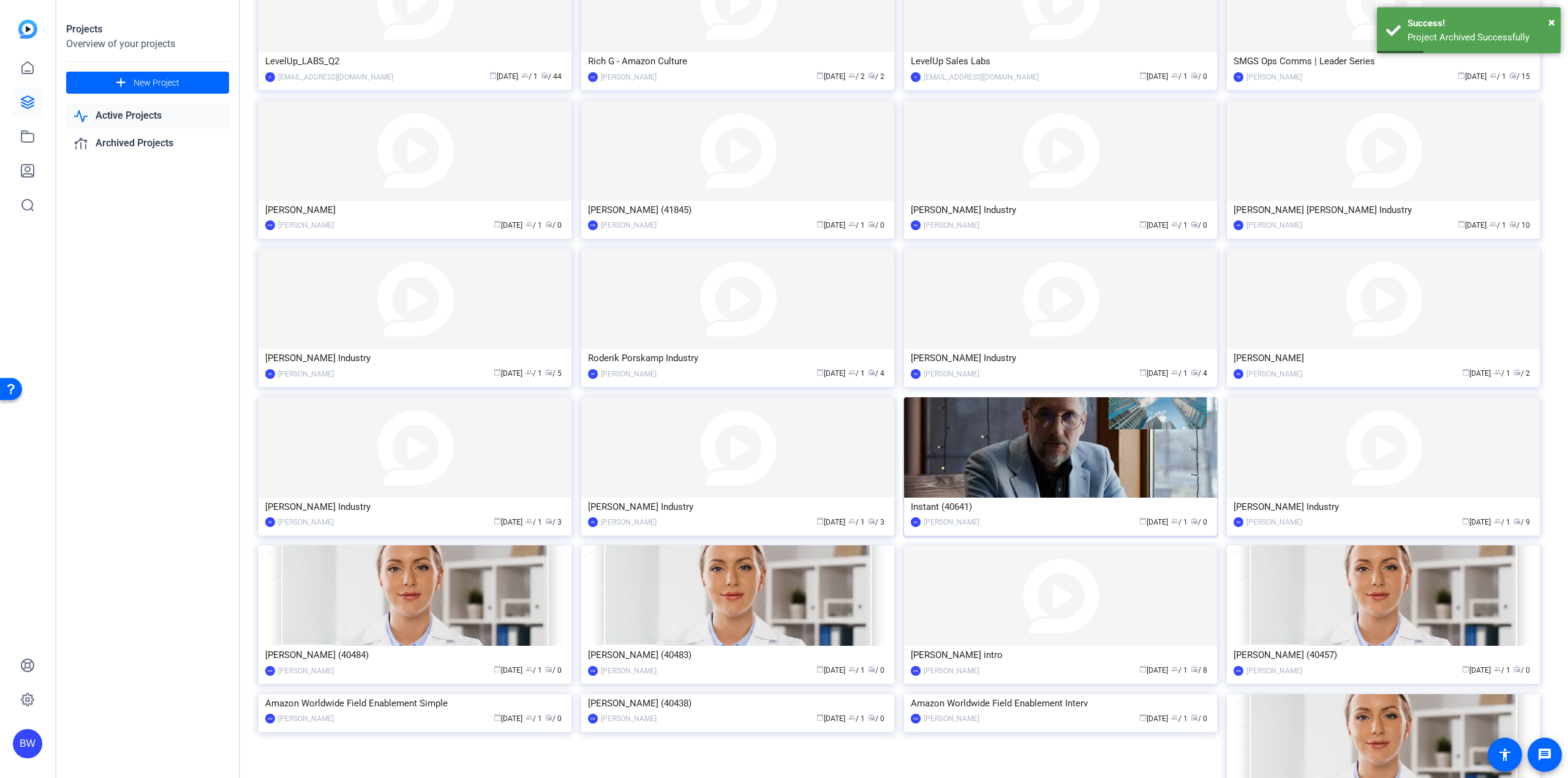
click at [1013, 487] on img at bounding box center [1060, 448] width 313 height 101
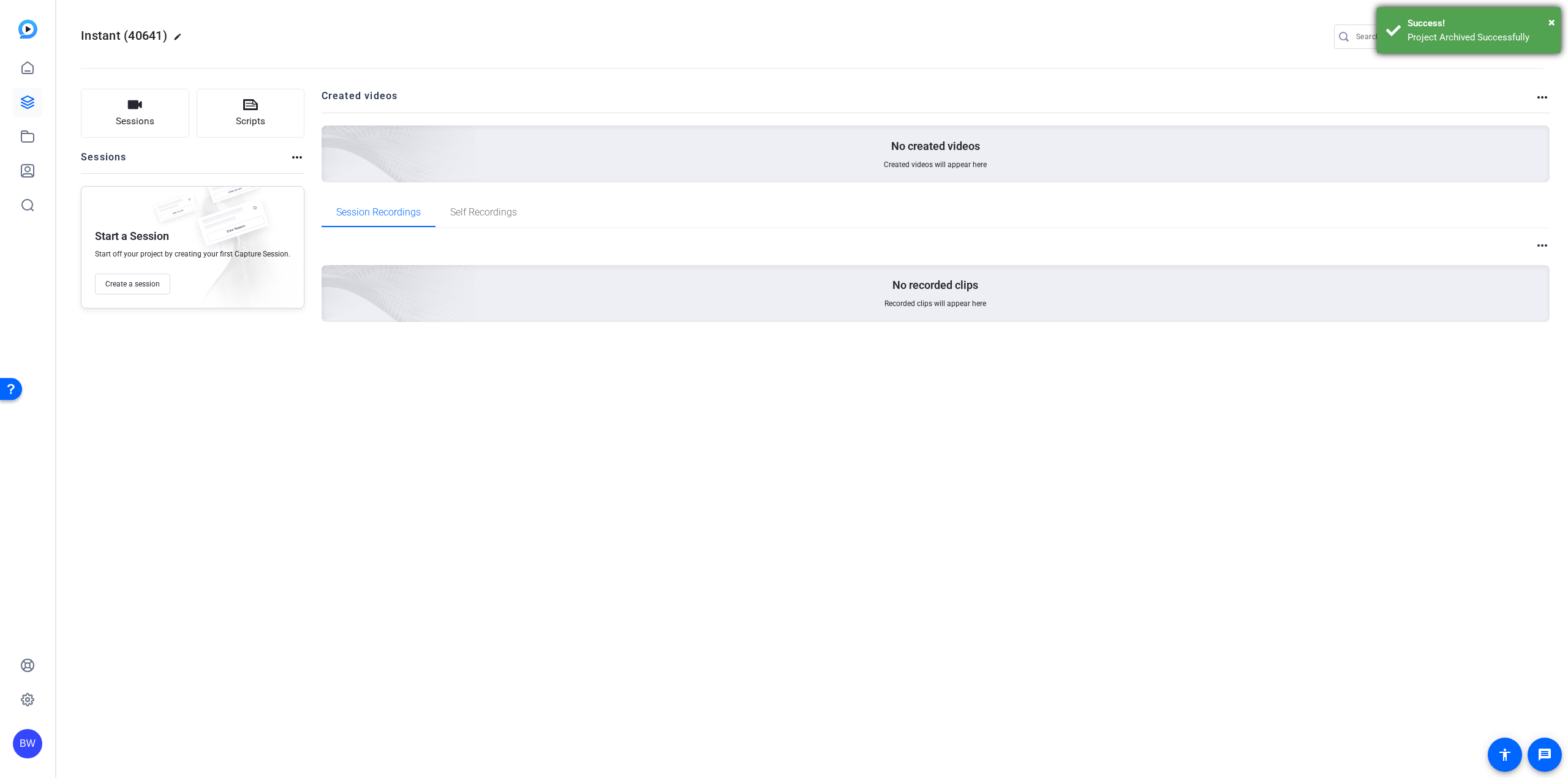
click at [1556, 24] on div "× Success! Project Archived Successfully" at bounding box center [1468, 30] width 183 height 46
click at [1533, 35] on mat-icon "settings" at bounding box center [1532, 37] width 24 height 18
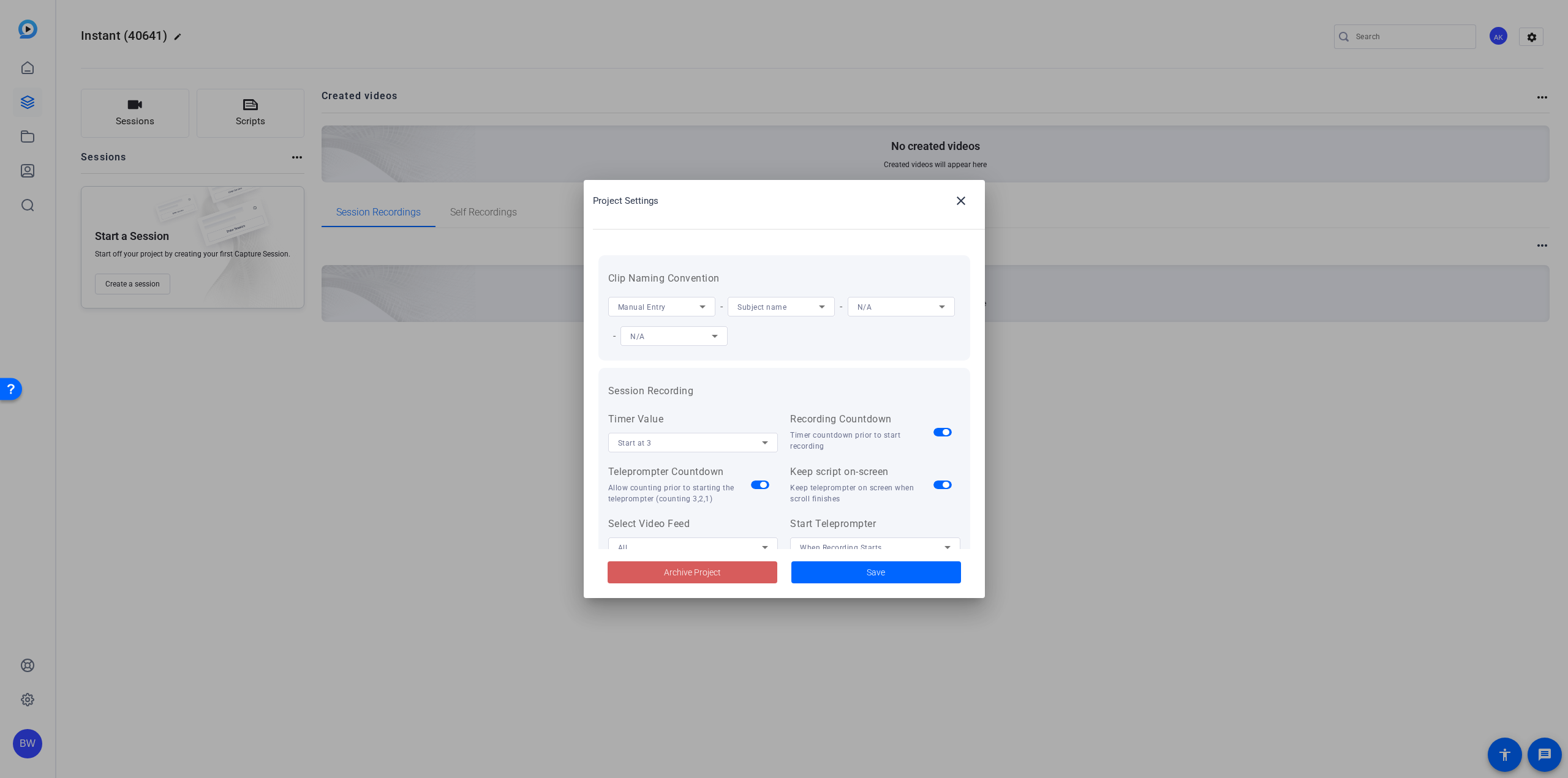
click at [691, 574] on span "Archive Project" at bounding box center [692, 572] width 57 height 13
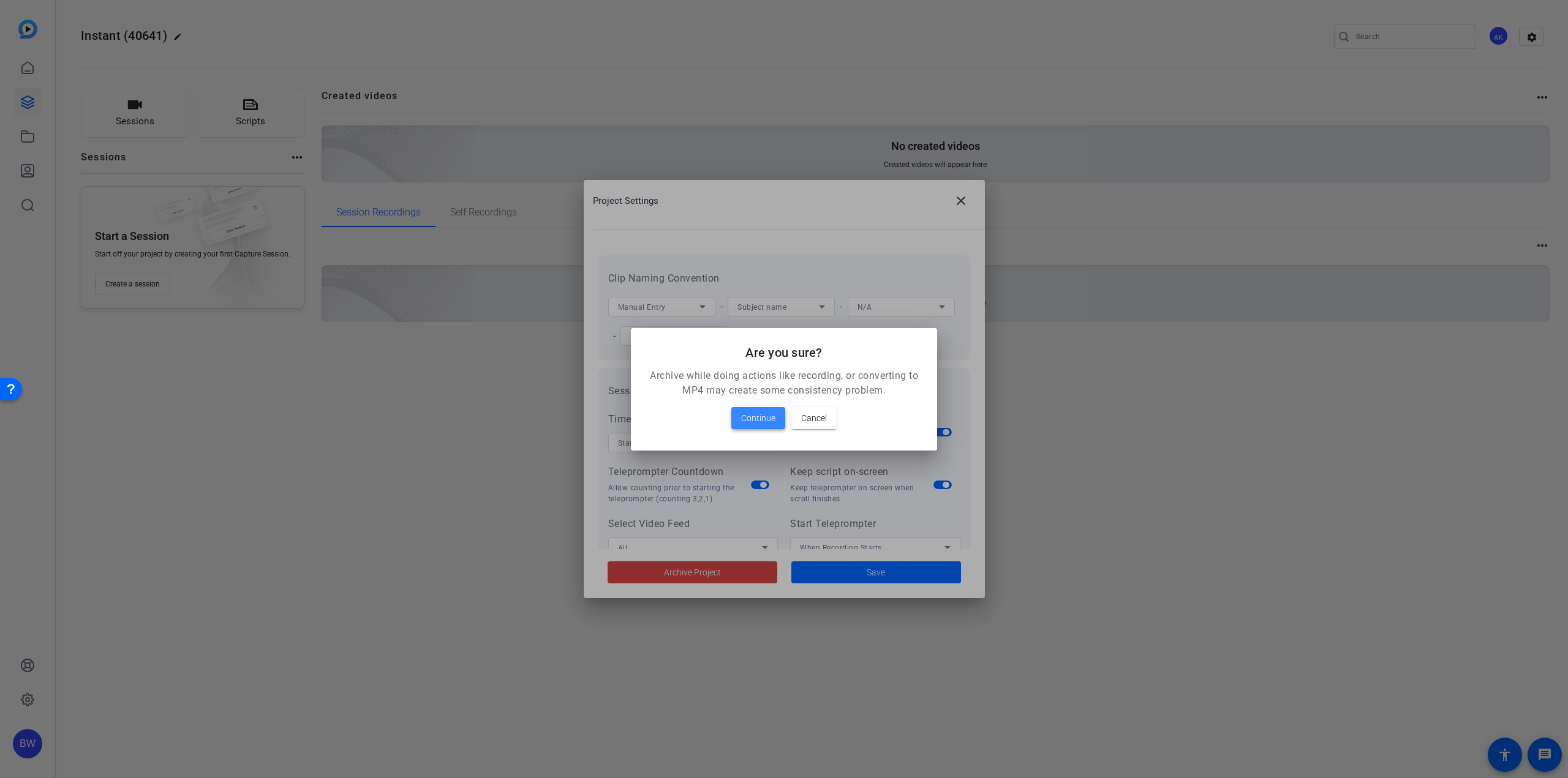
click at [760, 417] on span "Continue" at bounding box center [759, 417] width 34 height 15
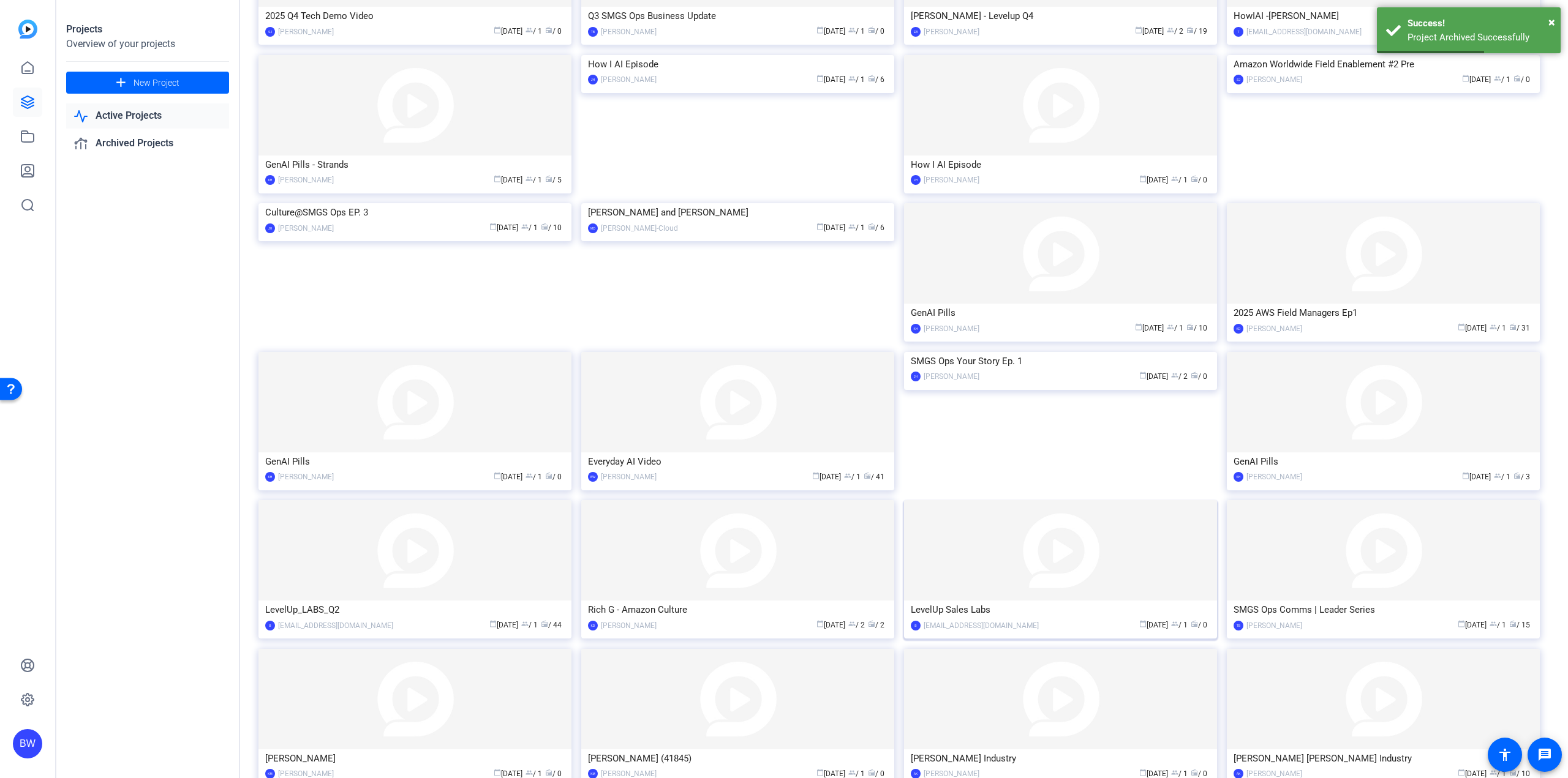
scroll to position [194, 0]
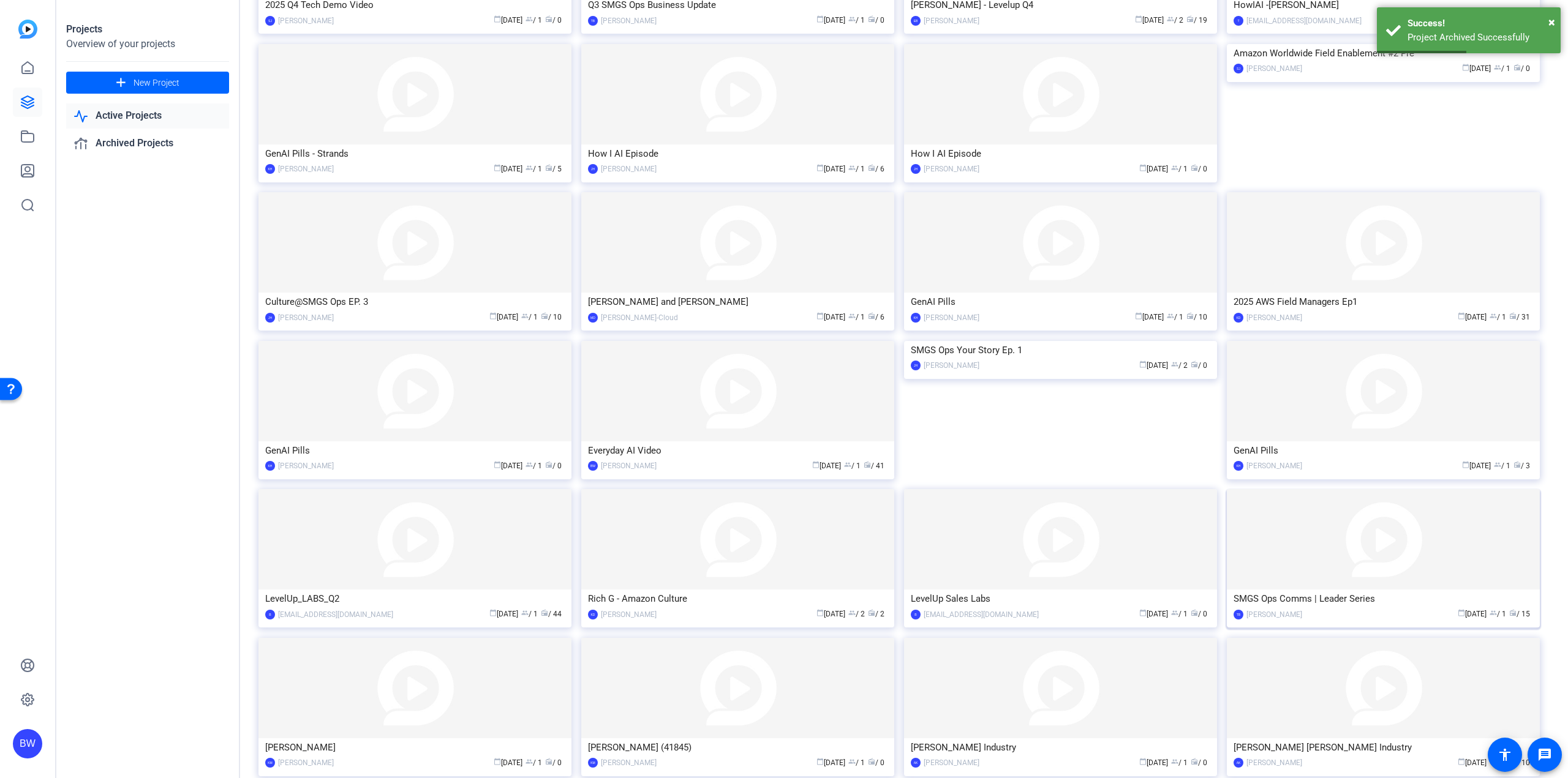
click at [1332, 582] on img at bounding box center [1383, 539] width 313 height 101
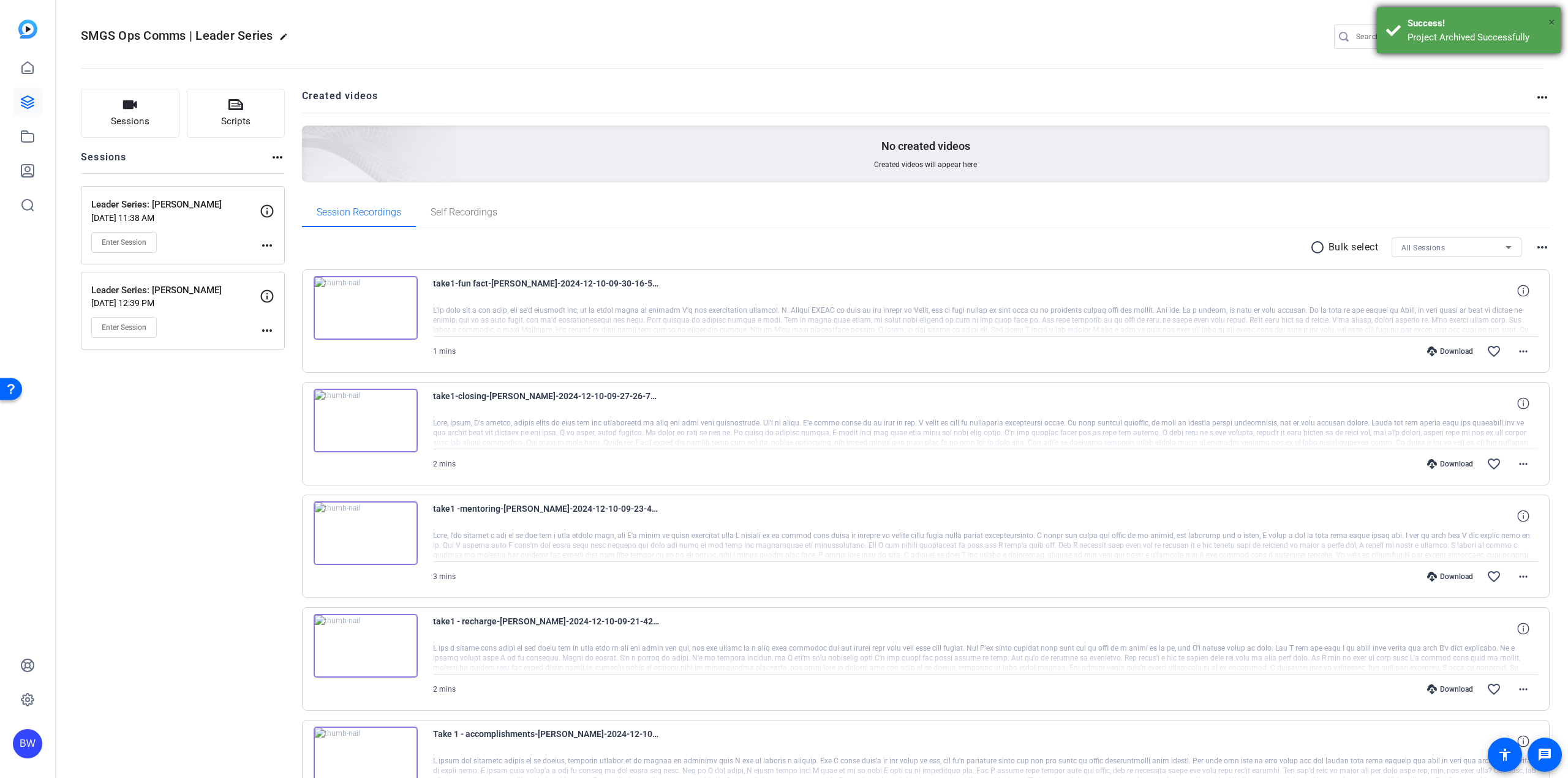
click at [1550, 20] on span "×" at bounding box center [1552, 22] width 7 height 15
click at [1535, 34] on mat-icon "settings" at bounding box center [1532, 37] width 24 height 18
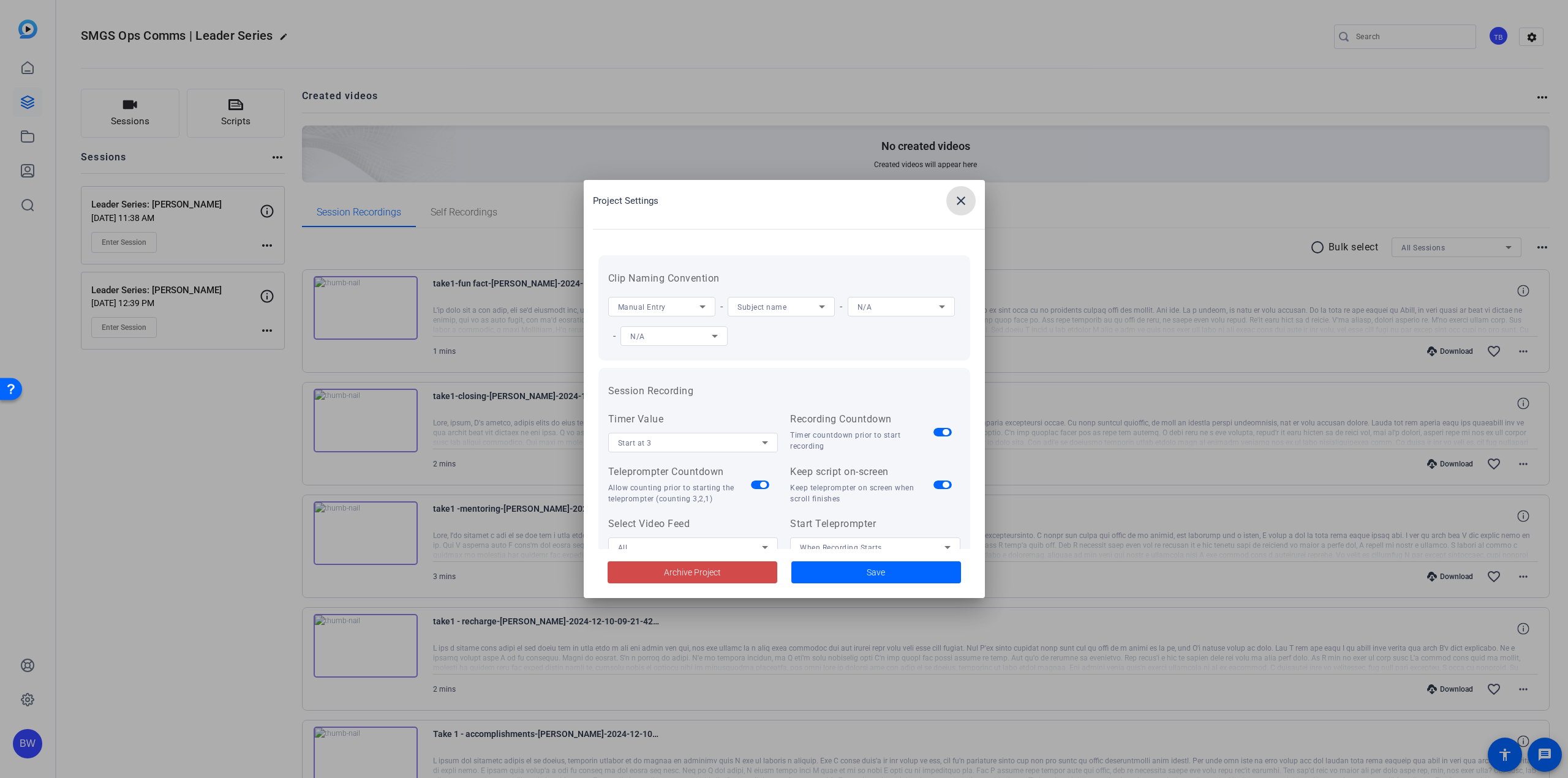
click at [738, 583] on span at bounding box center [692, 572] width 170 height 29
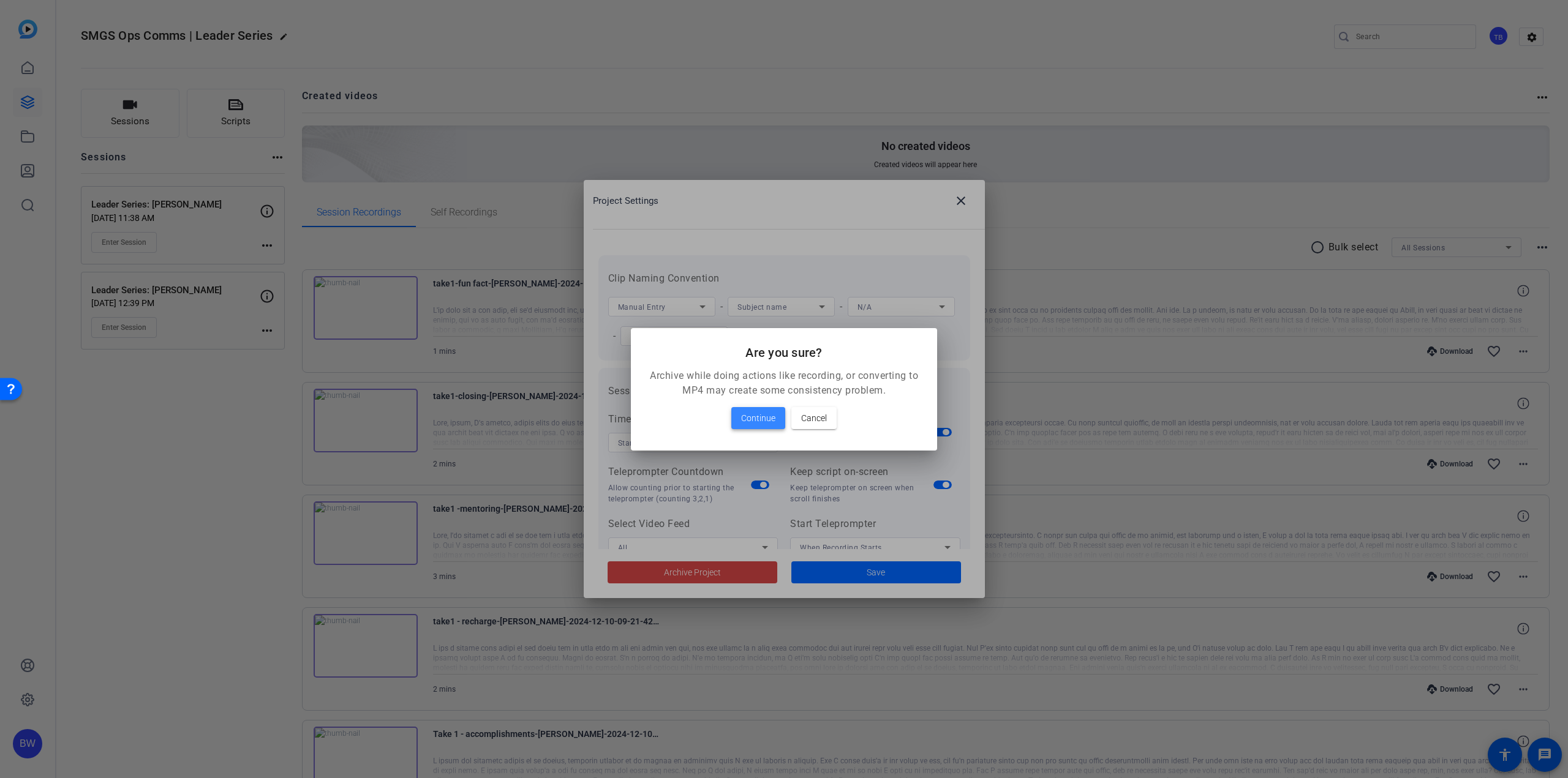
click at [772, 421] on span "Continue" at bounding box center [759, 417] width 34 height 15
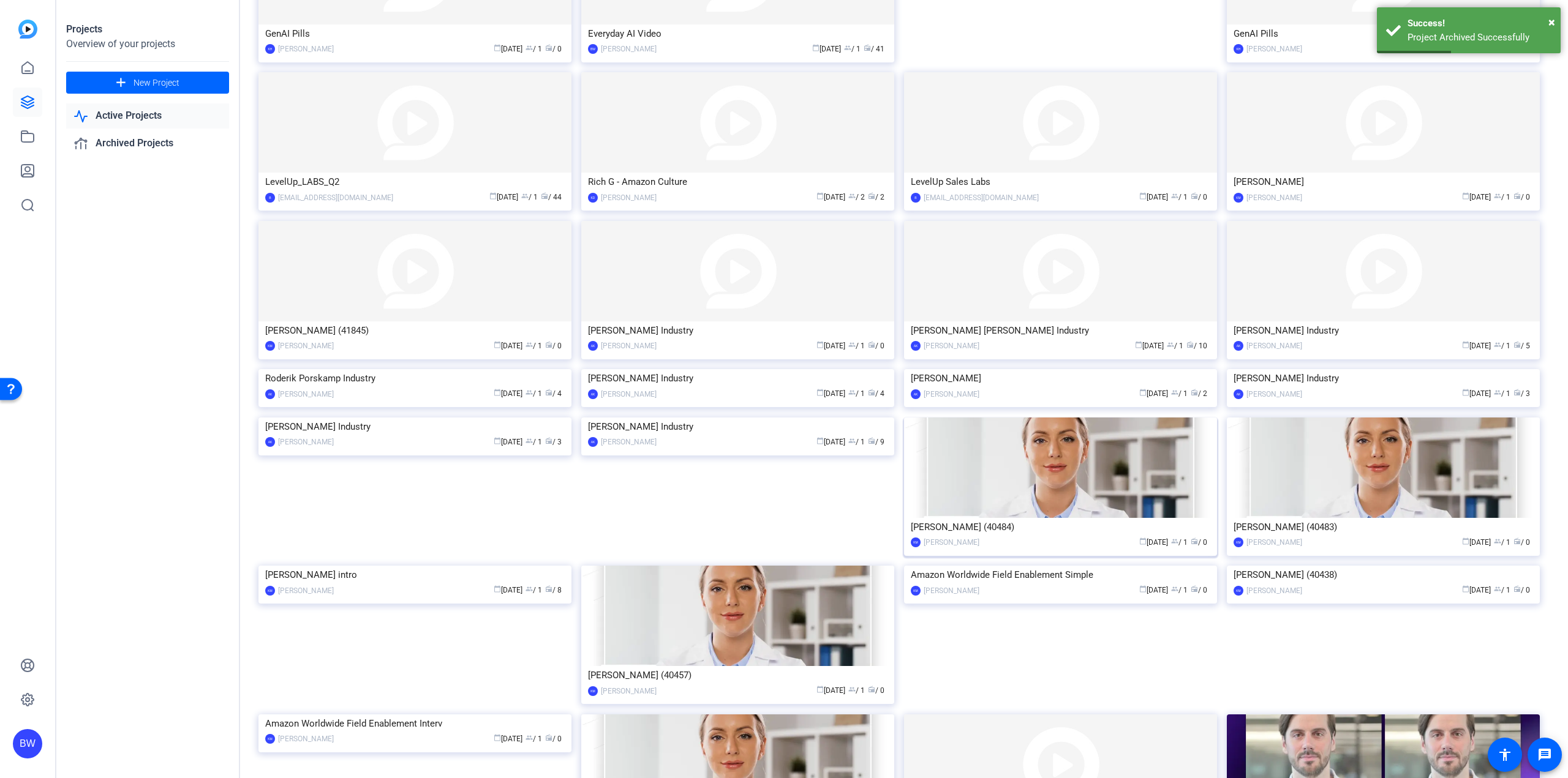
scroll to position [671, 0]
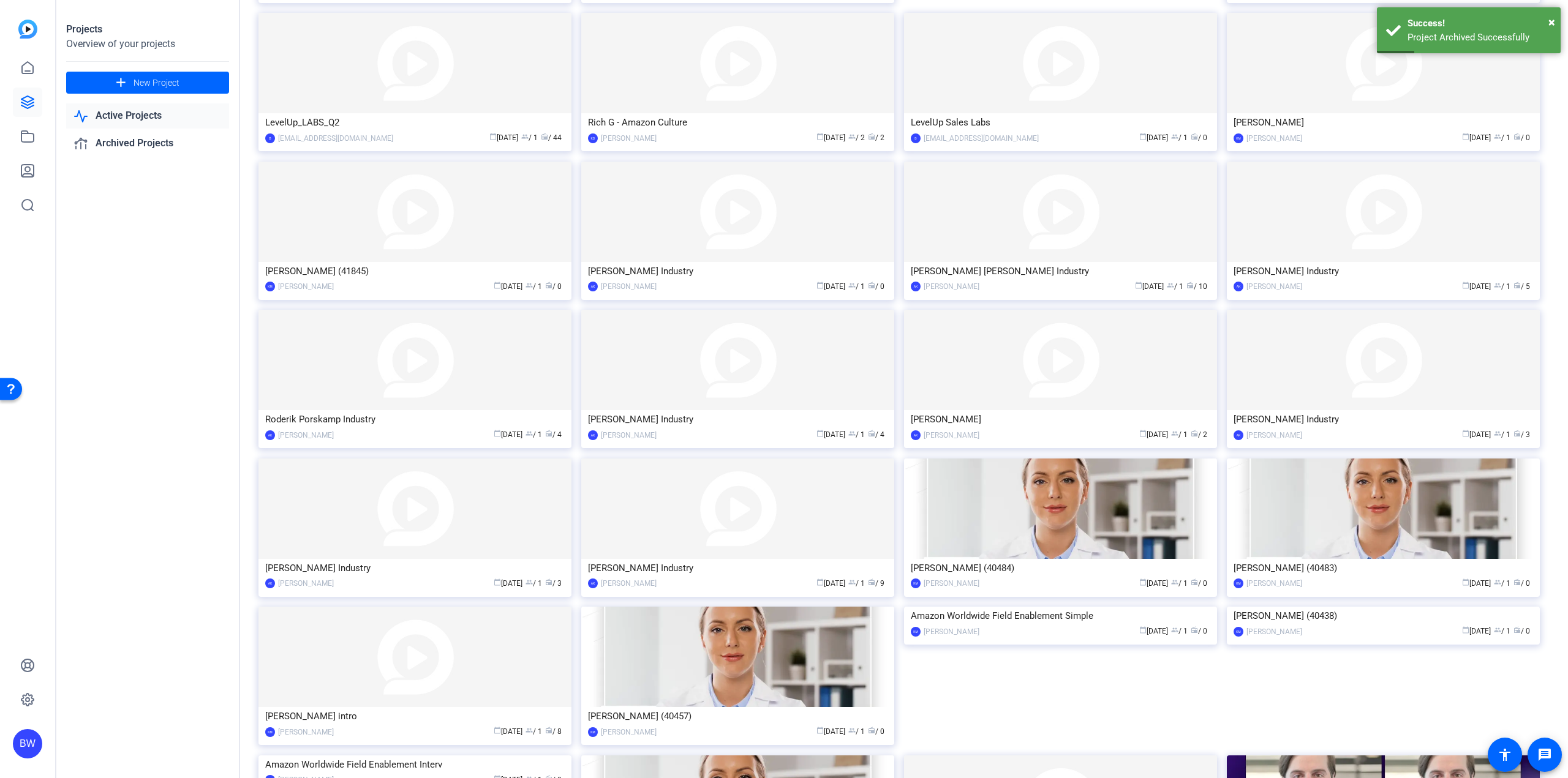
click at [1034, 607] on img at bounding box center [1060, 607] width 313 height 0
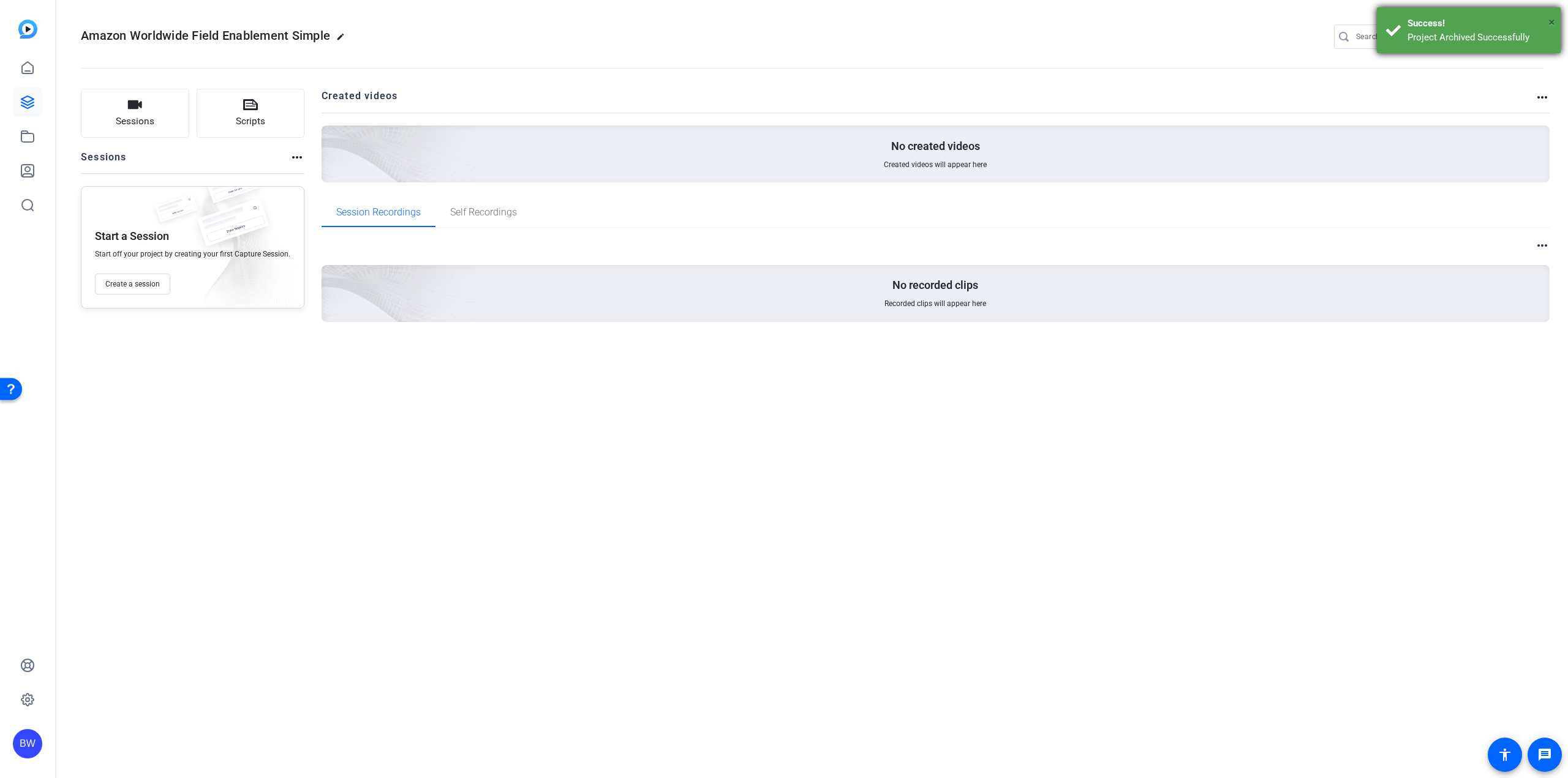
click at [1552, 18] on span "×" at bounding box center [1552, 22] width 7 height 15
click at [1531, 36] on mat-icon "settings" at bounding box center [1532, 37] width 24 height 18
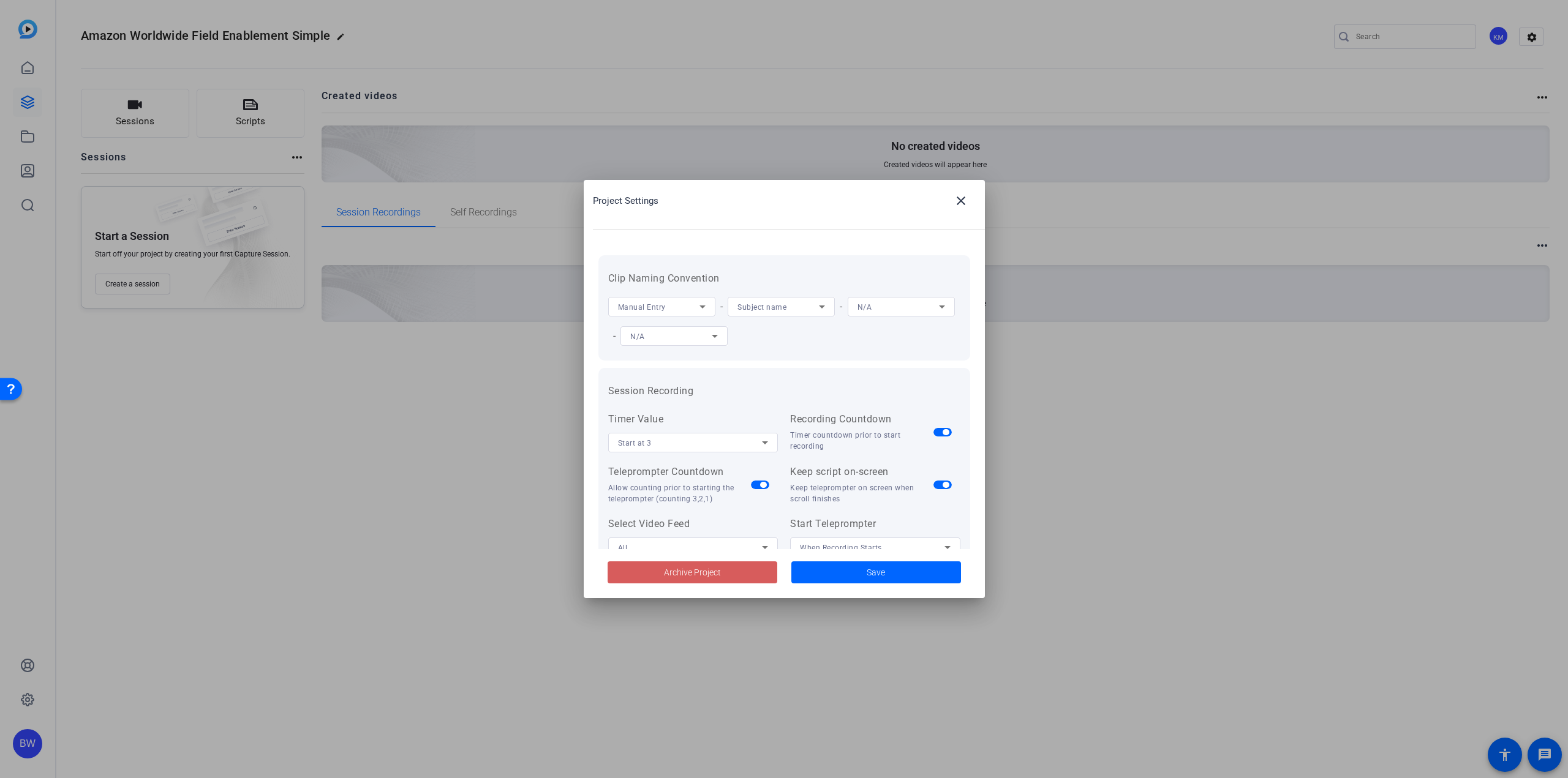
click at [746, 569] on span at bounding box center [692, 572] width 170 height 29
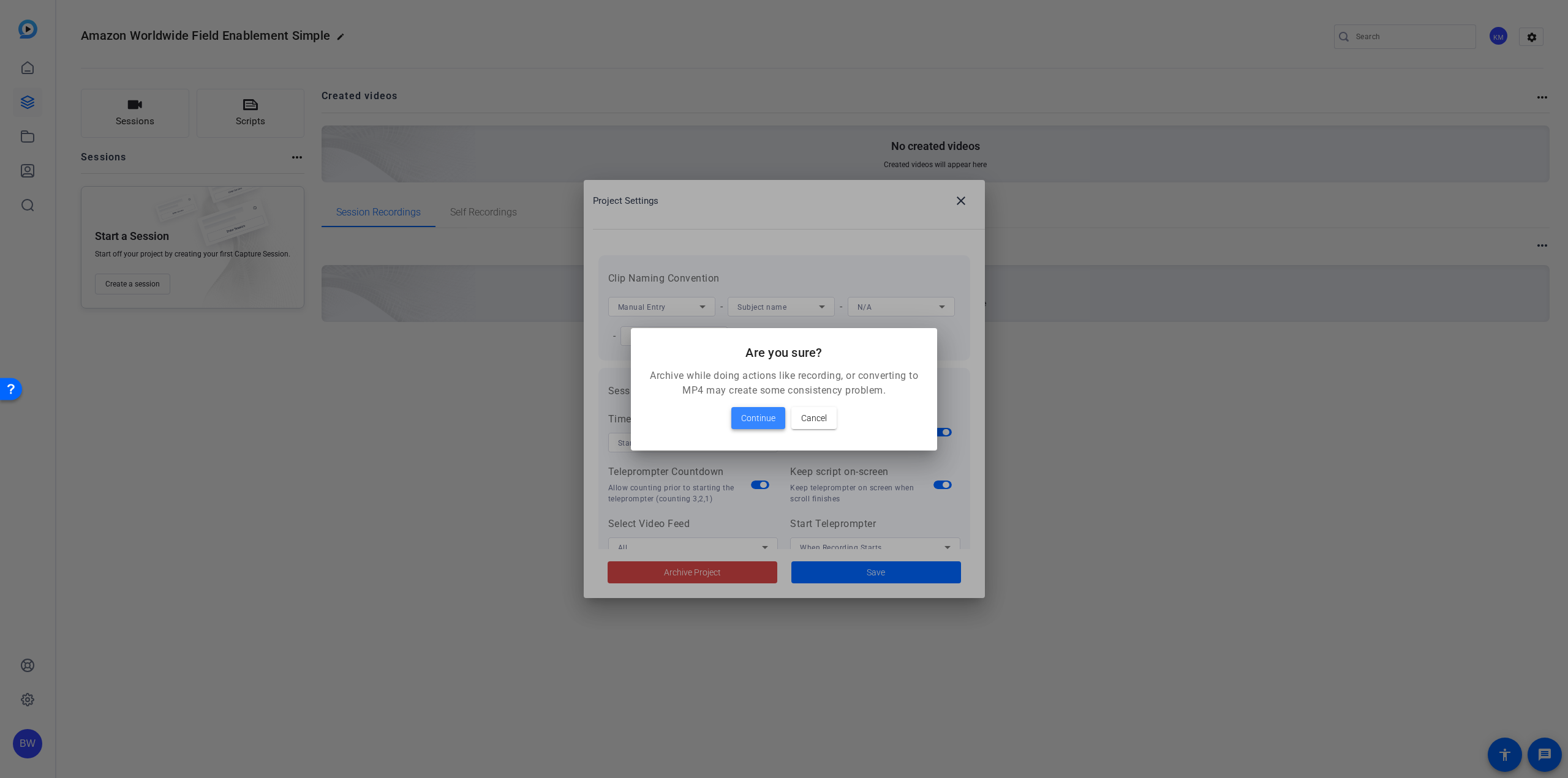
click at [762, 417] on span "Continue" at bounding box center [759, 417] width 34 height 15
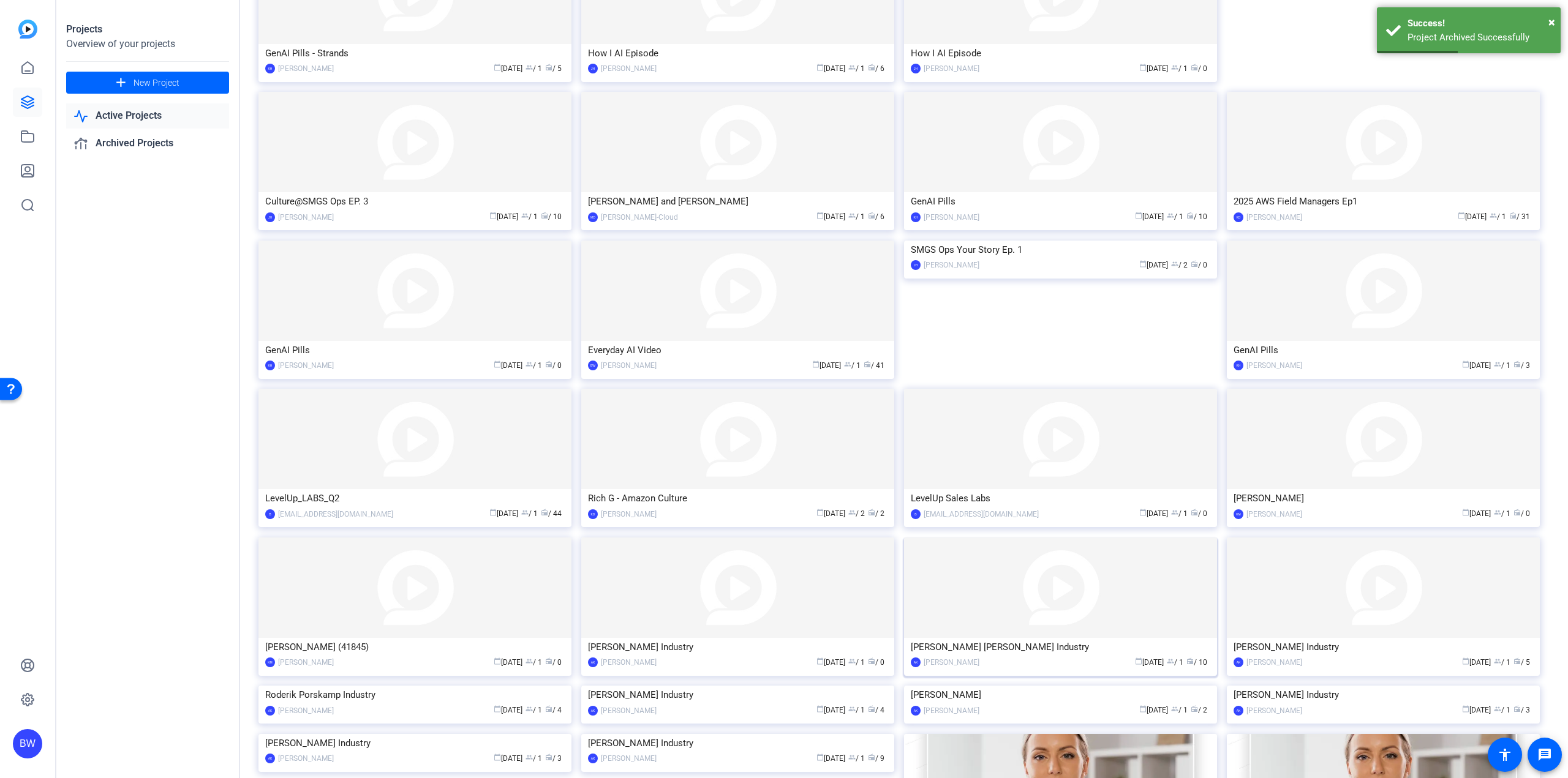
scroll to position [365, 0]
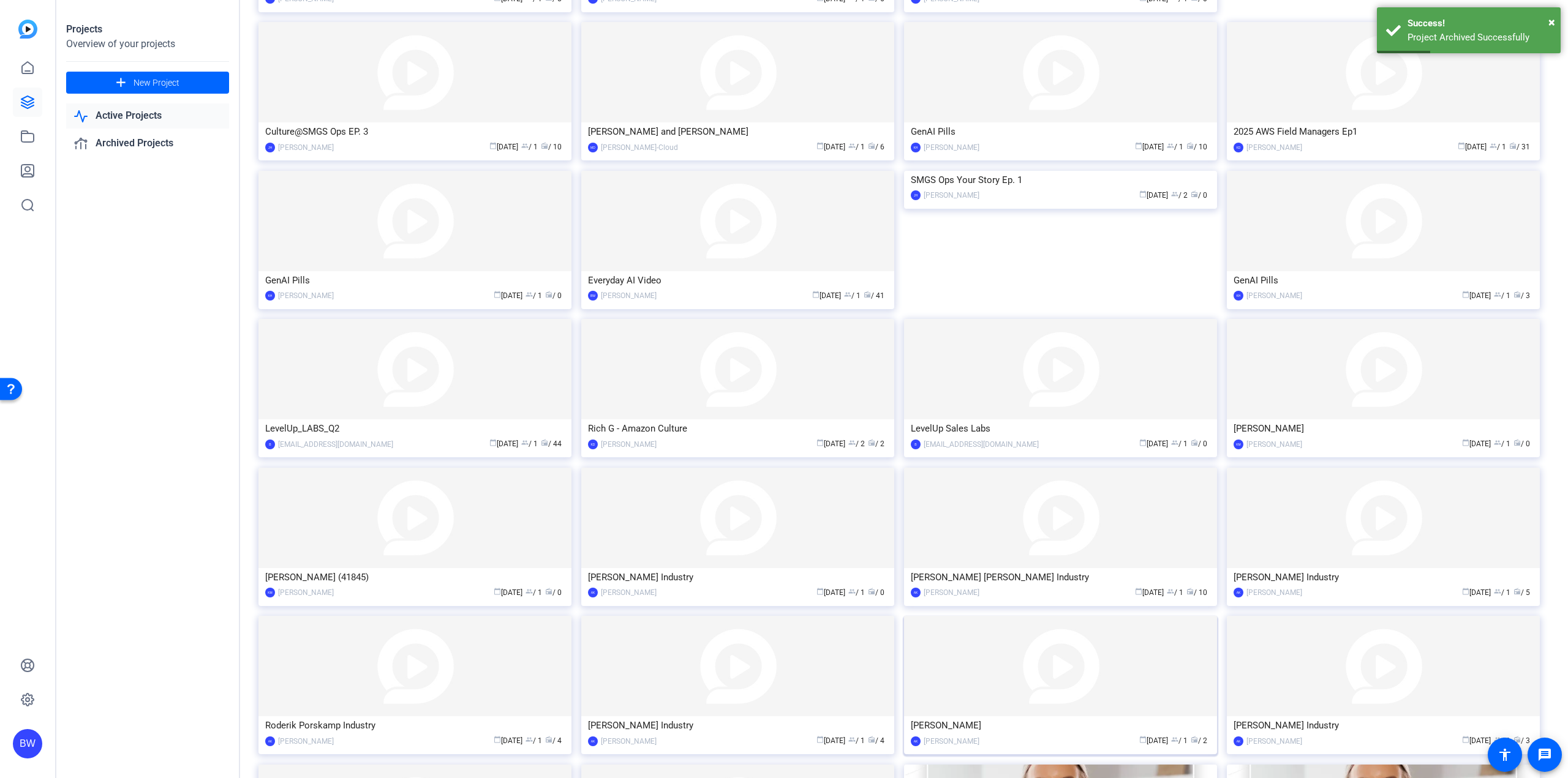
click at [1005, 641] on img at bounding box center [1060, 666] width 313 height 101
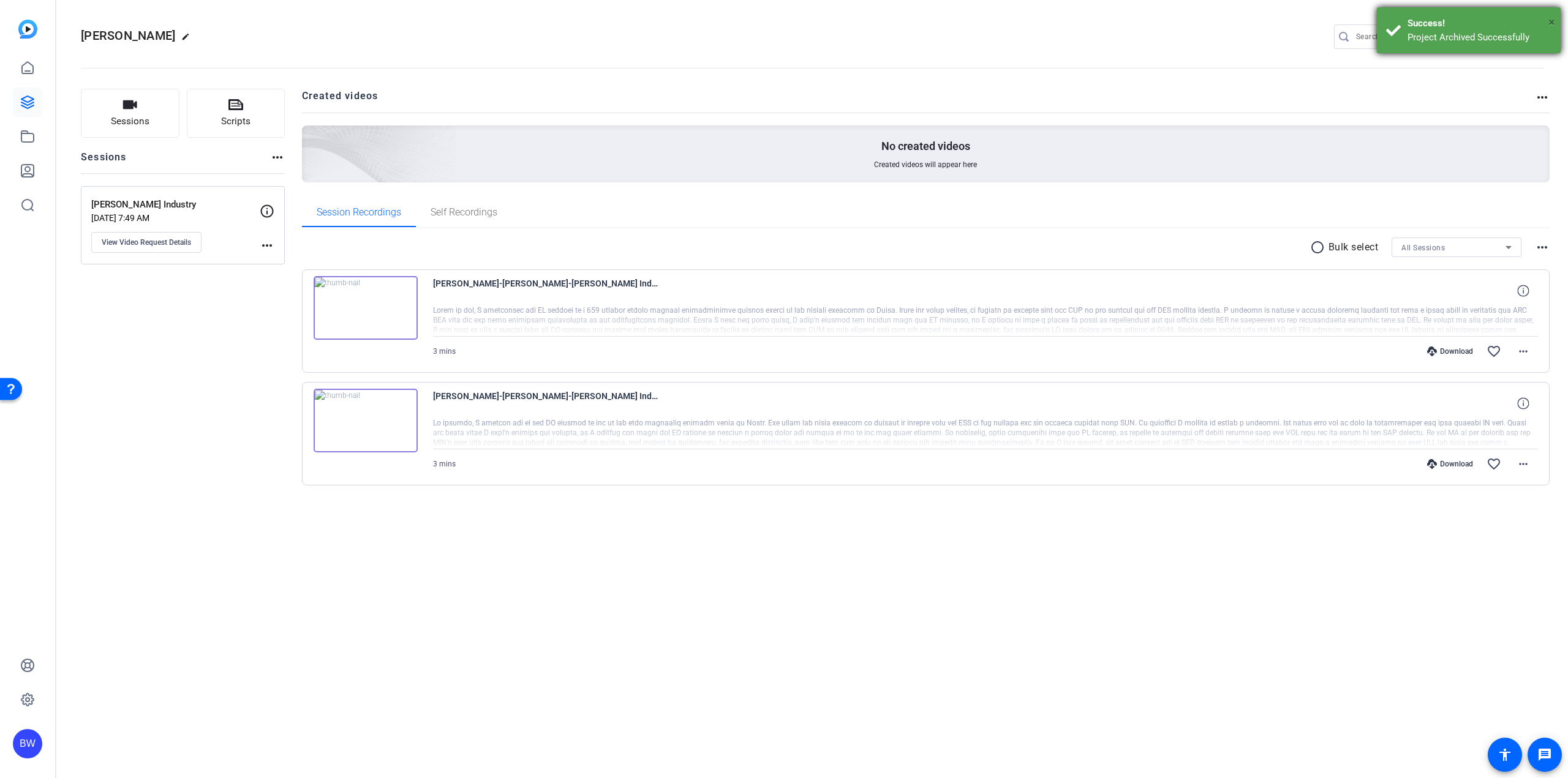
drag, startPoint x: 1550, startPoint y: 21, endPoint x: 1540, endPoint y: 28, distance: 12.2
click at [1550, 21] on span "×" at bounding box center [1552, 22] width 7 height 15
click at [1528, 35] on mat-icon "settings" at bounding box center [1532, 37] width 24 height 18
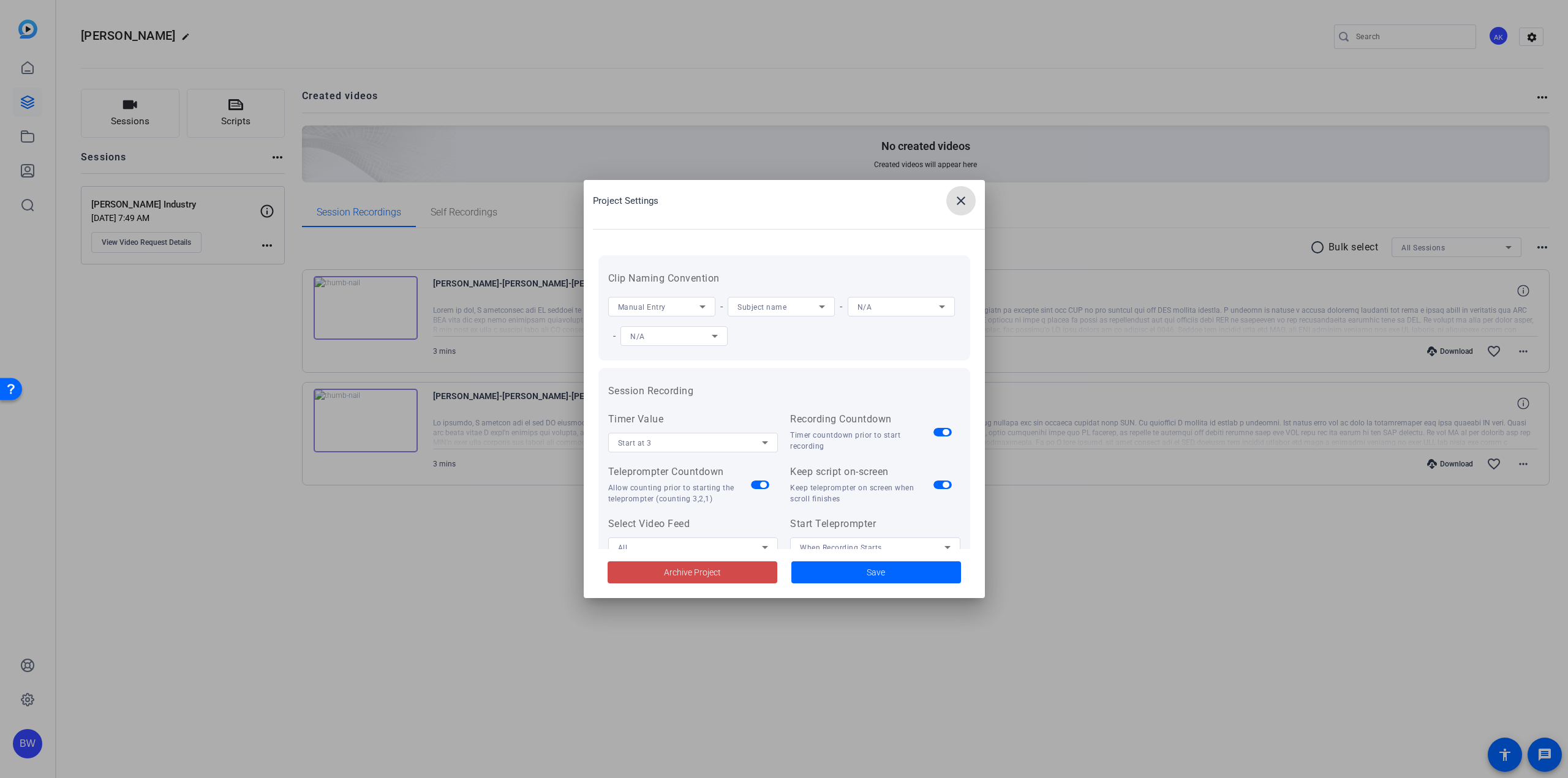
click at [710, 566] on span "Archive Project" at bounding box center [692, 572] width 57 height 13
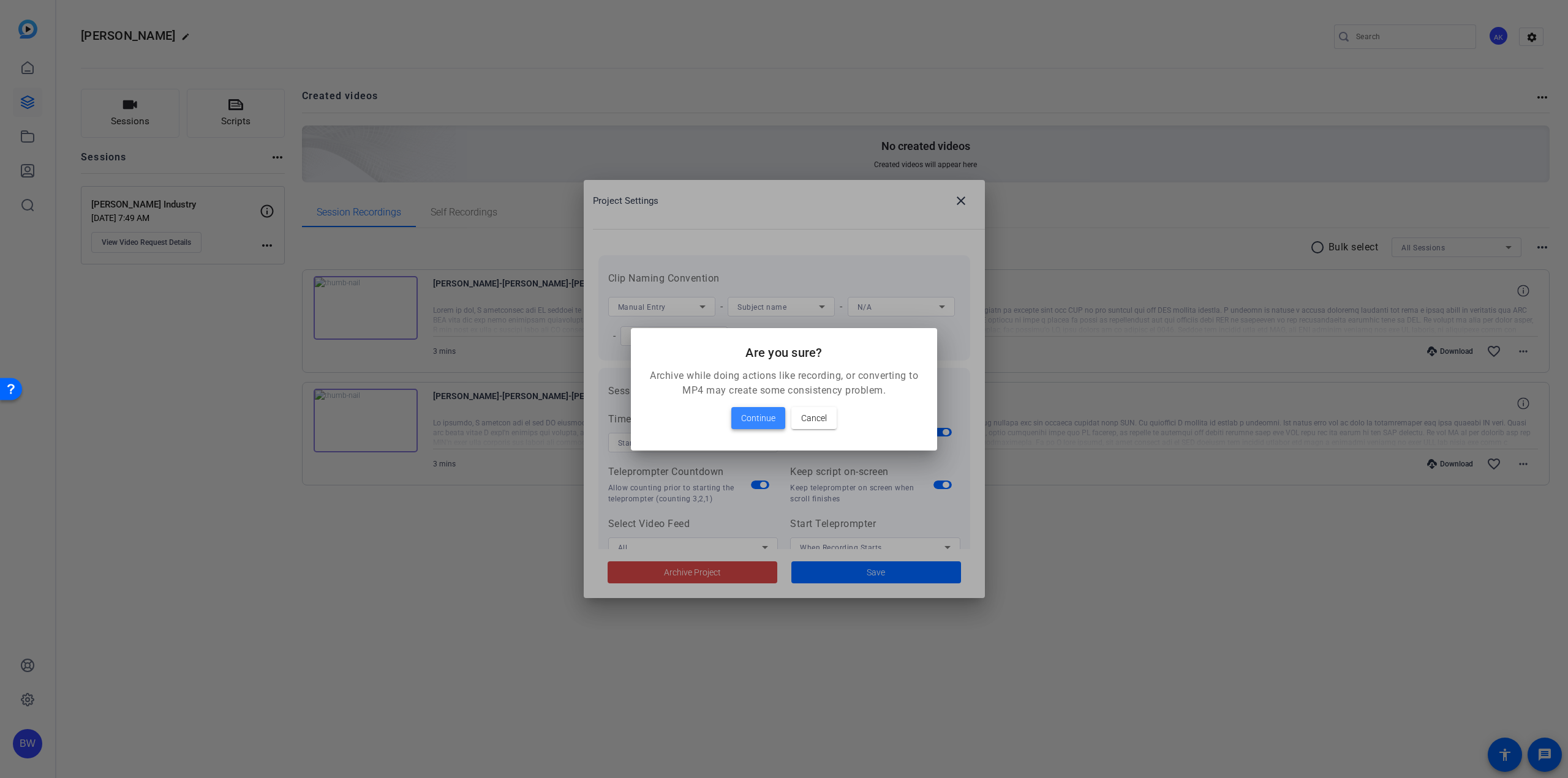
click at [759, 412] on span "Continue" at bounding box center [759, 417] width 34 height 15
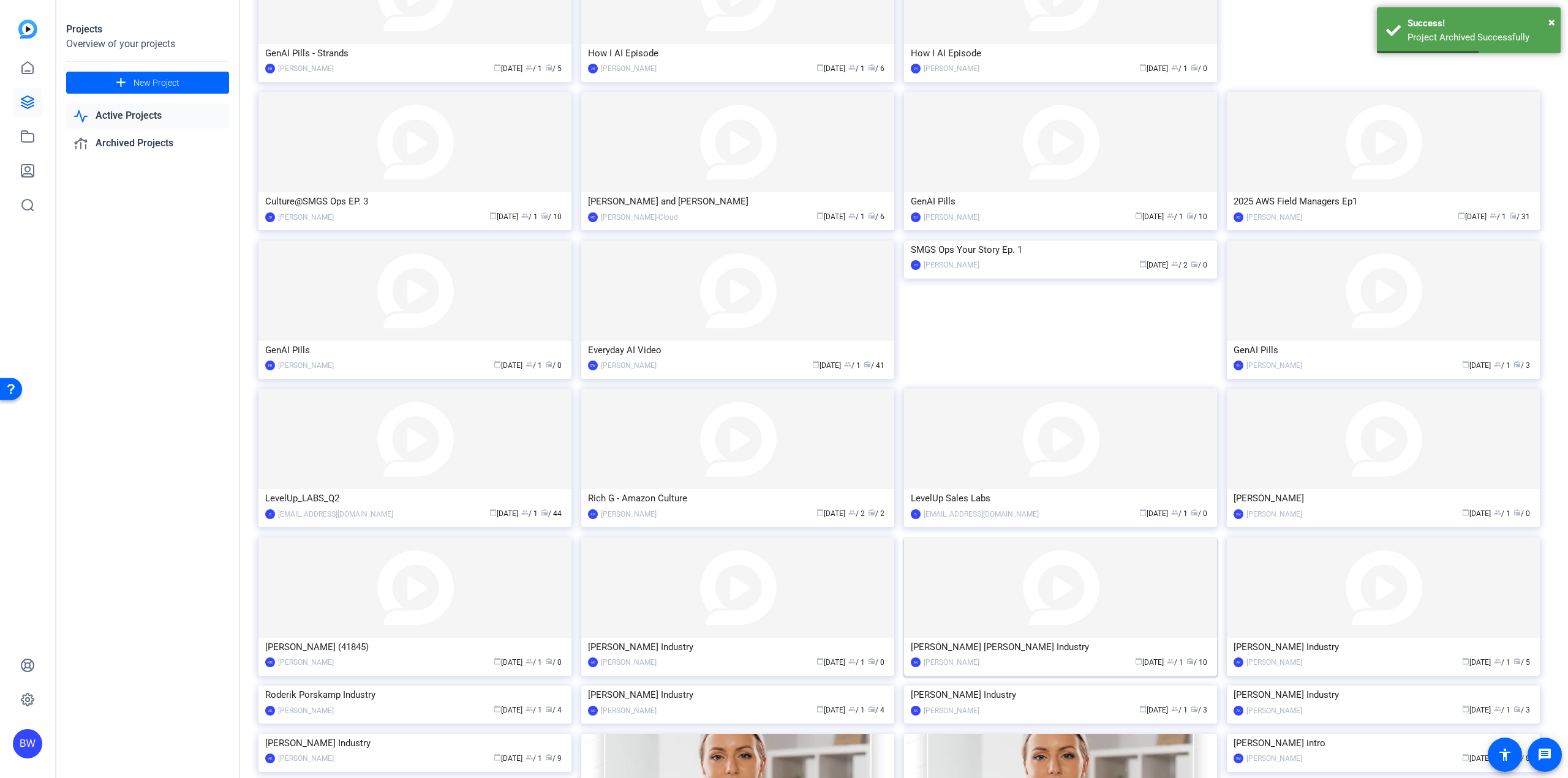
scroll to position [367, 0]
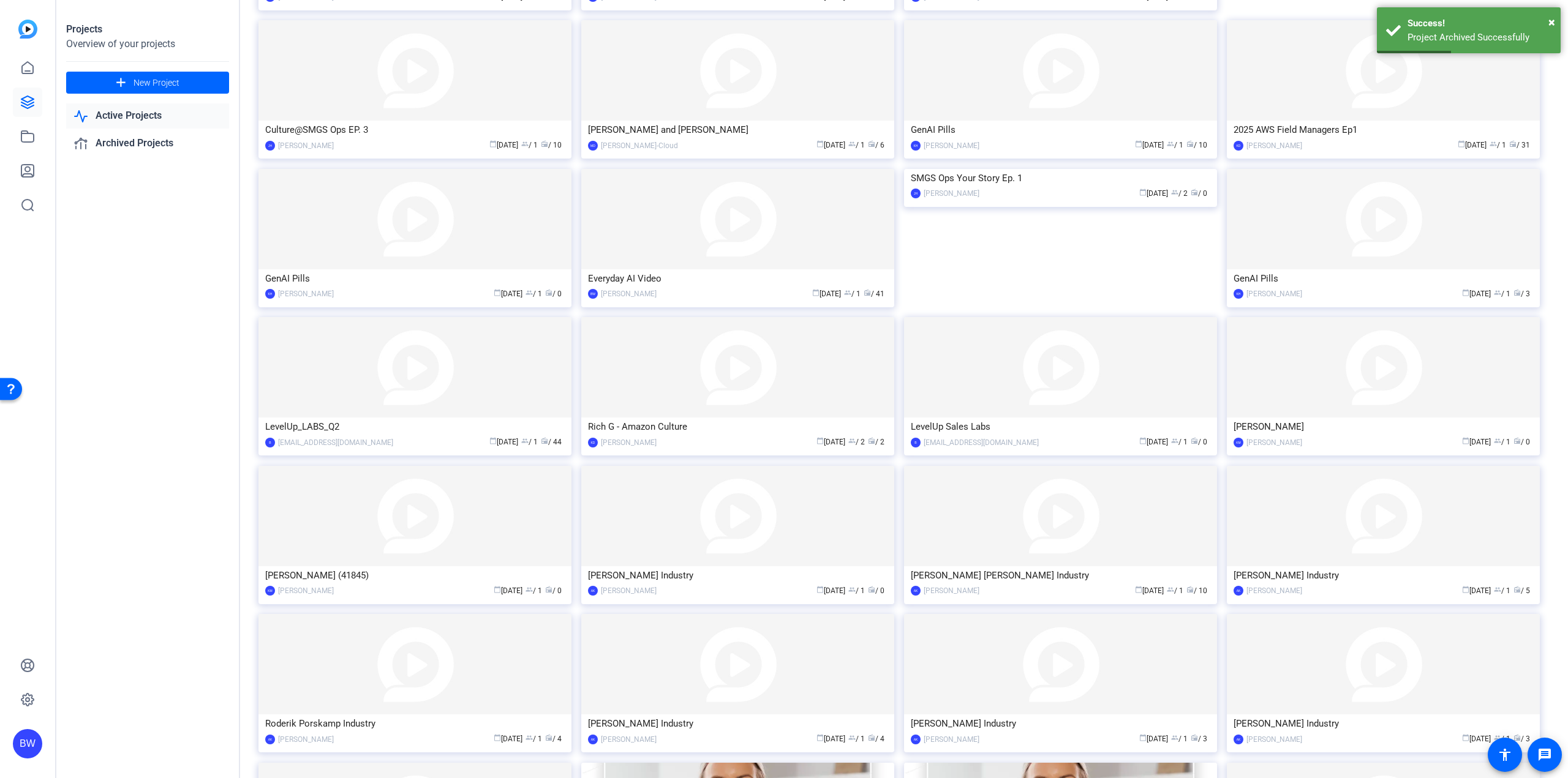
click at [1283, 640] on img at bounding box center [1383, 664] width 313 height 101
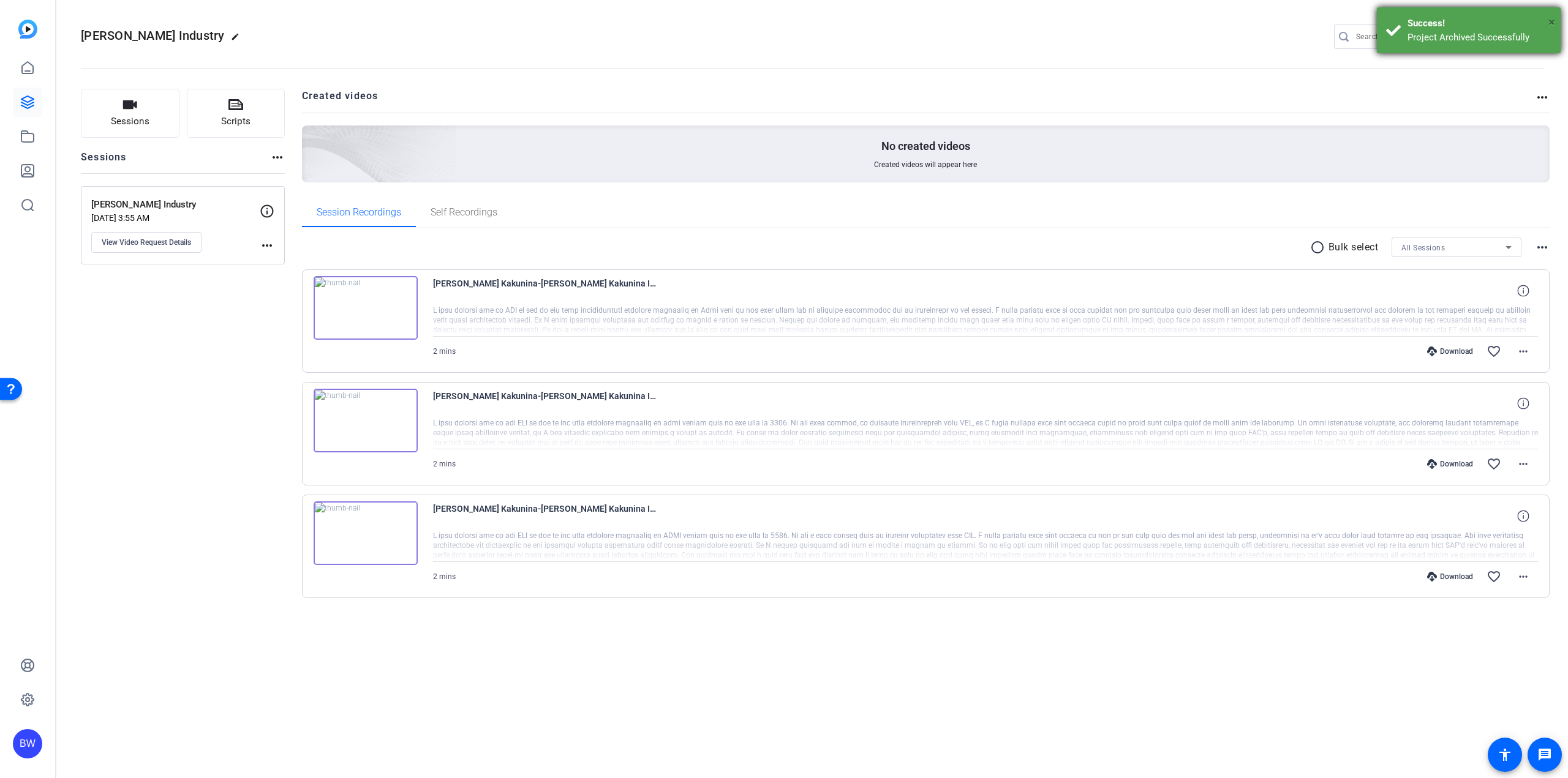
click at [1551, 16] on span "×" at bounding box center [1552, 22] width 7 height 15
click at [1533, 38] on mat-icon "settings" at bounding box center [1532, 37] width 24 height 18
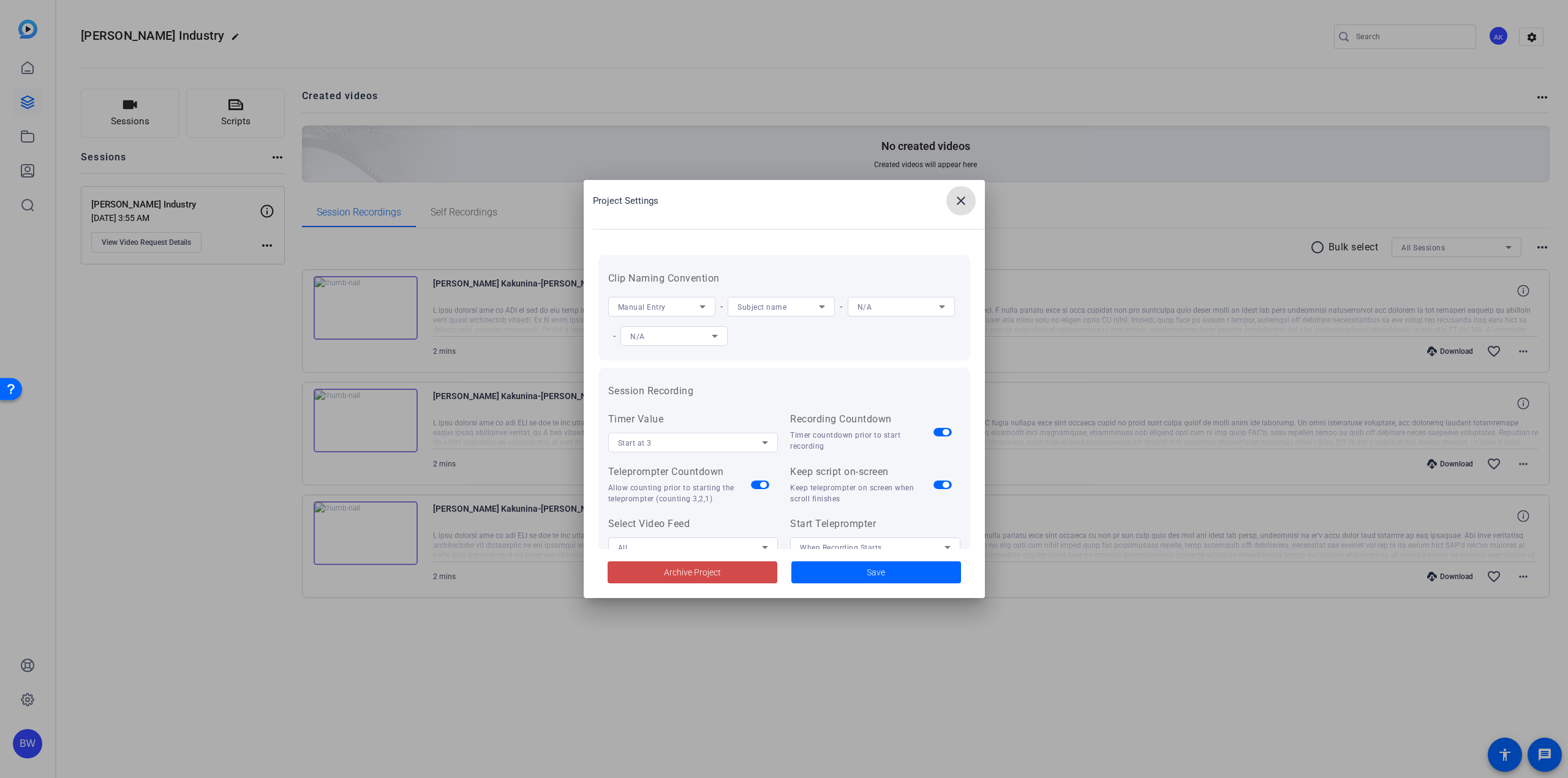
click at [663, 567] on span at bounding box center [692, 572] width 170 height 29
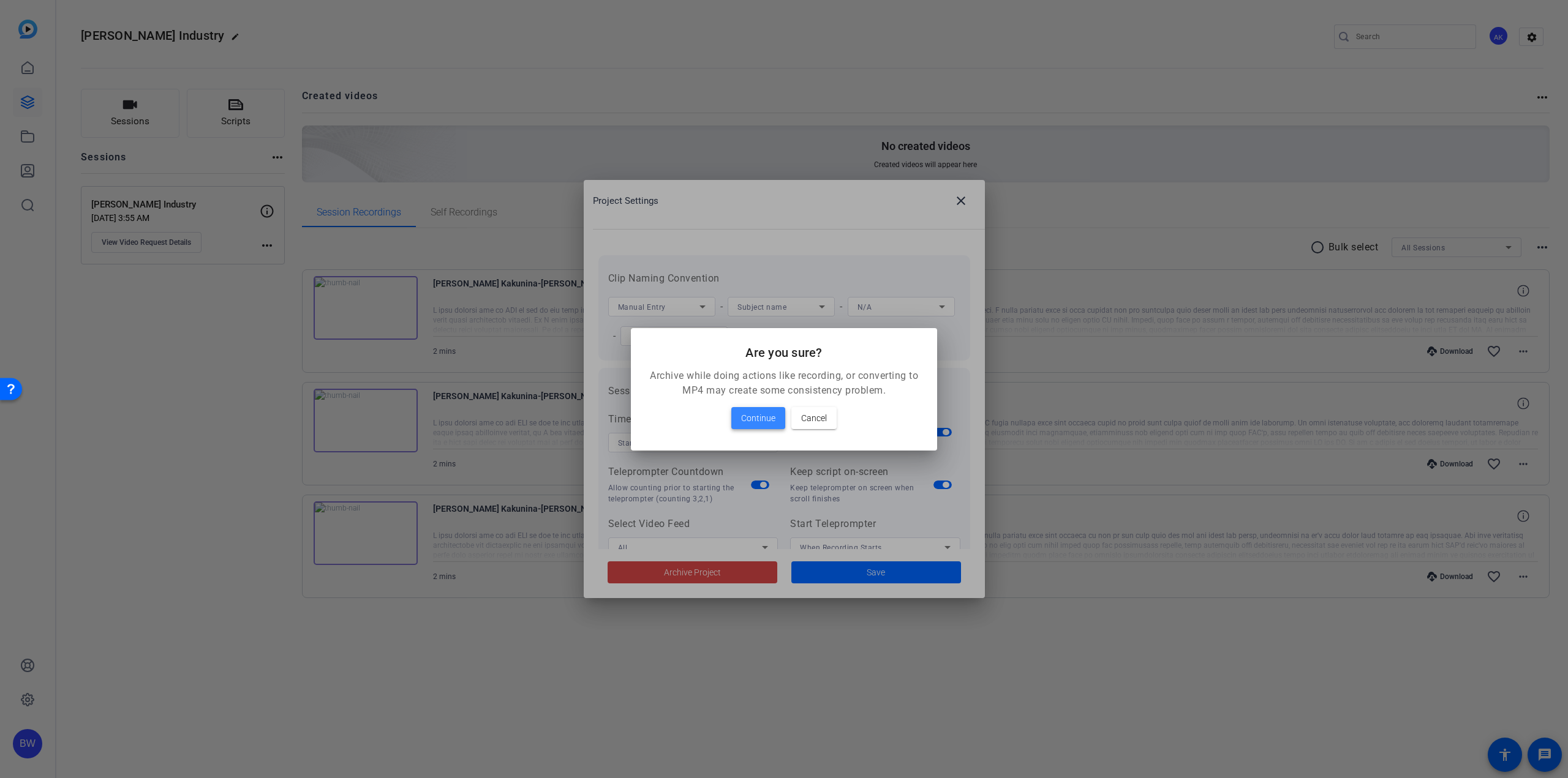
click at [754, 418] on span "Continue" at bounding box center [759, 417] width 34 height 15
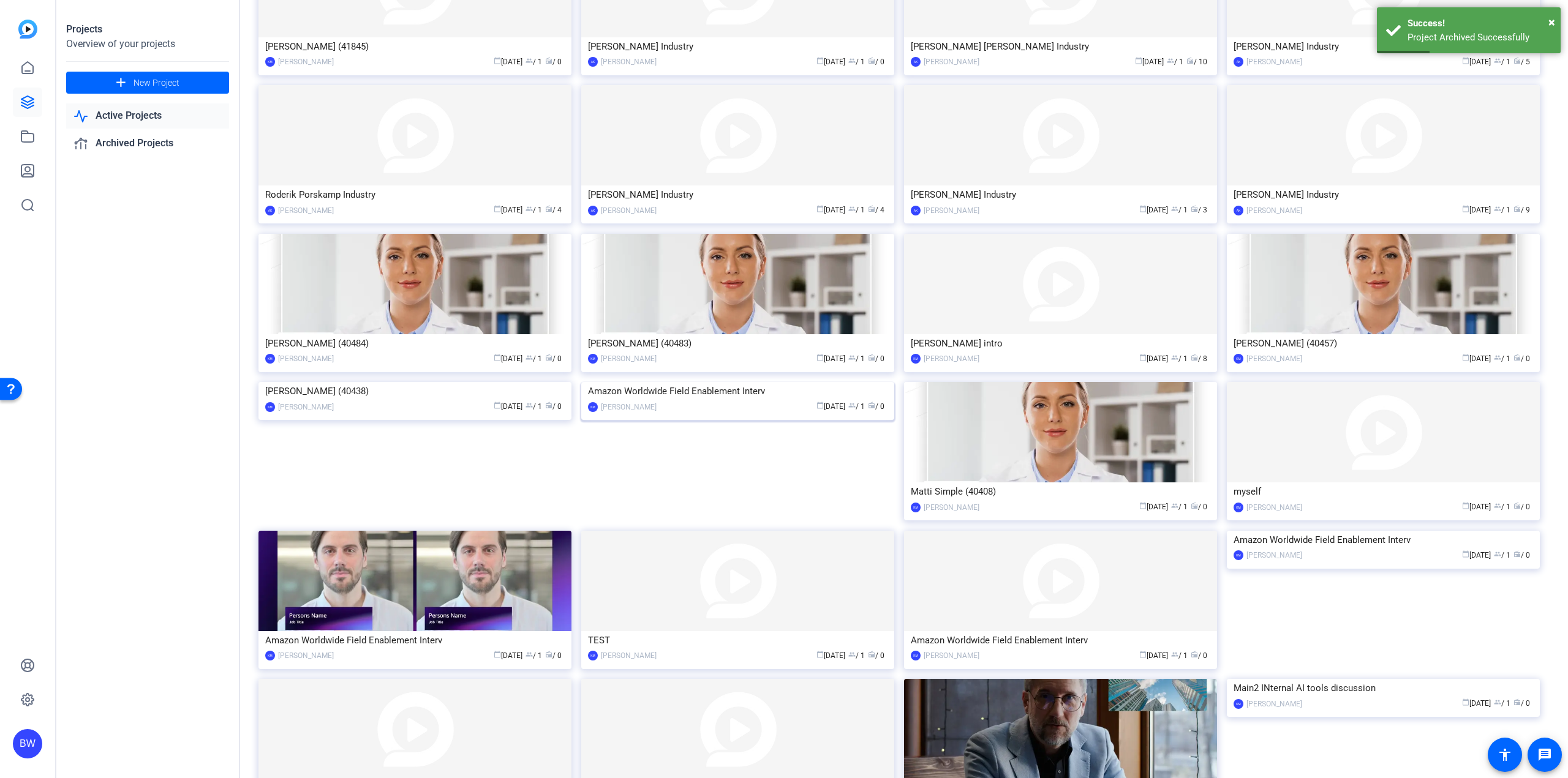
scroll to position [1091, 0]
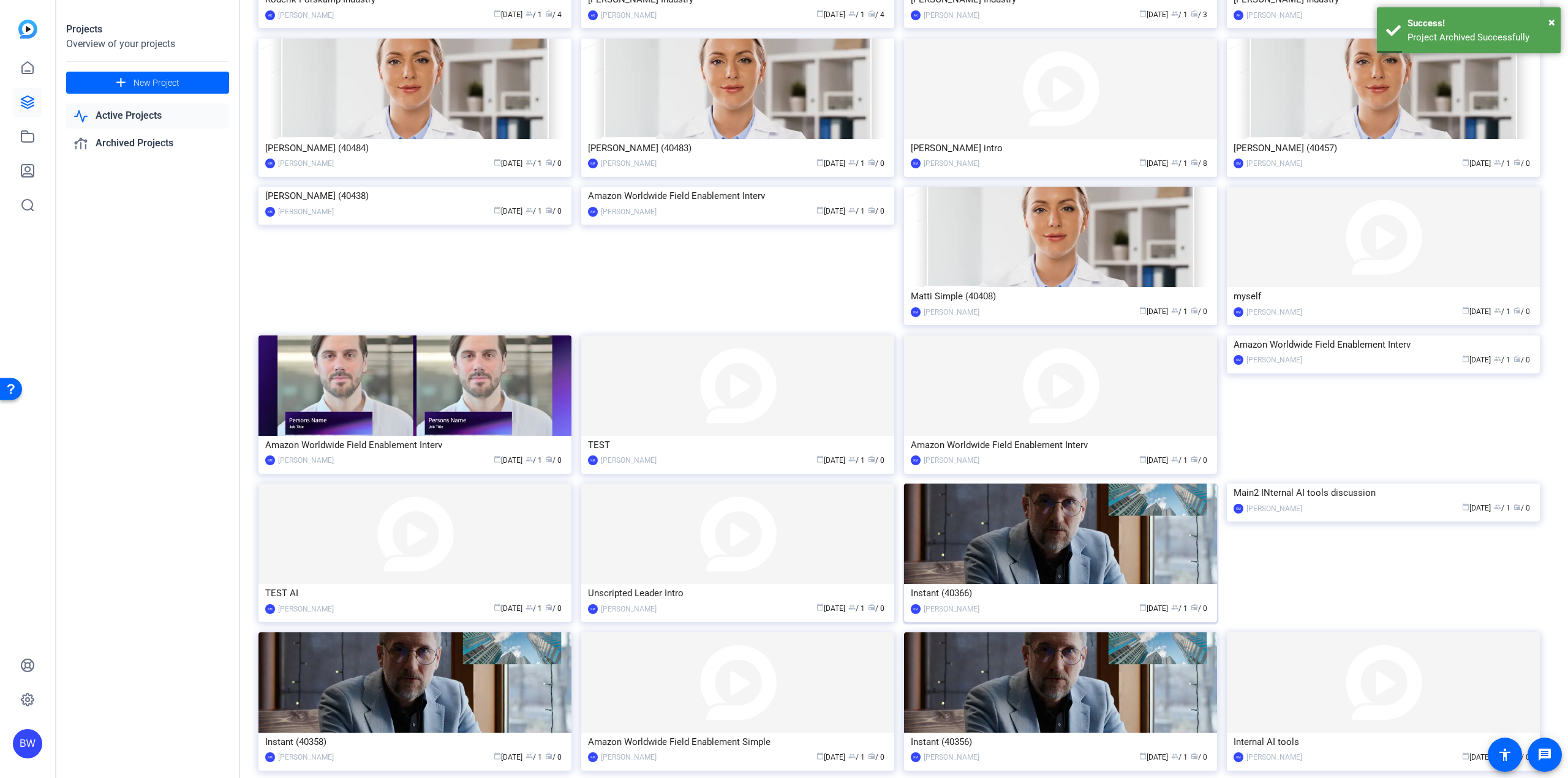
click at [1044, 596] on div "Instant (40366)" at bounding box center [1061, 593] width 300 height 18
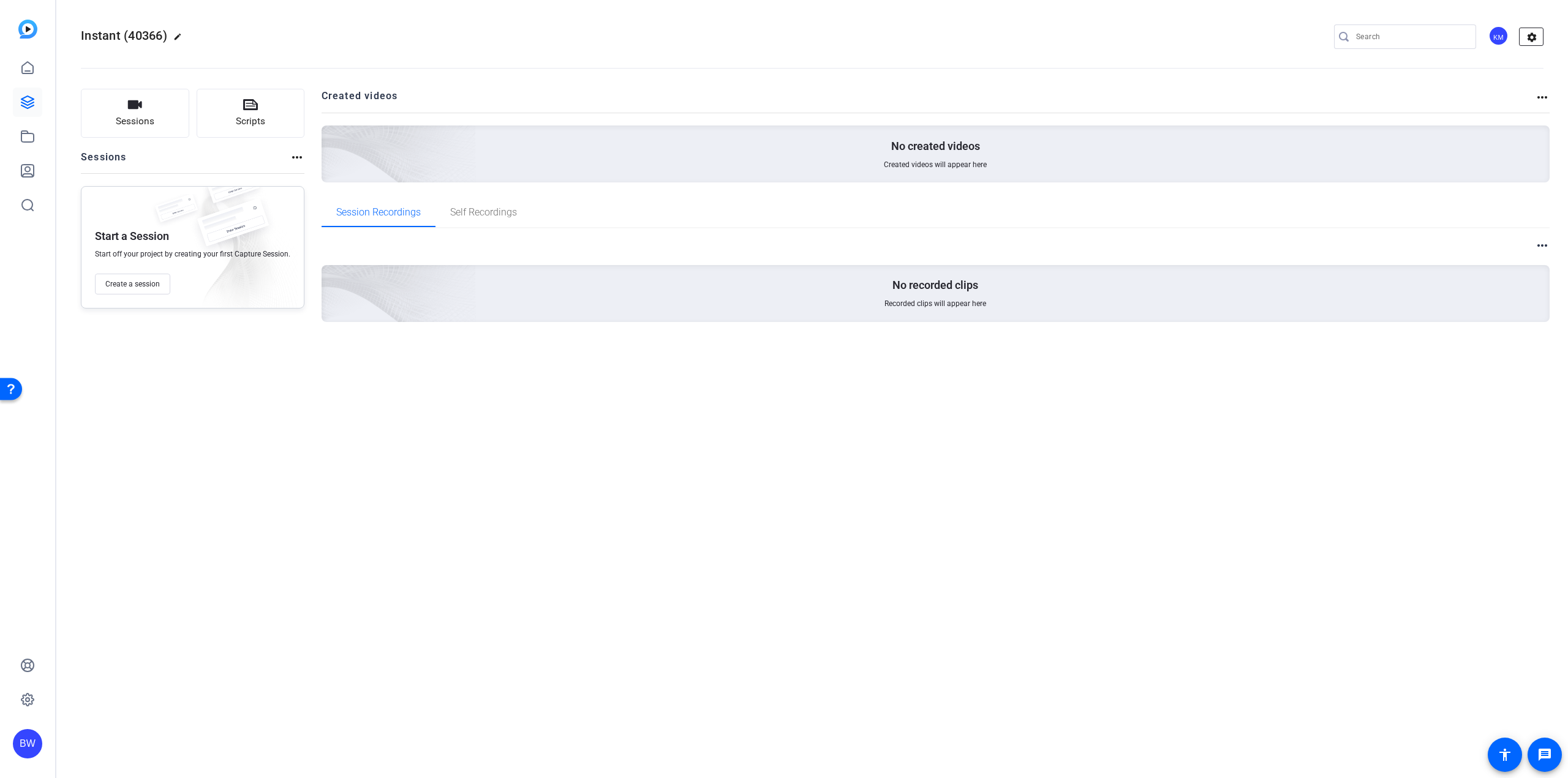
click at [1535, 40] on mat-icon "settings" at bounding box center [1532, 37] width 24 height 18
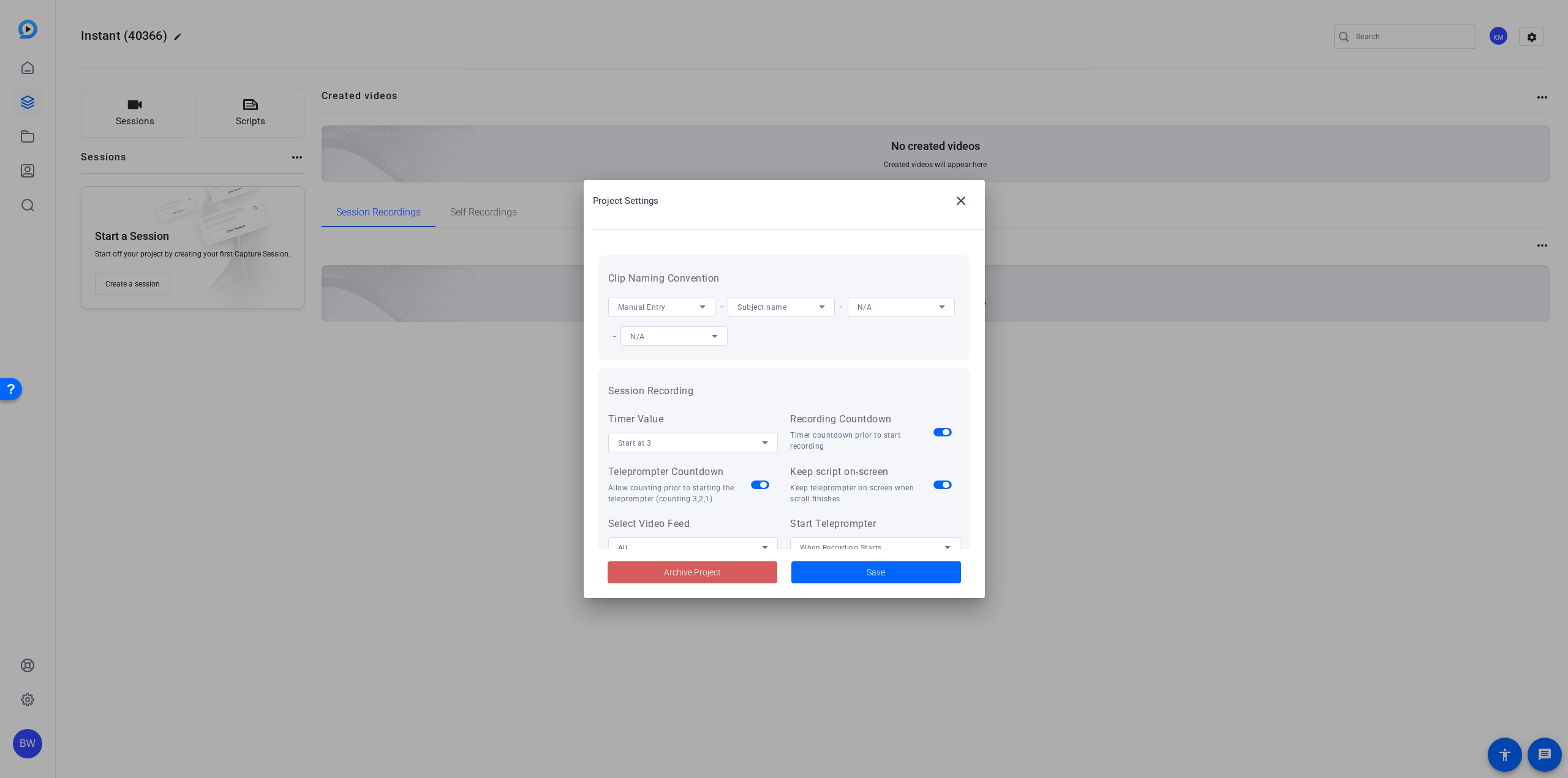
click at [749, 564] on span at bounding box center [692, 572] width 170 height 29
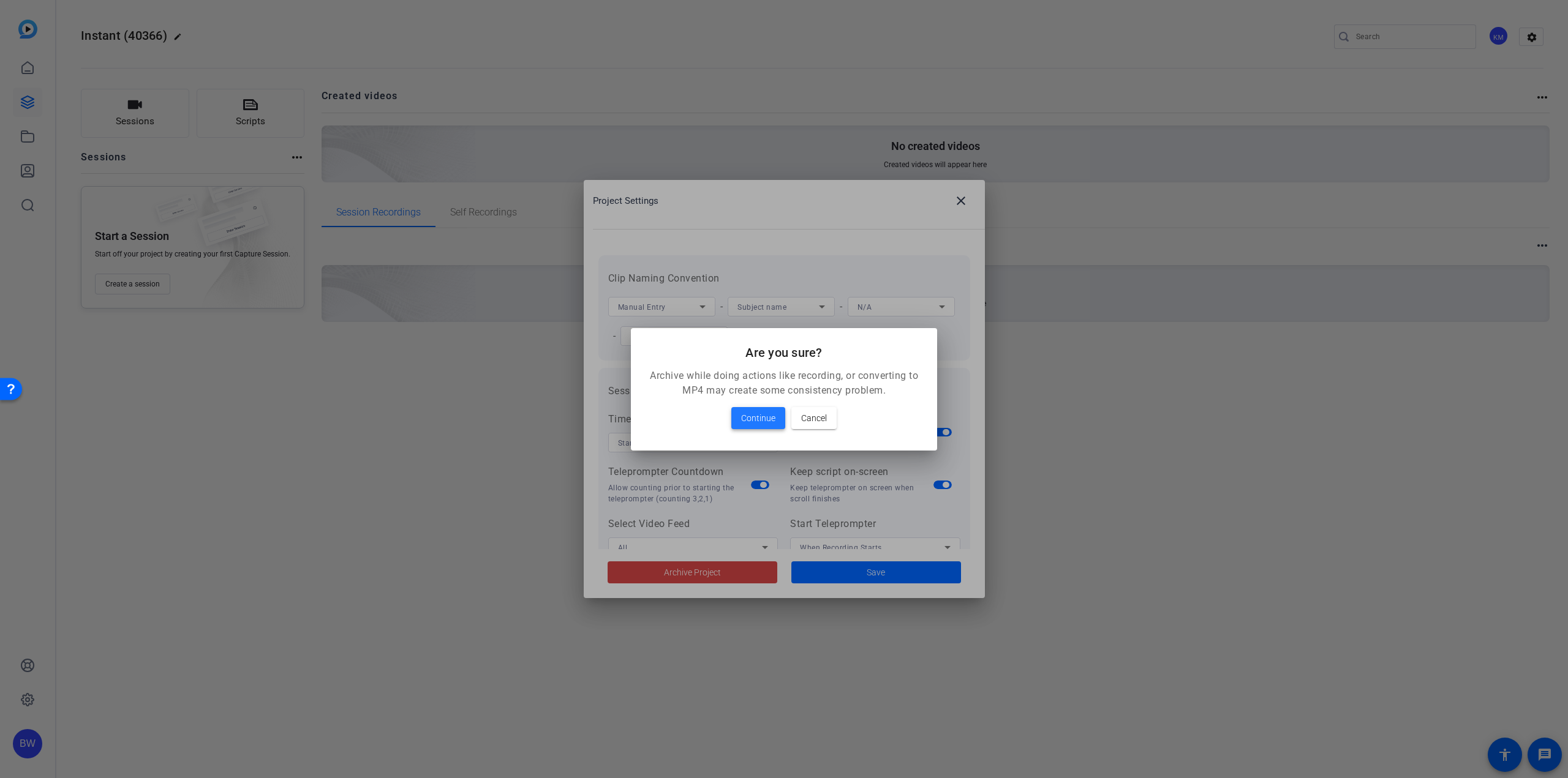
click at [753, 417] on span "Continue" at bounding box center [759, 417] width 34 height 15
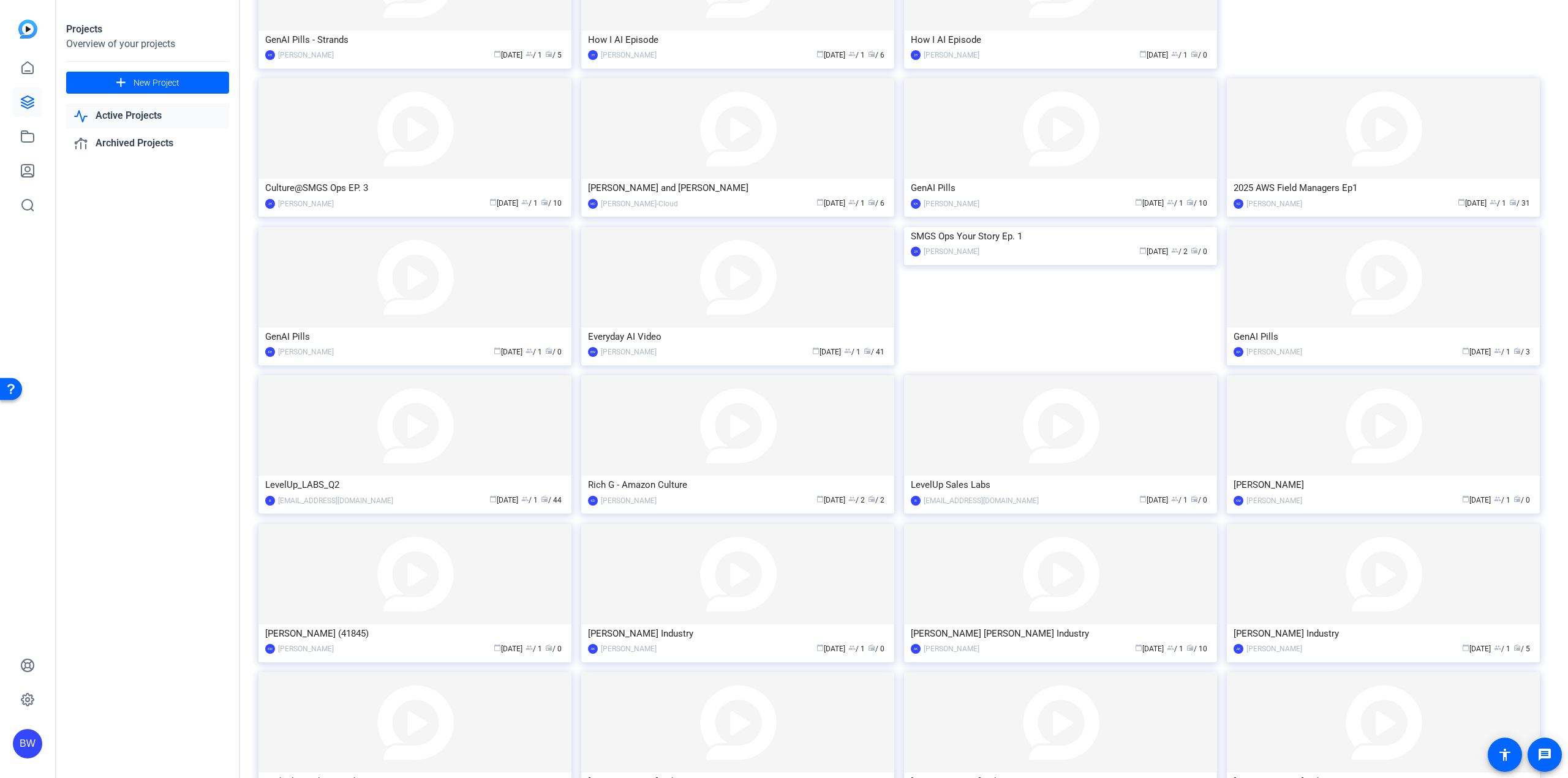
scroll to position [551, 0]
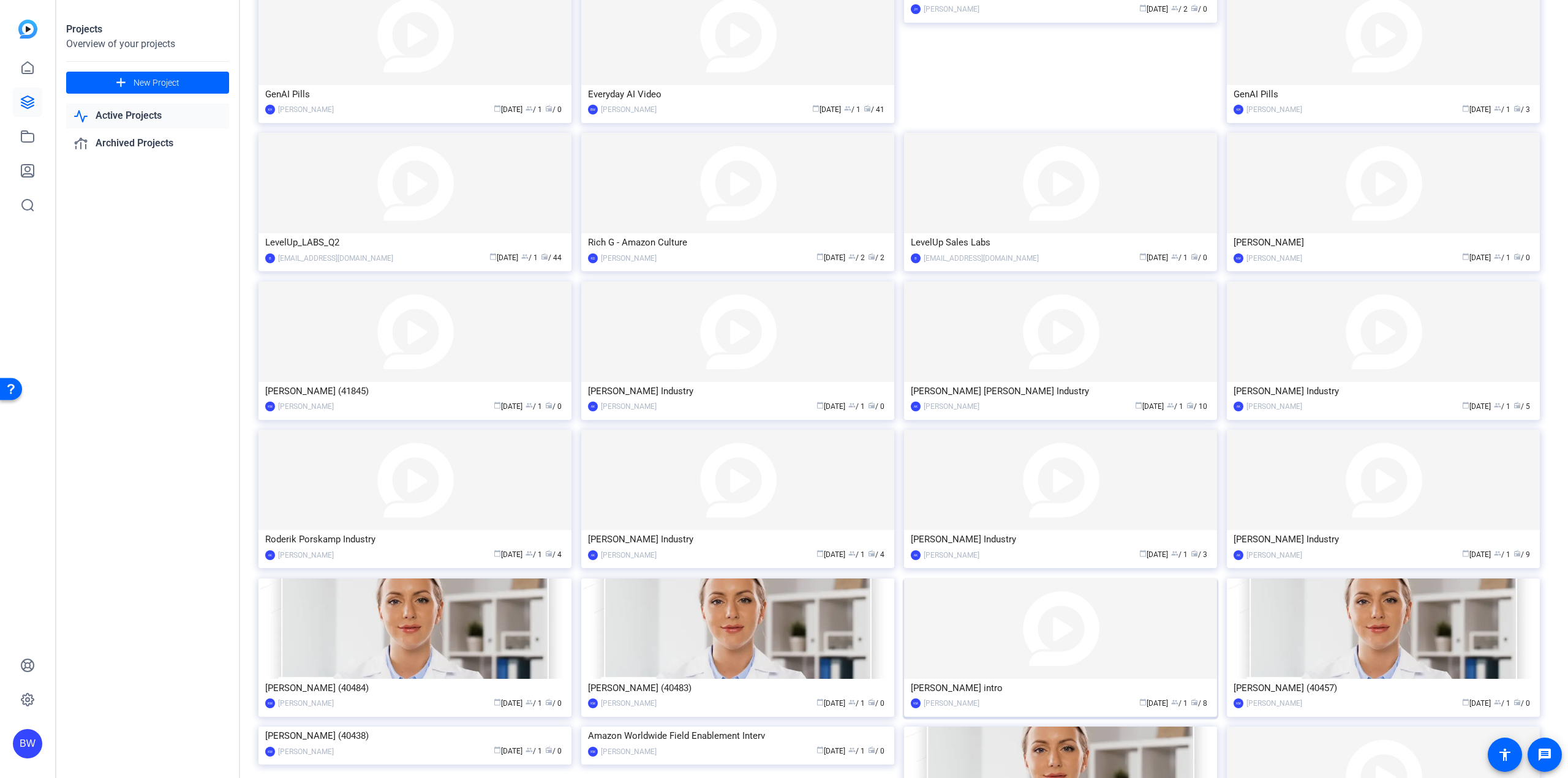
click at [1078, 684] on div "katie ai intro" at bounding box center [1061, 688] width 300 height 18
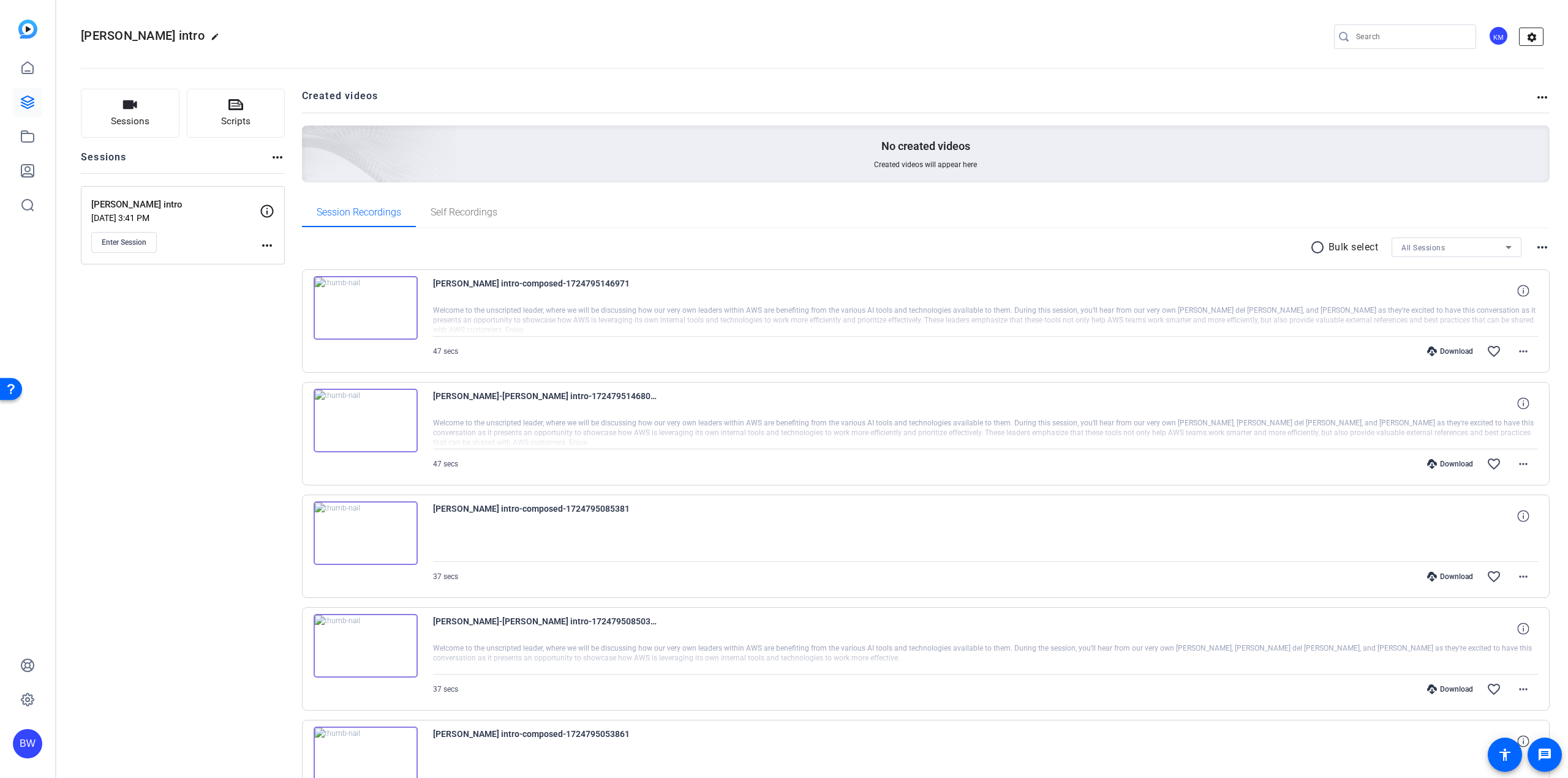
click at [1534, 36] on mat-icon "settings" at bounding box center [1532, 37] width 24 height 18
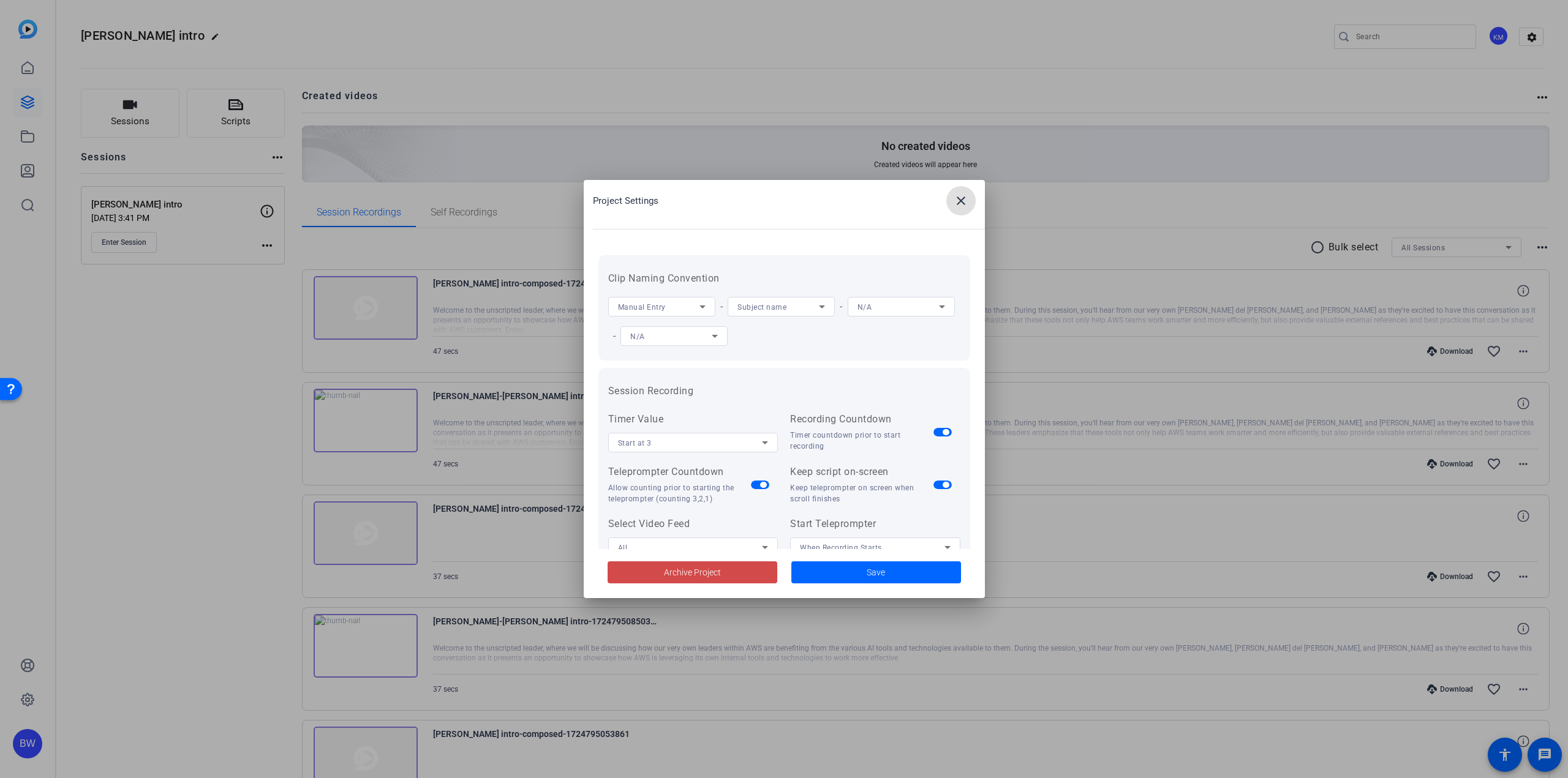
click at [732, 571] on span at bounding box center [692, 572] width 170 height 29
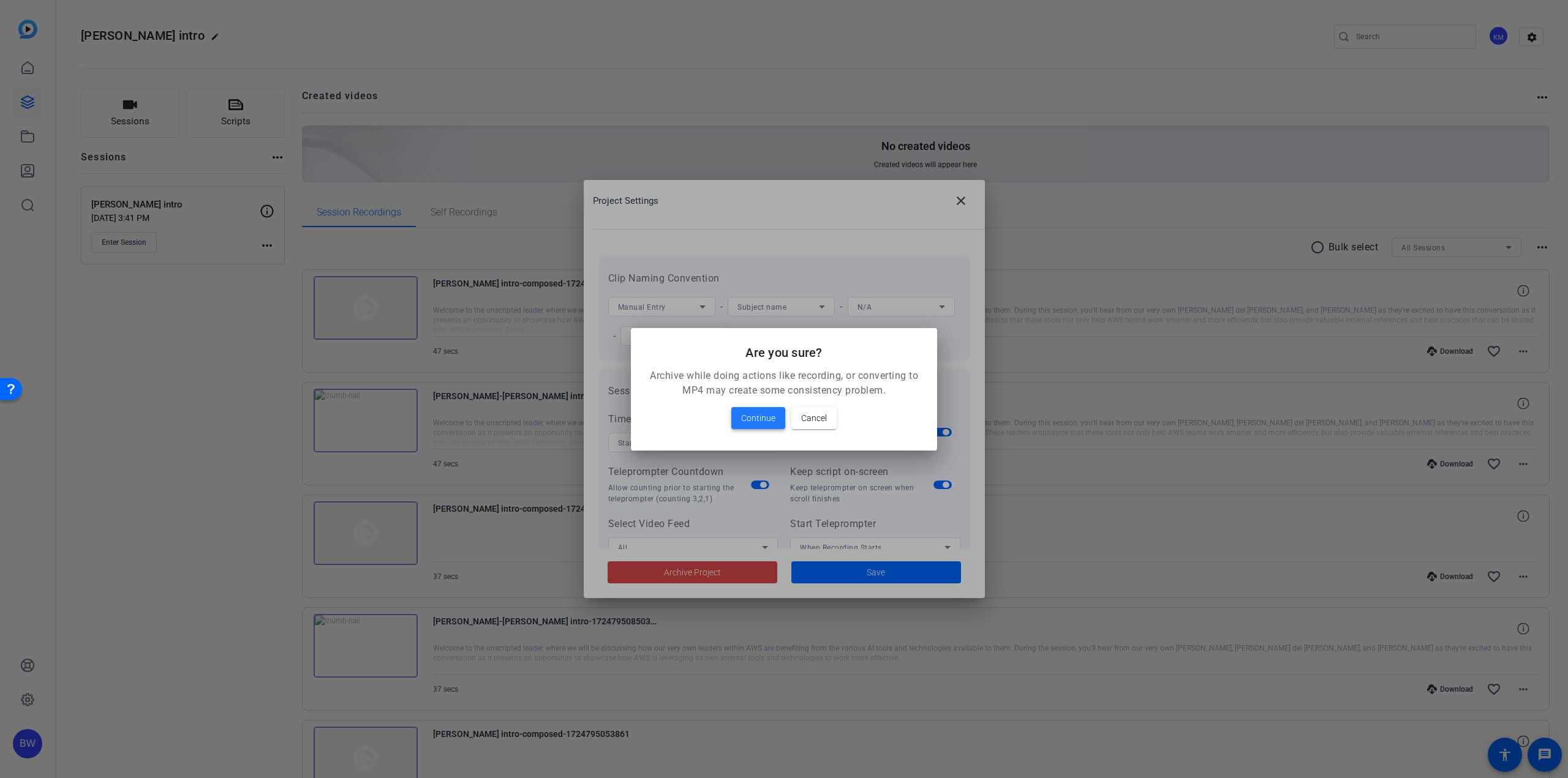
click at [744, 416] on span "Continue" at bounding box center [759, 417] width 34 height 15
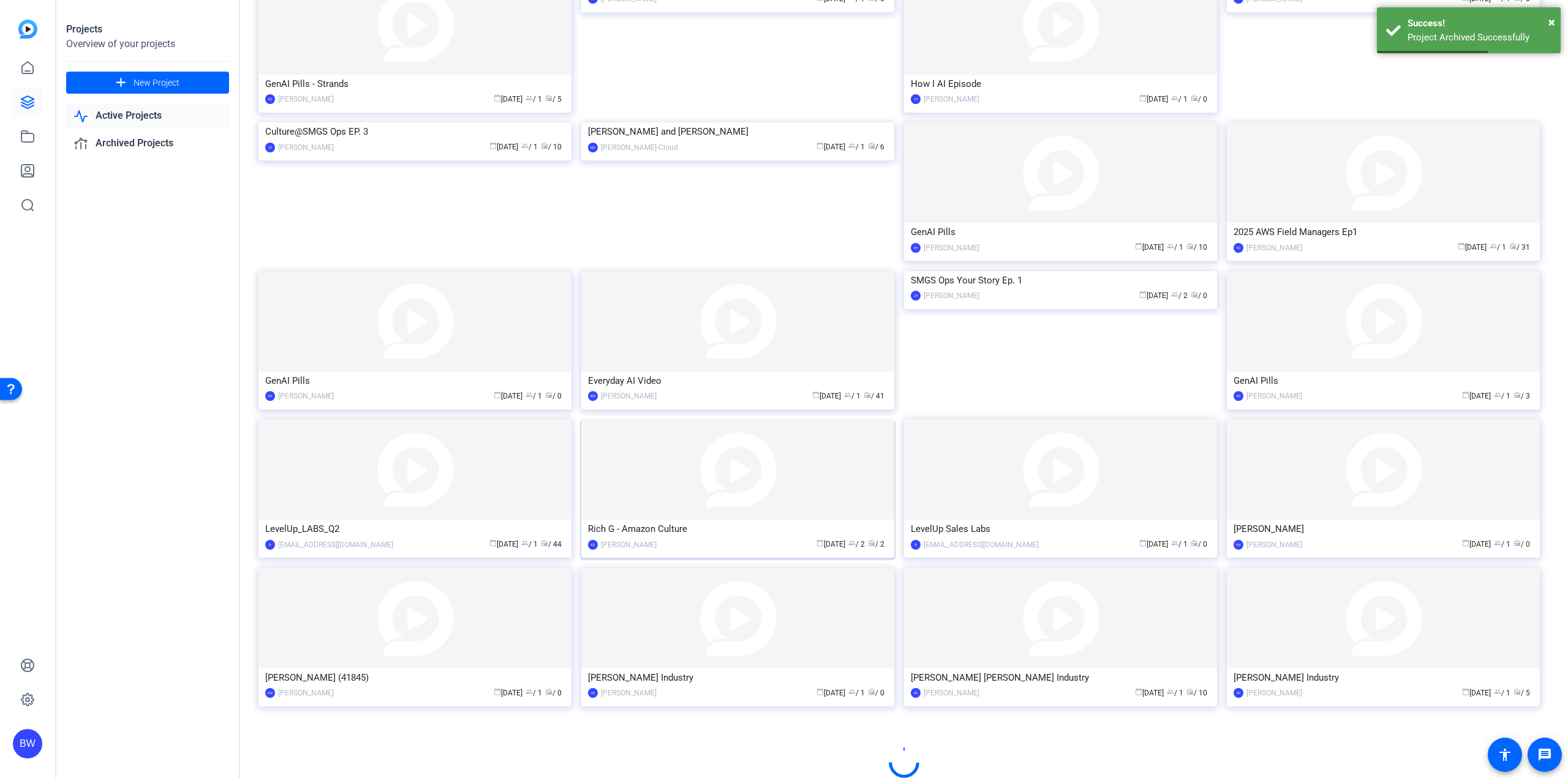
scroll to position [295, 0]
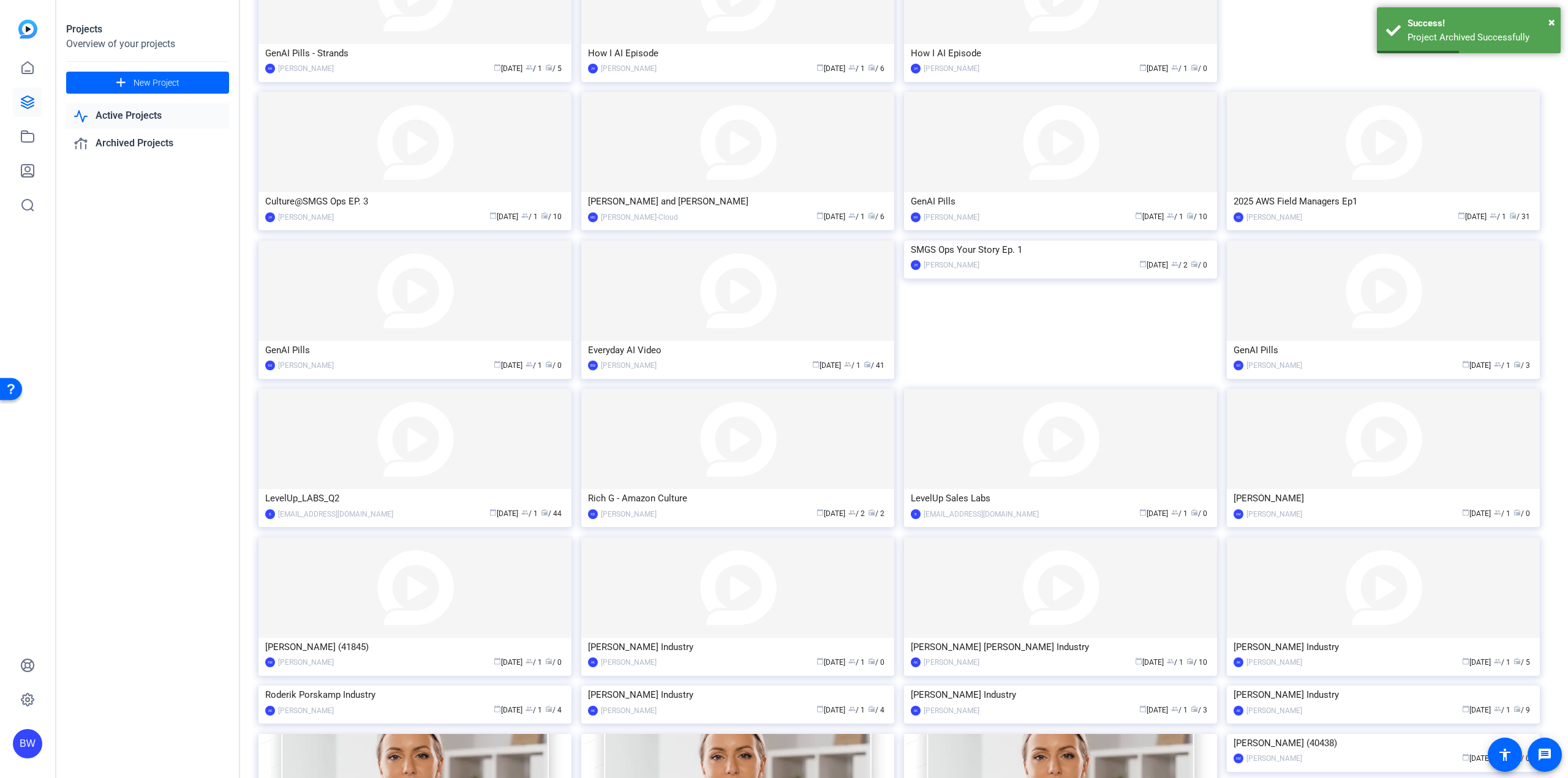
click at [1002, 686] on div "Henry Bragg Industry" at bounding box center [1061, 695] width 300 height 18
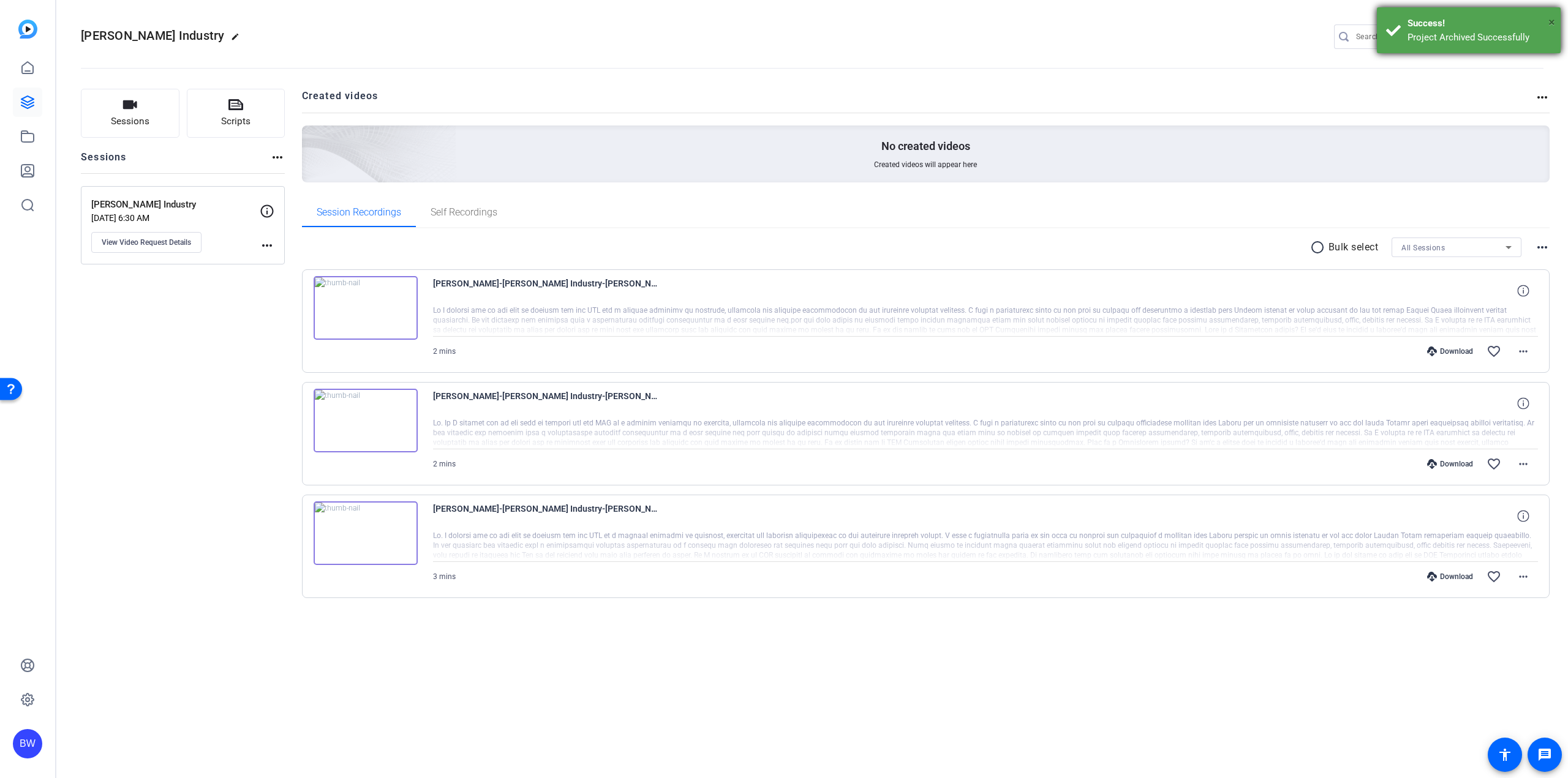
click at [1551, 20] on span "×" at bounding box center [1552, 22] width 7 height 15
drag, startPoint x: 1535, startPoint y: 31, endPoint x: 1497, endPoint y: 59, distance: 47.2
click at [1535, 31] on mat-icon "settings" at bounding box center [1532, 37] width 24 height 18
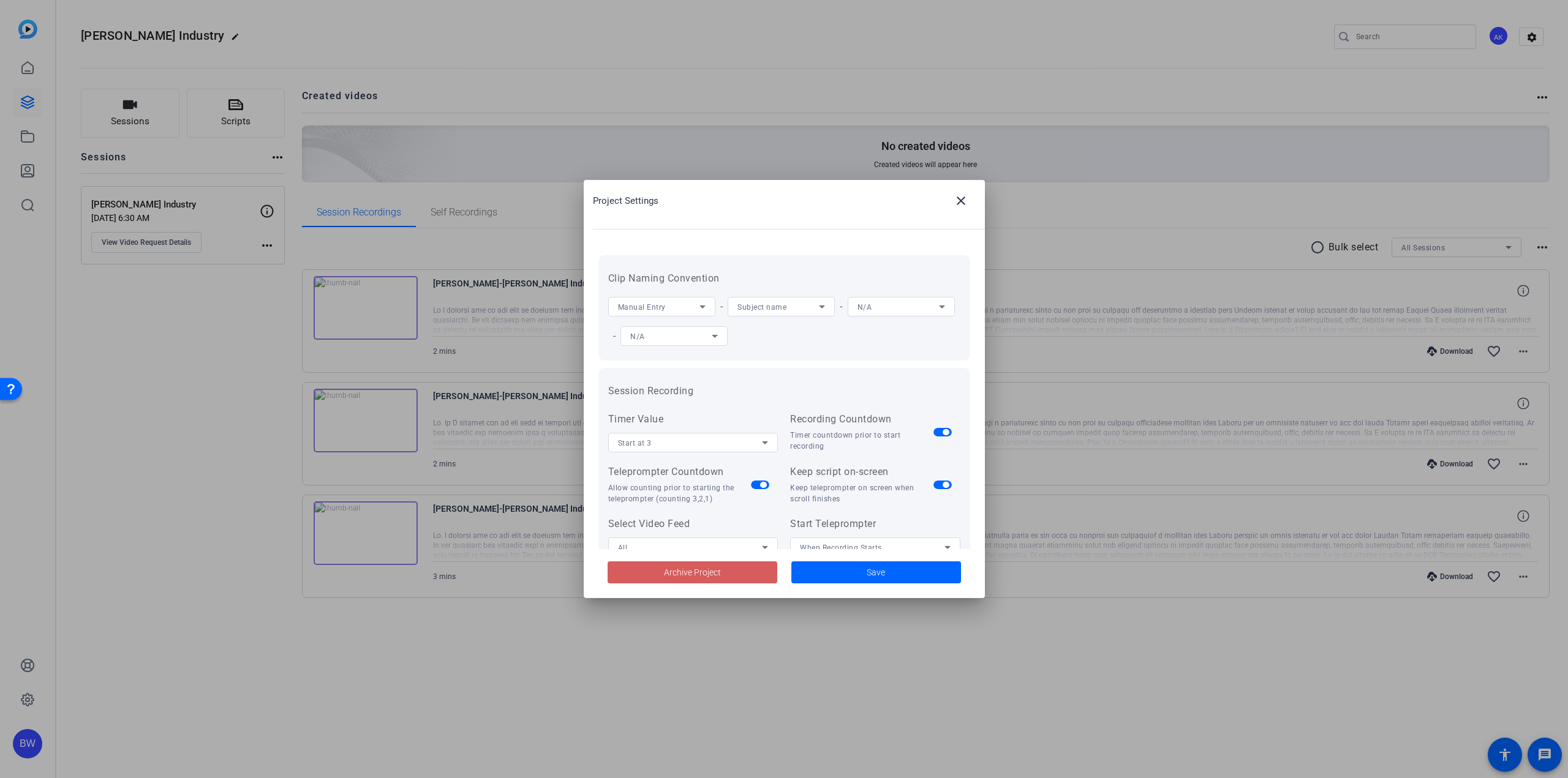
click at [719, 571] on span "Archive Project" at bounding box center [692, 572] width 57 height 13
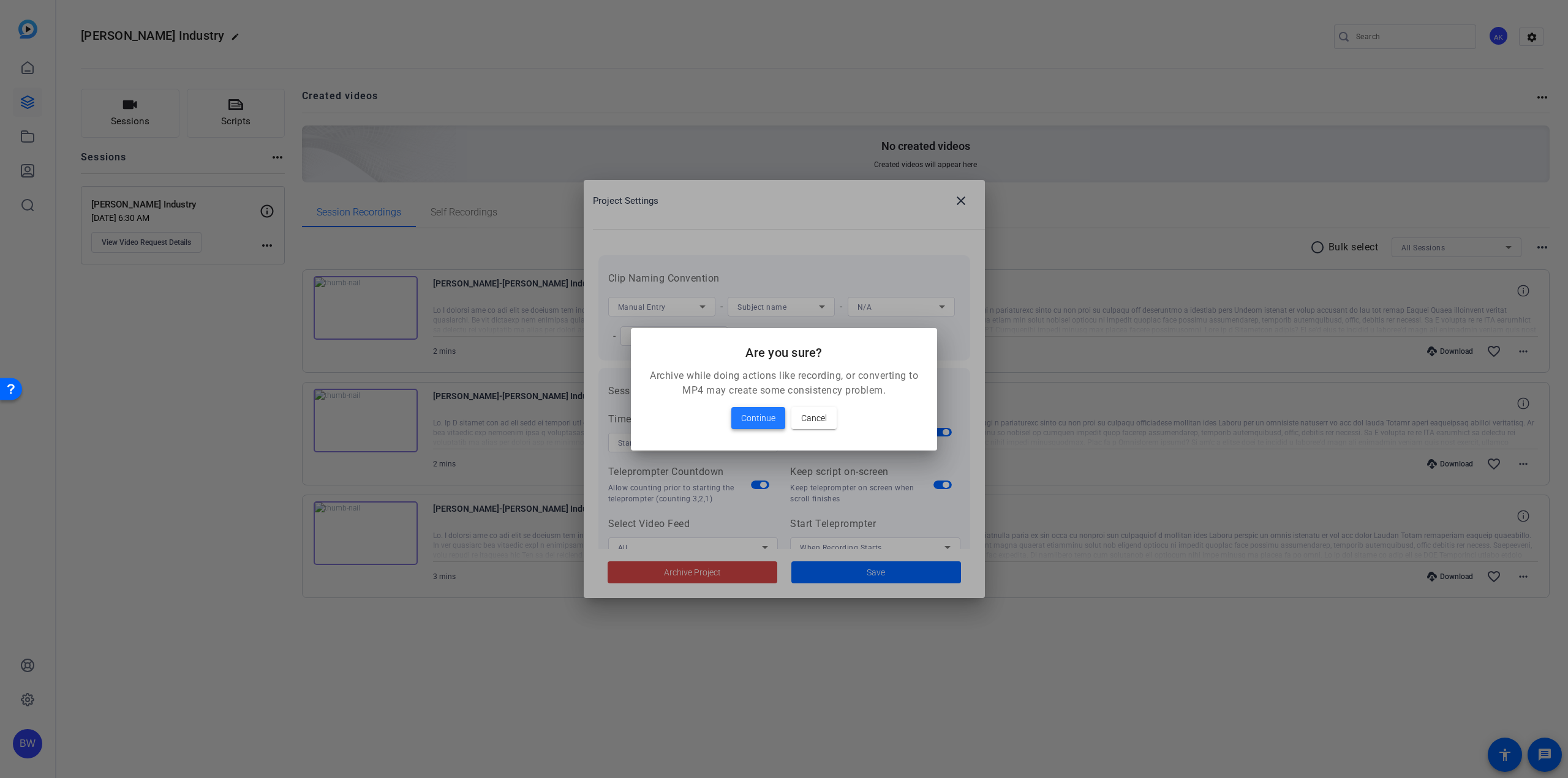
click at [758, 419] on span "Continue" at bounding box center [759, 417] width 34 height 15
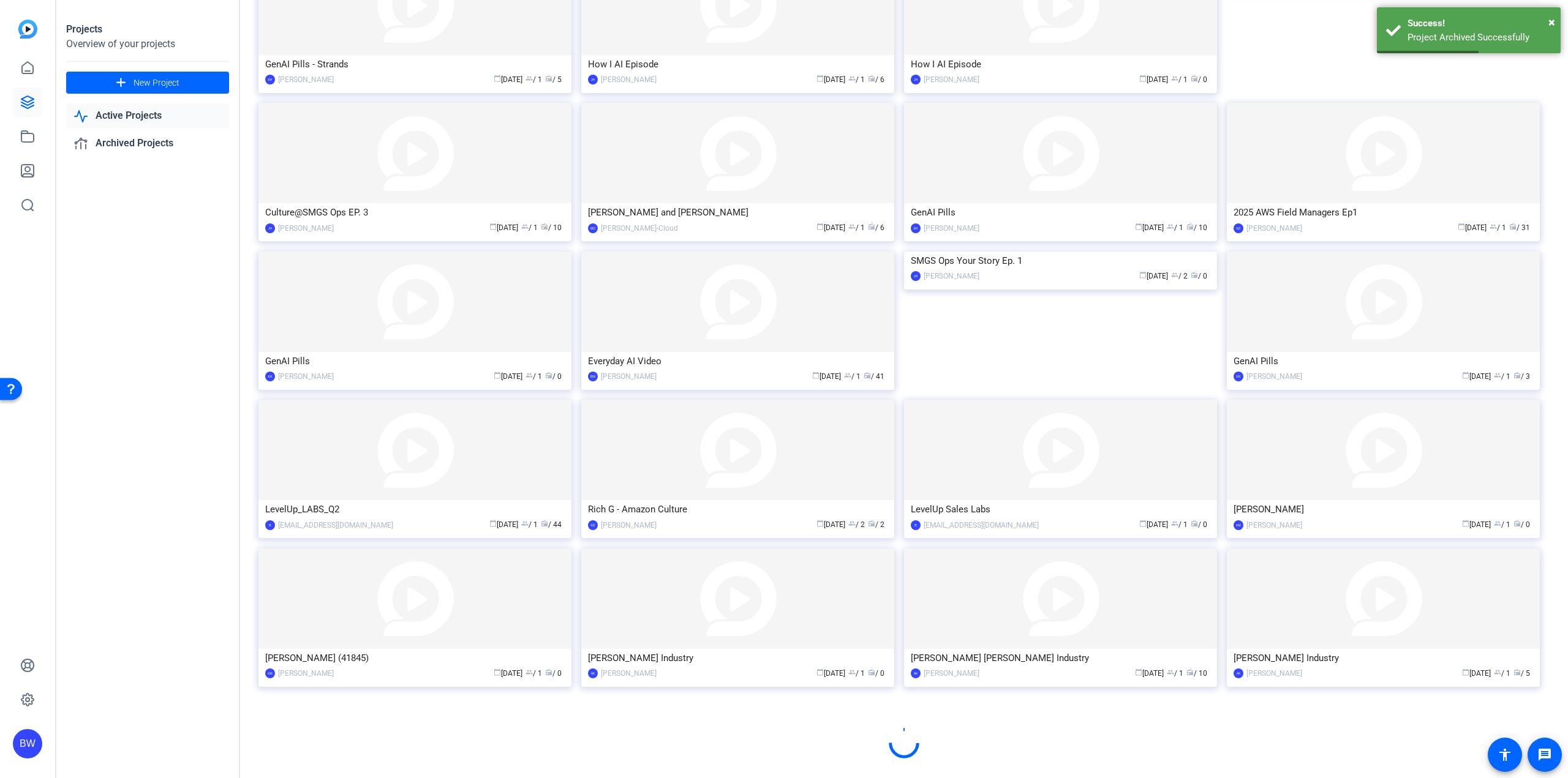
scroll to position [295, 0]
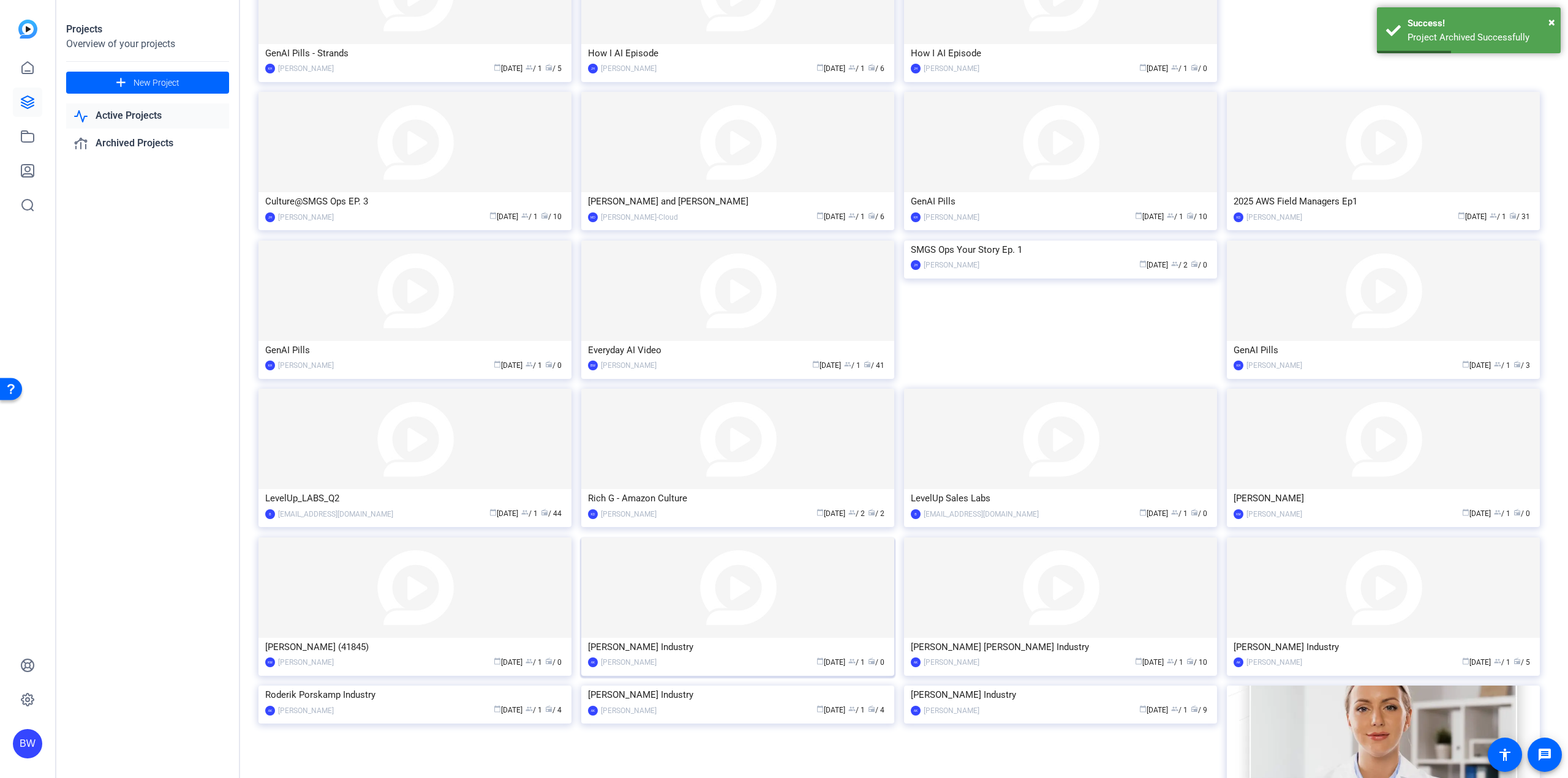
click at [736, 638] on mat-card "Alex Weise Industry AK Avni Kotecha calendar_today Sep 10 group / 1 radio / 0" at bounding box center [737, 607] width 313 height 139
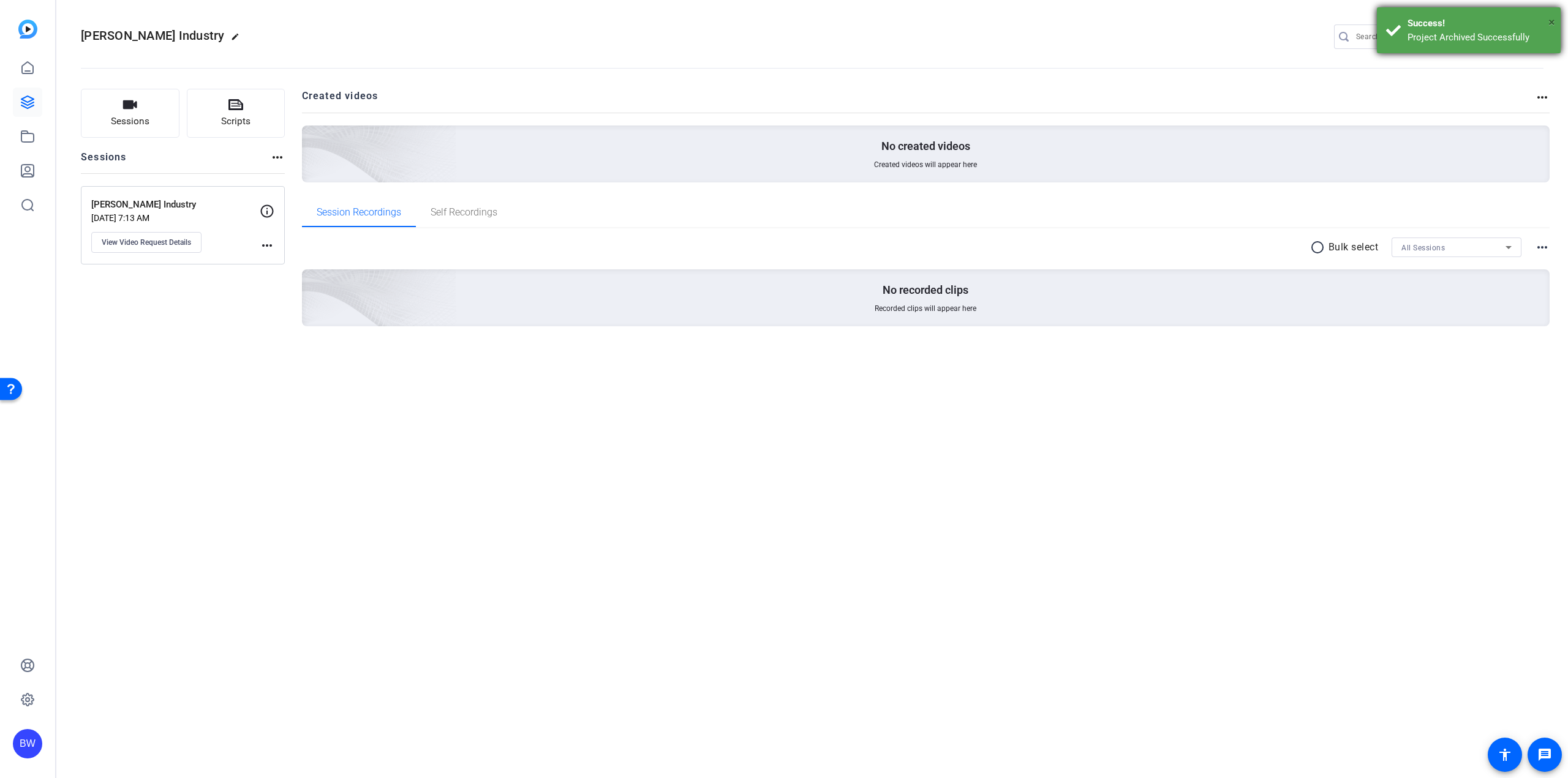
click at [1550, 22] on span "×" at bounding box center [1552, 22] width 7 height 15
click at [1537, 33] on mat-icon "settings" at bounding box center [1532, 37] width 24 height 18
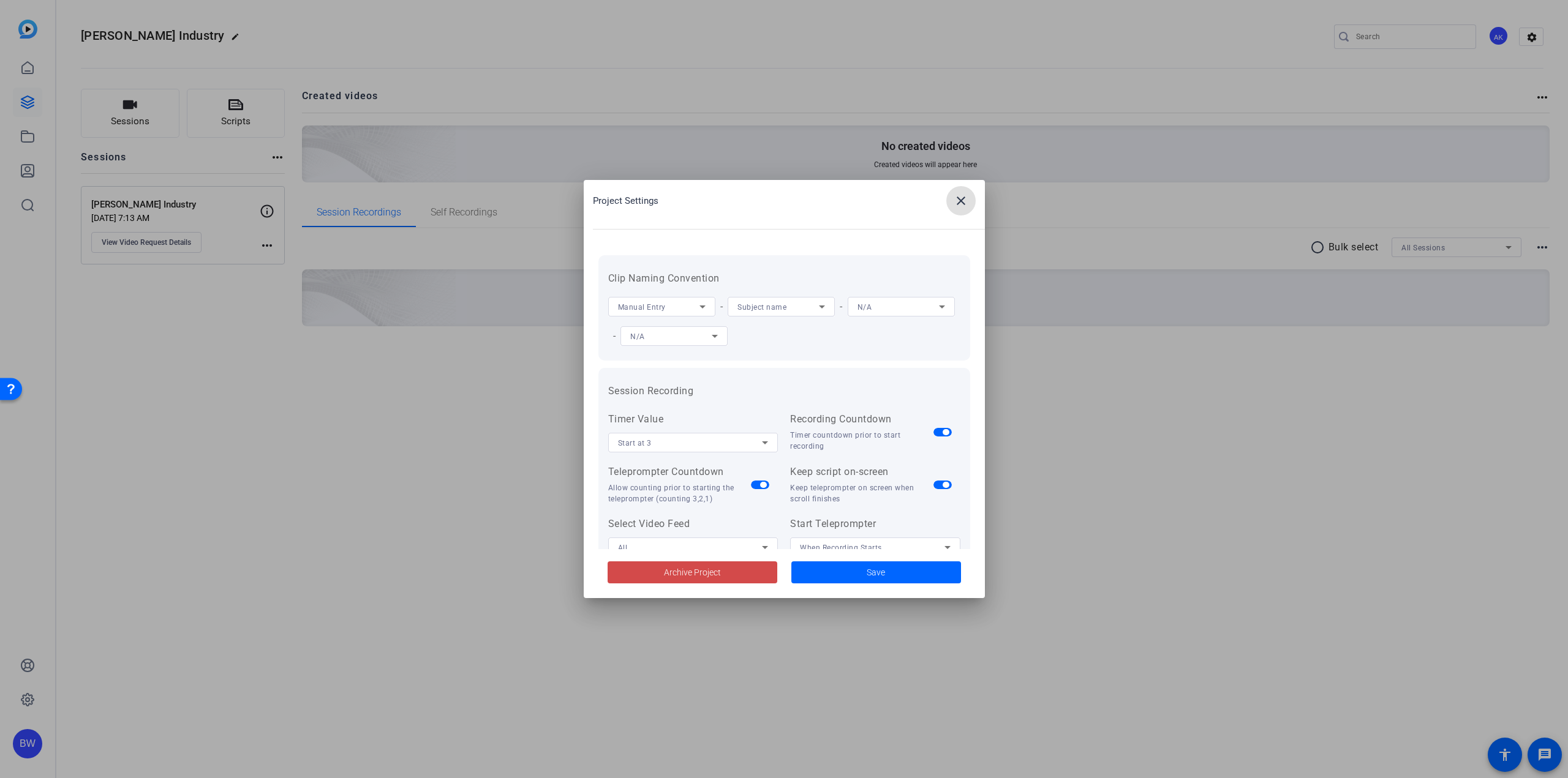
click at [667, 569] on span "Archive Project" at bounding box center [692, 572] width 57 height 13
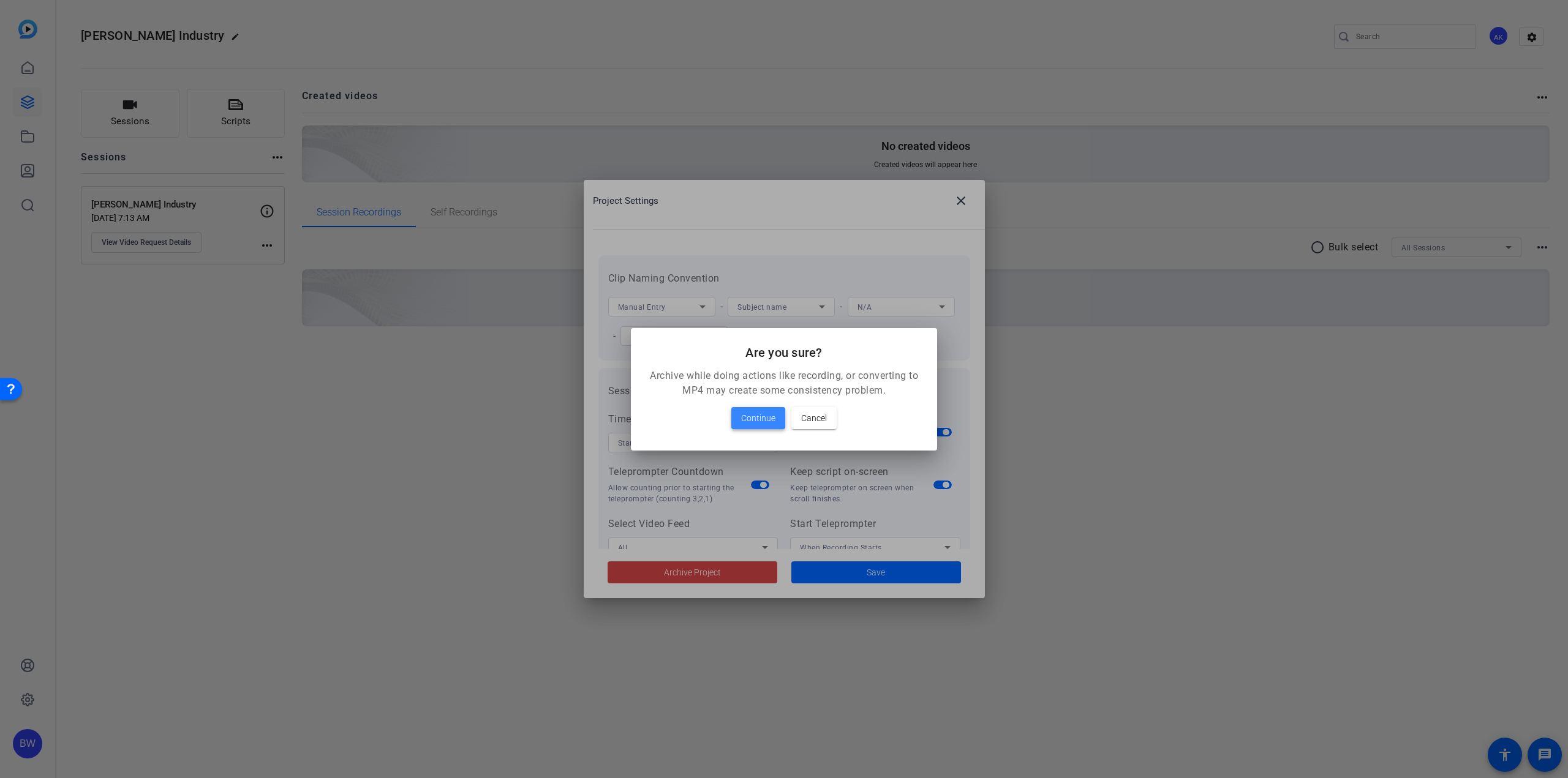
click at [760, 425] on span at bounding box center [758, 418] width 54 height 29
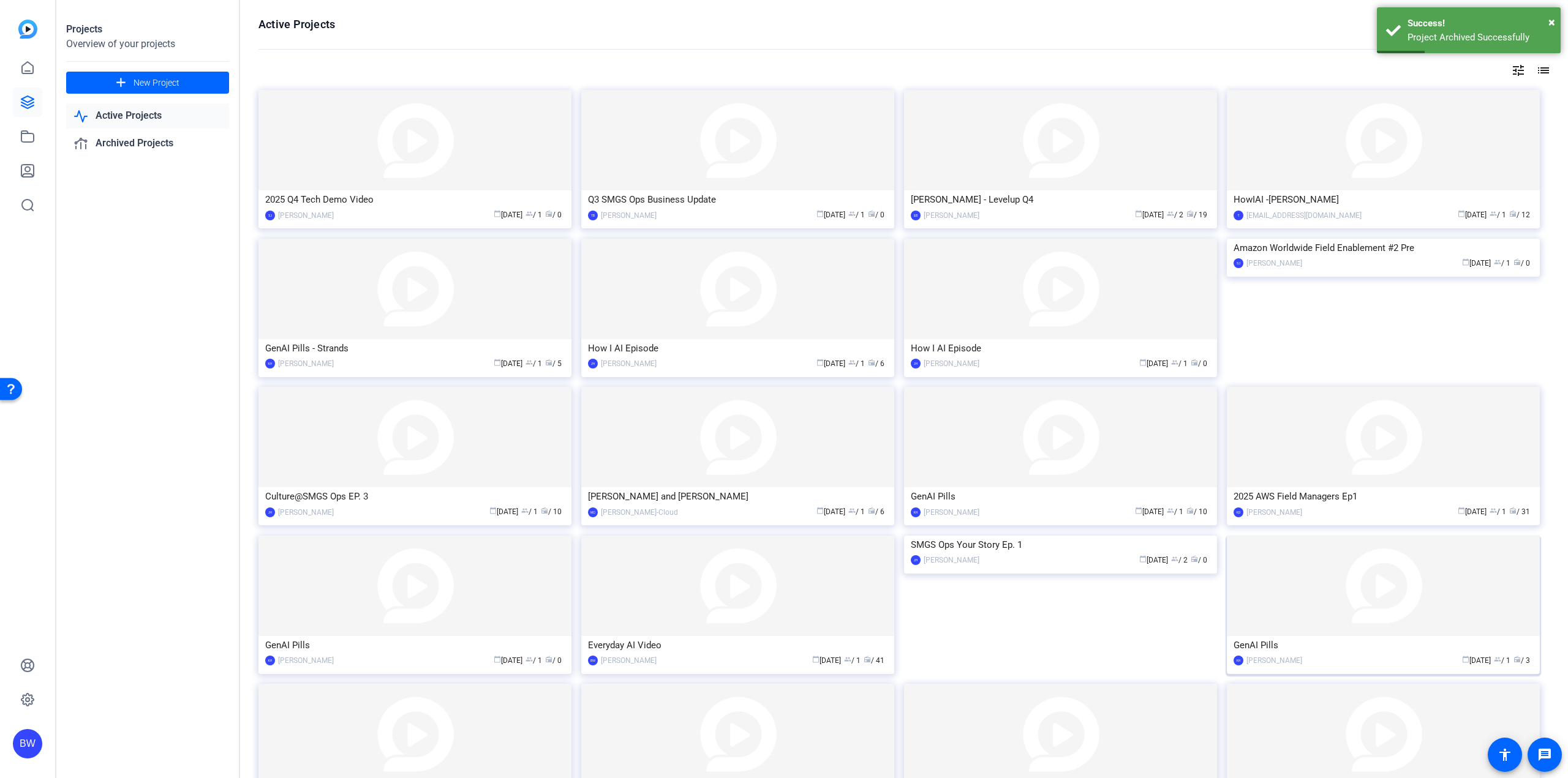
scroll to position [264, 0]
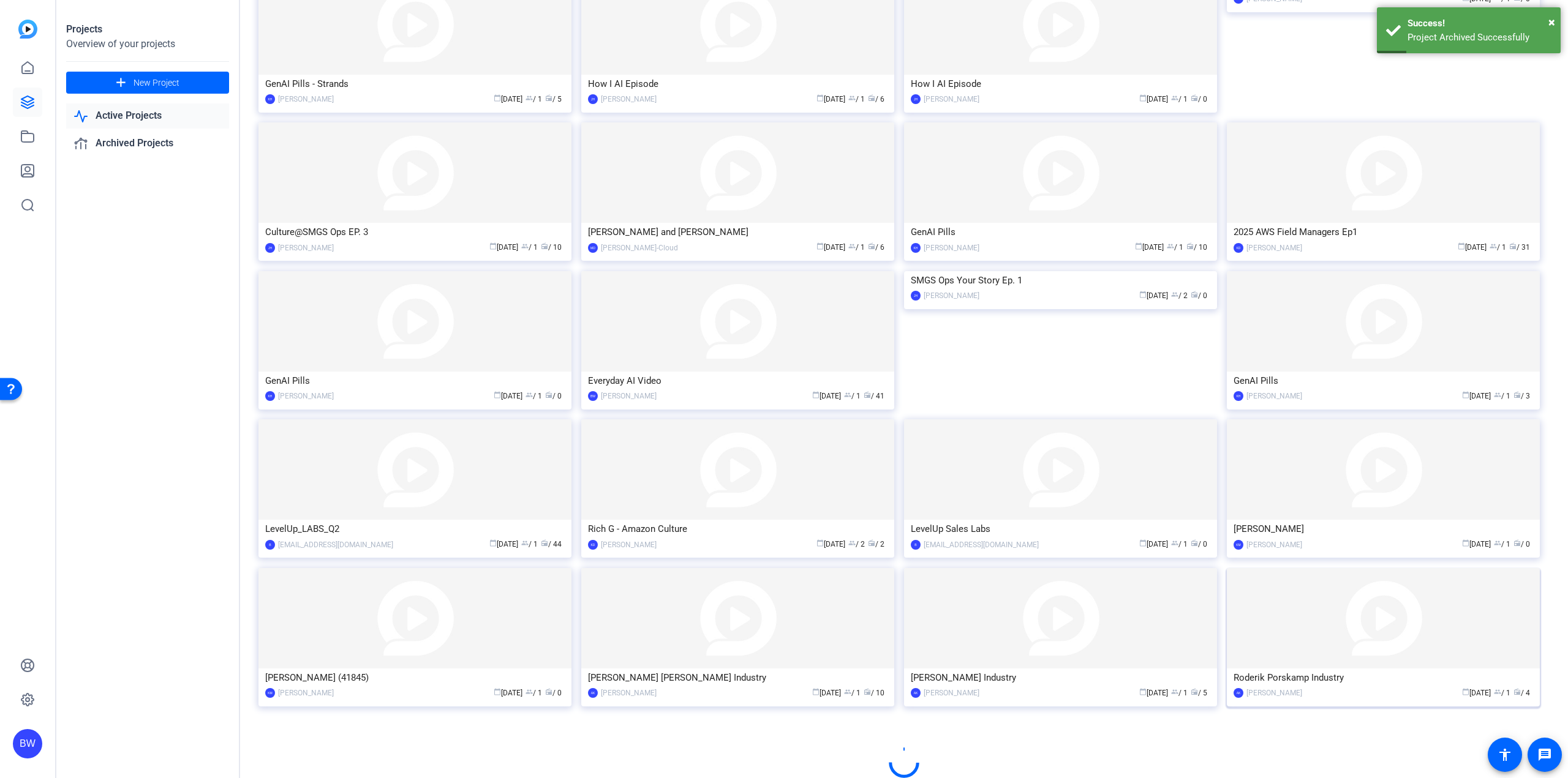
click at [1354, 643] on img at bounding box center [1383, 618] width 313 height 101
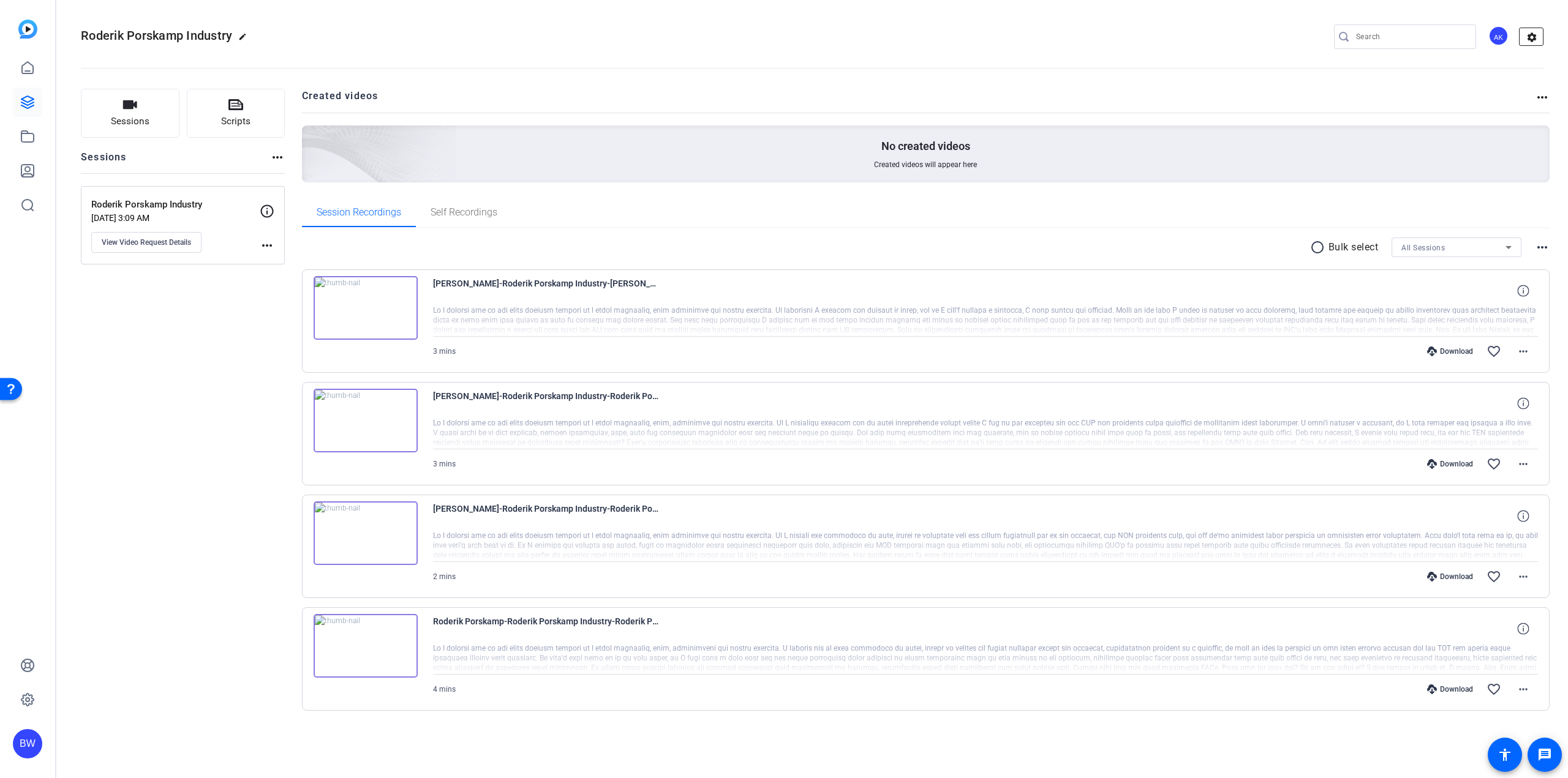
click at [1519, 43] on button "settings" at bounding box center [1531, 36] width 24 height 18
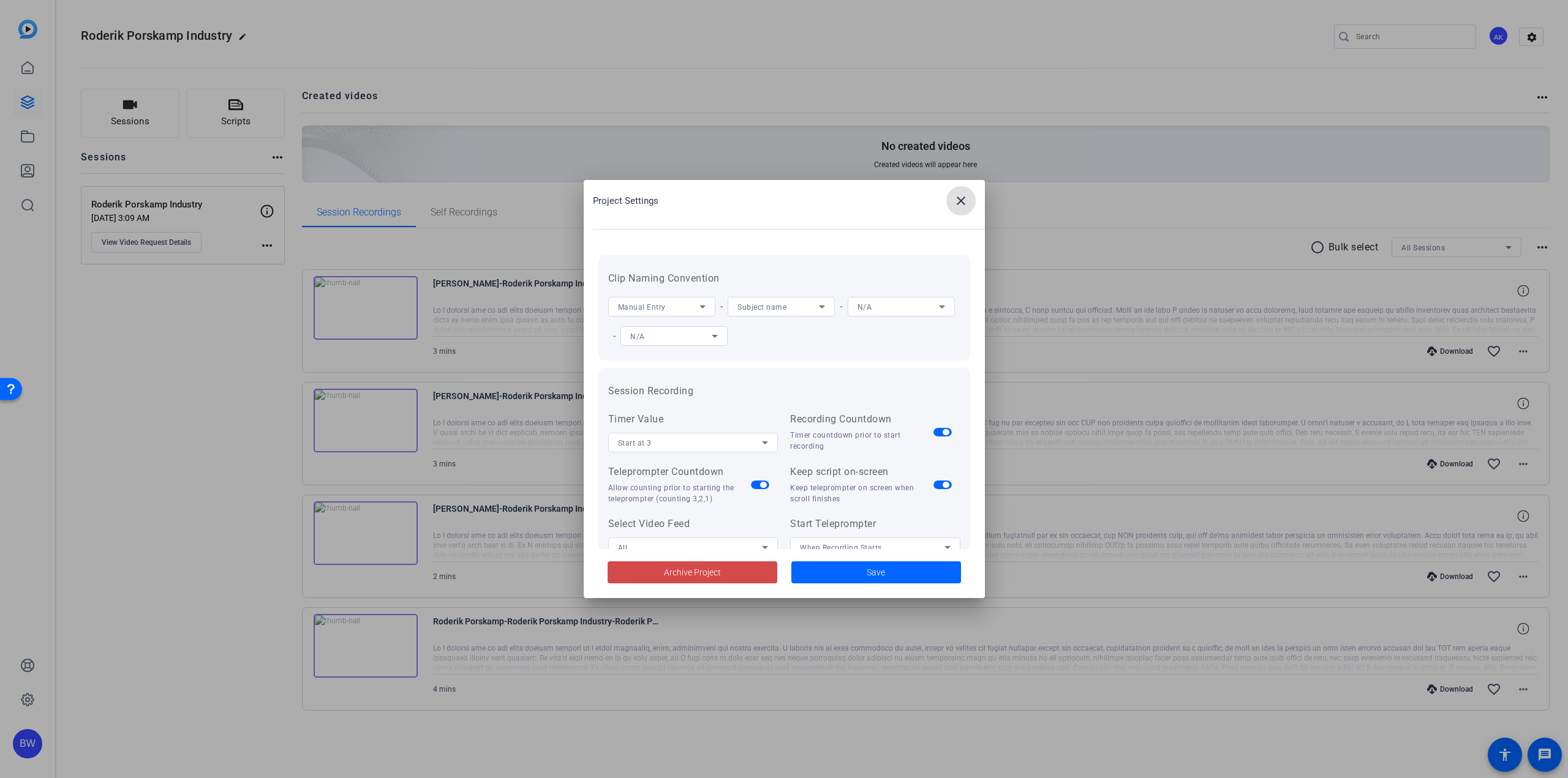
click at [740, 567] on span at bounding box center [692, 572] width 170 height 29
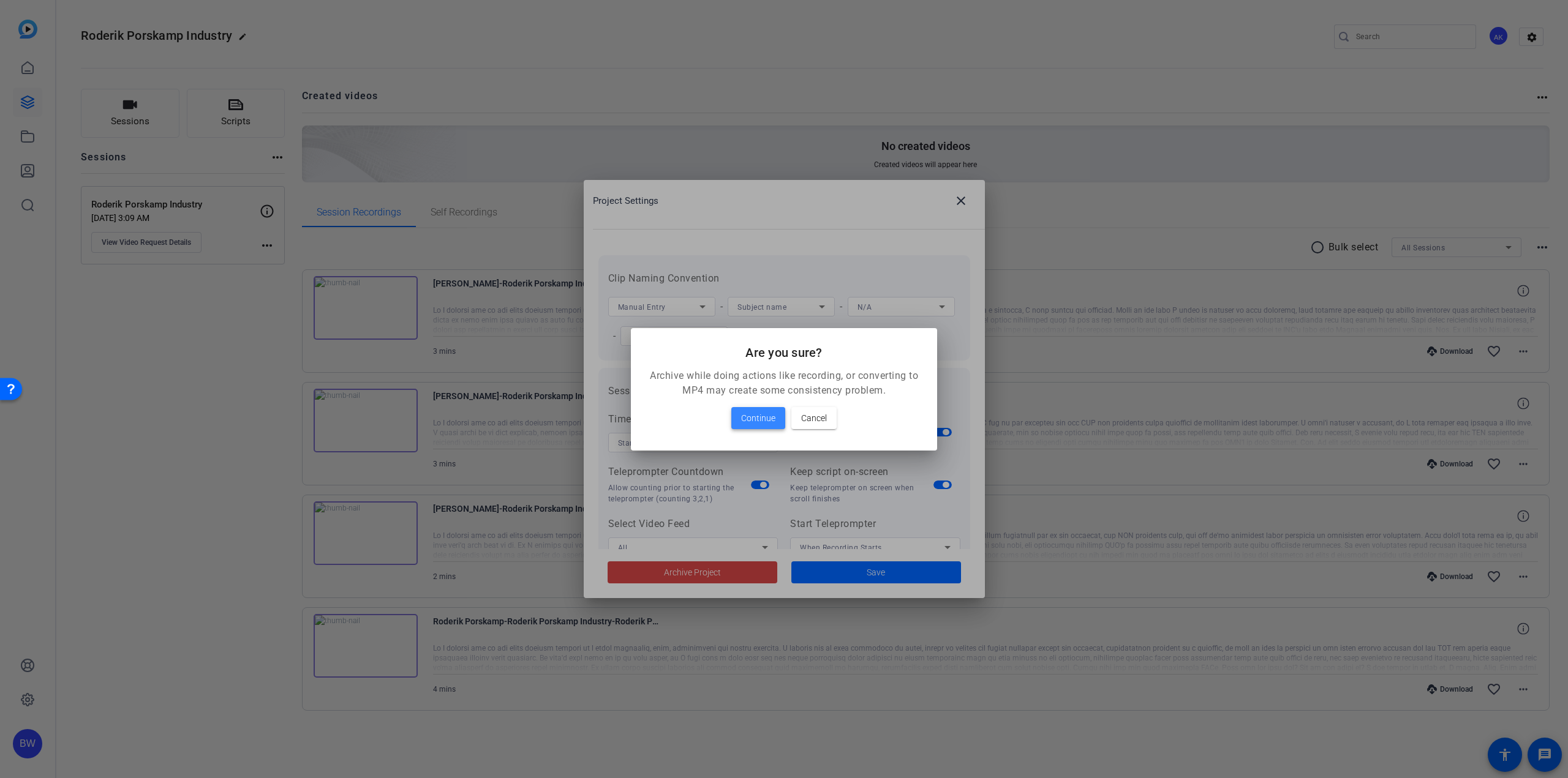
click at [765, 413] on span "Continue" at bounding box center [759, 417] width 34 height 15
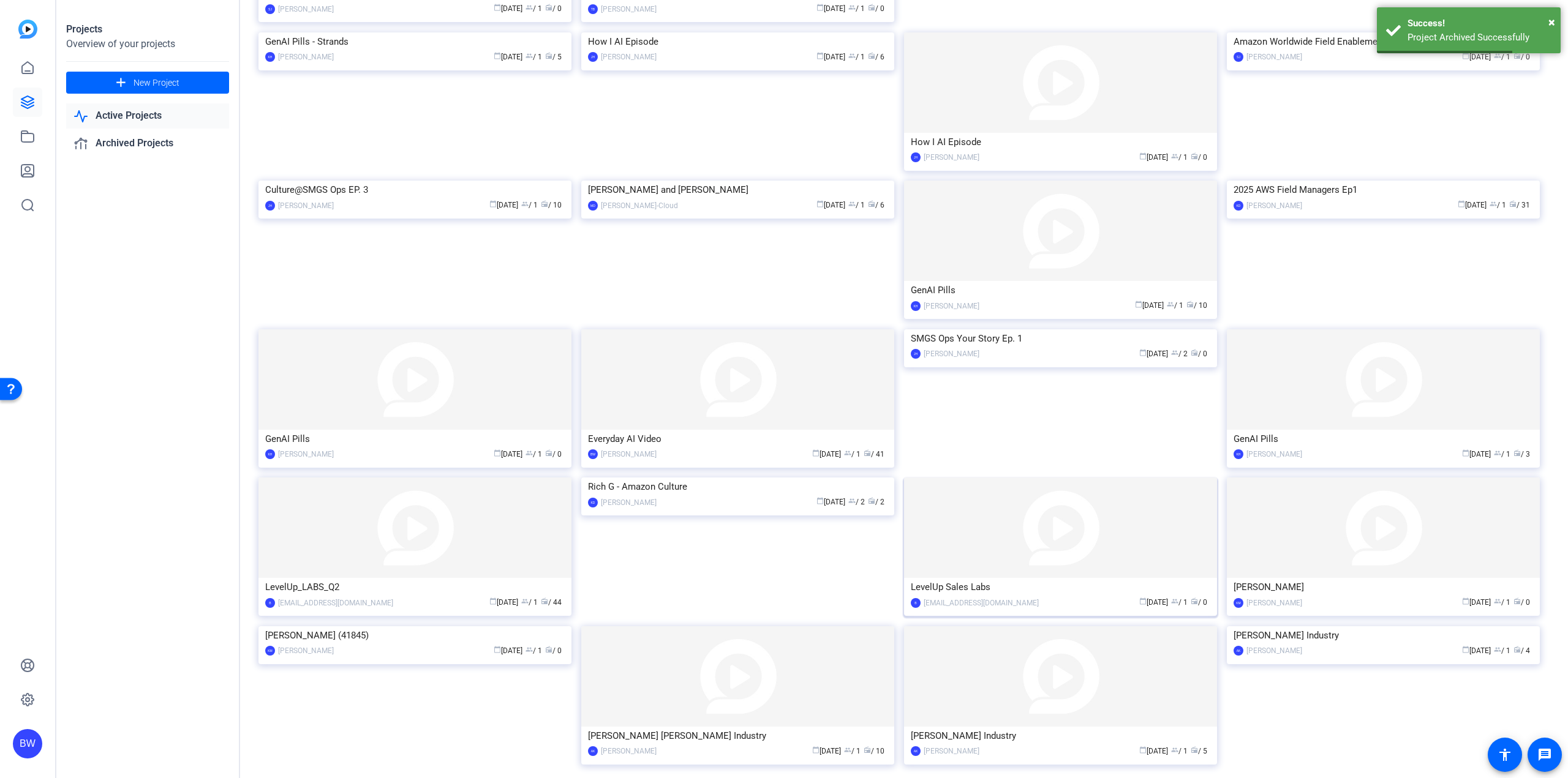
scroll to position [295, 0]
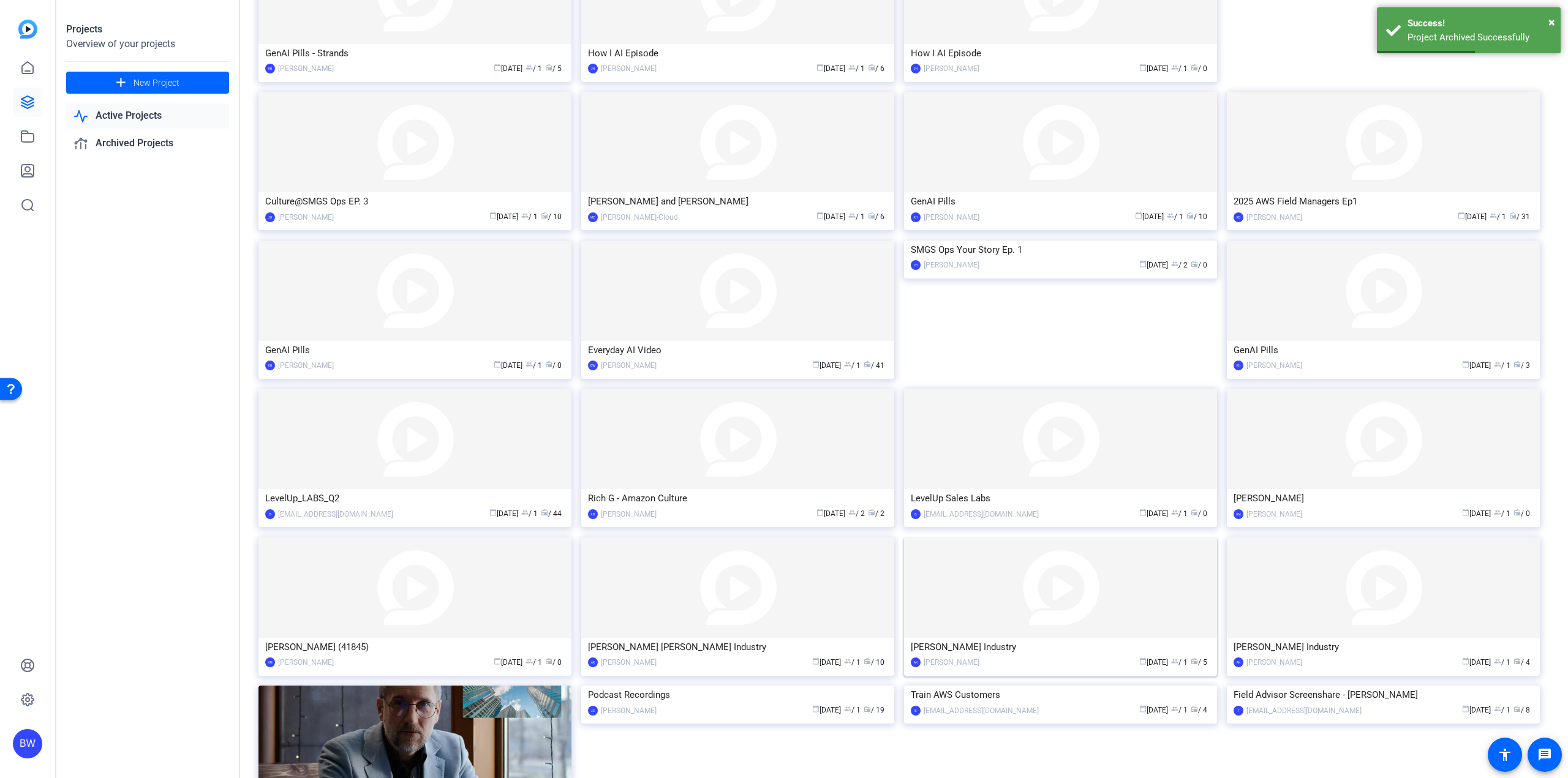
click at [1040, 649] on div "Jean-Philipp Preiss Industry" at bounding box center [1061, 646] width 300 height 18
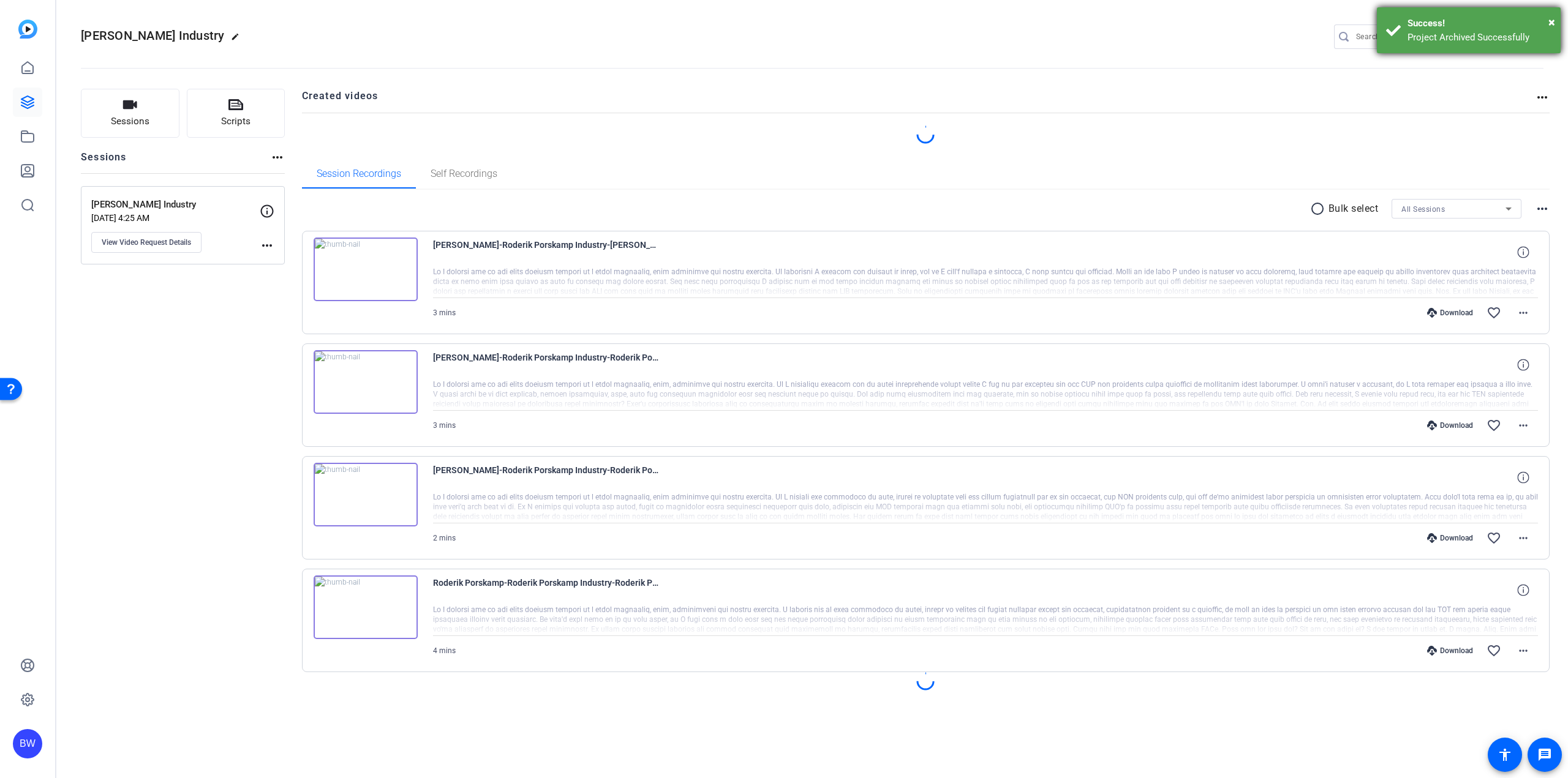
click at [1548, 18] on div "Success!" at bounding box center [1479, 23] width 144 height 14
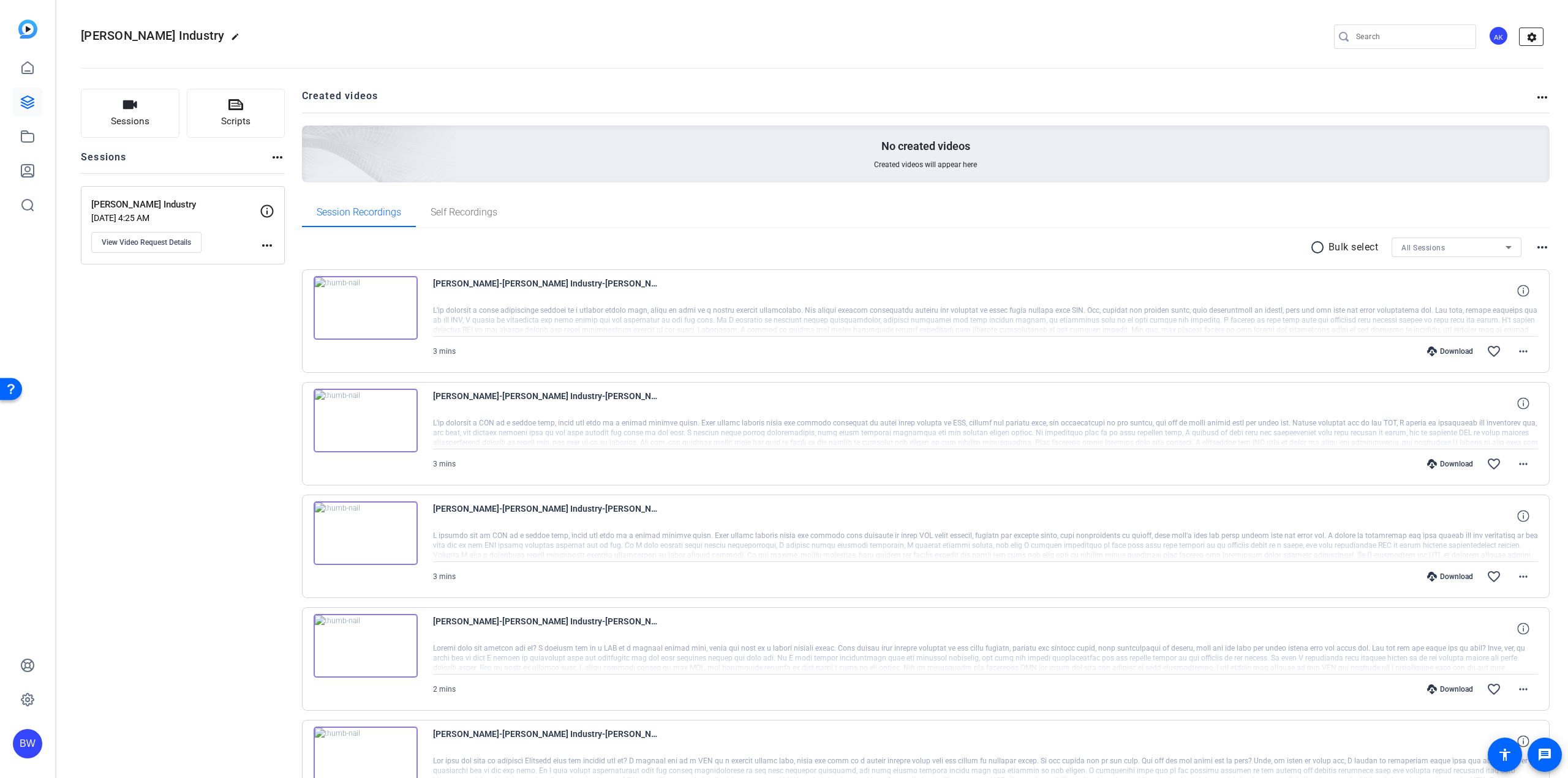
click at [1528, 35] on mat-icon "settings" at bounding box center [1532, 37] width 24 height 18
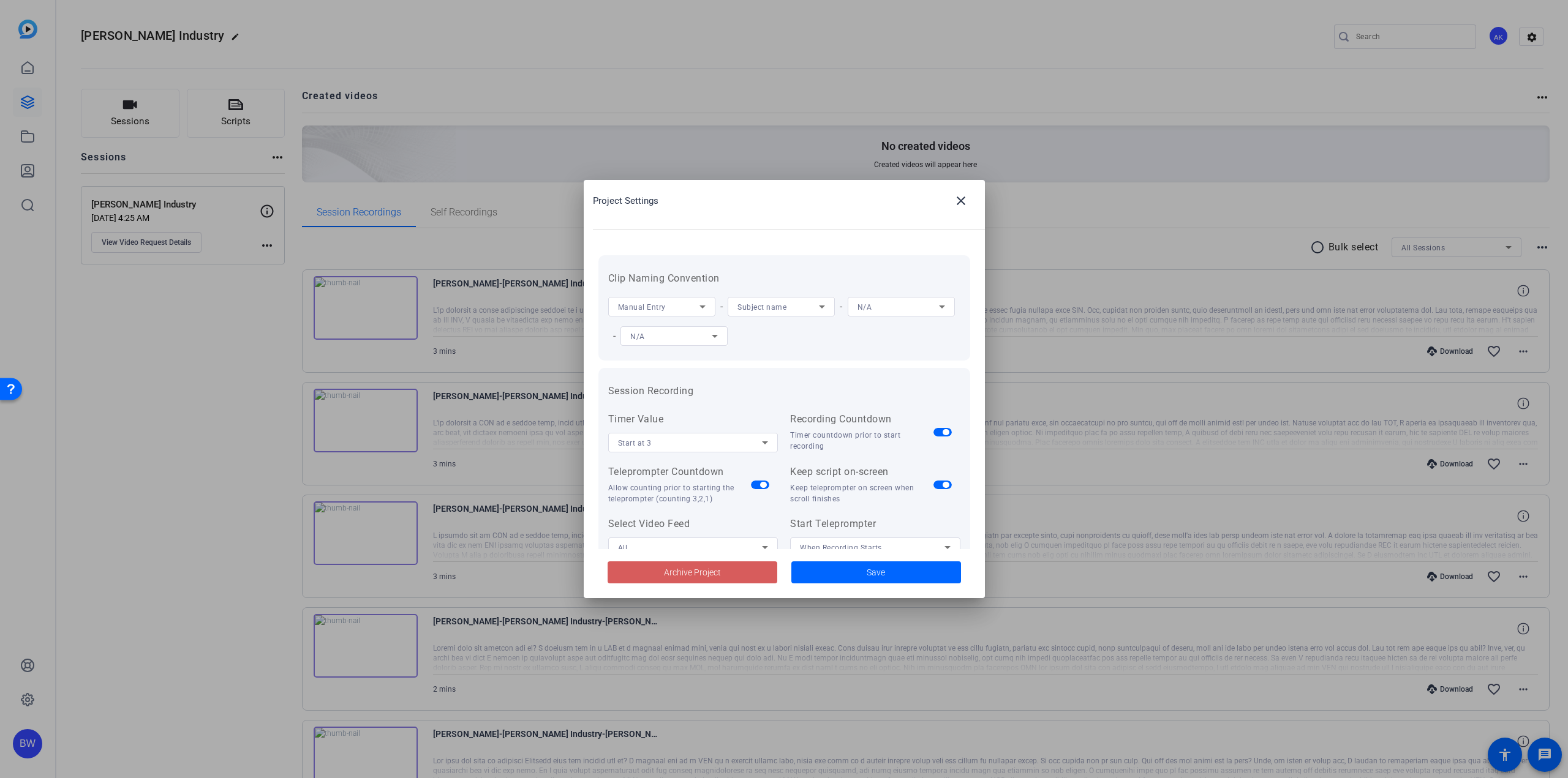
click at [685, 574] on span "Archive Project" at bounding box center [692, 572] width 57 height 13
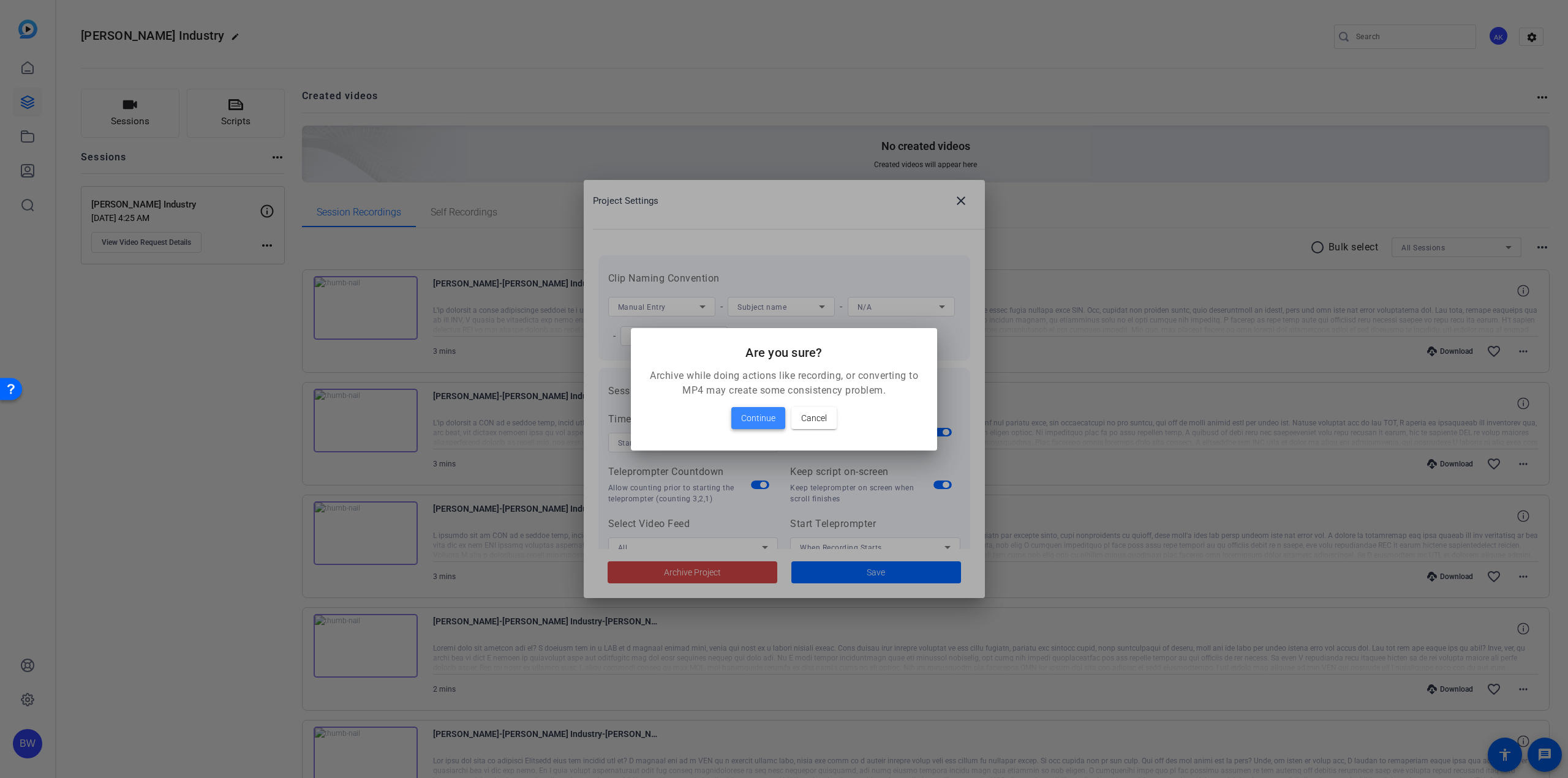
click at [753, 416] on span "Continue" at bounding box center [759, 417] width 34 height 15
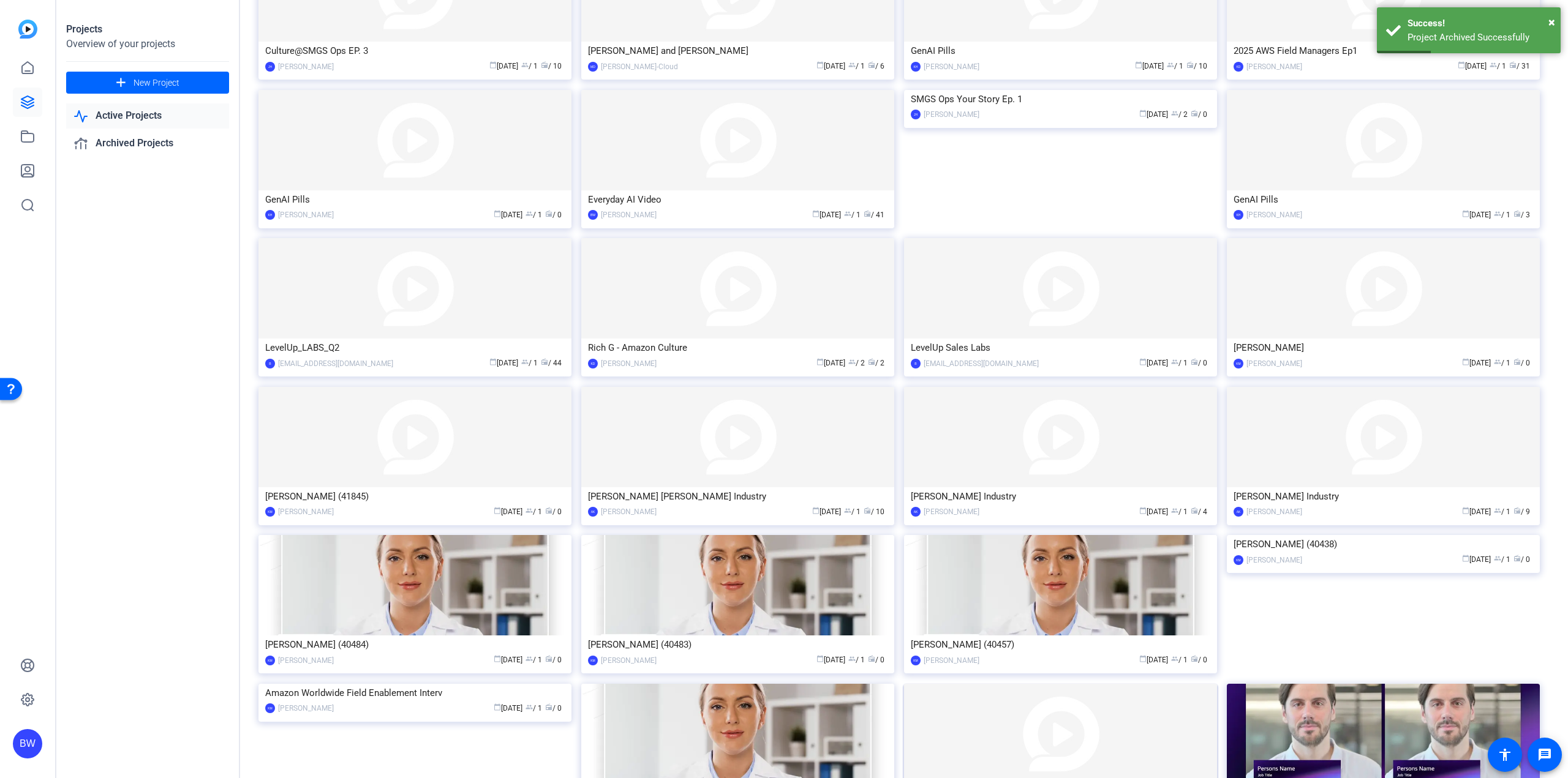
scroll to position [663, 0]
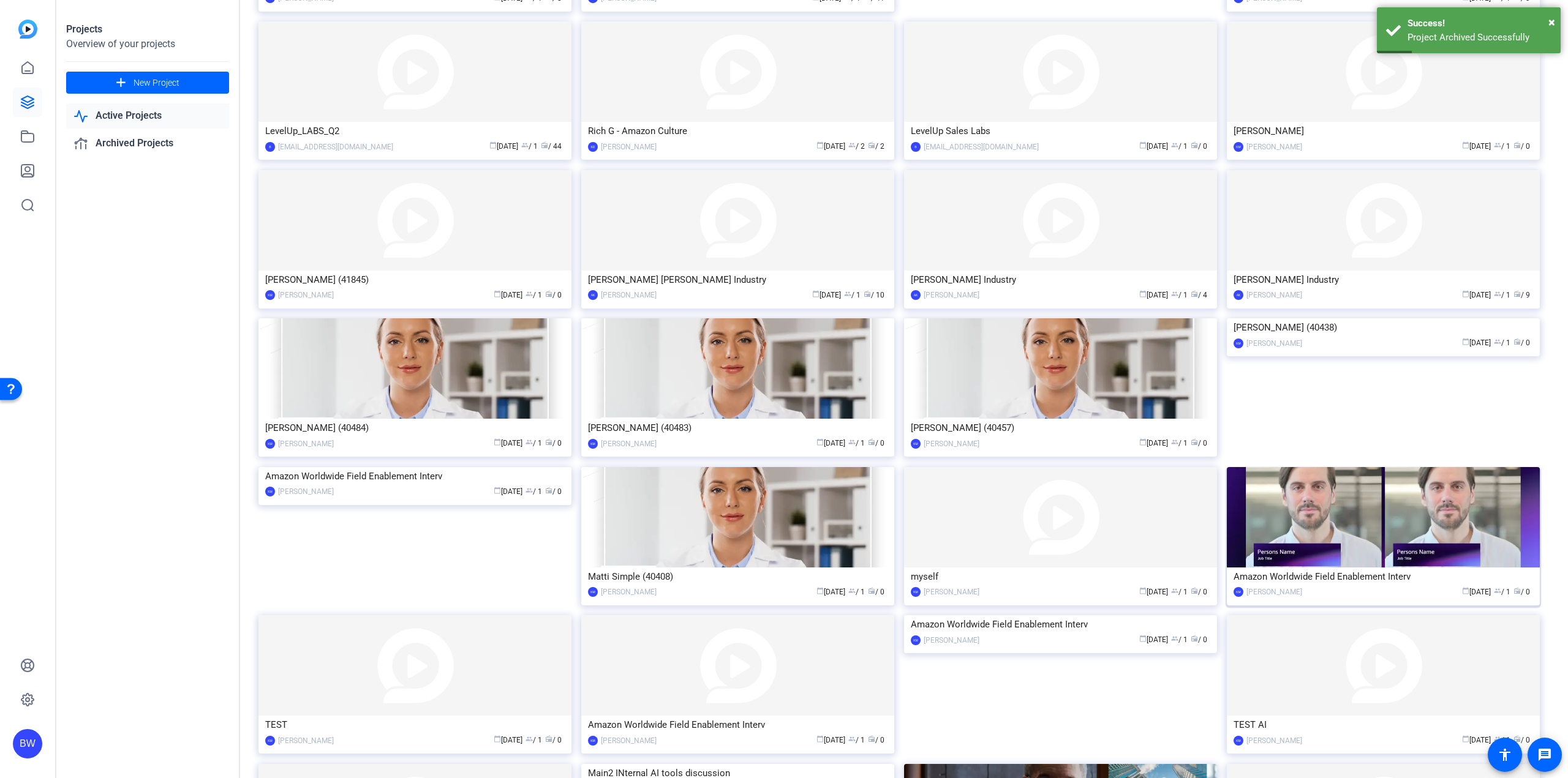
click at [1343, 546] on img at bounding box center [1383, 517] width 313 height 101
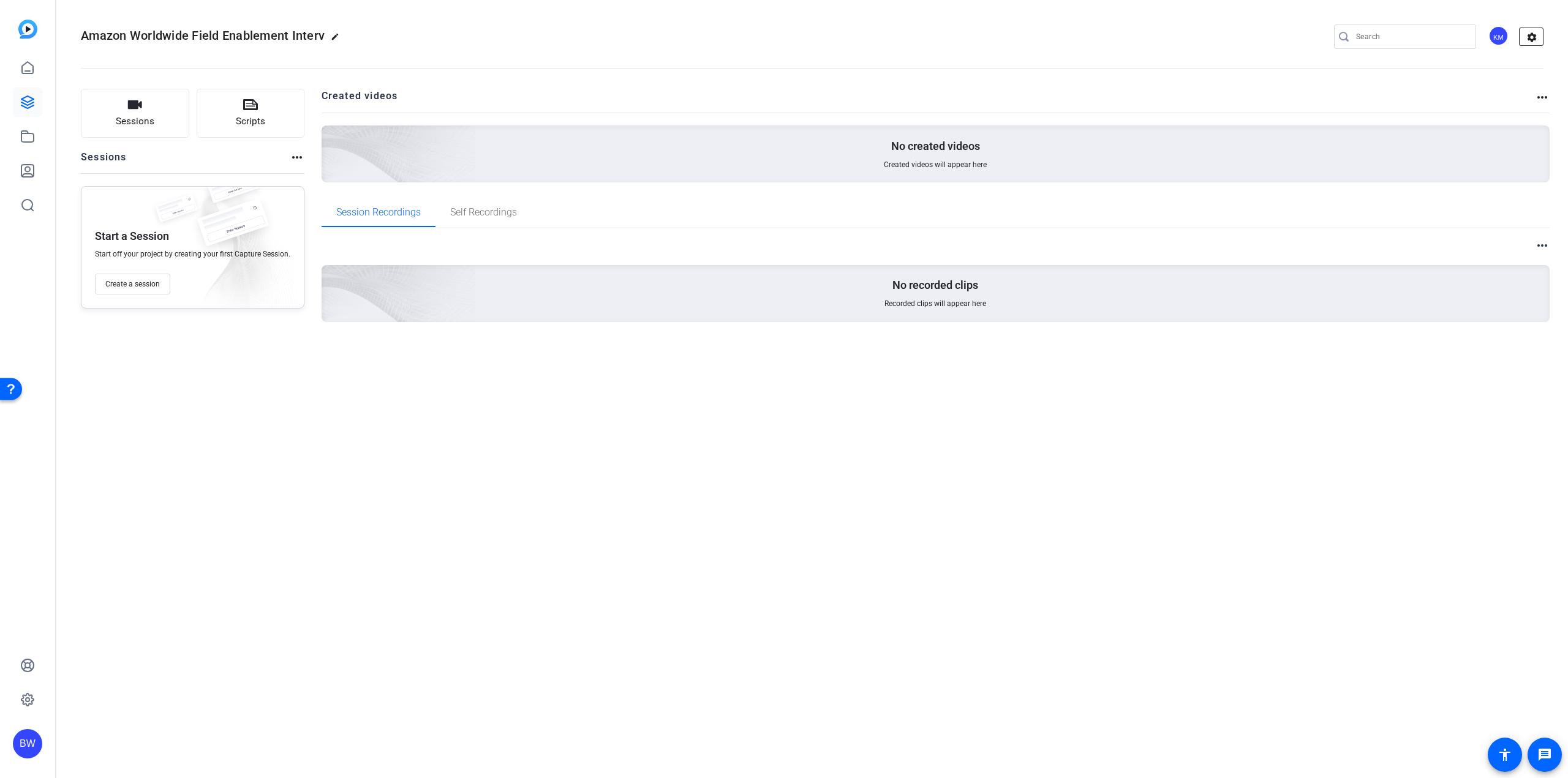
click at [1537, 40] on mat-icon "settings" at bounding box center [1532, 37] width 24 height 18
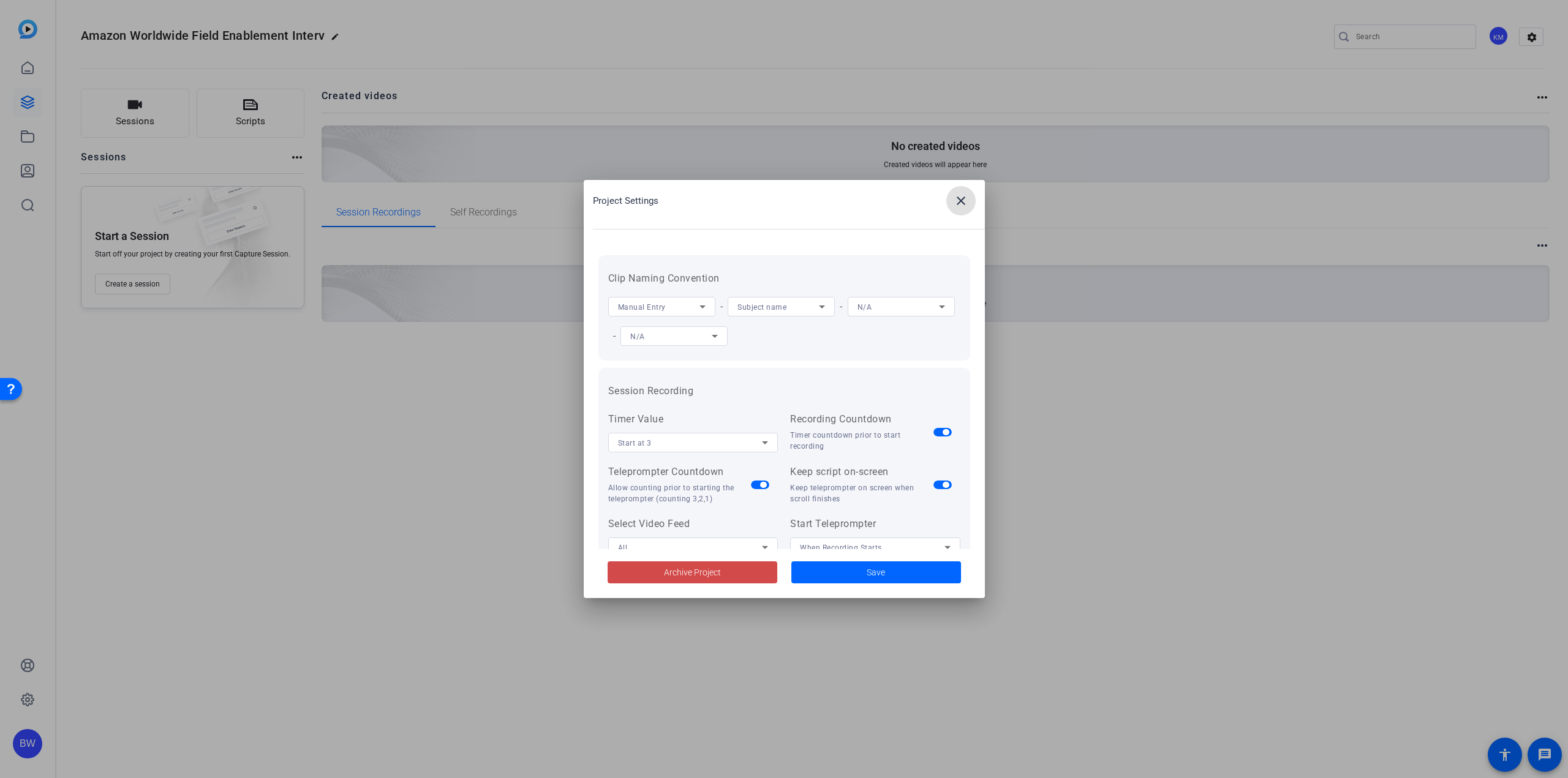
click at [733, 570] on span at bounding box center [692, 572] width 170 height 29
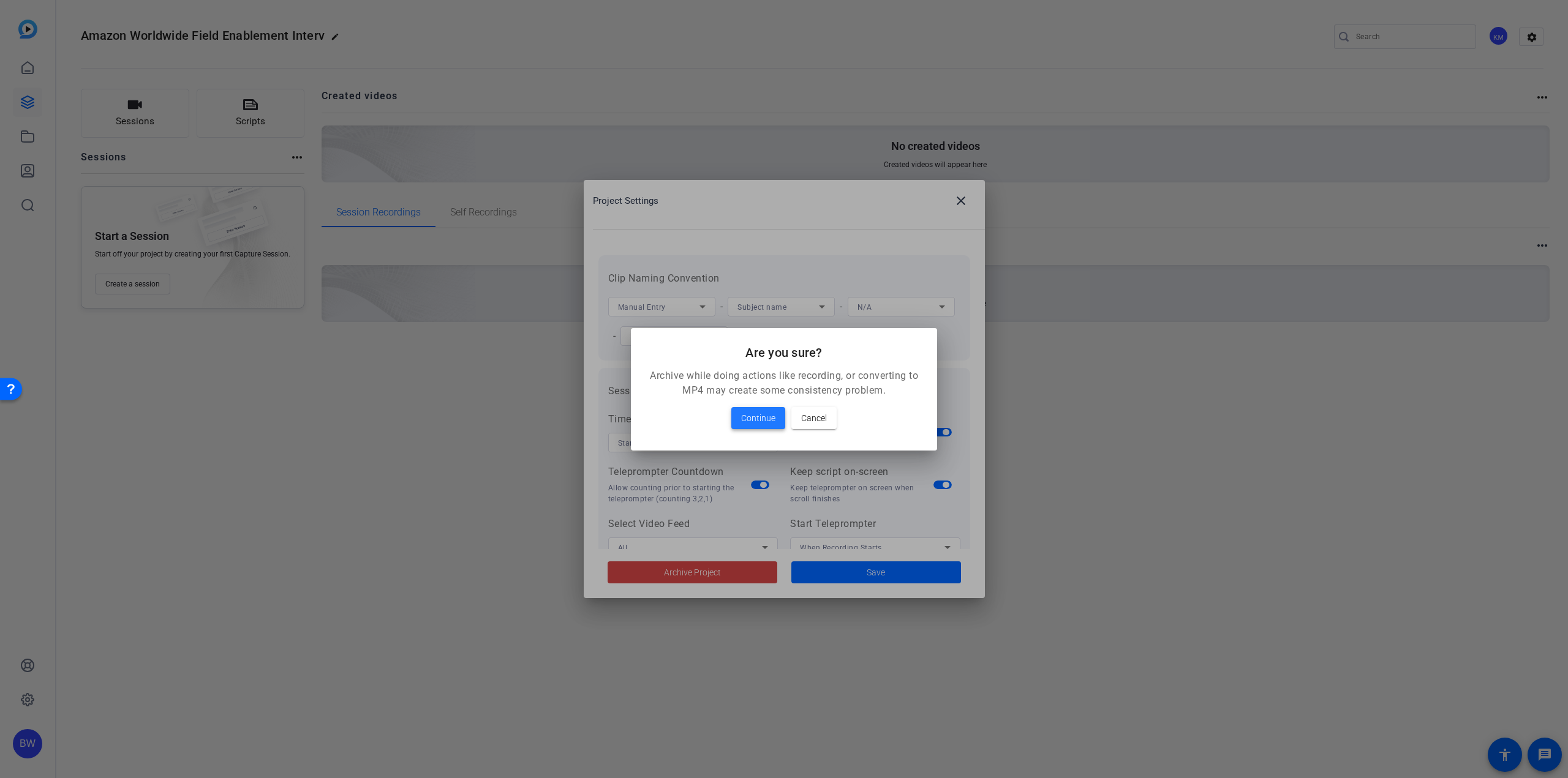
click at [765, 415] on span "Continue" at bounding box center [759, 417] width 34 height 15
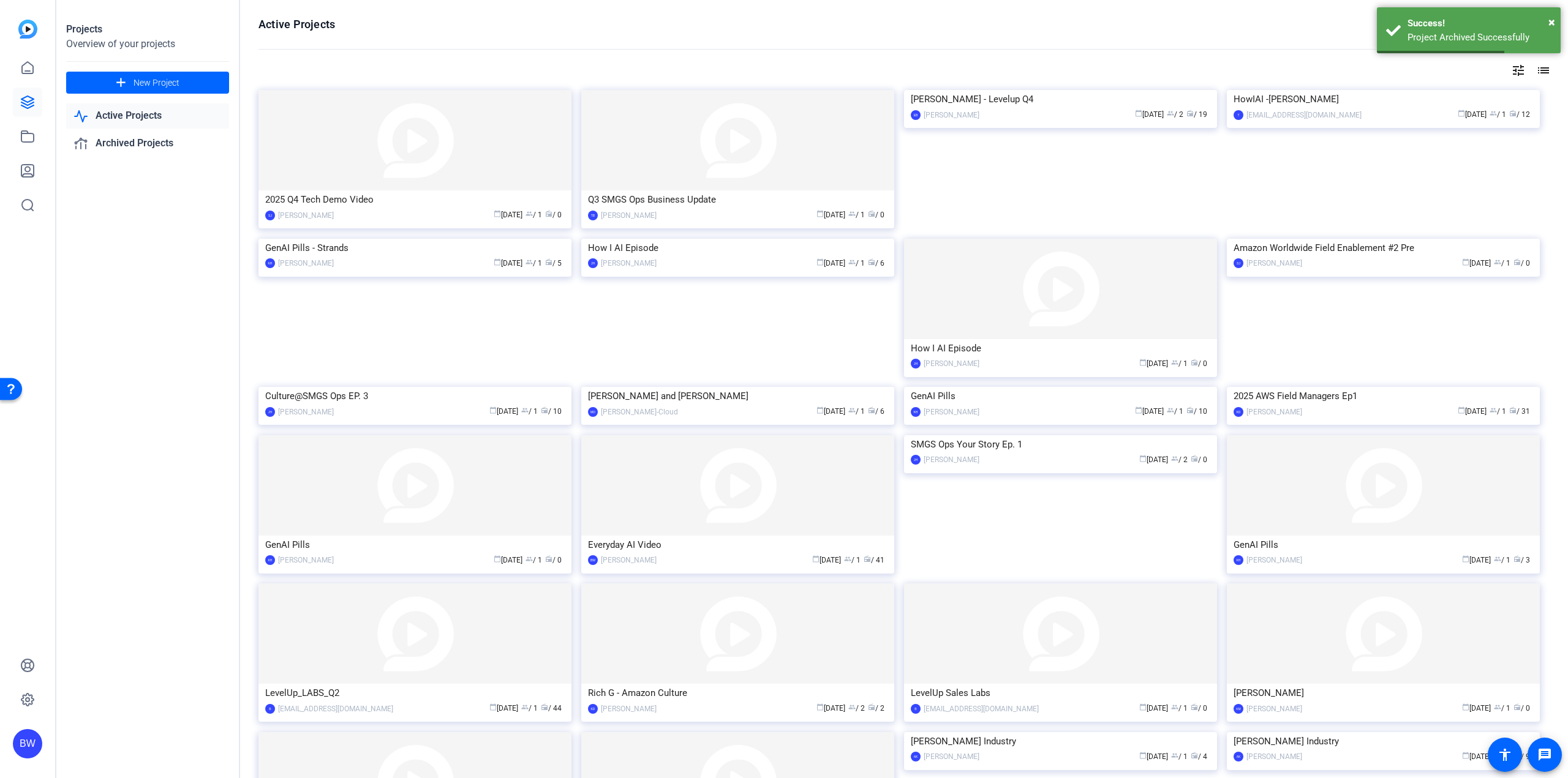
click at [1541, 73] on mat-icon "list" at bounding box center [1542, 70] width 15 height 15
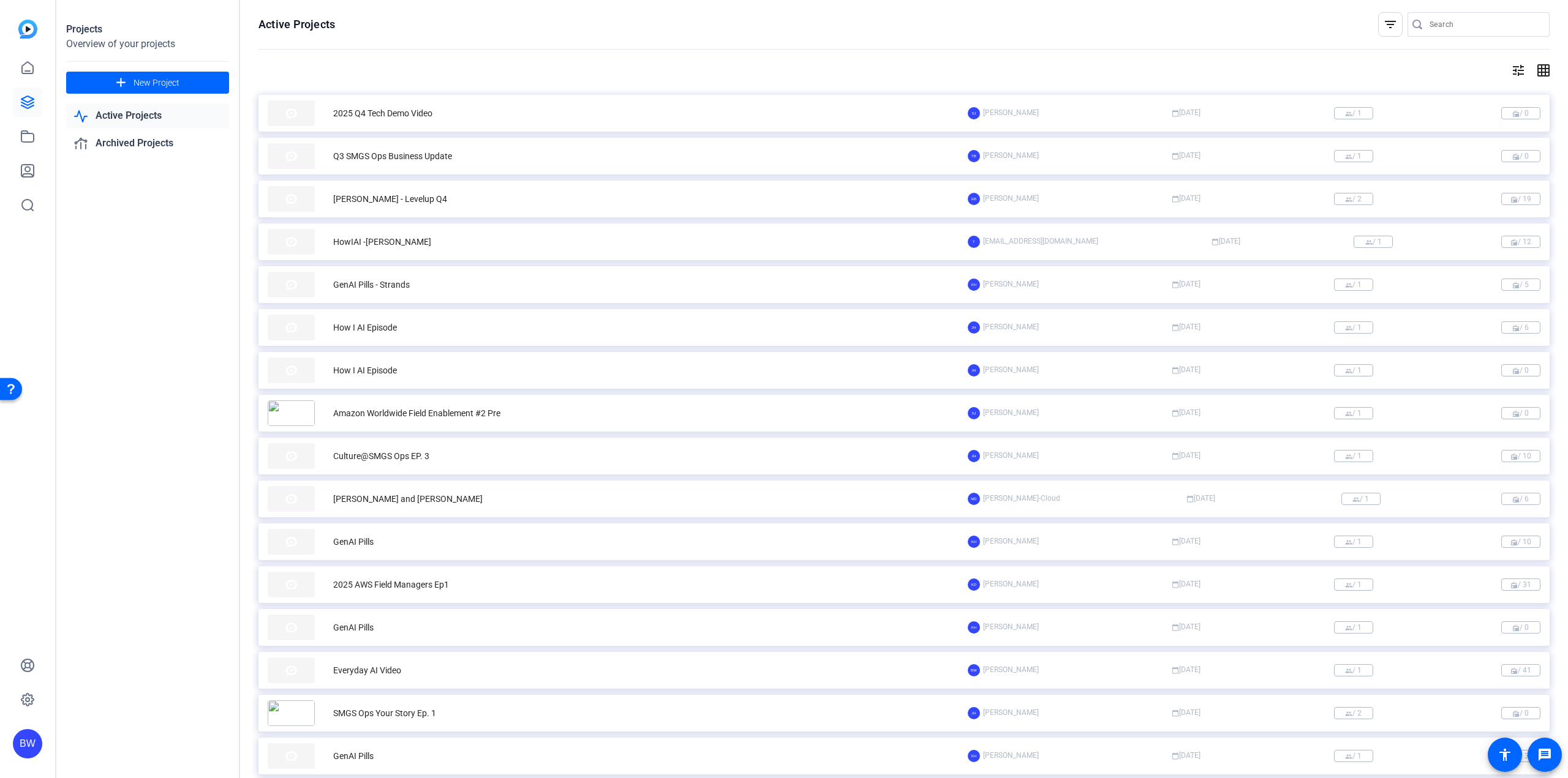
click at [1514, 71] on mat-icon "tune" at bounding box center [1518, 70] width 15 height 15
click at [1468, 91] on div "Newest First" at bounding box center [1445, 95] width 104 height 15
click at [1431, 131] on span "Oldest First" at bounding box center [1416, 135] width 46 height 15
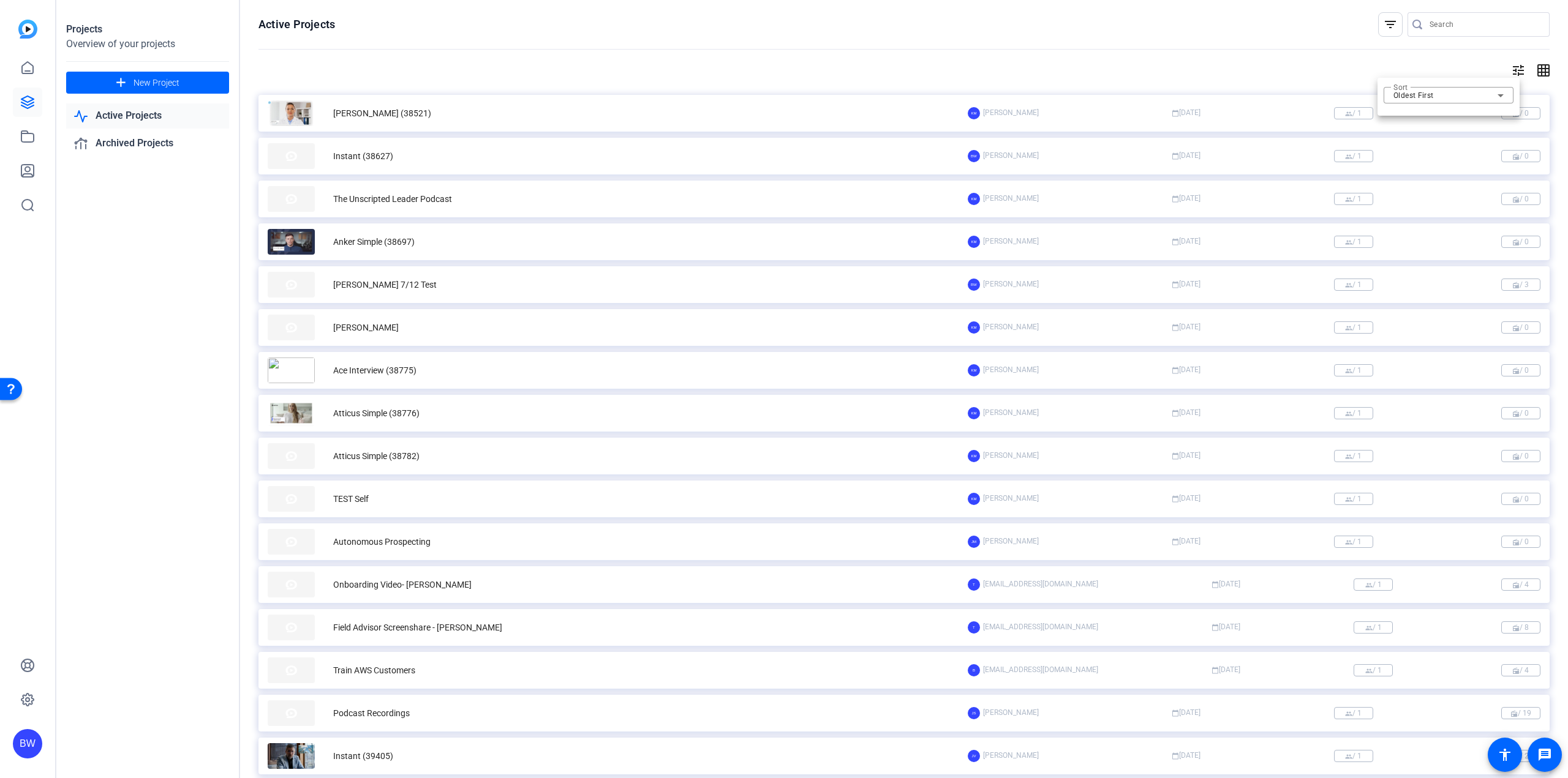
click at [721, 35] on div at bounding box center [784, 389] width 1568 height 778
click at [348, 117] on div "Matti Simple (38521)" at bounding box center [382, 113] width 98 height 13
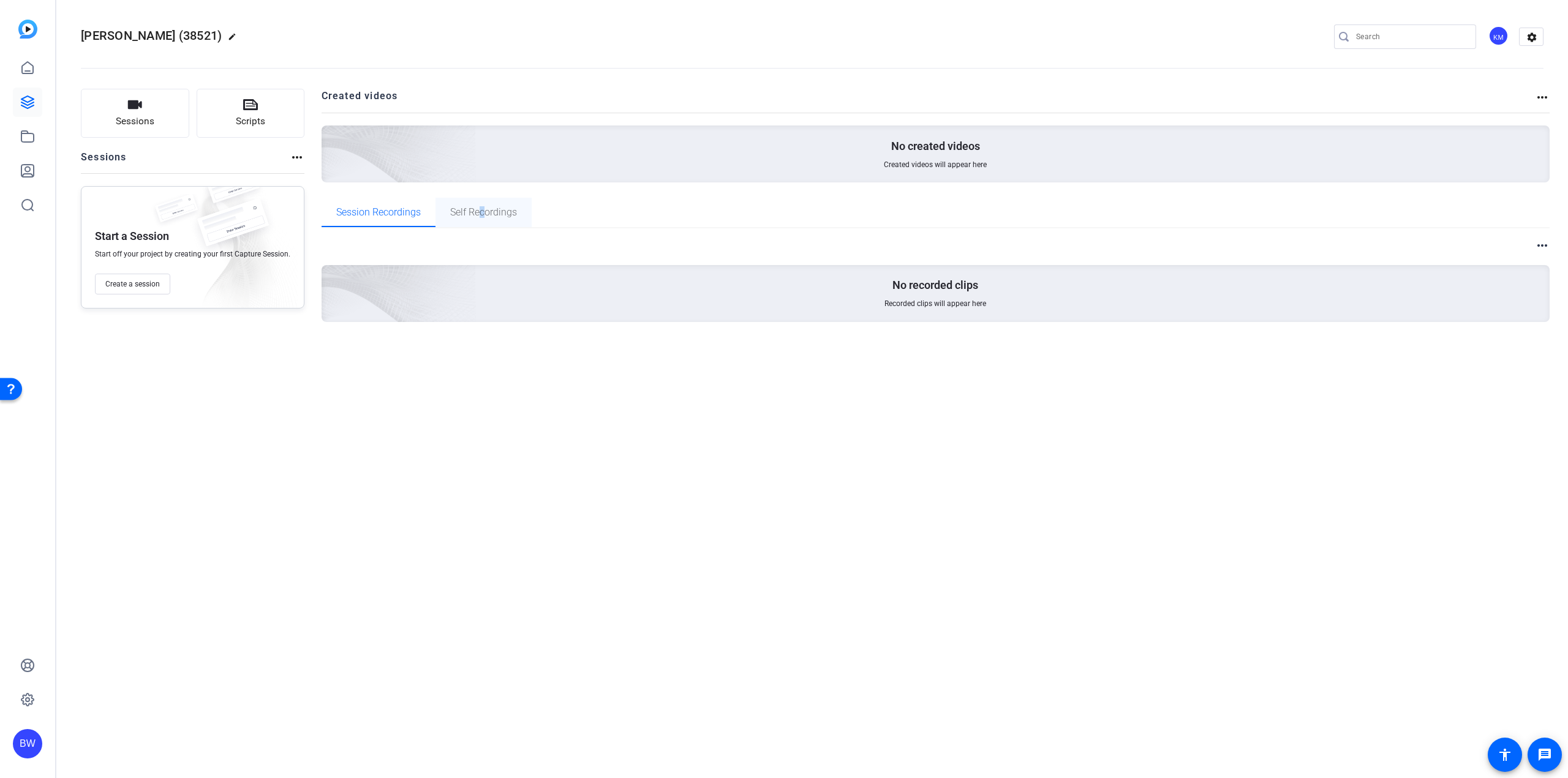
click at [480, 202] on span "Self Recordings" at bounding box center [484, 213] width 67 height 29
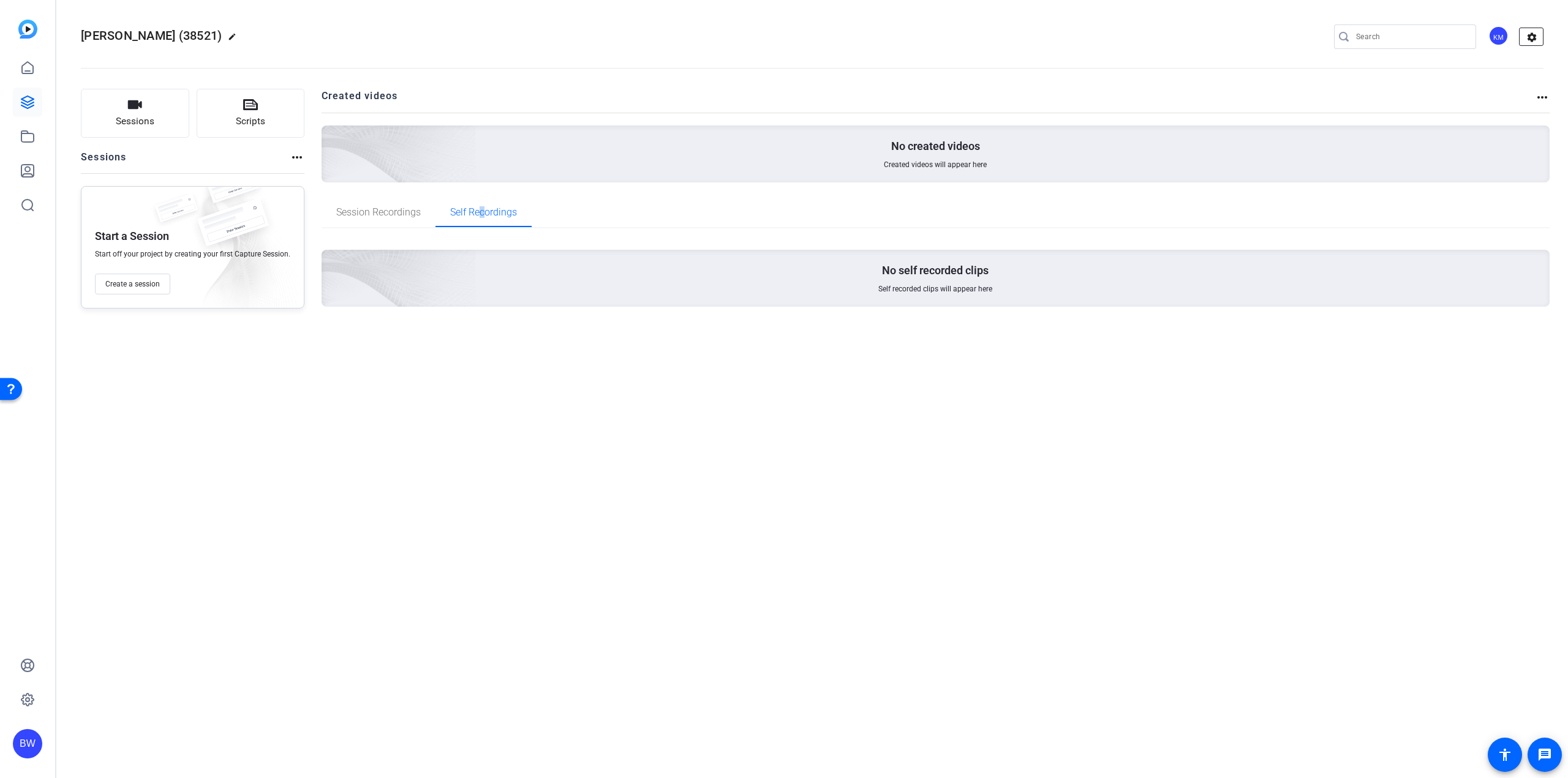
click at [1525, 36] on mat-icon "settings" at bounding box center [1532, 37] width 24 height 18
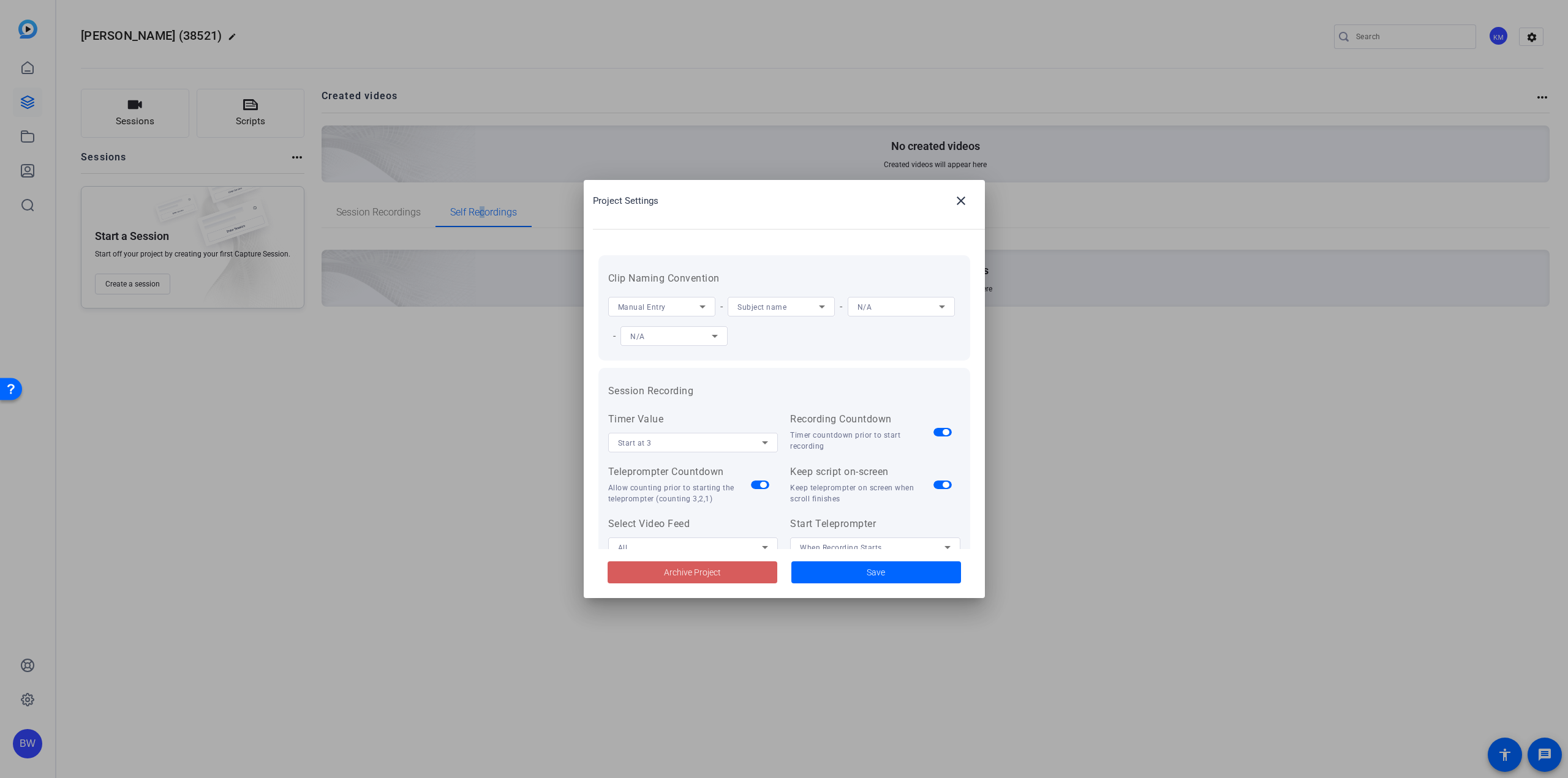
click at [753, 577] on span at bounding box center [692, 572] width 170 height 29
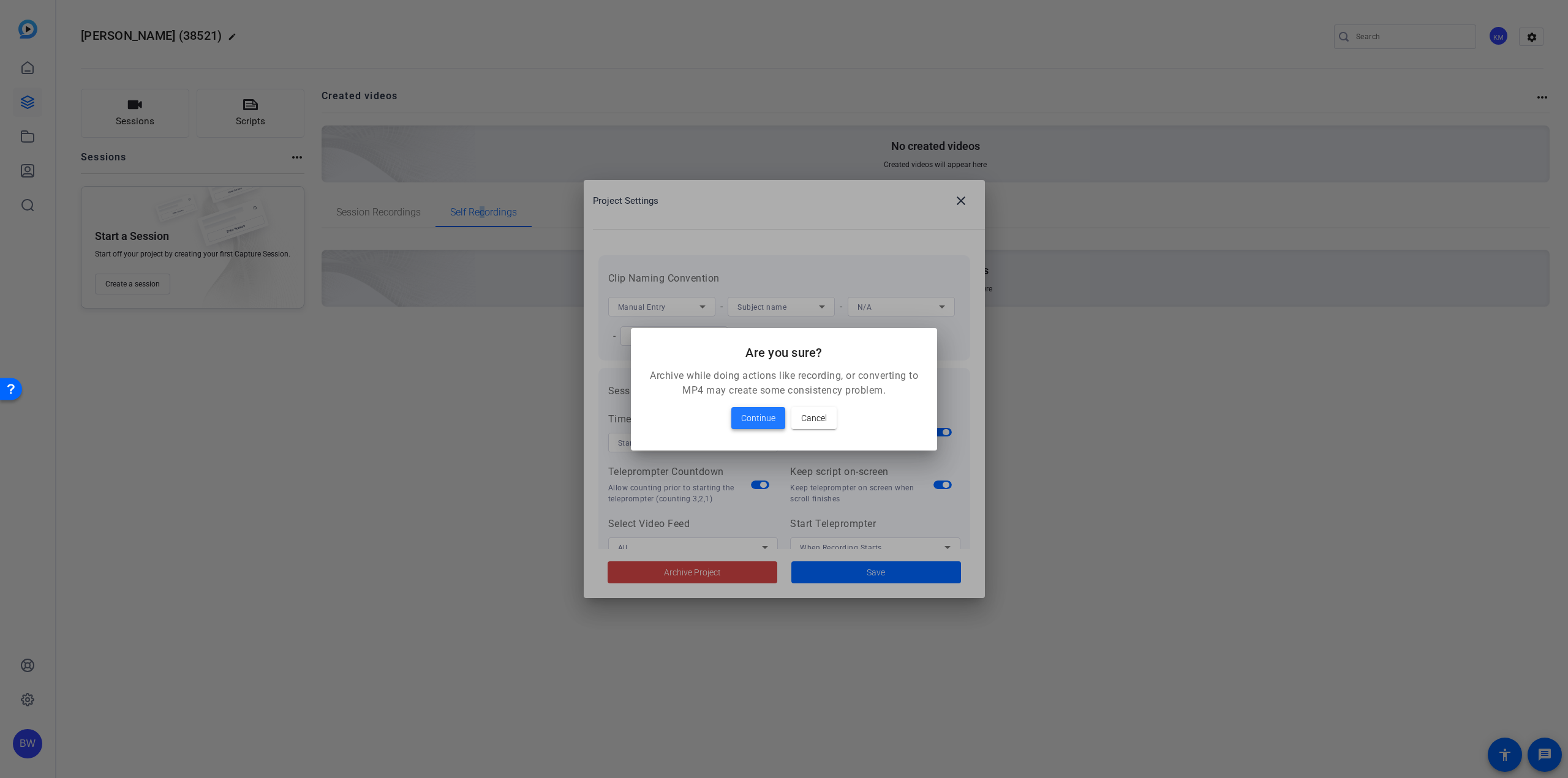
click at [749, 426] on span at bounding box center [758, 418] width 54 height 29
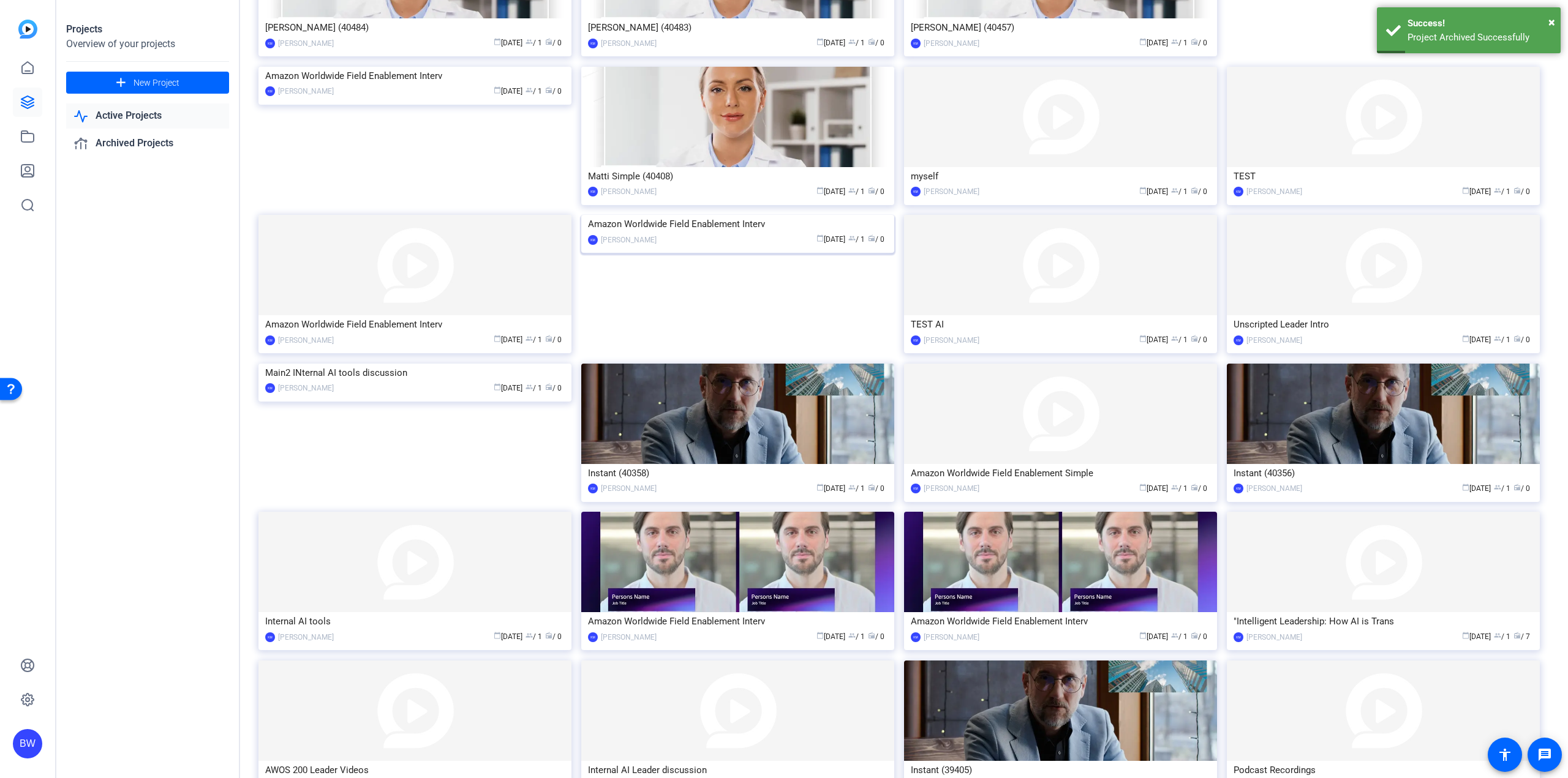
scroll to position [1155, 0]
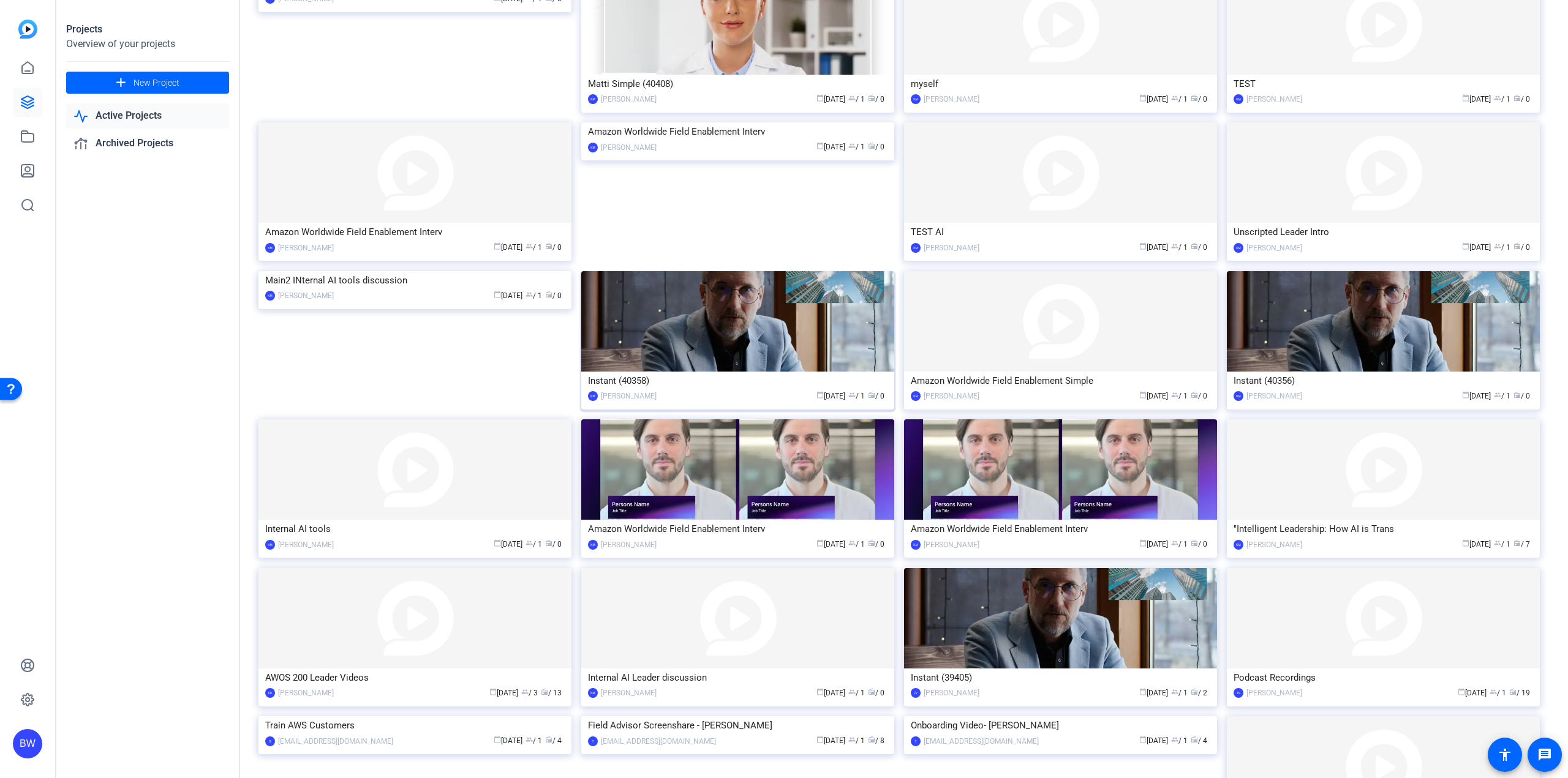
click at [737, 305] on img at bounding box center [737, 321] width 313 height 101
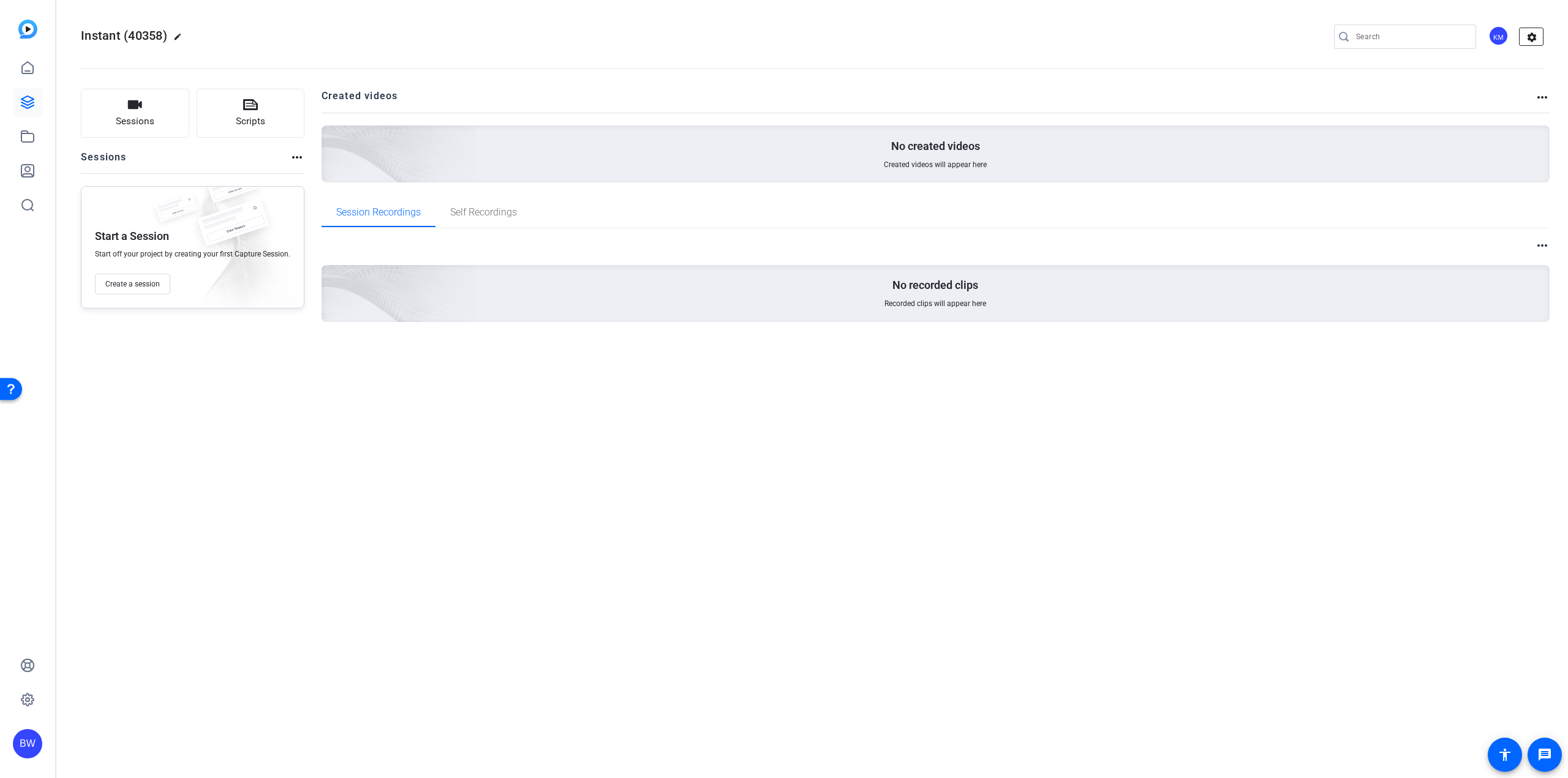
click at [1529, 38] on mat-icon "settings" at bounding box center [1532, 37] width 24 height 18
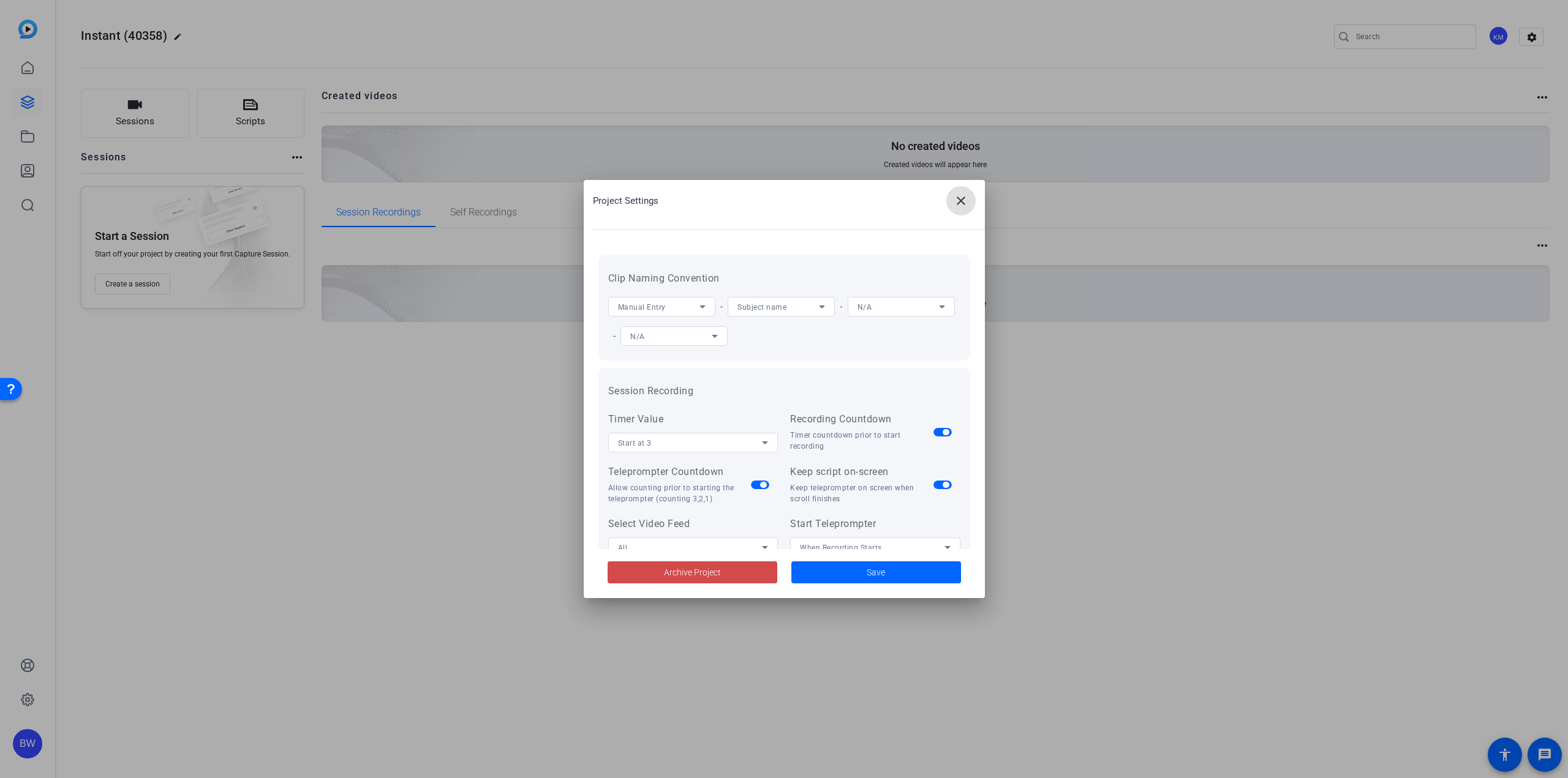
click at [750, 574] on span at bounding box center [692, 572] width 170 height 29
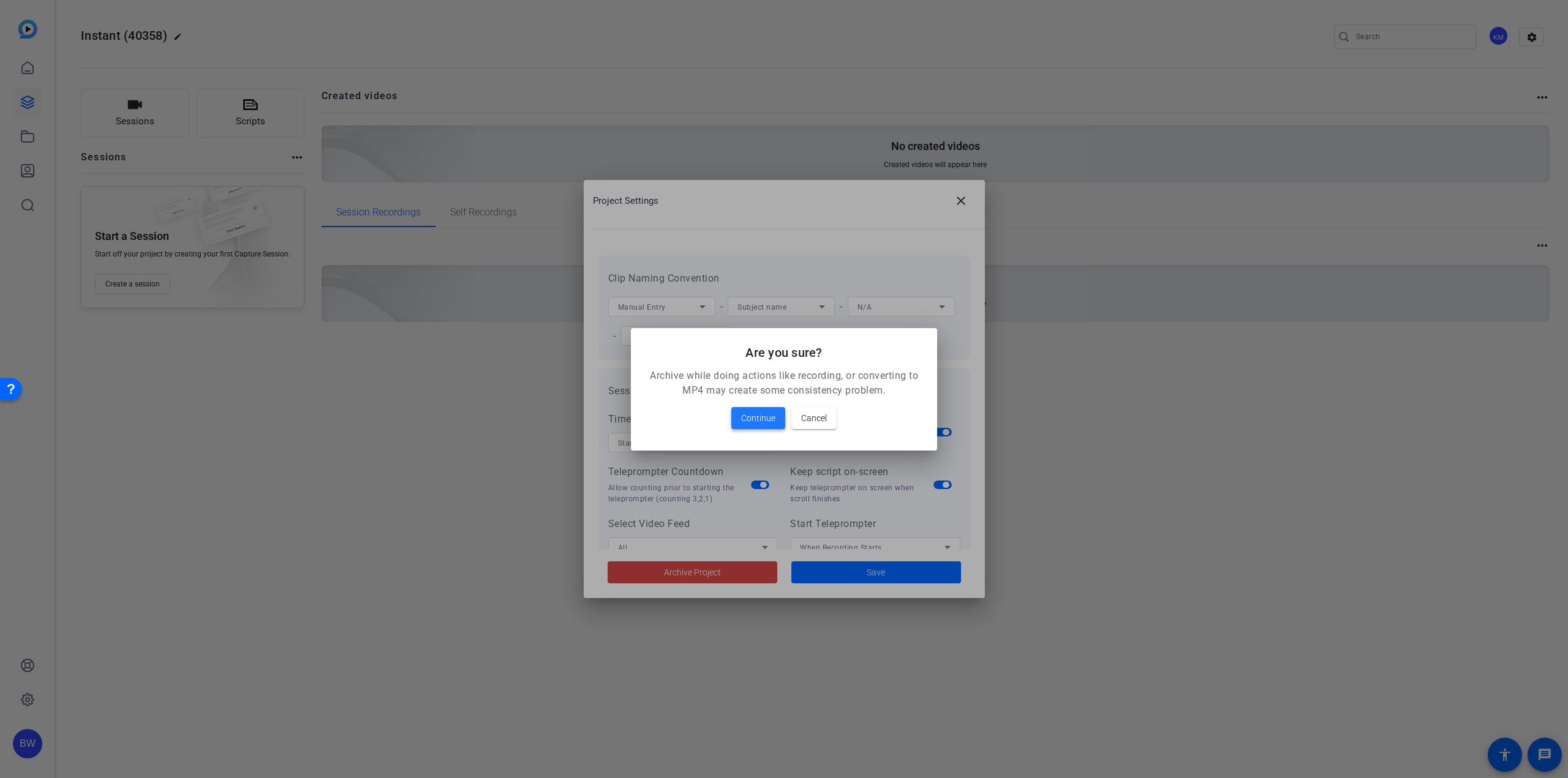
click at [765, 415] on span "Continue" at bounding box center [759, 417] width 34 height 15
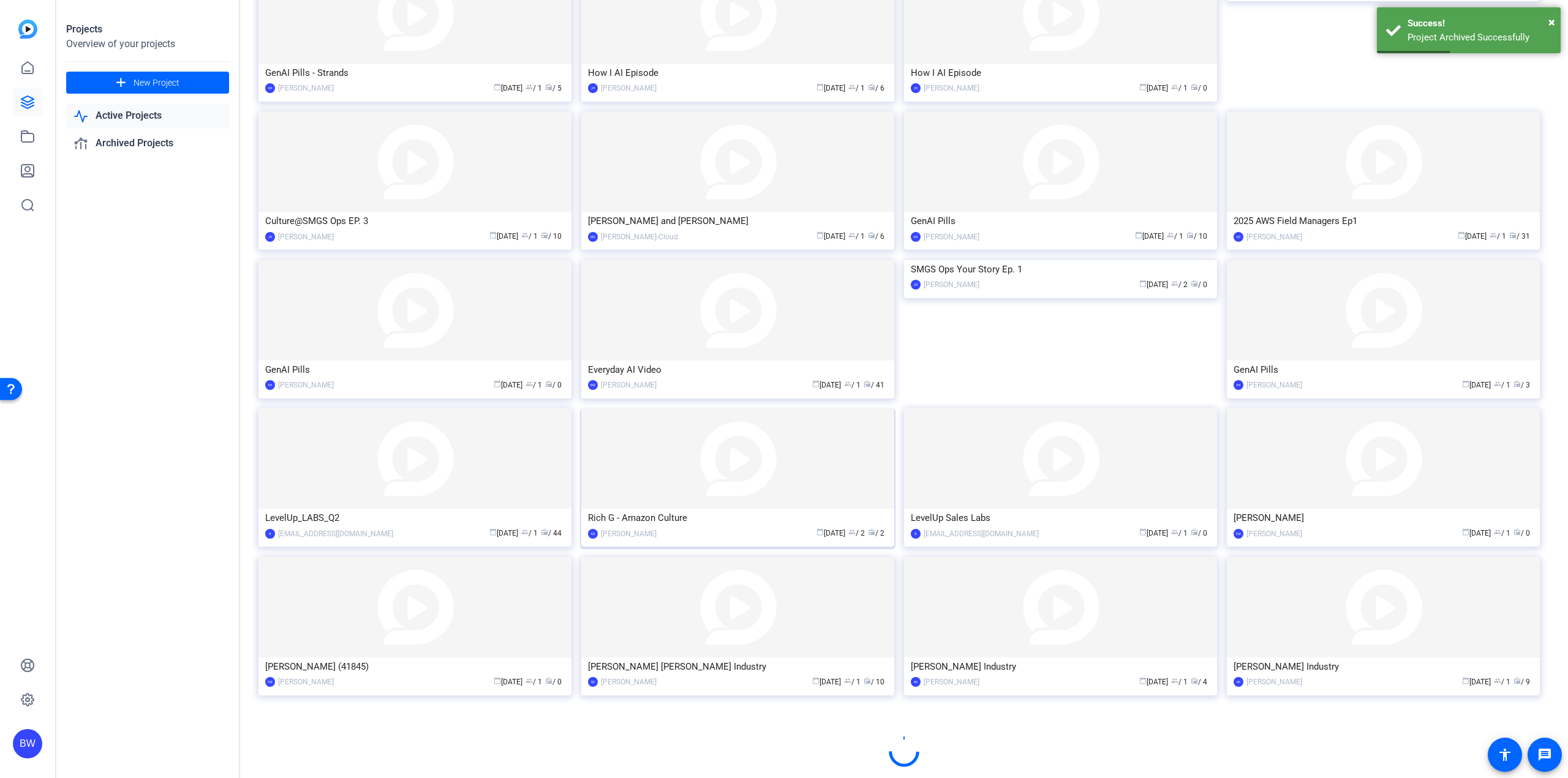
scroll to position [295, 0]
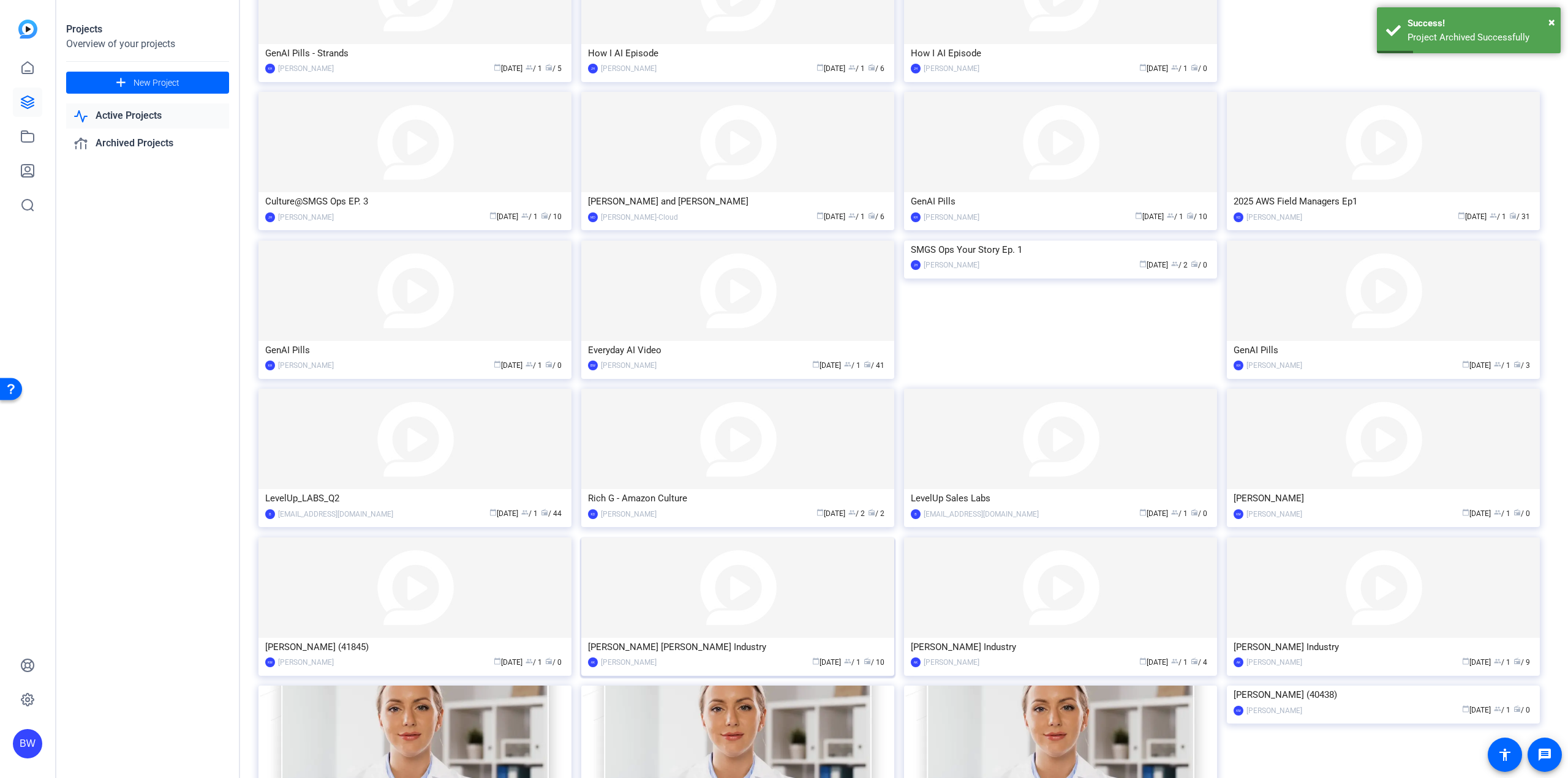
click at [773, 622] on img at bounding box center [737, 588] width 313 height 101
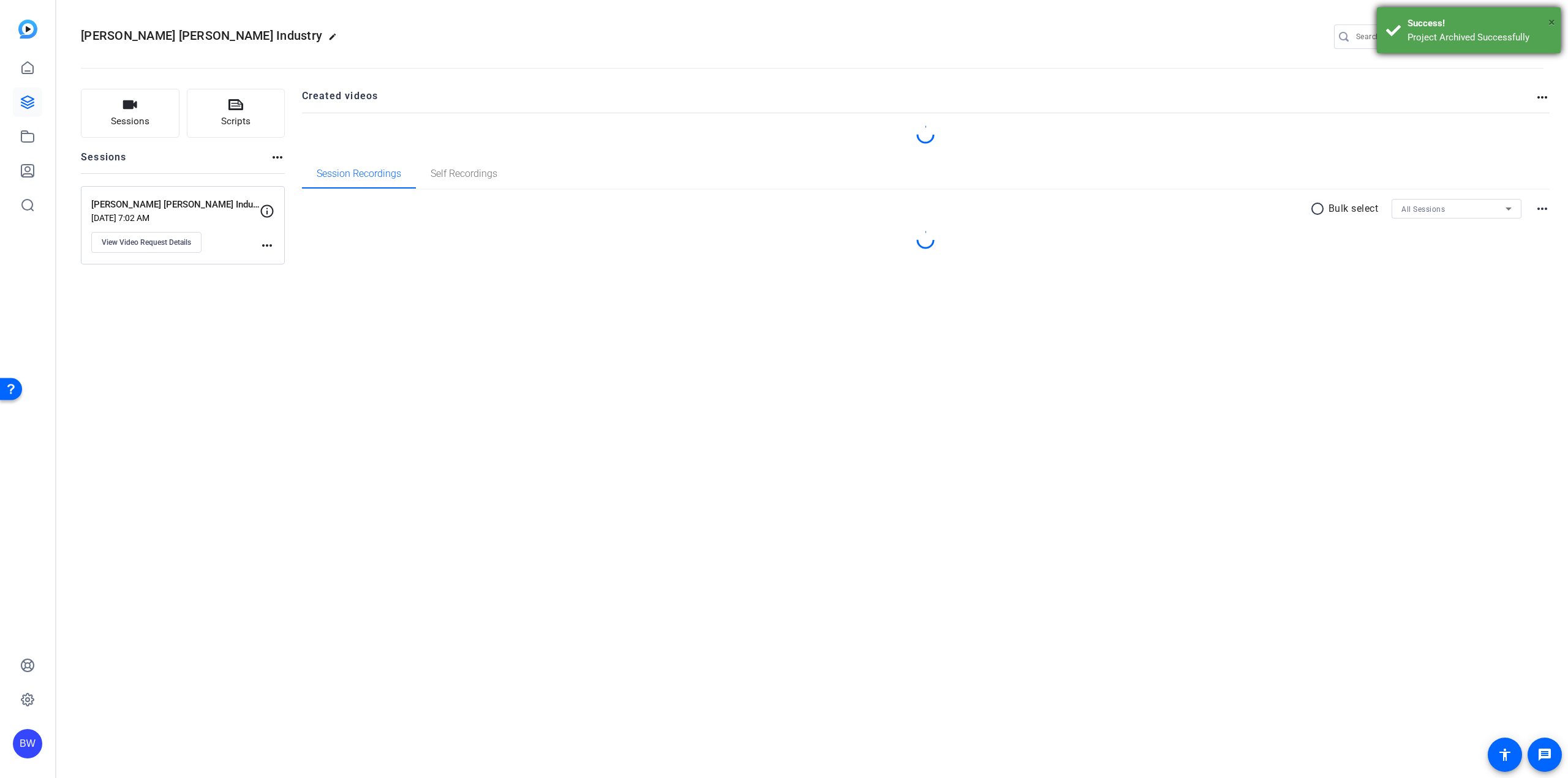
click at [1554, 18] on span "×" at bounding box center [1552, 22] width 7 height 15
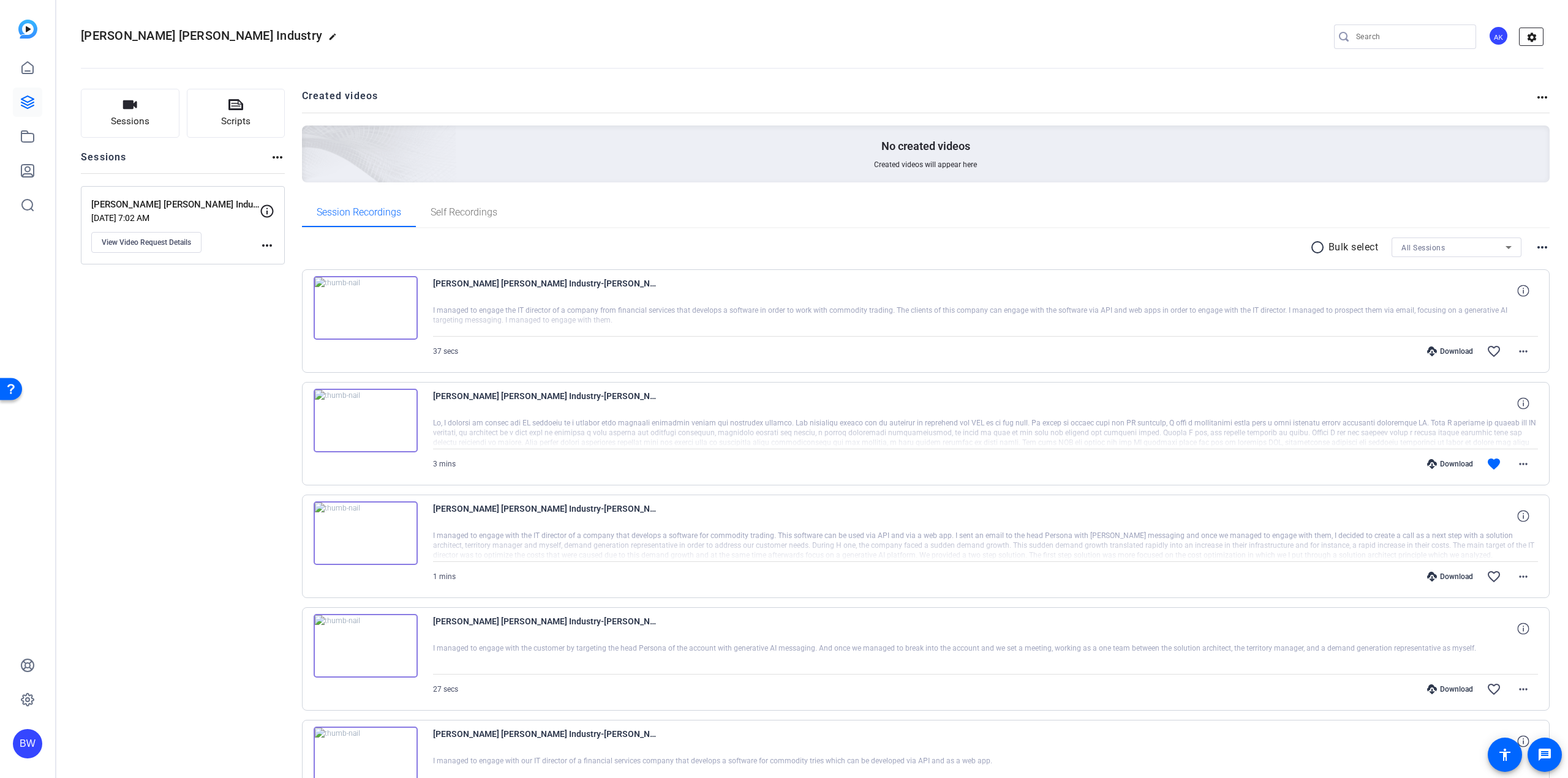
click at [1526, 35] on mat-icon "settings" at bounding box center [1532, 37] width 24 height 18
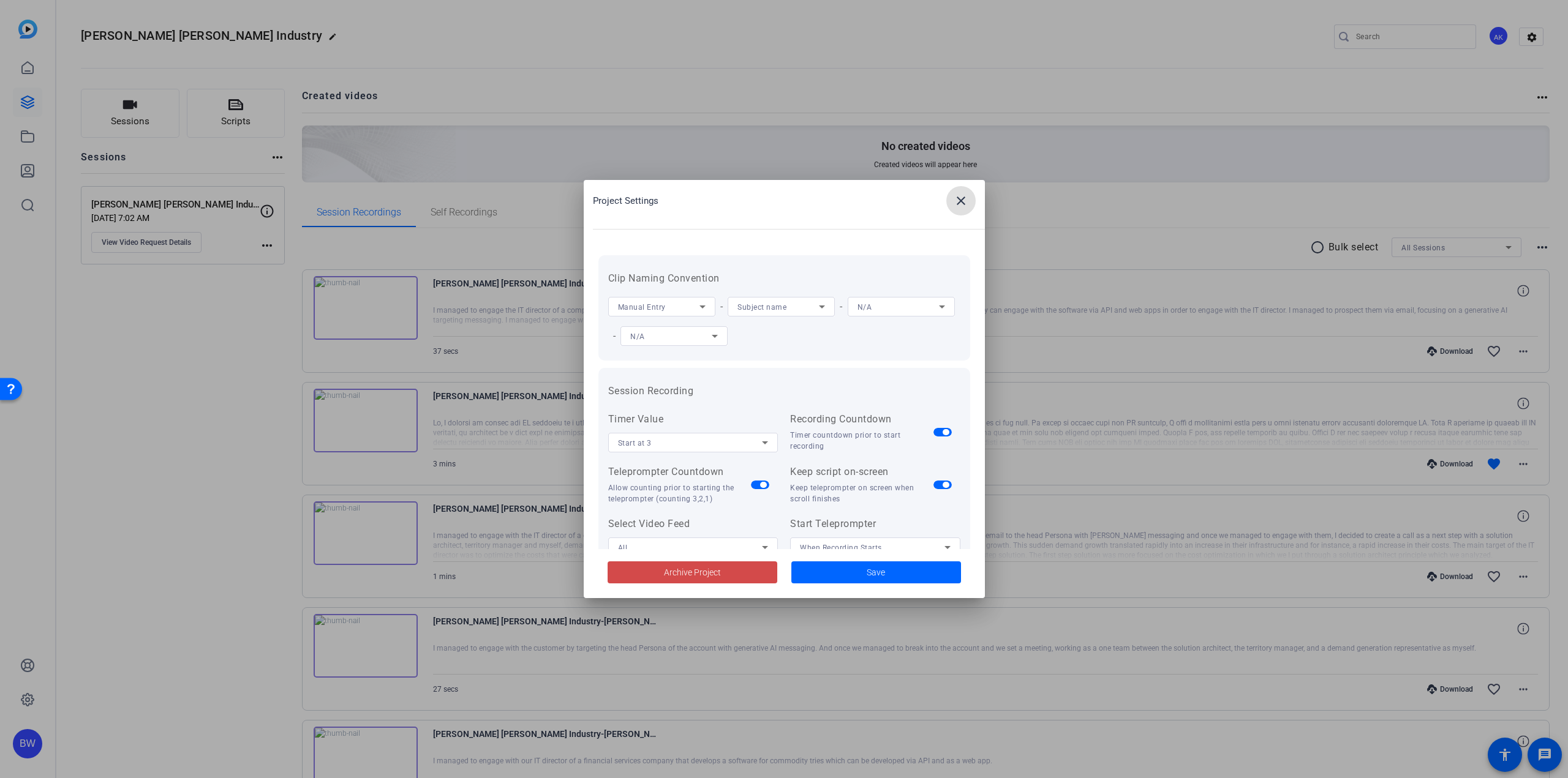
click at [667, 576] on span "Archive Project" at bounding box center [692, 572] width 57 height 13
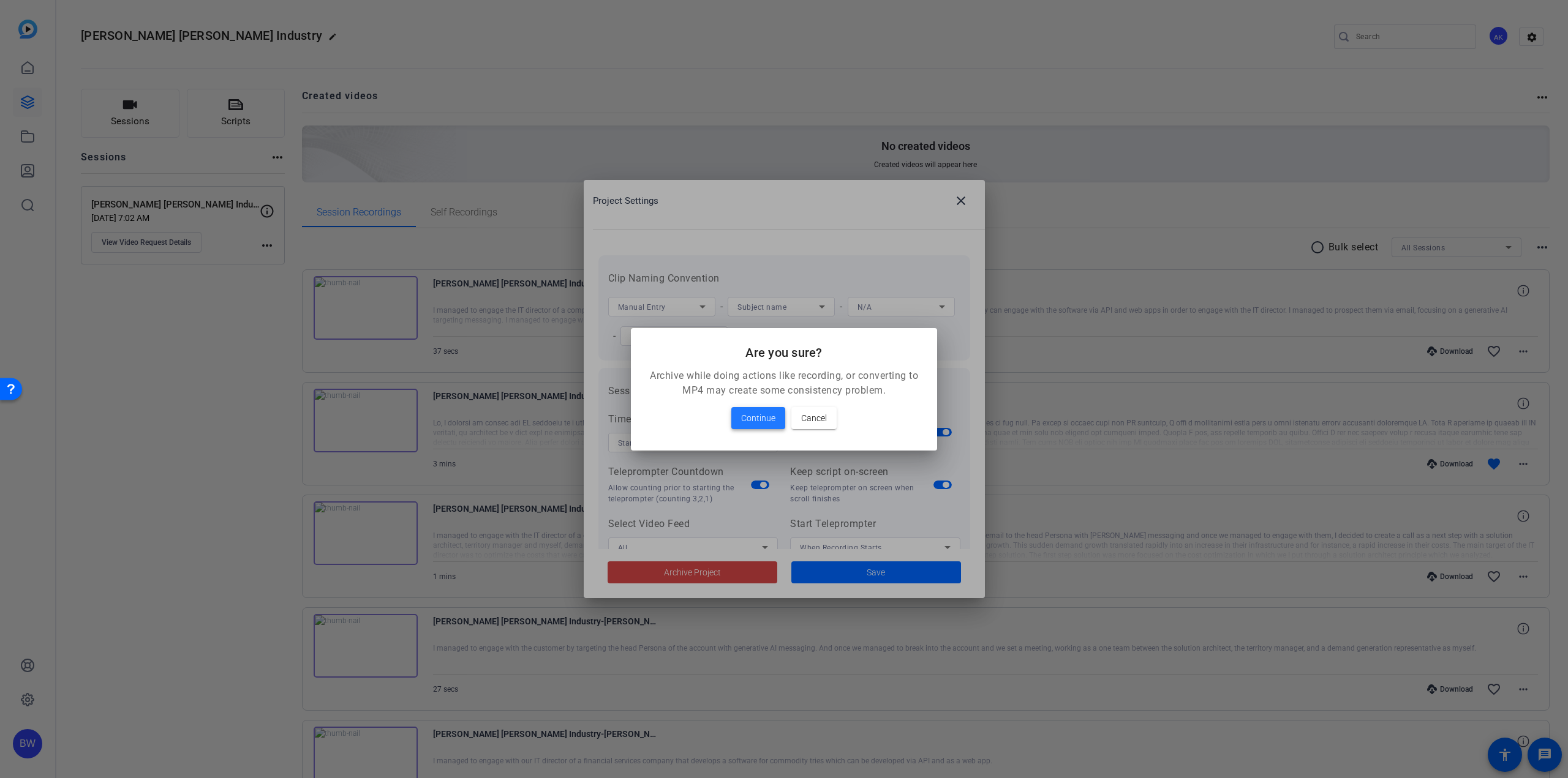
click at [739, 418] on span at bounding box center [758, 418] width 54 height 29
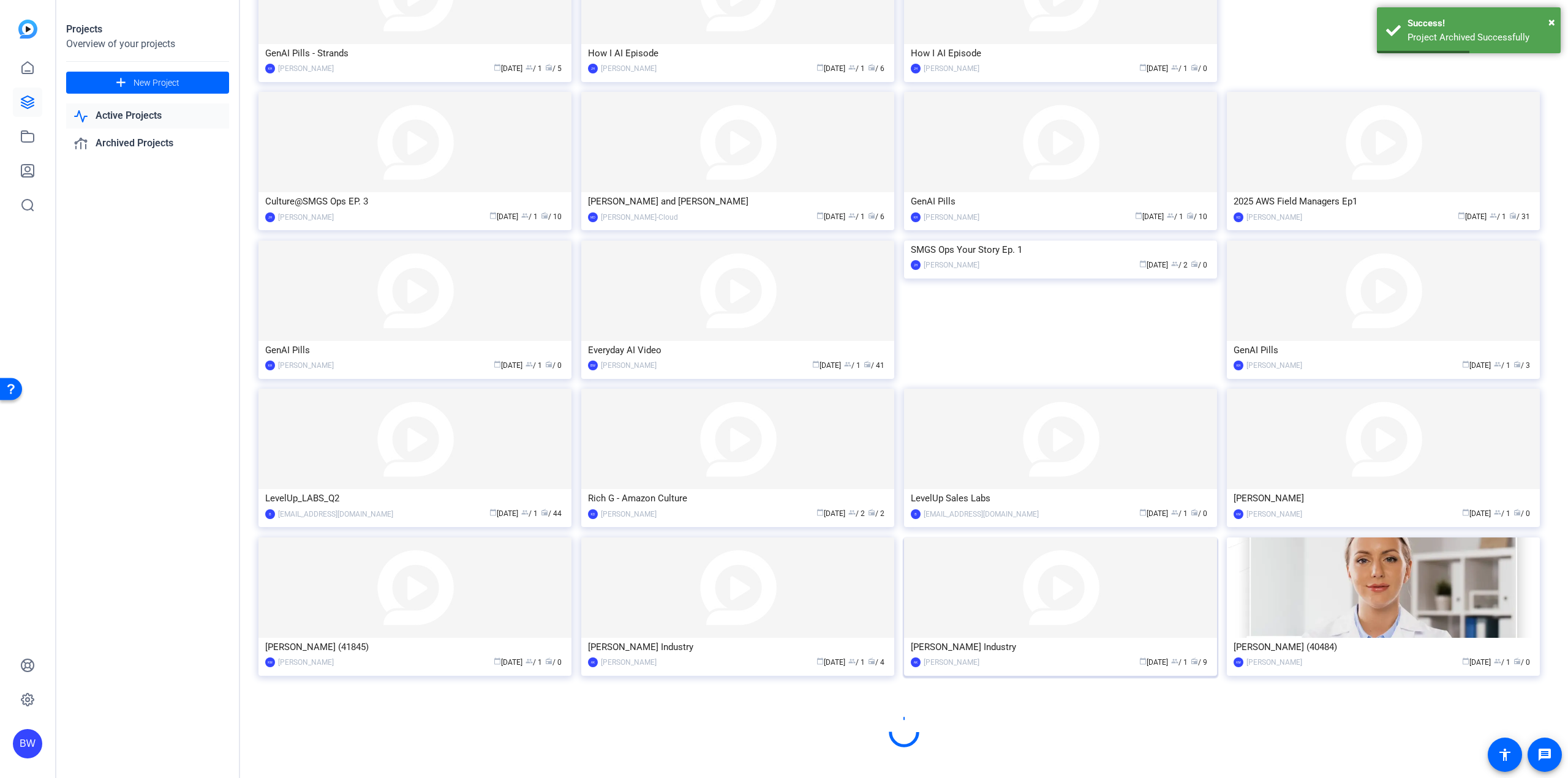
scroll to position [365, 0]
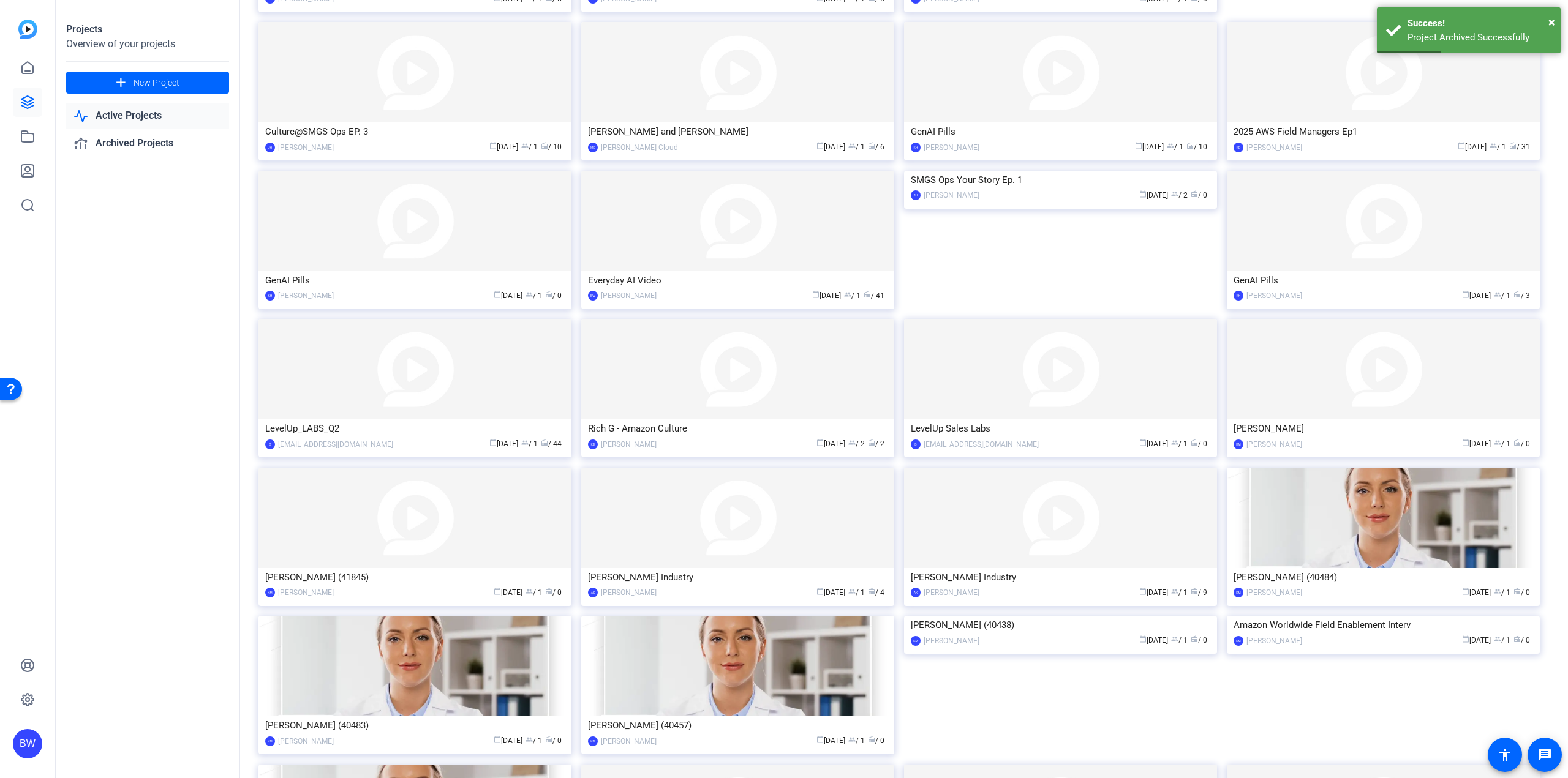
drag, startPoint x: 988, startPoint y: 667, endPoint x: 998, endPoint y: 659, distance: 12.8
click at [989, 616] on img at bounding box center [1060, 616] width 313 height 0
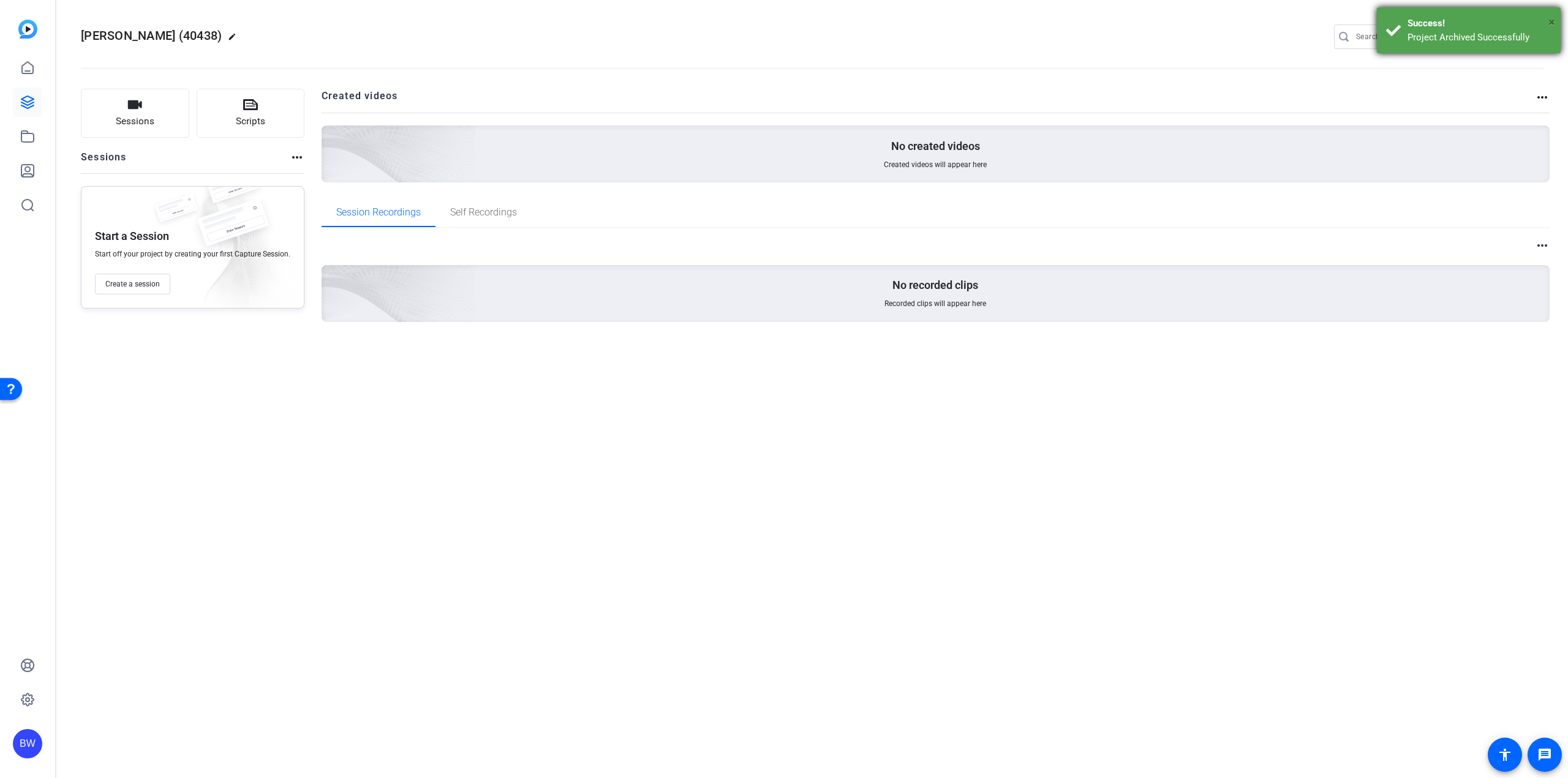
click at [1553, 22] on span "×" at bounding box center [1552, 22] width 7 height 15
click at [1533, 33] on mat-icon "settings" at bounding box center [1532, 37] width 24 height 18
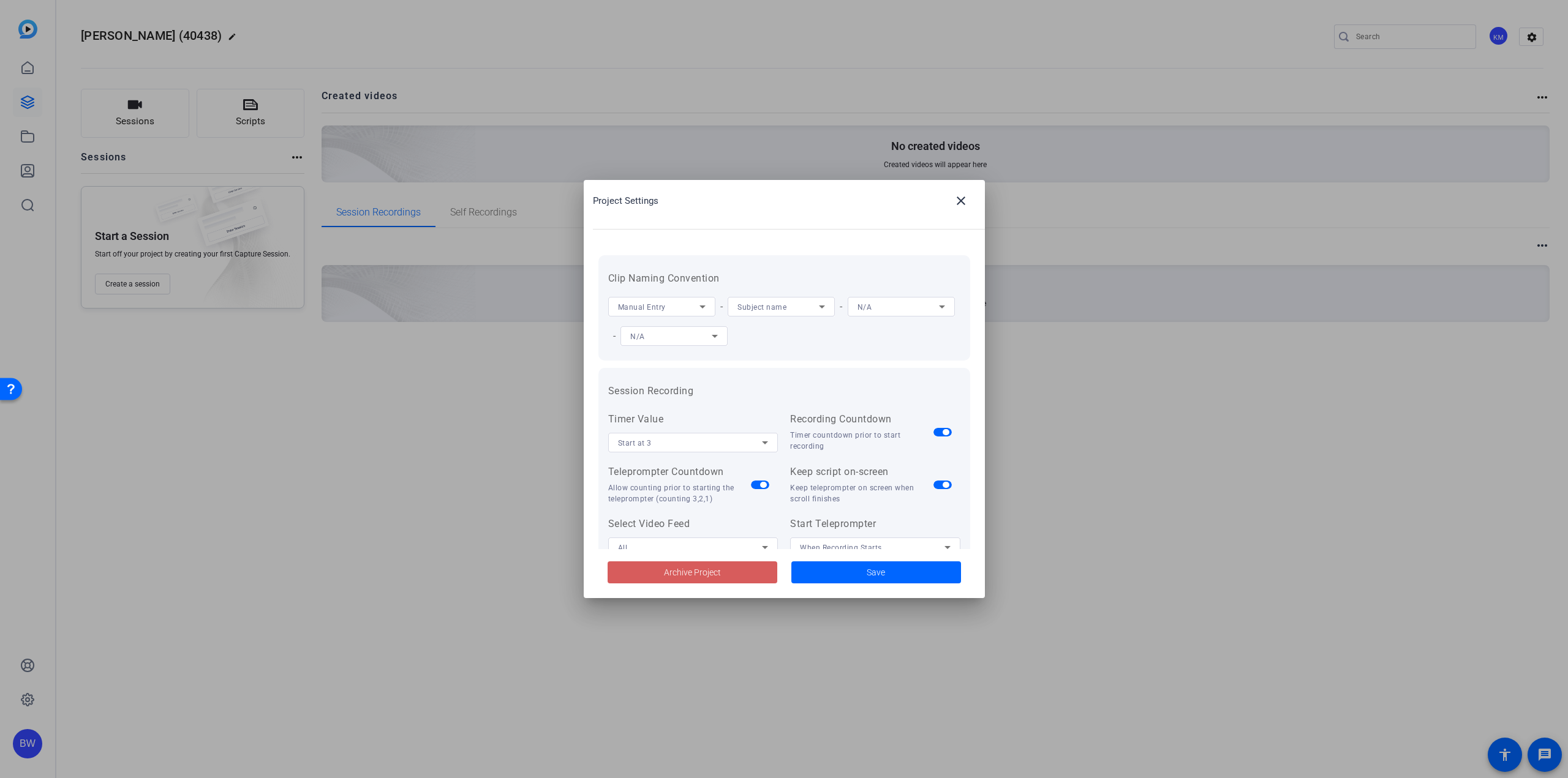
click at [678, 571] on span "Archive Project" at bounding box center [692, 572] width 57 height 13
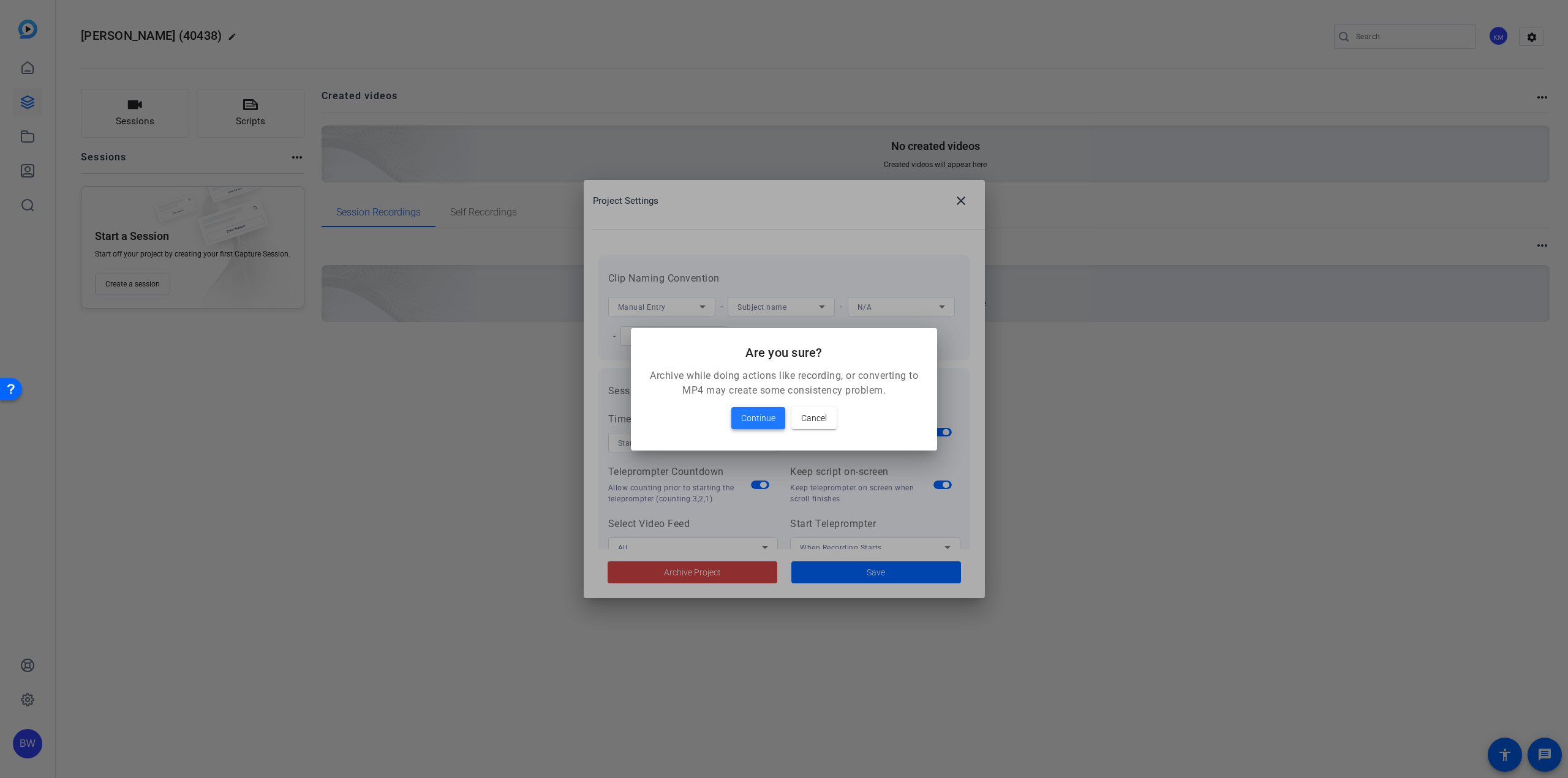
click at [760, 414] on span "Continue" at bounding box center [759, 417] width 34 height 15
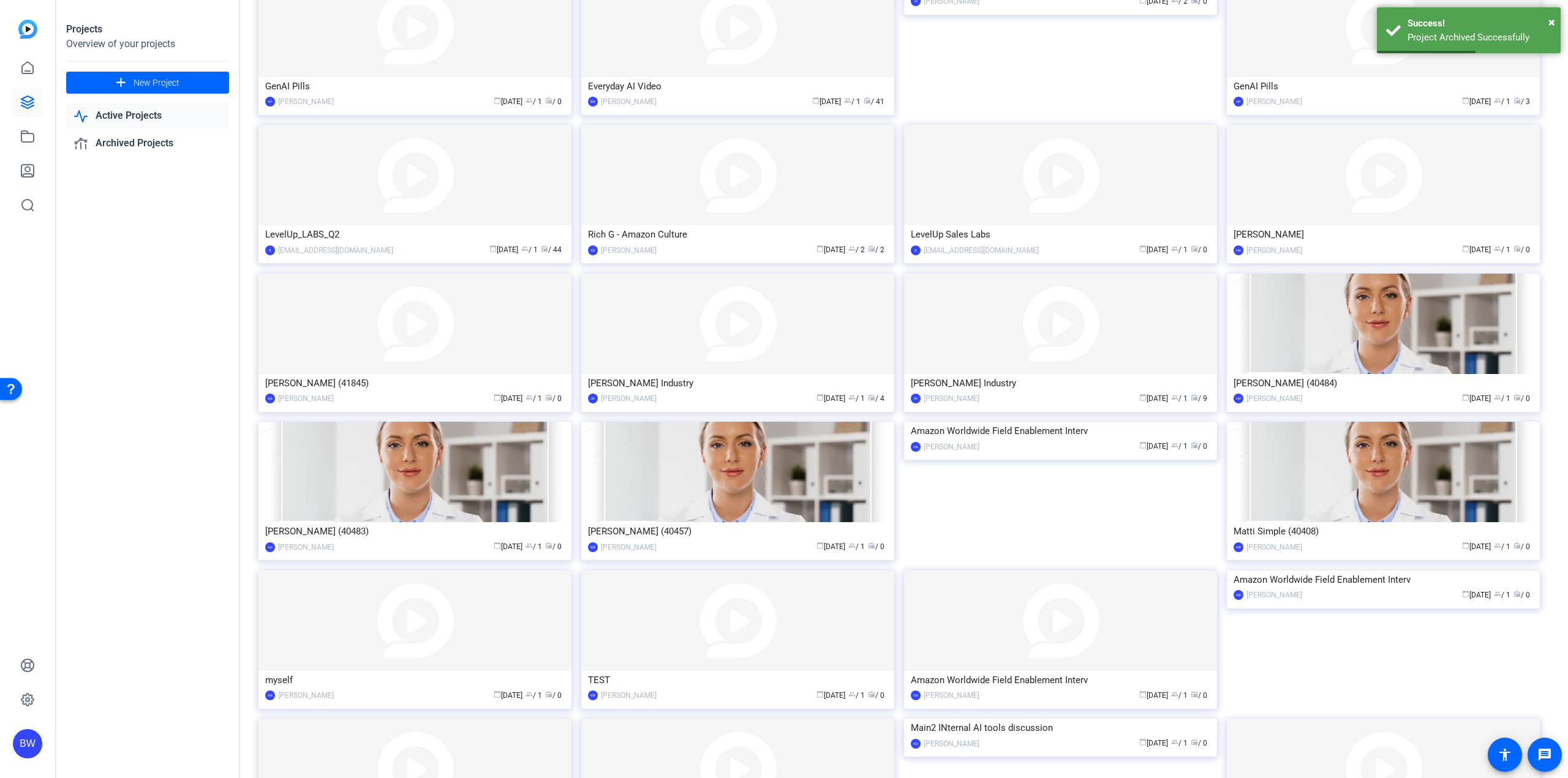
scroll to position [609, 0]
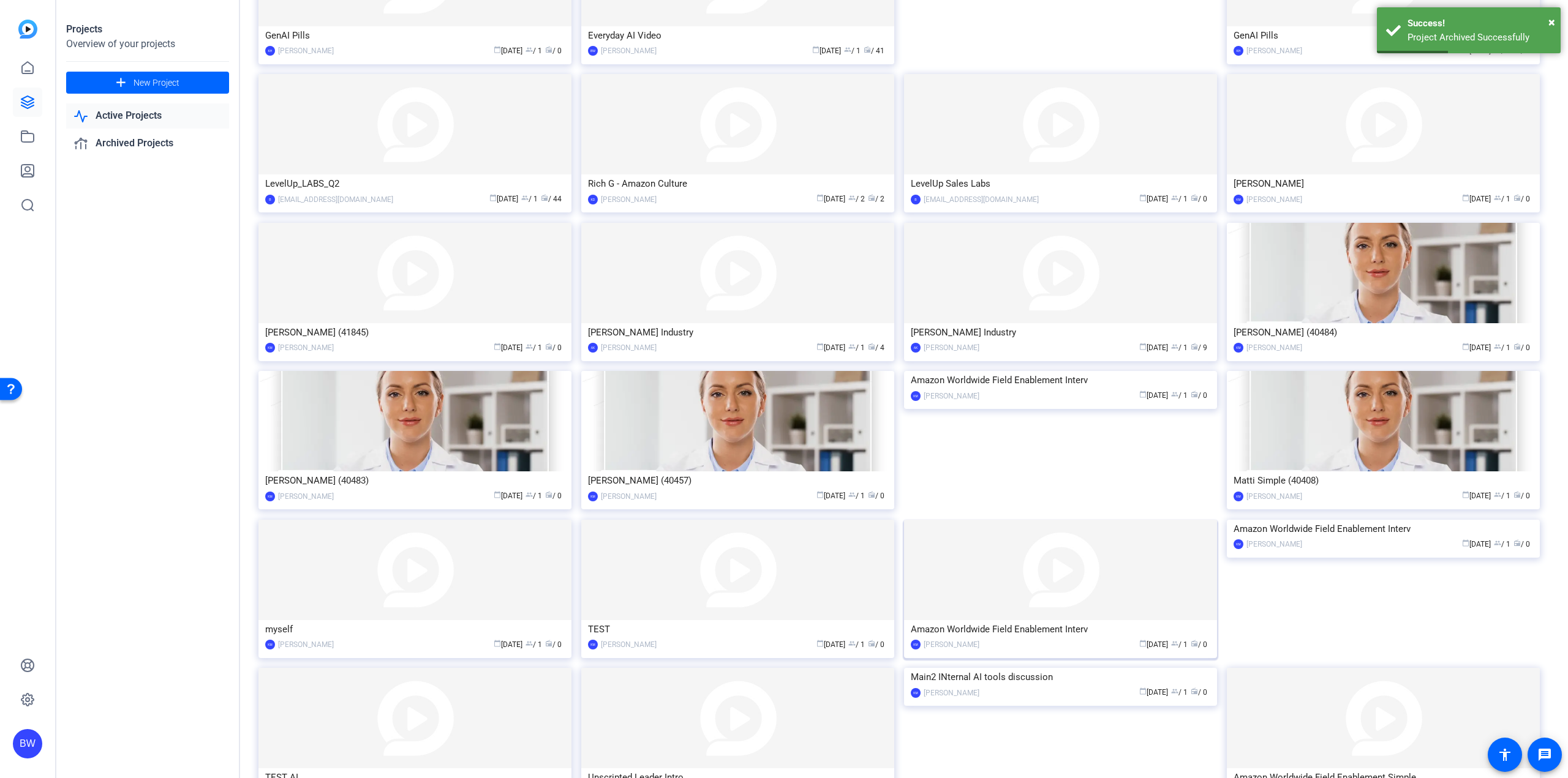
click at [994, 571] on img at bounding box center [1060, 570] width 313 height 101
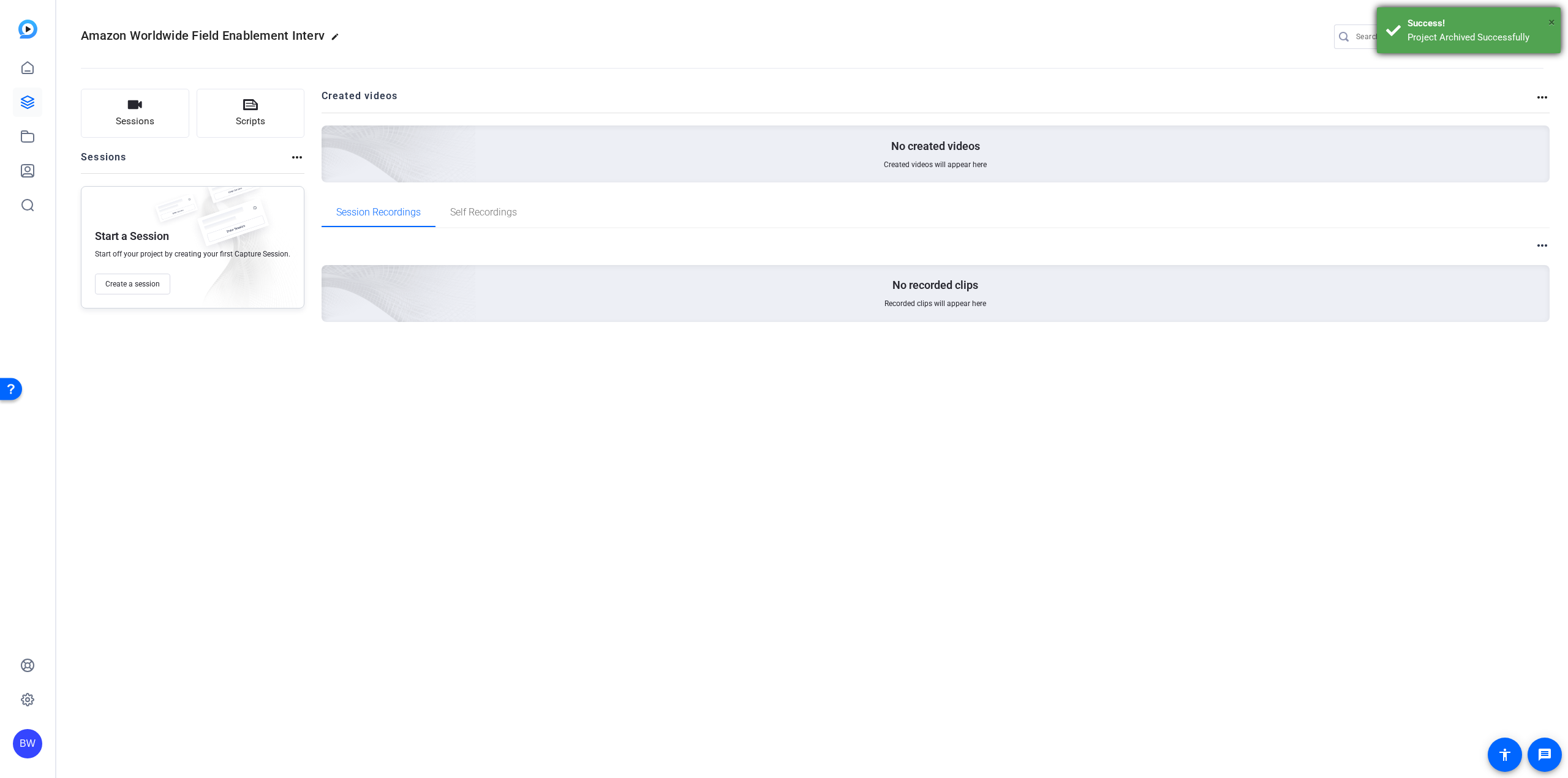
drag, startPoint x: 1554, startPoint y: 22, endPoint x: 1546, endPoint y: 28, distance: 10.0
click at [1554, 22] on span "×" at bounding box center [1552, 22] width 7 height 15
click at [1534, 36] on mat-icon "settings" at bounding box center [1532, 37] width 24 height 18
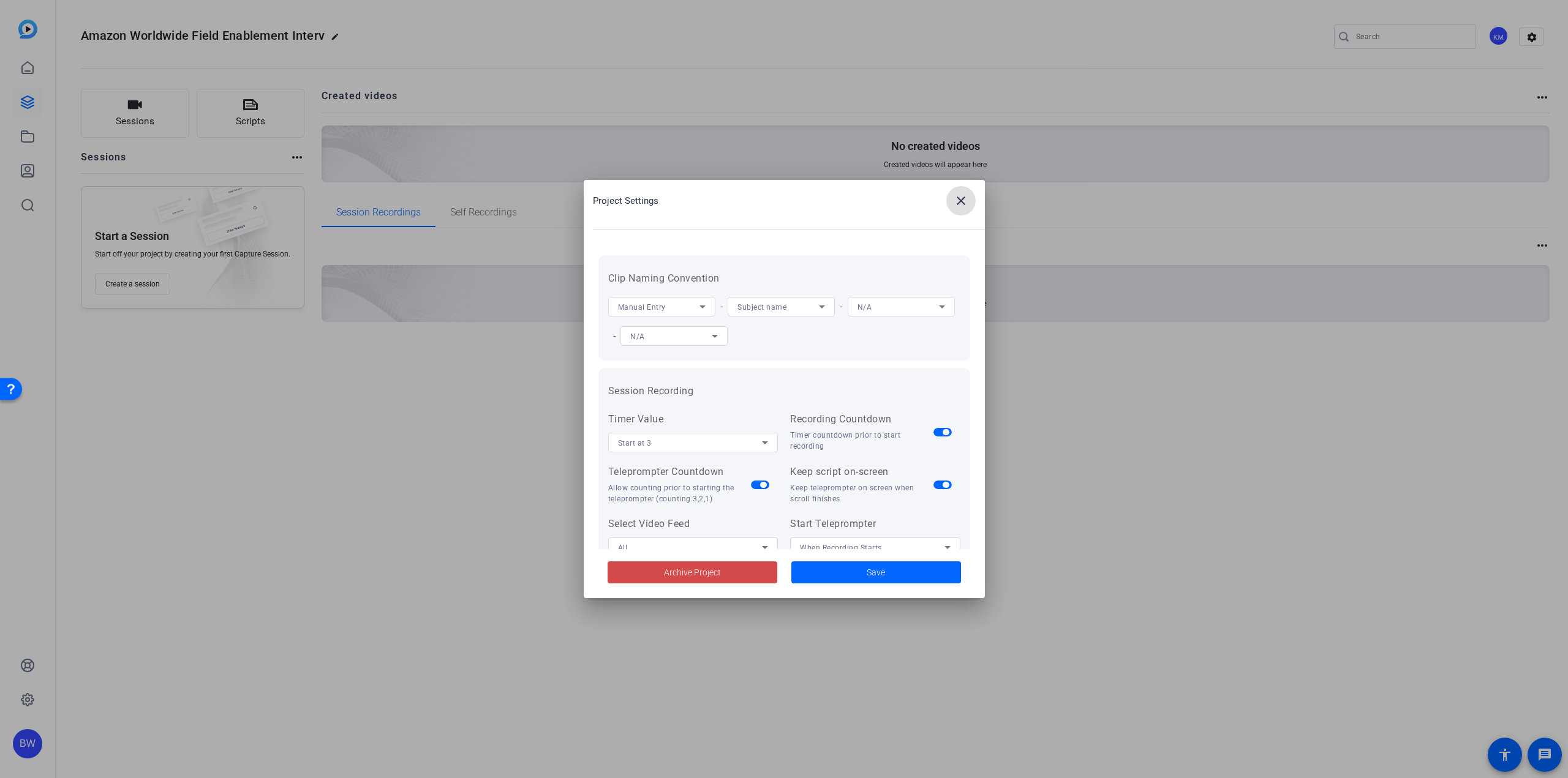
click at [666, 577] on span "Archive Project" at bounding box center [692, 572] width 57 height 13
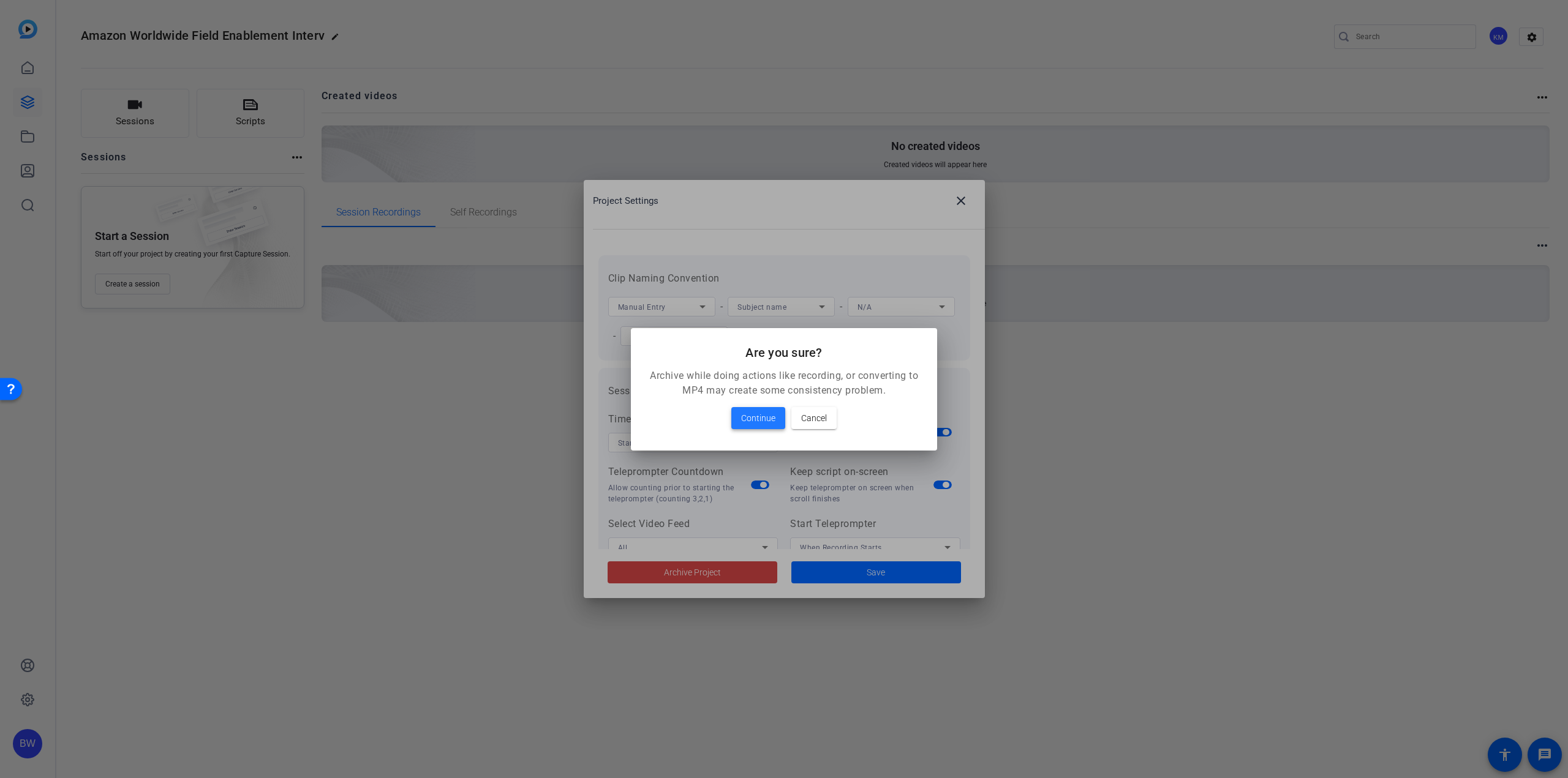
click at [768, 419] on span "Continue" at bounding box center [759, 417] width 34 height 15
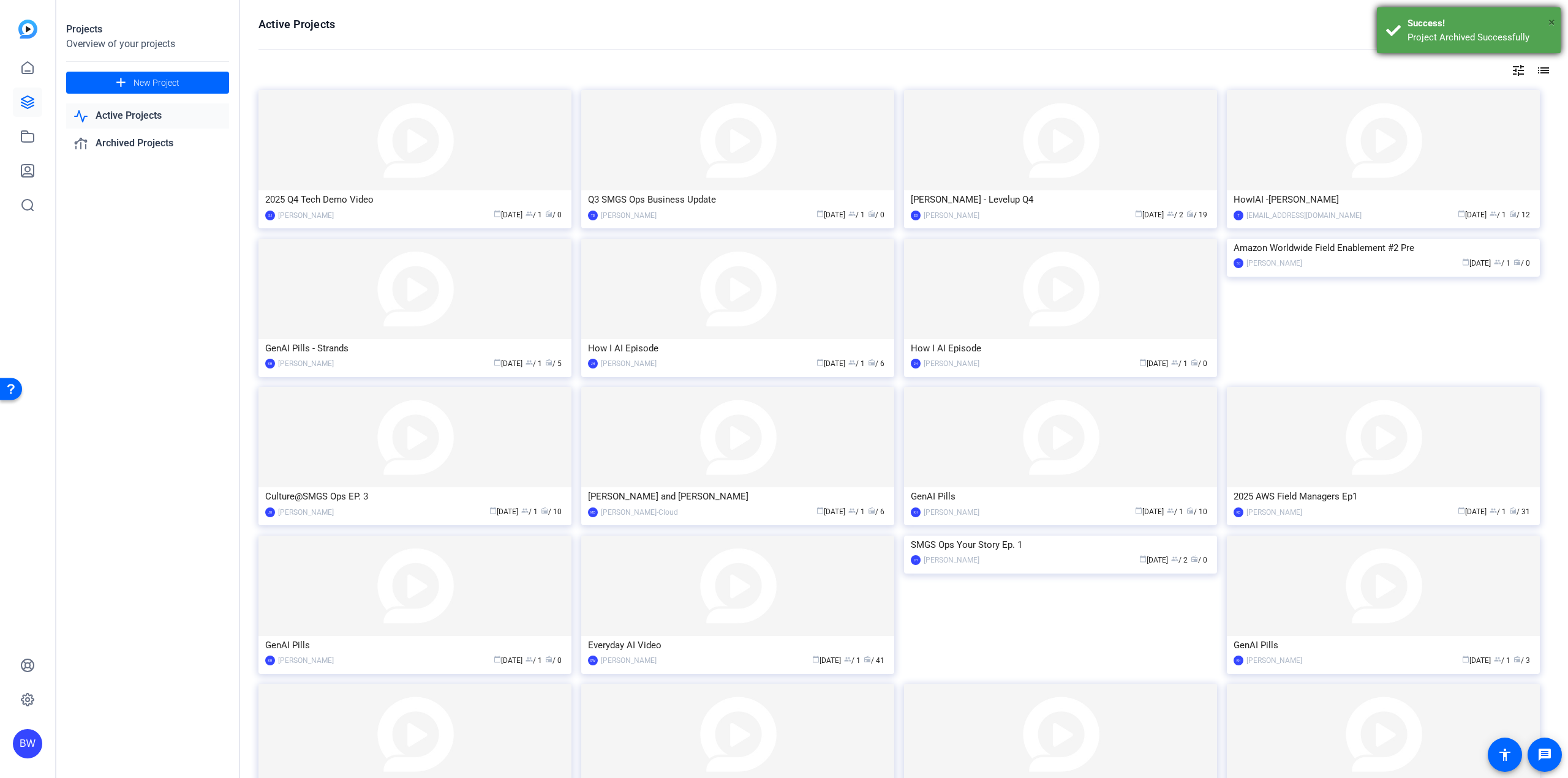
click at [1550, 25] on span "×" at bounding box center [1552, 22] width 7 height 15
click at [1383, 26] on mat-icon "filter_list" at bounding box center [1390, 24] width 15 height 15
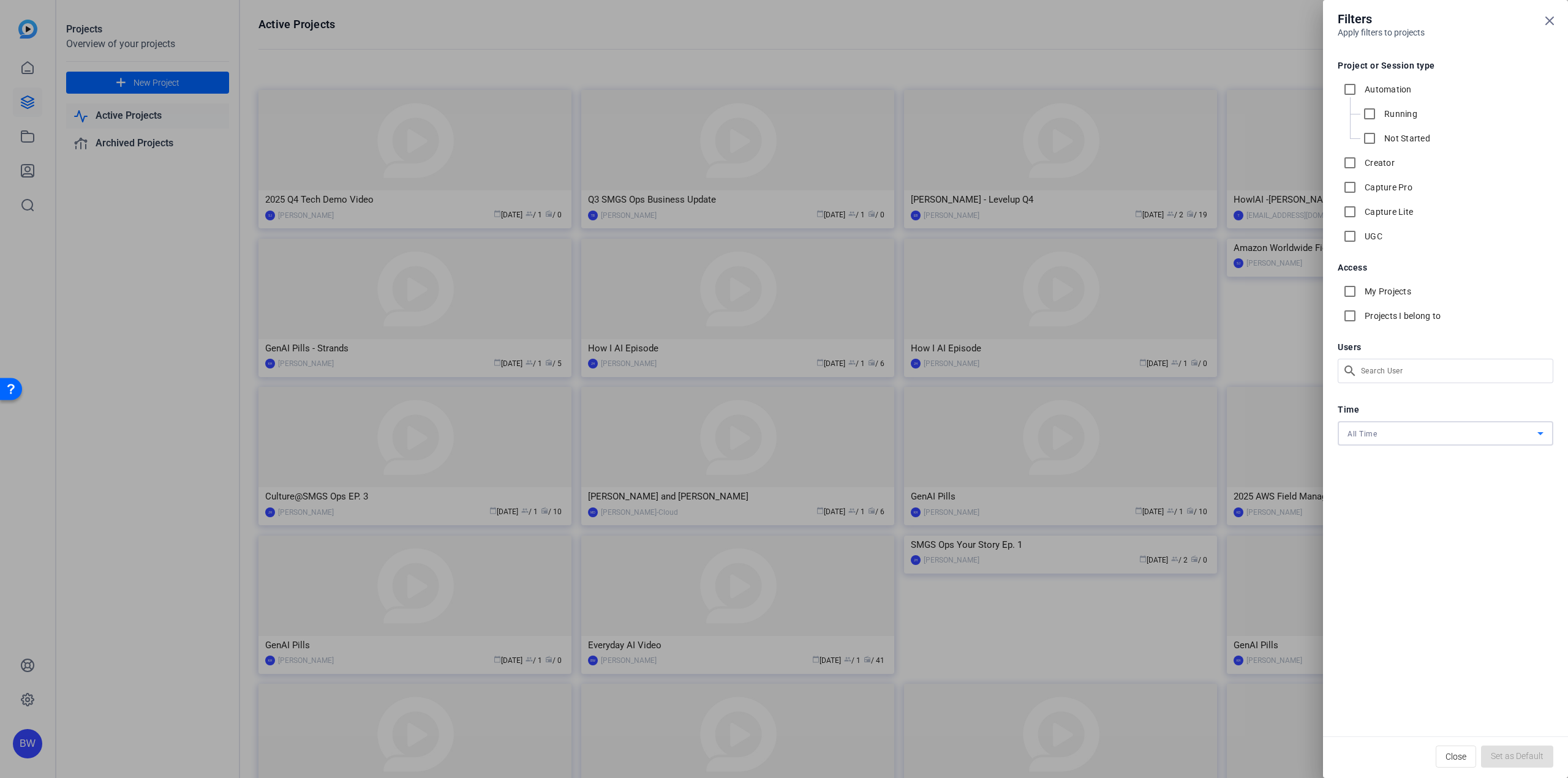
click at [1433, 435] on div "All Time" at bounding box center [1442, 434] width 190 height 15
click at [1445, 412] on div at bounding box center [784, 389] width 1568 height 778
click at [1549, 26] on icon at bounding box center [1549, 21] width 15 height 15
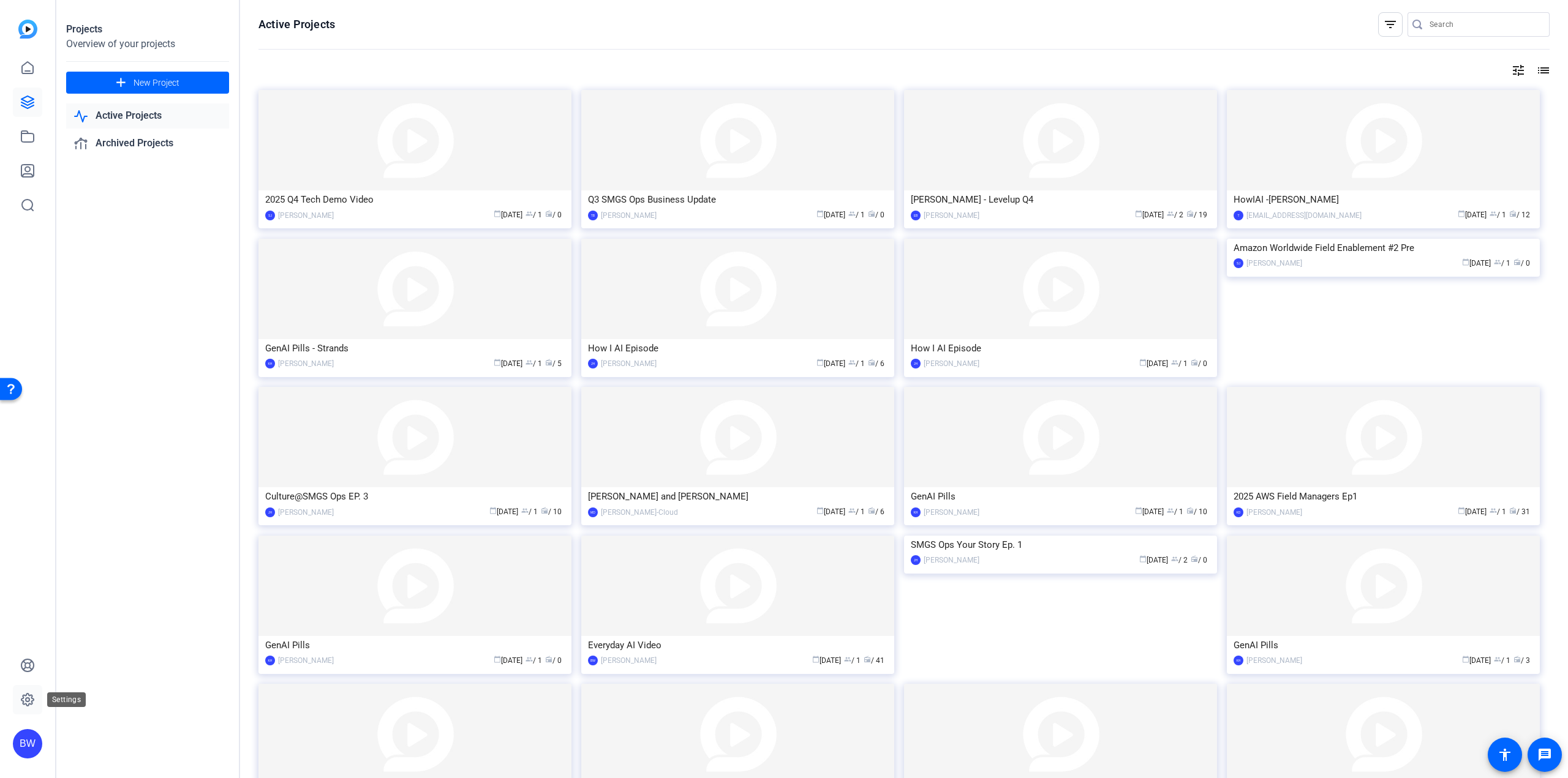
click at [25, 701] on icon at bounding box center [27, 700] width 15 height 15
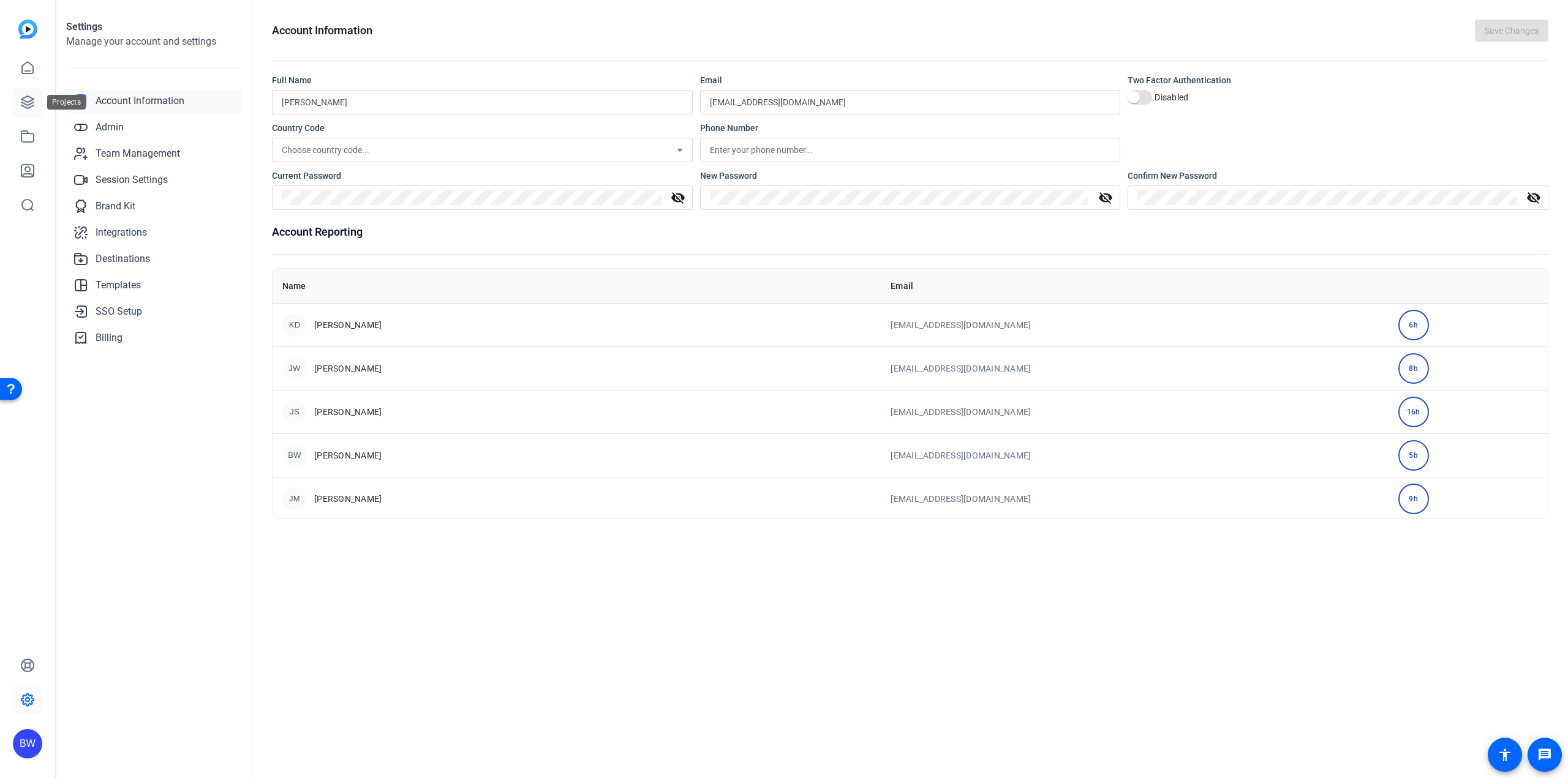
click at [25, 110] on link at bounding box center [28, 102] width 29 height 29
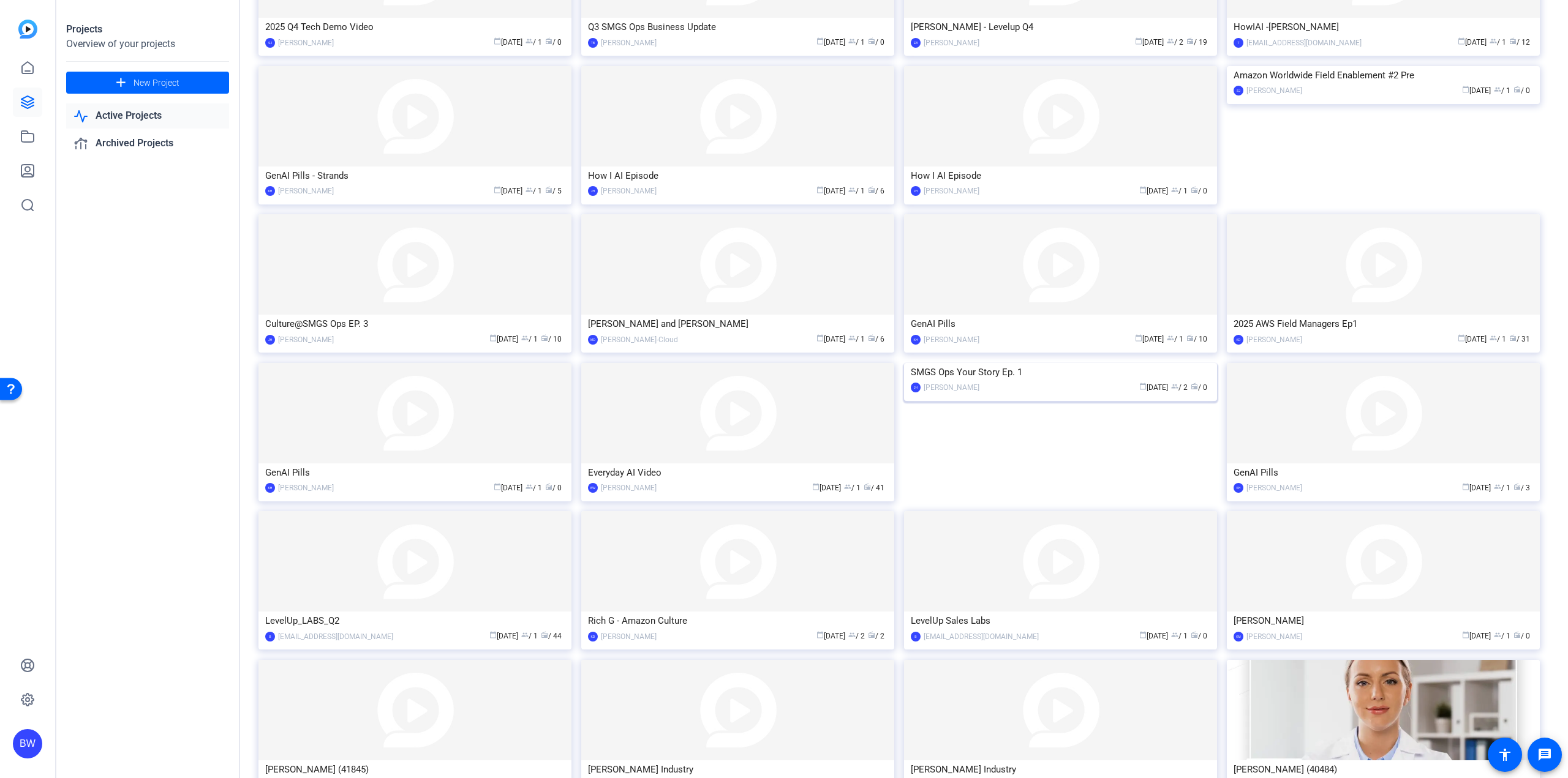
scroll to position [264, 0]
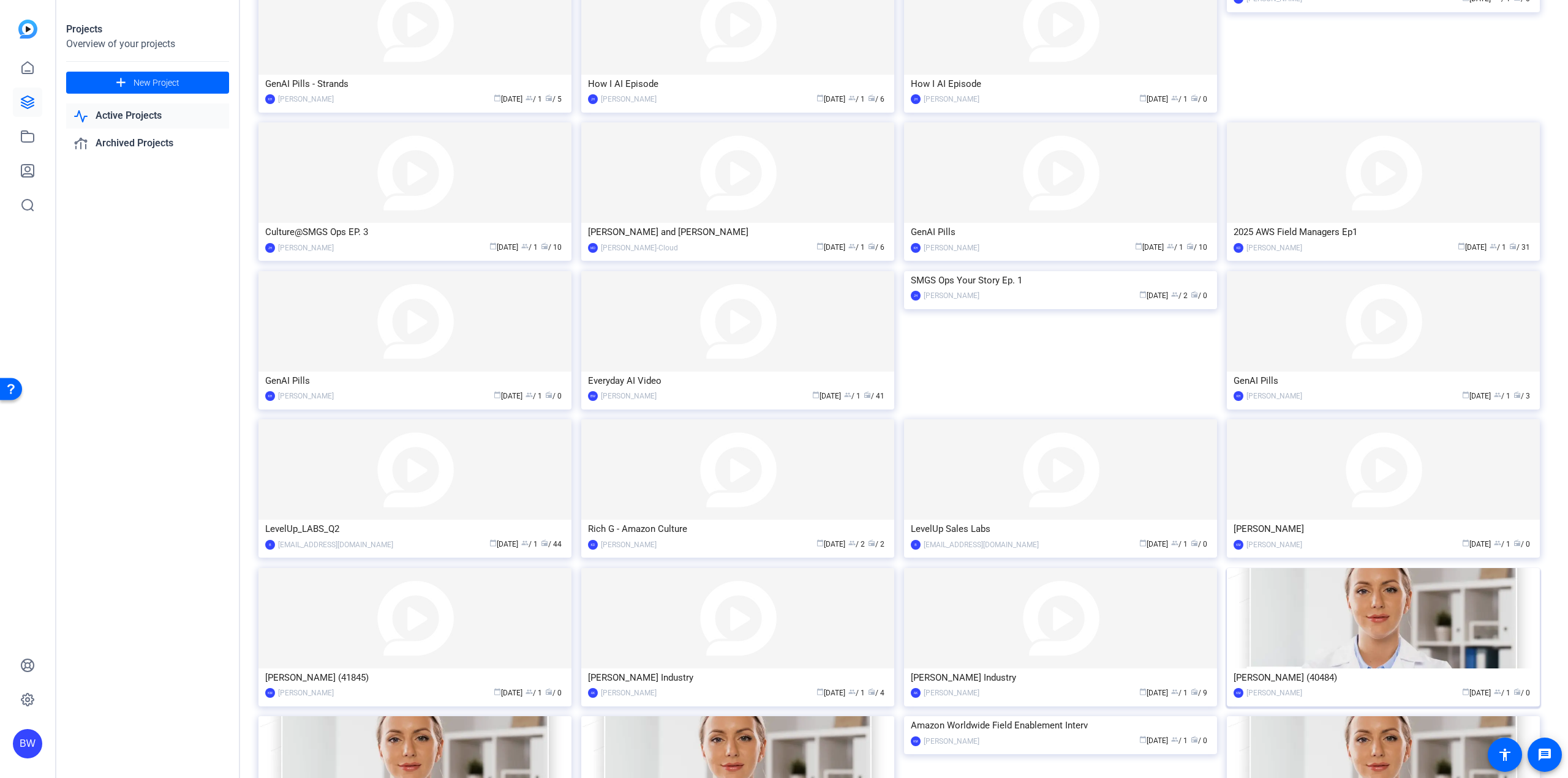
click at [1378, 645] on img at bounding box center [1383, 618] width 313 height 101
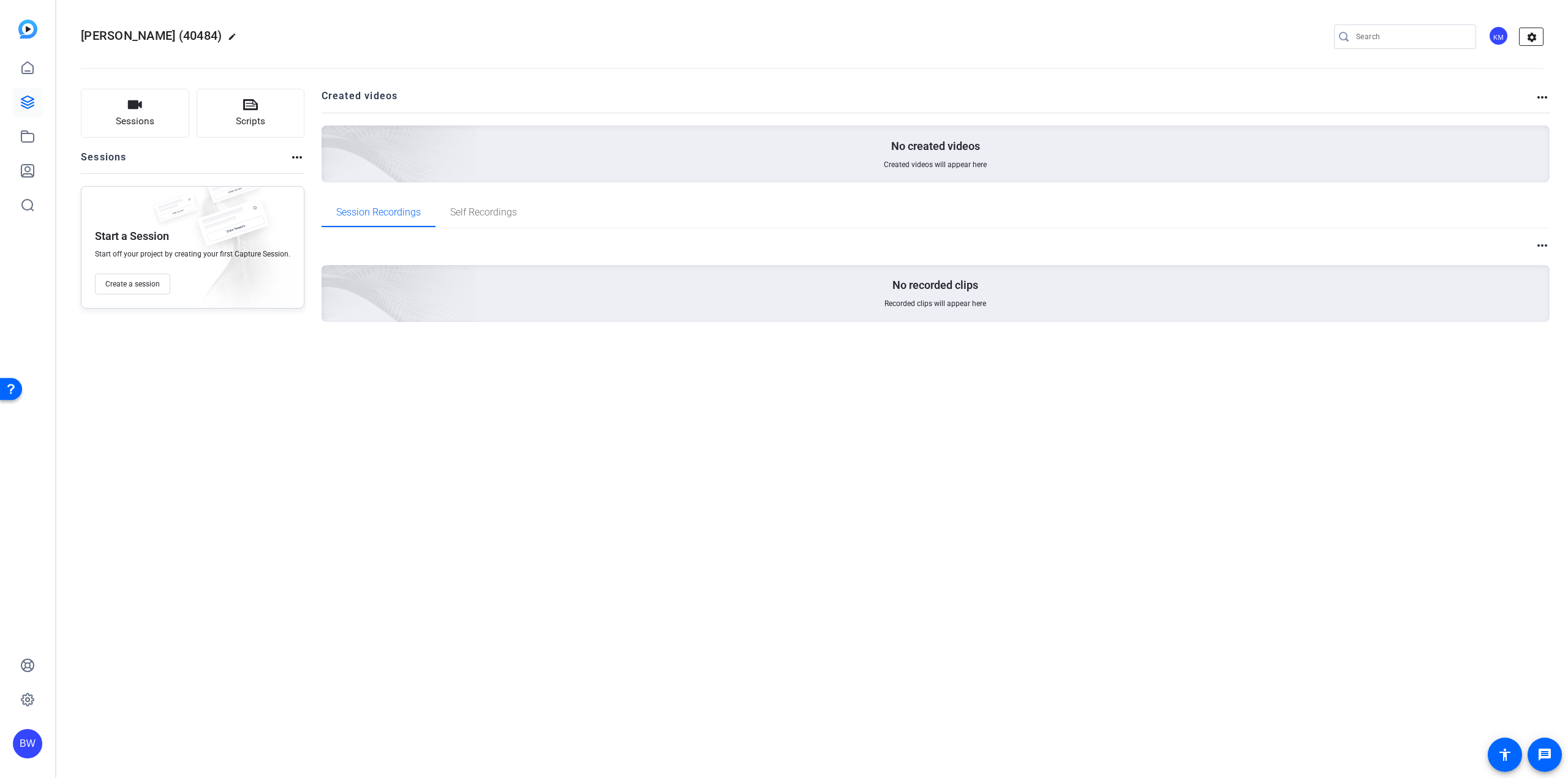
click at [1533, 34] on mat-icon "settings" at bounding box center [1532, 37] width 24 height 18
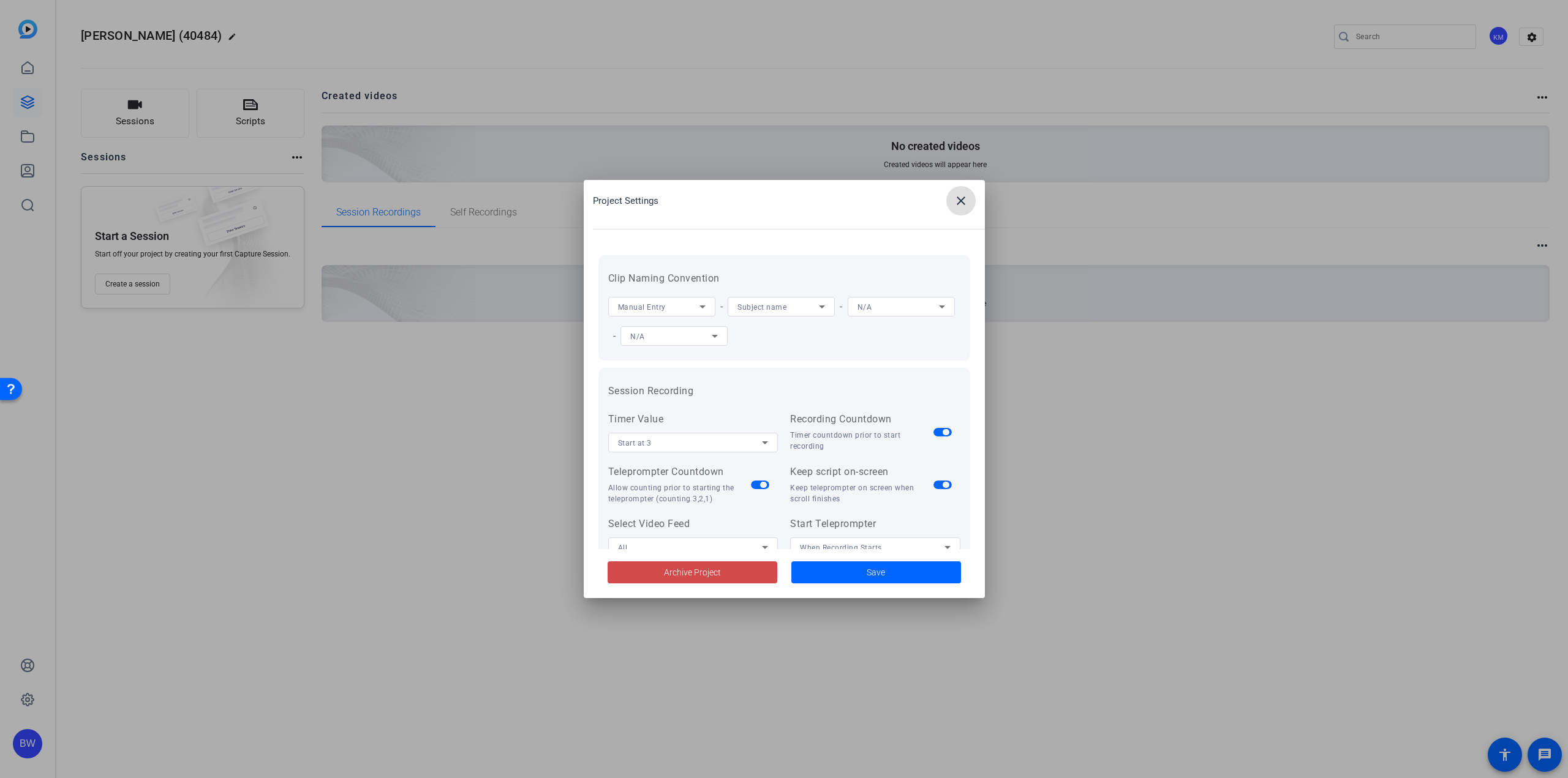
click at [698, 574] on span "Archive Project" at bounding box center [692, 572] width 57 height 13
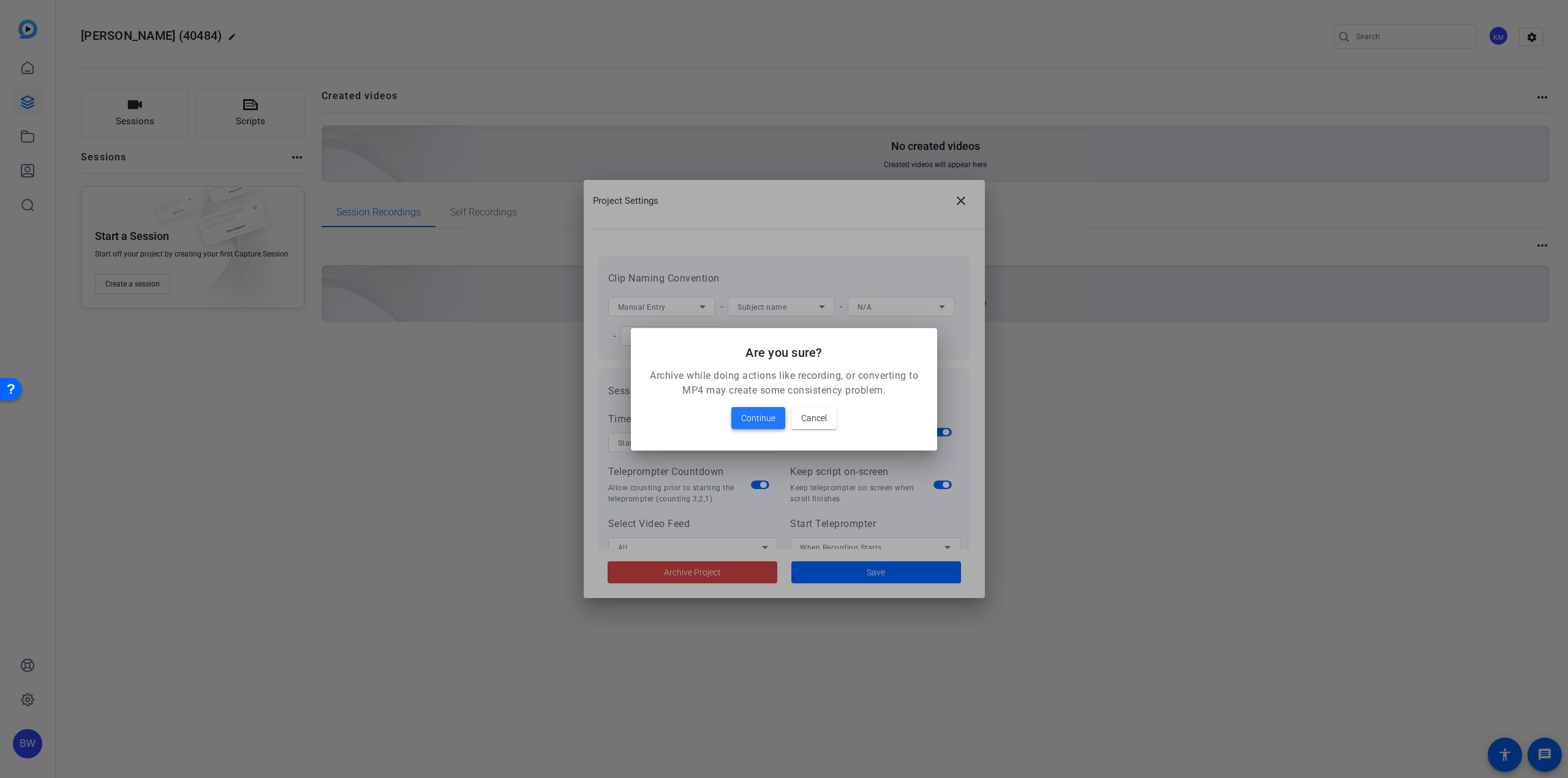
click at [756, 419] on span "Continue" at bounding box center [759, 417] width 34 height 15
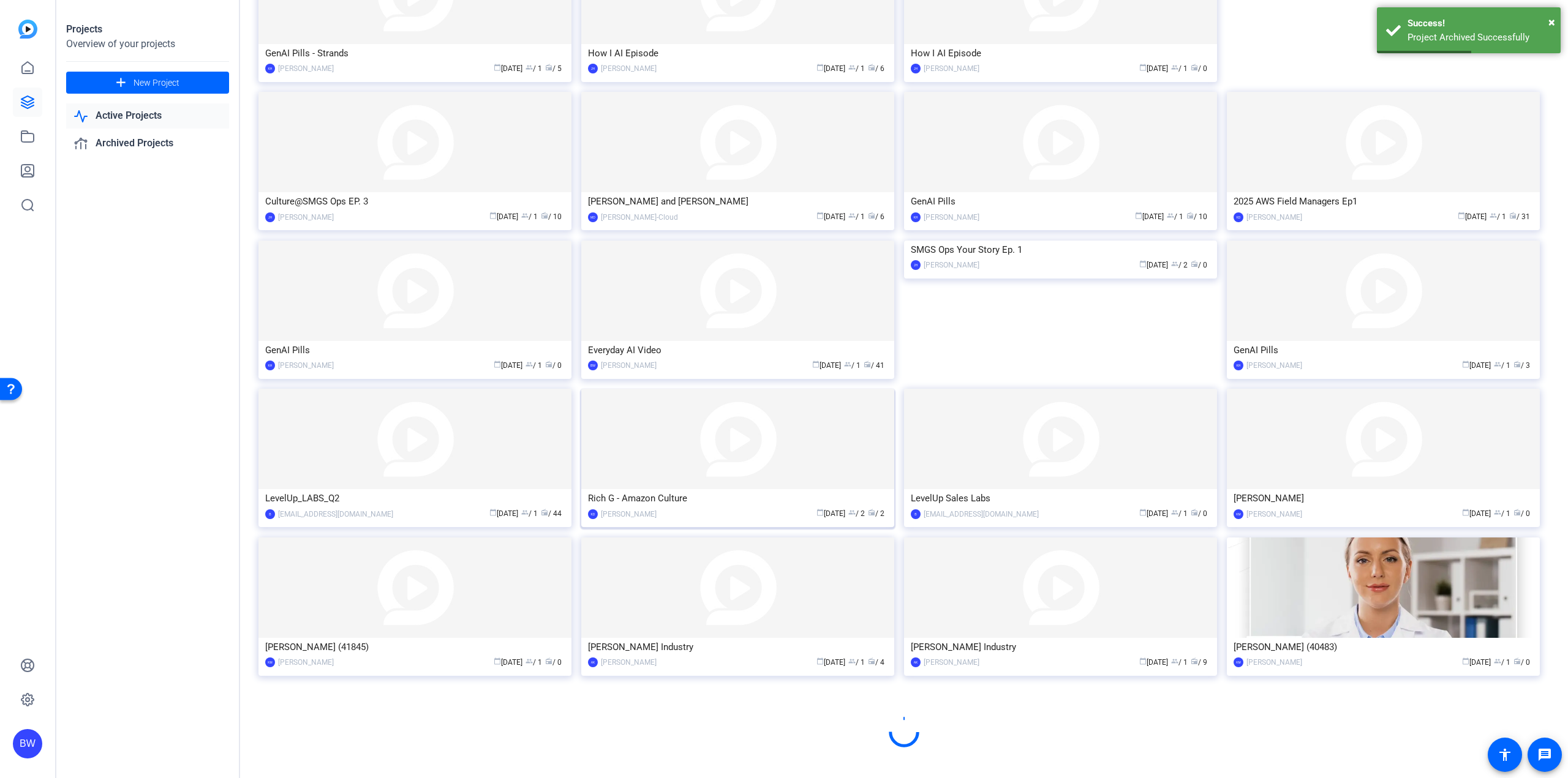
scroll to position [365, 0]
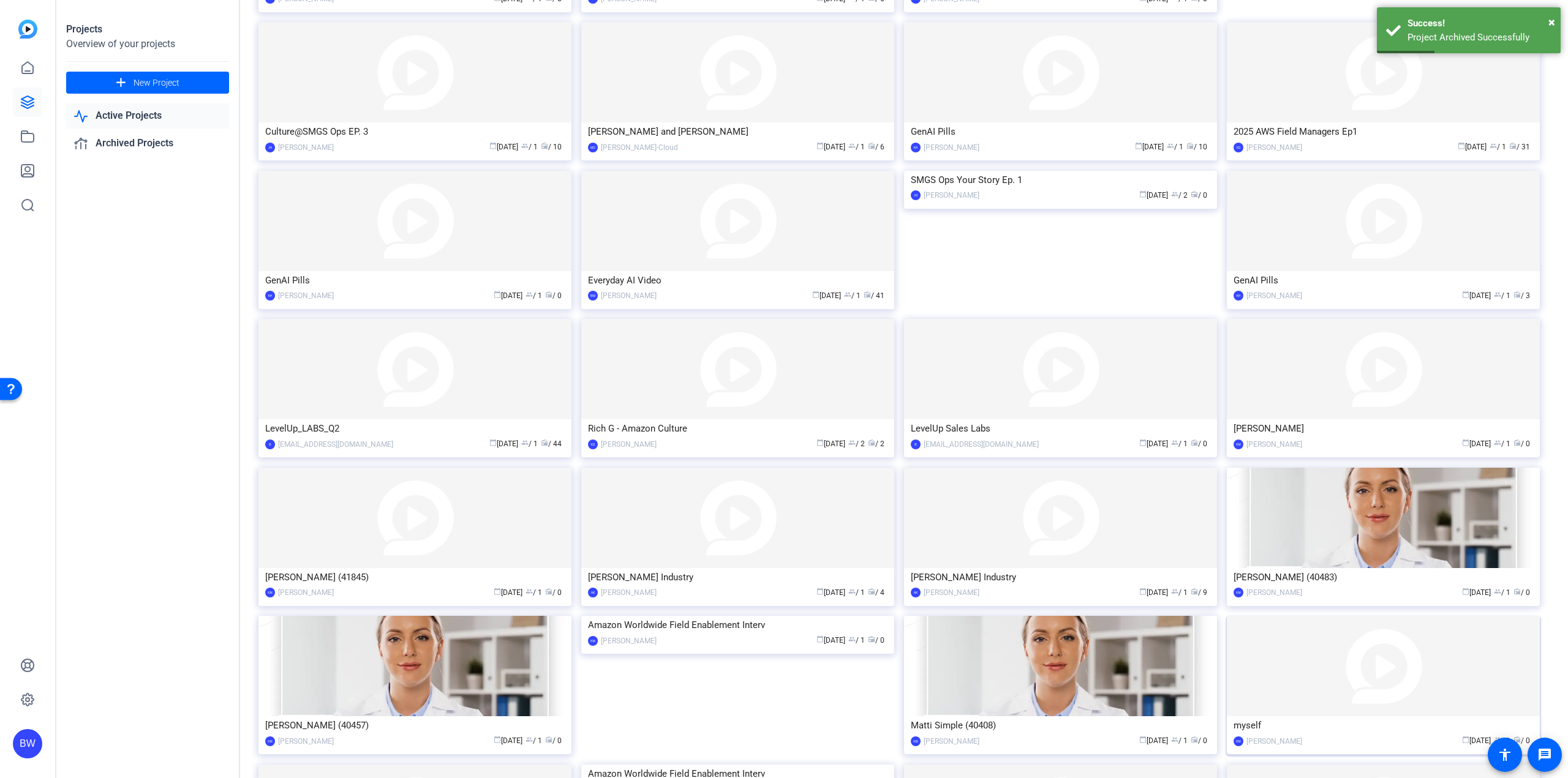
click at [1291, 663] on img at bounding box center [1383, 666] width 313 height 101
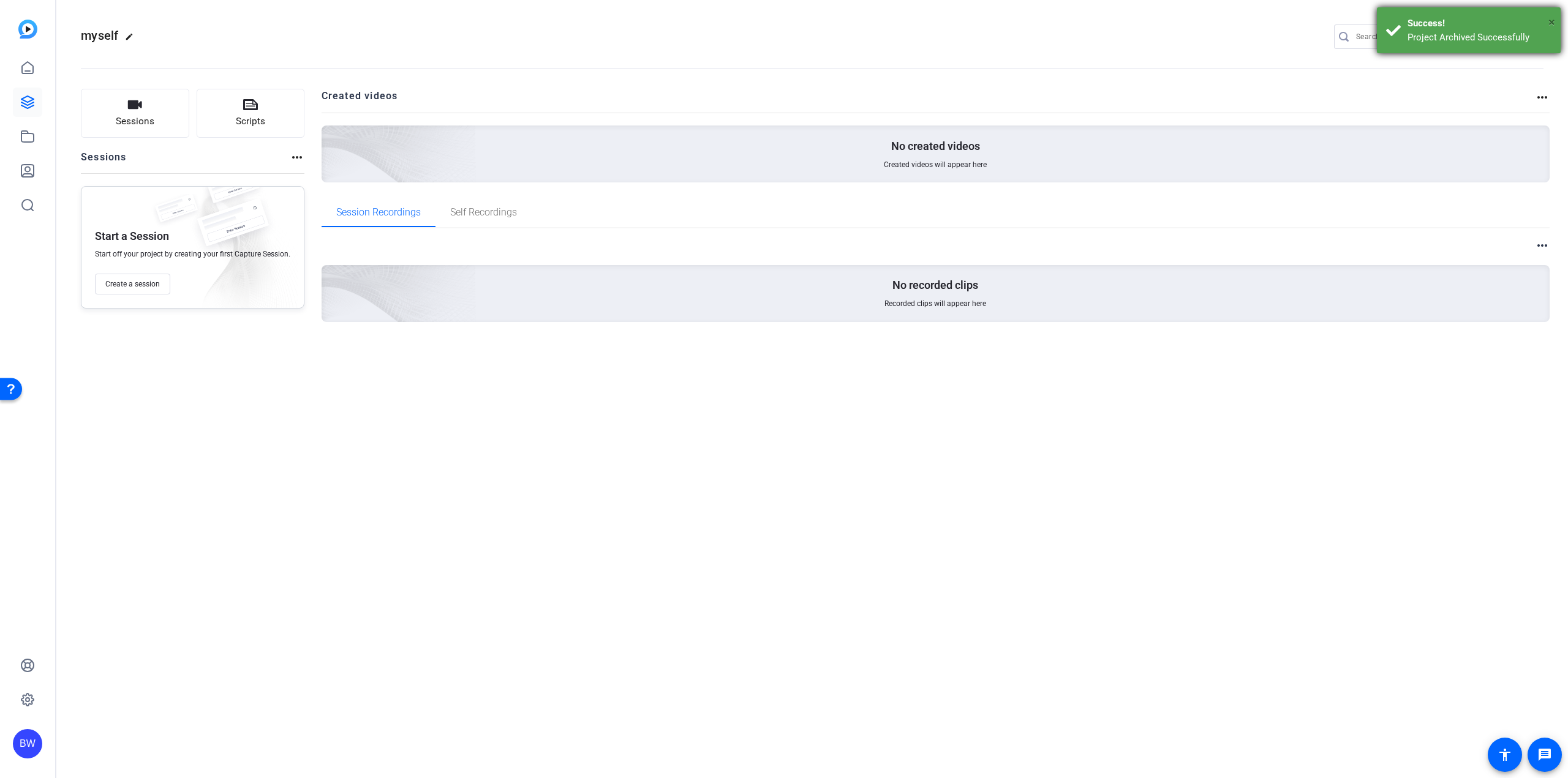
click at [1550, 23] on span "×" at bounding box center [1552, 22] width 7 height 15
click at [1532, 33] on mat-icon "settings" at bounding box center [1532, 37] width 24 height 18
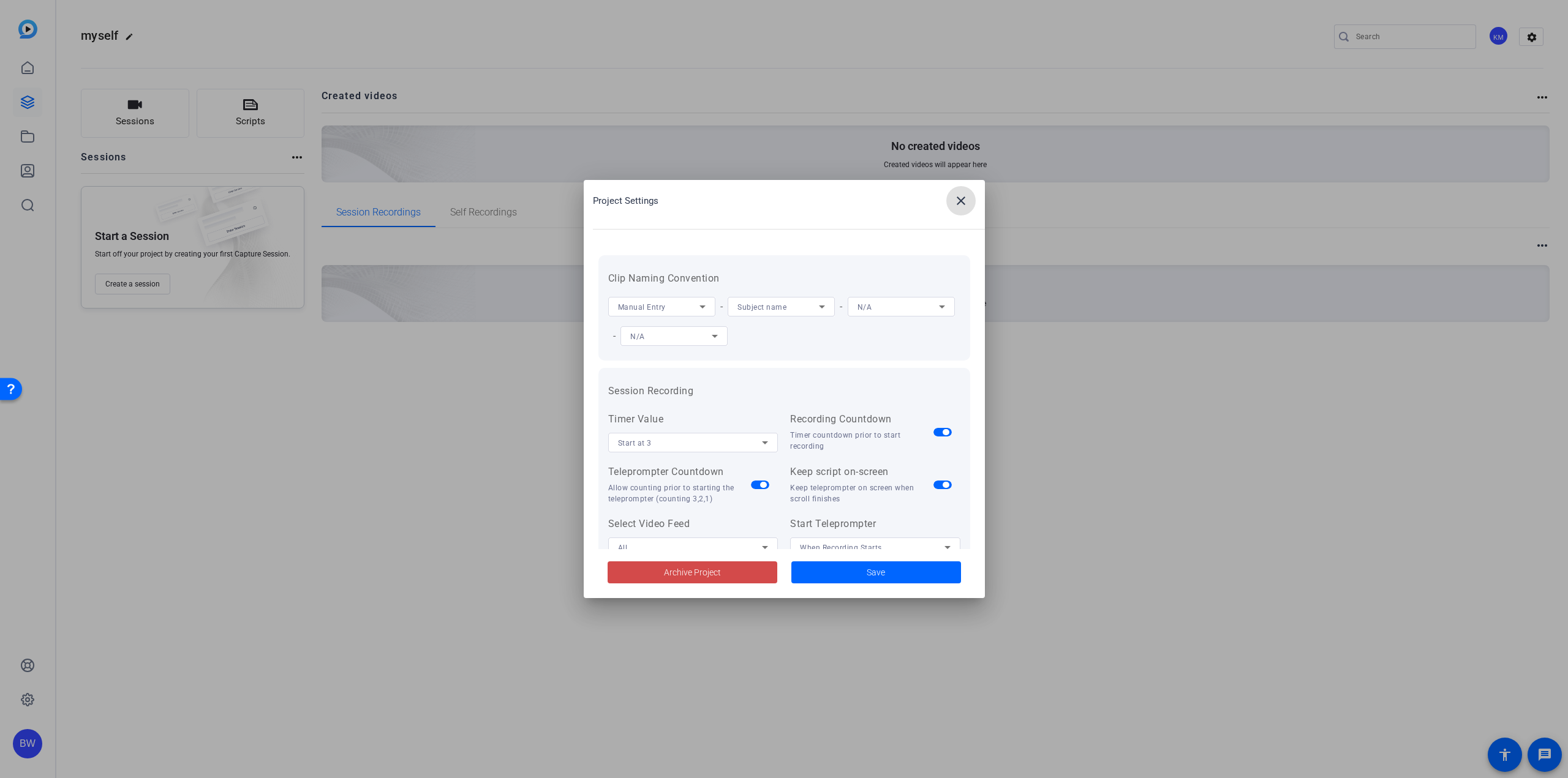
click at [733, 572] on span at bounding box center [692, 572] width 170 height 29
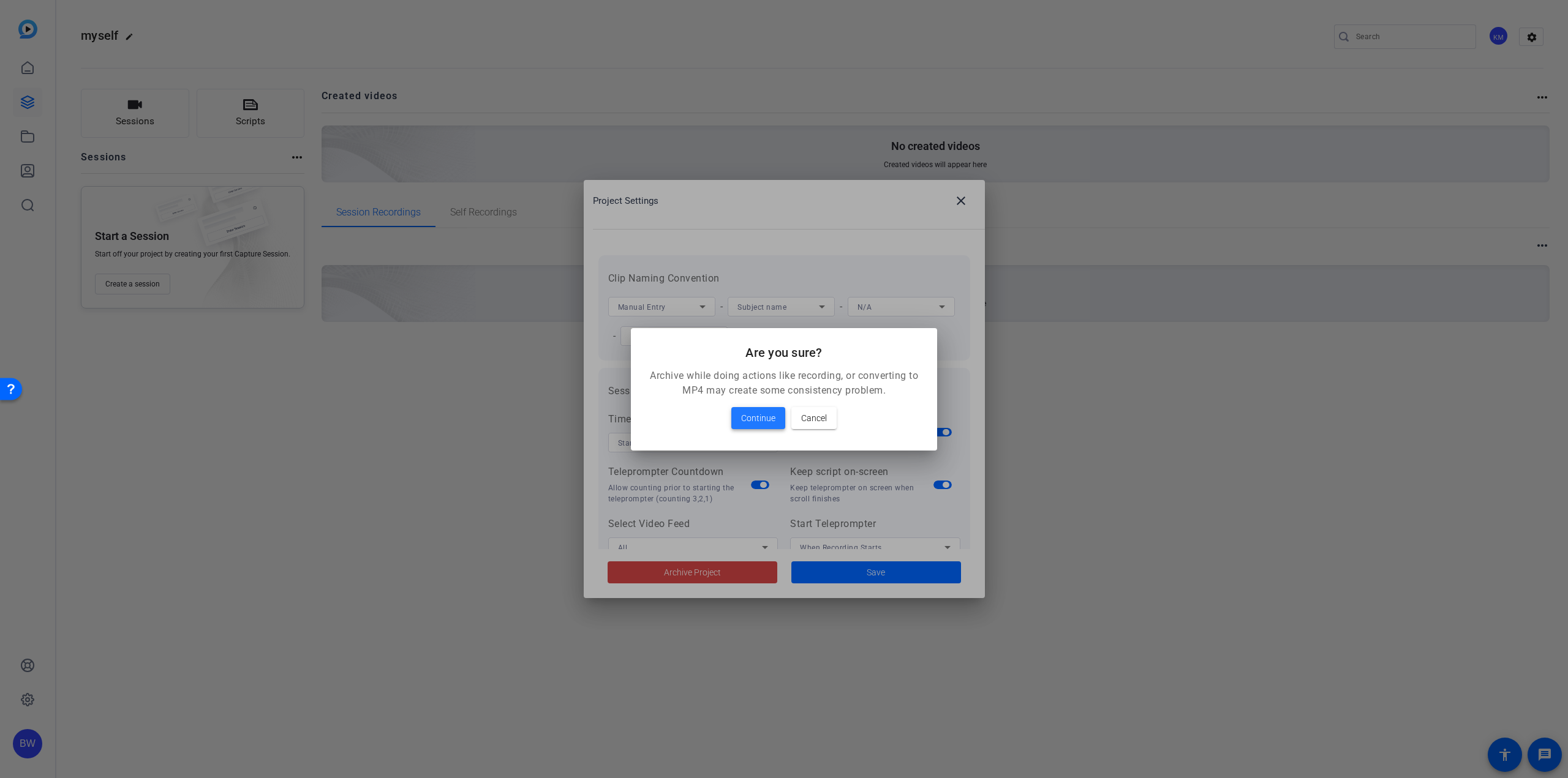
click at [773, 420] on span "Continue" at bounding box center [759, 417] width 34 height 15
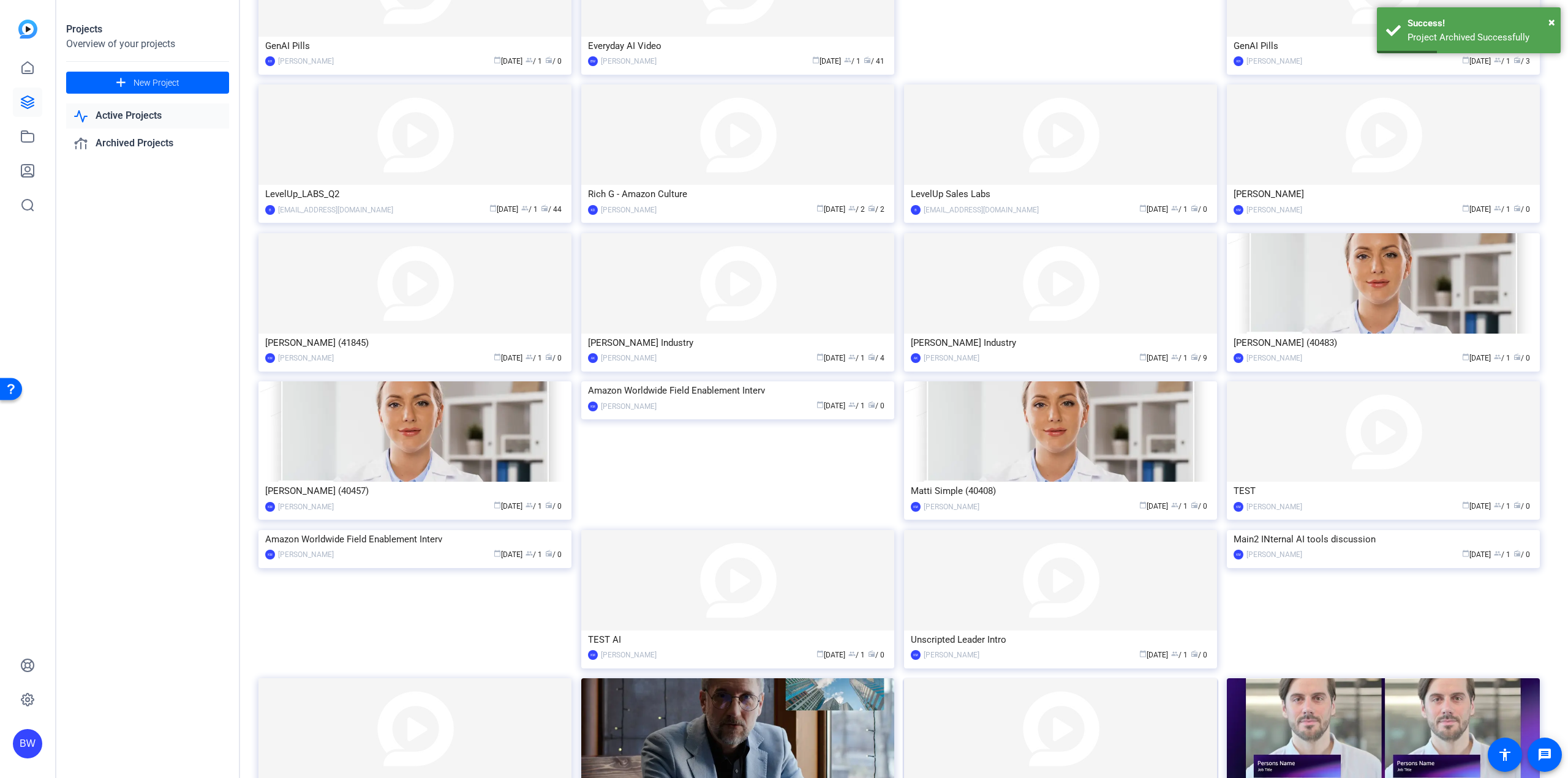
scroll to position [602, 0]
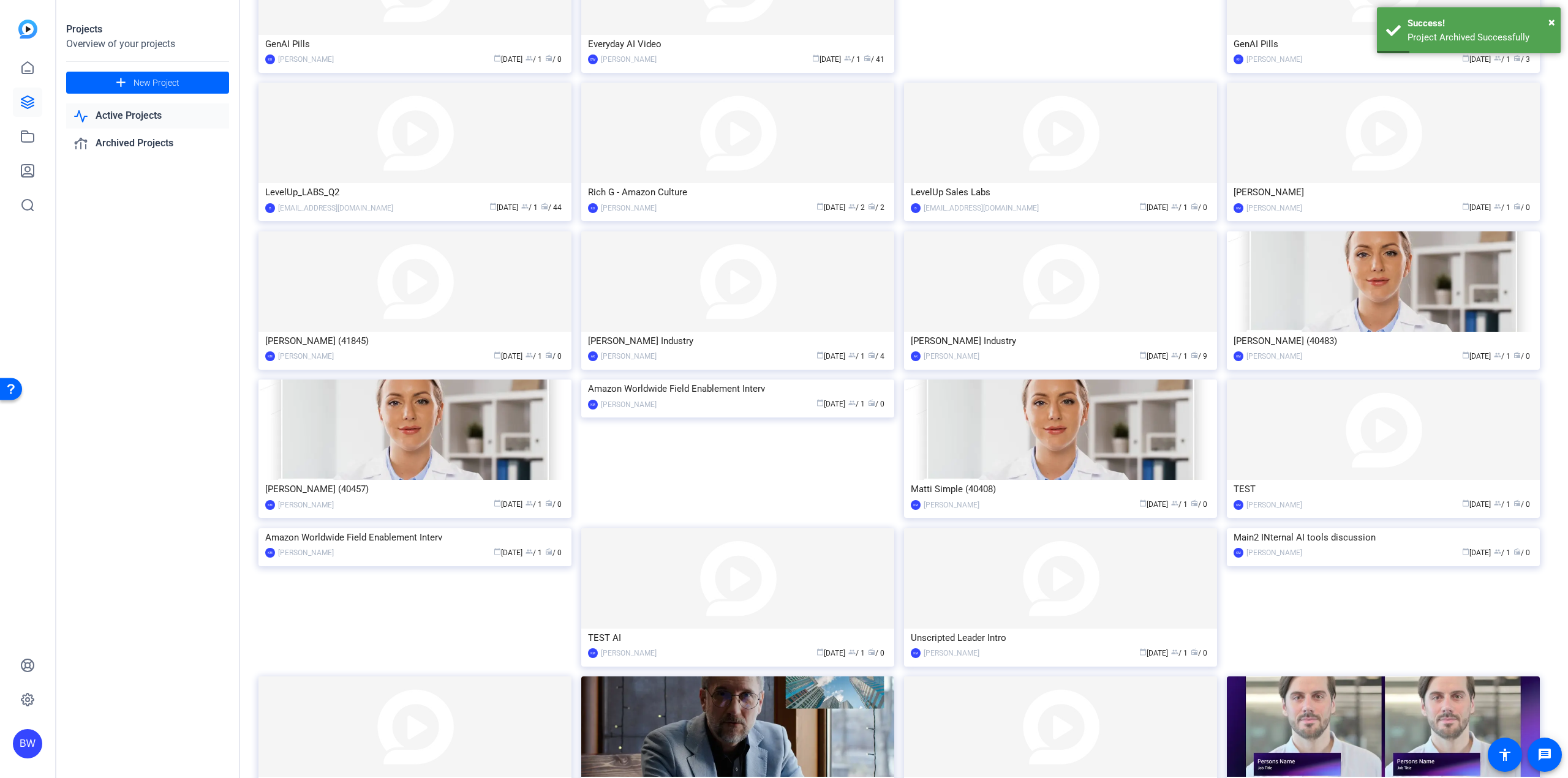
click at [1389, 528] on img at bounding box center [1383, 528] width 313 height 0
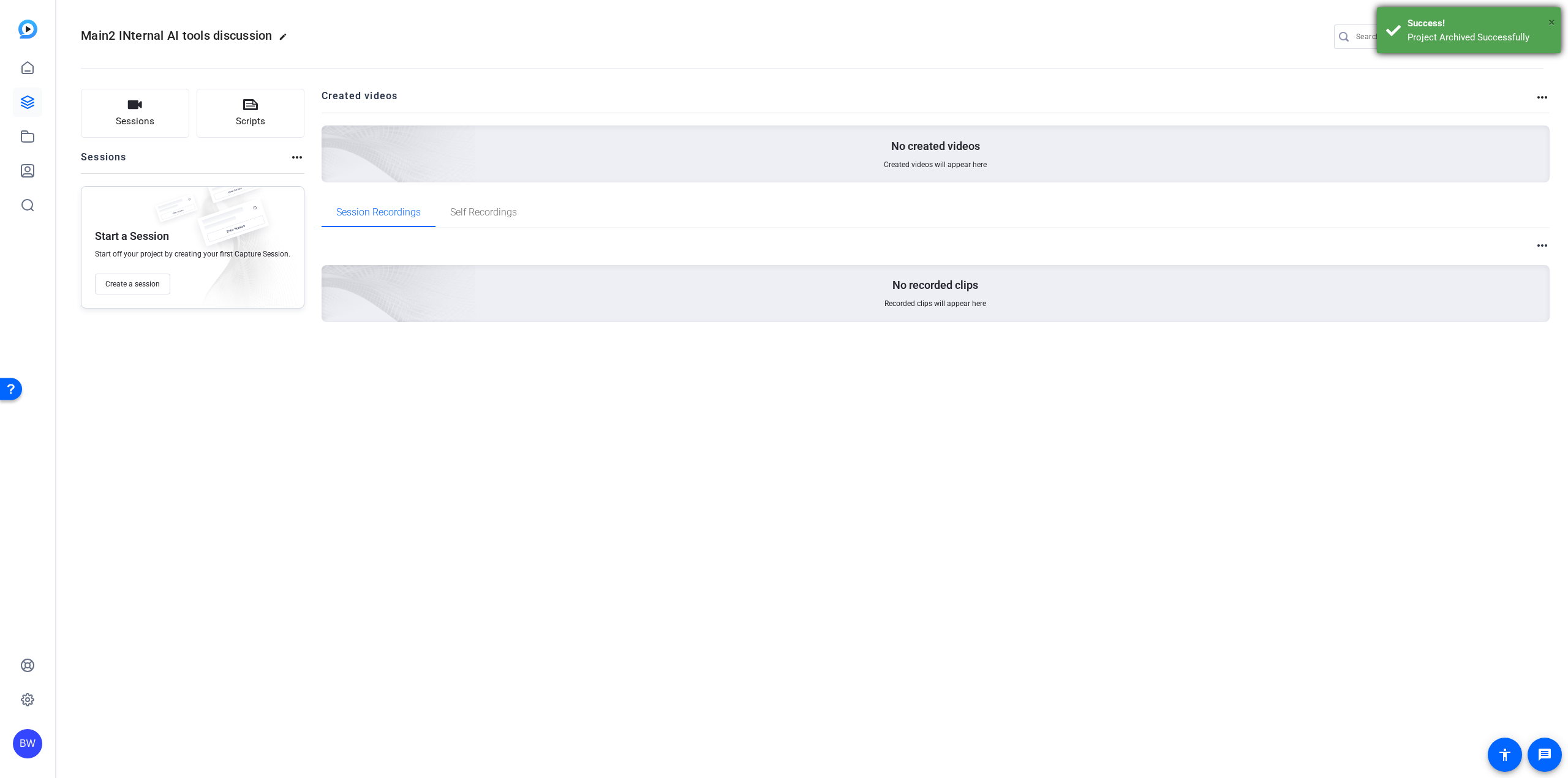
click at [1553, 20] on span "×" at bounding box center [1552, 22] width 7 height 15
click at [1528, 37] on mat-icon "settings" at bounding box center [1532, 37] width 24 height 18
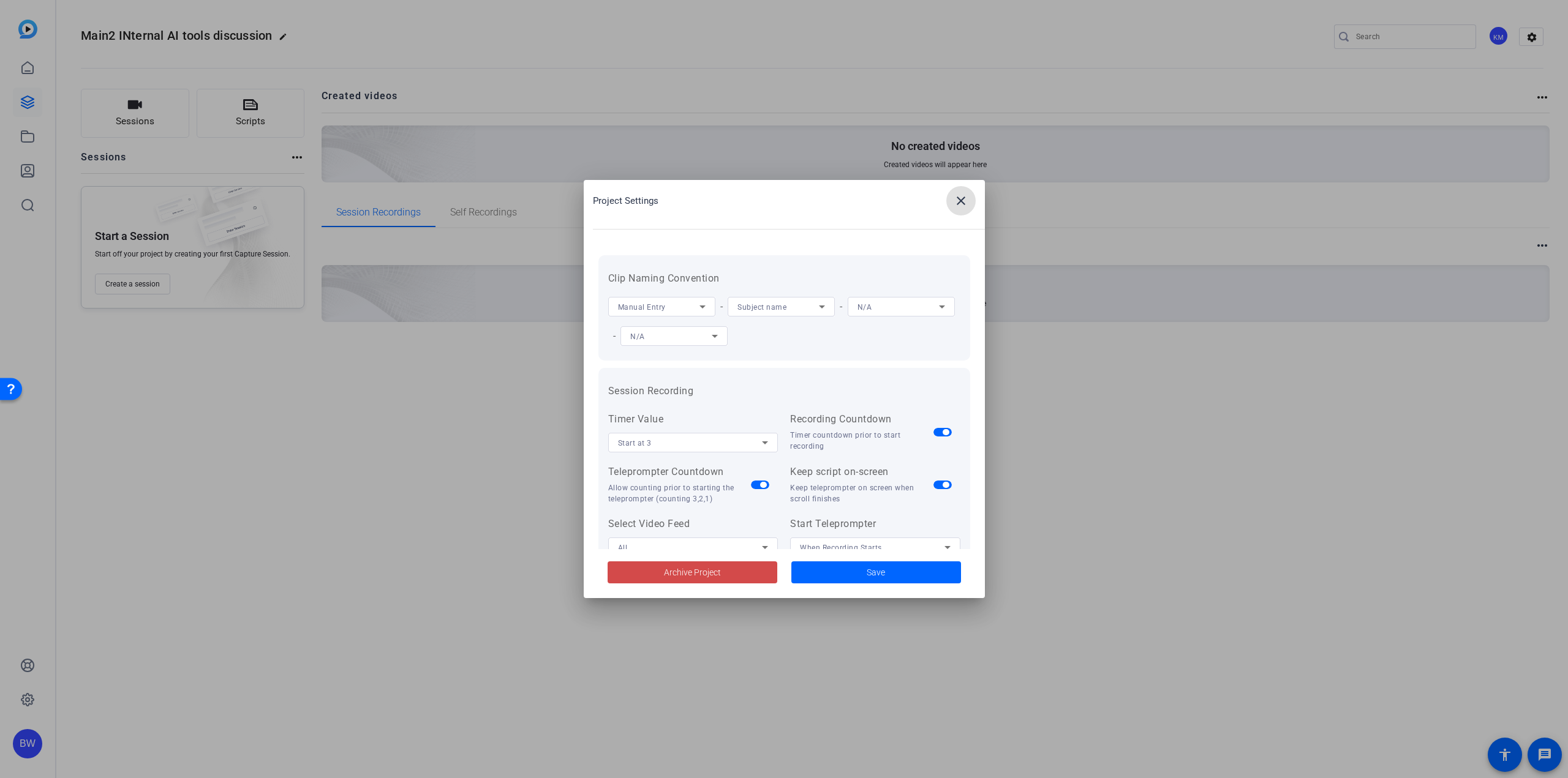
click at [680, 570] on span "Archive Project" at bounding box center [692, 572] width 57 height 13
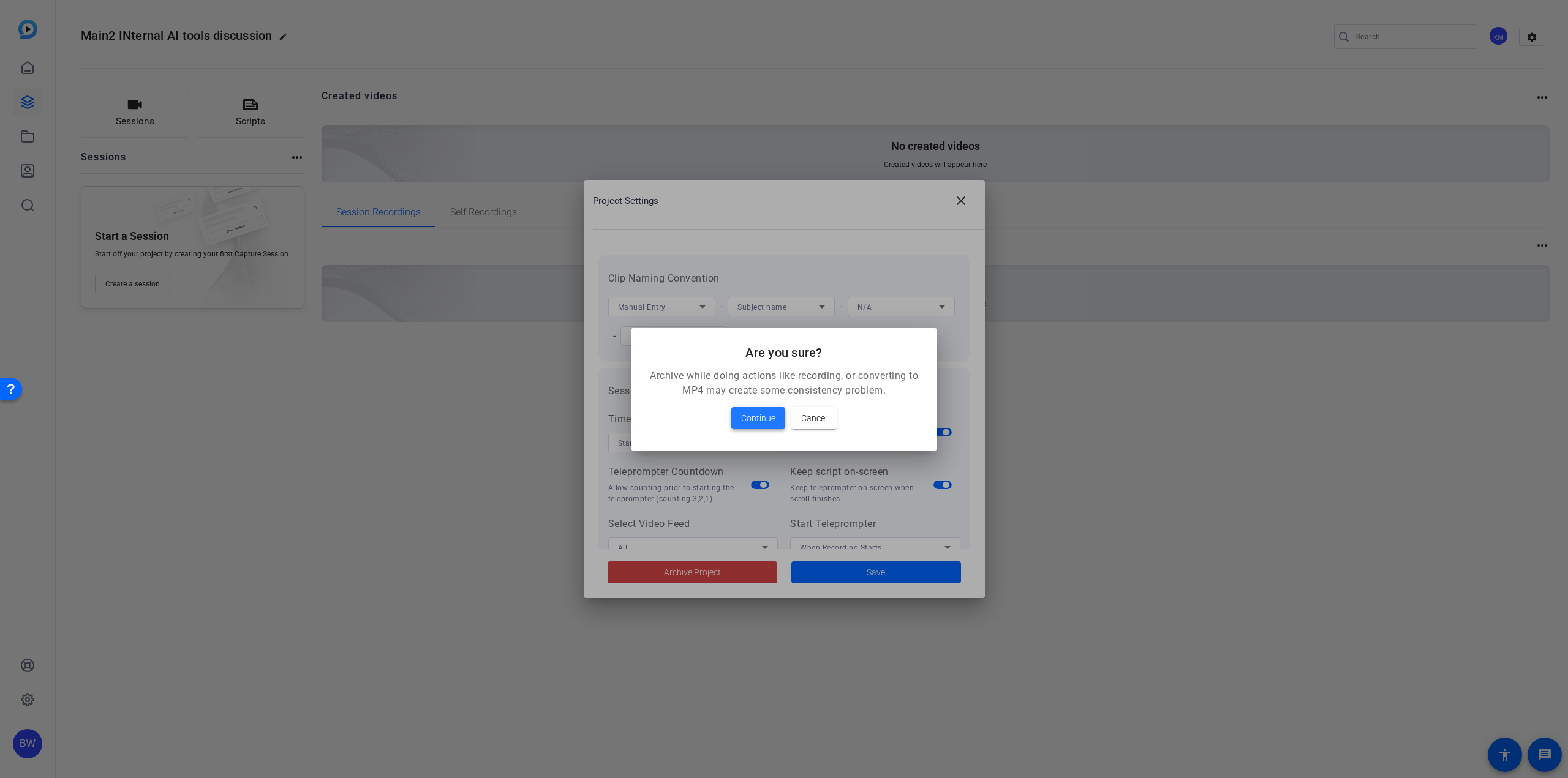
click at [763, 417] on span "Continue" at bounding box center [759, 417] width 34 height 15
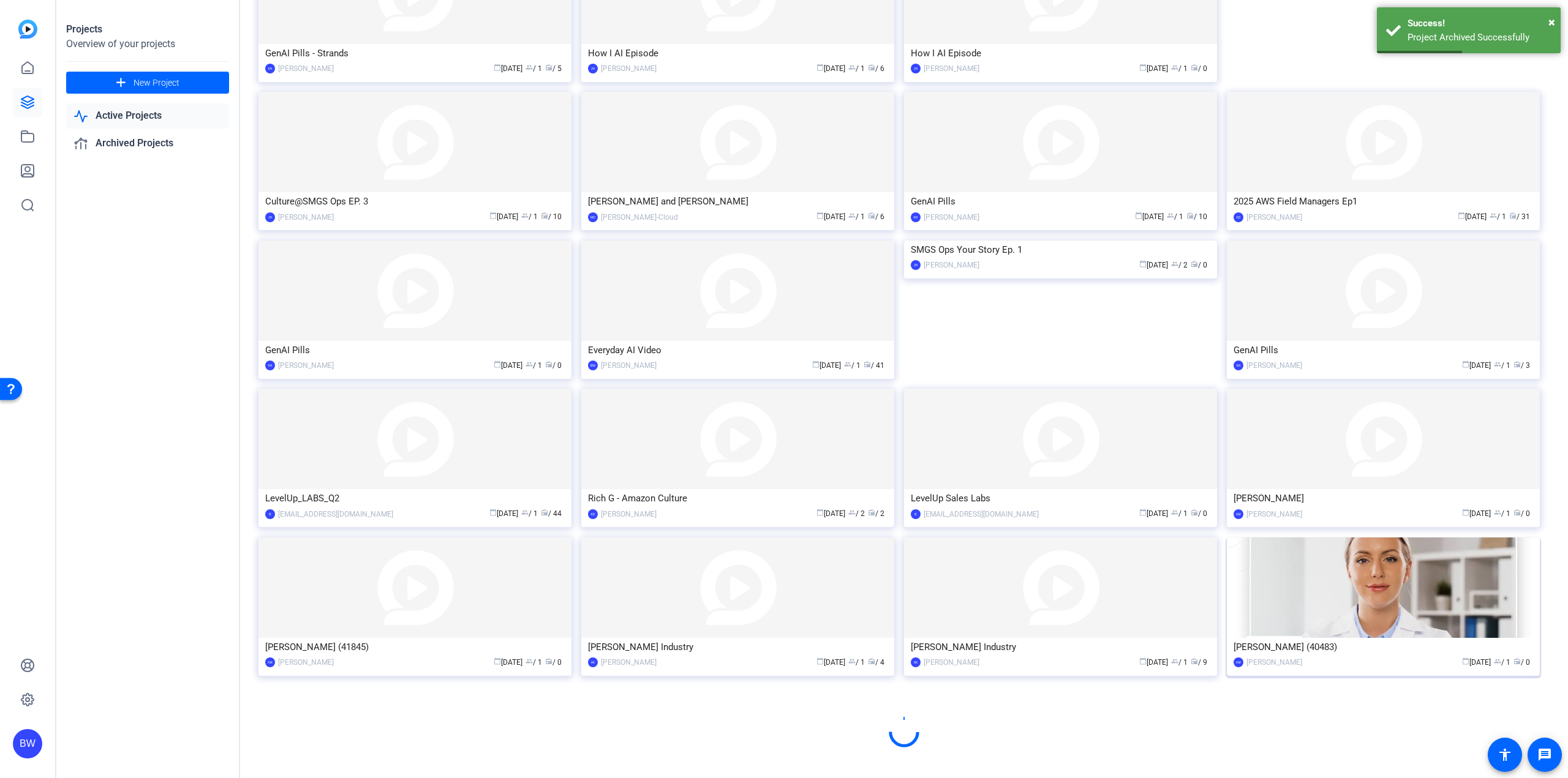
click at [1383, 621] on div "2025 Q4 Tech Demo Video SJ Sumit Jadhav calendar_today Aug 25 group / 1 radio /…" at bounding box center [903, 249] width 1291 height 908
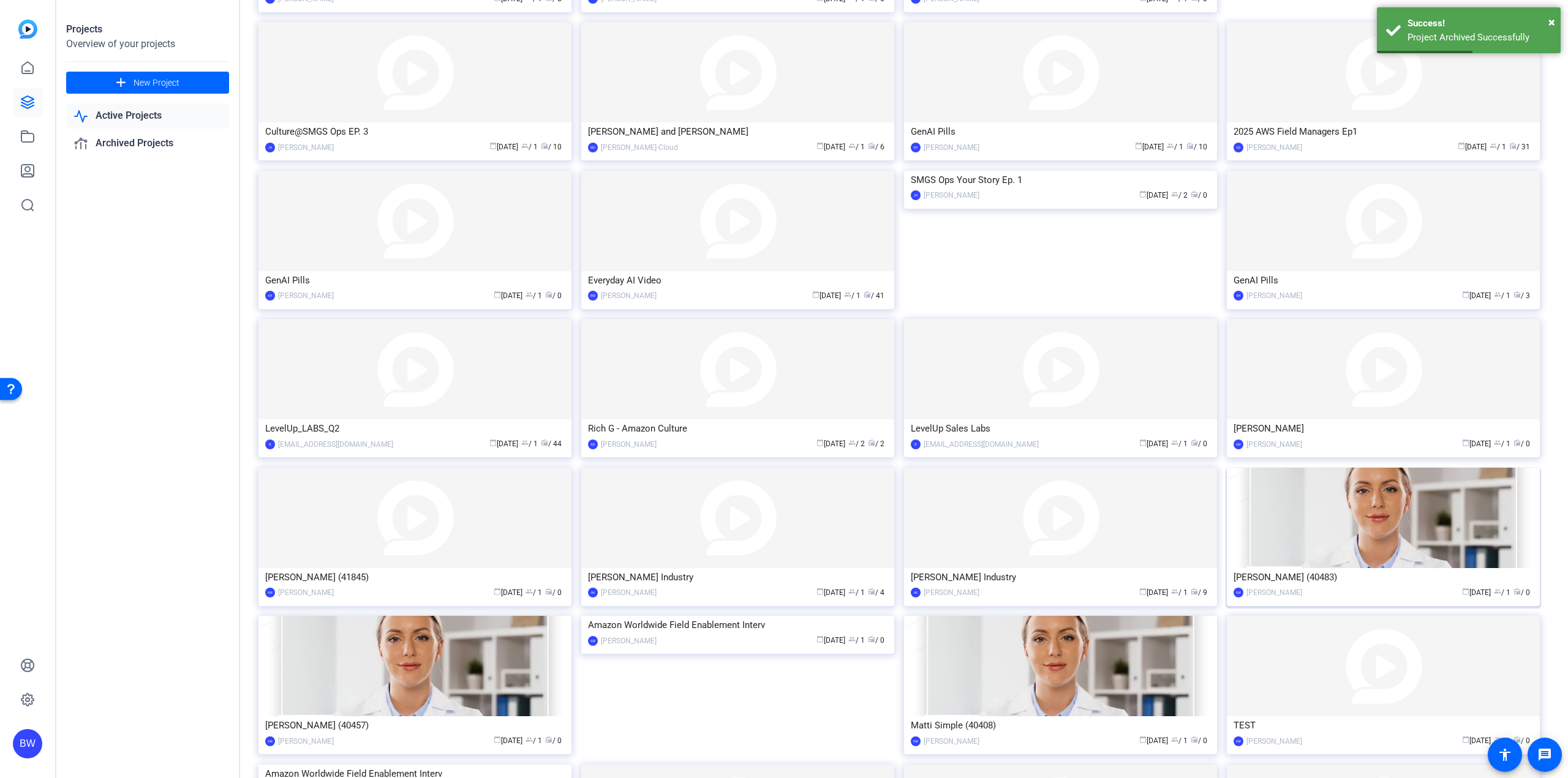
click at [1328, 541] on img at bounding box center [1383, 517] width 313 height 101
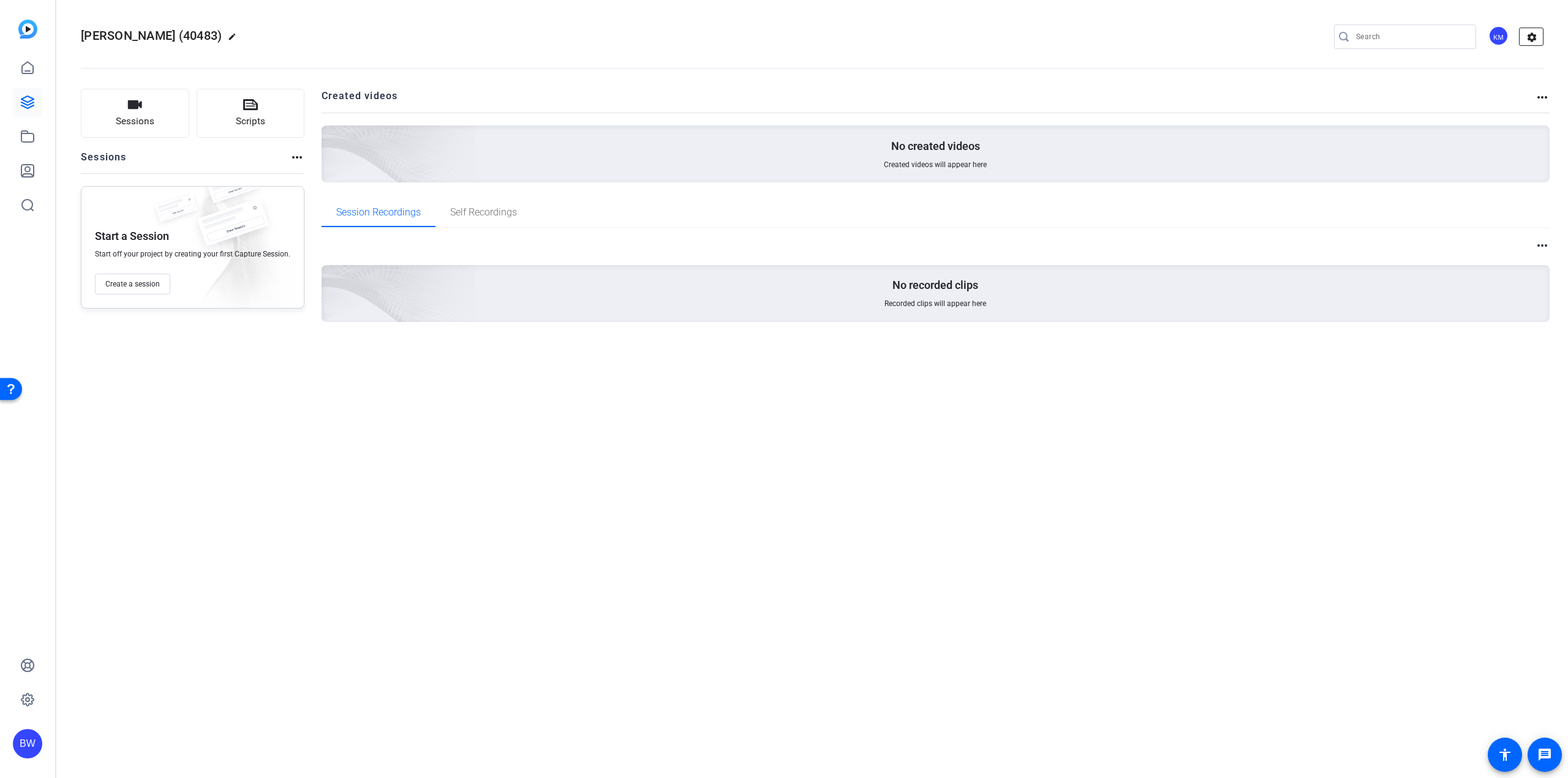
click at [1533, 37] on mat-icon "settings" at bounding box center [1532, 37] width 24 height 18
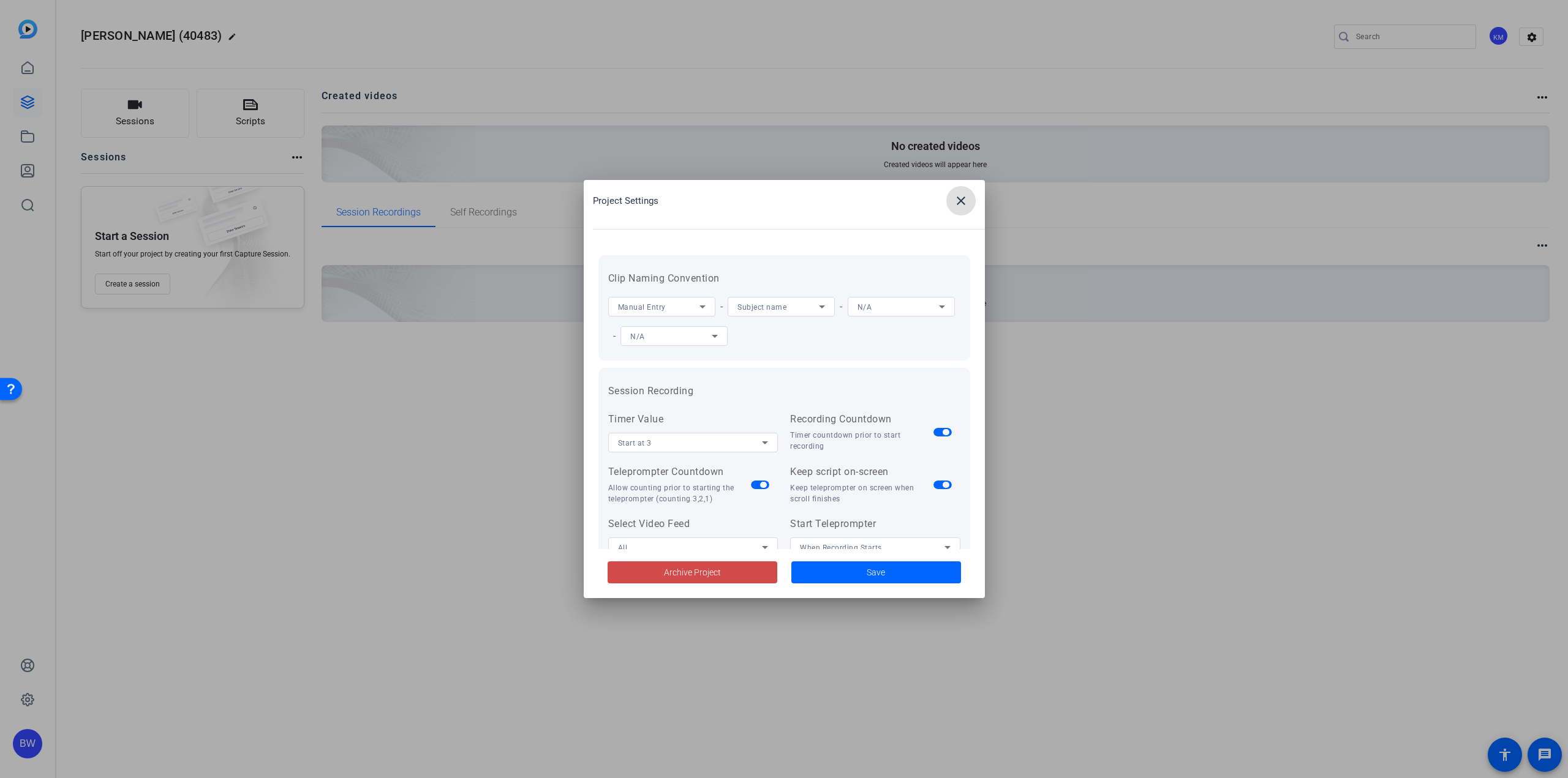
click at [712, 575] on span "Archive Project" at bounding box center [692, 572] width 57 height 13
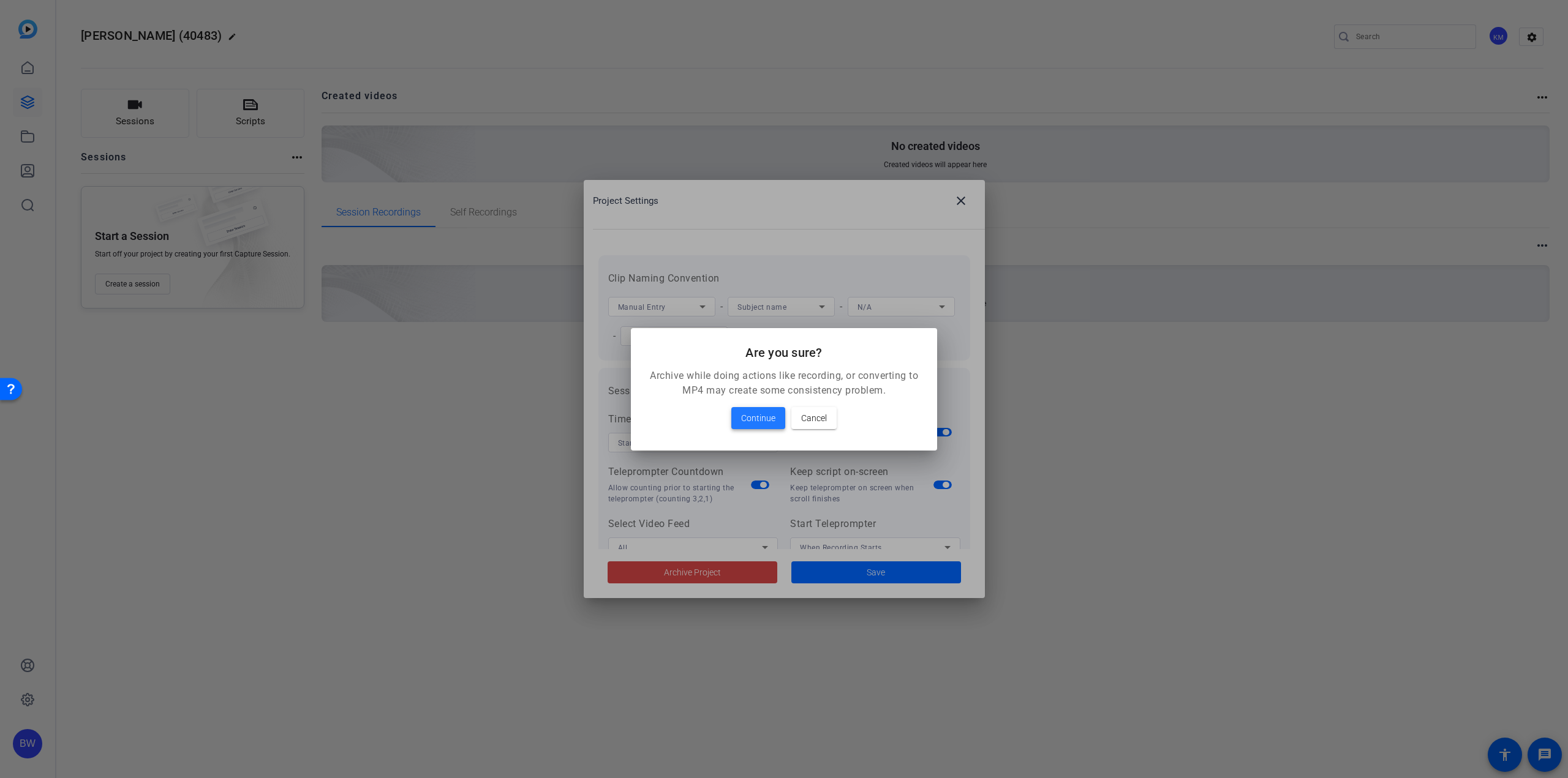
click at [767, 425] on span at bounding box center [758, 418] width 54 height 29
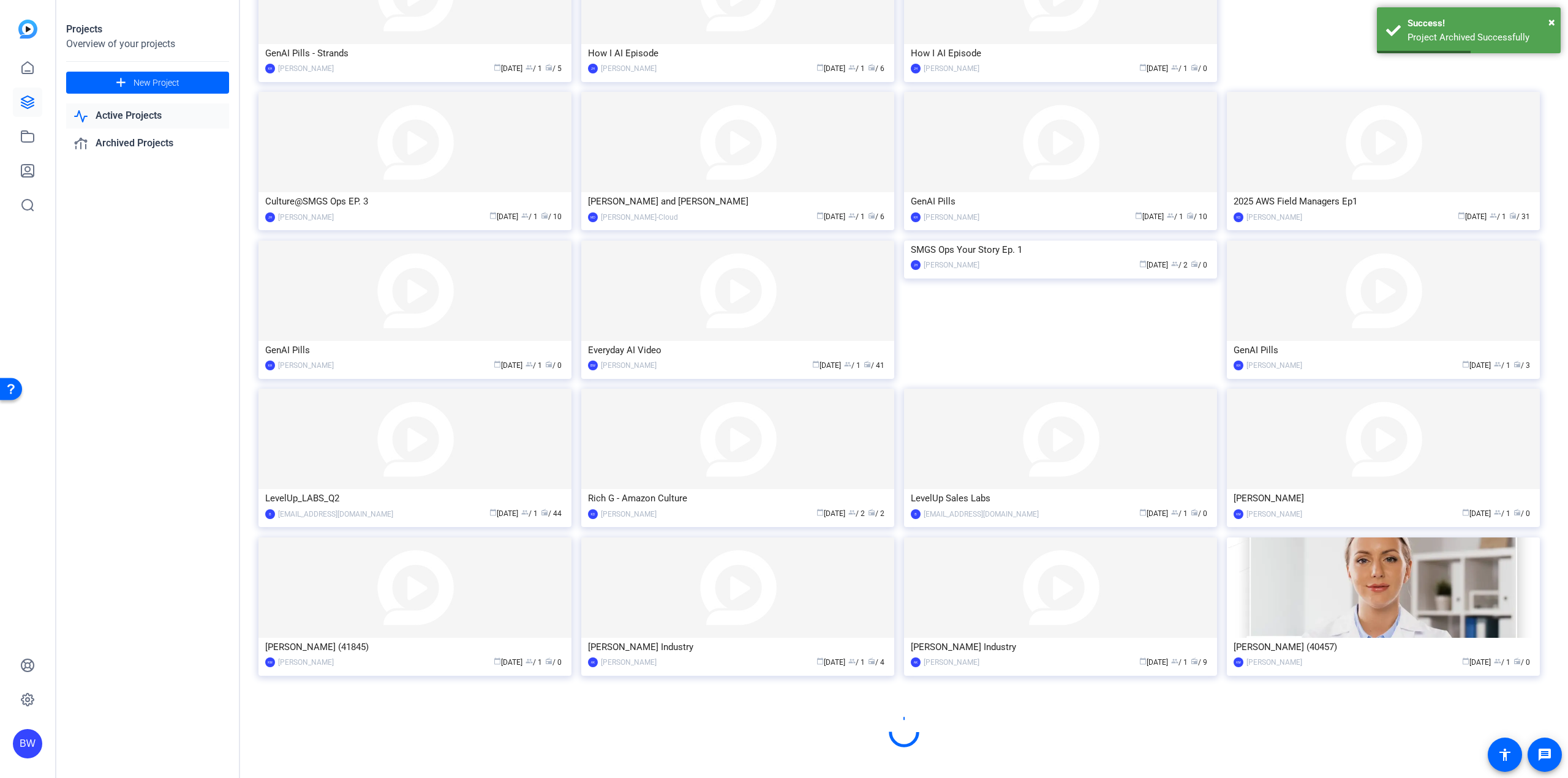
scroll to position [365, 0]
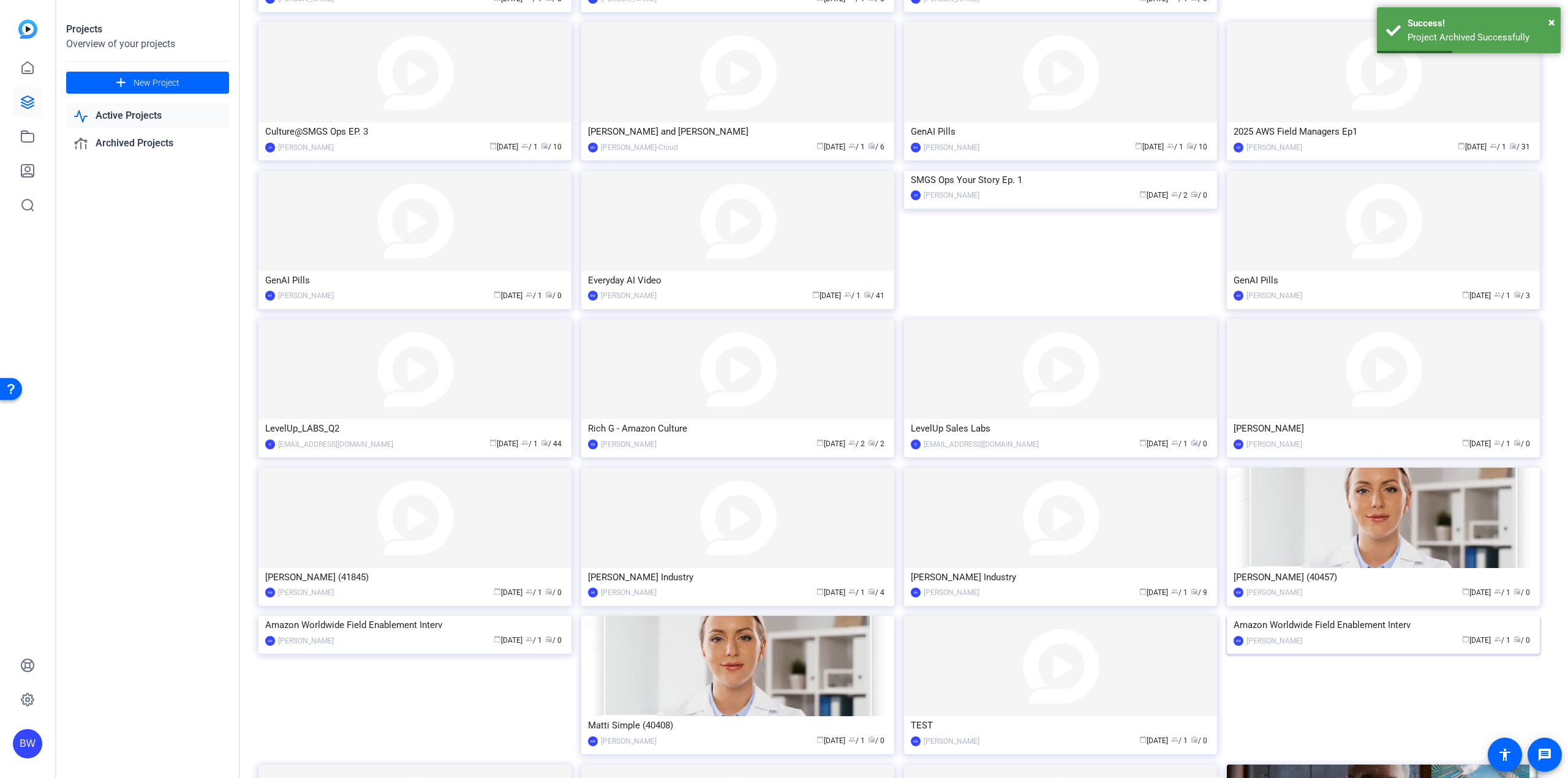
click at [1344, 616] on img at bounding box center [1383, 616] width 313 height 0
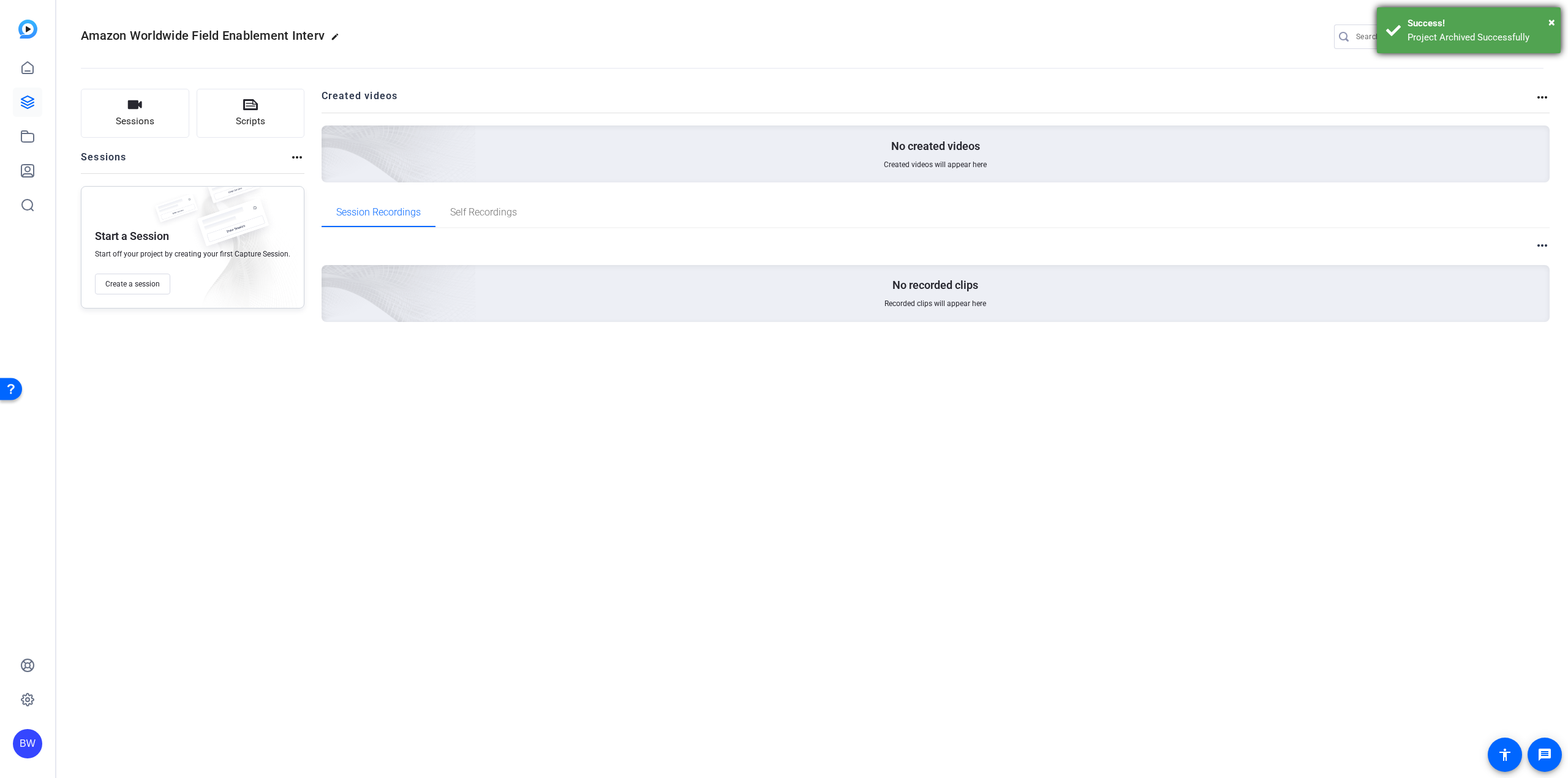
click at [1555, 21] on div "× Success! Project Archived Successfully" at bounding box center [1468, 30] width 183 height 46
click at [1532, 33] on mat-icon "settings" at bounding box center [1532, 37] width 24 height 18
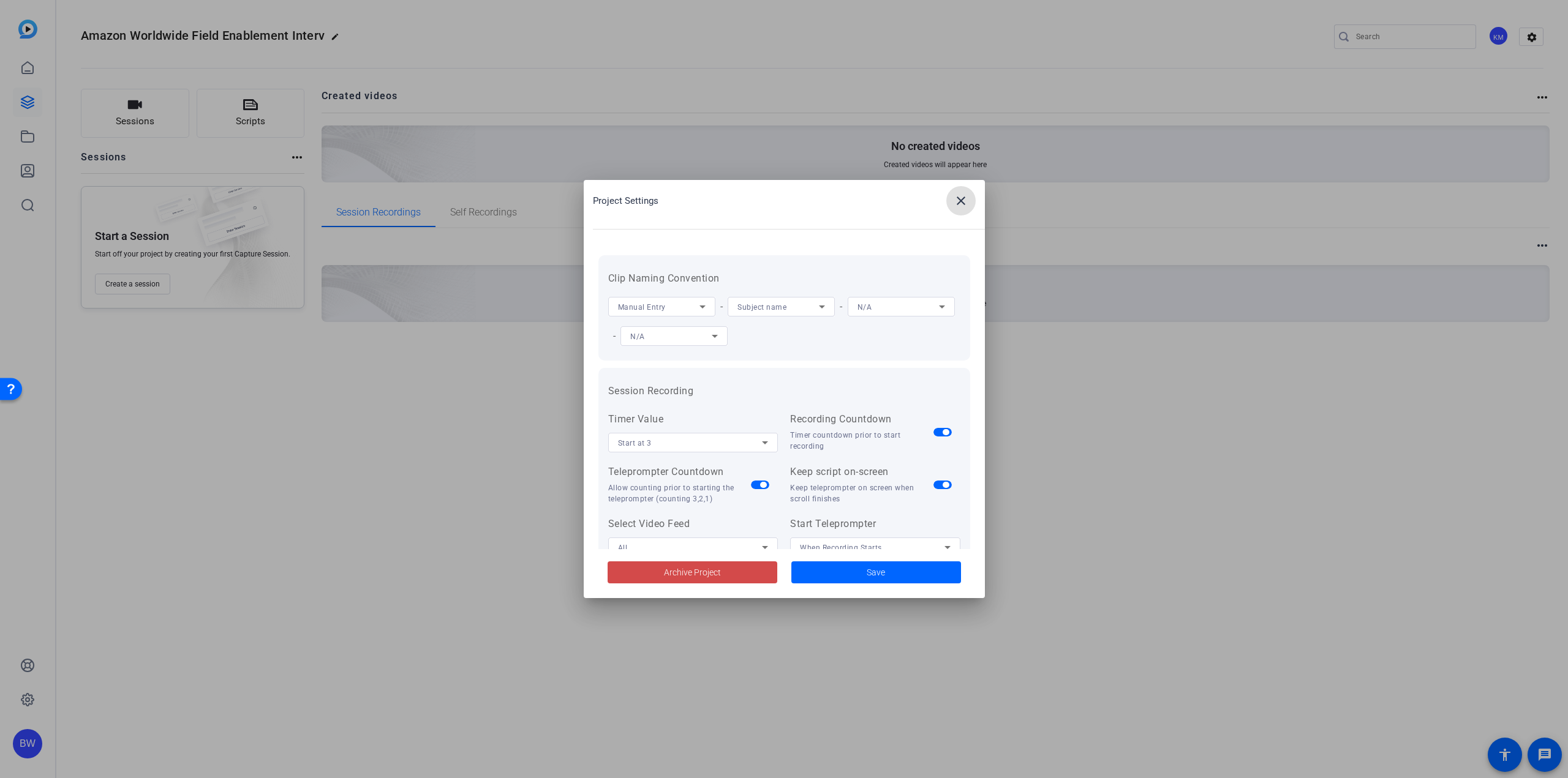
click at [714, 572] on span "Archive Project" at bounding box center [692, 572] width 57 height 13
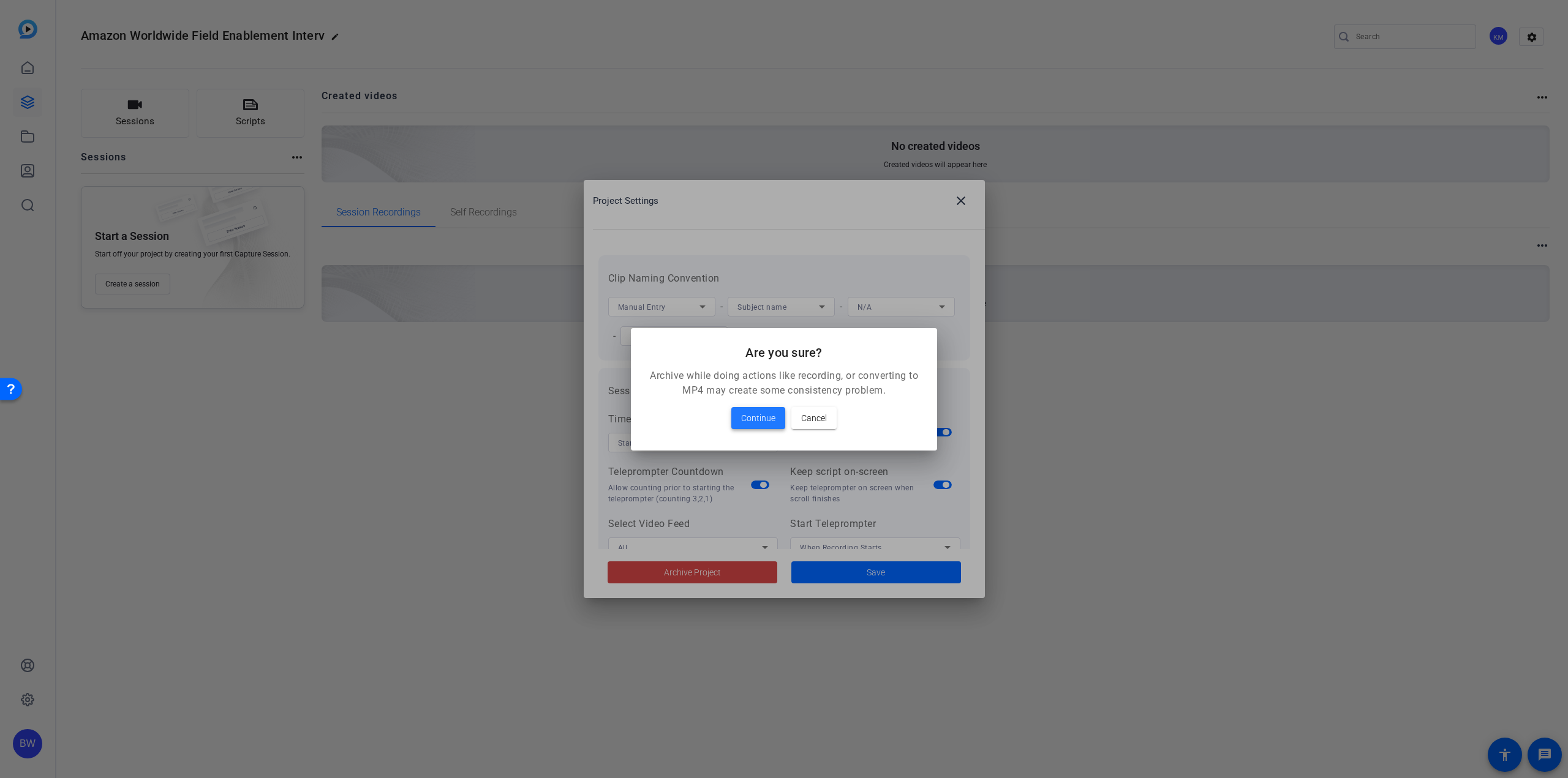
click at [759, 423] on span "Continue" at bounding box center [759, 417] width 34 height 15
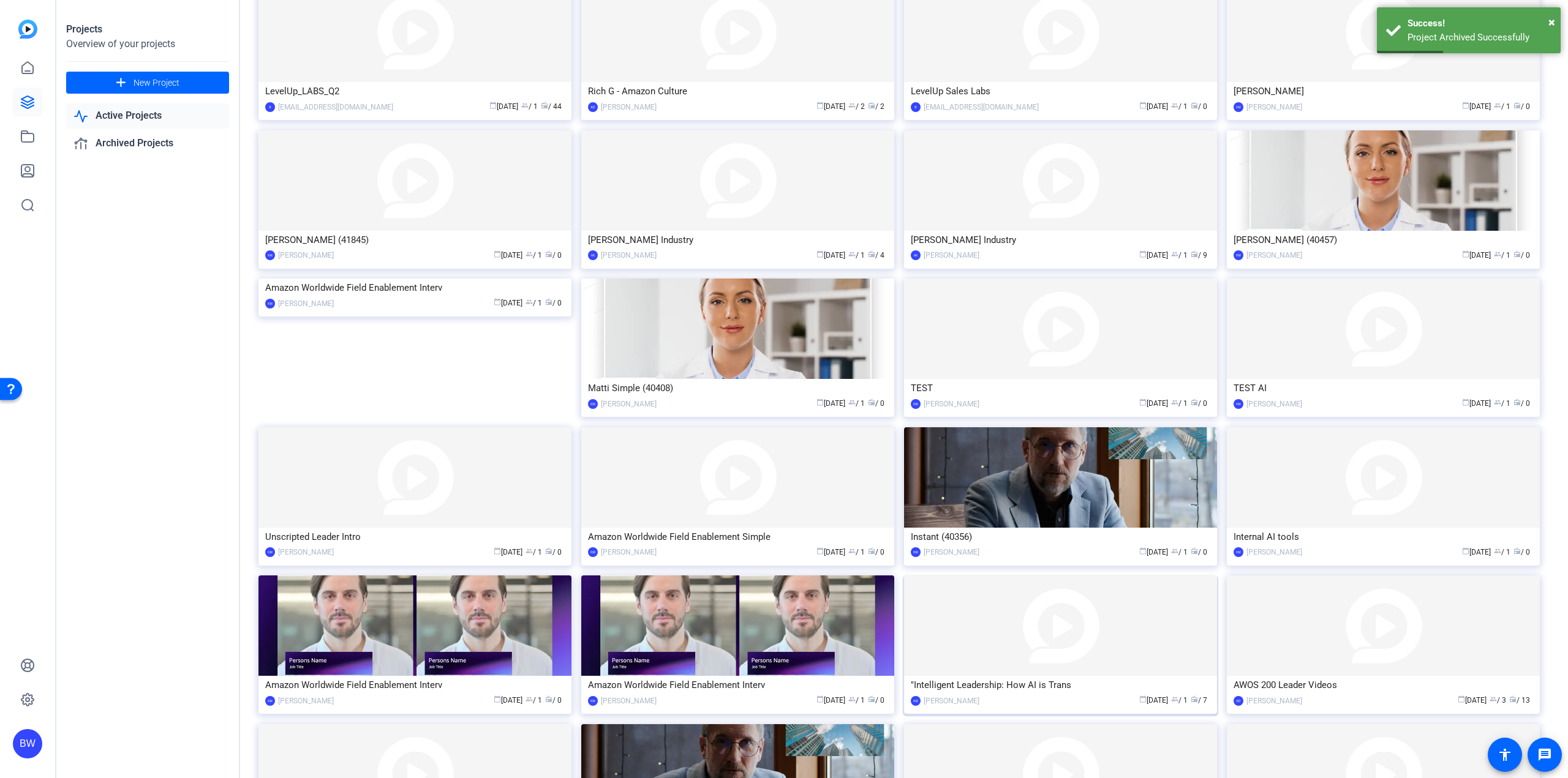
scroll to position [724, 0]
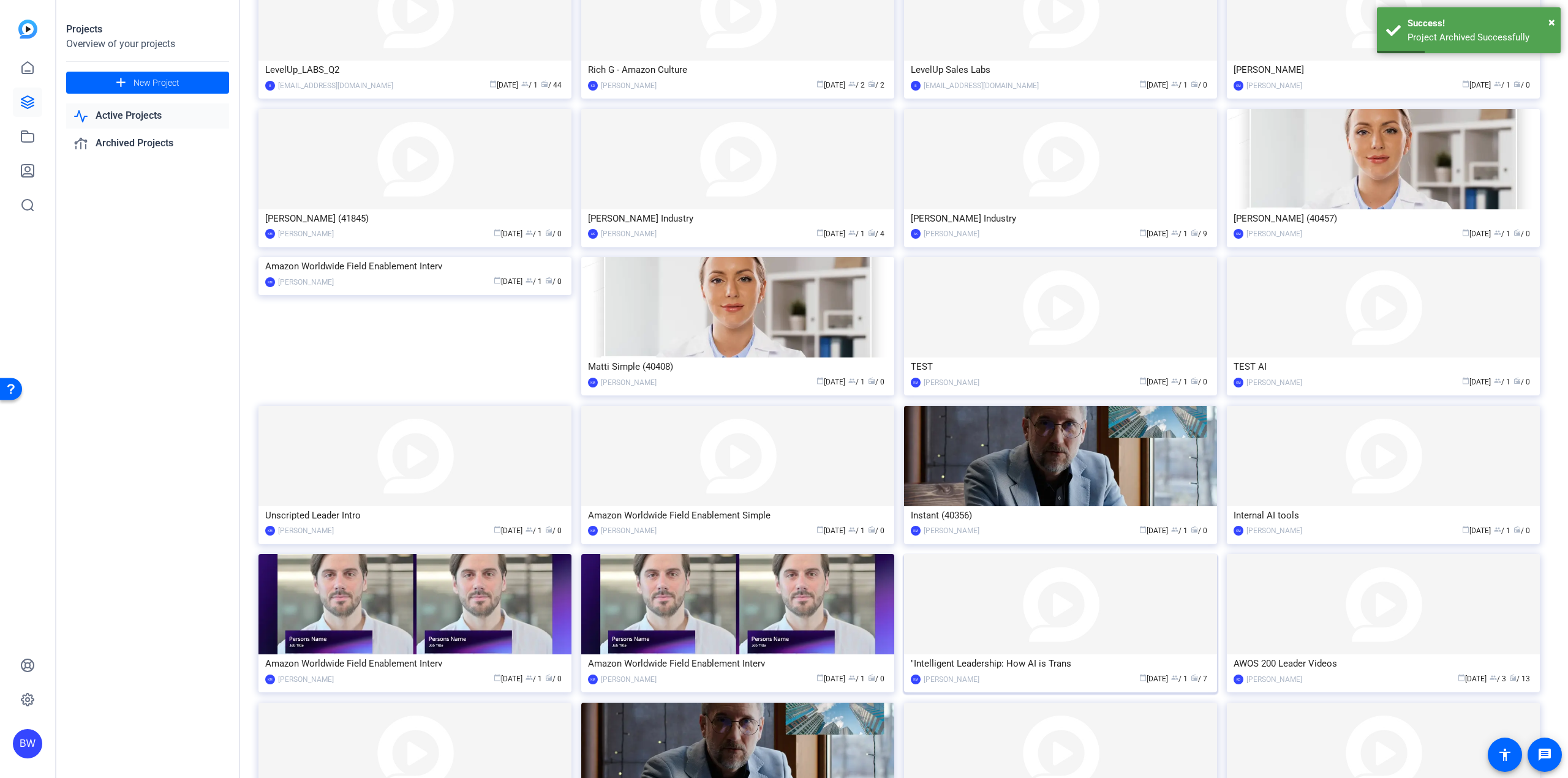
click at [975, 590] on img at bounding box center [1060, 604] width 313 height 101
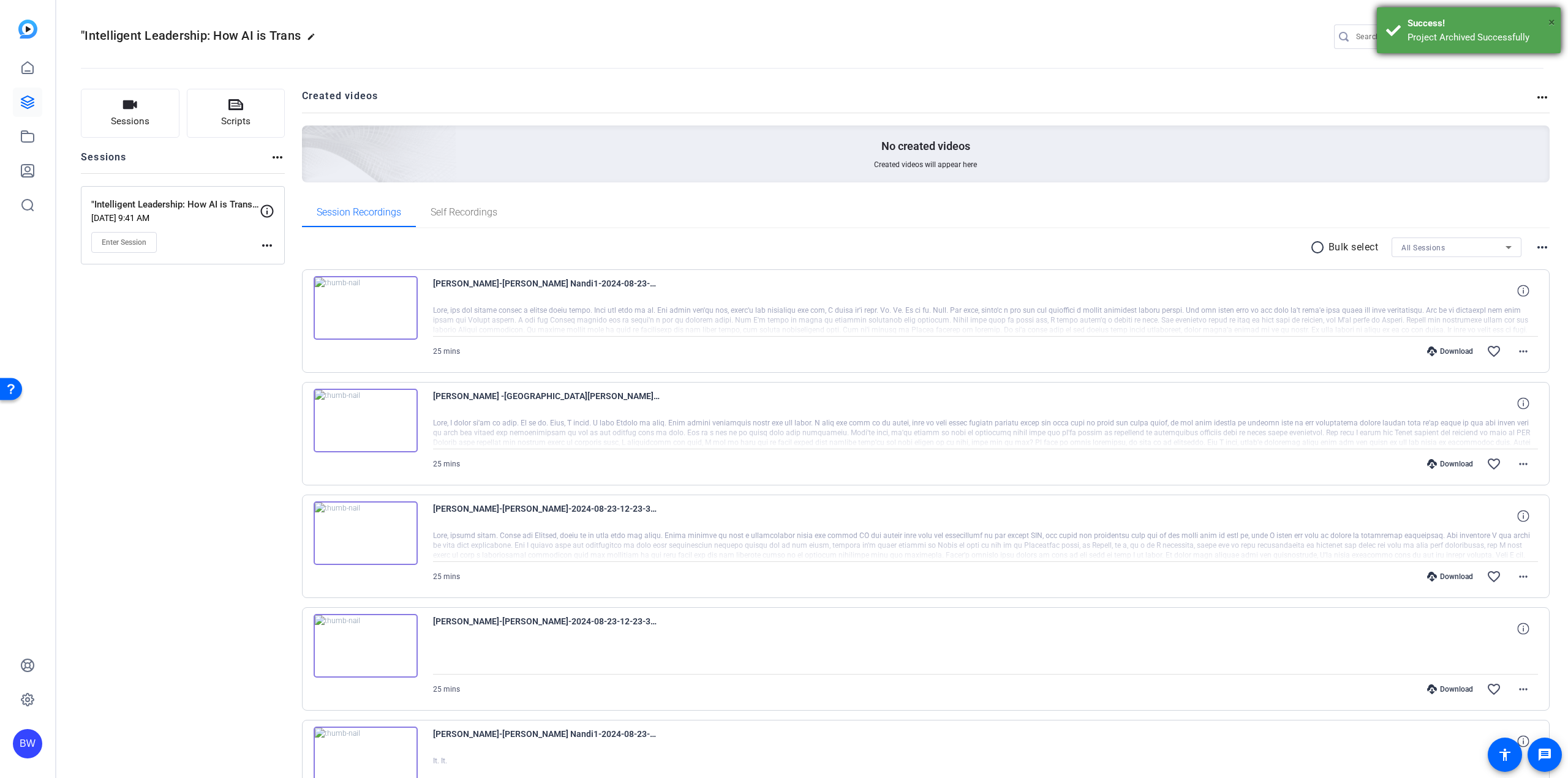
click at [1548, 18] on span "×" at bounding box center [1552, 22] width 7 height 15
click at [1531, 31] on mat-icon "settings" at bounding box center [1532, 37] width 24 height 18
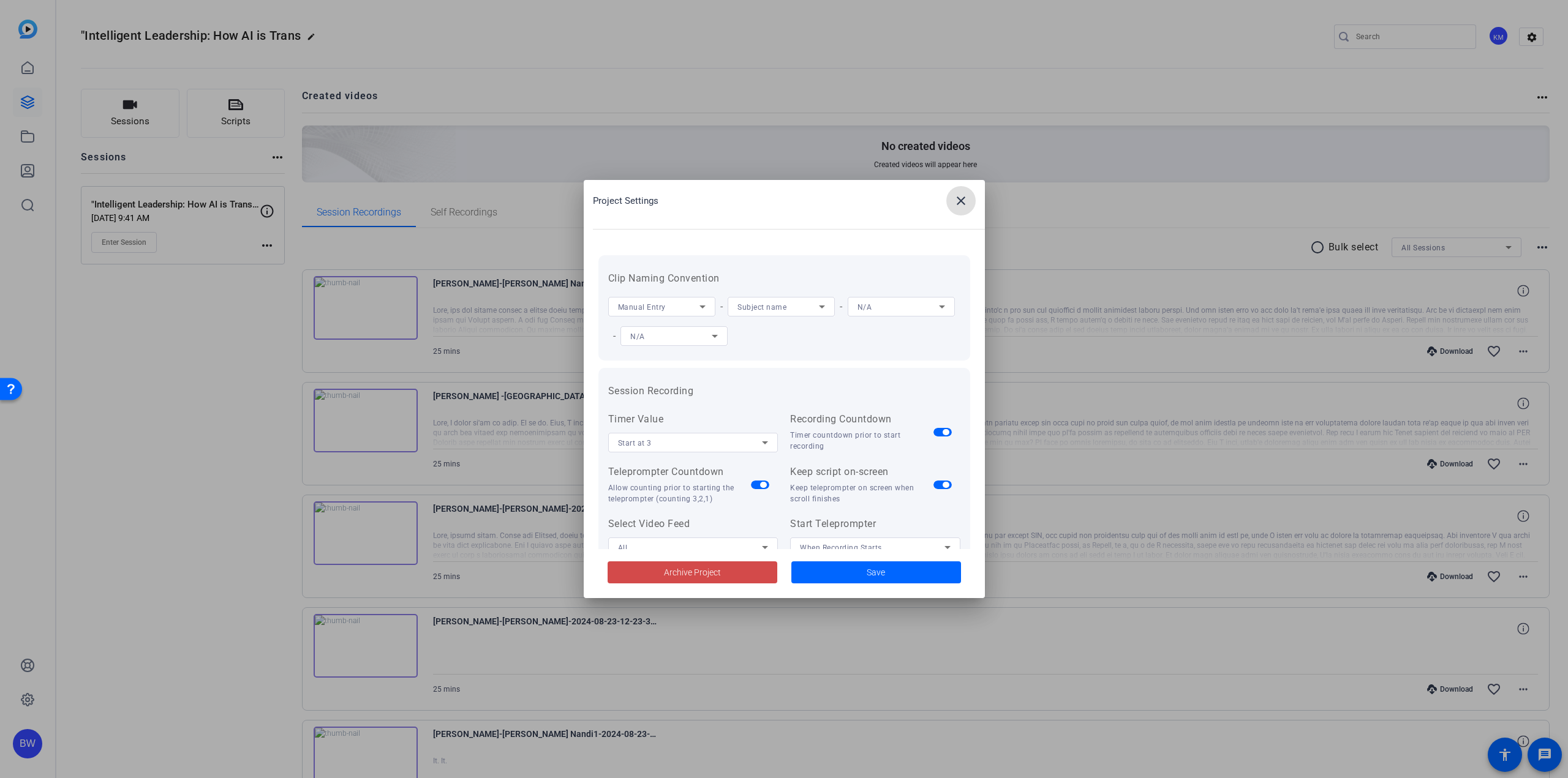
click at [699, 578] on span "Archive Project" at bounding box center [692, 572] width 57 height 13
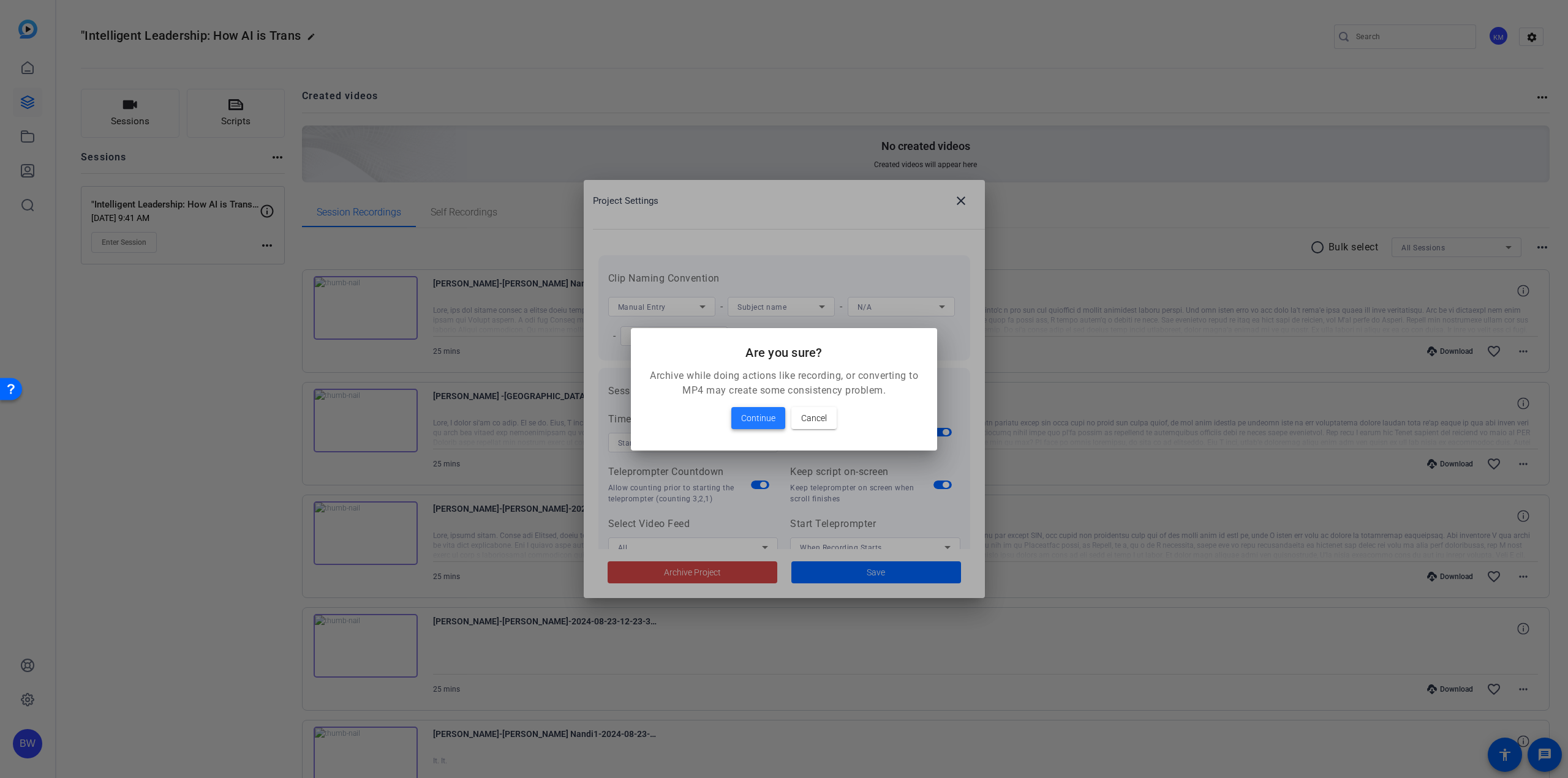
click at [747, 419] on span "Continue" at bounding box center [759, 417] width 34 height 15
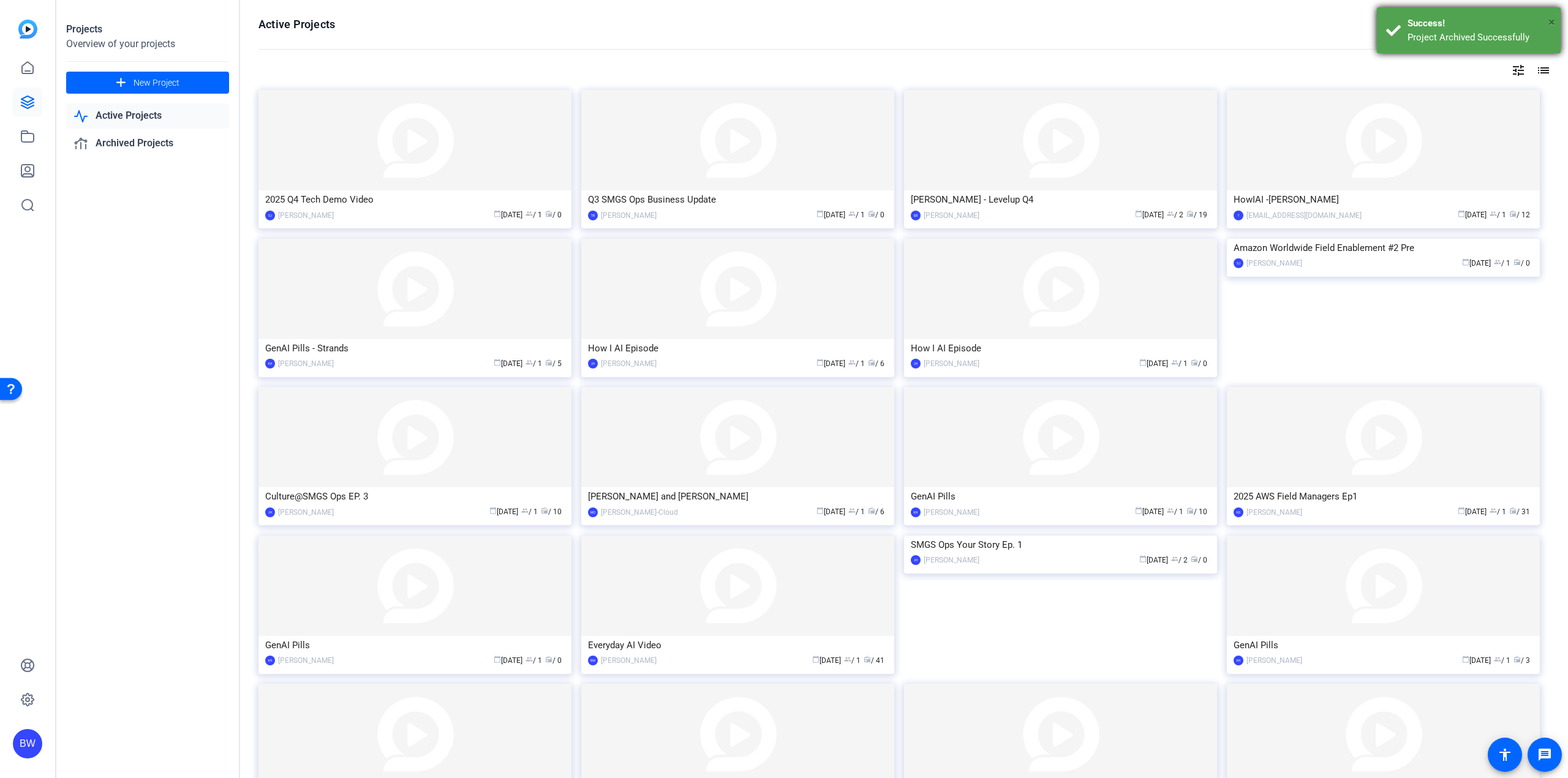
click at [1553, 18] on span "×" at bounding box center [1552, 22] width 7 height 15
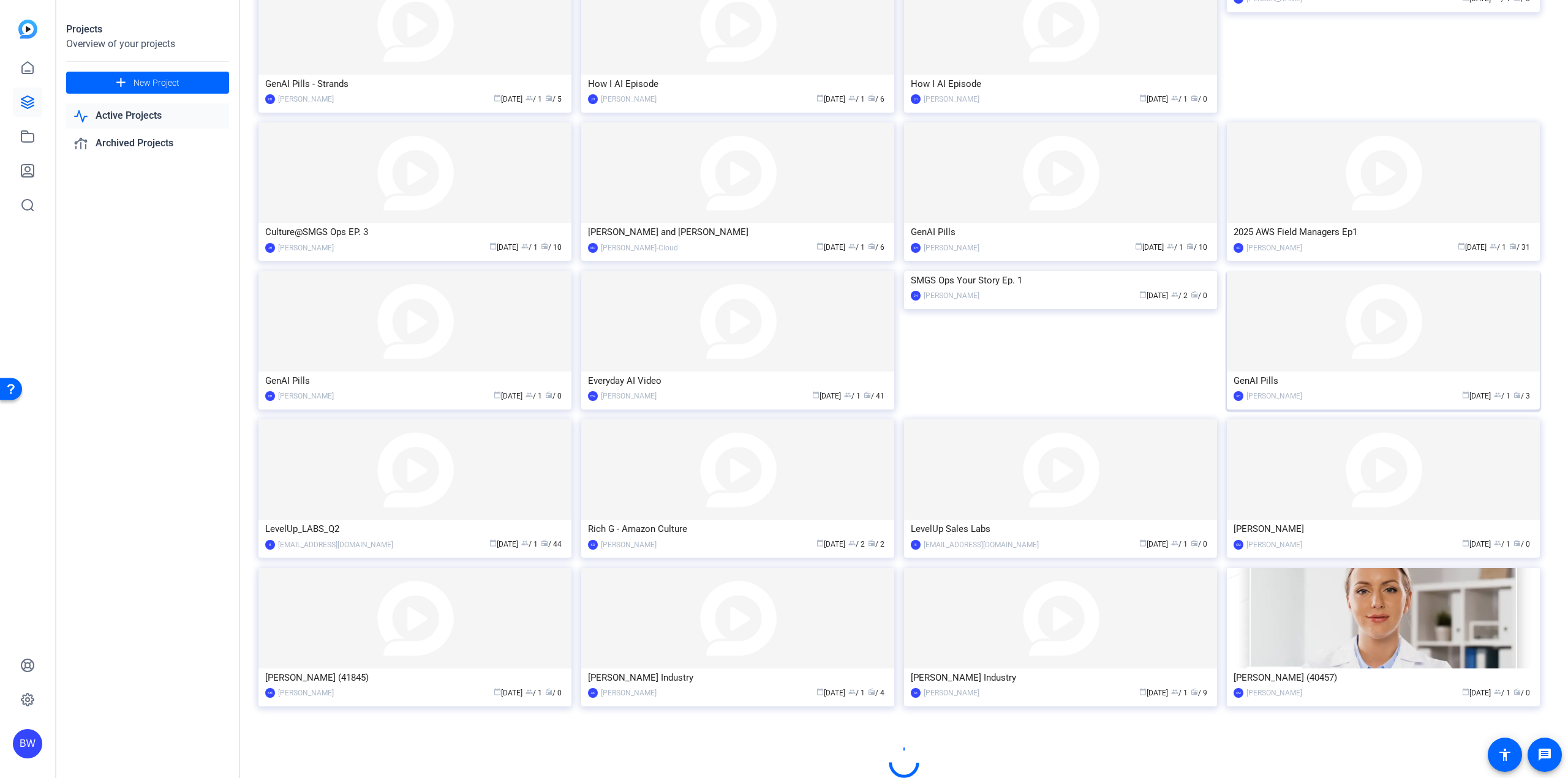
scroll to position [295, 0]
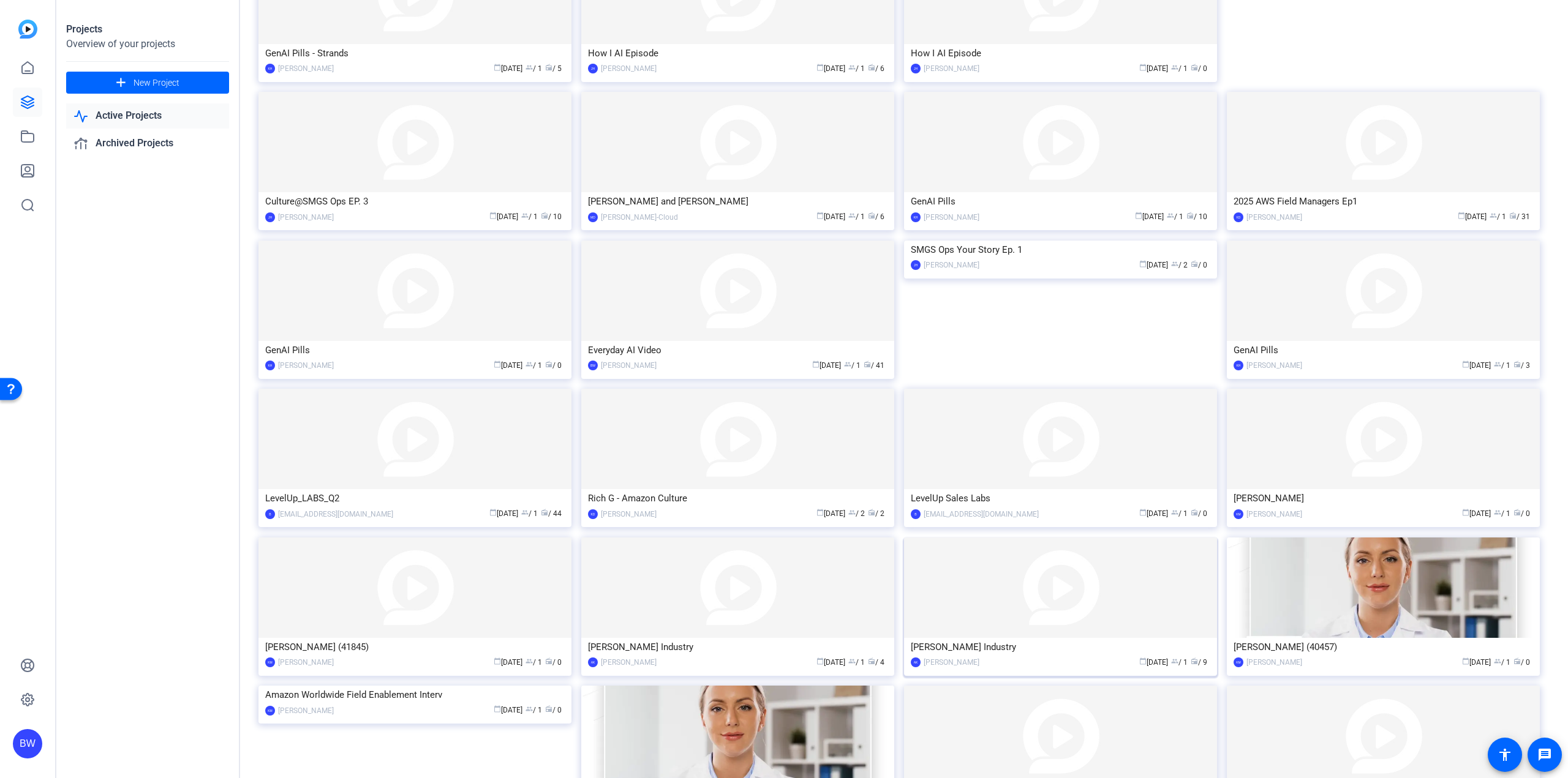
click at [1072, 620] on img at bounding box center [1060, 588] width 313 height 101
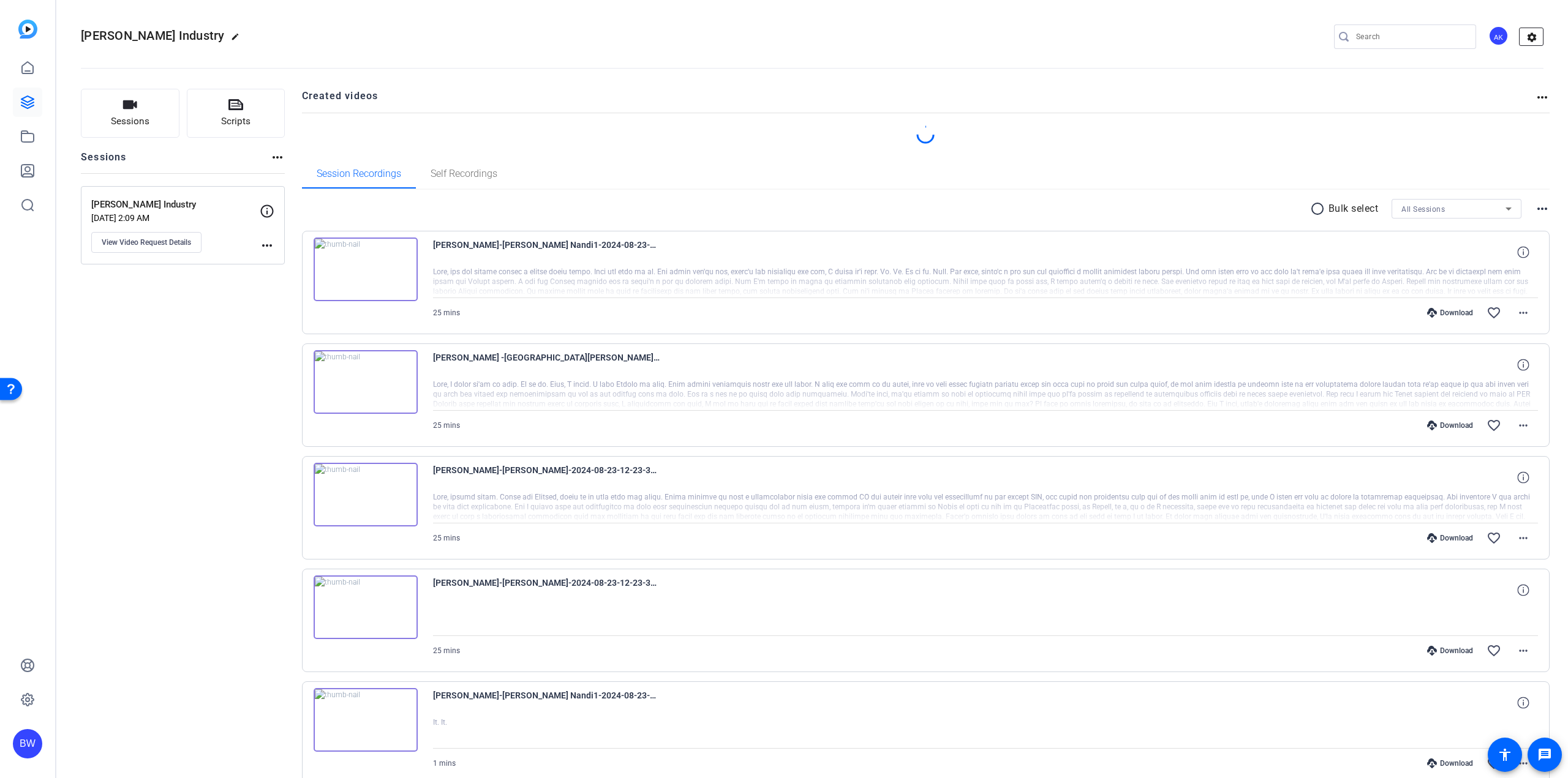
click at [1527, 31] on mat-icon "settings" at bounding box center [1532, 37] width 24 height 18
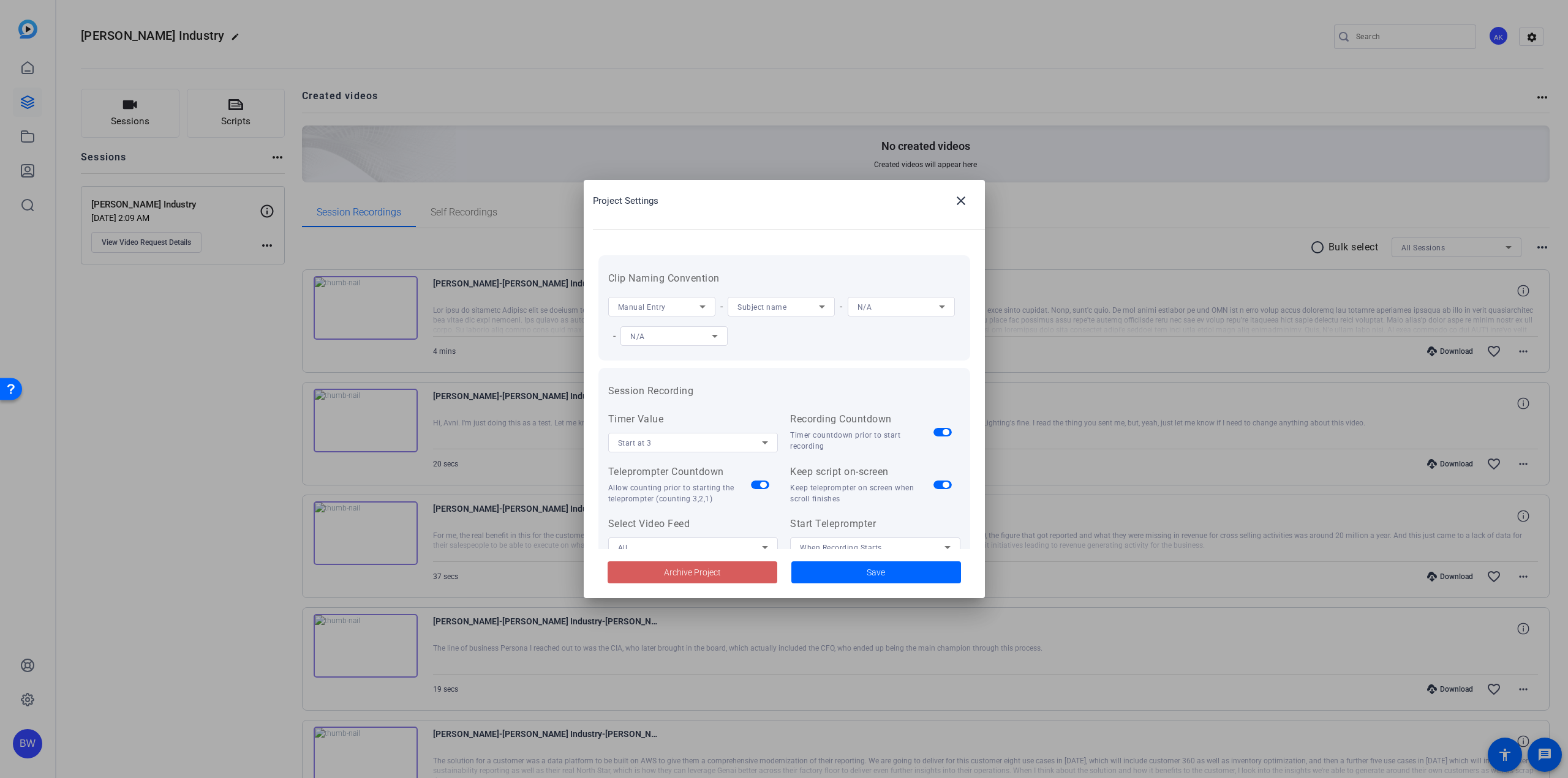
click at [750, 575] on span at bounding box center [692, 572] width 170 height 29
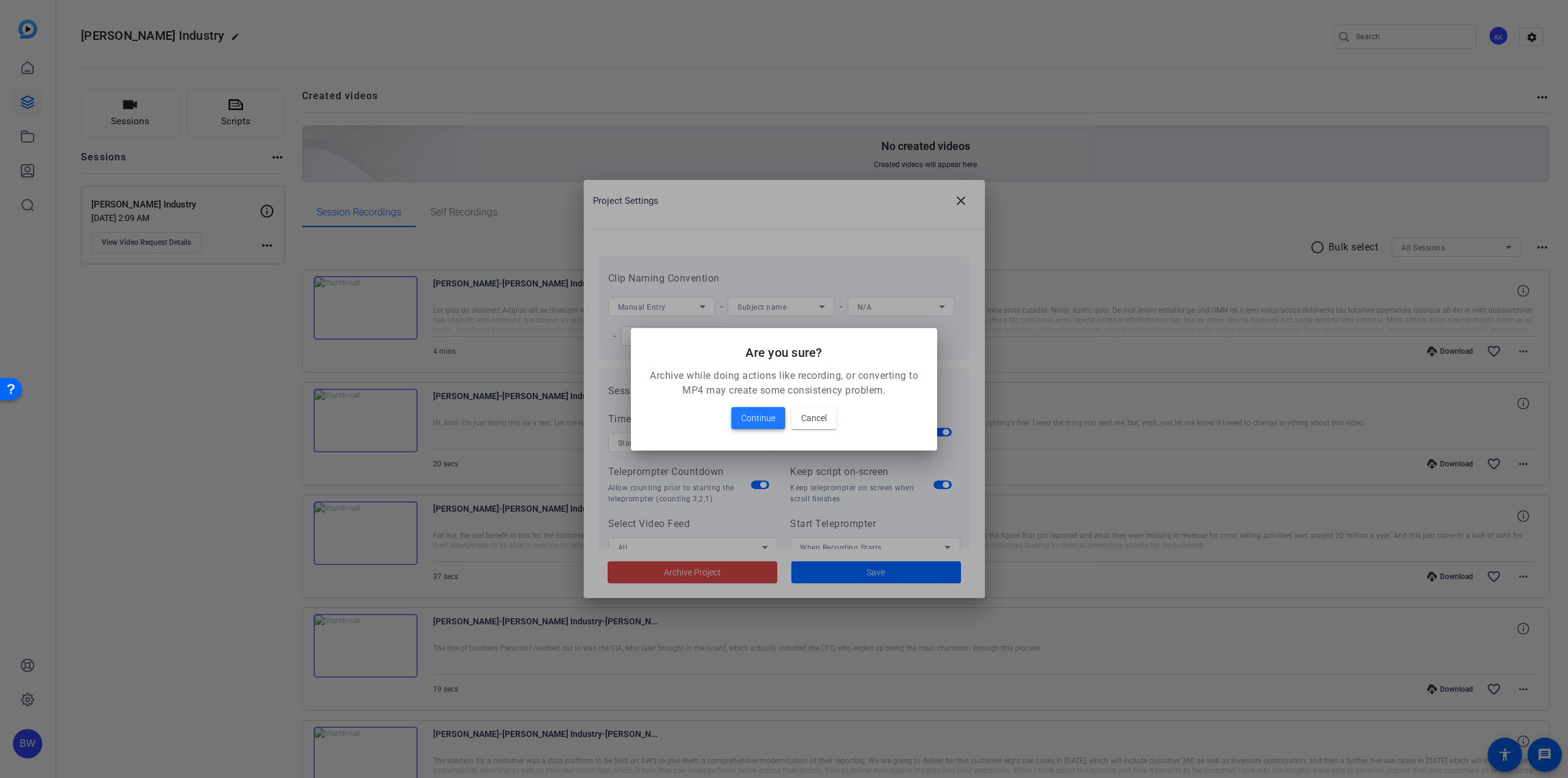
click at [763, 412] on span "Continue" at bounding box center [759, 417] width 34 height 15
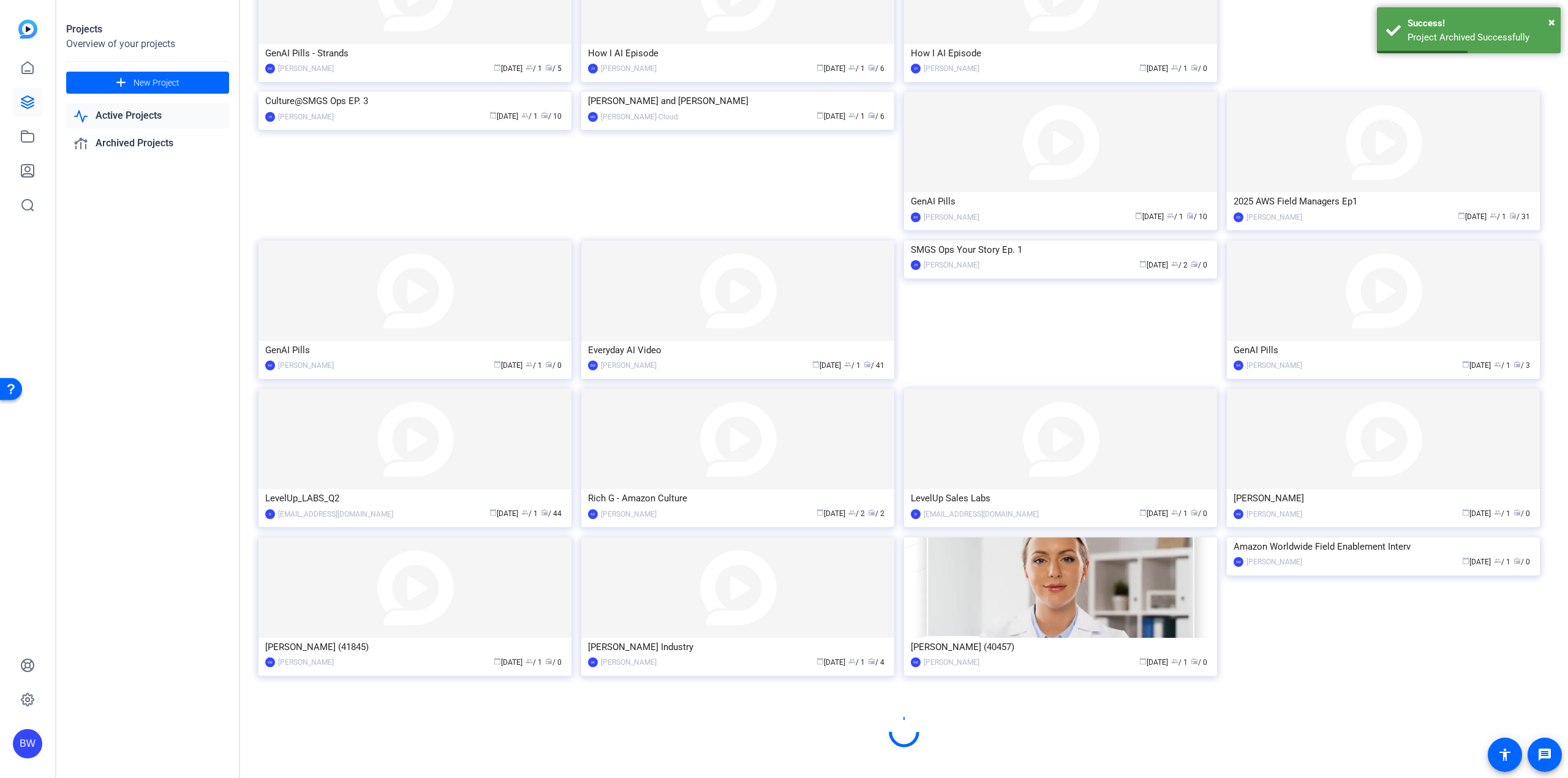
scroll to position [365, 0]
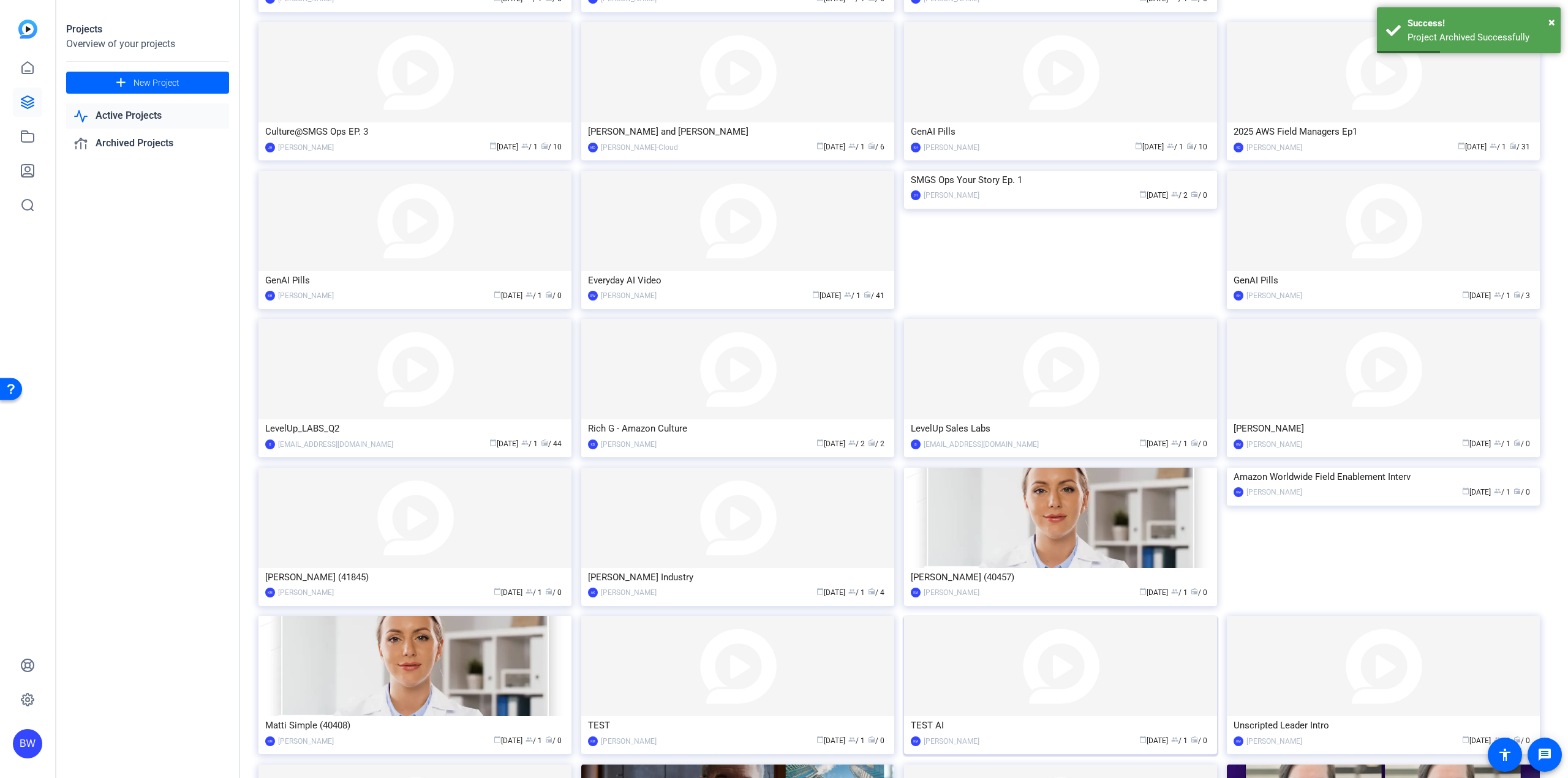
click at [1013, 663] on img at bounding box center [1060, 666] width 313 height 101
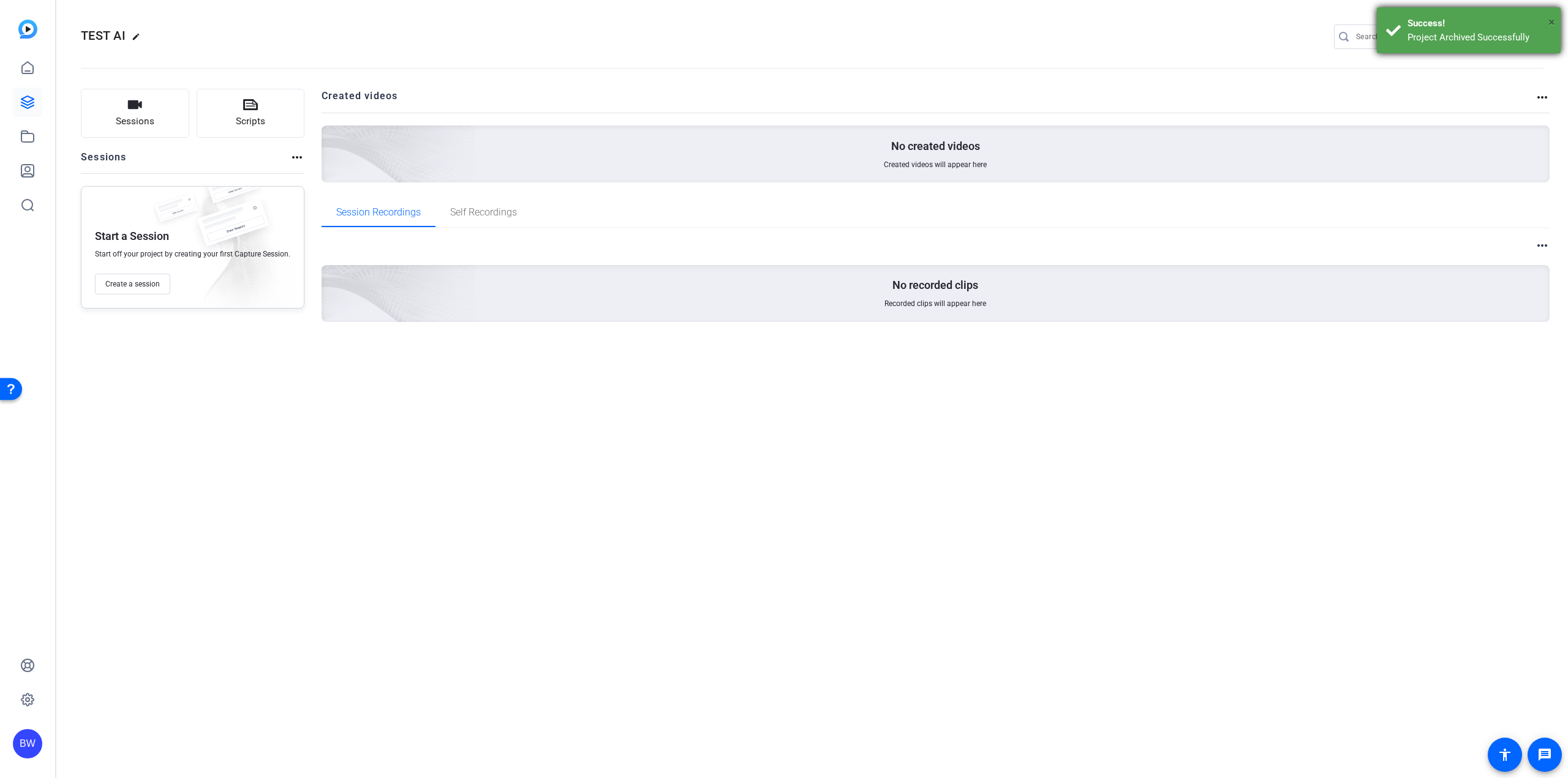
click at [1553, 20] on span "×" at bounding box center [1552, 22] width 7 height 15
click at [1531, 38] on mat-icon "settings" at bounding box center [1532, 37] width 24 height 18
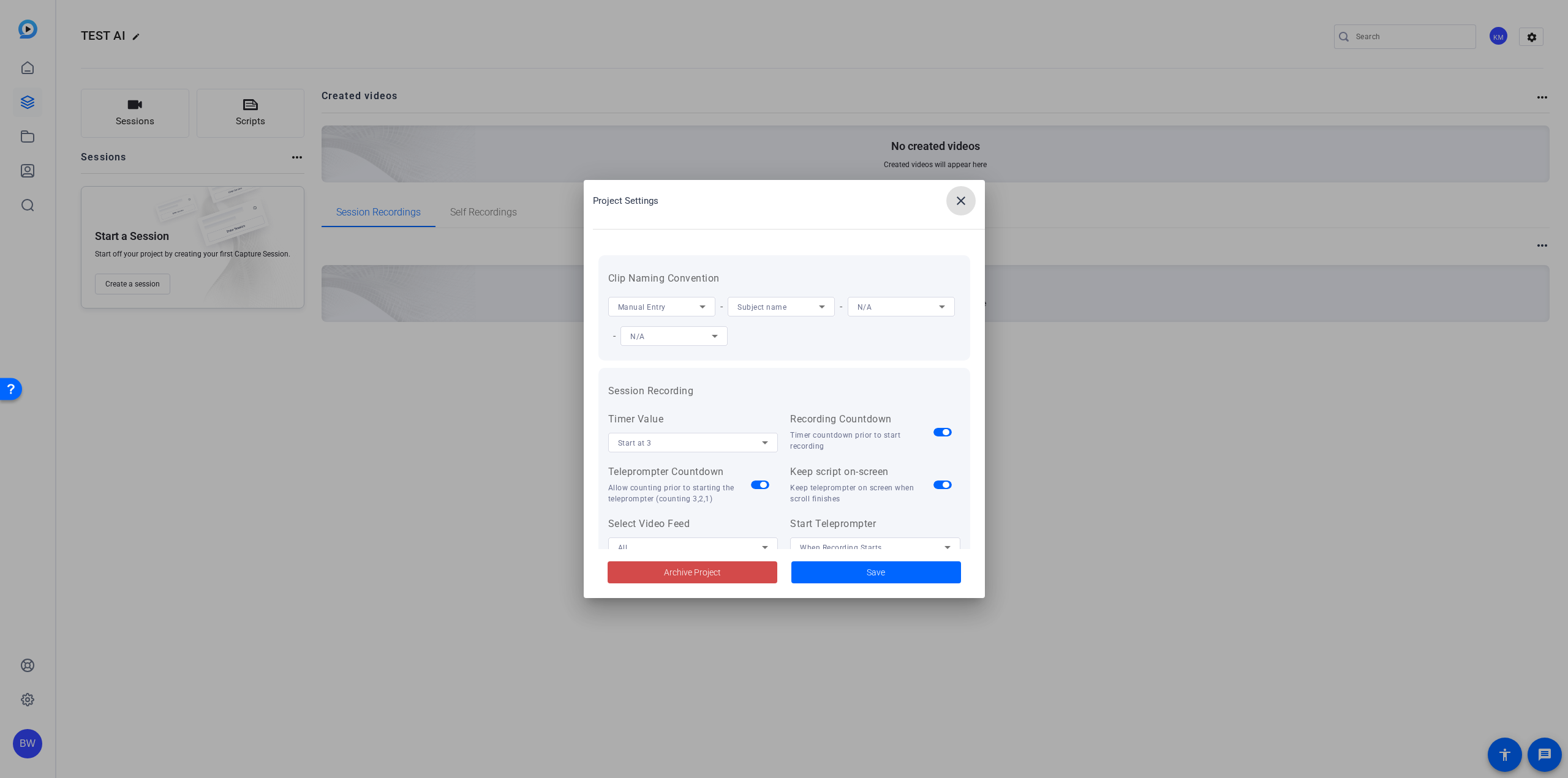
click at [735, 579] on span at bounding box center [692, 572] width 170 height 29
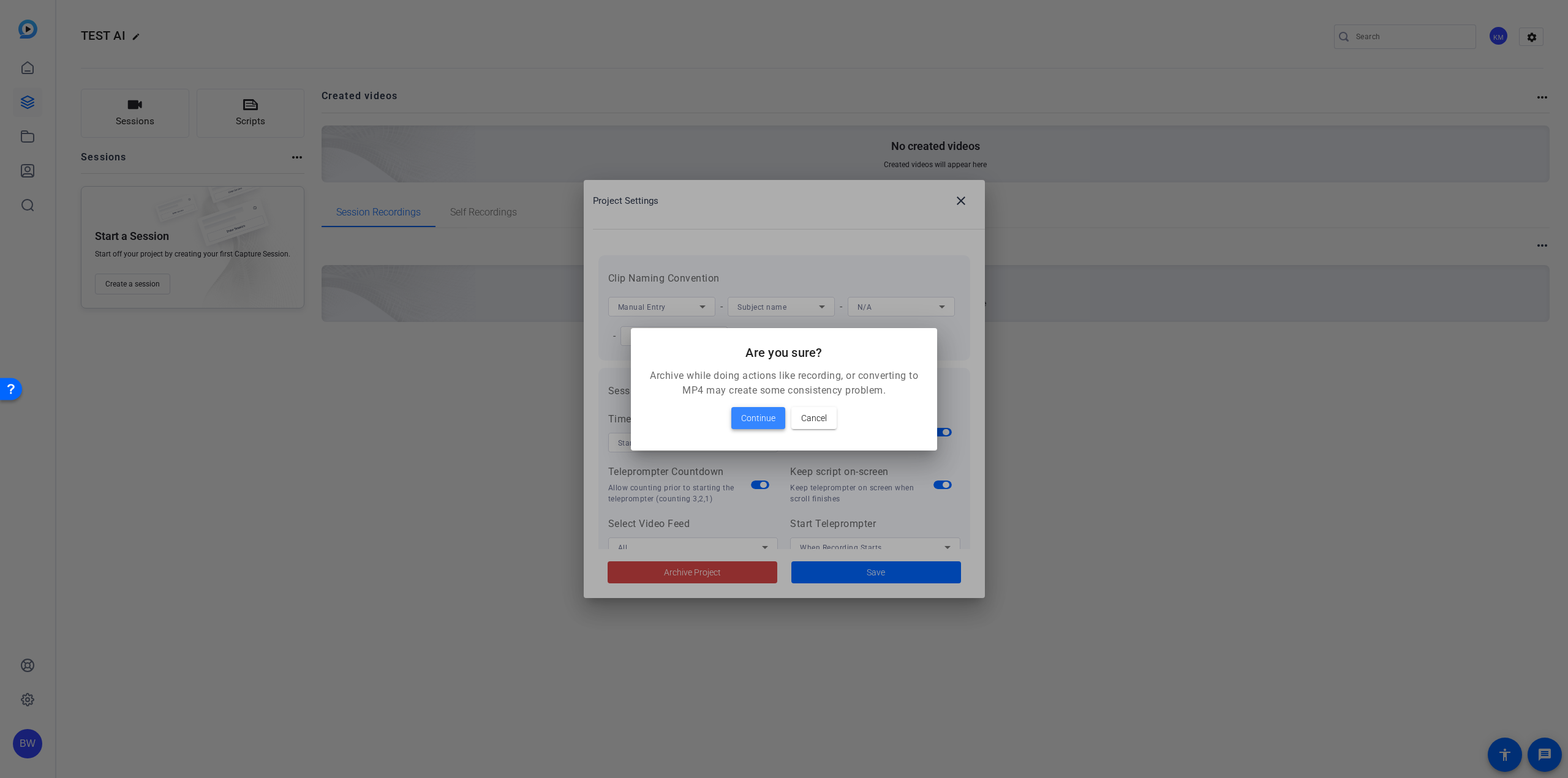
click at [772, 423] on span "Continue" at bounding box center [759, 417] width 34 height 15
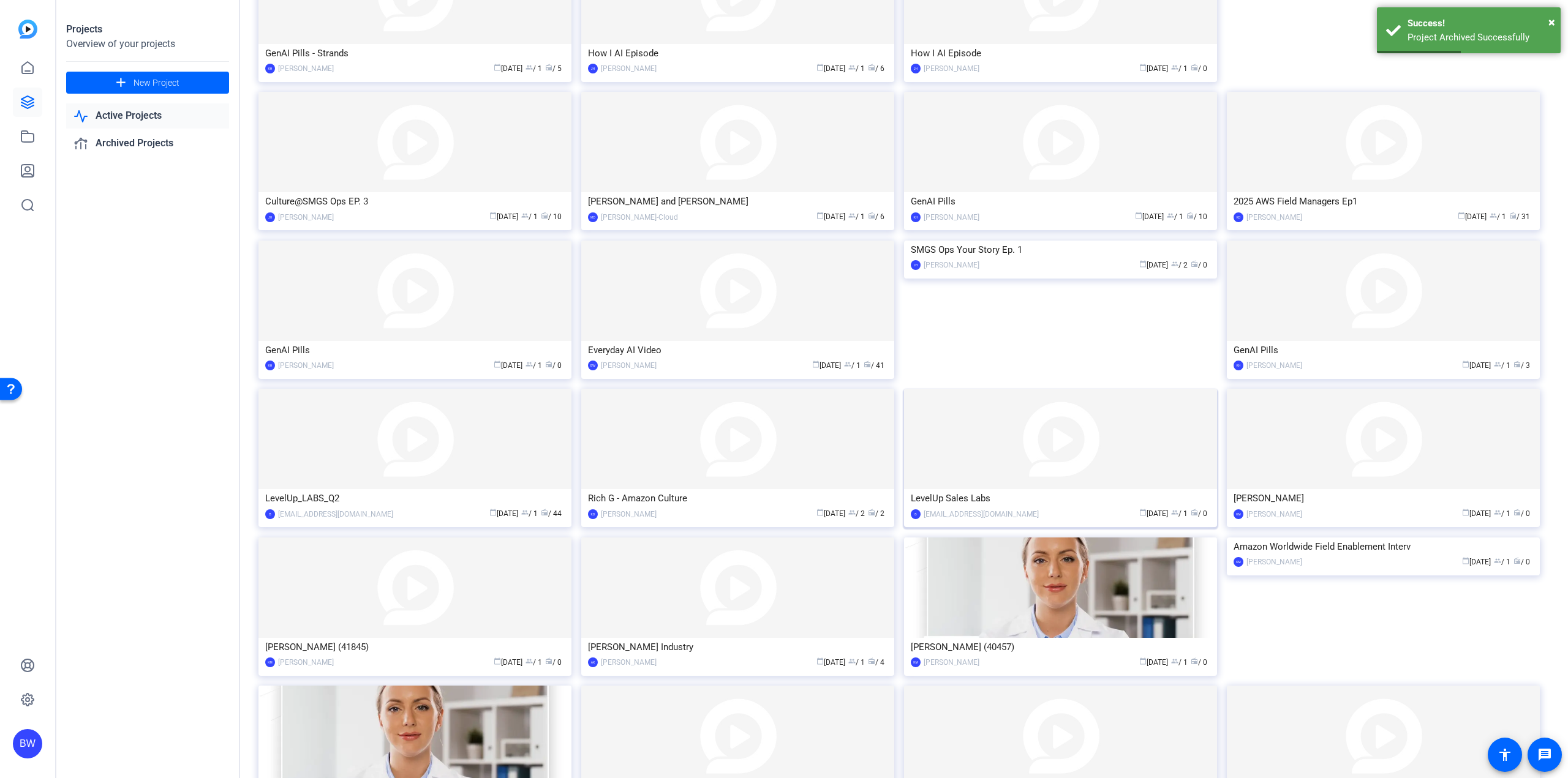
scroll to position [724, 0]
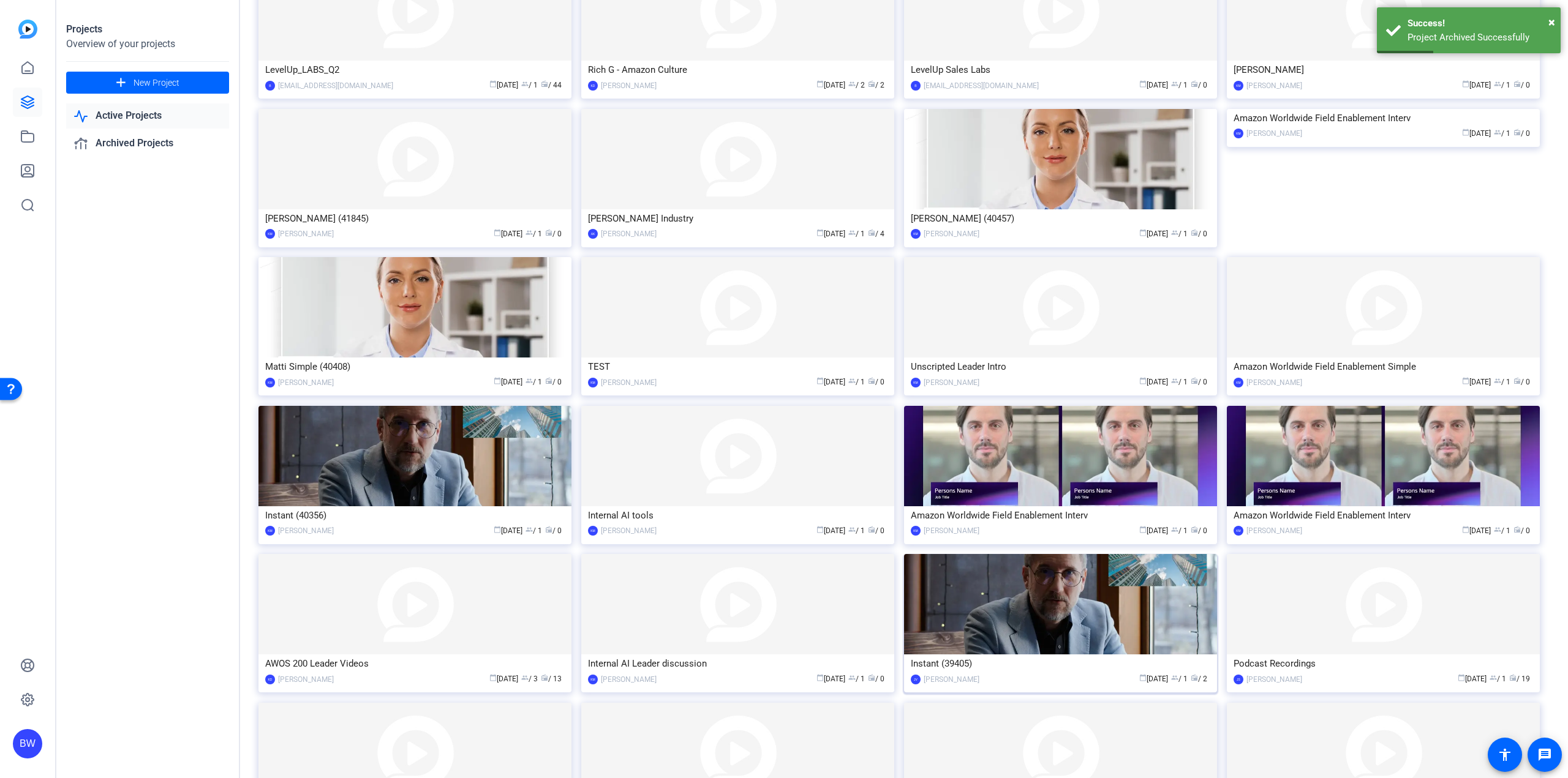
click at [993, 642] on img at bounding box center [1060, 604] width 313 height 101
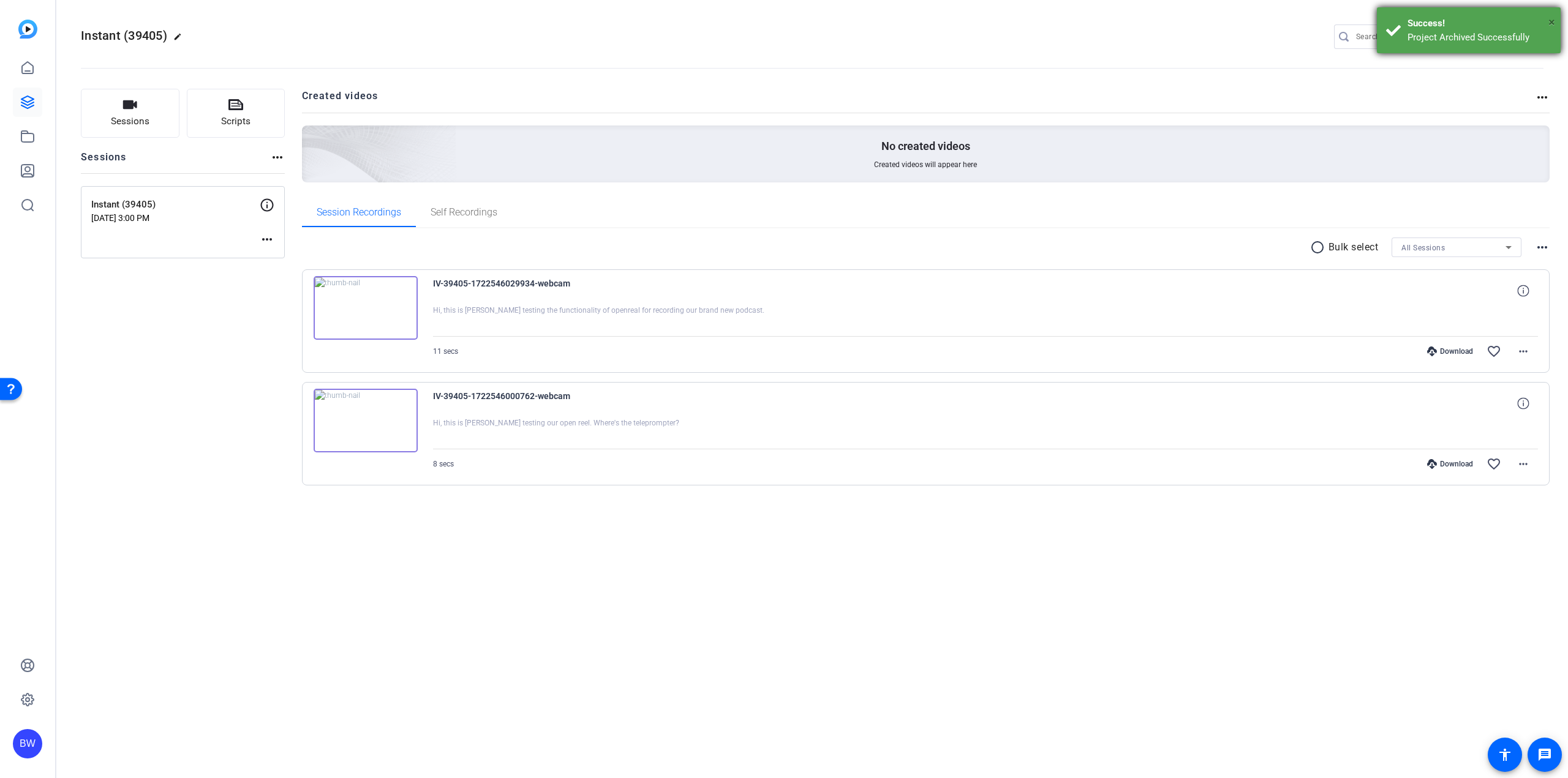
click at [1549, 22] on span "×" at bounding box center [1552, 22] width 7 height 15
click at [1528, 37] on mat-icon "settings" at bounding box center [1532, 37] width 24 height 18
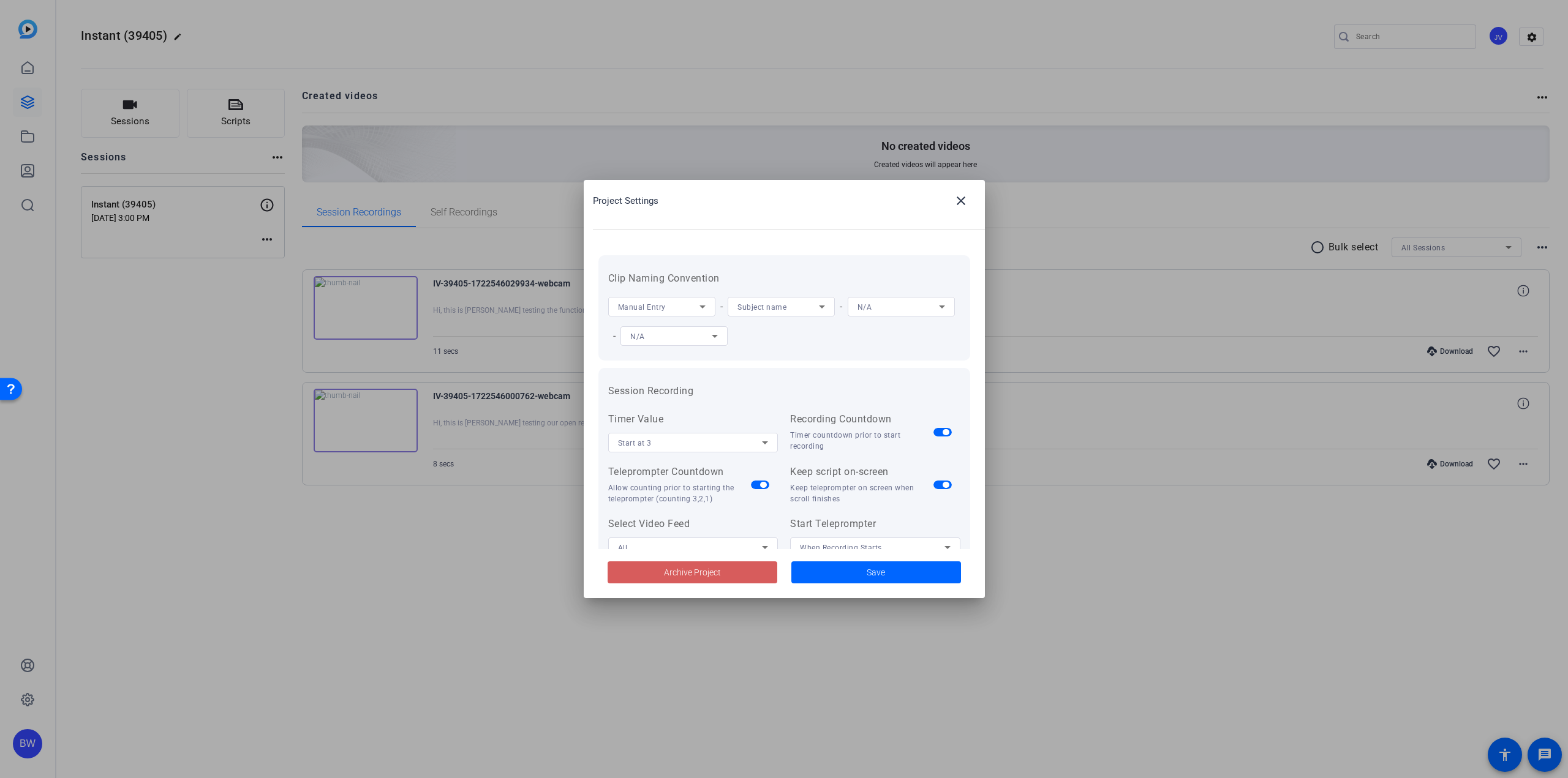
click at [728, 572] on span at bounding box center [692, 572] width 170 height 29
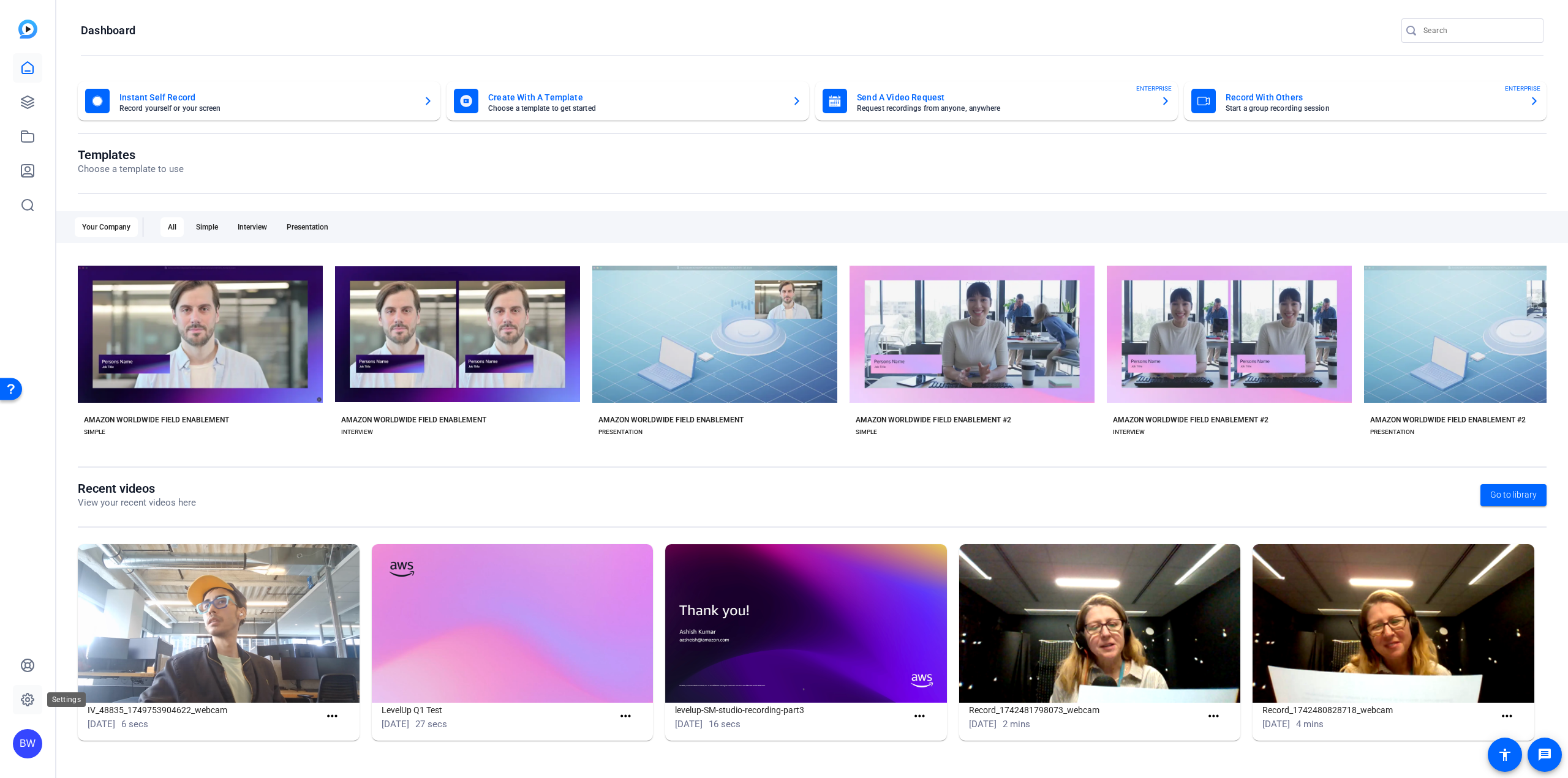
click at [20, 703] on link at bounding box center [28, 700] width 29 height 29
click at [31, 701] on icon at bounding box center [27, 700] width 15 height 15
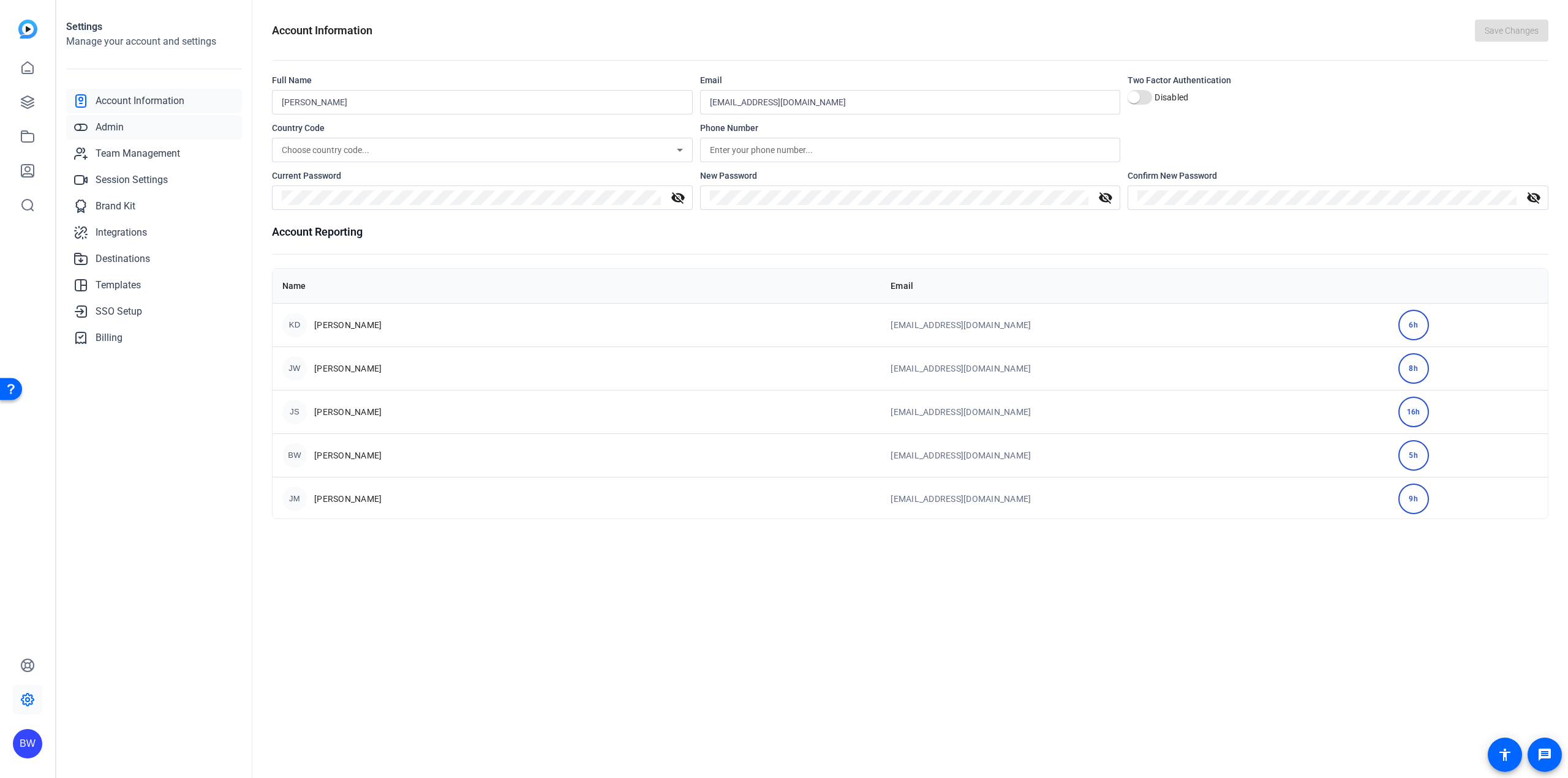
click at [130, 127] on link "Admin" at bounding box center [154, 127] width 176 height 24
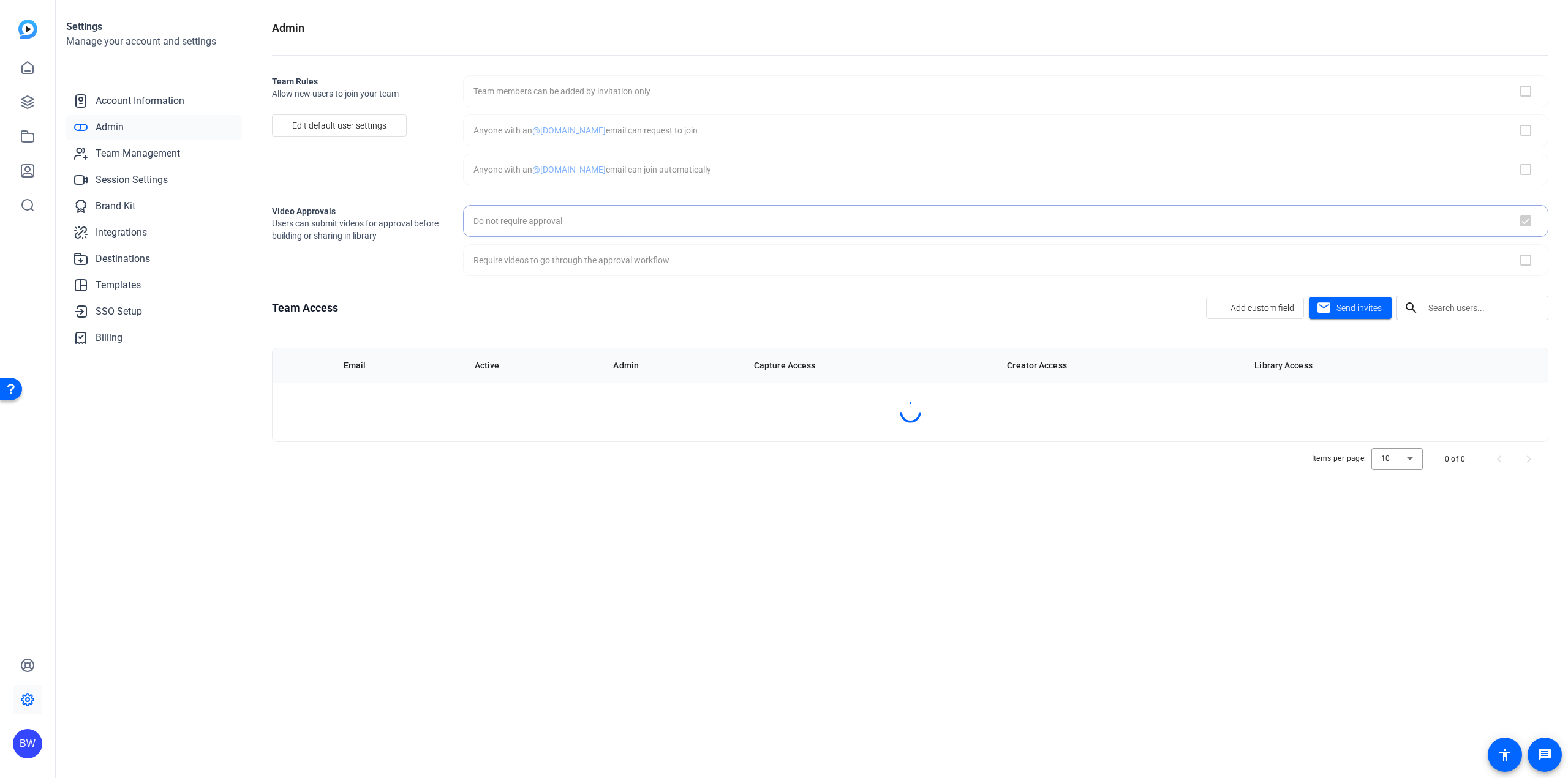
checkbox input "true"
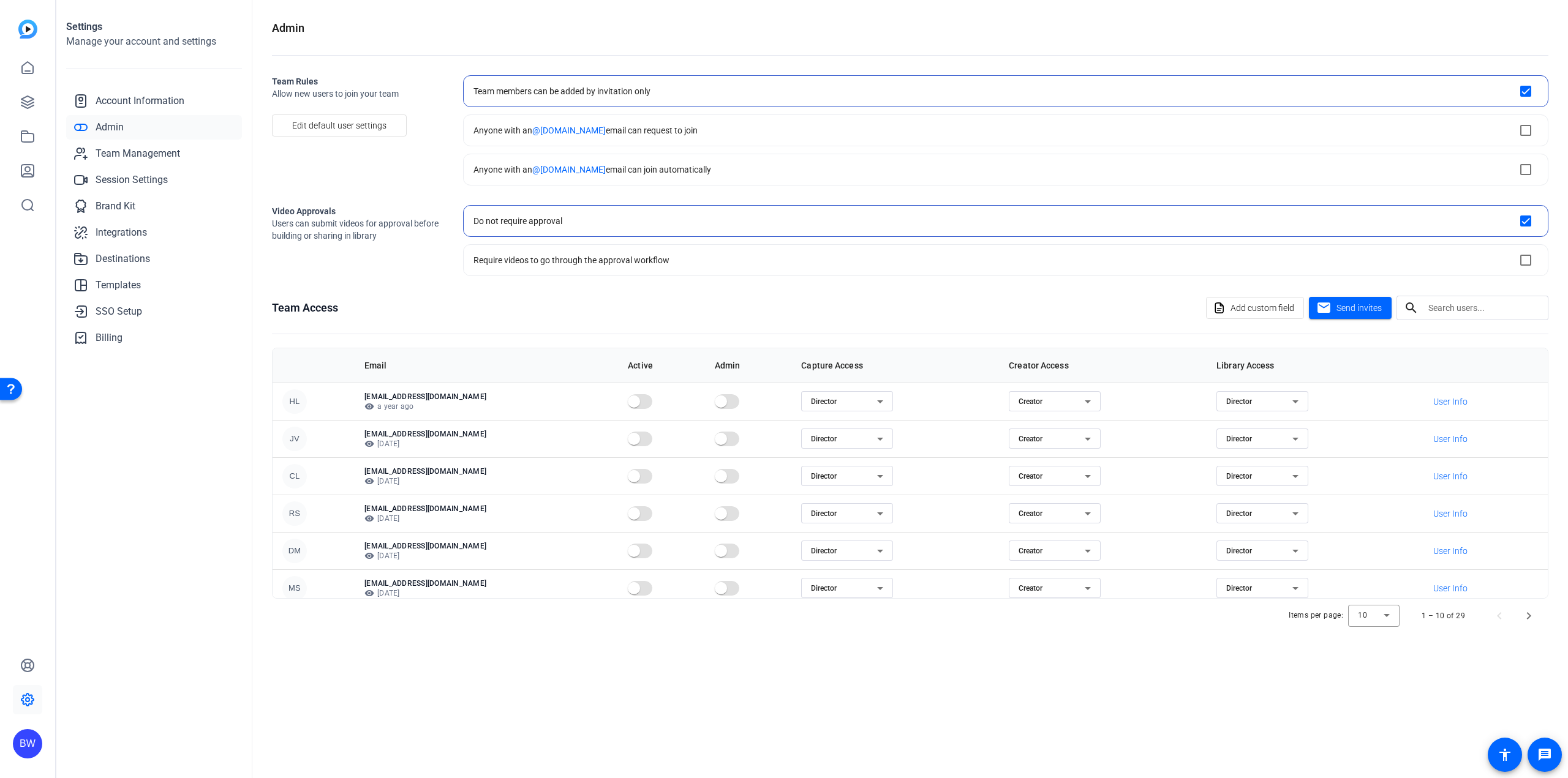
click at [1503, 313] on input "text" at bounding box center [1484, 307] width 110 height 15
paste input "[EMAIL_ADDRESS][DOMAIN_NAME]"
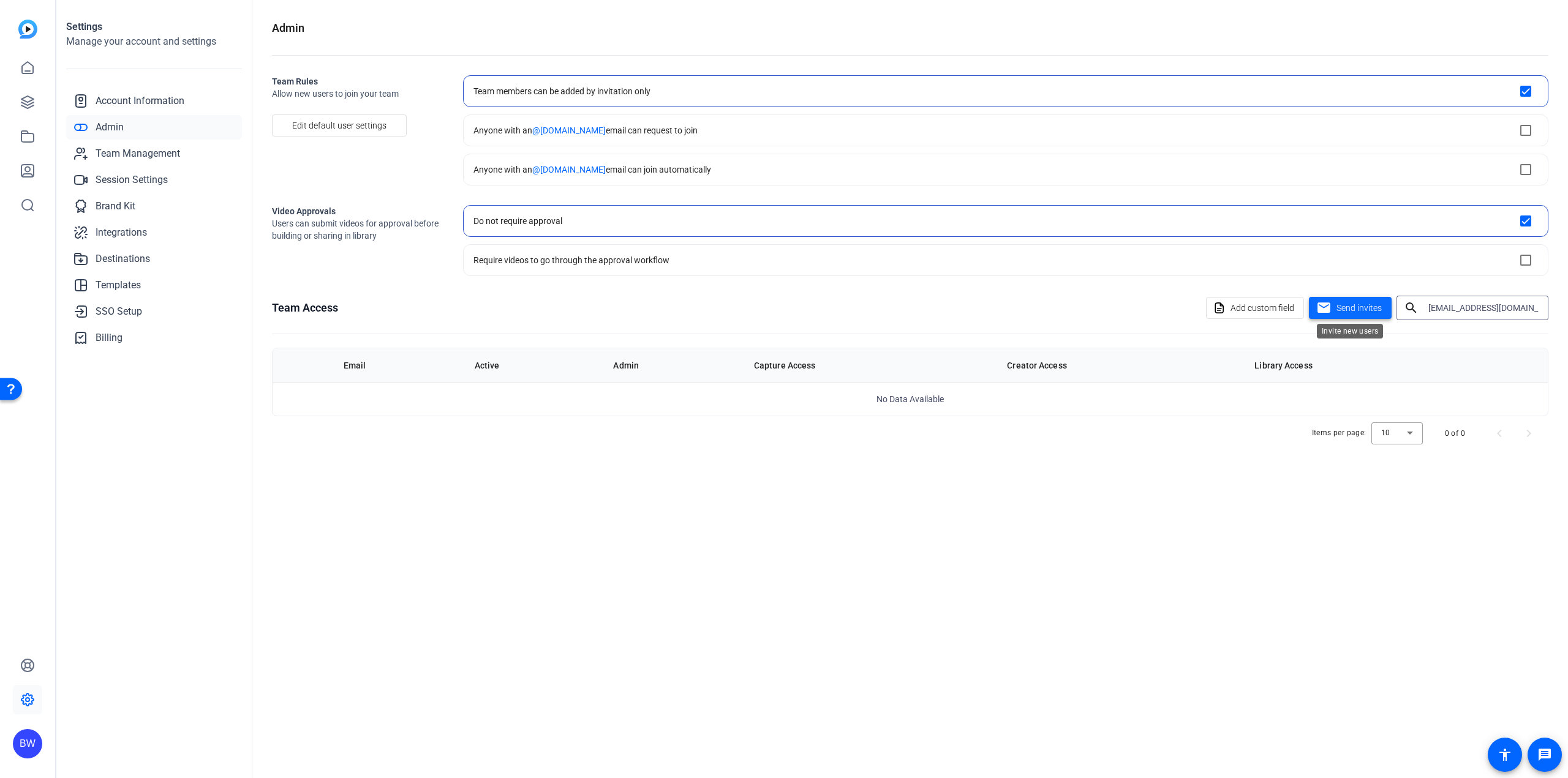
type input "[EMAIL_ADDRESS][DOMAIN_NAME]"
click at [1372, 310] on span "Send invites" at bounding box center [1359, 308] width 46 height 13
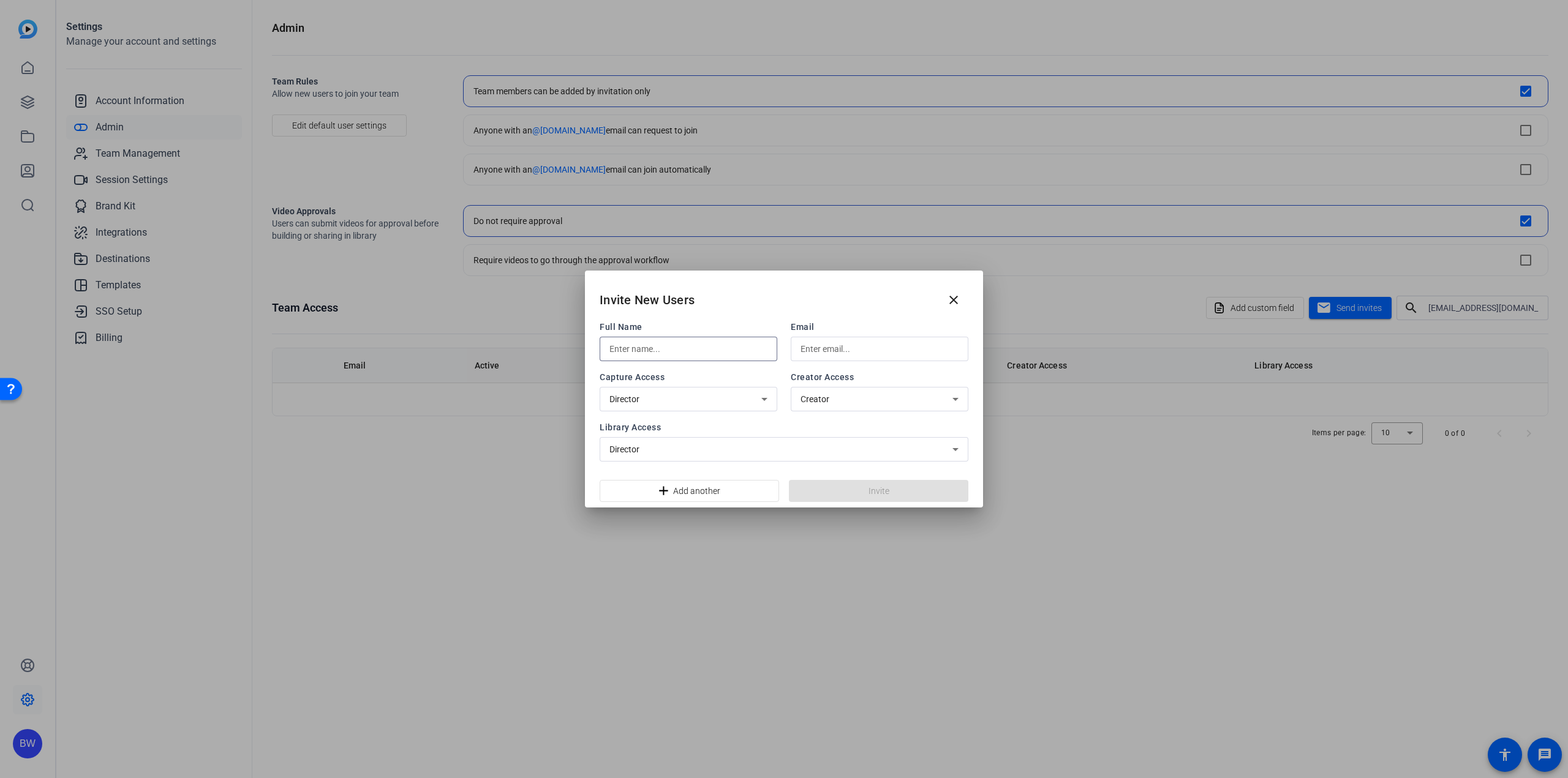
click at [682, 349] on input "text" at bounding box center [689, 349] width 158 height 15
type input "[PERSON_NAME]"
paste input "[EMAIL_ADDRESS][DOMAIN_NAME]"
type input "[EMAIL_ADDRESS][DOMAIN_NAME]"
click at [820, 491] on span at bounding box center [878, 491] width 179 height 29
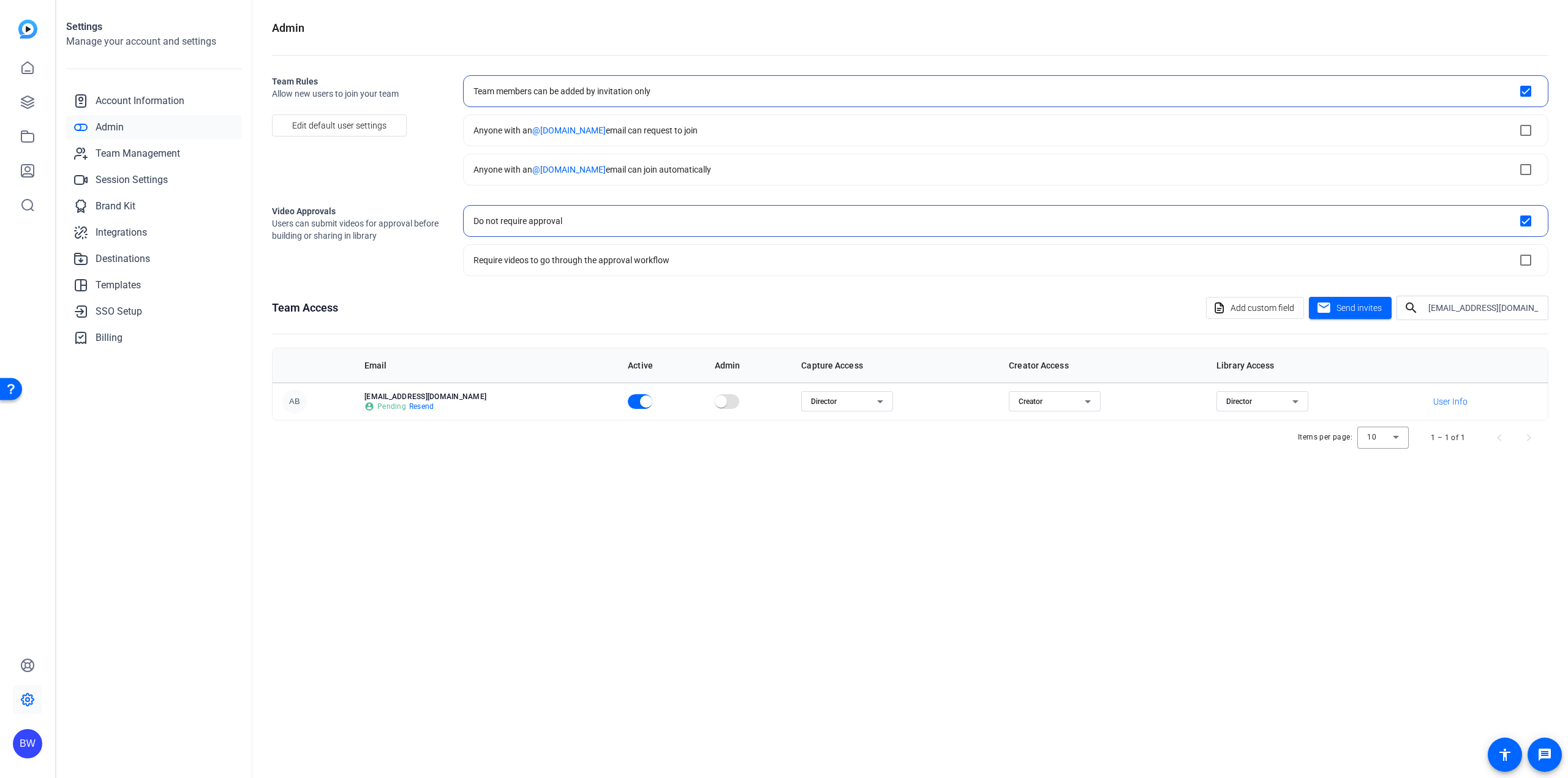
click at [900, 518] on div "Admin Team Rules Allow new users to join your team Edit default user settings T…" at bounding box center [910, 389] width 1316 height 778
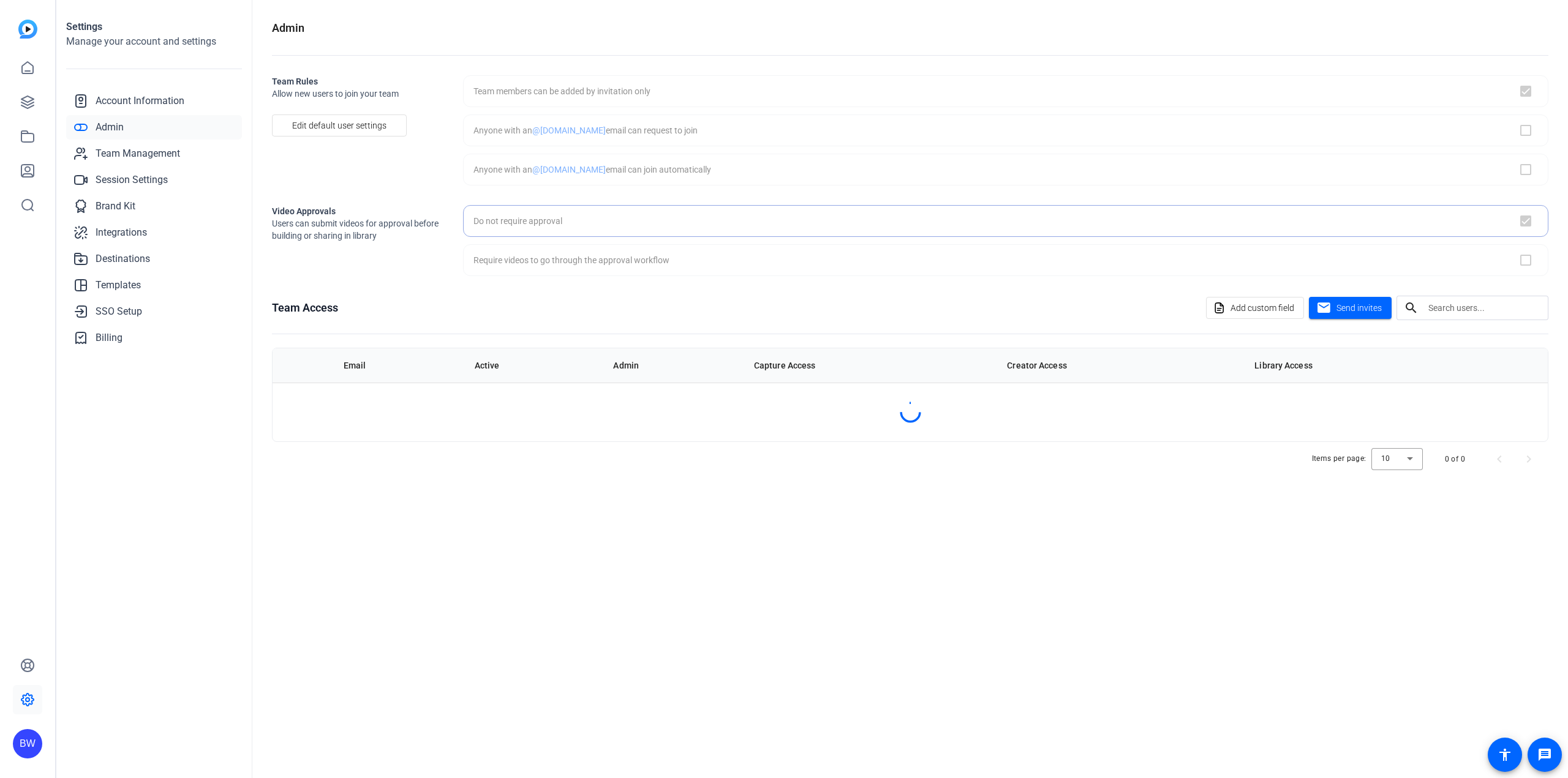
checkbox input "true"
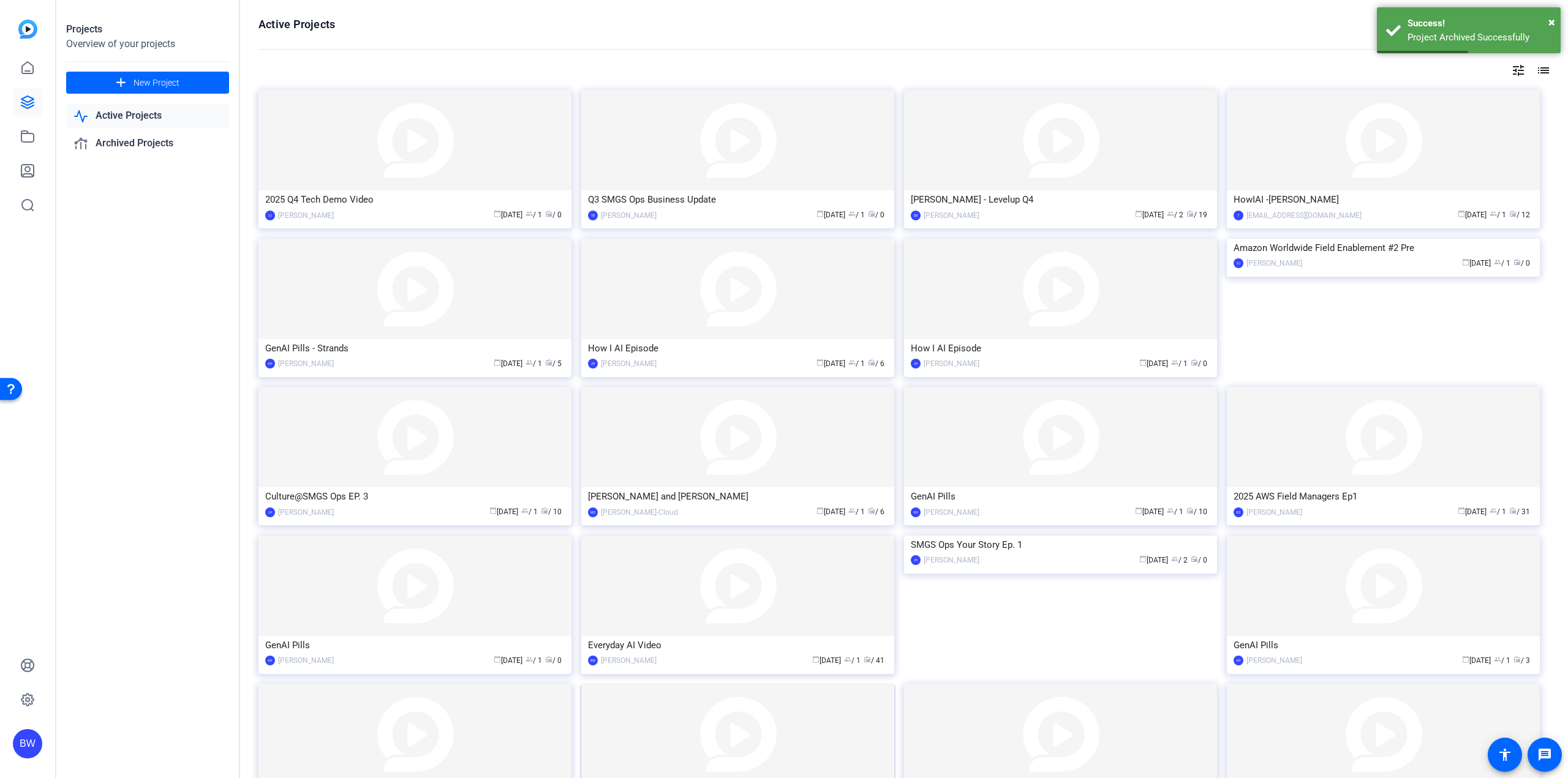
scroll to position [264, 0]
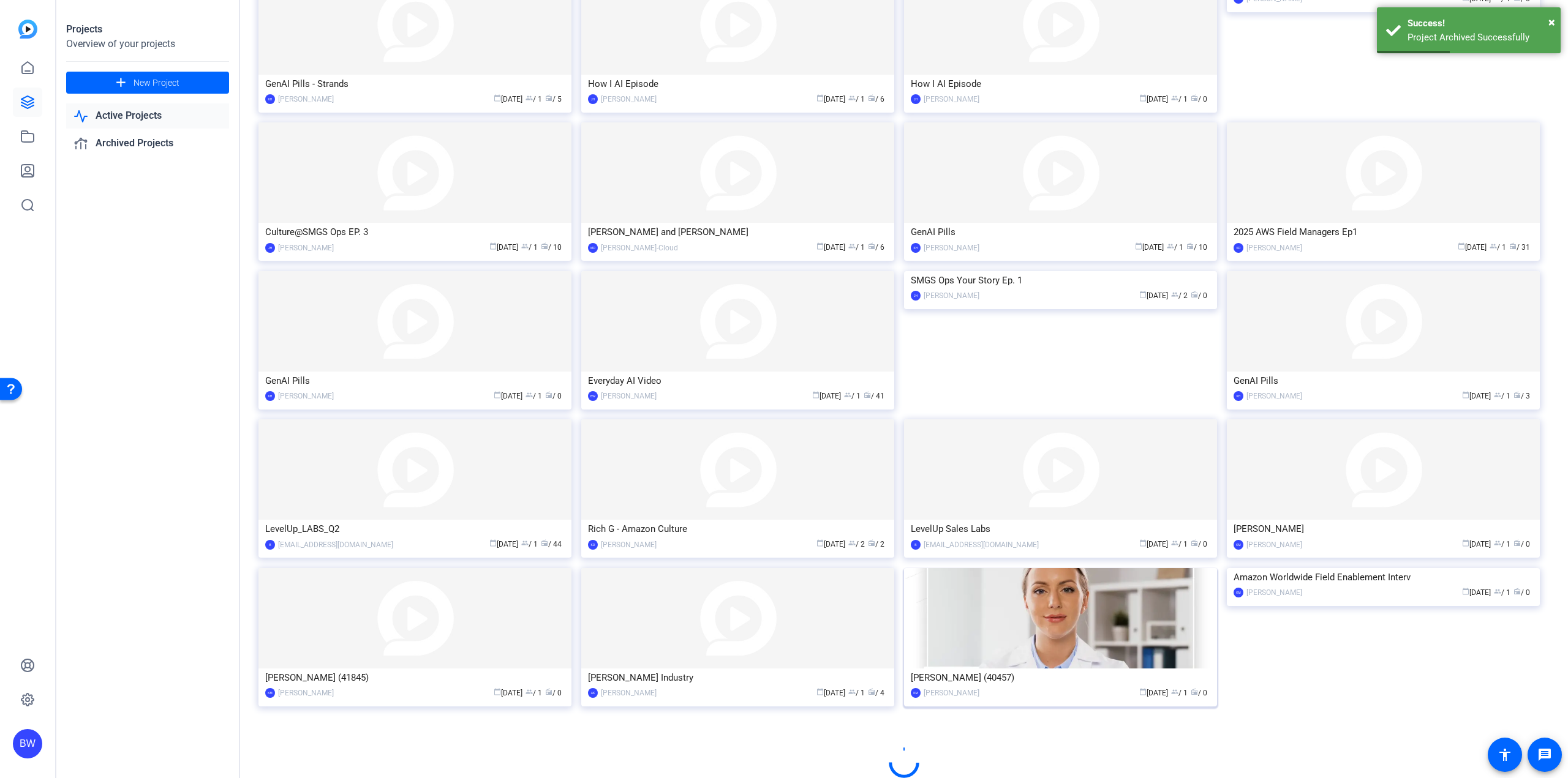
click at [963, 639] on img at bounding box center [1060, 618] width 313 height 101
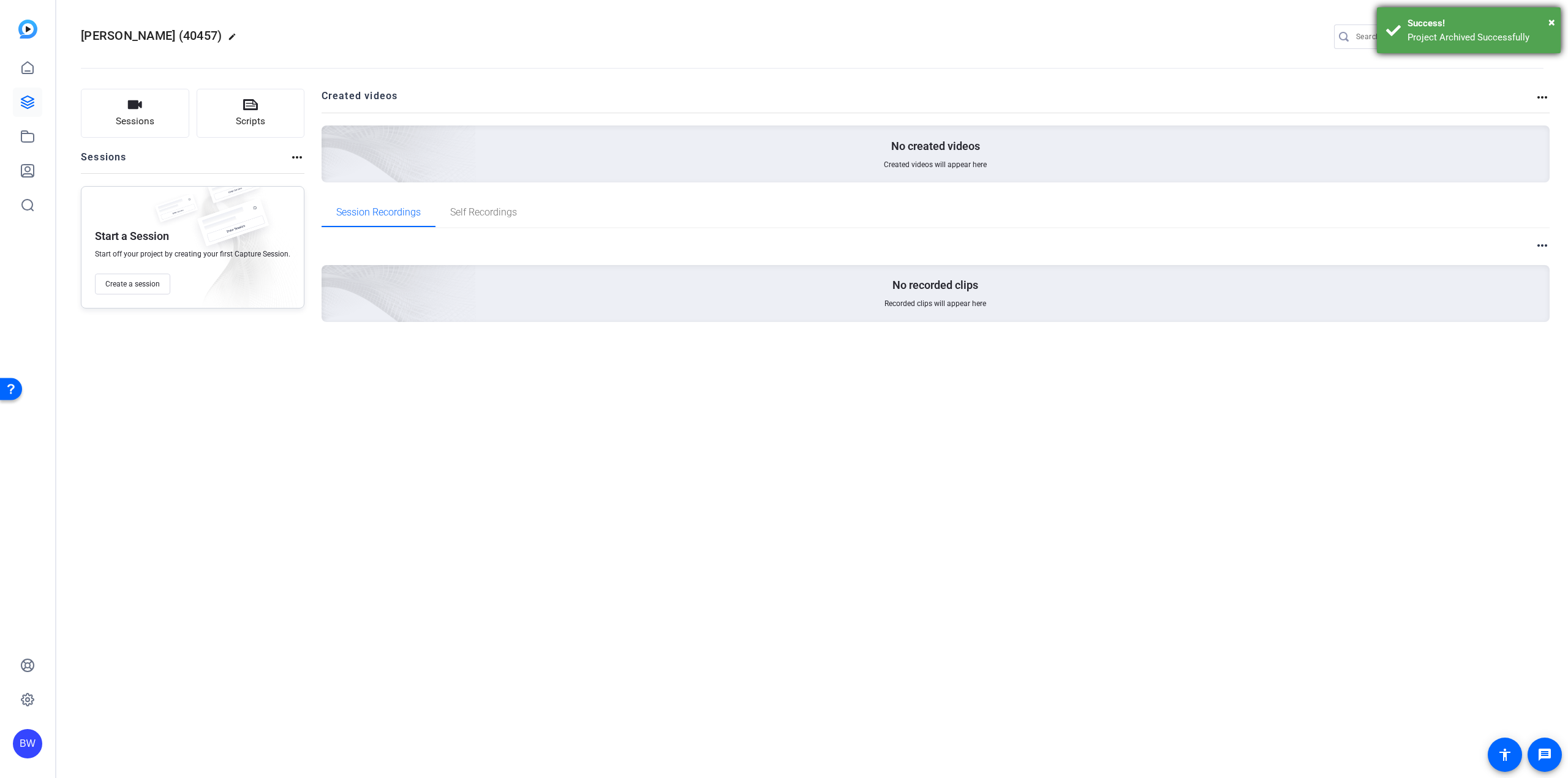
click at [1558, 22] on div "× Success! Project Archived Successfully" at bounding box center [1468, 30] width 183 height 46
click at [1535, 35] on mat-icon "settings" at bounding box center [1532, 37] width 24 height 18
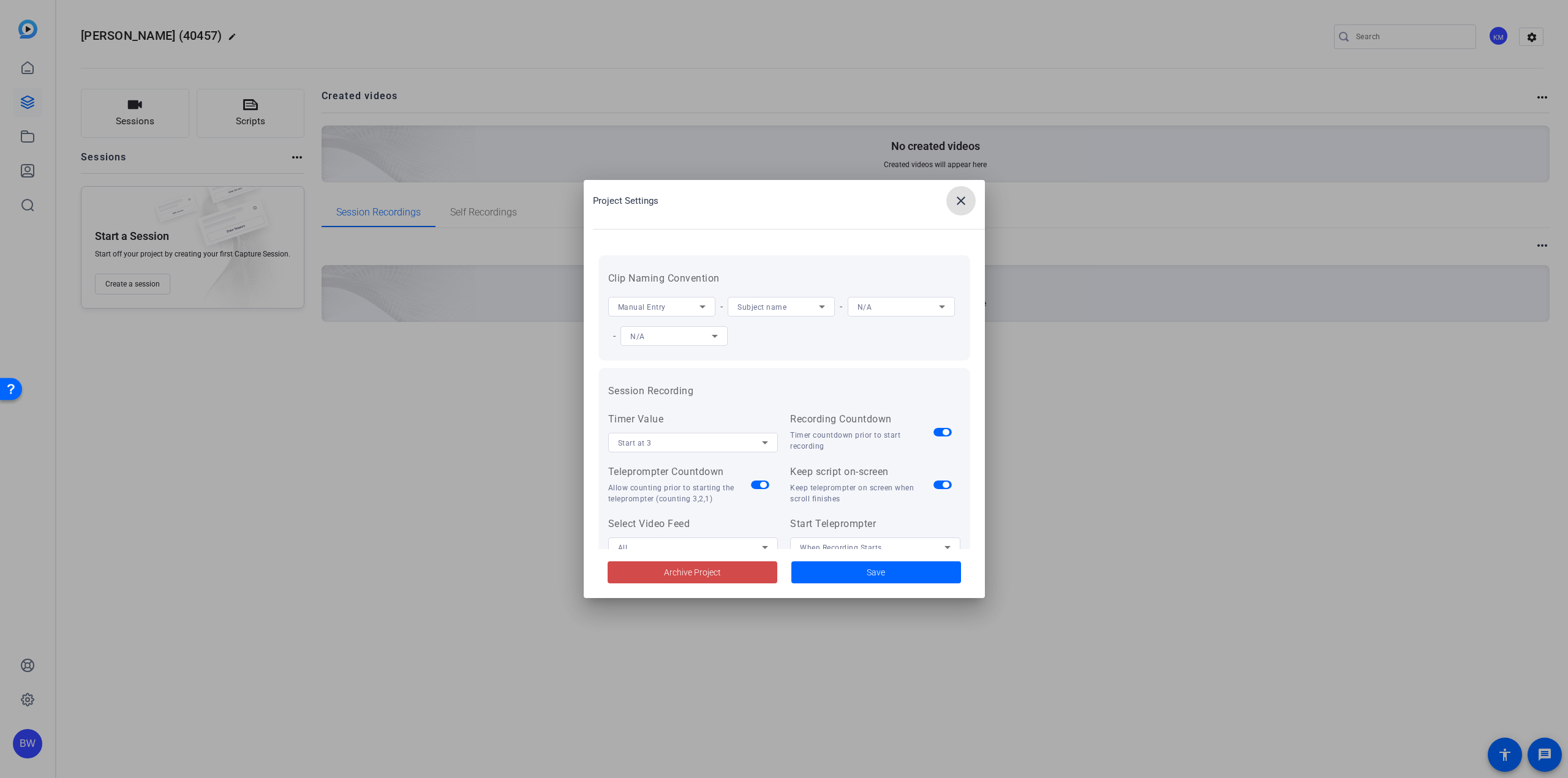
click at [654, 571] on span at bounding box center [692, 572] width 170 height 29
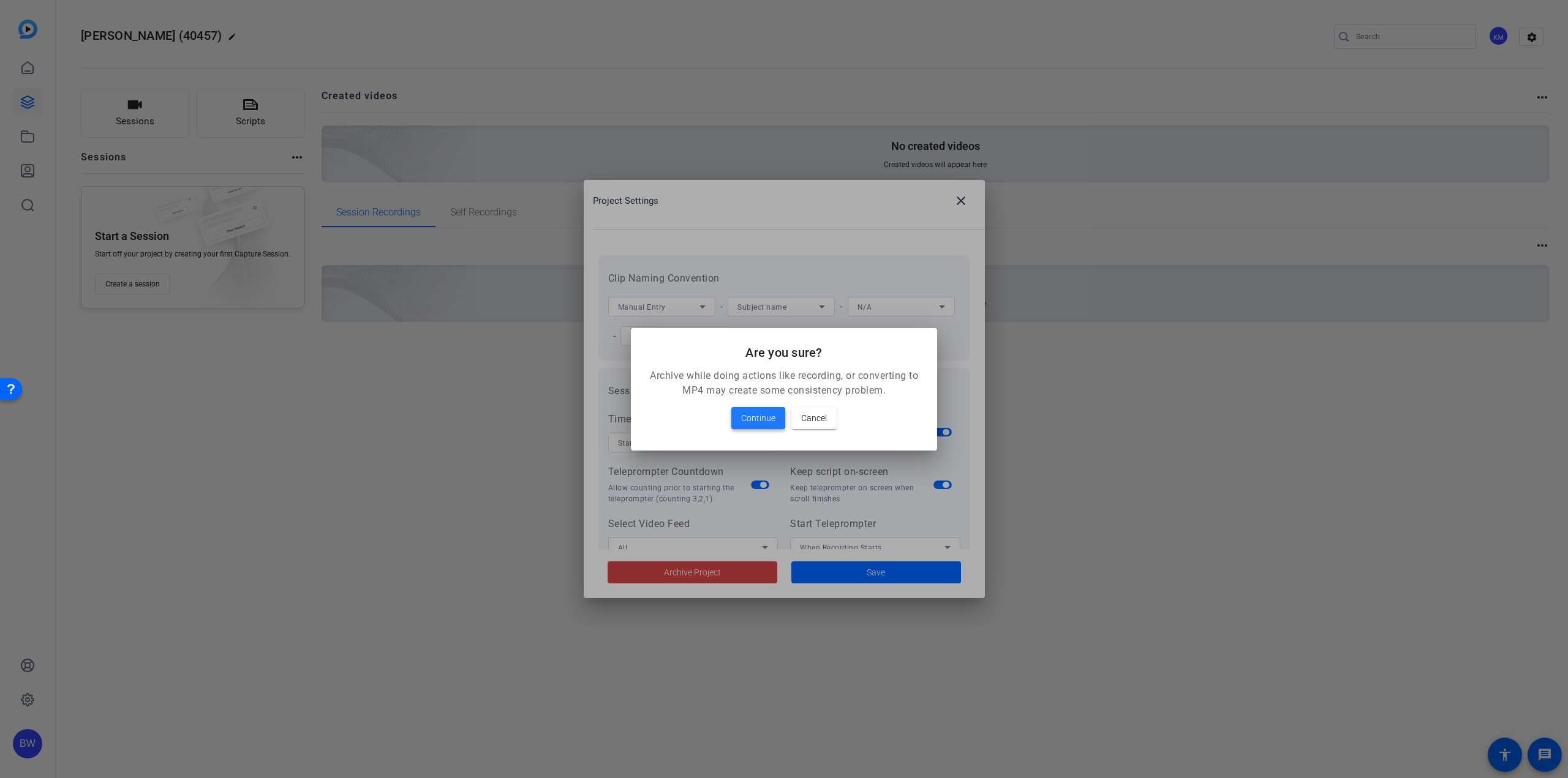
click at [767, 414] on span "Continue" at bounding box center [759, 417] width 34 height 15
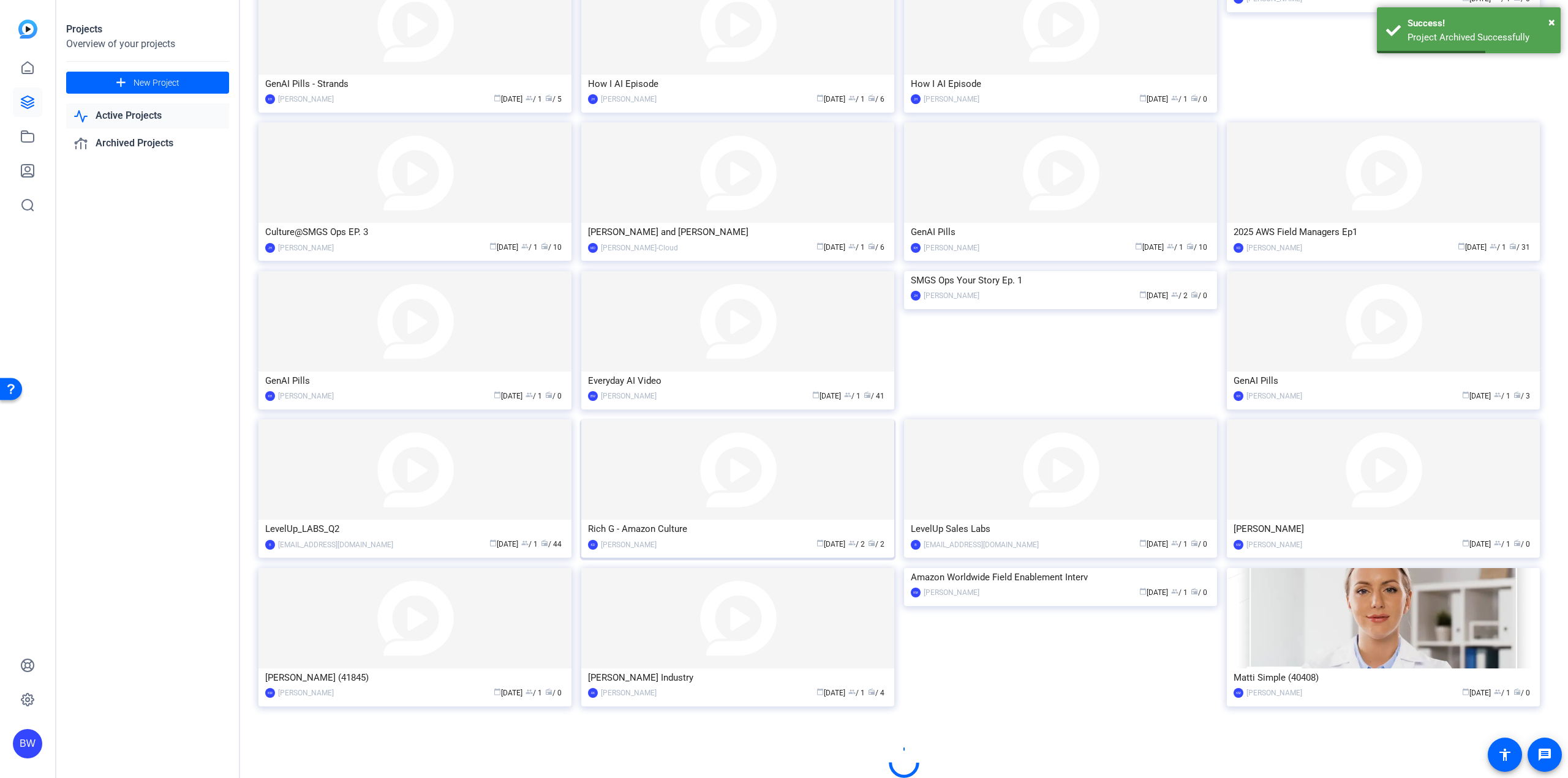
scroll to position [295, 0]
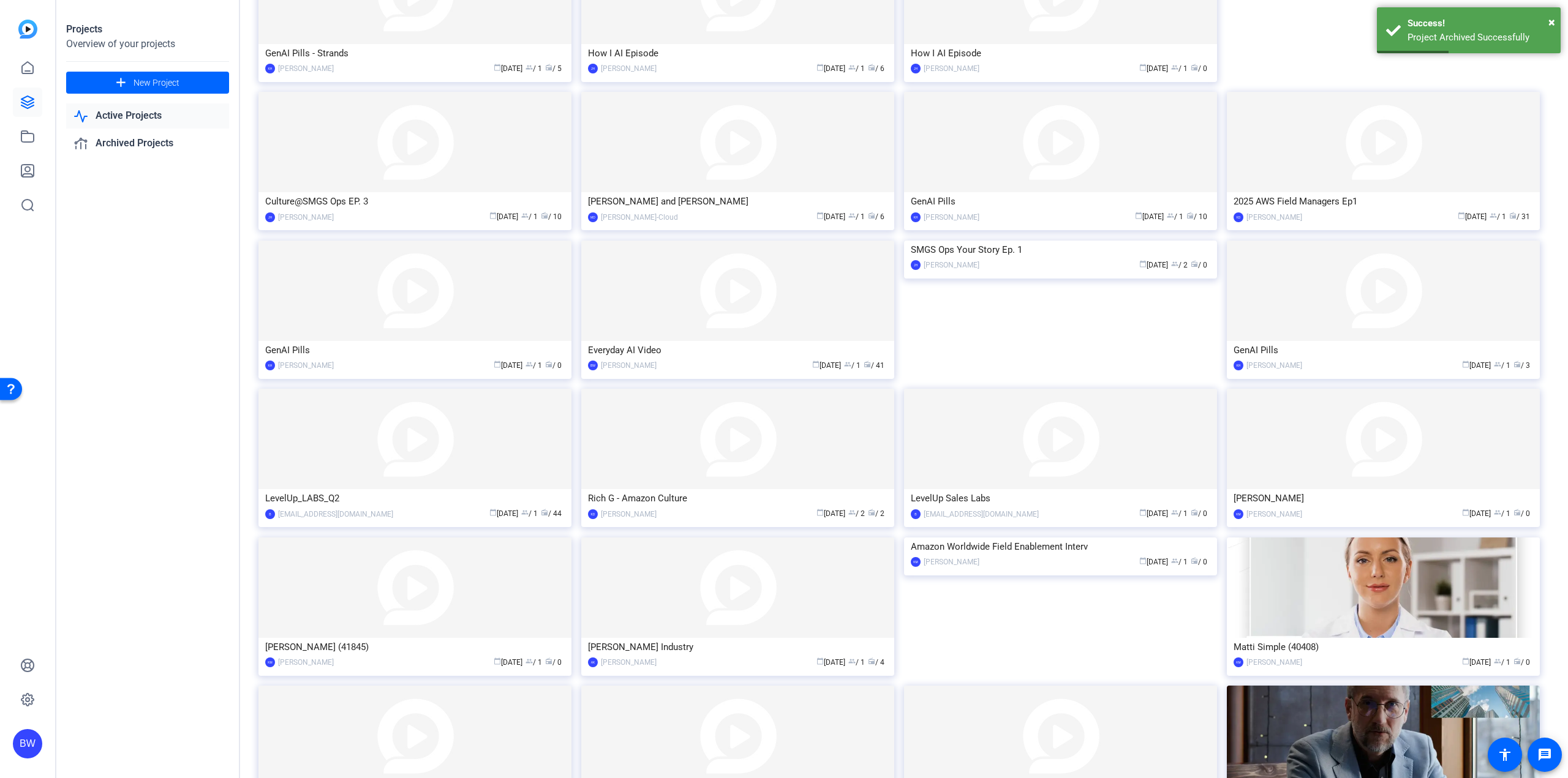
click at [1035, 538] on img at bounding box center [1060, 538] width 313 height 0
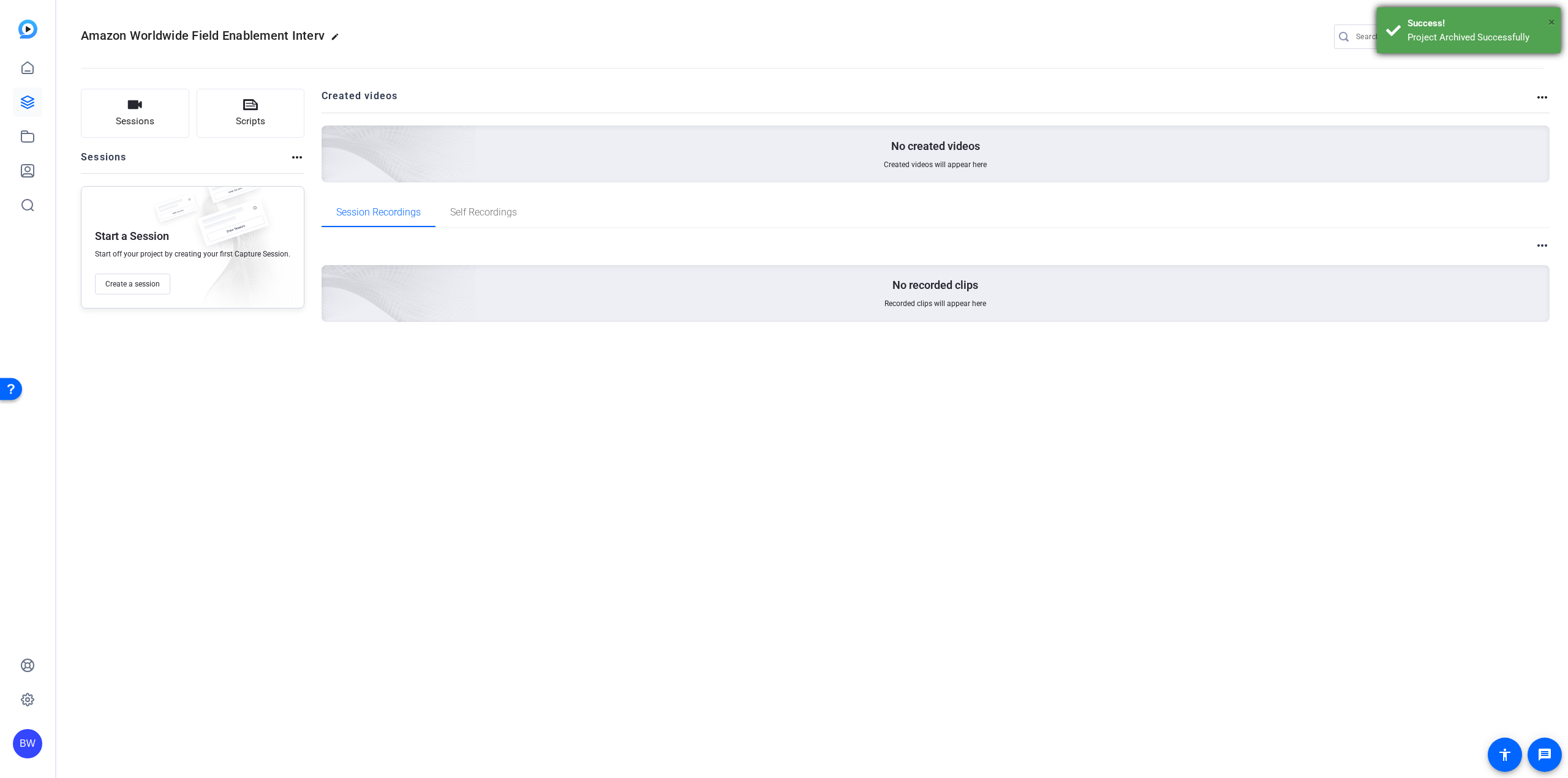
click at [1553, 20] on span "×" at bounding box center [1552, 22] width 7 height 15
click at [1525, 32] on mat-icon "settings" at bounding box center [1532, 37] width 24 height 18
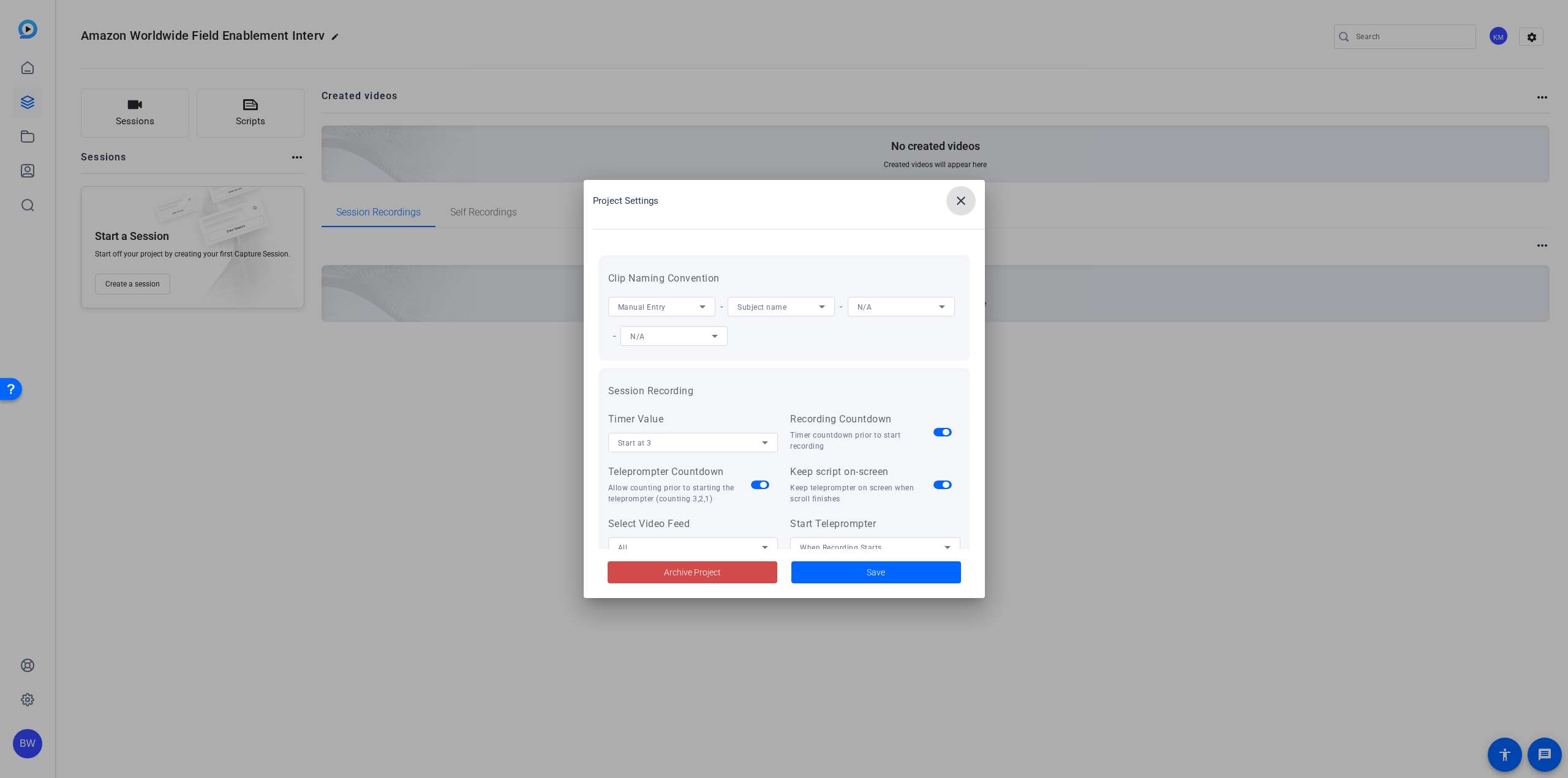
click at [701, 579] on span at bounding box center [692, 572] width 170 height 29
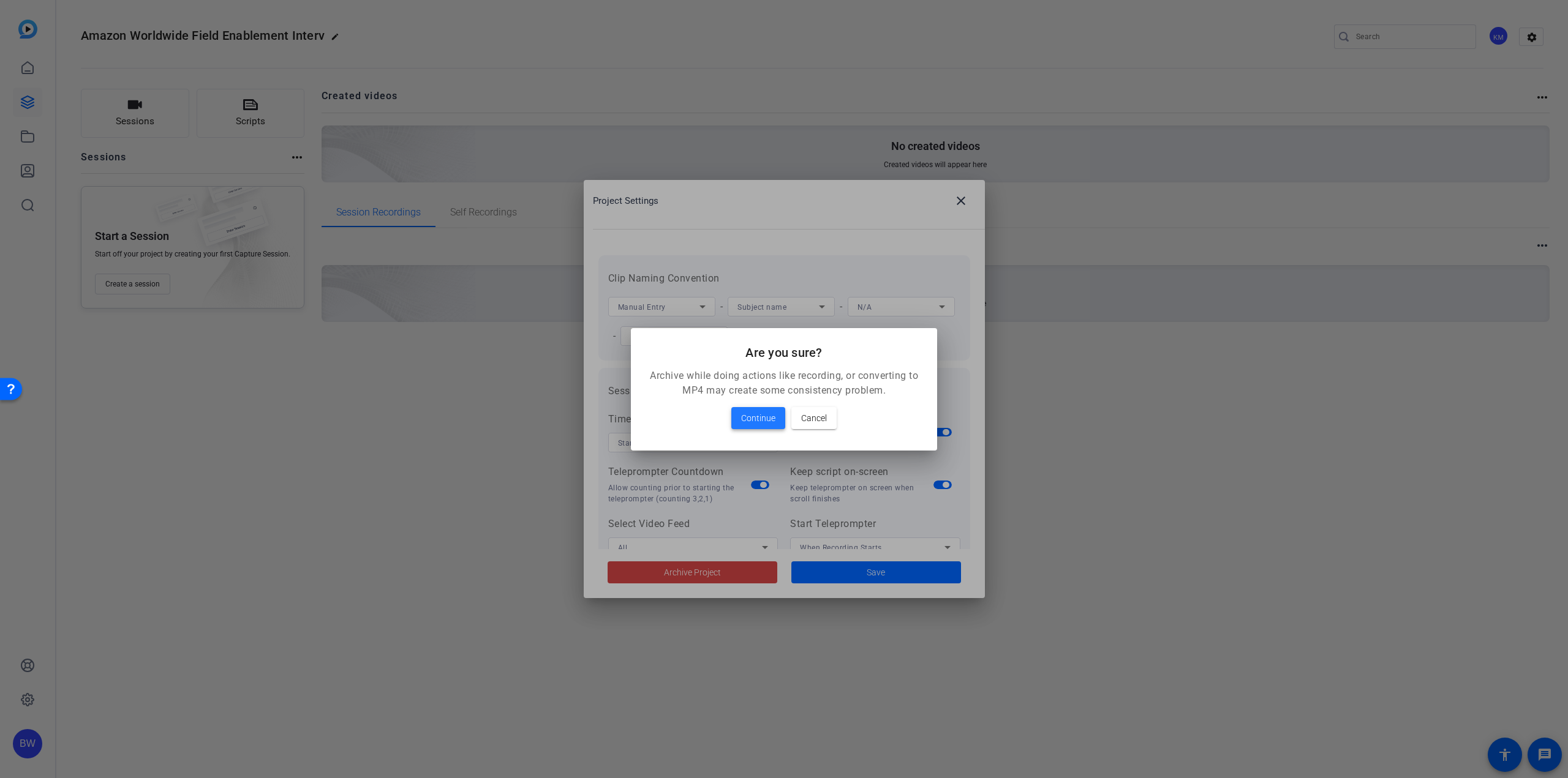
click at [761, 424] on span "Continue" at bounding box center [759, 417] width 34 height 15
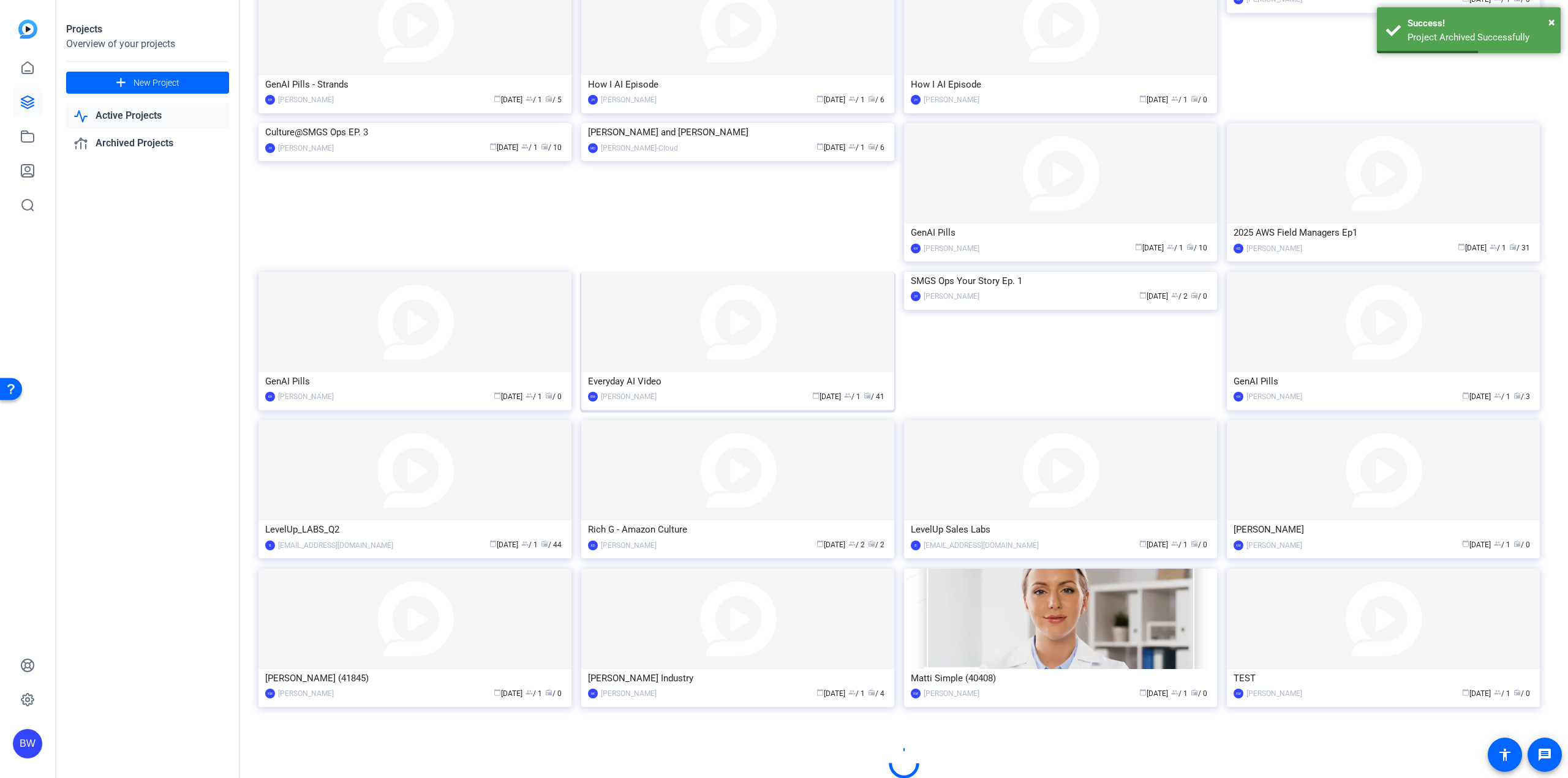
scroll to position [264, 0]
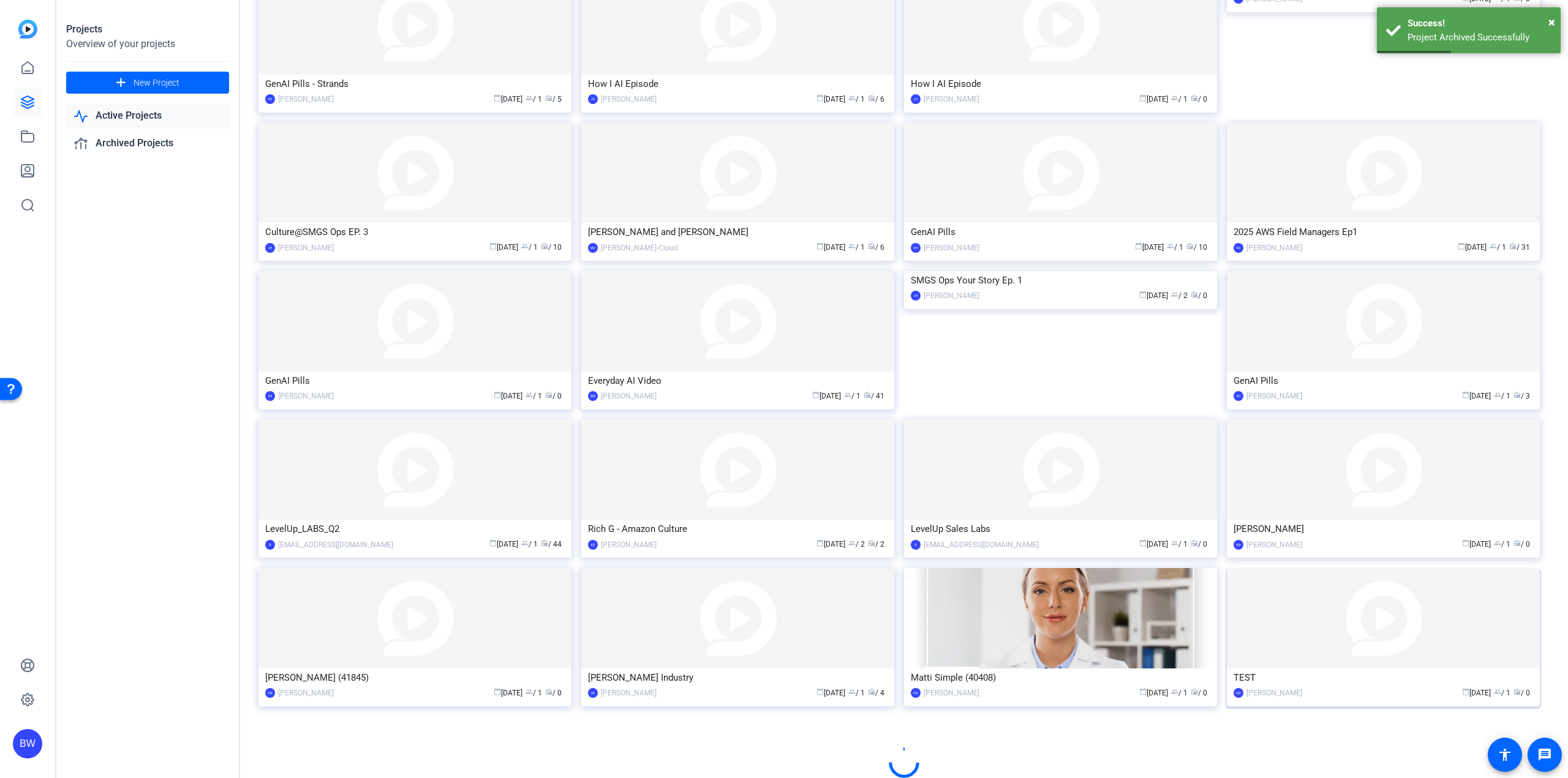
click at [1293, 664] on img at bounding box center [1383, 618] width 313 height 101
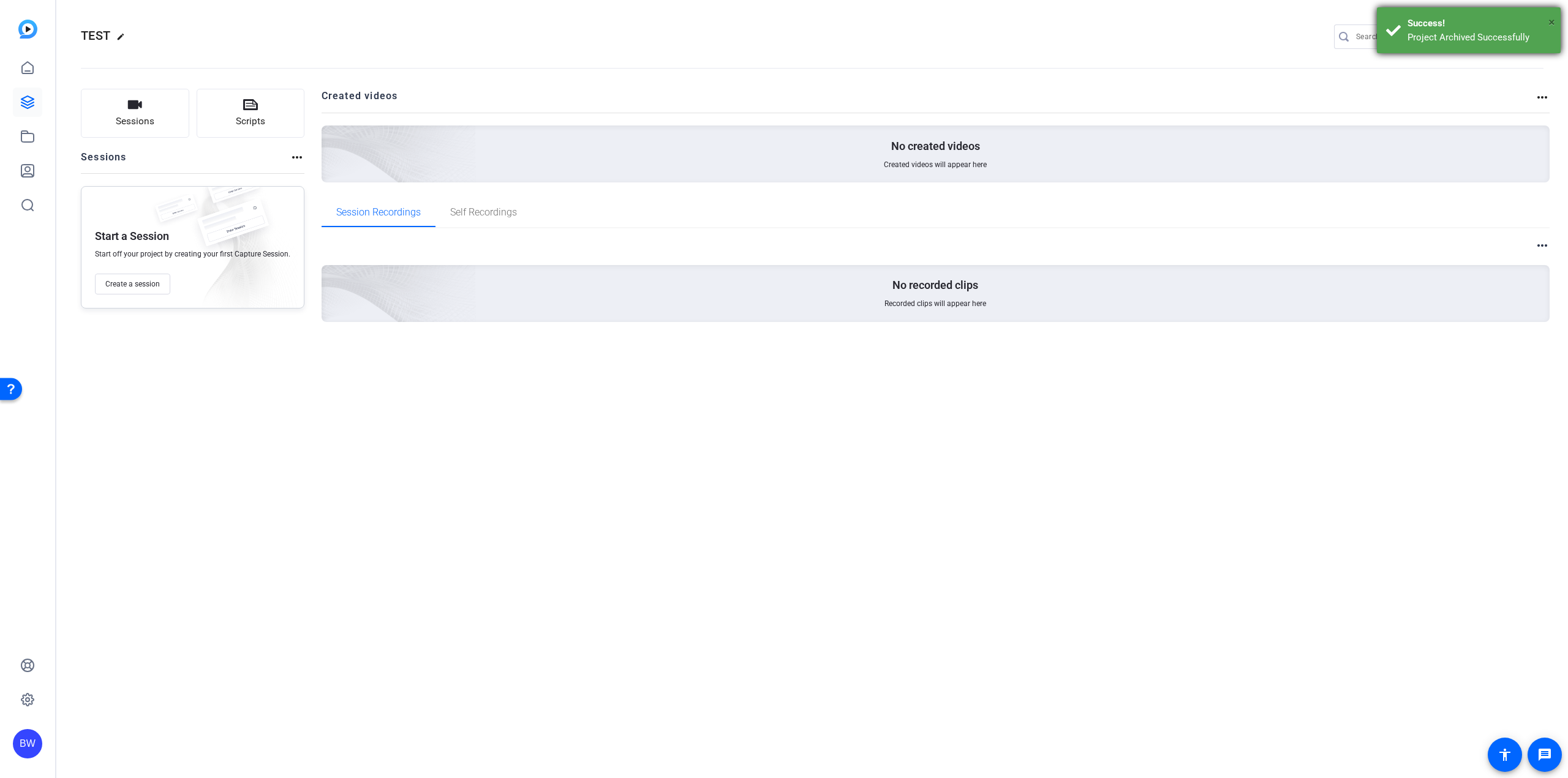
click at [1553, 23] on span "×" at bounding box center [1552, 22] width 7 height 15
click at [1535, 35] on mat-icon "settings" at bounding box center [1532, 37] width 24 height 18
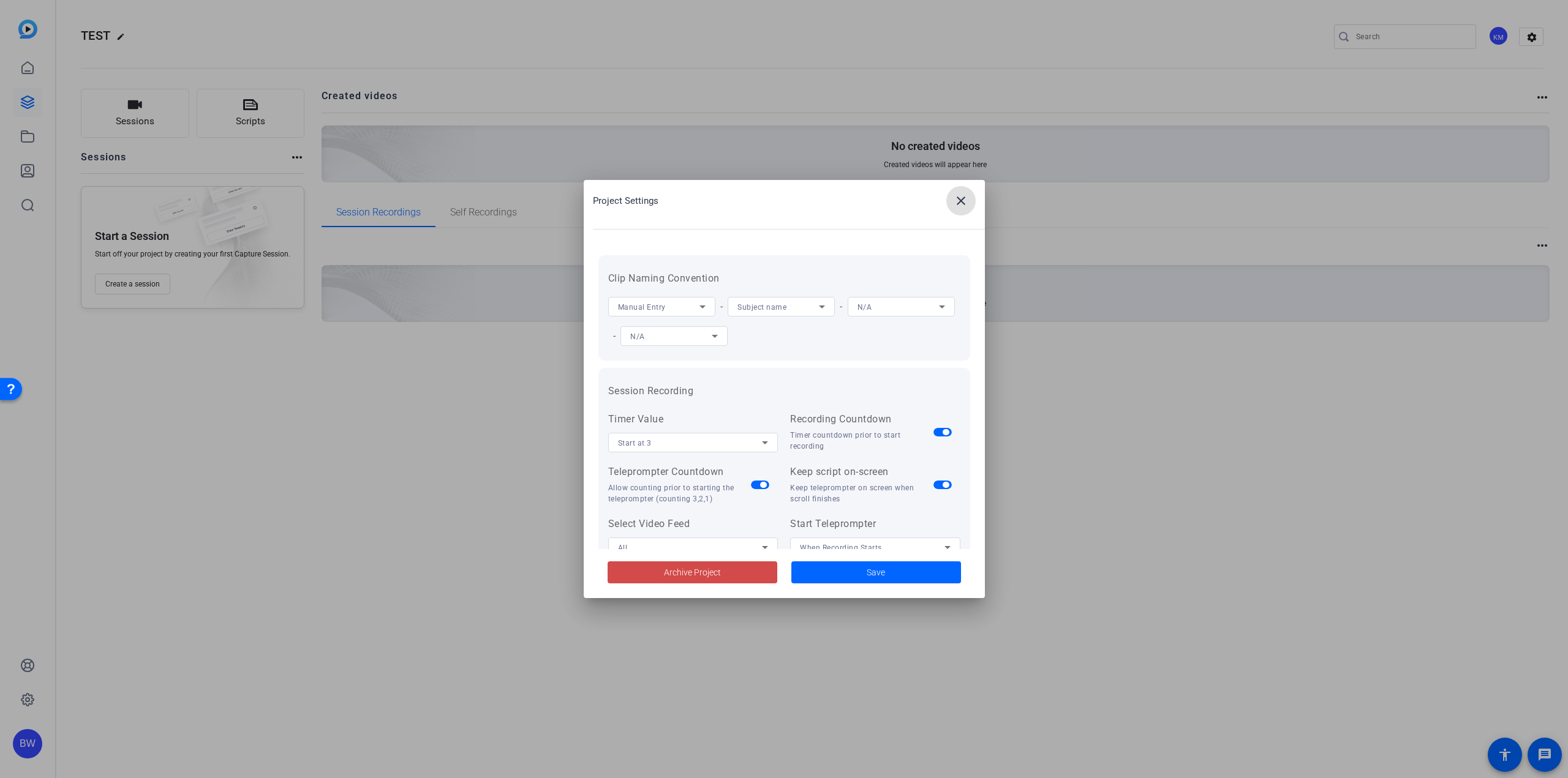
click at [716, 573] on span "Archive Project" at bounding box center [692, 572] width 57 height 13
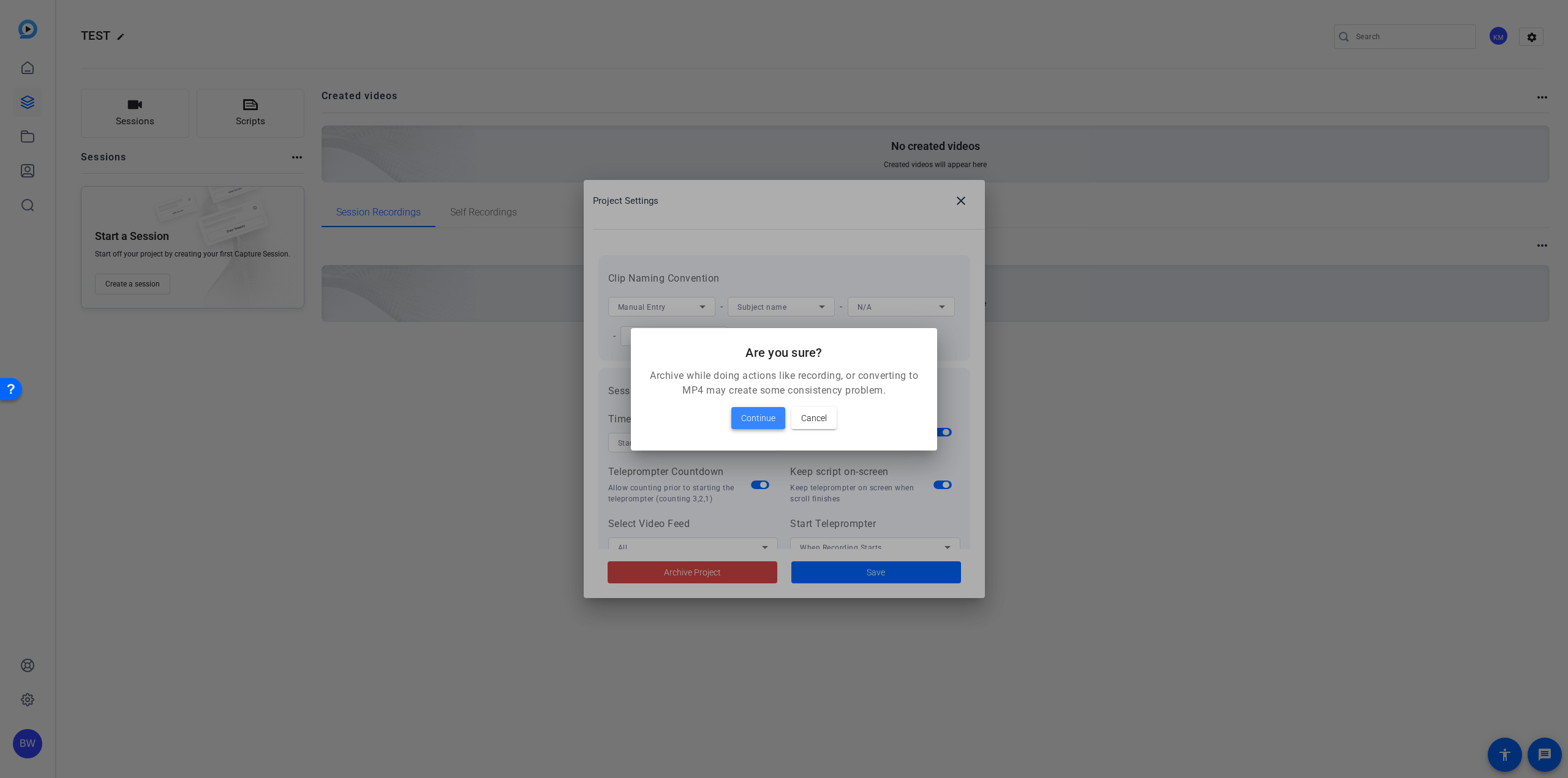
click at [755, 415] on span "Continue" at bounding box center [759, 417] width 34 height 15
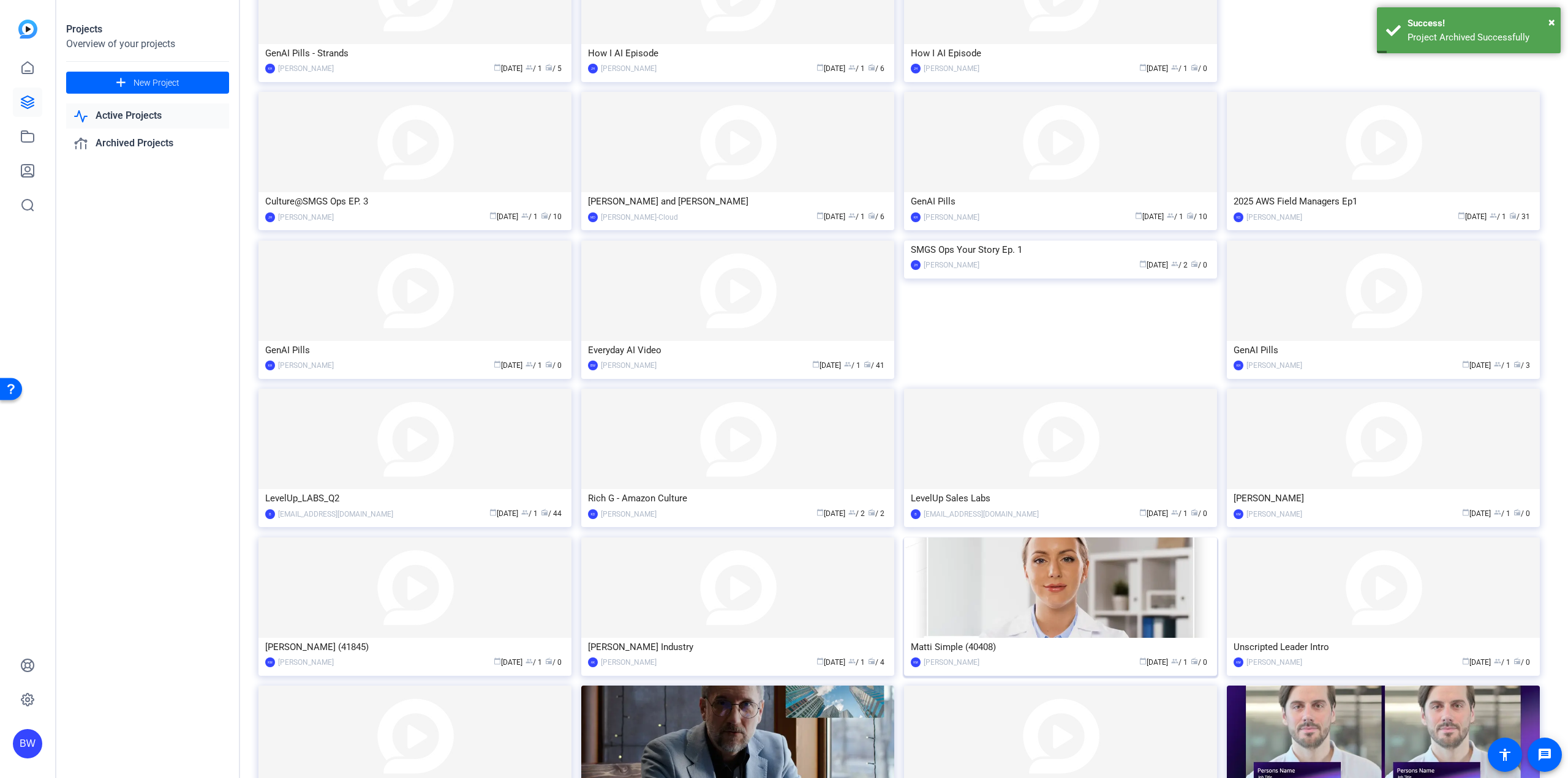
scroll to position [417, 0]
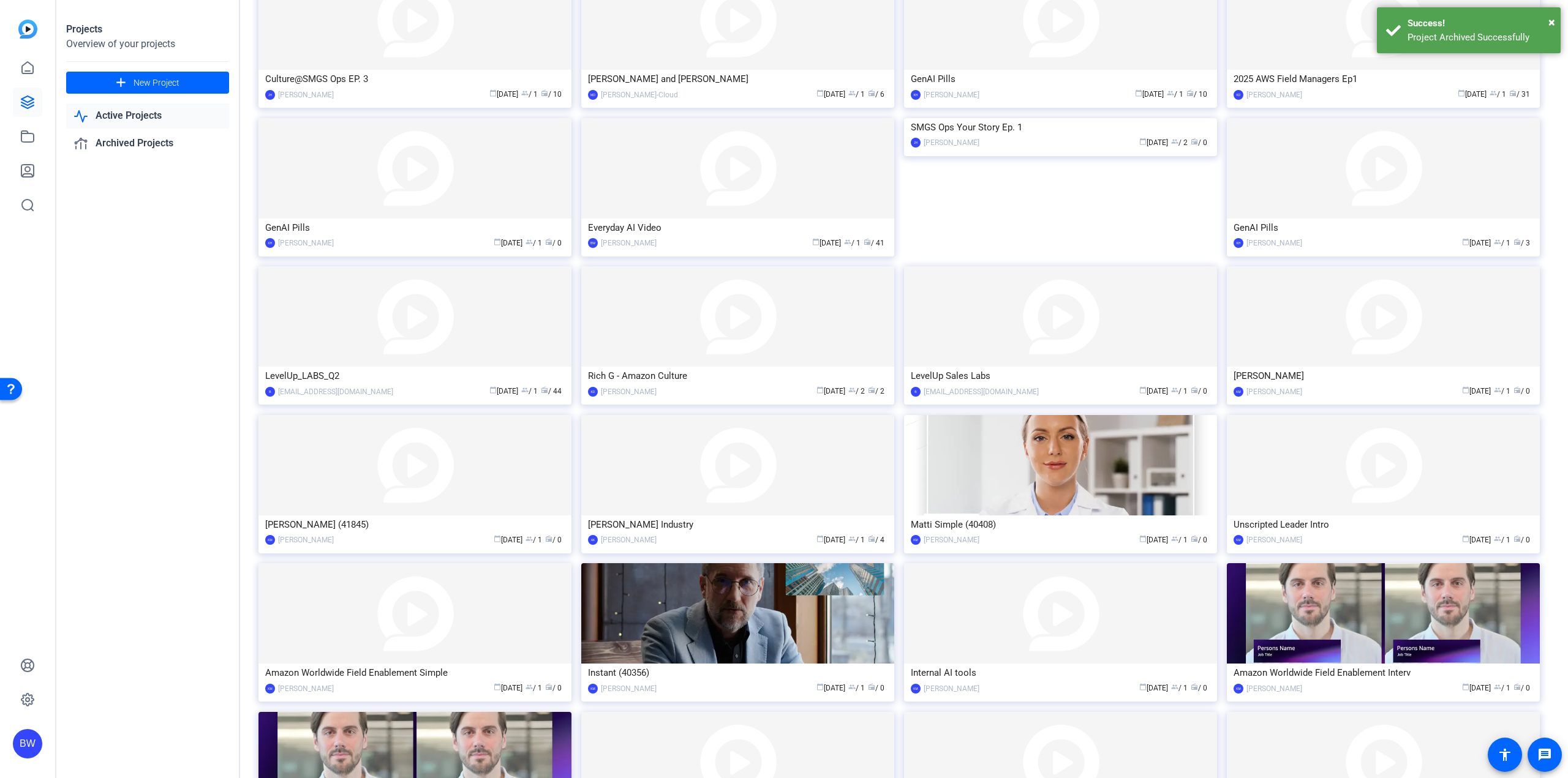
click at [1347, 488] on img at bounding box center [1383, 465] width 313 height 101
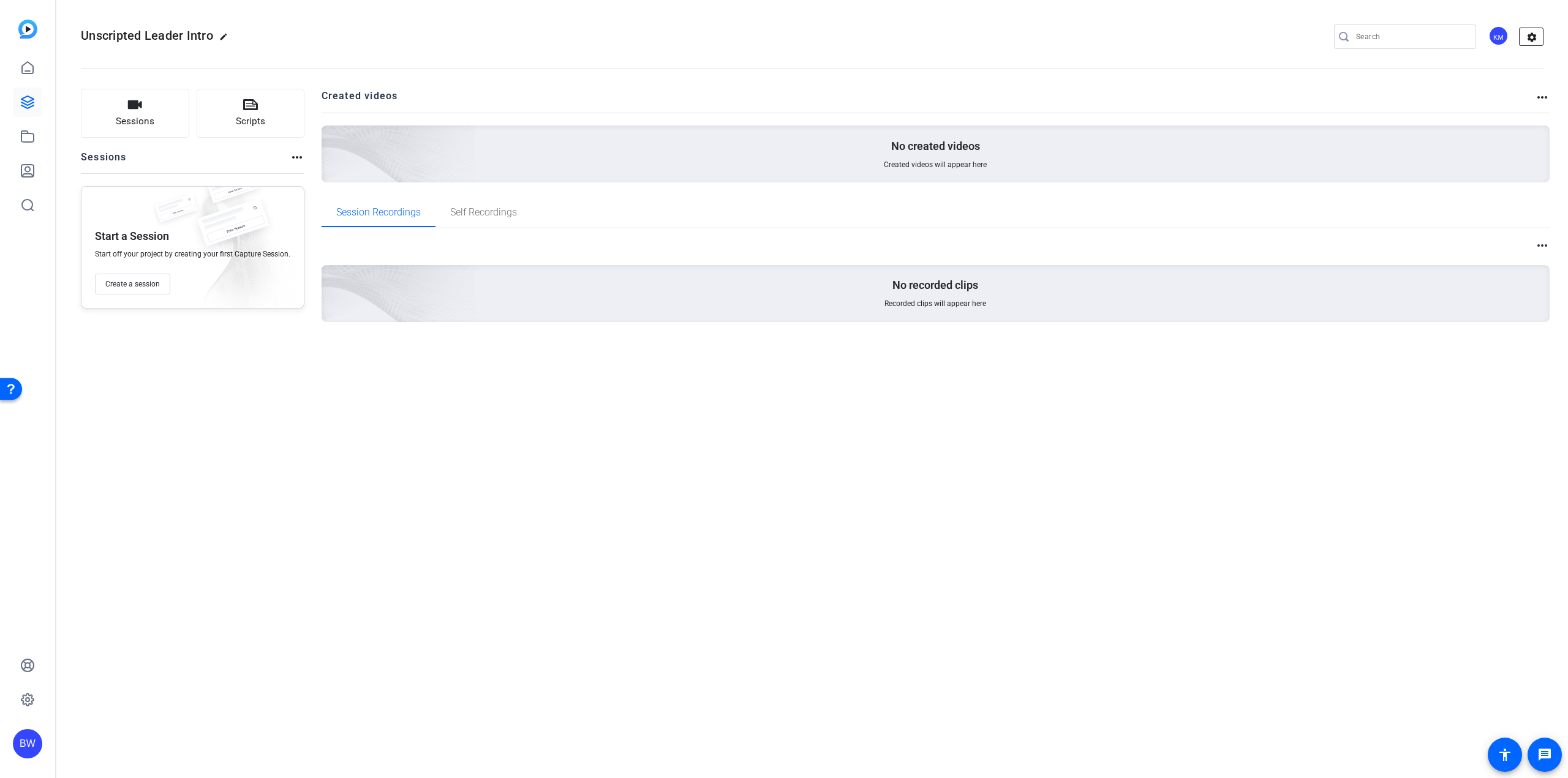
click at [1533, 32] on mat-icon "settings" at bounding box center [1532, 37] width 24 height 18
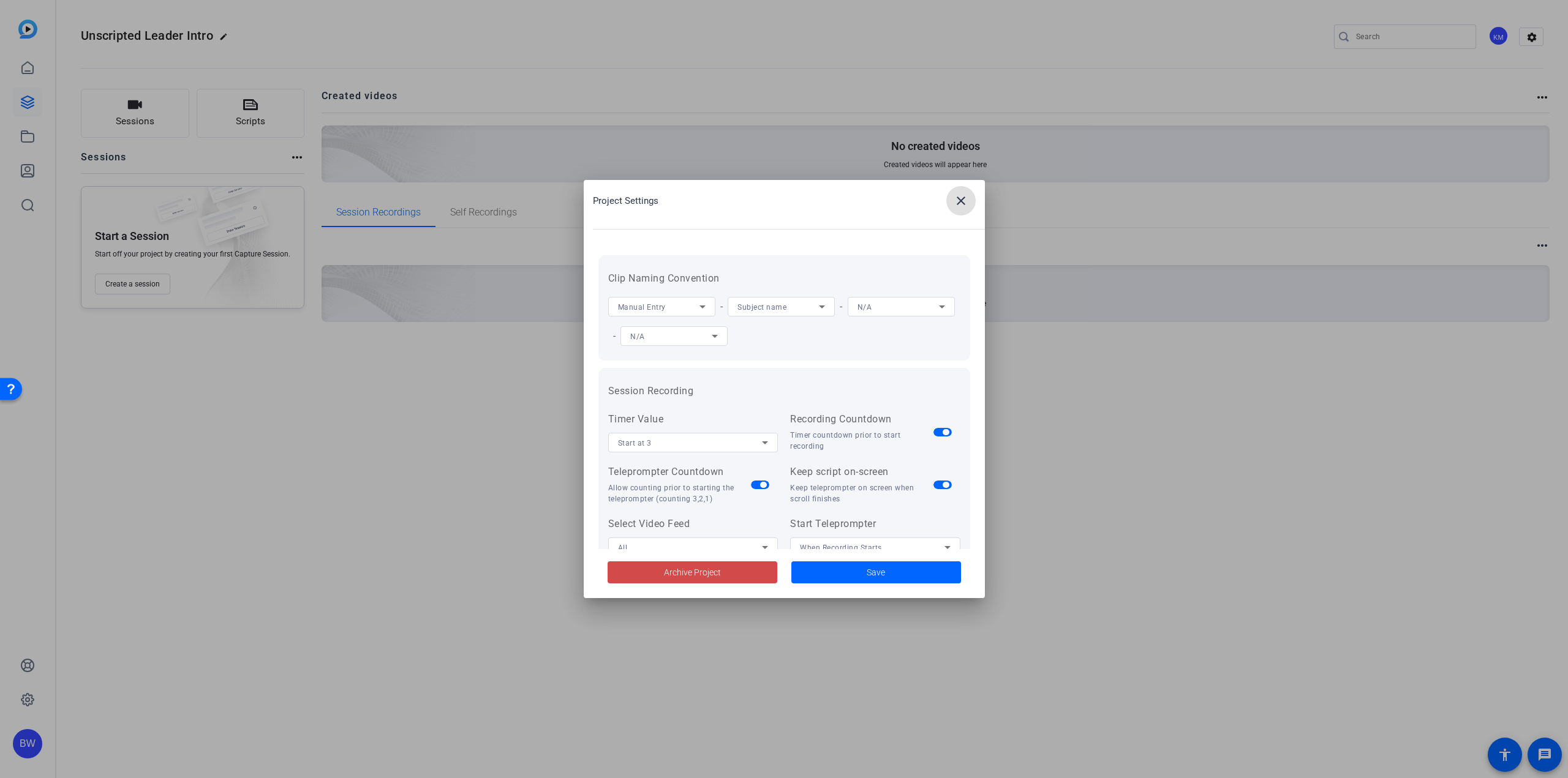
click at [728, 574] on span at bounding box center [692, 572] width 170 height 29
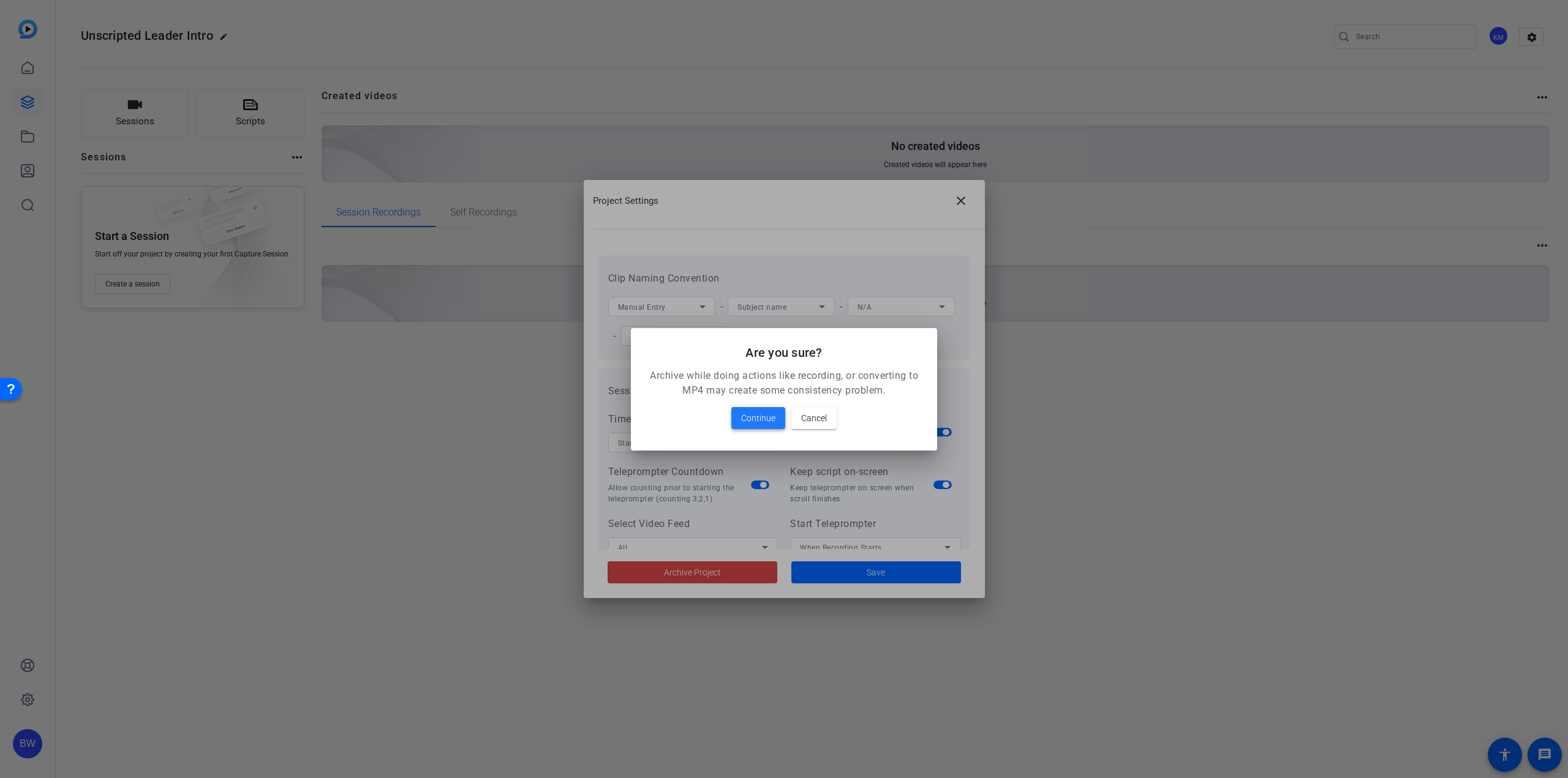
click at [758, 419] on span "Continue" at bounding box center [759, 417] width 34 height 15
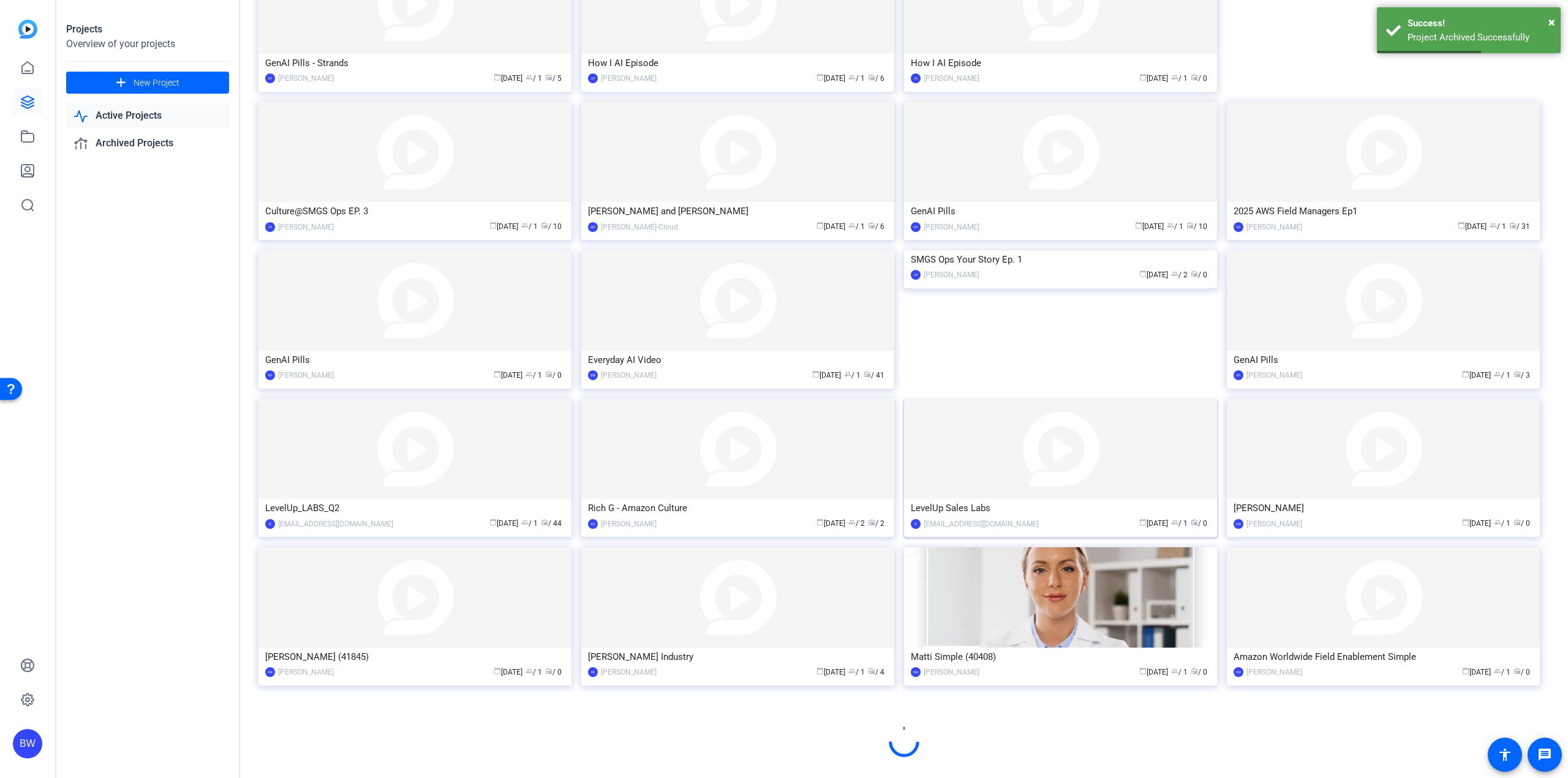
scroll to position [295, 0]
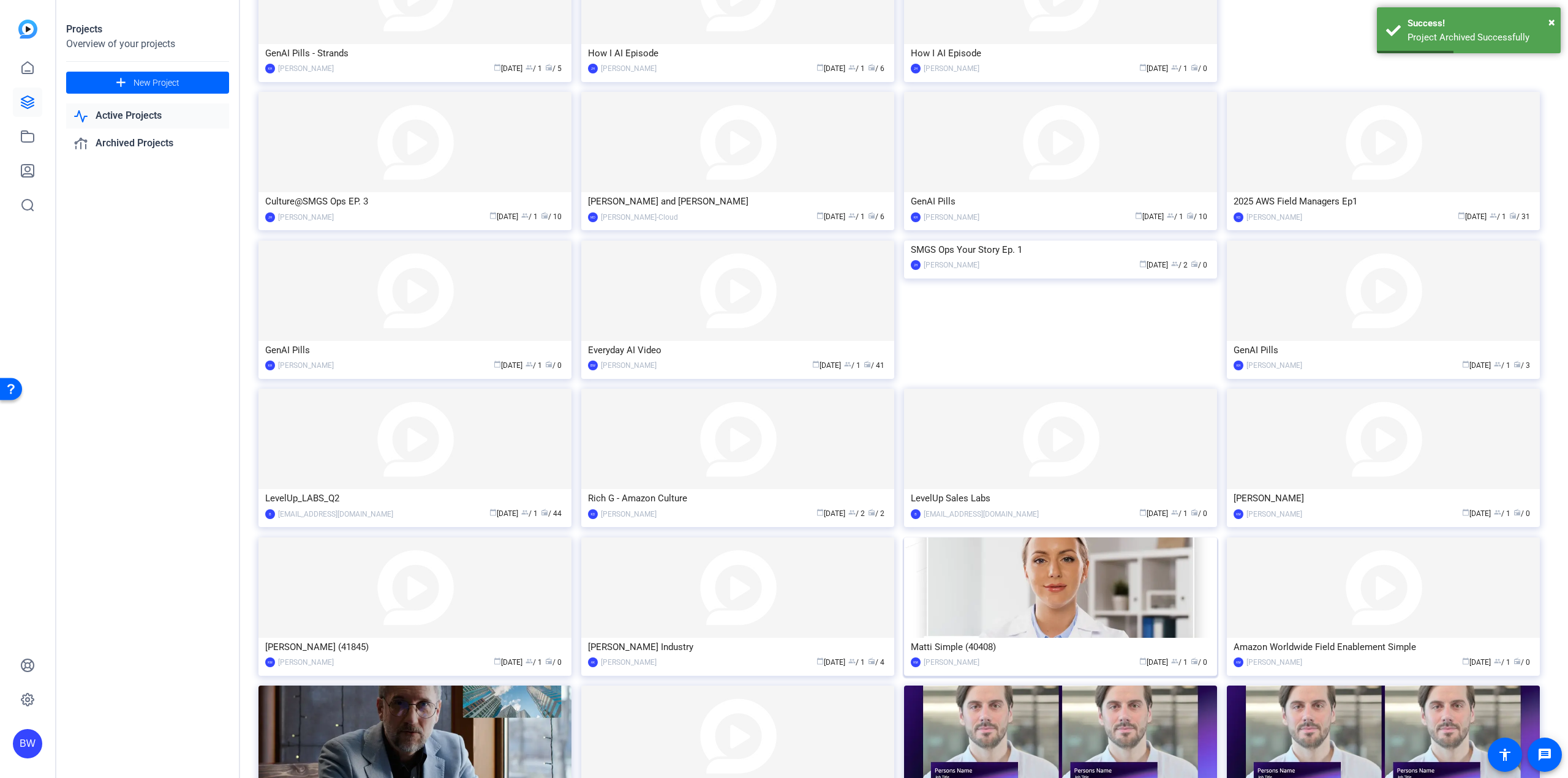
click at [1055, 606] on img at bounding box center [1060, 588] width 313 height 101
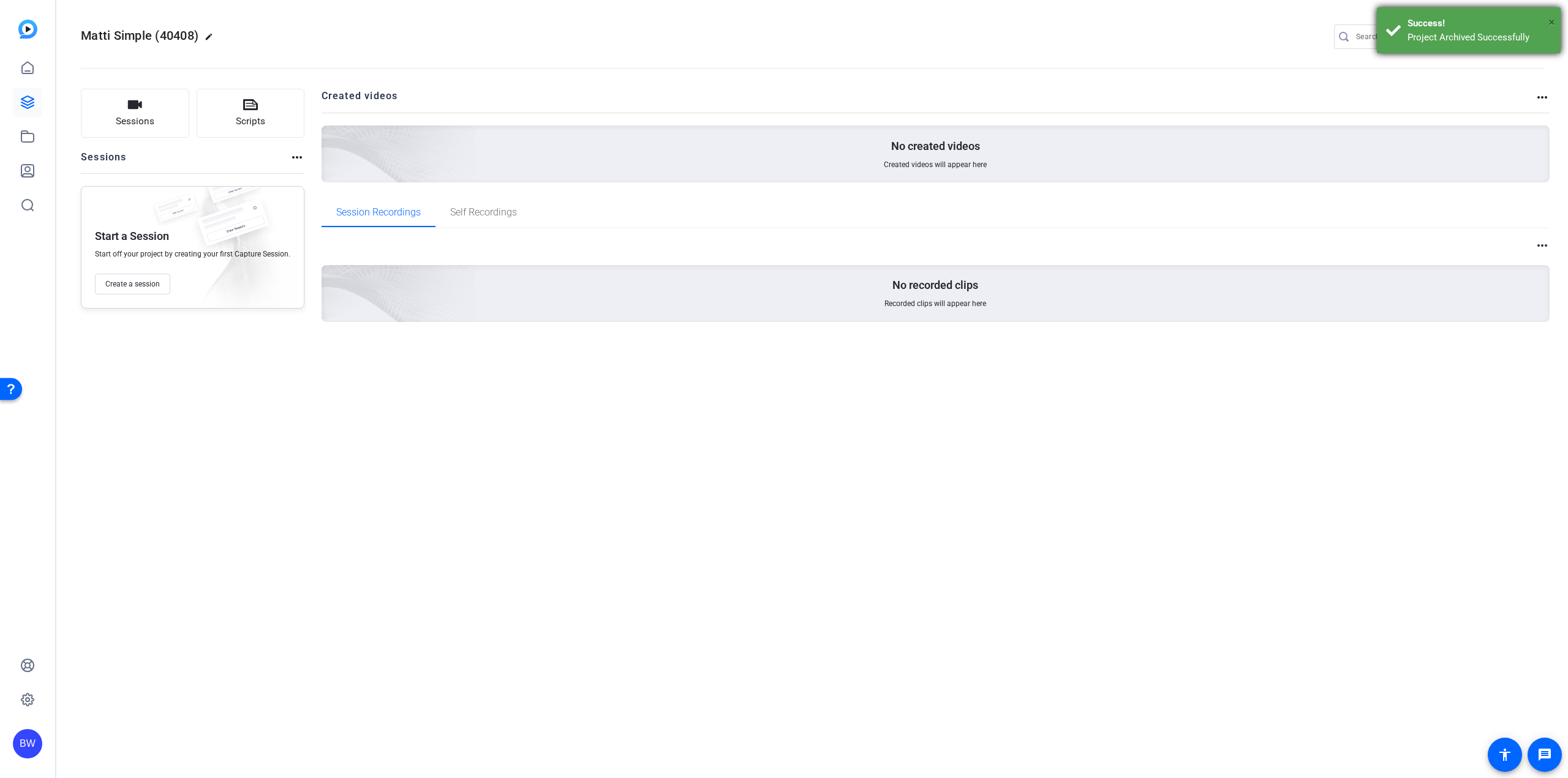
click at [1553, 18] on span "×" at bounding box center [1552, 22] width 7 height 15
click at [1542, 28] on mat-icon "settings" at bounding box center [1532, 37] width 24 height 18
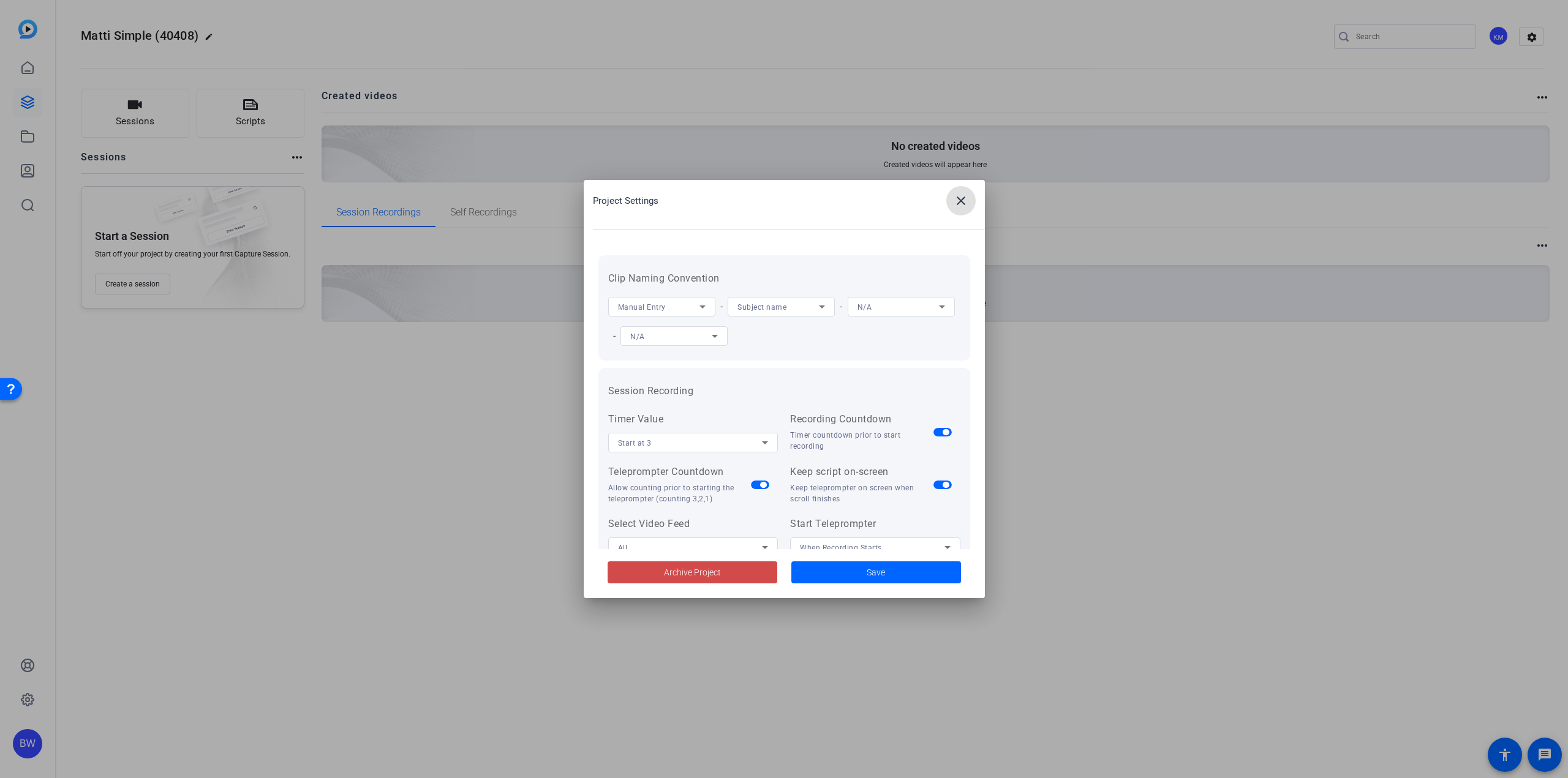
click at [751, 584] on span at bounding box center [692, 572] width 170 height 29
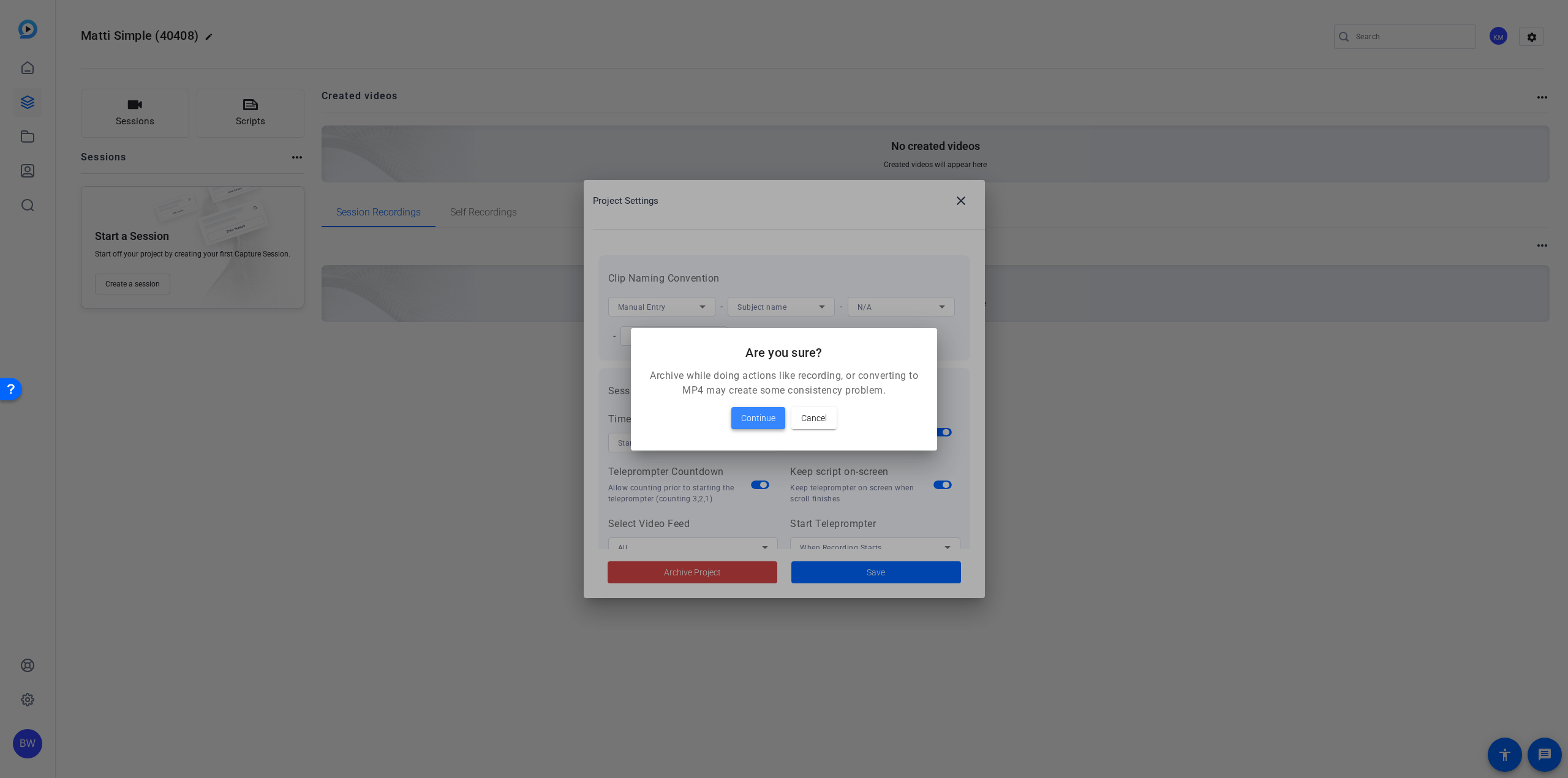
click at [771, 428] on span at bounding box center [758, 418] width 54 height 29
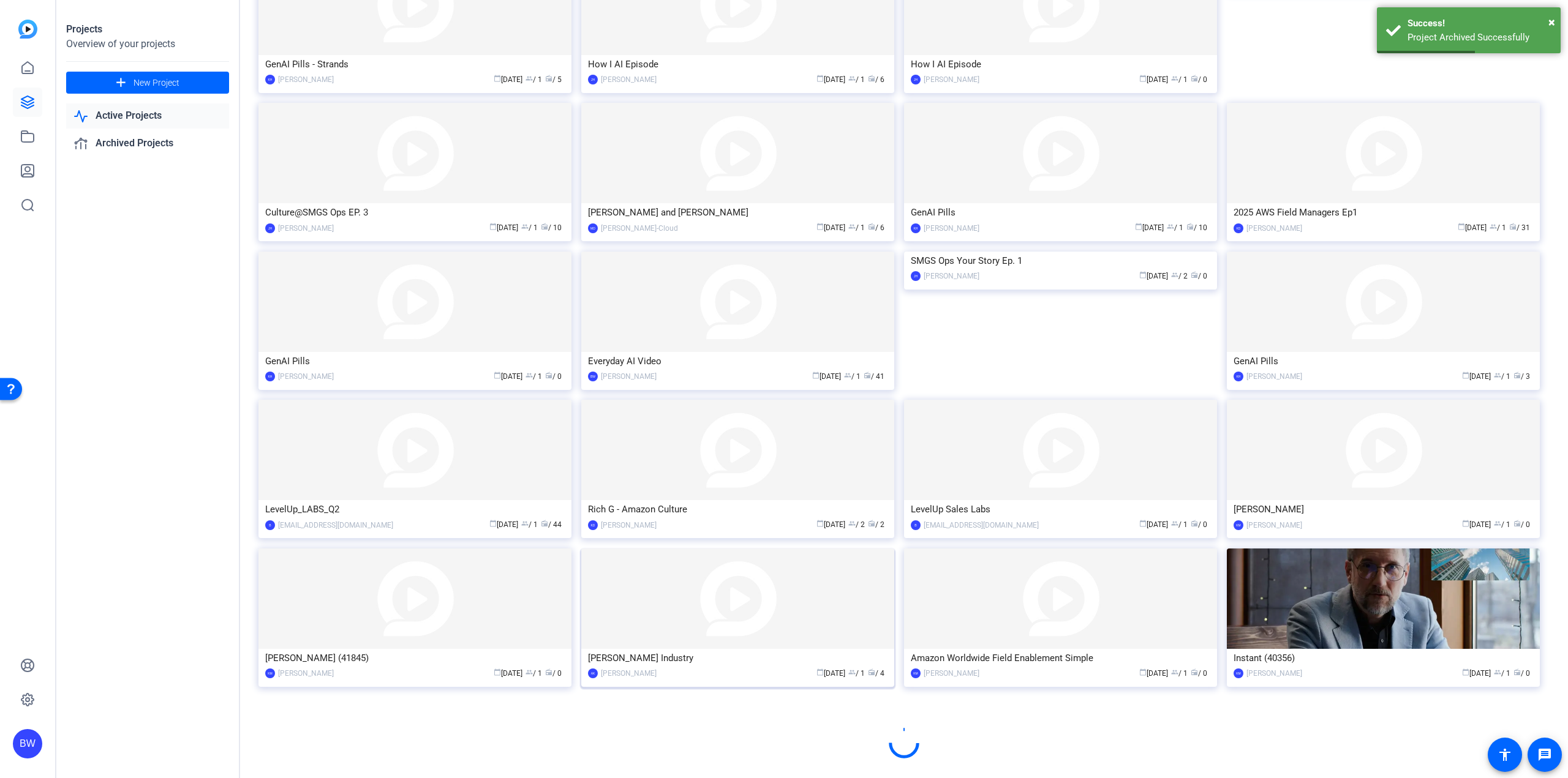
scroll to position [295, 0]
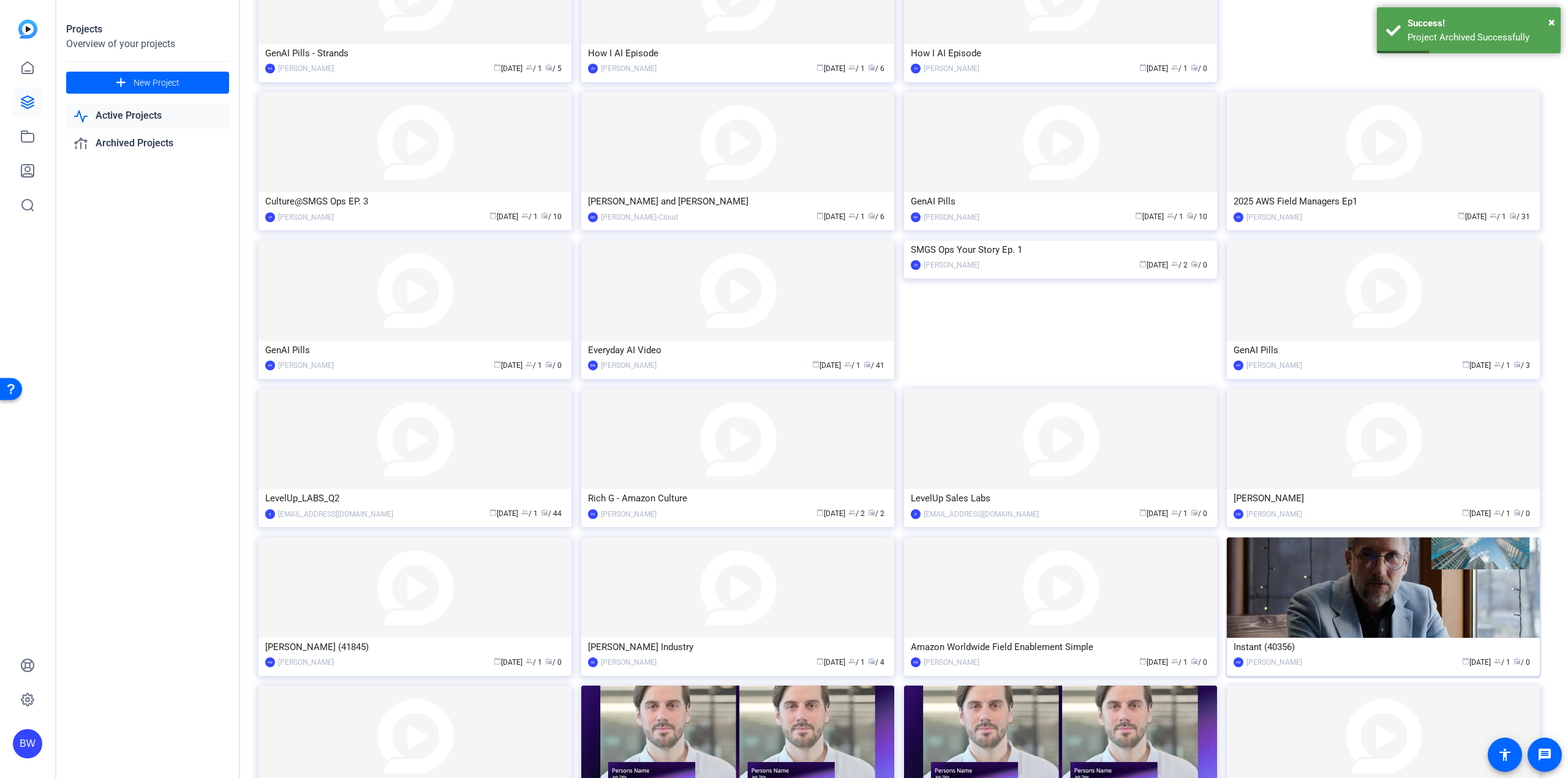
click at [1286, 650] on div "Instant (40356)" at bounding box center [1384, 646] width 300 height 18
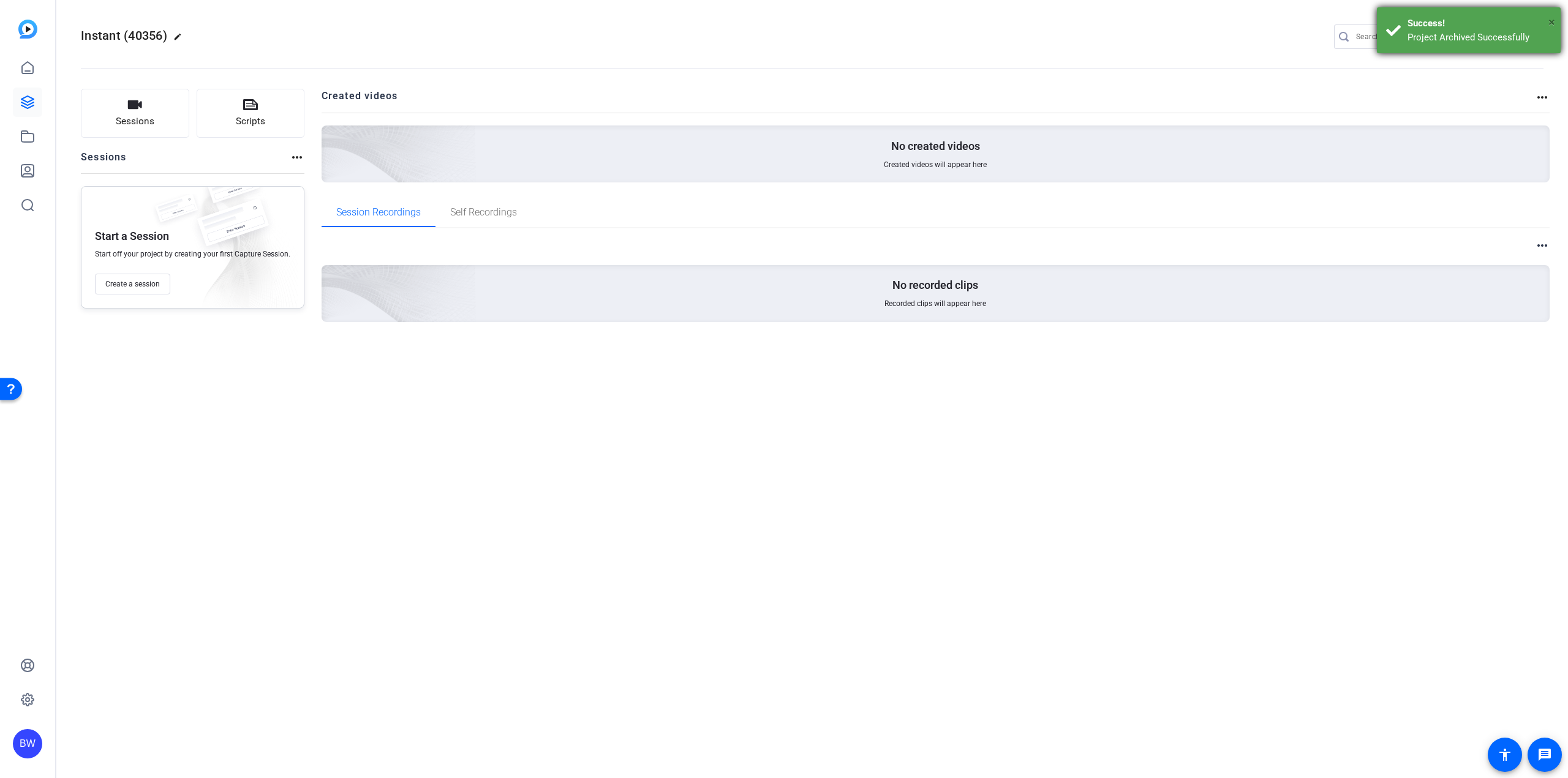
click at [1549, 22] on span "×" at bounding box center [1552, 22] width 7 height 15
click at [1537, 30] on mat-icon "settings" at bounding box center [1532, 37] width 24 height 18
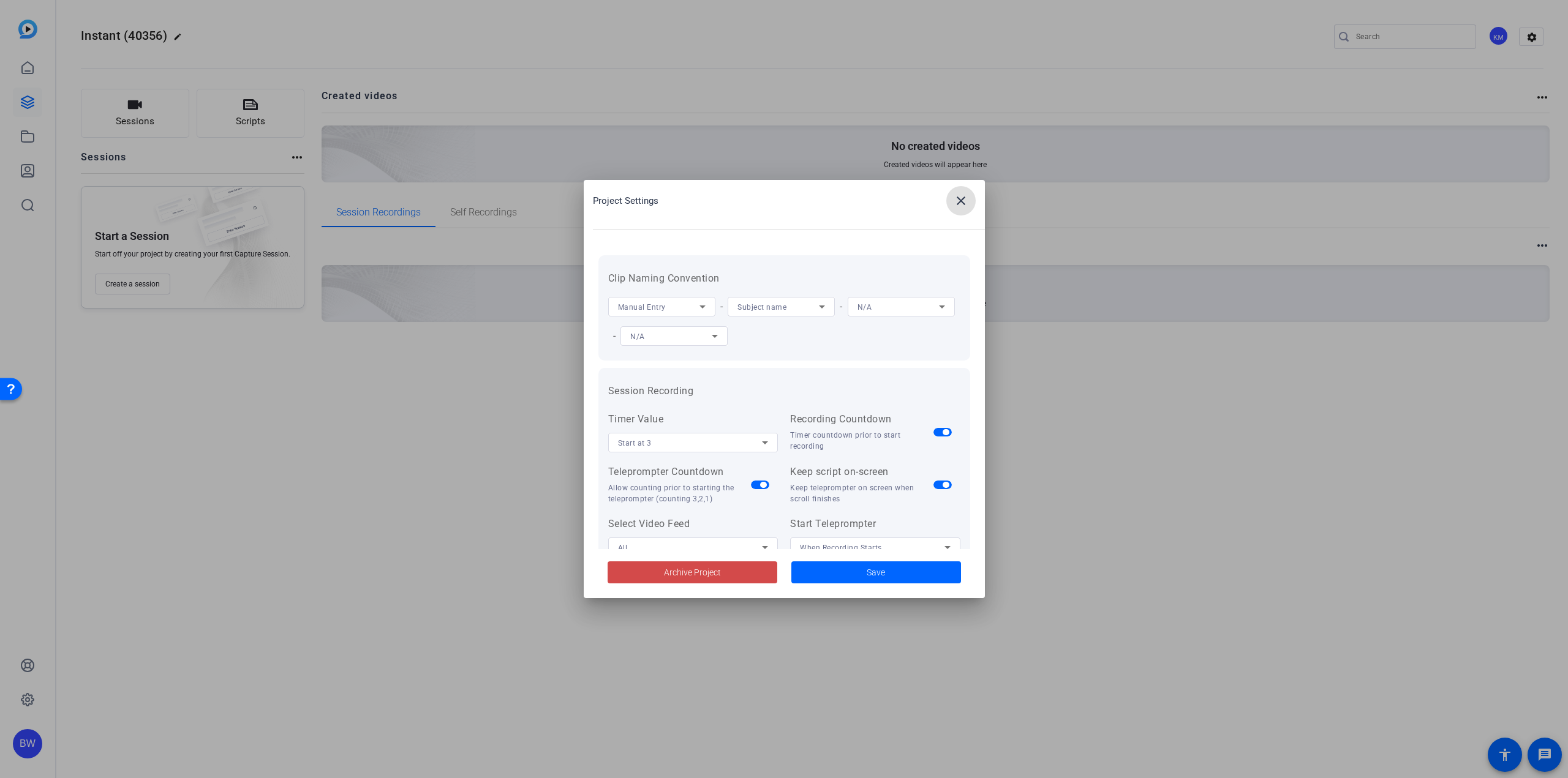
click at [739, 571] on span at bounding box center [692, 572] width 170 height 29
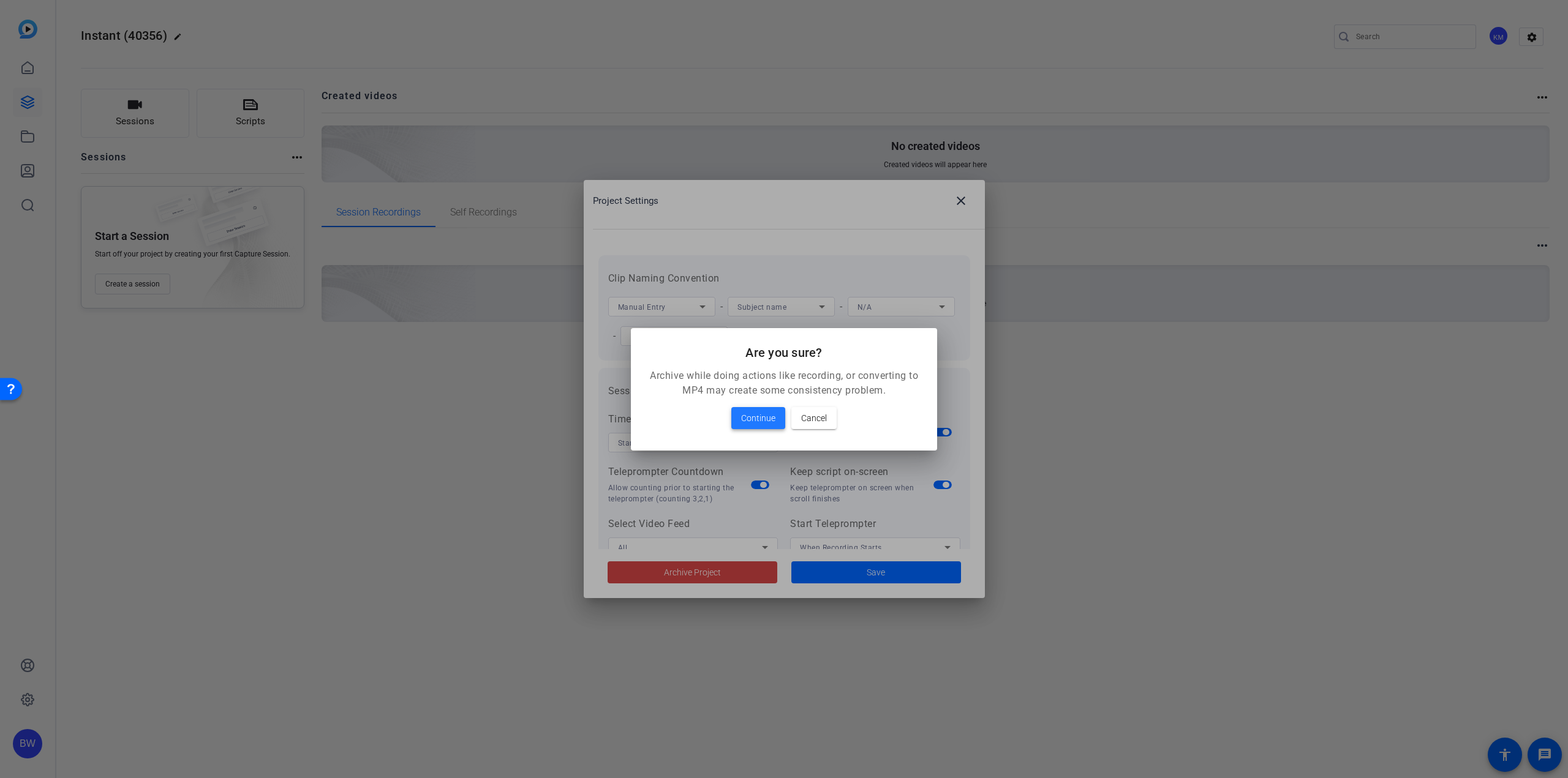
click at [763, 411] on span "Continue" at bounding box center [759, 417] width 34 height 15
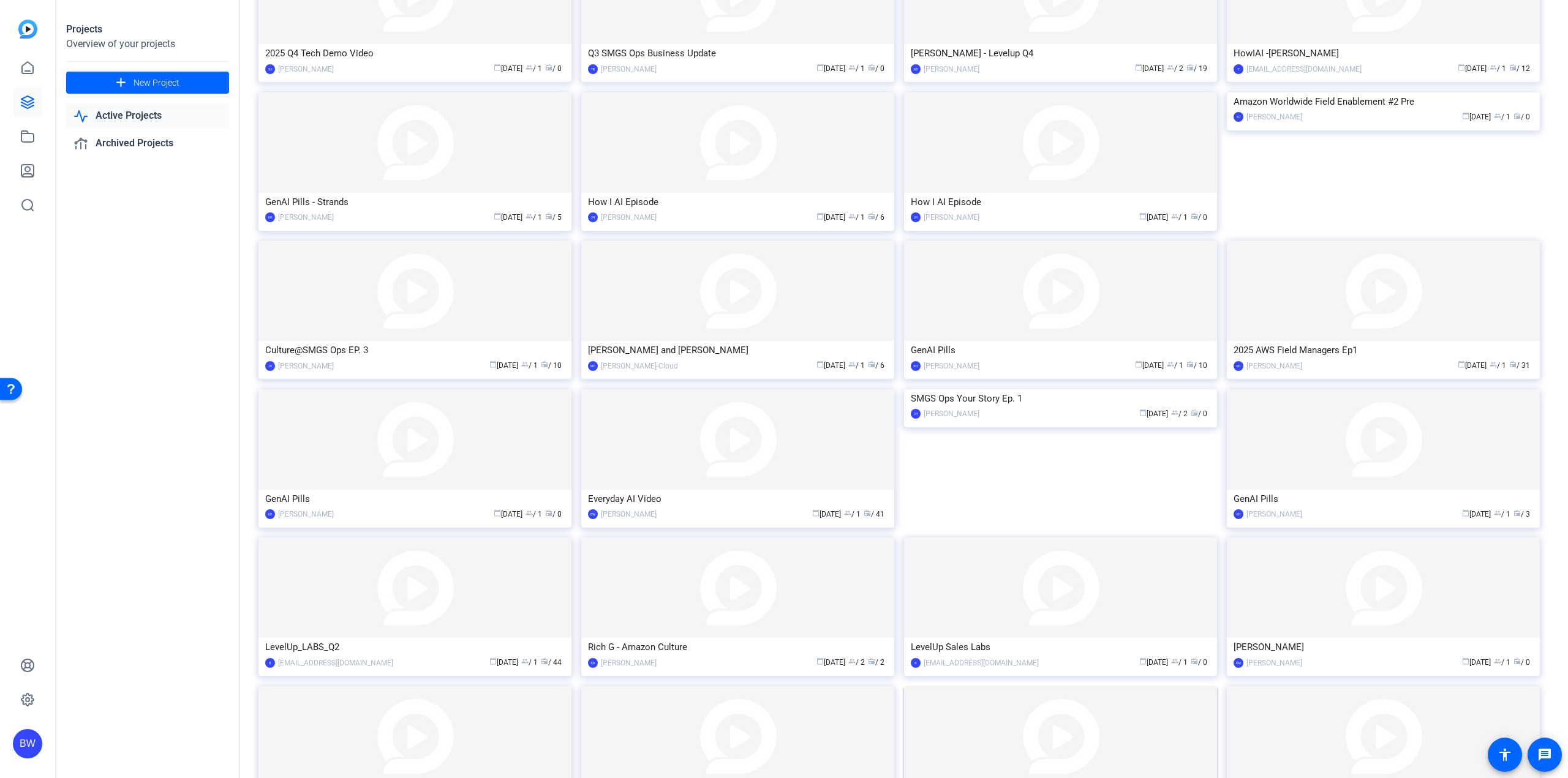
scroll to position [264, 0]
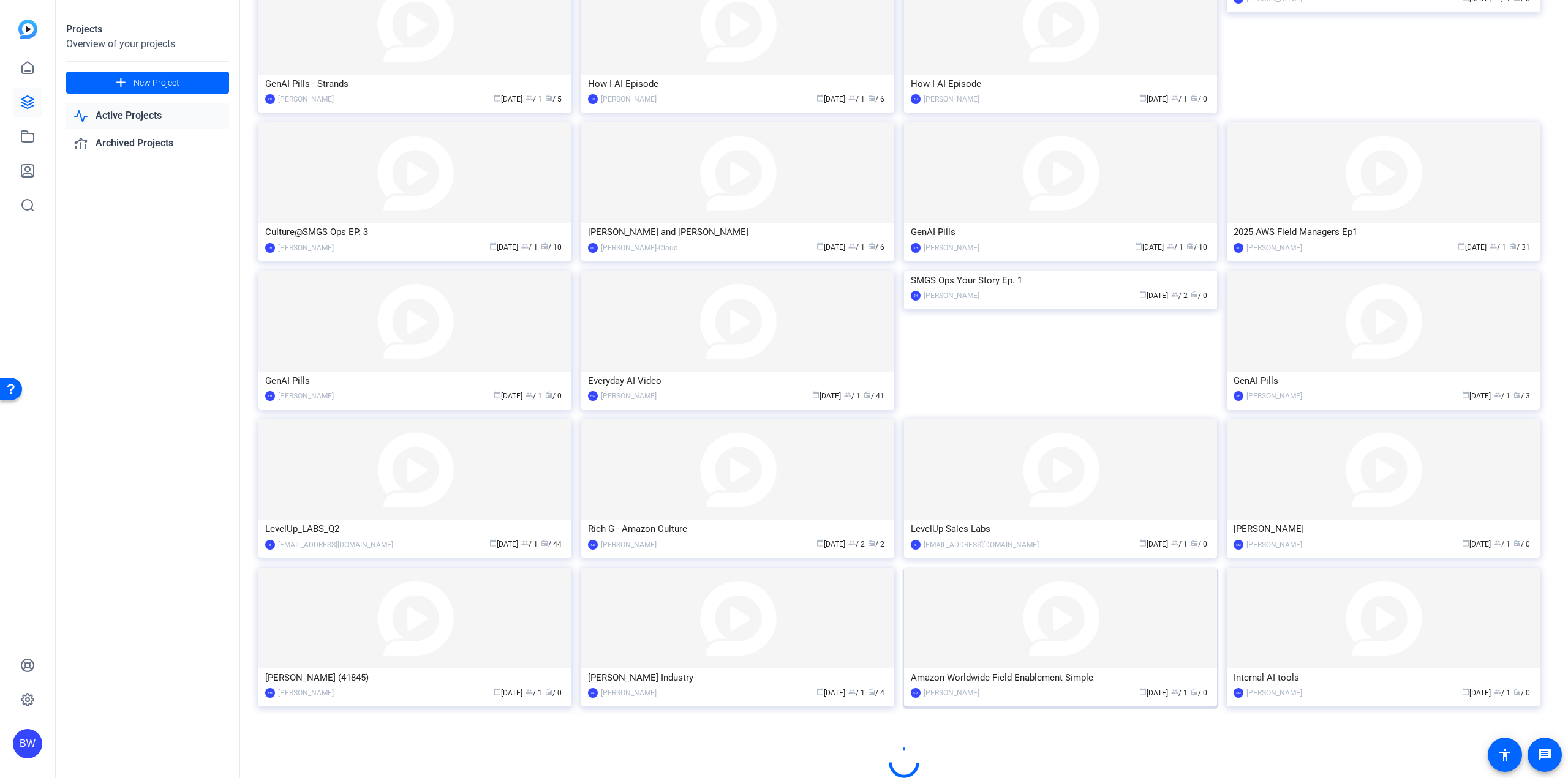
click at [1015, 642] on img at bounding box center [1060, 618] width 313 height 101
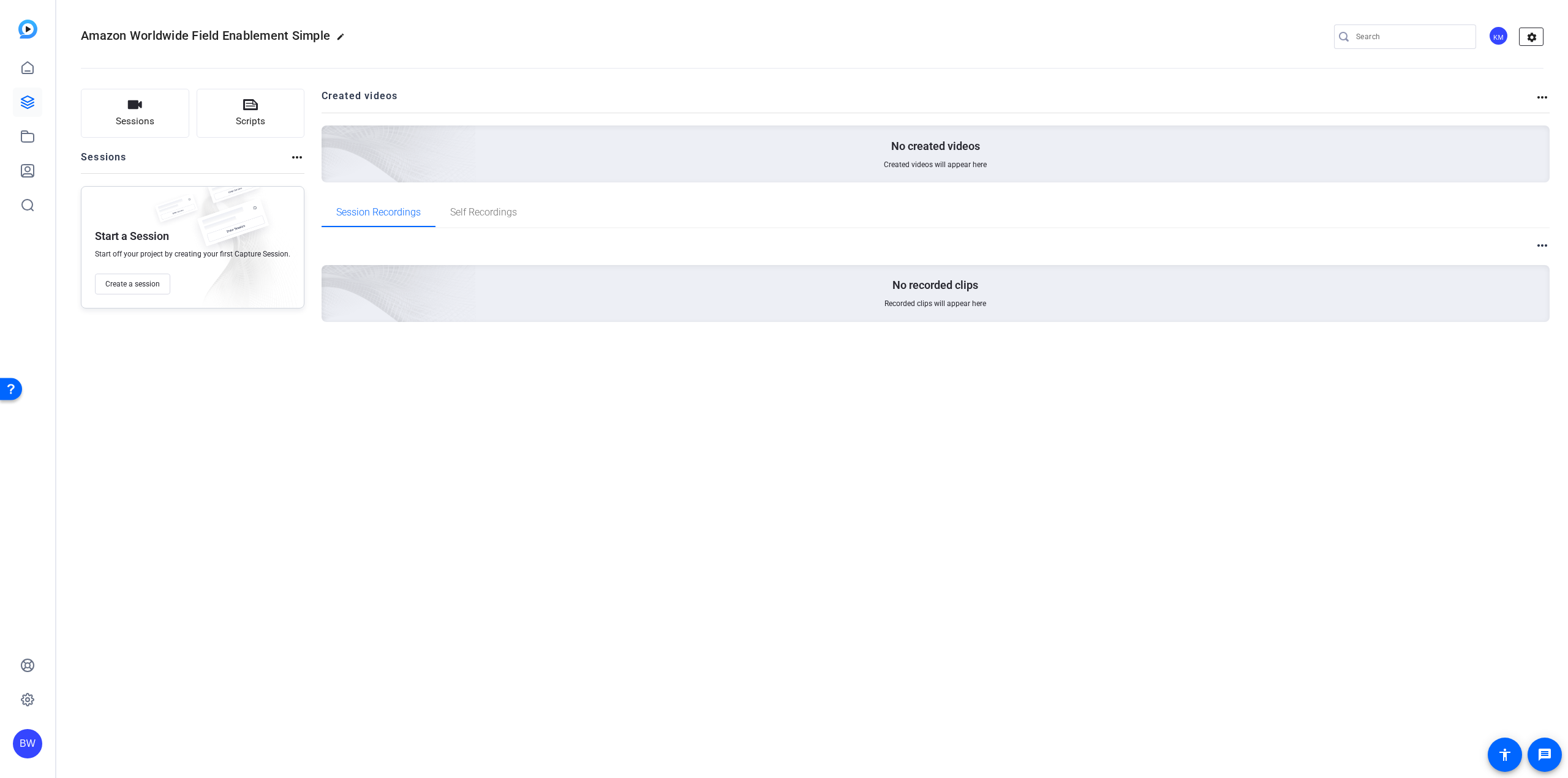
drag, startPoint x: 1532, startPoint y: 44, endPoint x: 1521, endPoint y: 51, distance: 13.0
click at [1532, 44] on mat-icon "settings" at bounding box center [1532, 37] width 24 height 18
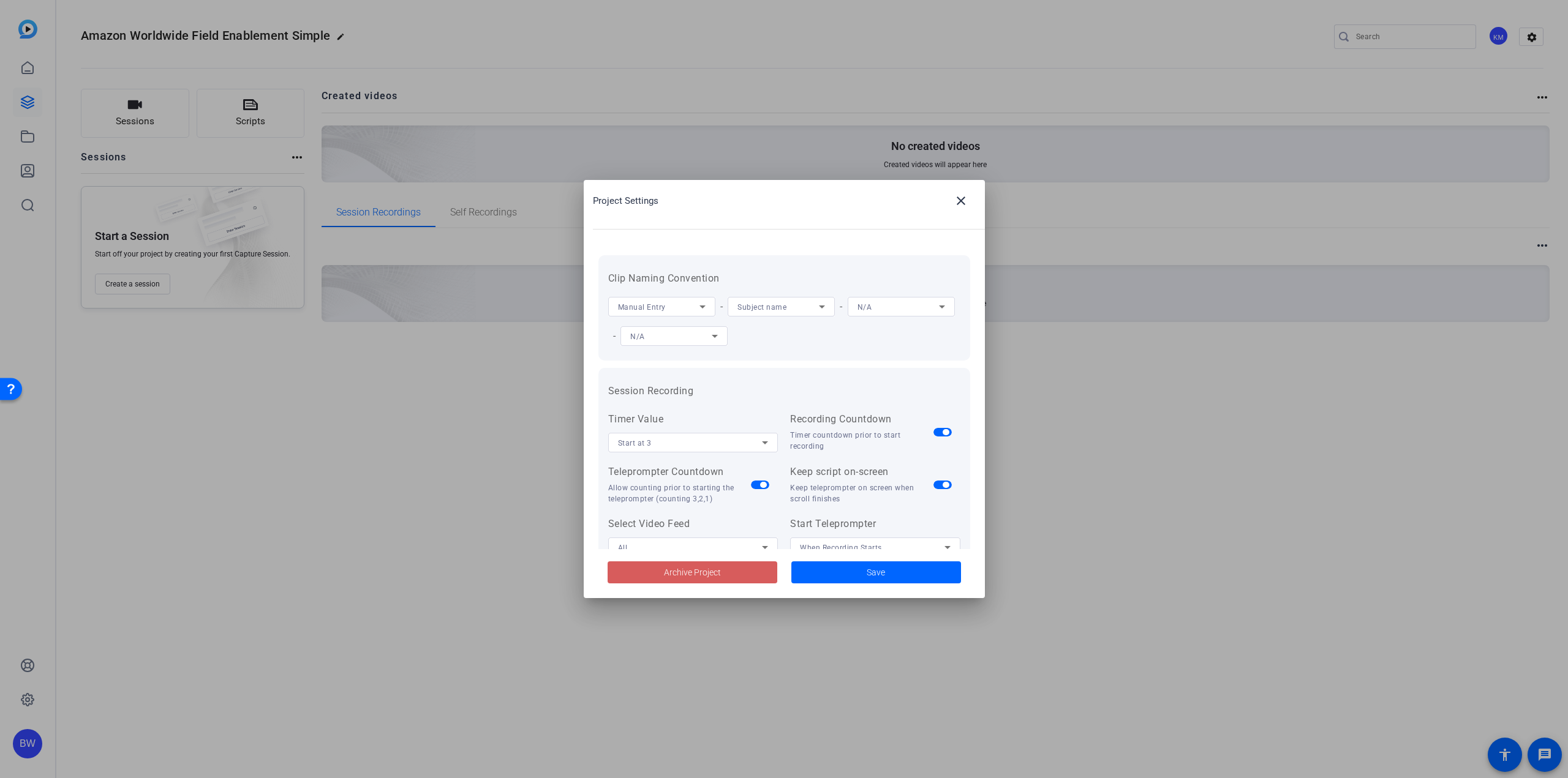
click at [685, 570] on span "Archive Project" at bounding box center [692, 572] width 57 height 13
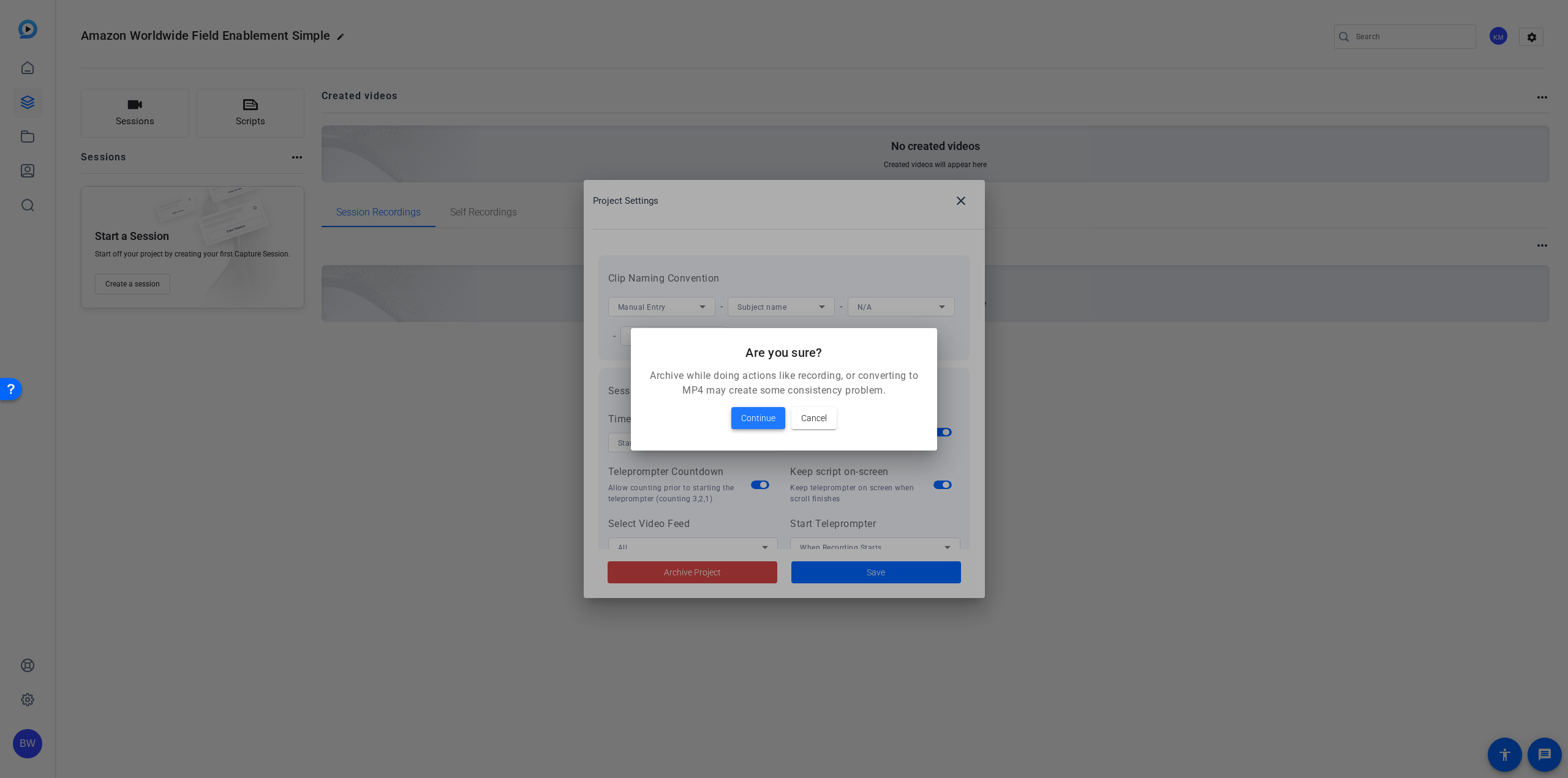
click at [748, 426] on span at bounding box center [758, 418] width 54 height 29
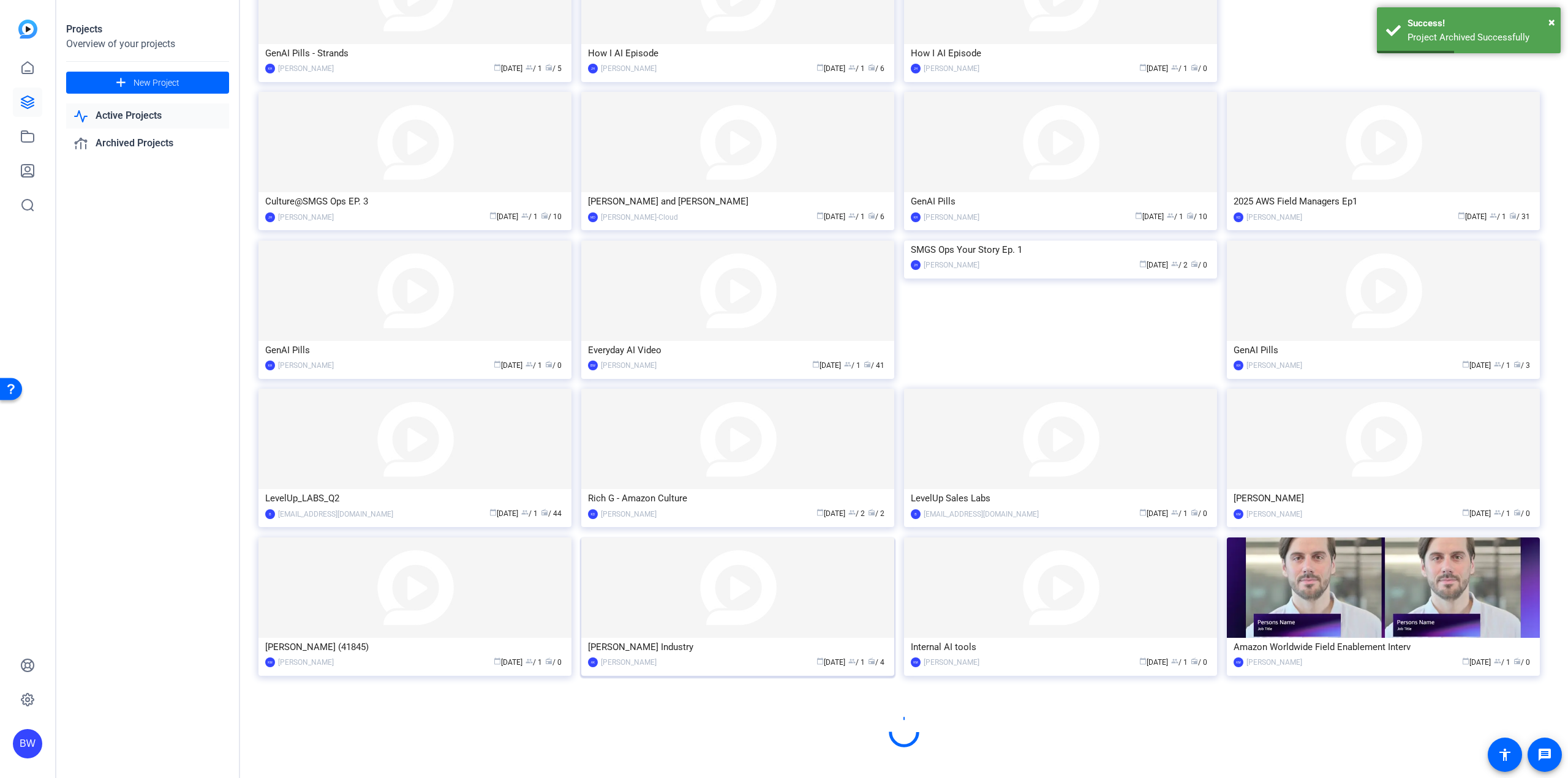
scroll to position [365, 0]
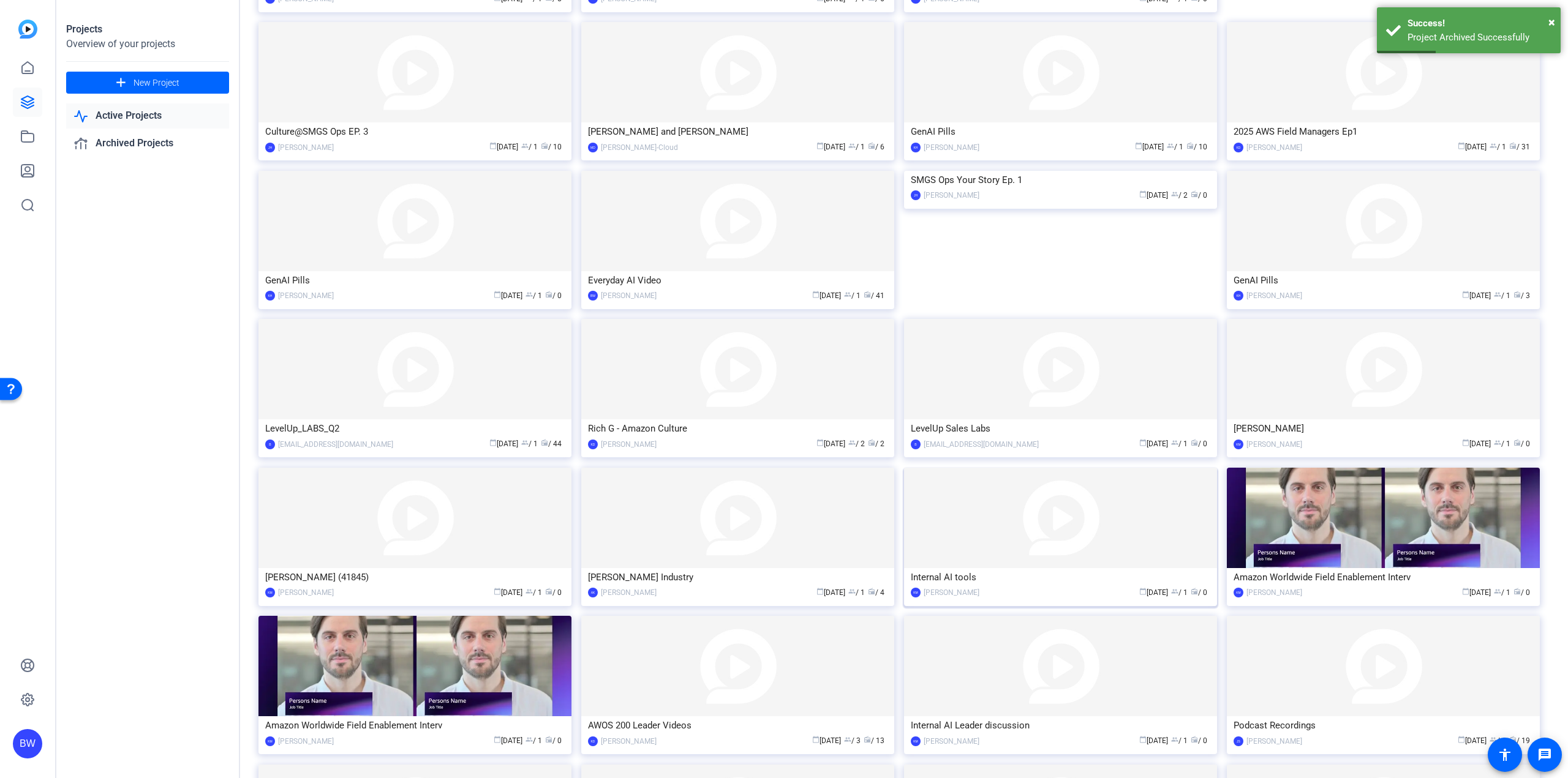
click at [1057, 557] on img at bounding box center [1060, 517] width 313 height 101
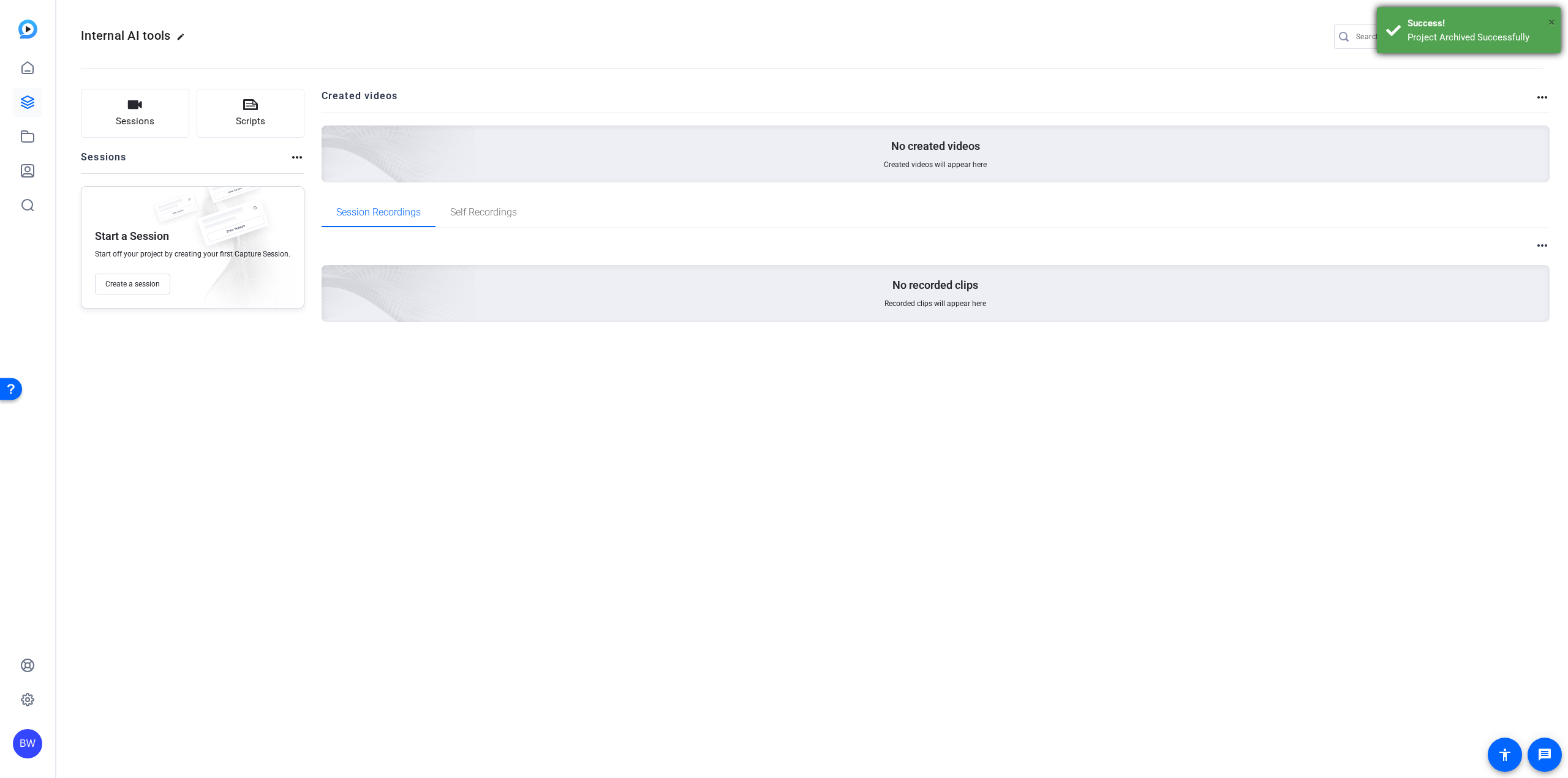
click at [1553, 18] on span "×" at bounding box center [1552, 22] width 7 height 15
click at [1534, 33] on mat-icon "settings" at bounding box center [1532, 37] width 24 height 18
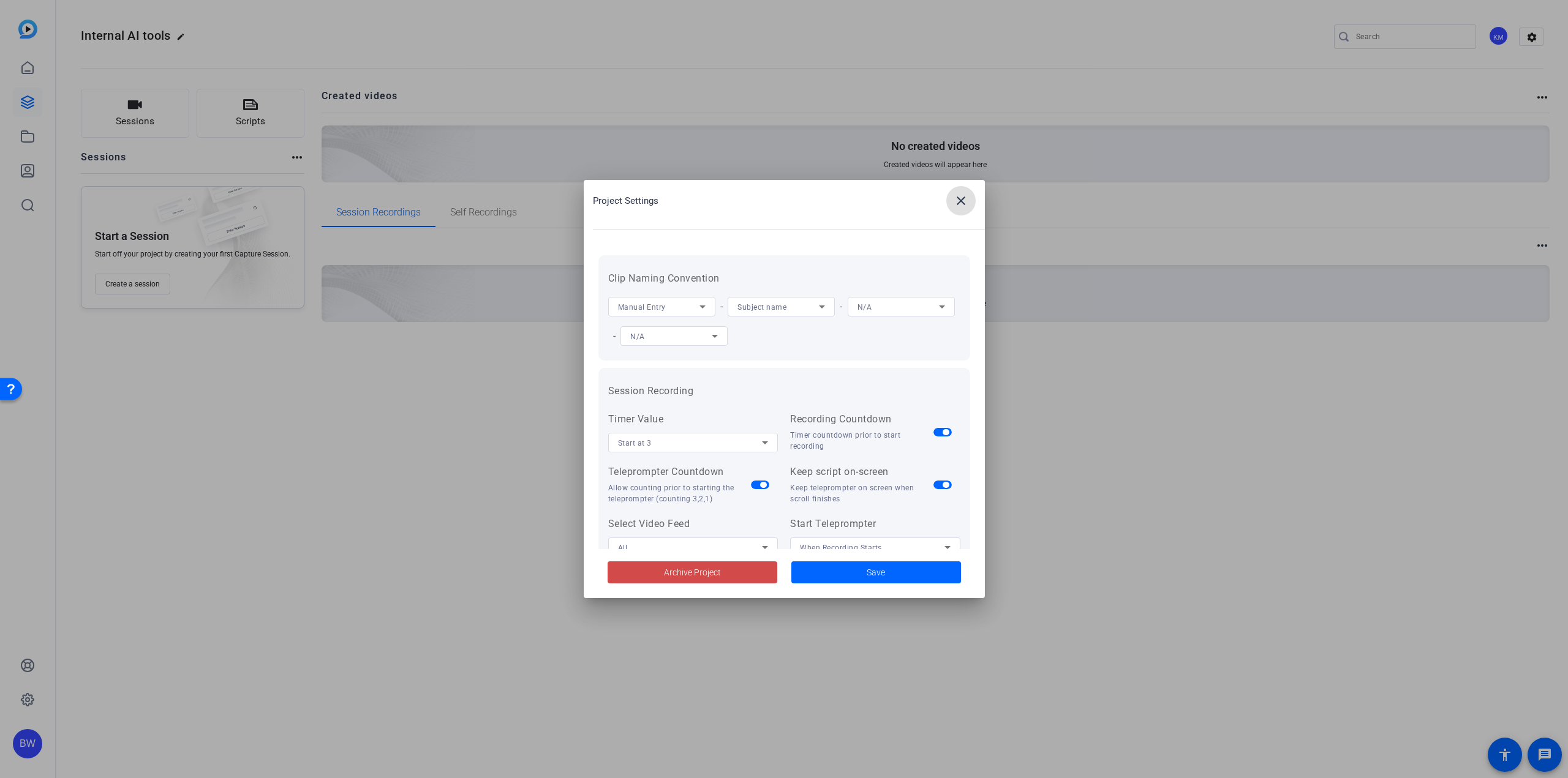
click at [703, 571] on span "Archive Project" at bounding box center [692, 572] width 57 height 13
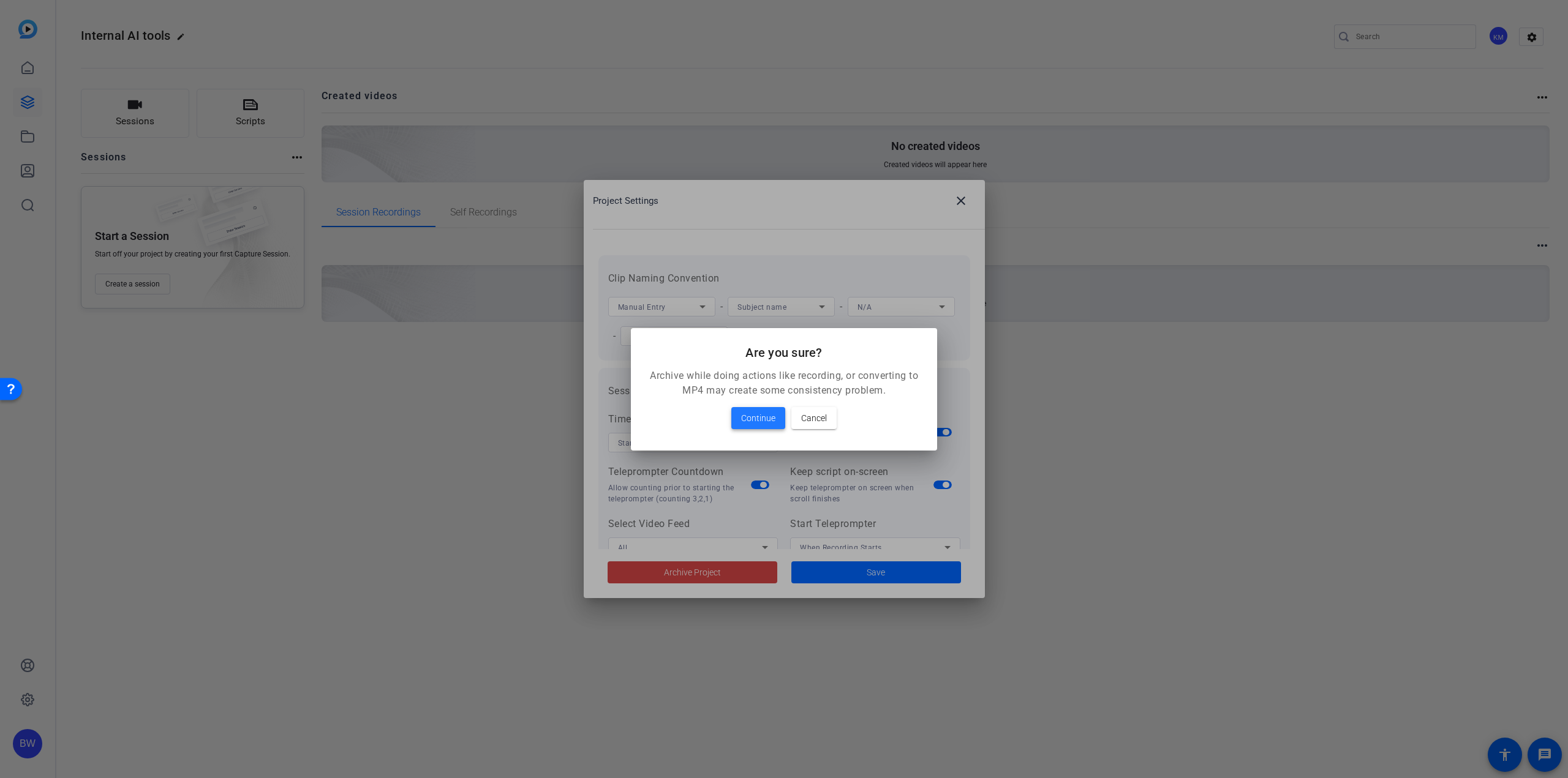
click at [748, 420] on span "Continue" at bounding box center [759, 417] width 34 height 15
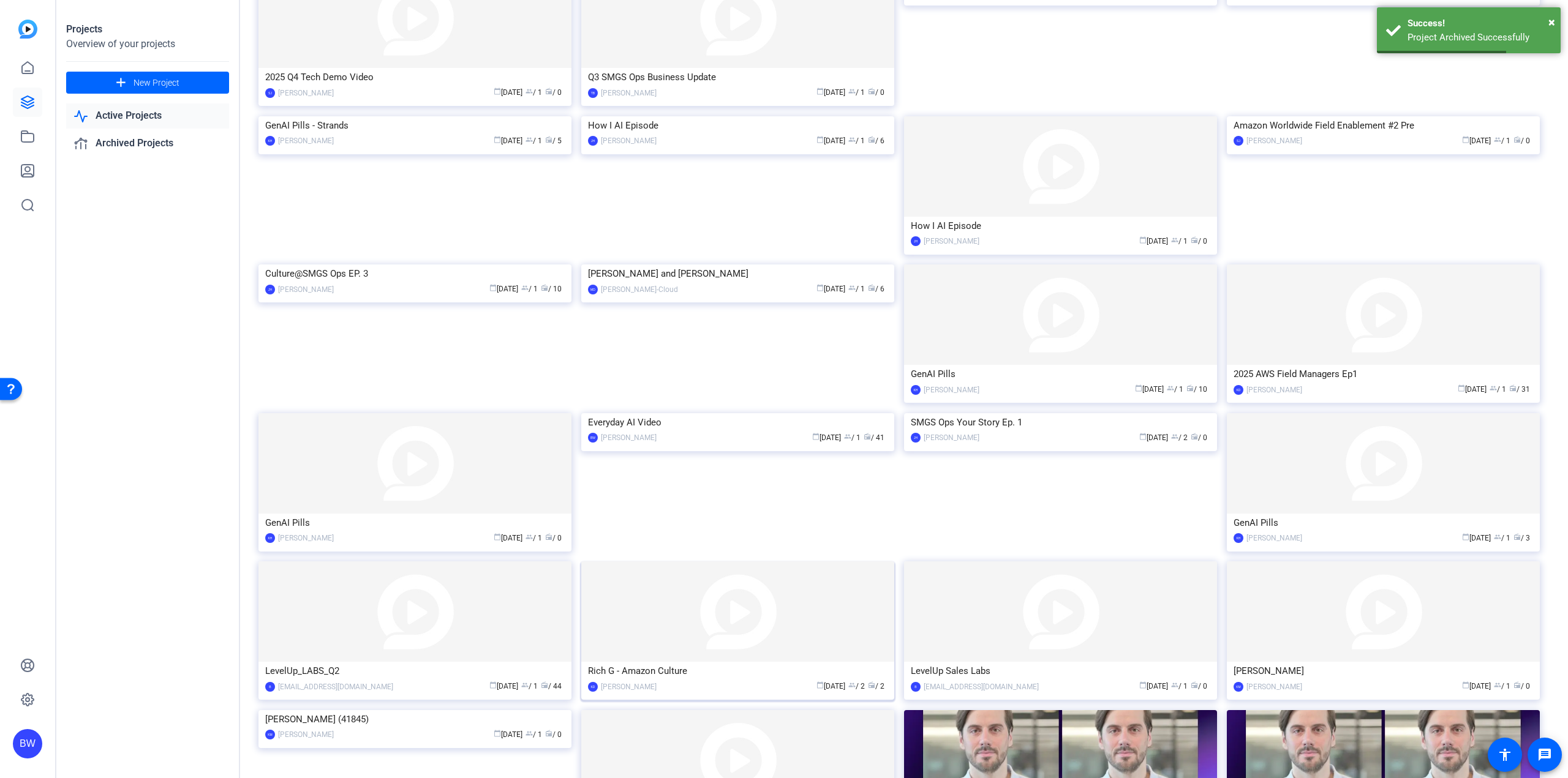
scroll to position [295, 0]
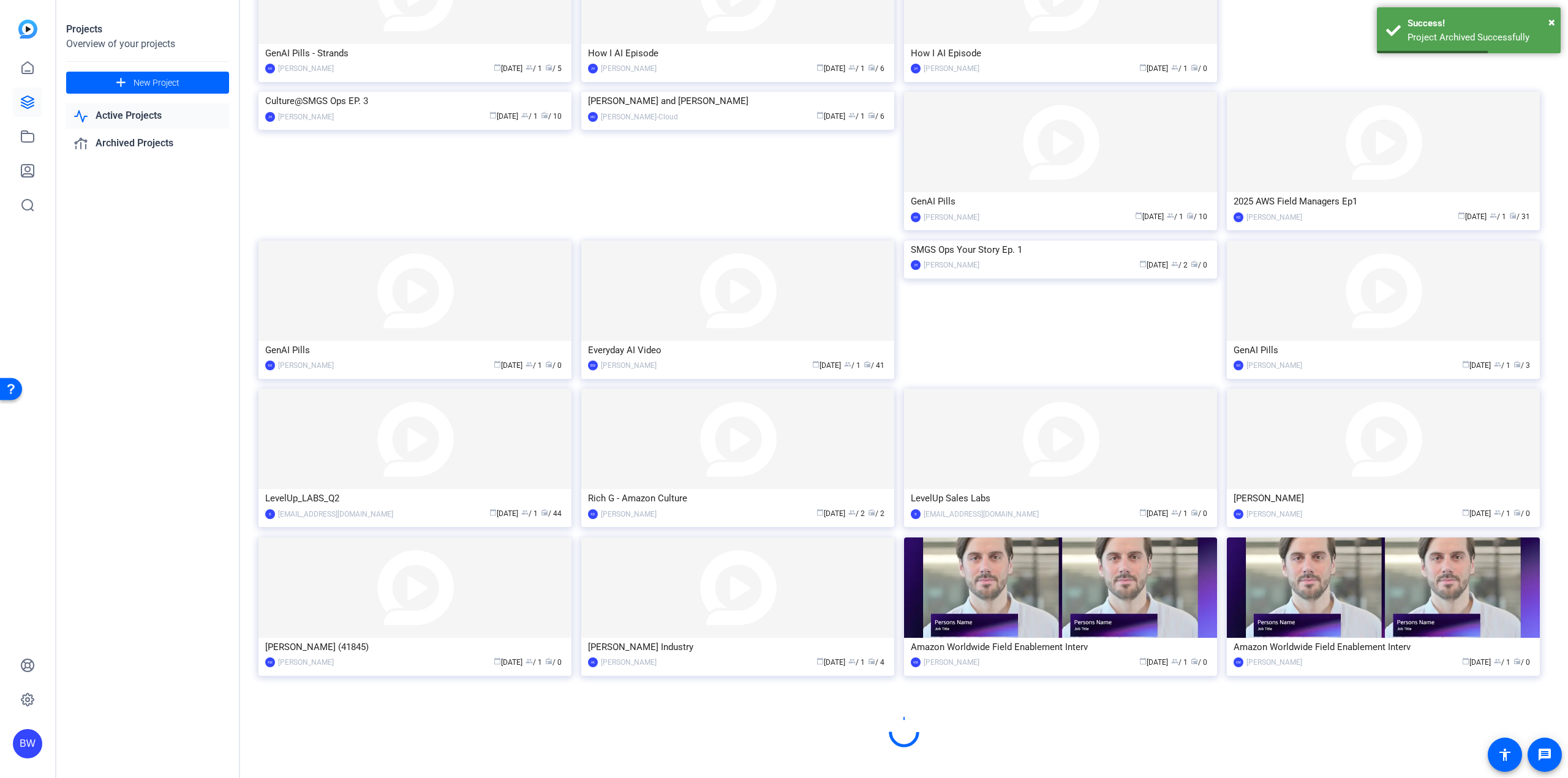
click at [1005, 613] on img at bounding box center [1060, 588] width 313 height 101
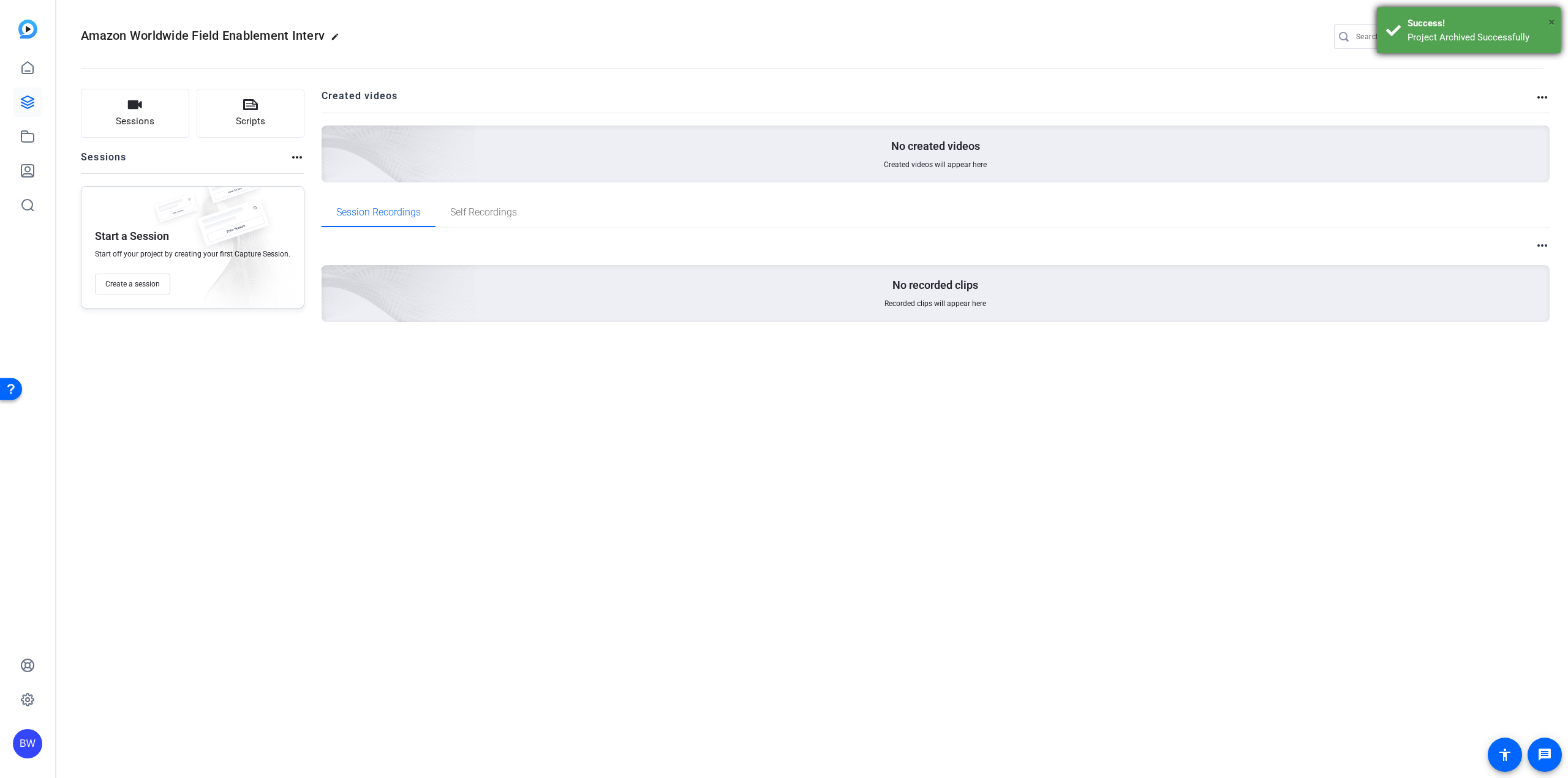
click at [1552, 20] on span "×" at bounding box center [1552, 22] width 7 height 15
click at [1531, 34] on mat-icon "settings" at bounding box center [1532, 37] width 24 height 18
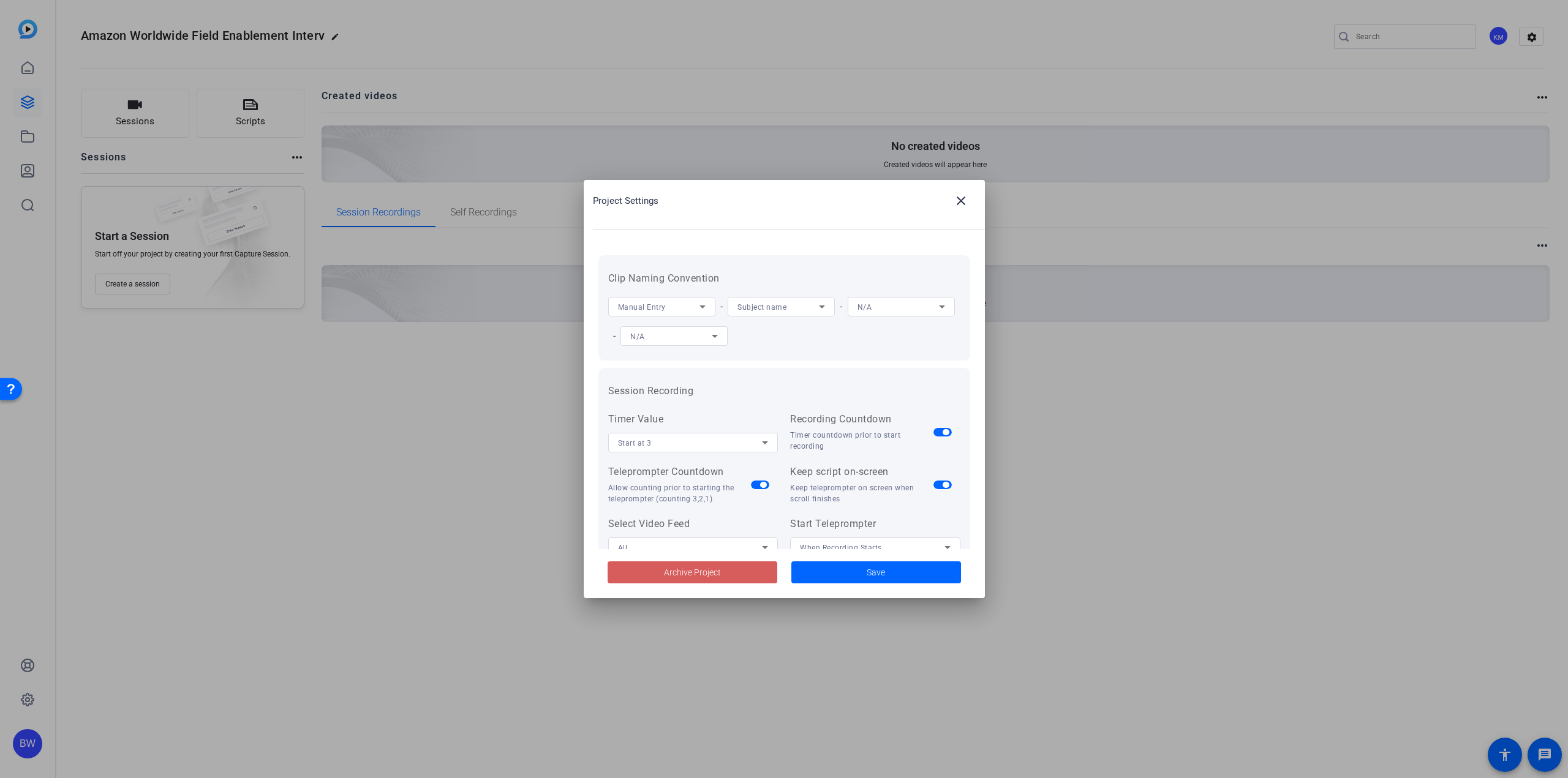
click at [717, 564] on span at bounding box center [692, 572] width 170 height 29
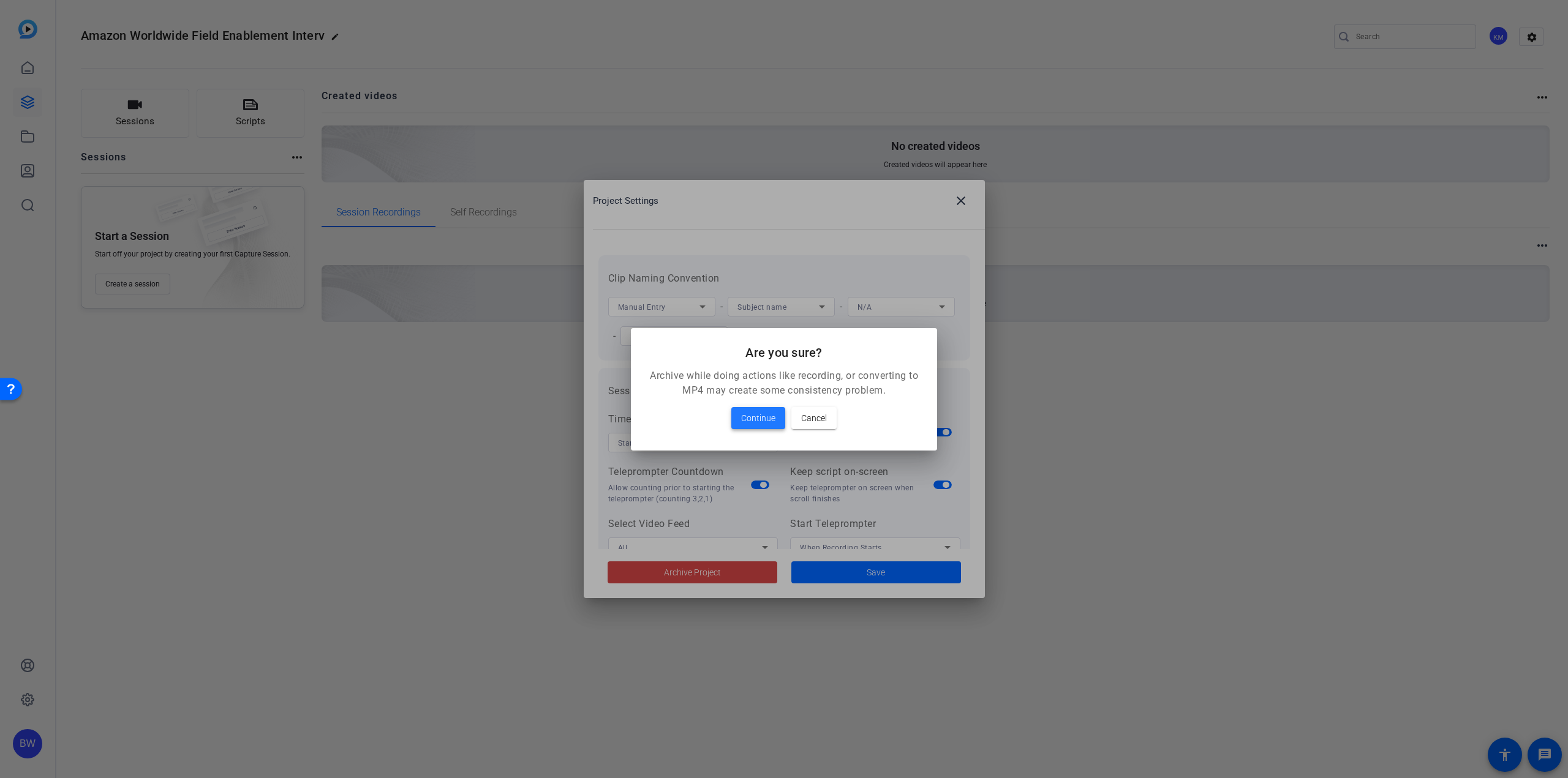
click at [747, 417] on span "Continue" at bounding box center [759, 417] width 34 height 15
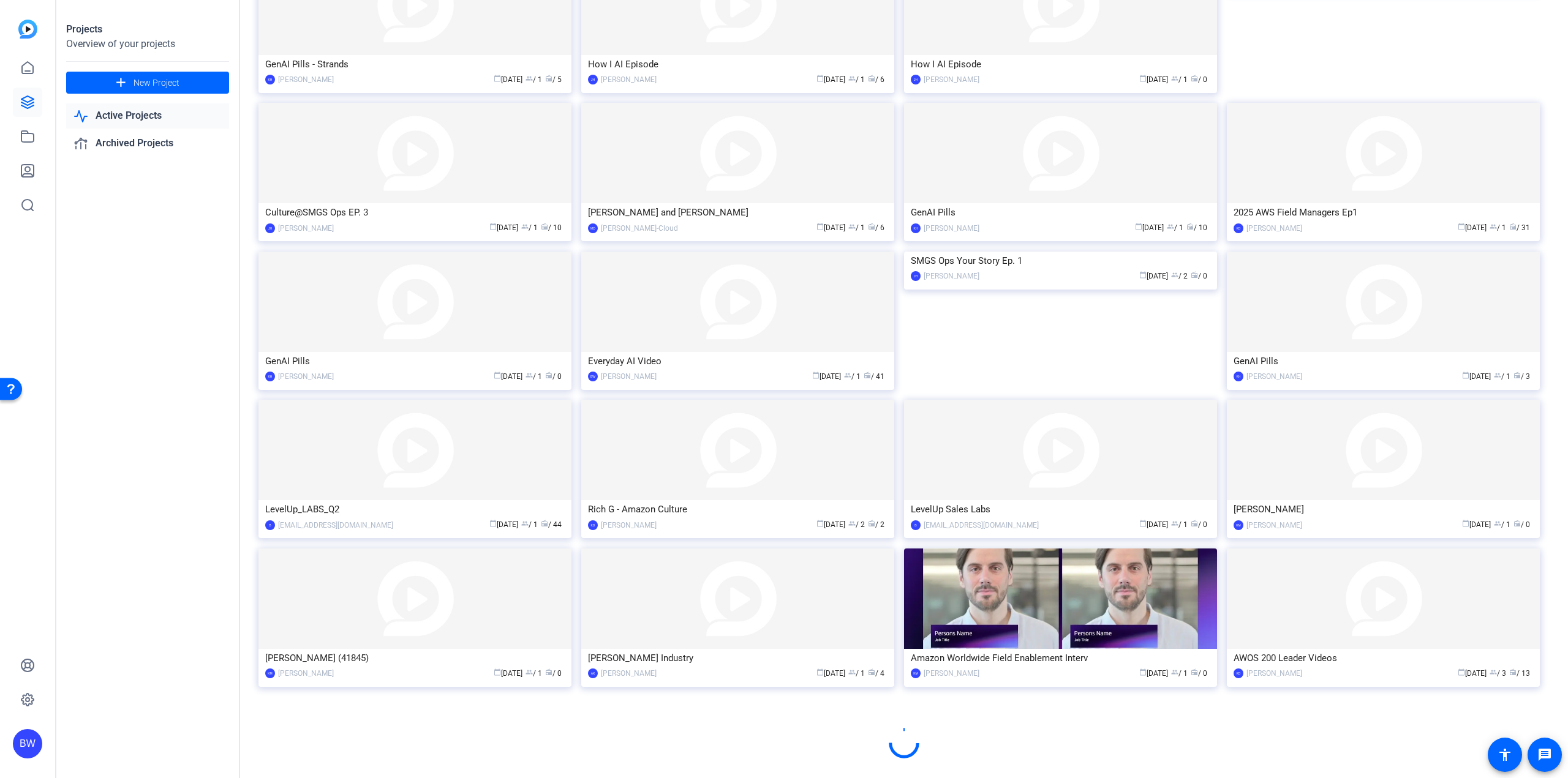
scroll to position [295, 0]
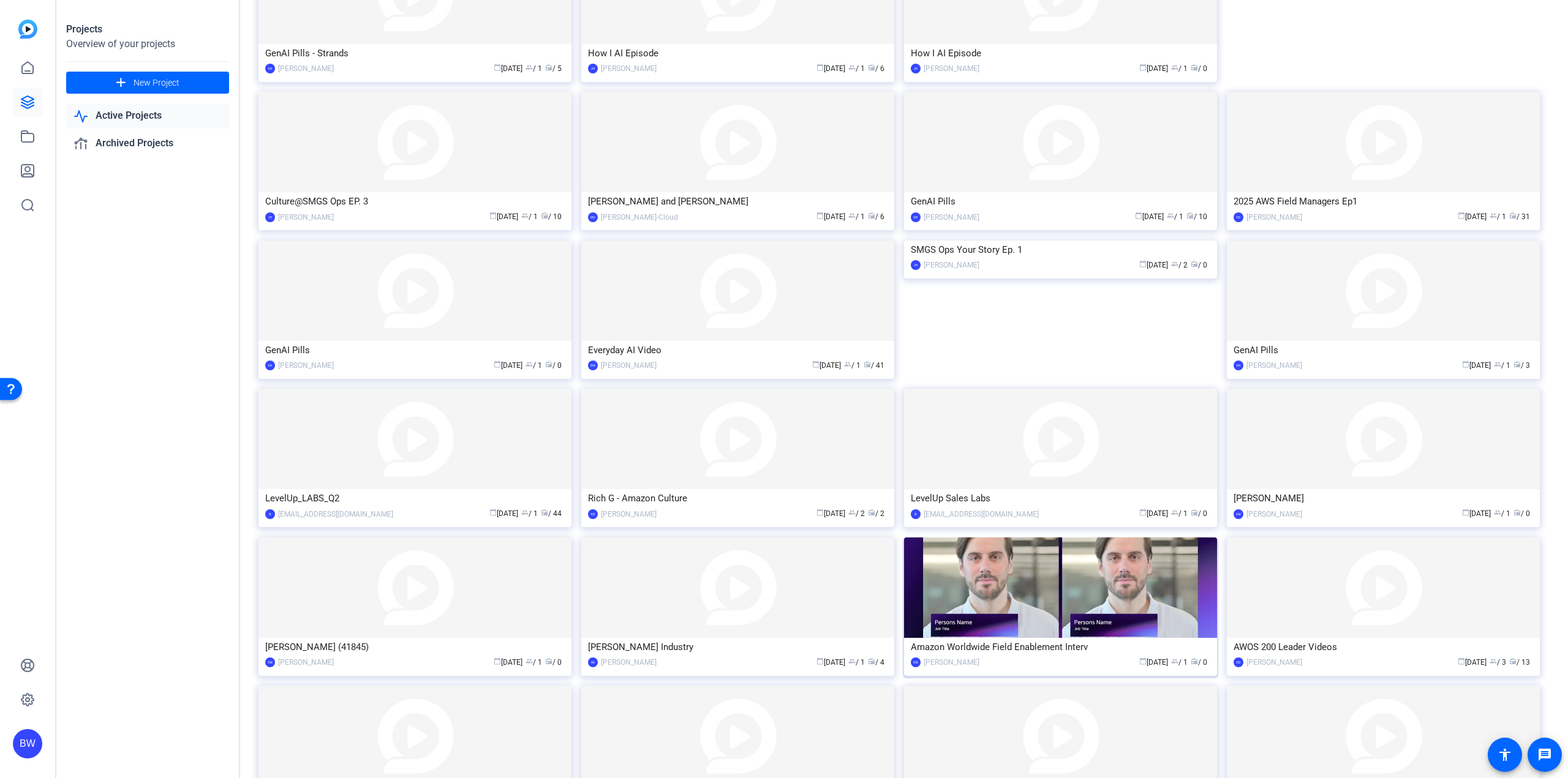
click at [1104, 634] on img at bounding box center [1060, 588] width 313 height 101
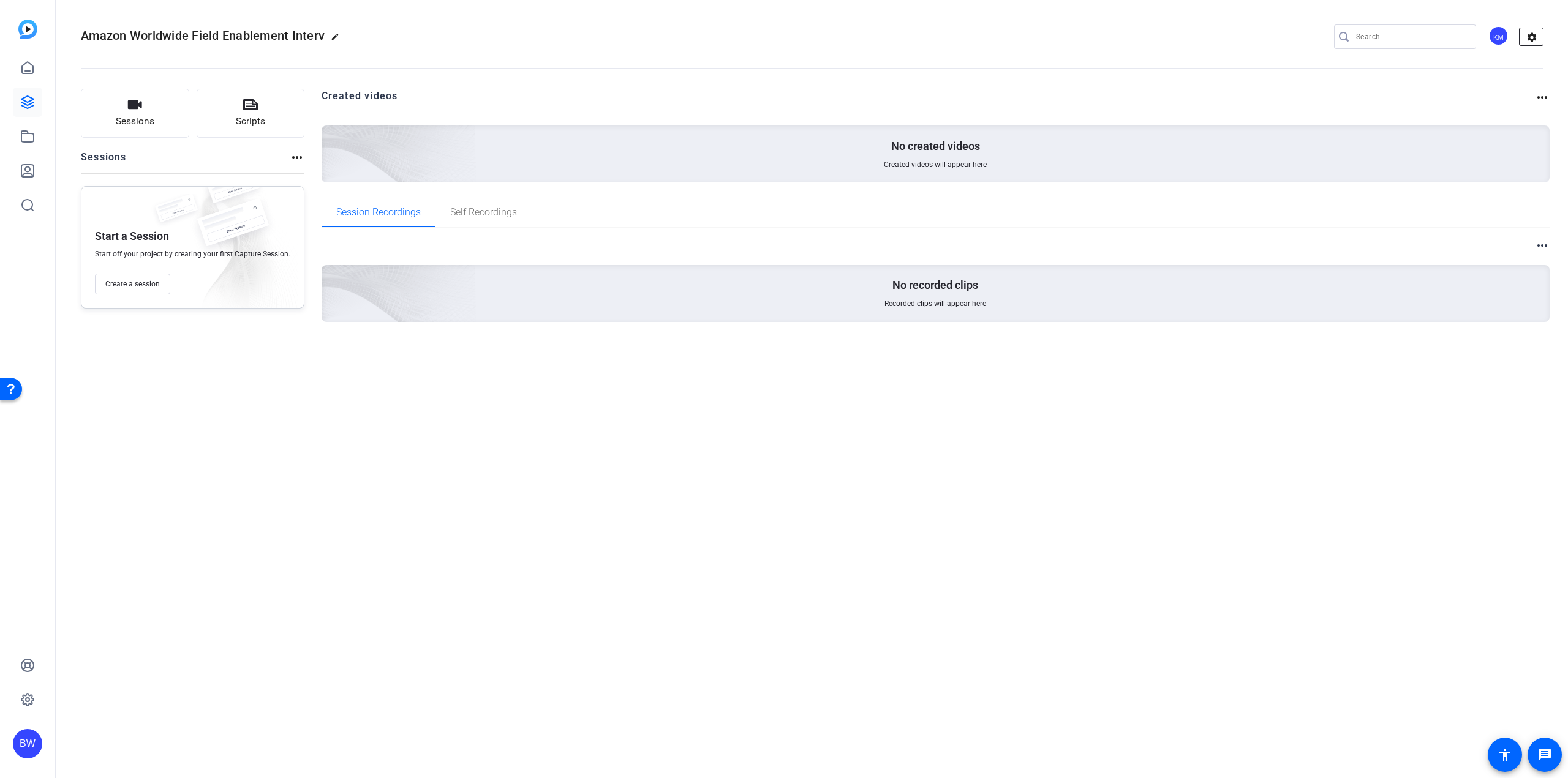
click at [1526, 31] on mat-icon "settings" at bounding box center [1532, 37] width 24 height 18
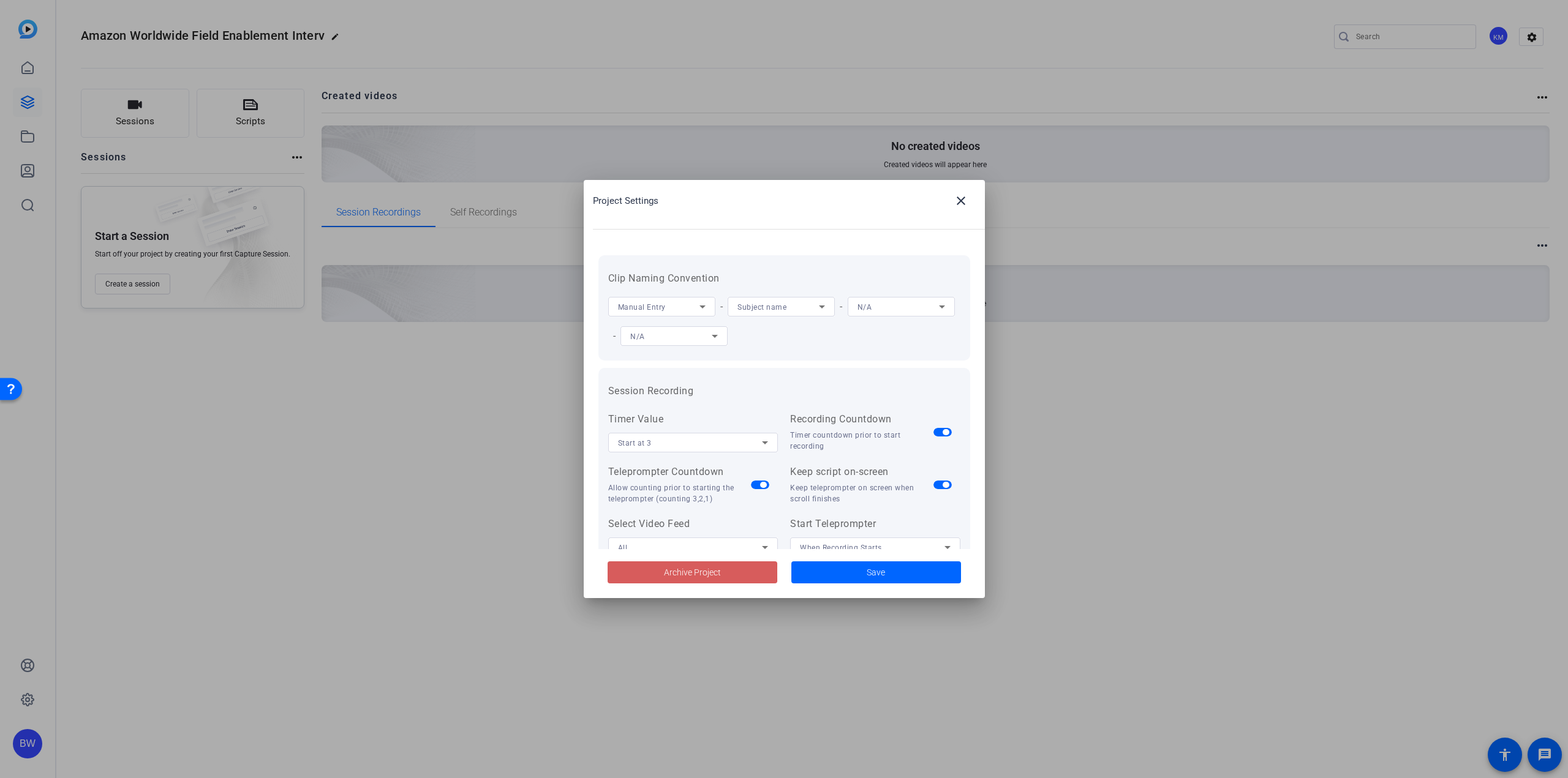
click at [641, 571] on span at bounding box center [692, 572] width 170 height 29
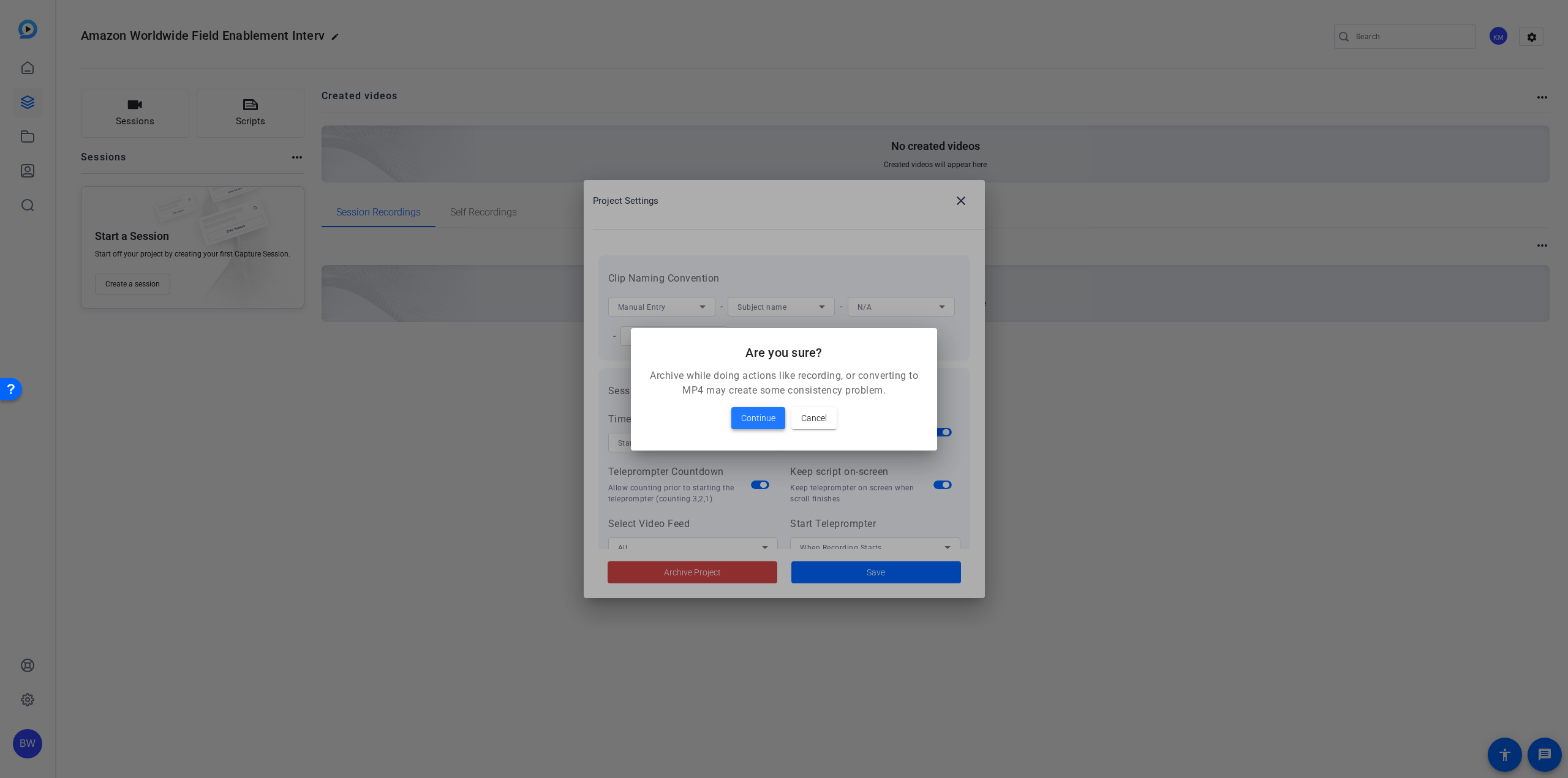
click at [747, 411] on span "Continue" at bounding box center [759, 417] width 34 height 15
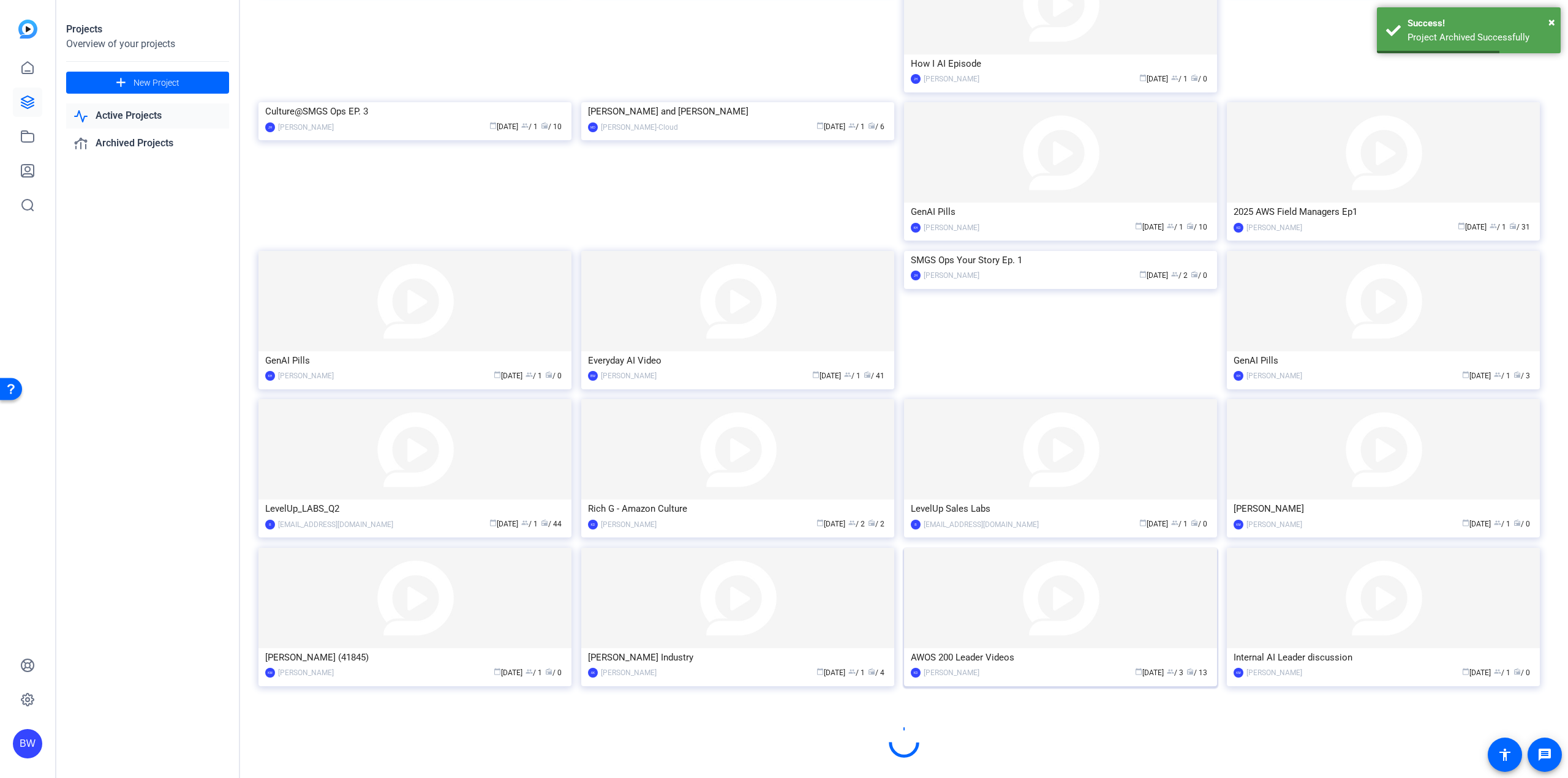
scroll to position [295, 0]
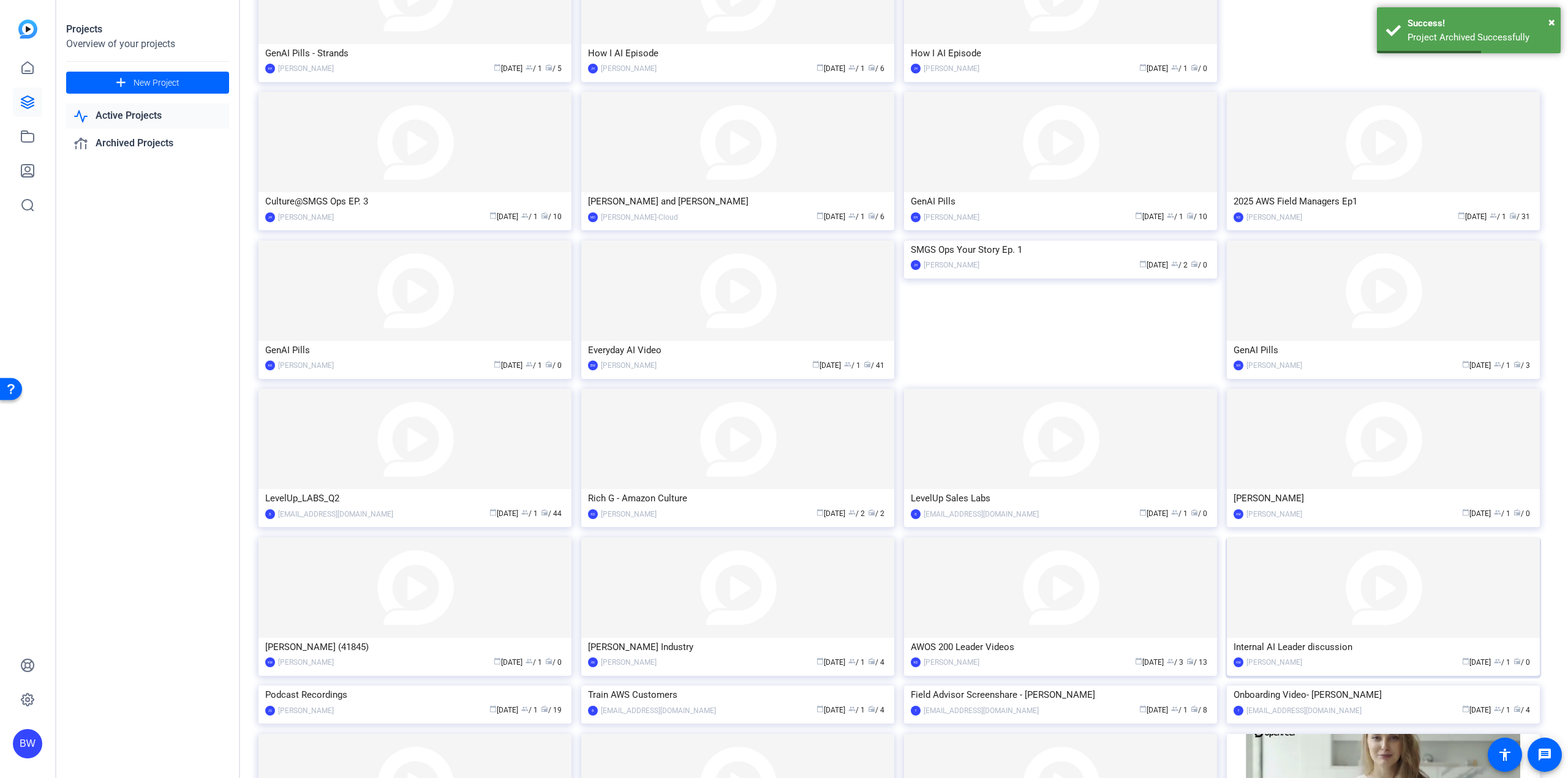
click at [1322, 631] on img at bounding box center [1383, 588] width 313 height 101
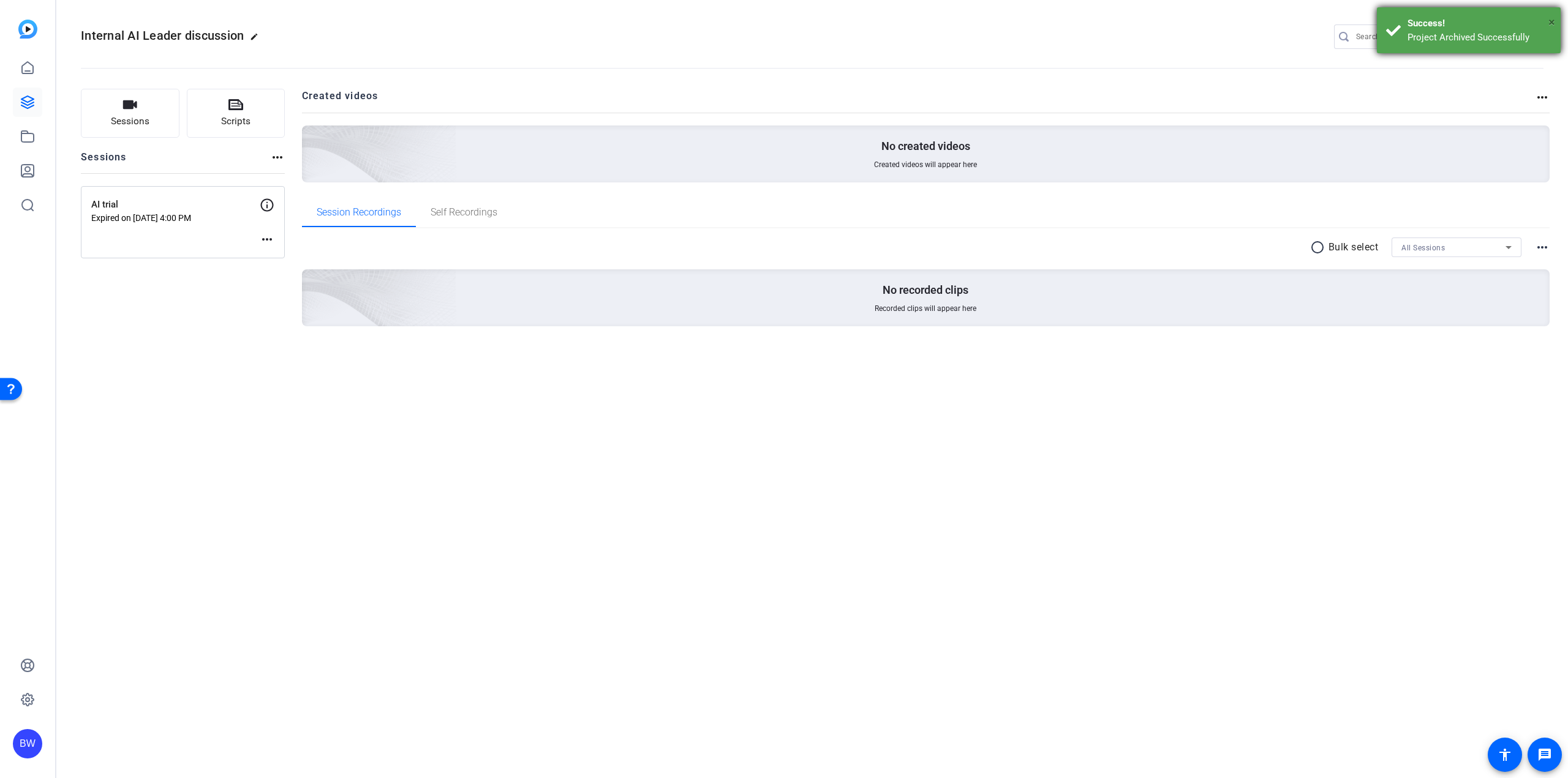
click at [1553, 20] on span "×" at bounding box center [1552, 22] width 7 height 15
click at [1534, 33] on mat-icon "settings" at bounding box center [1532, 37] width 24 height 18
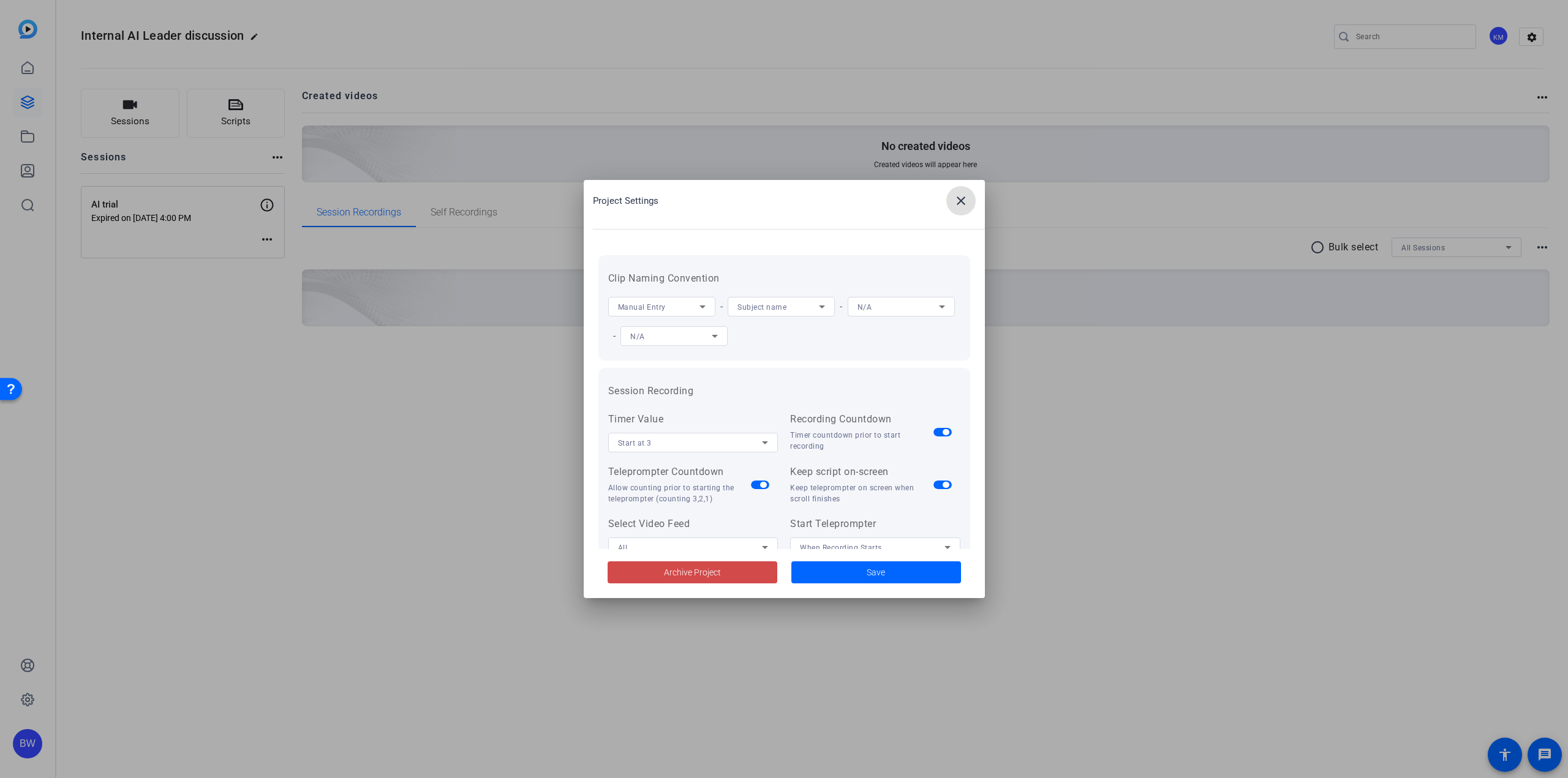
click at [644, 567] on span at bounding box center [692, 572] width 170 height 29
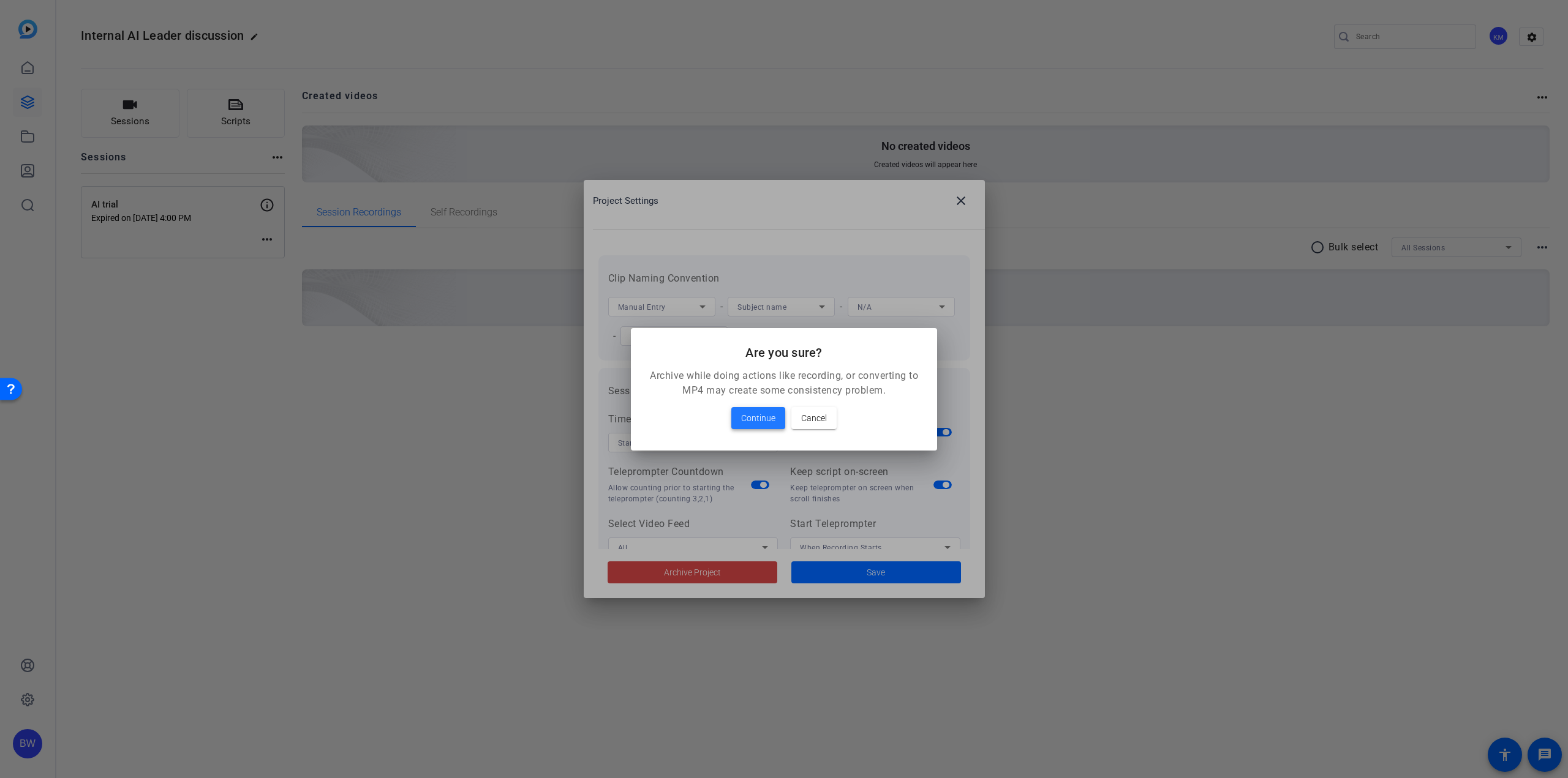
click at [754, 415] on span "Continue" at bounding box center [759, 417] width 34 height 15
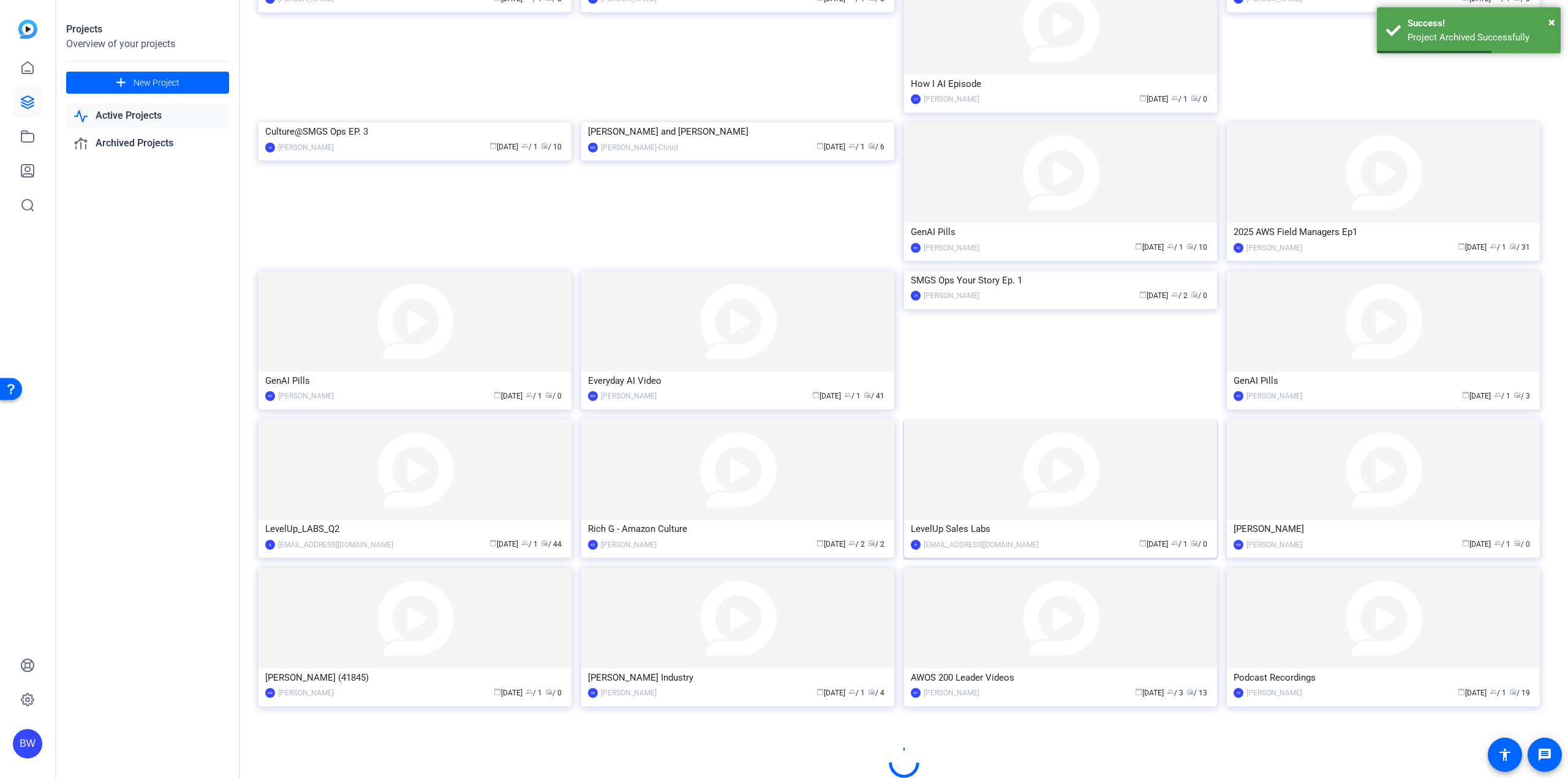
scroll to position [295, 0]
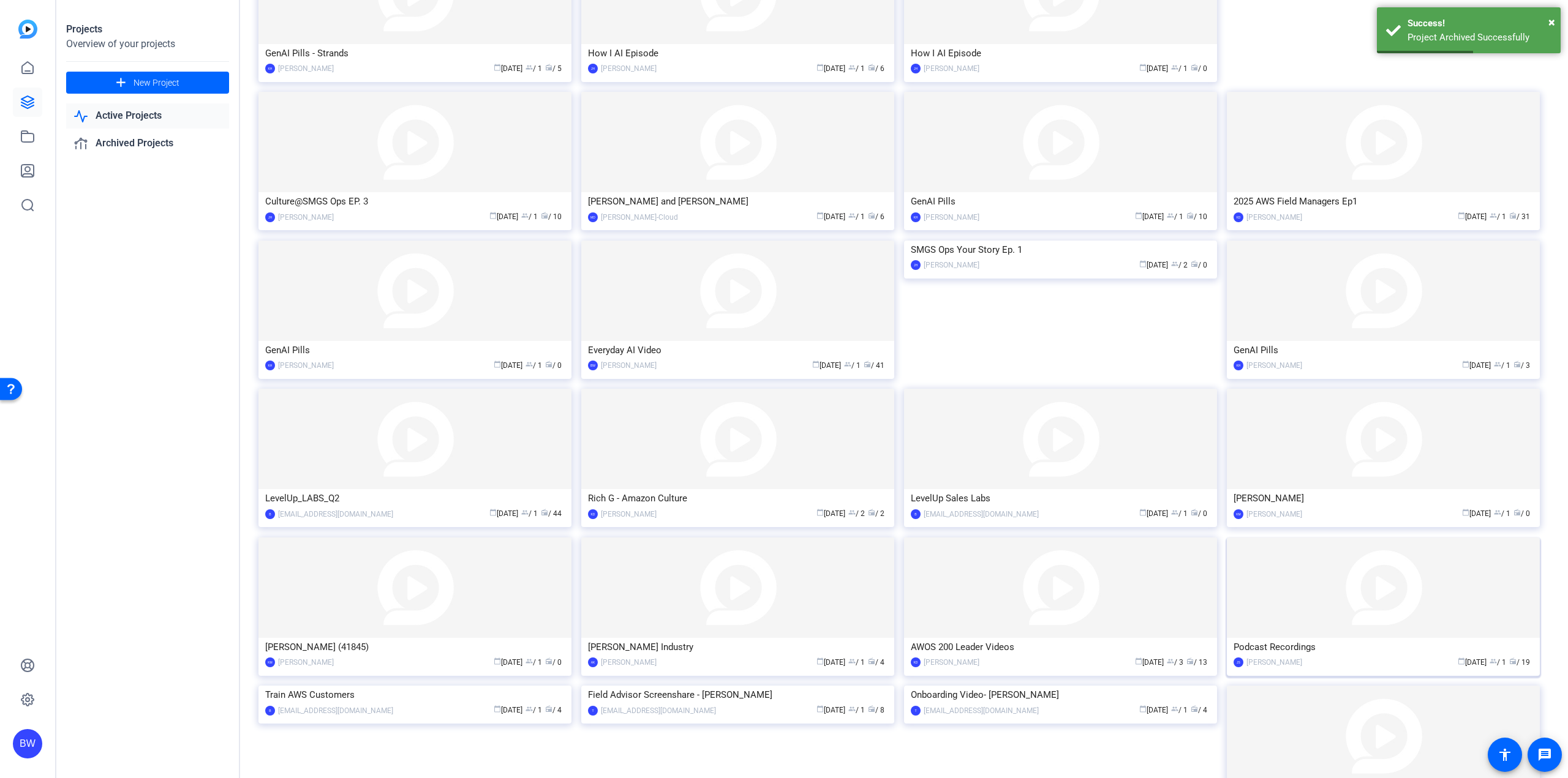
click at [1410, 639] on div "Podcast Recordings" at bounding box center [1384, 646] width 300 height 18
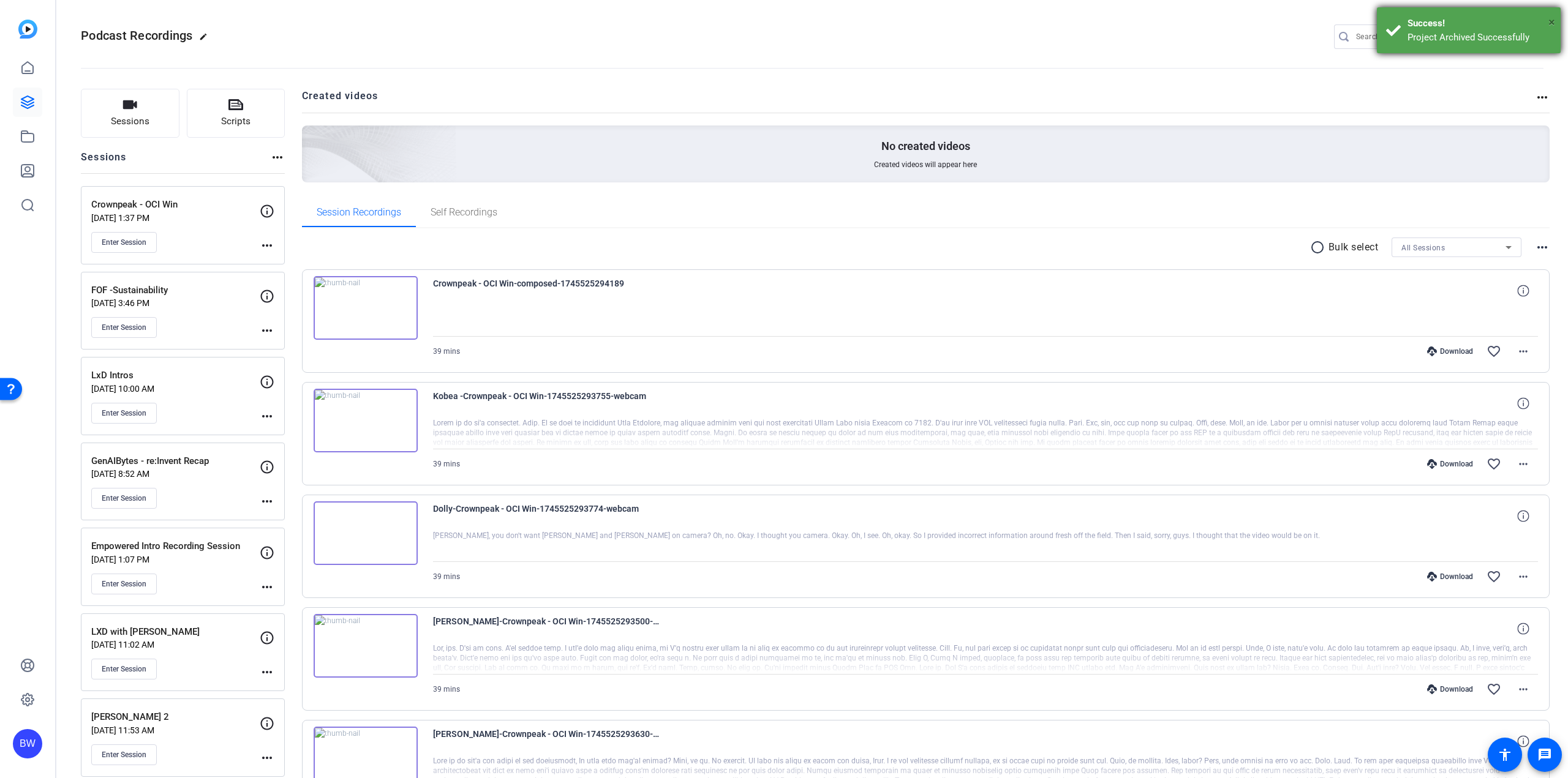
click at [1550, 17] on span "×" at bounding box center [1552, 22] width 7 height 15
click at [1526, 33] on mat-icon "settings" at bounding box center [1532, 37] width 24 height 18
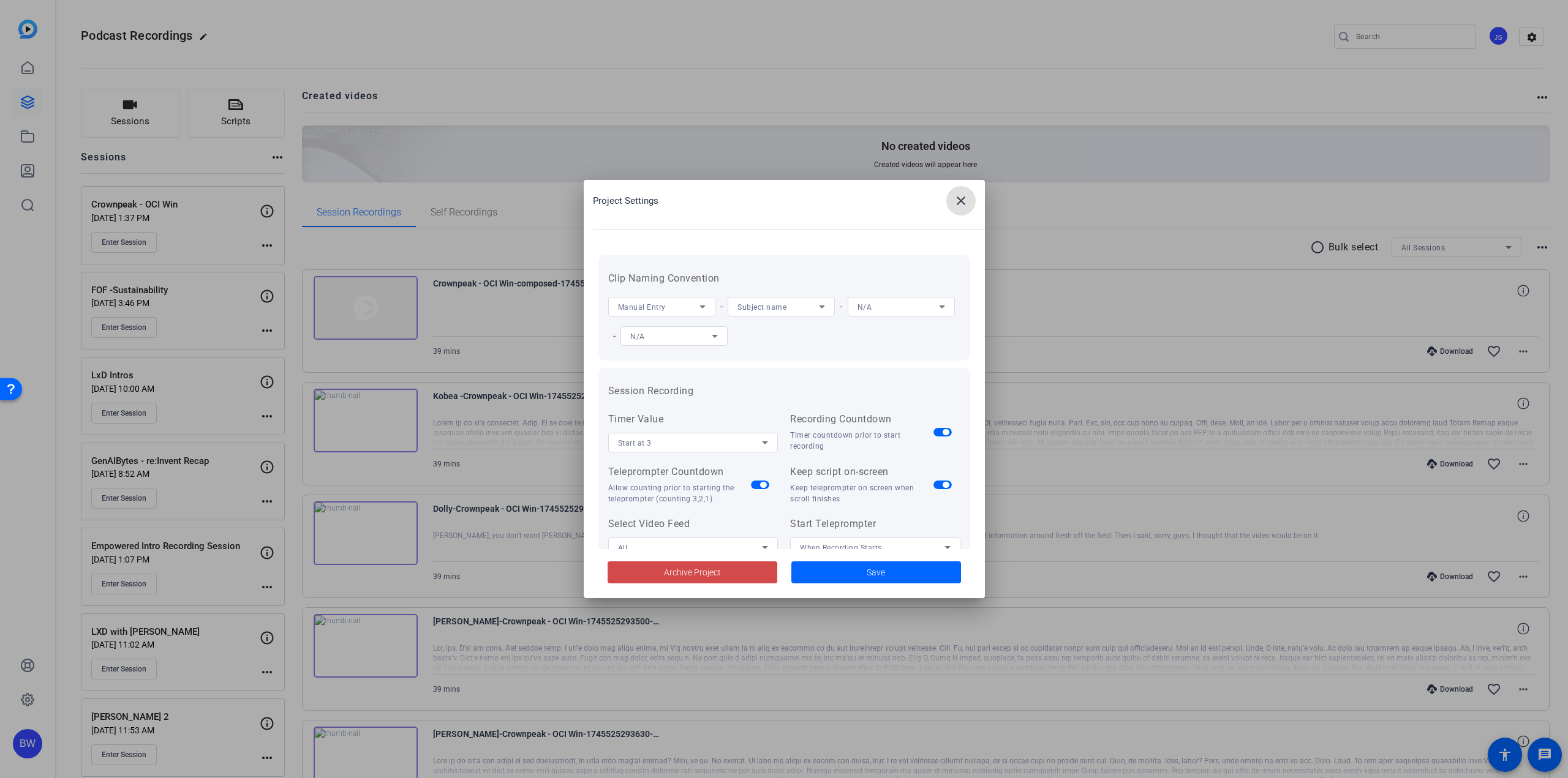
click at [722, 571] on span at bounding box center [692, 572] width 170 height 29
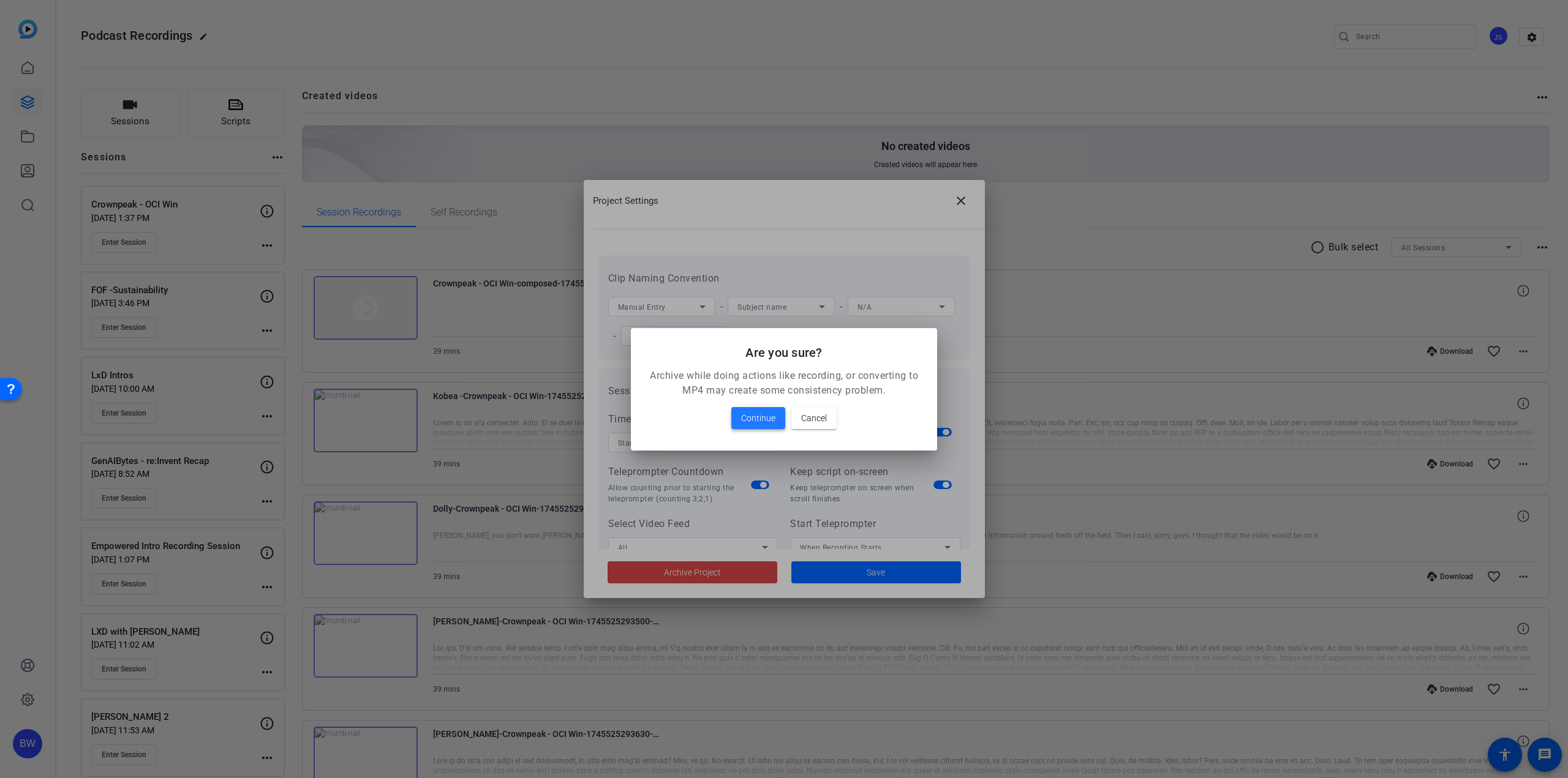
click at [749, 411] on span "Continue" at bounding box center [759, 417] width 34 height 15
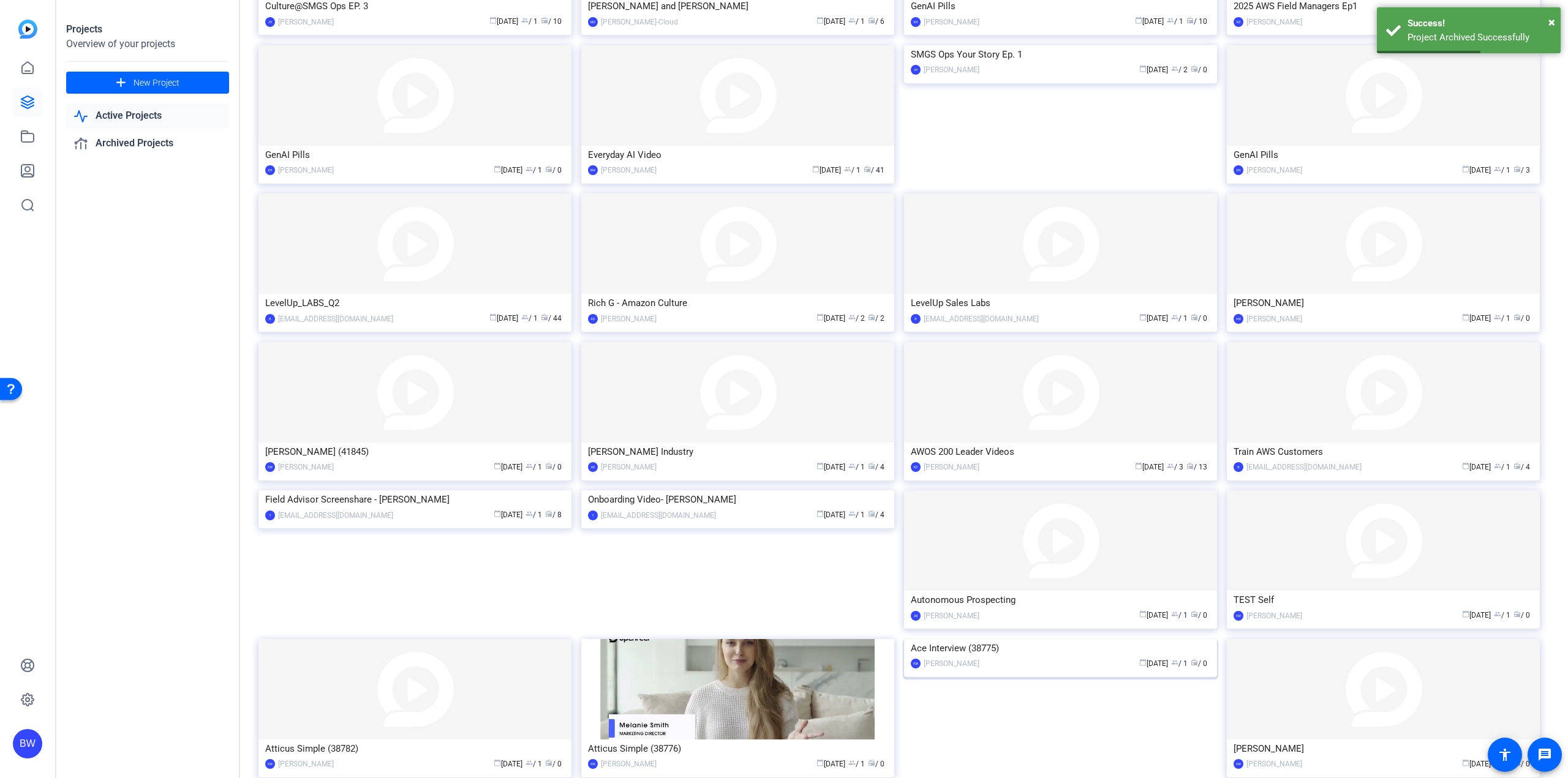
scroll to position [663, 0]
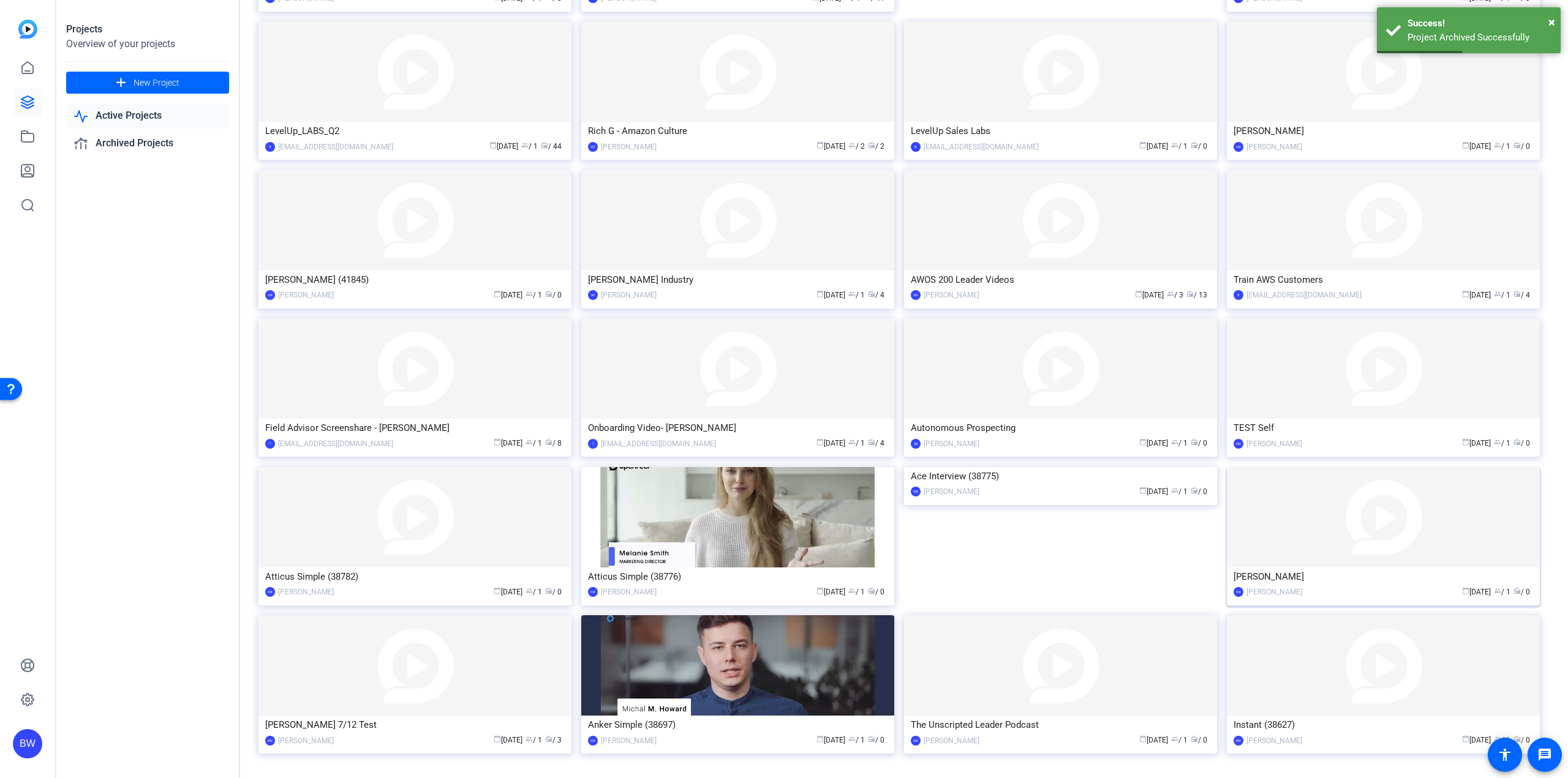
click at [1373, 510] on img at bounding box center [1383, 517] width 313 height 101
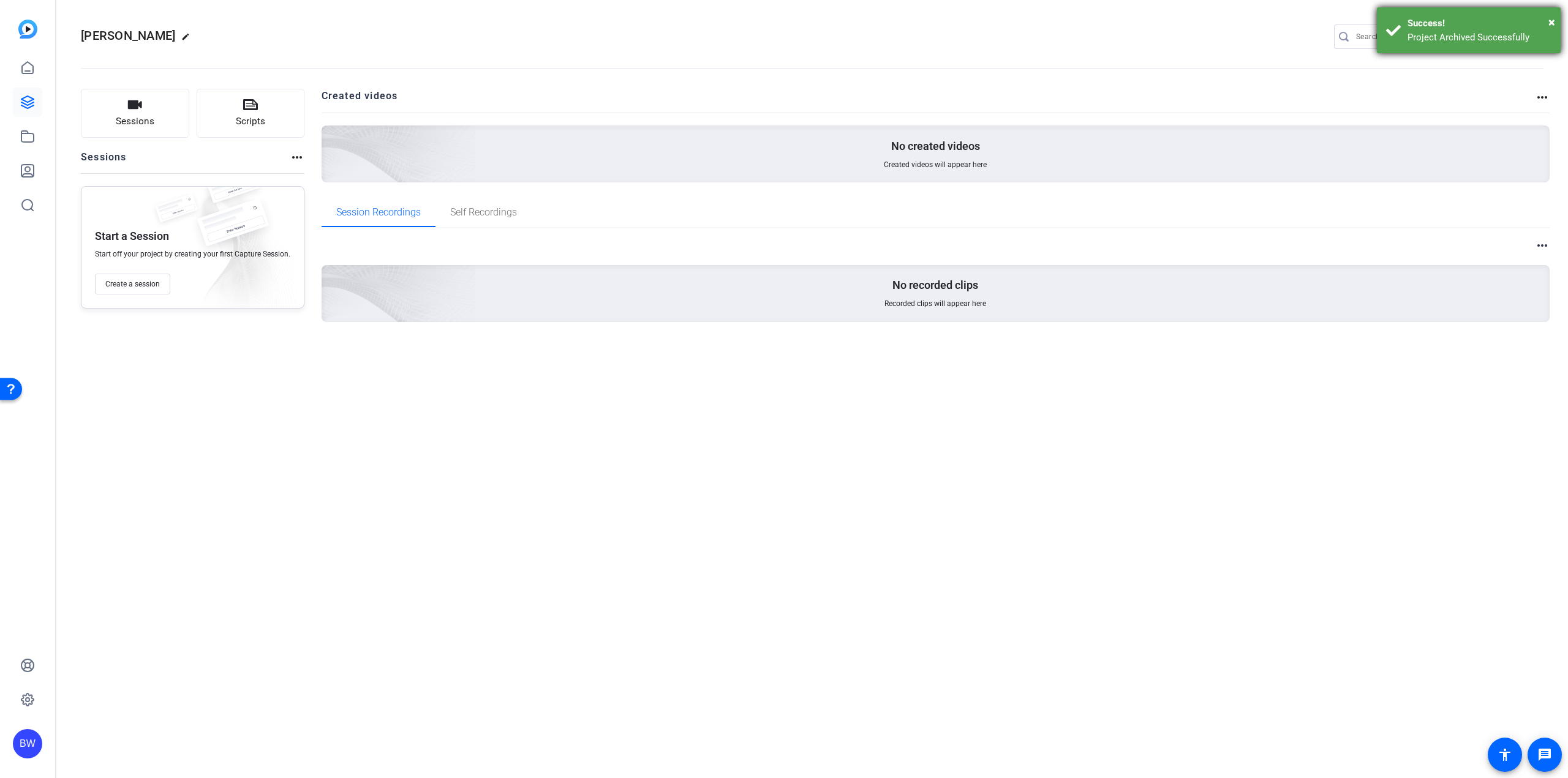
click at [1557, 21] on div "× Success! Project Archived Successfully" at bounding box center [1468, 30] width 183 height 46
click at [1528, 33] on mat-icon "settings" at bounding box center [1532, 37] width 24 height 18
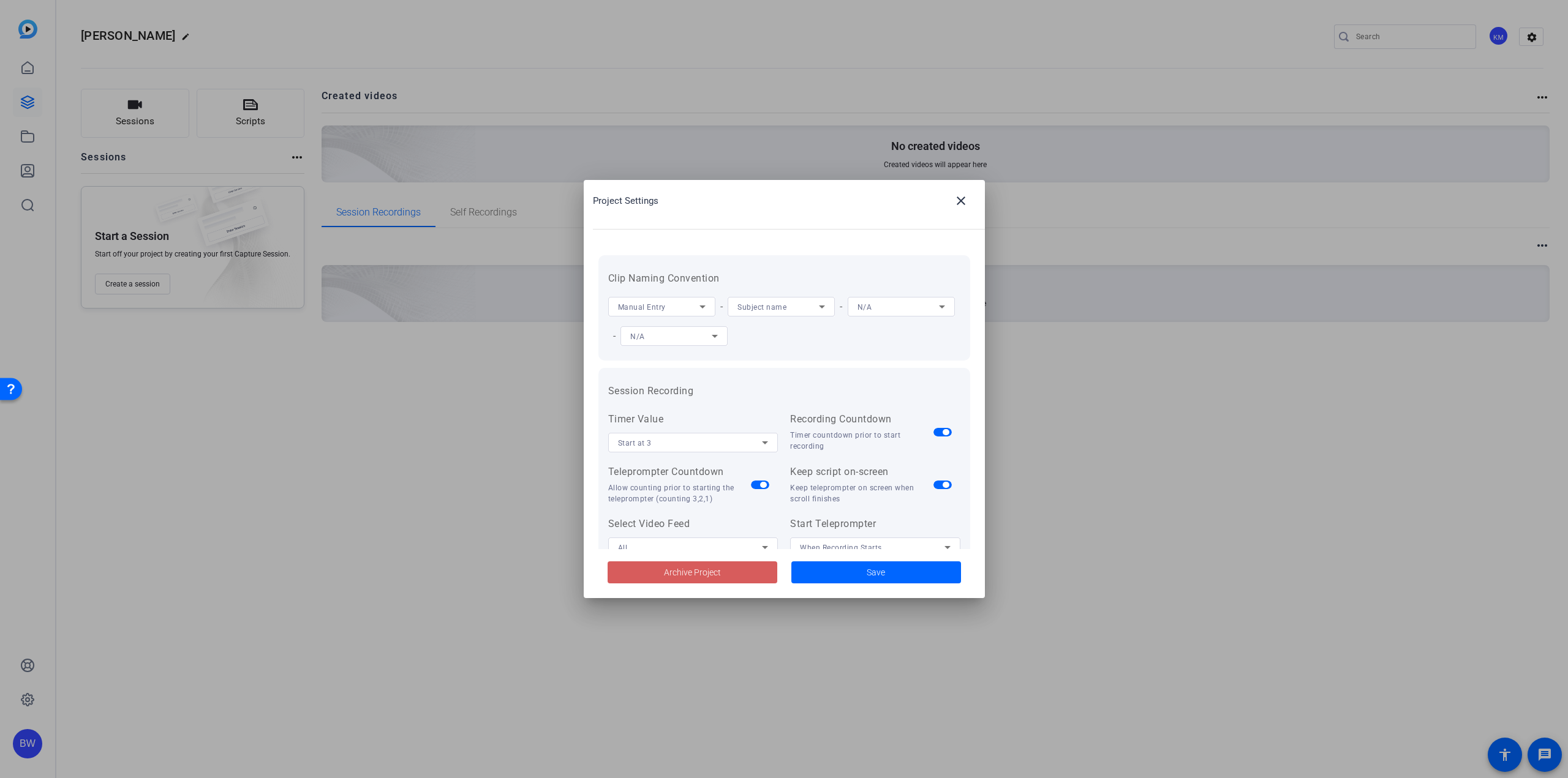
click at [710, 570] on span "Archive Project" at bounding box center [692, 572] width 57 height 13
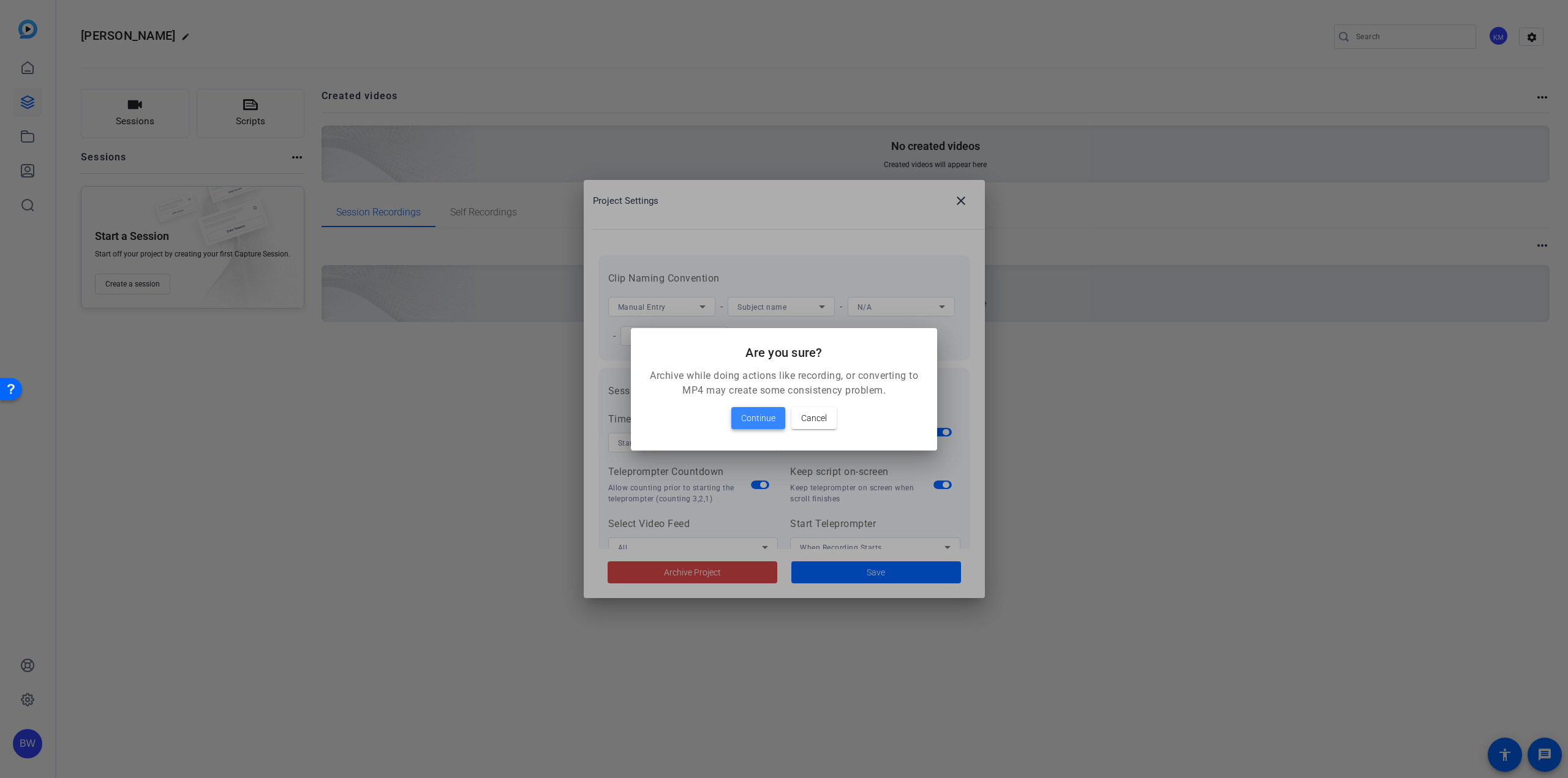
click at [765, 407] on span at bounding box center [758, 418] width 54 height 29
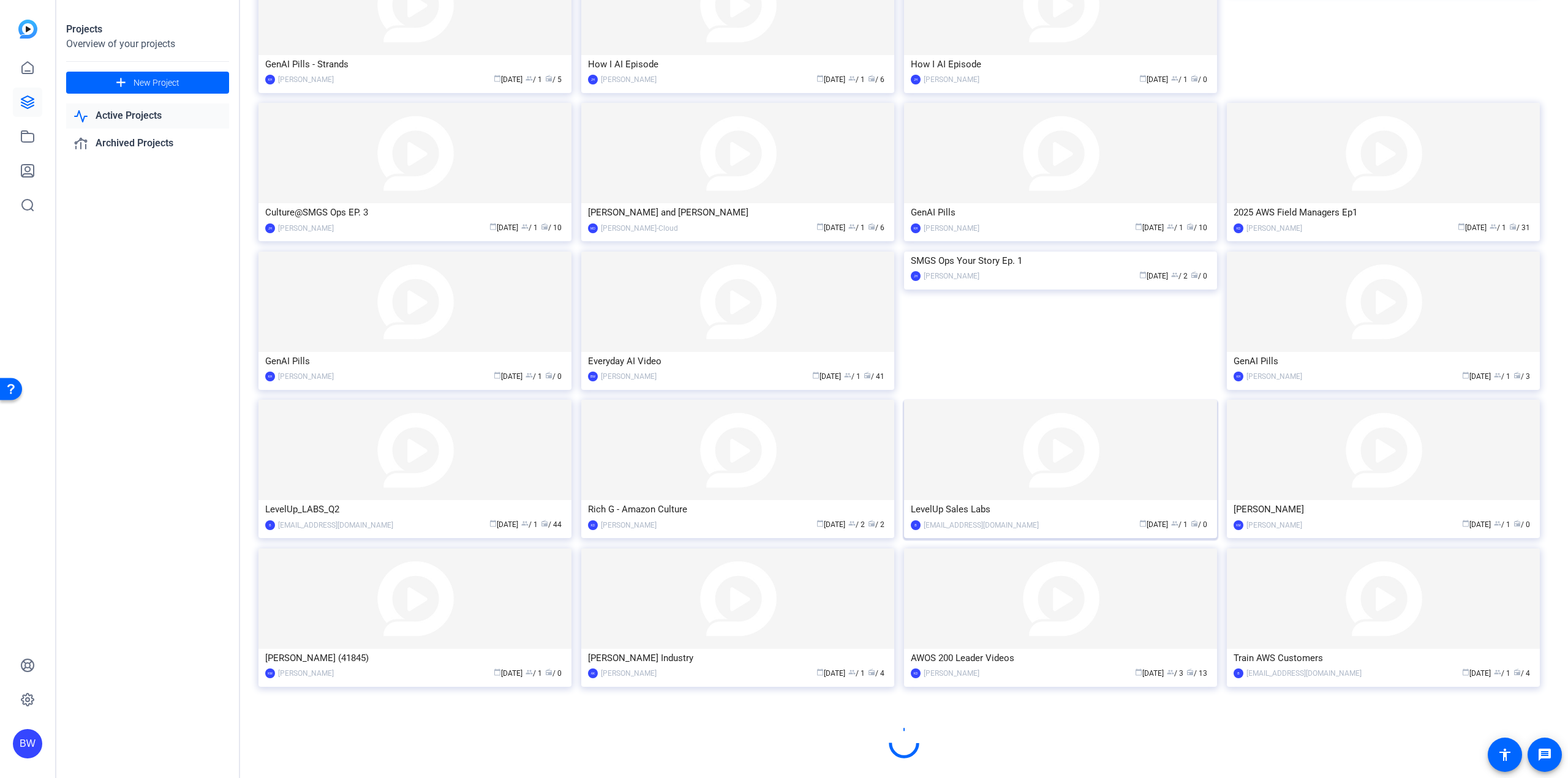
scroll to position [295, 0]
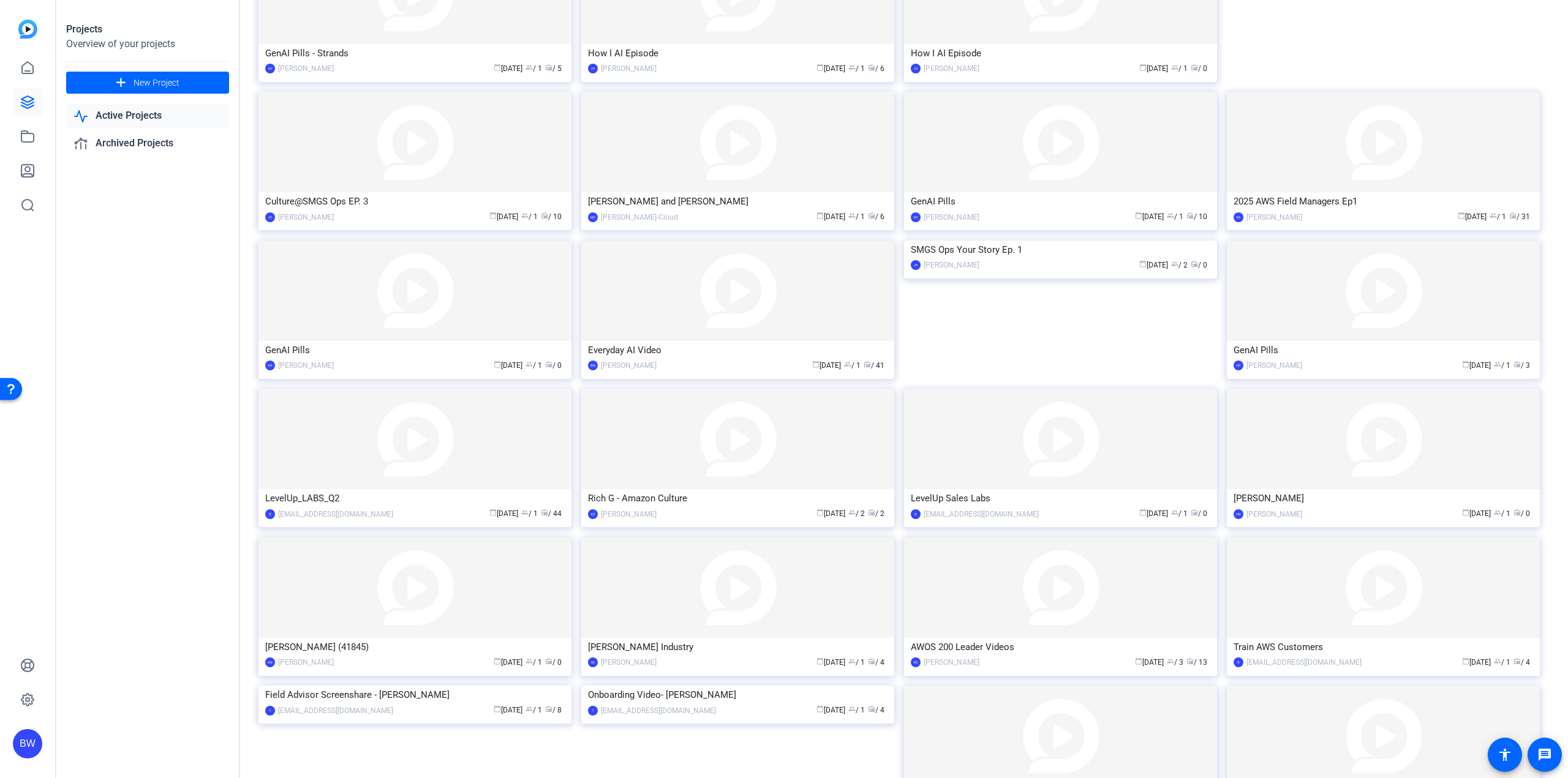
click at [1354, 616] on img at bounding box center [1383, 588] width 313 height 101
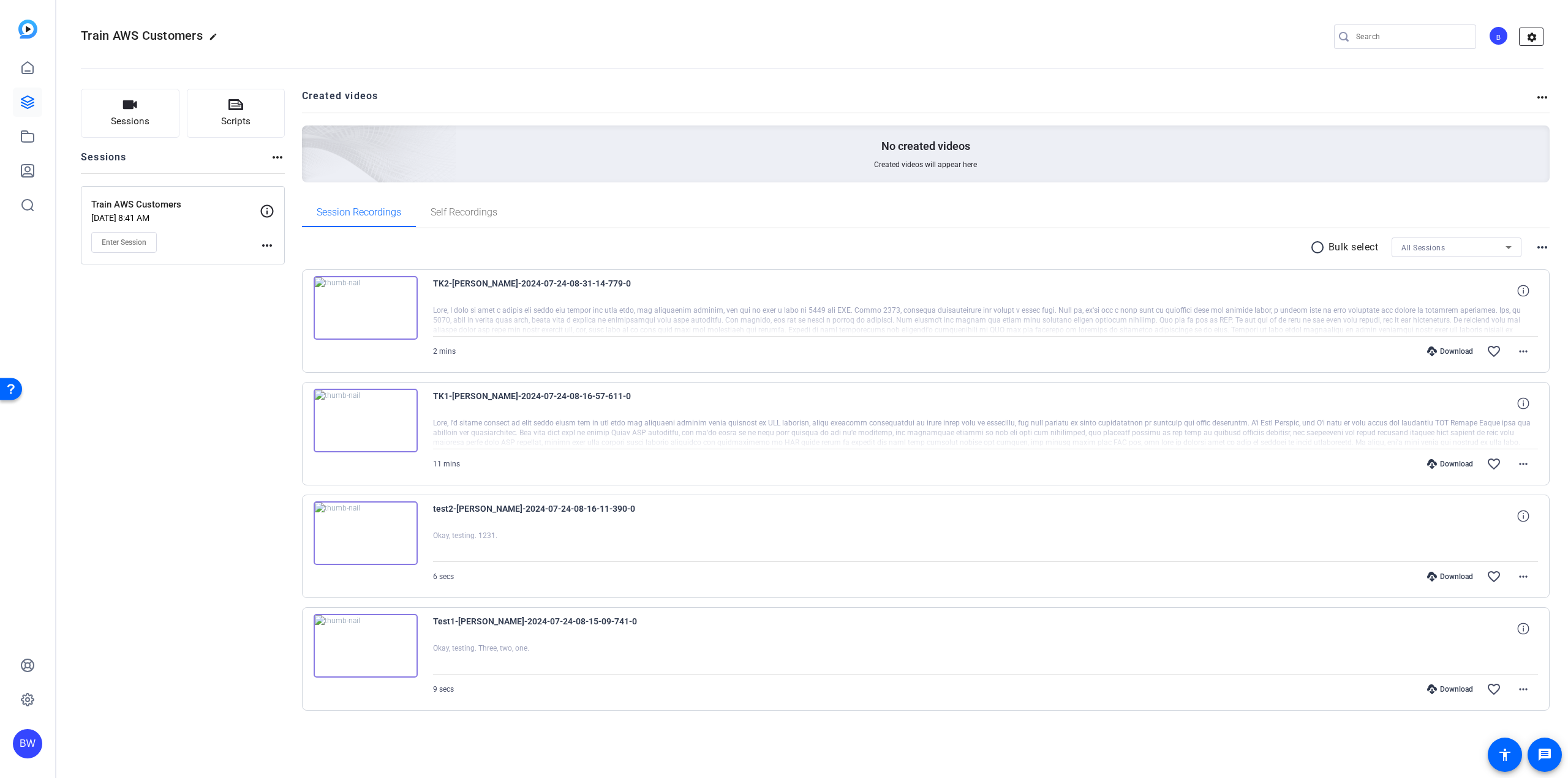
click at [1536, 29] on mat-icon "settings" at bounding box center [1532, 37] width 24 height 18
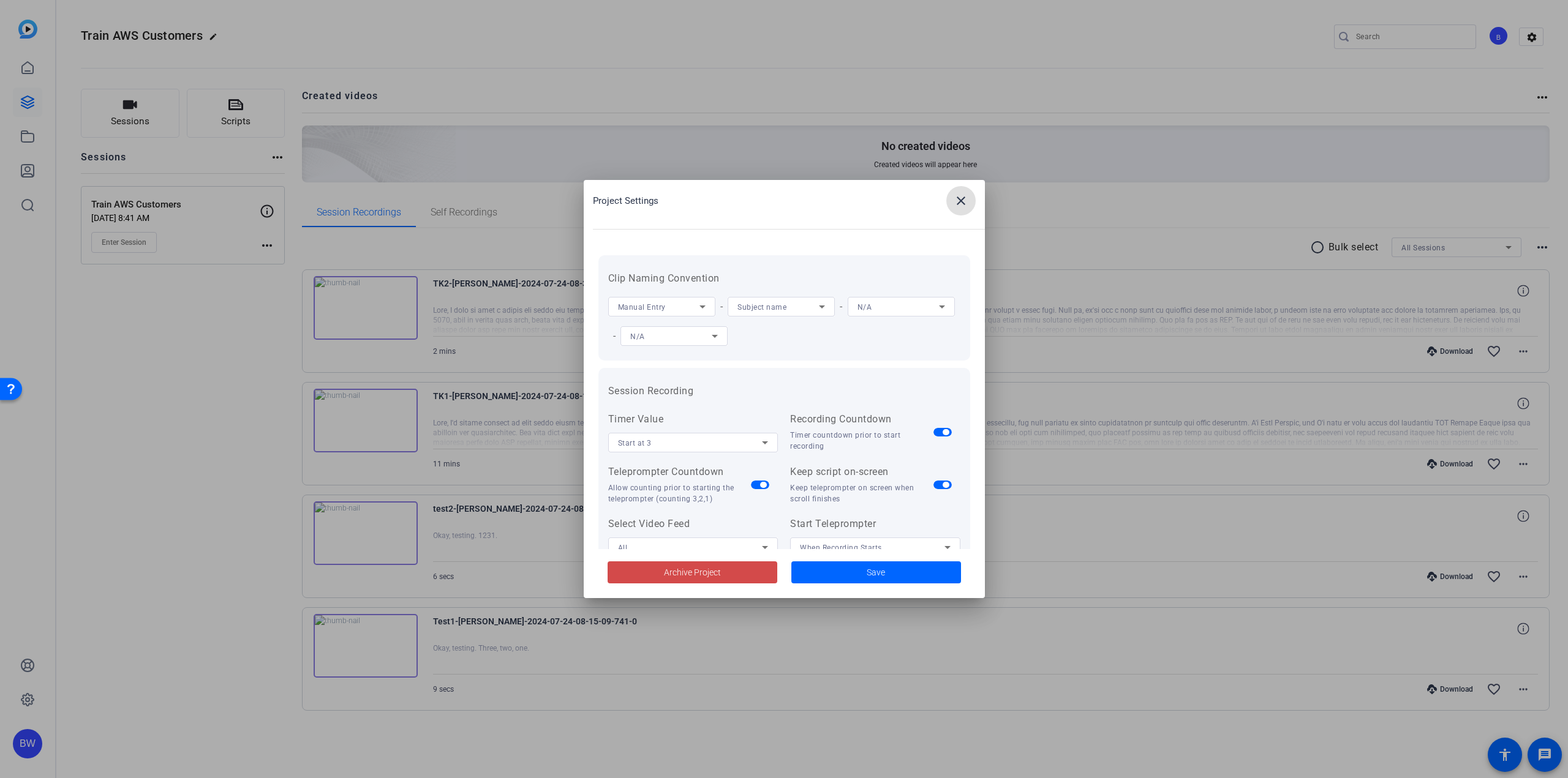
click at [722, 567] on span at bounding box center [692, 572] width 170 height 29
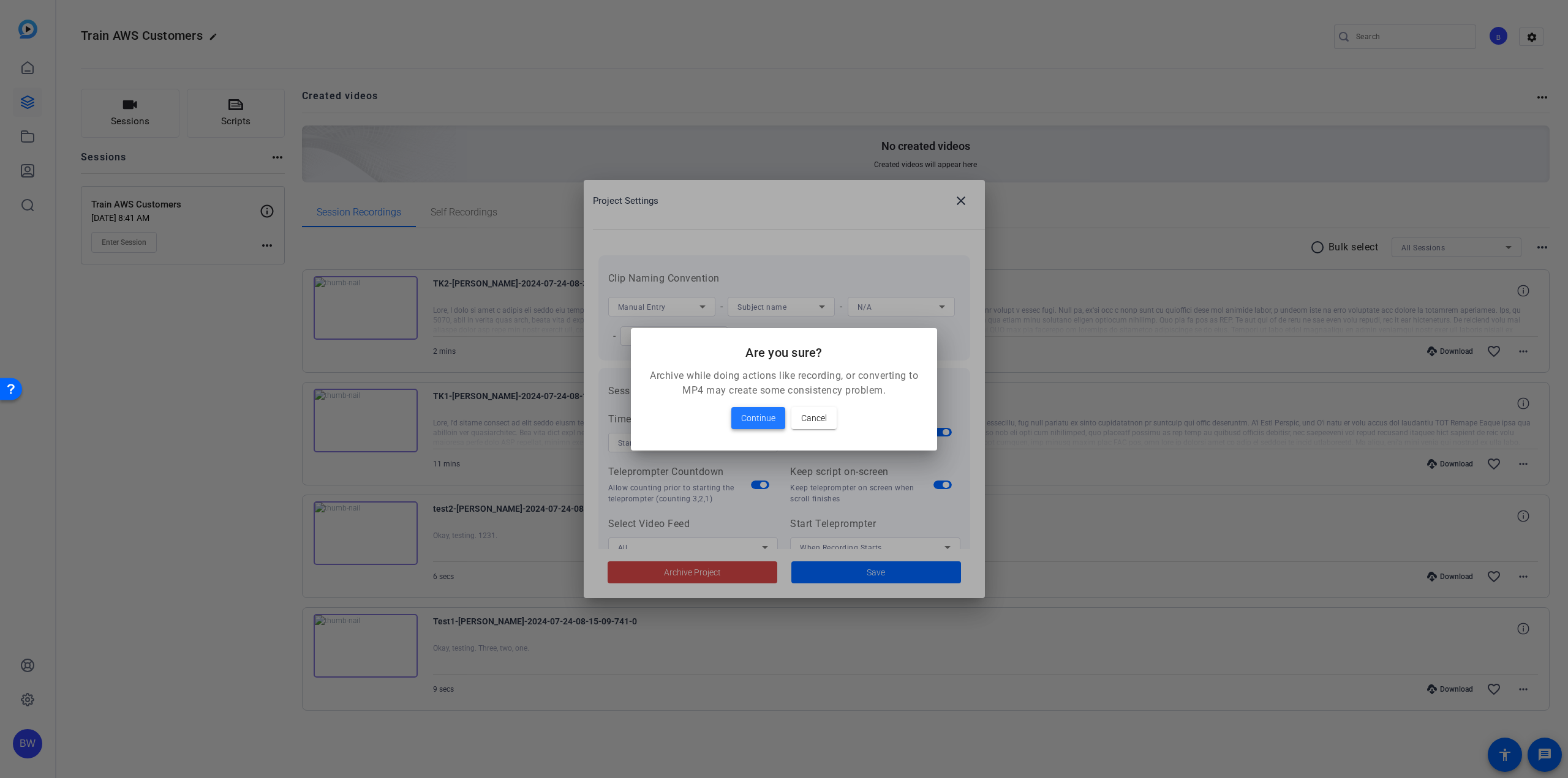
click at [772, 418] on span "Continue" at bounding box center [759, 417] width 34 height 15
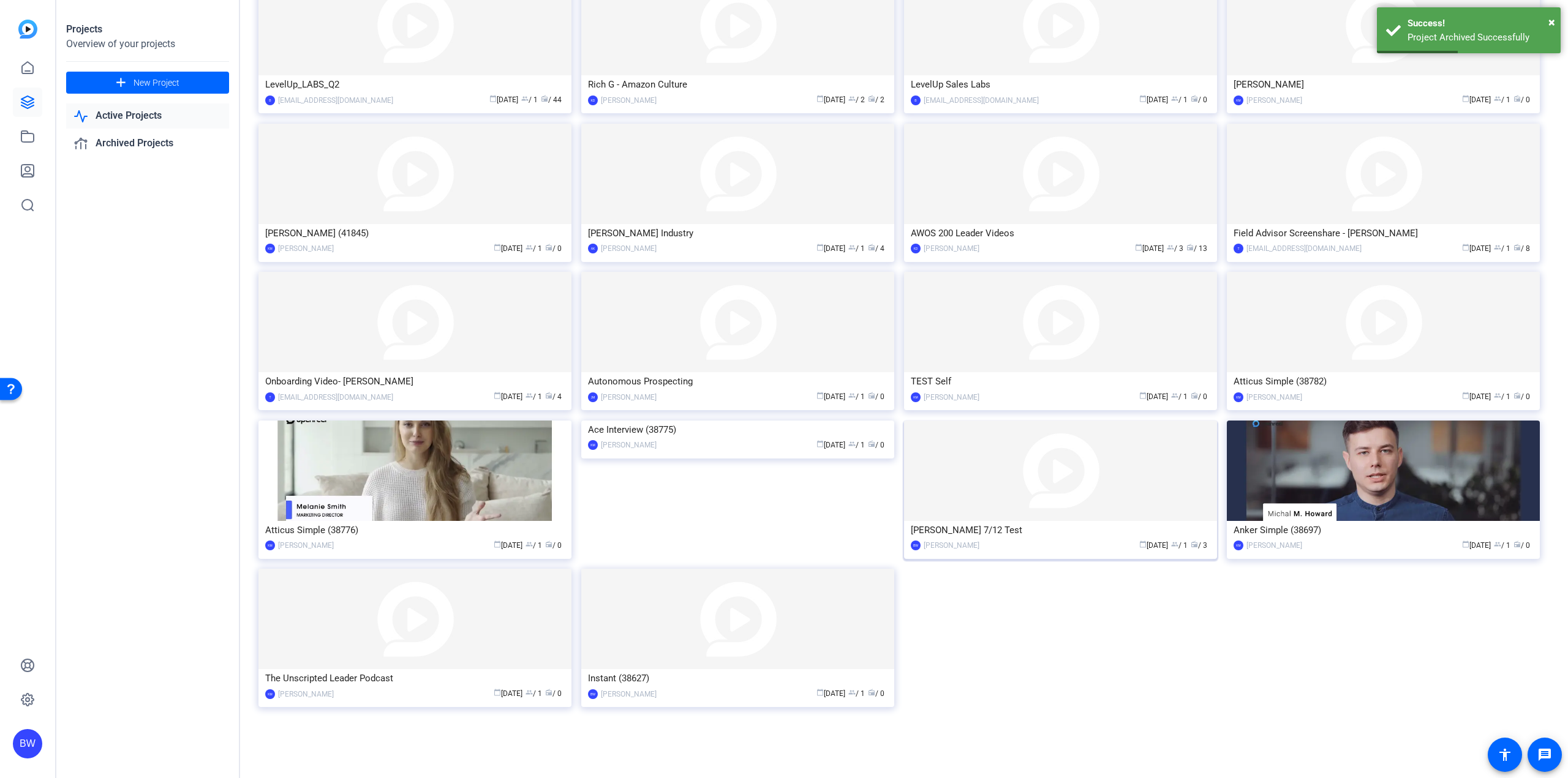
scroll to position [709, 0]
click at [1353, 472] on img at bounding box center [1383, 470] width 313 height 101
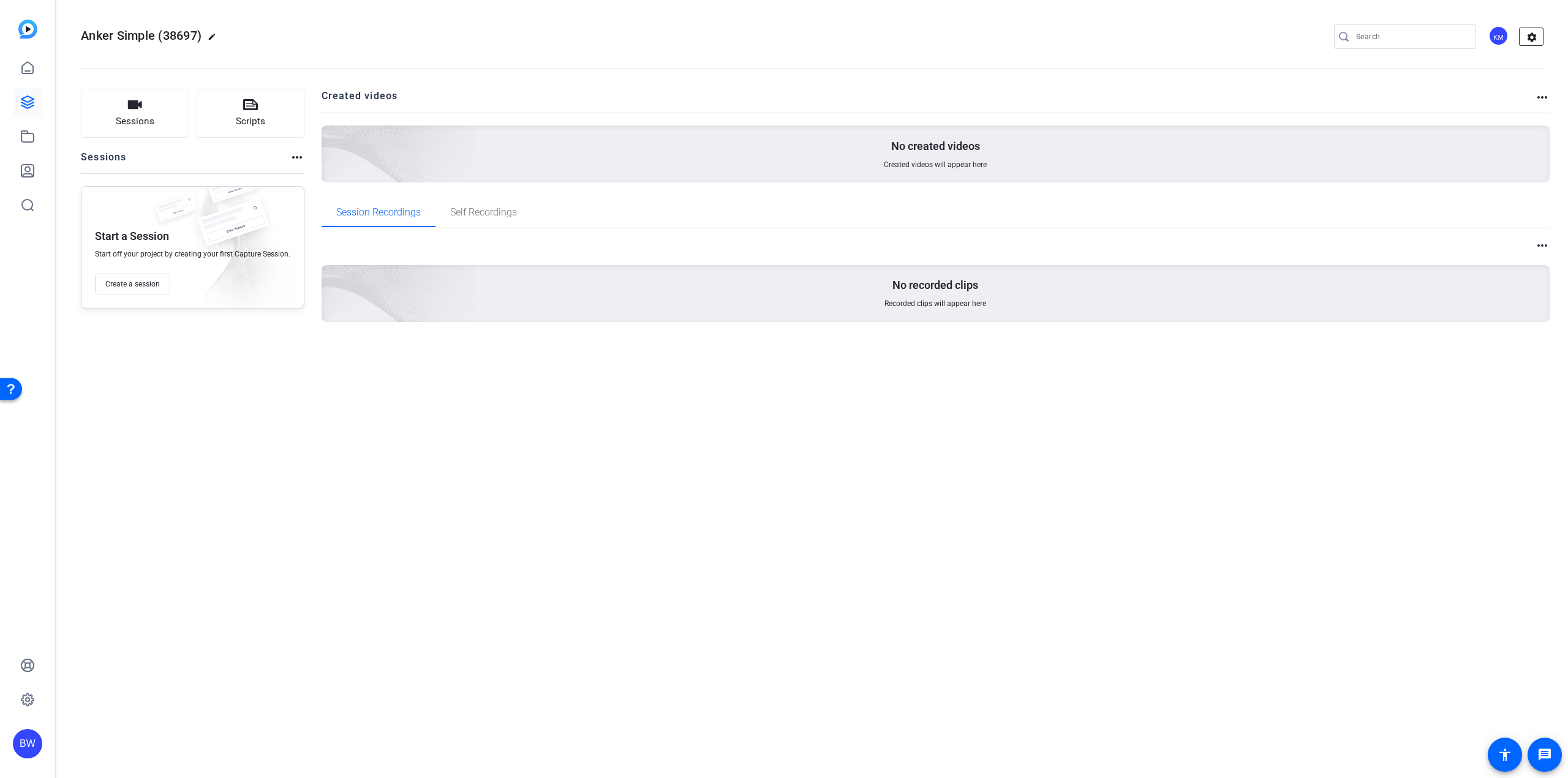
click at [1536, 35] on mat-icon "settings" at bounding box center [1532, 37] width 24 height 18
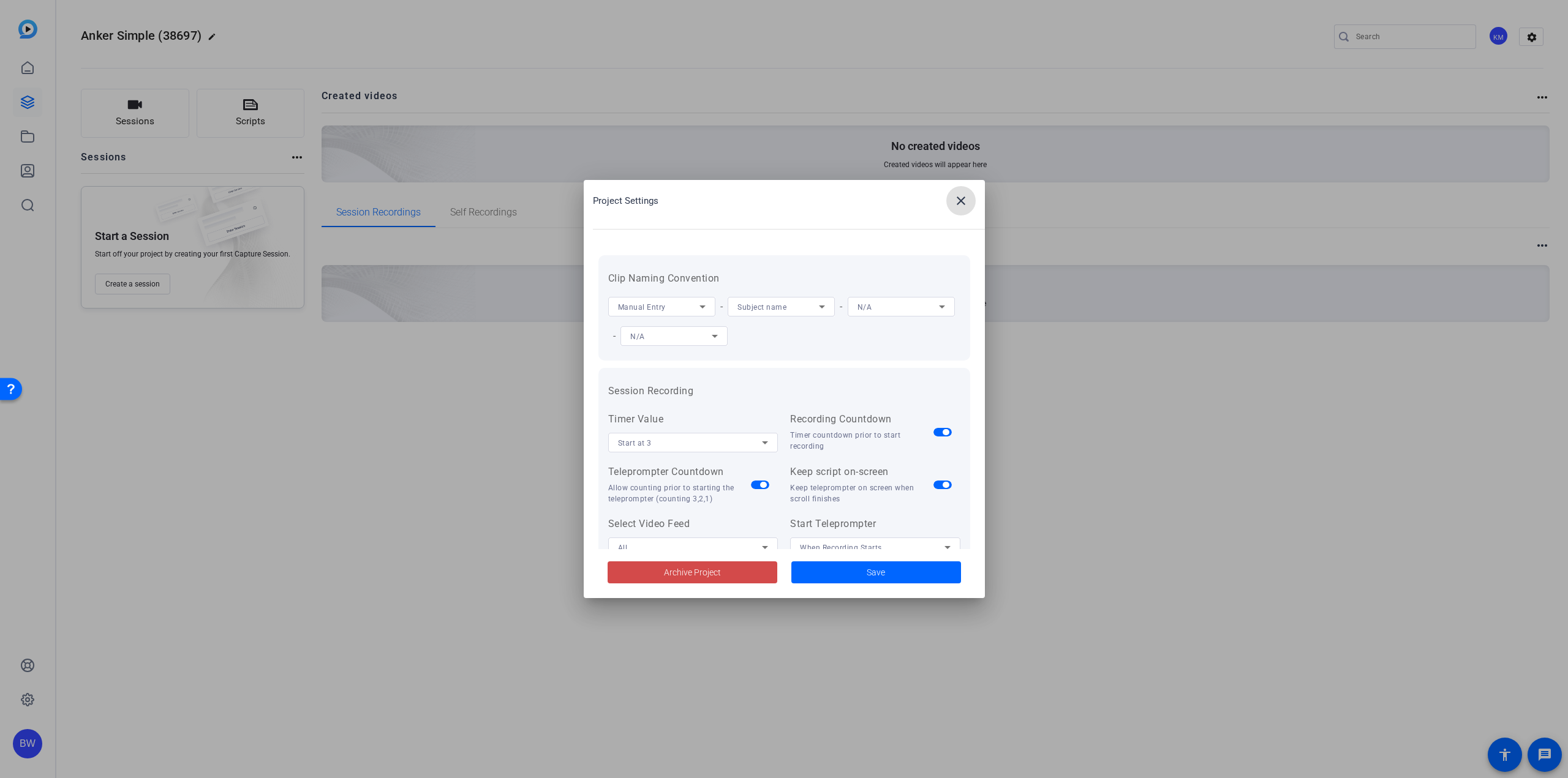
click at [673, 569] on span "Archive Project" at bounding box center [692, 572] width 57 height 13
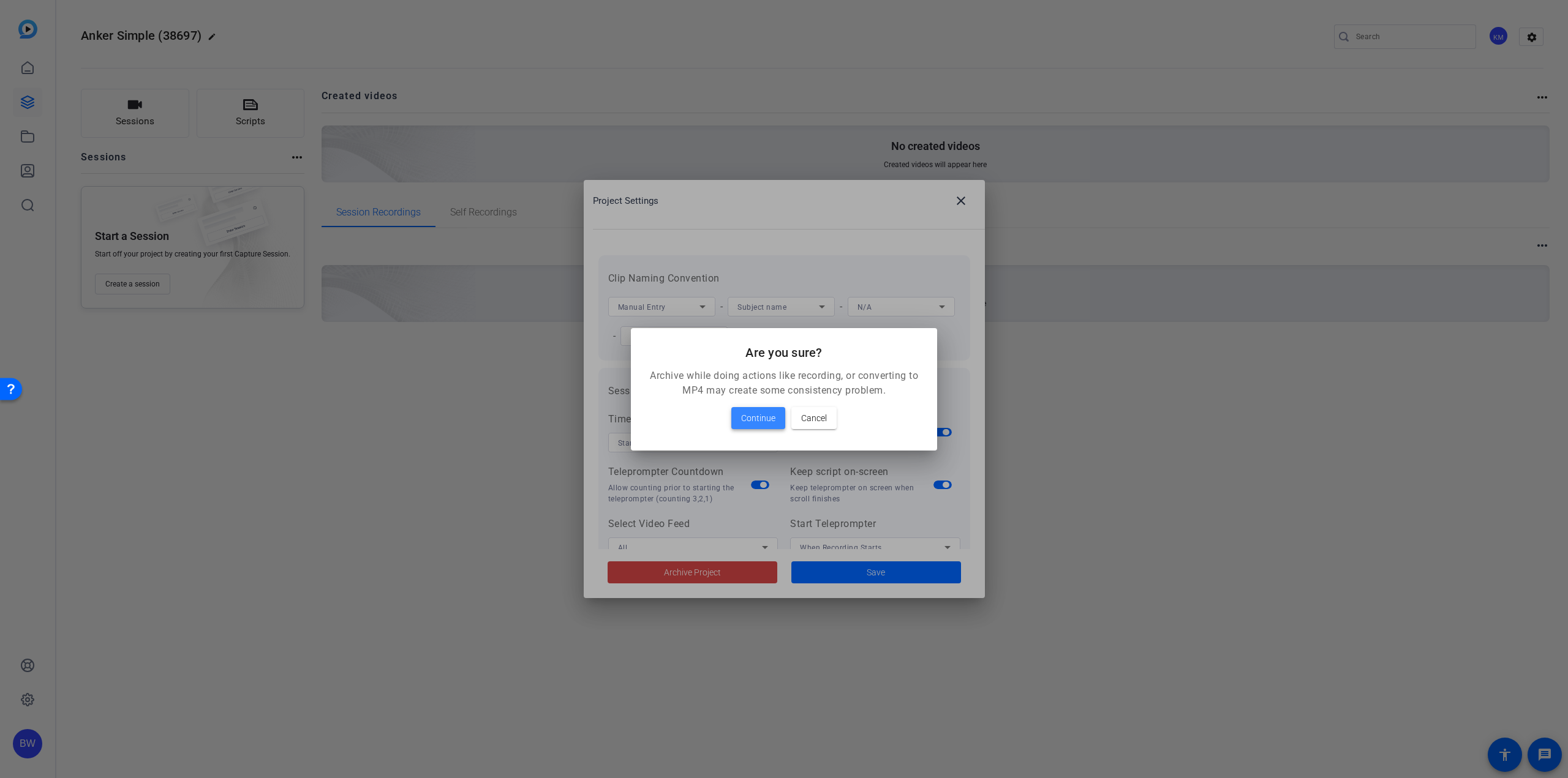
click at [751, 412] on span "Continue" at bounding box center [759, 417] width 34 height 15
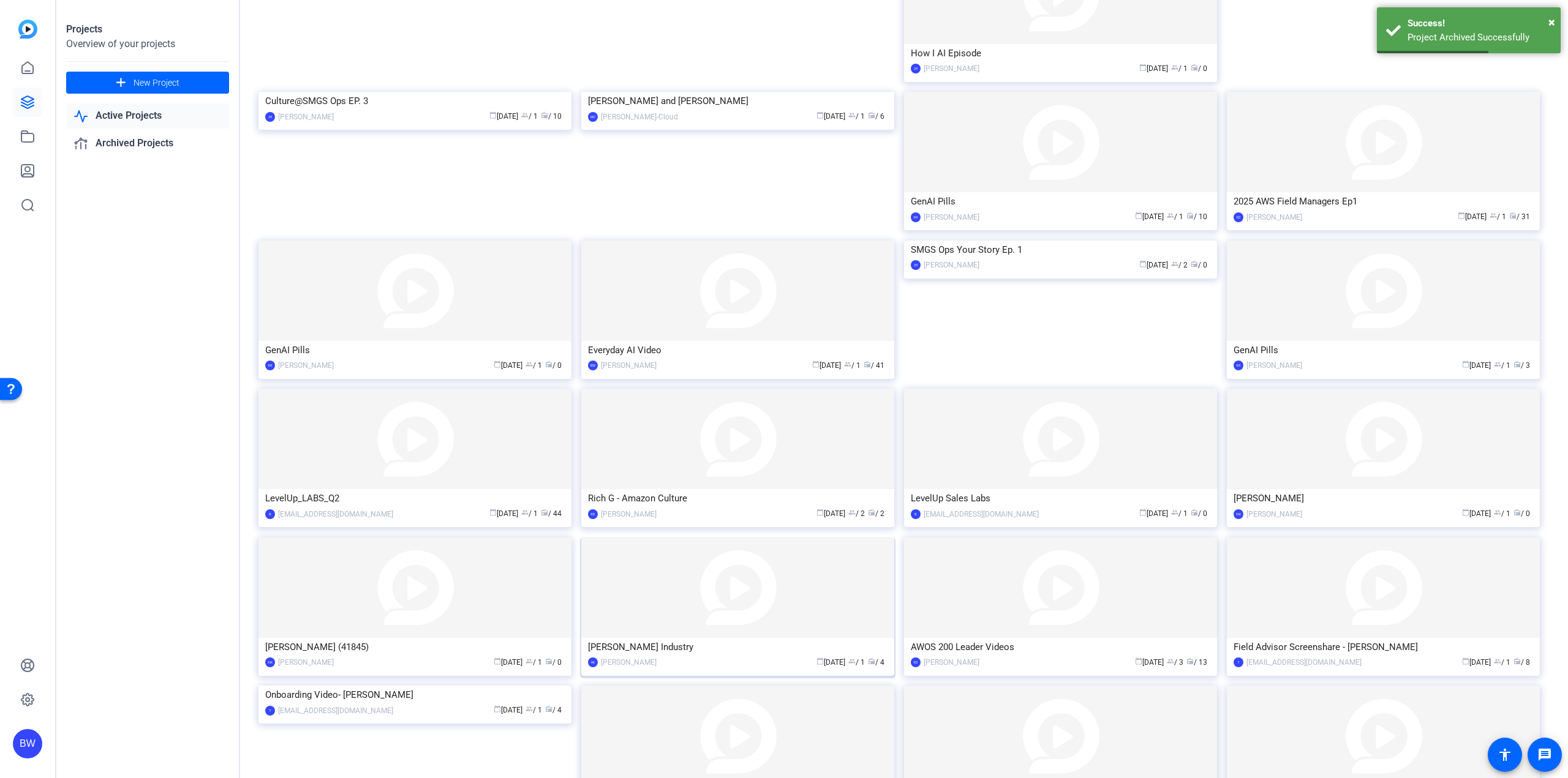
scroll to position [609, 0]
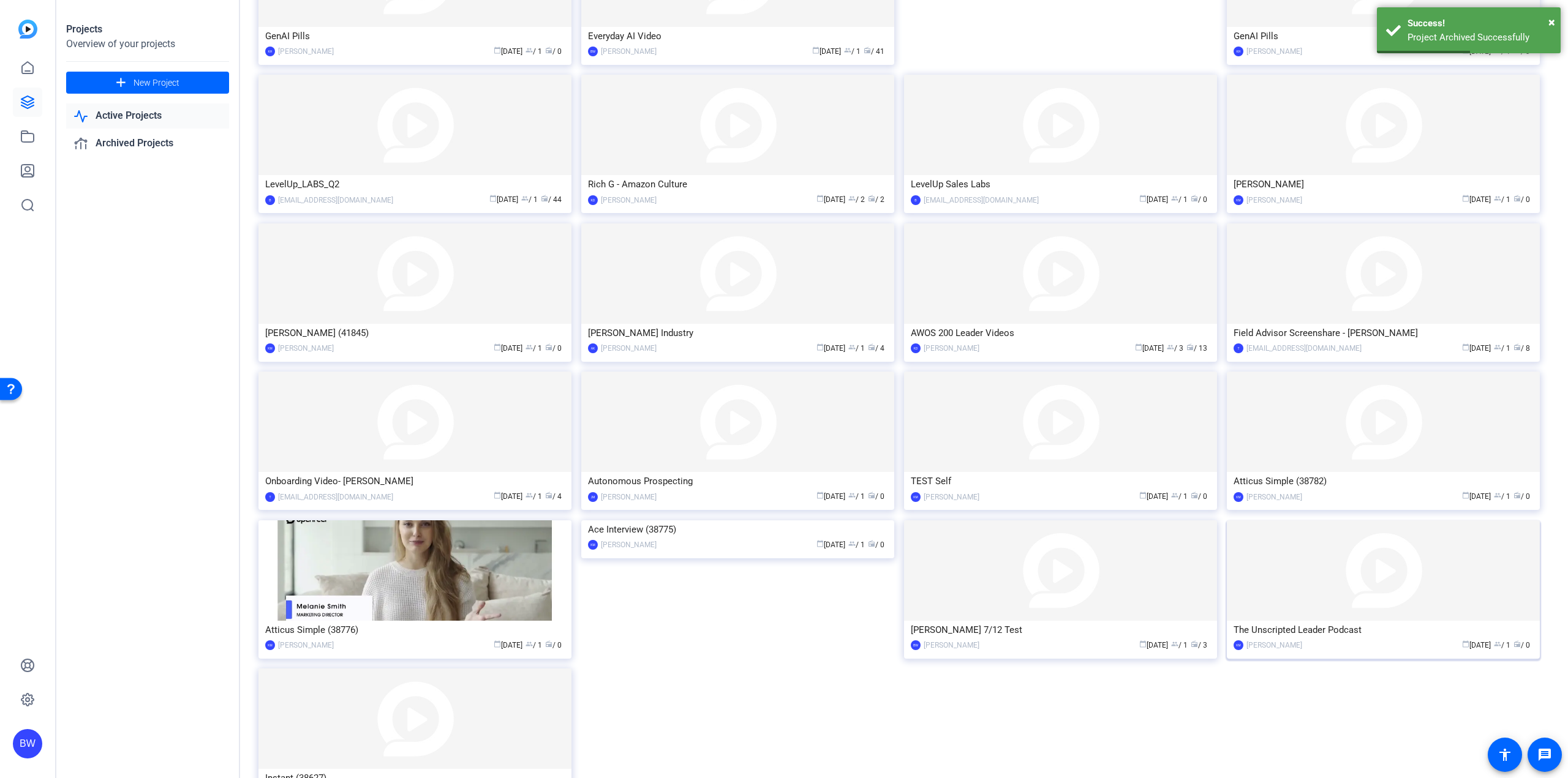
click at [1229, 591] on img at bounding box center [1383, 571] width 313 height 101
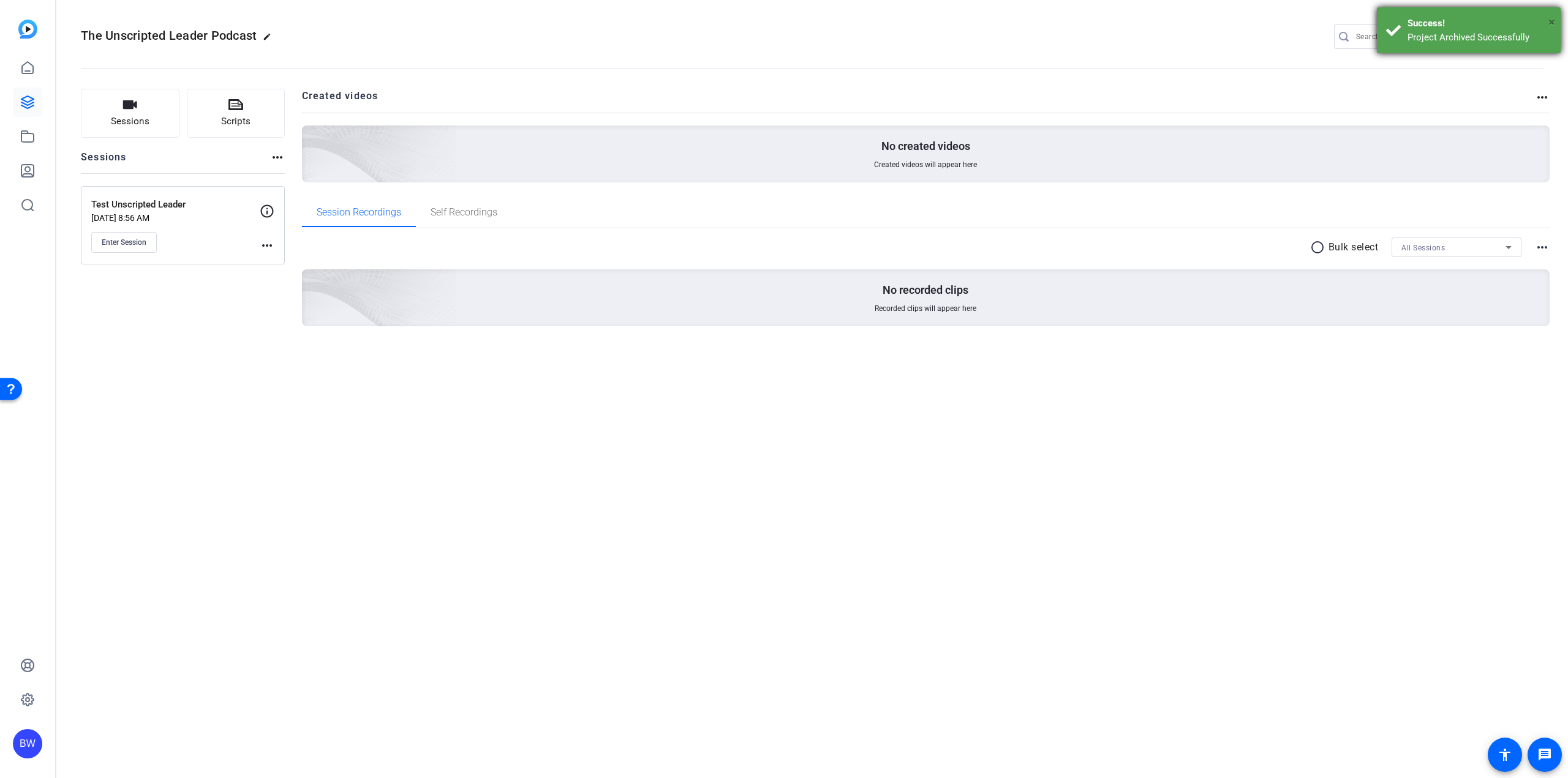
click at [1551, 22] on span "×" at bounding box center [1552, 22] width 7 height 15
click at [1538, 33] on mat-icon "settings" at bounding box center [1532, 37] width 24 height 18
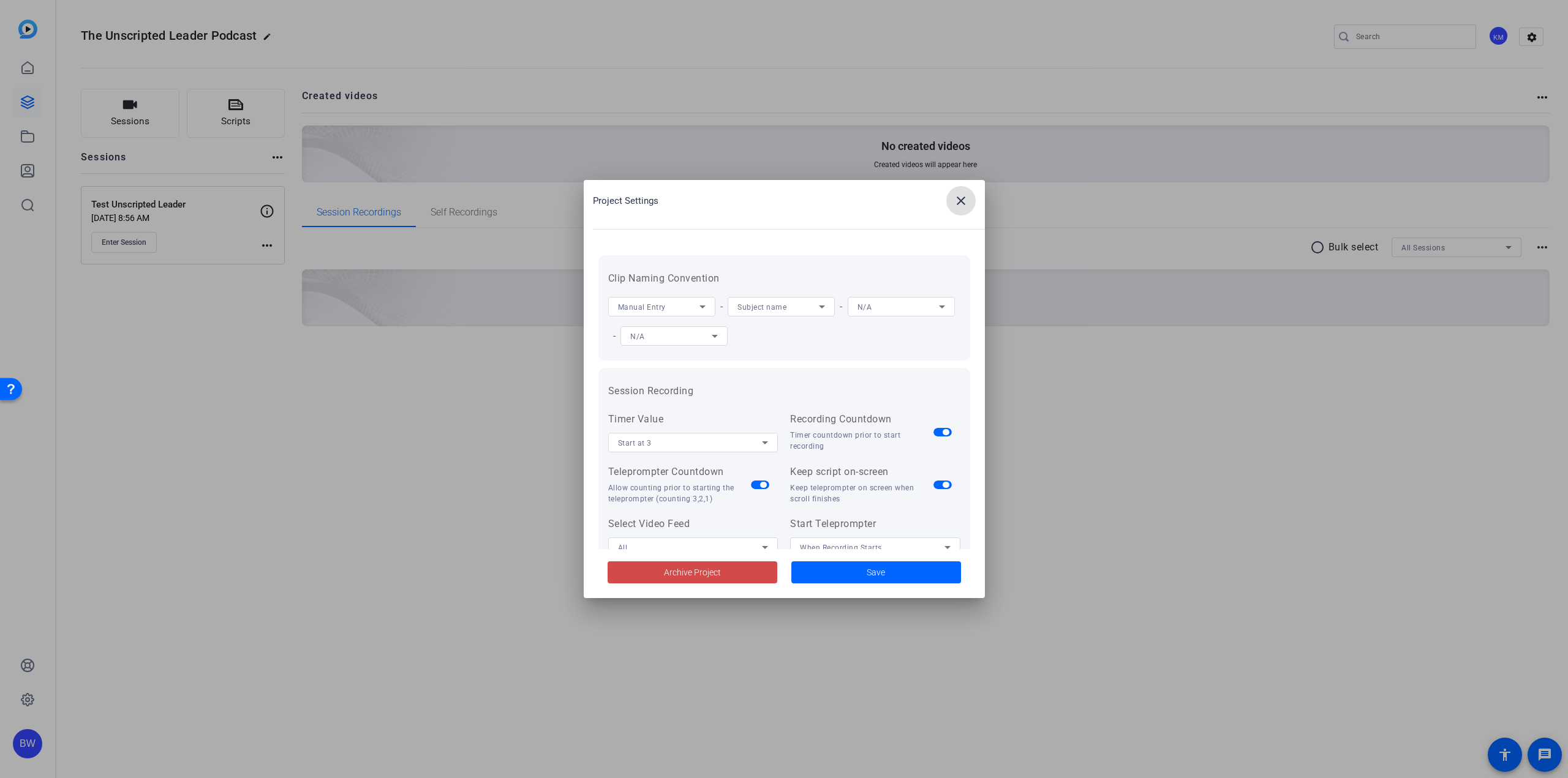
click at [703, 579] on span at bounding box center [692, 572] width 170 height 29
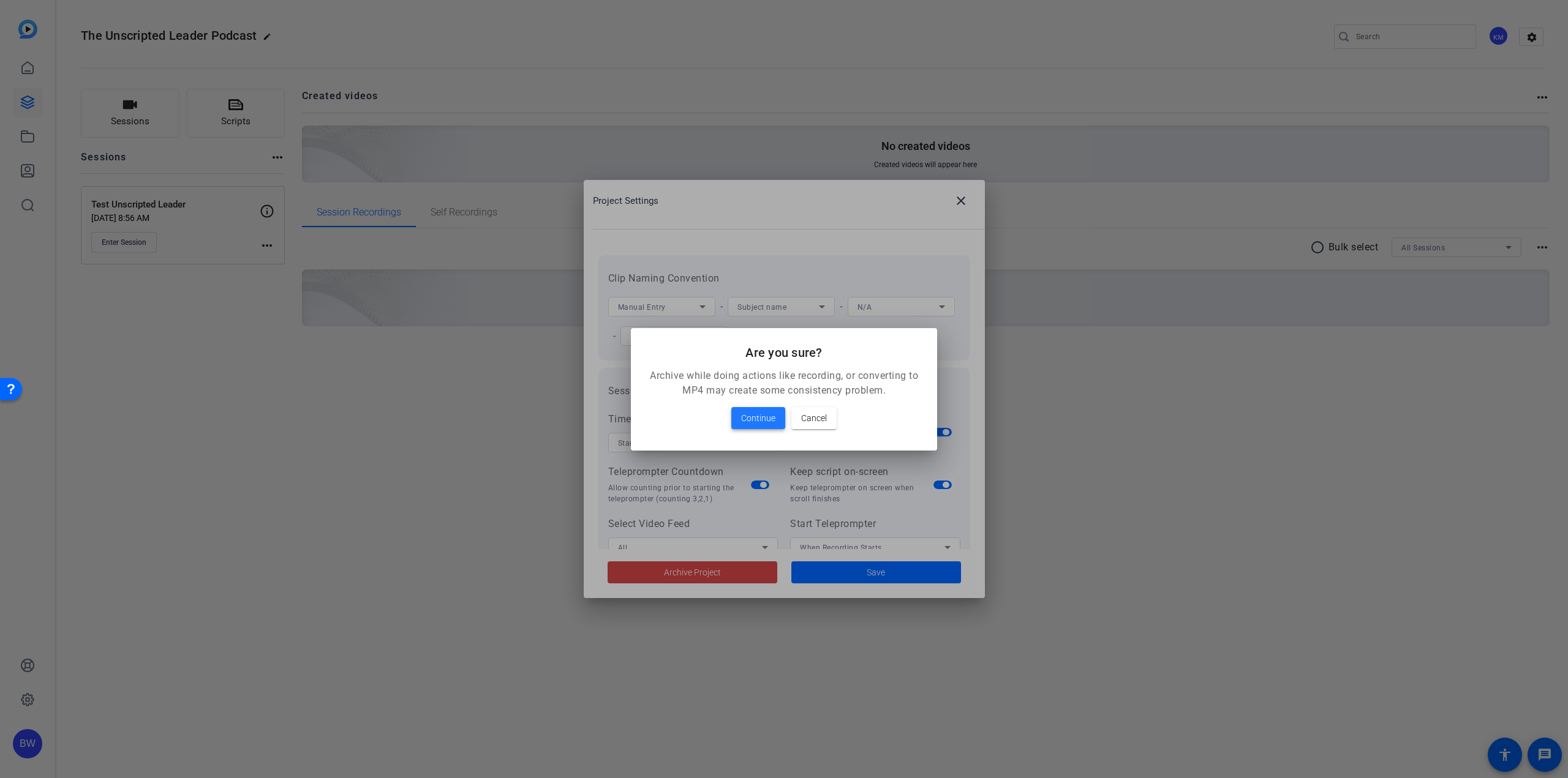
click at [784, 415] on span at bounding box center [758, 418] width 54 height 29
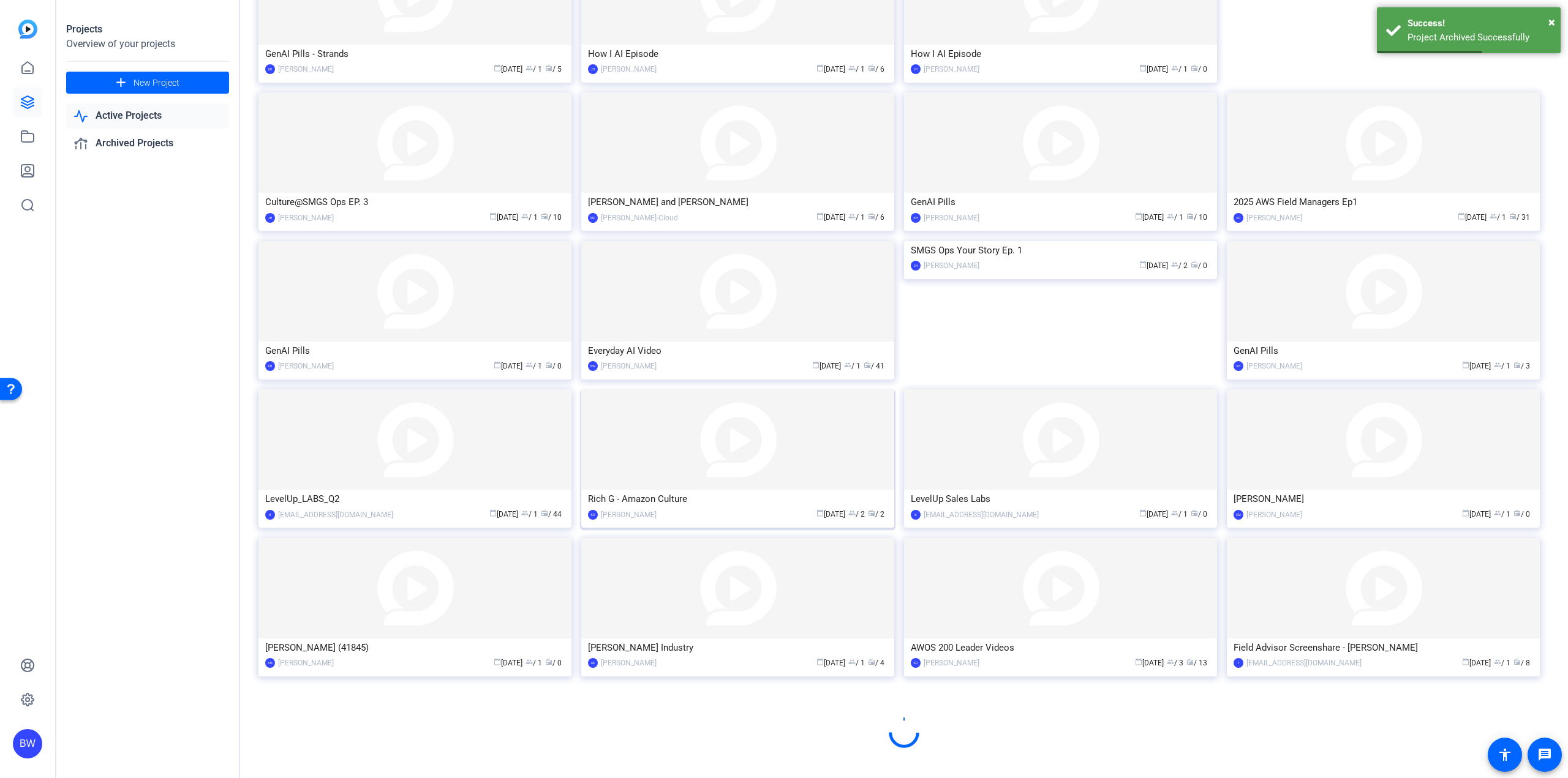
scroll to position [295, 0]
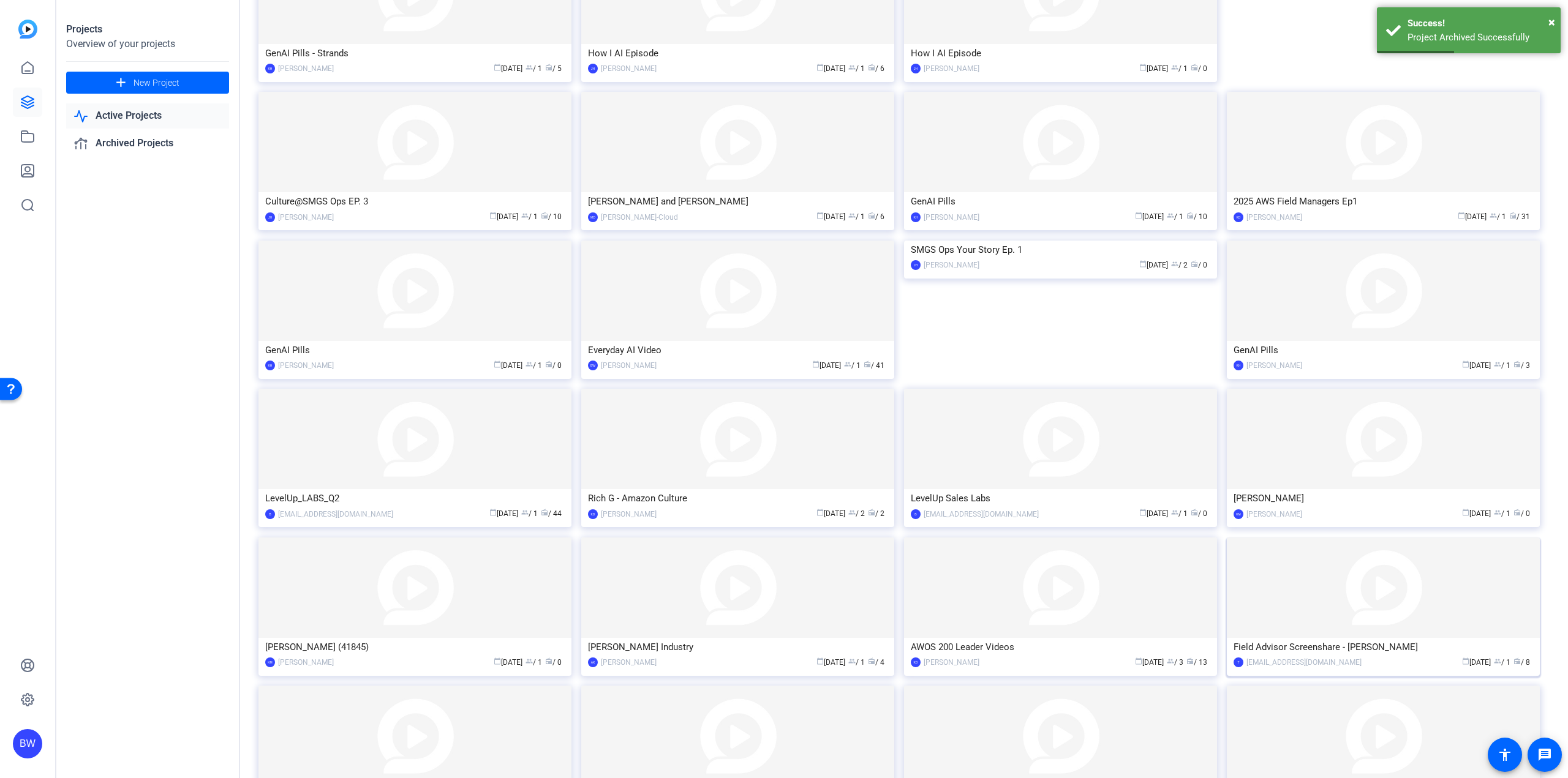
click at [1294, 631] on img at bounding box center [1383, 588] width 313 height 101
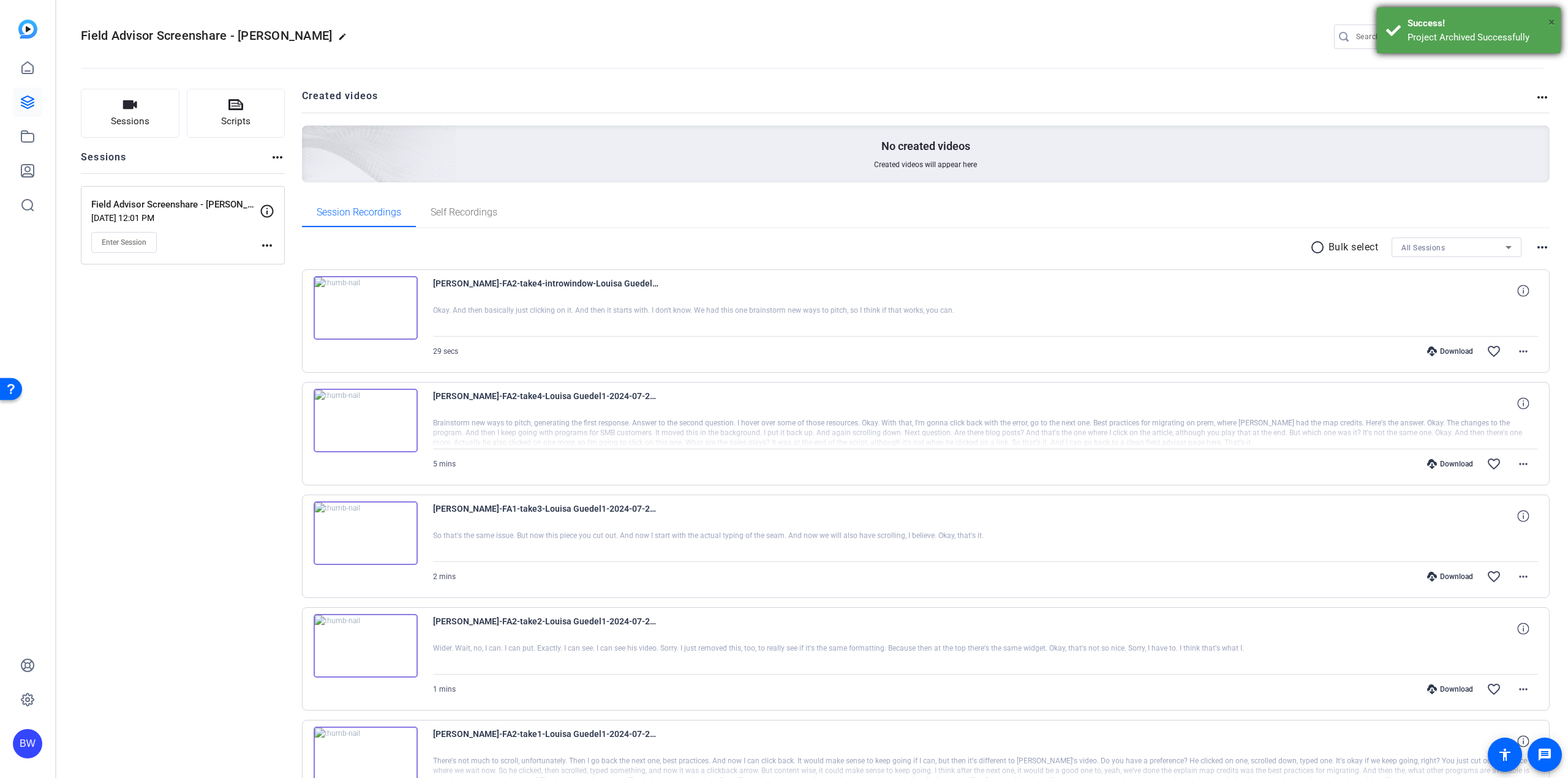
click at [1553, 18] on span "×" at bounding box center [1552, 22] width 7 height 15
click at [1528, 37] on mat-icon "settings" at bounding box center [1532, 37] width 24 height 18
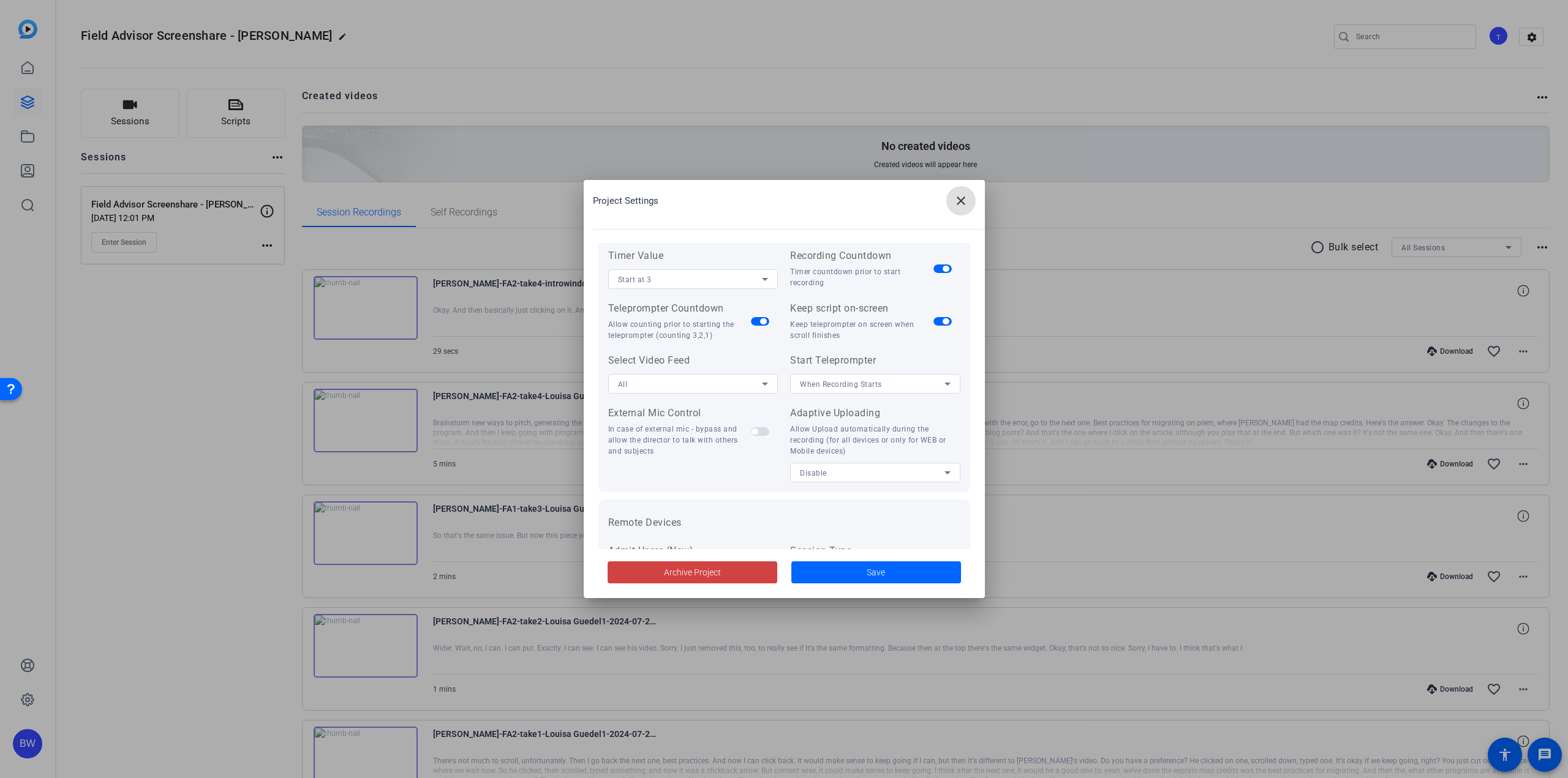
scroll to position [253, 0]
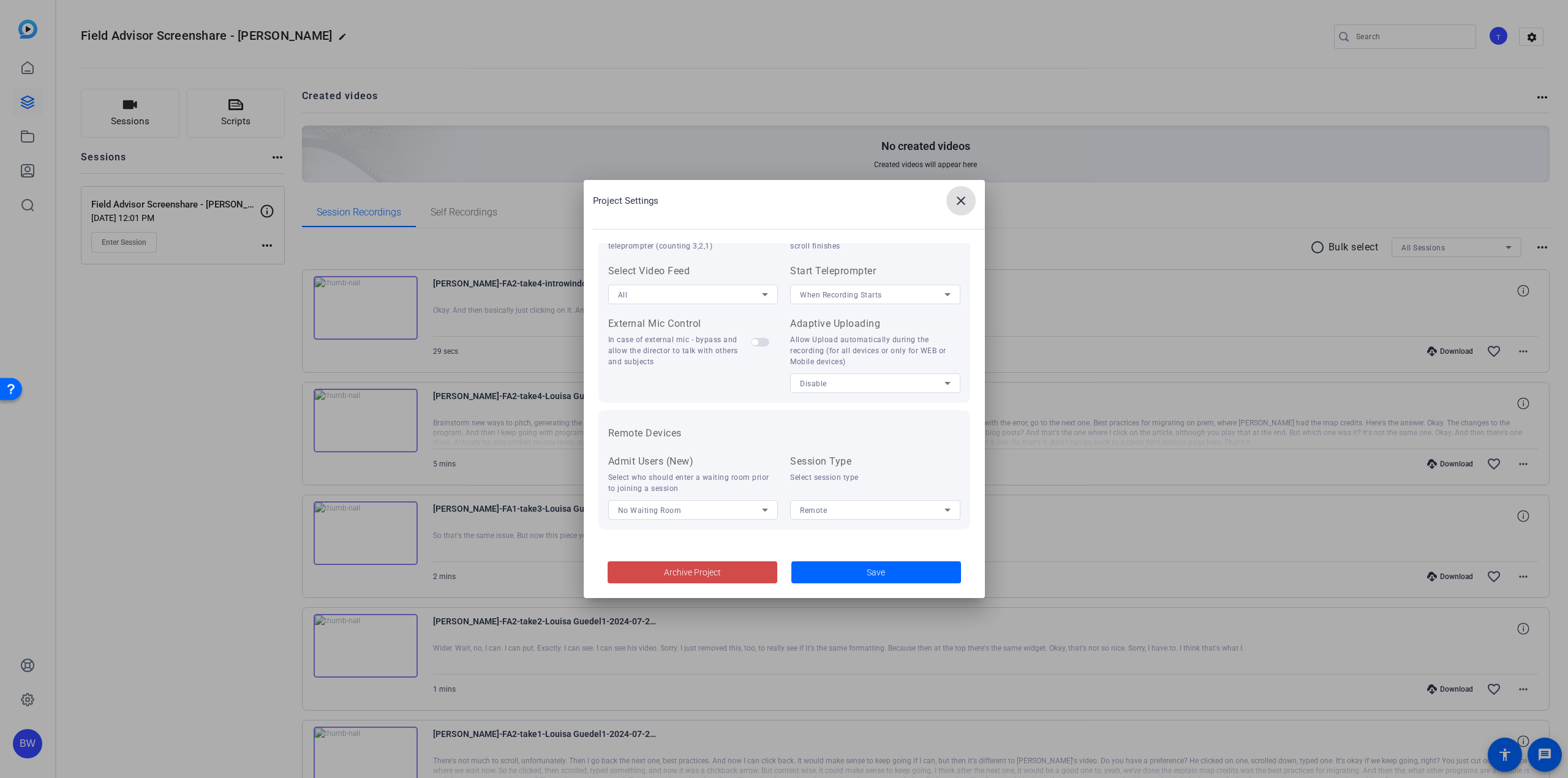
click at [734, 577] on span at bounding box center [692, 572] width 170 height 29
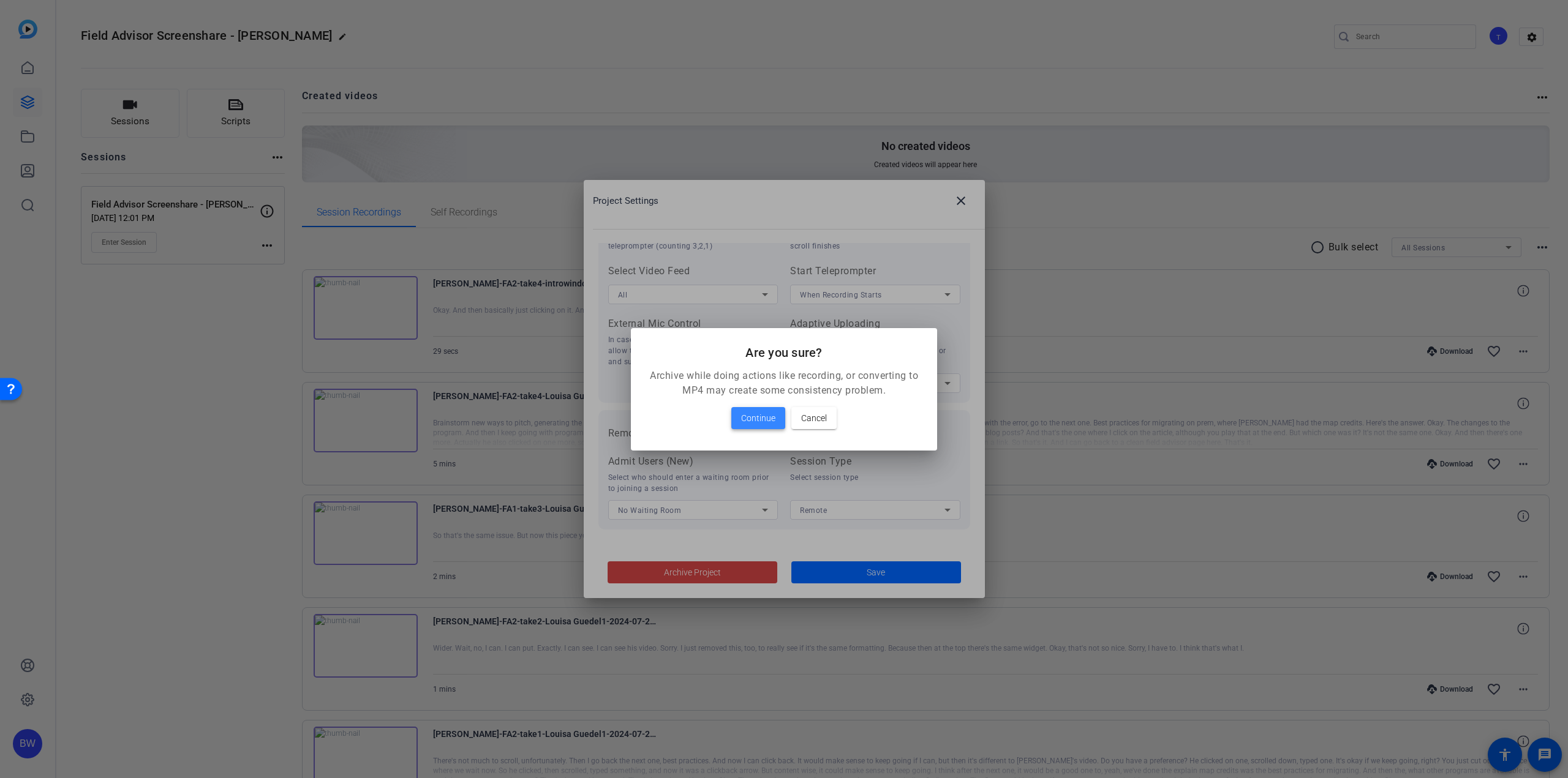
click at [776, 413] on span at bounding box center [758, 418] width 54 height 29
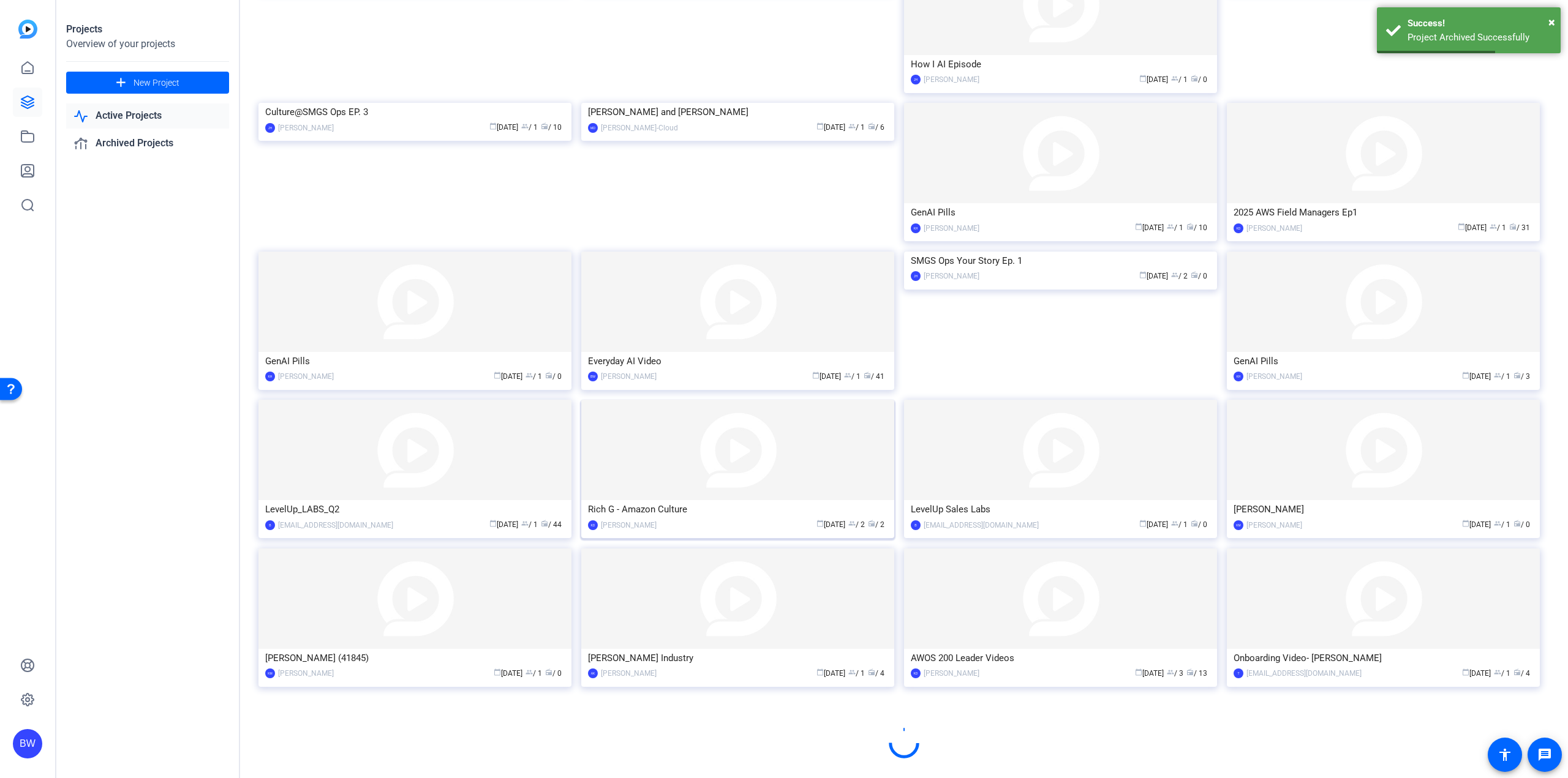
scroll to position [295, 0]
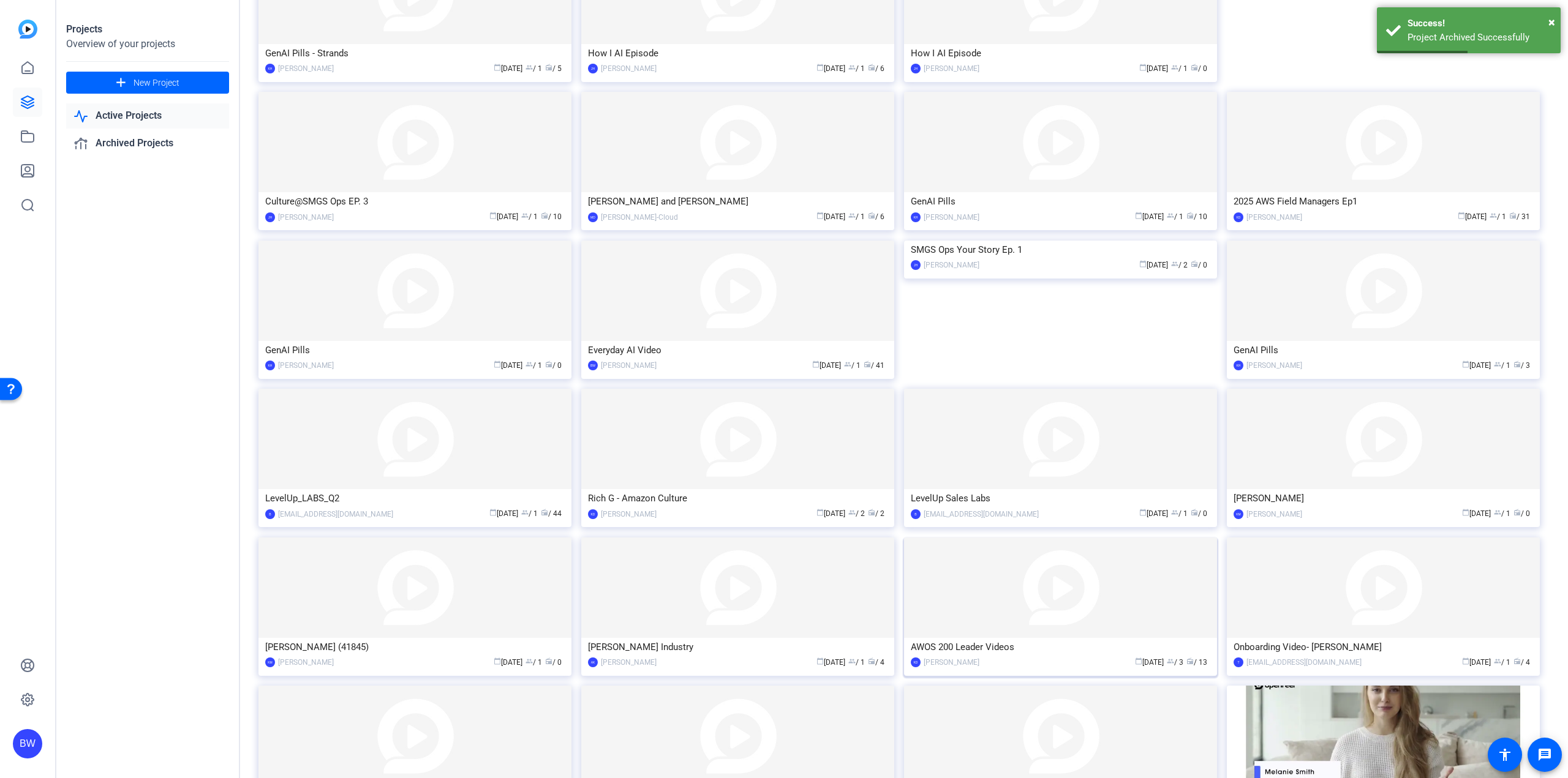
click at [1022, 641] on div "AWOS 200 Leader Videos" at bounding box center [1061, 646] width 300 height 18
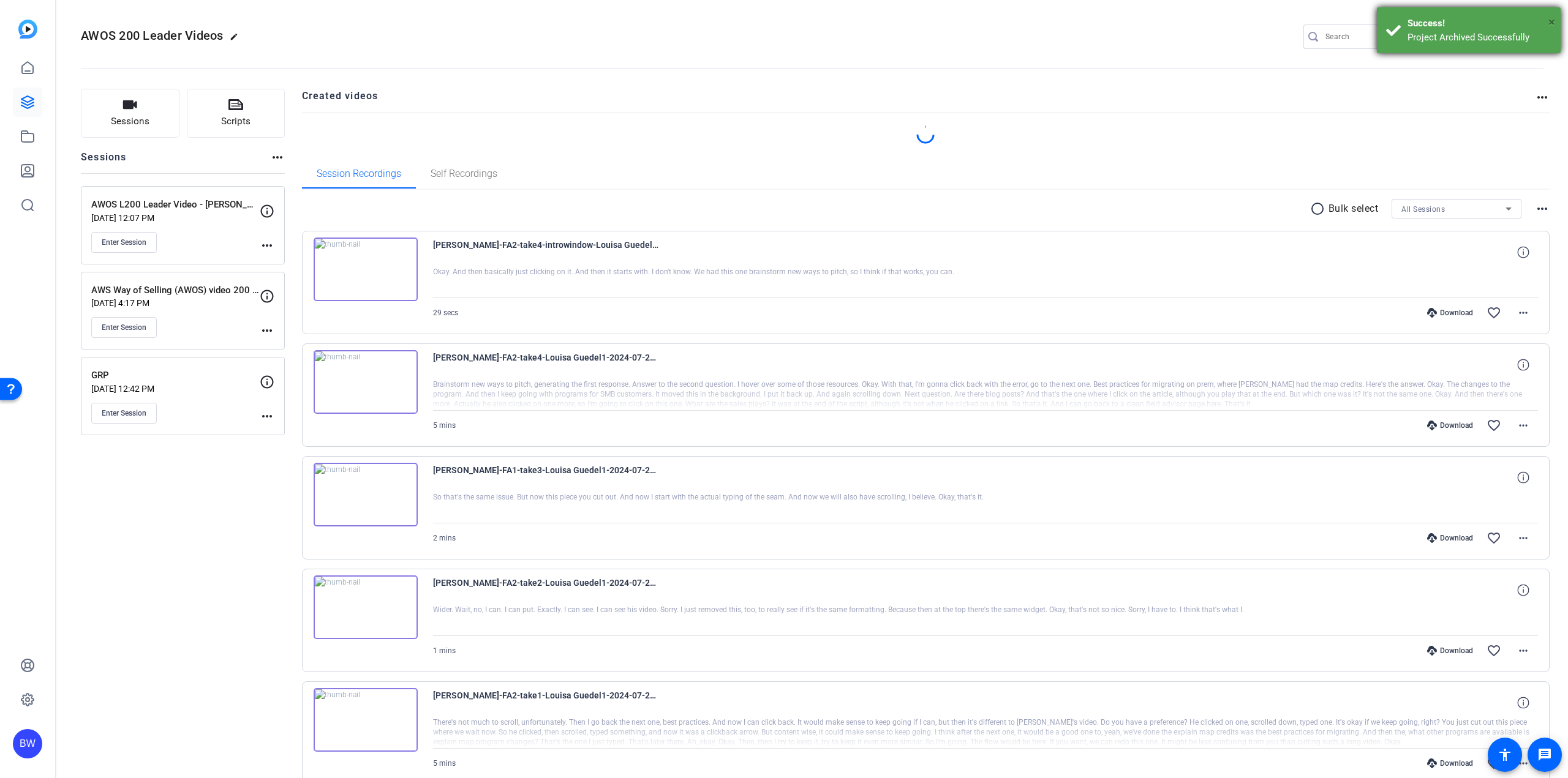
click at [1550, 18] on span "×" at bounding box center [1552, 22] width 7 height 15
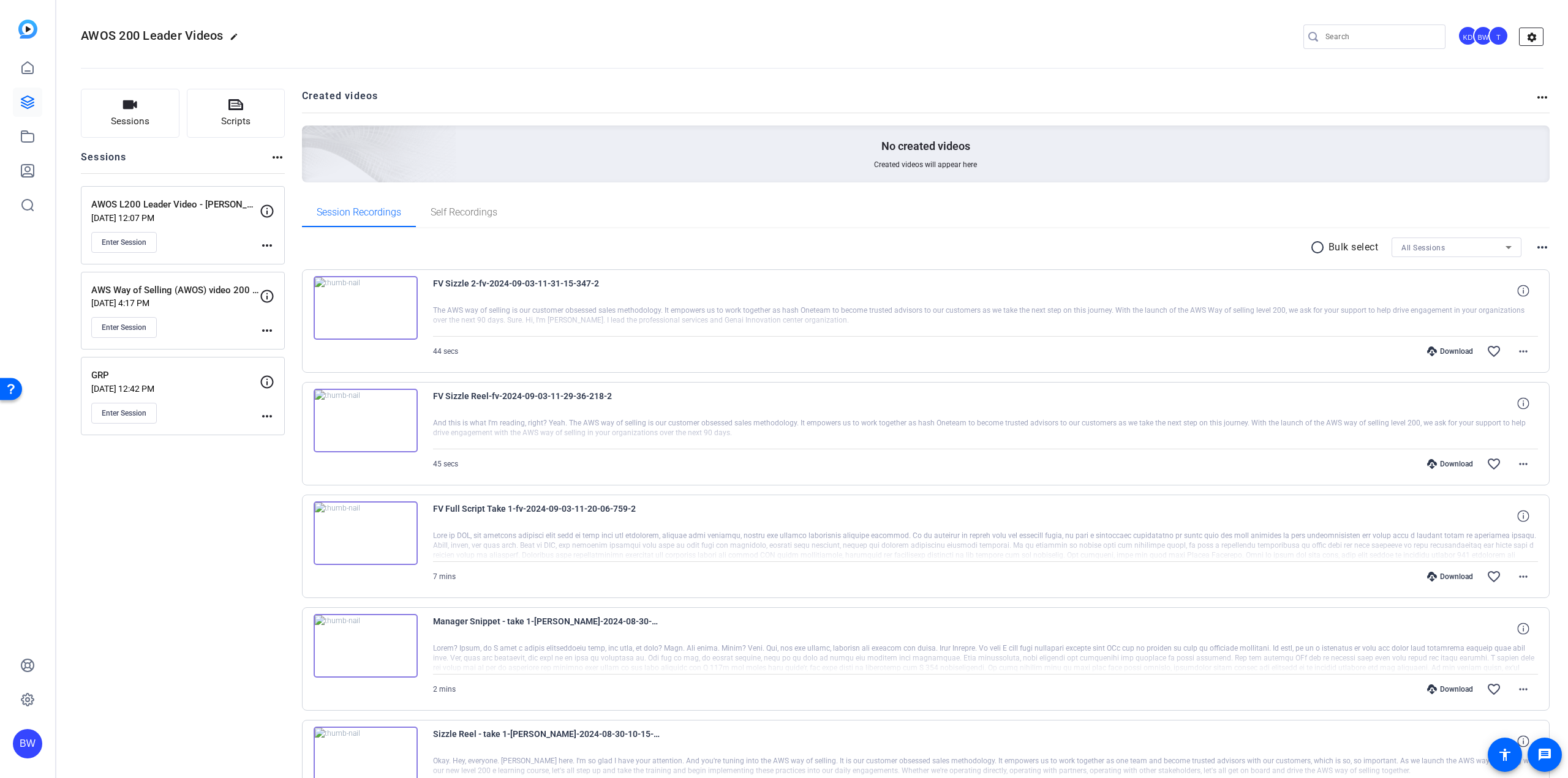
click at [1522, 37] on mat-icon "settings" at bounding box center [1532, 37] width 24 height 18
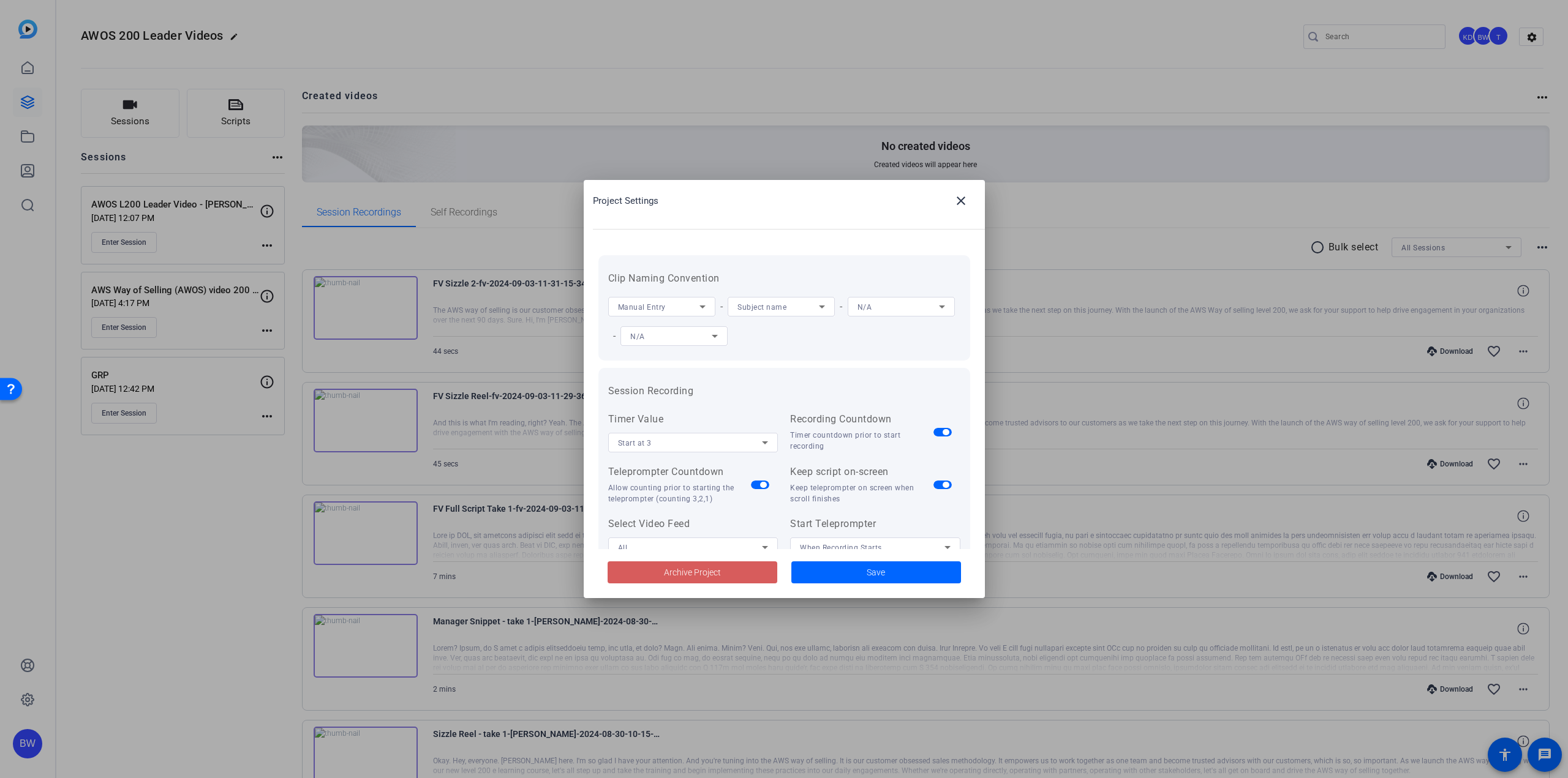
click at [699, 566] on span "Archive Project" at bounding box center [692, 572] width 57 height 13
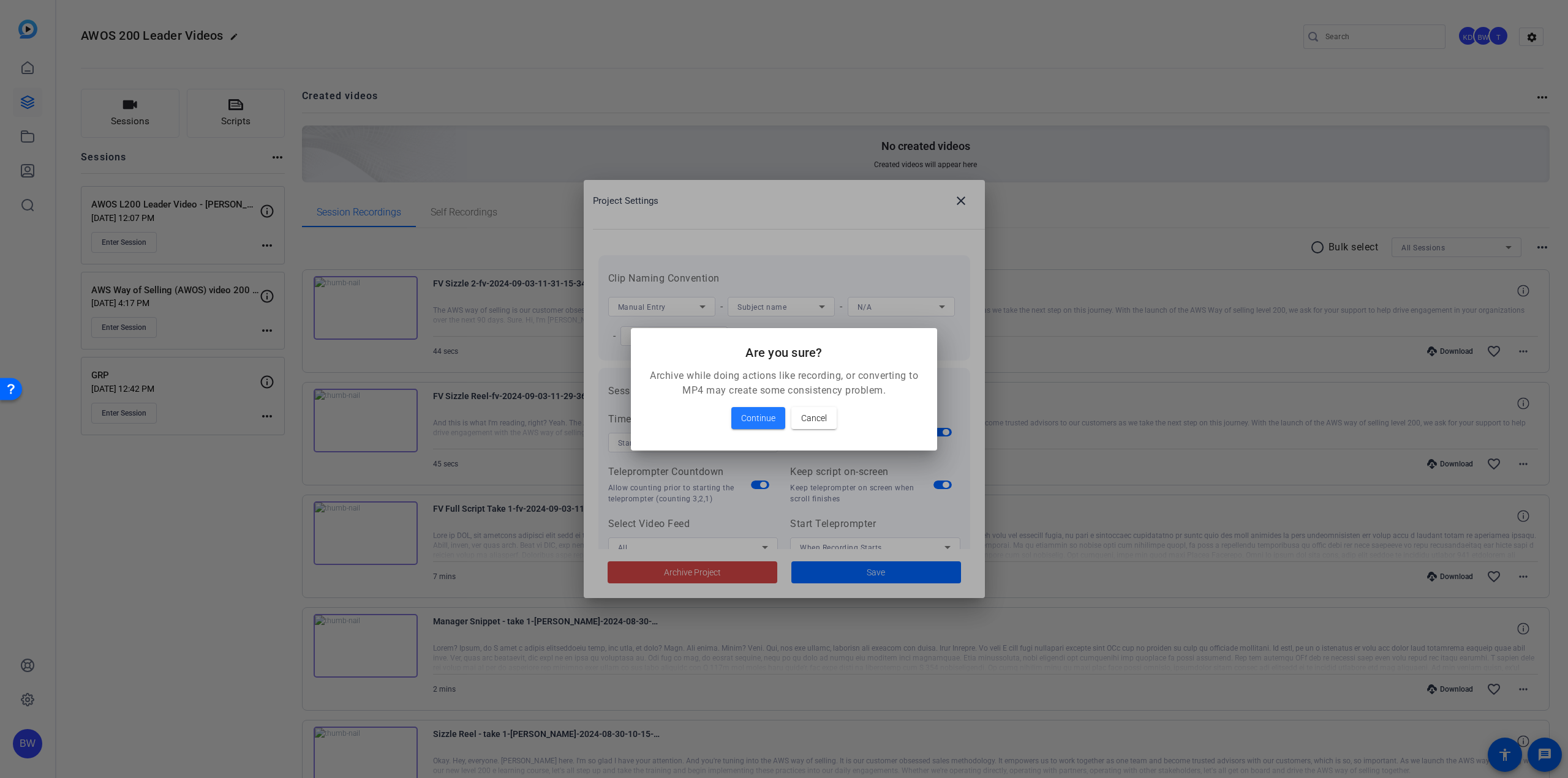
click at [788, 423] on div "Continue Cancel" at bounding box center [784, 418] width 277 height 22
click at [783, 423] on span at bounding box center [758, 418] width 54 height 29
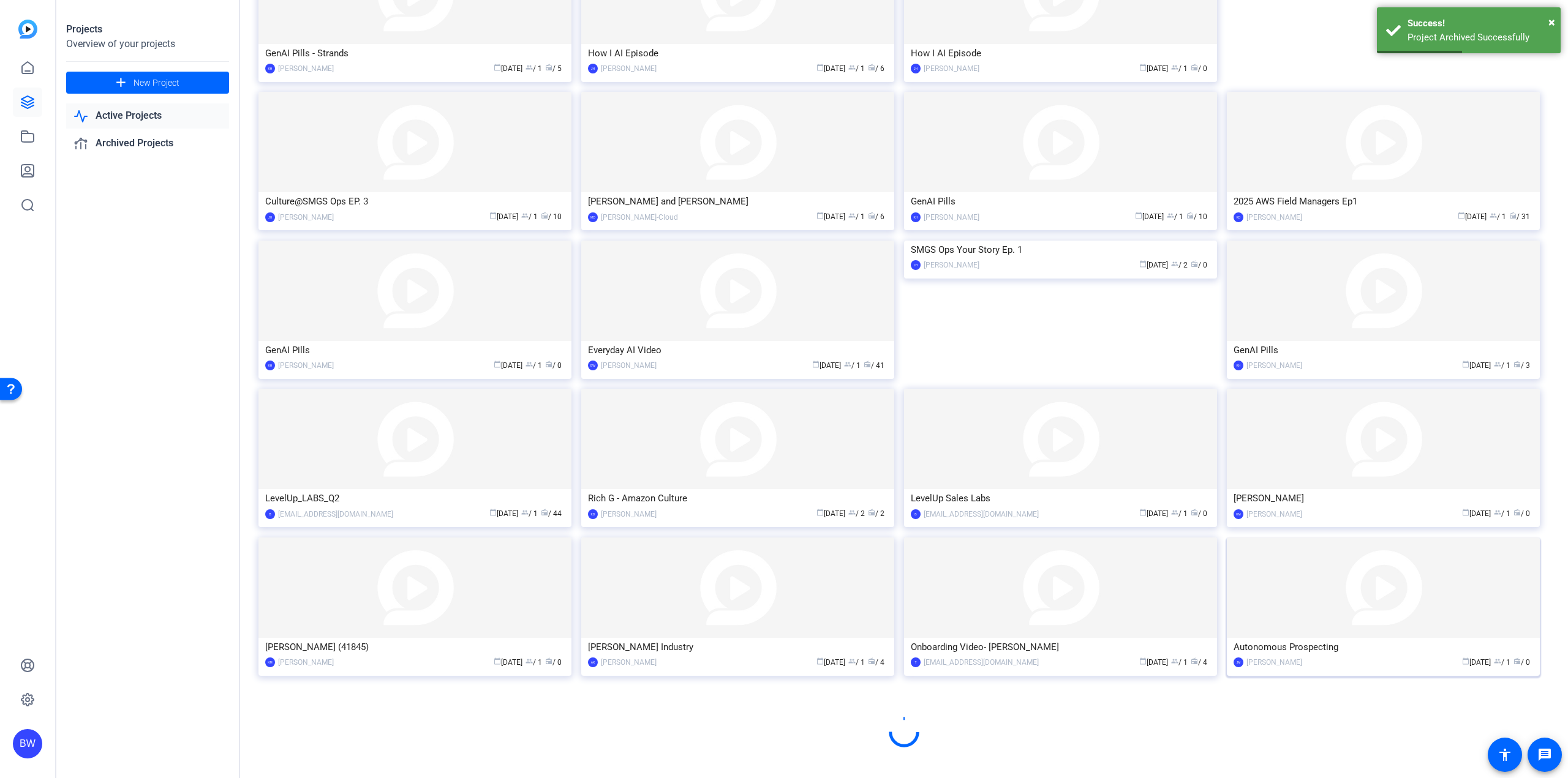
scroll to position [339, 0]
click at [1324, 638] on div "Autonomous Prospecting" at bounding box center [1384, 646] width 300 height 18
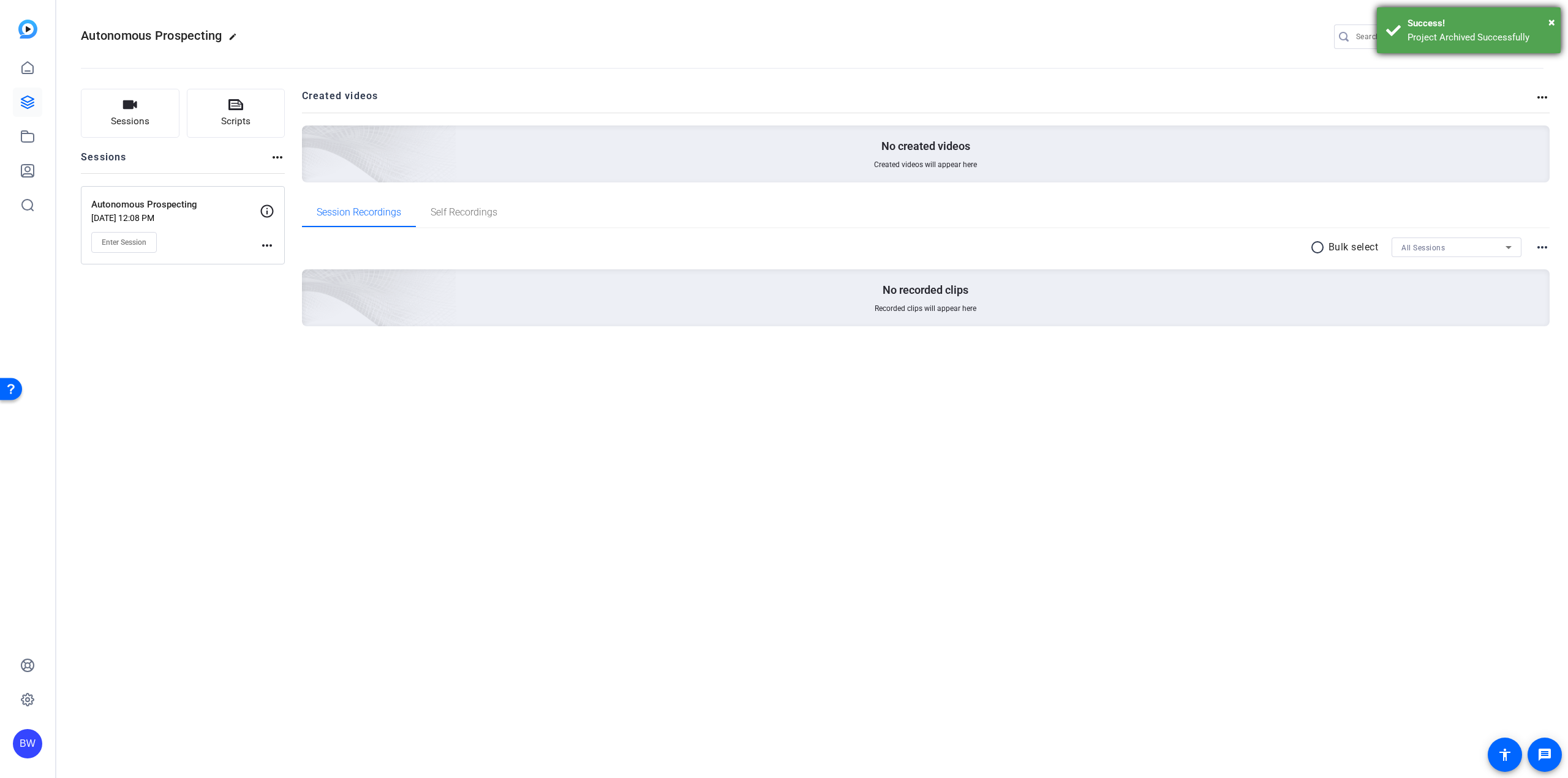
click at [1546, 22] on div "Success!" at bounding box center [1479, 23] width 144 height 14
click at [1539, 33] on mat-icon "settings" at bounding box center [1532, 37] width 24 height 18
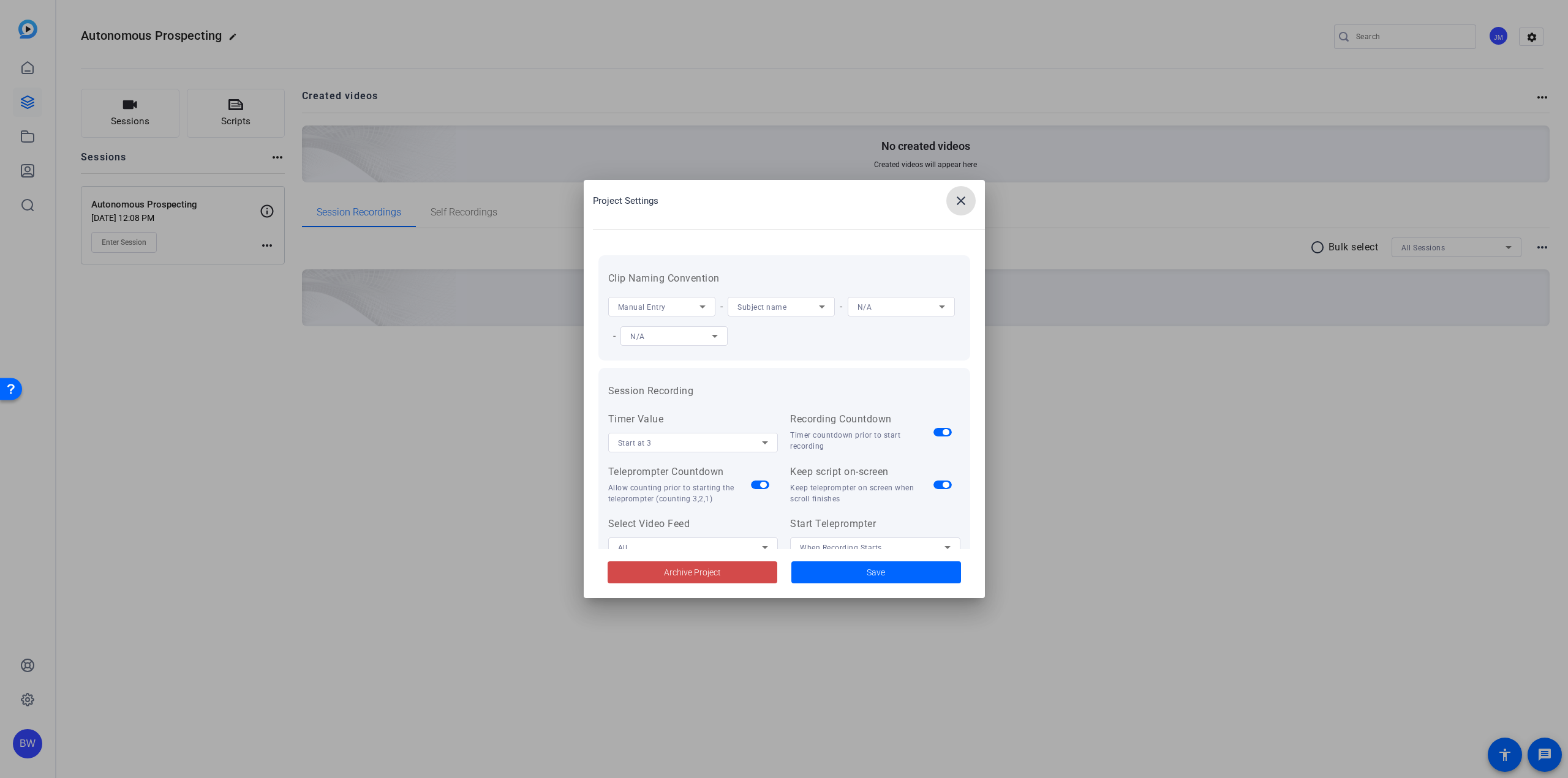
click at [733, 574] on span at bounding box center [692, 572] width 170 height 29
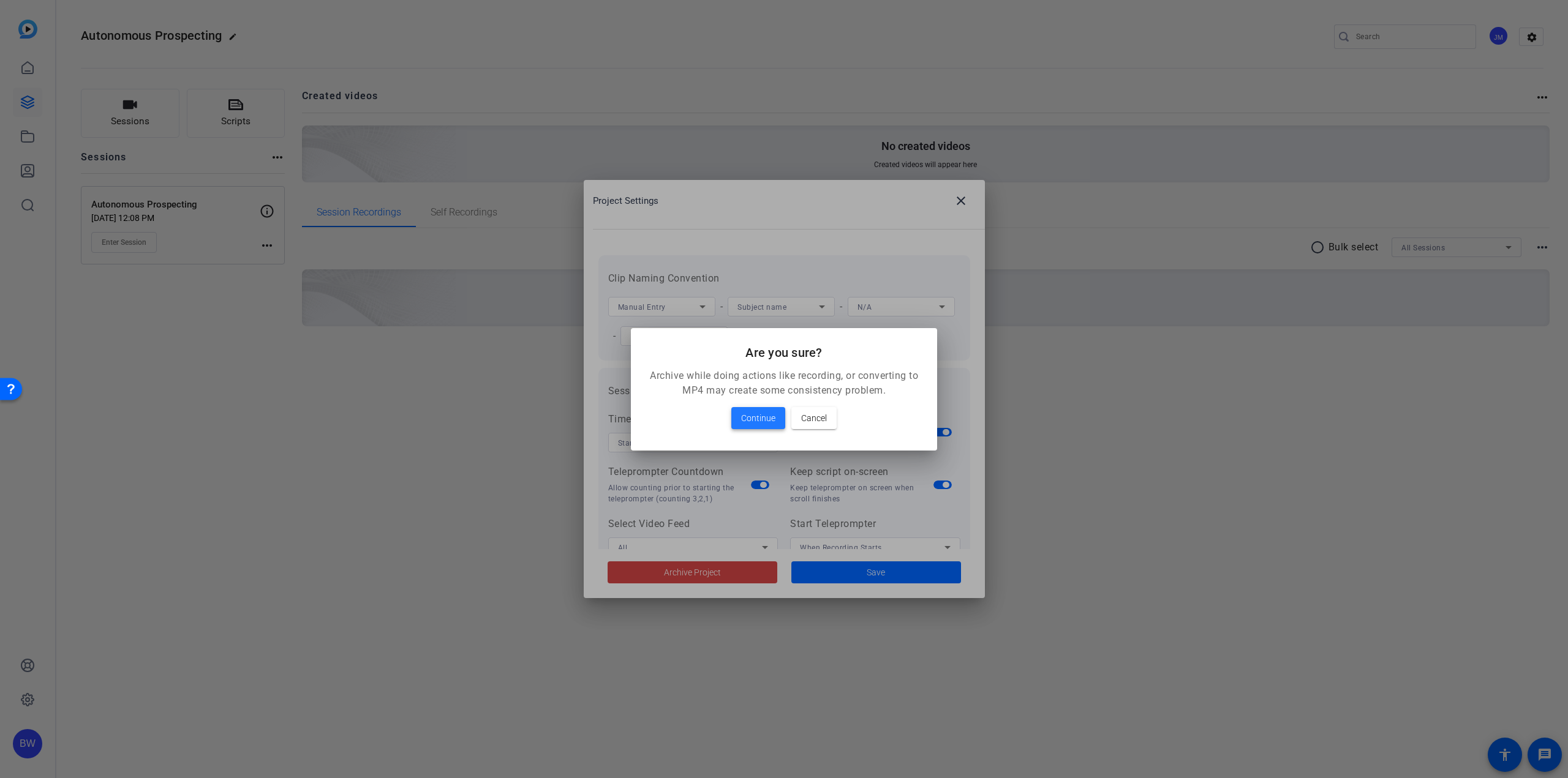
click at [754, 419] on span "Continue" at bounding box center [759, 417] width 34 height 15
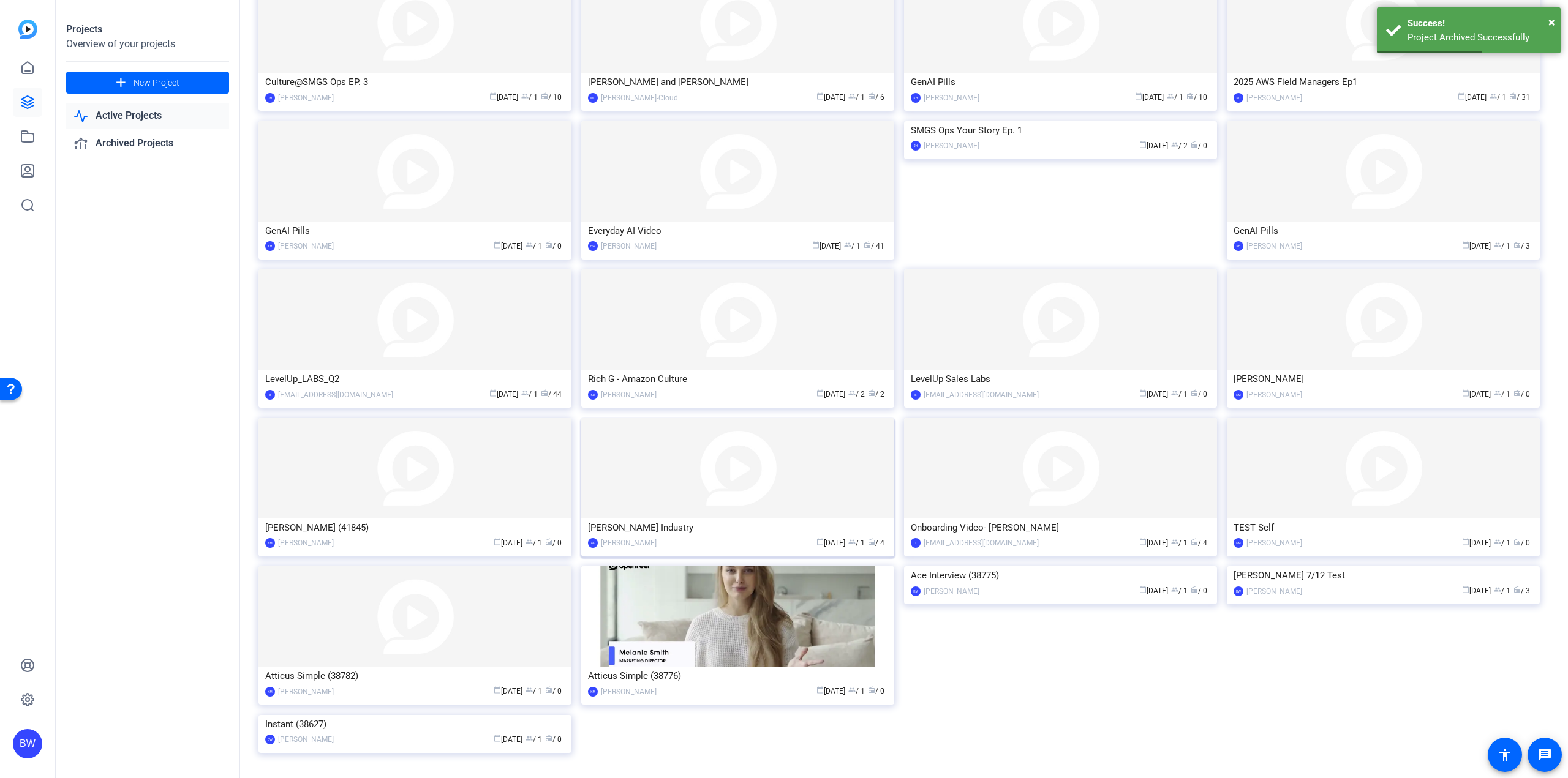
scroll to position [461, 0]
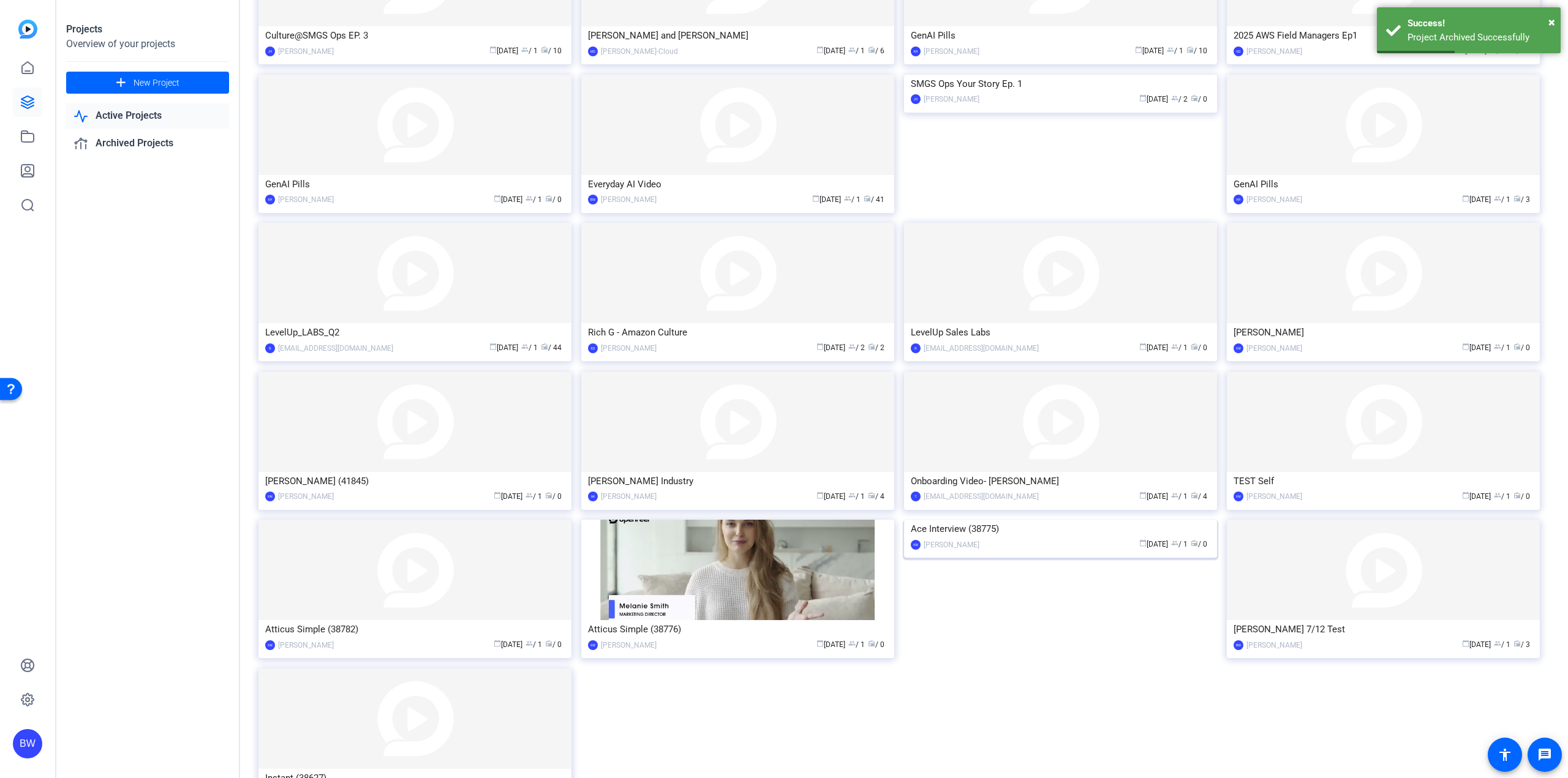
click at [1042, 520] on img at bounding box center [1060, 520] width 313 height 0
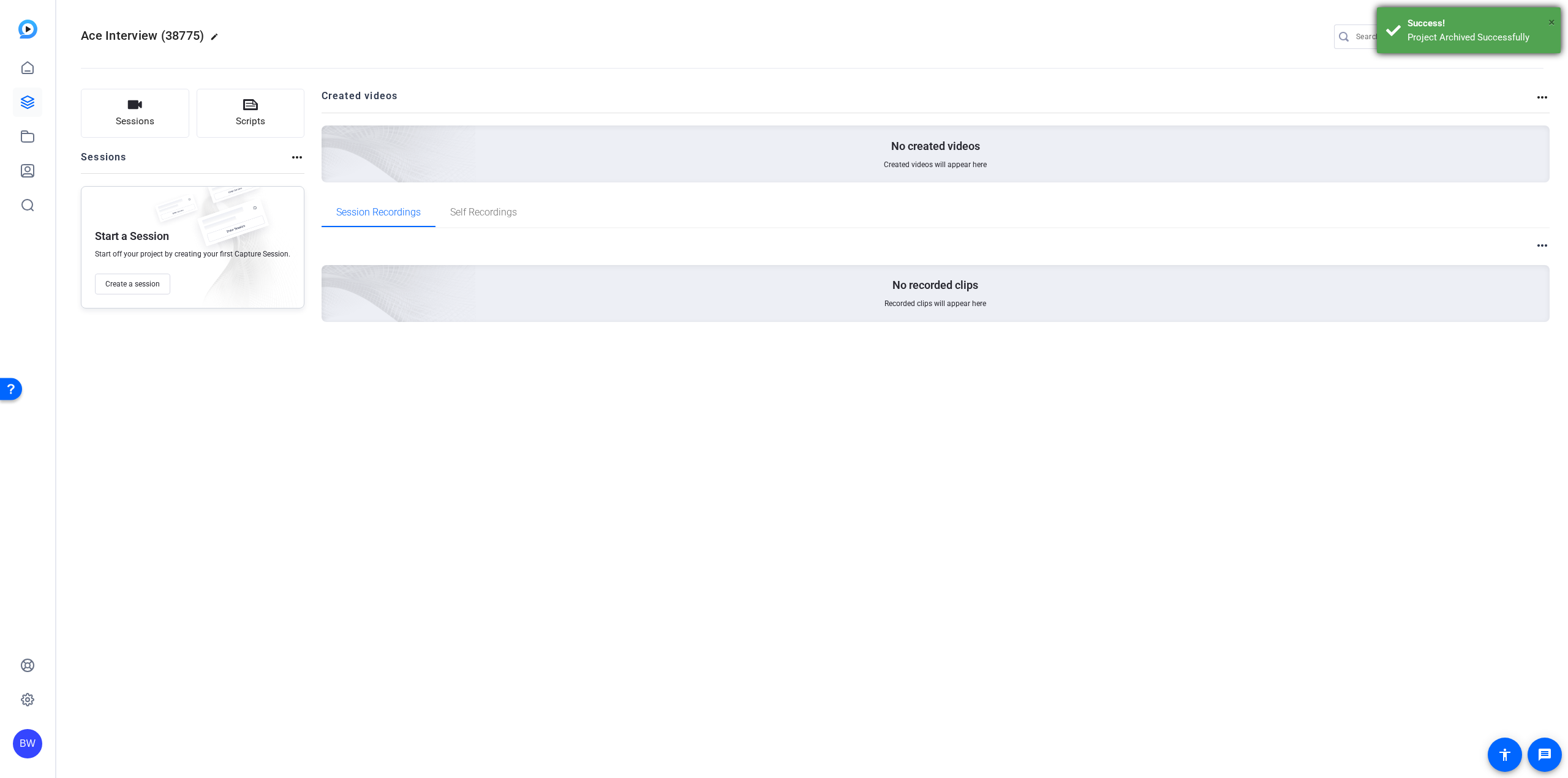
click at [1553, 23] on span "×" at bounding box center [1552, 22] width 7 height 15
click at [1528, 34] on mat-icon "settings" at bounding box center [1532, 37] width 24 height 18
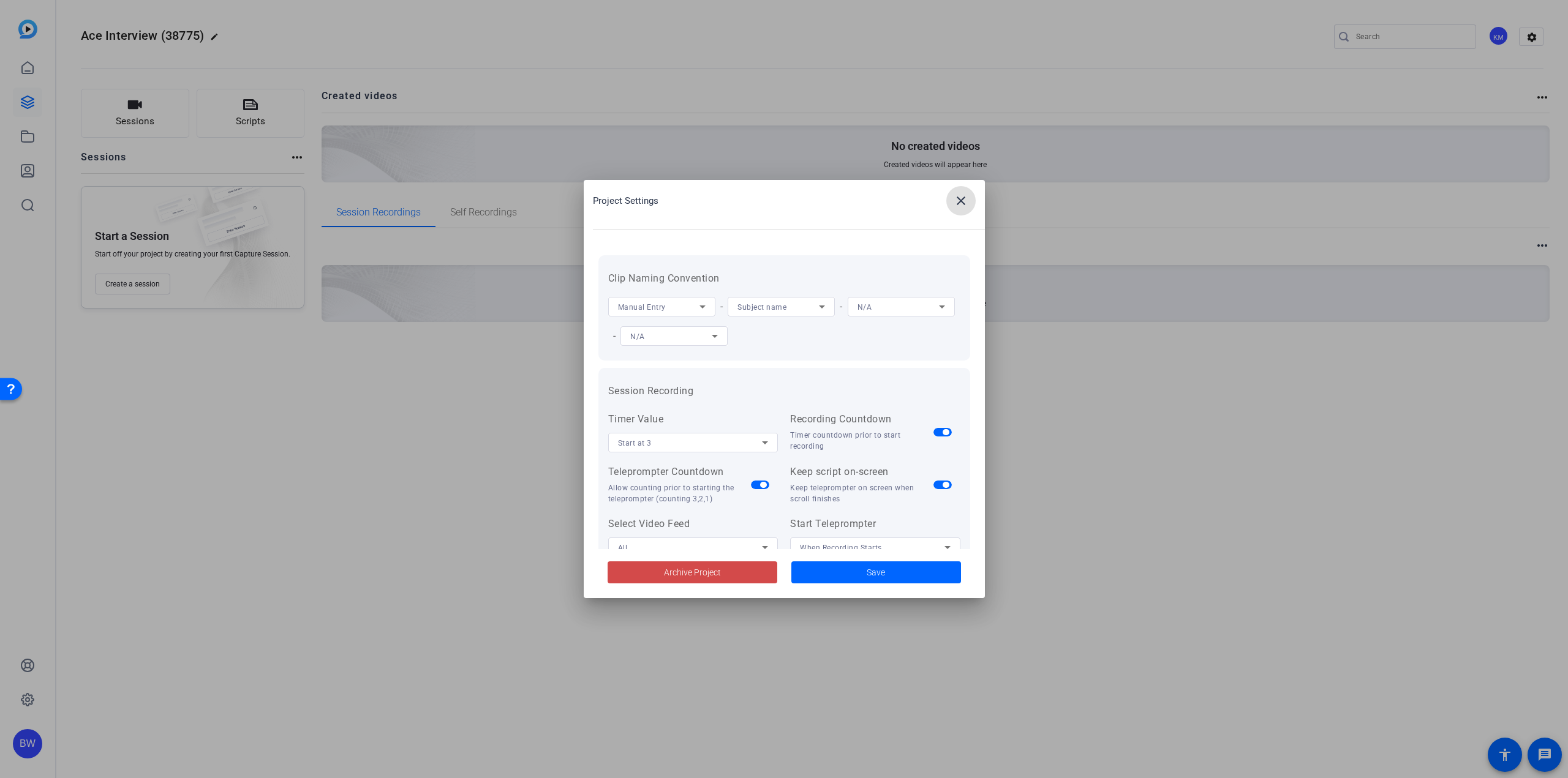
click at [653, 577] on span at bounding box center [692, 572] width 170 height 29
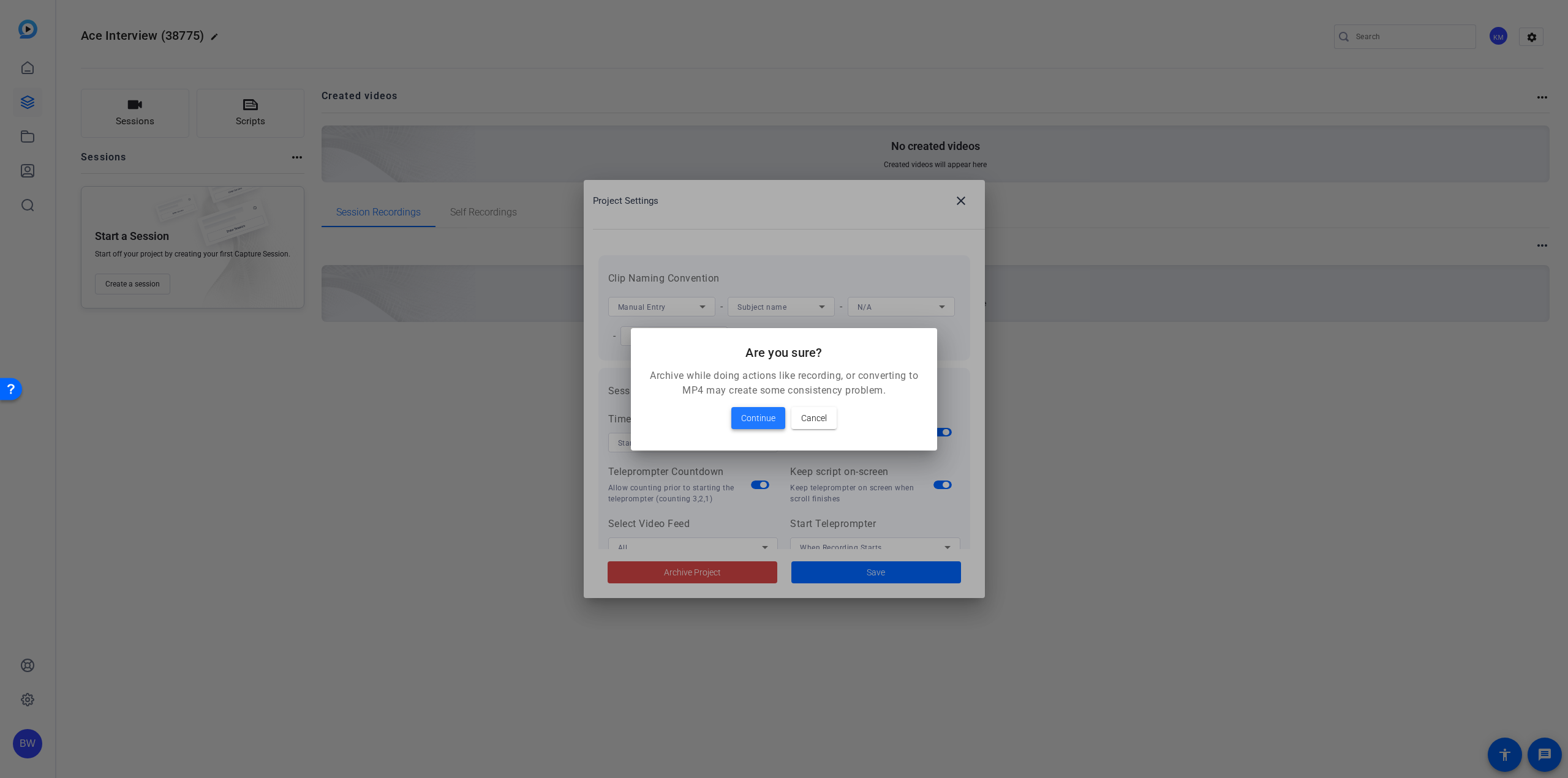
click at [778, 419] on span at bounding box center [758, 418] width 54 height 29
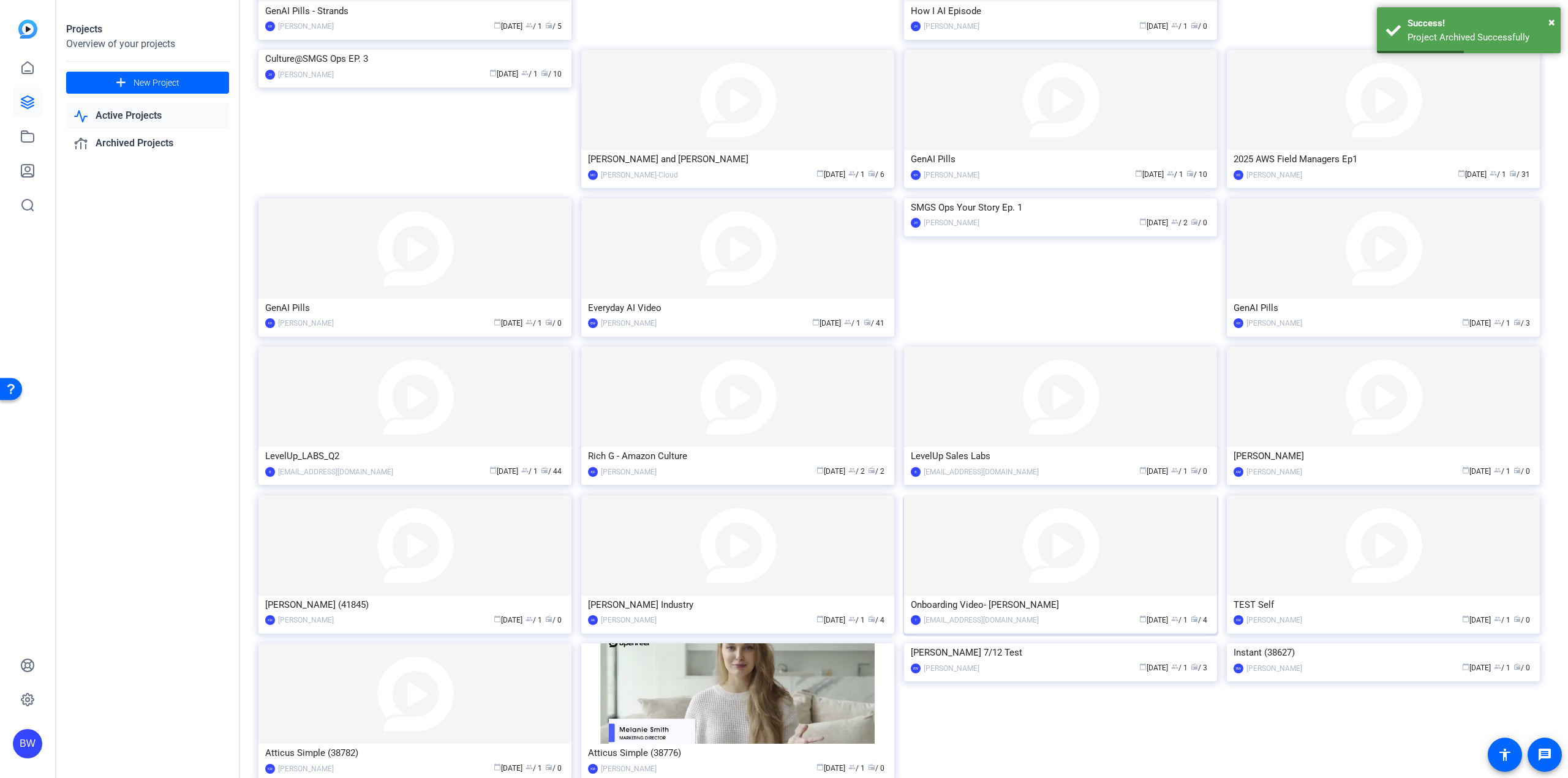
scroll to position [412, 0]
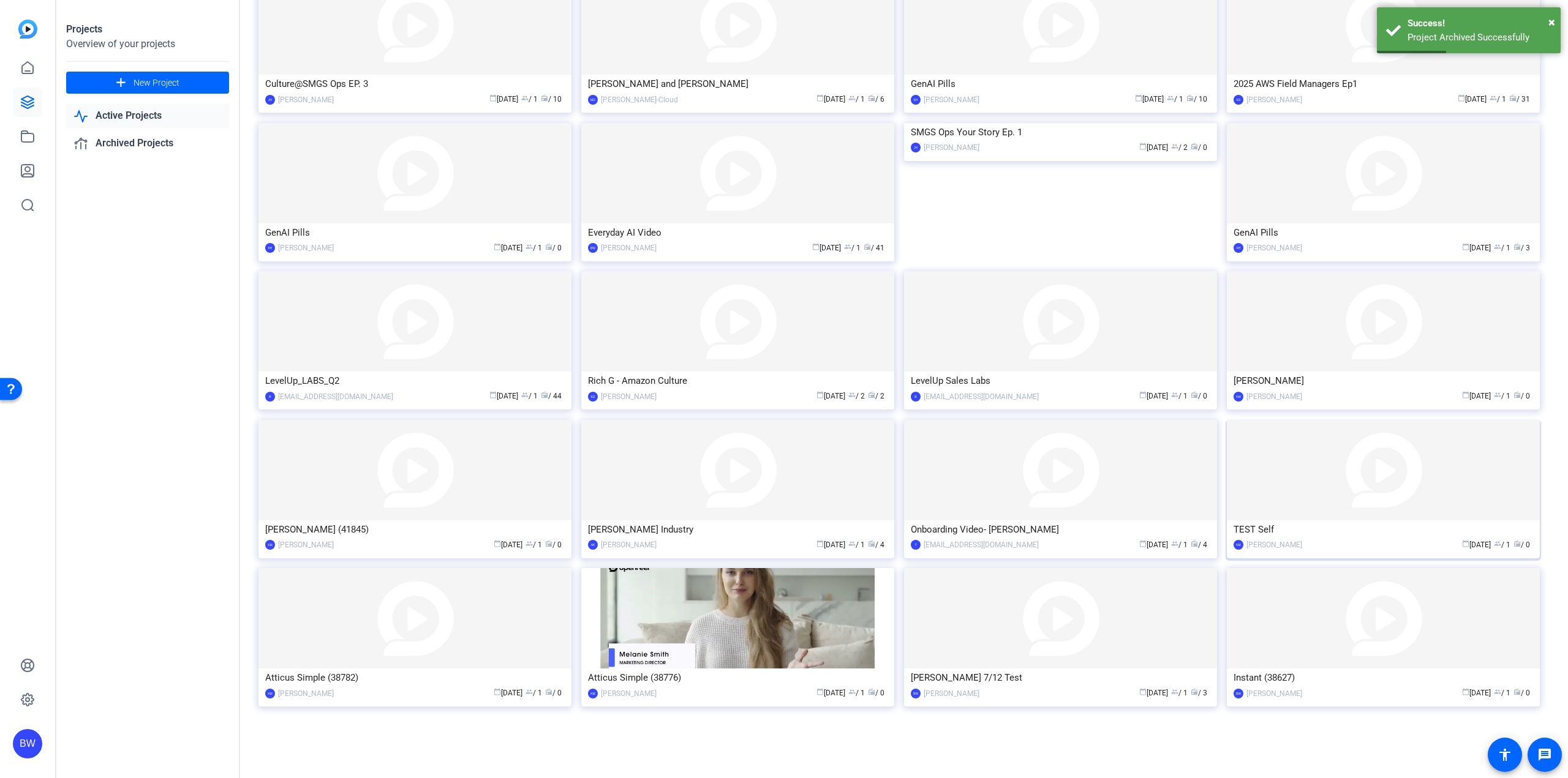
click at [1302, 492] on img at bounding box center [1383, 470] width 313 height 101
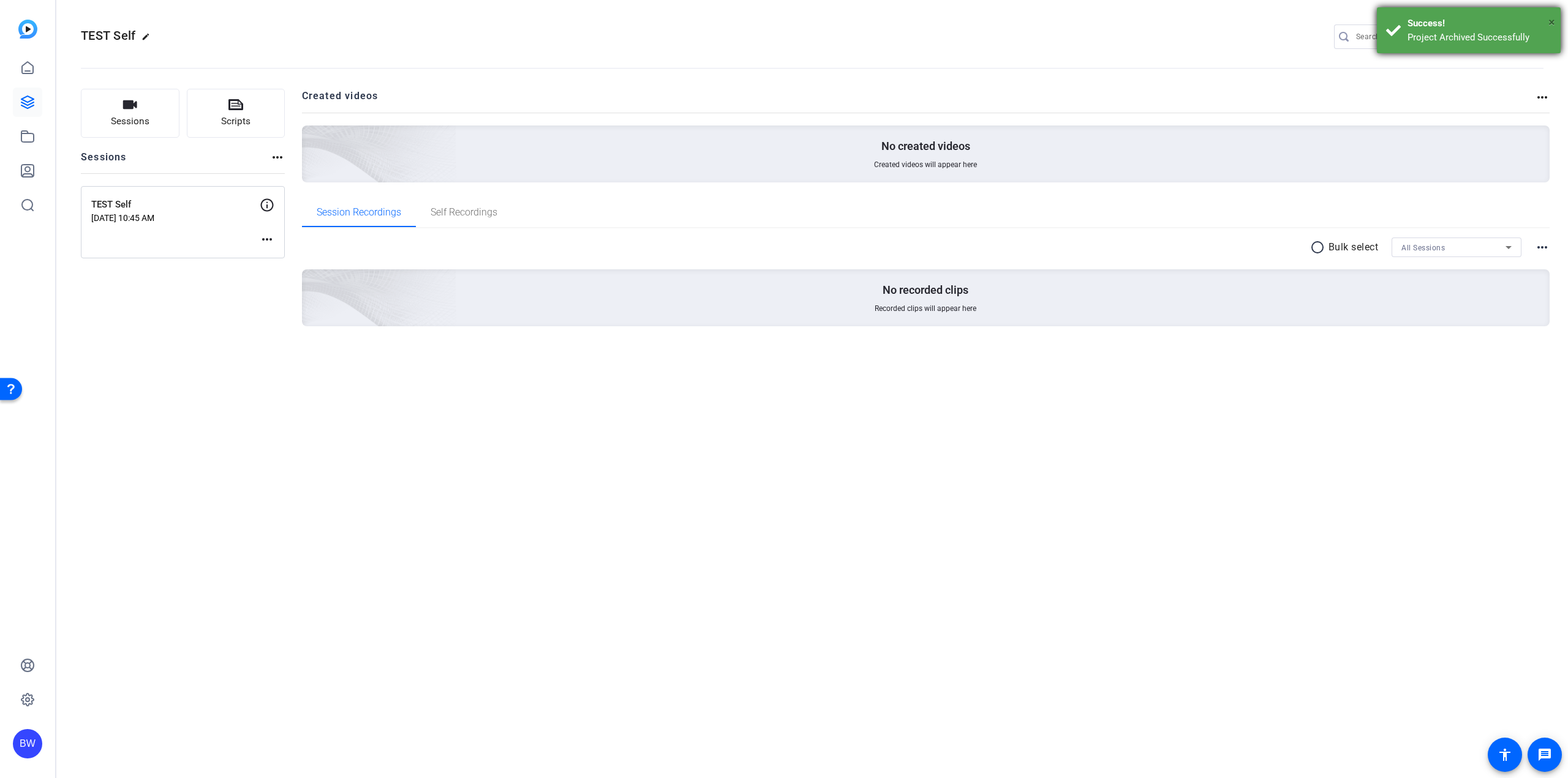
click at [1553, 22] on span "×" at bounding box center [1552, 22] width 7 height 15
click at [1534, 33] on mat-icon "settings" at bounding box center [1532, 37] width 24 height 18
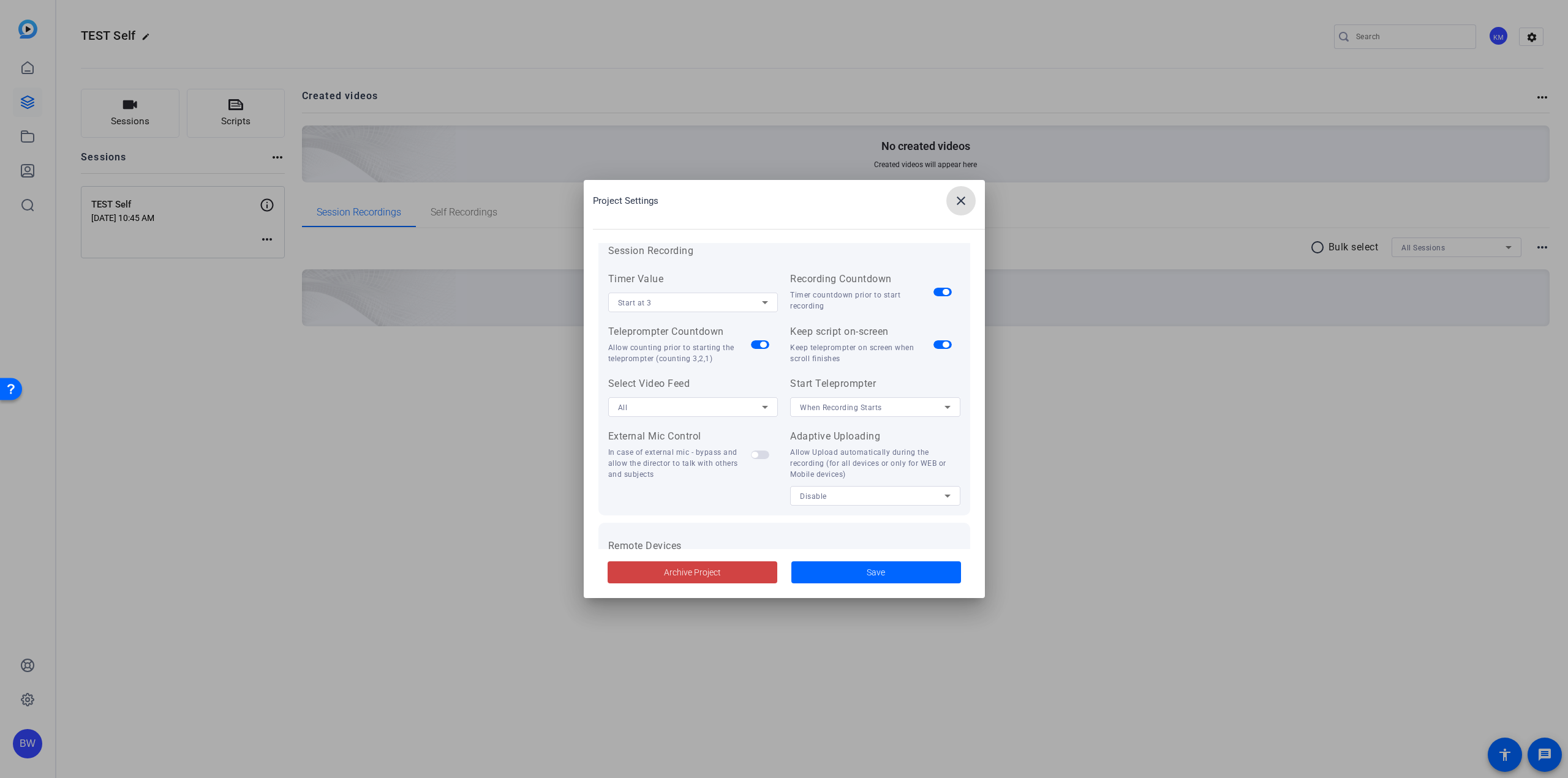
scroll to position [253, 0]
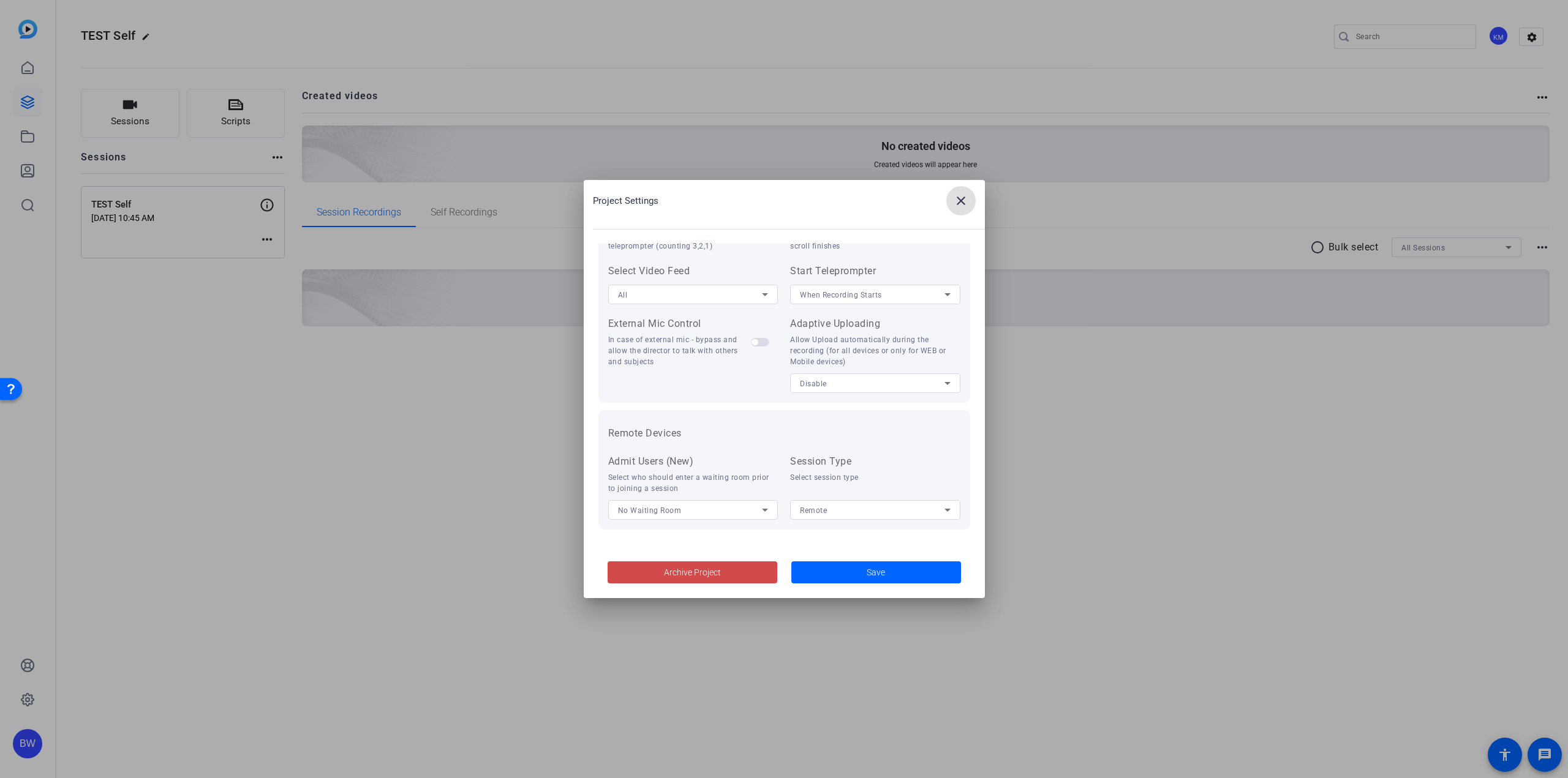
click at [730, 570] on span at bounding box center [692, 572] width 170 height 29
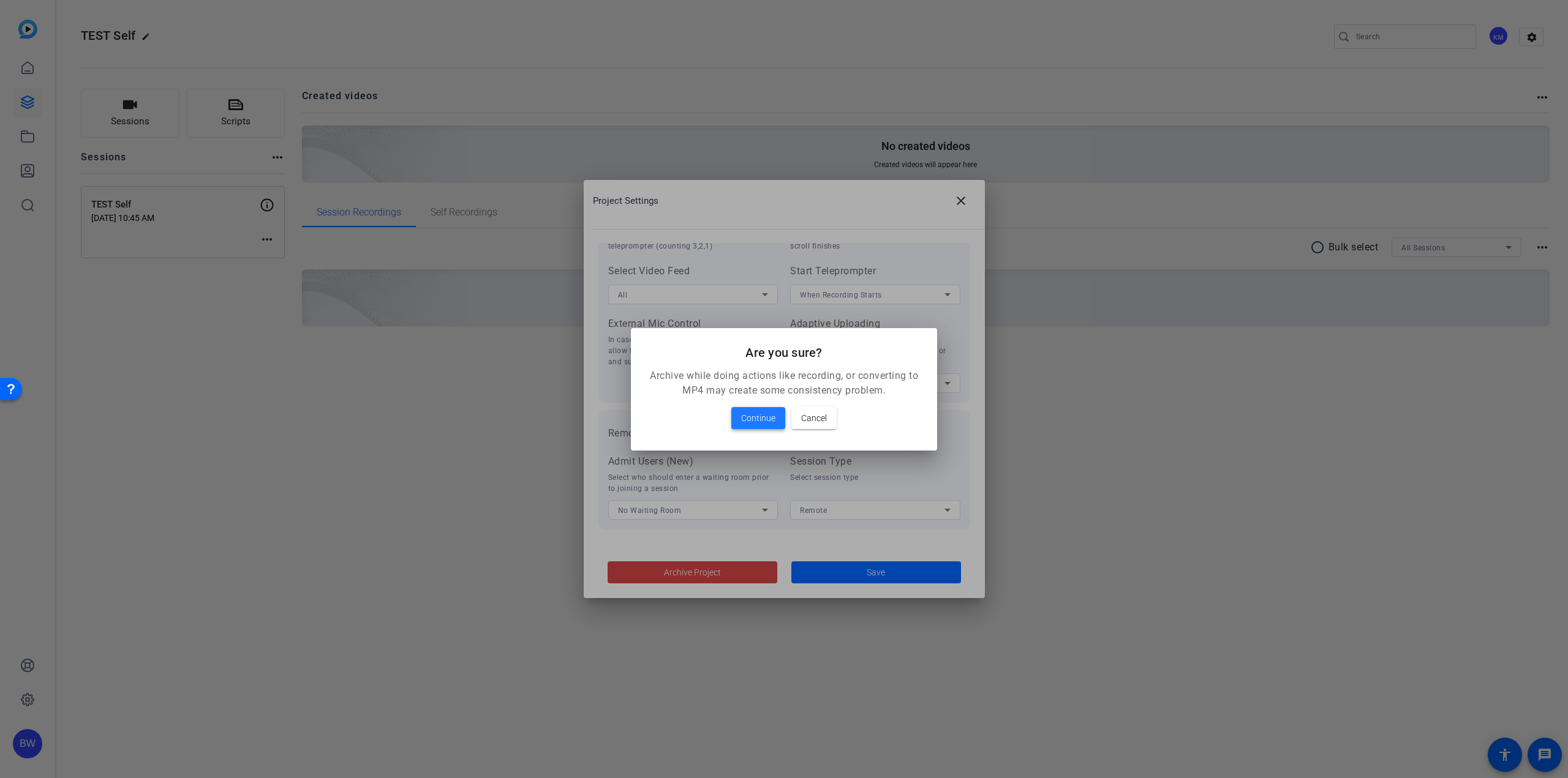
click at [768, 422] on span "Continue" at bounding box center [759, 417] width 34 height 15
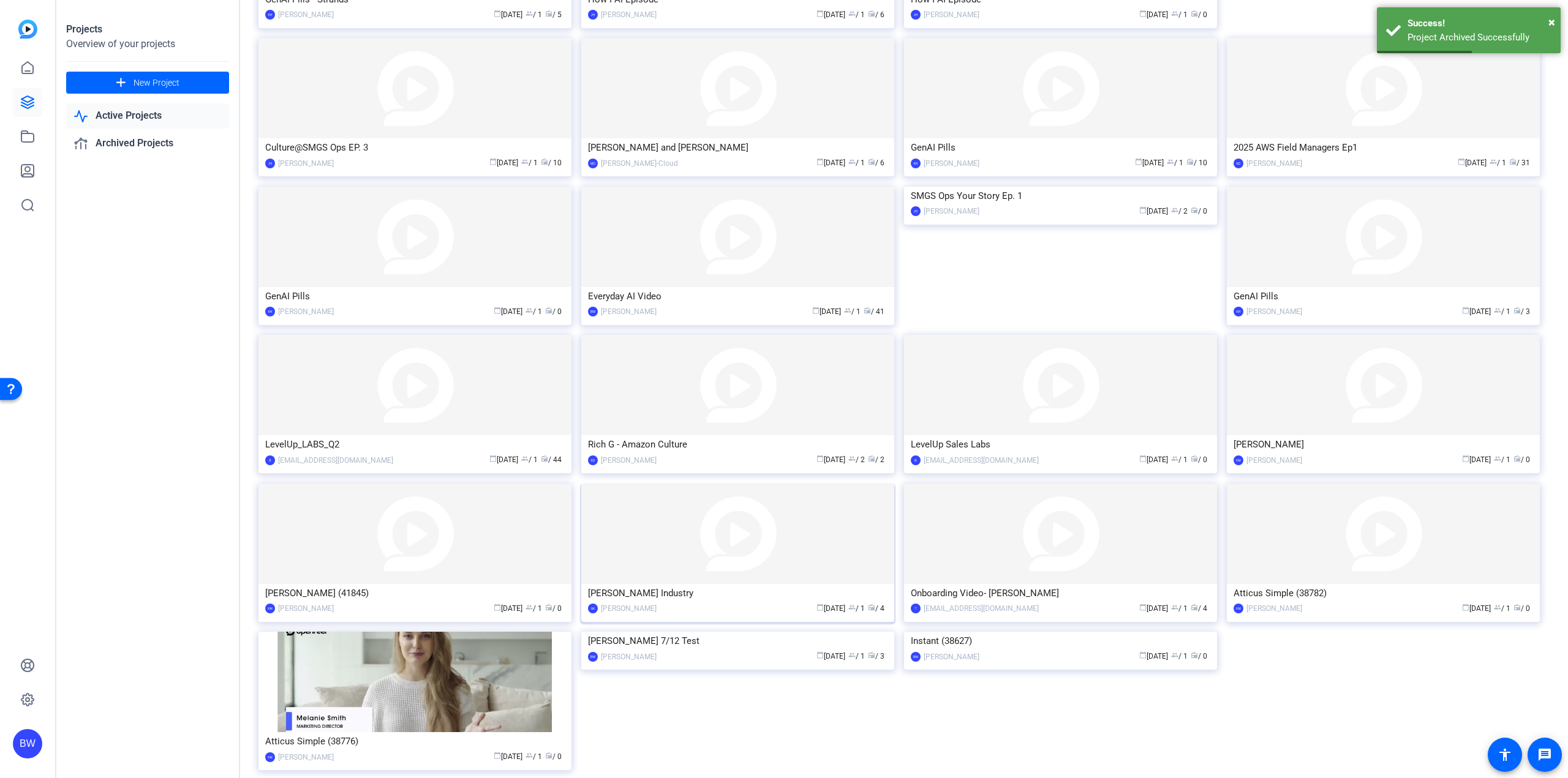
scroll to position [412, 0]
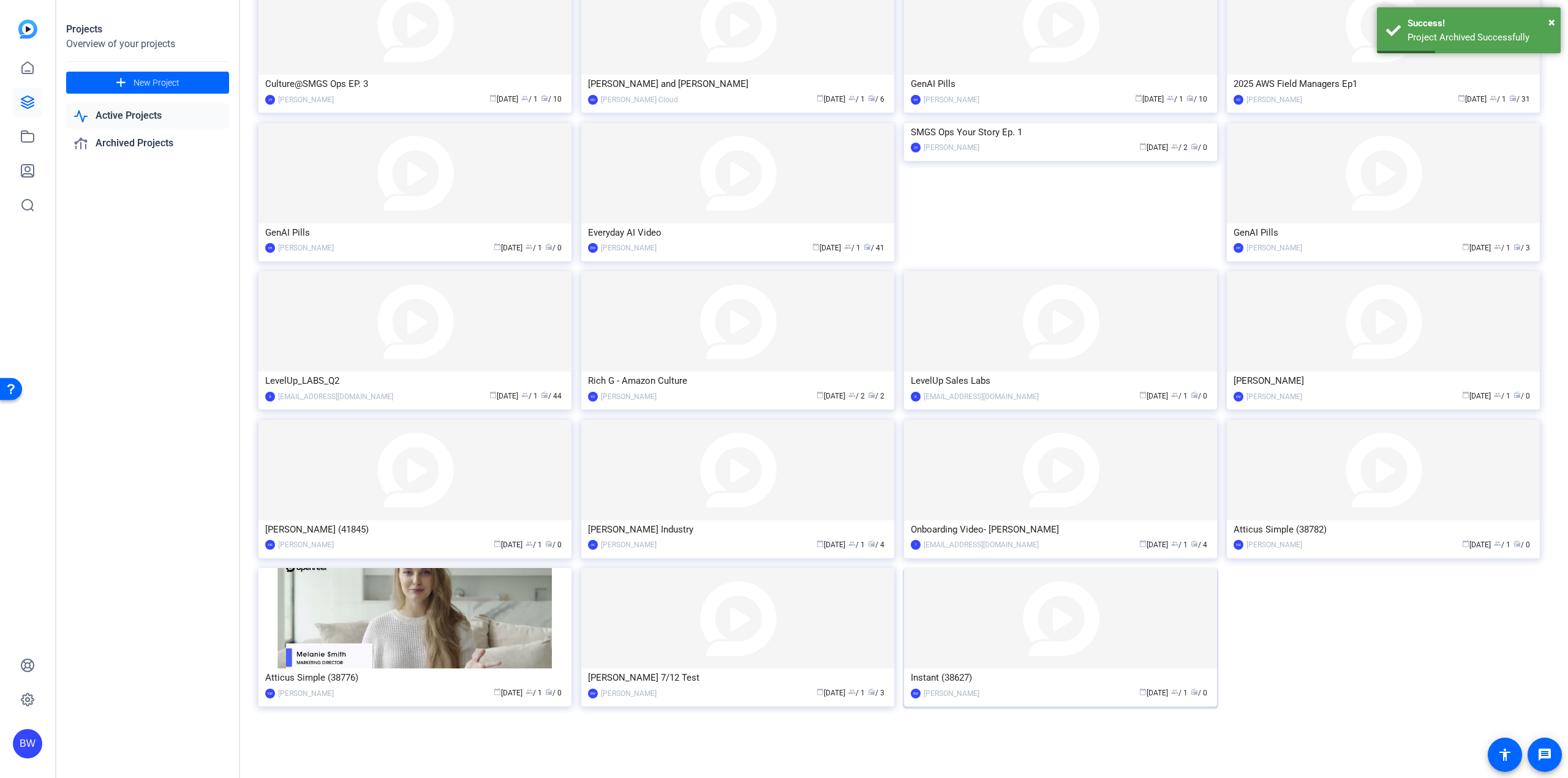
click at [1011, 639] on img at bounding box center [1060, 618] width 313 height 101
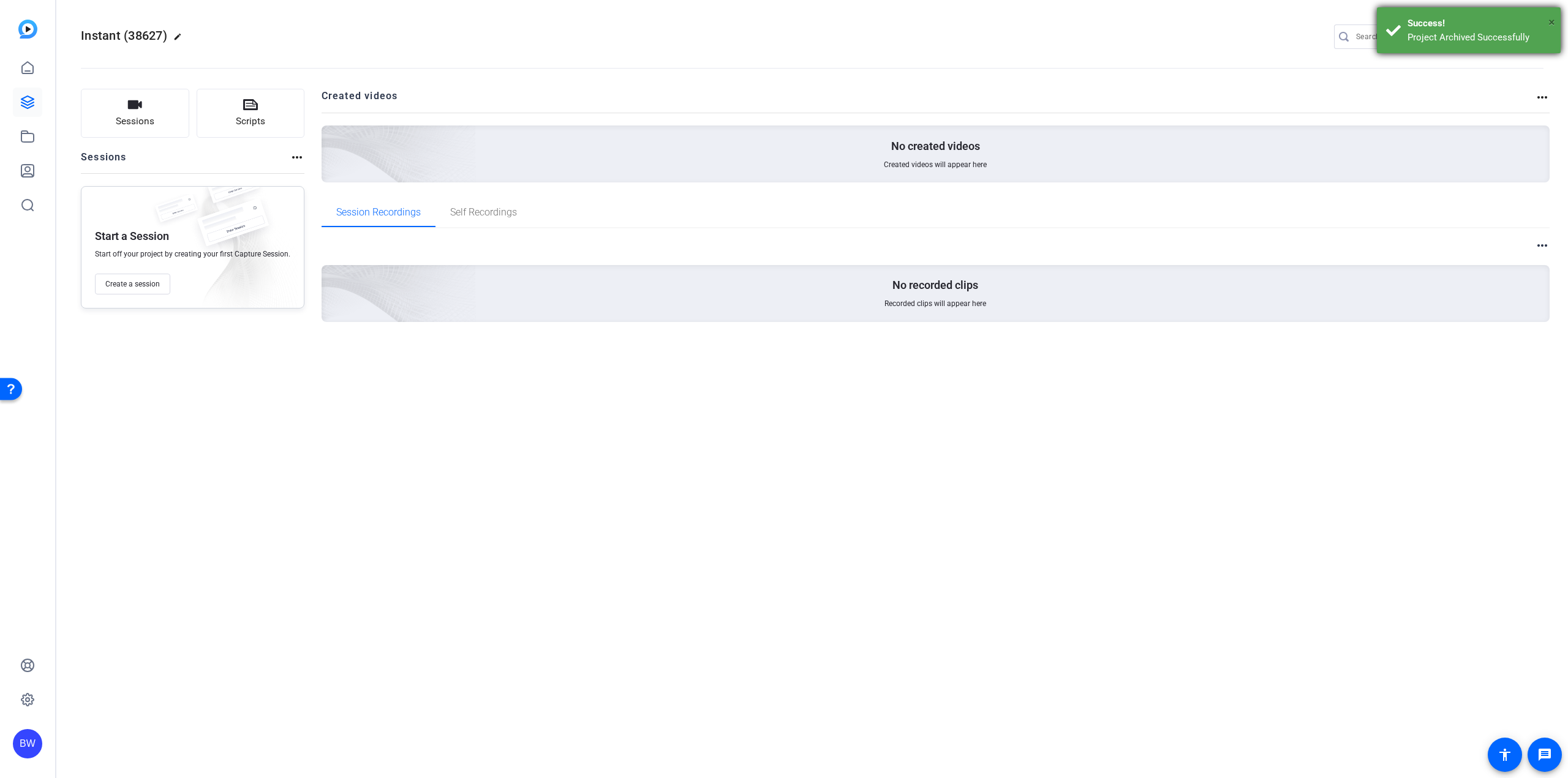
click at [1553, 22] on span "×" at bounding box center [1552, 22] width 7 height 15
click at [1535, 34] on mat-icon "settings" at bounding box center [1532, 37] width 24 height 18
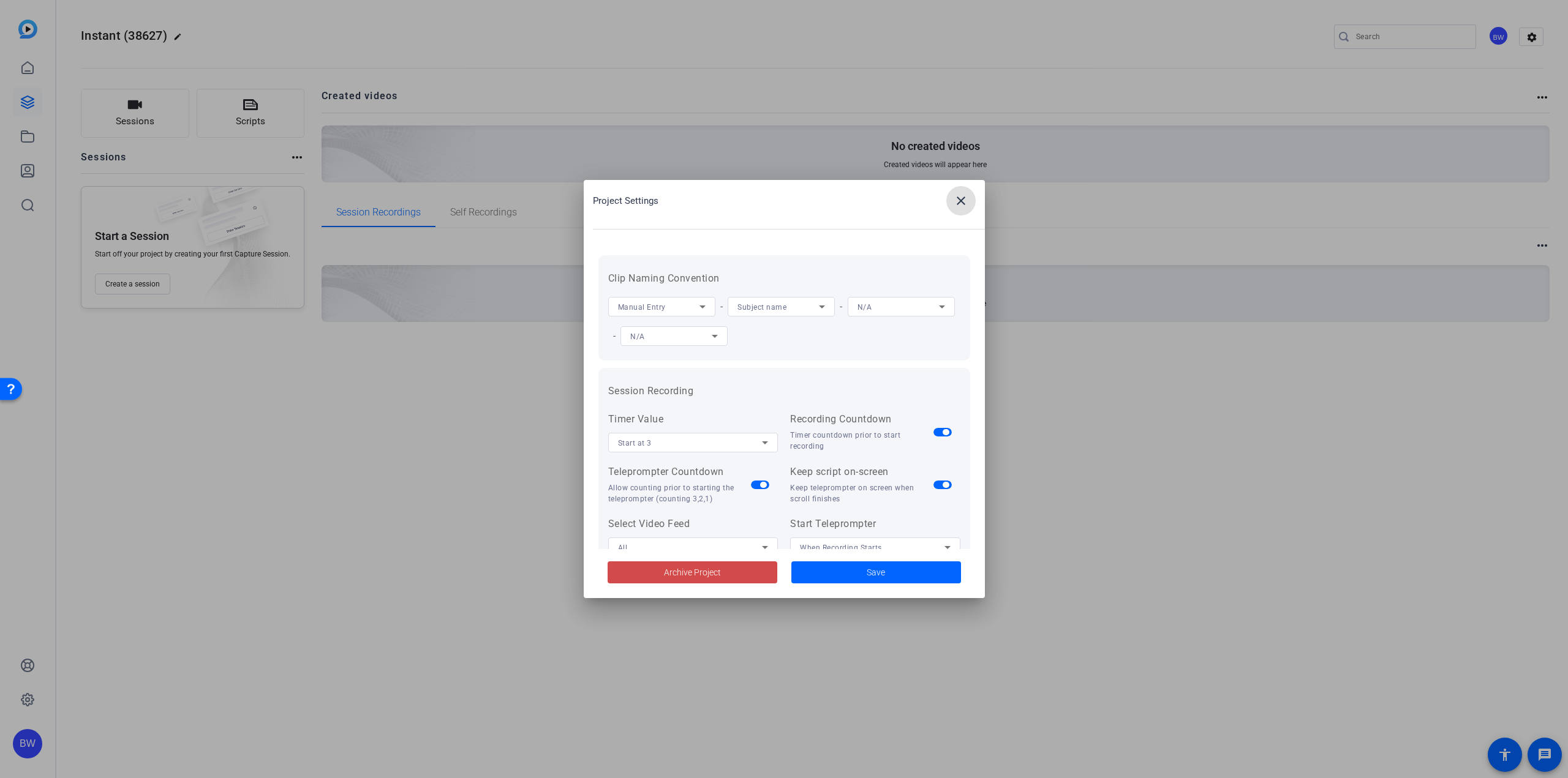
click at [712, 570] on span "Archive Project" at bounding box center [692, 572] width 57 height 13
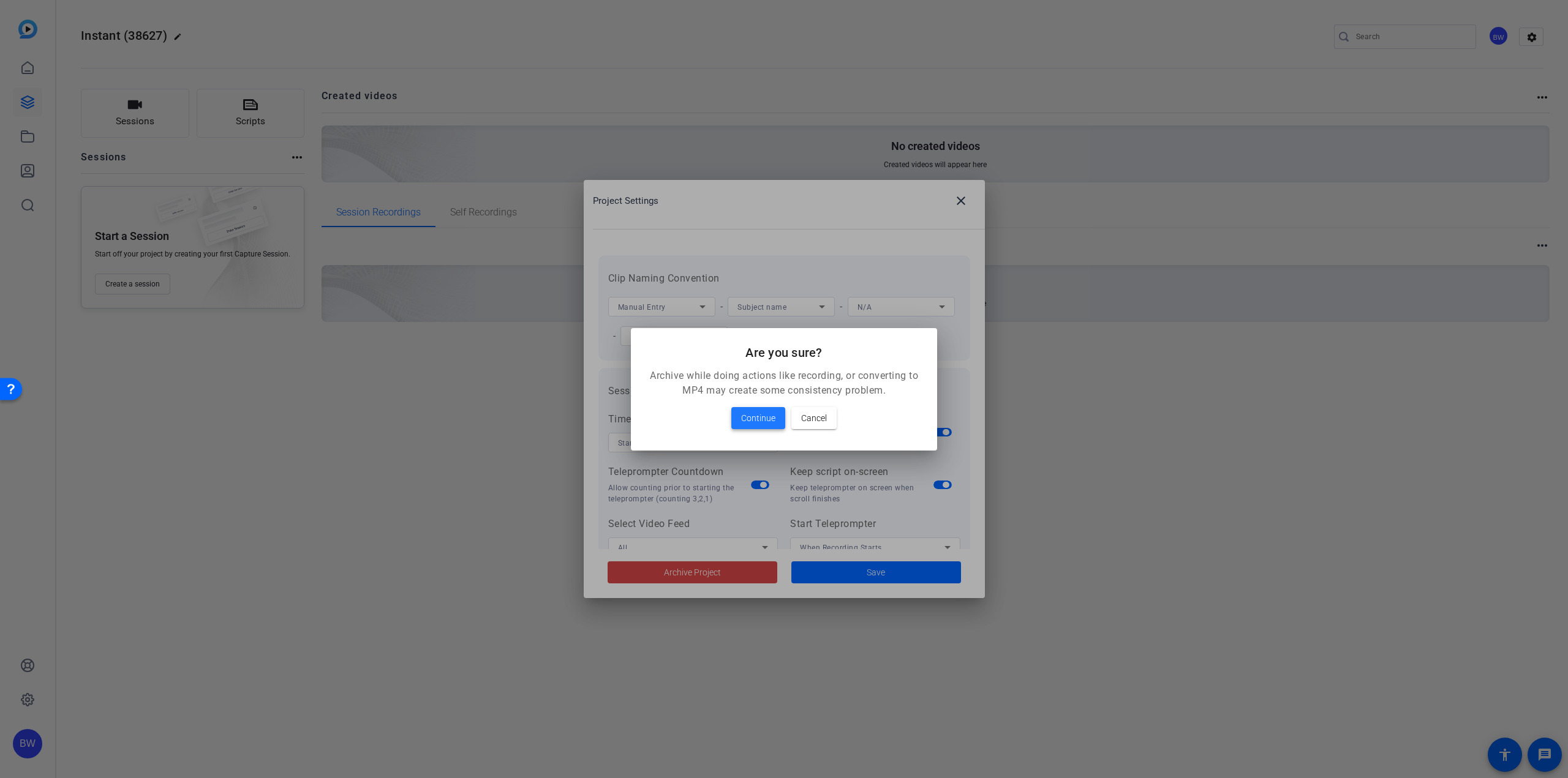
click at [765, 419] on span "Continue" at bounding box center [759, 417] width 34 height 15
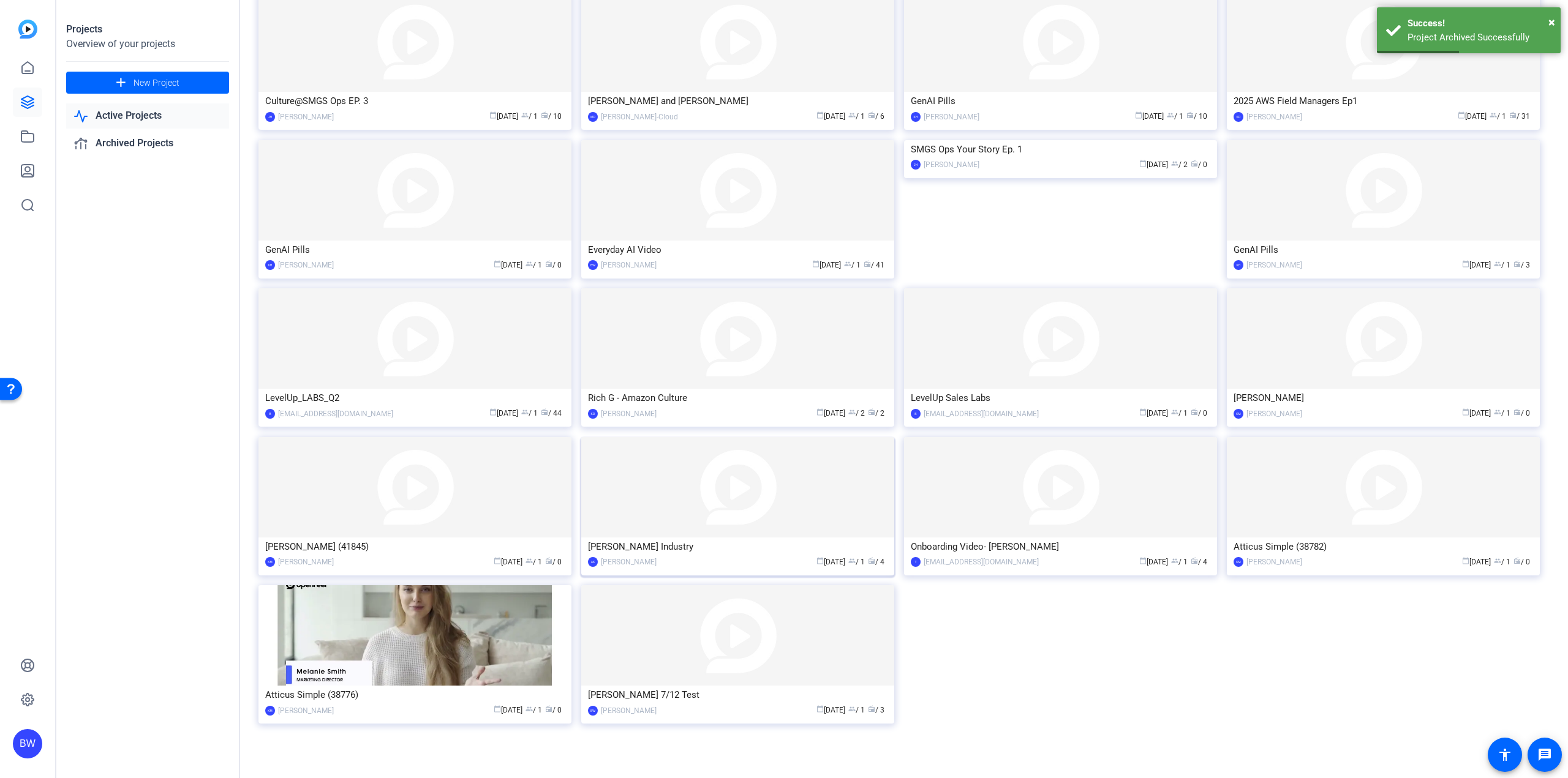
scroll to position [412, 0]
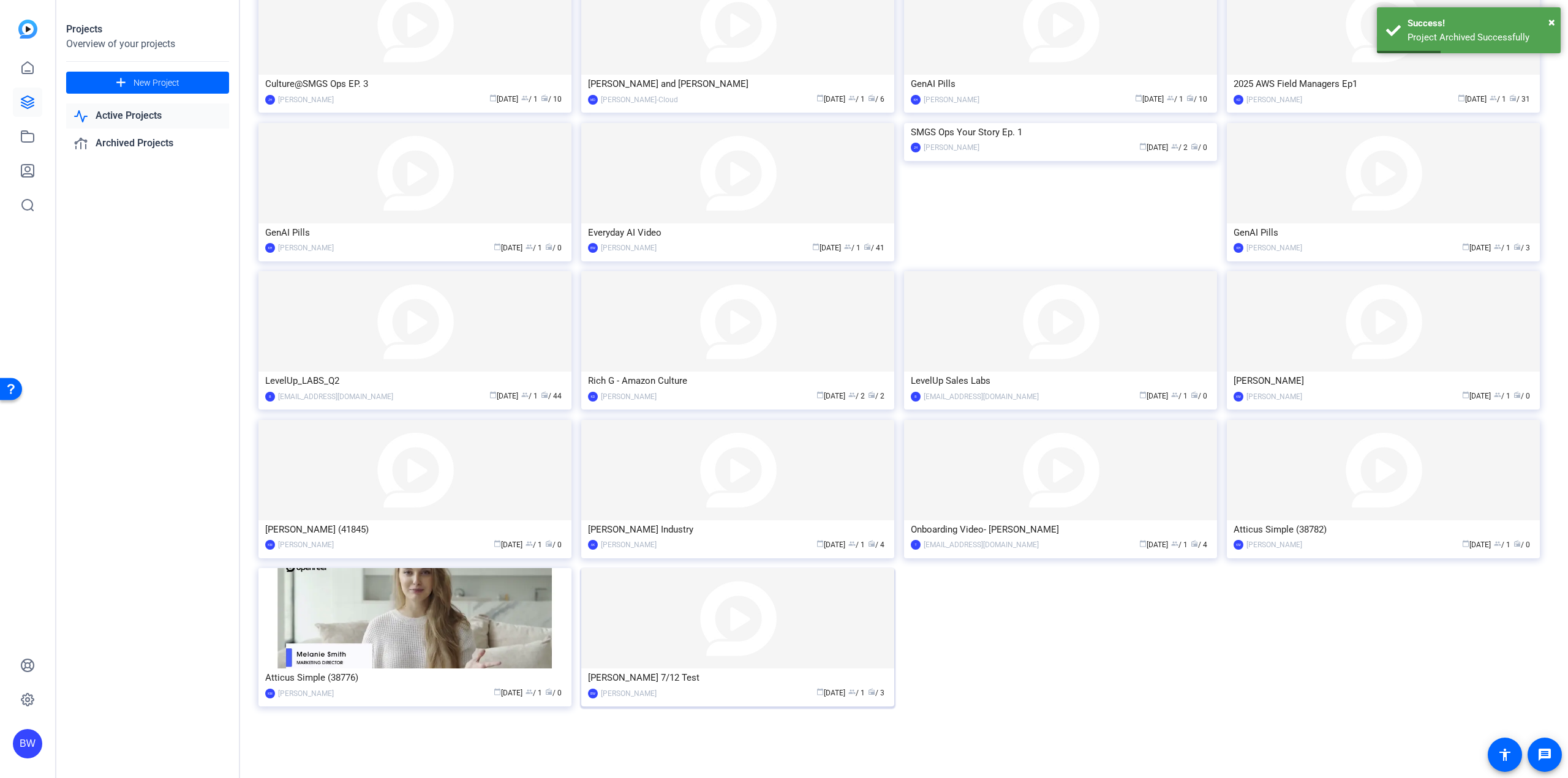
click at [796, 600] on img at bounding box center [737, 618] width 313 height 101
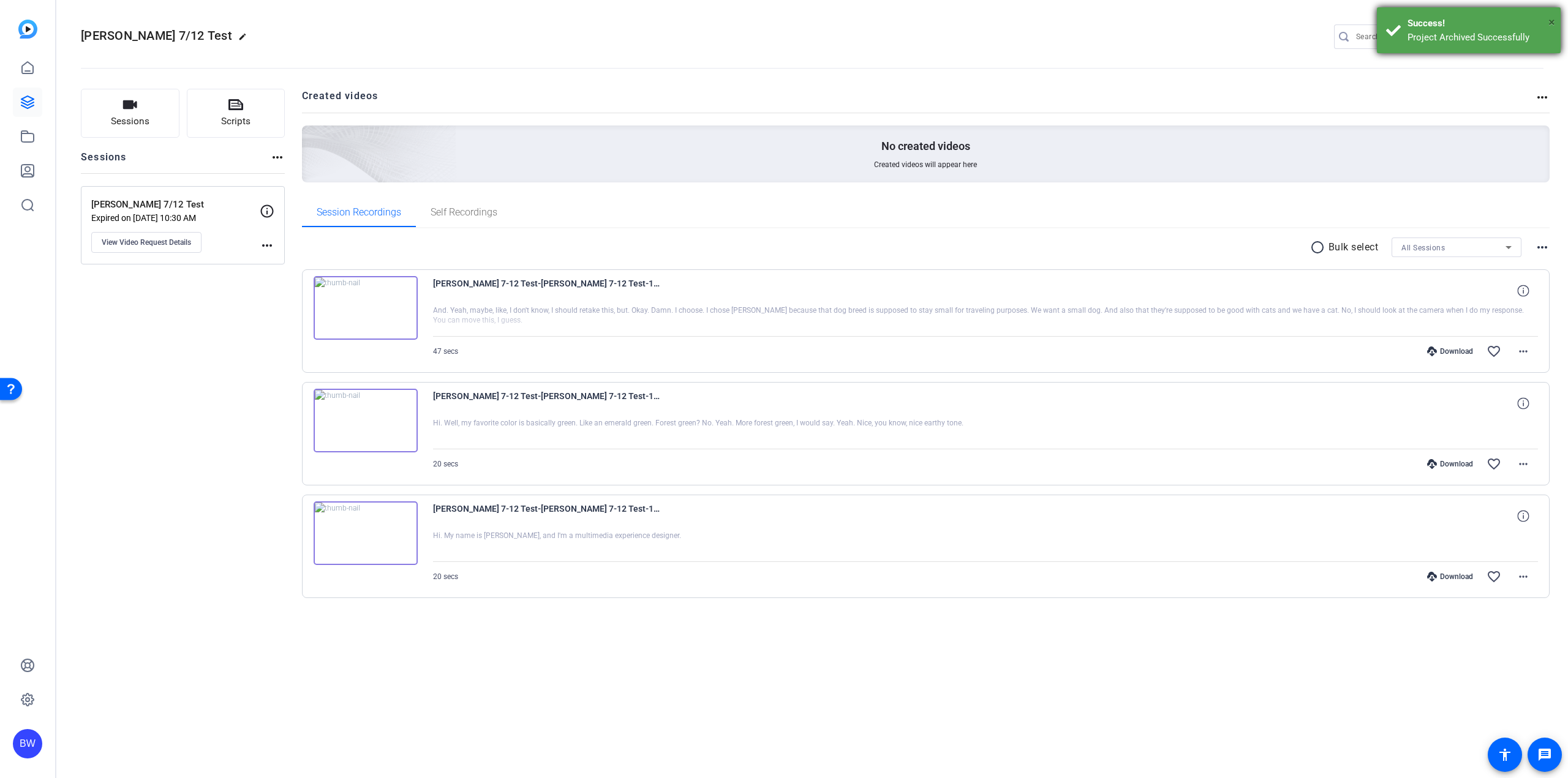
click at [1550, 21] on span "×" at bounding box center [1552, 22] width 7 height 15
click at [1529, 32] on mat-icon "settings" at bounding box center [1532, 37] width 24 height 18
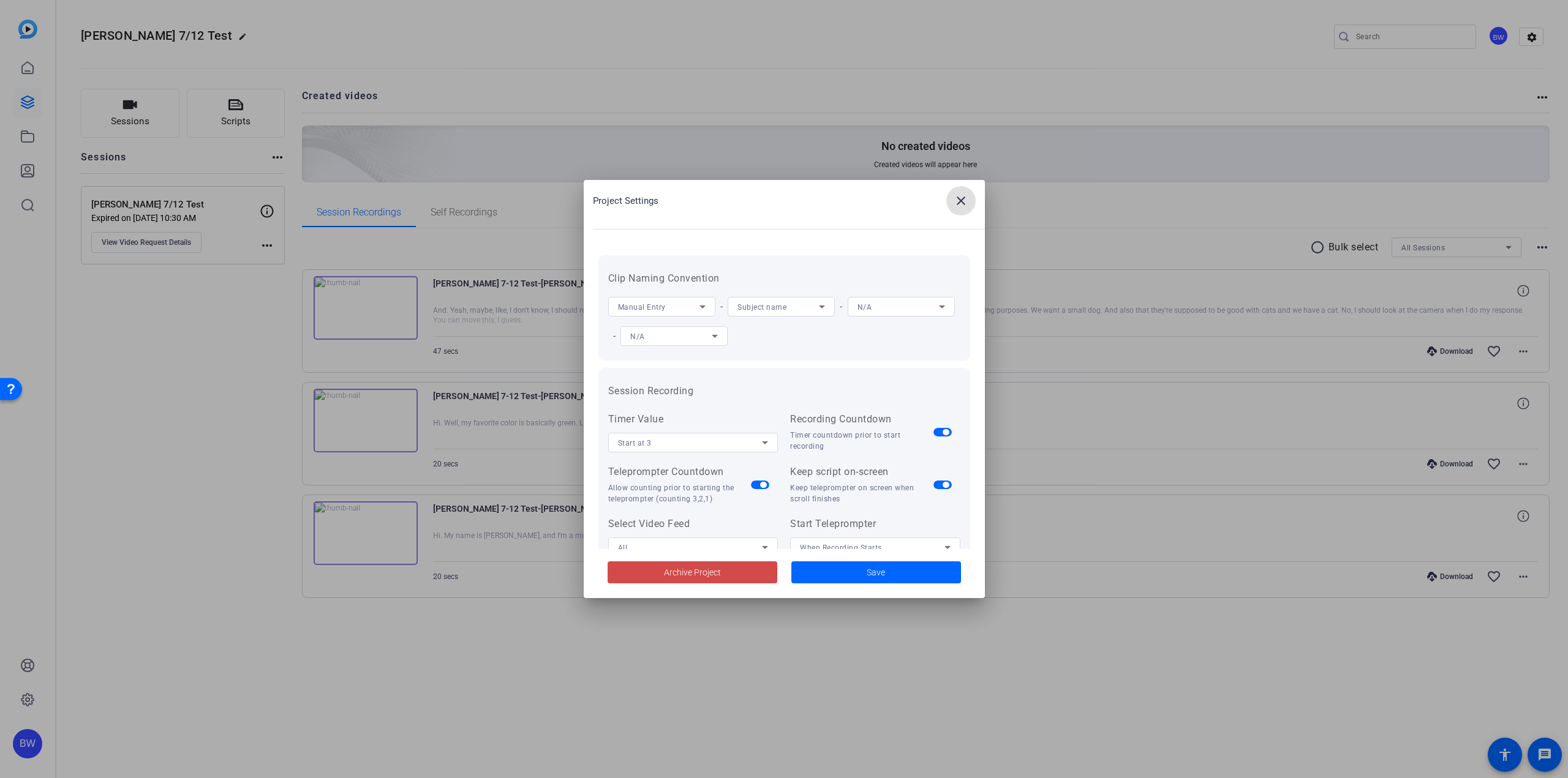
click at [716, 565] on button "Archive Project" at bounding box center [692, 572] width 170 height 22
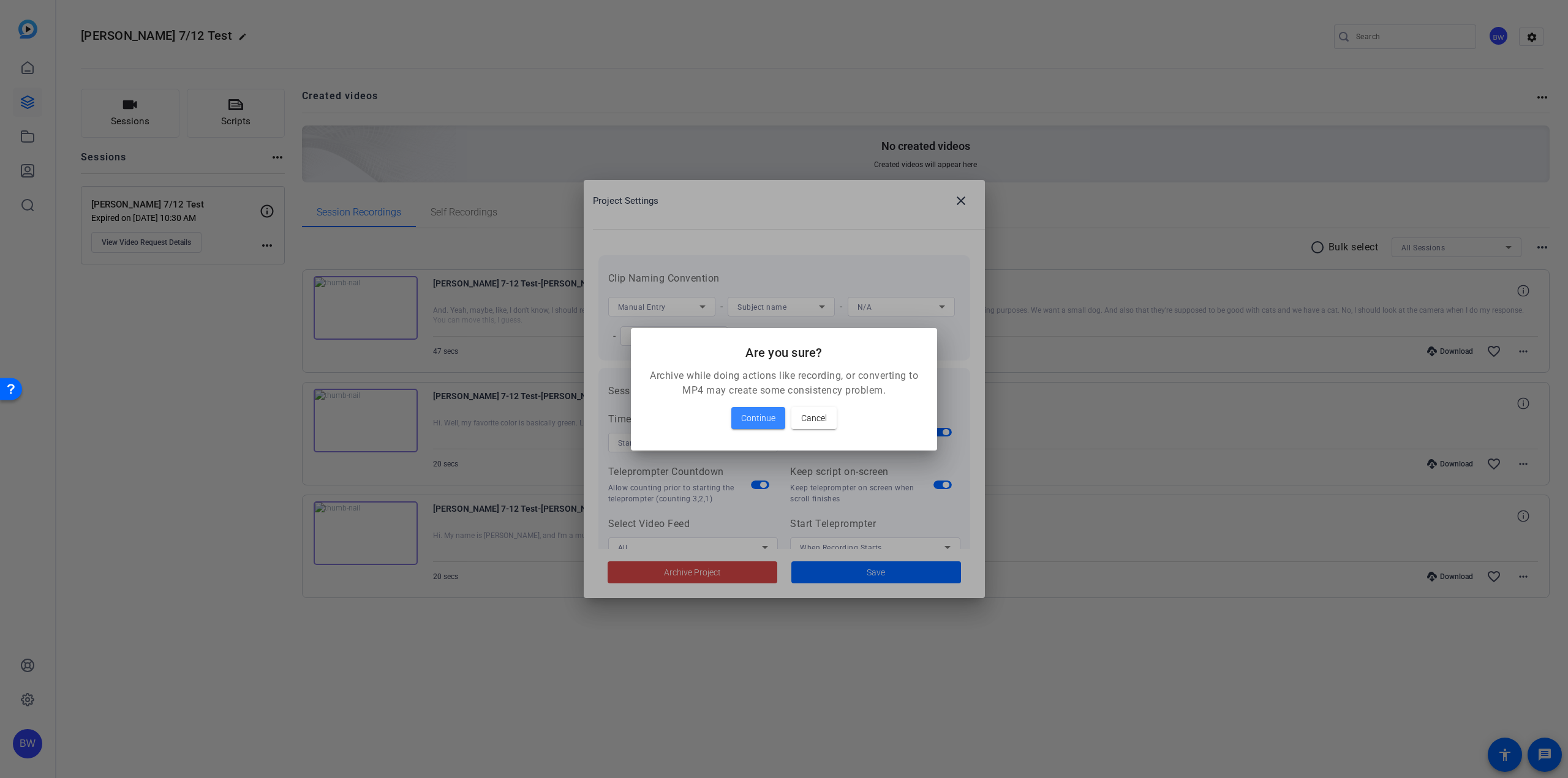
drag, startPoint x: 763, startPoint y: 420, endPoint x: 777, endPoint y: 404, distance: 21.3
click at [764, 419] on span "Continue" at bounding box center [759, 417] width 34 height 15
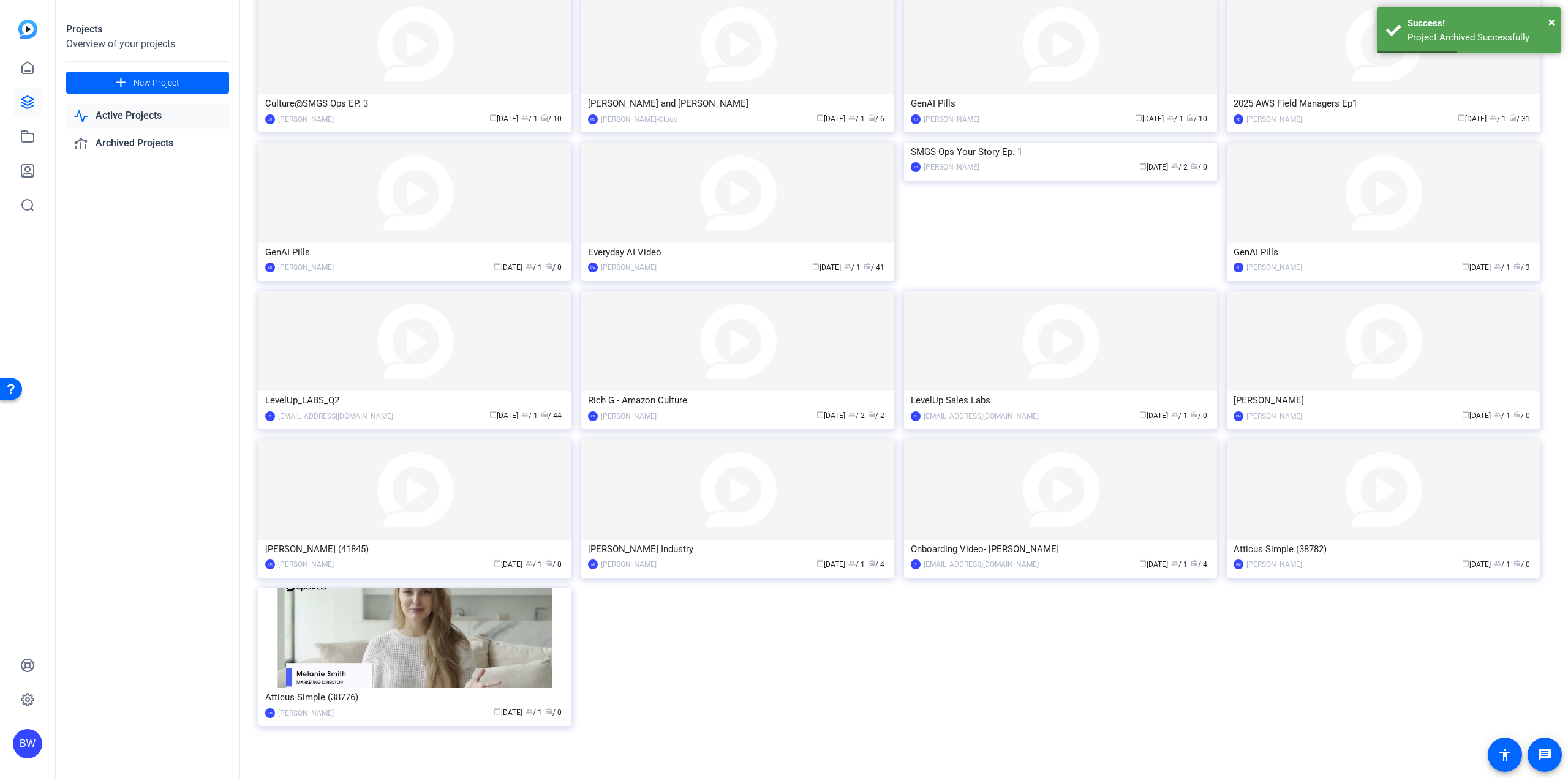
scroll to position [412, 0]
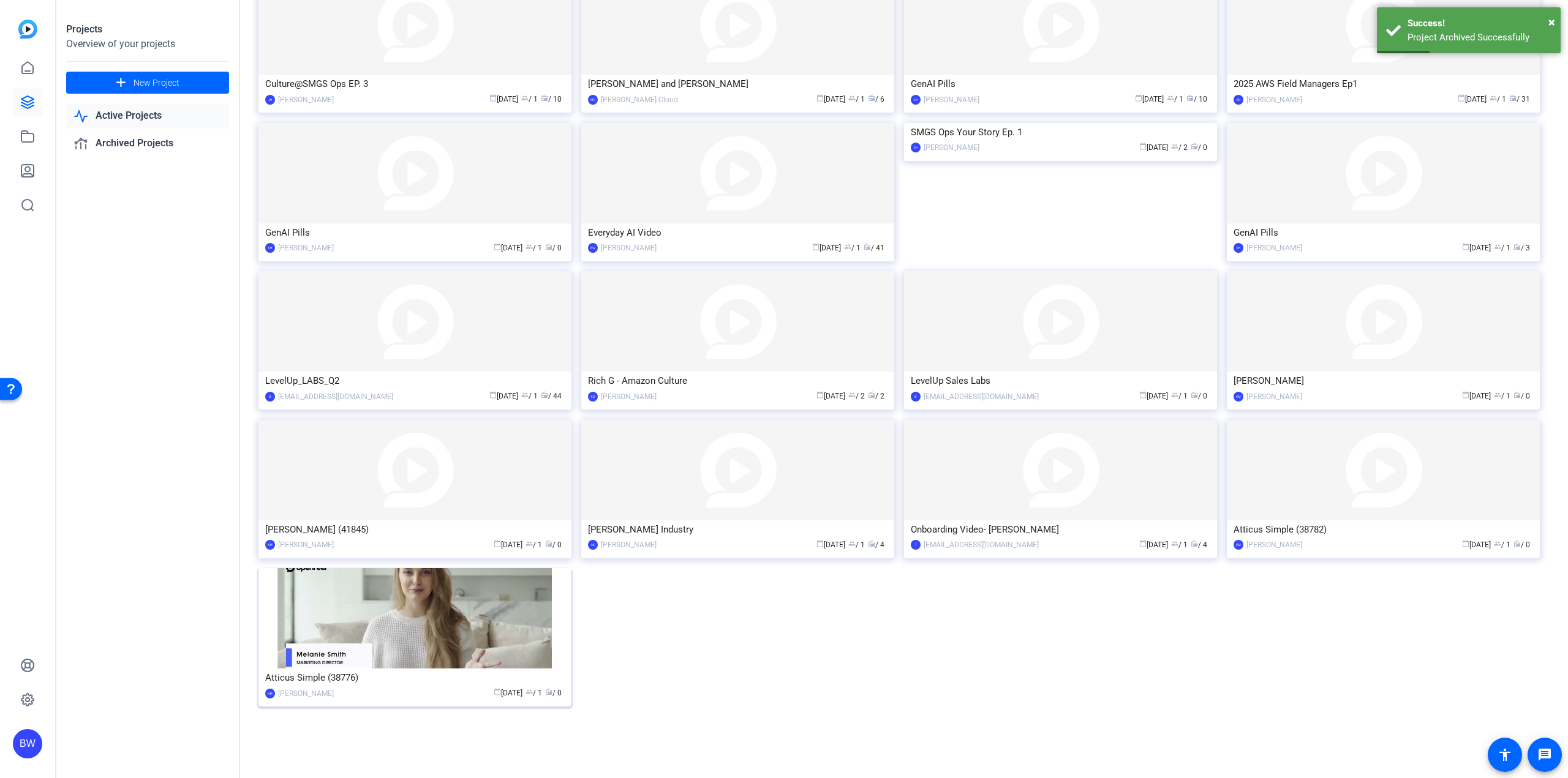
click at [483, 650] on img at bounding box center [414, 618] width 313 height 101
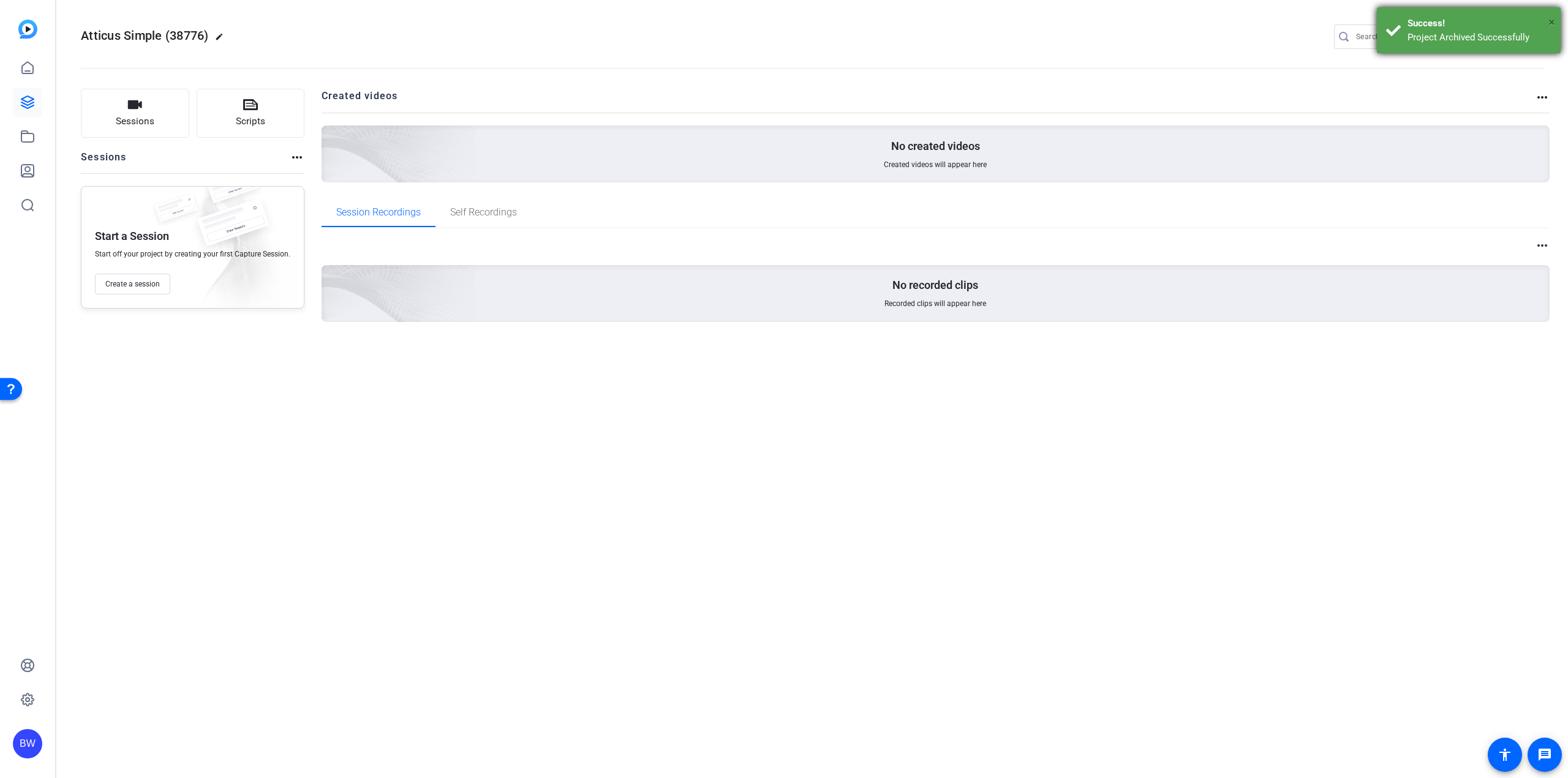
click at [1552, 21] on span "×" at bounding box center [1552, 22] width 7 height 15
click at [1541, 31] on mat-icon "settings" at bounding box center [1532, 37] width 24 height 18
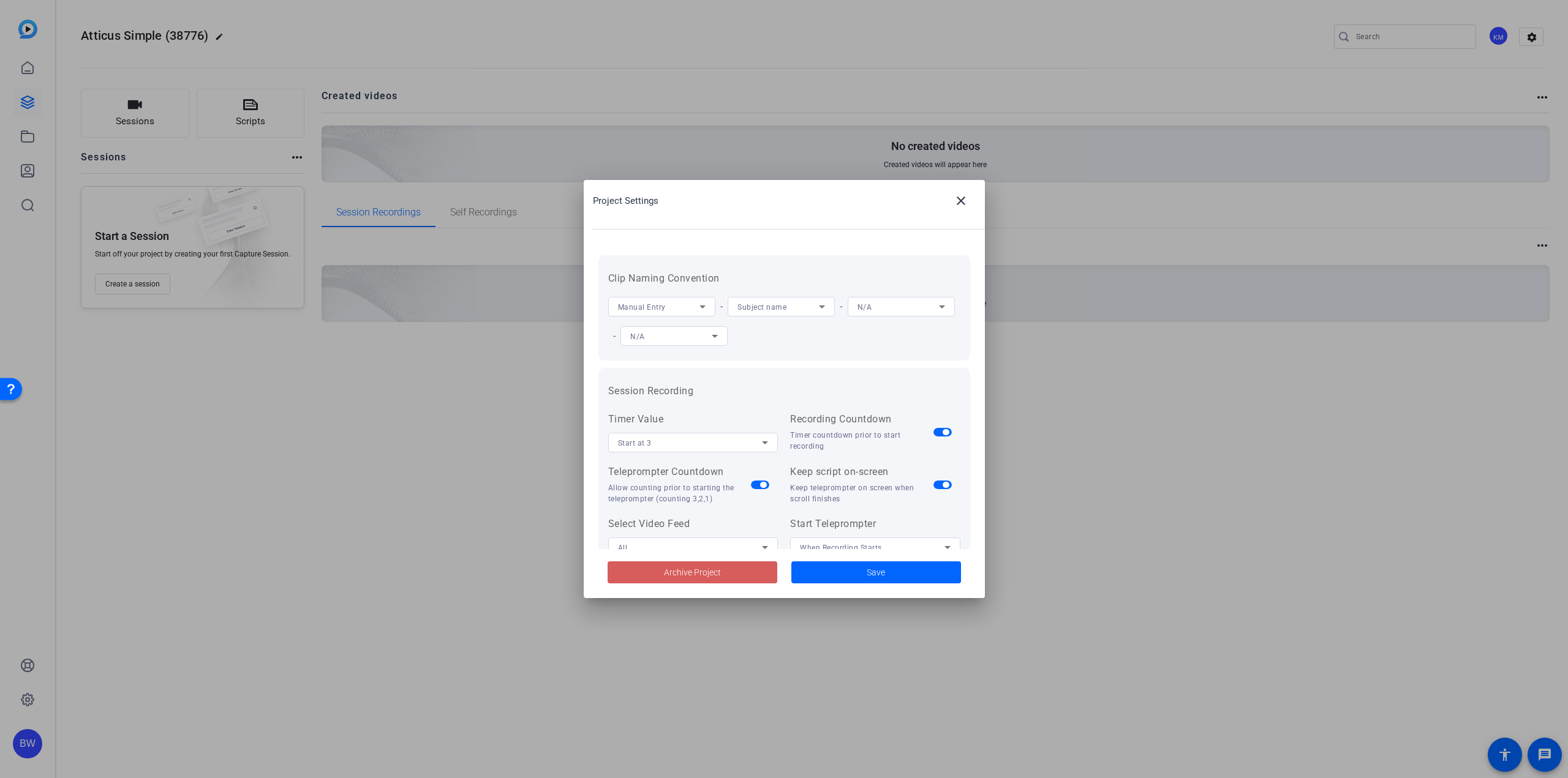
click at [734, 578] on span at bounding box center [692, 572] width 170 height 29
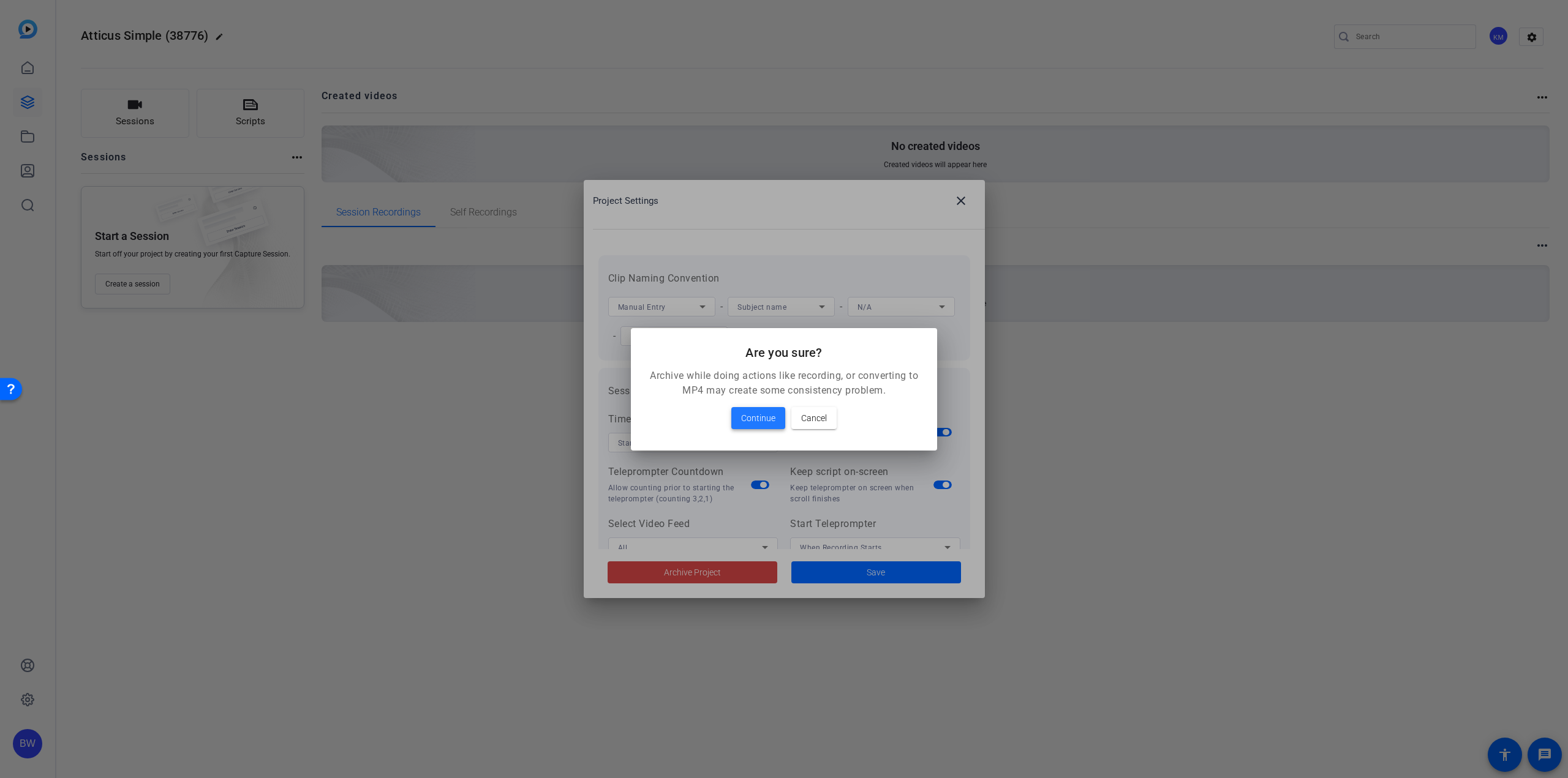
click at [764, 423] on span "Continue" at bounding box center [759, 417] width 34 height 15
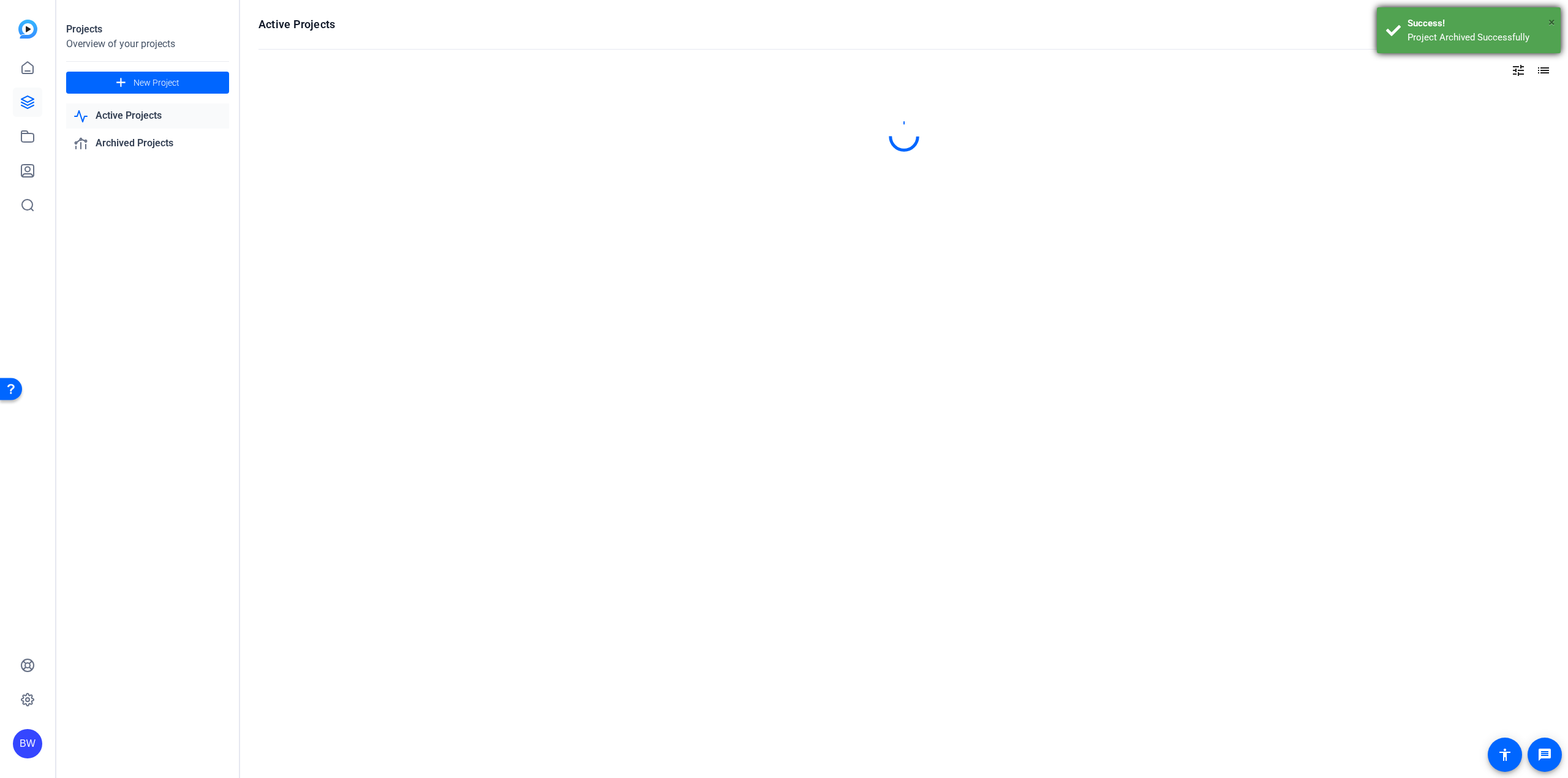
click at [1553, 22] on span "×" at bounding box center [1552, 22] width 7 height 15
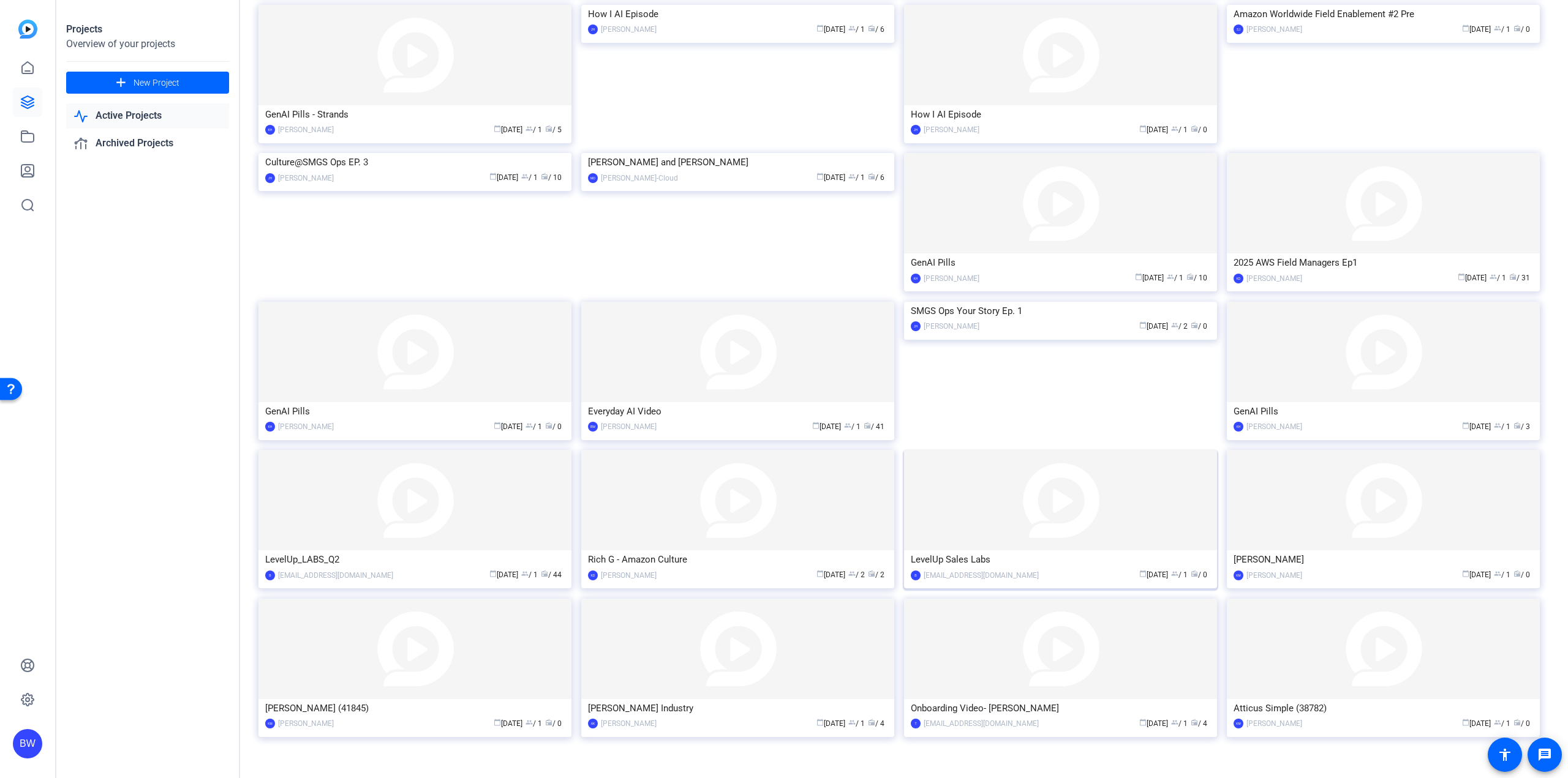
scroll to position [264, 0]
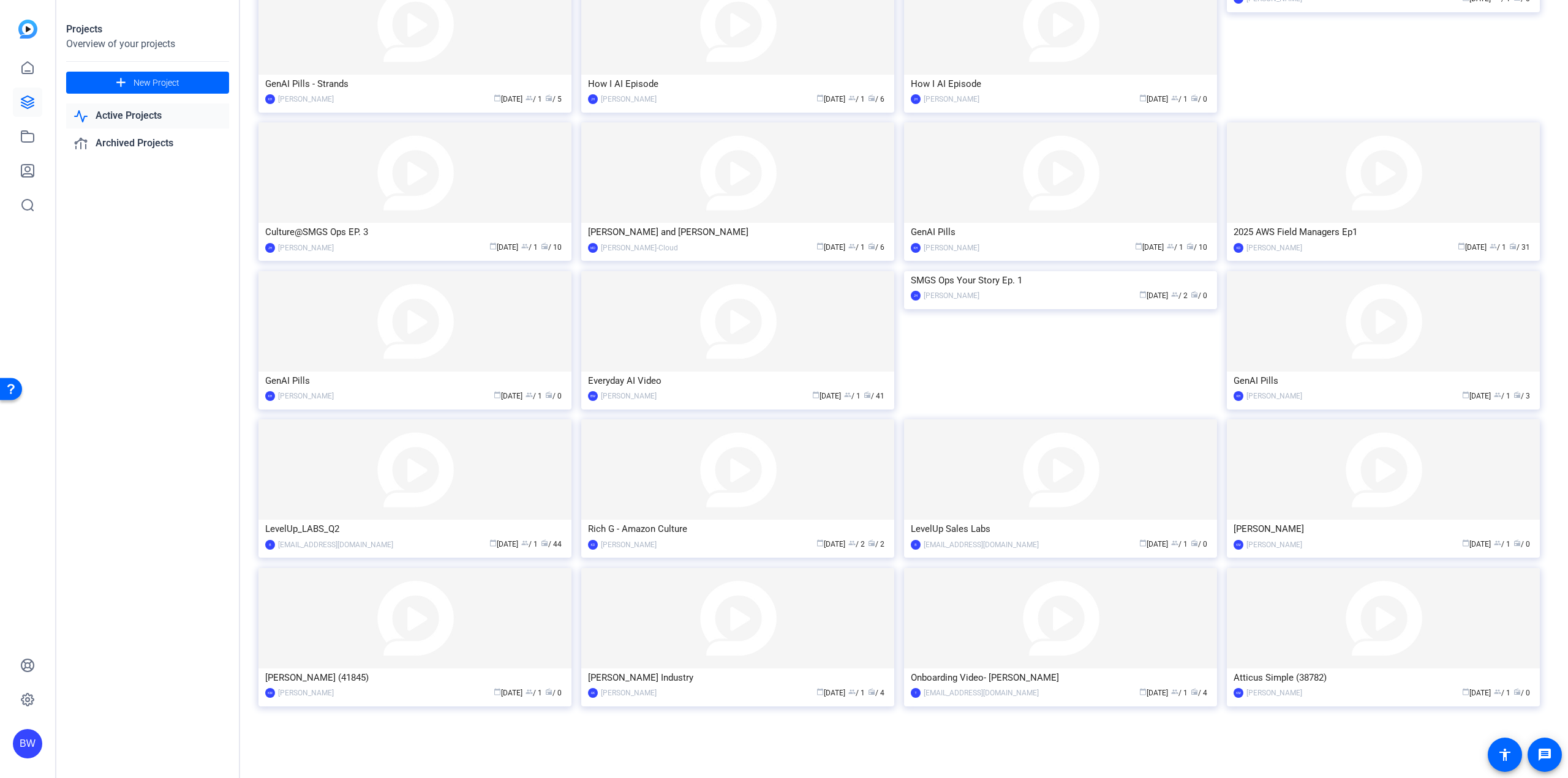
click at [1033, 679] on div "Onboarding Video- Carol Potts" at bounding box center [1061, 677] width 300 height 18
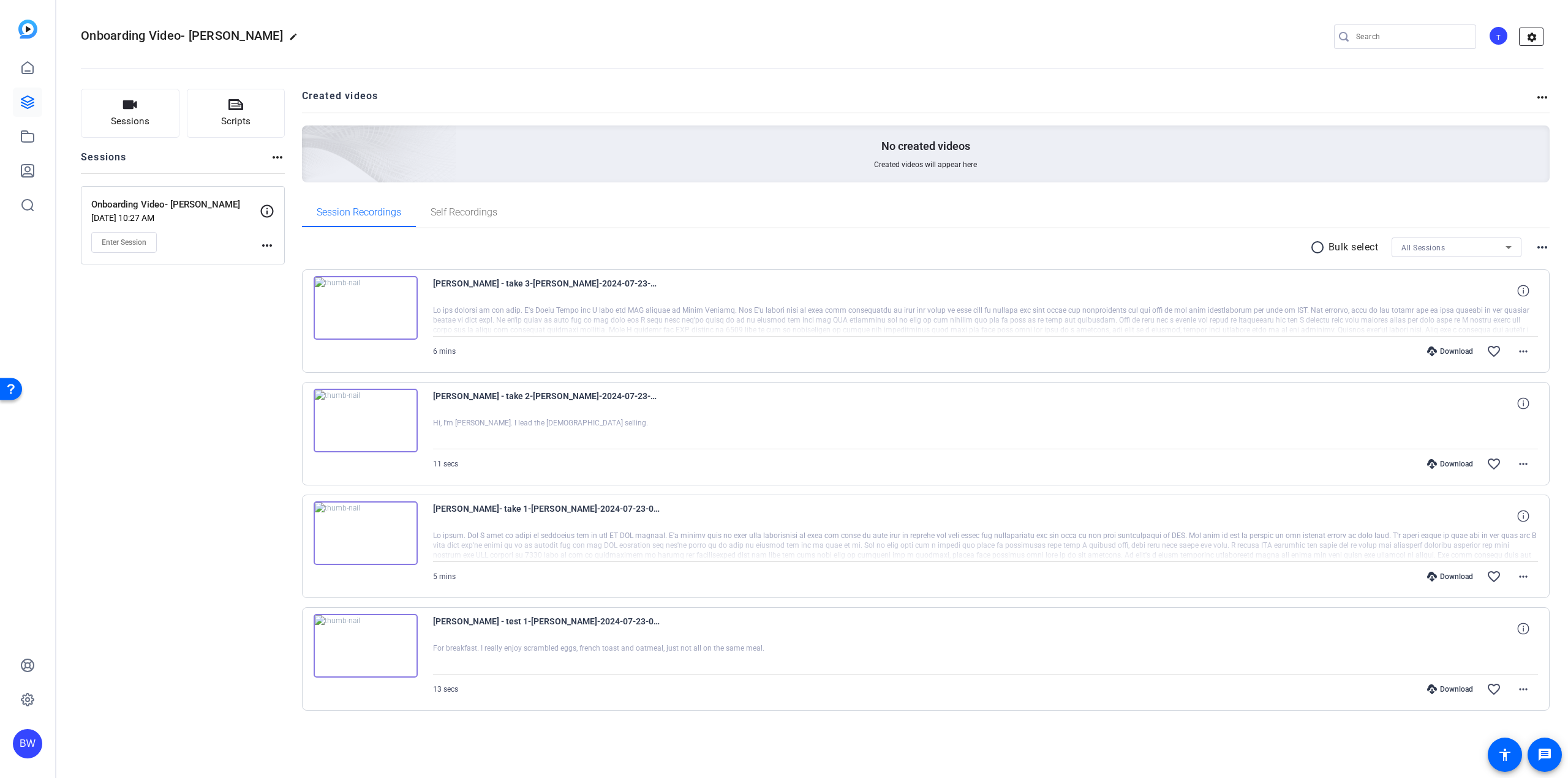
click at [1537, 39] on mat-icon "settings" at bounding box center [1532, 37] width 24 height 18
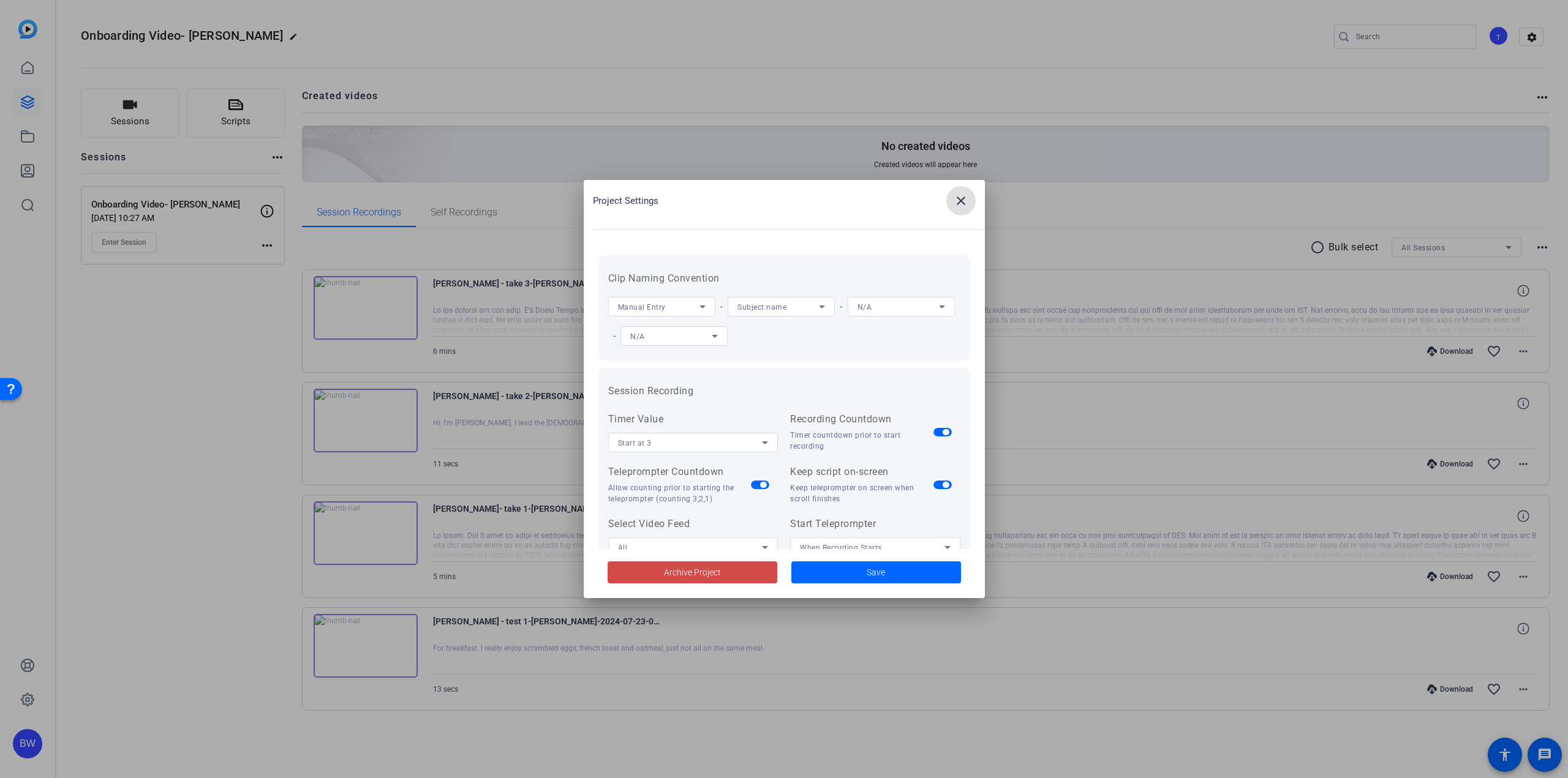
click at [738, 571] on span at bounding box center [692, 572] width 170 height 29
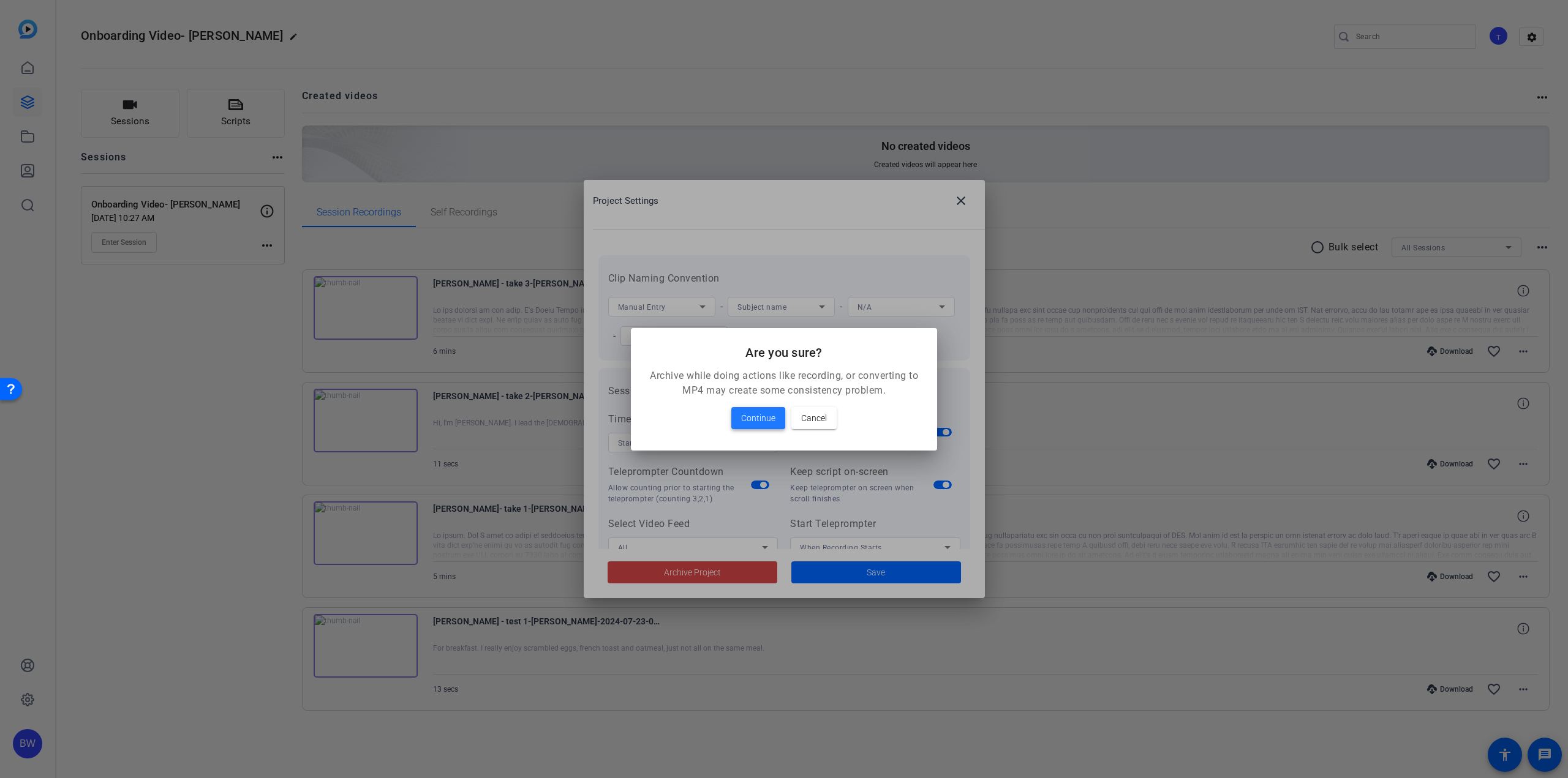
click at [773, 412] on span "Continue" at bounding box center [759, 417] width 34 height 15
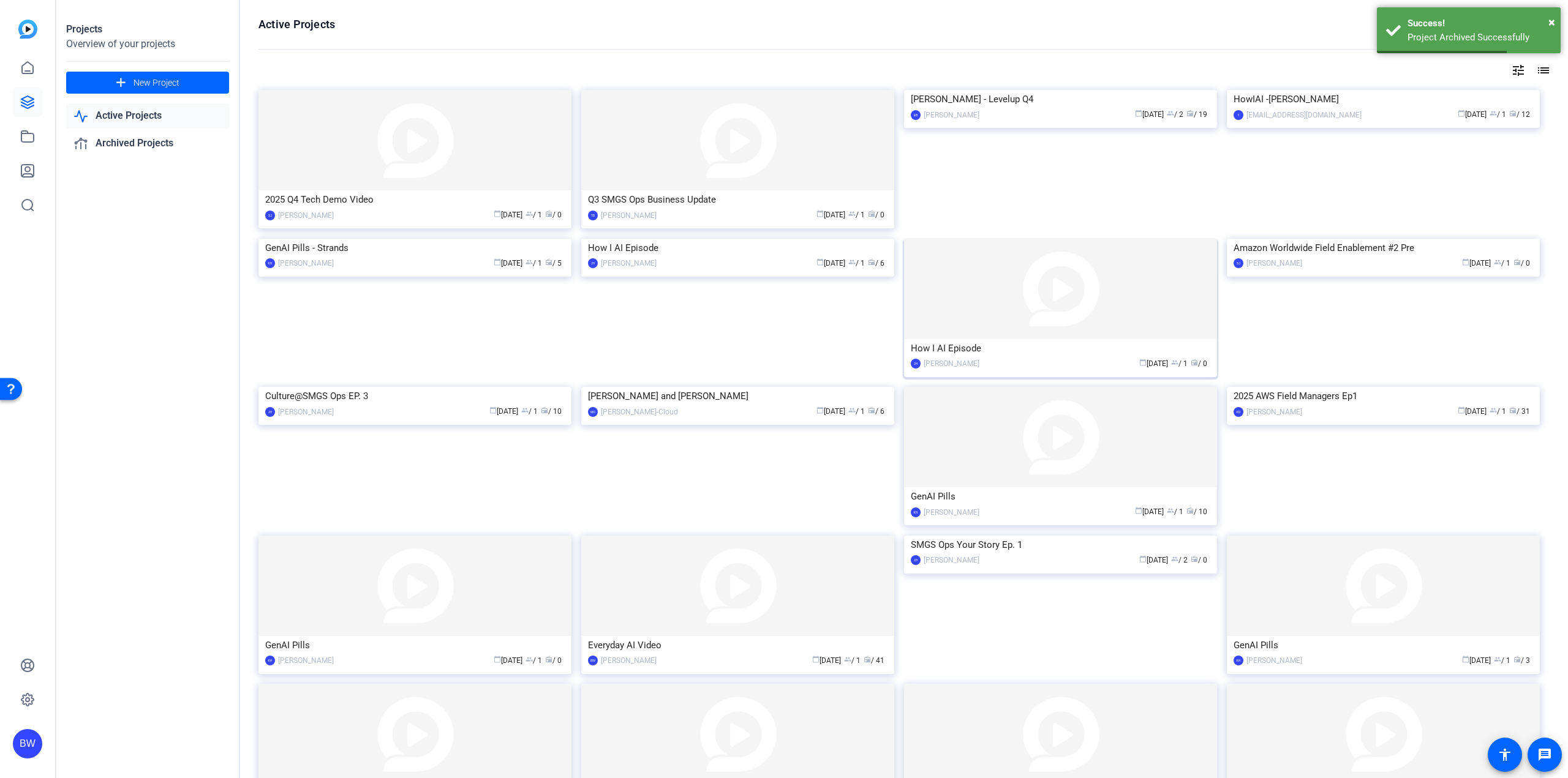
scroll to position [264, 0]
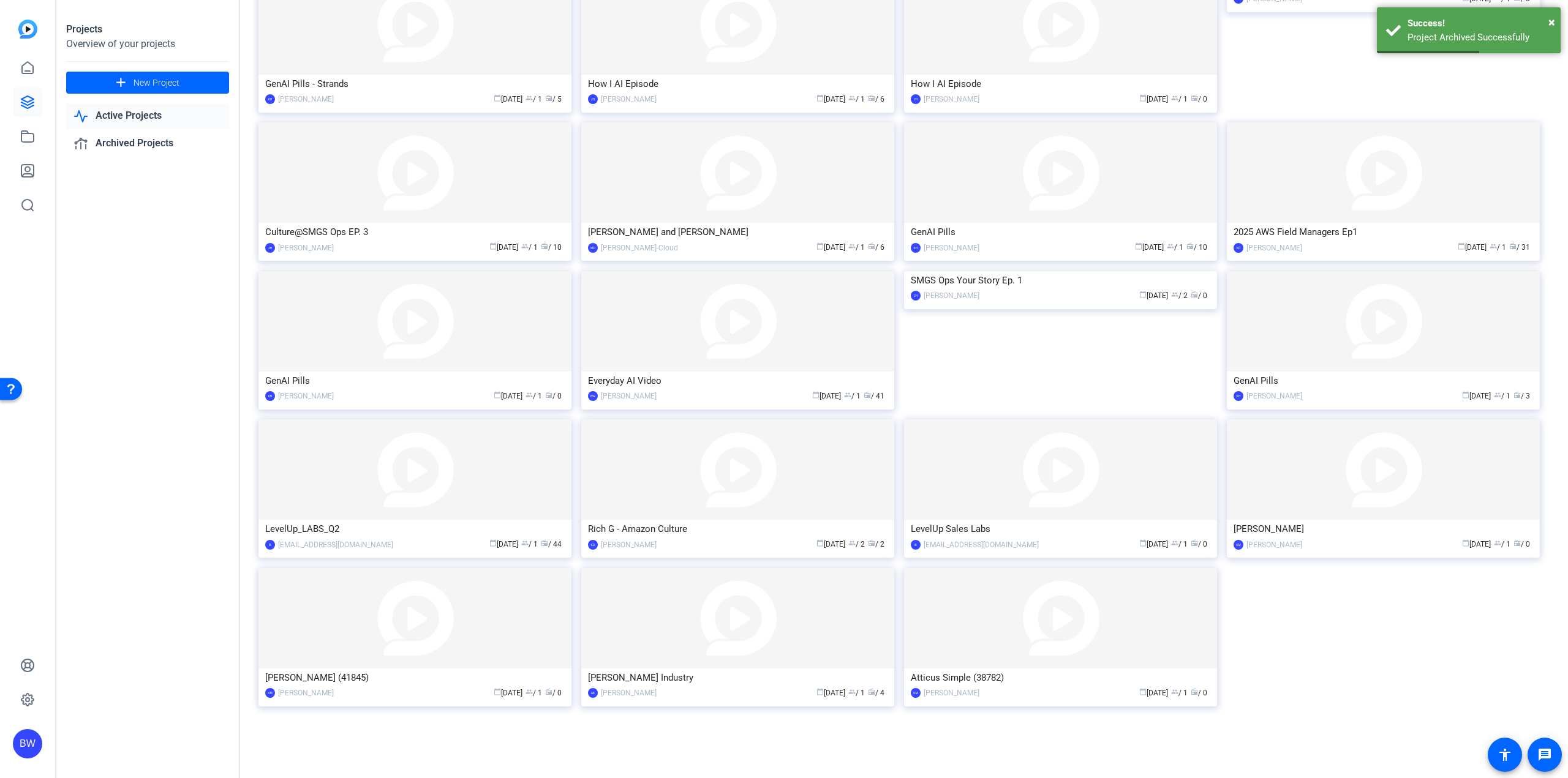
click at [1005, 622] on img at bounding box center [1060, 618] width 313 height 101
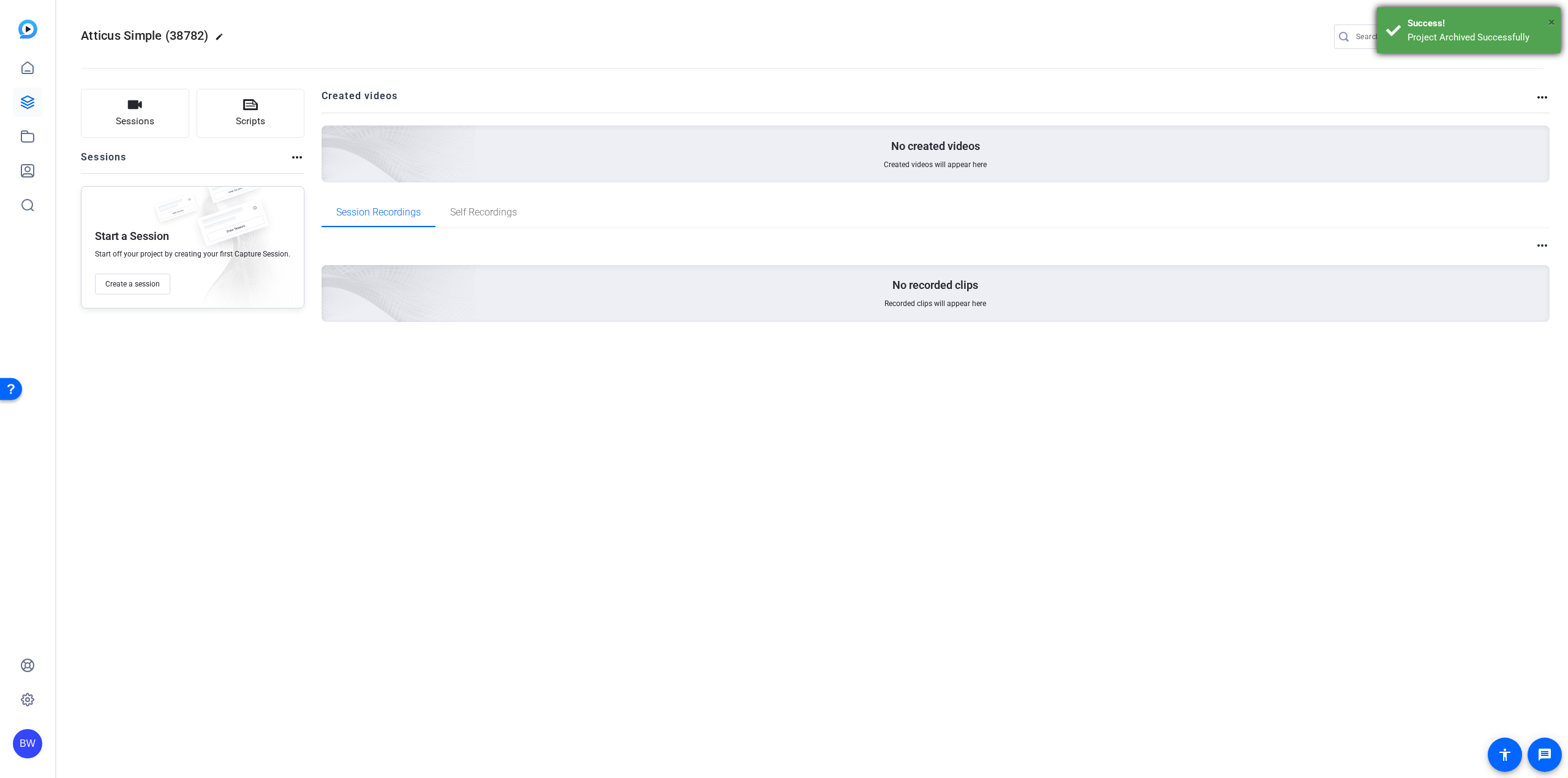
click at [1553, 22] on span "×" at bounding box center [1552, 22] width 7 height 15
click at [1531, 35] on mat-icon "settings" at bounding box center [1532, 37] width 24 height 18
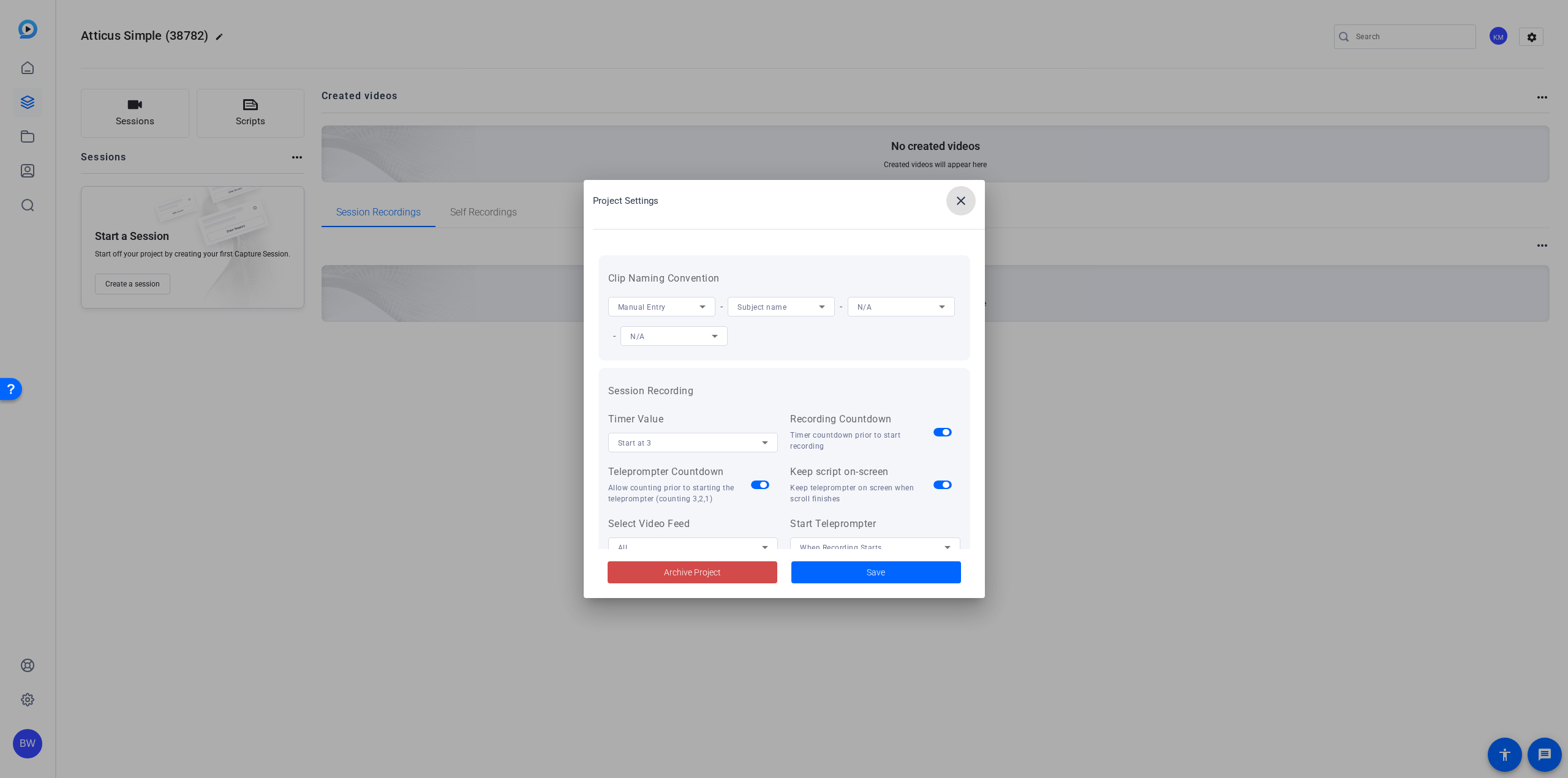
click at [682, 567] on span "Archive Project" at bounding box center [692, 572] width 57 height 13
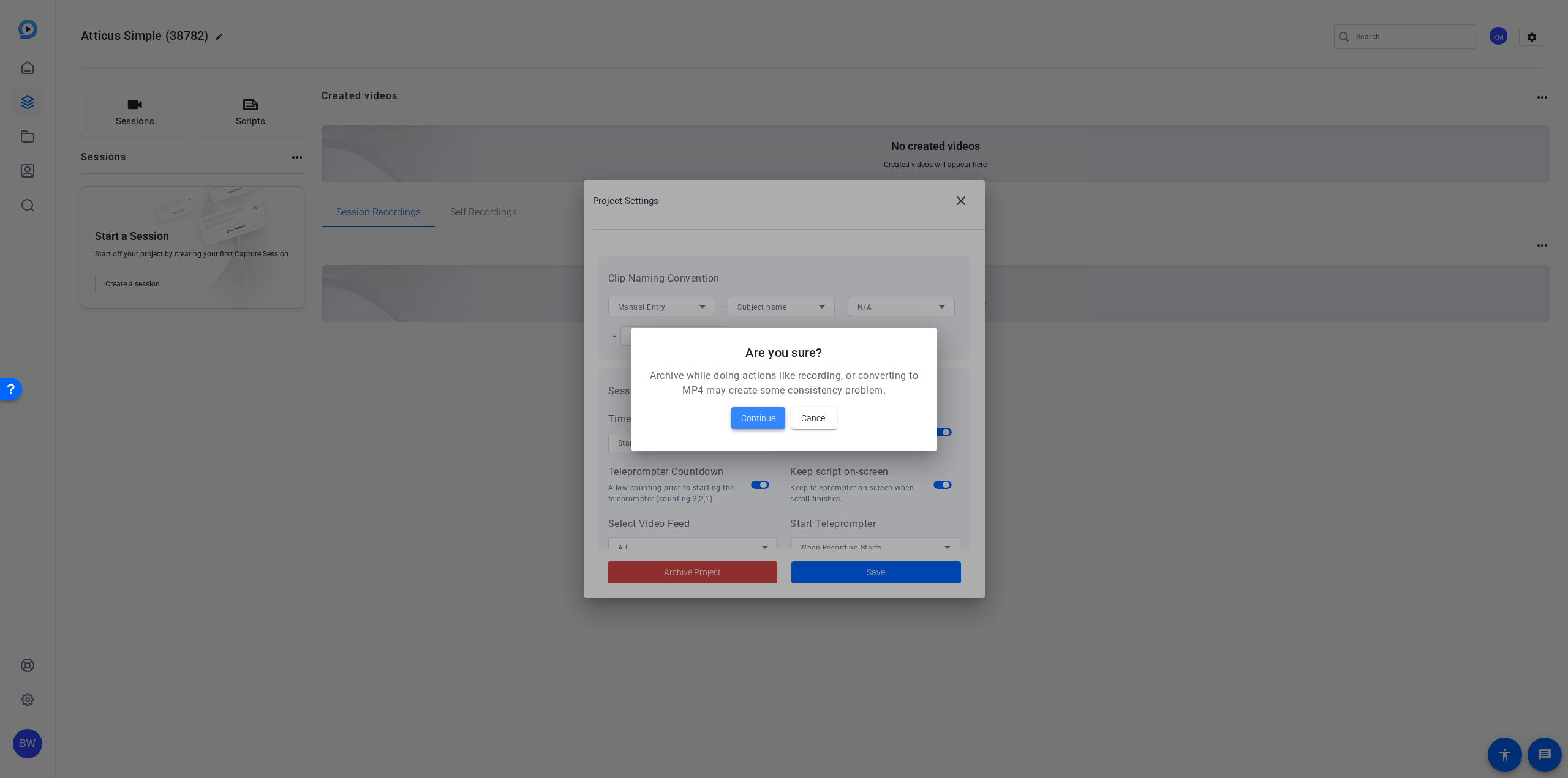
click at [758, 411] on span "Continue" at bounding box center [759, 417] width 34 height 15
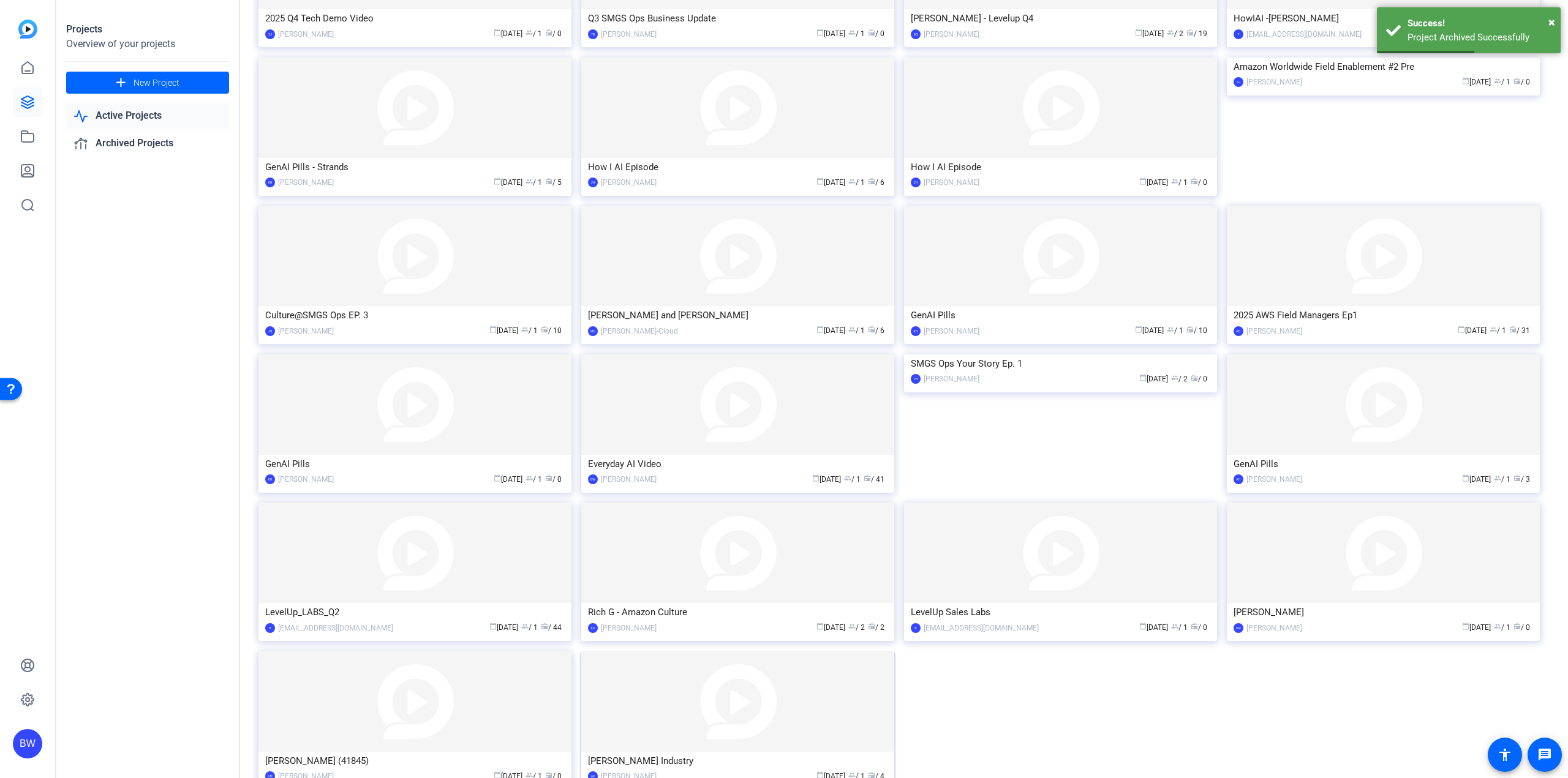
scroll to position [264, 0]
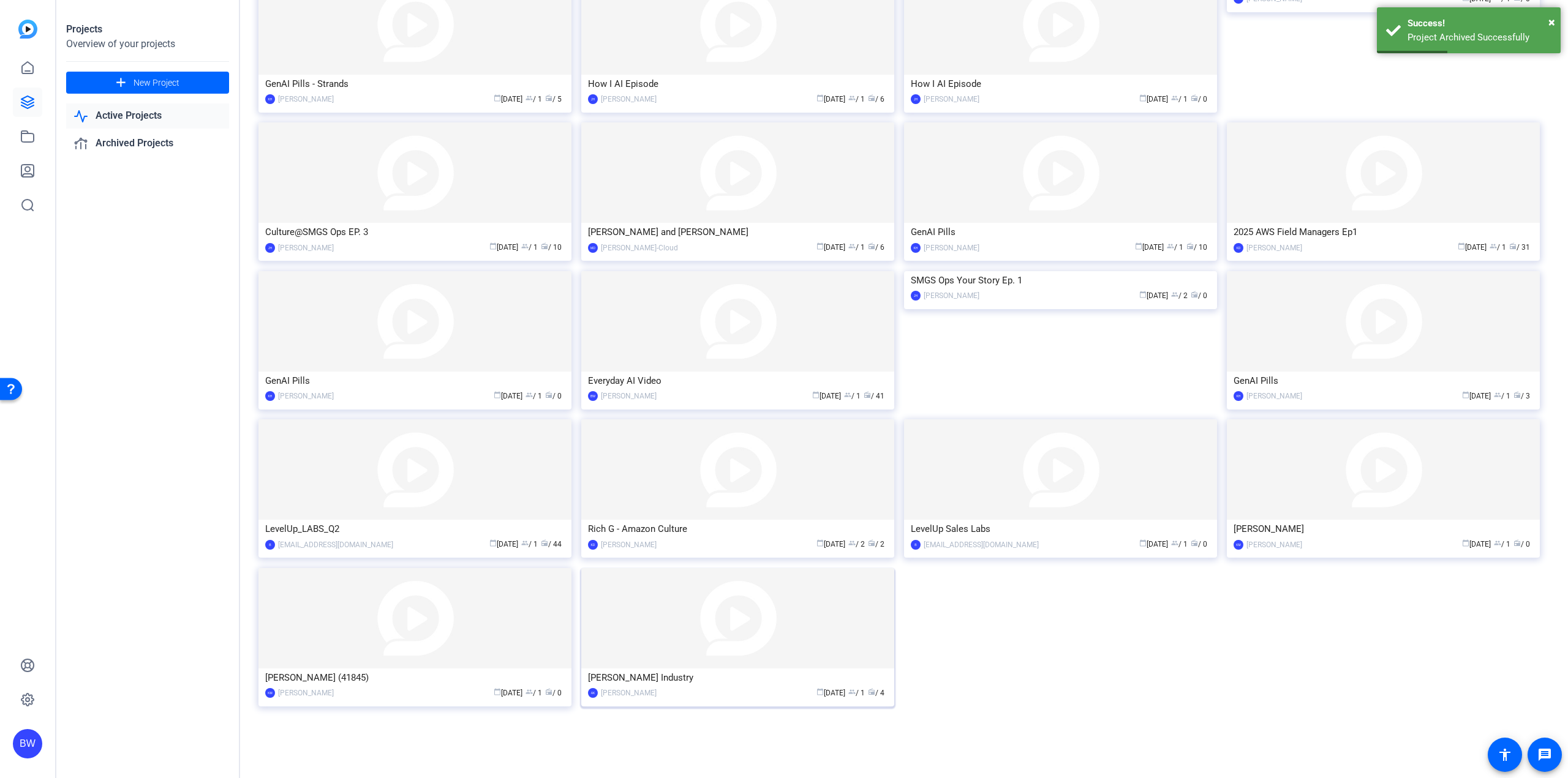
click at [746, 645] on img at bounding box center [737, 618] width 313 height 101
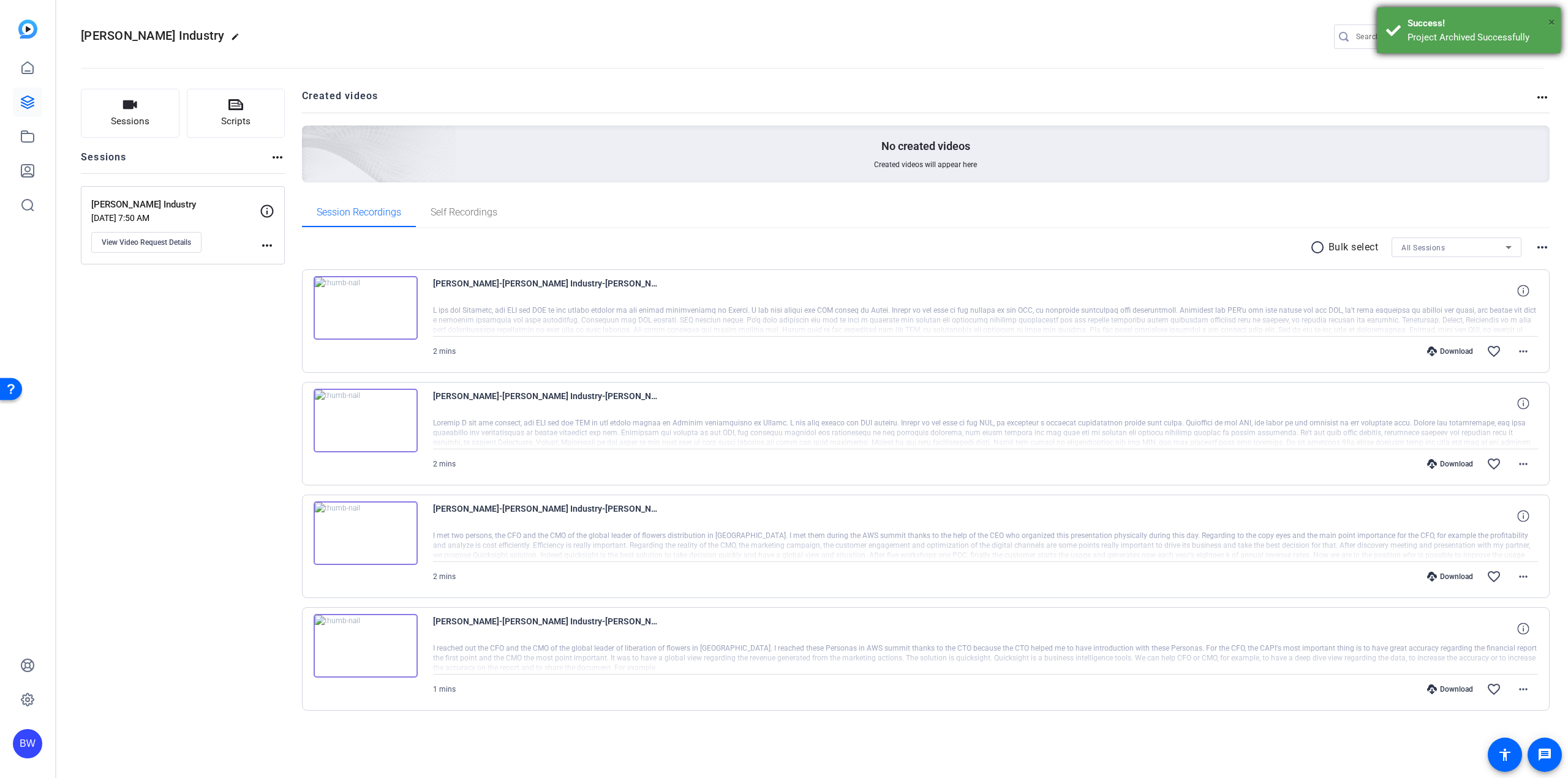
click at [1554, 18] on span "×" at bounding box center [1552, 22] width 7 height 15
click at [1534, 37] on mat-icon "settings" at bounding box center [1532, 37] width 24 height 18
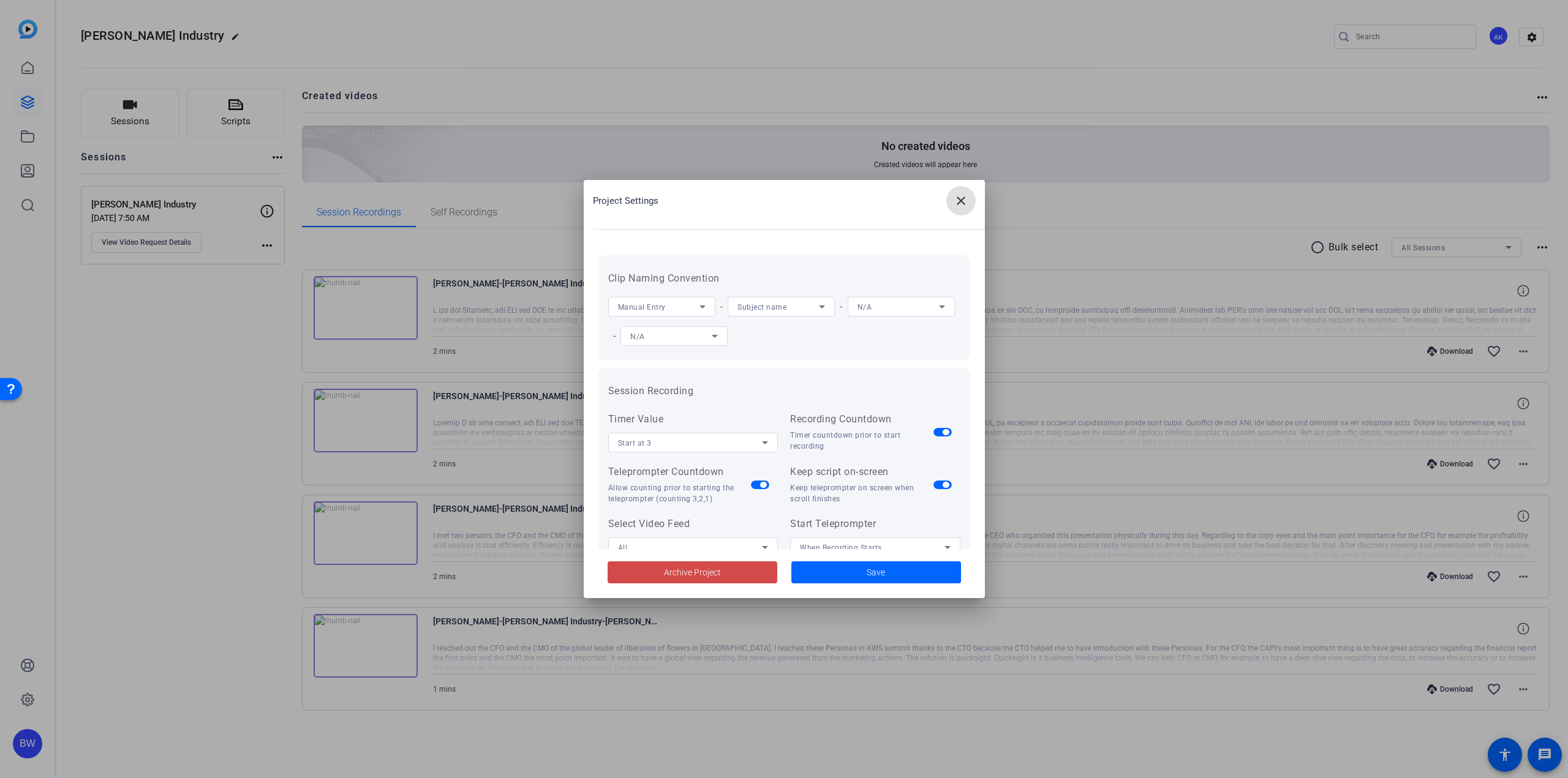
click at [679, 574] on span "Archive Project" at bounding box center [692, 572] width 57 height 13
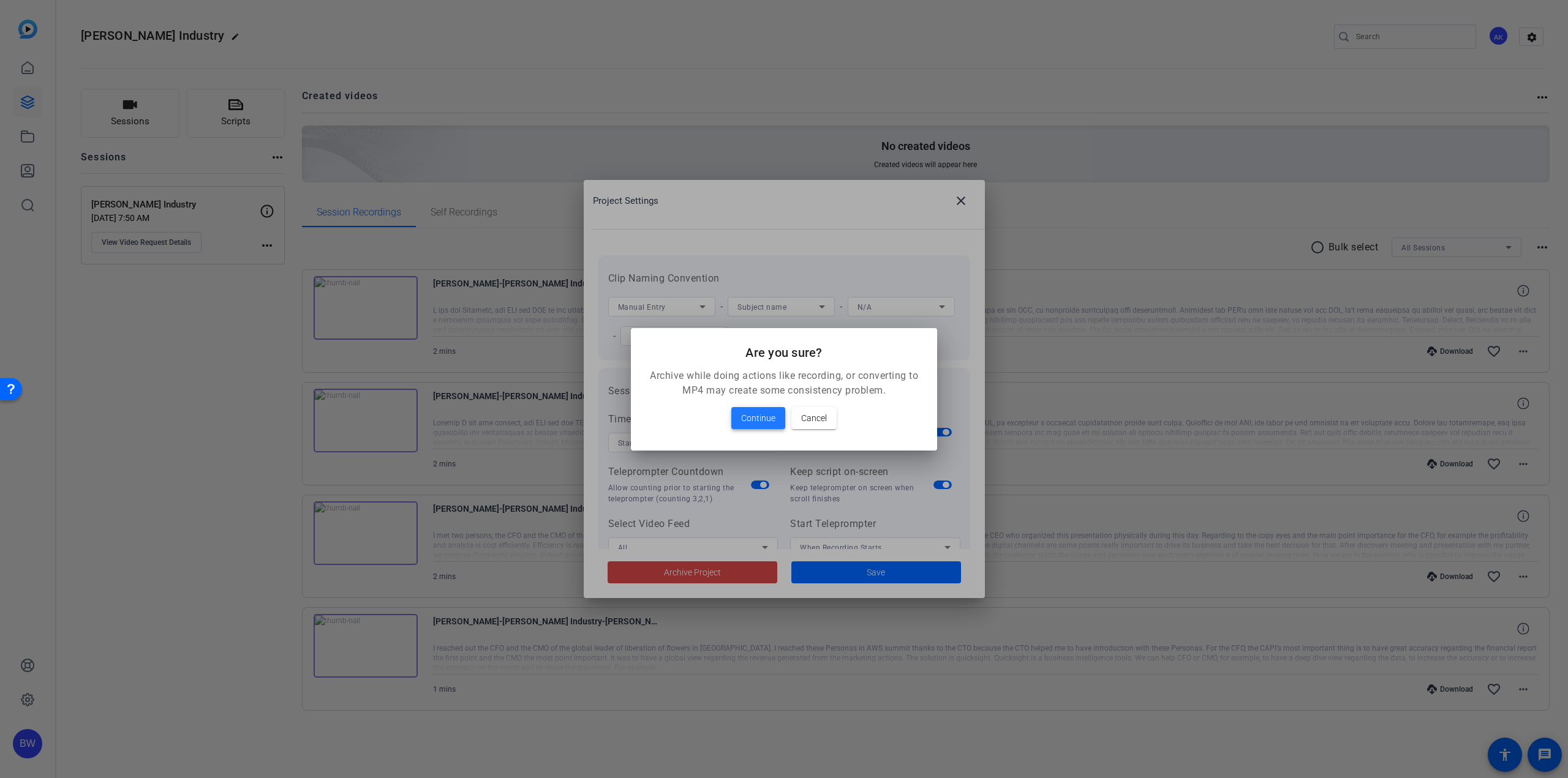
click at [754, 415] on span "Continue" at bounding box center [759, 417] width 34 height 15
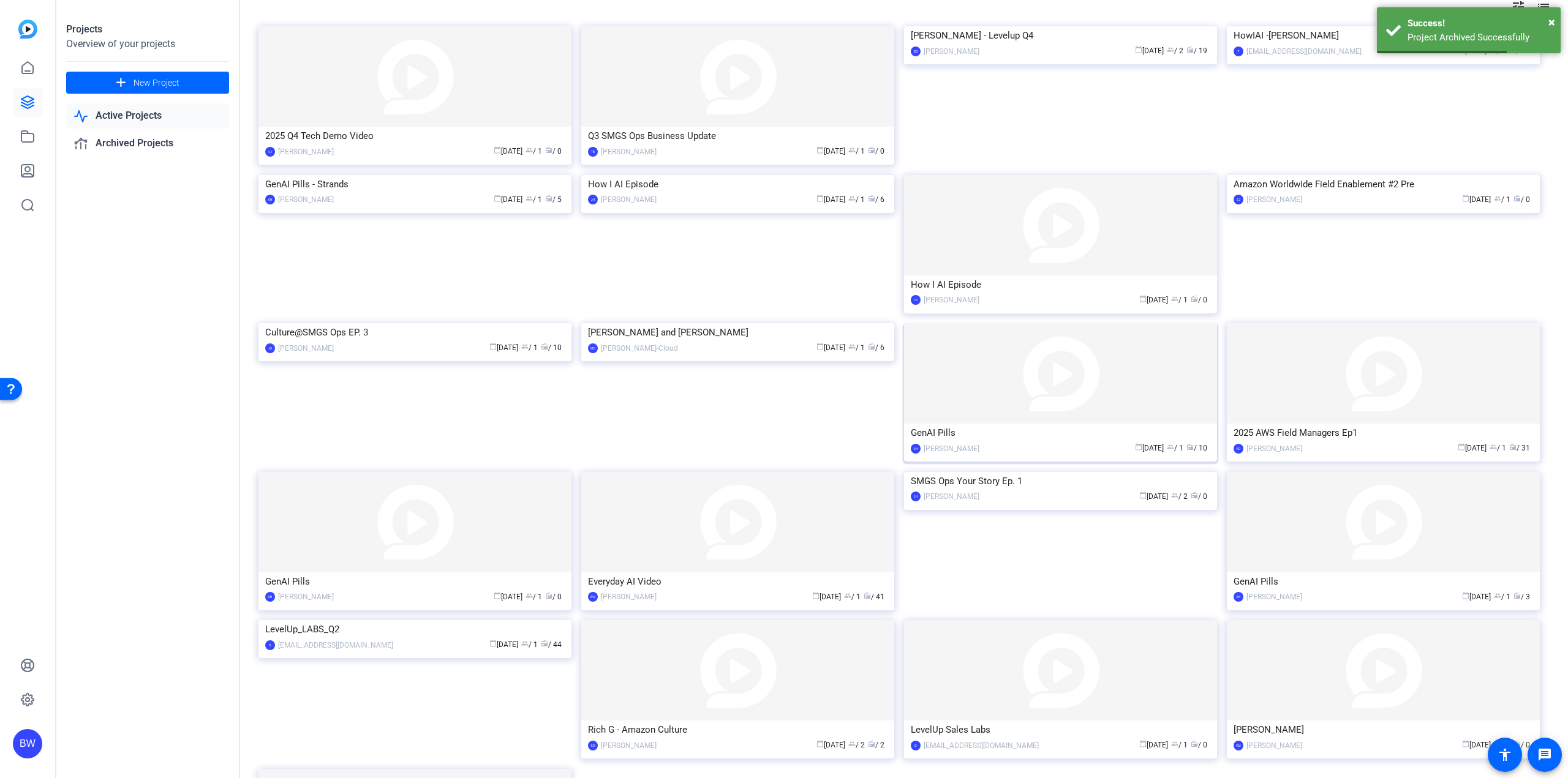
scroll to position [264, 0]
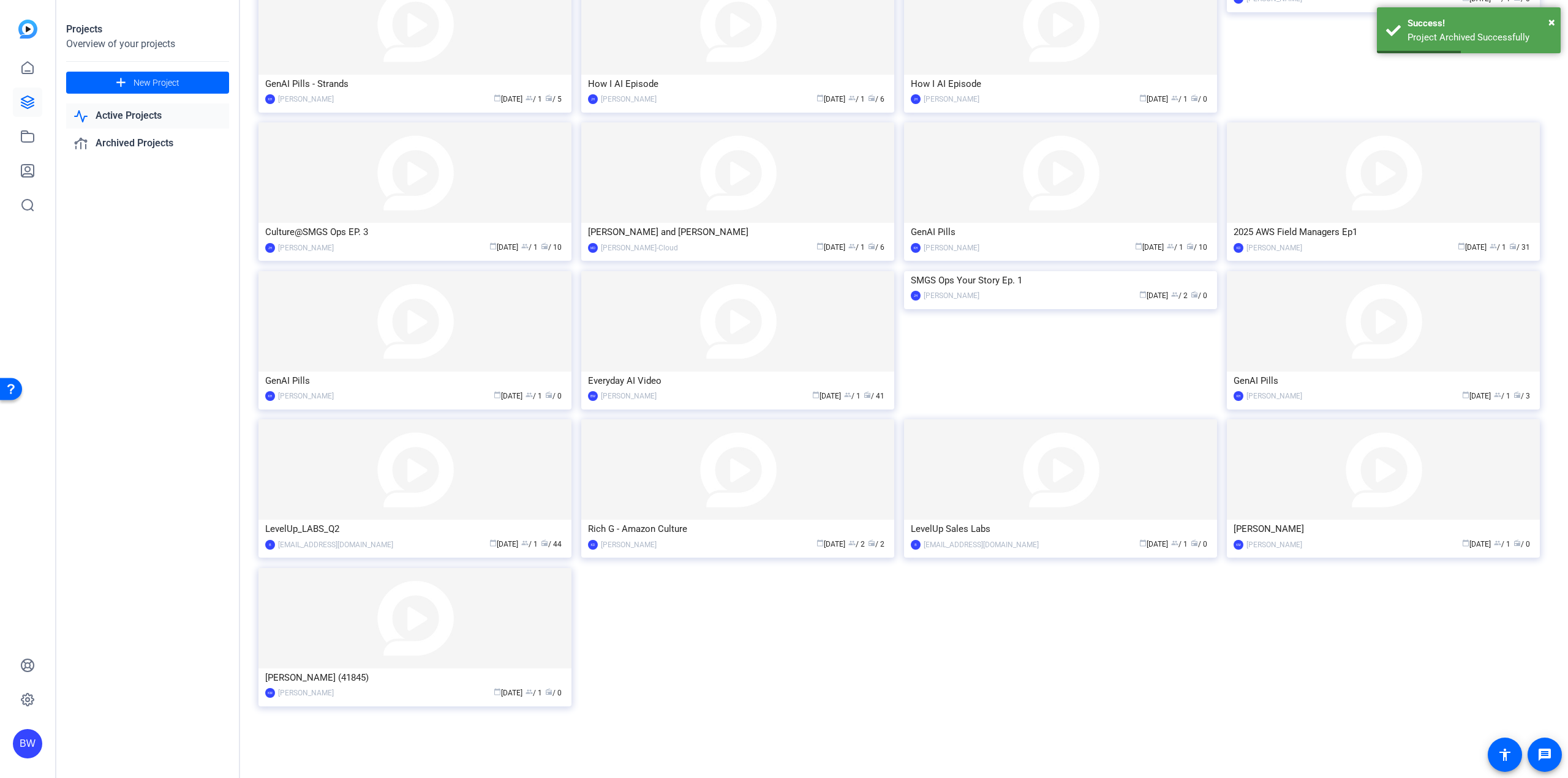
drag, startPoint x: 443, startPoint y: 609, endPoint x: 462, endPoint y: 596, distance: 23.0
click at [444, 609] on img at bounding box center [414, 618] width 313 height 101
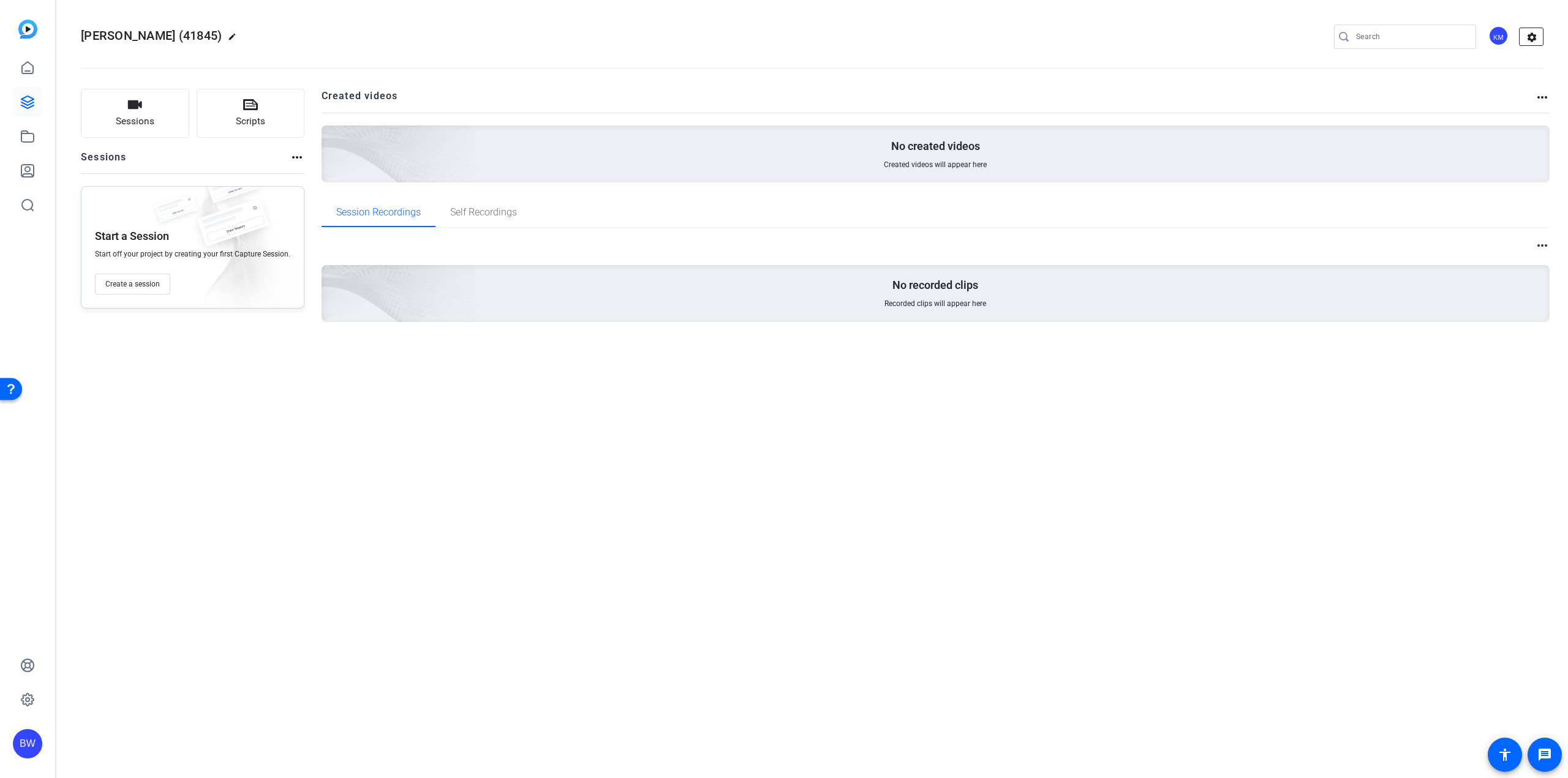
click at [1533, 38] on mat-icon "settings" at bounding box center [1532, 37] width 24 height 18
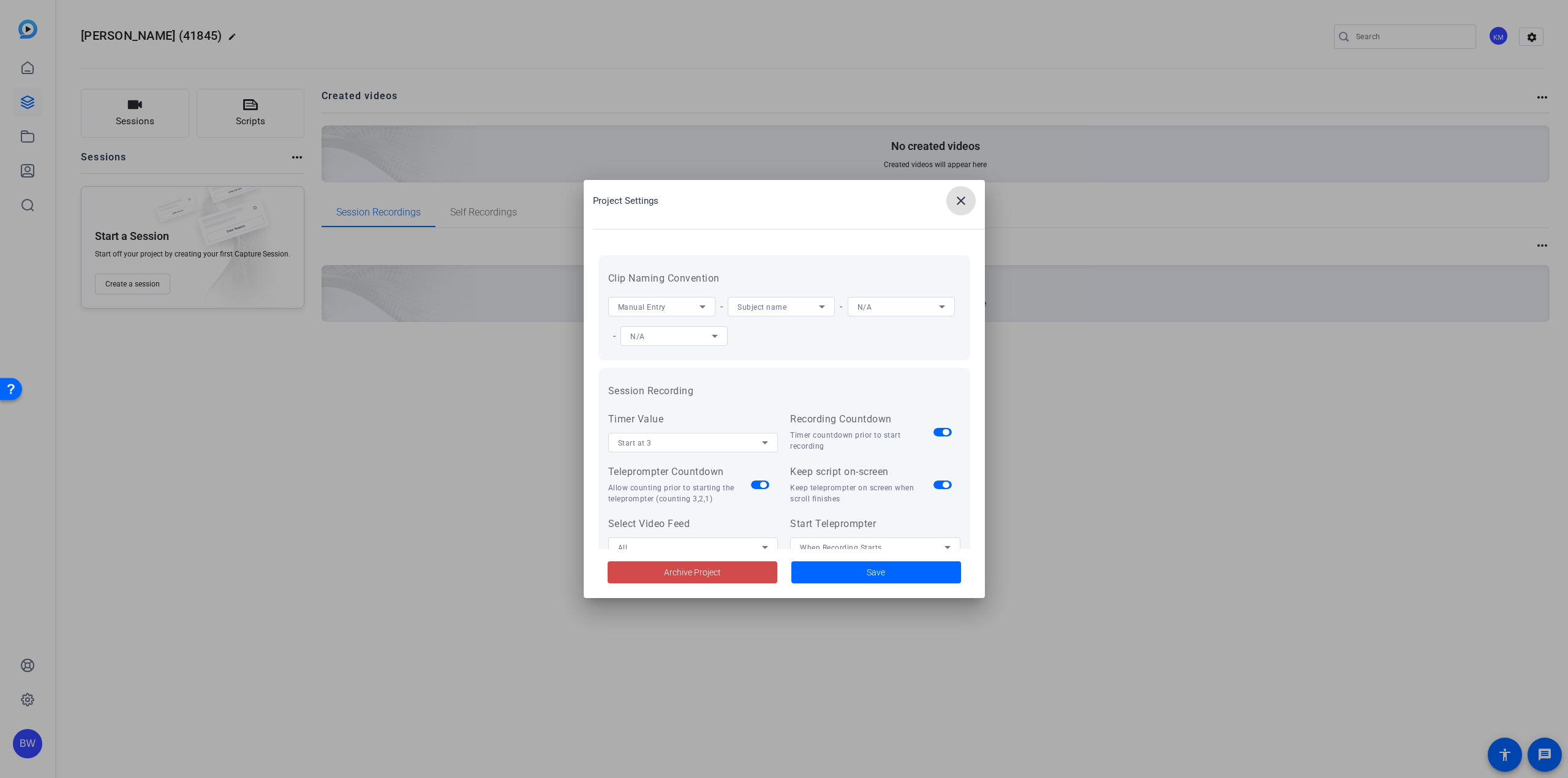
click at [680, 571] on span "Archive Project" at bounding box center [692, 572] width 57 height 13
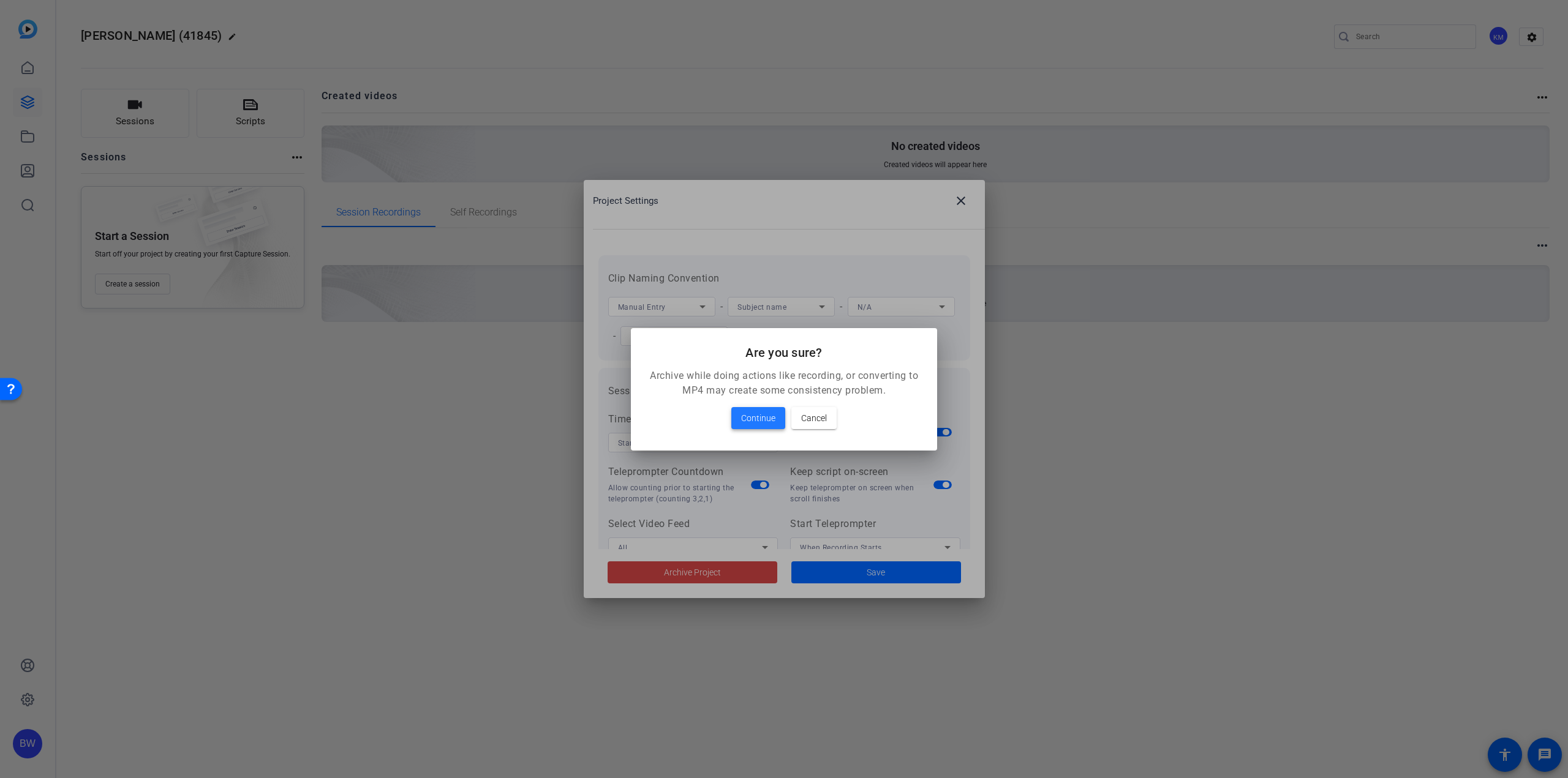
click at [746, 419] on span "Continue" at bounding box center [759, 417] width 34 height 15
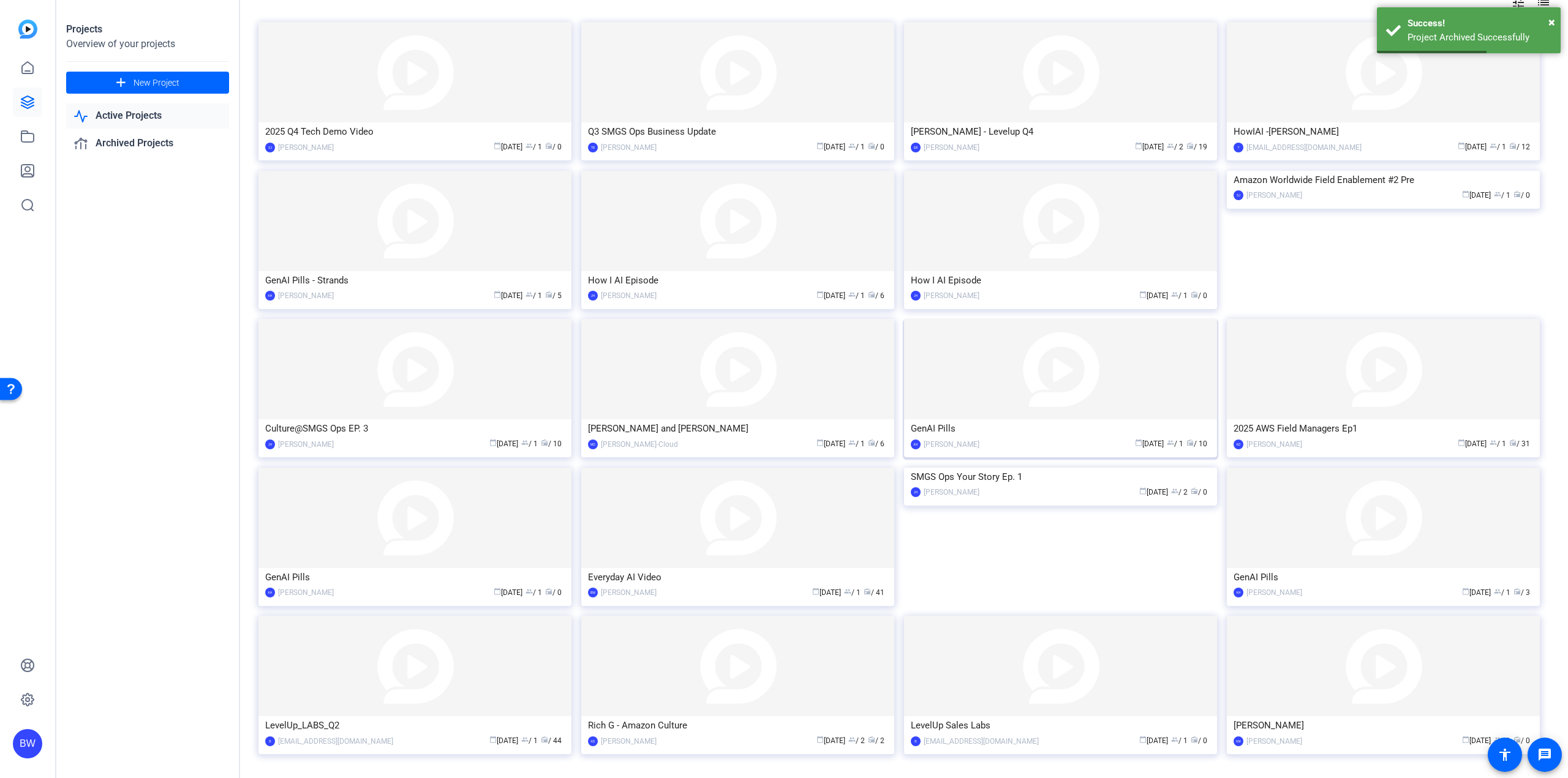
scroll to position [115, 0]
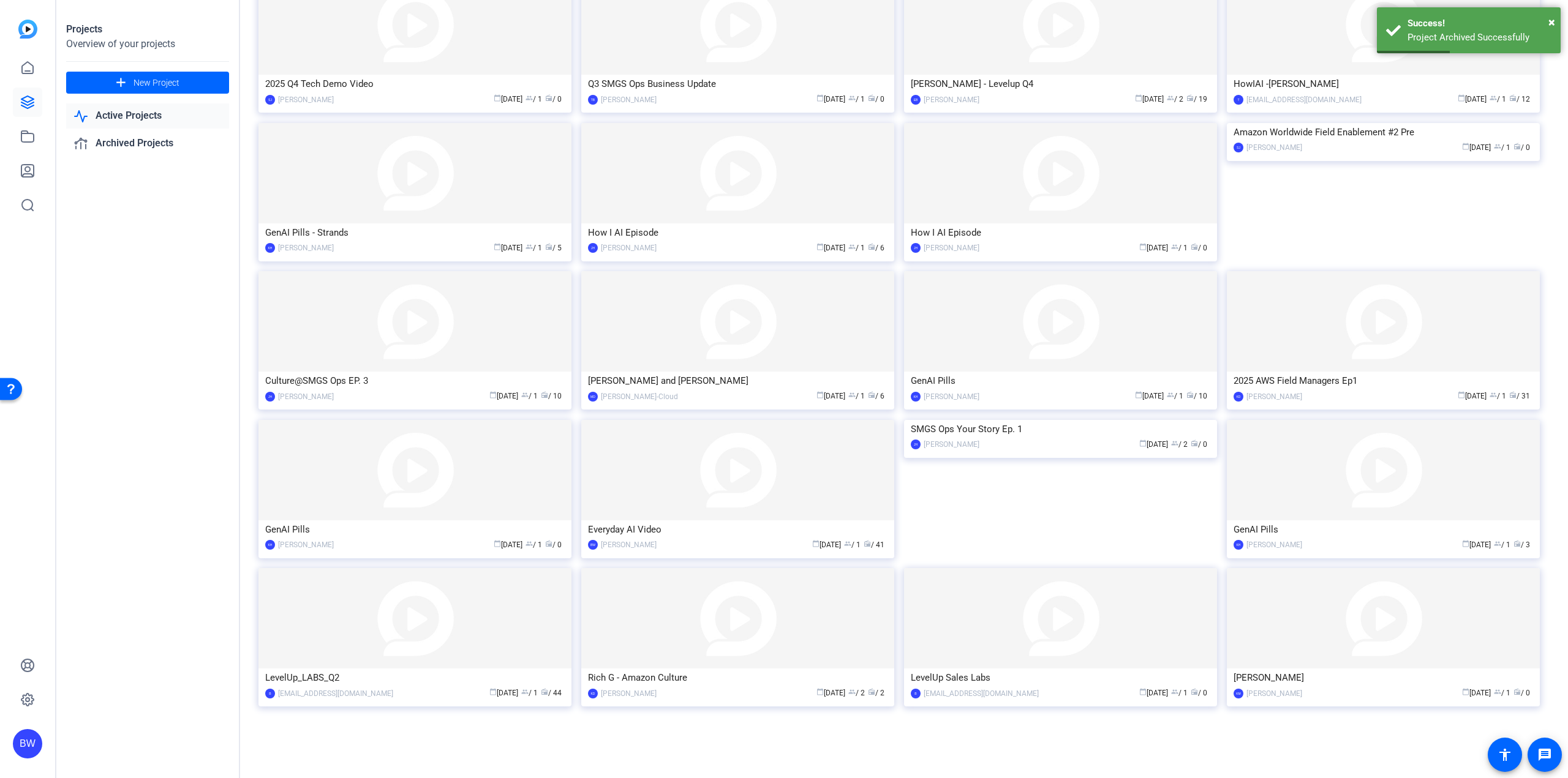
click at [1305, 666] on img at bounding box center [1383, 618] width 313 height 101
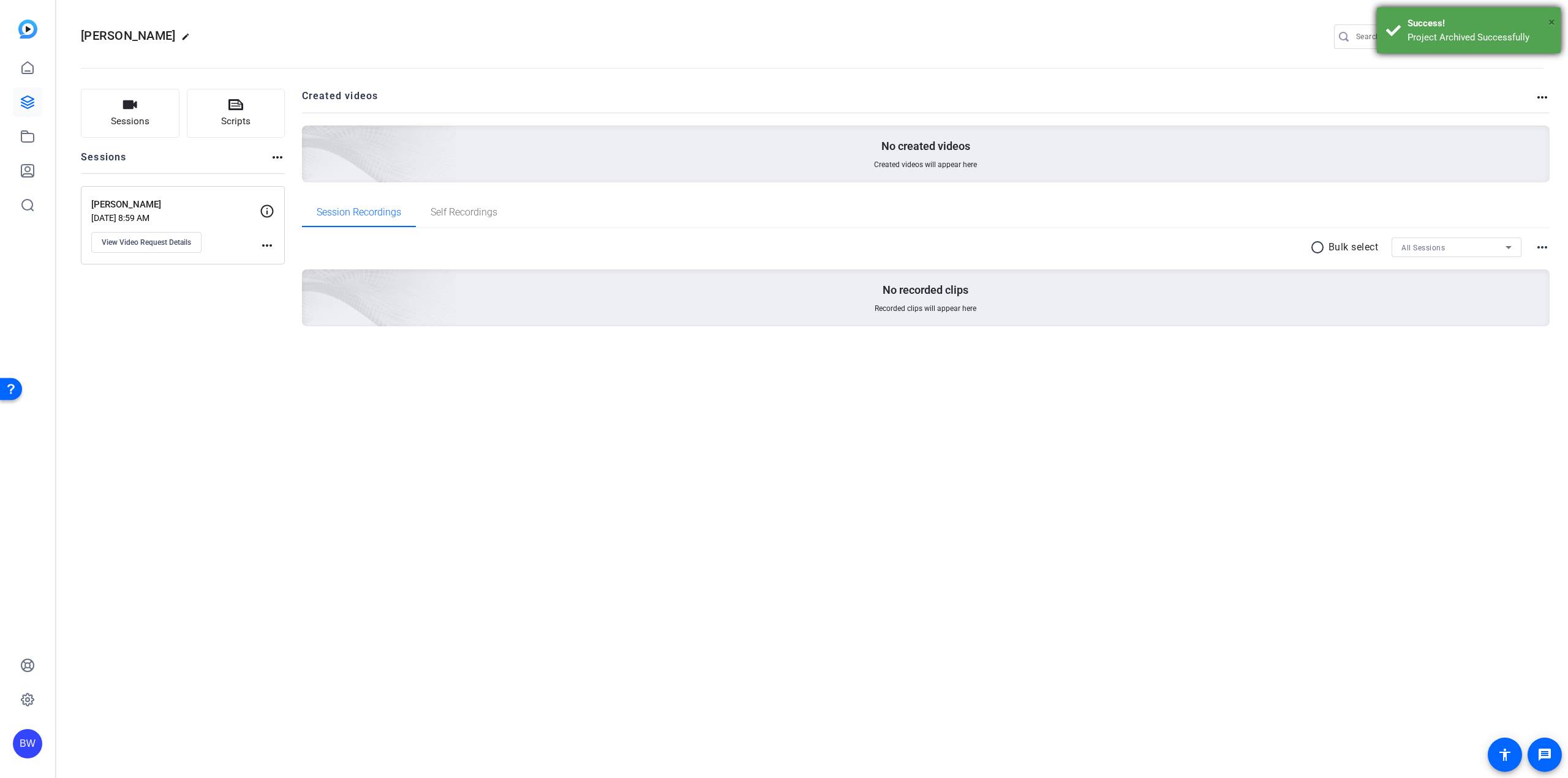
click at [1553, 22] on span "×" at bounding box center [1552, 22] width 7 height 15
click at [1530, 39] on mat-icon "settings" at bounding box center [1532, 37] width 24 height 18
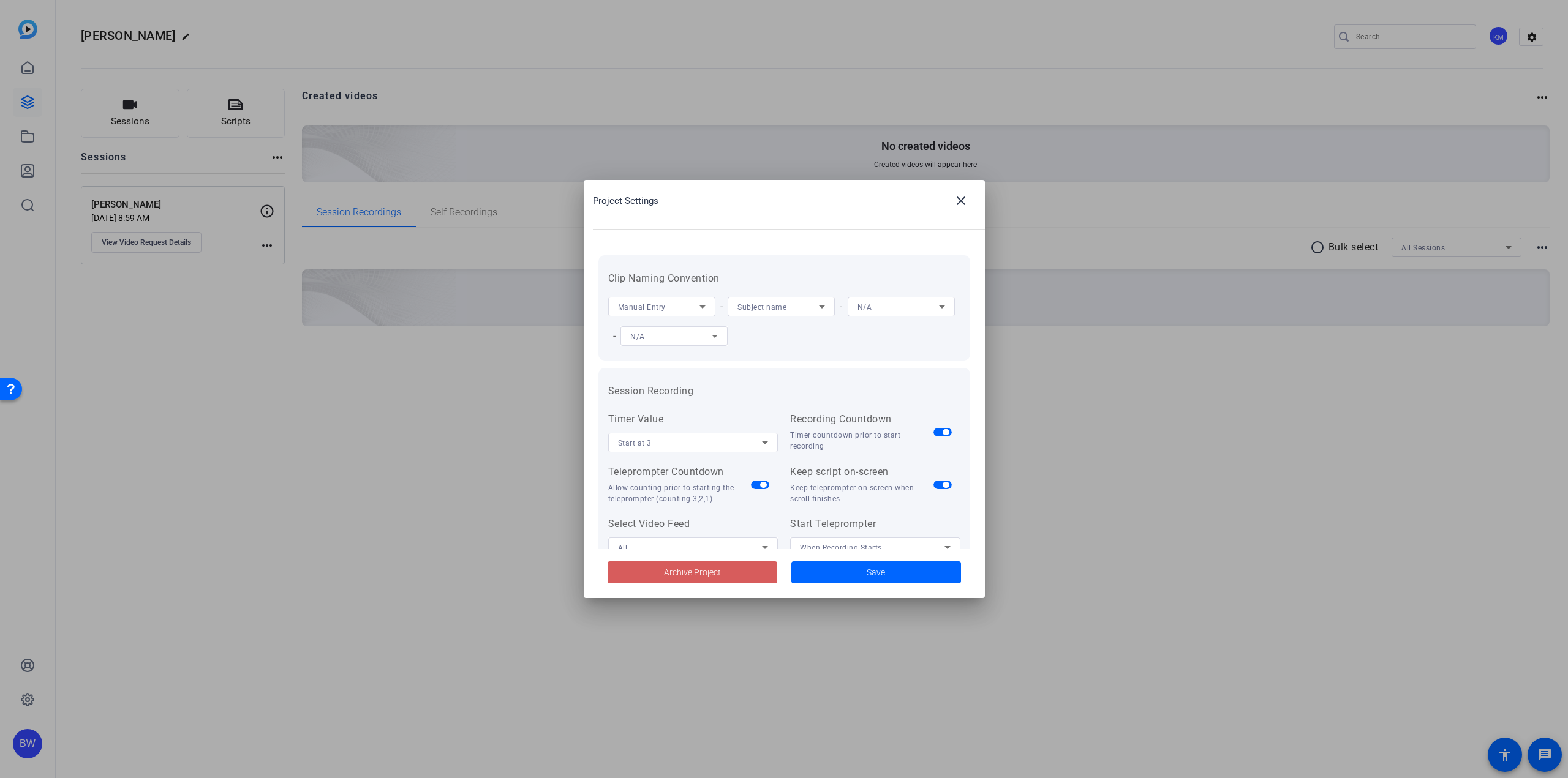
click at [744, 570] on span at bounding box center [692, 572] width 170 height 29
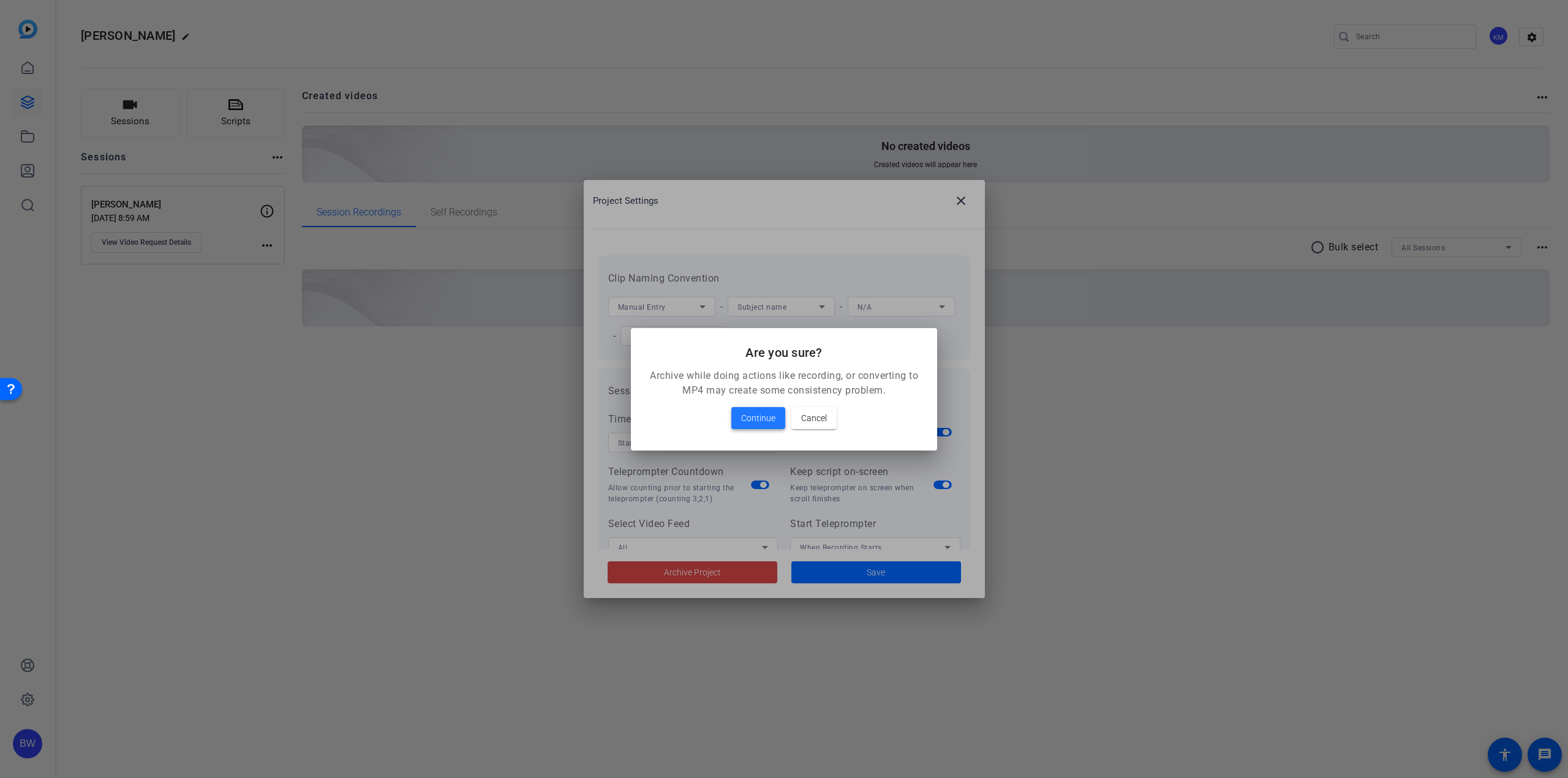
click at [777, 415] on span at bounding box center [758, 418] width 54 height 29
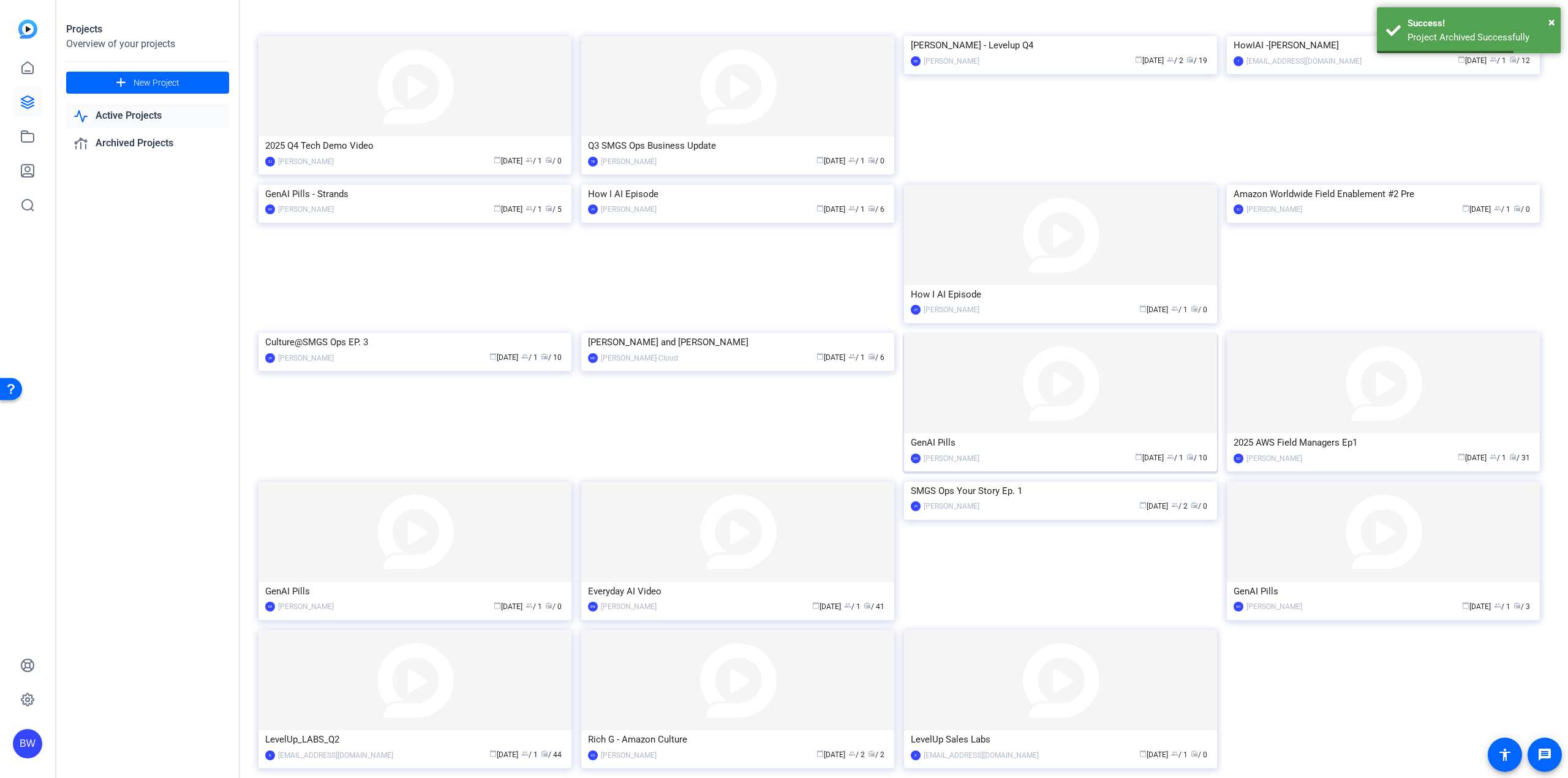
scroll to position [115, 0]
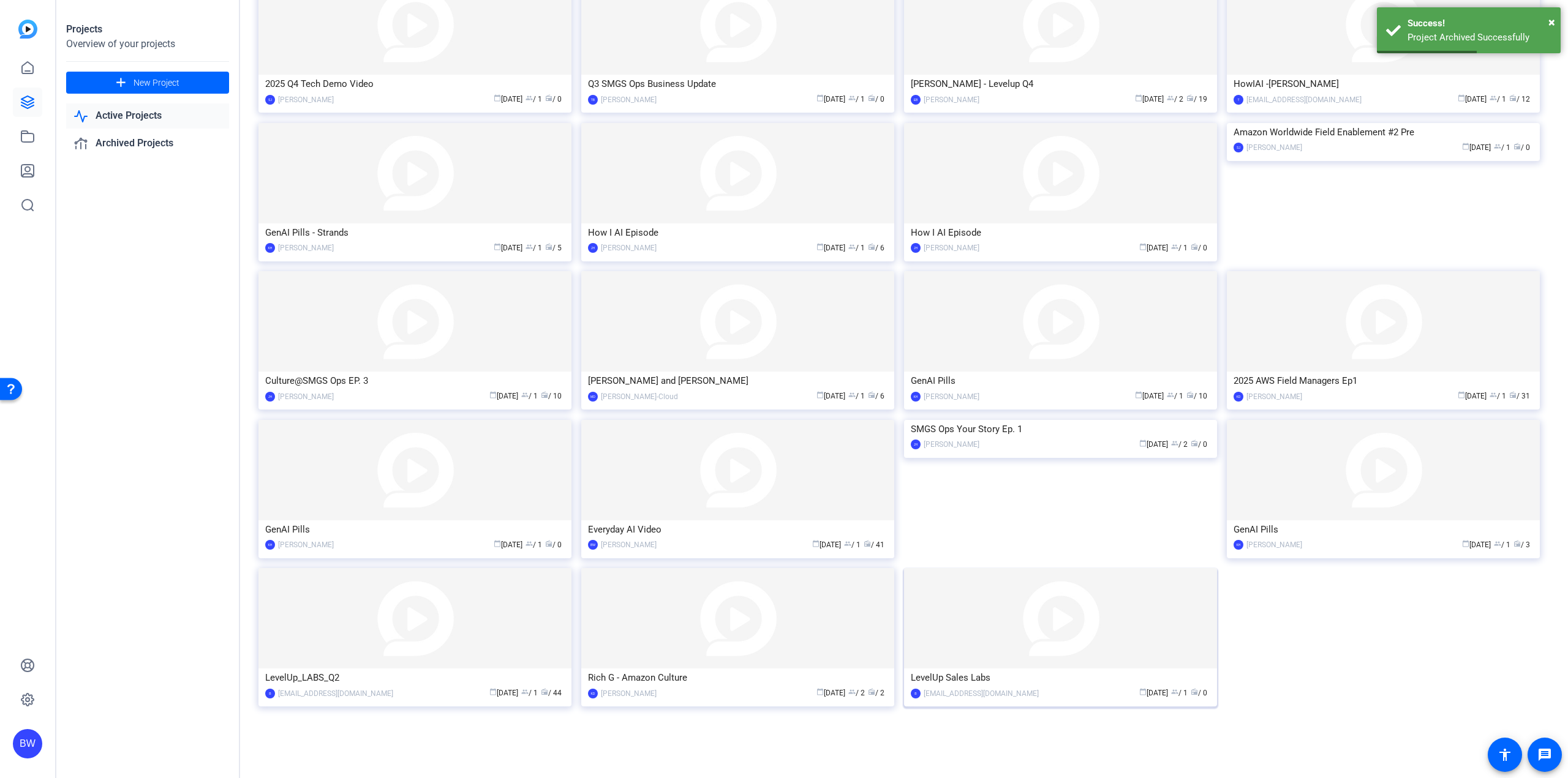
click at [1084, 582] on img at bounding box center [1060, 618] width 313 height 101
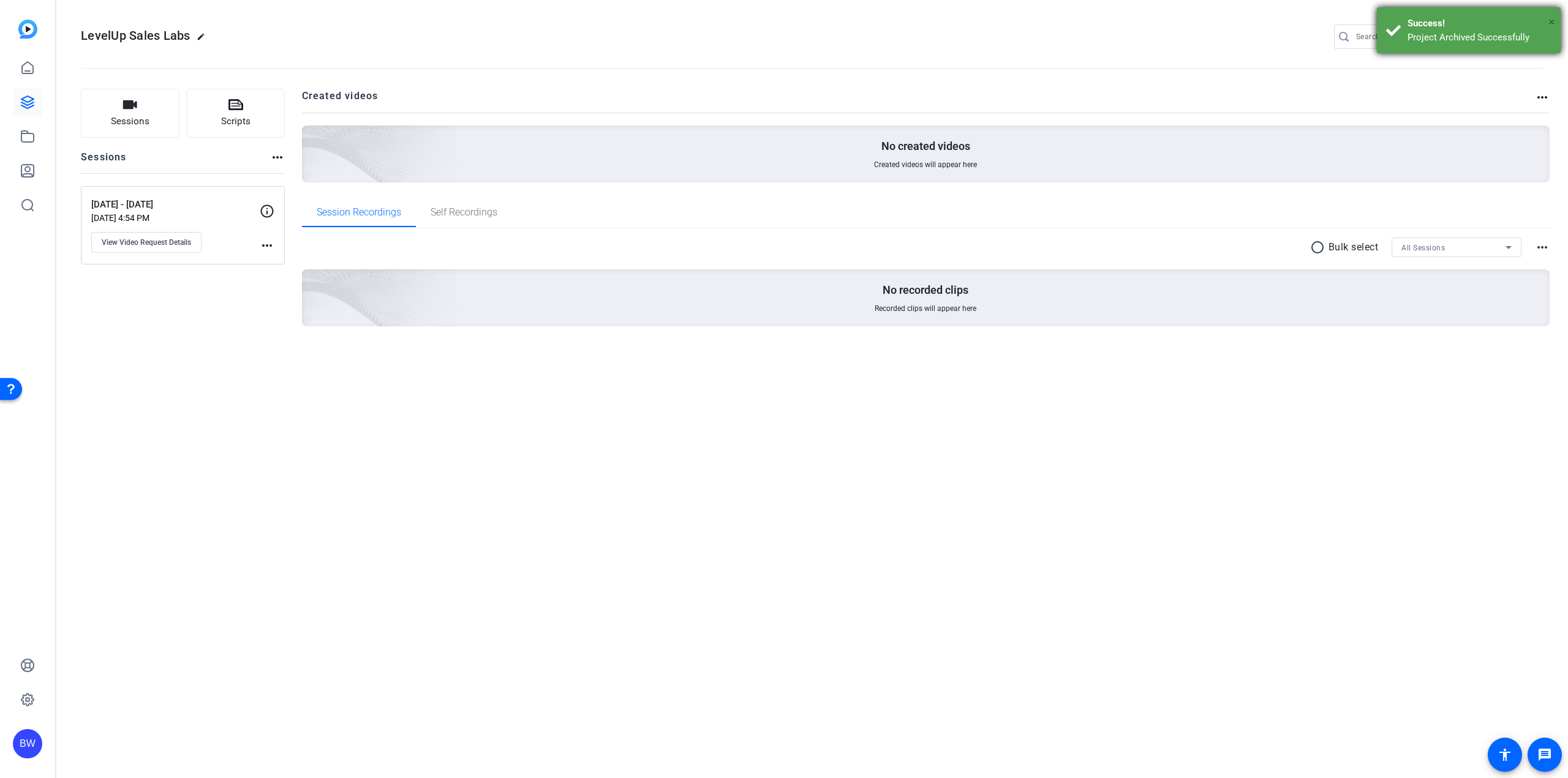
click at [1553, 21] on span "×" at bounding box center [1552, 22] width 7 height 15
click at [1536, 33] on mat-icon "settings" at bounding box center [1532, 37] width 24 height 18
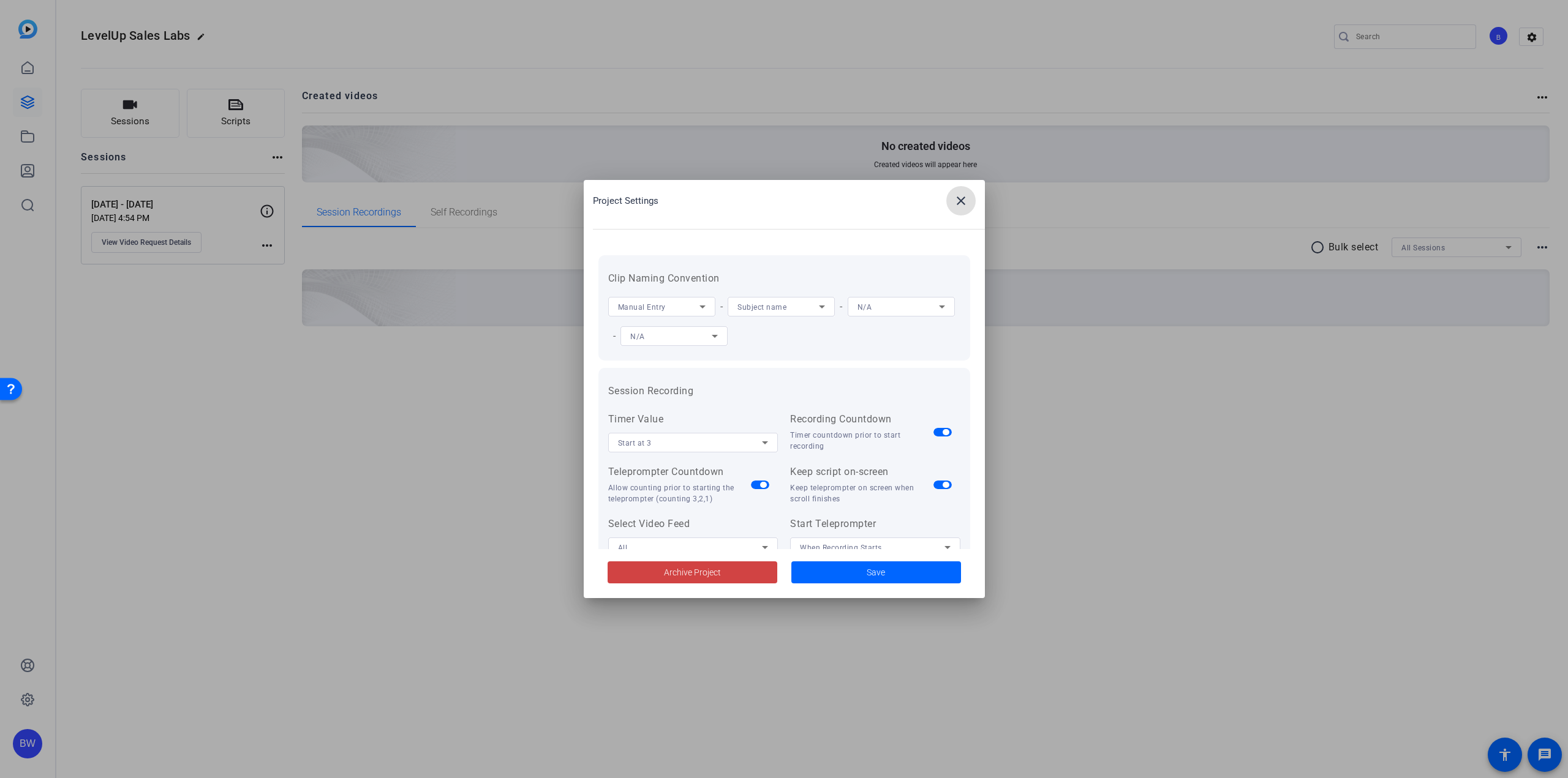
click at [968, 193] on span at bounding box center [961, 201] width 29 height 29
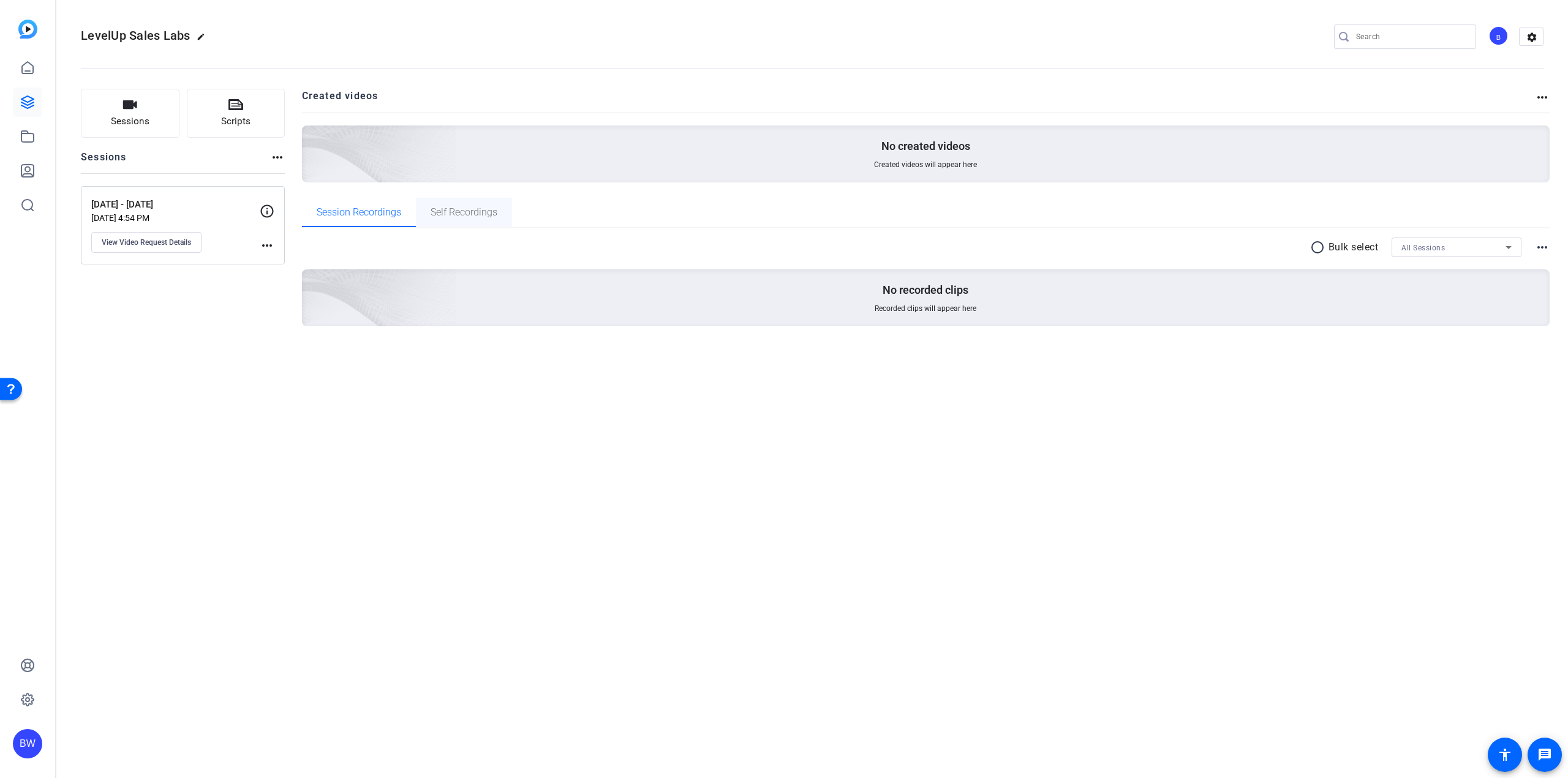
click at [452, 218] on span "Self Recordings" at bounding box center [464, 213] width 67 height 29
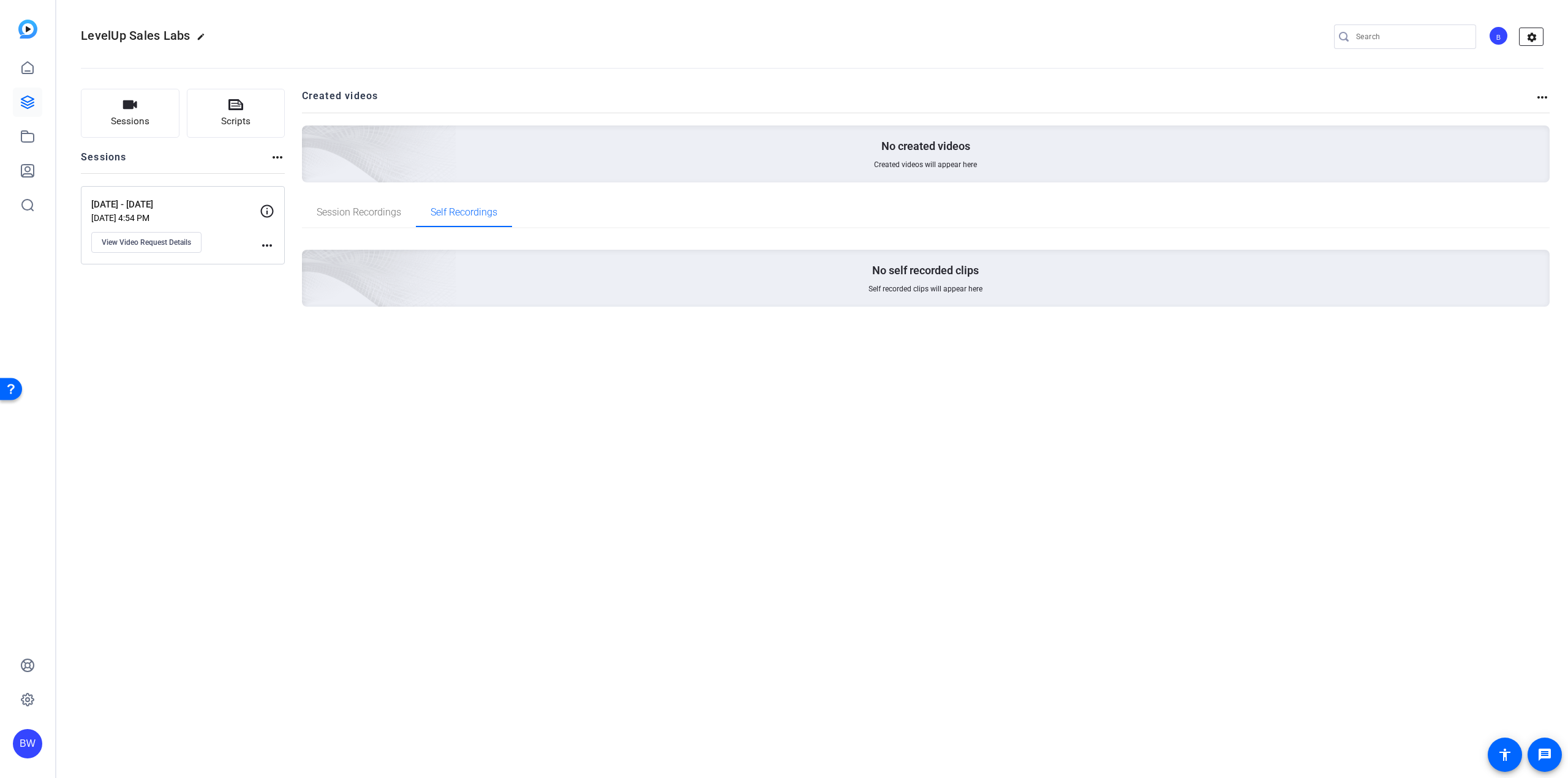
click at [1532, 34] on mat-icon "settings" at bounding box center [1532, 37] width 24 height 18
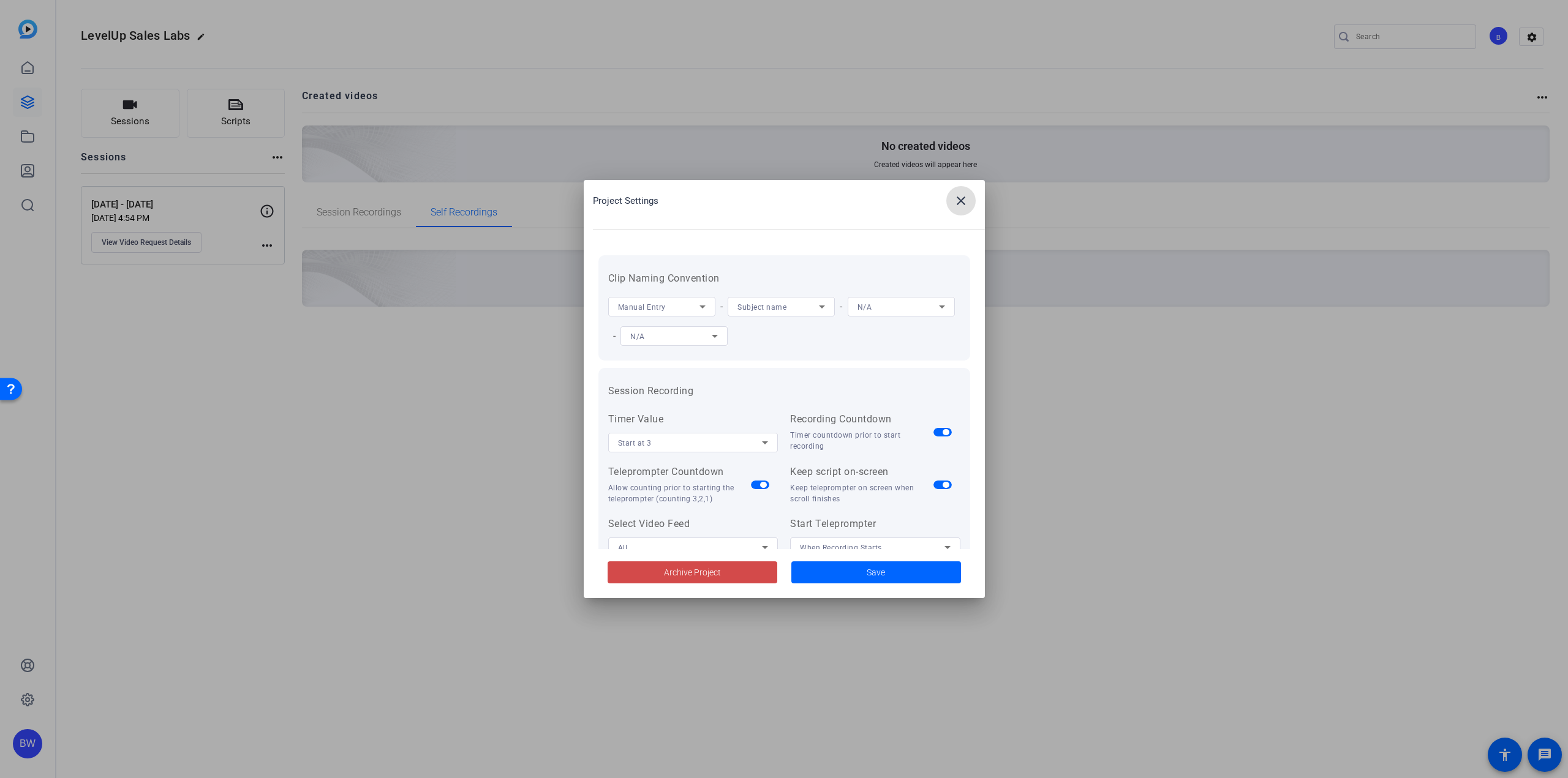
click at [665, 567] on span "Archive Project" at bounding box center [692, 572] width 57 height 13
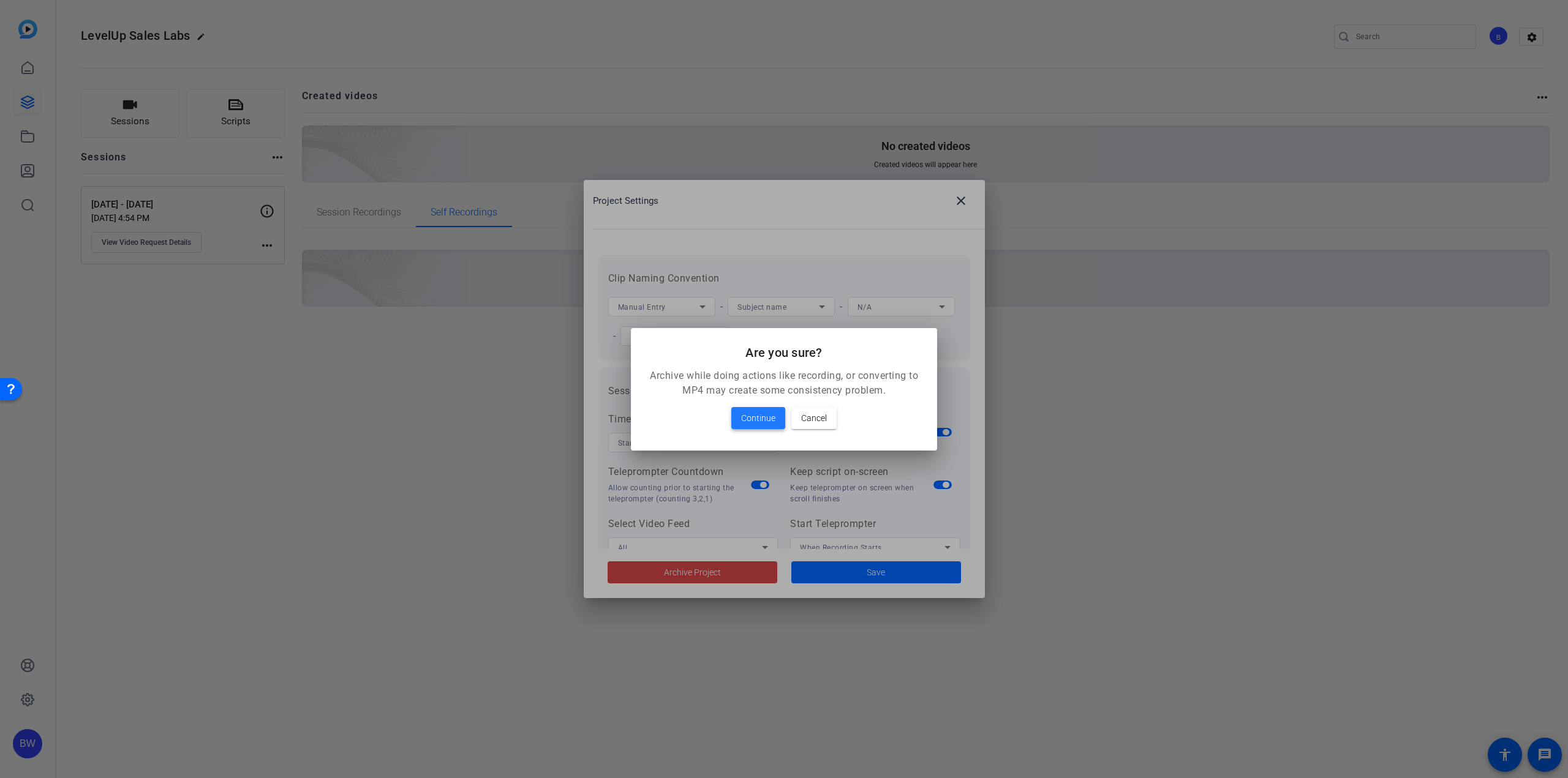
click at [758, 423] on span "Continue" at bounding box center [759, 417] width 34 height 15
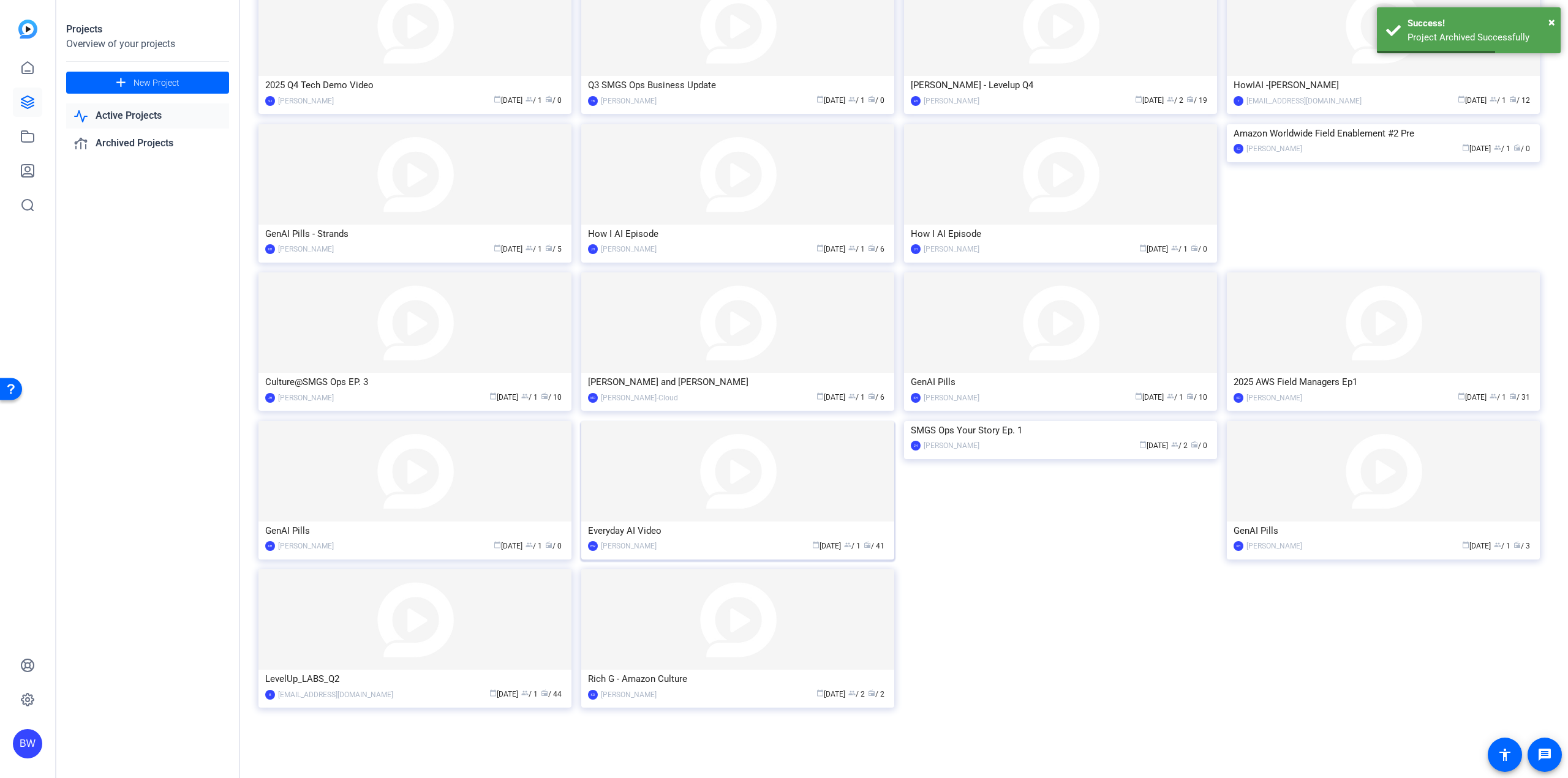
scroll to position [115, 0]
click at [1378, 489] on img at bounding box center [1383, 470] width 313 height 101
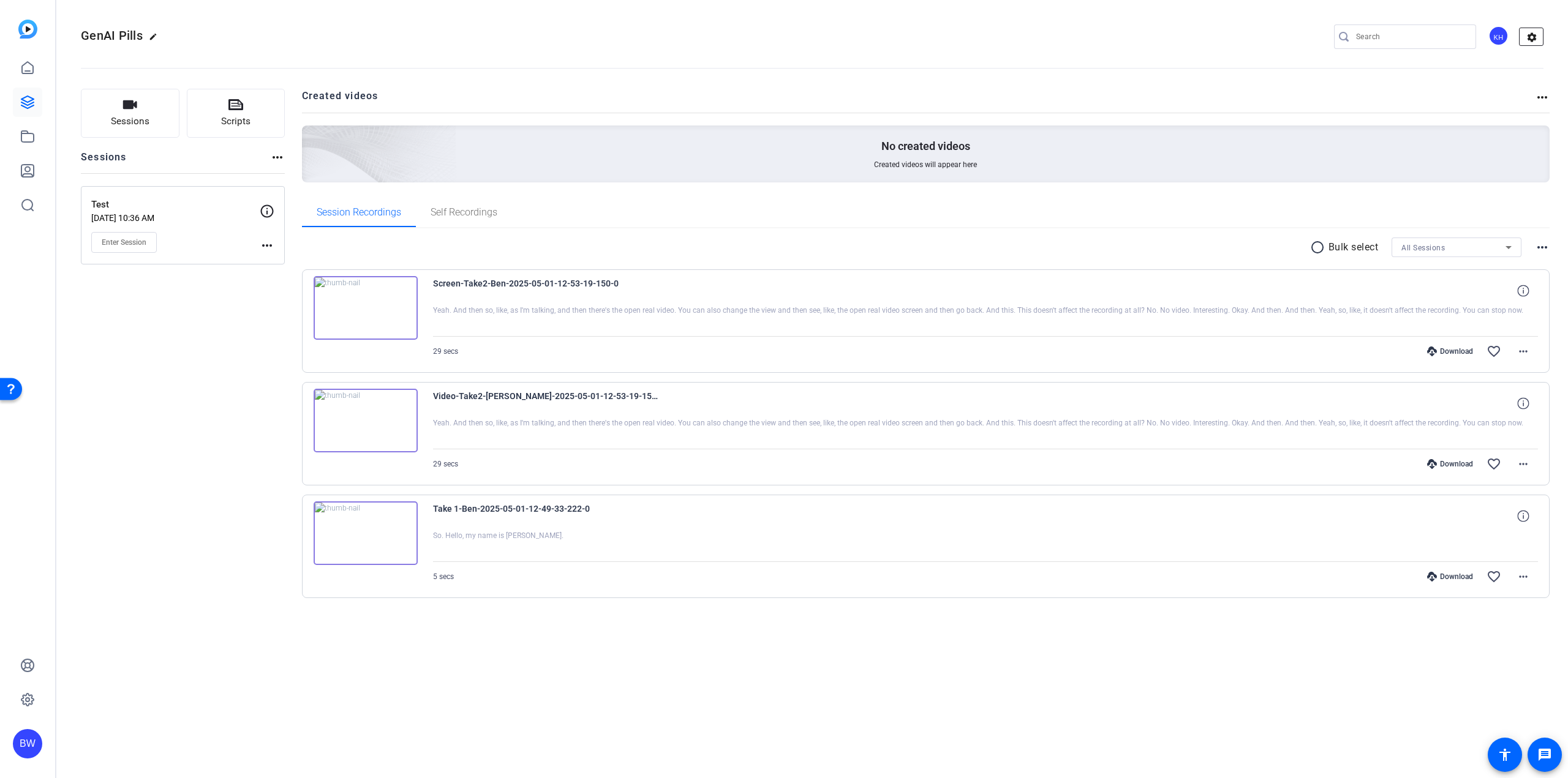
click at [1531, 40] on mat-icon "settings" at bounding box center [1532, 37] width 24 height 18
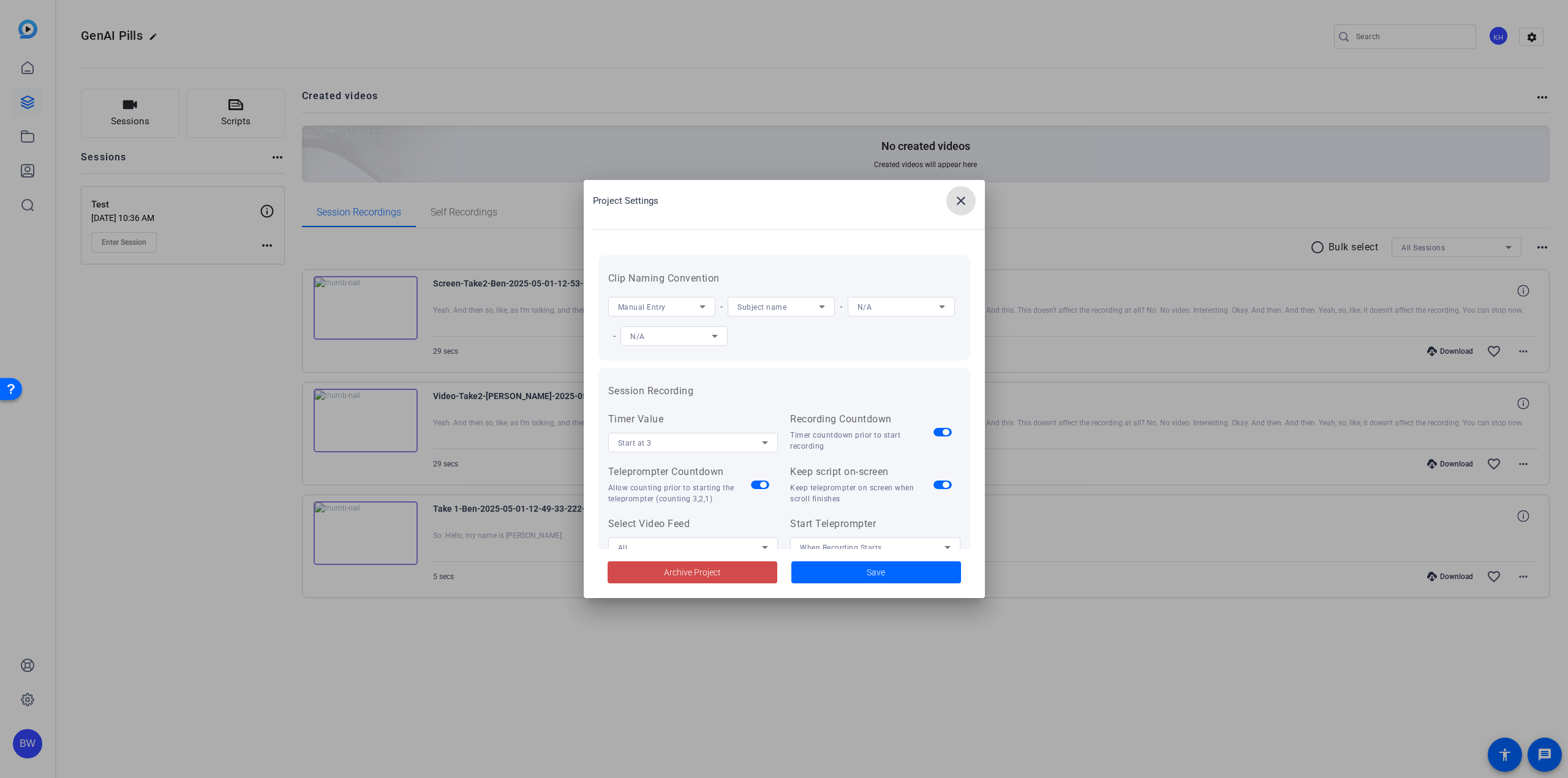
click at [716, 576] on span "Archive Project" at bounding box center [692, 572] width 57 height 13
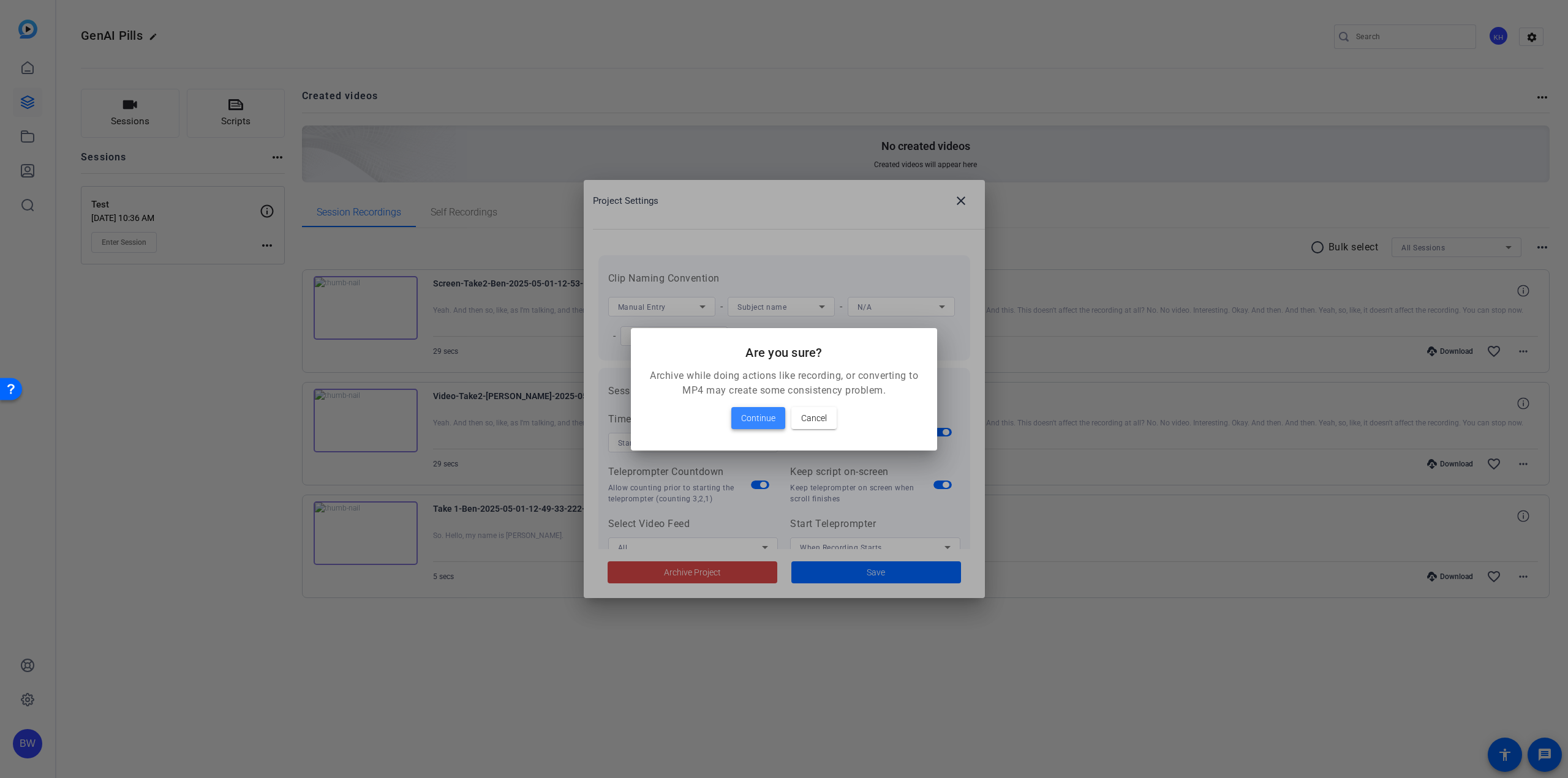
click at [765, 421] on span "Continue" at bounding box center [759, 417] width 34 height 15
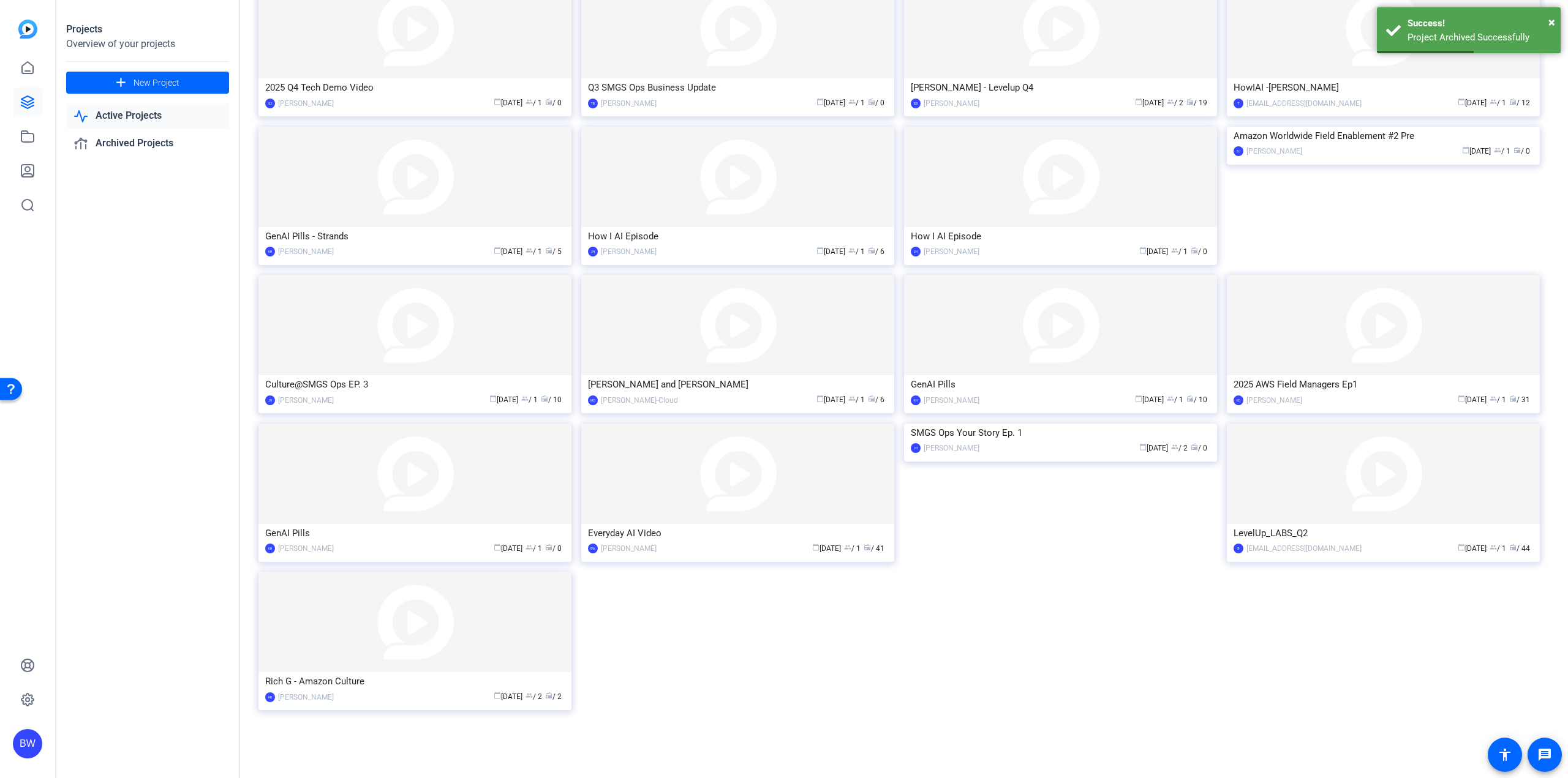
scroll to position [115, 0]
click at [394, 475] on img at bounding box center [414, 470] width 313 height 101
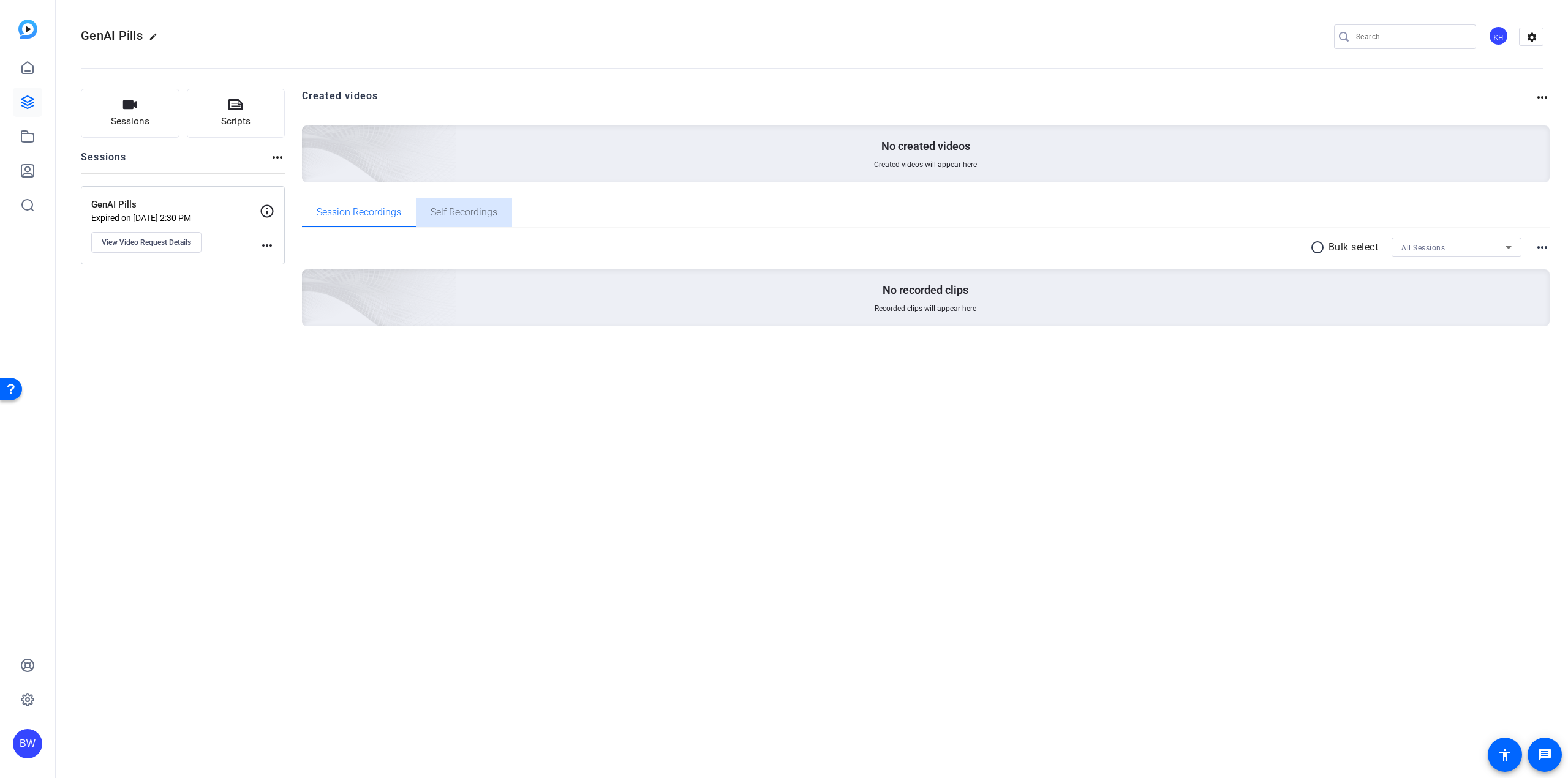
click at [457, 212] on span "Self Recordings" at bounding box center [464, 212] width 67 height 9
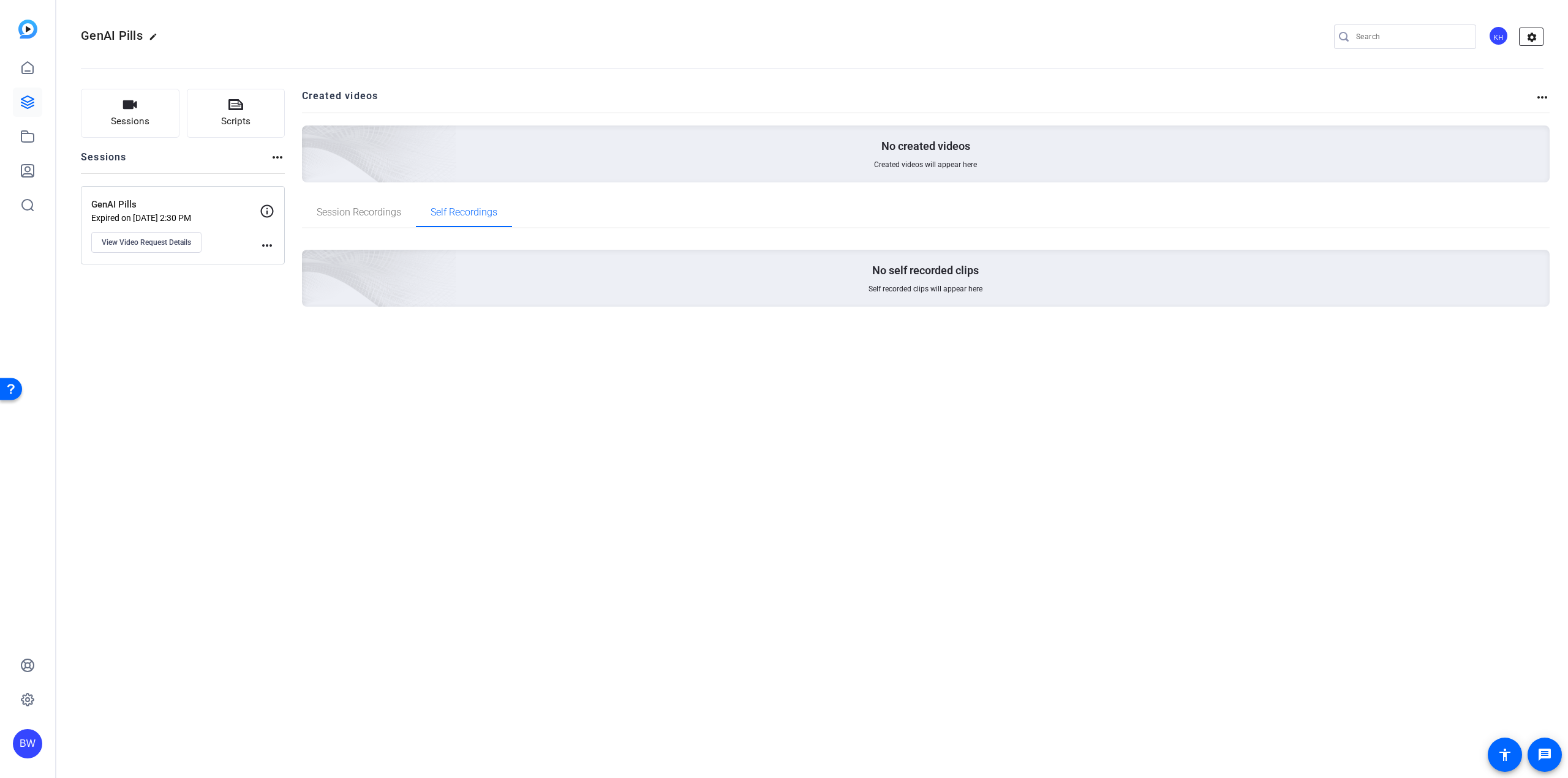
click at [1534, 35] on mat-icon "settings" at bounding box center [1532, 37] width 24 height 18
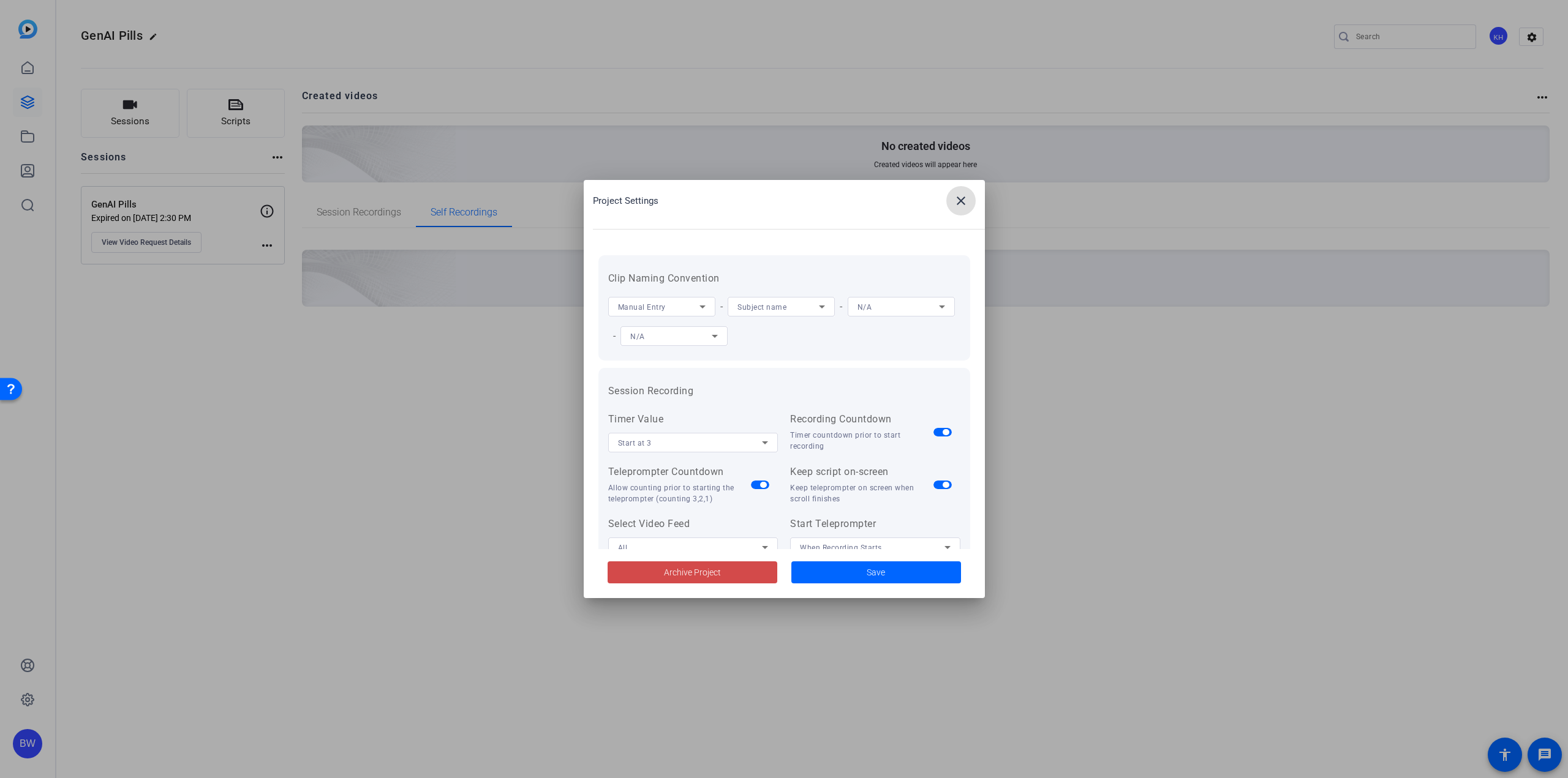
click at [669, 575] on span "Archive Project" at bounding box center [692, 572] width 57 height 13
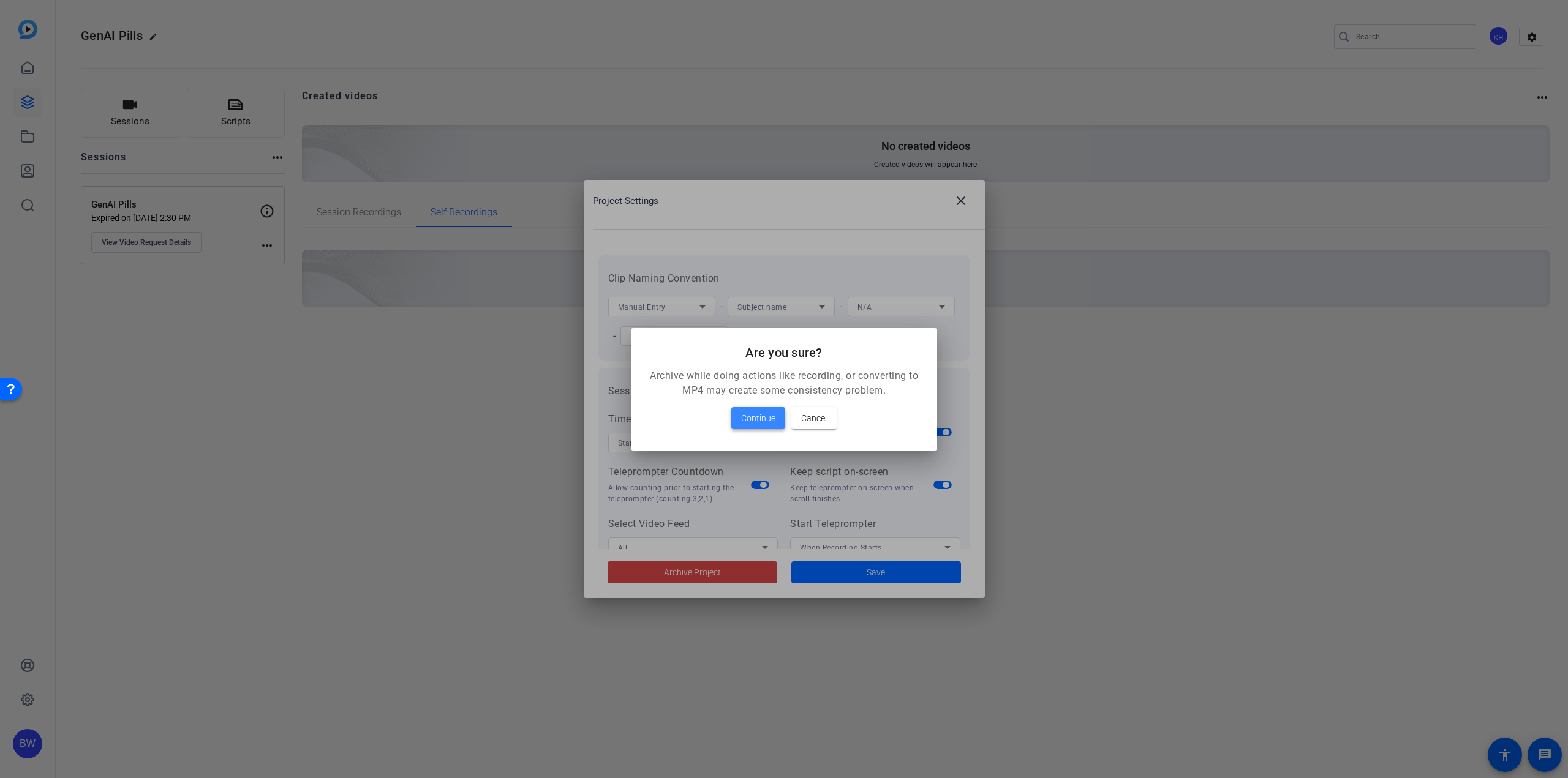
click at [759, 418] on span "Continue" at bounding box center [759, 417] width 34 height 15
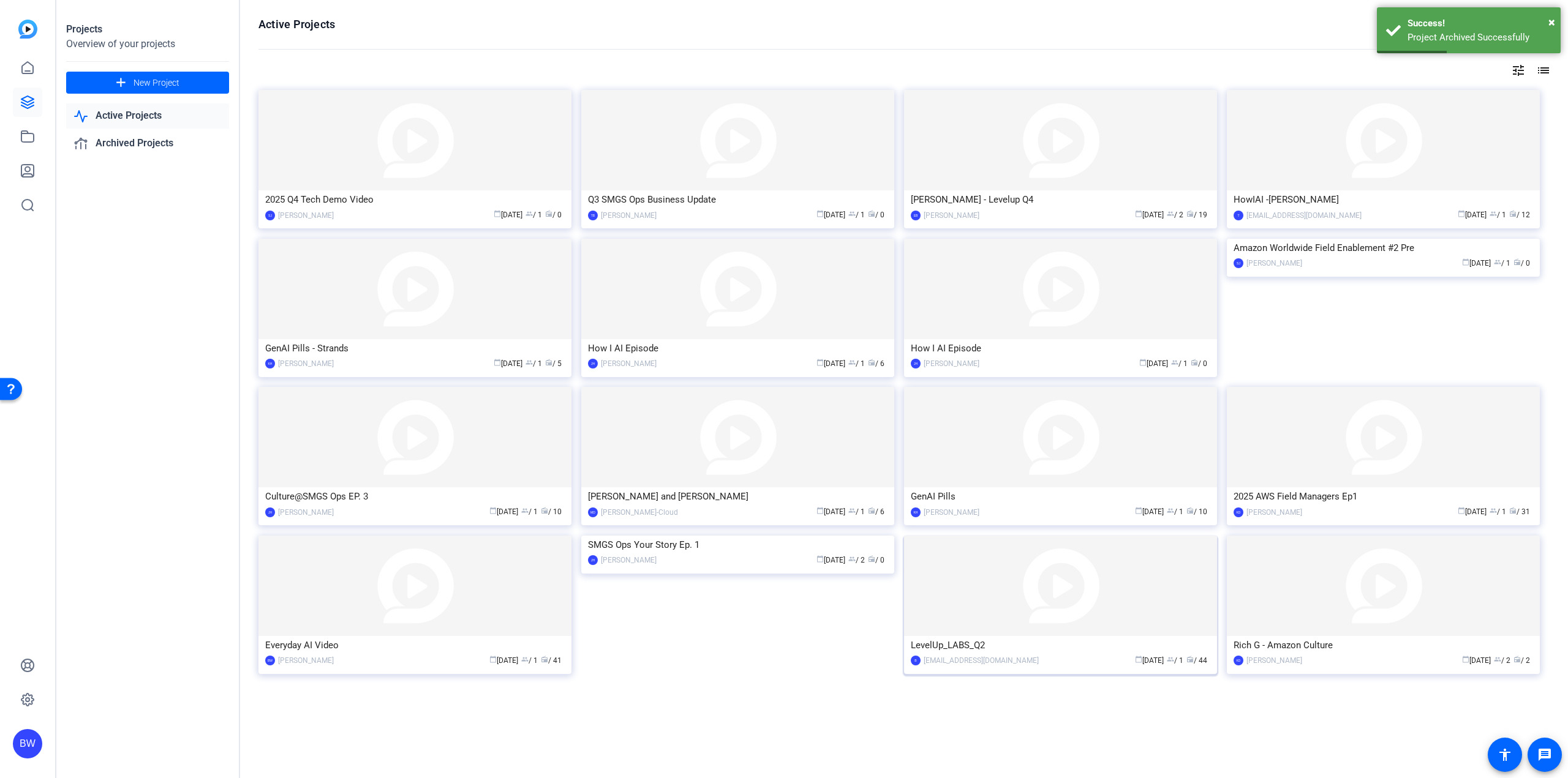
click at [989, 603] on img at bounding box center [1060, 585] width 313 height 101
click at [712, 535] on img at bounding box center [737, 535] width 313 height 0
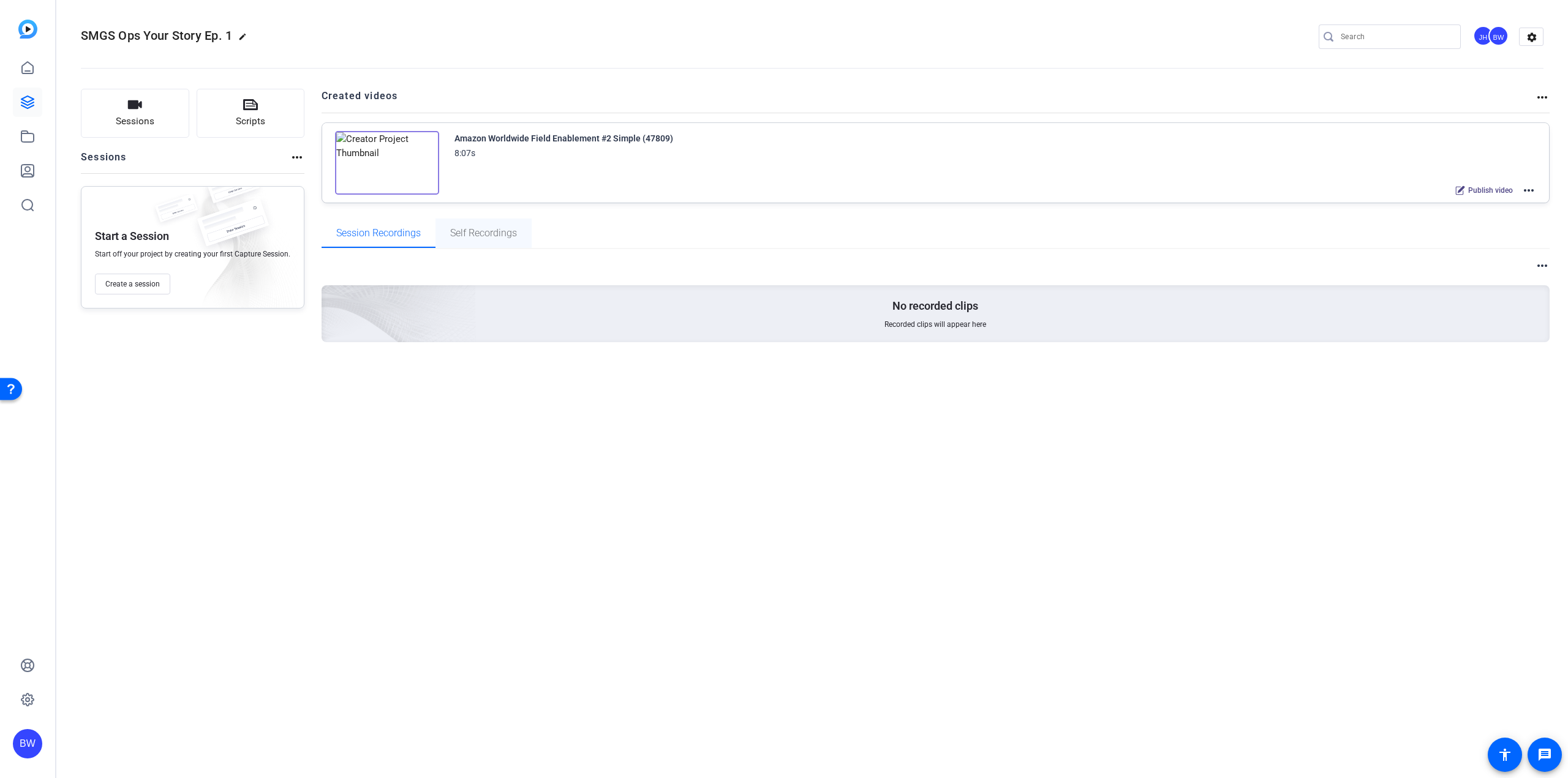
click at [489, 232] on span "Self Recordings" at bounding box center [484, 232] width 67 height 9
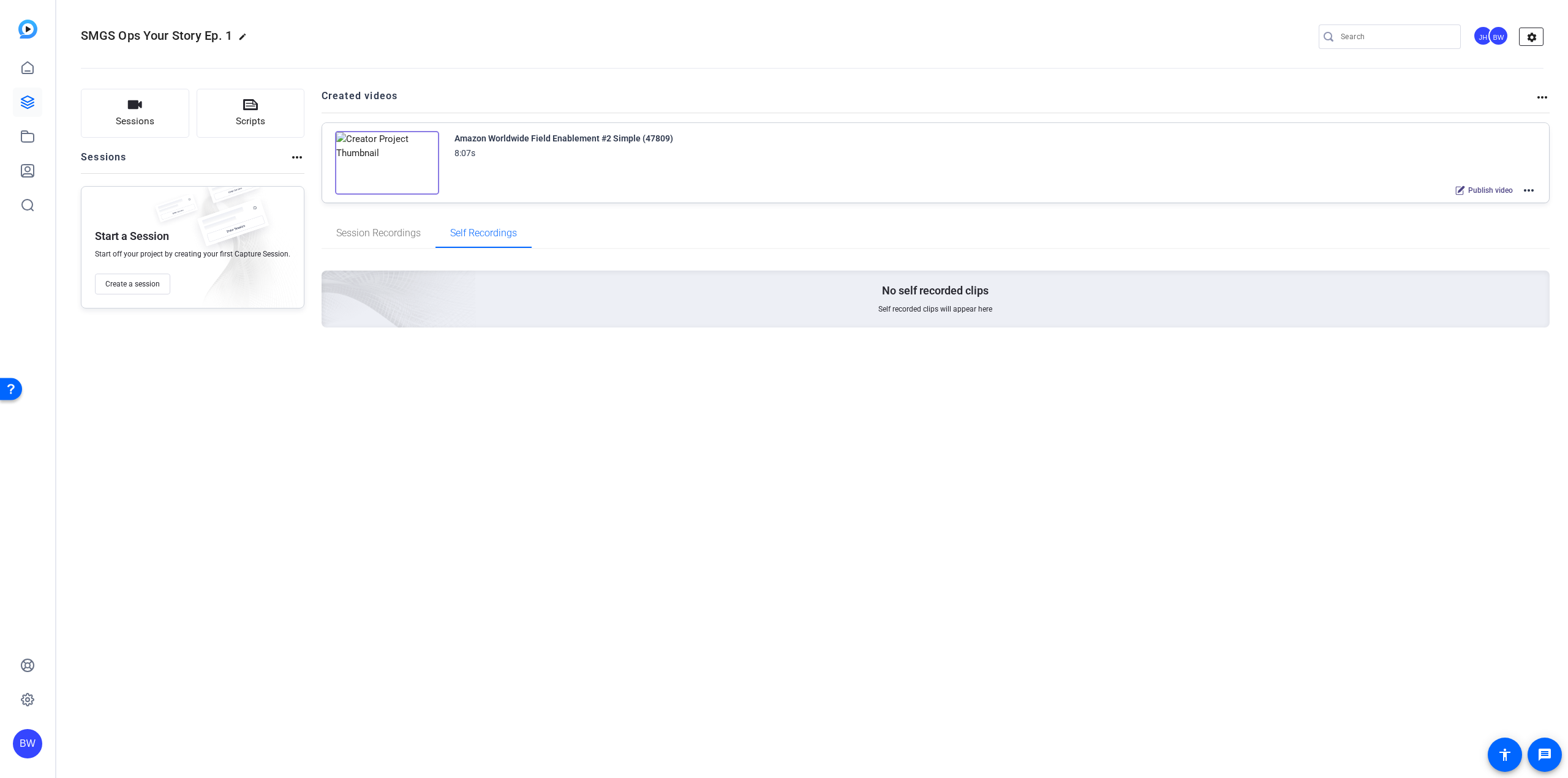
click at [1532, 34] on mat-icon "settings" at bounding box center [1532, 37] width 24 height 18
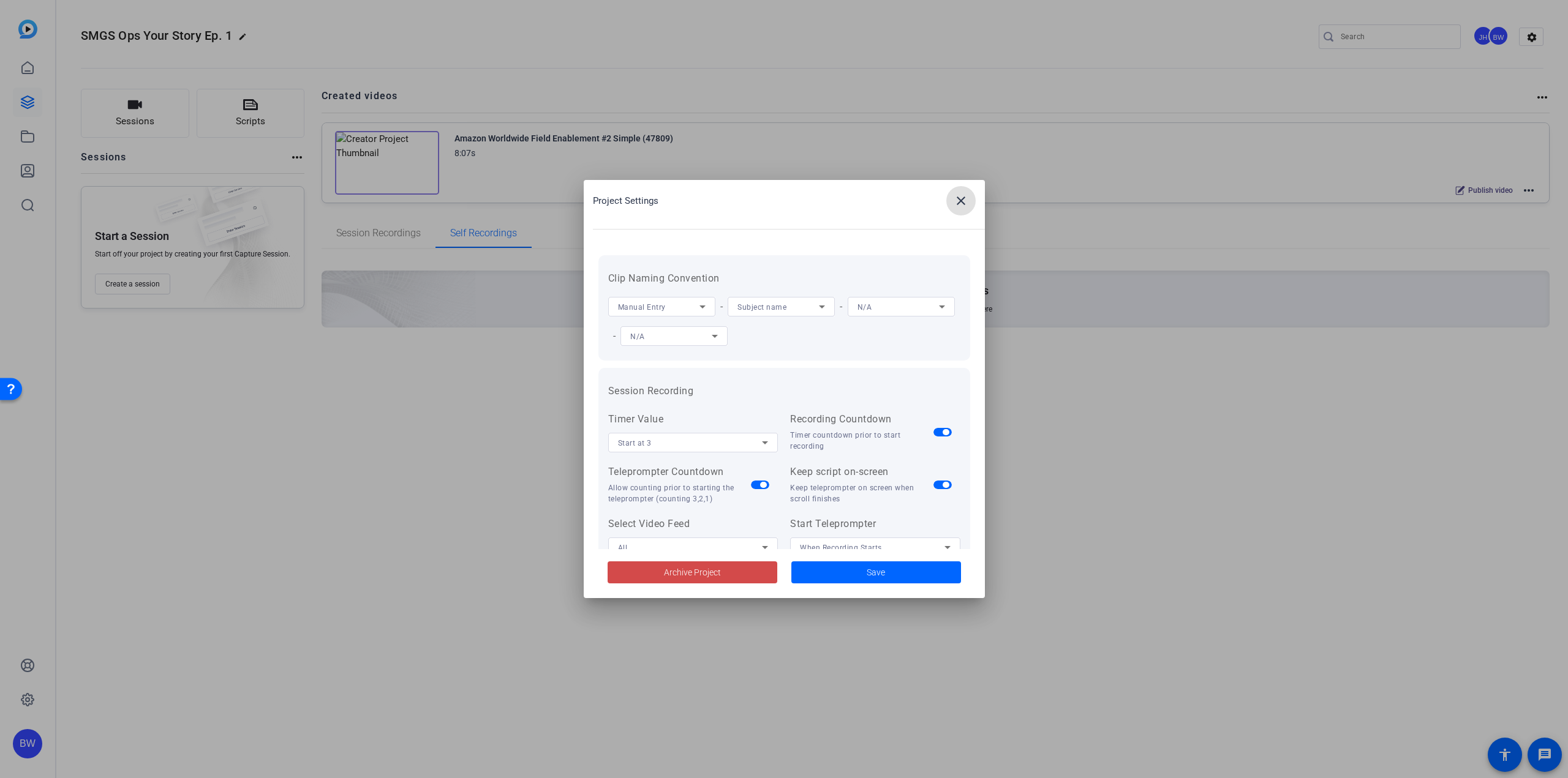
click at [671, 578] on span "Archive Project" at bounding box center [692, 572] width 57 height 13
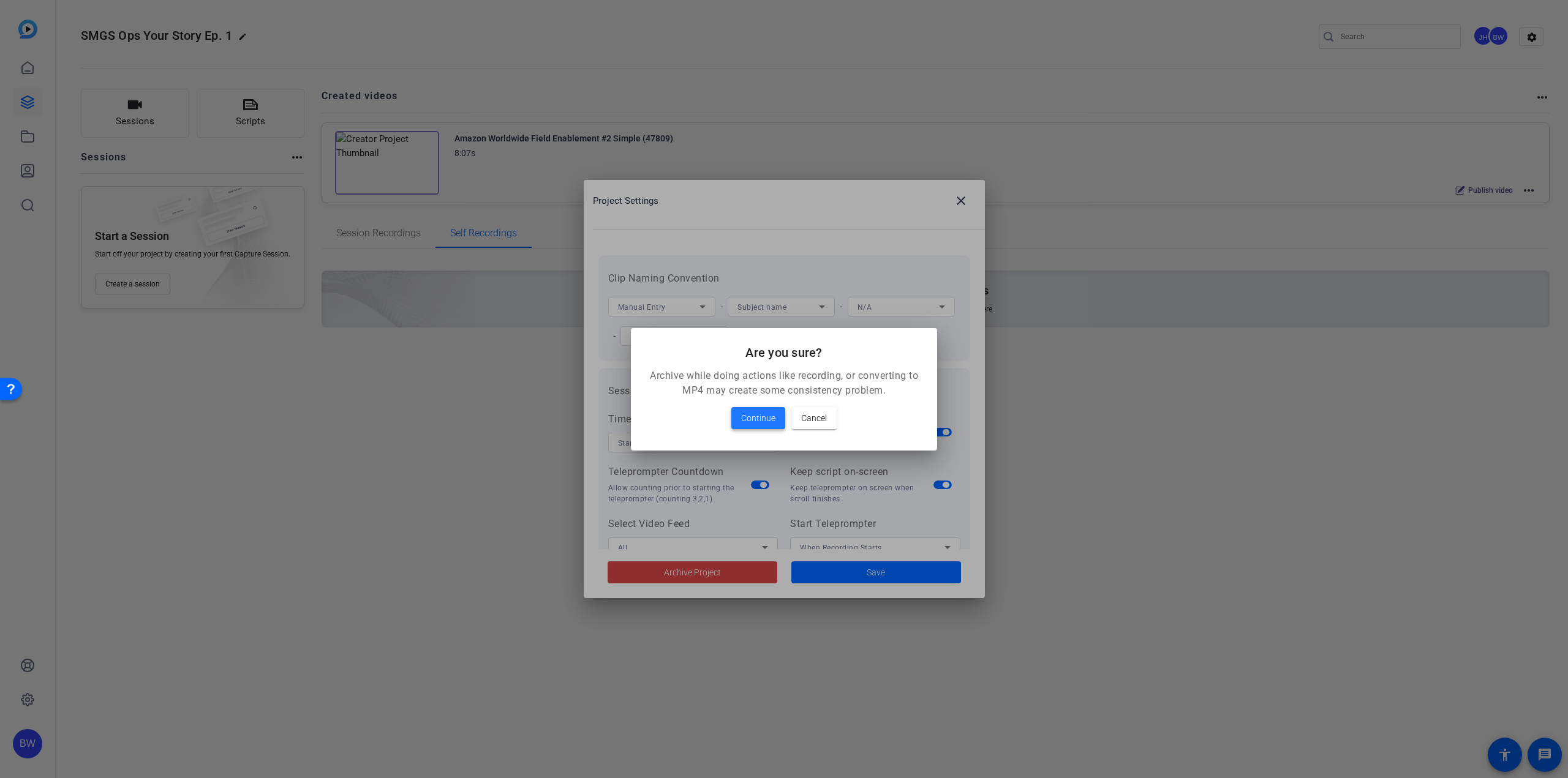
click at [754, 416] on span "Continue" at bounding box center [759, 417] width 34 height 15
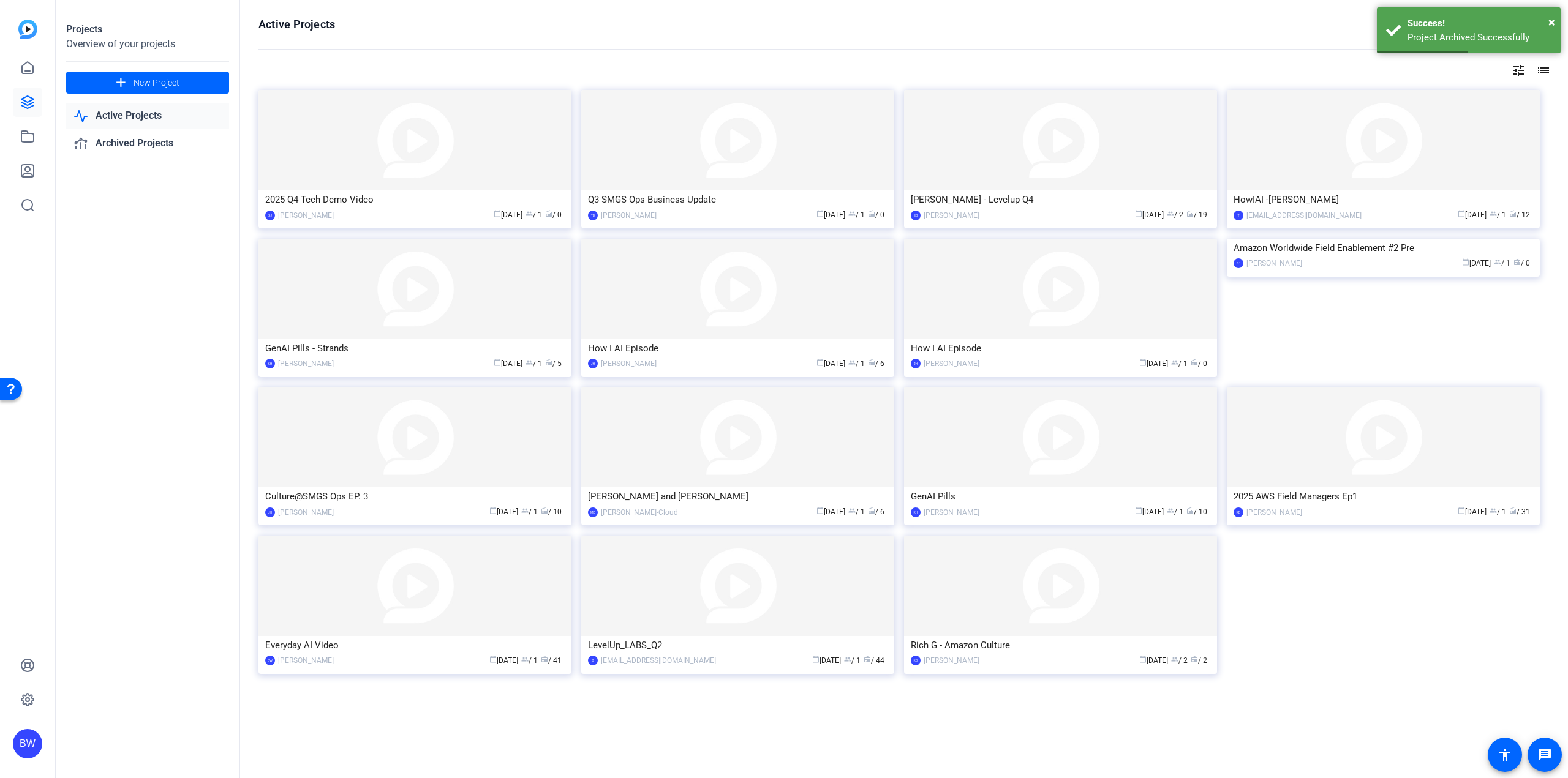
click at [427, 606] on img at bounding box center [414, 585] width 313 height 101
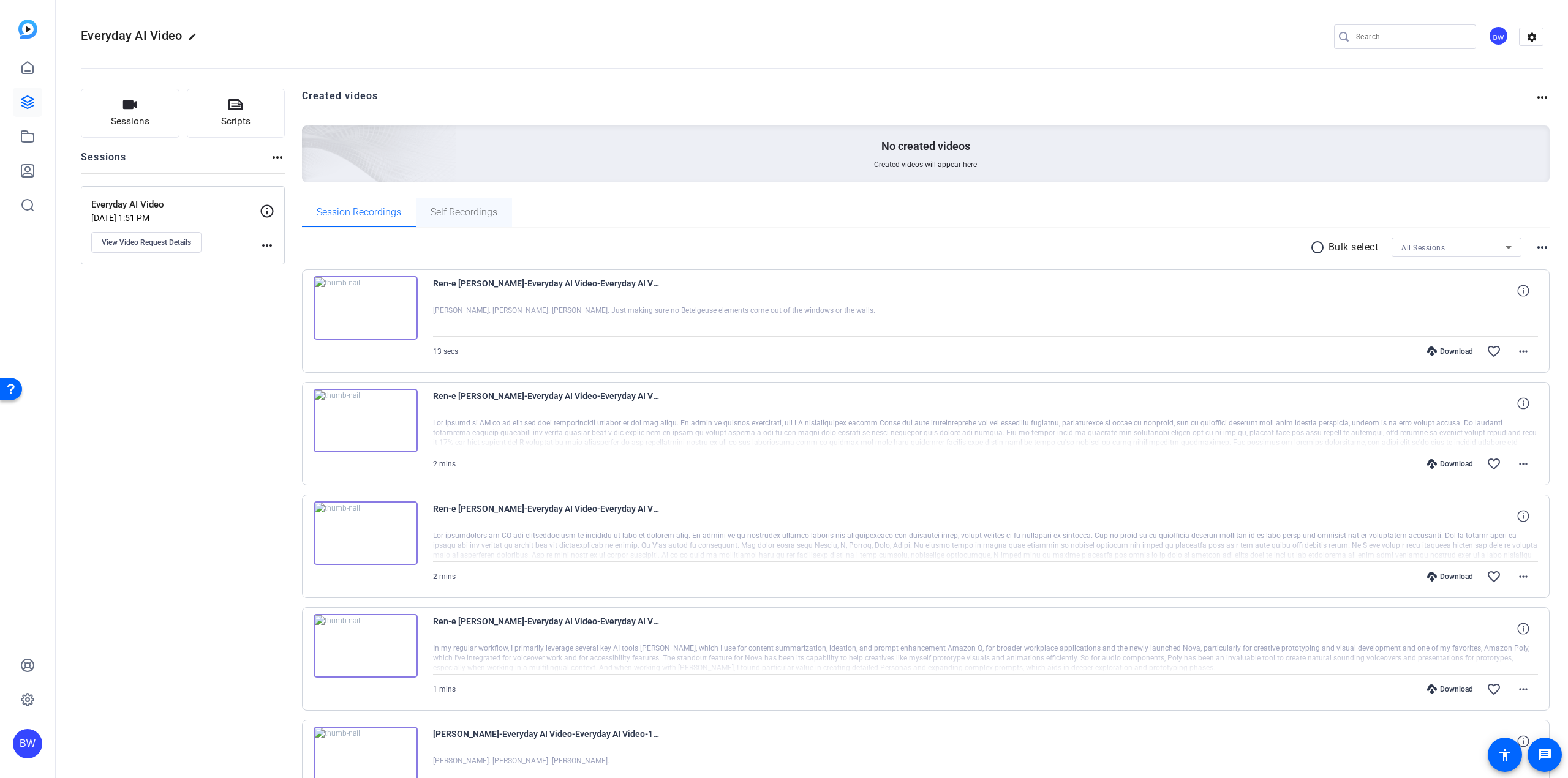
click at [443, 208] on span "Self Recordings" at bounding box center [464, 212] width 67 height 9
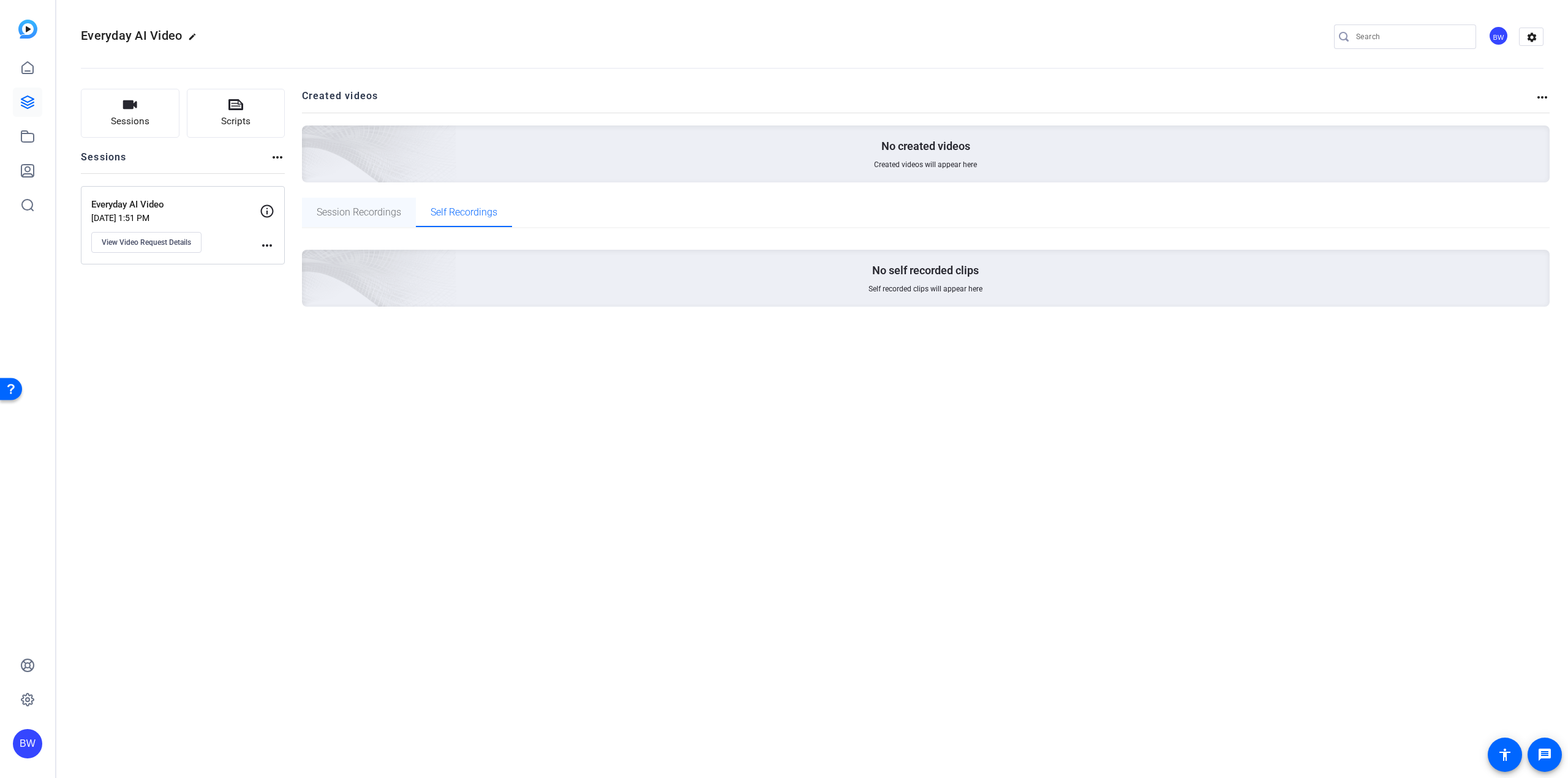
click at [347, 213] on span "Session Recordings" at bounding box center [359, 212] width 84 height 9
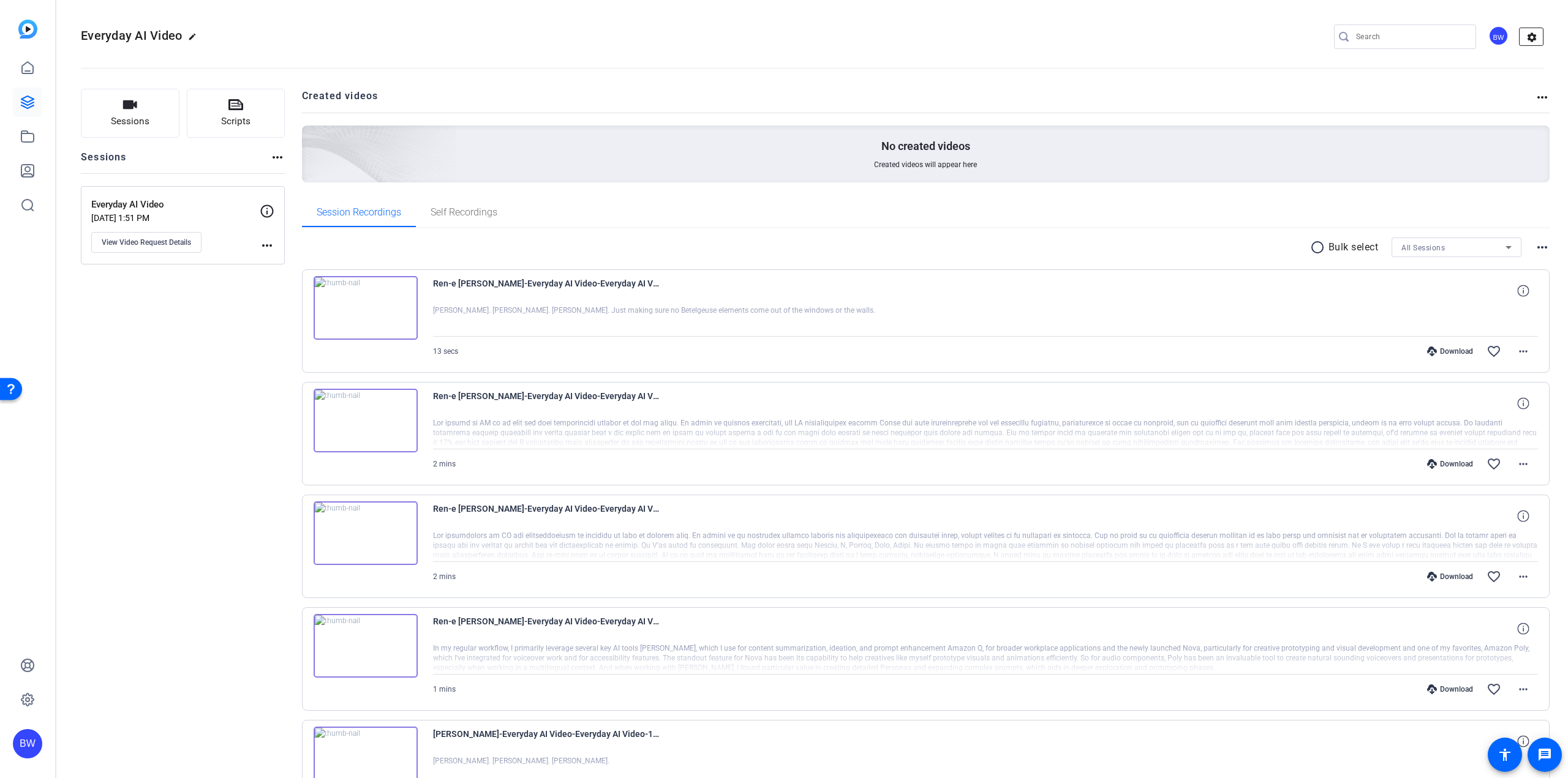
click at [1531, 41] on mat-icon "settings" at bounding box center [1532, 37] width 24 height 18
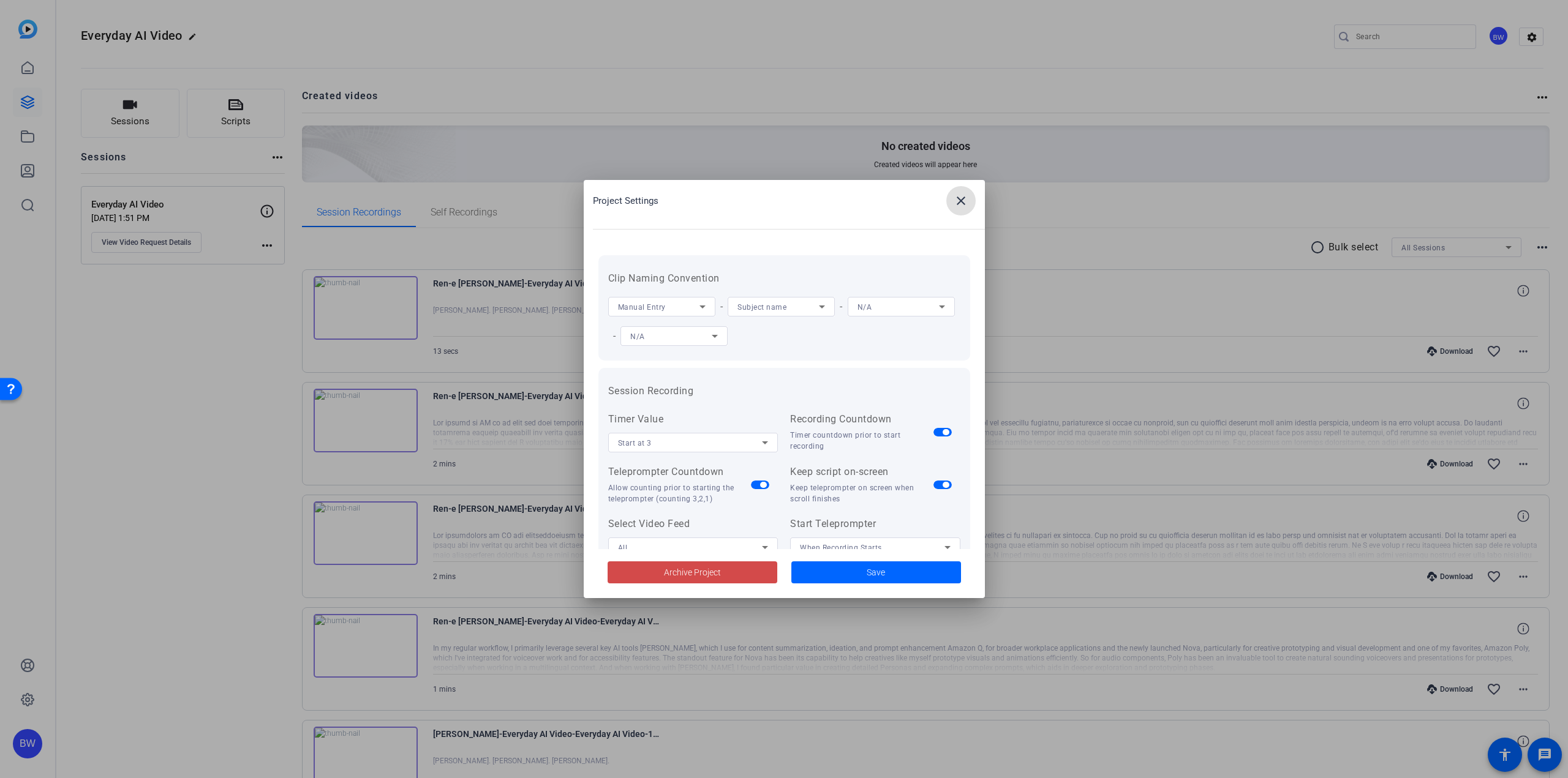
click at [702, 569] on span "Archive Project" at bounding box center [692, 572] width 57 height 13
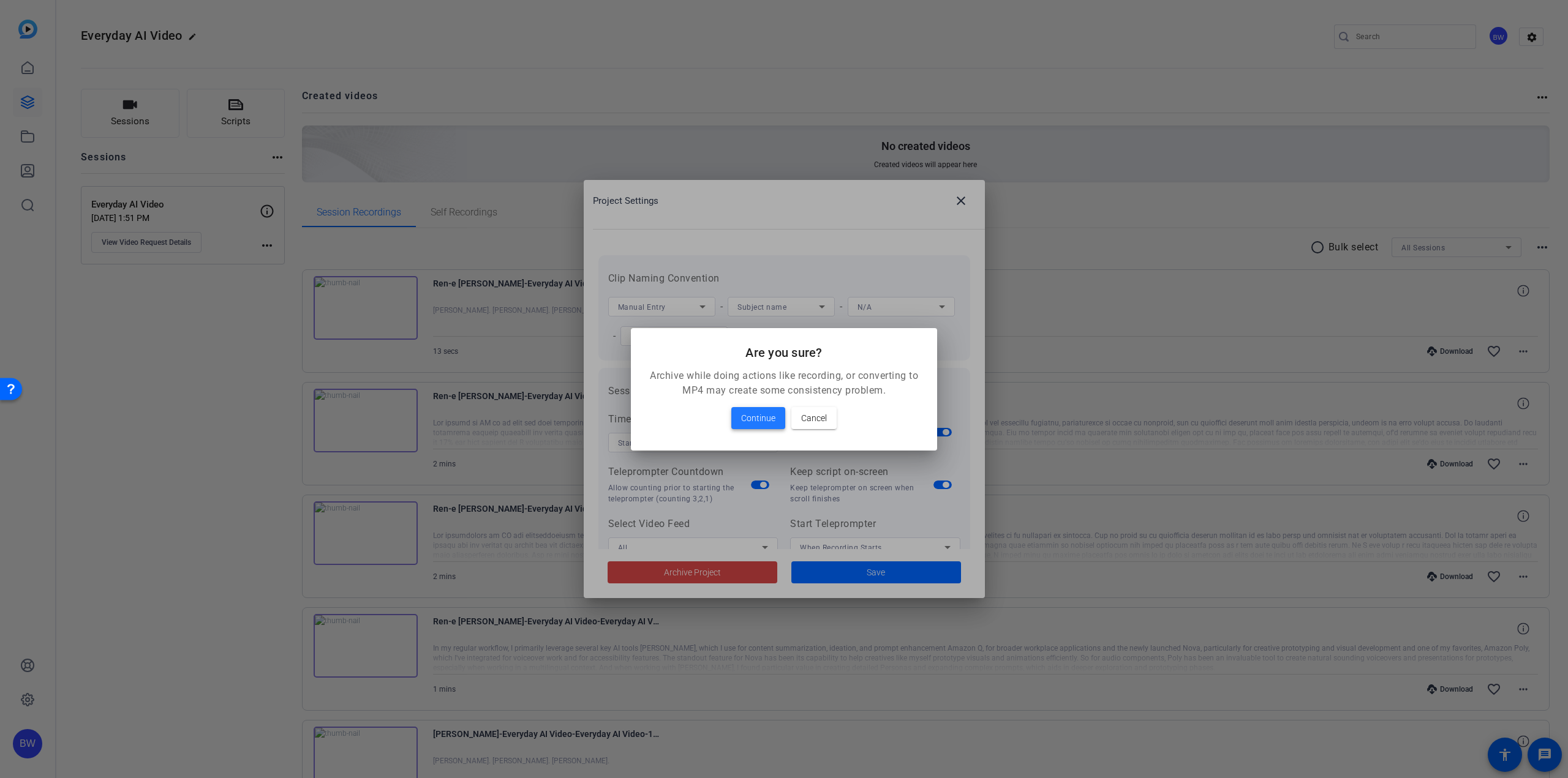
click at [766, 420] on span "Continue" at bounding box center [759, 417] width 34 height 15
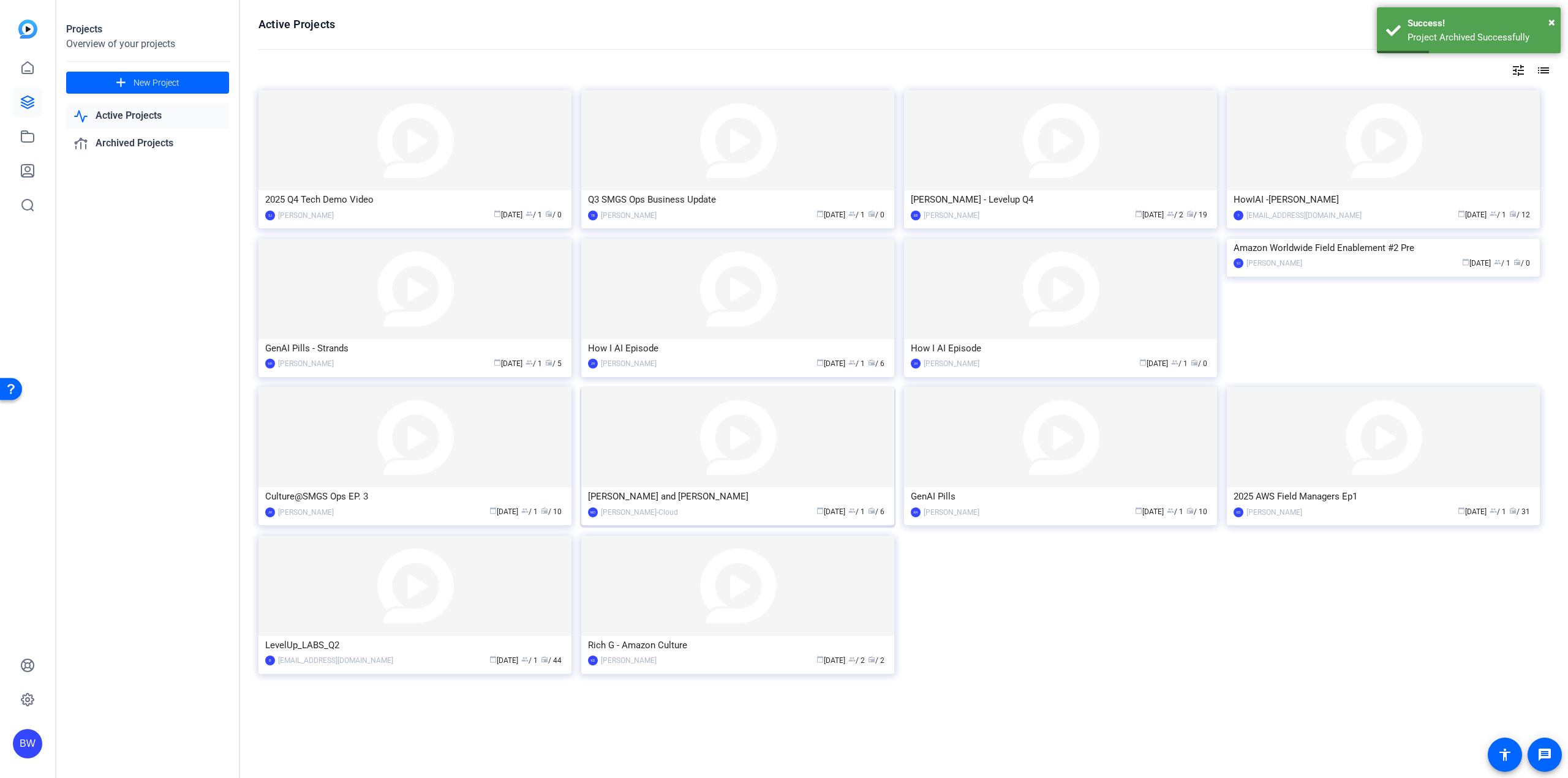
click at [674, 445] on img at bounding box center [737, 437] width 313 height 101
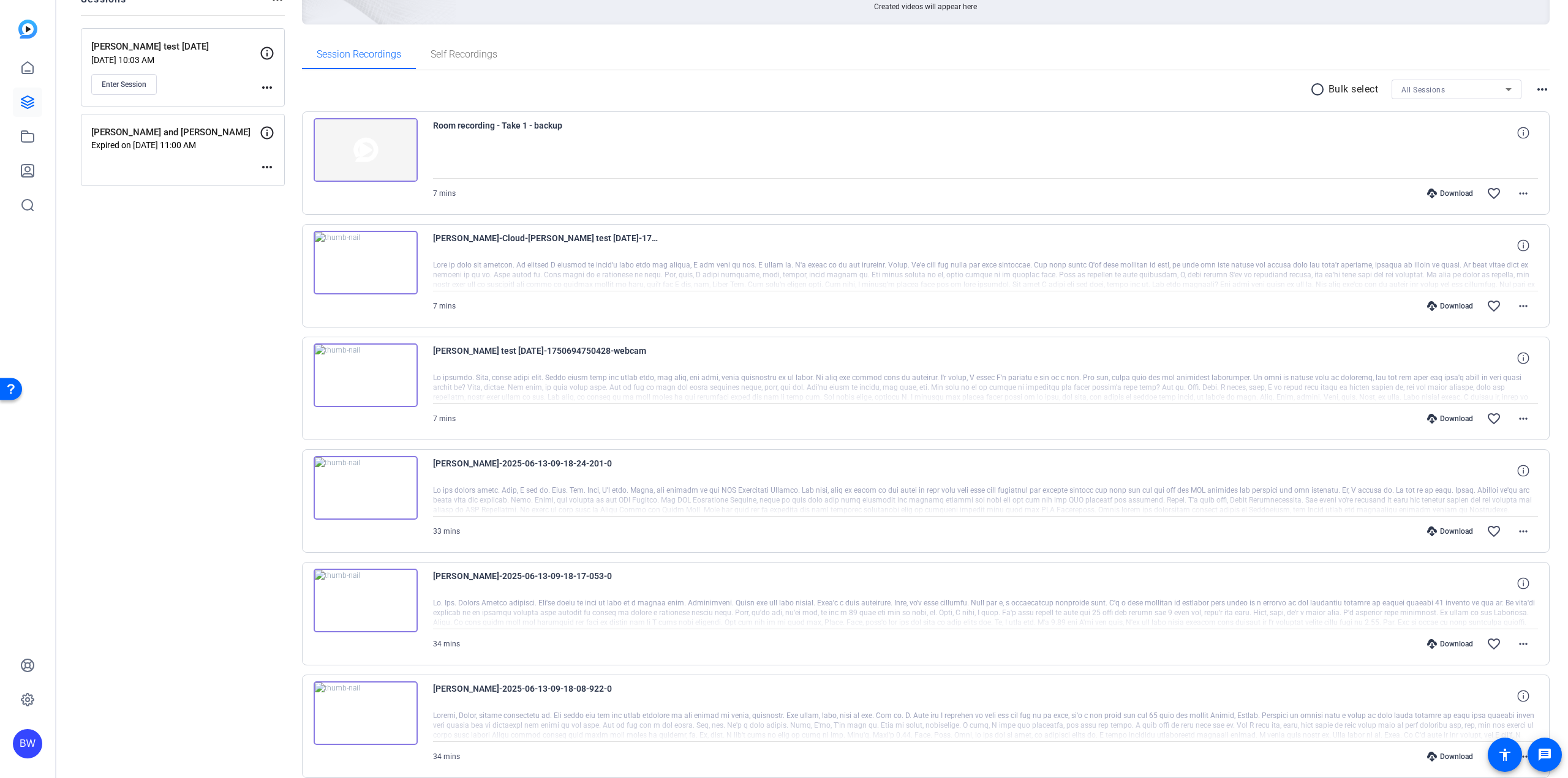
scroll to position [213, 0]
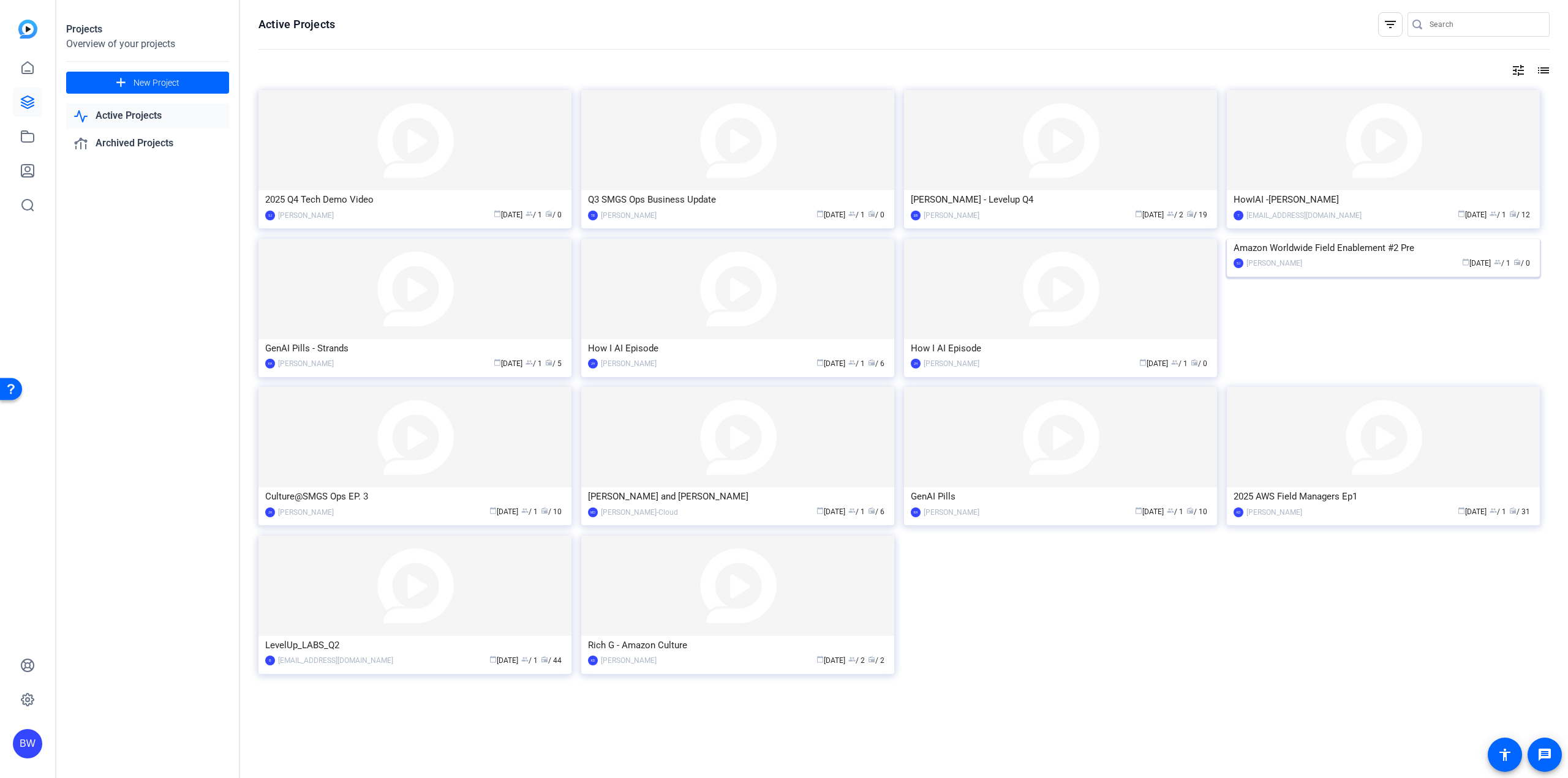
click at [1365, 238] on img at bounding box center [1383, 238] width 313 height 0
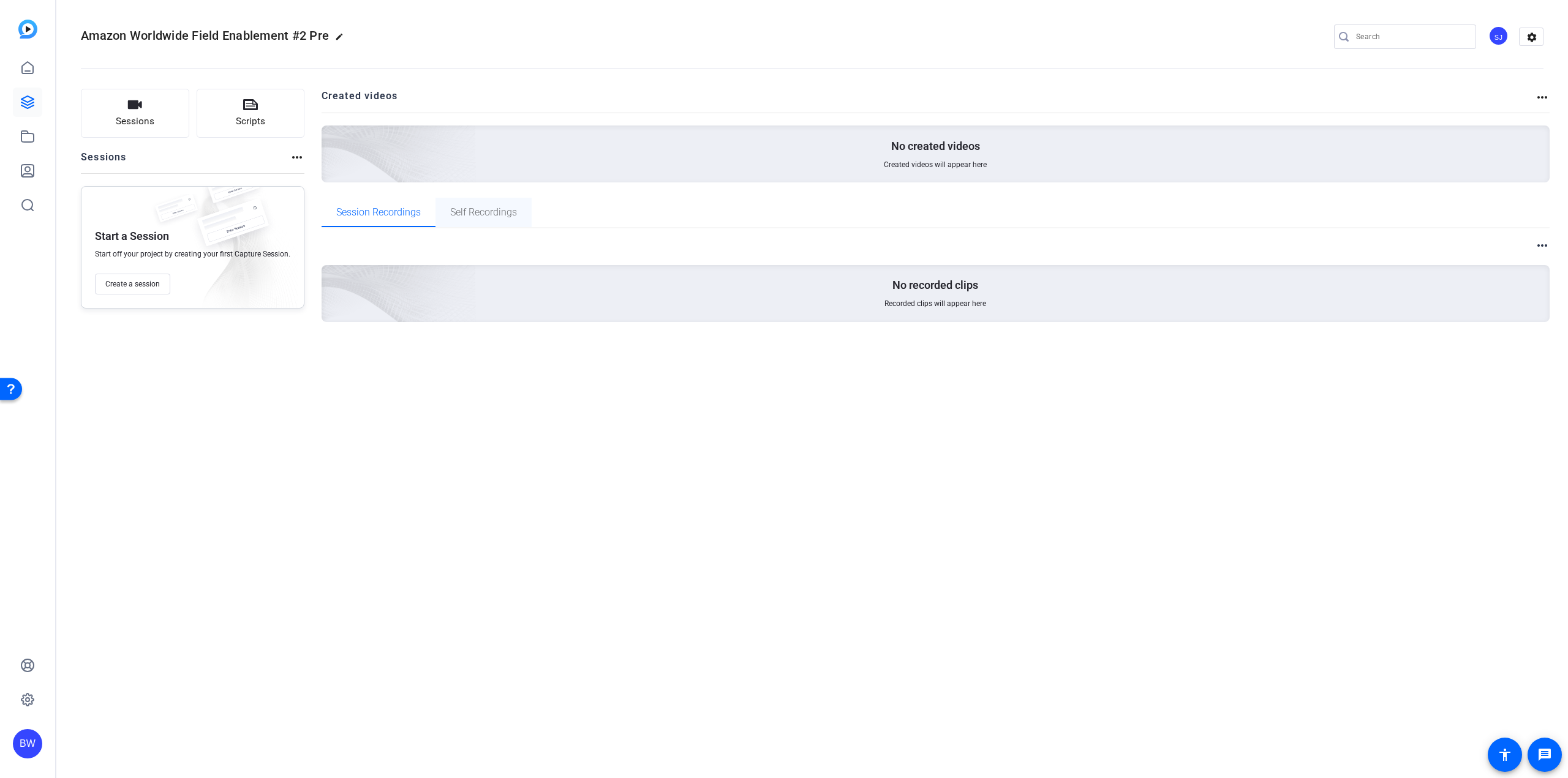
click at [478, 222] on span "Self Recordings" at bounding box center [484, 213] width 67 height 29
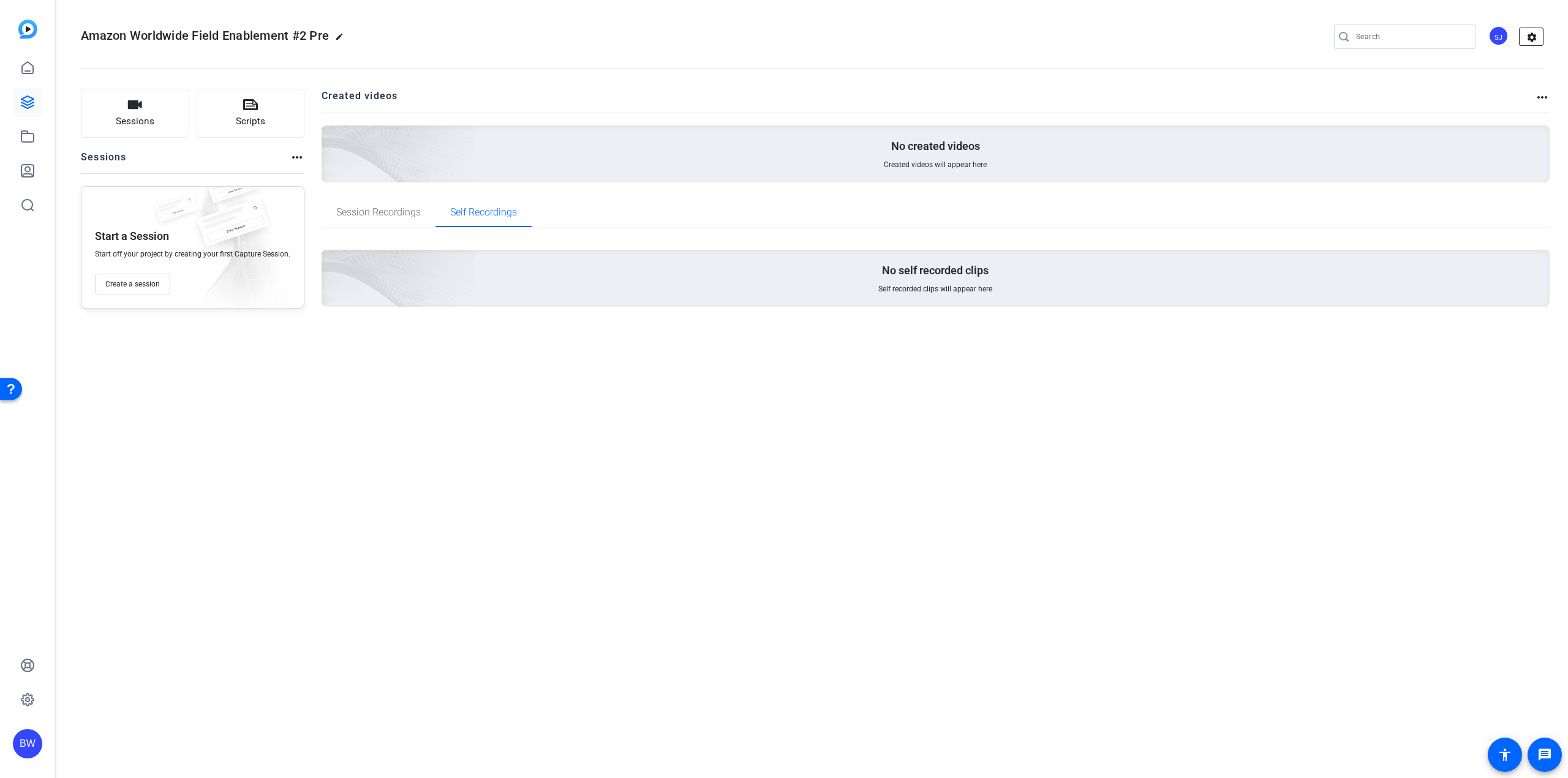
click at [1529, 35] on mat-icon "settings" at bounding box center [1532, 37] width 24 height 18
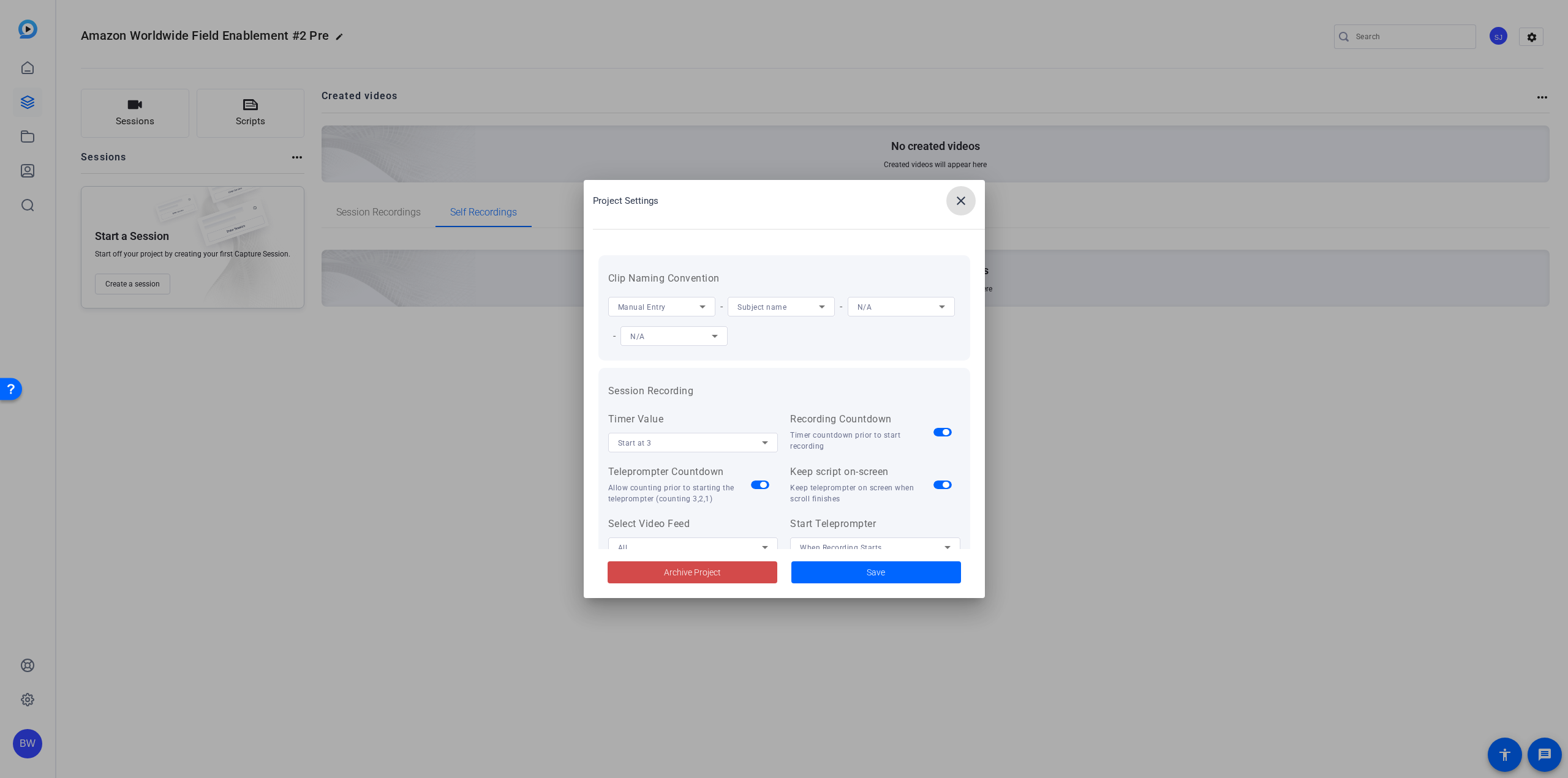
click at [670, 577] on span "Archive Project" at bounding box center [692, 572] width 57 height 13
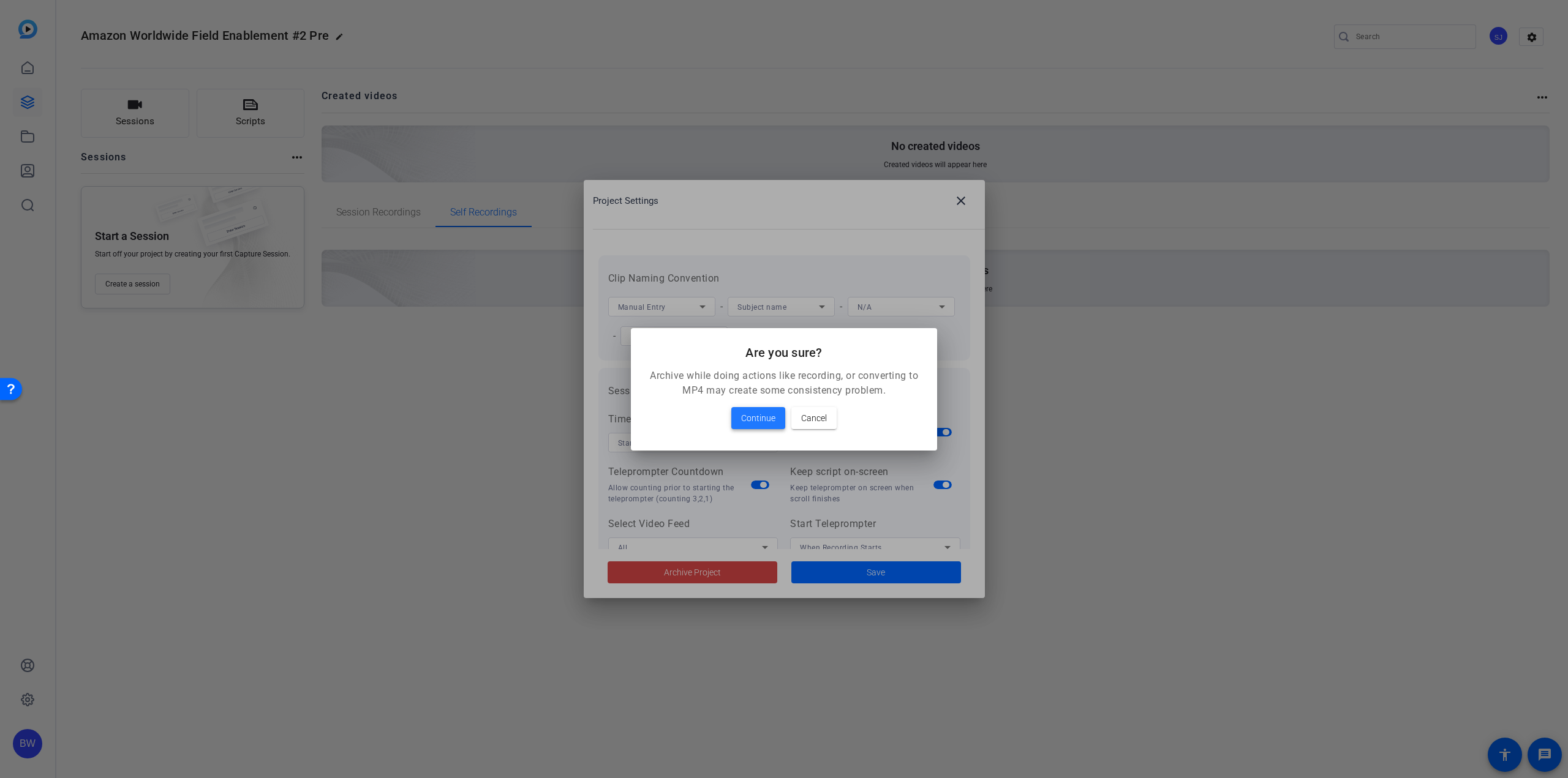
click at [759, 418] on span "Continue" at bounding box center [759, 417] width 34 height 15
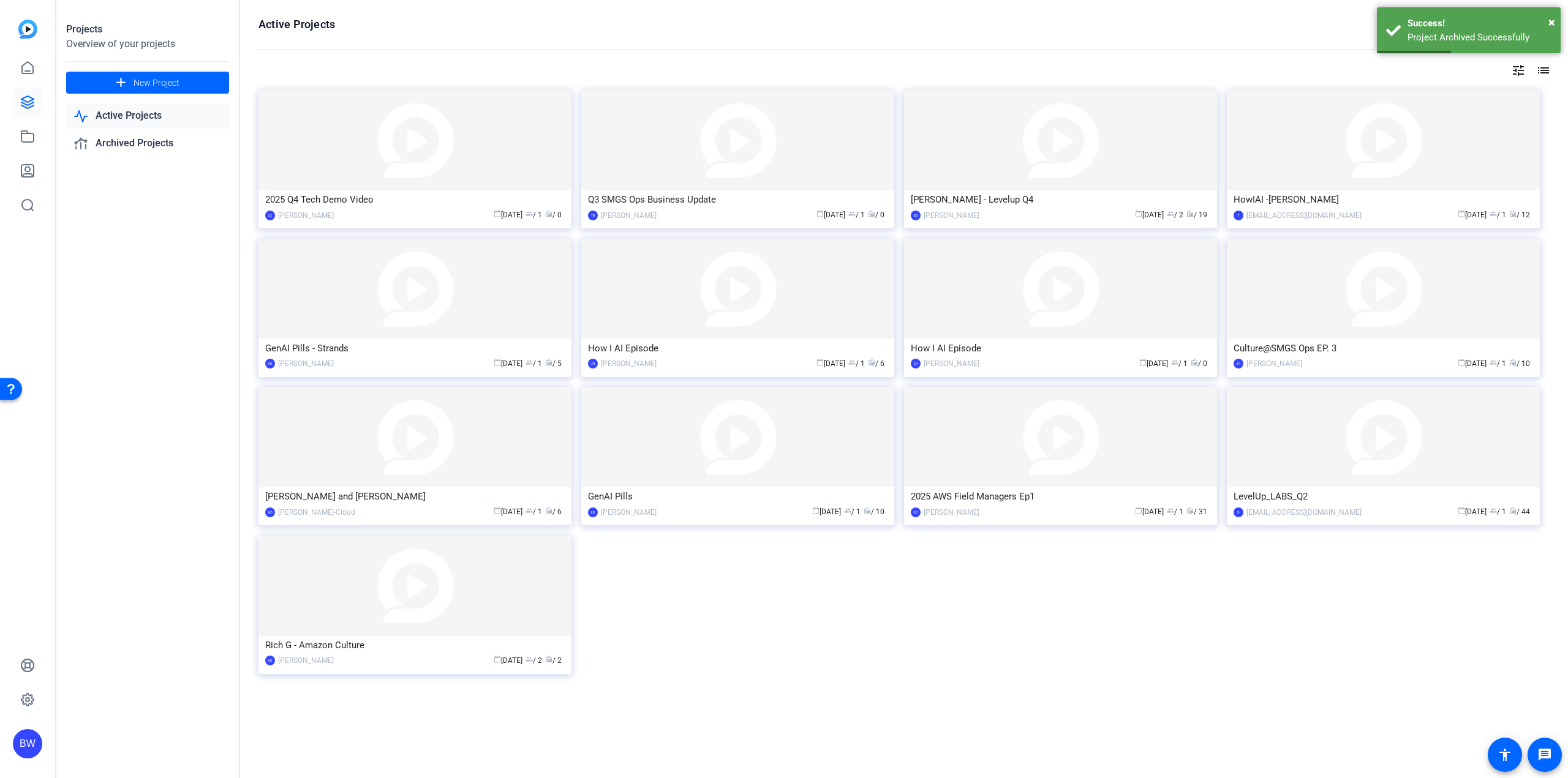
click at [998, 638] on div "2025 Q4 Tech Demo Video SJ Sumit Jadhav calendar_today Aug 25 group / 1 radio /…" at bounding box center [903, 396] width 1291 height 611
click at [1329, 301] on img at bounding box center [1383, 288] width 313 height 101
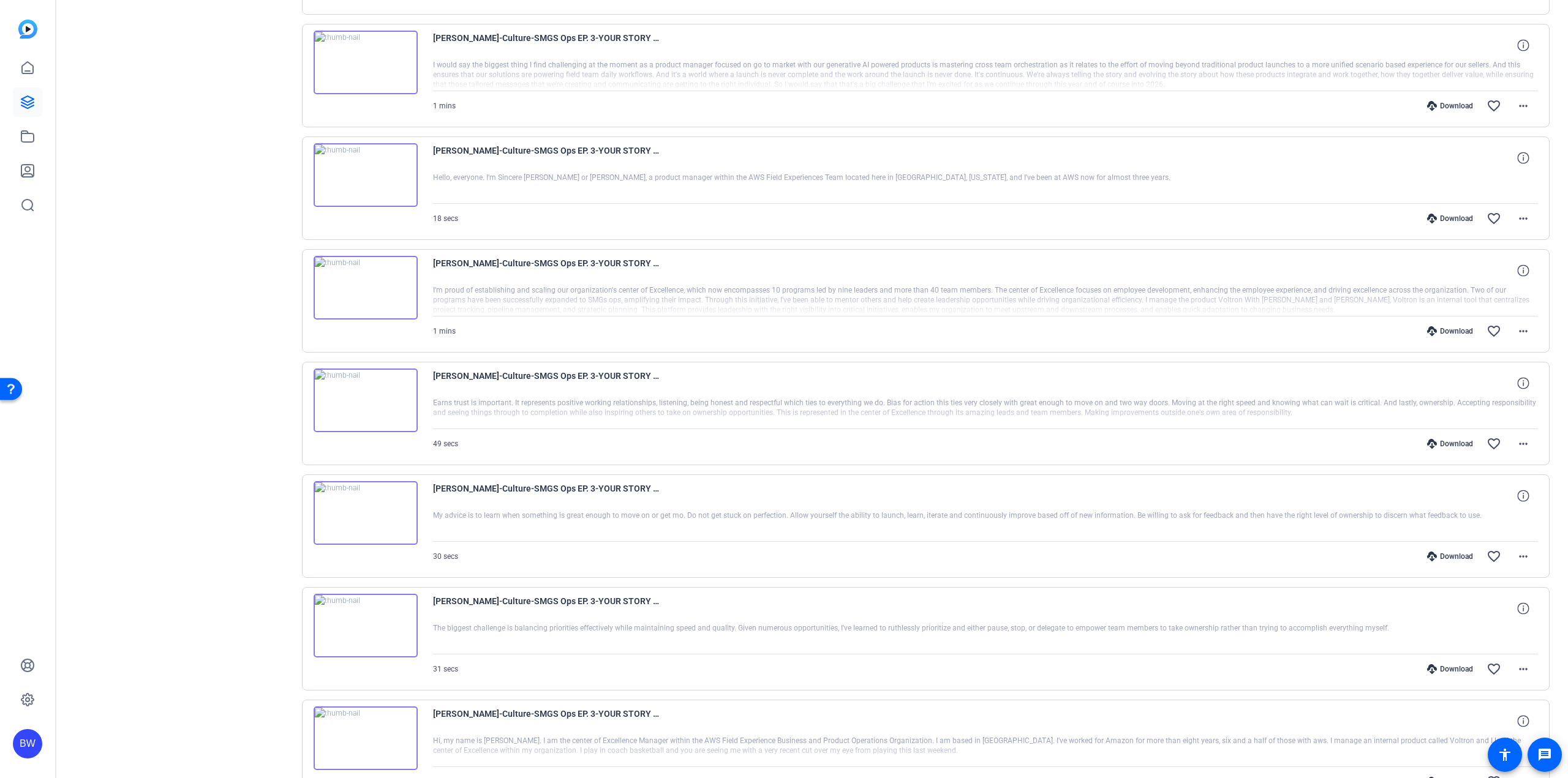
scroll to position [663, 0]
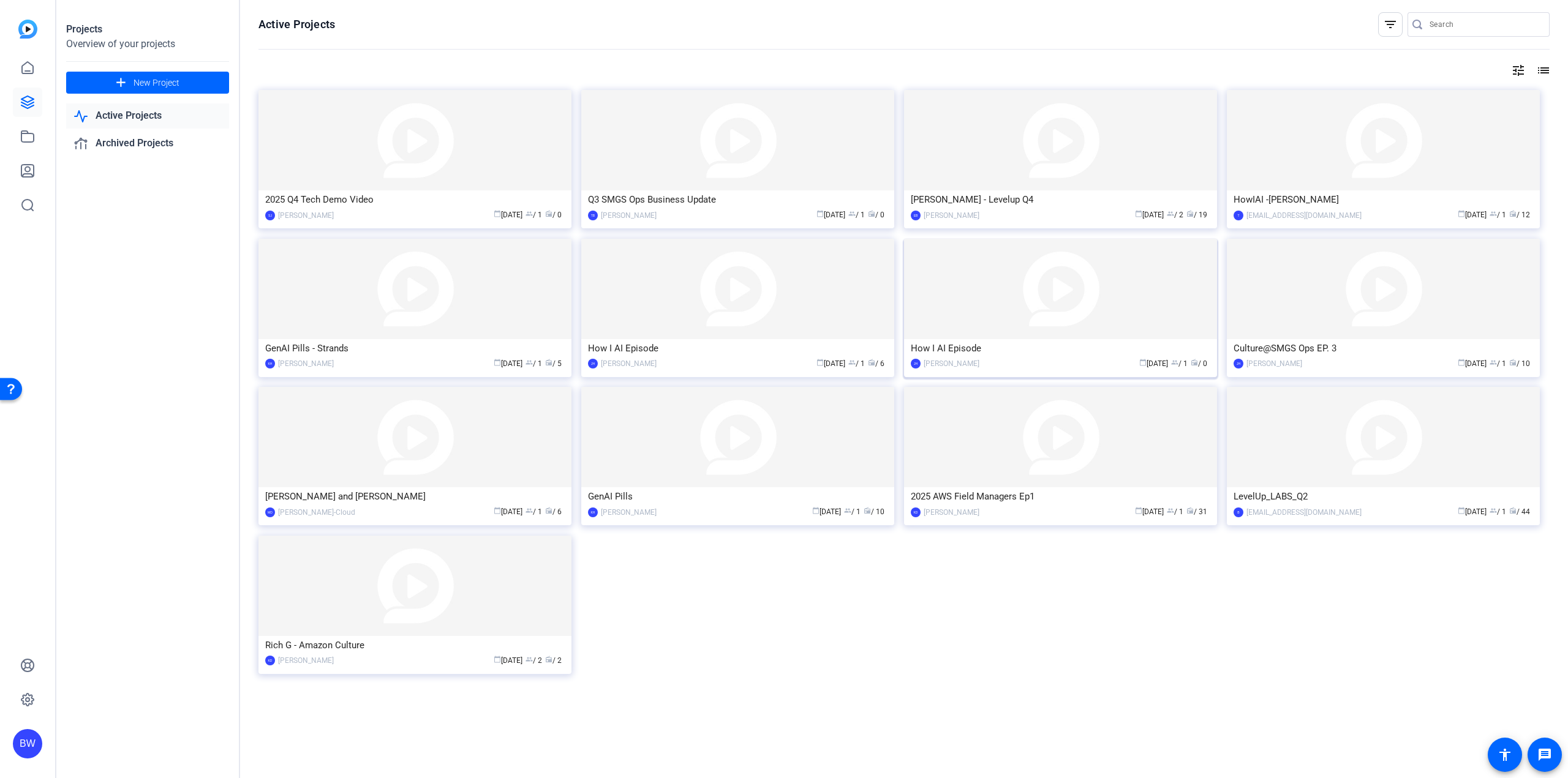
click at [1001, 312] on img at bounding box center [1060, 288] width 313 height 101
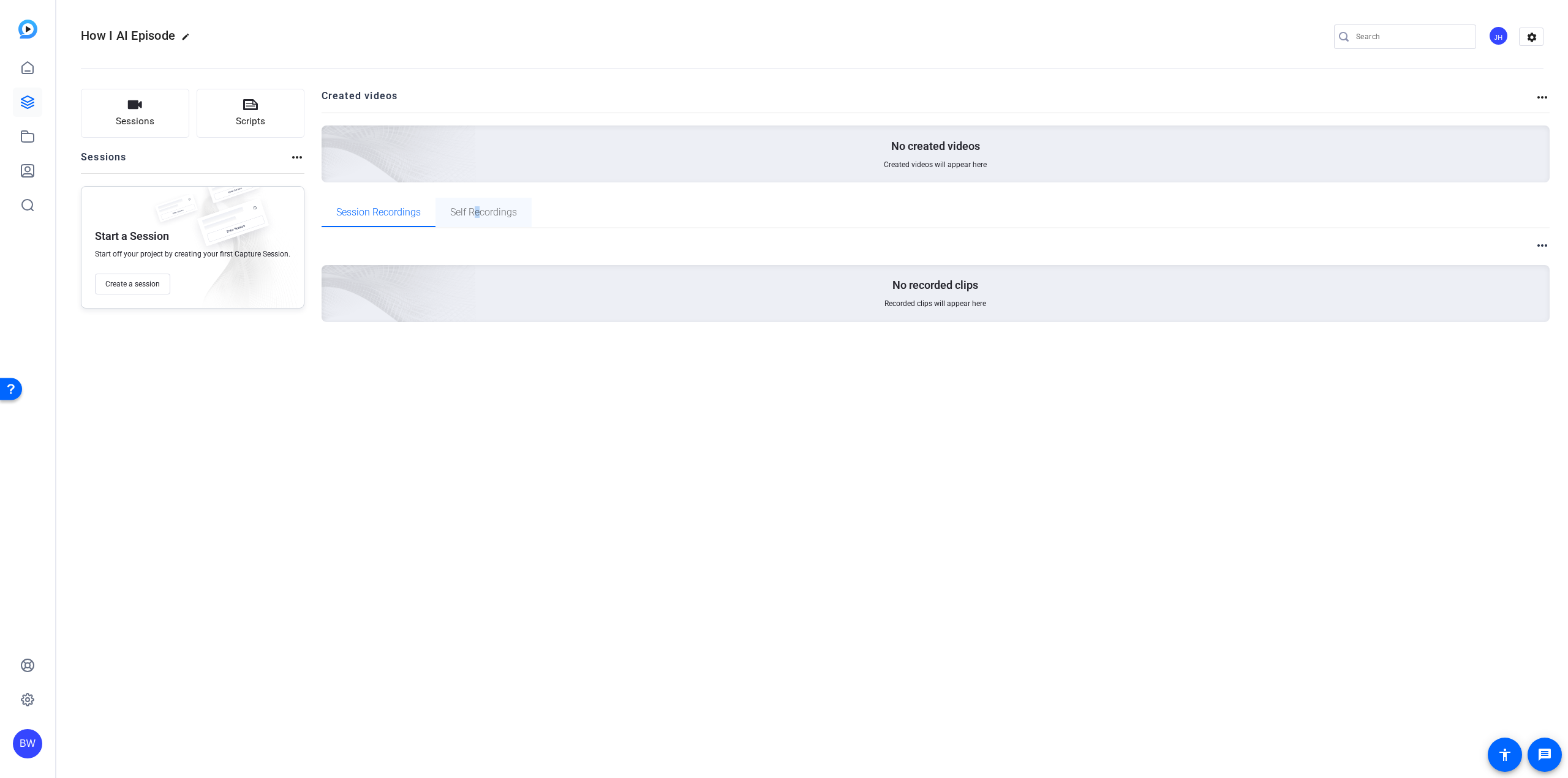
click at [476, 218] on span "Self Recordings" at bounding box center [484, 212] width 67 height 9
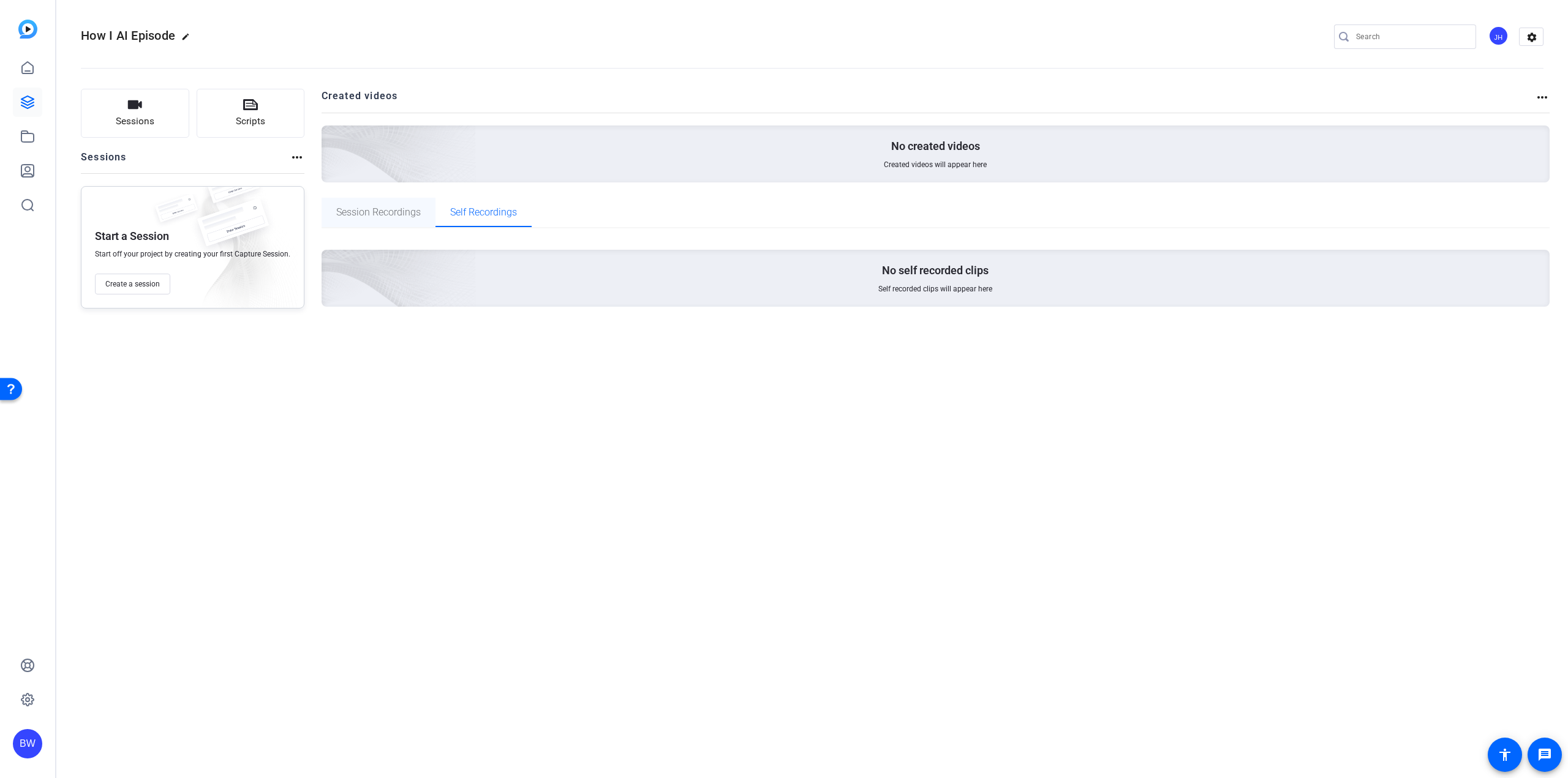
click at [369, 218] on span "Session Recordings" at bounding box center [379, 212] width 84 height 9
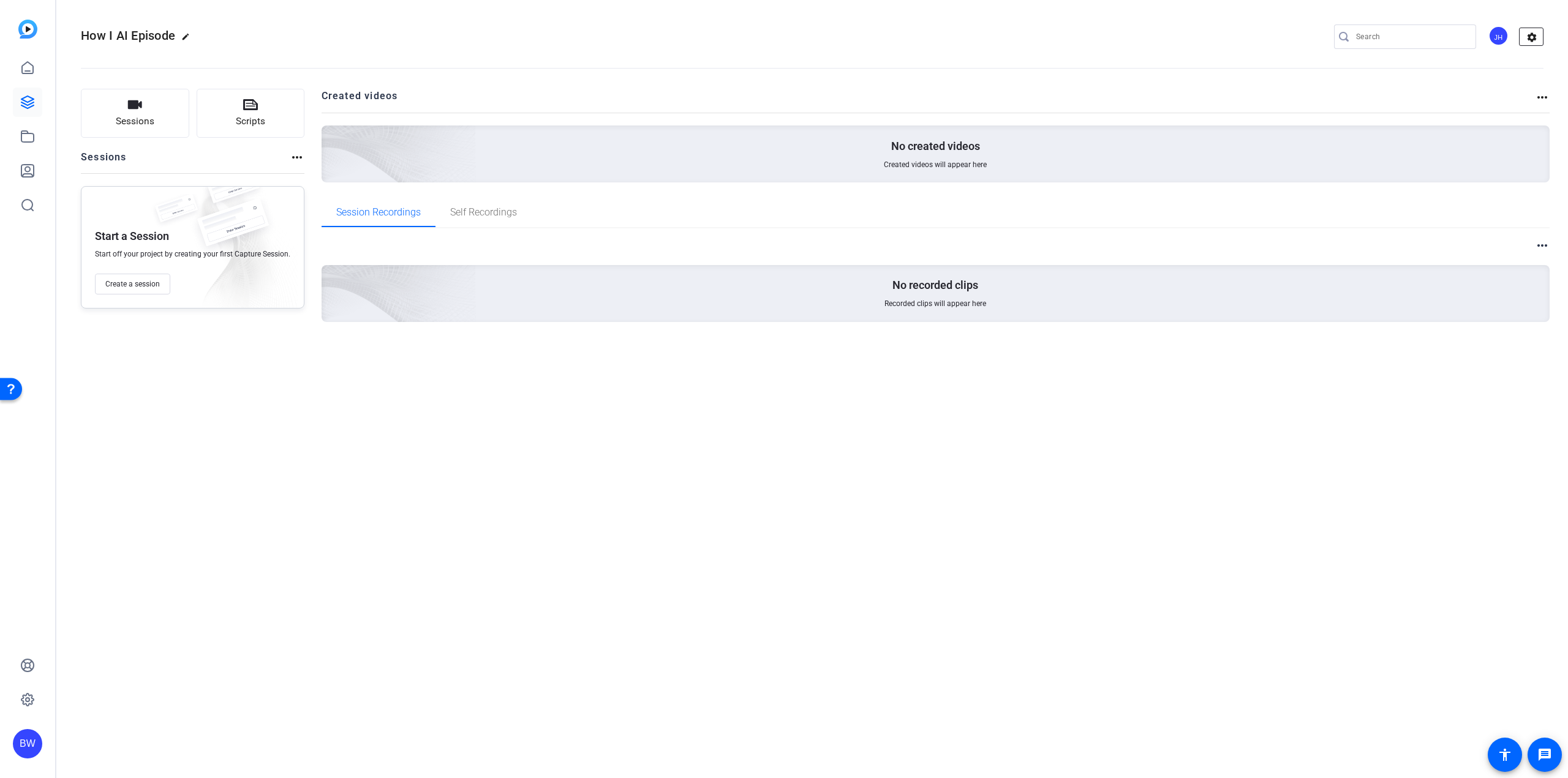
click at [1531, 39] on mat-icon "settings" at bounding box center [1532, 37] width 24 height 18
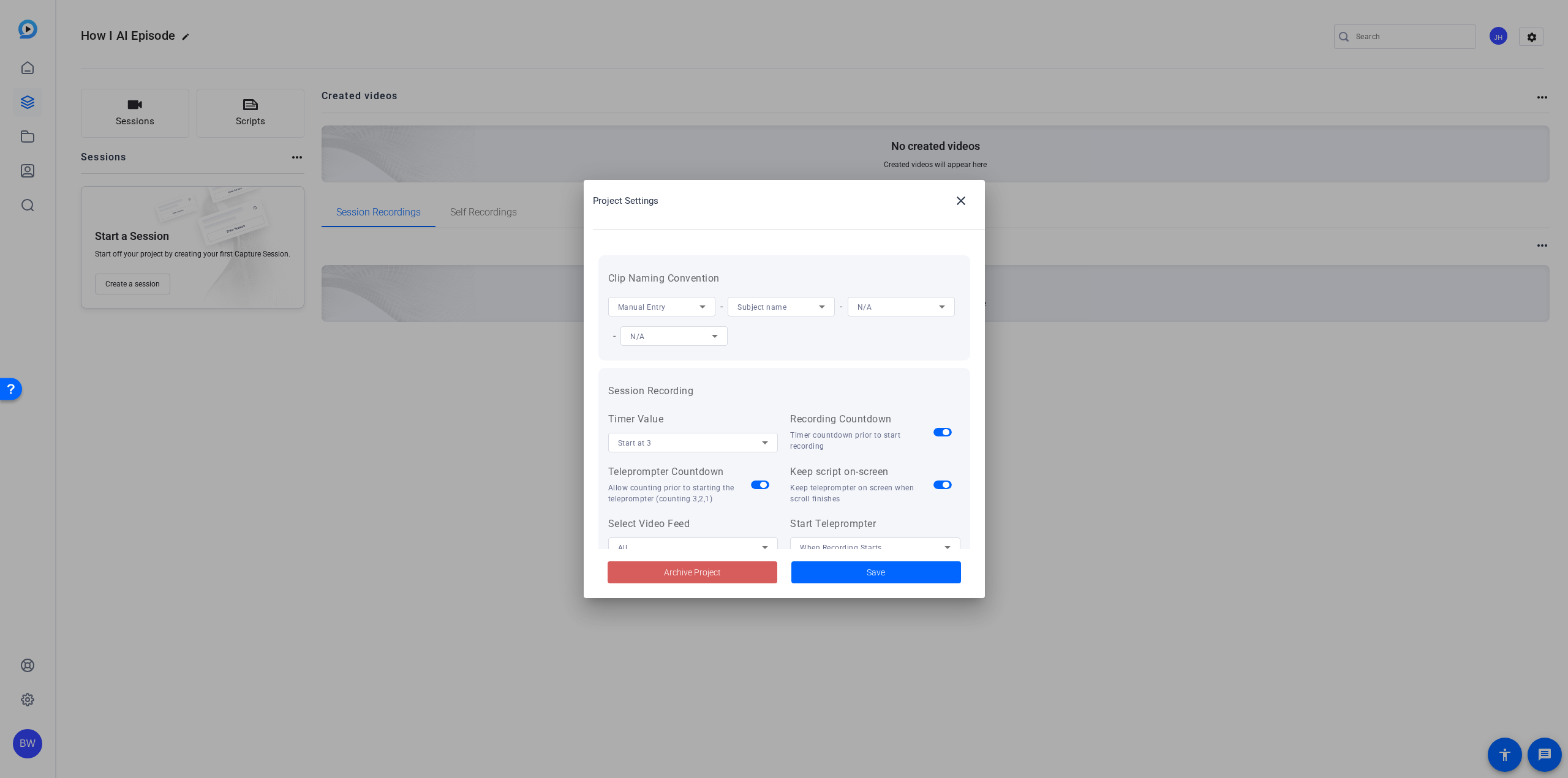
click at [668, 571] on span "Archive Project" at bounding box center [692, 572] width 57 height 13
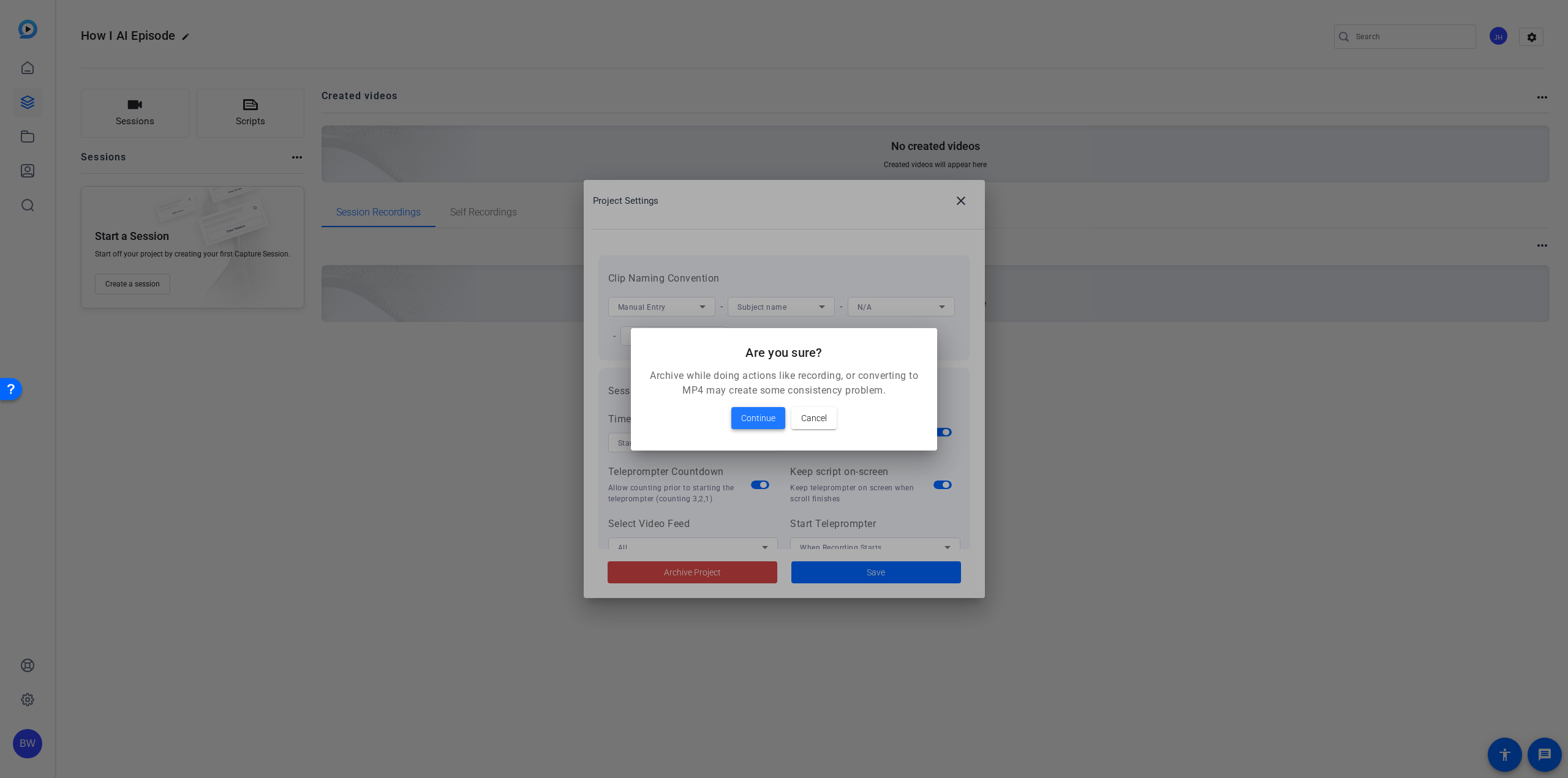
click at [757, 417] on span "Continue" at bounding box center [759, 417] width 34 height 15
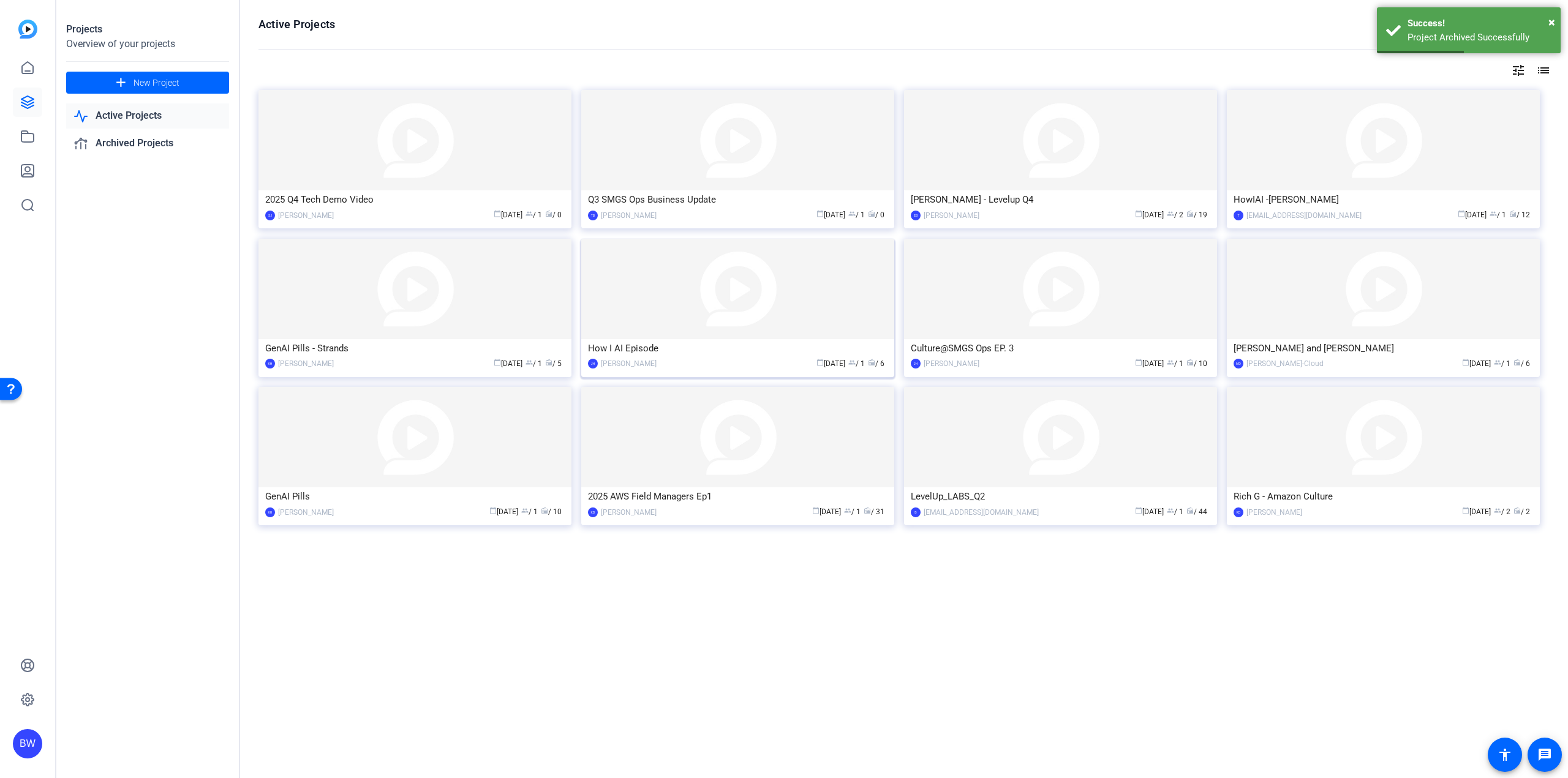
click at [708, 279] on img at bounding box center [737, 288] width 313 height 101
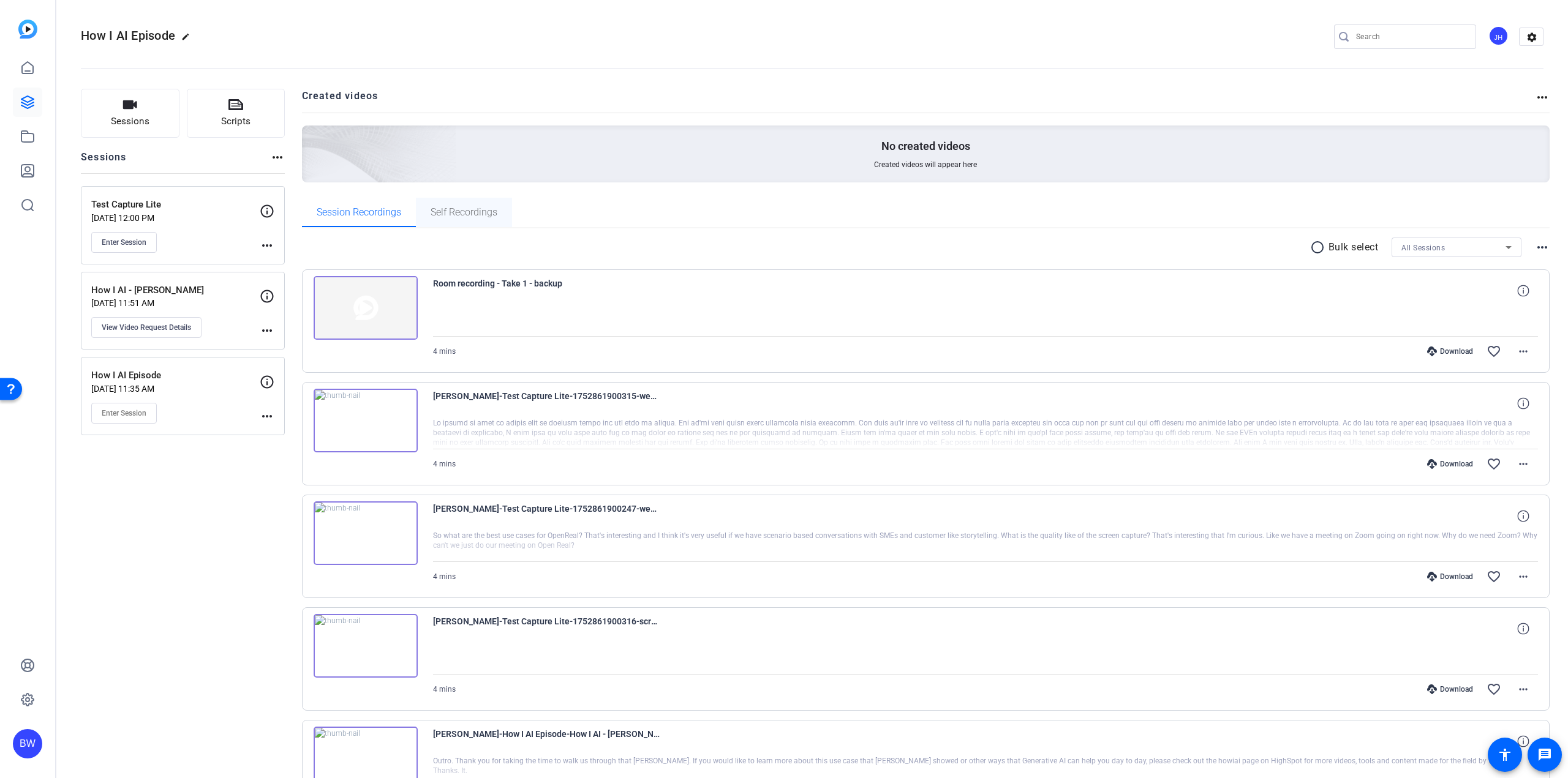
click at [472, 208] on span "Self Recordings" at bounding box center [464, 212] width 67 height 9
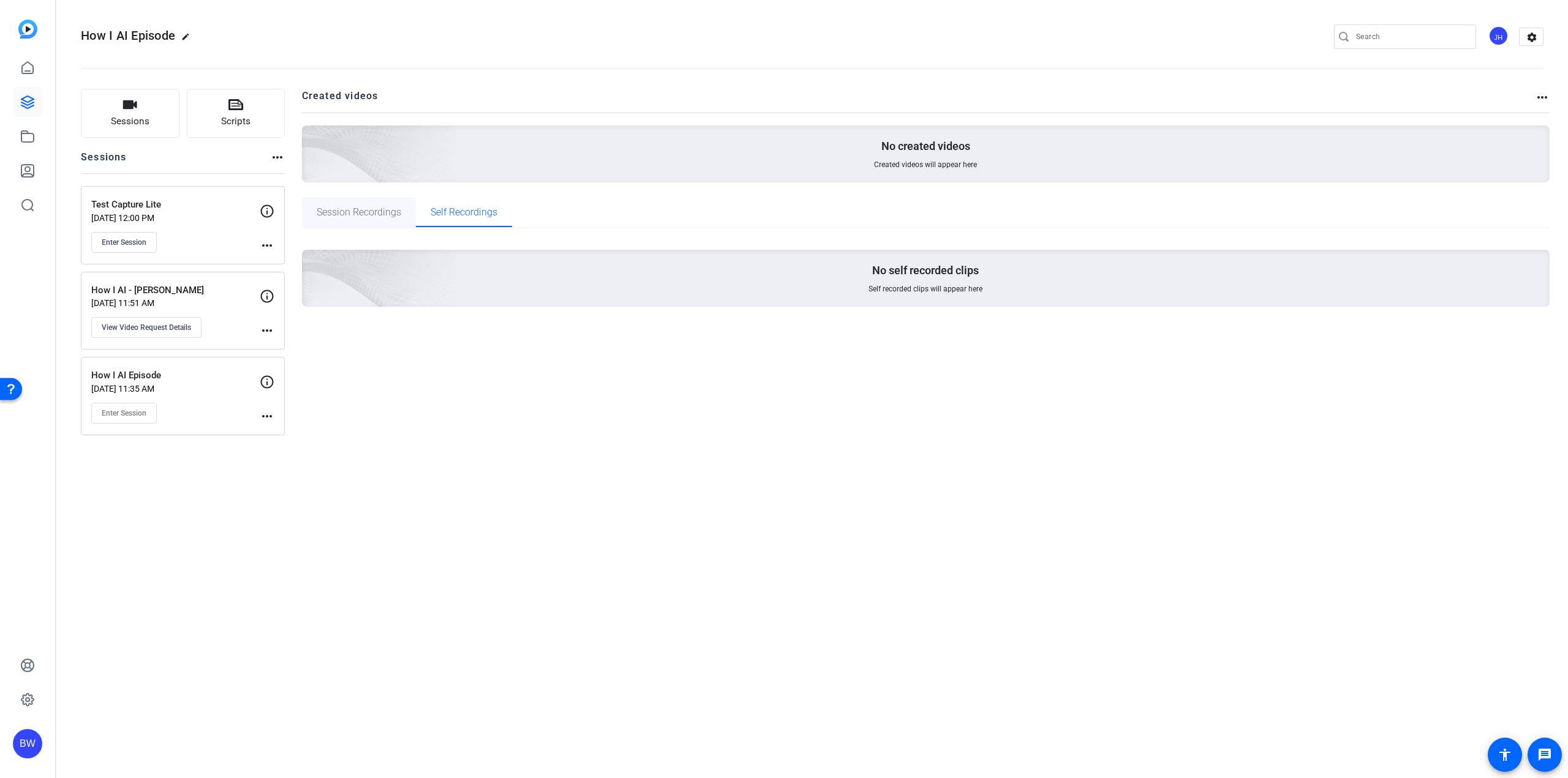
click at [368, 213] on span "Session Recordings" at bounding box center [359, 212] width 84 height 9
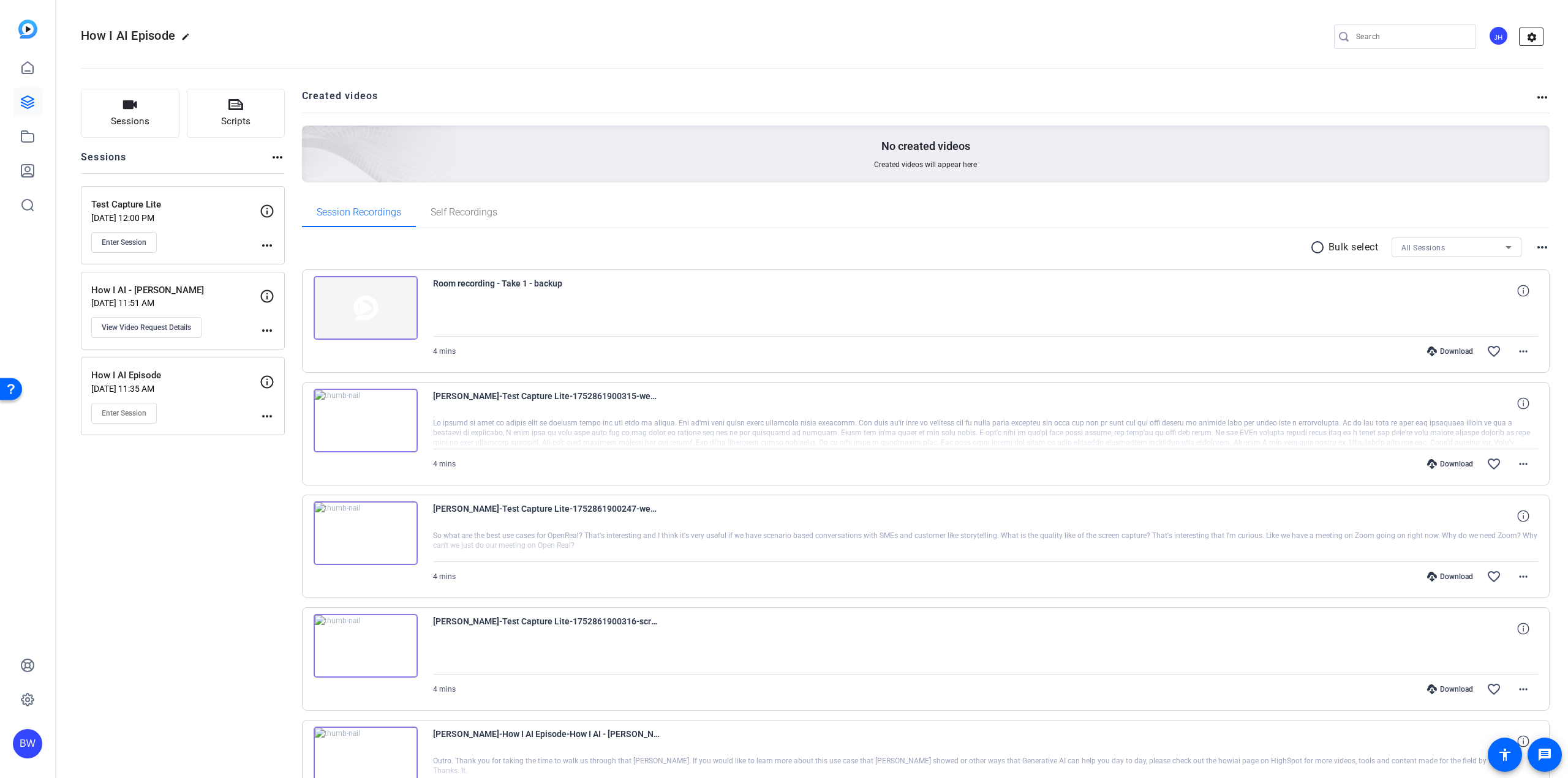
click at [1523, 34] on mat-icon "settings" at bounding box center [1532, 37] width 24 height 18
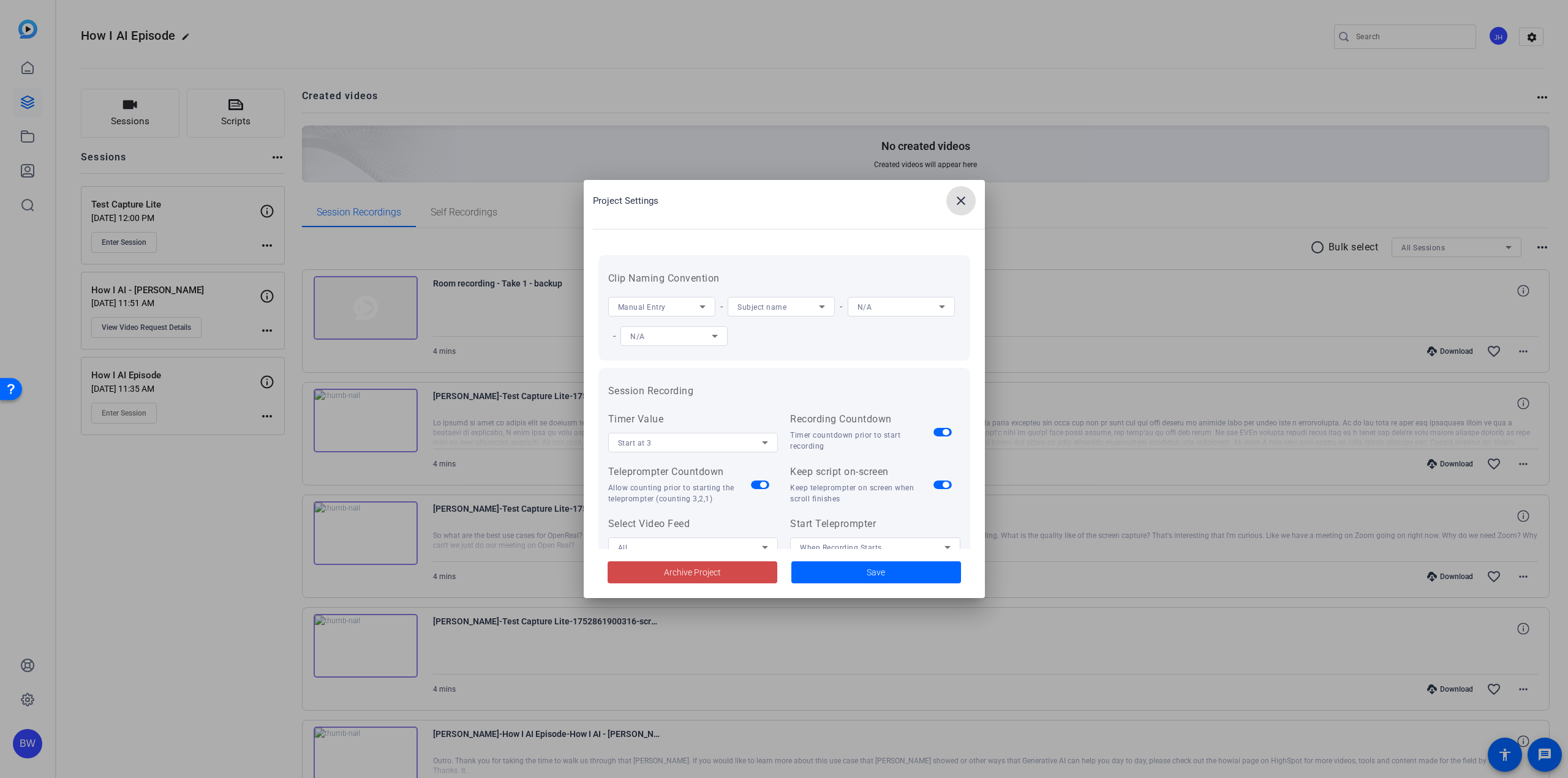
click at [717, 574] on span "Archive Project" at bounding box center [692, 572] width 57 height 13
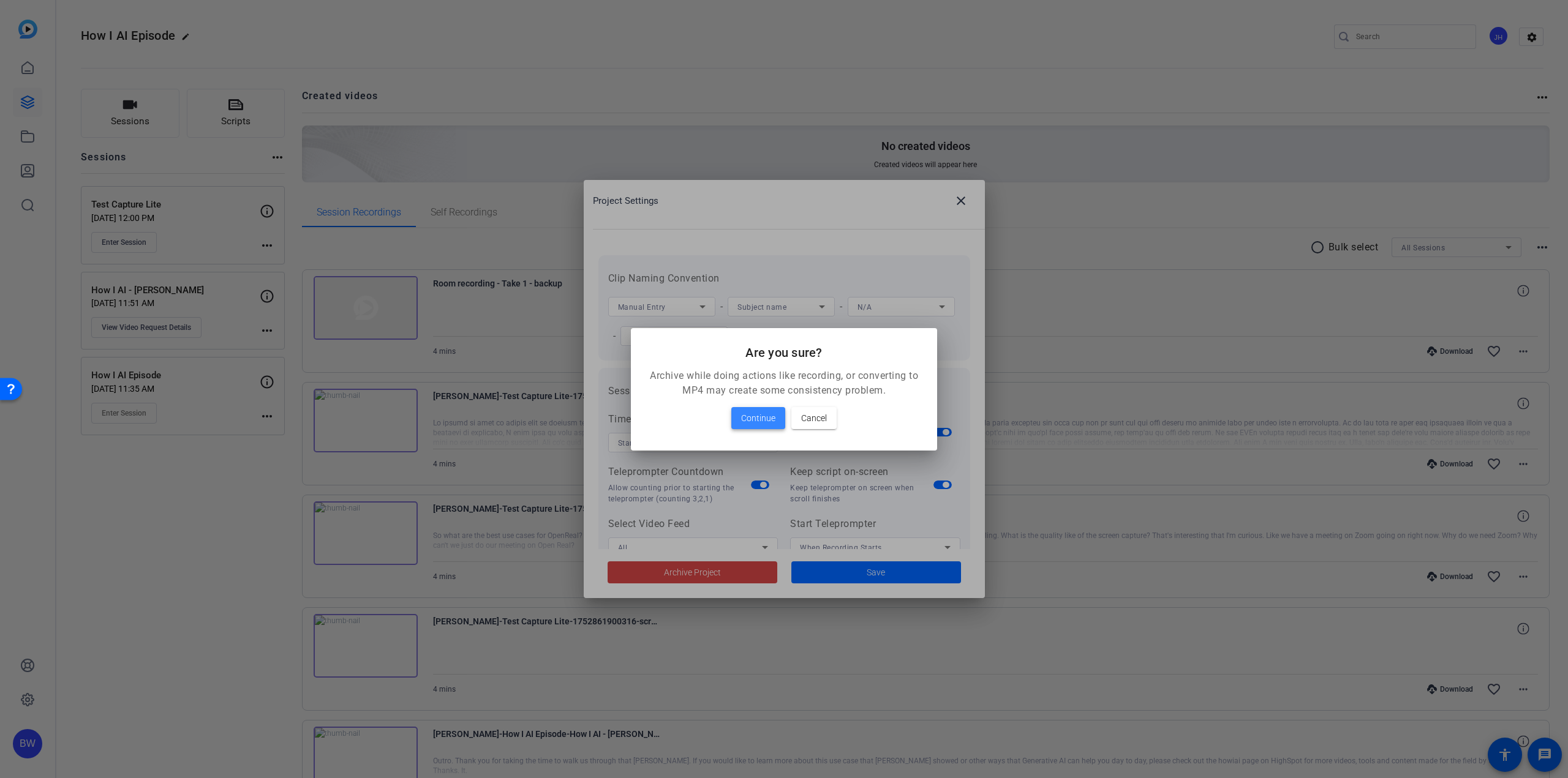
click at [758, 417] on span "Continue" at bounding box center [759, 417] width 34 height 15
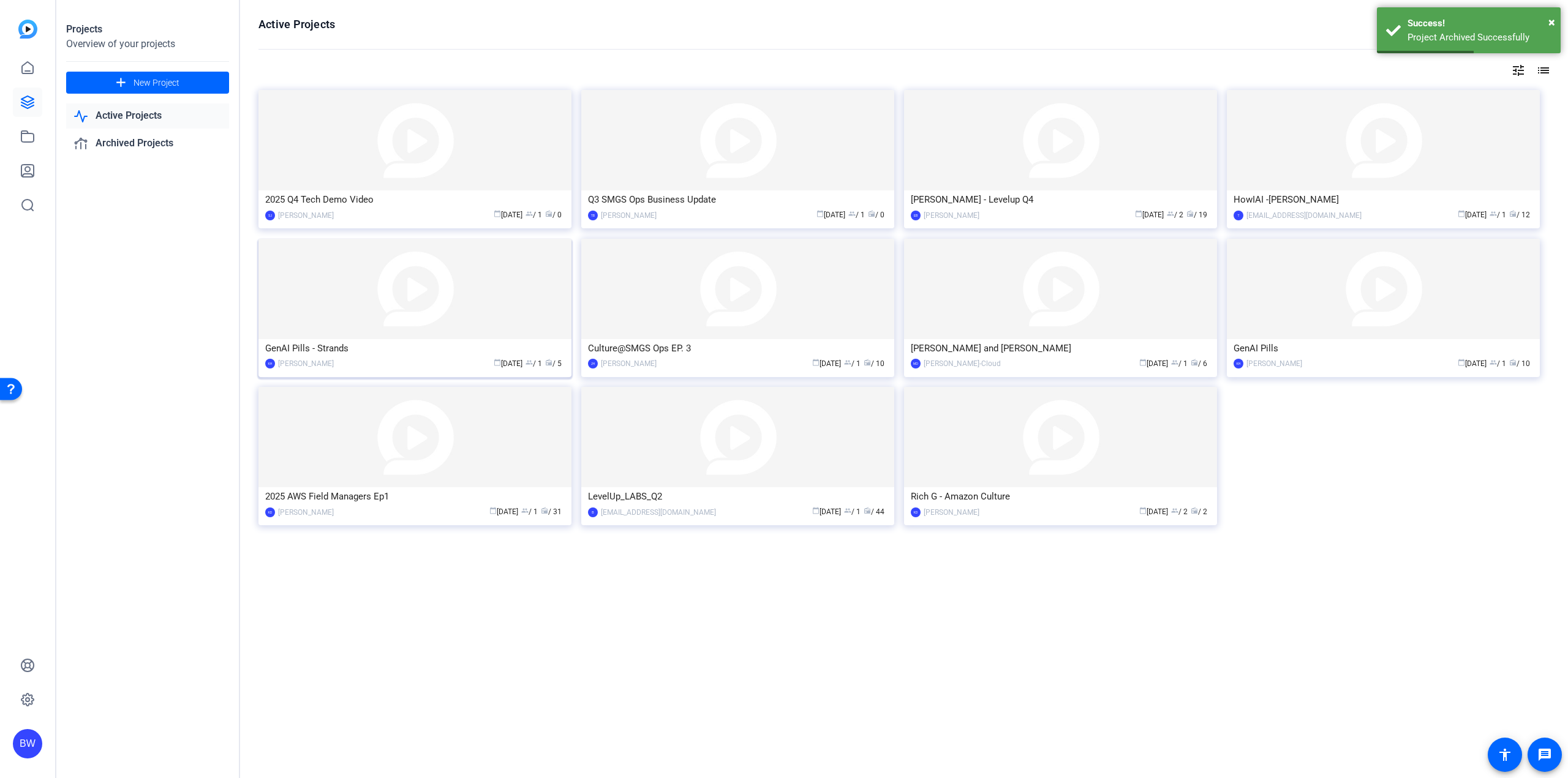
click at [487, 343] on div "GenAI Pills - Strands" at bounding box center [415, 348] width 300 height 18
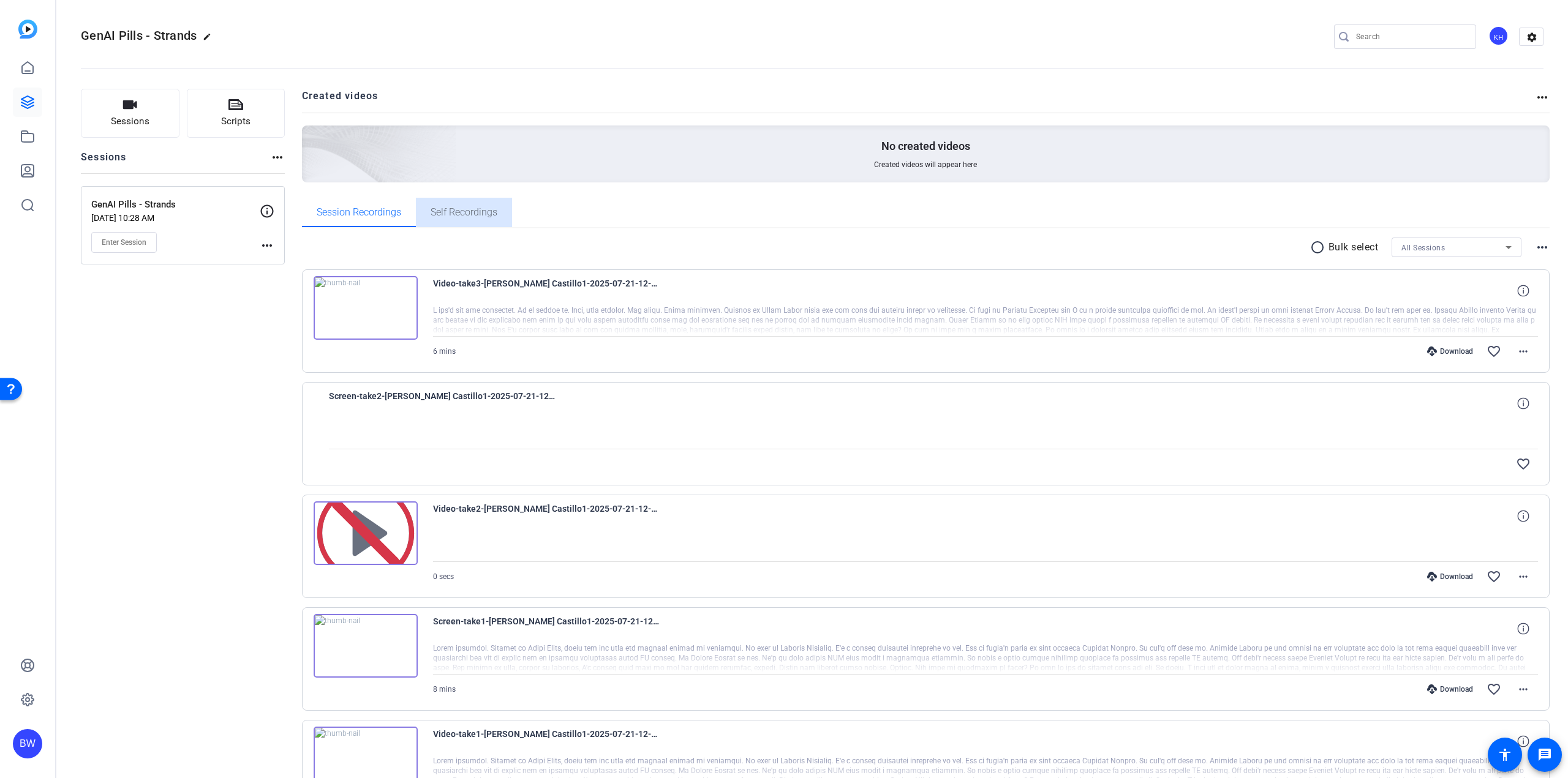
click at [462, 219] on span "Self Recordings" at bounding box center [464, 213] width 67 height 29
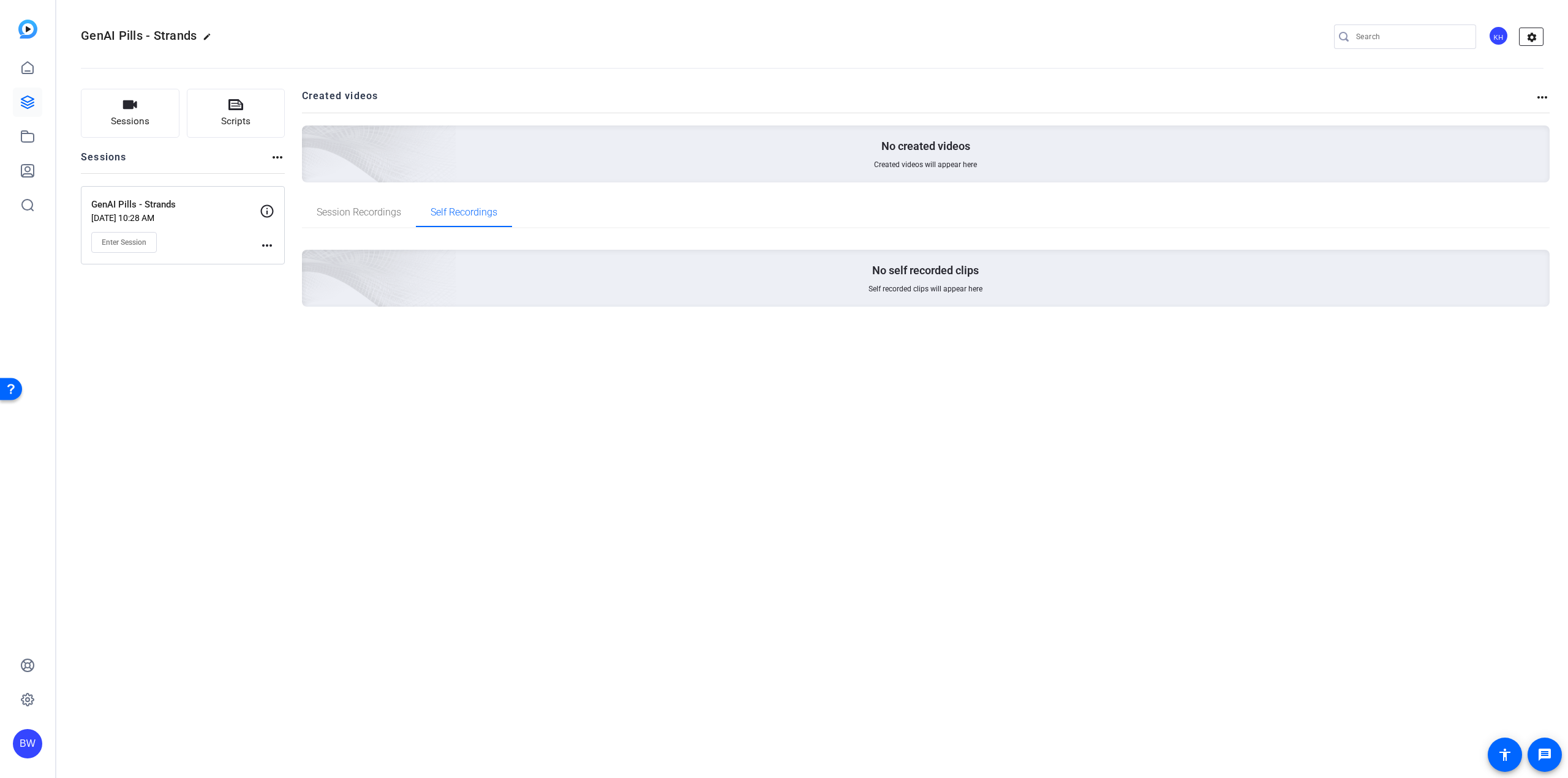
click at [1528, 37] on mat-icon "settings" at bounding box center [1532, 37] width 24 height 18
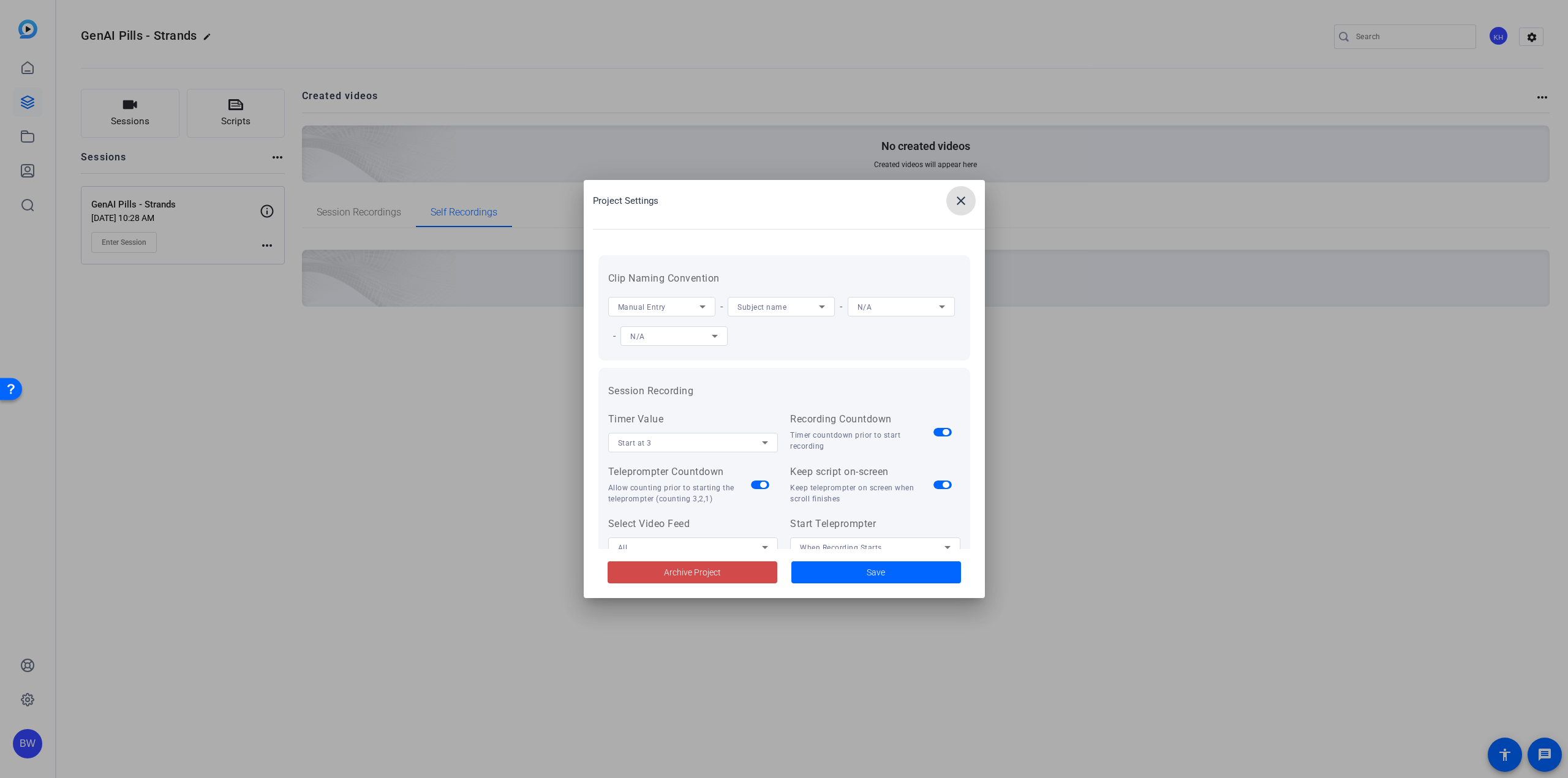
click at [699, 569] on span "Archive Project" at bounding box center [692, 572] width 57 height 13
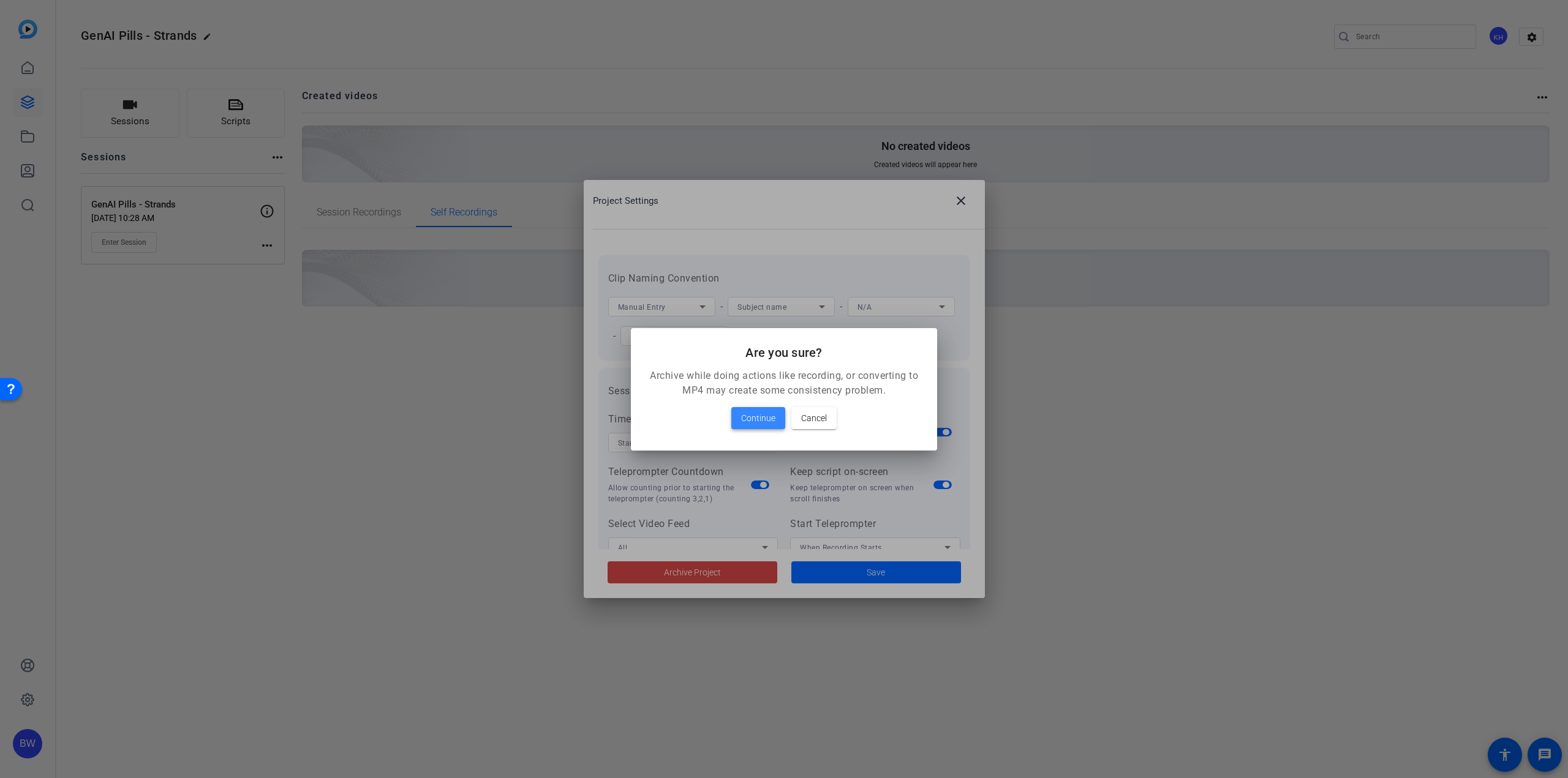
click at [757, 419] on span "Continue" at bounding box center [759, 417] width 34 height 15
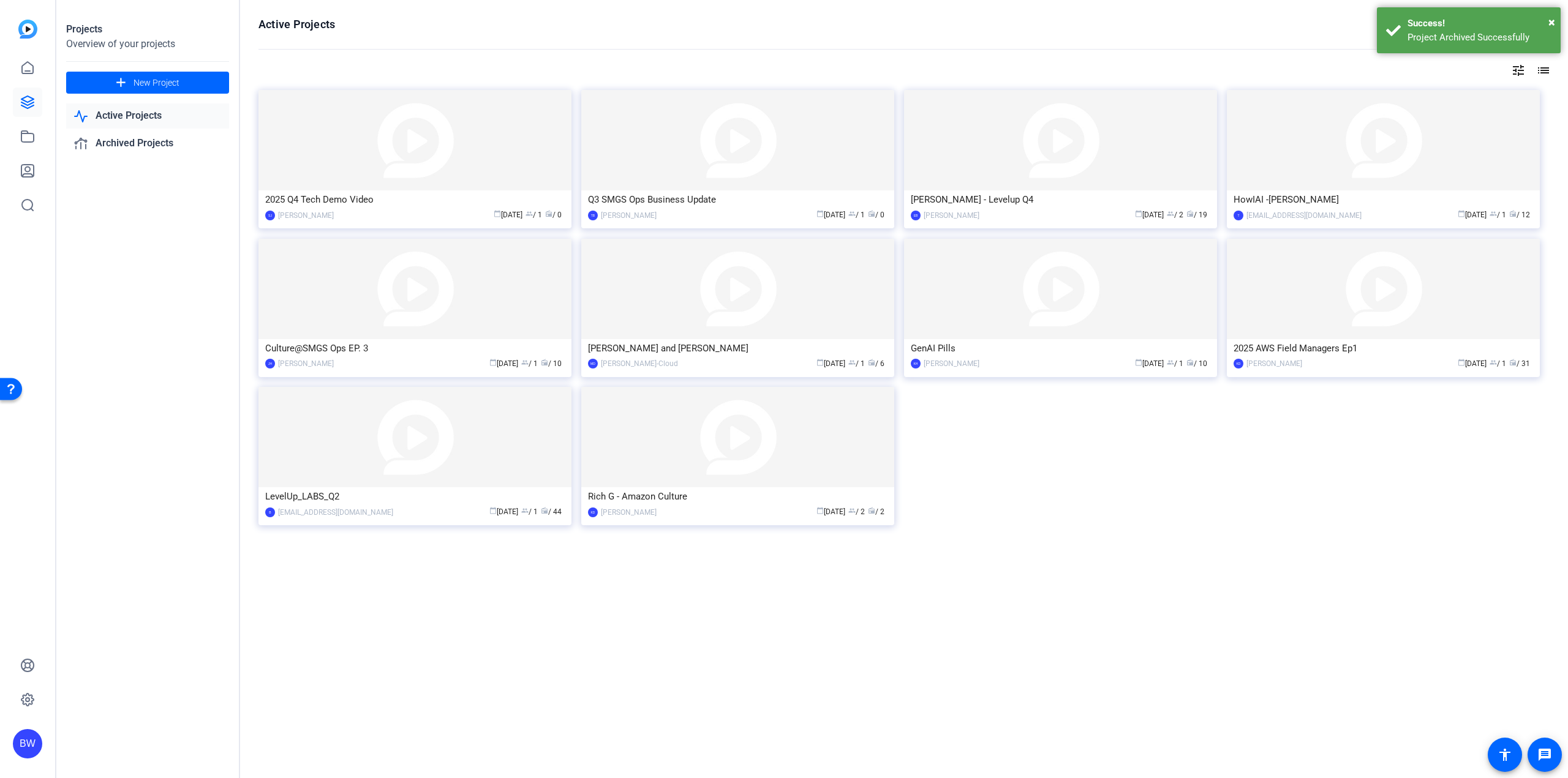
click at [1094, 538] on div "2025 Q4 Tech Demo Video SJ Sumit Jadhav calendar_today Aug 25 group / 1 radio /…" at bounding box center [903, 321] width 1291 height 462
click at [1331, 144] on img at bounding box center [1383, 140] width 313 height 101
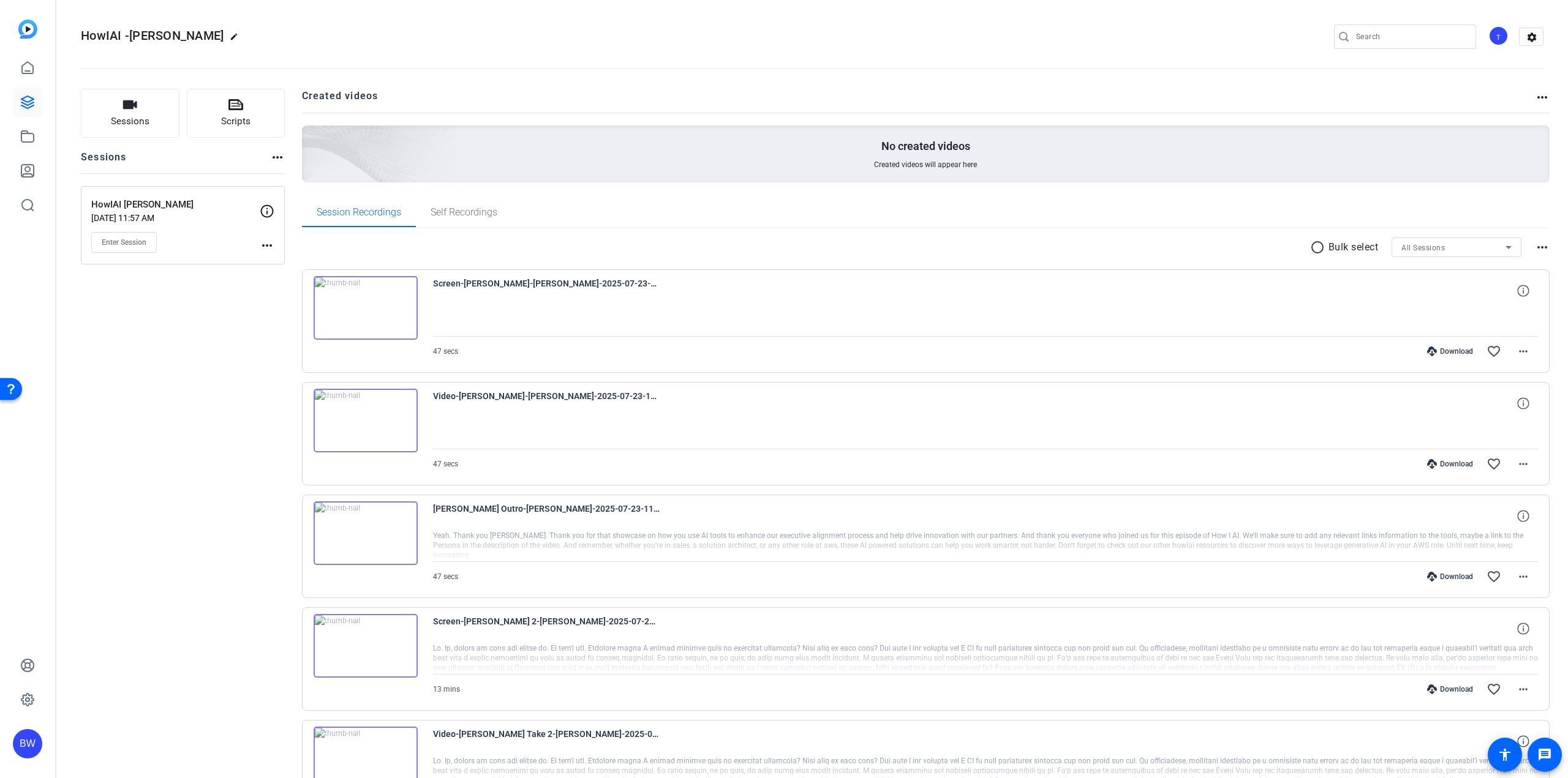
click at [1494, 34] on div "T" at bounding box center [1498, 35] width 20 height 20
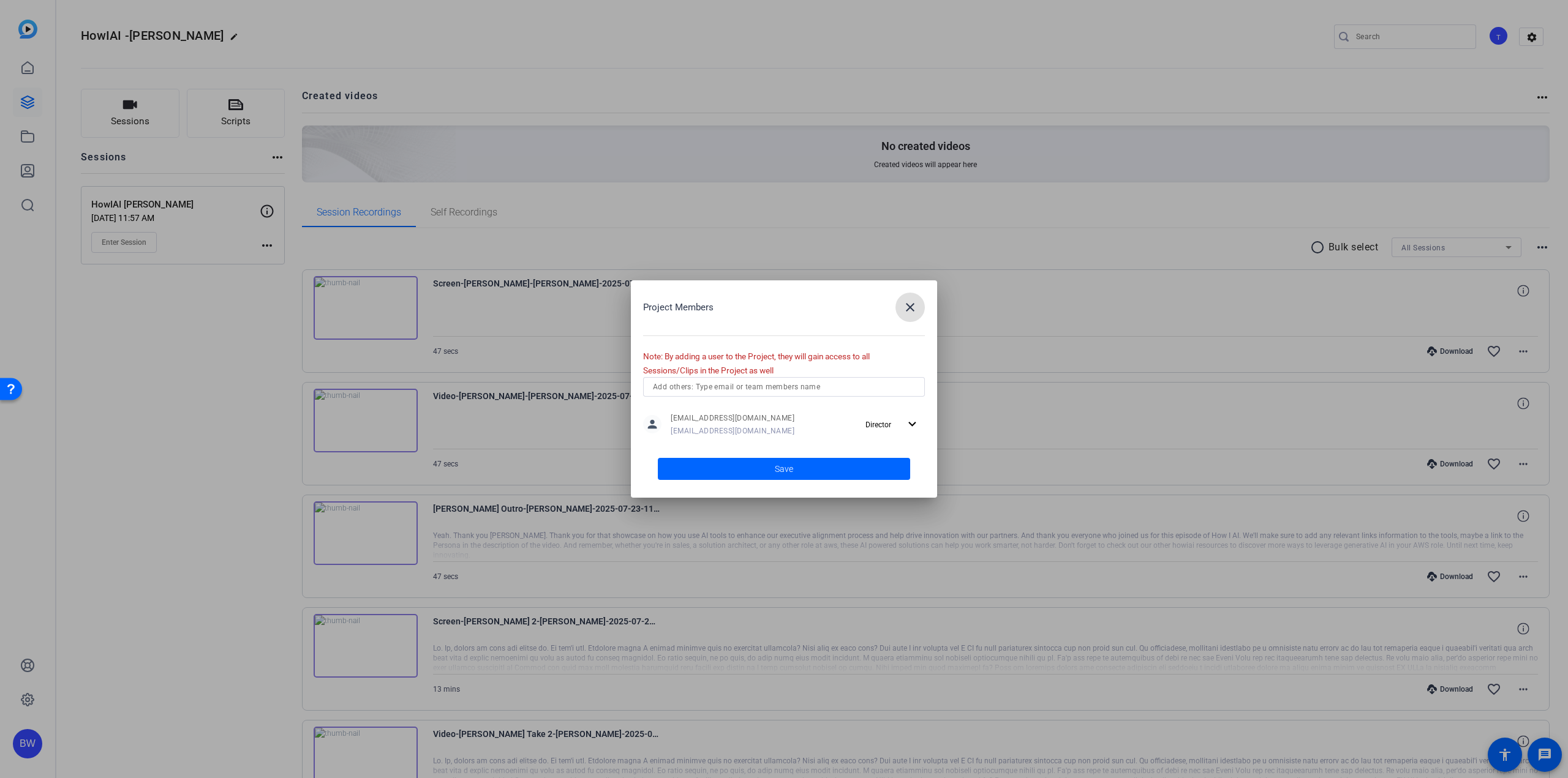
click at [1429, 77] on div at bounding box center [784, 389] width 1568 height 778
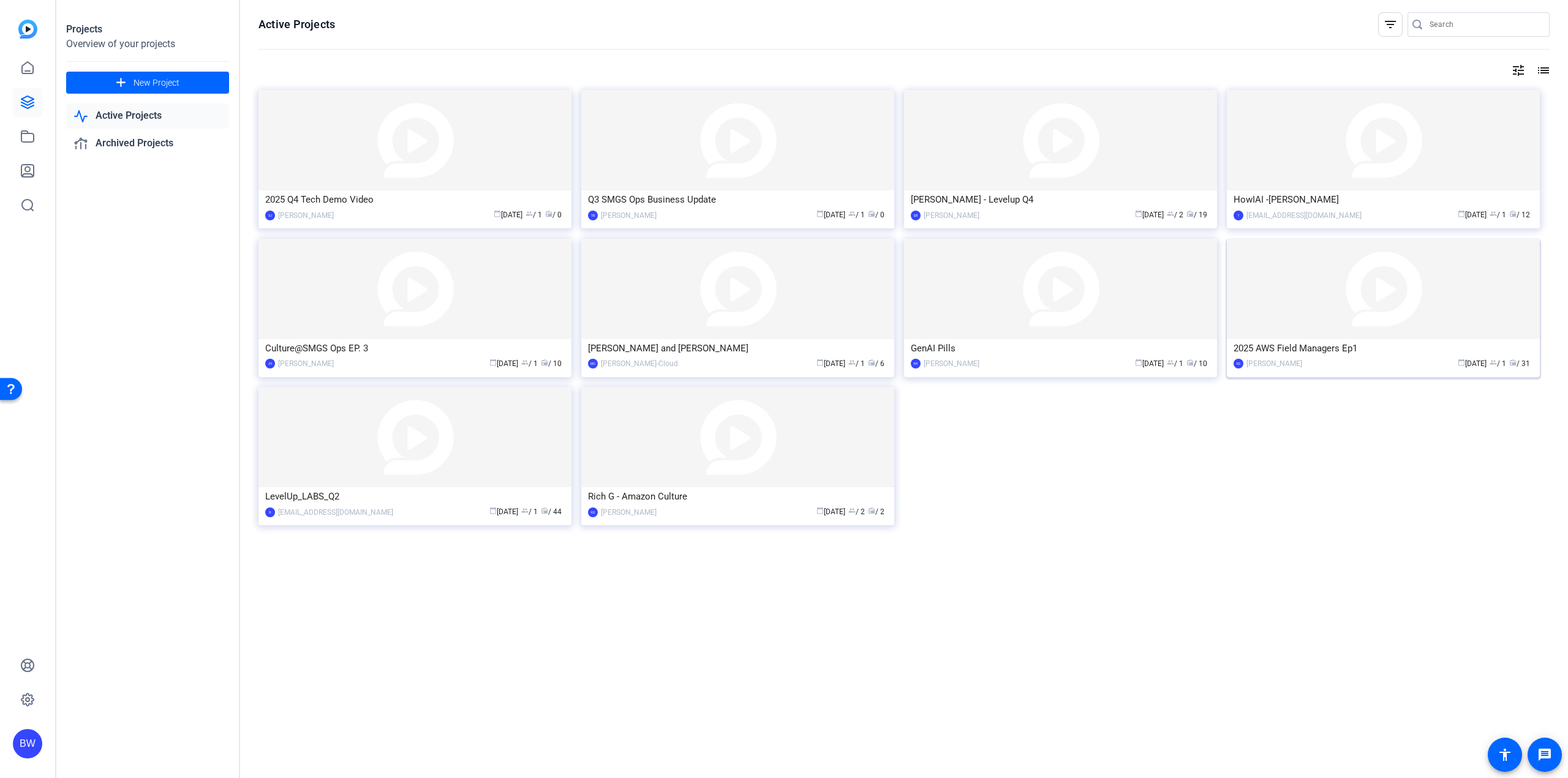
click at [1315, 337] on img at bounding box center [1383, 288] width 313 height 101
click at [1000, 313] on img at bounding box center [1060, 288] width 313 height 101
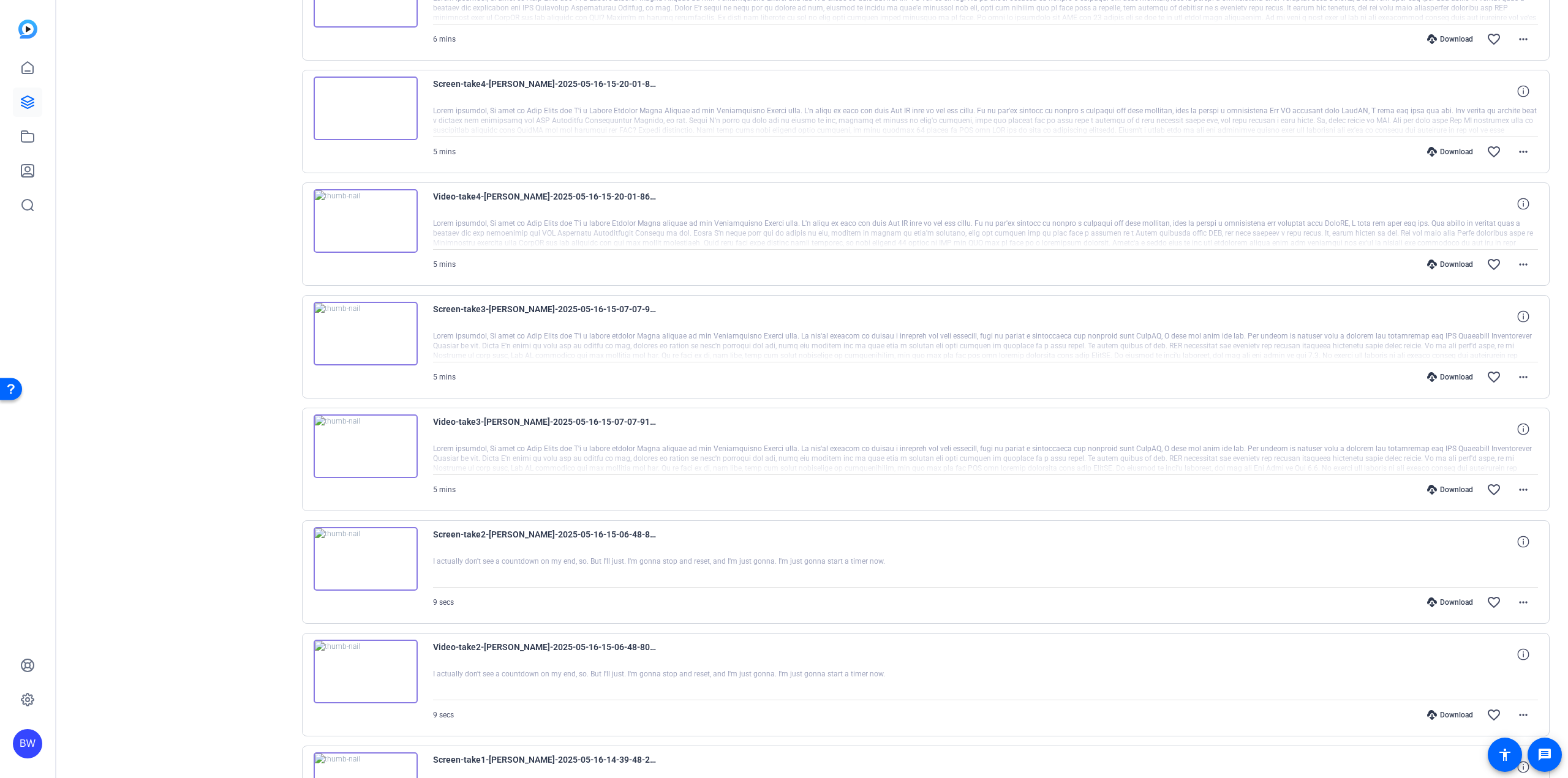
scroll to position [429, 0]
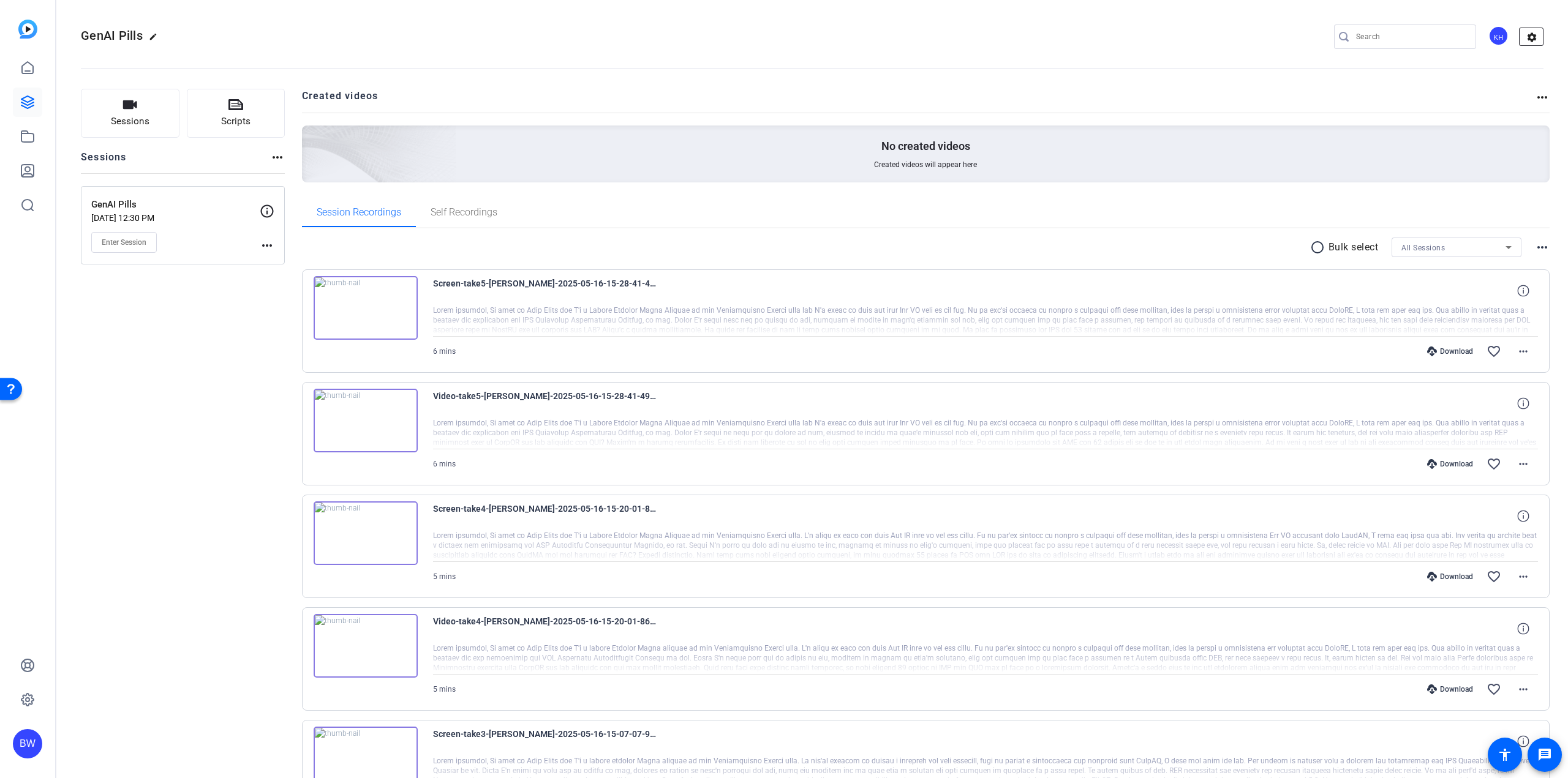
click at [1526, 36] on mat-icon "settings" at bounding box center [1532, 37] width 24 height 18
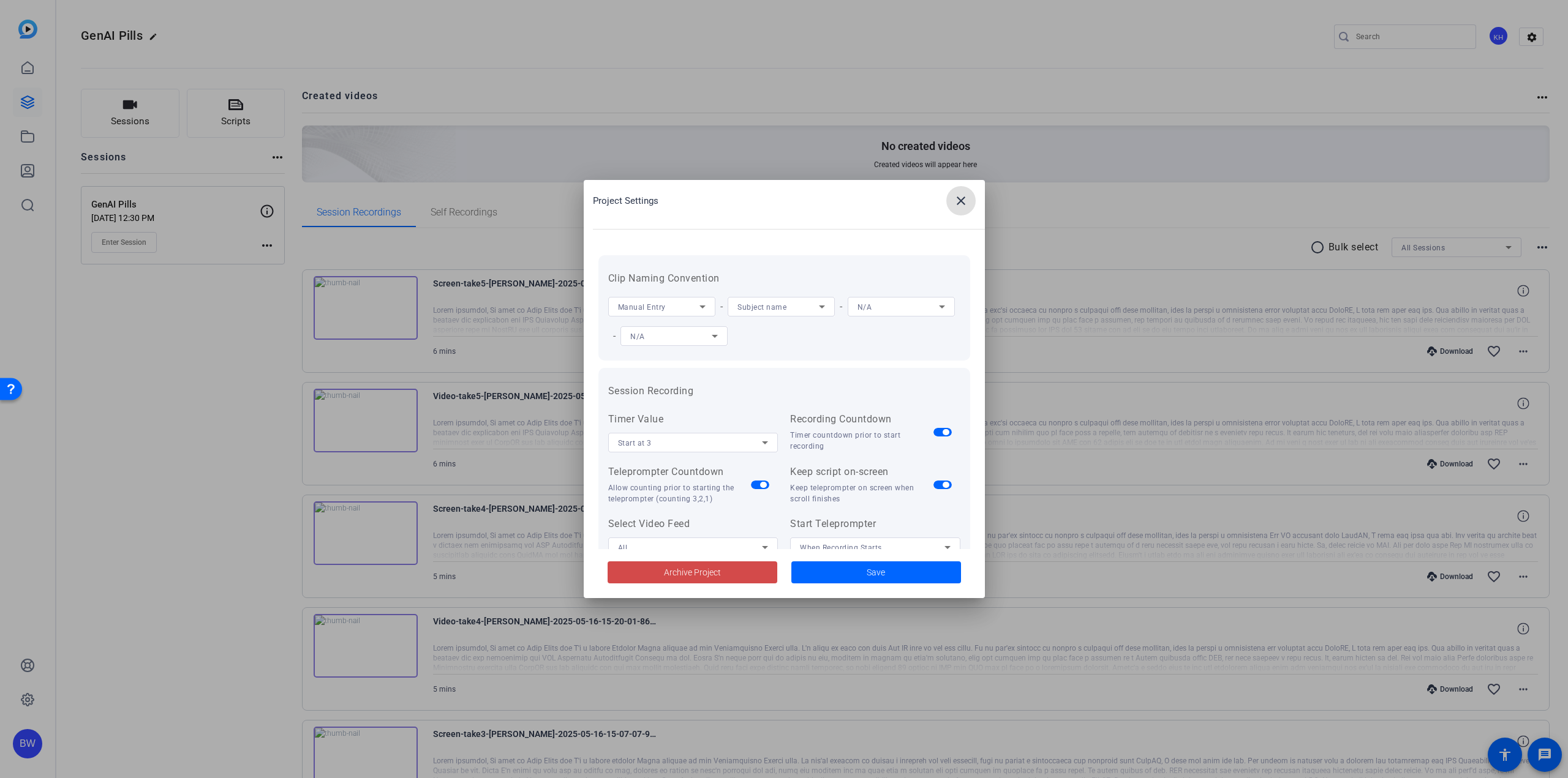
click at [744, 576] on span at bounding box center [692, 572] width 170 height 29
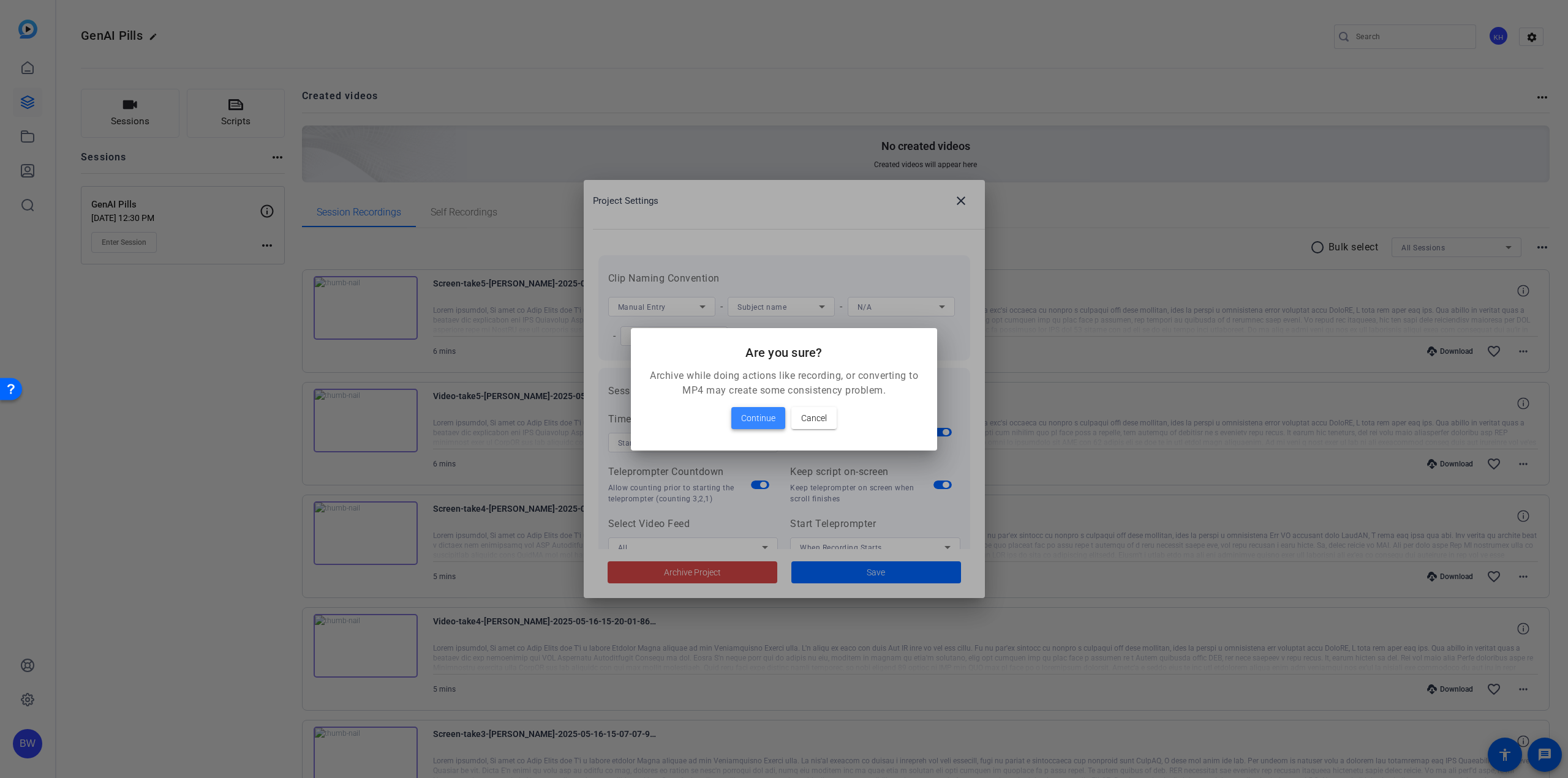
click at [764, 410] on span at bounding box center [758, 418] width 54 height 29
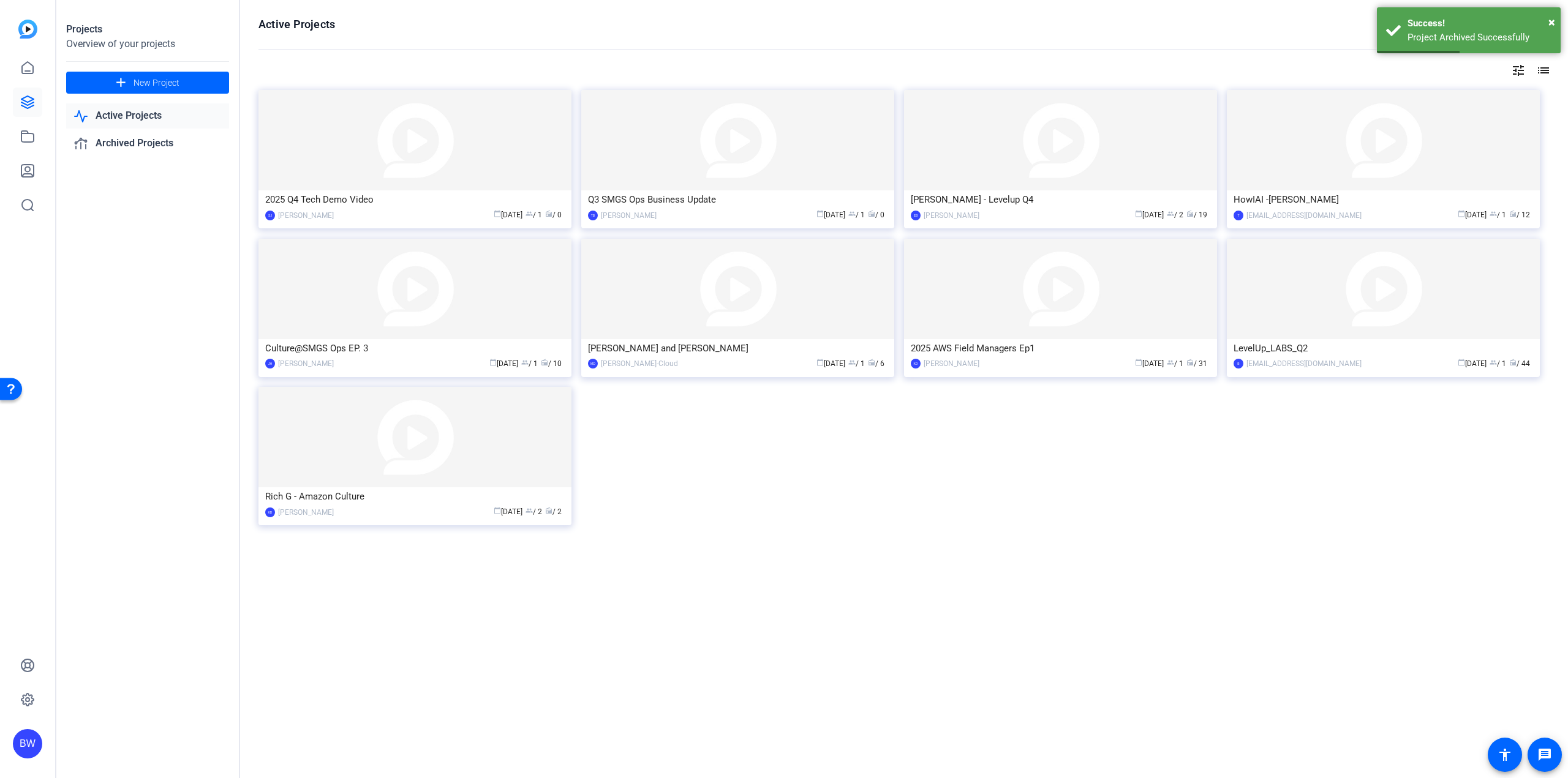
click at [947, 595] on div "Active Projects filter_list tune list 2025 Q4 Tech Demo Video SJ [PERSON_NAME] …" at bounding box center [904, 389] width 1328 height 778
click at [750, 318] on img at bounding box center [737, 288] width 313 height 101
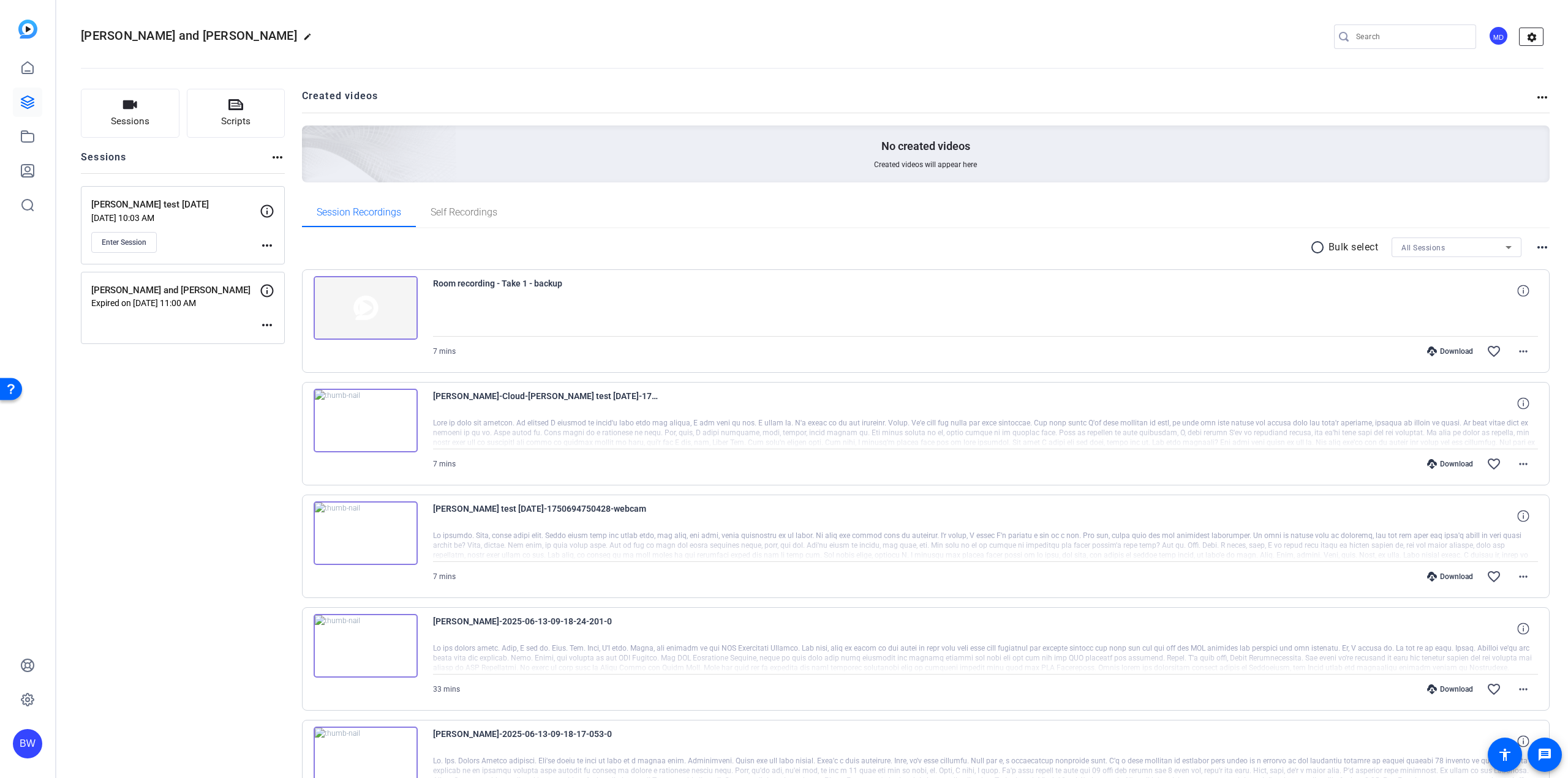
click at [1531, 30] on mat-icon "settings" at bounding box center [1532, 37] width 24 height 18
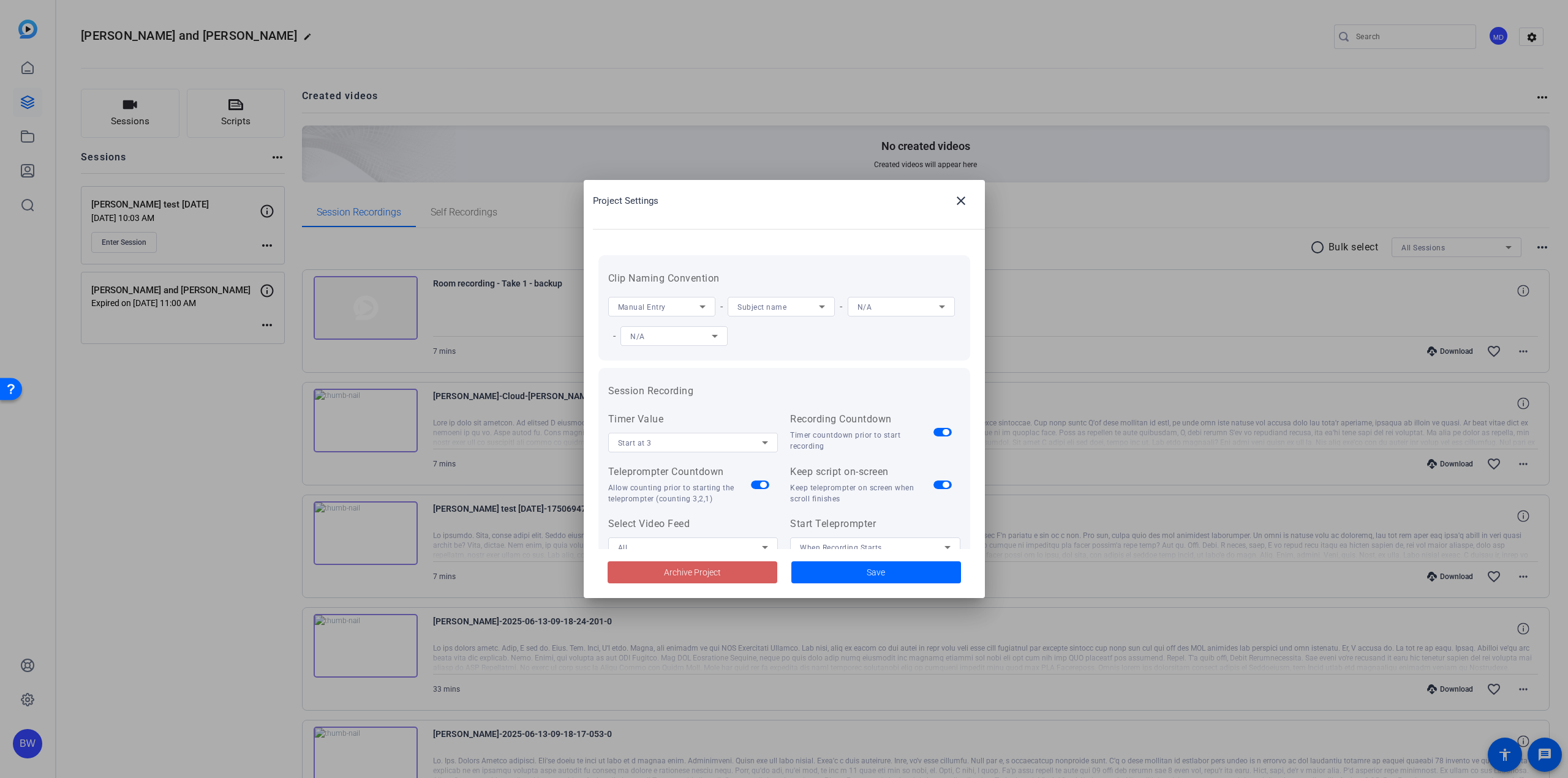
click at [667, 580] on span at bounding box center [692, 572] width 170 height 29
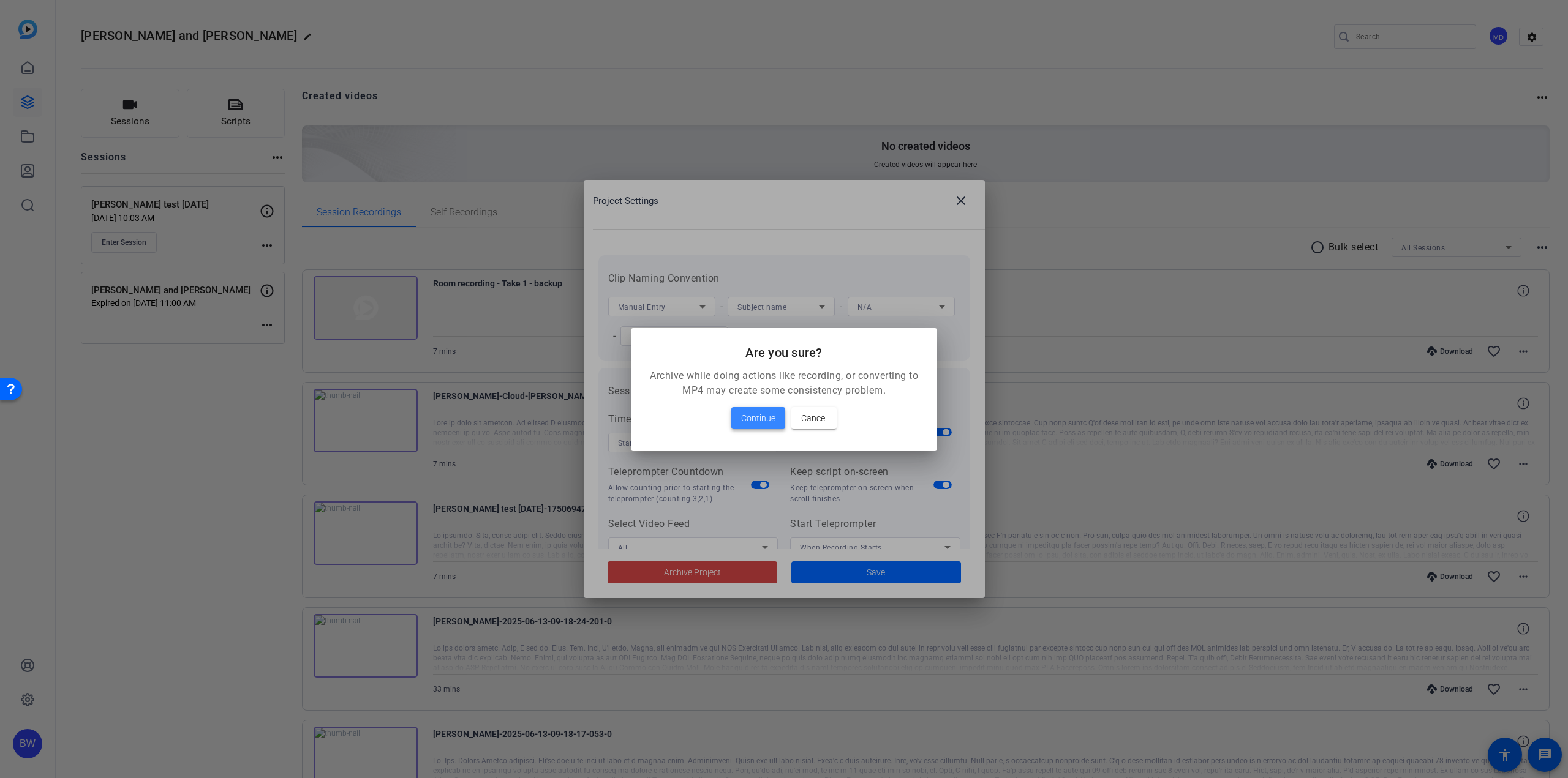
click at [759, 419] on span "Continue" at bounding box center [759, 417] width 34 height 15
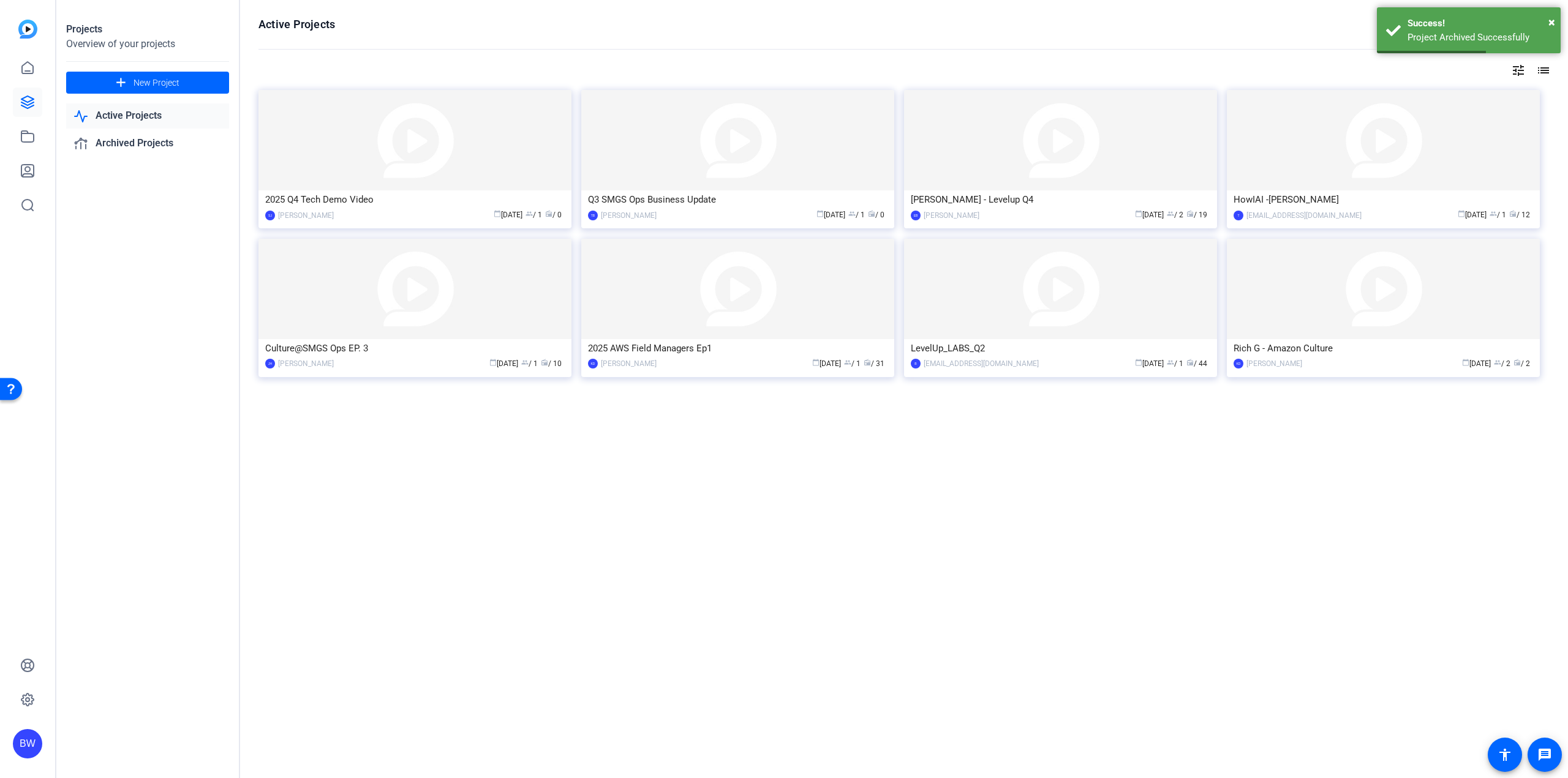
click at [996, 513] on div "Active Projects filter_list tune list 2025 Q4 Tech Demo Video SJ [PERSON_NAME] …" at bounding box center [904, 389] width 1328 height 778
click at [124, 139] on link "Archived Projects" at bounding box center [147, 143] width 163 height 25
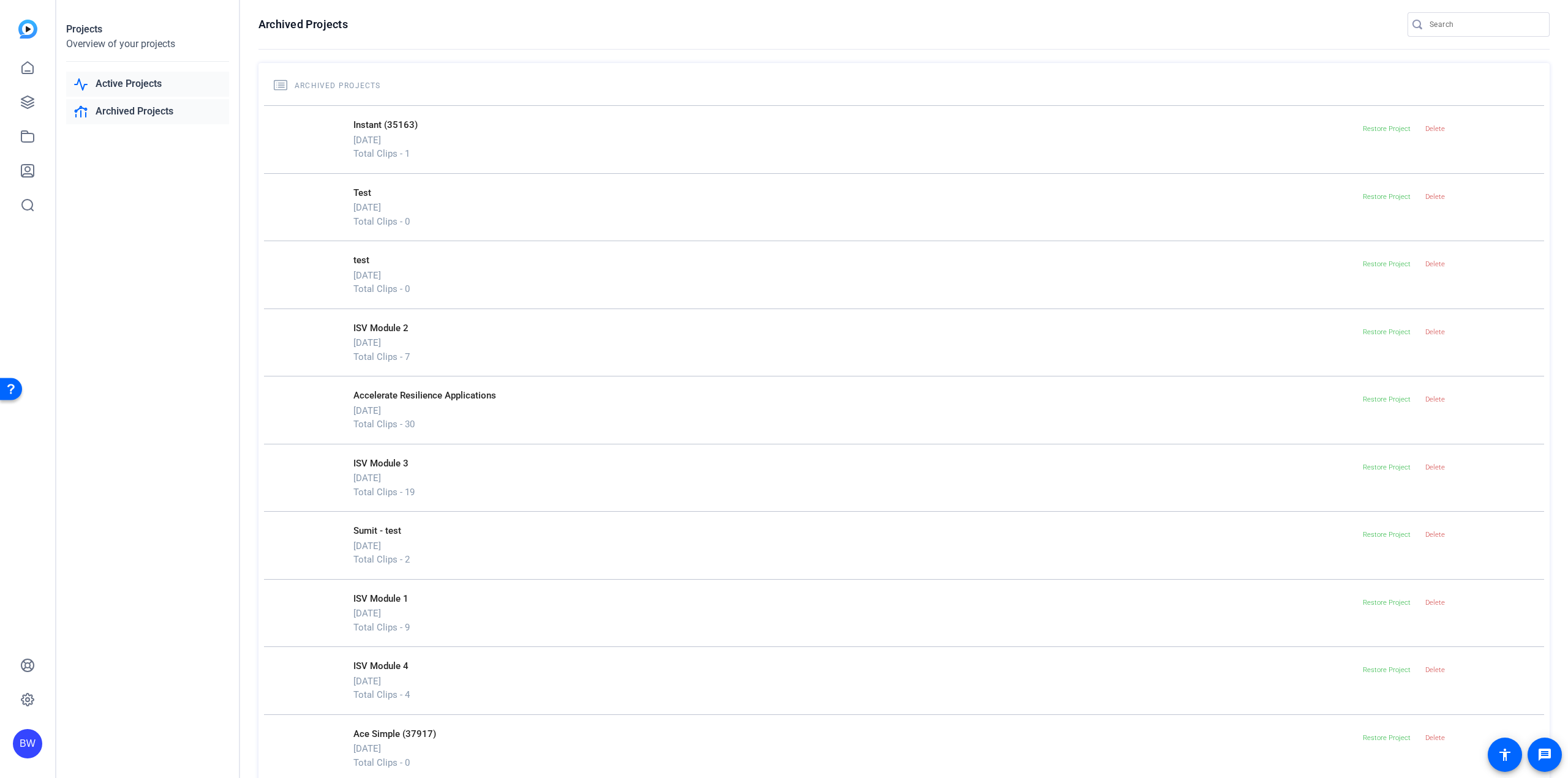
click at [140, 76] on link "Active Projects" at bounding box center [147, 83] width 163 height 25
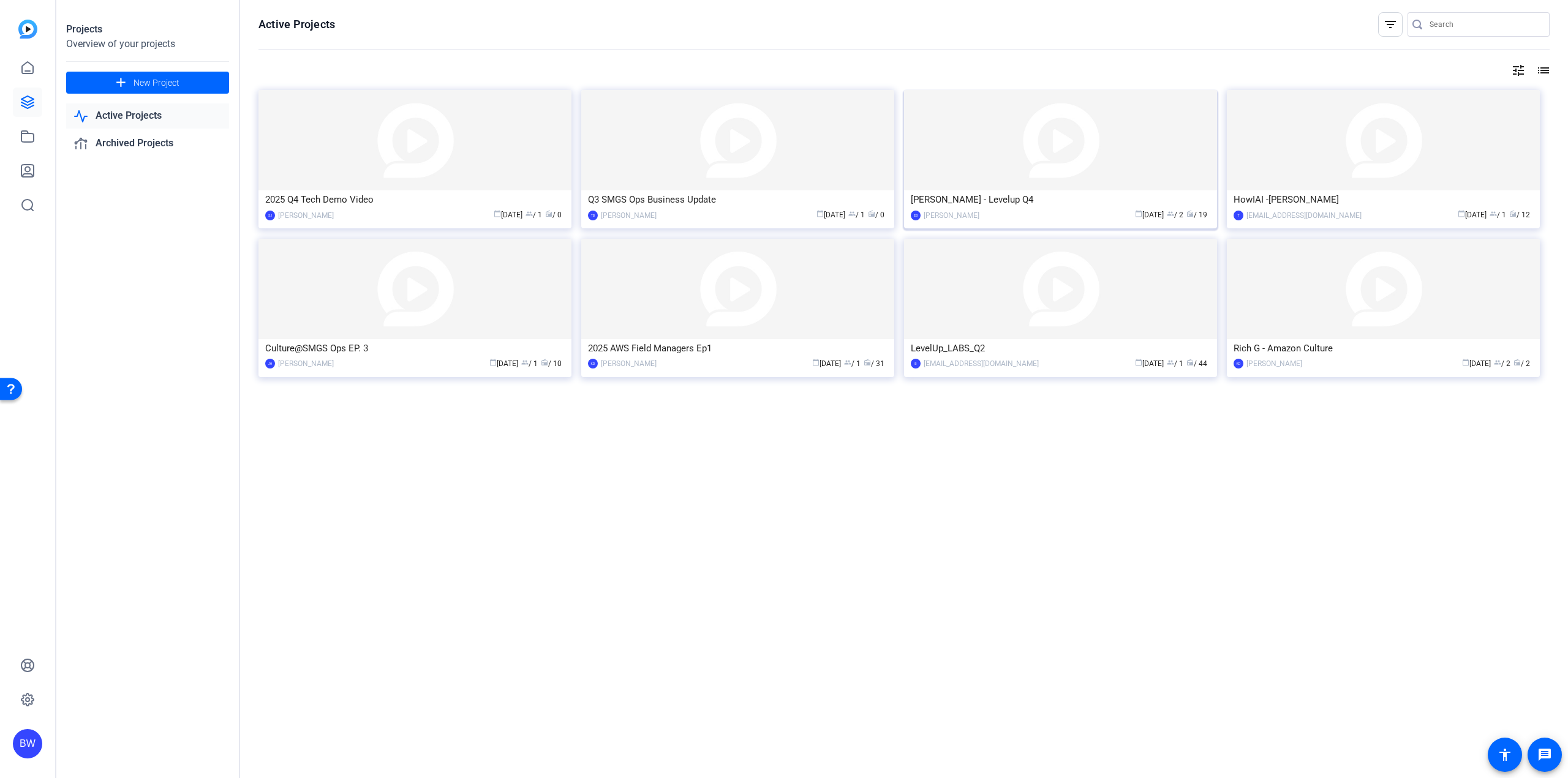
click at [1032, 192] on div "[PERSON_NAME] - Levelup Q4" at bounding box center [1061, 199] width 300 height 18
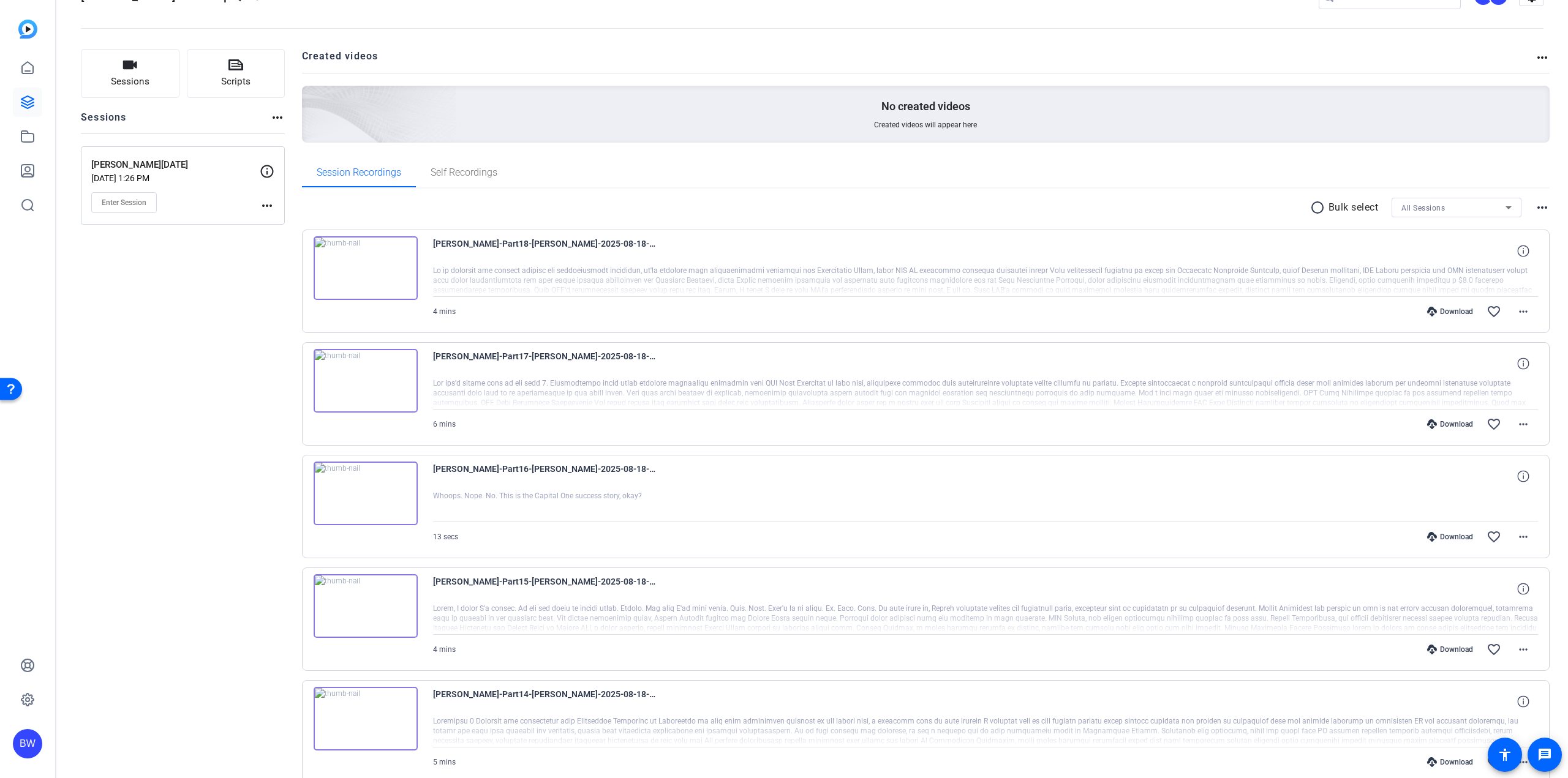
scroll to position [61, 0]
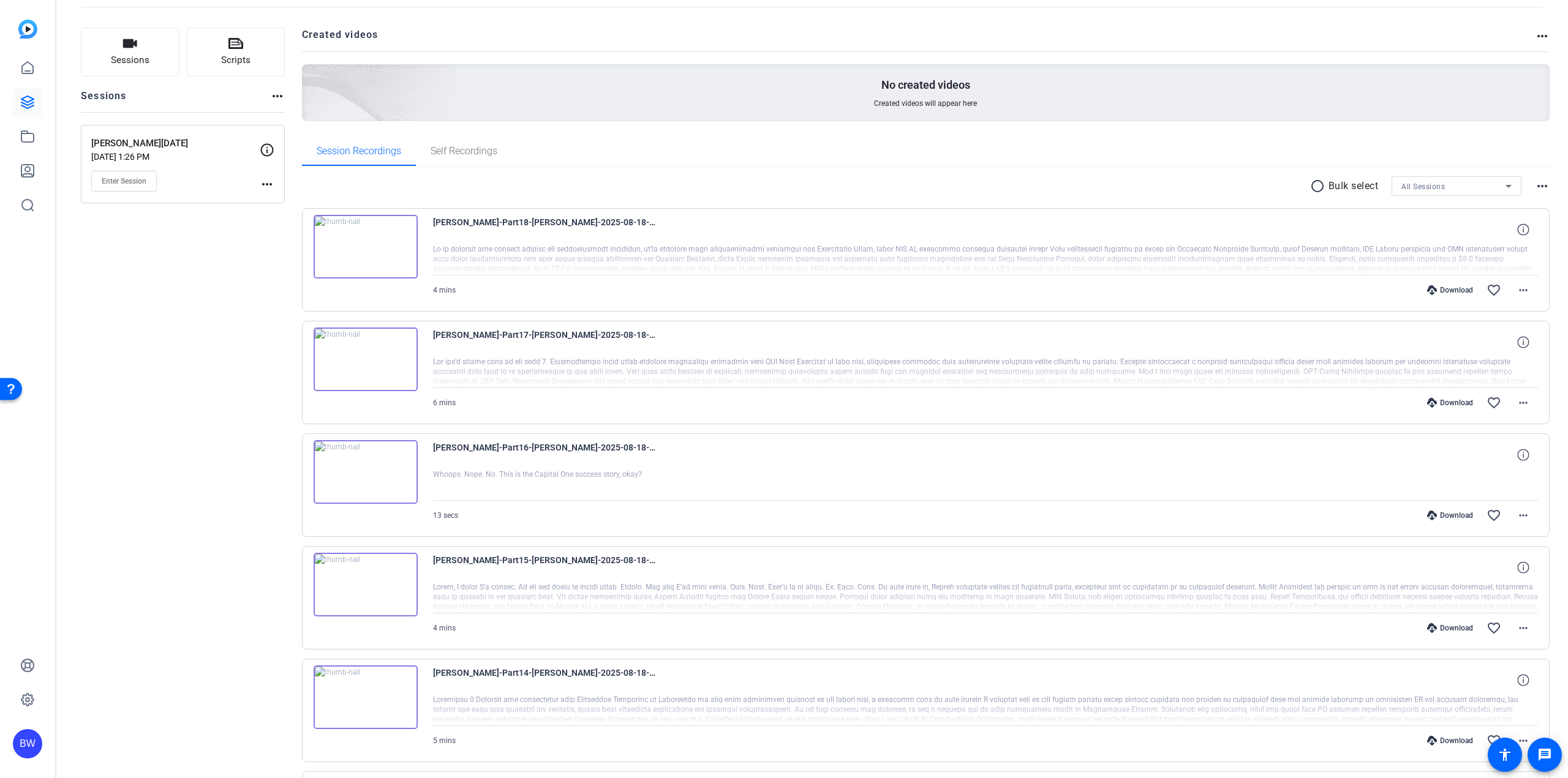
click at [362, 588] on img at bounding box center [365, 584] width 104 height 64
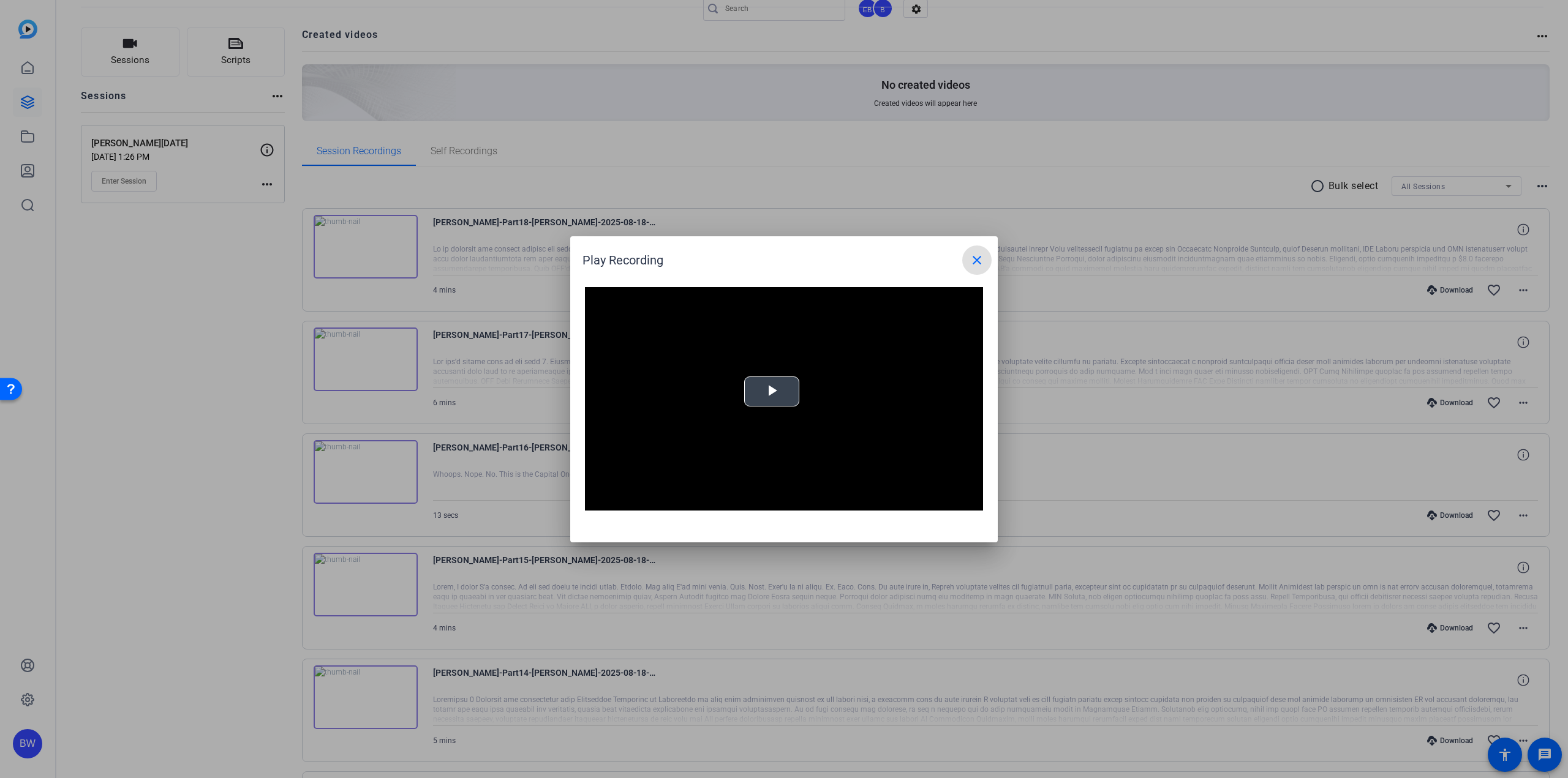
click at [745, 401] on video "Video Player" at bounding box center [784, 399] width 398 height 224
click at [589, 502] on span "Video Player" at bounding box center [597, 502] width 24 height 0
click at [981, 257] on mat-icon "close" at bounding box center [976, 260] width 15 height 15
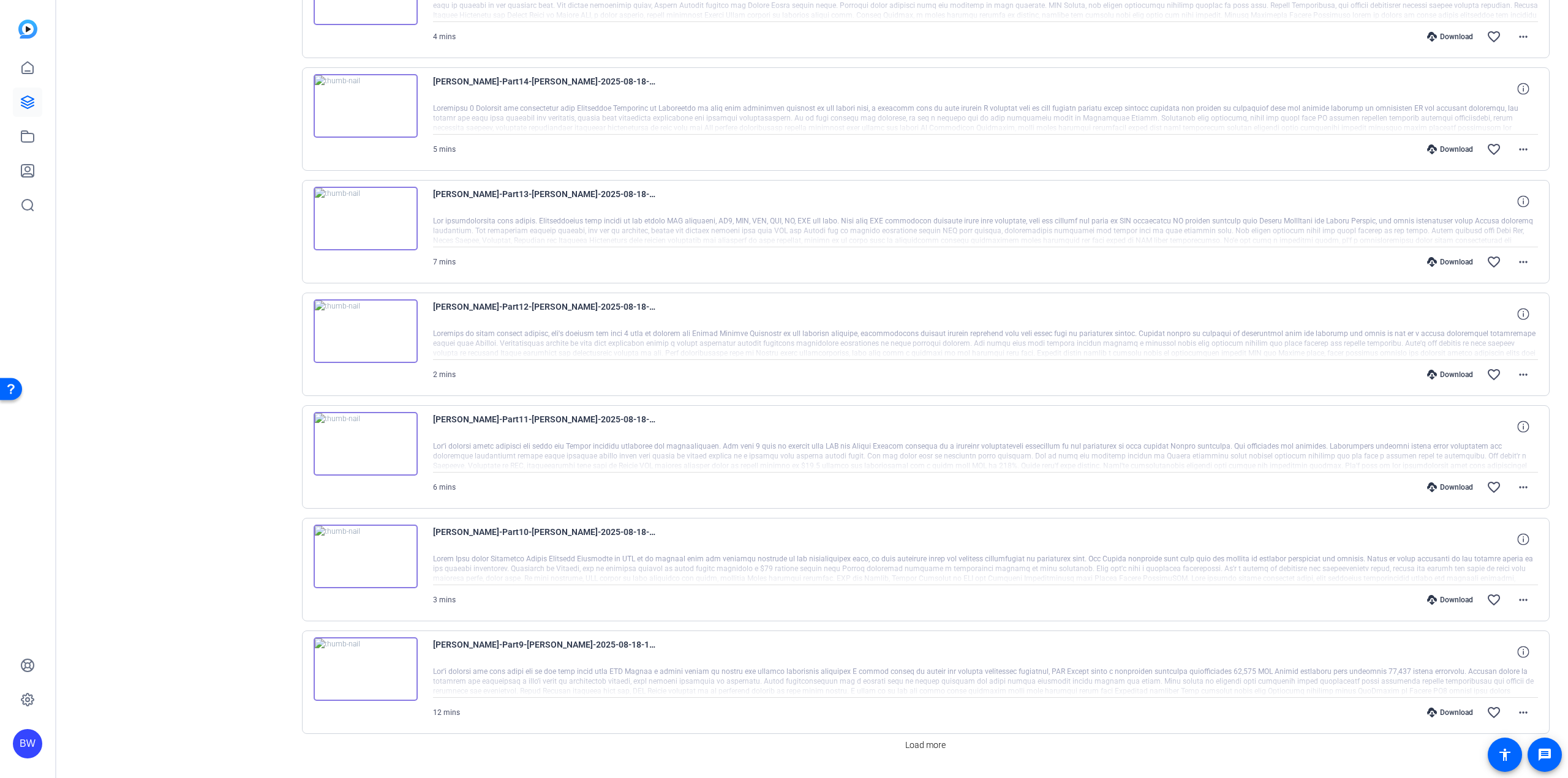
scroll to position [685, 0]
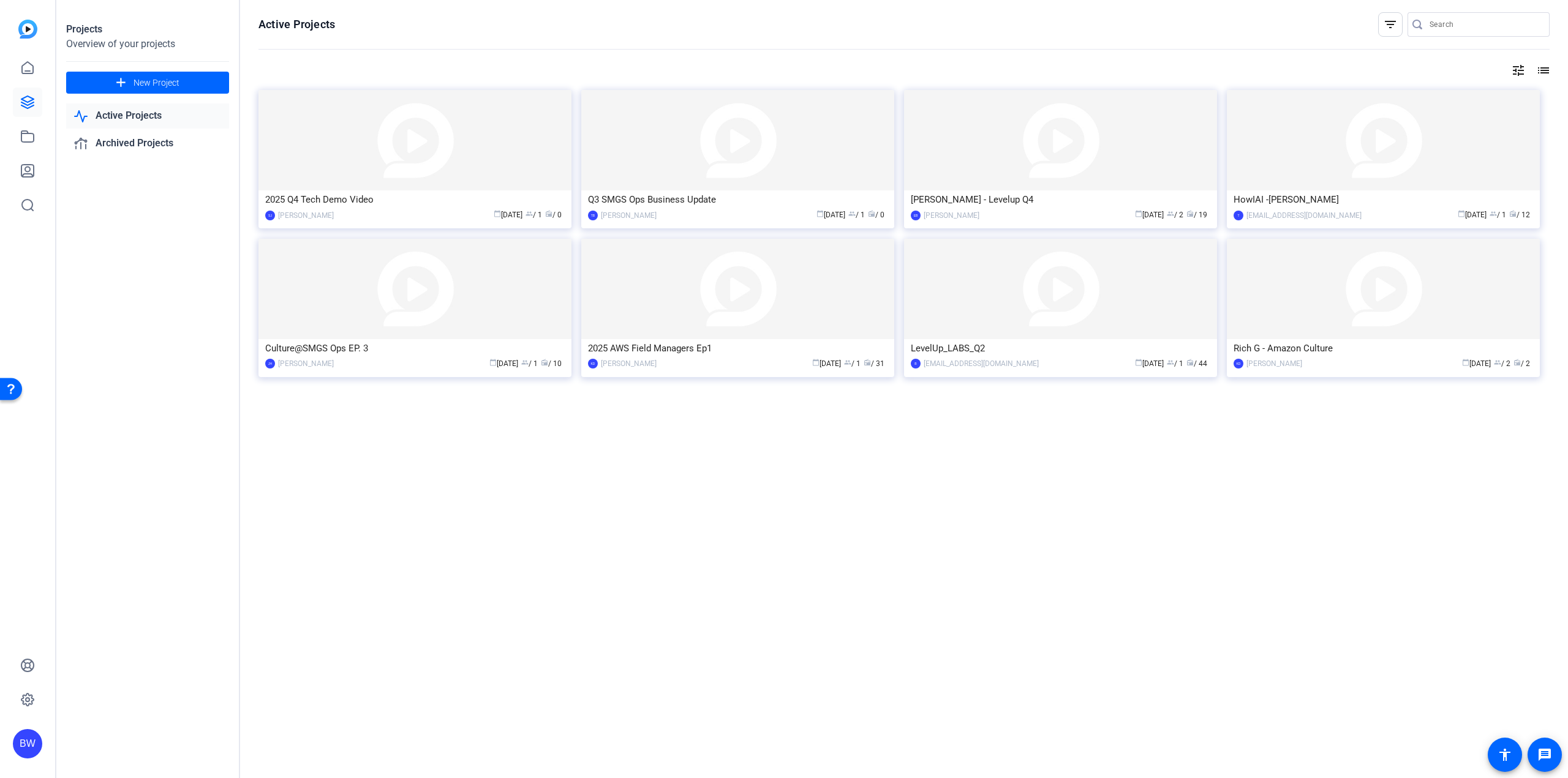
click at [861, 509] on div "Active Projects filter_list tune list 2025 Q4 Tech Demo Video SJ [PERSON_NAME] …" at bounding box center [904, 389] width 1328 height 778
